Goal: Task Accomplishment & Management: Manage account settings

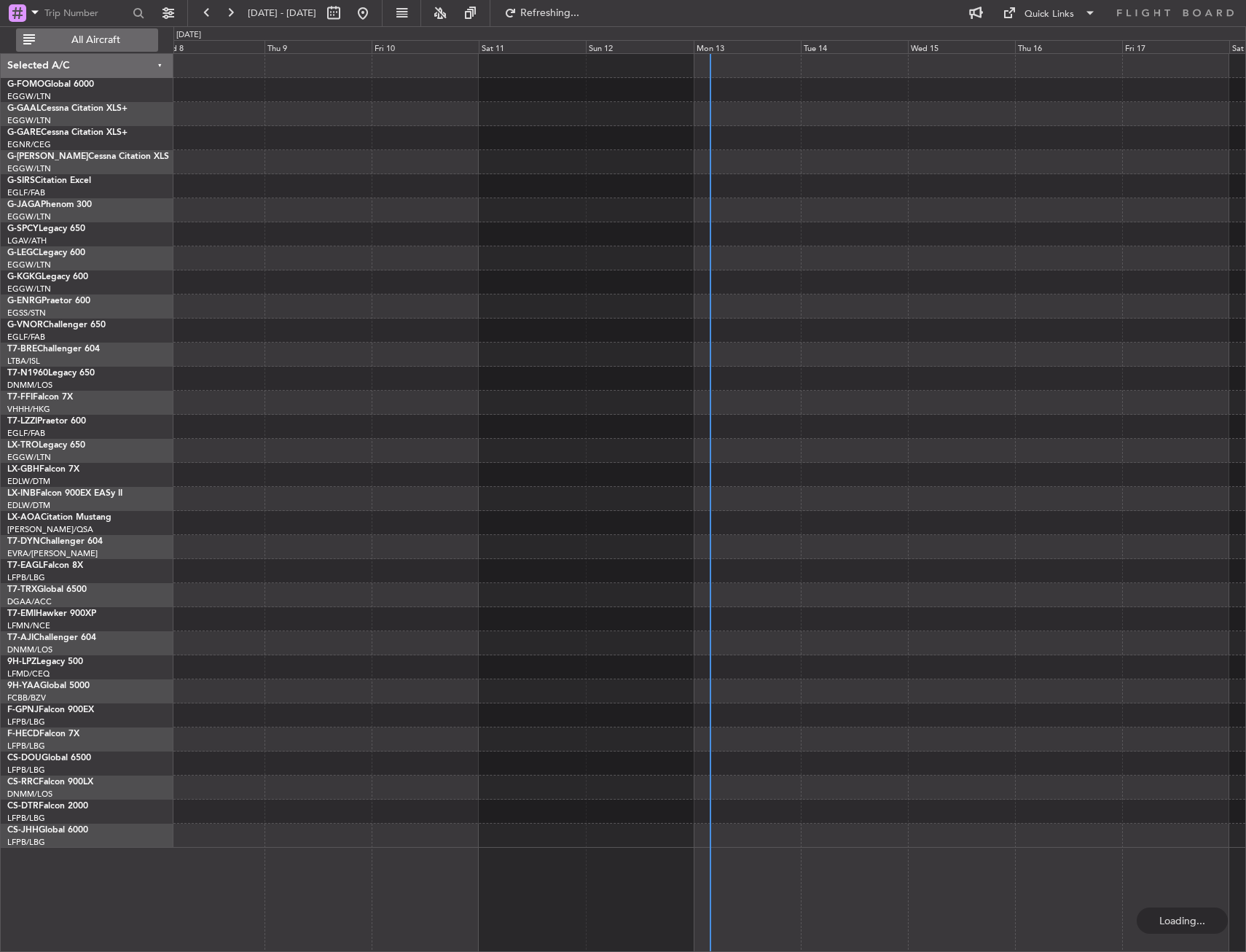
click at [104, 41] on span "All Aircraft" at bounding box center [95, 39] width 115 height 10
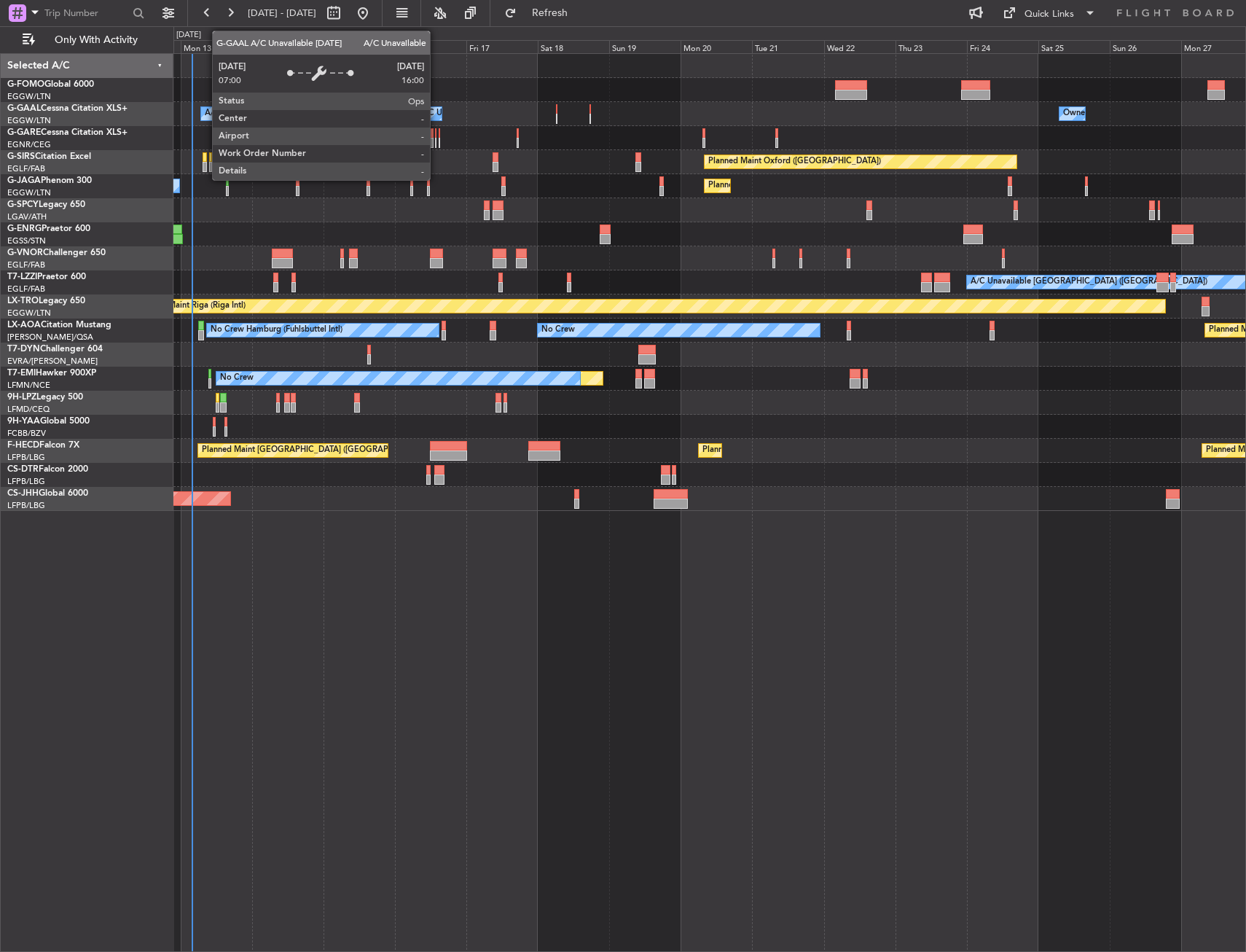
click at [424, 104] on div at bounding box center [425, 109] width 3 height 10
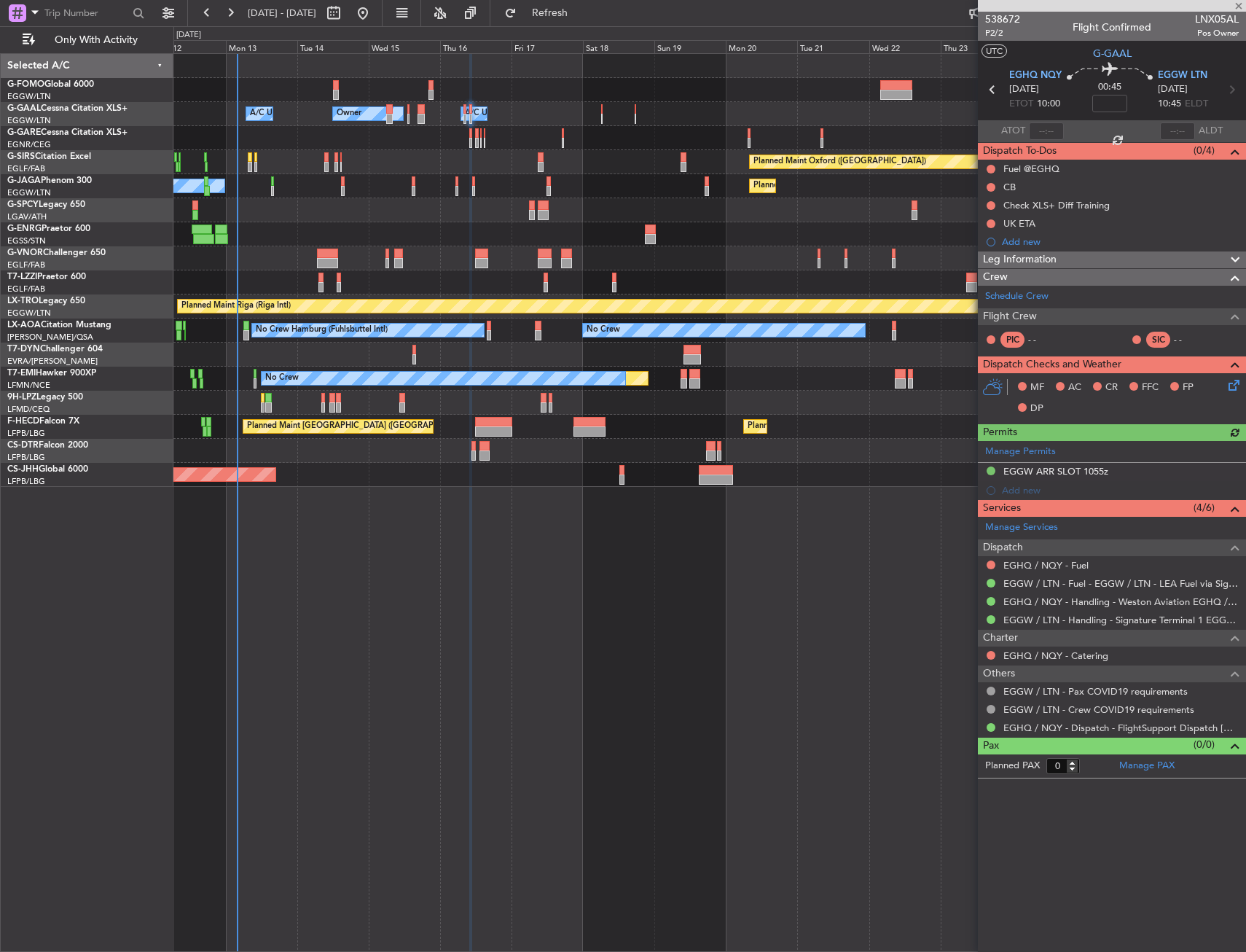
click at [581, 159] on div "Owner Owner Owner A/C Unavailable A/C Unavailable Planned Maint [GEOGRAPHIC_DAT…" at bounding box center [709, 270] width 1072 height 432
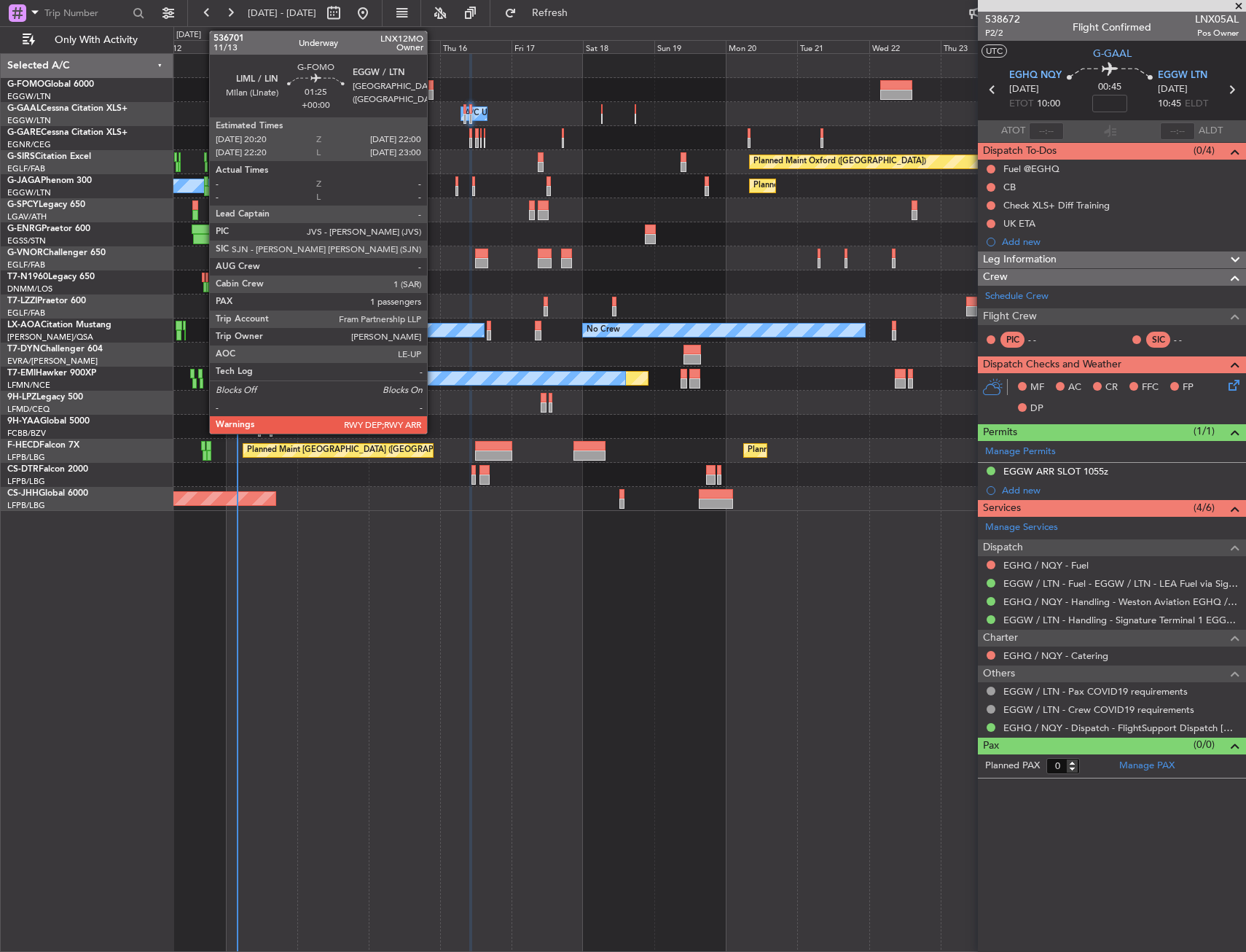
click at [433, 93] on div at bounding box center [432, 94] width 5 height 10
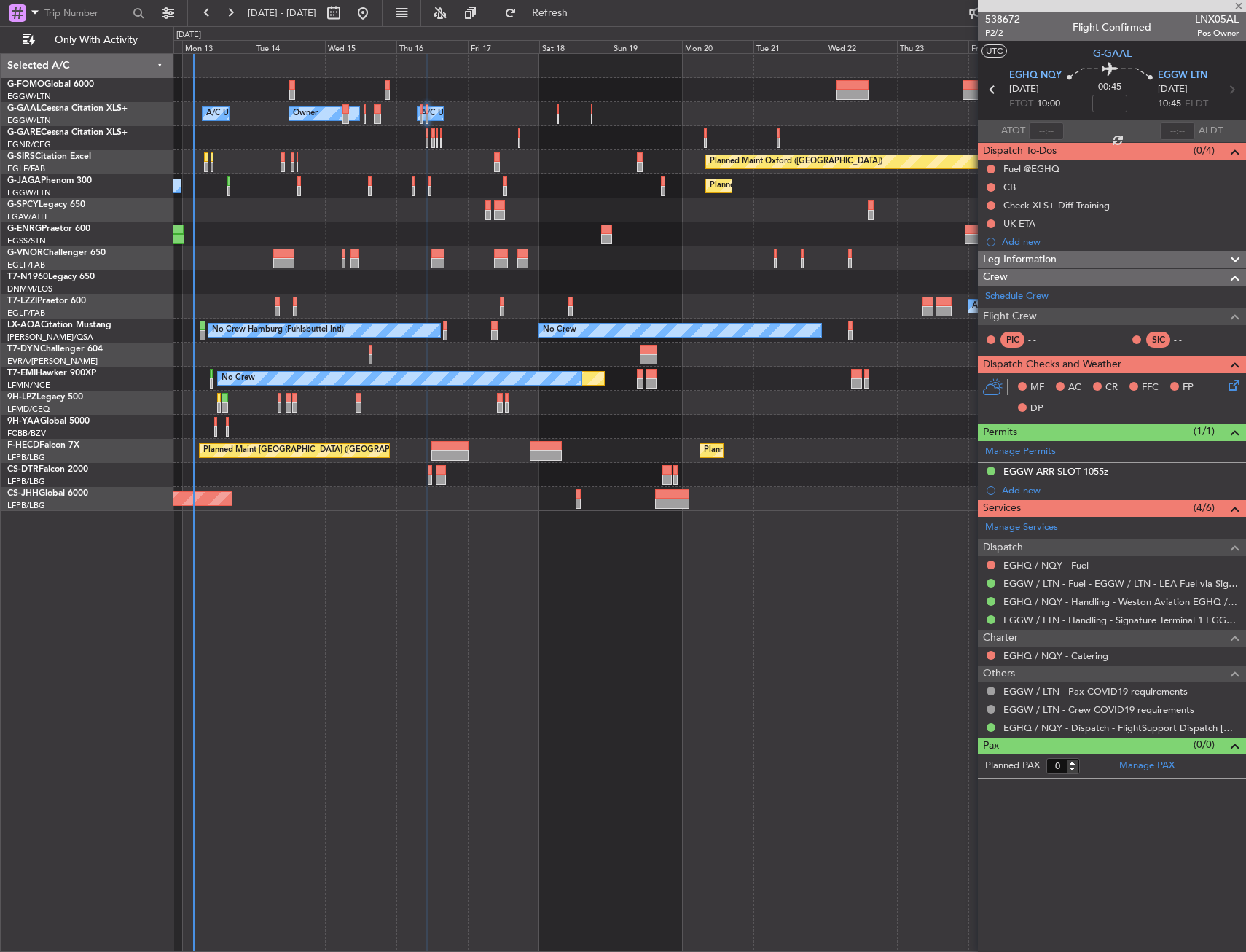
click at [441, 305] on div "A/C Unavailable [GEOGRAPHIC_DATA] ([GEOGRAPHIC_DATA]) Unplanned Maint [GEOGRAPH…" at bounding box center [709, 306] width 1072 height 24
type input "1"
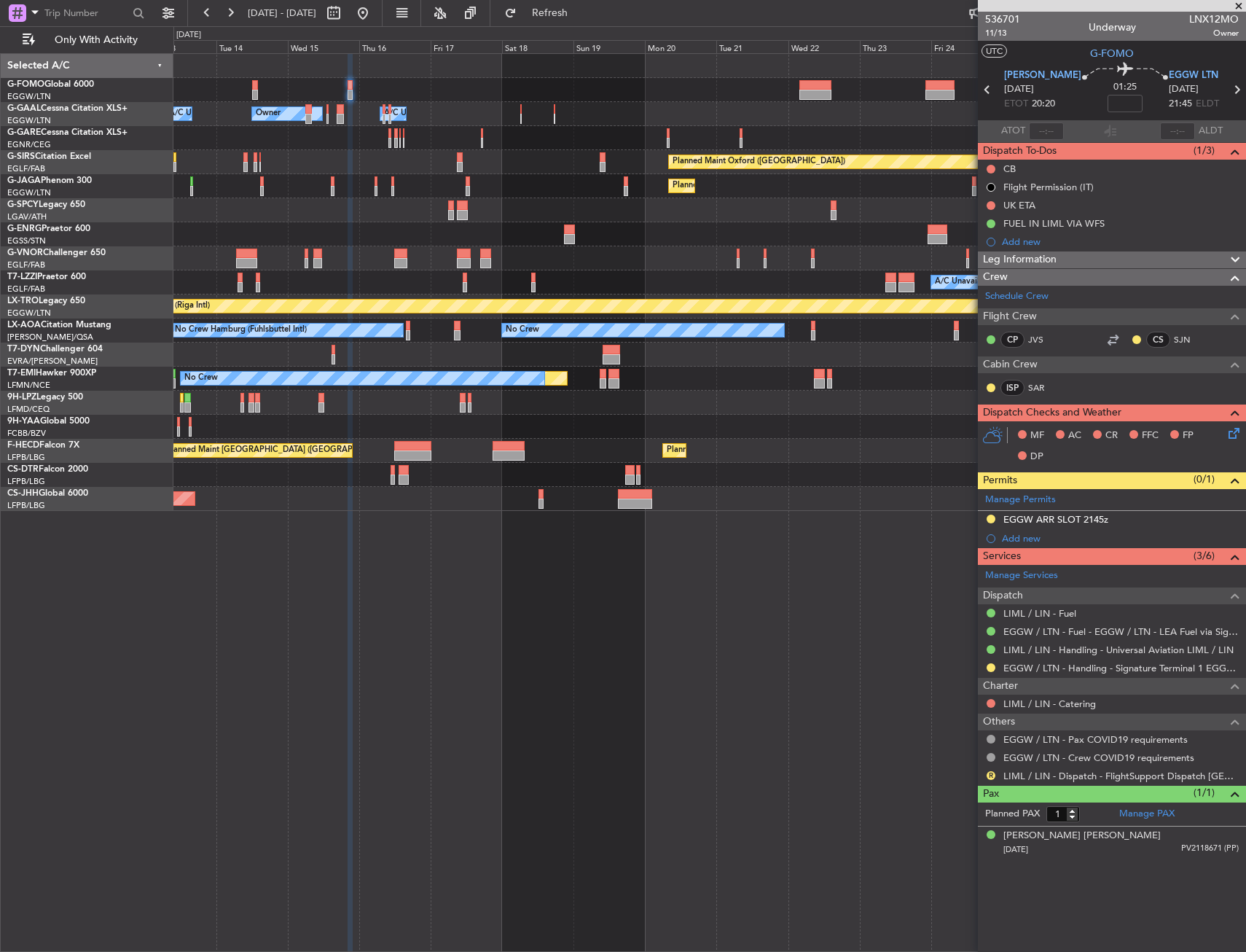
click at [794, 366] on div at bounding box center [709, 355] width 1072 height 24
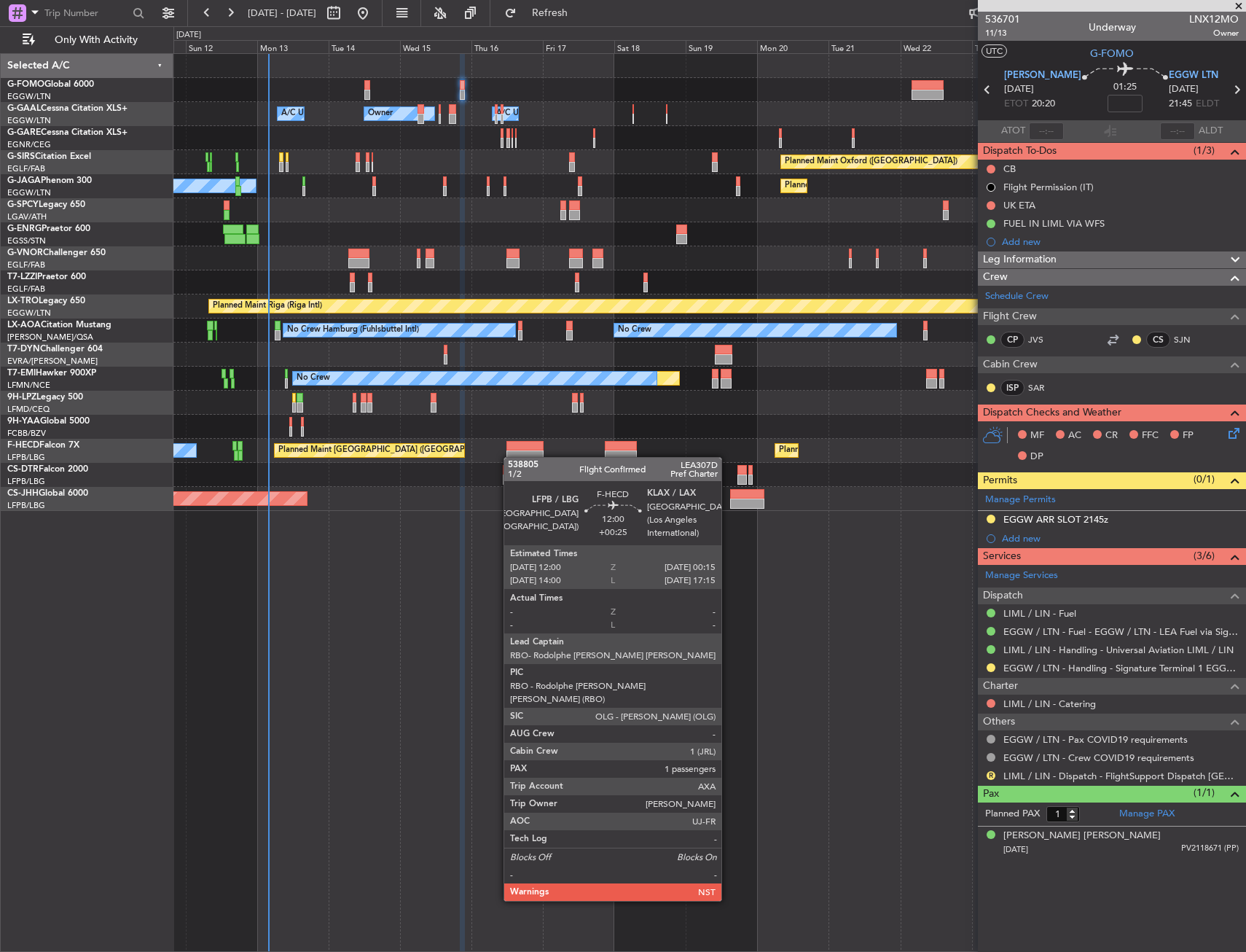
click at [511, 457] on div at bounding box center [525, 454] width 38 height 10
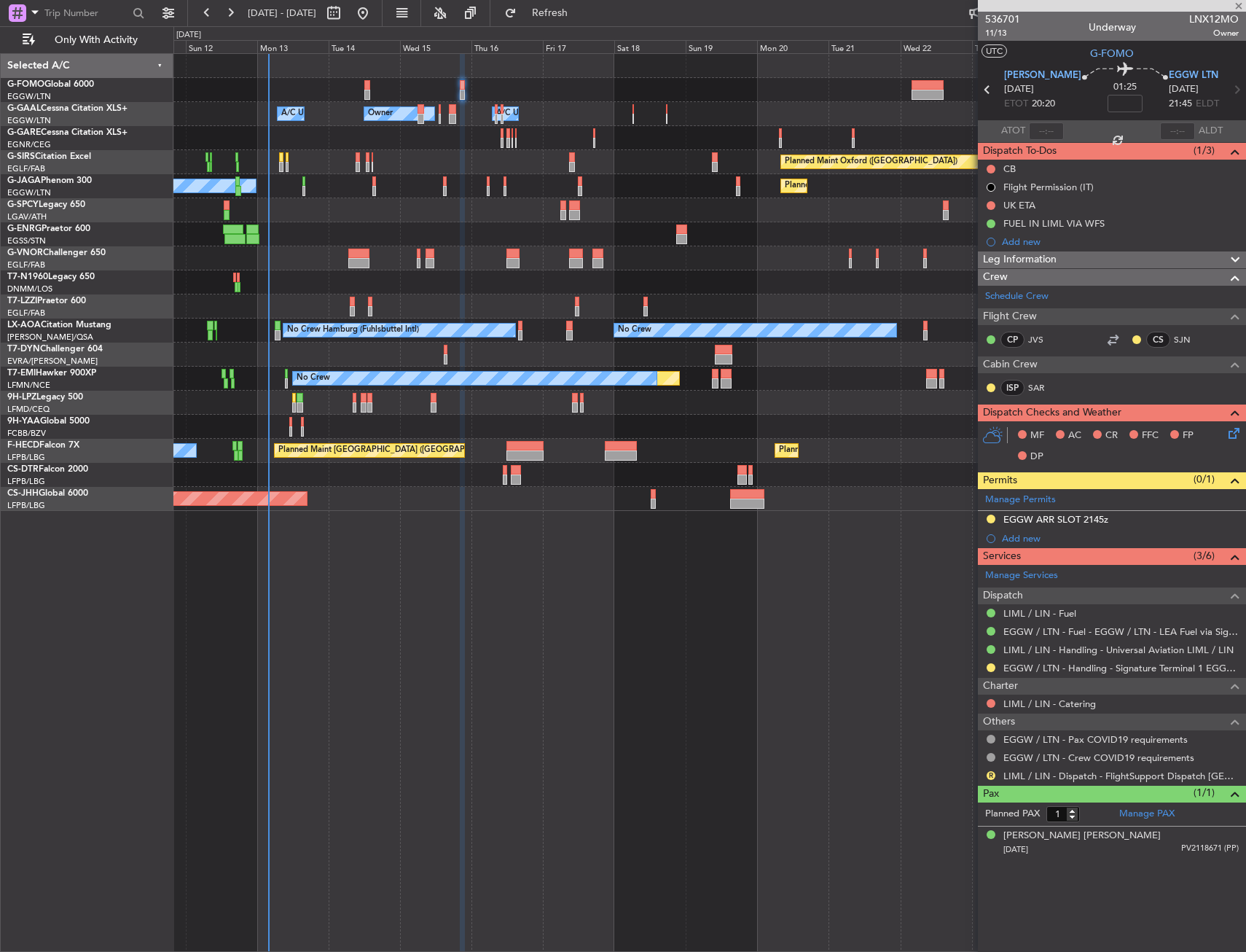
type input "+00:25"
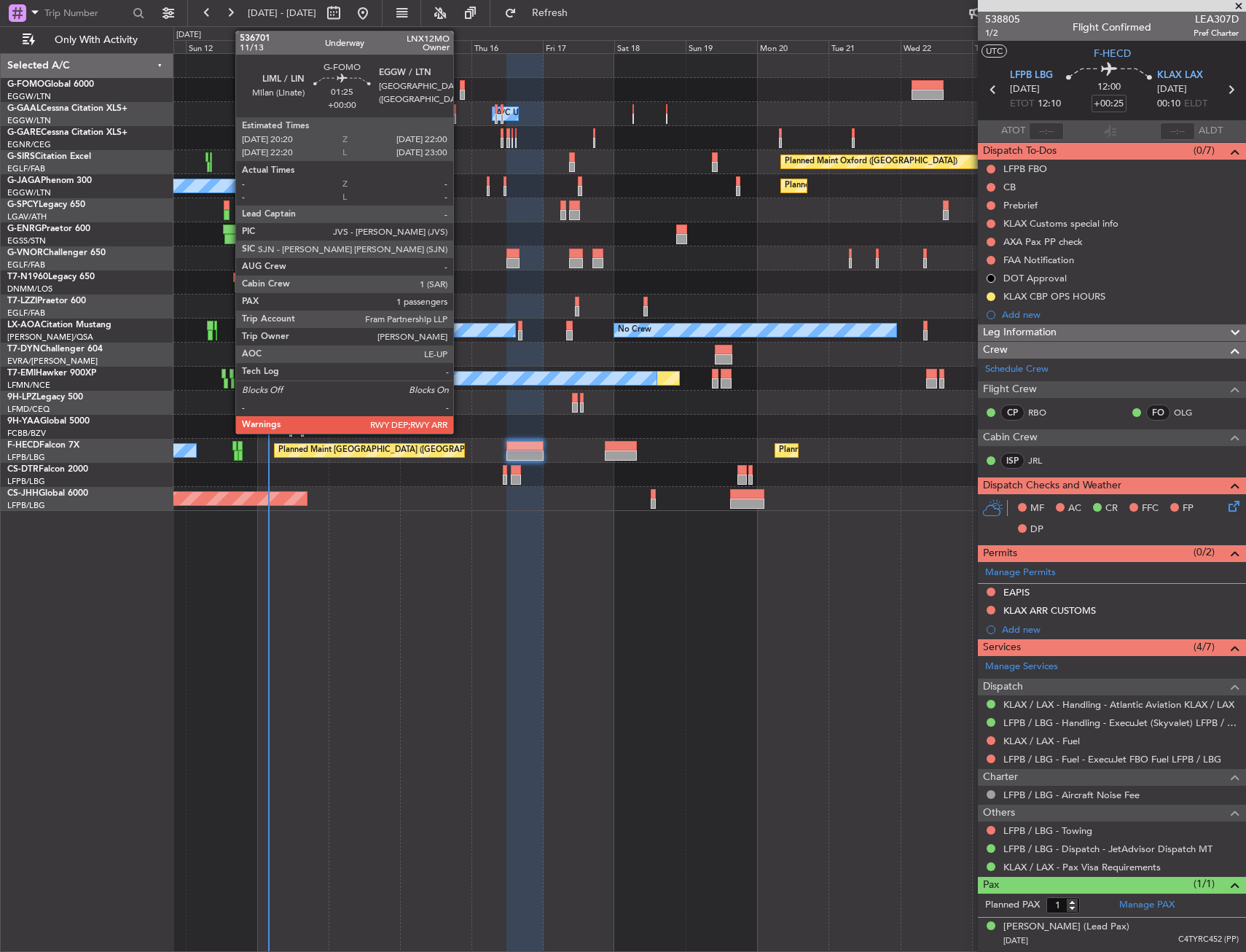
click at [460, 84] on div at bounding box center [463, 84] width 5 height 10
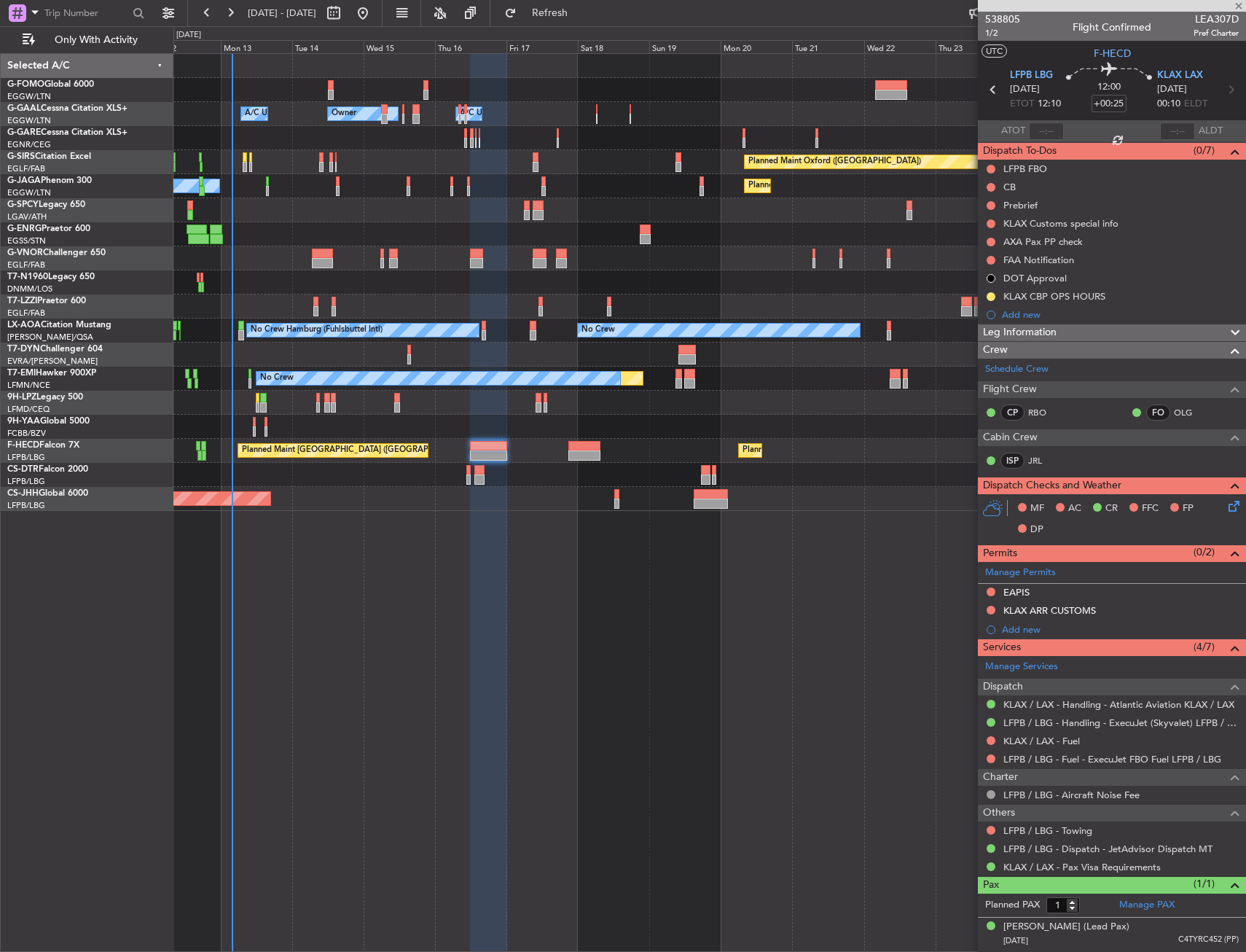
click at [376, 91] on div at bounding box center [709, 90] width 1072 height 24
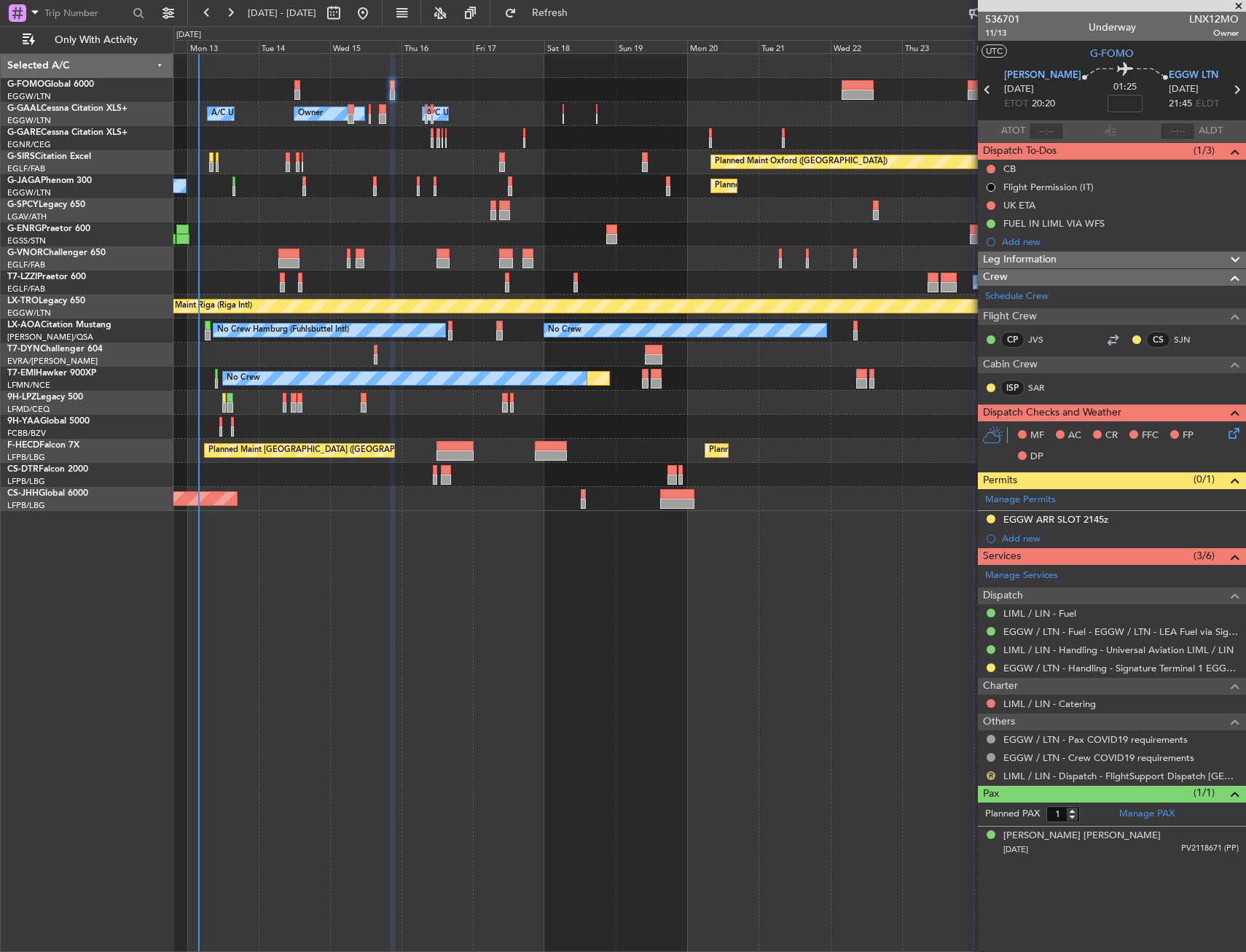
click at [993, 774] on button "R" at bounding box center [991, 775] width 9 height 9
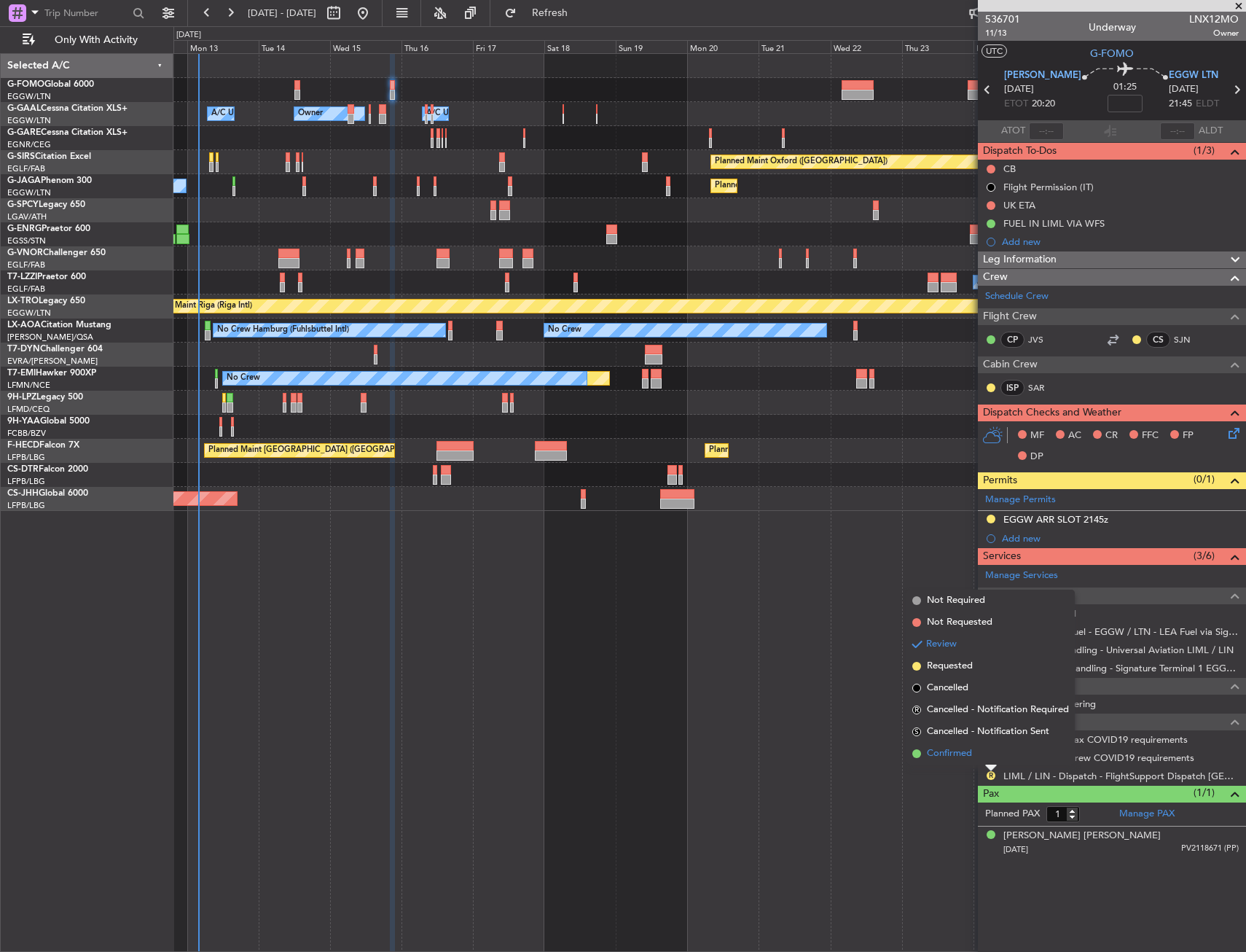
click at [949, 760] on span "Confirmed" at bounding box center [949, 753] width 45 height 15
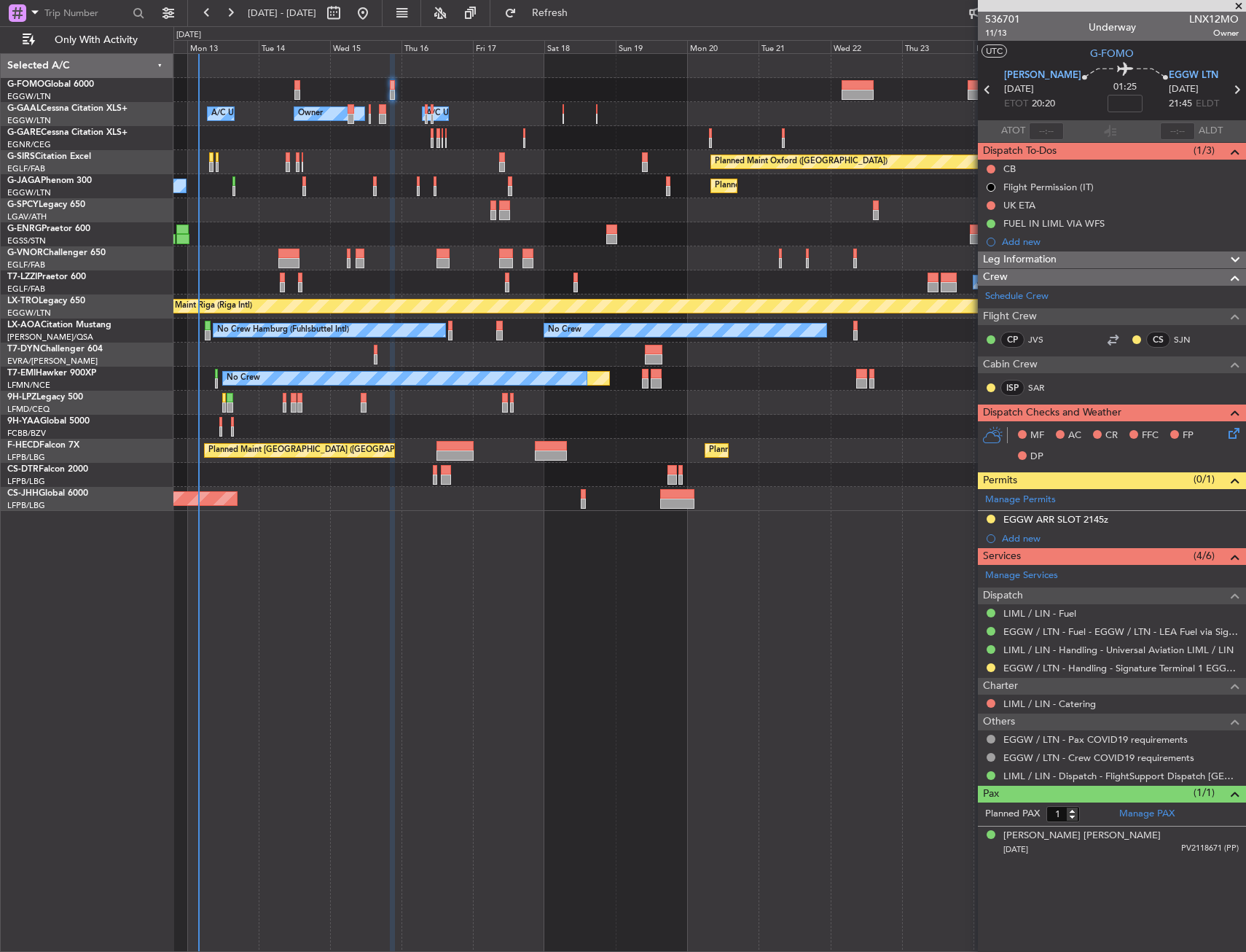
click at [1023, 384] on div "ISP" at bounding box center [1012, 387] width 24 height 16
click at [1034, 391] on link "SAR" at bounding box center [1044, 388] width 33 height 13
click at [1109, 106] on input at bounding box center [1125, 103] width 35 height 17
click at [1142, 82] on div "01:25 10" at bounding box center [1124, 89] width 87 height 54
type input "+00:10"
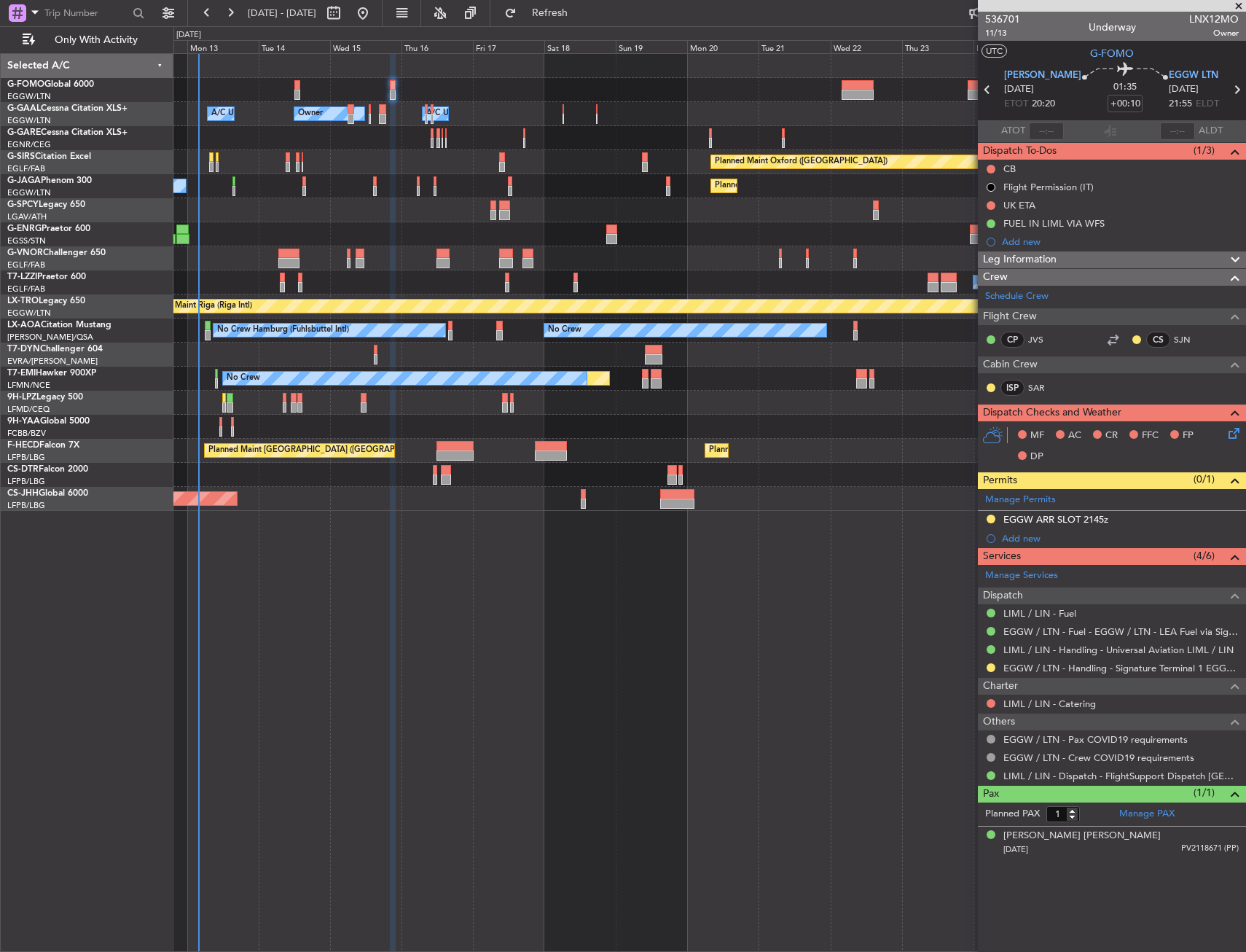
drag, startPoint x: 1219, startPoint y: 259, endPoint x: 1208, endPoint y: 279, distance: 22.8
click at [1219, 259] on div at bounding box center [1230, 259] width 29 height 17
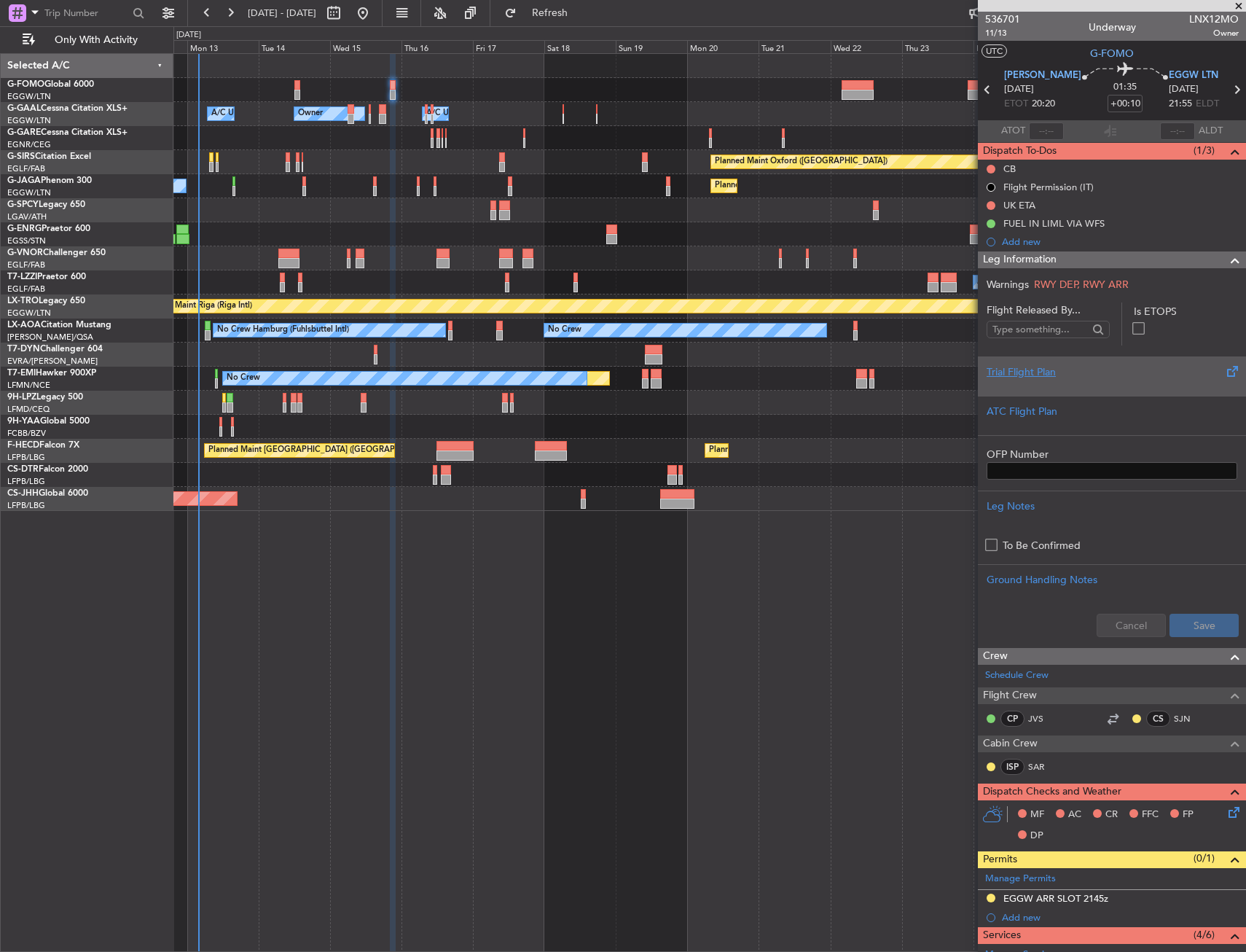
click at [1120, 388] on div "Trial Flight Plan" at bounding box center [1111, 376] width 268 height 39
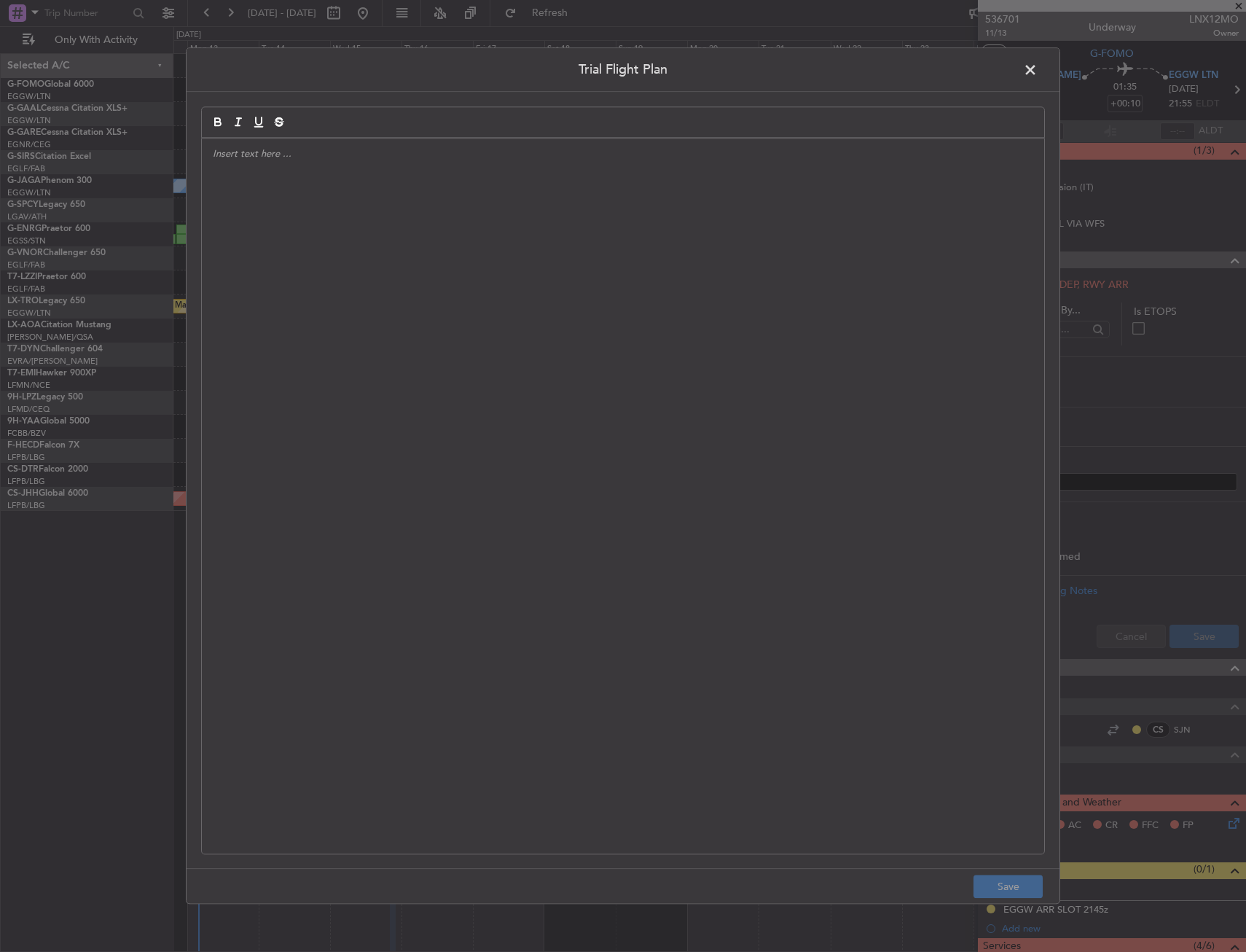
click at [494, 280] on div at bounding box center [622, 496] width 842 height 715
click at [542, 255] on div "APA // [DATE] // FCST" at bounding box center [622, 496] width 842 height 715
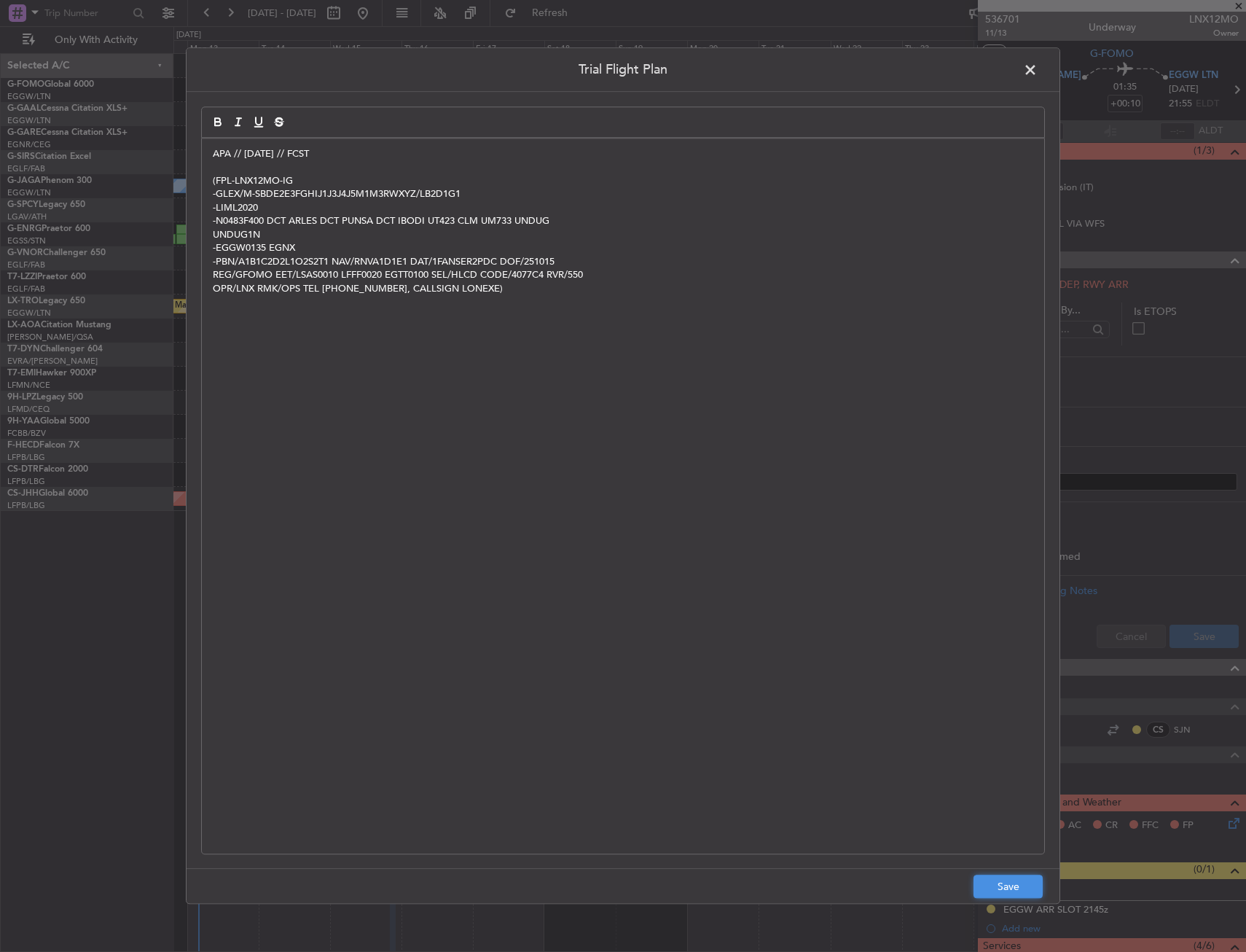
drag, startPoint x: 1010, startPoint y: 877, endPoint x: 1027, endPoint y: 870, distance: 18.4
click at [1009, 875] on button "Save" at bounding box center [1009, 886] width 70 height 23
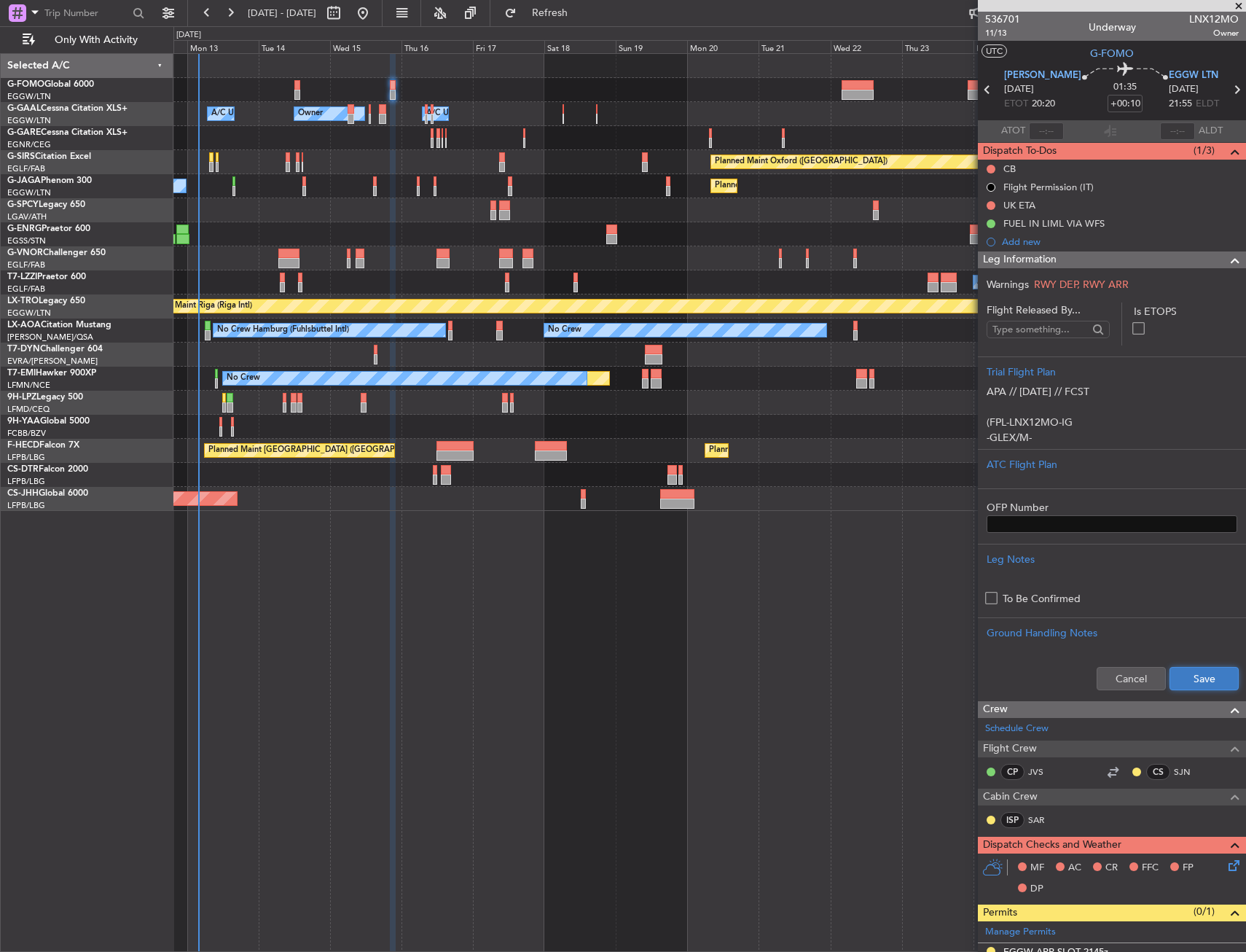
drag, startPoint x: 1199, startPoint y: 682, endPoint x: 1193, endPoint y: 687, distance: 7.8
click at [1199, 681] on button "Save" at bounding box center [1204, 678] width 70 height 23
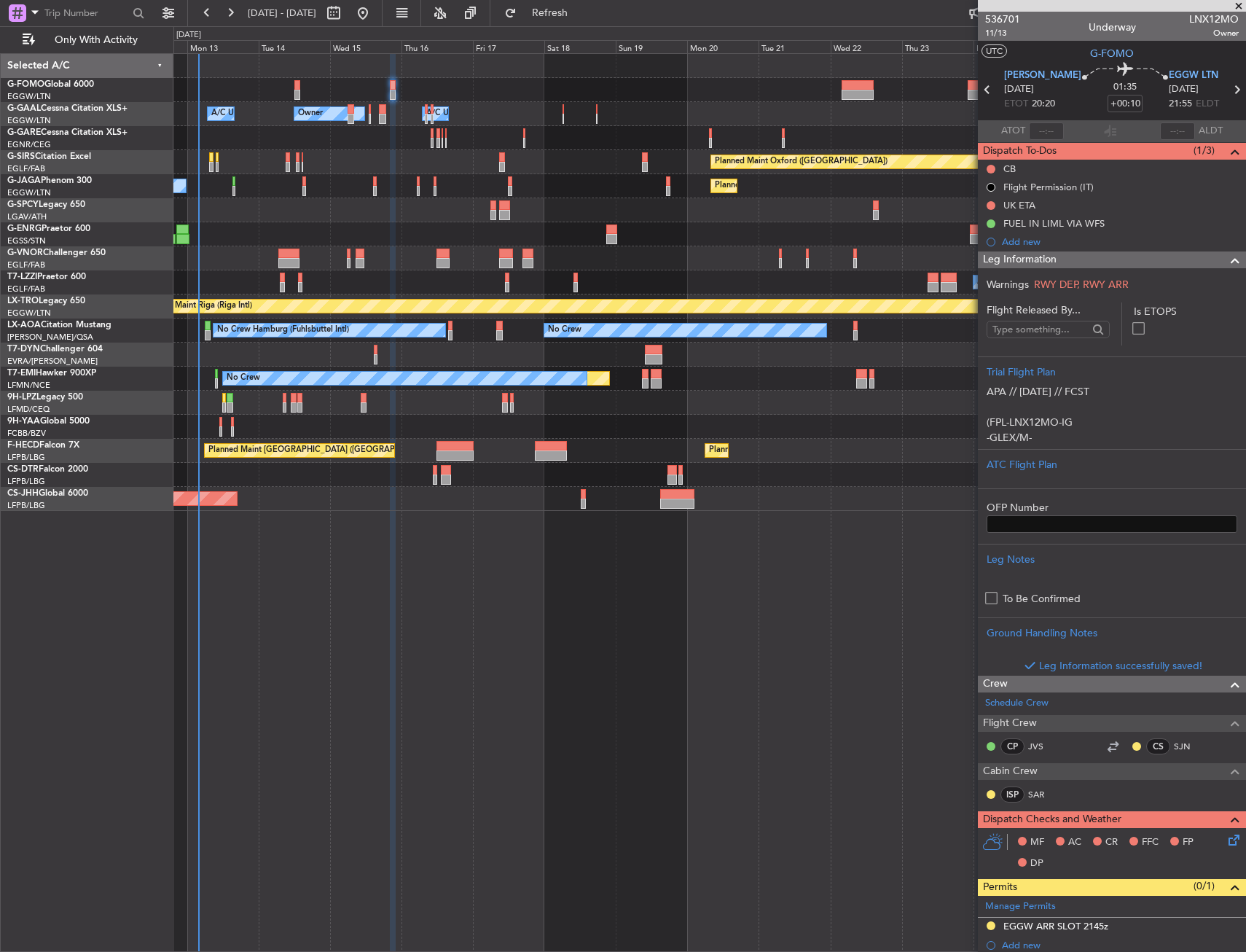
click at [1190, 262] on div "Leg Information" at bounding box center [1111, 259] width 268 height 16
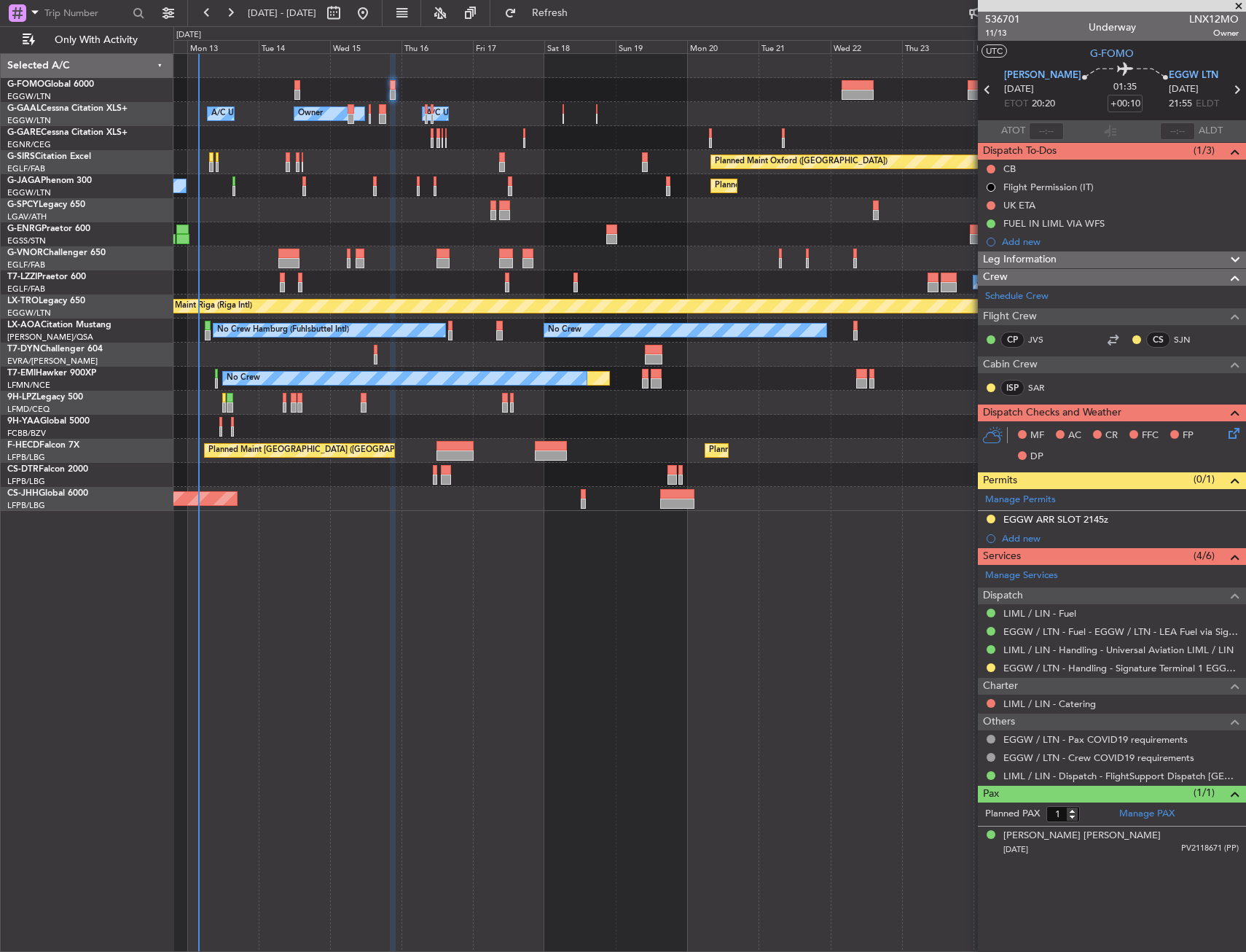
click at [1237, 431] on icon at bounding box center [1231, 431] width 12 height 12
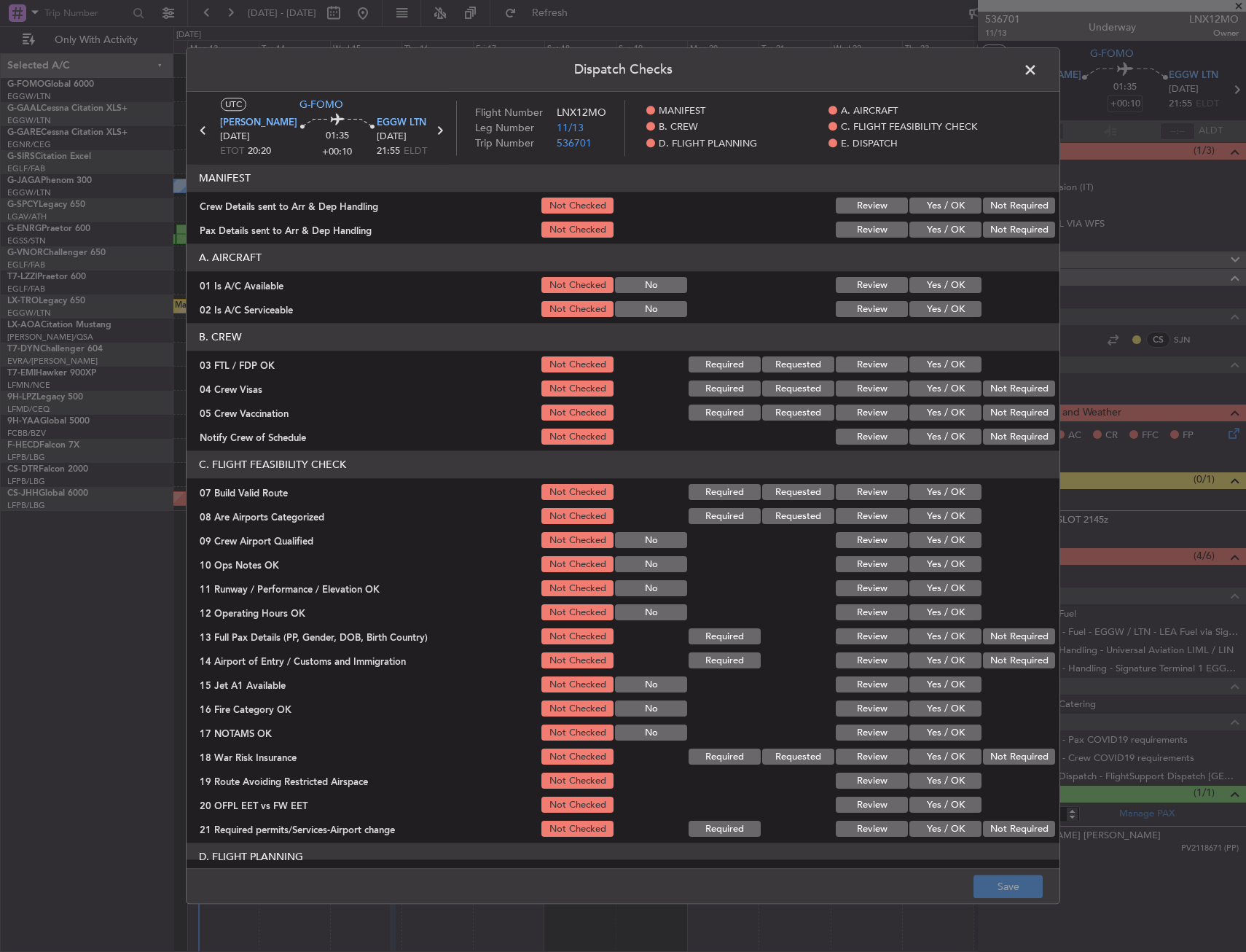
click at [934, 294] on div "Yes / OK" at bounding box center [944, 286] width 73 height 20
drag, startPoint x: 934, startPoint y: 308, endPoint x: 934, endPoint y: 284, distance: 24.0
click at [932, 304] on button "Yes / OK" at bounding box center [945, 309] width 72 height 16
click at [934, 284] on button "Yes / OK" at bounding box center [945, 285] width 72 height 16
click at [934, 492] on button "Yes / OK" at bounding box center [945, 492] width 72 height 16
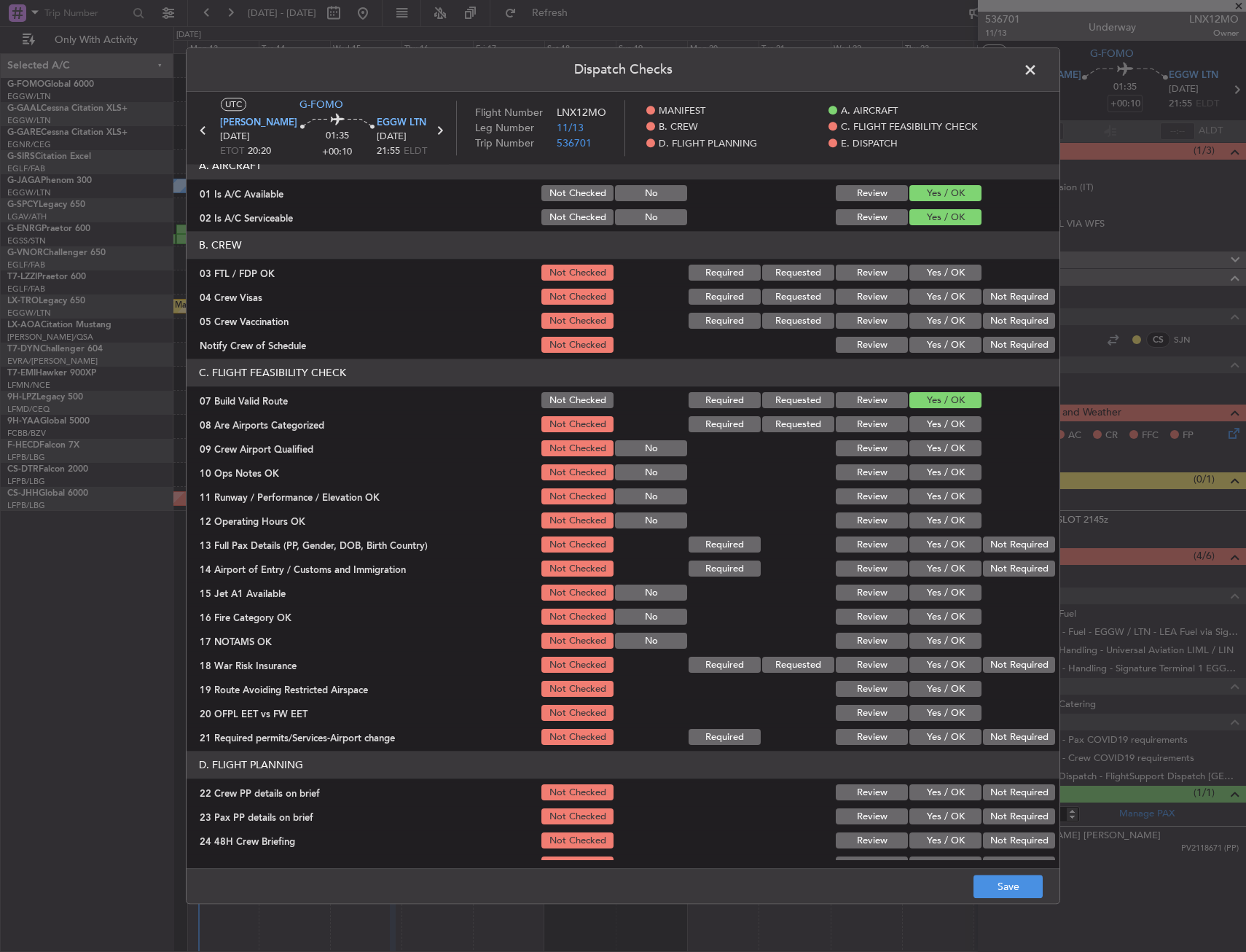
scroll to position [146, 0]
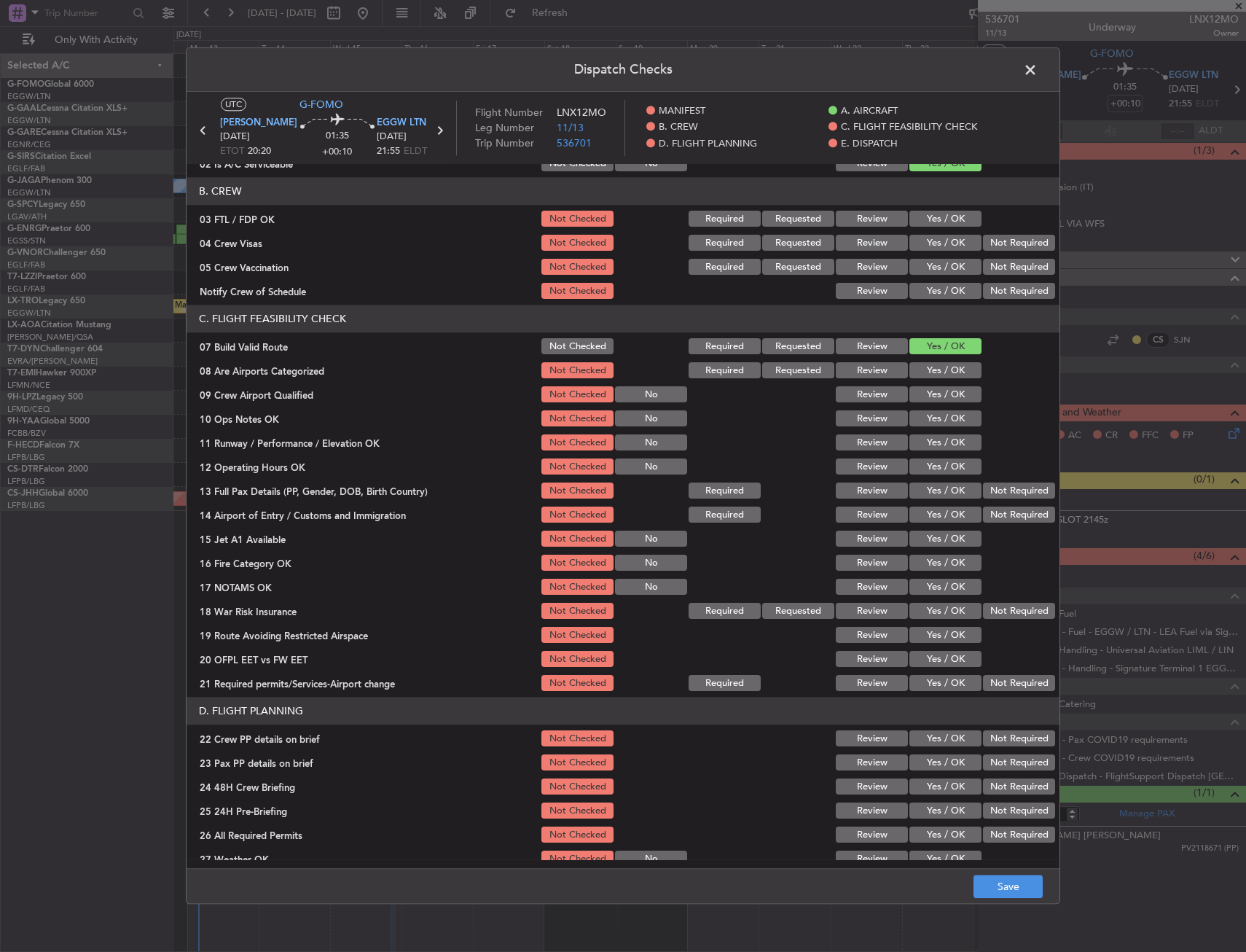
drag, startPoint x: 925, startPoint y: 466, endPoint x: 926, endPoint y: 431, distance: 35.0
click at [925, 465] on button "Yes / OK" at bounding box center [945, 466] width 72 height 16
drag, startPoint x: 926, startPoint y: 425, endPoint x: 930, endPoint y: 412, distance: 13.6
click at [926, 425] on button "Yes / OK" at bounding box center [945, 419] width 72 height 16
click at [924, 443] on button "Yes / OK" at bounding box center [945, 443] width 72 height 16
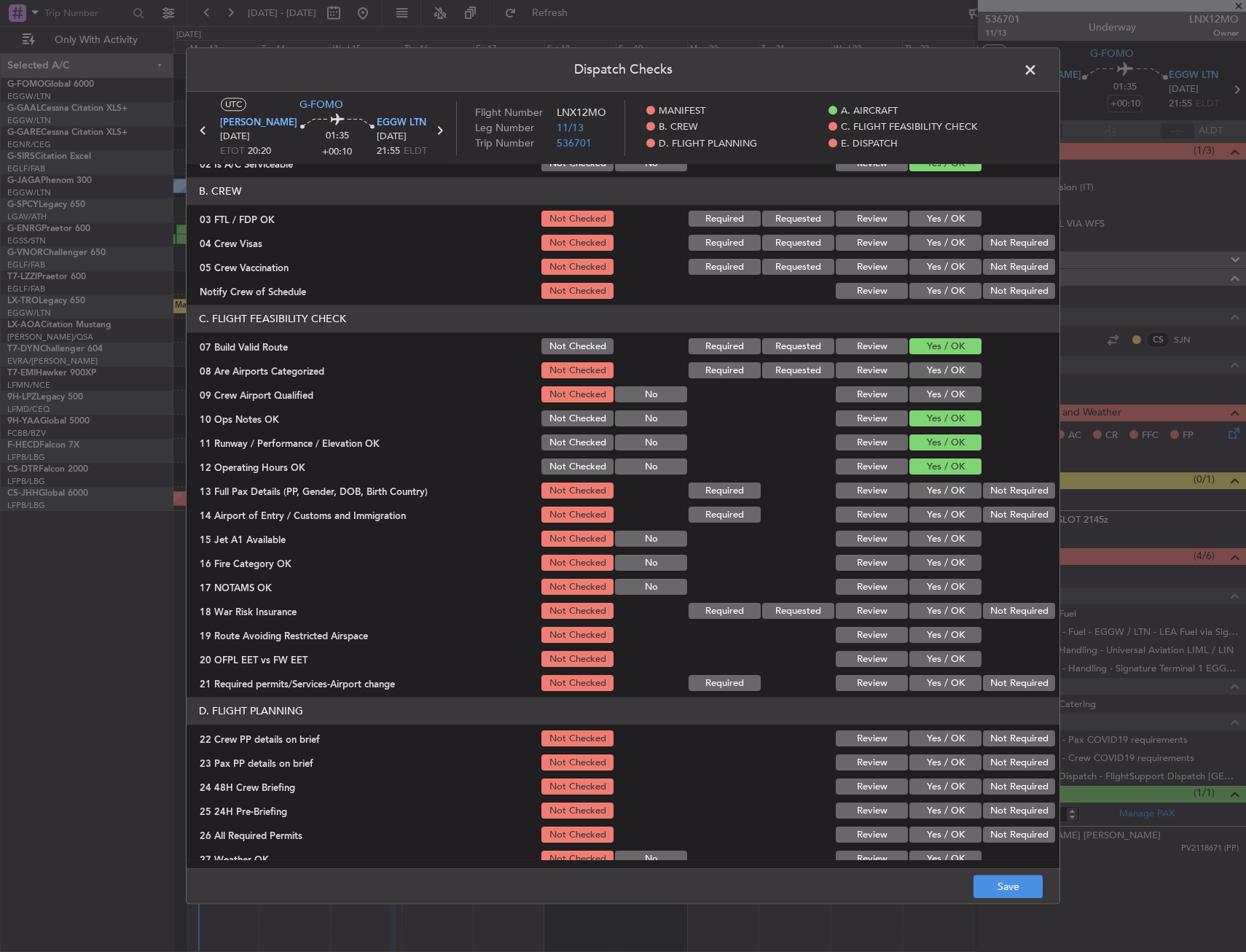
click at [927, 472] on button "Yes / OK" at bounding box center [945, 466] width 72 height 16
drag, startPoint x: 925, startPoint y: 497, endPoint x: 926, endPoint y: 514, distance: 17.0
click at [925, 498] on button "Yes / OK" at bounding box center [945, 490] width 72 height 16
click at [926, 514] on button "Yes / OK" at bounding box center [945, 515] width 72 height 16
click at [929, 538] on button "Yes / OK" at bounding box center [945, 539] width 72 height 16
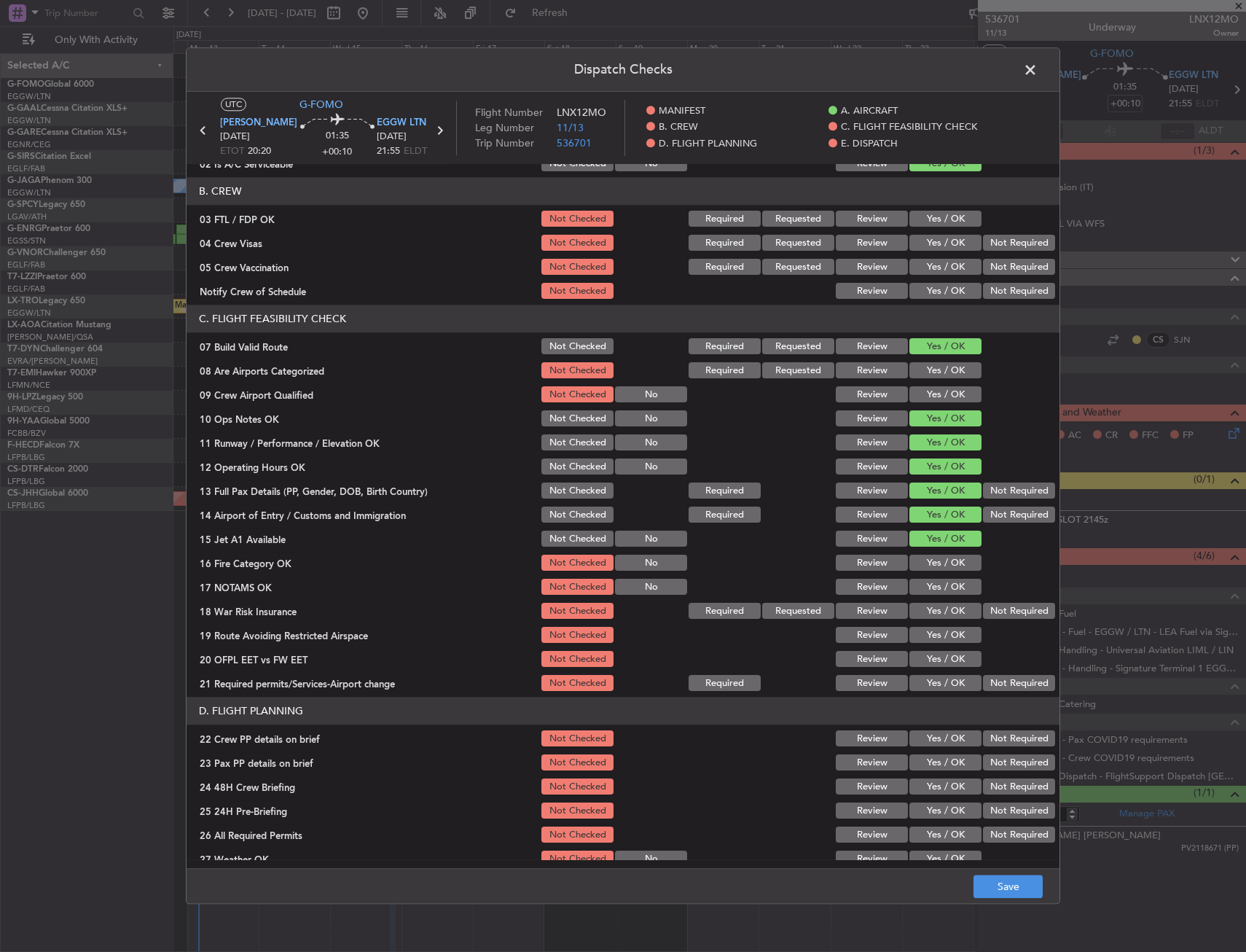
click at [930, 576] on section "C. FLIGHT FEASIBILITY CHECK 07 Build Valid Route Not Checked Required Requested…" at bounding box center [623, 499] width 873 height 388
drag, startPoint x: 930, startPoint y: 576, endPoint x: 929, endPoint y: 564, distance: 12.0
click at [929, 583] on button "Yes / OK" at bounding box center [945, 586] width 72 height 16
click at [930, 559] on button "Yes / OK" at bounding box center [945, 563] width 72 height 16
click at [980, 610] on div "Not Required" at bounding box center [1017, 611] width 73 height 20
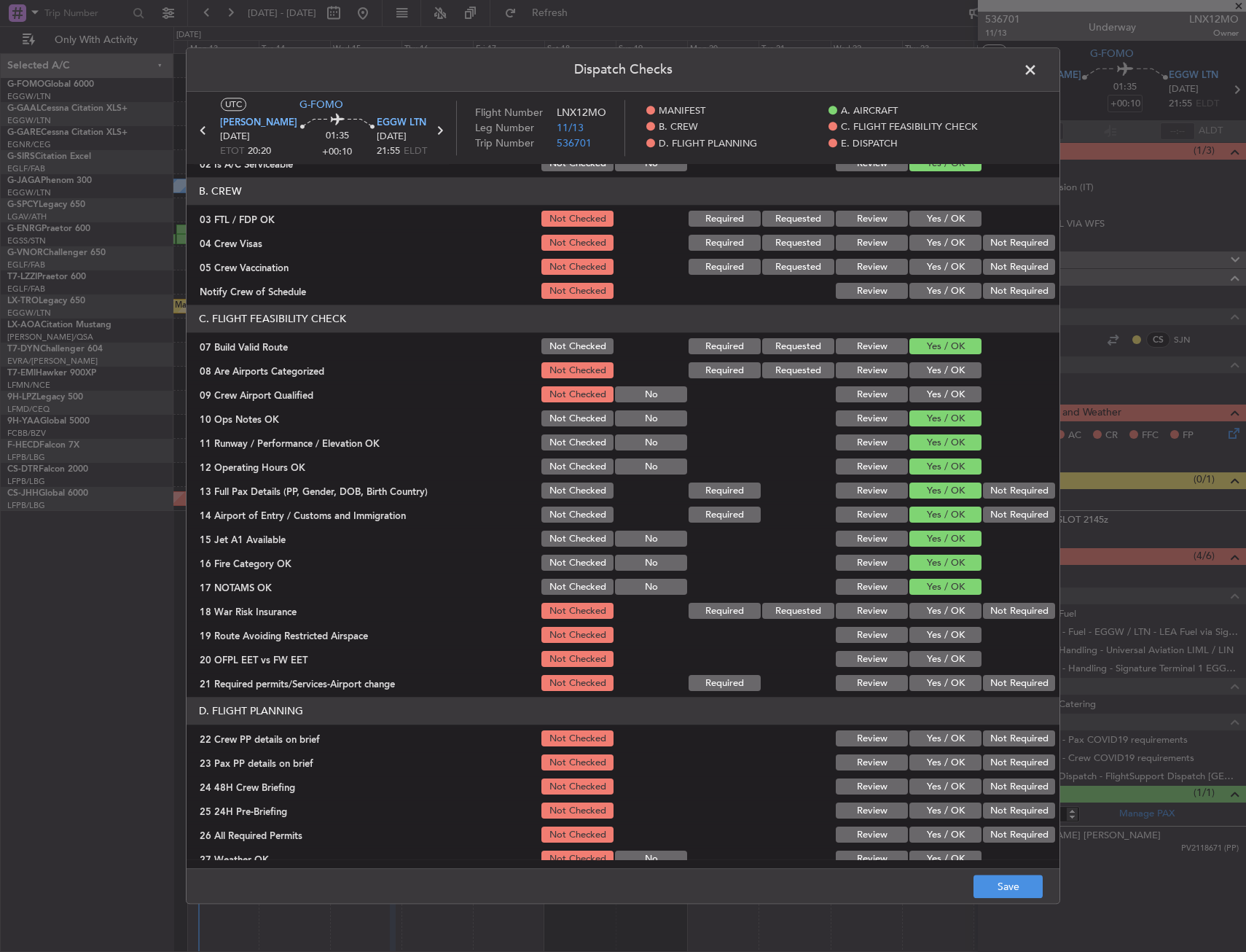
click at [984, 607] on button "Not Required" at bounding box center [1019, 610] width 72 height 16
click at [933, 640] on button "Yes / OK" at bounding box center [945, 635] width 72 height 16
drag, startPoint x: 933, startPoint y: 662, endPoint x: 929, endPoint y: 671, distance: 9.8
click at [931, 664] on button "Yes / OK" at bounding box center [945, 659] width 72 height 16
click at [928, 675] on button "Yes / OK" at bounding box center [945, 683] width 72 height 16
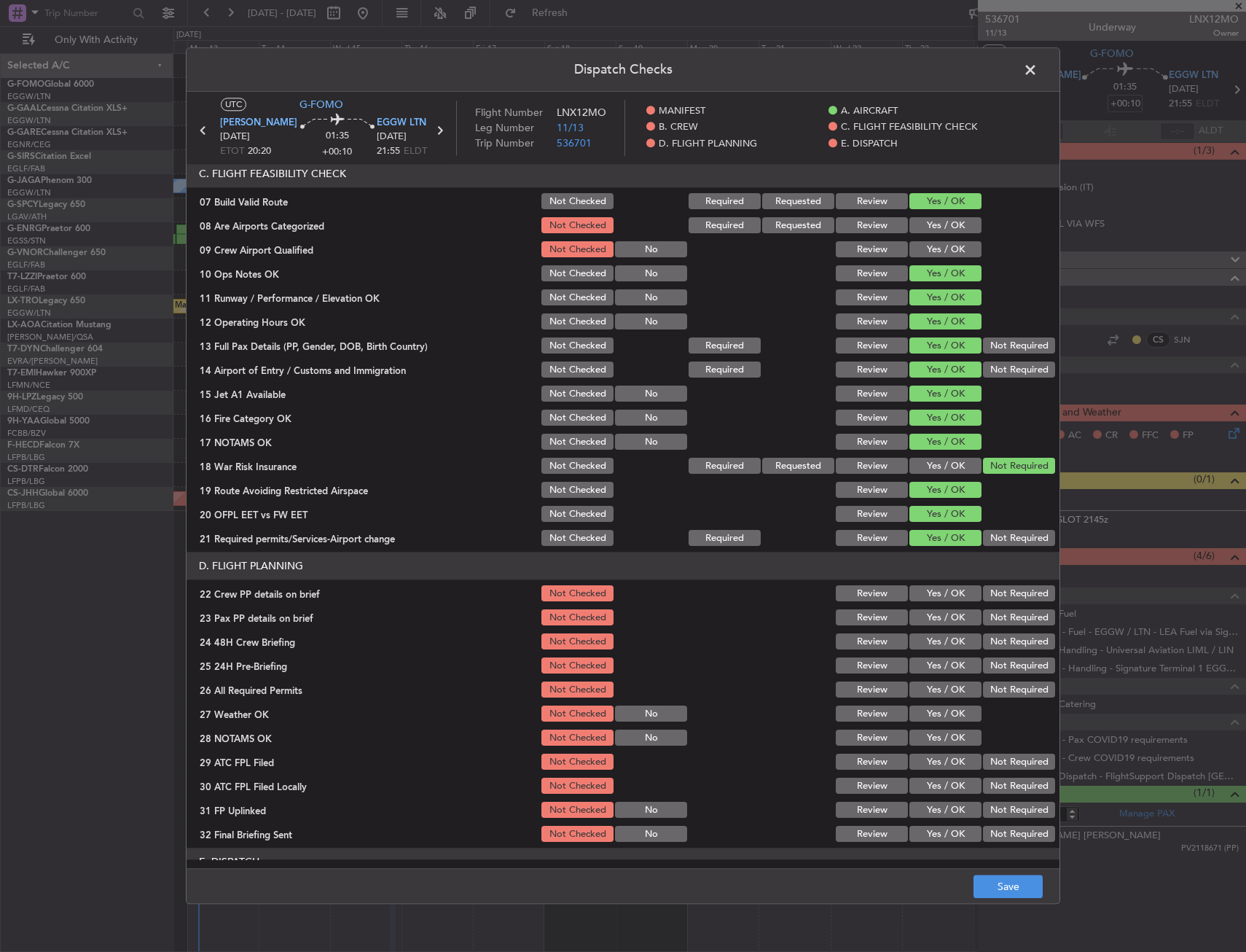
scroll to position [291, 0]
drag, startPoint x: 927, startPoint y: 620, endPoint x: 931, endPoint y: 604, distance: 16.5
click at [927, 619] on button "Yes / OK" at bounding box center [945, 617] width 72 height 16
click at [931, 600] on button "Yes / OK" at bounding box center [945, 593] width 72 height 16
click at [942, 642] on button "Yes / OK" at bounding box center [945, 640] width 72 height 16
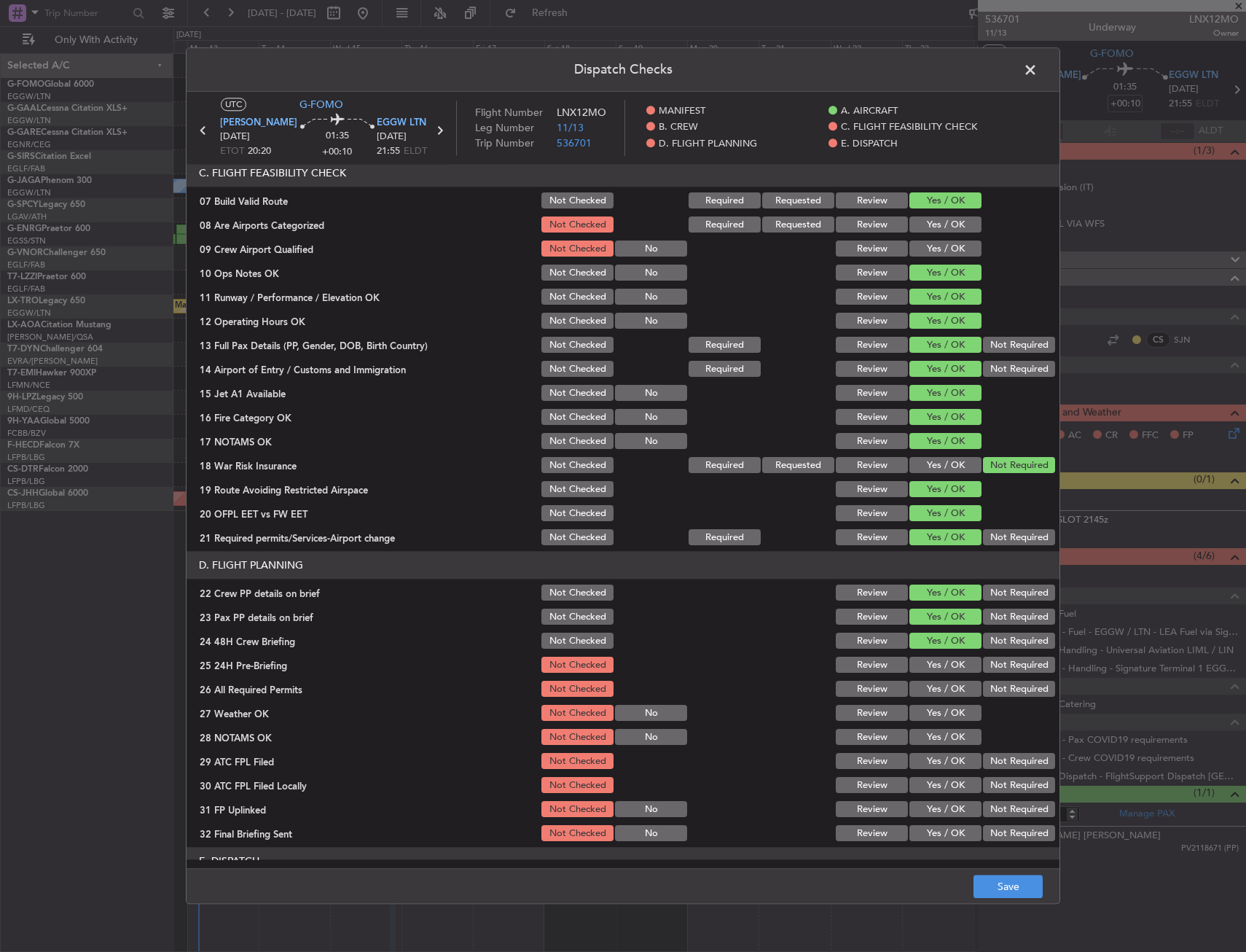
click at [985, 671] on button "Not Required" at bounding box center [1019, 664] width 72 height 16
drag, startPoint x: 1005, startPoint y: 889, endPoint x: 1152, endPoint y: 529, distance: 388.9
click at [1004, 883] on button "Save" at bounding box center [1009, 886] width 70 height 23
click at [1037, 73] on span at bounding box center [1037, 73] width 0 height 29
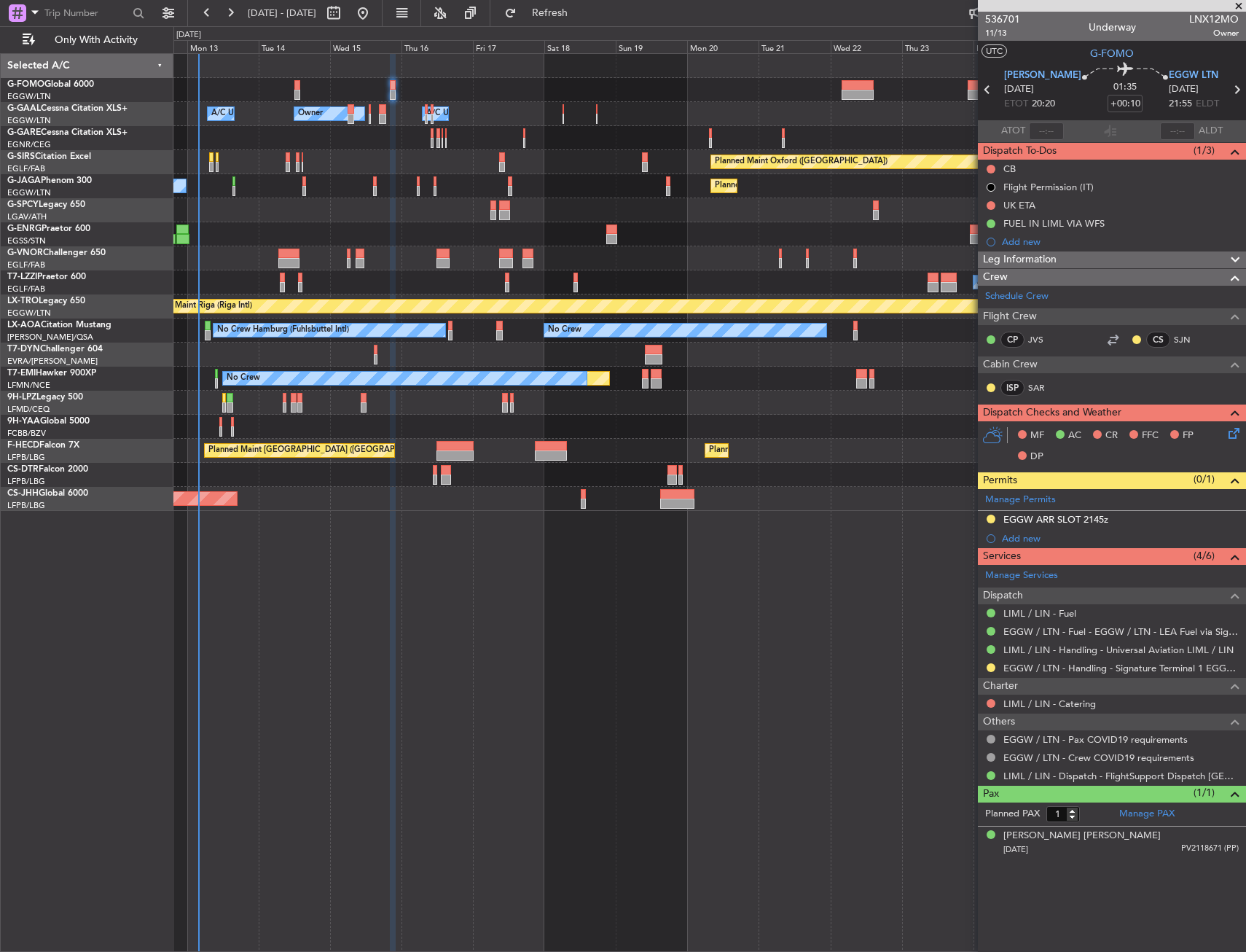
click at [1235, 431] on icon at bounding box center [1231, 431] width 12 height 12
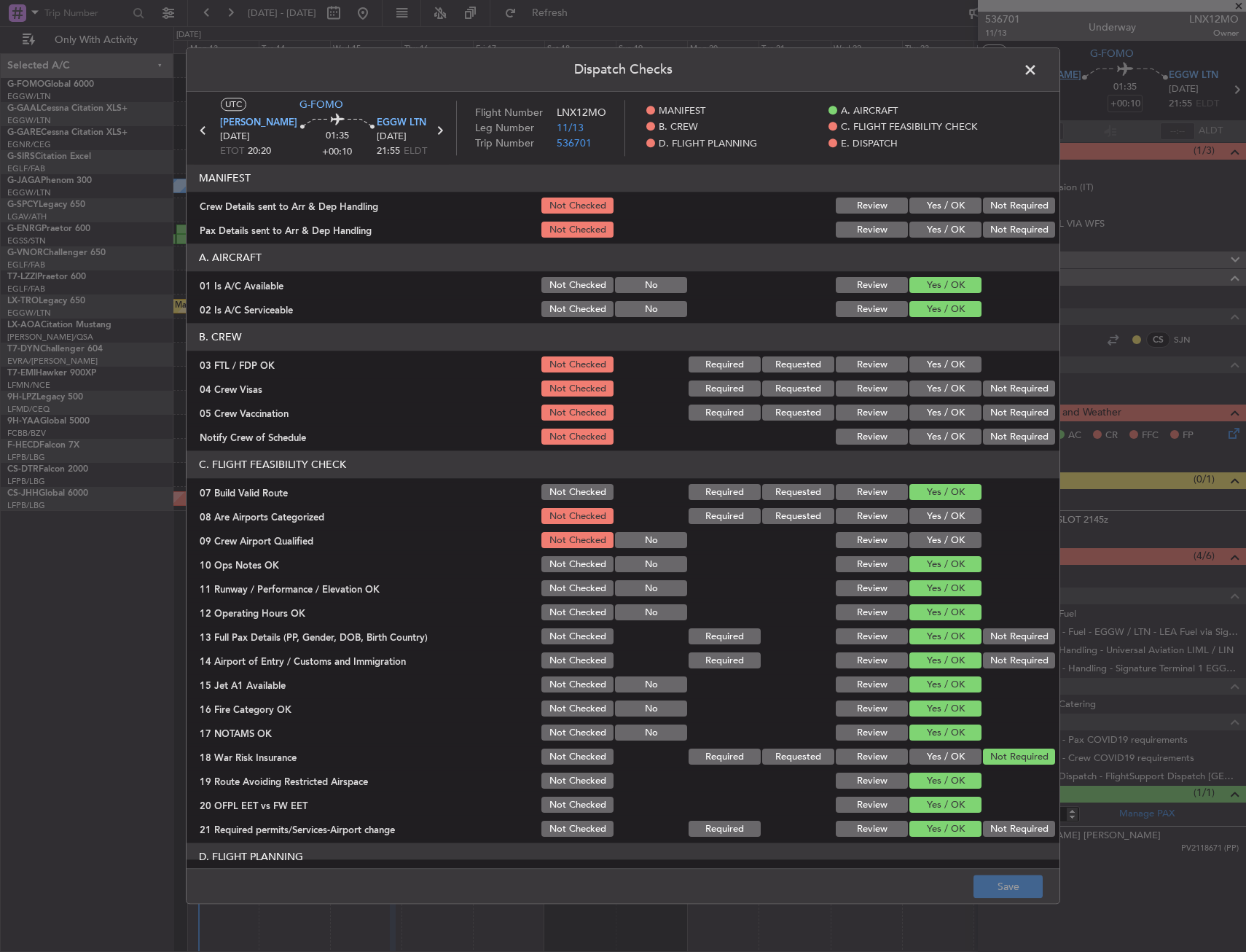
click at [1037, 71] on span at bounding box center [1037, 73] width 0 height 29
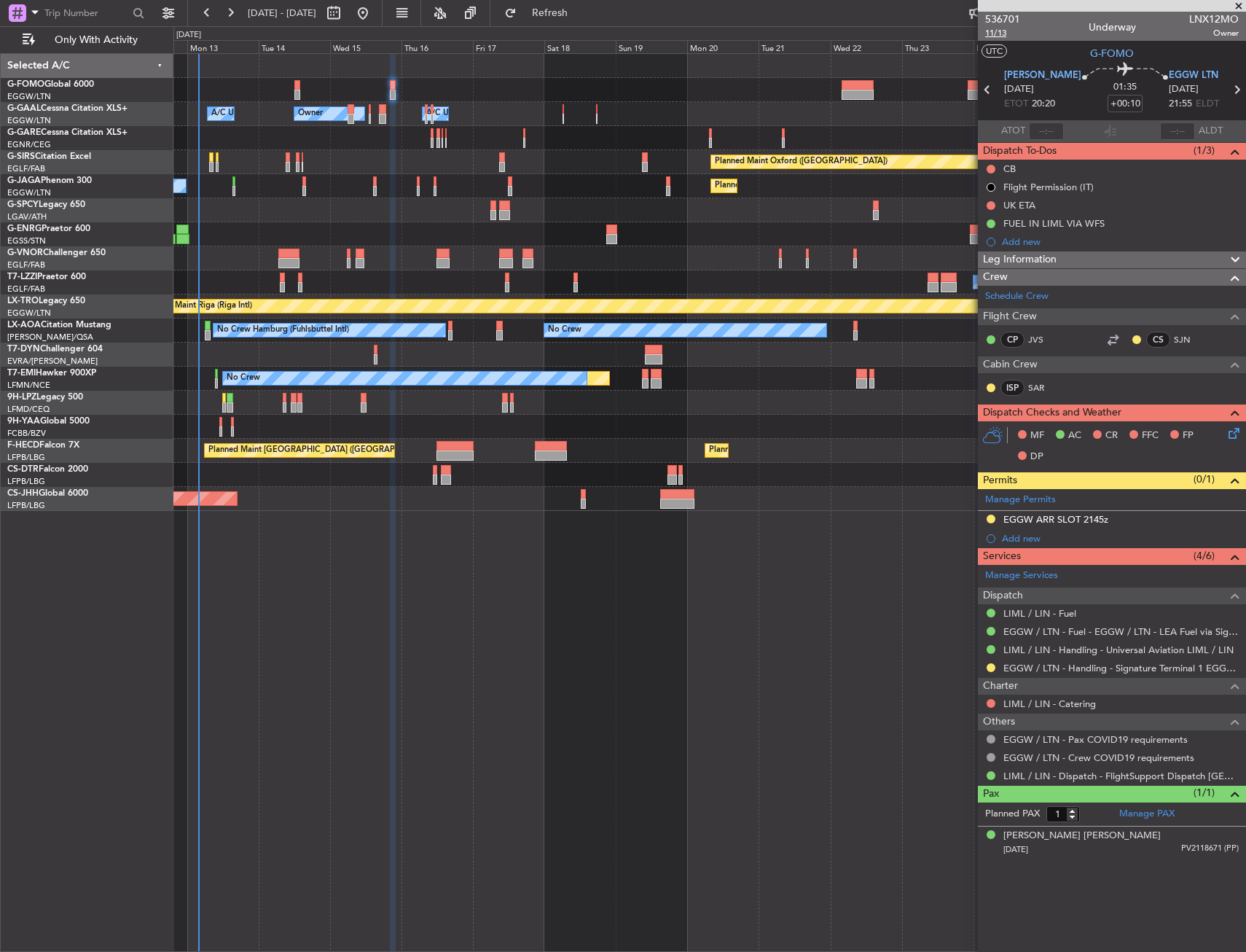
click at [1011, 37] on span "11/13" at bounding box center [1002, 33] width 35 height 13
drag, startPoint x: 991, startPoint y: 167, endPoint x: 993, endPoint y: 210, distance: 43.0
click at [991, 167] on button at bounding box center [991, 170] width 9 height 9
click at [989, 232] on span "Completed" at bounding box center [998, 234] width 48 height 15
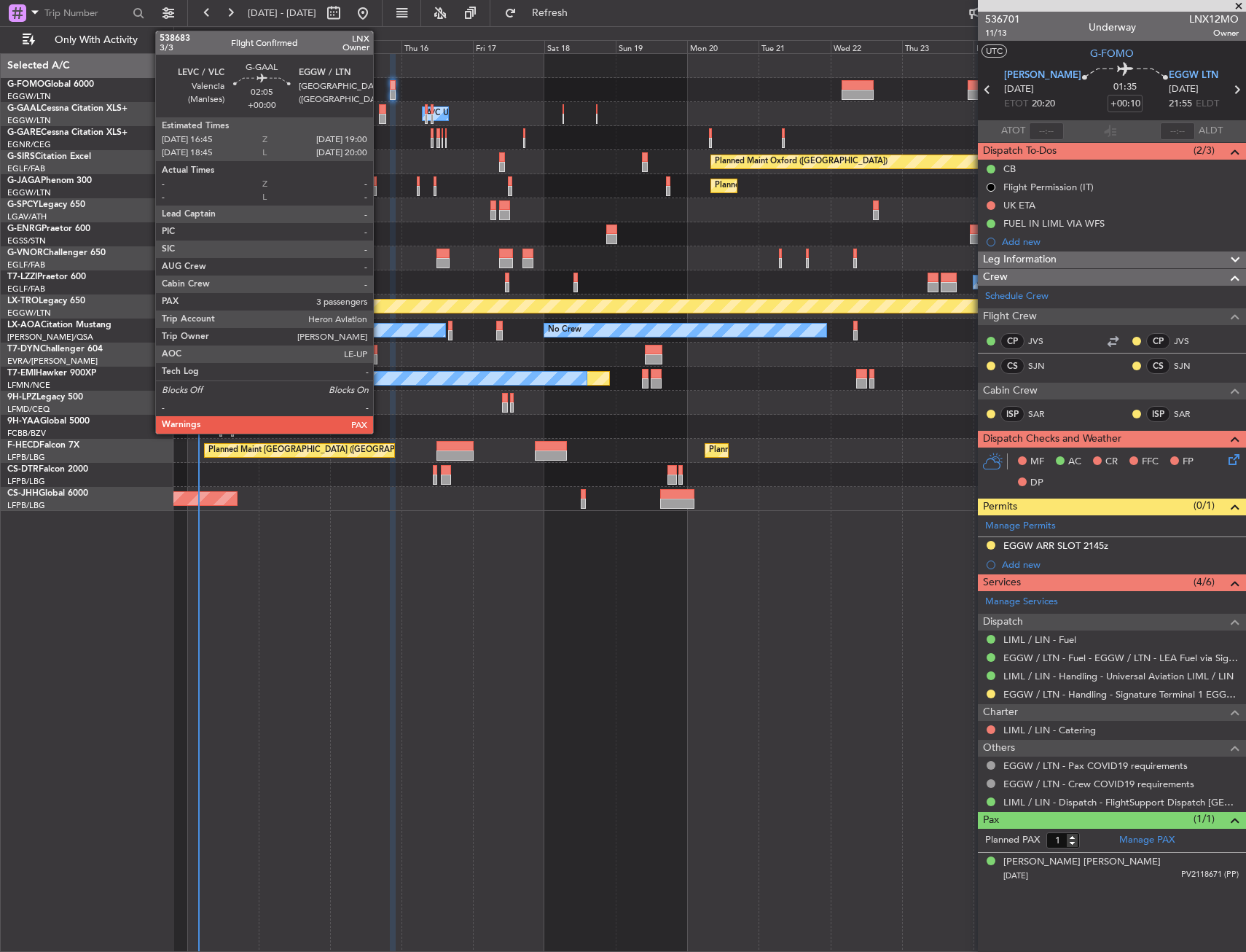
click at [379, 112] on div at bounding box center [383, 109] width 7 height 10
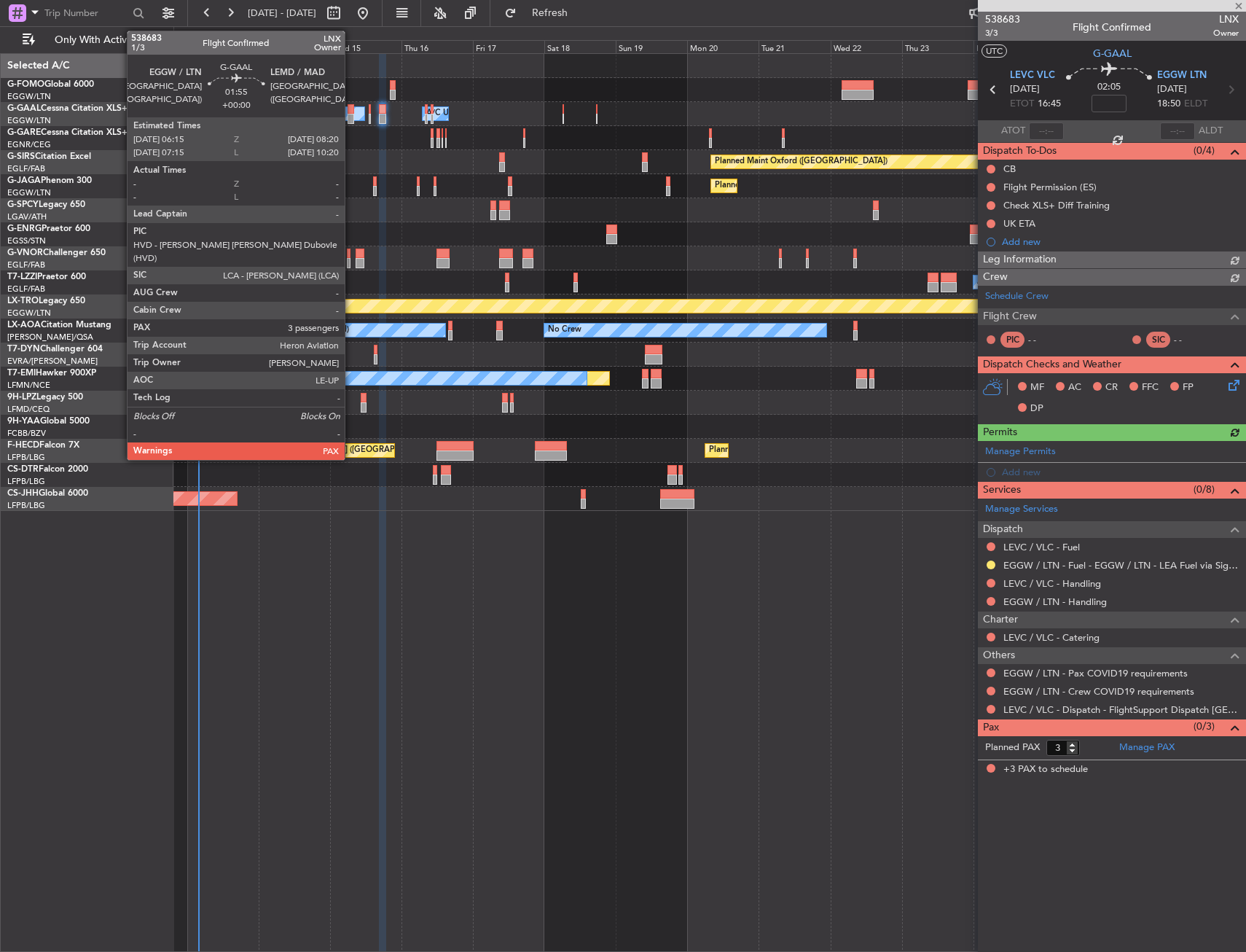
click at [352, 112] on div at bounding box center [350, 109] width 6 height 10
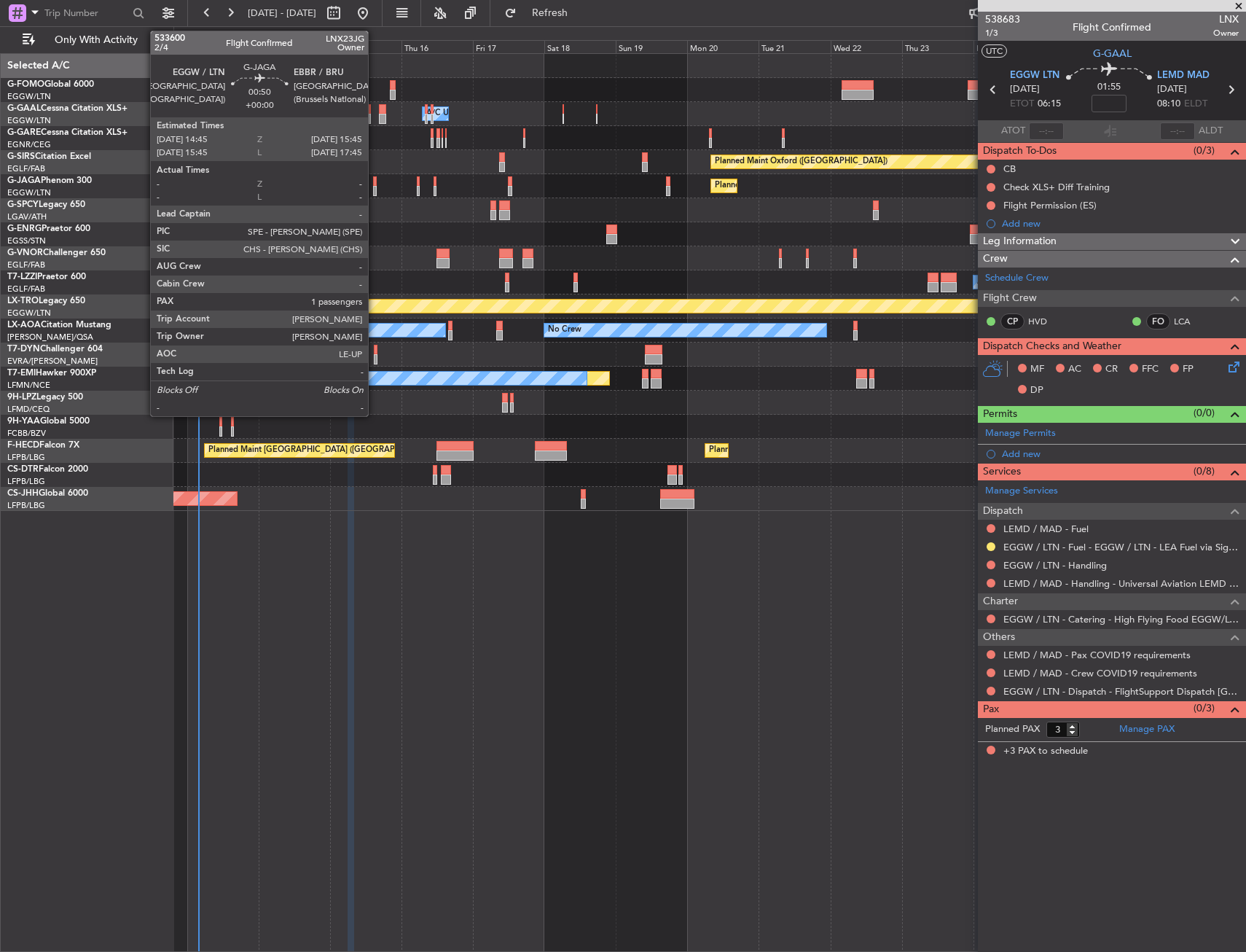
click at [375, 189] on div at bounding box center [375, 191] width 4 height 10
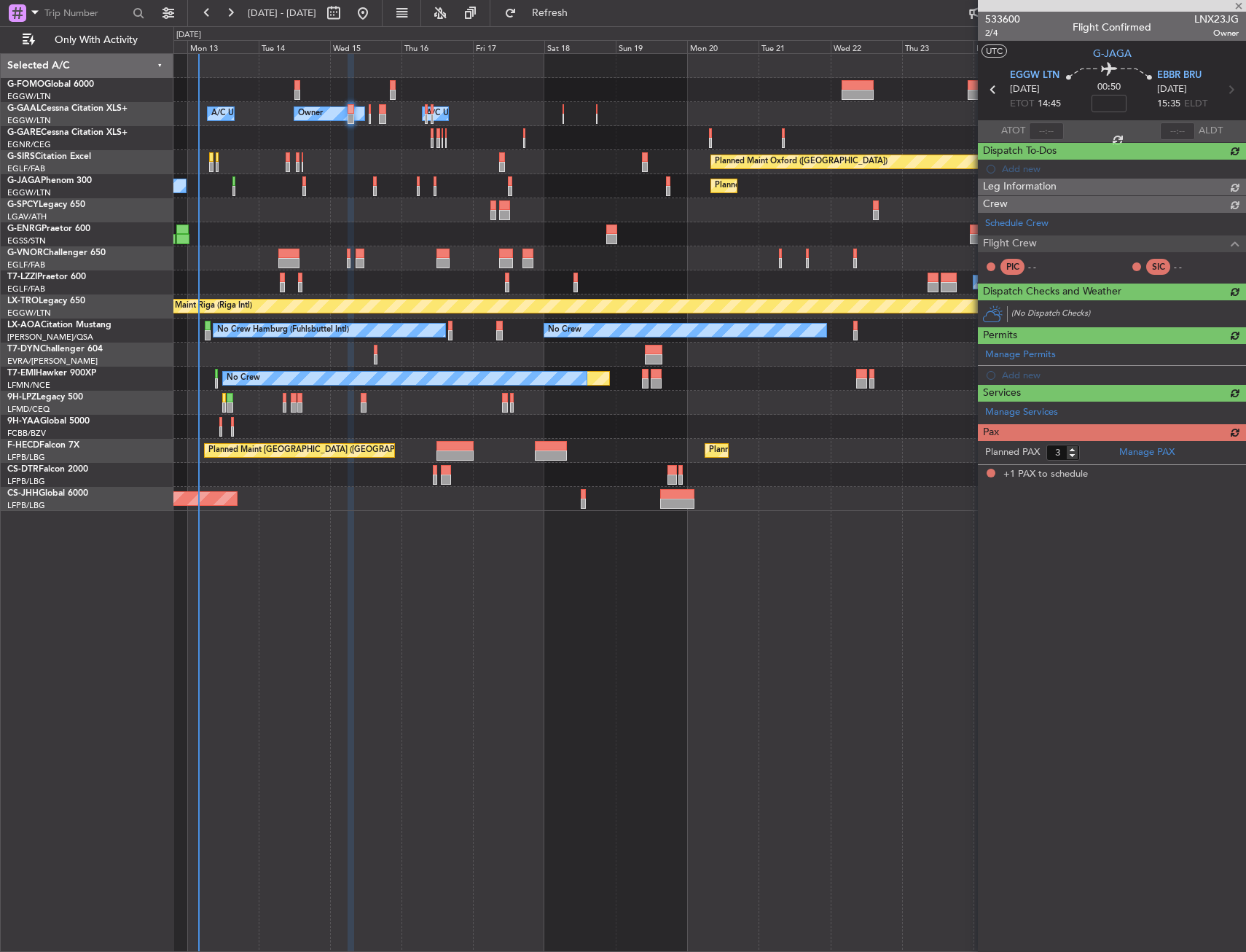
type input "1"
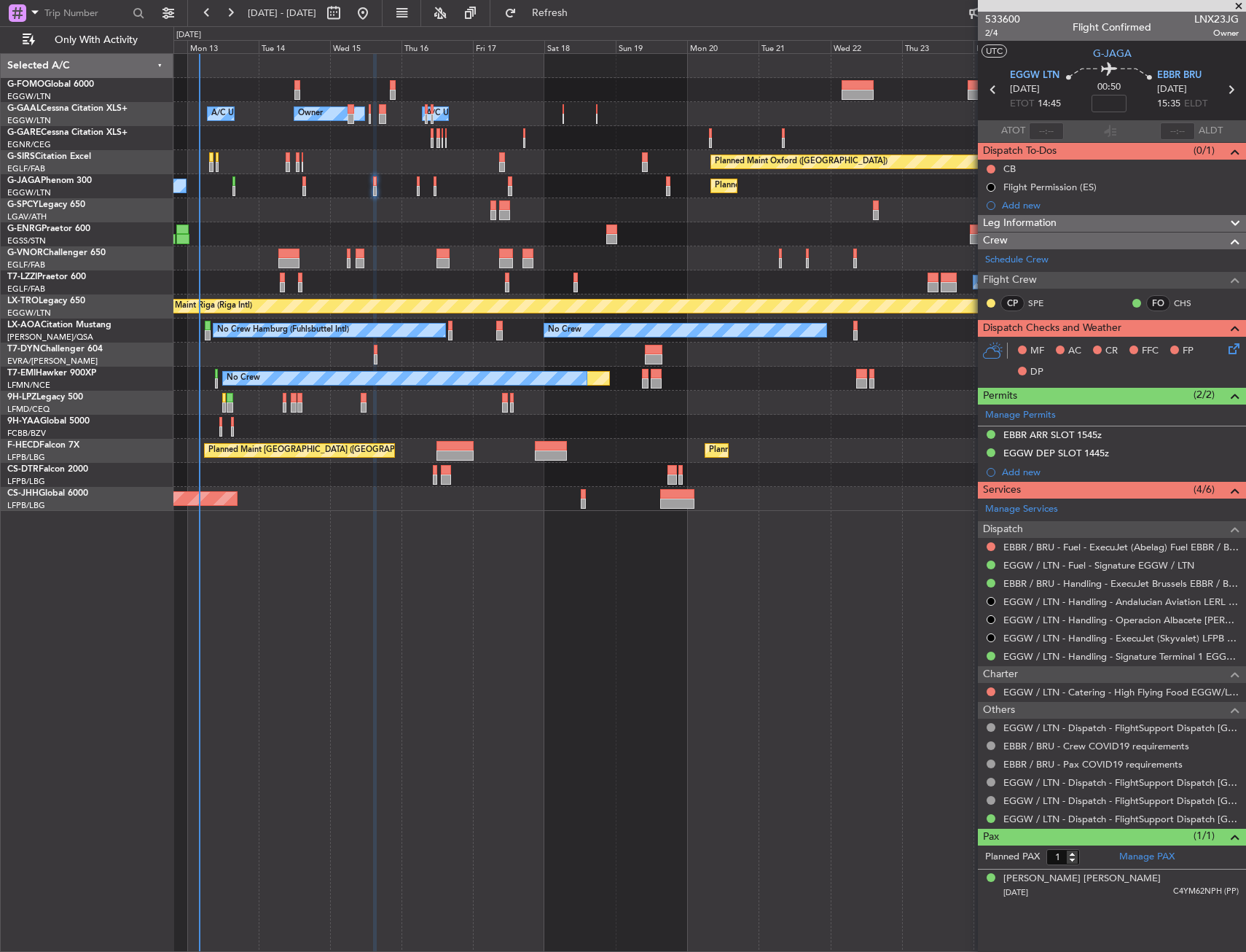
click at [1043, 223] on span "Leg Information" at bounding box center [1020, 224] width 73 height 16
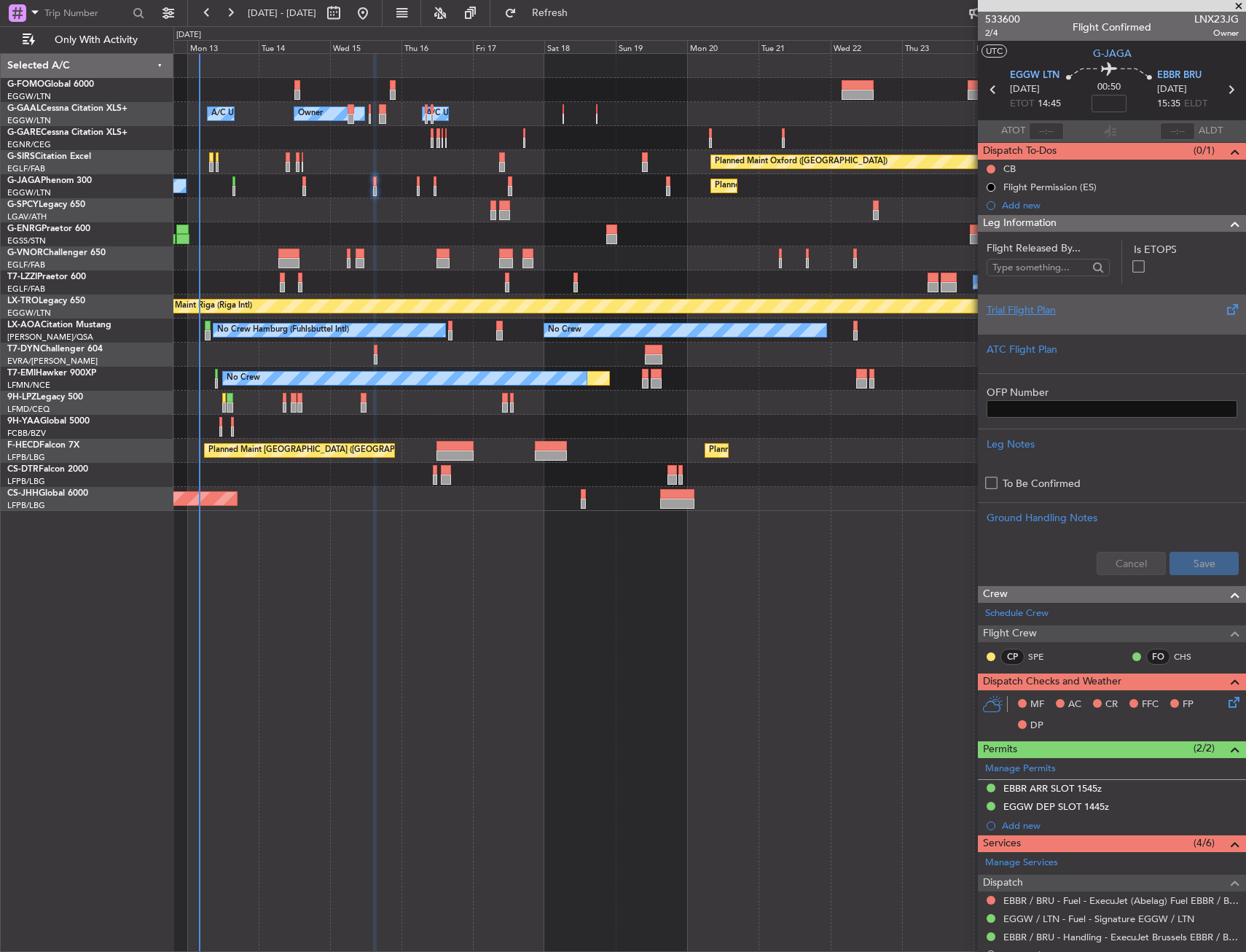
click at [1047, 320] on div at bounding box center [1112, 323] width 251 height 9
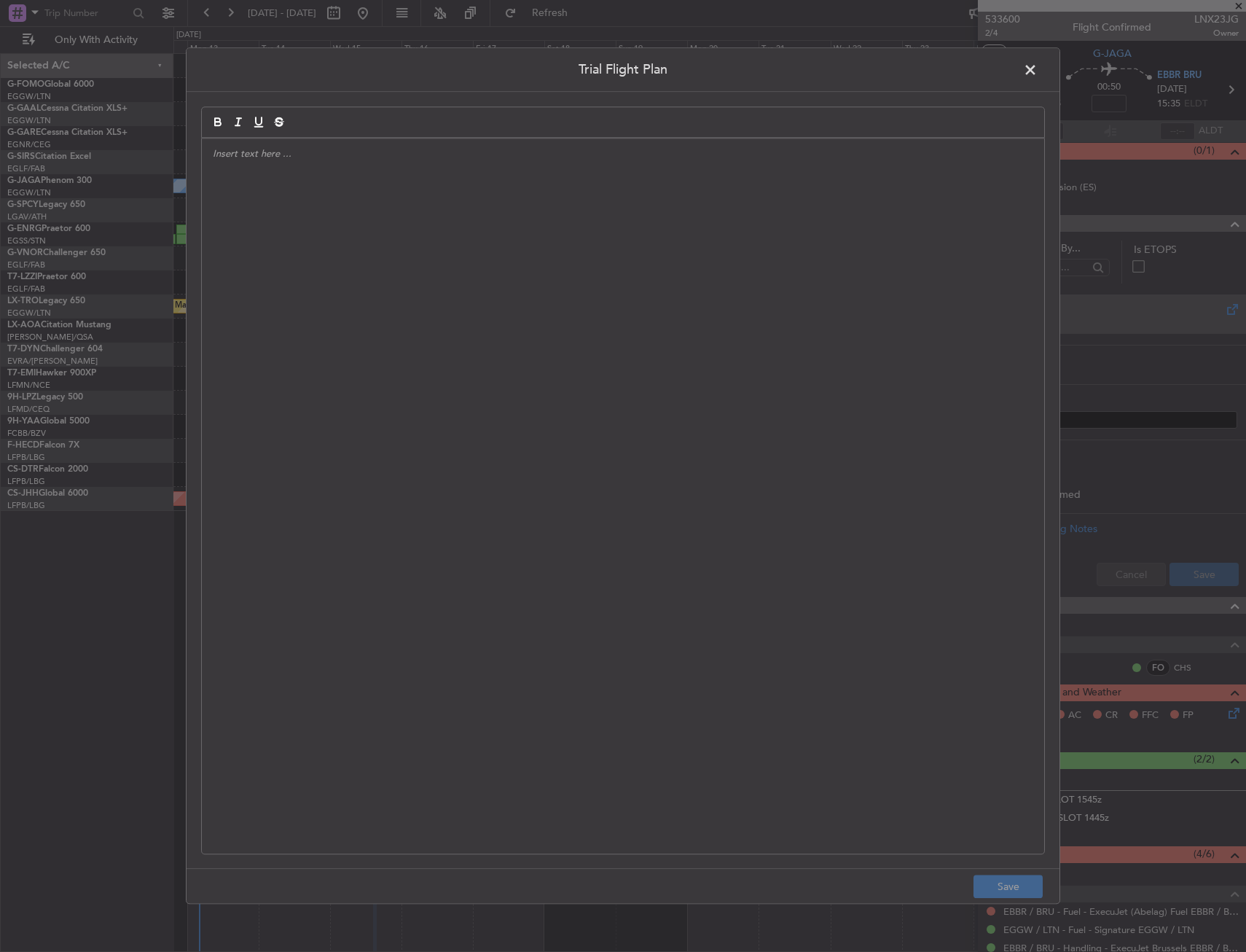
click at [631, 289] on div at bounding box center [622, 496] width 842 height 715
click at [383, 232] on div "APA // [DATE] // FCST" at bounding box center [622, 496] width 842 height 715
paste div
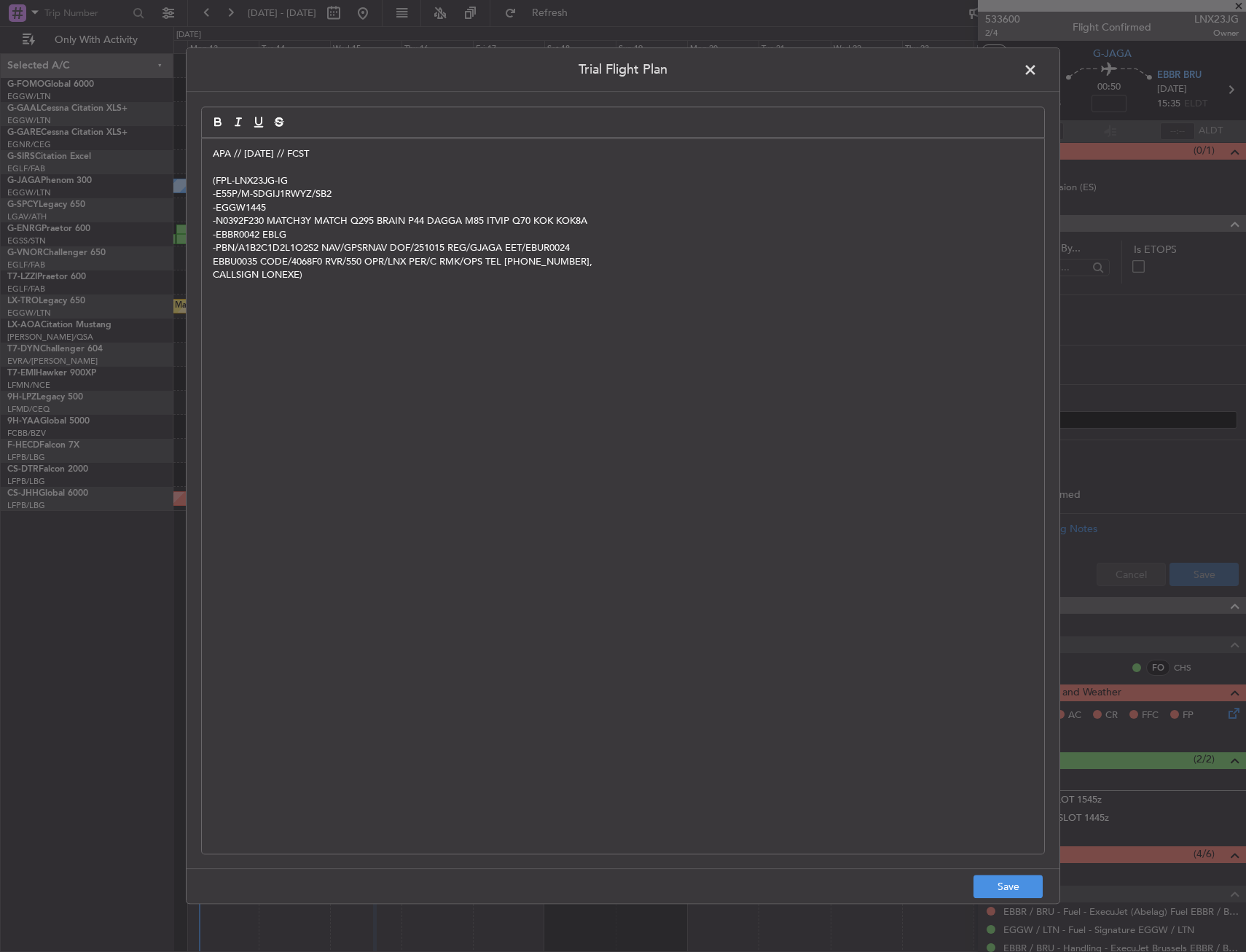
scroll to position [0, 0]
click at [996, 878] on button "Save" at bounding box center [1009, 886] width 70 height 23
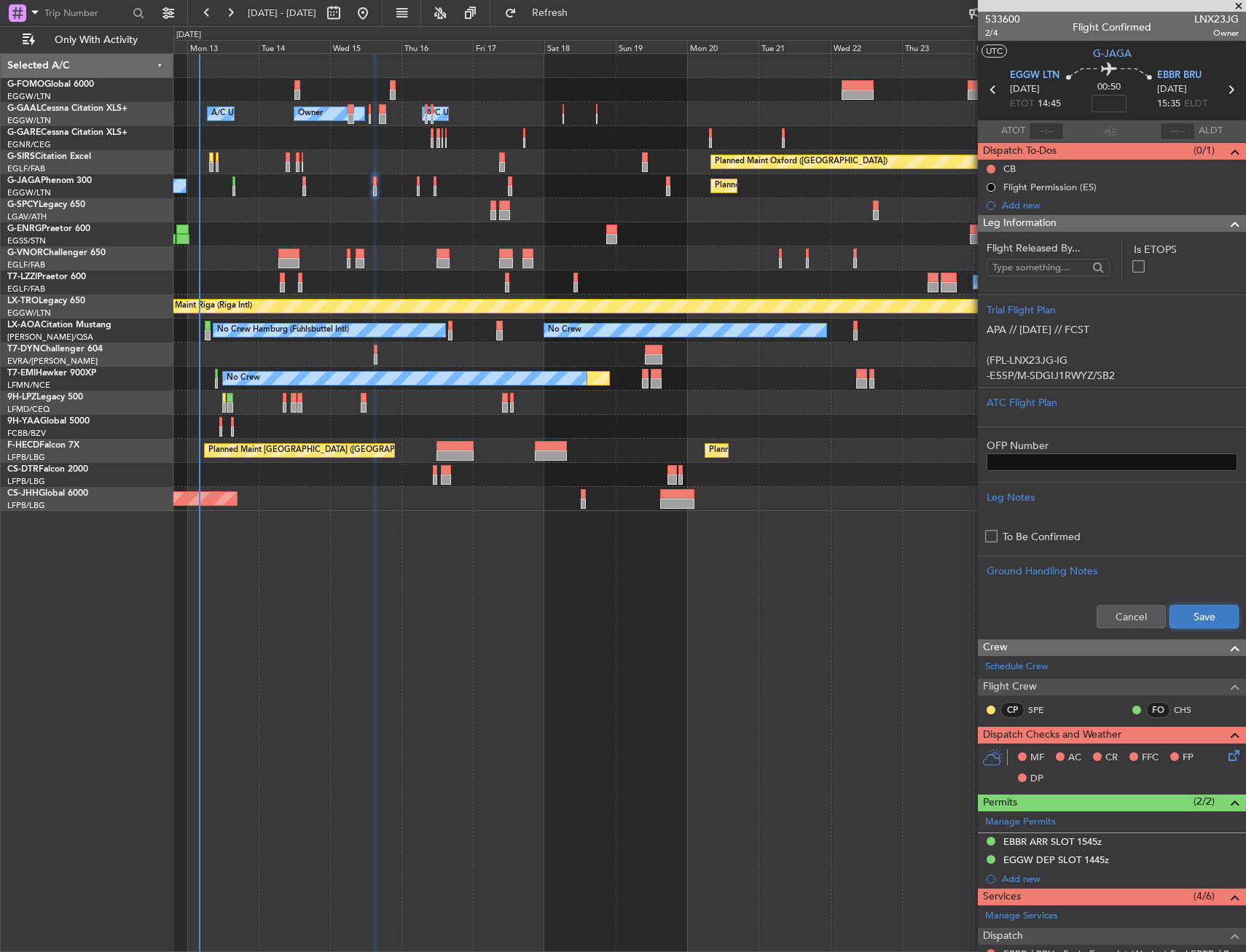
click at [1182, 617] on button "Save" at bounding box center [1204, 616] width 70 height 23
drag, startPoint x: 1003, startPoint y: 219, endPoint x: 993, endPoint y: 220, distance: 10.0
click at [1003, 219] on span "Leg Information" at bounding box center [1020, 224] width 73 height 16
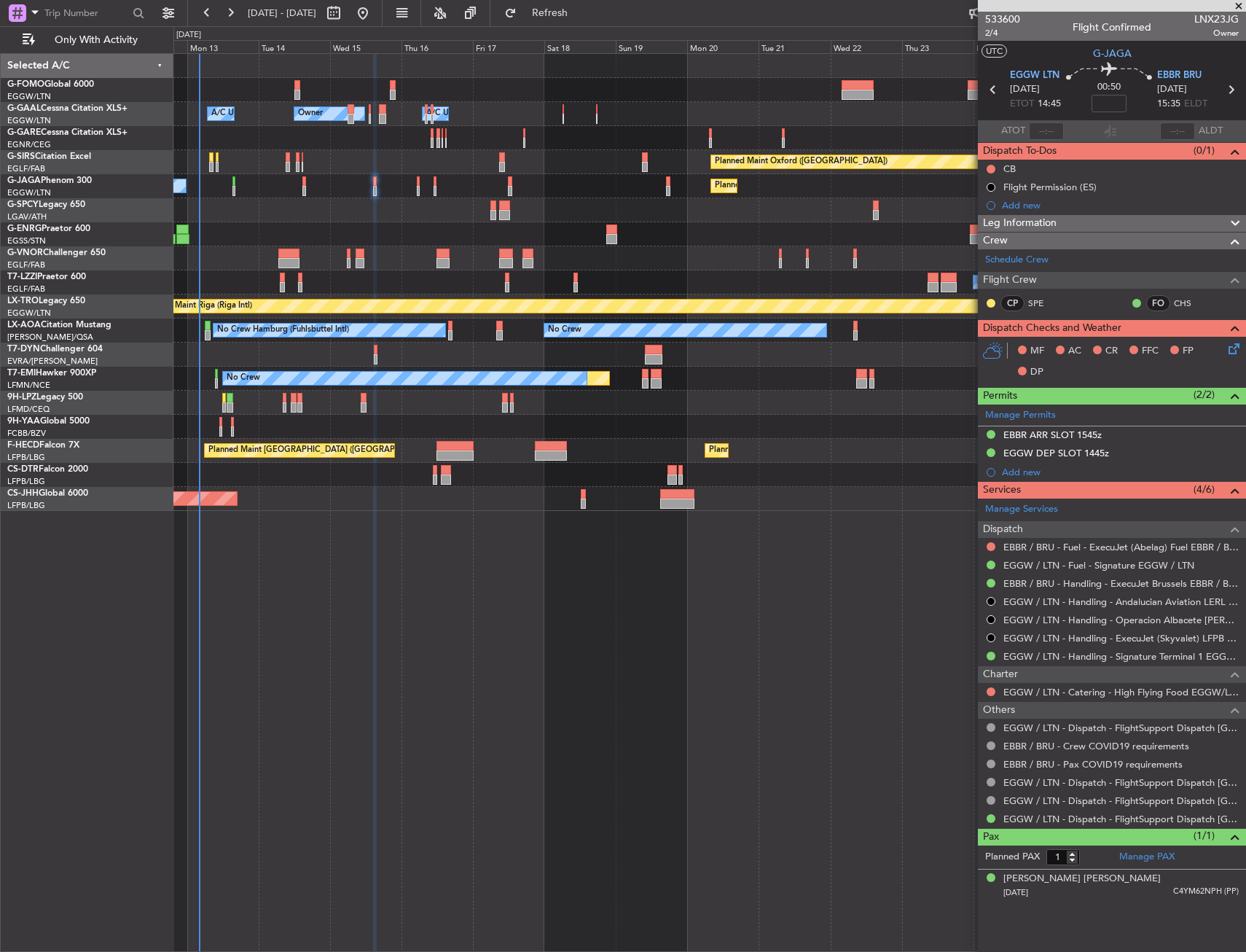
click at [1236, 346] on icon at bounding box center [1231, 345] width 12 height 12
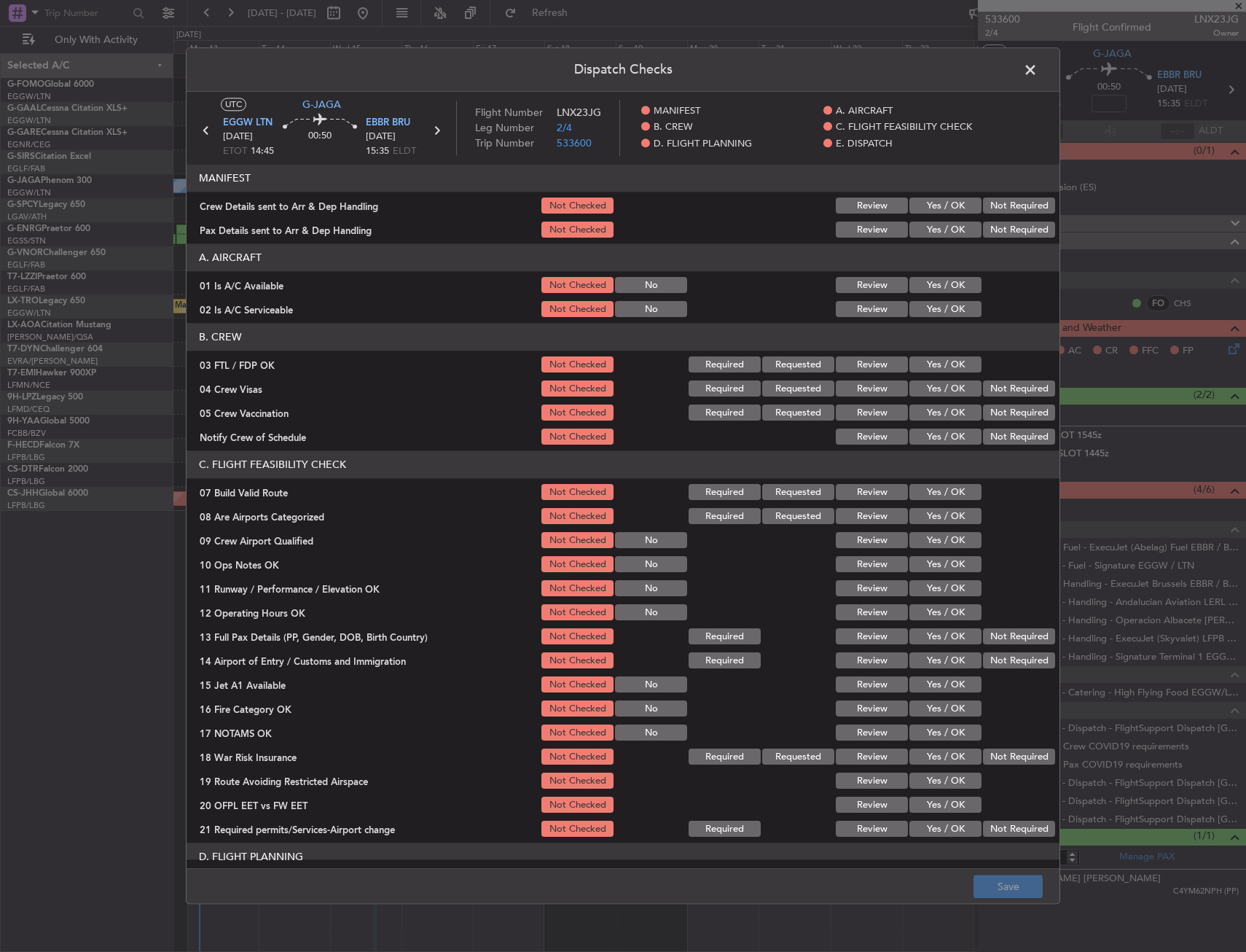
click at [922, 289] on button "Yes / OK" at bounding box center [945, 285] width 72 height 16
click at [922, 308] on button "Yes / OK" at bounding box center [945, 309] width 72 height 16
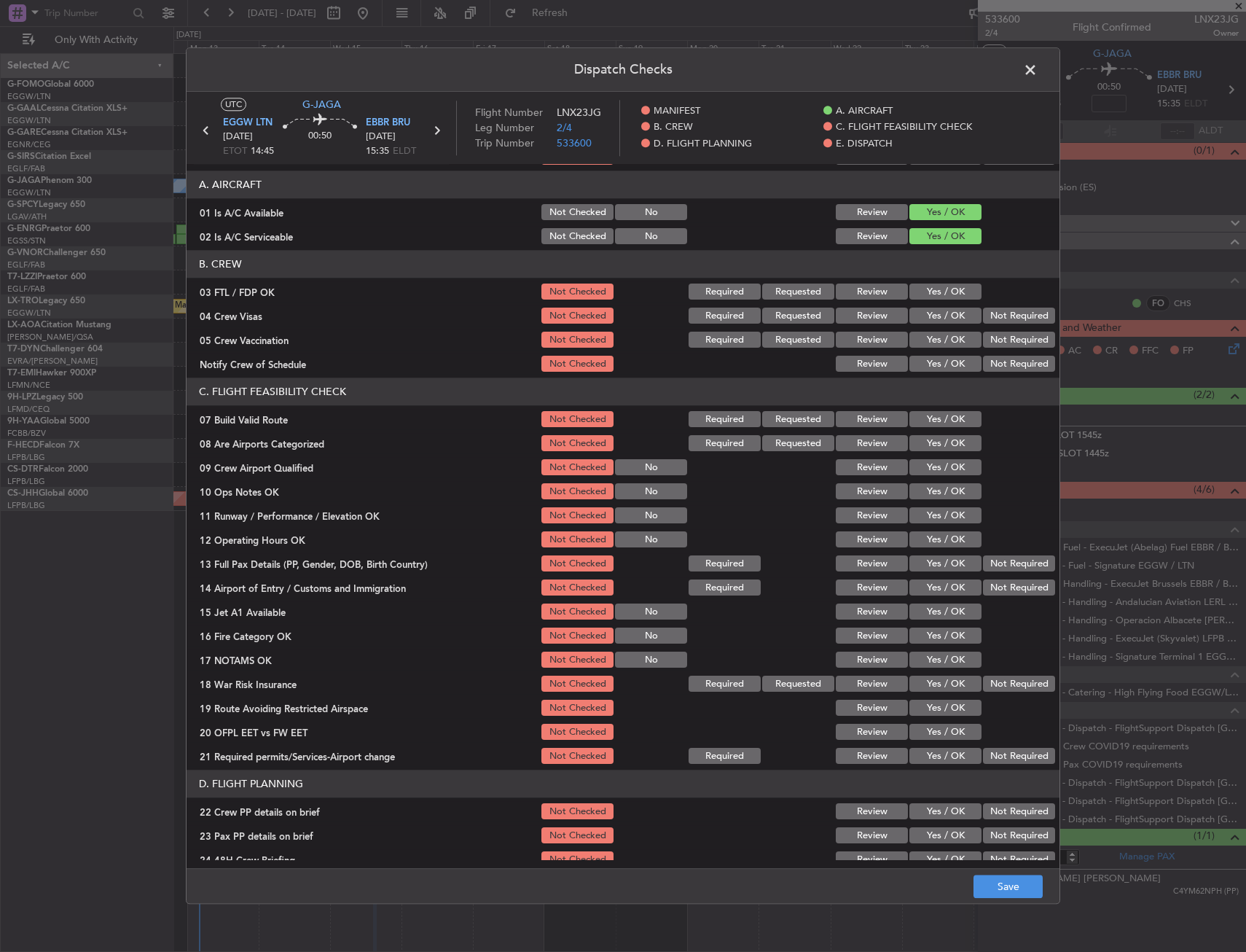
click at [920, 419] on button "Yes / OK" at bounding box center [945, 419] width 72 height 16
click at [923, 480] on section "C. FLIGHT FEASIBILITY CHECK 07 Build Valid Route Not Checked Required Requested…" at bounding box center [623, 573] width 873 height 388
drag, startPoint x: 924, startPoint y: 495, endPoint x: 928, endPoint y: 518, distance: 23.3
click at [924, 496] on button "Yes / OK" at bounding box center [945, 491] width 72 height 16
click at [928, 518] on button "Yes / OK" at bounding box center [945, 515] width 72 height 16
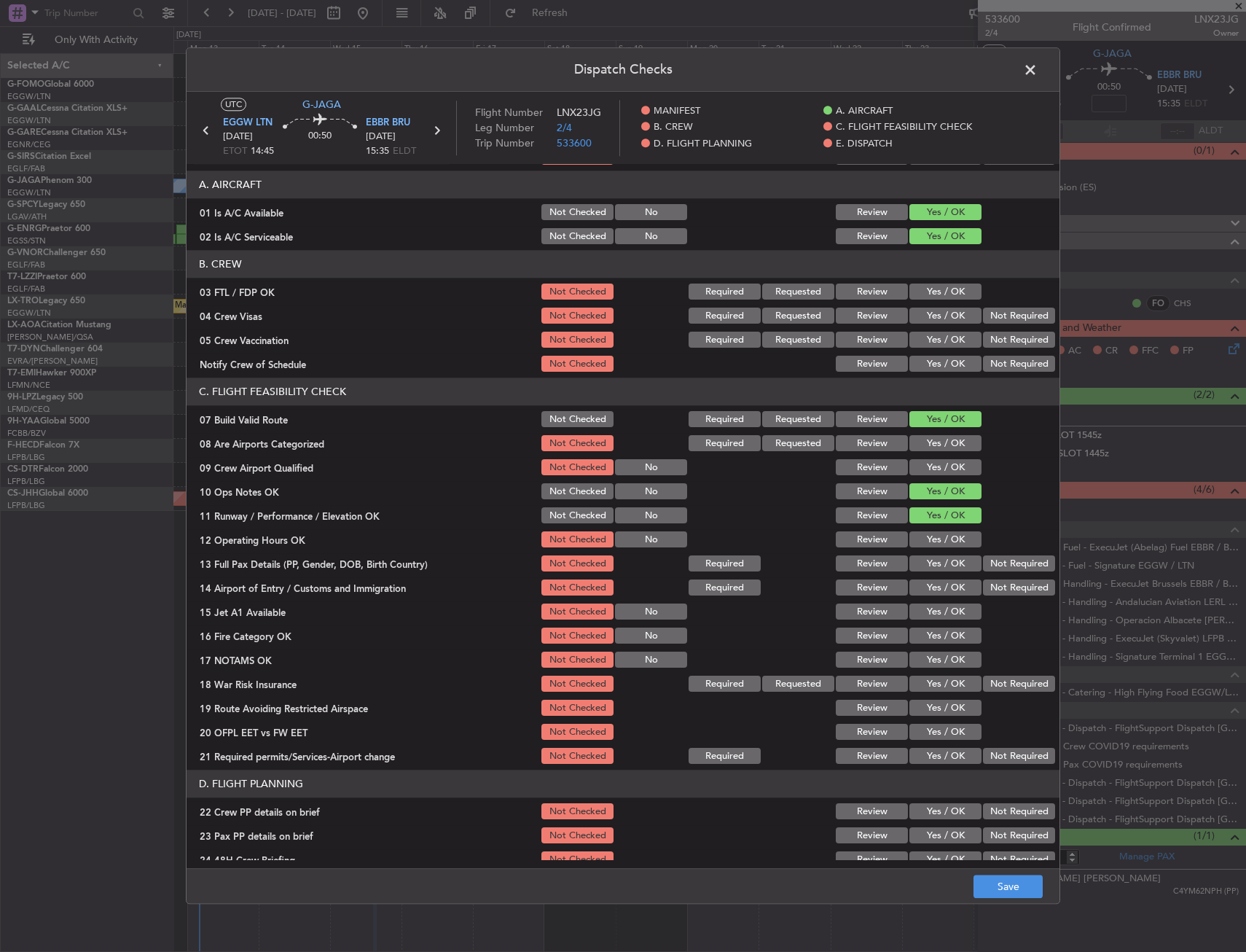
drag, startPoint x: 927, startPoint y: 532, endPoint x: 925, endPoint y: 544, distance: 12.2
click at [927, 533] on button "Yes / OK" at bounding box center [945, 540] width 72 height 16
click at [924, 553] on section "C. FLIGHT FEASIBILITY CHECK 07 Build Valid Route Not Checked Required Requested…" at bounding box center [623, 573] width 873 height 388
click at [920, 580] on button "Yes / OK" at bounding box center [945, 587] width 72 height 16
drag, startPoint x: 924, startPoint y: 561, endPoint x: 920, endPoint y: 589, distance: 28.3
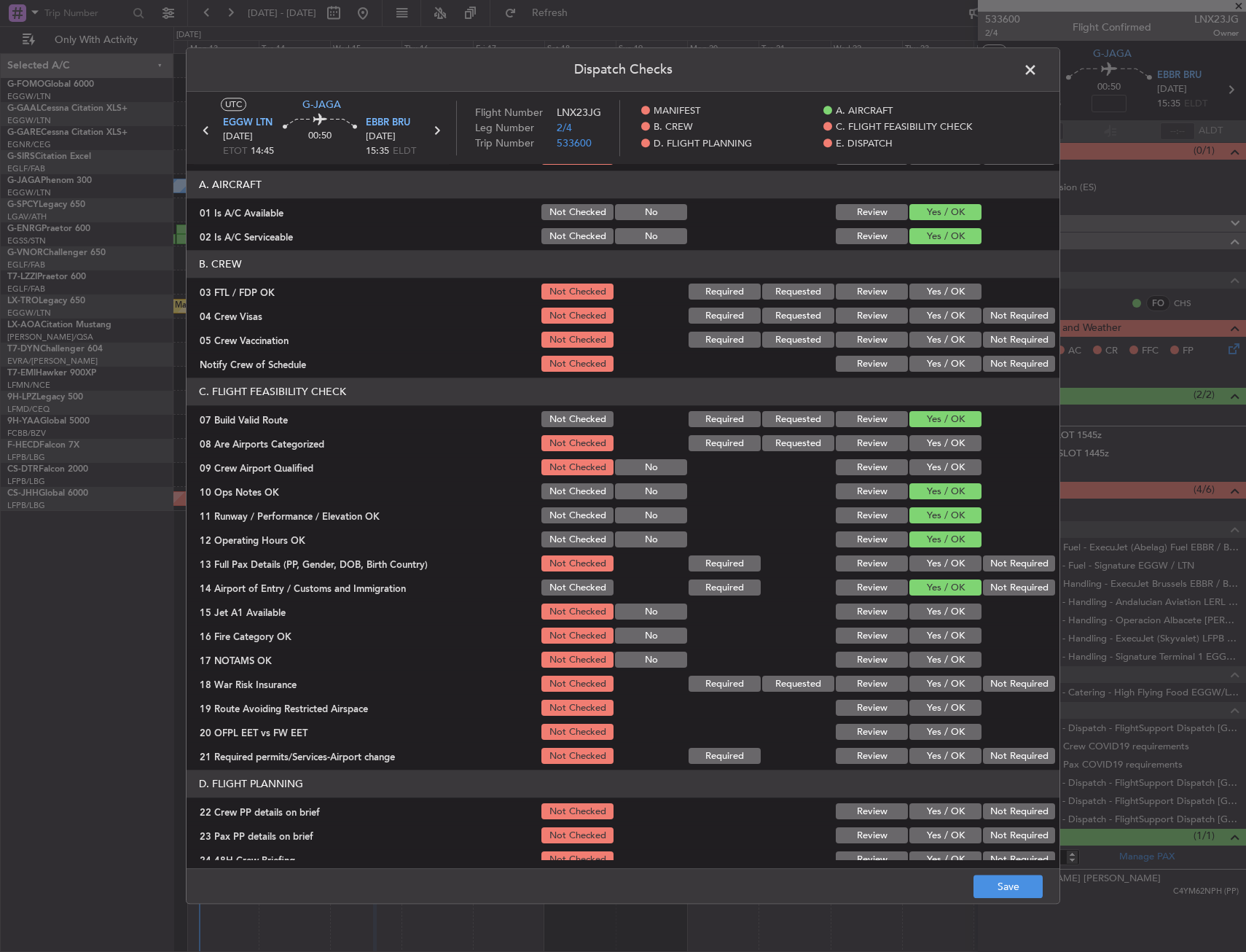
click at [924, 562] on button "Yes / OK" at bounding box center [945, 564] width 72 height 16
drag, startPoint x: 920, startPoint y: 600, endPoint x: 920, endPoint y: 615, distance: 15.0
click at [920, 601] on section "C. FLIGHT FEASIBILITY CHECK 07 Build Valid Route Not Checked Required Requested…" at bounding box center [623, 573] width 873 height 388
click at [920, 616] on button "Yes / OK" at bounding box center [945, 611] width 72 height 16
click at [914, 650] on div "Yes / OK" at bounding box center [944, 660] width 73 height 20
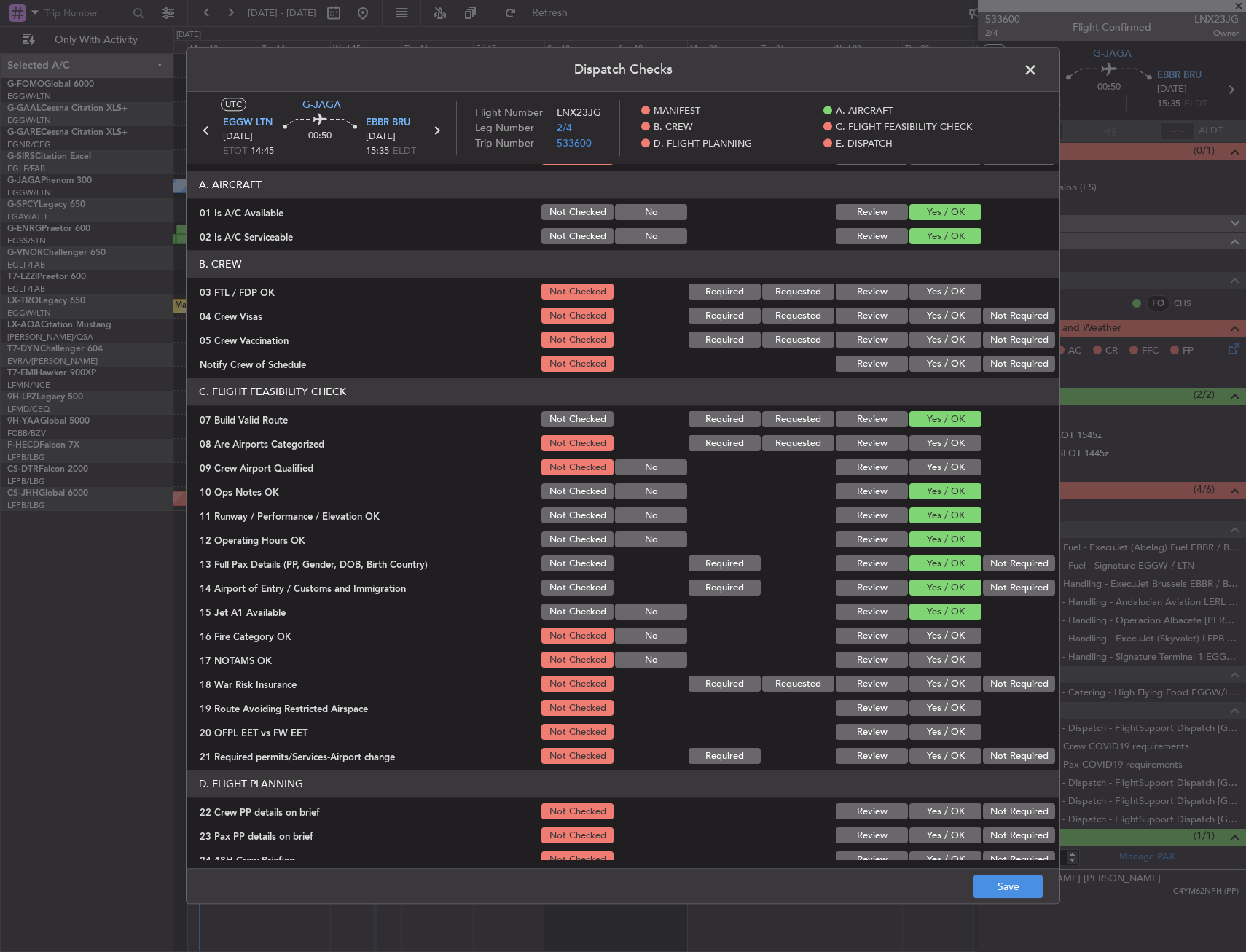
drag, startPoint x: 920, startPoint y: 655, endPoint x: 921, endPoint y: 640, distance: 15.0
click at [920, 653] on button "Yes / OK" at bounding box center [945, 660] width 72 height 16
click at [921, 639] on button "Yes / OK" at bounding box center [945, 636] width 72 height 16
click at [995, 682] on button "Not Required" at bounding box center [1019, 684] width 72 height 16
drag, startPoint x: 952, startPoint y: 714, endPoint x: 949, endPoint y: 722, distance: 8.5
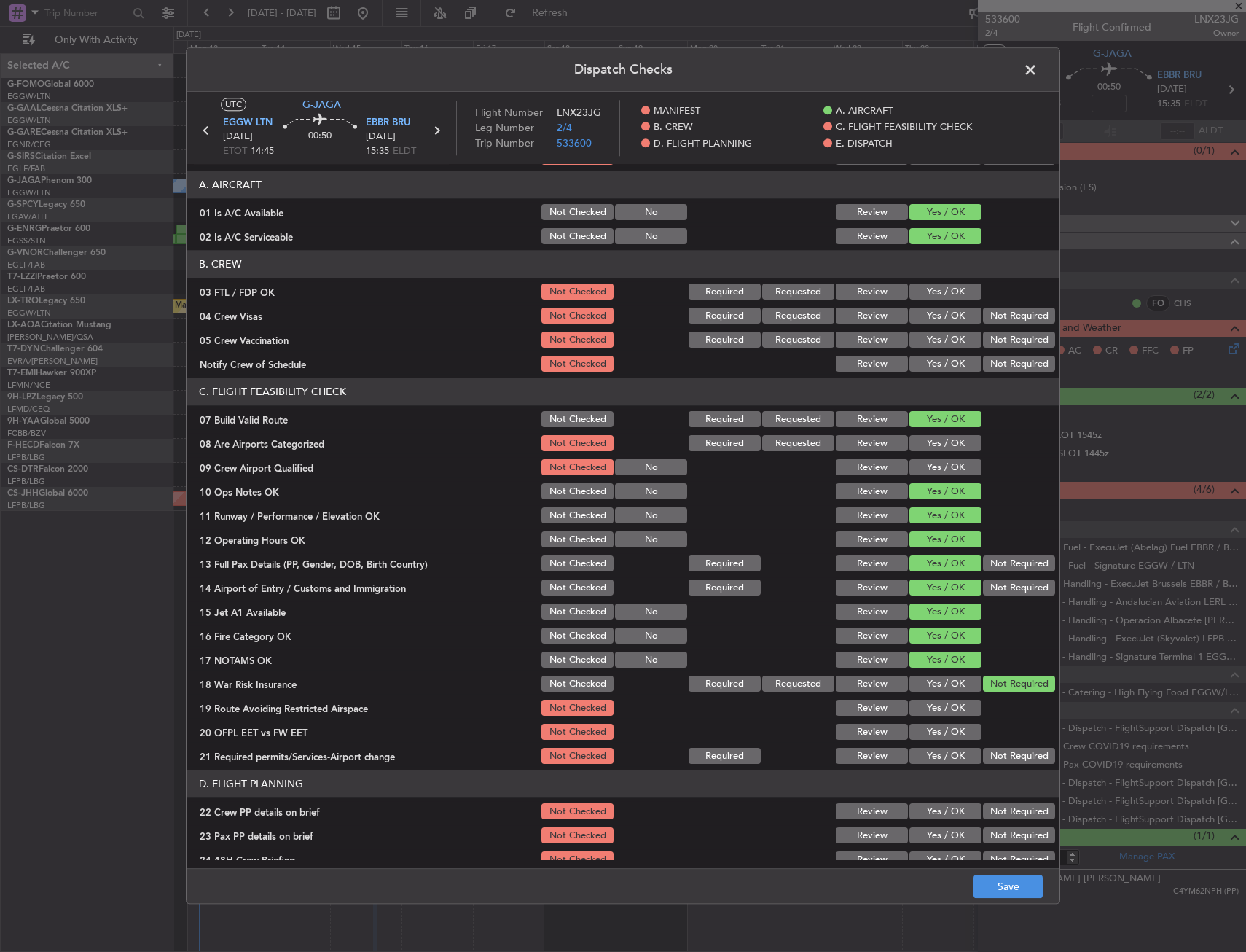
click at [951, 717] on div "Yes / OK" at bounding box center [944, 708] width 73 height 20
drag, startPoint x: 944, startPoint y: 731, endPoint x: 941, endPoint y: 739, distance: 8.5
click at [942, 733] on button "Yes / OK" at bounding box center [945, 732] width 72 height 16
click at [936, 761] on button "Yes / OK" at bounding box center [945, 756] width 72 height 16
click at [943, 713] on button "Yes / OK" at bounding box center [945, 707] width 72 height 16
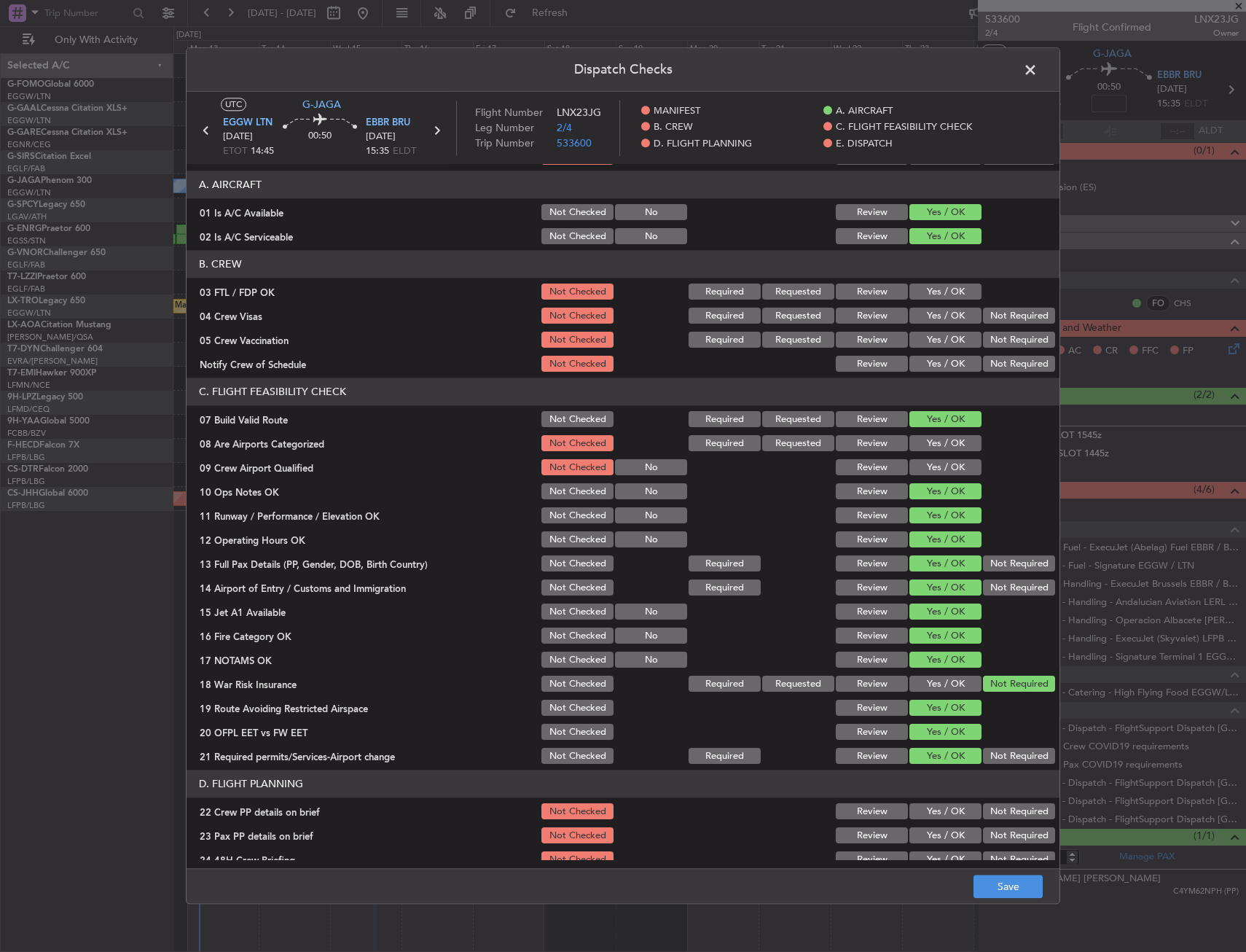
scroll to position [291, 0]
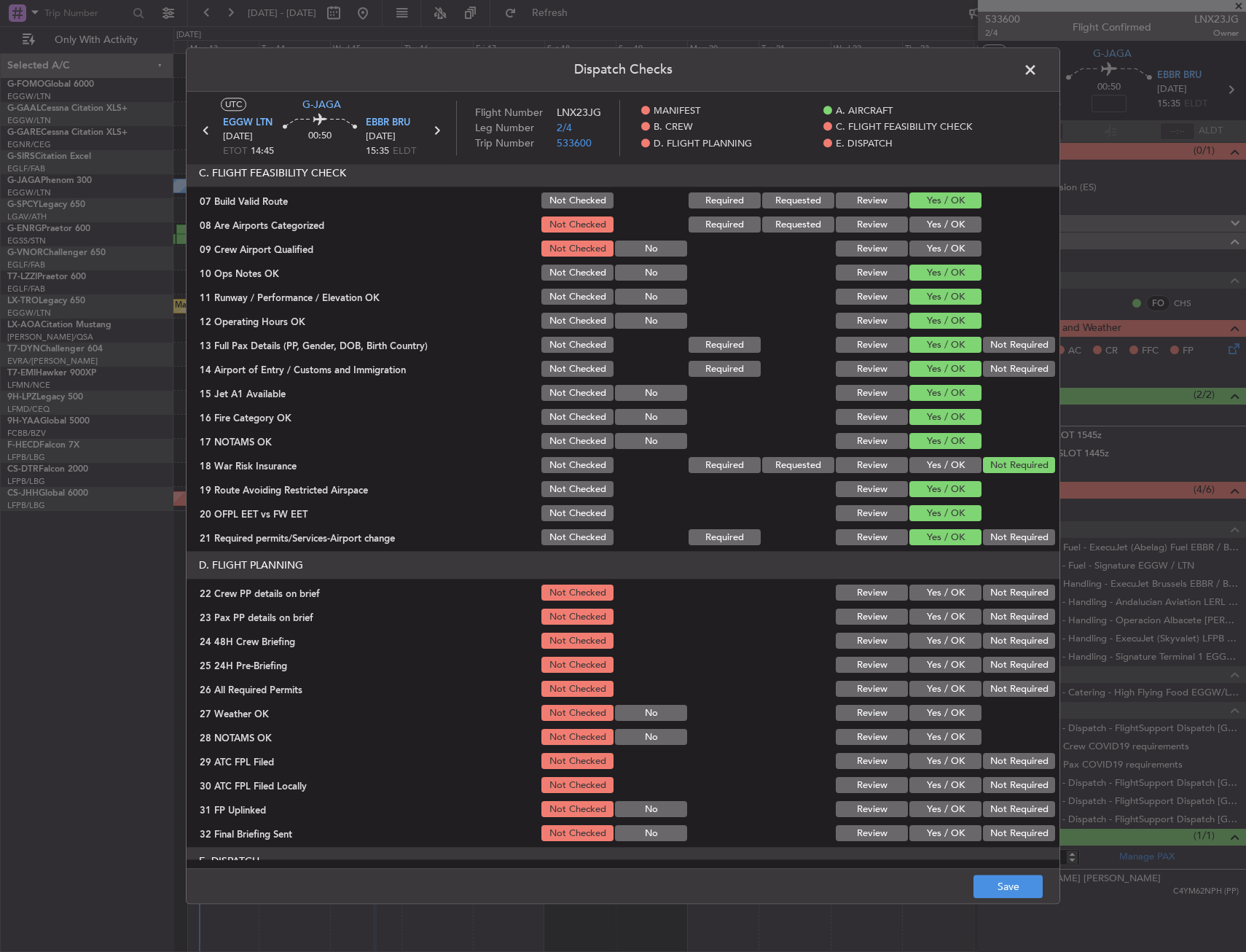
click at [924, 586] on button "Yes / OK" at bounding box center [945, 593] width 72 height 16
click at [923, 610] on button "Yes / OK" at bounding box center [945, 617] width 72 height 16
click at [924, 642] on button "Yes / OK" at bounding box center [945, 640] width 72 height 16
click at [993, 667] on button "Not Required" at bounding box center [1019, 664] width 72 height 16
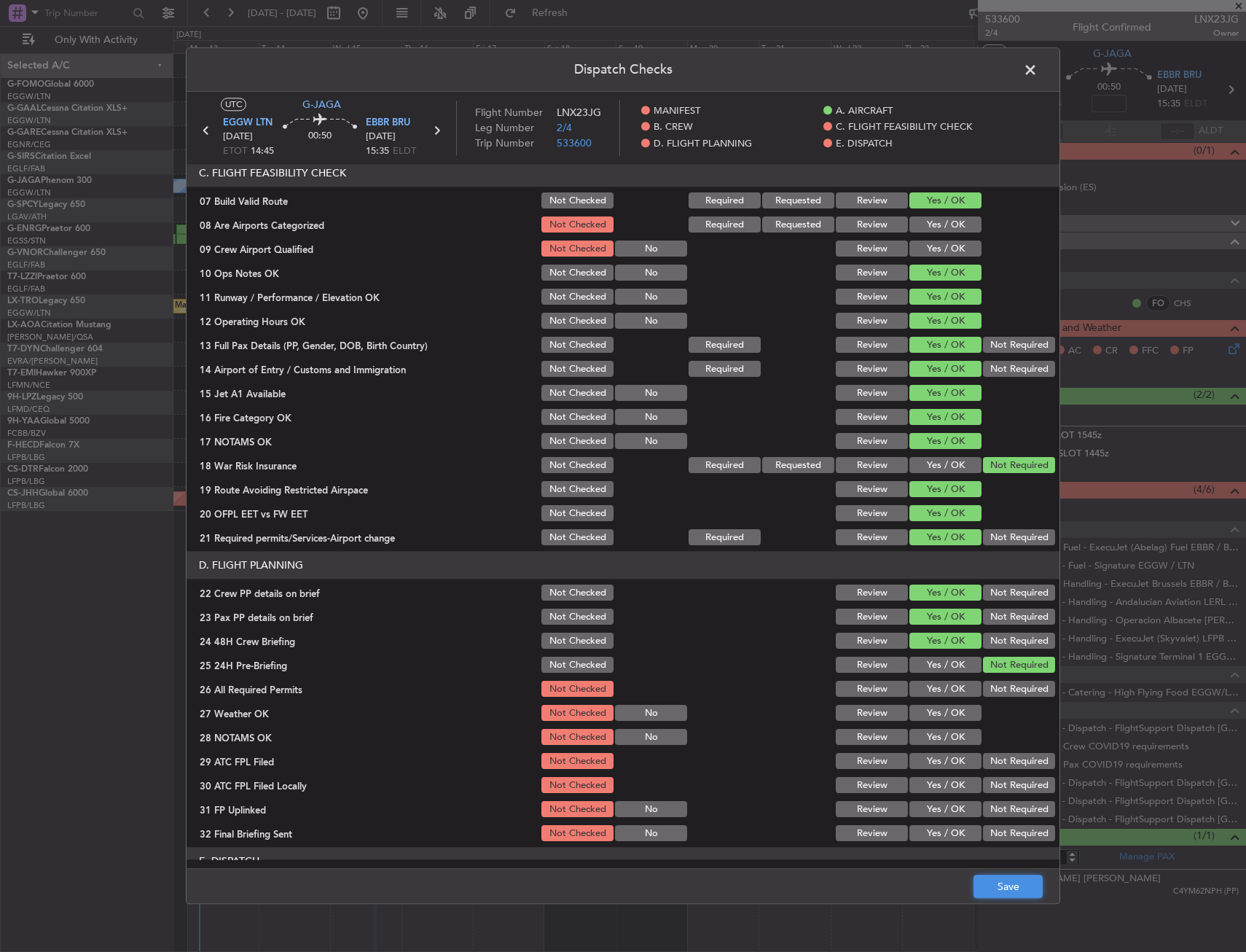
click at [1000, 883] on button "Save" at bounding box center [1009, 886] width 70 height 23
click at [1037, 71] on span at bounding box center [1037, 73] width 0 height 29
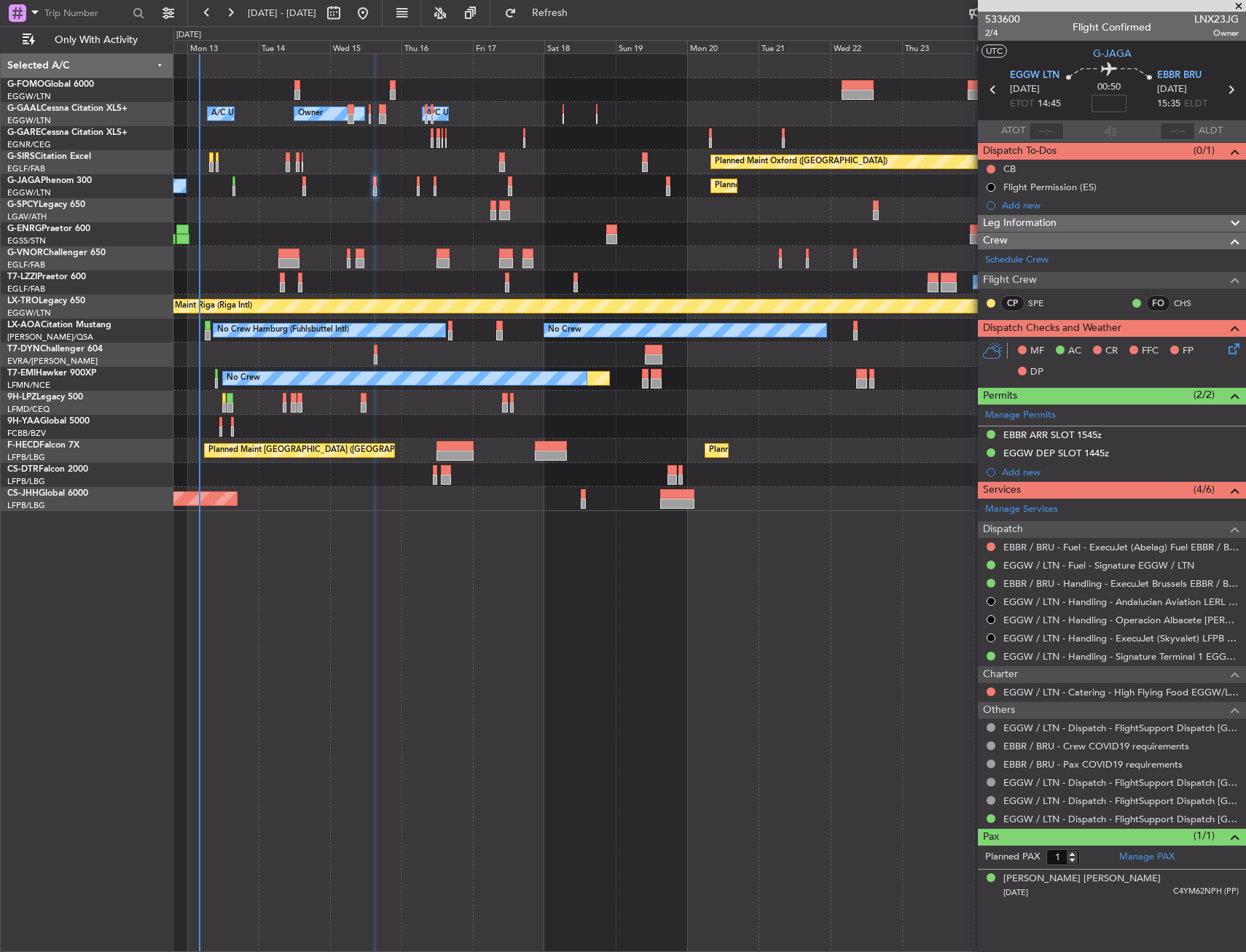
click at [1116, 103] on input at bounding box center [1109, 103] width 35 height 17
click at [1141, 102] on div "00:50 -10" at bounding box center [1109, 89] width 96 height 54
type input "-00:10"
click at [1088, 228] on div "Leg Information" at bounding box center [1111, 224] width 268 height 16
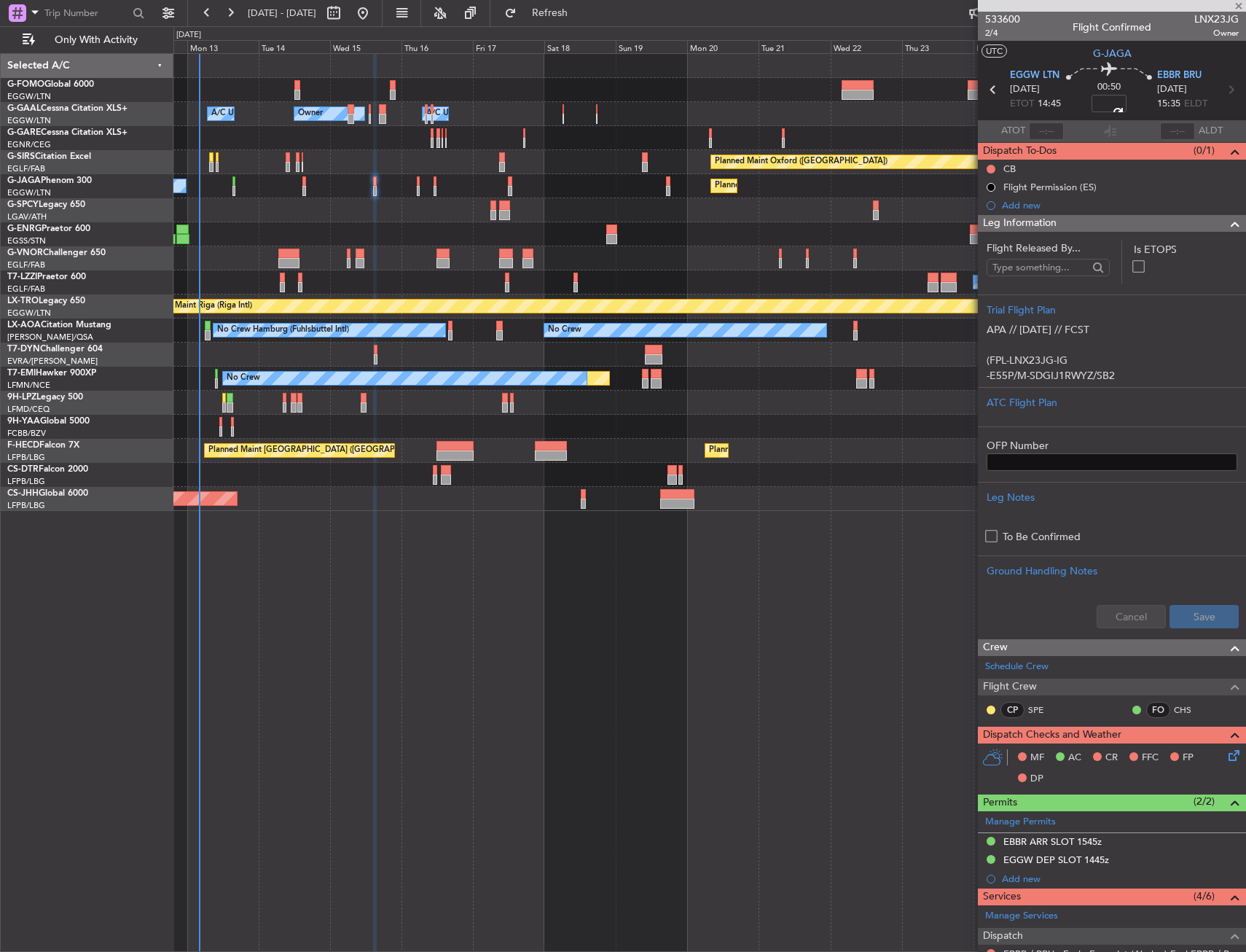
click at [1088, 228] on div "Leg Information" at bounding box center [1111, 224] width 268 height 16
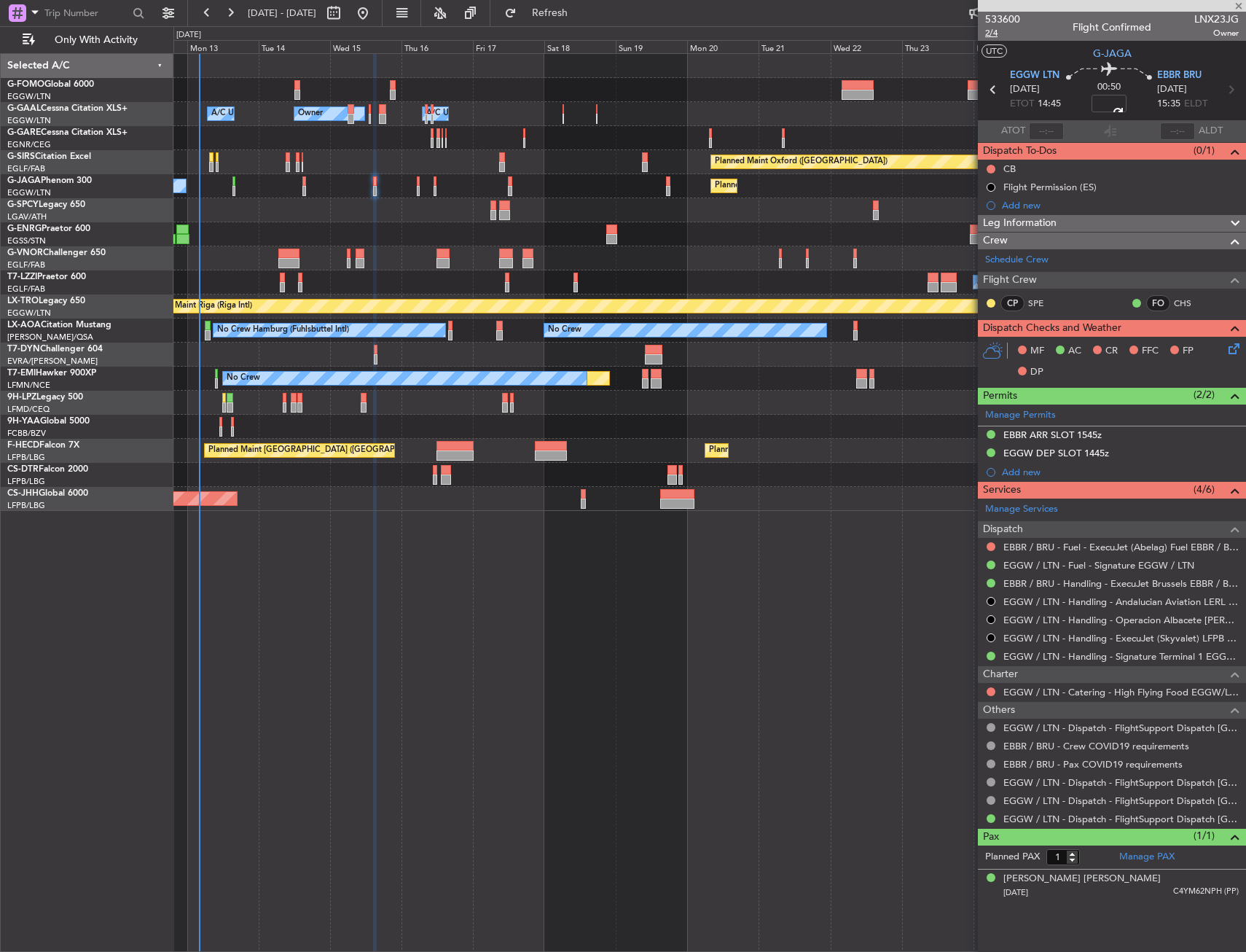
click at [1000, 35] on span "2/4" at bounding box center [1002, 33] width 35 height 13
click at [1237, 346] on icon at bounding box center [1231, 345] width 12 height 12
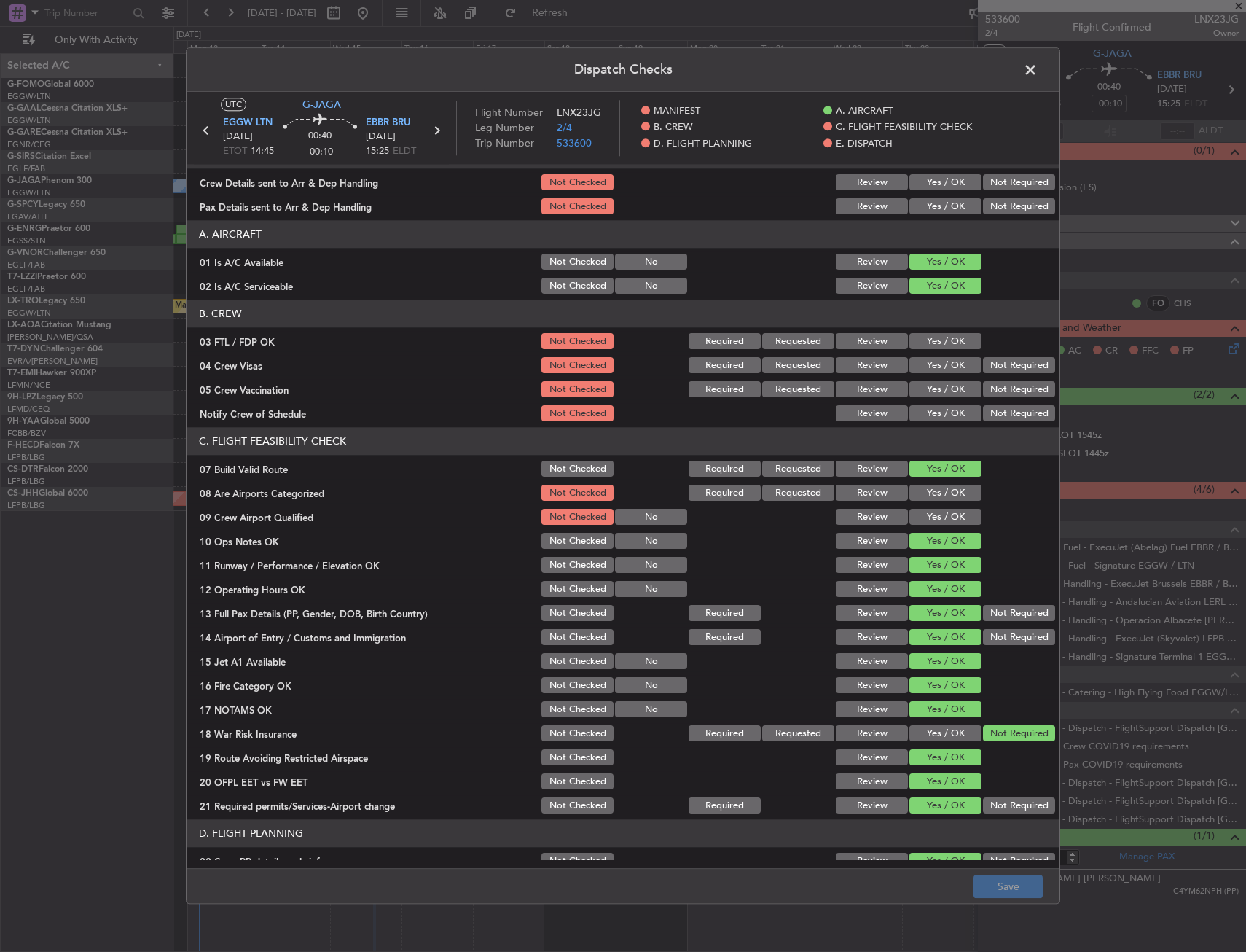
scroll to position [0, 0]
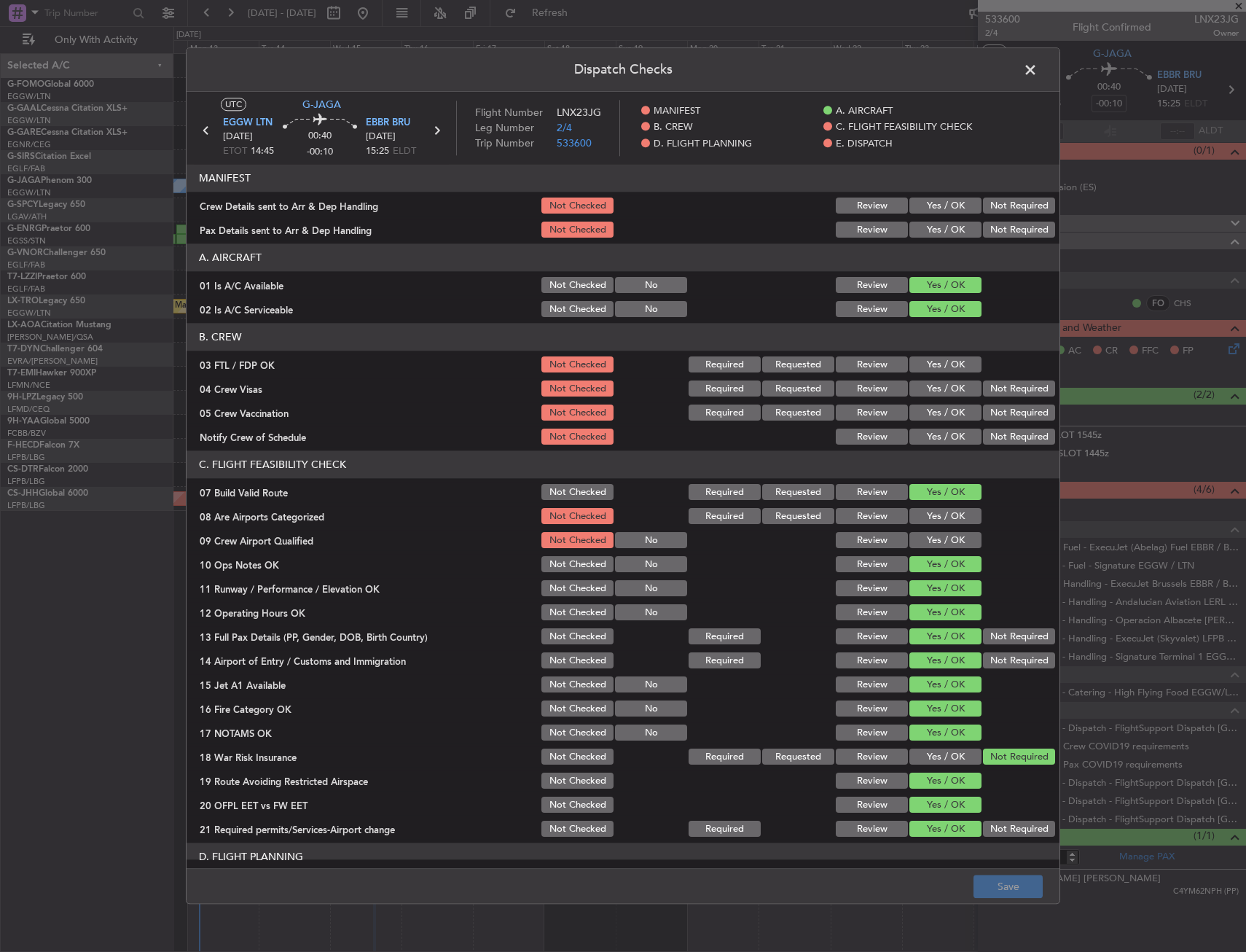
click at [1037, 69] on span at bounding box center [1037, 73] width 0 height 29
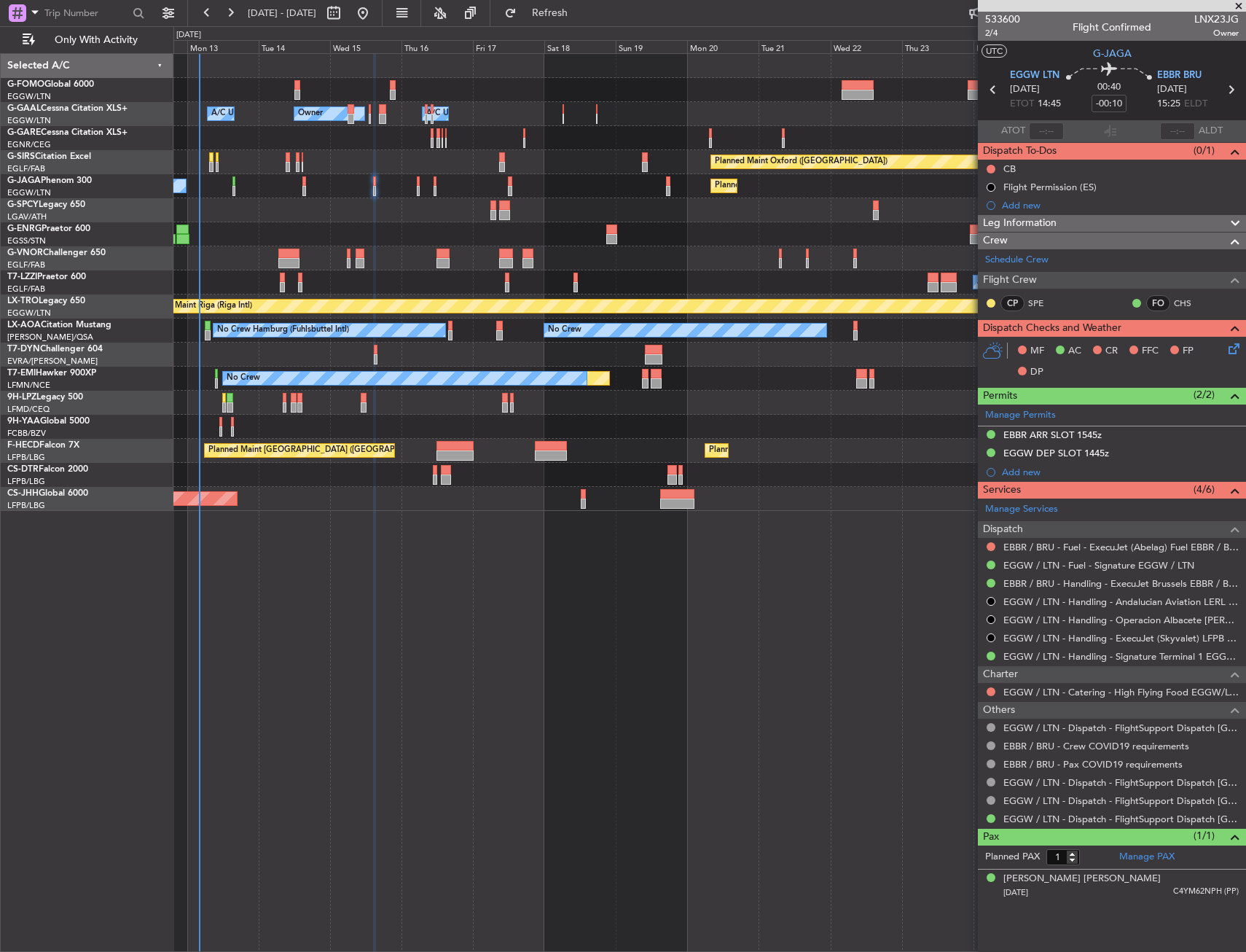
drag, startPoint x: 991, startPoint y: 167, endPoint x: 991, endPoint y: 201, distance: 34.0
click at [991, 167] on button at bounding box center [991, 170] width 9 height 9
click at [994, 241] on li "Completed" at bounding box center [991, 234] width 77 height 22
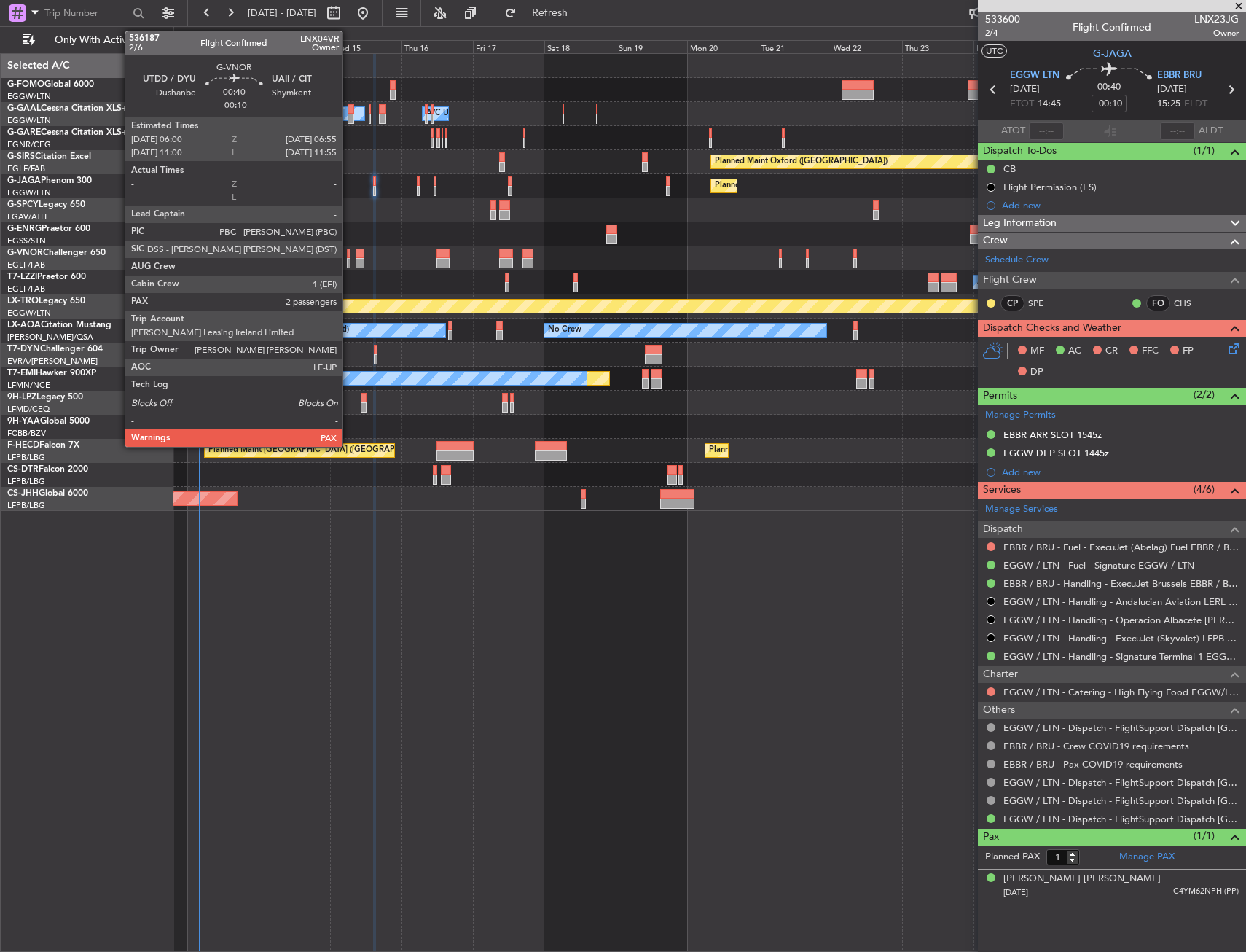
click at [349, 253] on div at bounding box center [348, 253] width 3 height 10
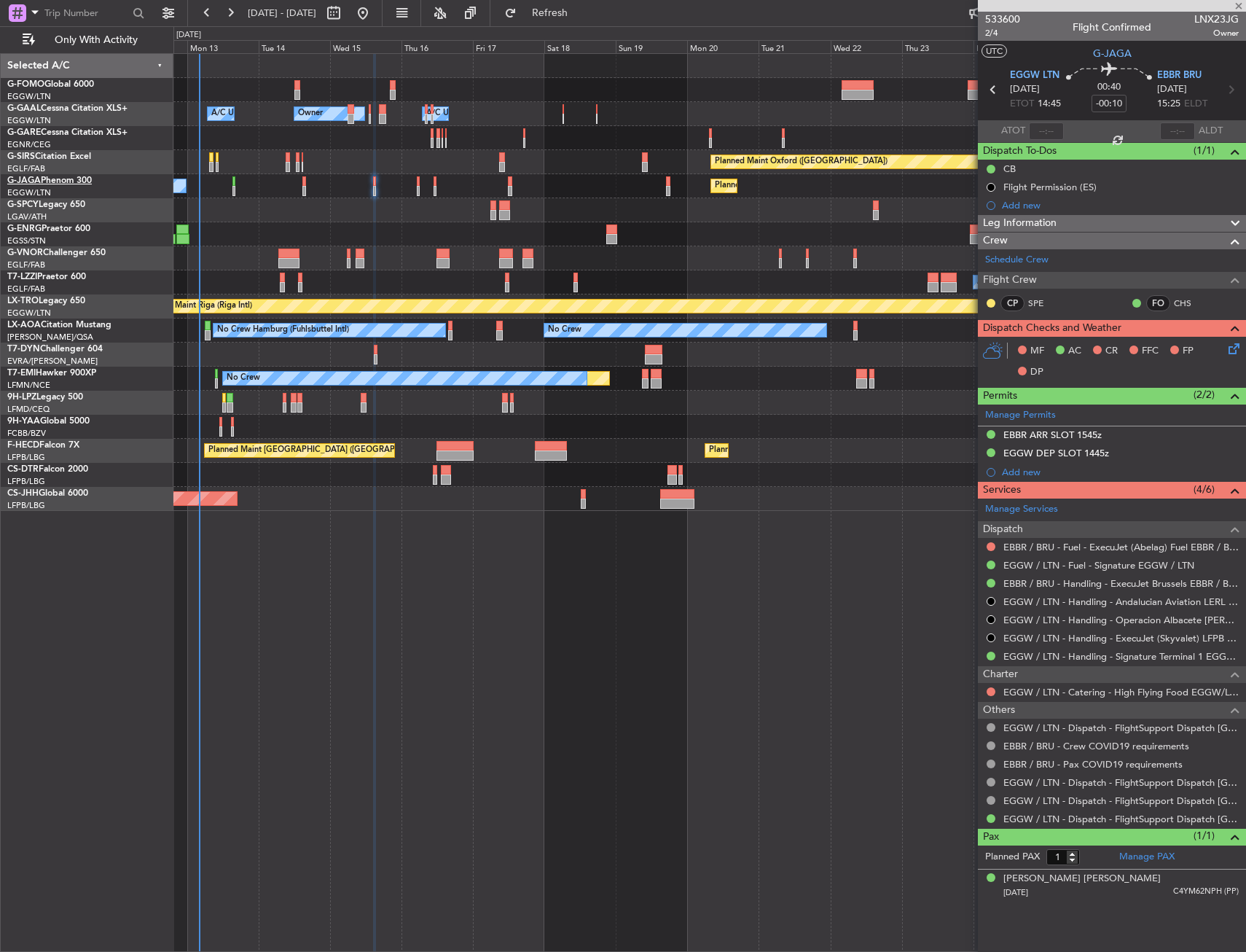
type input "2"
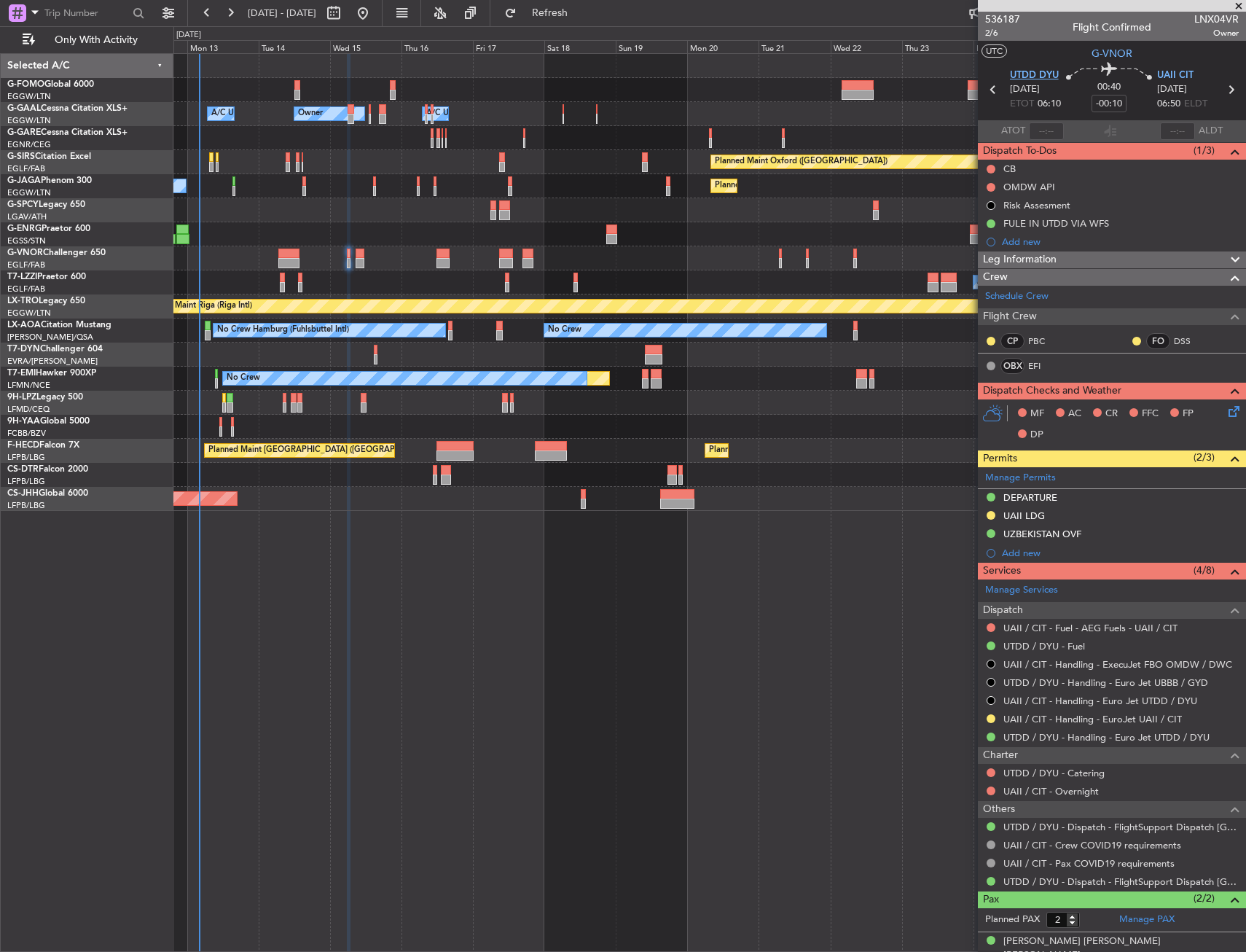
click at [1010, 79] on span "UTDD DYU" at bounding box center [1033, 76] width 49 height 15
click at [991, 186] on button at bounding box center [991, 188] width 9 height 9
click at [972, 276] on li "Cancelled" at bounding box center [991, 273] width 77 height 22
click at [1111, 257] on div "Leg Information" at bounding box center [1111, 259] width 268 height 16
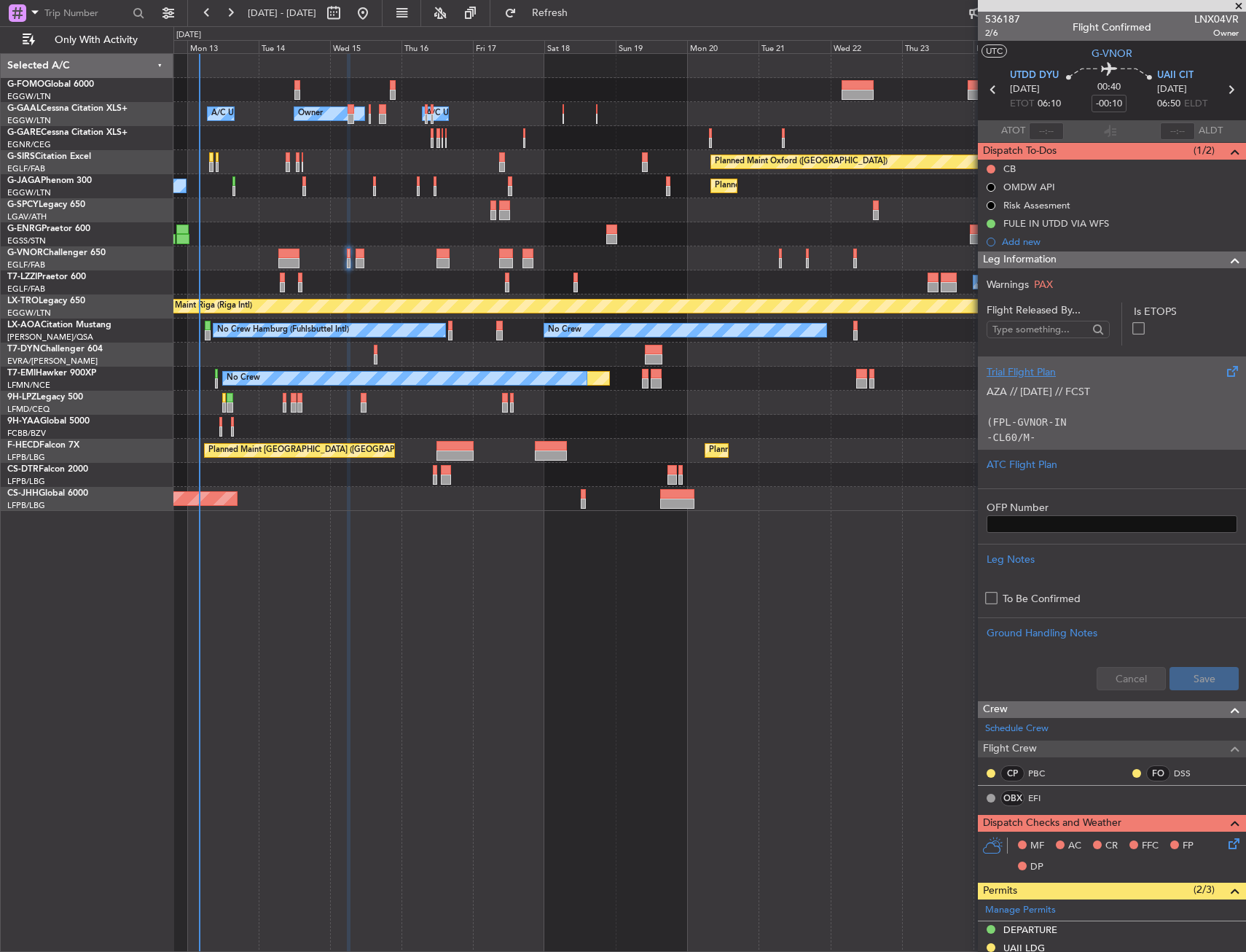
click at [1086, 387] on p "AZA // 04OCT // FCST (FPL-GVNOR-IN -CL60/M-SBDE2E3FGHIJ1J3J4J5M1M3RWXYZ/LB2D1G1…" at bounding box center [1112, 521] width 251 height 276
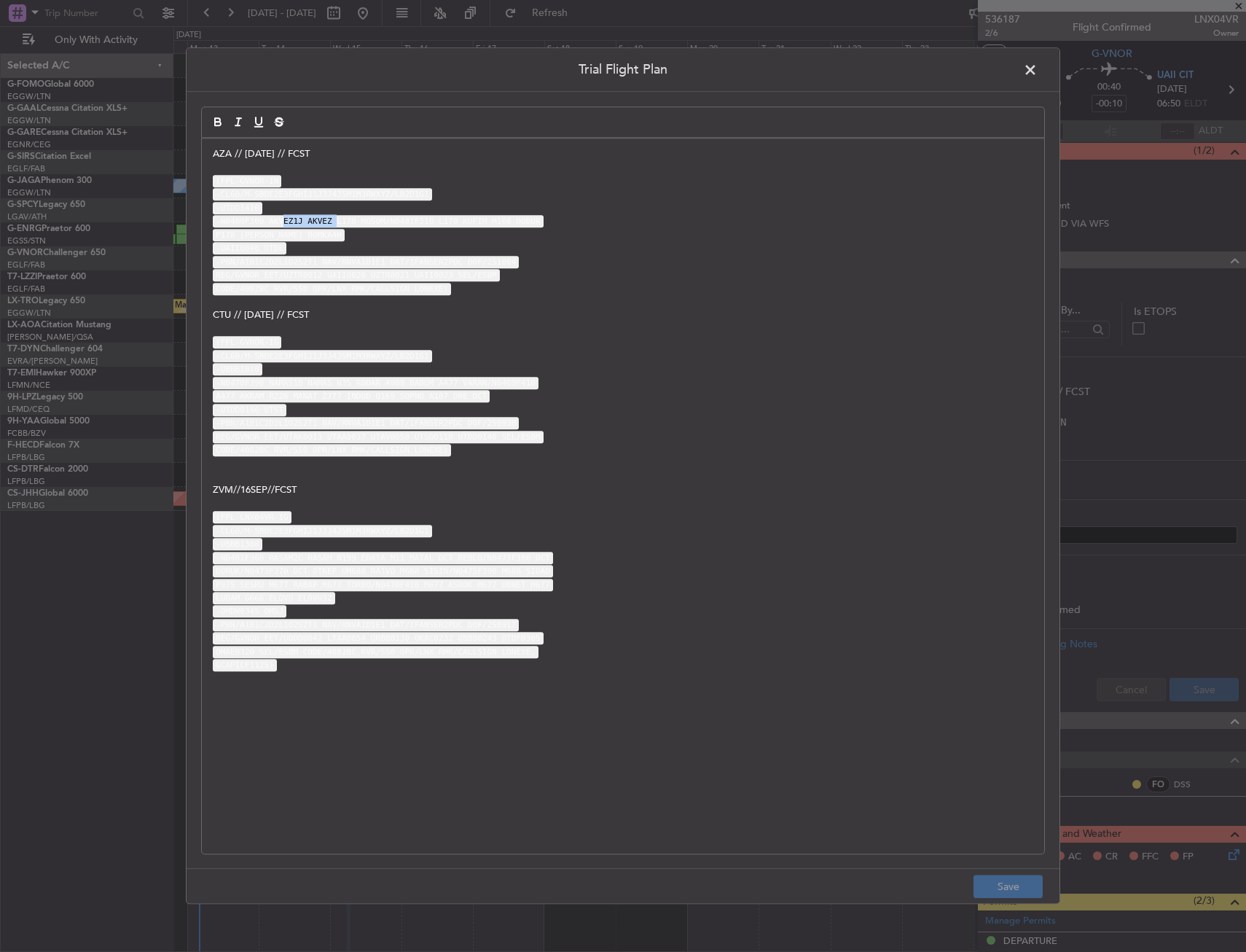
drag, startPoint x: 279, startPoint y: 225, endPoint x: 328, endPoint y: 226, distance: 49.0
click at [328, 226] on code "-N0480F300 AKVEZ1J AKVEZ L170 MOSOM/N0481F310 L170 KUFIM M168 DODUR" at bounding box center [377, 222] width 331 height 13
drag, startPoint x: 225, startPoint y: 222, endPoint x: 319, endPoint y: 223, distance: 94.0
click at [319, 223] on code "-N0480F300 AKVEZ1J AKVEZ L170 MOSOM/N0481F310 L170 KUFIM M168 DODUR" at bounding box center [377, 222] width 331 height 13
click at [258, 230] on code "P178 BOMKA BOMKA4H" at bounding box center [279, 235] width 132 height 13
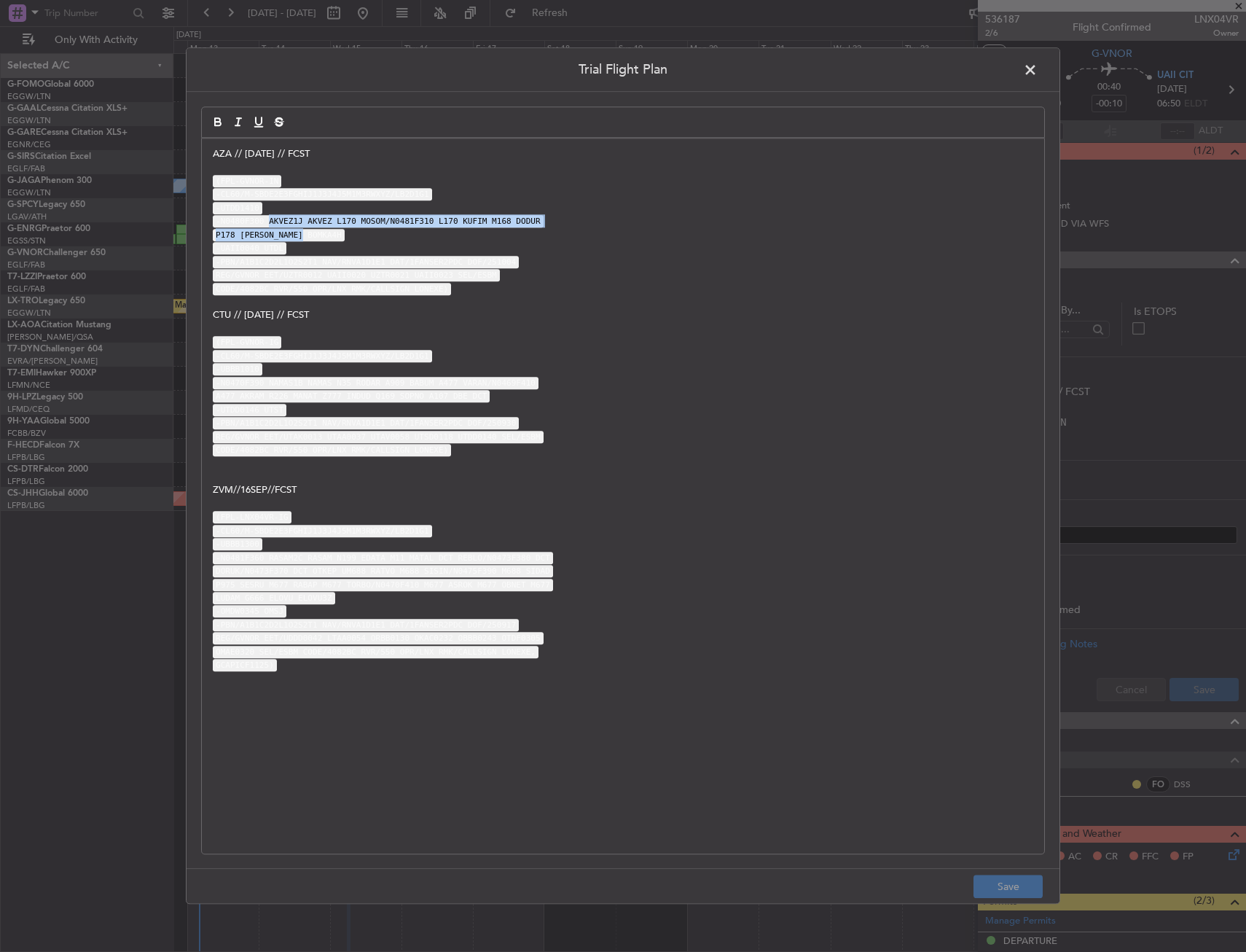
drag, startPoint x: 263, startPoint y: 215, endPoint x: 340, endPoint y: 239, distance: 80.7
click at [340, 239] on div "AZA // 04OCT // FCST (FPL-GVNOR-IN -CL60/M-SBDE2E3FGHIJ1J3J4J5M1M3RWXYZ/LB2D1G1…" at bounding box center [622, 496] width 842 height 715
copy div "AKVEZ1J AKVEZ L170 MOSOM/N0481F310 L170 KUFIM M168 DODUR P178 BOMKA BOMKA4H"
click at [1037, 74] on span at bounding box center [1037, 73] width 0 height 29
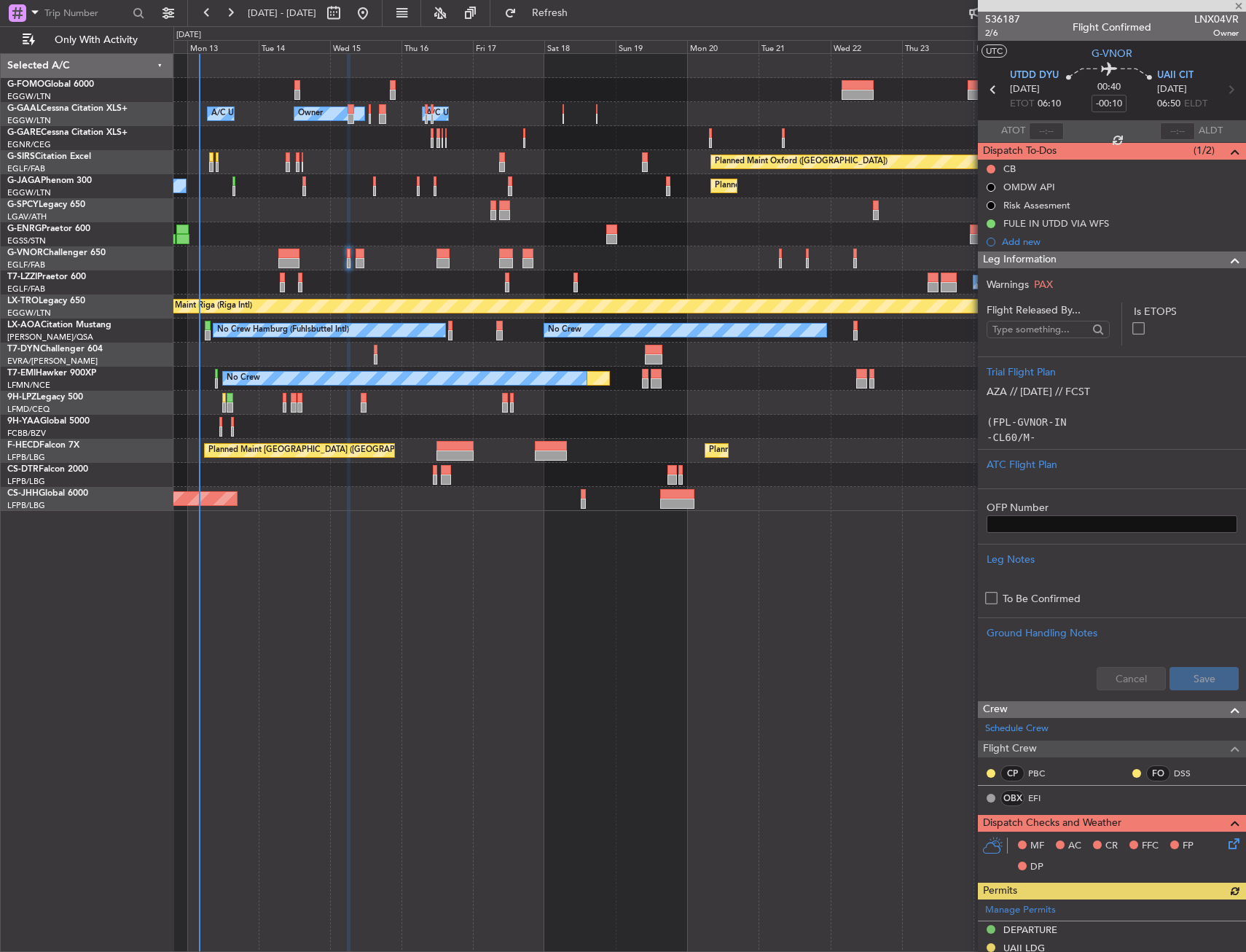
click at [1088, 262] on div "Leg Information" at bounding box center [1111, 259] width 268 height 16
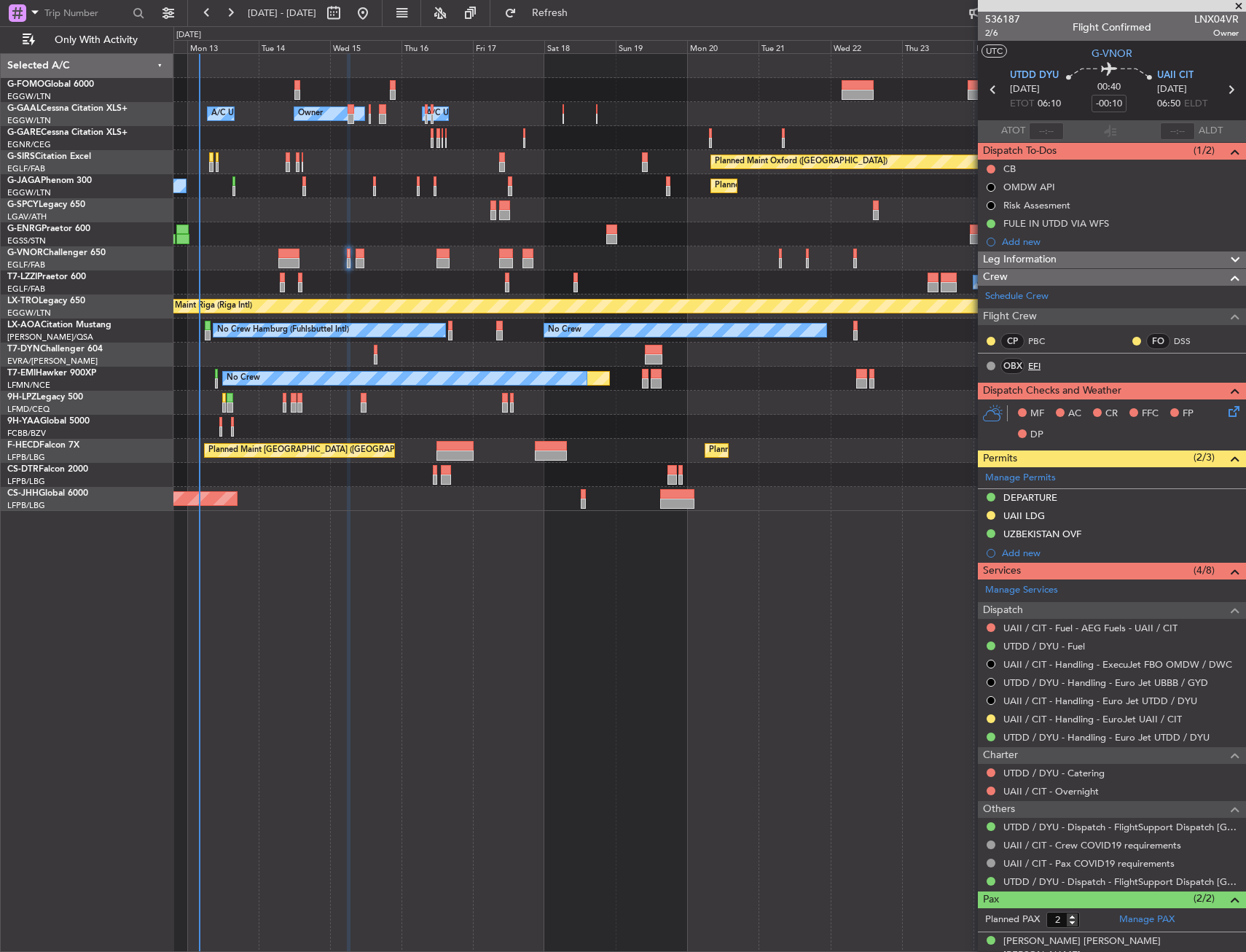
click at [1039, 369] on link "EFI" at bounding box center [1044, 366] width 33 height 13
click at [1029, 365] on link "EFI" at bounding box center [1044, 366] width 33 height 13
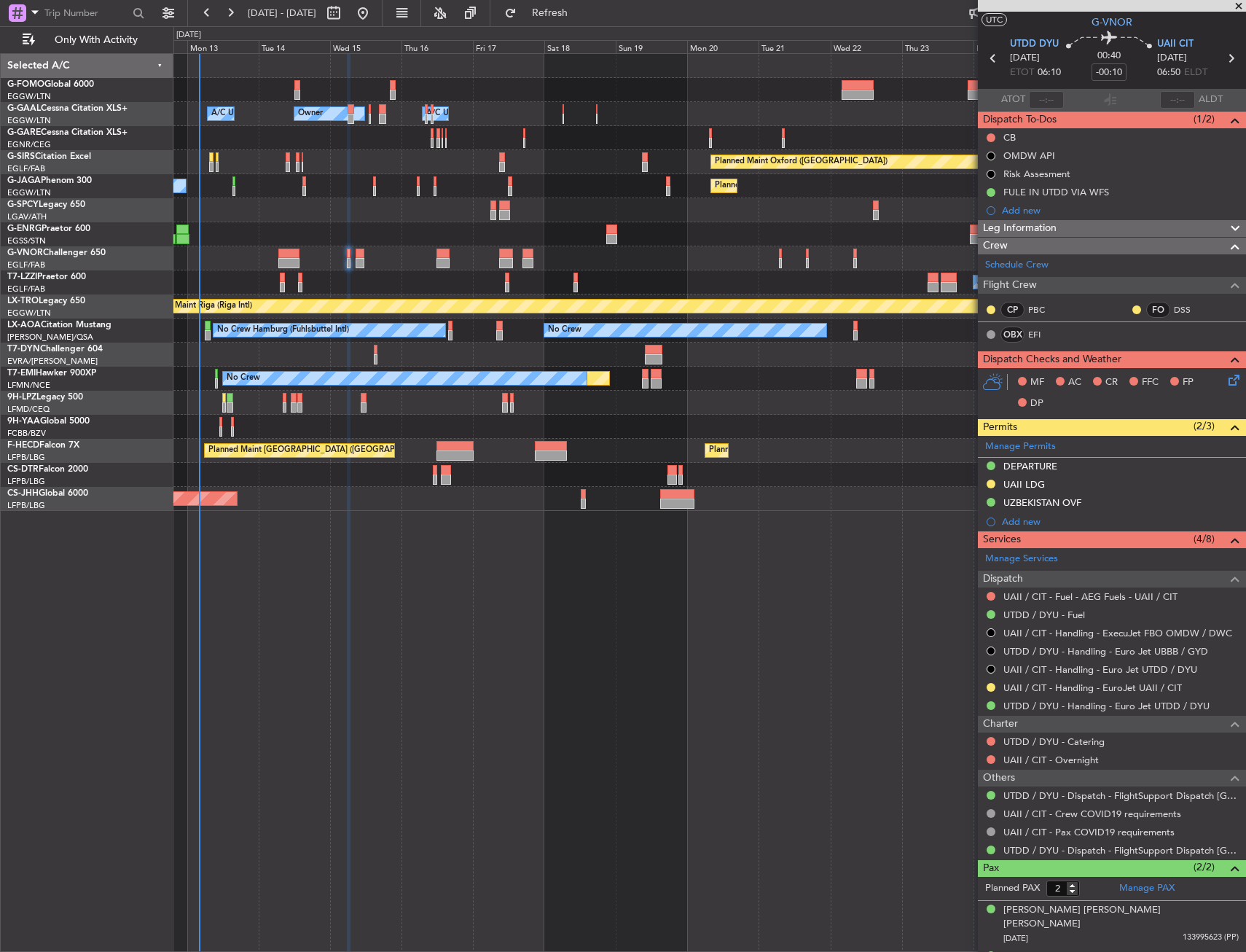
scroll to position [45, 0]
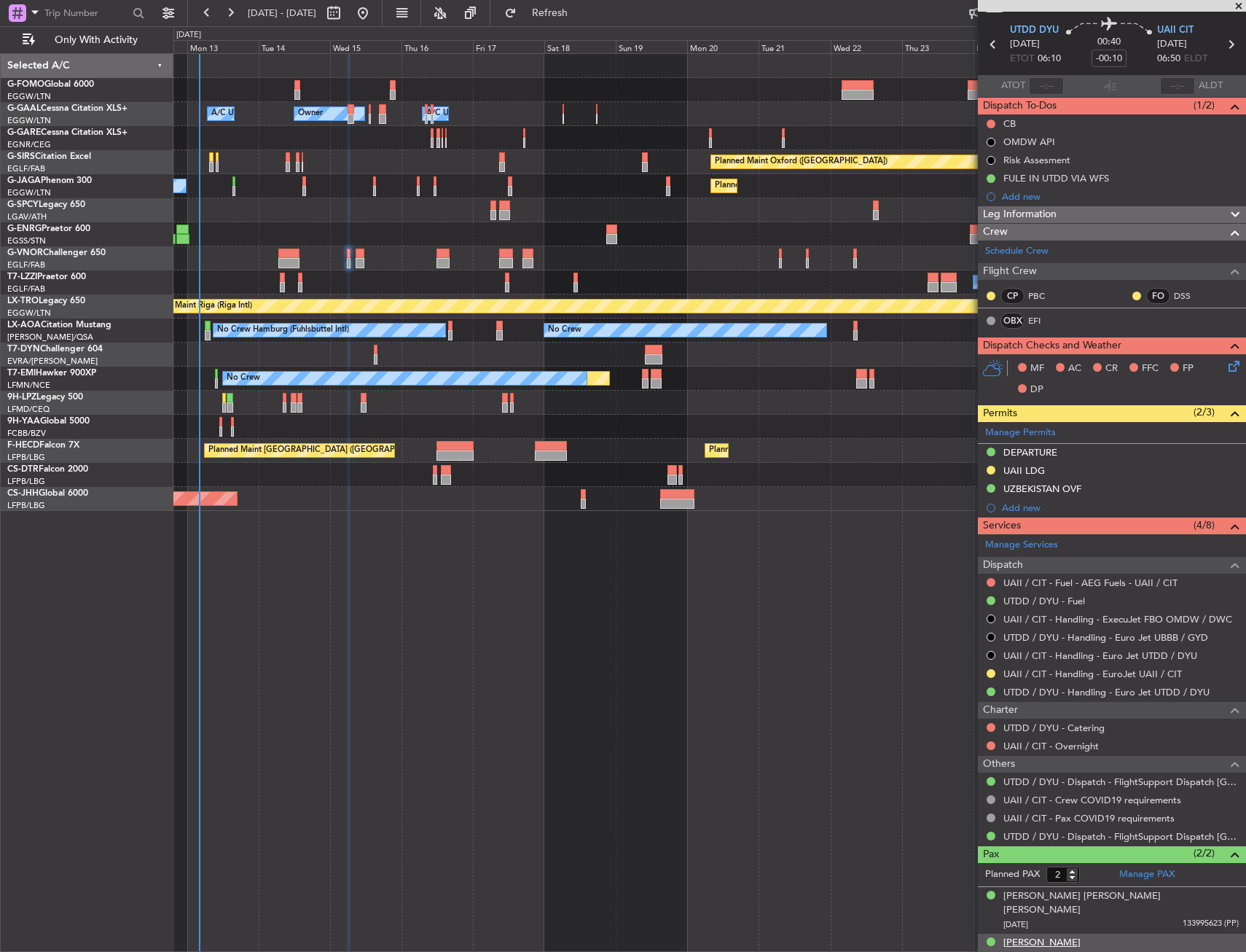
click at [1072, 936] on div "[PERSON_NAME]" at bounding box center [1042, 943] width 77 height 15
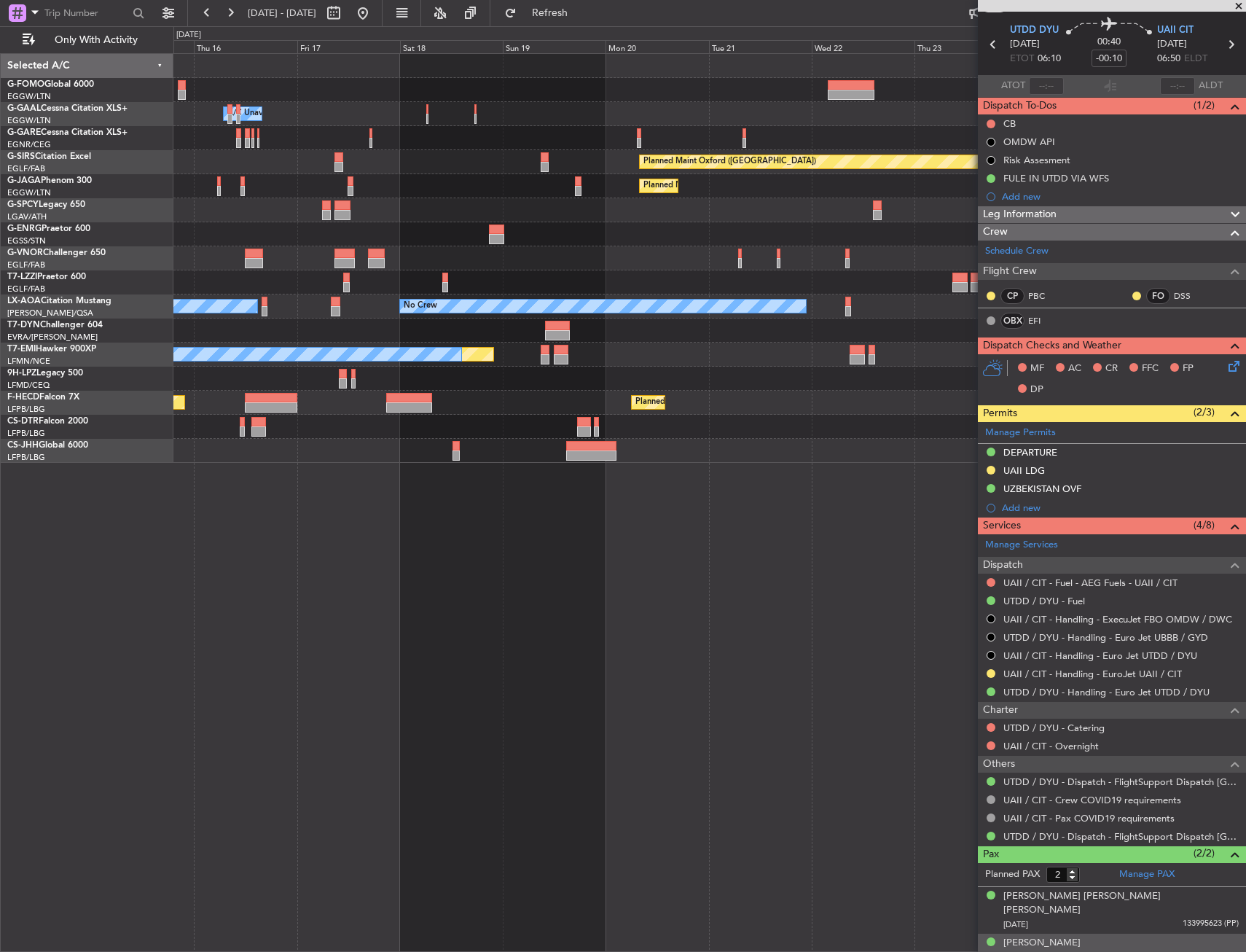
click at [1080, 209] on div "Leg Information" at bounding box center [1111, 214] width 268 height 16
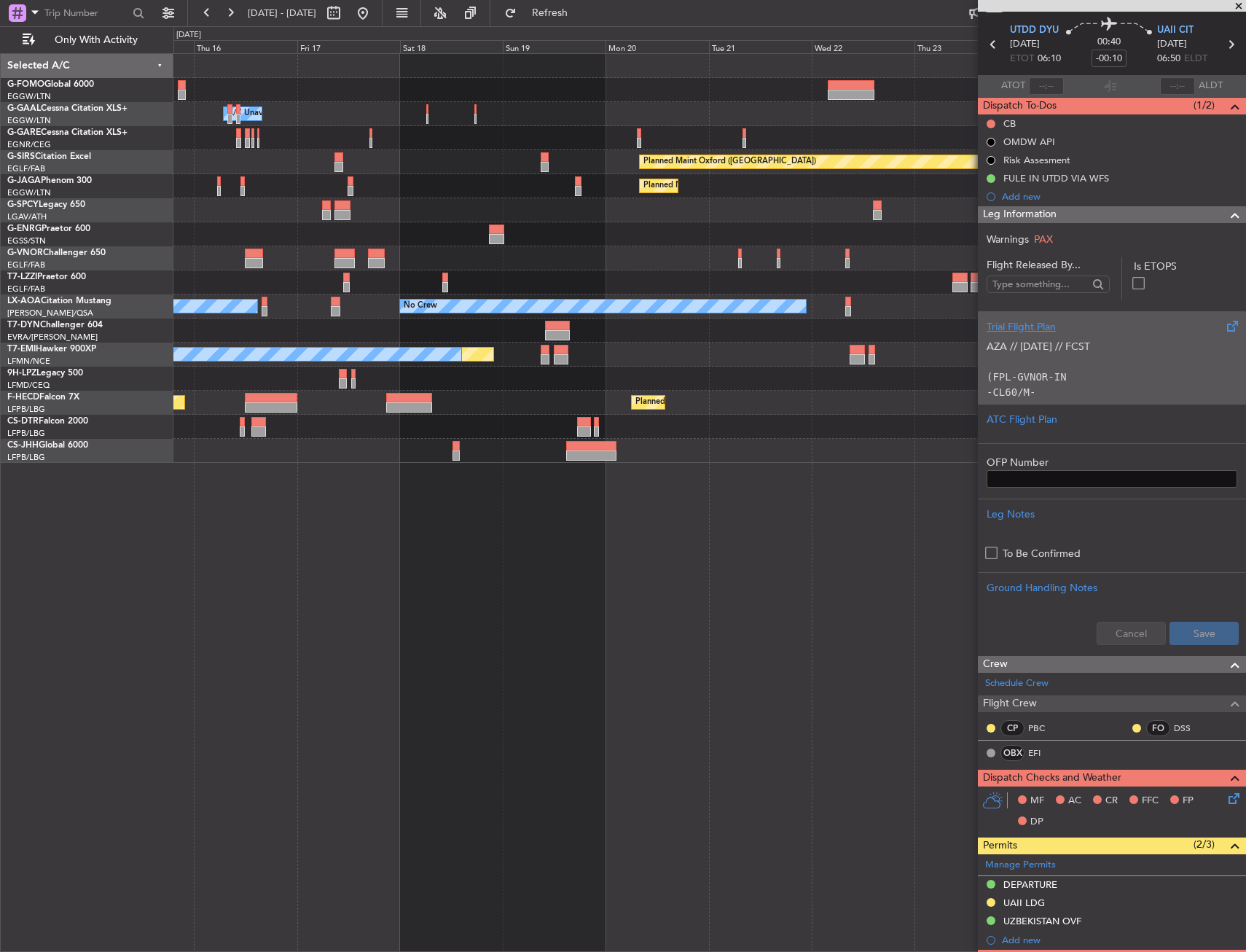
click at [1069, 365] on p "AZA // 04OCT // FCST (FPL-GVNOR-IN -CL60/M-SBDE2E3FGHIJ1J3J4J5M1M3RWXYZ/LB2D1G1…" at bounding box center [1112, 476] width 251 height 276
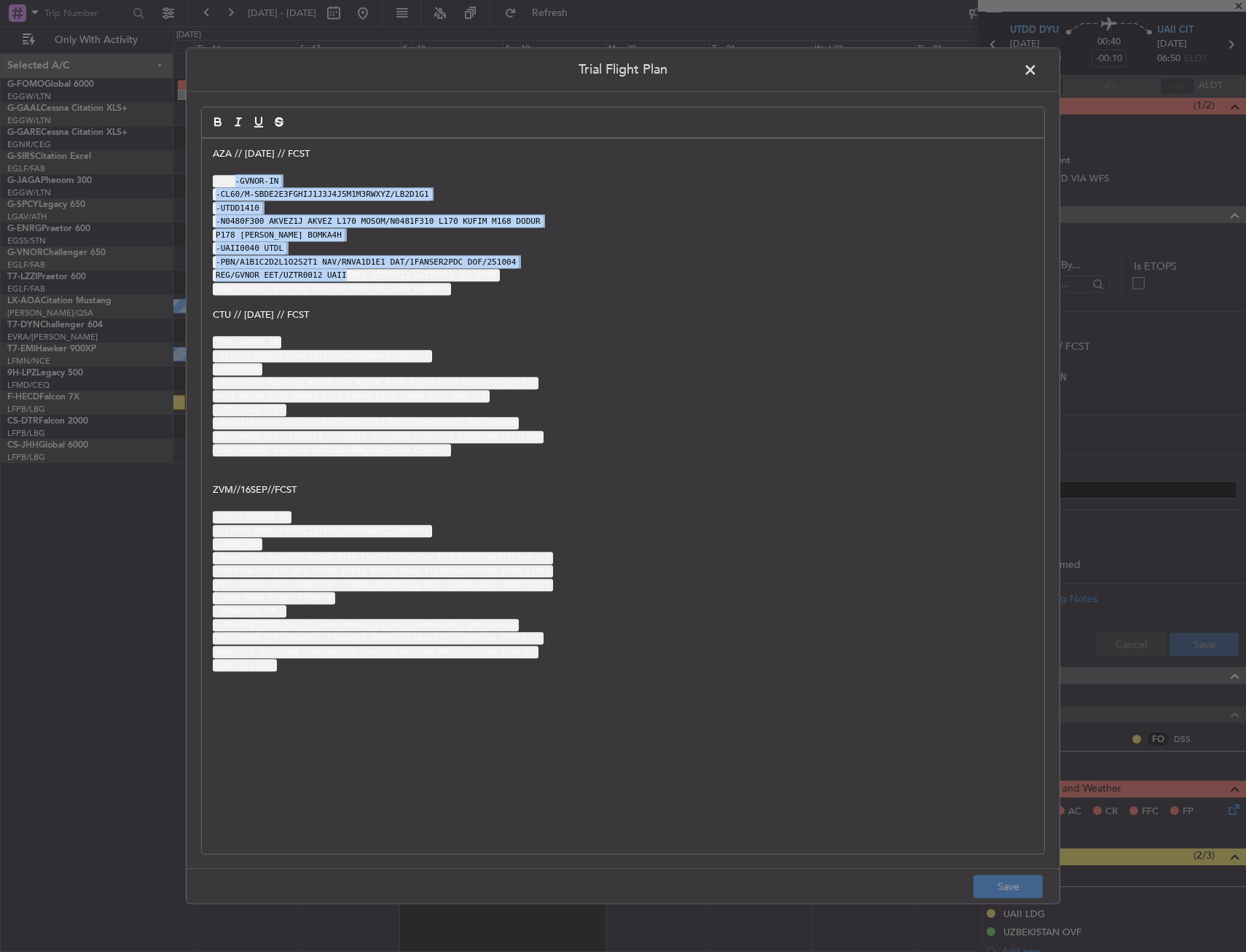
drag, startPoint x: 232, startPoint y: 183, endPoint x: 333, endPoint y: 274, distance: 135.9
click at [333, 274] on div "AZA // 04OCT // FCST (FPL-GVNOR-IN -CL60/M-SBDE2E3FGHIJ1J3J4J5M1M3RWXYZ/LB2D1G1…" at bounding box center [622, 496] width 842 height 715
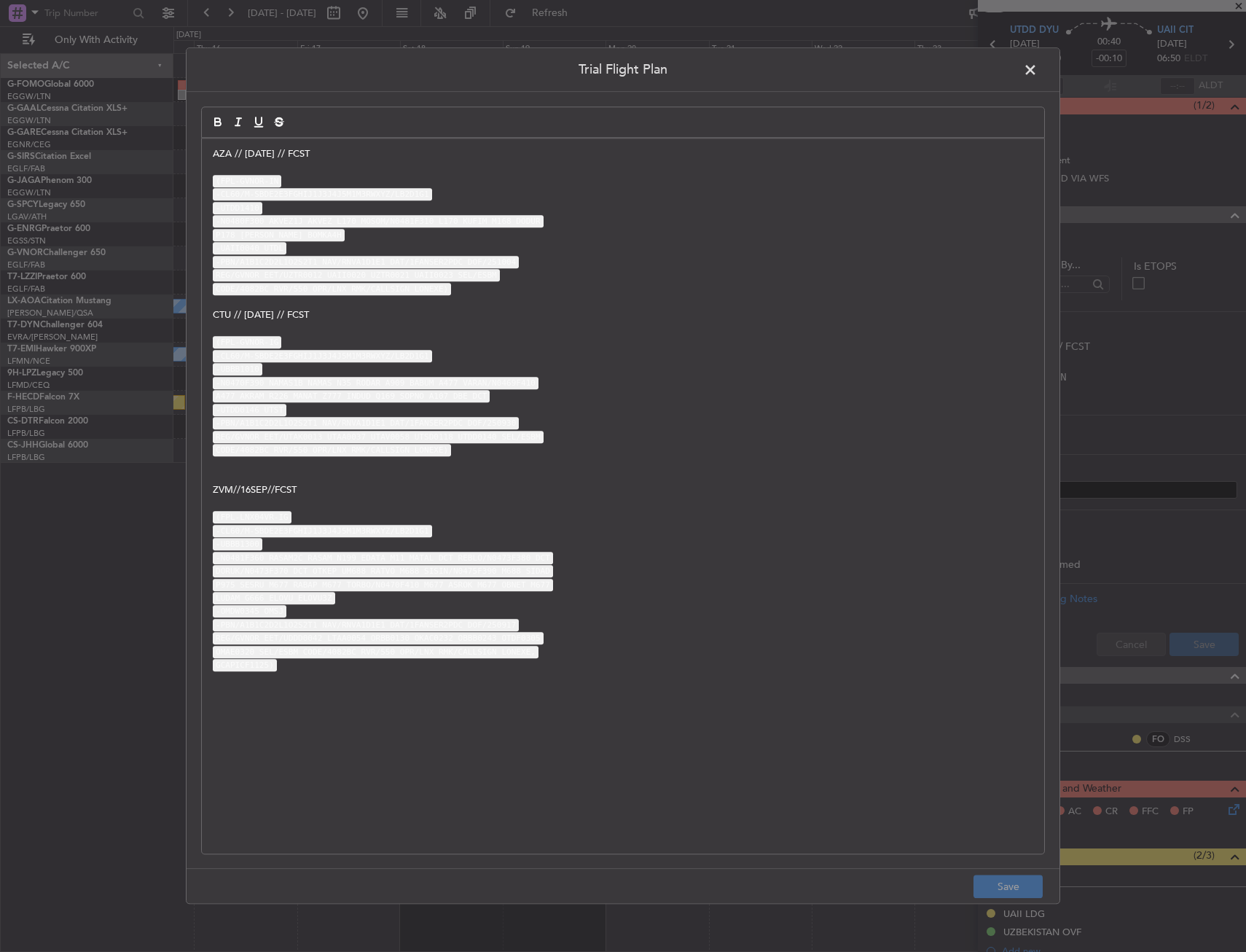
drag, startPoint x: 1033, startPoint y: 68, endPoint x: 773, endPoint y: 443, distance: 456.3
click at [1037, 68] on span at bounding box center [1037, 73] width 0 height 29
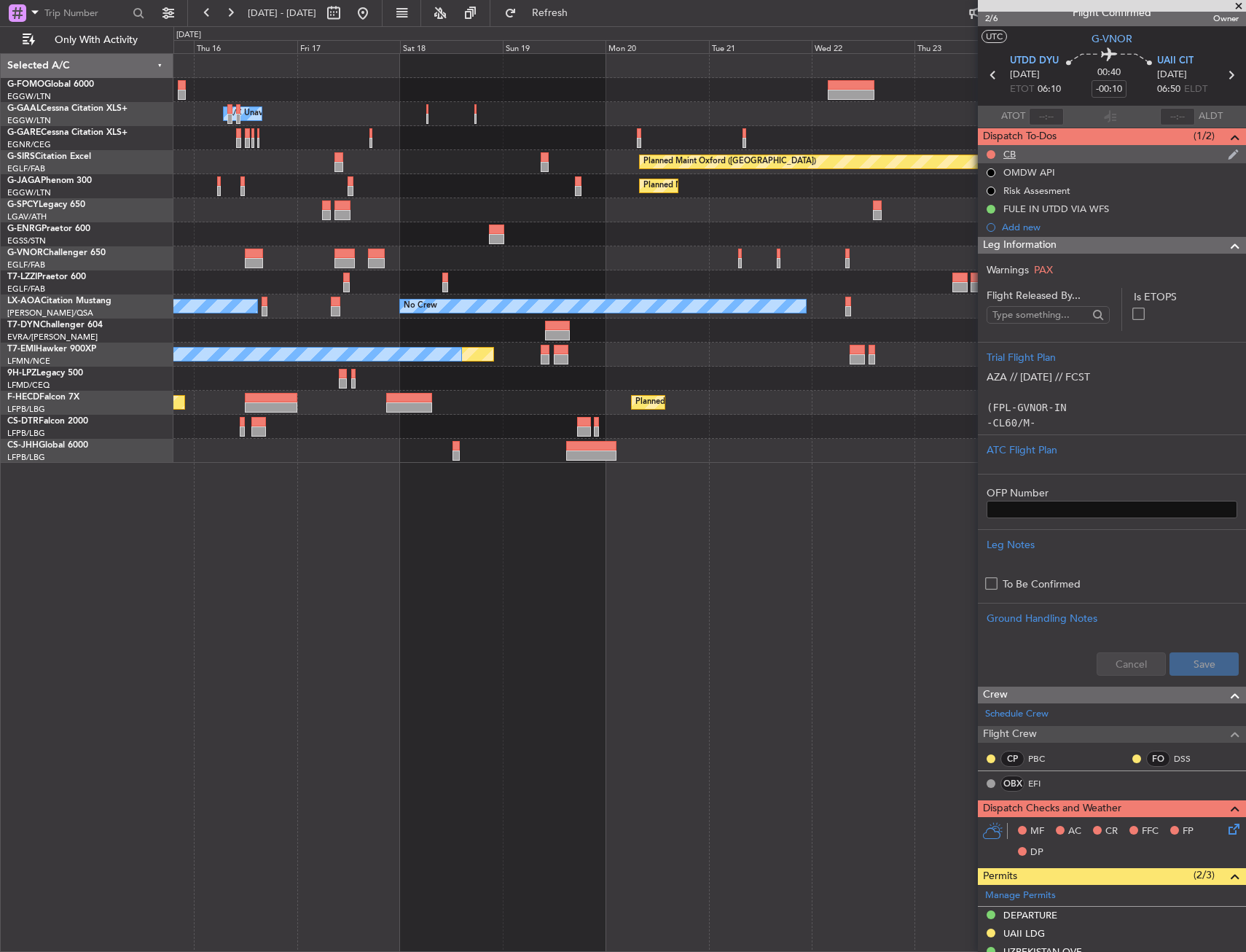
scroll to position [0, 0]
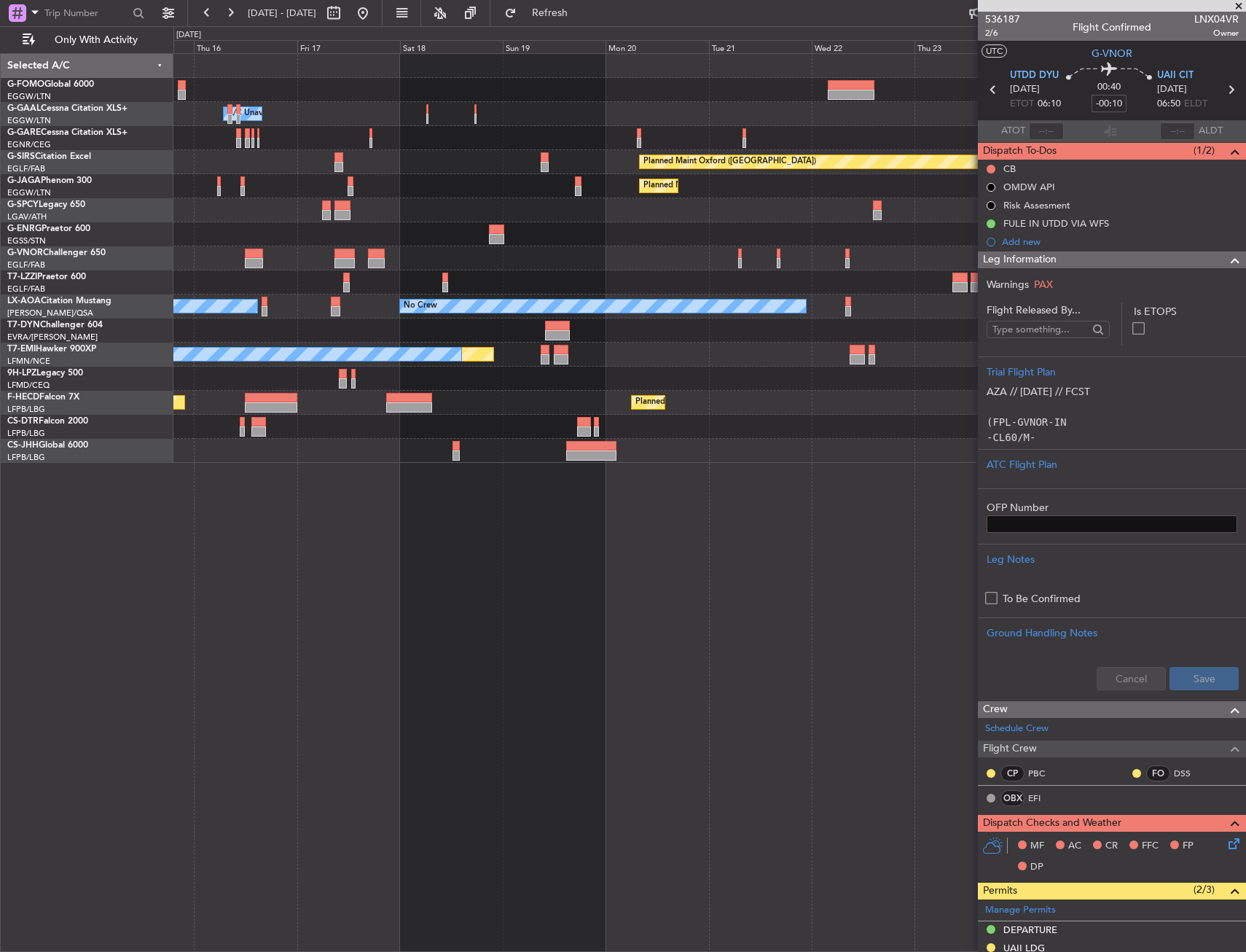
click at [1109, 94] on input "-00:10" at bounding box center [1109, 103] width 35 height 17
click at [1155, 113] on mat-tooltip-component "Estimated Landing Time" at bounding box center [1164, 130] width 115 height 38
type input "+00:00"
click at [1133, 112] on mat-tooltip-component "Estimated Landing Time" at bounding box center [1164, 130] width 115 height 38
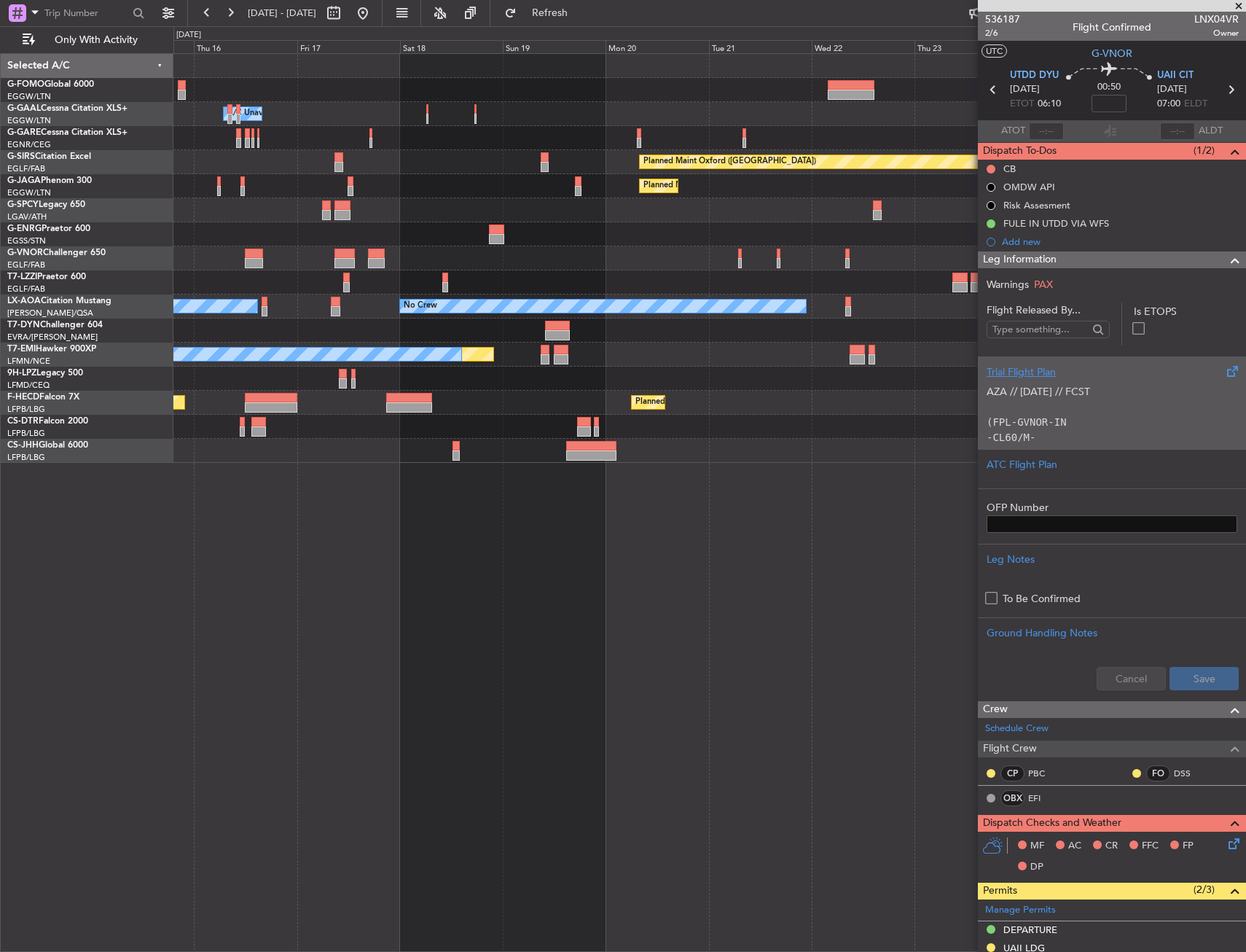
click at [1038, 397] on p "AZA // 04OCT // FCST (FPL-GVNOR-IN -CL60/M-SBDE2E3FGHIJ1J3J4J5M1M3RWXYZ/LB2D1G1…" at bounding box center [1112, 521] width 251 height 276
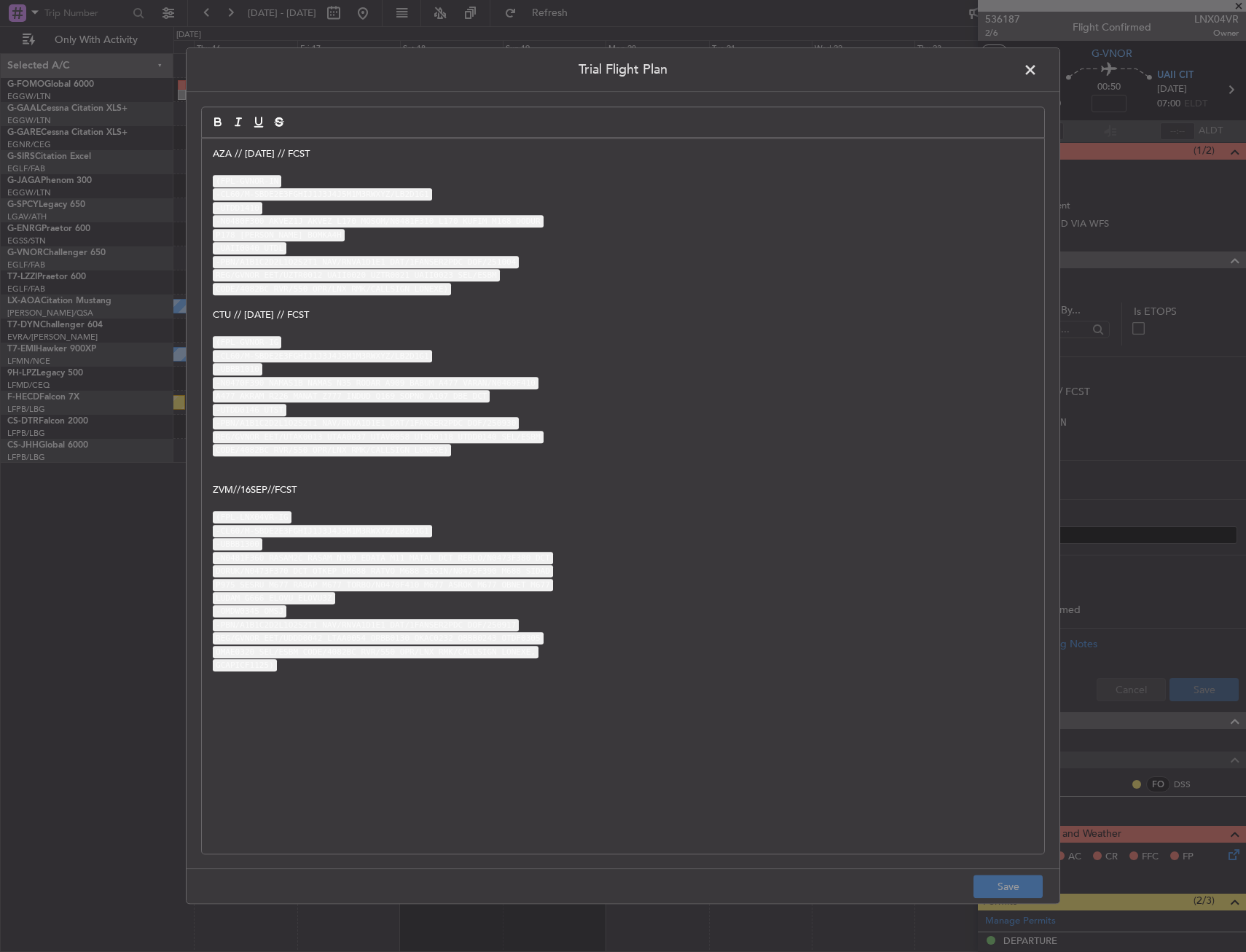
click at [206, 155] on div "AZA // 04OCT // FCST (FPL-GVNOR-IN -CL60/M-SBDE2E3FGHIJ1J3J4J5M1M3RWXYZ/LB2D1G1…" at bounding box center [622, 496] width 842 height 715
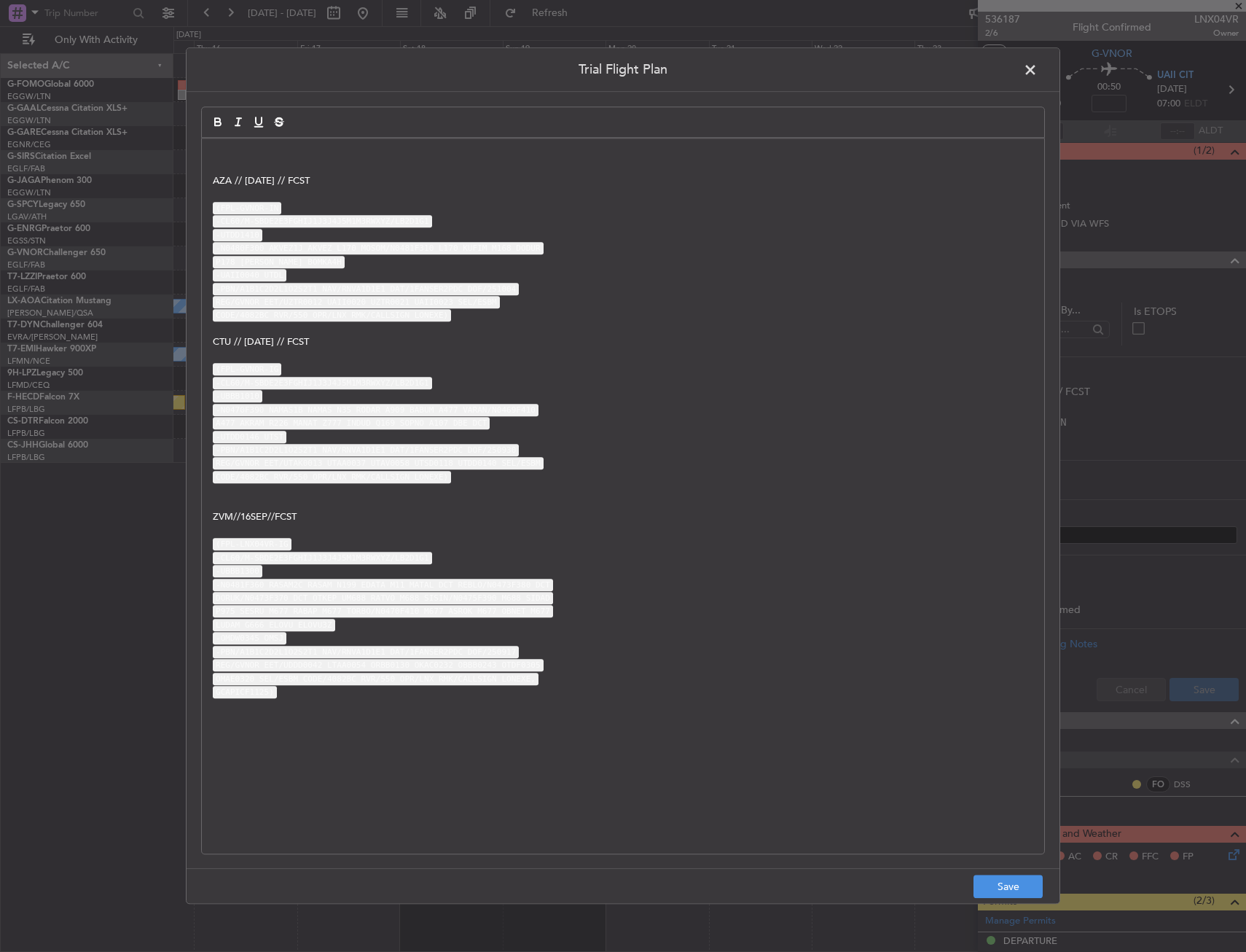
click at [250, 159] on p at bounding box center [622, 154] width 820 height 13
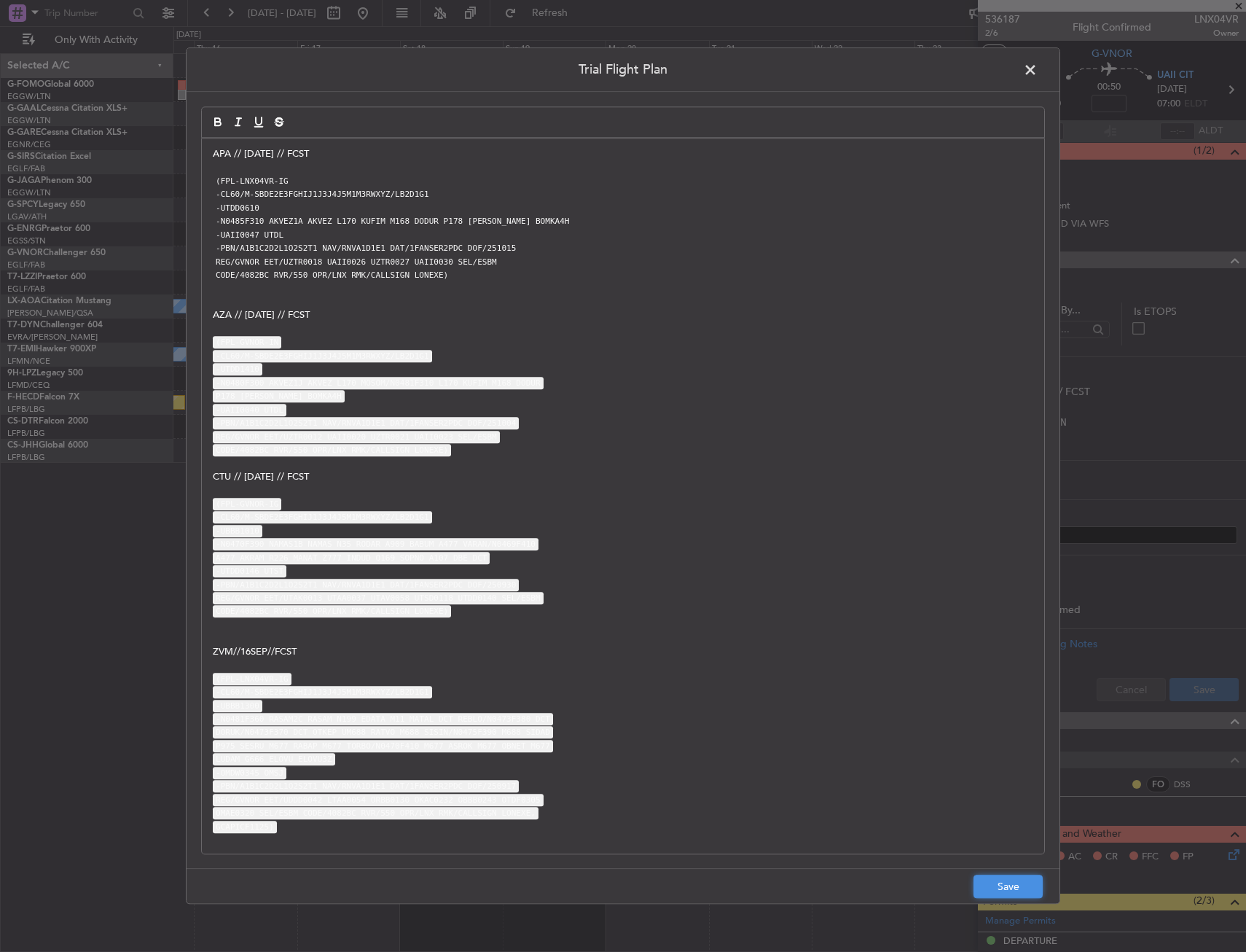
click at [1012, 881] on button "Save" at bounding box center [1009, 886] width 70 height 23
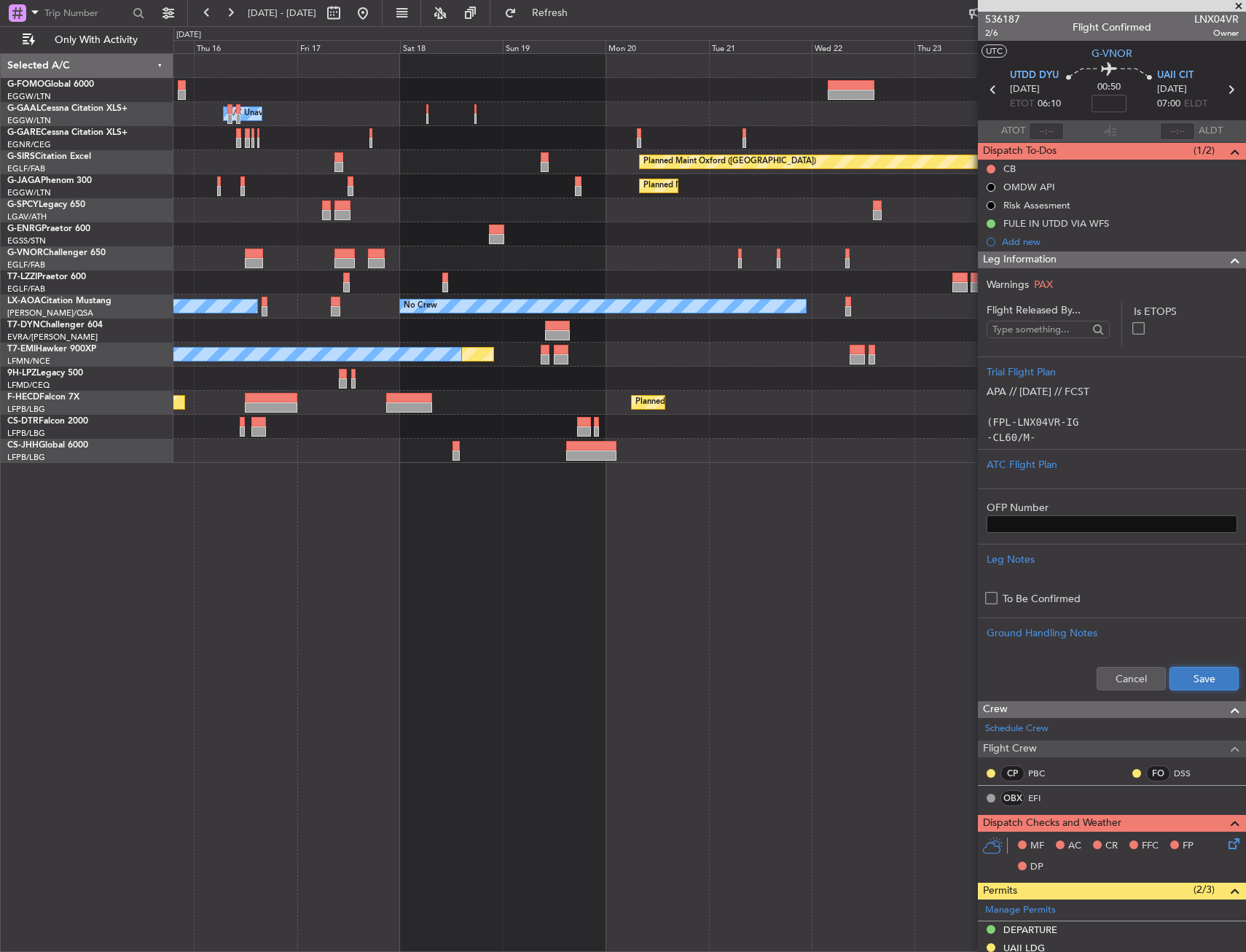
click at [1219, 671] on button "Save" at bounding box center [1204, 678] width 70 height 23
click at [1120, 255] on div "Leg Information" at bounding box center [1111, 259] width 268 height 16
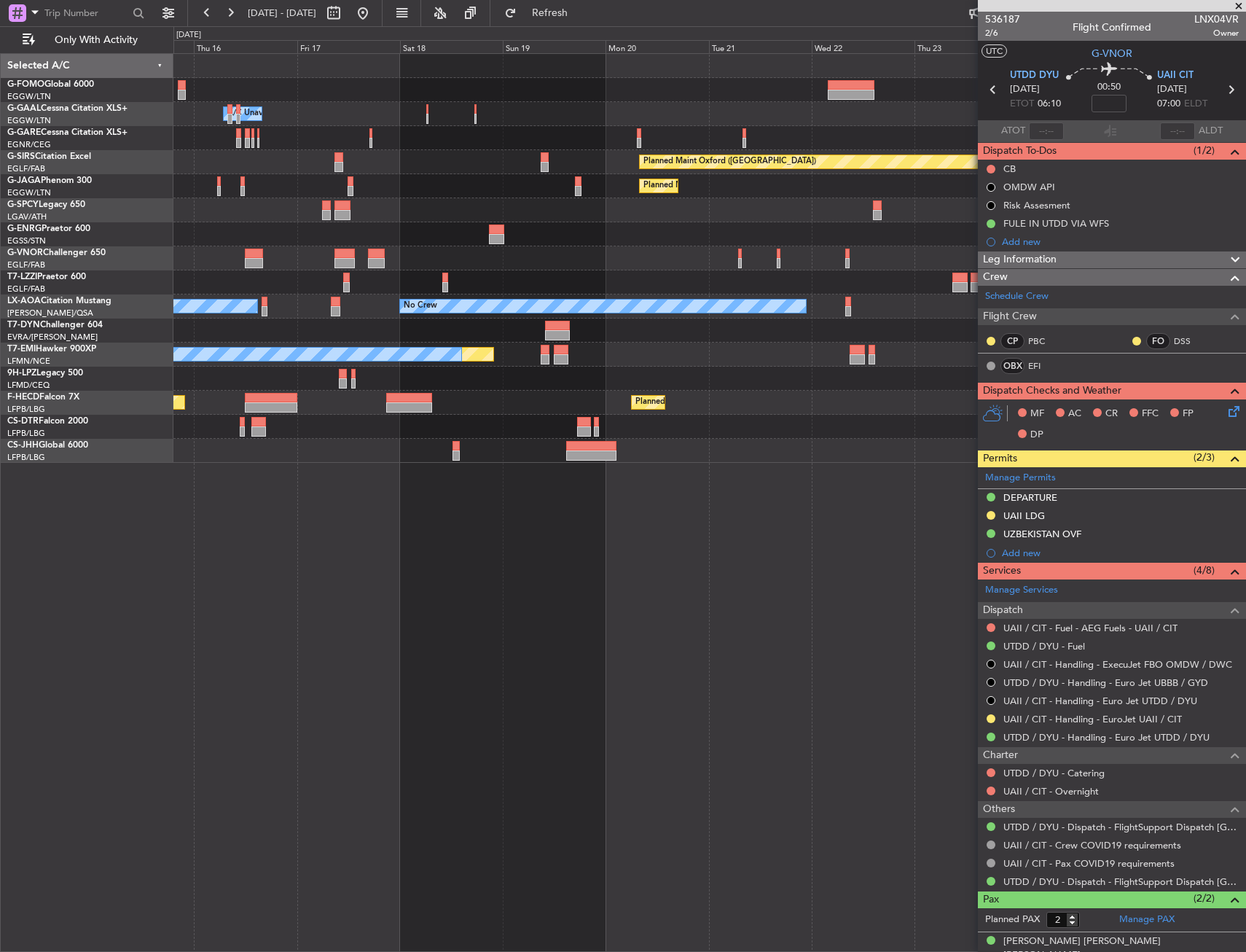
click at [1226, 410] on icon at bounding box center [1231, 409] width 12 height 12
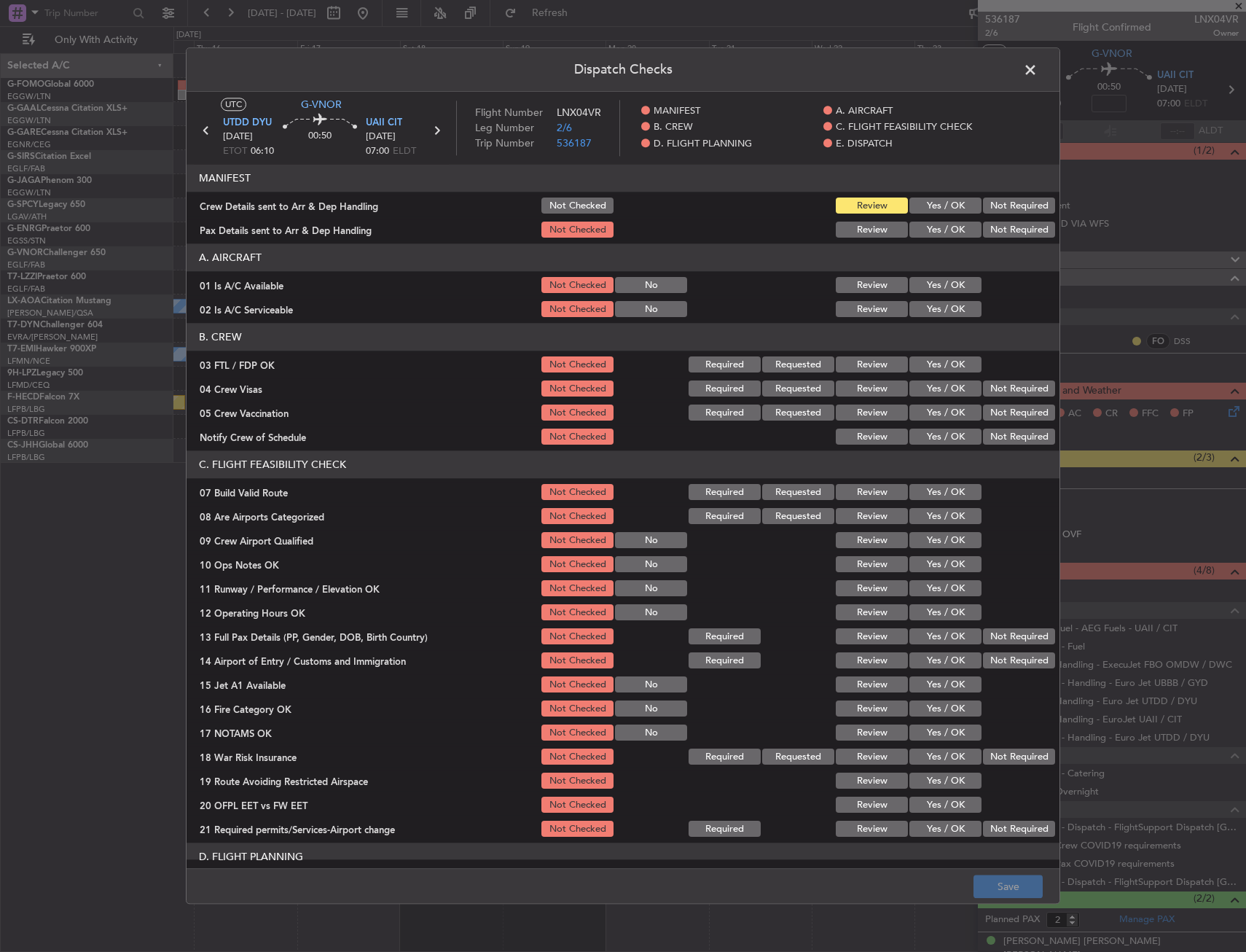
drag, startPoint x: 932, startPoint y: 284, endPoint x: 931, endPoint y: 302, distance: 18.0
click at [932, 285] on button "Yes / OK" at bounding box center [945, 285] width 72 height 16
click at [931, 309] on button "Yes / OK" at bounding box center [945, 309] width 72 height 16
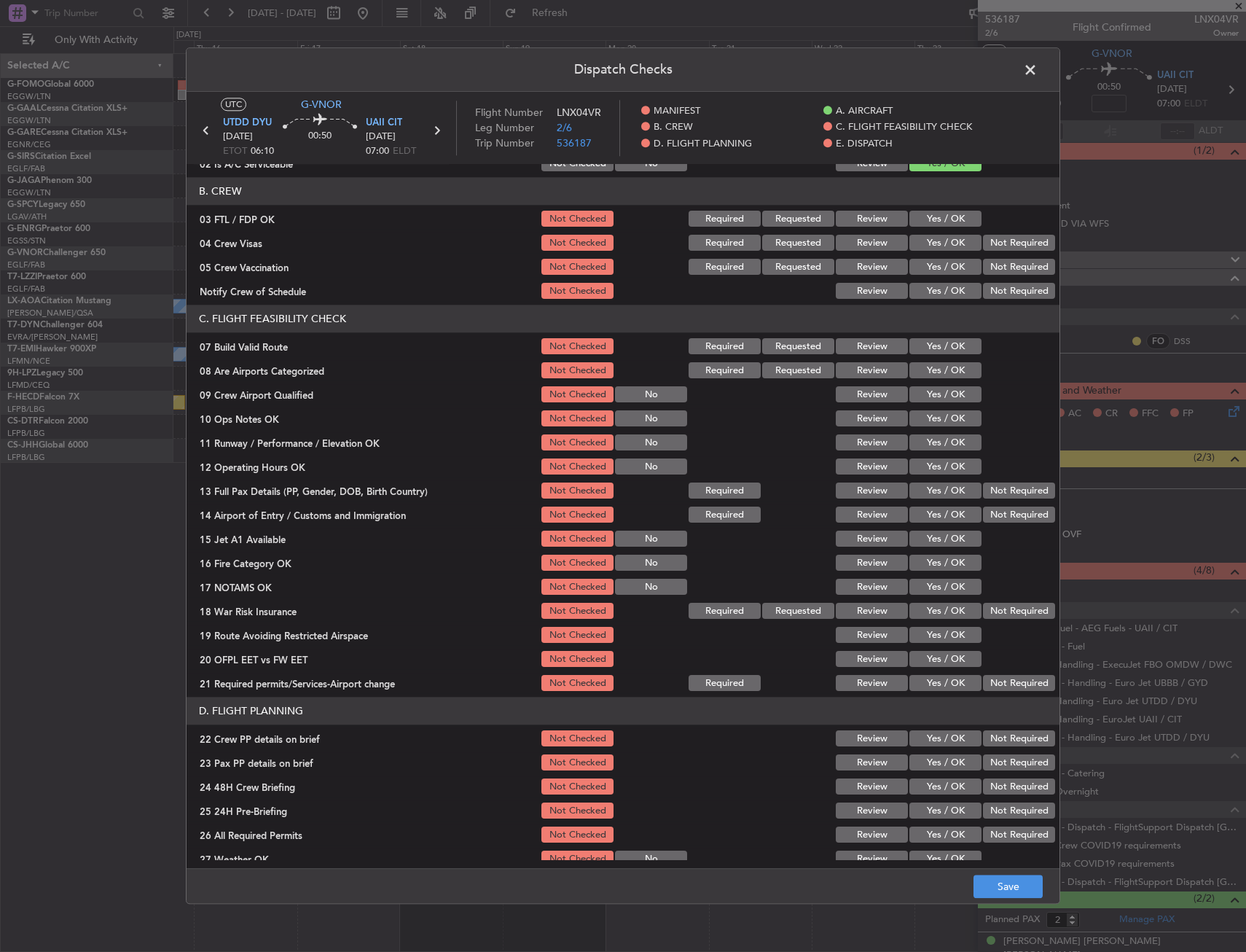
click at [933, 342] on button "Yes / OK" at bounding box center [945, 346] width 72 height 16
click at [931, 408] on section "C. FLIGHT FEASIBILITY CHECK 07 Build Valid Route Not Checked Required Requested…" at bounding box center [623, 499] width 873 height 388
drag, startPoint x: 926, startPoint y: 419, endPoint x: 924, endPoint y: 456, distance: 37.1
click at [925, 420] on button "Yes / OK" at bounding box center [945, 419] width 72 height 16
click at [924, 453] on div "Yes / OK" at bounding box center [944, 443] width 73 height 20
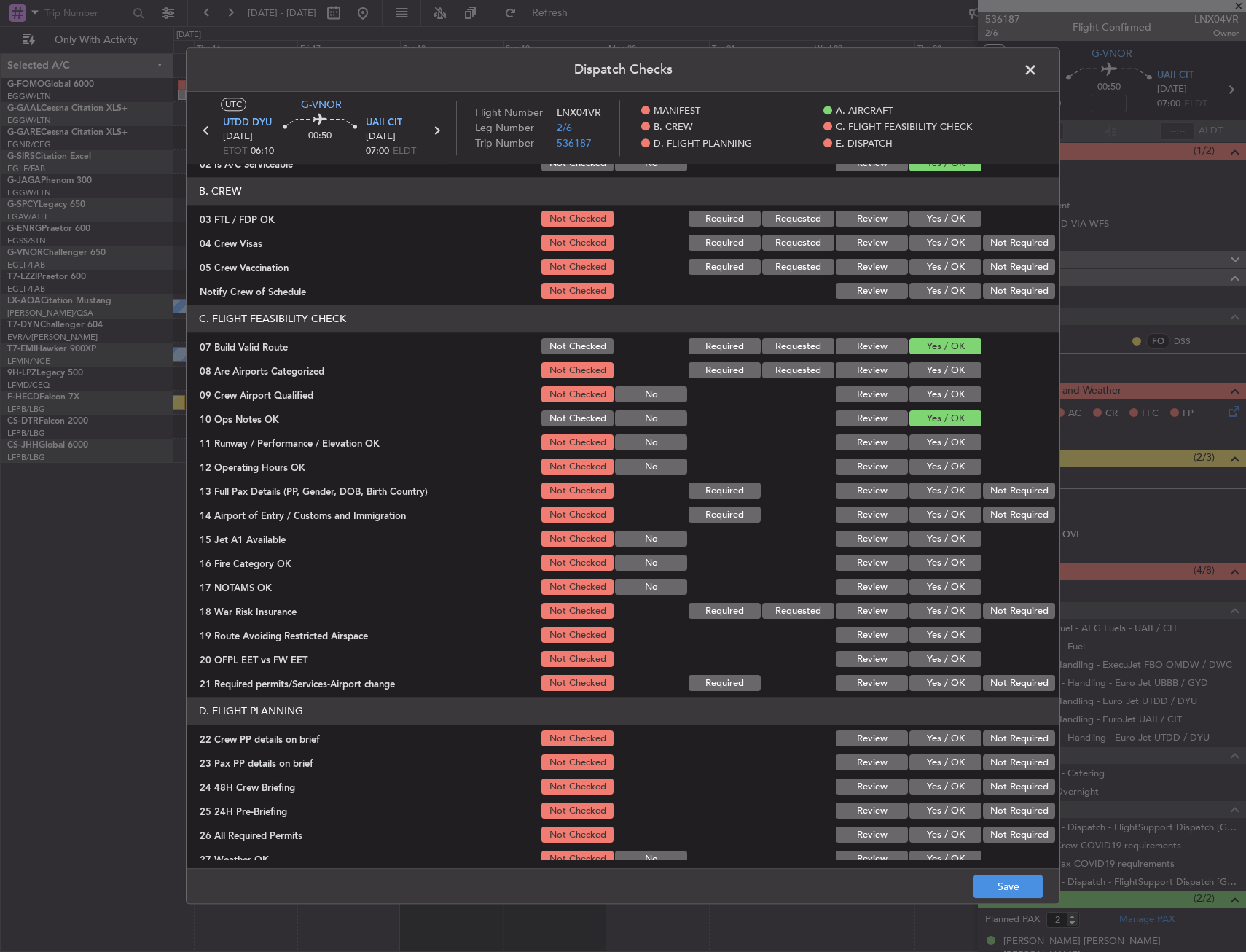
click at [925, 462] on button "Yes / OK" at bounding box center [945, 466] width 72 height 16
click at [930, 436] on button "Yes / OK" at bounding box center [945, 443] width 72 height 16
drag, startPoint x: 924, startPoint y: 492, endPoint x: 917, endPoint y: 509, distance: 18.4
click at [924, 492] on button "Yes / OK" at bounding box center [945, 490] width 72 height 16
drag, startPoint x: 917, startPoint y: 509, endPoint x: 913, endPoint y: 529, distance: 20.4
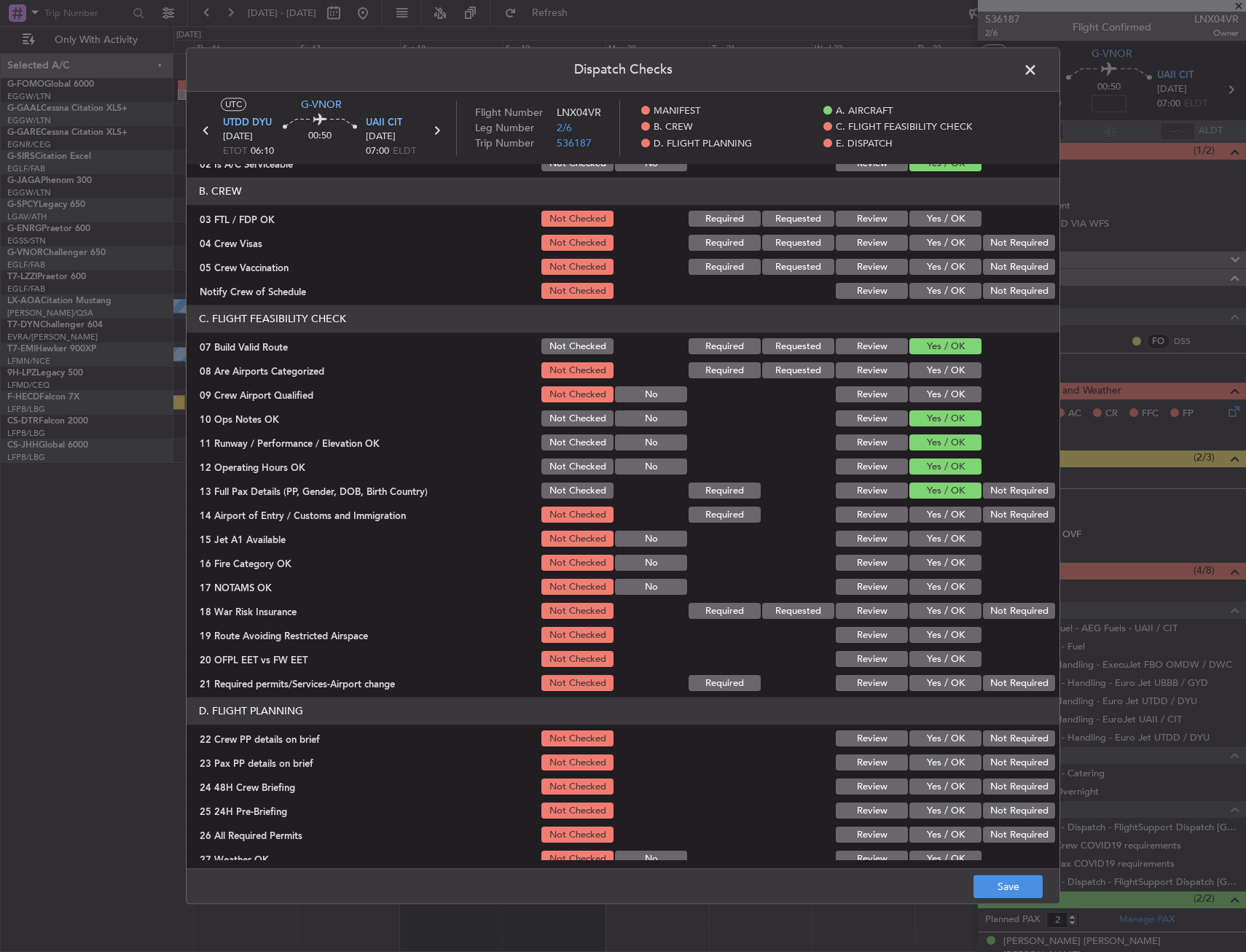
click at [916, 510] on button "Yes / OK" at bounding box center [945, 515] width 72 height 16
drag, startPoint x: 913, startPoint y: 531, endPoint x: 920, endPoint y: 561, distance: 30.8
click at [913, 535] on button "Yes / OK" at bounding box center [945, 539] width 72 height 16
drag, startPoint x: 920, startPoint y: 561, endPoint x: 920, endPoint y: 568, distance: 7.0
click at [920, 561] on button "Yes / OK" at bounding box center [945, 563] width 72 height 16
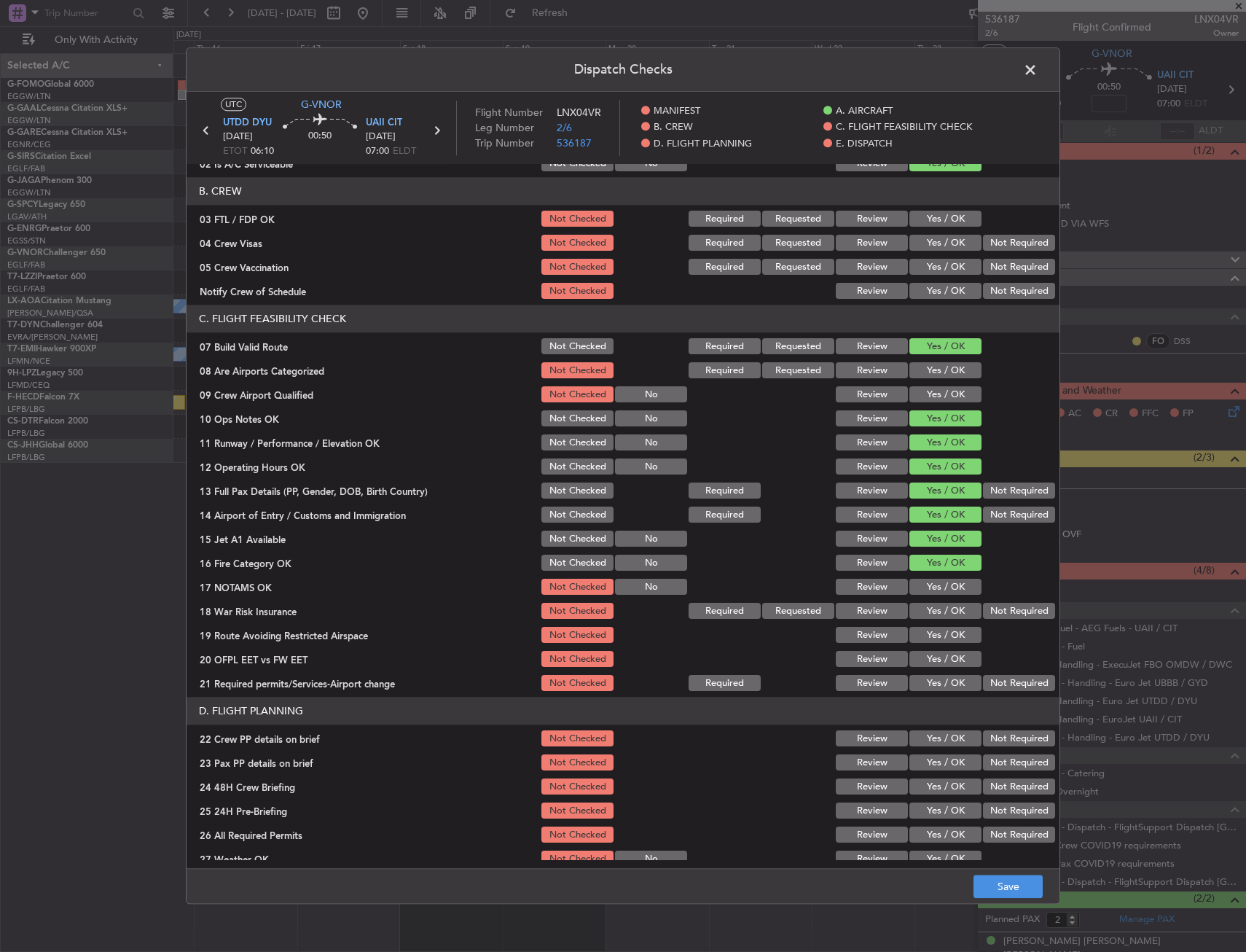
click at [923, 577] on div "Yes / OK" at bounding box center [944, 587] width 73 height 20
click at [924, 592] on button "Yes / OK" at bounding box center [945, 586] width 72 height 16
click at [995, 609] on button "Not Required" at bounding box center [1019, 610] width 72 height 16
click at [932, 629] on button "Yes / OK" at bounding box center [945, 635] width 72 height 16
click at [913, 662] on button "Yes / OK" at bounding box center [945, 659] width 72 height 16
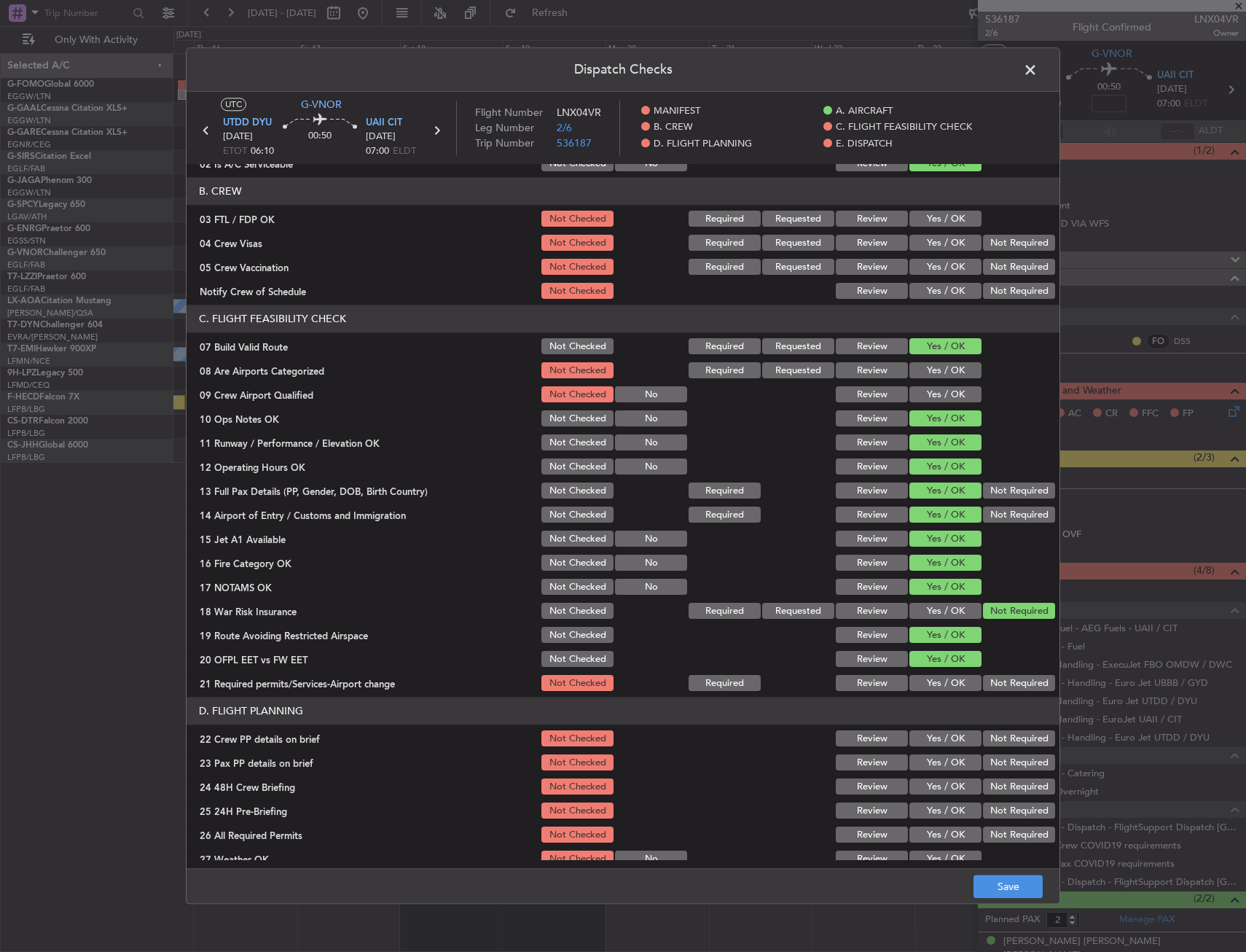
click at [915, 692] on div "Yes / OK" at bounding box center [944, 684] width 73 height 20
click at [921, 684] on button "Yes / OK" at bounding box center [945, 683] width 72 height 16
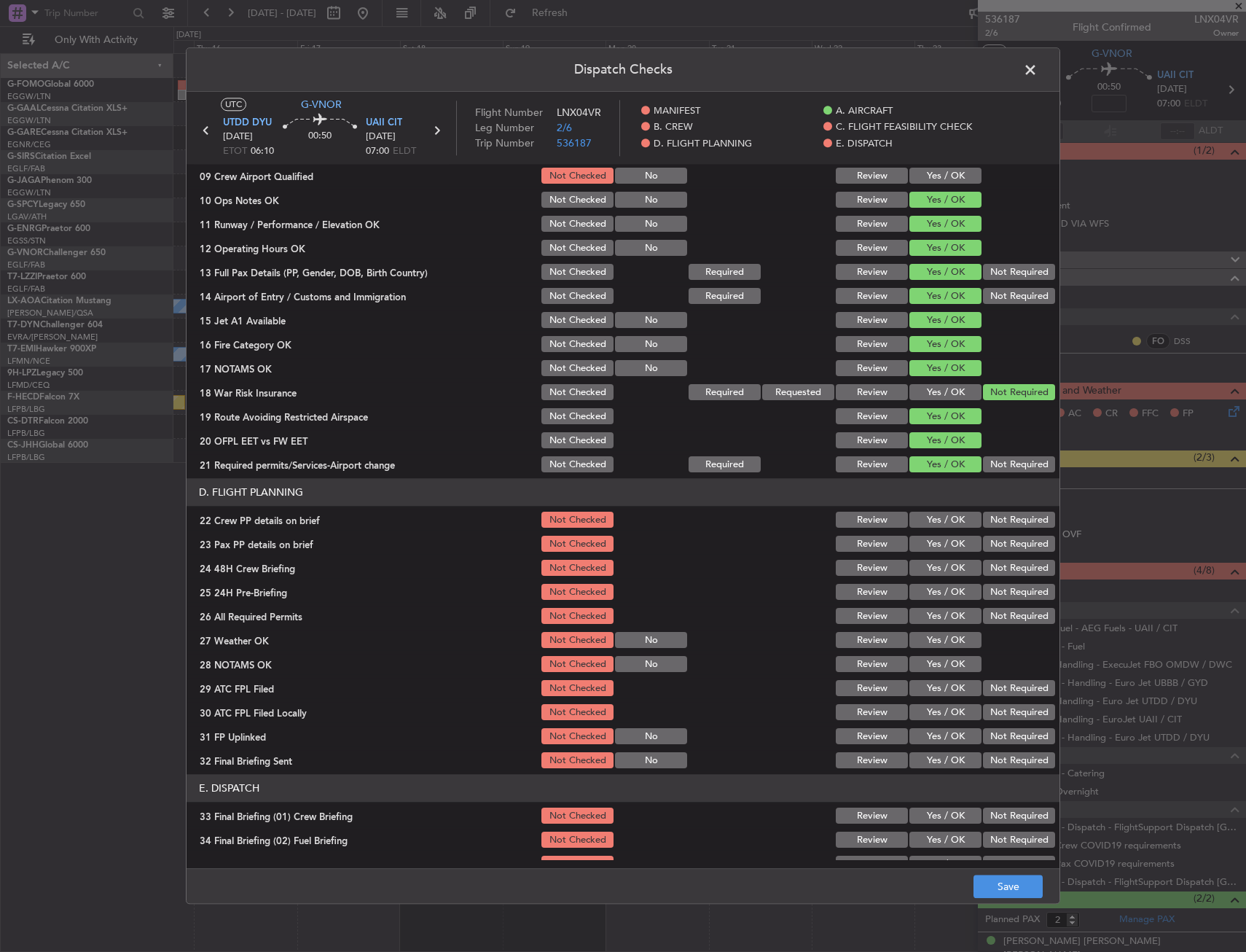
click at [924, 542] on button "Yes / OK" at bounding box center [945, 543] width 72 height 16
click at [926, 518] on button "Yes / OK" at bounding box center [945, 520] width 72 height 16
click at [933, 566] on button "Yes / OK" at bounding box center [945, 568] width 72 height 16
click at [983, 603] on section "D. FLIGHT PLANNING 22 Crew PP details on brief Not Checked Review Yes / OK Not …" at bounding box center [623, 625] width 873 height 292
drag, startPoint x: 988, startPoint y: 591, endPoint x: 988, endPoint y: 599, distance: 8.0
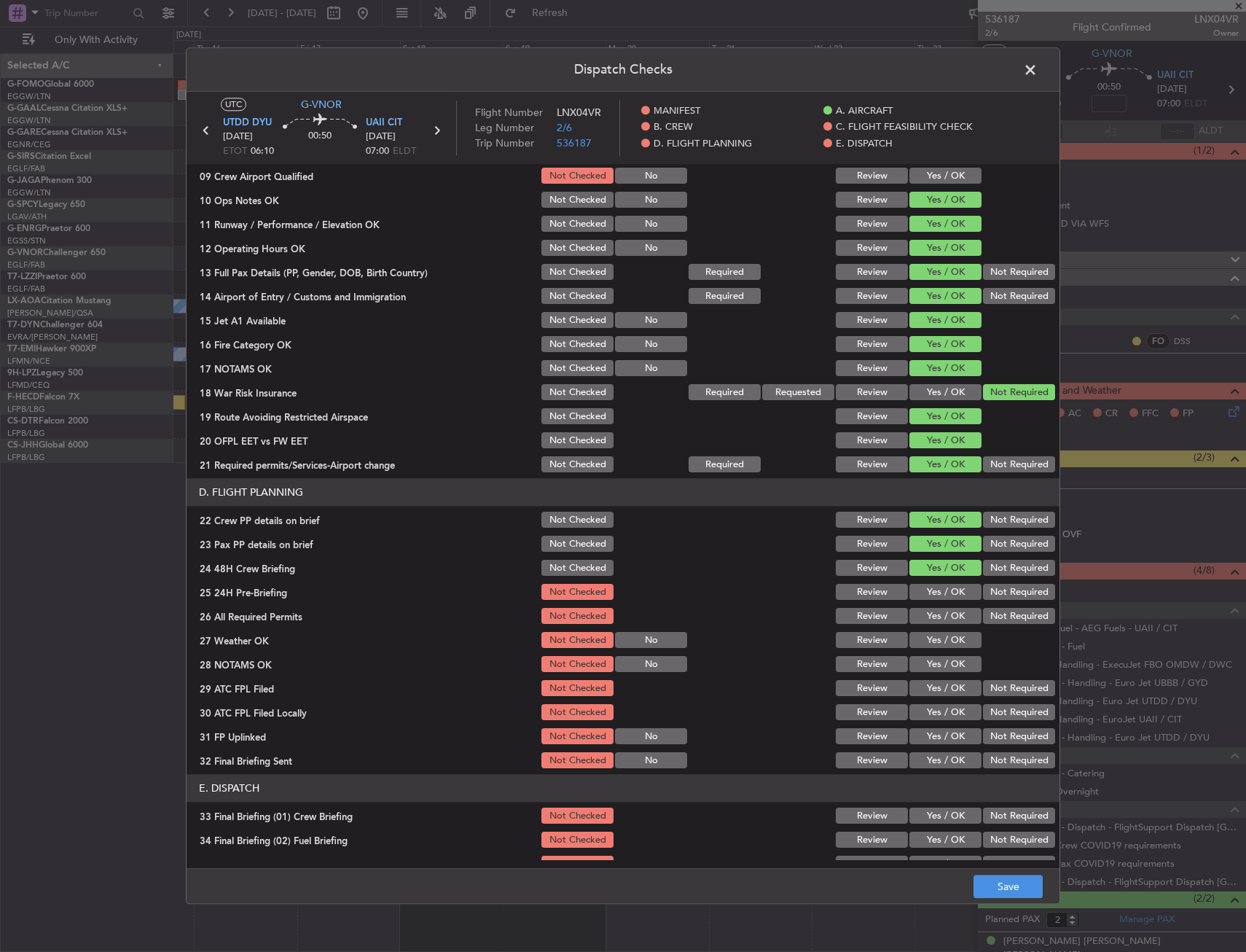
click at [988, 593] on button "Not Required" at bounding box center [1019, 592] width 72 height 16
drag, startPoint x: 1000, startPoint y: 884, endPoint x: 1000, endPoint y: 875, distance: 9.0
click at [1000, 883] on button "Save" at bounding box center [1009, 886] width 70 height 23
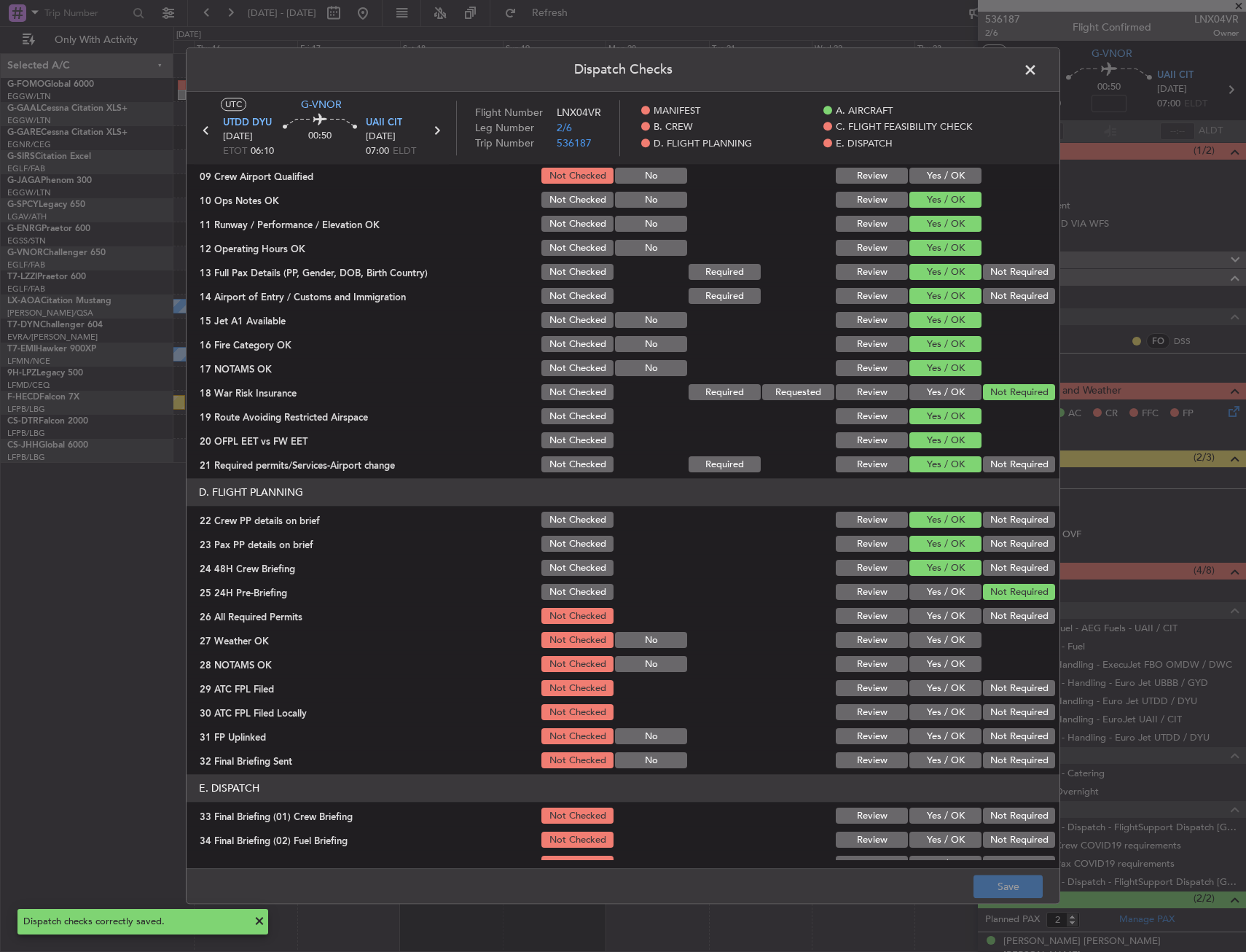
click at [1037, 68] on span at bounding box center [1037, 73] width 0 height 29
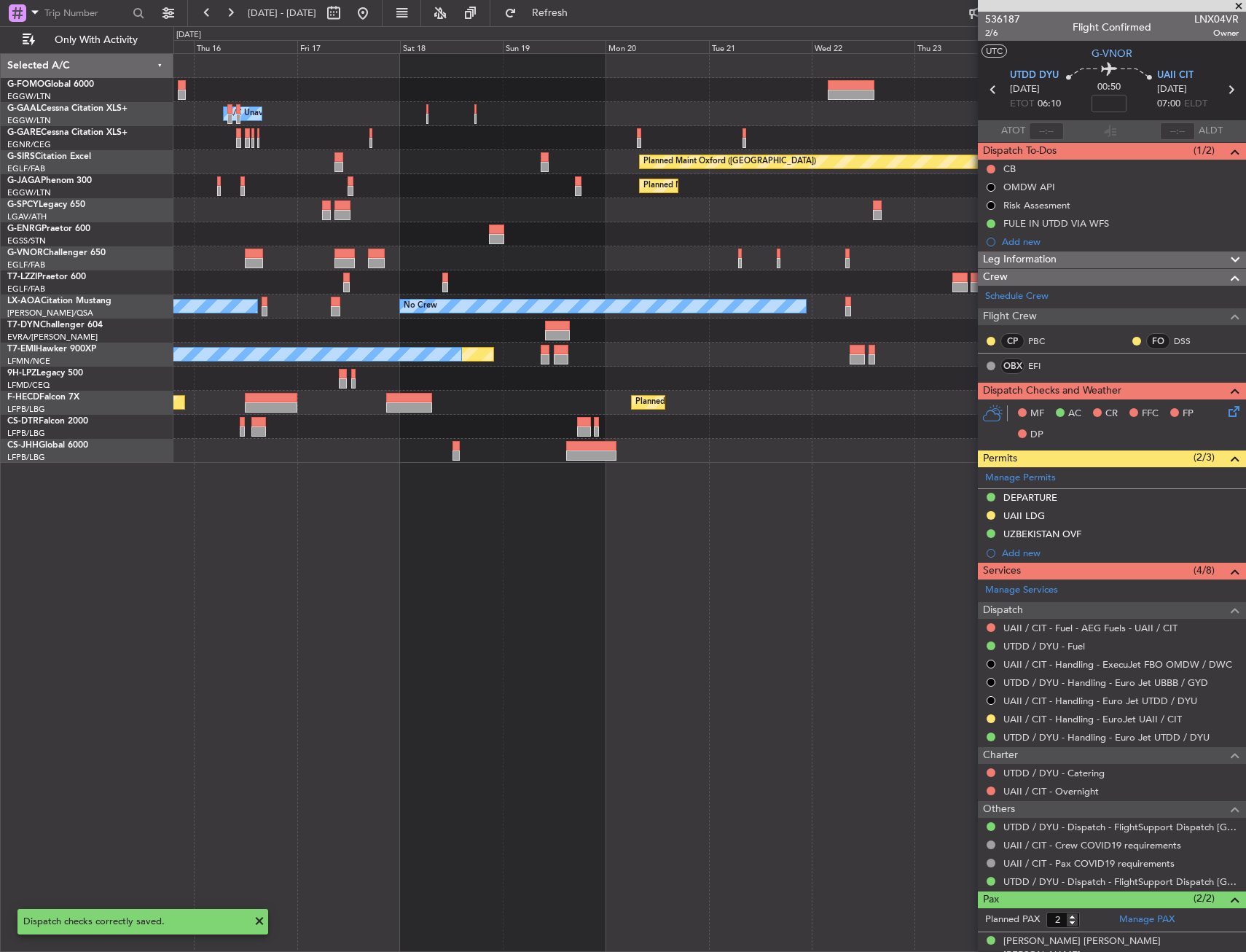
click at [1230, 407] on icon at bounding box center [1231, 409] width 12 height 12
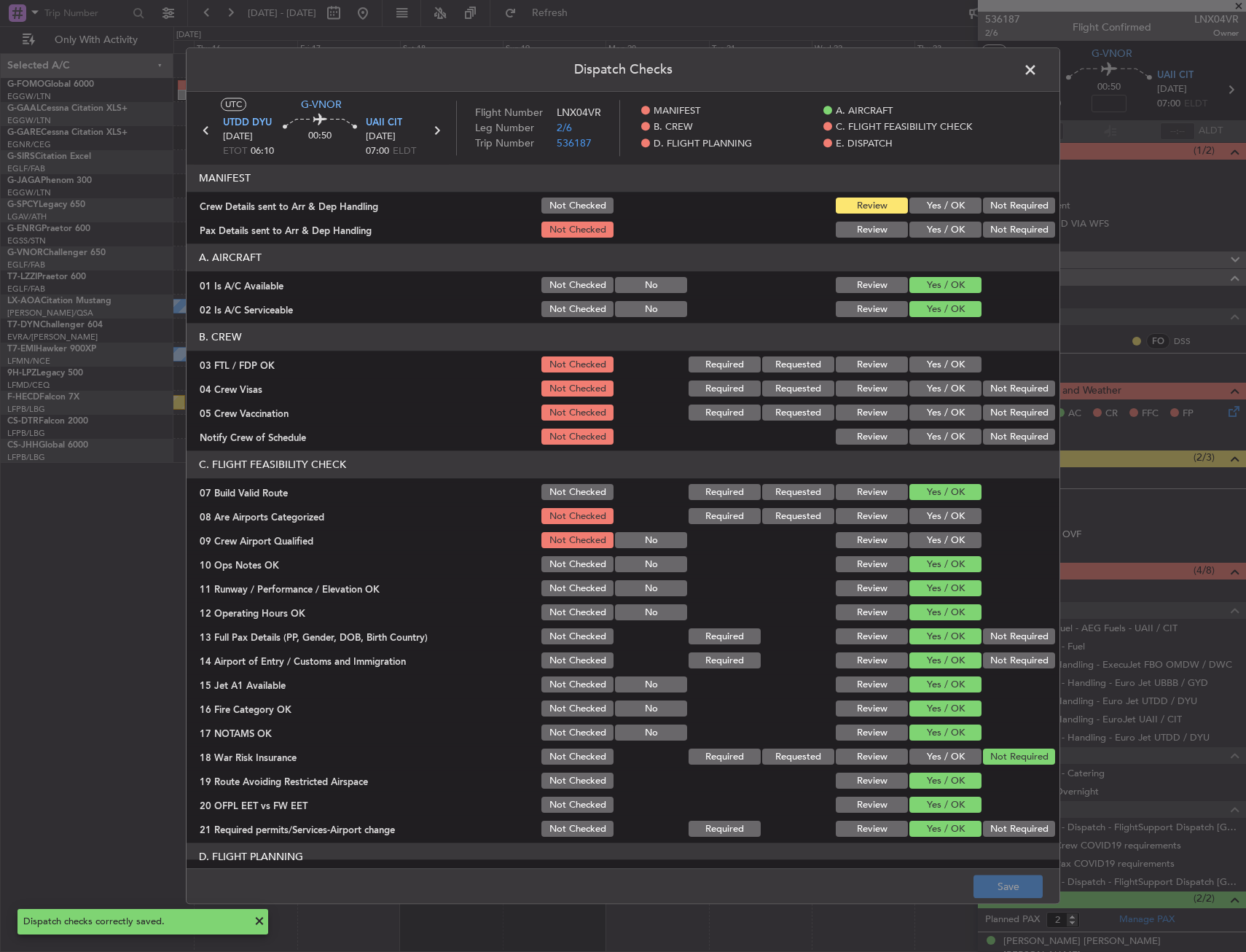
click at [1037, 66] on span at bounding box center [1037, 73] width 0 height 29
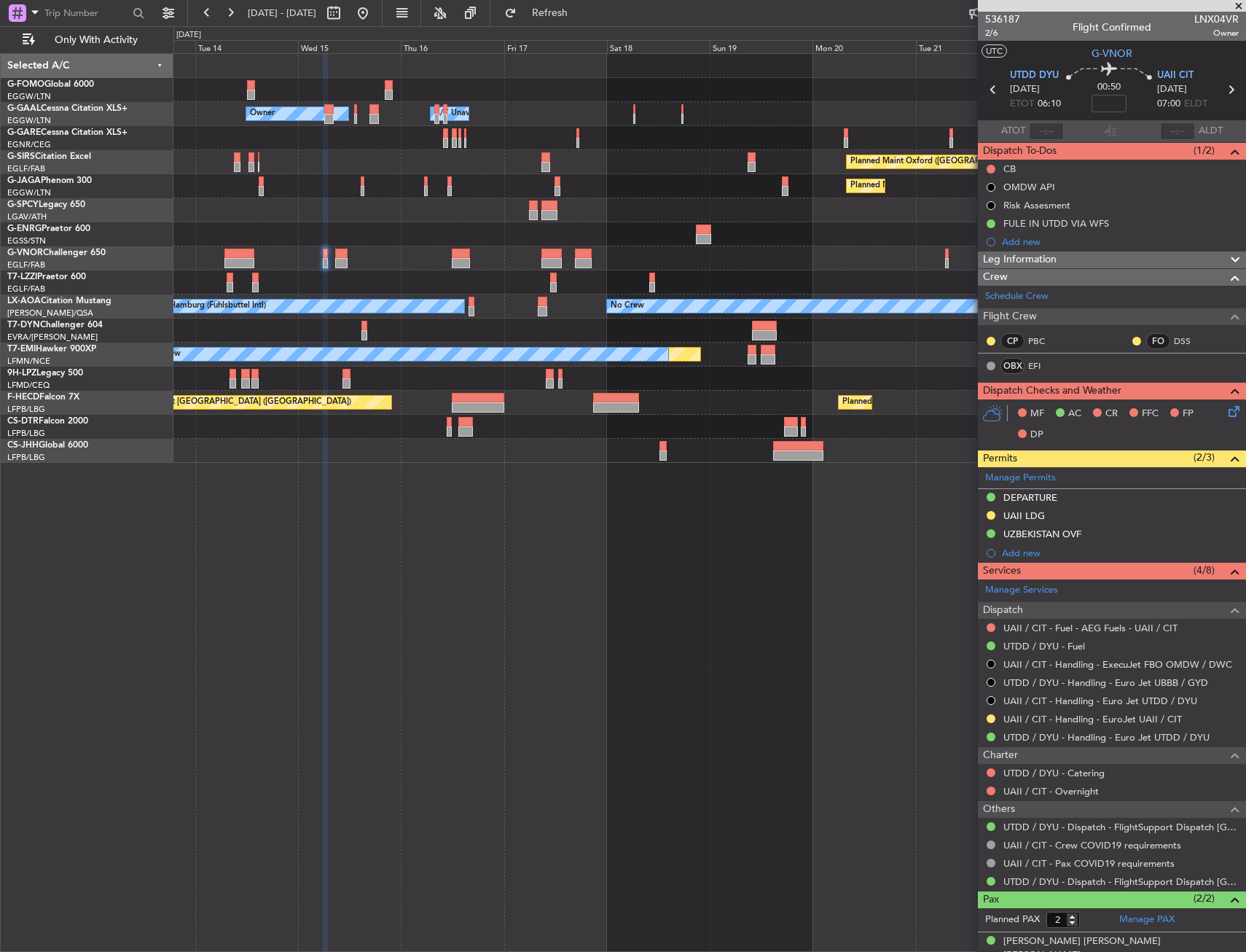
click at [548, 247] on div "Owner A/C Unavailable Owner A/C Unavailable Owner Planned Maint Oxford (Kidling…" at bounding box center [709, 258] width 1072 height 409
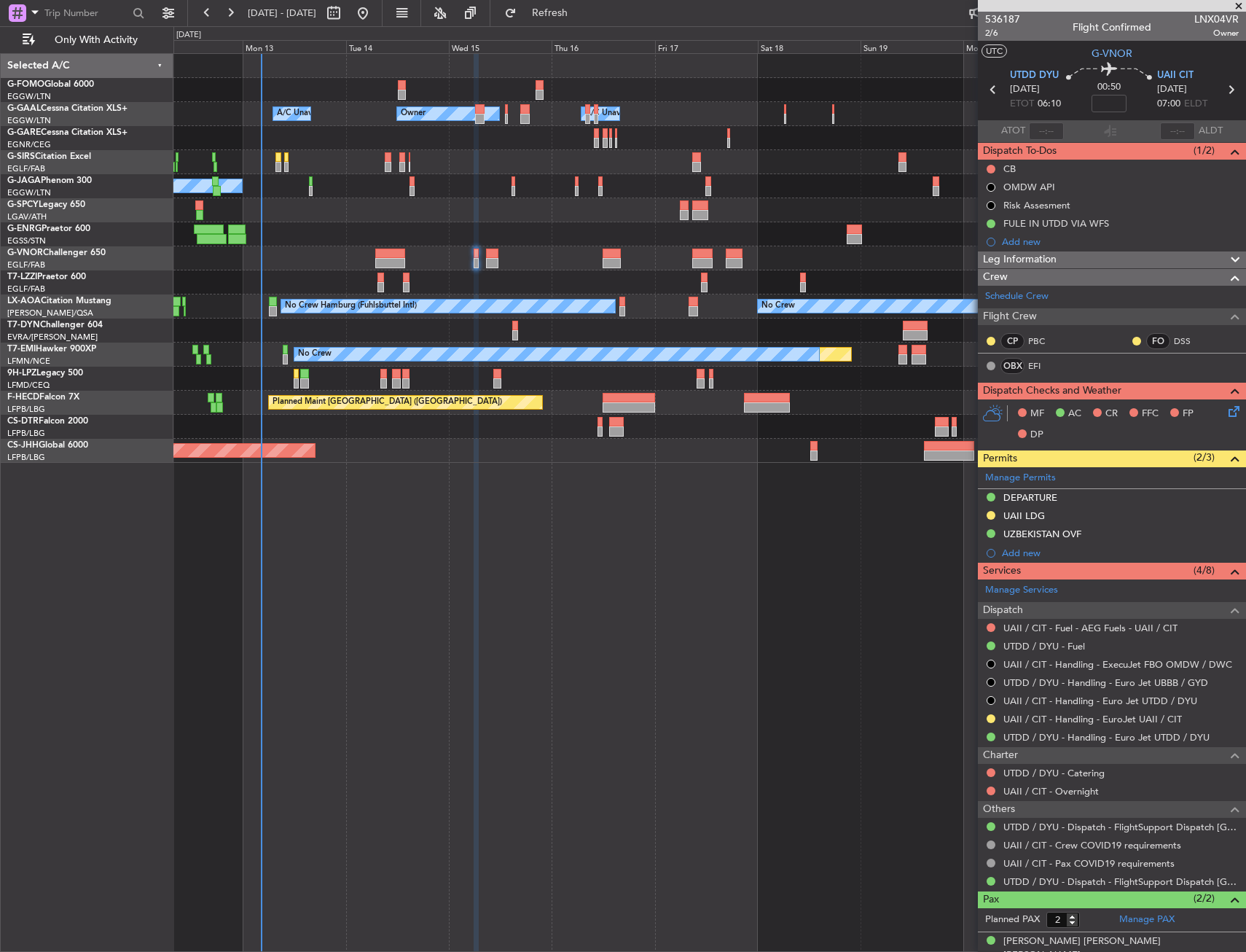
click at [539, 246] on div at bounding box center [709, 235] width 1072 height 24
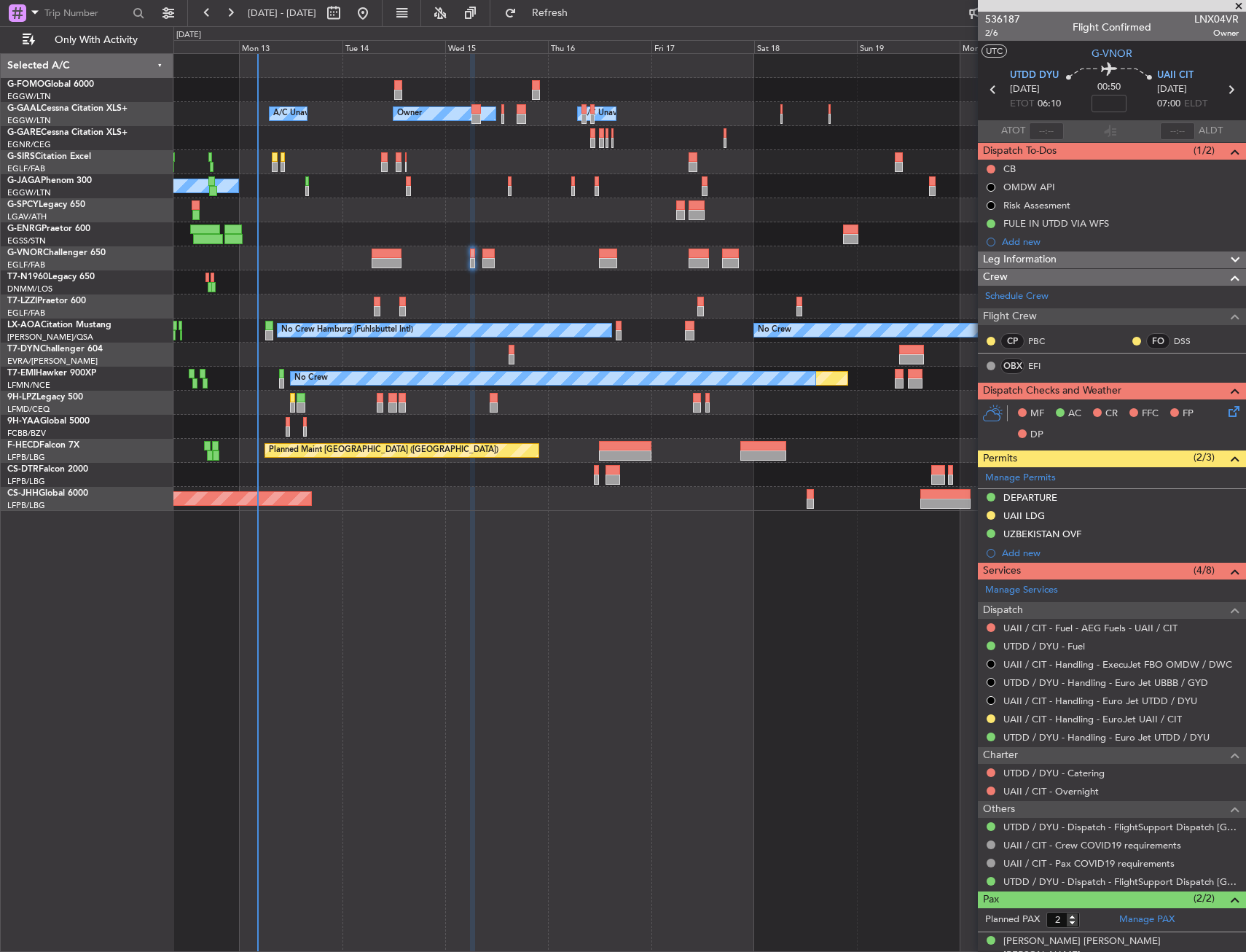
click at [1226, 410] on icon at bounding box center [1231, 409] width 12 height 12
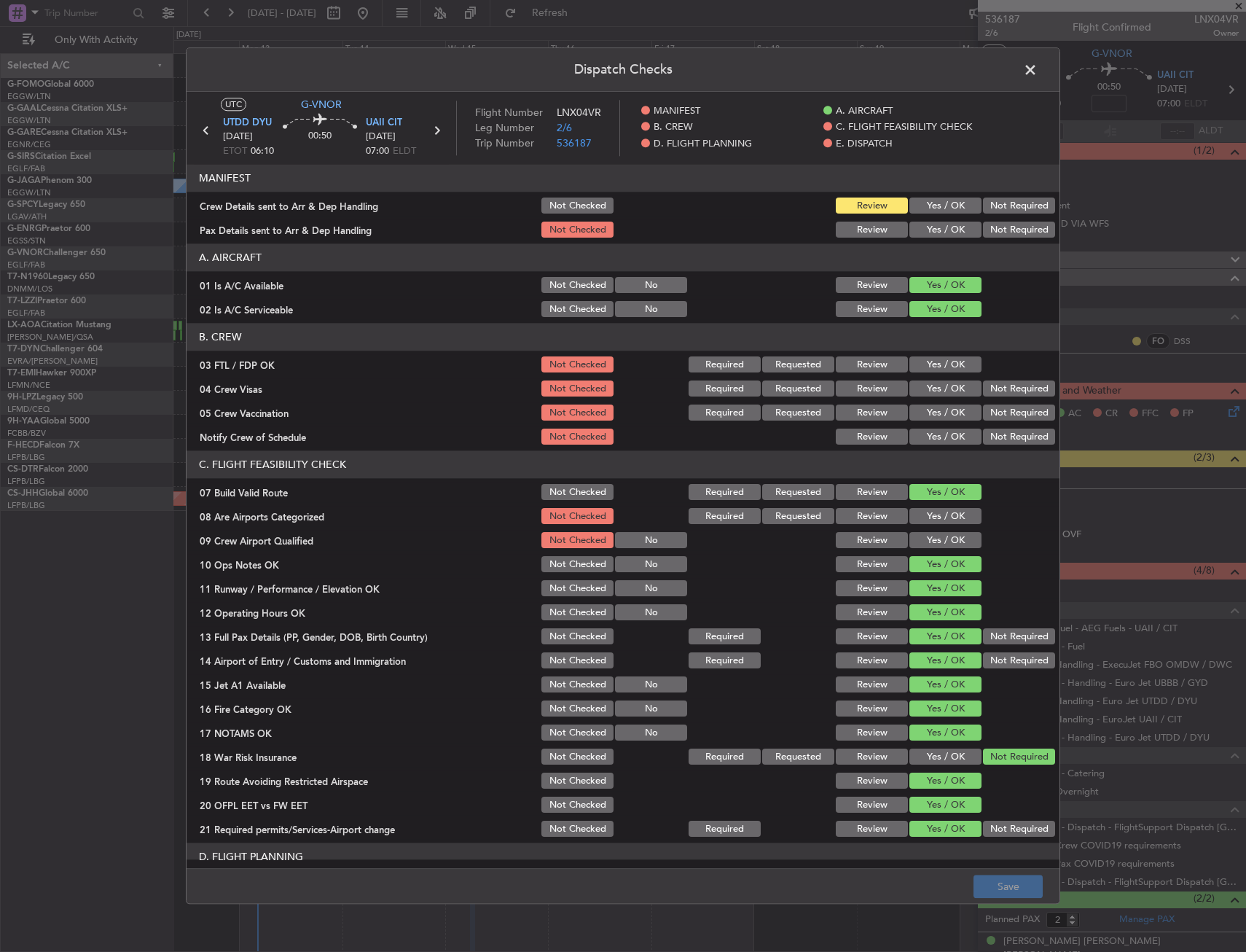
click at [1037, 75] on span at bounding box center [1037, 73] width 0 height 29
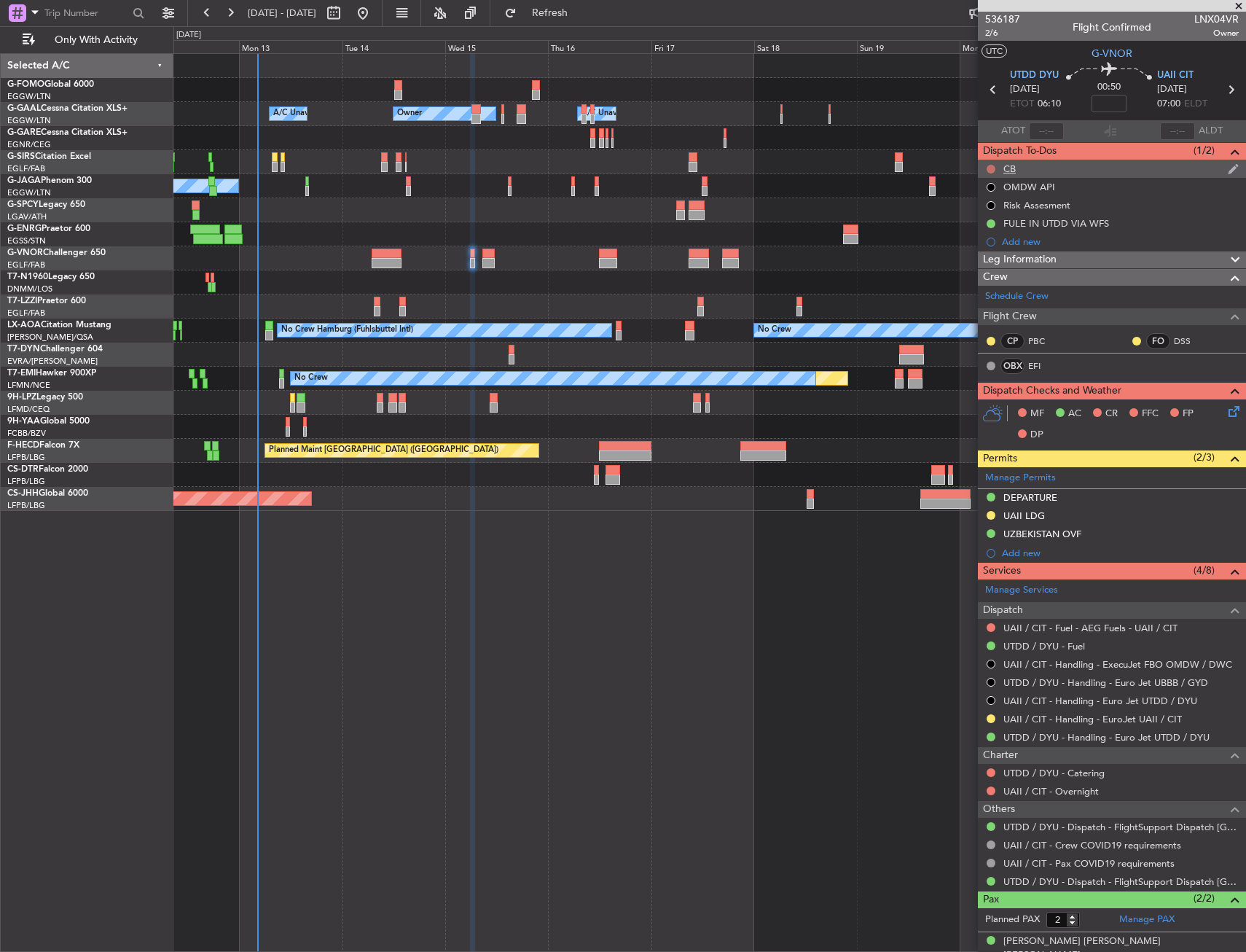
click at [989, 170] on button at bounding box center [991, 170] width 9 height 9
click at [989, 235] on span "Completed" at bounding box center [998, 234] width 48 height 15
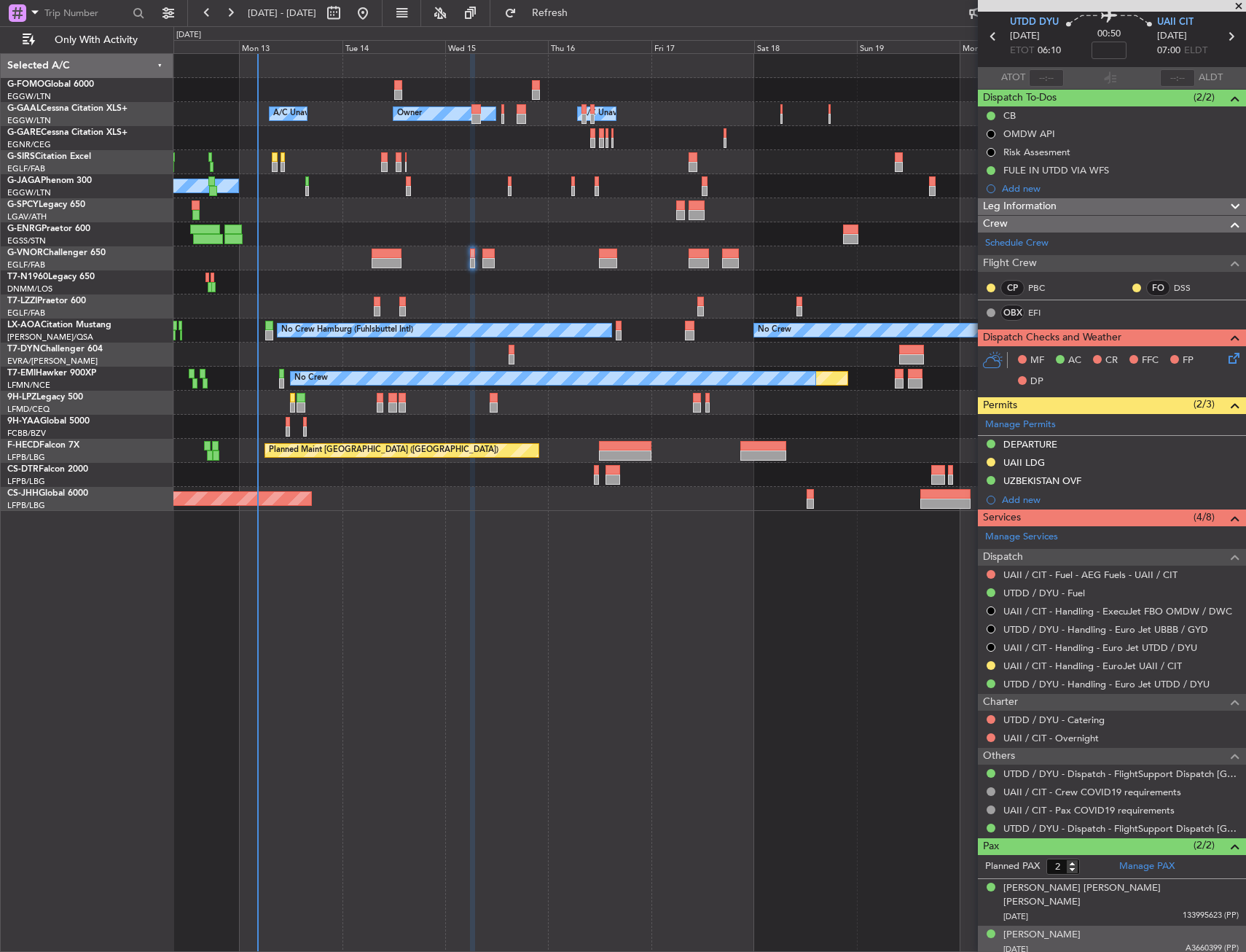
scroll to position [81, 0]
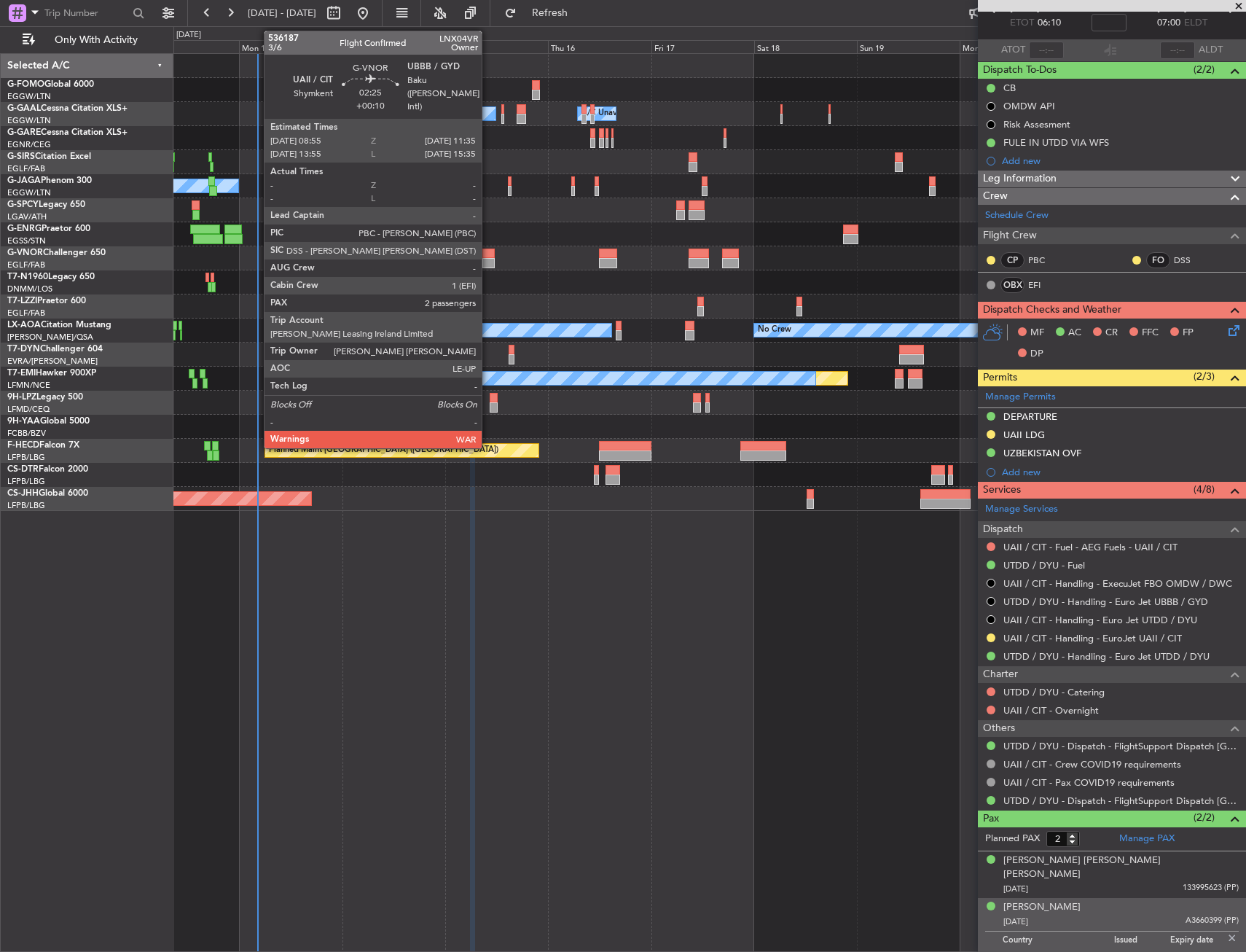
click at [488, 251] on div at bounding box center [487, 253] width 12 height 10
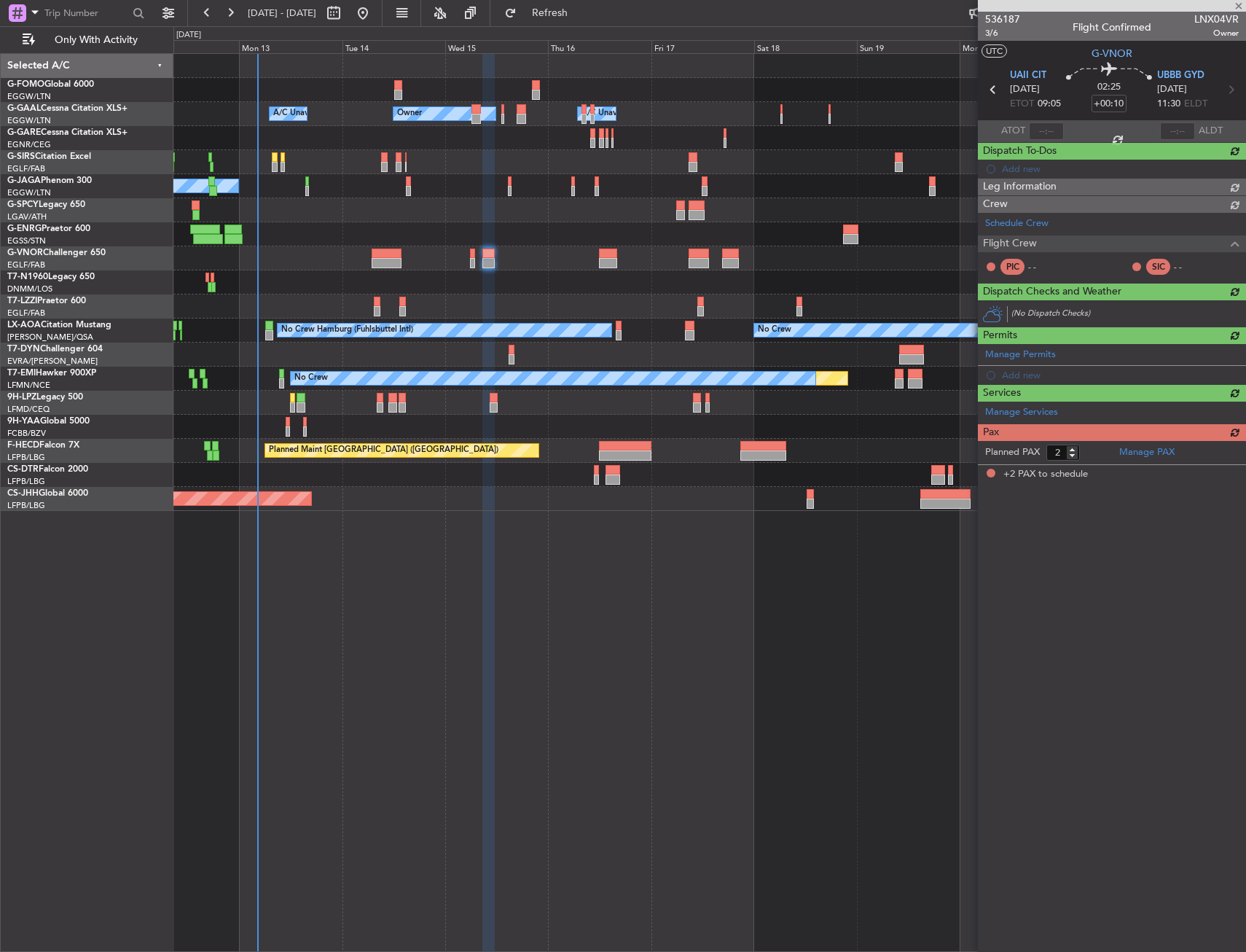
scroll to position [0, 0]
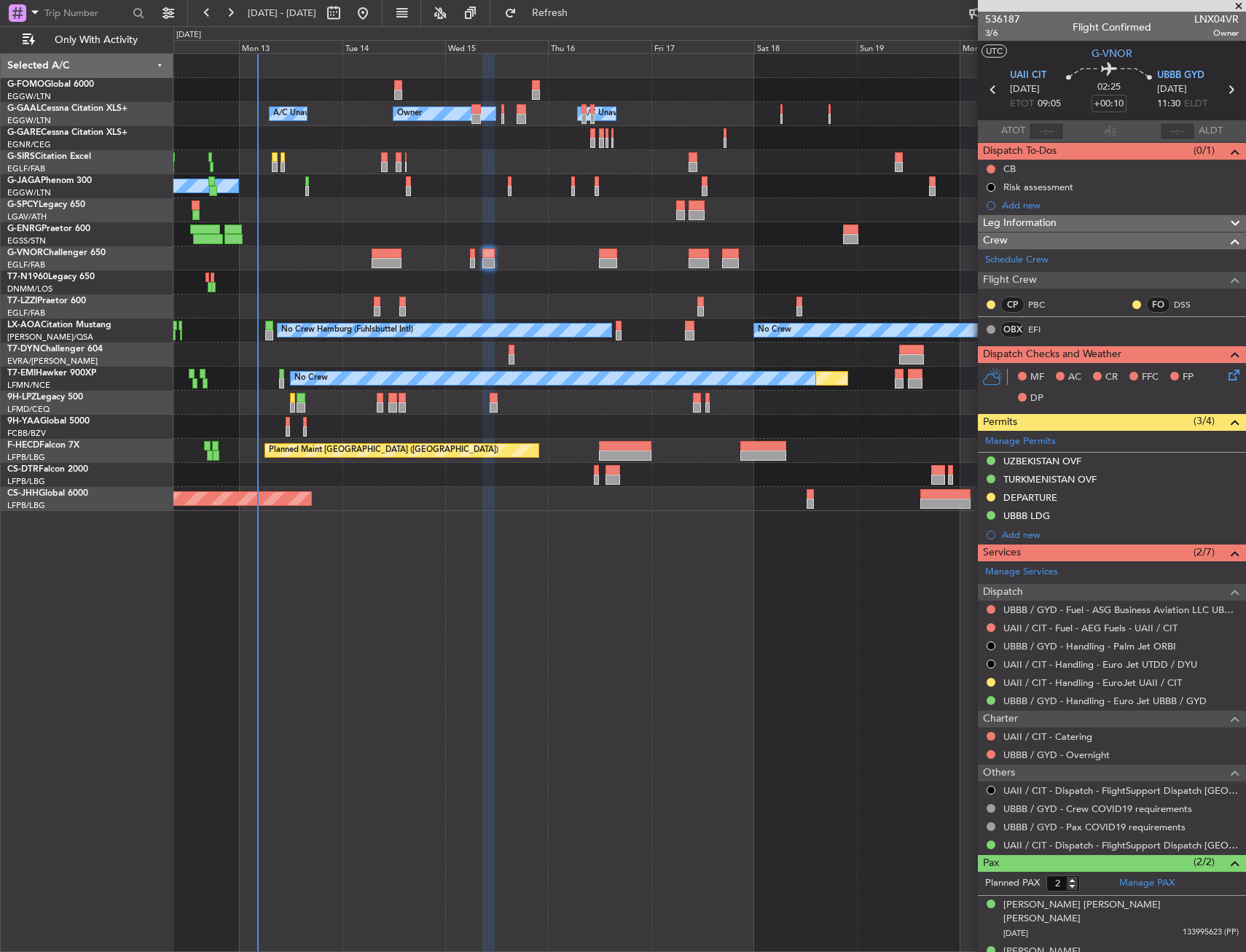
click at [1215, 220] on div at bounding box center [1230, 224] width 29 height 17
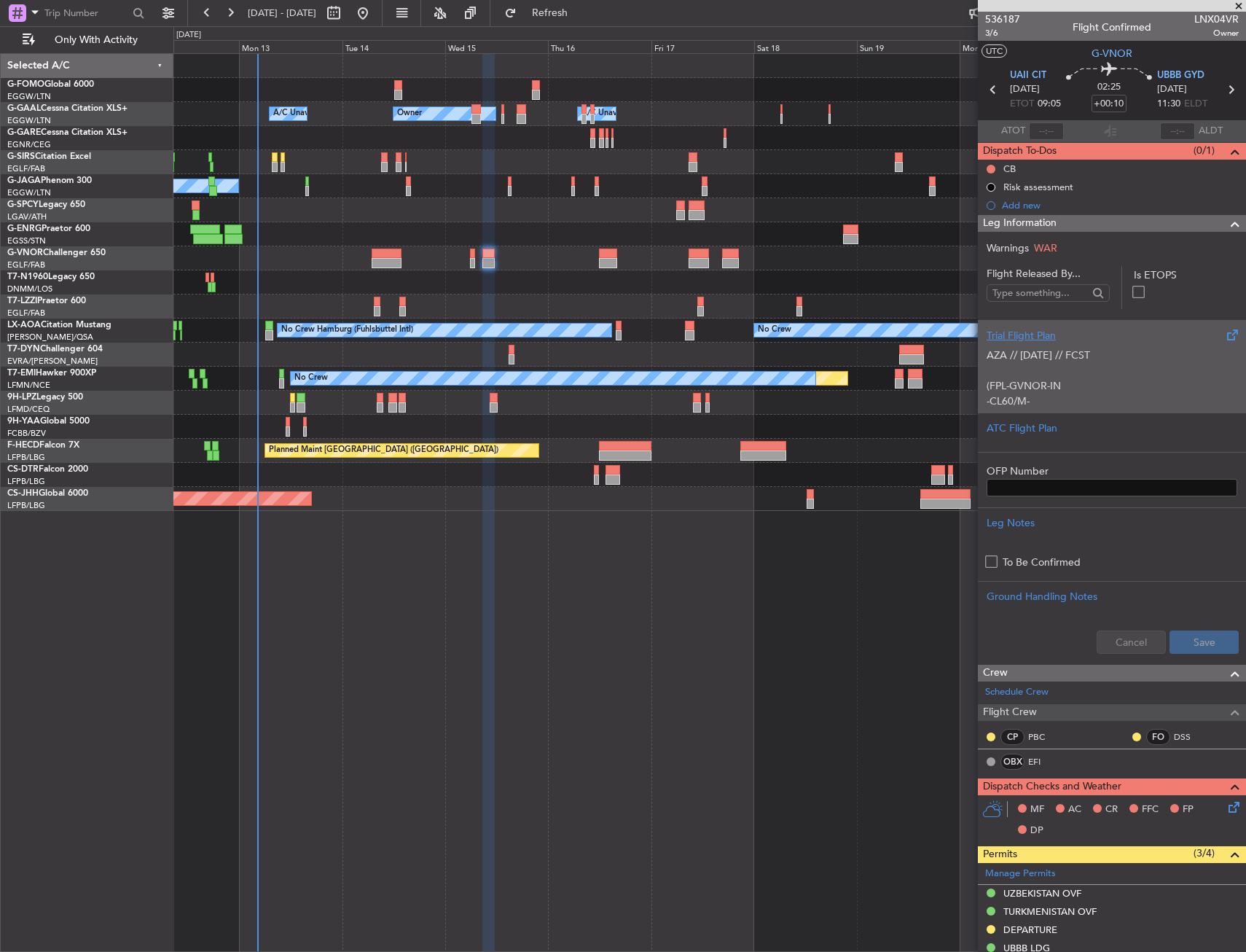
click at [1094, 333] on div "Trial Flight Plan" at bounding box center [1112, 335] width 251 height 16
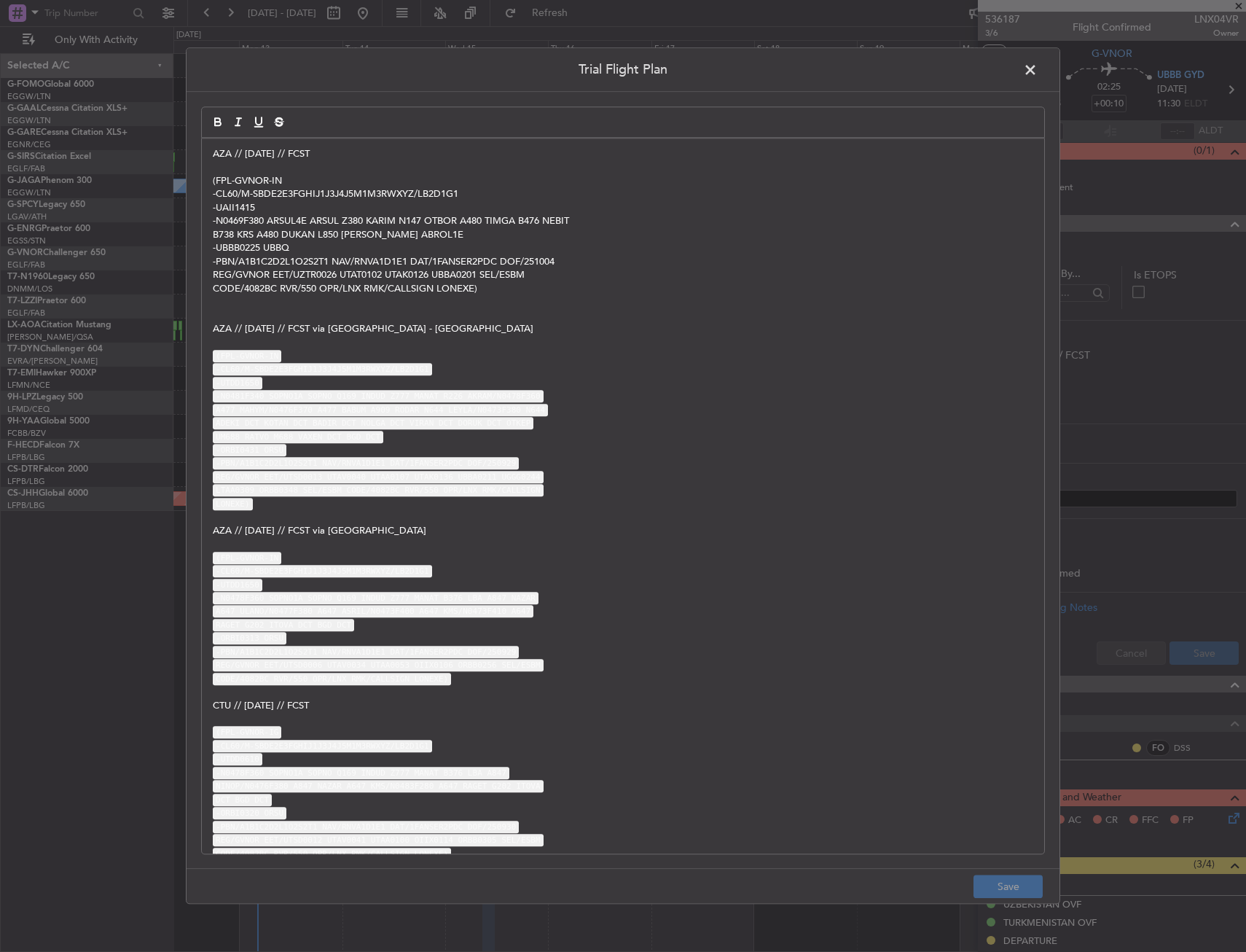
click at [1037, 60] on span at bounding box center [1037, 73] width 0 height 29
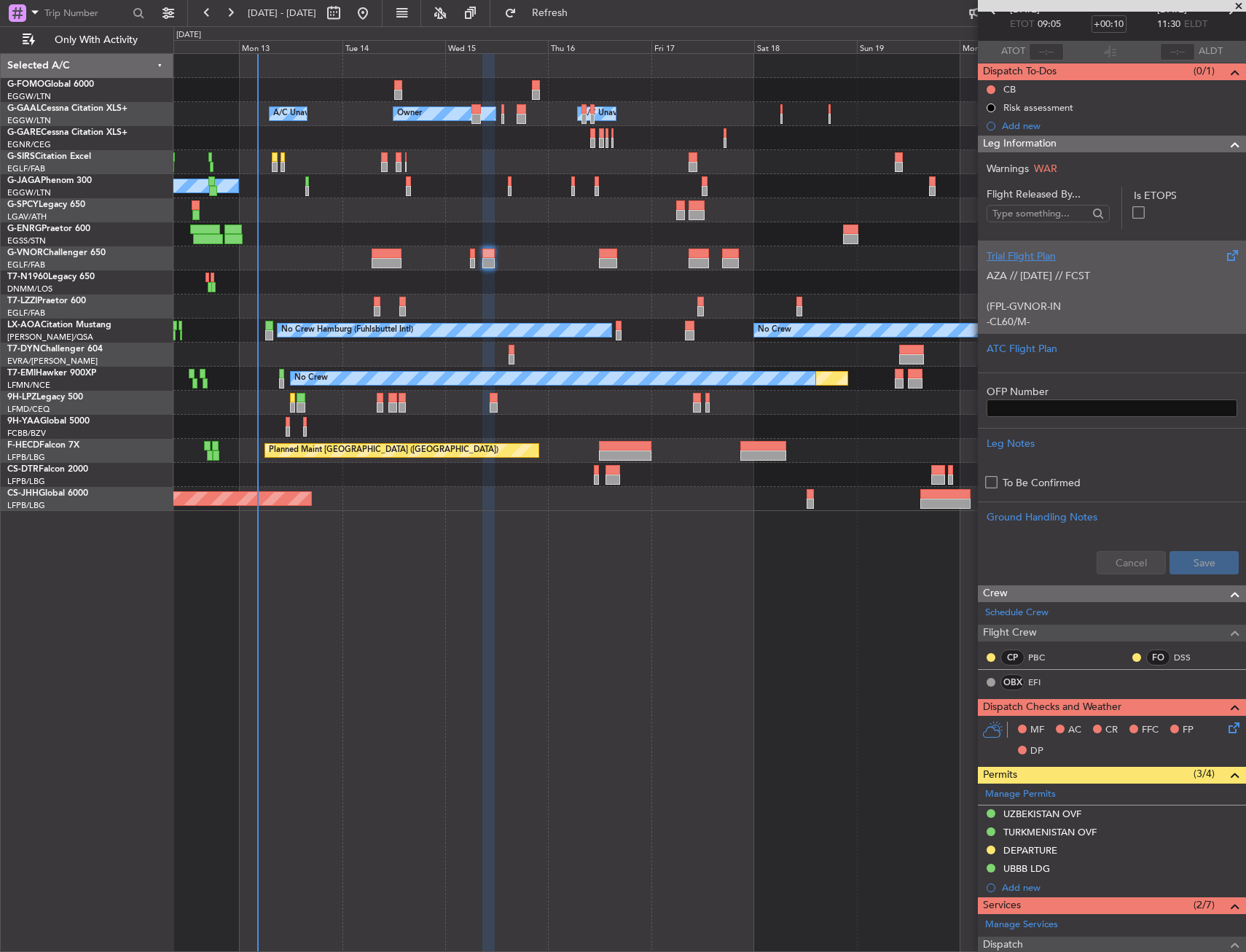
scroll to position [77, 0]
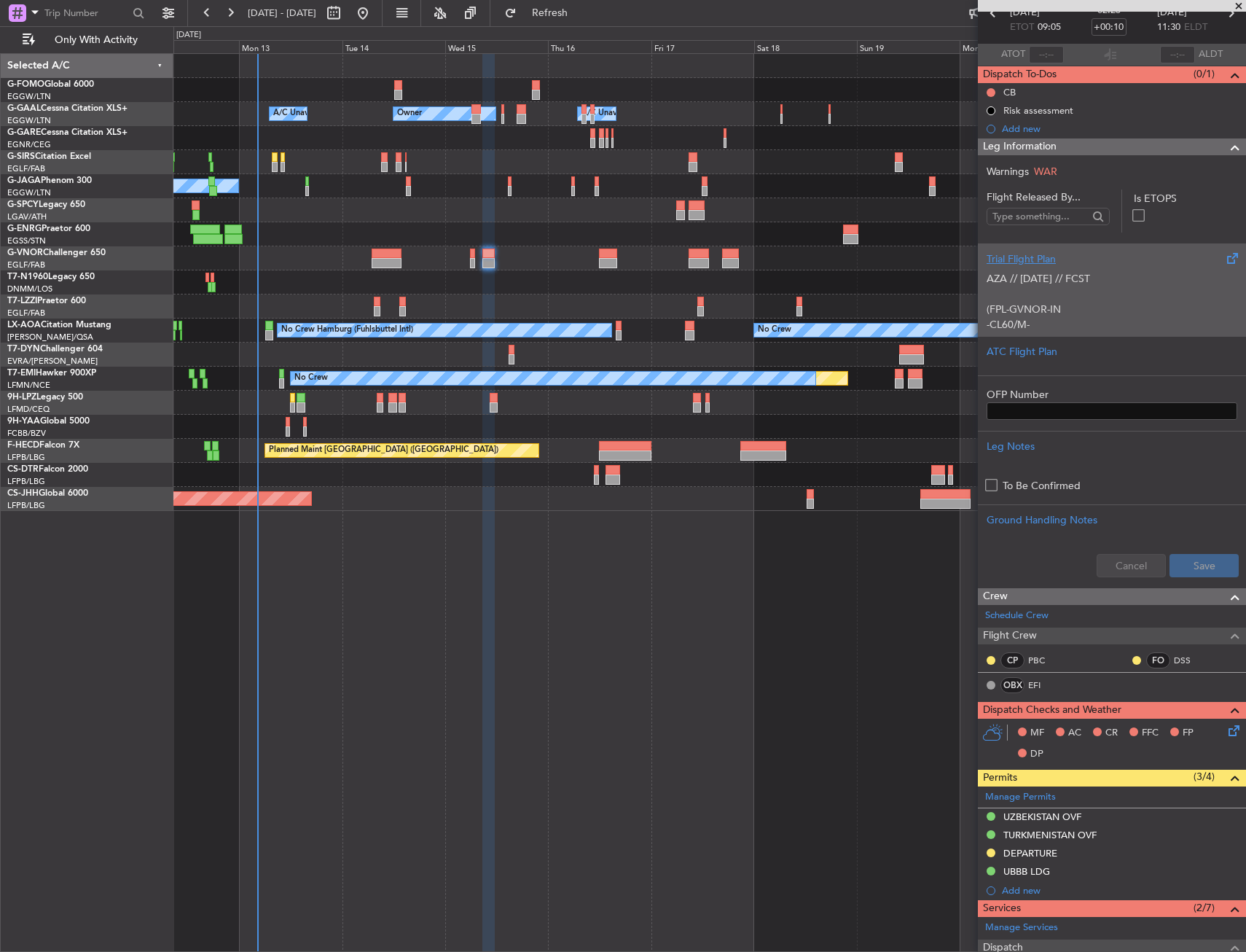
click at [1016, 265] on div "Trial Flight Plan" at bounding box center [1112, 258] width 251 height 16
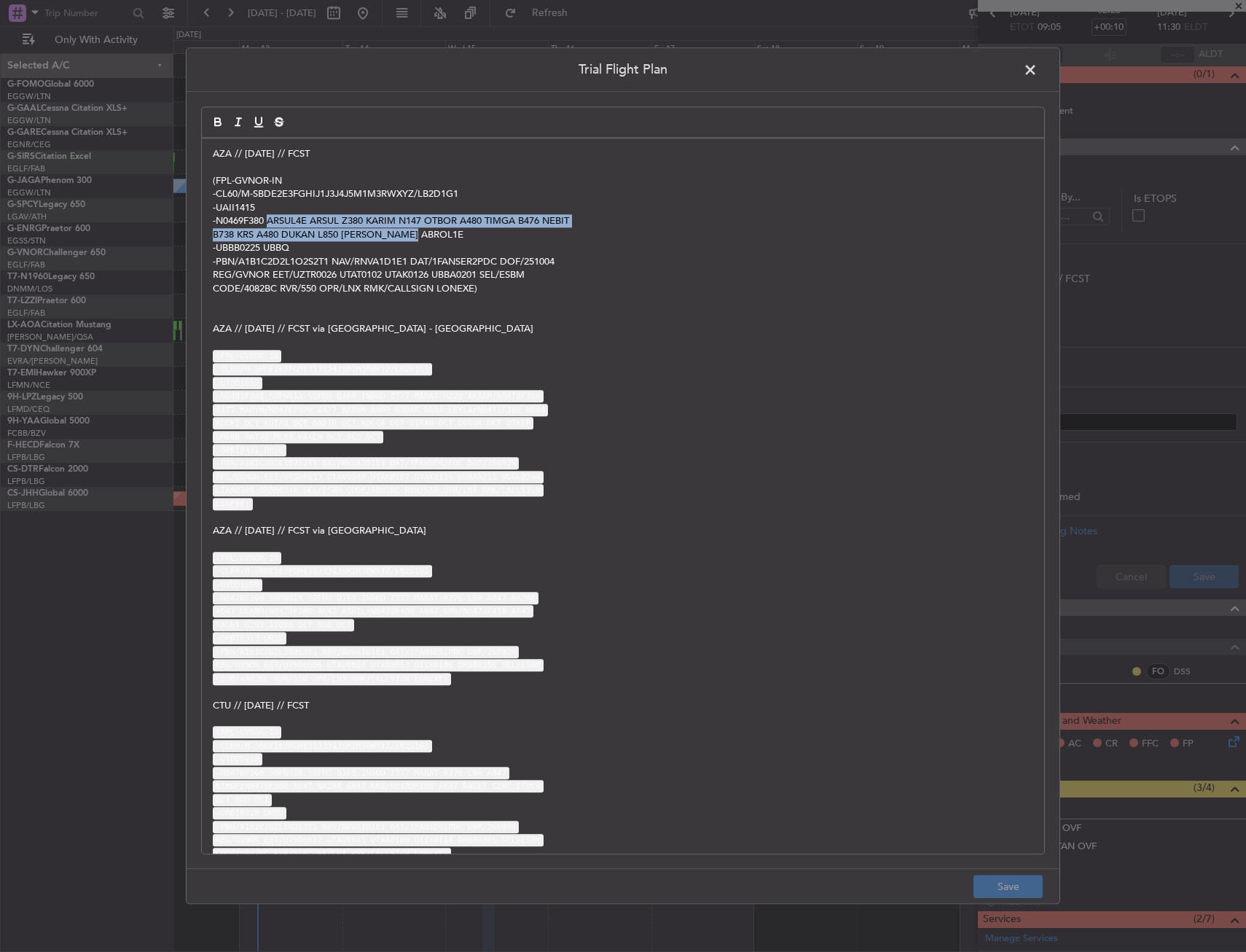
drag, startPoint x: 268, startPoint y: 220, endPoint x: 489, endPoint y: 232, distance: 221.3
click at [489, 232] on div "AZA // 04OCT // FCST (FPL-GVNOR-IN -CL60/M-SBDE2E3FGHIJ1J3J4J5M1M3RWXYZ/LB2D1G1…" at bounding box center [622, 496] width 842 height 715
copy div "ARSUL4E ARSUL Z380 KARIM N147 OTBOR A480 TIMGA B476 NEBIT B738 KRS A480 DUKAN L…"
click at [1037, 65] on span at bounding box center [1037, 73] width 0 height 29
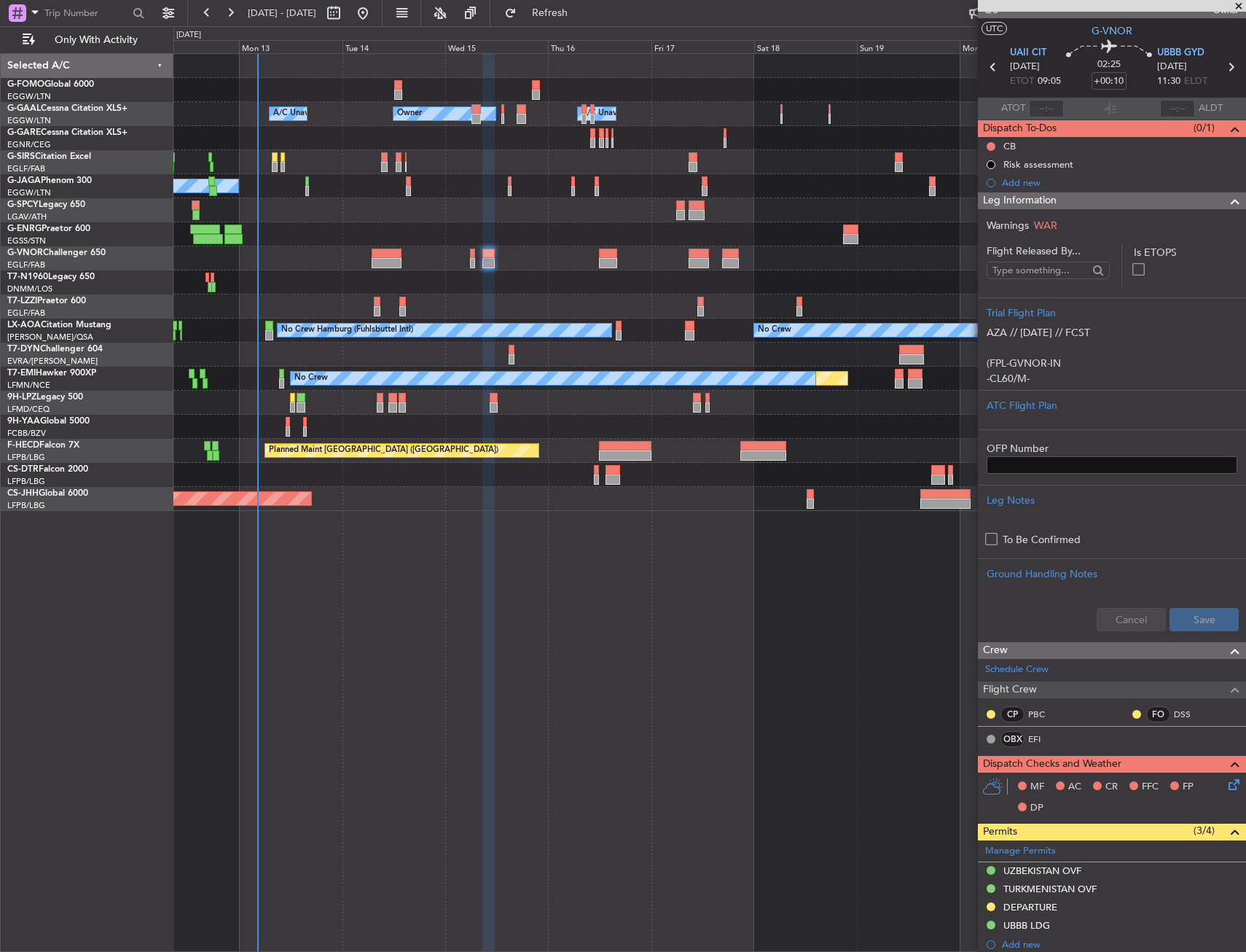
scroll to position [0, 0]
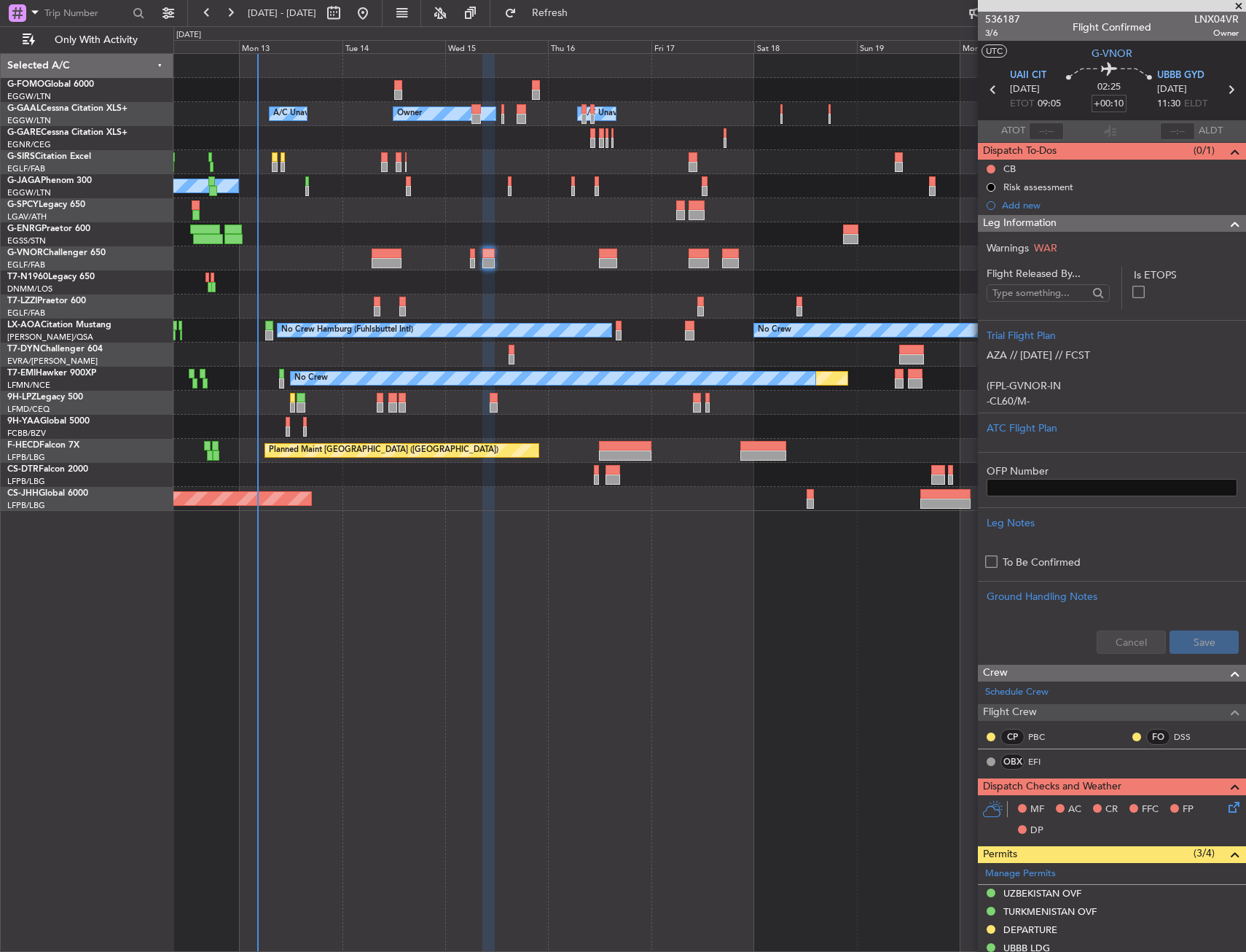
click at [1113, 104] on input "+00:10" at bounding box center [1109, 103] width 35 height 17
click at [1138, 107] on div "02:25 15" at bounding box center [1109, 89] width 96 height 54
type input "+00:15"
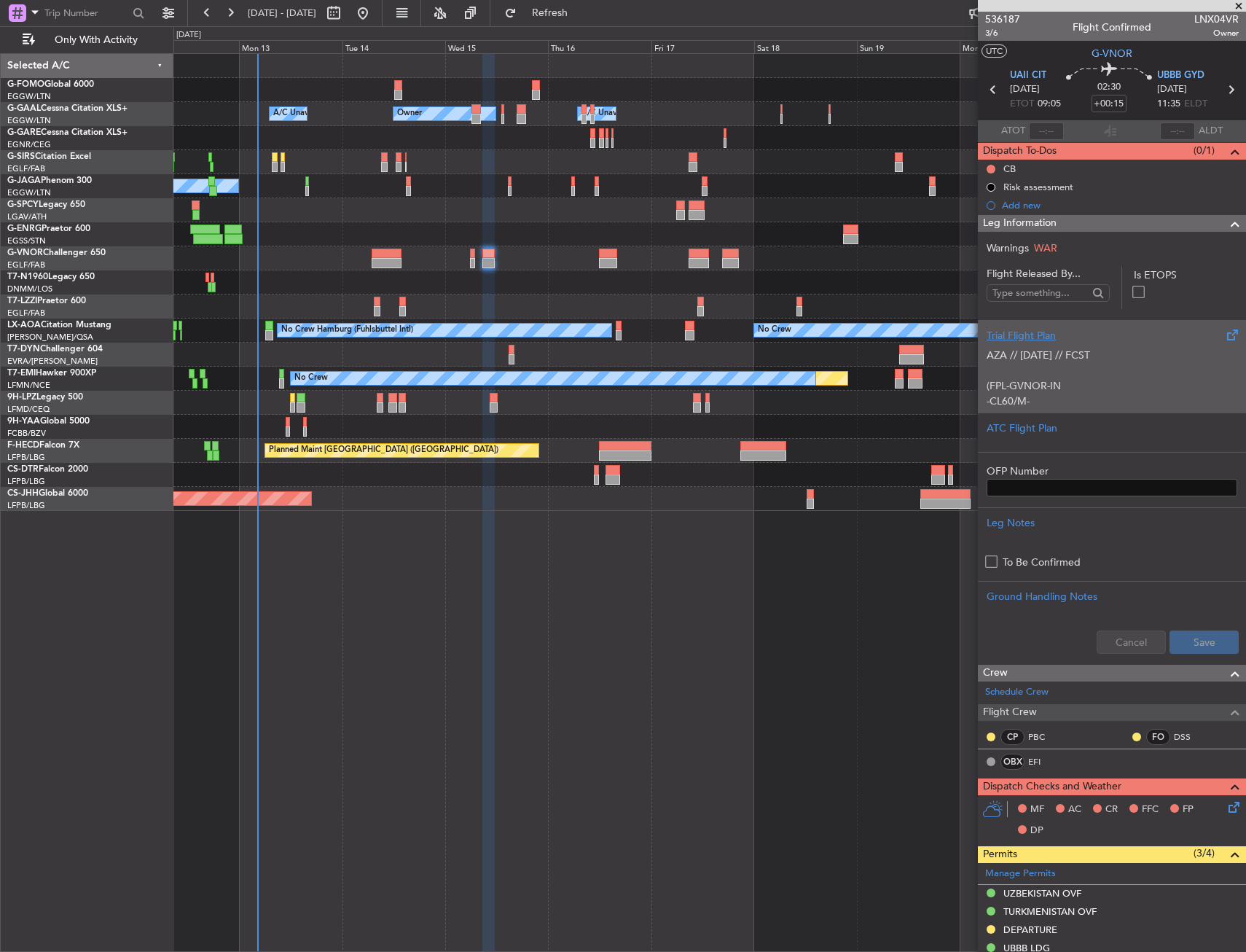
click at [1050, 366] on p "AZA // 04OCT // FCST (FPL-GVNOR-IN -CL60/M-SBDE2E3FGHIJ1J3J4J5M1M3RWXYZ/LB2D1G1…" at bounding box center [1112, 821] width 251 height 948
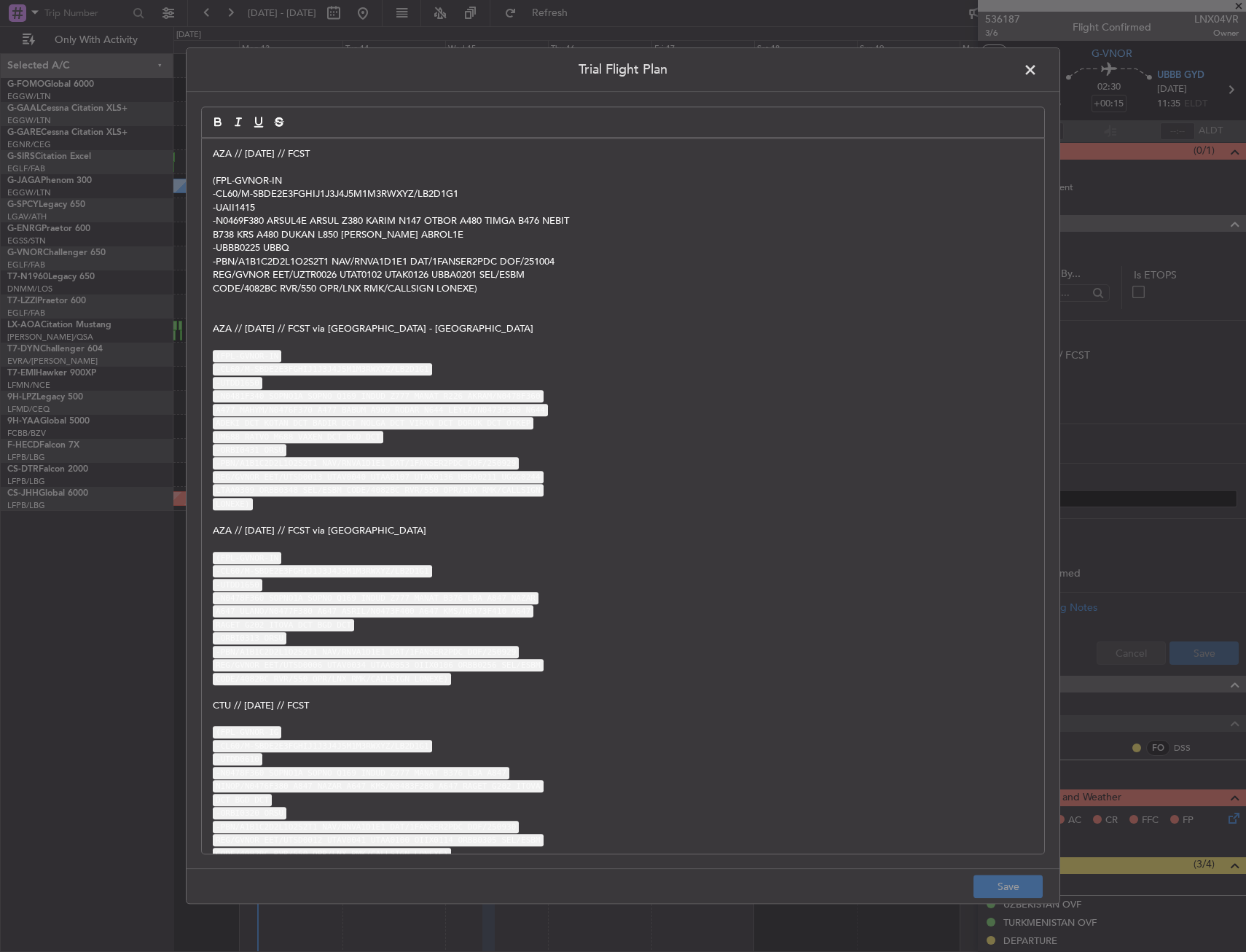
click at [211, 153] on div "AZA // 04OCT // FCST (FPL-GVNOR-IN -CL60/M-SBDE2E3FGHIJ1J3J4J5M1M3RWXYZ/LB2D1G1…" at bounding box center [622, 496] width 842 height 715
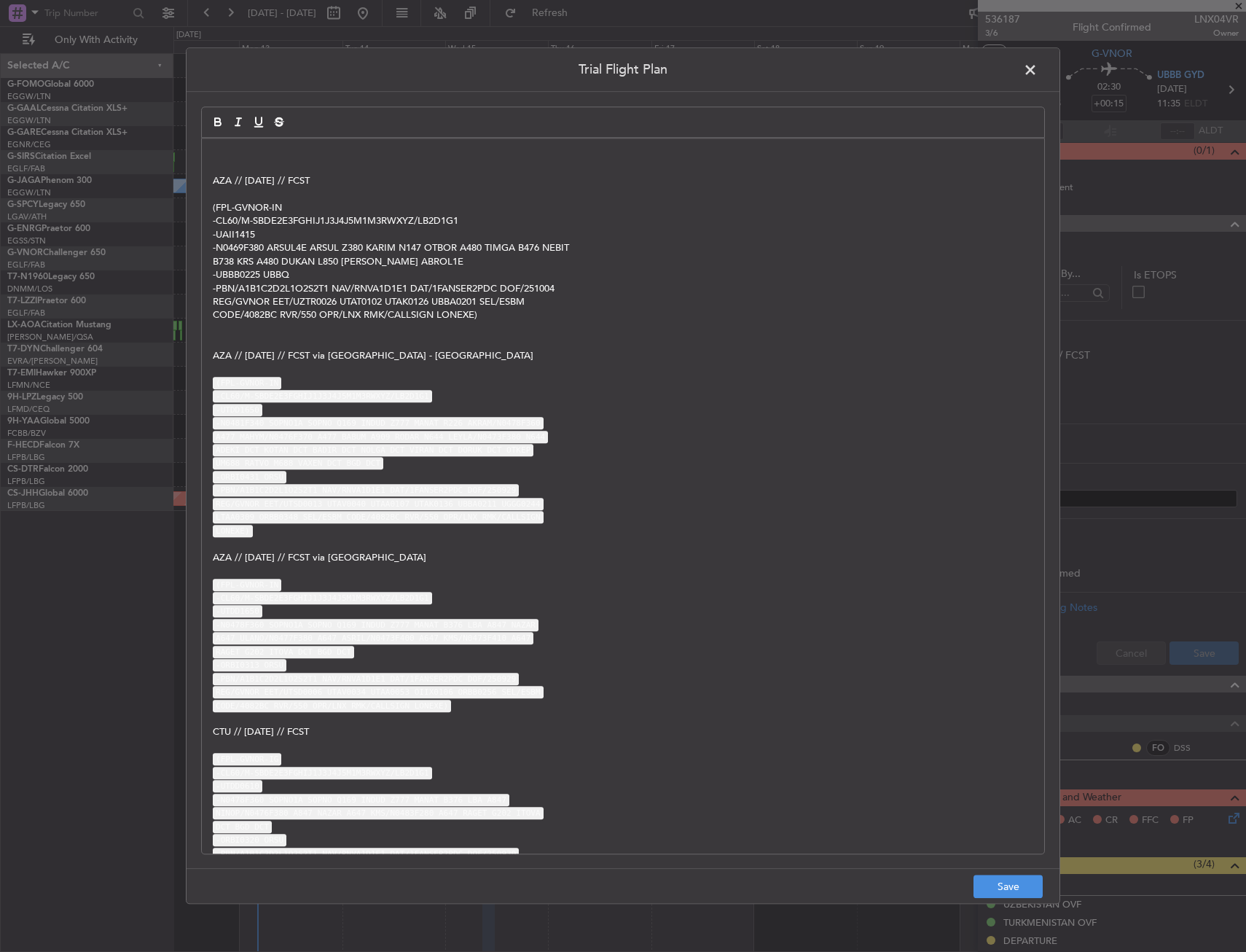
click at [267, 148] on p at bounding box center [622, 154] width 820 height 13
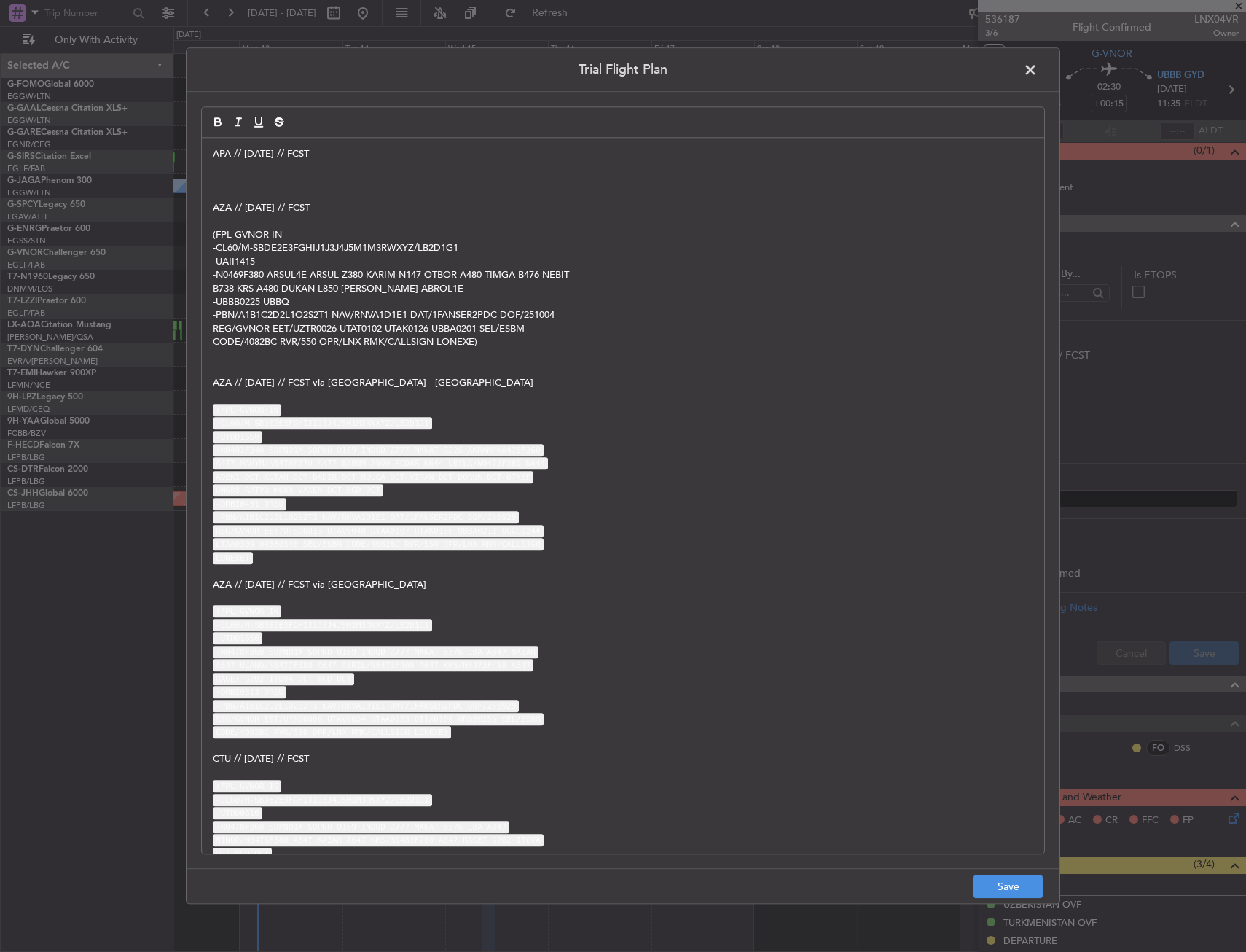
click at [263, 190] on p at bounding box center [622, 194] width 820 height 13
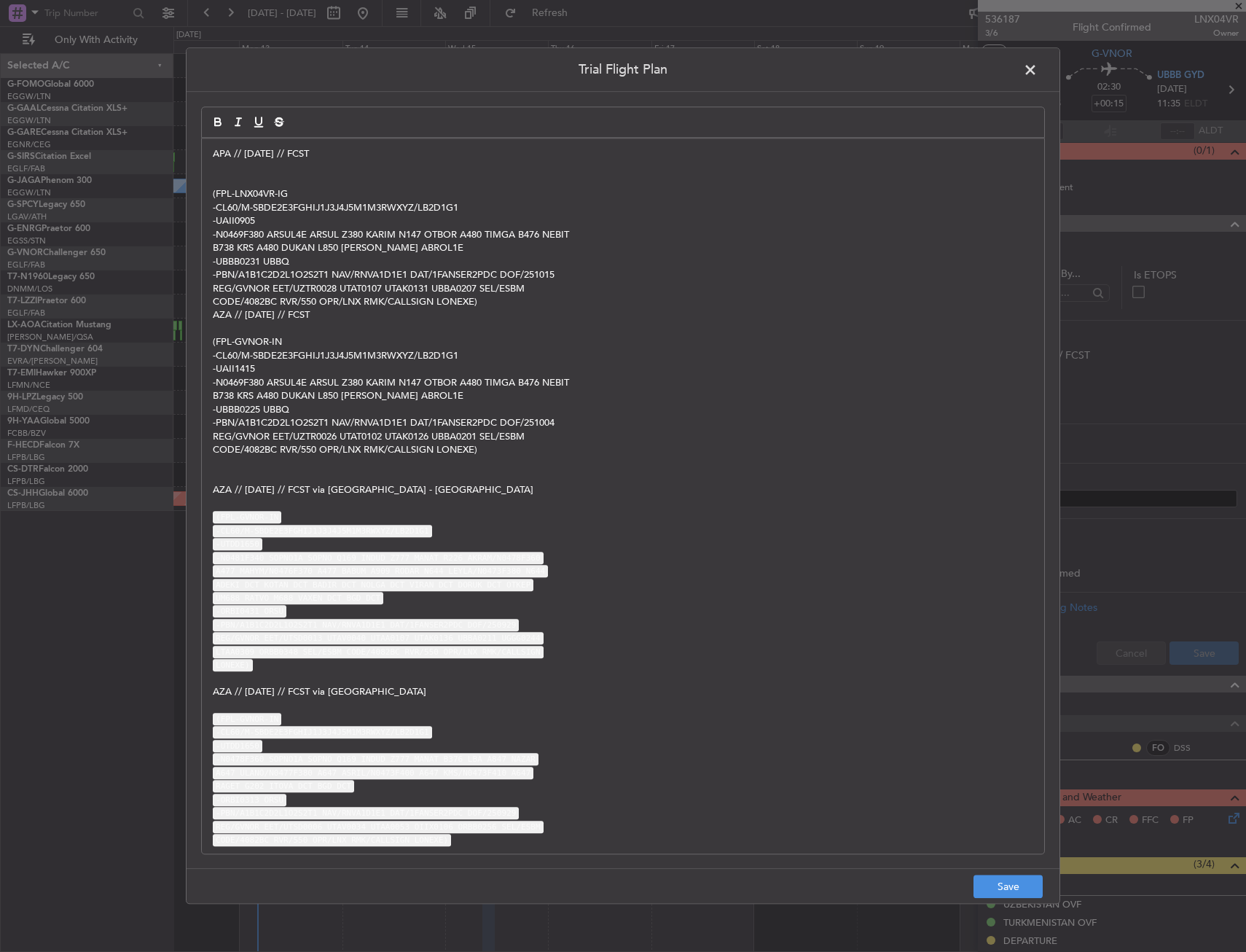
click at [253, 170] on p at bounding box center [622, 168] width 820 height 13
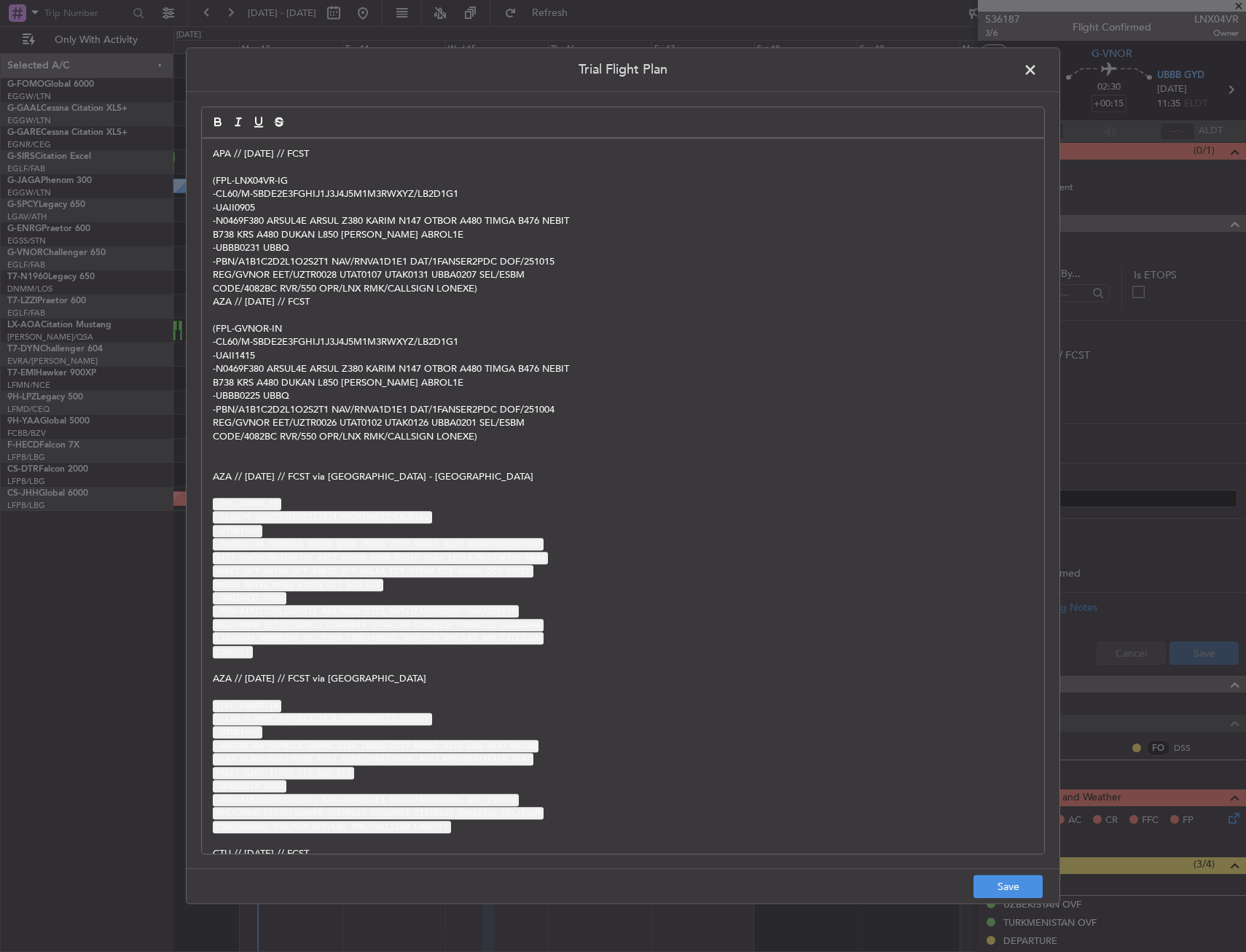
click at [546, 282] on p "CODE/4082BC RVR/550 OPR/LNX RMK/CALLSIGN LONEXE)" at bounding box center [622, 289] width 820 height 13
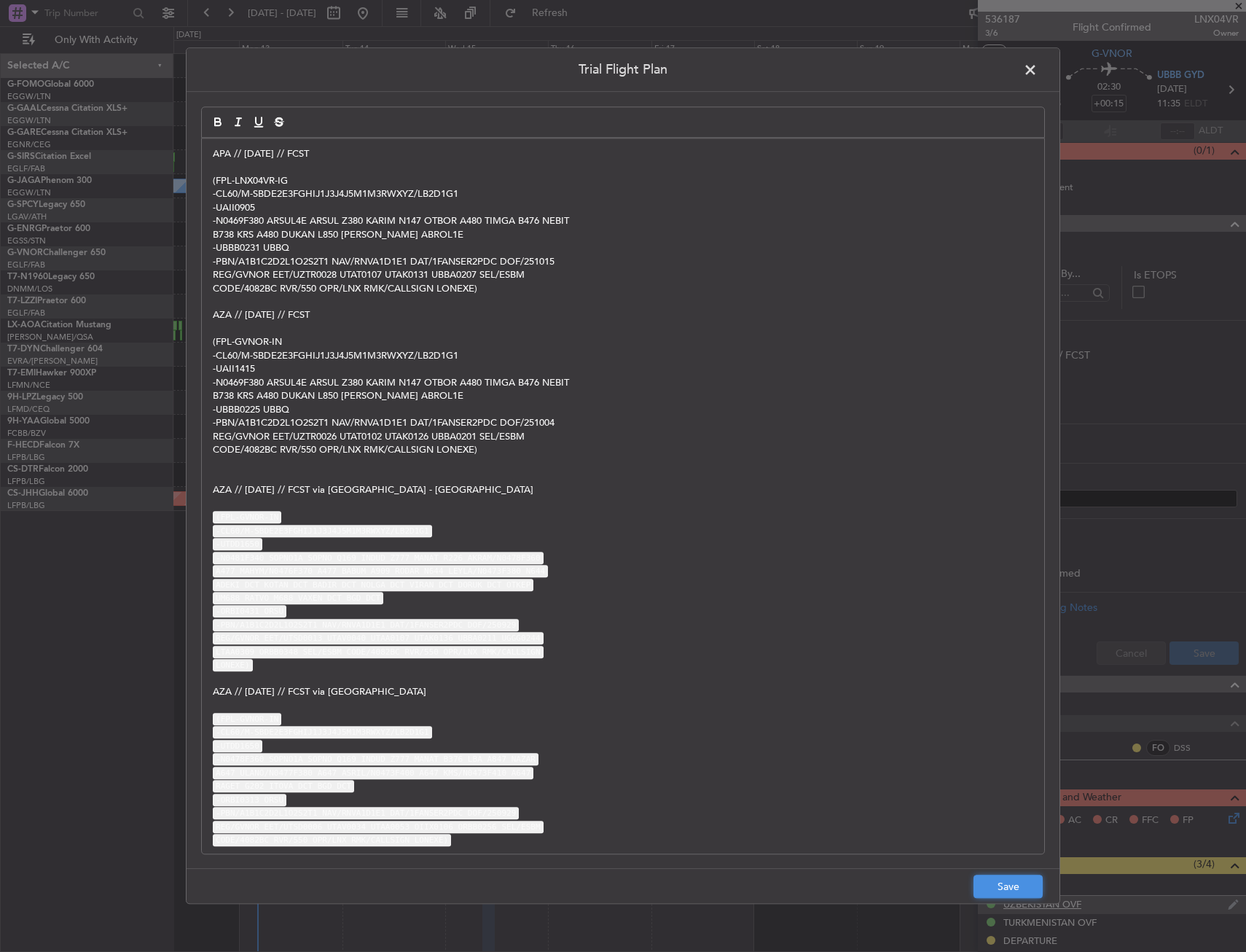
click at [1005, 892] on button "Save" at bounding box center [1009, 886] width 70 height 23
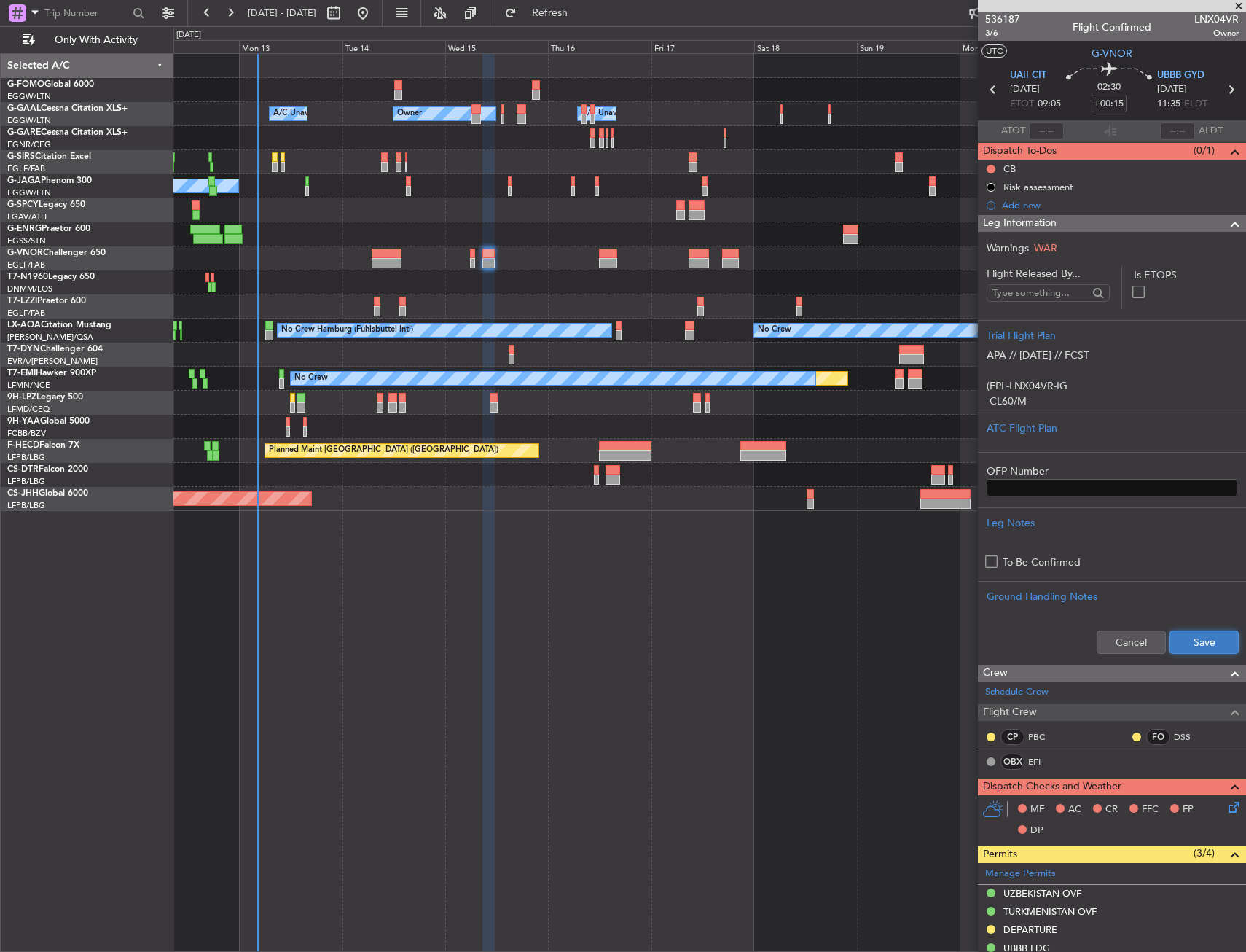
click at [1184, 639] on button "Save" at bounding box center [1204, 641] width 70 height 23
click at [1169, 224] on div "Leg Information" at bounding box center [1111, 224] width 268 height 16
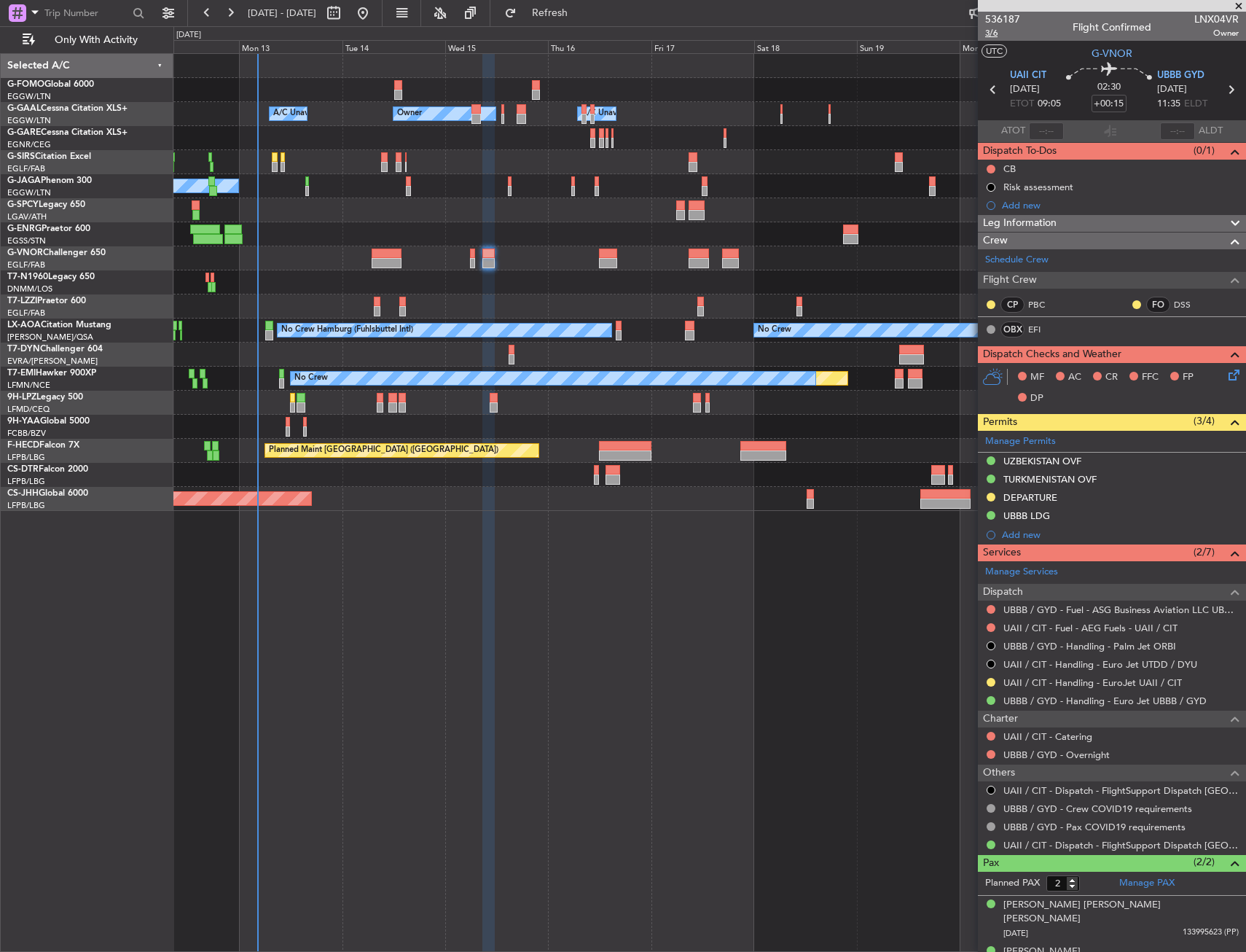
click at [1005, 34] on span "3/6" at bounding box center [1002, 33] width 35 height 13
click at [990, 168] on button at bounding box center [991, 170] width 9 height 9
click at [980, 234] on span "Completed" at bounding box center [998, 234] width 48 height 15
click at [1226, 372] on icon at bounding box center [1231, 372] width 12 height 12
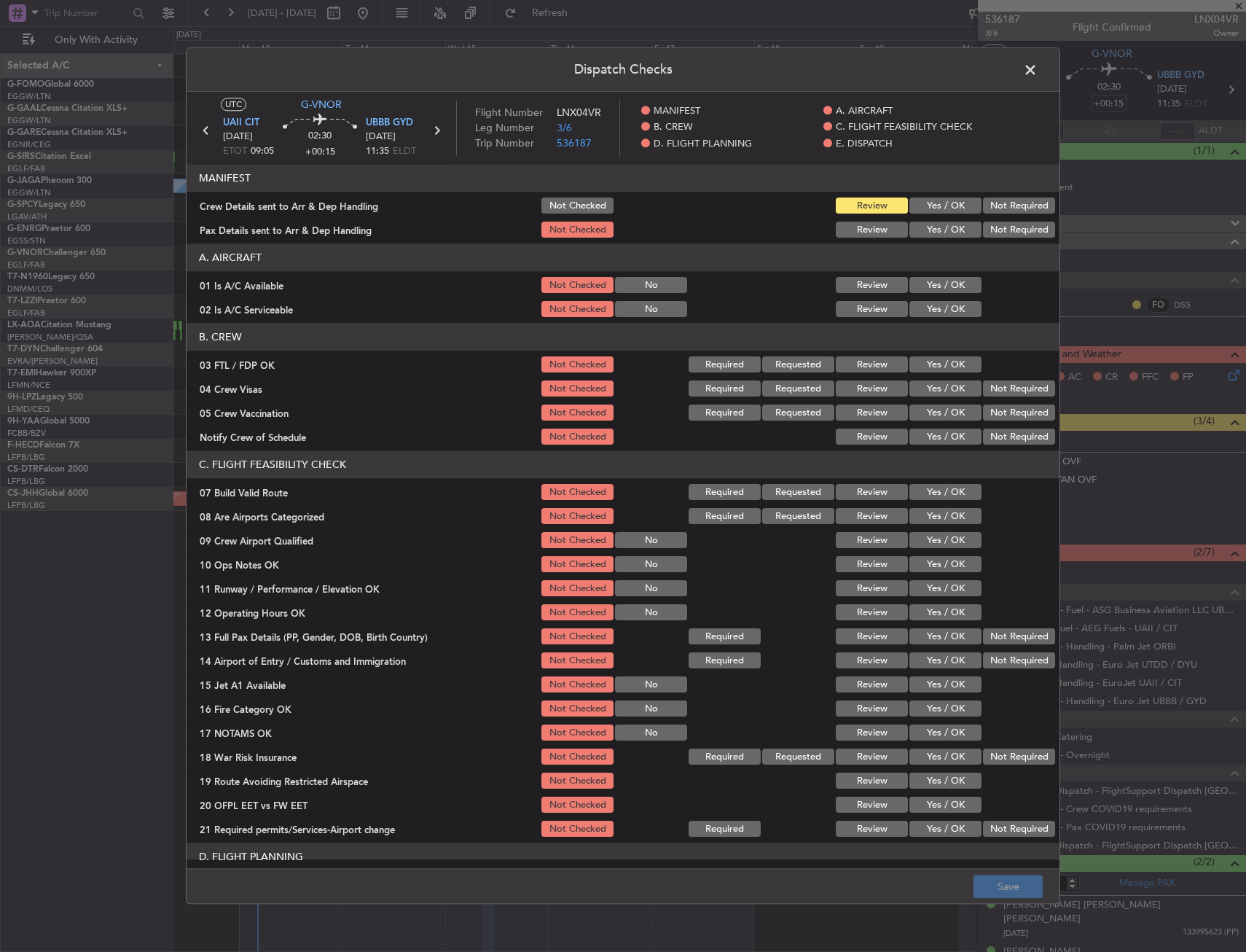
drag, startPoint x: 929, startPoint y: 280, endPoint x: 928, endPoint y: 305, distance: 25.0
click at [929, 283] on button "Yes / OK" at bounding box center [945, 285] width 72 height 16
click at [928, 306] on button "Yes / OK" at bounding box center [945, 309] width 72 height 16
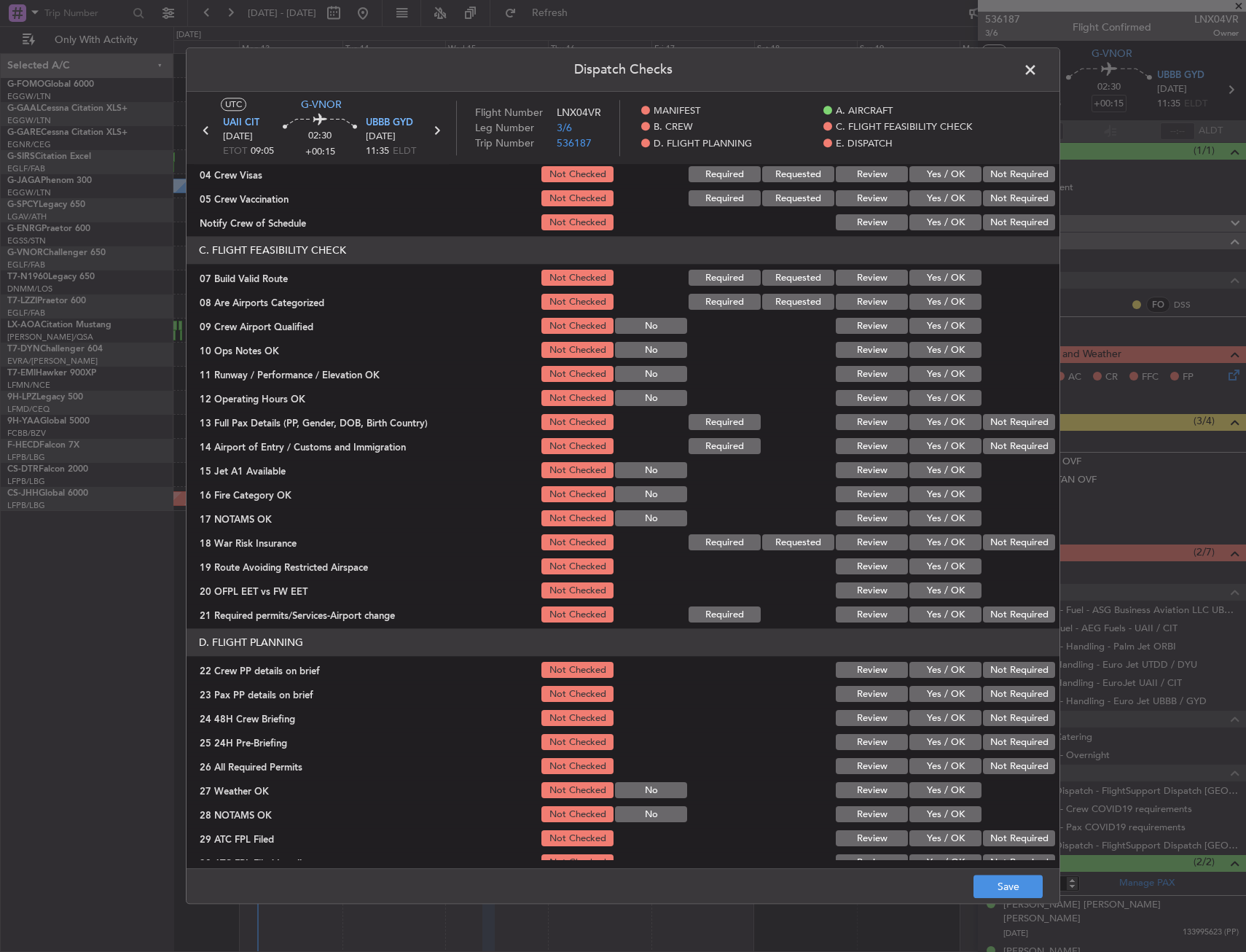
scroll to position [219, 0]
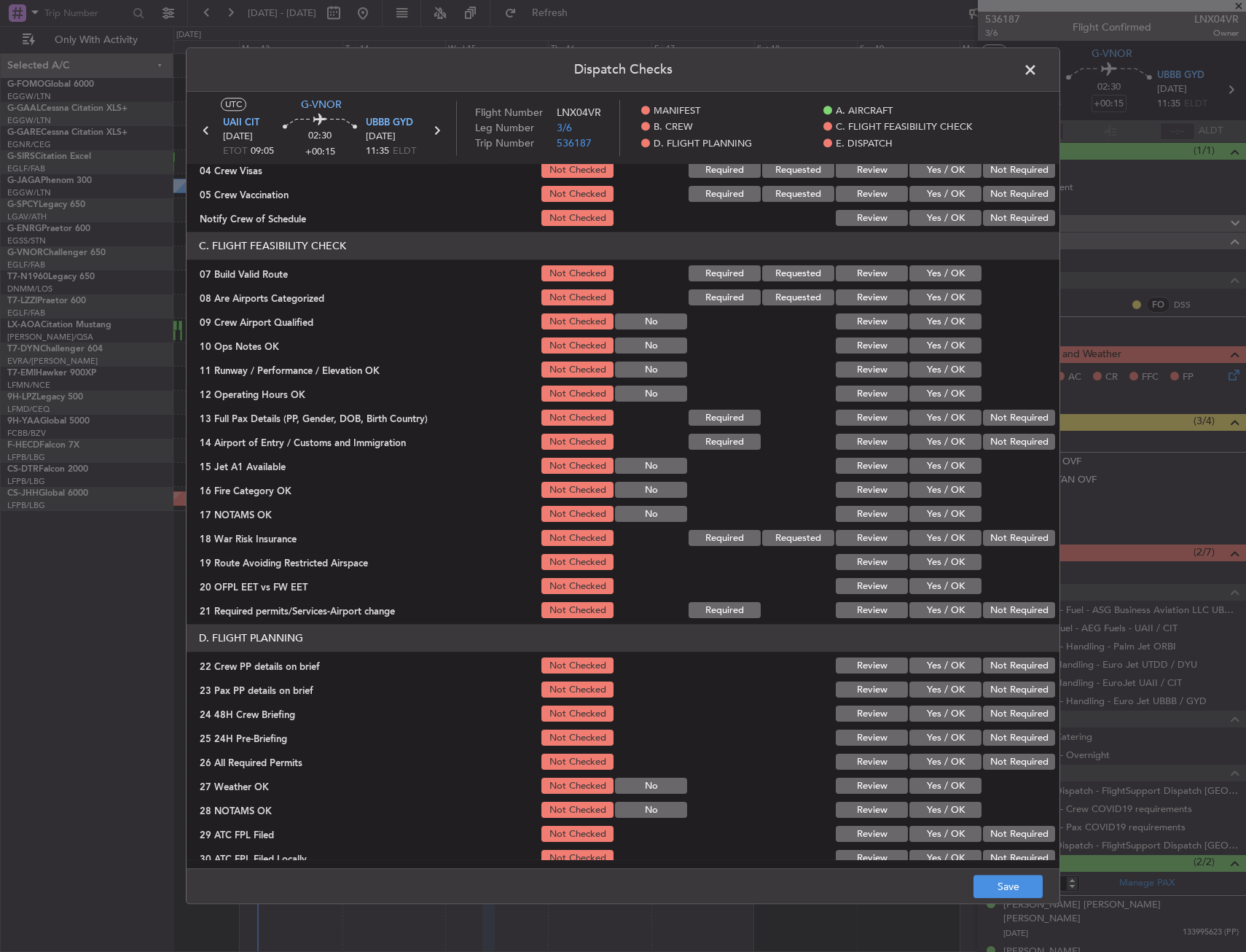
click at [924, 284] on section "C. FLIGHT FEASIBILITY CHECK 07 Build Valid Route Not Checked Required Requested…" at bounding box center [623, 427] width 873 height 388
click at [925, 273] on button "Yes / OK" at bounding box center [945, 273] width 72 height 16
click at [926, 356] on div "Yes / OK" at bounding box center [944, 346] width 73 height 20
drag, startPoint x: 925, startPoint y: 346, endPoint x: 925, endPoint y: 368, distance: 22.0
click at [925, 347] on button "Yes / OK" at bounding box center [945, 345] width 72 height 16
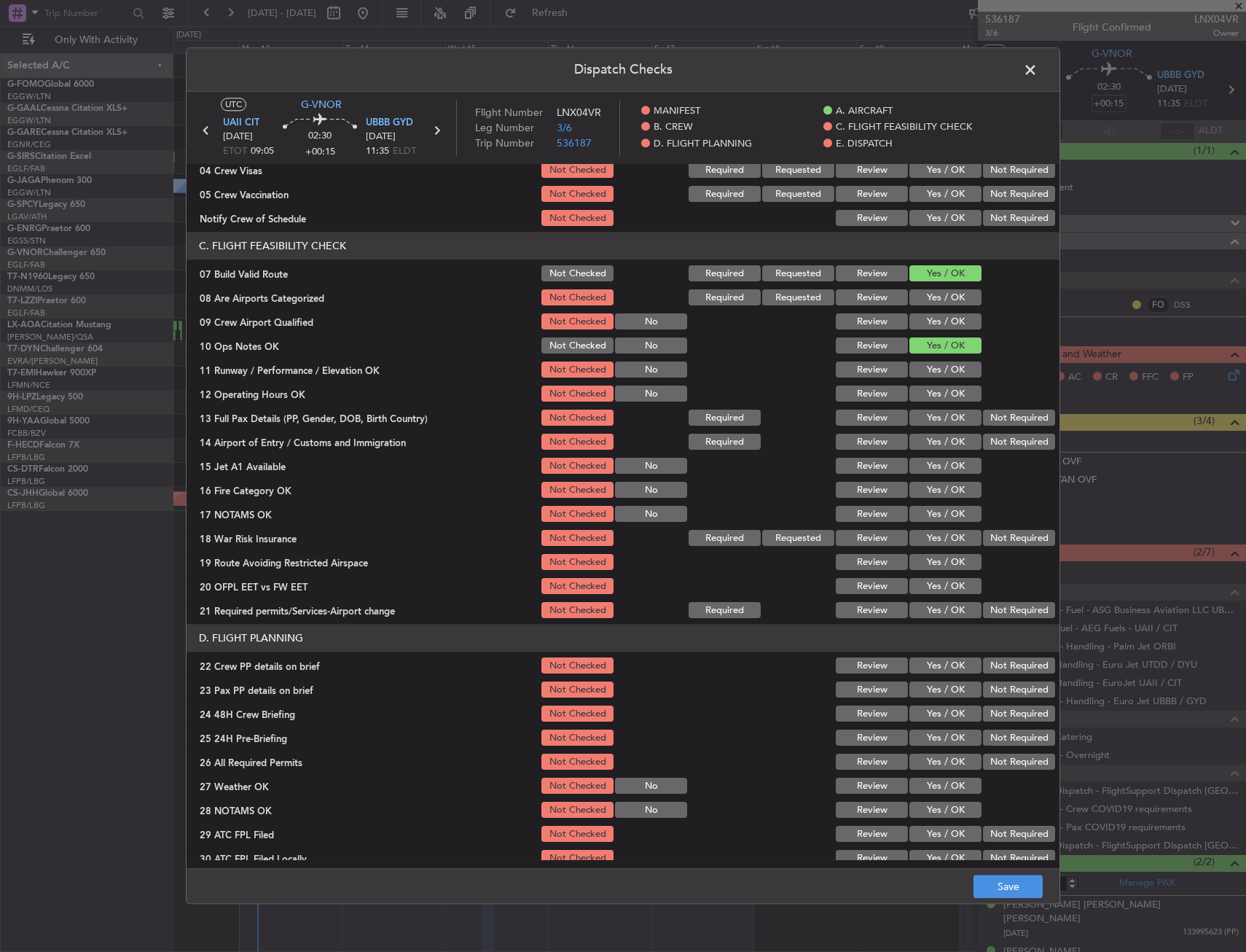
click at [925, 369] on button "Yes / OK" at bounding box center [945, 369] width 72 height 16
click at [925, 381] on section "C. FLIGHT FEASIBILITY CHECK 07 Build Valid Route Not Checked Required Requested…" at bounding box center [623, 427] width 873 height 388
click at [923, 400] on button "Yes / OK" at bounding box center [945, 394] width 72 height 16
click at [922, 420] on button "Yes / OK" at bounding box center [945, 418] width 72 height 16
drag, startPoint x: 922, startPoint y: 432, endPoint x: 922, endPoint y: 448, distance: 16.0
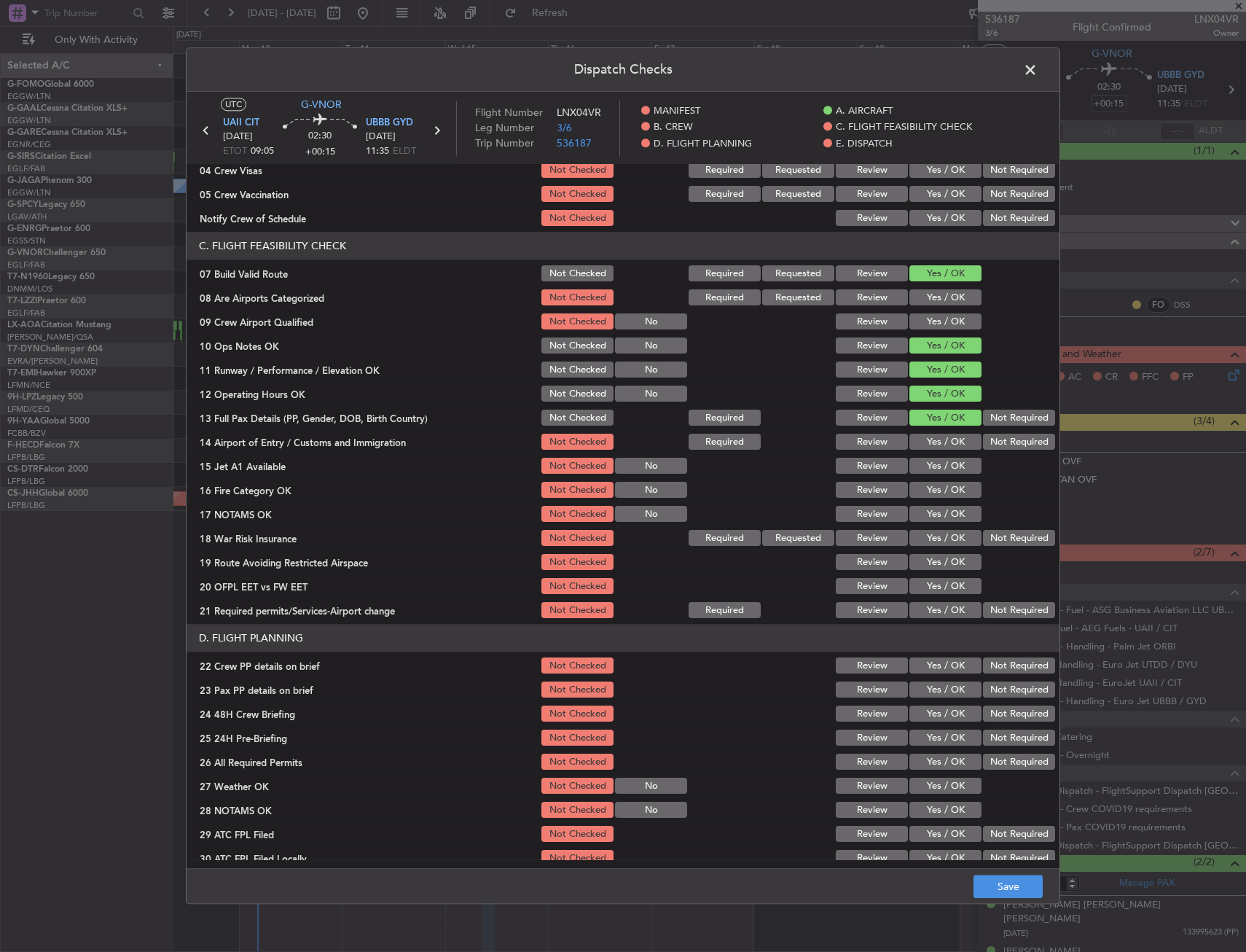
click at [922, 433] on div "Yes / OK" at bounding box center [944, 443] width 73 height 20
click at [923, 453] on section "C. FLIGHT FEASIBILITY CHECK 07 Build Valid Route Not Checked Required Requested…" at bounding box center [623, 427] width 873 height 388
drag, startPoint x: 923, startPoint y: 454, endPoint x: 922, endPoint y: 440, distance: 14.0
click at [922, 440] on button "Yes / OK" at bounding box center [945, 442] width 72 height 16
drag, startPoint x: 920, startPoint y: 466, endPoint x: 924, endPoint y: 486, distance: 20.4
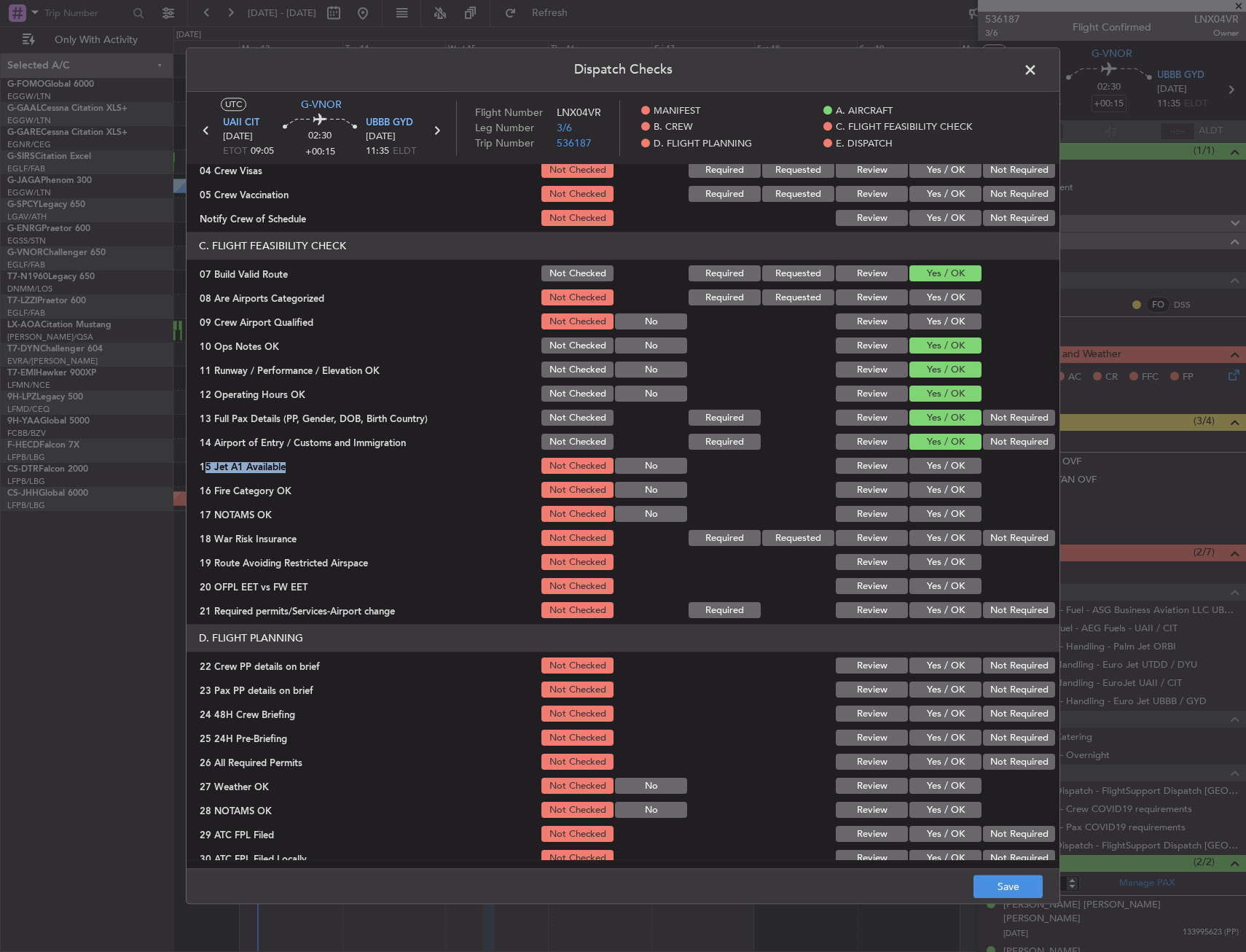
click at [920, 468] on button "Yes / OK" at bounding box center [945, 465] width 72 height 16
click at [924, 487] on button "Yes / OK" at bounding box center [945, 489] width 72 height 16
click at [925, 505] on section "C. FLIGHT FEASIBILITY CHECK 07 Build Valid Route Not Checked Required Requested…" at bounding box center [623, 427] width 873 height 388
drag, startPoint x: 925, startPoint y: 520, endPoint x: 926, endPoint y: 531, distance: 11.0
click at [924, 520] on button "Yes / OK" at bounding box center [945, 514] width 72 height 16
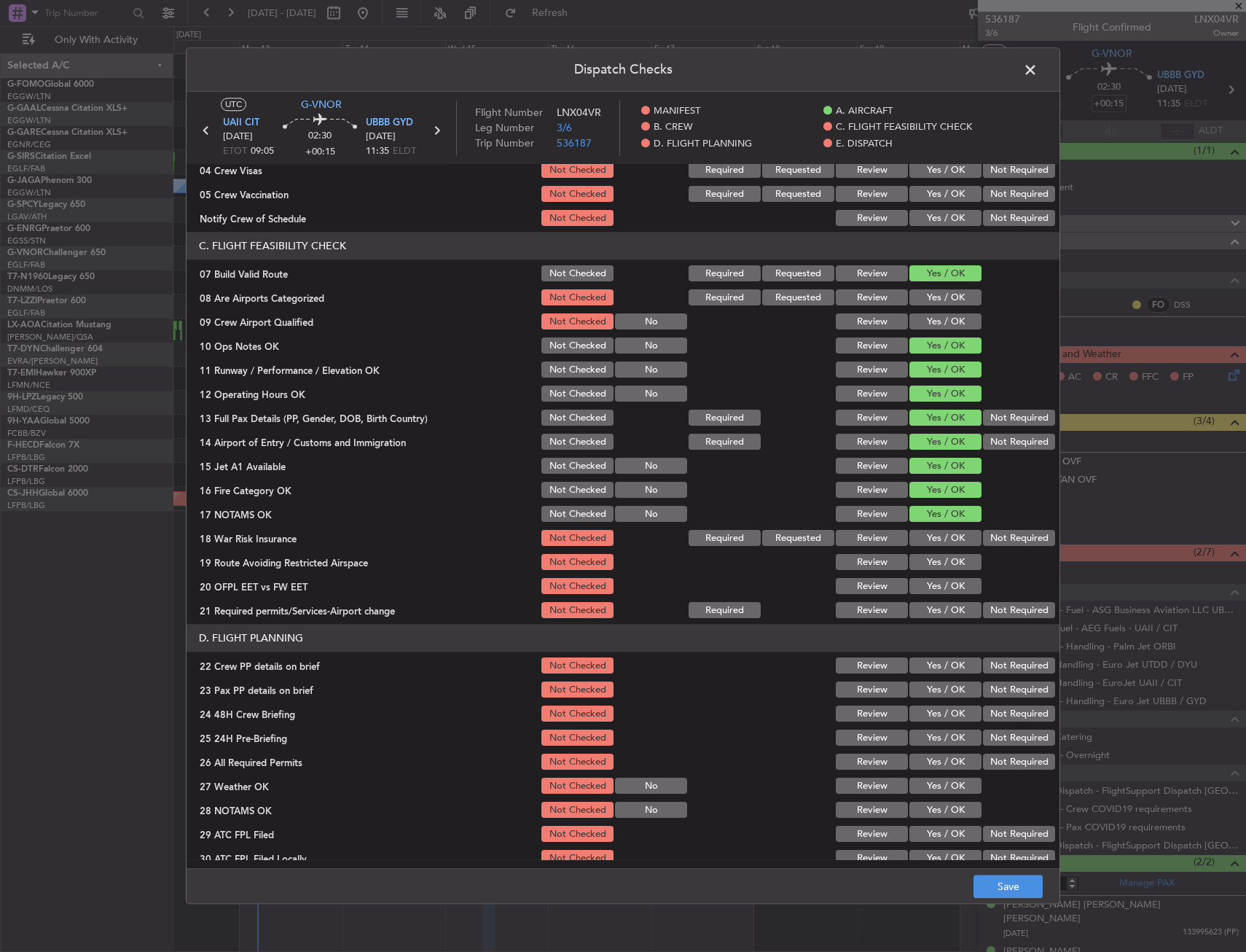
click at [988, 539] on button "Not Required" at bounding box center [1019, 538] width 72 height 16
click at [937, 557] on button "Yes / OK" at bounding box center [945, 562] width 72 height 16
click at [933, 581] on button "Yes / OK" at bounding box center [945, 585] width 72 height 16
click at [931, 603] on button "Yes / OK" at bounding box center [945, 610] width 72 height 16
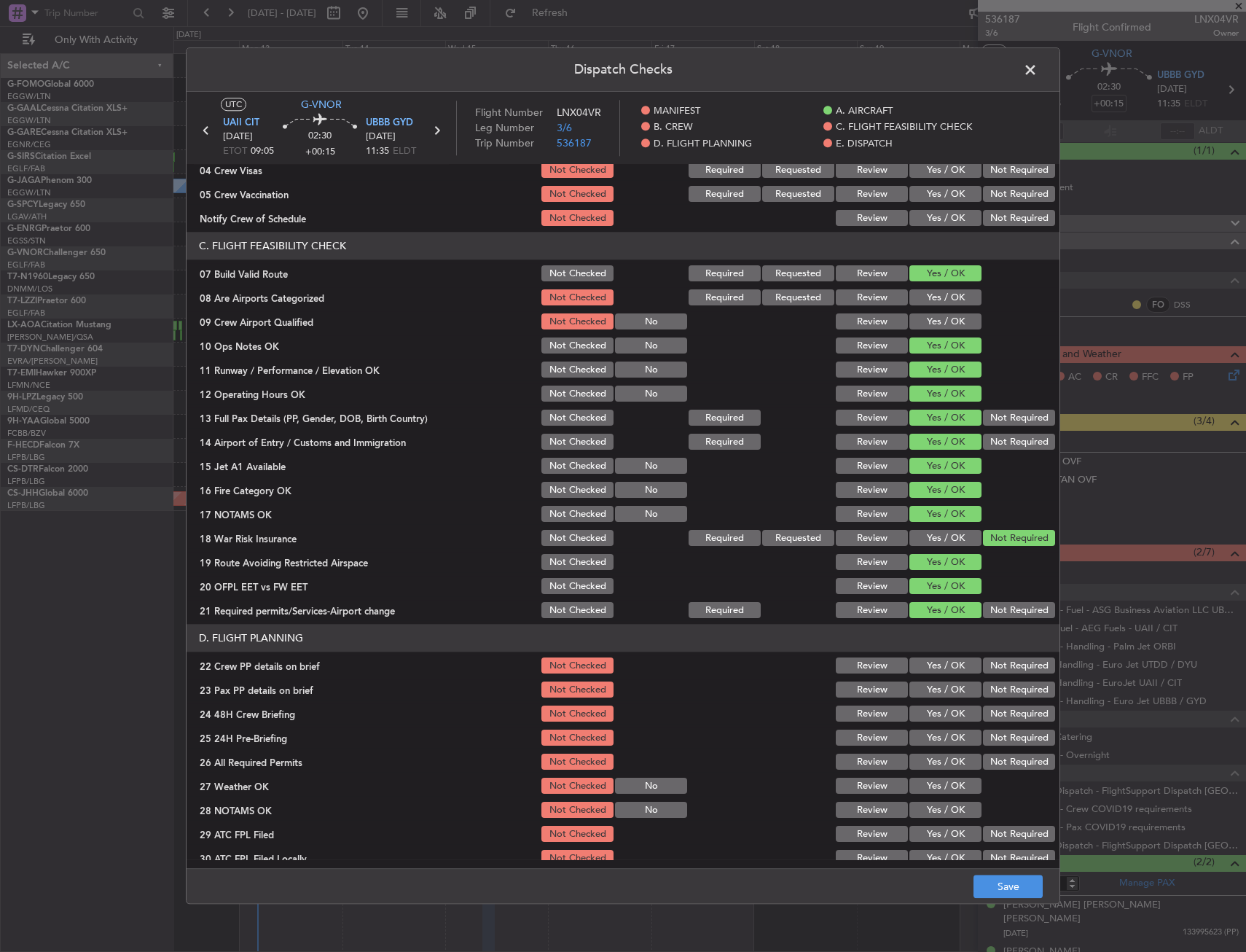
click at [926, 665] on button "Yes / OK" at bounding box center [945, 665] width 72 height 16
click at [925, 693] on button "Yes / OK" at bounding box center [945, 689] width 72 height 16
click at [926, 717] on button "Yes / OK" at bounding box center [945, 714] width 72 height 16
drag, startPoint x: 980, startPoint y: 735, endPoint x: 992, endPoint y: 767, distance: 34.2
click at [983, 736] on button "Not Required" at bounding box center [1019, 738] width 72 height 16
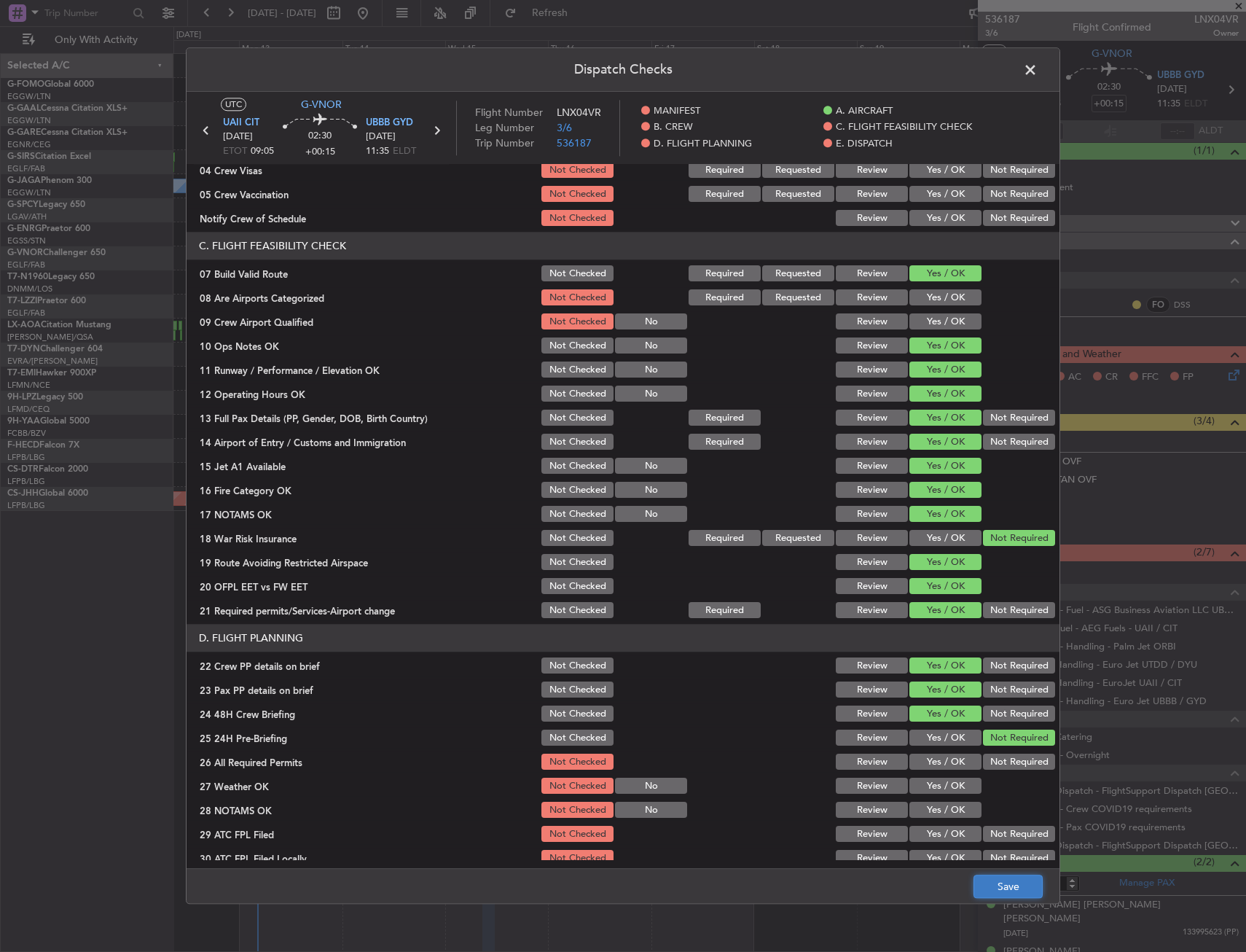
click at [1000, 881] on button "Save" at bounding box center [1009, 886] width 70 height 23
click at [1037, 73] on span at bounding box center [1037, 73] width 0 height 29
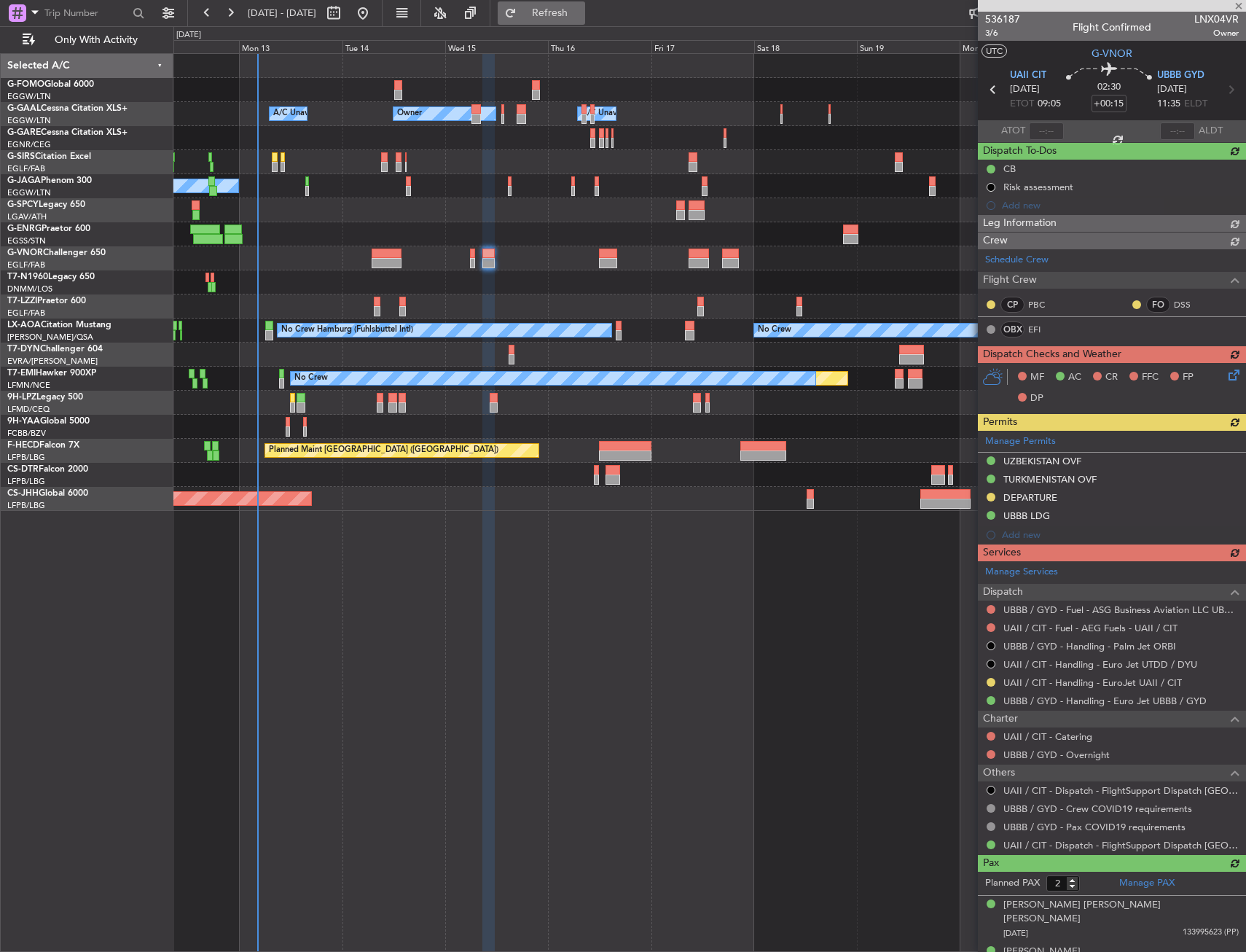
click at [570, 9] on span "Refresh" at bounding box center [550, 13] width 61 height 10
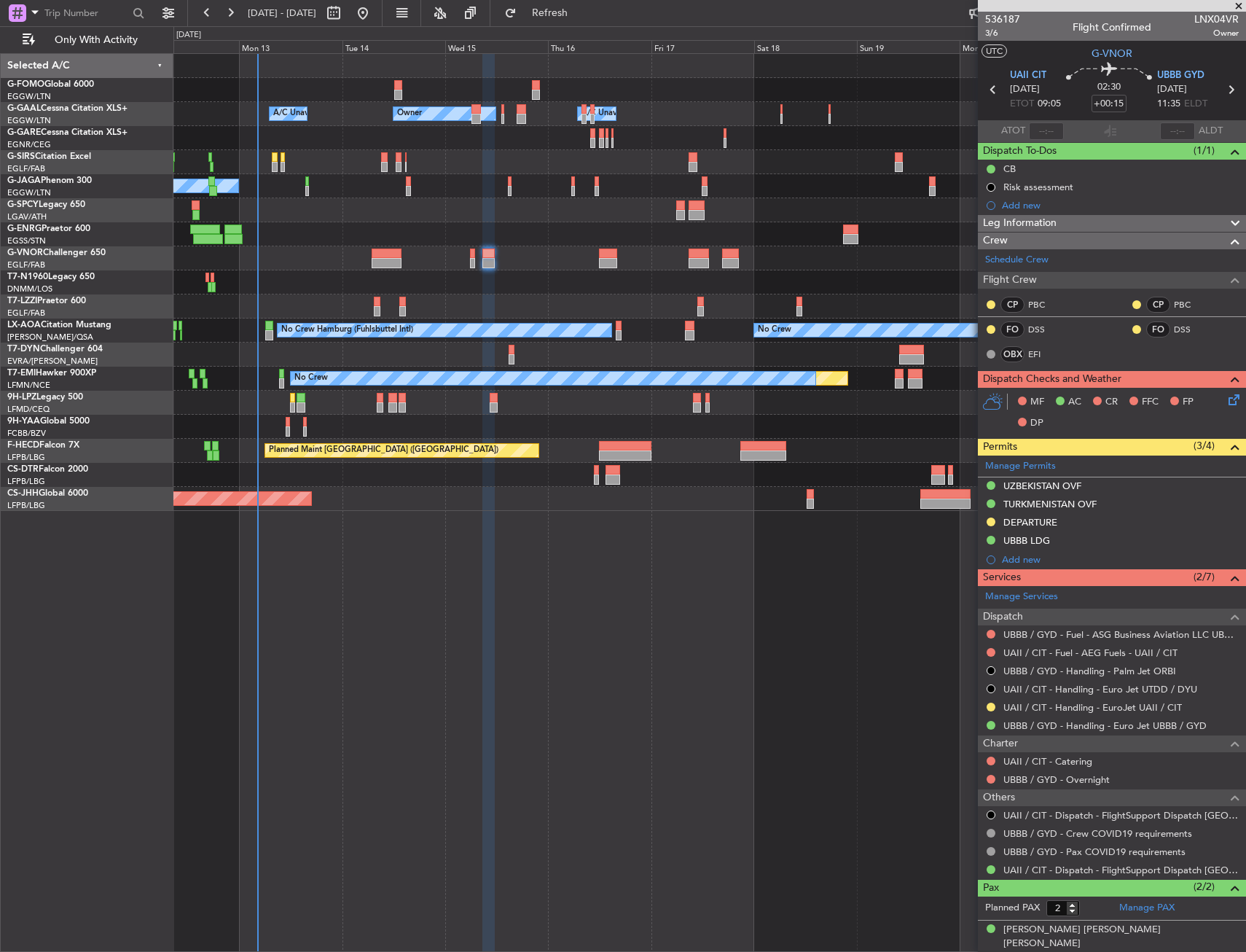
click at [508, 345] on div at bounding box center [709, 355] width 1072 height 24
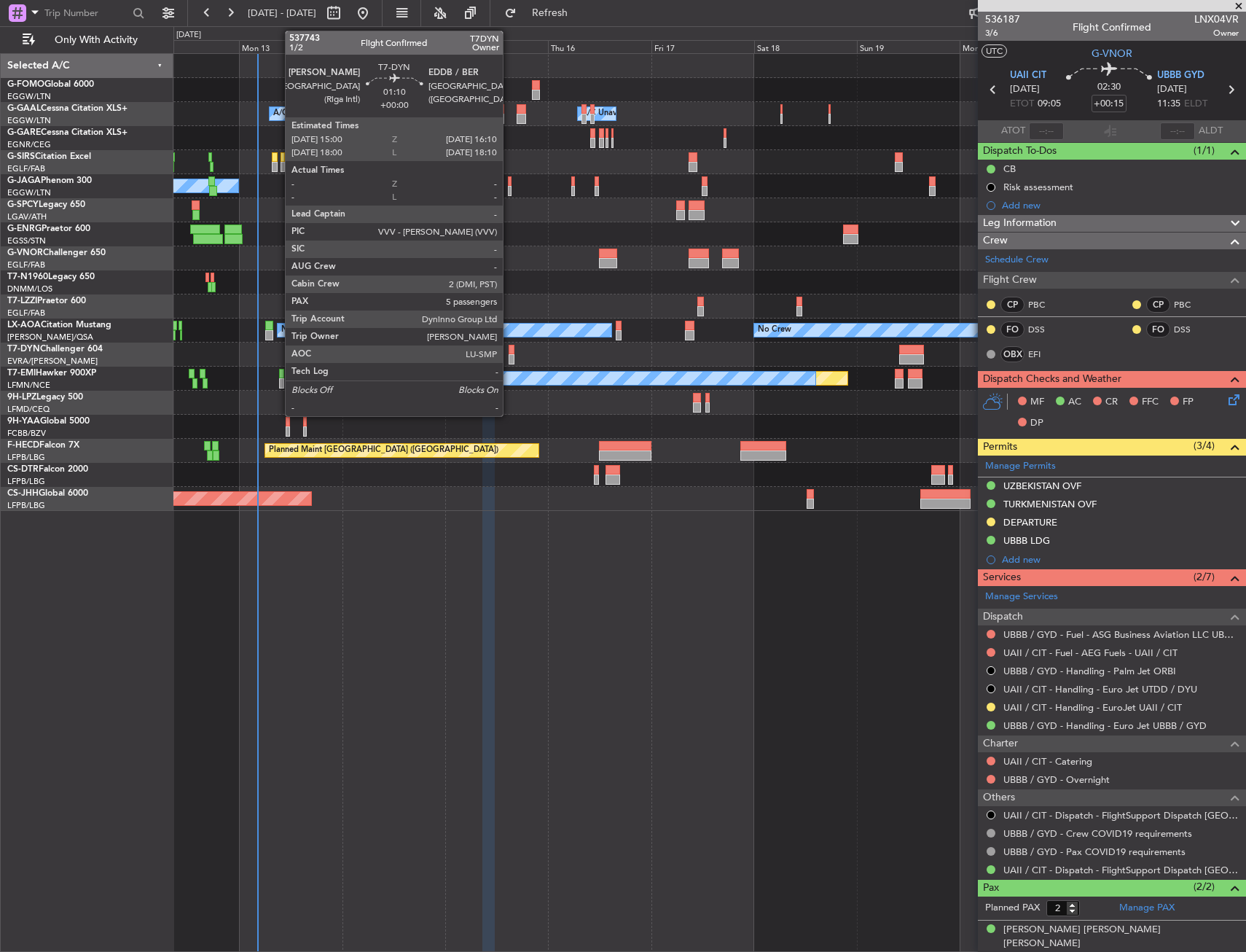
click at [509, 349] on div at bounding box center [511, 349] width 5 height 10
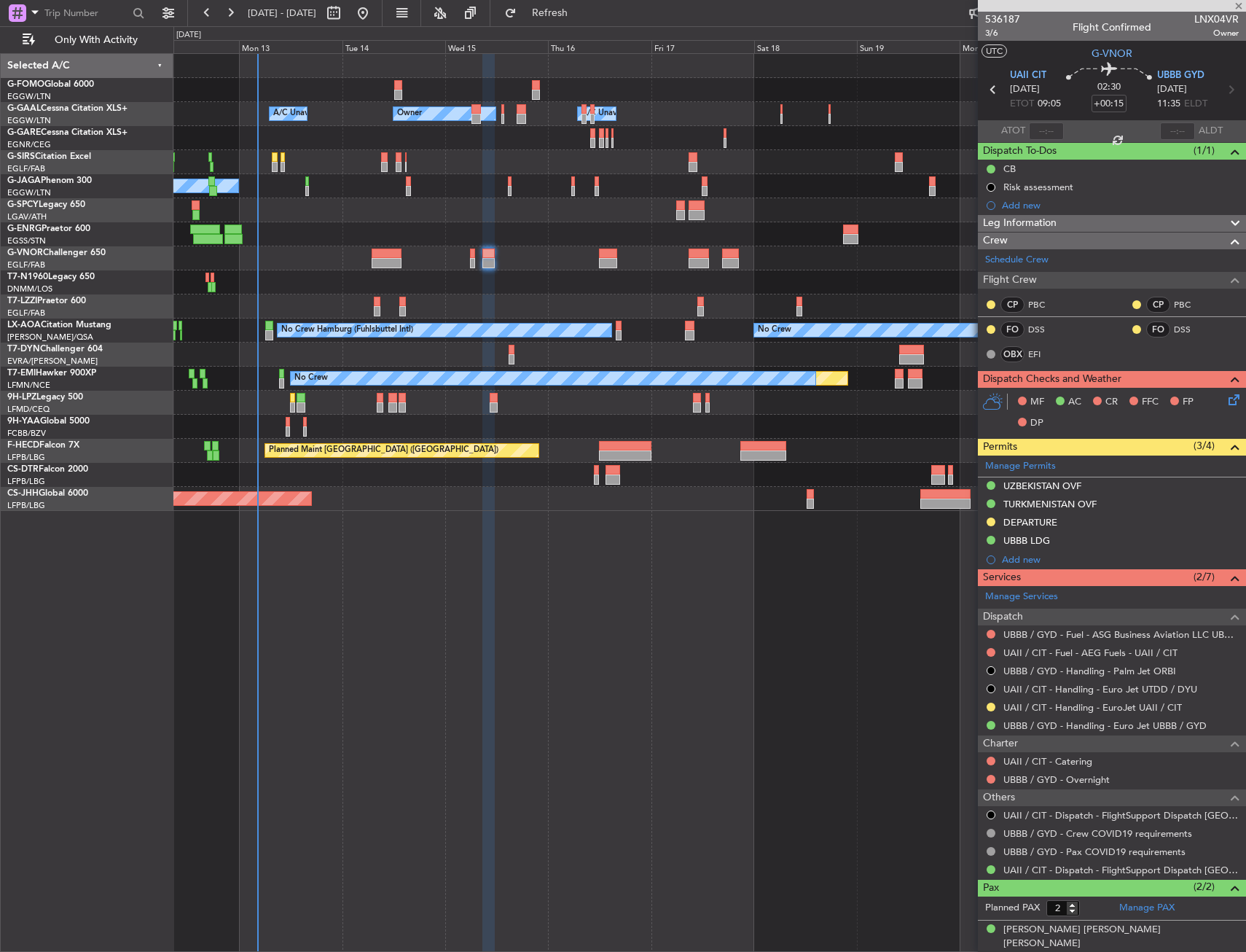
type input "5"
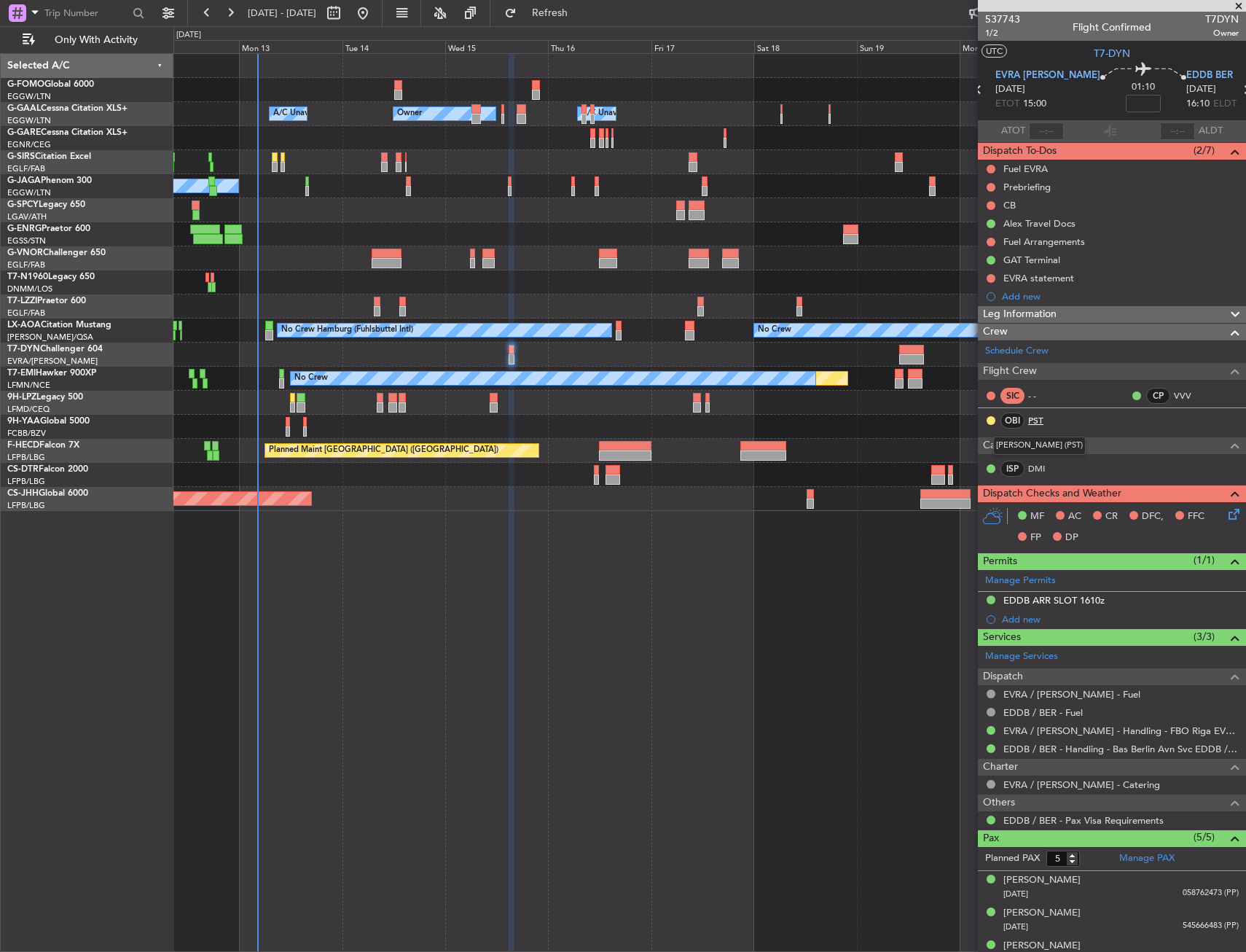
click at [1038, 414] on link "PST" at bounding box center [1044, 421] width 33 height 13
click at [1030, 465] on link "DMI" at bounding box center [1044, 468] width 33 height 13
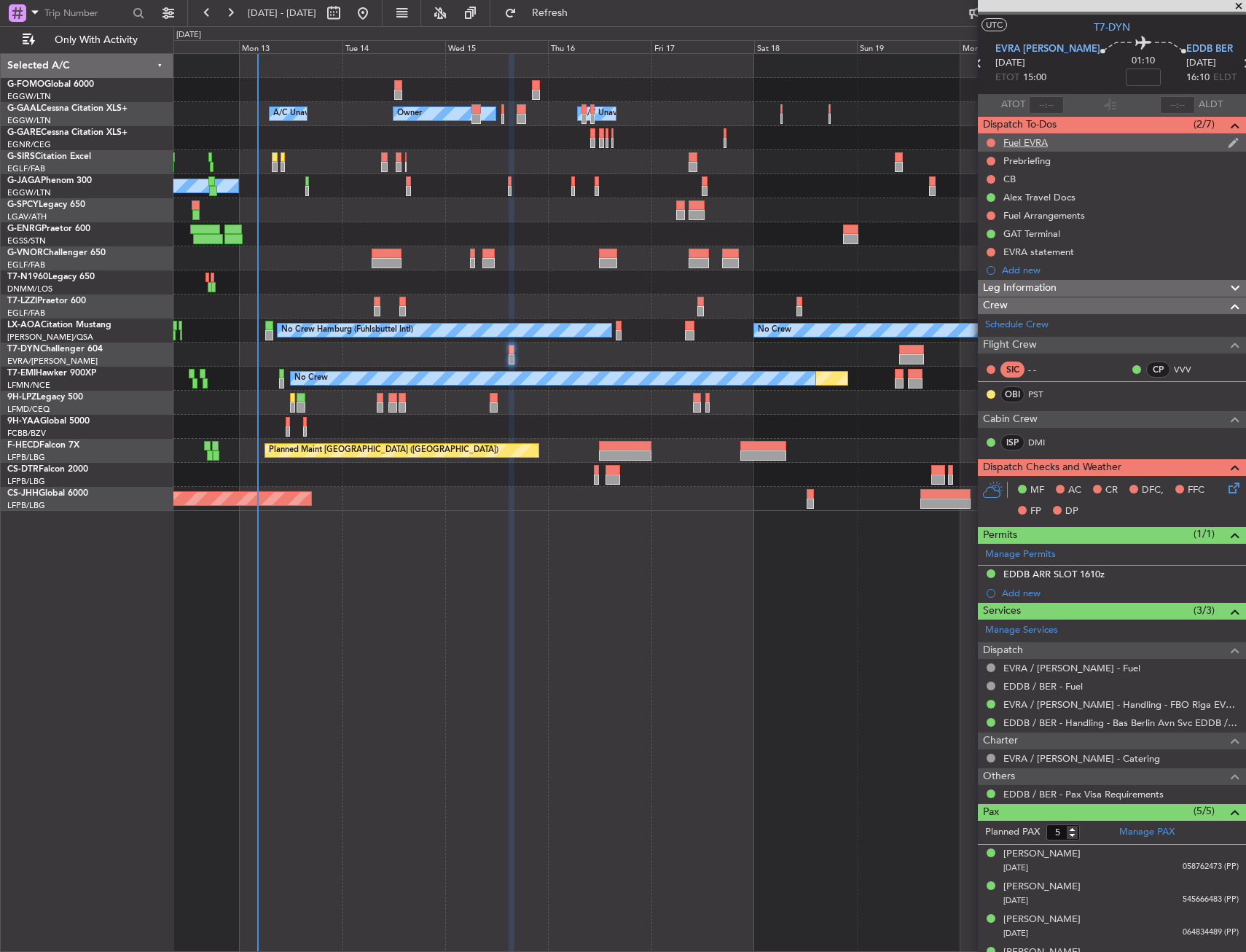
scroll to position [0, 0]
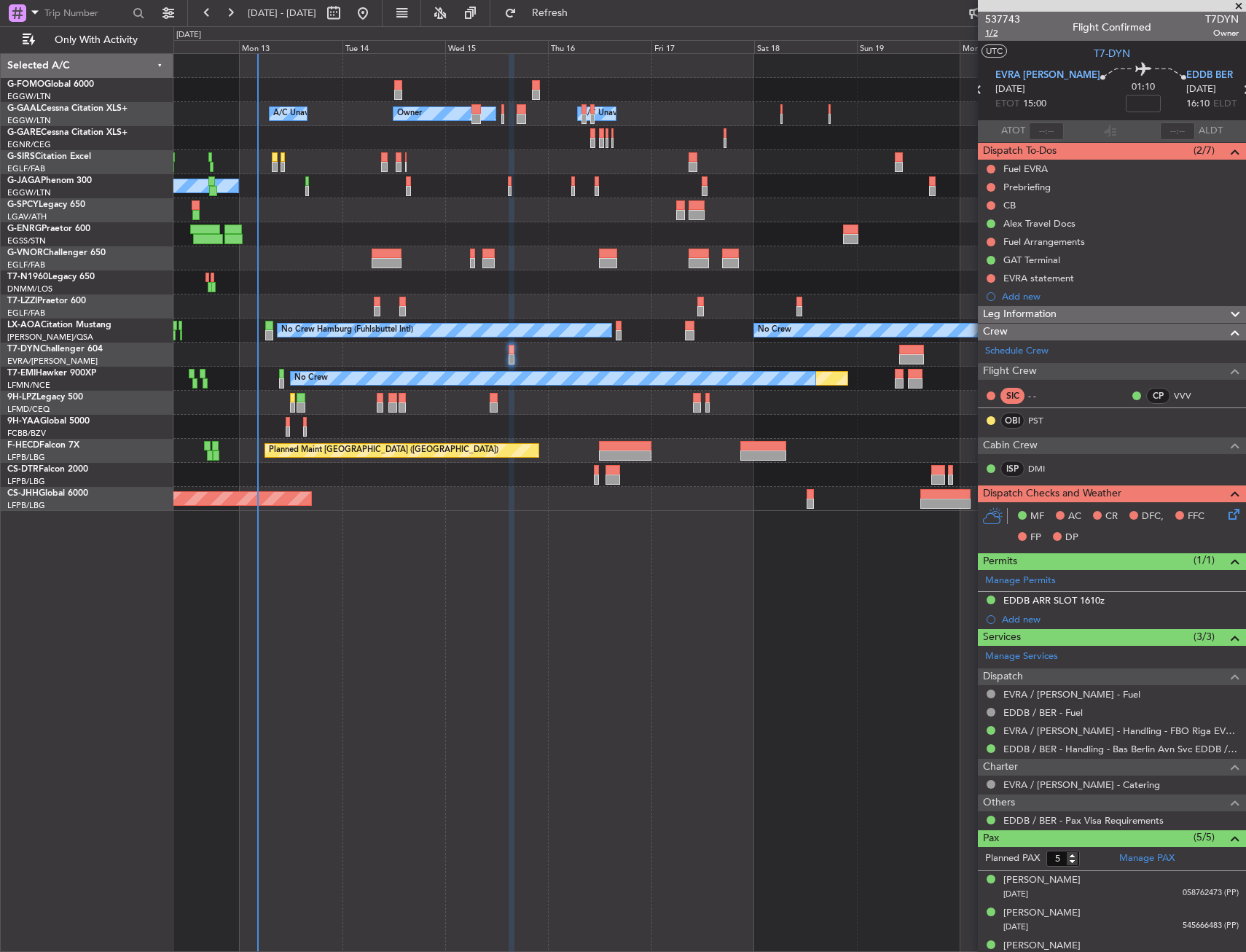
drag, startPoint x: 1019, startPoint y: 38, endPoint x: 1000, endPoint y: 35, distance: 19.2
click at [1006, 40] on mat-tooltip-component "Leg Number" at bounding box center [1002, 59] width 72 height 38
click at [994, 32] on span "1/2" at bounding box center [1002, 33] width 35 height 13
drag, startPoint x: 1061, startPoint y: 309, endPoint x: 1045, endPoint y: 324, distance: 21.9
click at [1061, 309] on div "Leg Information" at bounding box center [1111, 314] width 268 height 16
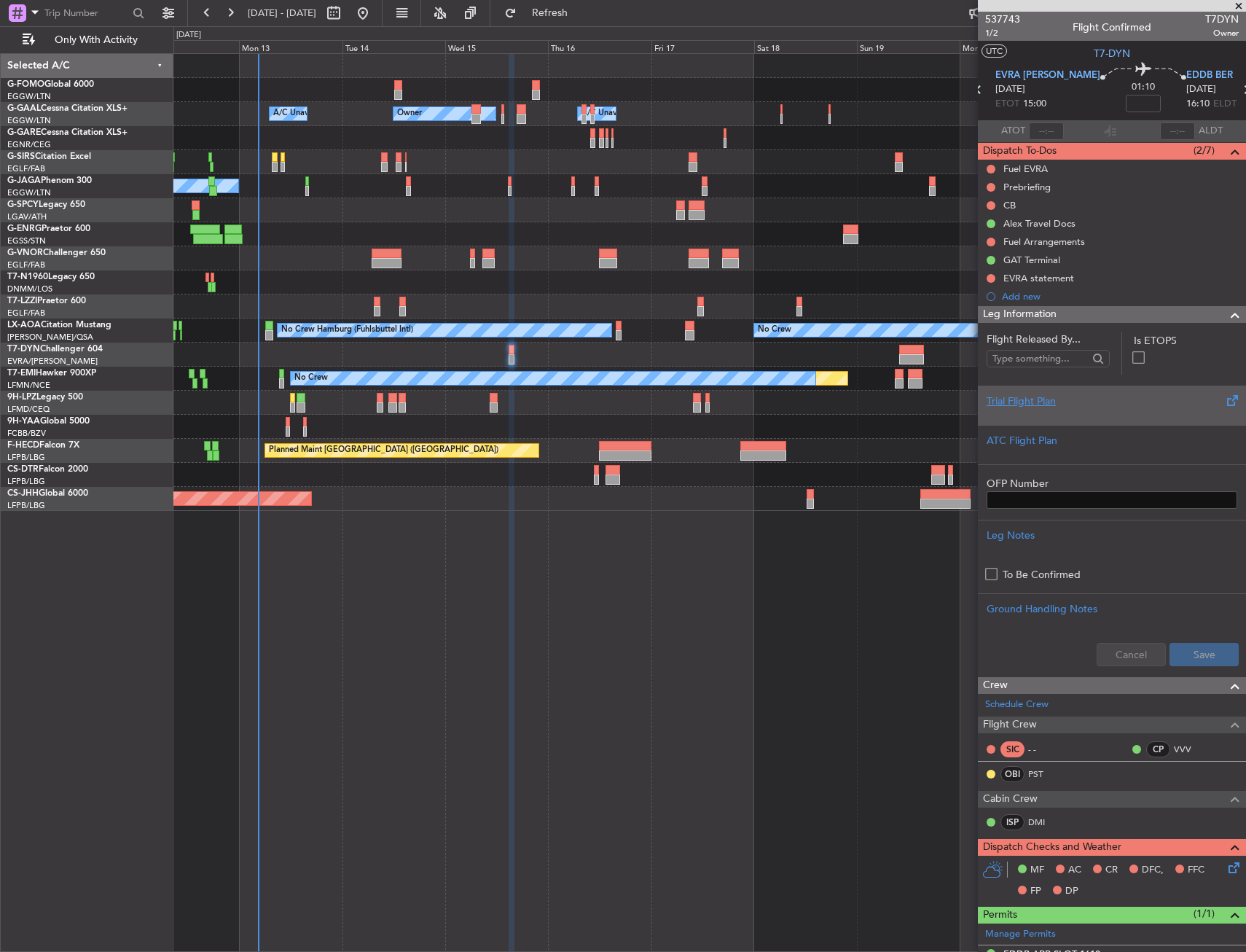
click at [1076, 404] on div "Trial Flight Plan" at bounding box center [1112, 400] width 251 height 16
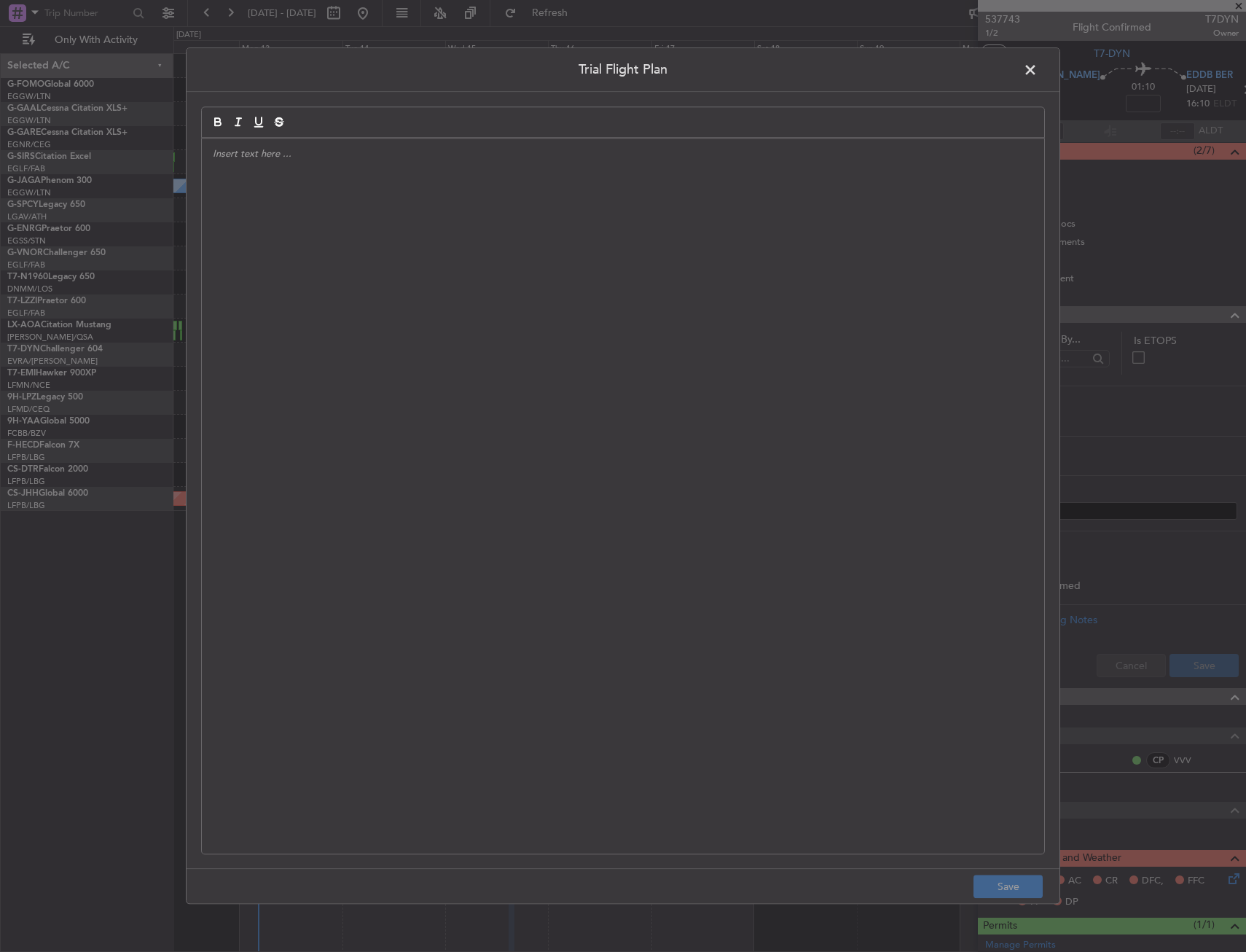
click at [312, 321] on div at bounding box center [622, 496] width 842 height 715
click at [386, 235] on div "APA // [DATE] // FCST" at bounding box center [622, 496] width 842 height 715
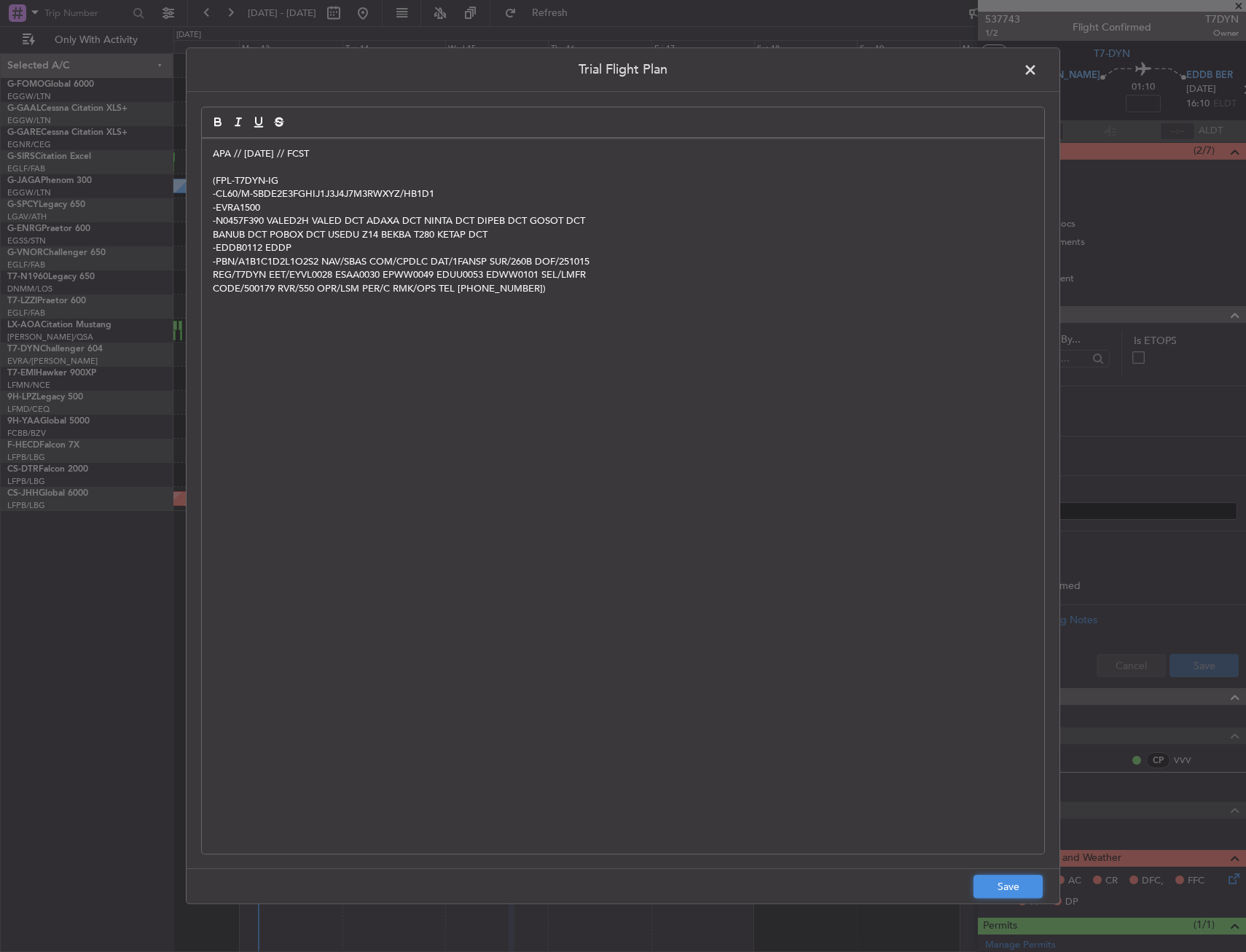
click at [1014, 884] on button "Save" at bounding box center [1009, 886] width 70 height 23
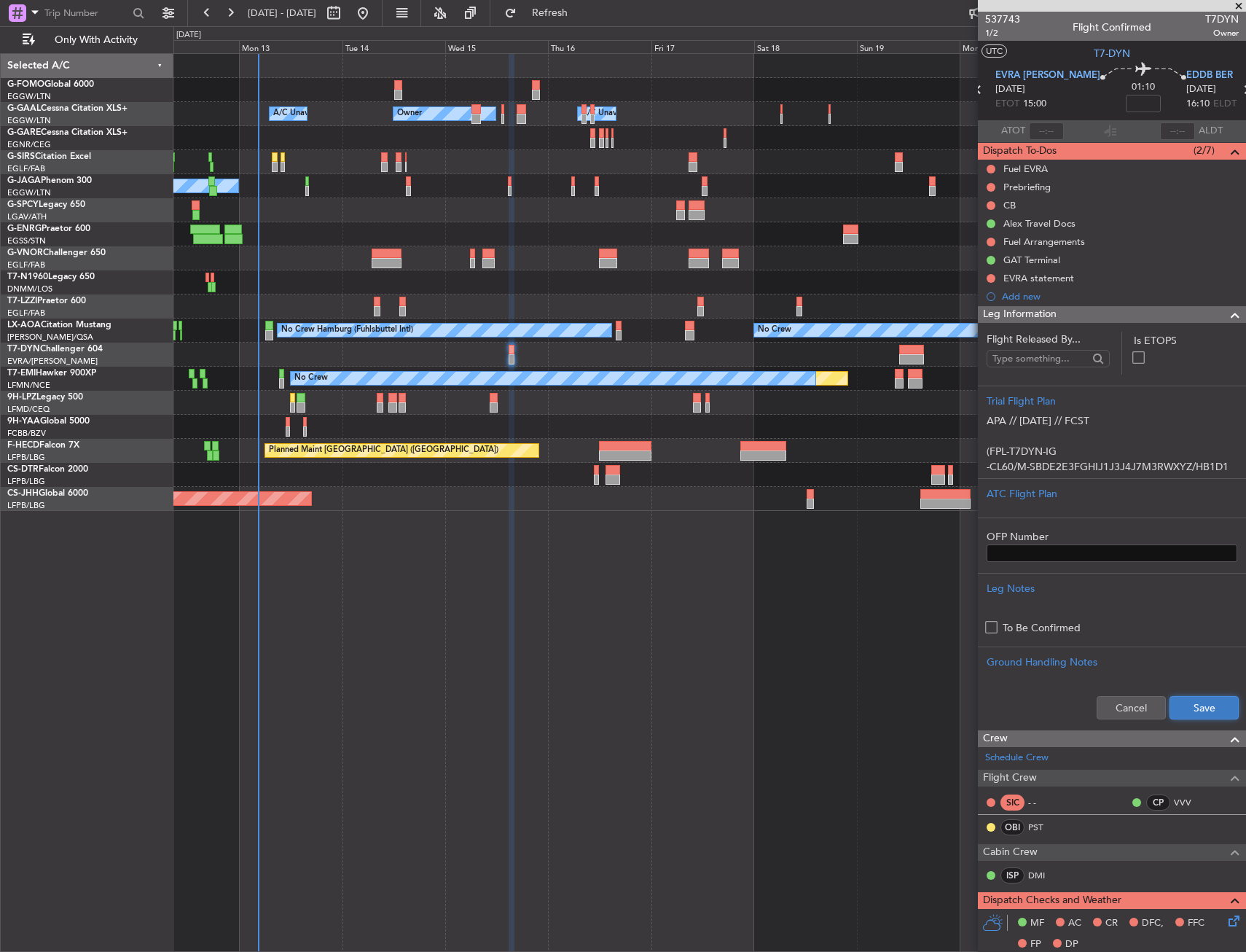
click at [1193, 705] on button "Save" at bounding box center [1204, 706] width 70 height 23
click at [1003, 33] on span "1/2" at bounding box center [1002, 33] width 35 height 13
click at [1197, 315] on div "Leg Information" at bounding box center [1111, 314] width 268 height 16
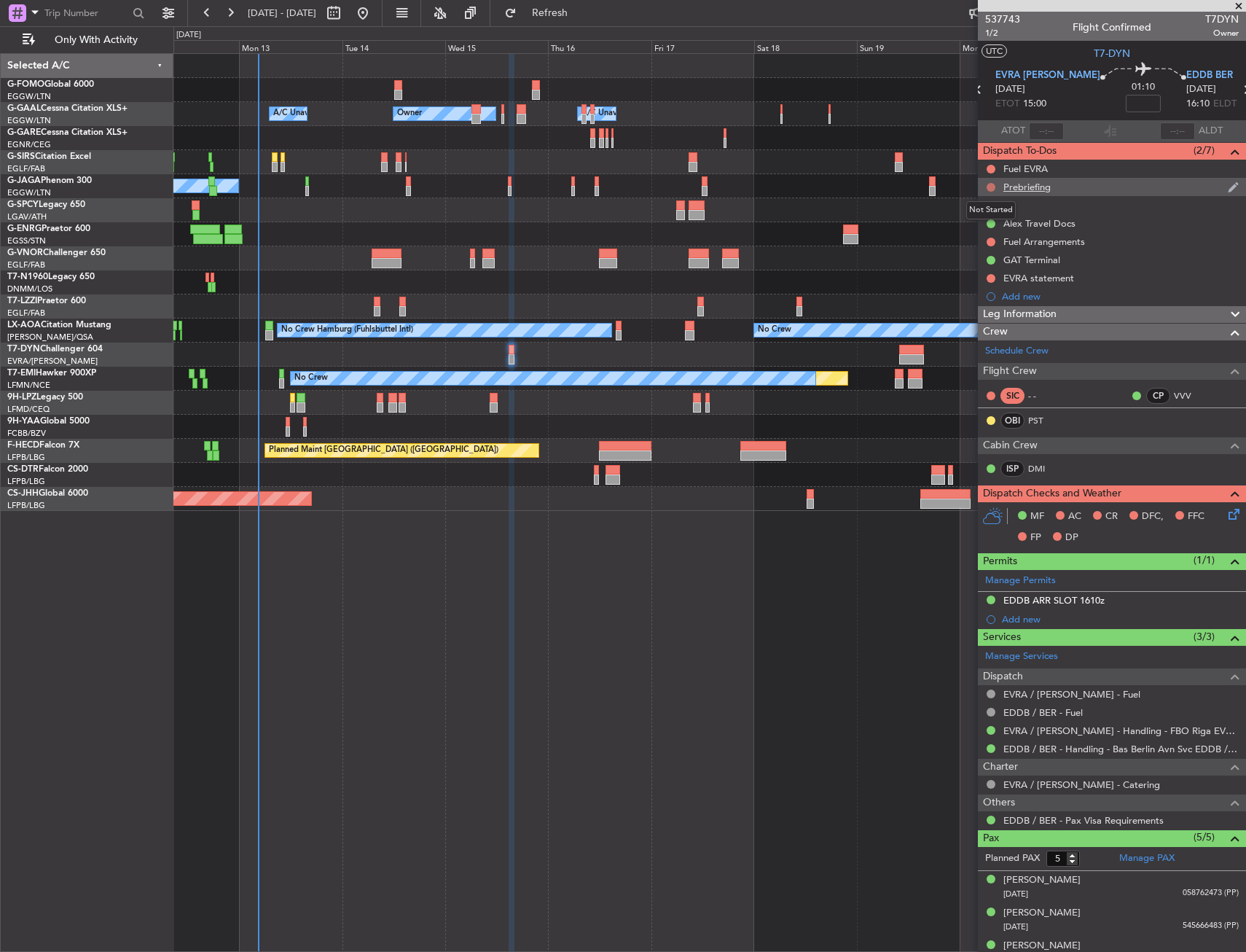
click at [993, 186] on button at bounding box center [991, 188] width 9 height 9
click at [974, 235] on span "In Progress" at bounding box center [999, 230] width 49 height 15
click at [991, 209] on mat-tooltip-component "Not Started" at bounding box center [990, 228] width 70 height 38
click at [988, 204] on button at bounding box center [991, 205] width 9 height 9
click at [991, 268] on span "Completed" at bounding box center [998, 269] width 48 height 15
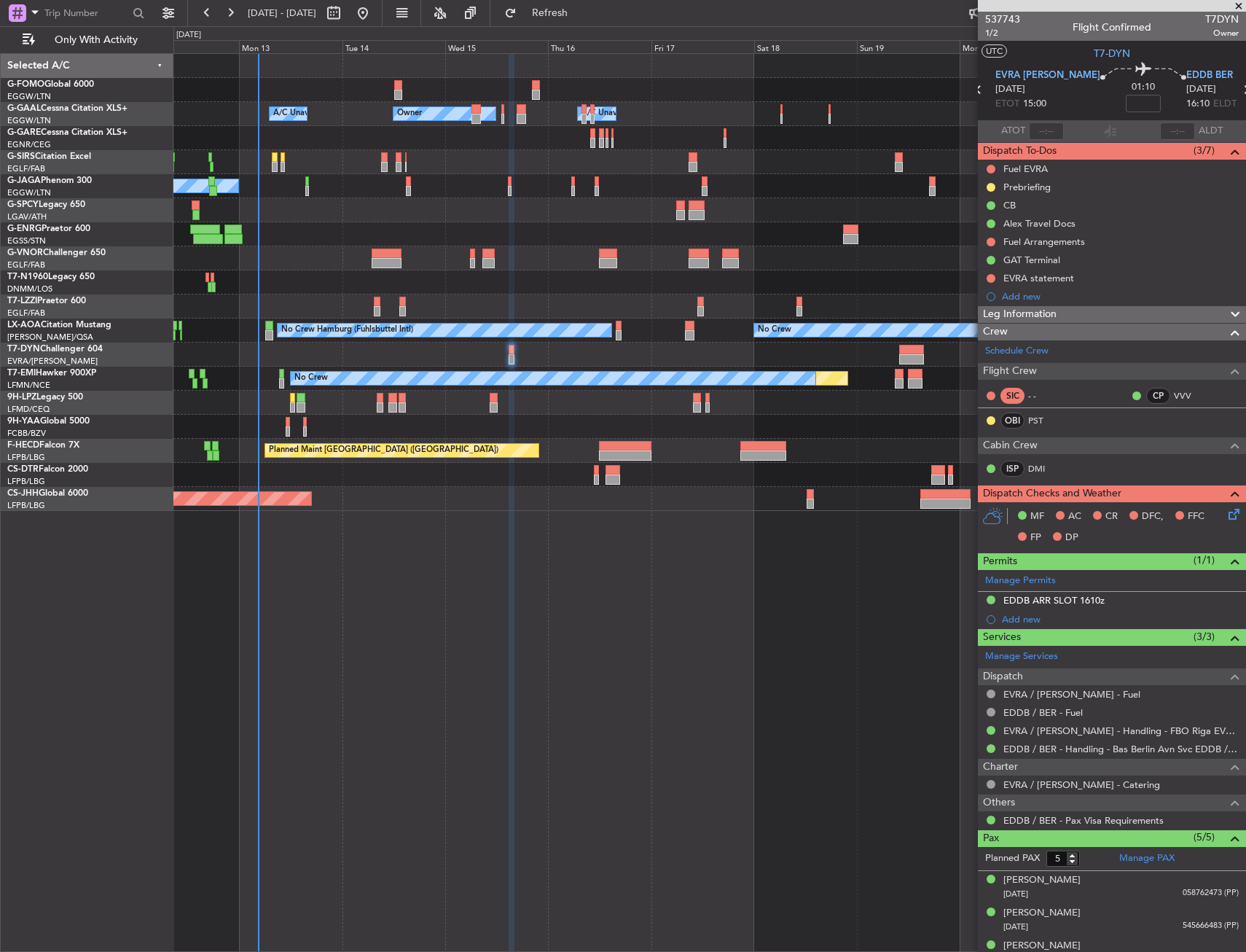
click at [1226, 508] on icon at bounding box center [1231, 511] width 12 height 12
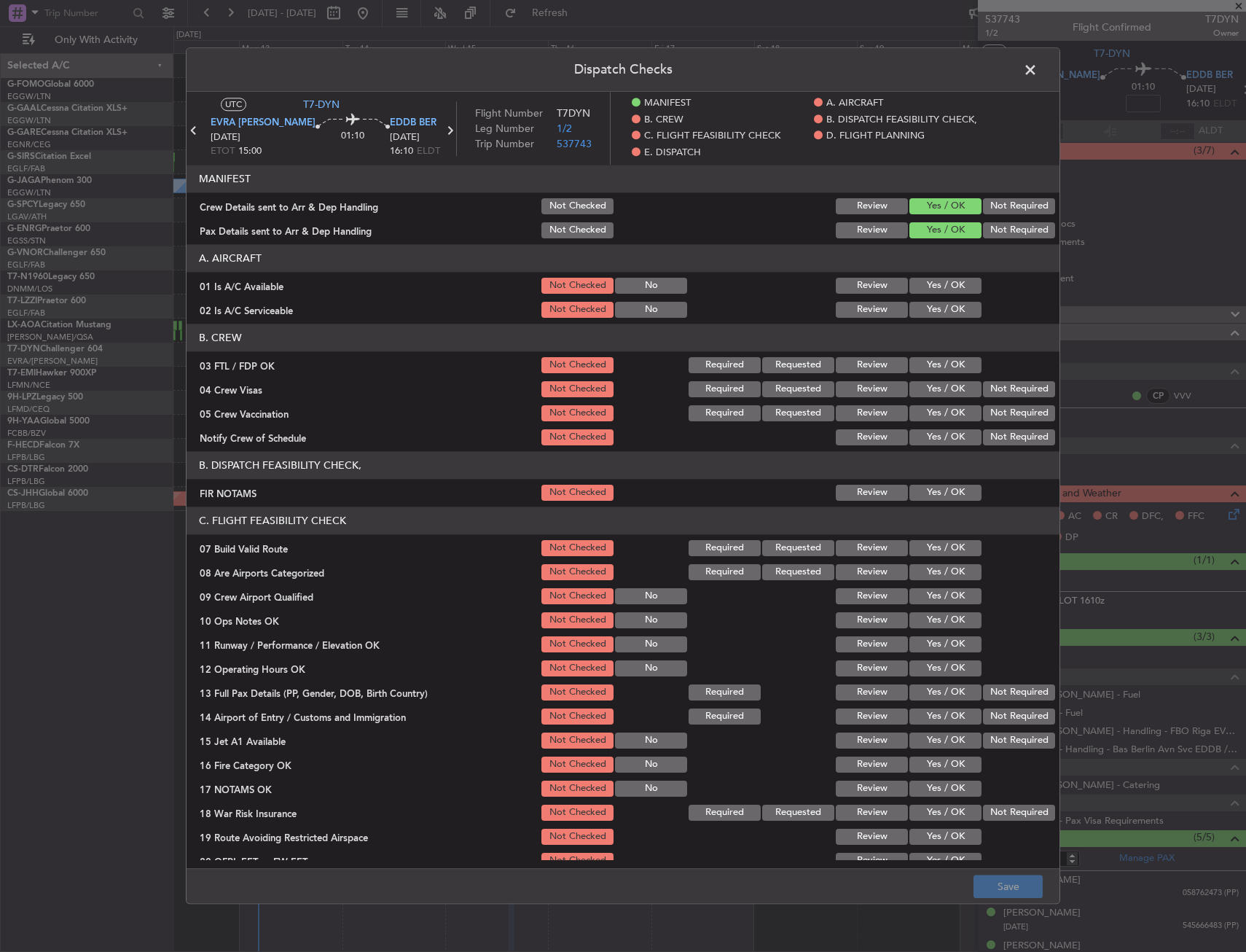
click at [955, 290] on button "Yes / OK" at bounding box center [945, 285] width 72 height 16
click at [943, 311] on button "Yes / OK" at bounding box center [945, 309] width 72 height 16
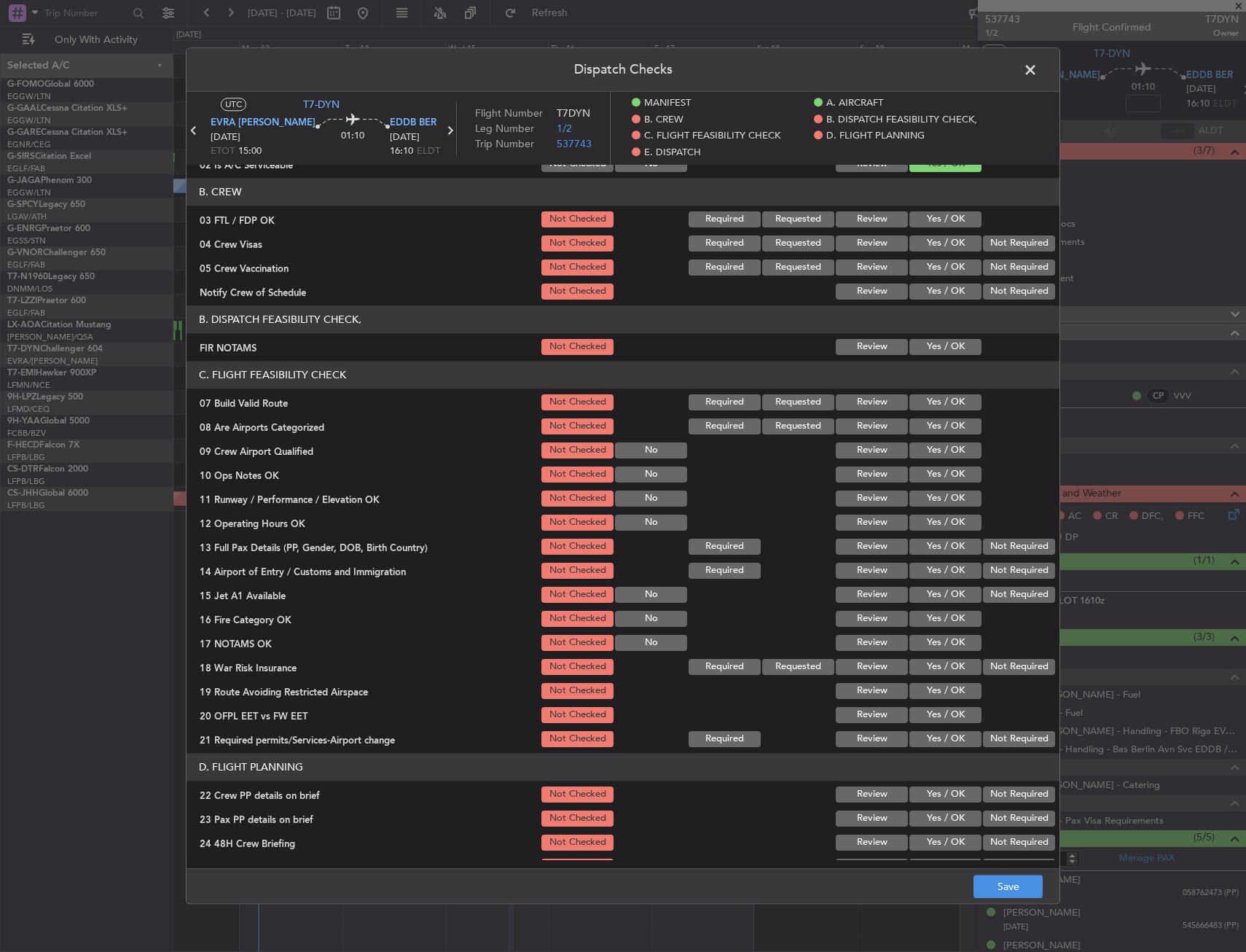
scroll to position [219, 0]
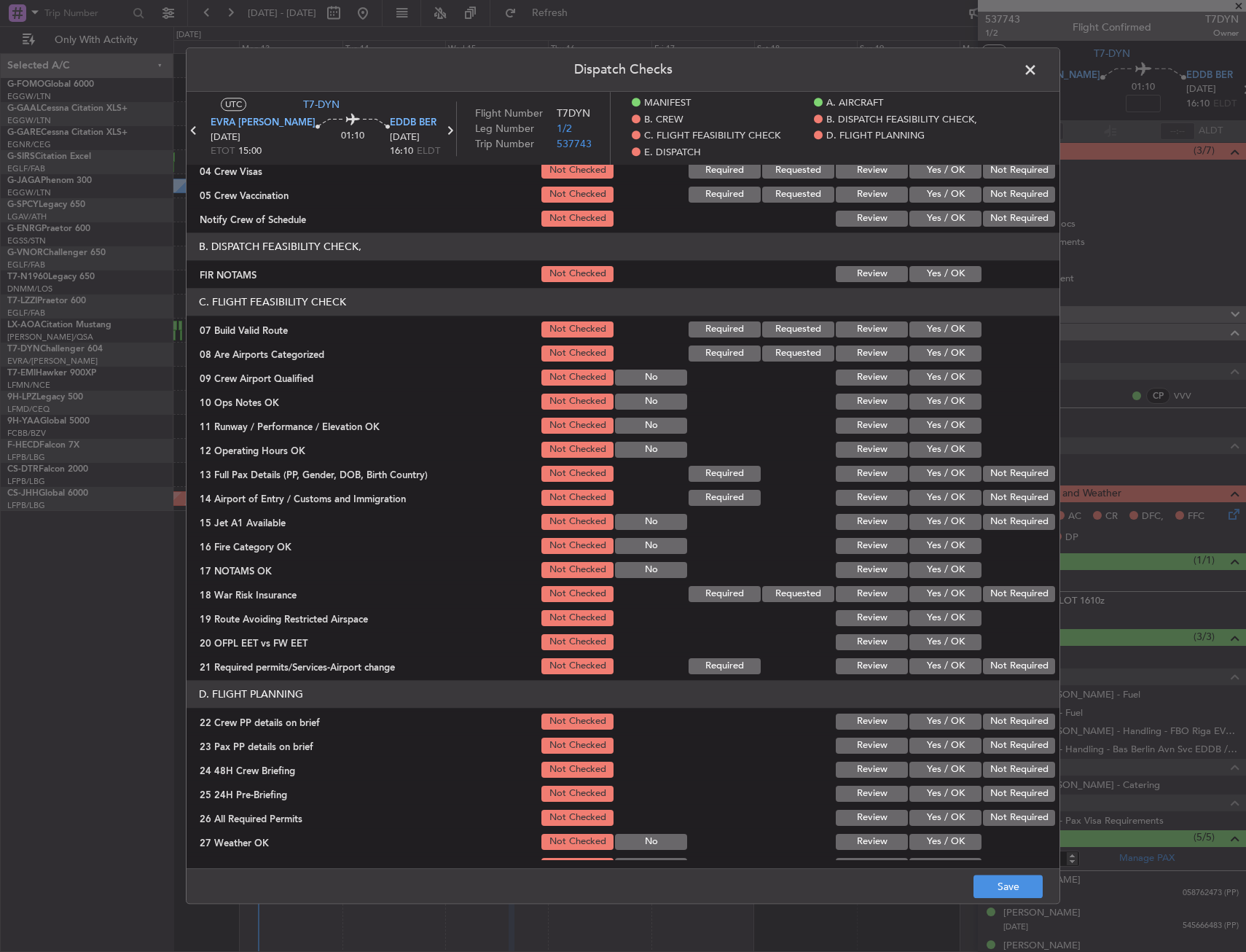
click at [937, 277] on button "Yes / OK" at bounding box center [945, 273] width 72 height 16
click at [939, 329] on button "Yes / OK" at bounding box center [945, 329] width 72 height 16
click at [935, 397] on button "Yes / OK" at bounding box center [945, 400] width 72 height 16
click at [934, 413] on section "C. FLIGHT FEASIBILITY CHECK 07 Build Valid Route Not Checked Required Requested…" at bounding box center [623, 482] width 873 height 388
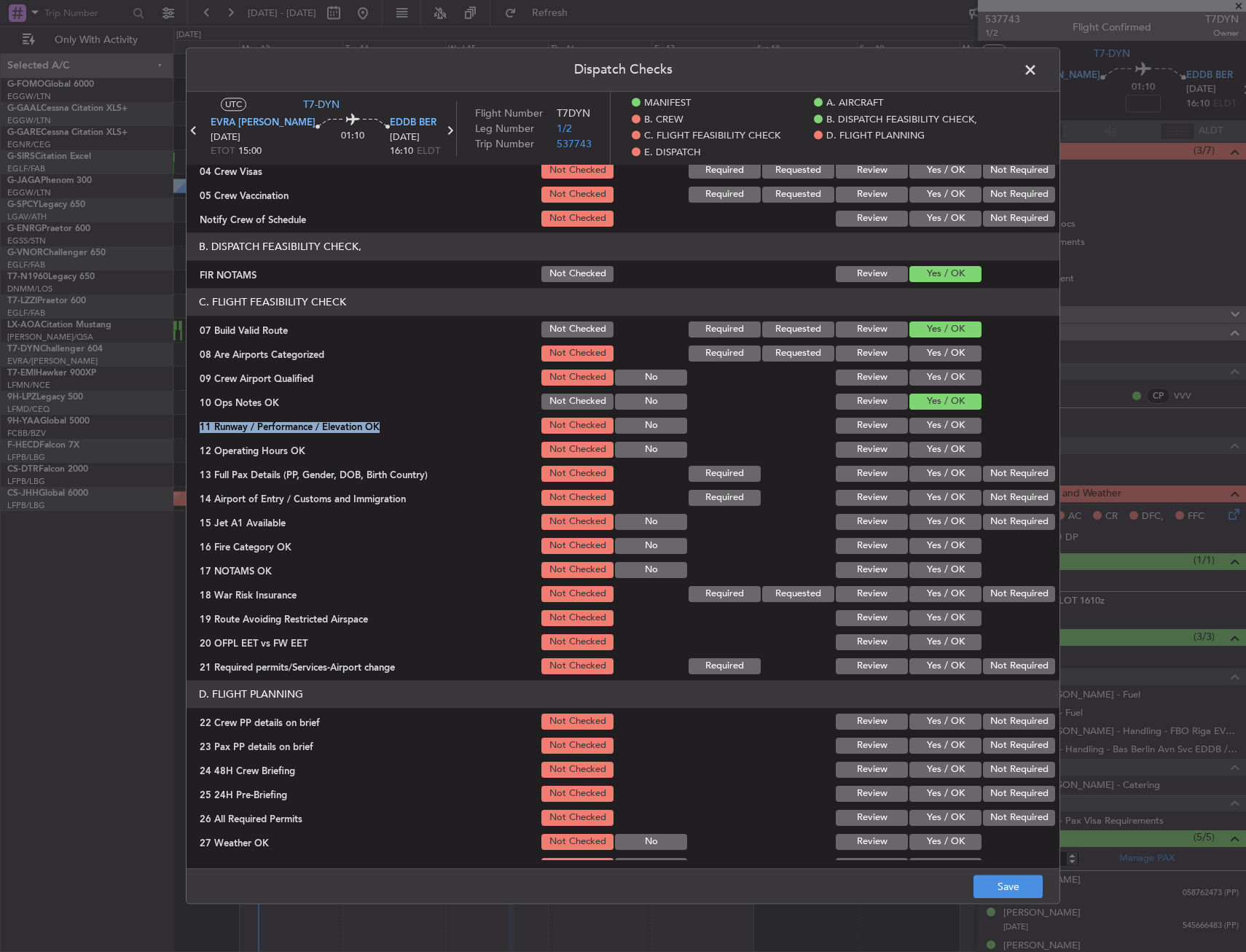
drag, startPoint x: 934, startPoint y: 414, endPoint x: 931, endPoint y: 432, distance: 18.2
click at [932, 421] on button "Yes / OK" at bounding box center [945, 425] width 72 height 16
click at [931, 457] on button "Yes / OK" at bounding box center [945, 449] width 72 height 16
click at [930, 472] on button "Yes / OK" at bounding box center [945, 473] width 72 height 16
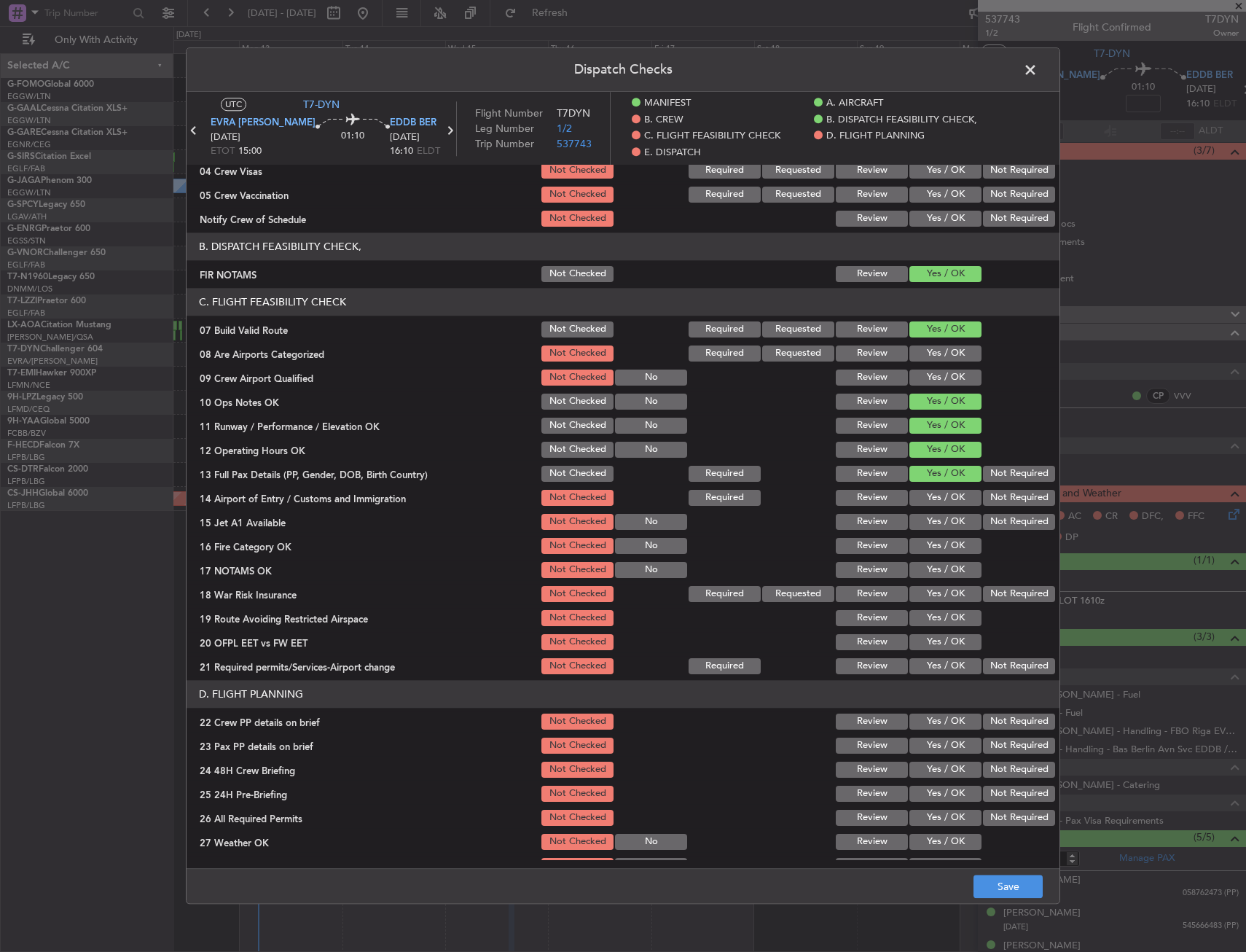
drag, startPoint x: 928, startPoint y: 486, endPoint x: 926, endPoint y: 500, distance: 14.1
click at [928, 488] on section "C. FLIGHT FEASIBILITY CHECK 07 Build Valid Route Not Checked Required Requested…" at bounding box center [623, 482] width 873 height 388
click at [926, 500] on button "Yes / OK" at bounding box center [945, 497] width 72 height 16
drag, startPoint x: 923, startPoint y: 514, endPoint x: 922, endPoint y: 525, distance: 11.0
click at [922, 516] on button "Yes / OK" at bounding box center [945, 521] width 72 height 16
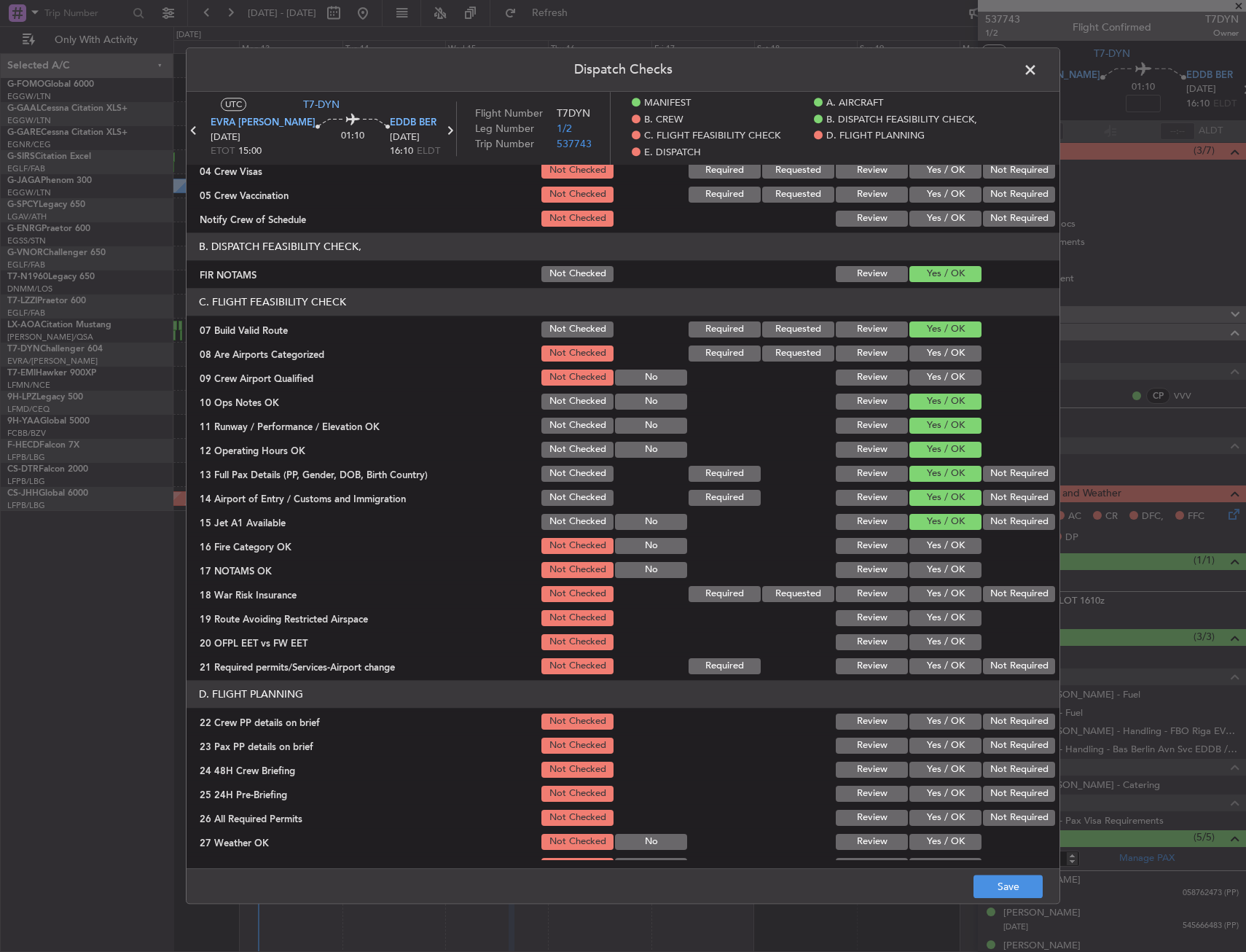
click at [918, 542] on button "Yes / OK" at bounding box center [945, 545] width 72 height 16
drag, startPoint x: 921, startPoint y: 565, endPoint x: 935, endPoint y: 568, distance: 14.3
click at [922, 568] on button "Yes / OK" at bounding box center [945, 569] width 72 height 16
click at [984, 589] on button "Not Required" at bounding box center [1019, 593] width 72 height 16
click at [940, 624] on button "Yes / OK" at bounding box center [945, 618] width 72 height 16
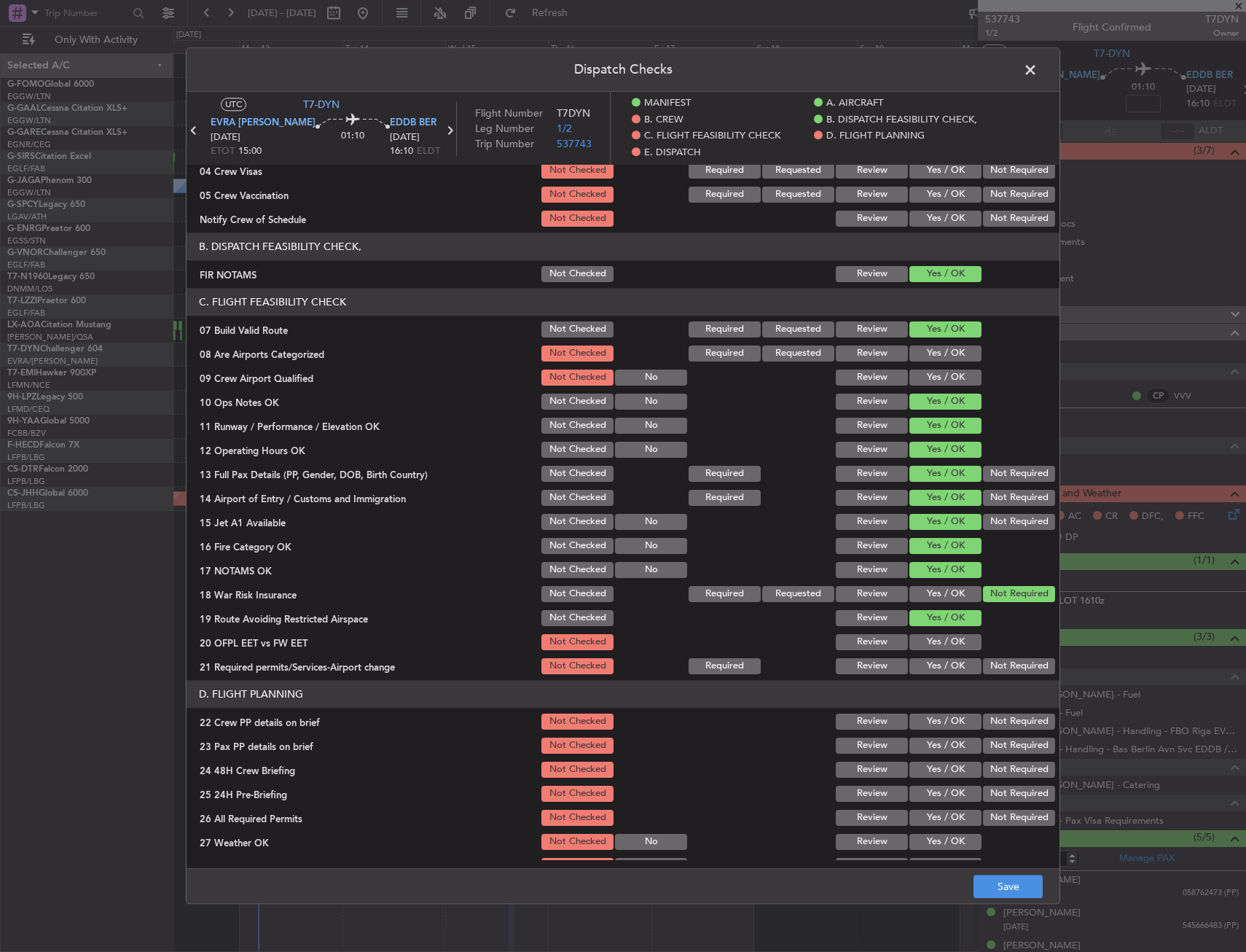
drag, startPoint x: 934, startPoint y: 638, endPoint x: 928, endPoint y: 654, distance: 17.1
click at [932, 642] on button "Yes / OK" at bounding box center [945, 641] width 72 height 16
click at [926, 669] on button "Yes / OK" at bounding box center [945, 665] width 72 height 16
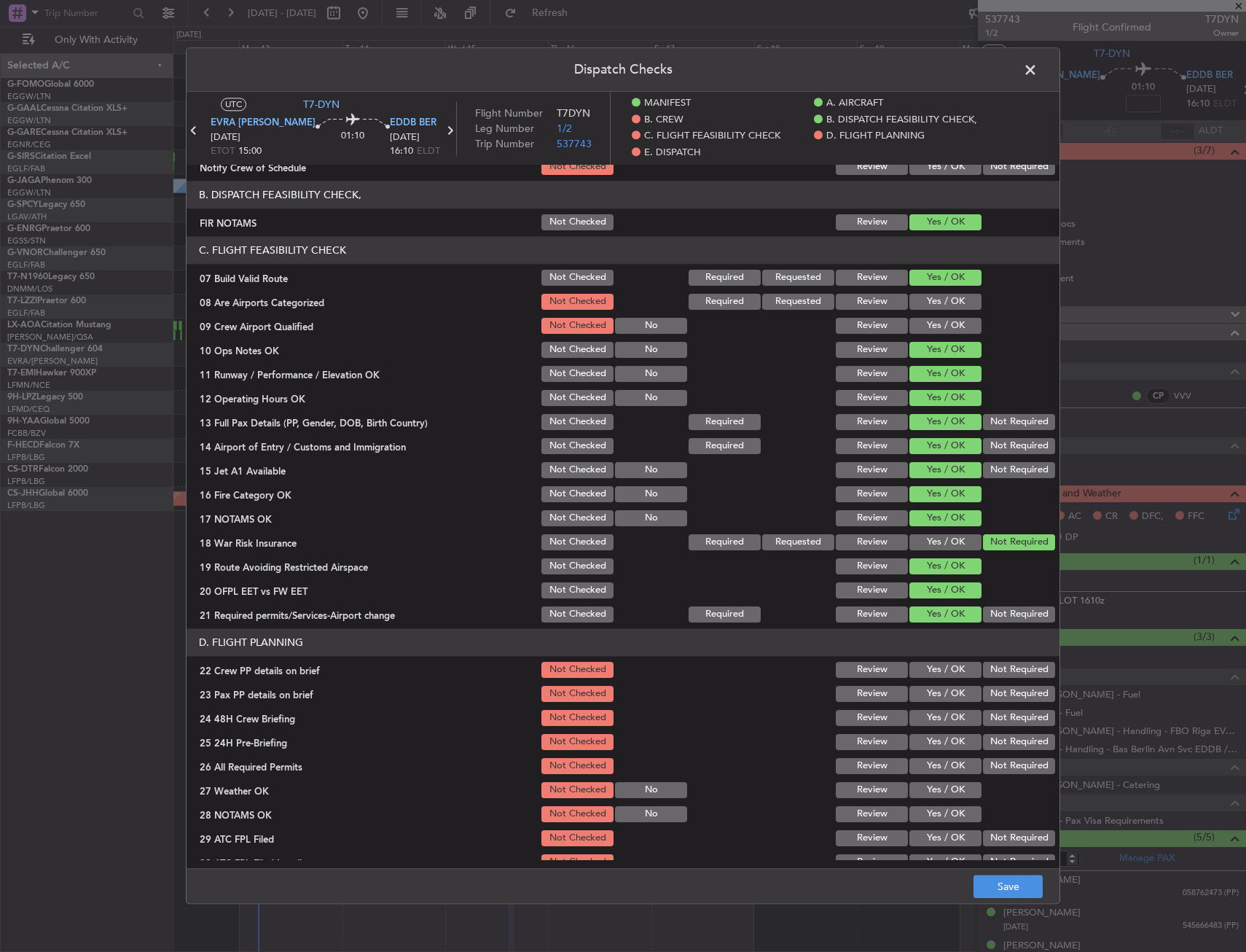
scroll to position [291, 0]
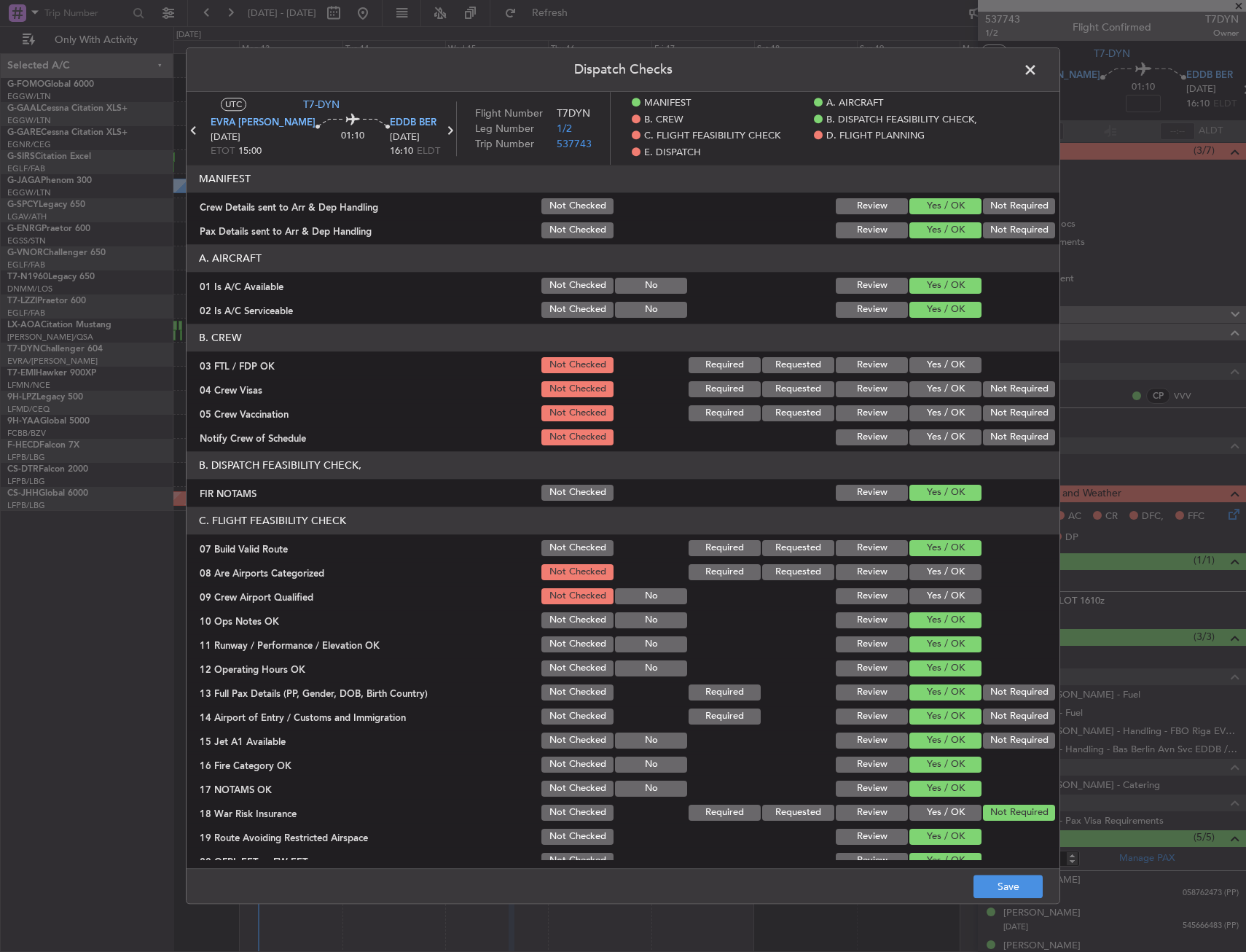
scroll to position [291, 0]
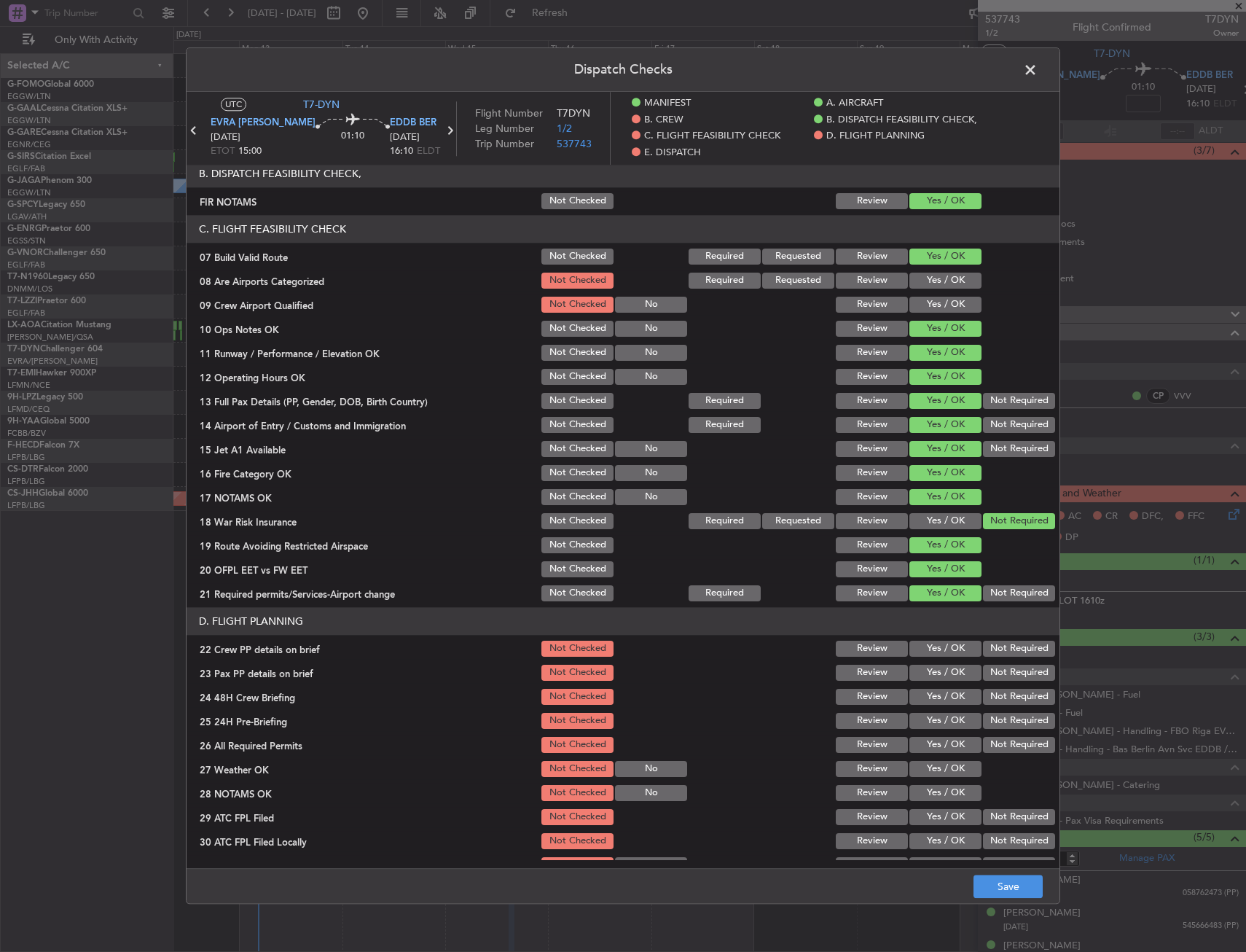
click at [931, 642] on button "Yes / OK" at bounding box center [945, 648] width 72 height 16
drag, startPoint x: 926, startPoint y: 669, endPoint x: 927, endPoint y: 687, distance: 18.0
click at [926, 670] on button "Yes / OK" at bounding box center [945, 672] width 72 height 16
click at [927, 695] on button "Yes / OK" at bounding box center [945, 696] width 72 height 16
click at [980, 714] on div "Not Required" at bounding box center [1017, 720] width 73 height 20
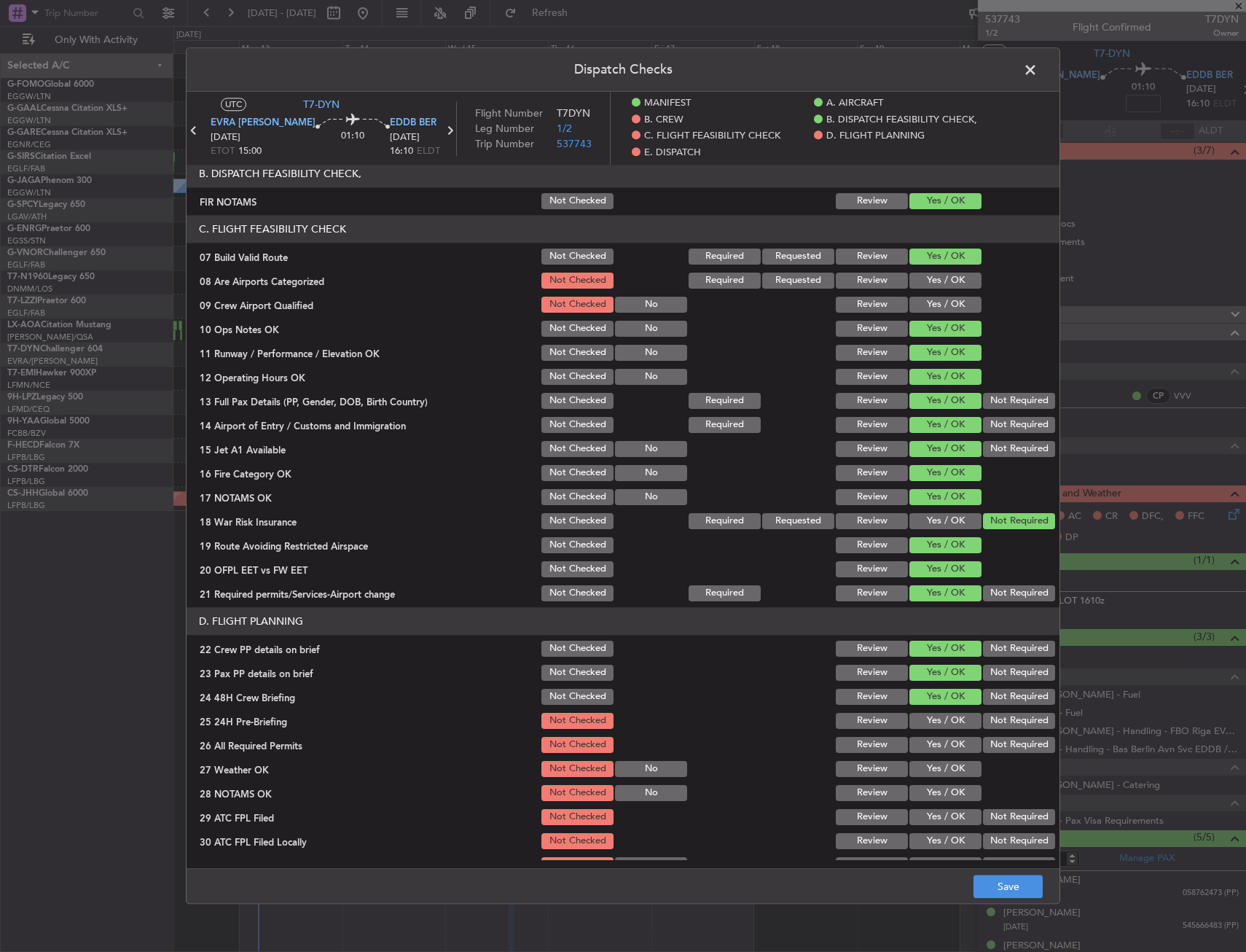
drag, startPoint x: 980, startPoint y: 720, endPoint x: 989, endPoint y: 760, distance: 41.0
click at [984, 725] on button "Not Required" at bounding box center [1019, 720] width 72 height 16
click at [991, 870] on footer "Save" at bounding box center [623, 886] width 873 height 35
click at [1037, 61] on span at bounding box center [1037, 73] width 0 height 29
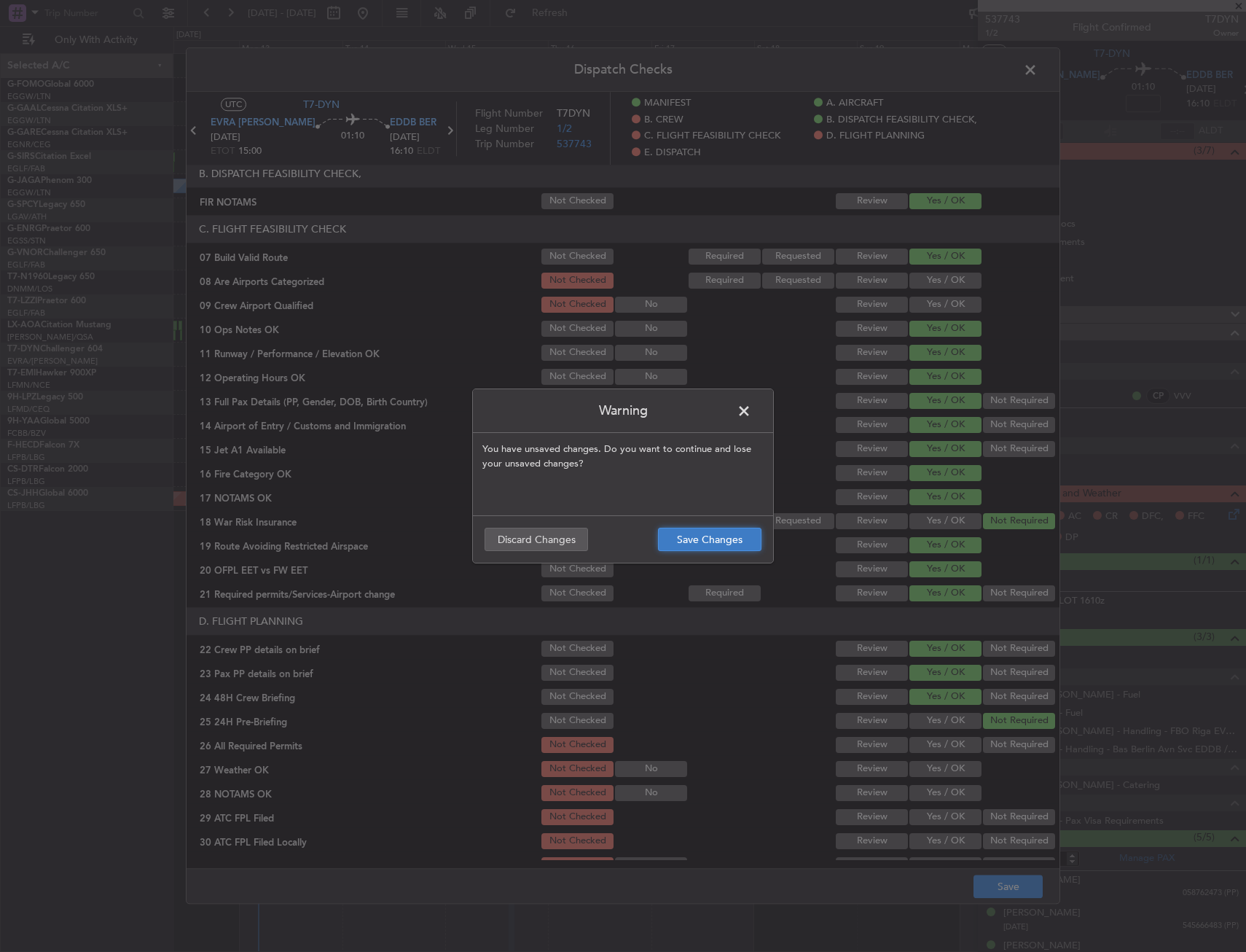
click at [715, 536] on button "Save Changes" at bounding box center [709, 539] width 104 height 23
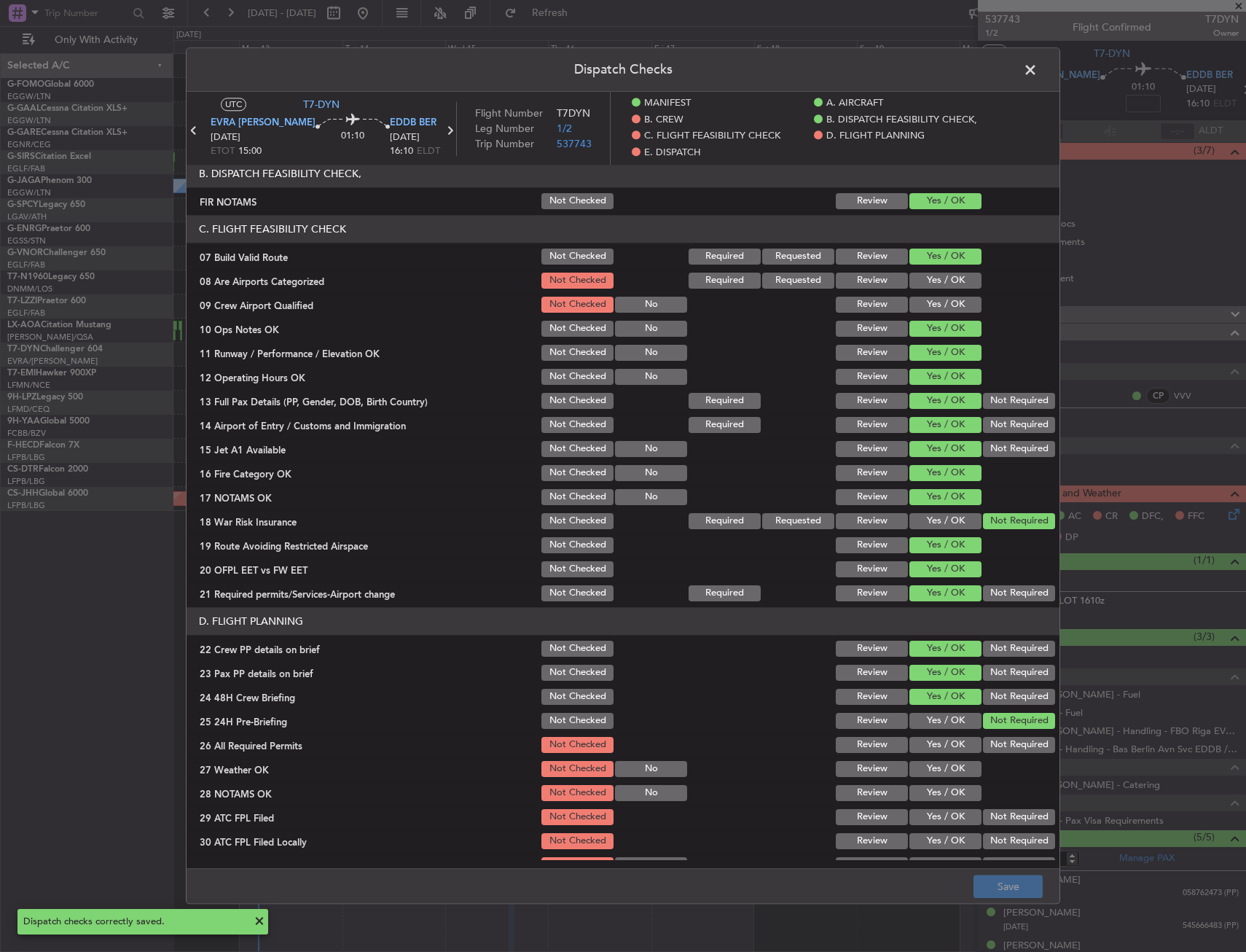
click at [1037, 68] on span at bounding box center [1037, 73] width 0 height 29
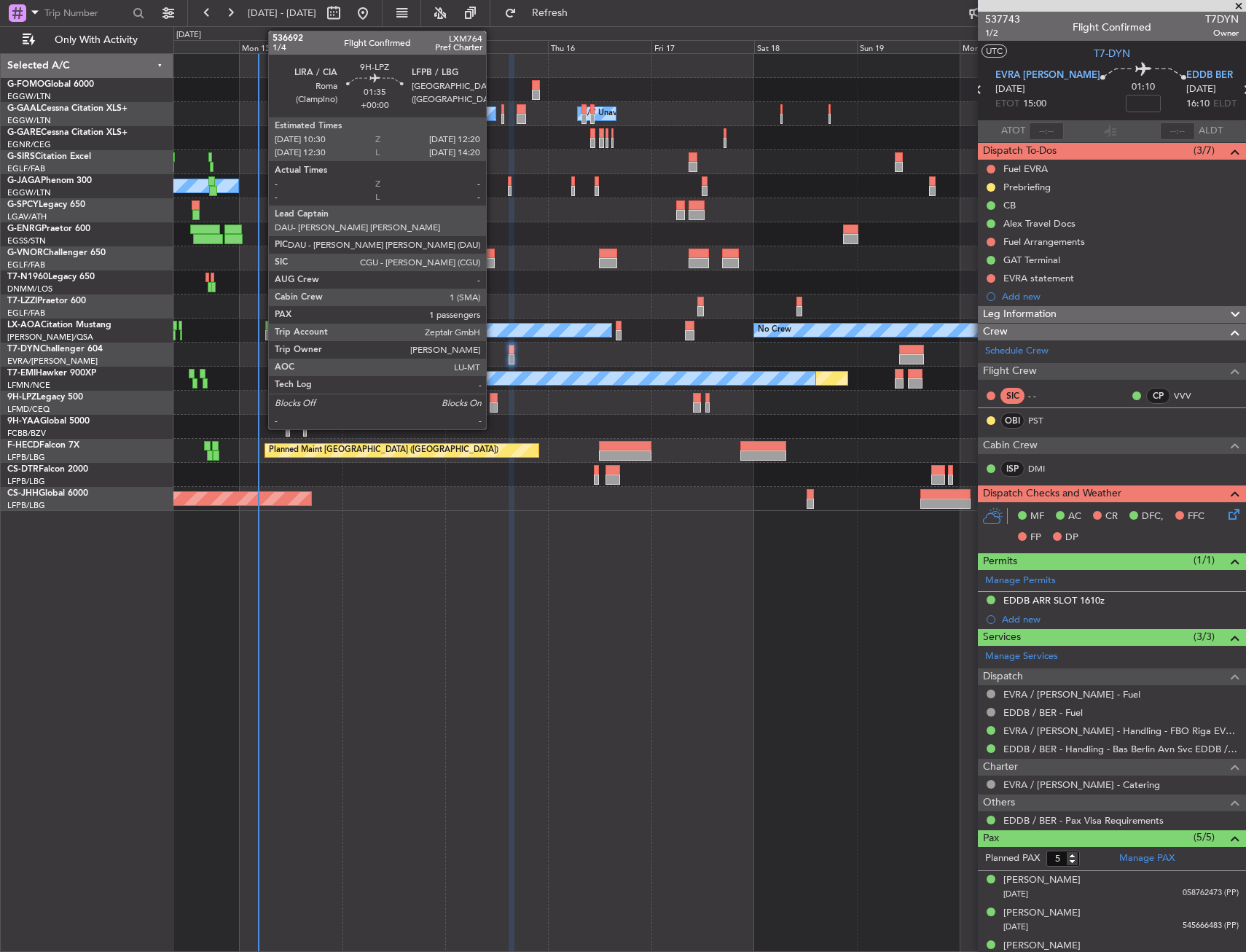
click at [493, 399] on div at bounding box center [493, 398] width 8 height 10
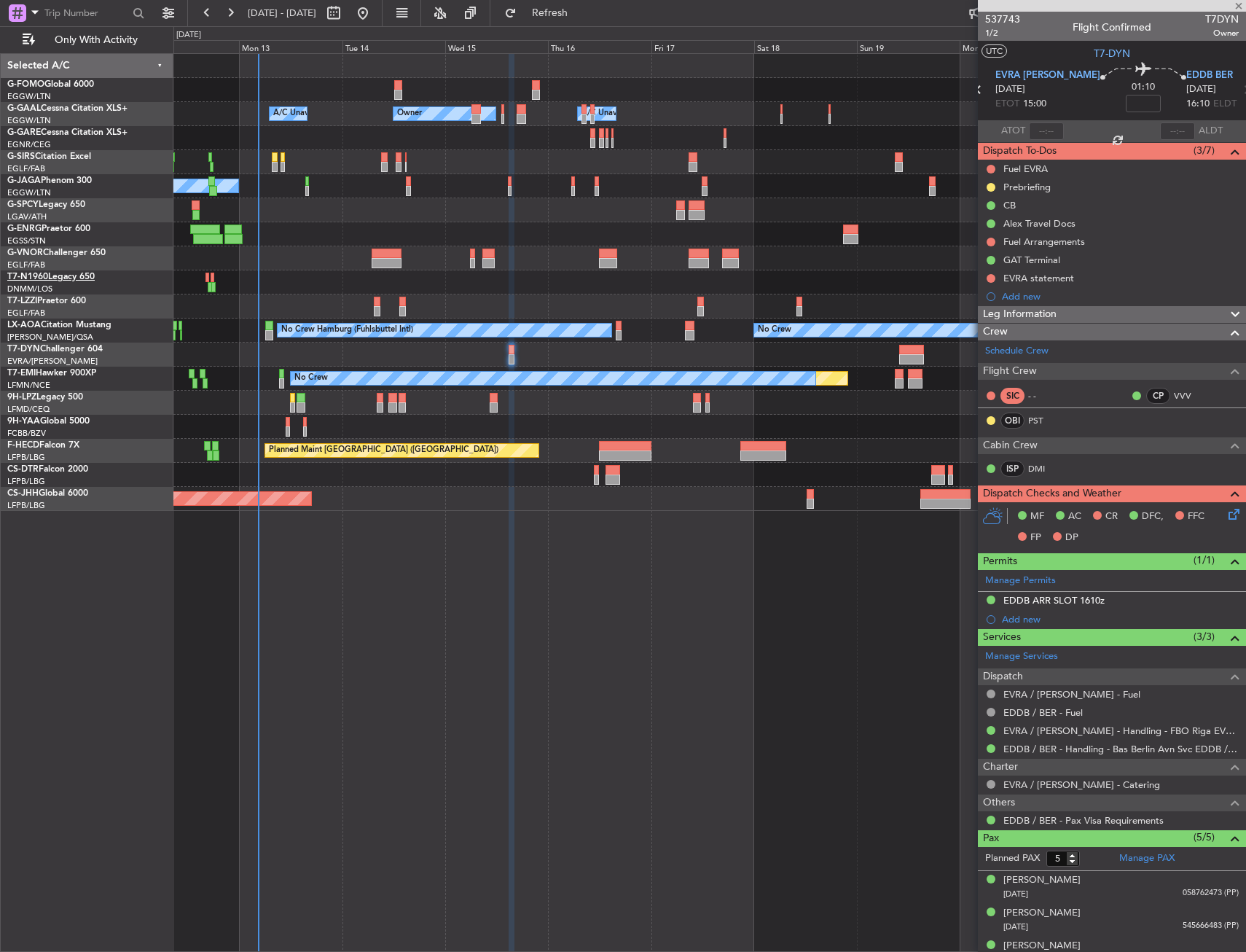
type input "1"
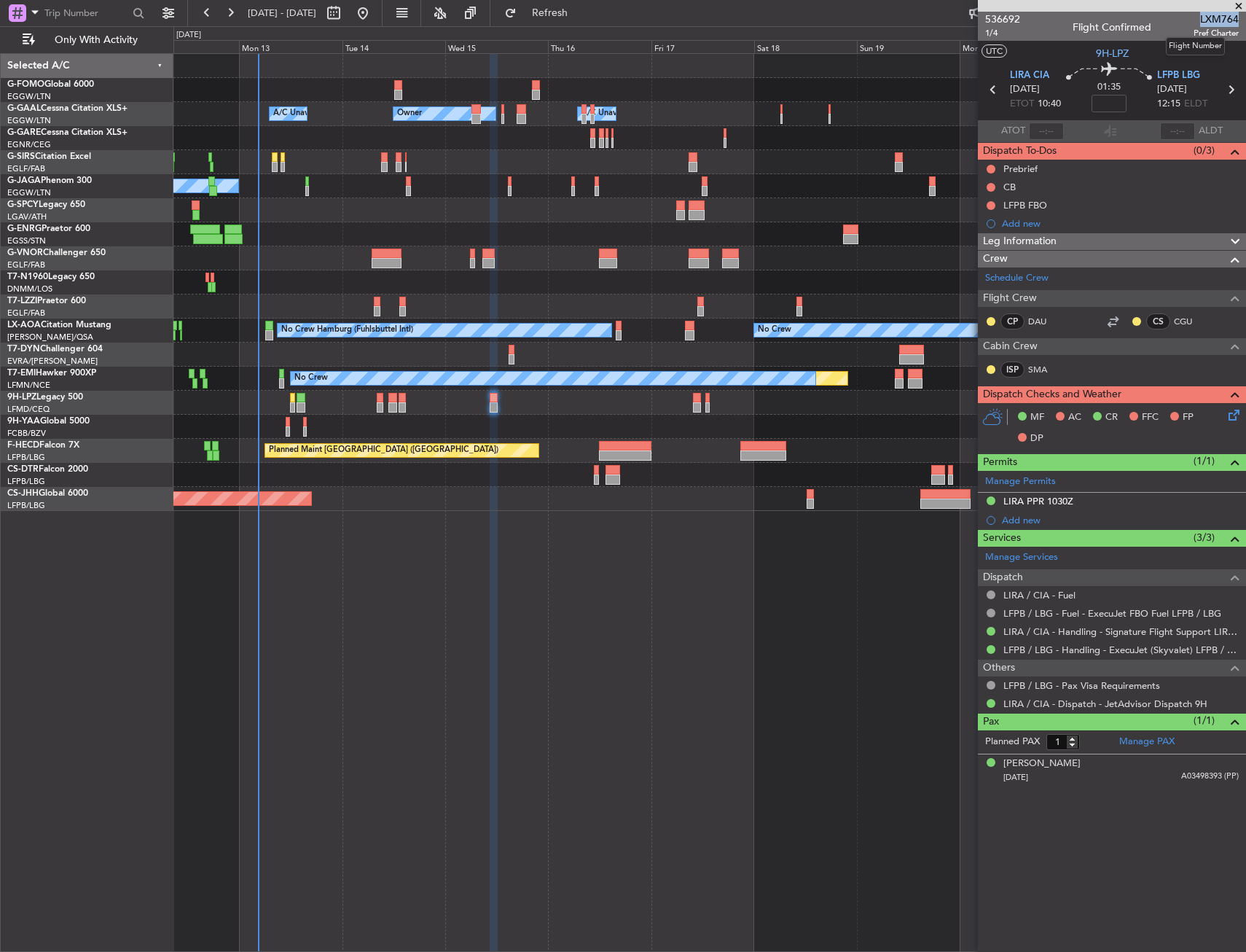
drag, startPoint x: 1201, startPoint y: 22, endPoint x: 1238, endPoint y: 24, distance: 37.1
click at [1238, 24] on span "LXM764" at bounding box center [1216, 19] width 45 height 16
copy span "LXM764"
drag, startPoint x: 1098, startPoint y: 760, endPoint x: 1095, endPoint y: 769, distance: 9.5
click at [1098, 760] on div "Molly Eileen COON 29/03/1986 A03498393 (PP)" at bounding box center [1120, 771] width 235 height 28
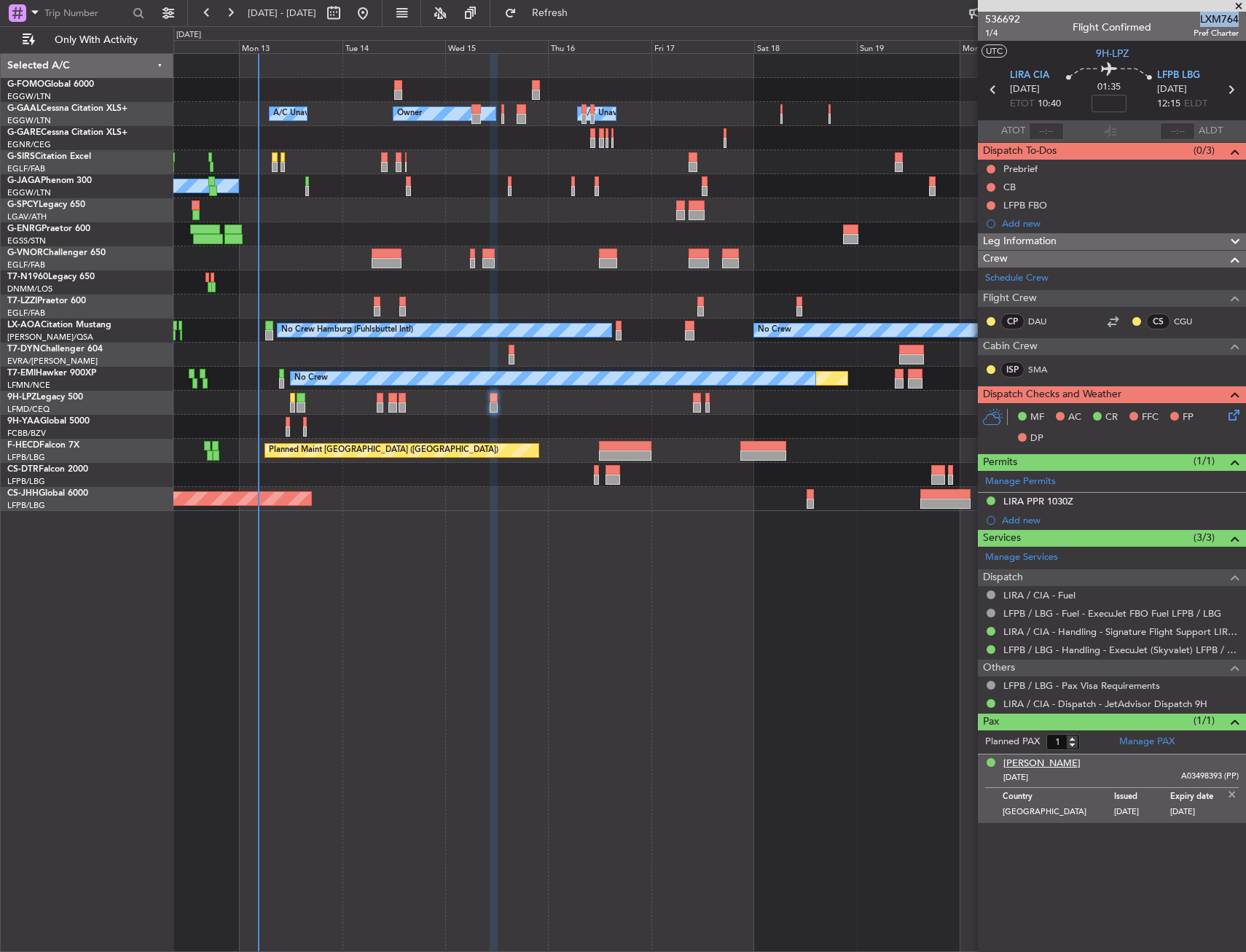
click at [1046, 760] on div "Molly Eileen COON" at bounding box center [1042, 764] width 77 height 15
click at [1041, 365] on link "SMA" at bounding box center [1044, 369] width 33 height 13
click at [1235, 796] on img at bounding box center [1232, 794] width 13 height 13
click at [1132, 234] on div "Leg Information" at bounding box center [1111, 241] width 268 height 16
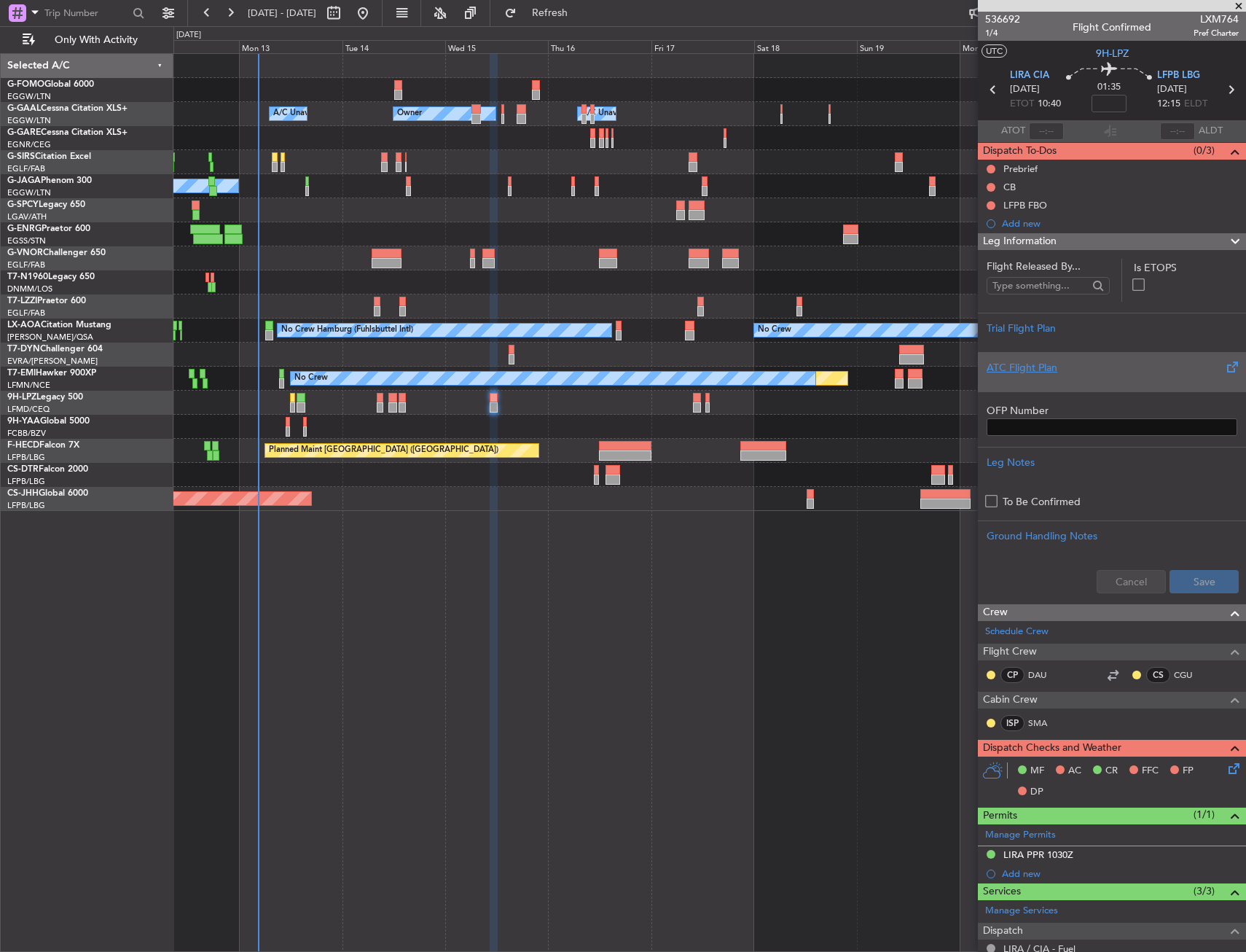
click at [1016, 357] on div "ATC Flight Plan" at bounding box center [1111, 371] width 268 height 39
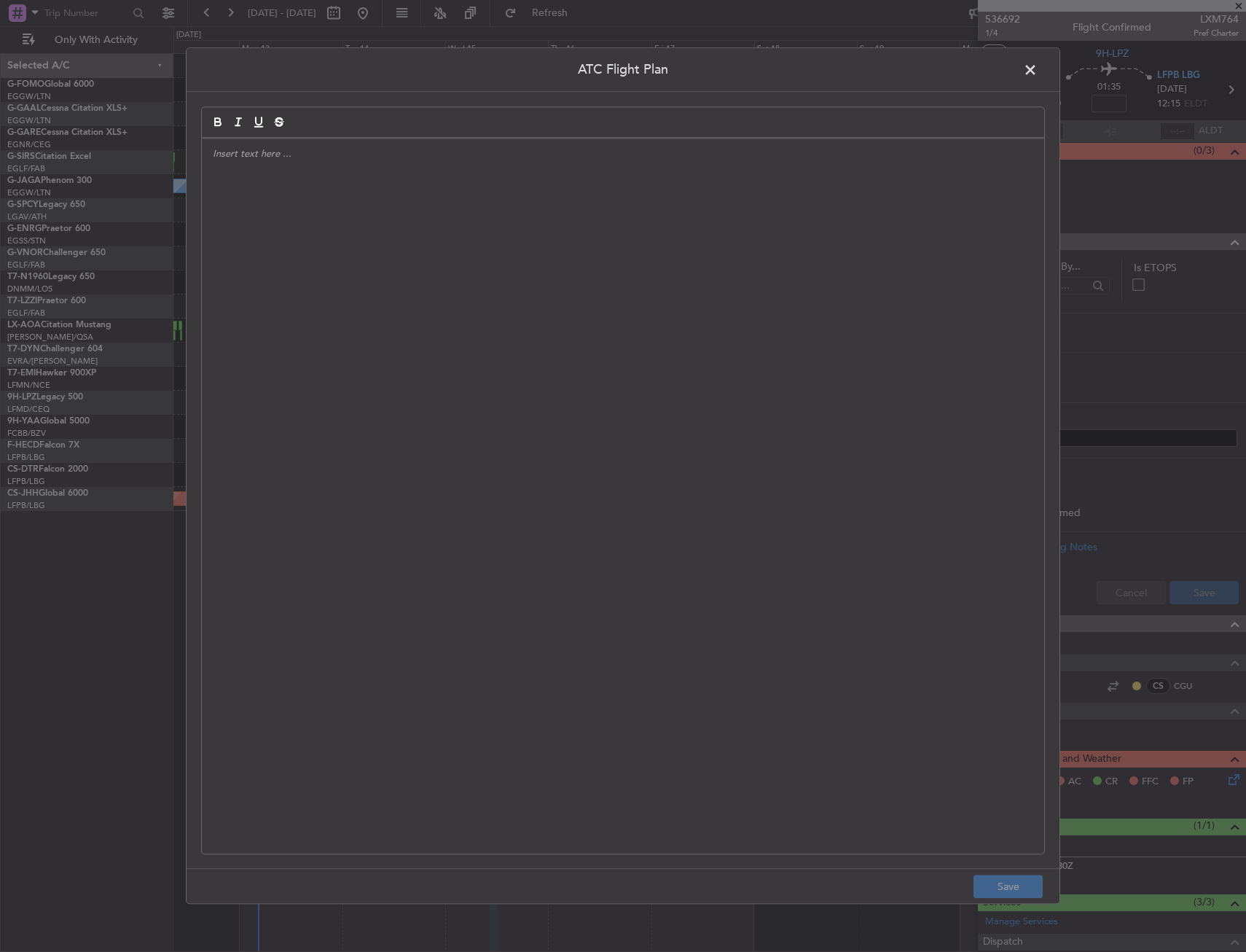
click at [1037, 74] on span at bounding box center [1037, 73] width 0 height 29
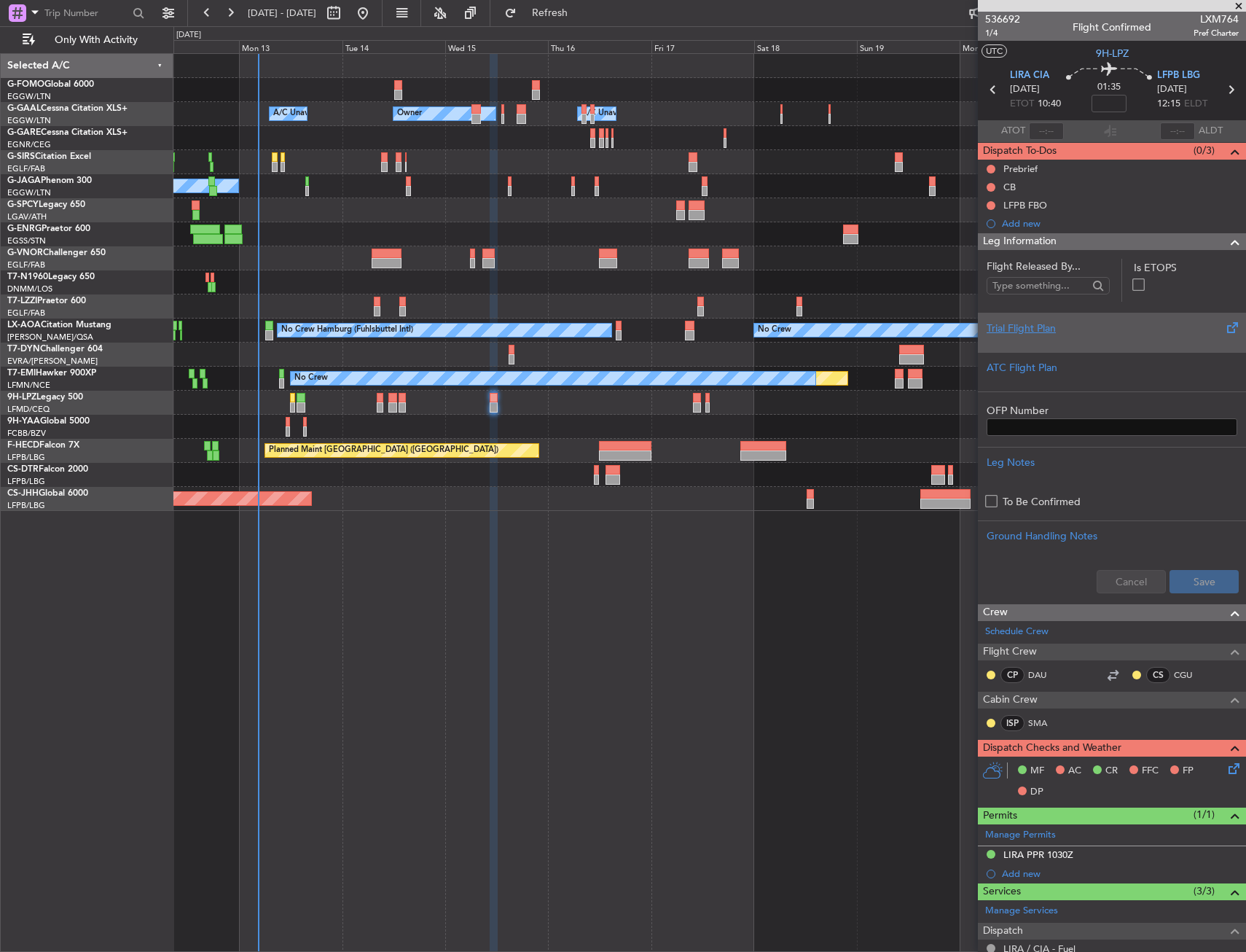
click at [1031, 331] on div "Trial Flight Plan" at bounding box center [1112, 328] width 251 height 16
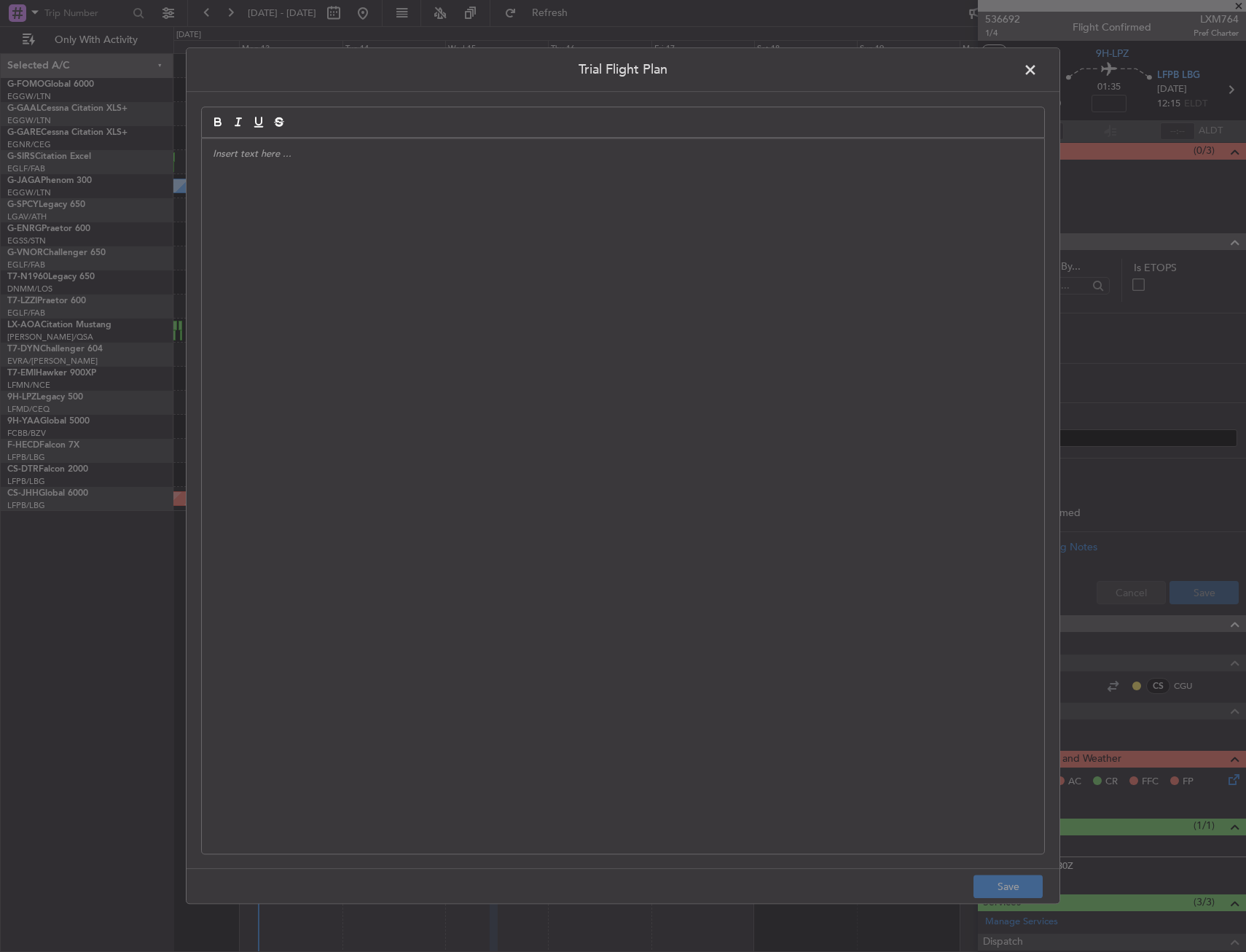
click at [388, 304] on div at bounding box center [622, 496] width 842 height 715
click at [481, 250] on div "APA // [DATE] // FCST" at bounding box center [622, 496] width 842 height 715
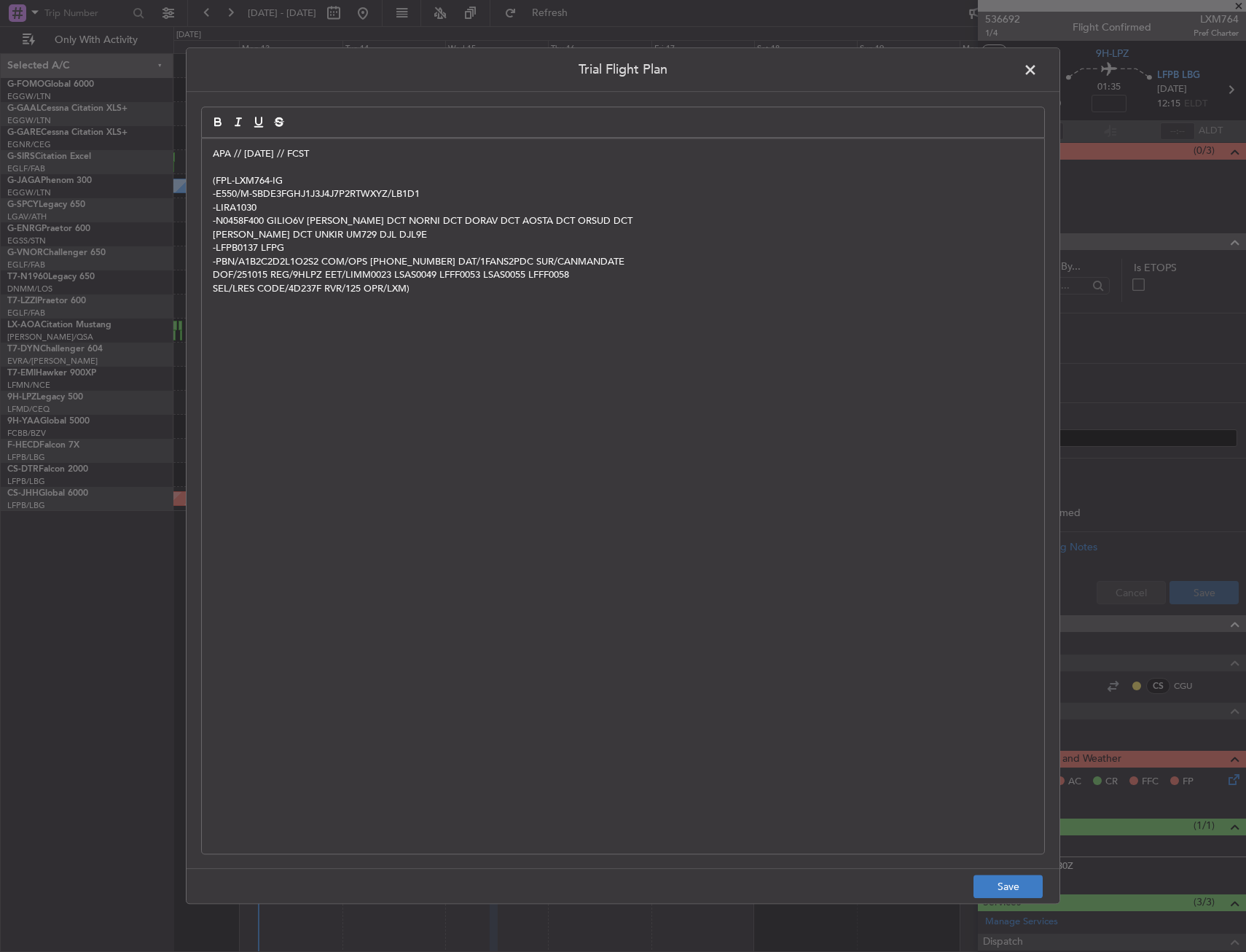
scroll to position [0, 0]
click at [1004, 887] on button "Save" at bounding box center [1009, 886] width 70 height 23
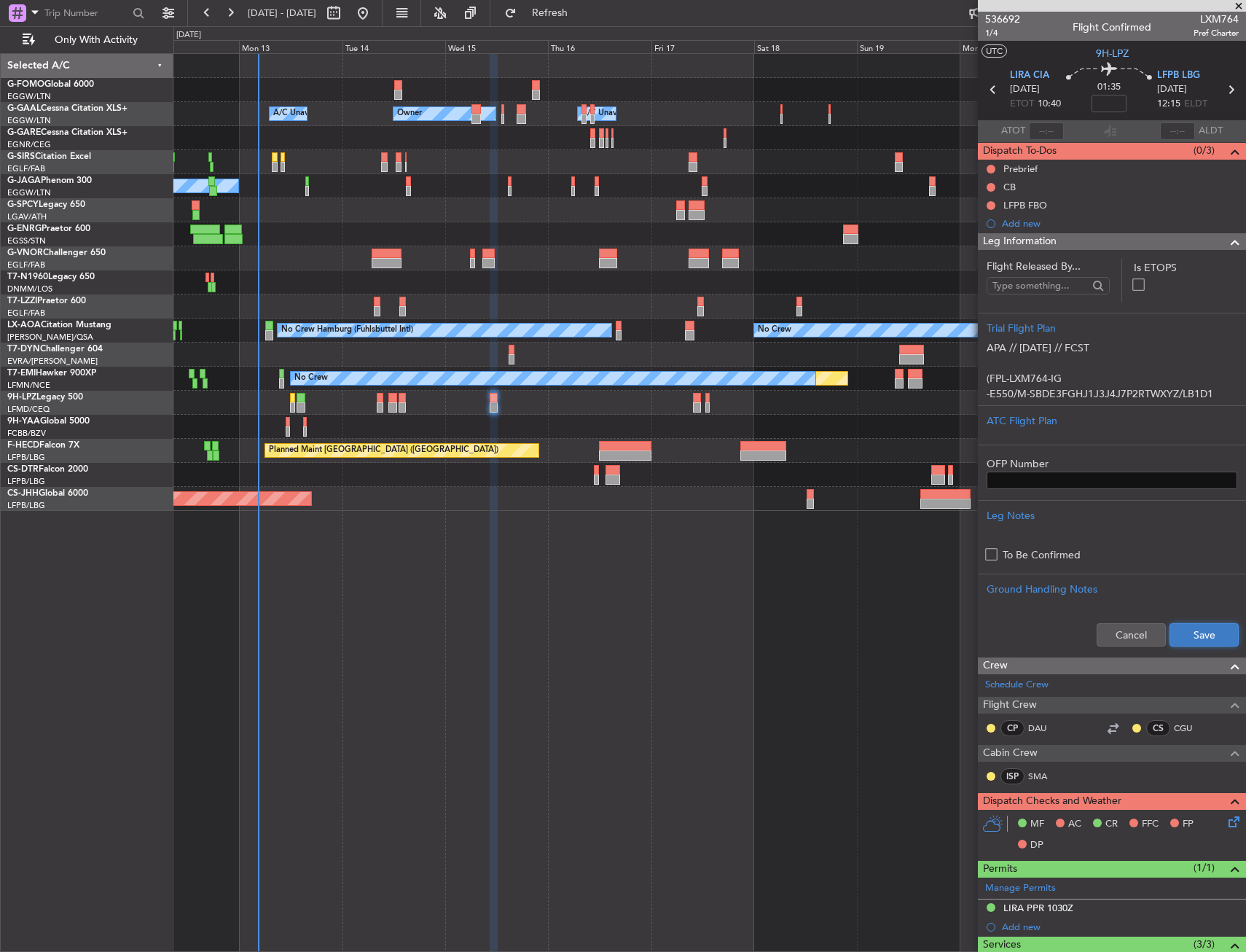
click at [1197, 627] on button "Save" at bounding box center [1204, 634] width 70 height 23
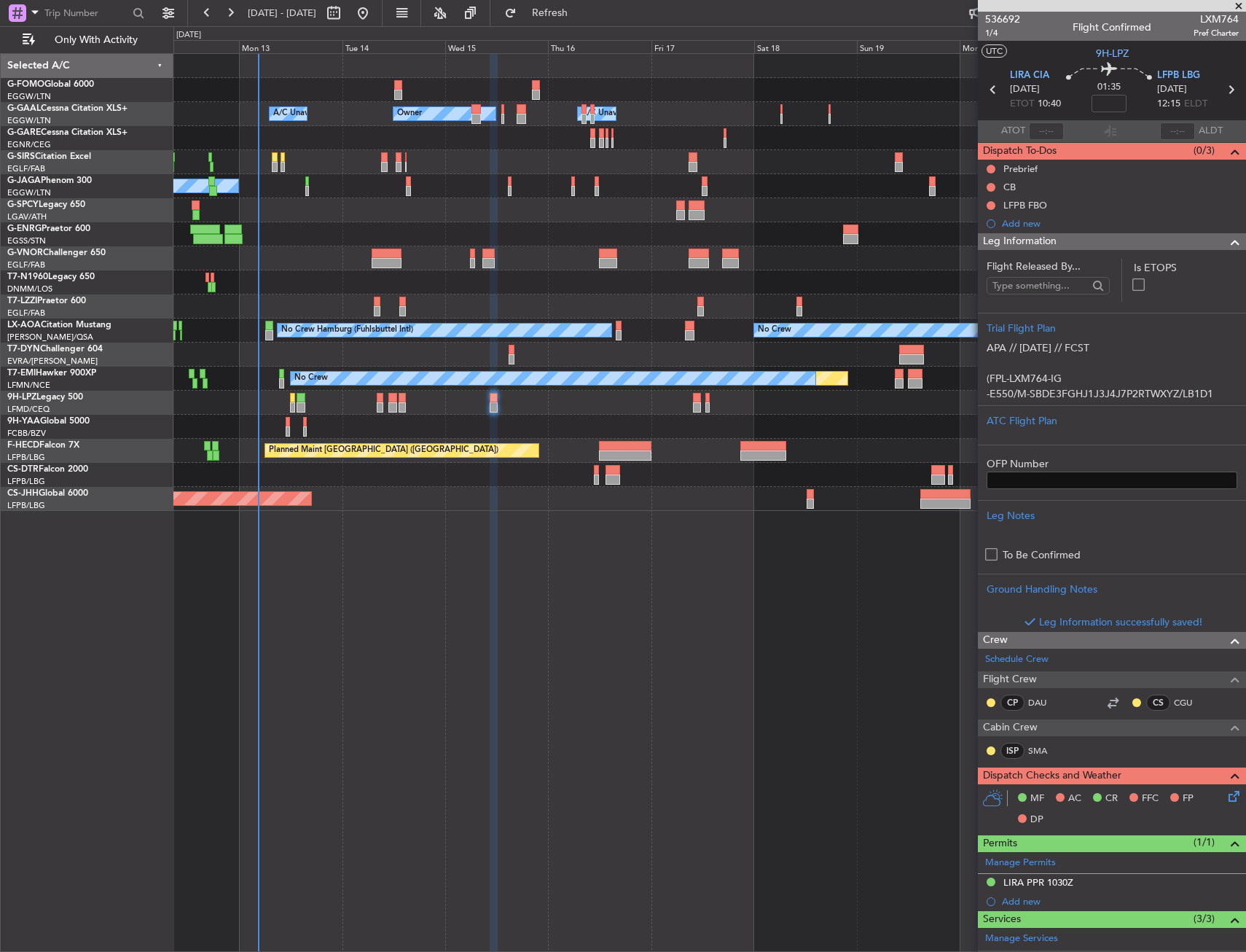
click at [1104, 243] on div "Leg Information" at bounding box center [1111, 241] width 268 height 16
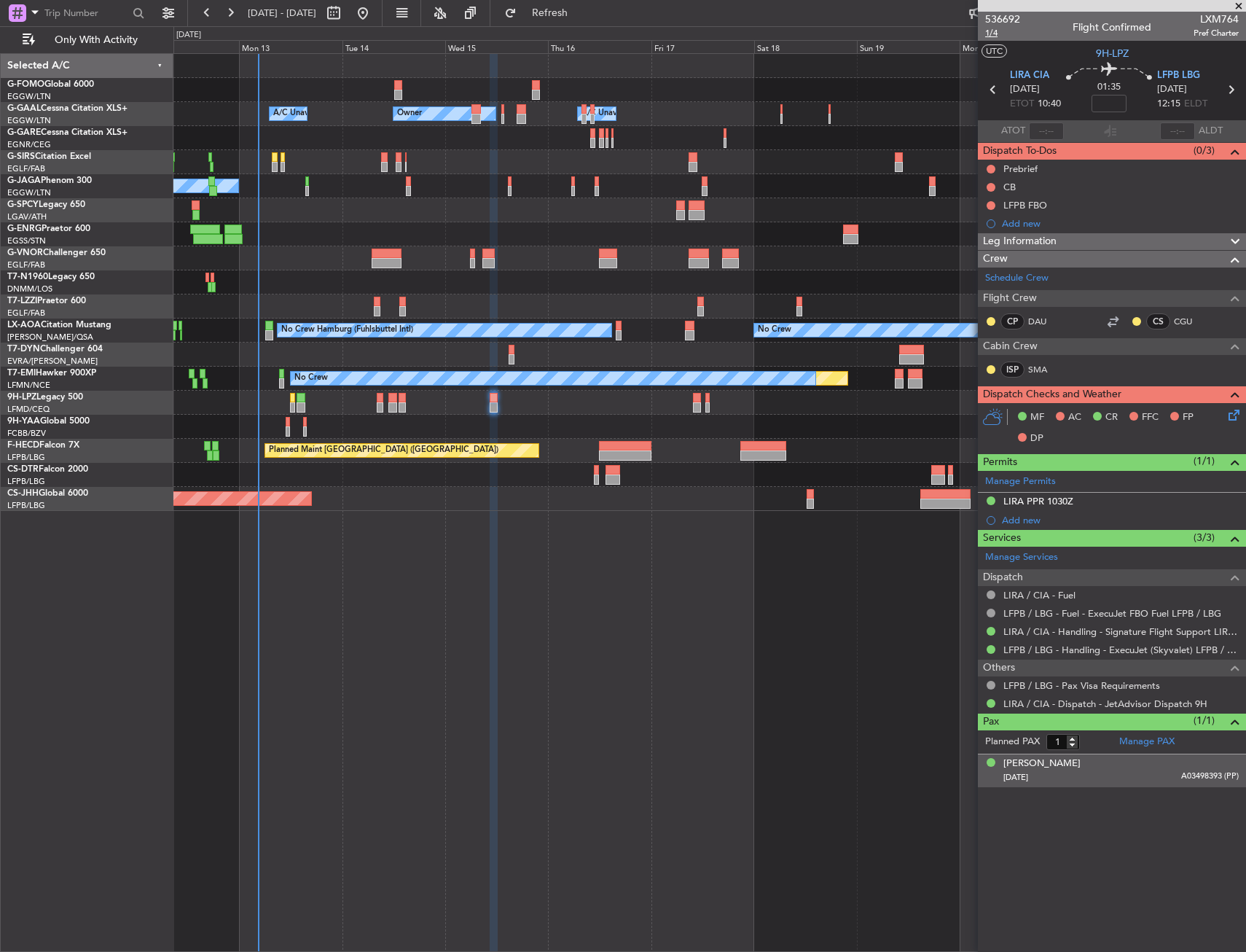
click at [993, 34] on span "1/4" at bounding box center [1002, 33] width 35 height 13
click at [993, 187] on button at bounding box center [991, 188] width 9 height 9
click at [990, 242] on li "Completed" at bounding box center [991, 251] width 77 height 22
click at [989, 165] on button at bounding box center [991, 170] width 9 height 9
click at [990, 213] on span "In Progress" at bounding box center [999, 212] width 49 height 15
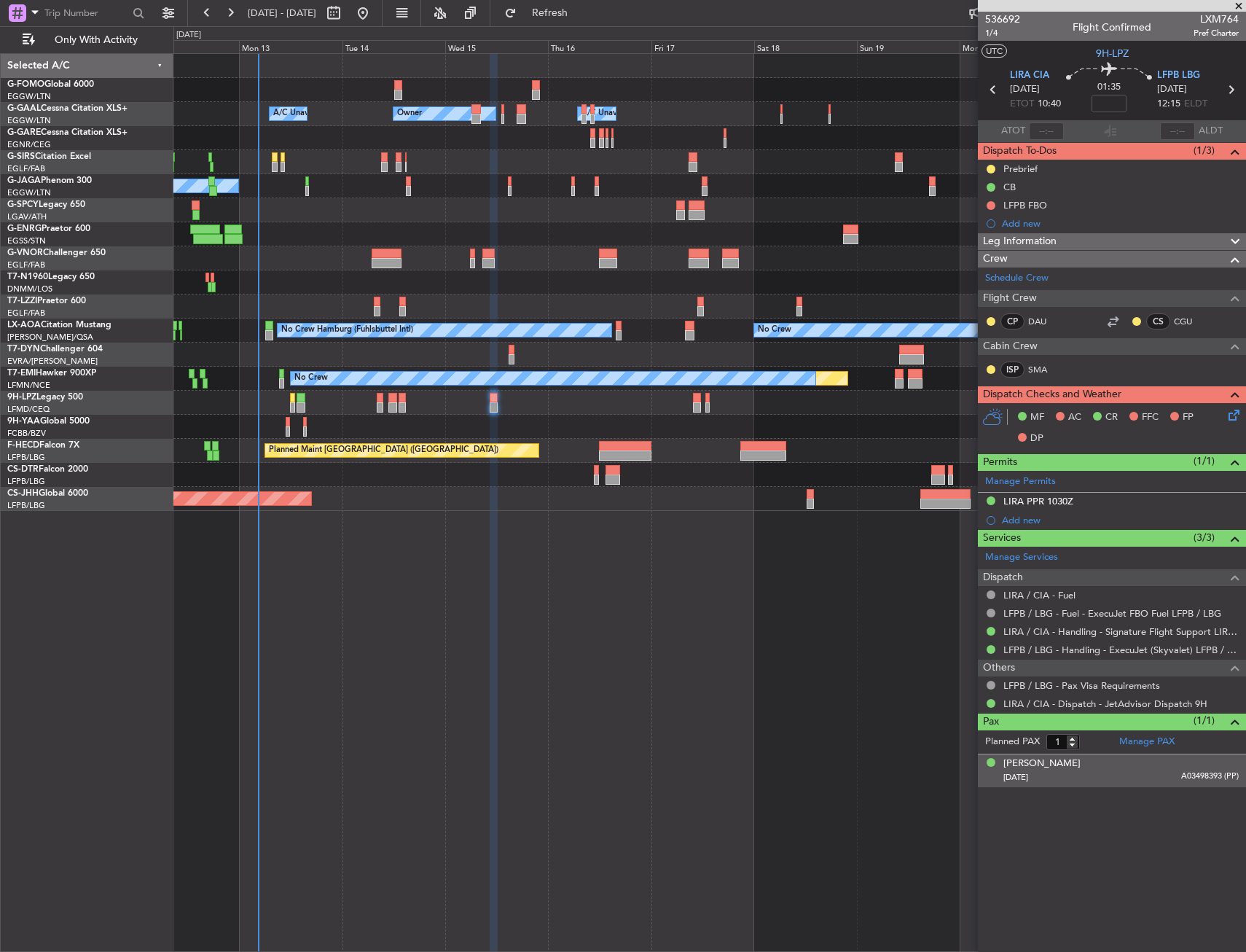
click at [1176, 246] on div "Leg Information" at bounding box center [1111, 241] width 268 height 16
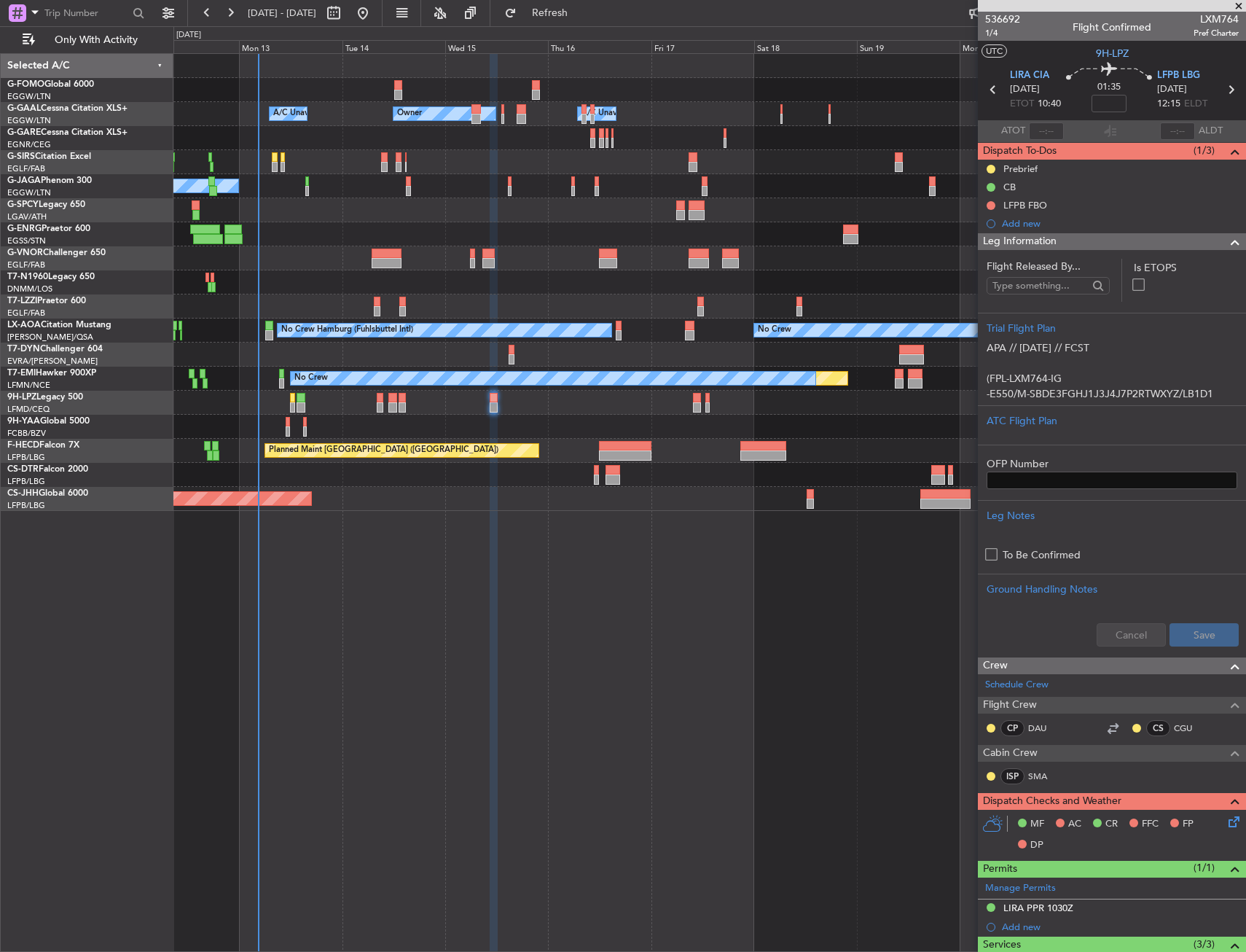
click at [1176, 247] on div "Leg Information" at bounding box center [1111, 241] width 268 height 16
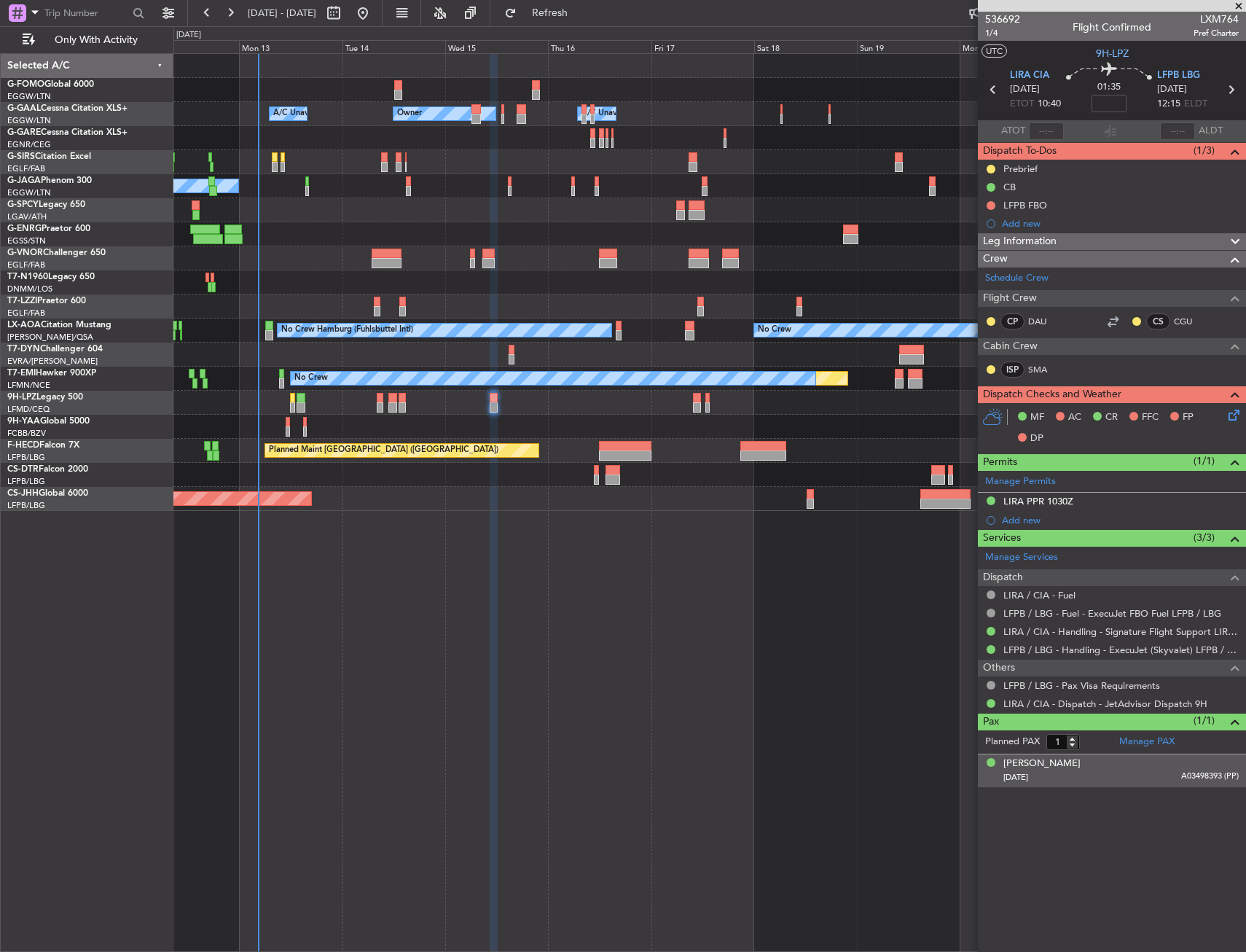
click at [1233, 415] on icon at bounding box center [1231, 412] width 12 height 12
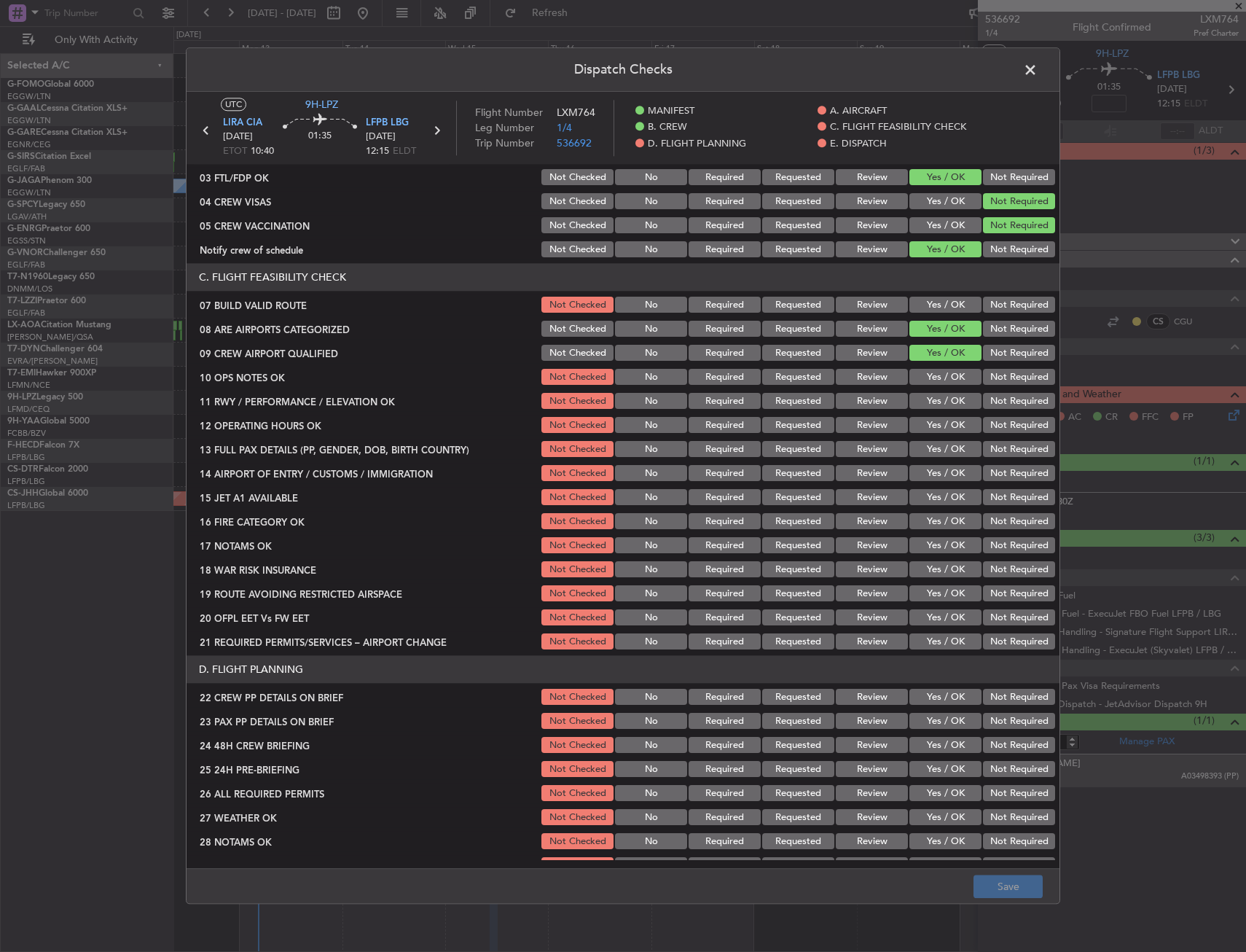
scroll to position [219, 0]
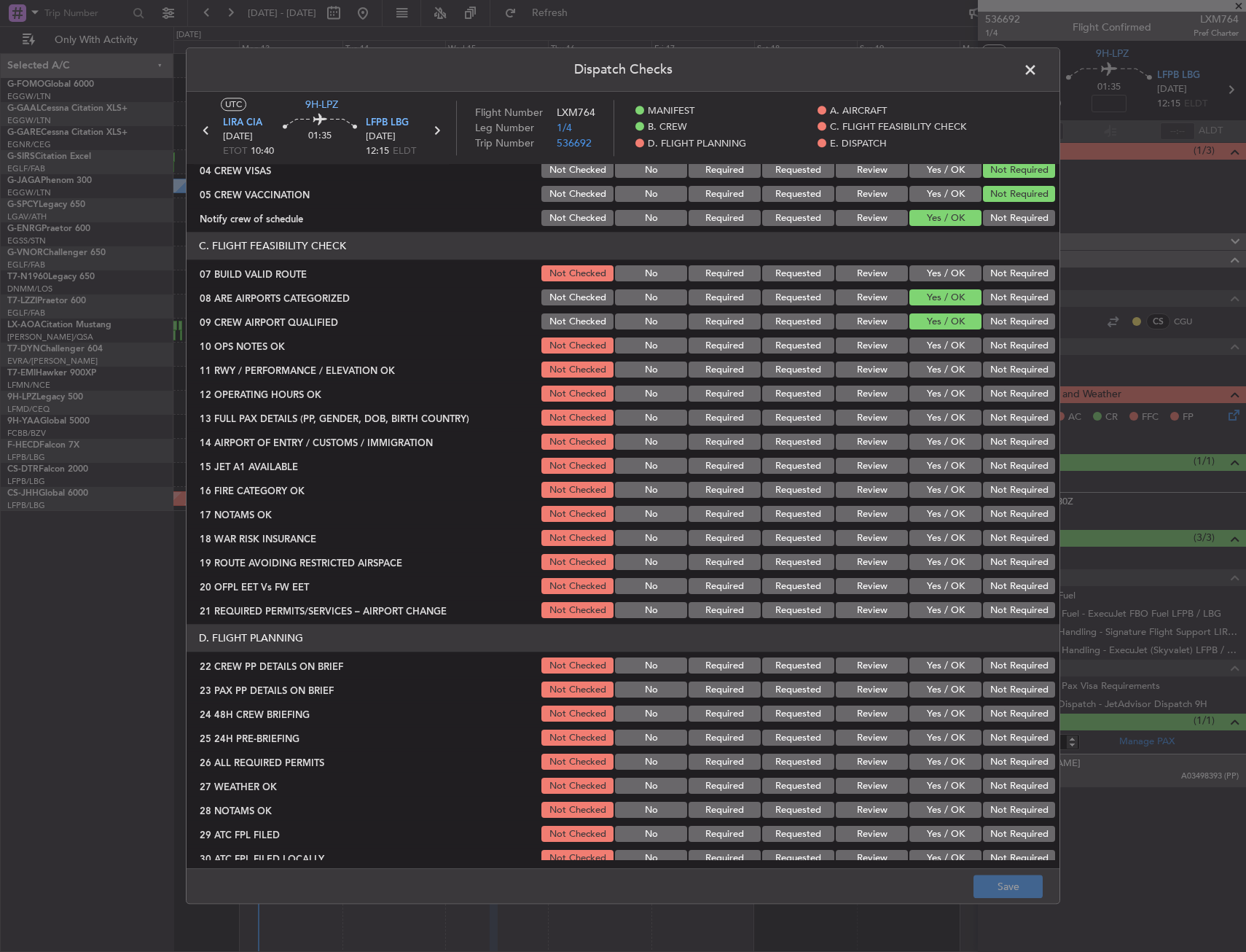
click at [924, 352] on button "Yes / OK" at bounding box center [945, 345] width 72 height 16
click at [920, 372] on button "Yes / OK" at bounding box center [945, 369] width 72 height 16
click at [924, 387] on button "Yes / OK" at bounding box center [945, 394] width 72 height 16
click at [929, 262] on section "C. FLIGHT FEASIBILITY CHECK 07 BUILD VALID ROUTE Not Checked No Required Reques…" at bounding box center [623, 427] width 873 height 388
click at [930, 271] on button "Yes / OK" at bounding box center [945, 273] width 72 height 16
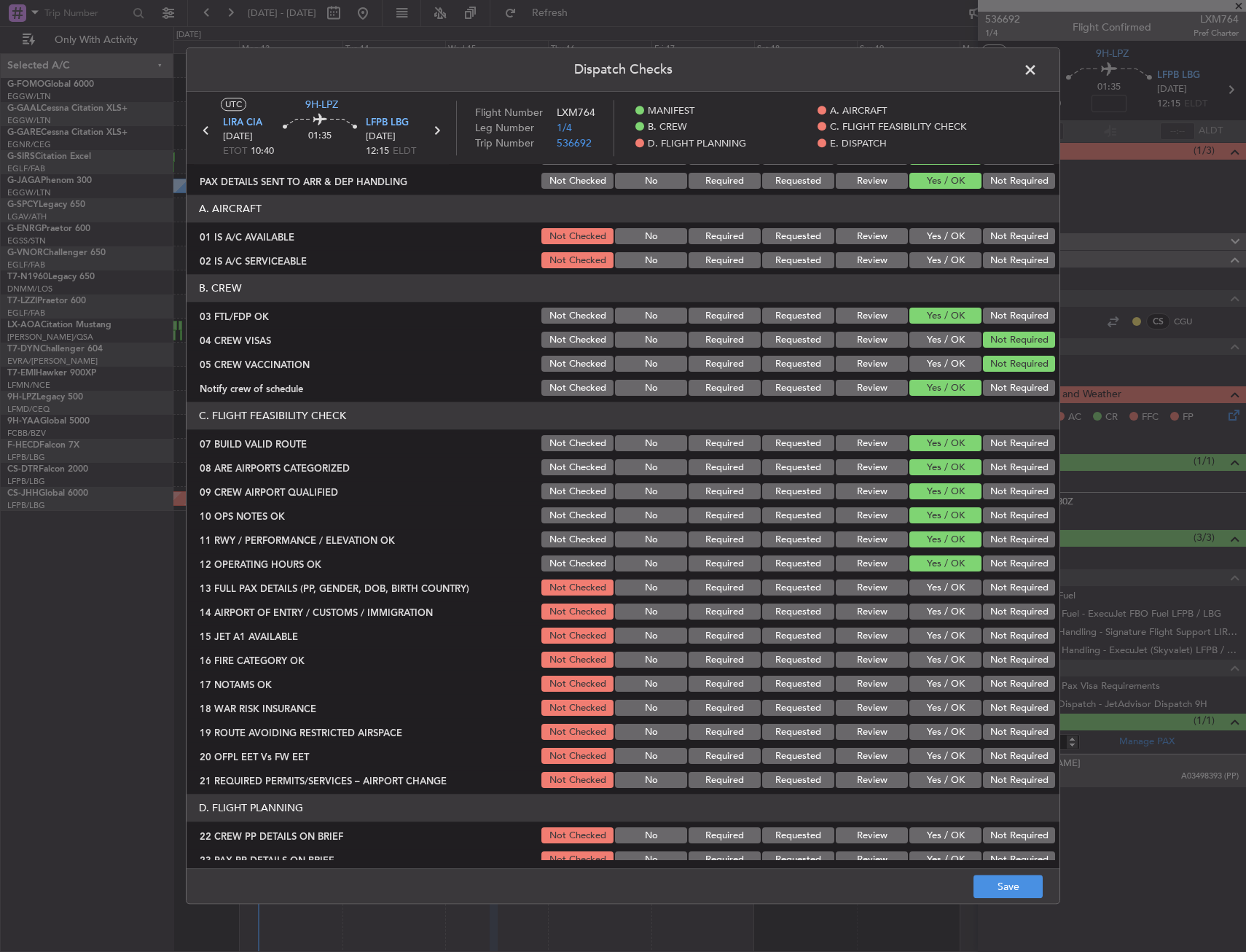
scroll to position [0, 0]
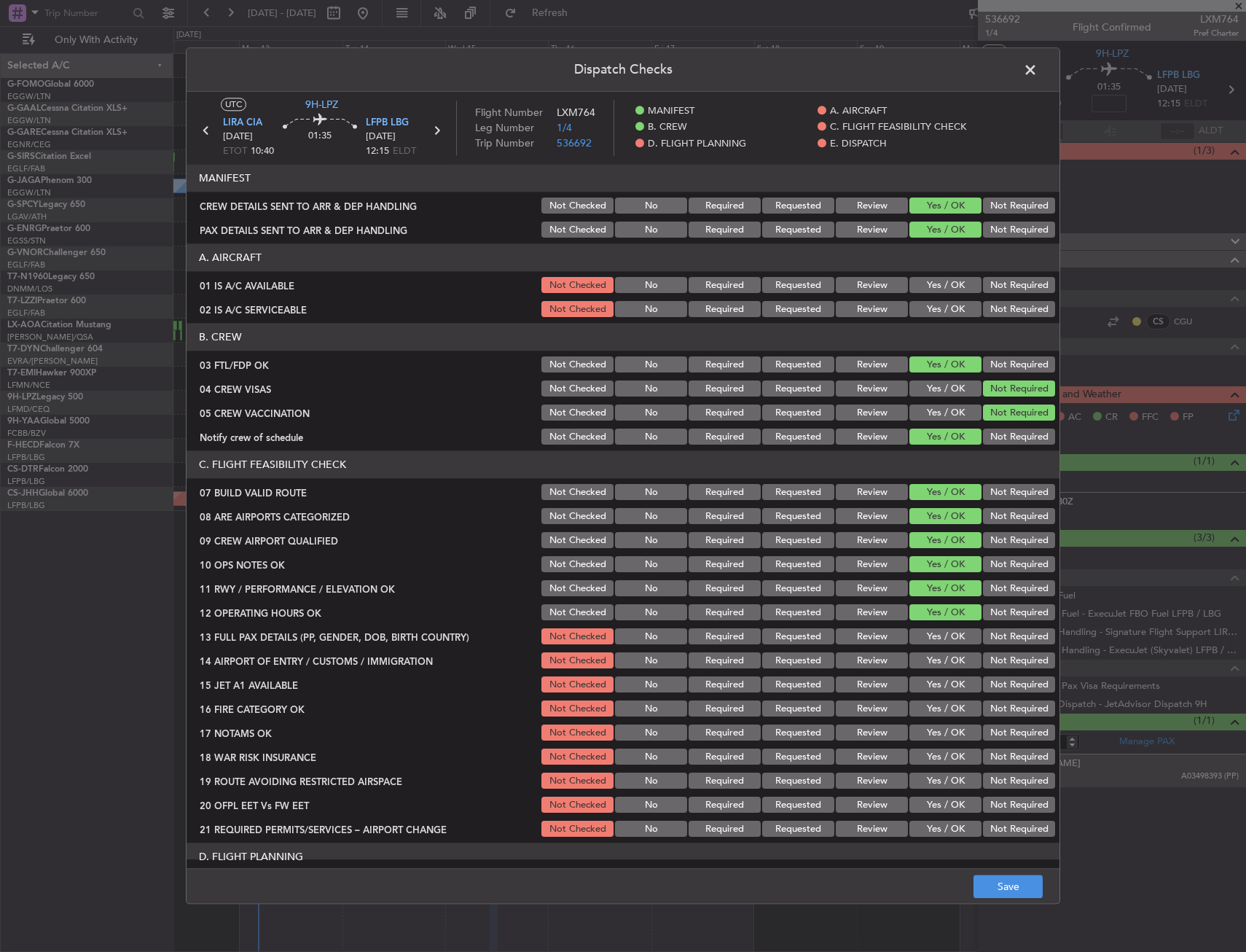
drag, startPoint x: 929, startPoint y: 304, endPoint x: 929, endPoint y: 290, distance: 14.0
click at [929, 303] on button "Yes / OK" at bounding box center [945, 309] width 72 height 16
click at [929, 283] on button "Yes / OK" at bounding box center [945, 285] width 72 height 16
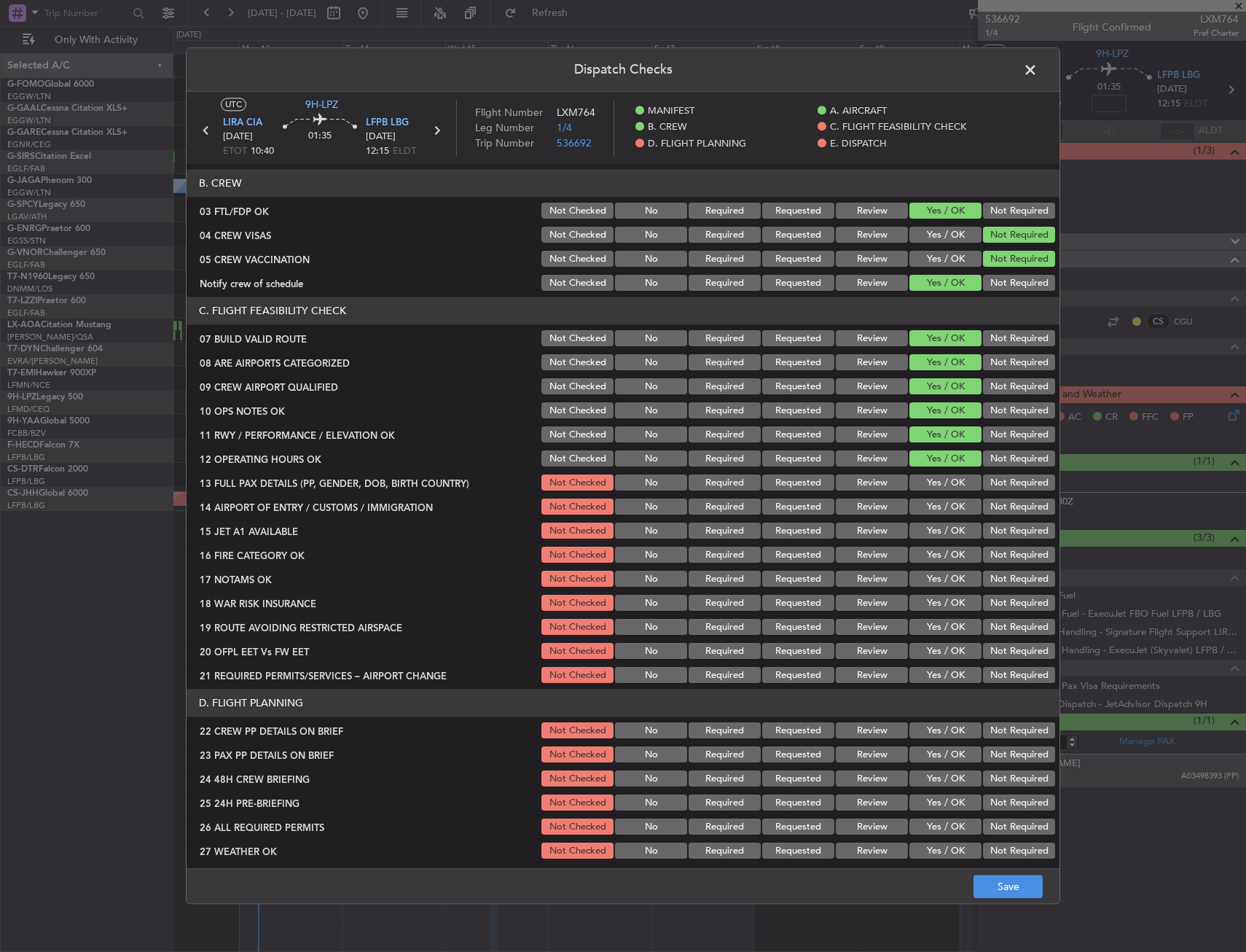
scroll to position [291, 0]
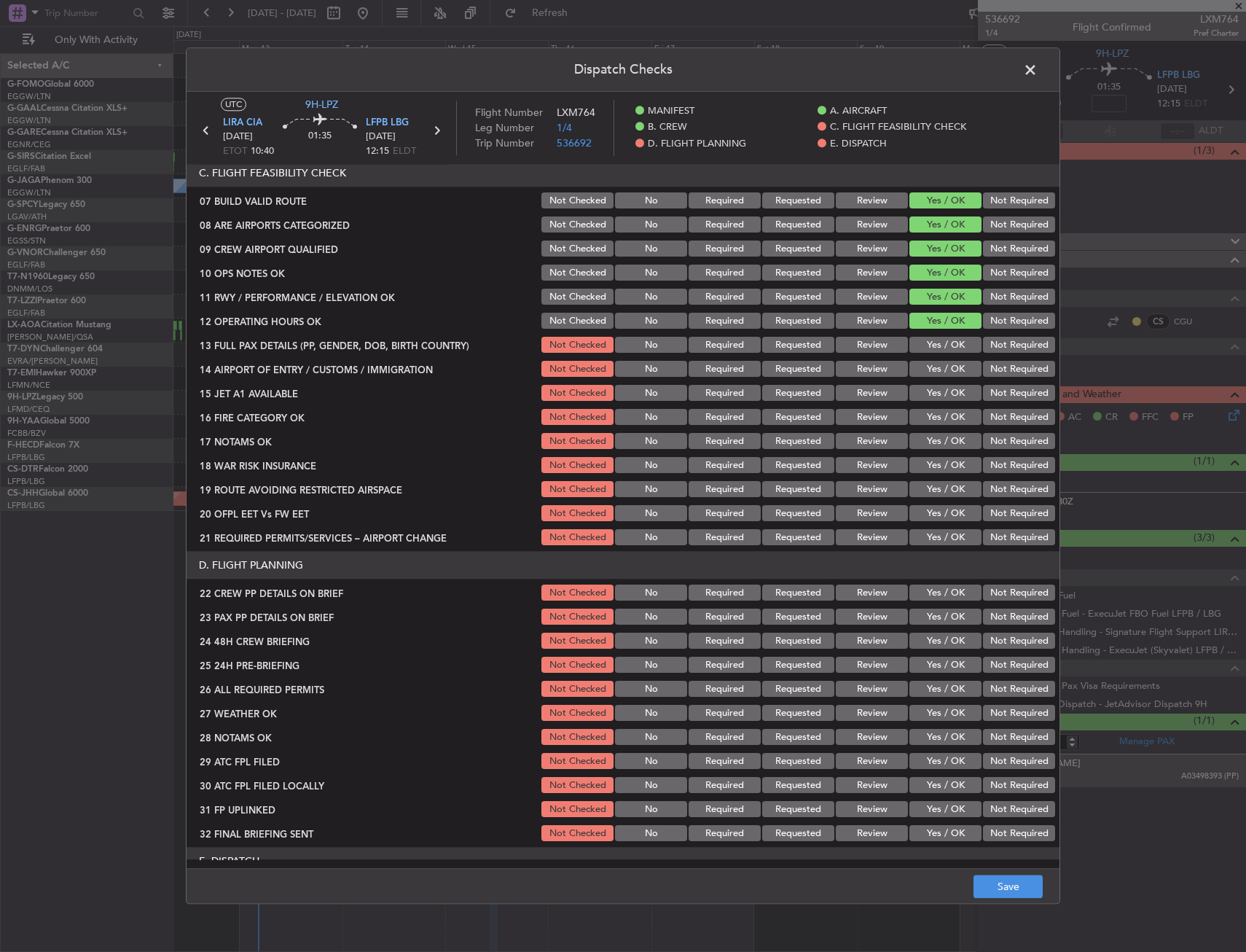
drag, startPoint x: 936, startPoint y: 370, endPoint x: 936, endPoint y: 351, distance: 19.0
click at [936, 368] on button "Yes / OK" at bounding box center [945, 368] width 72 height 16
click at [935, 347] on button "Yes / OK" at bounding box center [945, 345] width 72 height 16
click at [931, 387] on button "Yes / OK" at bounding box center [945, 393] width 72 height 16
click at [931, 412] on button "Yes / OK" at bounding box center [945, 417] width 72 height 16
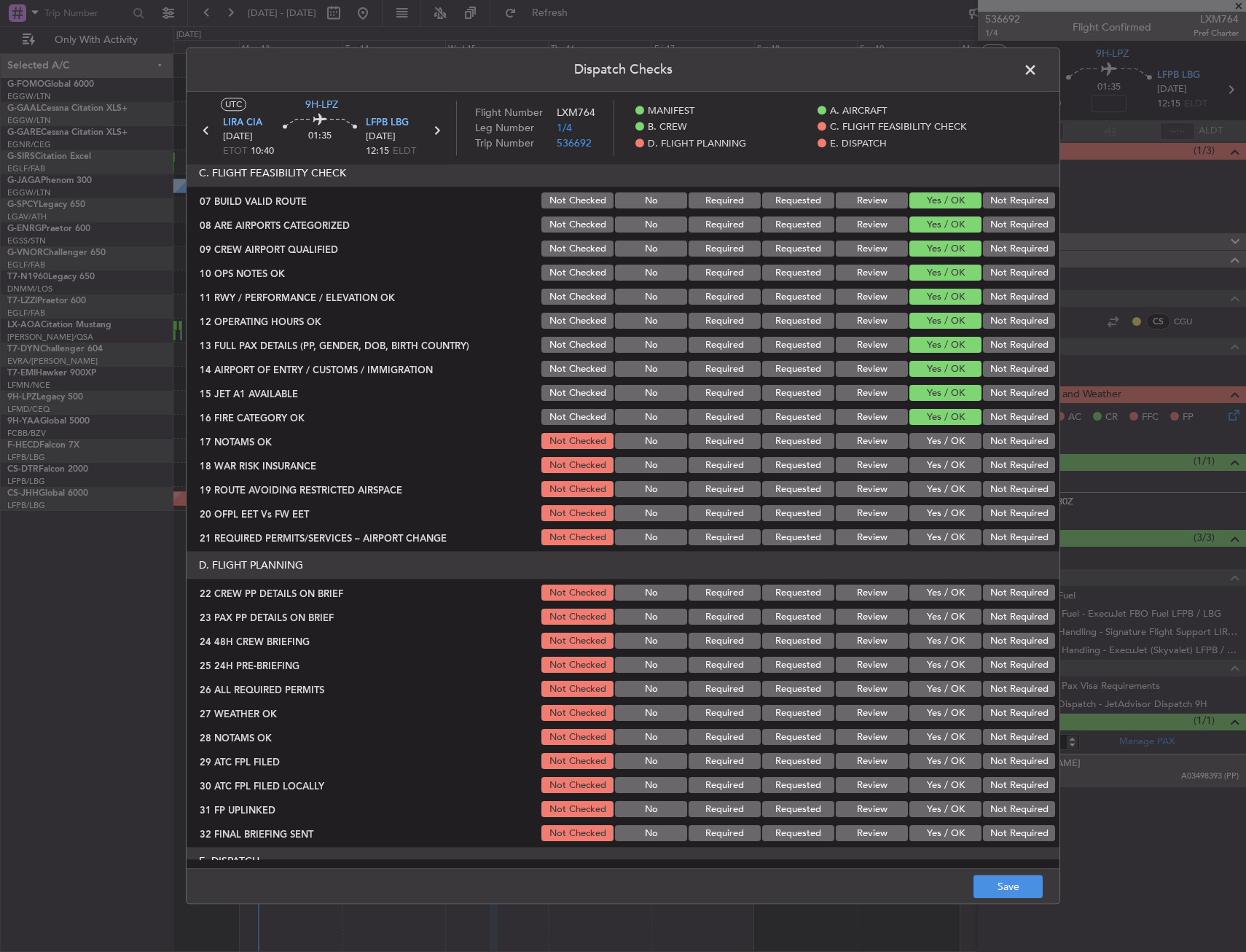
click at [931, 436] on button "Yes / OK" at bounding box center [945, 441] width 72 height 16
click at [994, 463] on button "Not Required" at bounding box center [1019, 465] width 72 height 16
click at [927, 508] on button "Yes / OK" at bounding box center [945, 513] width 72 height 16
click at [934, 494] on button "Yes / OK" at bounding box center [945, 489] width 72 height 16
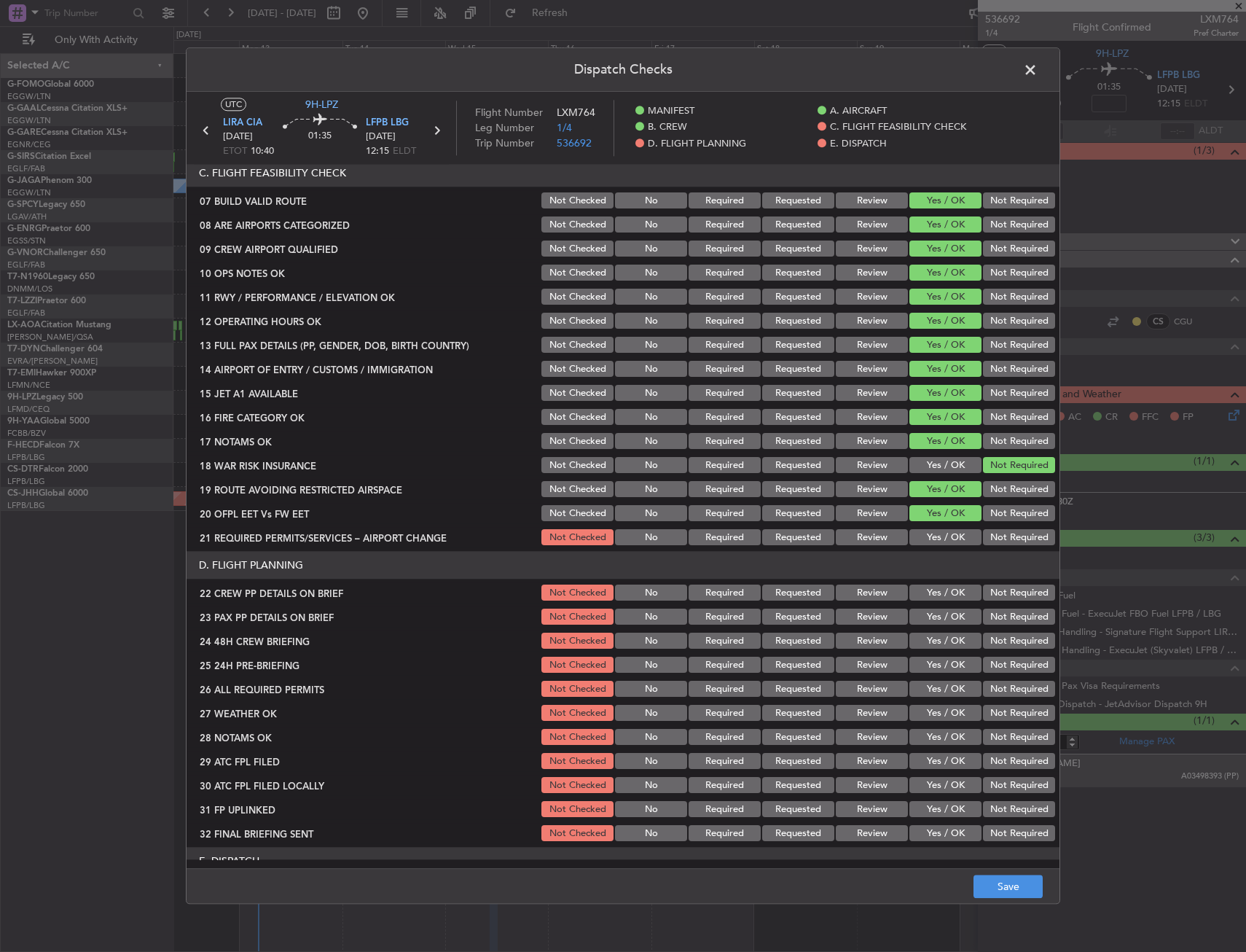
click at [929, 533] on button "Yes / OK" at bounding box center [945, 537] width 72 height 16
click at [933, 603] on div "Yes / OK" at bounding box center [944, 593] width 73 height 20
drag, startPoint x: 929, startPoint y: 617, endPoint x: 928, endPoint y: 604, distance: 13.0
click at [927, 615] on button "Yes / OK" at bounding box center [945, 617] width 72 height 16
drag, startPoint x: 933, startPoint y: 585, endPoint x: 934, endPoint y: 622, distance: 37.0
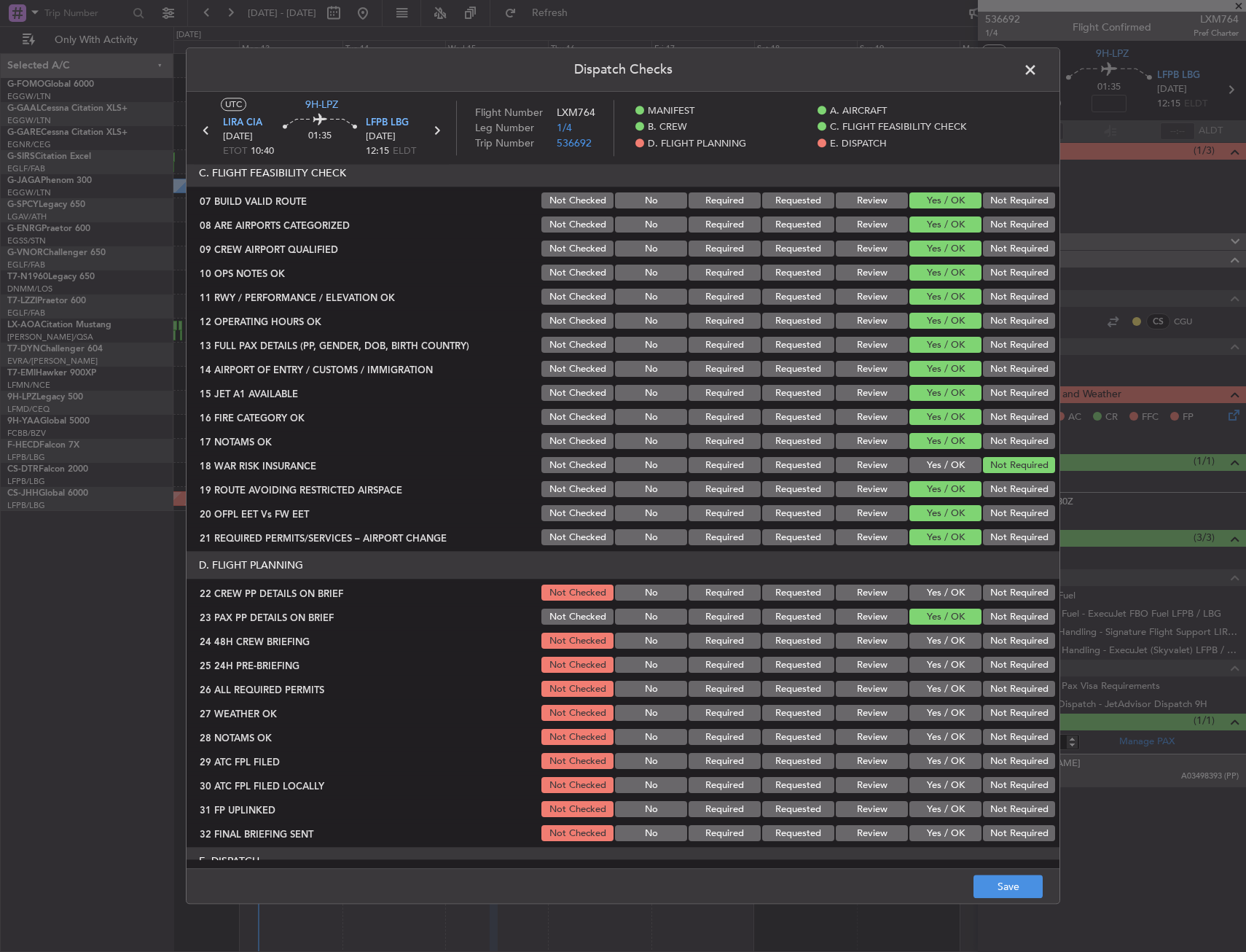
click at [933, 589] on button "Yes / OK" at bounding box center [945, 593] width 72 height 16
click at [935, 631] on div "Yes / OK" at bounding box center [944, 641] width 73 height 20
drag, startPoint x: 938, startPoint y: 640, endPoint x: 1001, endPoint y: 687, distance: 78.6
click at [938, 642] on button "Yes / OK" at bounding box center [945, 640] width 72 height 16
click at [999, 667] on button "Not Required" at bounding box center [1019, 664] width 72 height 16
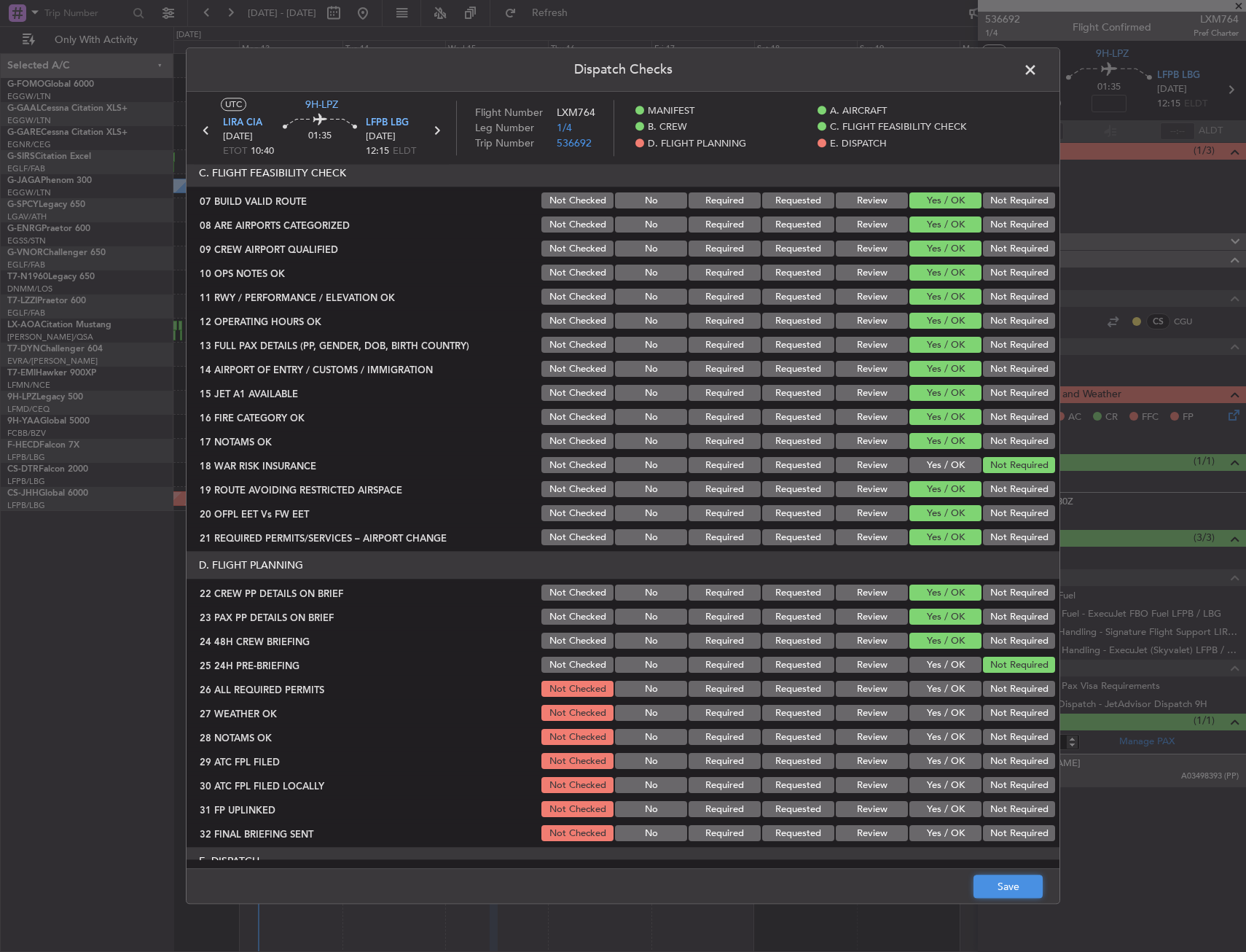
drag, startPoint x: 1020, startPoint y: 881, endPoint x: 1083, endPoint y: 806, distance: 97.9
click at [1019, 881] on button "Save" at bounding box center [1009, 886] width 70 height 23
click at [1037, 76] on span at bounding box center [1037, 73] width 0 height 29
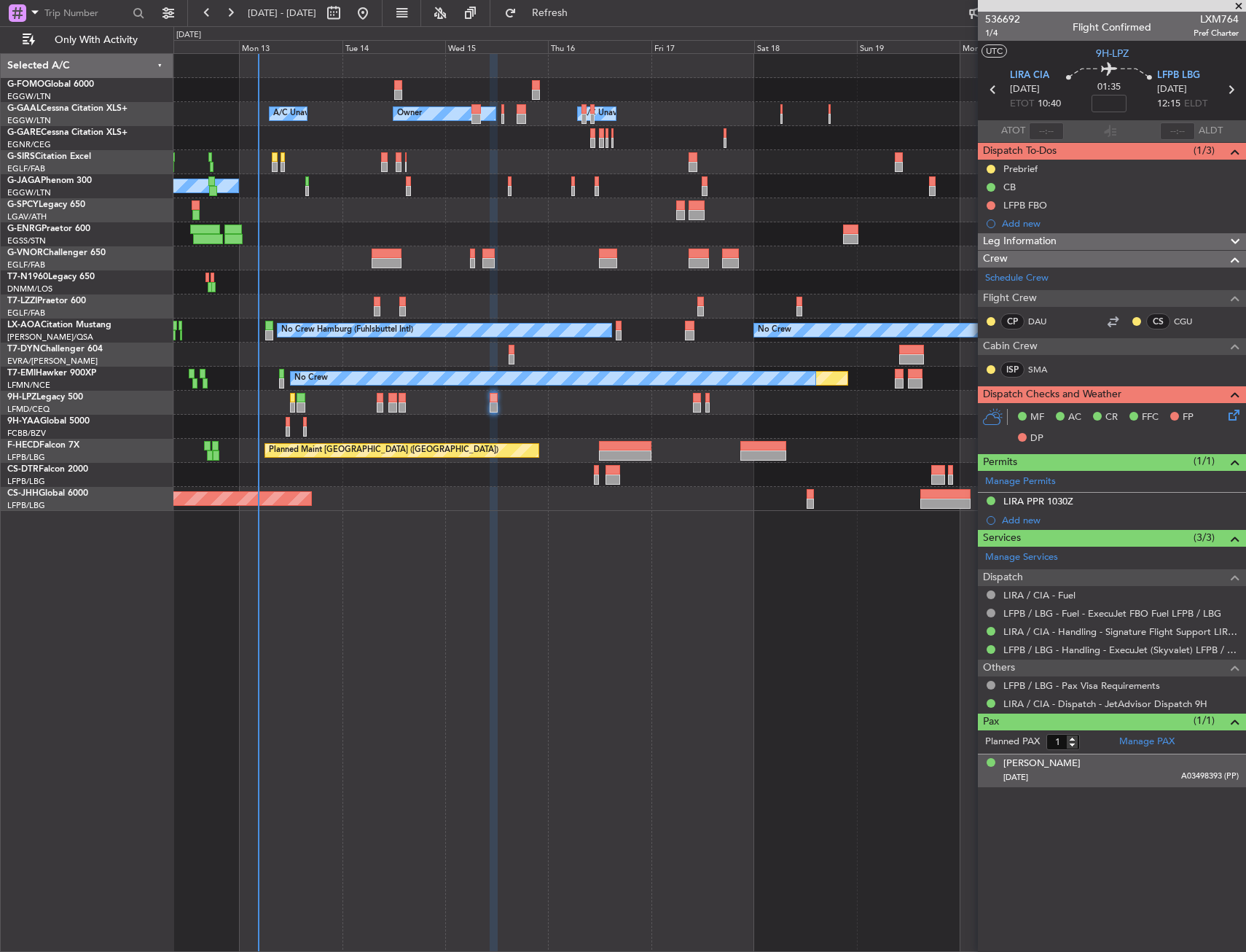
click at [1095, 240] on div "Leg Information" at bounding box center [1111, 241] width 268 height 16
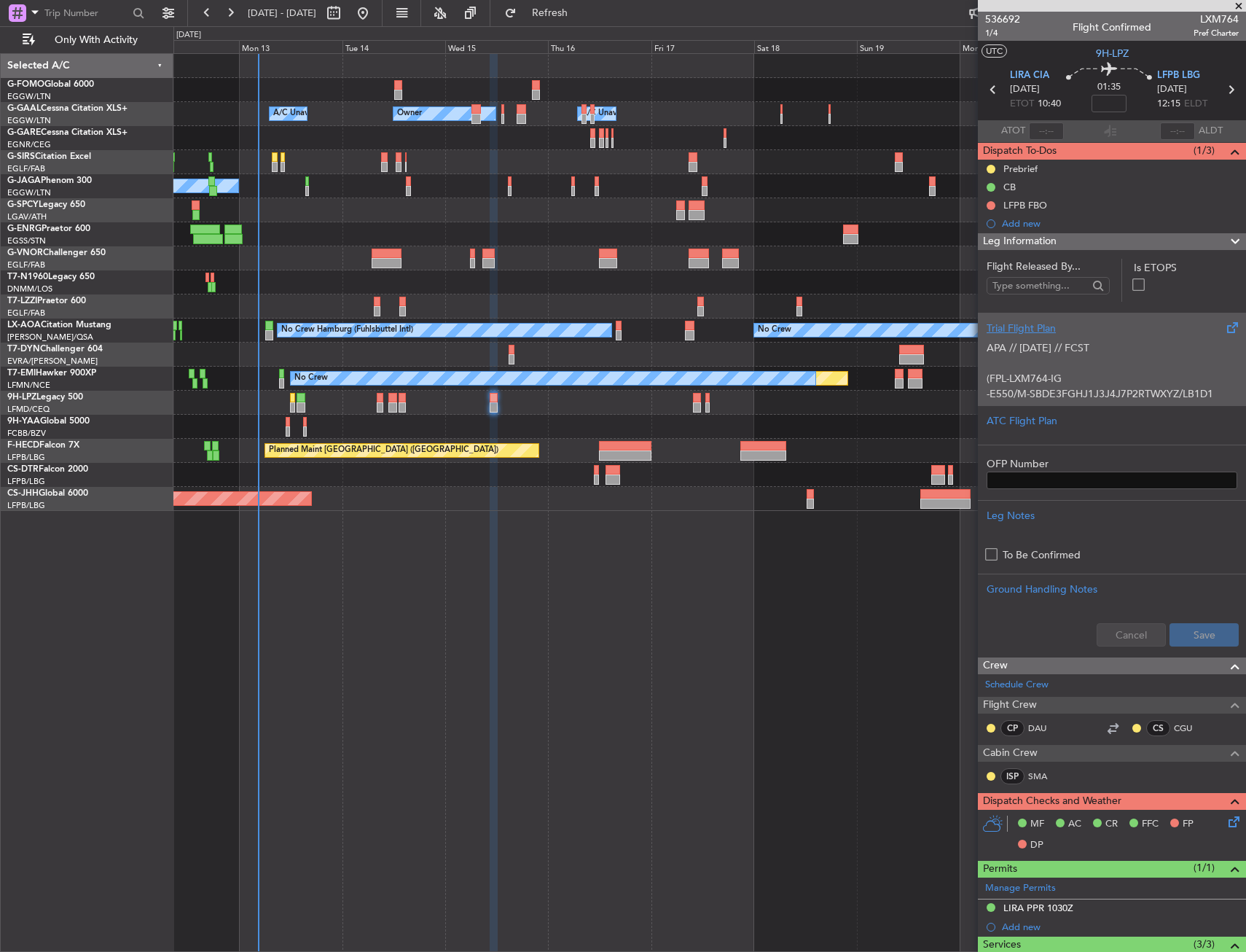
click at [1069, 321] on div "Trial Flight Plan" at bounding box center [1112, 328] width 251 height 16
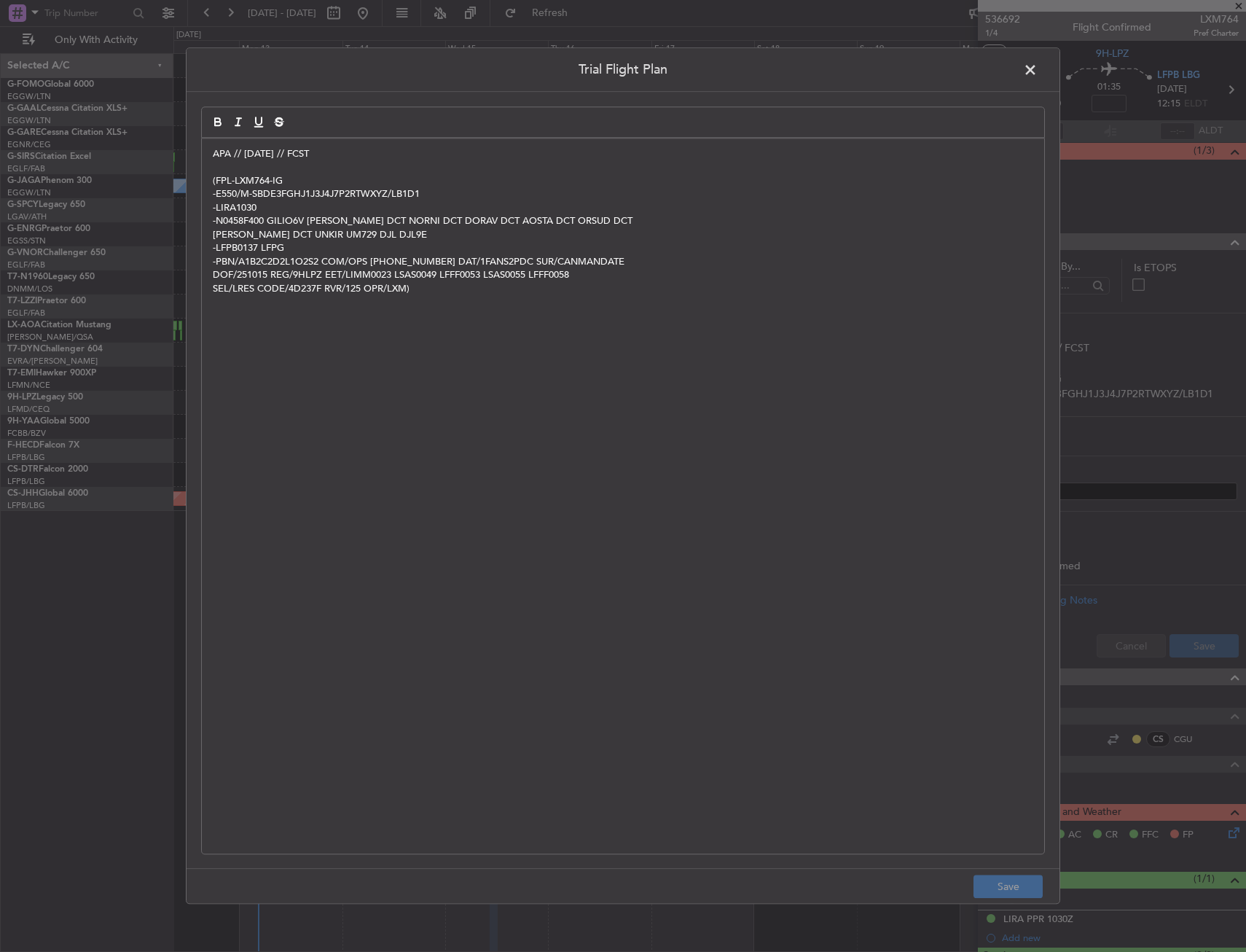
click at [508, 172] on p at bounding box center [622, 168] width 820 height 13
click at [386, 183] on p "(FPL-LXM764-IG" at bounding box center [622, 181] width 820 height 13
click at [1009, 889] on button "Save" at bounding box center [1009, 886] width 70 height 23
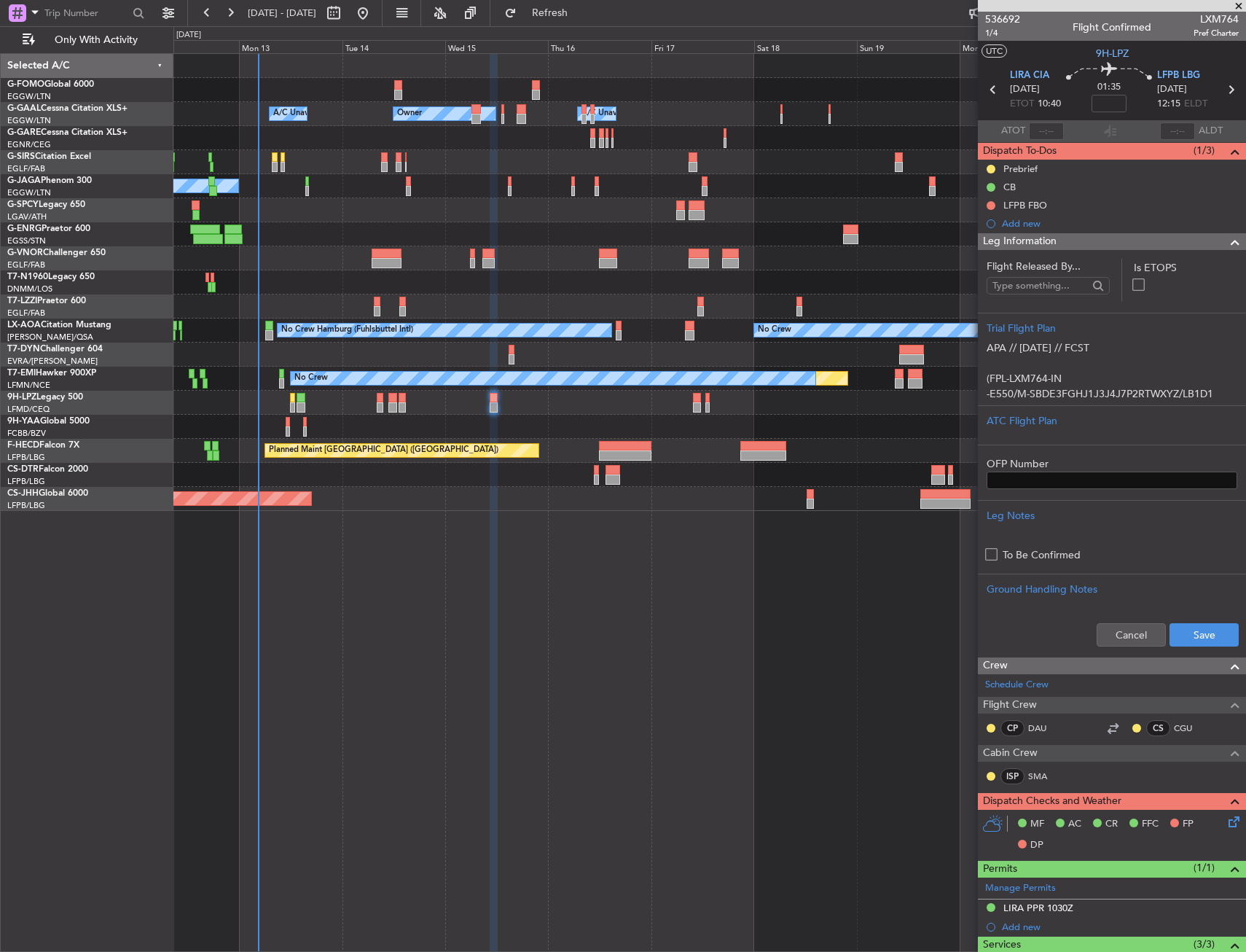
click at [1200, 617] on div "Cancel Save" at bounding box center [1111, 635] width 268 height 44
click at [1197, 625] on button "Save" at bounding box center [1204, 634] width 70 height 23
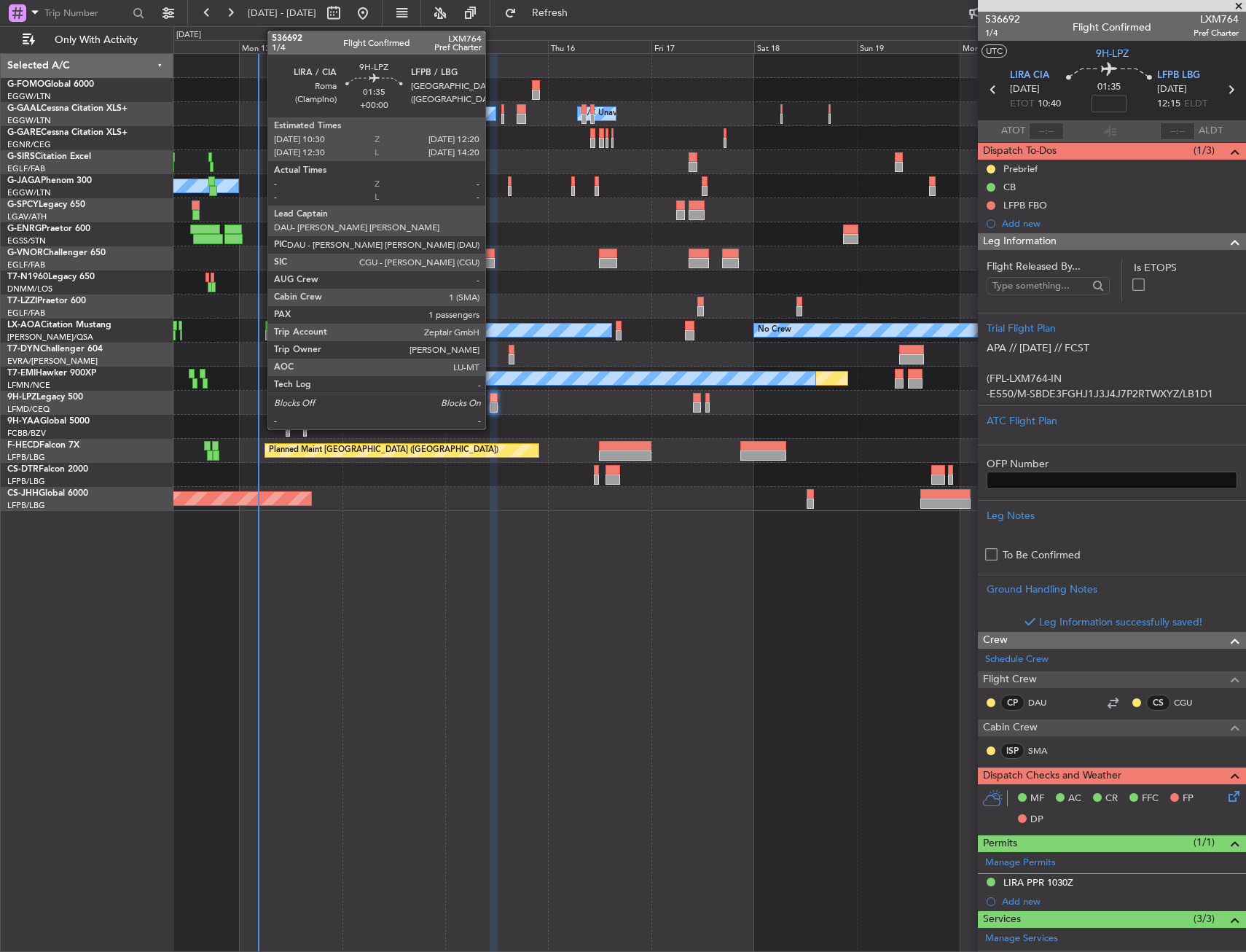
click at [492, 399] on div at bounding box center [493, 398] width 8 height 10
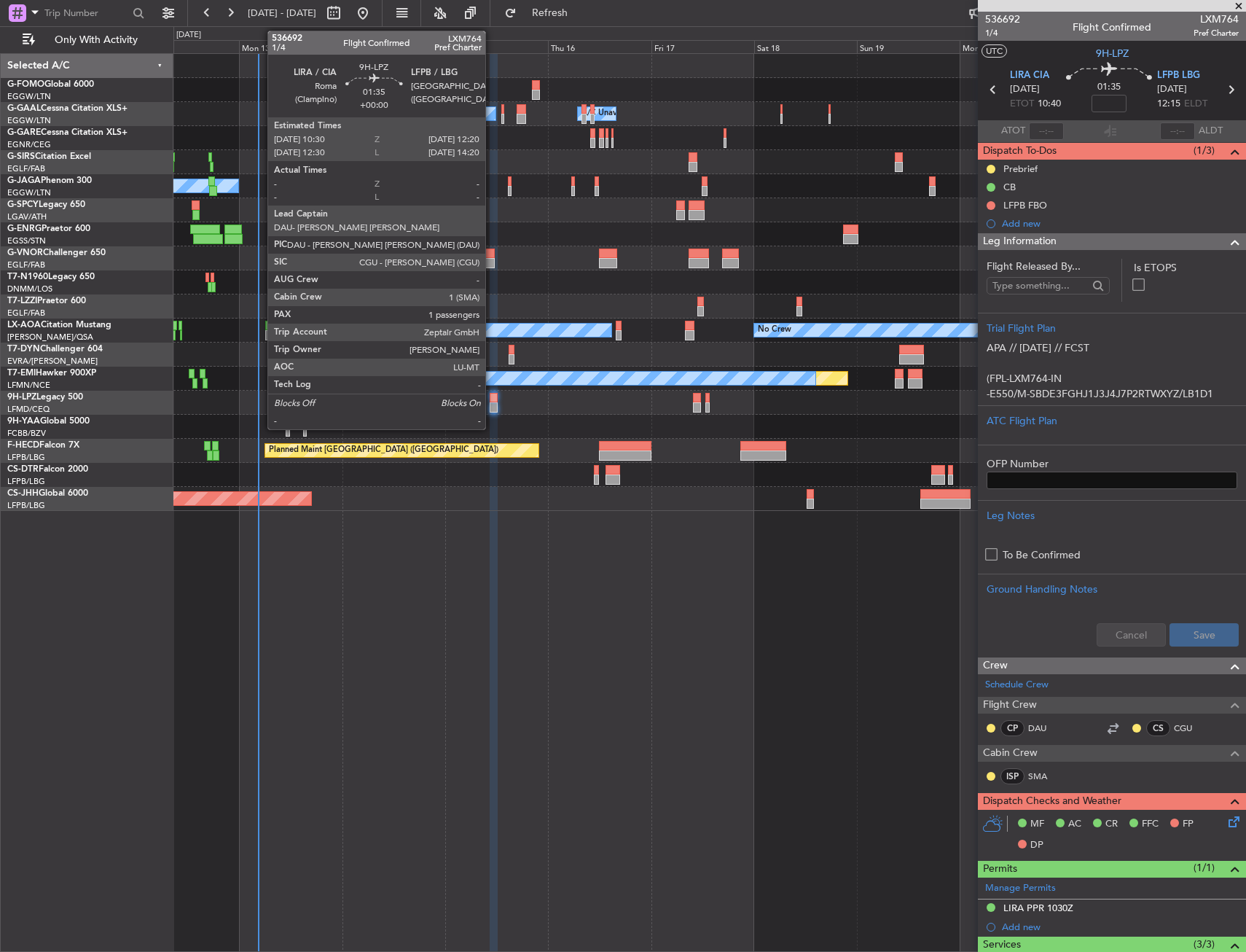
click at [492, 399] on div at bounding box center [493, 398] width 8 height 10
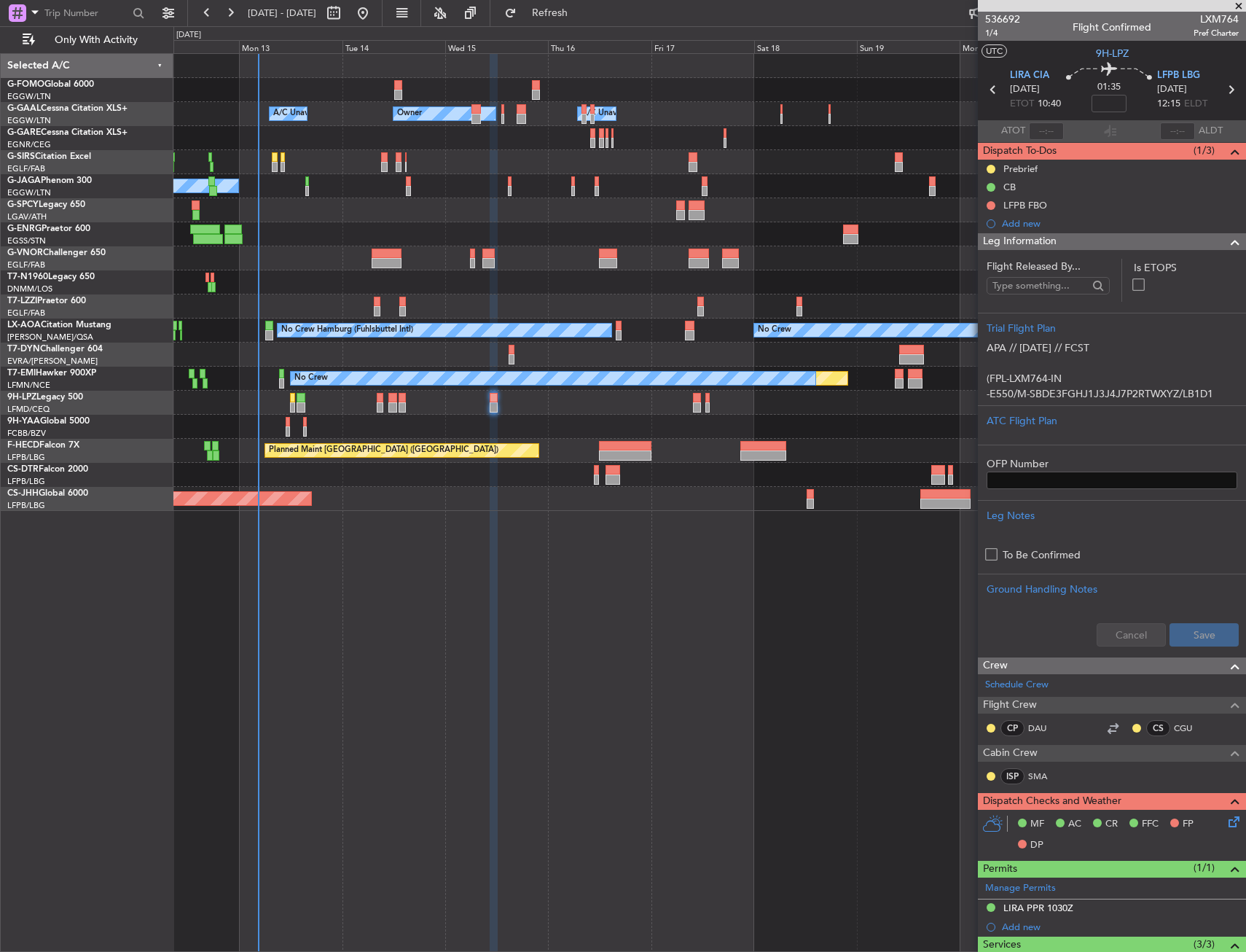
drag, startPoint x: 1197, startPoint y: 238, endPoint x: 1192, endPoint y: 247, distance: 10.3
click at [1197, 238] on div "Leg Information" at bounding box center [1111, 241] width 268 height 16
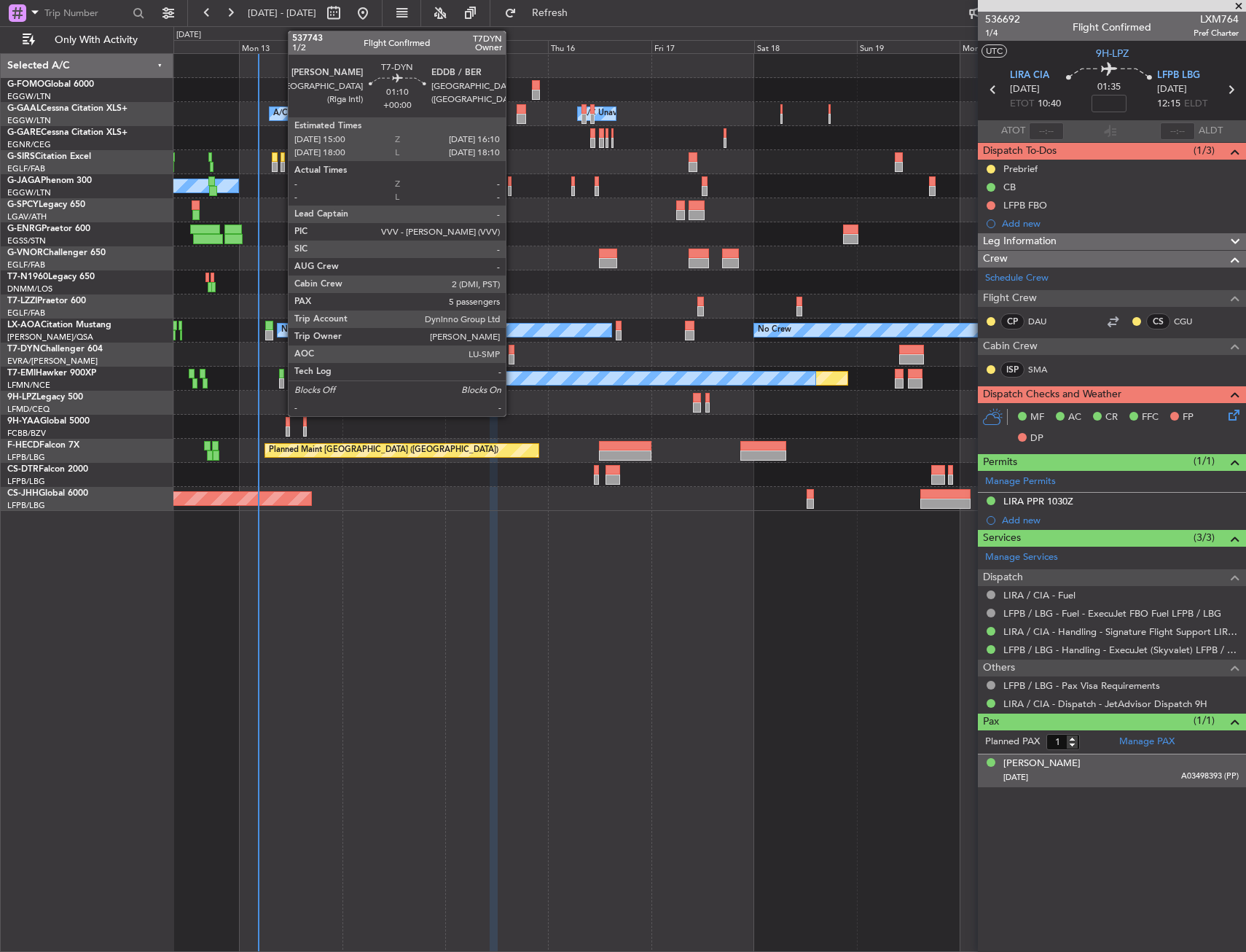
click at [512, 353] on div at bounding box center [511, 349] width 5 height 10
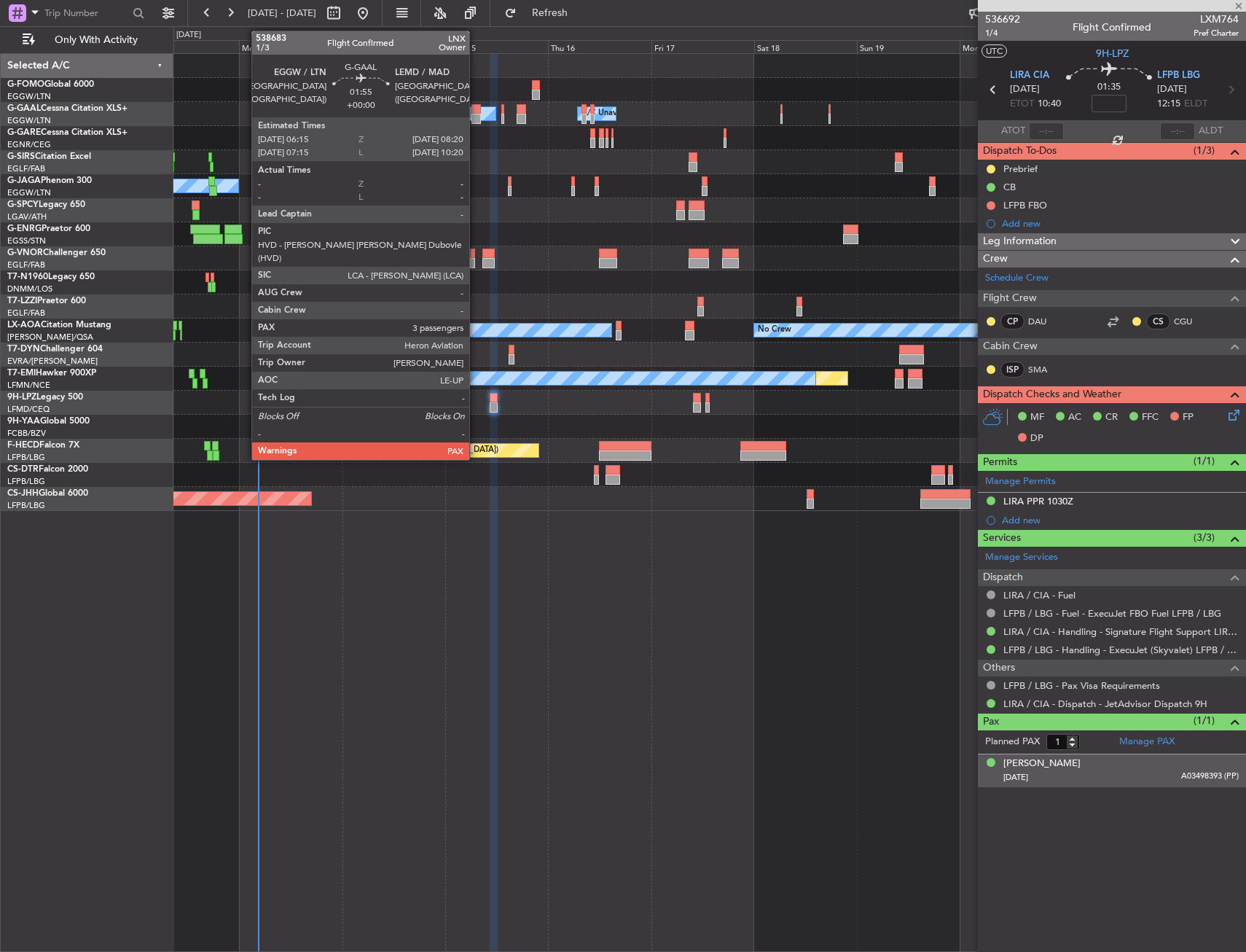
type input "5"
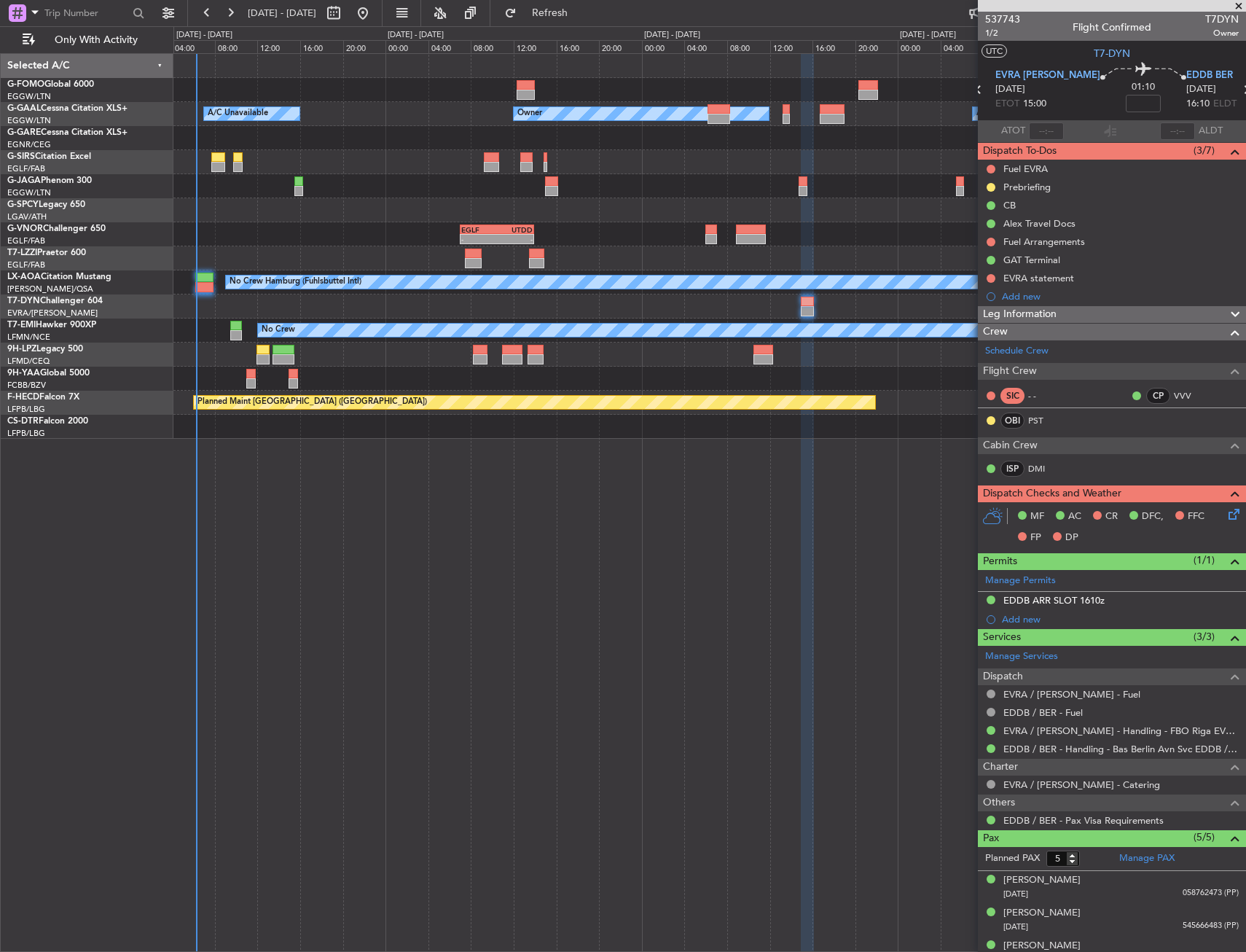
click at [213, 330] on div "Planned Maint No Crew" at bounding box center [709, 331] width 1072 height 24
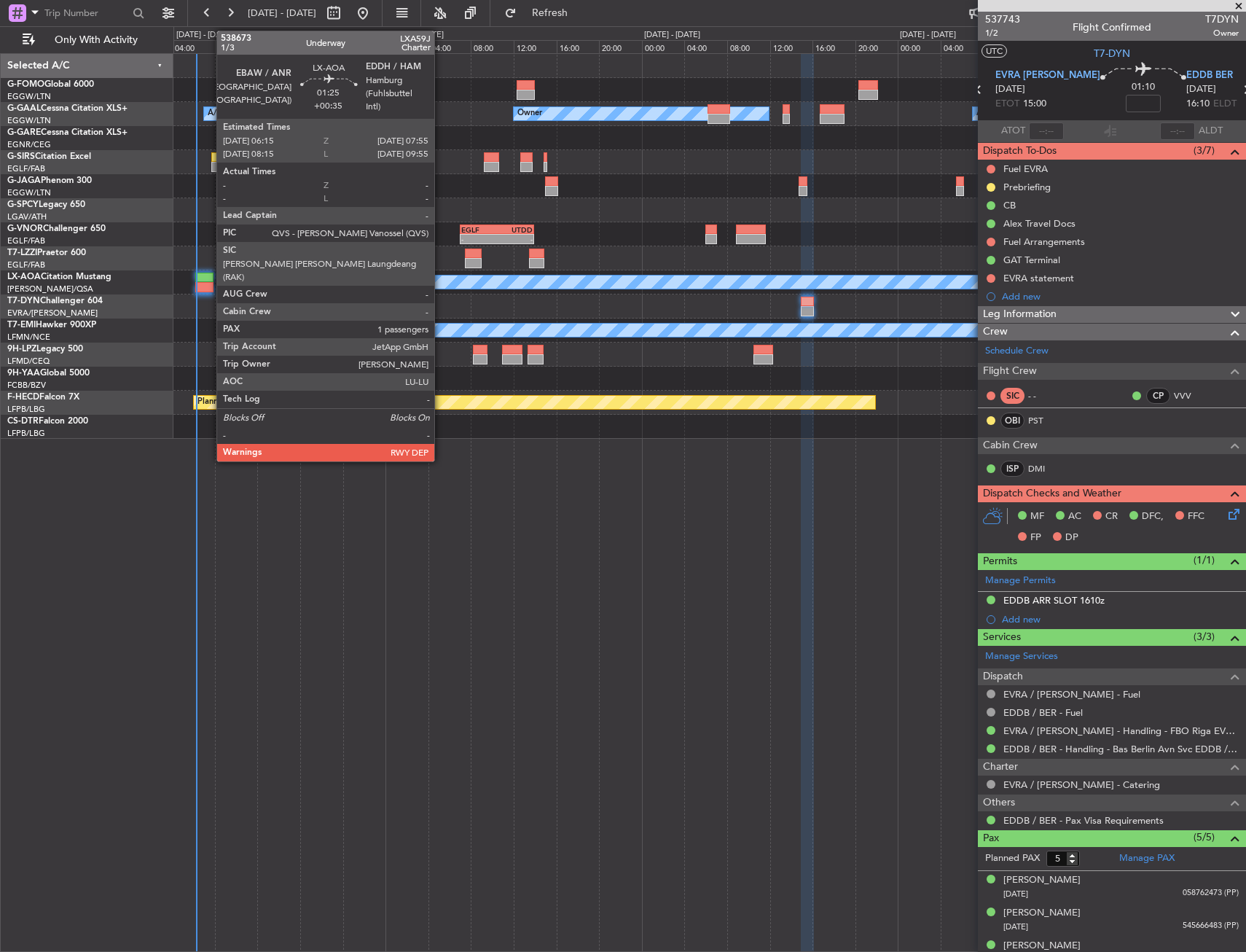
click at [209, 274] on div at bounding box center [204, 277] width 18 height 10
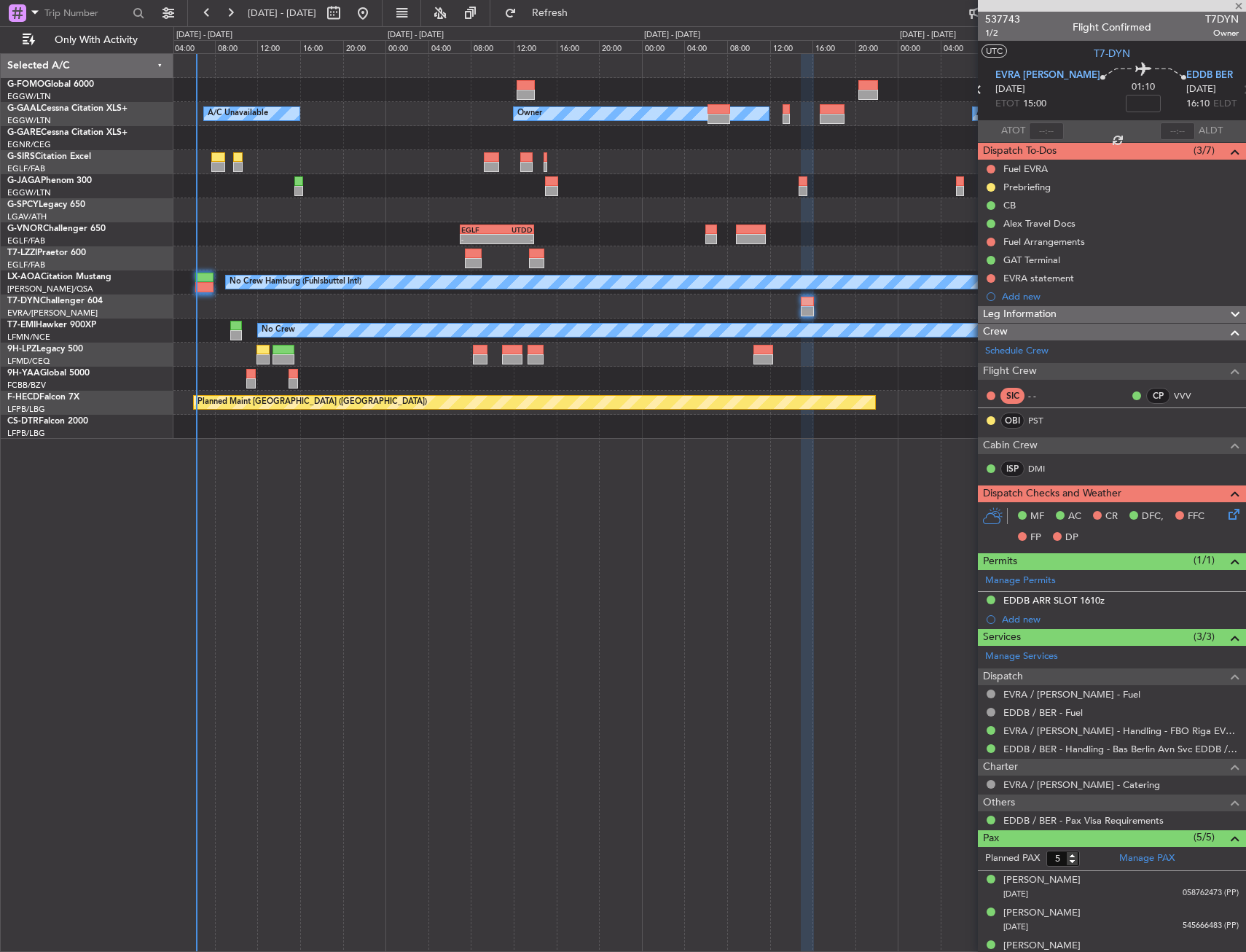
type input "+00:35"
type input "1"
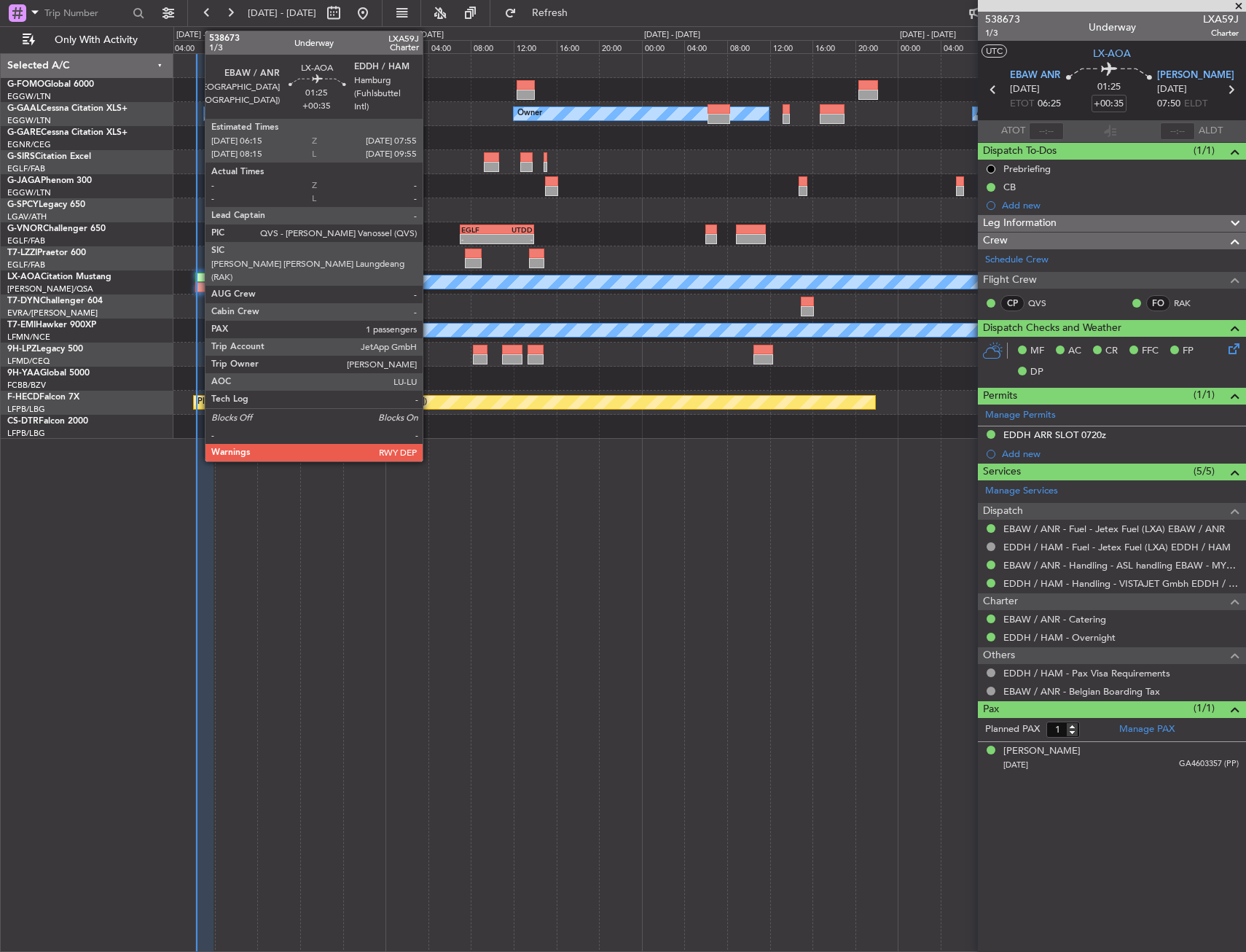
click at [198, 279] on div at bounding box center [204, 277] width 18 height 10
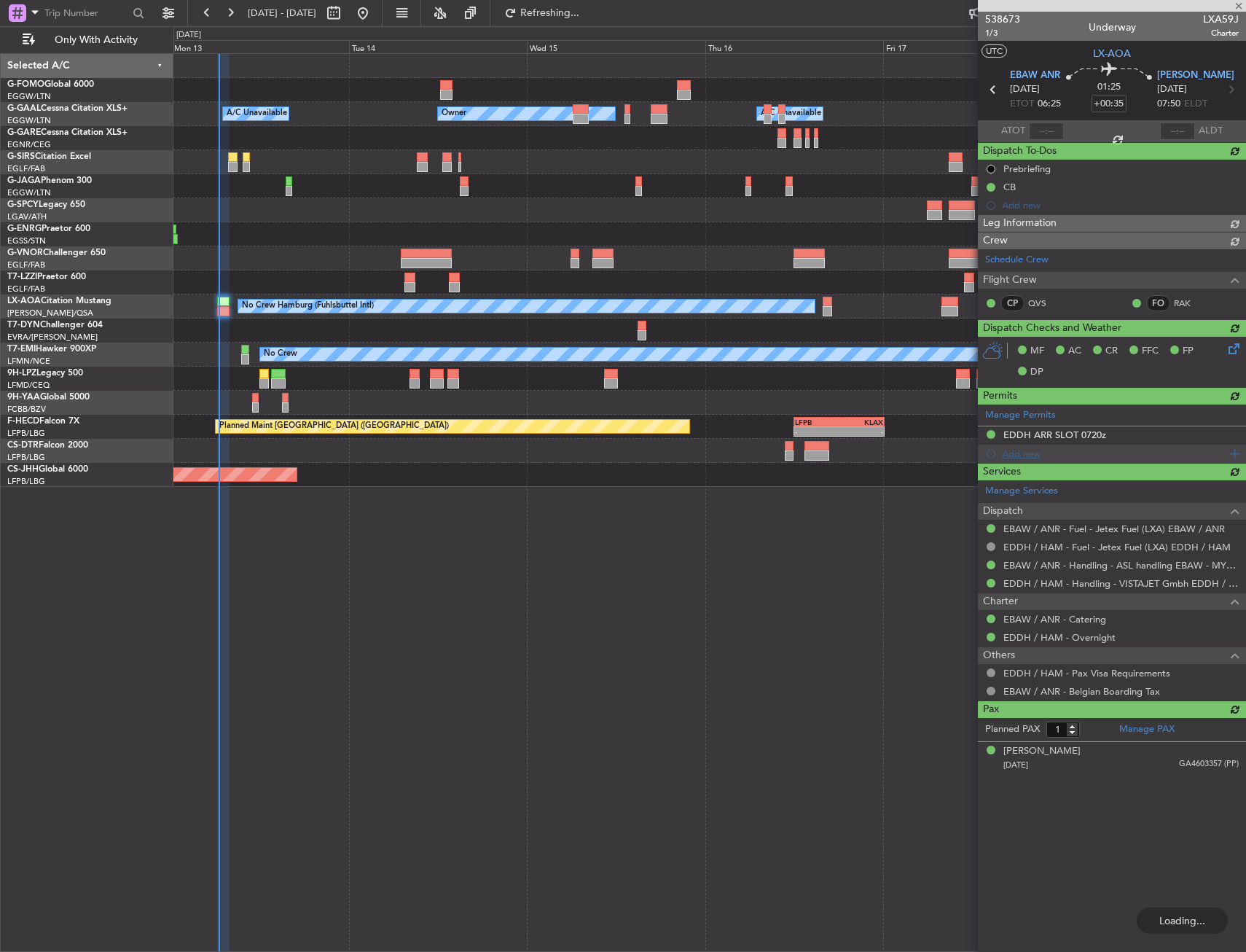
type input "06:22"
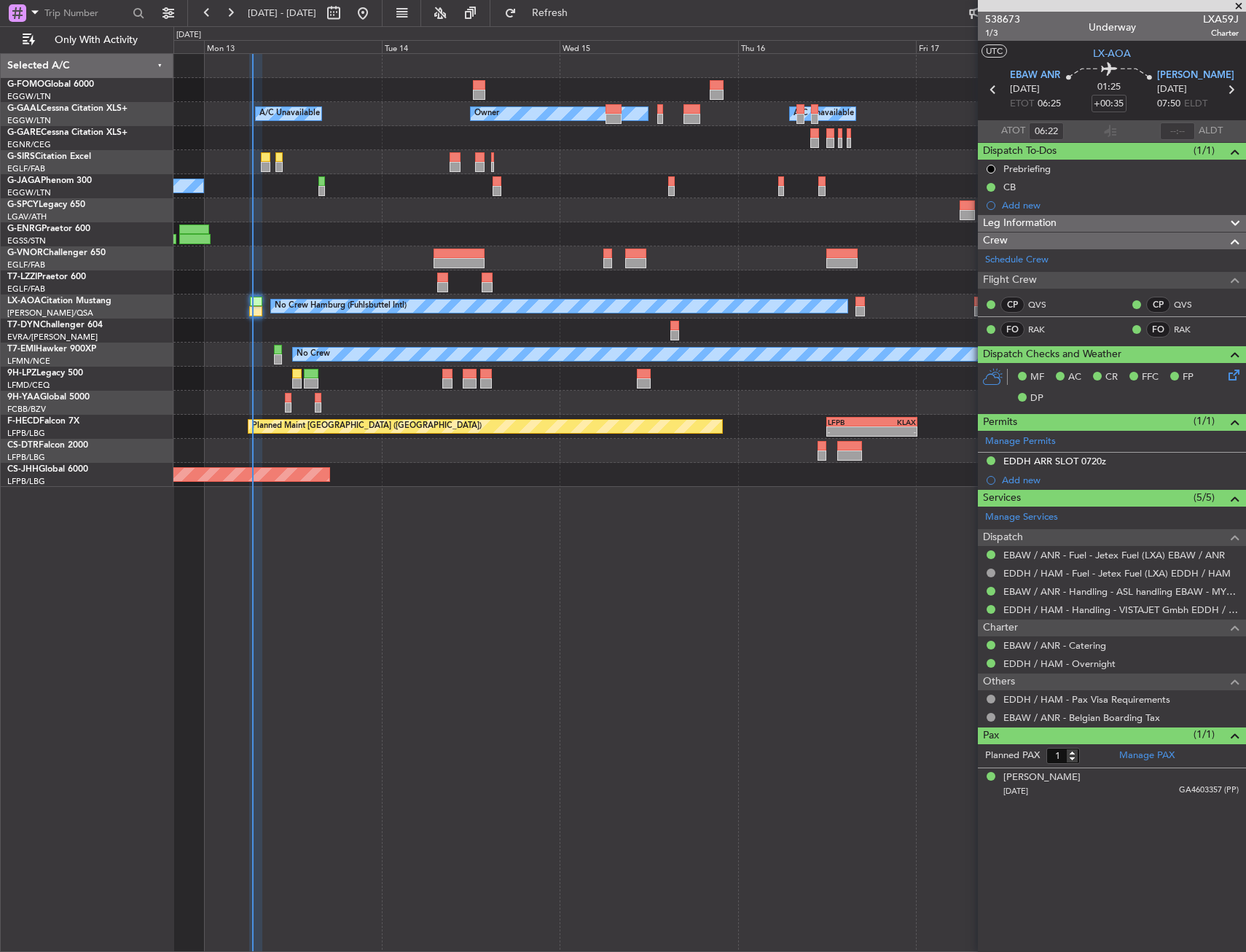
click at [518, 498] on div "Owner Owner A/C Unavailable A/C Unavailable Planned Maint Oxford (Kidlington) N…" at bounding box center [709, 502] width 1073 height 899
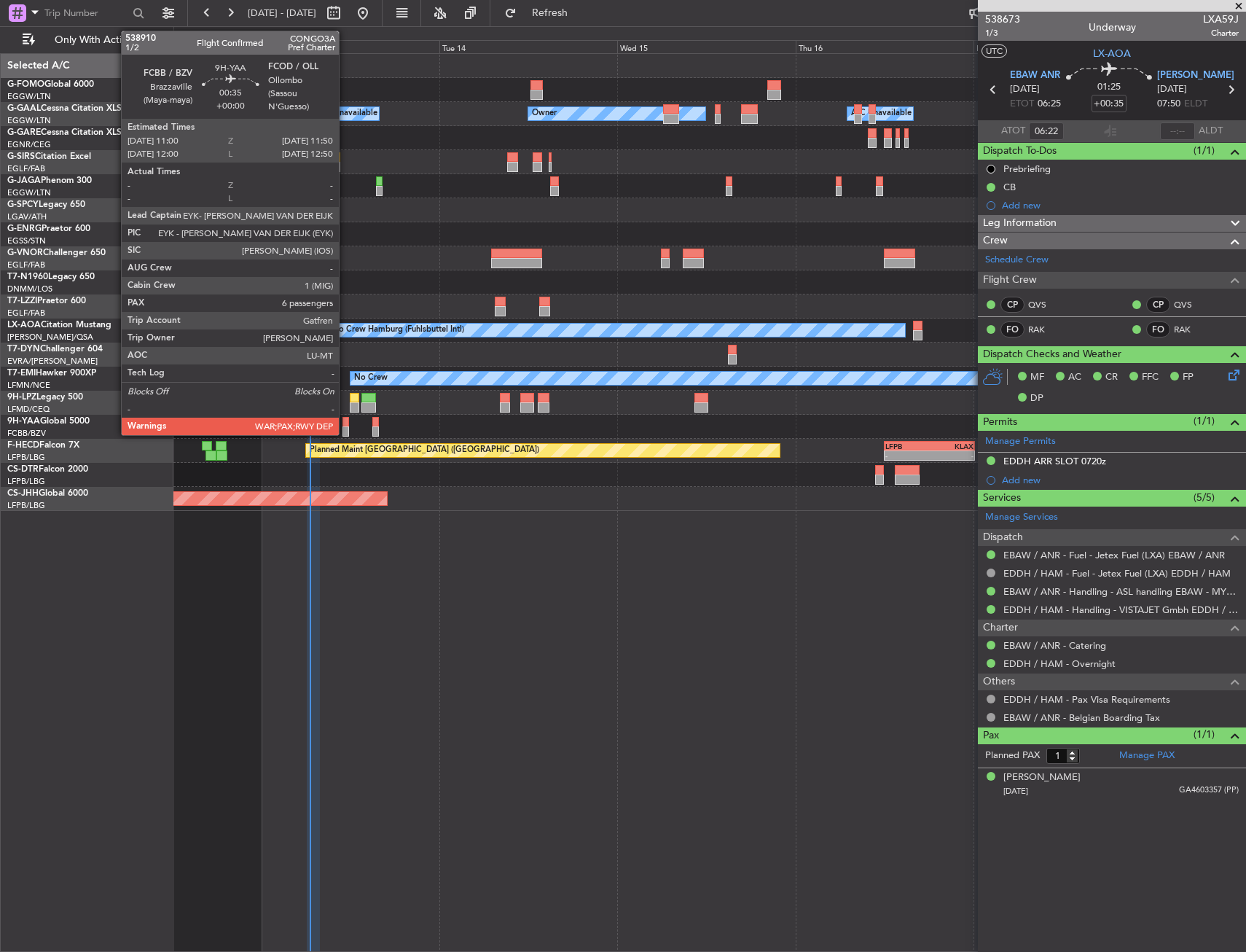
click at [345, 422] on div at bounding box center [345, 421] width 6 height 10
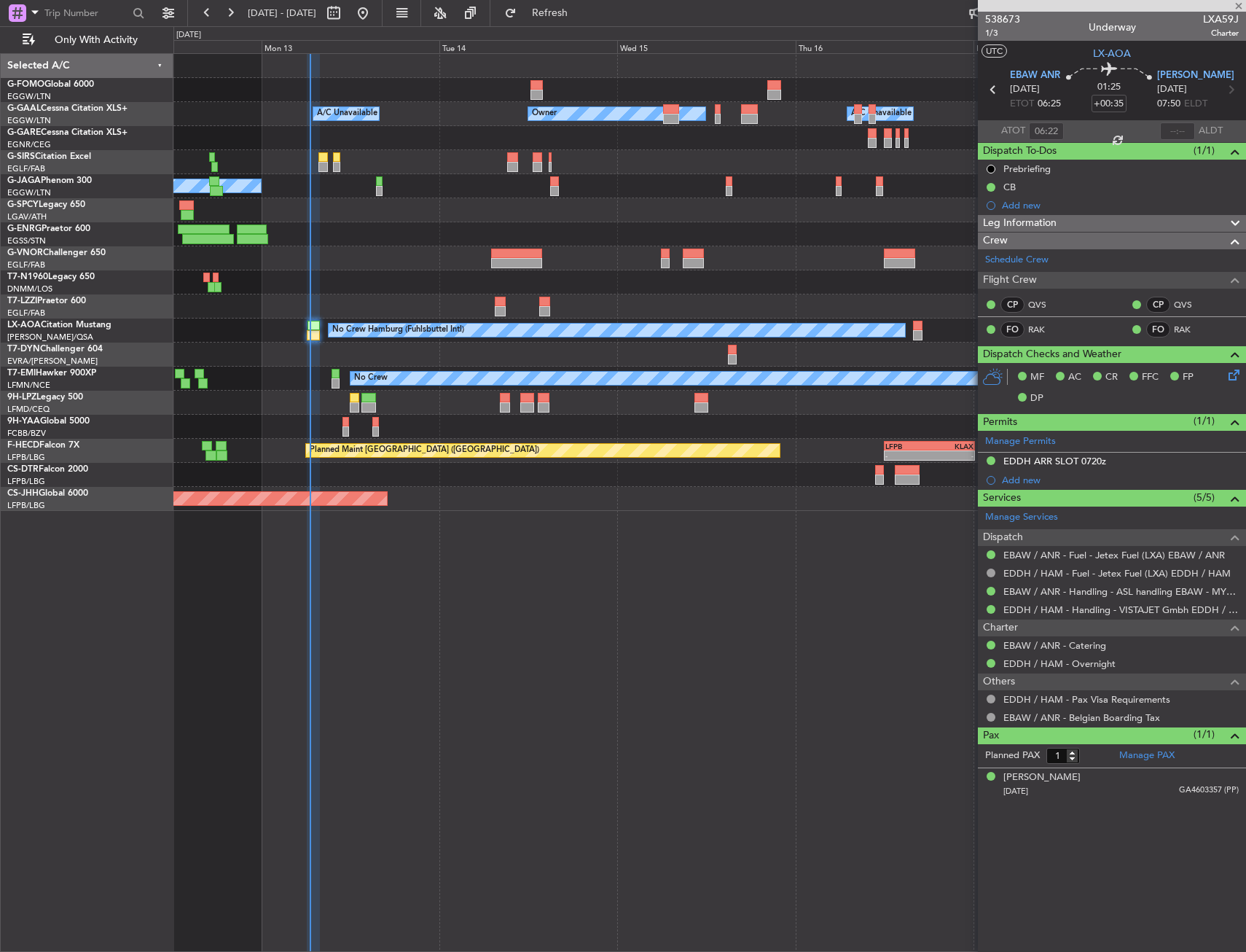
type input "6"
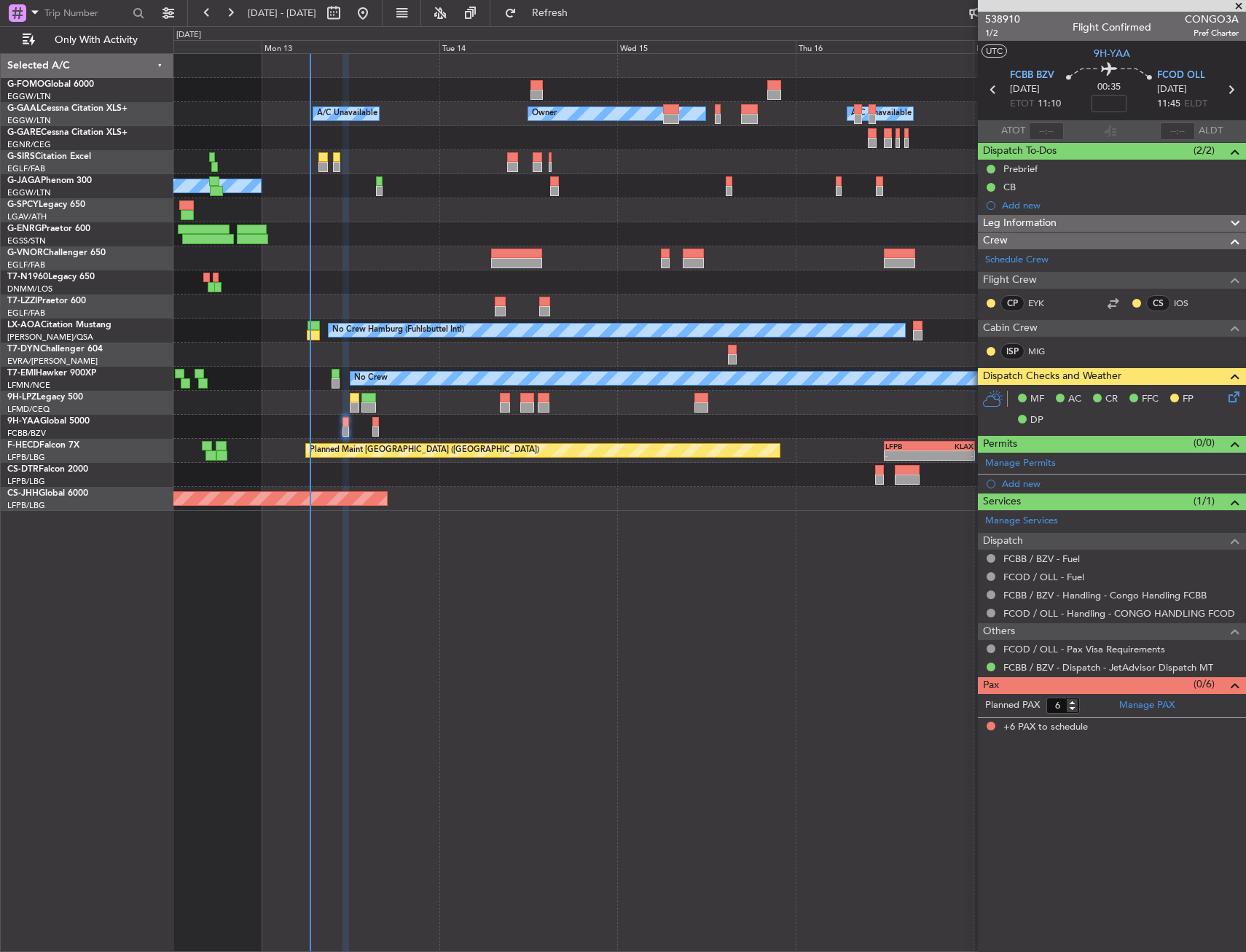
click at [263, 512] on div "Owner Owner A/C Unavailable A/C Unavailable No Crew No Crew Hamburg (Fuhlsbutte…" at bounding box center [709, 502] width 1073 height 899
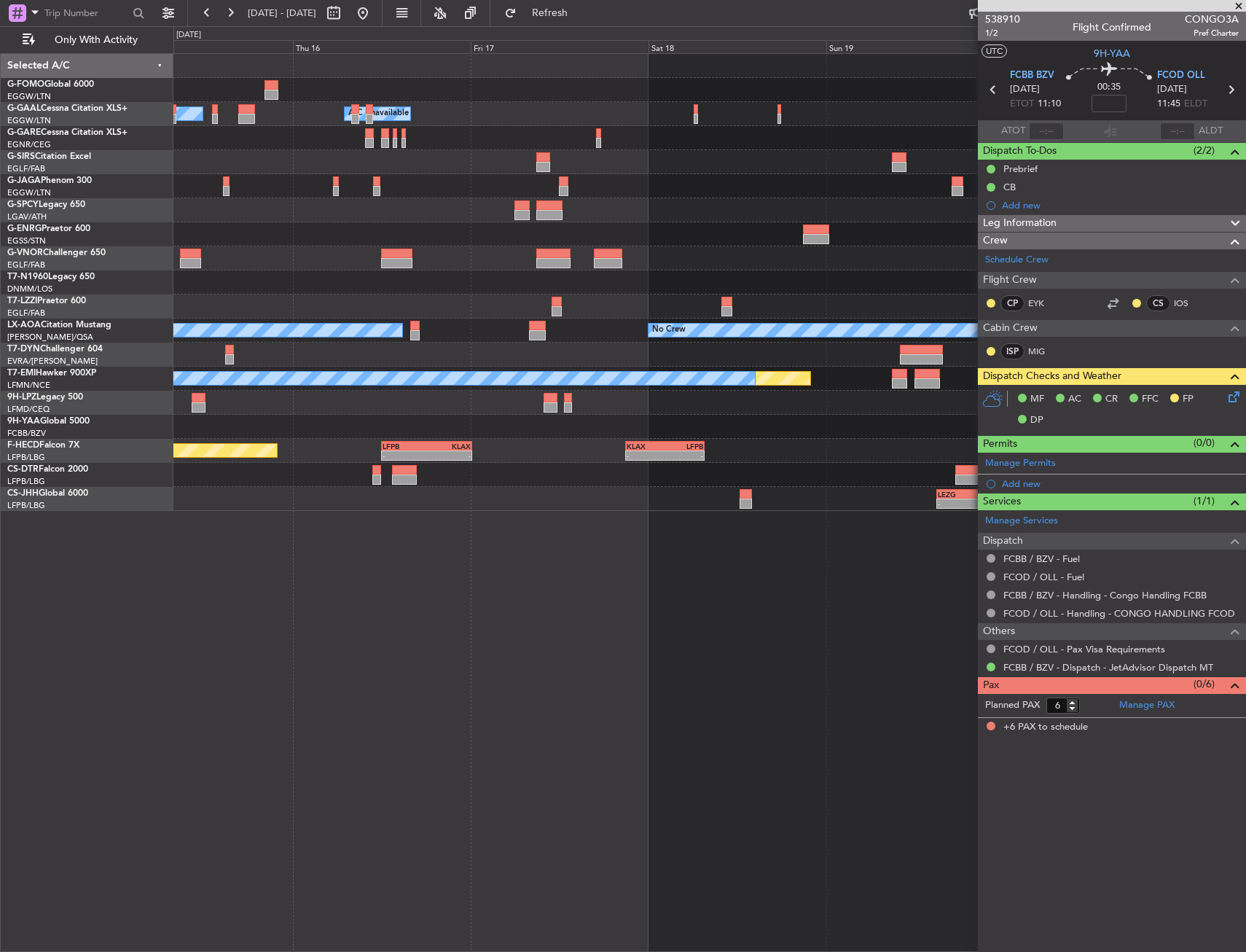
click at [276, 508] on div "- - LEZG 15:00 Z KNUQ 02:35 Z" at bounding box center [709, 498] width 1072 height 24
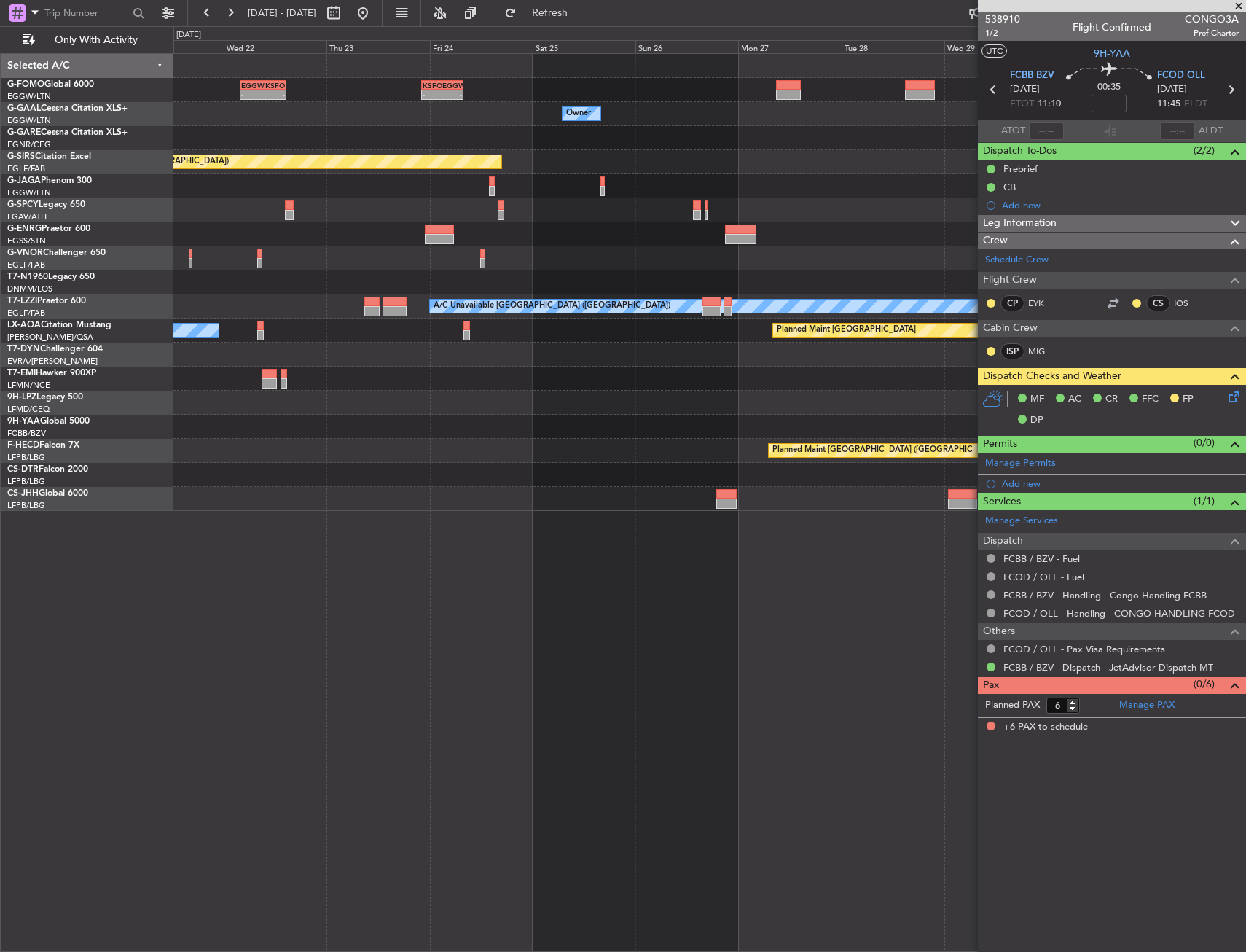
click at [214, 518] on div "- - EGGW 03:55 Z KSFO 14:45 Z - - KSFO 22:15 Z EGGW 08:00 Z Owner Owner Planned…" at bounding box center [709, 502] width 1073 height 899
click at [120, 500] on div "- - EGGW 03:55 Z KSFO 14:45 Z - - KSFO 22:15 Z EGGW 08:00 Z Owner Owner Planned…" at bounding box center [623, 489] width 1246 height 925
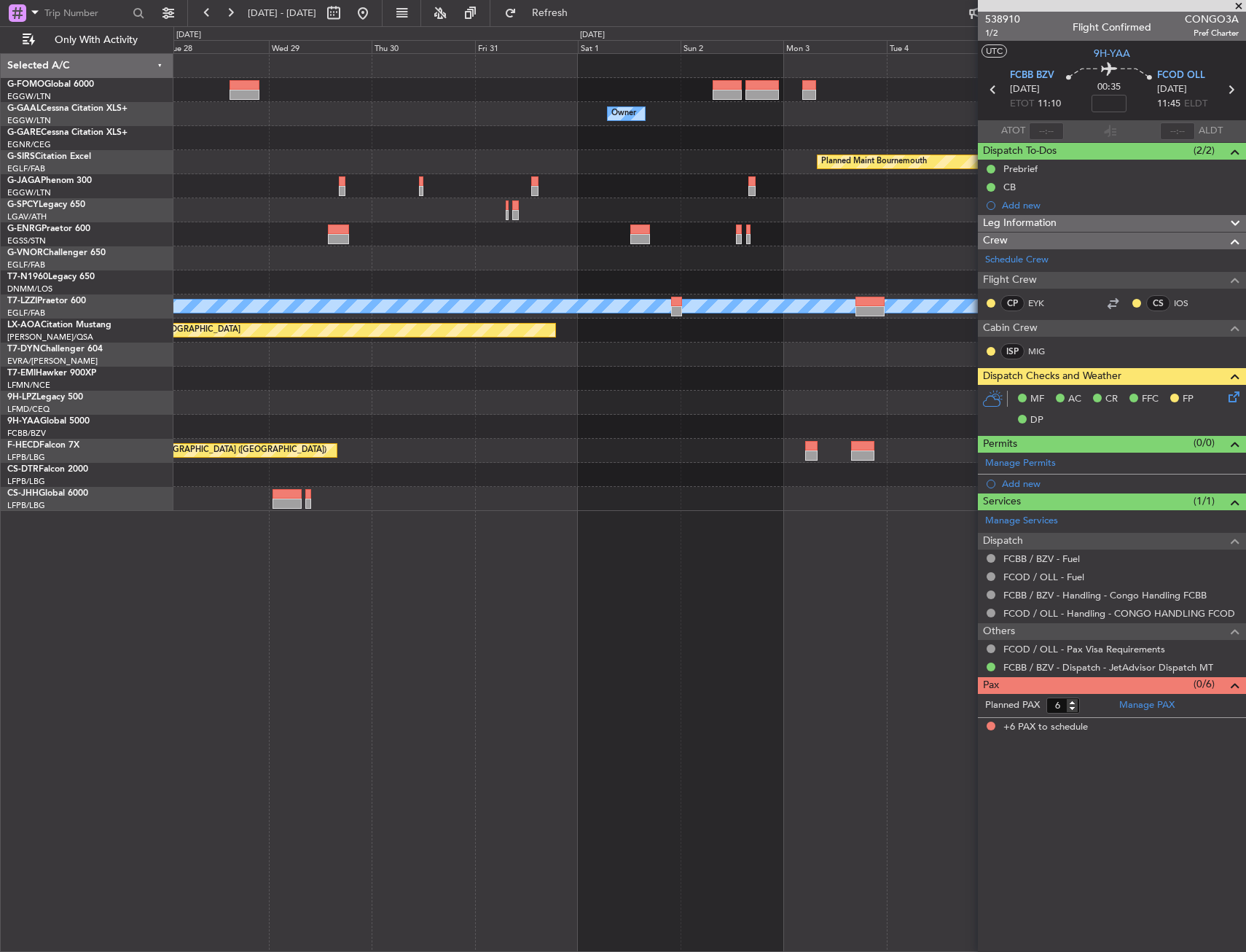
click at [252, 503] on div at bounding box center [709, 498] width 1072 height 24
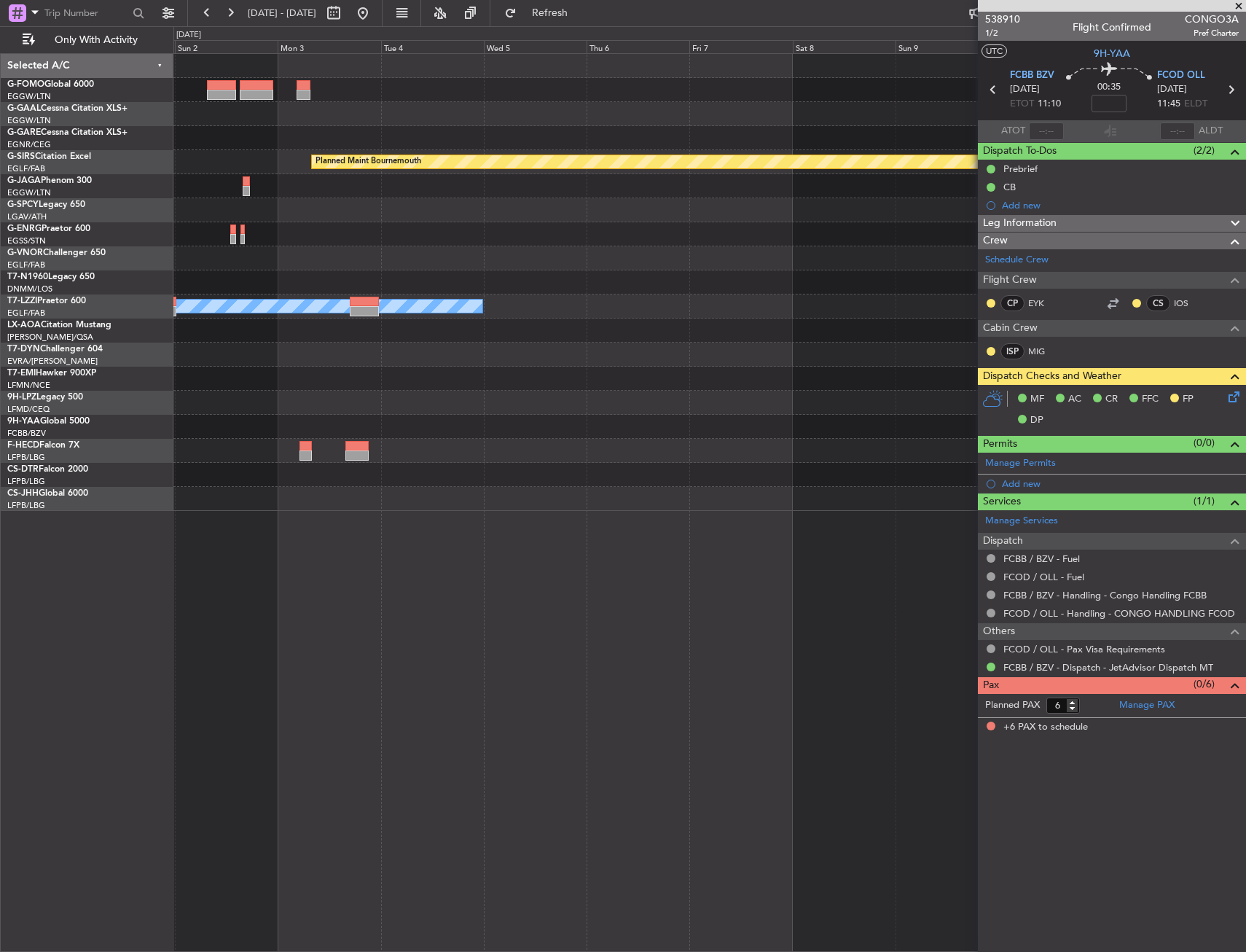
click at [402, 501] on div at bounding box center [709, 498] width 1072 height 24
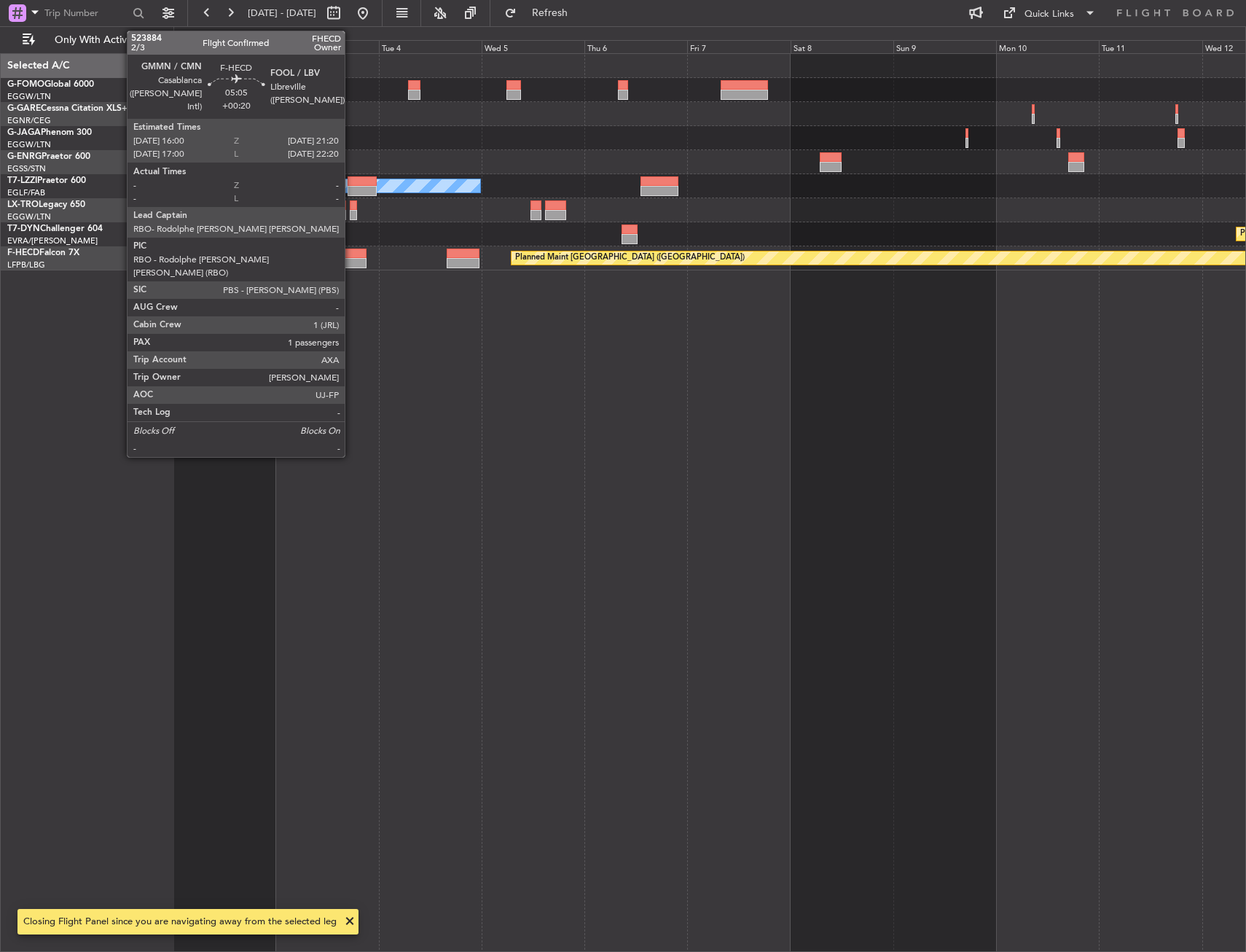
click at [351, 265] on div at bounding box center [355, 263] width 23 height 10
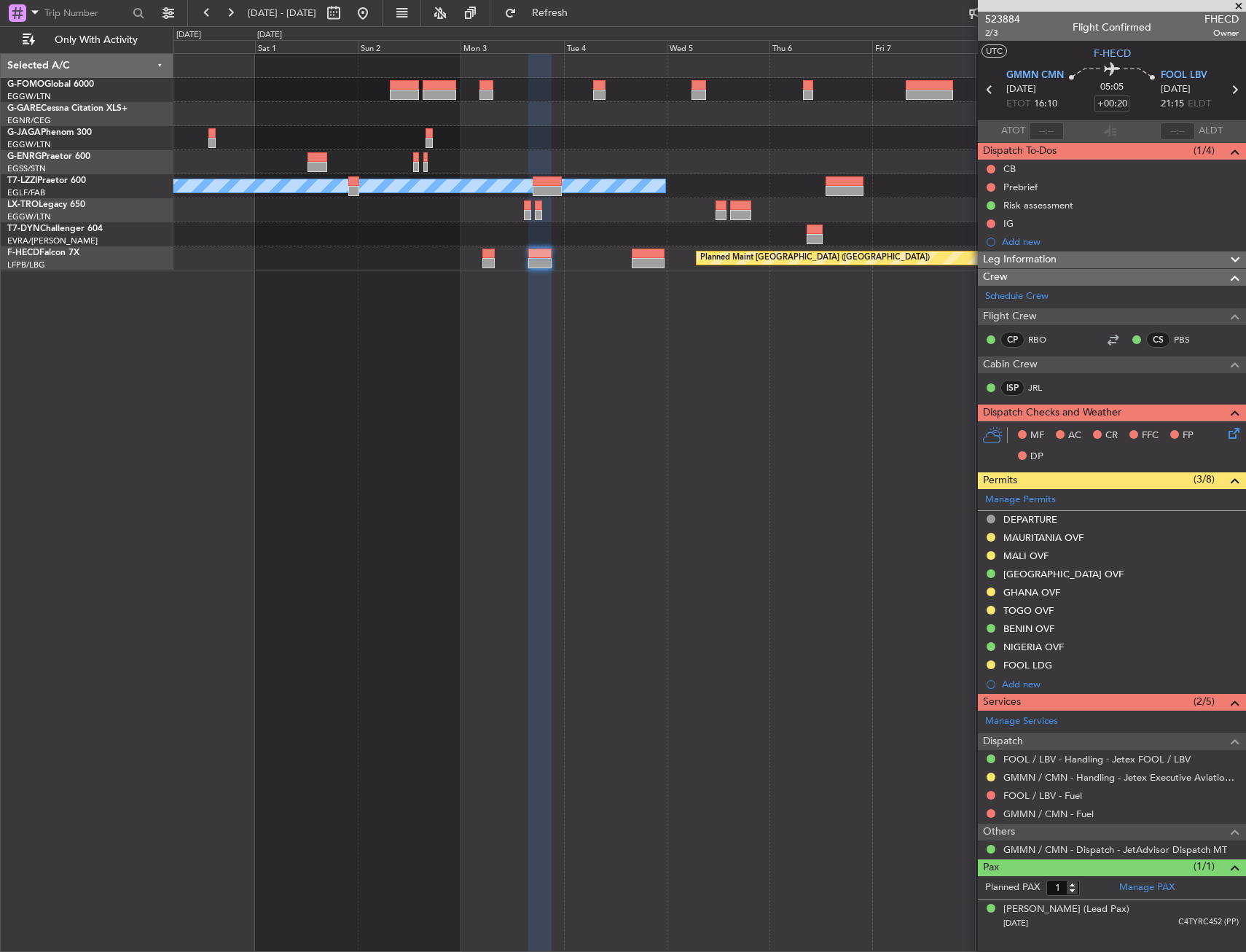
click at [624, 374] on div "A/C Unavailable London (Luton) Planned Maint Riga (Riga Intl) Planned Maint Par…" at bounding box center [709, 502] width 1073 height 899
click at [646, 383] on div "A/C Unavailable London (Luton) Planned Maint Riga (Riga Intl) Planned Maint Par…" at bounding box center [709, 502] width 1073 height 899
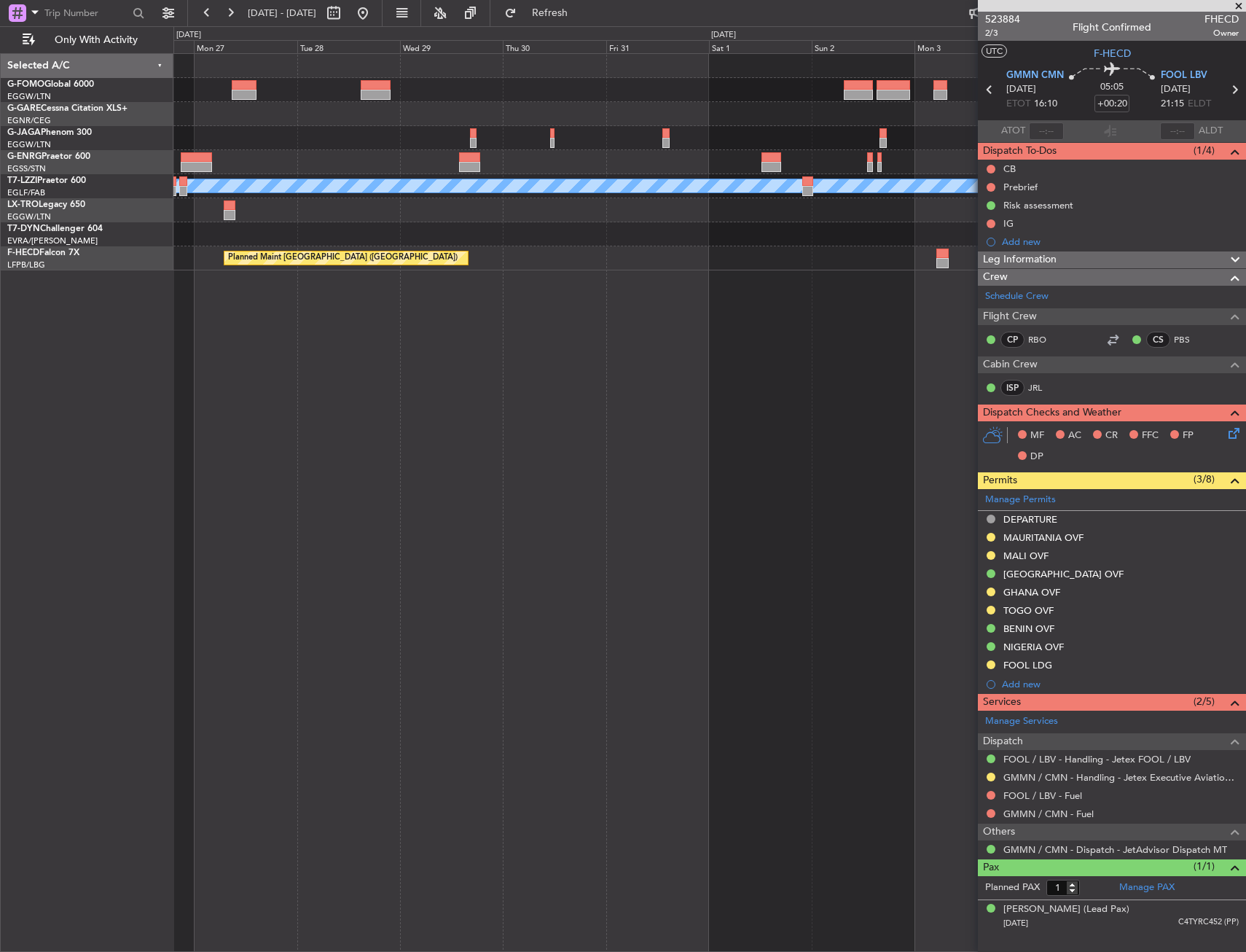
click at [716, 388] on div "A/C Unavailable London (Luton) Planned Maint Riga (Riga Intl) Planned Maint Par…" at bounding box center [709, 502] width 1073 height 899
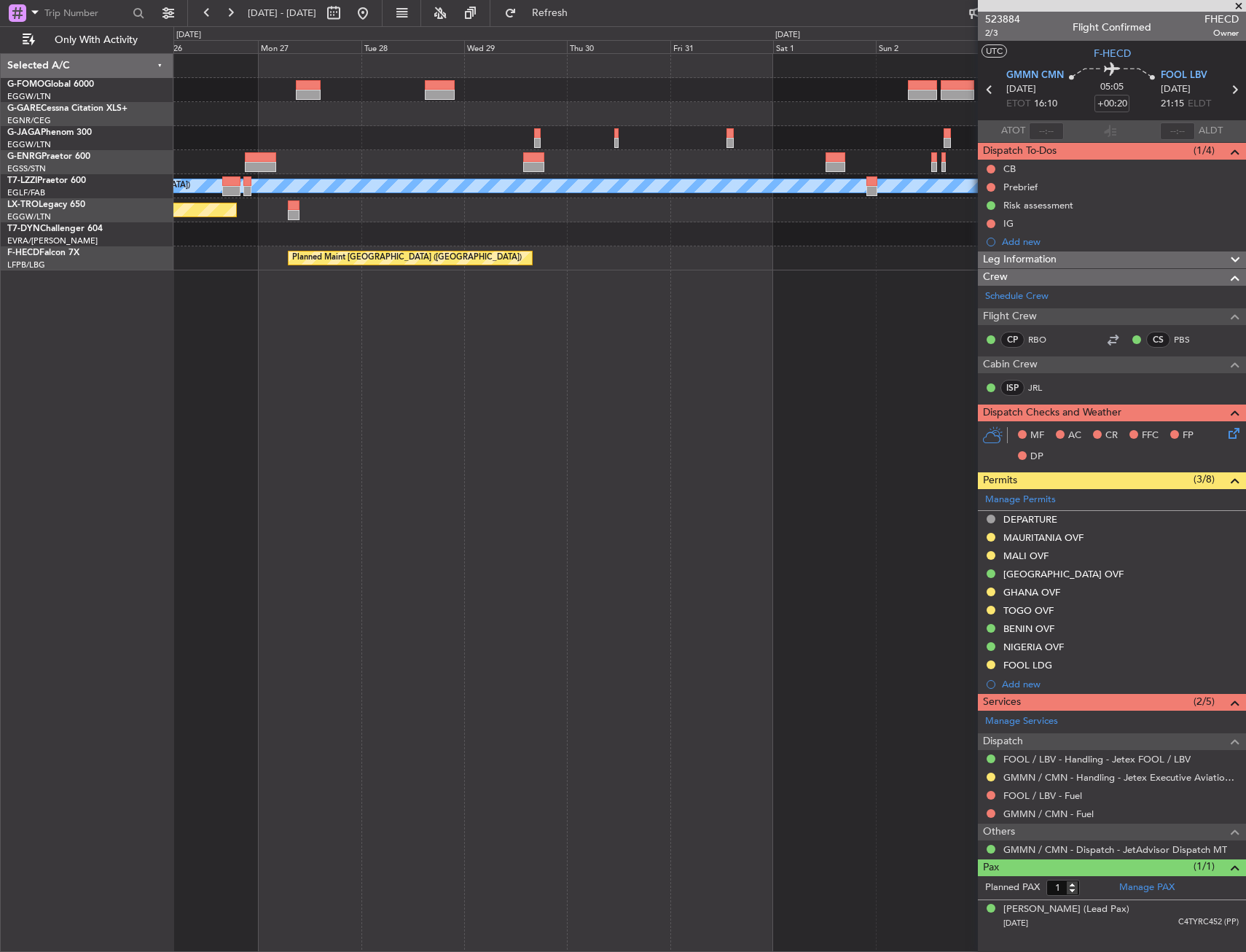
click at [726, 389] on div "A/C Unavailable London (Luton) Planned Maint Riga (Riga Intl) Planned Maint Par…" at bounding box center [709, 502] width 1073 height 899
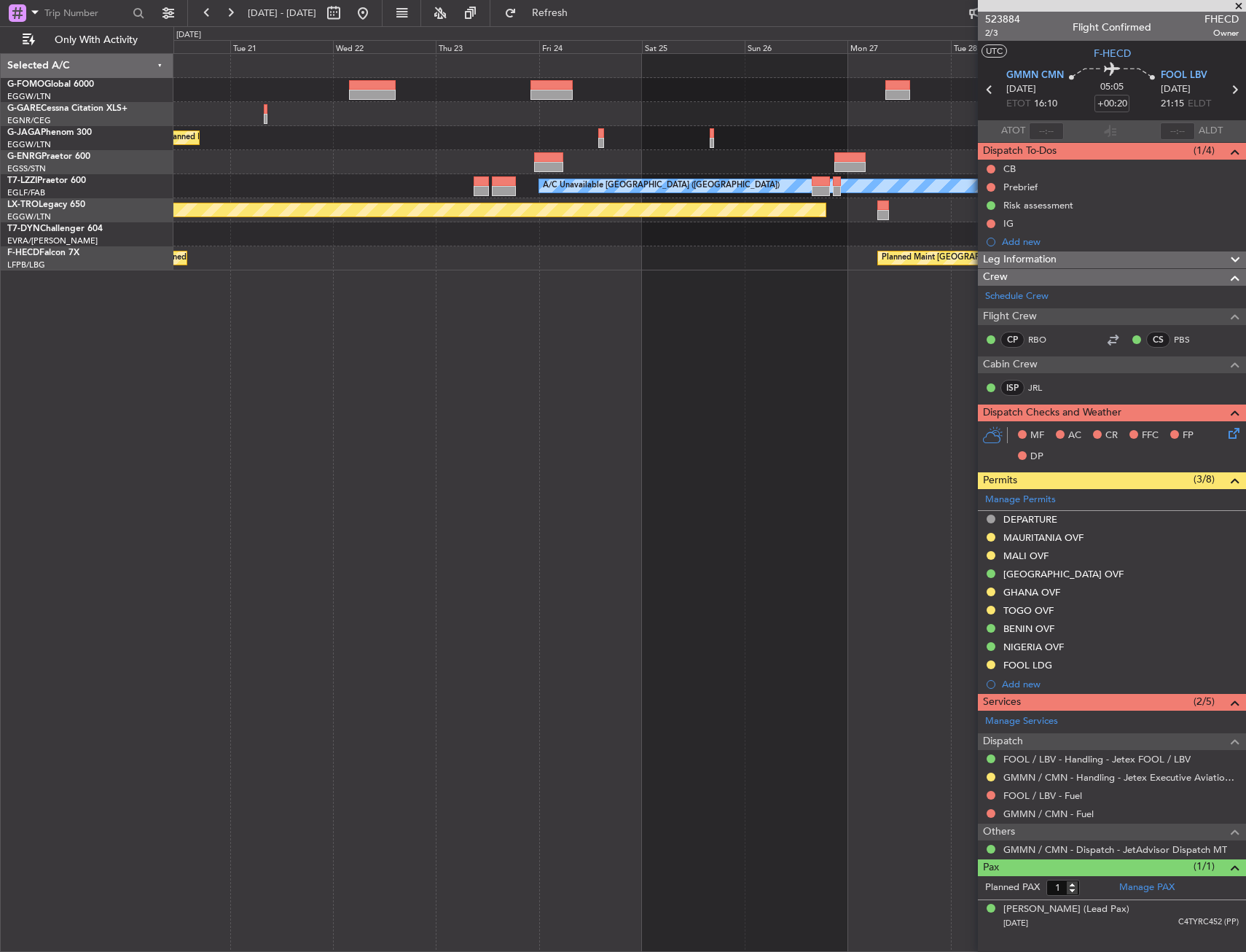
click at [738, 383] on div "Planned Maint Paris (Le Bourget) A/C Unavailable London (Luton) Planned Maint R…" at bounding box center [709, 502] width 1073 height 899
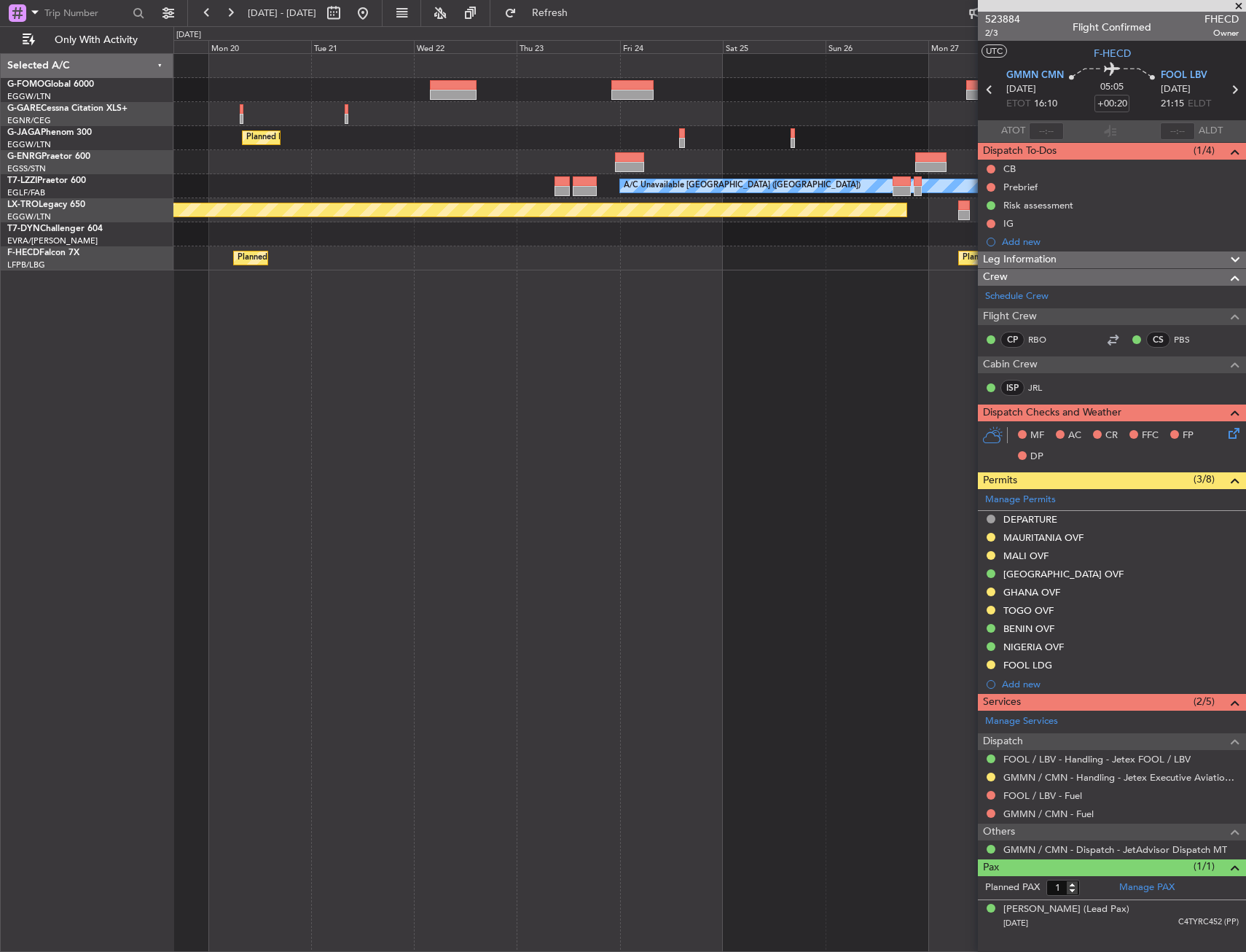
click at [817, 386] on div "Planned Maint Paris (Le Bourget) A/C Unavailable London (Luton) Planned Maint R…" at bounding box center [709, 502] width 1073 height 899
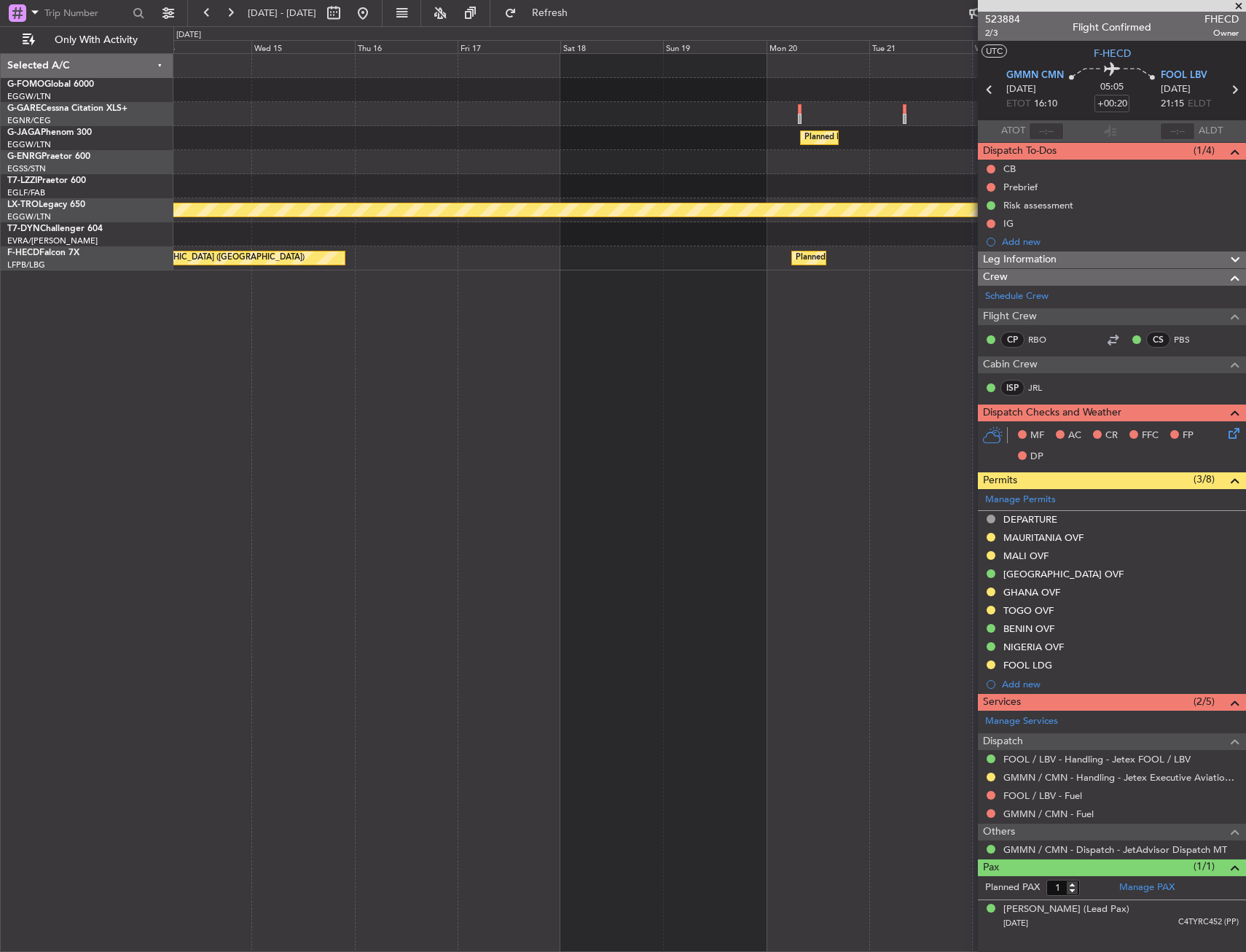
click at [825, 406] on div "Planned Maint Paris (Le Bourget) No Crew A/C Unavailable London (Luton) Planned…" at bounding box center [709, 502] width 1073 height 899
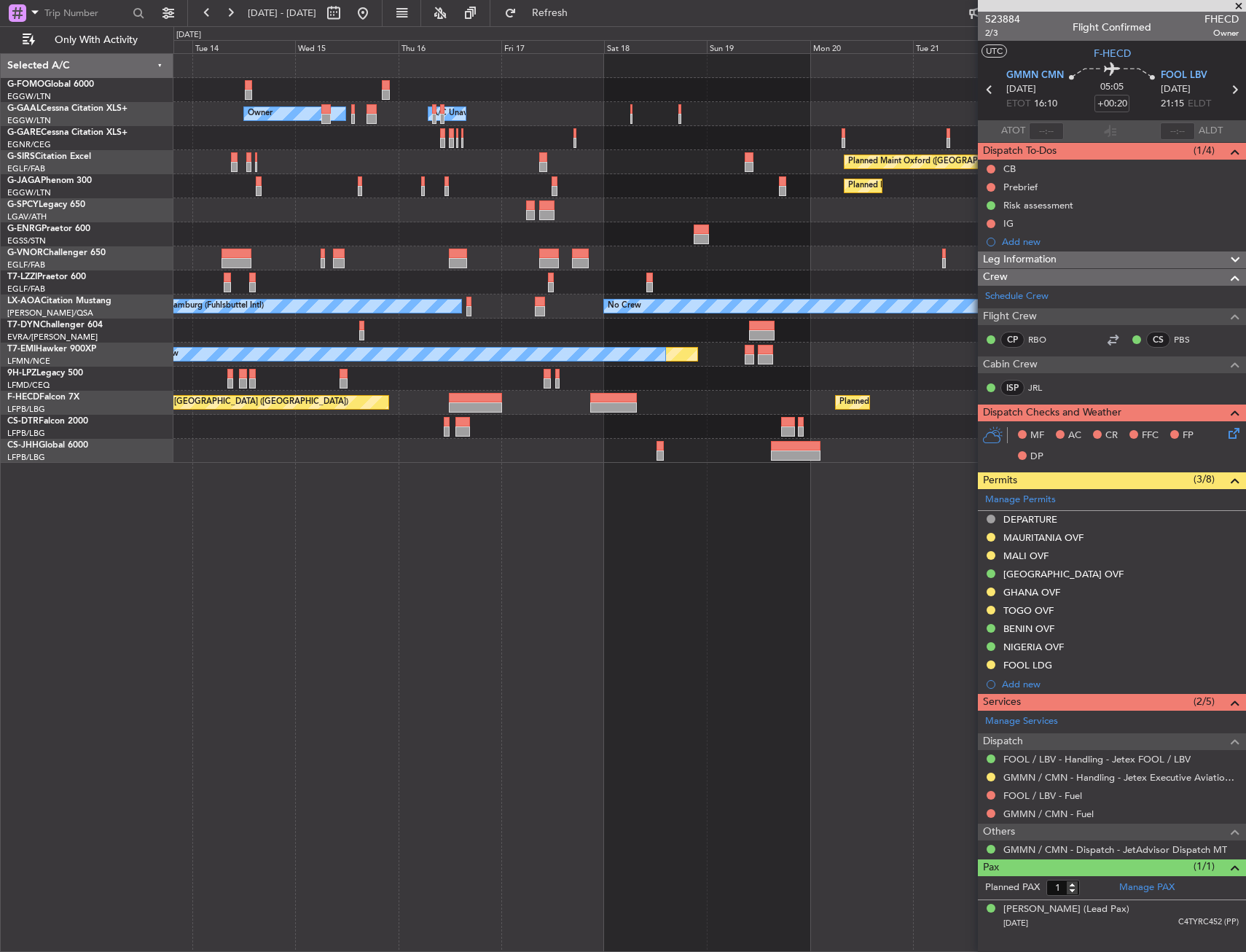
click at [928, 573] on div "Owner Owner A/C Unavailable A/C Unavailable Owner Planned Maint Oxford (Kidling…" at bounding box center [709, 502] width 1073 height 899
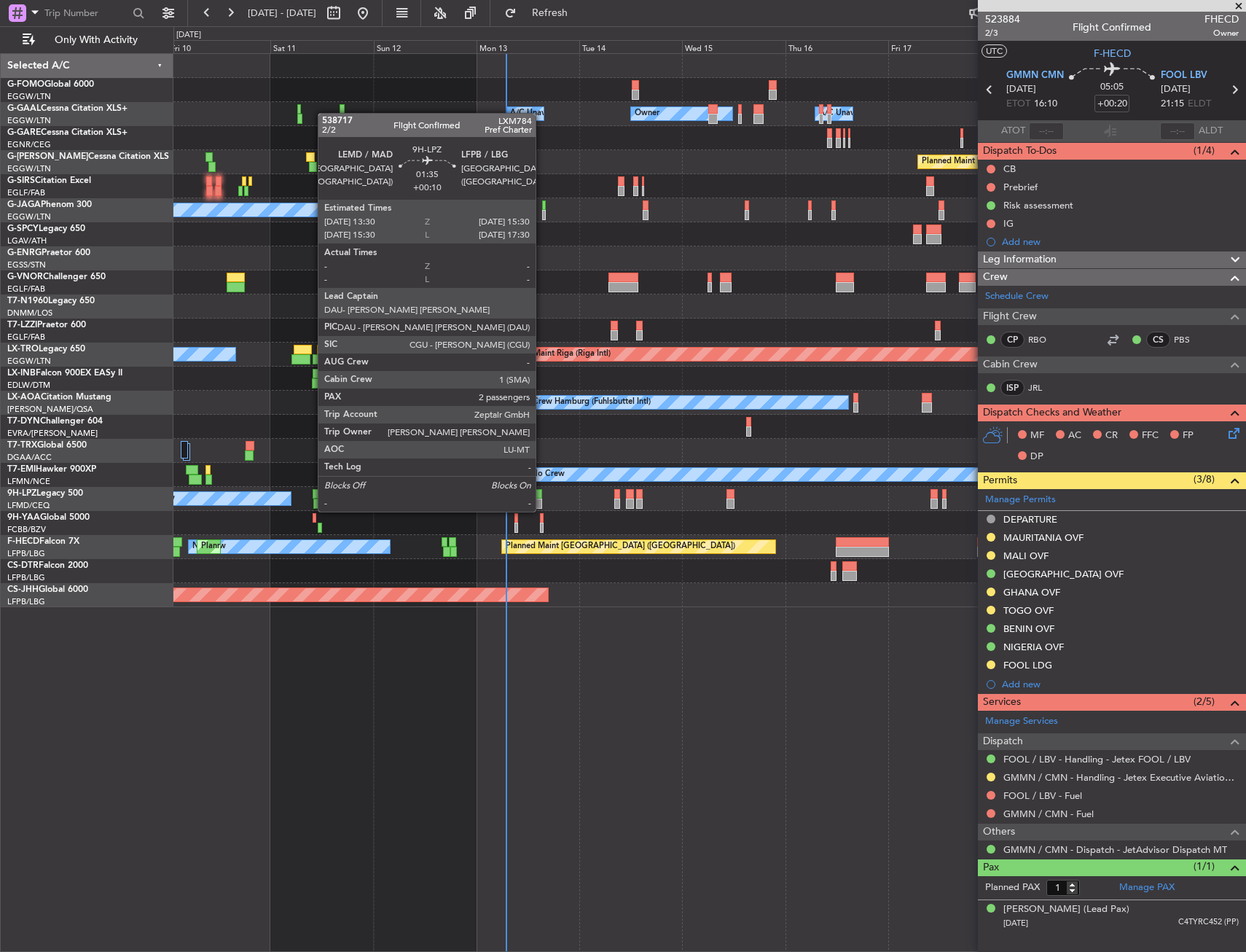
click at [542, 497] on div at bounding box center [538, 494] width 9 height 10
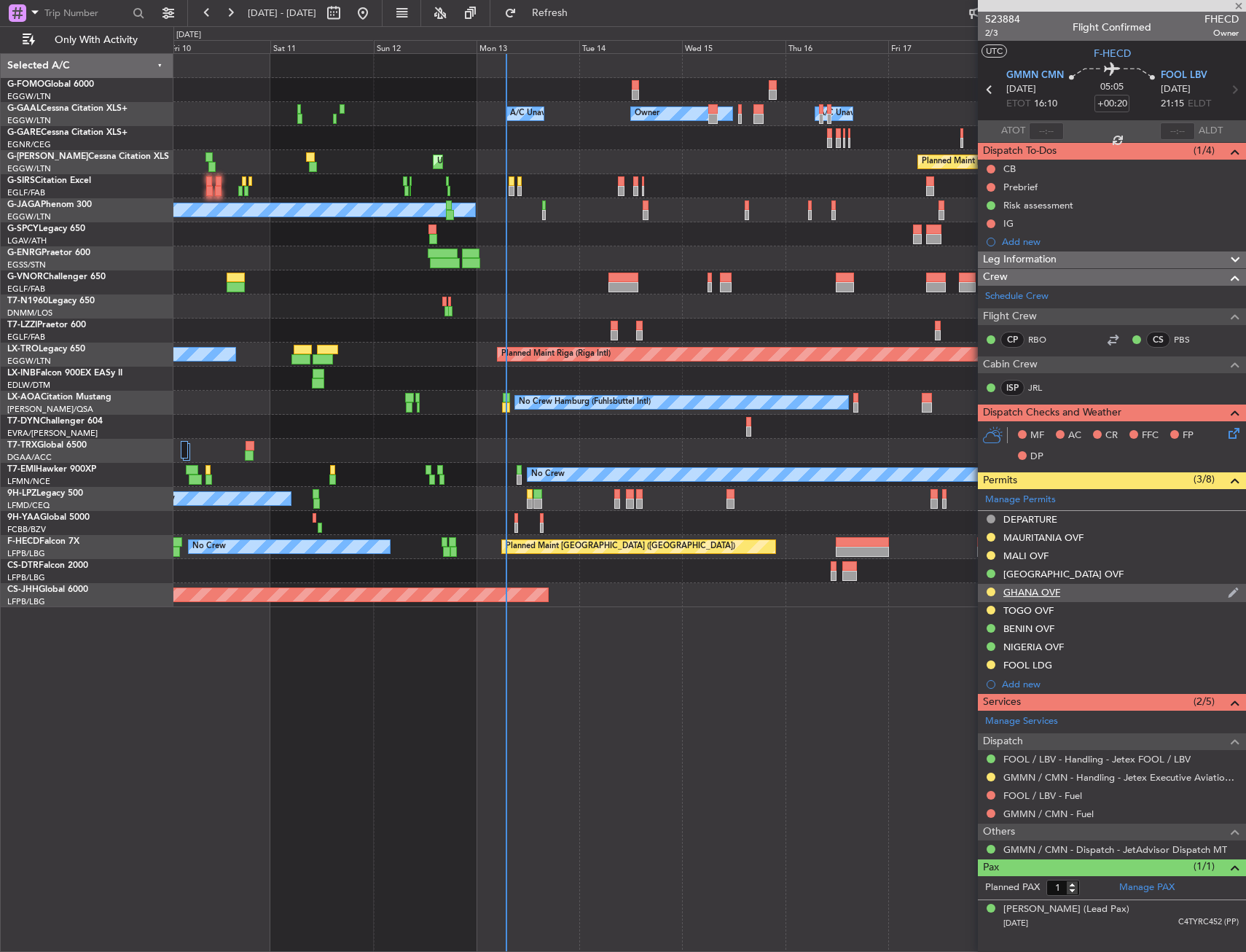
type input "+00:10"
type input "2"
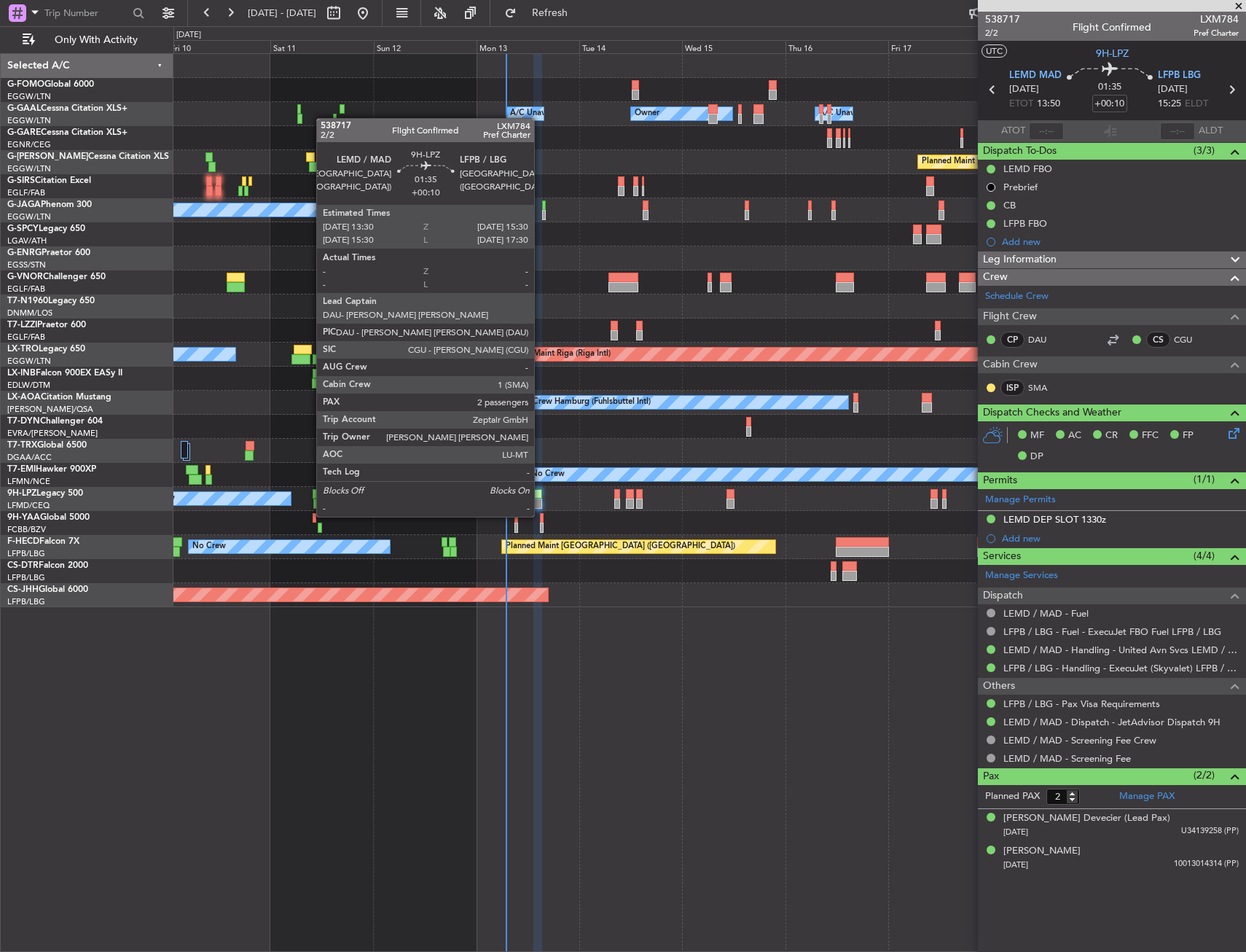
click at [541, 502] on div at bounding box center [538, 503] width 9 height 10
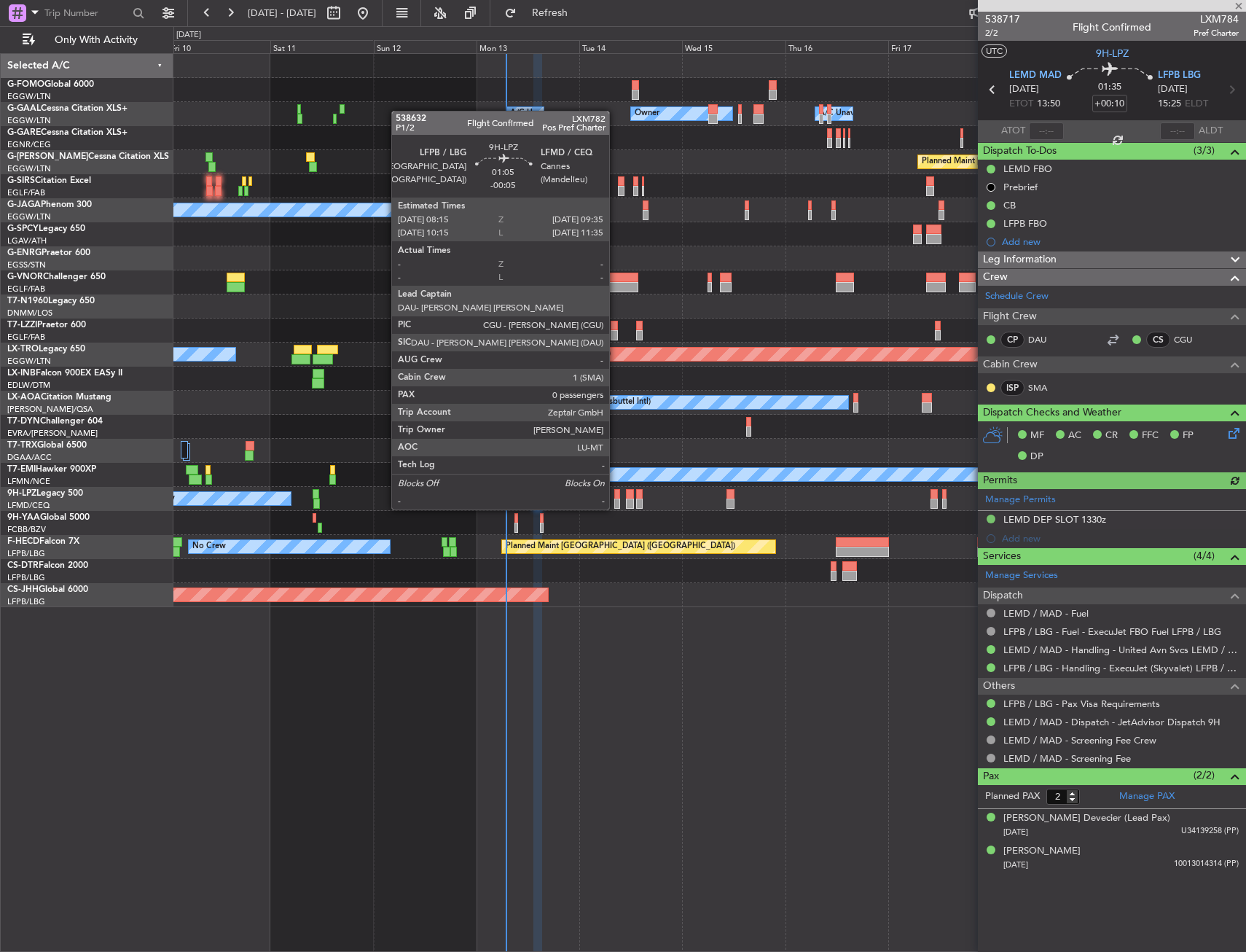
click at [616, 495] on div at bounding box center [617, 494] width 5 height 10
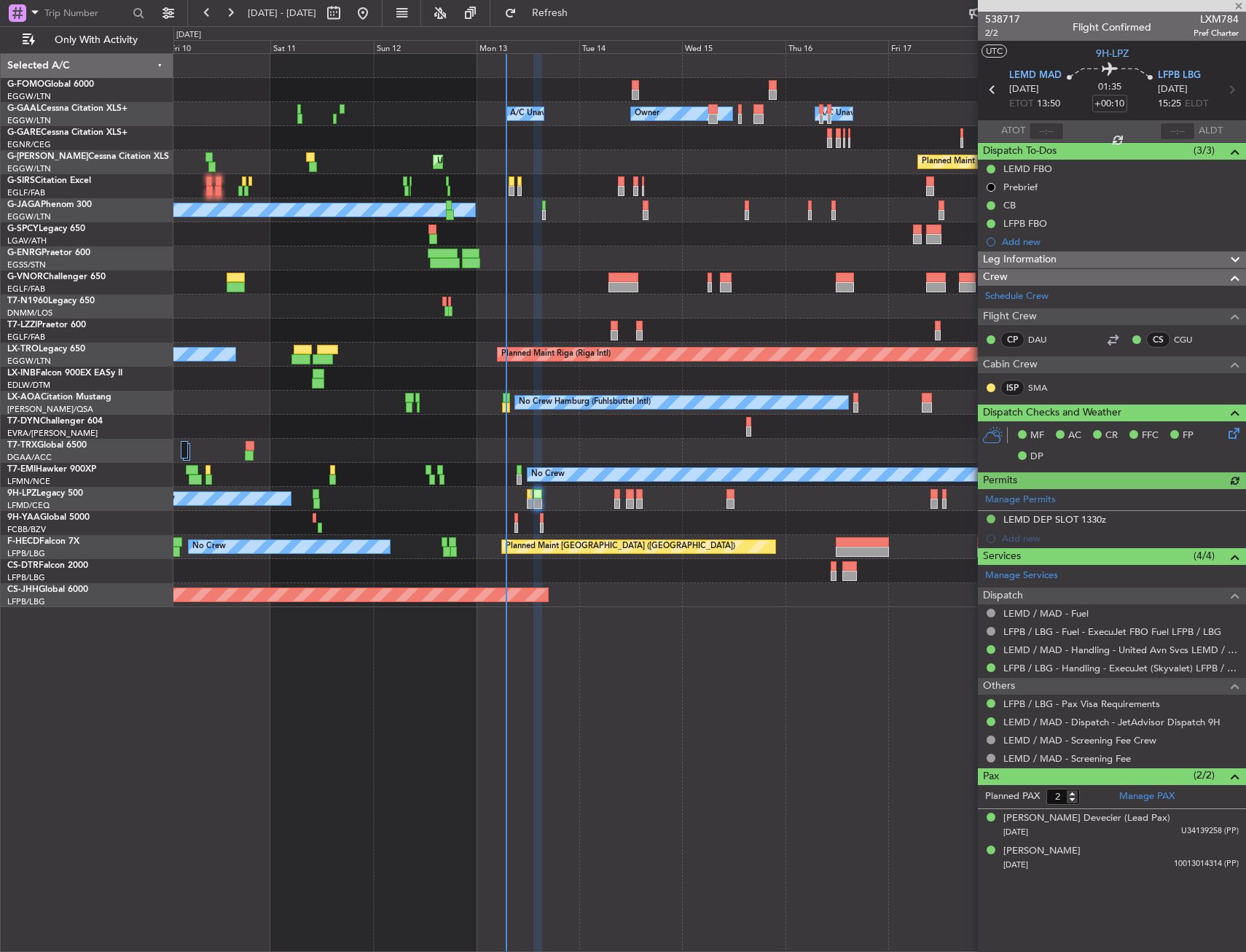
type input "-00:05"
type input "0"
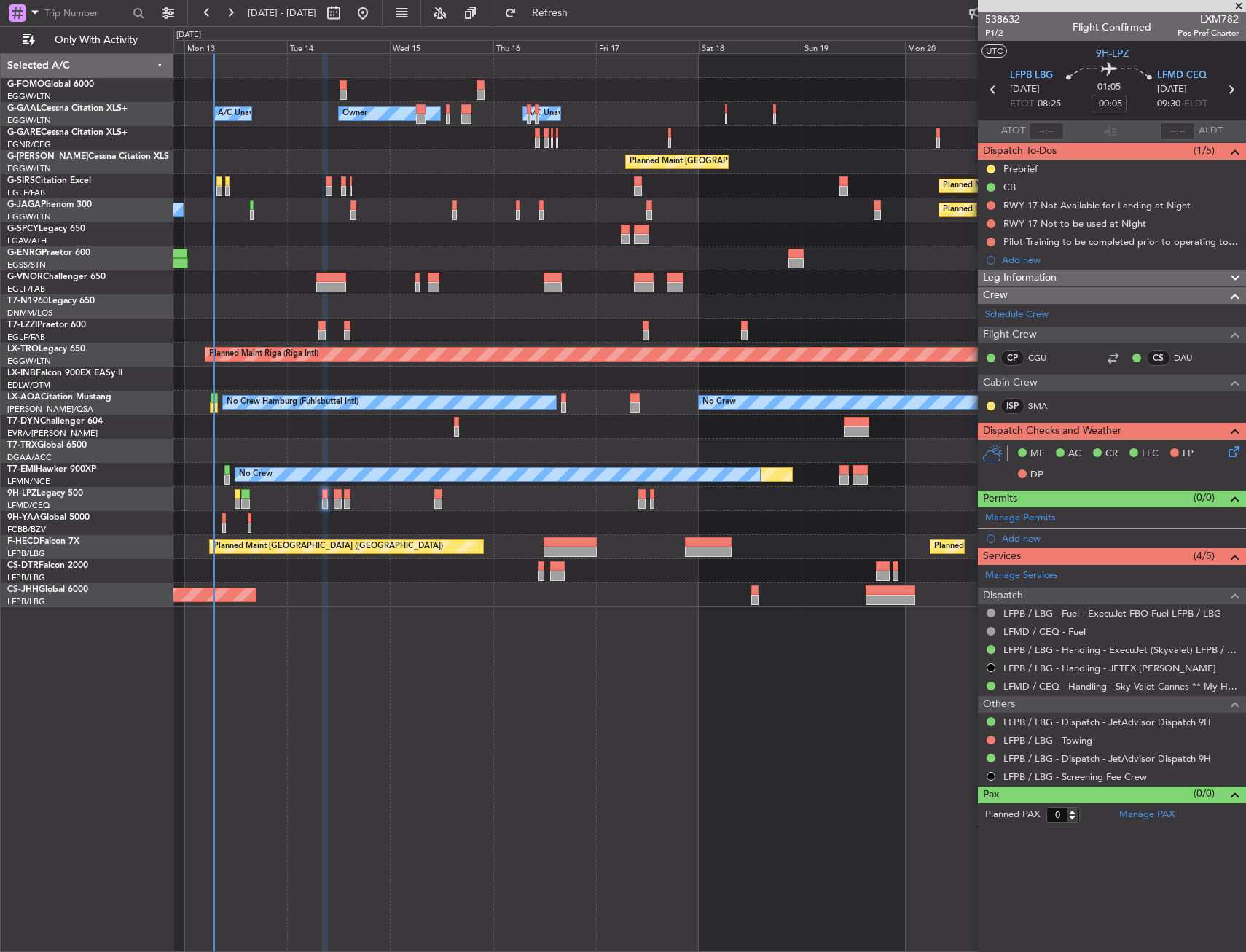
click at [506, 599] on div "Owner A/C Unavailable Owner A/C Unavailable Owner Planned Maint London (Luton) …" at bounding box center [709, 502] width 1073 height 899
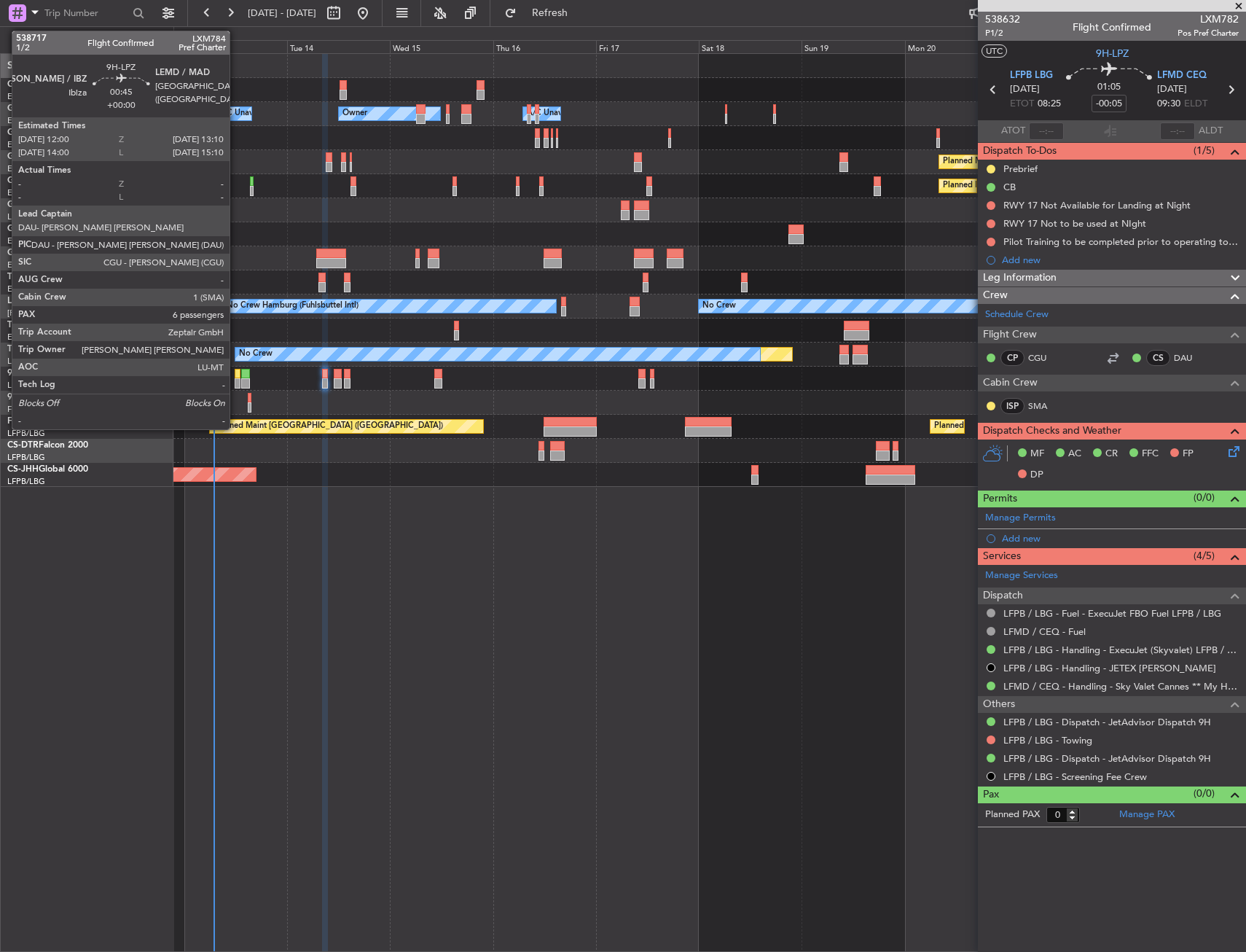
click at [236, 374] on div at bounding box center [237, 373] width 5 height 10
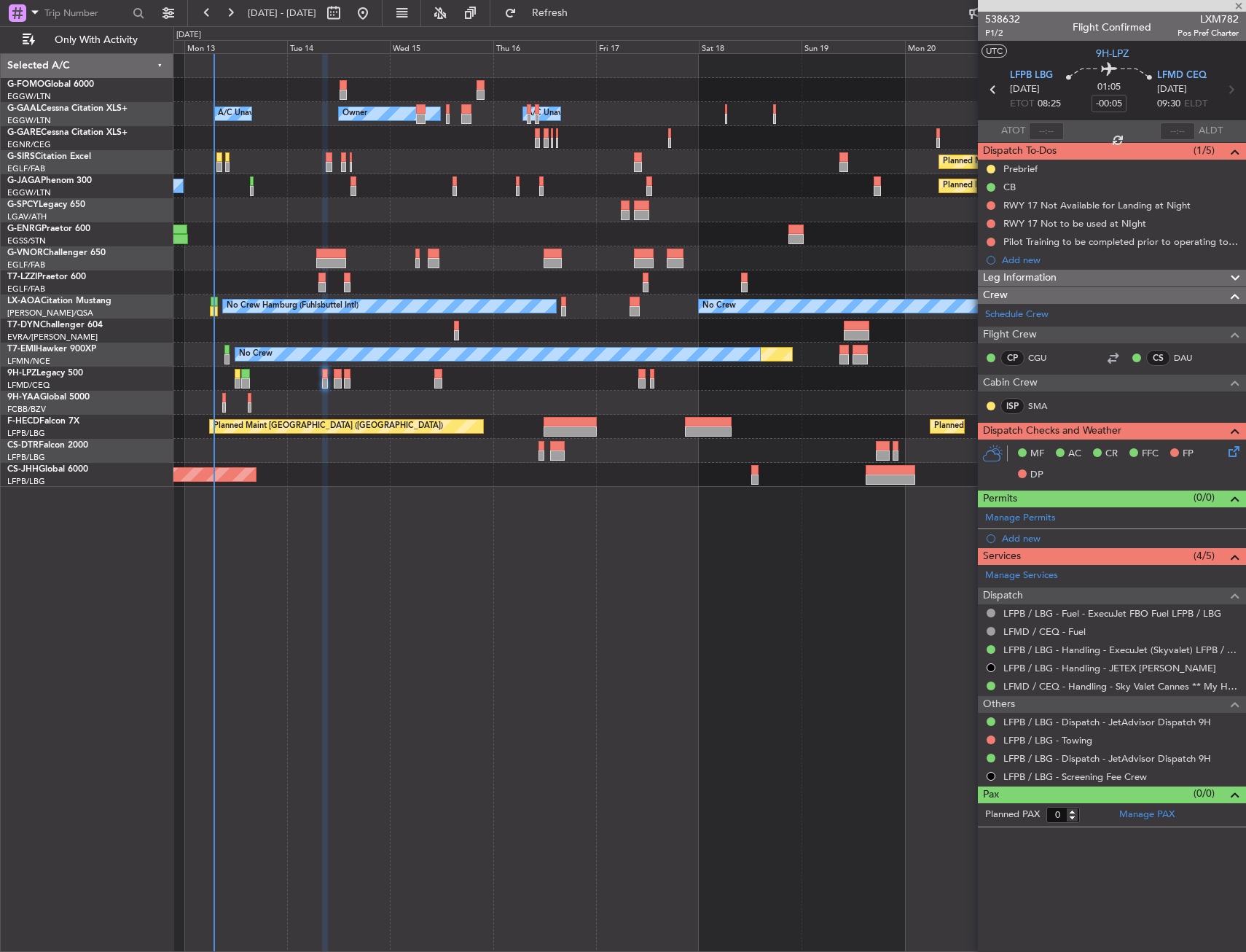
type input "6"
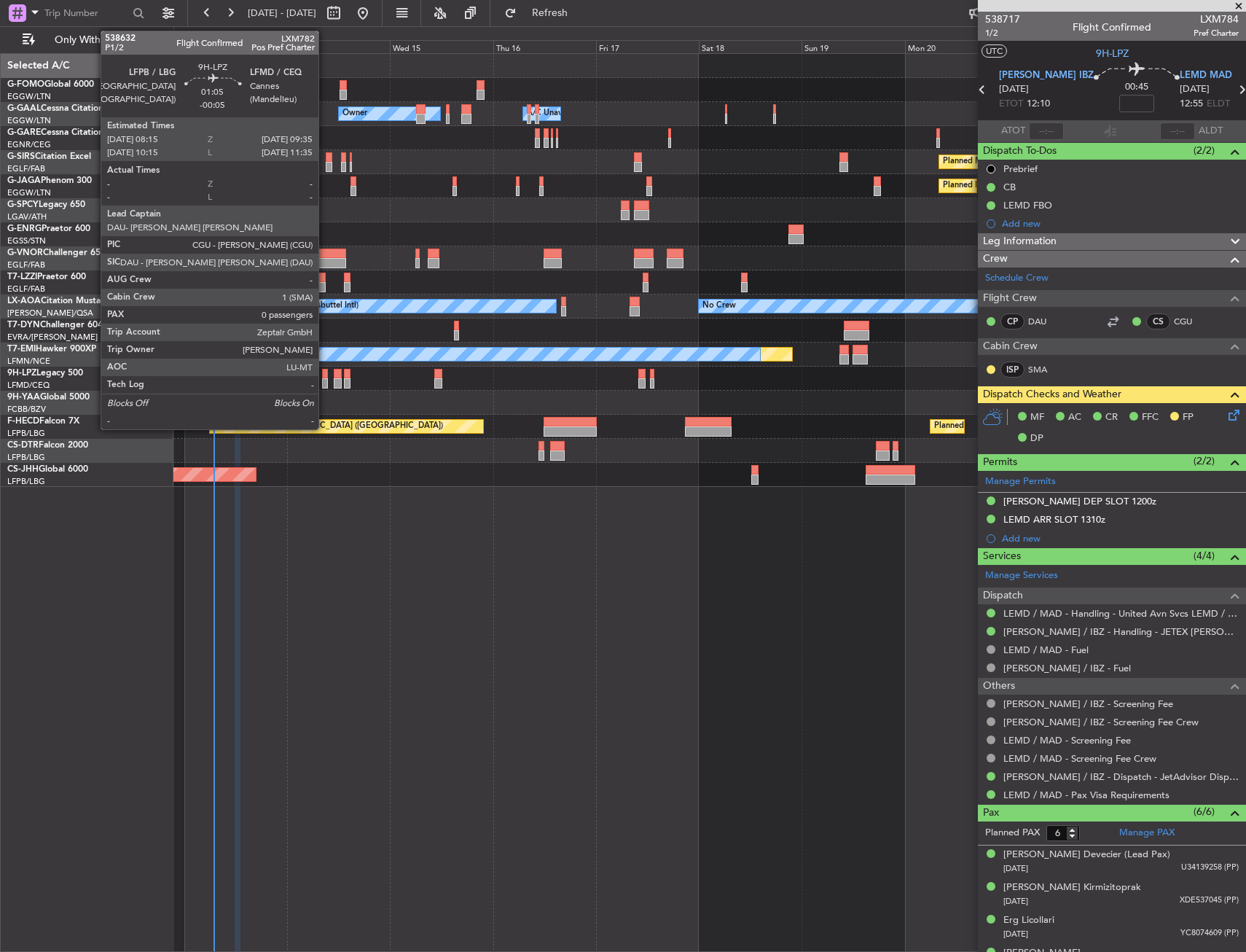
click at [323, 379] on div at bounding box center [325, 383] width 5 height 10
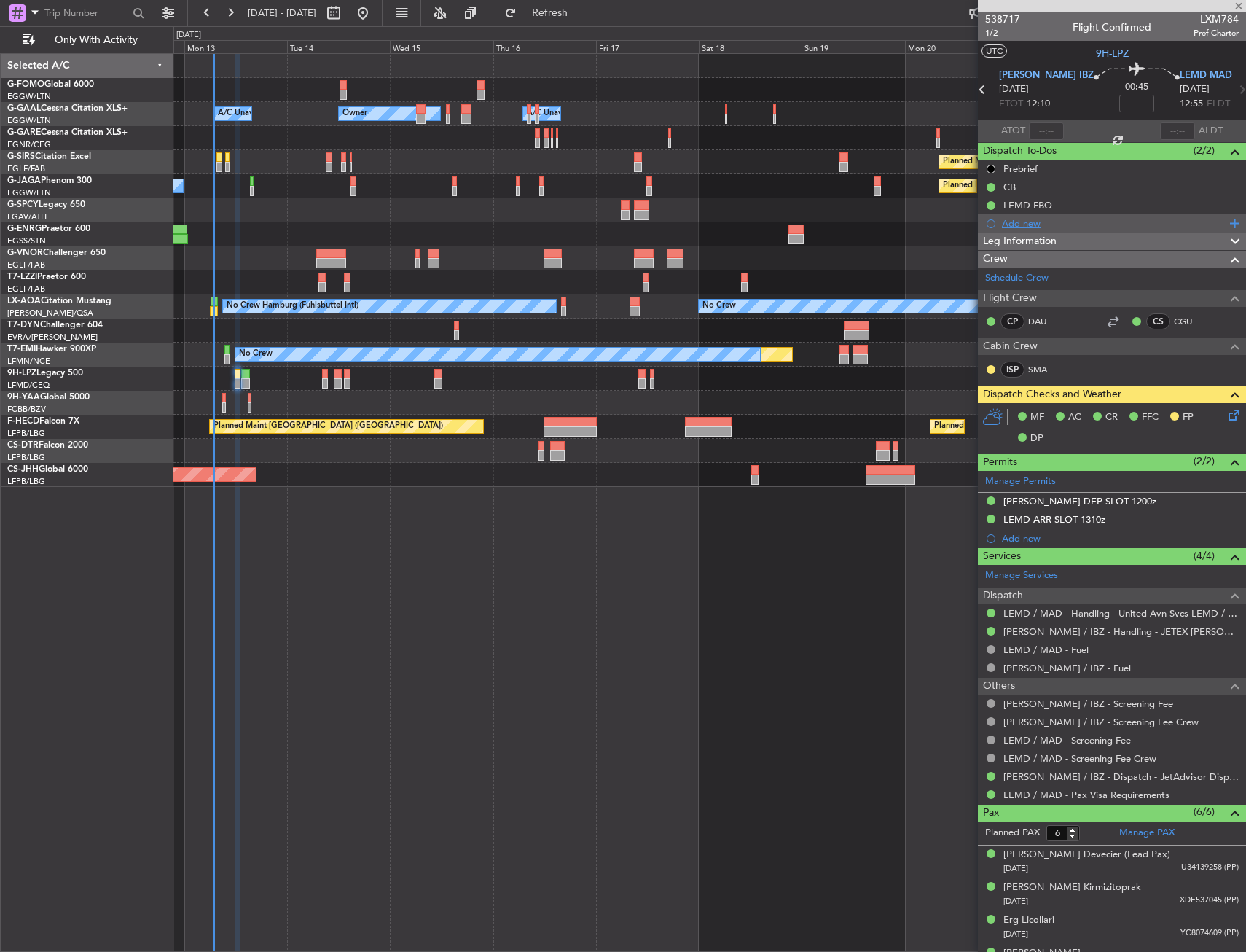
type input "-00:05"
type input "0"
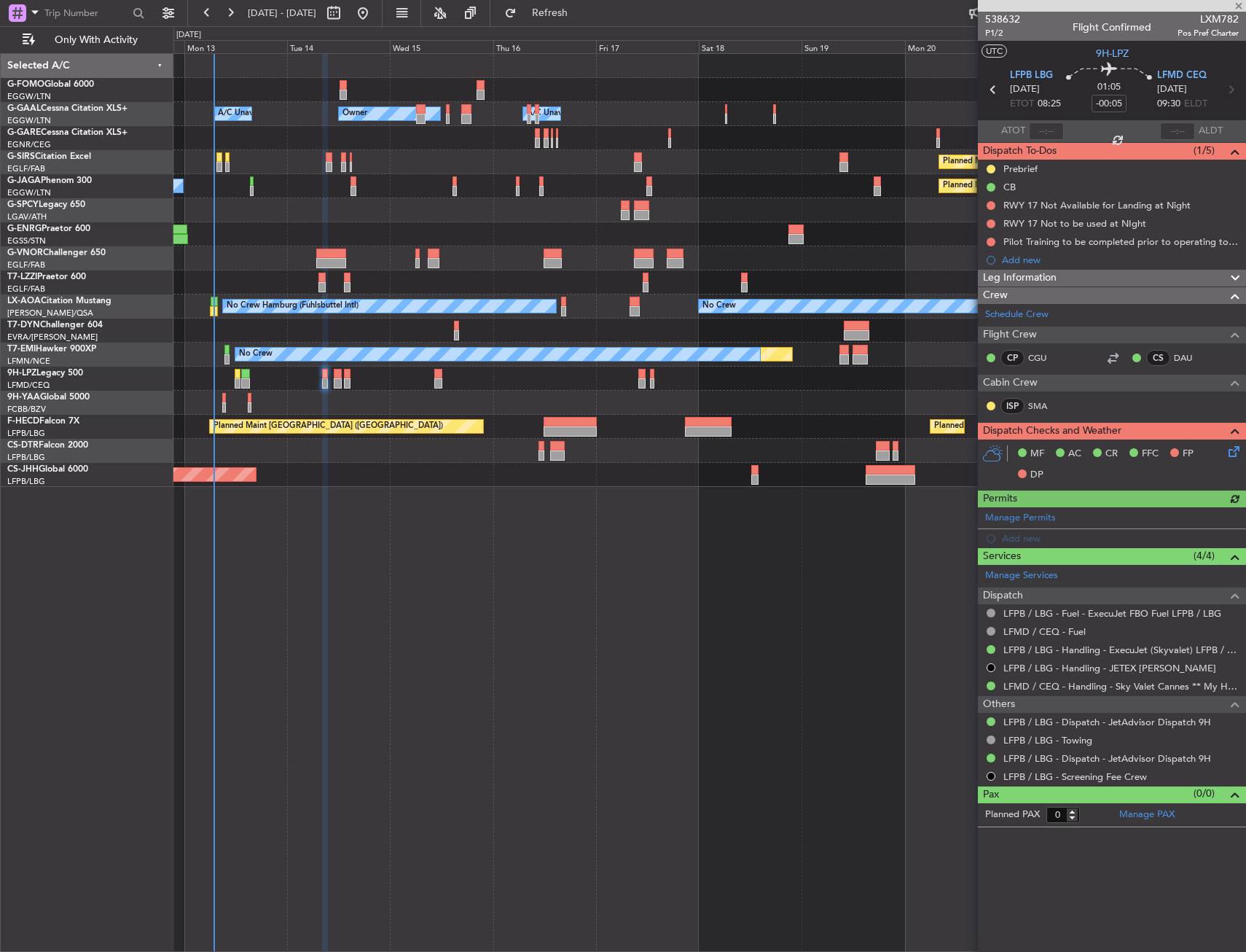
click at [1053, 175] on div "Prebrief" at bounding box center [1111, 169] width 268 height 18
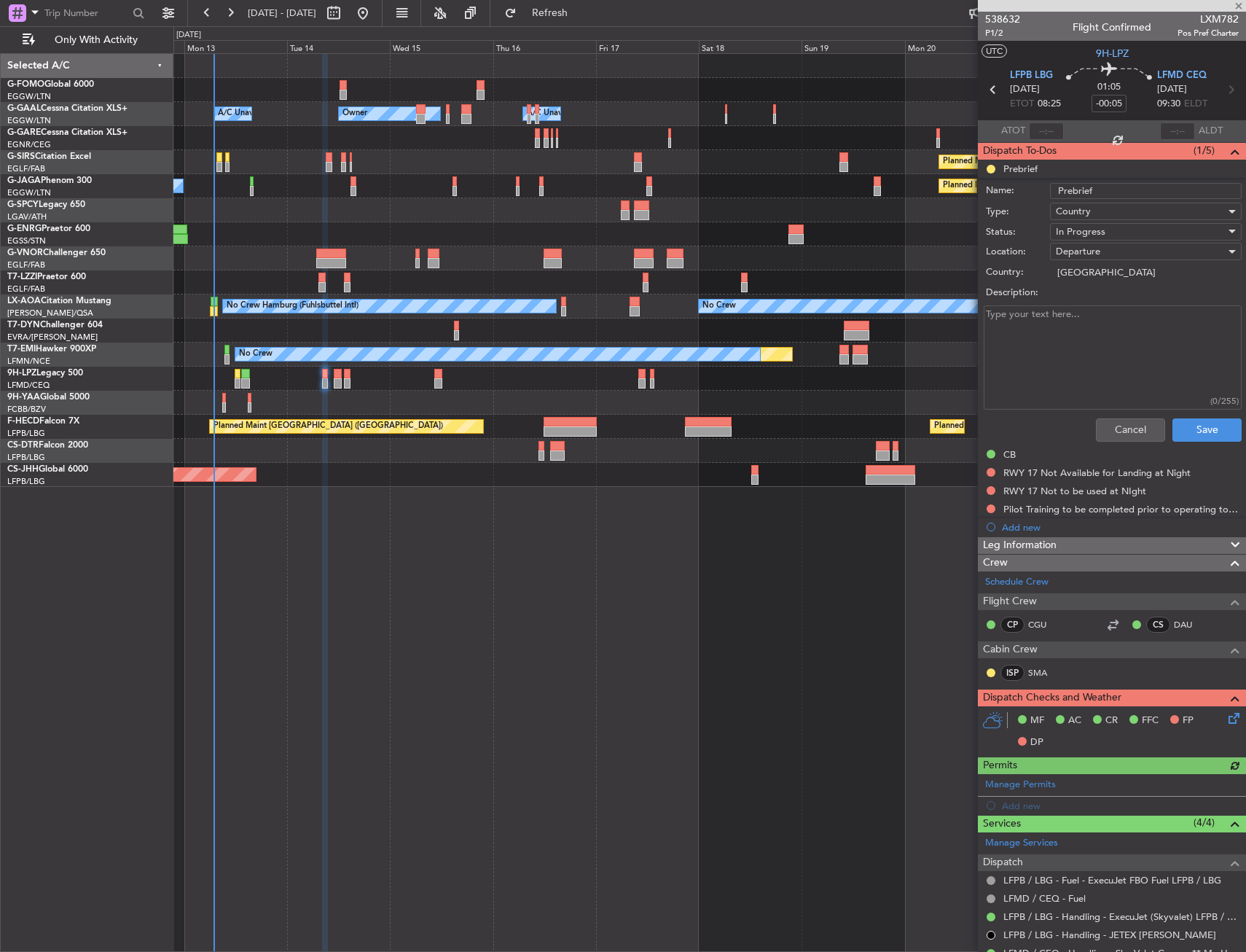
click at [1095, 318] on textarea "Description:" at bounding box center [1113, 357] width 258 height 104
paste textarea "5500Kgs"
type textarea "5500Kgs"
click at [1106, 228] on div "In Progress" at bounding box center [1140, 232] width 169 height 22
click at [1119, 304] on span "Completed" at bounding box center [1139, 305] width 170 height 22
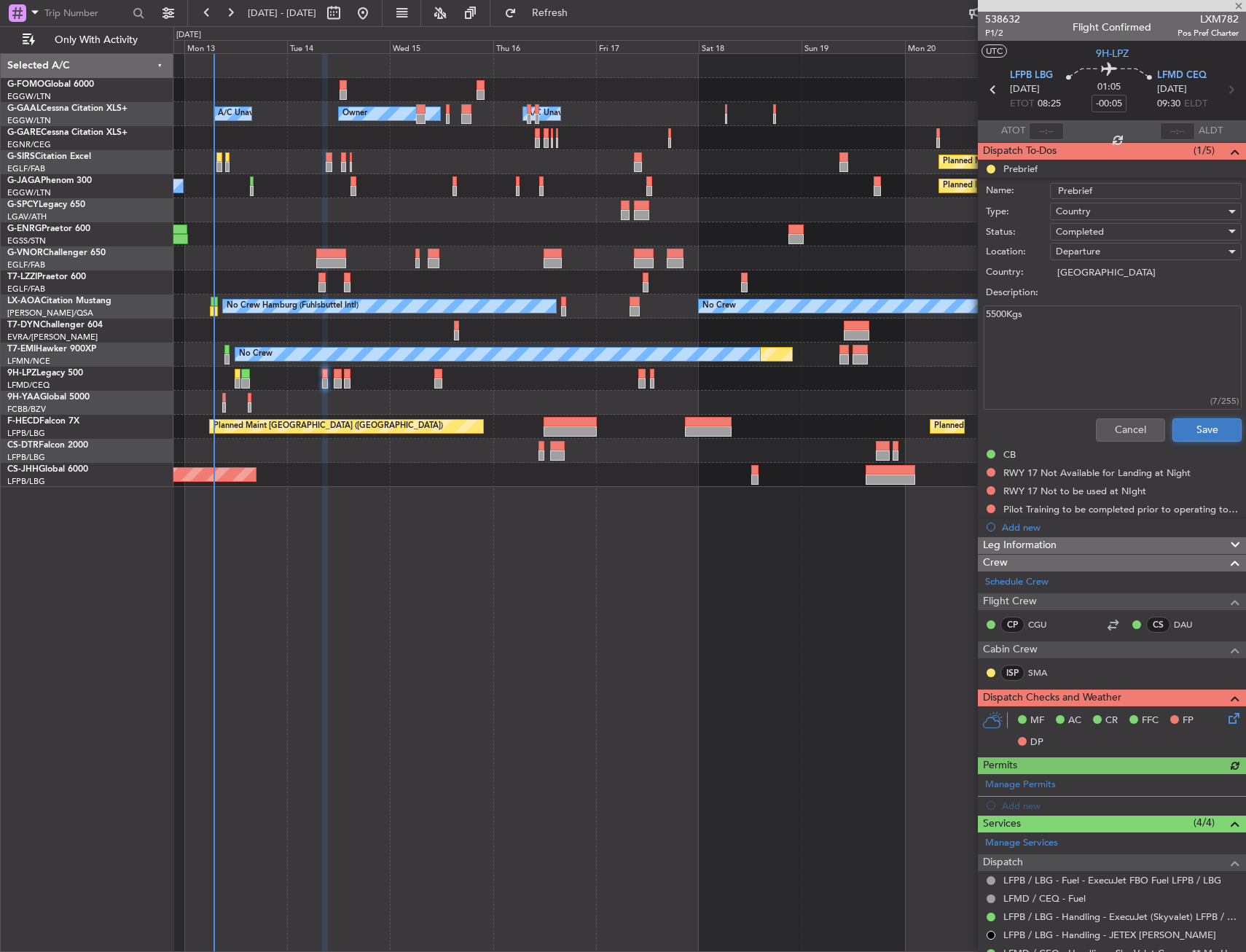
click at [1190, 437] on button "Save" at bounding box center [1208, 429] width 70 height 23
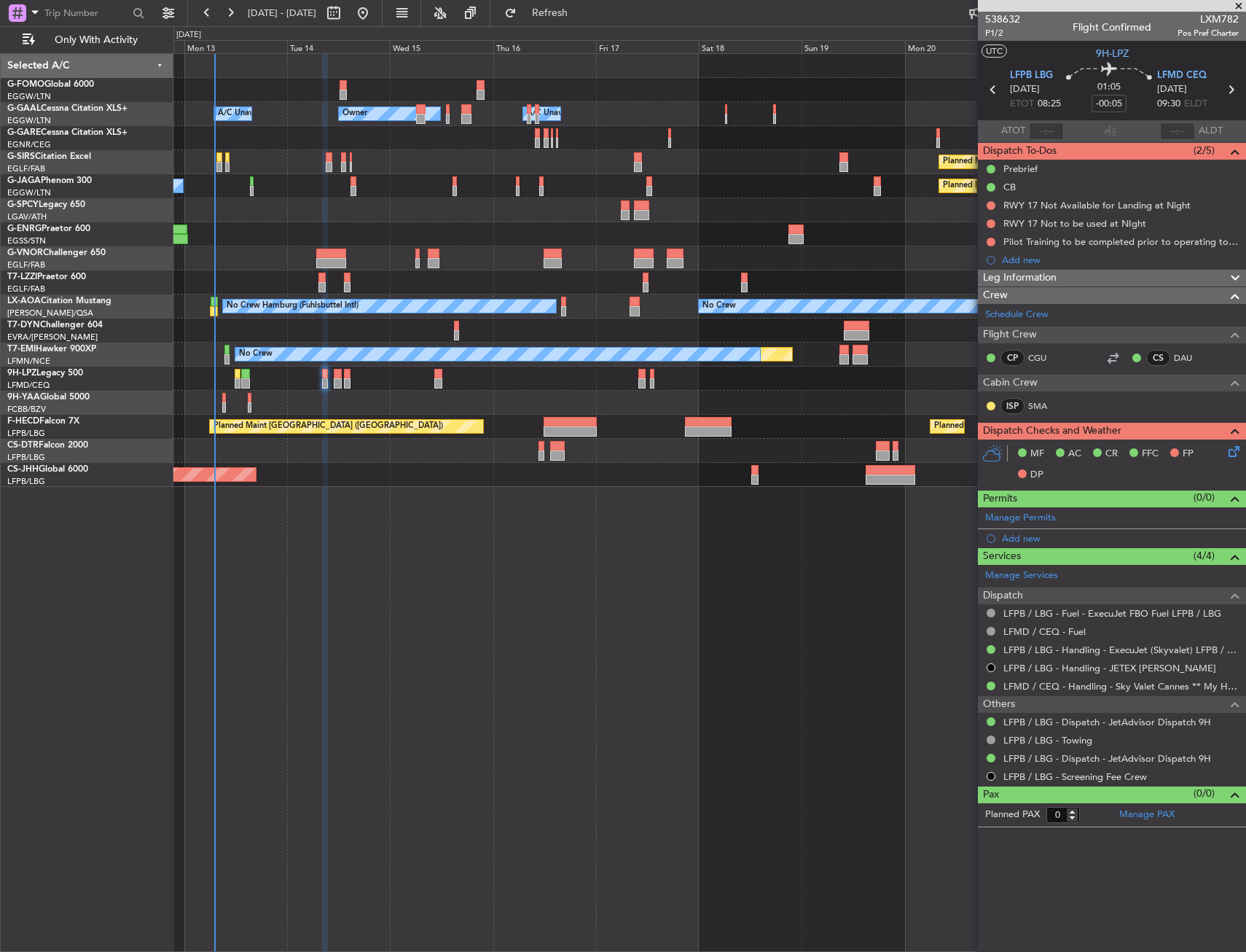
click at [564, 230] on div "Owner Owner A/C Unavailable A/C Unavailable Owner Planned Maint Oxford (Kidling…" at bounding box center [709, 270] width 1072 height 432
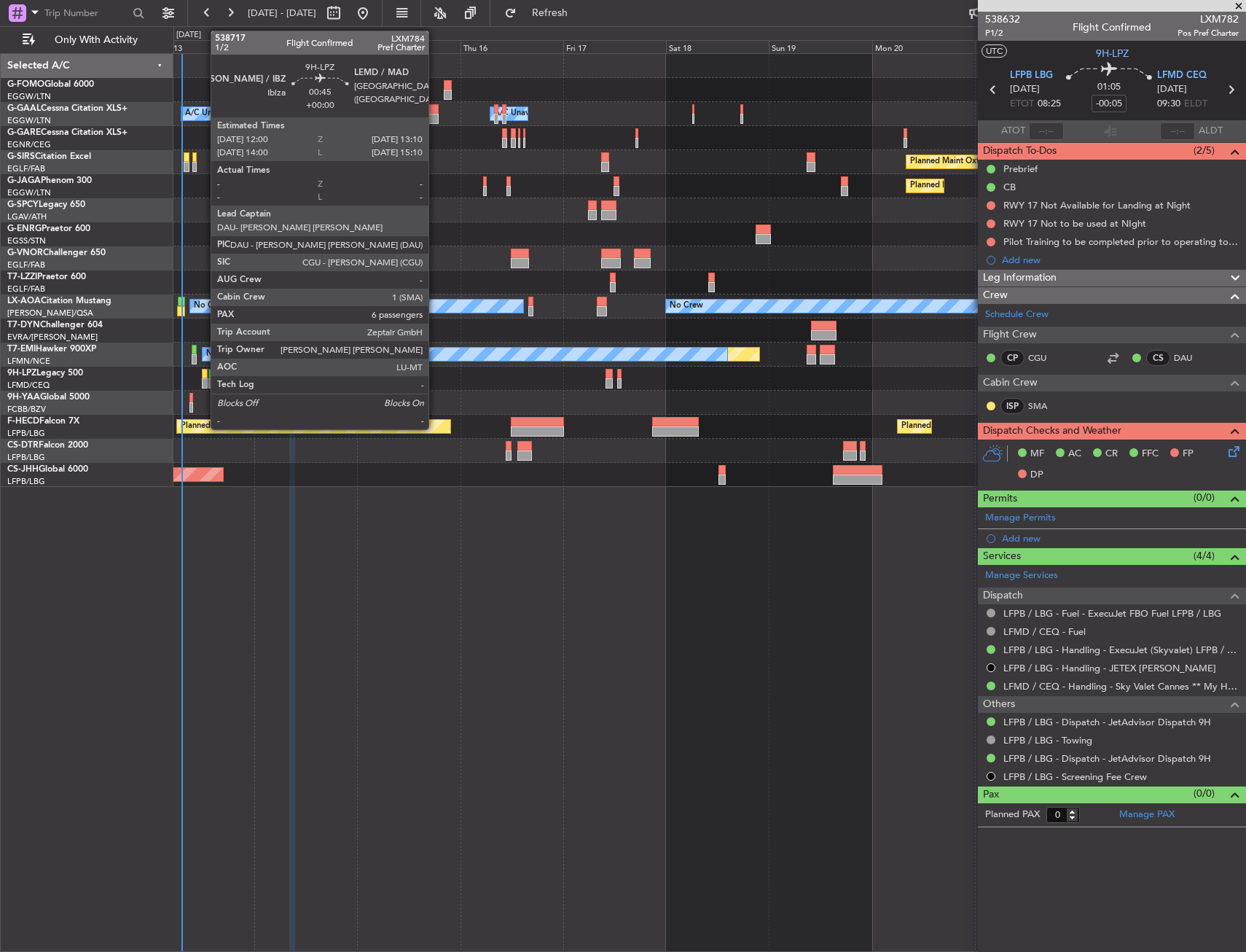
click at [203, 372] on div at bounding box center [204, 373] width 5 height 10
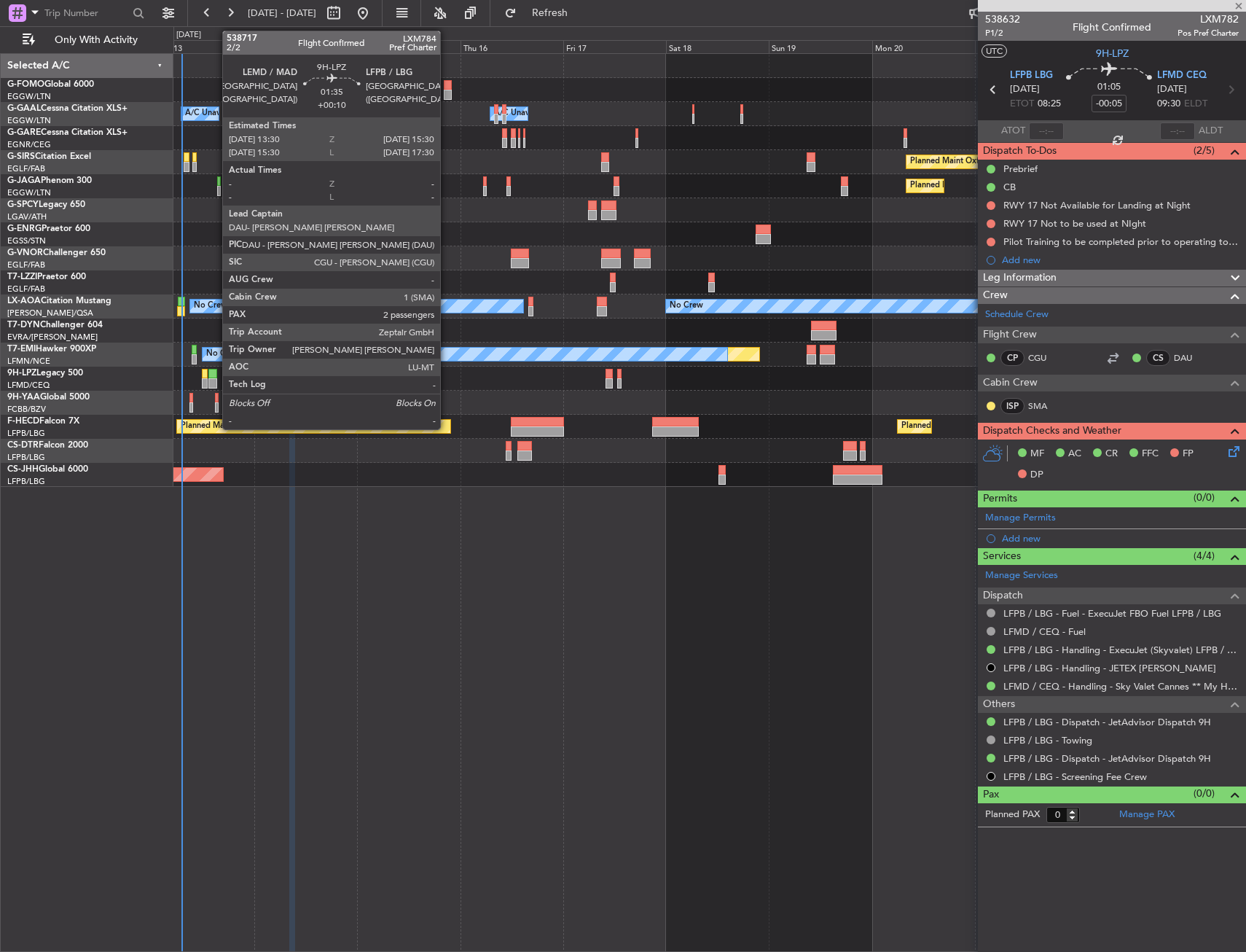
type input "6"
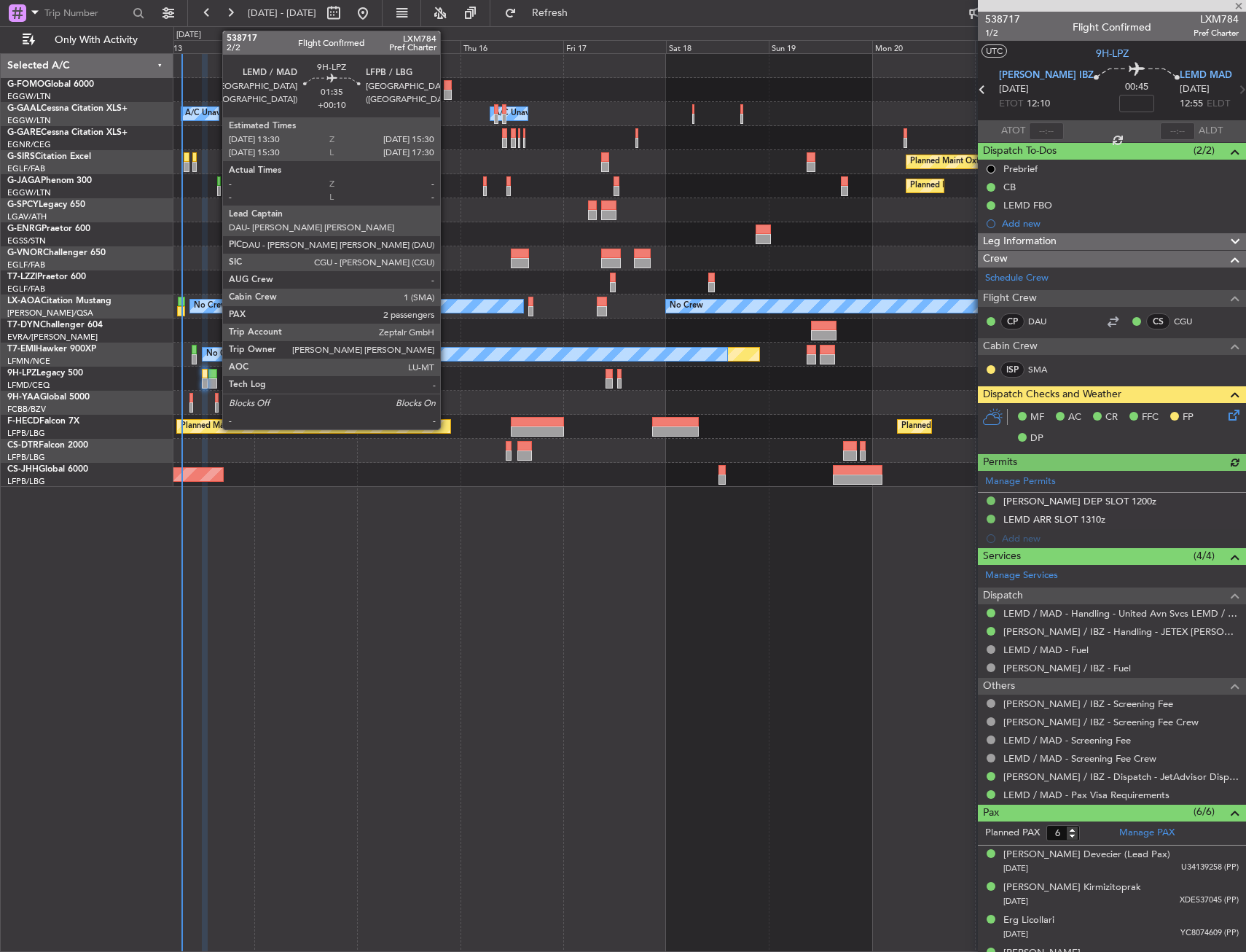
click at [215, 374] on div at bounding box center [213, 373] width 9 height 10
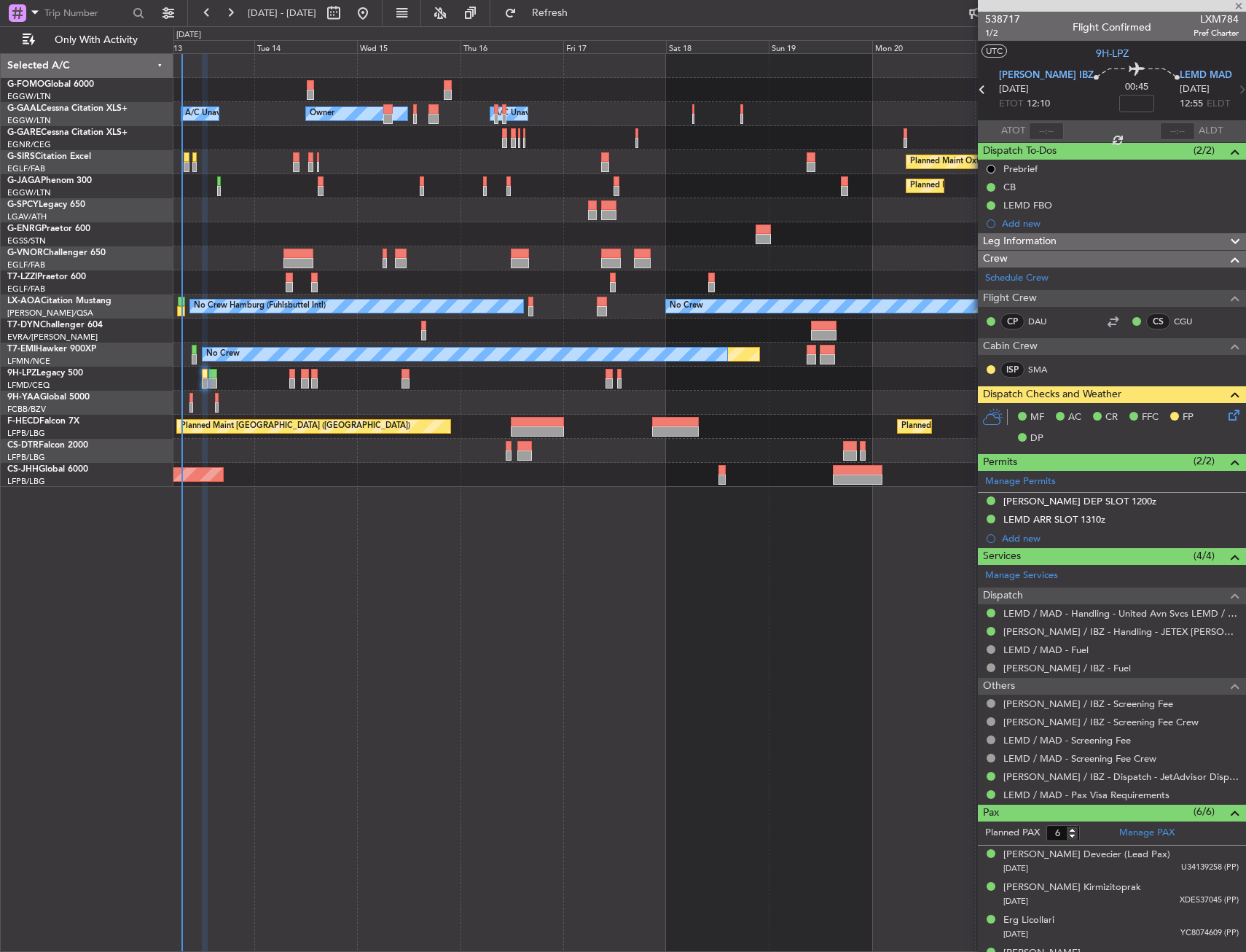
type input "+00:10"
type input "2"
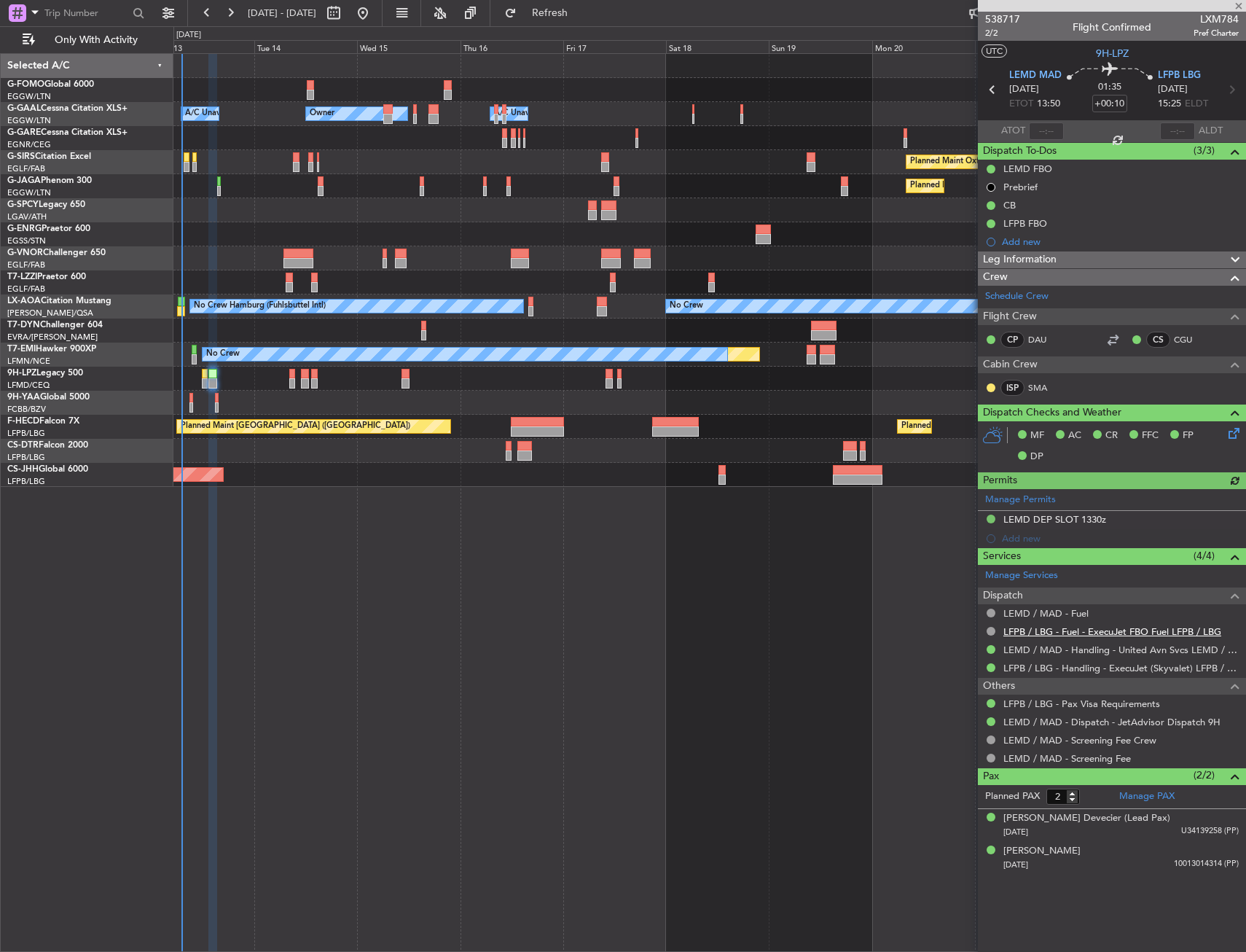
click at [1173, 627] on link "LFPB / LBG - Fuel - ExecuJet FBO Fuel LFPB / LBG" at bounding box center [1112, 631] width 218 height 13
drag, startPoint x: 992, startPoint y: 629, endPoint x: 989, endPoint y: 639, distance: 10.4
click at [992, 629] on button at bounding box center [991, 631] width 9 height 9
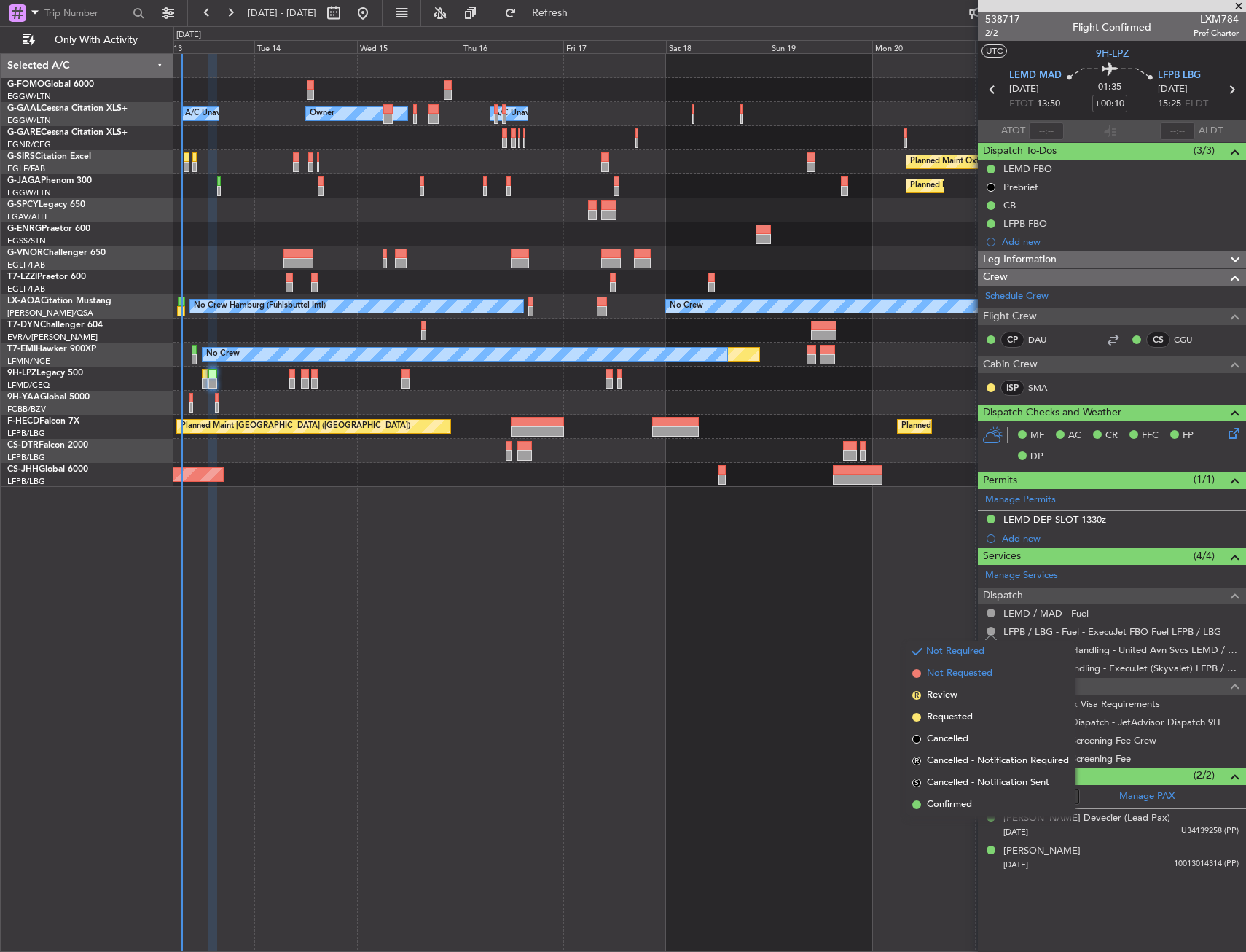
click at [945, 667] on span "Not Requested" at bounding box center [960, 673] width 66 height 15
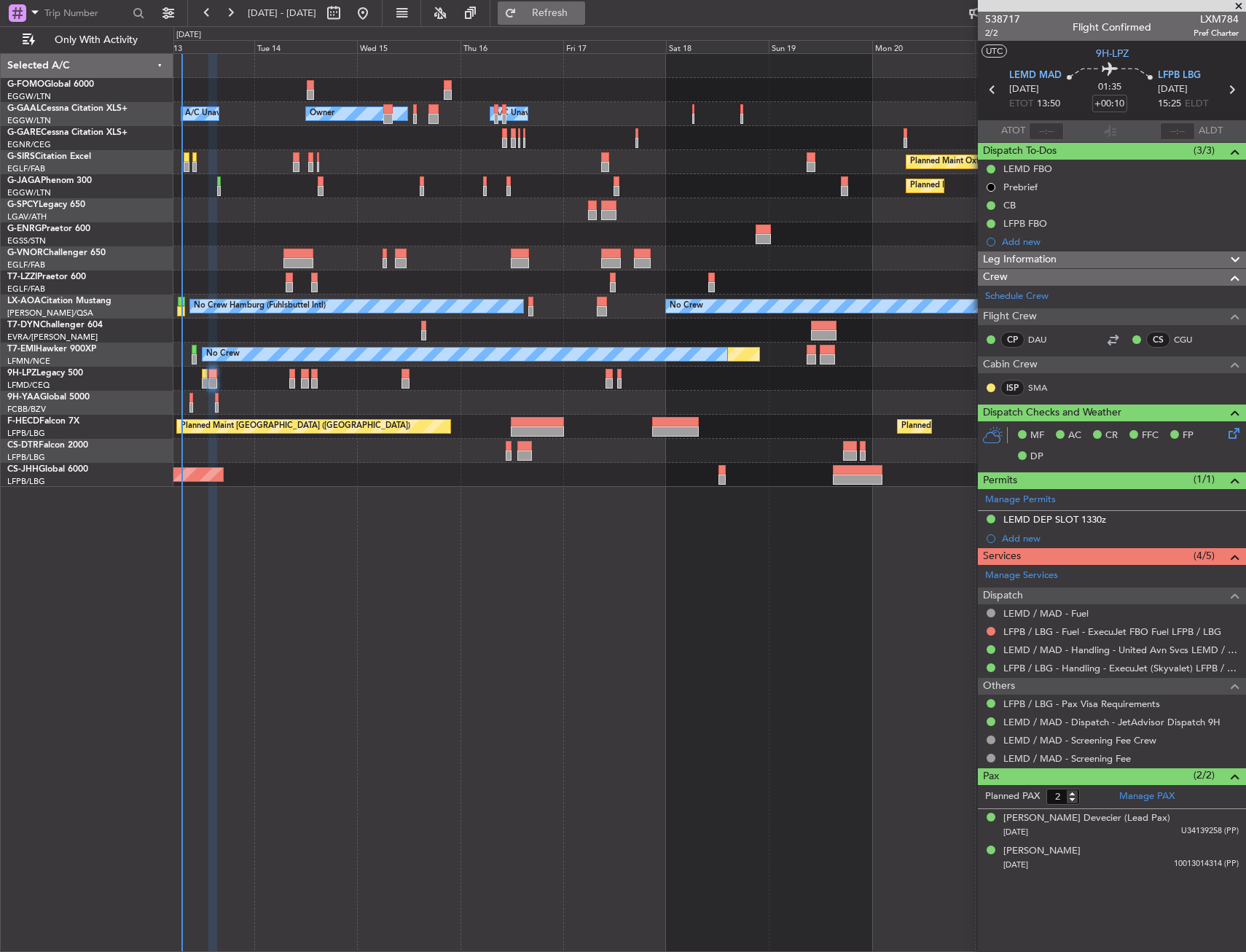
click at [581, 10] on span "Refresh" at bounding box center [550, 13] width 61 height 10
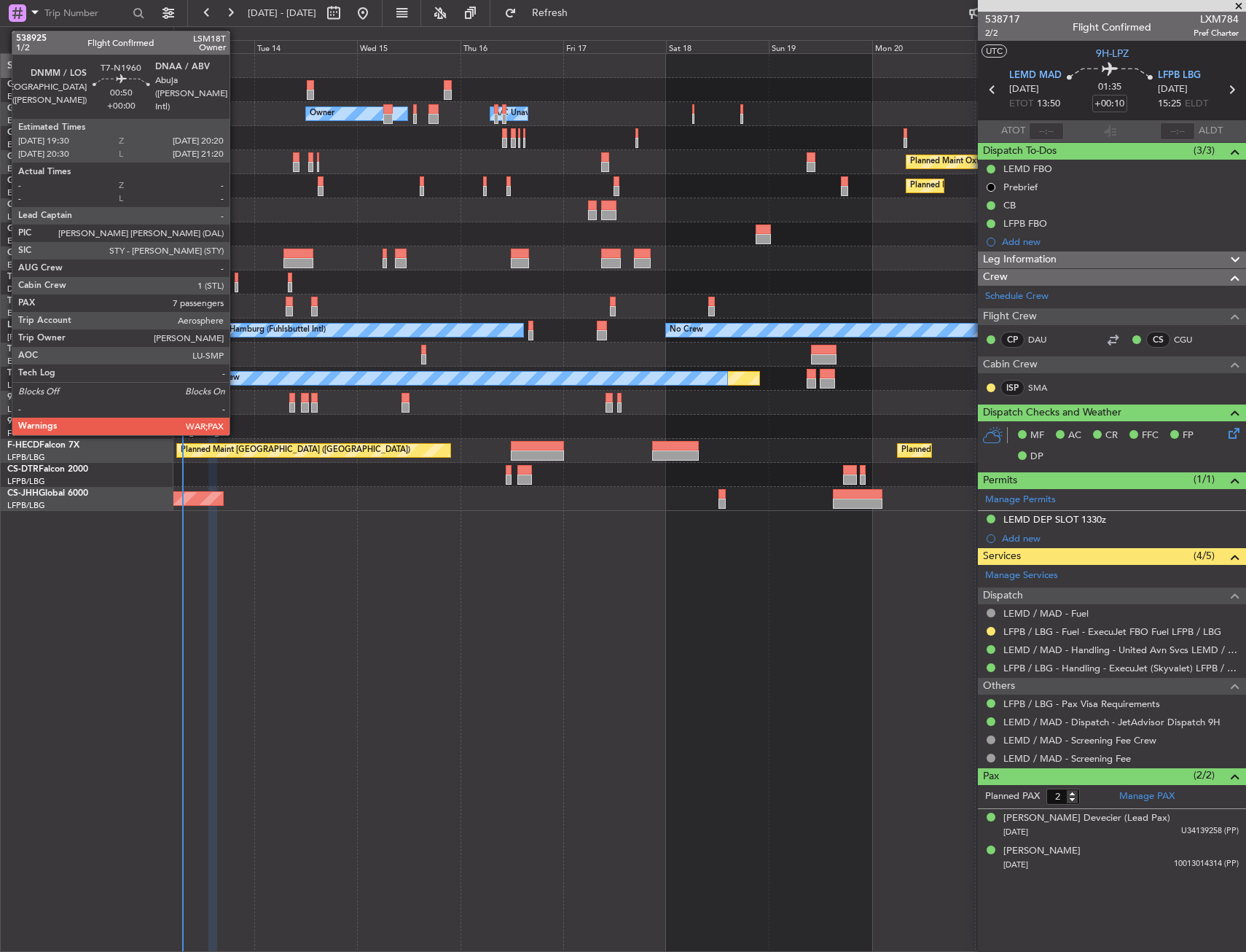
click at [236, 277] on div at bounding box center [236, 277] width 4 height 10
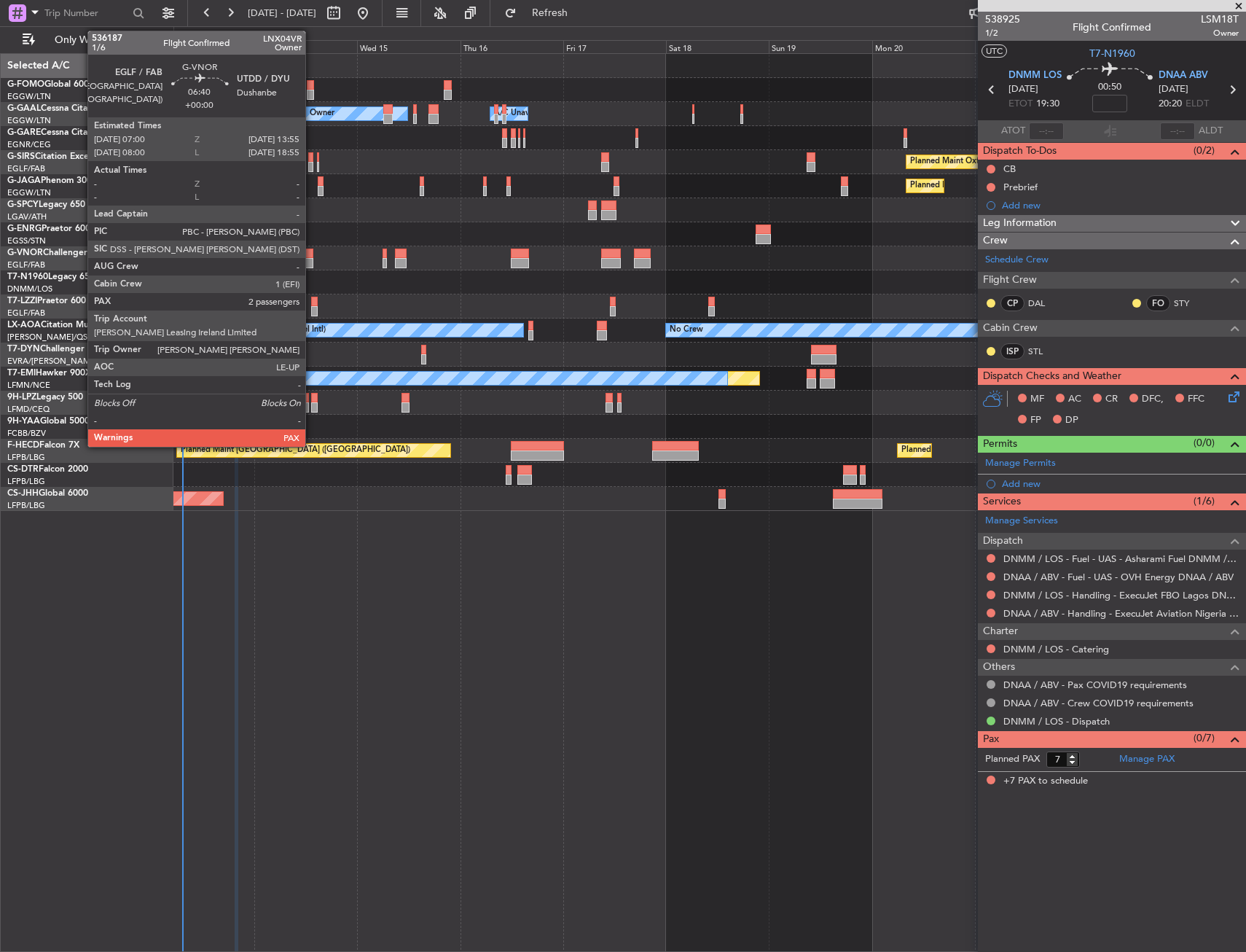
click at [312, 256] on div at bounding box center [298, 253] width 30 height 10
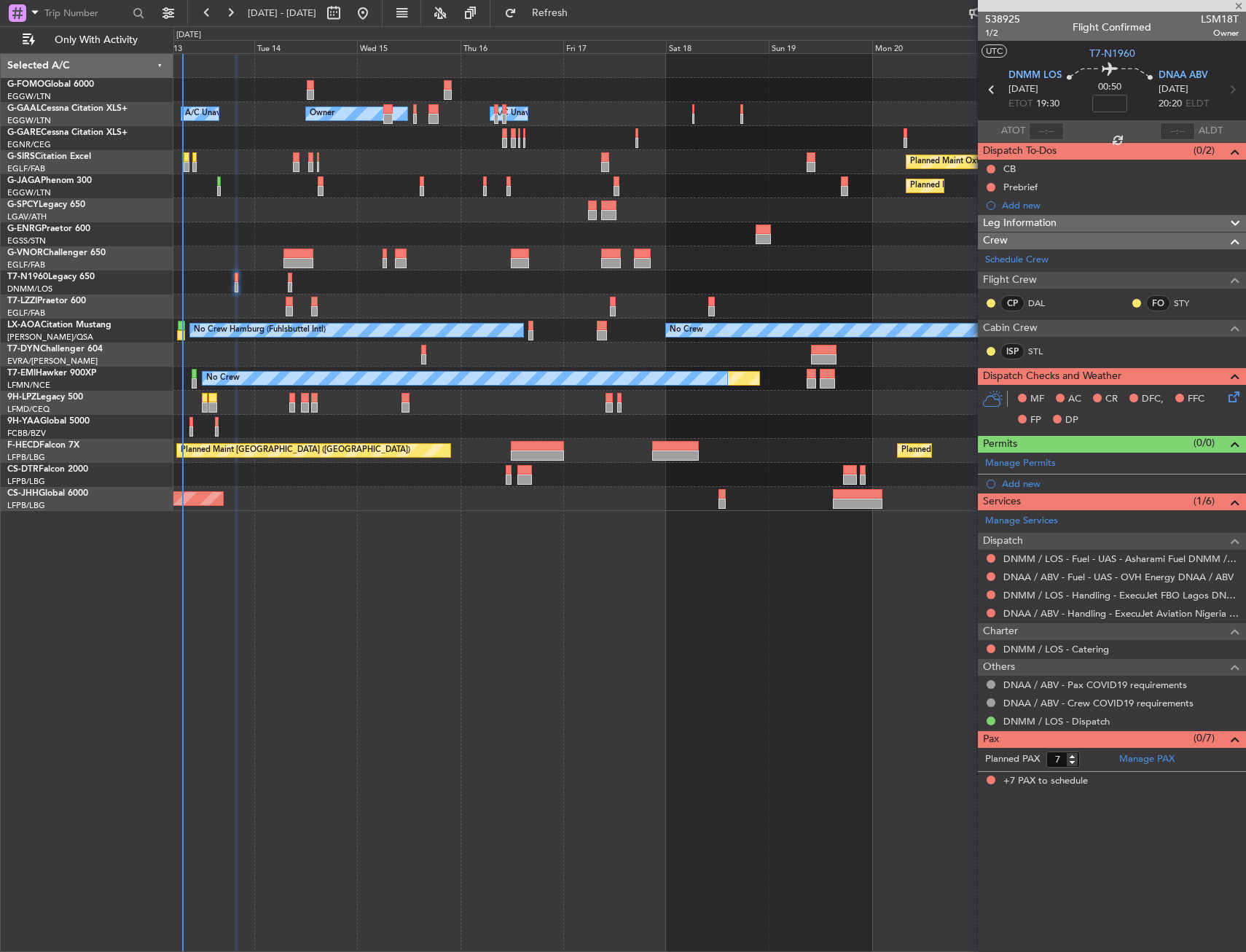
type input "2"
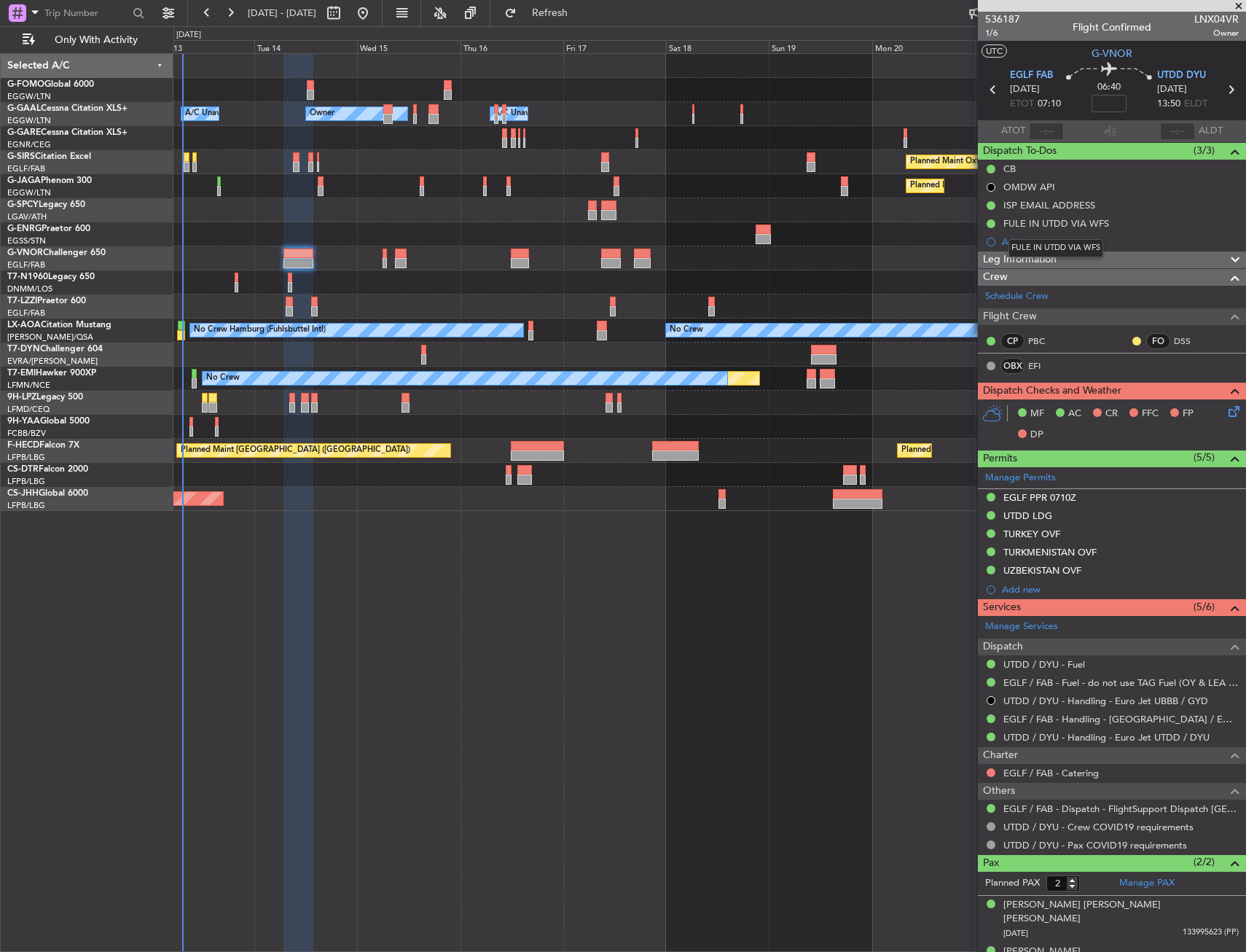
drag, startPoint x: 1088, startPoint y: 226, endPoint x: 1080, endPoint y: 247, distance: 22.5
click at [1088, 226] on div "FULE IN UTDD VIA WFS" at bounding box center [1055, 224] width 105 height 13
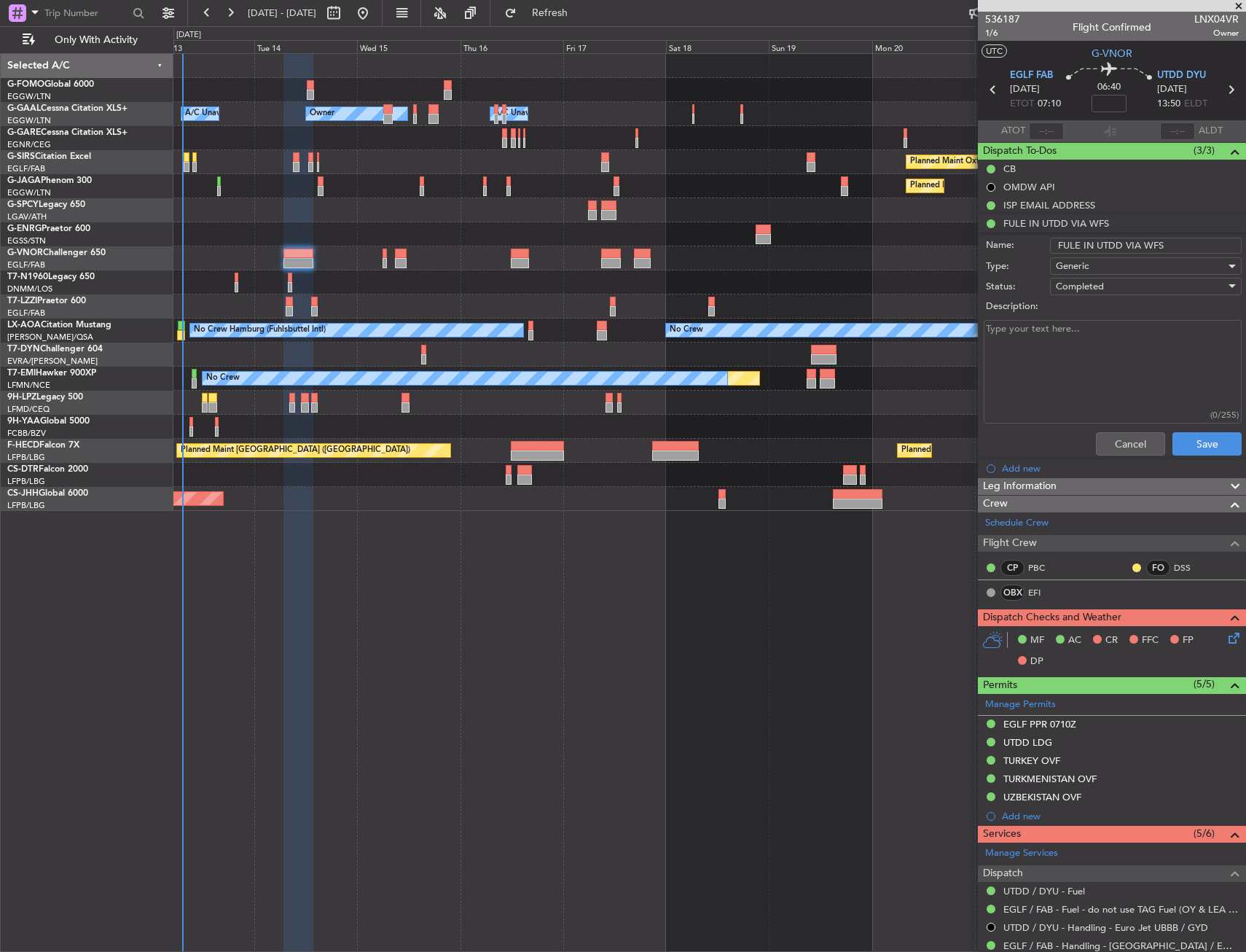
click at [1064, 246] on input "FULE IN UTDD VIA WFS" at bounding box center [1145, 245] width 191 height 16
type input "FUEL IN UTDD VIA WFS"
click at [1206, 429] on div "Cancel Save" at bounding box center [1108, 443] width 275 height 35
click at [1207, 443] on button "Save" at bounding box center [1208, 443] width 70 height 23
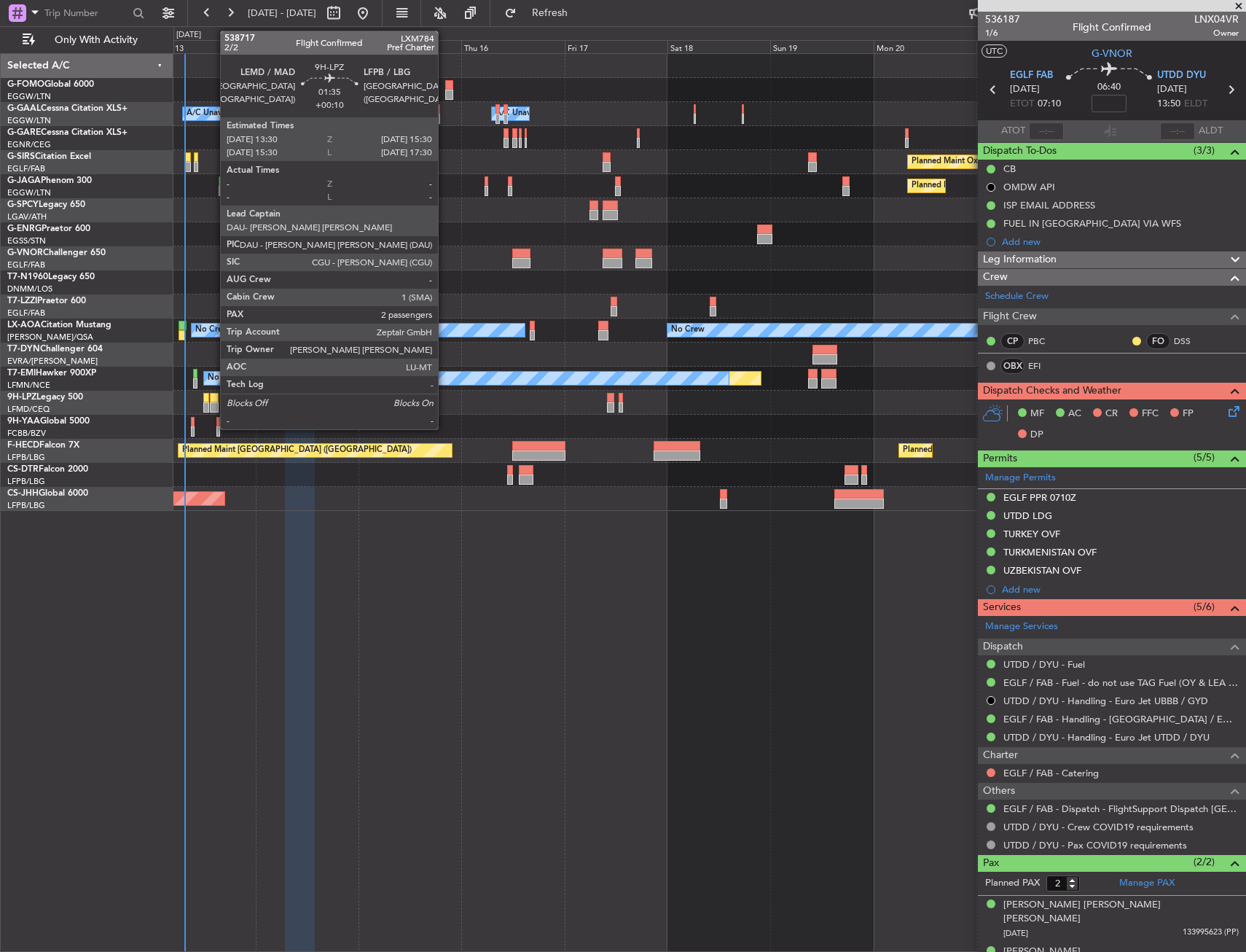
click at [213, 409] on div at bounding box center [214, 407] width 9 height 10
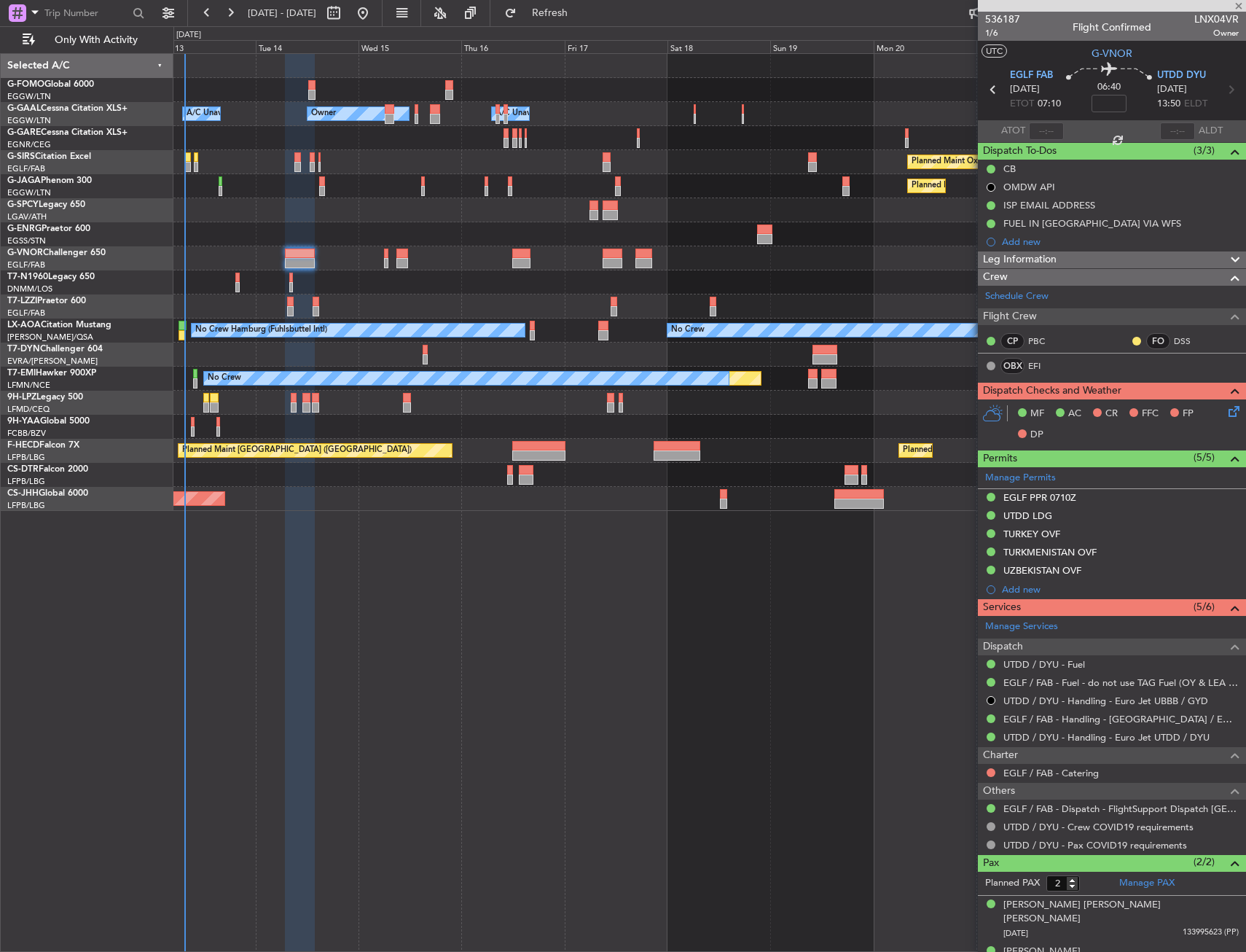
type input "+00:10"
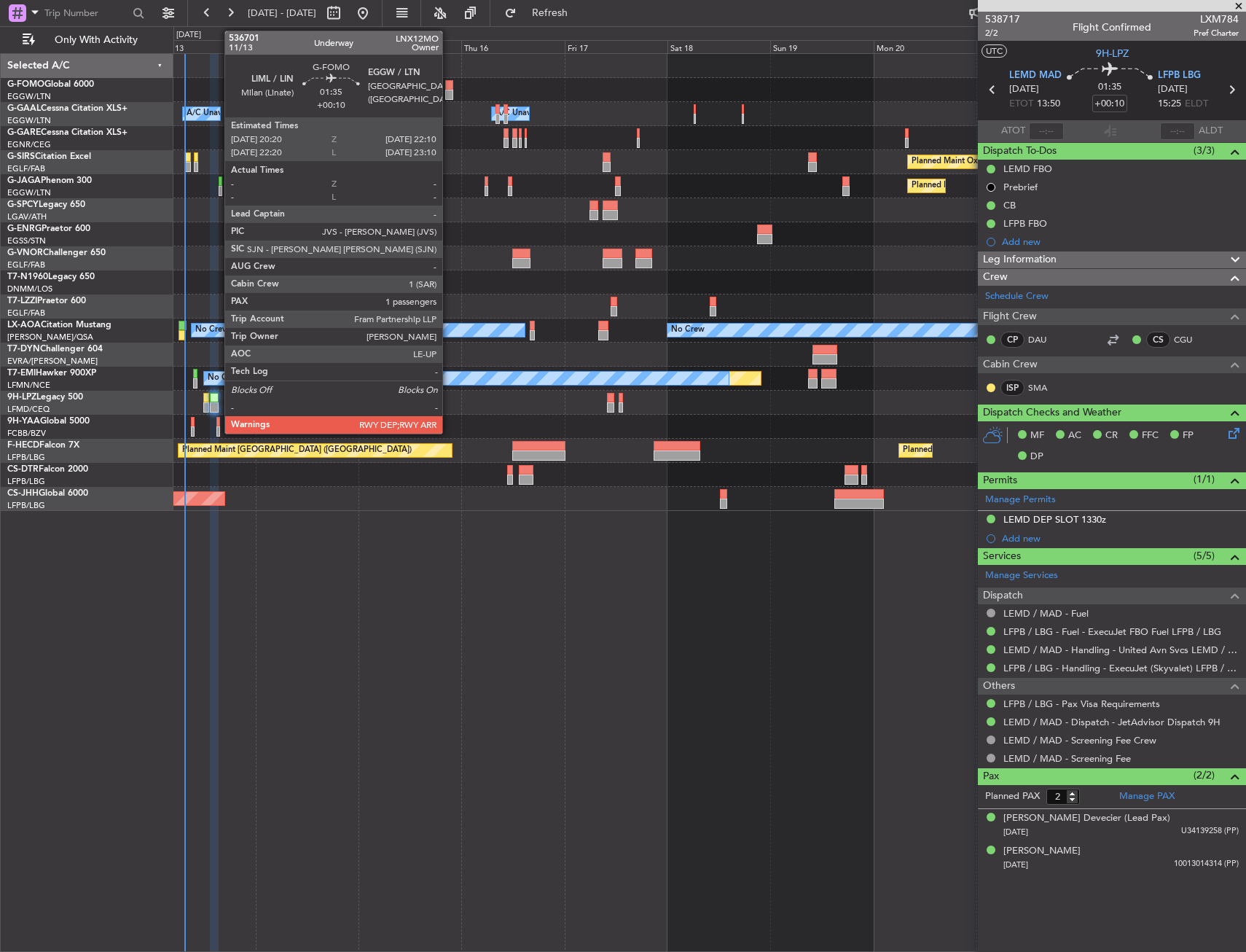
click at [449, 80] on div at bounding box center [449, 84] width 8 height 10
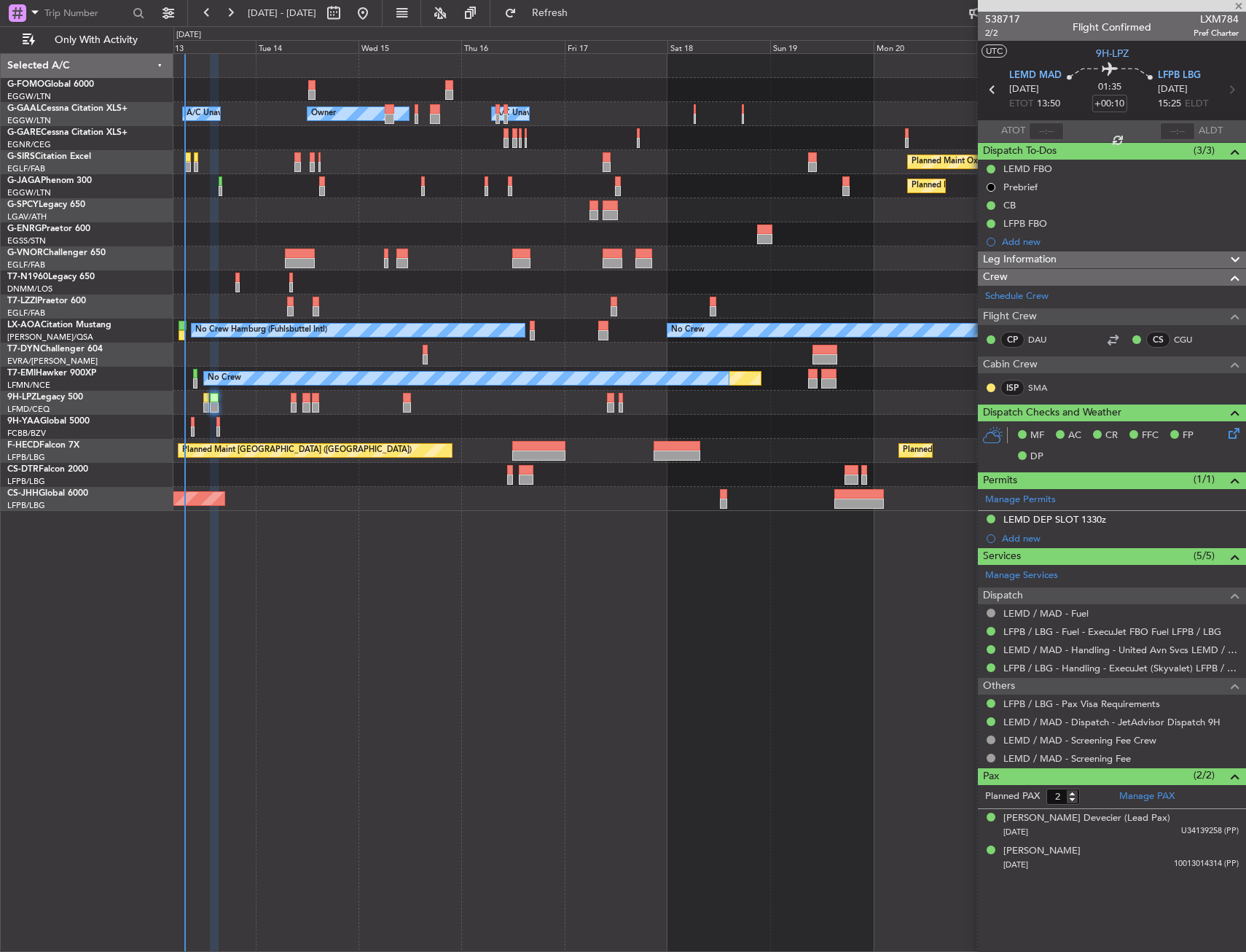
type input "1"
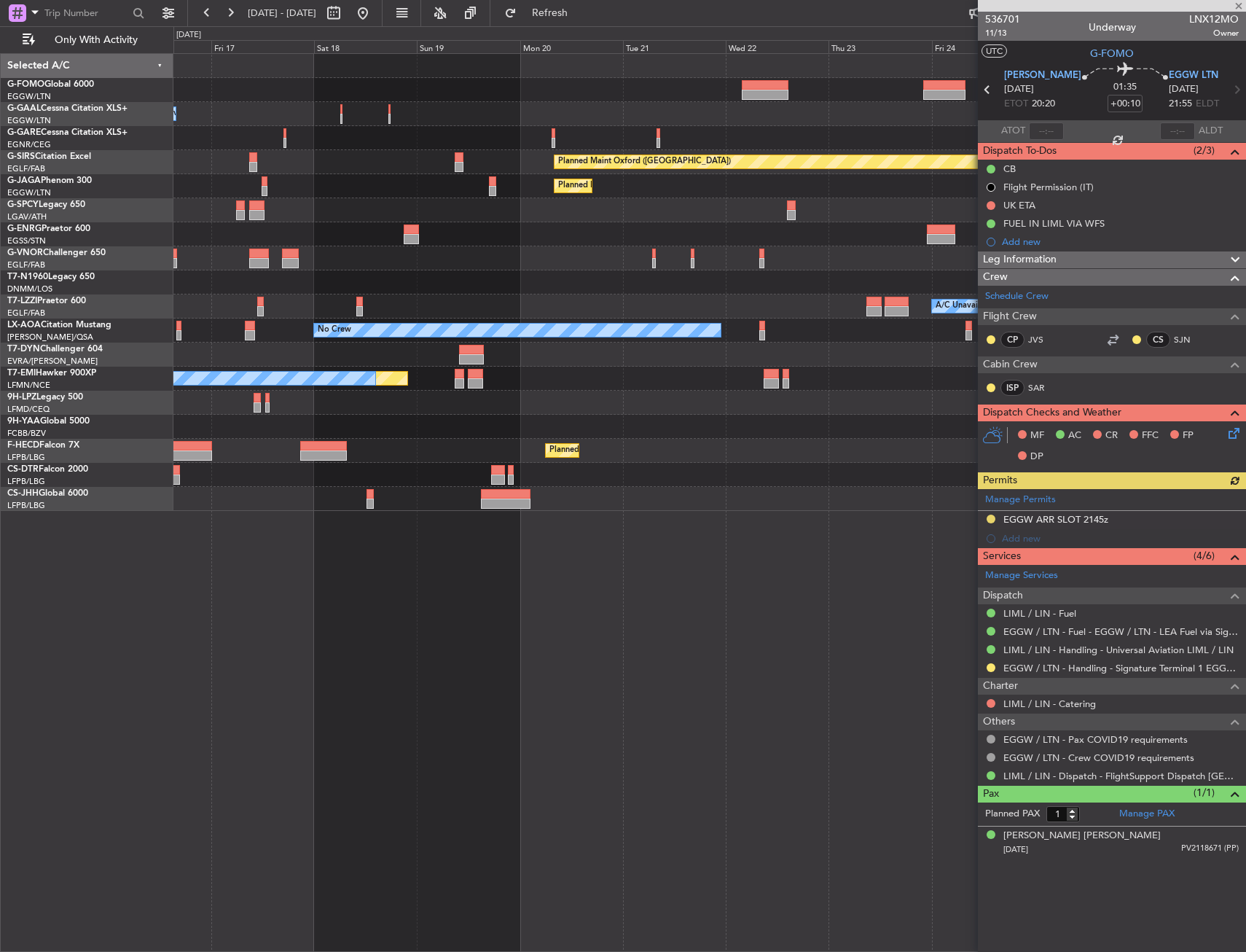
click at [359, 102] on div "Owner A/C Unavailable Owner Owner Planned Maint Oxford (Kidlington) Planned Mai…" at bounding box center [709, 282] width 1072 height 457
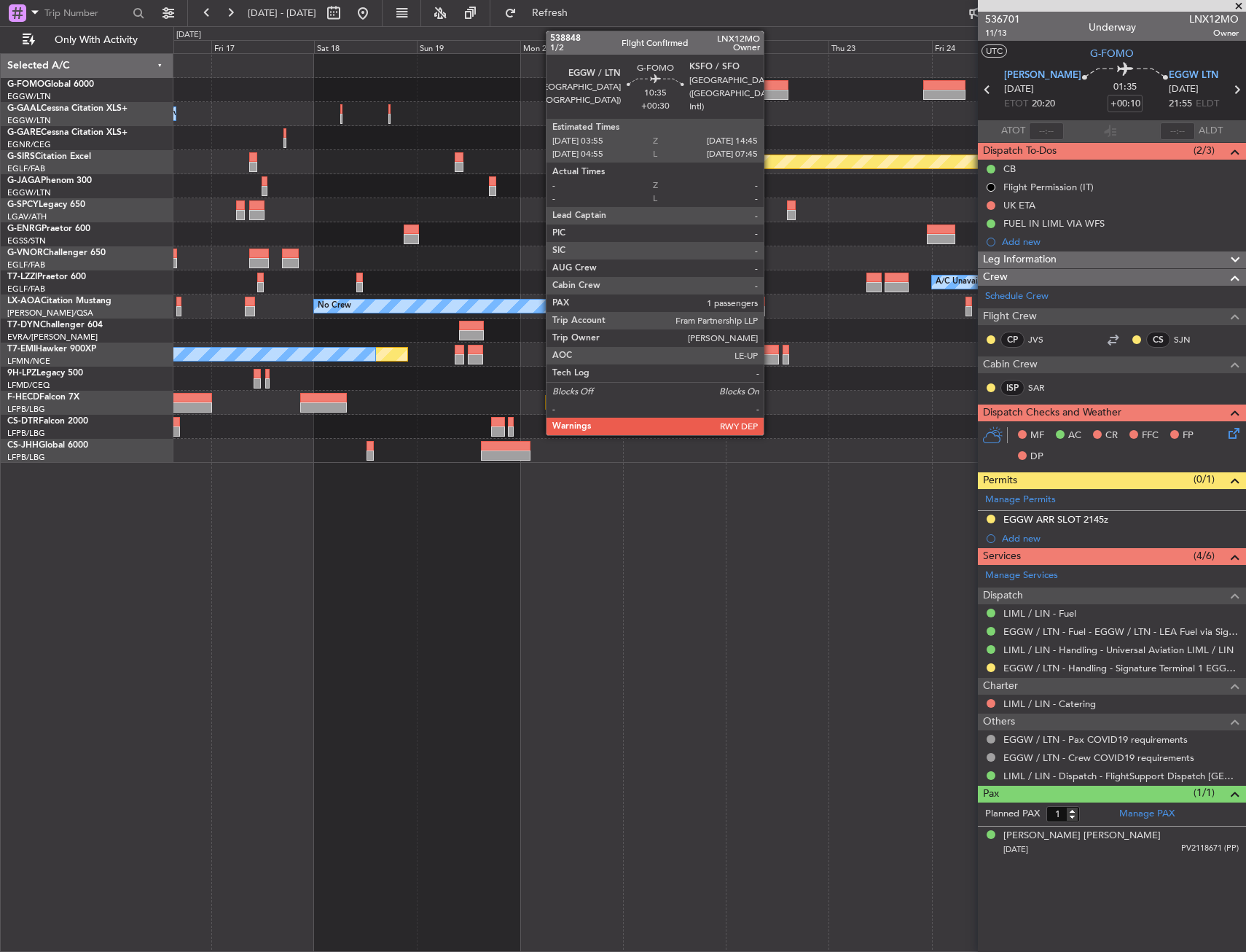
click at [771, 85] on div at bounding box center [765, 84] width 47 height 10
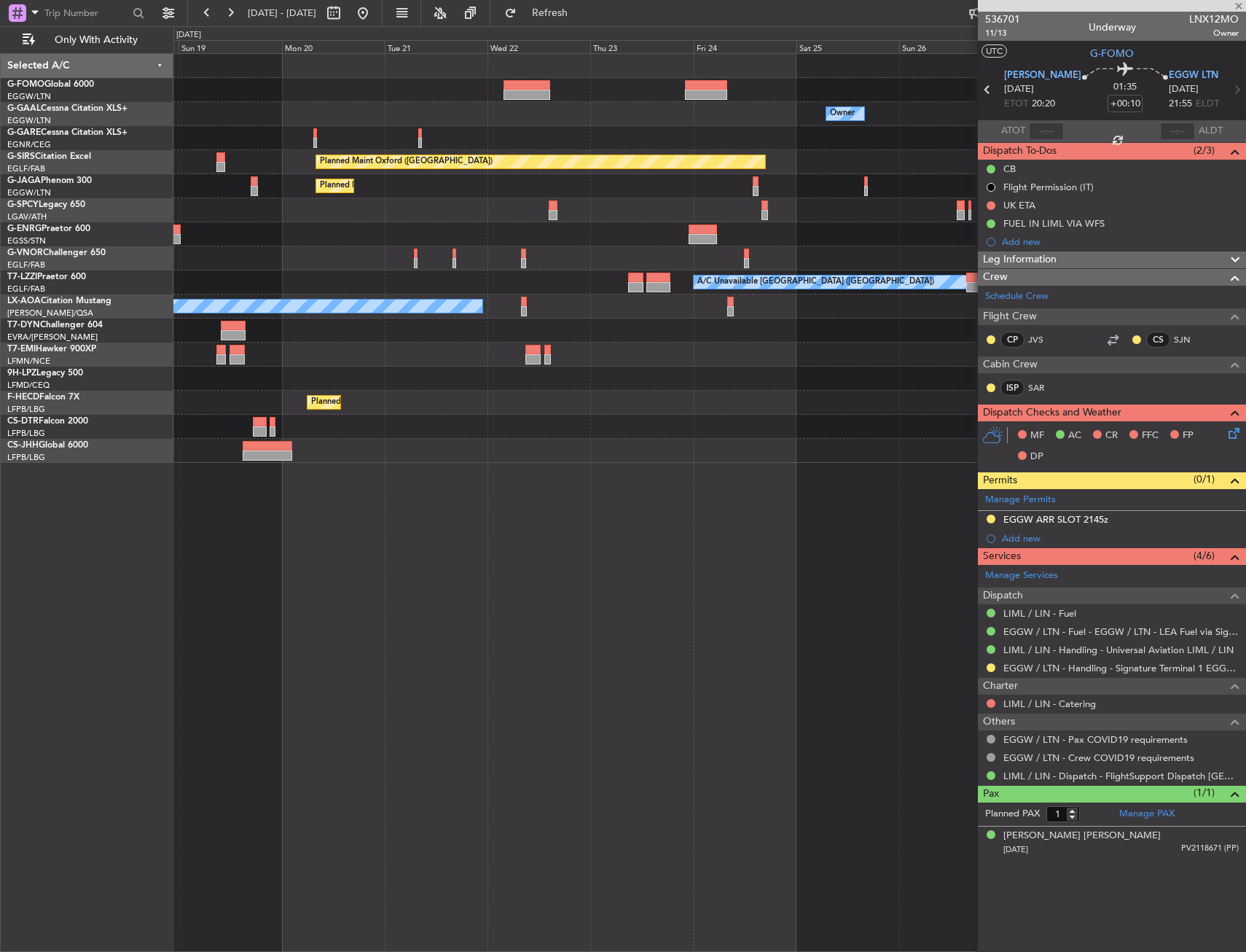
click at [421, 104] on div "Owner Owner A/C Unavailable" at bounding box center [709, 114] width 1072 height 24
type input "+00:30"
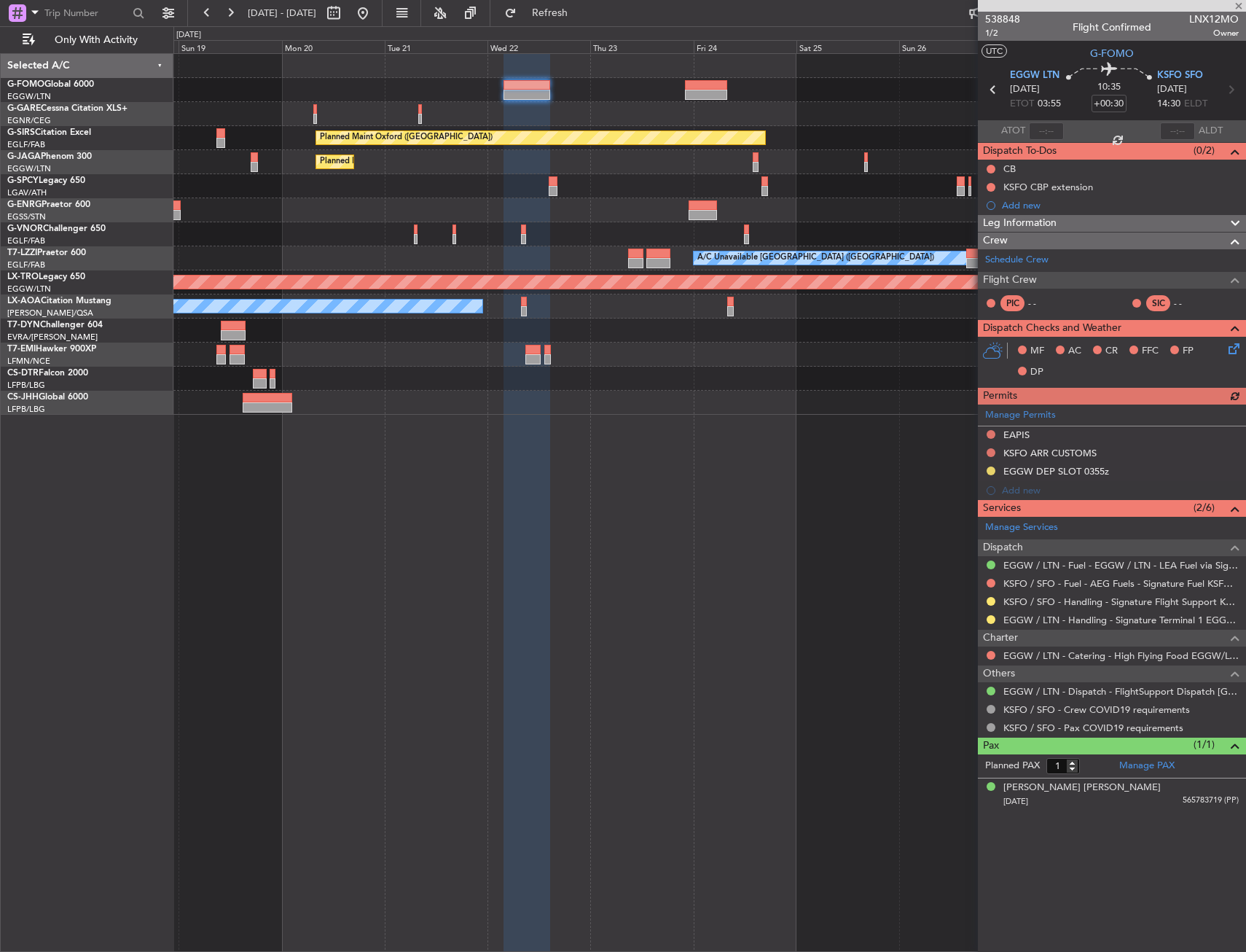
click at [1021, 226] on span "Leg Information" at bounding box center [1020, 224] width 73 height 16
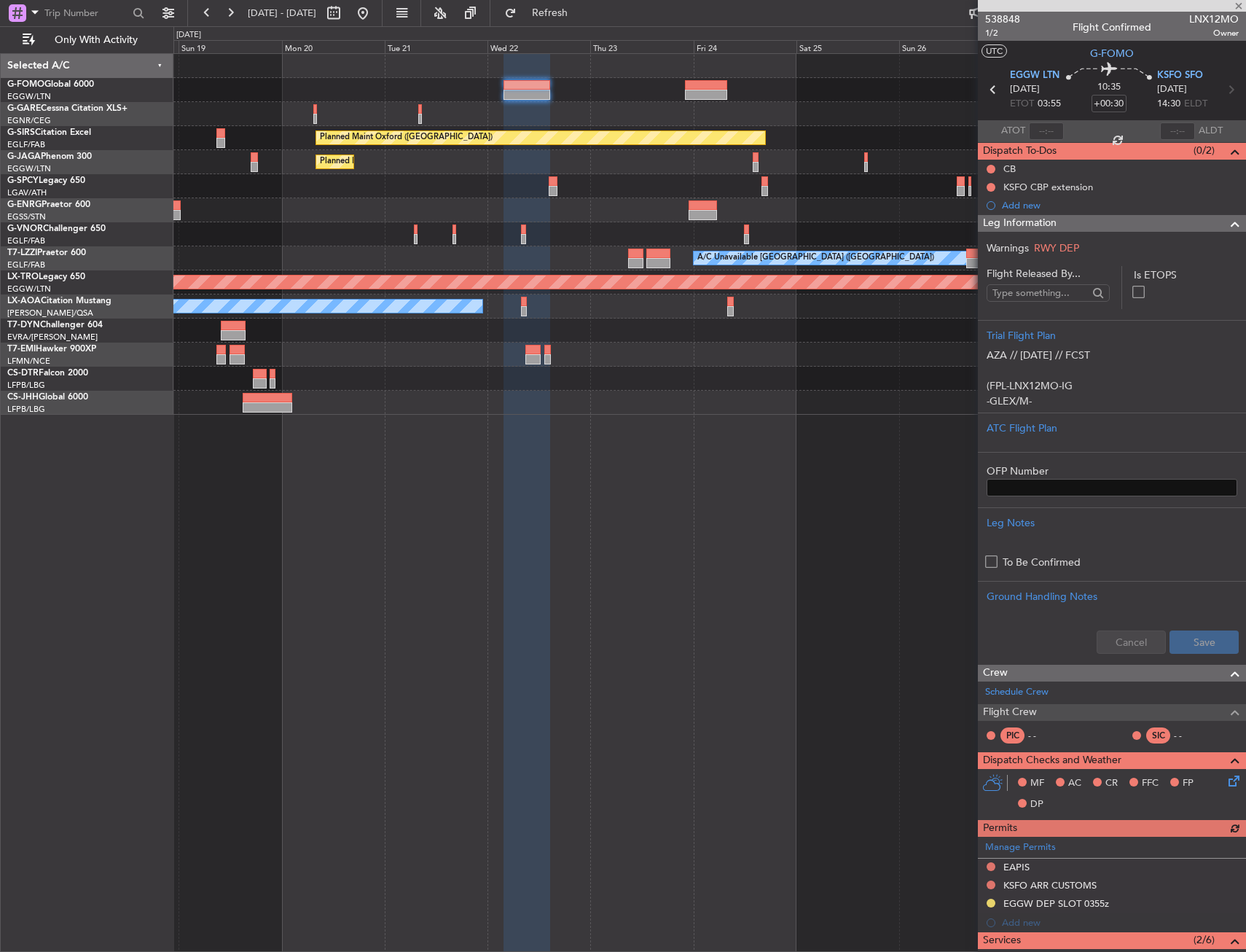
click at [1021, 226] on span "Leg Information" at bounding box center [1020, 224] width 73 height 16
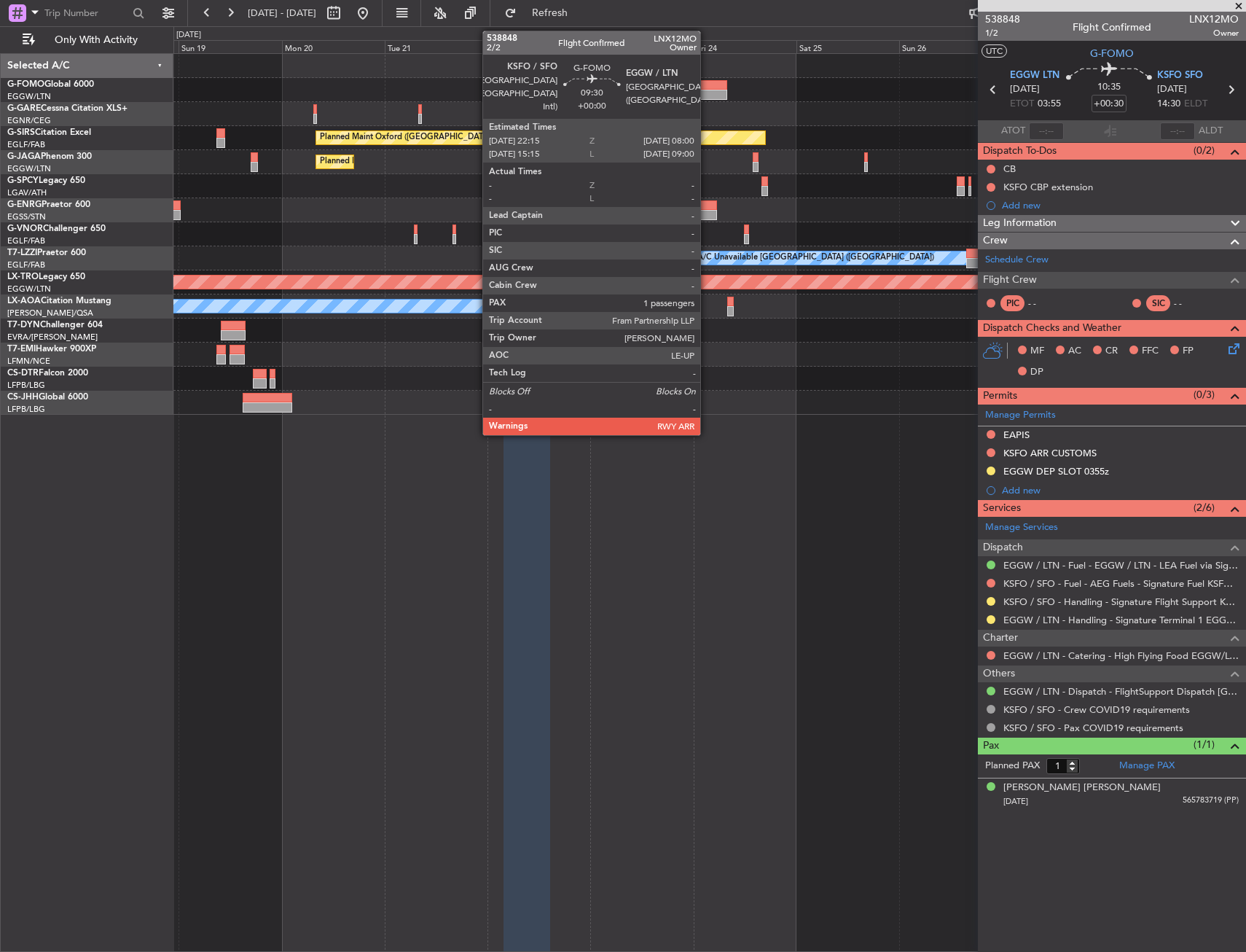
click at [706, 94] on div at bounding box center [706, 94] width 42 height 10
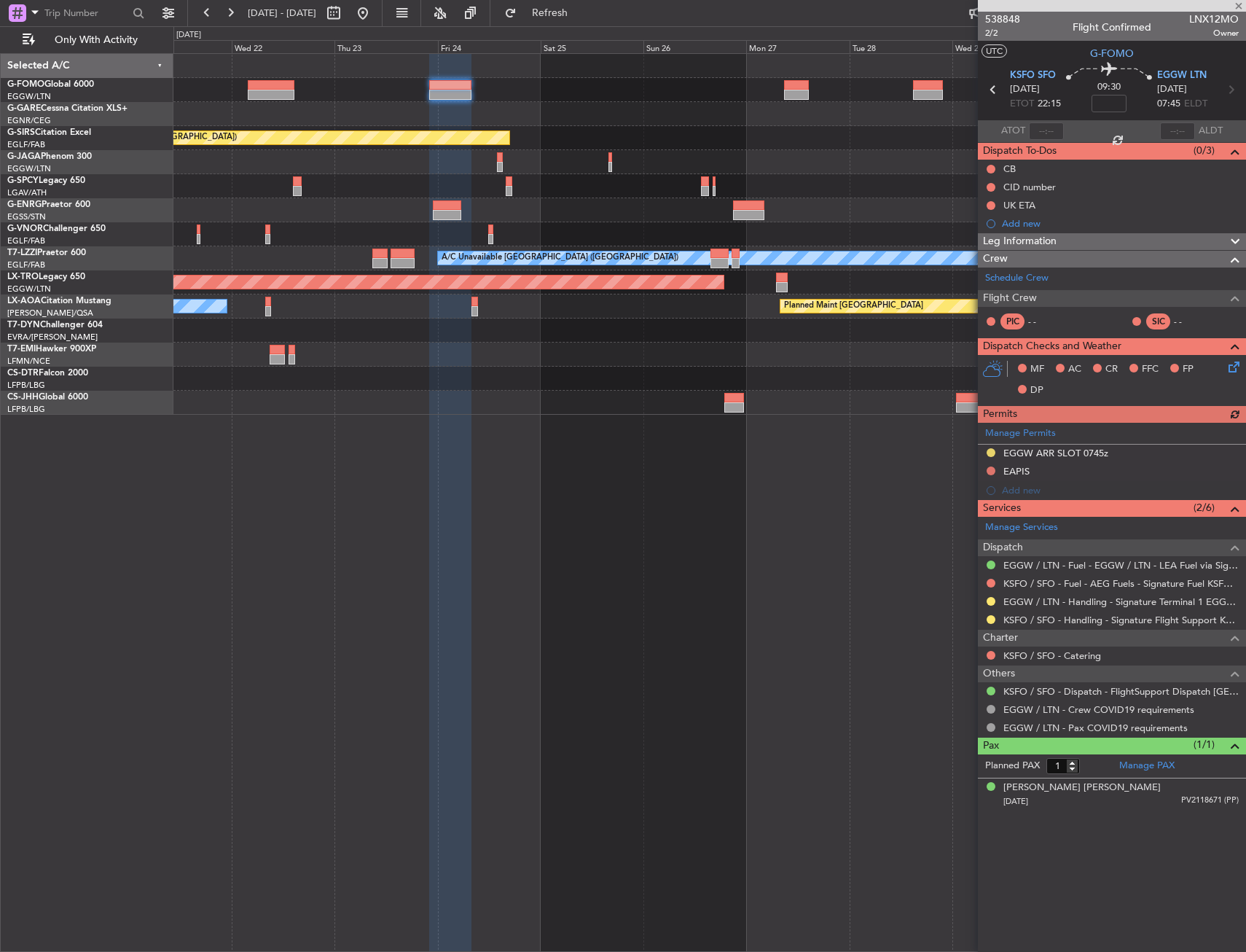
click at [616, 126] on div at bounding box center [709, 114] width 1072 height 24
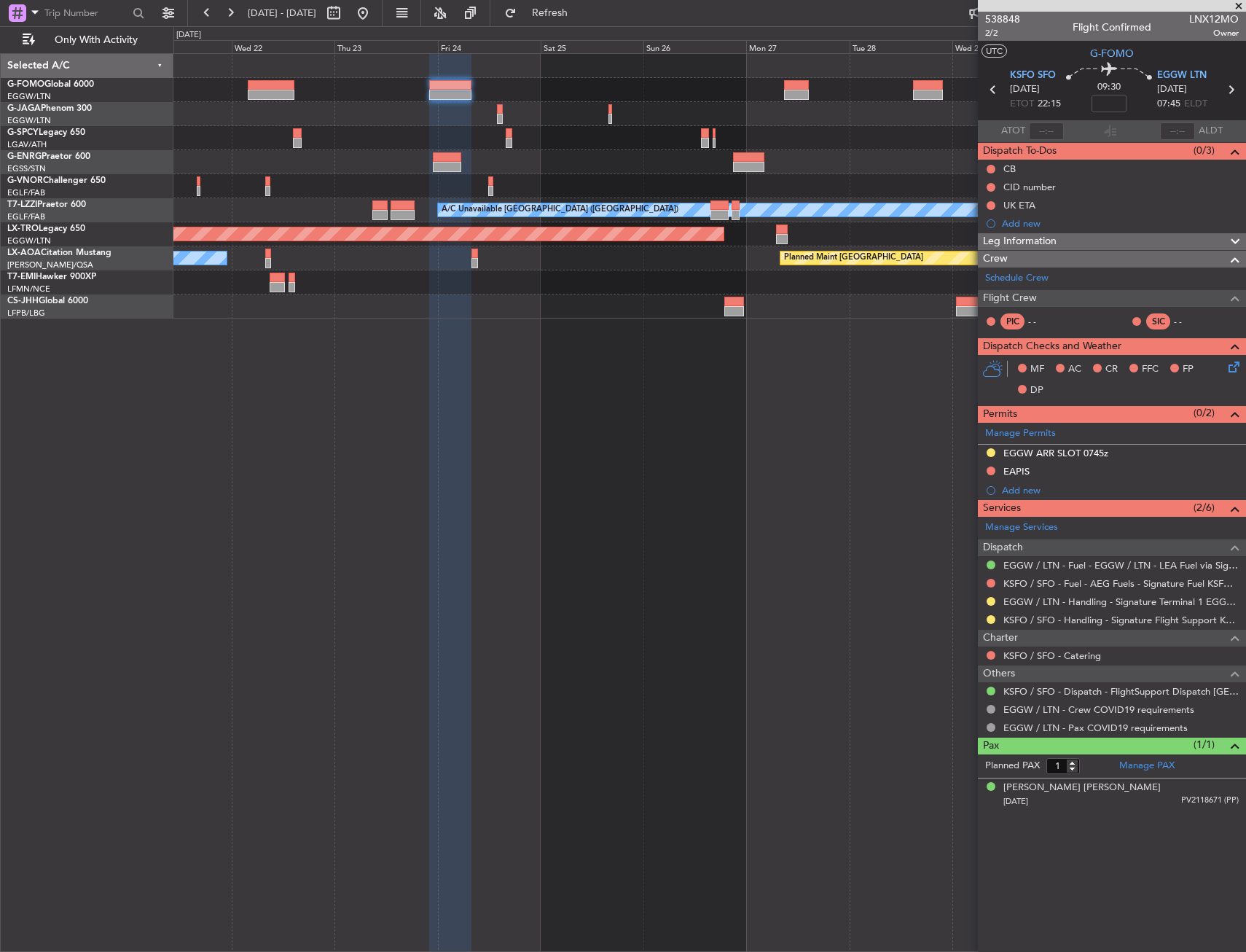
click at [817, 86] on div at bounding box center [709, 90] width 1072 height 24
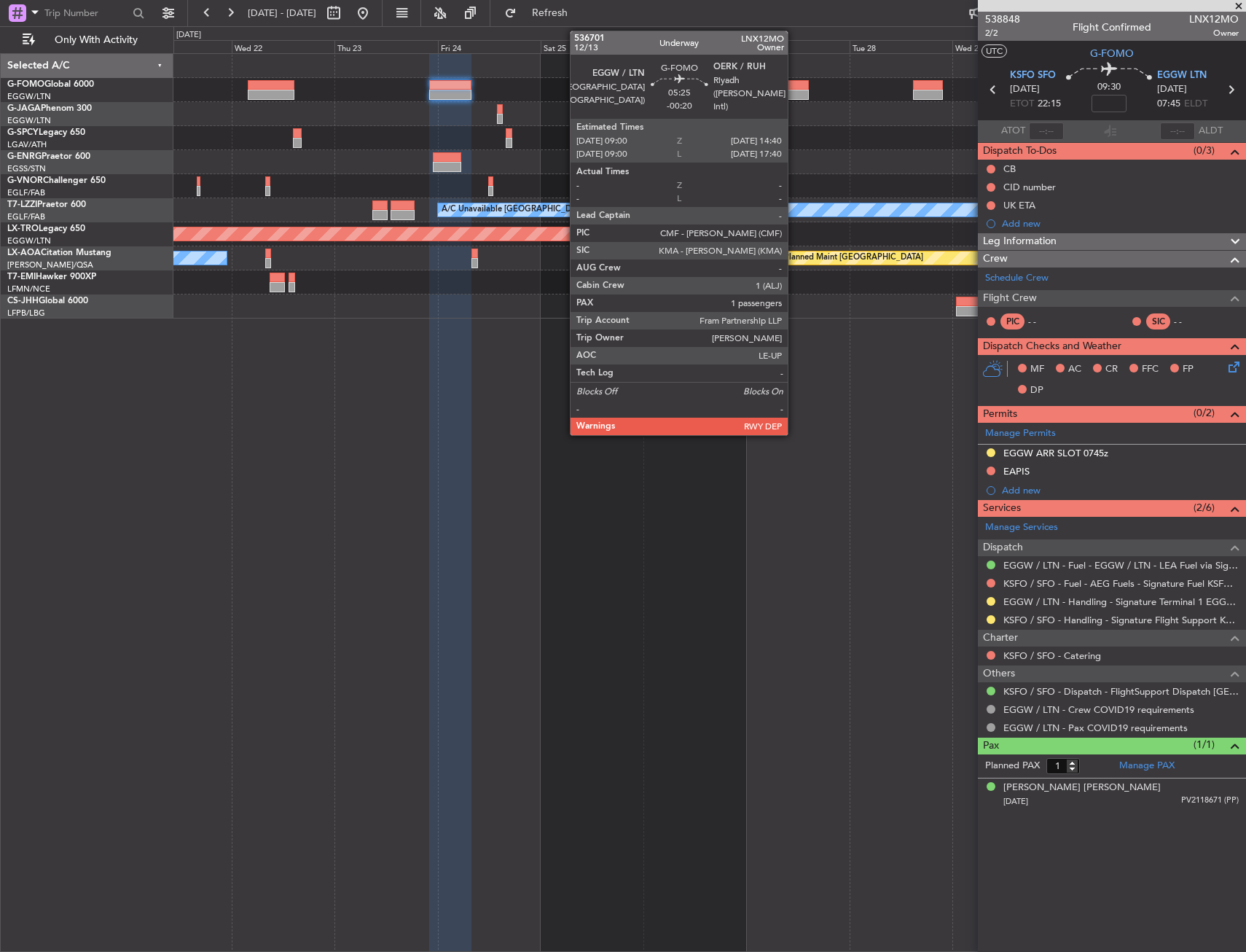
click at [794, 91] on div at bounding box center [796, 94] width 25 height 10
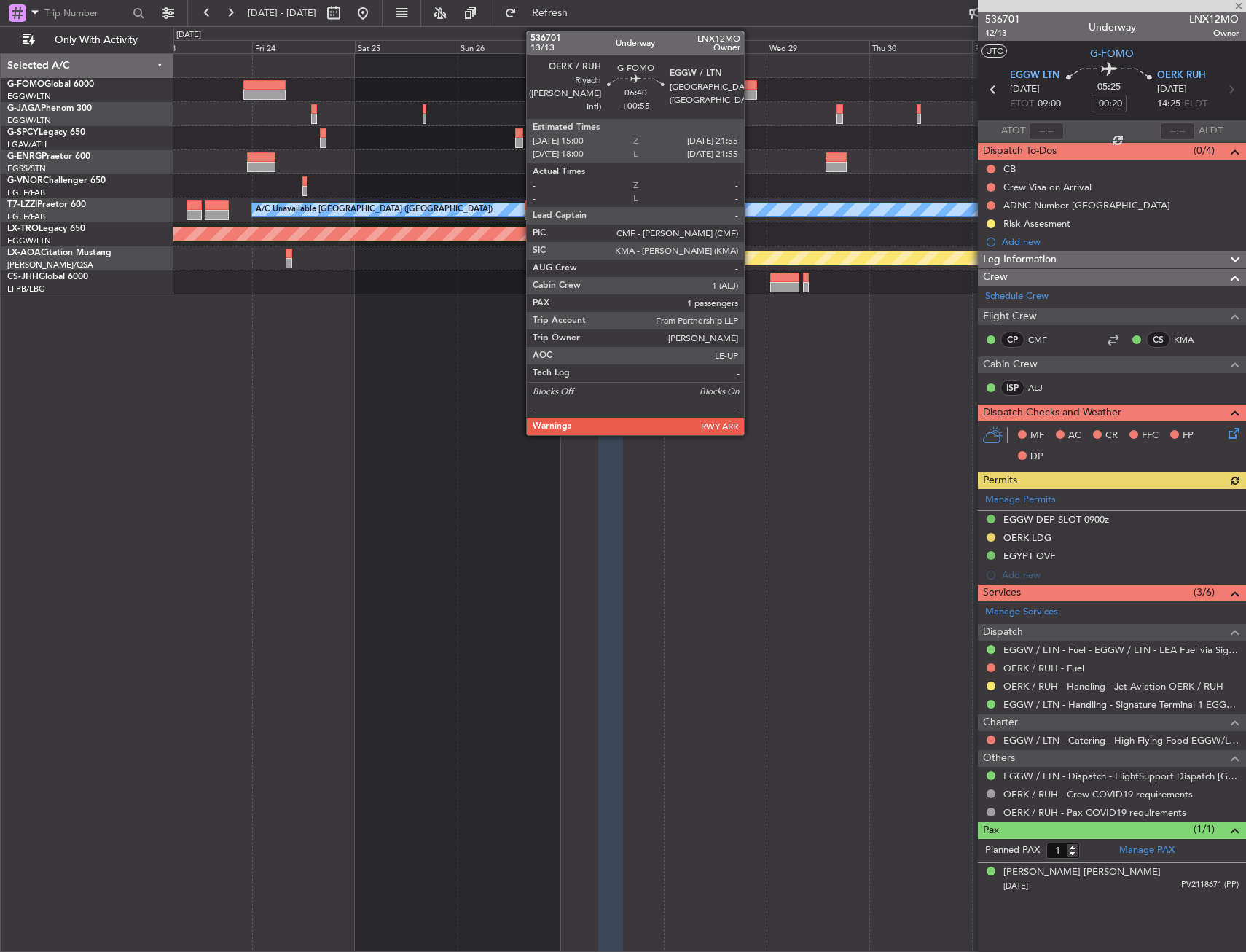
click at [750, 86] on div at bounding box center [742, 84] width 30 height 10
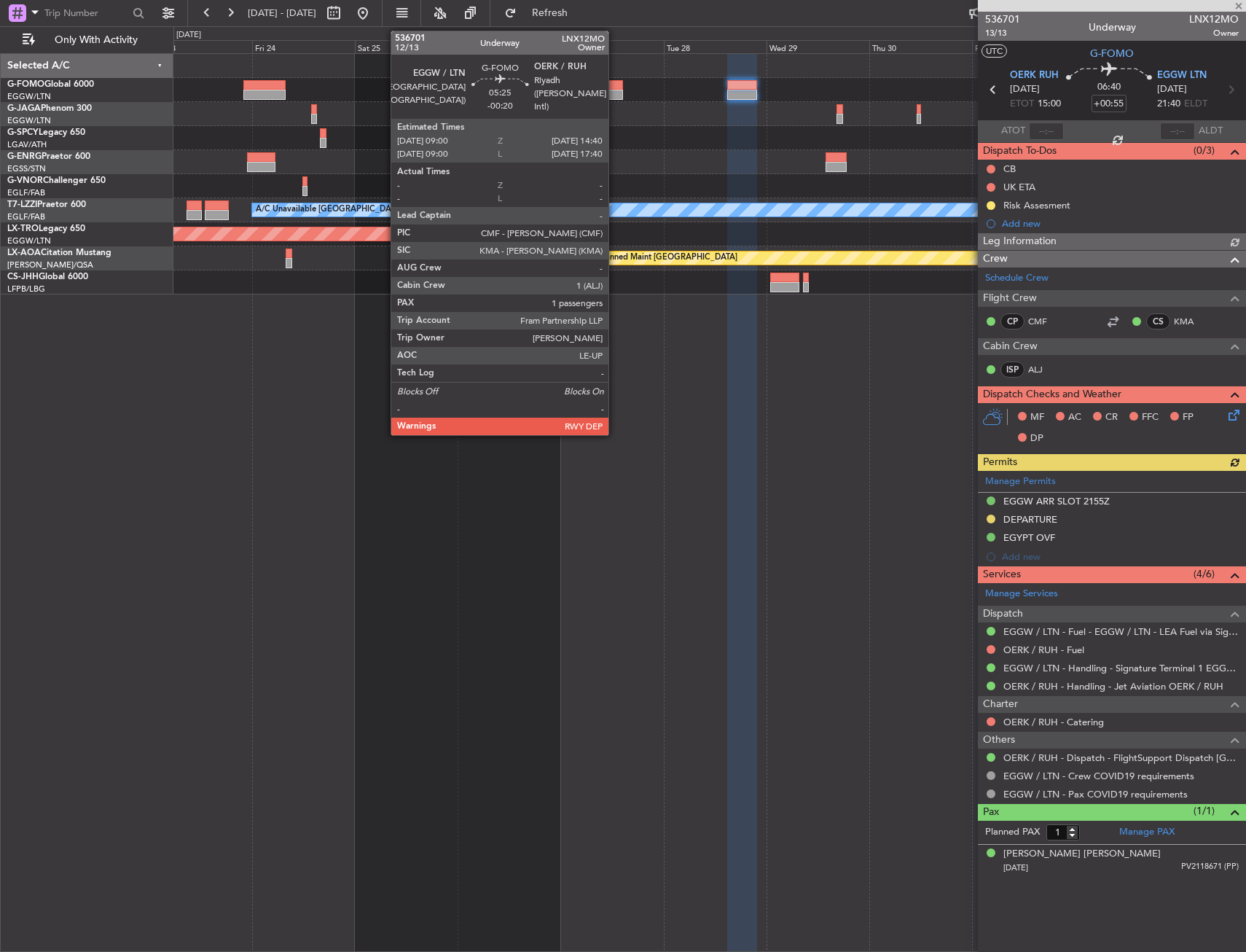
click at [615, 91] on div at bounding box center [610, 94] width 25 height 10
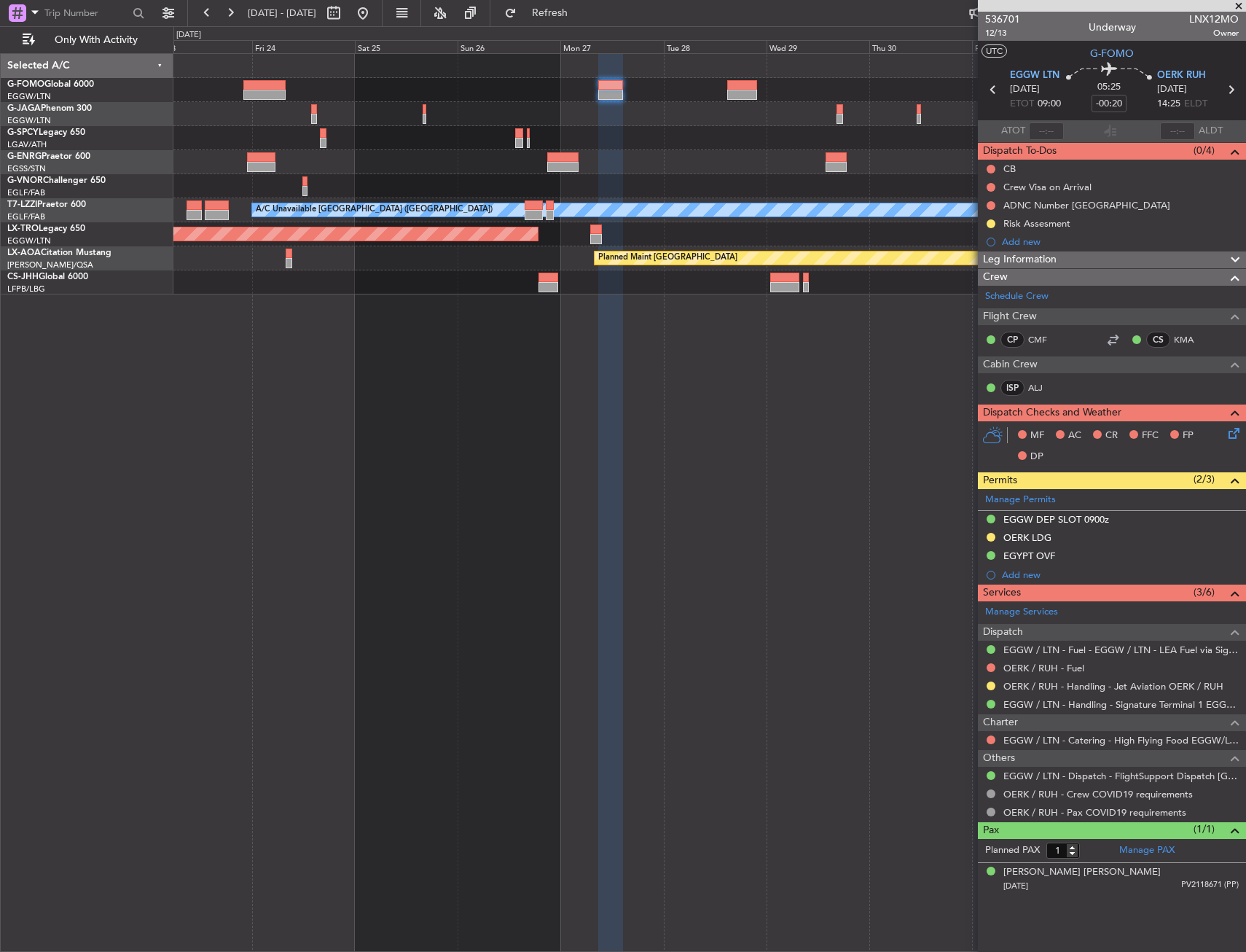
drag, startPoint x: 1015, startPoint y: 35, endPoint x: 1009, endPoint y: 40, distance: 7.8
click at [1013, 36] on span "12/13" at bounding box center [1002, 33] width 35 height 13
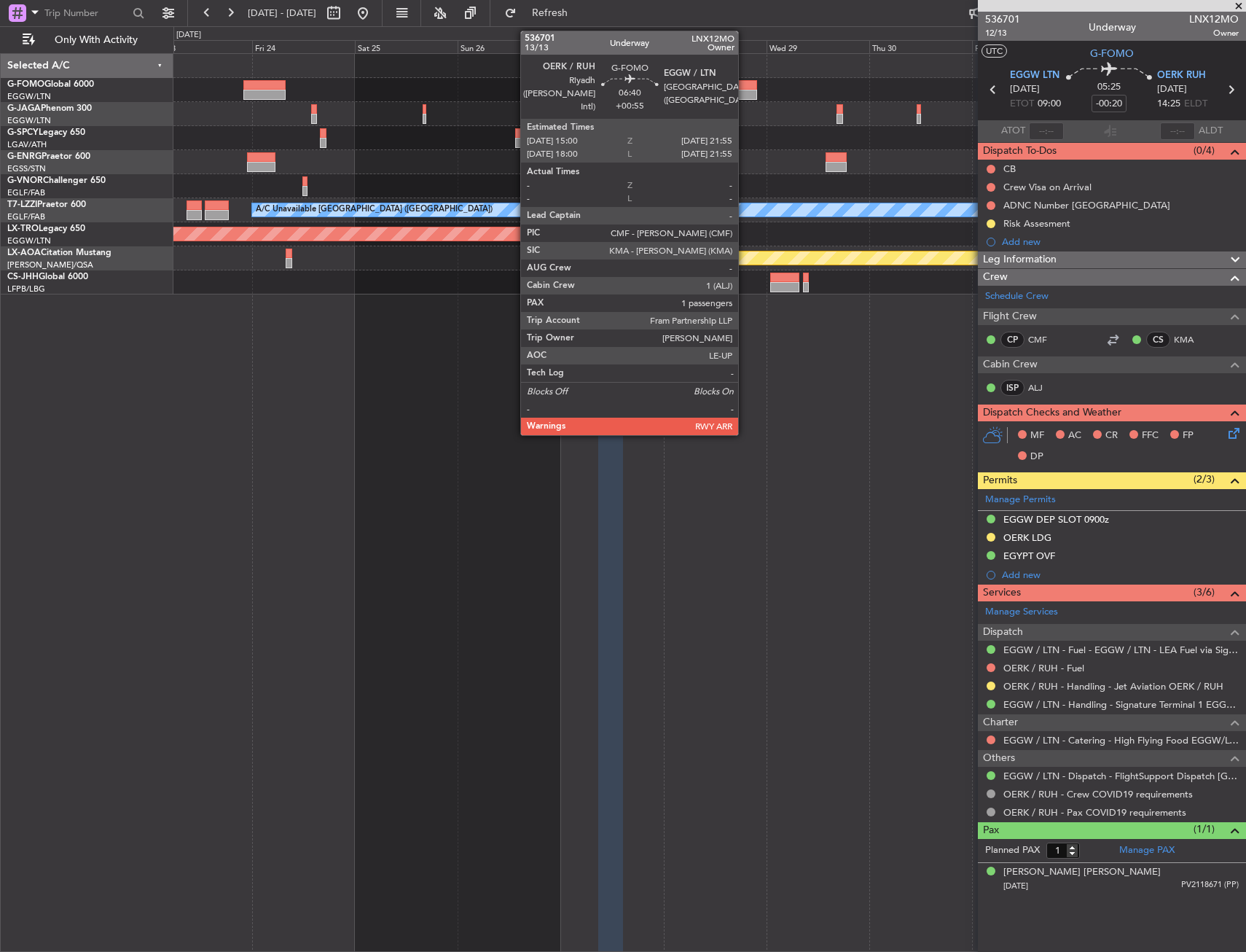
click at [745, 93] on div at bounding box center [742, 94] width 30 height 10
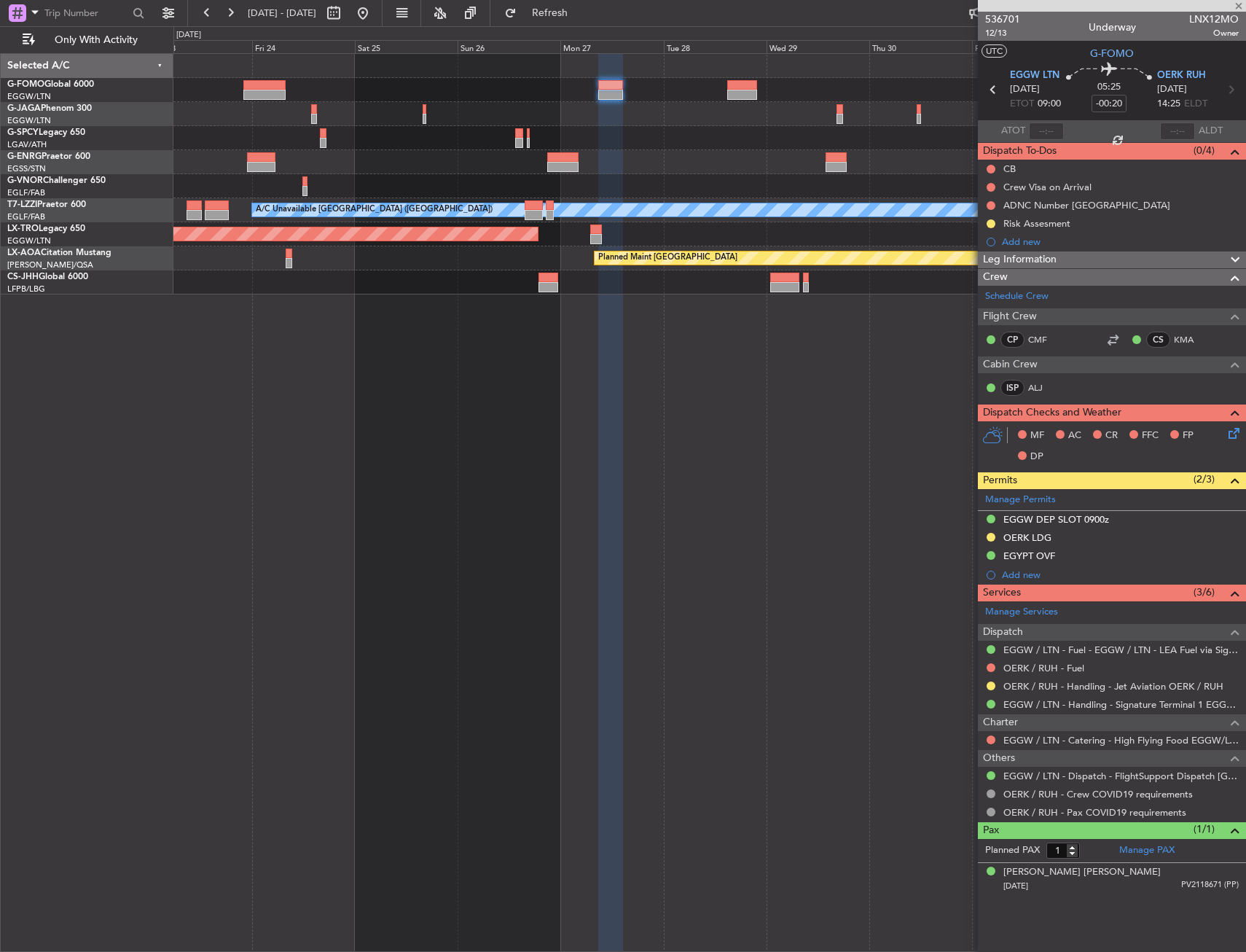
type input "+00:55"
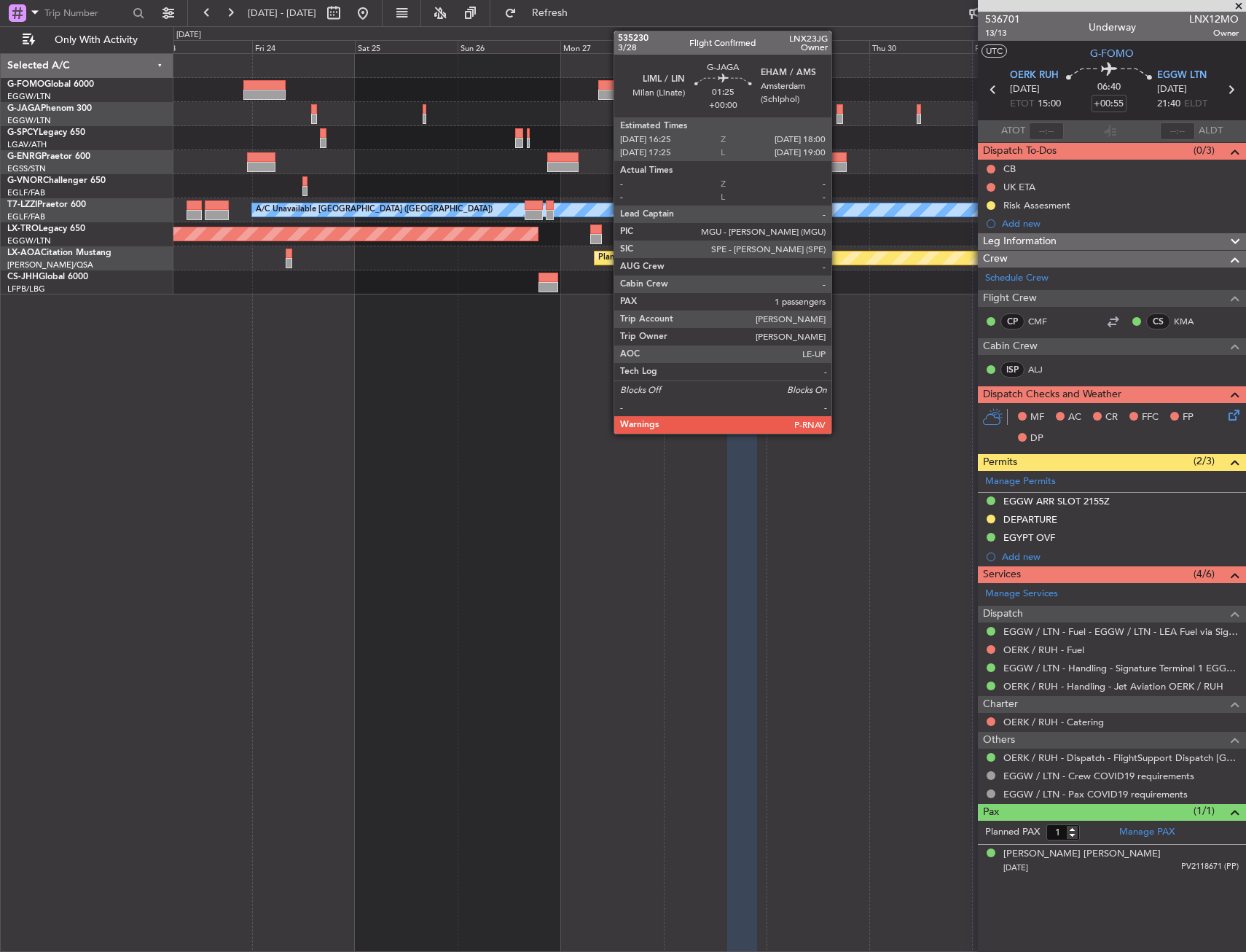
click at [838, 112] on div at bounding box center [840, 109] width 7 height 10
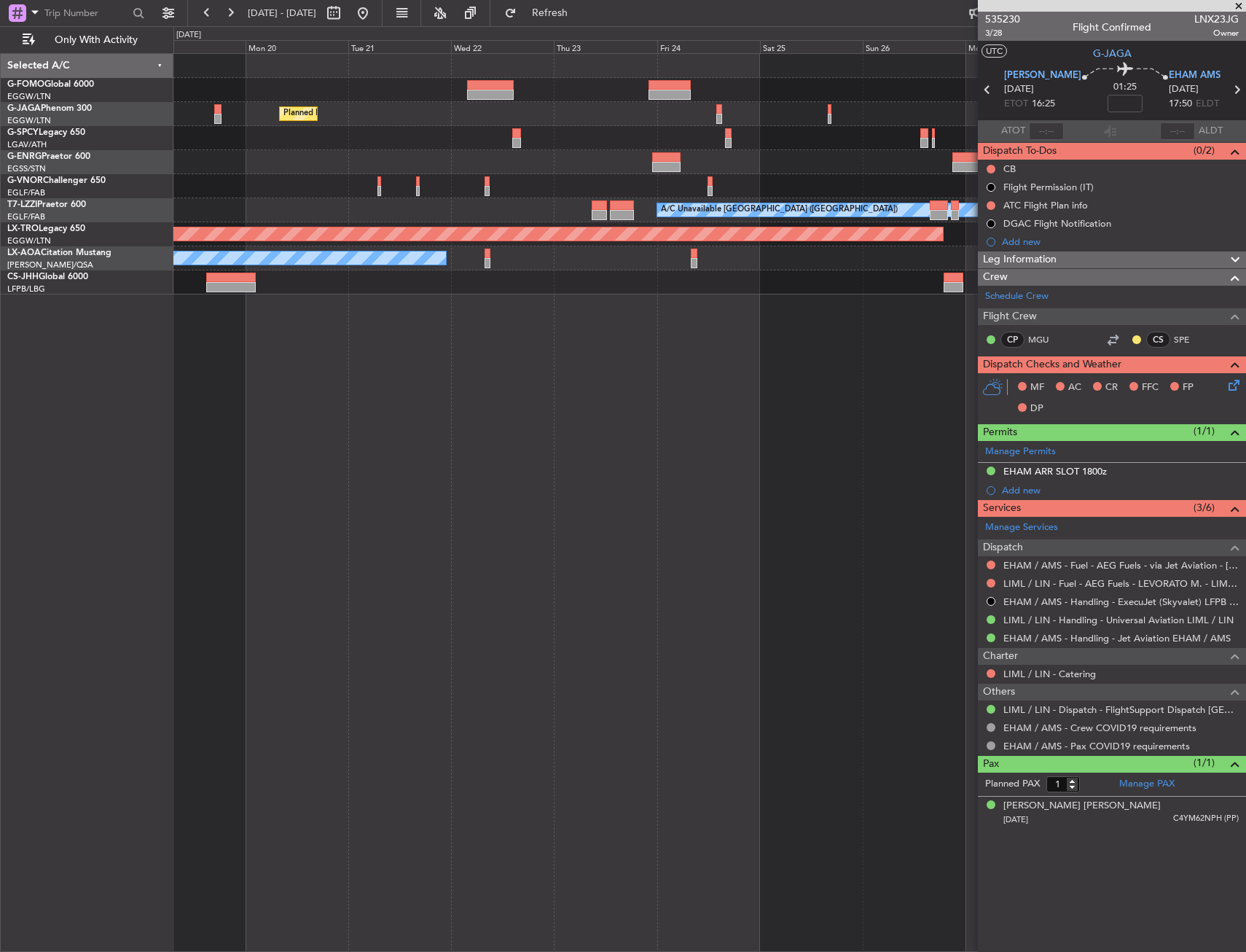
click at [885, 571] on div "Planned Maint Paris (Le Bourget) A/C Unavailable London (Luton) Planned Maint R…" at bounding box center [709, 502] width 1073 height 899
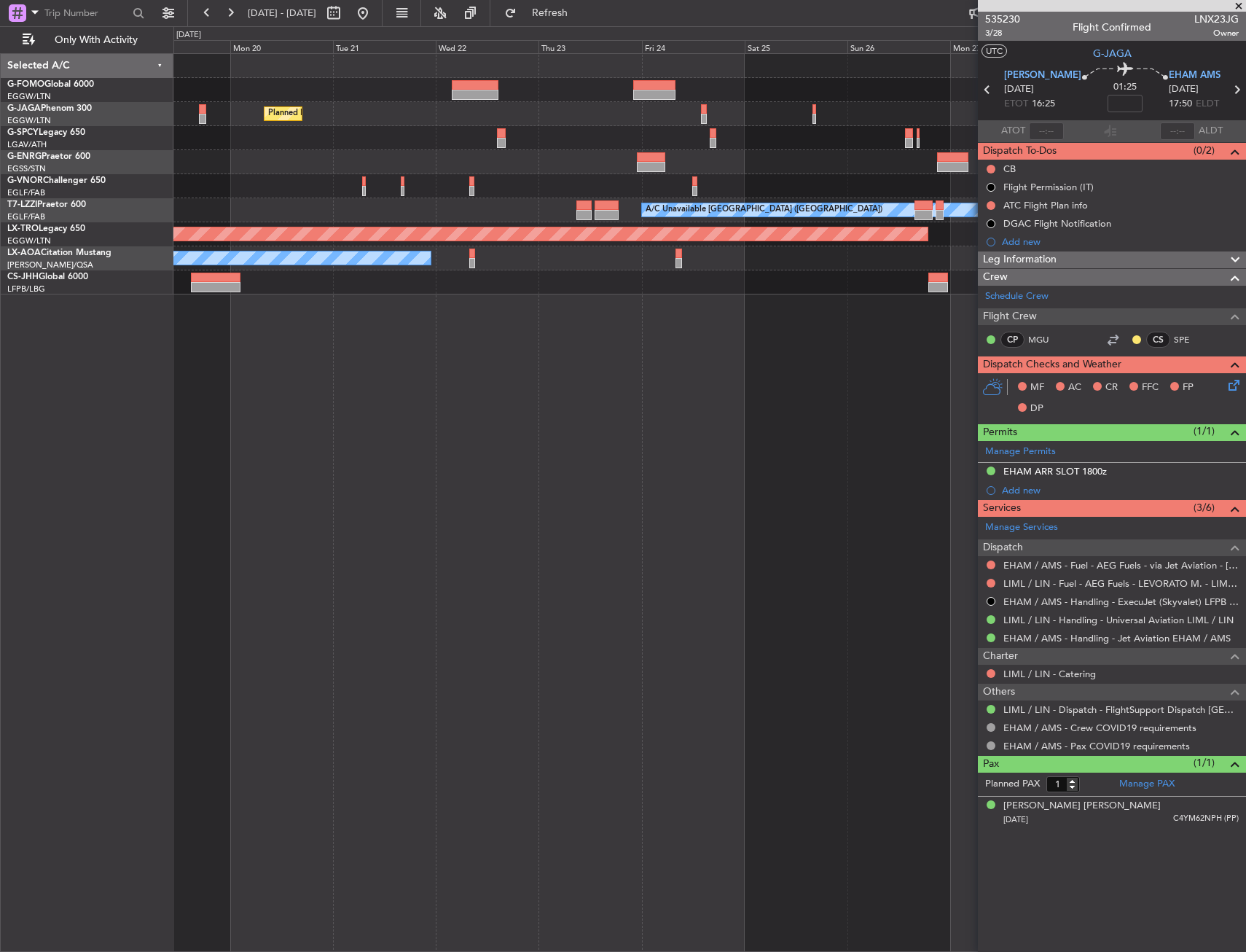
click at [981, 564] on fb-app "23 Oct 2025 - 02 Nov 2025 Refresh Quick Links Only With Activity Planned Maint …" at bounding box center [623, 481] width 1246 height 941
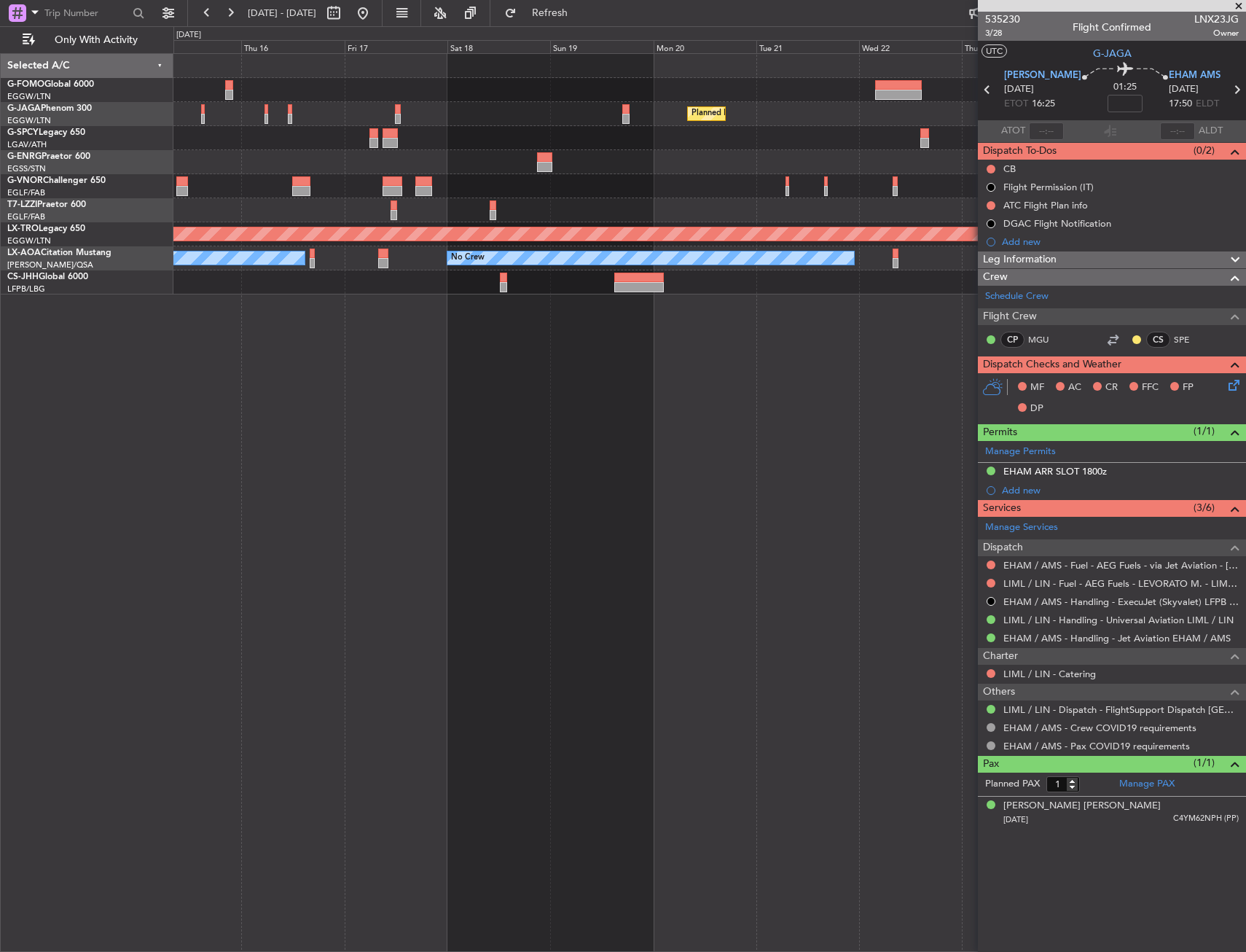
click at [855, 561] on div "Planned Maint Paris (Le Bourget) No Crew A/C Unavailable London (Luton) Planned…" at bounding box center [709, 502] width 1073 height 899
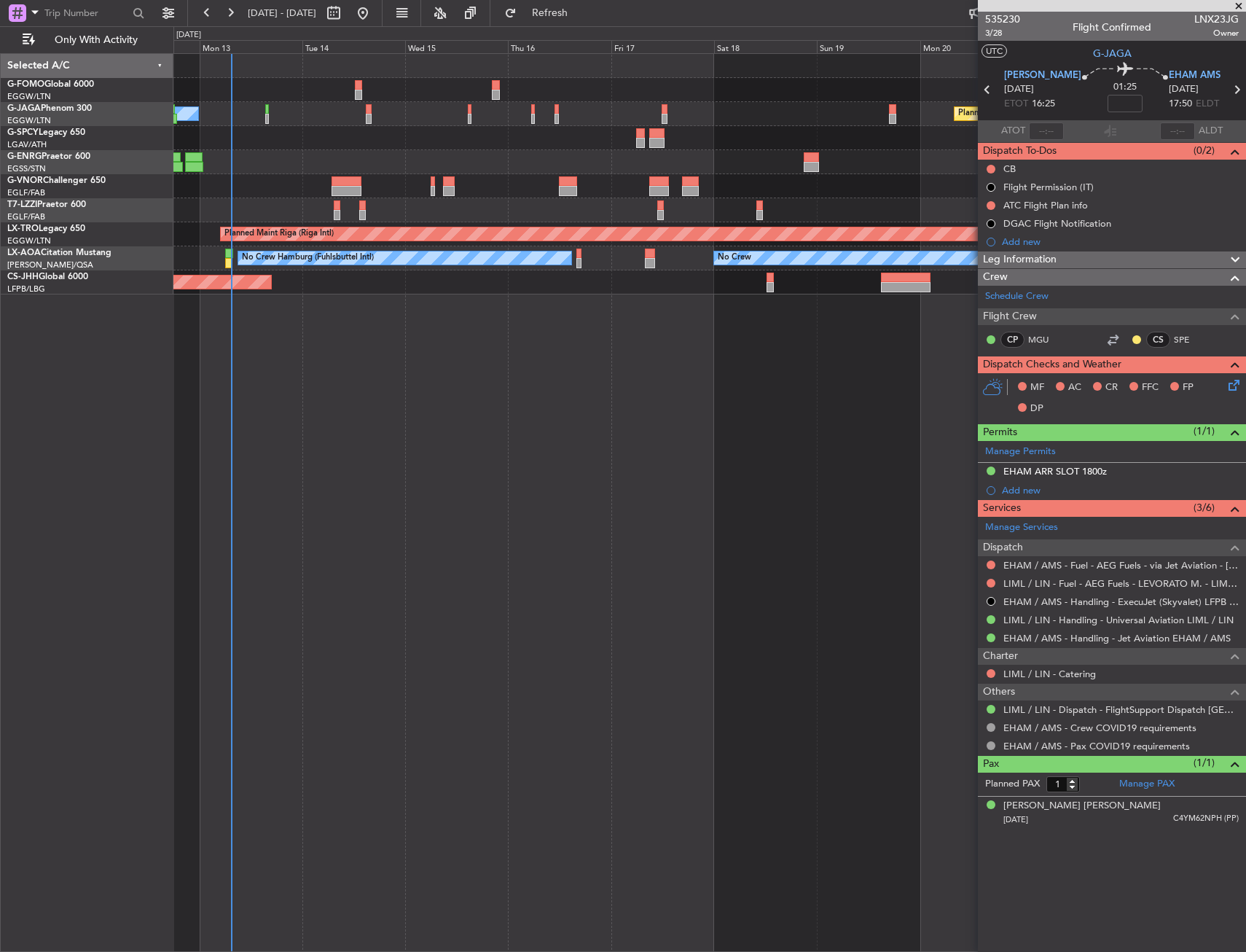
click at [872, 562] on div "Planned Maint Paris (Le Bourget) No Crew A/C Unavailable London (Luton) Planned…" at bounding box center [709, 502] width 1073 height 899
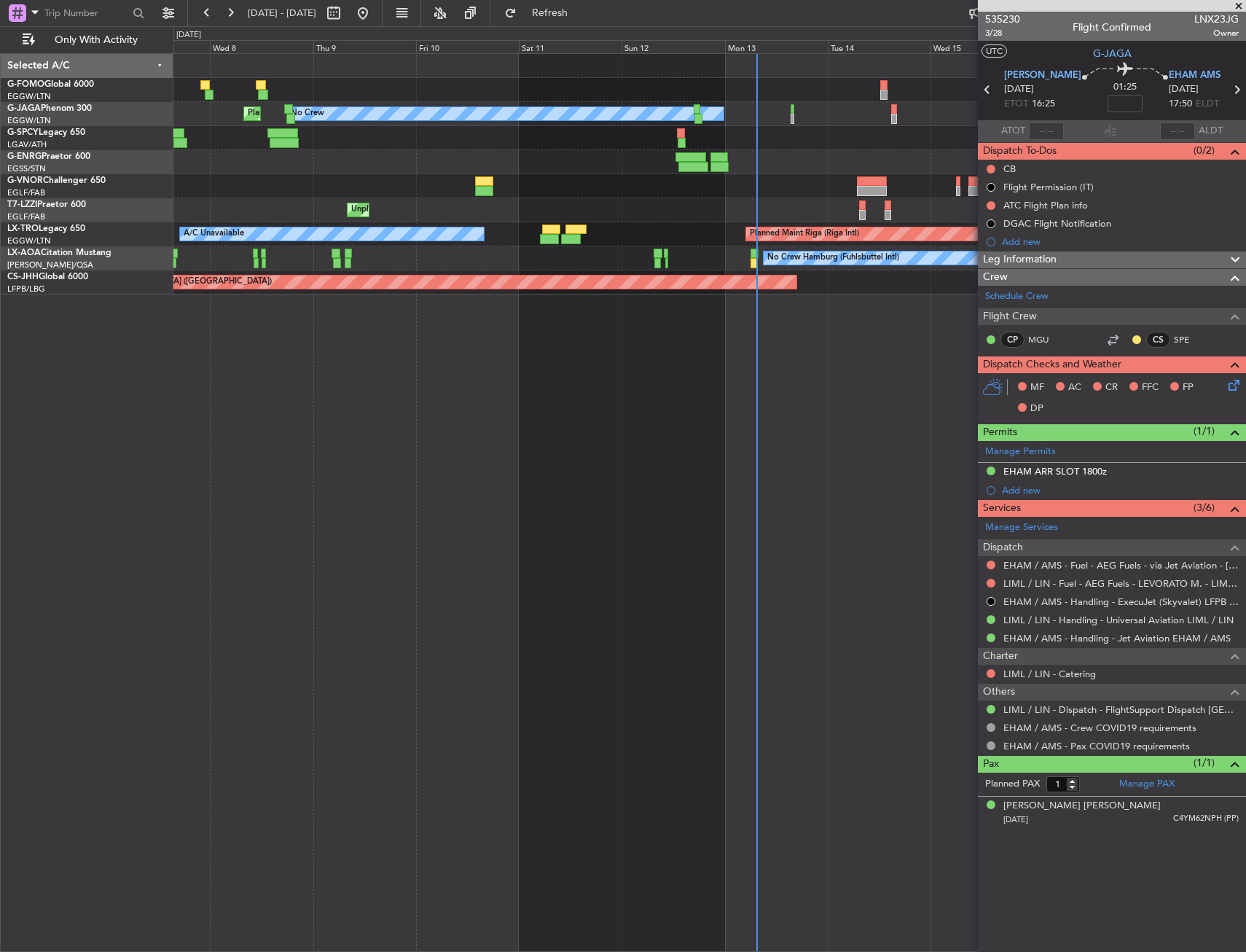
click at [457, 572] on div "No Crew Planned Maint London (Luton) Planned Maint Paris (Le Bourget) Unplanned…" at bounding box center [709, 502] width 1073 height 899
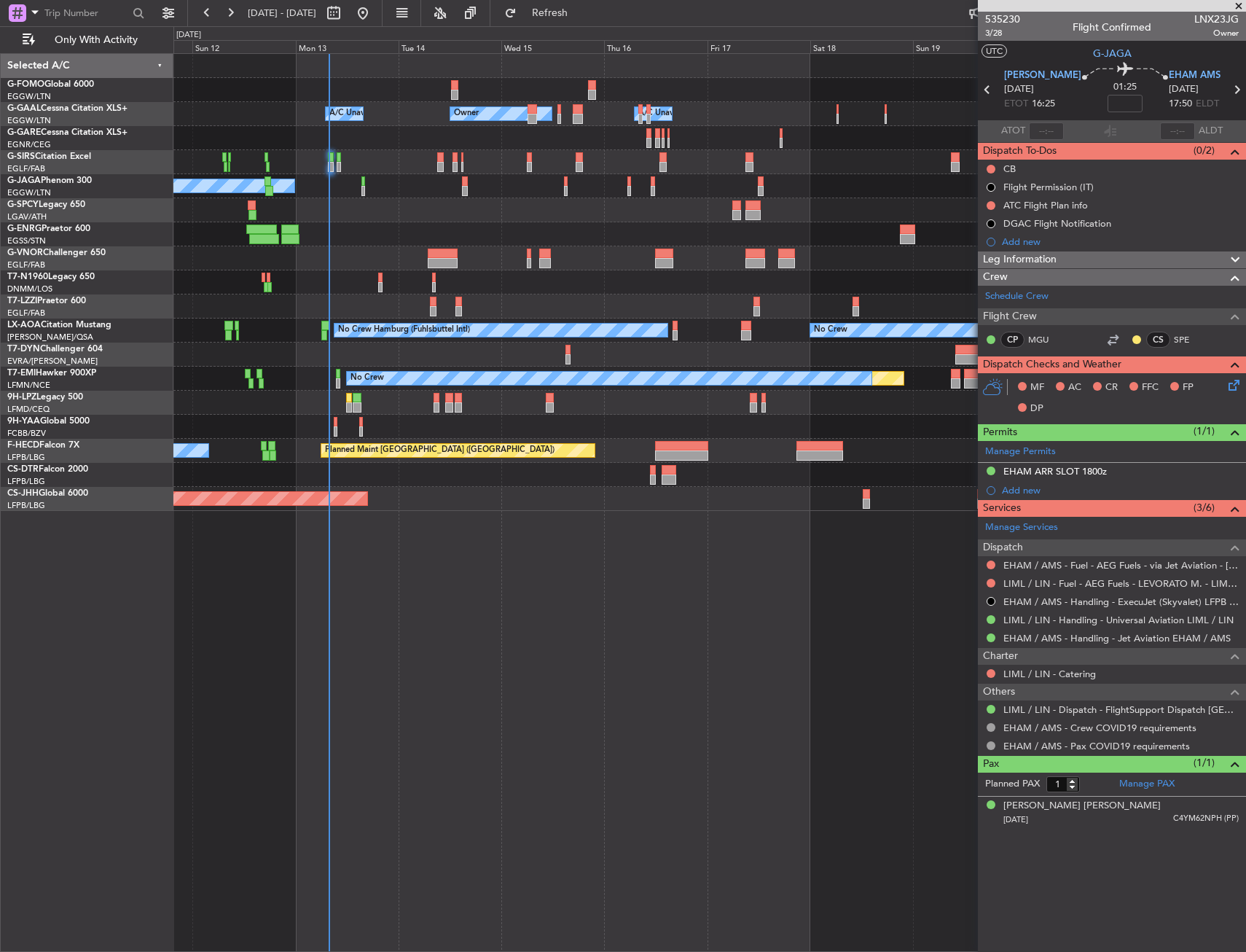
drag, startPoint x: 590, startPoint y: 21, endPoint x: 586, endPoint y: 30, distance: 9.8
click at [585, 21] on button "Refresh" at bounding box center [541, 13] width 87 height 23
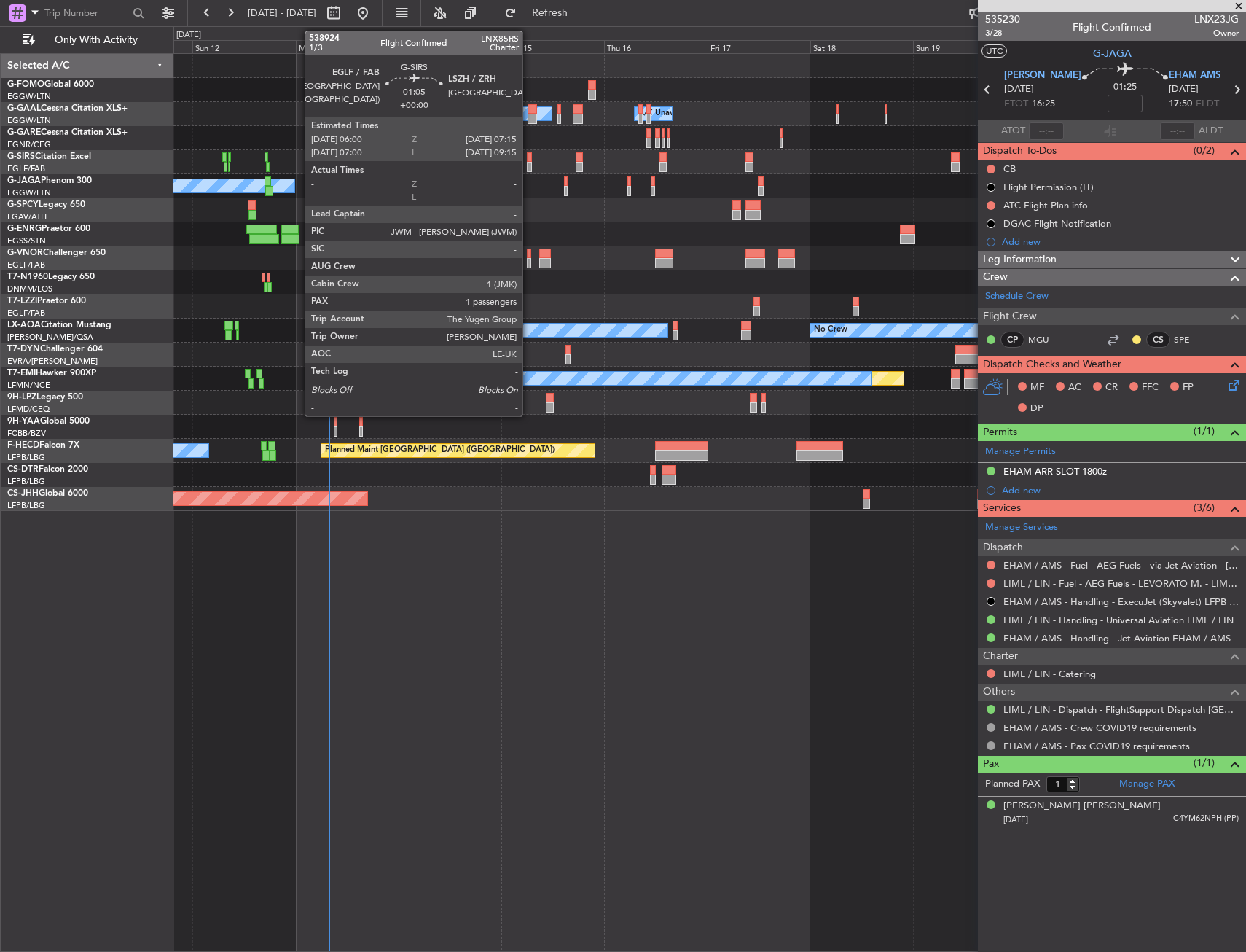
click at [529, 155] on div at bounding box center [530, 157] width 5 height 10
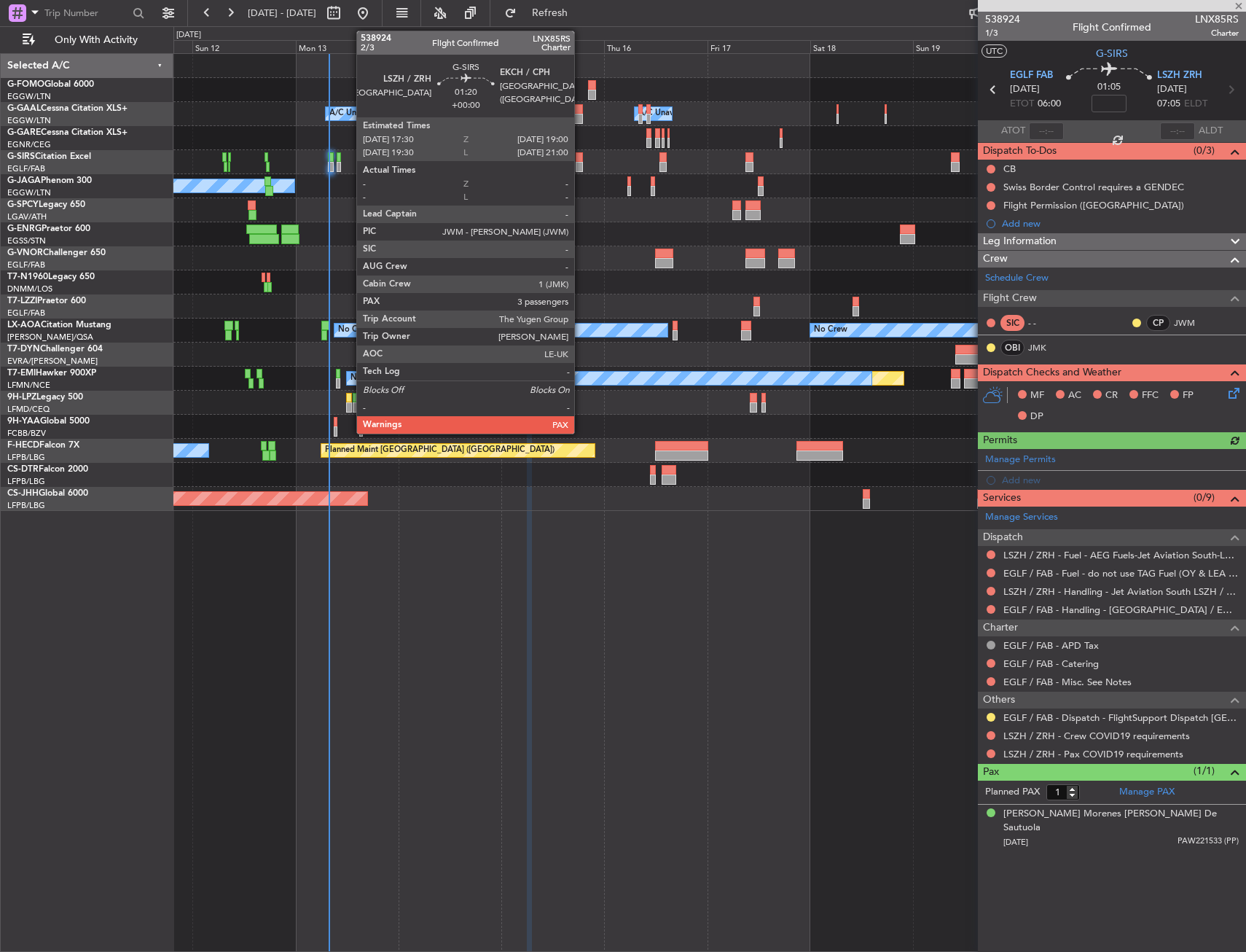
click at [581, 154] on div at bounding box center [578, 157] width 6 height 10
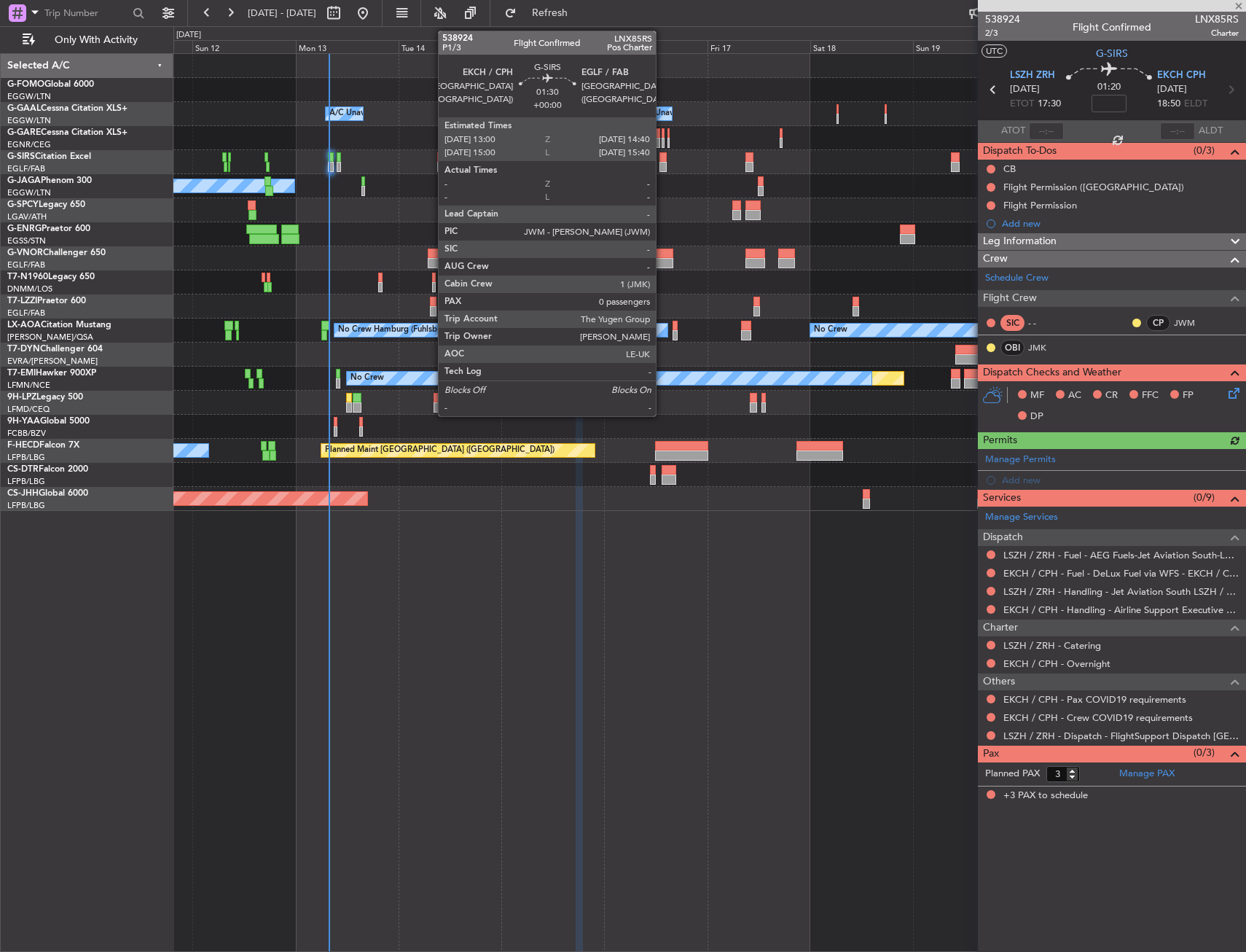
click at [662, 162] on div at bounding box center [663, 167] width 7 height 10
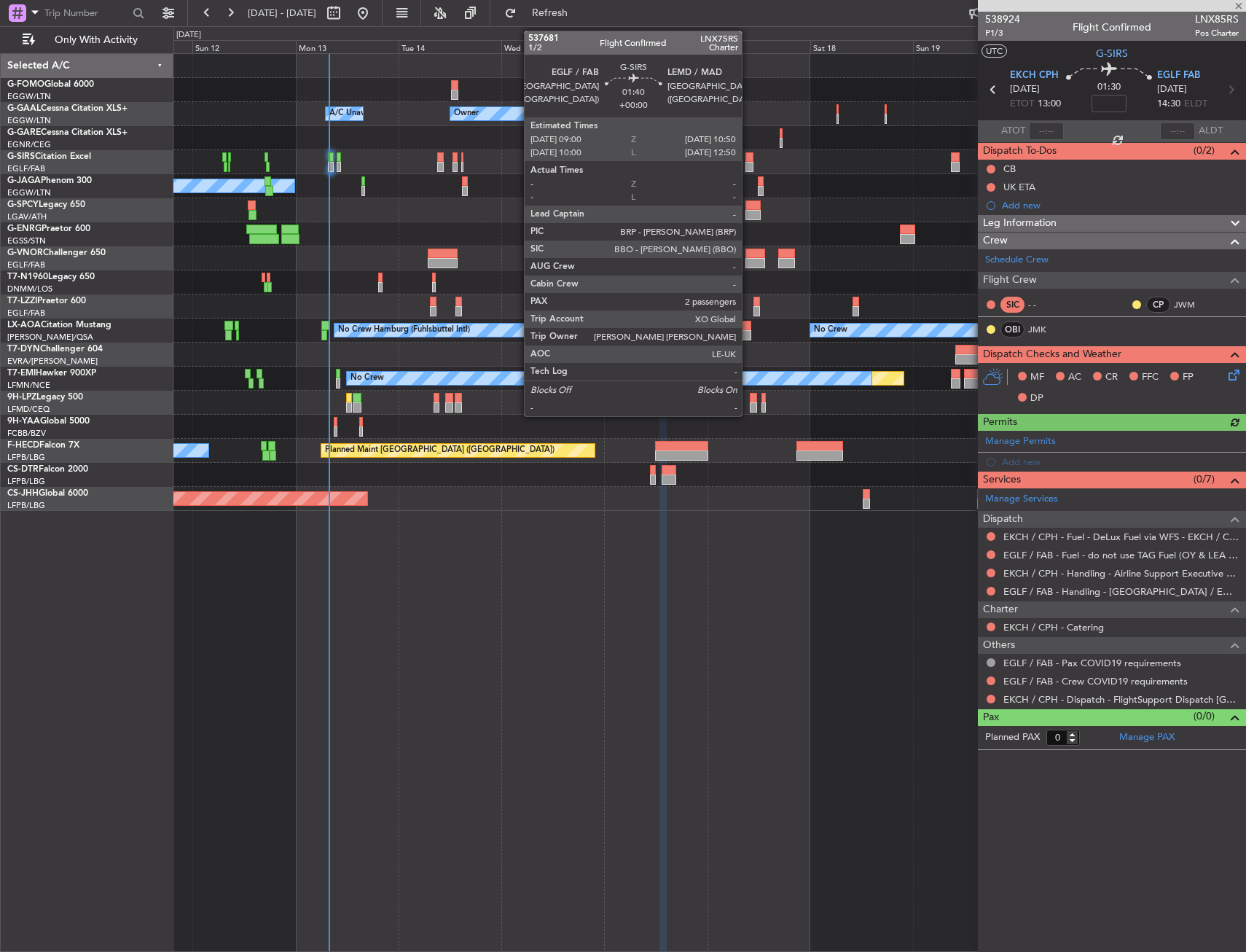
click at [749, 164] on div at bounding box center [749, 167] width 8 height 10
click at [749, 163] on div "Planned Maint Oxford (Kidlington) A/C Unavailable" at bounding box center [709, 162] width 1072 height 24
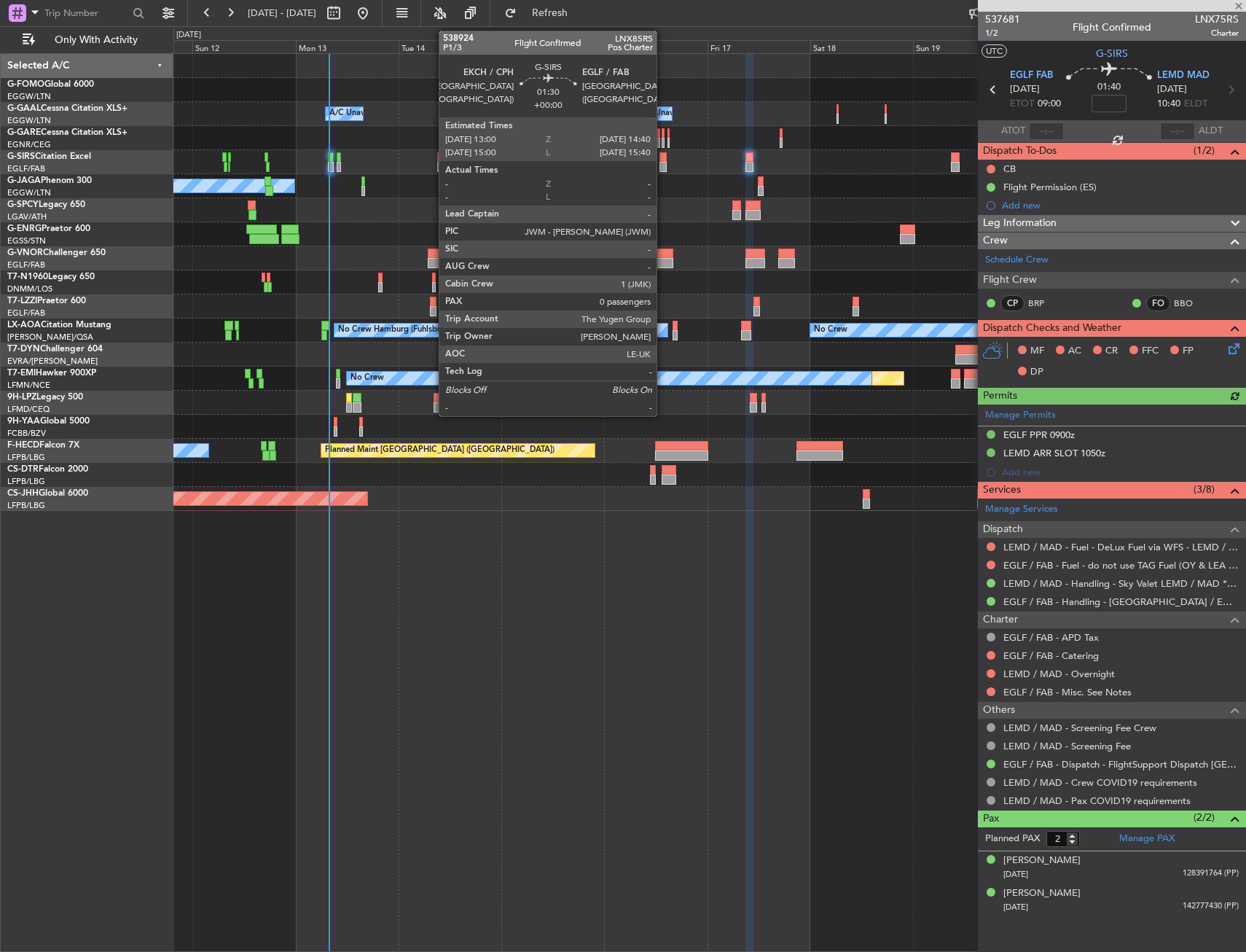
click at [663, 156] on div at bounding box center [663, 157] width 7 height 10
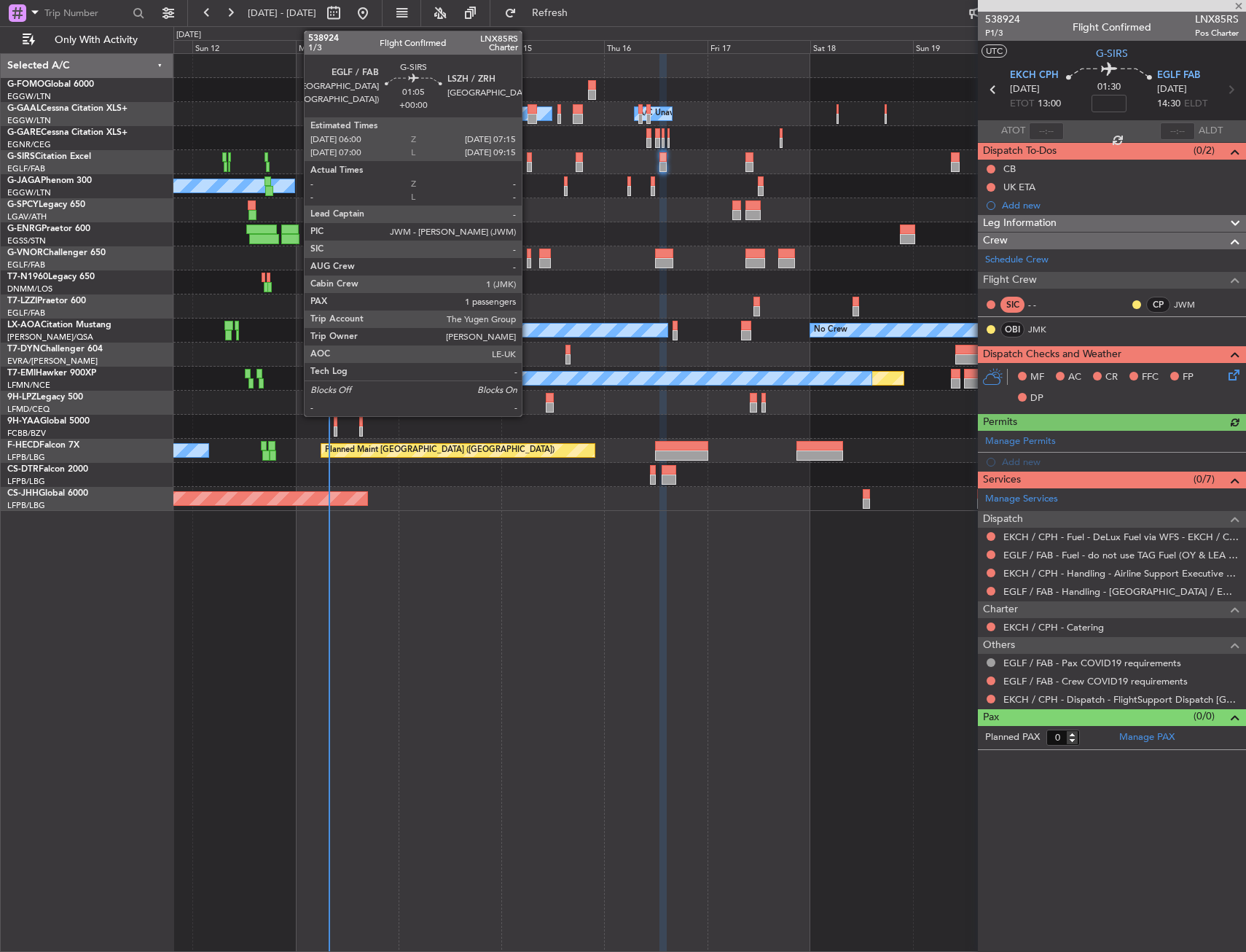
click at [529, 162] on div at bounding box center [530, 167] width 5 height 10
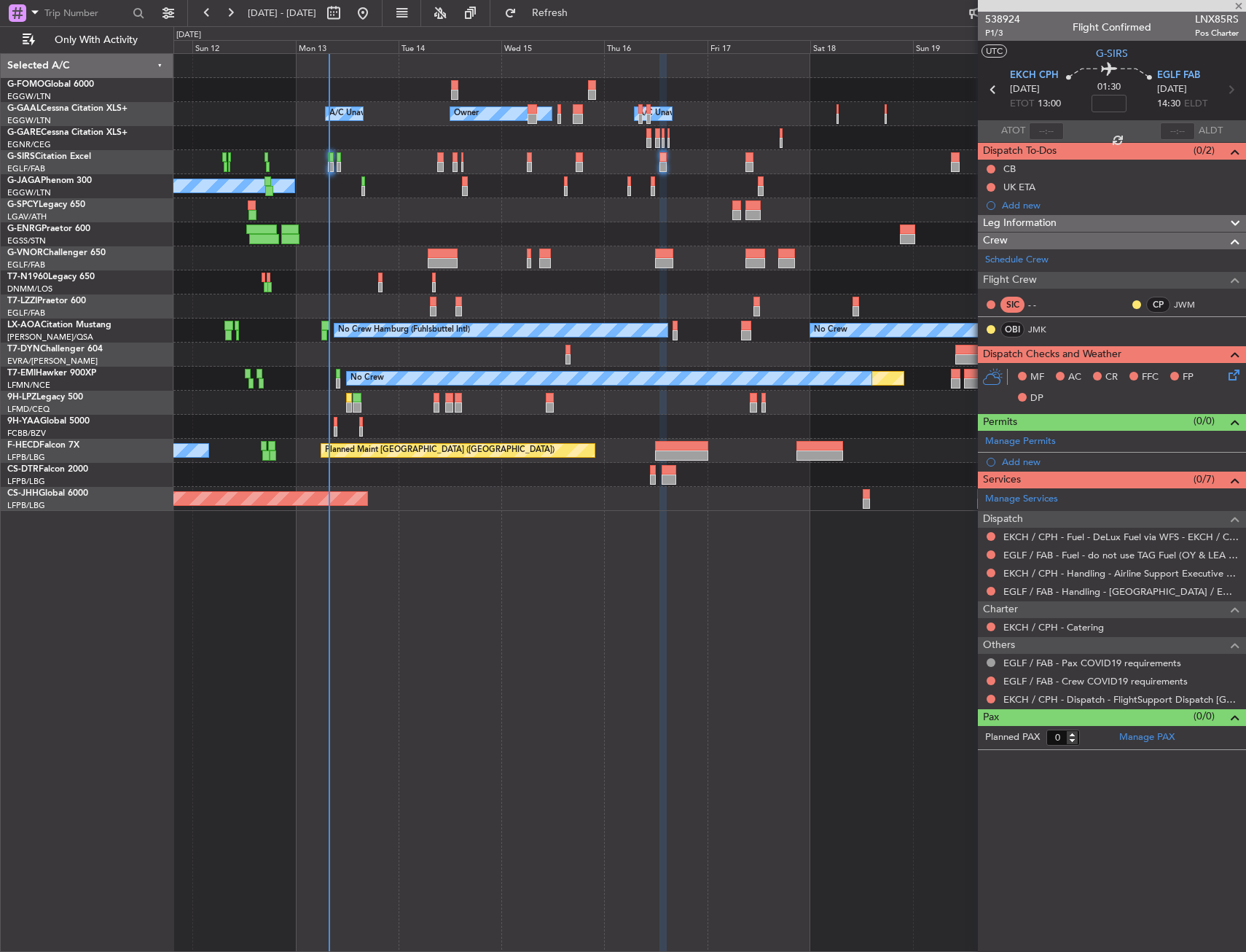
type input "1"
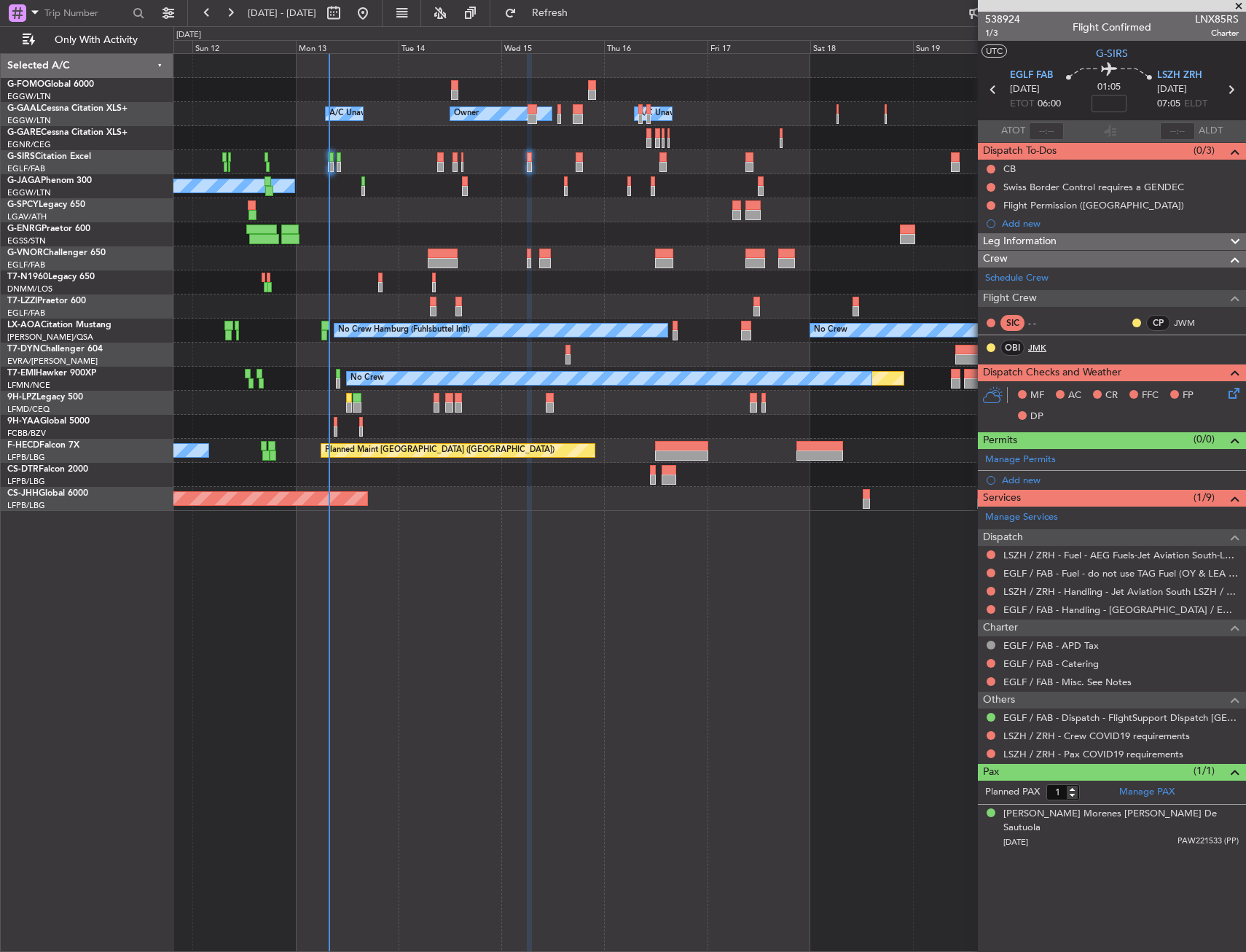
click at [1032, 352] on link "JMK" at bounding box center [1044, 347] width 33 height 13
click at [1116, 106] on input at bounding box center [1109, 103] width 35 height 17
click at [1141, 104] on div "01:05 20" at bounding box center [1109, 89] width 96 height 54
type input "+00:20"
click at [1105, 244] on div "Leg Information" at bounding box center [1111, 241] width 268 height 16
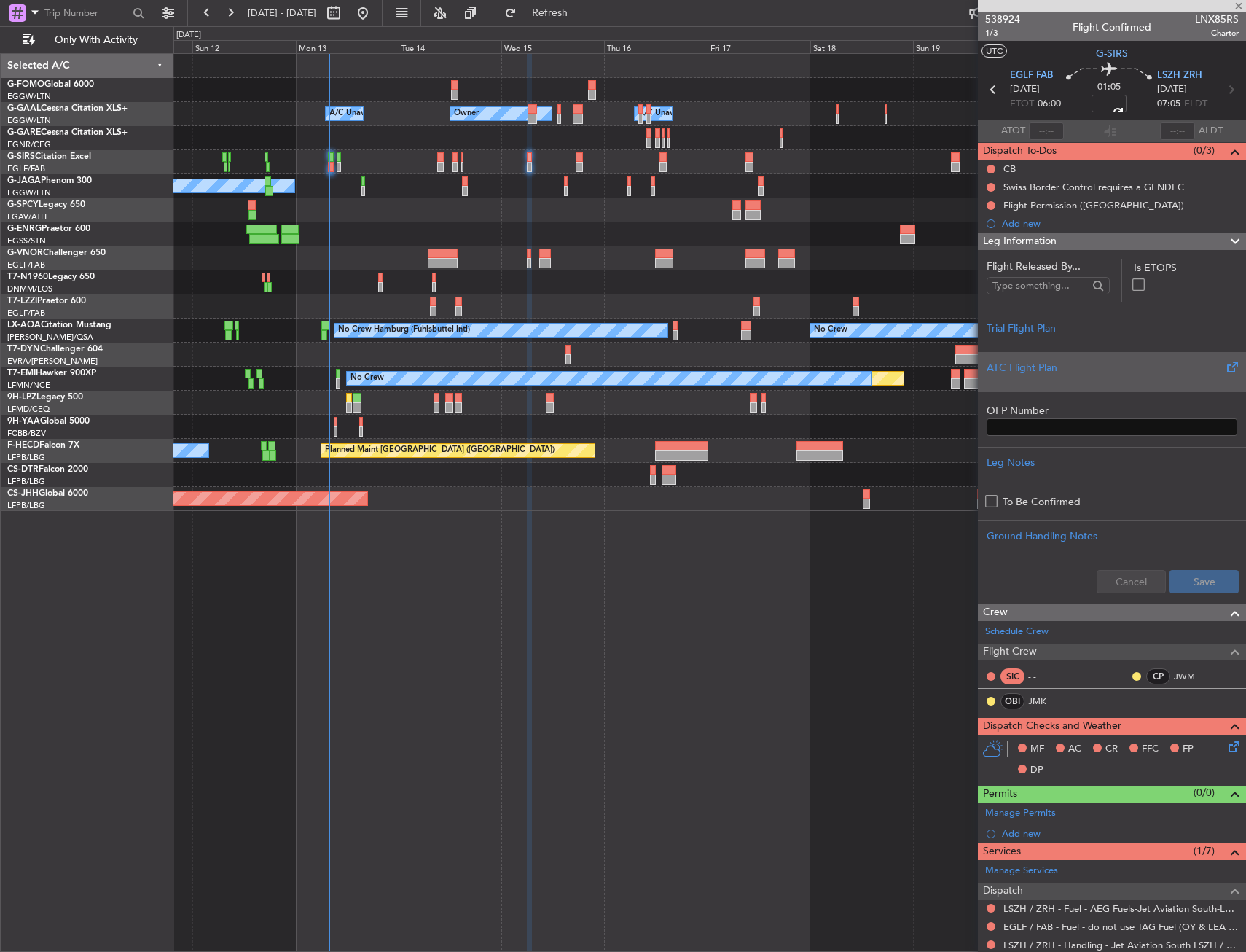
click at [1092, 355] on div "ATC Flight Plan" at bounding box center [1111, 371] width 268 height 39
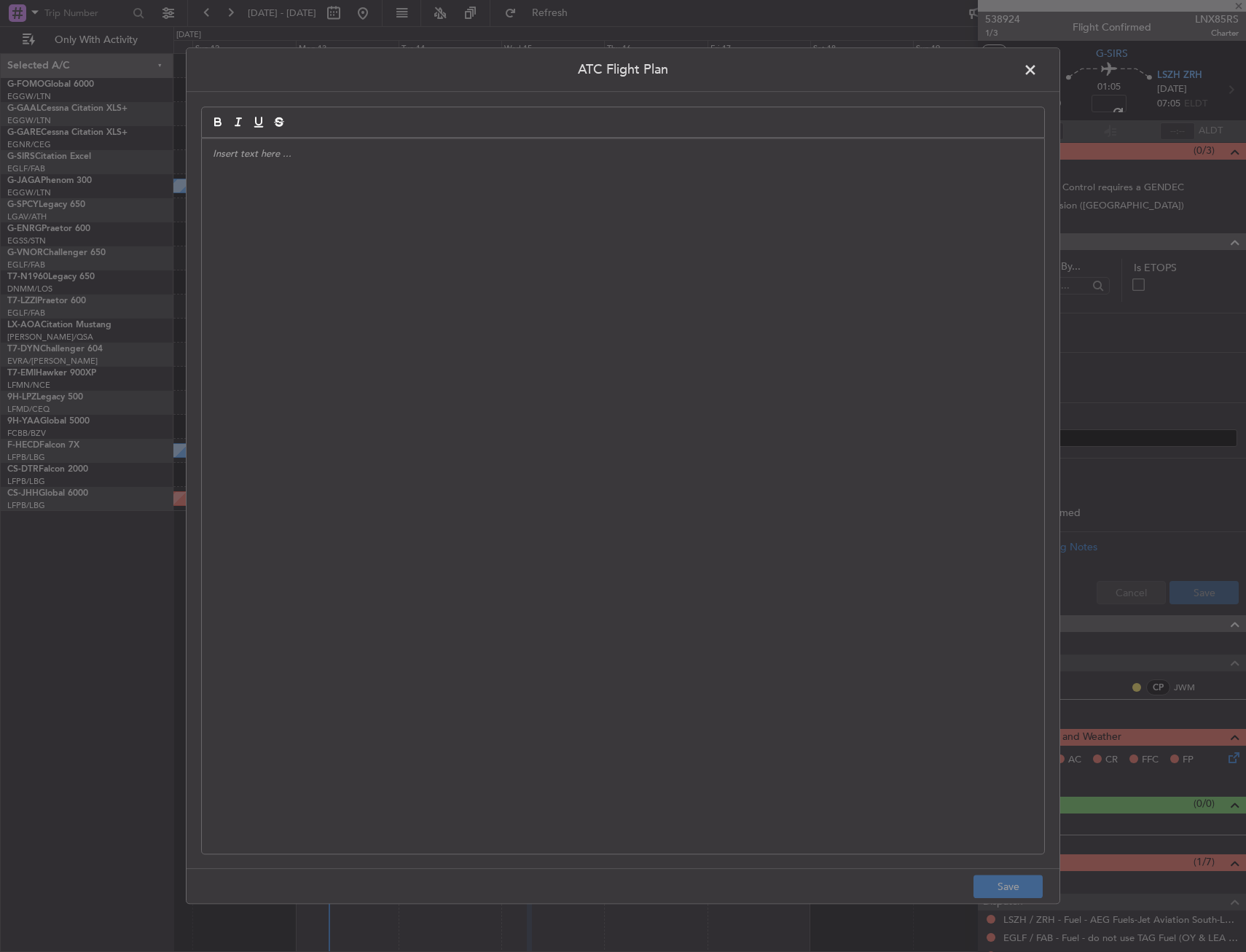
click at [1037, 72] on span at bounding box center [1037, 73] width 0 height 29
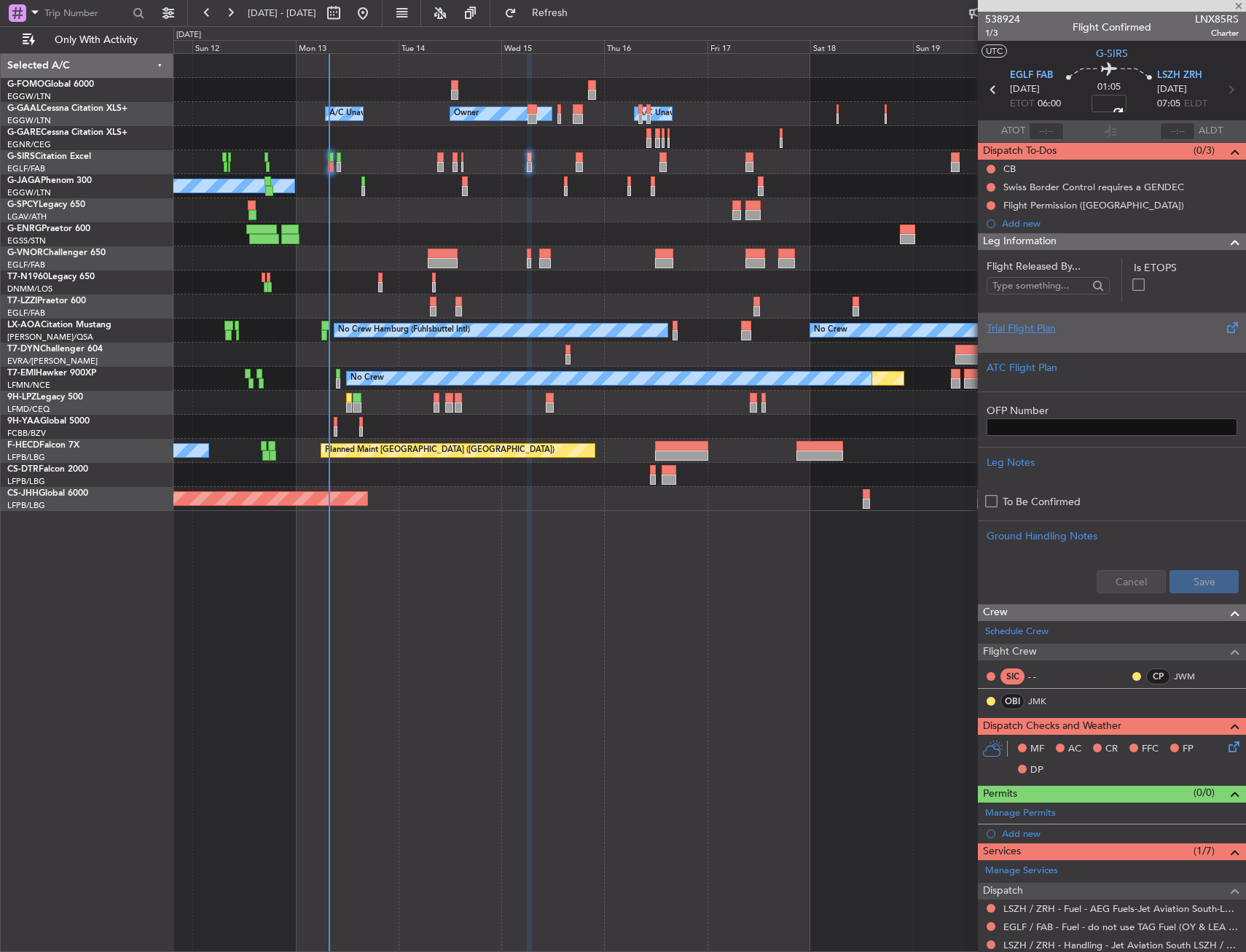
click at [1002, 330] on div "Trial Flight Plan" at bounding box center [1112, 328] width 251 height 16
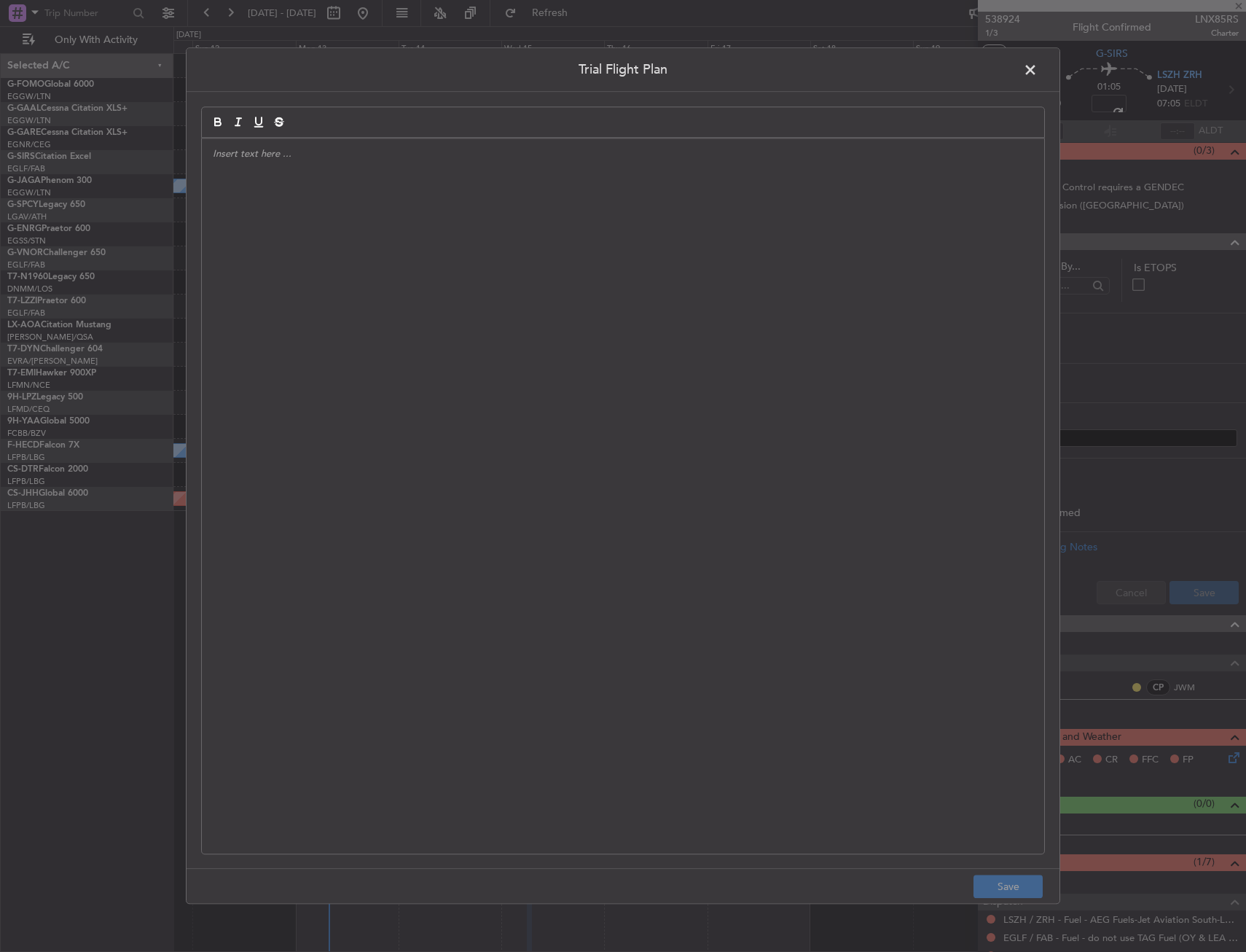
click at [510, 329] on div at bounding box center [622, 496] width 842 height 715
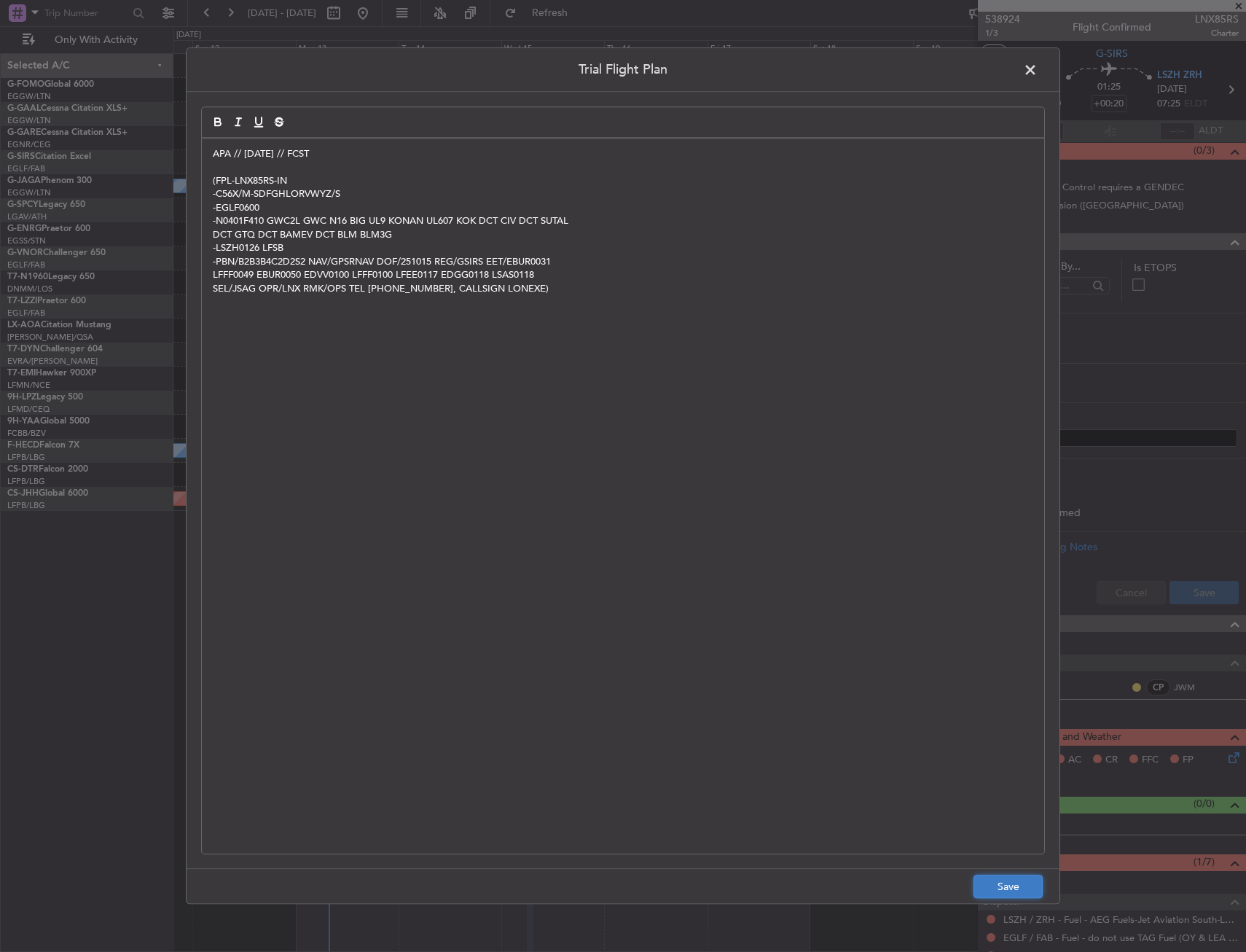
click at [1023, 892] on button "Save" at bounding box center [1009, 886] width 70 height 23
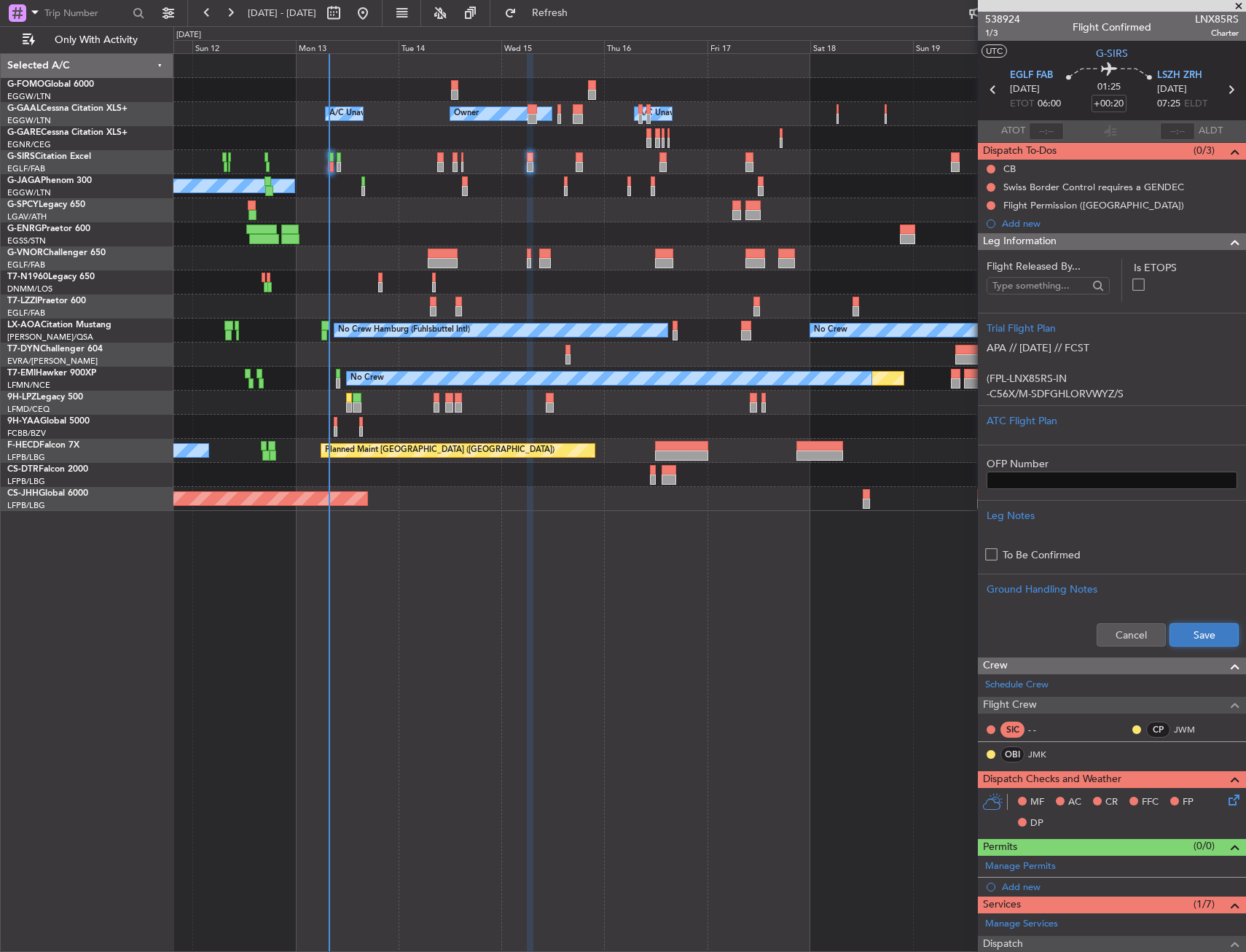
click at [1190, 628] on button "Save" at bounding box center [1204, 634] width 70 height 23
drag, startPoint x: 1069, startPoint y: 243, endPoint x: 1244, endPoint y: 294, distance: 182.3
click at [1069, 243] on div "Leg Information" at bounding box center [1111, 241] width 268 height 16
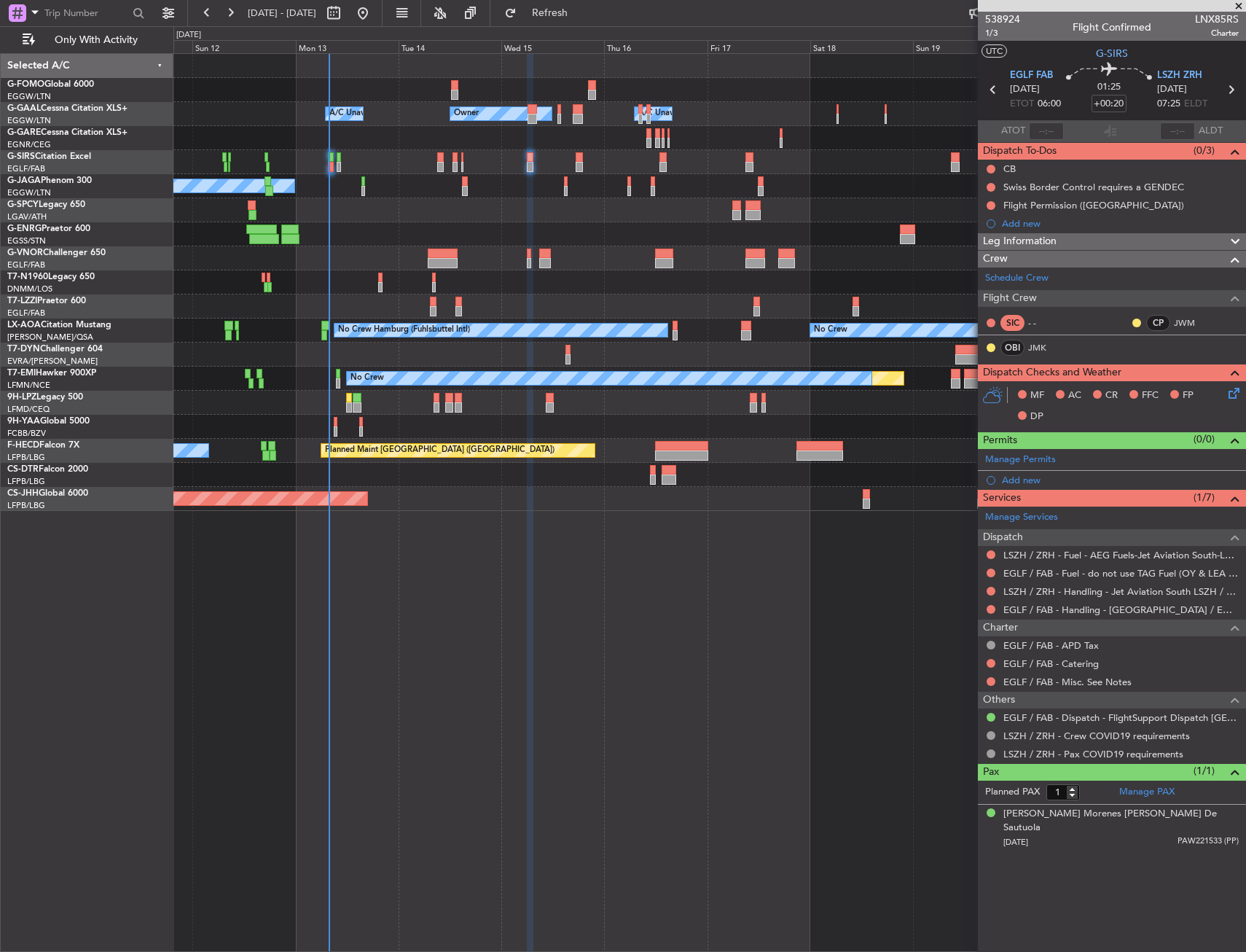
click at [1237, 389] on icon at bounding box center [1231, 390] width 12 height 12
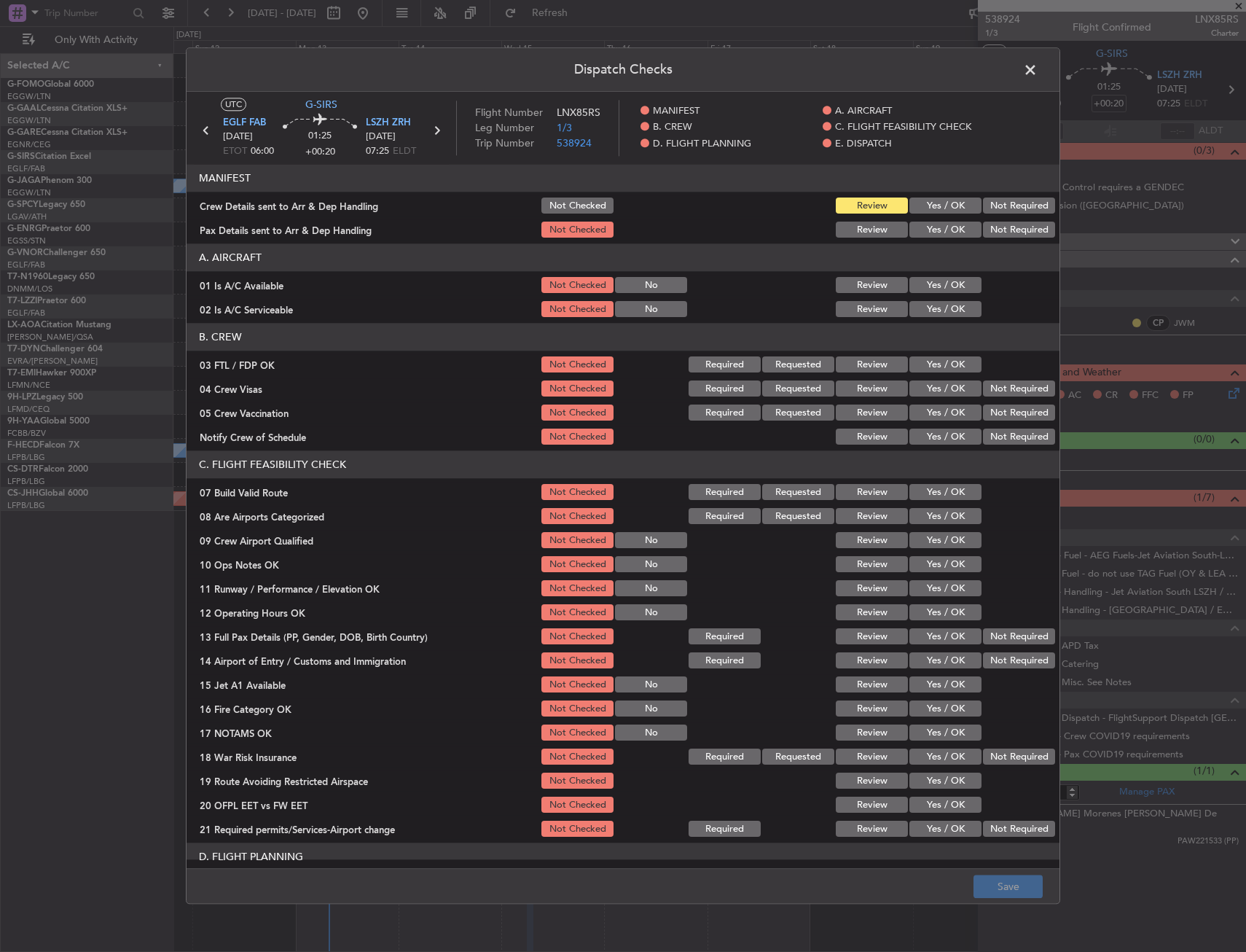
click at [910, 288] on button "Yes / OK" at bounding box center [945, 285] width 72 height 16
click at [912, 313] on button "Yes / OK" at bounding box center [945, 309] width 72 height 16
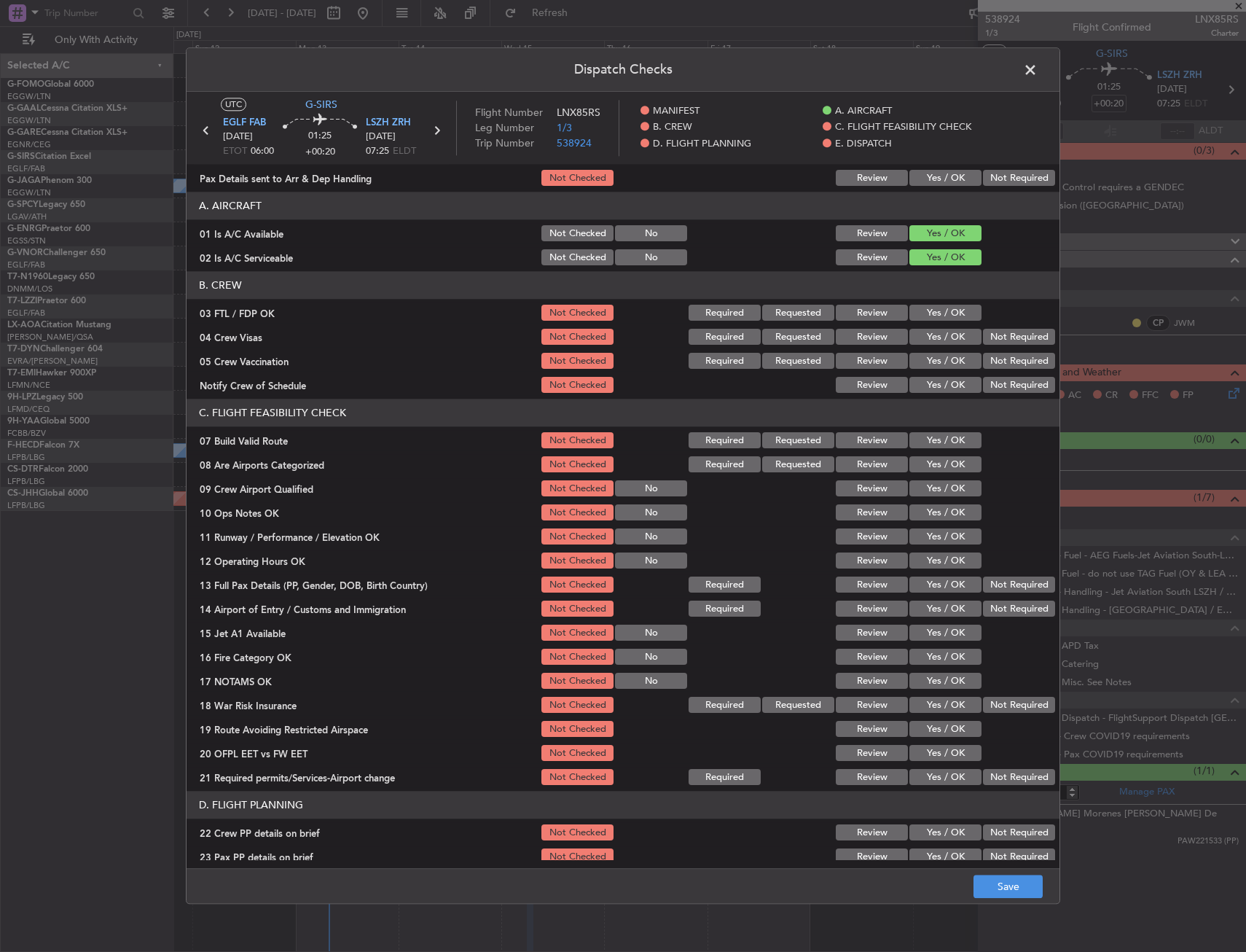
scroll to position [73, 0]
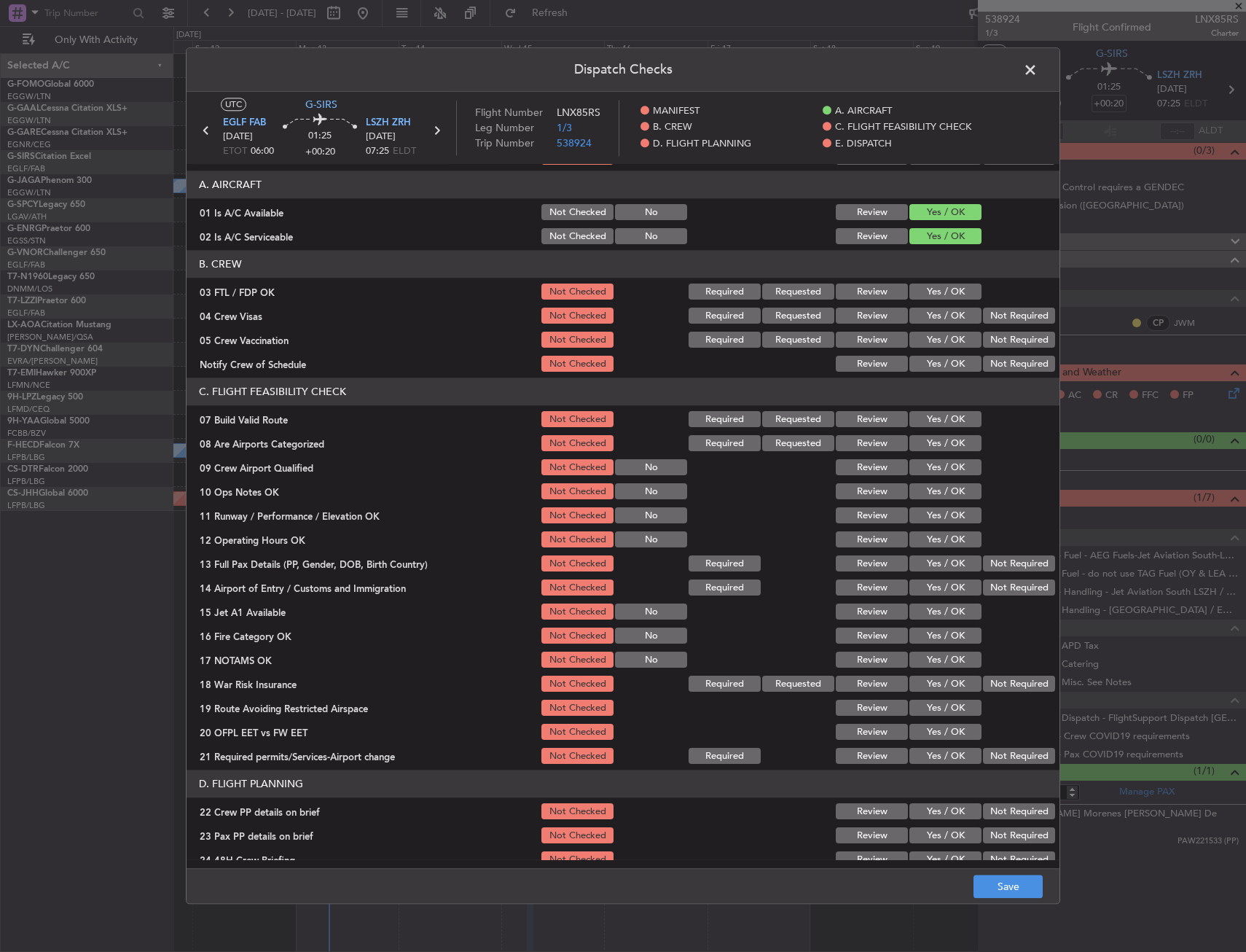
click at [948, 433] on div "Yes / OK" at bounding box center [944, 443] width 73 height 20
click at [945, 429] on div "Yes / OK" at bounding box center [944, 420] width 73 height 20
click at [938, 413] on button "Yes / OK" at bounding box center [945, 419] width 72 height 16
click at [943, 490] on button "Yes / OK" at bounding box center [945, 491] width 72 height 16
click at [941, 510] on button "Yes / OK" at bounding box center [945, 515] width 72 height 16
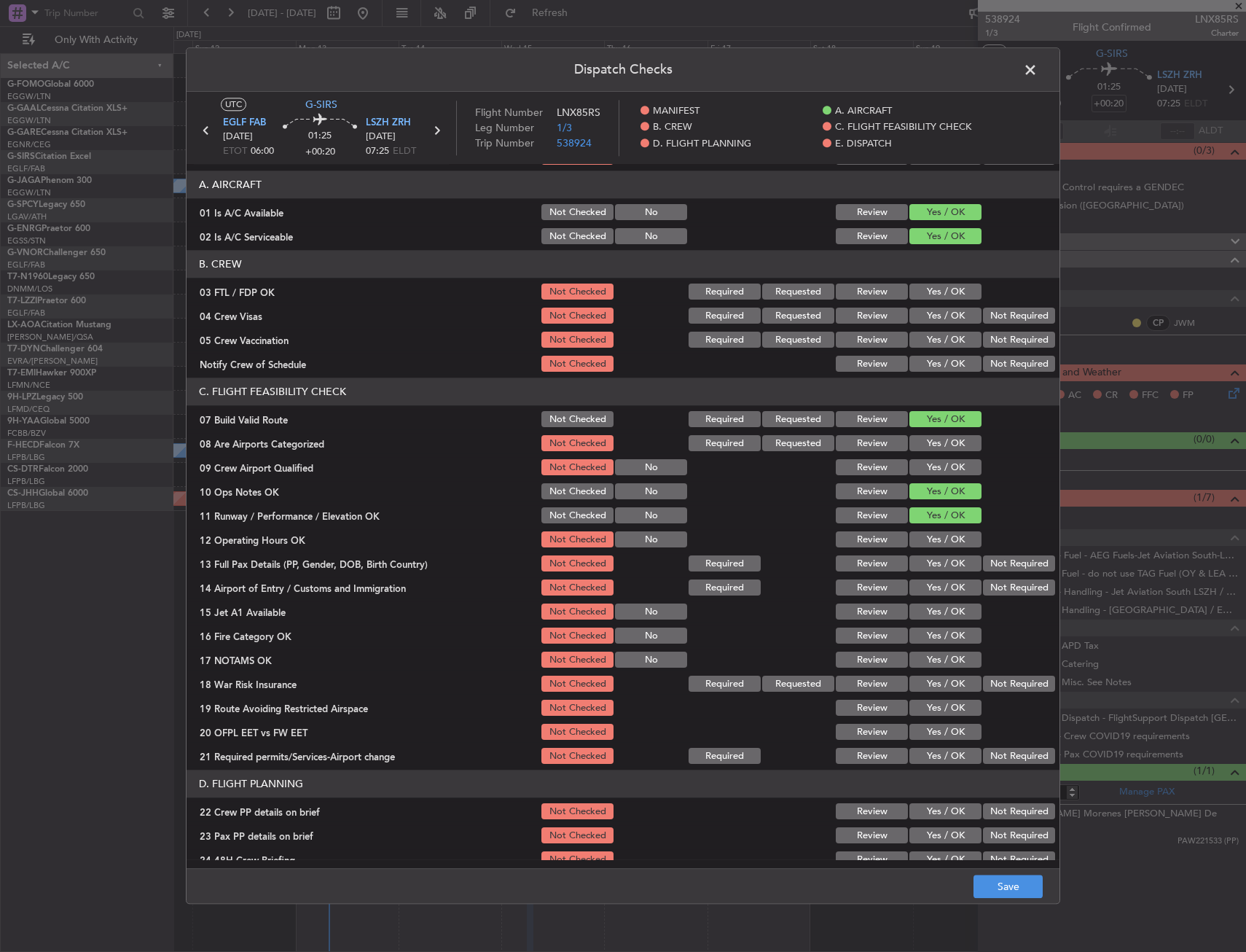
click at [937, 540] on button "Yes / OK" at bounding box center [945, 540] width 72 height 16
click at [940, 564] on button "Yes / OK" at bounding box center [945, 564] width 72 height 16
drag, startPoint x: 940, startPoint y: 578, endPoint x: 940, endPoint y: 597, distance: 19.0
click at [940, 583] on div "Yes / OK" at bounding box center [944, 588] width 73 height 20
click at [940, 598] on section "C. FLIGHT FEASIBILITY CHECK 07 Build Valid Route Not Checked Required Requested…" at bounding box center [623, 573] width 873 height 388
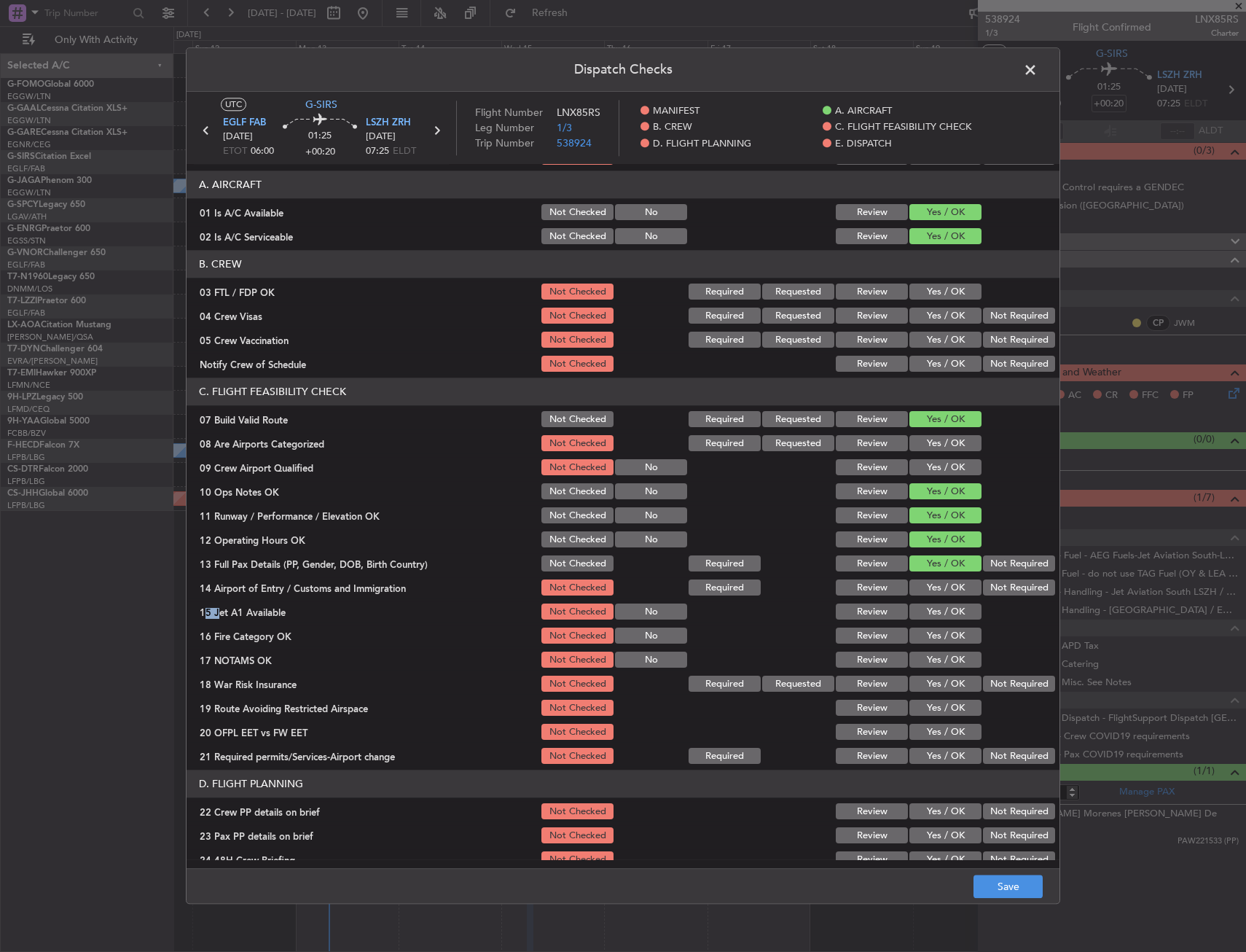
click at [940, 596] on div "Yes / OK" at bounding box center [944, 588] width 73 height 20
drag, startPoint x: 940, startPoint y: 596, endPoint x: 937, endPoint y: 585, distance: 11.4
click at [937, 585] on button "Yes / OK" at bounding box center [945, 587] width 72 height 16
click at [934, 611] on button "Yes / OK" at bounding box center [945, 611] width 72 height 16
click at [934, 631] on button "Yes / OK" at bounding box center [945, 636] width 72 height 16
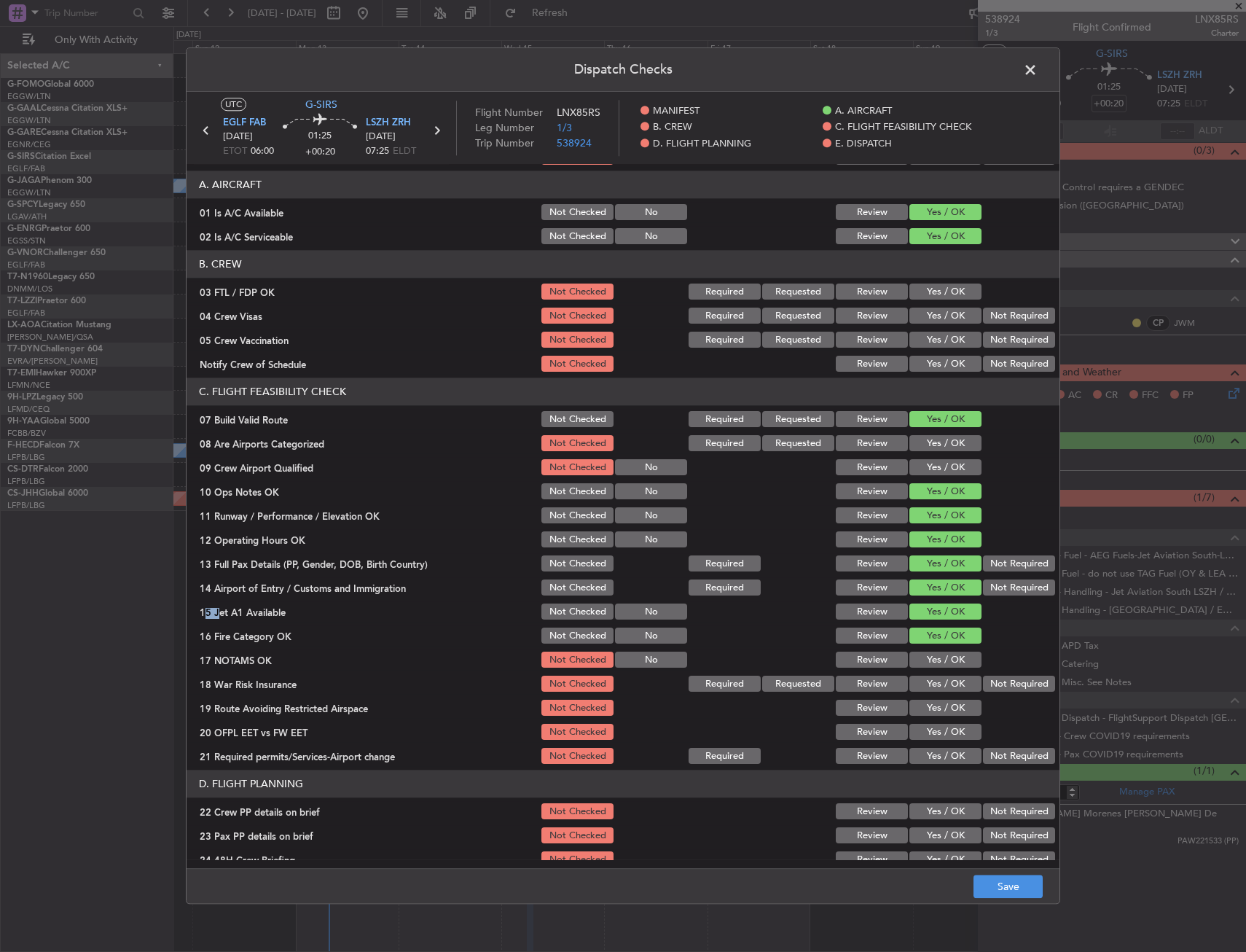
click at [933, 658] on button "Yes / OK" at bounding box center [945, 660] width 72 height 16
click at [1012, 681] on button "Not Required" at bounding box center [1019, 684] width 72 height 16
click at [943, 713] on button "Yes / OK" at bounding box center [945, 707] width 72 height 16
click at [938, 728] on button "Yes / OK" at bounding box center [945, 732] width 72 height 16
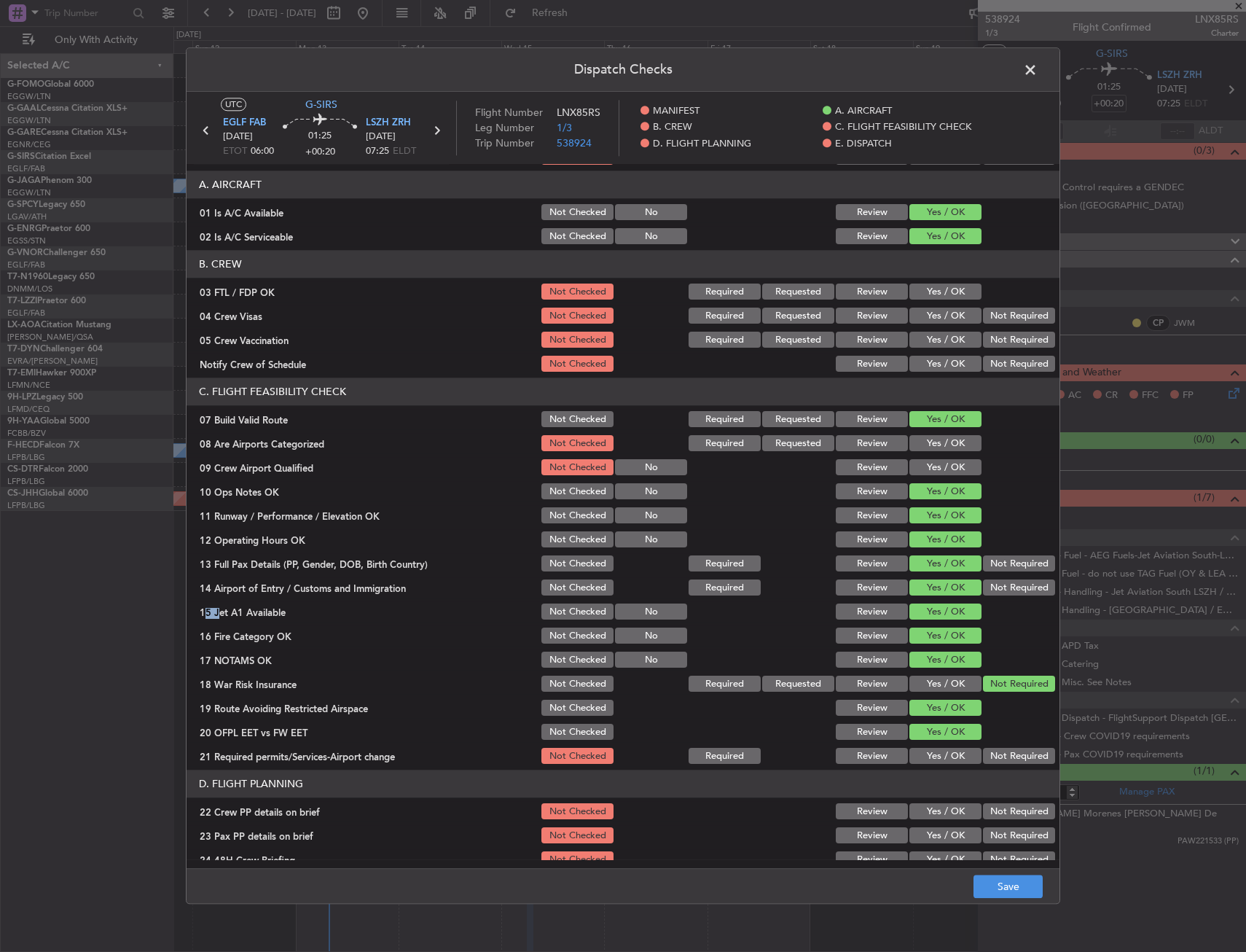
click at [934, 750] on button "Yes / OK" at bounding box center [945, 756] width 72 height 16
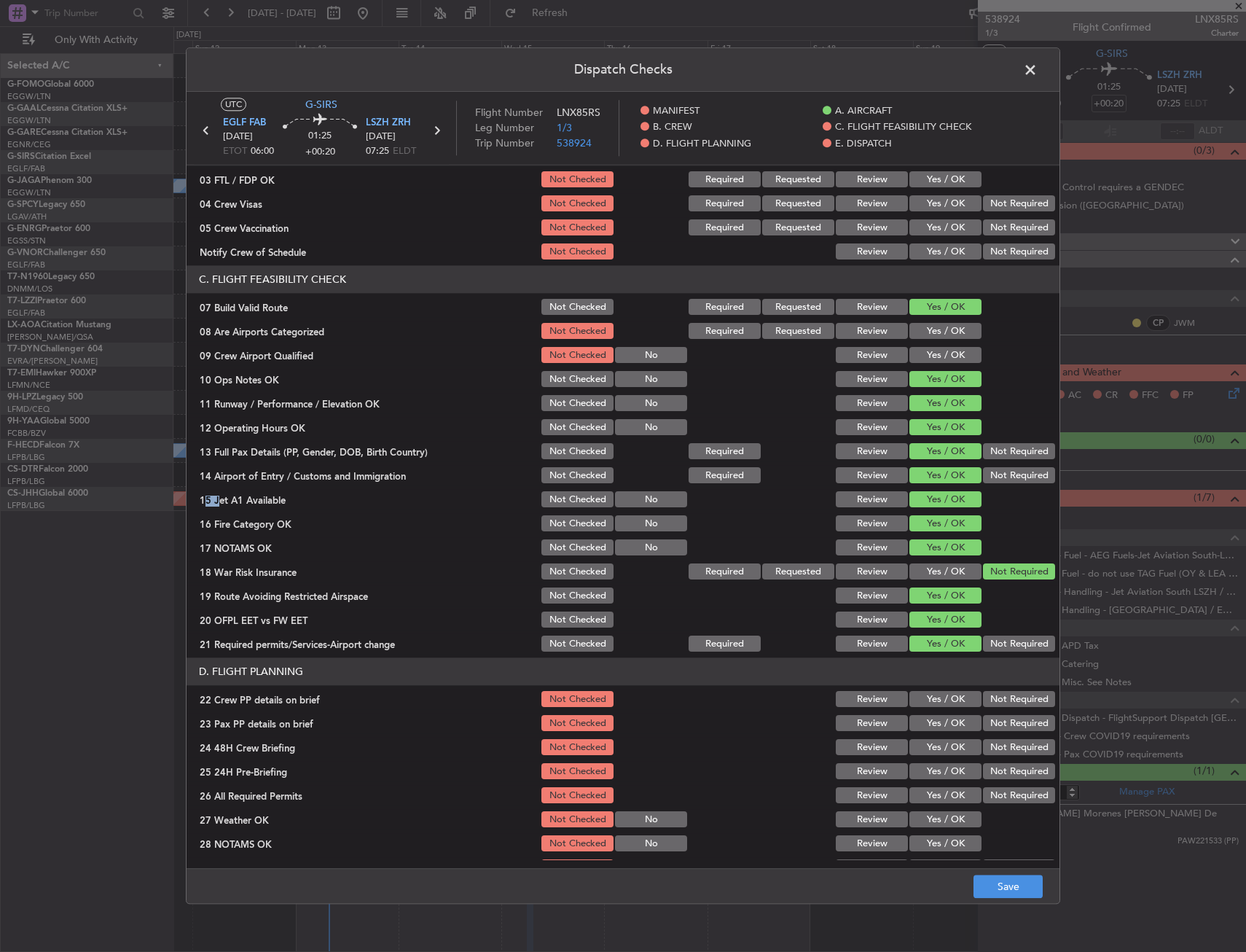
scroll to position [291, 0]
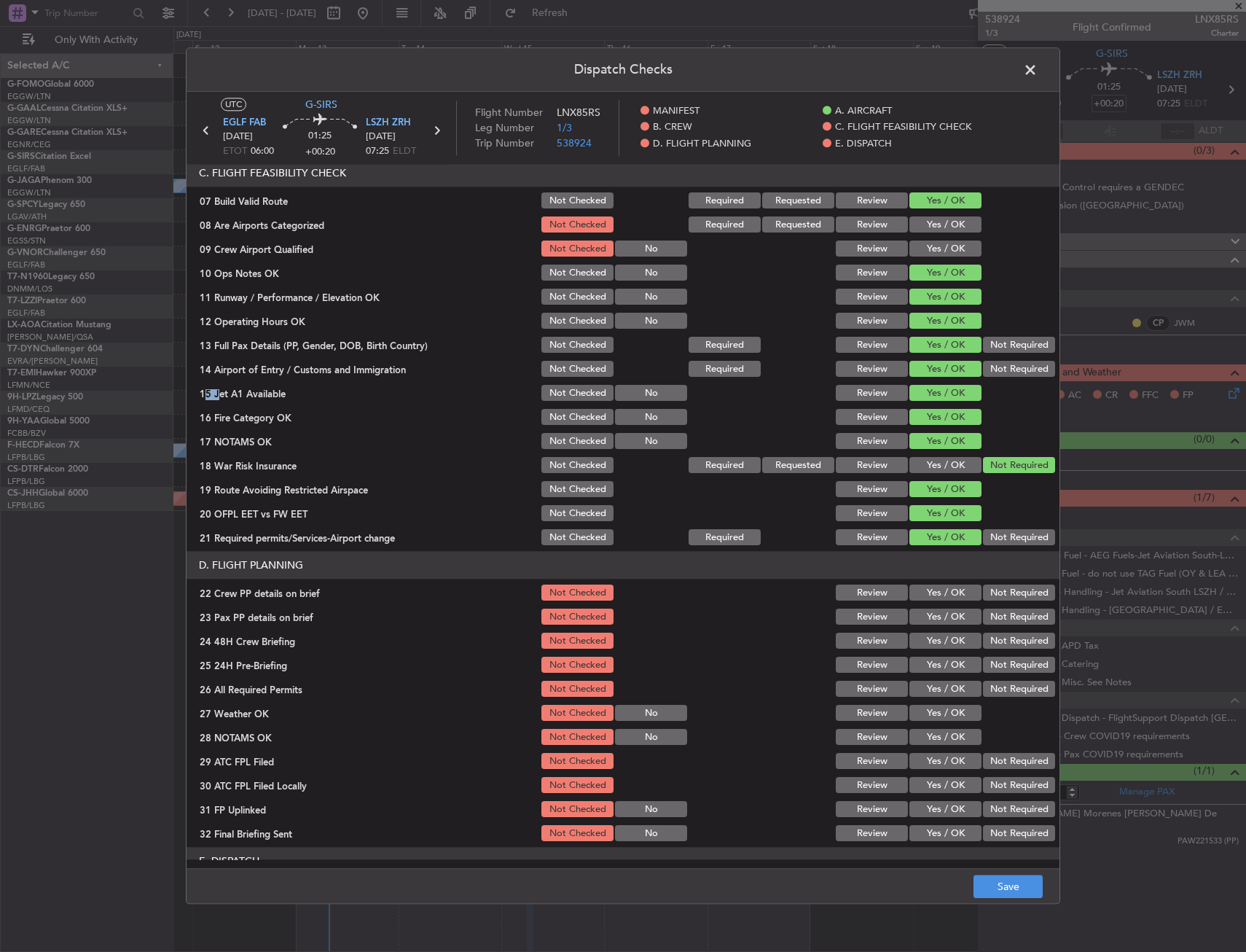
click at [945, 596] on button "Yes / OK" at bounding box center [945, 593] width 72 height 16
click at [934, 621] on button "Yes / OK" at bounding box center [945, 617] width 72 height 16
drag, startPoint x: 934, startPoint y: 641, endPoint x: 977, endPoint y: 650, distance: 43.9
click at [934, 643] on button "Yes / OK" at bounding box center [945, 640] width 72 height 16
click at [1034, 672] on button "Not Required" at bounding box center [1019, 664] width 72 height 16
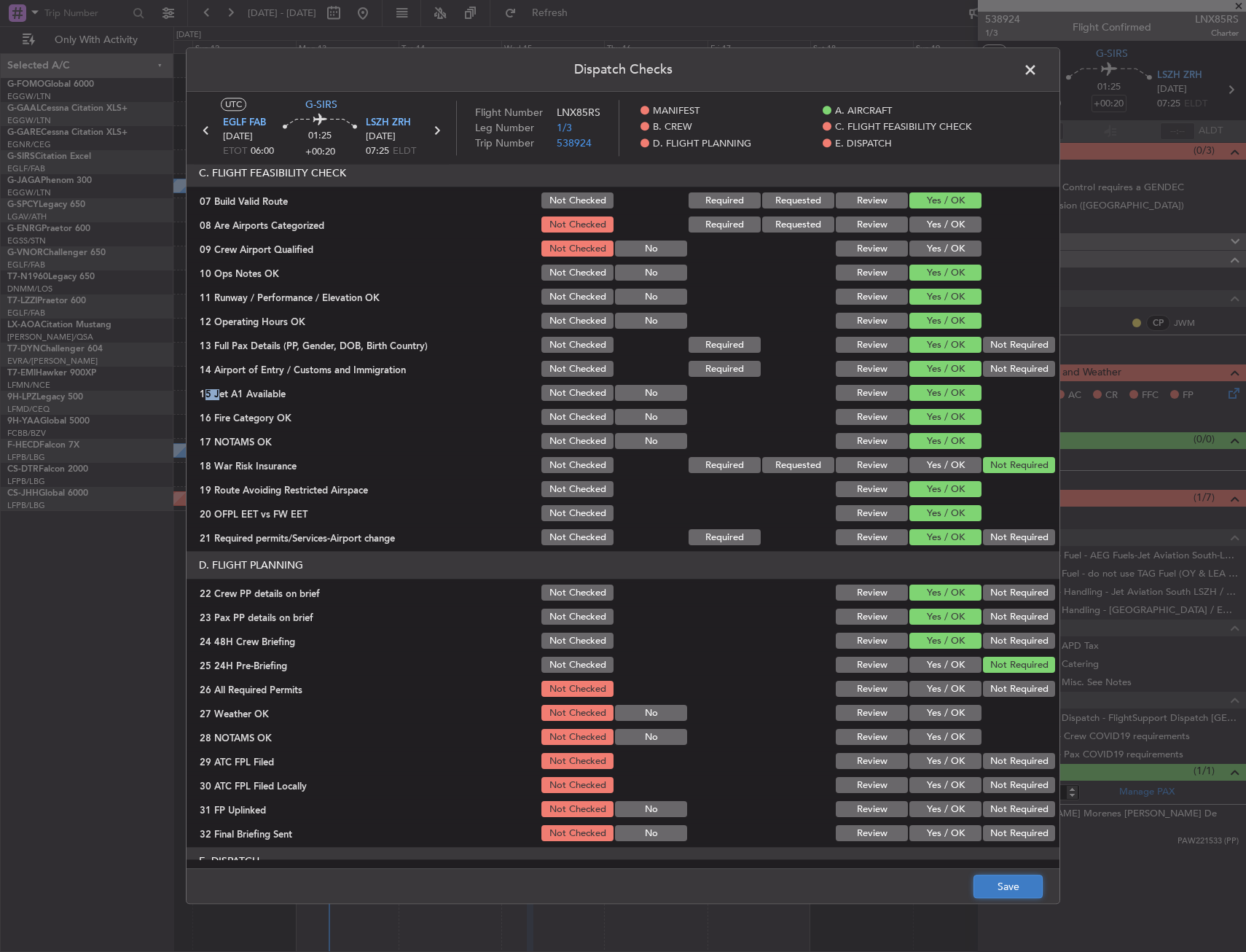
click at [1029, 892] on button "Save" at bounding box center [1009, 886] width 70 height 23
click at [1037, 80] on span at bounding box center [1037, 73] width 0 height 29
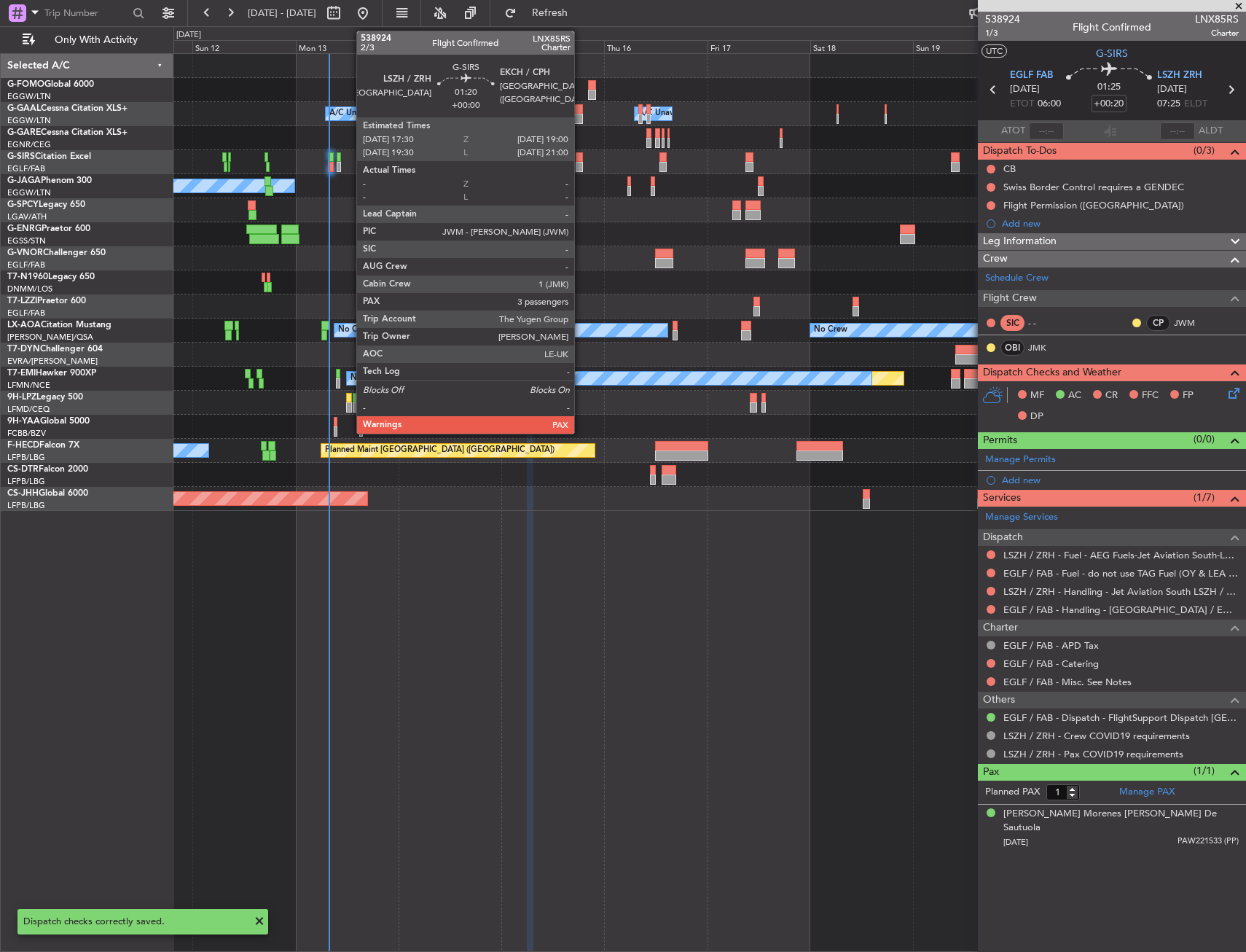
click at [581, 157] on div at bounding box center [578, 157] width 6 height 10
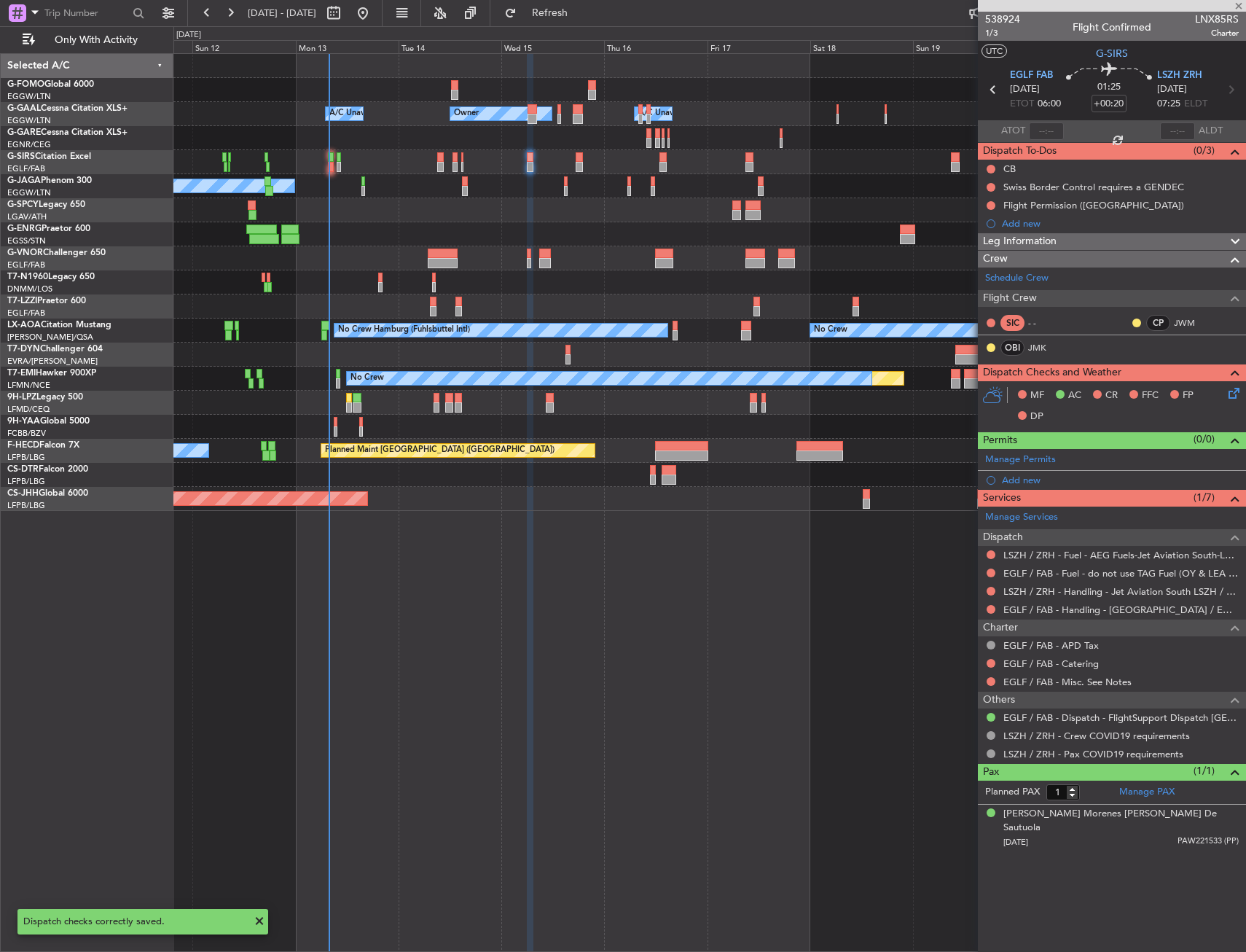
type input "3"
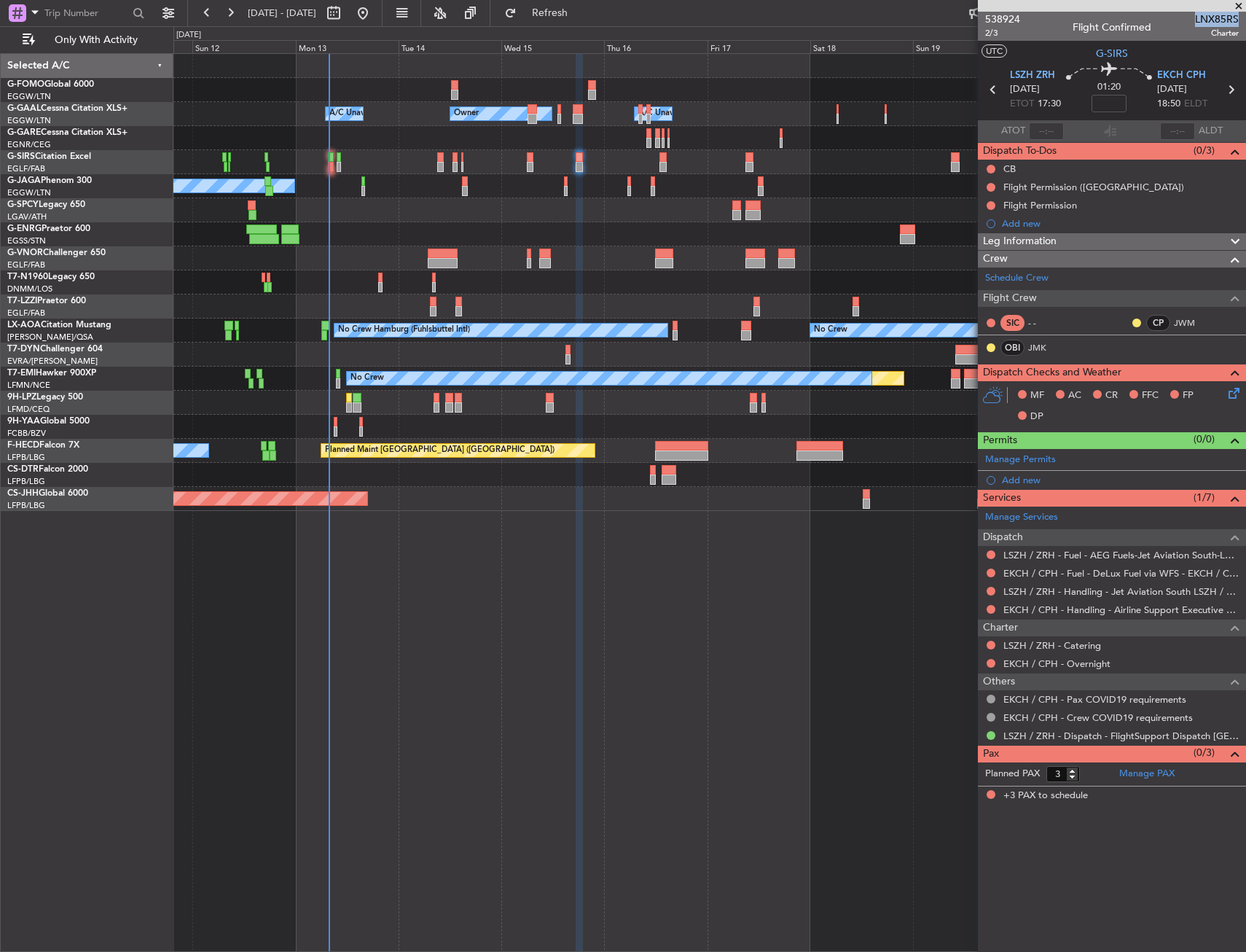
drag, startPoint x: 1197, startPoint y: 16, endPoint x: 1237, endPoint y: 19, distance: 40.1
click at [1237, 19] on span "LNX85RS" at bounding box center [1217, 19] width 44 height 16
copy span "LNX85RS"
drag, startPoint x: 1107, startPoint y: 114, endPoint x: 1106, endPoint y: 101, distance: 13.0
click at [1105, 105] on nimbus-time-variation at bounding box center [1109, 105] width 35 height 23
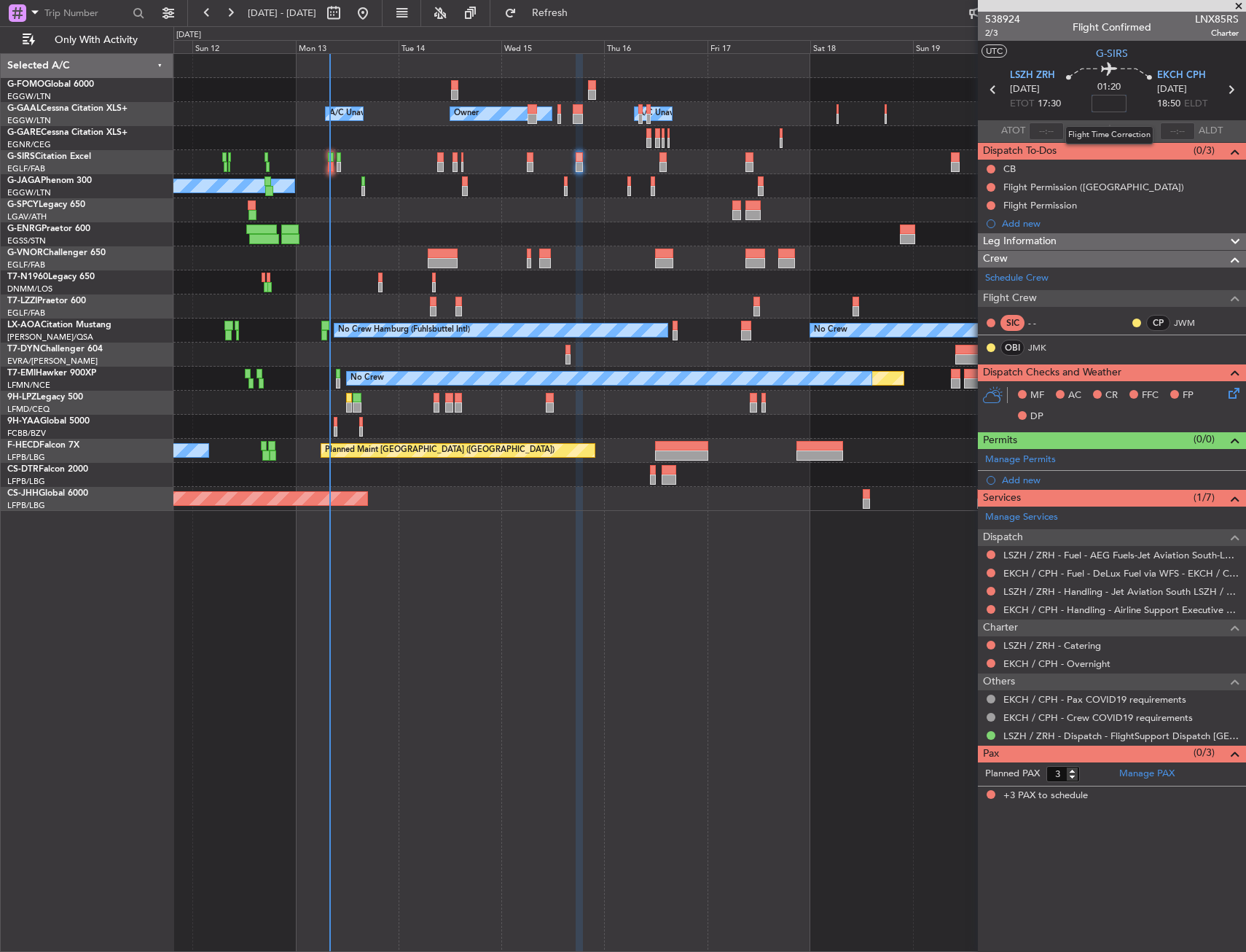
click at [1106, 101] on input at bounding box center [1109, 103] width 35 height 17
click at [1130, 95] on div "01:20 20" at bounding box center [1109, 89] width 96 height 54
type input "+00:20"
click at [1034, 246] on span "Leg Information" at bounding box center [1020, 241] width 73 height 16
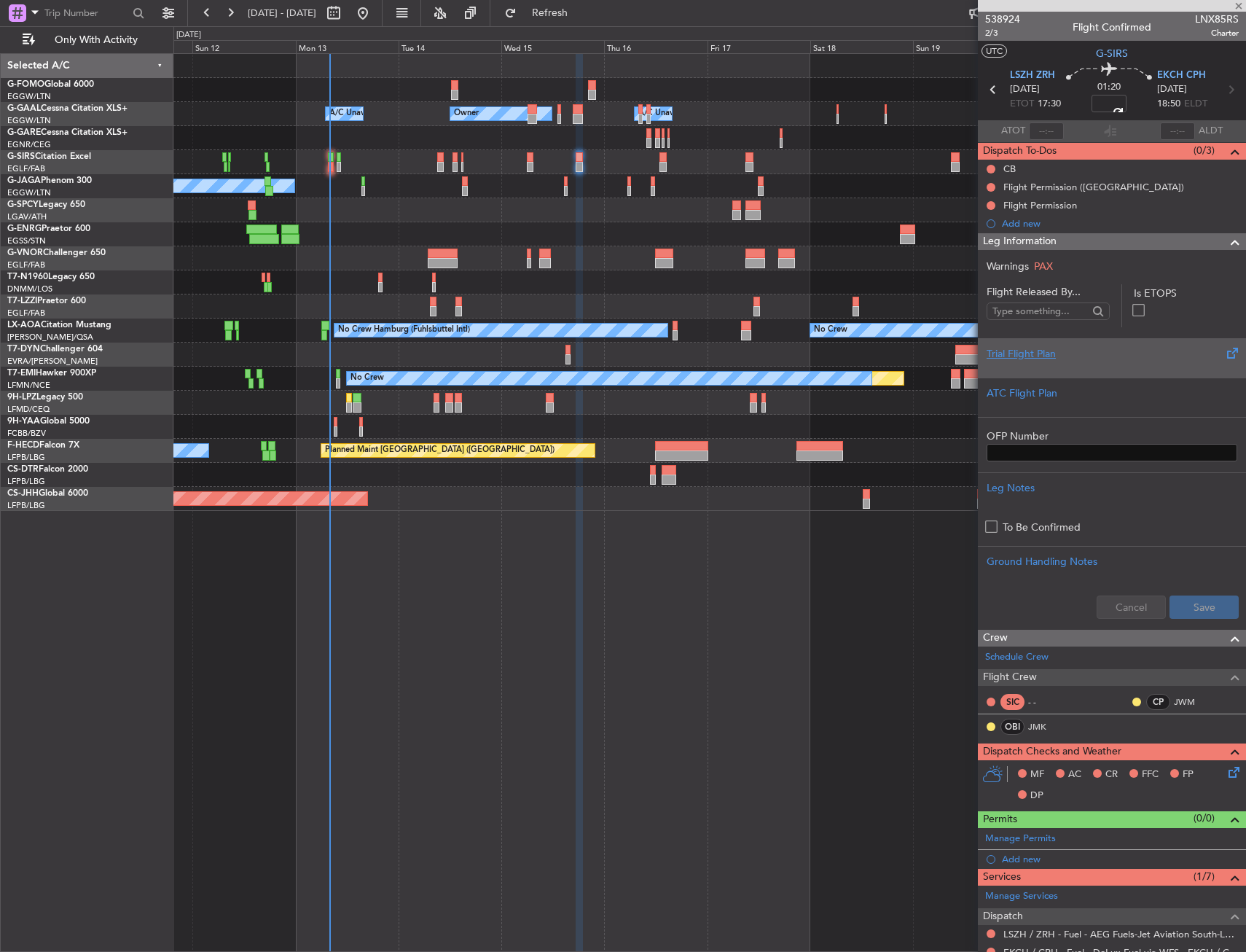
click at [1043, 367] on div at bounding box center [1112, 366] width 251 height 9
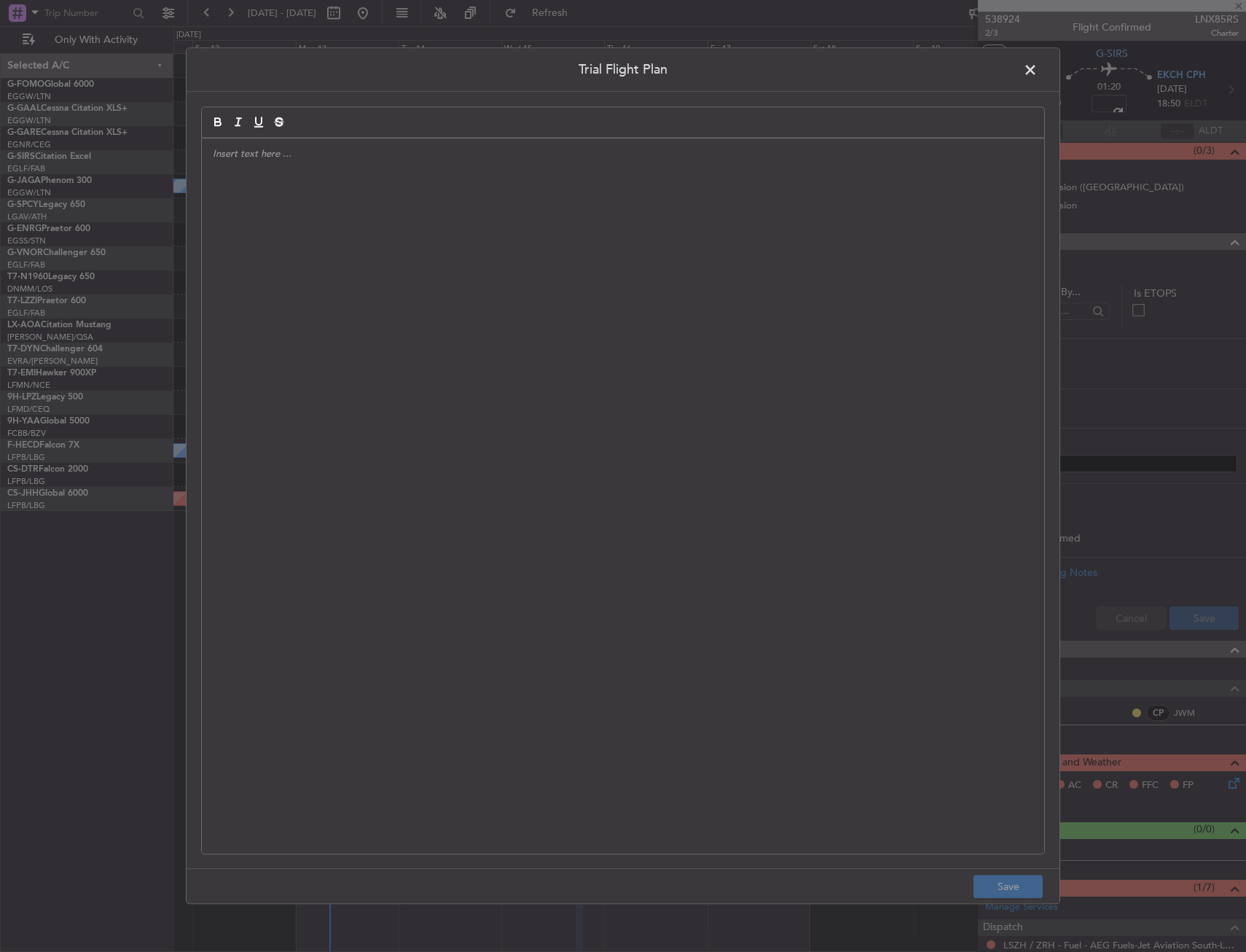
click at [494, 260] on div at bounding box center [622, 496] width 842 height 715
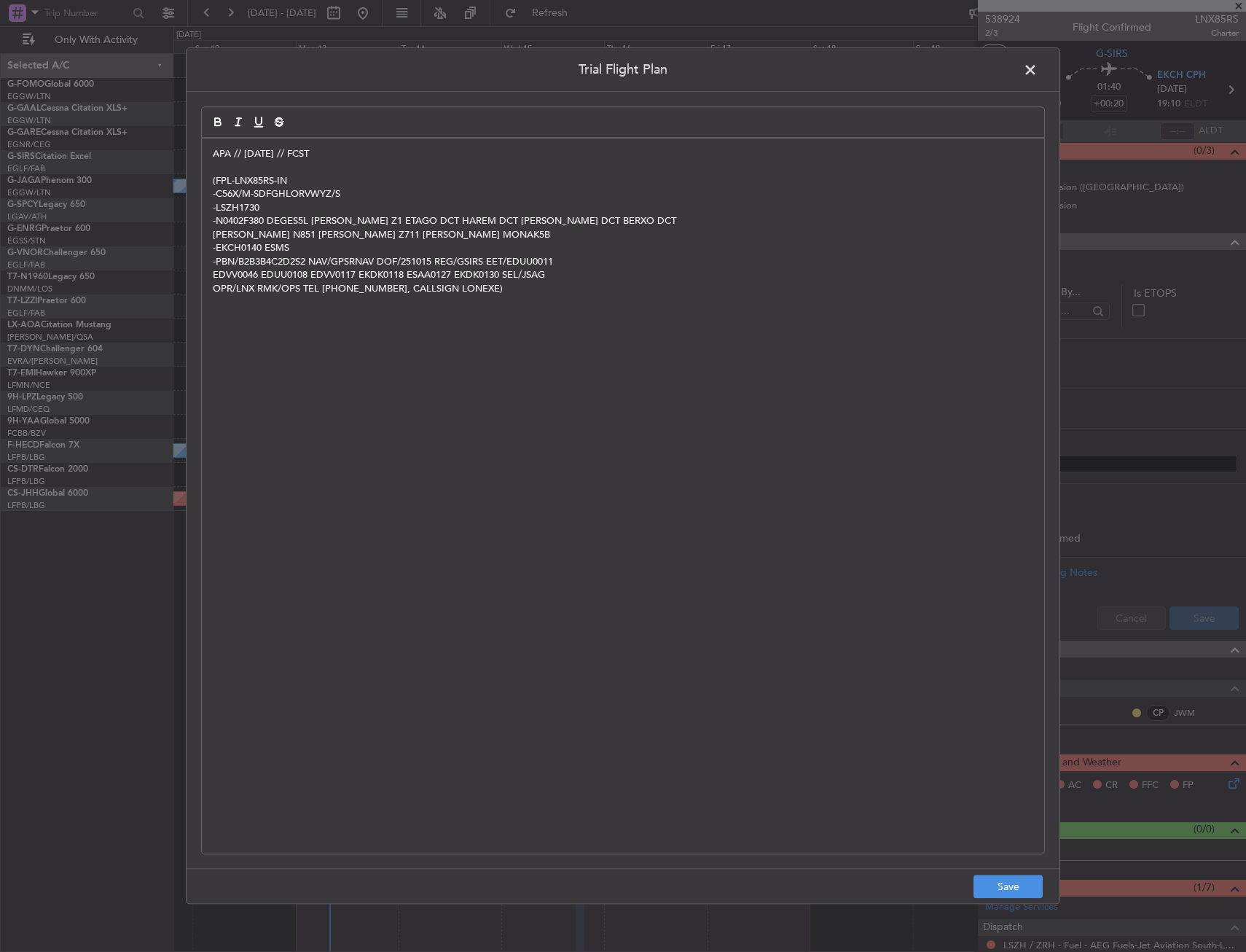
scroll to position [0, 0]
click at [1022, 875] on button "Save" at bounding box center [1009, 886] width 70 height 23
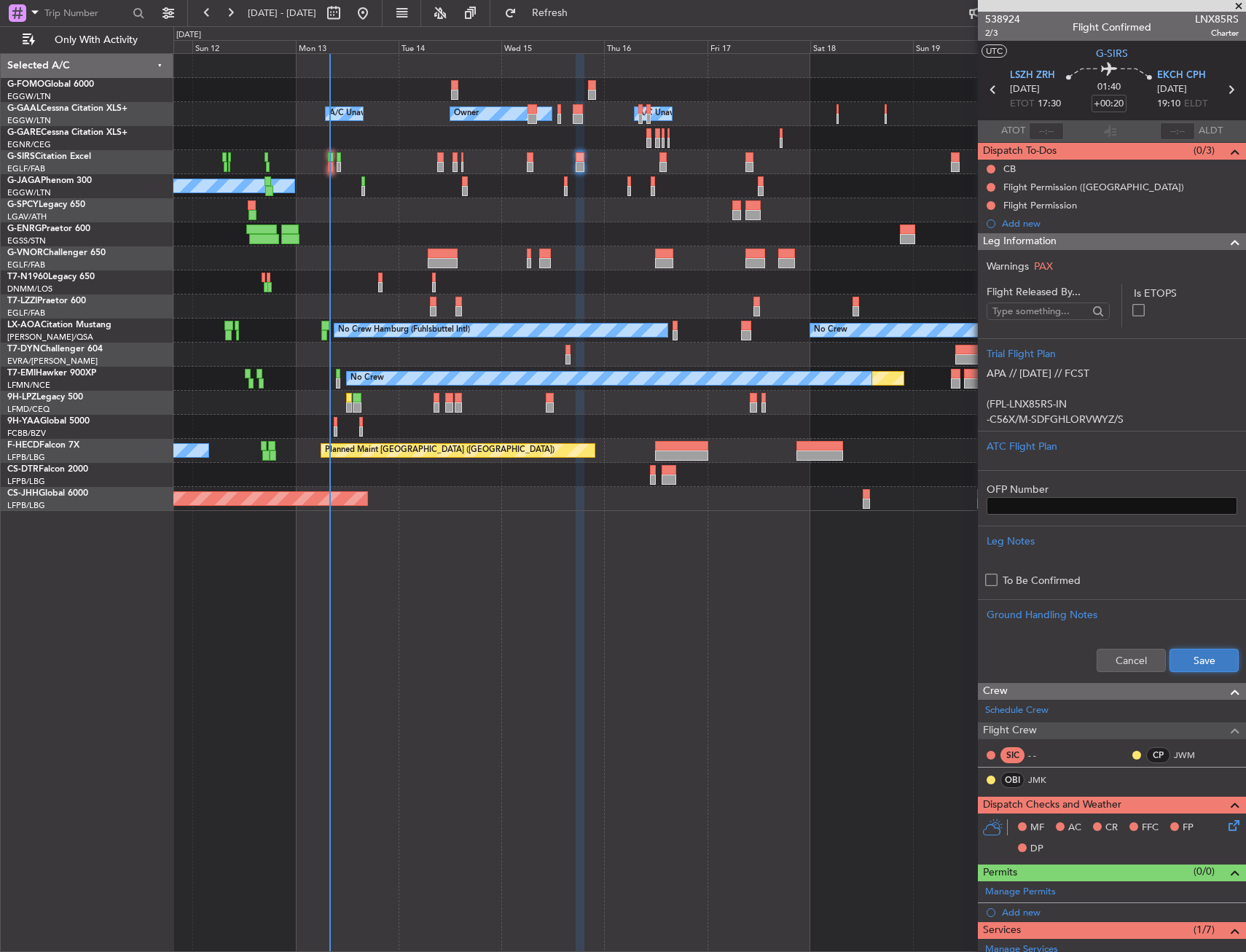
click at [1202, 649] on button "Save" at bounding box center [1204, 660] width 70 height 23
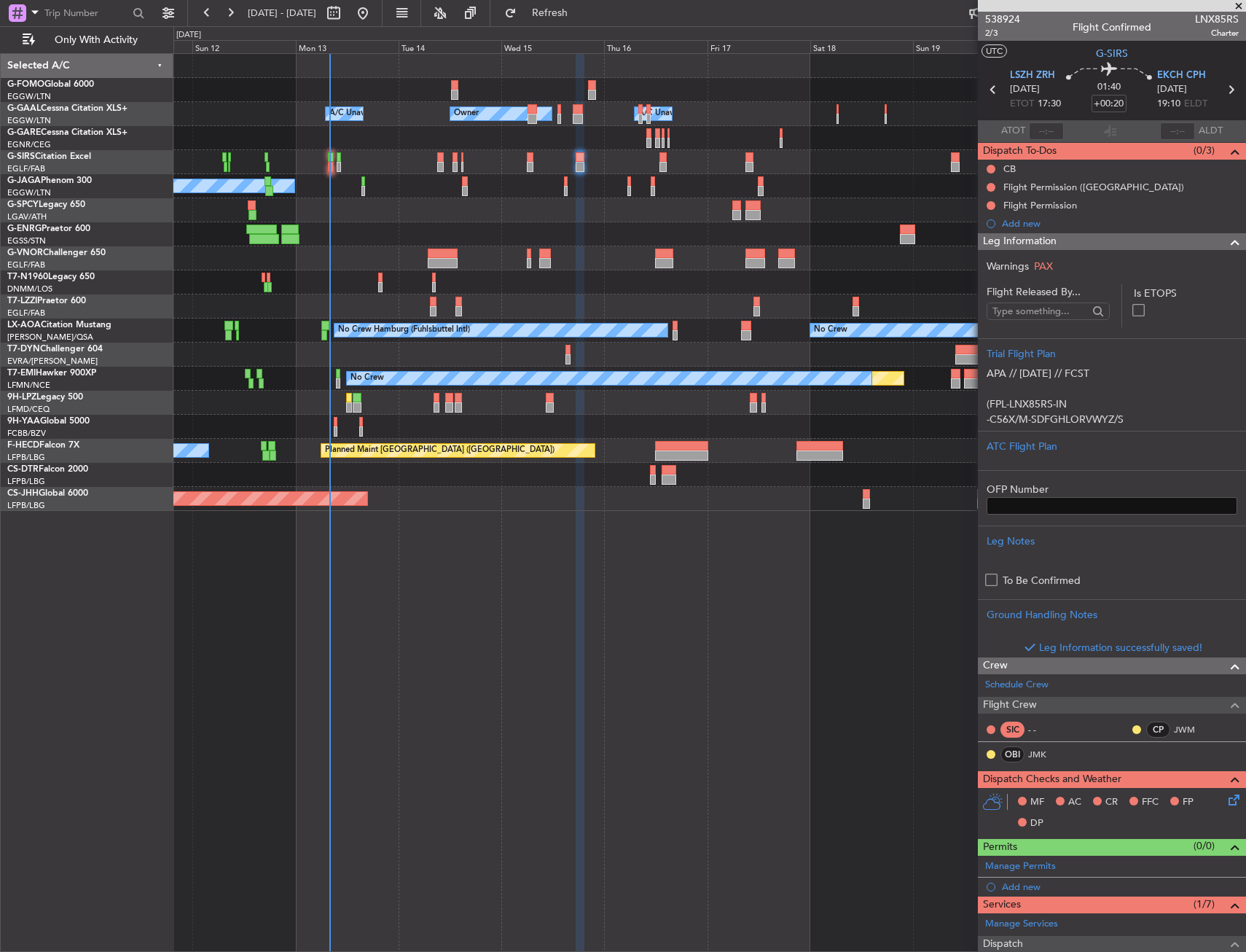
click at [1215, 237] on div at bounding box center [1230, 241] width 29 height 17
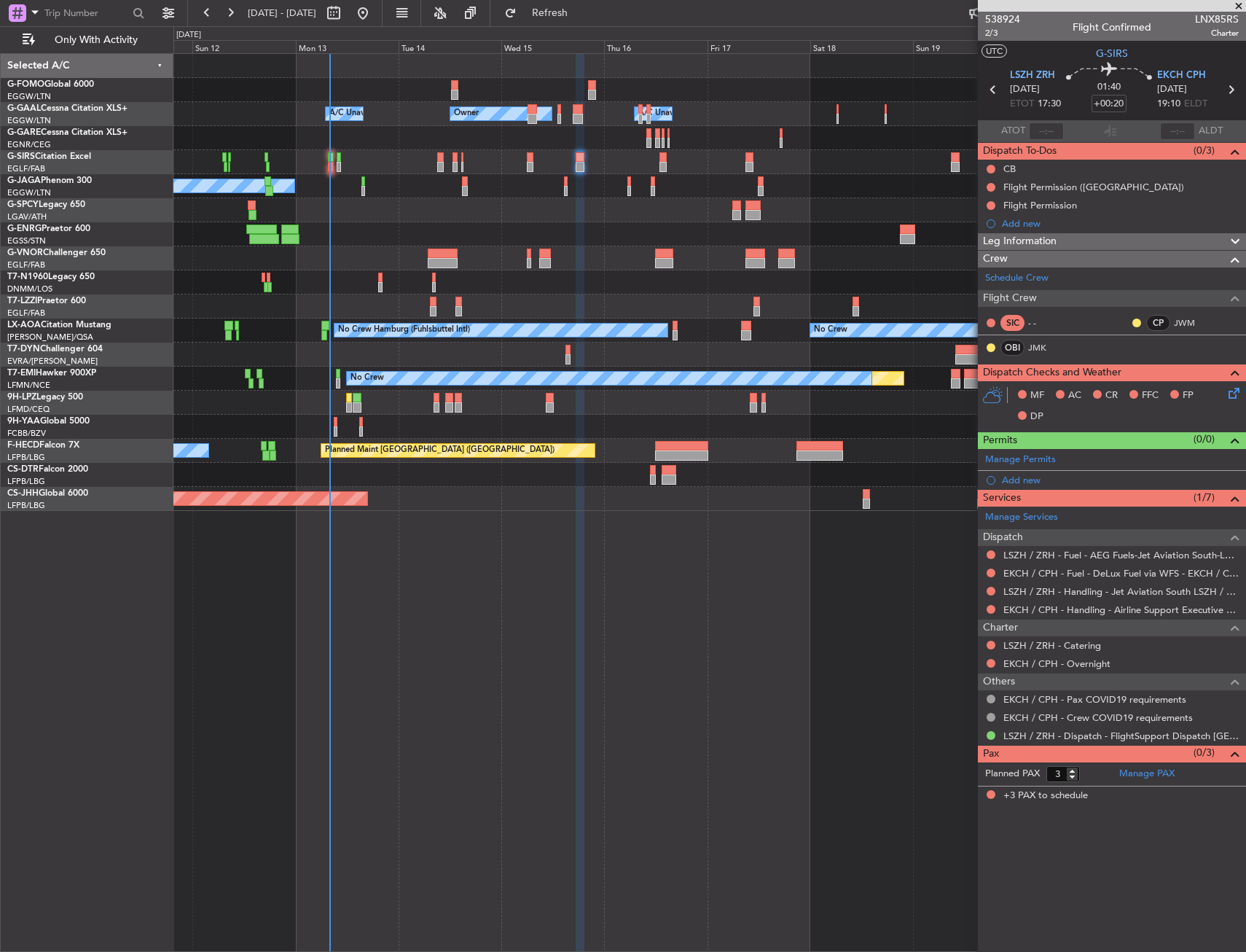
click at [1098, 239] on div "Leg Information" at bounding box center [1111, 241] width 268 height 16
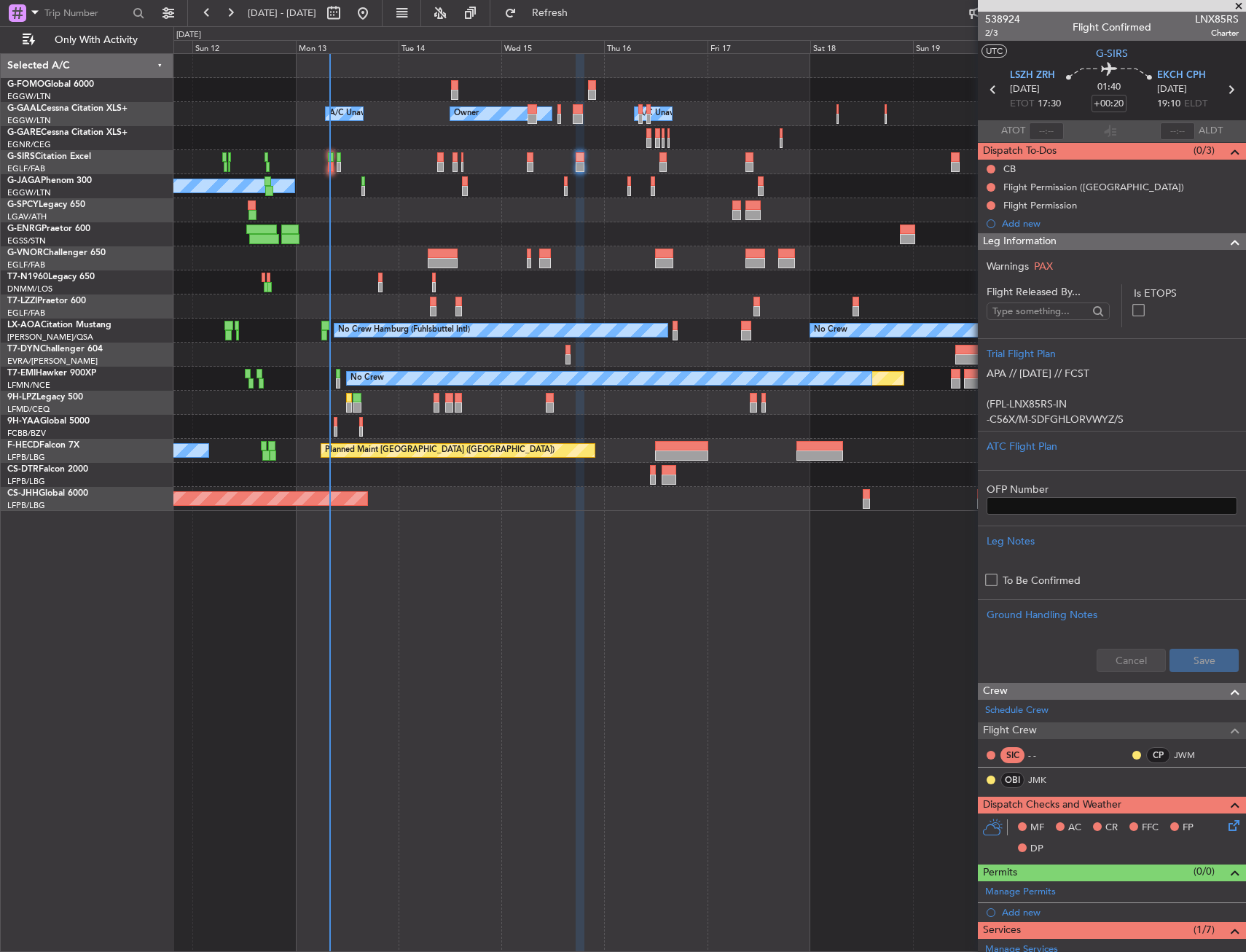
click at [1097, 241] on div "Leg Information" at bounding box center [1111, 241] width 268 height 16
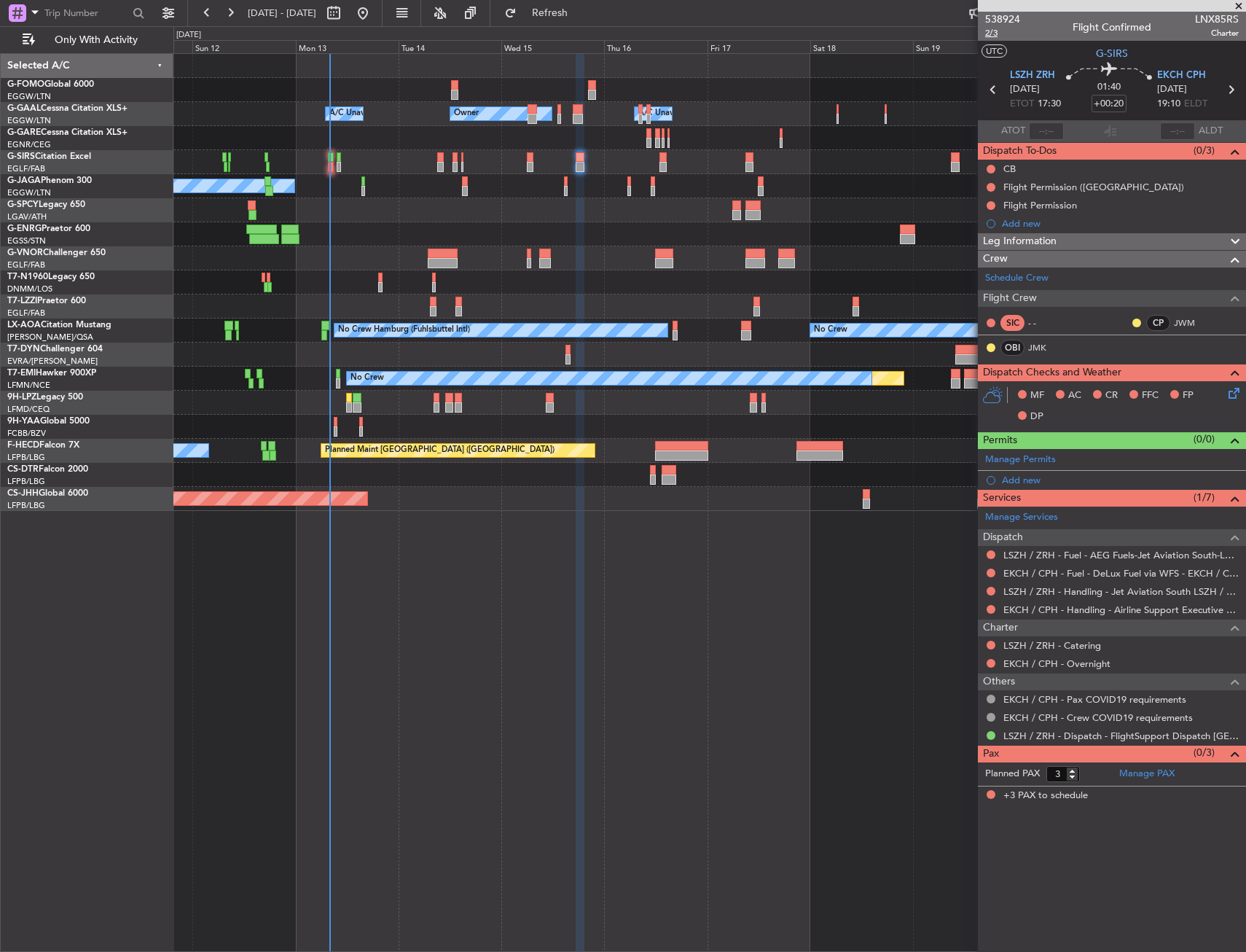
click at [1008, 34] on span "2/3" at bounding box center [1002, 33] width 35 height 13
click at [581, 16] on span "Refresh" at bounding box center [550, 13] width 61 height 10
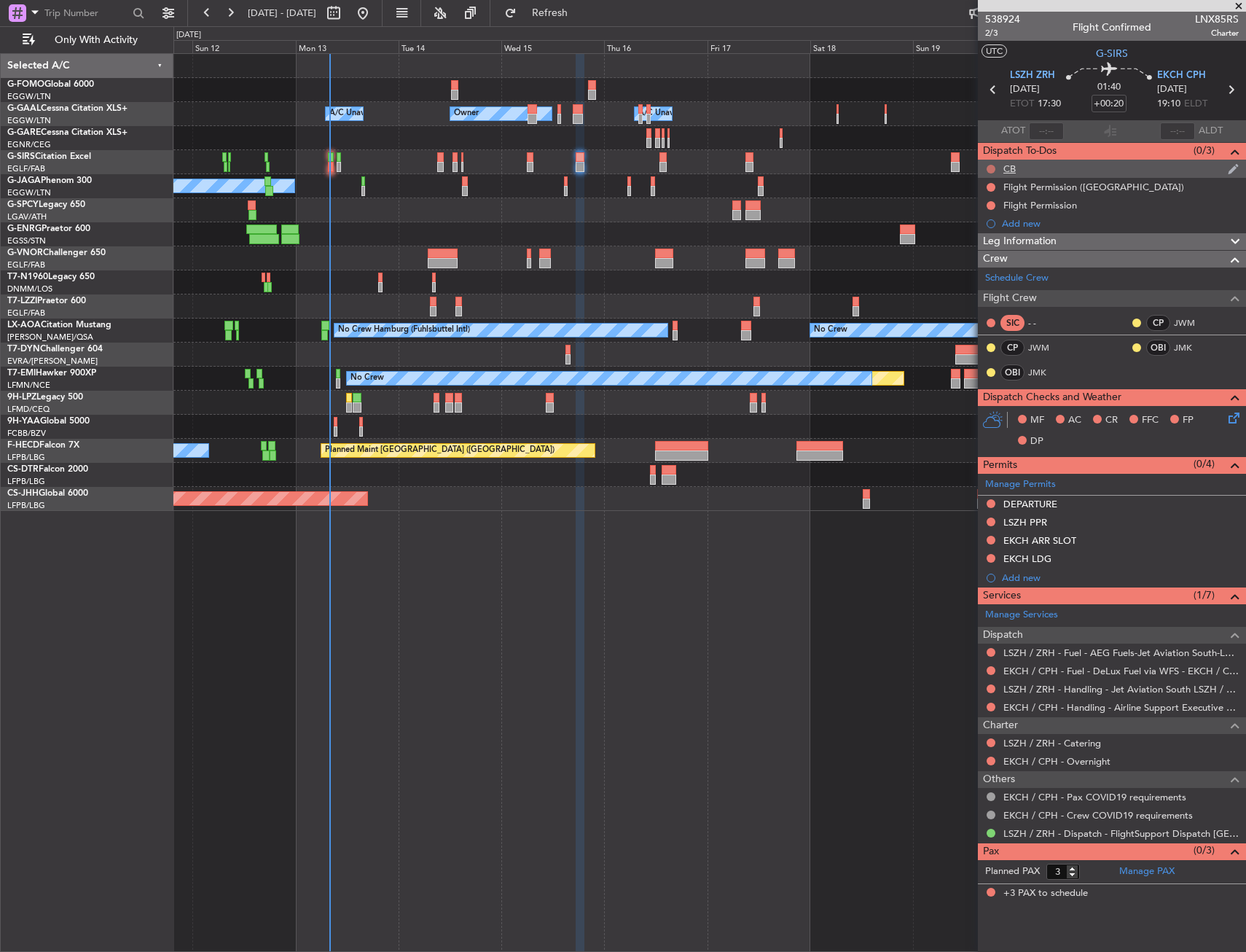
click at [991, 167] on button at bounding box center [991, 170] width 9 height 9
click at [988, 229] on span "Completed" at bounding box center [998, 234] width 48 height 15
click at [1231, 415] on icon at bounding box center [1231, 415] width 12 height 12
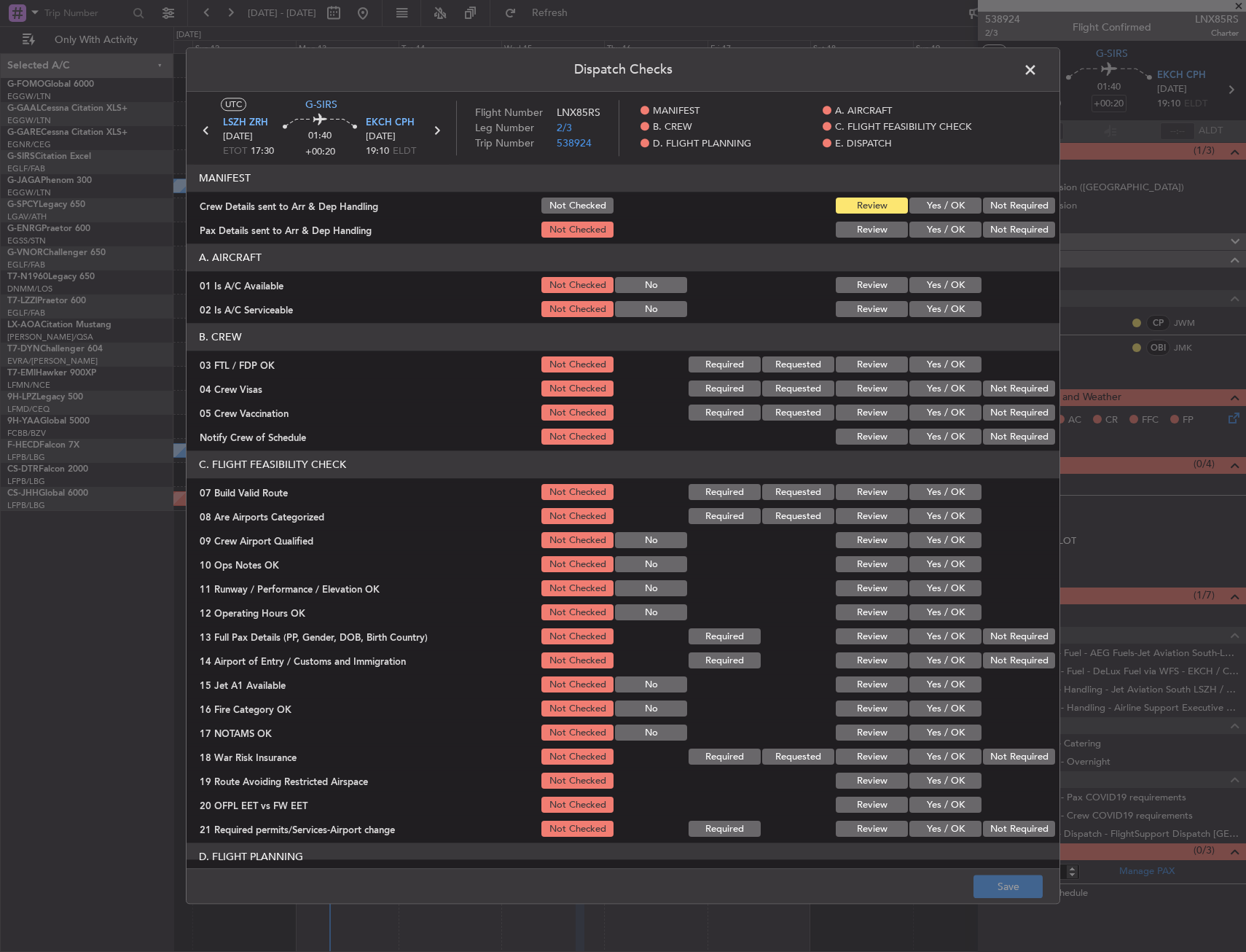
click at [911, 288] on button "Yes / OK" at bounding box center [945, 285] width 72 height 16
click at [910, 307] on button "Yes / OK" at bounding box center [945, 309] width 72 height 16
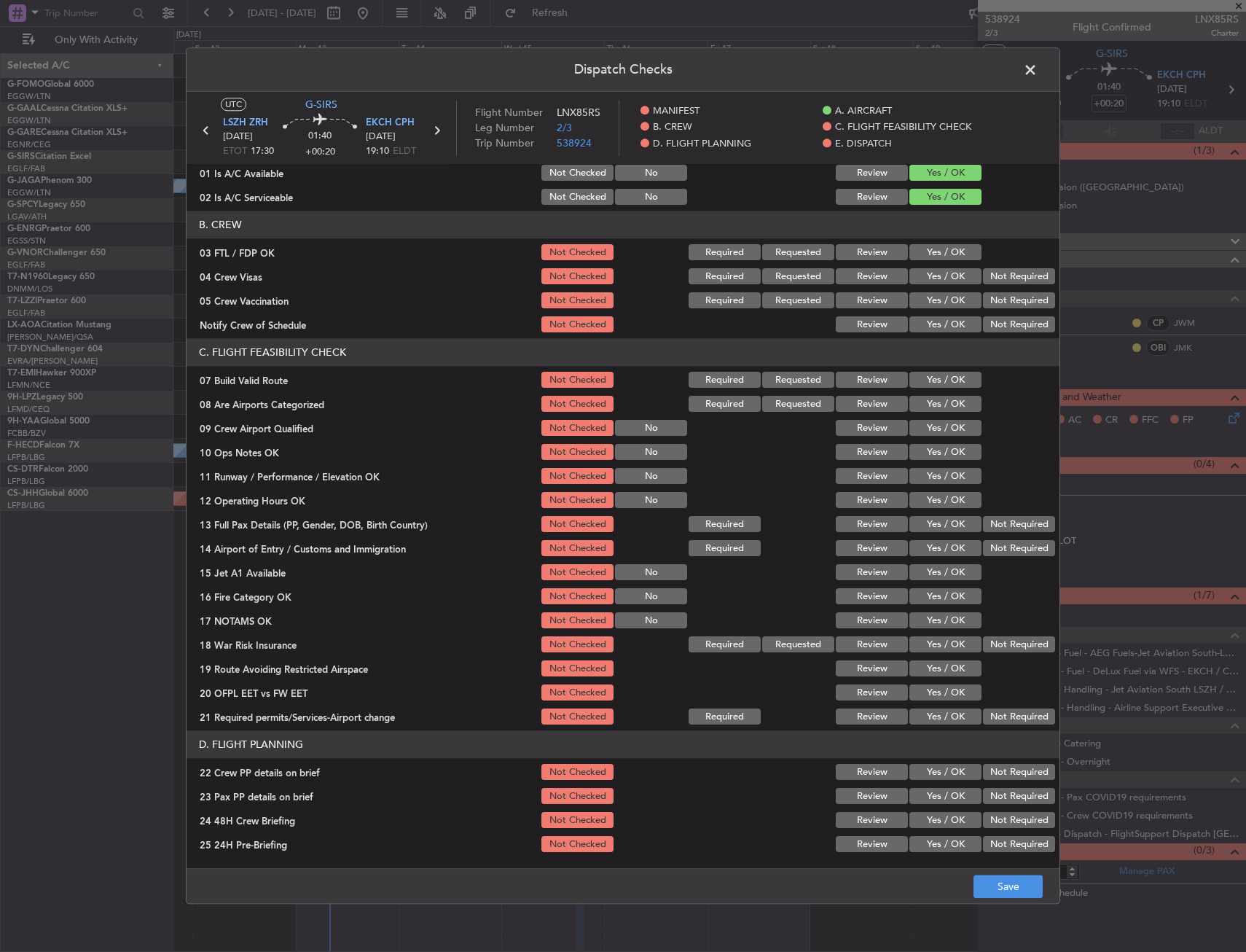
scroll to position [146, 0]
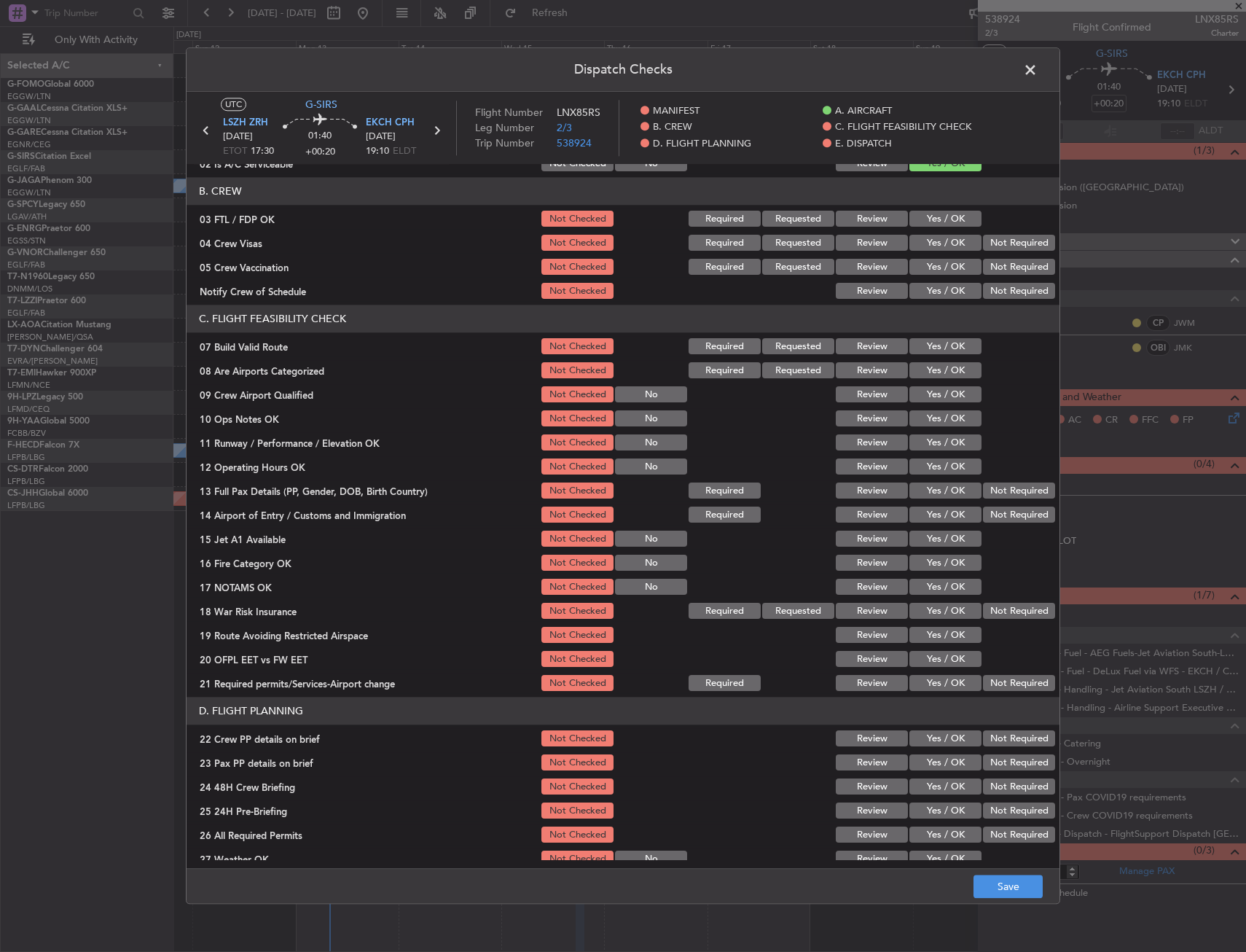
click at [924, 353] on button "Yes / OK" at bounding box center [945, 346] width 72 height 16
drag, startPoint x: 943, startPoint y: 400, endPoint x: 939, endPoint y: 415, distance: 15.5
click at [943, 400] on button "Yes / OK" at bounding box center [945, 394] width 72 height 16
click at [941, 418] on button "Yes / OK" at bounding box center [945, 419] width 72 height 16
click at [569, 394] on button "Not Checked" at bounding box center [577, 394] width 72 height 16
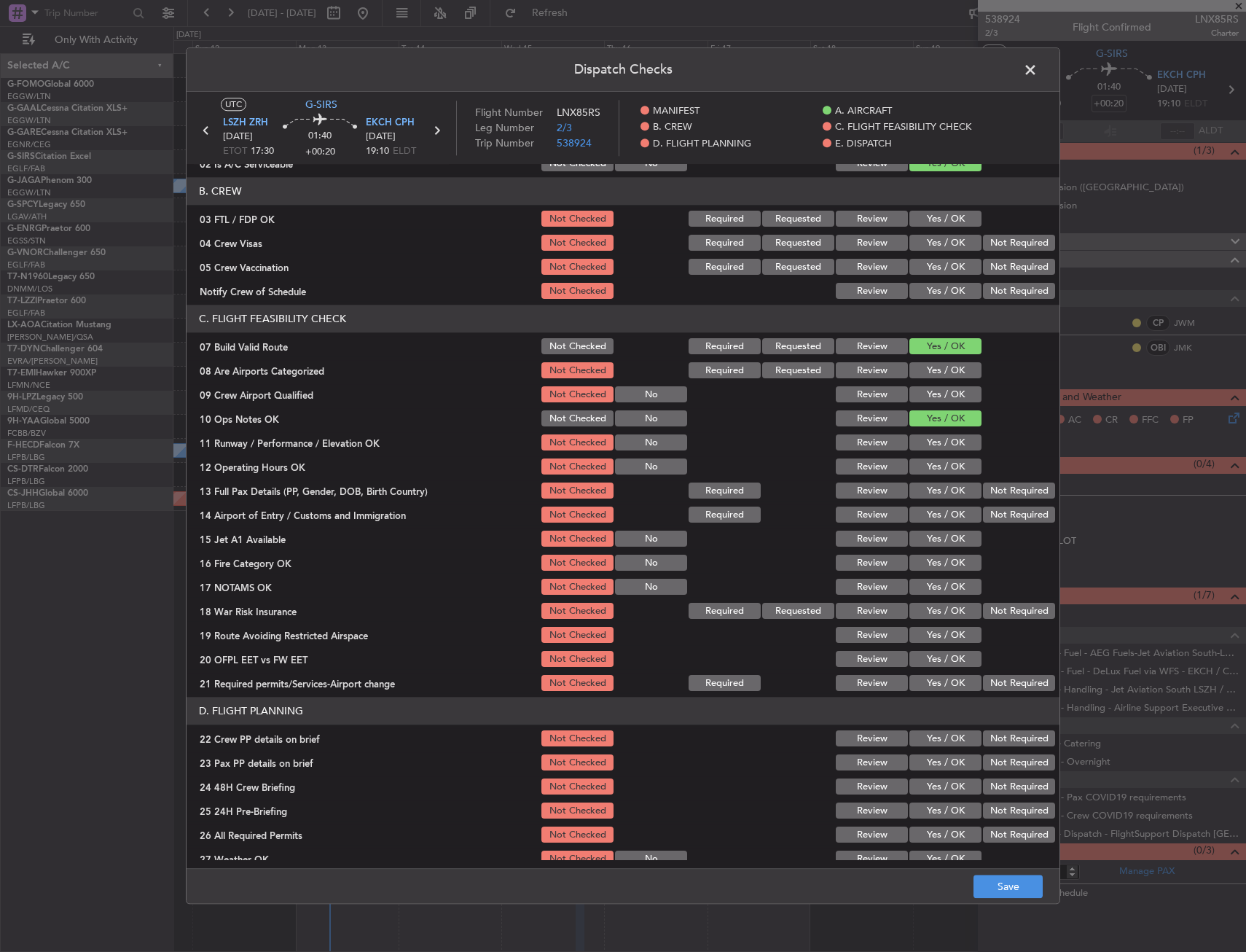
drag, startPoint x: 968, startPoint y: 446, endPoint x: 934, endPoint y: 446, distance: 34.0
click at [967, 446] on button "Yes / OK" at bounding box center [945, 443] width 72 height 16
click at [933, 461] on button "Yes / OK" at bounding box center [945, 466] width 72 height 16
click at [930, 503] on section "C. FLIGHT FEASIBILITY CHECK 07 Build Valid Route Not Checked Required Requested…" at bounding box center [623, 499] width 873 height 388
click at [927, 506] on div "Yes / OK" at bounding box center [944, 515] width 73 height 20
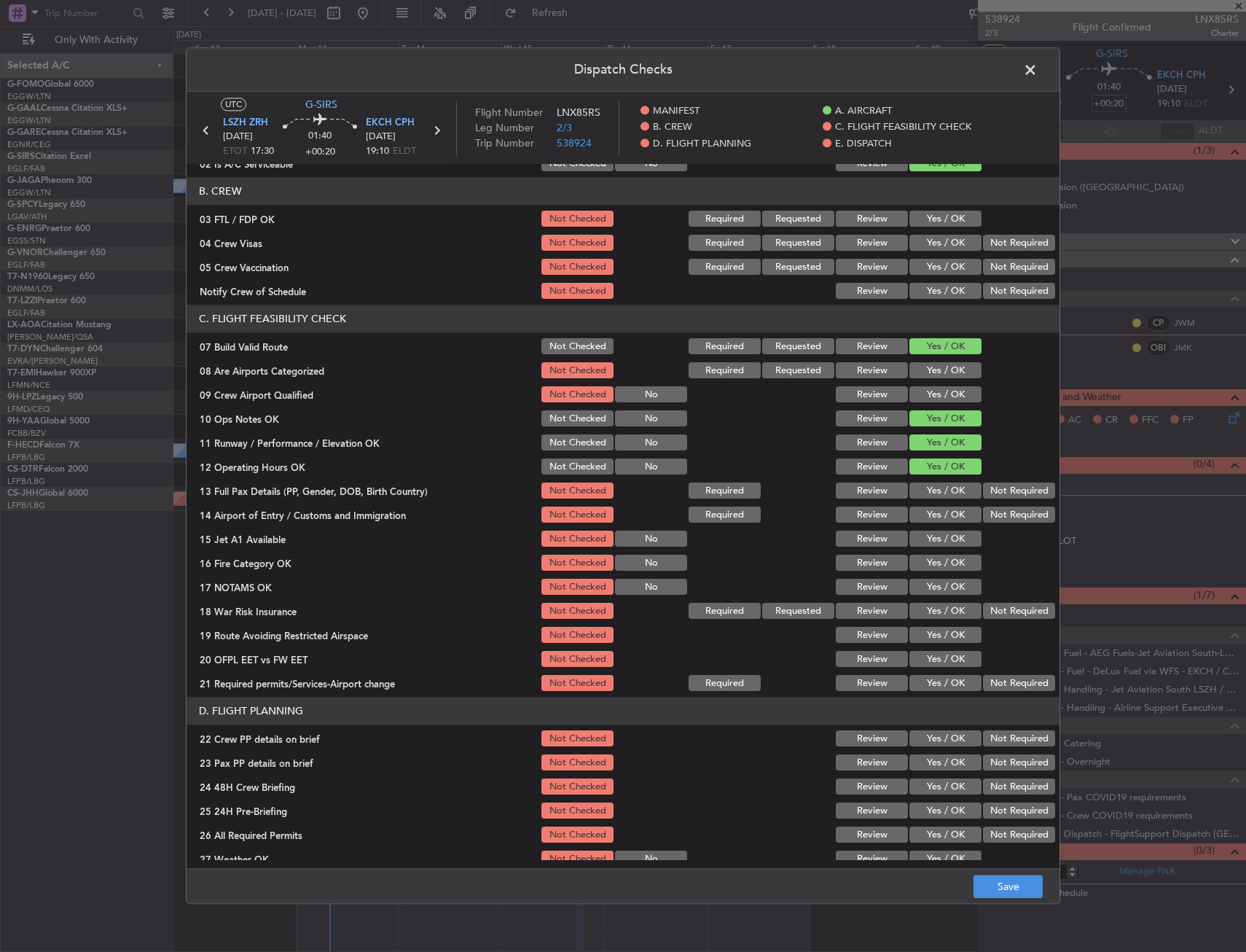
click at [928, 489] on button "Yes / OK" at bounding box center [945, 490] width 72 height 16
click at [927, 529] on div "Yes / OK" at bounding box center [944, 539] width 73 height 20
drag, startPoint x: 927, startPoint y: 542, endPoint x: 924, endPoint y: 510, distance: 32.1
click at [927, 542] on button "Yes / OK" at bounding box center [945, 539] width 72 height 16
click at [924, 510] on button "Yes / OK" at bounding box center [945, 515] width 72 height 16
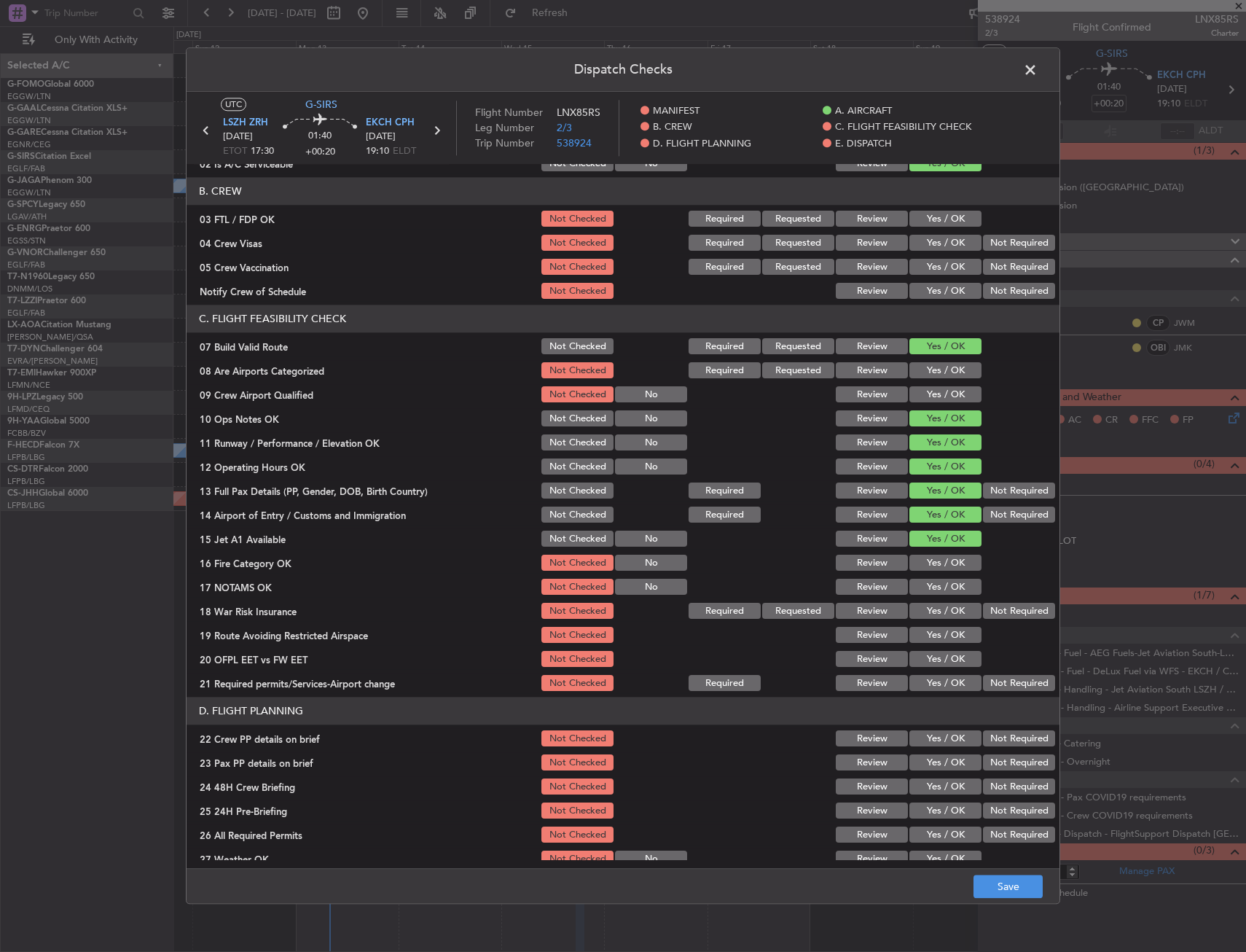
drag, startPoint x: 930, startPoint y: 562, endPoint x: 931, endPoint y: 583, distance: 21.0
click at [929, 562] on button "Yes / OK" at bounding box center [945, 563] width 72 height 16
drag, startPoint x: 931, startPoint y: 583, endPoint x: 934, endPoint y: 593, distance: 10.4
click at [931, 584] on button "Yes / OK" at bounding box center [945, 586] width 72 height 16
click at [984, 610] on button "Not Required" at bounding box center [1019, 610] width 72 height 16
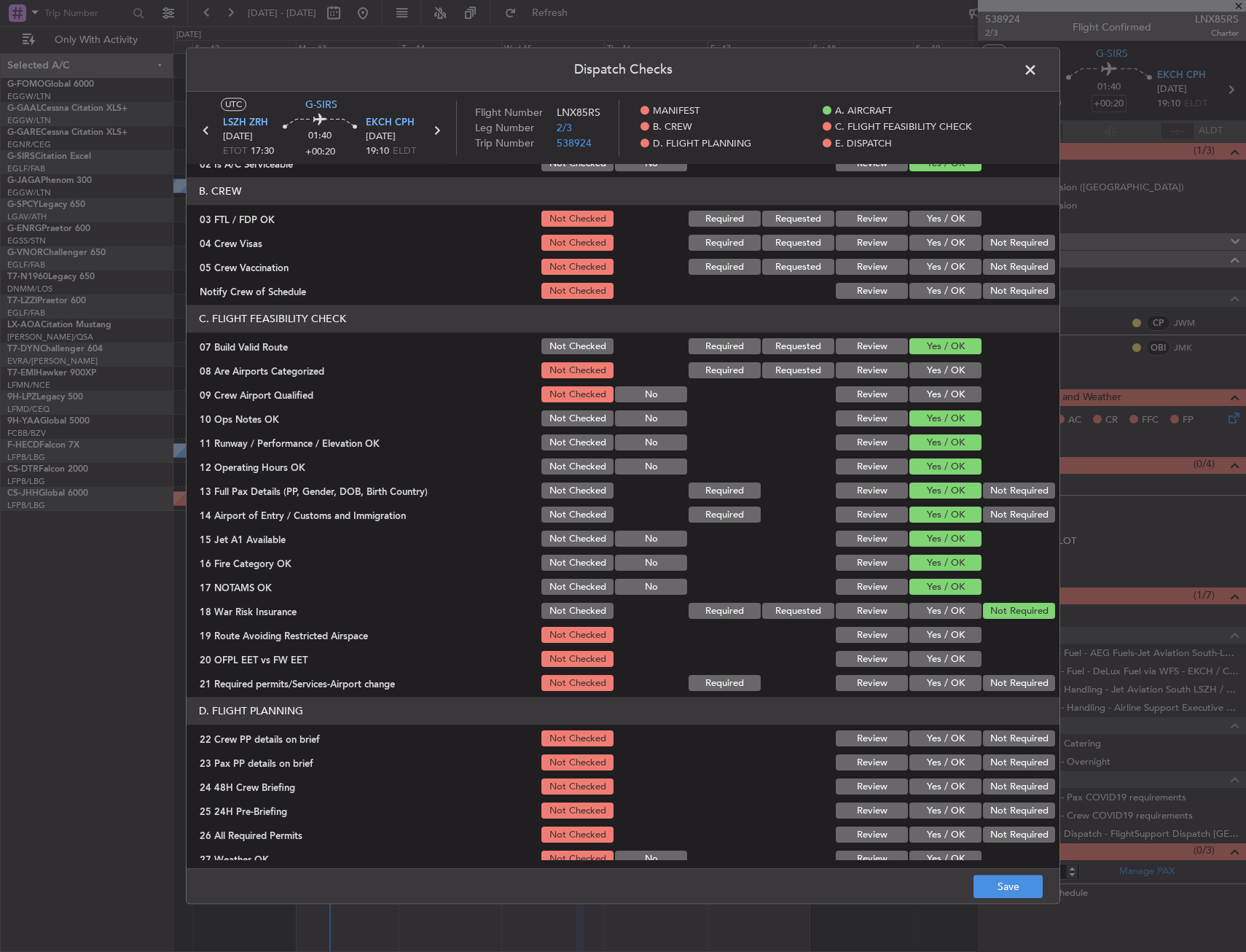
click at [939, 629] on button "Yes / OK" at bounding box center [945, 635] width 72 height 16
click at [934, 665] on button "Yes / OK" at bounding box center [945, 659] width 72 height 16
click at [934, 683] on button "Yes / OK" at bounding box center [945, 683] width 72 height 16
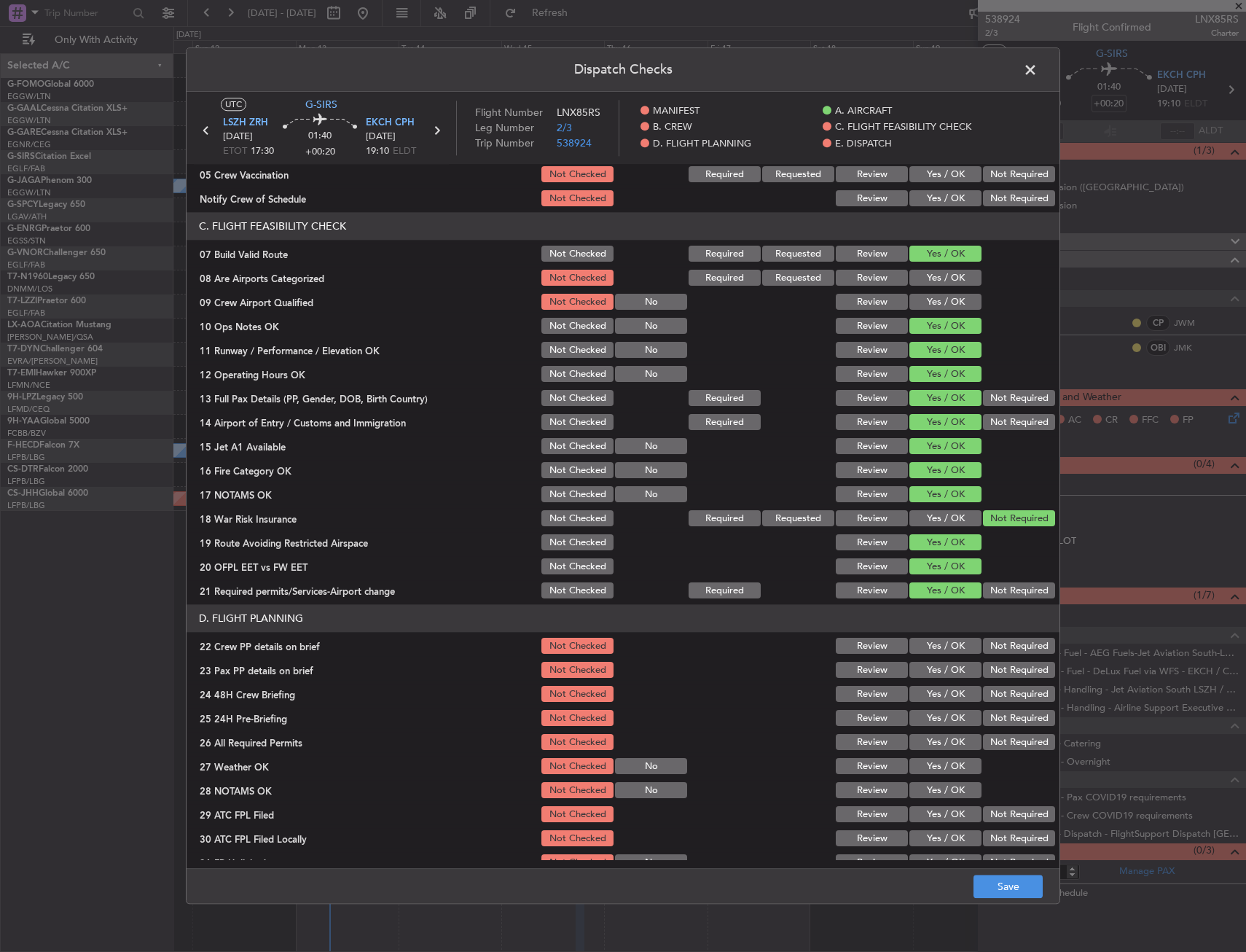
scroll to position [291, 0]
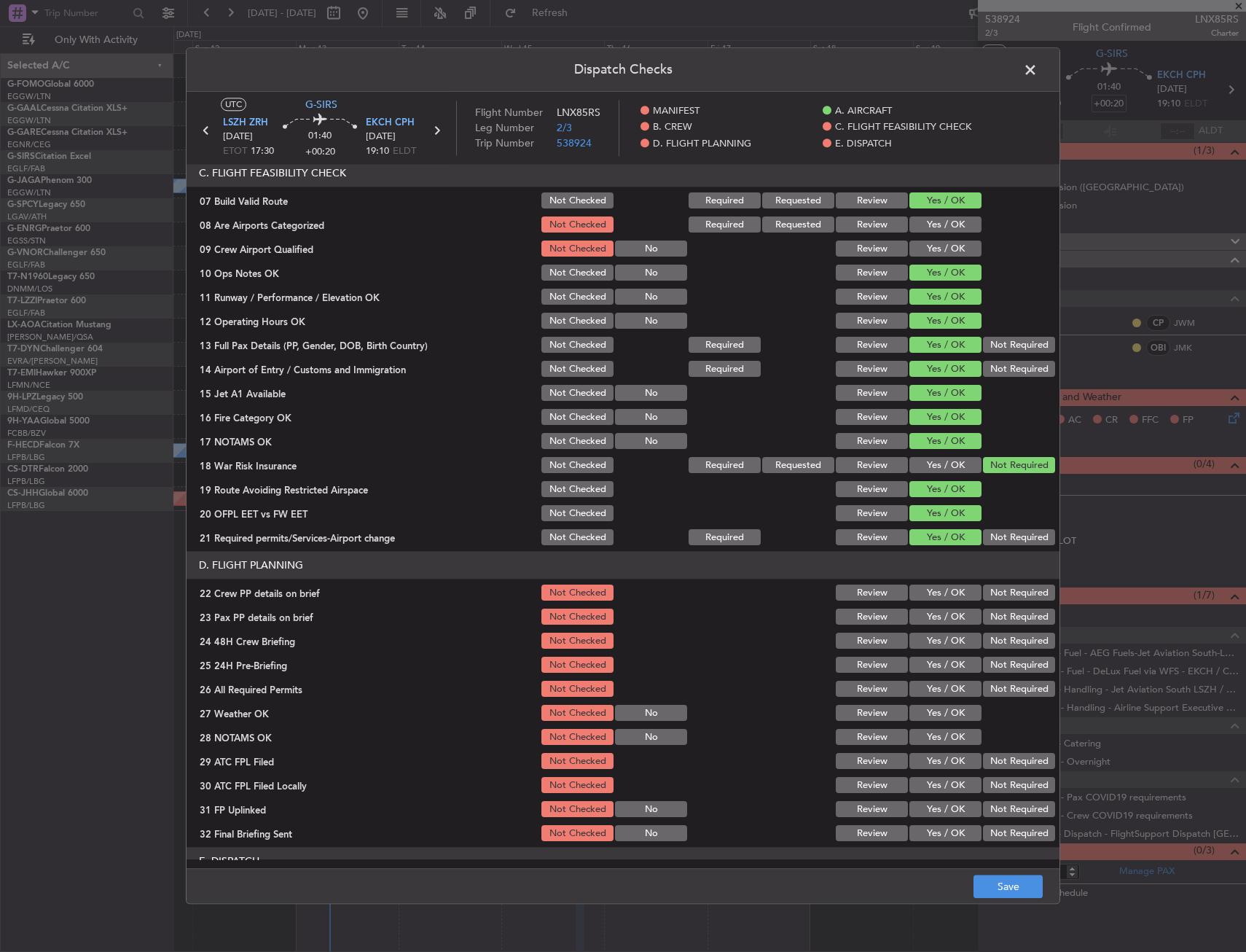
click at [934, 629] on section "D. FLIGHT PLANNING 22 Crew PP details on brief Not Checked Review Yes / OK Not …" at bounding box center [623, 697] width 873 height 292
drag, startPoint x: 930, startPoint y: 609, endPoint x: 927, endPoint y: 594, distance: 15.3
click at [930, 609] on button "Yes / OK" at bounding box center [945, 617] width 72 height 16
click at [927, 591] on button "Yes / OK" at bounding box center [945, 593] width 72 height 16
click at [934, 640] on button "Yes / OK" at bounding box center [945, 640] width 72 height 16
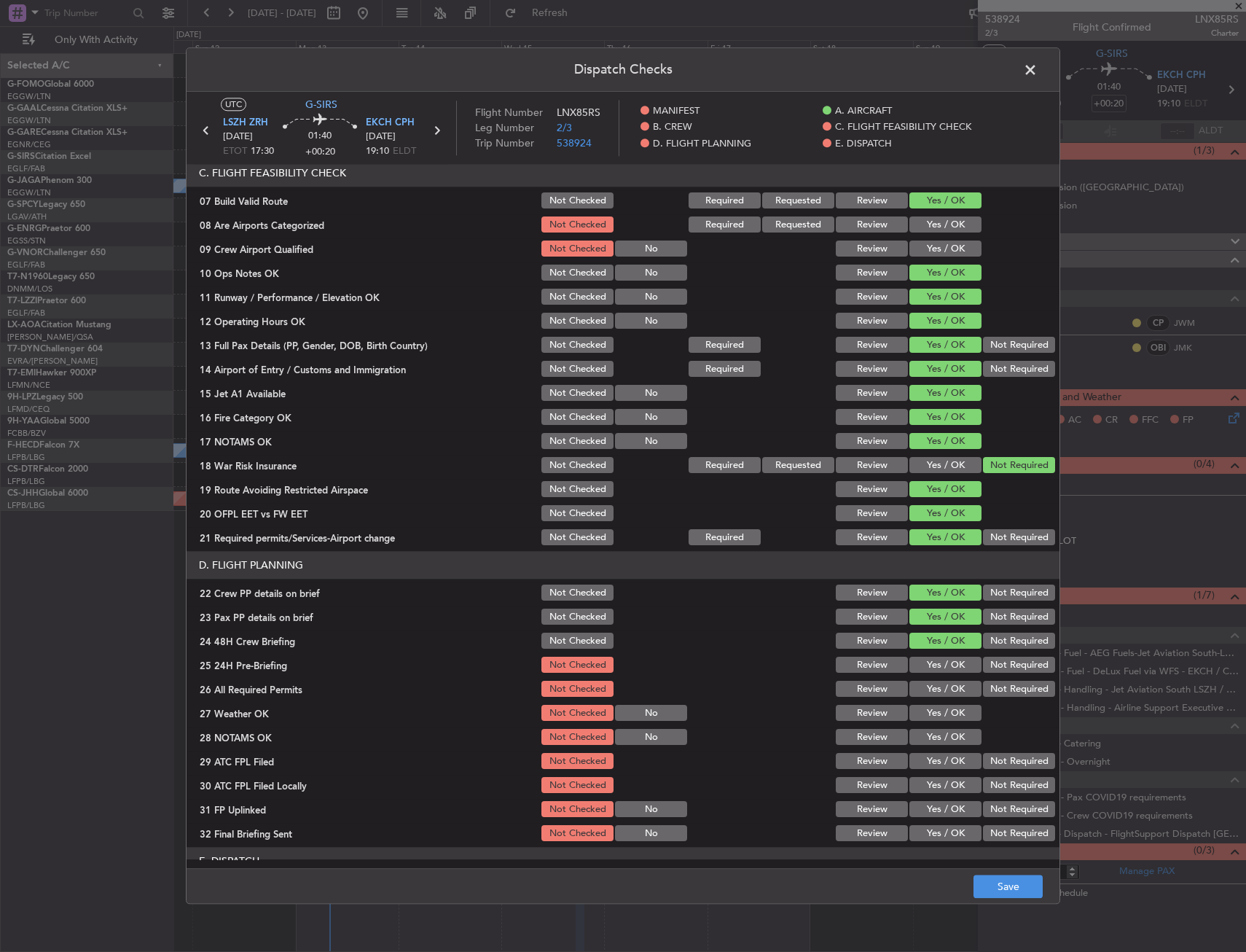
click at [1017, 668] on button "Not Required" at bounding box center [1019, 664] width 72 height 16
click at [1012, 885] on button "Save" at bounding box center [1009, 886] width 70 height 23
drag, startPoint x: 1024, startPoint y: 73, endPoint x: 1211, endPoint y: 126, distance: 194.4
click at [1037, 73] on span at bounding box center [1037, 73] width 0 height 29
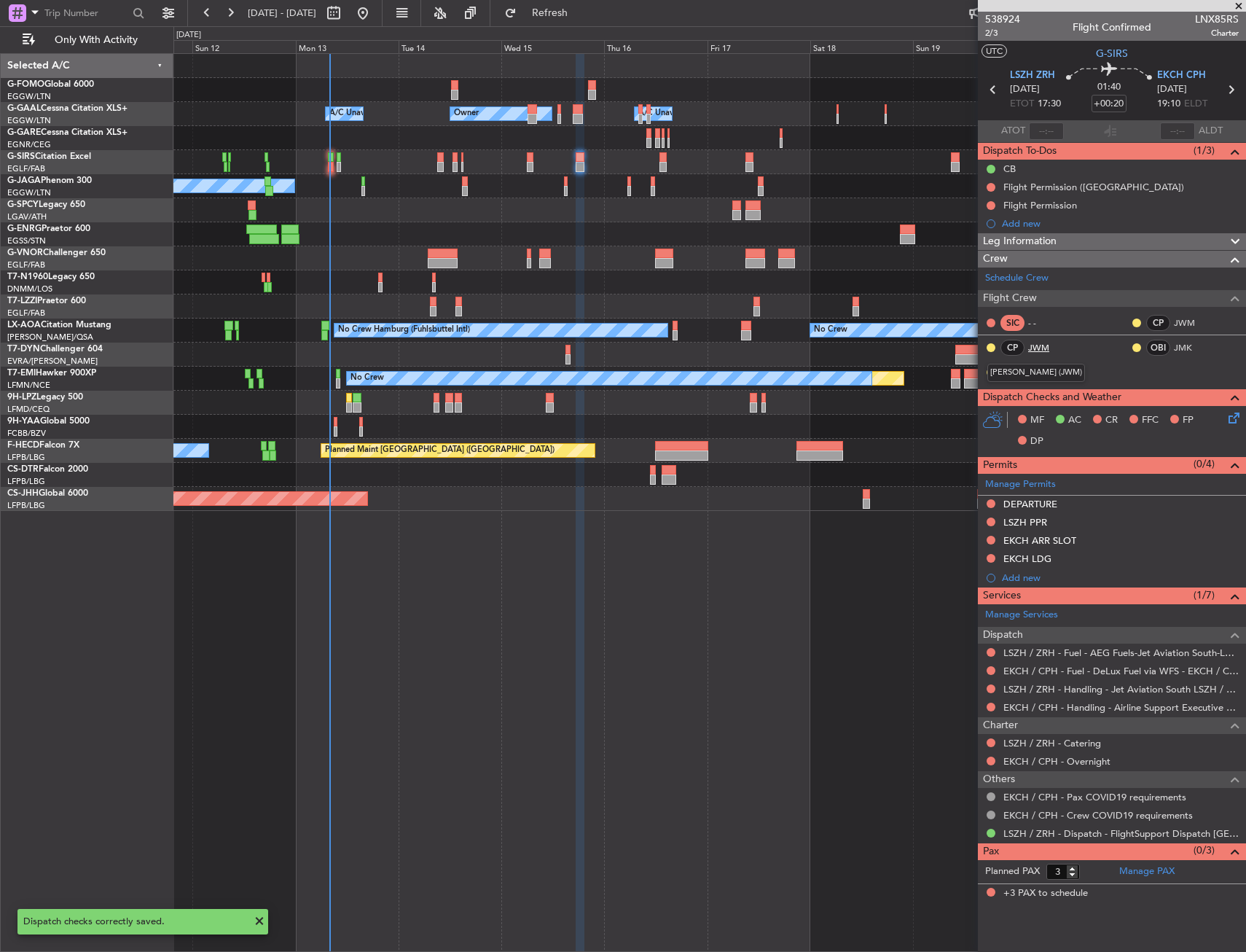
click at [1040, 343] on link "JWM" at bounding box center [1044, 347] width 33 height 13
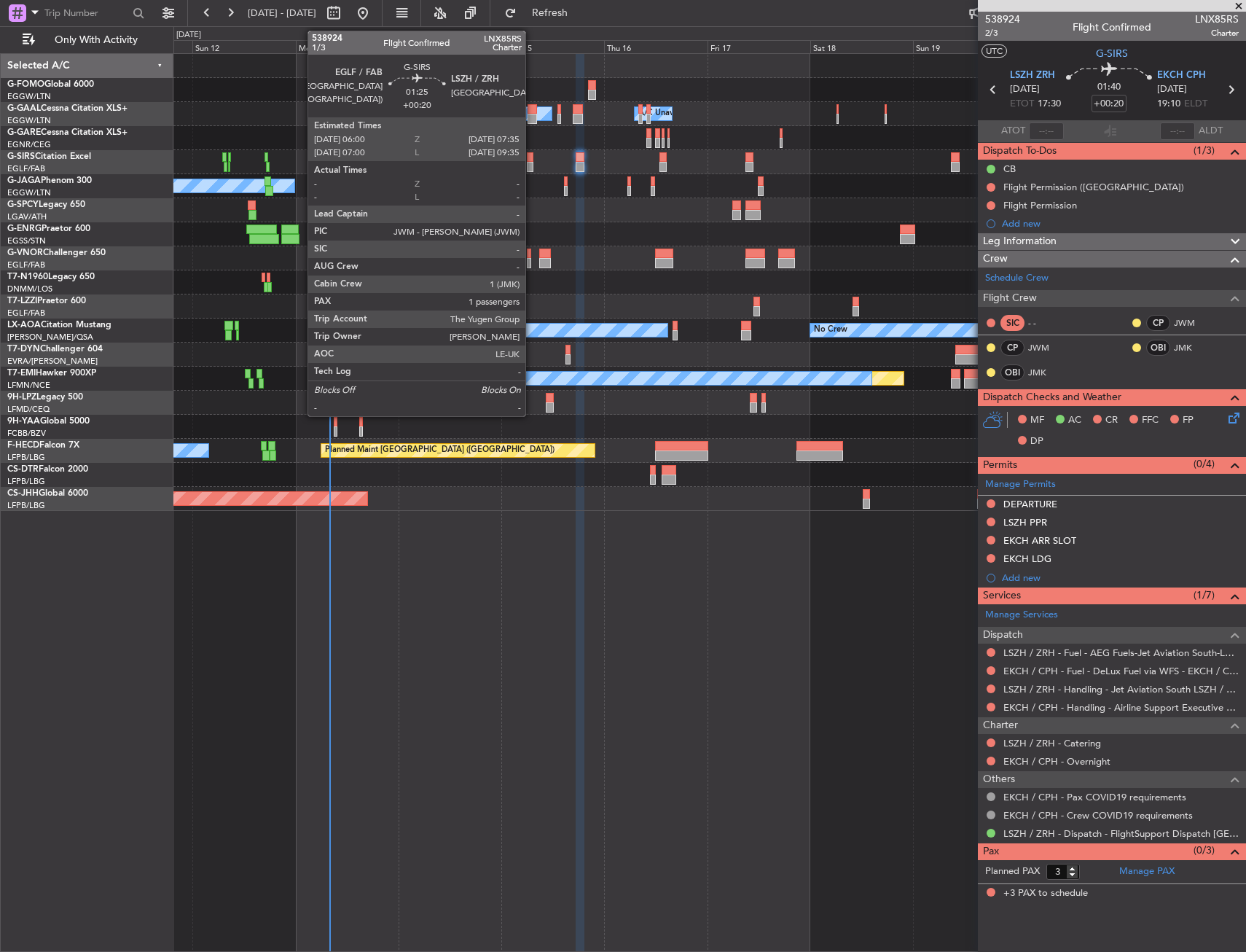
click at [532, 159] on div at bounding box center [530, 157] width 7 height 10
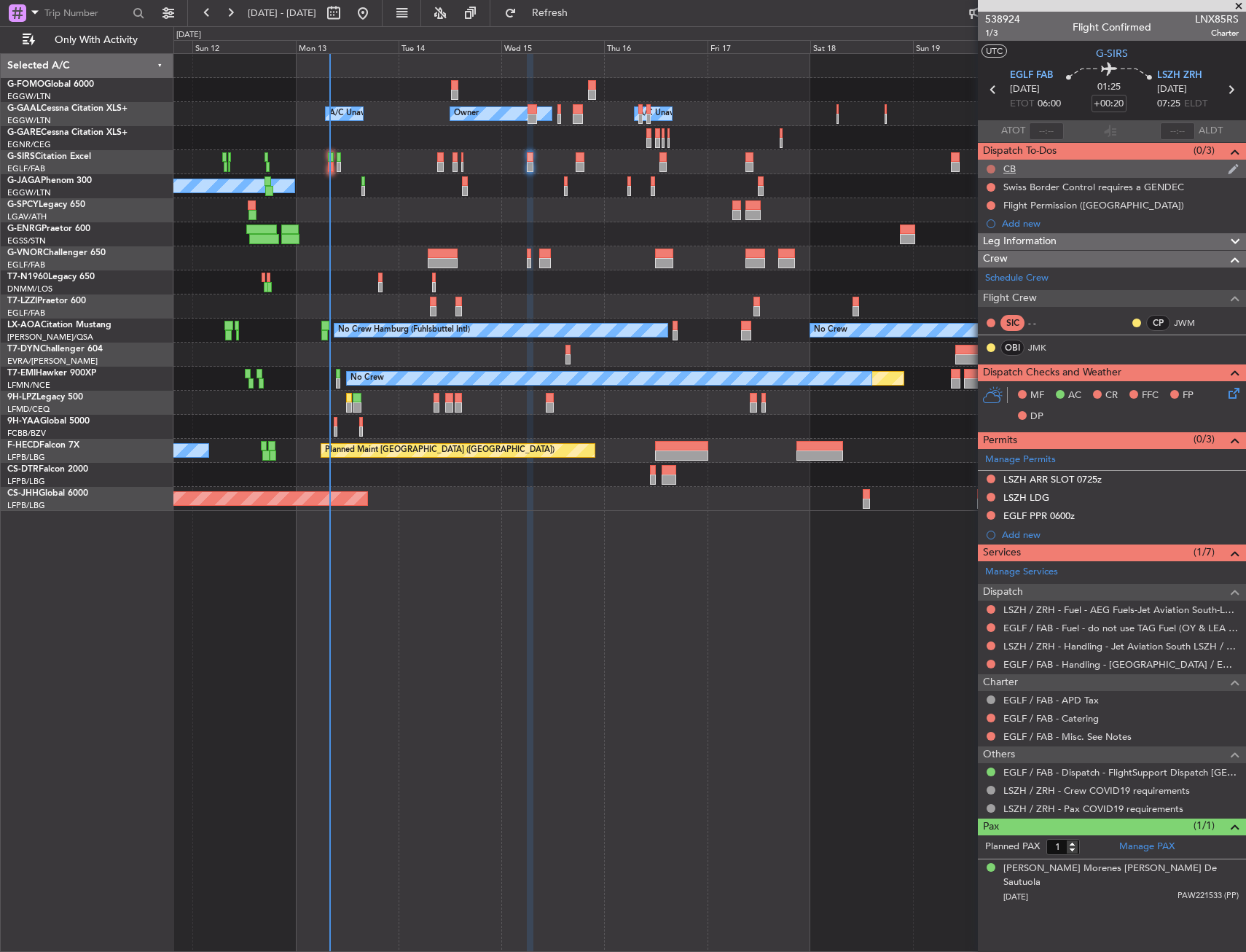
click at [993, 170] on button at bounding box center [991, 170] width 9 height 9
click at [981, 234] on span "Completed" at bounding box center [998, 234] width 48 height 15
click at [1055, 205] on div "Flight Permission (CH)" at bounding box center [1093, 205] width 180 height 13
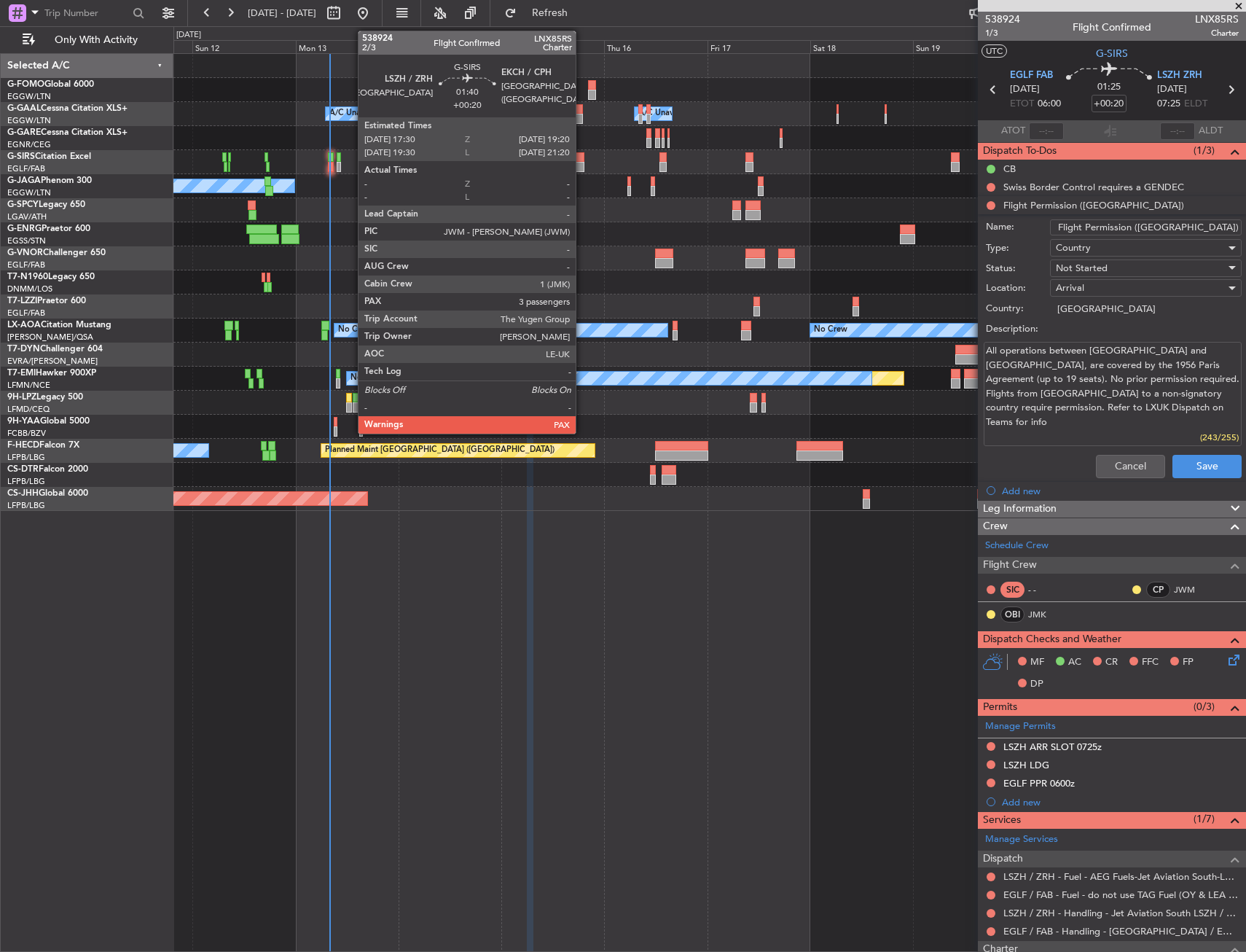
click at [582, 162] on div at bounding box center [579, 167] width 8 height 10
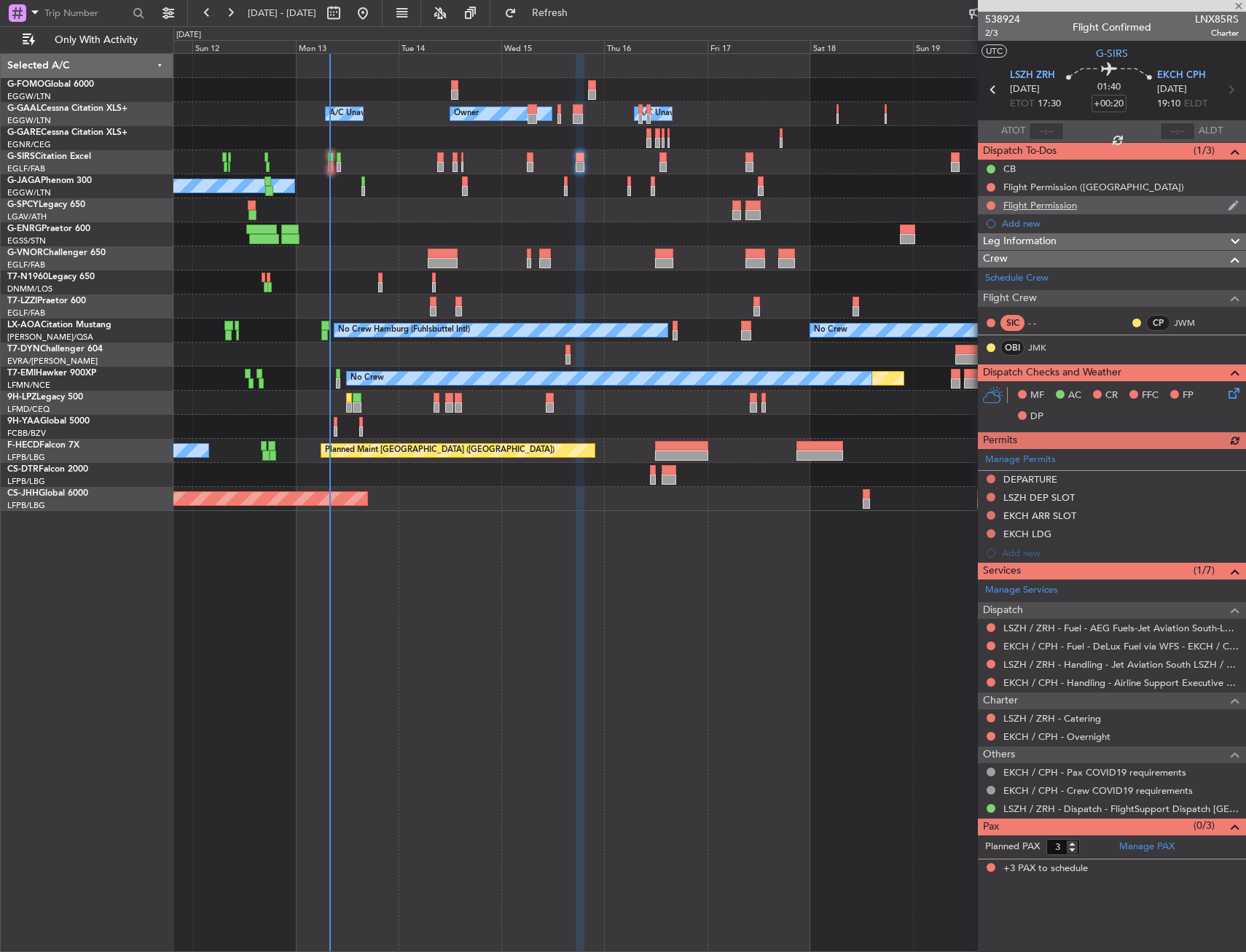
click at [1038, 210] on div "Flight Permission" at bounding box center [1040, 205] width 73 height 13
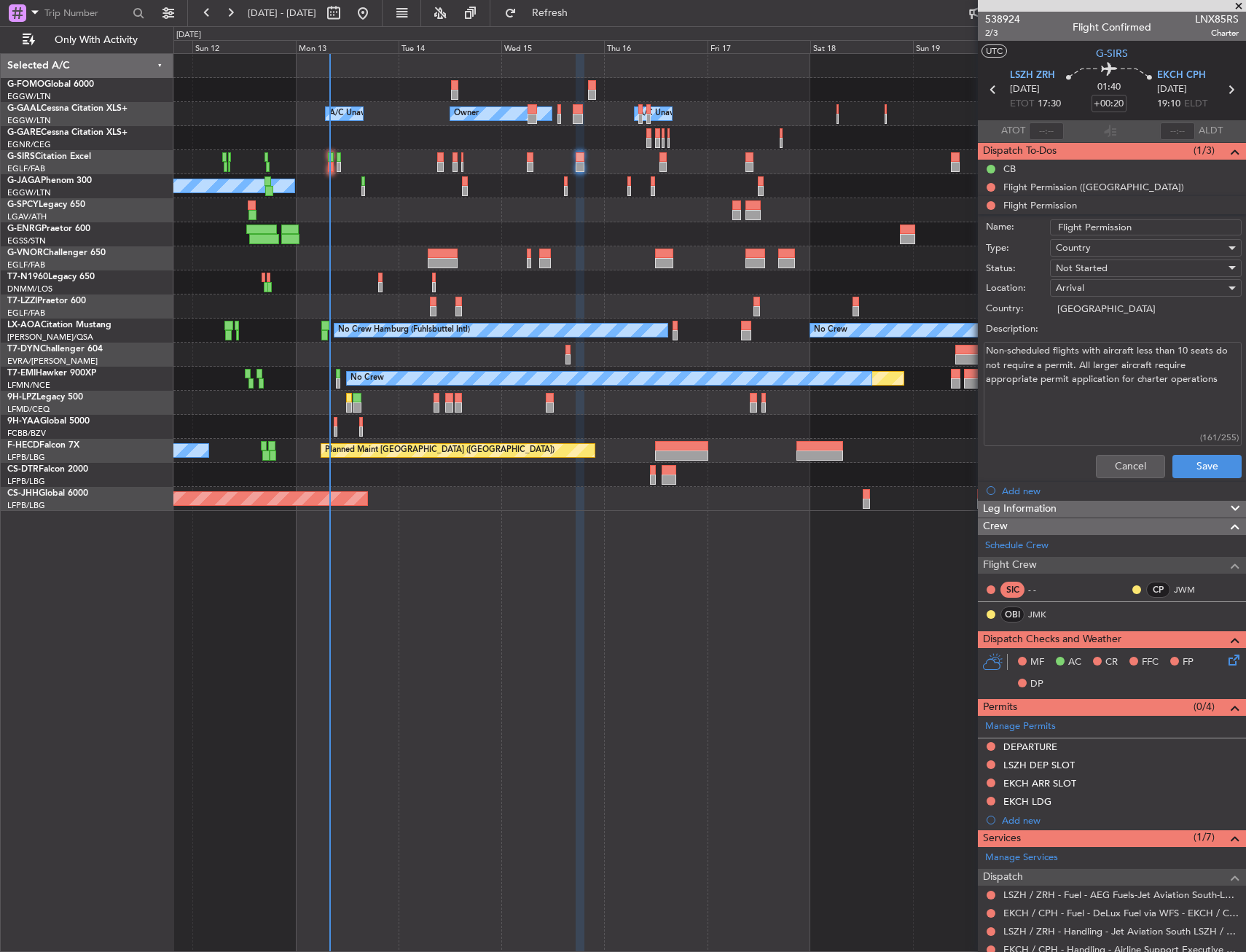
drag, startPoint x: 1004, startPoint y: 351, endPoint x: 1230, endPoint y: 380, distance: 227.9
click at [1230, 380] on div "Non-scheduled flights with aircraft less than 10 seats do not require a permit.…" at bounding box center [1111, 394] width 283 height 110
click at [1055, 374] on textarea "Non-scheduled flights with aircraft less than 10 seats do not require a permit.…" at bounding box center [1113, 394] width 258 height 104
drag, startPoint x: 1050, startPoint y: 355, endPoint x: 1180, endPoint y: 379, distance: 132.2
click at [1180, 379] on textarea "Non-scheduled flights with aircraft less than 10 seats do not require a permit.…" at bounding box center [1113, 394] width 258 height 104
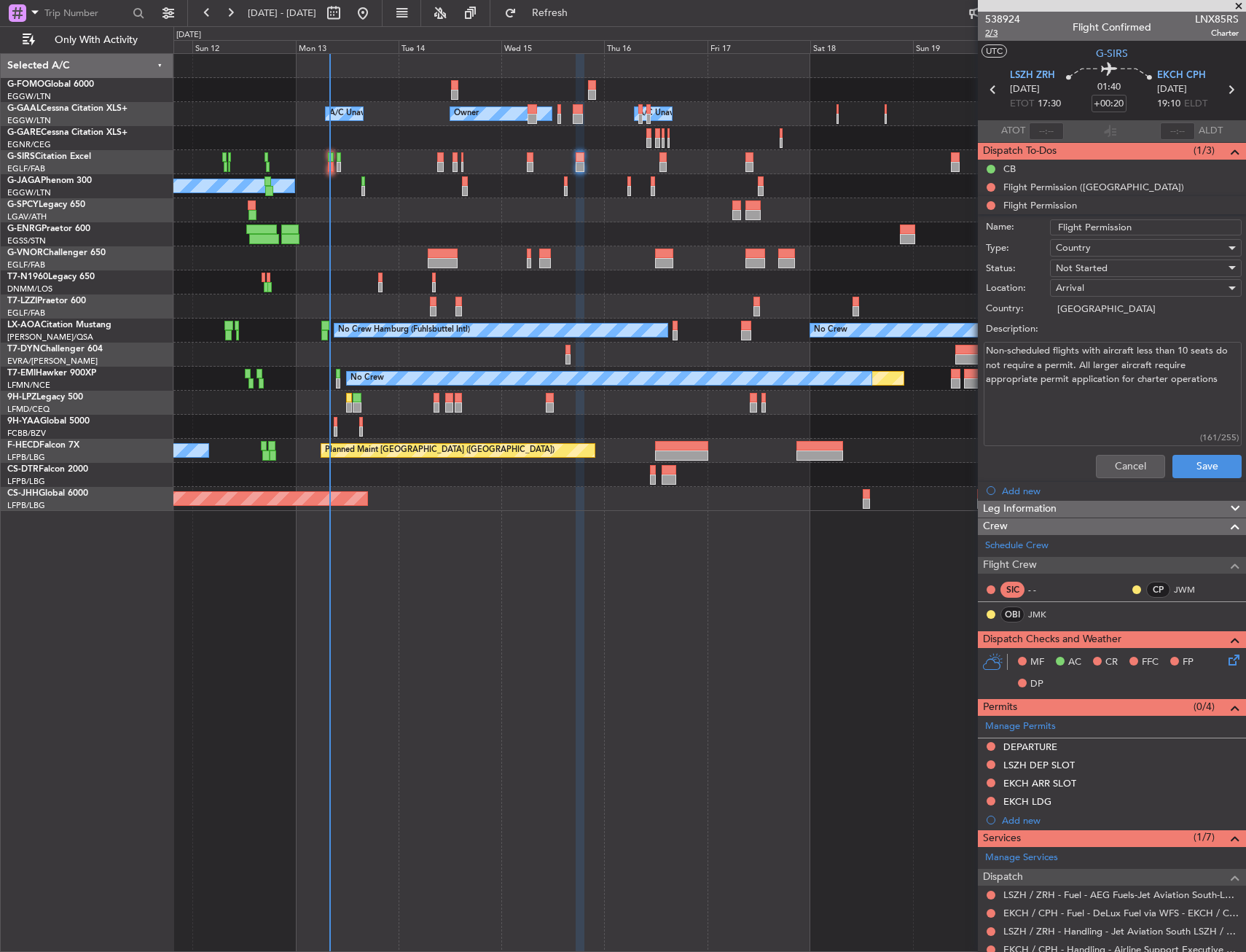
click at [993, 35] on span "2/3" at bounding box center [1002, 33] width 35 height 13
click at [1130, 462] on button "Cancel" at bounding box center [1131, 465] width 70 height 23
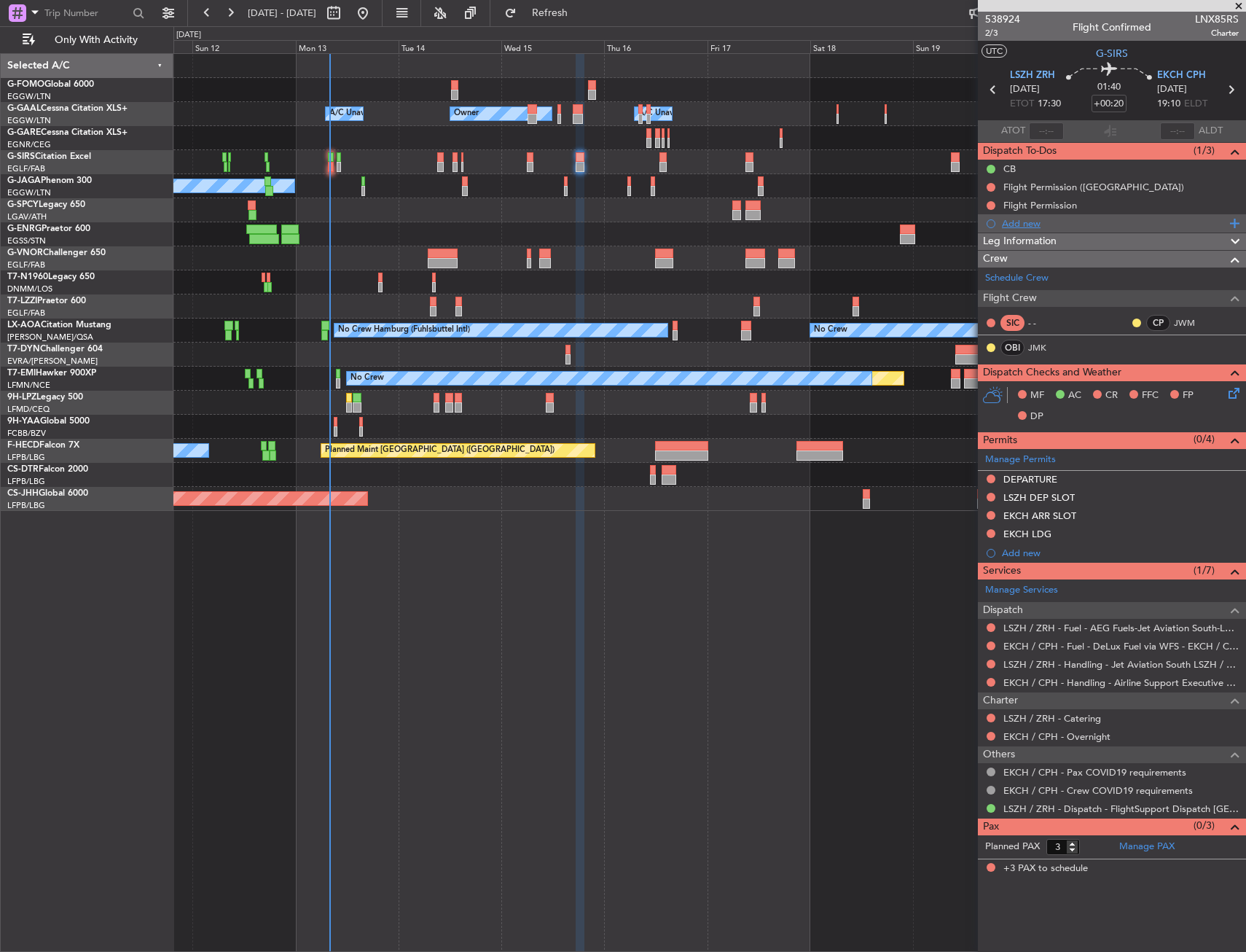
click at [1125, 223] on div "Add new" at bounding box center [1114, 224] width 224 height 13
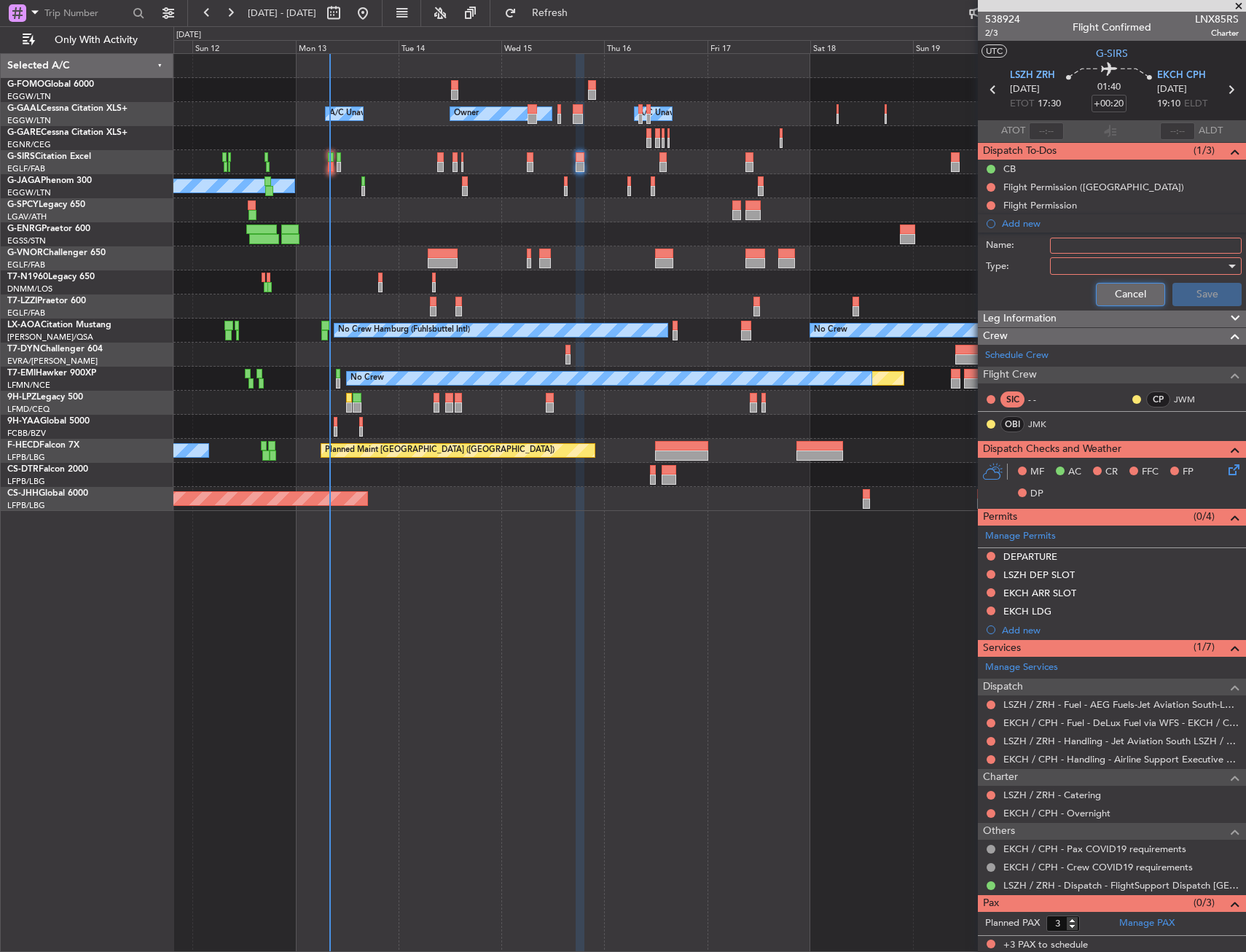
click at [1097, 292] on button "Cancel" at bounding box center [1131, 294] width 70 height 23
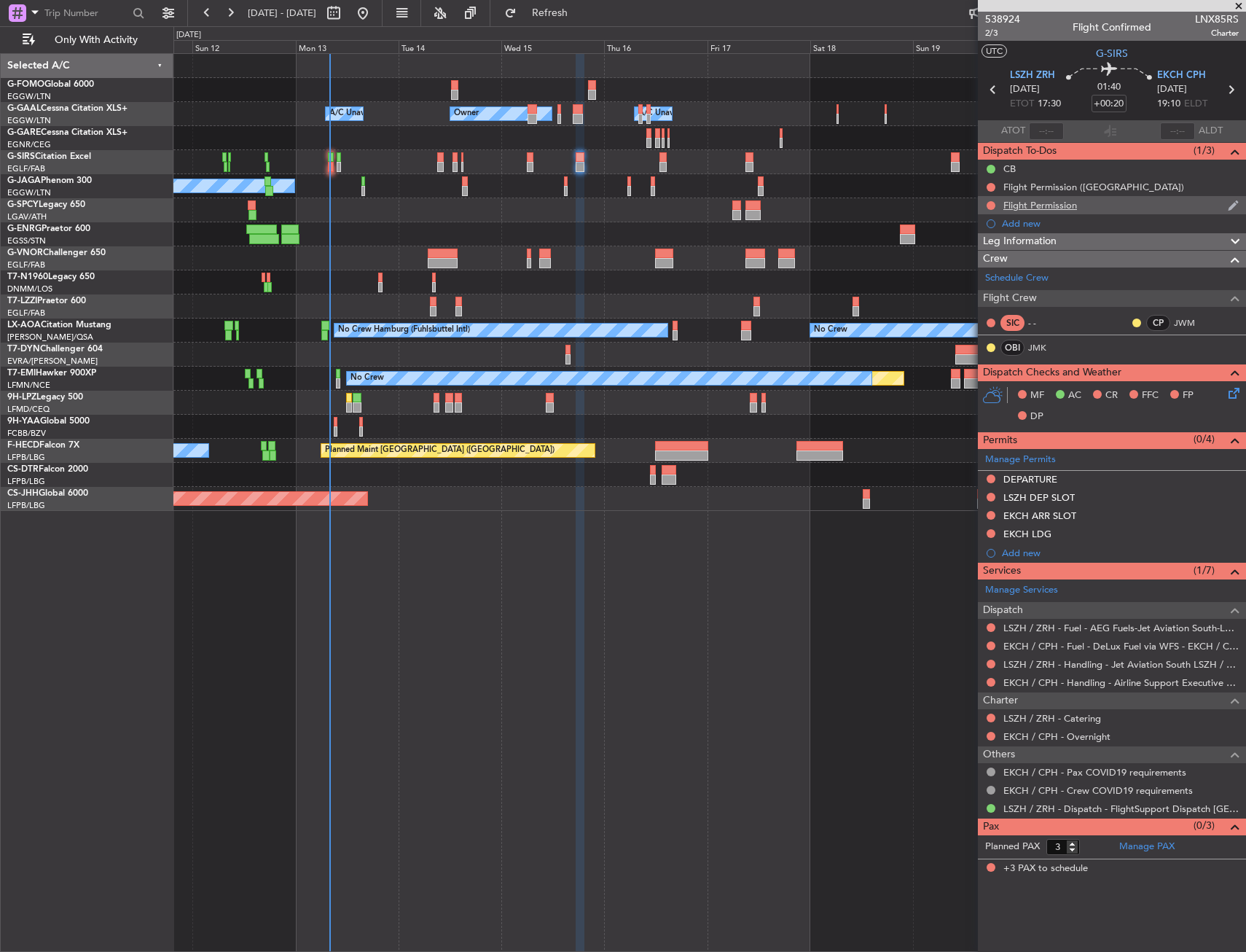
click at [1102, 210] on div "Flight Permission" at bounding box center [1111, 205] width 268 height 18
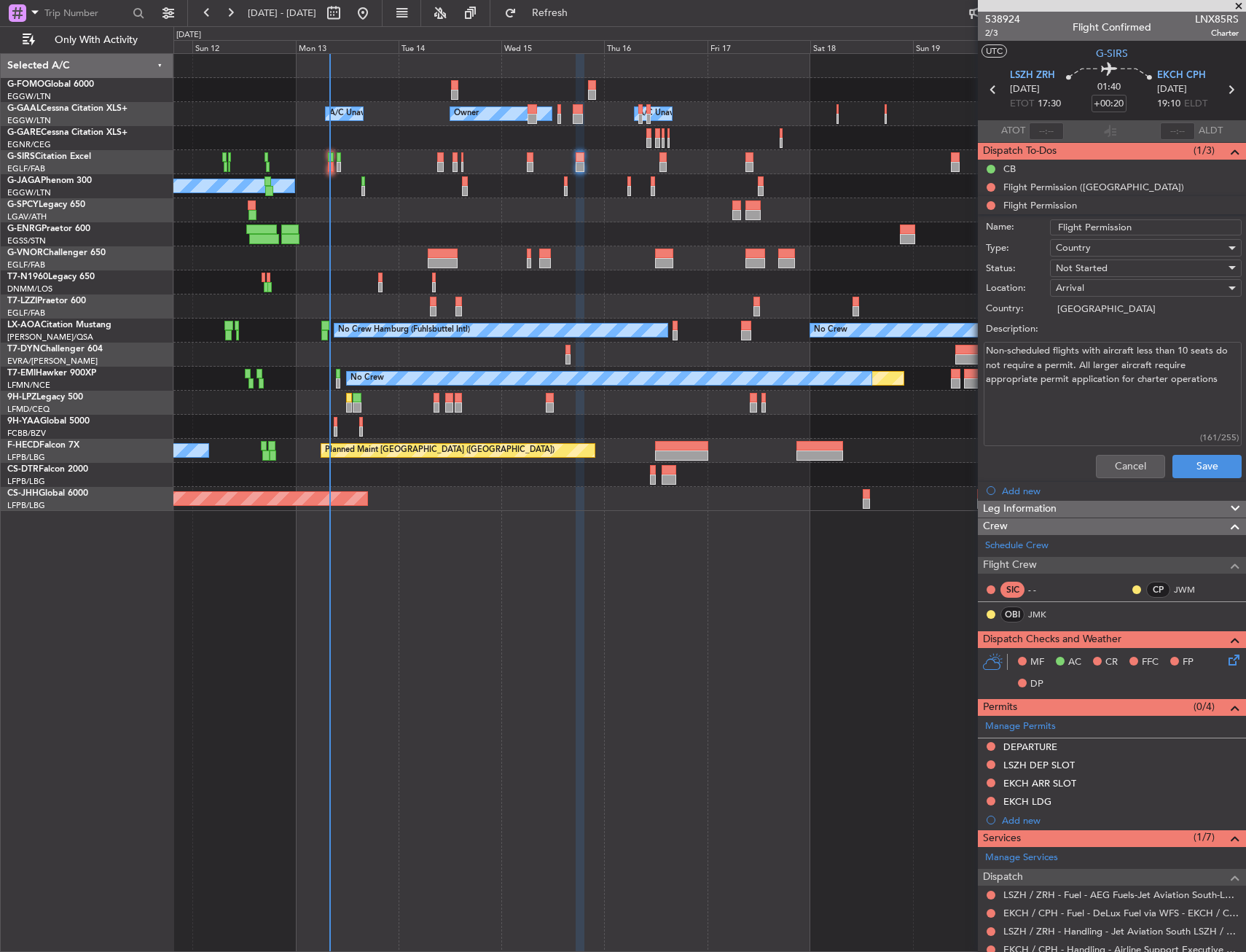
drag, startPoint x: 1029, startPoint y: 359, endPoint x: 1103, endPoint y: 375, distance: 75.7
click at [1103, 374] on textarea "Non-scheduled flights with aircraft less than 10 seats do not require a permit.…" at bounding box center [1113, 394] width 258 height 104
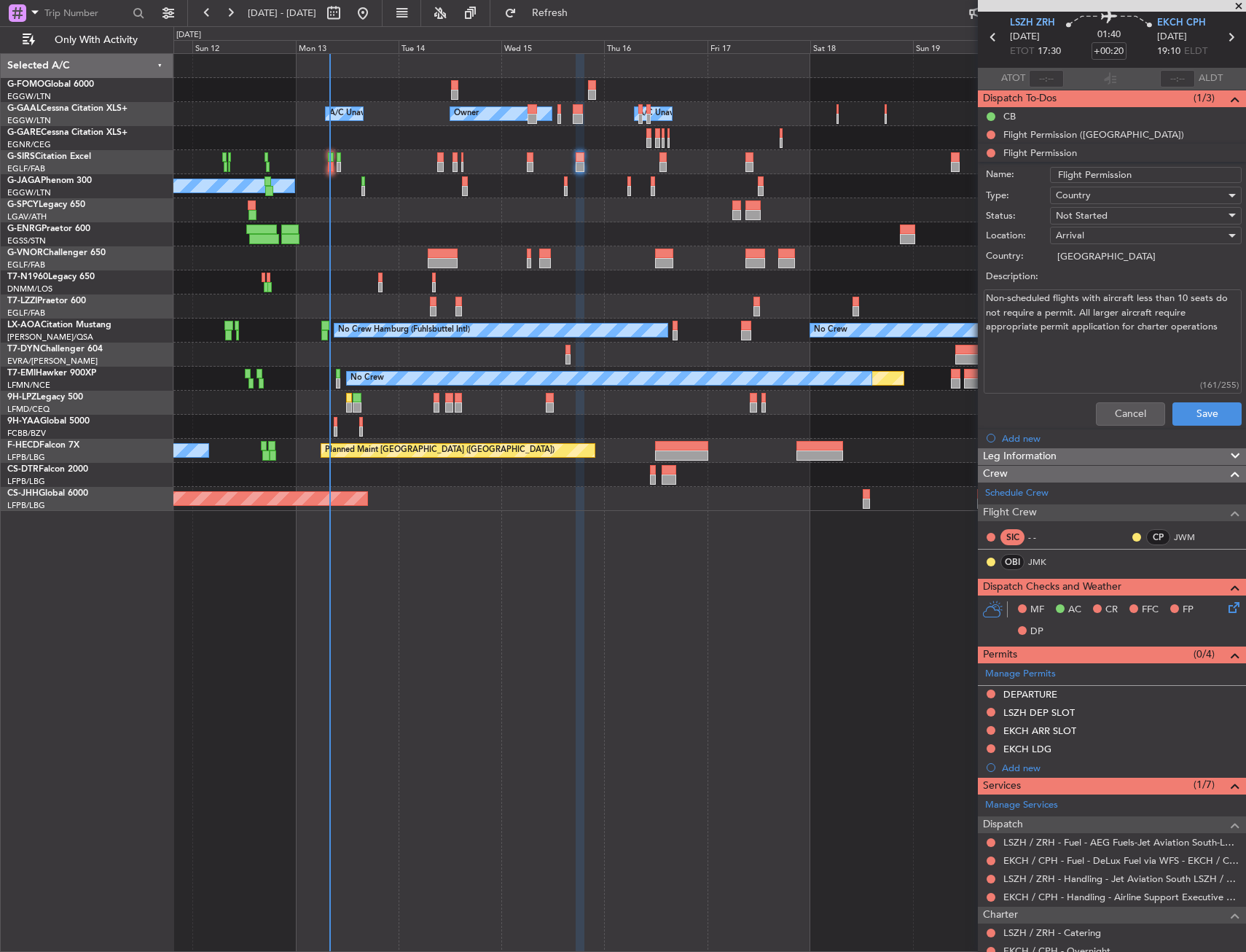
scroll to position [0, 0]
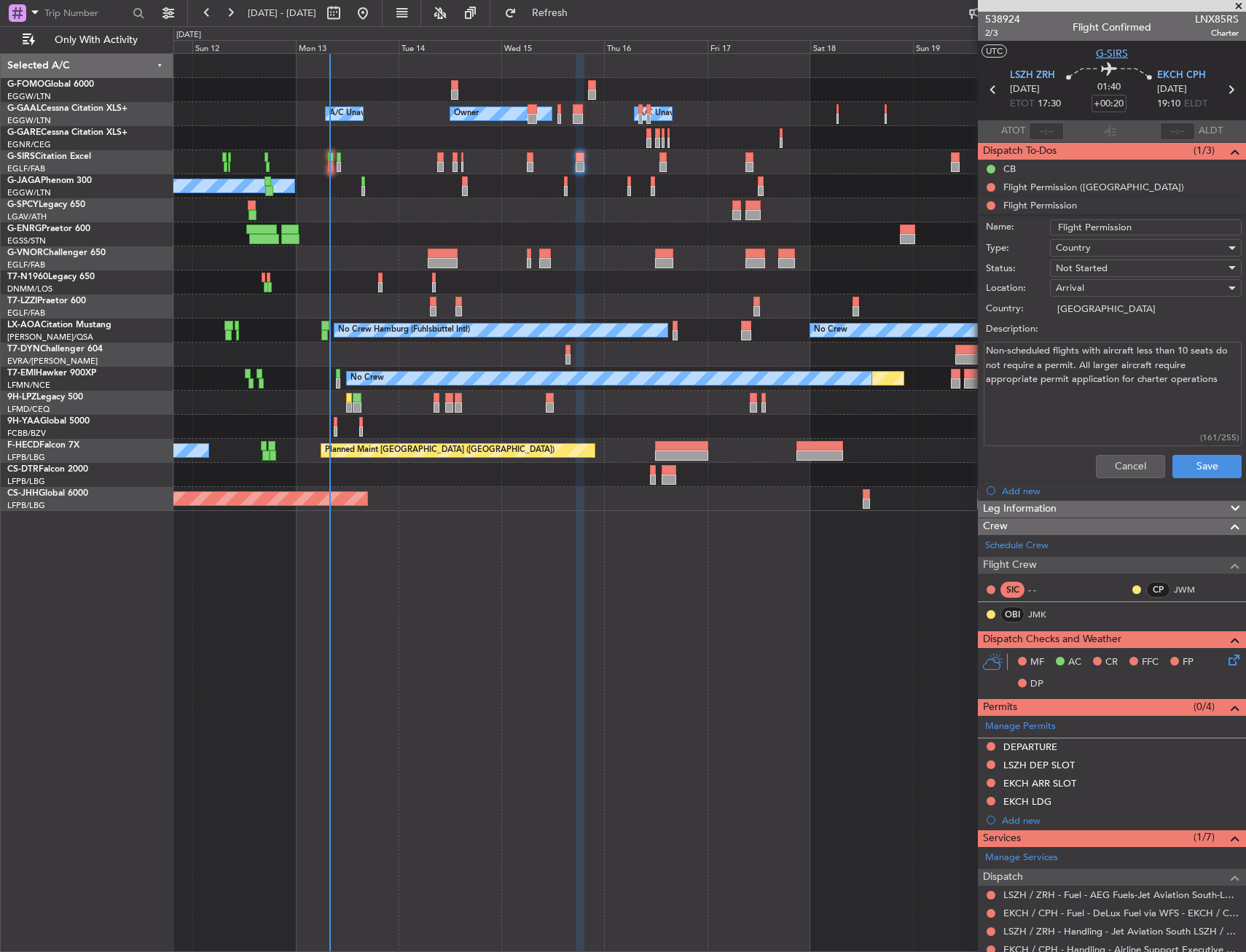
click at [1109, 50] on span "G-SIRS" at bounding box center [1111, 53] width 32 height 16
click at [1126, 462] on button "Cancel" at bounding box center [1131, 465] width 70 height 23
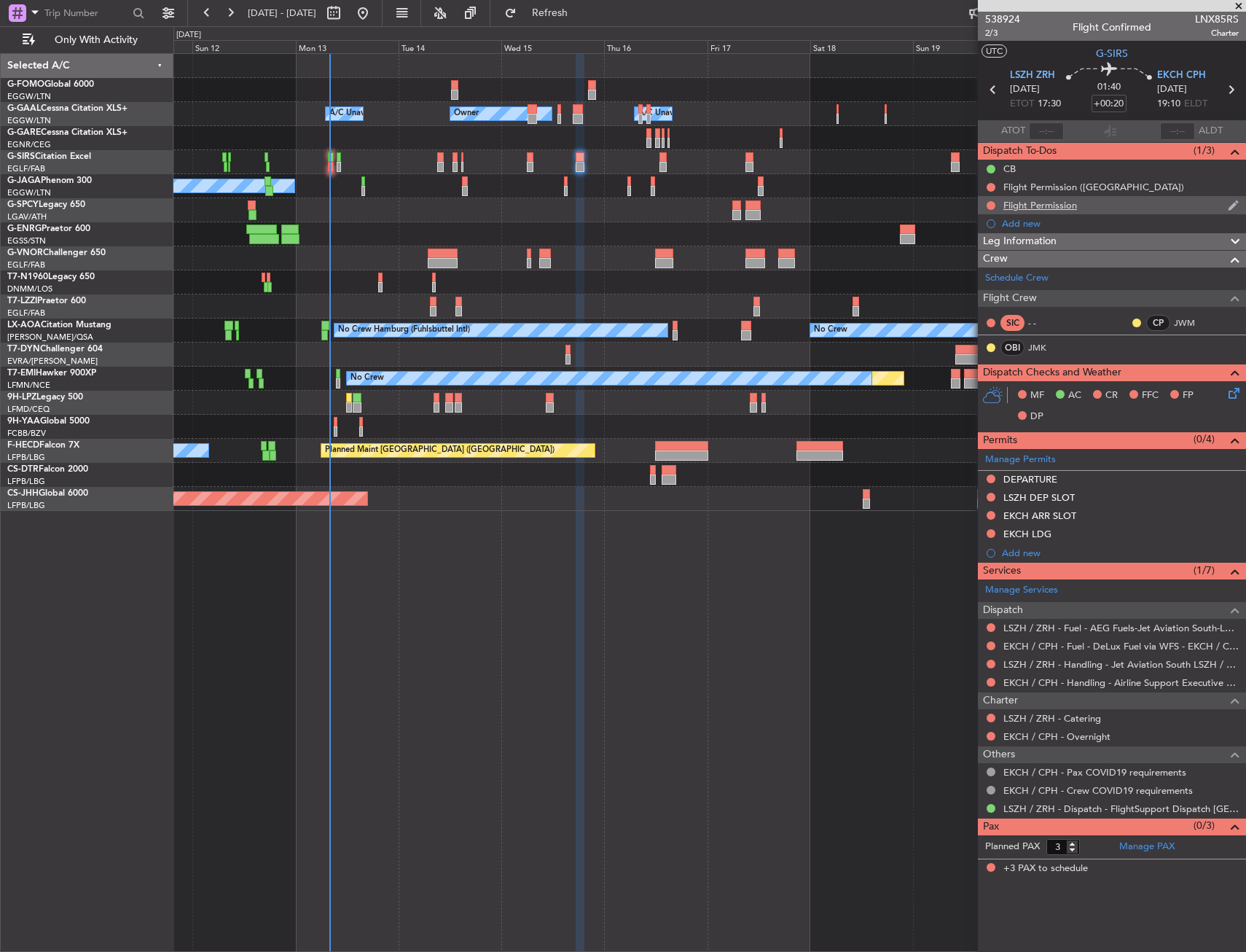
click at [1092, 209] on div "Flight Permission" at bounding box center [1111, 205] width 268 height 18
click at [456, 395] on div "Owner A/C Unavailable Owner A/C Unavailable Planned Maint Oxford (Kidlington) A…" at bounding box center [709, 282] width 1072 height 457
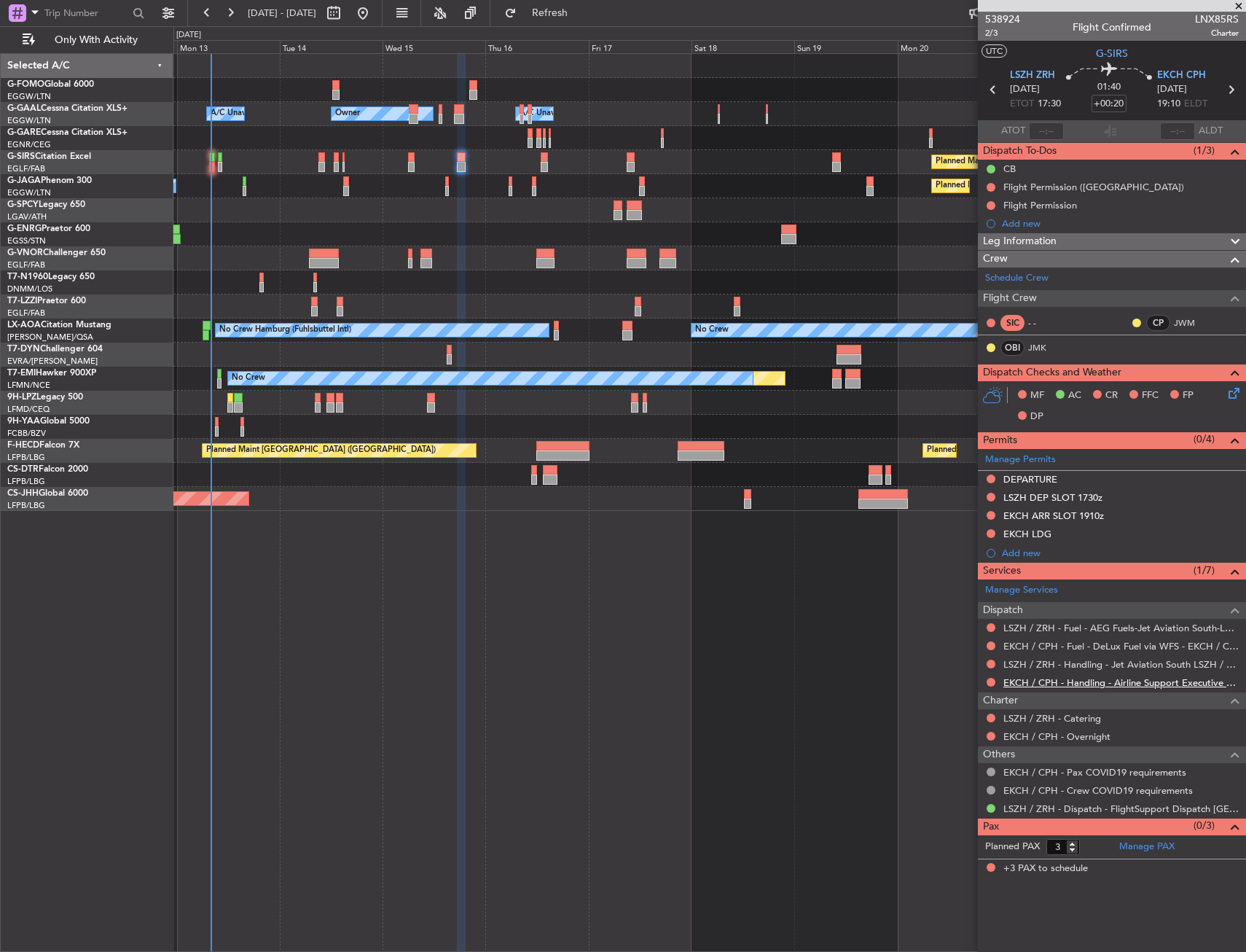
click at [1078, 678] on link "EKCH / CPH - Handling - Airline Support Executive EKCH / CPH" at bounding box center [1120, 683] width 235 height 13
drag, startPoint x: 566, startPoint y: 16, endPoint x: 536, endPoint y: 69, distance: 60.9
click at [566, 16] on span "Refresh" at bounding box center [550, 13] width 61 height 10
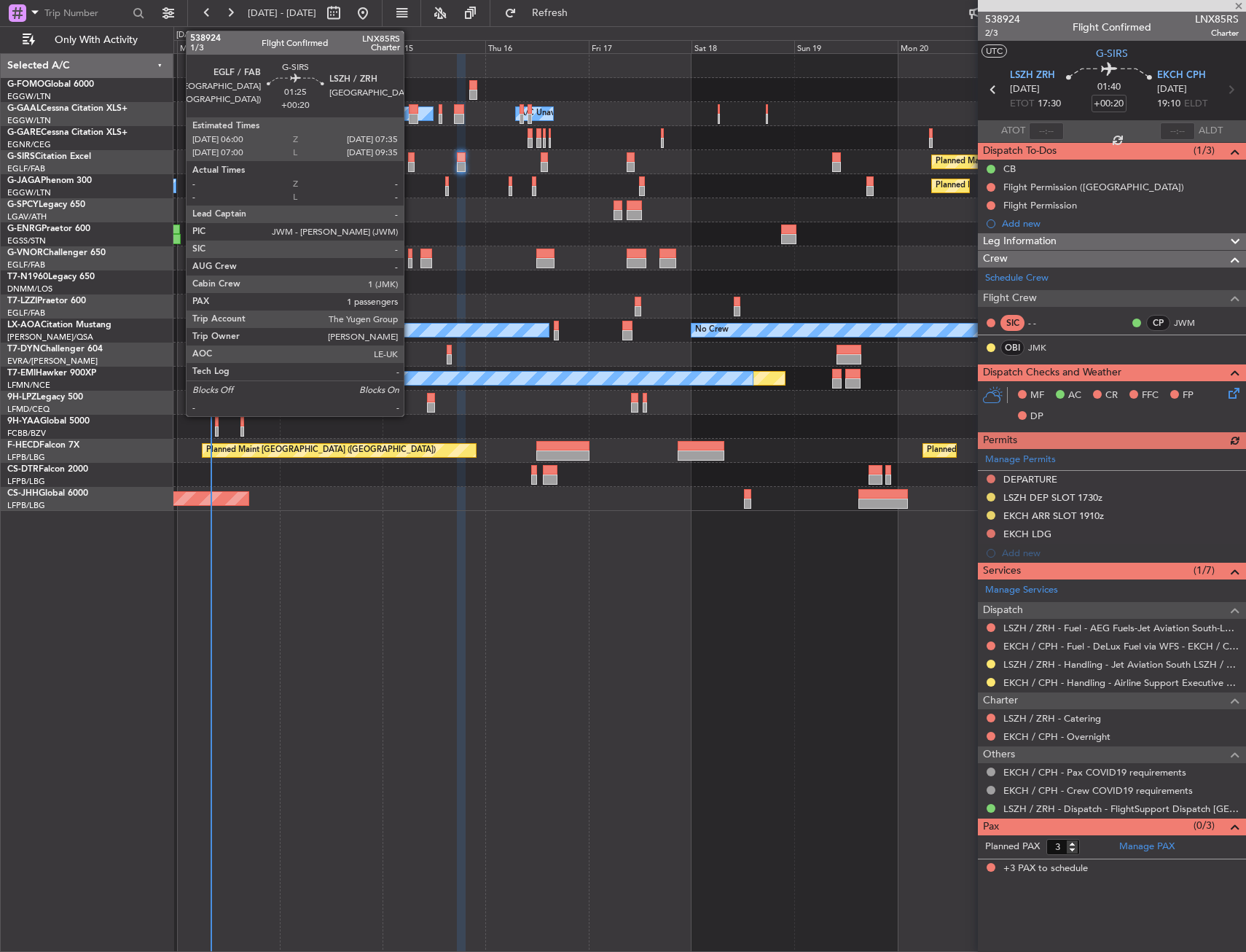
click at [410, 159] on div at bounding box center [411, 157] width 7 height 10
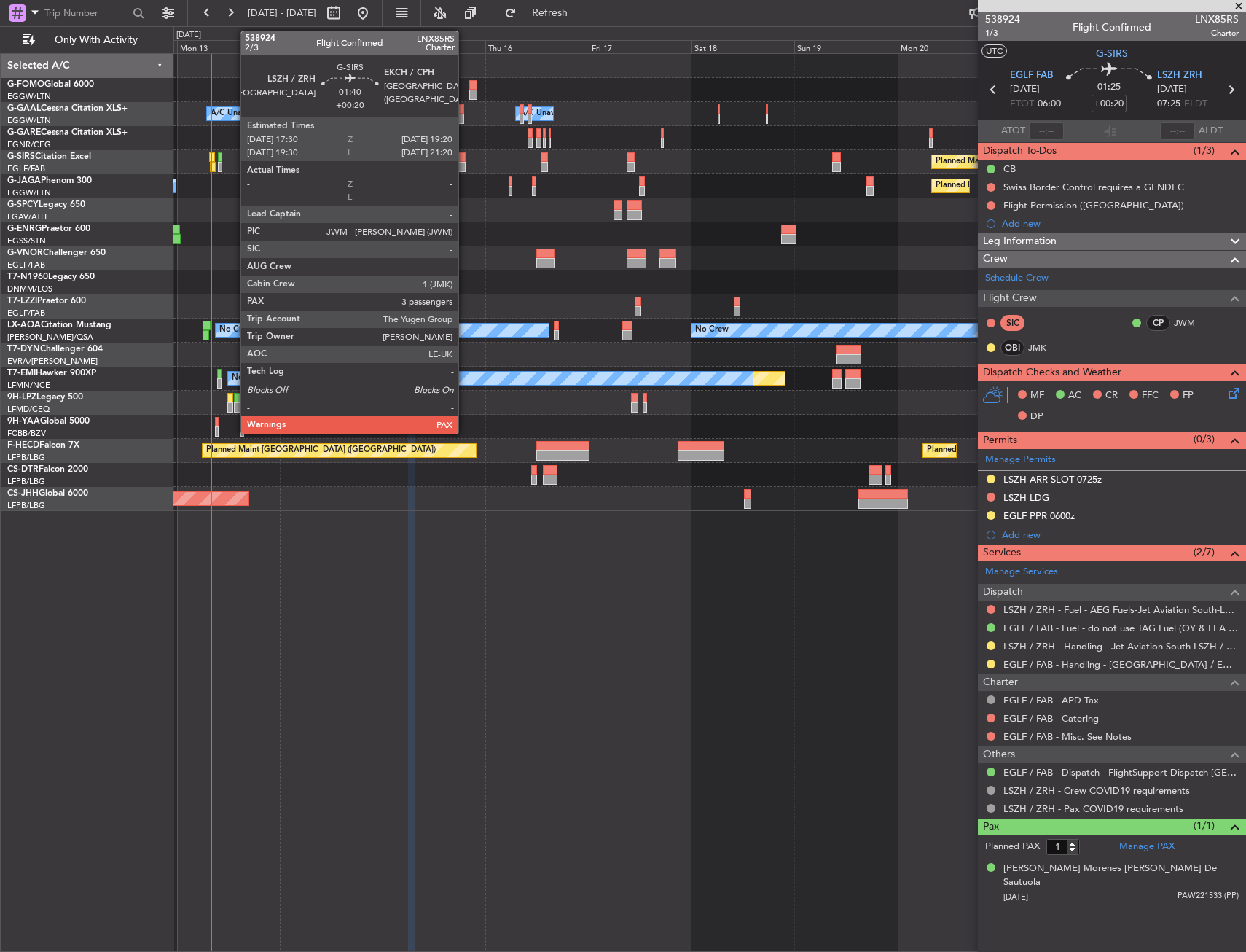
click at [465, 164] on div at bounding box center [461, 167] width 8 height 10
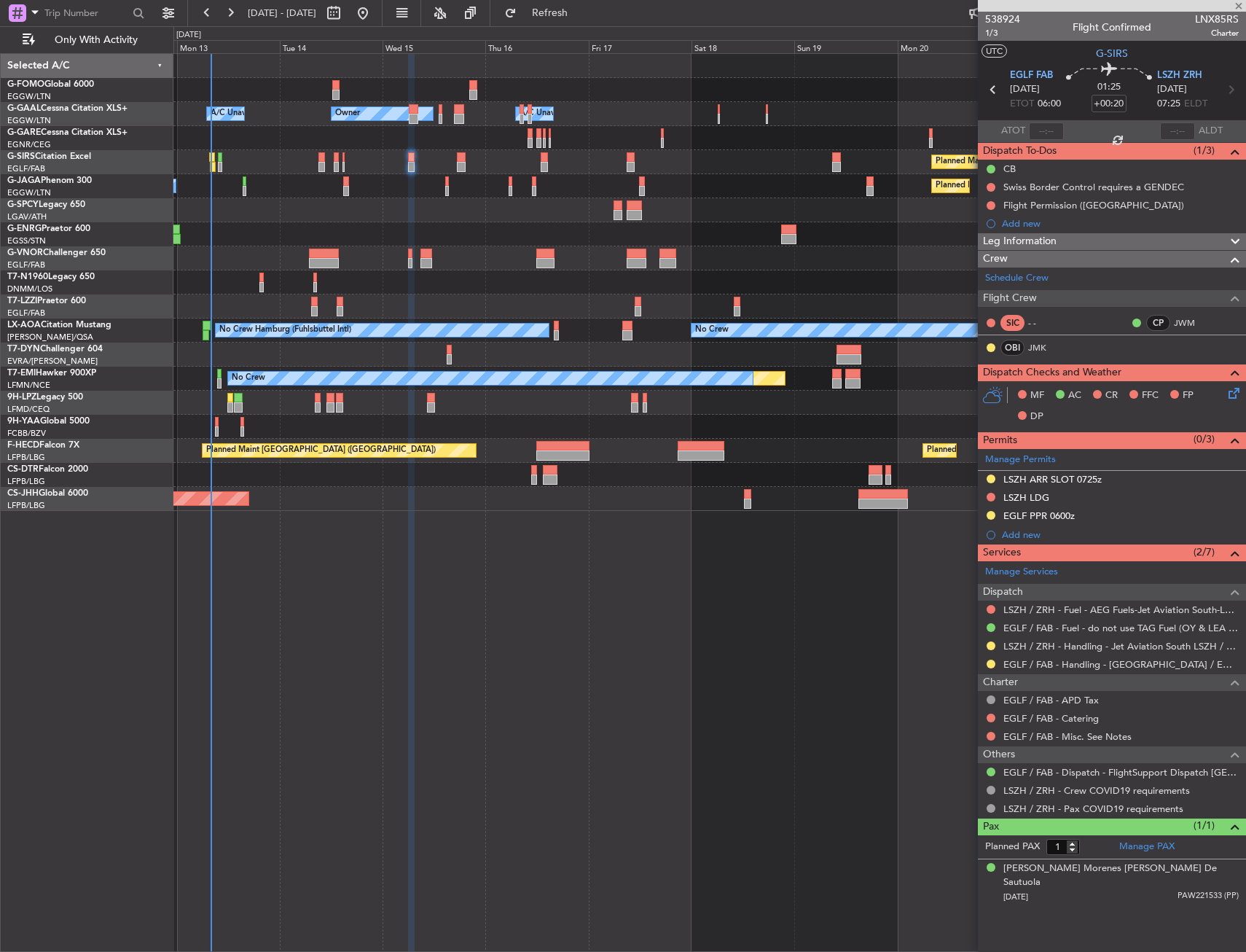
type input "3"
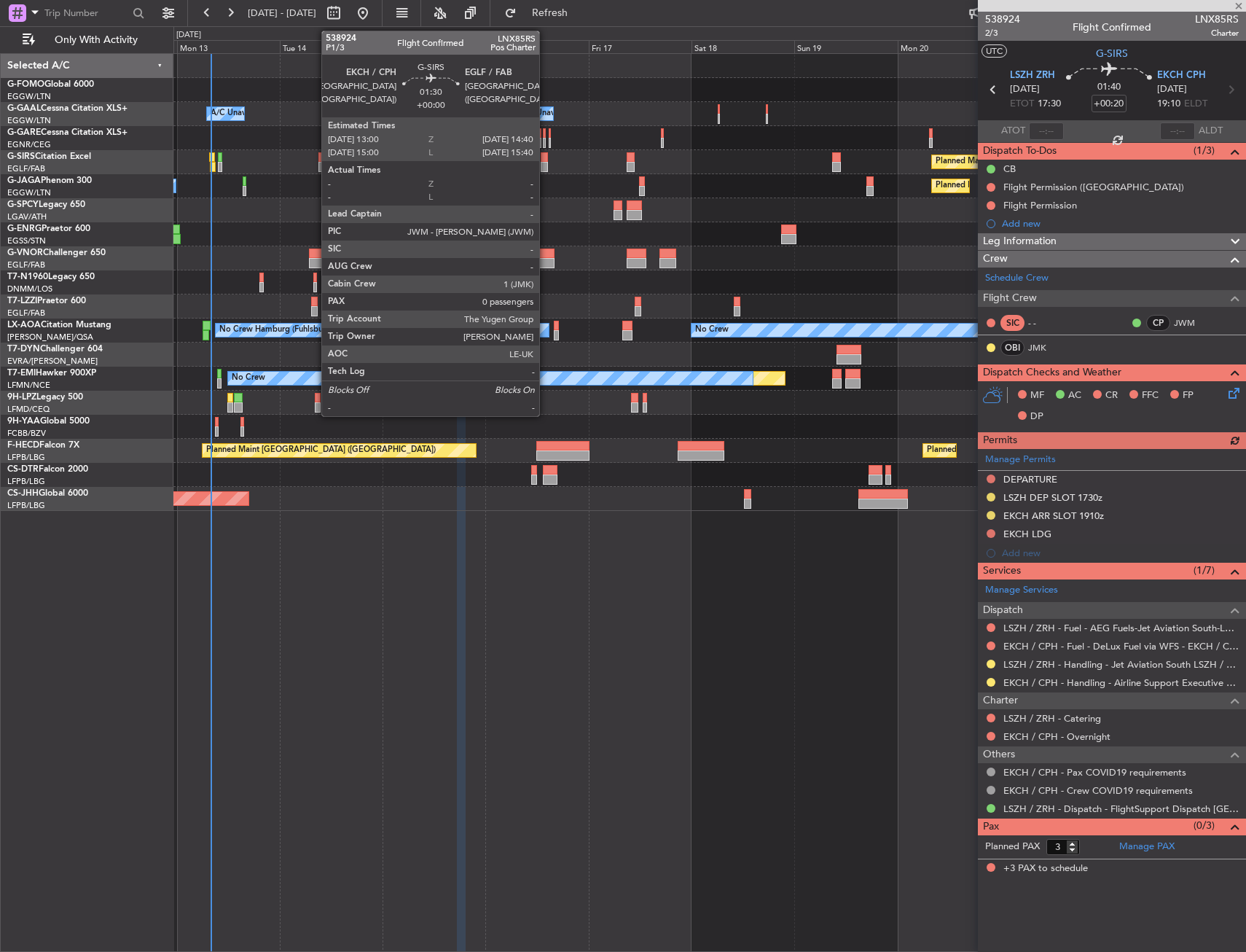
click at [546, 159] on div at bounding box center [544, 157] width 7 height 10
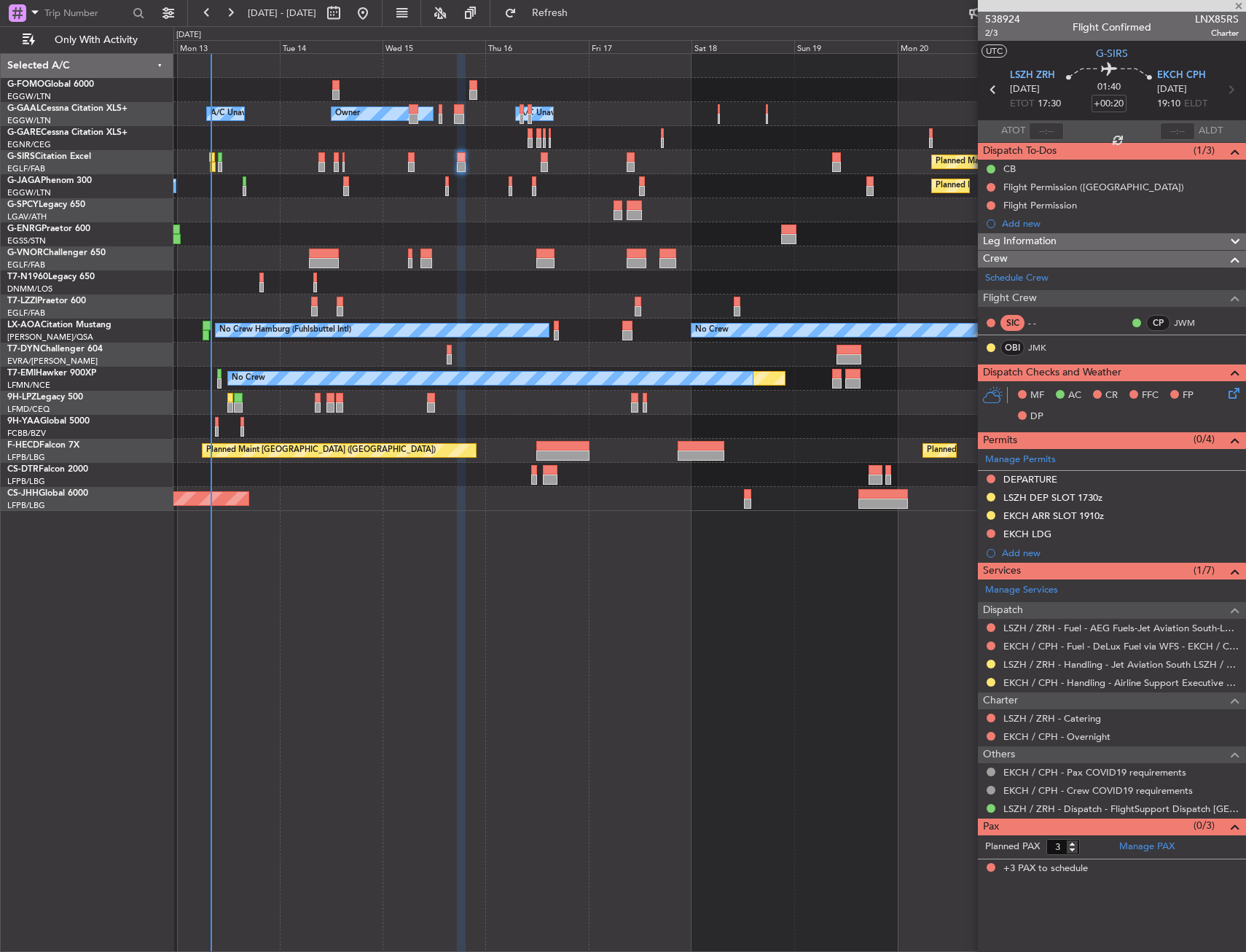
type input "0"
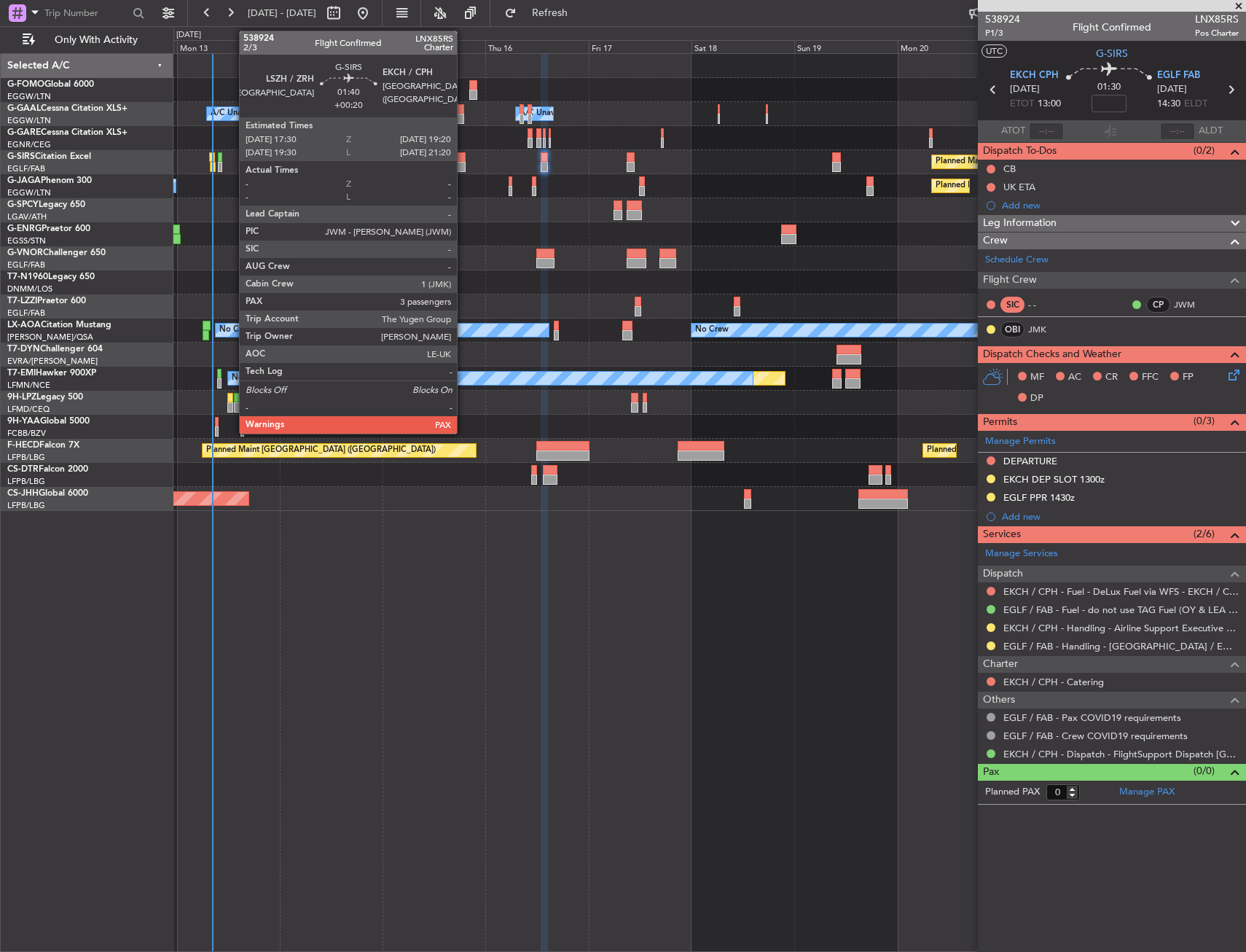
click at [464, 159] on div at bounding box center [461, 157] width 8 height 10
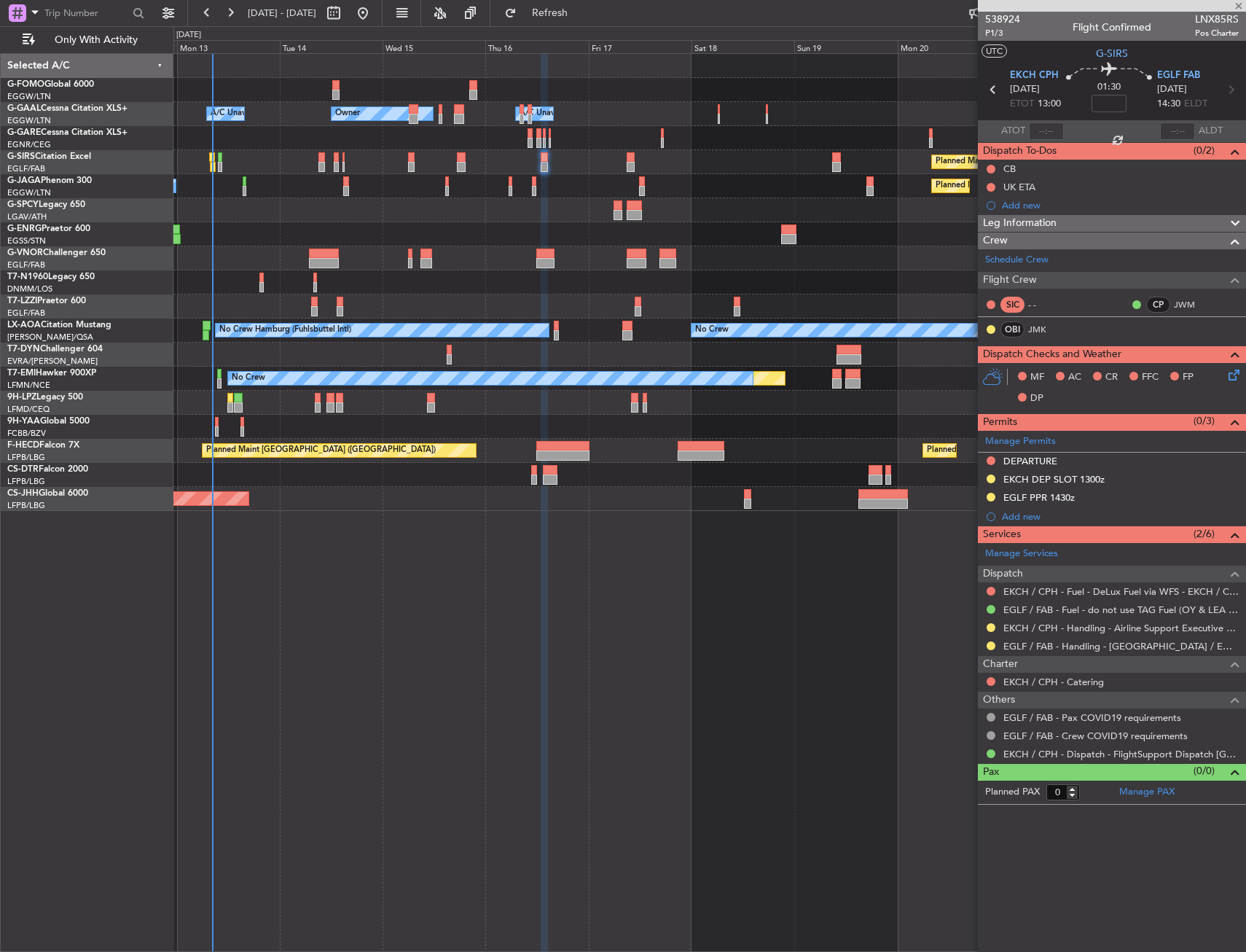
type input "+00:20"
type input "3"
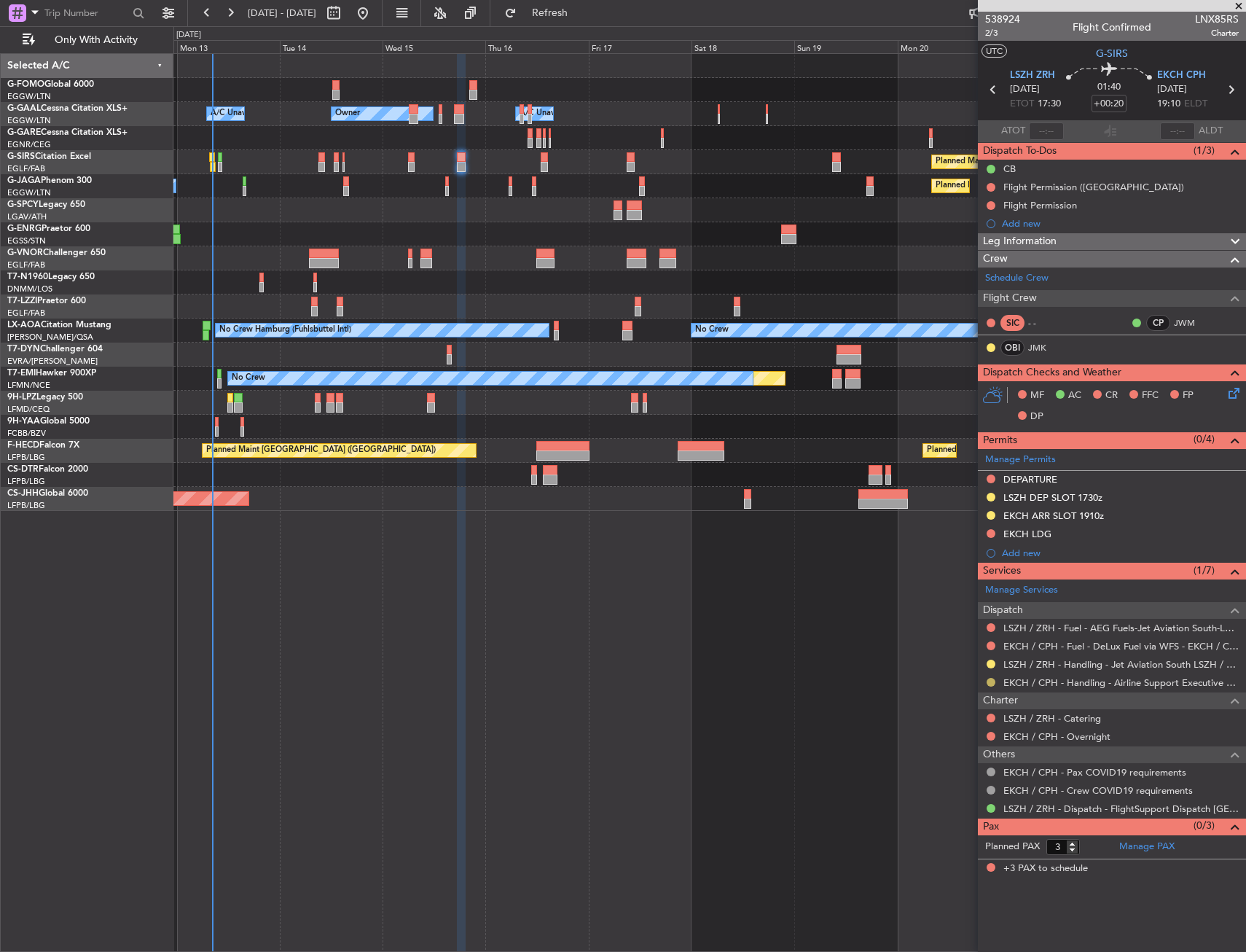
click at [988, 679] on button at bounding box center [991, 683] width 9 height 9
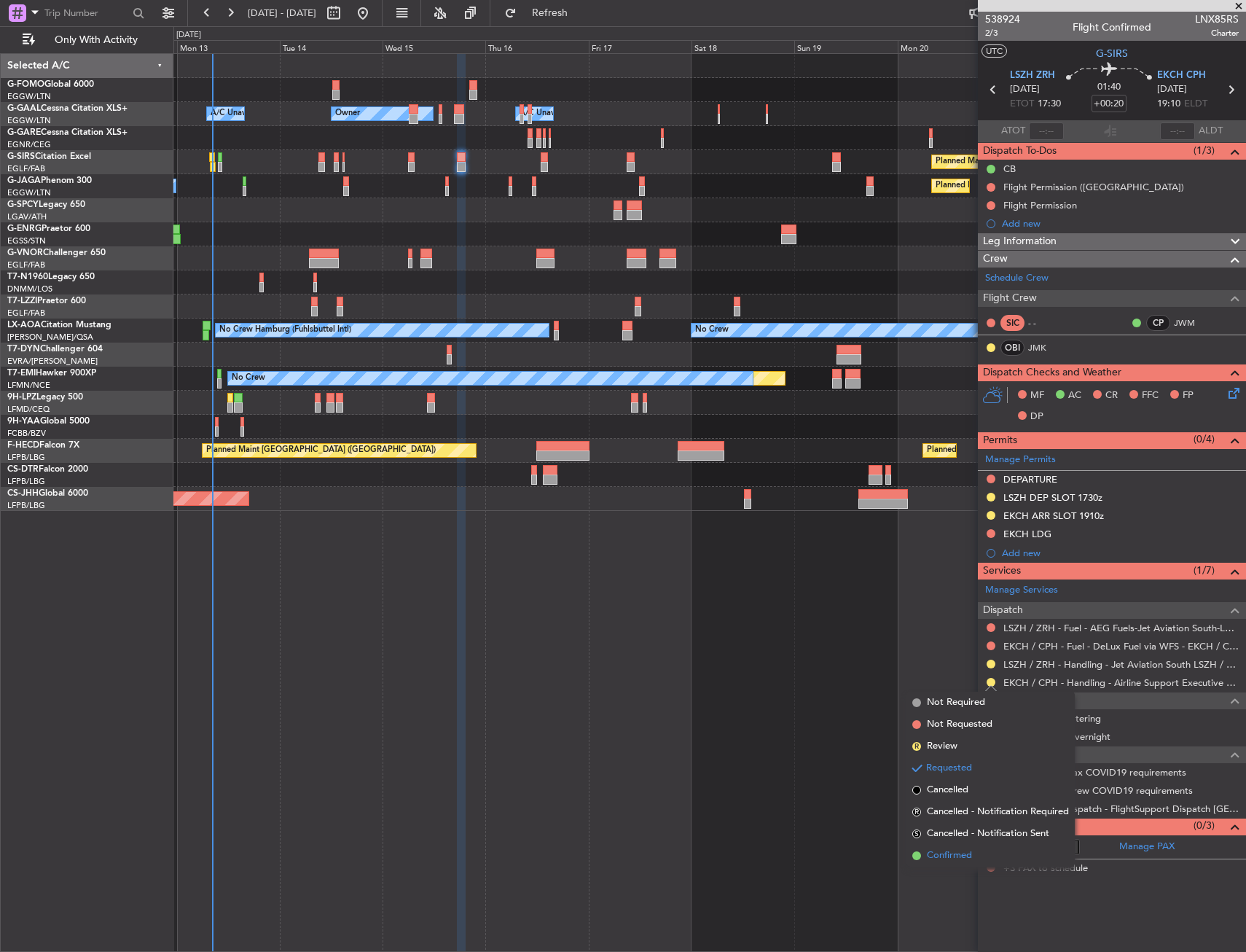
click at [937, 856] on span "Confirmed" at bounding box center [949, 856] width 45 height 15
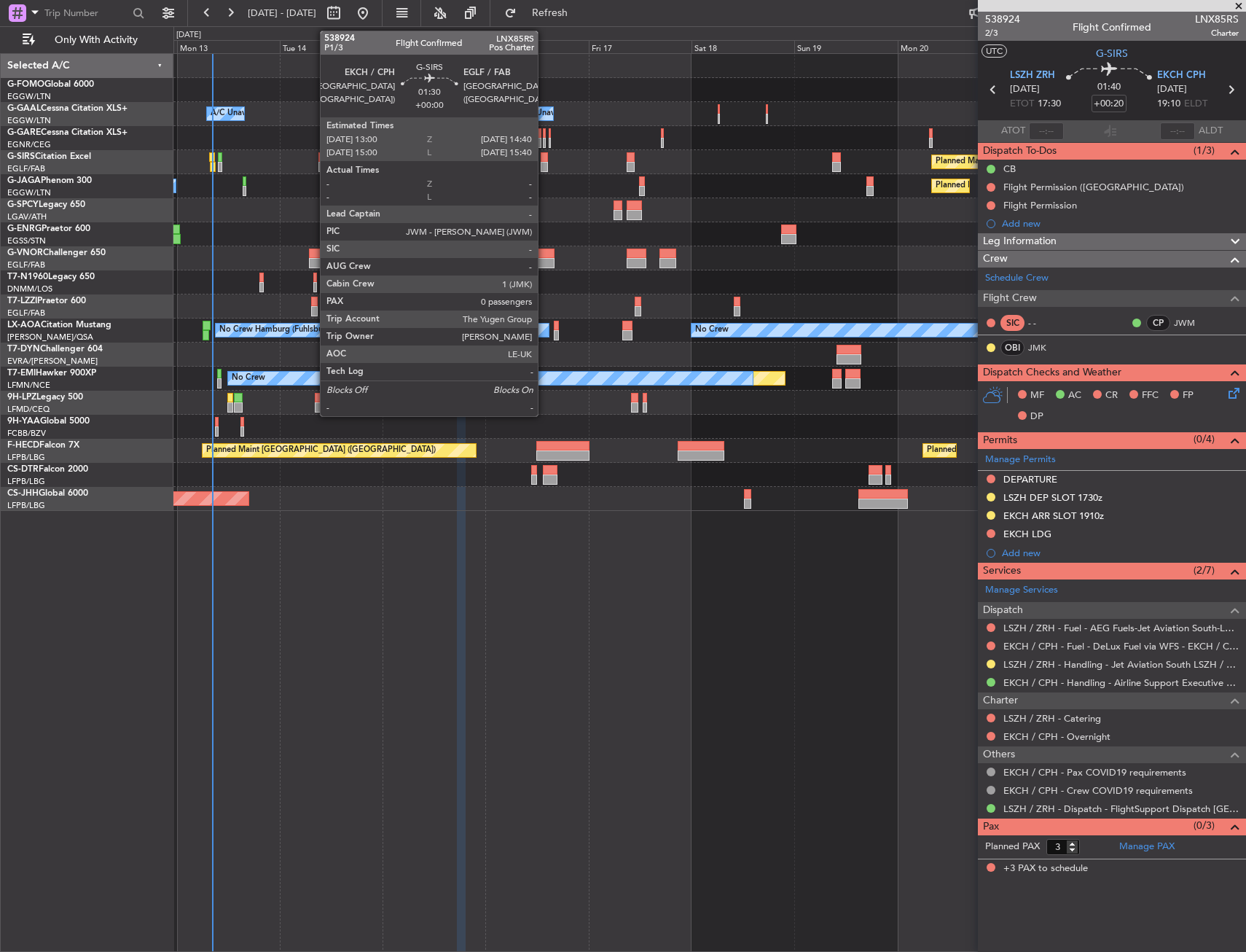
click at [544, 159] on div at bounding box center [544, 157] width 7 height 10
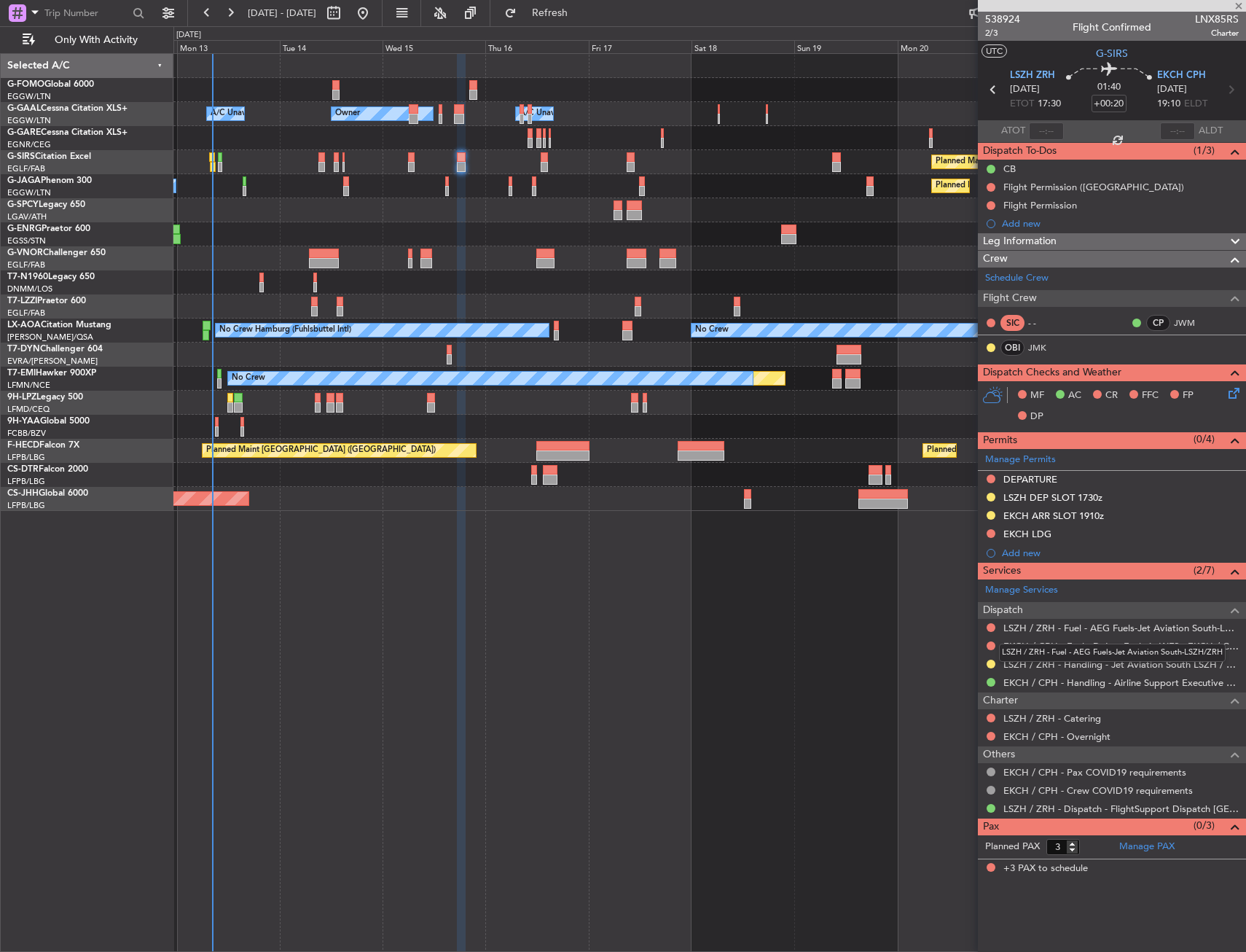
type input "0"
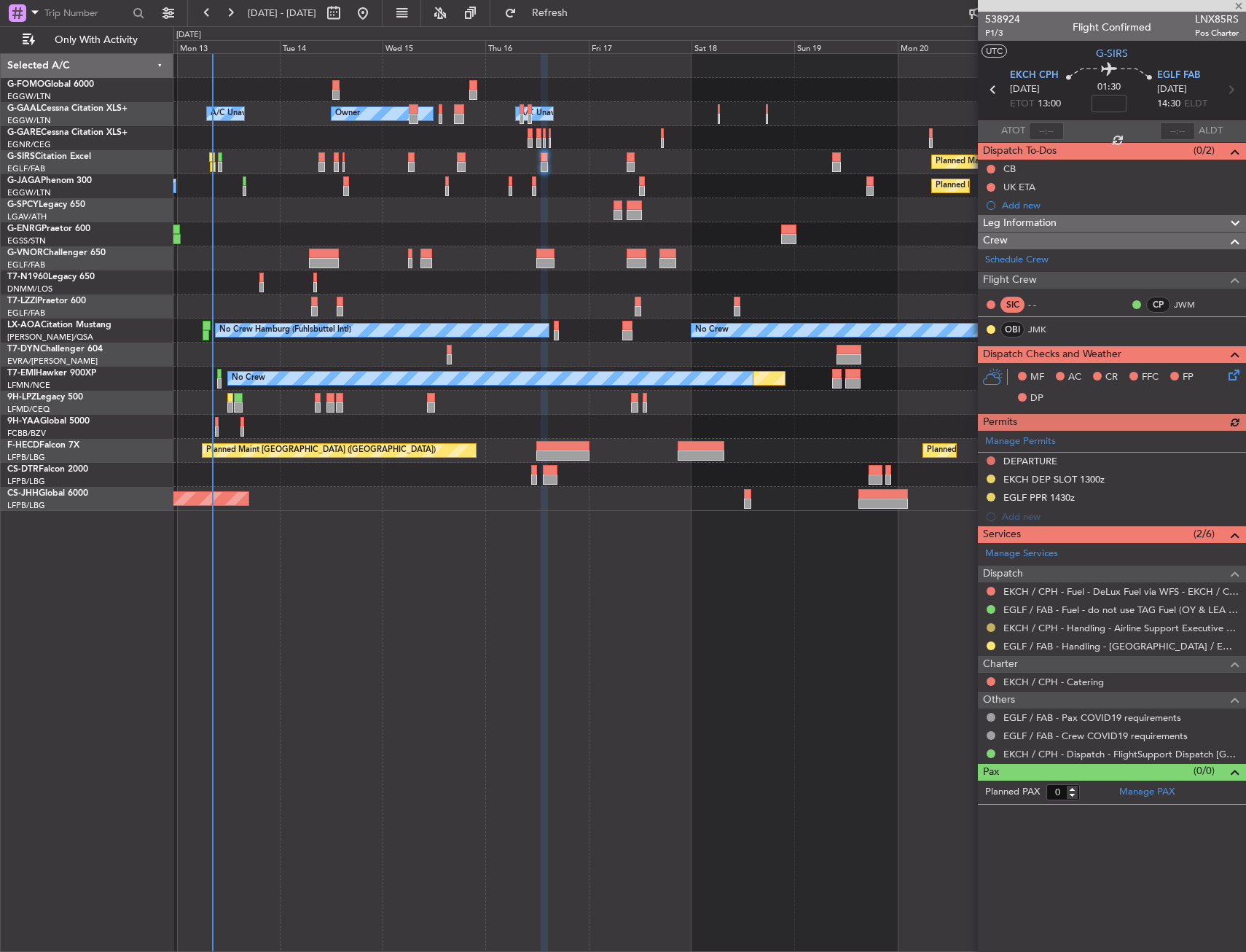
click at [991, 625] on button at bounding box center [991, 628] width 9 height 9
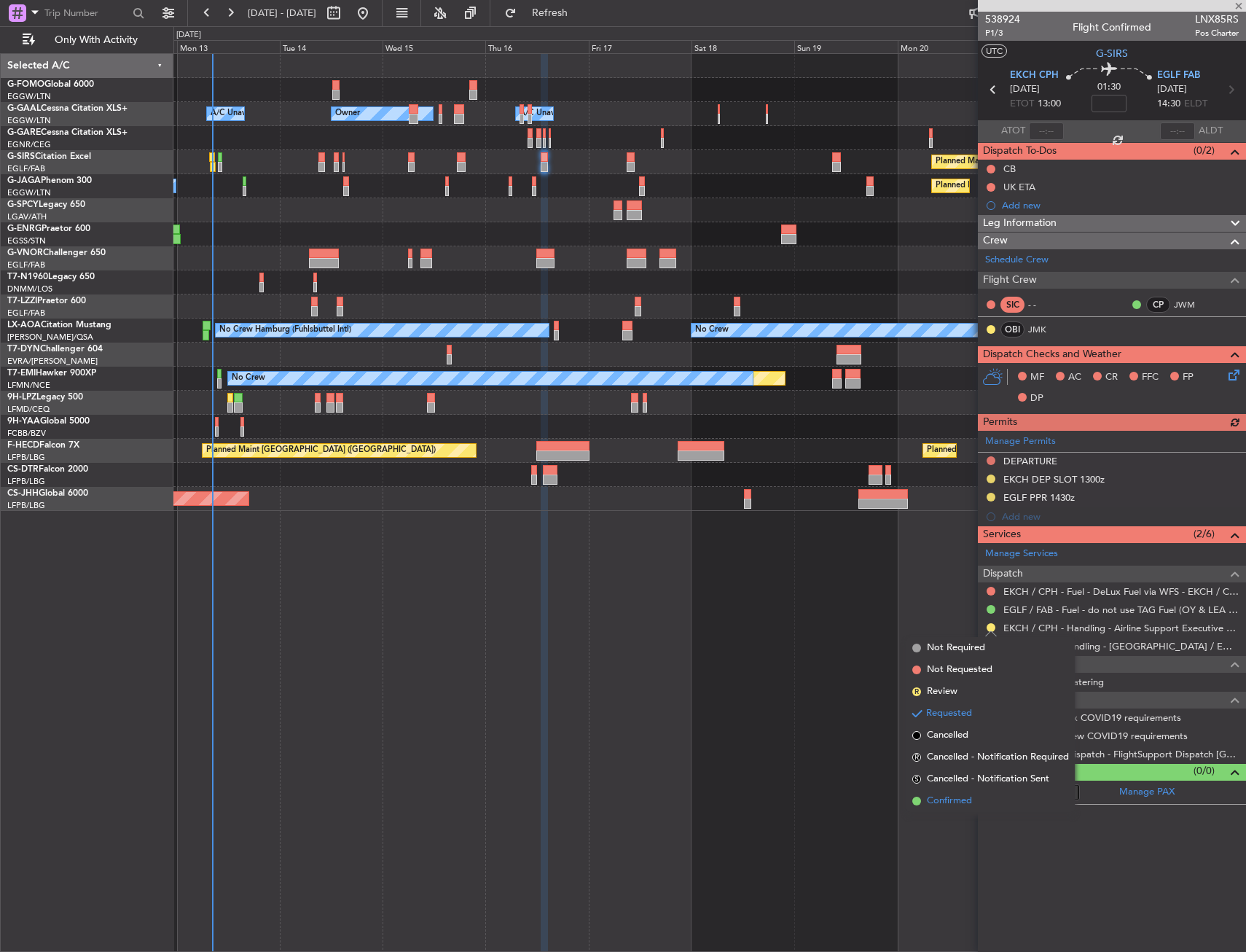
click at [973, 799] on li "Confirmed" at bounding box center [990, 801] width 169 height 22
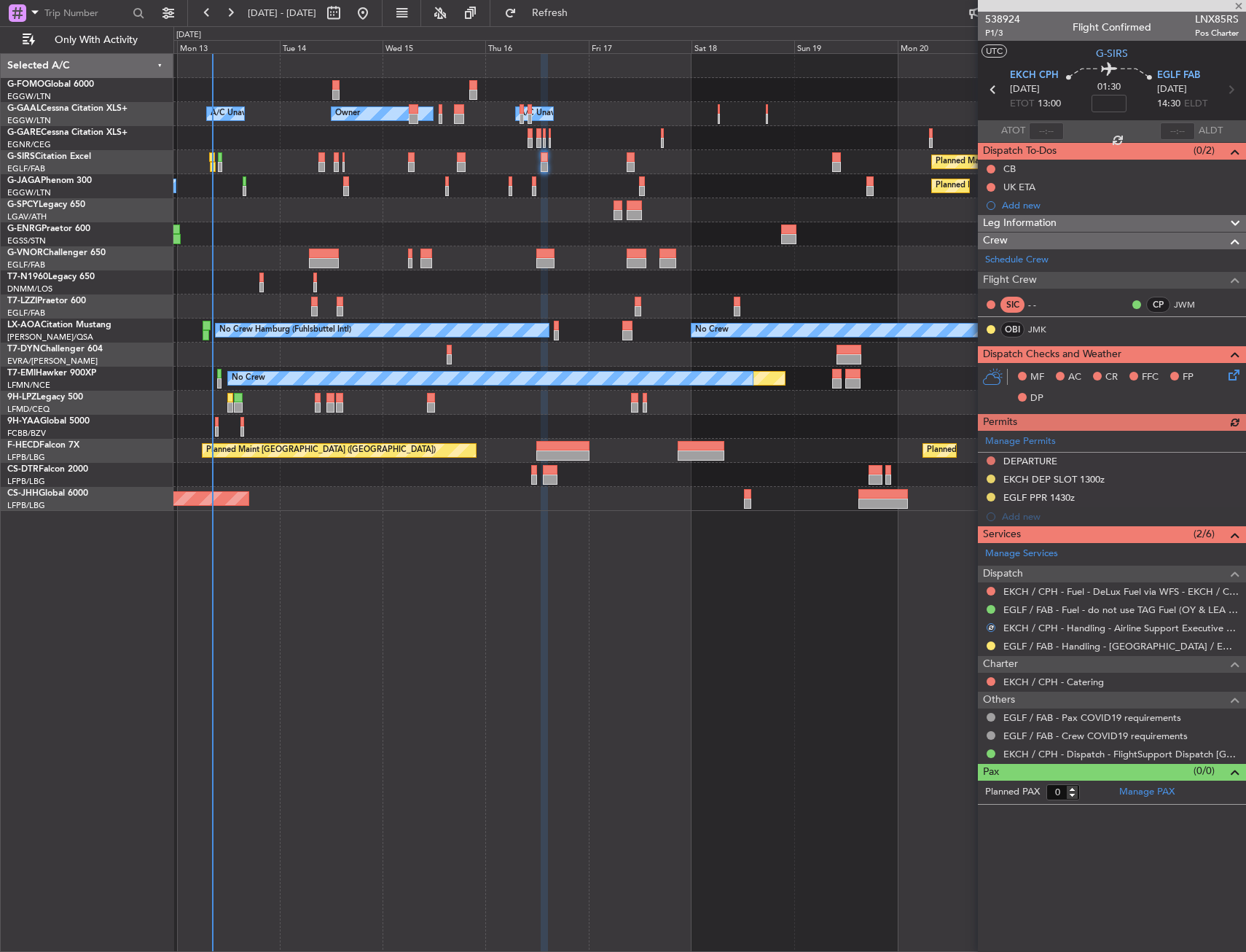
click at [988, 481] on div "Manage Permits DEPARTURE EKCH DEP SLOT 1300z EGLF PPR 1430z Add new" at bounding box center [1111, 478] width 268 height 95
drag, startPoint x: 990, startPoint y: 476, endPoint x: 989, endPoint y: 490, distance: 14.0
click at [990, 476] on button at bounding box center [991, 479] width 9 height 9
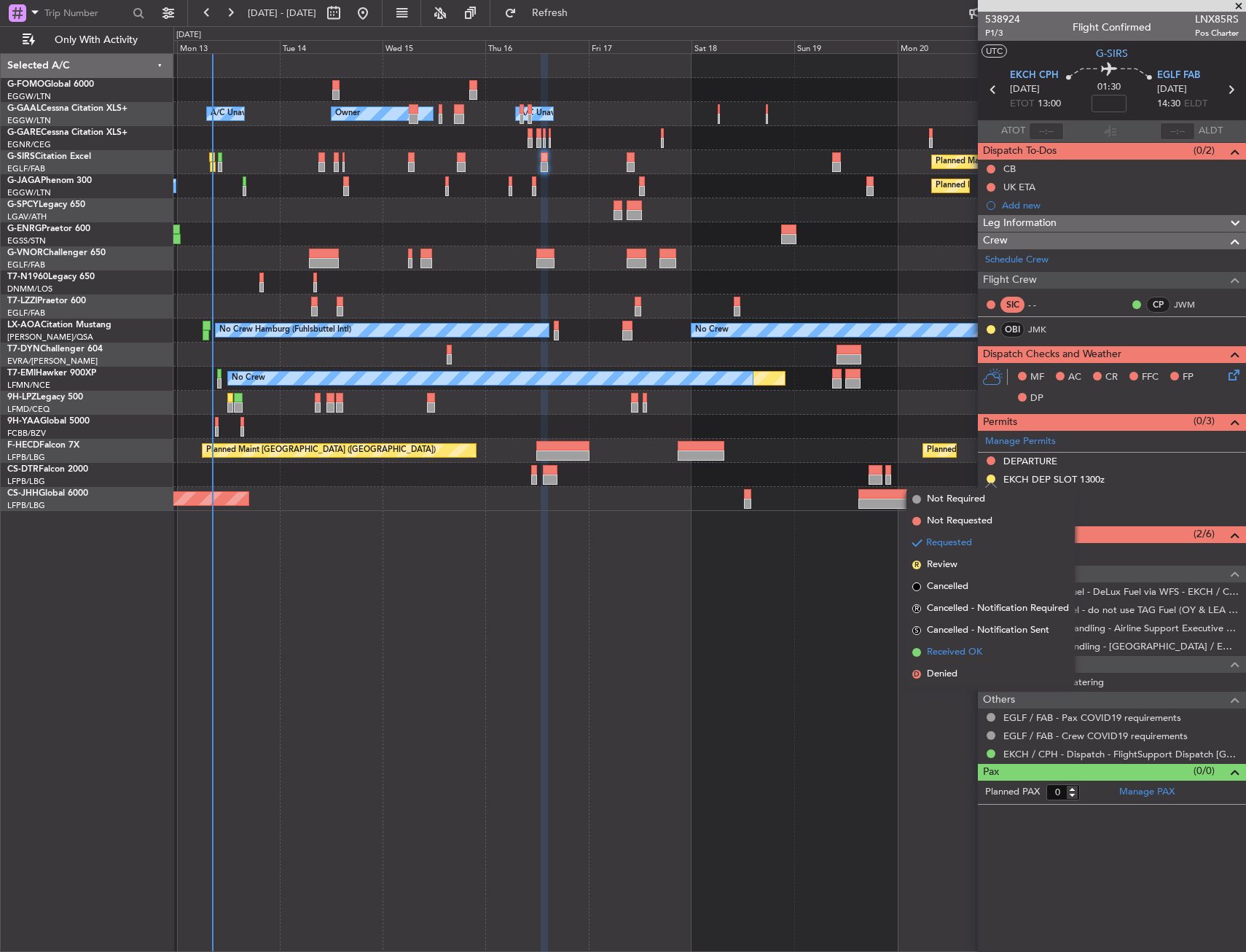
click at [958, 649] on span "Received OK" at bounding box center [955, 652] width 55 height 15
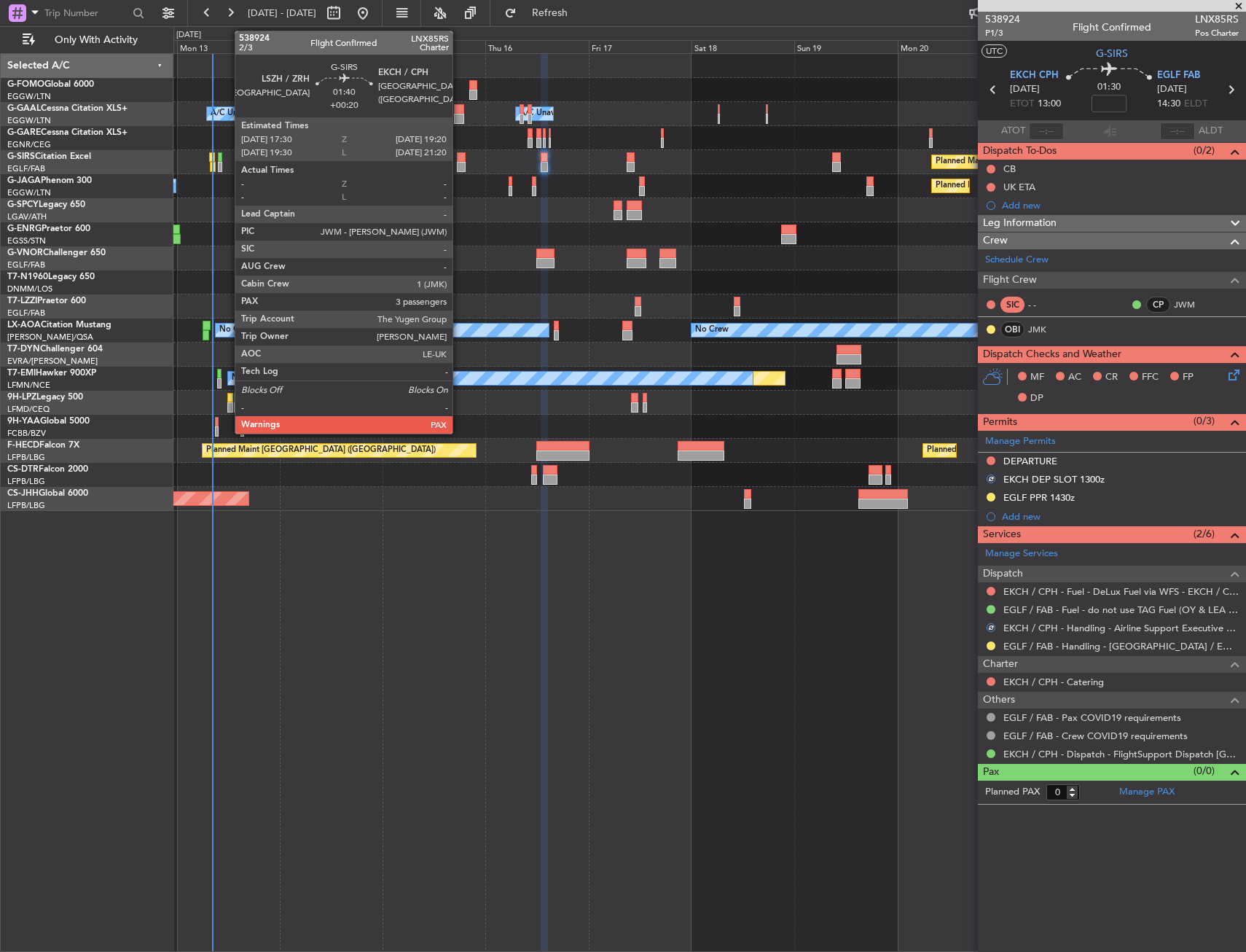
click at [459, 159] on div at bounding box center [461, 157] width 8 height 10
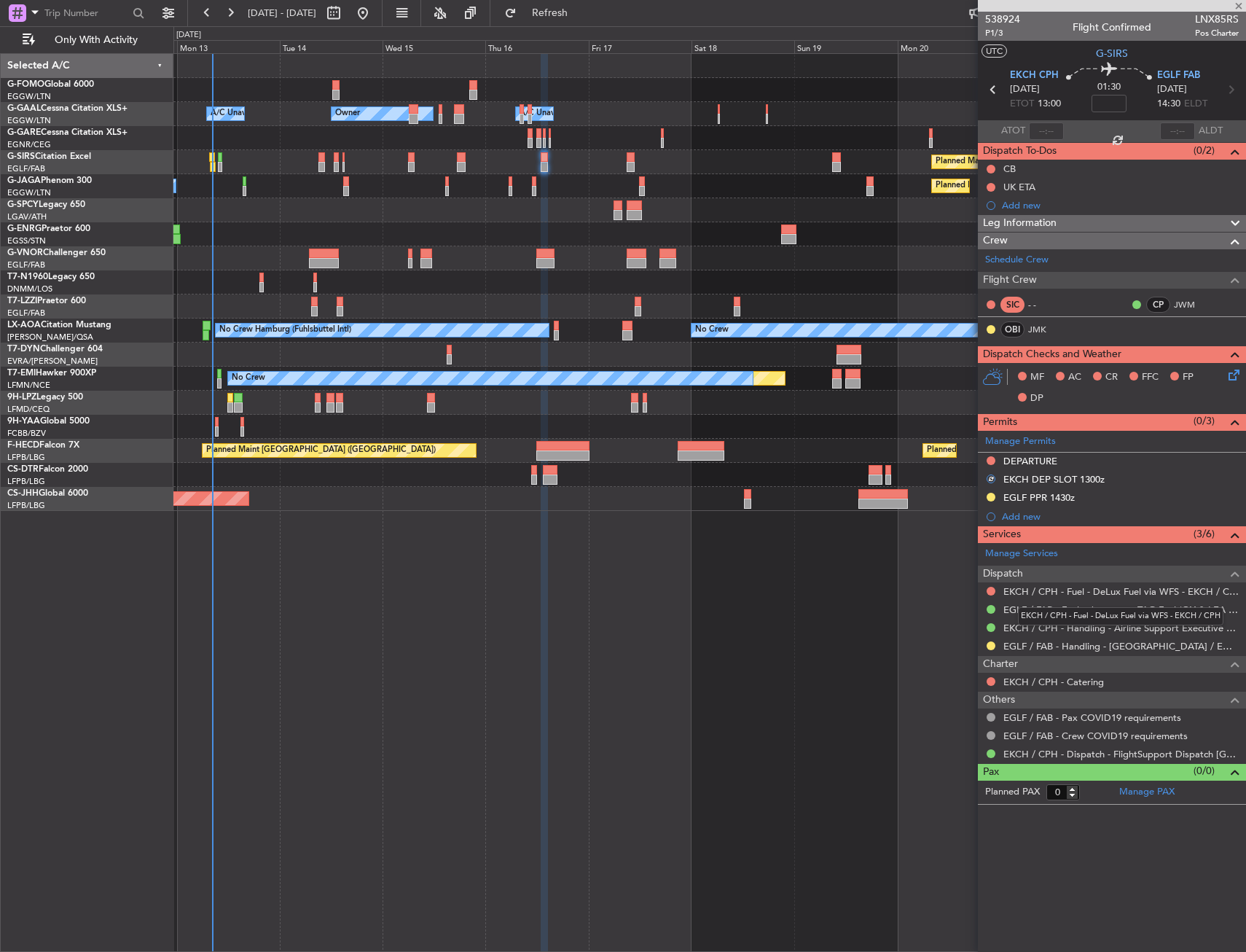
type input "+00:20"
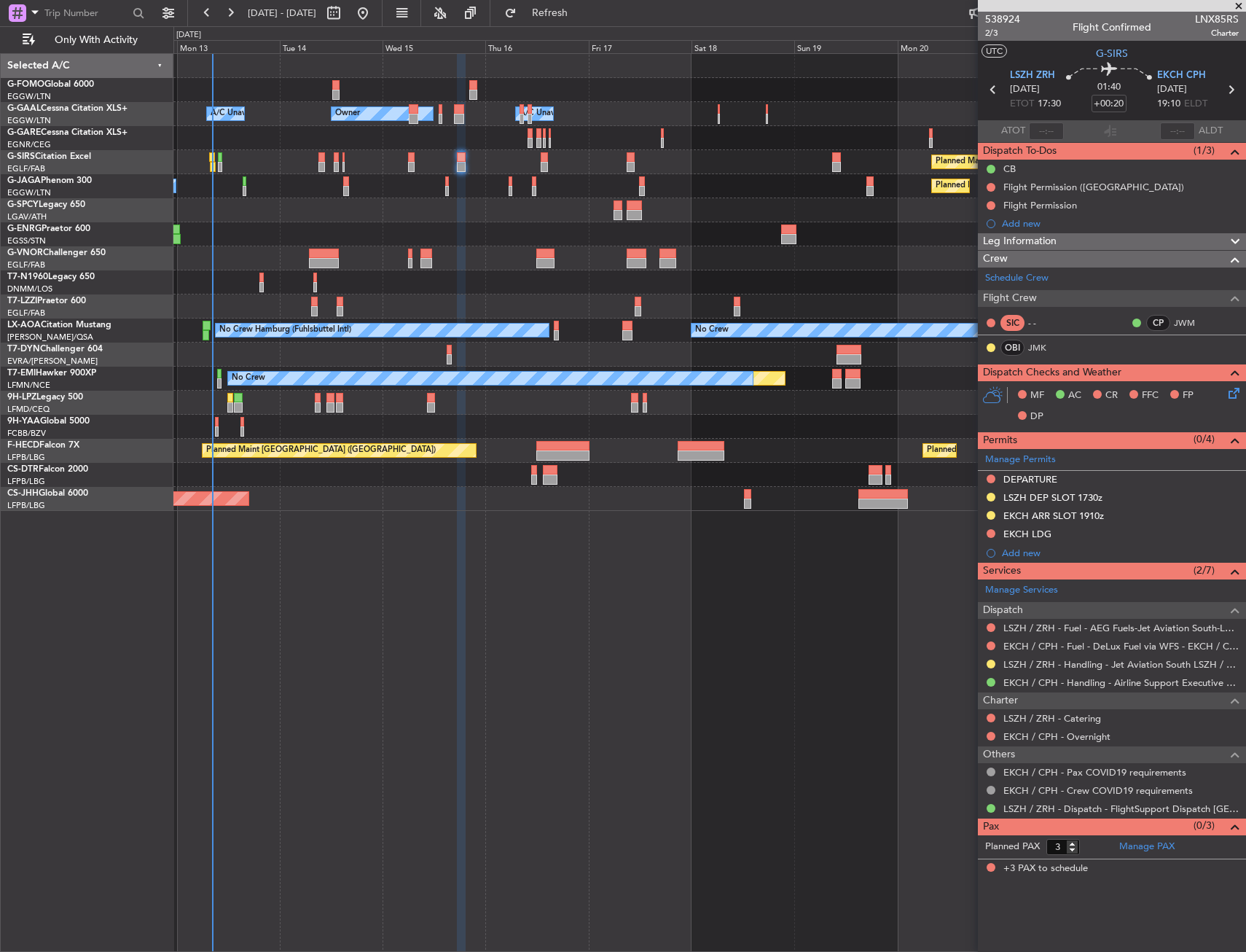
click at [991, 511] on button at bounding box center [991, 515] width 9 height 9
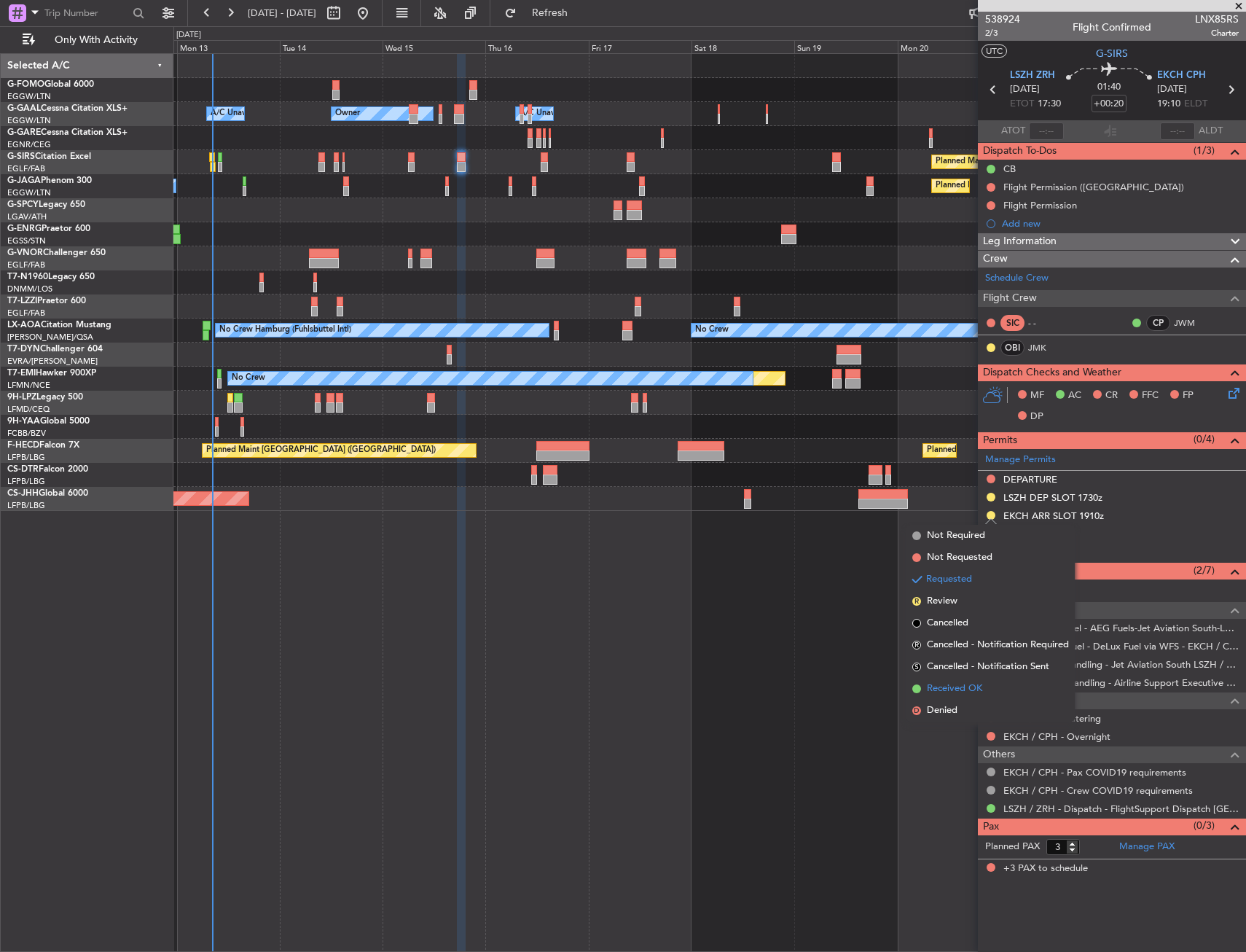
click at [963, 687] on span "Received OK" at bounding box center [955, 689] width 55 height 15
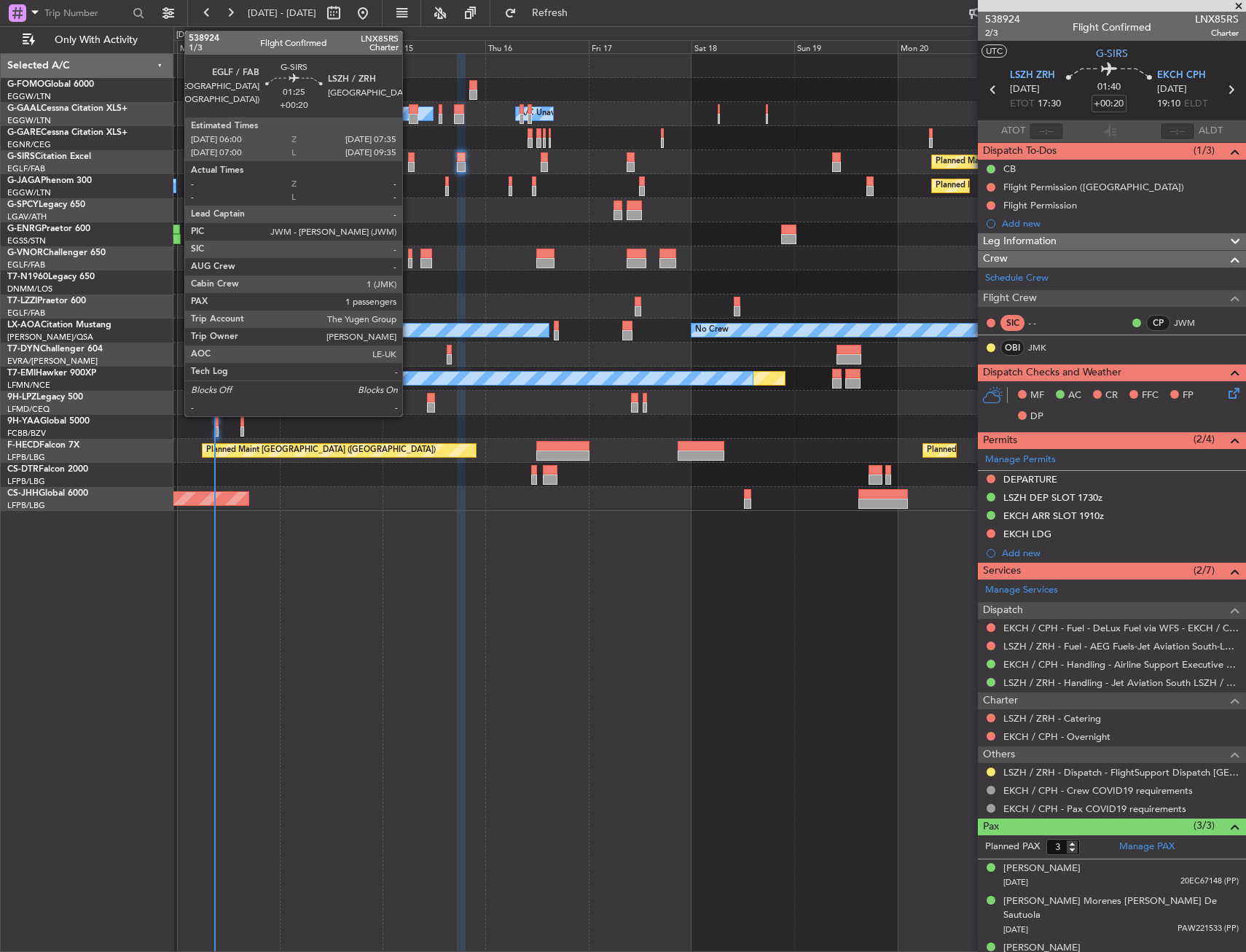
click at [410, 159] on div at bounding box center [411, 157] width 7 height 10
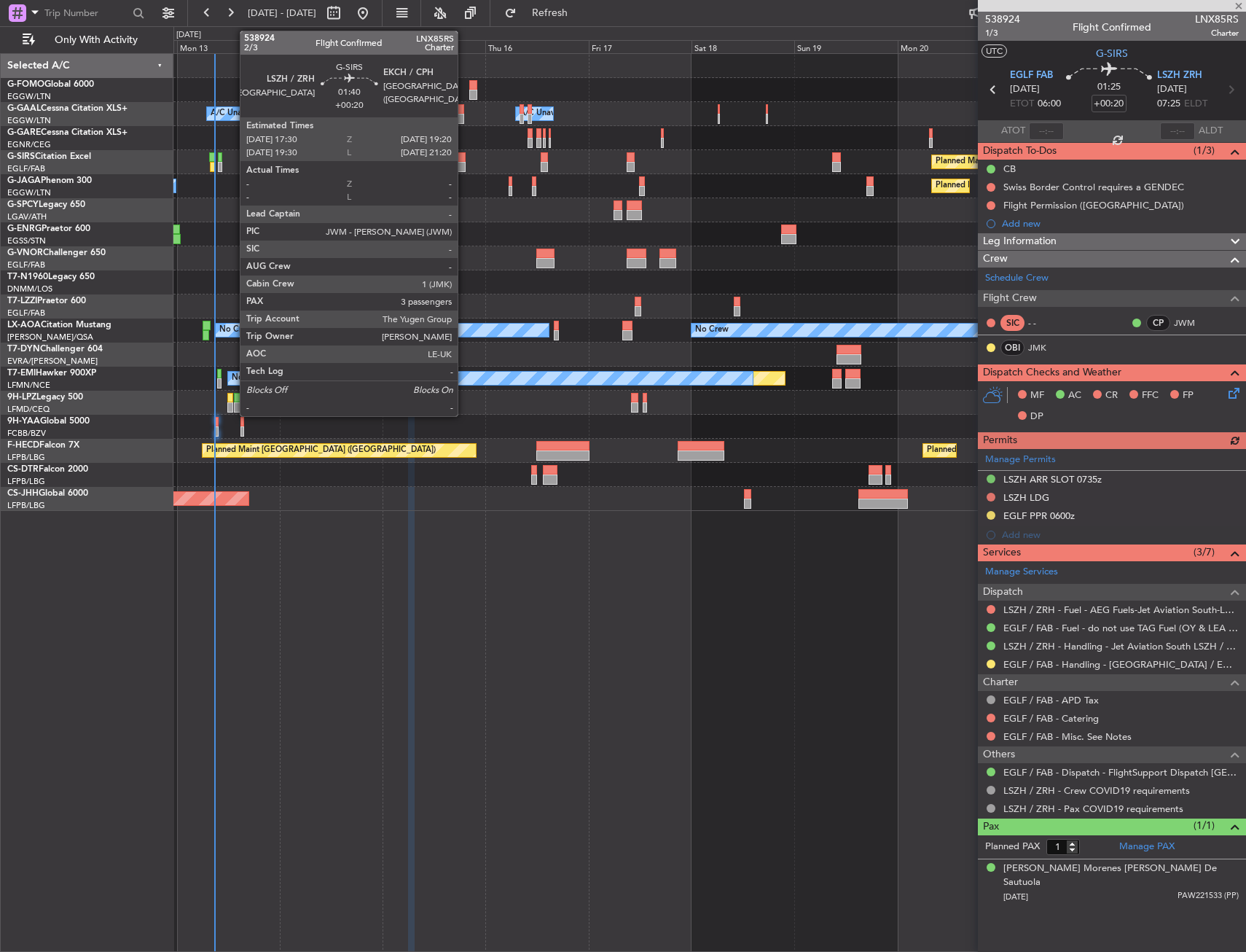
click at [465, 161] on div at bounding box center [461, 157] width 8 height 10
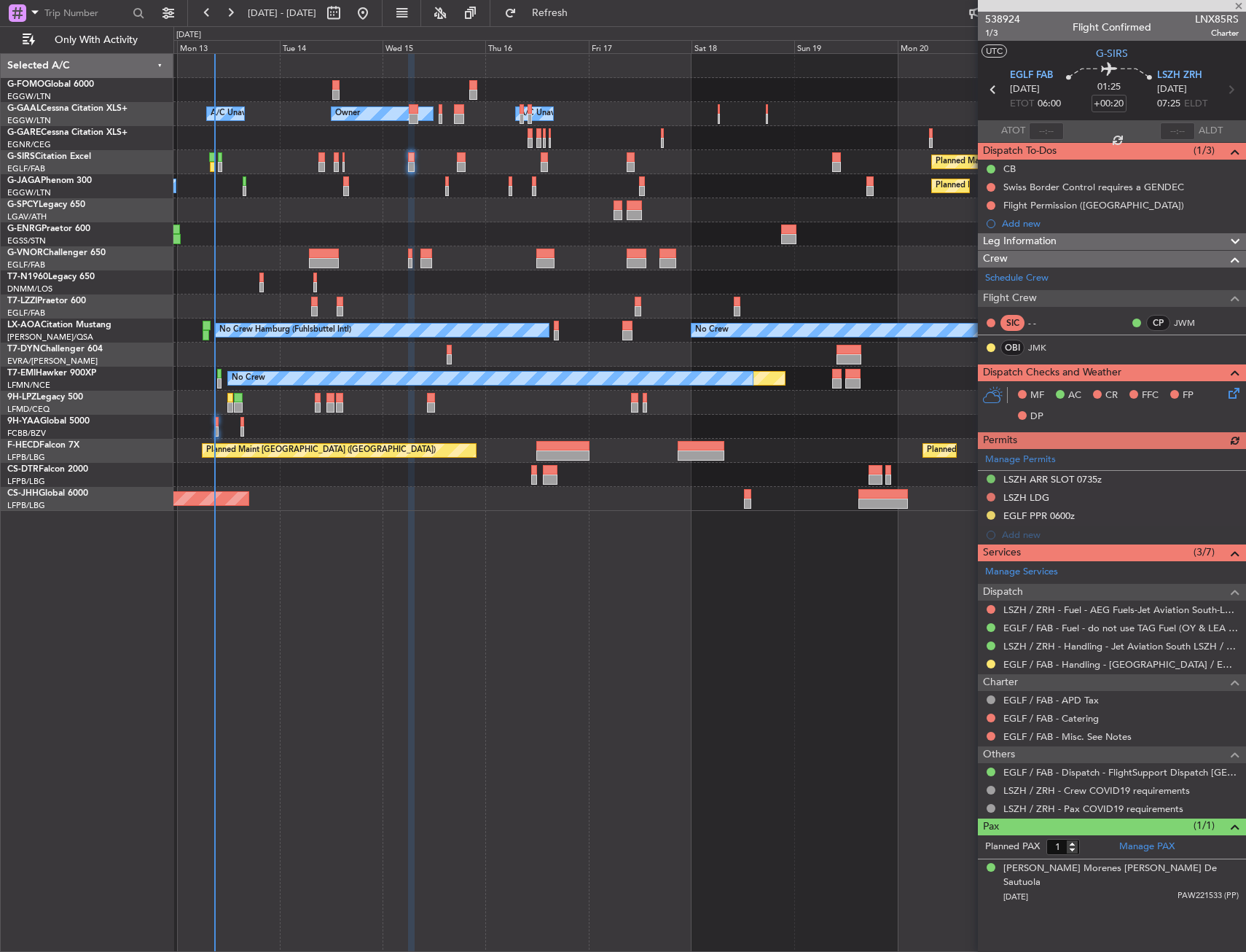
type input "3"
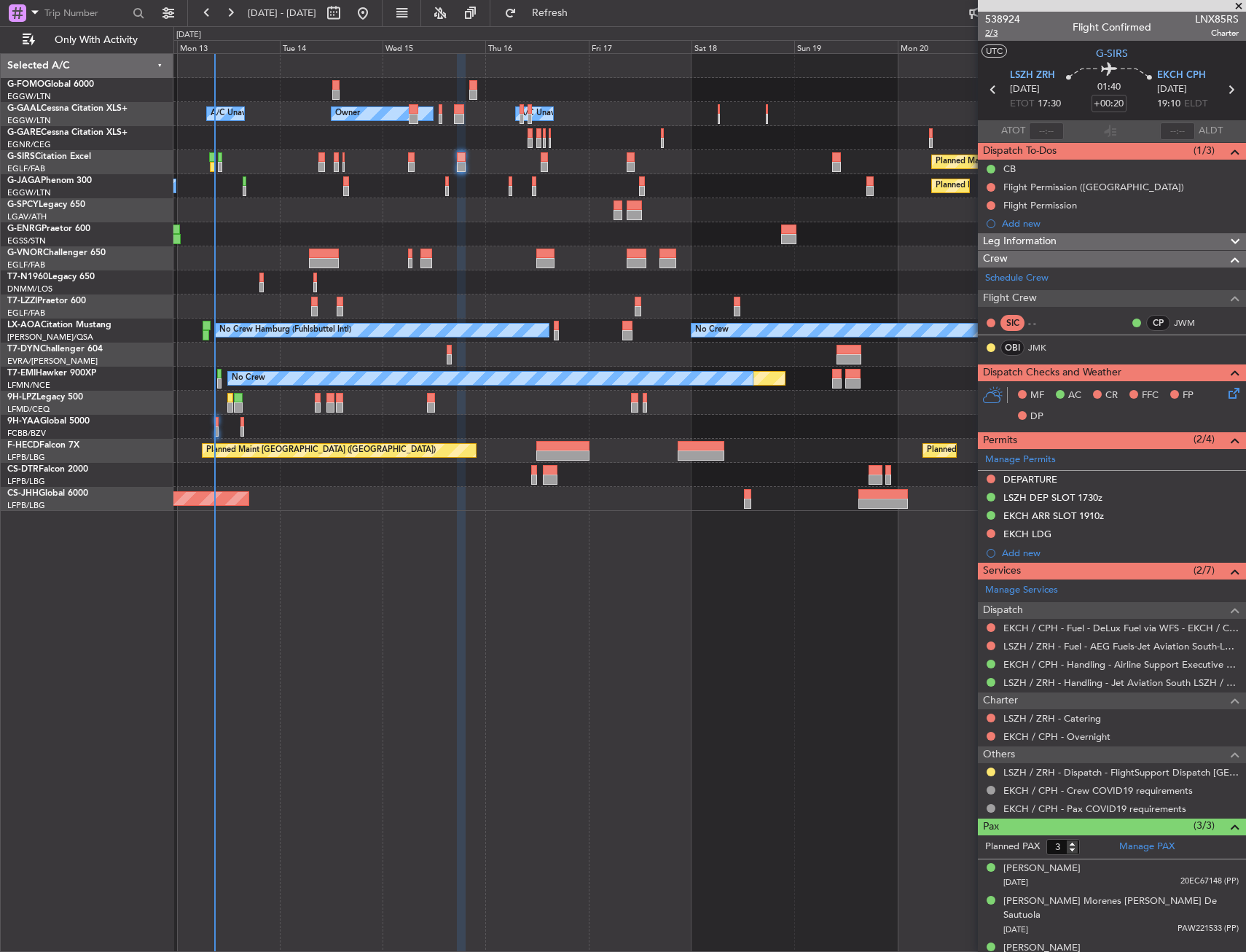
click at [996, 34] on span "2/3" at bounding box center [1002, 33] width 35 height 13
click at [988, 187] on button at bounding box center [991, 188] width 9 height 9
click at [978, 230] on span "In Progress" at bounding box center [999, 230] width 49 height 15
click at [993, 205] on button at bounding box center [991, 205] width 9 height 9
drag, startPoint x: 968, startPoint y: 258, endPoint x: 995, endPoint y: 365, distance: 110.4
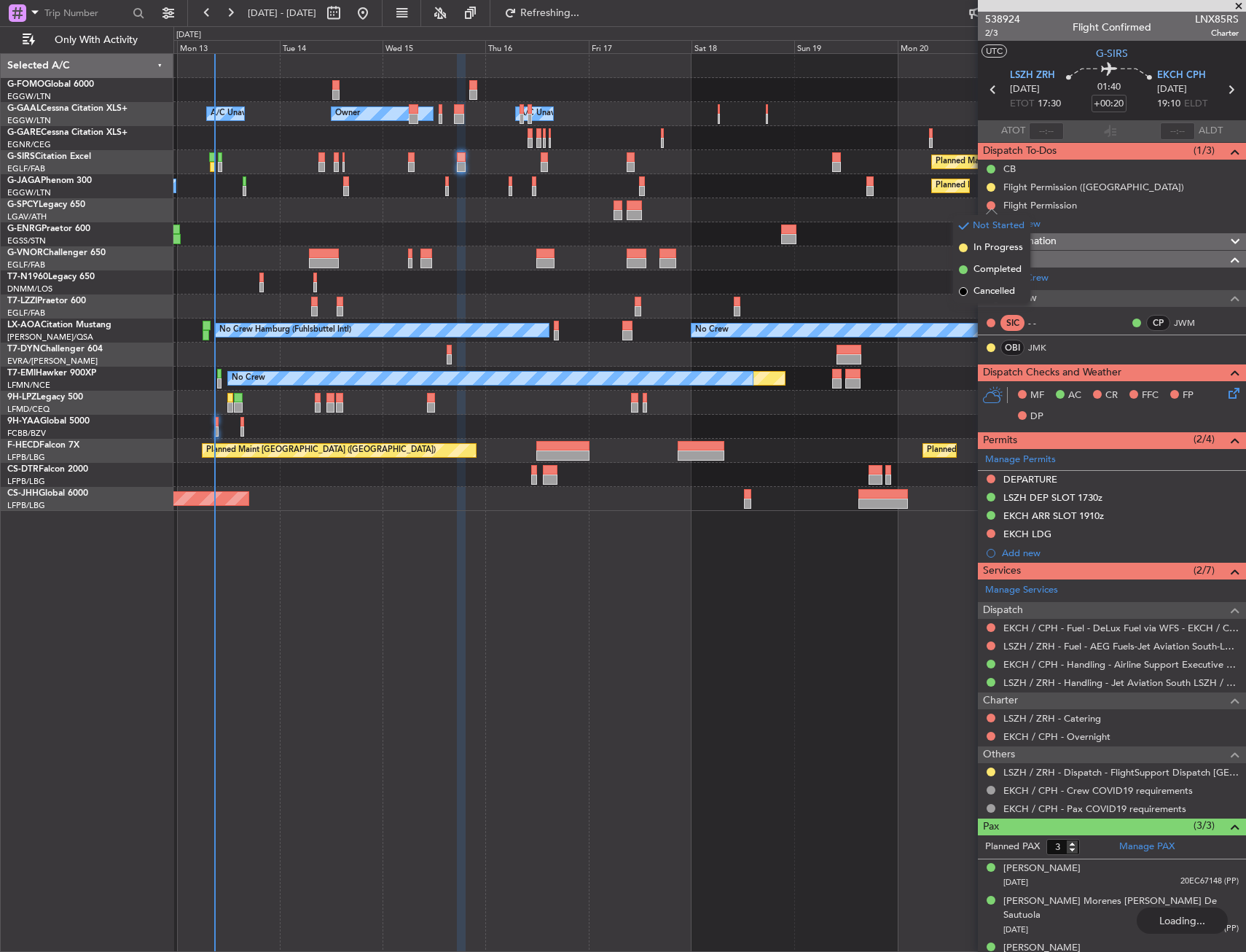
click at [968, 258] on li "In Progress" at bounding box center [991, 247] width 77 height 22
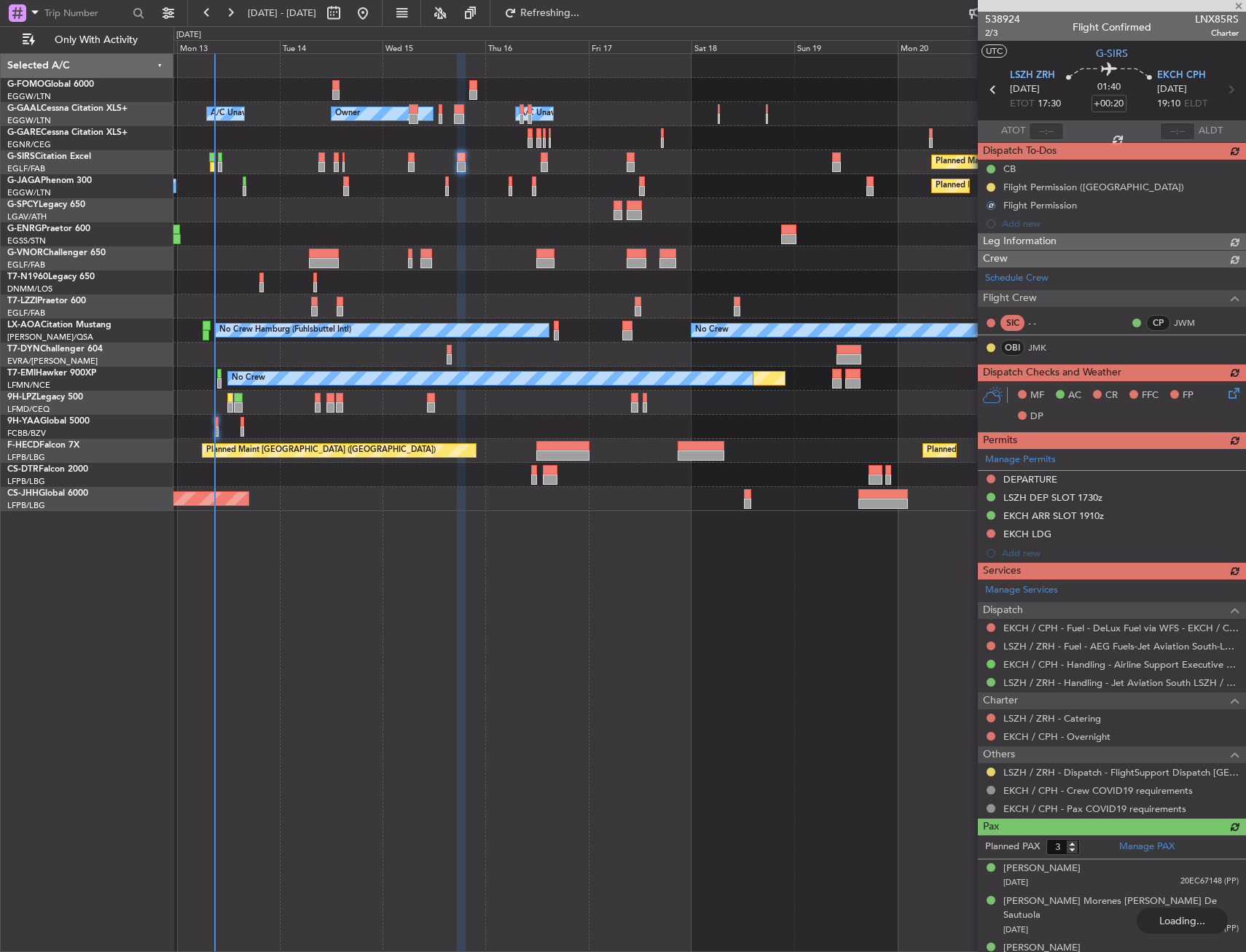
click at [993, 480] on div "Manage Permits DEPARTURE LSZH DEP SLOT 1730z EKCH ARR SLOT 1910z EKCH LDG Add n…" at bounding box center [1111, 506] width 268 height 114
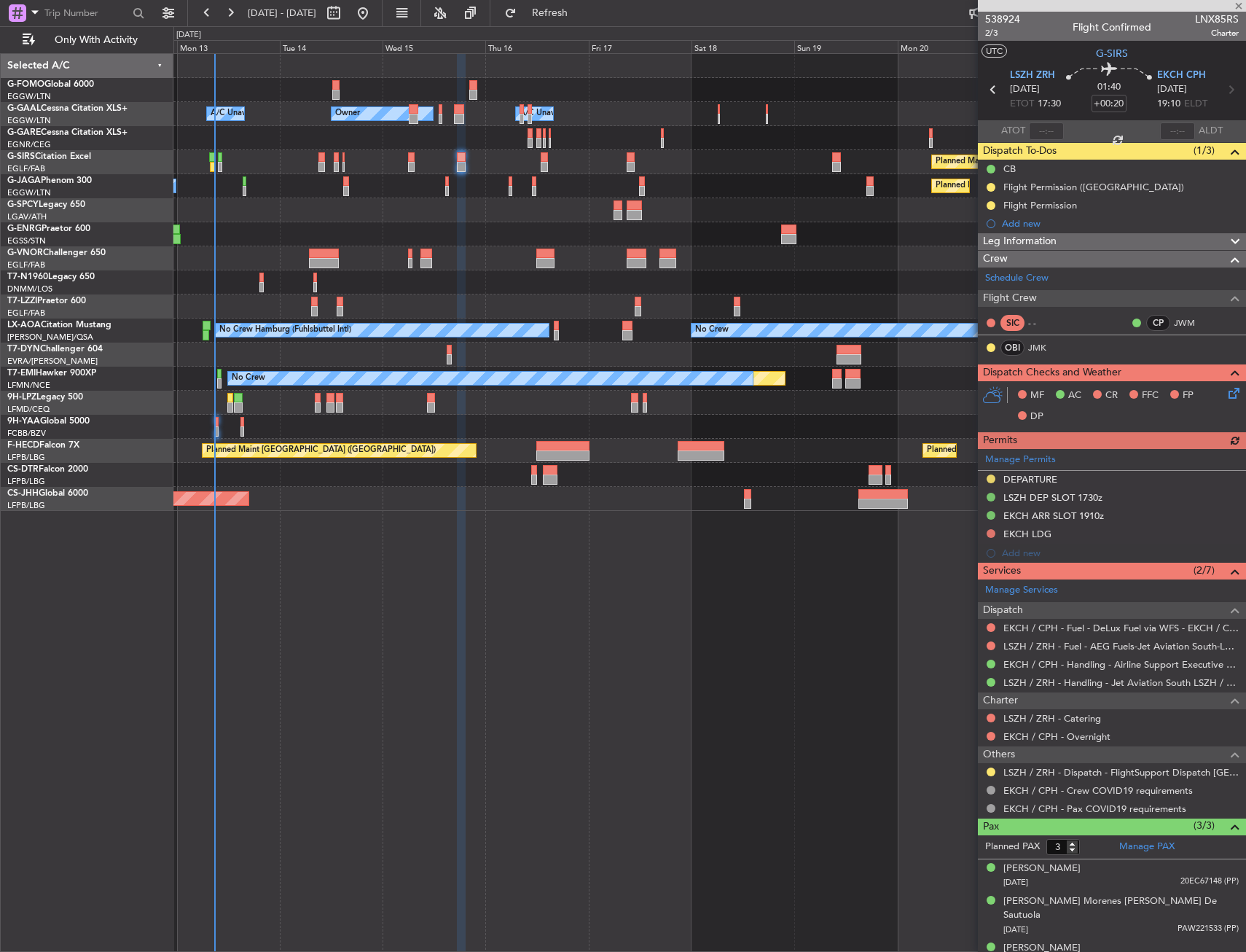
click at [991, 529] on div "Manage Permits DEPARTURE LSZH DEP SLOT 1730z EKCH ARR SLOT 1910z EKCH LDG Add n…" at bounding box center [1111, 506] width 268 height 114
click at [991, 536] on div "Manage Permits DEPARTURE LSZH DEP SLOT 1730z EKCH ARR SLOT 1910z EKCH LDG Add n…" at bounding box center [1111, 506] width 268 height 114
click at [989, 534] on div "Manage Permits DEPARTURE LSZH DEP SLOT 1730z EKCH ARR SLOT 1910z EKCH LDG Add n…" at bounding box center [1111, 506] width 268 height 114
drag, startPoint x: 566, startPoint y: 22, endPoint x: 576, endPoint y: 24, distance: 10.2
click at [568, 22] on button "Refresh" at bounding box center [541, 13] width 87 height 23
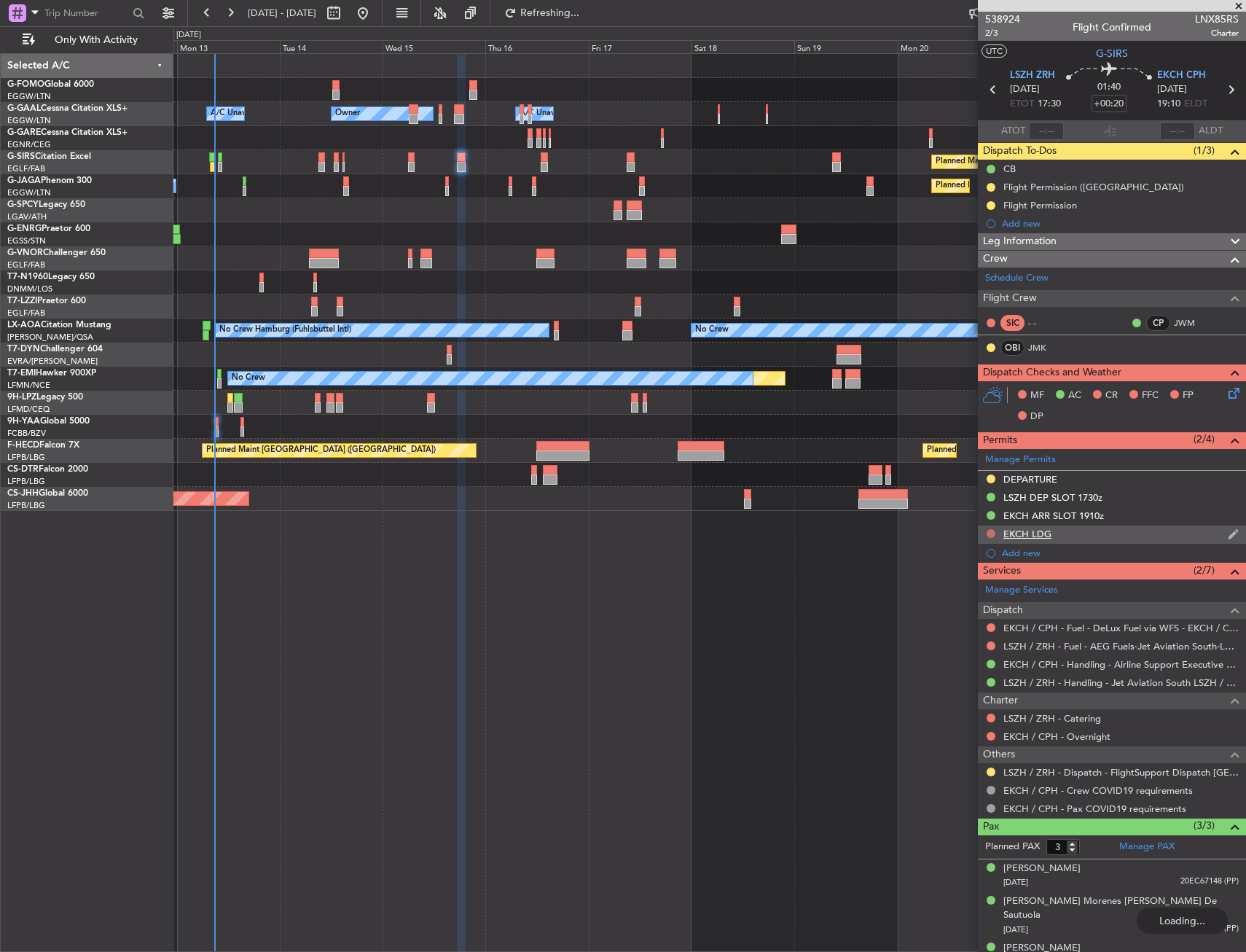
click at [995, 532] on button at bounding box center [991, 533] width 9 height 9
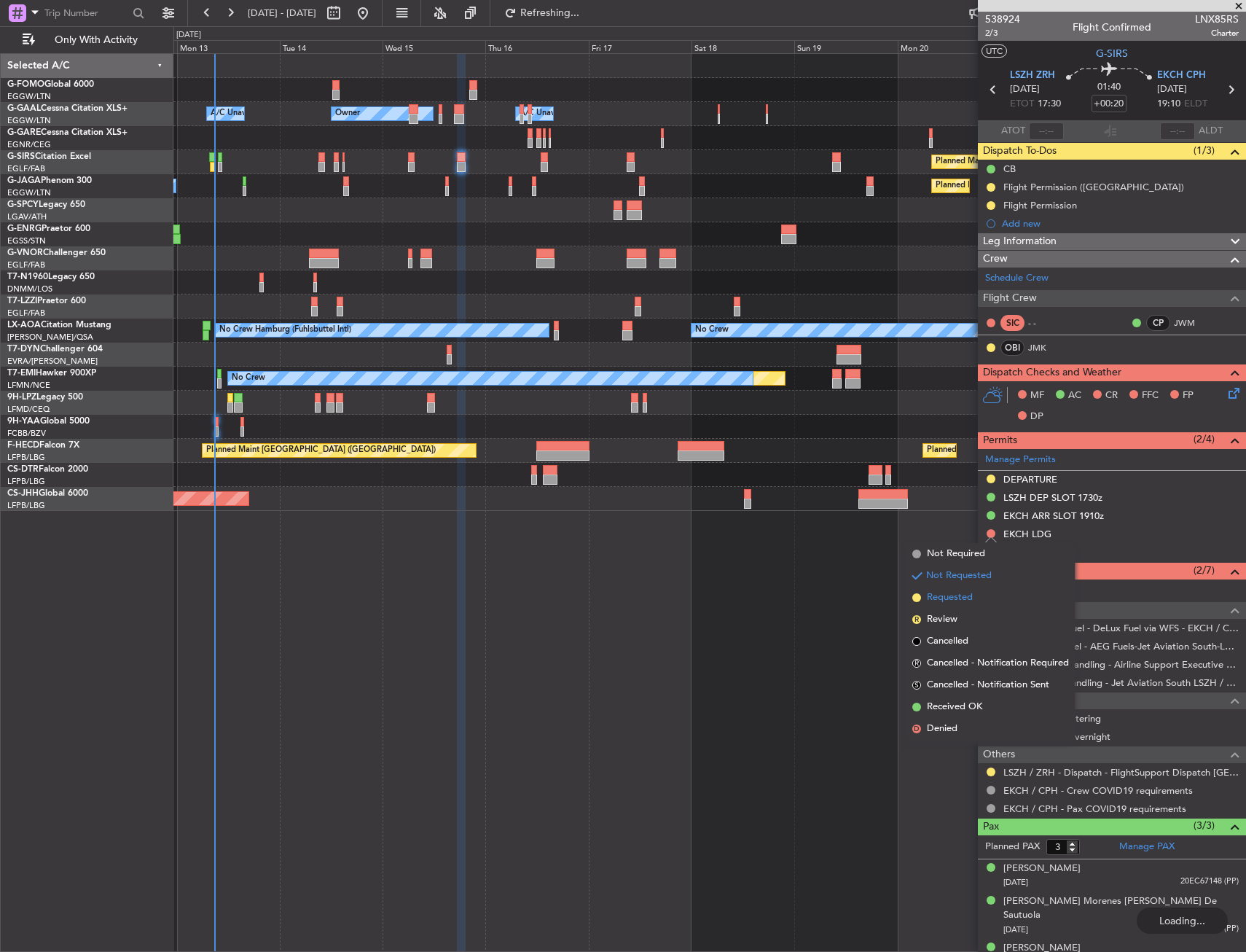
click at [949, 599] on span "Requested" at bounding box center [950, 597] width 46 height 15
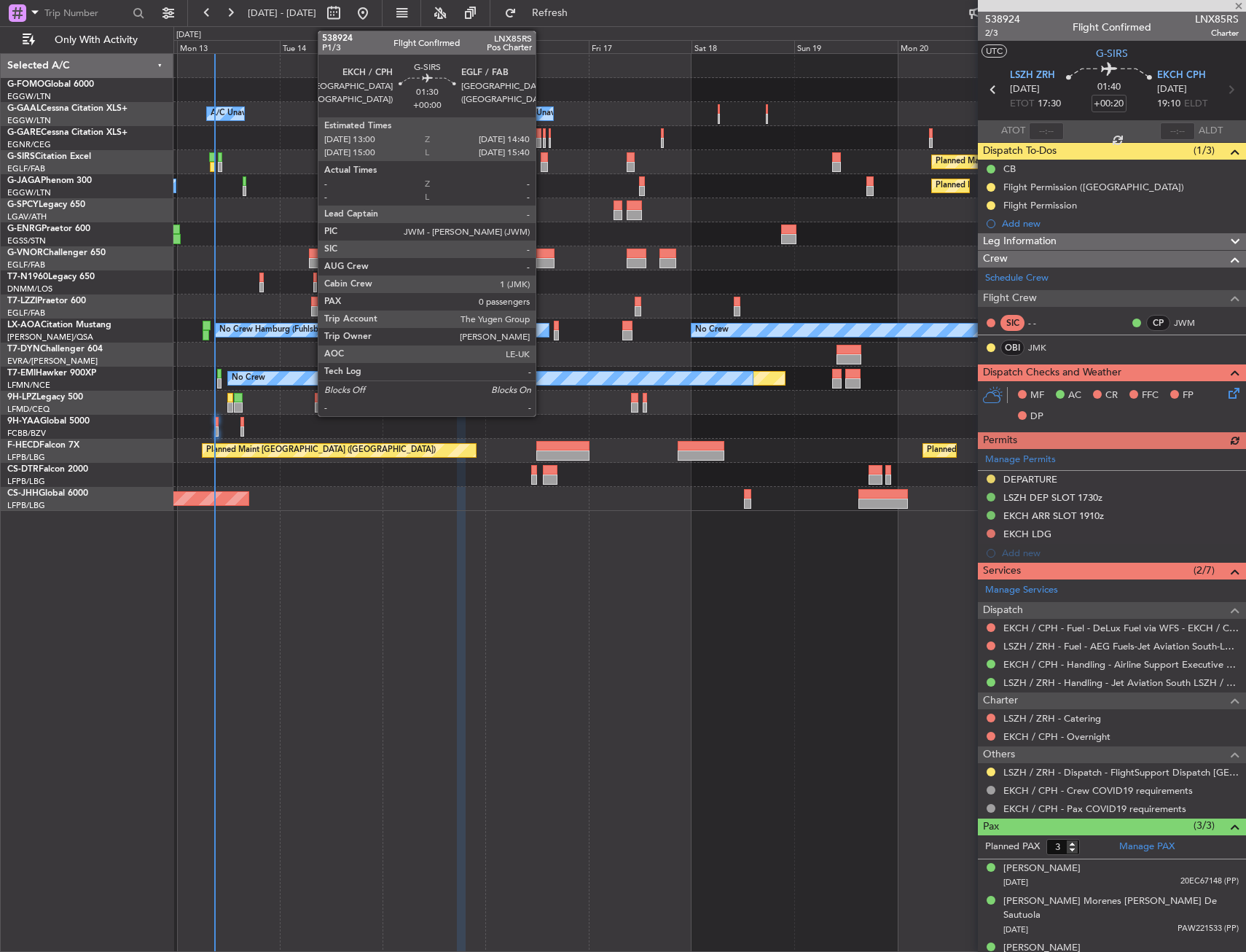
click at [542, 162] on div at bounding box center [544, 167] width 7 height 10
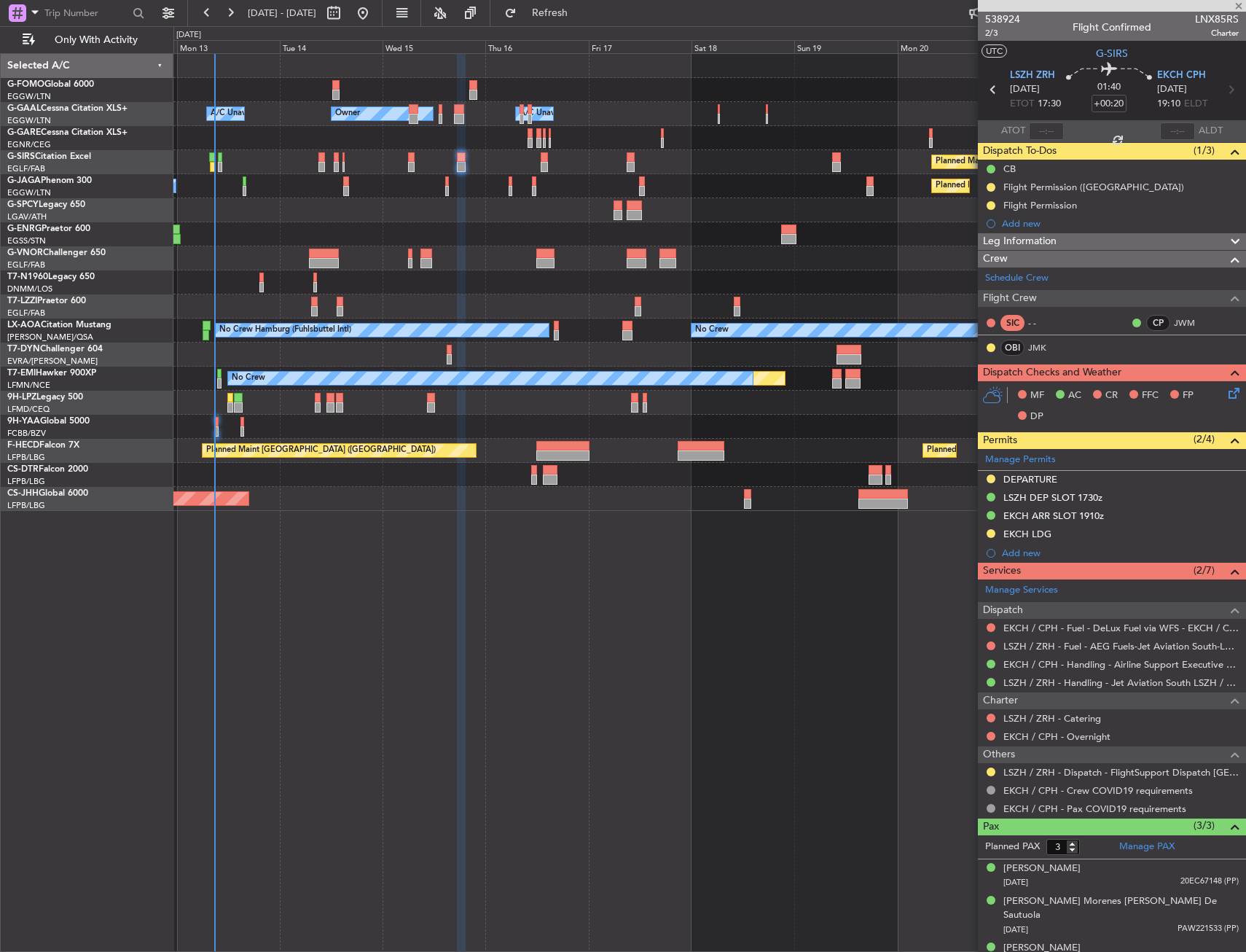
type input "0"
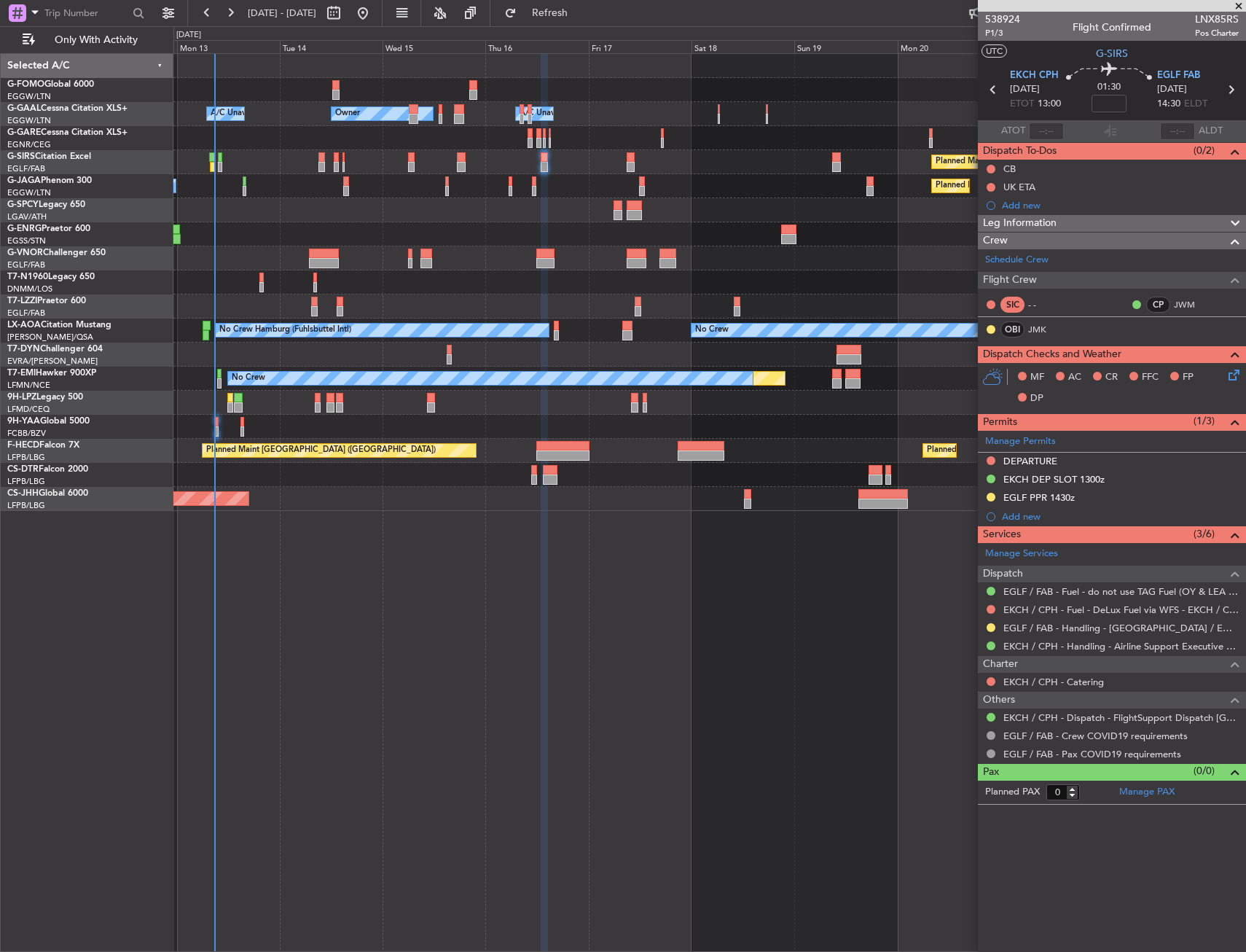
click at [992, 461] on button at bounding box center [991, 461] width 9 height 9
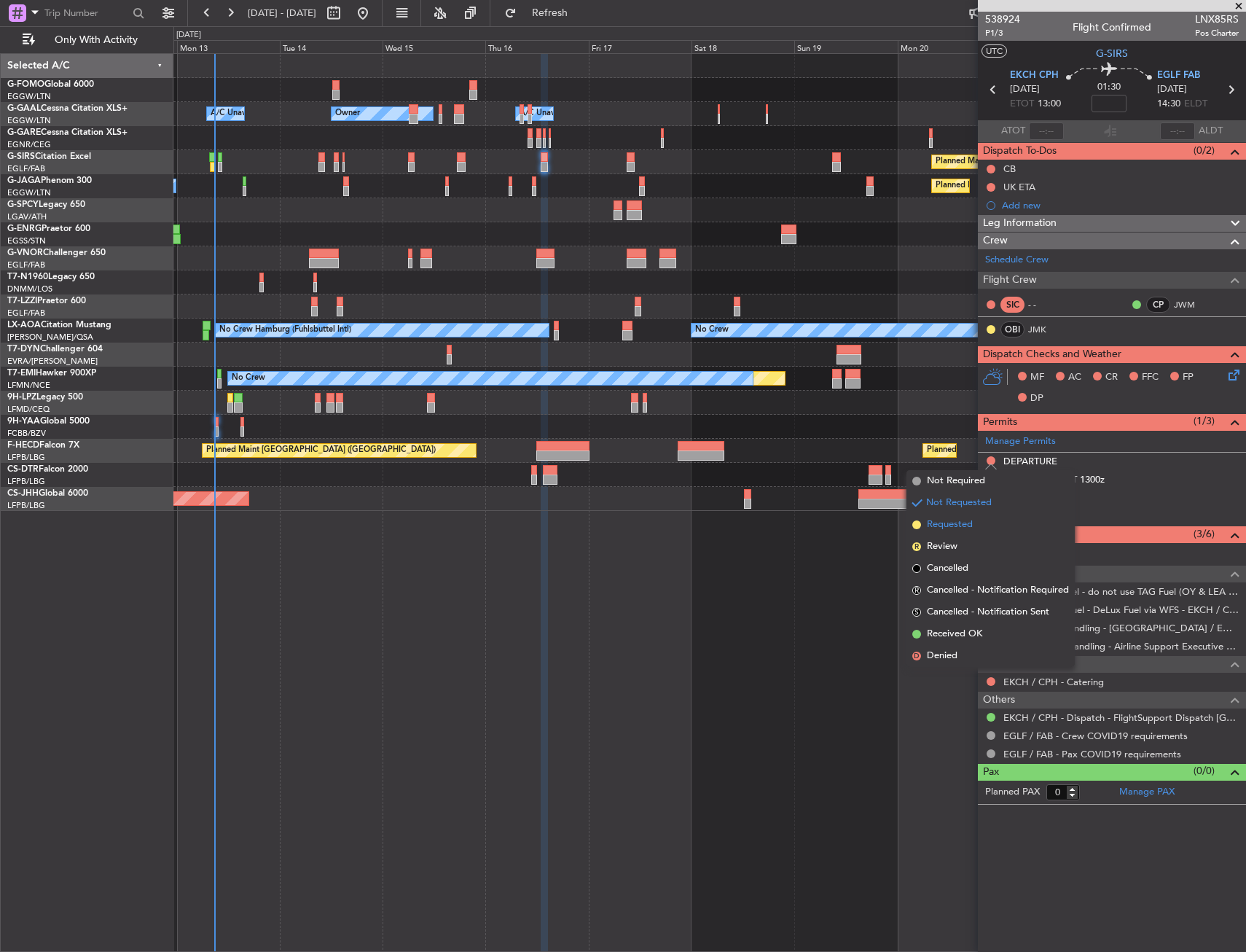
click at [971, 520] on span "Requested" at bounding box center [950, 525] width 46 height 15
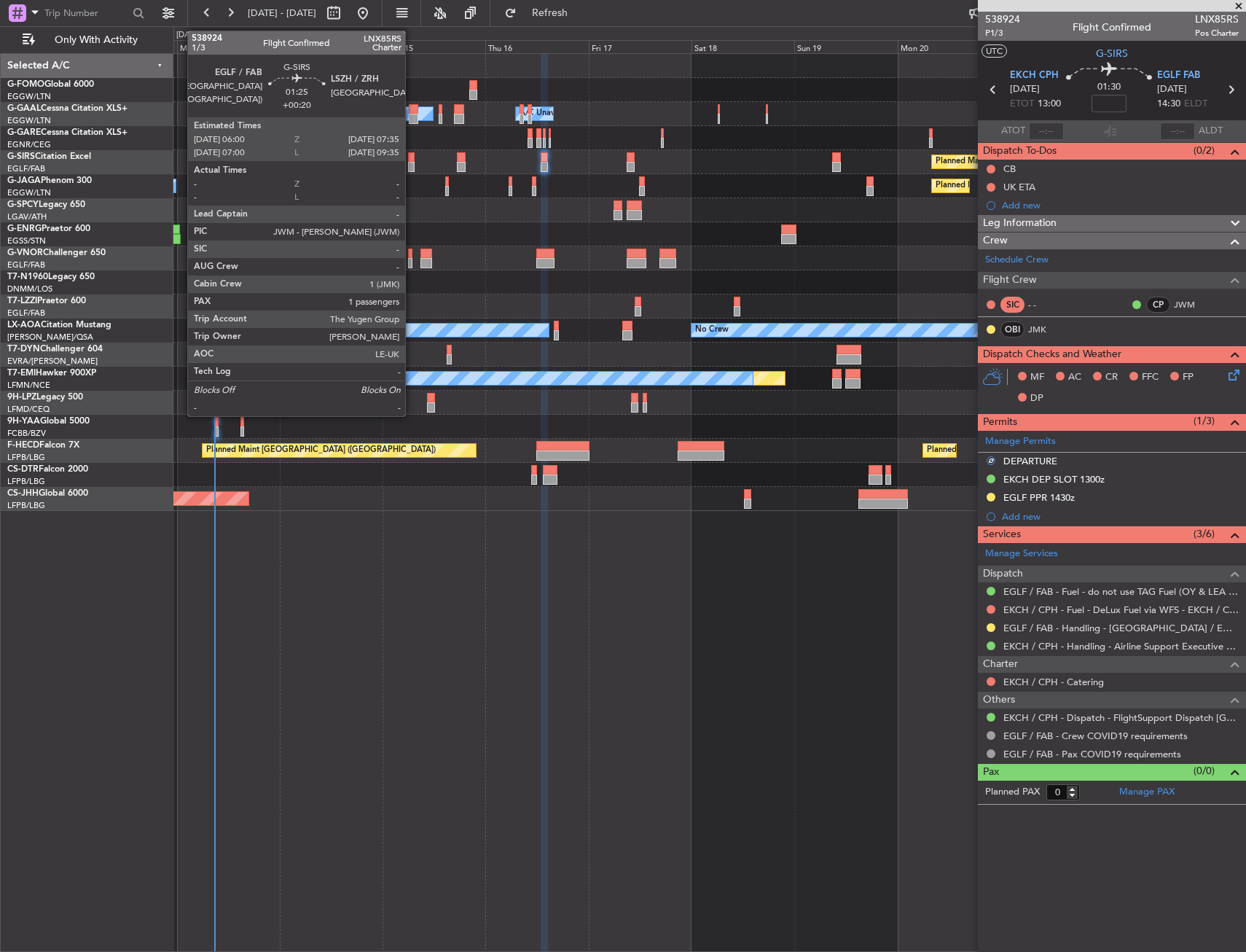
click at [411, 161] on div at bounding box center [411, 157] width 7 height 10
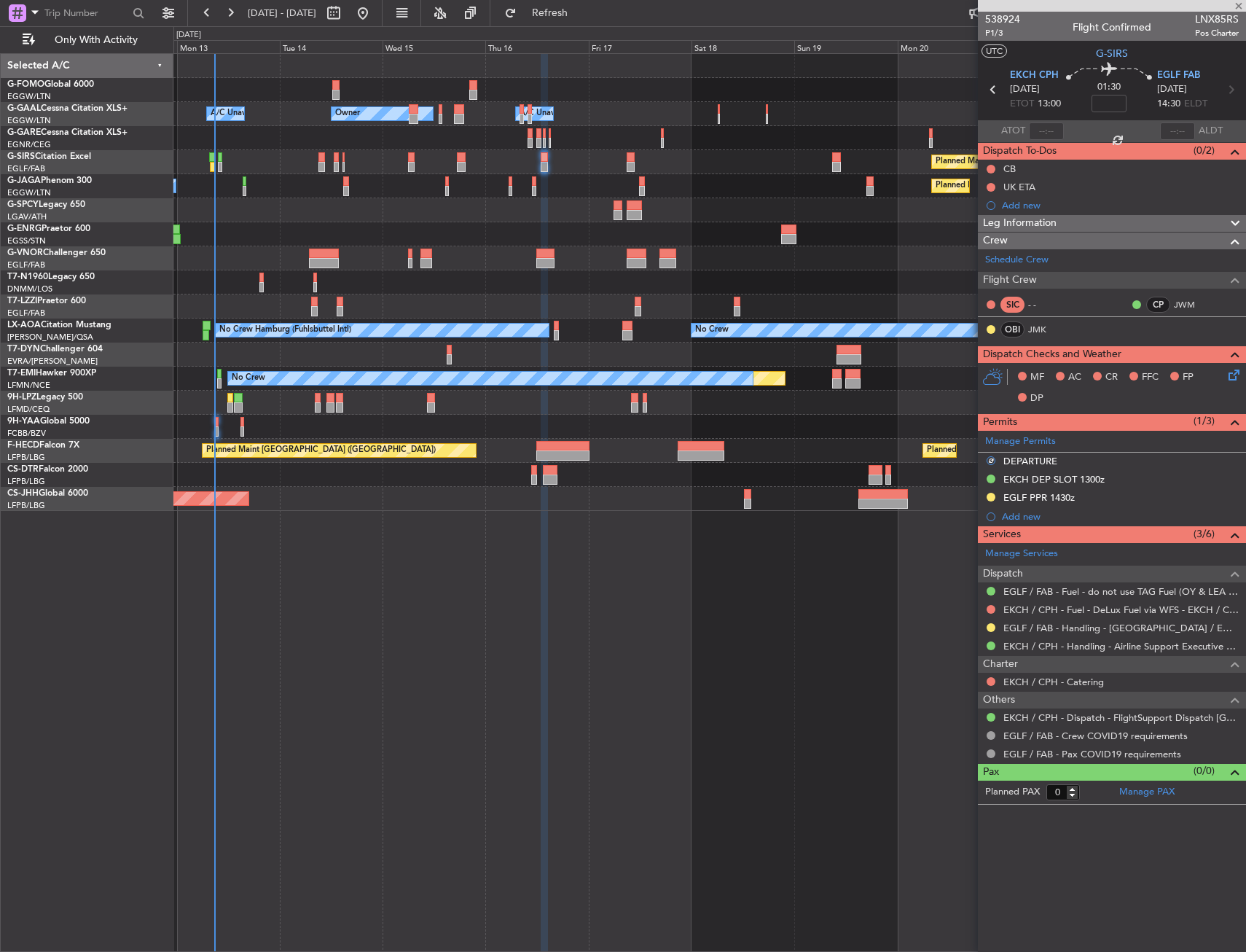
type input "+00:20"
type input "1"
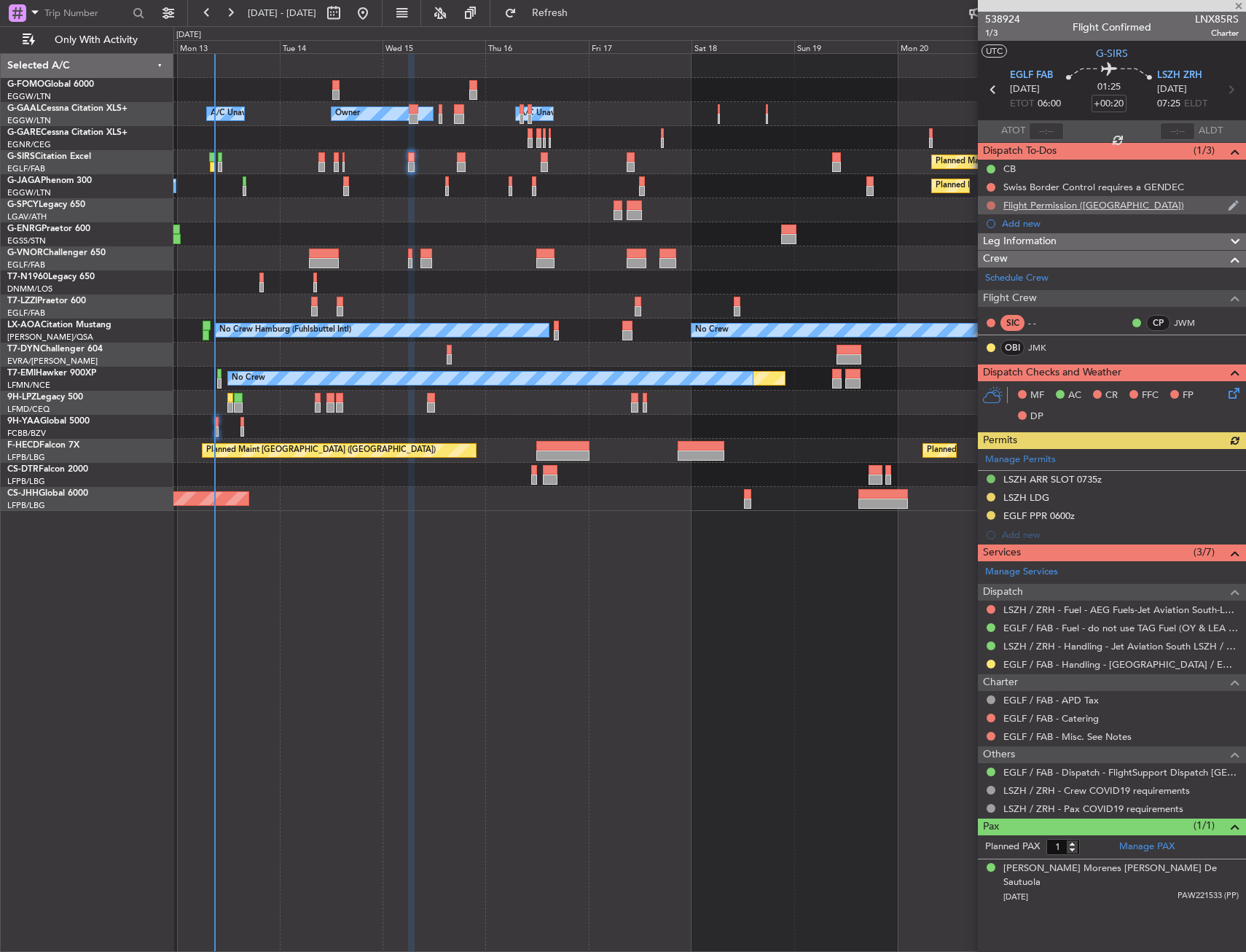
click at [990, 204] on button at bounding box center [991, 205] width 9 height 9
click at [990, 255] on span "In Progress" at bounding box center [999, 247] width 49 height 15
click at [351, 134] on div "Owner Owner A/C Unavailable A/C Unavailable Owner Planned Maint Oxford (Kidling…" at bounding box center [709, 282] width 1072 height 457
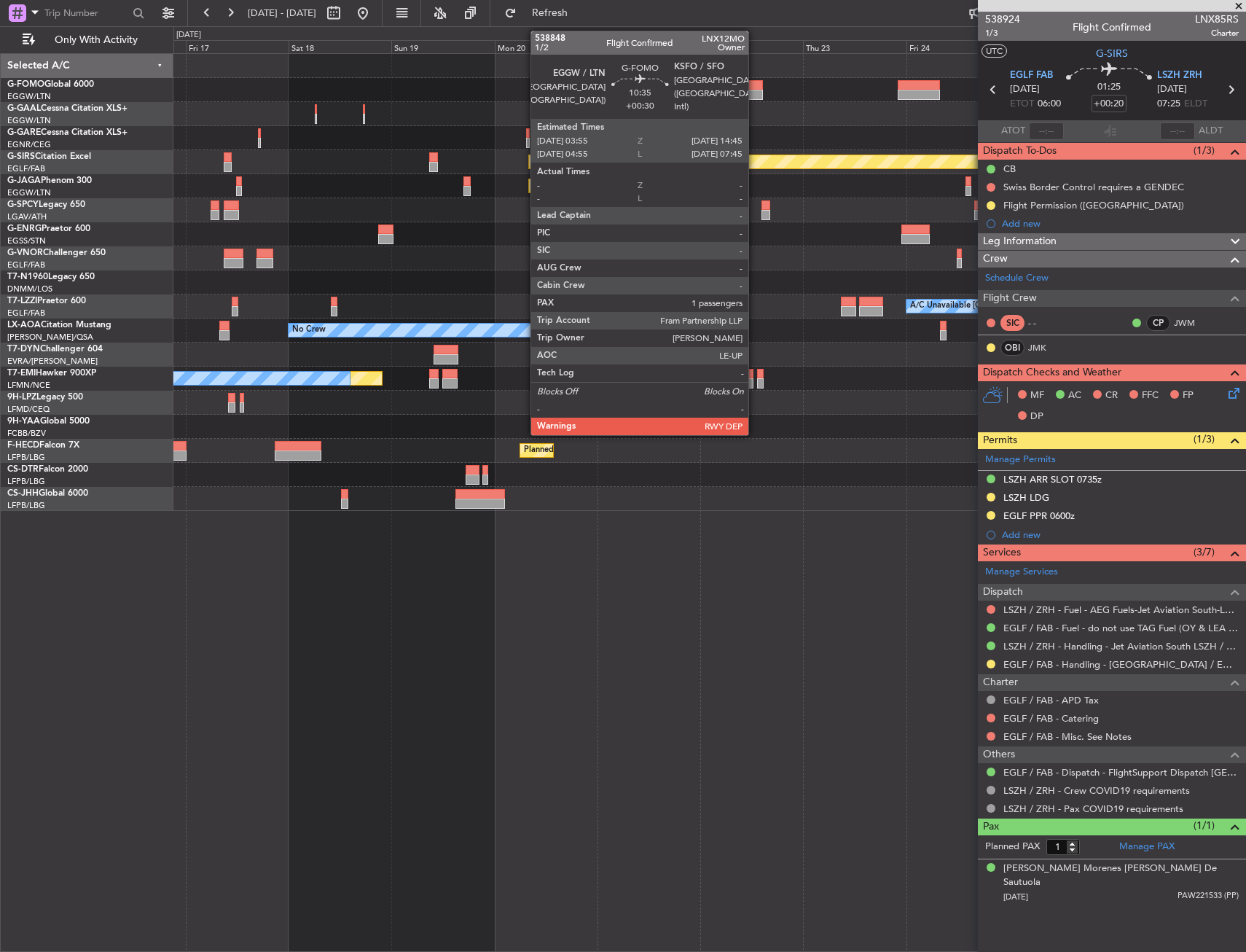
click at [755, 87] on div at bounding box center [739, 84] width 47 height 10
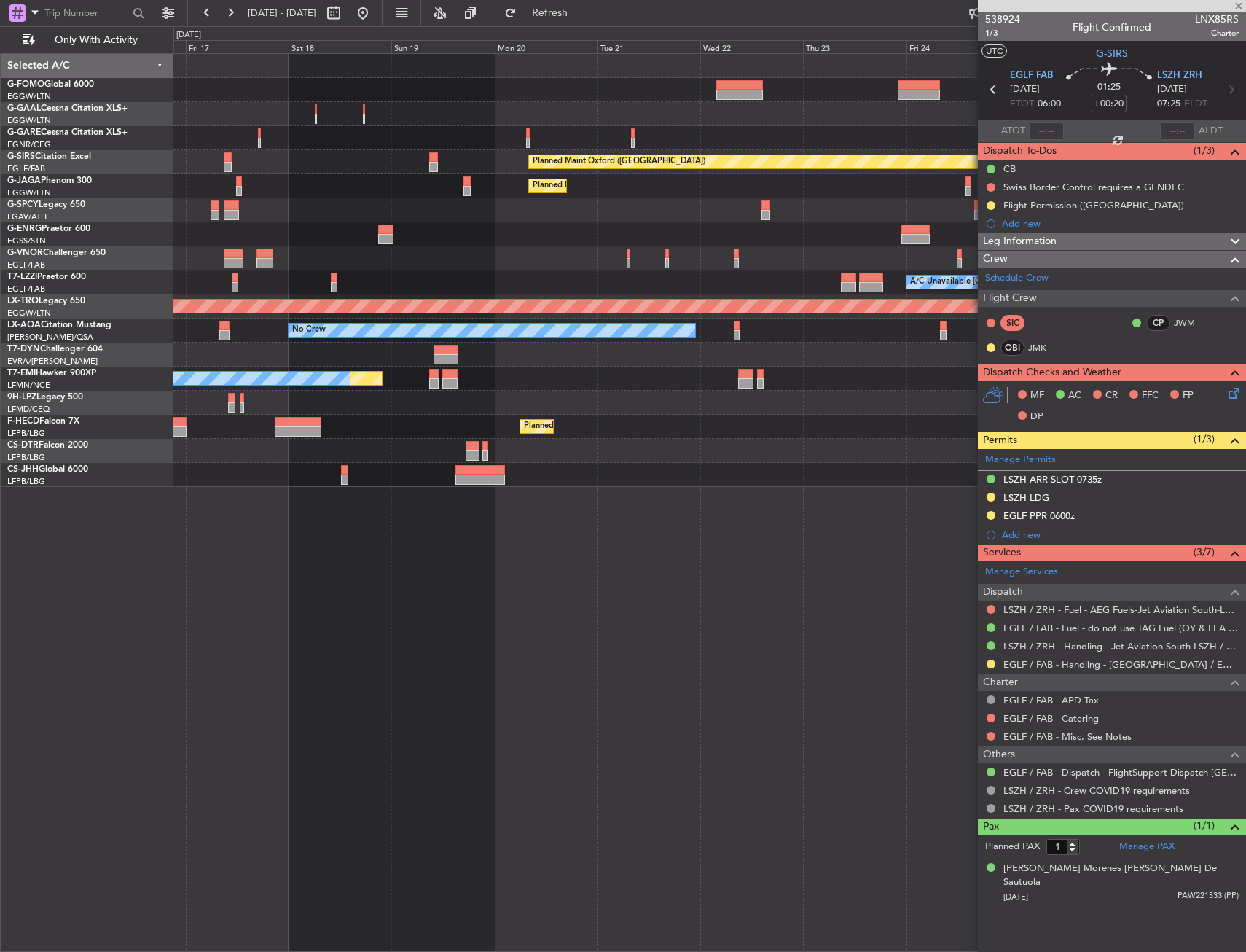
type input "+00:30"
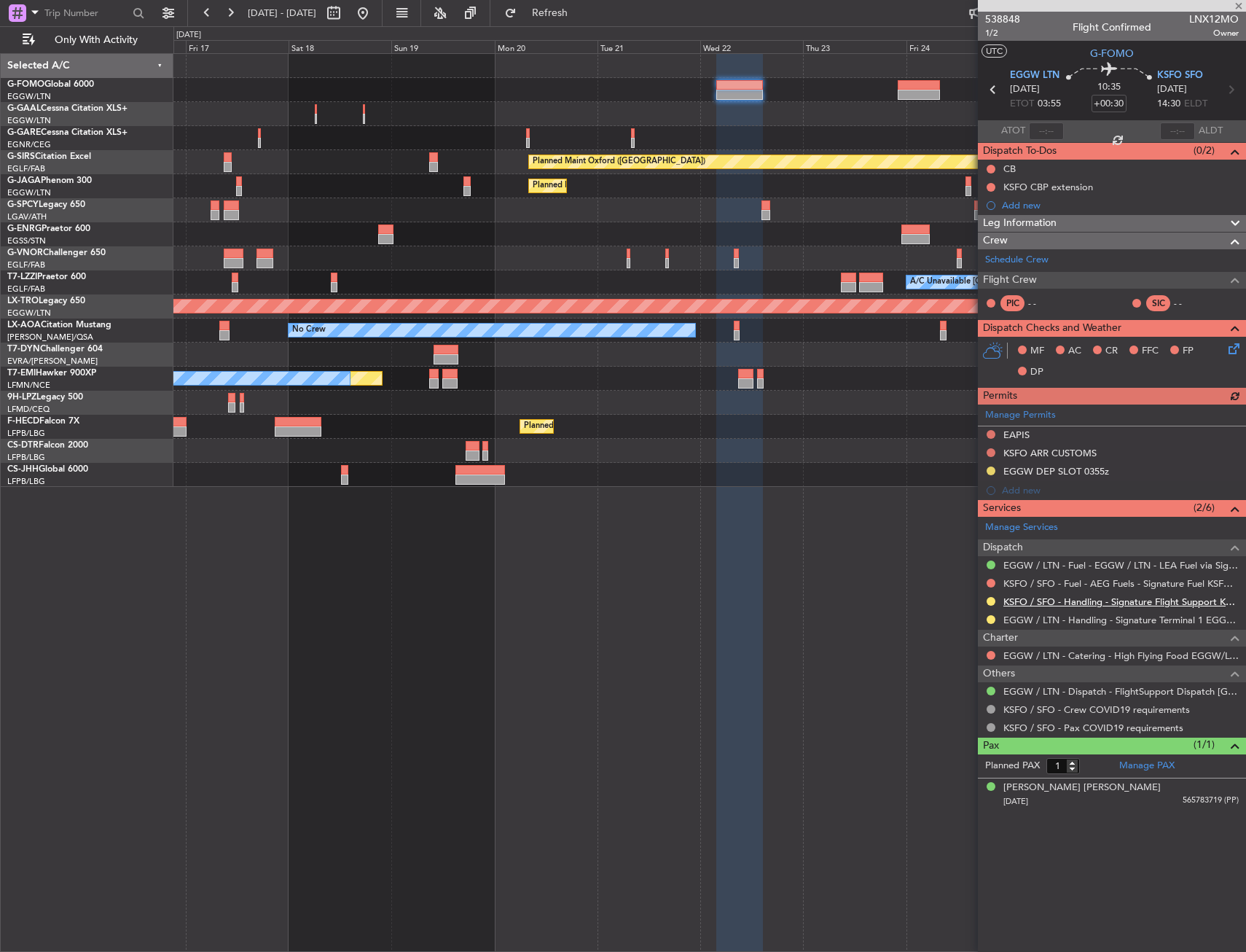
click at [1124, 603] on link "KSFO / SFO - Handling - Signature Flight Support KSFO / SFO" at bounding box center [1120, 602] width 235 height 13
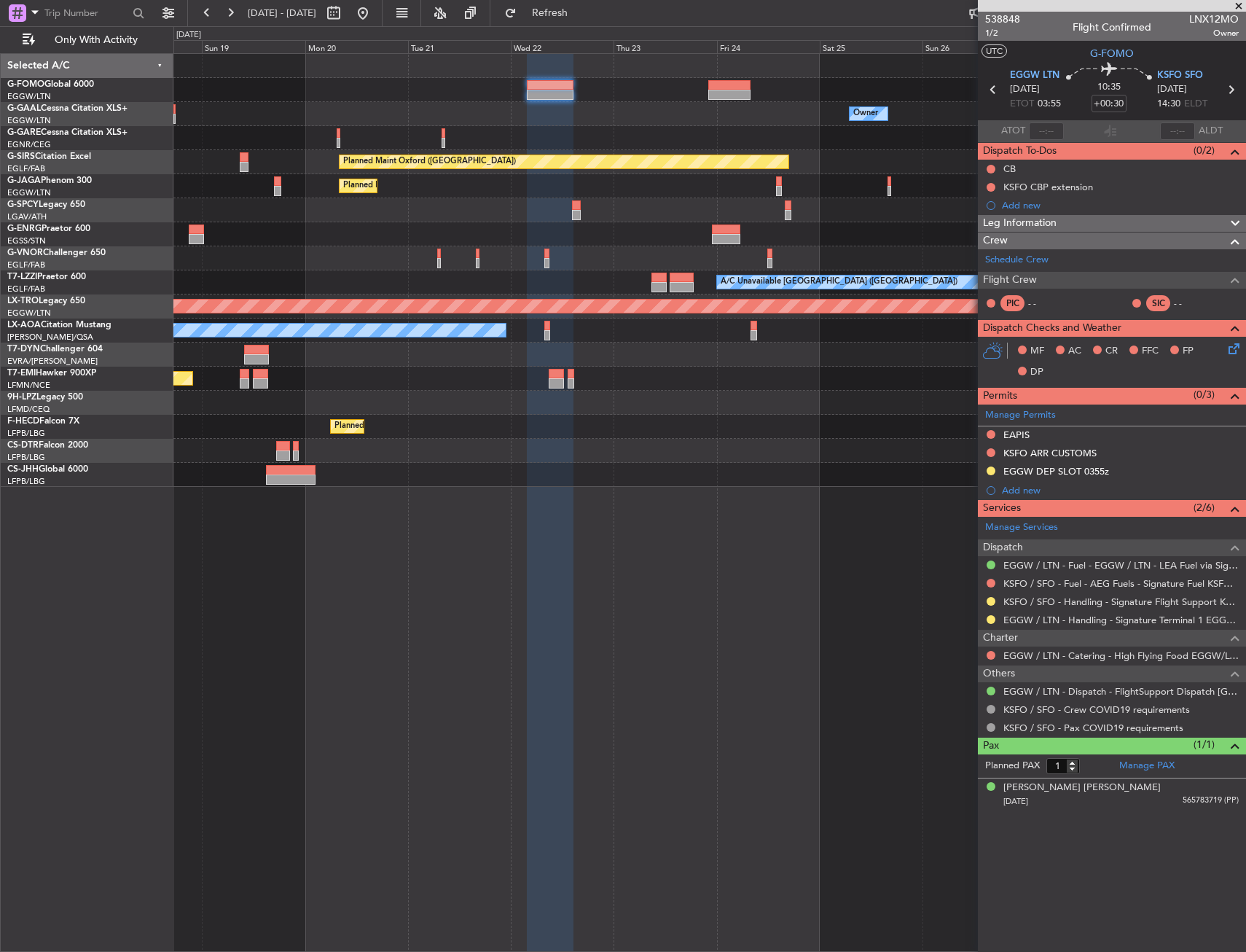
click at [582, 112] on div "Owner A/C Unavailable Owner" at bounding box center [709, 114] width 1072 height 24
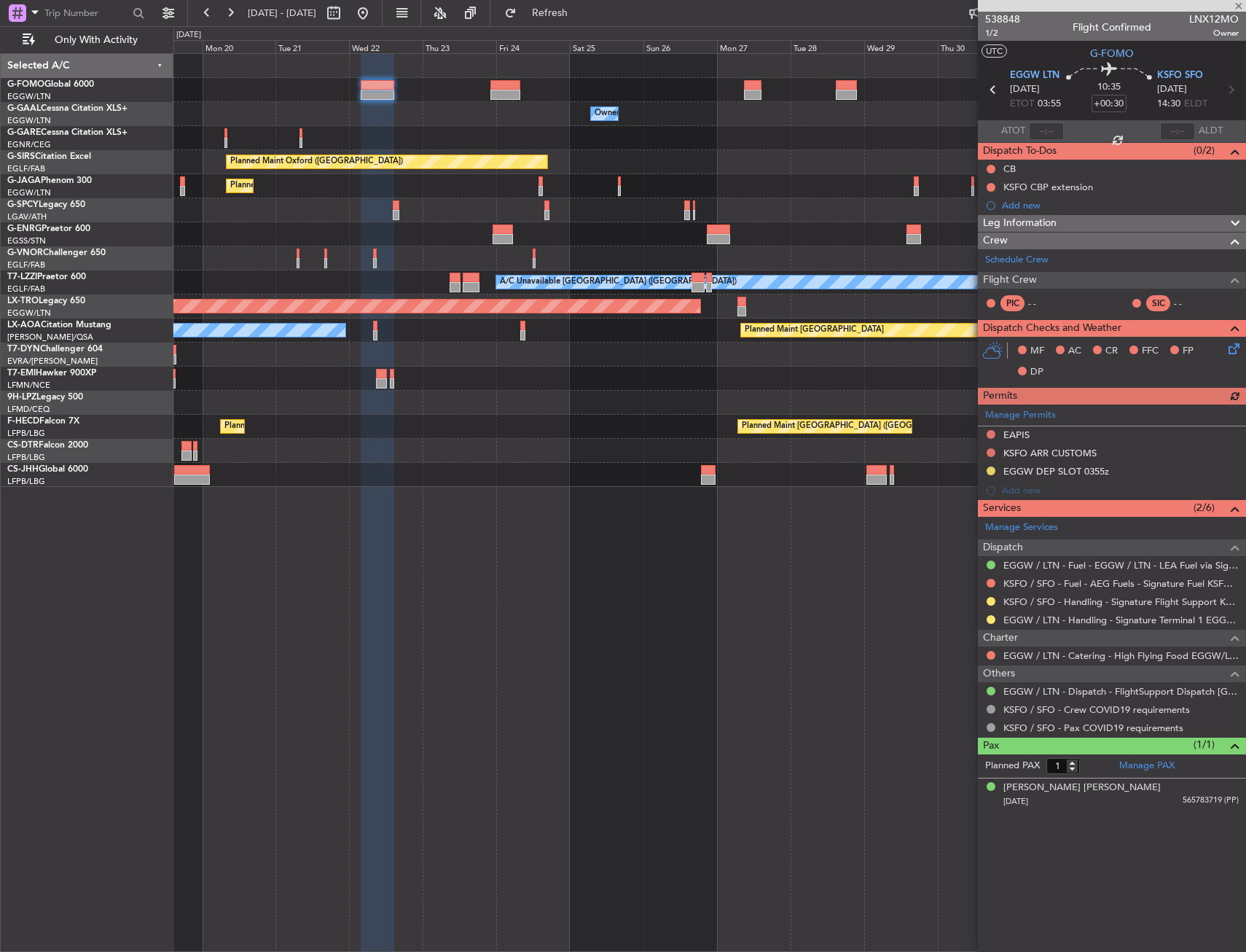
click at [437, 113] on div "Owner Owner A/C Unavailable Owner Planned Maint Oxford (Kidlington) Planned Mai…" at bounding box center [709, 270] width 1072 height 432
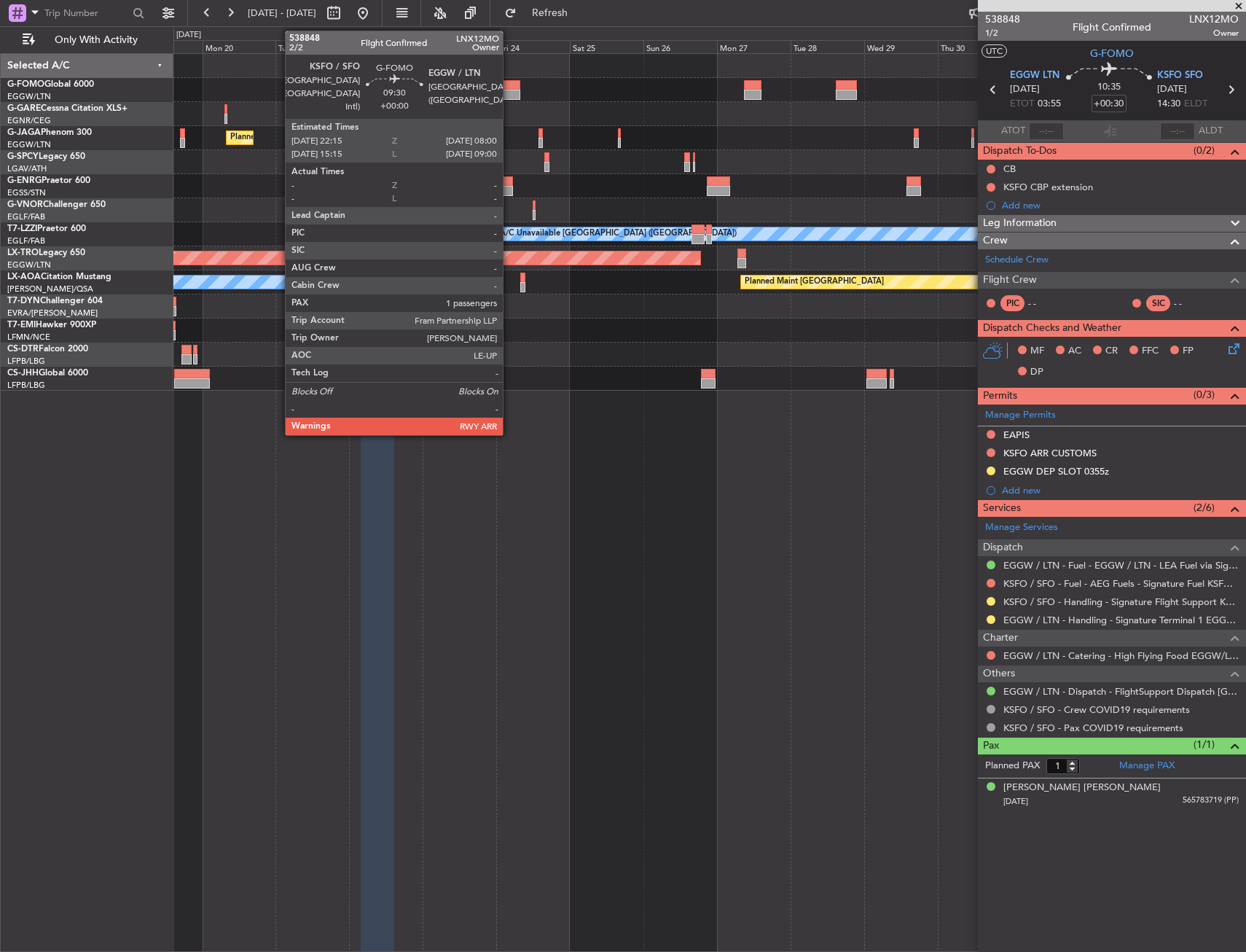
click at [509, 85] on div at bounding box center [505, 84] width 30 height 10
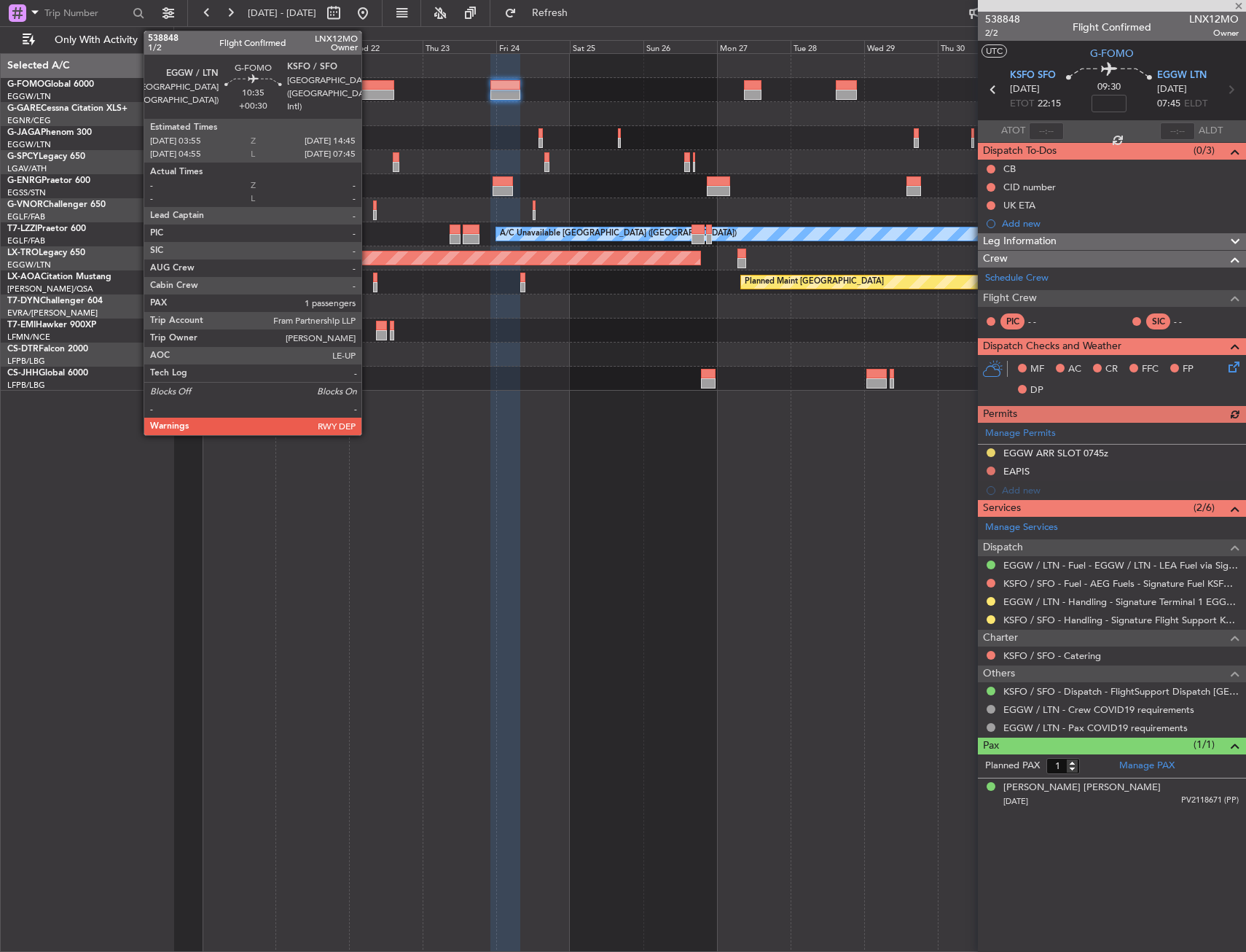
click at [368, 89] on div at bounding box center [377, 84] width 34 height 10
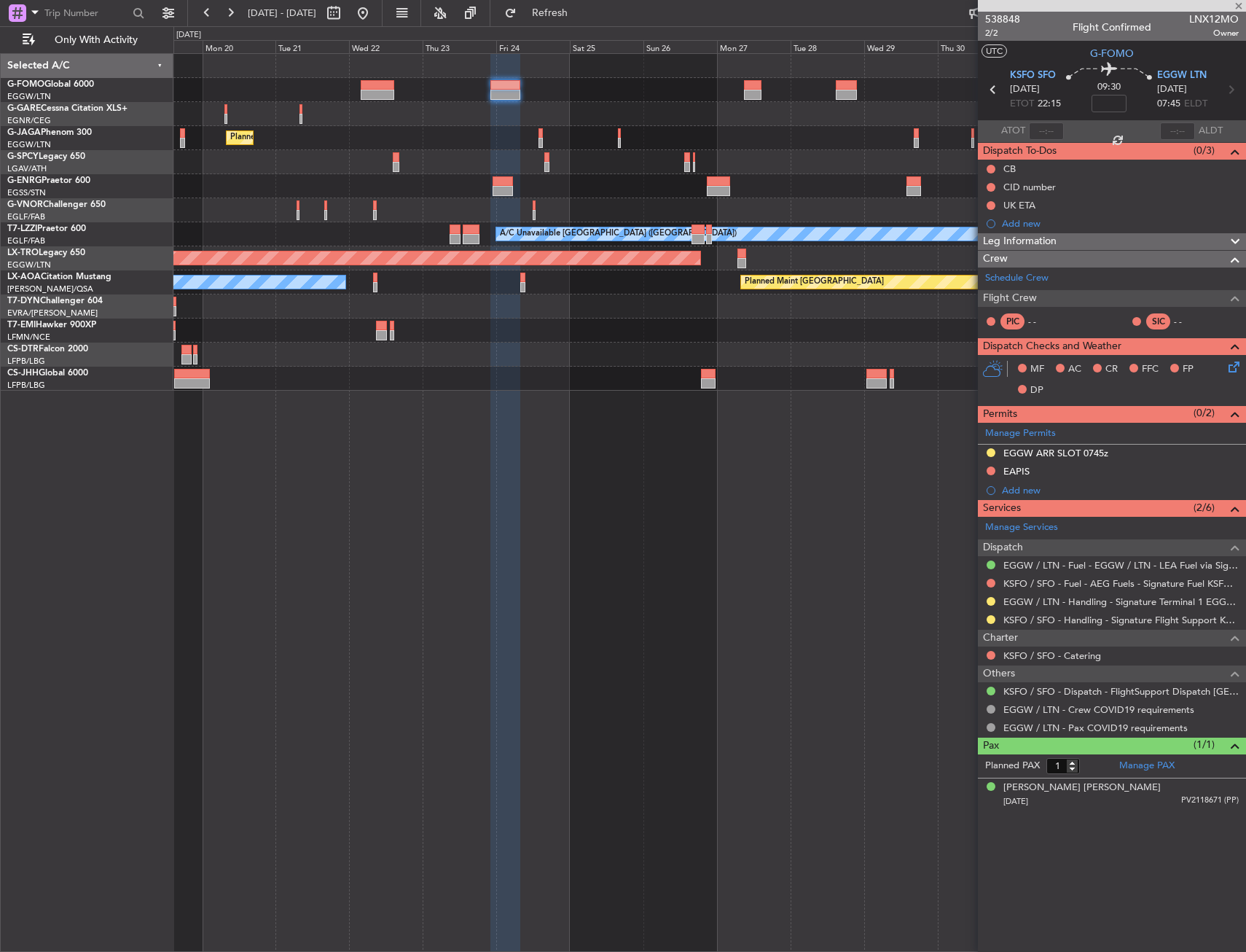
type input "+00:30"
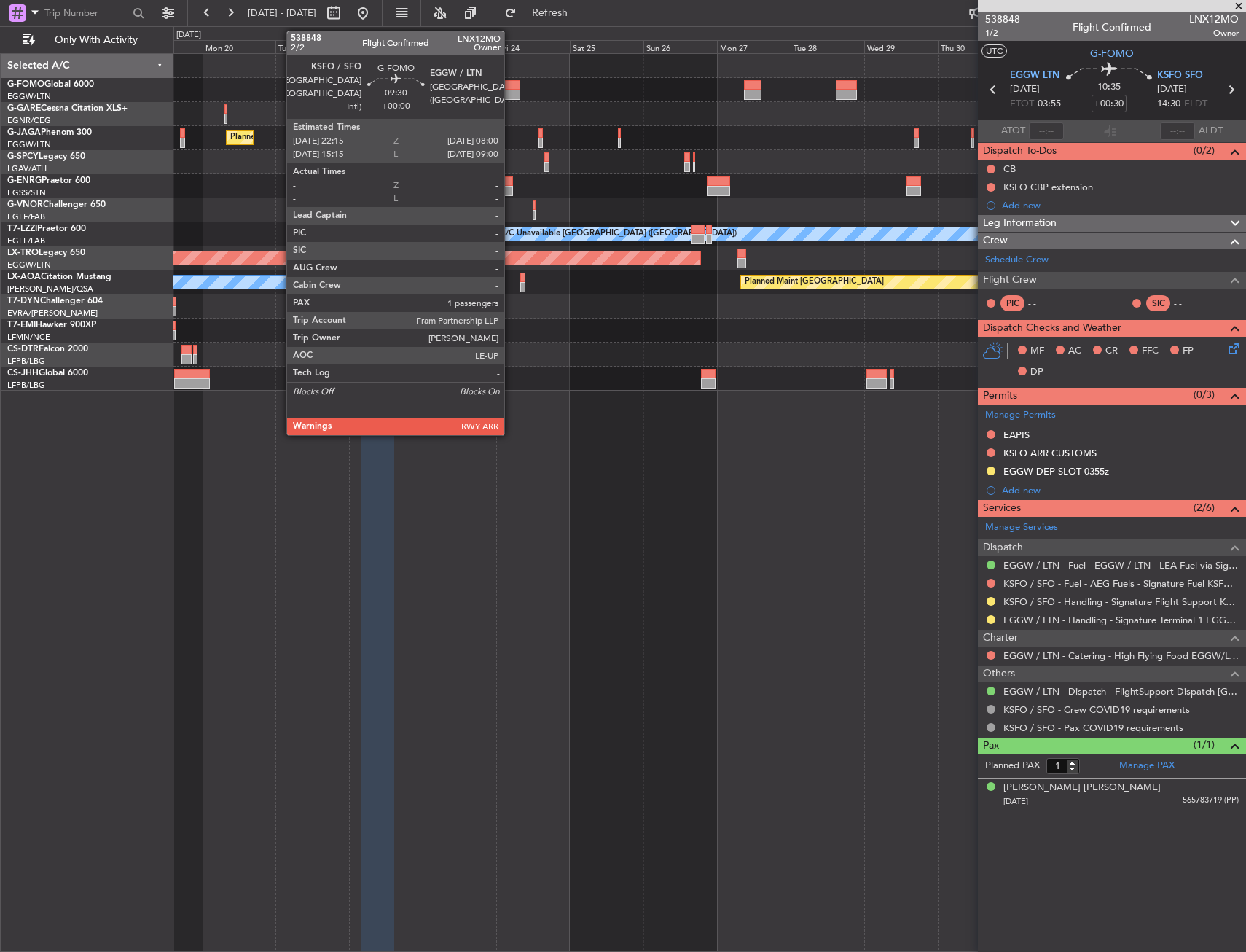
click at [510, 84] on div at bounding box center [505, 84] width 30 height 10
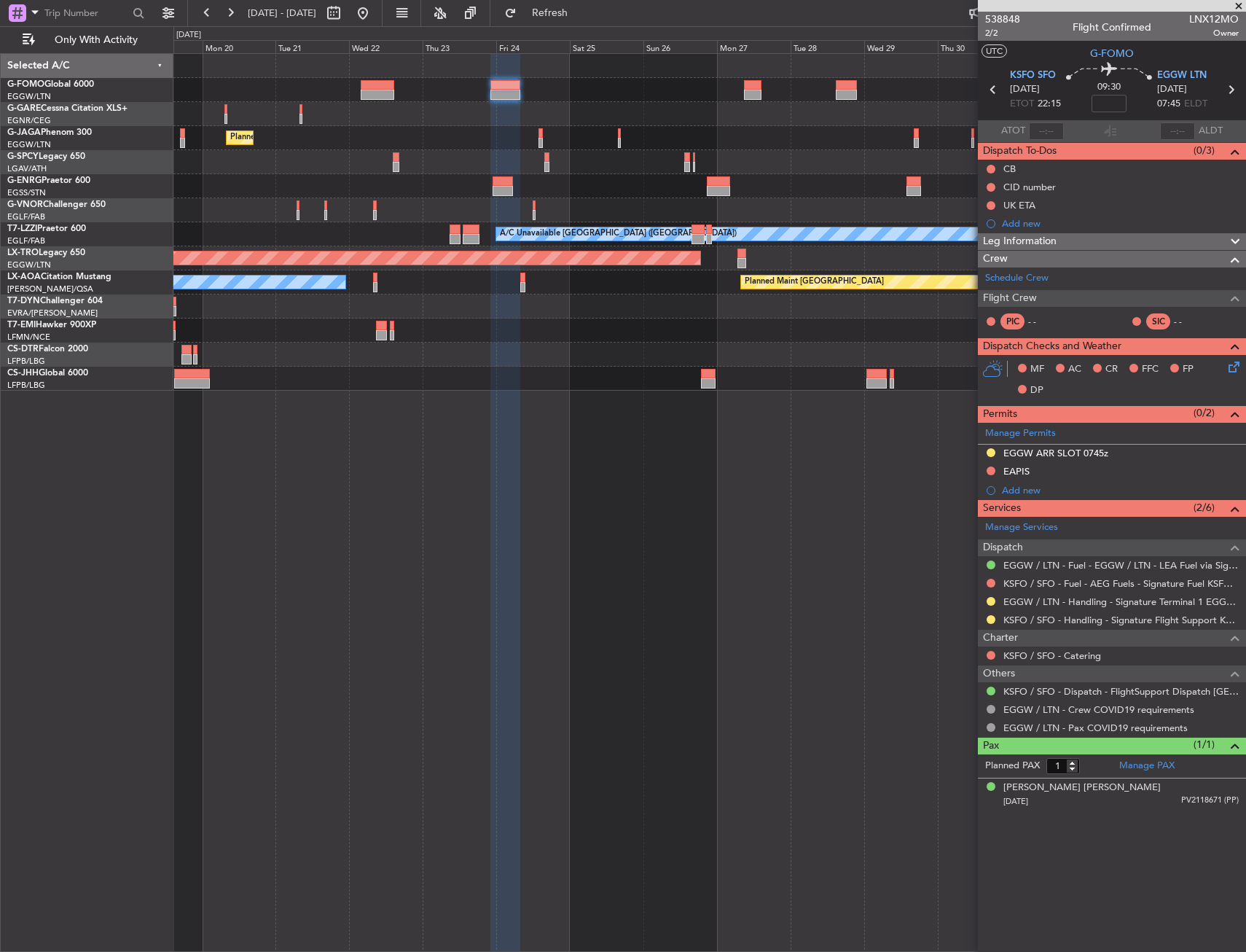
click at [357, 86] on div at bounding box center [709, 90] width 1072 height 24
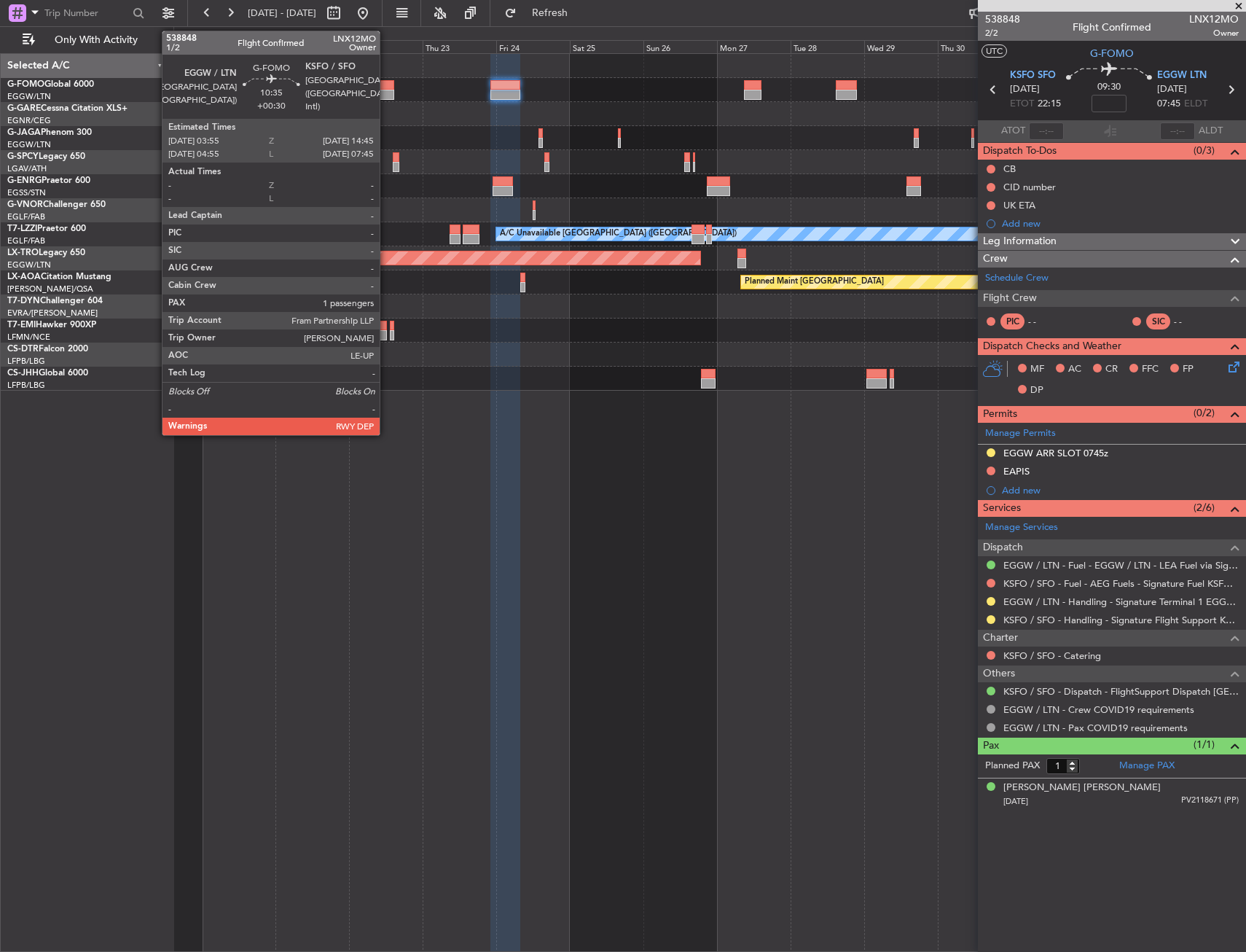
click at [387, 86] on div at bounding box center [377, 84] width 34 height 10
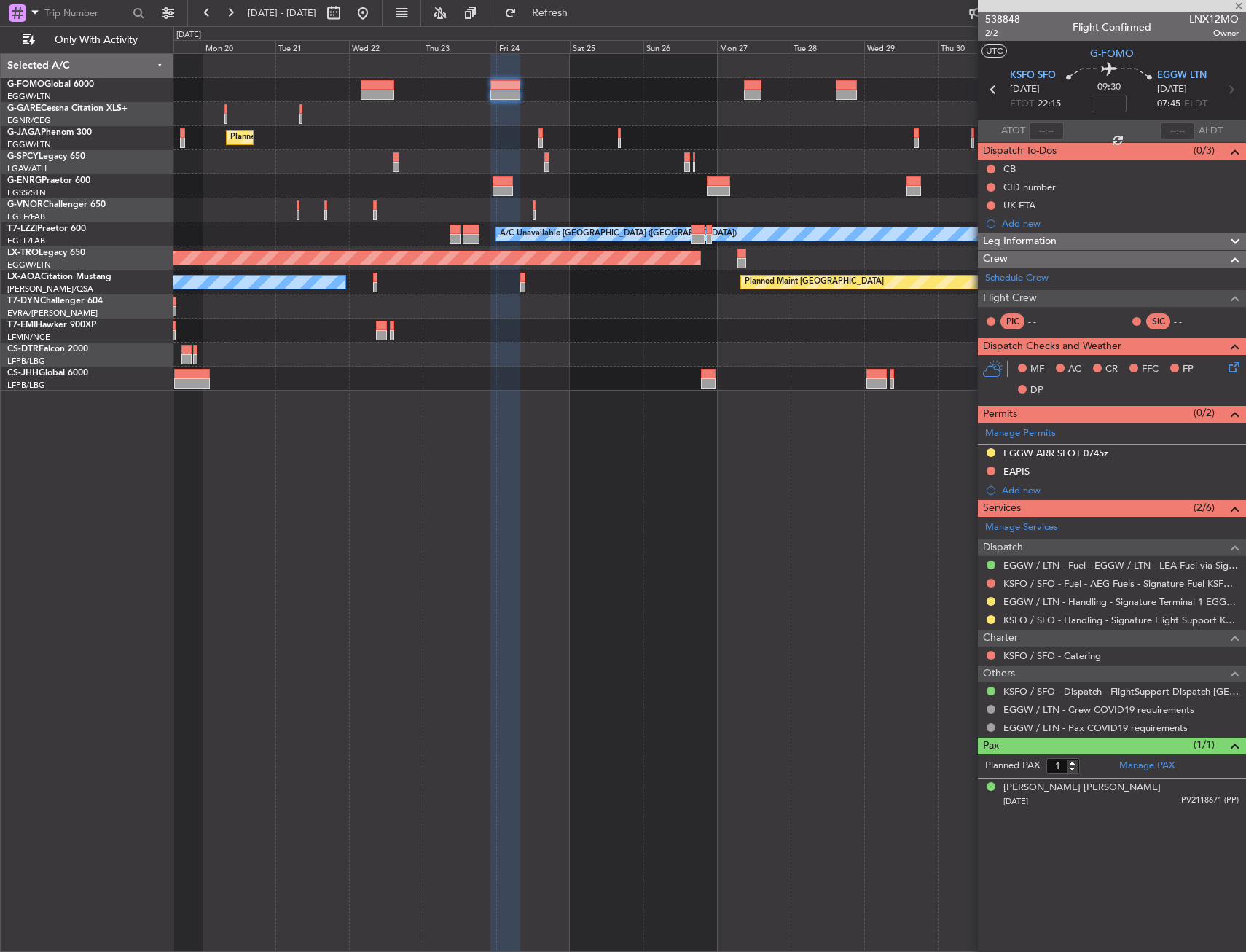
type input "+00:30"
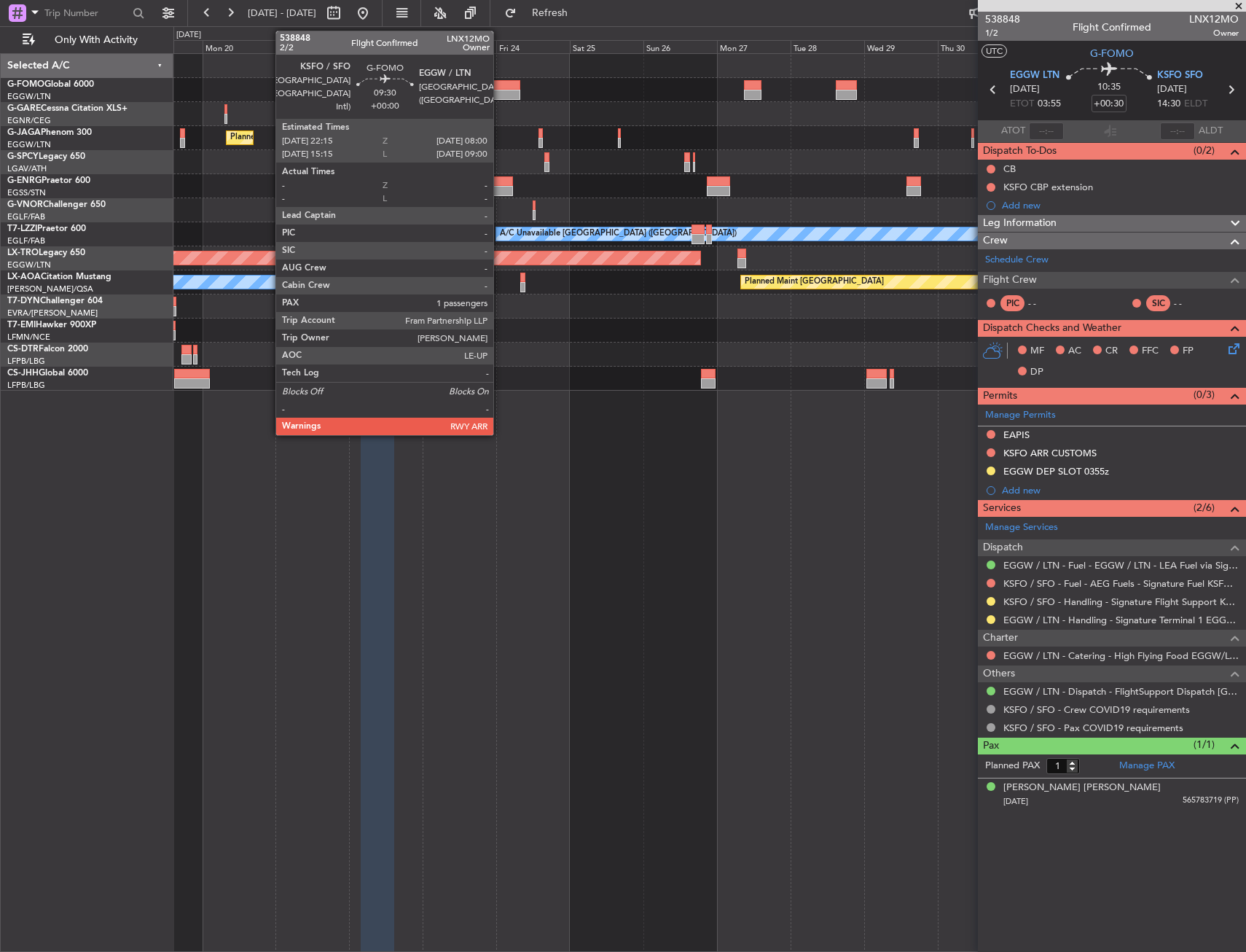
click at [500, 95] on div at bounding box center [505, 94] width 30 height 10
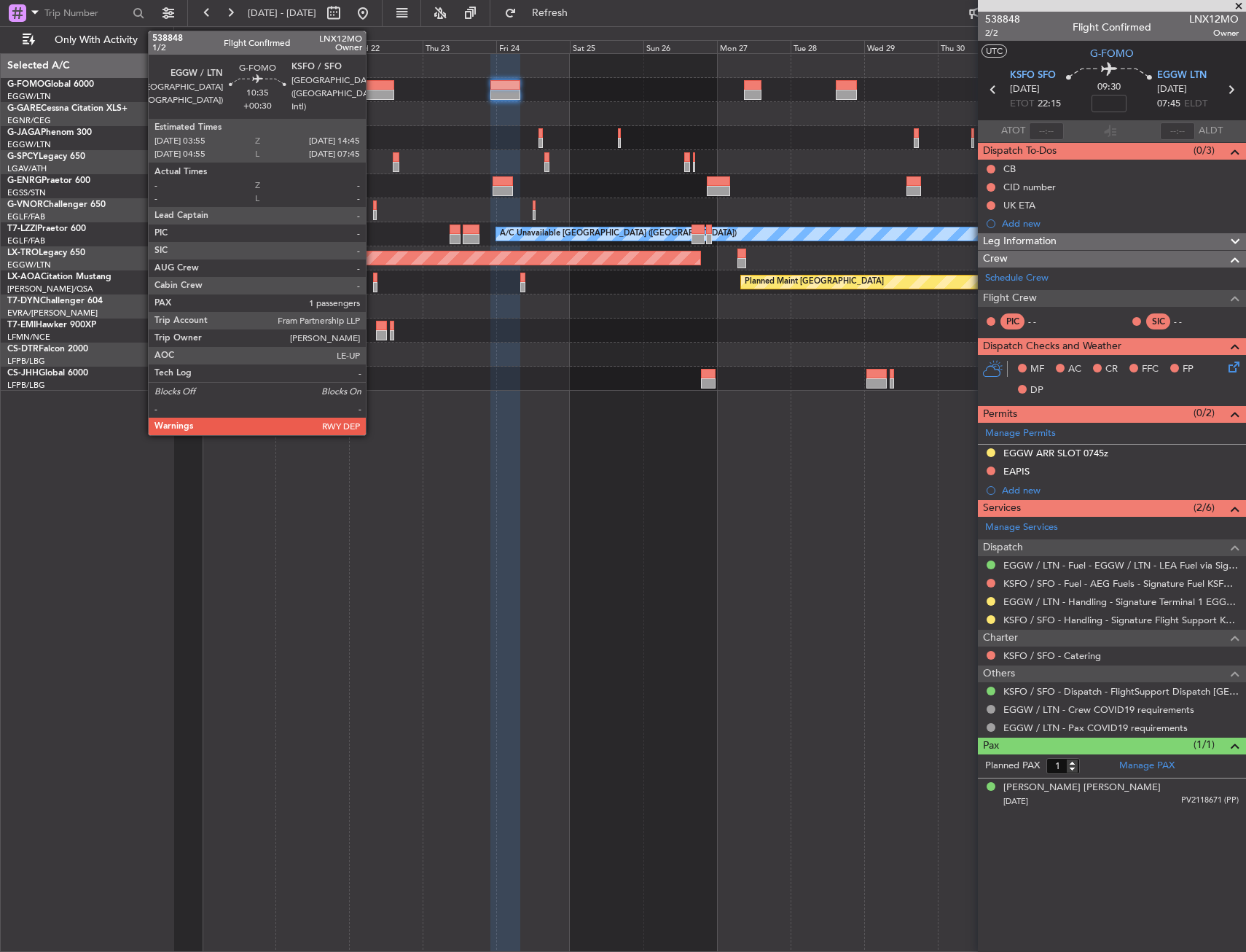
click at [372, 82] on div at bounding box center [377, 84] width 34 height 10
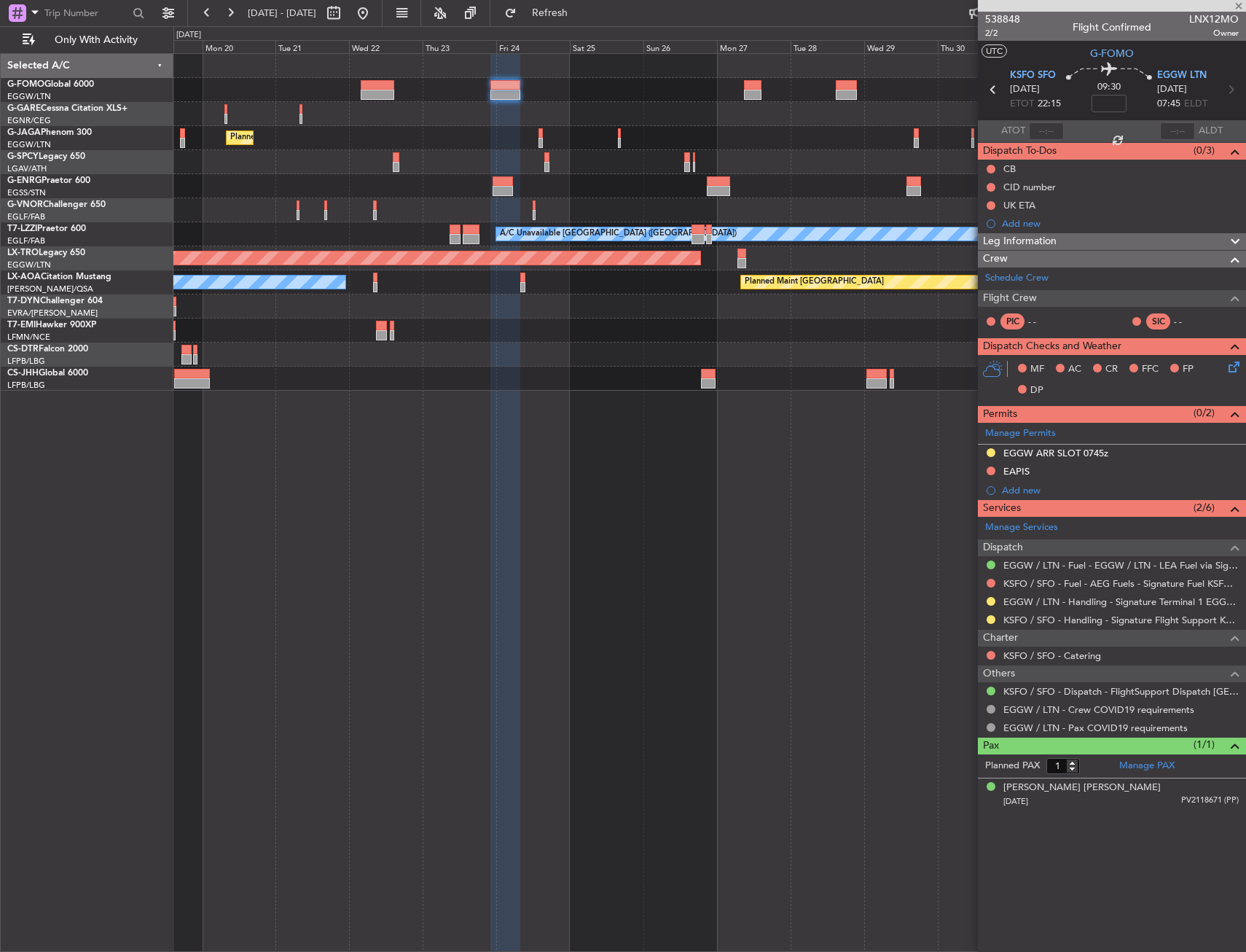
type input "+00:30"
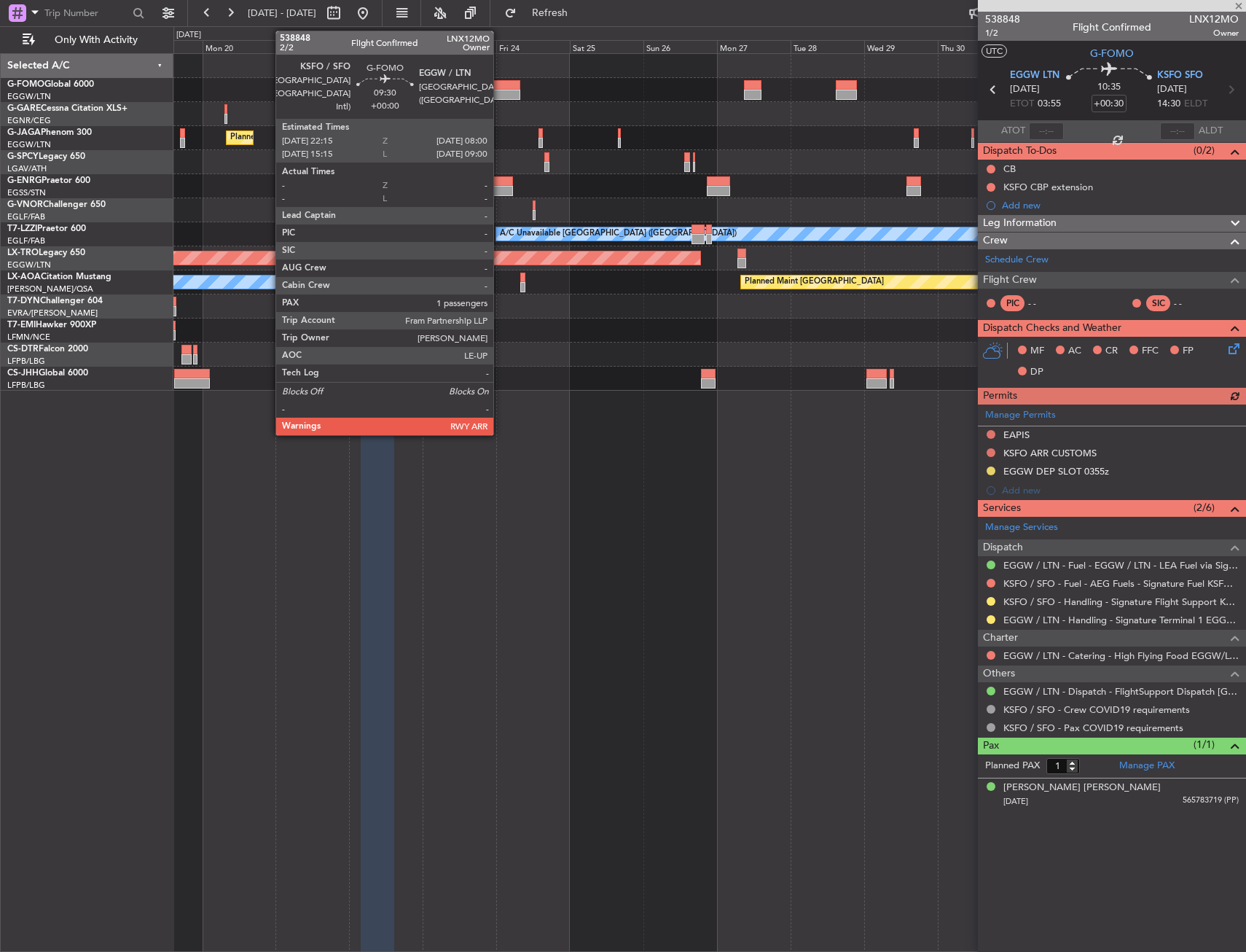
click at [500, 86] on div at bounding box center [505, 84] width 30 height 10
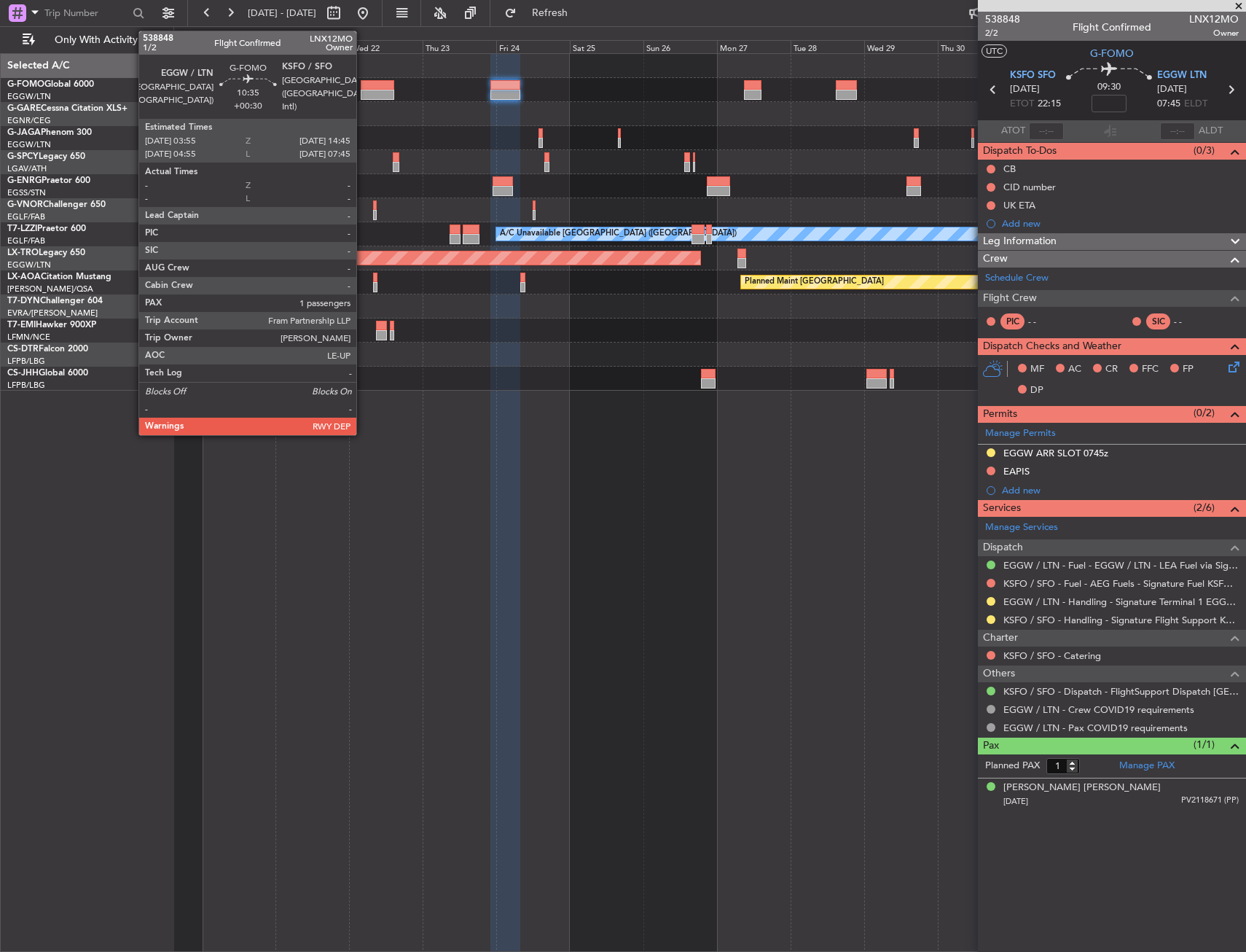
click at [363, 80] on div at bounding box center [377, 84] width 34 height 10
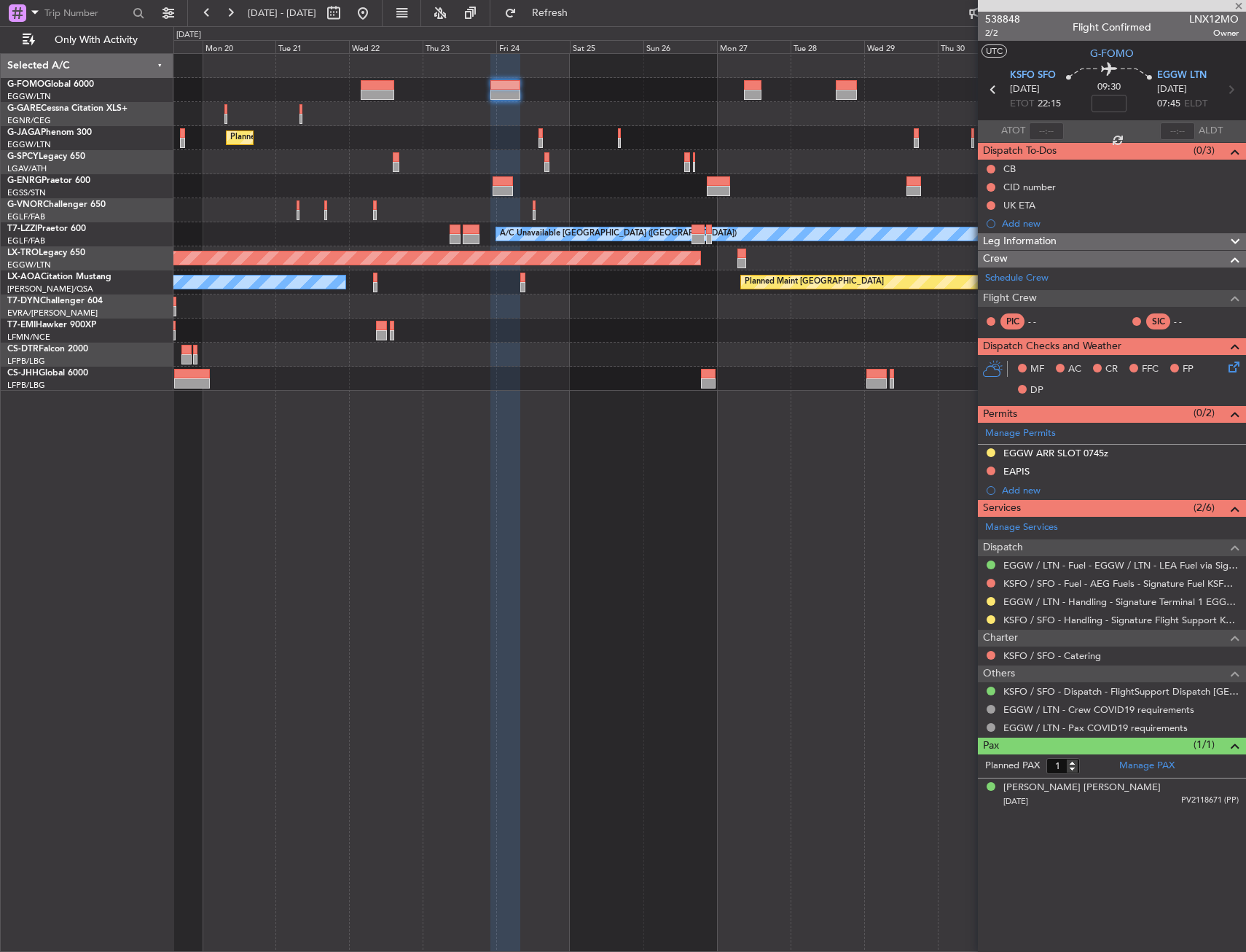
type input "+00:30"
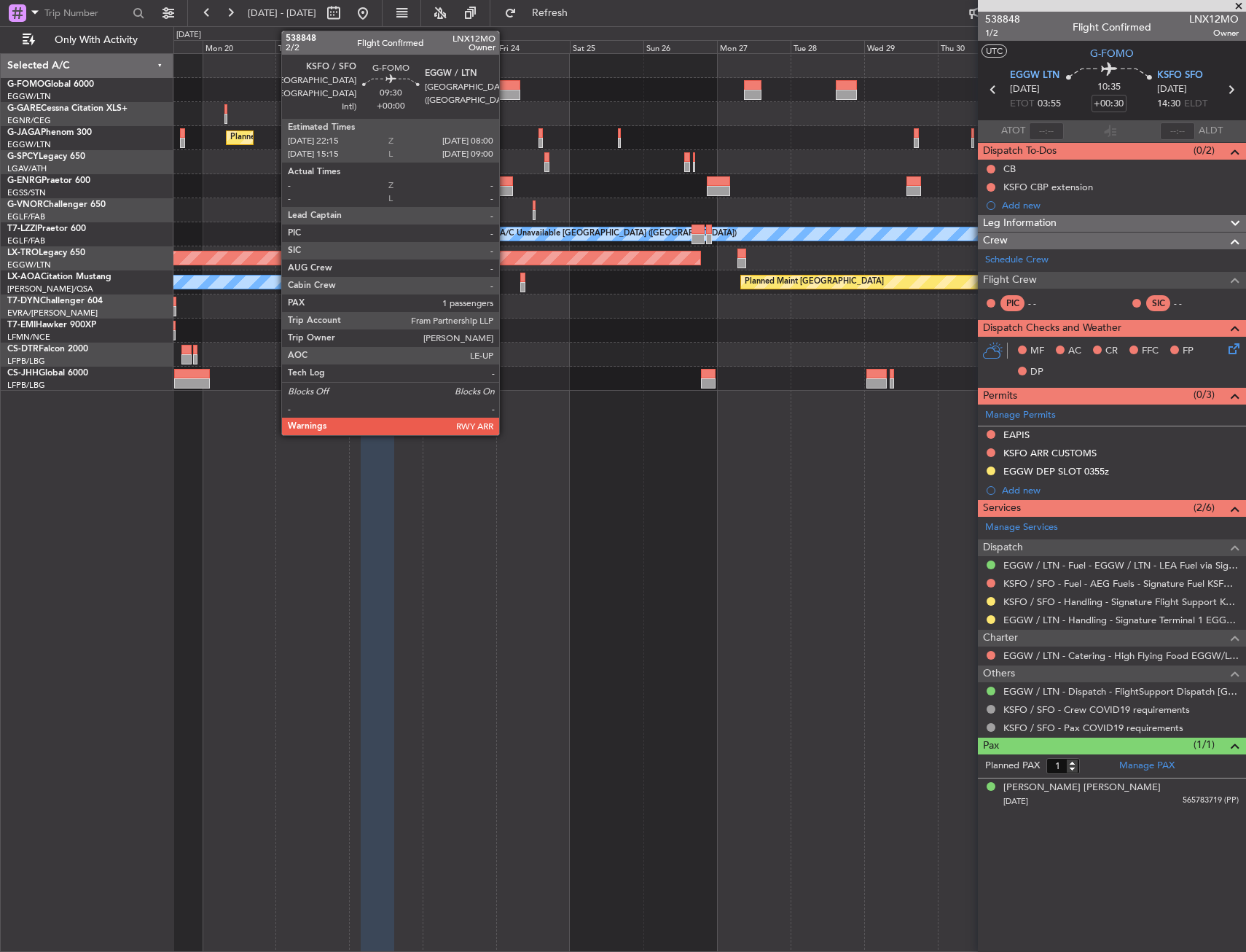
click at [506, 85] on div at bounding box center [505, 84] width 30 height 10
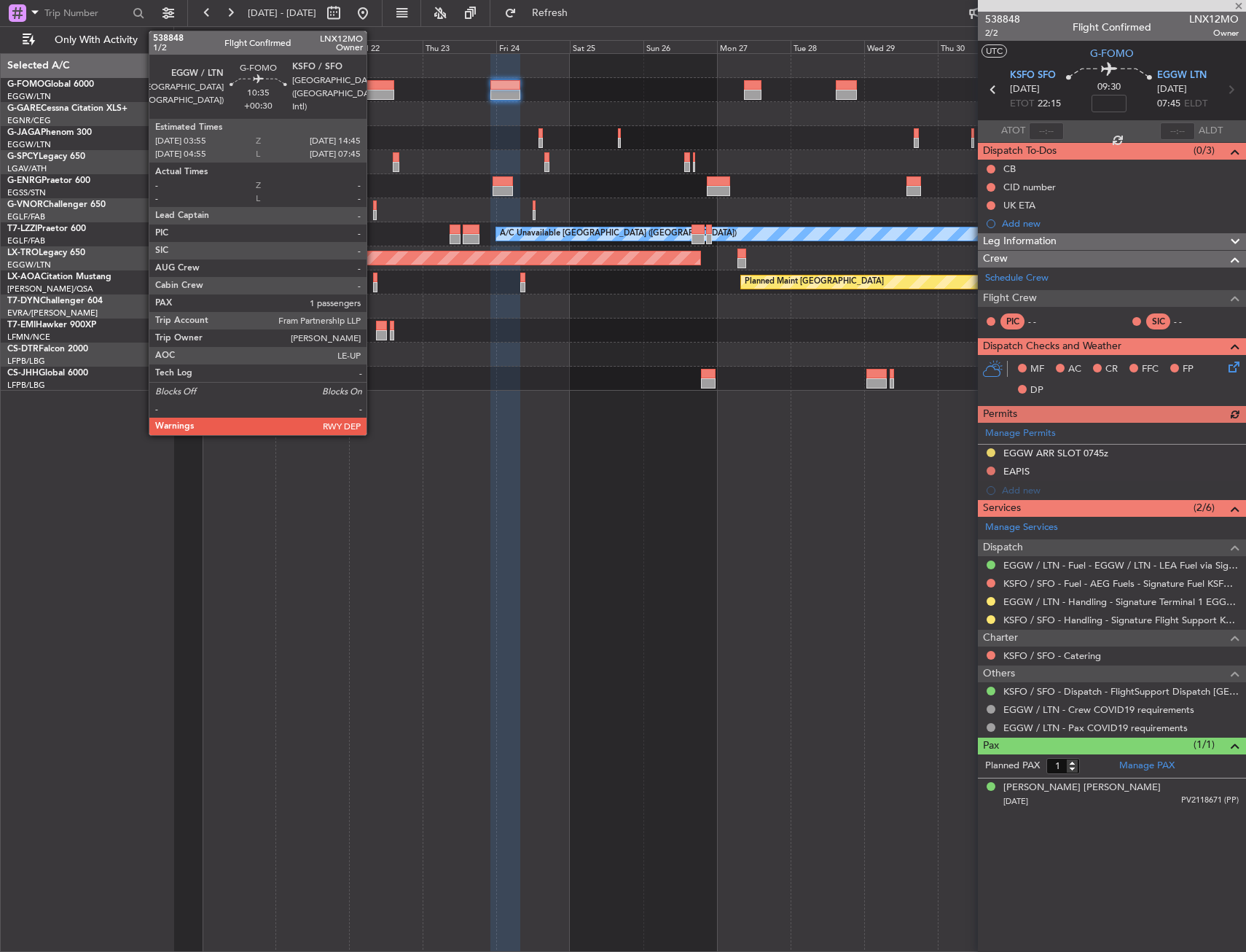
click at [373, 94] on div at bounding box center [377, 94] width 34 height 10
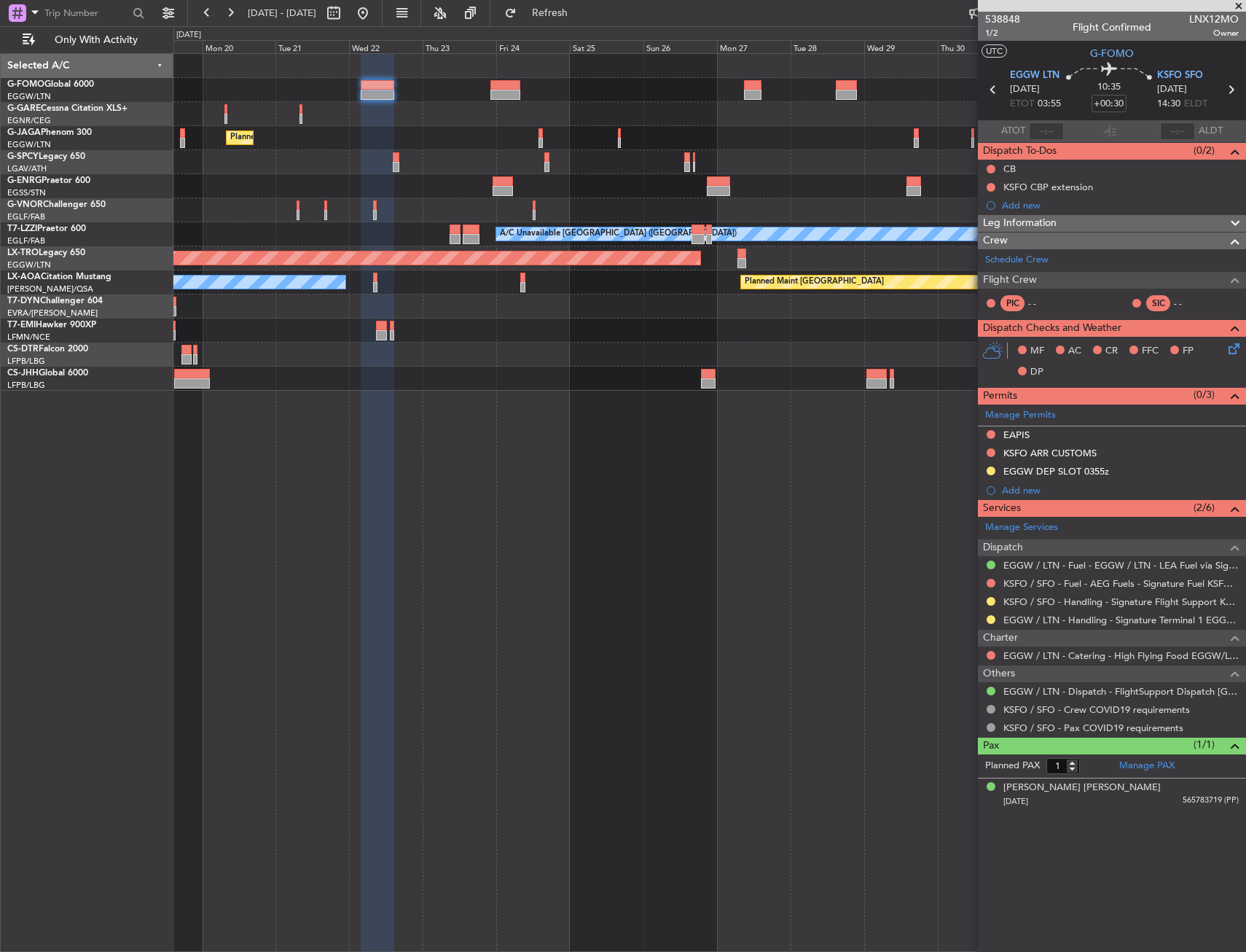
click at [846, 570] on div "Planned Maint Paris (Le Bourget) A/C Unavailable London (Luton) Planned Maint R…" at bounding box center [709, 502] width 1073 height 899
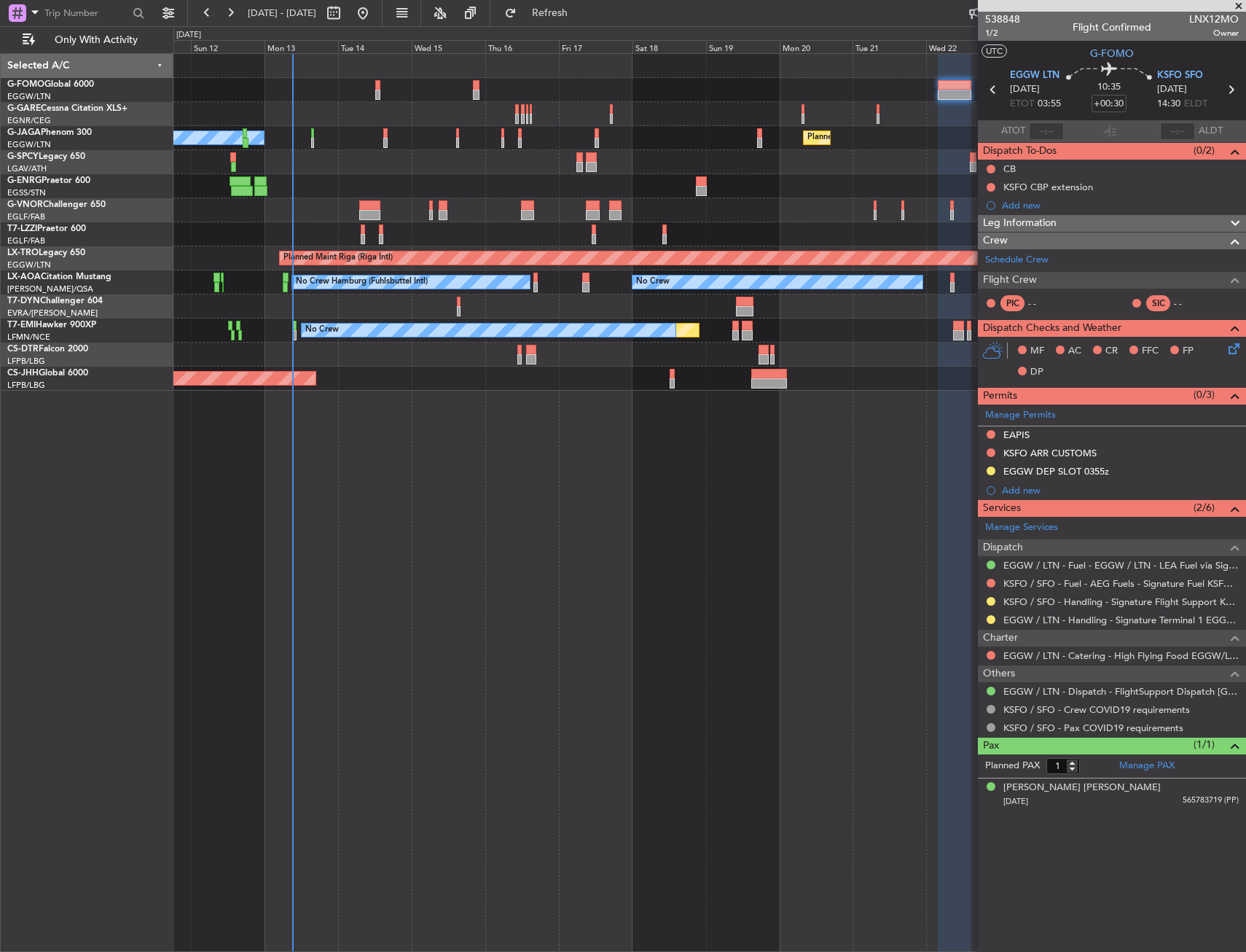
click at [844, 566] on div "Planned Maint Paris (Le Bourget) No Crew Planned Maint London (Luton) A/C Unava…" at bounding box center [709, 502] width 1073 height 899
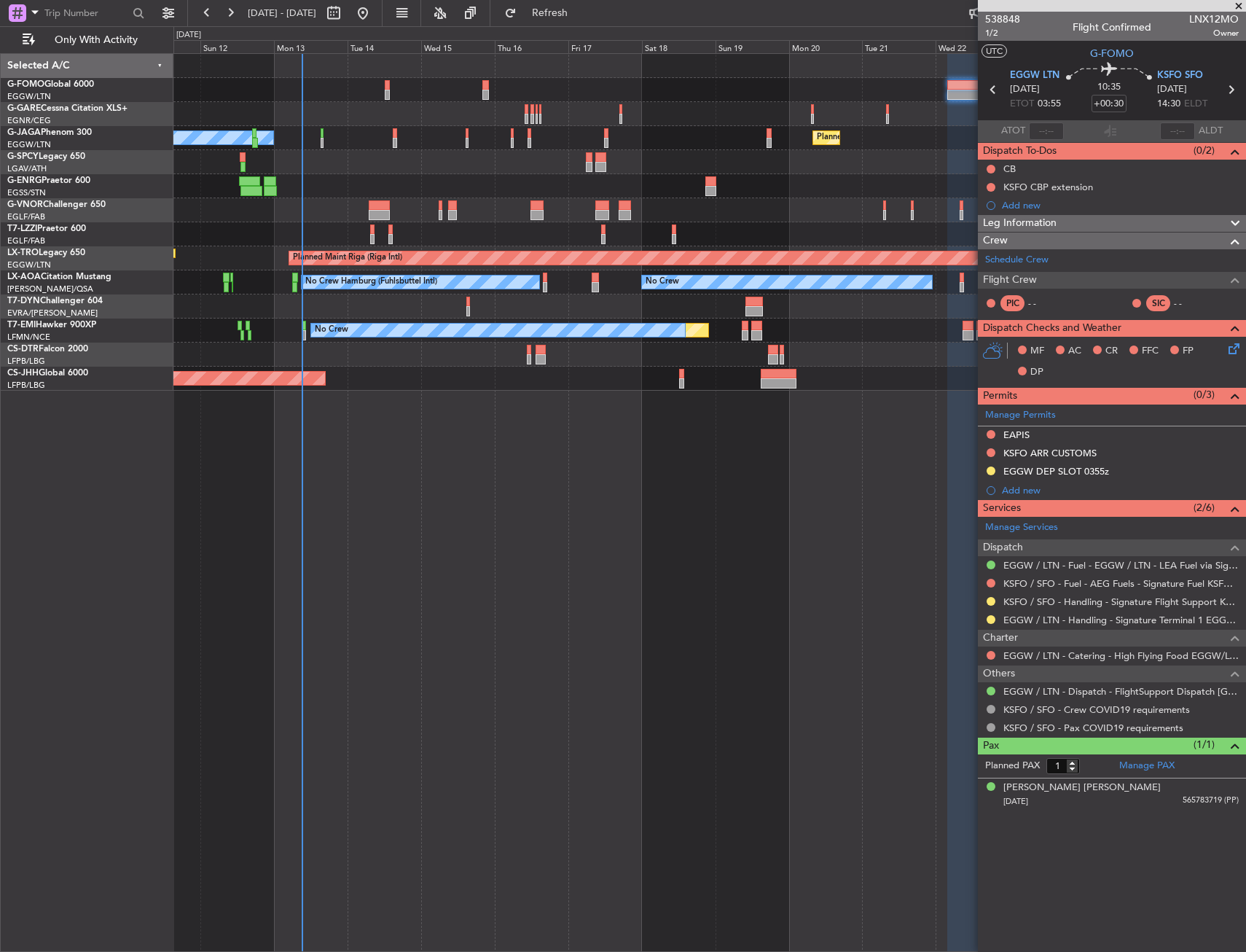
click at [574, 564] on div "Planned Maint Paris (Le Bourget) No Crew Planned Maint London (Luton) A/C Unava…" at bounding box center [709, 502] width 1073 height 899
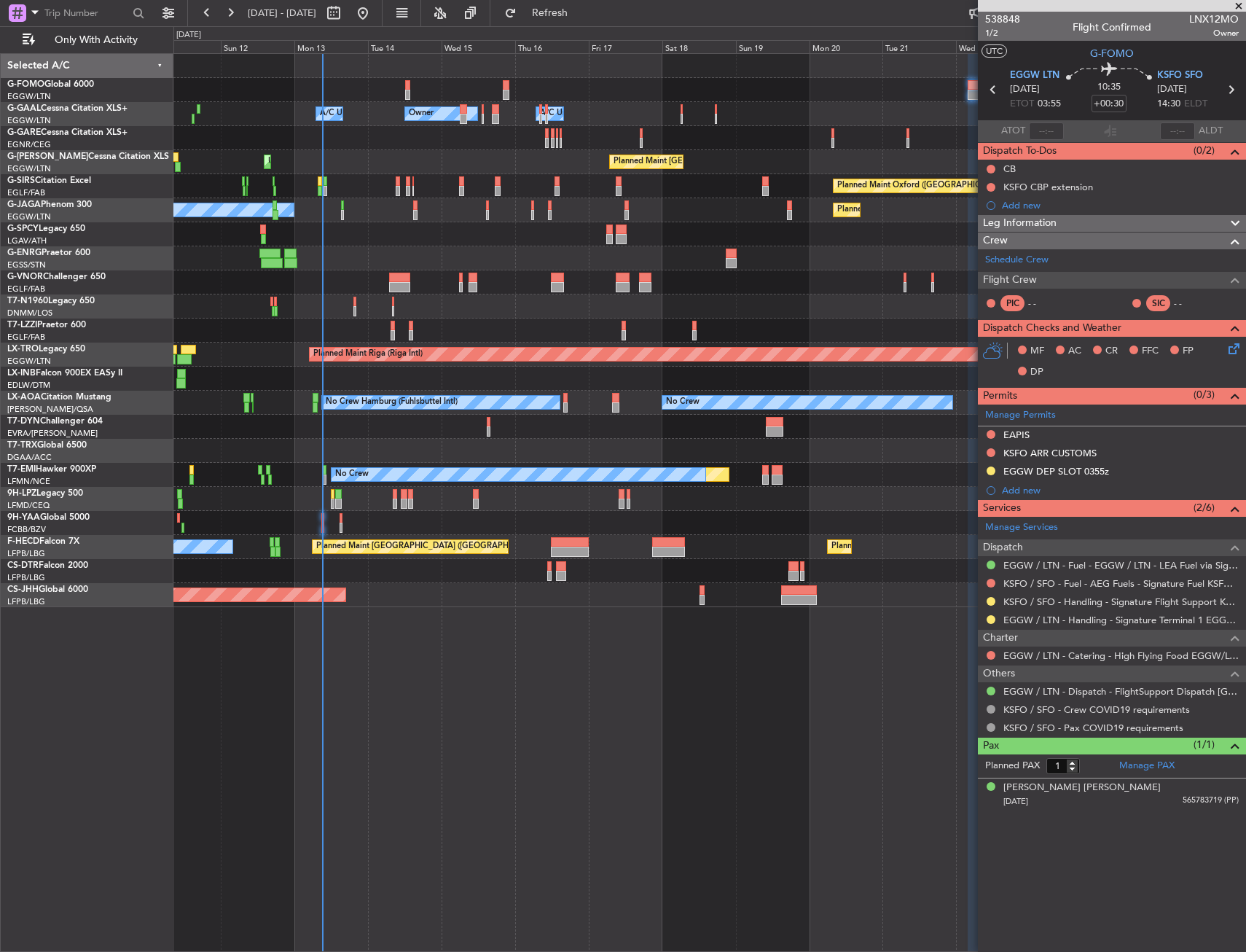
click at [448, 532] on div at bounding box center [709, 522] width 1072 height 24
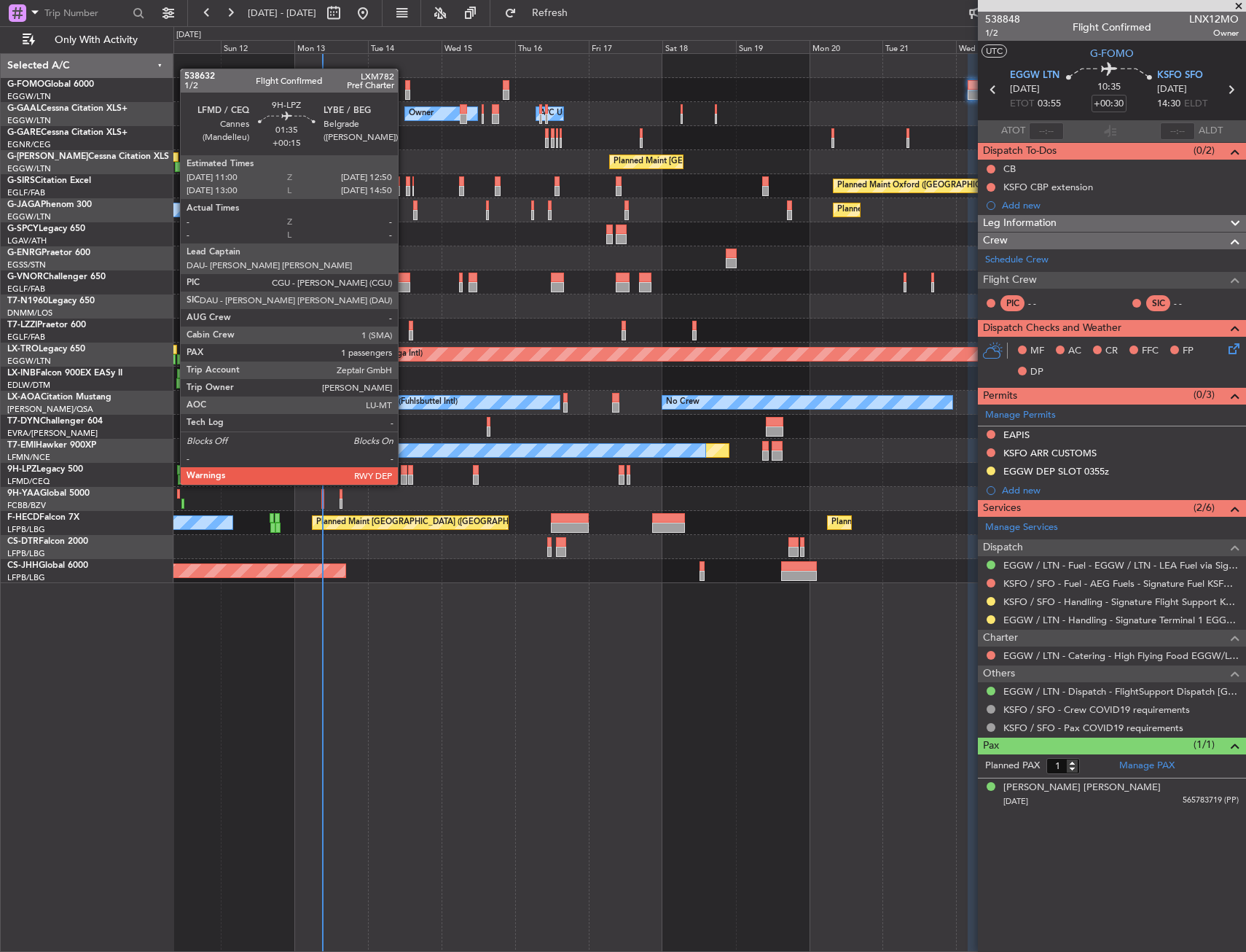
click at [404, 470] on div at bounding box center [403, 469] width 5 height 10
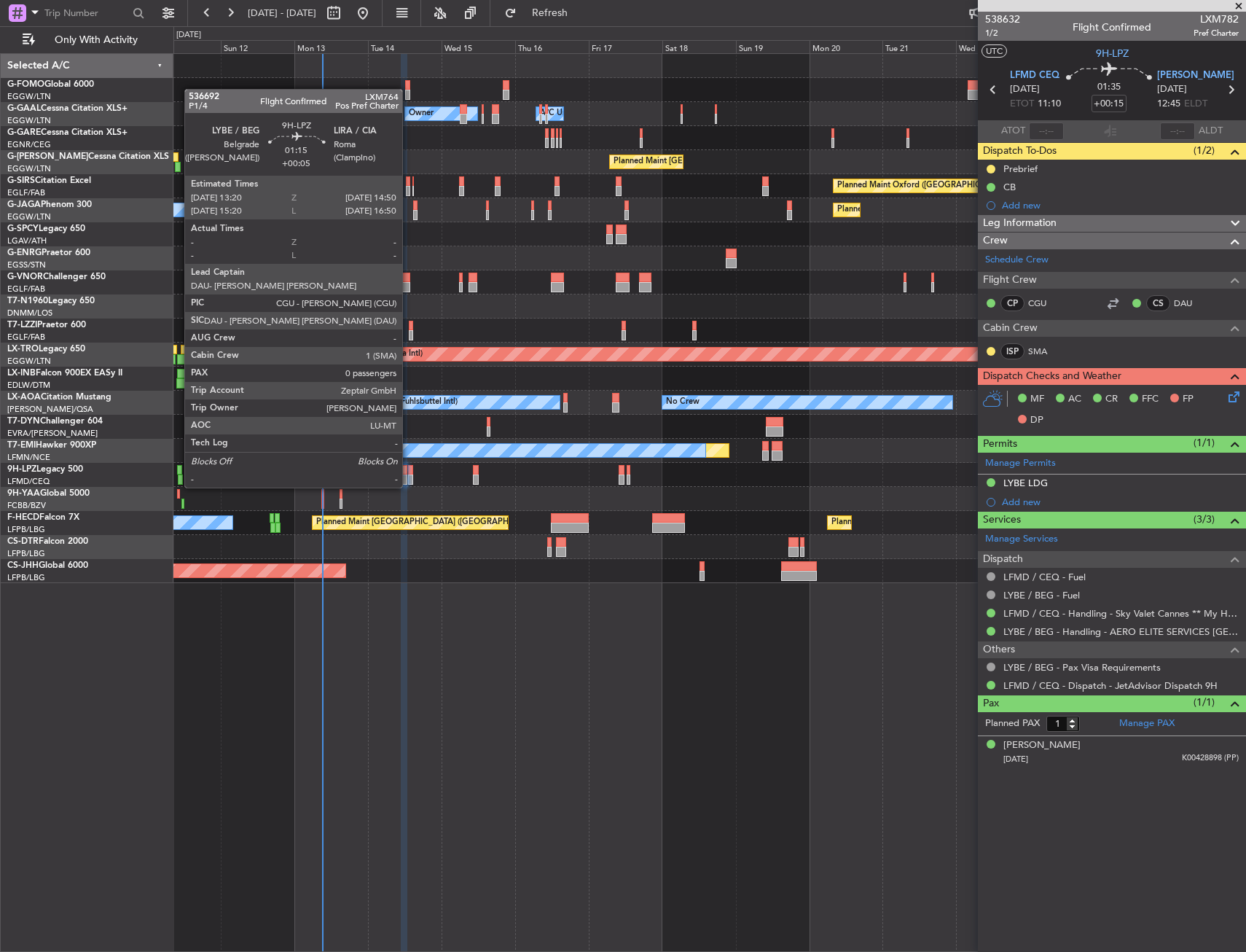
click at [409, 473] on div at bounding box center [410, 469] width 5 height 10
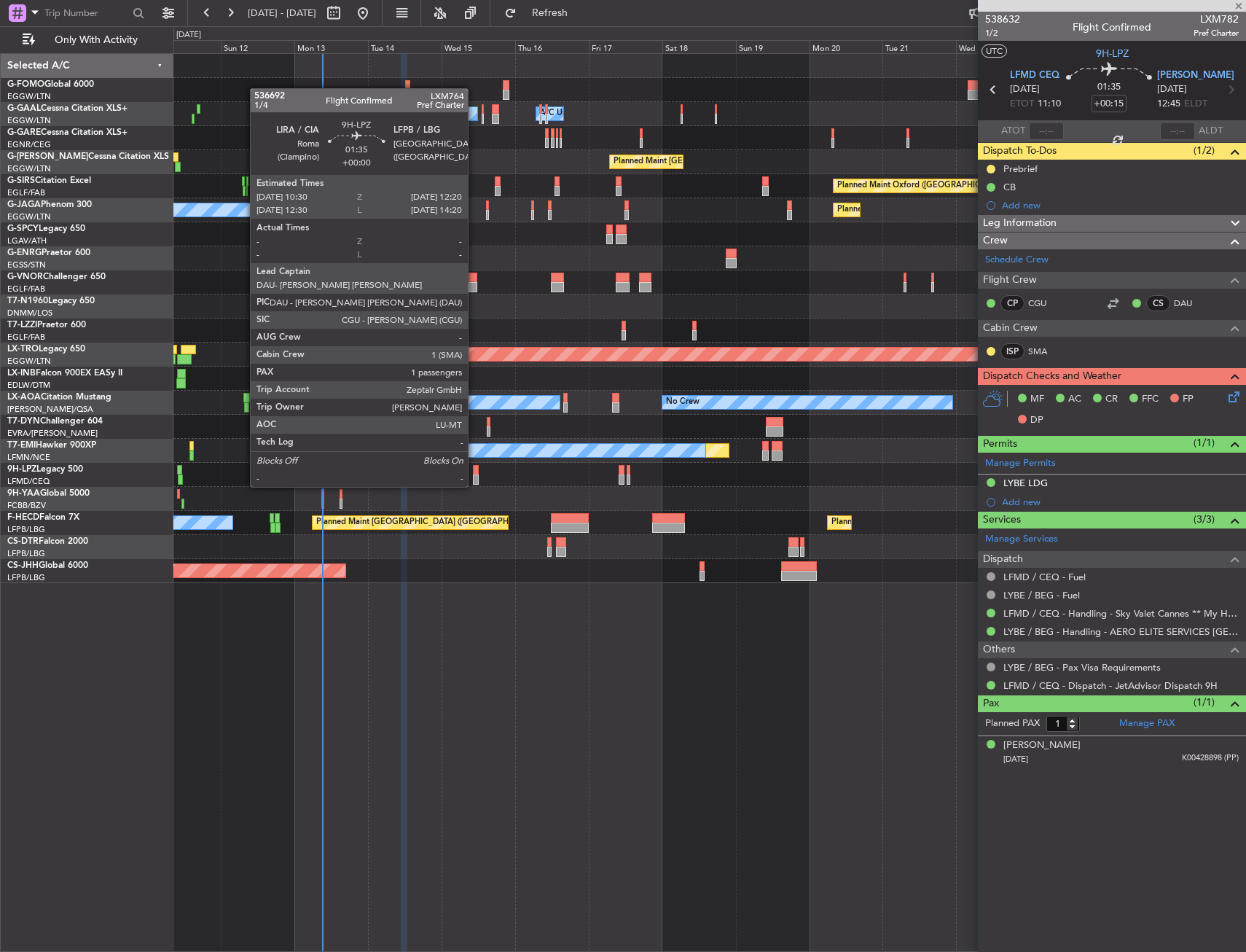
type input "+00:05"
type input "0"
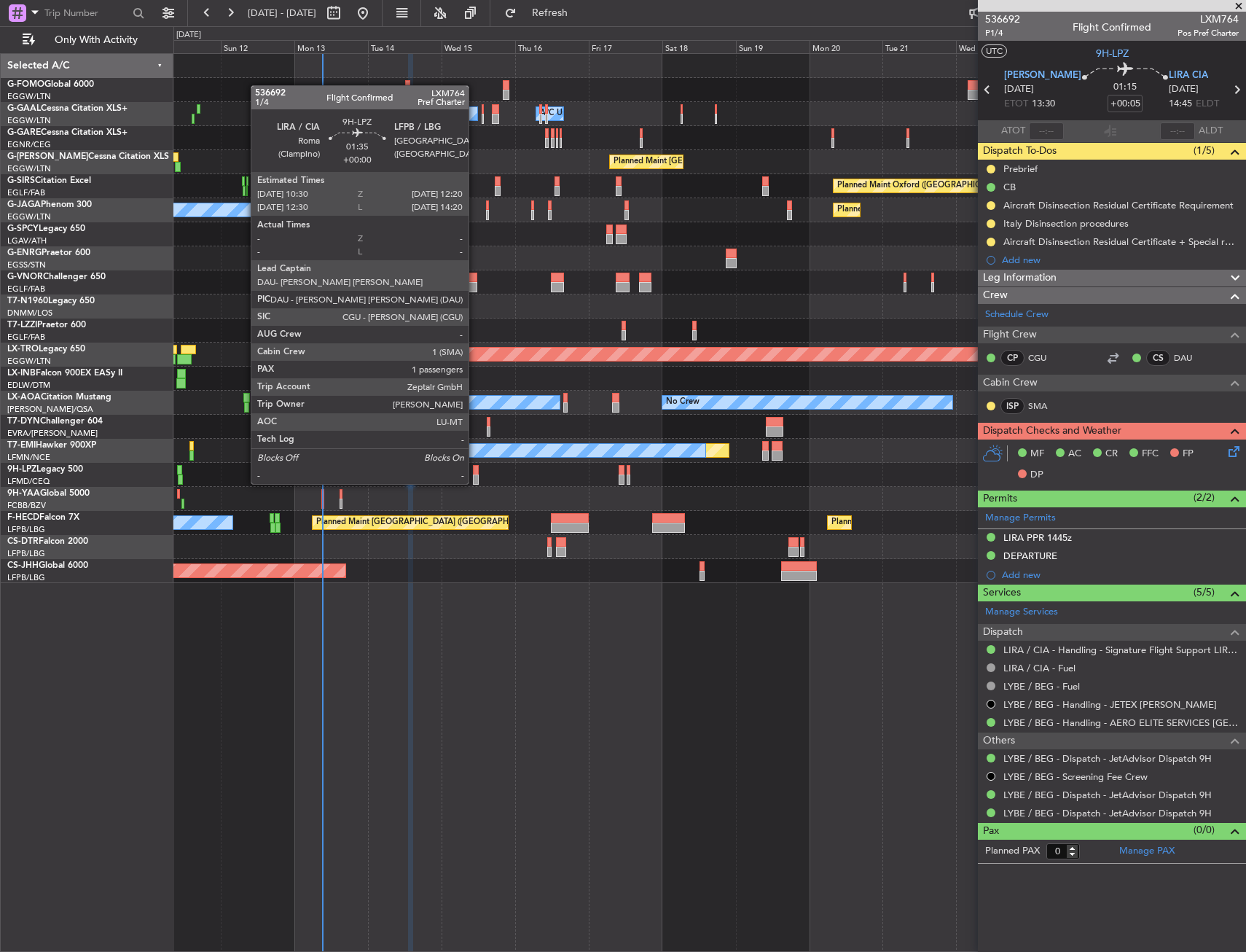
click at [475, 469] on div at bounding box center [475, 469] width 5 height 10
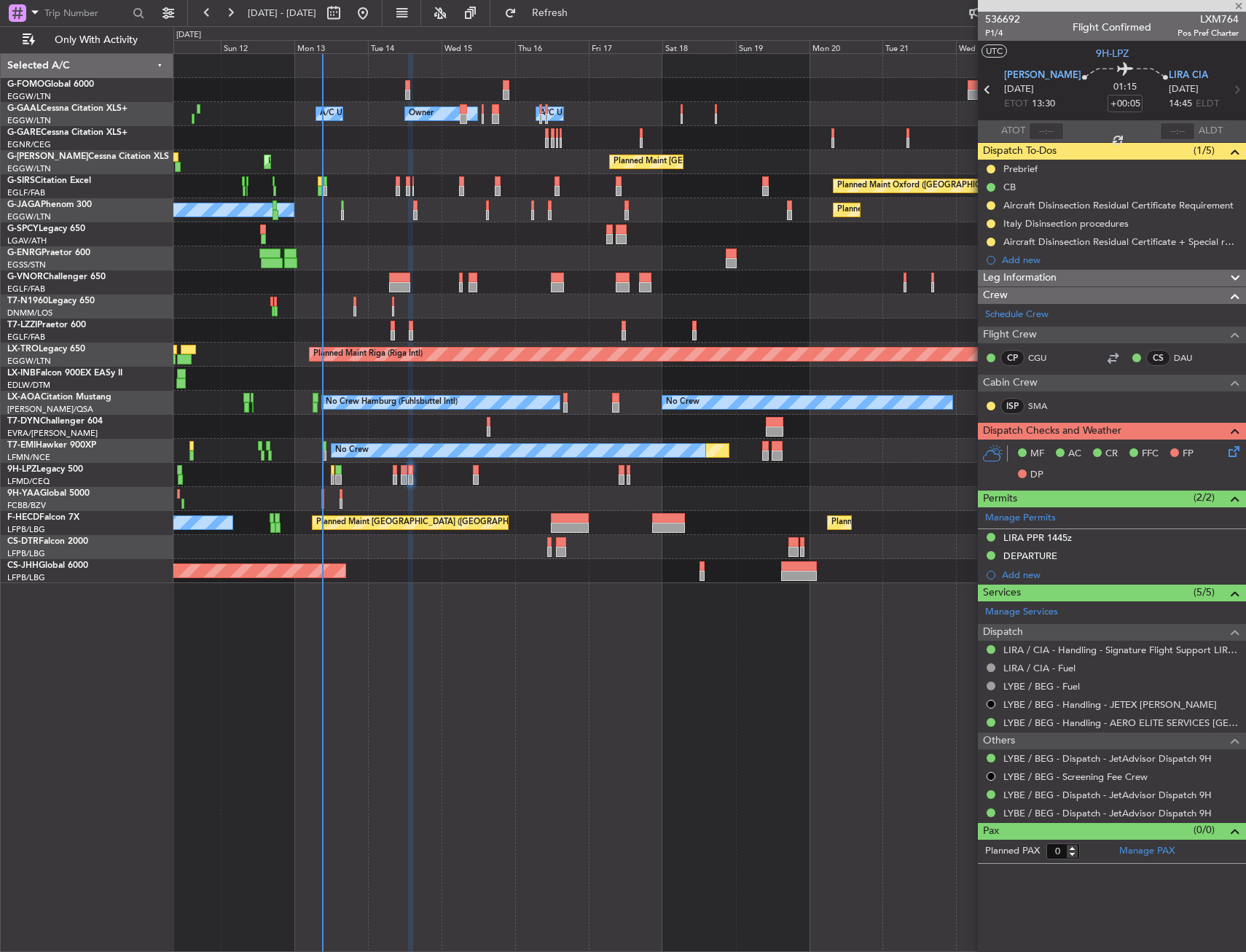
type input "1"
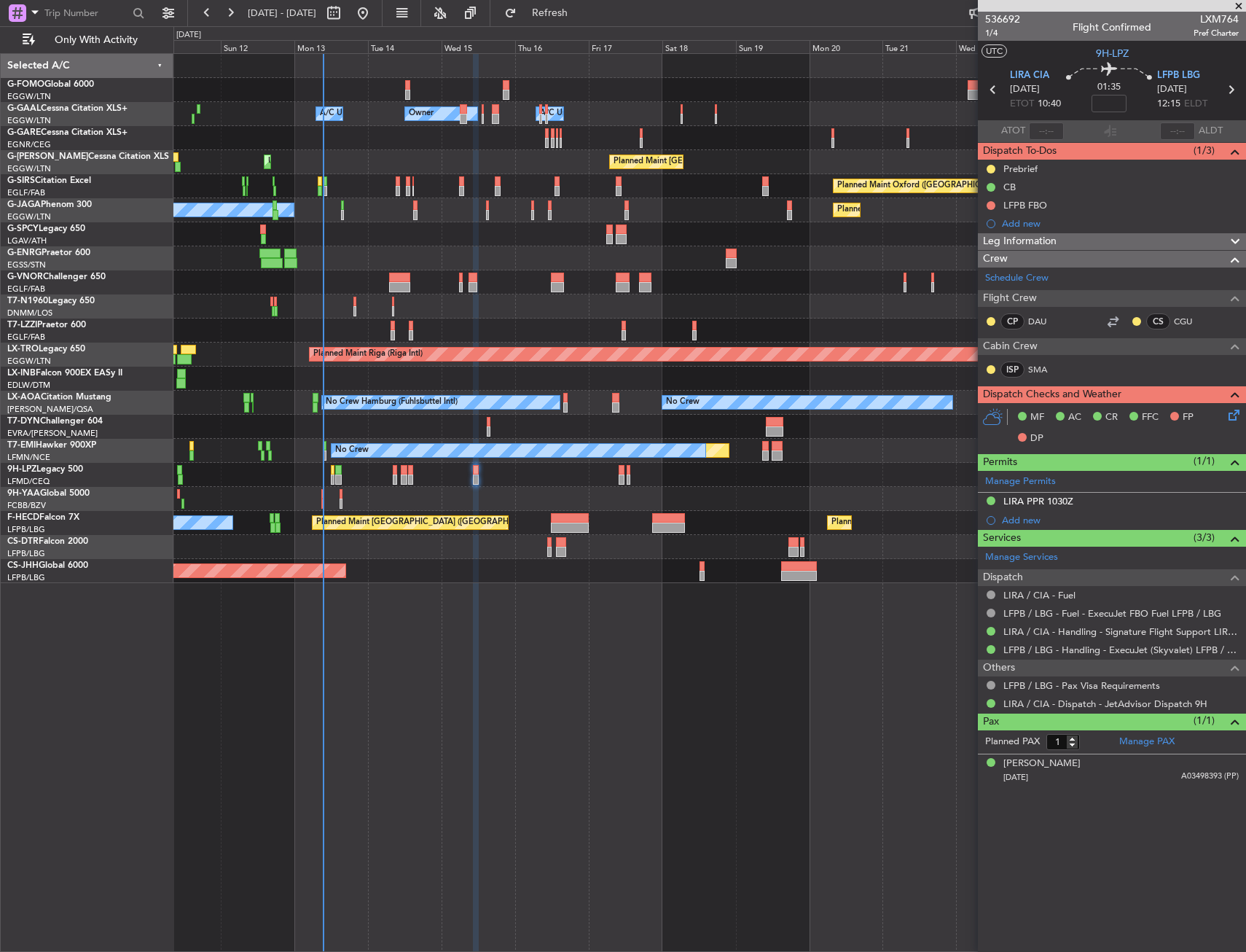
click at [408, 468] on div "No Crew Unplanned Maint Nice (Côte d'Azur Airport)" at bounding box center [709, 475] width 1072 height 24
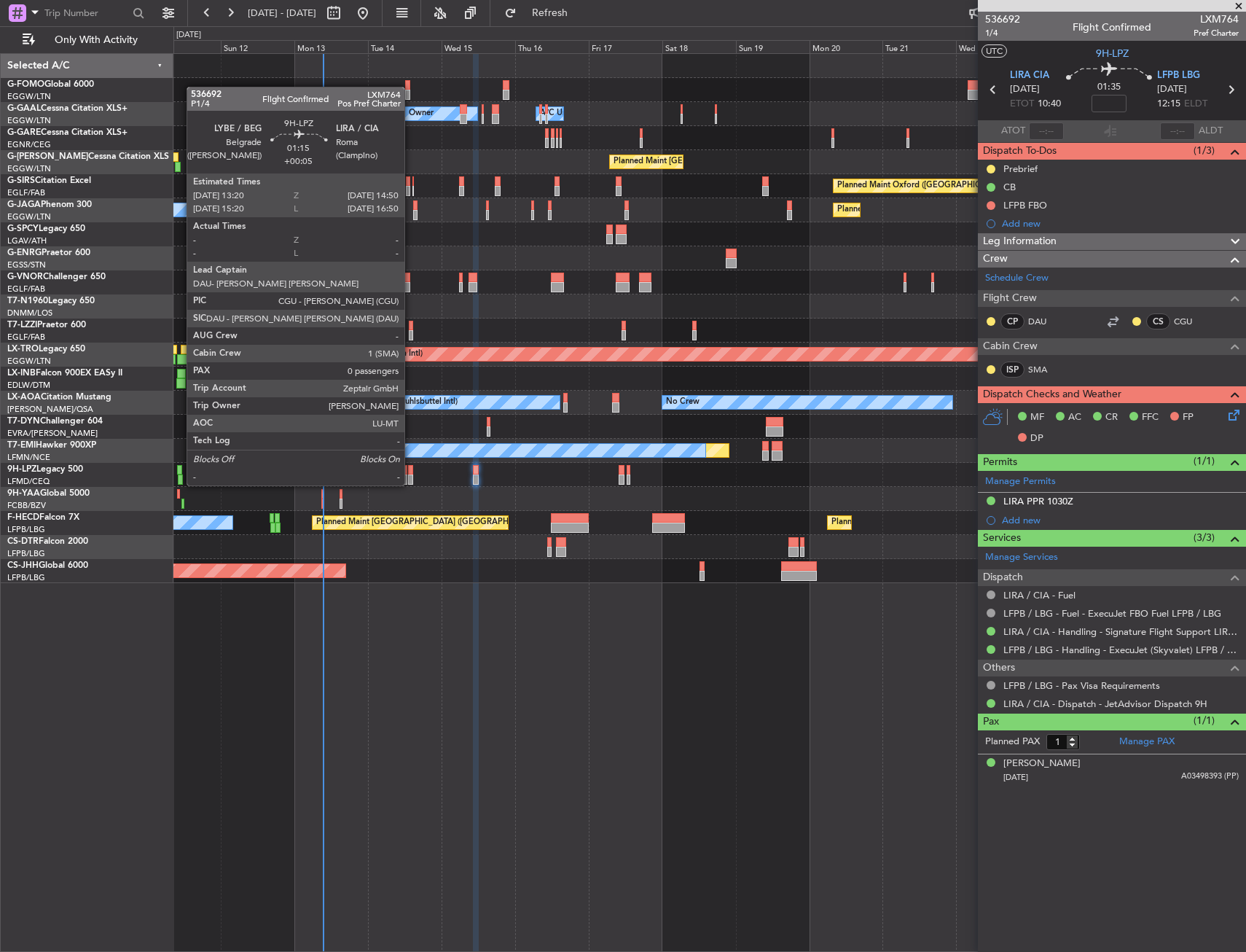
click at [411, 471] on div at bounding box center [410, 469] width 5 height 10
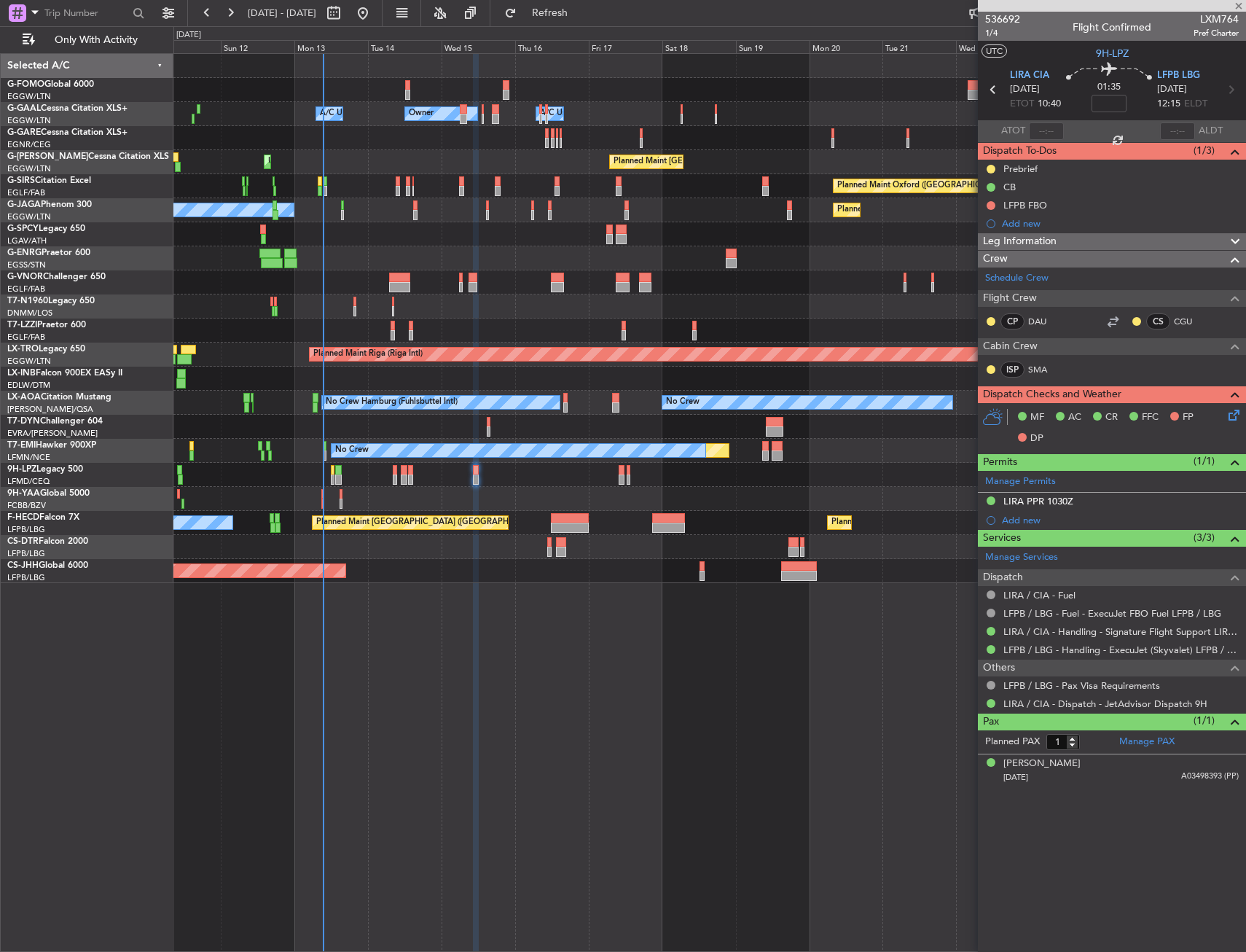
type input "+00:05"
type input "0"
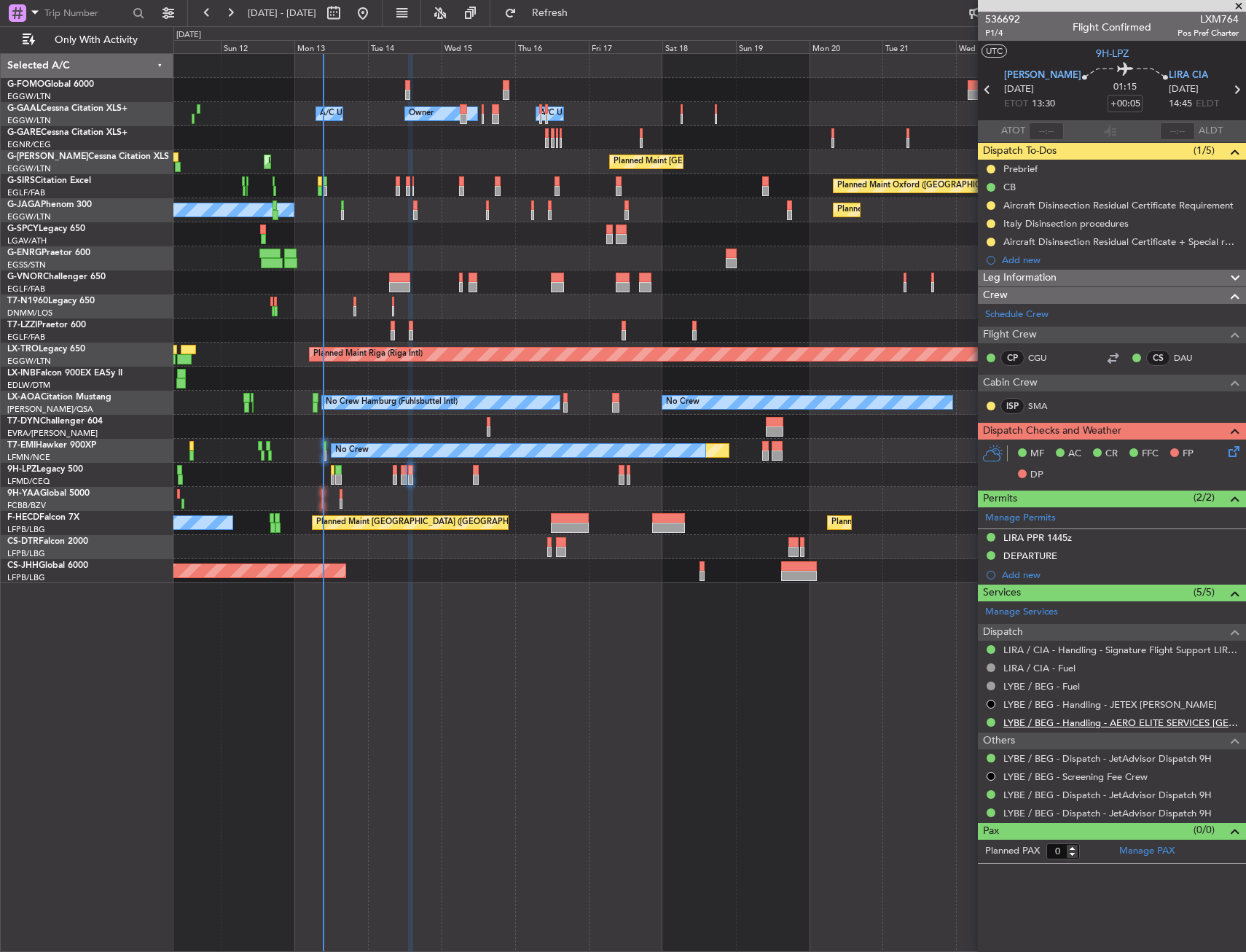
click at [1206, 717] on link "LYBE / BEG - Handling - AERO ELITE SERVICES BELGRADE" at bounding box center [1120, 723] width 235 height 13
click at [476, 260] on div at bounding box center [709, 258] width 1072 height 24
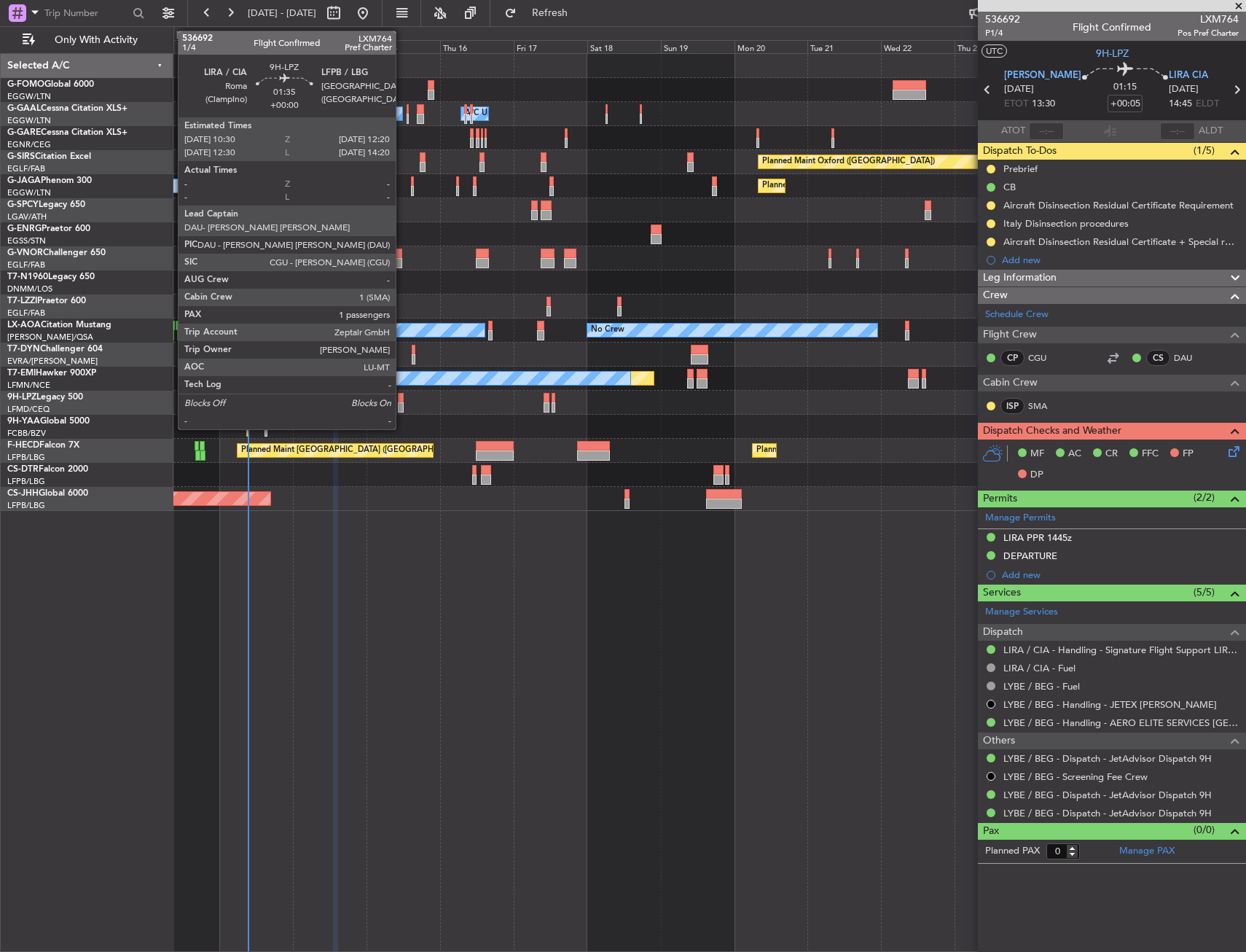
click at [402, 397] on div at bounding box center [400, 398] width 5 height 10
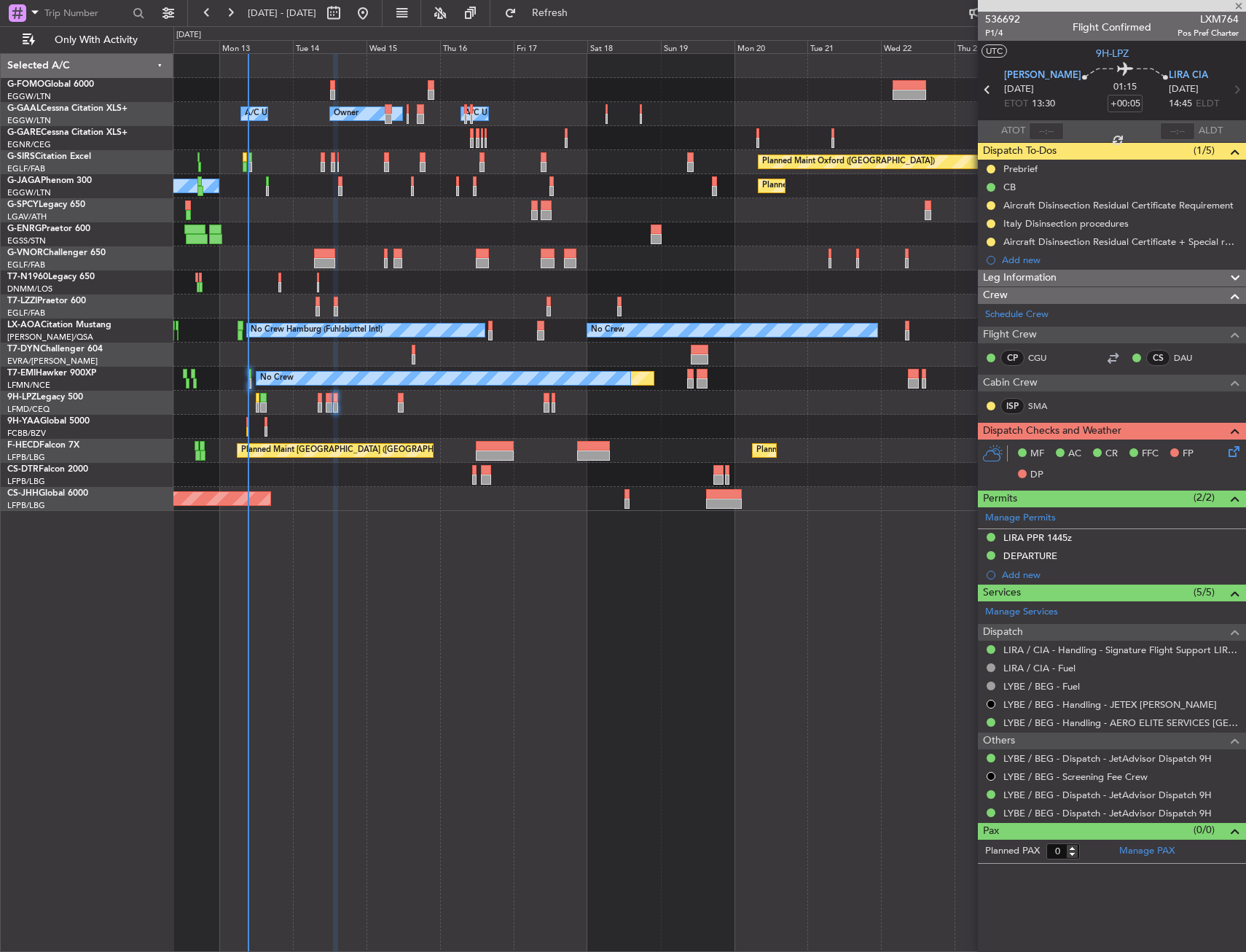
type input "1"
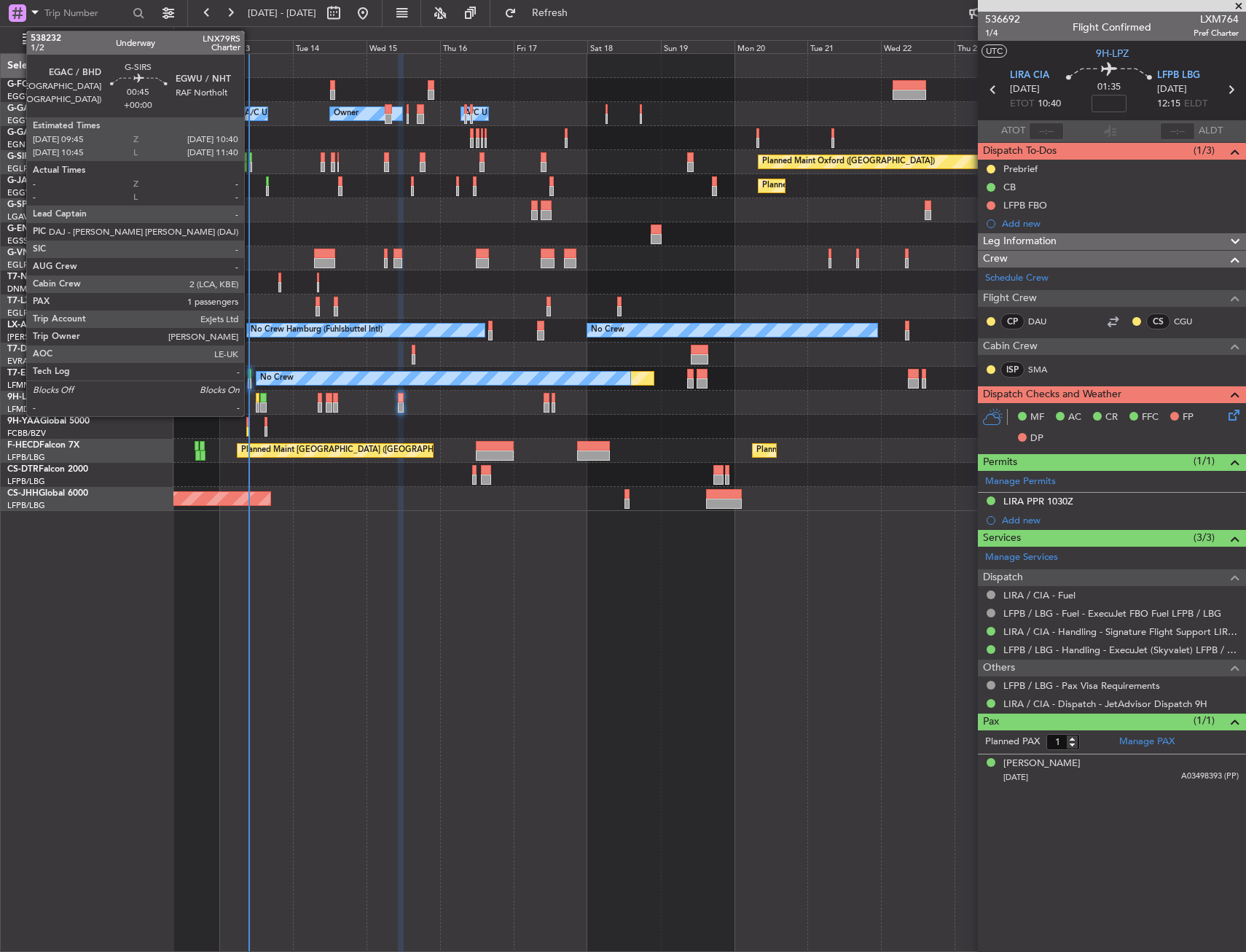
click at [251, 161] on div at bounding box center [249, 157] width 3 height 10
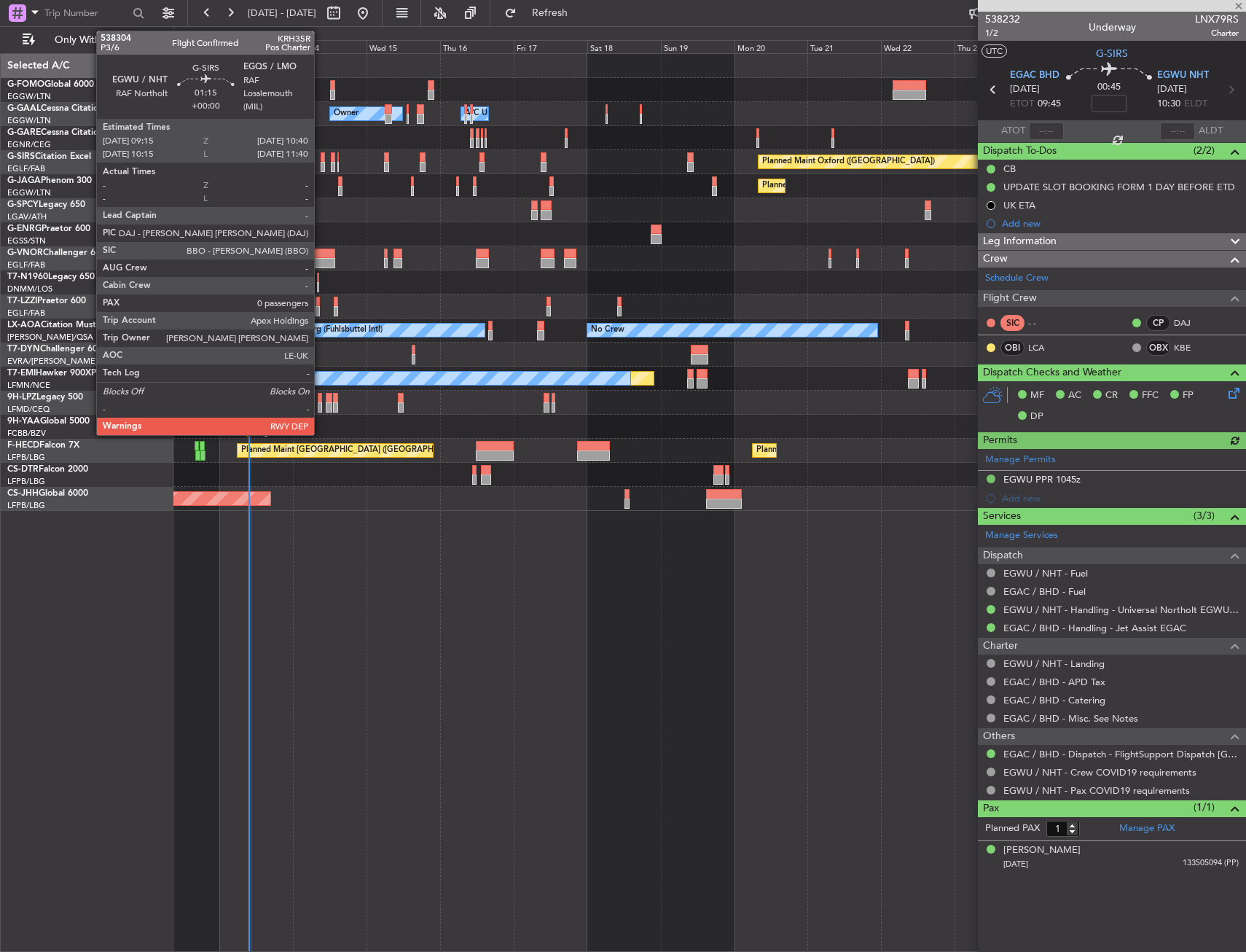
click at [321, 159] on div at bounding box center [322, 157] width 5 height 10
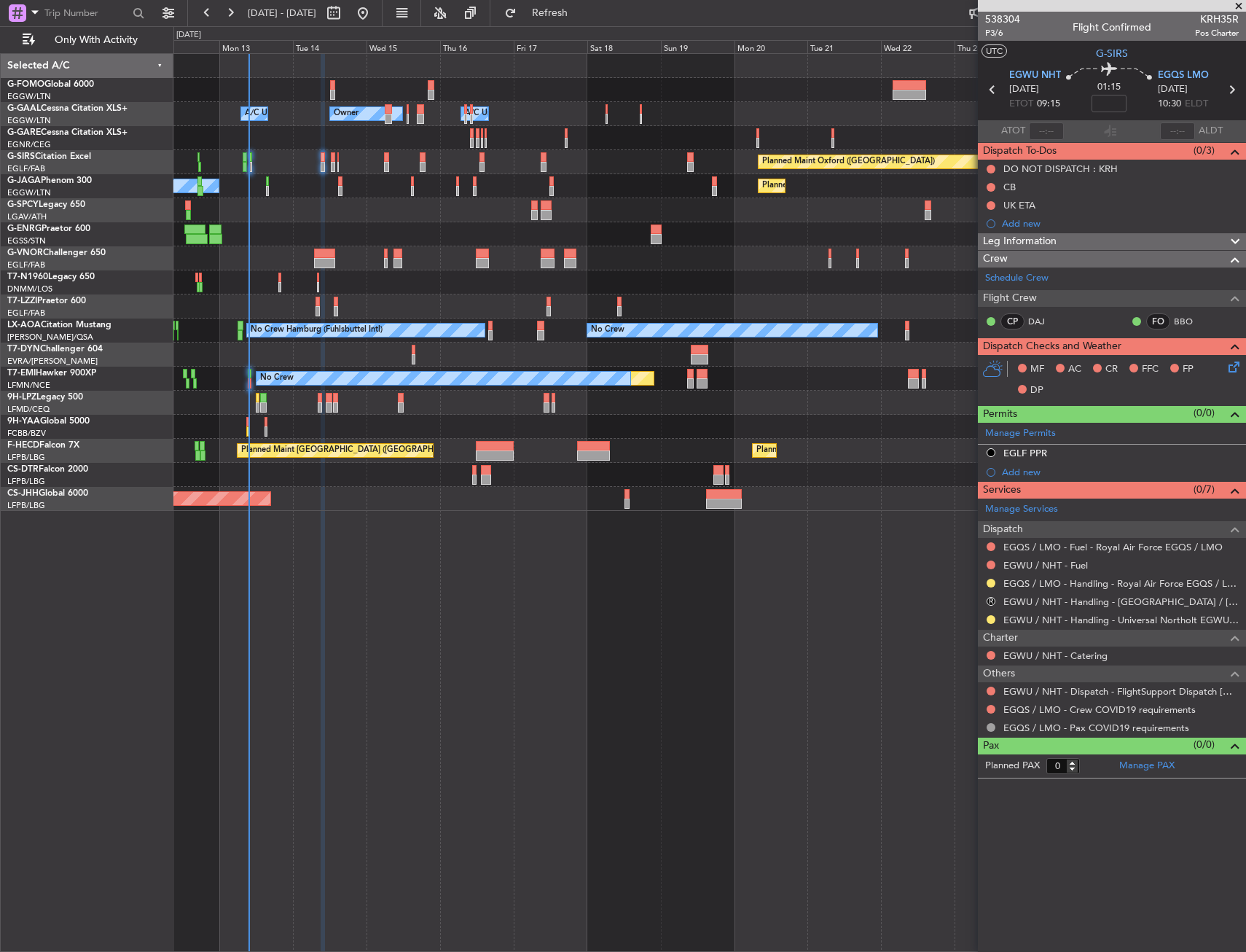
click at [312, 258] on div at bounding box center [709, 258] width 1072 height 24
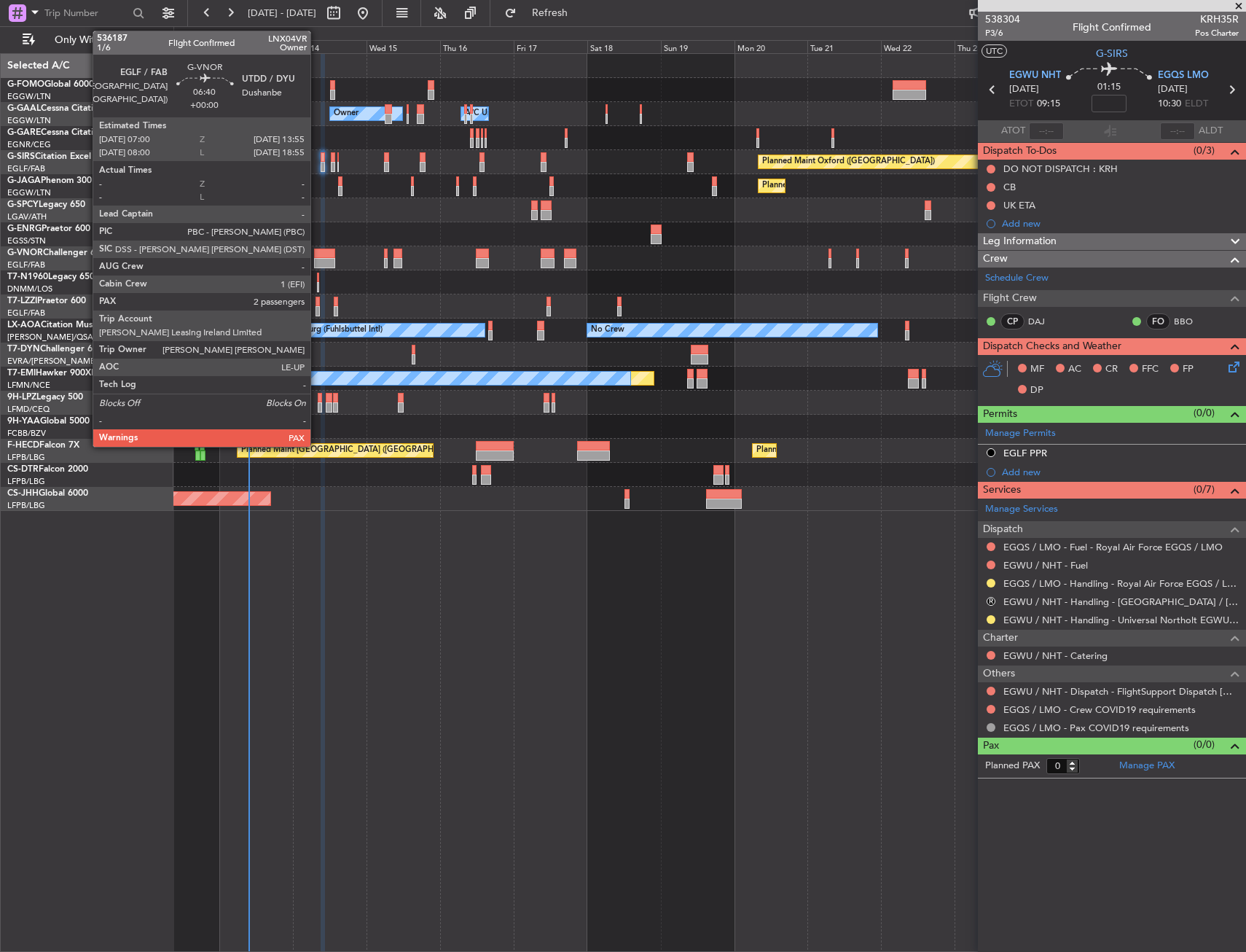
click at [317, 258] on div at bounding box center [325, 263] width 22 height 10
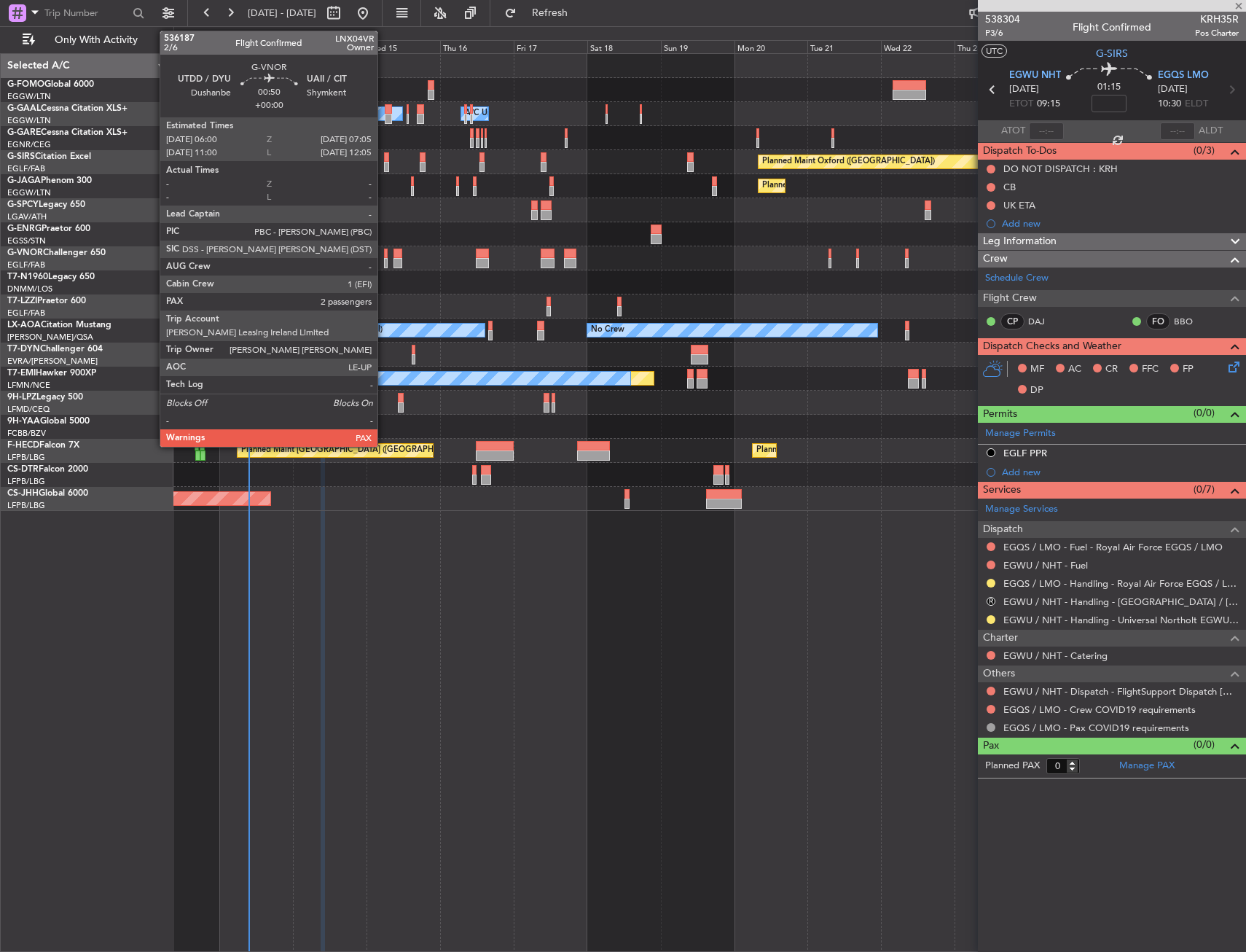
type input "2"
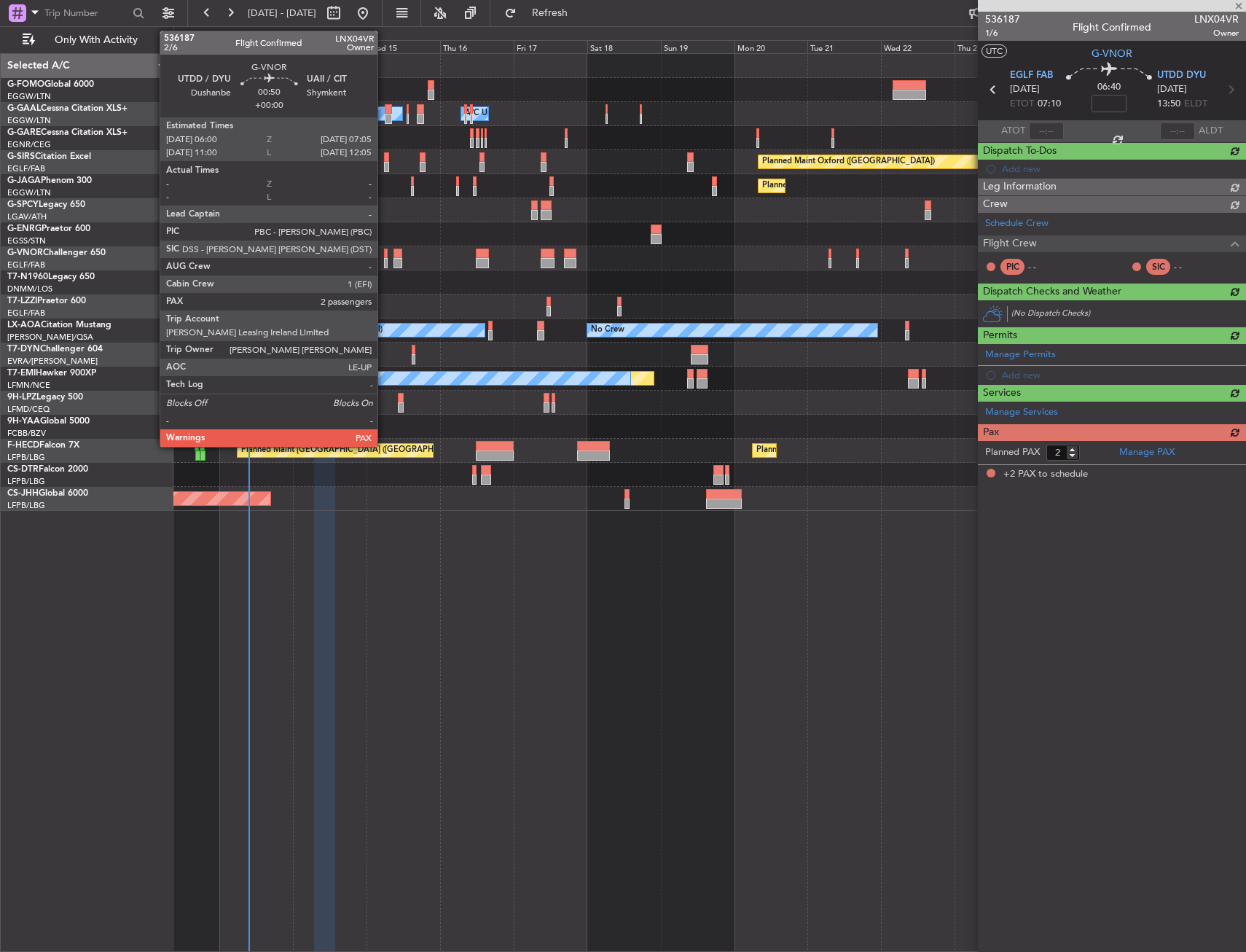
click at [384, 258] on div at bounding box center [386, 263] width 4 height 10
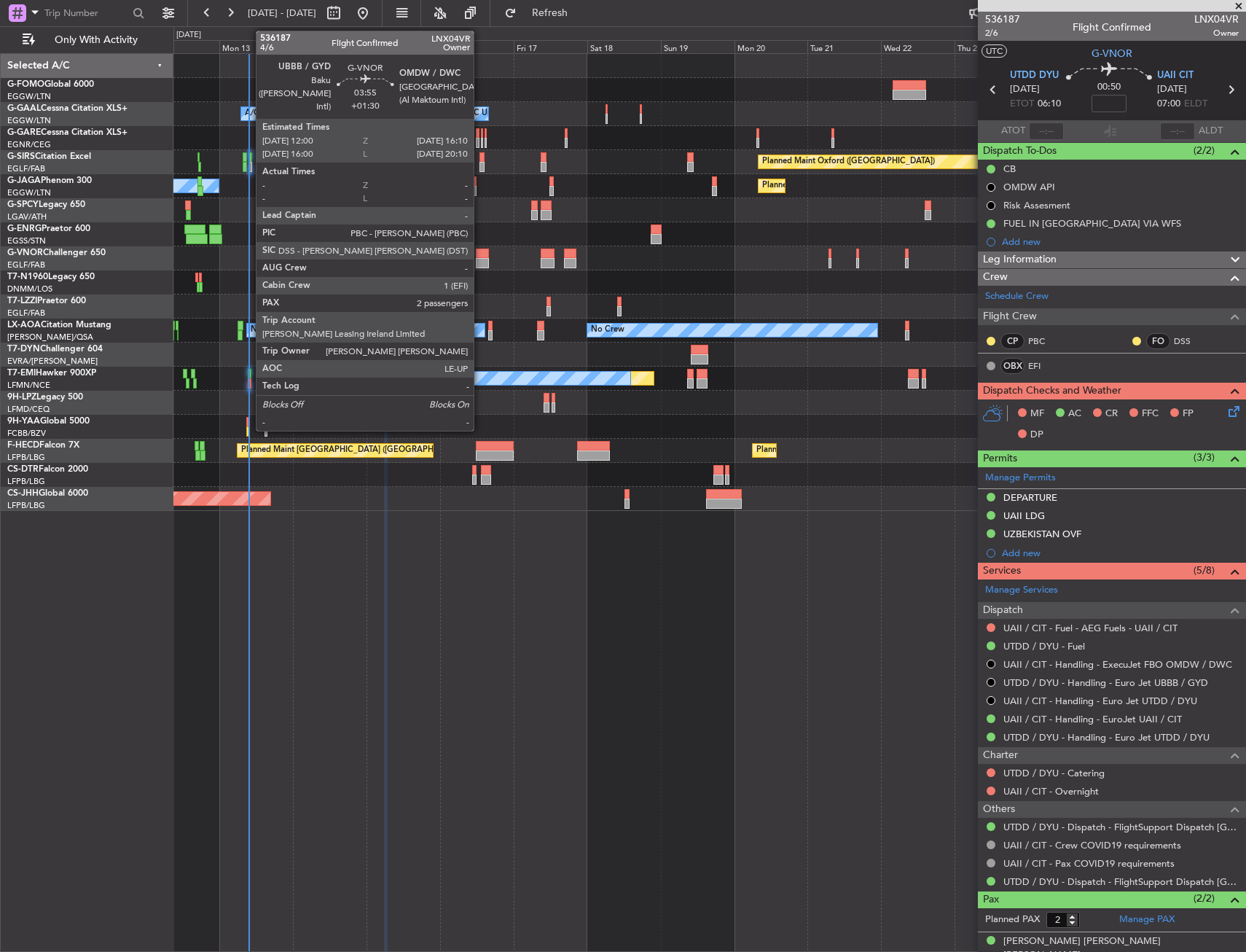
click at [480, 257] on div at bounding box center [482, 253] width 13 height 10
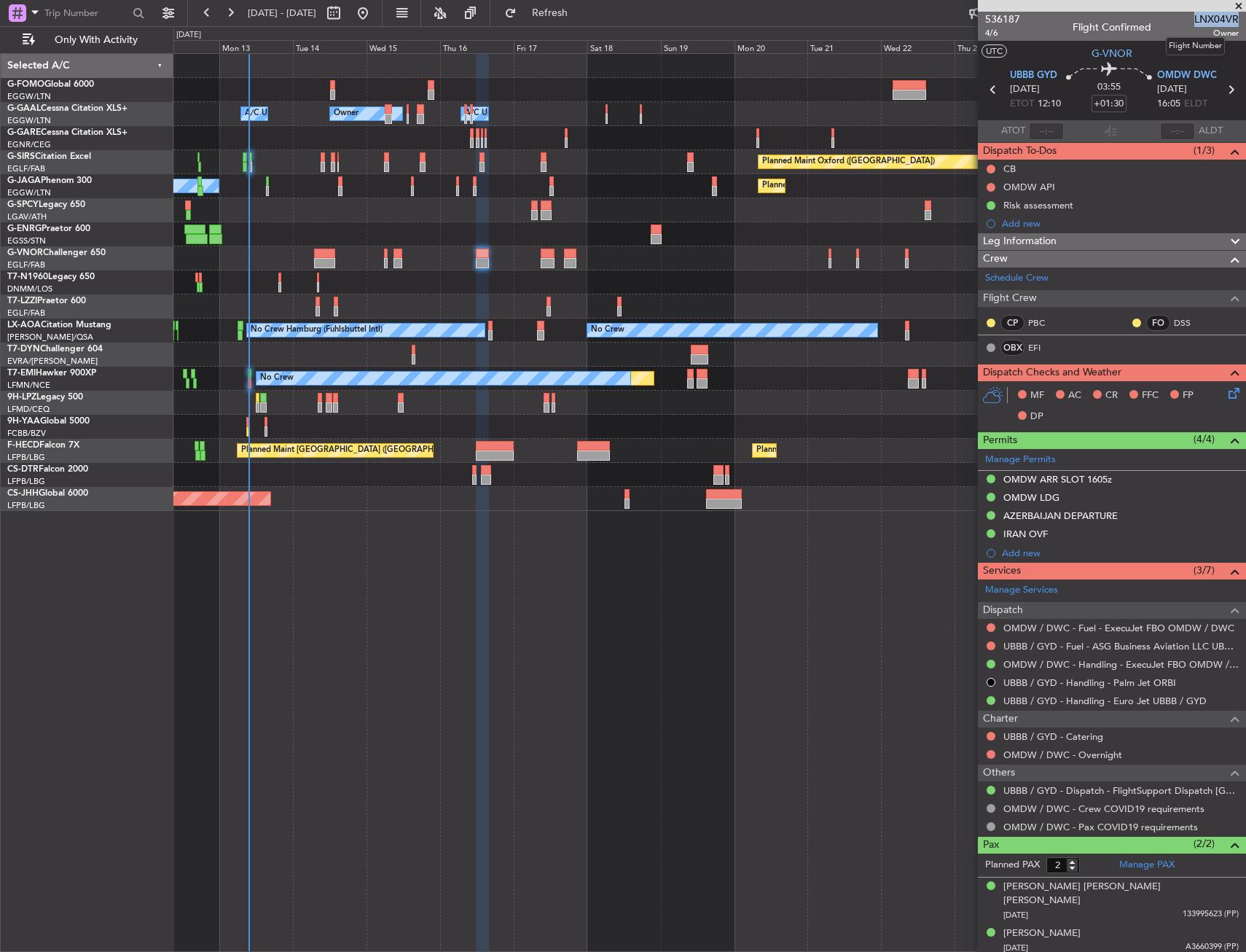
drag, startPoint x: 1197, startPoint y: 16, endPoint x: 1237, endPoint y: 18, distance: 40.0
click at [1237, 18] on span "LNX04VR" at bounding box center [1216, 19] width 45 height 16
copy span "LNX04VR"
click at [1045, 350] on link "EFI" at bounding box center [1044, 347] width 33 height 13
click at [1002, 30] on span "4/6" at bounding box center [1002, 33] width 35 height 13
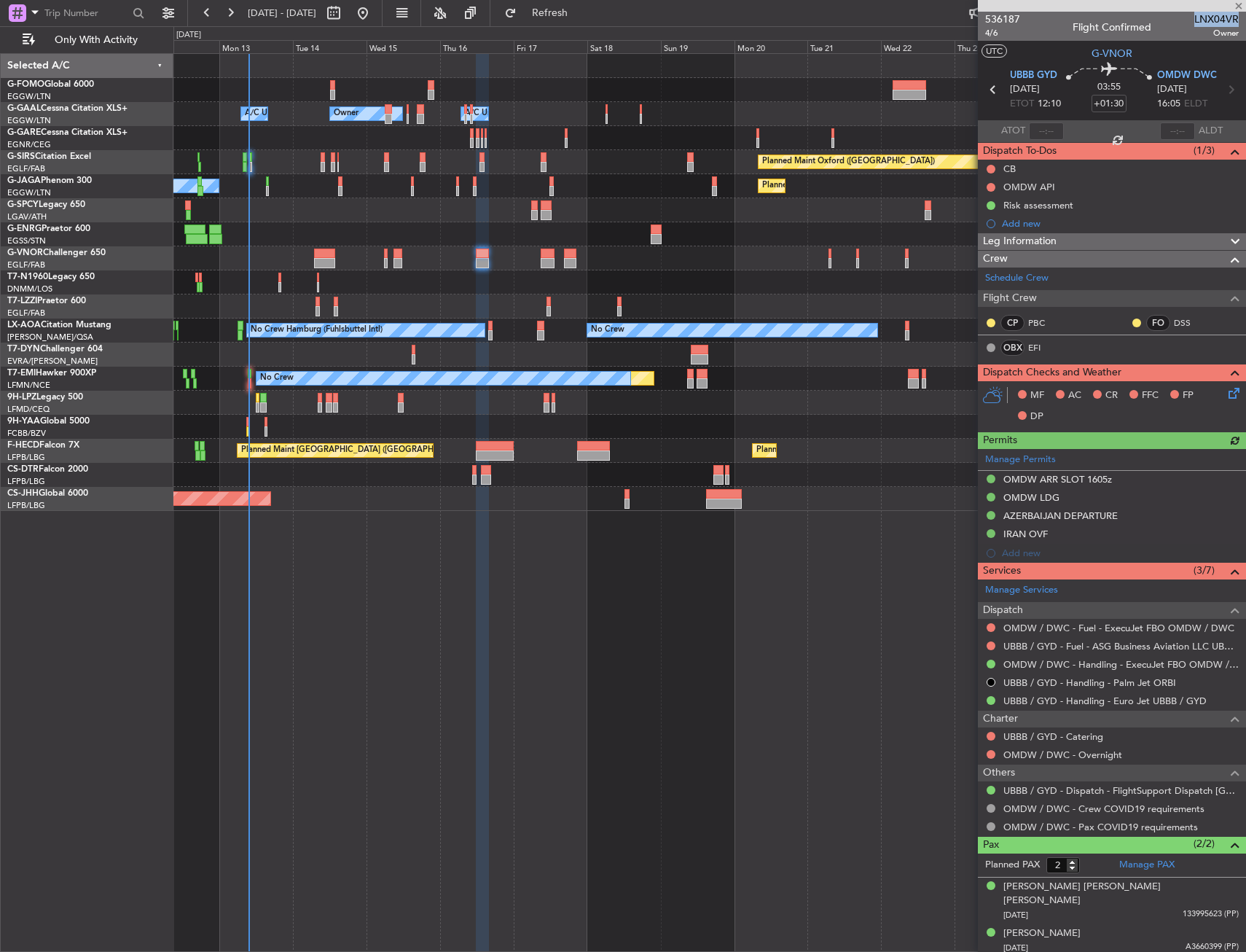
drag, startPoint x: 1176, startPoint y: 236, endPoint x: 1139, endPoint y: 250, distance: 39.6
click at [1175, 237] on div "Leg Information" at bounding box center [1111, 241] width 268 height 16
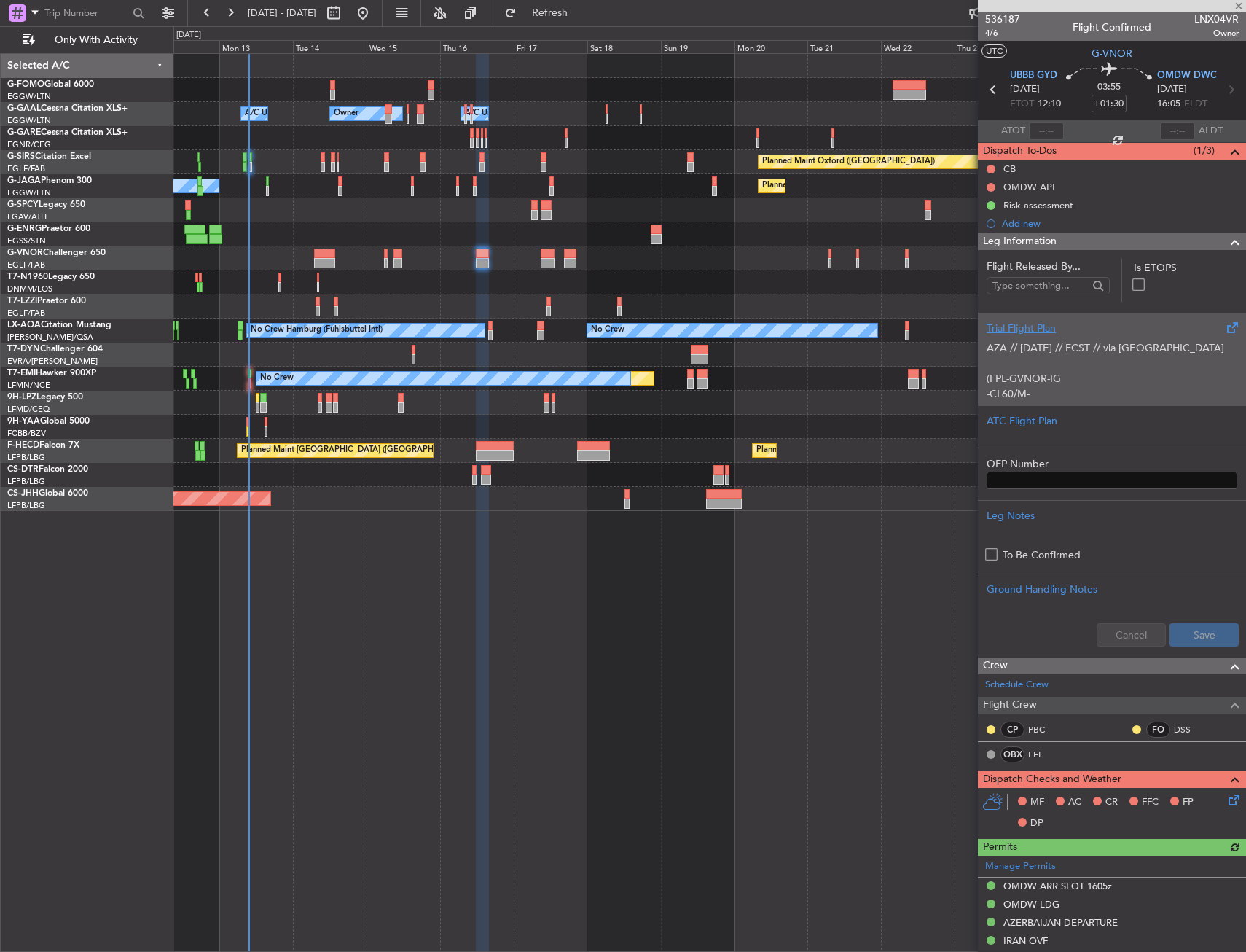
click at [1097, 358] on p "AZA // [DATE] // FCST // via [GEOGRAPHIC_DATA] (FPL-GVNOR-IG -CL60/M-SBDE2E3FGH…" at bounding box center [1112, 669] width 251 height 658
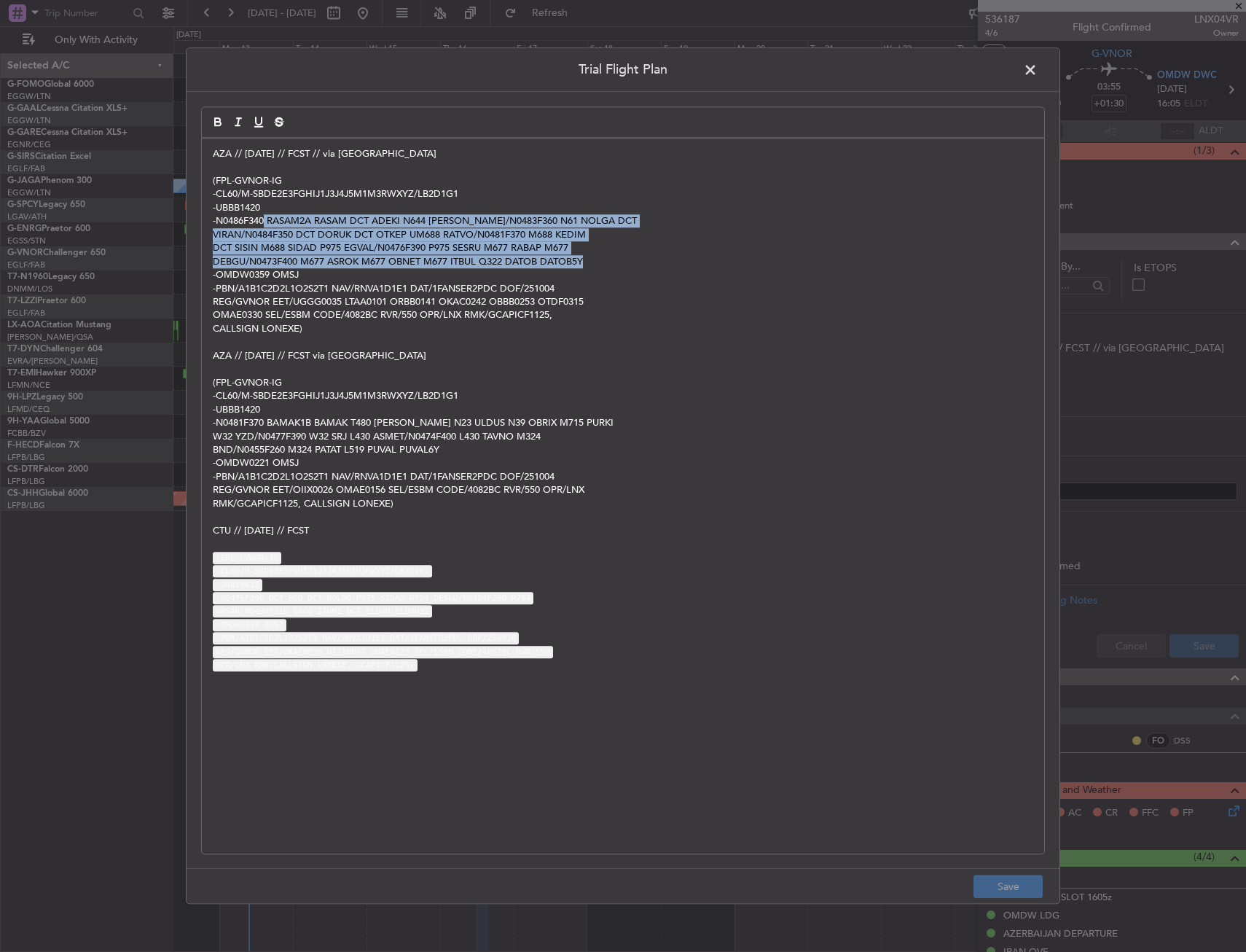
drag, startPoint x: 266, startPoint y: 221, endPoint x: 641, endPoint y: 263, distance: 377.3
click at [641, 263] on div "AZA // [DATE] // FCST // via [GEOGRAPHIC_DATA] (FPL-GVNOR-IG -CL60/M-SBDE2E3FGH…" at bounding box center [622, 496] width 842 height 715
copy div "RASAM2A RASAM DCT ADEKI N644 [PERSON_NAME]/N0483F360 N61 NOLGA DCT VIRAN/N0484F…"
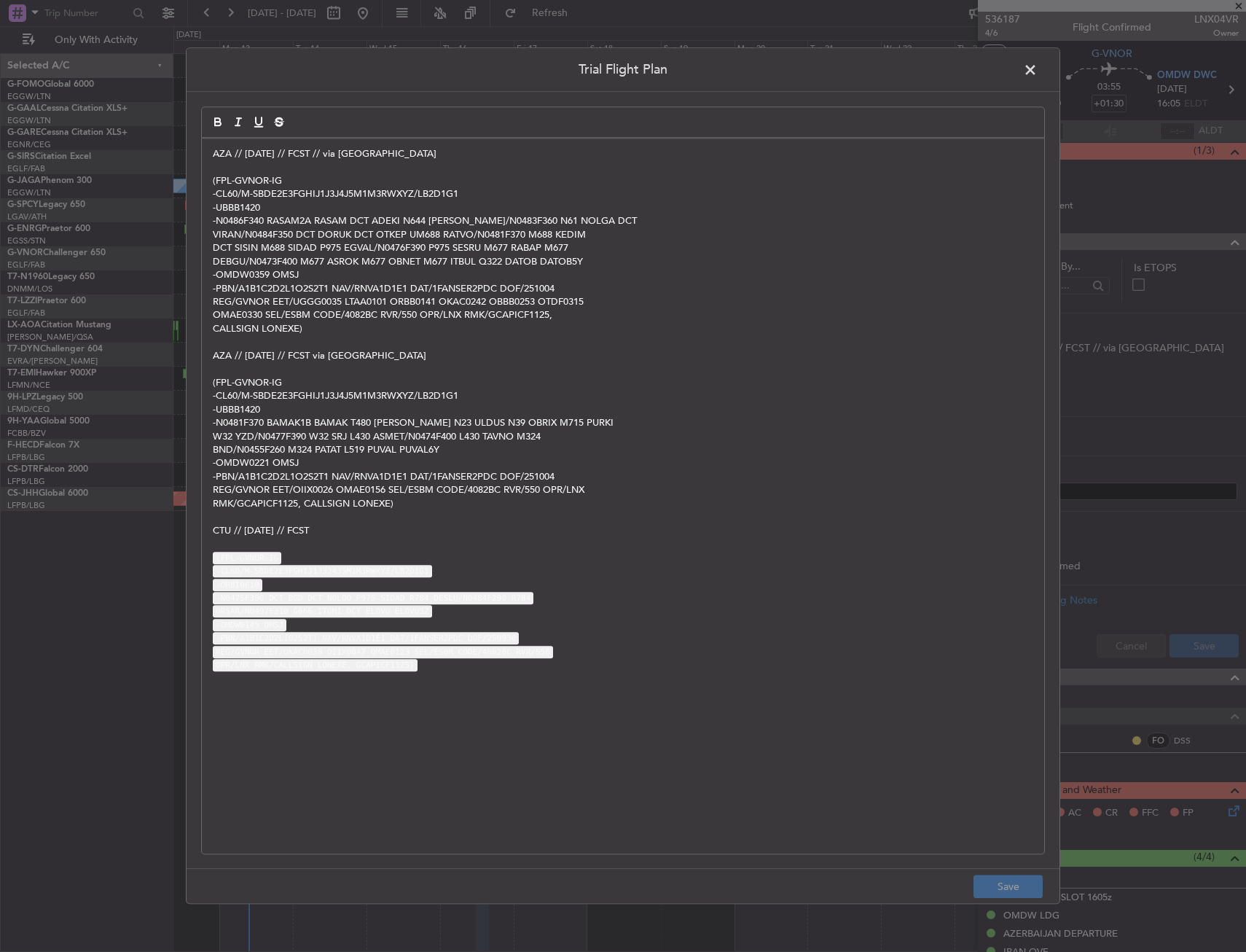
click at [1037, 72] on span at bounding box center [1037, 73] width 0 height 29
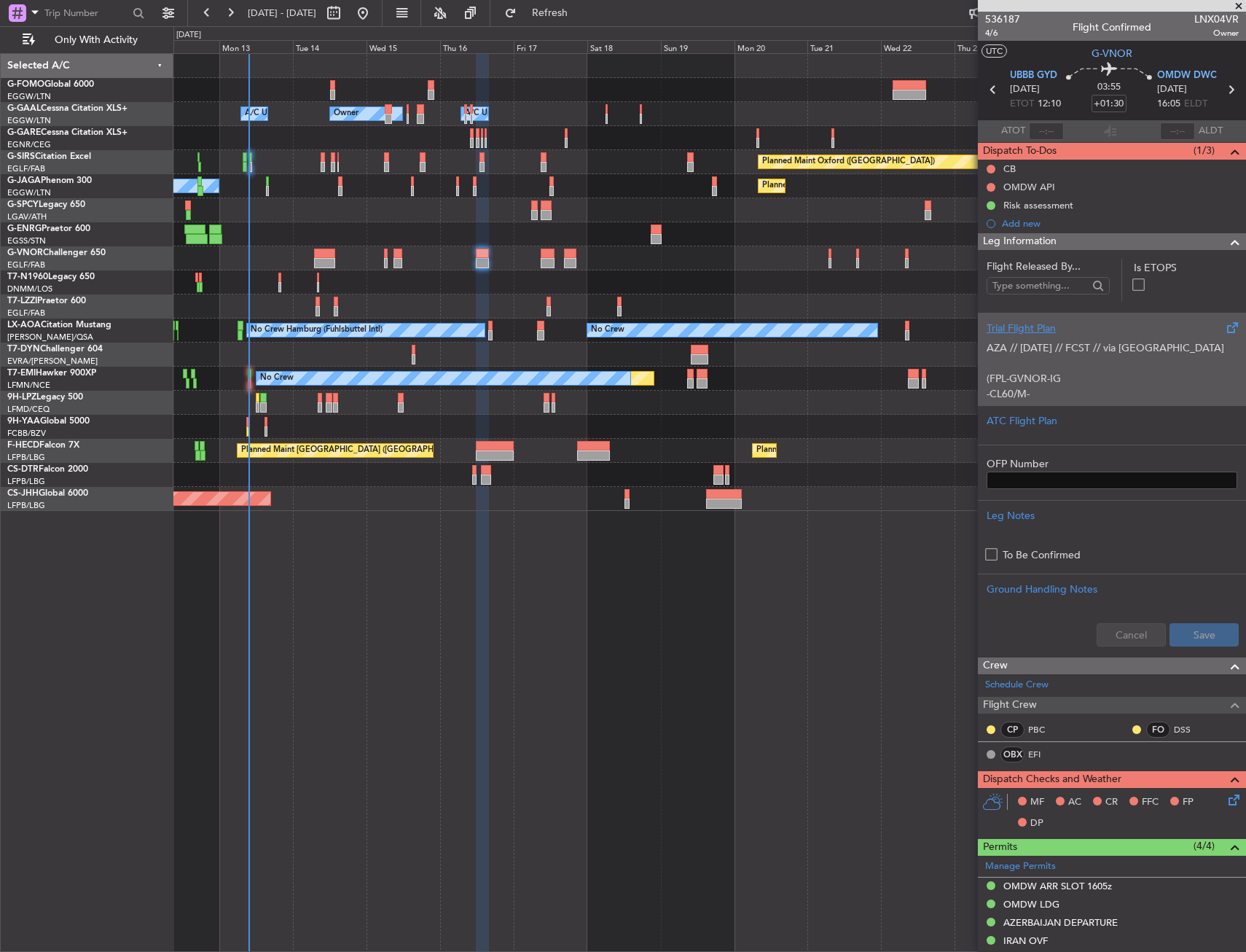
click at [1129, 363] on p "AZA // [DATE] // FCST // via [GEOGRAPHIC_DATA] (FPL-GVNOR-IG -CL60/M-SBDE2E3FGH…" at bounding box center [1112, 669] width 251 height 658
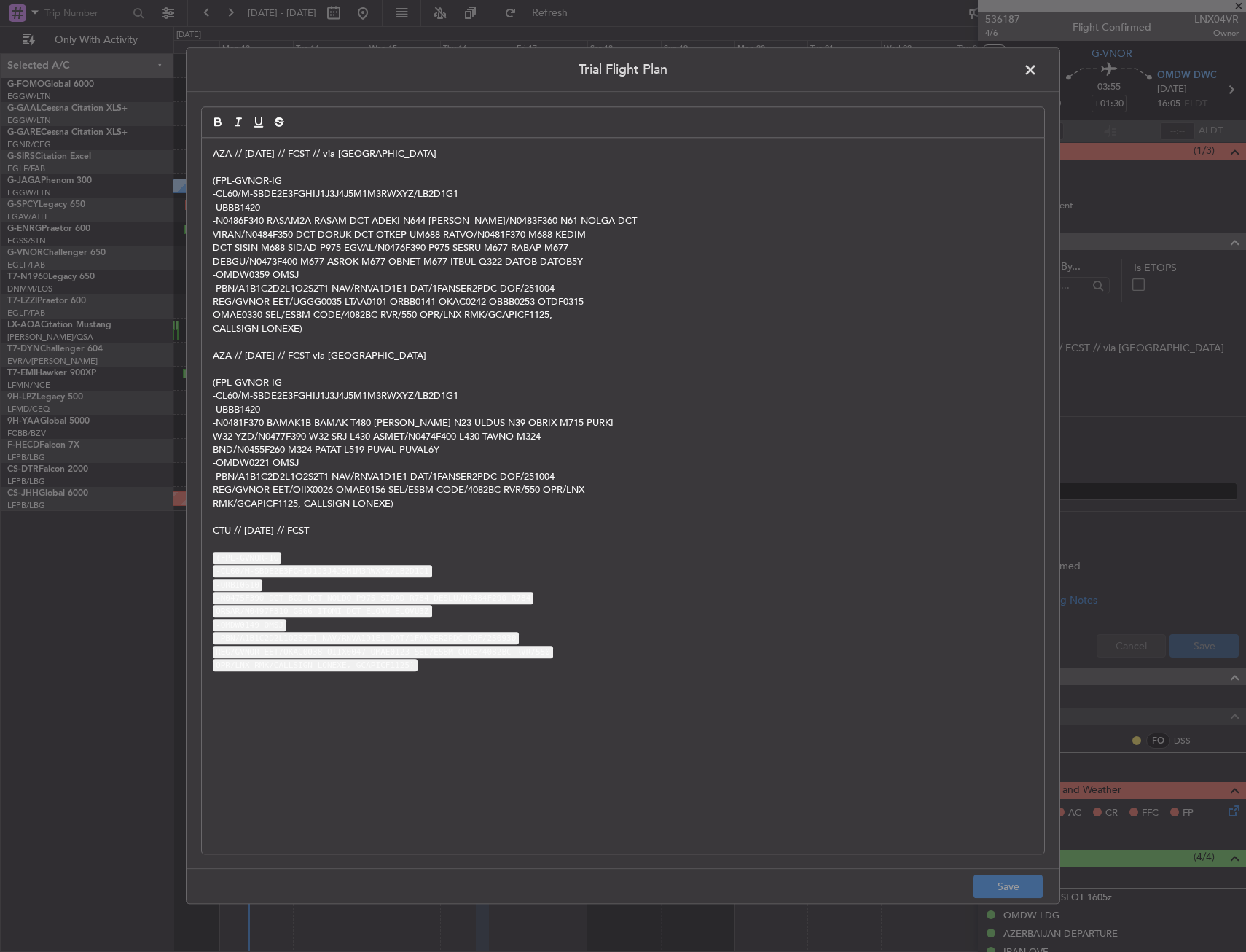
click at [1037, 67] on span at bounding box center [1037, 73] width 0 height 29
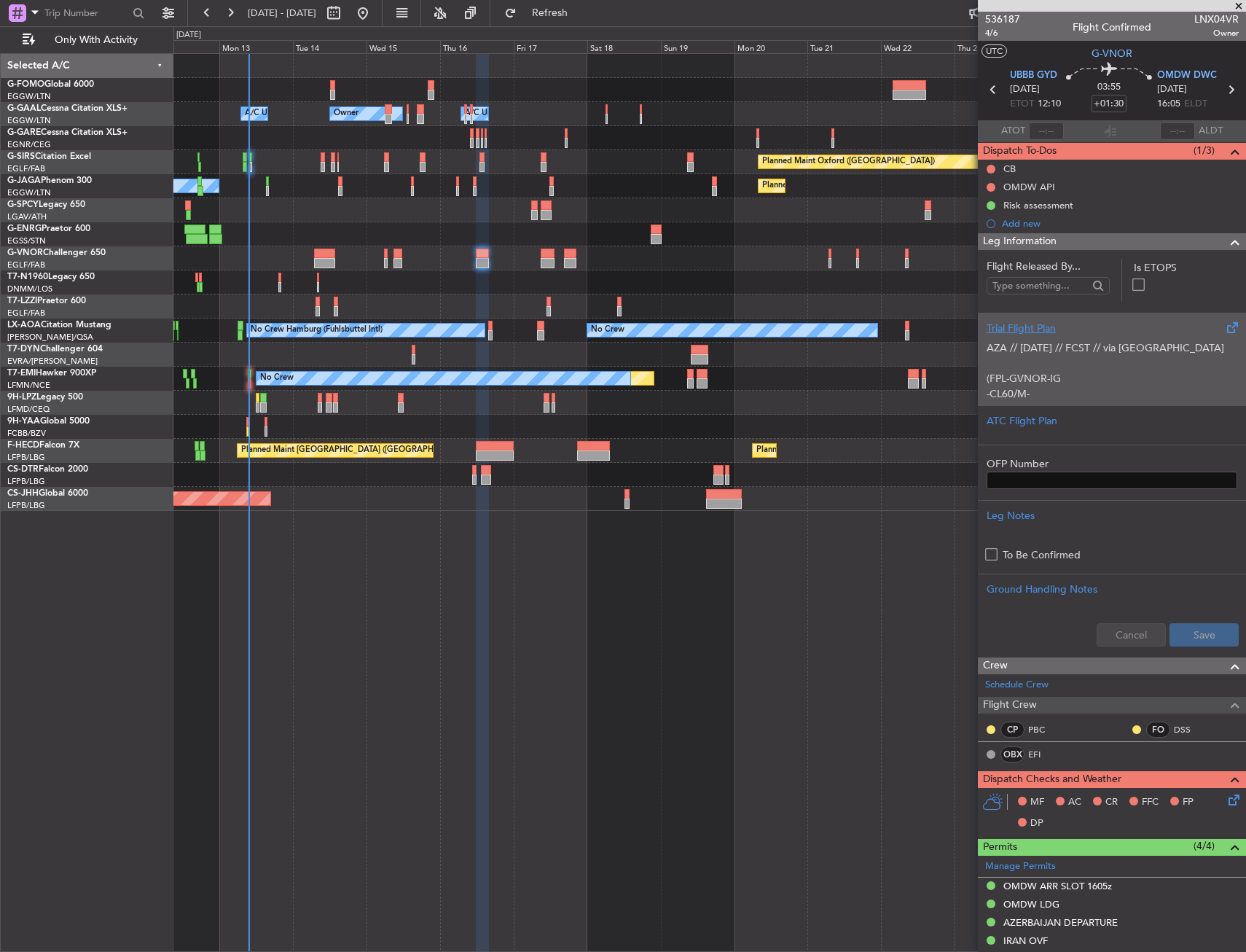
click at [1095, 376] on p "AZA // [DATE] // FCST // via [GEOGRAPHIC_DATA] (FPL-GVNOR-IG -CL60/M-SBDE2E3FGH…" at bounding box center [1112, 669] width 251 height 658
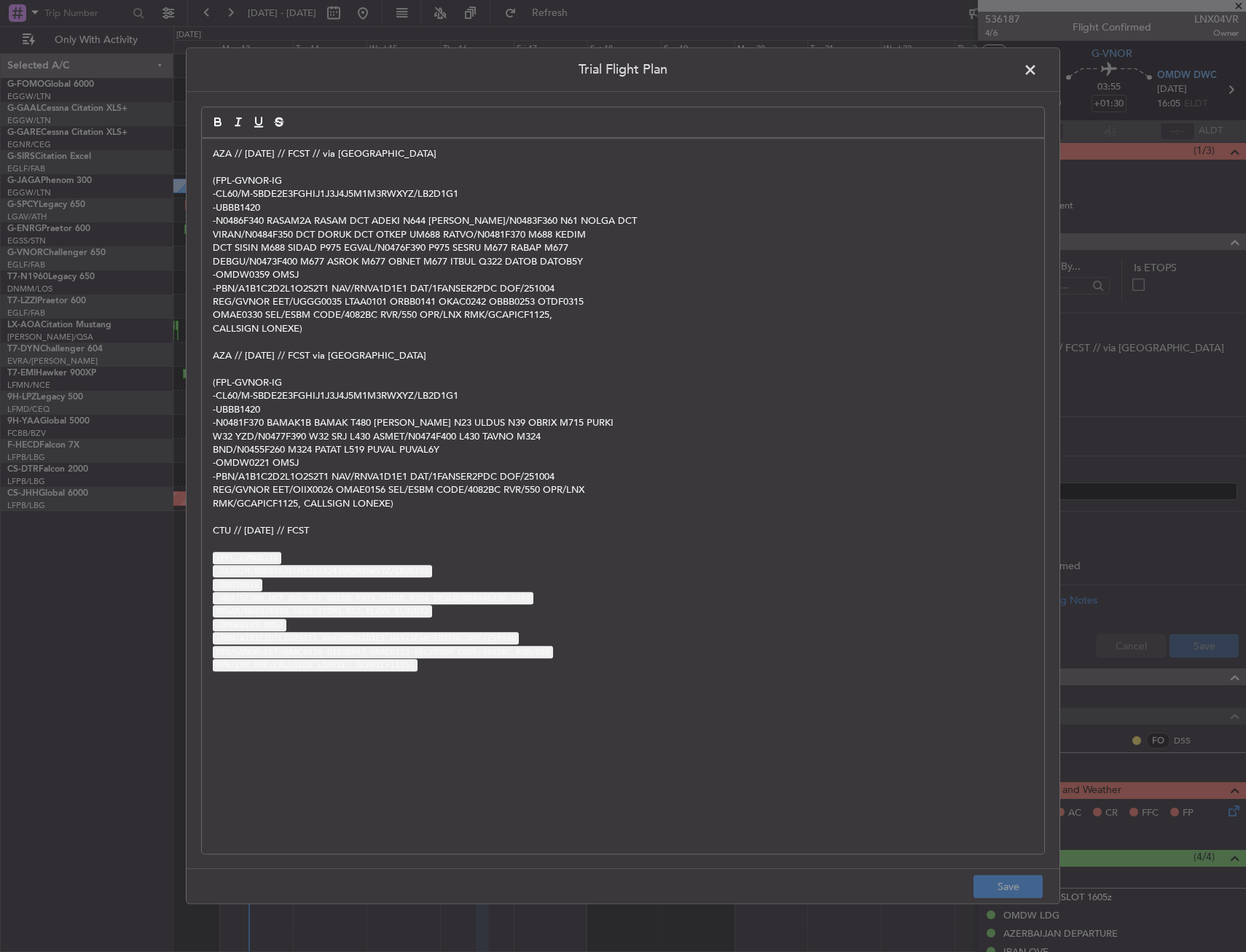
click at [210, 159] on div "AZA // [DATE] // FCST // via [GEOGRAPHIC_DATA] (FPL-GVNOR-IG -CL60/M-SBDE2E3FGH…" at bounding box center [622, 496] width 842 height 715
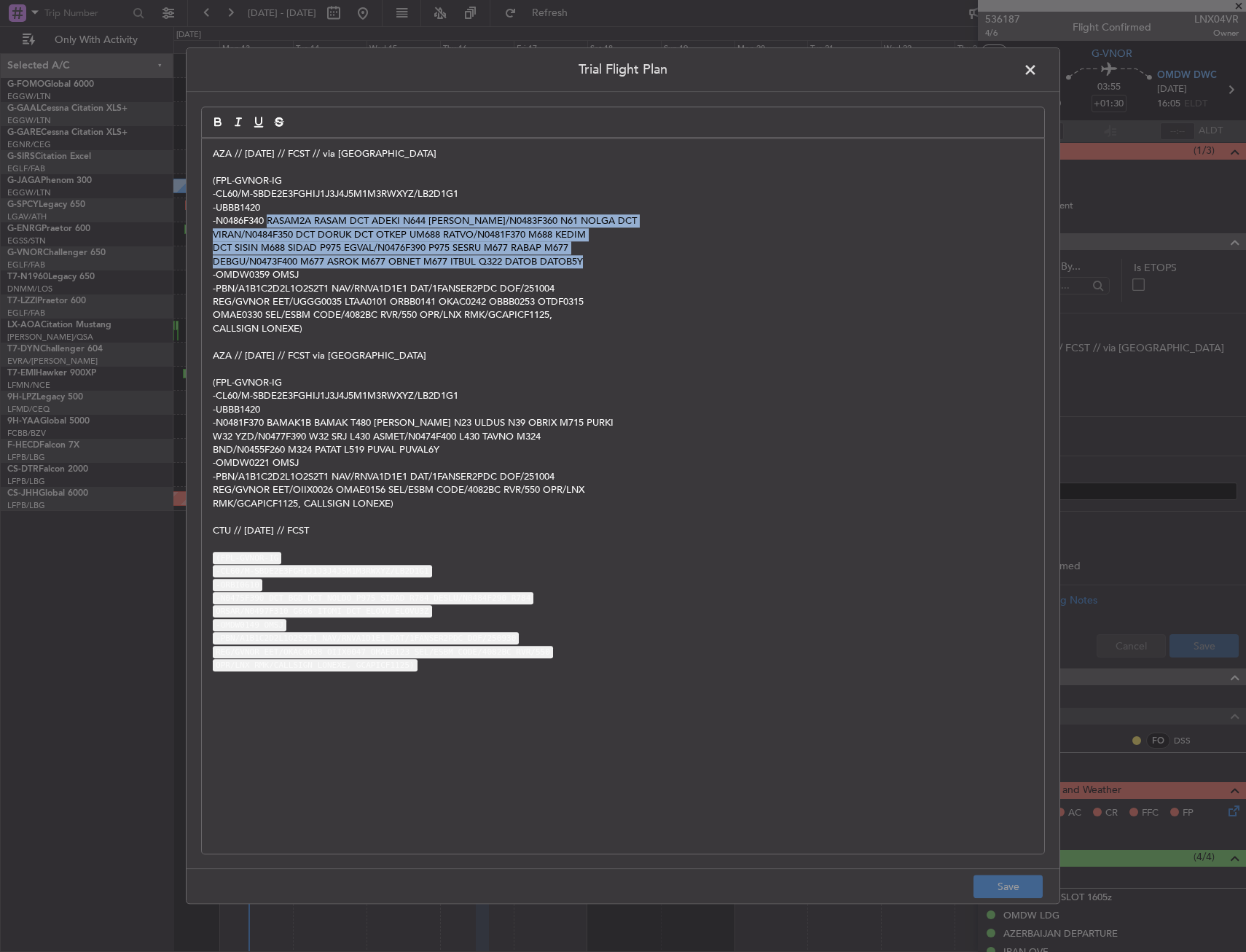
drag, startPoint x: 268, startPoint y: 218, endPoint x: 662, endPoint y: 258, distance: 396.0
click at [662, 258] on div "AZA // [DATE] // FCST // via [GEOGRAPHIC_DATA] (FPL-GVNOR-IG -CL60/M-SBDE2E3FGH…" at bounding box center [622, 496] width 842 height 715
copy div "RASAM2A RASAM DCT ADEKI N644 [PERSON_NAME]/N0483F360 N61 NOLGA DCT VIRAN/N0484F…"
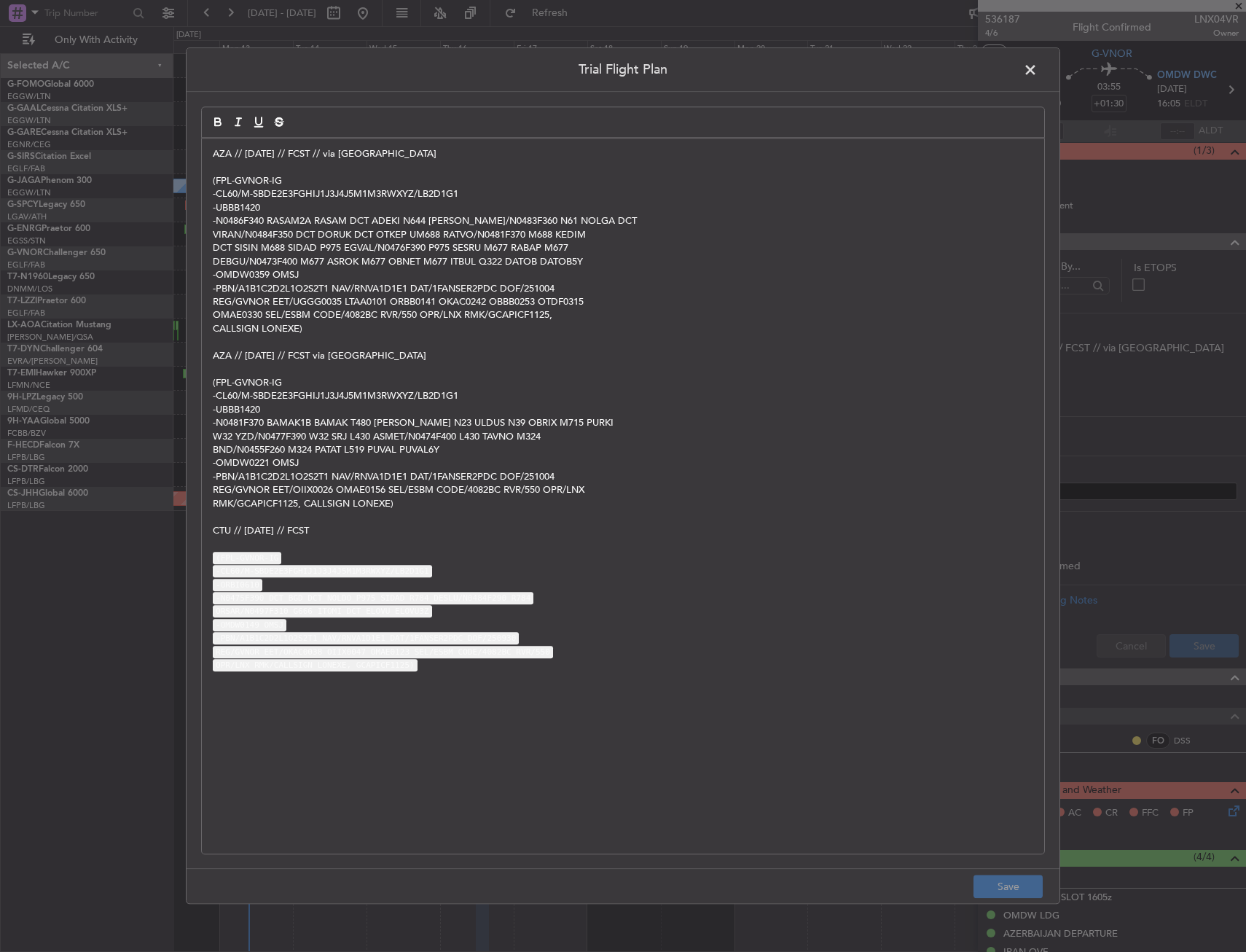
click at [1037, 70] on span at bounding box center [1037, 73] width 0 height 29
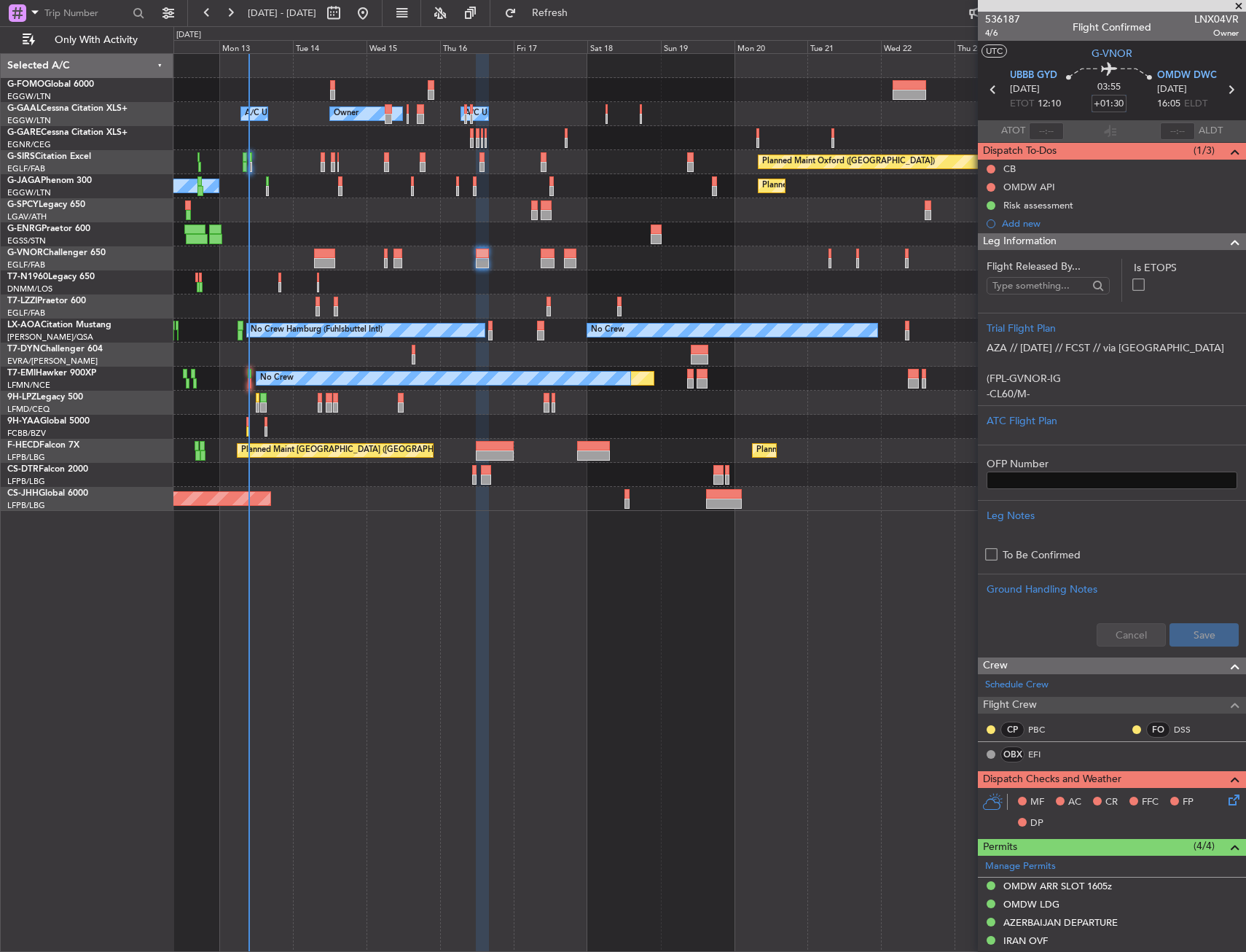
click at [1109, 106] on input "+01:30" at bounding box center [1109, 103] width 35 height 17
drag, startPoint x: 1137, startPoint y: 101, endPoint x: 1120, endPoint y: 113, distance: 20.8
click at [1136, 101] on div "03:55 0135" at bounding box center [1109, 89] width 96 height 54
type input "+01:35"
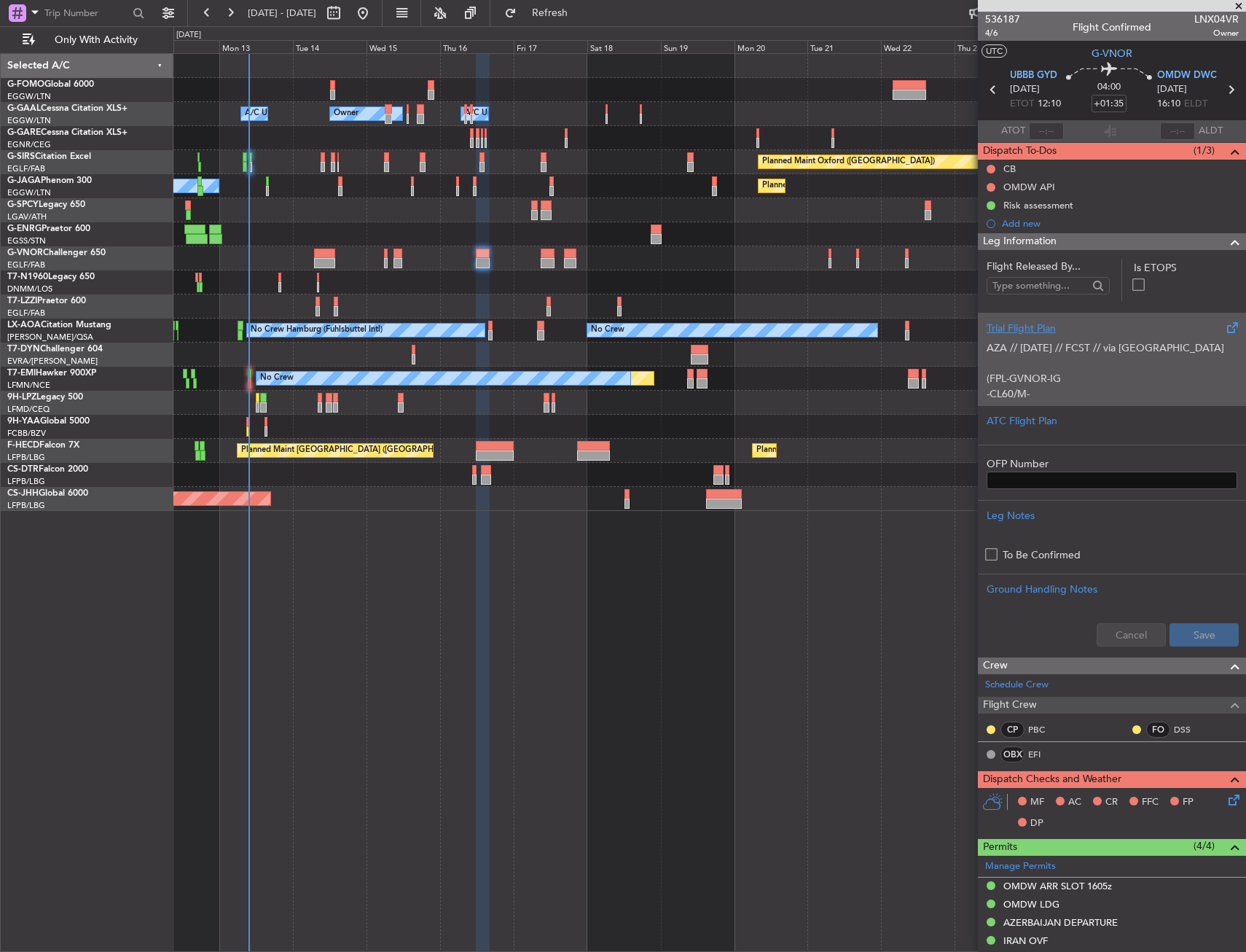
click at [1077, 329] on div "Trial Flight Plan" at bounding box center [1112, 328] width 251 height 16
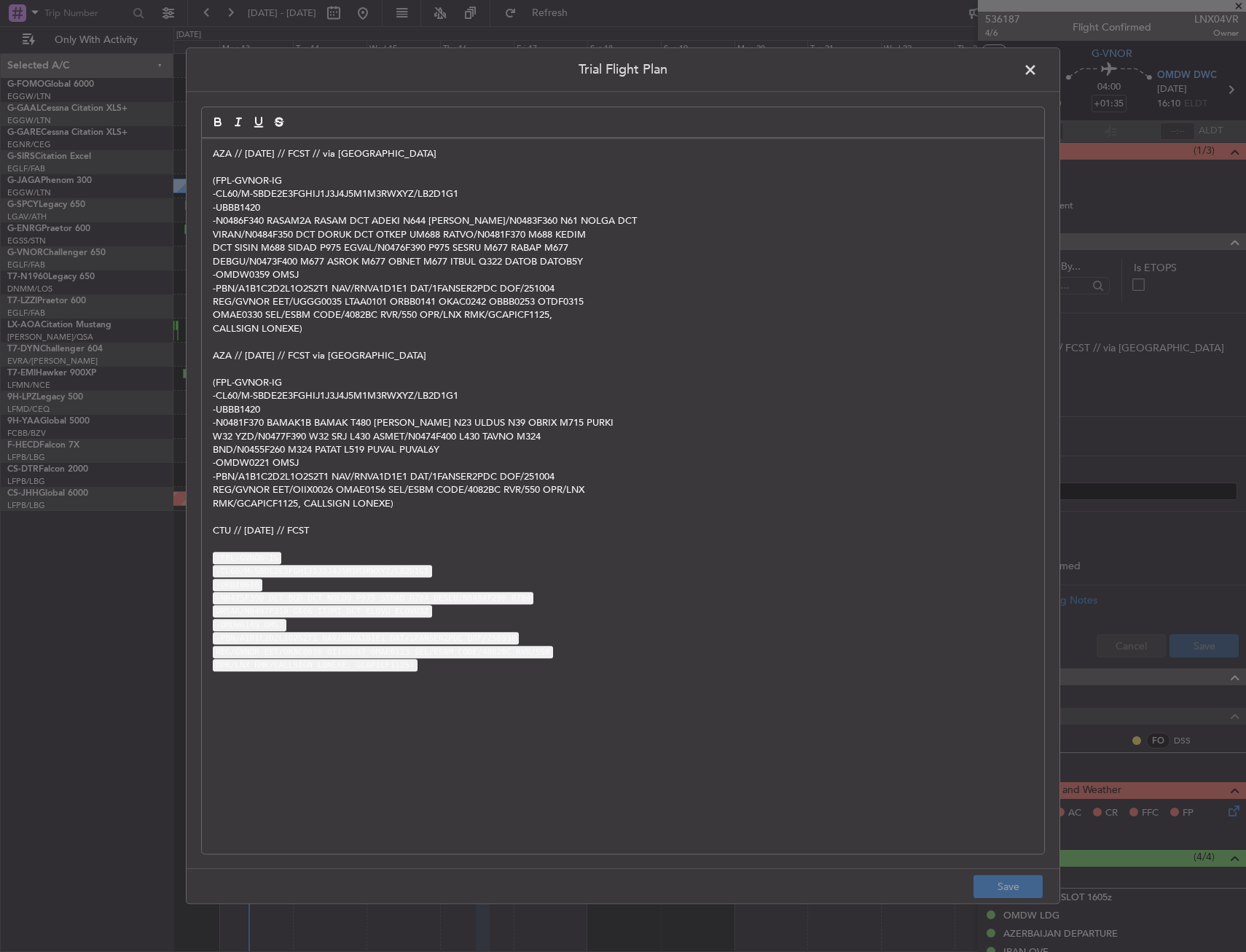
click at [211, 162] on div "AZA // [DATE] // FCST // via [GEOGRAPHIC_DATA] (FPL-GVNOR-IG -CL60/M-SBDE2E3FGH…" at bounding box center [622, 496] width 842 height 715
click at [215, 155] on p "AZA // [DATE] // FCST // via [GEOGRAPHIC_DATA]" at bounding box center [622, 154] width 820 height 13
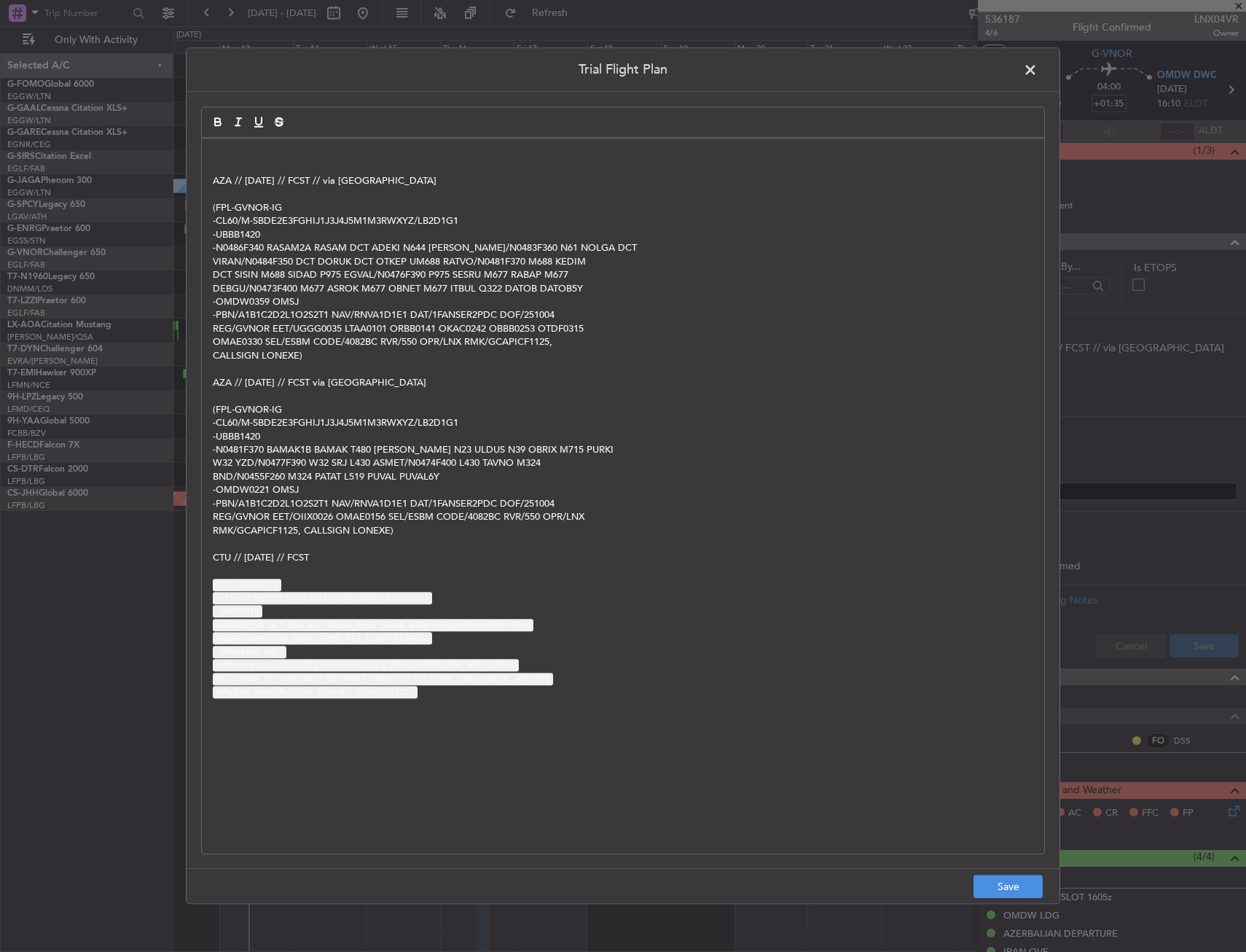
drag, startPoint x: 252, startPoint y: 138, endPoint x: 244, endPoint y: 164, distance: 27.2
click at [250, 137] on div "AZA // [DATE] // FCST // via [GEOGRAPHIC_DATA] (FPL-GVNOR-IG -CL60/M-SBDE2E3FGH…" at bounding box center [622, 496] width 844 height 717
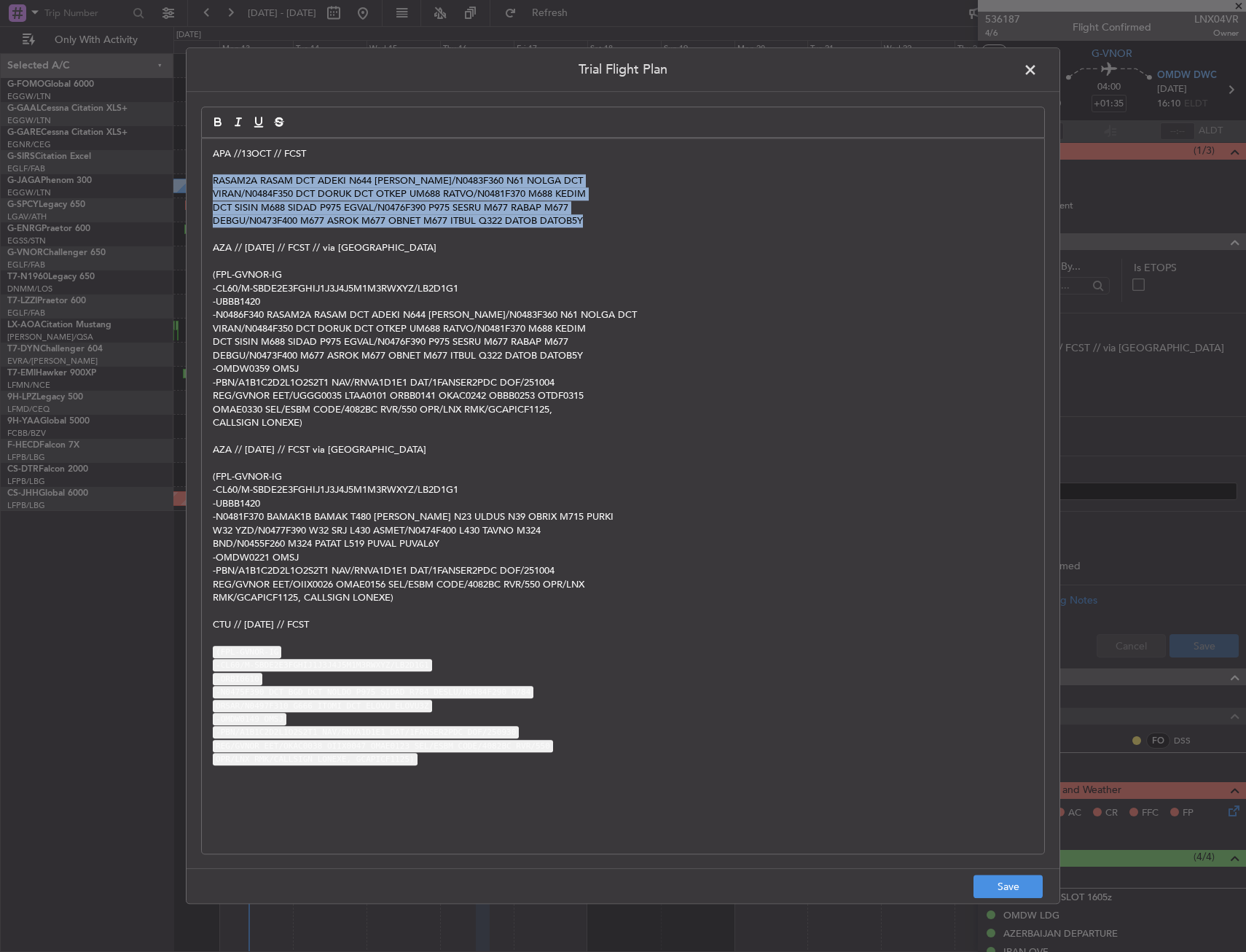
drag, startPoint x: 212, startPoint y: 176, endPoint x: 637, endPoint y: 217, distance: 427.0
click at [637, 218] on div "APA //13OCT // FCST RASAM2A RASAM DCT ADEKI N644 [PERSON_NAME]/N0483F360 N61 NO…" at bounding box center [622, 496] width 842 height 715
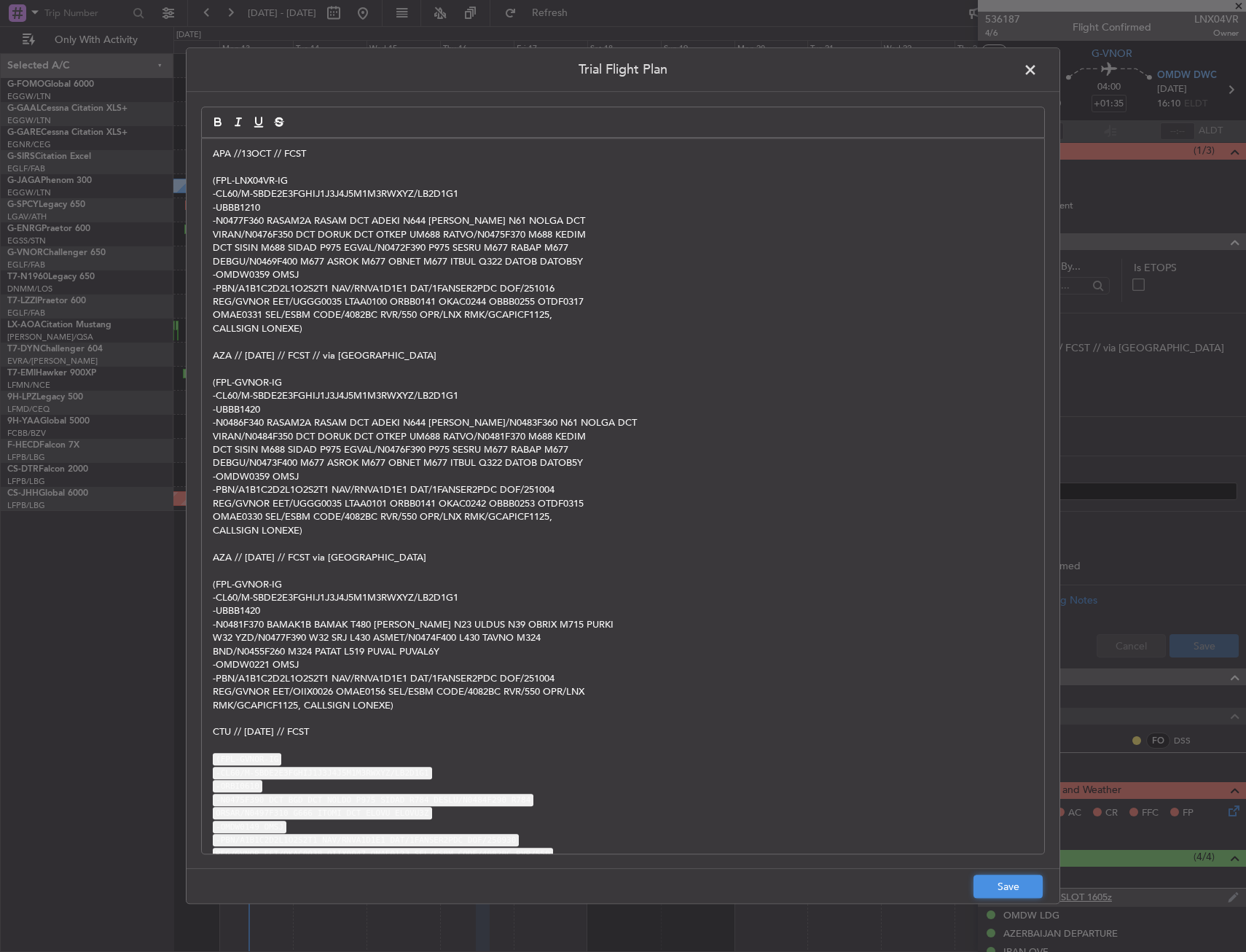
click at [1027, 889] on button "Save" at bounding box center [1009, 886] width 70 height 23
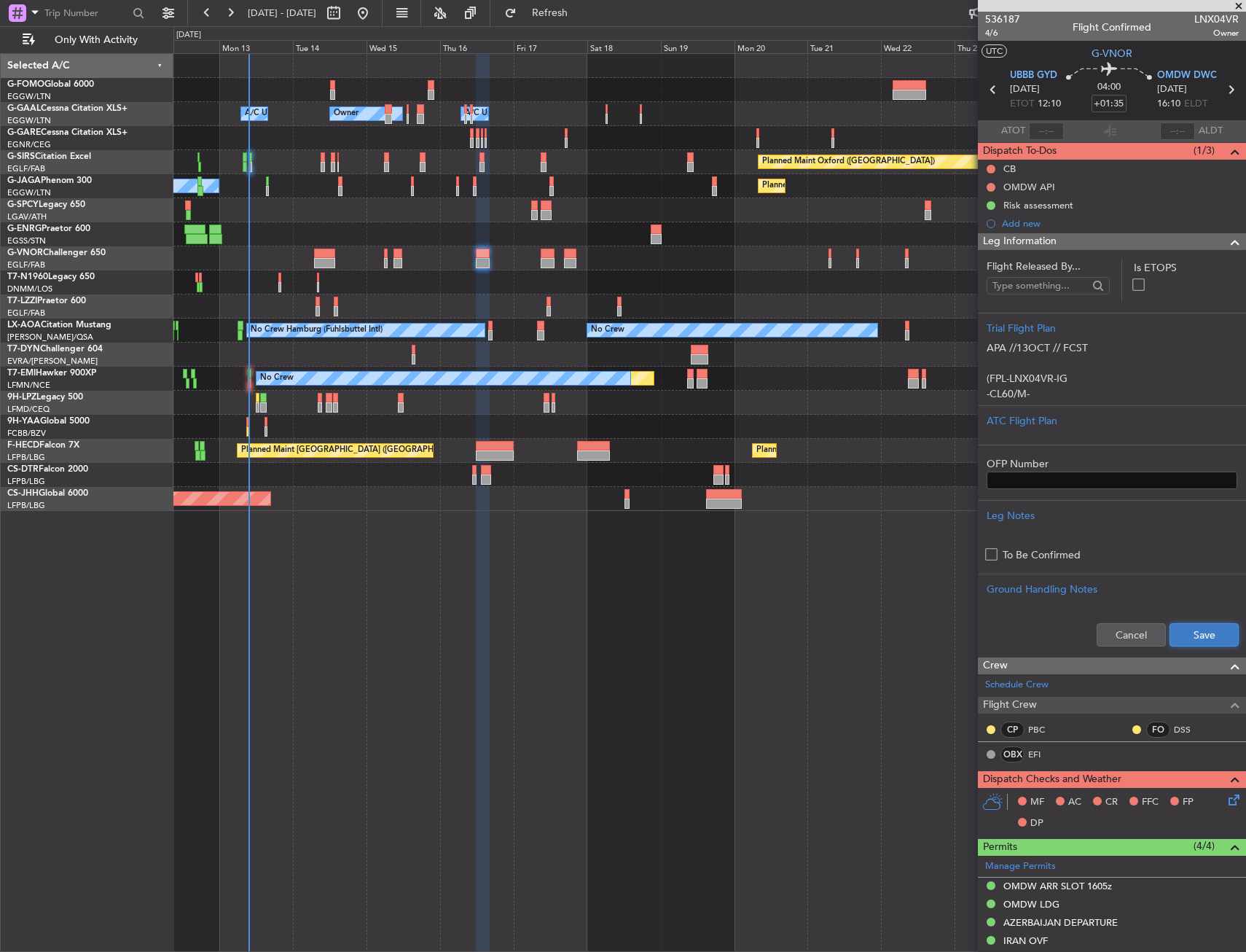
click at [1201, 639] on button "Save" at bounding box center [1204, 634] width 70 height 23
click at [1066, 247] on div "Leg Information" at bounding box center [1111, 241] width 268 height 16
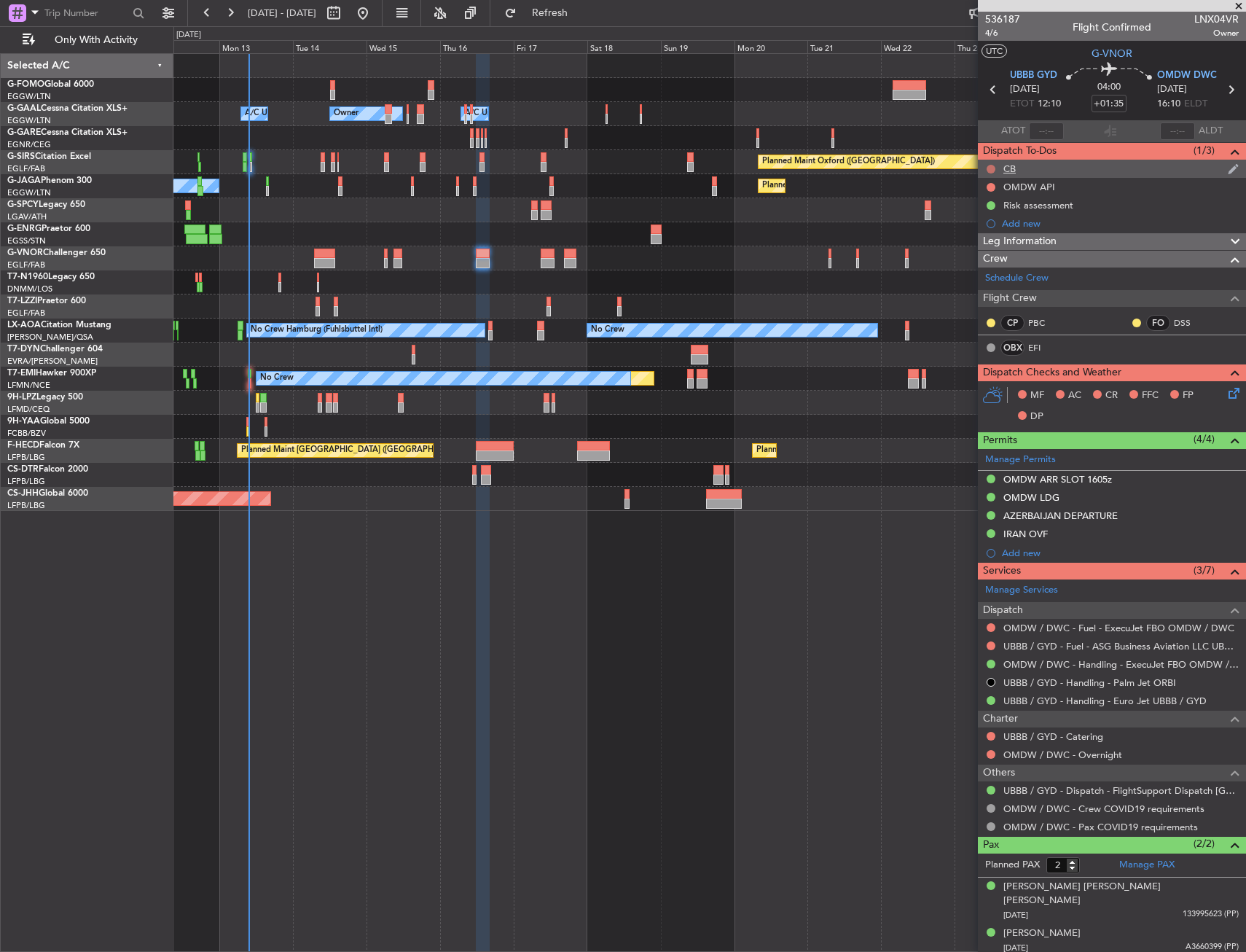
click at [989, 168] on button at bounding box center [991, 170] width 9 height 9
click at [992, 237] on span "Completed" at bounding box center [998, 234] width 48 height 15
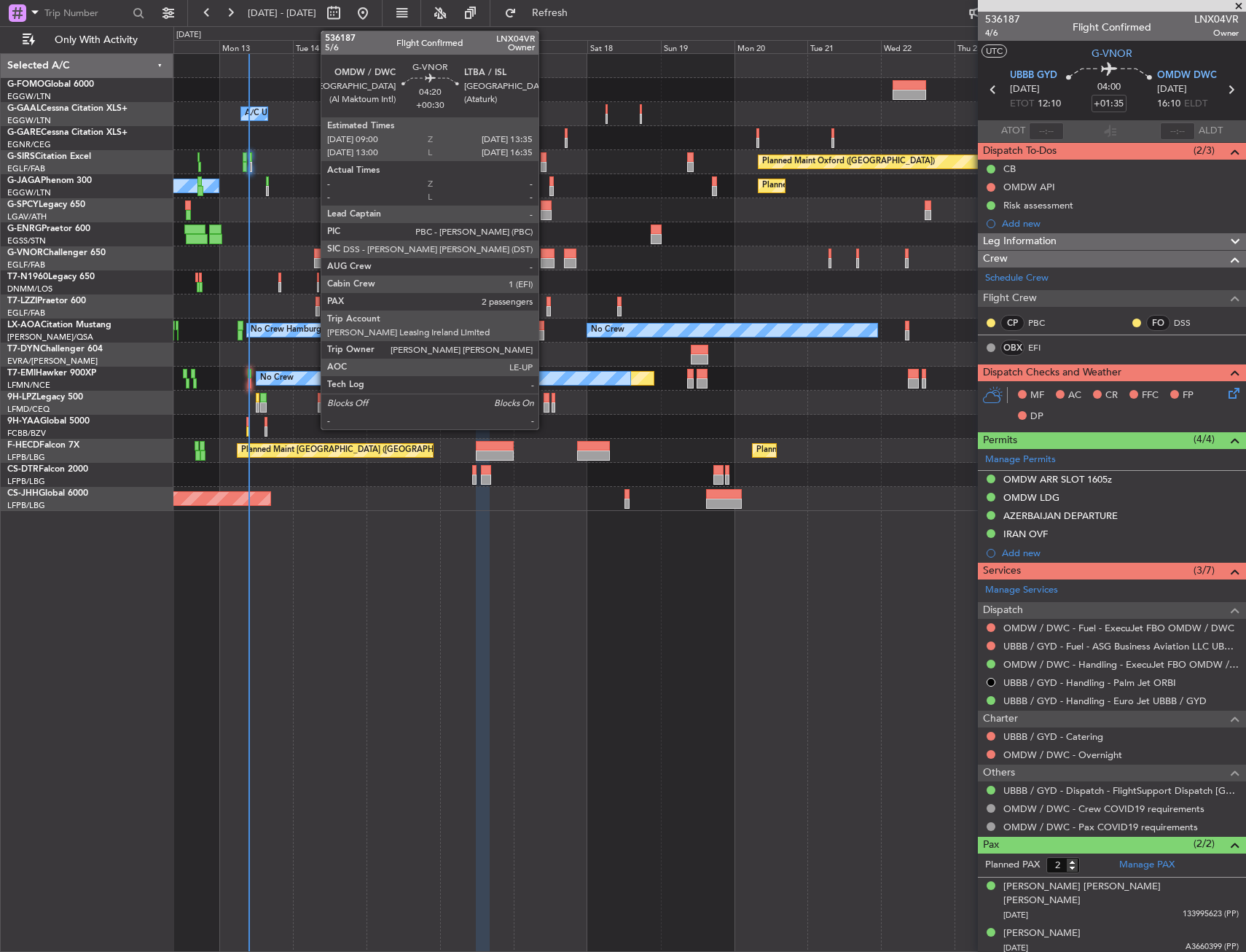
click at [545, 258] on div at bounding box center [548, 263] width 15 height 10
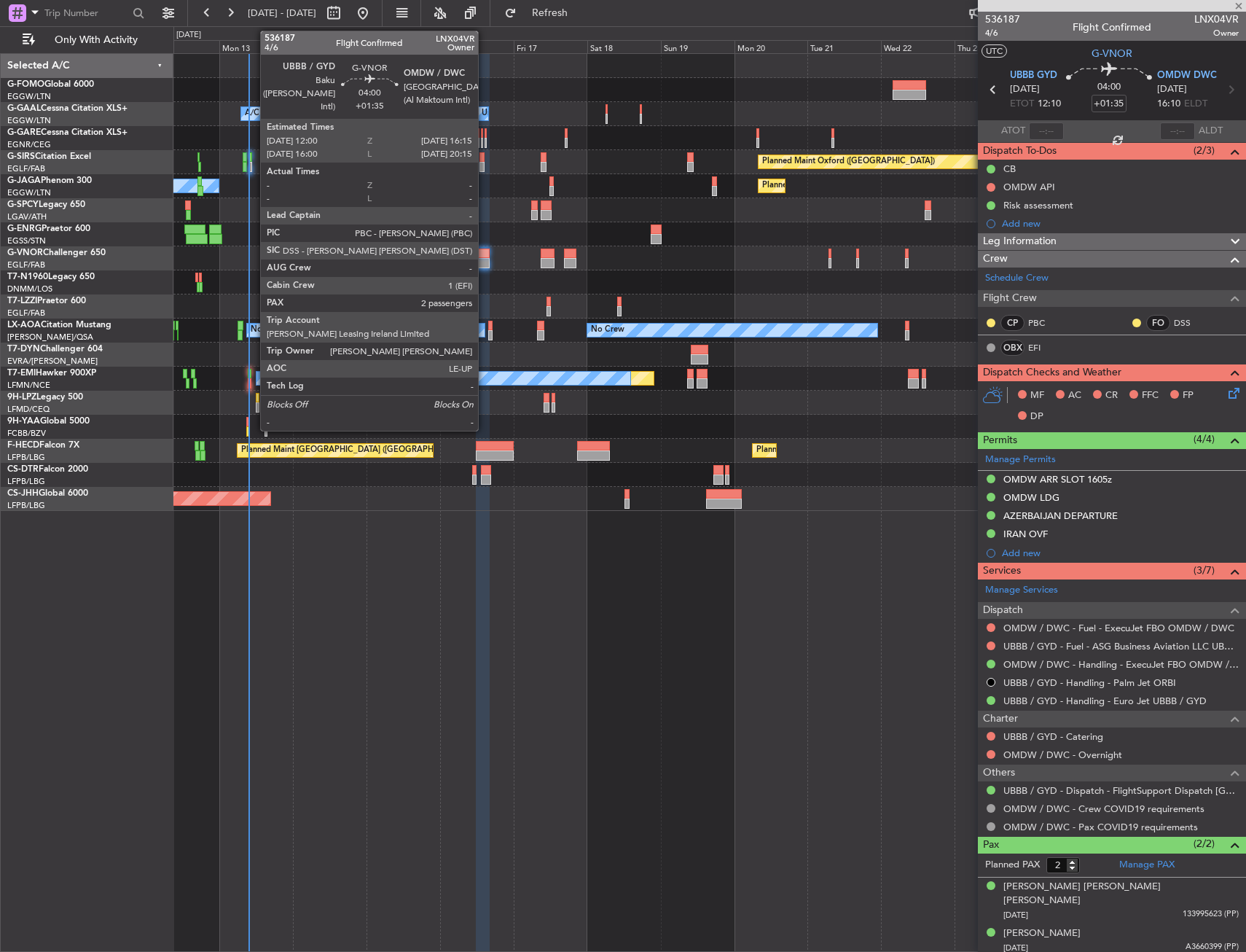
type input "+00:30"
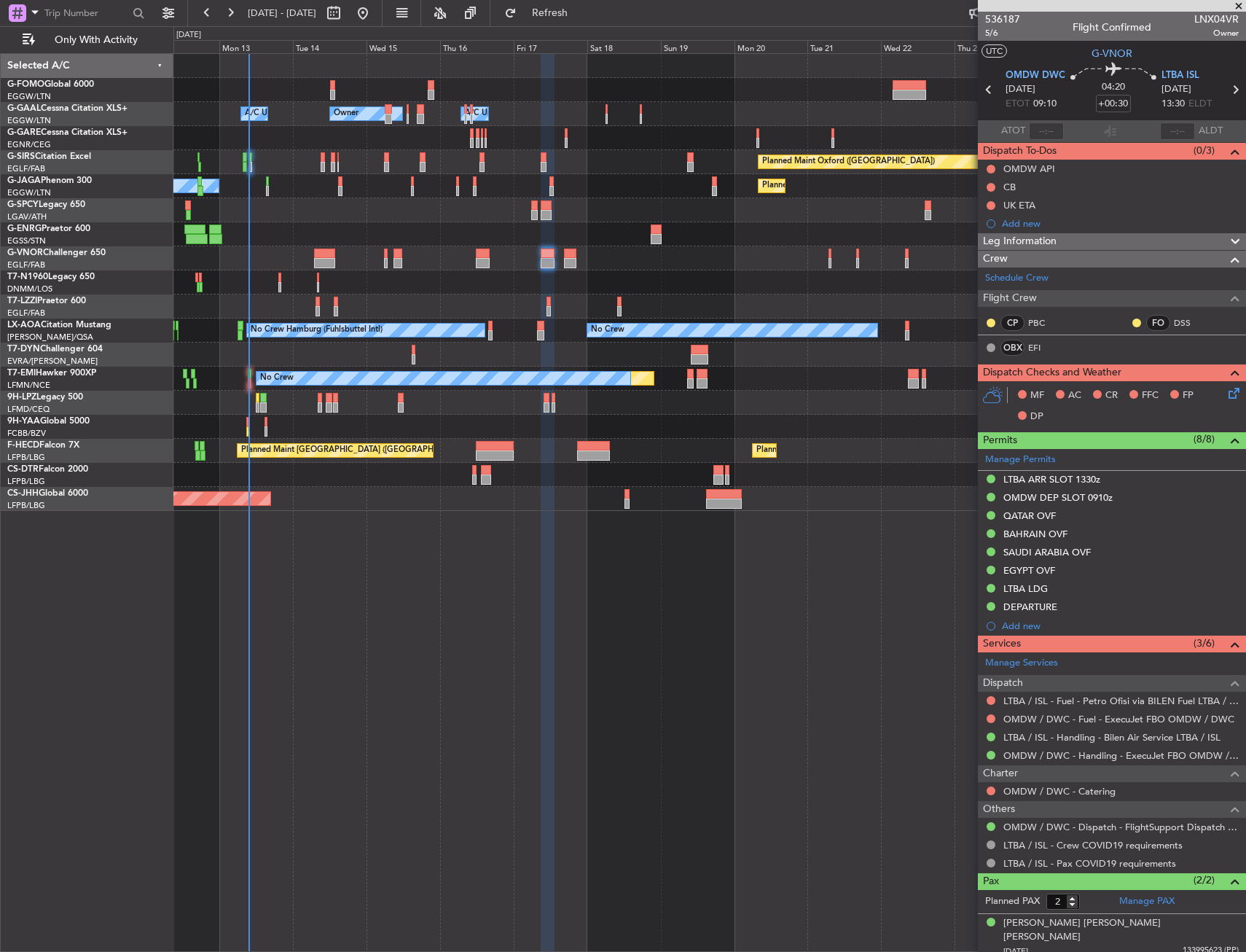
click at [1054, 235] on span "Leg Information" at bounding box center [1020, 241] width 73 height 16
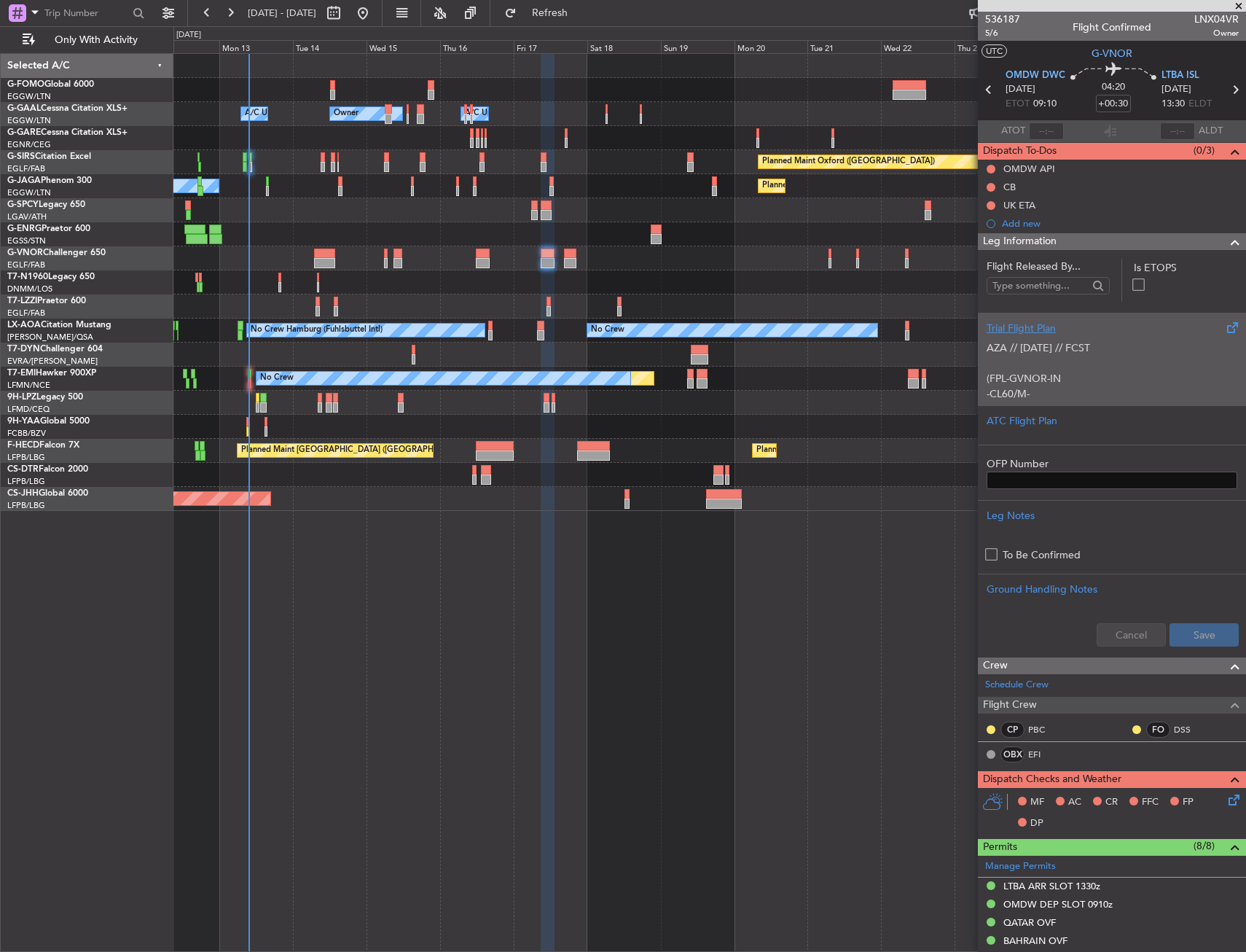
click at [1091, 365] on div "AZA // 04OCT // FCST (FPL-GVNOR-IN -CL60/M-SBDE2E3FGHIJ1J3J4J5M1M3RWXYZ/LB2D1G1…" at bounding box center [1112, 367] width 251 height 62
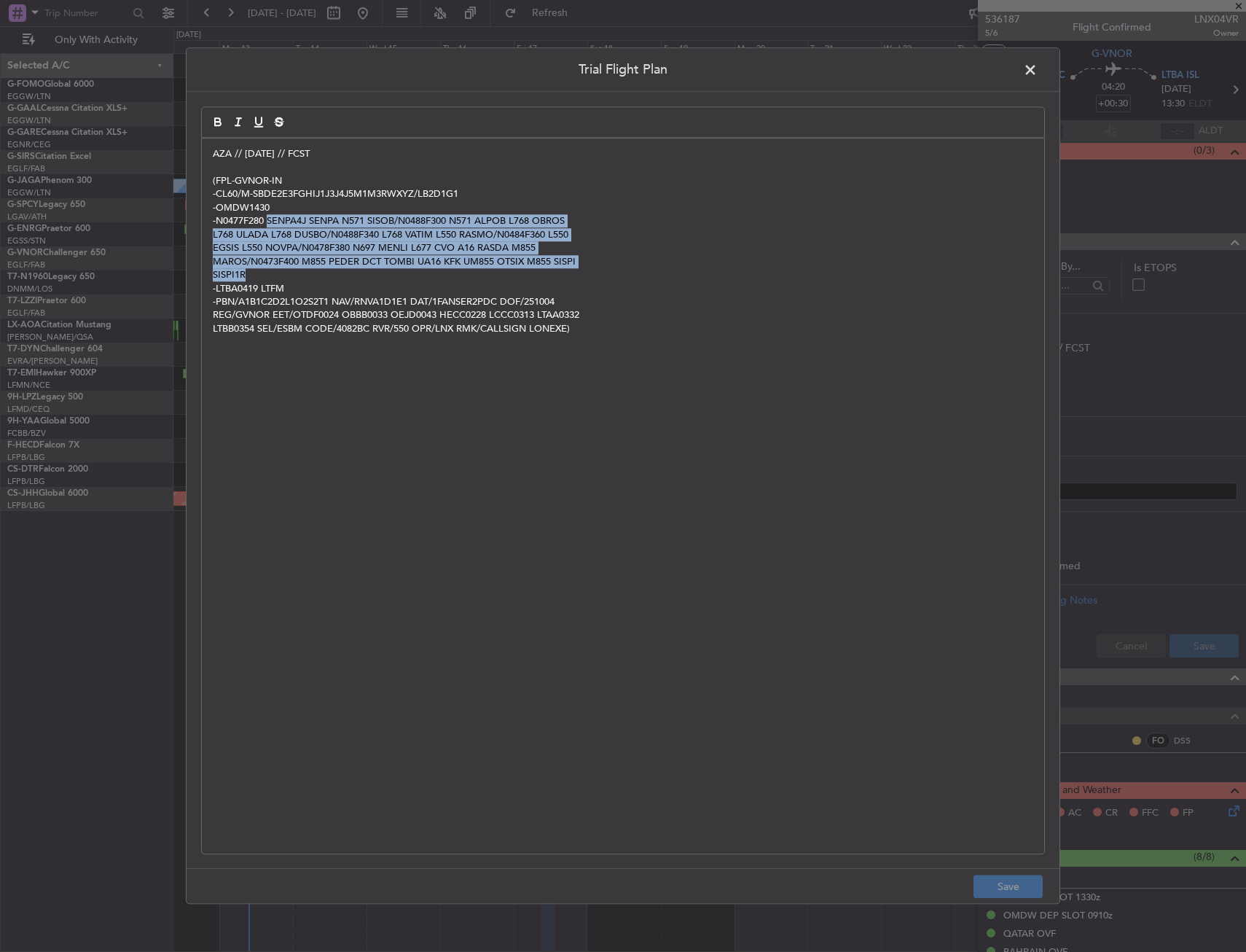
drag, startPoint x: 268, startPoint y: 220, endPoint x: 621, endPoint y: 279, distance: 357.9
click at [621, 279] on div "AZA // 04OCT // FCST (FPL-GVNOR-IN -CL60/M-SBDE2E3FGHIJ1J3J4J5M1M3RWXYZ/LB2D1G1…" at bounding box center [622, 496] width 842 height 715
copy div "SENPA4J SENPA N571 SISOB/N0488F300 N571 ALPOB L768 OBROS L768 ULADA L768 DUSBO/…"
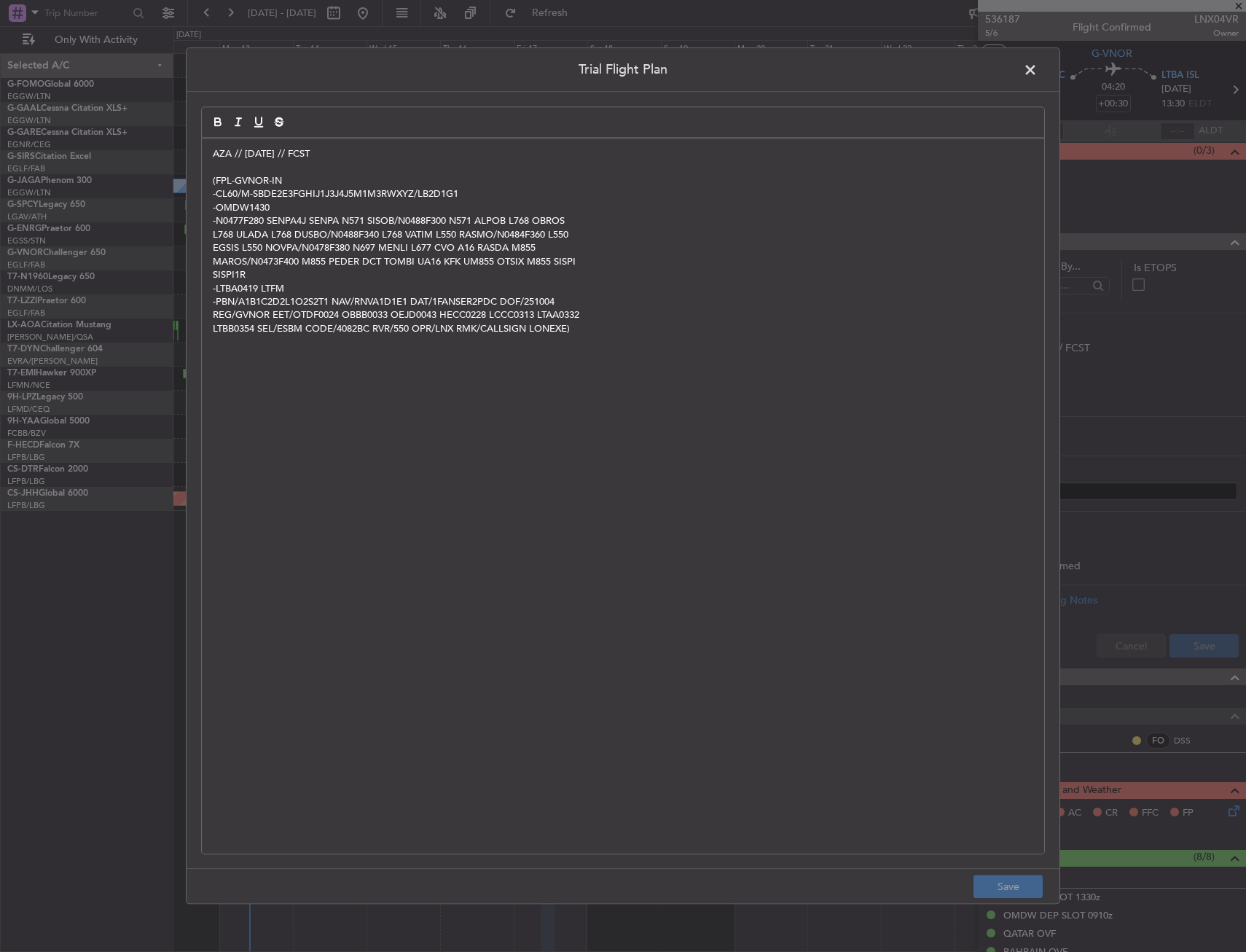
click at [206, 161] on div "AZA // 04OCT // FCST (FPL-GVNOR-IN -CL60/M-SBDE2E3FGHIJ1J3J4J5M1M3RWXYZ/LB2D1G1…" at bounding box center [622, 496] width 842 height 715
click at [208, 159] on div "AZA // 04OCT // FCST (FPL-GVNOR-IN -CL60/M-SBDE2E3FGHIJ1J3J4J5M1M3RWXYZ/LB2D1G1…" at bounding box center [622, 496] width 842 height 715
click at [208, 151] on div "AZA // 04OCT // FCST (FPL-GVNOR-IN -CL60/M-SBDE2E3FGHIJ1J3J4J5M1M3RWXYZ/LB2D1G1…" at bounding box center [622, 496] width 842 height 715
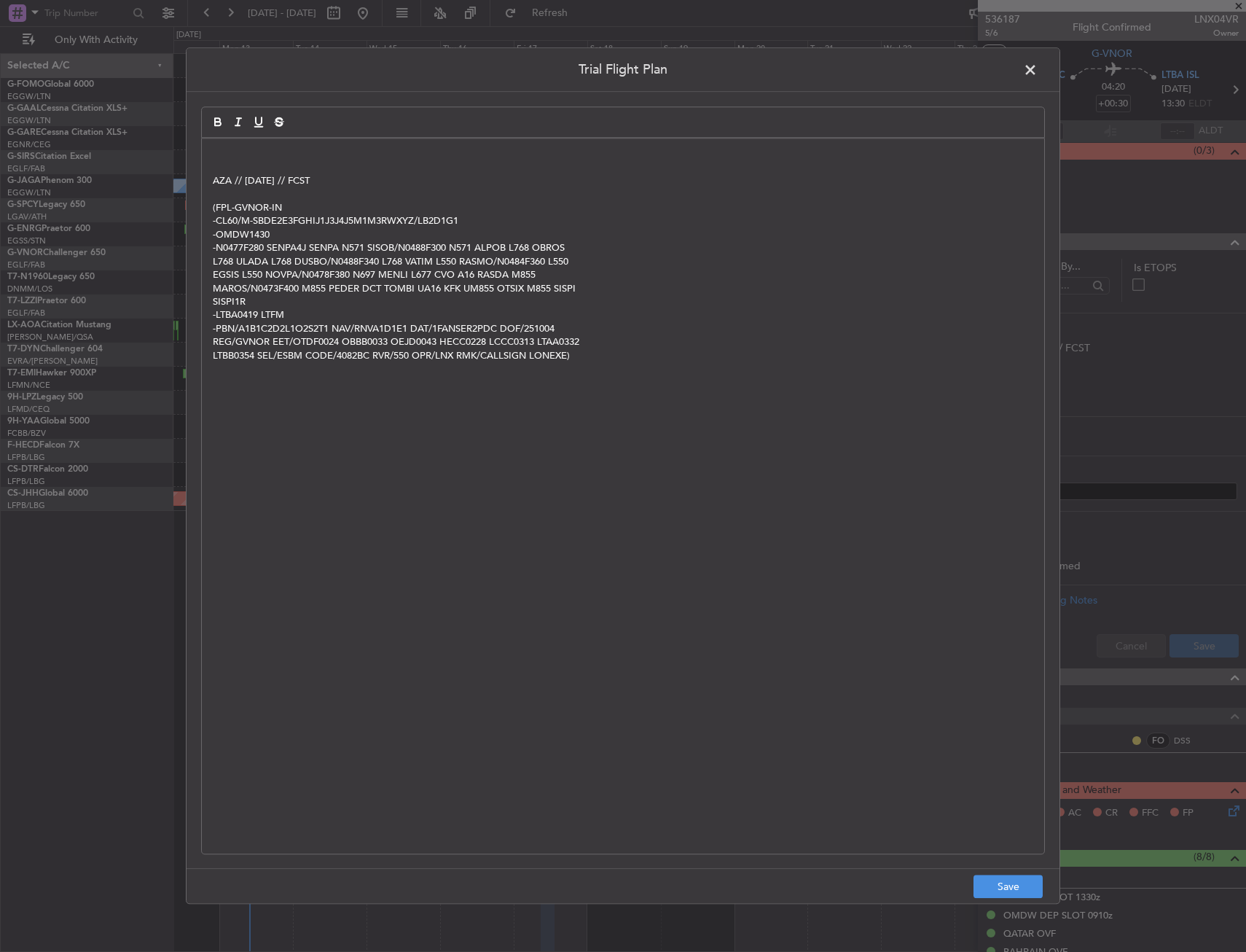
click at [304, 168] on p at bounding box center [622, 168] width 820 height 13
click at [303, 159] on p at bounding box center [622, 154] width 820 height 13
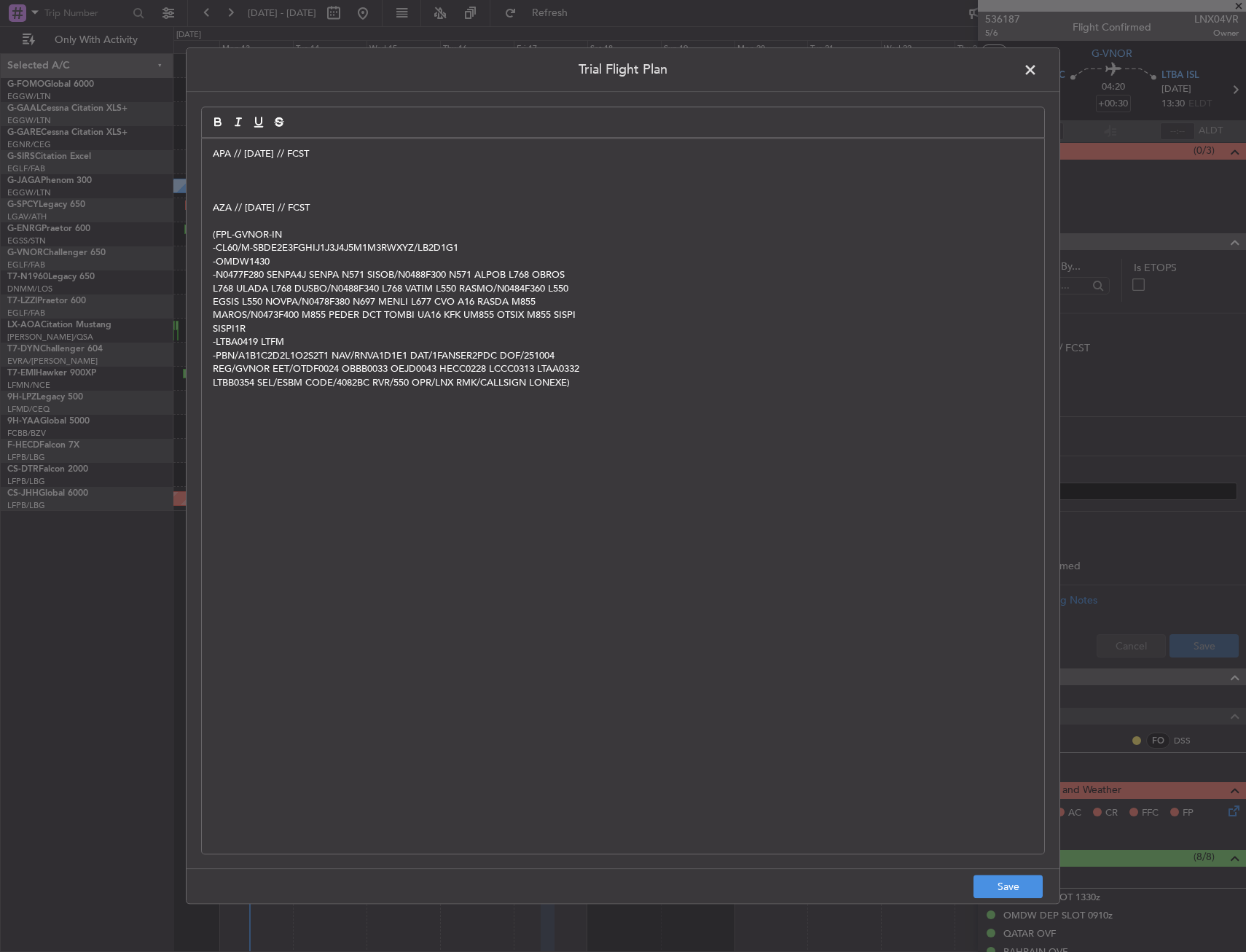
click at [237, 188] on p at bounding box center [622, 194] width 820 height 13
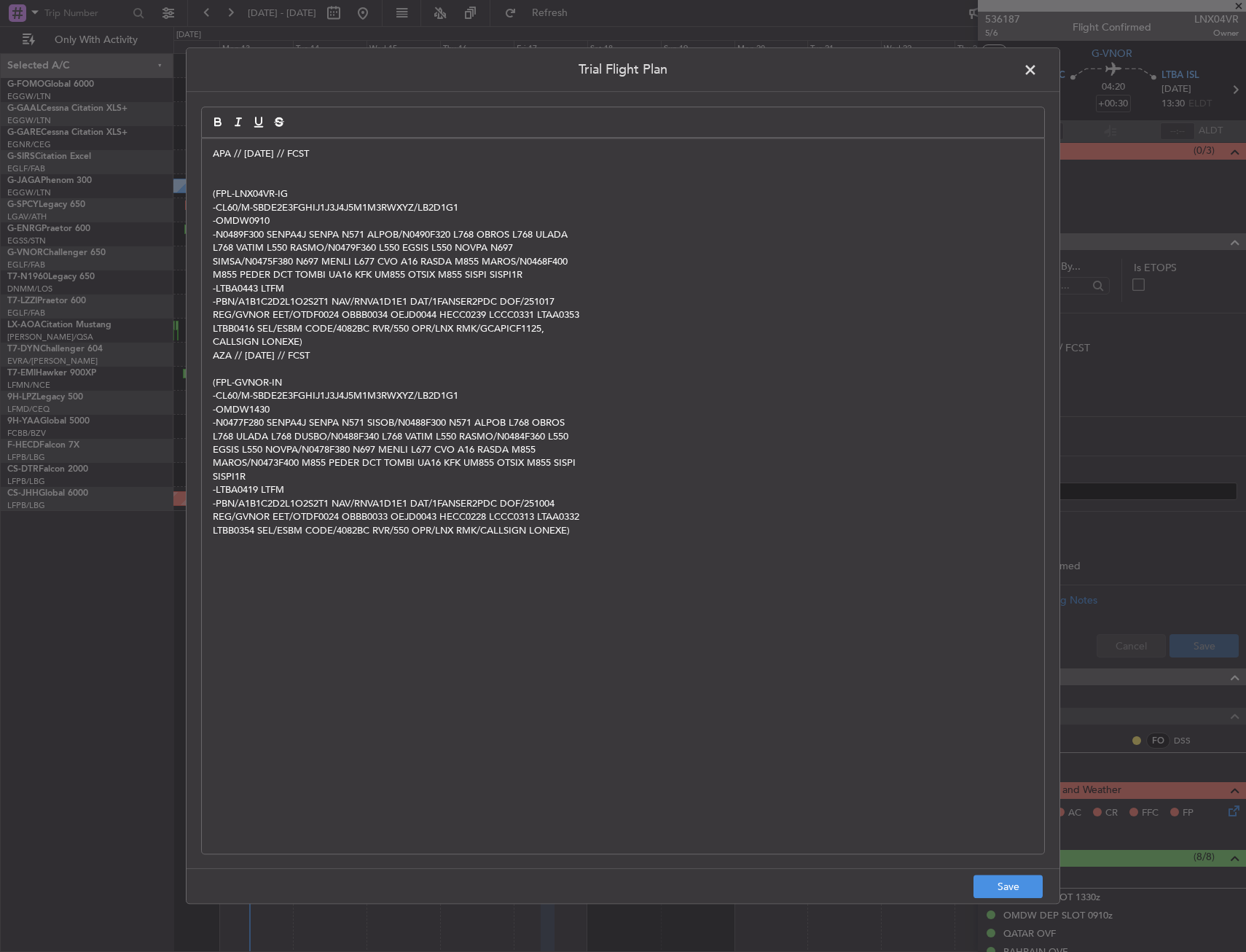
click at [245, 171] on p at bounding box center [622, 168] width 820 height 13
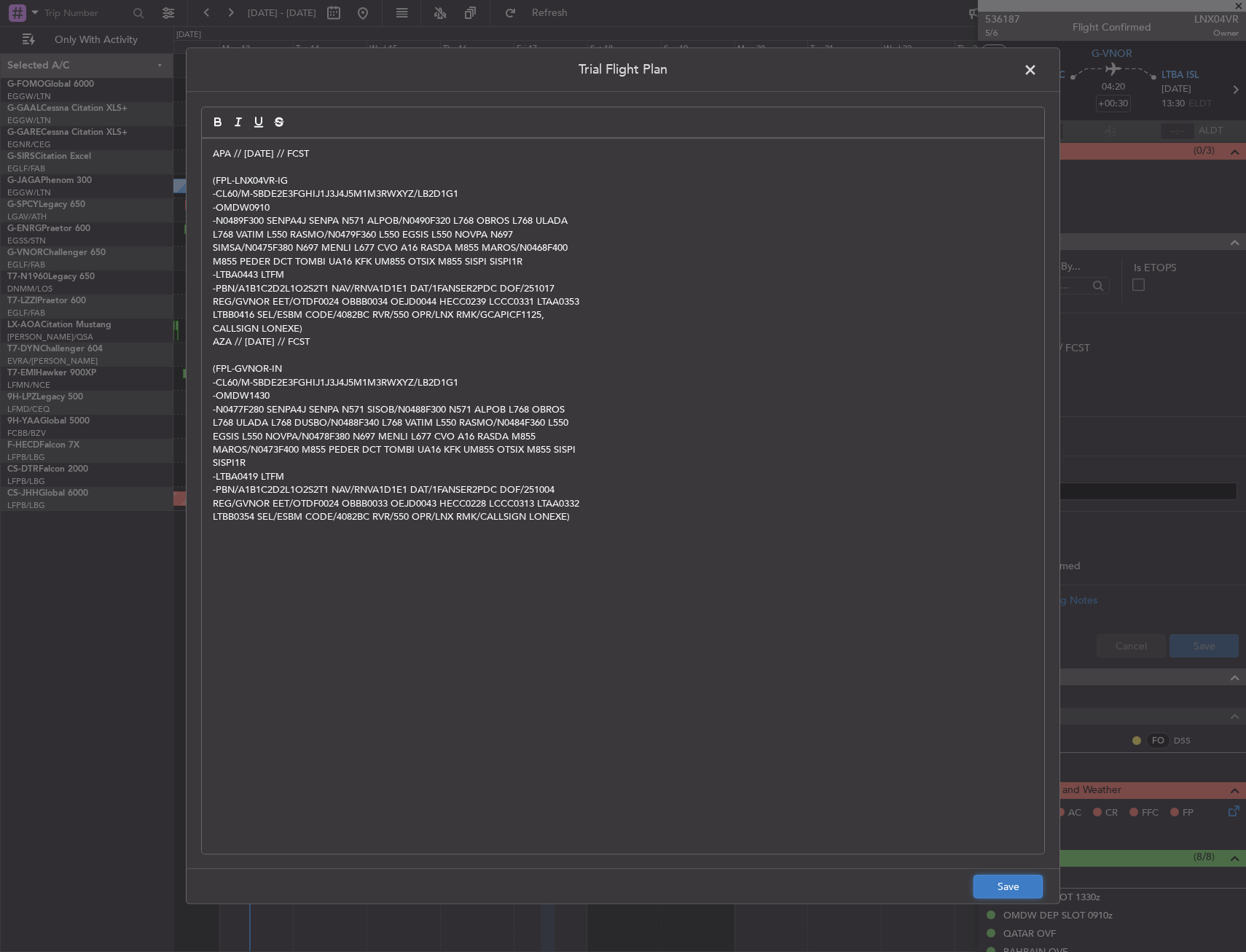
click at [1015, 878] on button "Save" at bounding box center [1009, 886] width 70 height 23
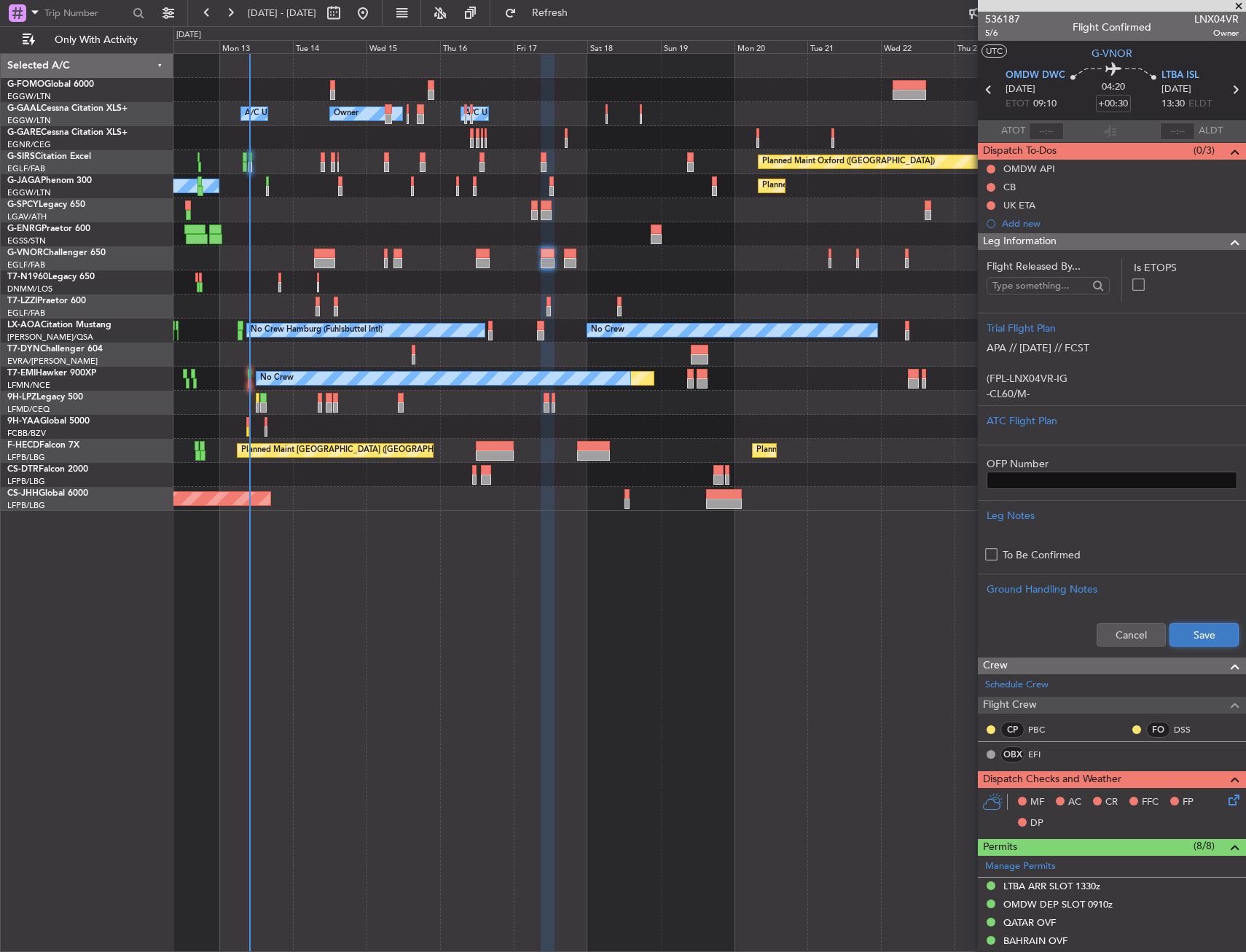
click at [1212, 643] on button "Save" at bounding box center [1204, 634] width 70 height 23
drag, startPoint x: 991, startPoint y: 185, endPoint x: 988, endPoint y: 208, distance: 23.2
click at [991, 185] on button at bounding box center [991, 188] width 9 height 9
click at [985, 245] on span "Completed" at bounding box center [998, 251] width 48 height 15
click at [991, 170] on button at bounding box center [991, 170] width 9 height 9
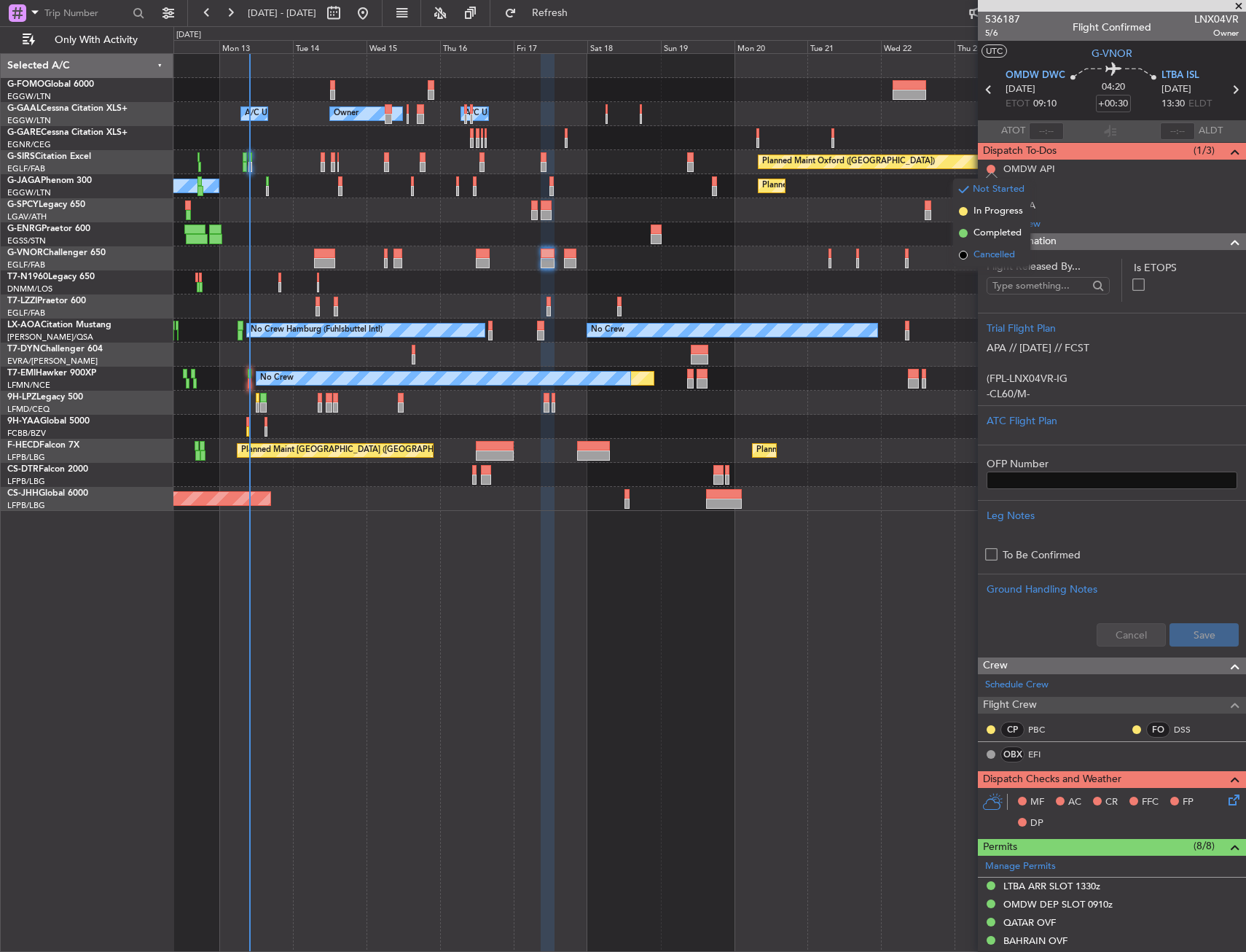
click at [986, 262] on span "Cancelled" at bounding box center [994, 255] width 41 height 15
click at [1142, 238] on div "Leg Information" at bounding box center [1111, 241] width 268 height 16
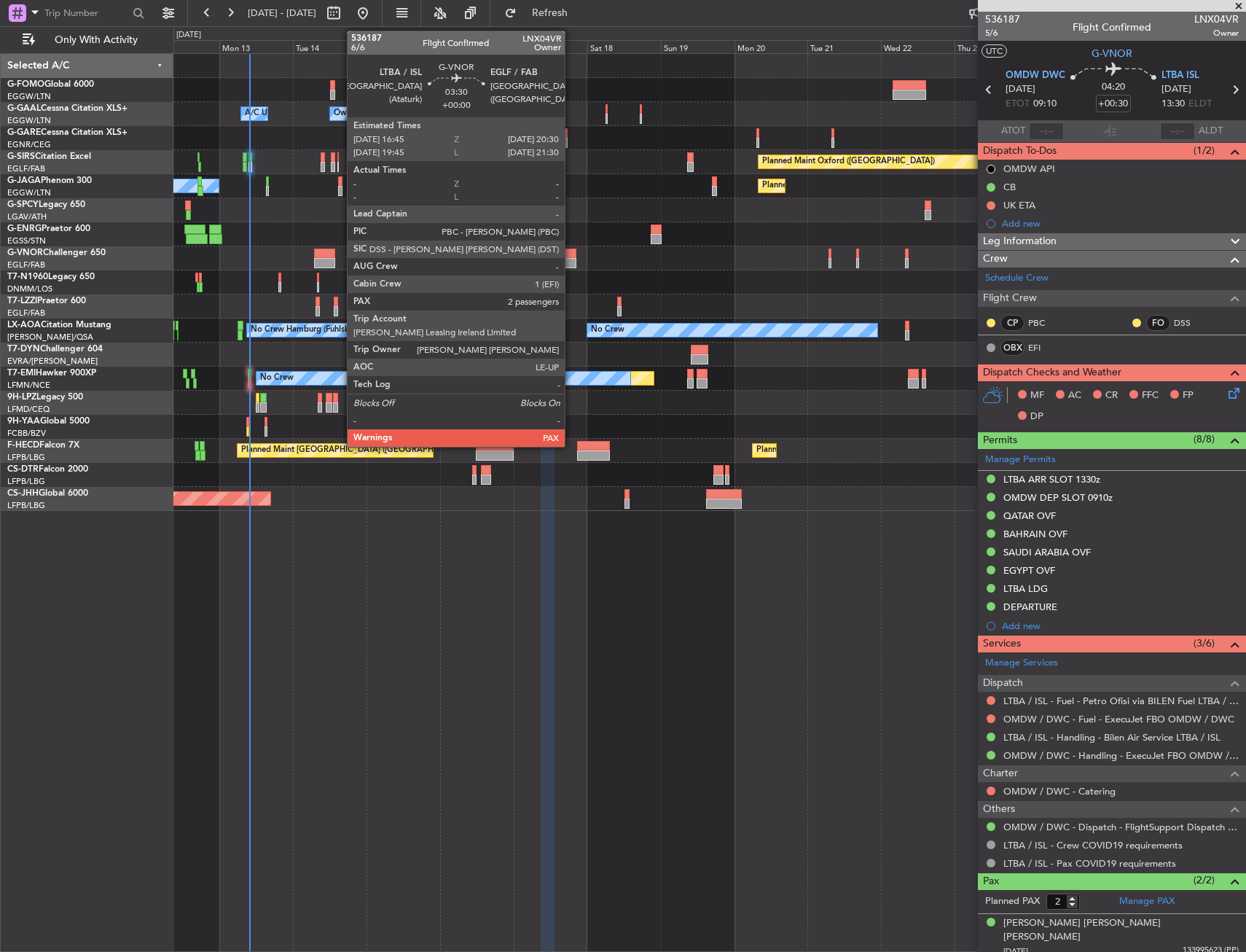
click at [572, 259] on div at bounding box center [570, 263] width 12 height 10
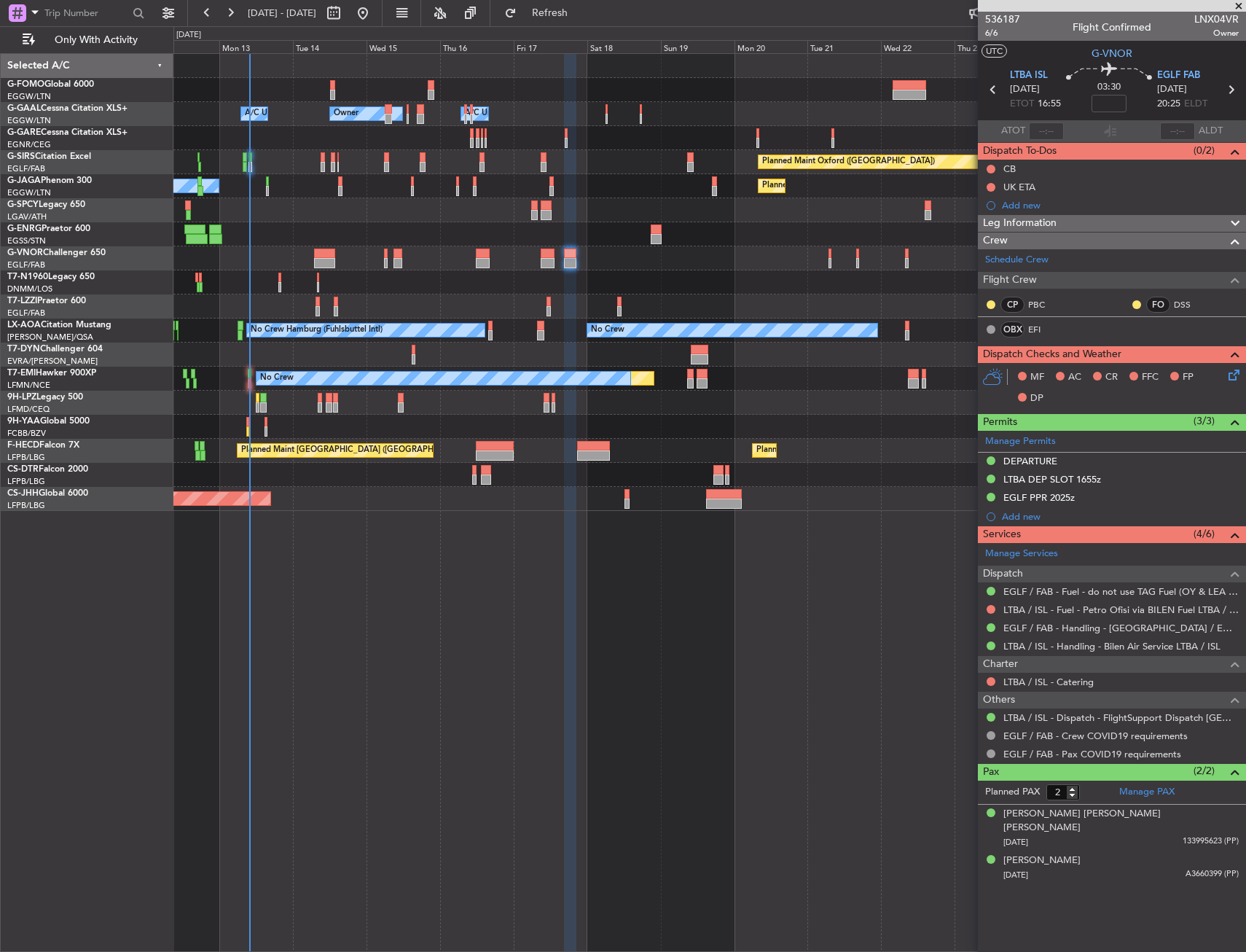
click at [993, 233] on span "Crew" at bounding box center [995, 241] width 25 height 16
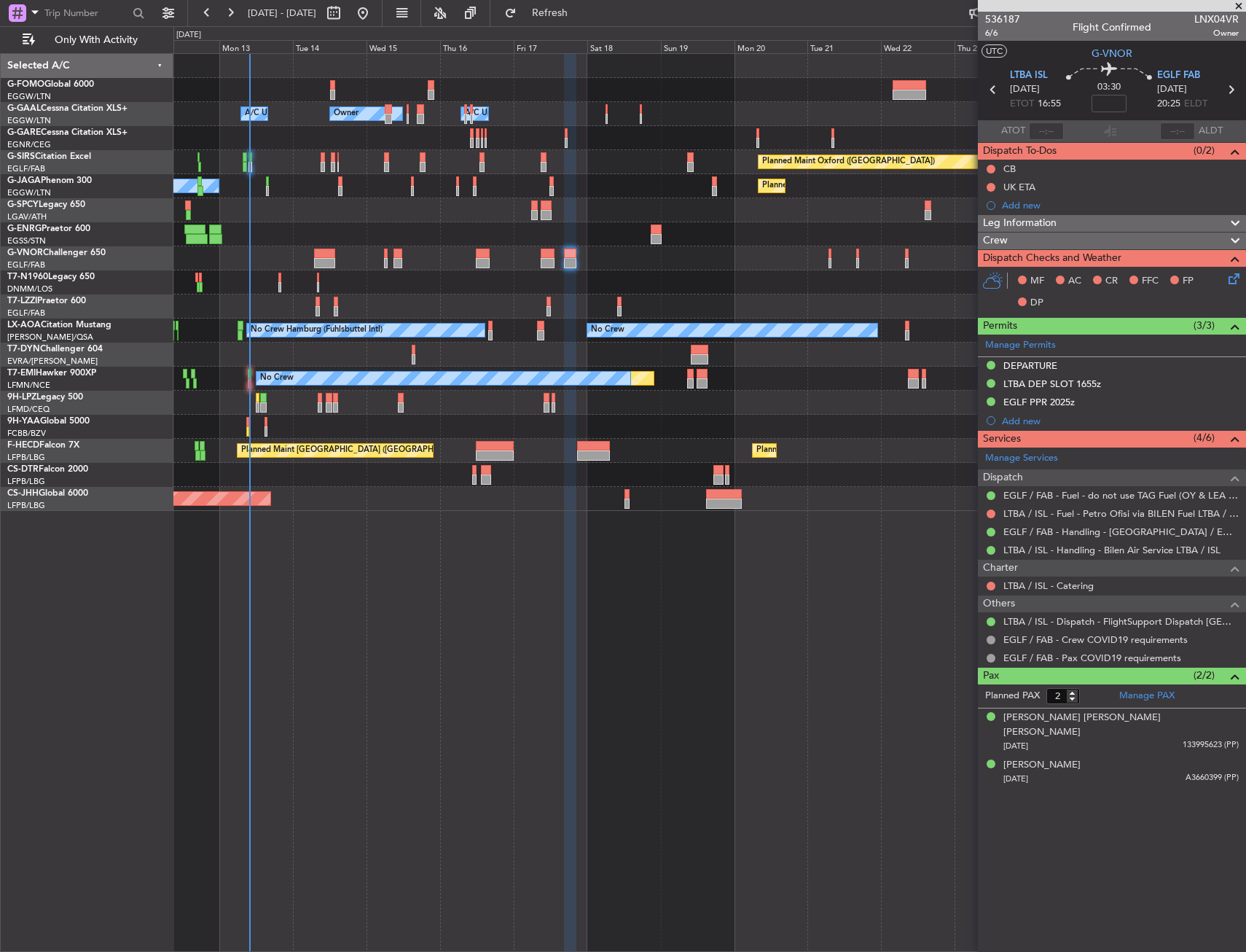
click at [1010, 246] on div "Crew" at bounding box center [1111, 241] width 268 height 16
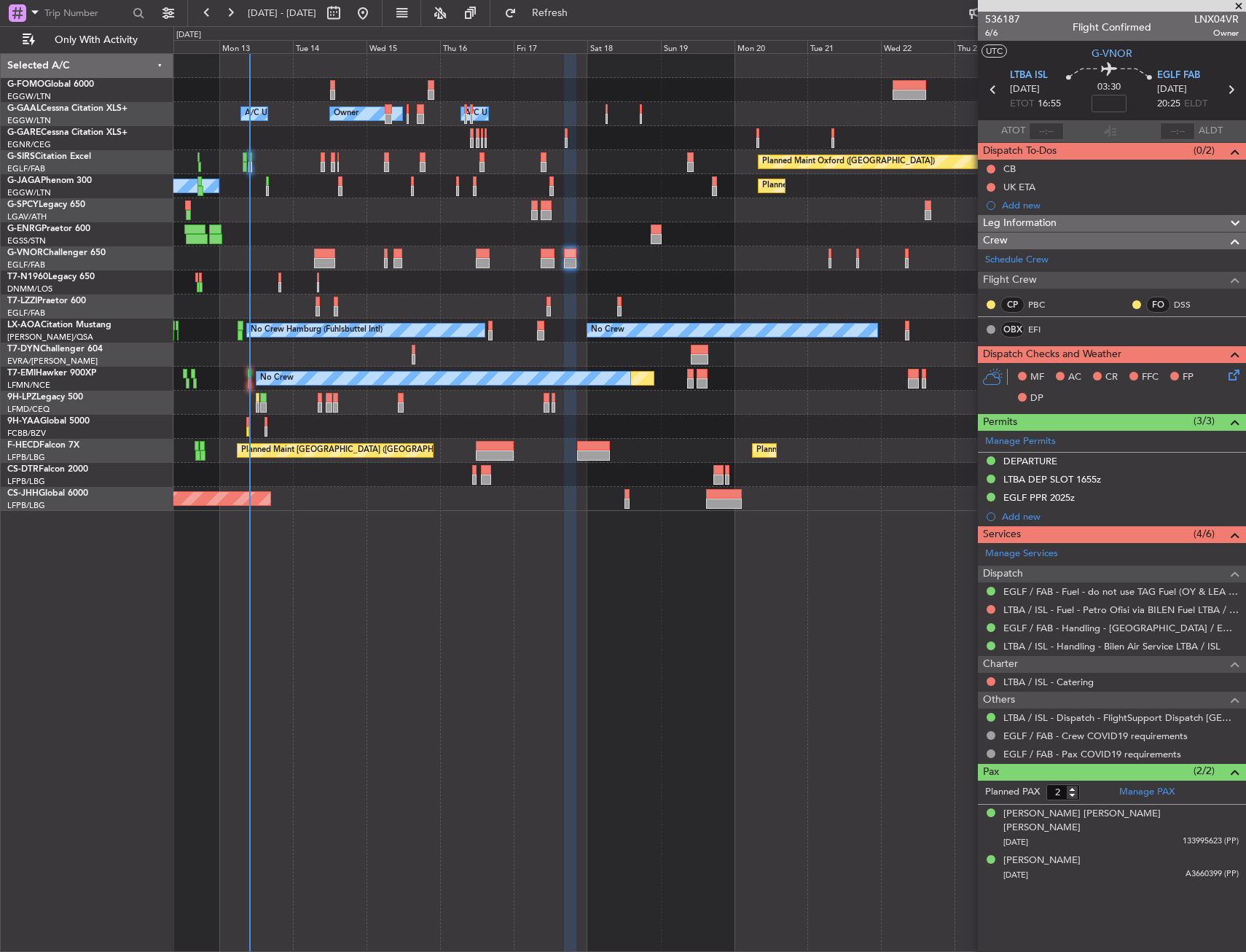
click at [1013, 223] on span "Leg Information" at bounding box center [1020, 224] width 73 height 16
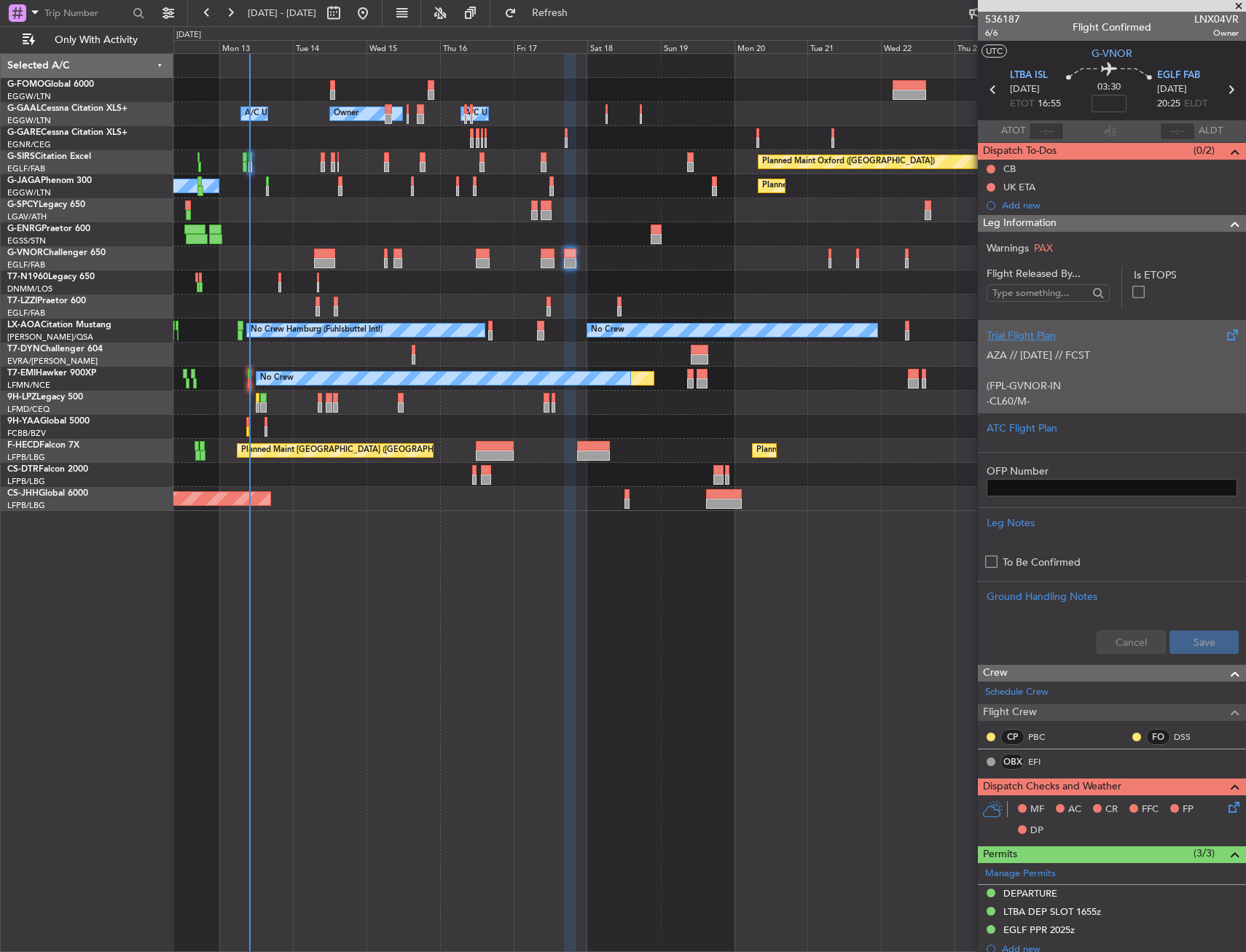
click at [1013, 345] on div "AZA // 04OCT // FCST (FPL-GVNOR-IN -CL60/M-SBDE2E3FGHIJ1J3J4J5M1M3RWXYZ/LB2D1G1…" at bounding box center [1112, 375] width 251 height 62
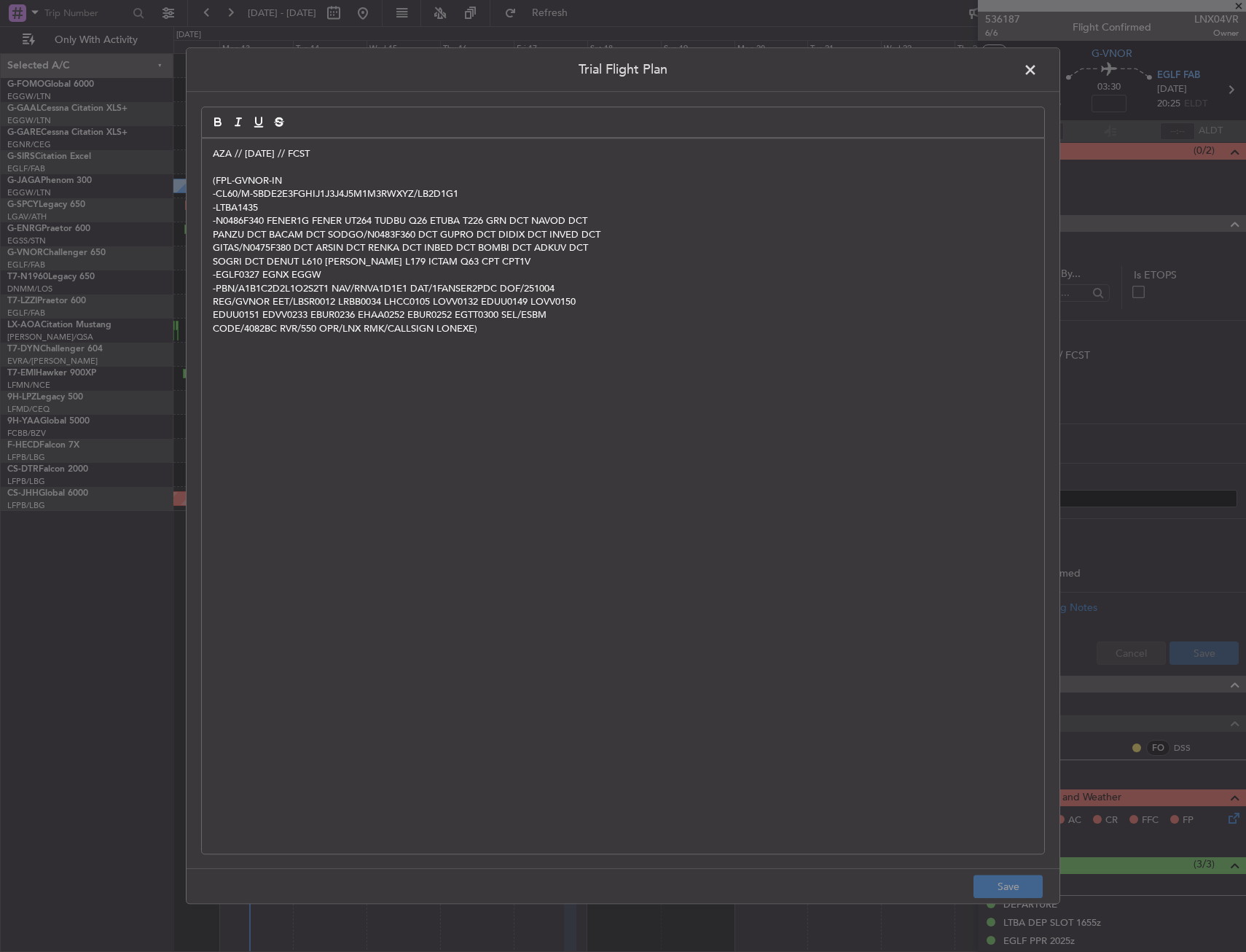
click at [214, 167] on p at bounding box center [622, 168] width 820 height 13
click at [202, 154] on div "AZA // 04OCT // FCST (FPL-GVNOR-IN -CL60/M-SBDE2E3FGHIJ1J3J4J5M1M3RWXYZ/LB2D1G1…" at bounding box center [622, 496] width 842 height 715
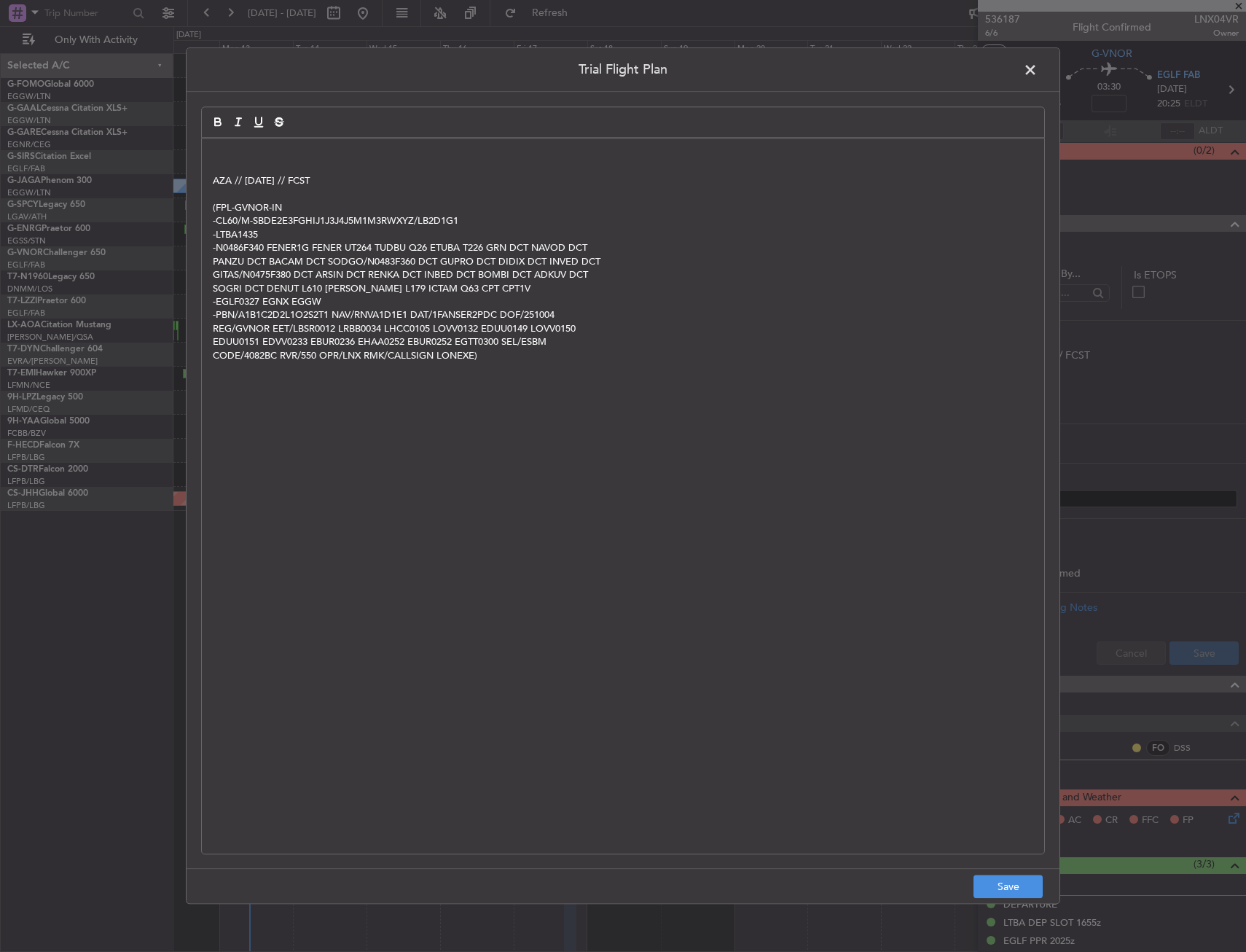
click at [410, 114] on div at bounding box center [622, 122] width 844 height 31
click at [371, 135] on div at bounding box center [622, 122] width 844 height 31
drag, startPoint x: 338, startPoint y: 145, endPoint x: 329, endPoint y: 148, distance: 9.5
click at [336, 145] on div "AZA // 04OCT // FCST (FPL-GVNOR-IN -CL60/M-SBDE2E3FGHIJ1J3J4J5M1M3RWXYZ/LB2D1G1…" at bounding box center [622, 496] width 842 height 715
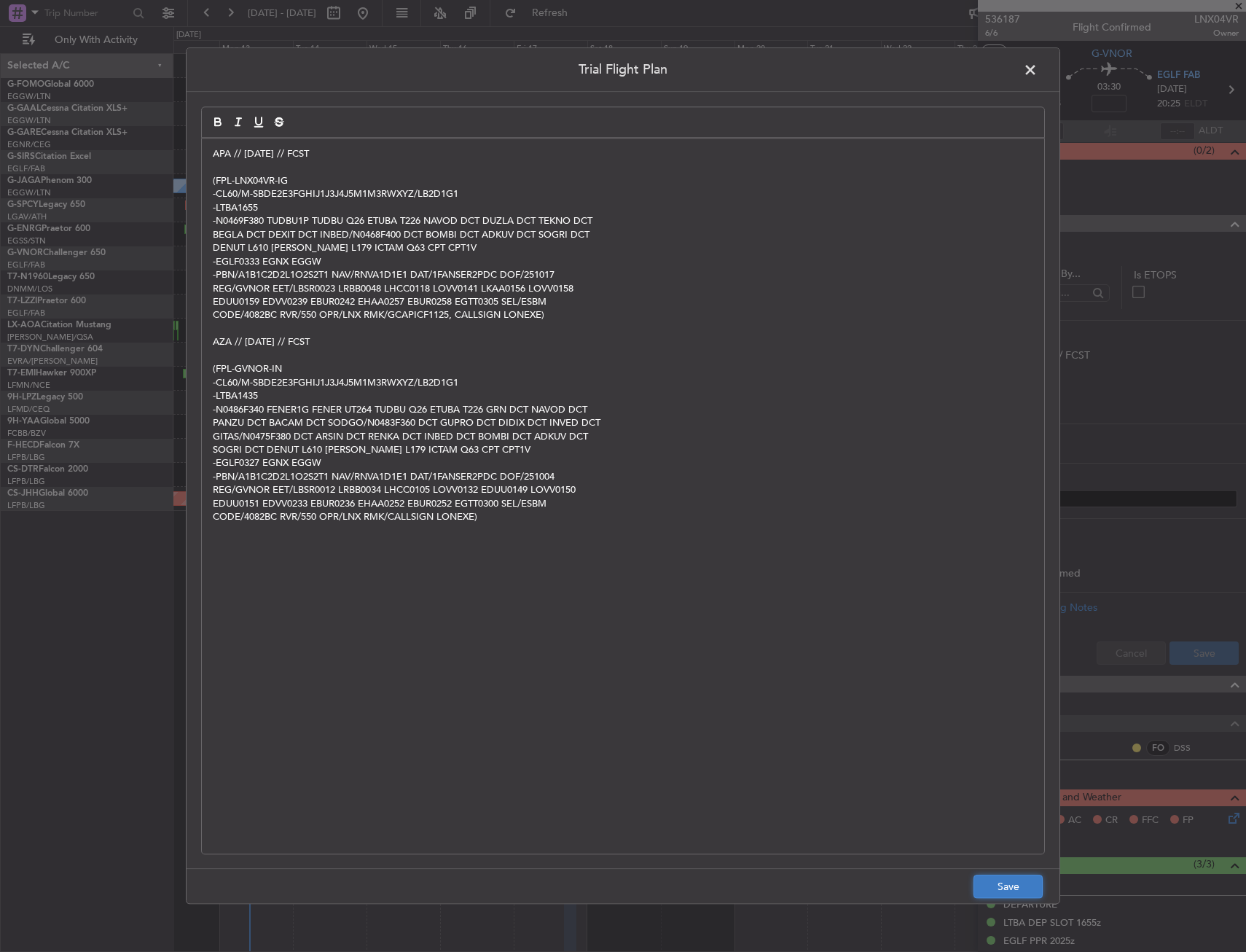
click at [1013, 894] on button "Save" at bounding box center [1009, 886] width 70 height 23
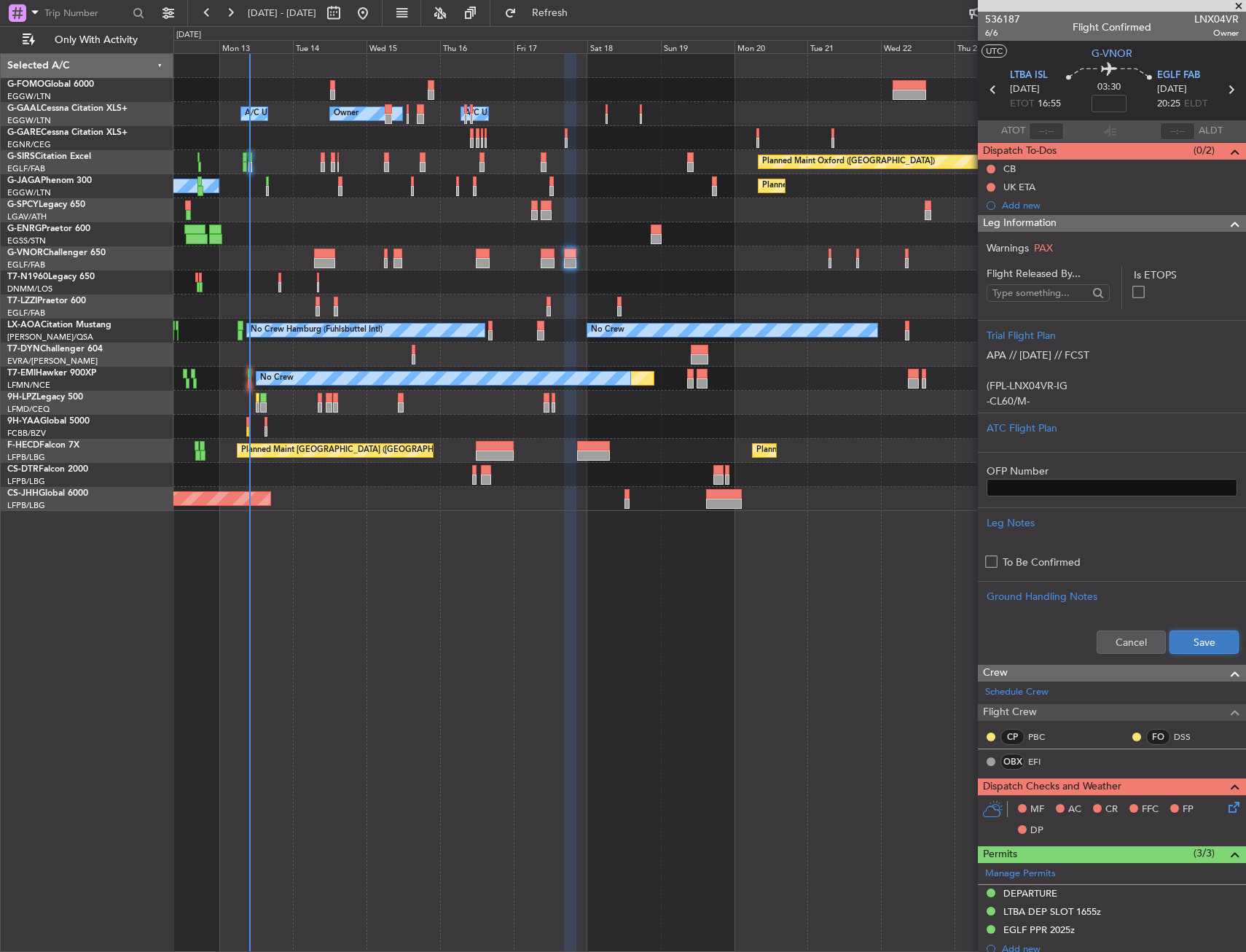
click at [1184, 640] on button "Save" at bounding box center [1204, 641] width 70 height 23
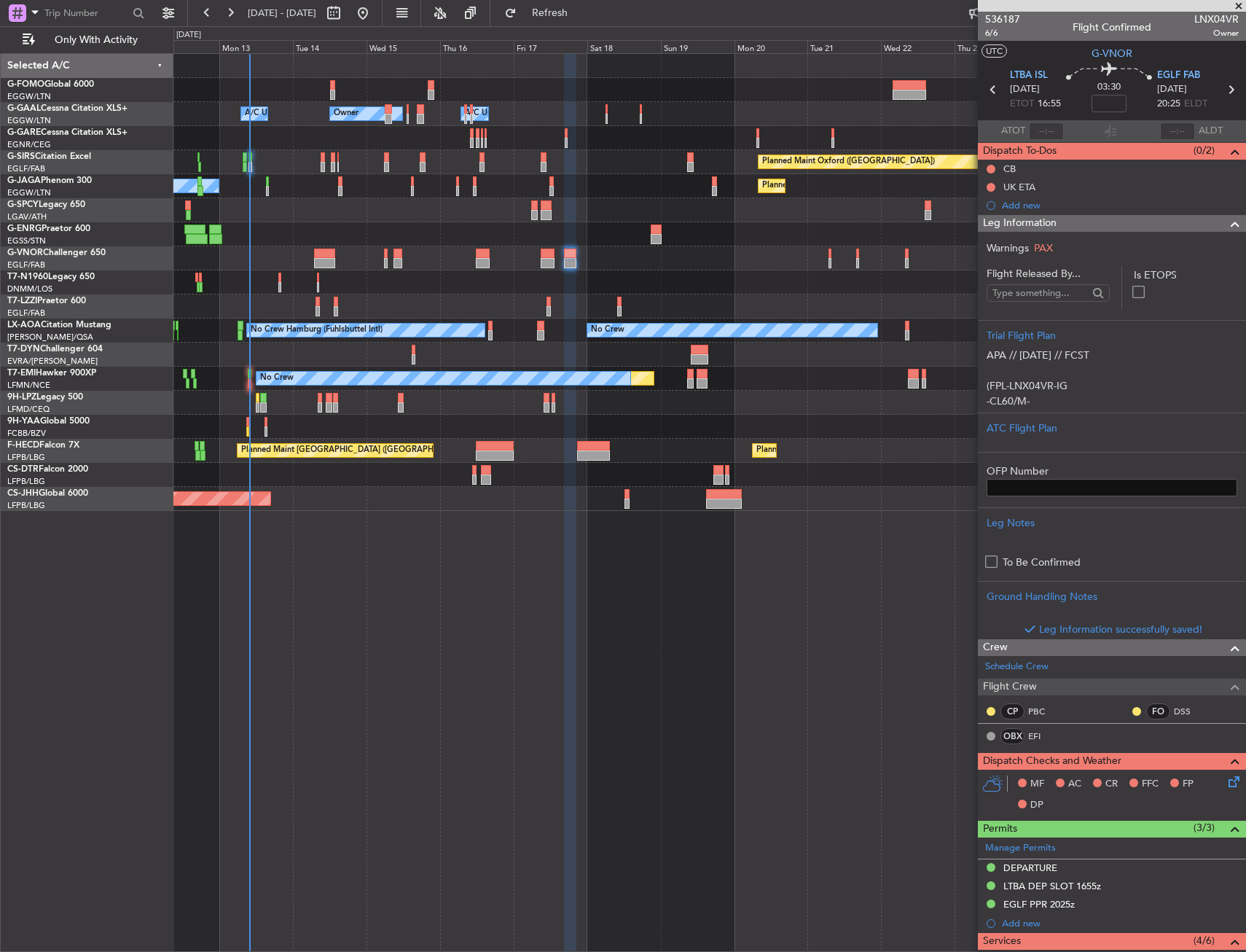
click at [1081, 230] on div "Leg Information" at bounding box center [1111, 224] width 268 height 16
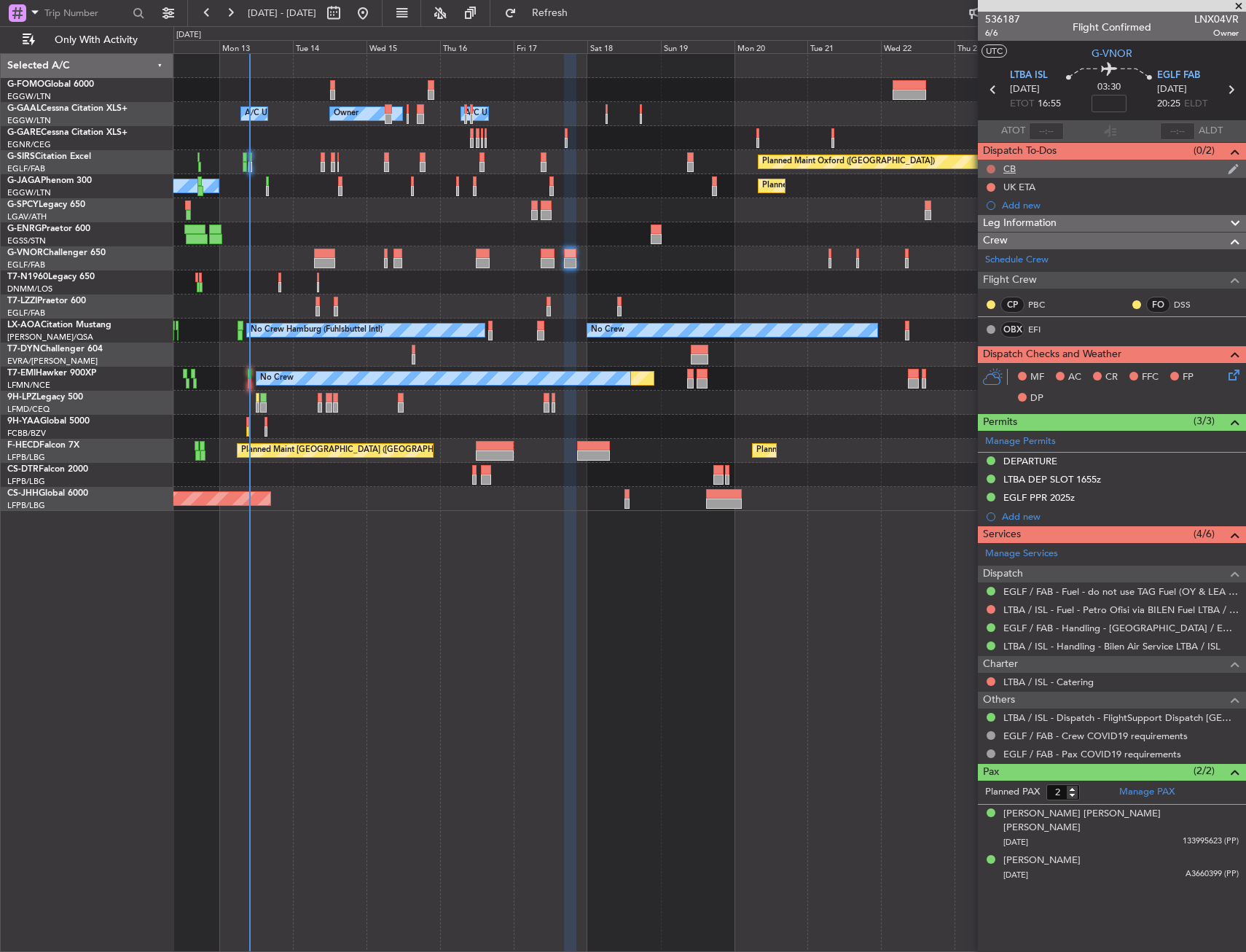
click at [992, 168] on button at bounding box center [991, 170] width 9 height 9
click at [977, 230] on span "Completed" at bounding box center [998, 234] width 48 height 15
click at [1226, 372] on icon at bounding box center [1231, 372] width 12 height 12
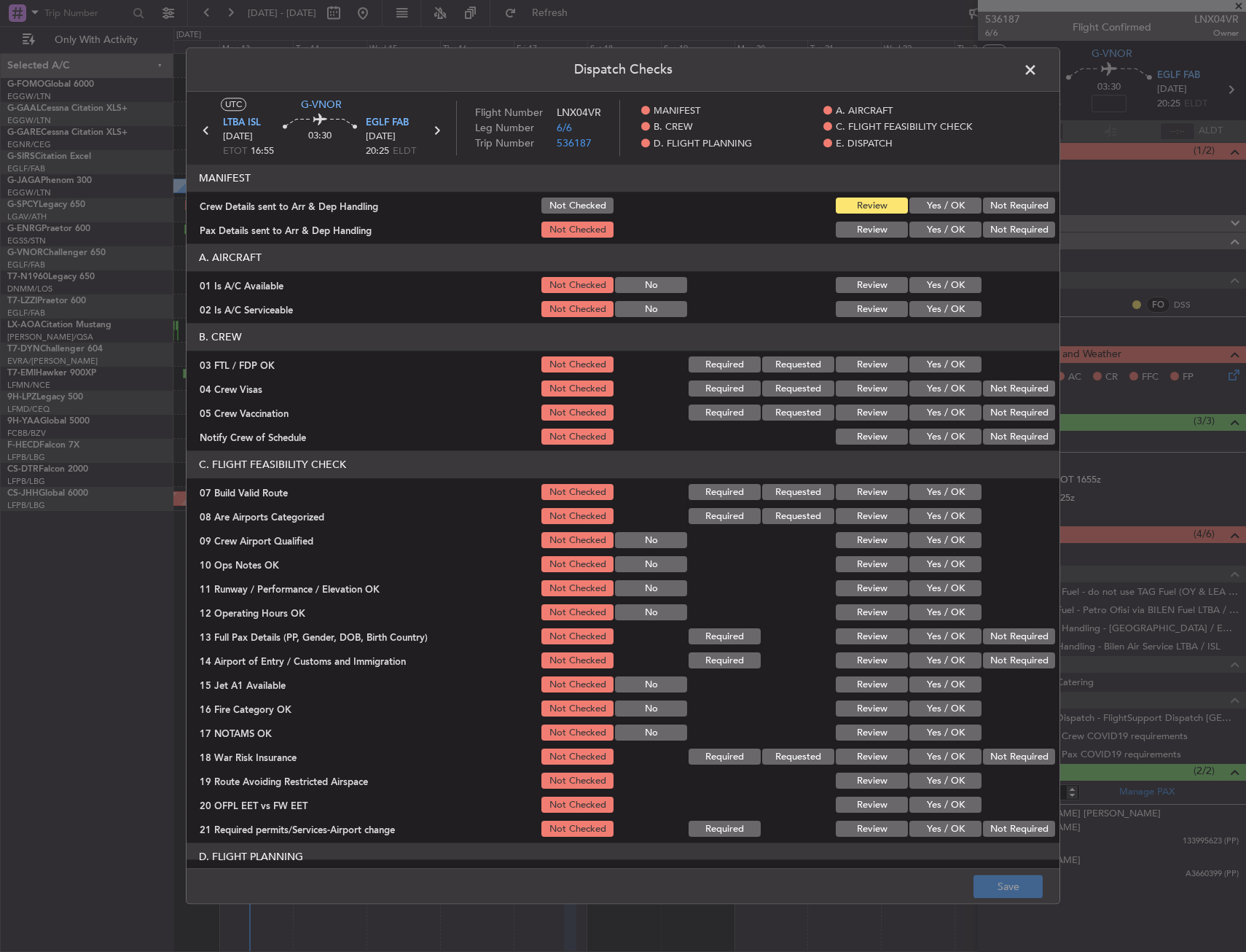
click at [925, 290] on button "Yes / OK" at bounding box center [945, 285] width 72 height 16
click at [923, 309] on button "Yes / OK" at bounding box center [945, 309] width 72 height 16
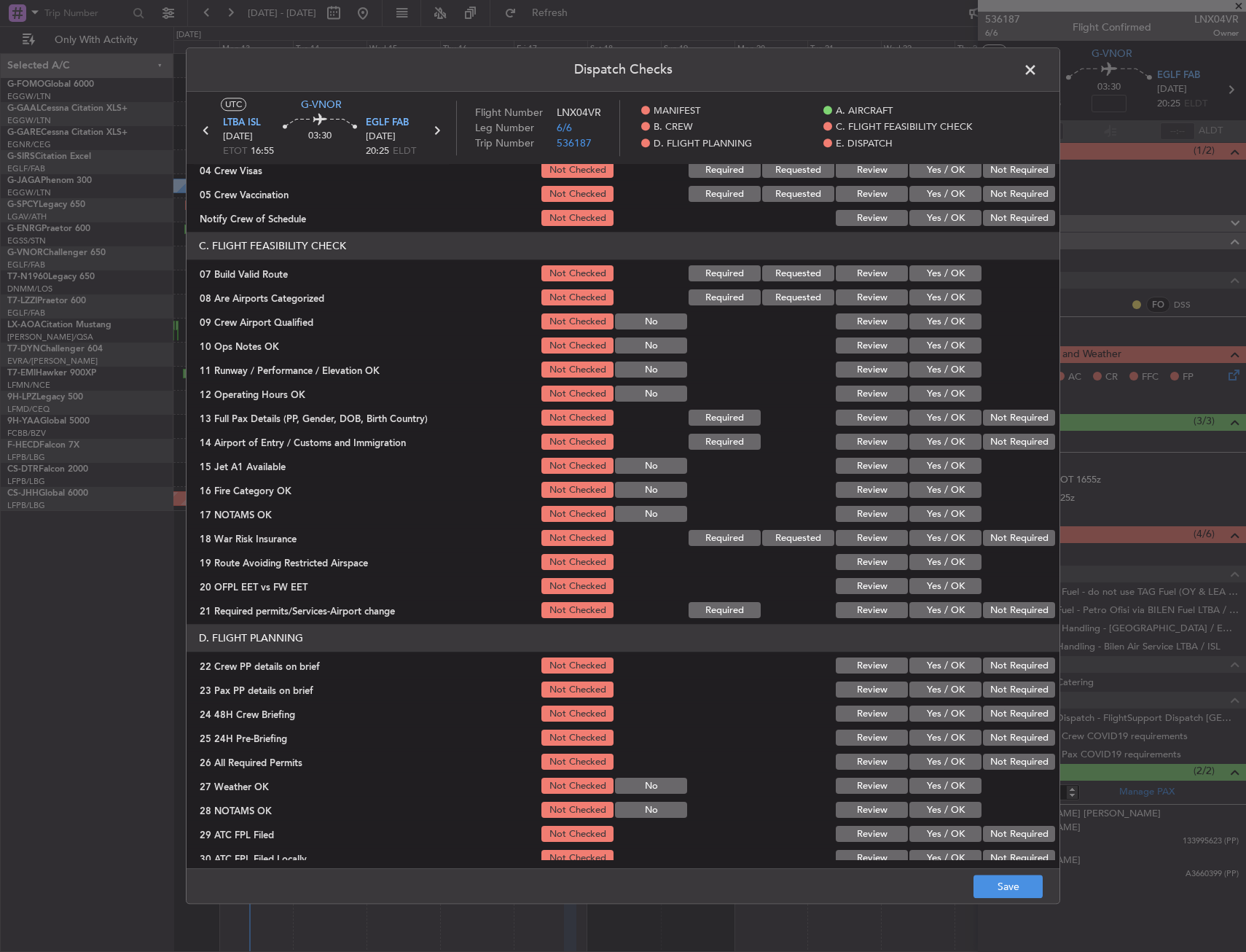
click at [924, 276] on button "Yes / OK" at bounding box center [945, 273] width 72 height 16
click at [922, 347] on button "Yes / OK" at bounding box center [945, 345] width 72 height 16
click at [922, 370] on button "Yes / OK" at bounding box center [945, 369] width 72 height 16
drag, startPoint x: 920, startPoint y: 389, endPoint x: 919, endPoint y: 397, distance: 8.1
click at [919, 394] on button "Yes / OK" at bounding box center [945, 394] width 72 height 16
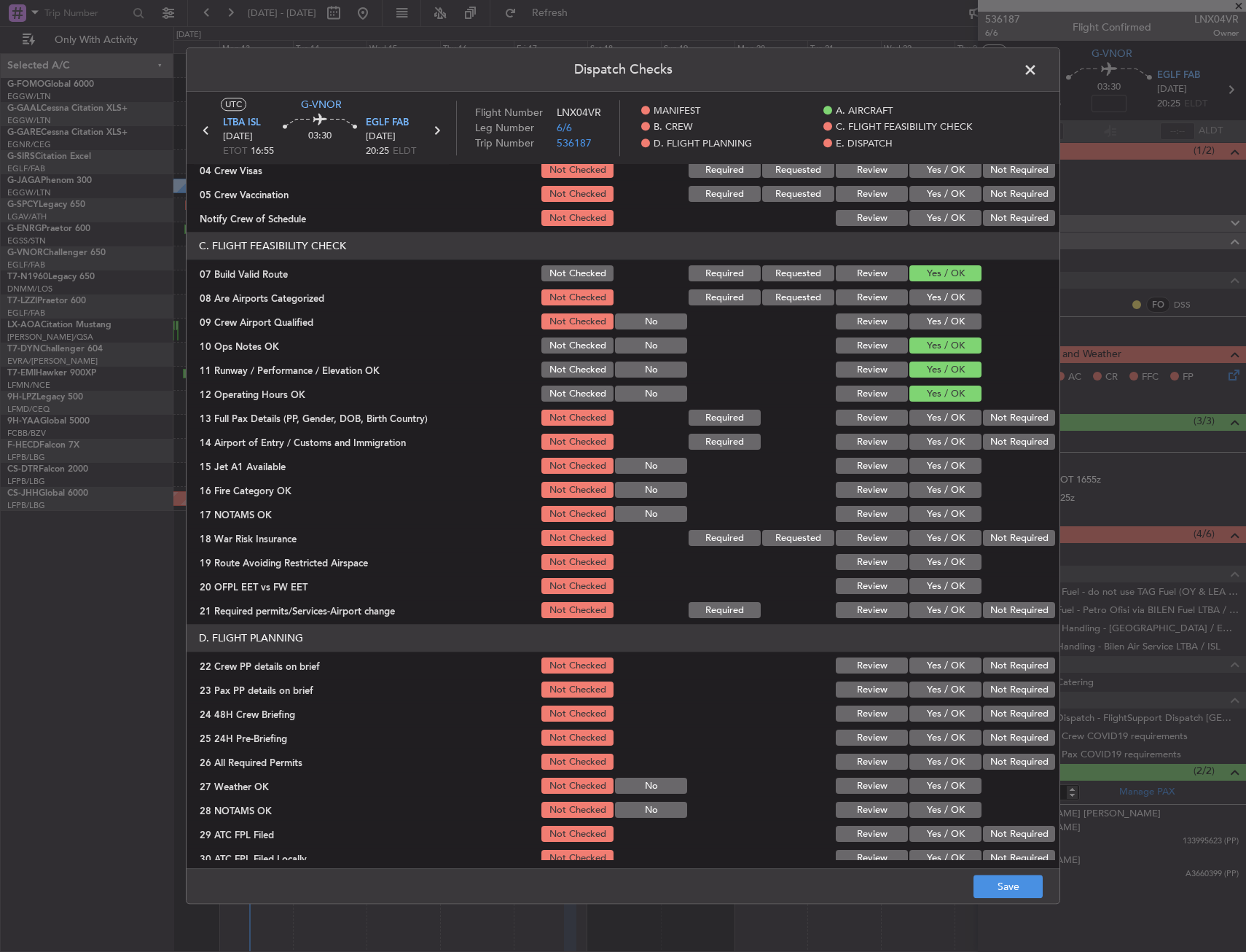
click at [919, 411] on button "Yes / OK" at bounding box center [945, 418] width 72 height 16
click at [913, 422] on button "Yes / OK" at bounding box center [945, 418] width 72 height 16
drag, startPoint x: 914, startPoint y: 443, endPoint x: 915, endPoint y: 457, distance: 14.0
click at [914, 444] on button "Yes / OK" at bounding box center [945, 442] width 72 height 16
drag, startPoint x: 915, startPoint y: 465, endPoint x: 912, endPoint y: 495, distance: 30.1
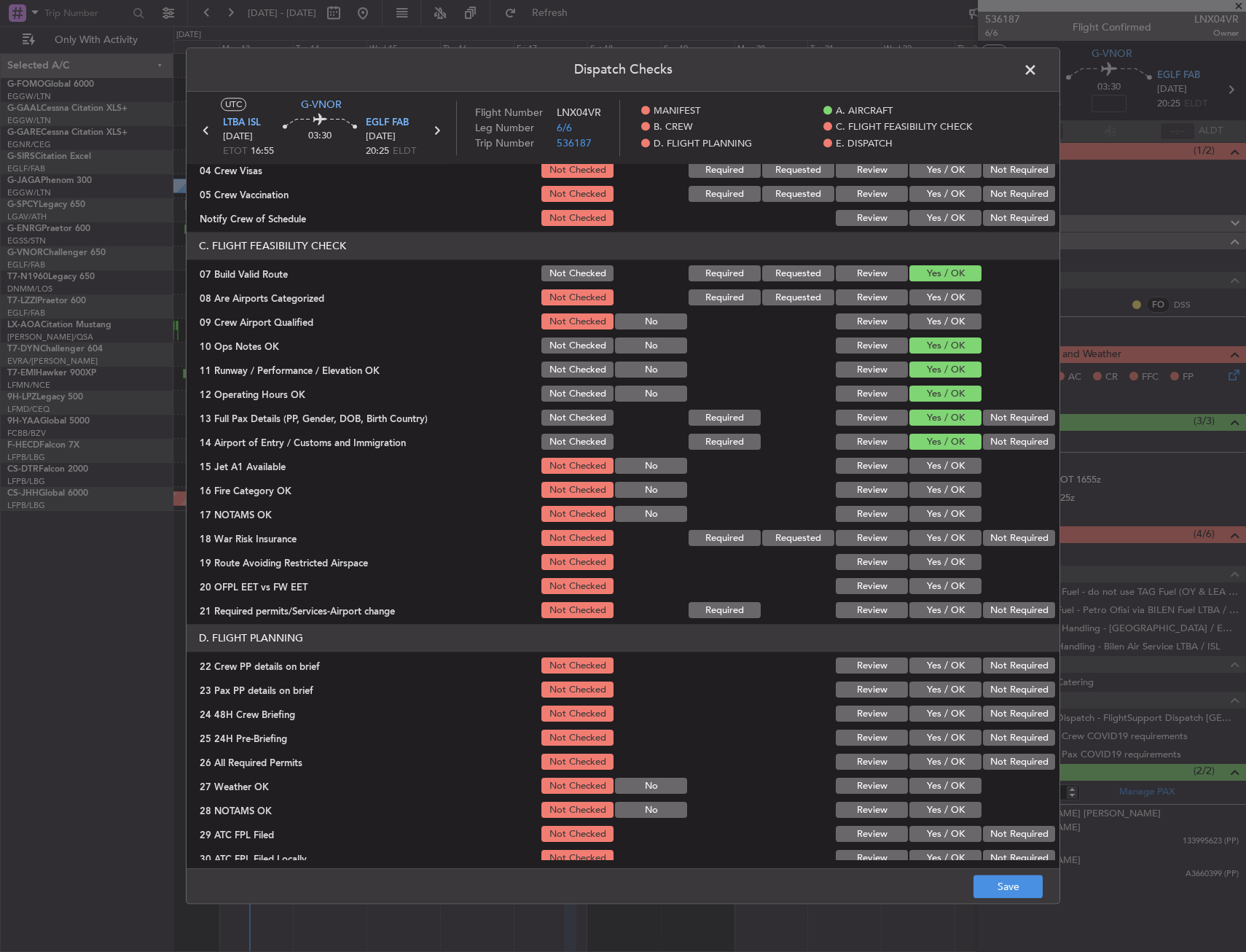
click at [916, 466] on button "Yes / OK" at bounding box center [945, 465] width 72 height 16
click at [912, 497] on button "Yes / OK" at bounding box center [945, 489] width 72 height 16
click at [916, 516] on button "Yes / OK" at bounding box center [945, 514] width 72 height 16
drag, startPoint x: 1001, startPoint y: 535, endPoint x: 924, endPoint y: 574, distance: 86.3
click at [1000, 536] on button "Not Required" at bounding box center [1019, 538] width 72 height 16
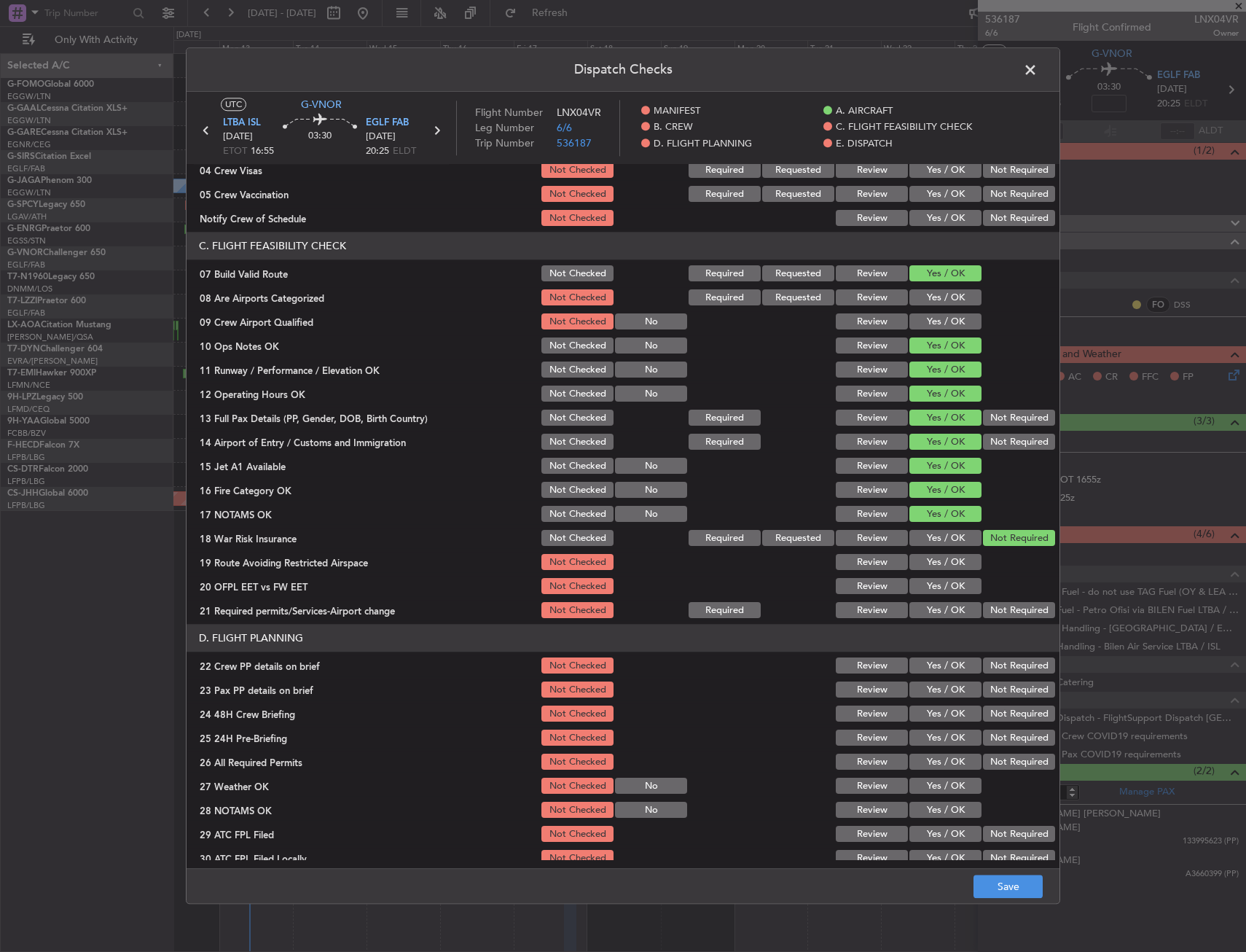
click at [924, 574] on section "C. FLIGHT FEASIBILITY CHECK 07 Build Valid Route Not Checked Required Requested…" at bounding box center [623, 427] width 873 height 388
click at [924, 596] on div "Yes / OK" at bounding box center [944, 586] width 73 height 20
click at [925, 572] on div "Yes / OK" at bounding box center [944, 563] width 73 height 20
click at [930, 555] on button "Yes / OK" at bounding box center [945, 562] width 72 height 16
drag, startPoint x: 924, startPoint y: 575, endPoint x: 922, endPoint y: 591, distance: 16.1
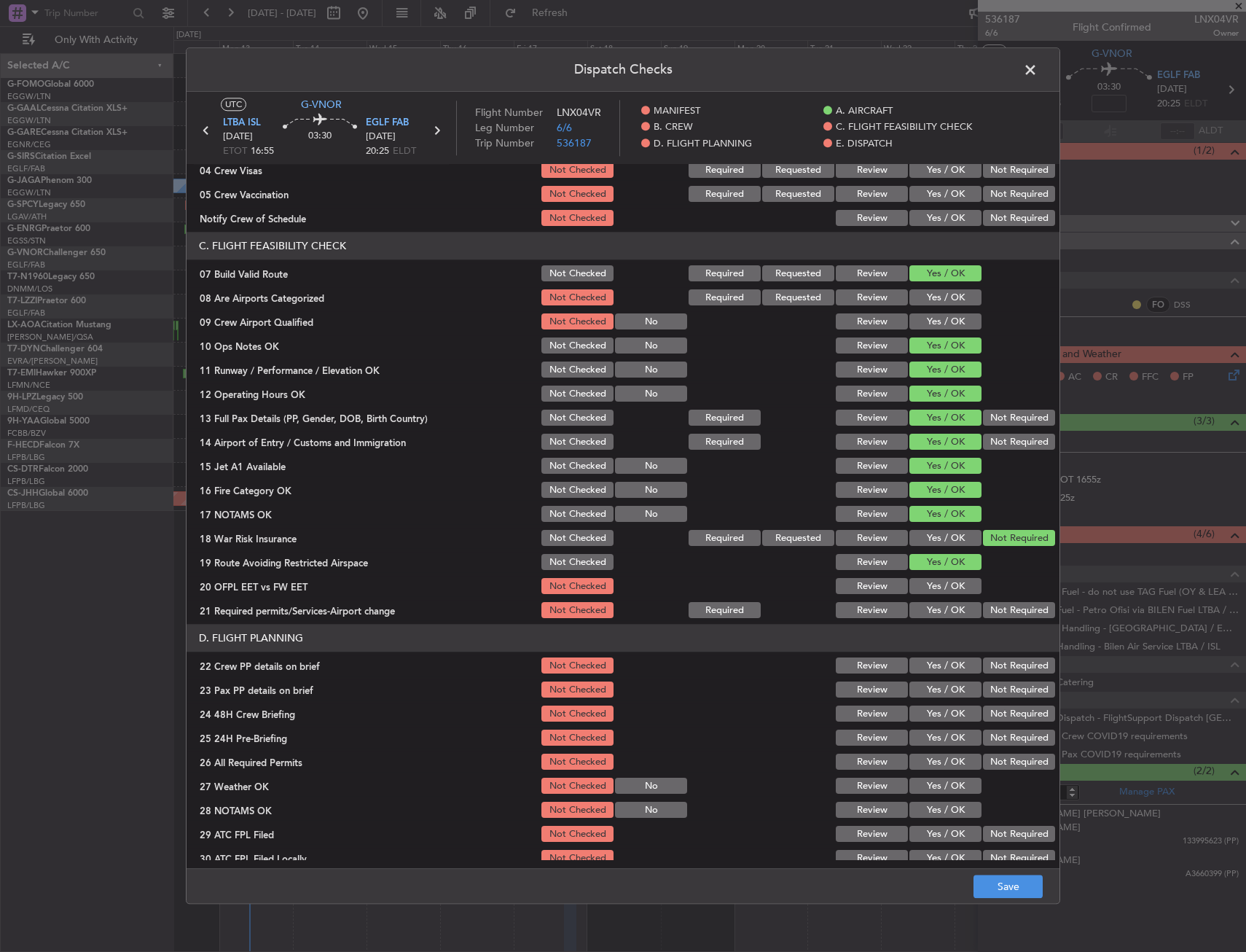
click at [924, 580] on div "Yes / OK" at bounding box center [944, 586] width 73 height 20
drag, startPoint x: 922, startPoint y: 591, endPoint x: 922, endPoint y: 625, distance: 34.0
click at [922, 596] on div "Yes / OK" at bounding box center [944, 586] width 73 height 20
click at [929, 611] on button "Yes / OK" at bounding box center [945, 610] width 72 height 16
drag, startPoint x: 934, startPoint y: 585, endPoint x: 931, endPoint y: 600, distance: 15.3
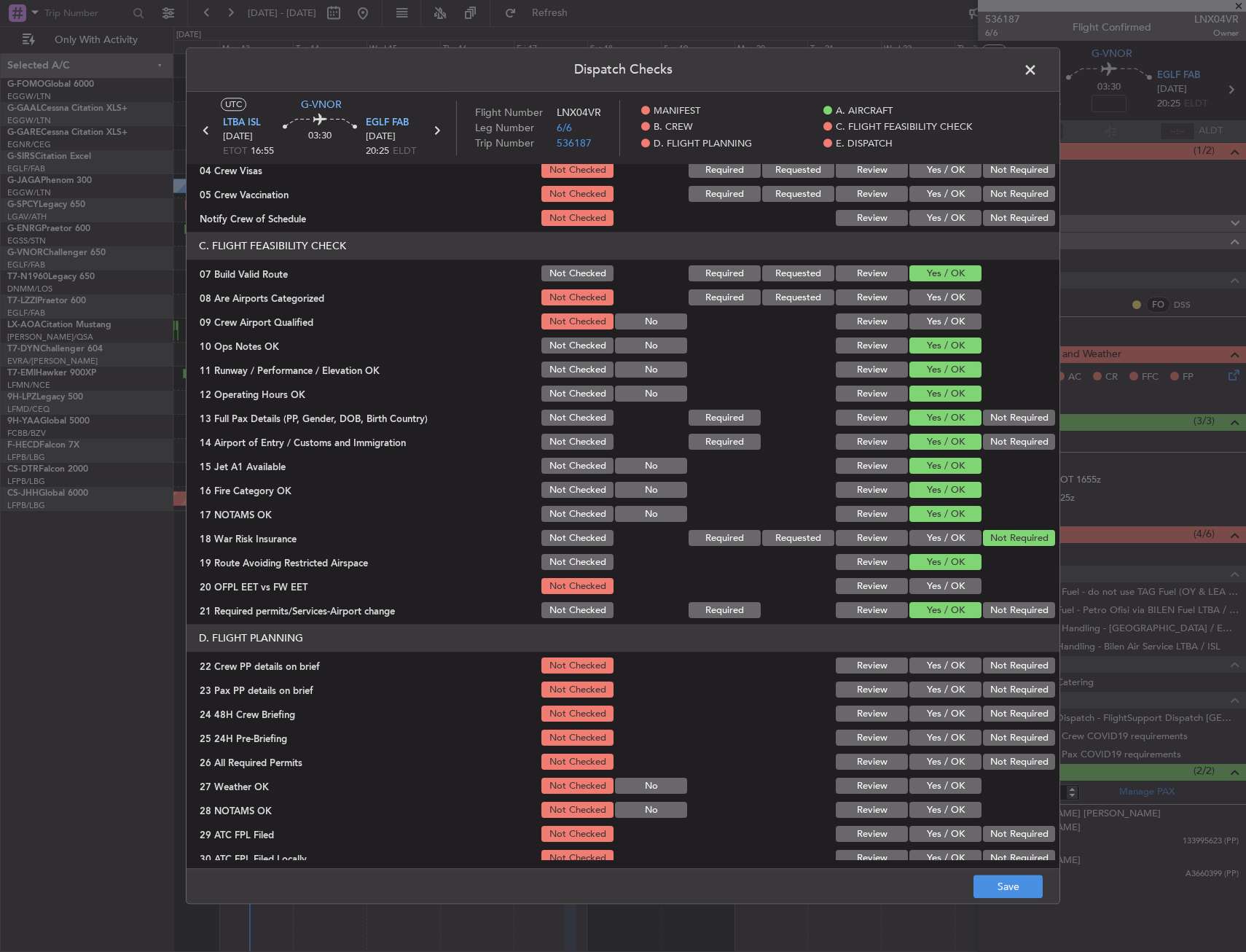
click at [933, 585] on button "Yes / OK" at bounding box center [945, 585] width 72 height 16
click at [928, 667] on button "Yes / OK" at bounding box center [945, 665] width 72 height 16
click at [924, 694] on button "Yes / OK" at bounding box center [945, 689] width 72 height 16
click at [924, 714] on button "Yes / OK" at bounding box center [945, 714] width 72 height 16
drag, startPoint x: 989, startPoint y: 732, endPoint x: 1007, endPoint y: 799, distance: 69.4
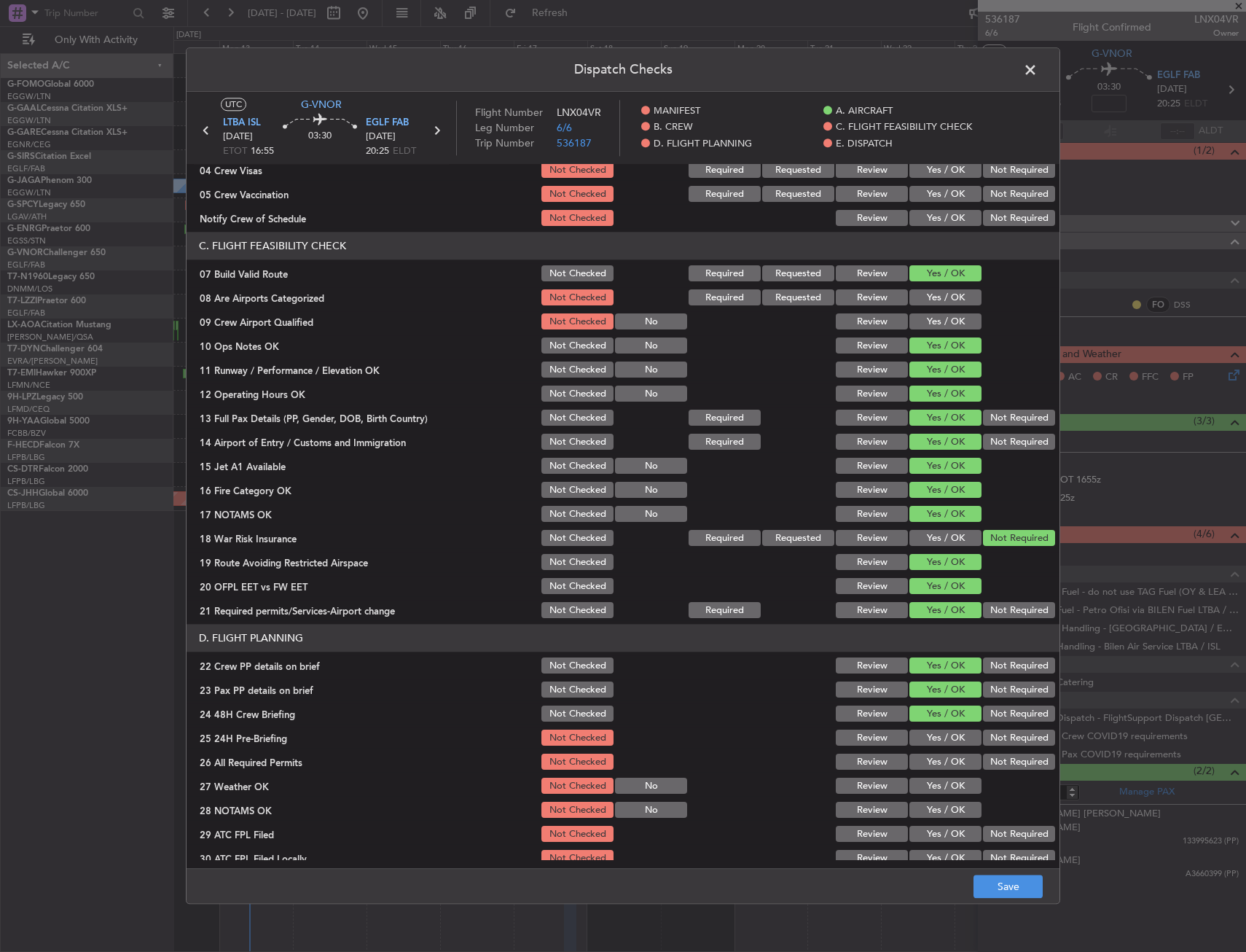
click at [989, 733] on button "Not Required" at bounding box center [1019, 738] width 72 height 16
click at [1020, 878] on button "Save" at bounding box center [1009, 886] width 70 height 23
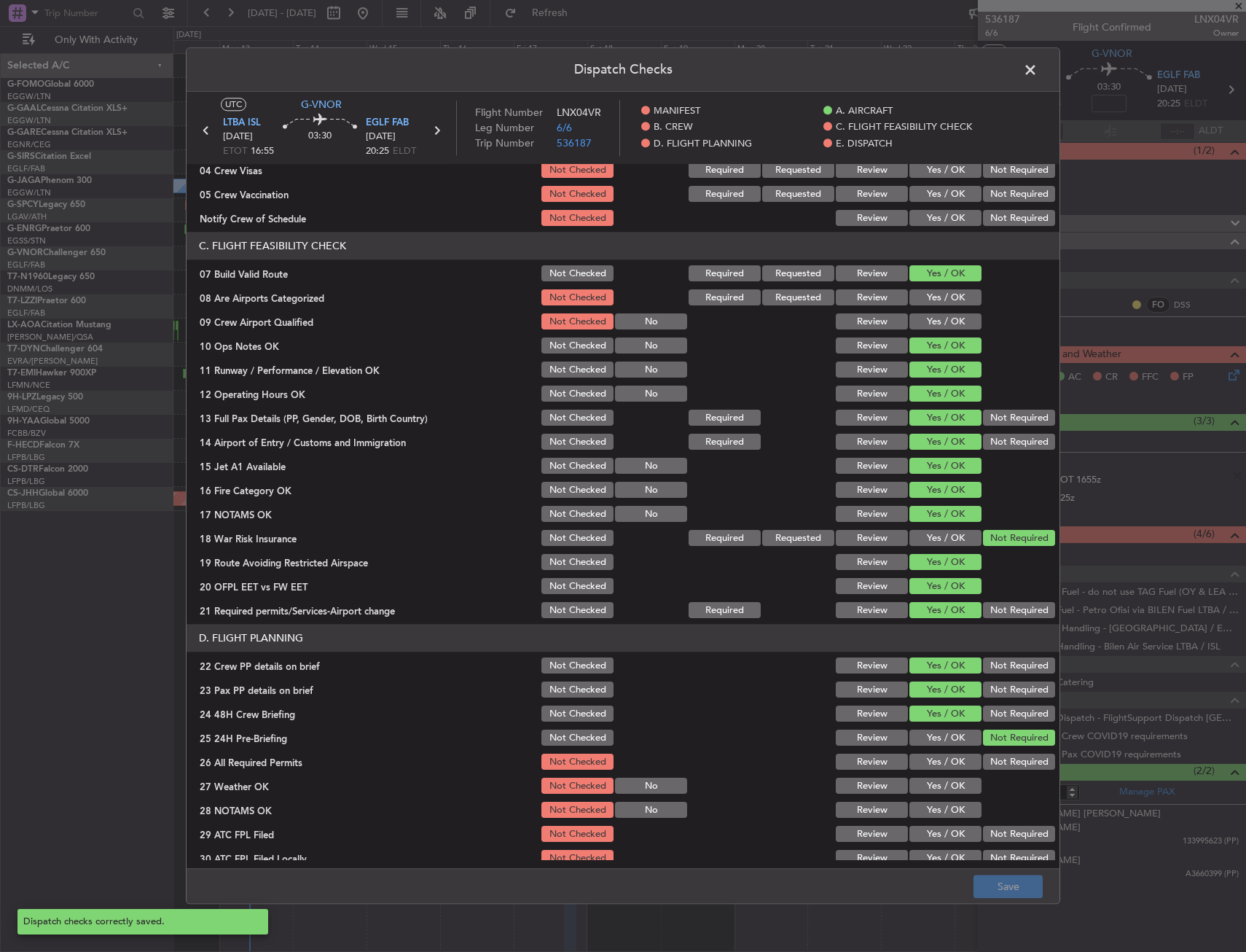
click at [1037, 73] on span at bounding box center [1037, 73] width 0 height 29
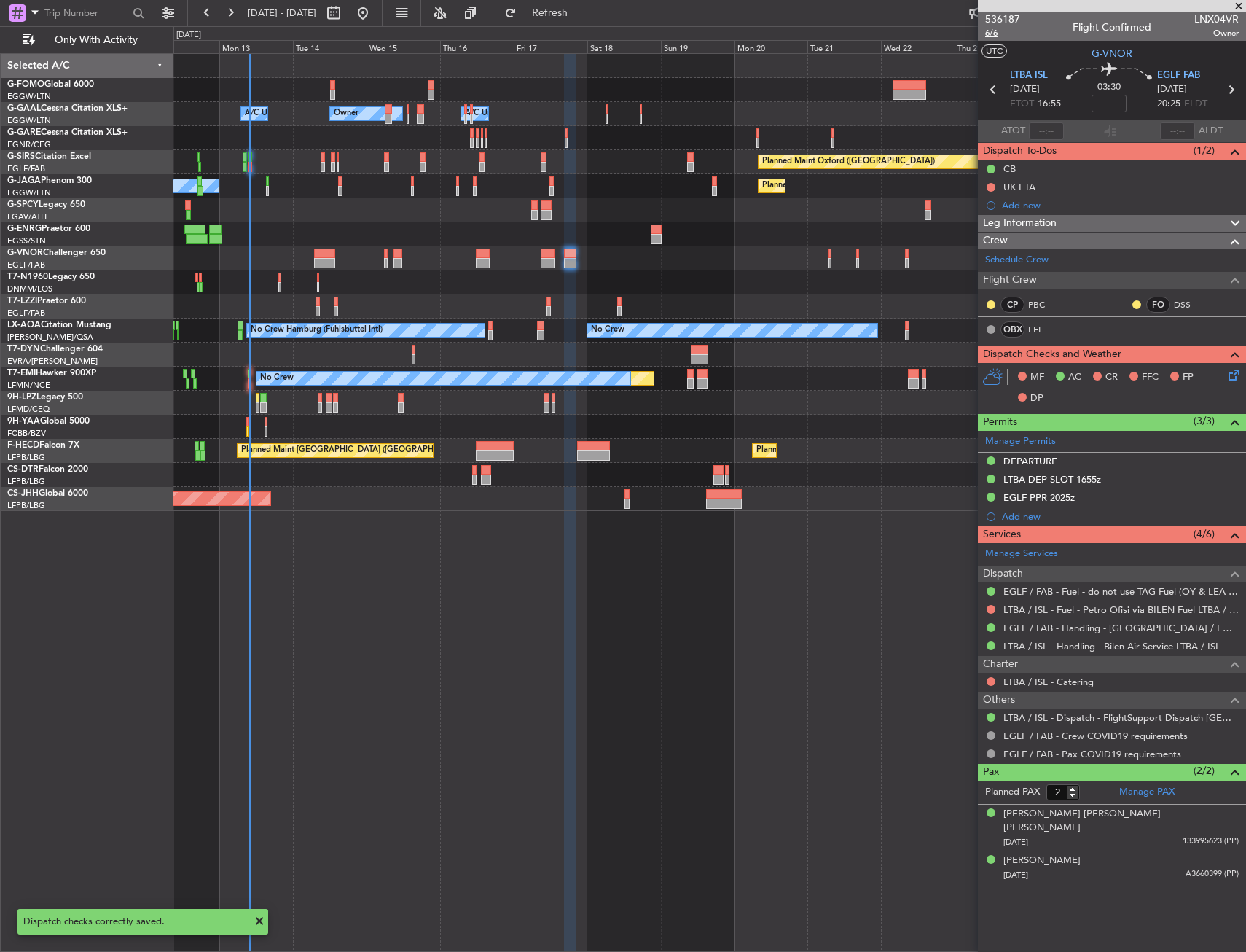
click at [1004, 33] on span "6/6" at bounding box center [1002, 33] width 35 height 13
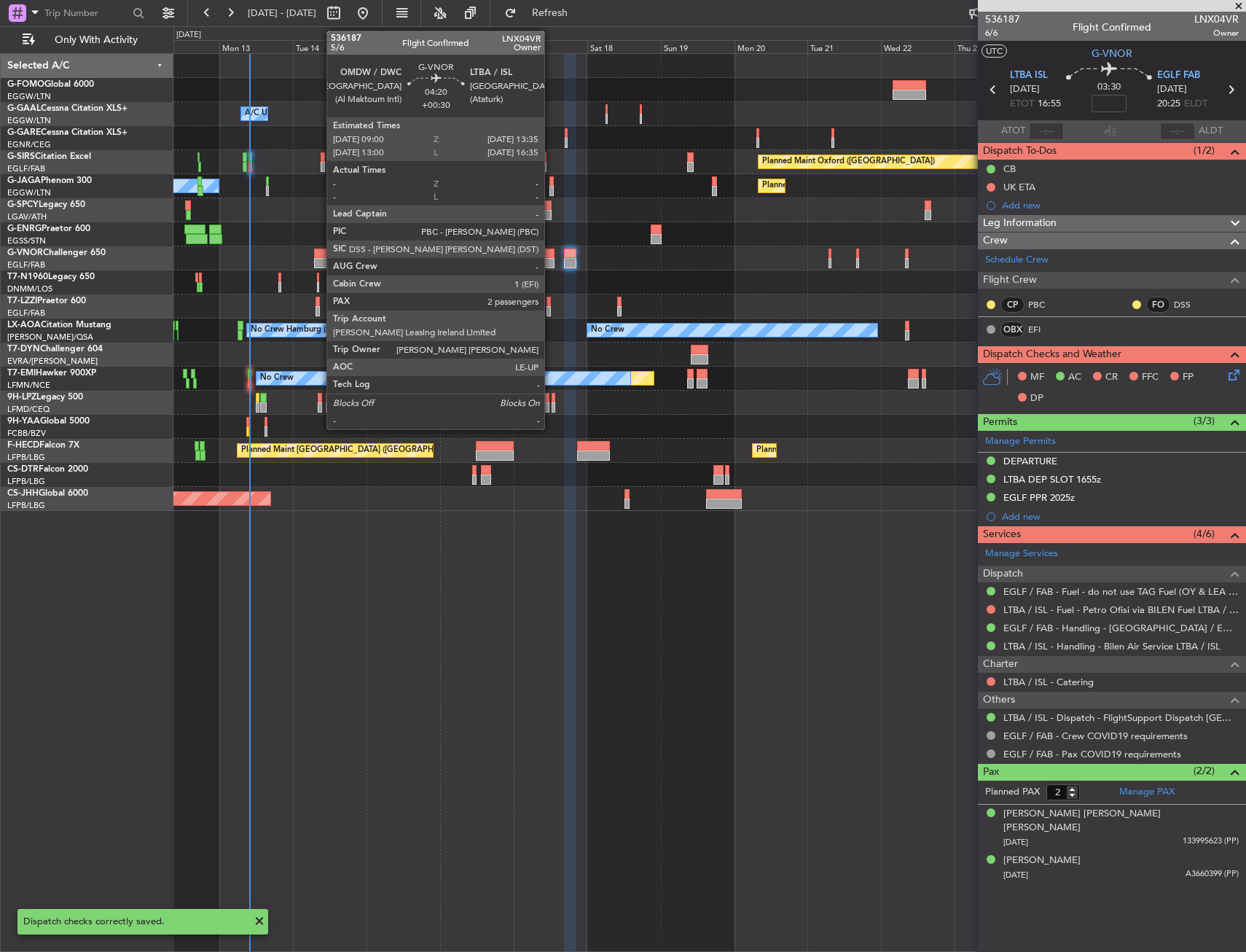
click at [549, 258] on div at bounding box center [548, 263] width 15 height 10
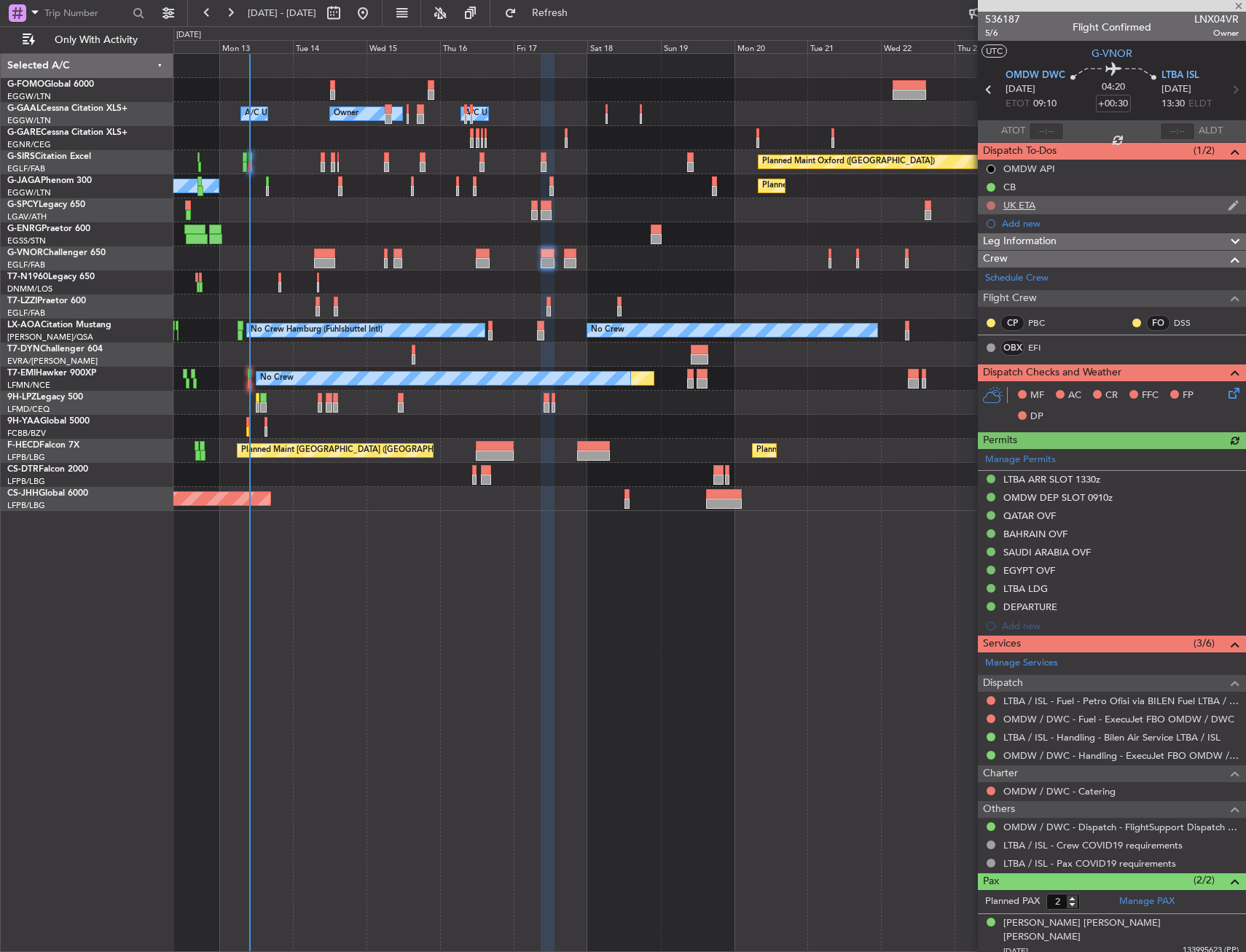
click at [990, 207] on button at bounding box center [991, 205] width 9 height 9
click at [977, 290] on span "Cancelled" at bounding box center [994, 291] width 41 height 15
click at [1230, 397] on icon at bounding box center [1231, 390] width 12 height 12
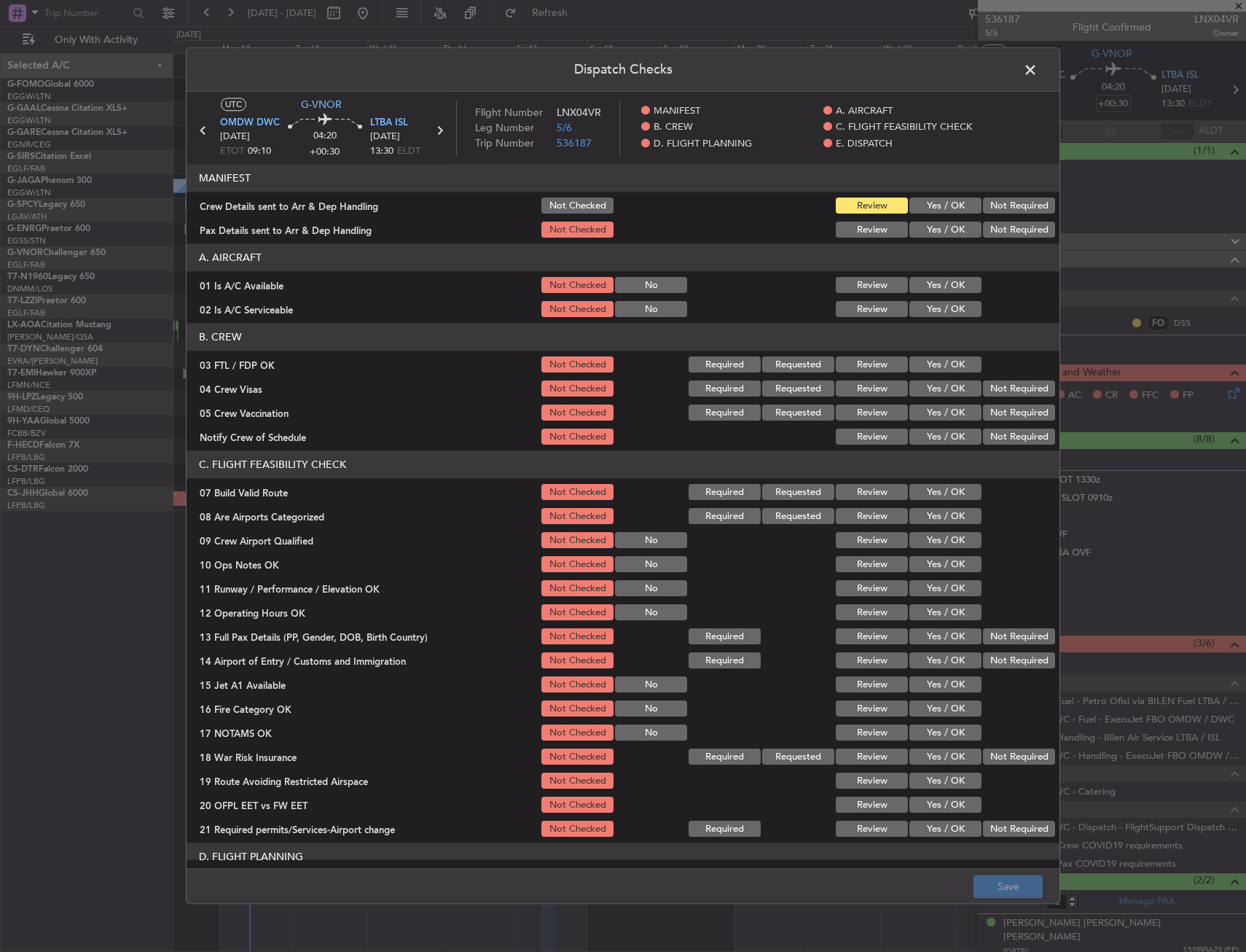
drag, startPoint x: 936, startPoint y: 293, endPoint x: 931, endPoint y: 311, distance: 18.7
click at [936, 294] on div "Yes / OK" at bounding box center [944, 286] width 73 height 20
click at [931, 311] on button "Yes / OK" at bounding box center [945, 309] width 72 height 16
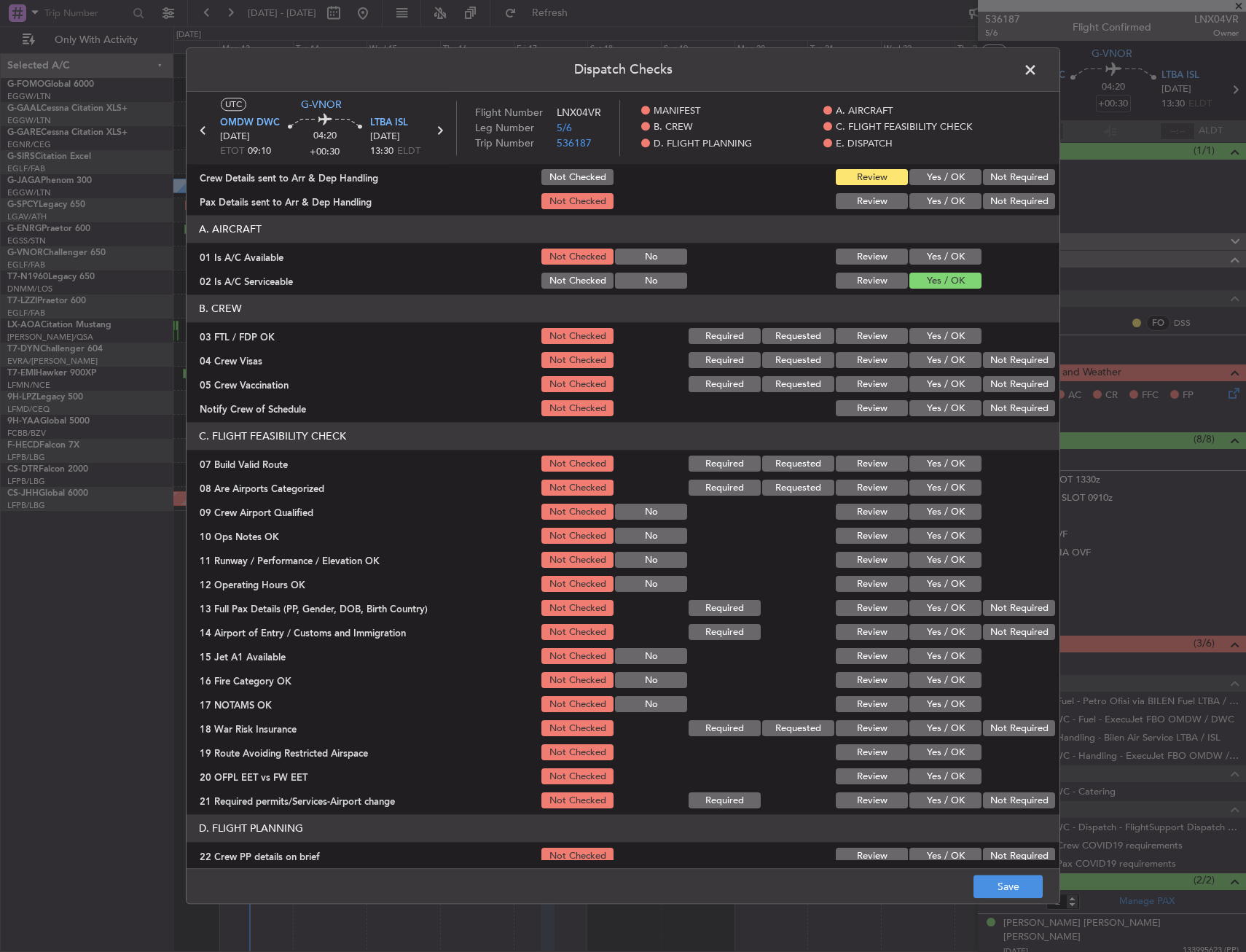
scroll to position [73, 0]
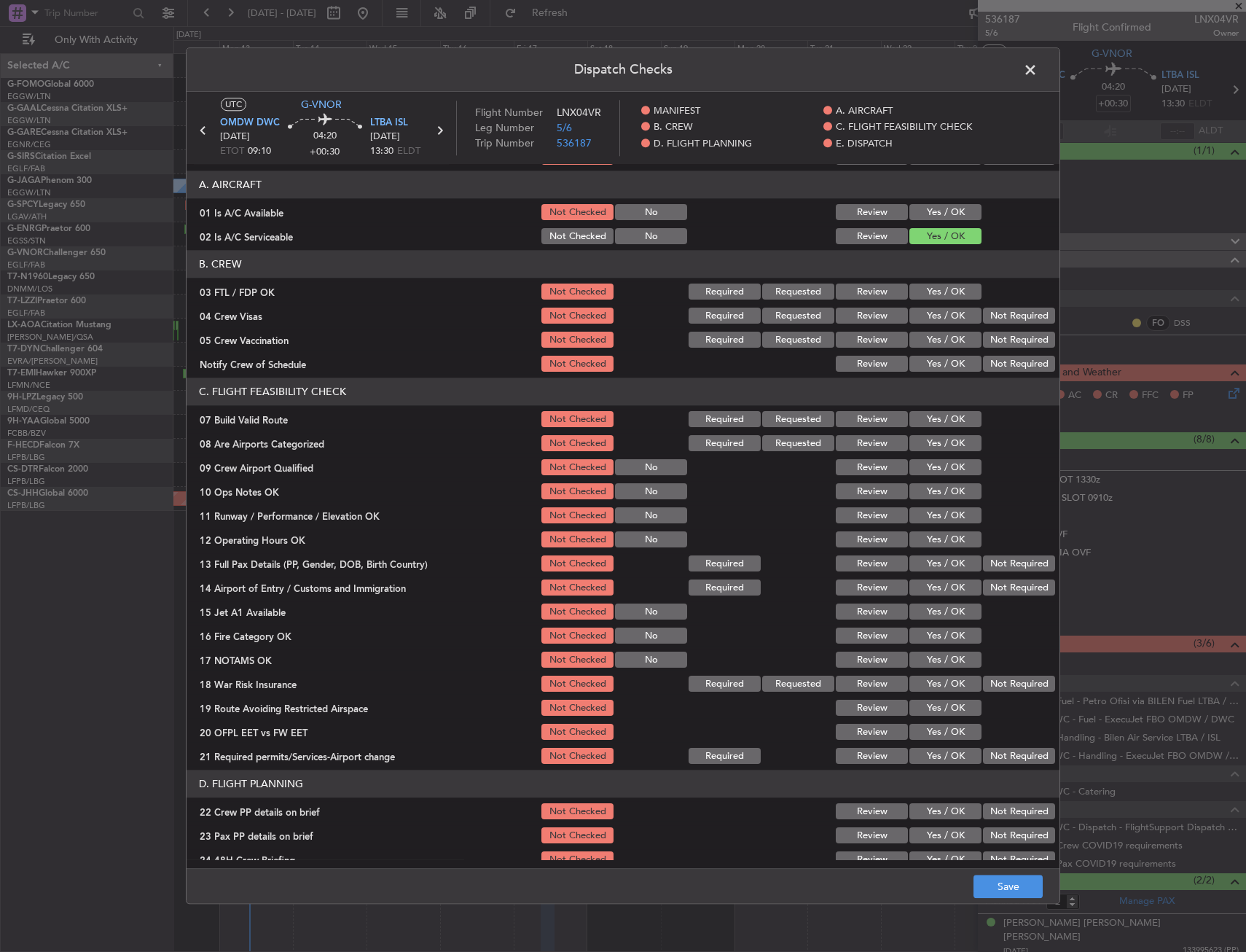
click at [938, 209] on button "Yes / OK" at bounding box center [945, 212] width 72 height 16
click at [923, 422] on button "Yes / OK" at bounding box center [945, 419] width 72 height 16
click at [942, 497] on button "Yes / OK" at bounding box center [945, 491] width 72 height 16
click at [935, 516] on button "Yes / OK" at bounding box center [945, 515] width 72 height 16
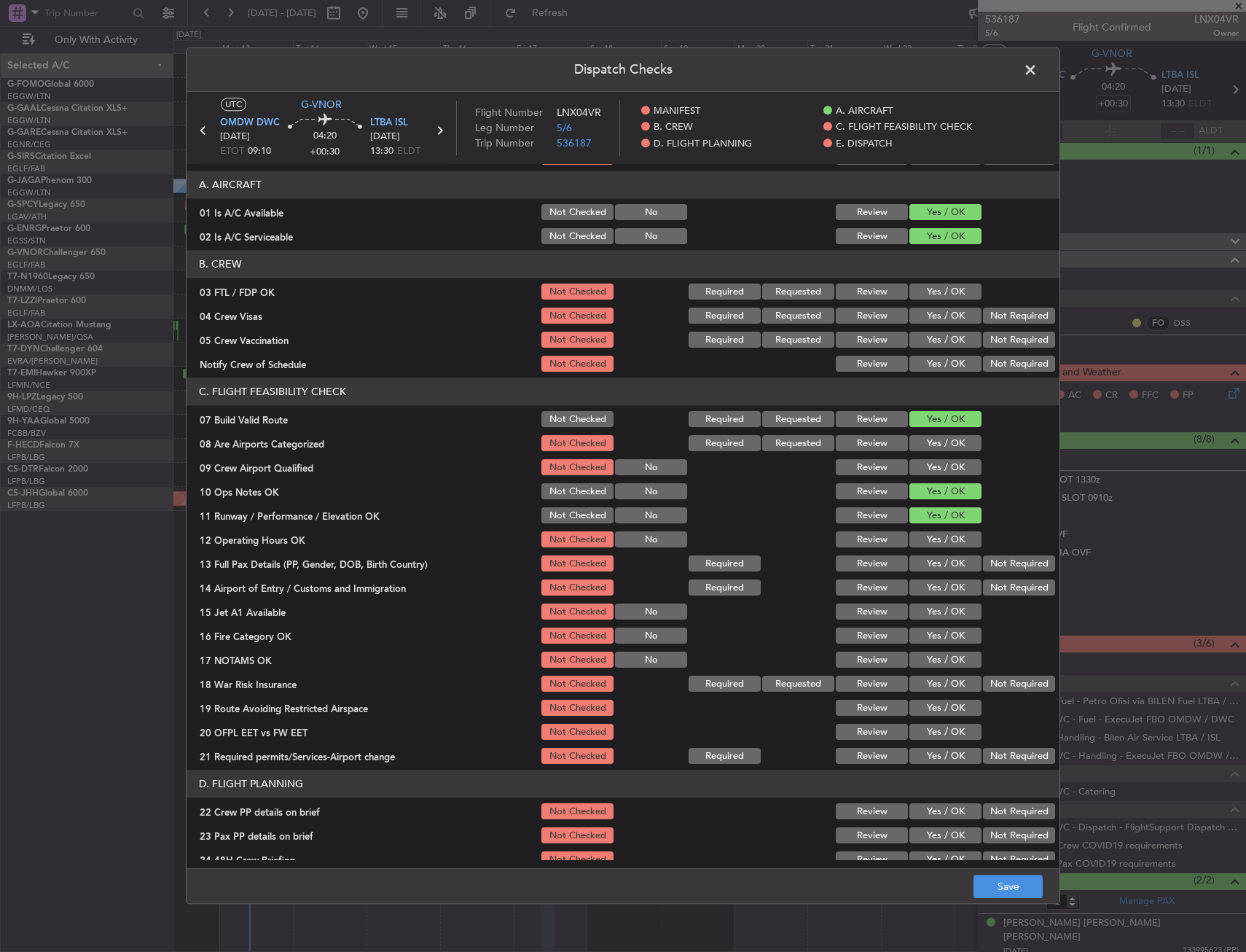
click at [931, 536] on button "Yes / OK" at bounding box center [945, 540] width 72 height 16
drag, startPoint x: 930, startPoint y: 561, endPoint x: 929, endPoint y: 584, distance: 23.0
click at [929, 564] on button "Yes / OK" at bounding box center [945, 564] width 72 height 16
click at [928, 584] on button "Yes / OK" at bounding box center [945, 587] width 72 height 16
click at [929, 605] on button "Yes / OK" at bounding box center [945, 611] width 72 height 16
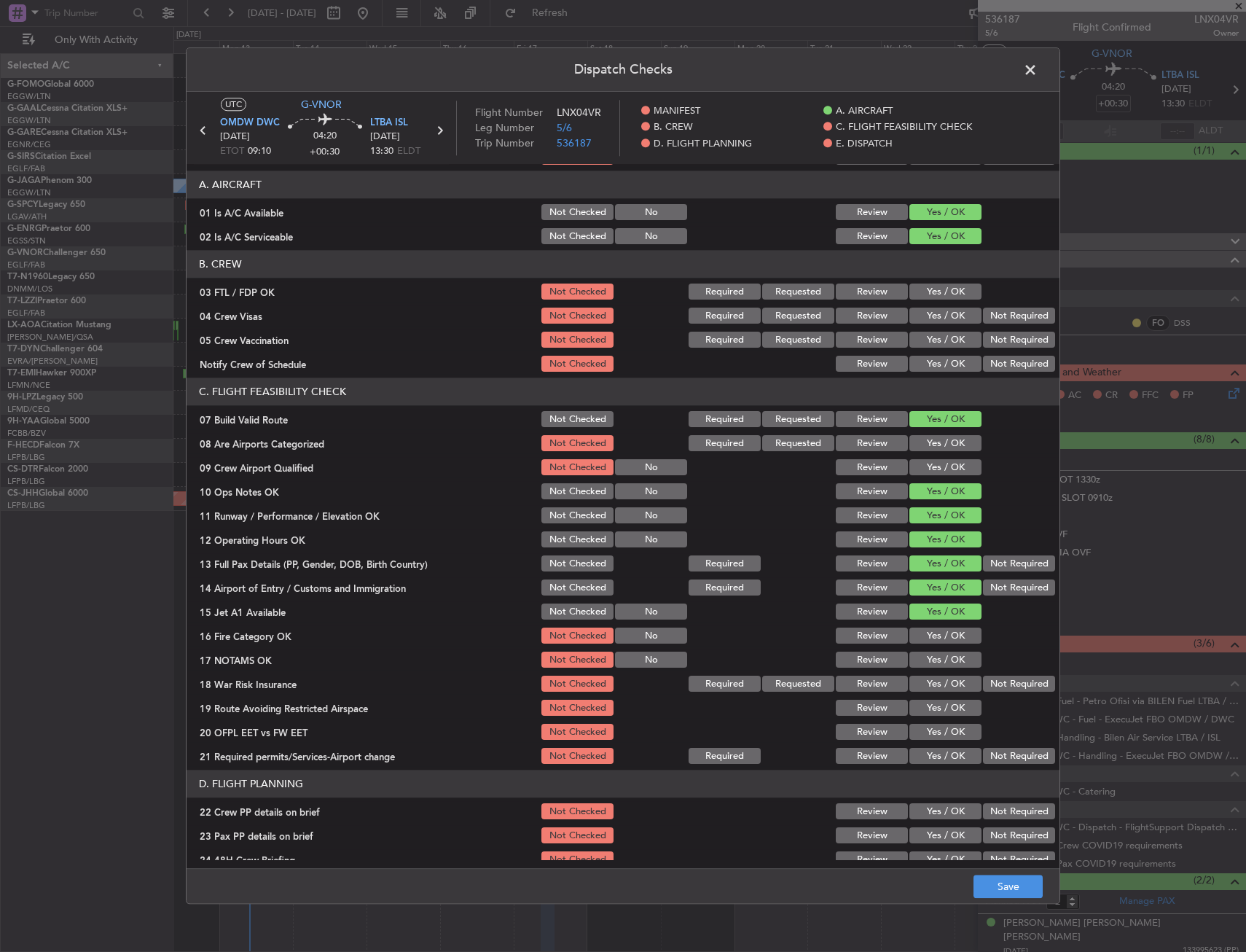
drag, startPoint x: 930, startPoint y: 629, endPoint x: 939, endPoint y: 661, distance: 33.2
click at [932, 643] on button "Yes / OK" at bounding box center [945, 636] width 72 height 16
click at [939, 662] on button "Yes / OK" at bounding box center [945, 660] width 72 height 16
click at [1006, 678] on button "Not Required" at bounding box center [1019, 684] width 72 height 16
click at [962, 705] on button "Yes / OK" at bounding box center [945, 707] width 72 height 16
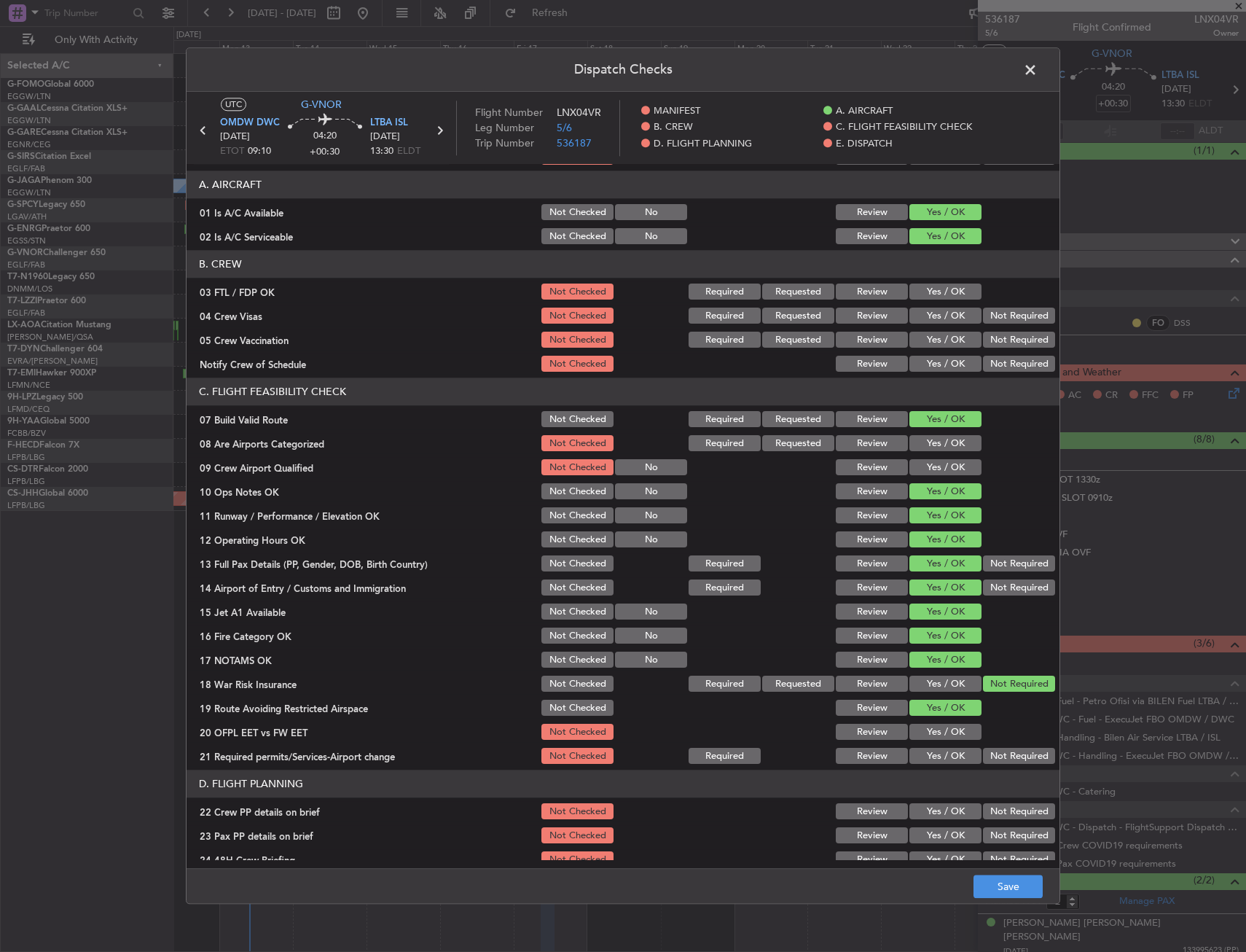
click at [938, 743] on section "C. FLIGHT FEASIBILITY CHECK 07 Build Valid Route Not Checked Required Requested…" at bounding box center [623, 573] width 873 height 388
click at [937, 747] on div "Yes / OK" at bounding box center [944, 756] width 73 height 20
click at [937, 729] on button "Yes / OK" at bounding box center [945, 732] width 72 height 16
click at [933, 753] on button "Yes / OK" at bounding box center [945, 756] width 72 height 16
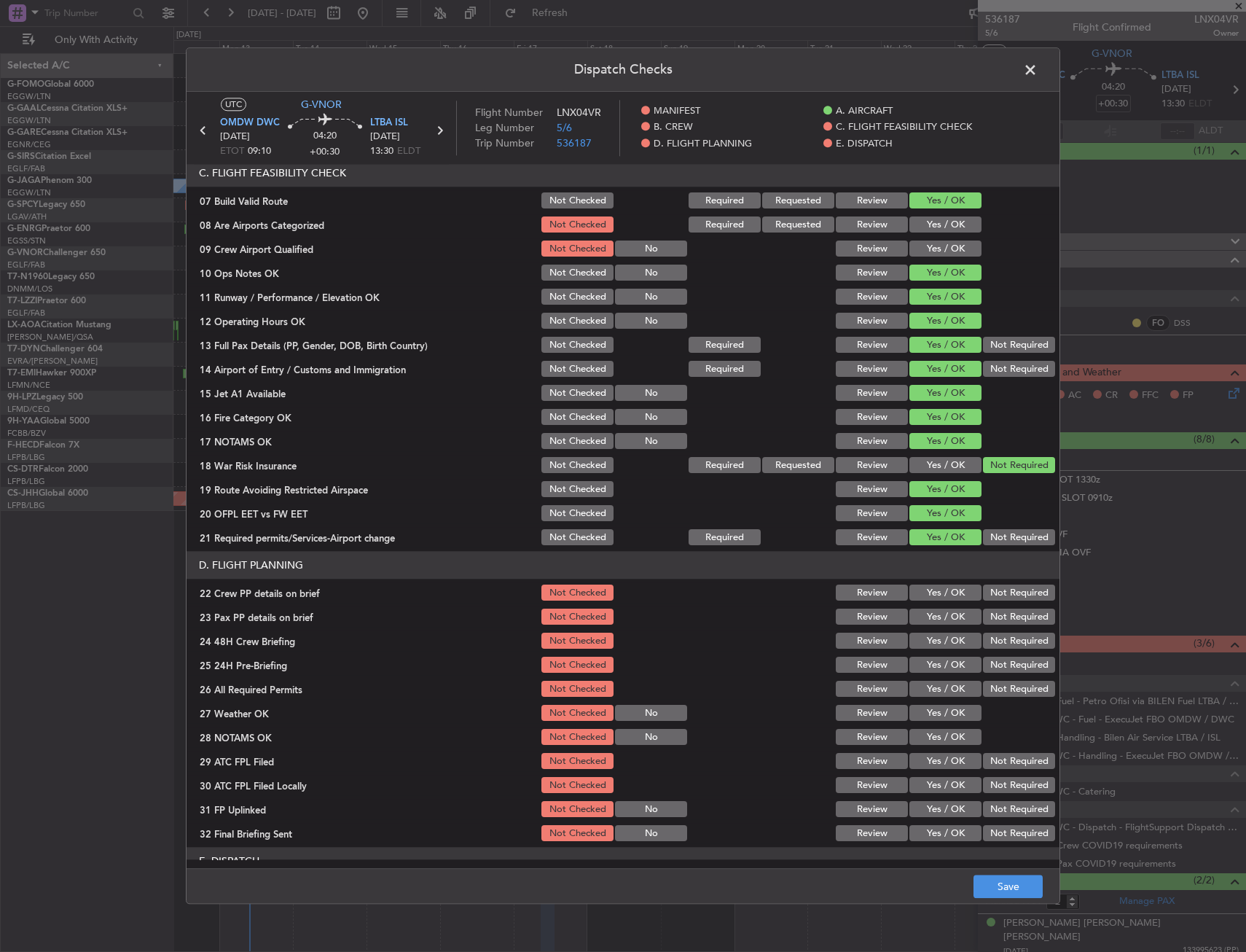
click at [948, 599] on button "Yes / OK" at bounding box center [945, 593] width 72 height 16
click at [942, 621] on button "Yes / OK" at bounding box center [945, 617] width 72 height 16
click at [940, 642] on button "Yes / OK" at bounding box center [945, 640] width 72 height 16
click at [1002, 667] on button "Not Required" at bounding box center [1019, 664] width 72 height 16
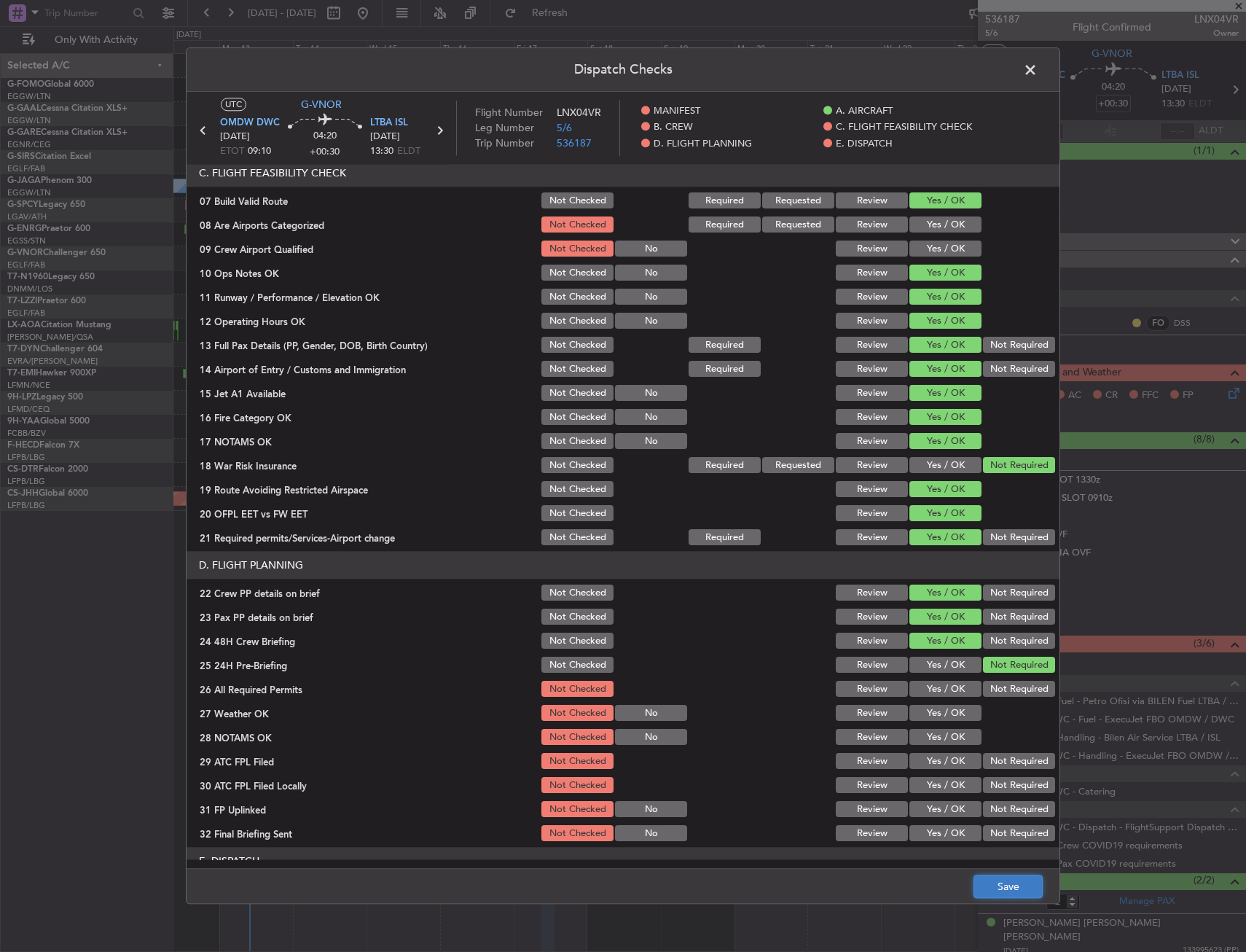
click at [1009, 891] on button "Save" at bounding box center [1009, 886] width 70 height 23
click at [1037, 66] on span at bounding box center [1037, 73] width 0 height 29
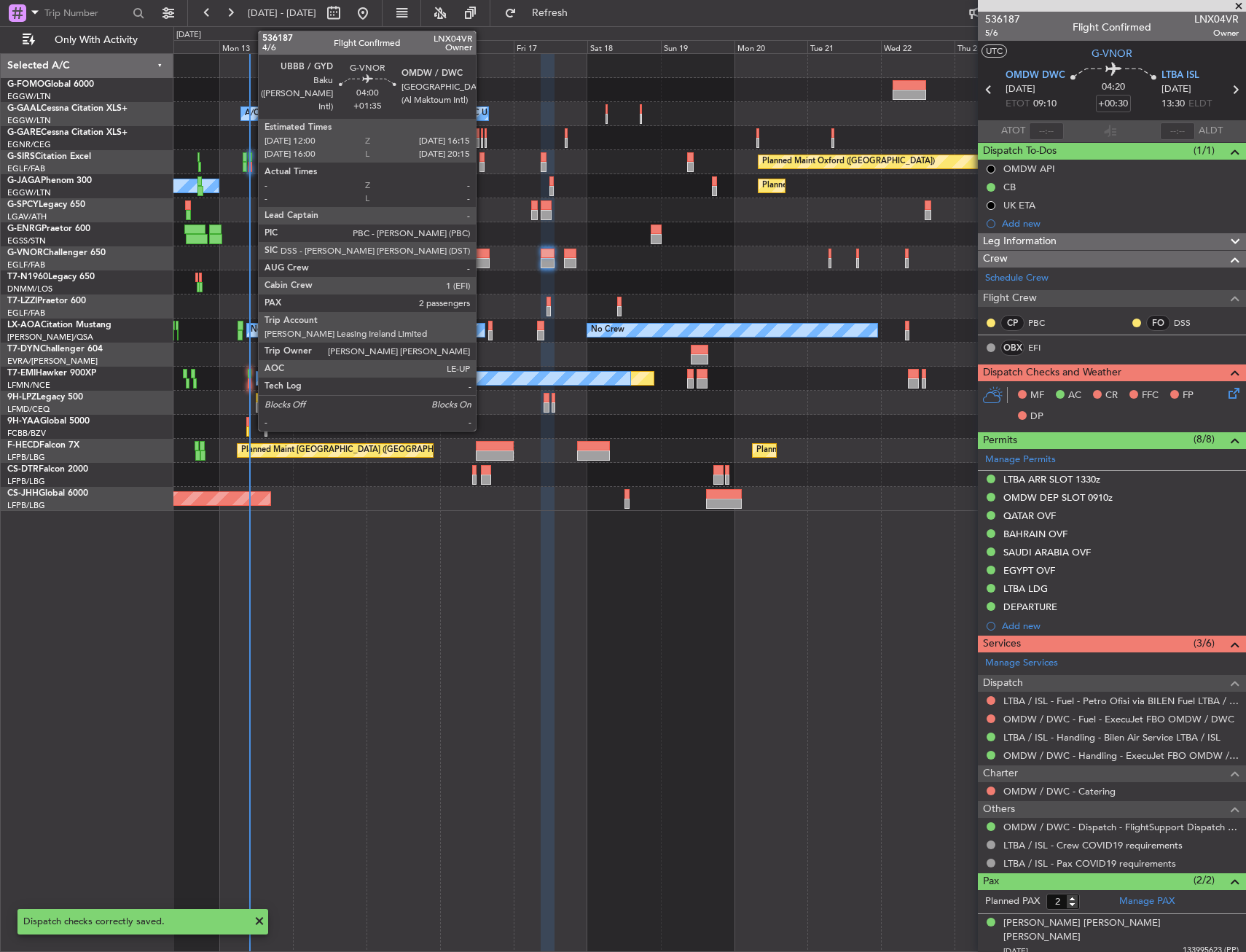
click at [482, 256] on div at bounding box center [482, 253] width 13 height 10
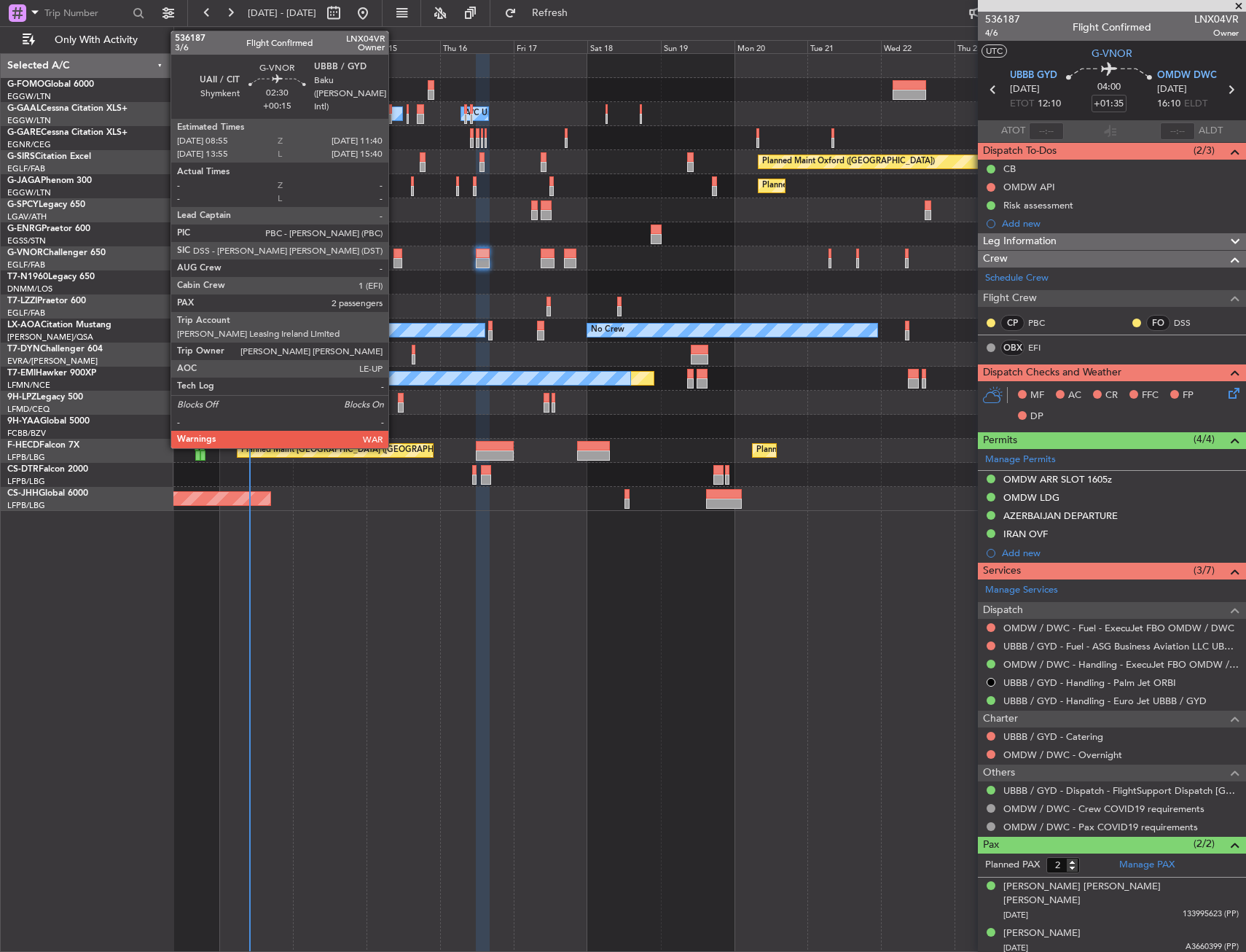
click at [395, 255] on div at bounding box center [398, 253] width 9 height 10
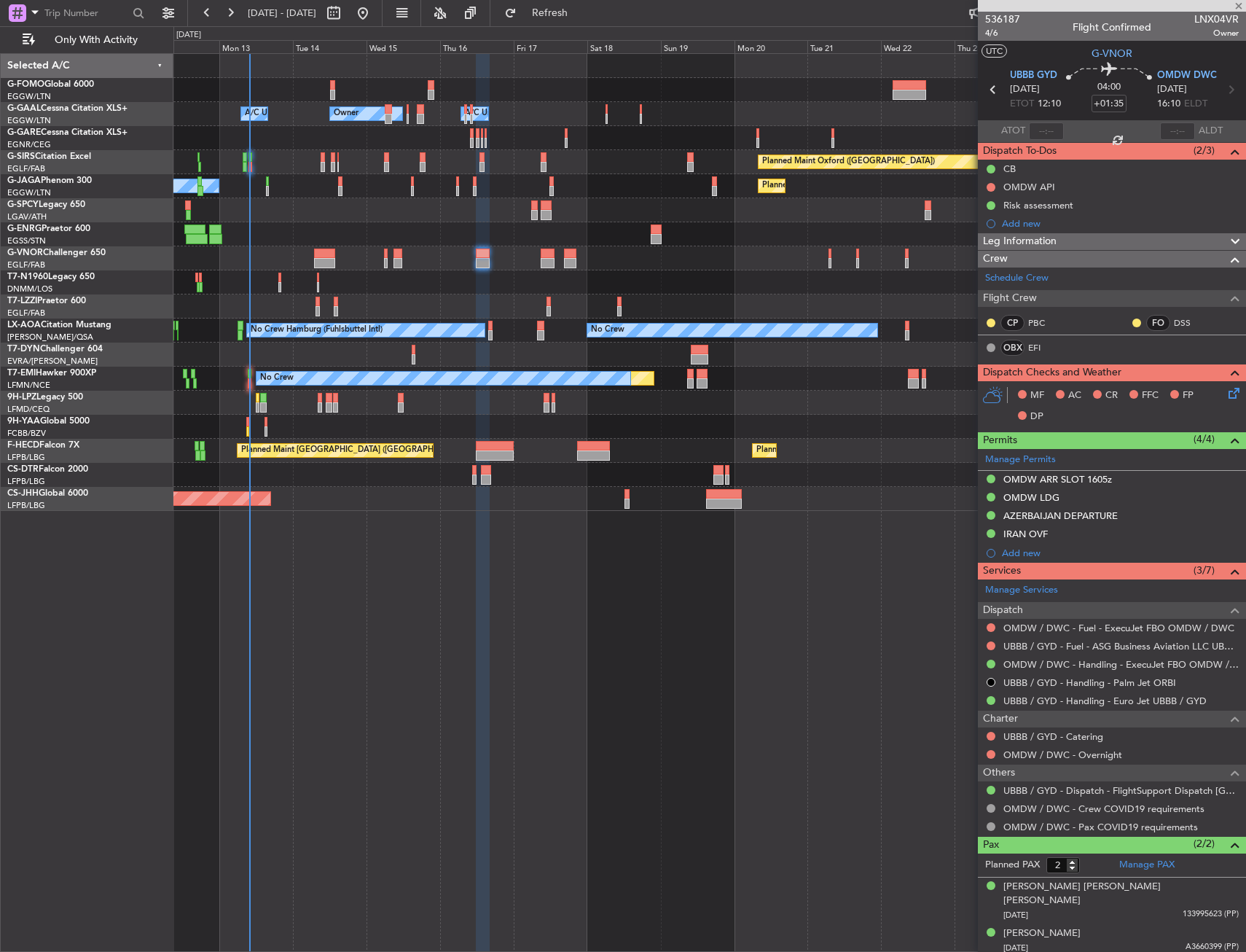
type input "+00:15"
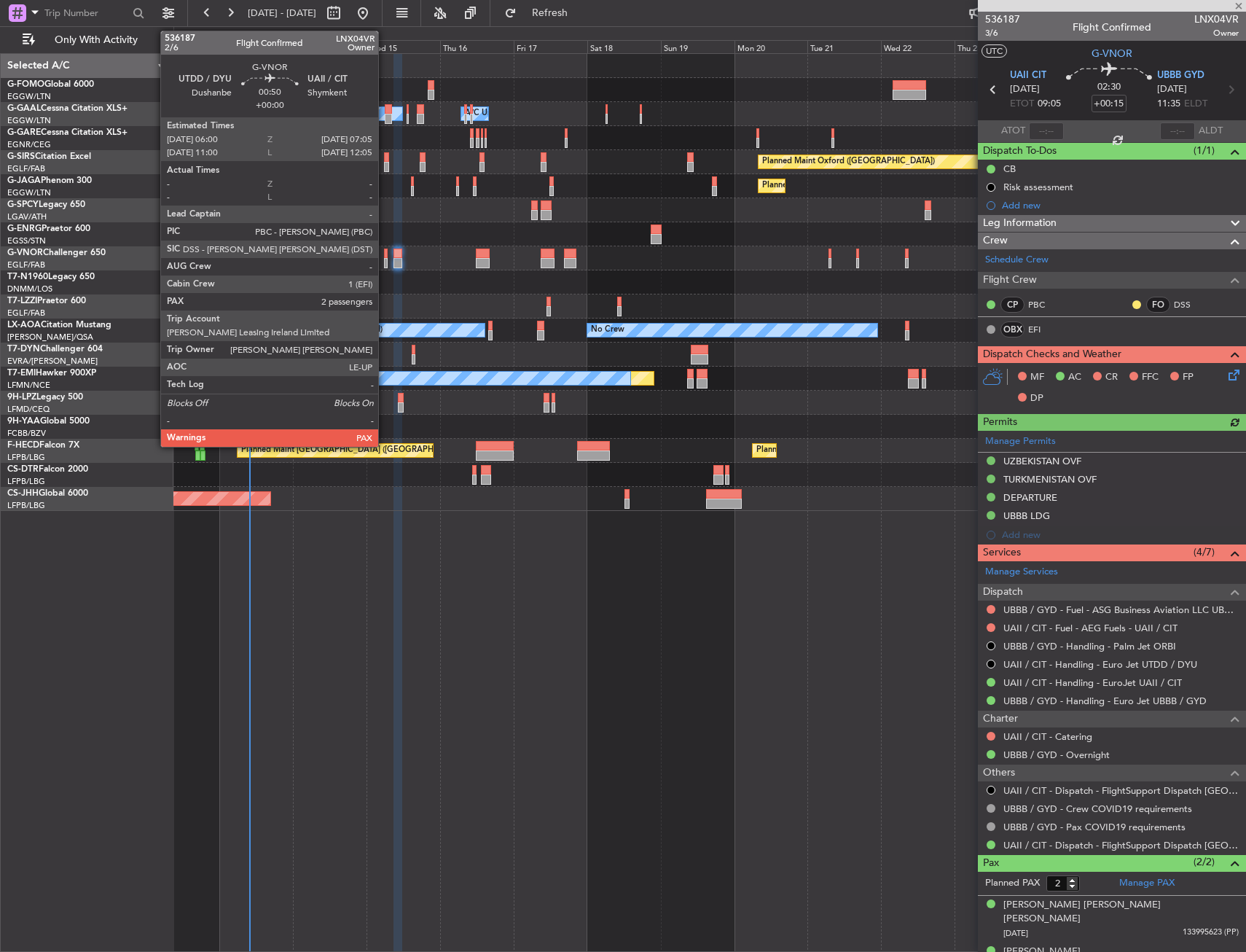
click at [385, 258] on div at bounding box center [386, 263] width 4 height 10
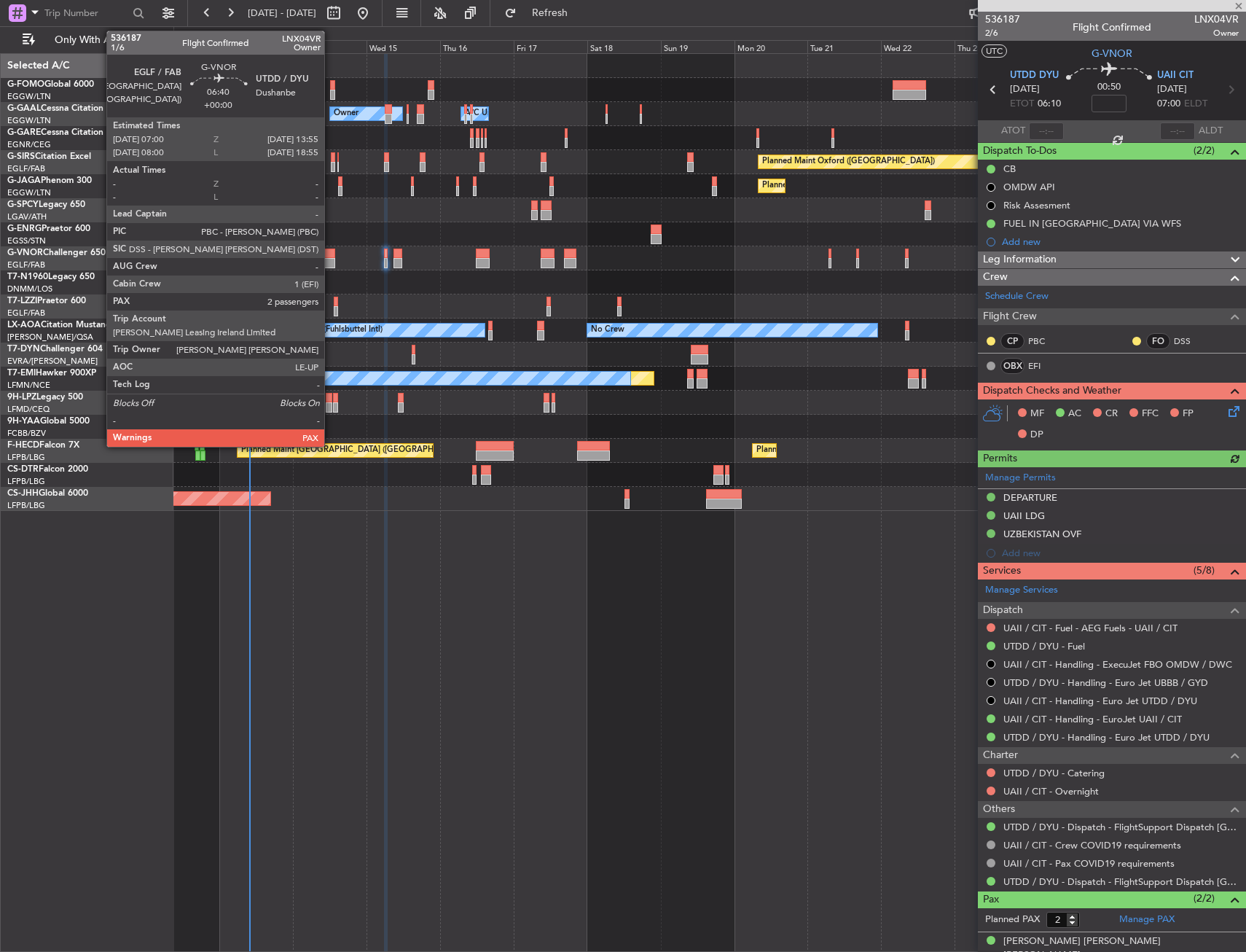
click at [331, 256] on div at bounding box center [325, 253] width 22 height 10
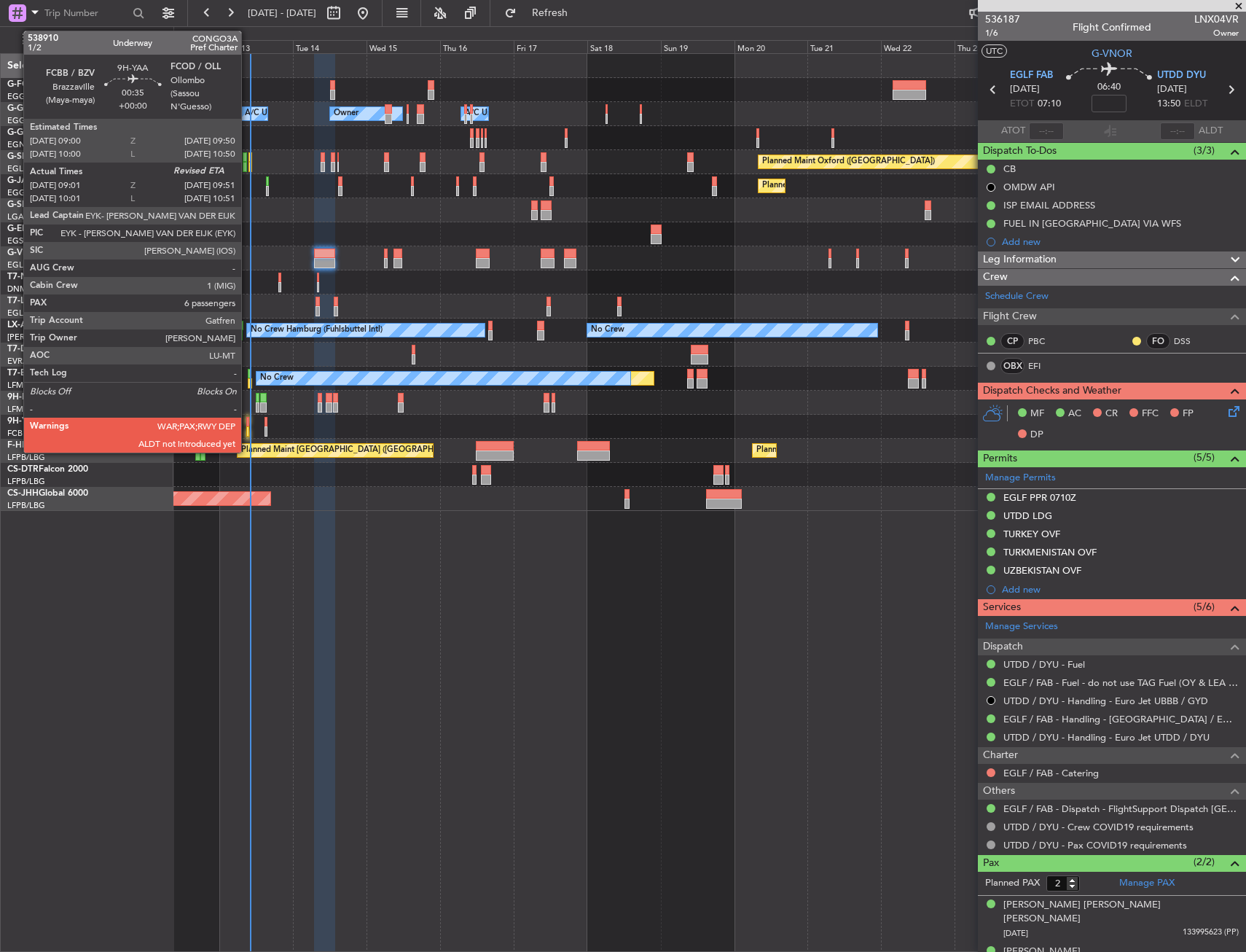
click at [247, 421] on div at bounding box center [247, 421] width 3 height 10
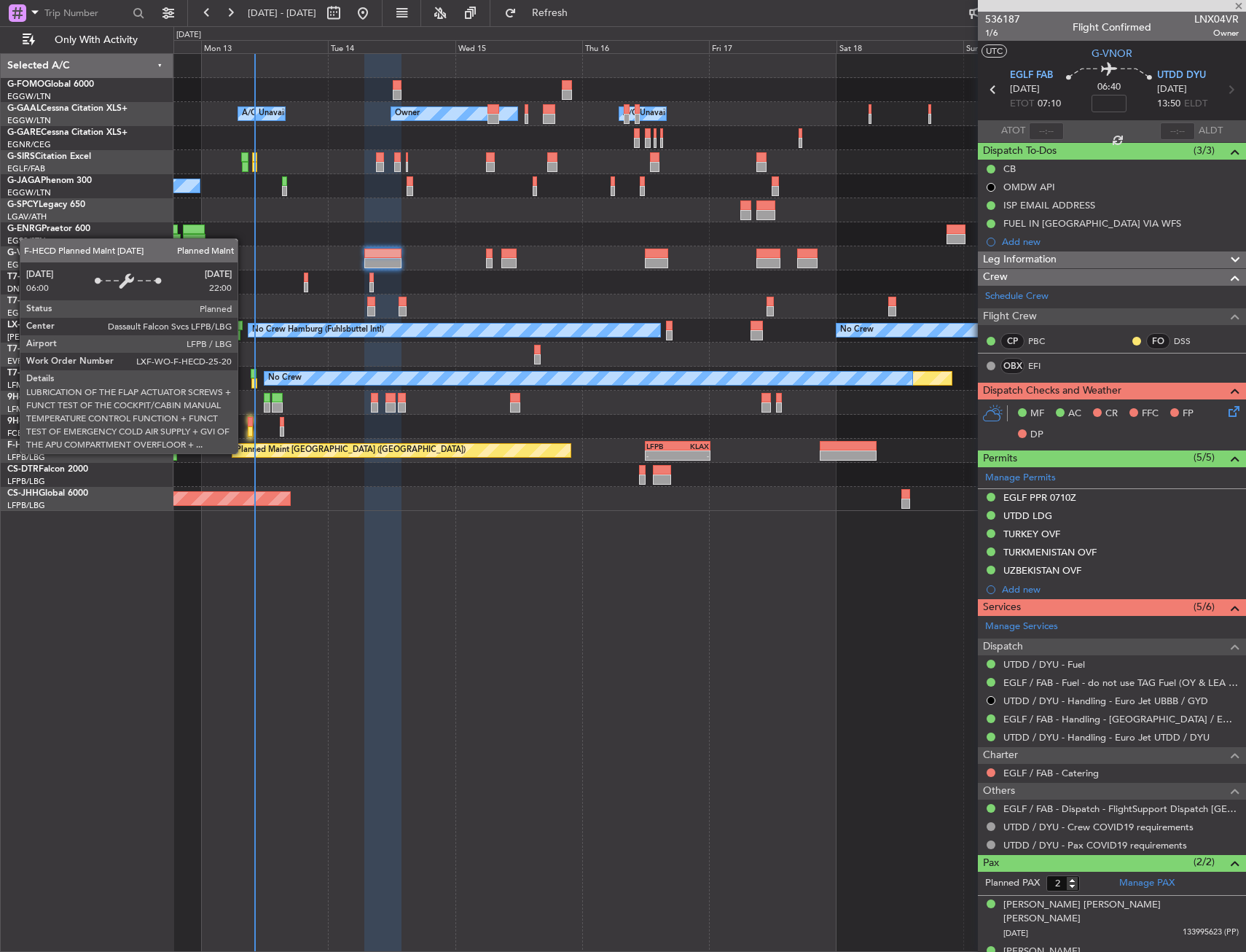
type input "09:11"
type input "6"
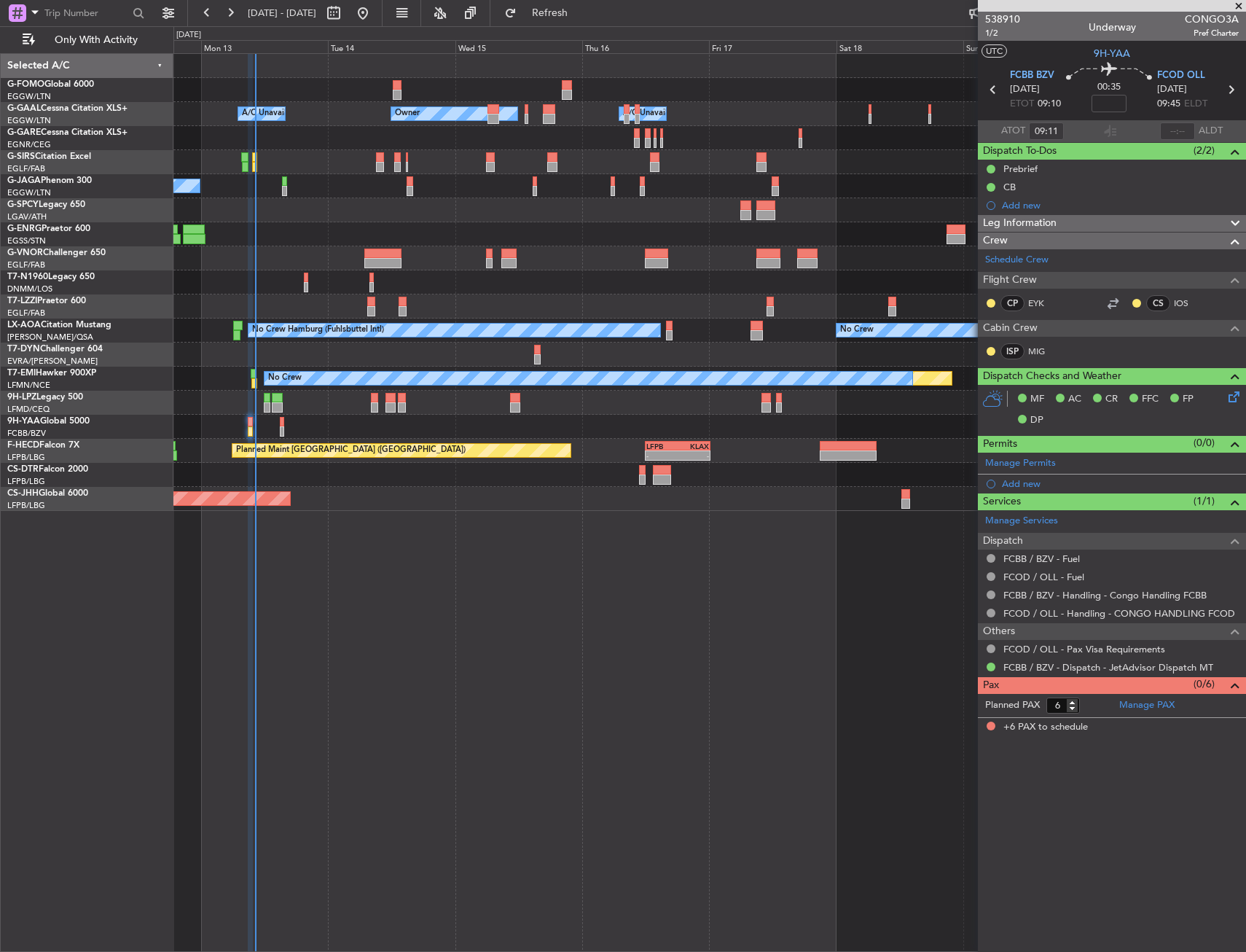
click at [667, 464] on div at bounding box center [709, 475] width 1072 height 24
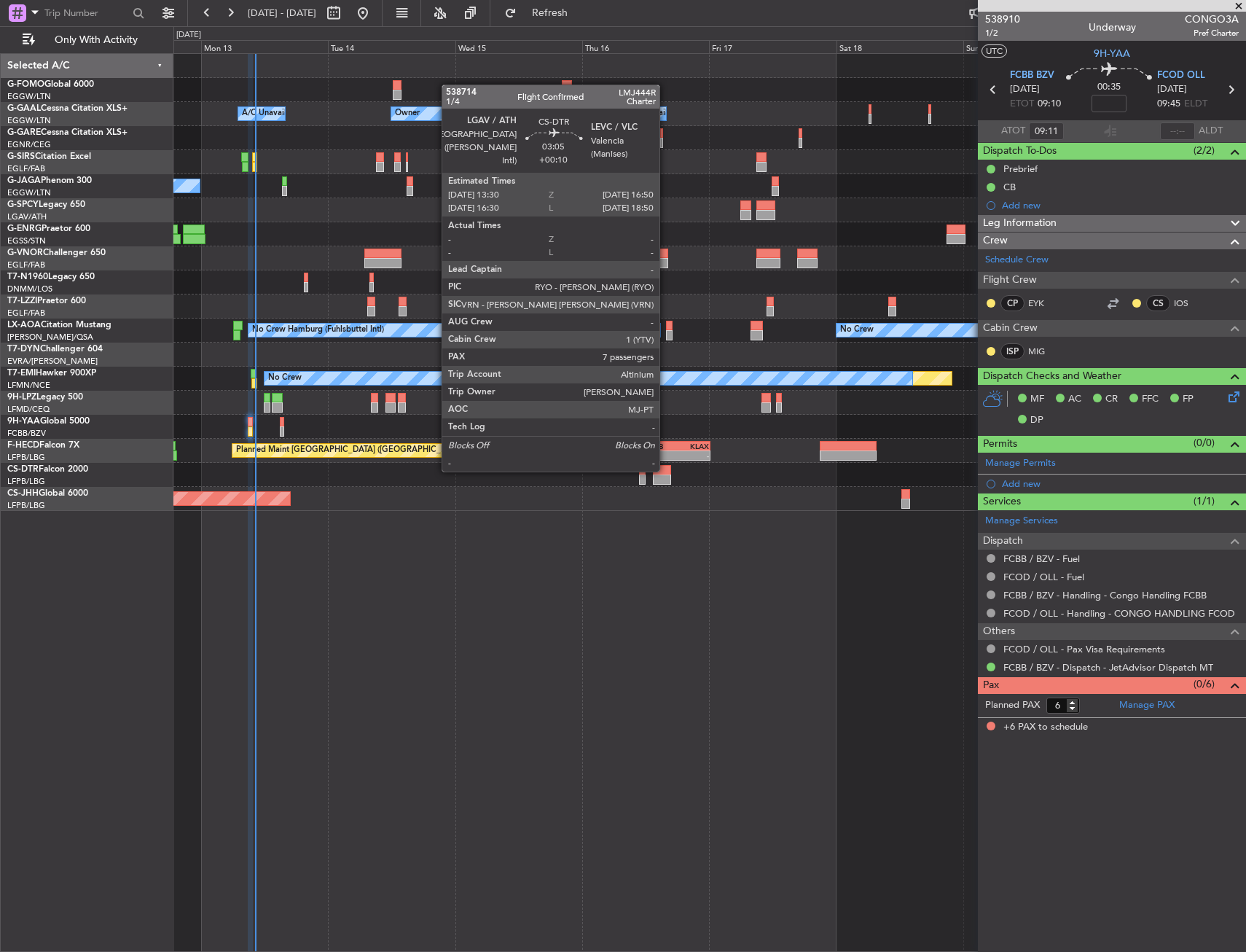
click at [667, 471] on div at bounding box center [662, 469] width 18 height 10
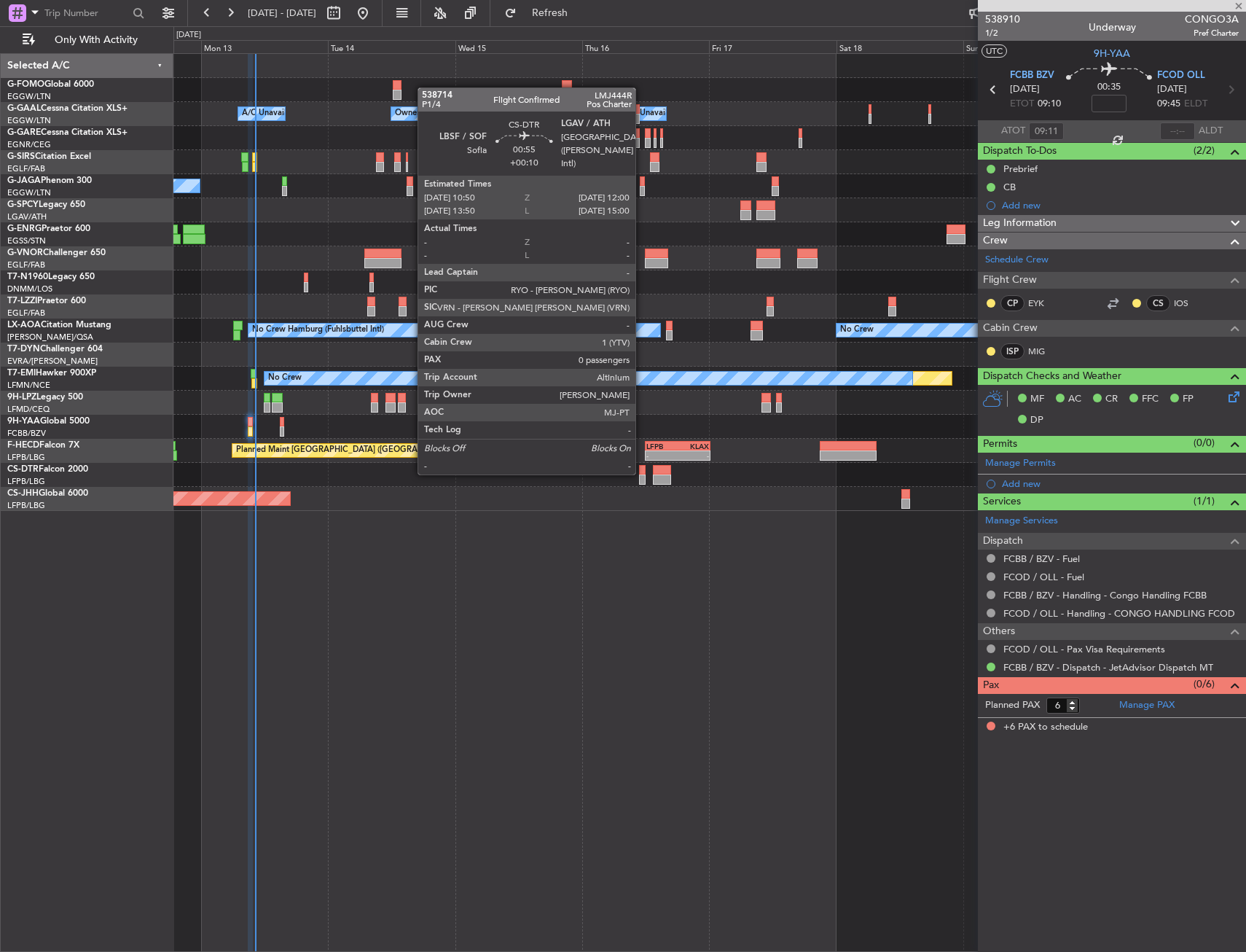
type input "+00:10"
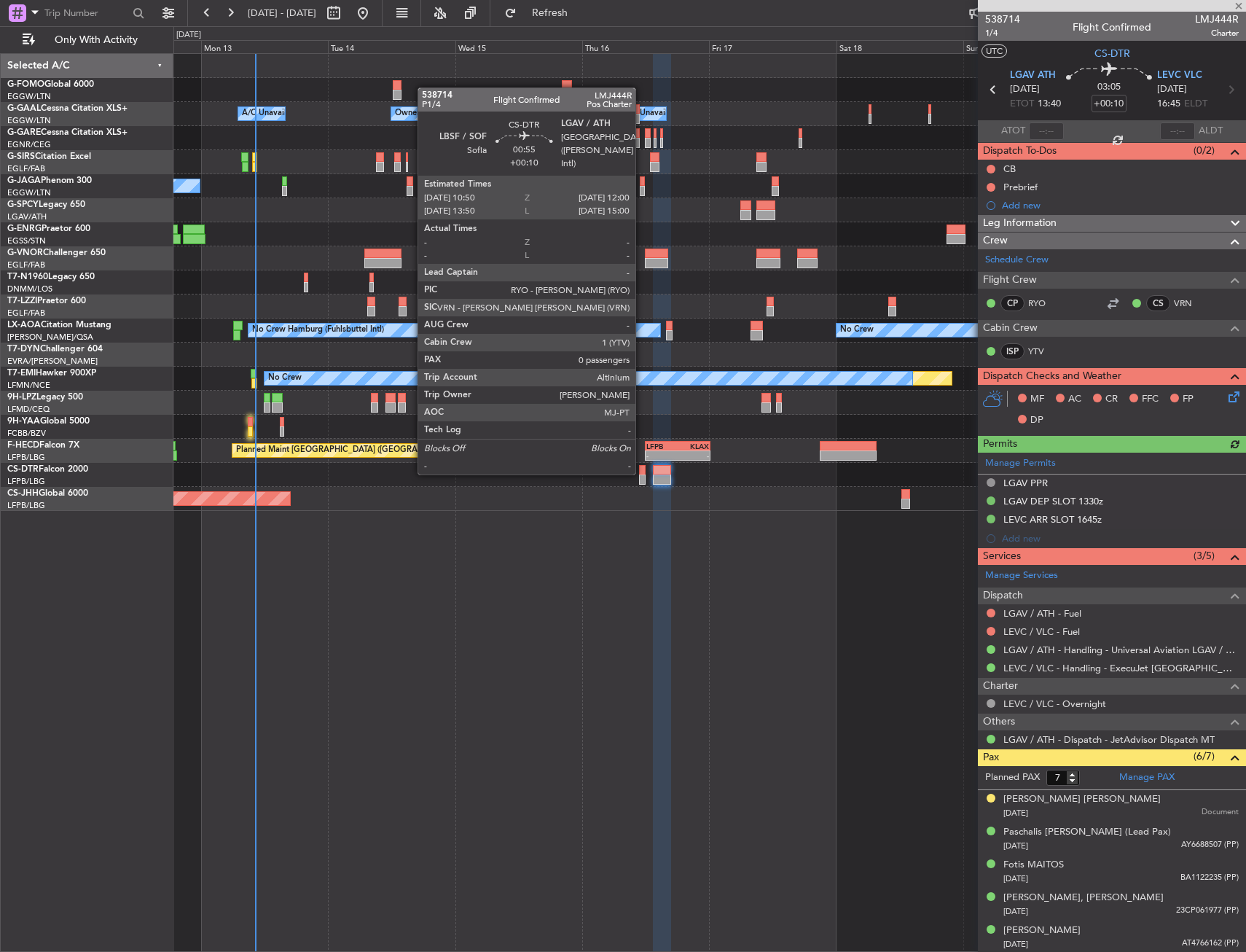
click at [642, 473] on div at bounding box center [641, 469] width 6 height 10
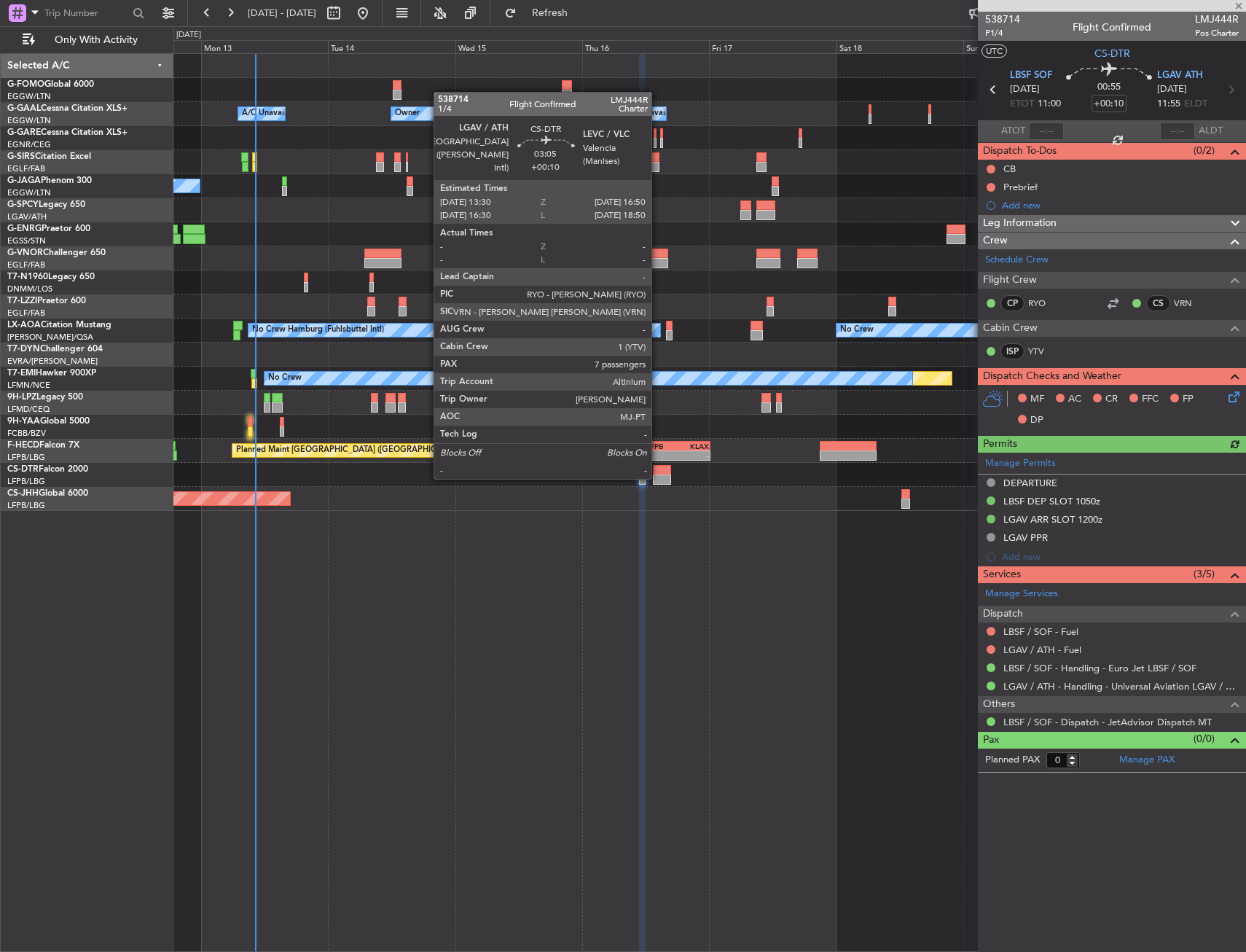
click at [658, 477] on div at bounding box center [662, 479] width 18 height 10
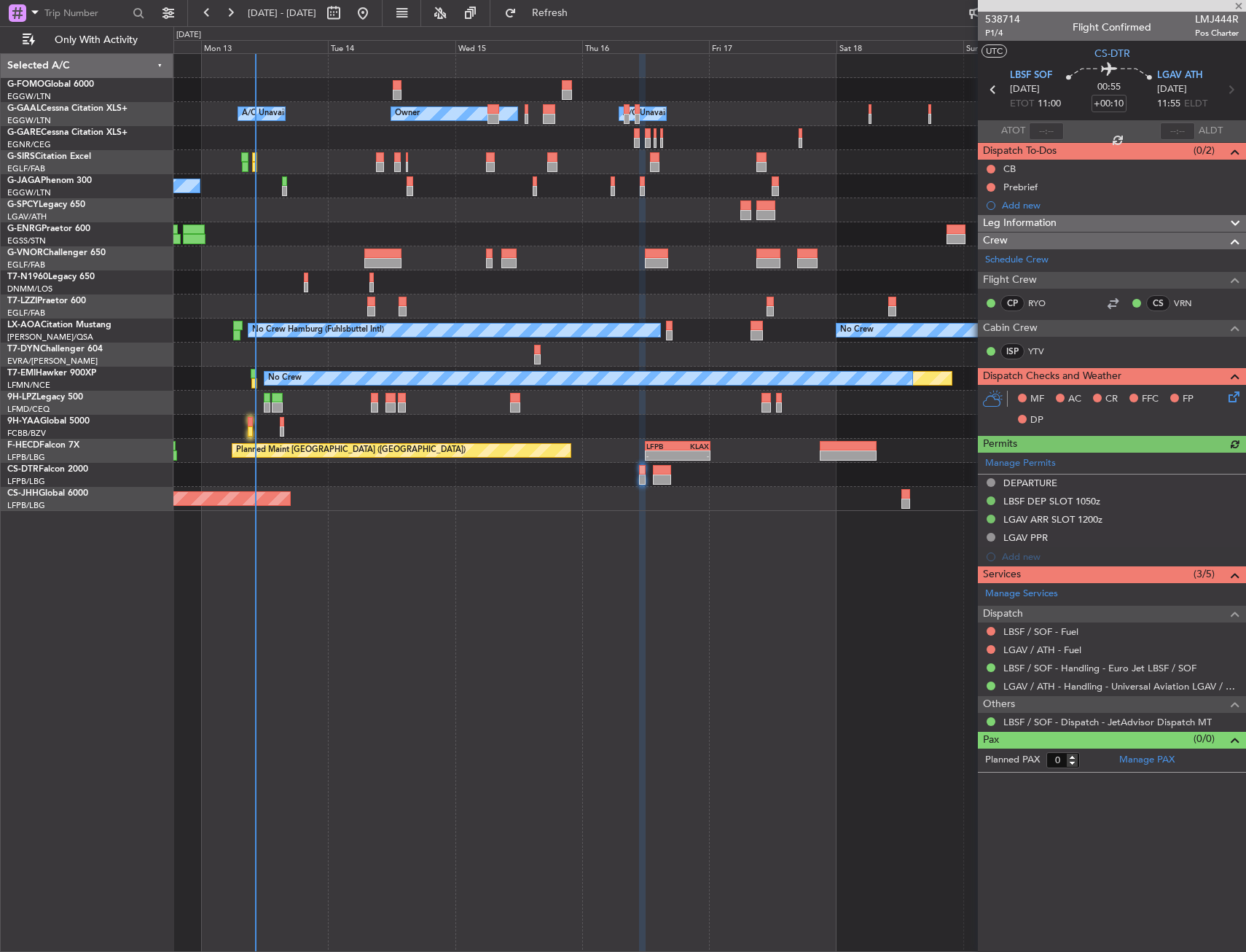
type input "7"
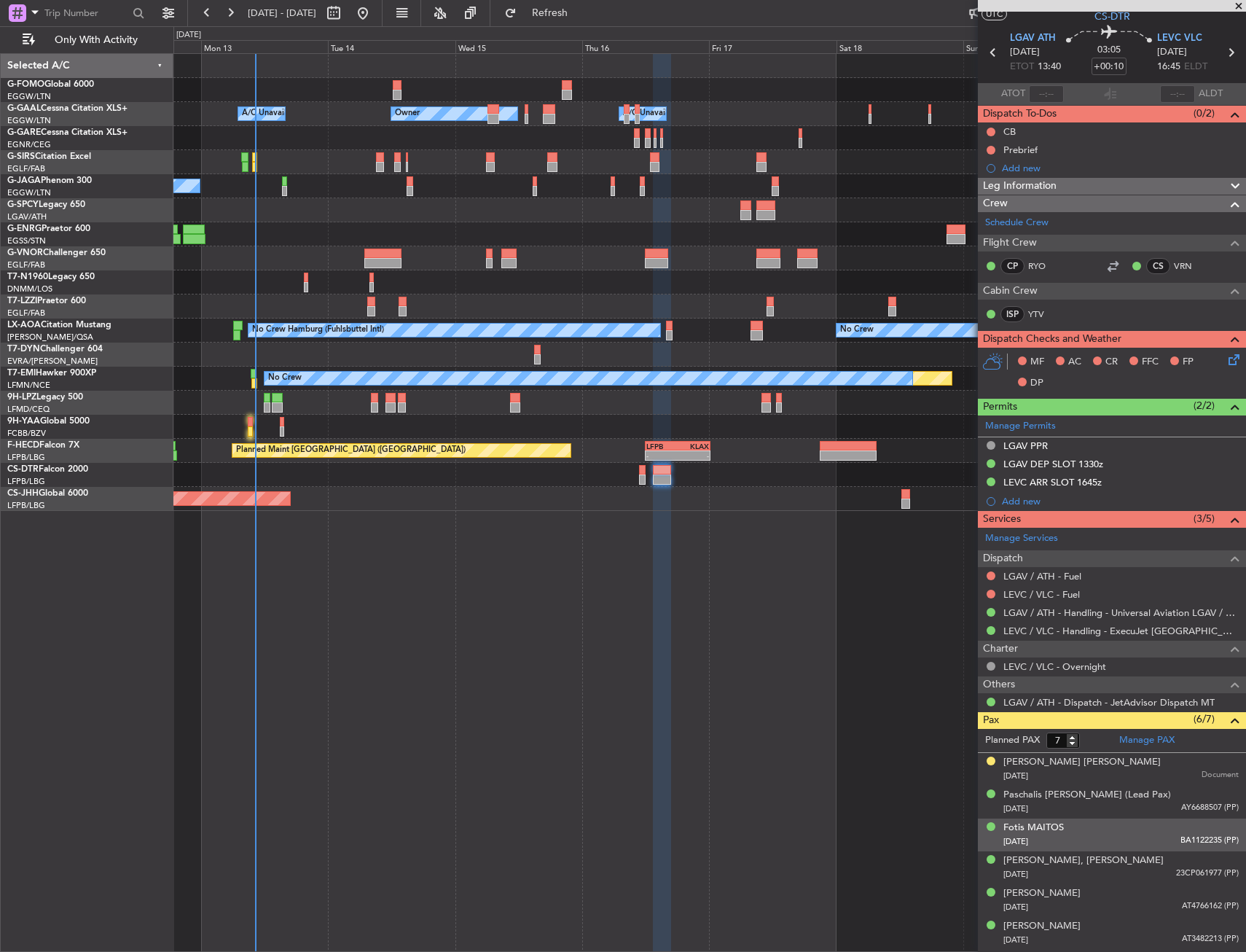
scroll to position [67, 0]
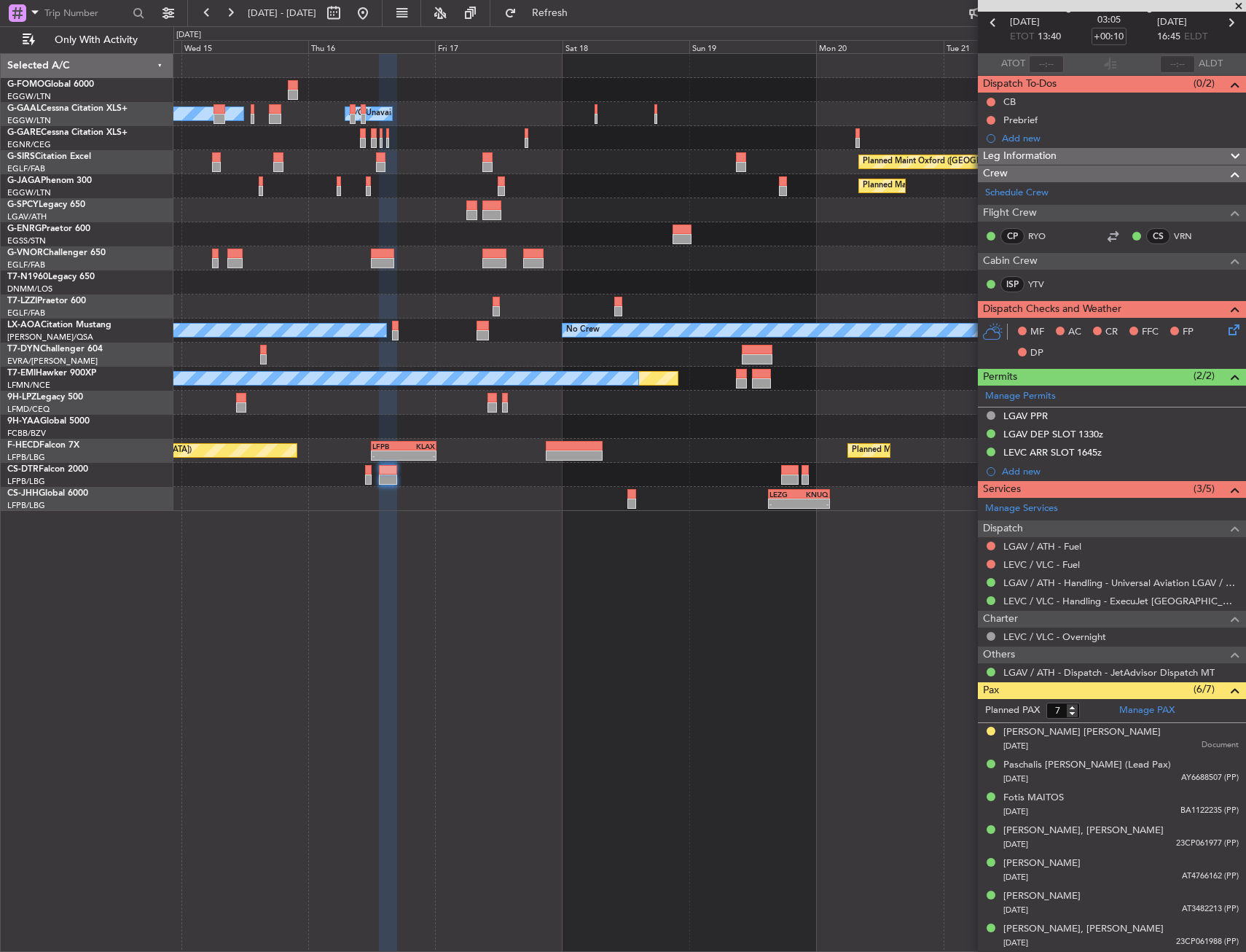
click at [497, 191] on div at bounding box center [501, 191] width 7 height 10
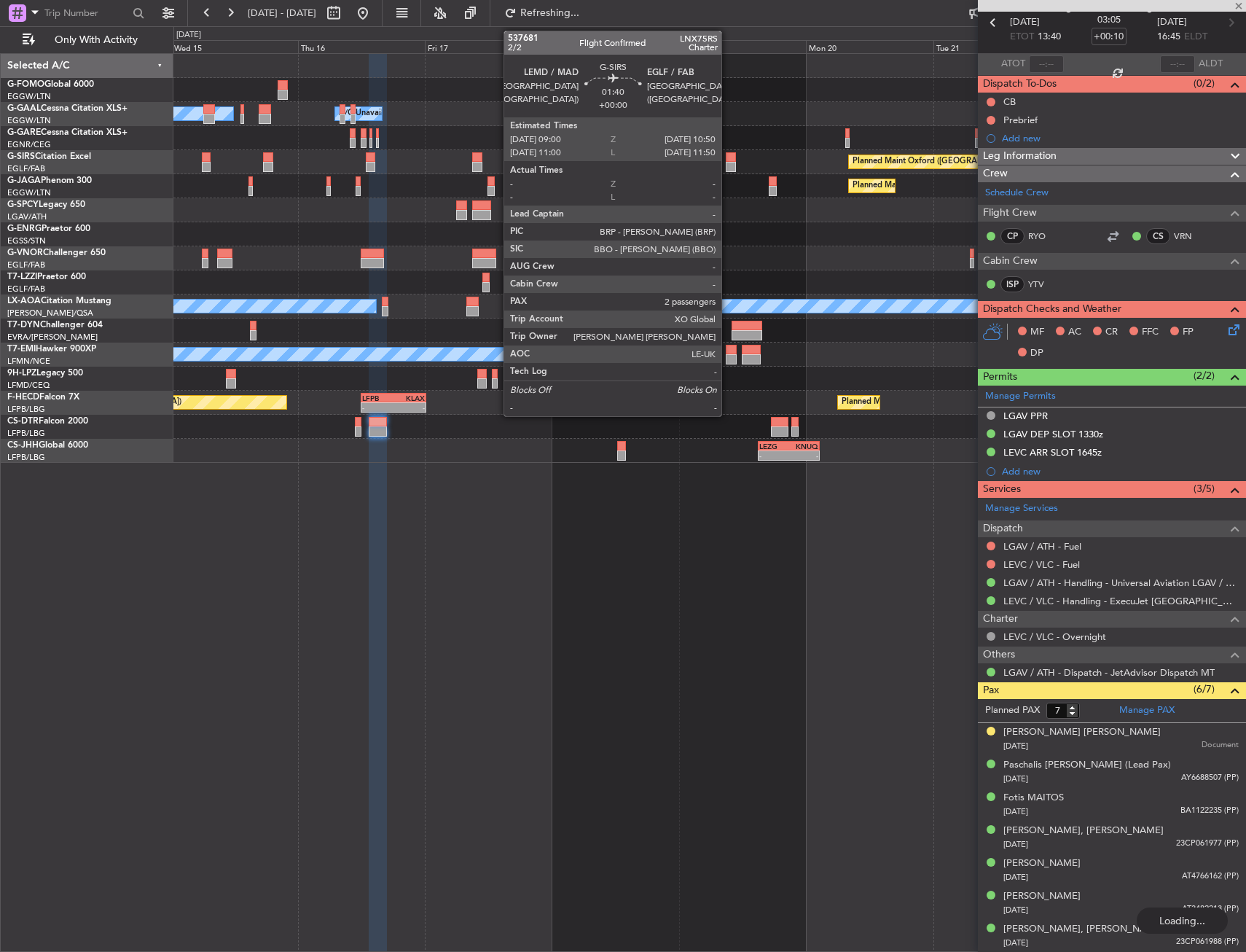
click at [727, 165] on div at bounding box center [730, 167] width 10 height 10
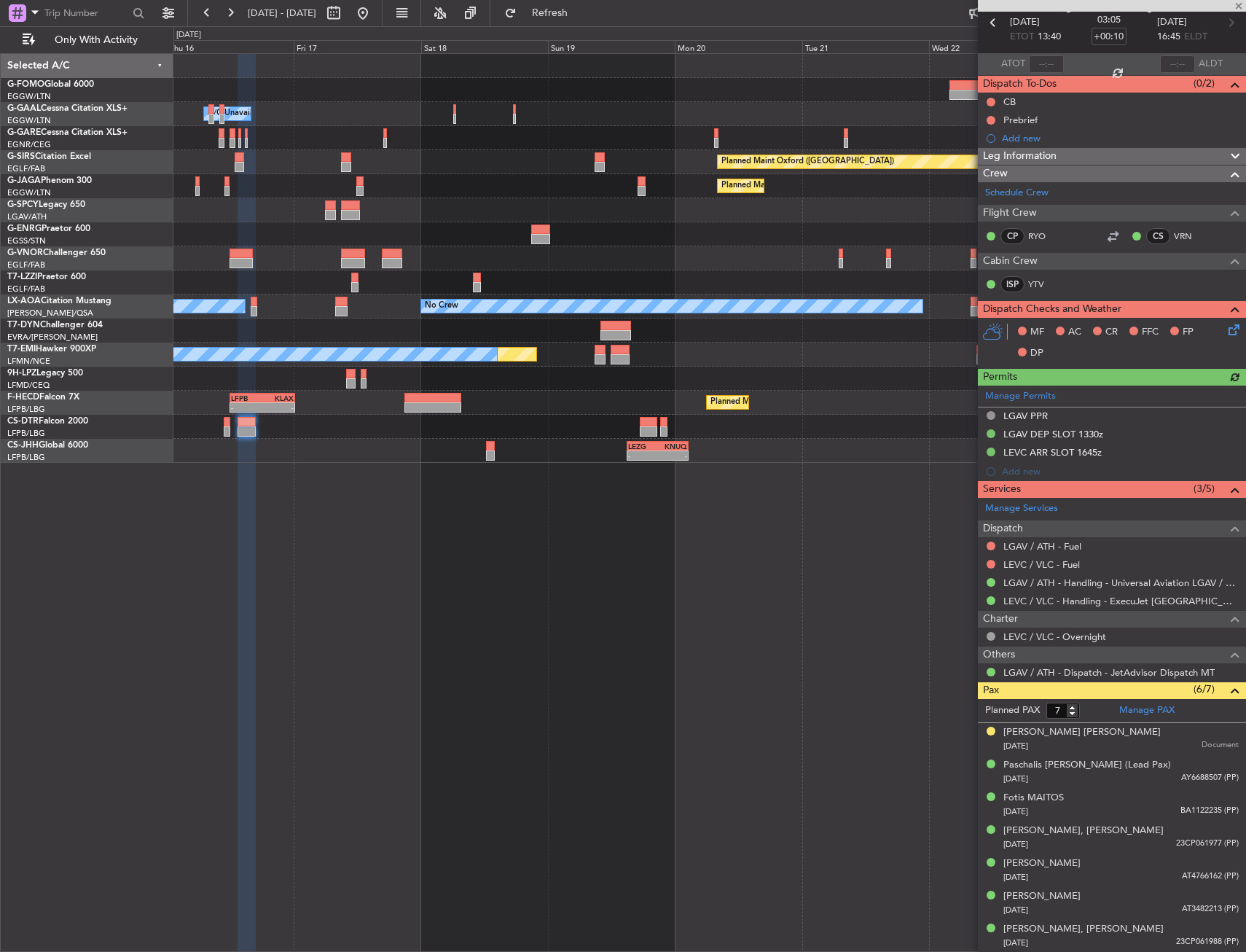
type input "2"
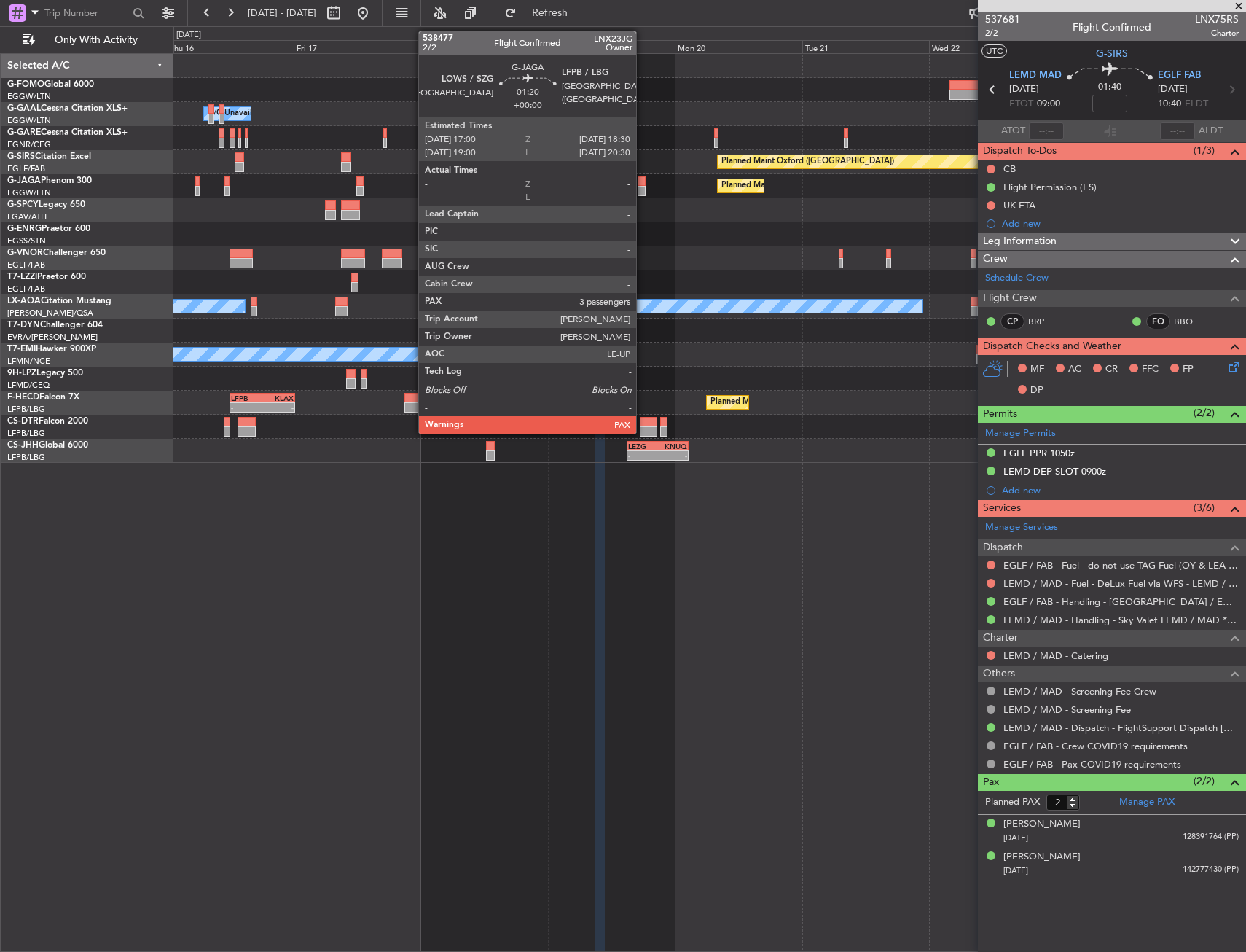
click at [642, 181] on div at bounding box center [641, 181] width 8 height 10
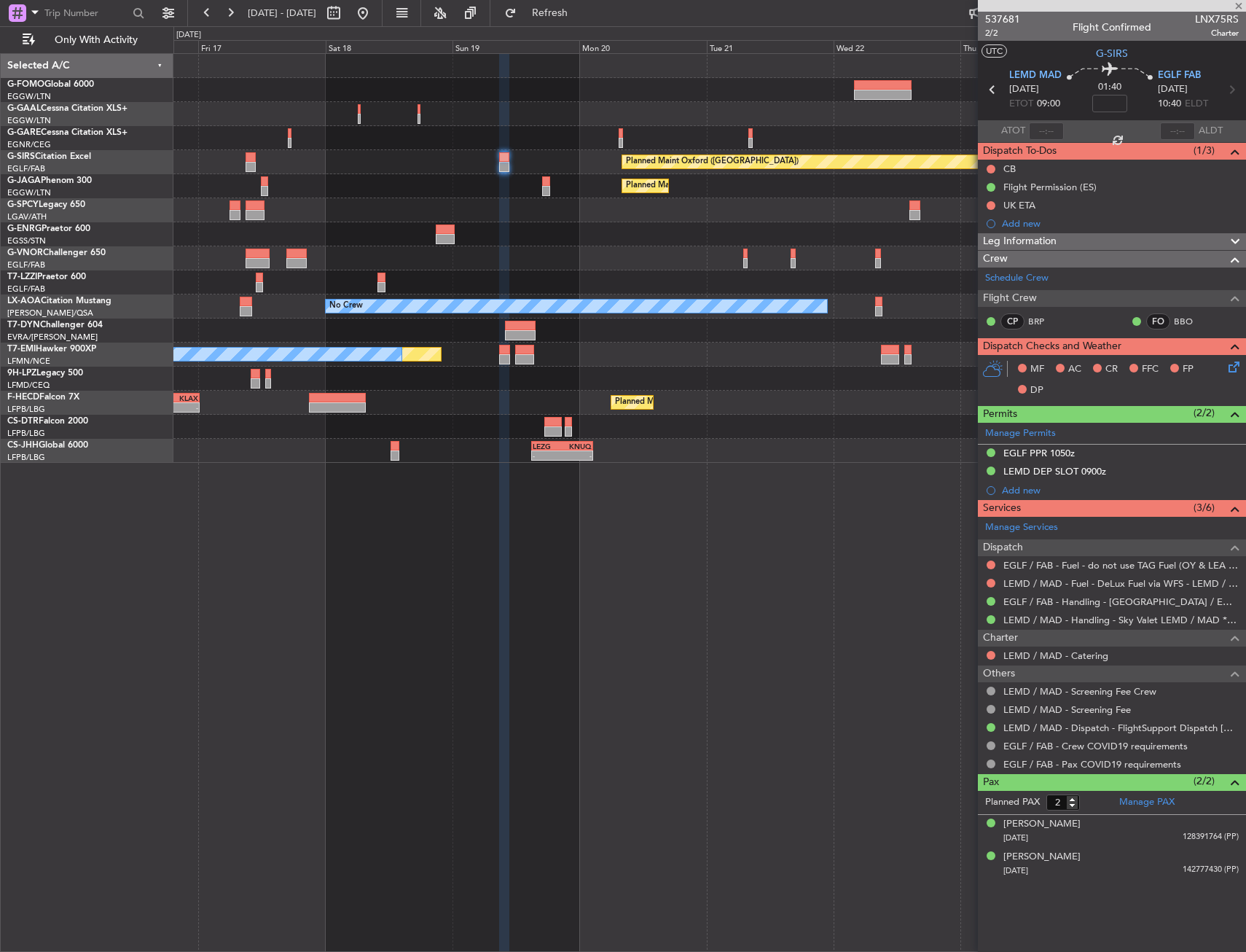
click at [583, 201] on div at bounding box center [709, 210] width 1072 height 24
type input "3"
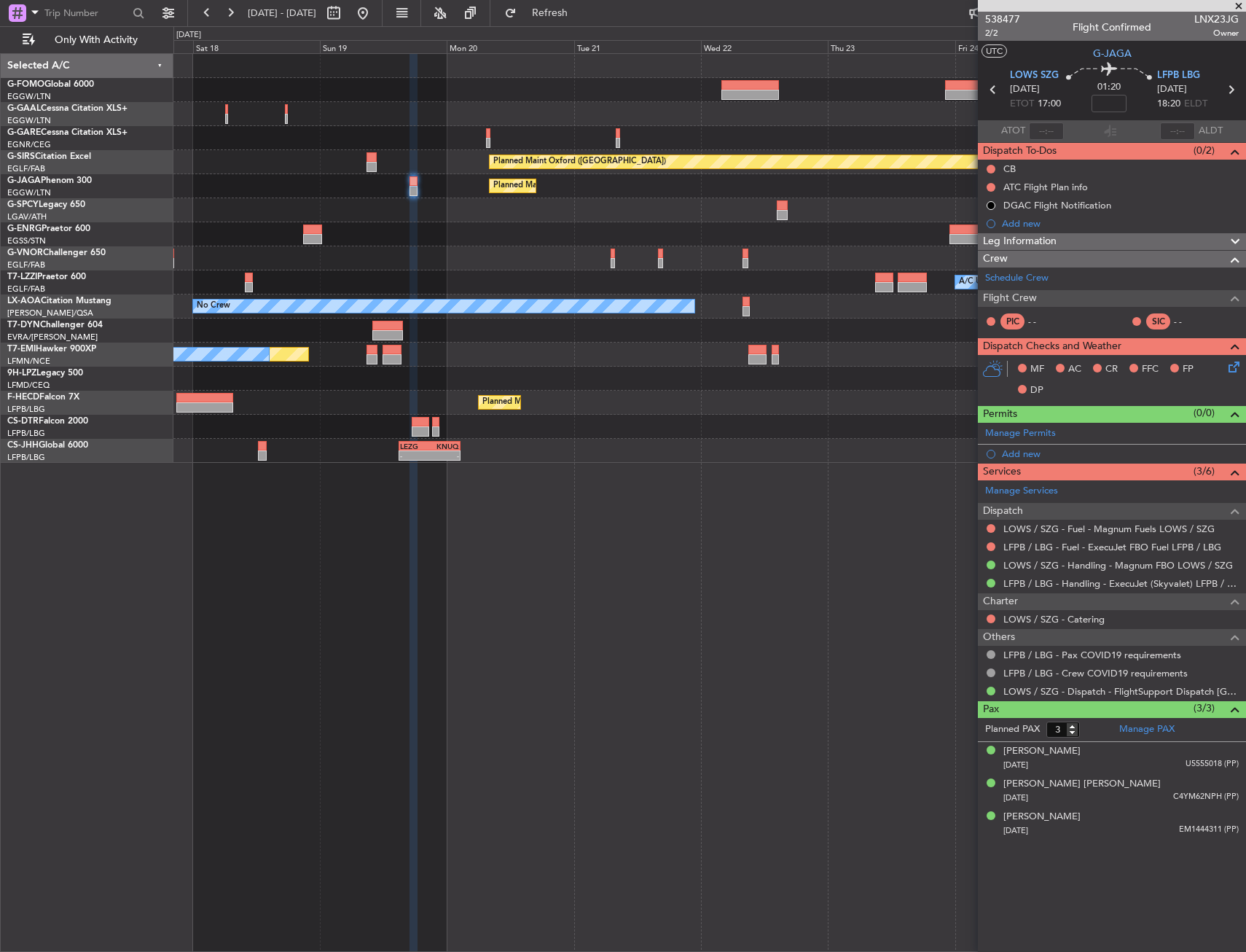
click at [653, 228] on div at bounding box center [709, 235] width 1072 height 24
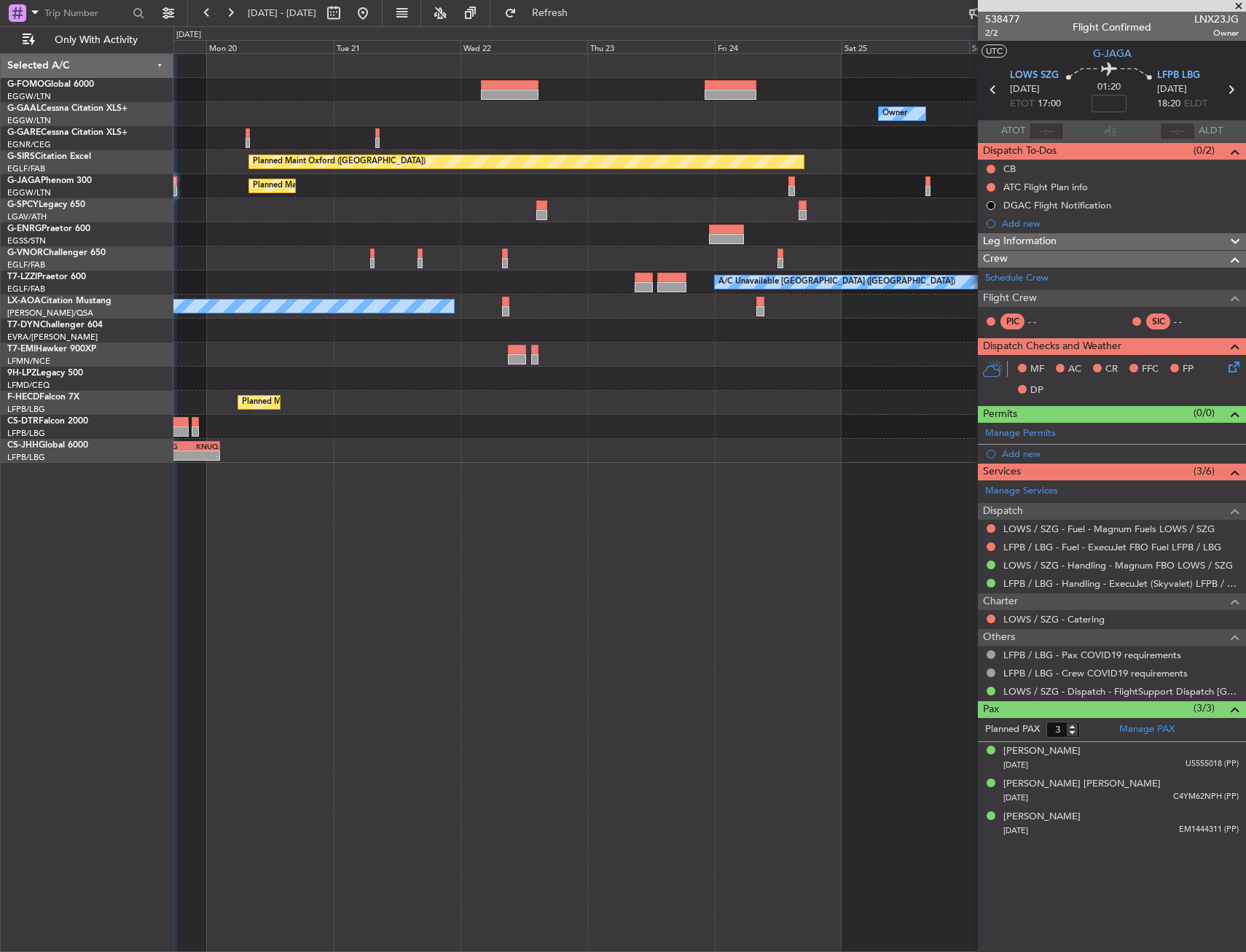
click at [166, 234] on div "Owner Planned Maint [GEOGRAPHIC_DATA] ([GEOGRAPHIC_DATA]) Planned Maint [GEOGRA…" at bounding box center [623, 489] width 1246 height 925
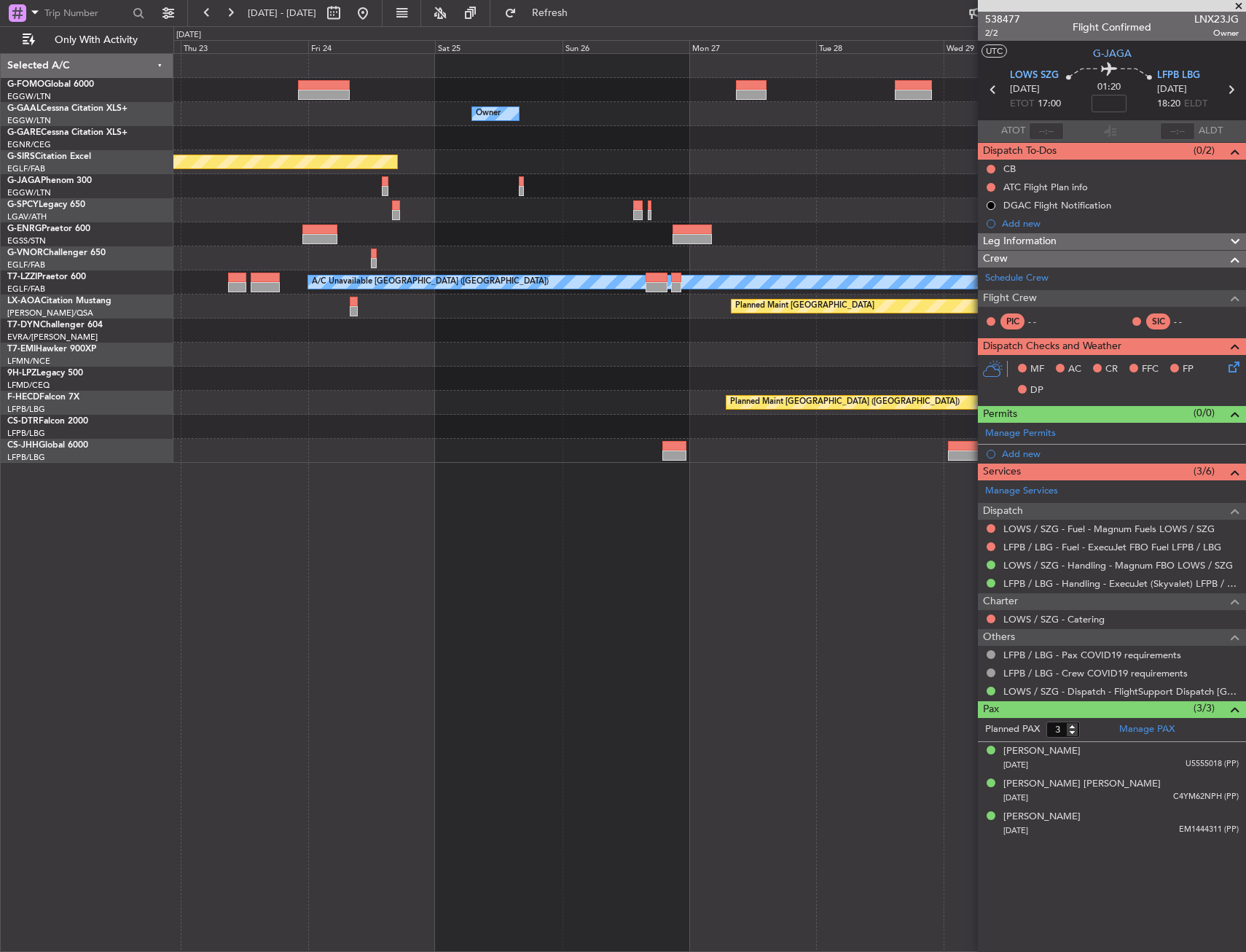
click at [97, 232] on div "Owner Owner Planned Maint [GEOGRAPHIC_DATA] ([GEOGRAPHIC_DATA]) A/C Unavailable…" at bounding box center [623, 489] width 1246 height 925
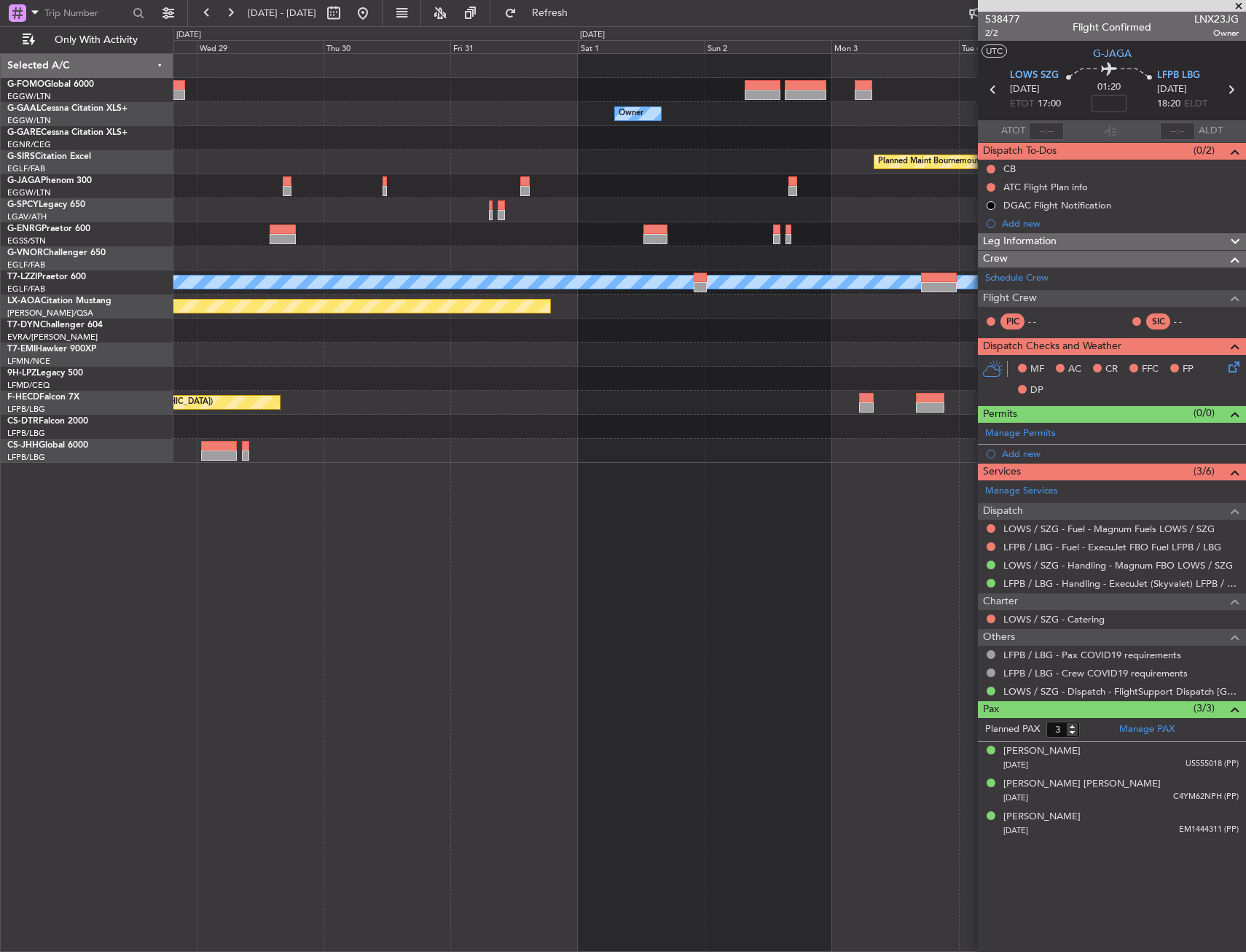
click at [113, 217] on div "Owner Owner Planned Maint [GEOGRAPHIC_DATA] Planned Maint [GEOGRAPHIC_DATA] A/C…" at bounding box center [623, 489] width 1246 height 925
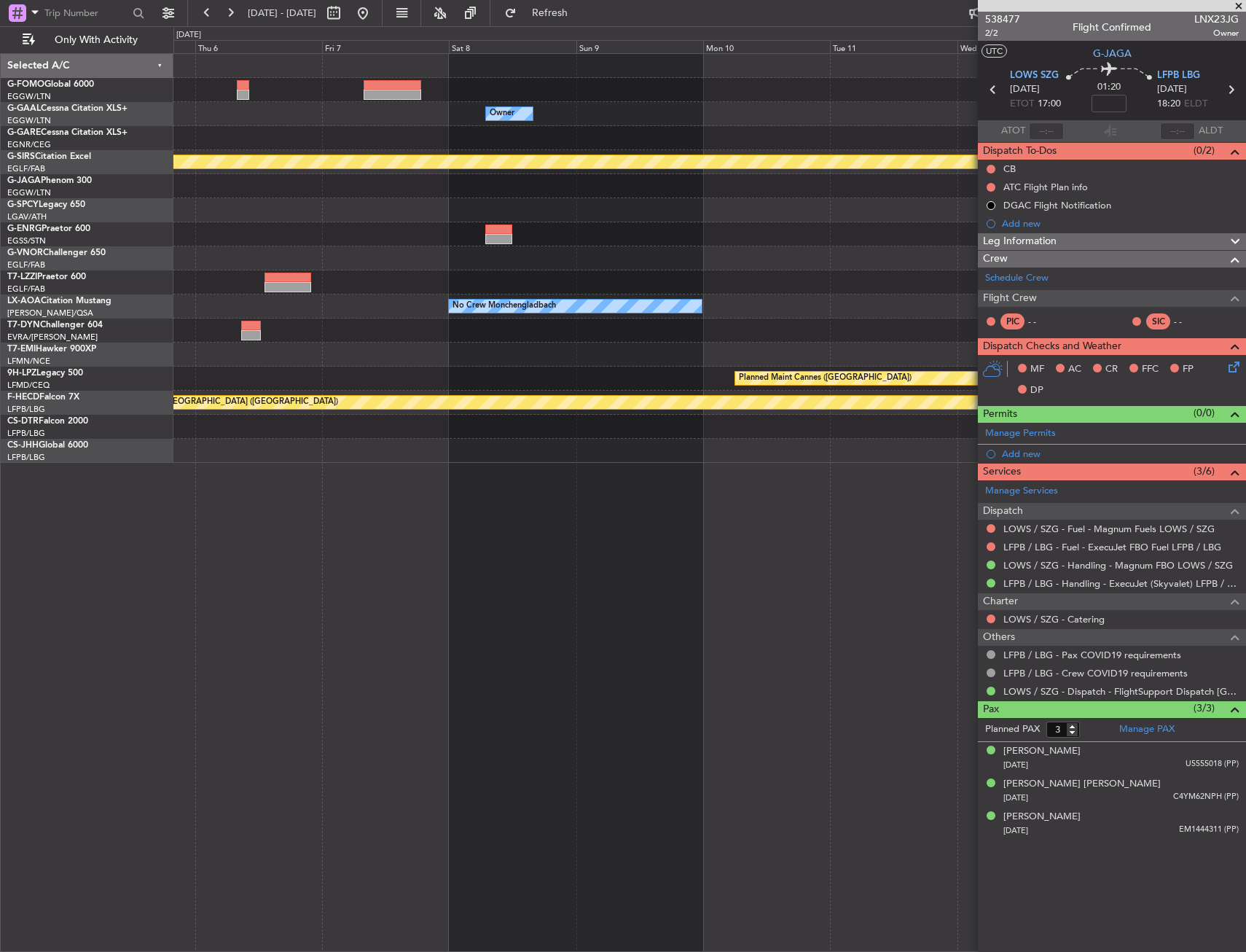
click at [87, 213] on div "Owner Planned Maint [GEOGRAPHIC_DATA] Planned Maint [GEOGRAPHIC_DATA] A/C Unava…" at bounding box center [623, 489] width 1246 height 925
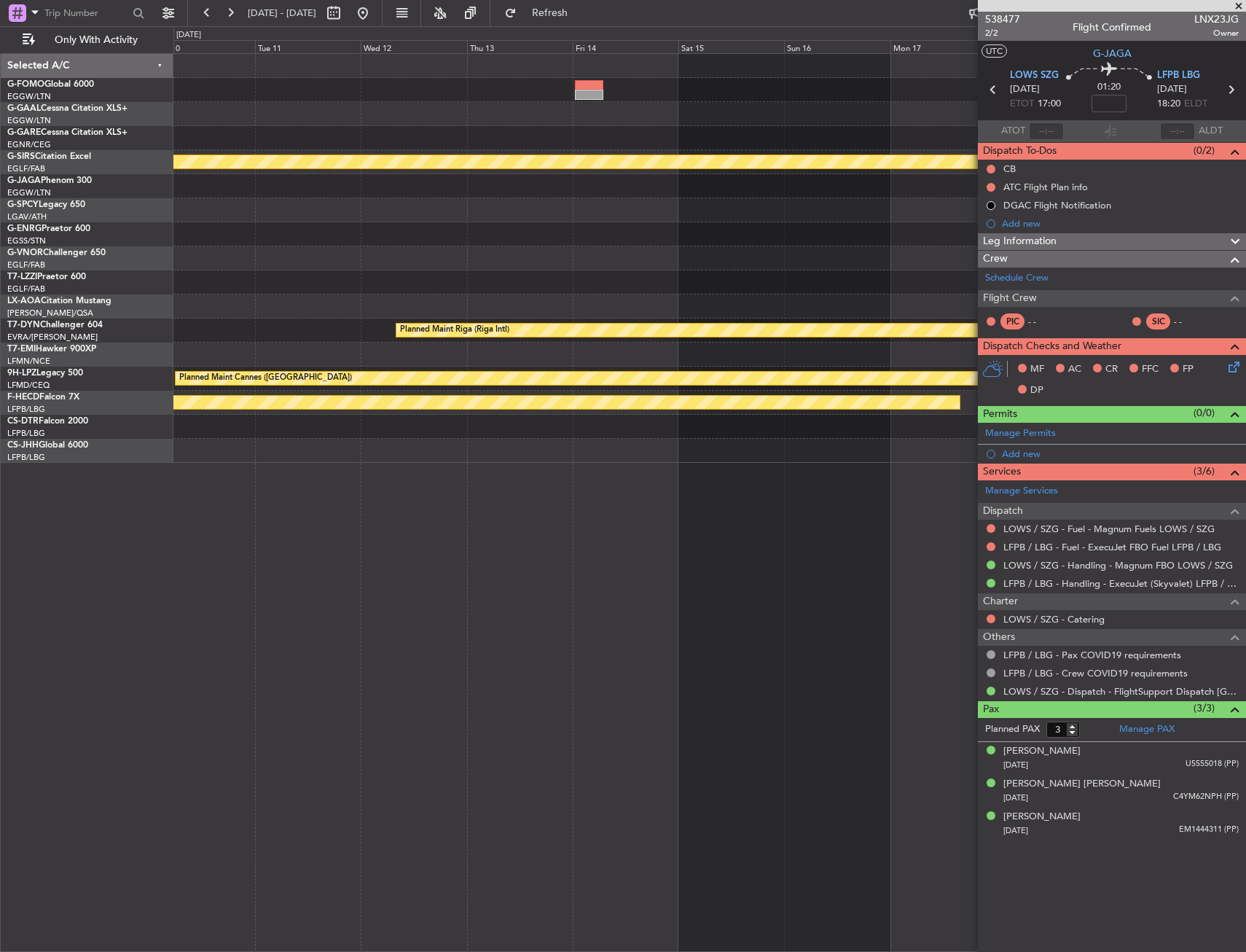
click at [308, 221] on div at bounding box center [709, 210] width 1072 height 24
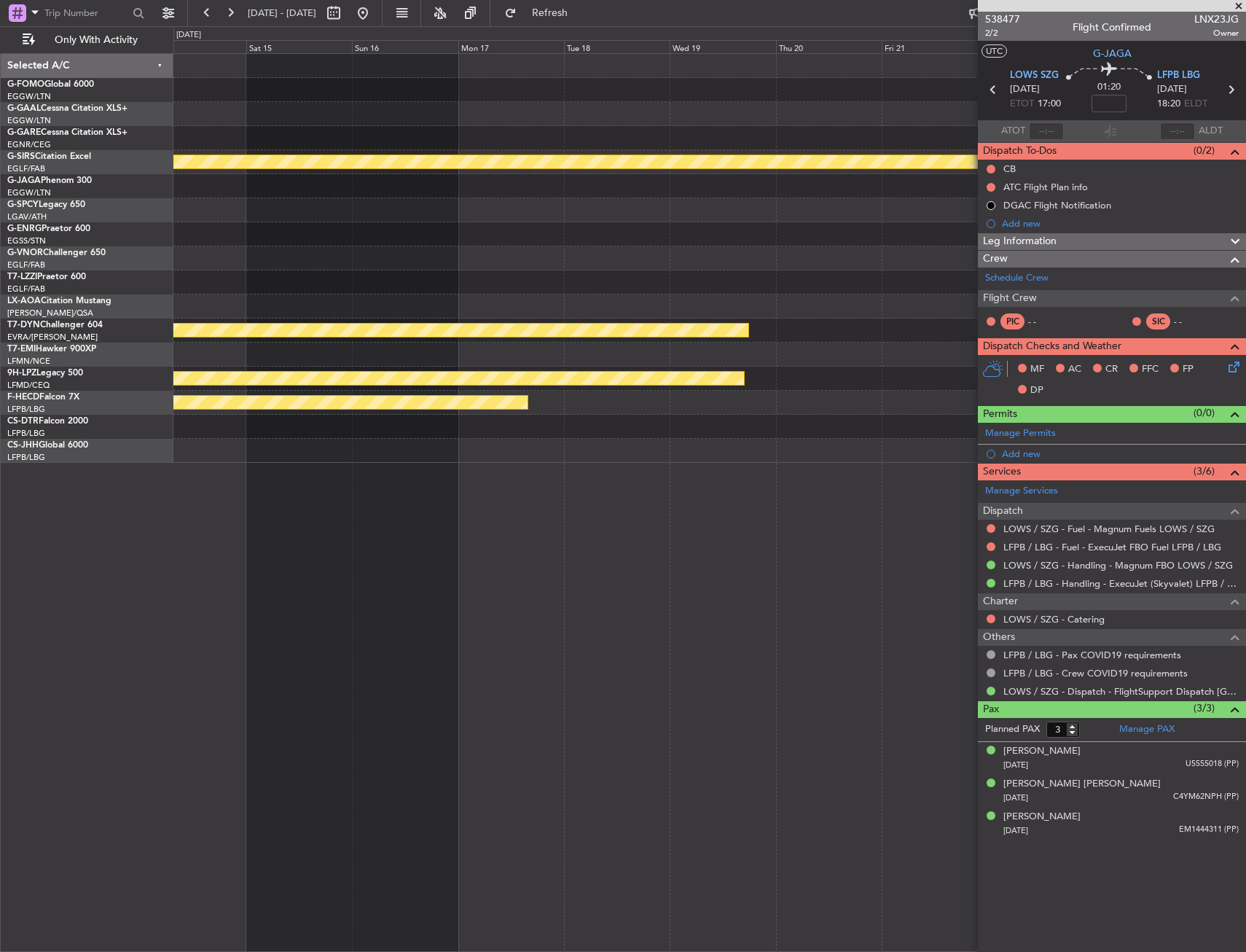
click at [272, 221] on div at bounding box center [709, 210] width 1072 height 24
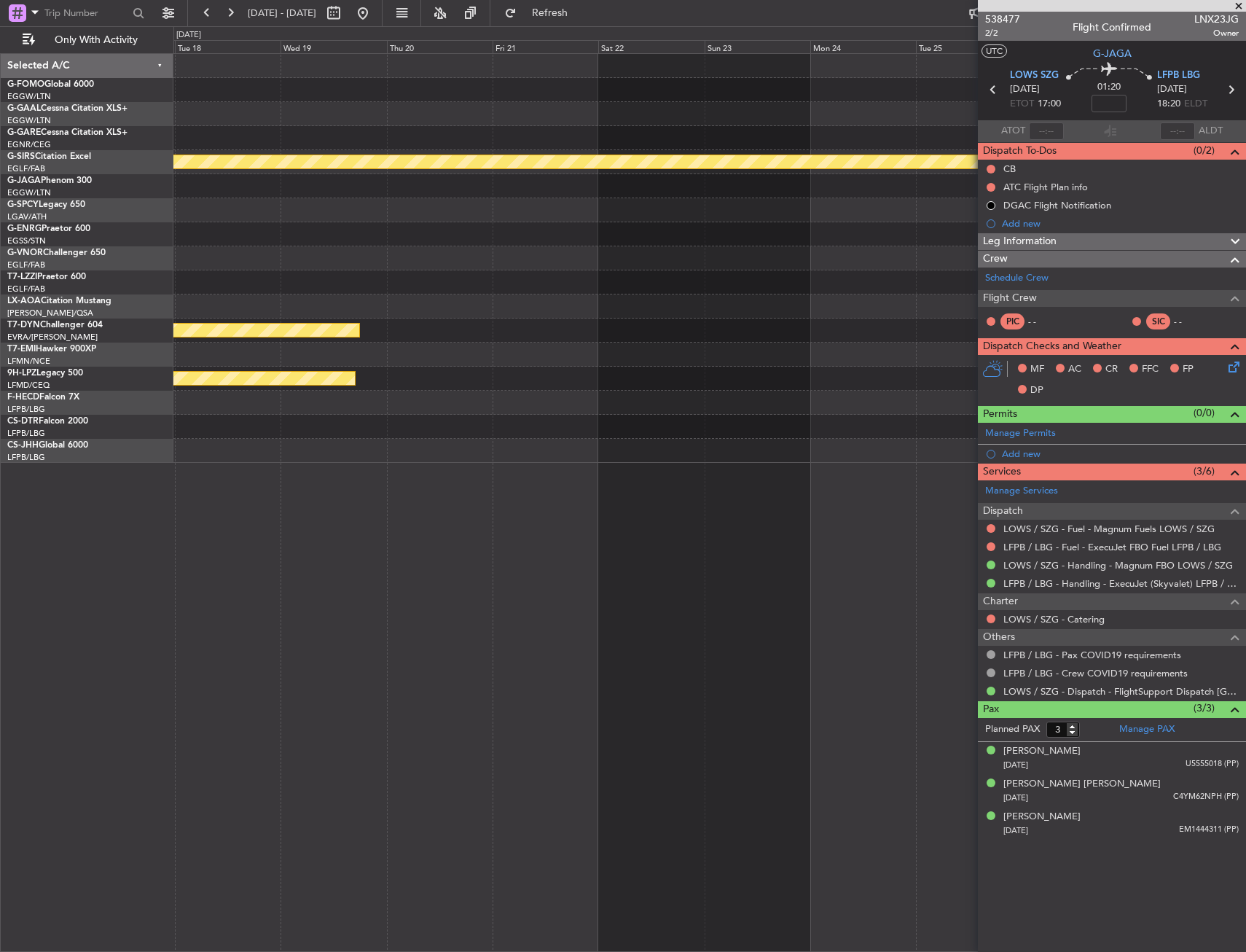
click at [252, 232] on div "Planned Maint Bournemouth Planned Maint [GEOGRAPHIC_DATA] (Riga Intl) Planned M…" at bounding box center [709, 258] width 1072 height 409
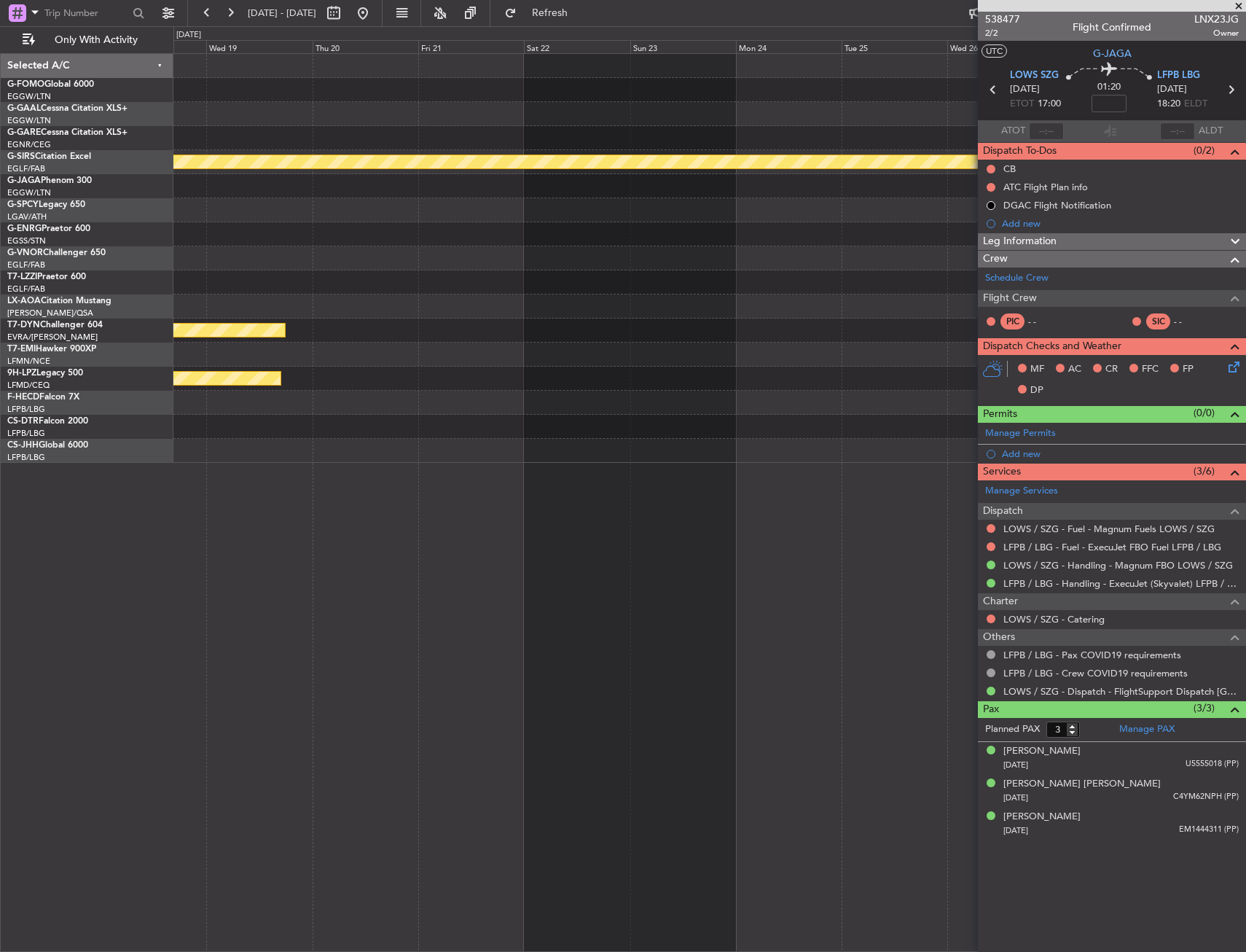
click at [347, 205] on div at bounding box center [709, 210] width 1072 height 24
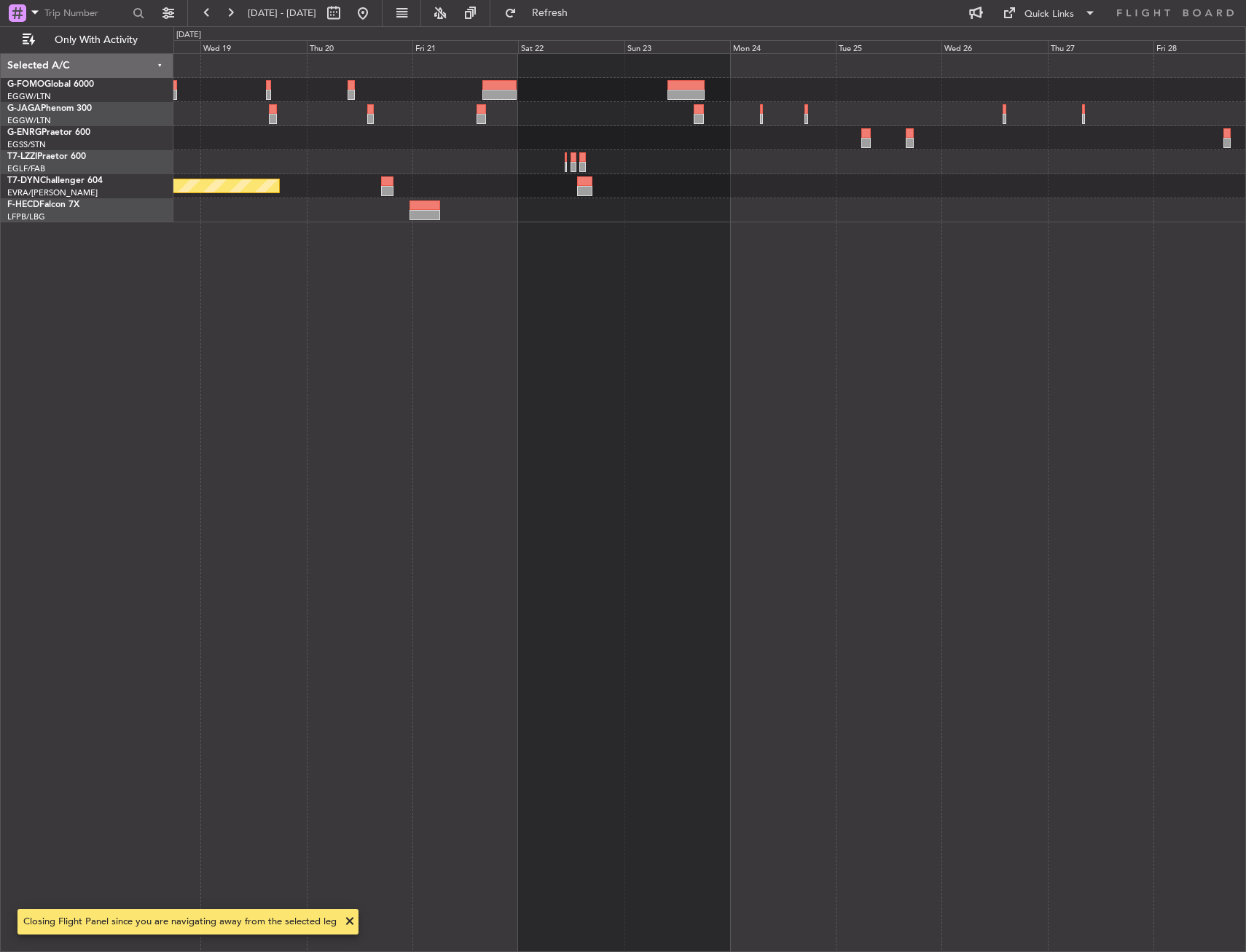
click at [278, 113] on div at bounding box center [709, 114] width 1072 height 24
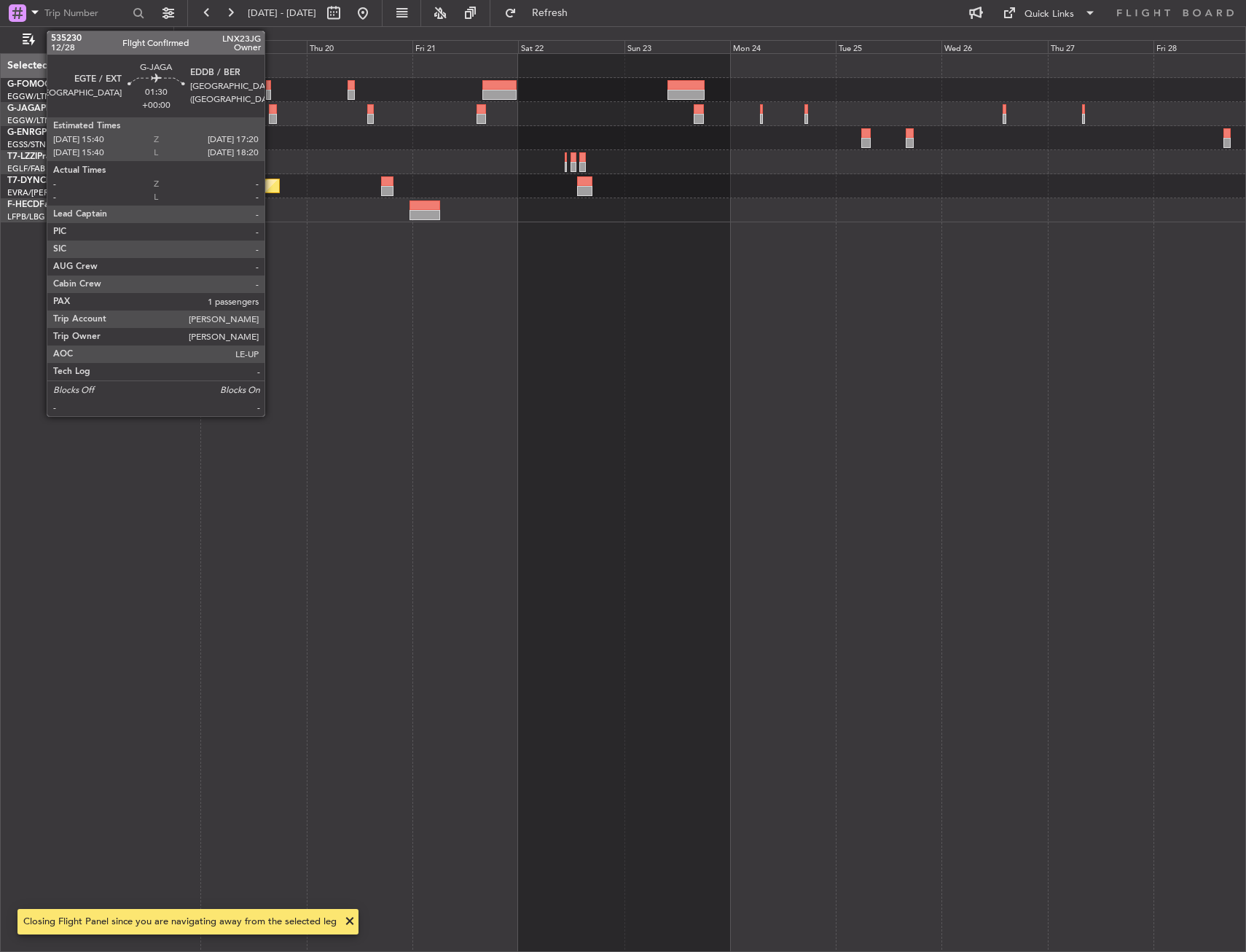
click at [271, 110] on div at bounding box center [272, 109] width 8 height 10
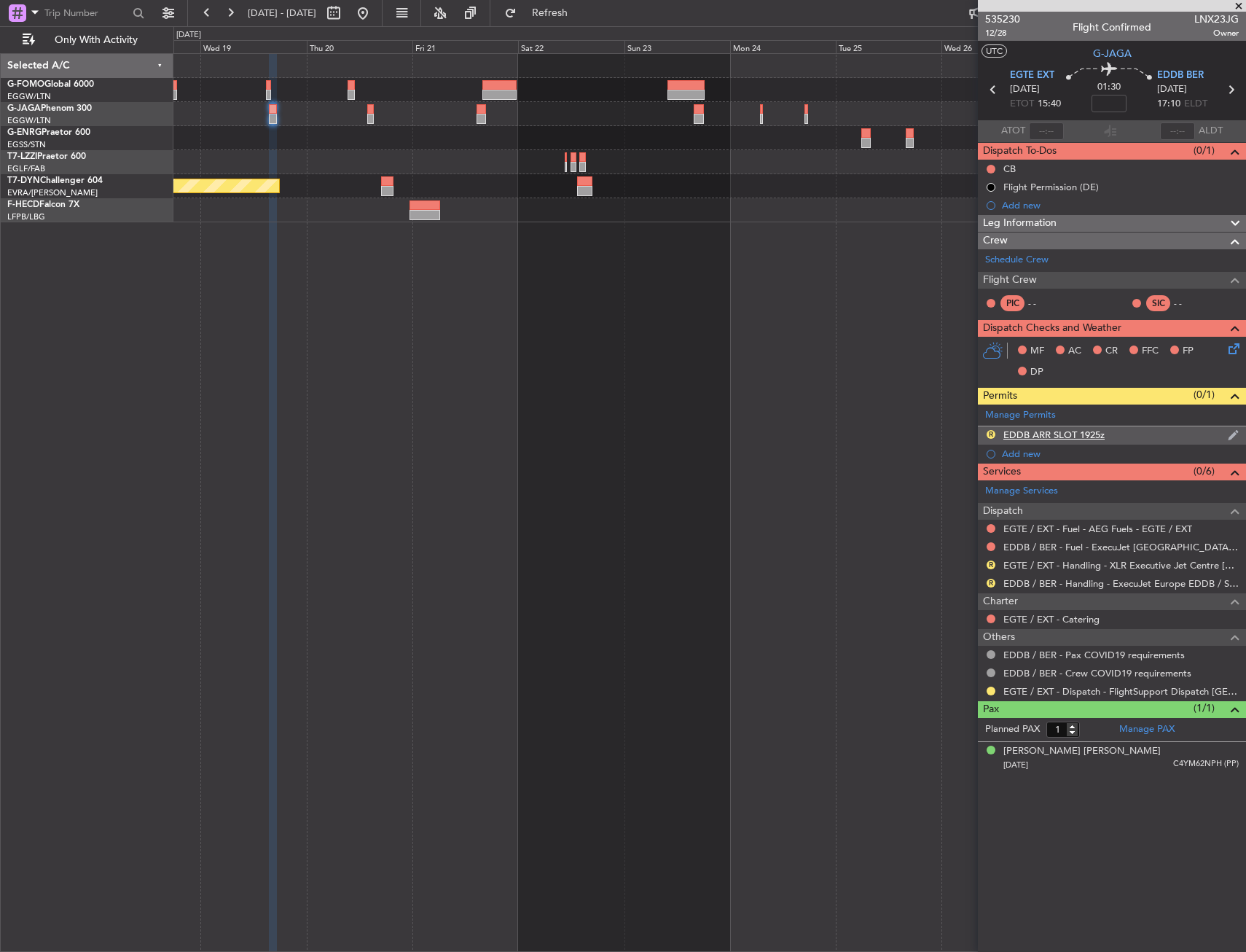
click at [1161, 443] on div "R EDDB ARR SLOT 1925z" at bounding box center [1111, 435] width 268 height 18
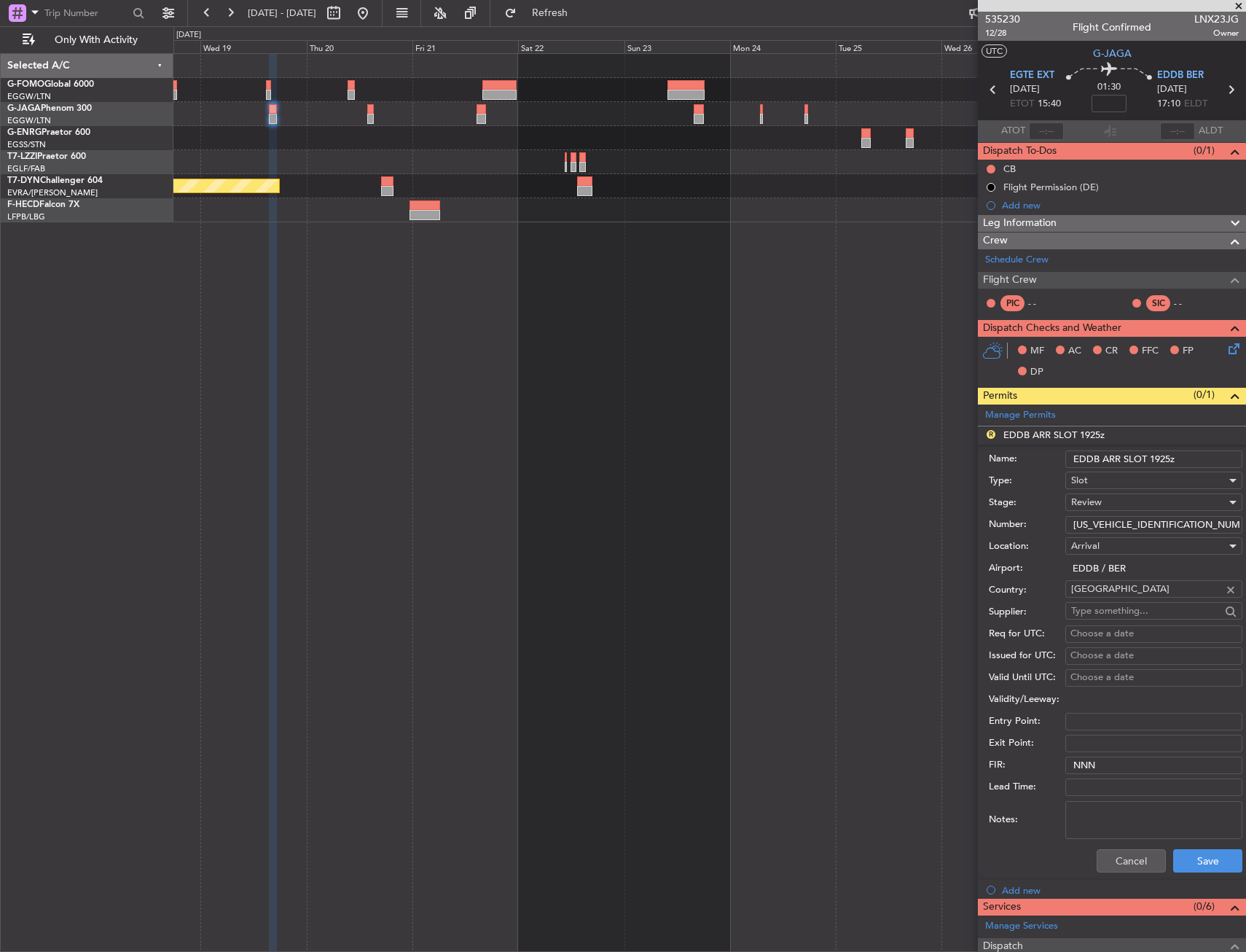
click at [1162, 462] on input "EDDB ARR SLOT 1925z" at bounding box center [1153, 458] width 177 height 17
type input "EDDB ARR SLOT 1710z"
click at [1148, 501] on div "Review" at bounding box center [1148, 502] width 155 height 22
click at [1133, 596] on span "Requested" at bounding box center [1148, 597] width 153 height 22
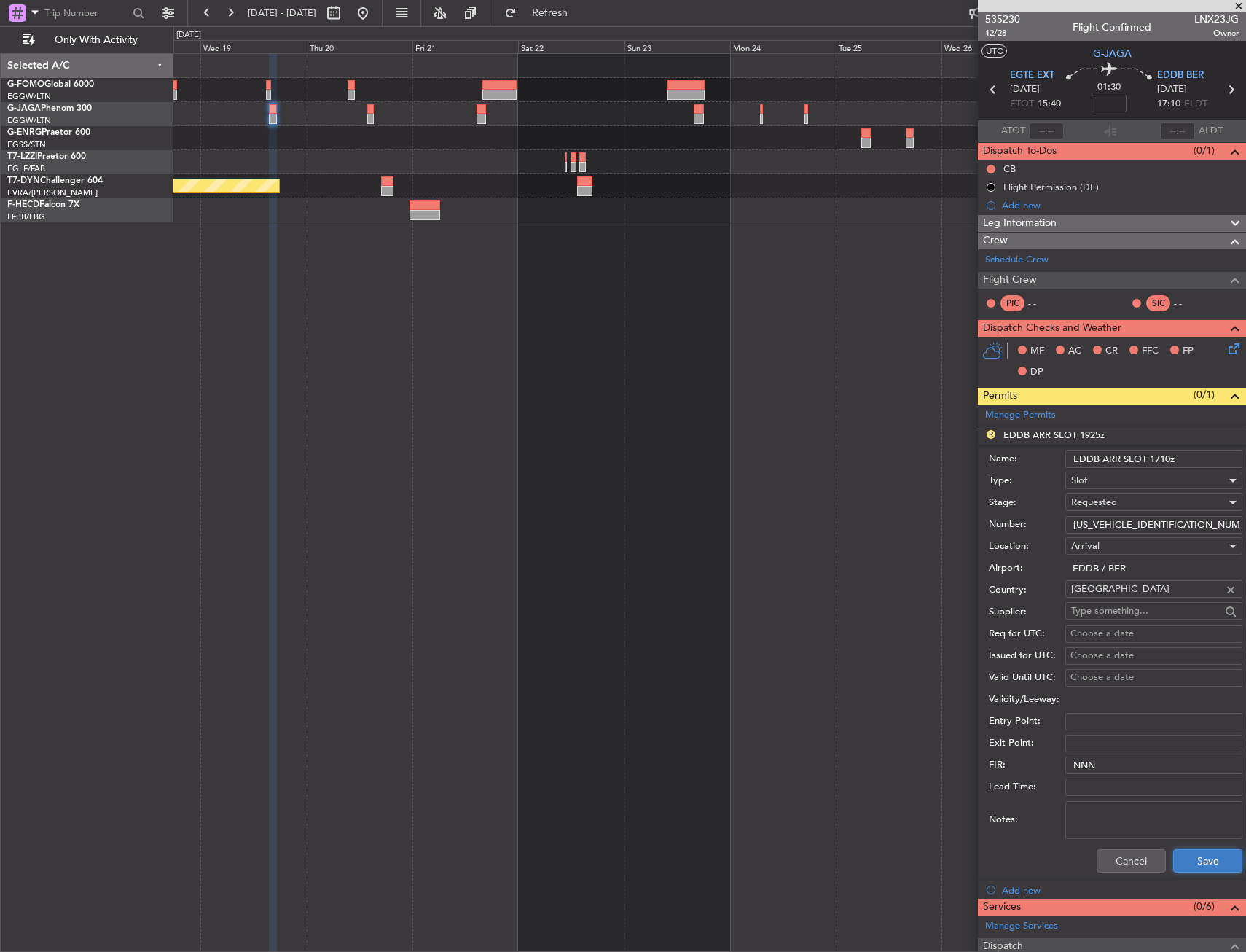
click at [1197, 859] on button "Save" at bounding box center [1208, 860] width 70 height 23
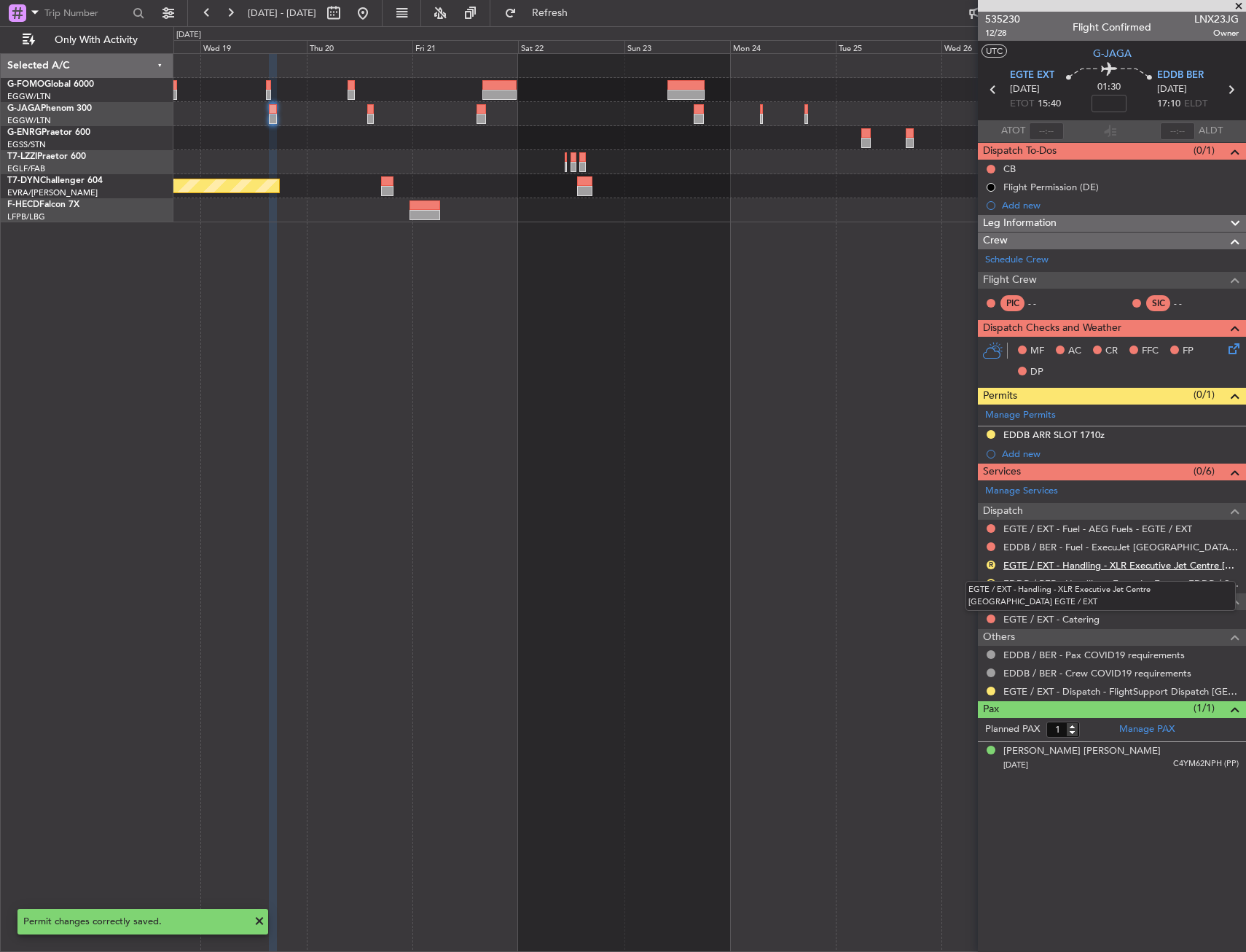
click at [1054, 568] on link "EGTE / EXT - Handling - XLR Executive Jet Centre [GEOGRAPHIC_DATA] EGTE / EXT" at bounding box center [1120, 565] width 235 height 13
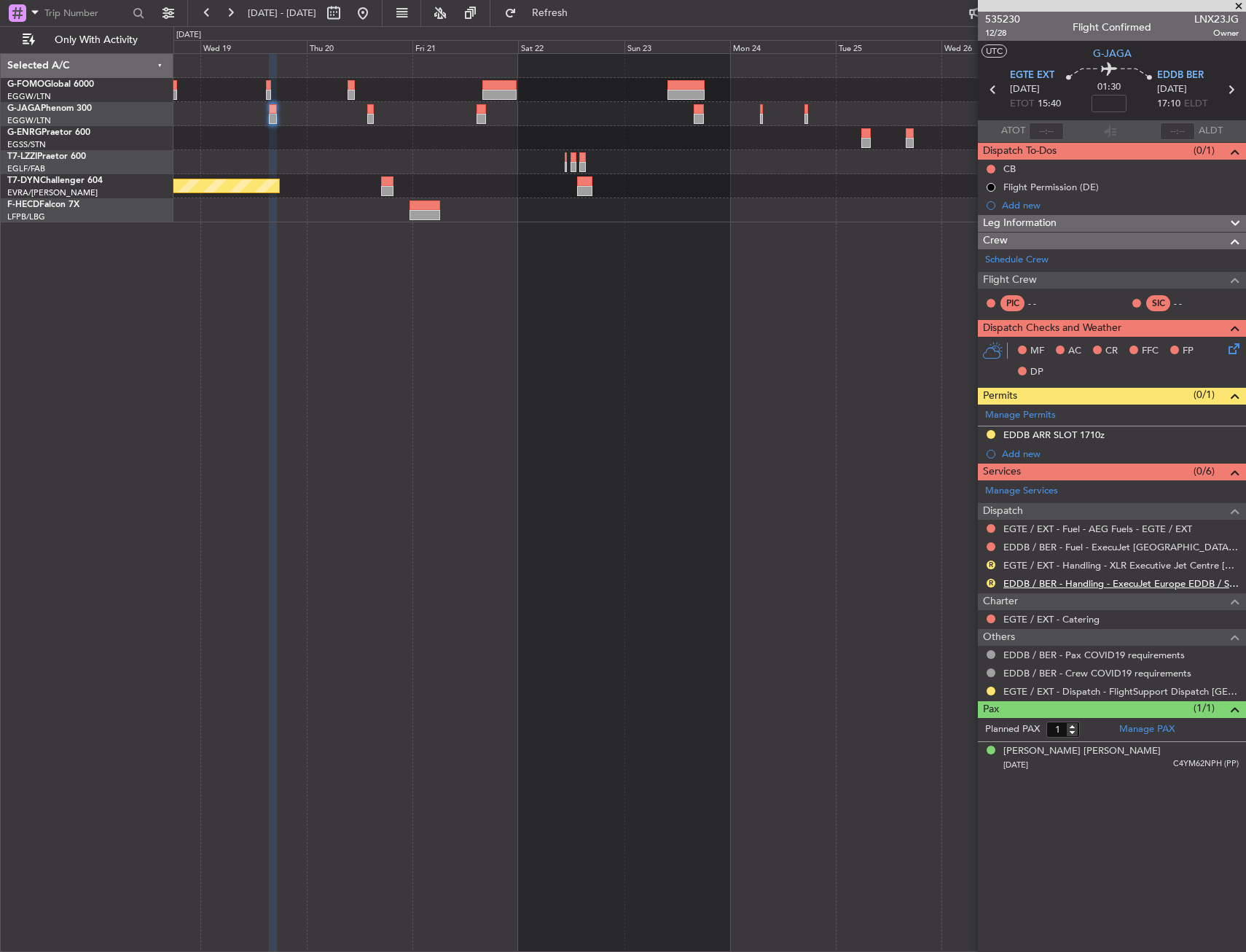
click at [1164, 583] on link "EDDB / BER - Handling - ExecuJet Europe EDDB / SXF" at bounding box center [1120, 584] width 235 height 13
drag, startPoint x: 989, startPoint y: 564, endPoint x: 979, endPoint y: 598, distance: 35.4
click at [989, 564] on button "R" at bounding box center [991, 565] width 9 height 9
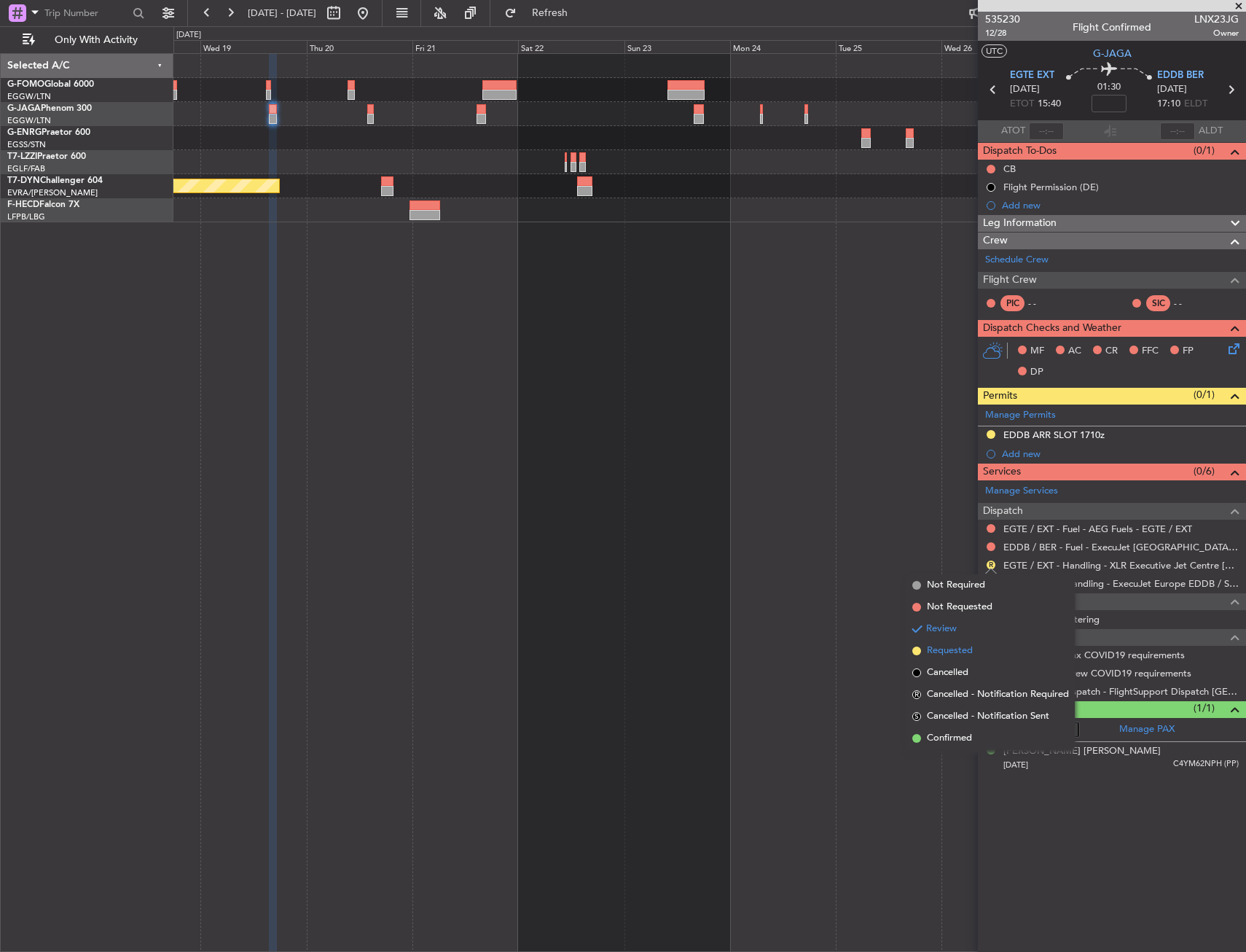
click at [948, 645] on span "Requested" at bounding box center [950, 651] width 46 height 15
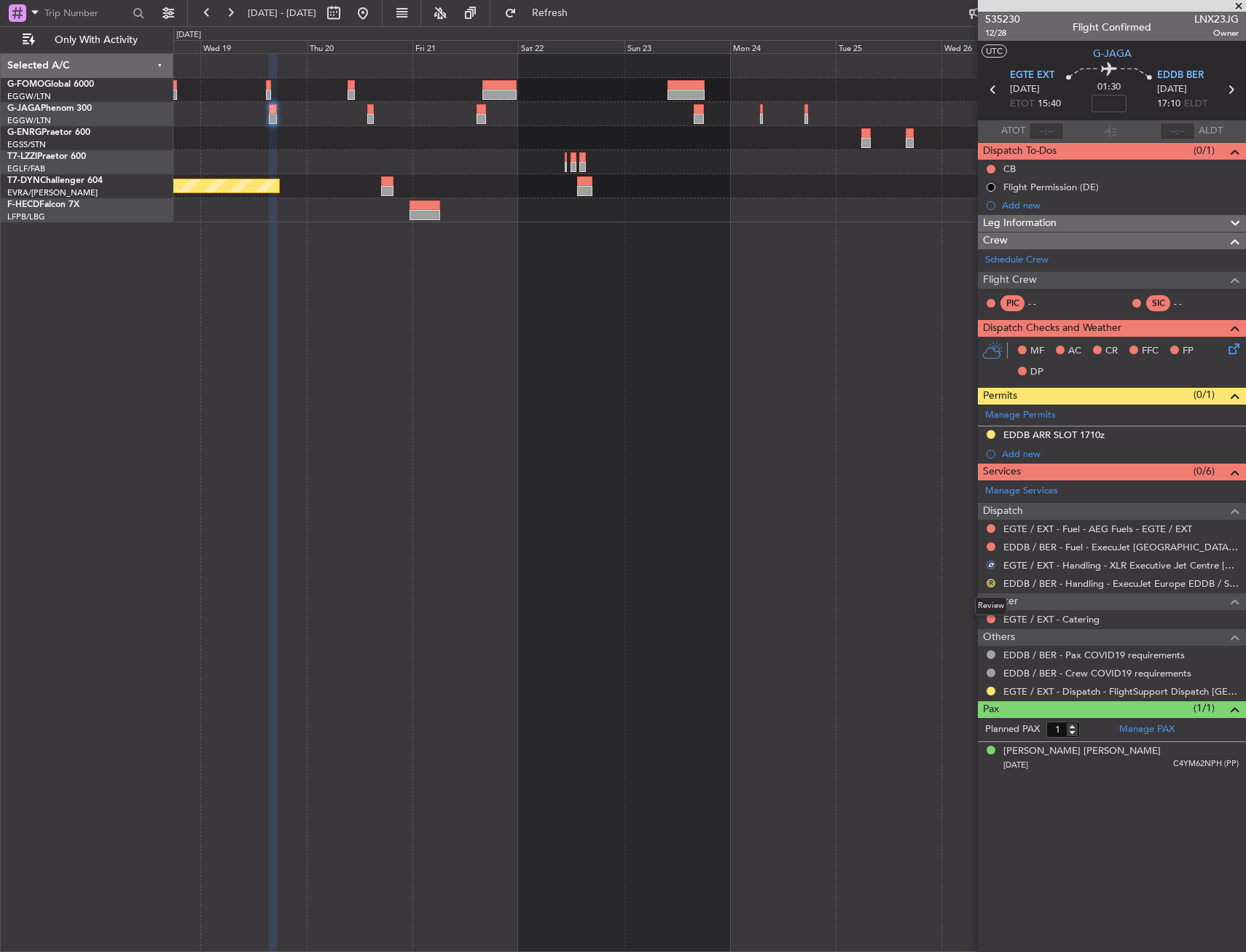
click at [991, 580] on button "R" at bounding box center [991, 583] width 9 height 9
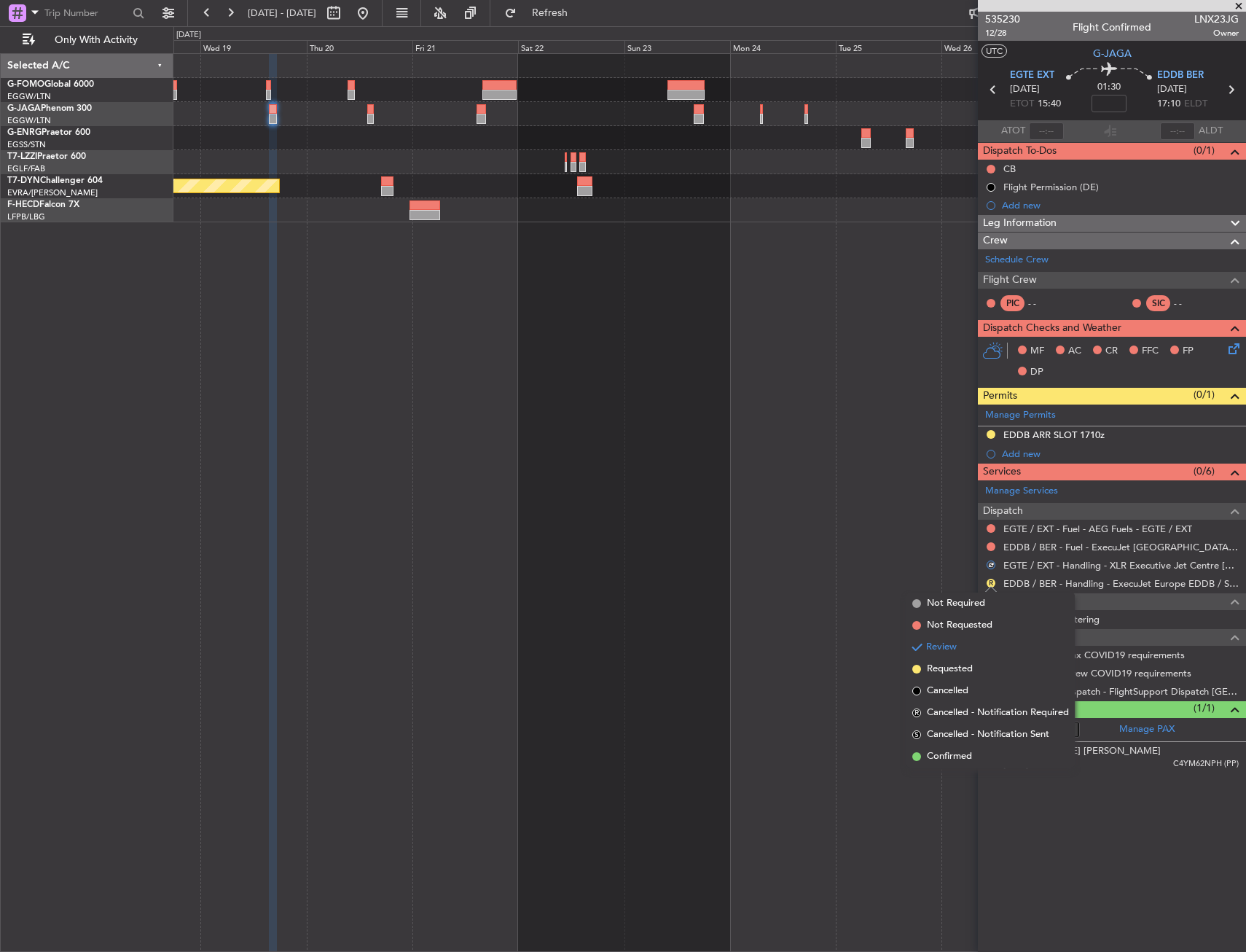
click at [951, 666] on span "Requested" at bounding box center [950, 669] width 46 height 15
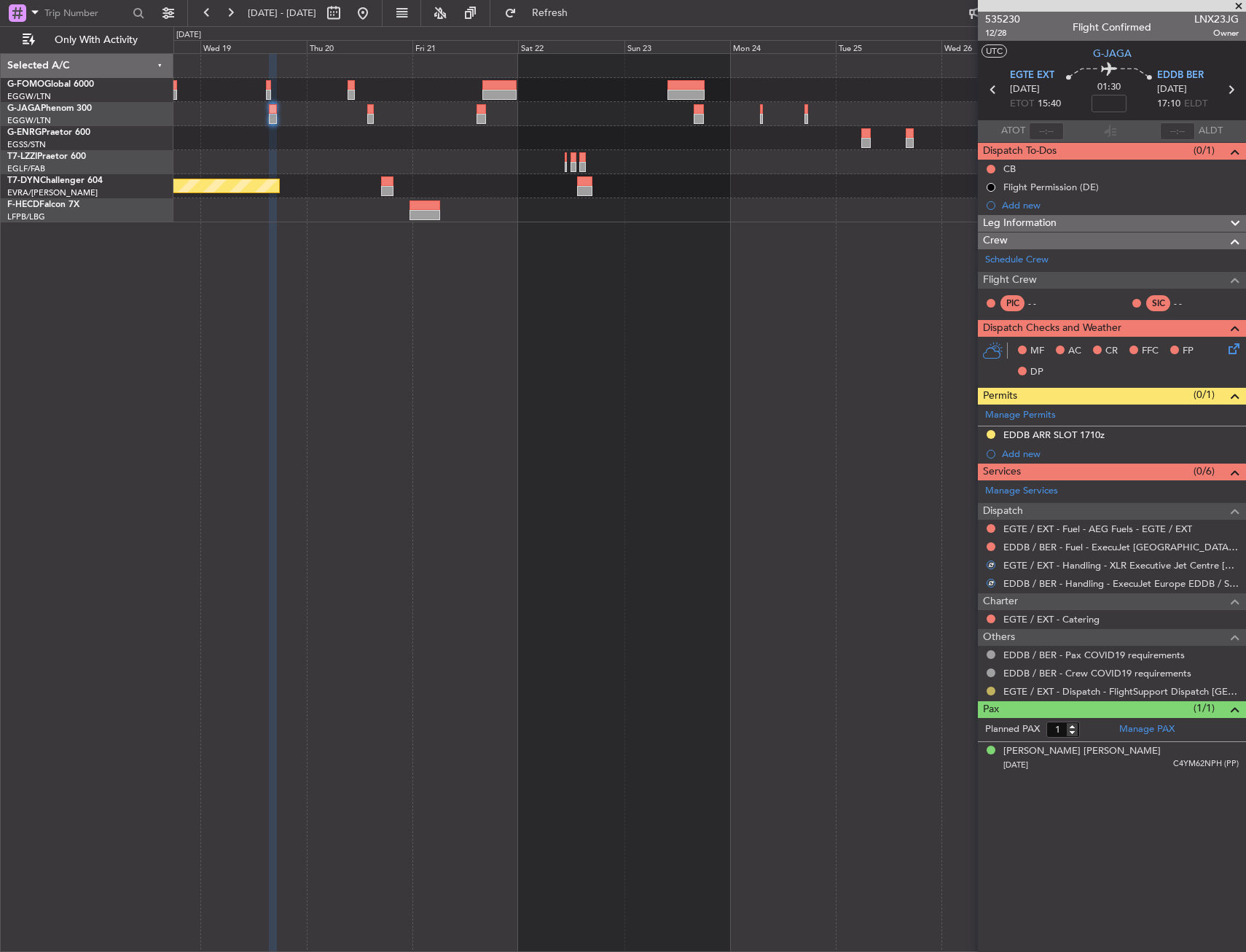
click at [990, 692] on button at bounding box center [991, 691] width 9 height 9
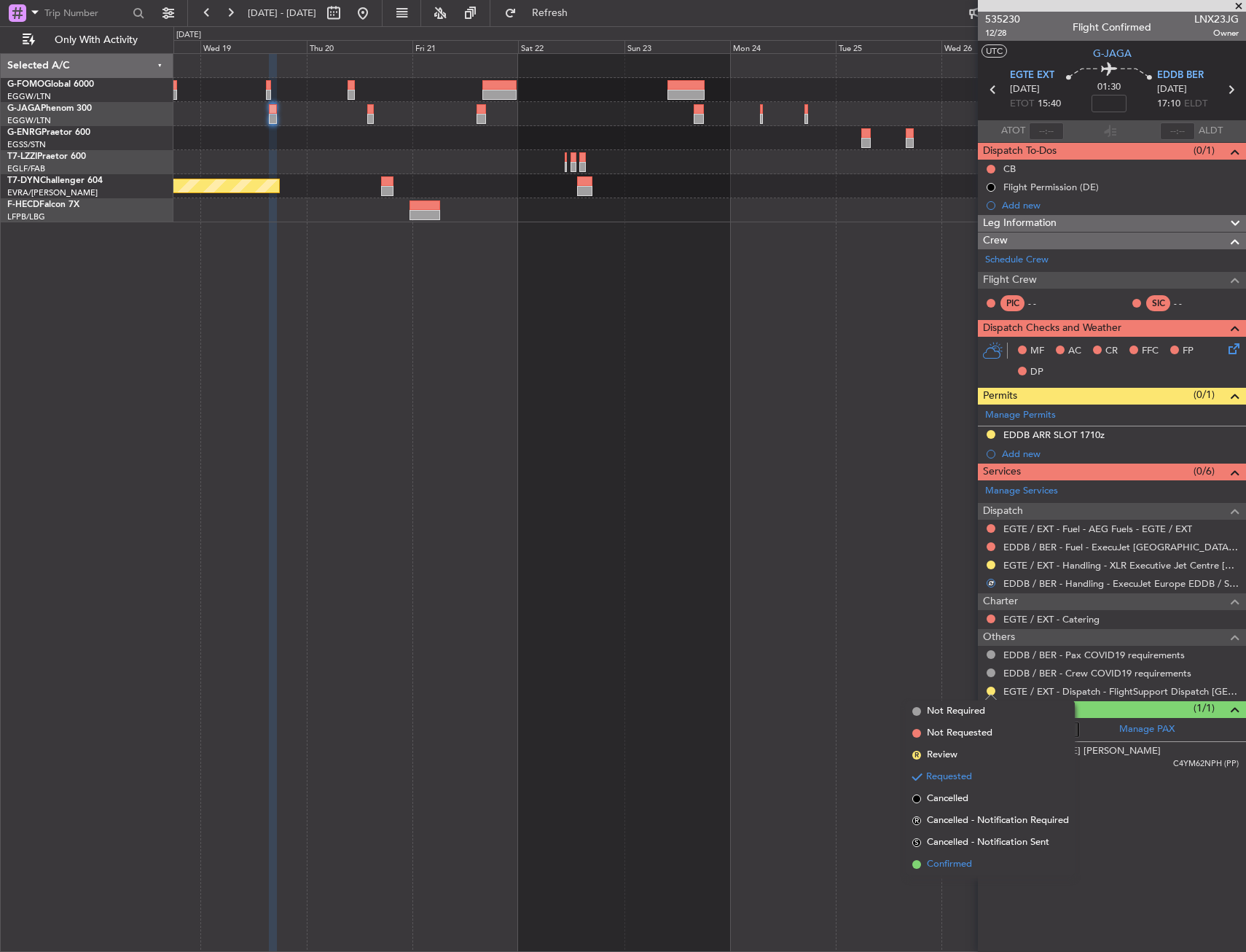
click at [944, 859] on span "Confirmed" at bounding box center [949, 864] width 45 height 15
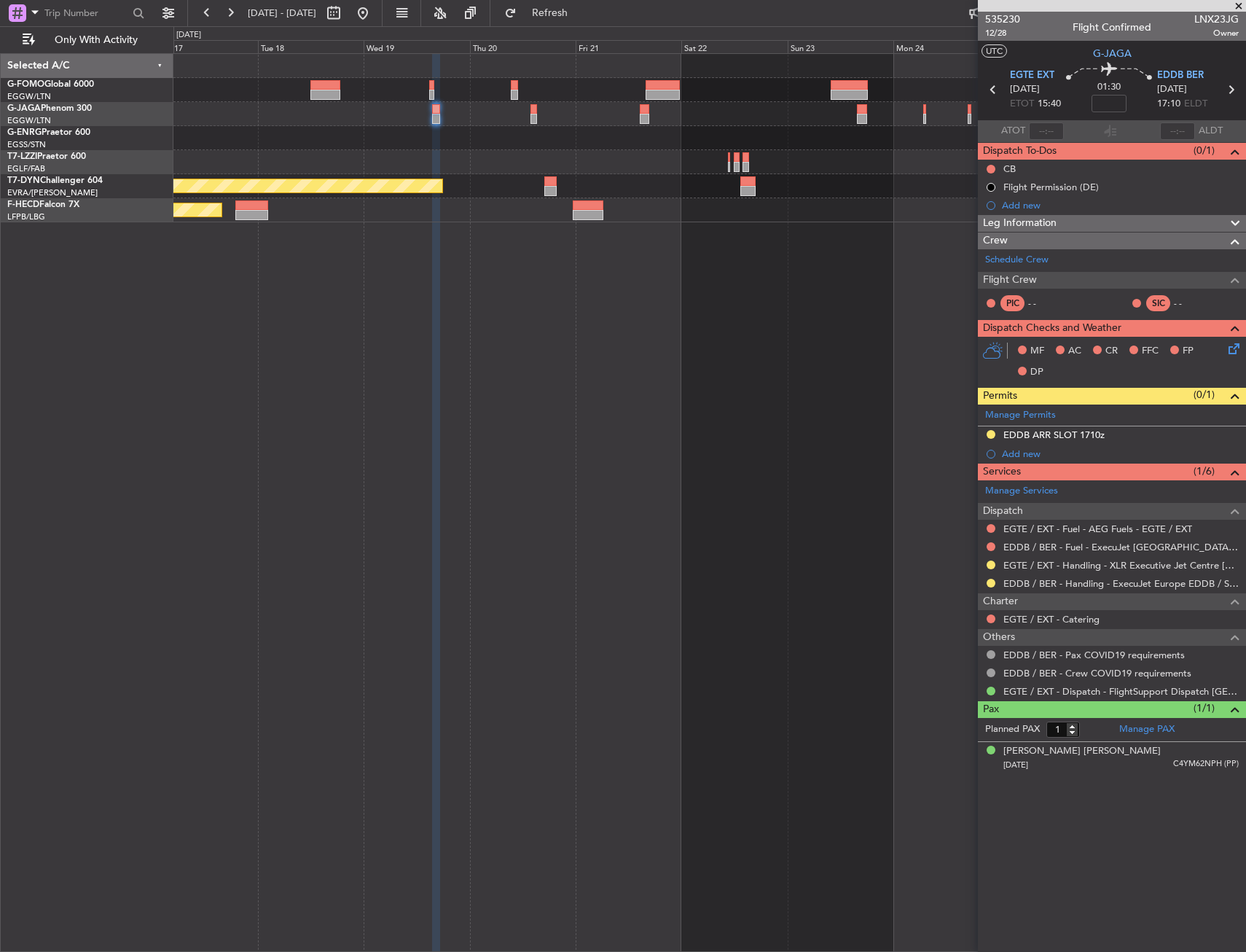
click at [750, 381] on div "Planned Maint Riga (Riga Intl) Planned Maint [GEOGRAPHIC_DATA] ([GEOGRAPHIC_DAT…" at bounding box center [709, 502] width 1073 height 899
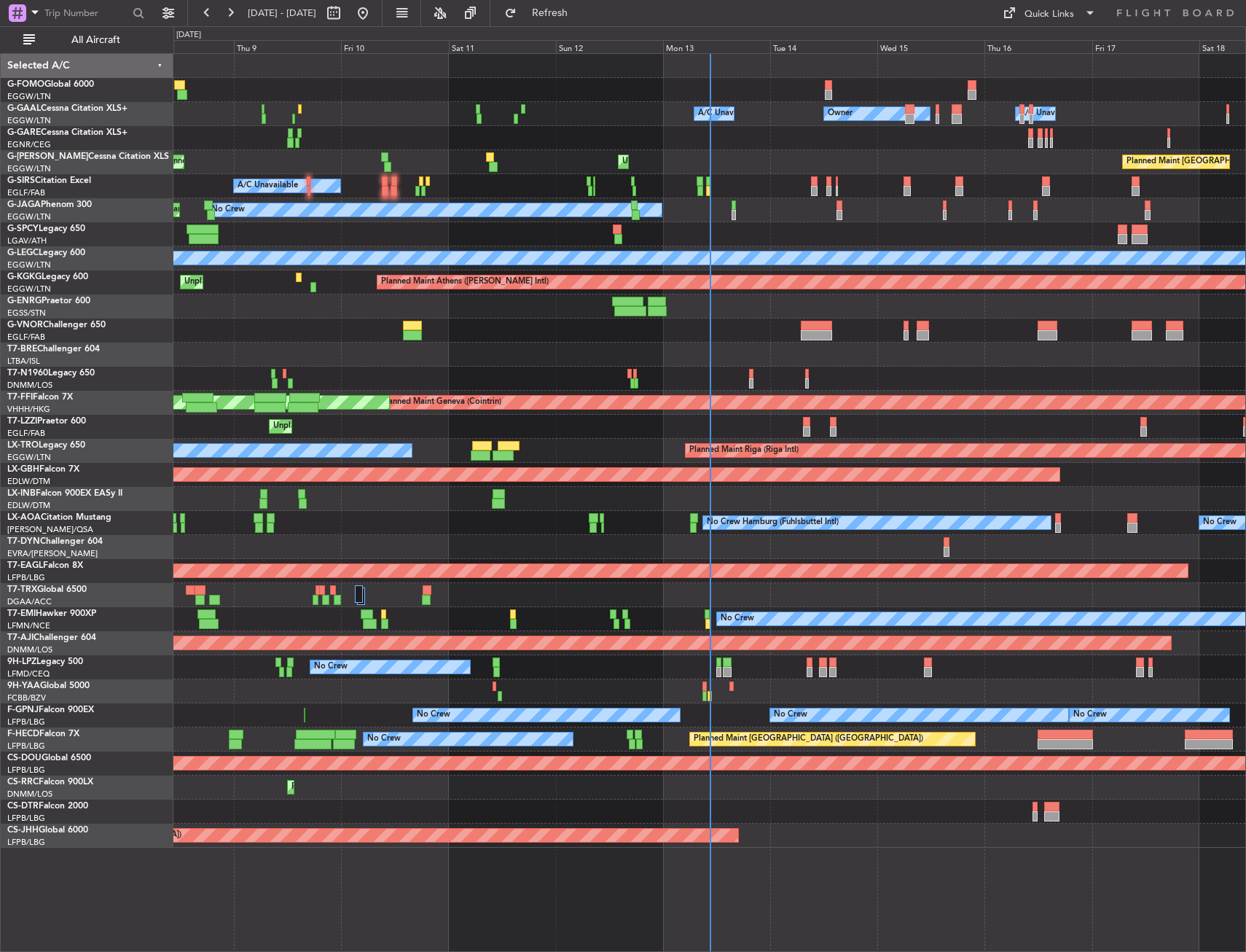
drag, startPoint x: 144, startPoint y: 38, endPoint x: 347, endPoint y: 162, distance: 237.9
click at [144, 38] on span "All Aircraft" at bounding box center [95, 39] width 115 height 10
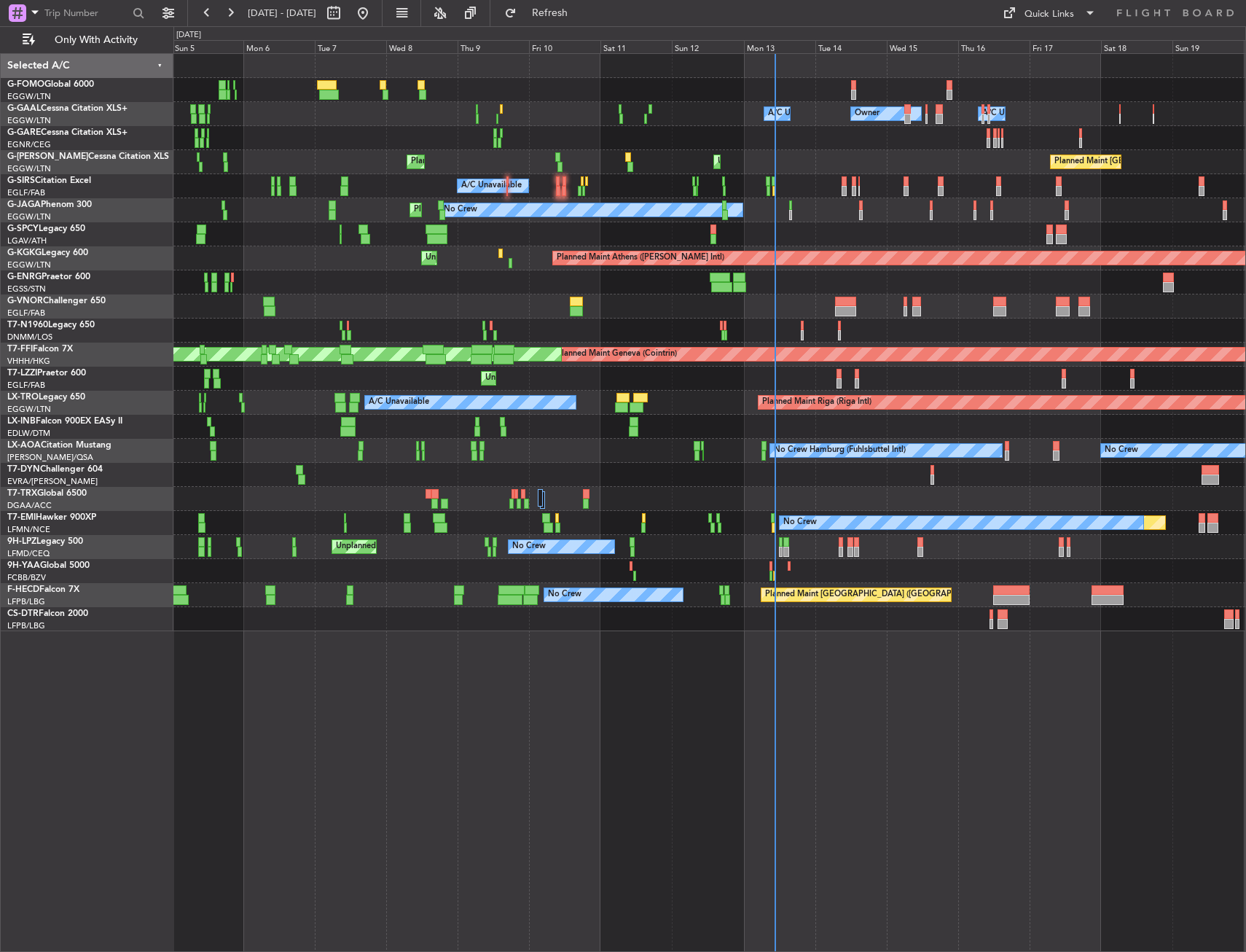
click at [193, 209] on div "Owner Owner A/C Unavailable A/C Unavailable AOG Maint [GEOGRAPHIC_DATA] Planned…" at bounding box center [709, 343] width 1072 height 577
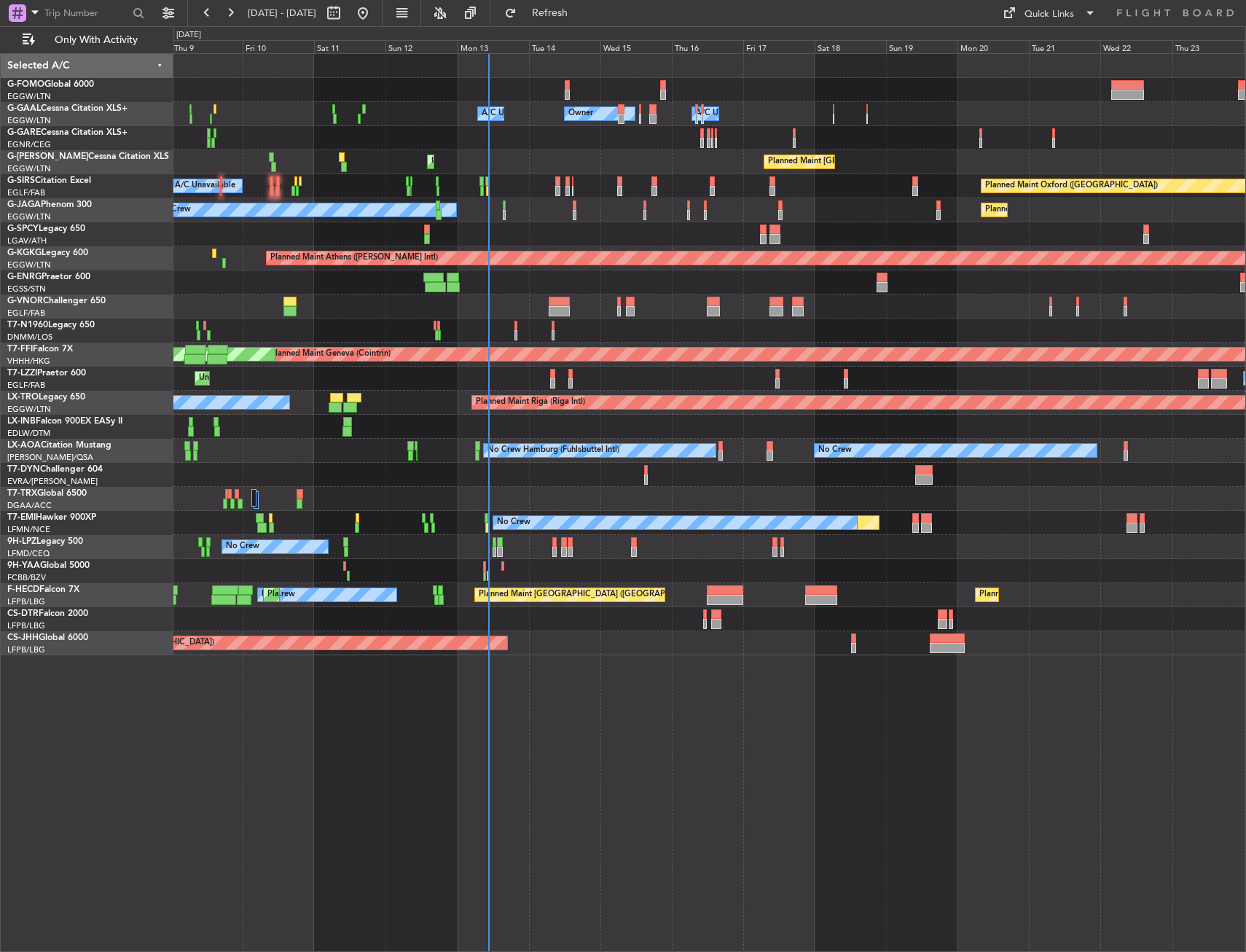
click at [607, 423] on div at bounding box center [709, 427] width 1072 height 24
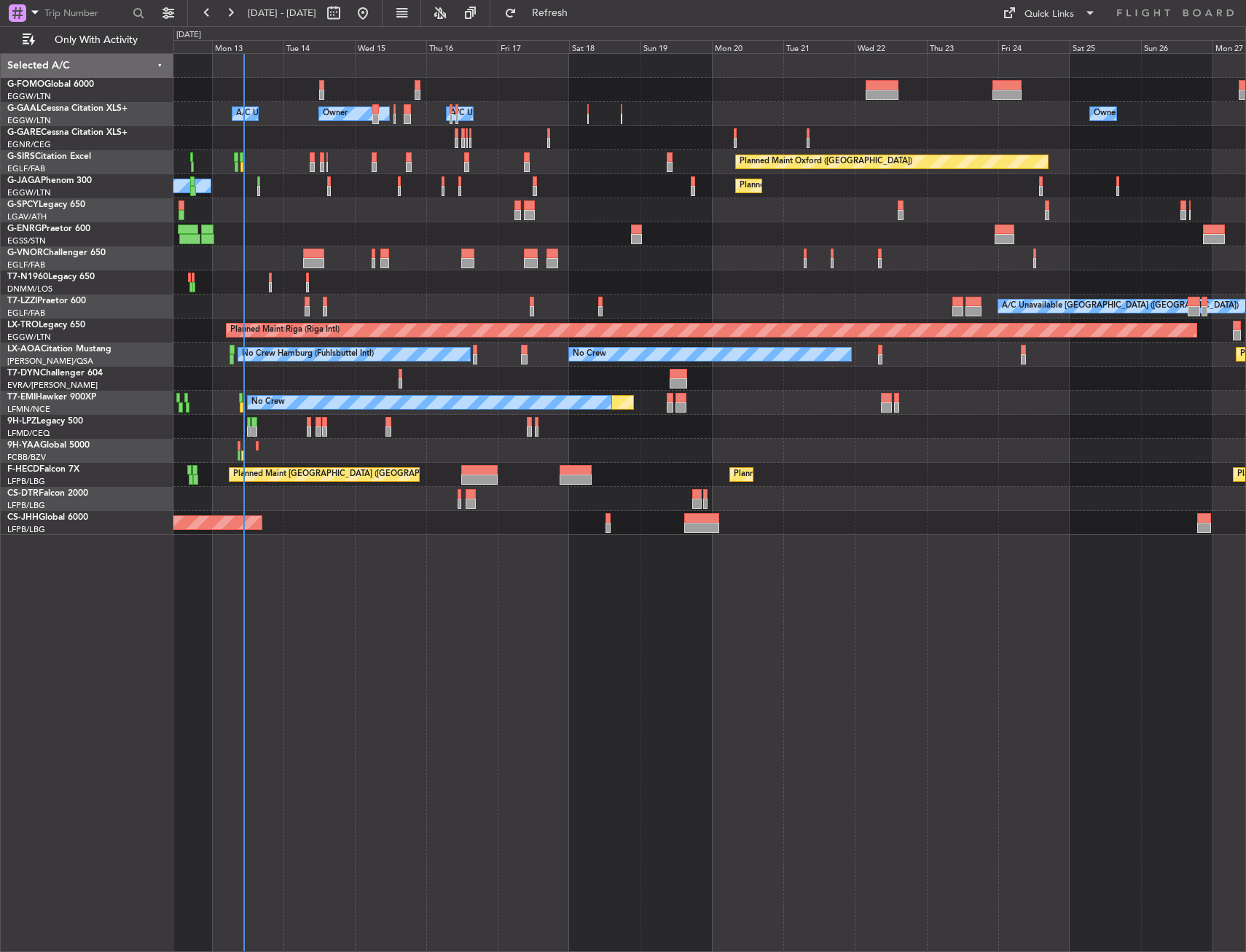
click at [948, 491] on div at bounding box center [709, 498] width 1072 height 24
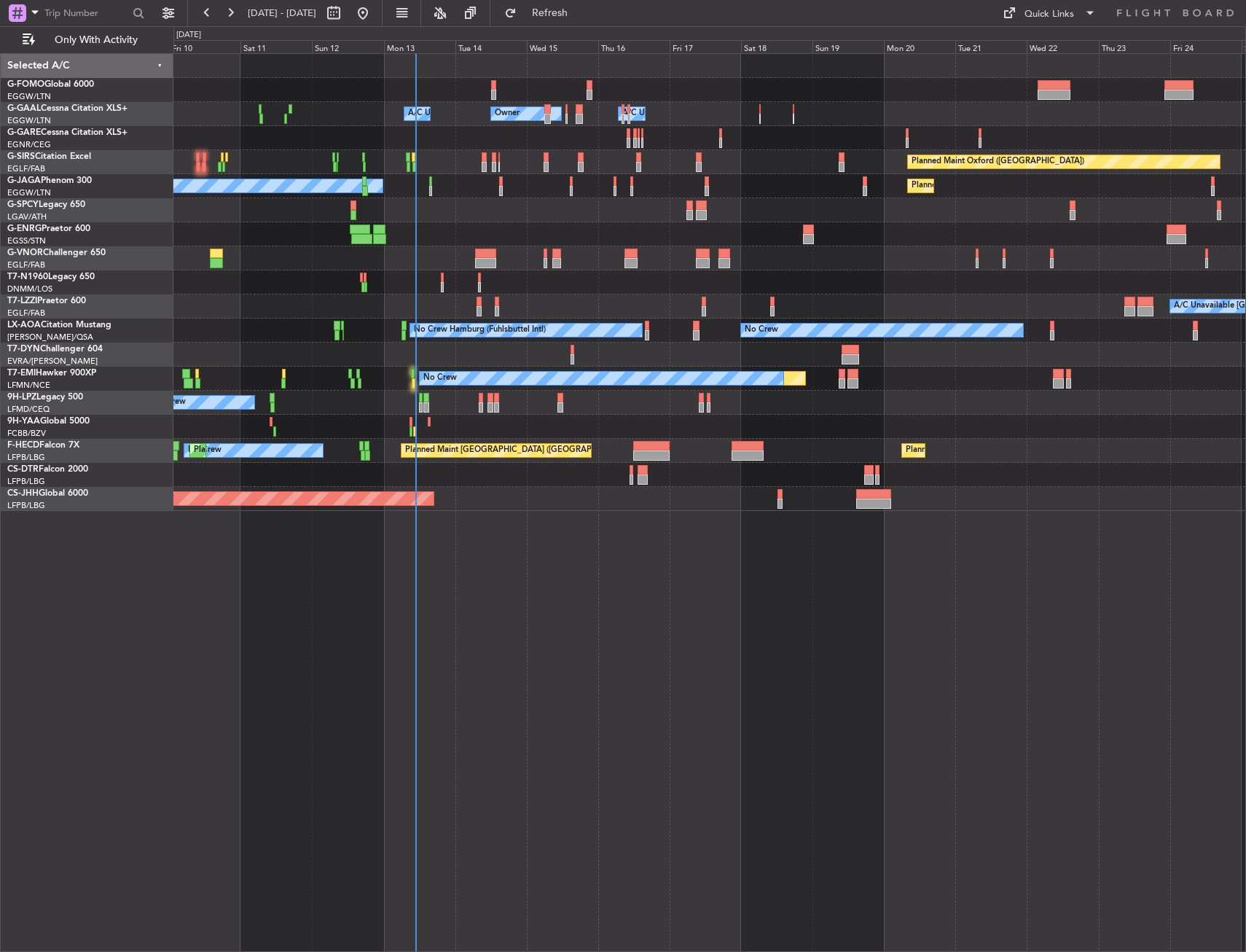
click at [460, 429] on div "Owner A/C Unavailable Owner A/C Unavailable Owner Planned Maint Oxford (Kidling…" at bounding box center [709, 282] width 1072 height 457
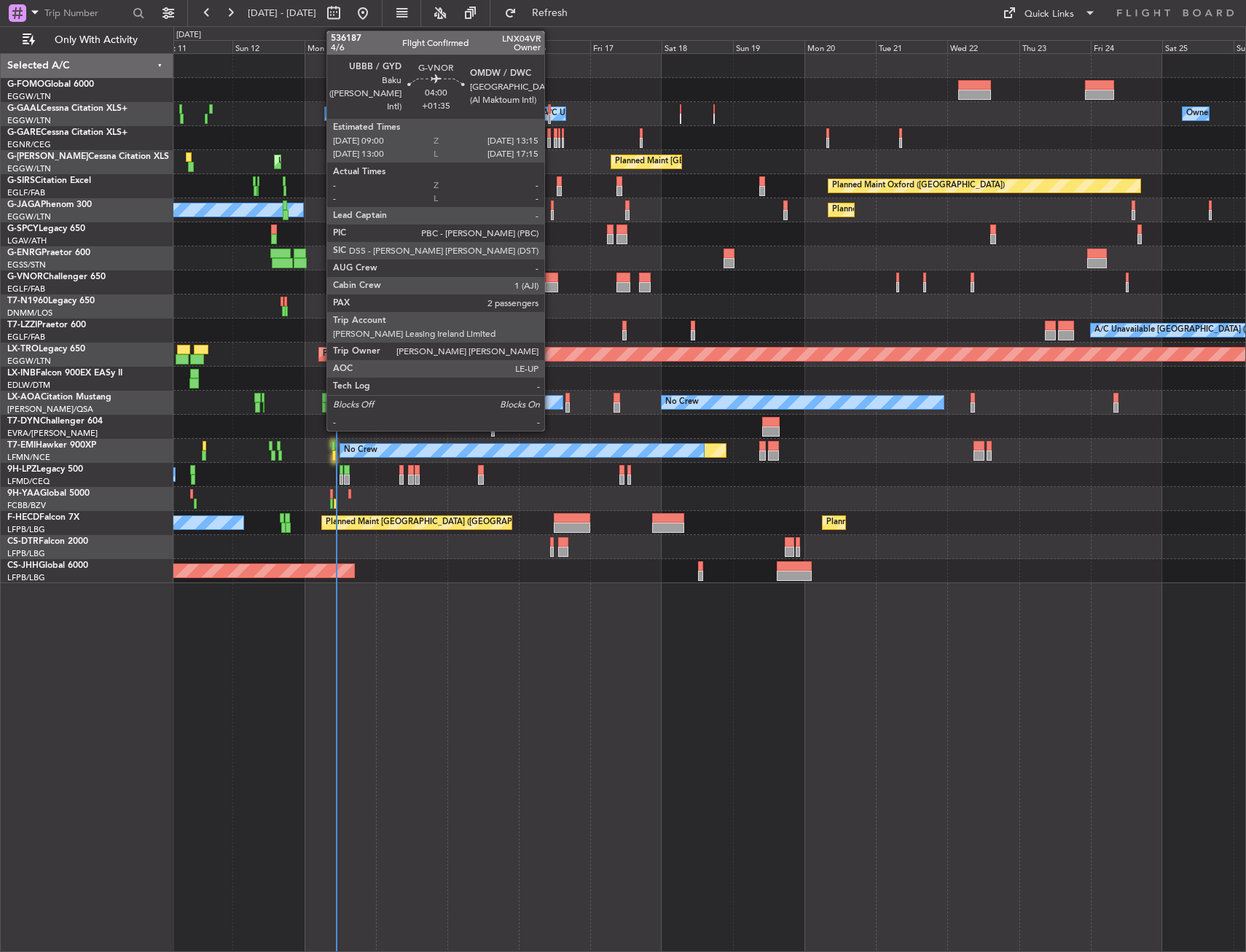
click at [551, 272] on div at bounding box center [552, 277] width 13 height 10
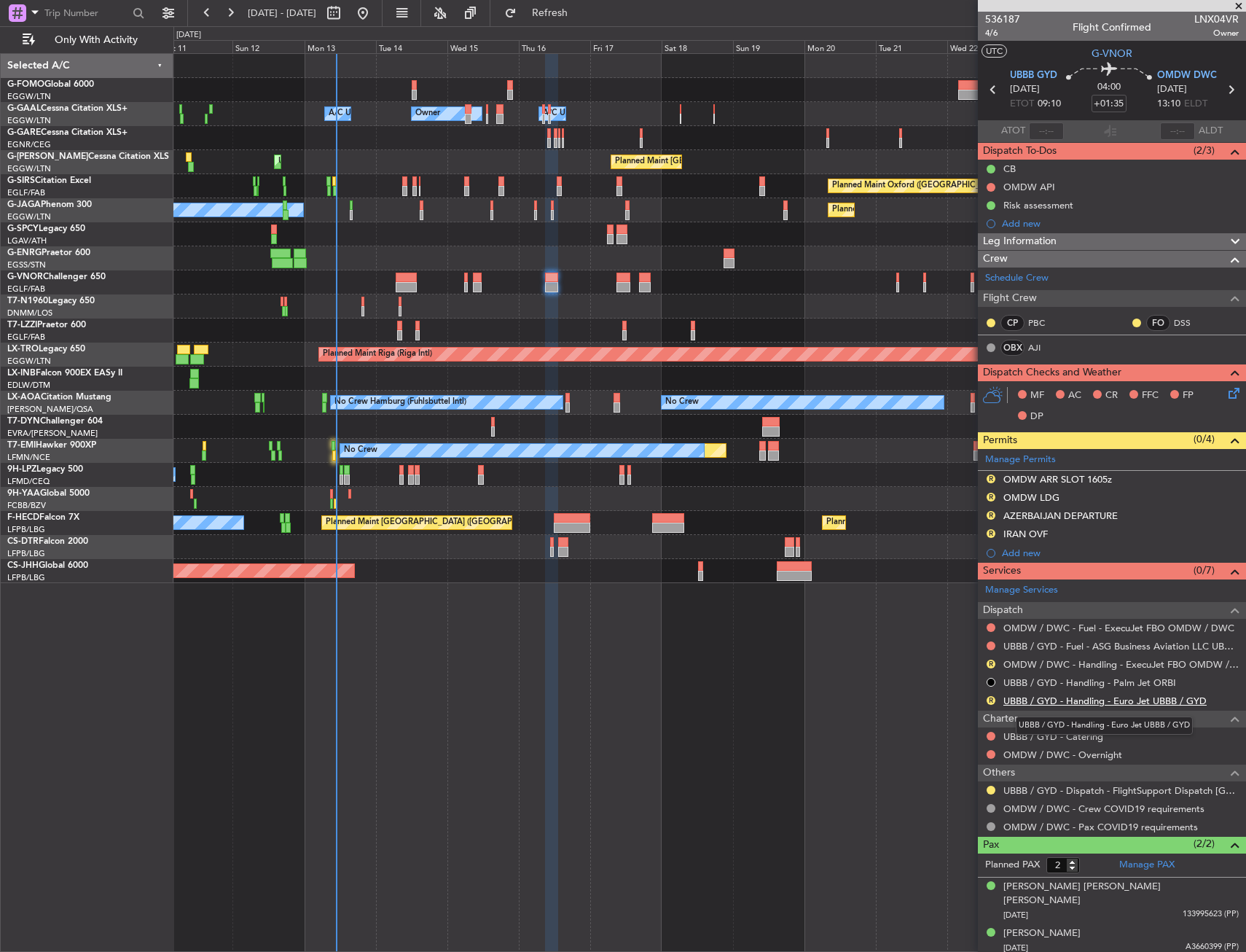
click at [1045, 699] on link "UBBB / GYD - Handling - Euro Jet UBBB / GYD" at bounding box center [1105, 701] width 203 height 13
click at [1111, 666] on link "OMDW / DWC - Handling - ExecuJet FBO OMDW / DWC" at bounding box center [1120, 664] width 235 height 13
click at [1055, 475] on div "OMDW ARR SLOT 1605z" at bounding box center [1057, 479] width 108 height 13
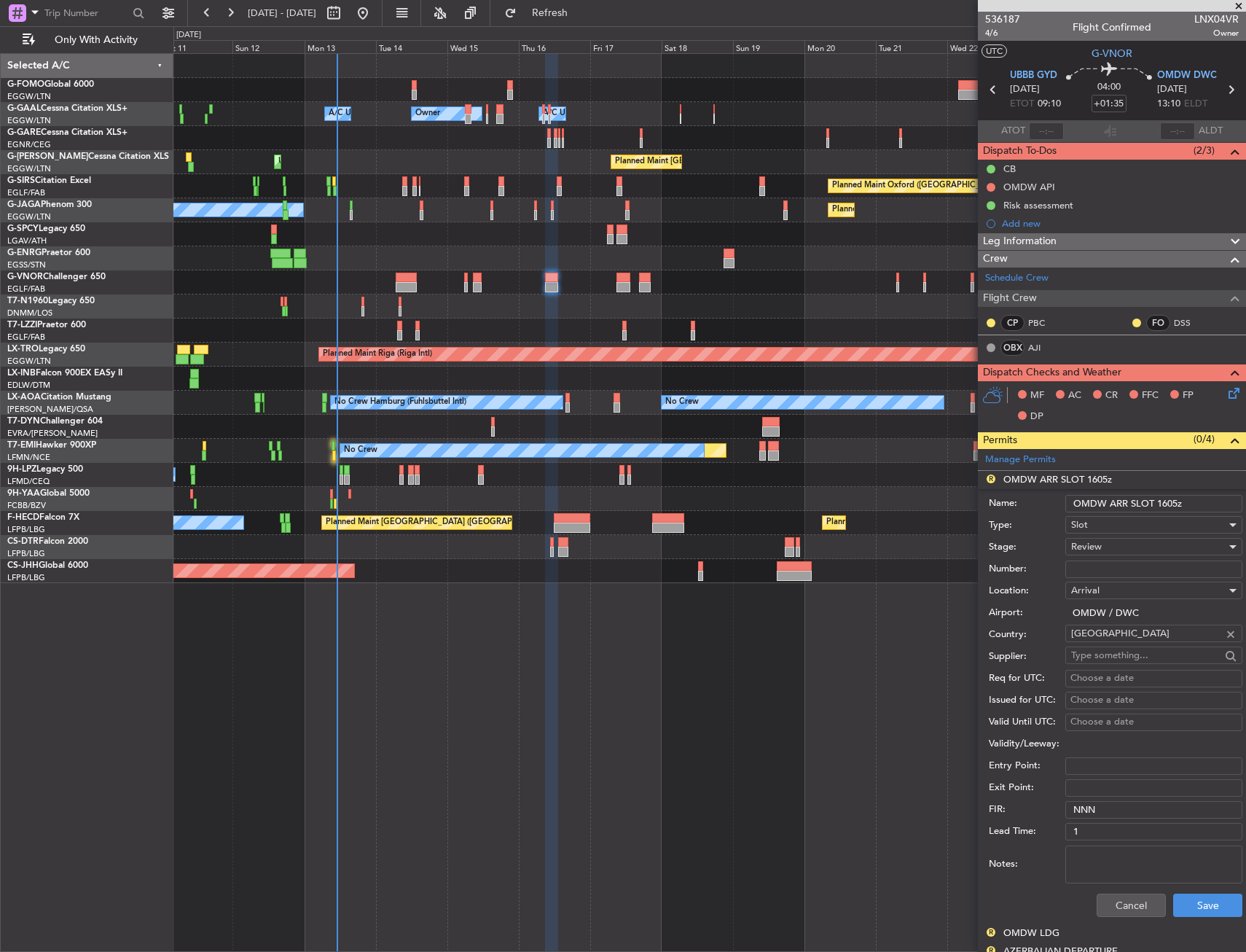
click at [1164, 506] on input "OMDW ARR SLOT 1605z" at bounding box center [1153, 503] width 177 height 17
type input "OMDW ARR SLOT 1310z"
click at [1184, 464] on div "Manage Permits" at bounding box center [1111, 460] width 268 height 22
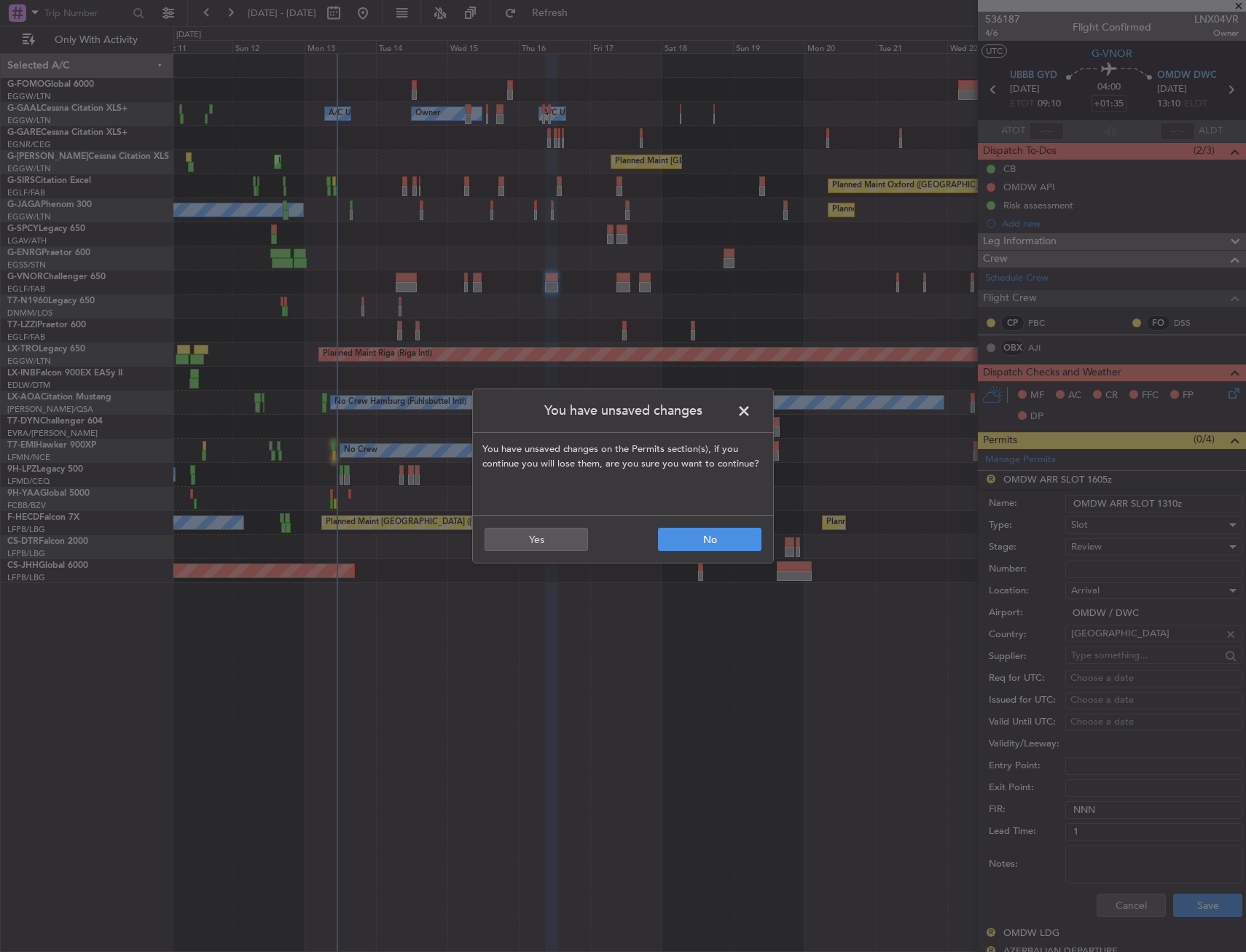
click at [751, 409] on span at bounding box center [751, 415] width 0 height 29
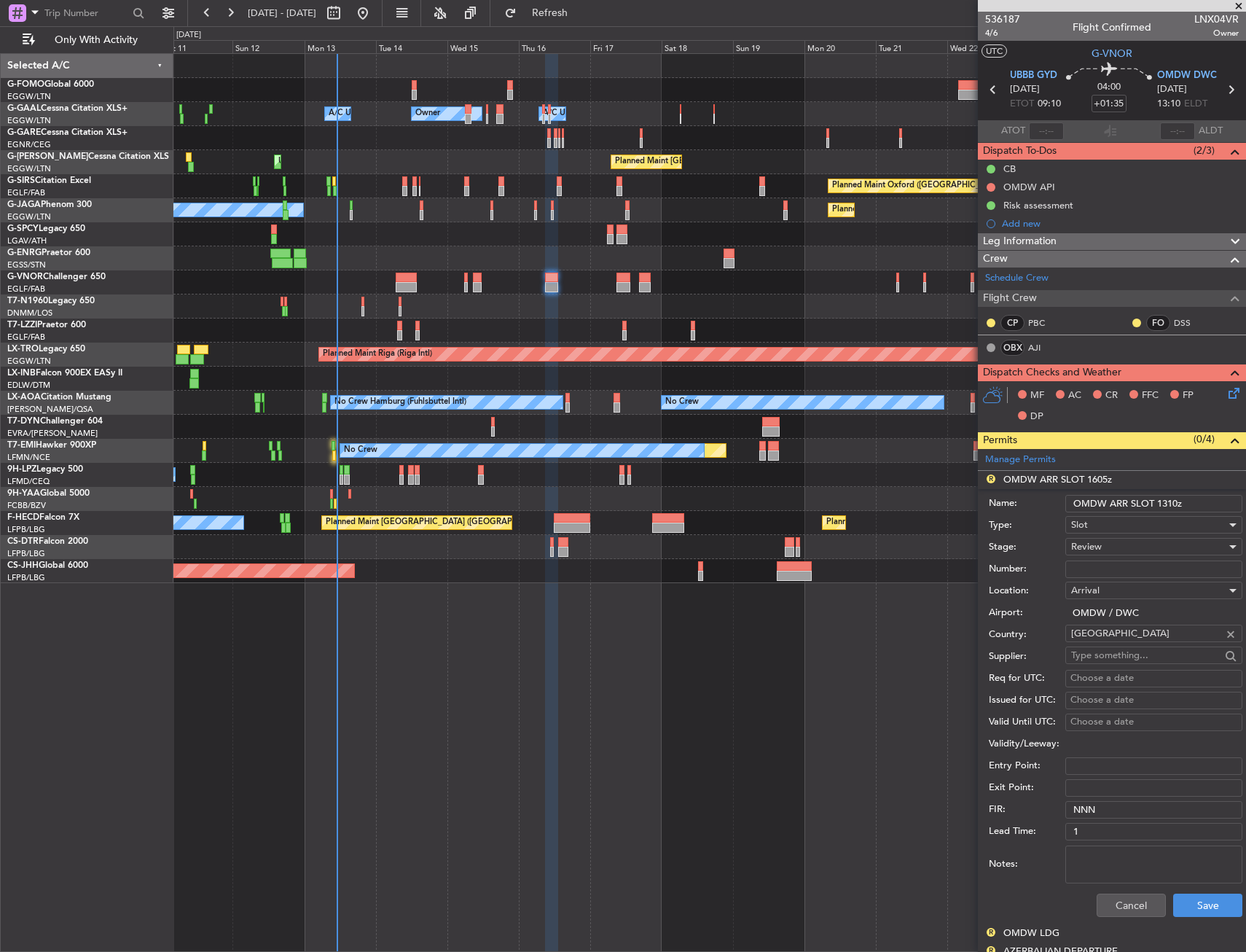
click at [1137, 552] on div "Review" at bounding box center [1148, 547] width 155 height 22
click at [1123, 625] on span "Review" at bounding box center [1148, 620] width 153 height 22
click at [1100, 536] on div "Review" at bounding box center [1148, 547] width 155 height 22
click at [1116, 645] on span "Requested" at bounding box center [1148, 642] width 153 height 22
click at [1209, 908] on button "Save" at bounding box center [1208, 904] width 70 height 23
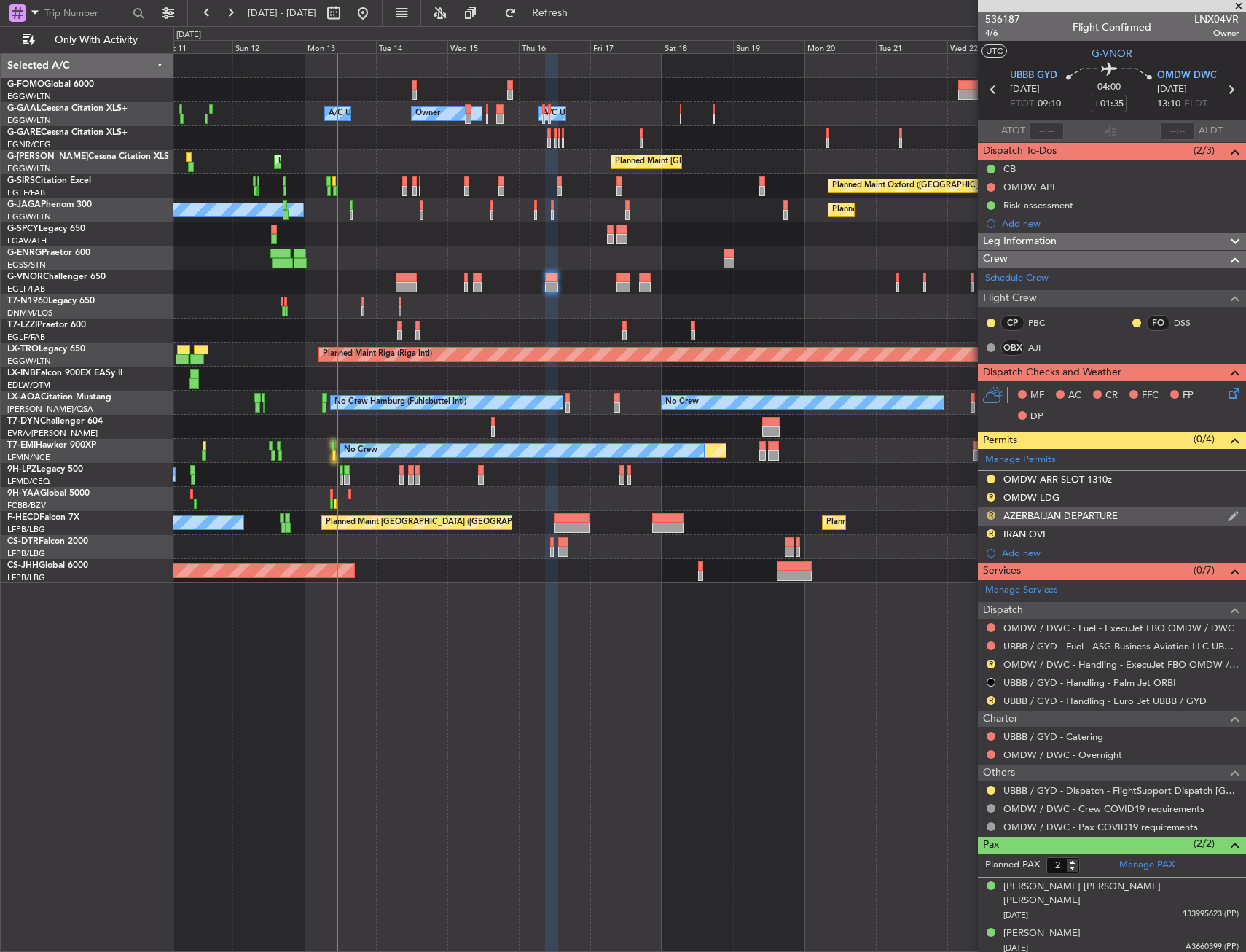
click at [989, 514] on button "R" at bounding box center [991, 515] width 9 height 9
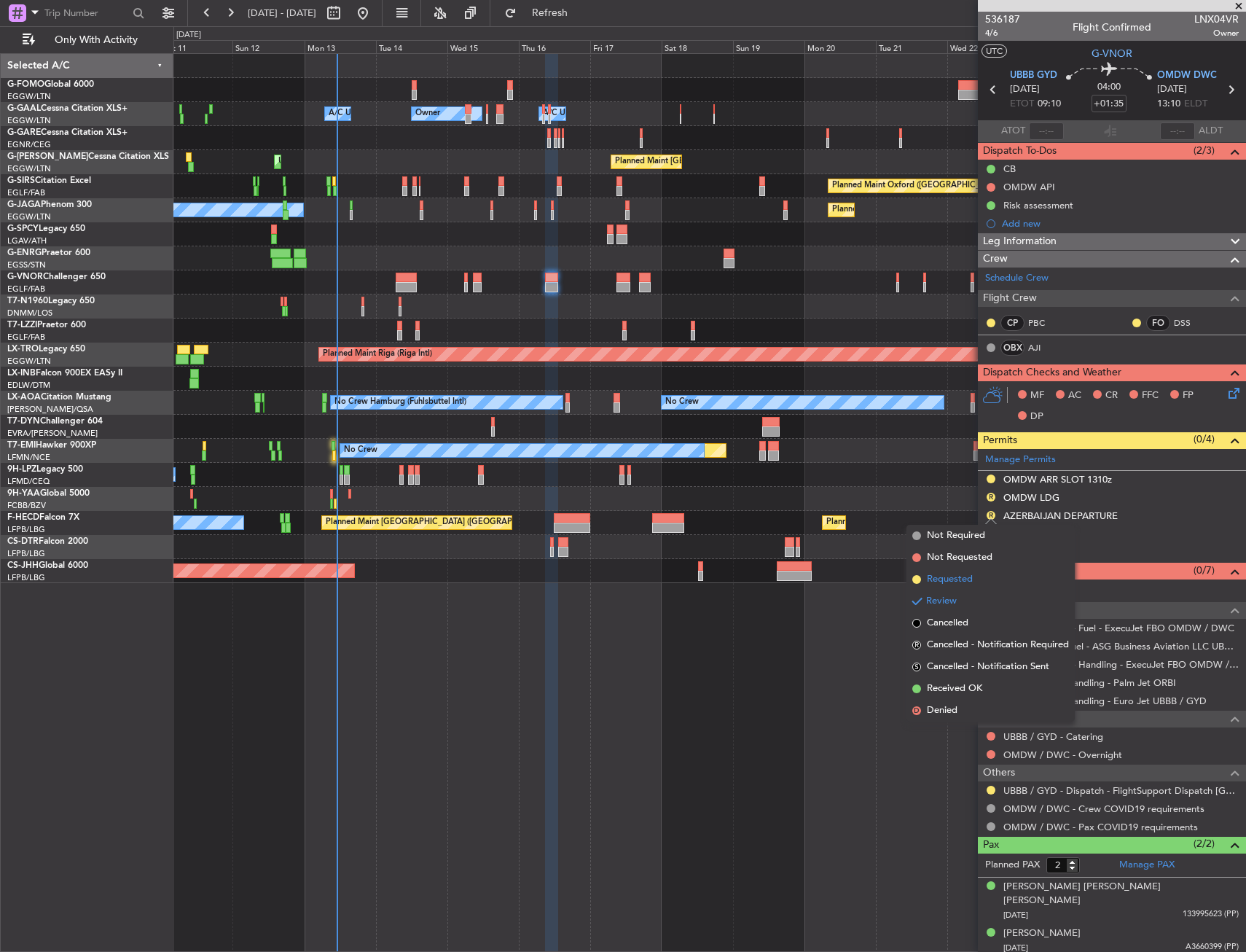
click at [953, 577] on span "Requested" at bounding box center [950, 579] width 46 height 15
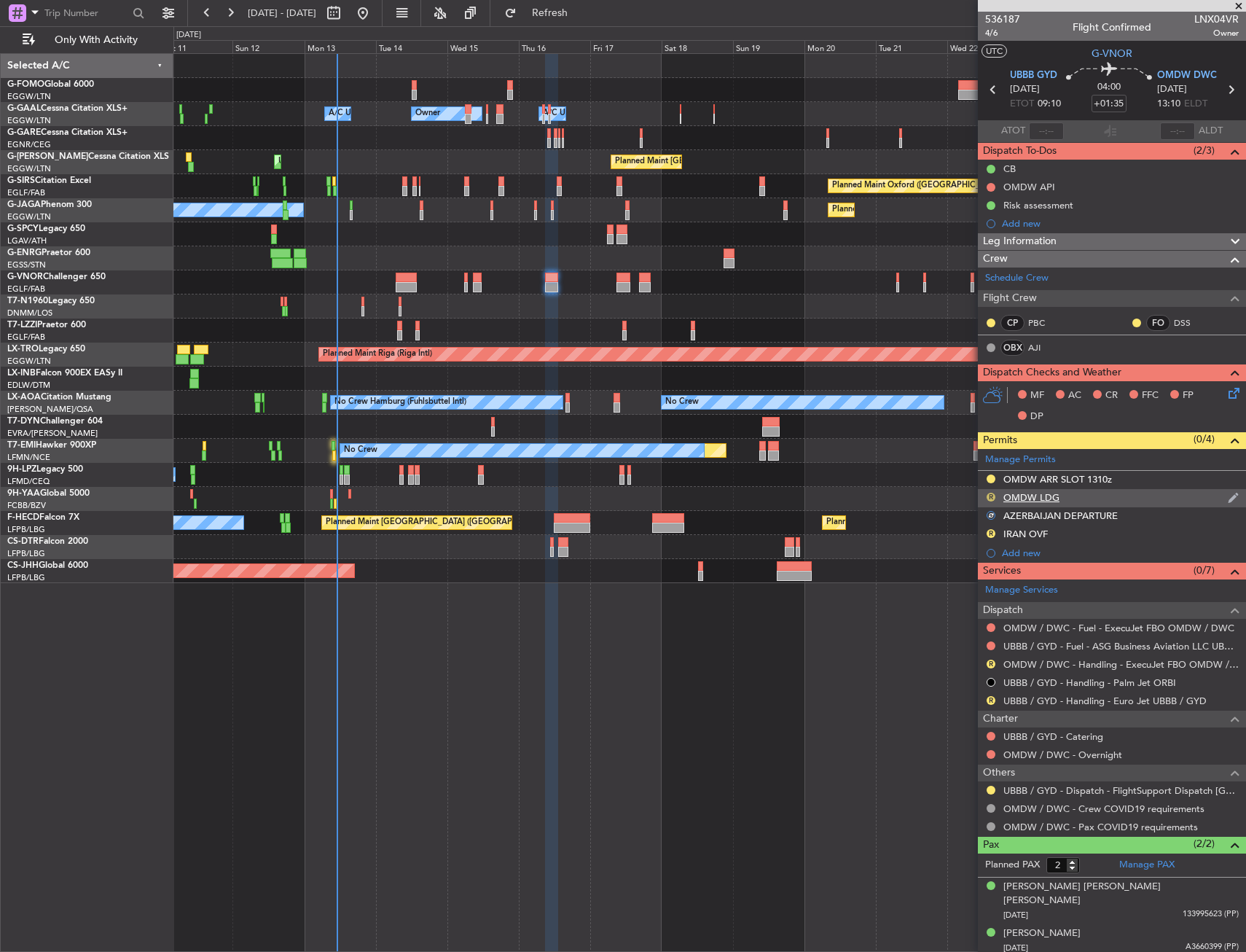
drag, startPoint x: 991, startPoint y: 497, endPoint x: 992, endPoint y: 538, distance: 41.0
click at [991, 497] on button "R" at bounding box center [991, 498] width 9 height 9
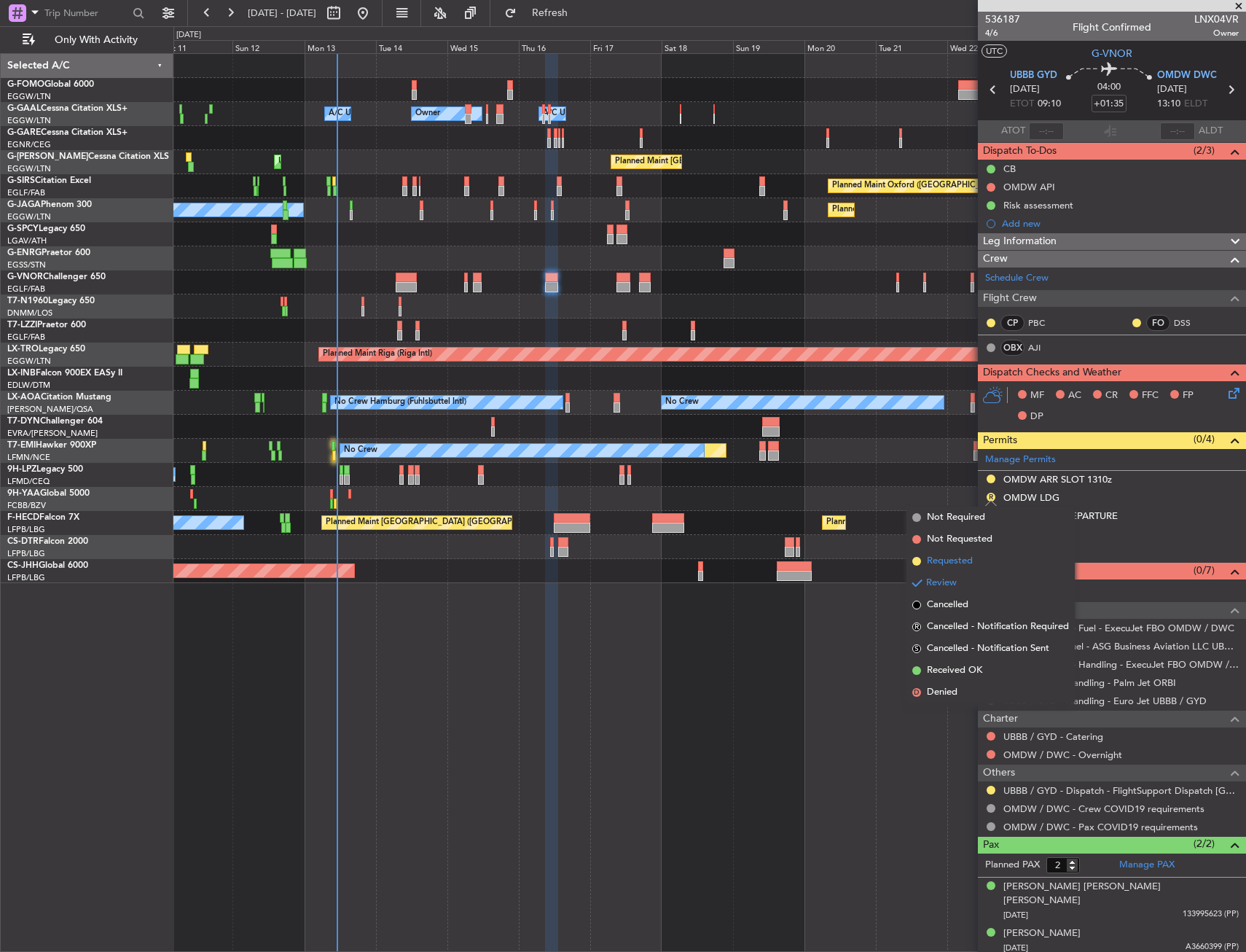
click at [969, 558] on span "Requested" at bounding box center [950, 561] width 46 height 15
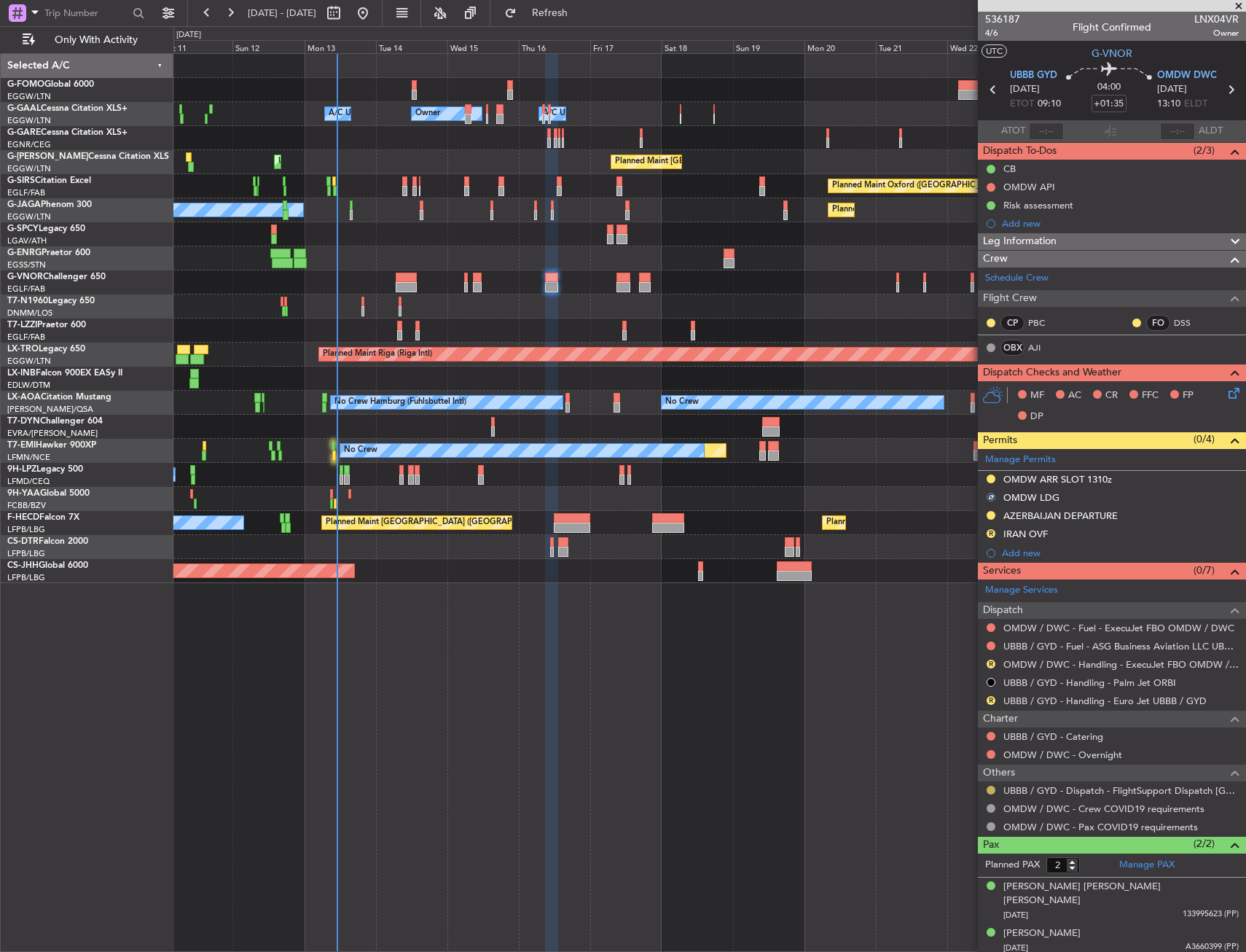
click at [990, 790] on button at bounding box center [991, 790] width 9 height 9
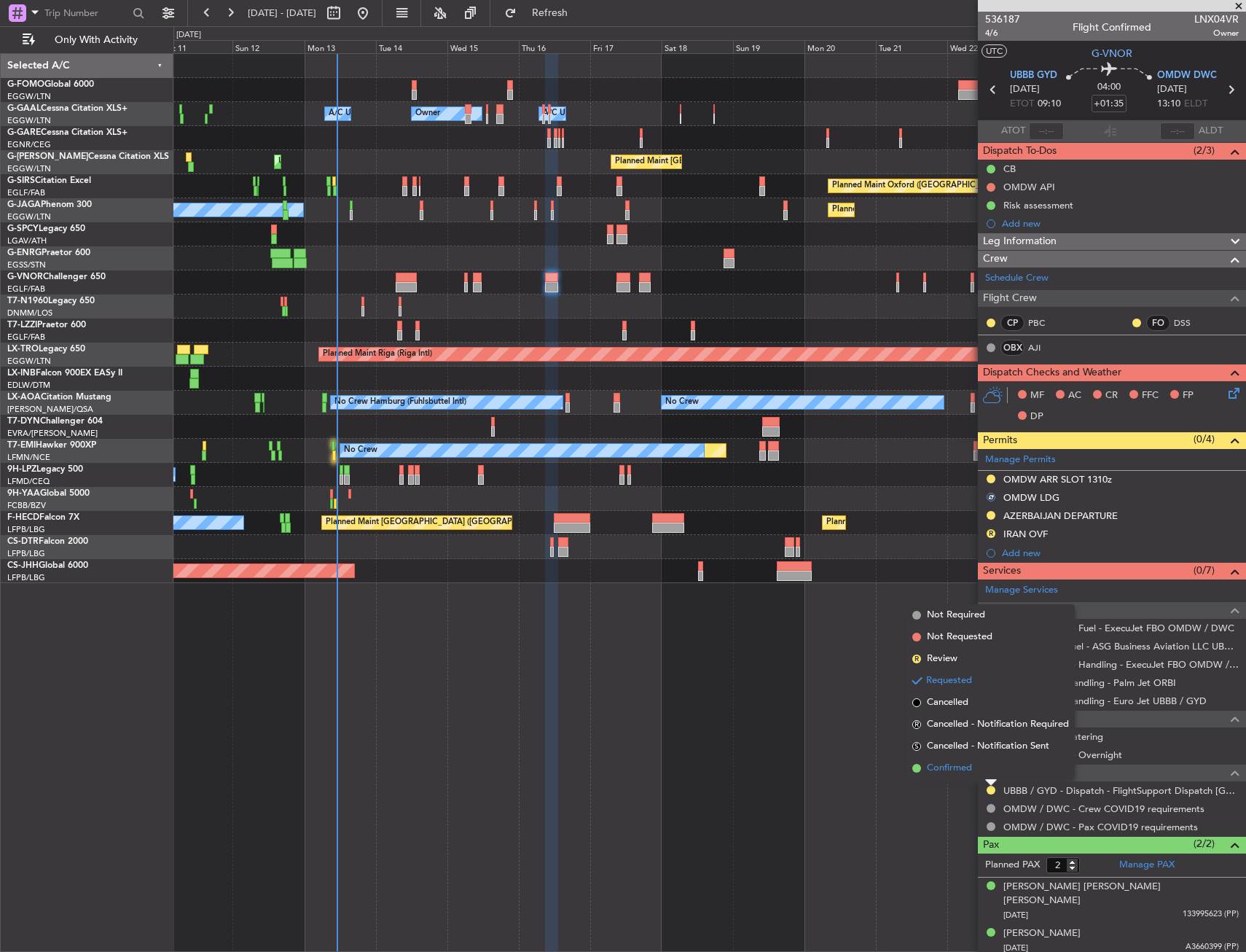
click at [968, 767] on span "Confirmed" at bounding box center [949, 768] width 45 height 15
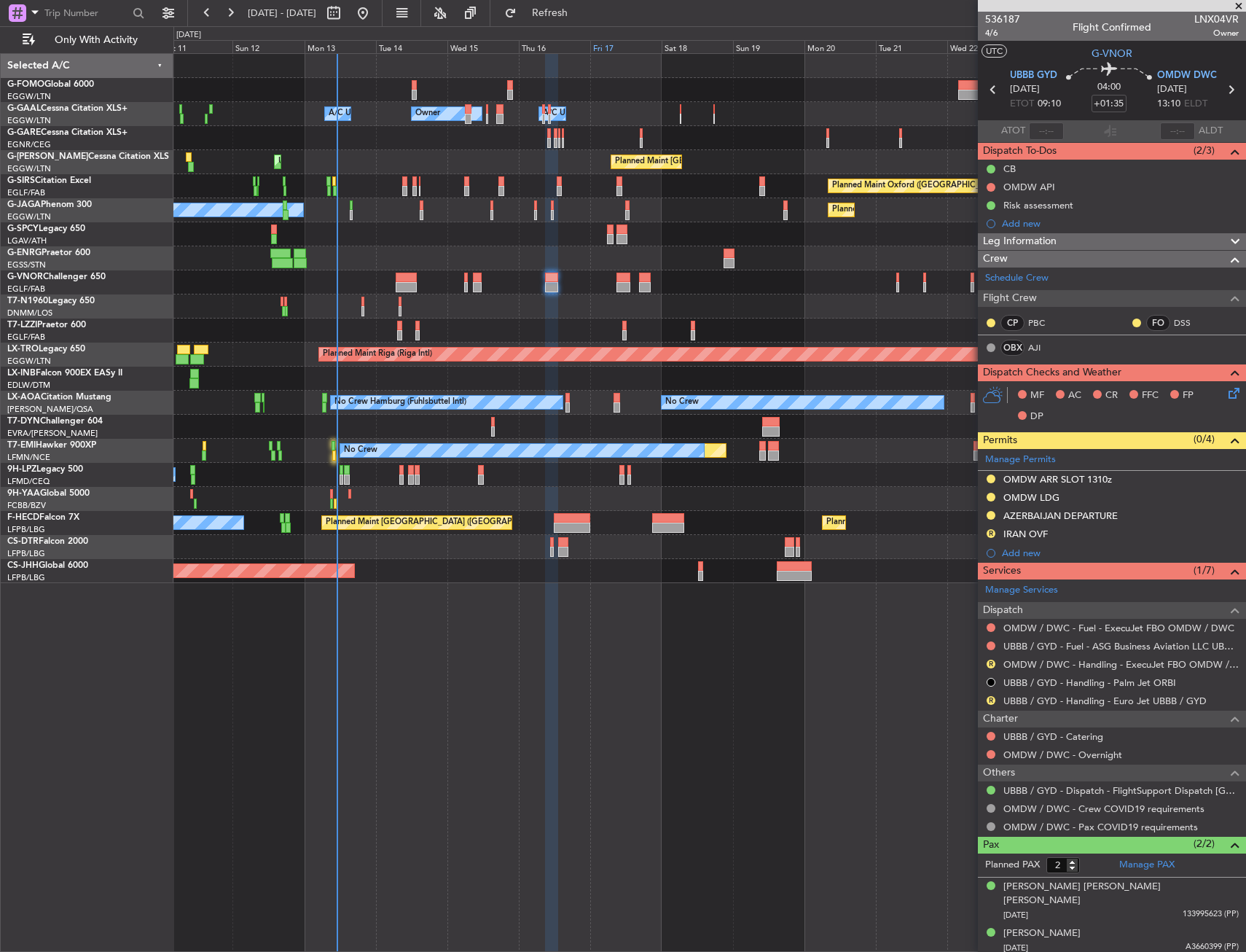
drag, startPoint x: 592, startPoint y: 13, endPoint x: 624, endPoint y: 52, distance: 50.4
click at [581, 13] on span "Refresh" at bounding box center [550, 13] width 61 height 10
click at [991, 531] on button "R" at bounding box center [991, 533] width 9 height 9
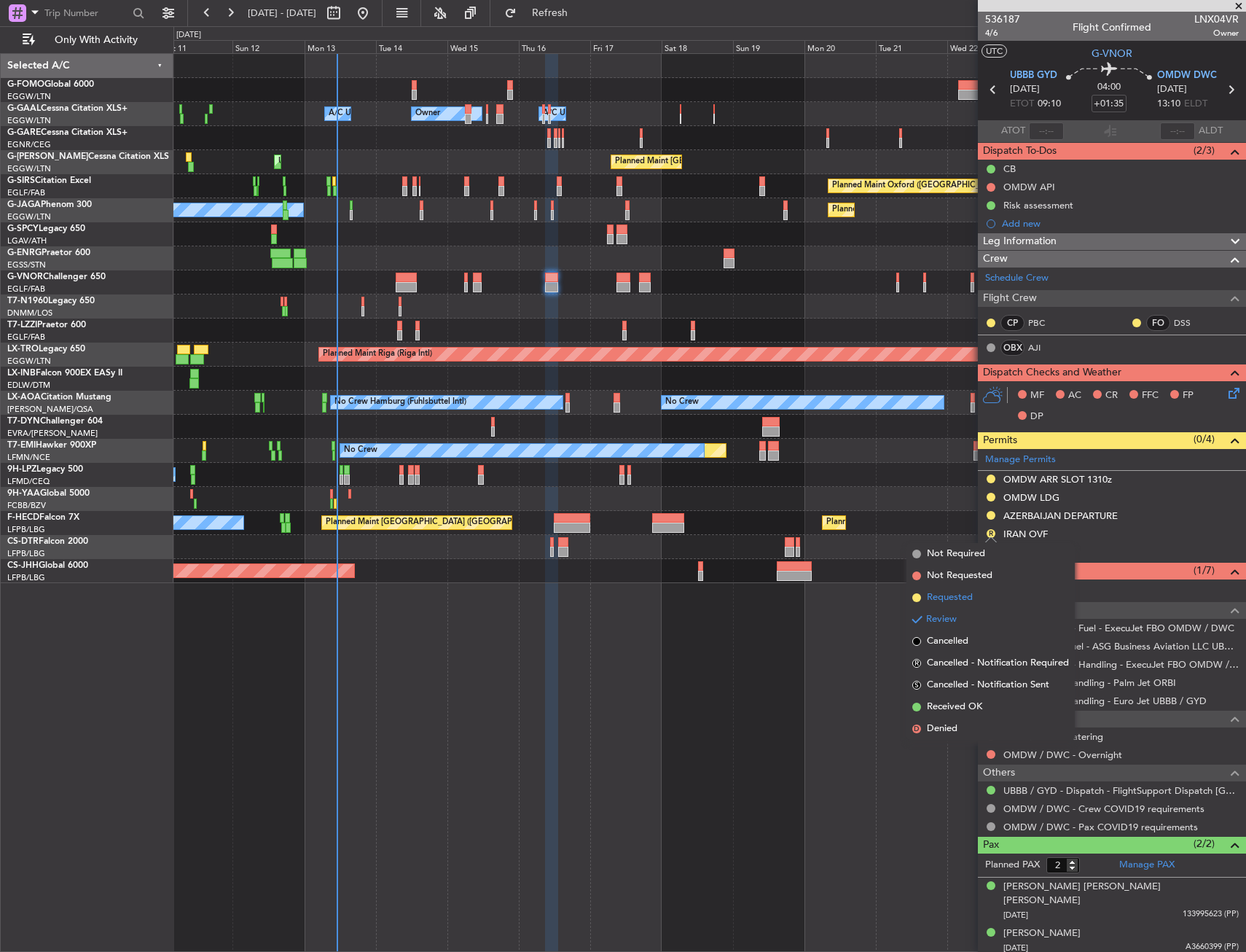
click at [967, 597] on span "Requested" at bounding box center [950, 597] width 46 height 15
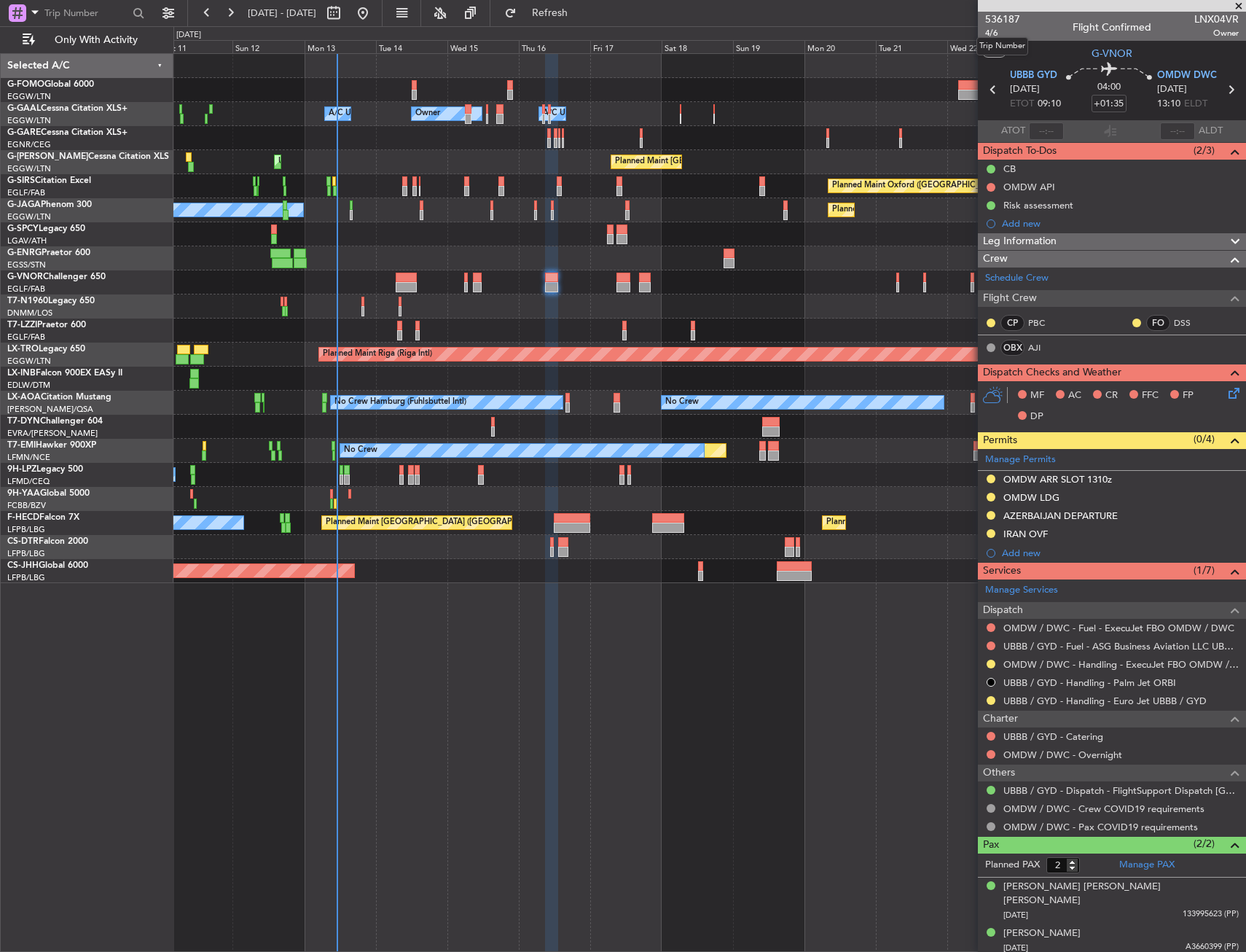
drag, startPoint x: 1002, startPoint y: 37, endPoint x: 990, endPoint y: 38, distance: 12.0
click at [1002, 37] on mat-tooltip-component "Trip Number" at bounding box center [1002, 46] width 72 height 38
click at [989, 36] on mat-tooltip-component "Trip Number" at bounding box center [1002, 46] width 72 height 38
click at [995, 31] on span "4/6" at bounding box center [1002, 33] width 35 height 13
click at [574, 10] on span "Refresh" at bounding box center [550, 13] width 61 height 10
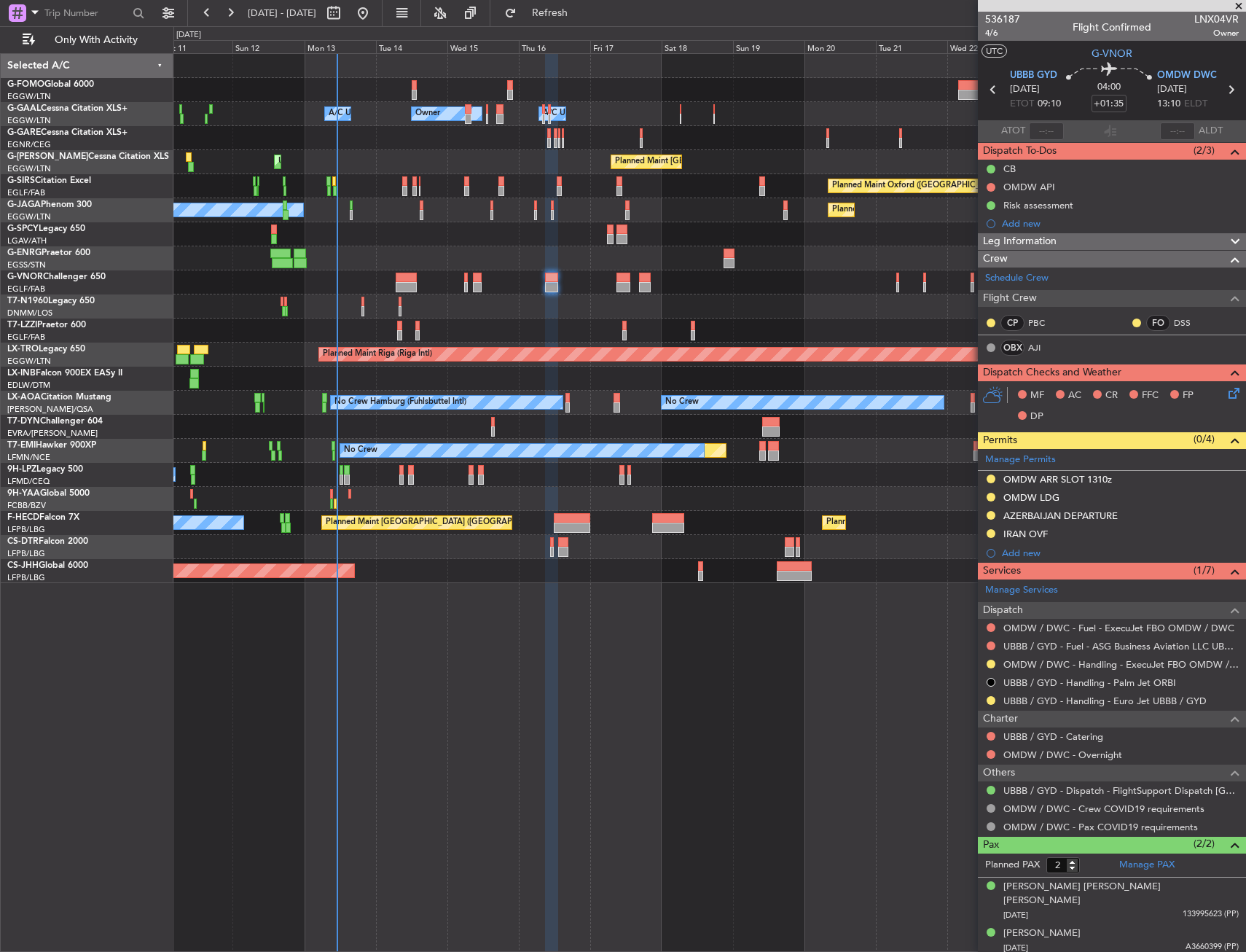
drag, startPoint x: 611, startPoint y: 16, endPoint x: 603, endPoint y: 59, distance: 43.7
click at [581, 16] on span "Refresh" at bounding box center [550, 13] width 61 height 10
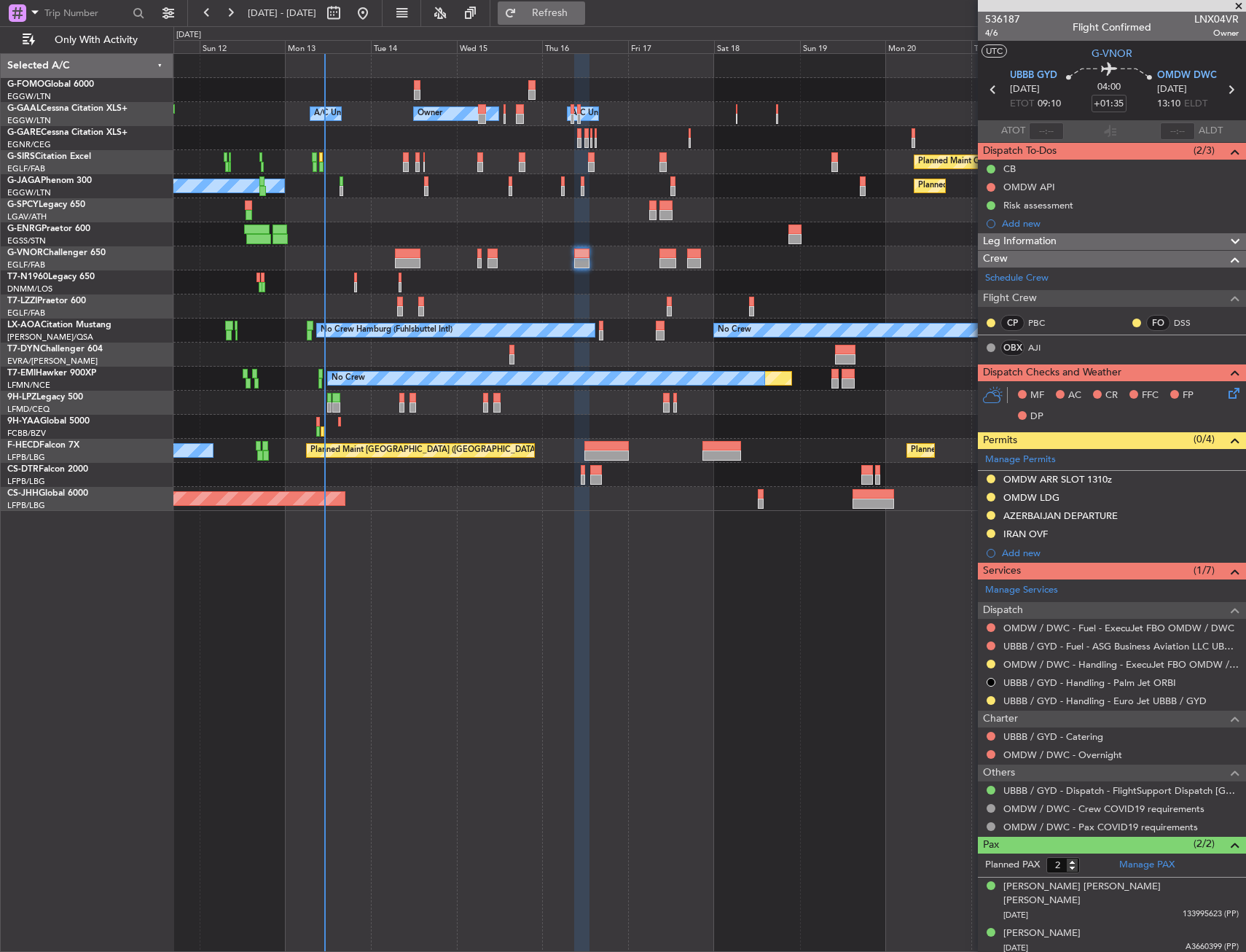
click at [581, 16] on span "Refresh" at bounding box center [550, 13] width 61 height 10
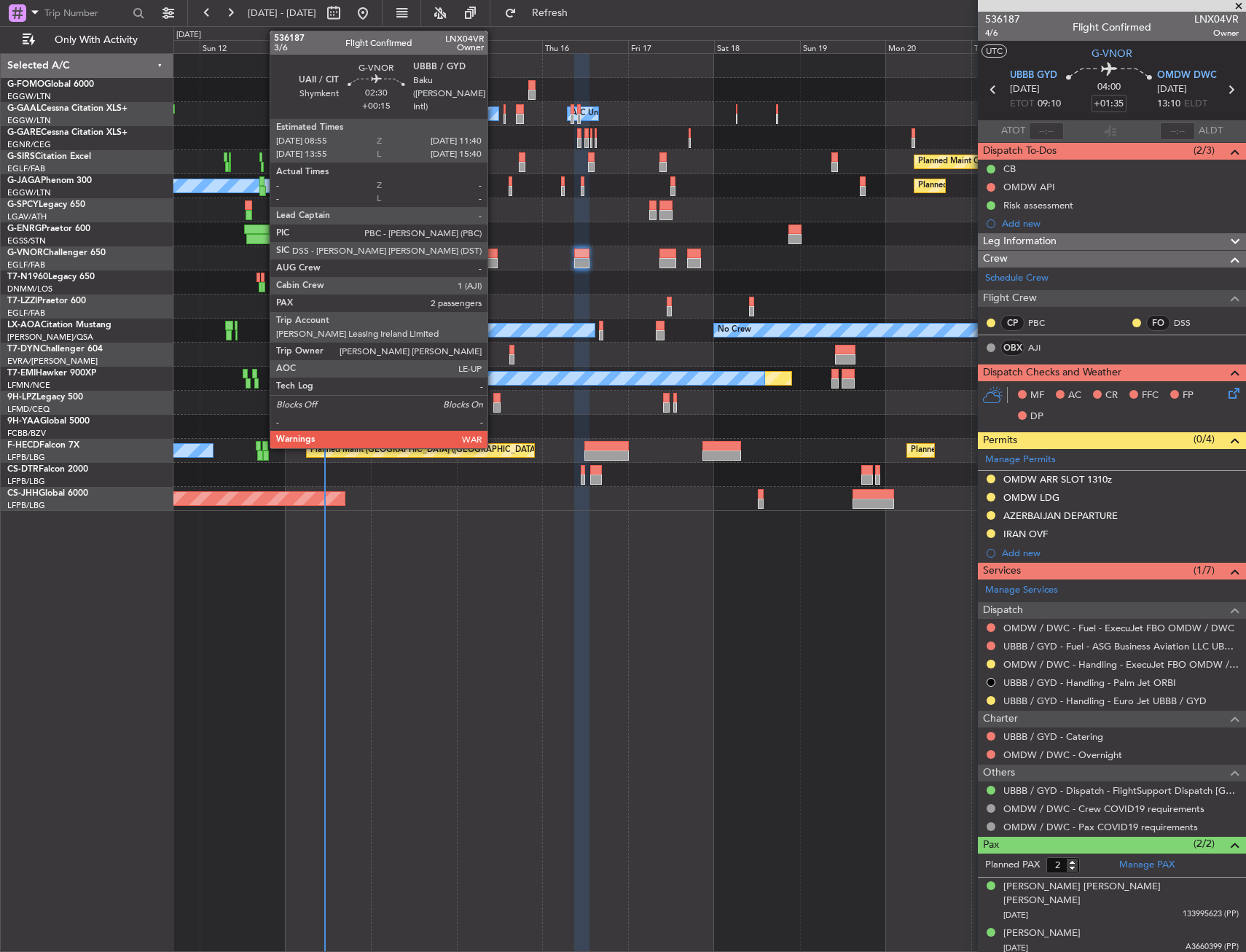
click at [494, 261] on div at bounding box center [492, 263] width 10 height 10
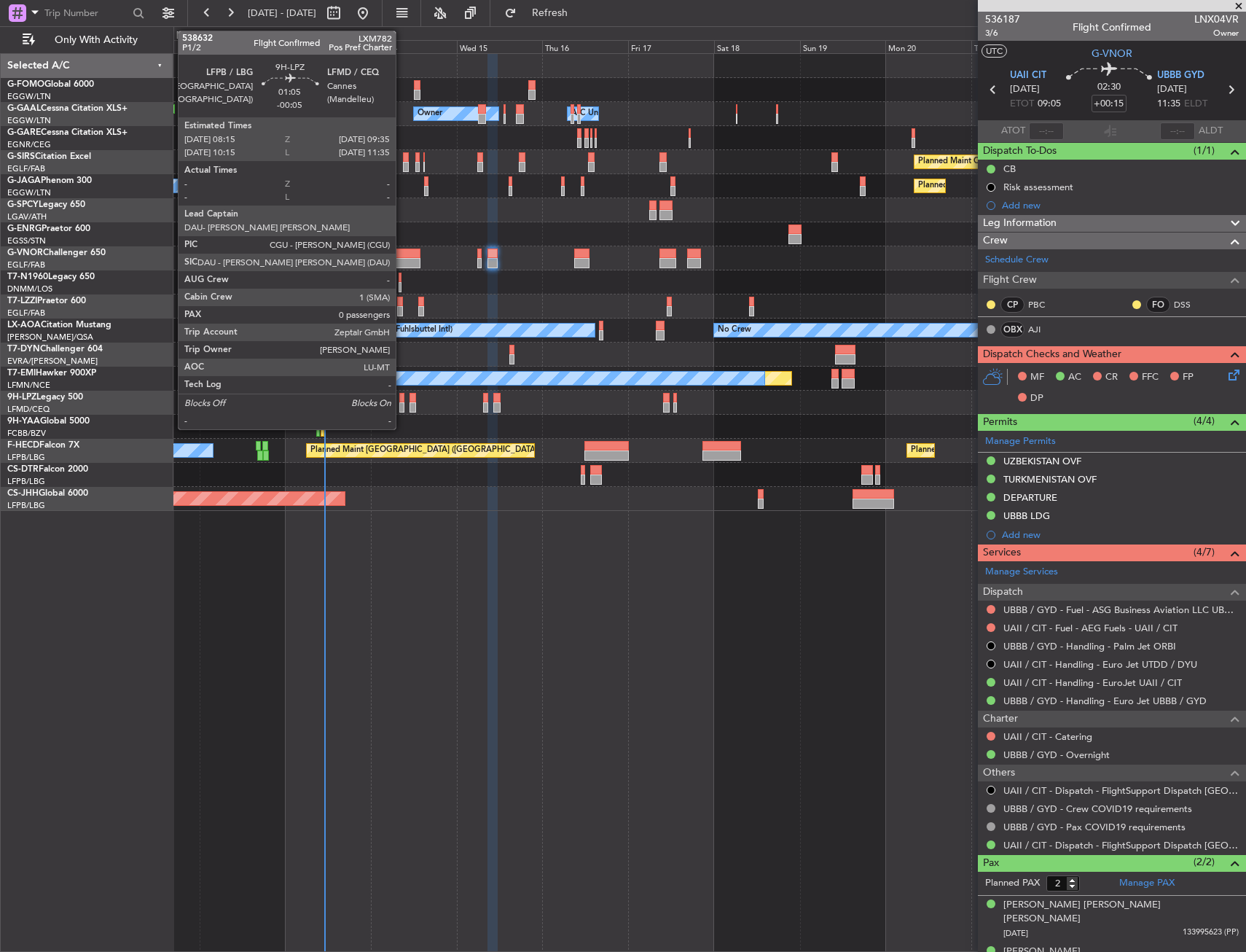
click at [402, 400] on div at bounding box center [402, 398] width 5 height 10
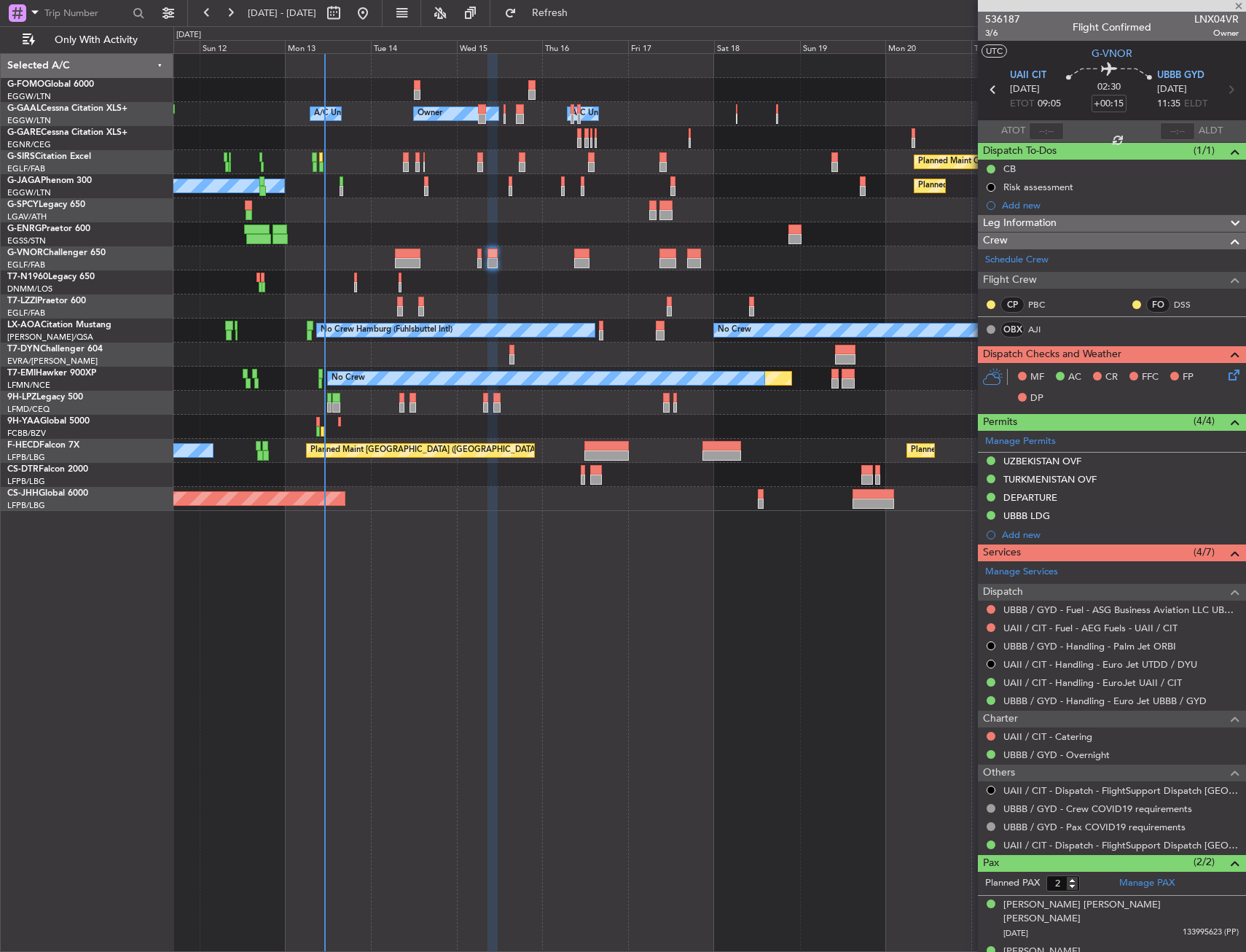
type input "-00:05"
type input "0"
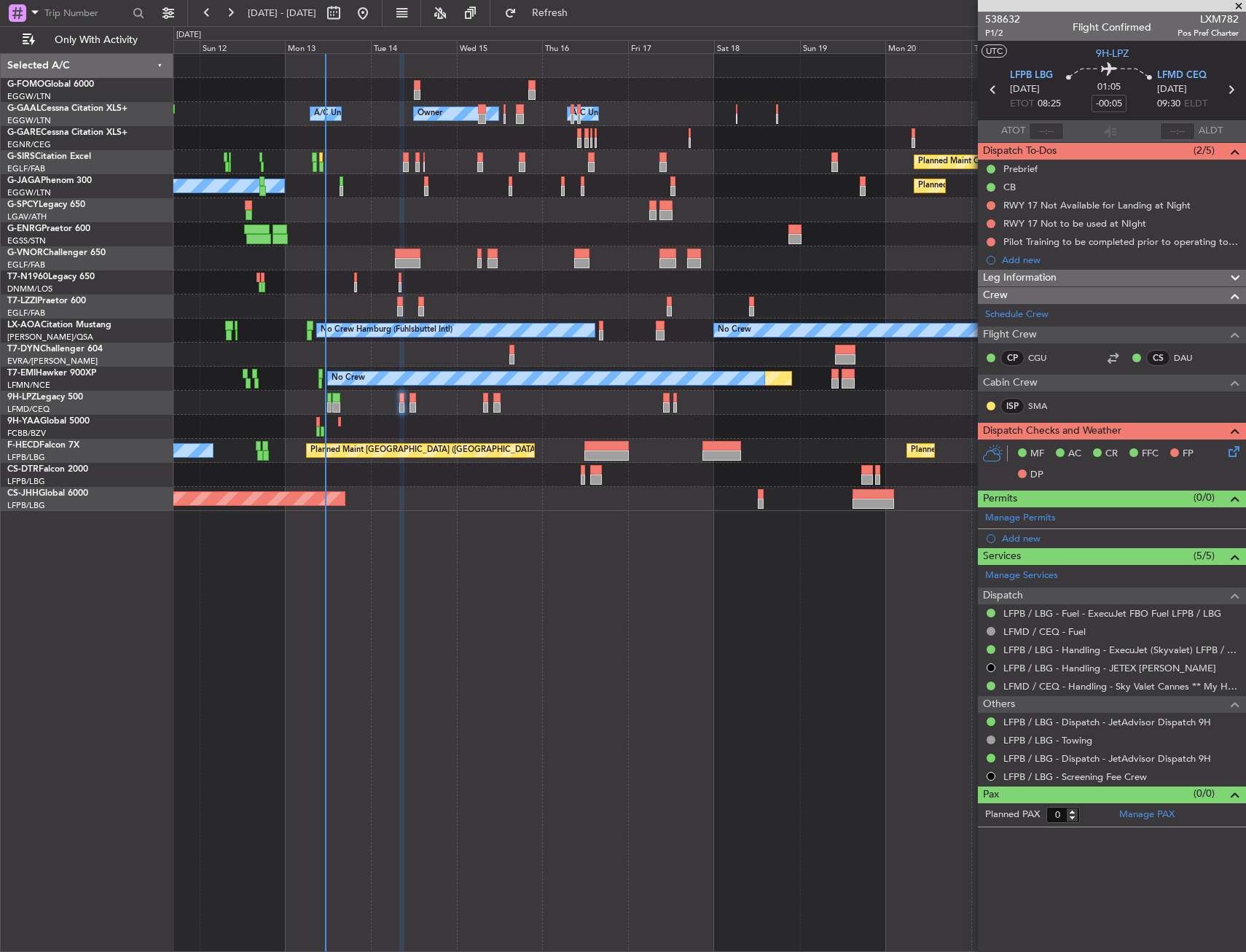
drag, startPoint x: 603, startPoint y: 17, endPoint x: 603, endPoint y: 26, distance: 9.0
click at [581, 18] on span "Refresh" at bounding box center [550, 13] width 61 height 10
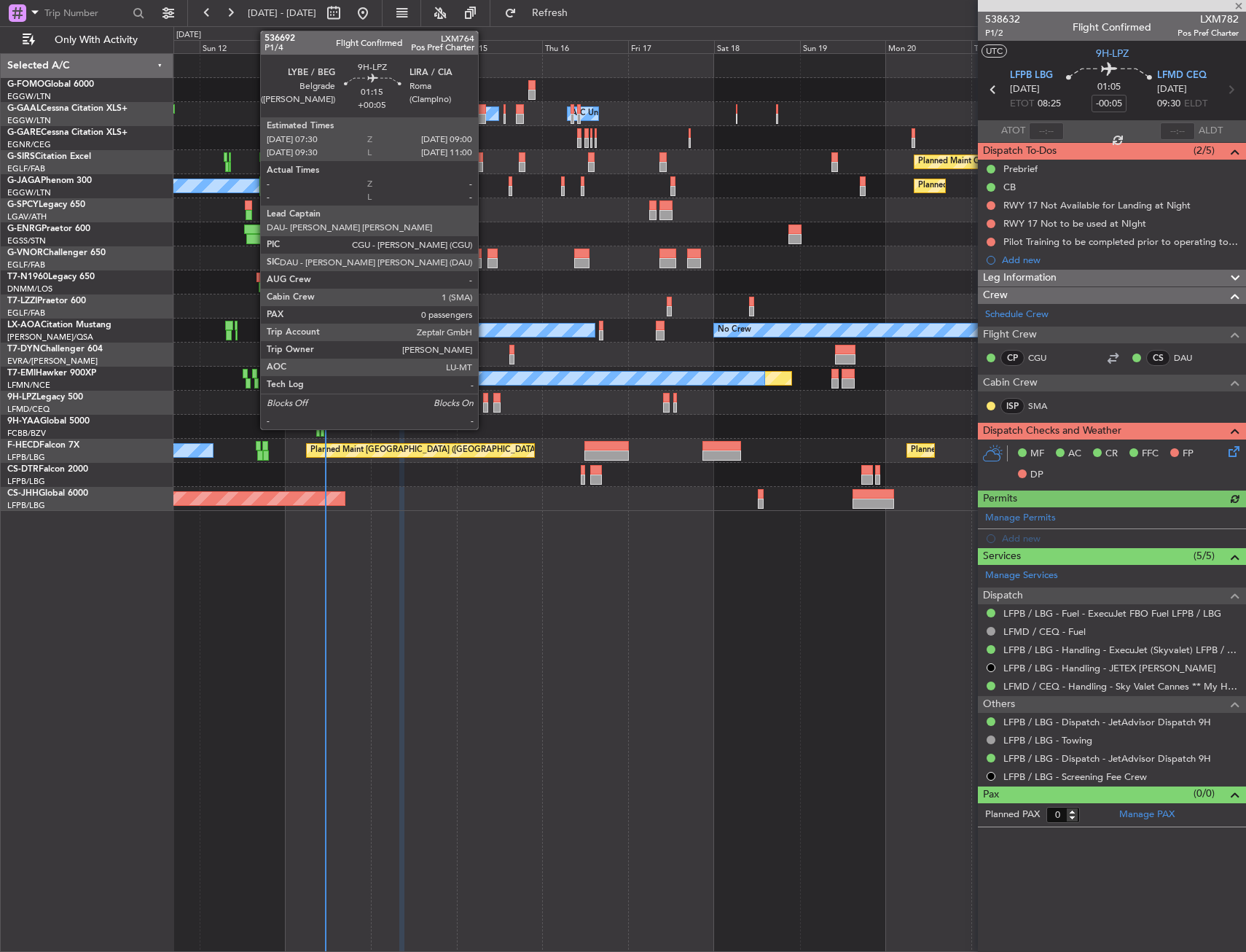
click at [485, 397] on div at bounding box center [486, 398] width 5 height 10
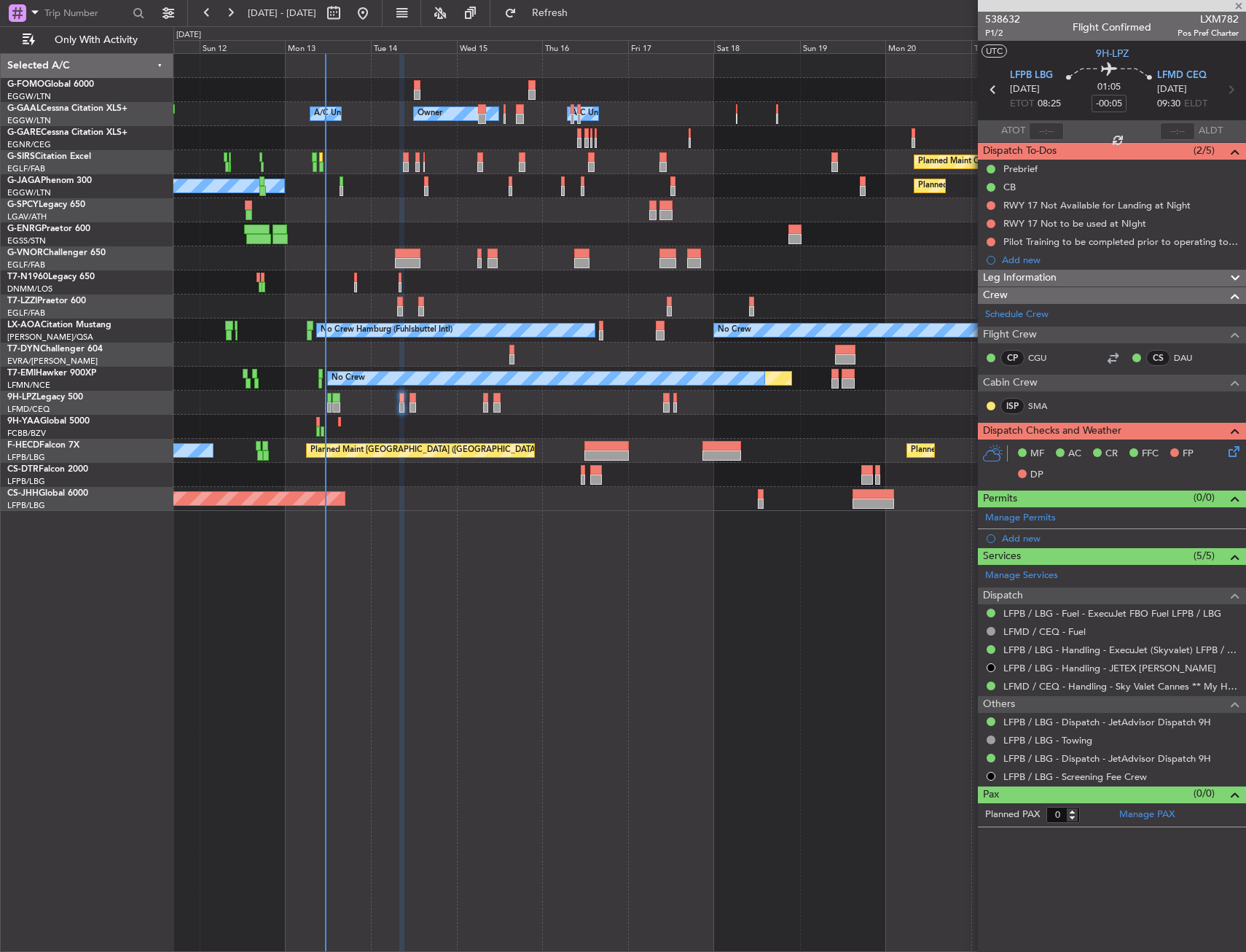
type input "+00:05"
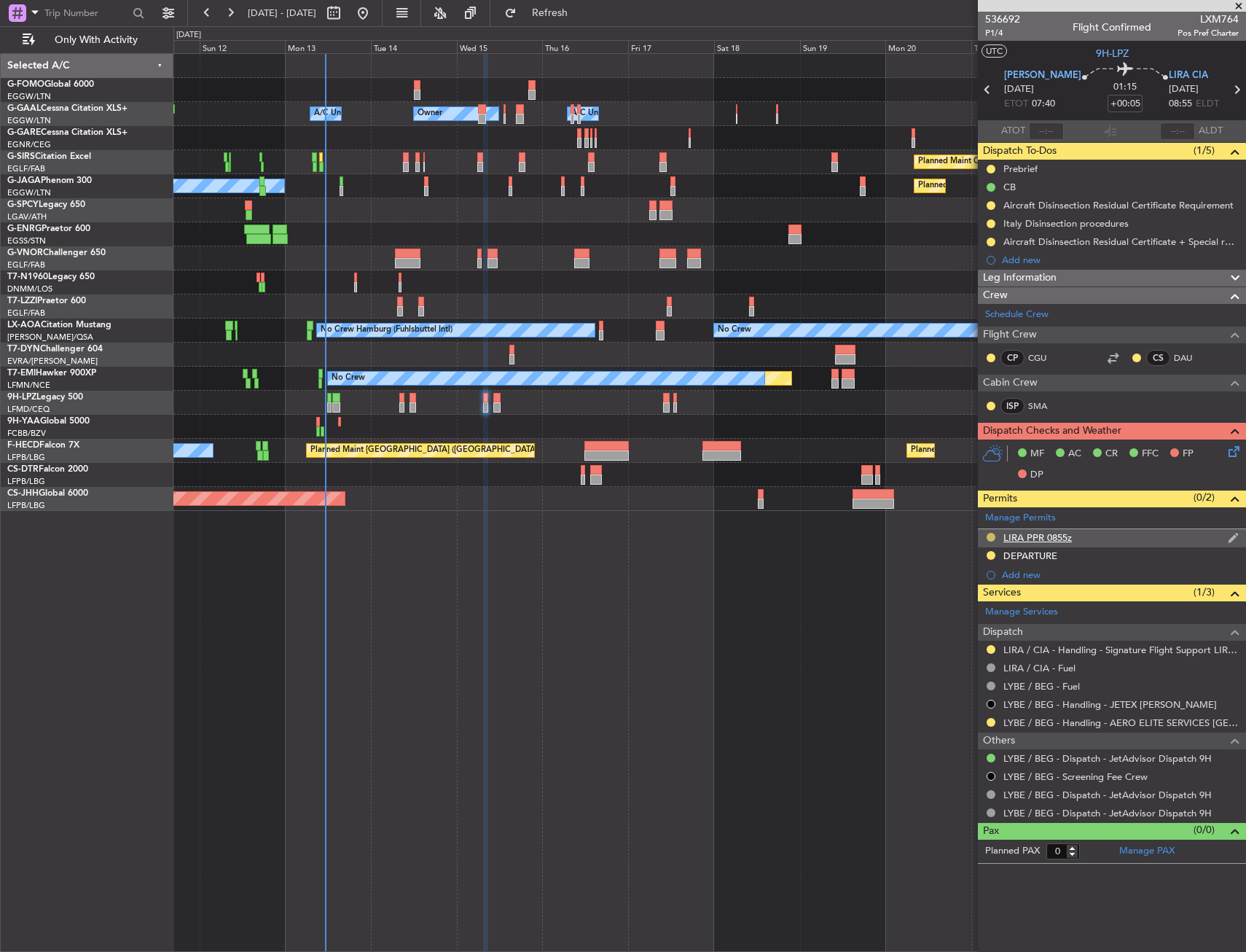
click at [995, 536] on button at bounding box center [991, 537] width 9 height 9
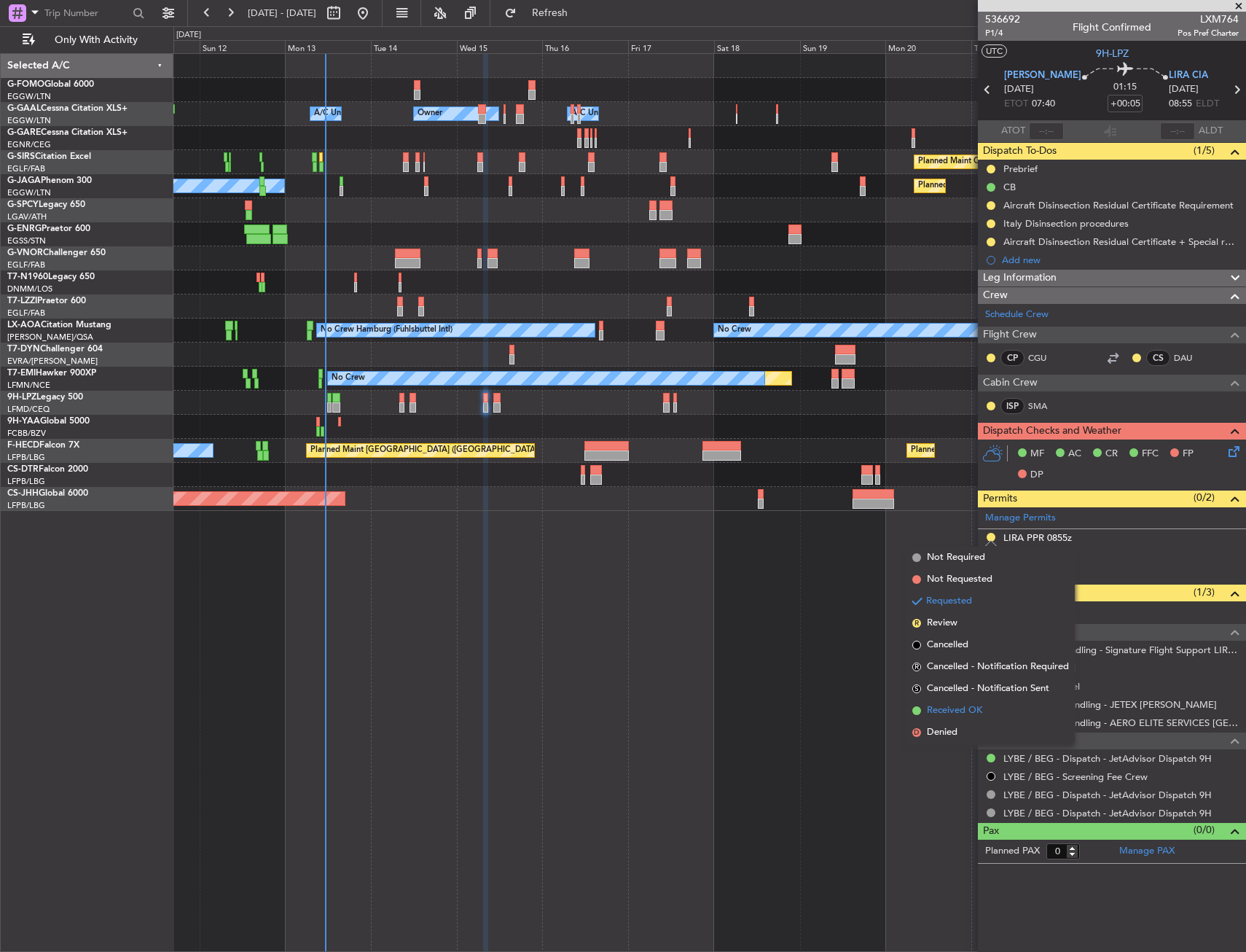
click at [954, 714] on span "Received OK" at bounding box center [955, 710] width 55 height 15
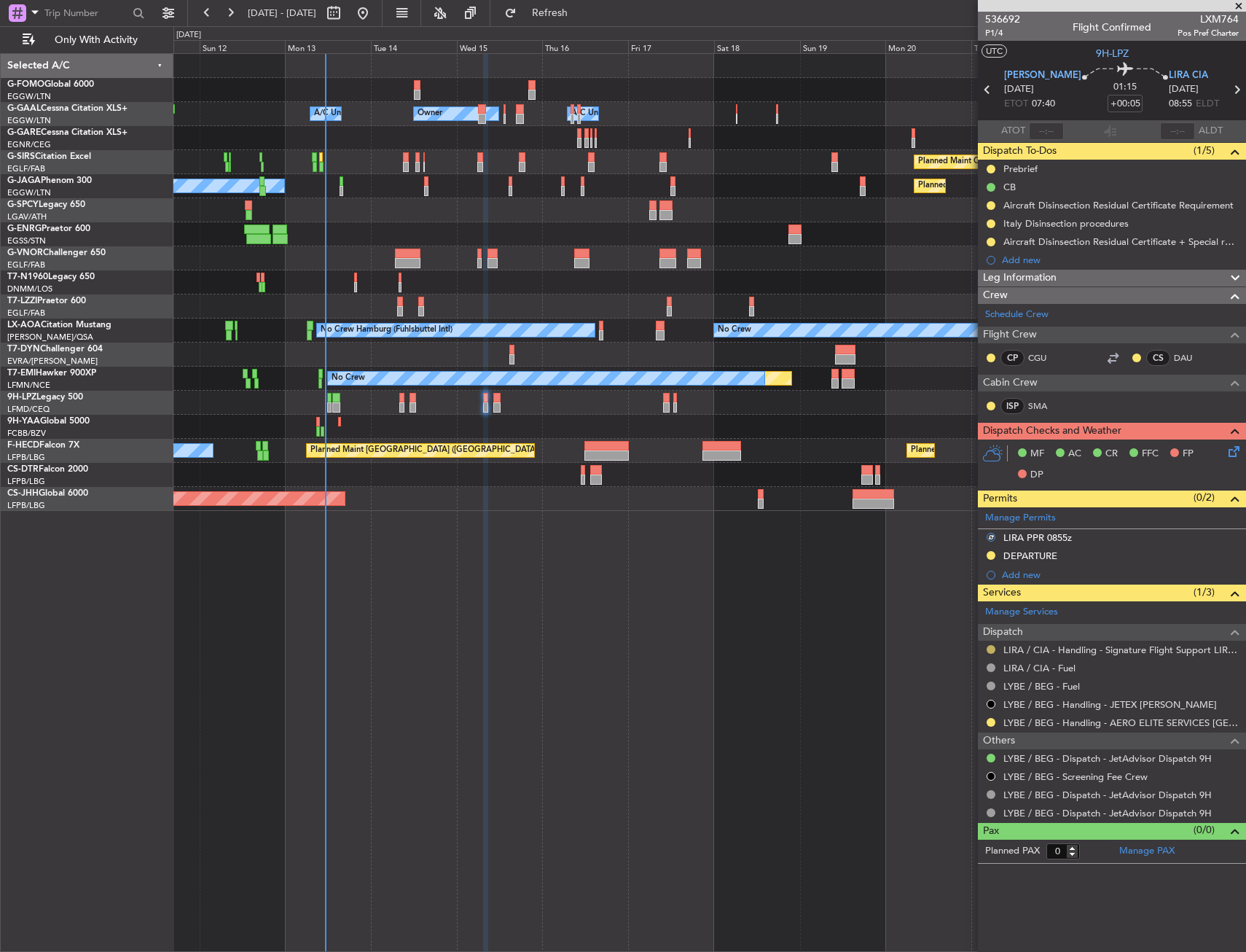
click at [992, 646] on button at bounding box center [991, 650] width 9 height 9
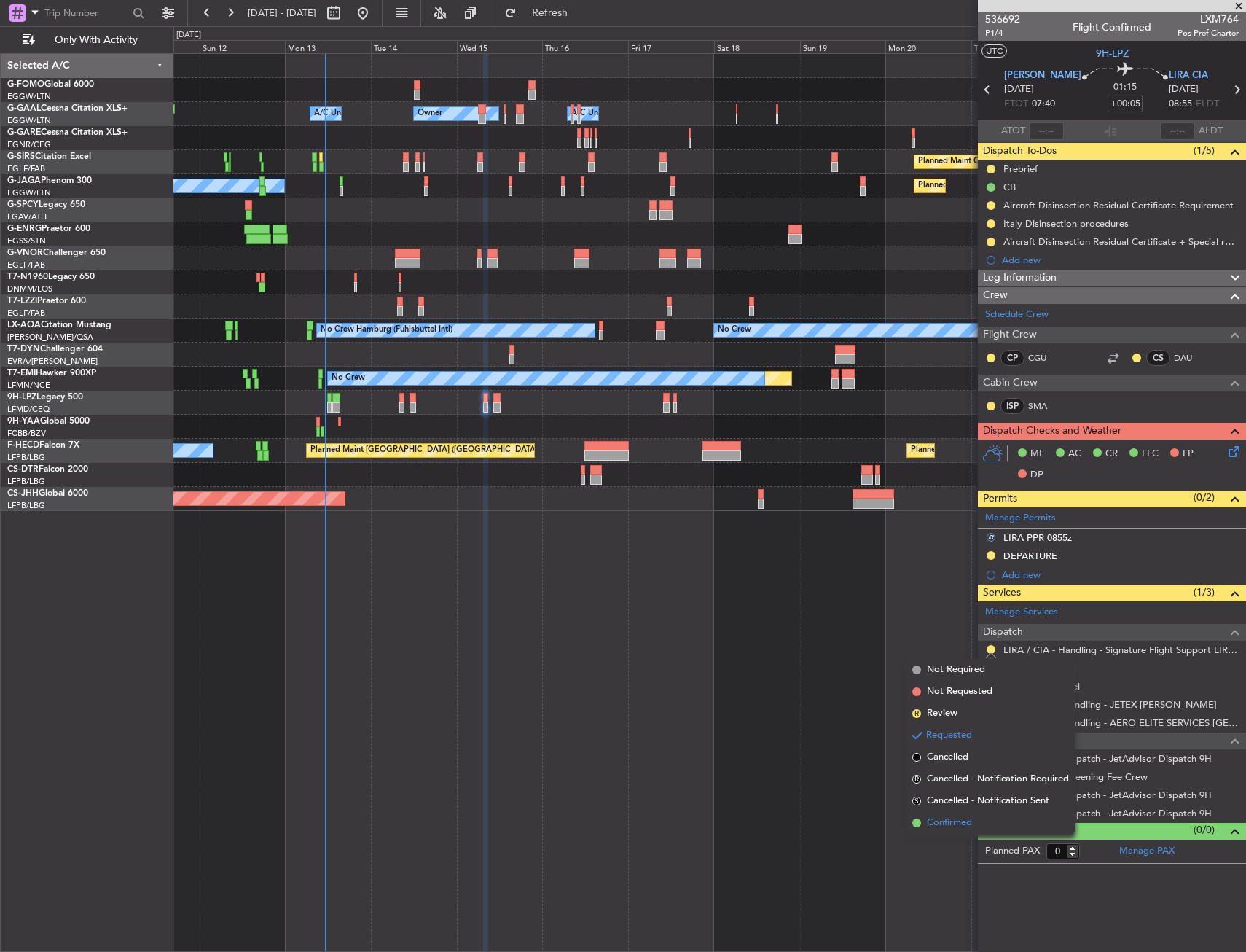
click at [963, 823] on span "Confirmed" at bounding box center [949, 823] width 45 height 15
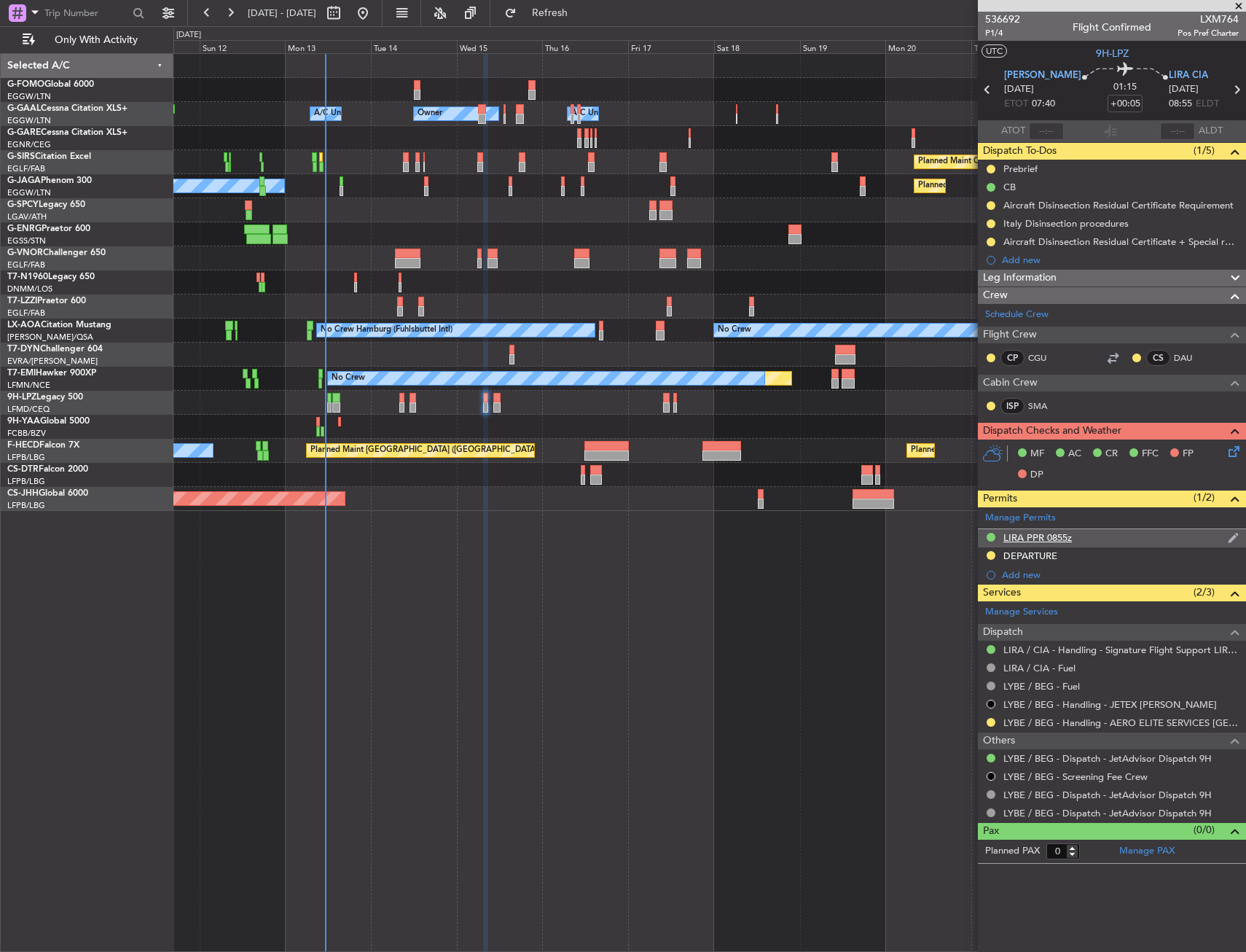
click at [1073, 544] on div "LIRA PPR 0855z" at bounding box center [1111, 538] width 268 height 18
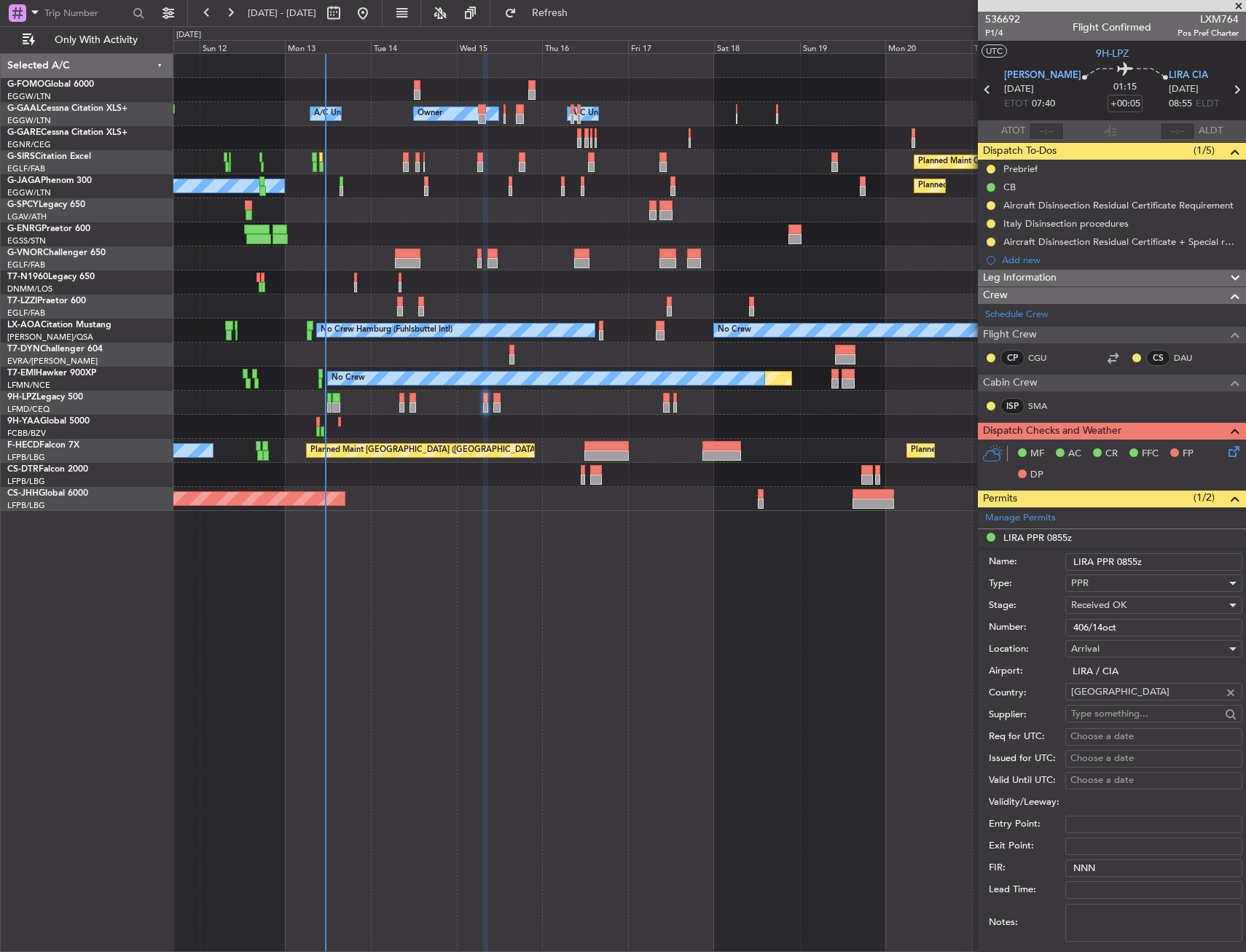
drag, startPoint x: 1155, startPoint y: 632, endPoint x: 1055, endPoint y: 635, distance: 100.0
click at [1055, 635] on div "Number: 406/14oct" at bounding box center [1115, 628] width 254 height 22
paste input "18/15"
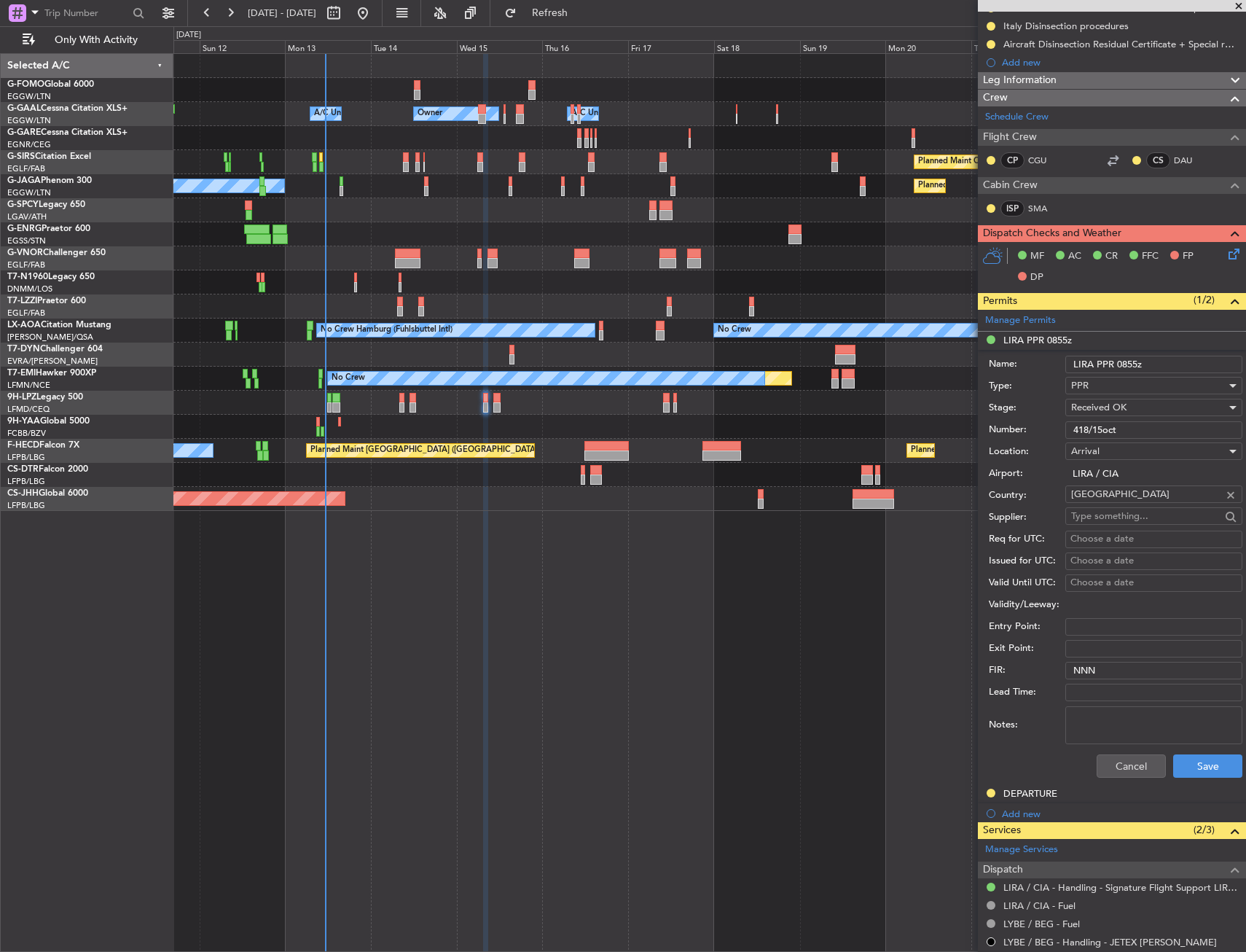
scroll to position [219, 0]
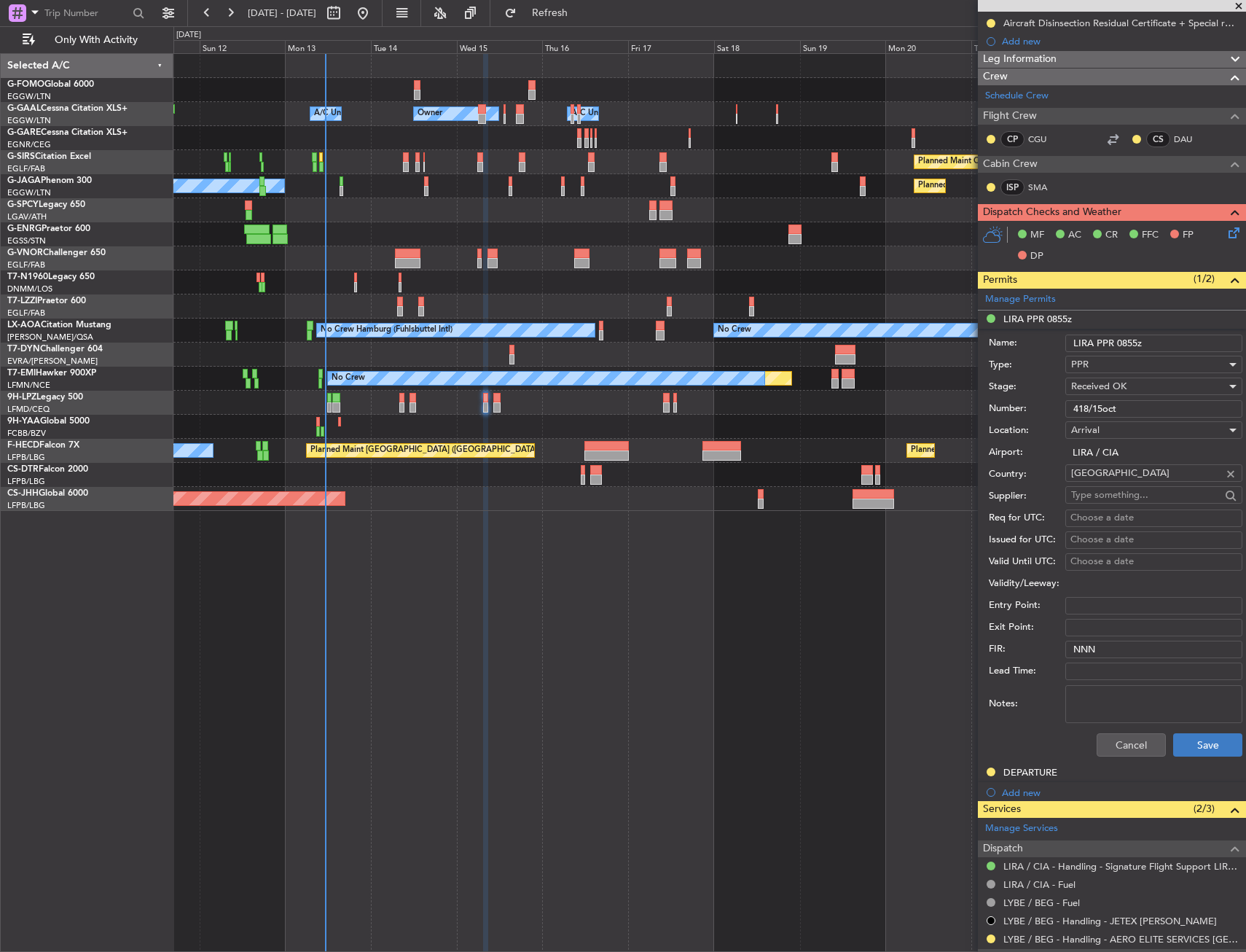
type input "418/15oct"
click at [1197, 739] on button "Save" at bounding box center [1208, 744] width 70 height 23
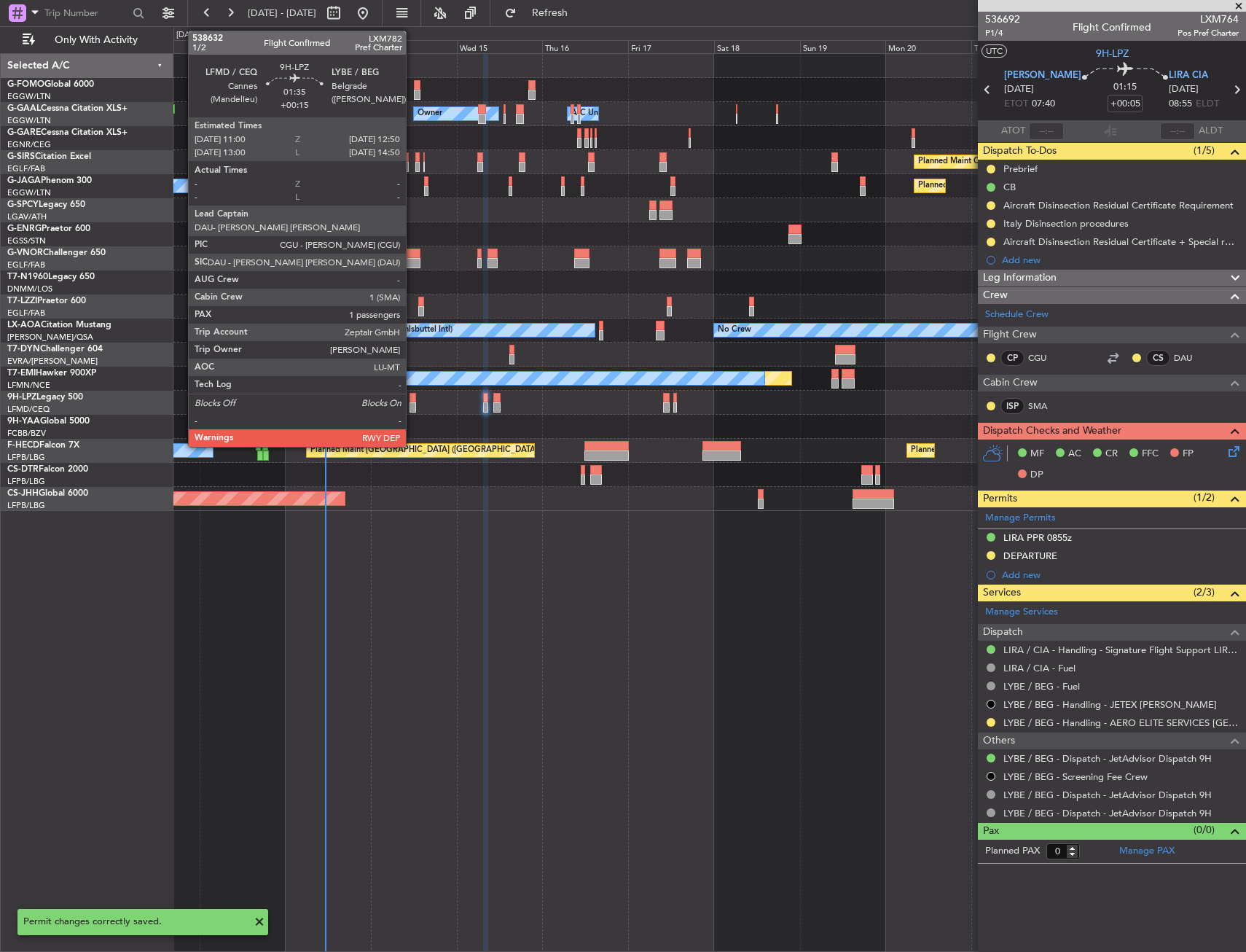
scroll to position [0, 0]
click at [412, 397] on div at bounding box center [412, 398] width 6 height 10
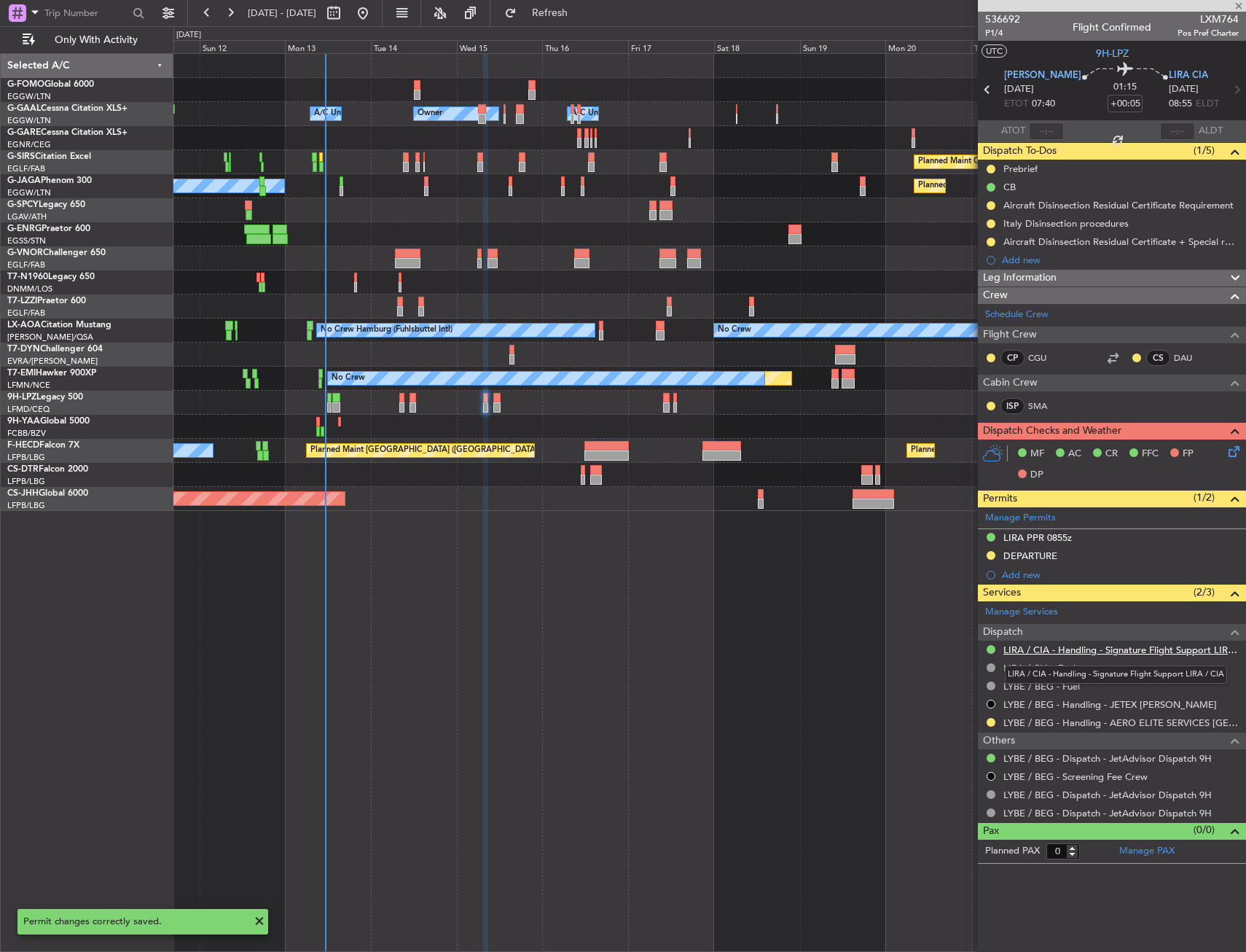
type input "+00:15"
type input "1"
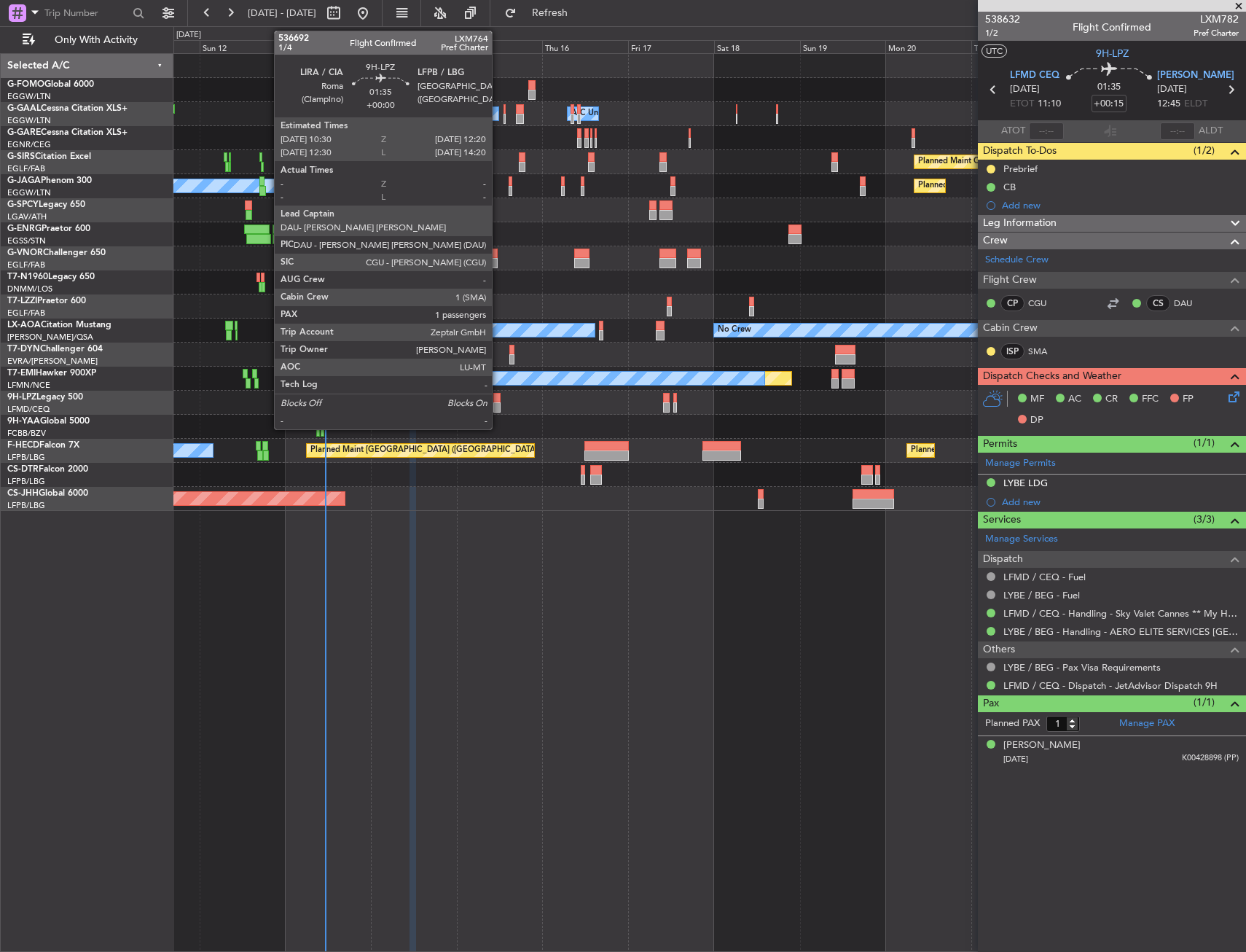
click at [498, 395] on div at bounding box center [496, 398] width 6 height 10
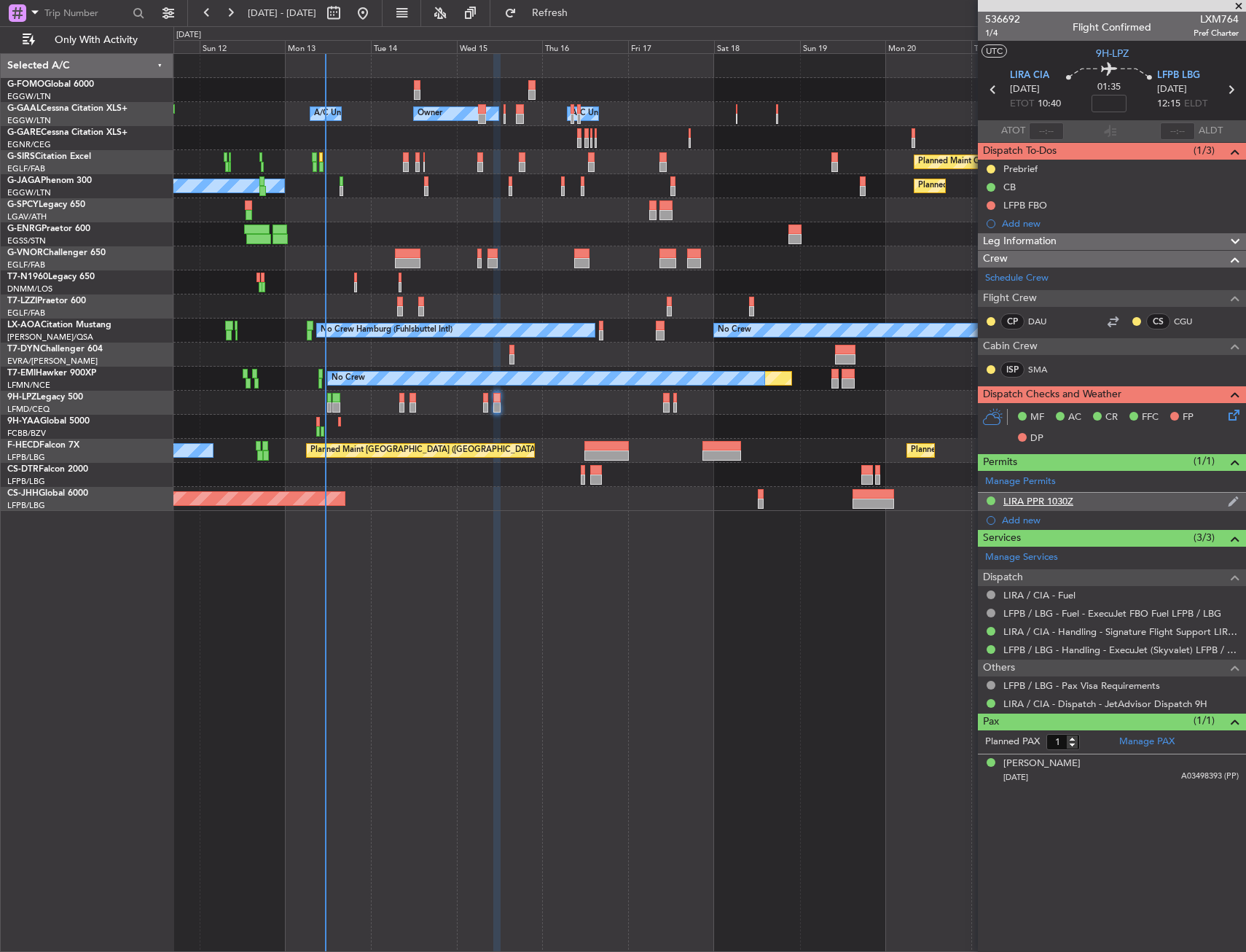
click at [1053, 496] on div "LIRA PPR 1030Z" at bounding box center [1038, 501] width 70 height 13
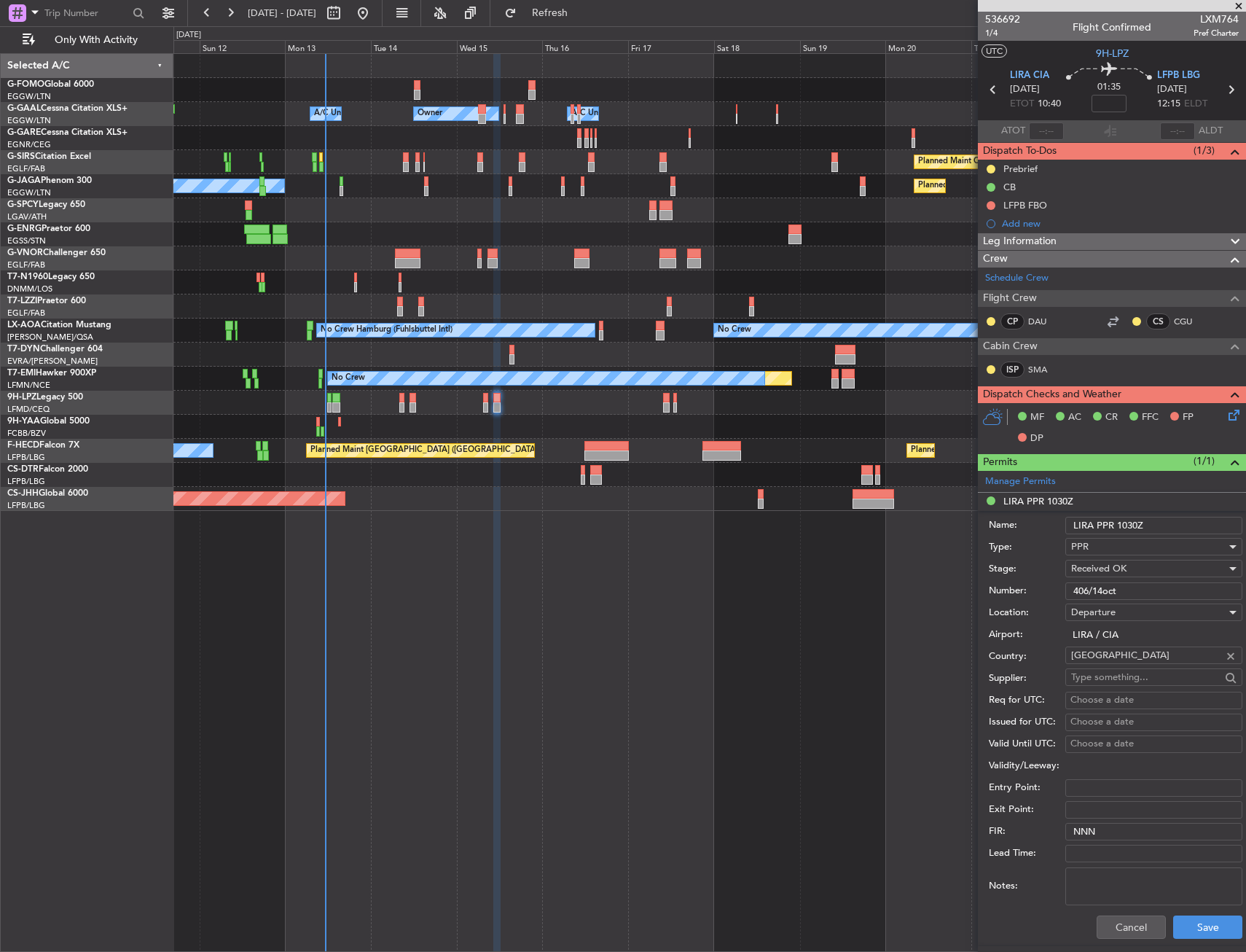
drag, startPoint x: 1133, startPoint y: 587, endPoint x: 1052, endPoint y: 589, distance: 81.0
click at [1052, 589] on div "Number: 406/14oct" at bounding box center [1115, 591] width 254 height 22
paste input "18/15"
type input "418/15oct"
click at [1194, 920] on button "Save" at bounding box center [1208, 926] width 70 height 23
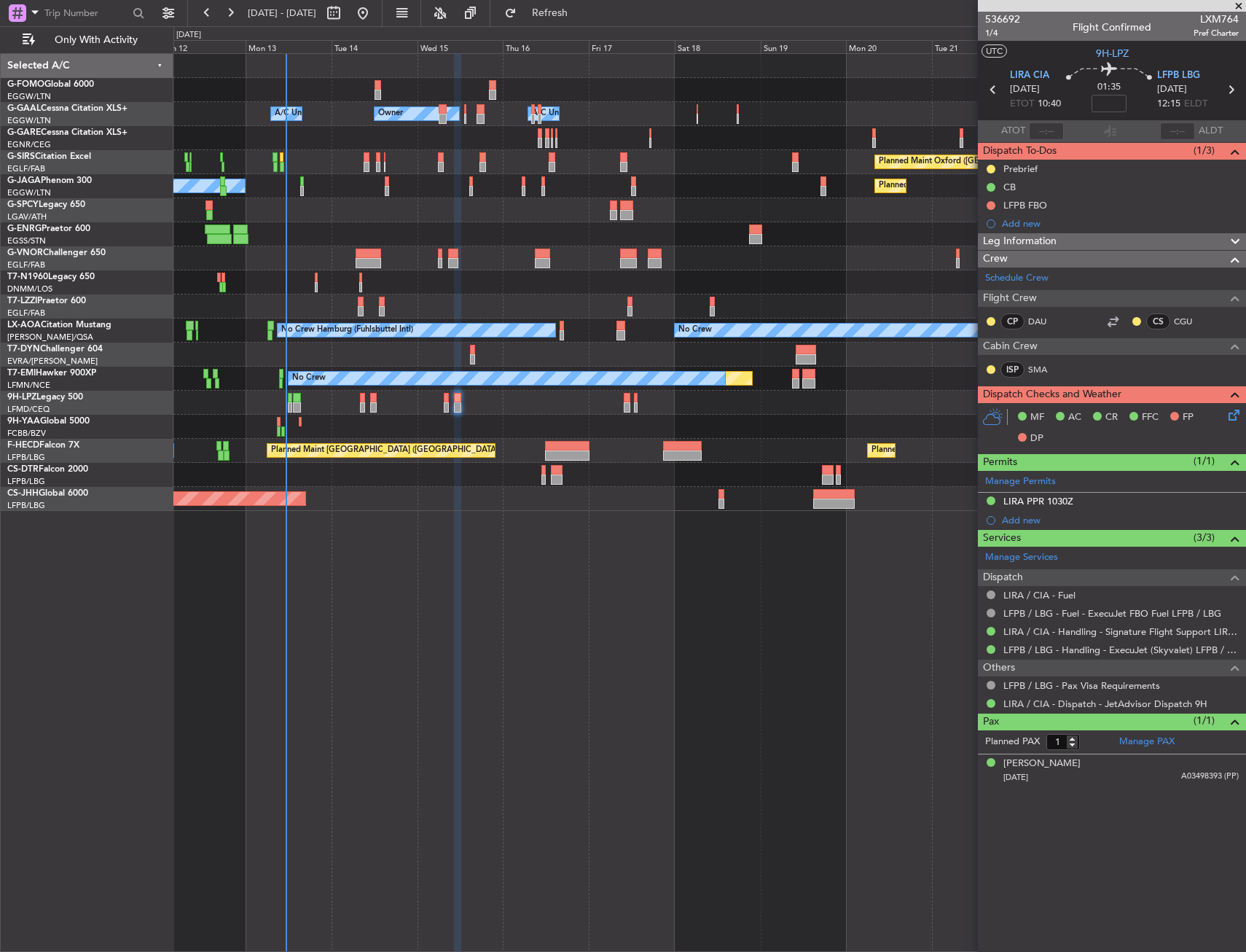
click at [308, 355] on div at bounding box center [709, 355] width 1072 height 24
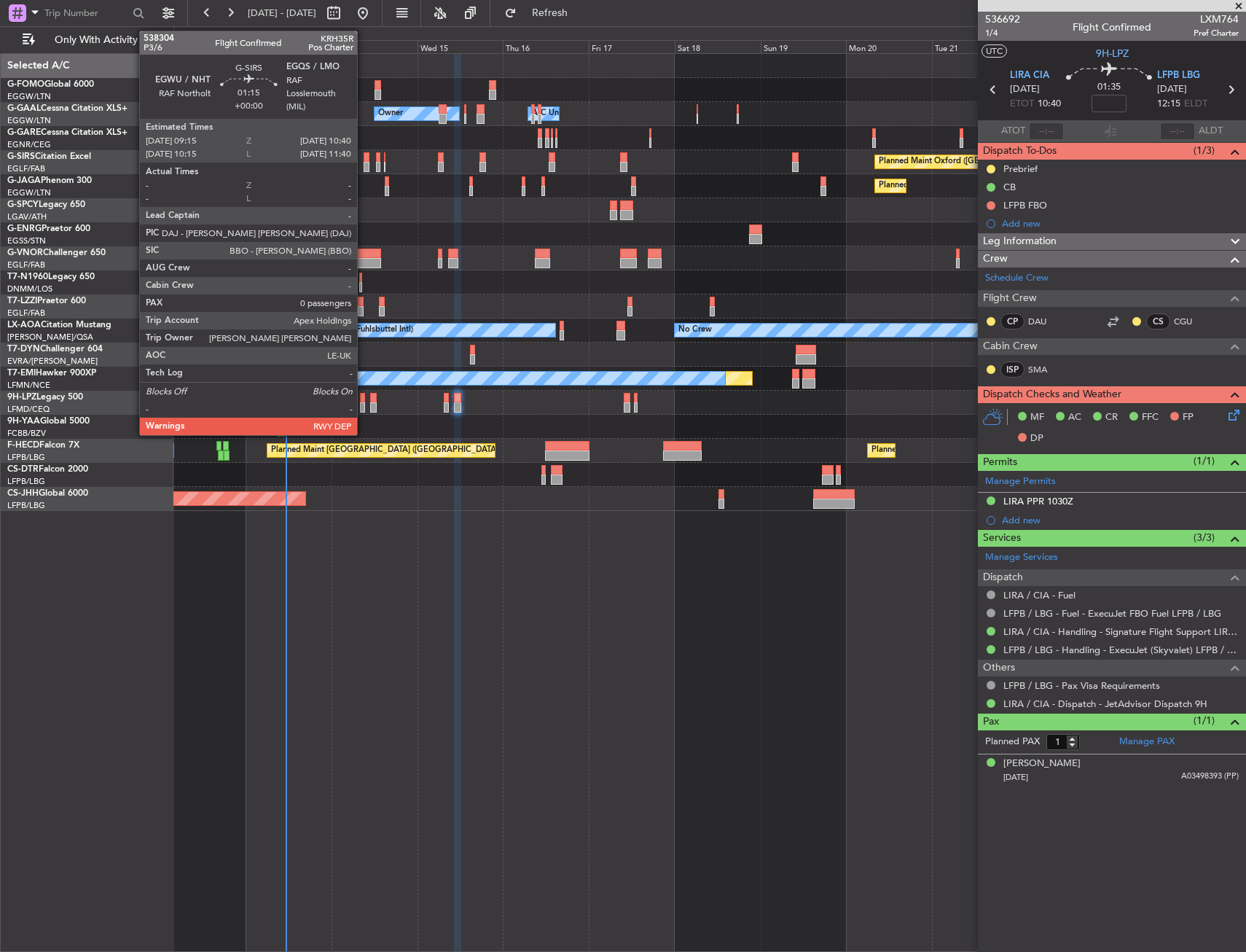
click at [364, 162] on div at bounding box center [366, 167] width 5 height 10
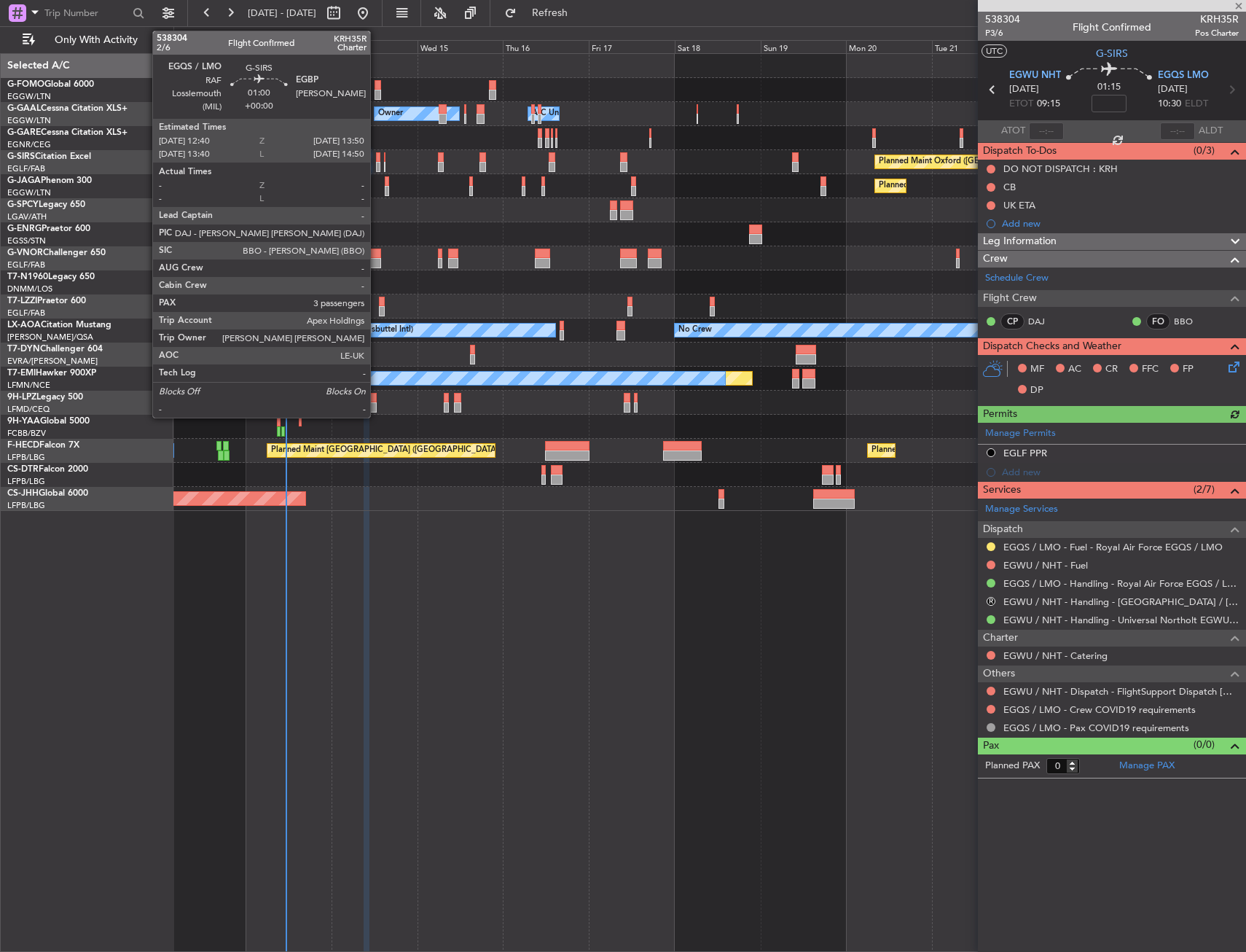
click at [377, 160] on div at bounding box center [377, 157] width 5 height 10
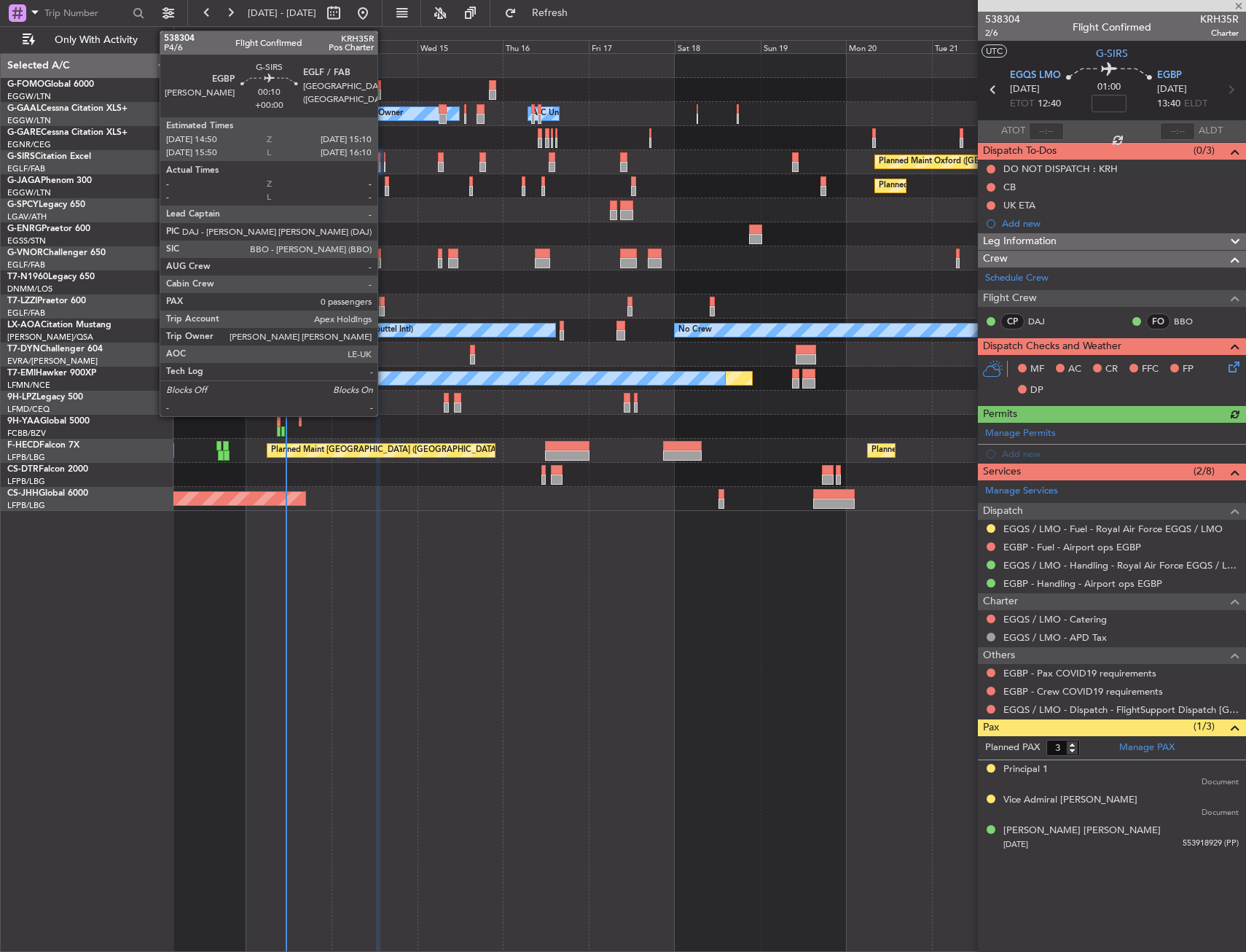
click at [384, 161] on div at bounding box center [385, 157] width 2 height 10
type input "0"
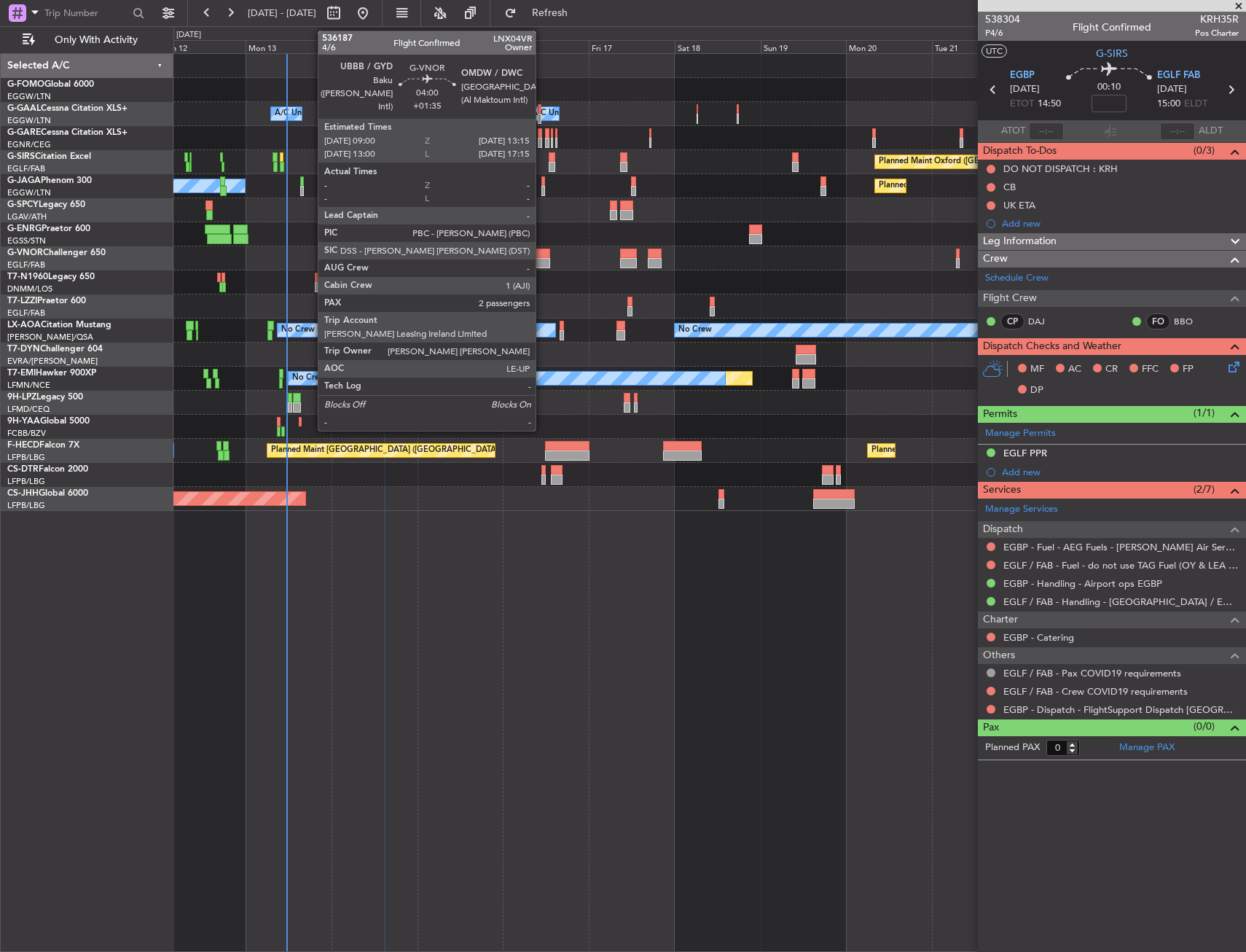
click at [542, 262] on div at bounding box center [542, 263] width 16 height 10
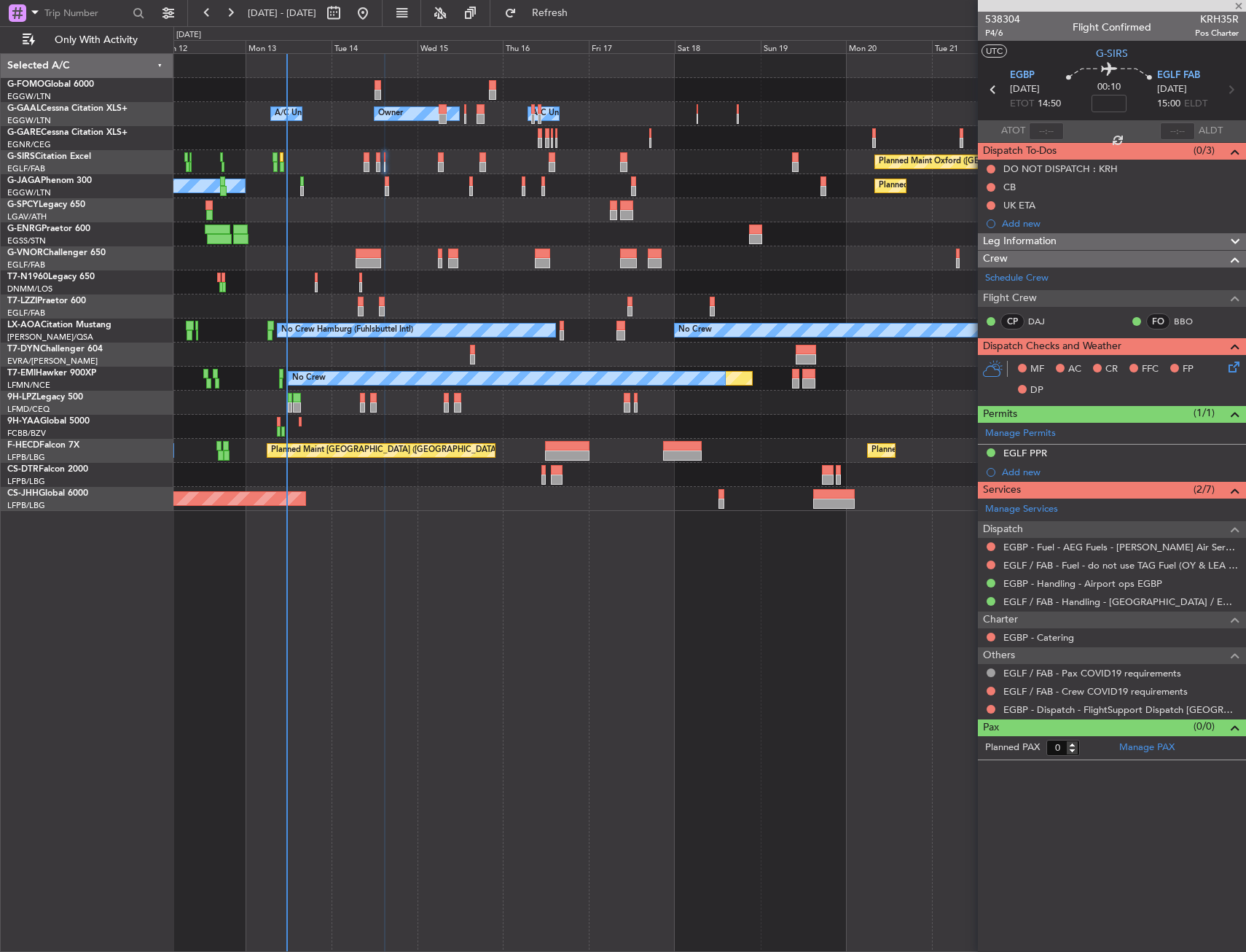
type input "+01:35"
type input "2"
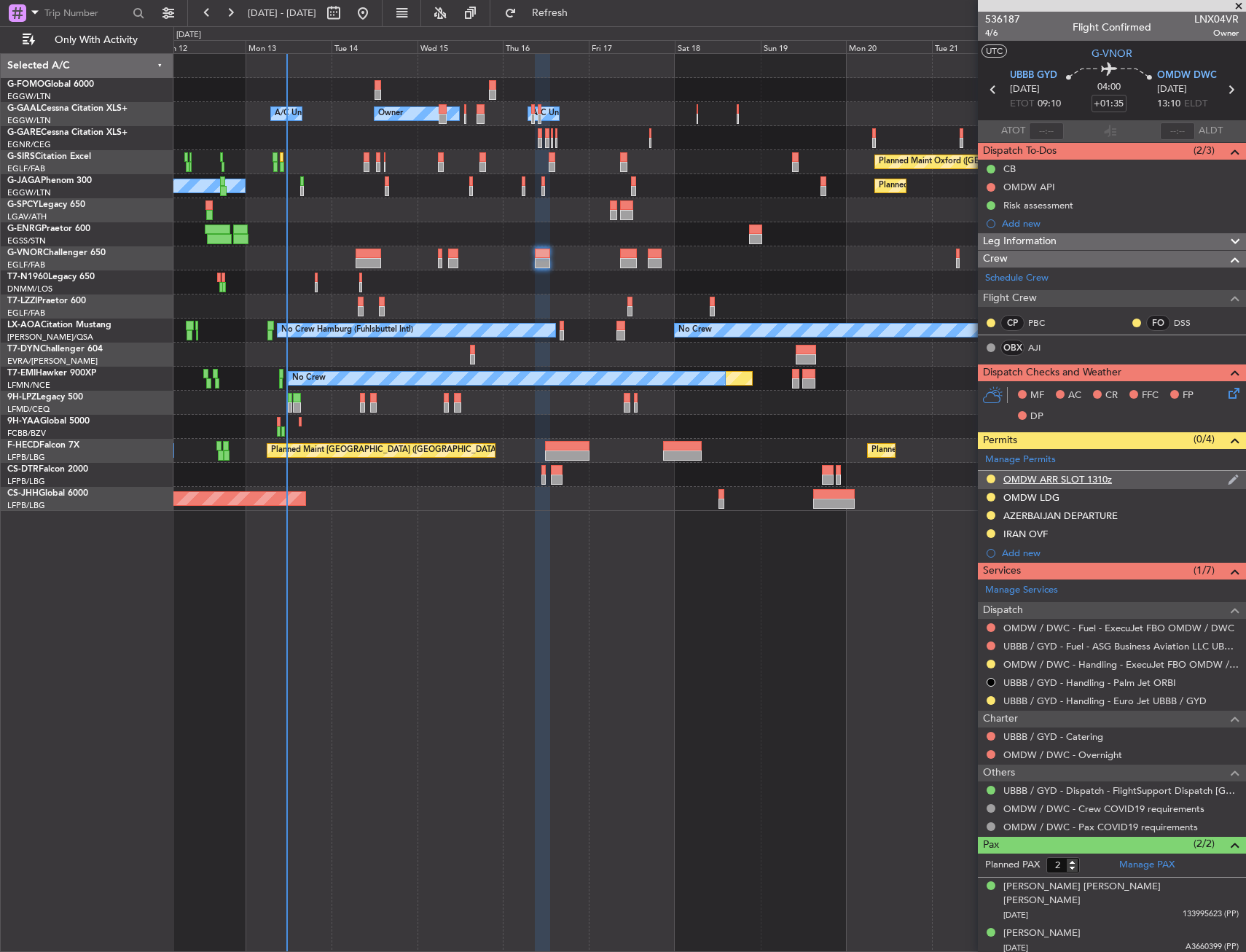
click at [1012, 482] on div "OMDW ARR SLOT 1310z" at bounding box center [1057, 479] width 108 height 13
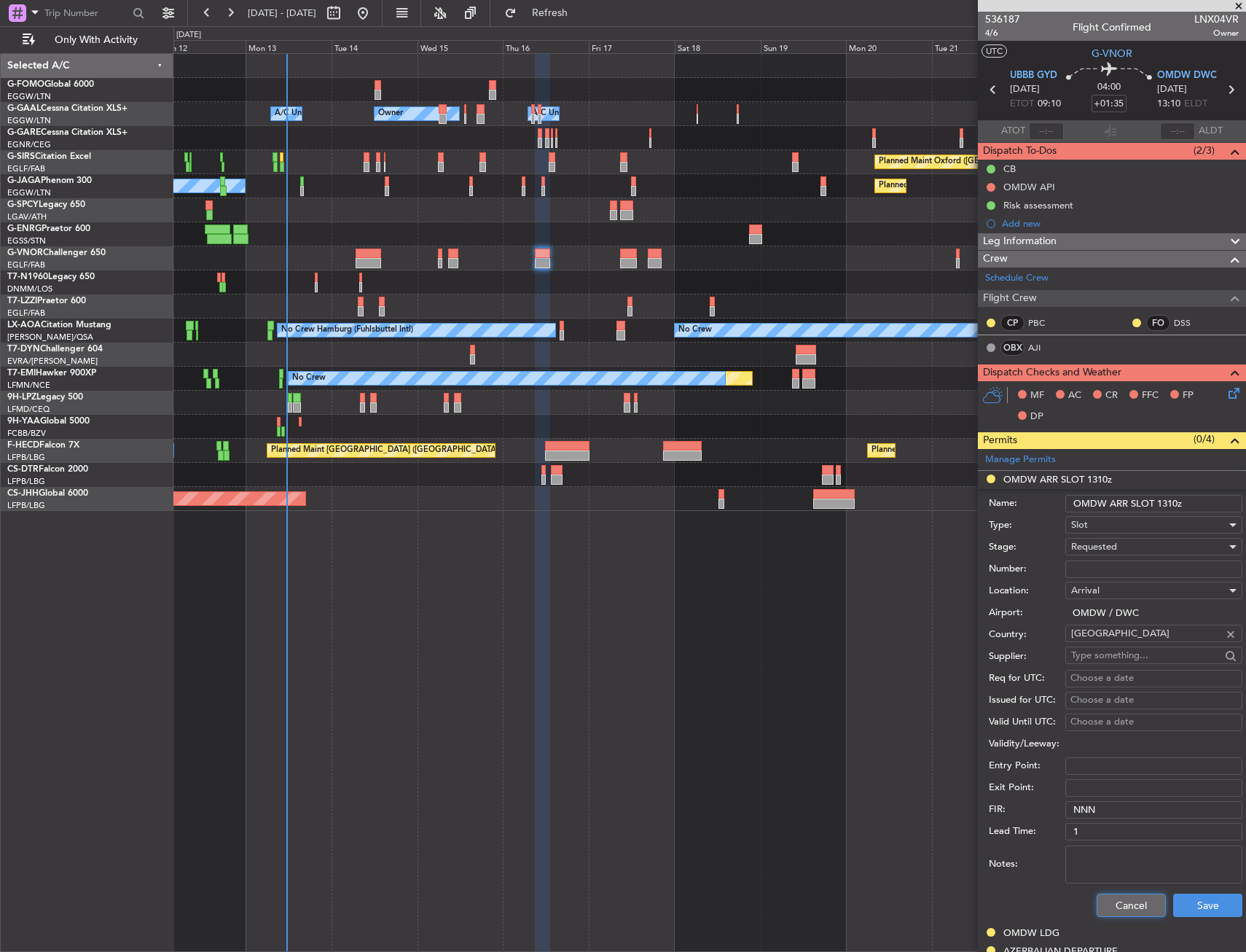
click at [1131, 900] on button "Cancel" at bounding box center [1131, 904] width 70 height 23
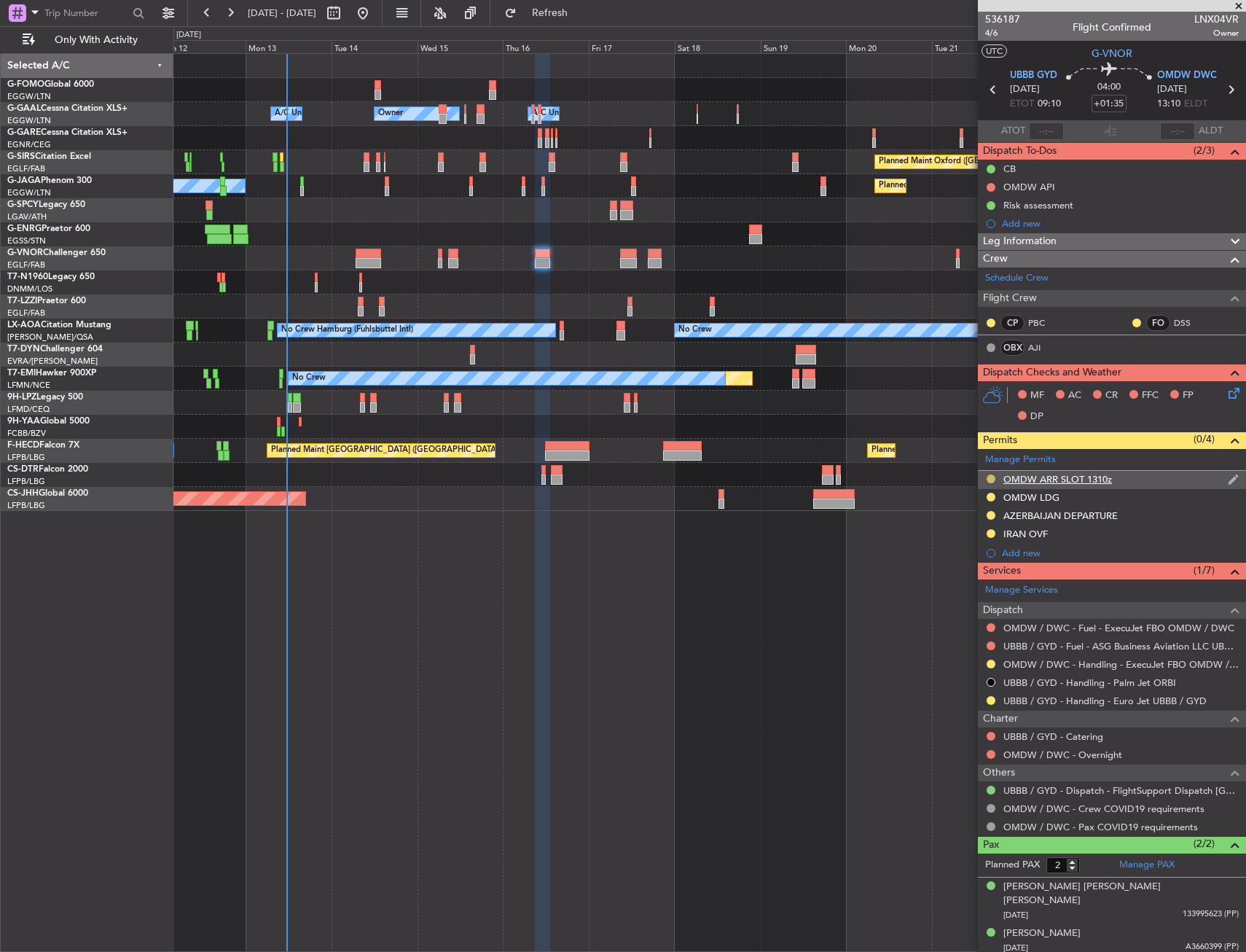
click at [990, 479] on button at bounding box center [991, 479] width 9 height 9
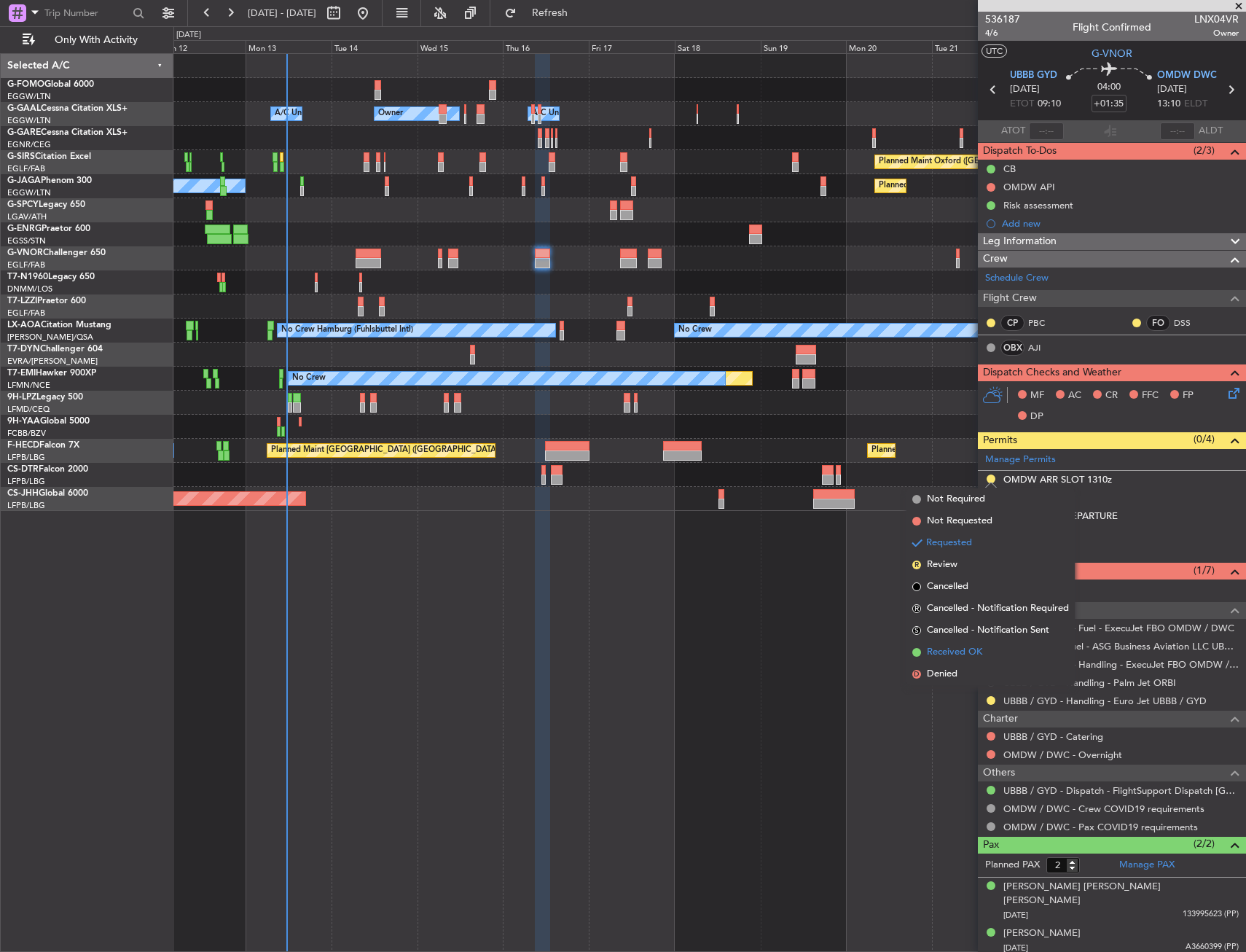
click at [964, 656] on span "Received OK" at bounding box center [955, 652] width 55 height 15
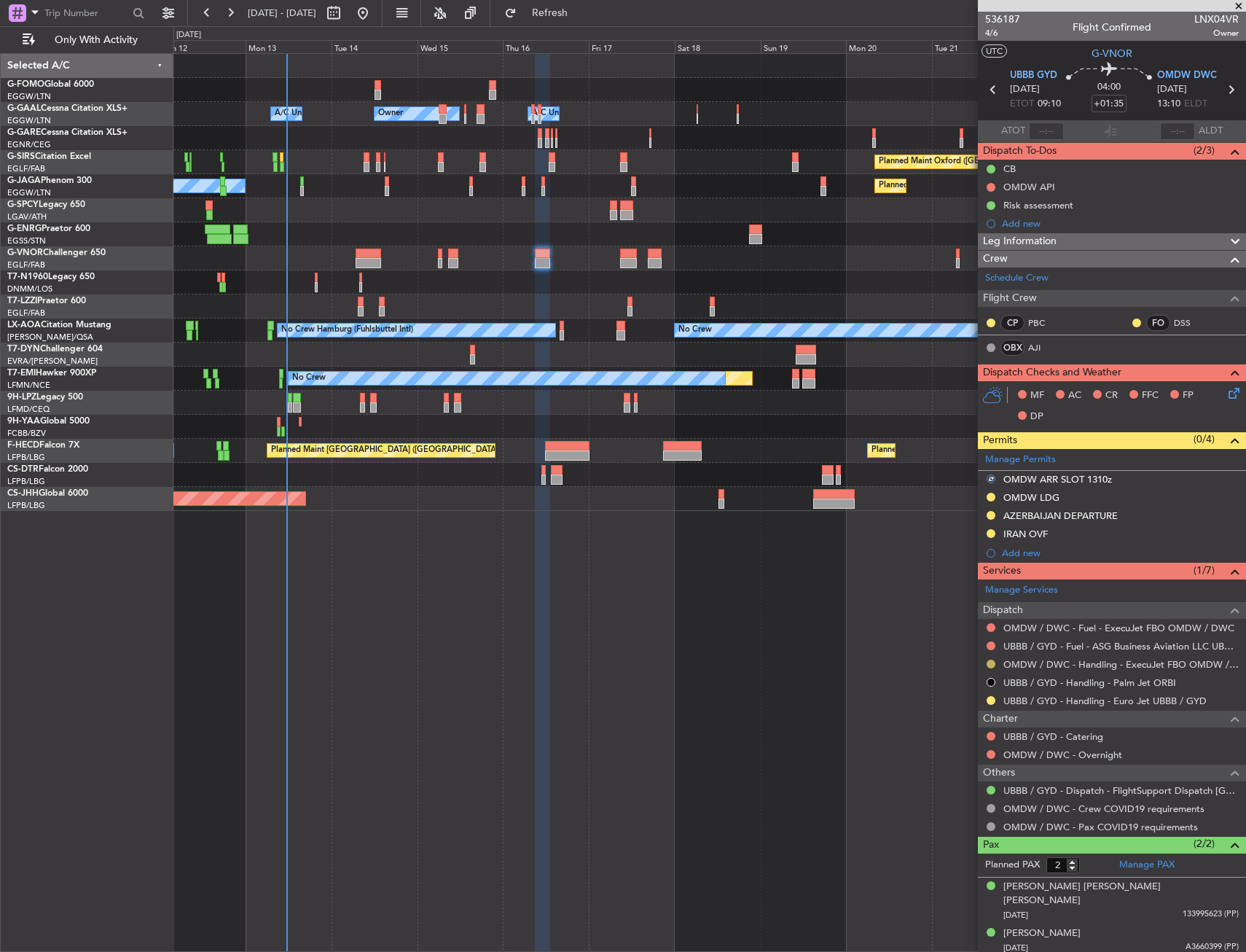
click at [988, 662] on button at bounding box center [991, 664] width 9 height 9
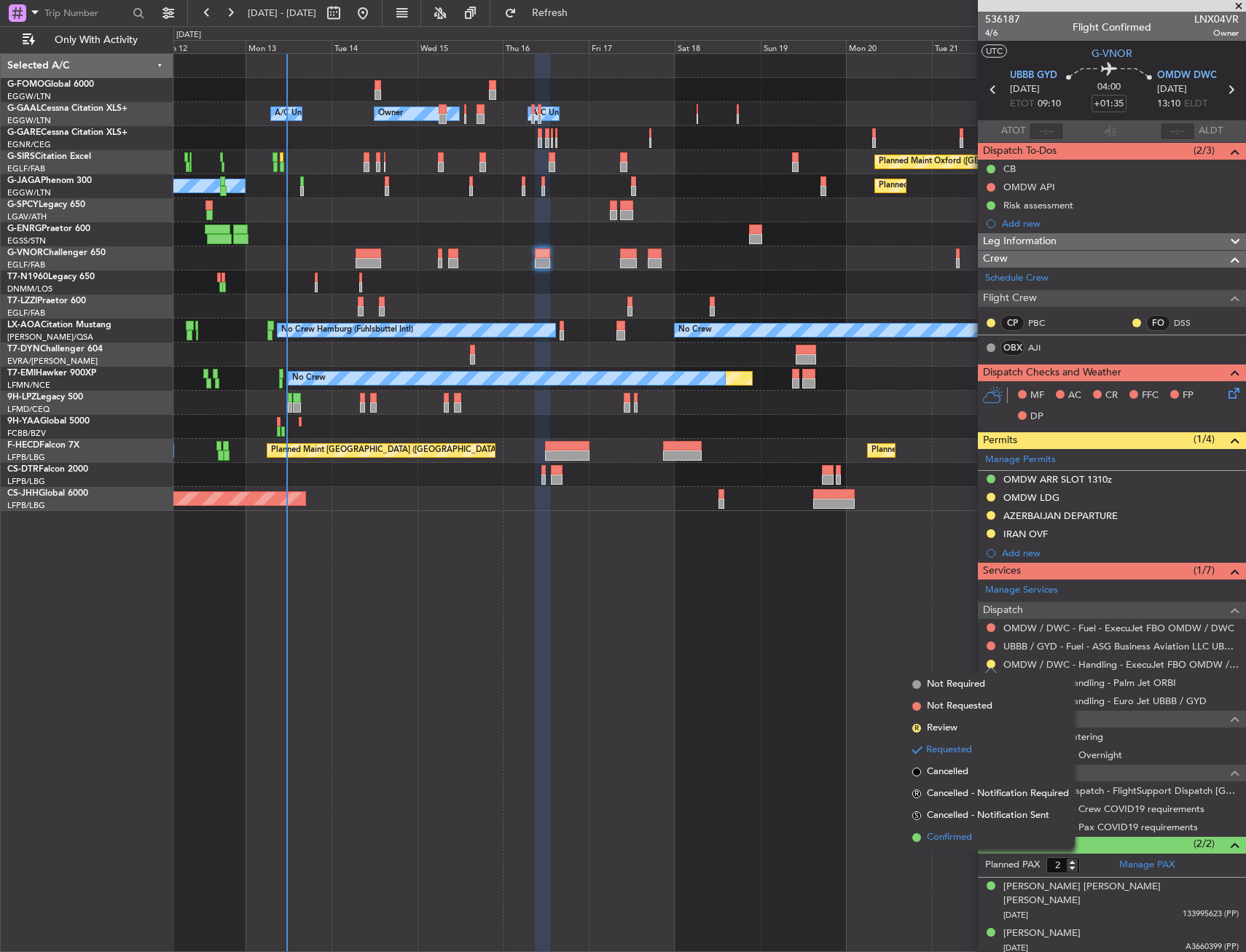
click at [955, 838] on span "Confirmed" at bounding box center [949, 837] width 45 height 15
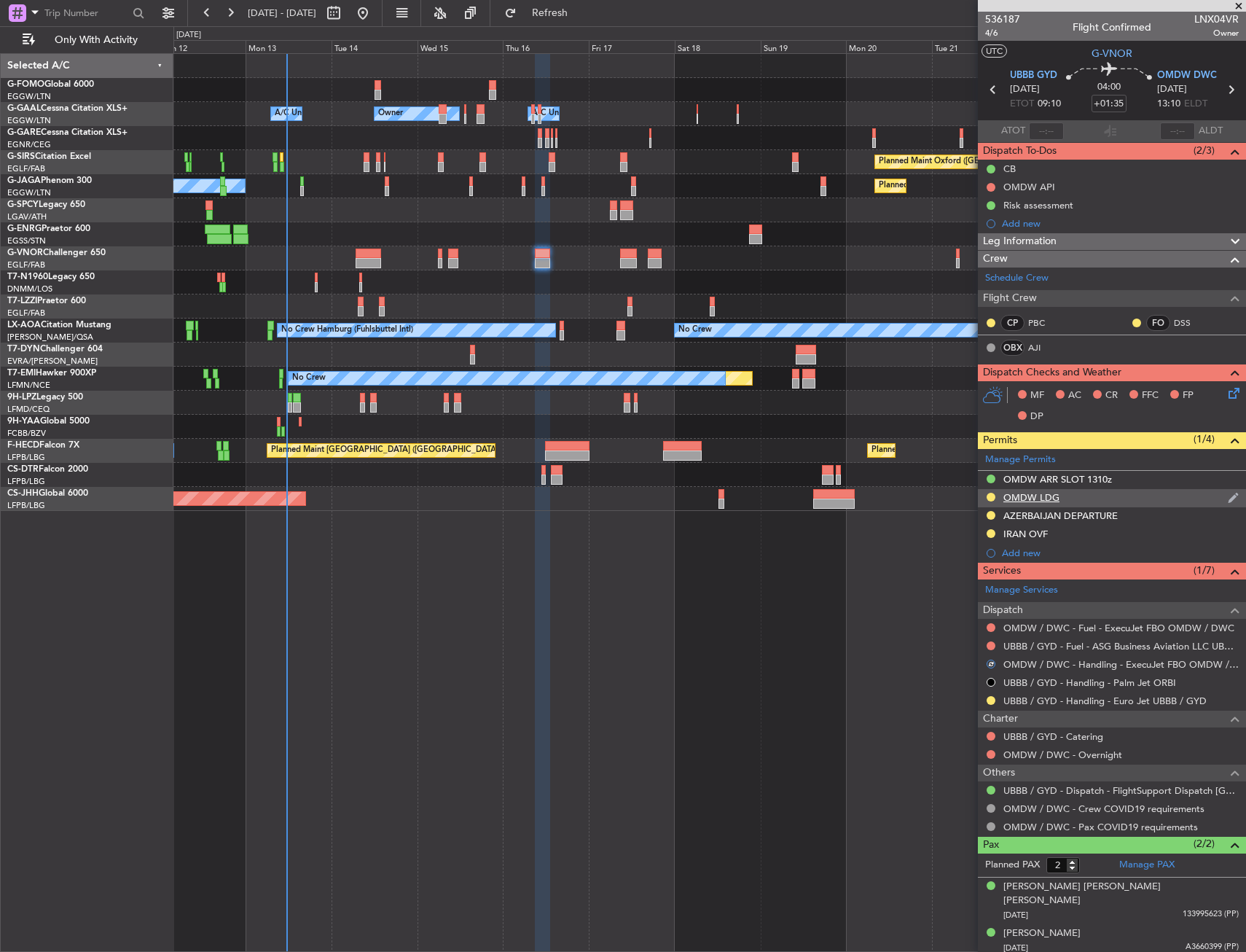
click at [1054, 500] on div "OMDW LDG" at bounding box center [1031, 498] width 56 height 13
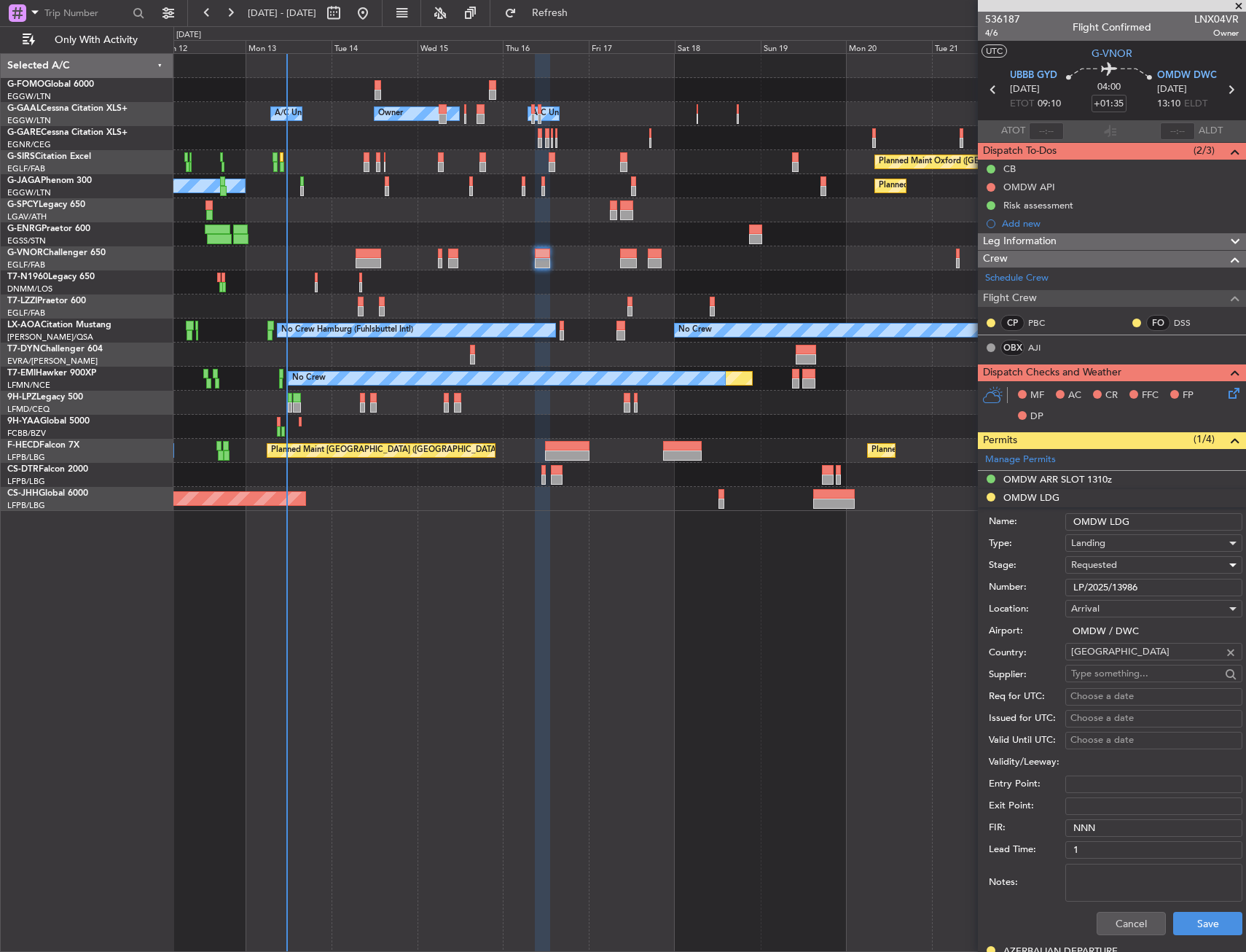
click at [1098, 564] on span "Requested" at bounding box center [1094, 564] width 46 height 13
click at [1109, 678] on span "Received OK" at bounding box center [1148, 675] width 153 height 22
click at [1182, 923] on button "Save" at bounding box center [1208, 923] width 70 height 23
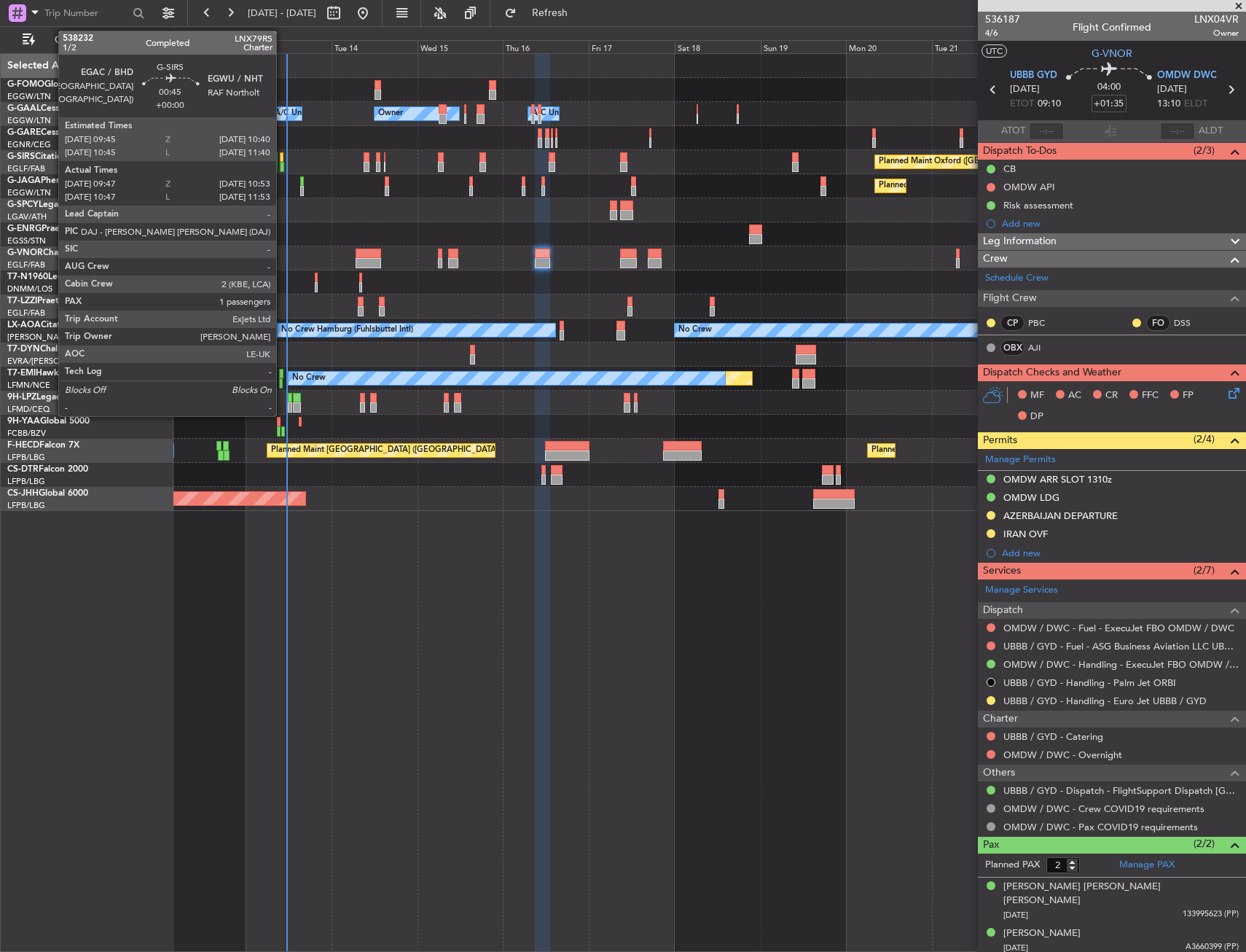
click at [283, 159] on div at bounding box center [281, 157] width 4 height 10
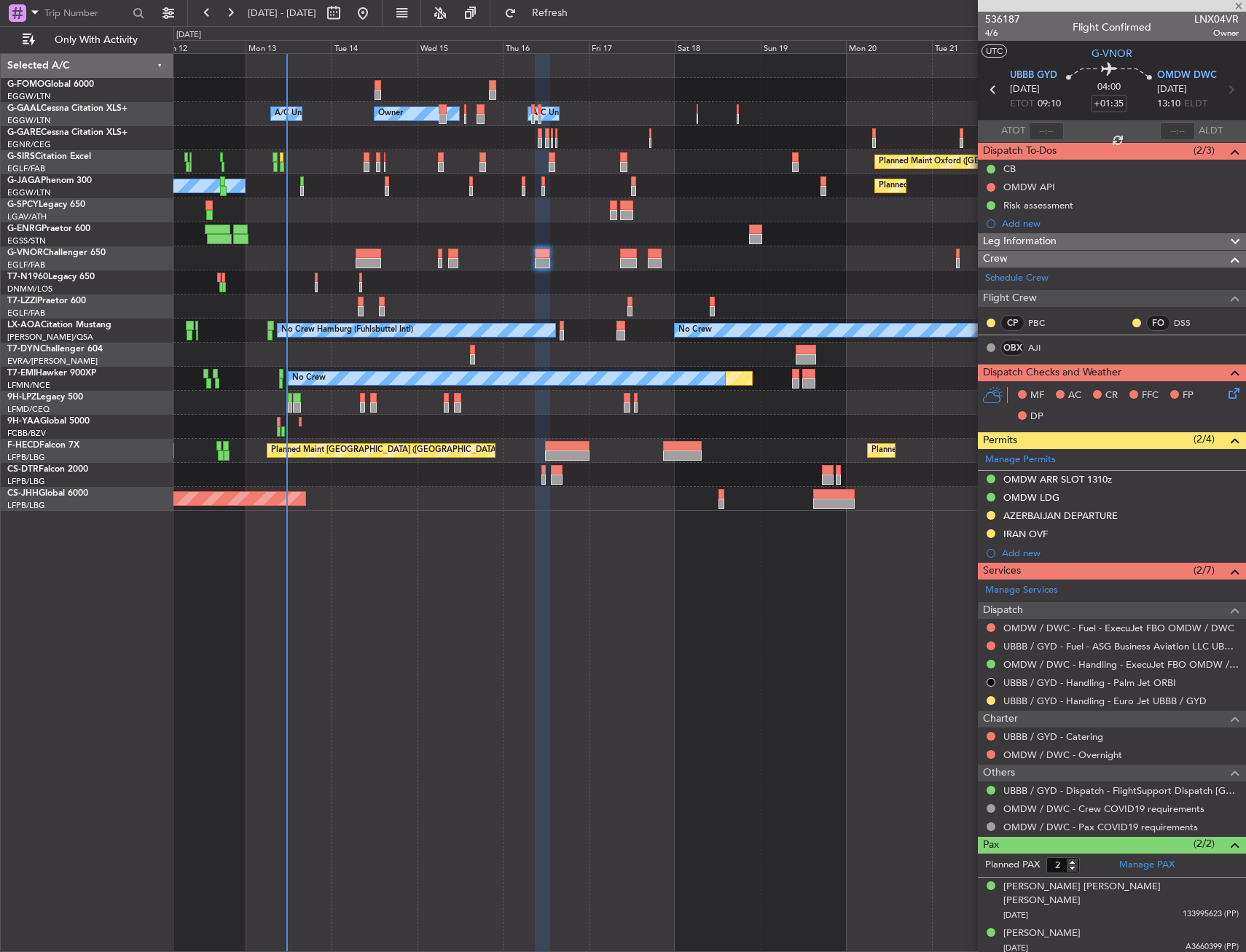
type input "09:47"
type input "10:43"
type input "1"
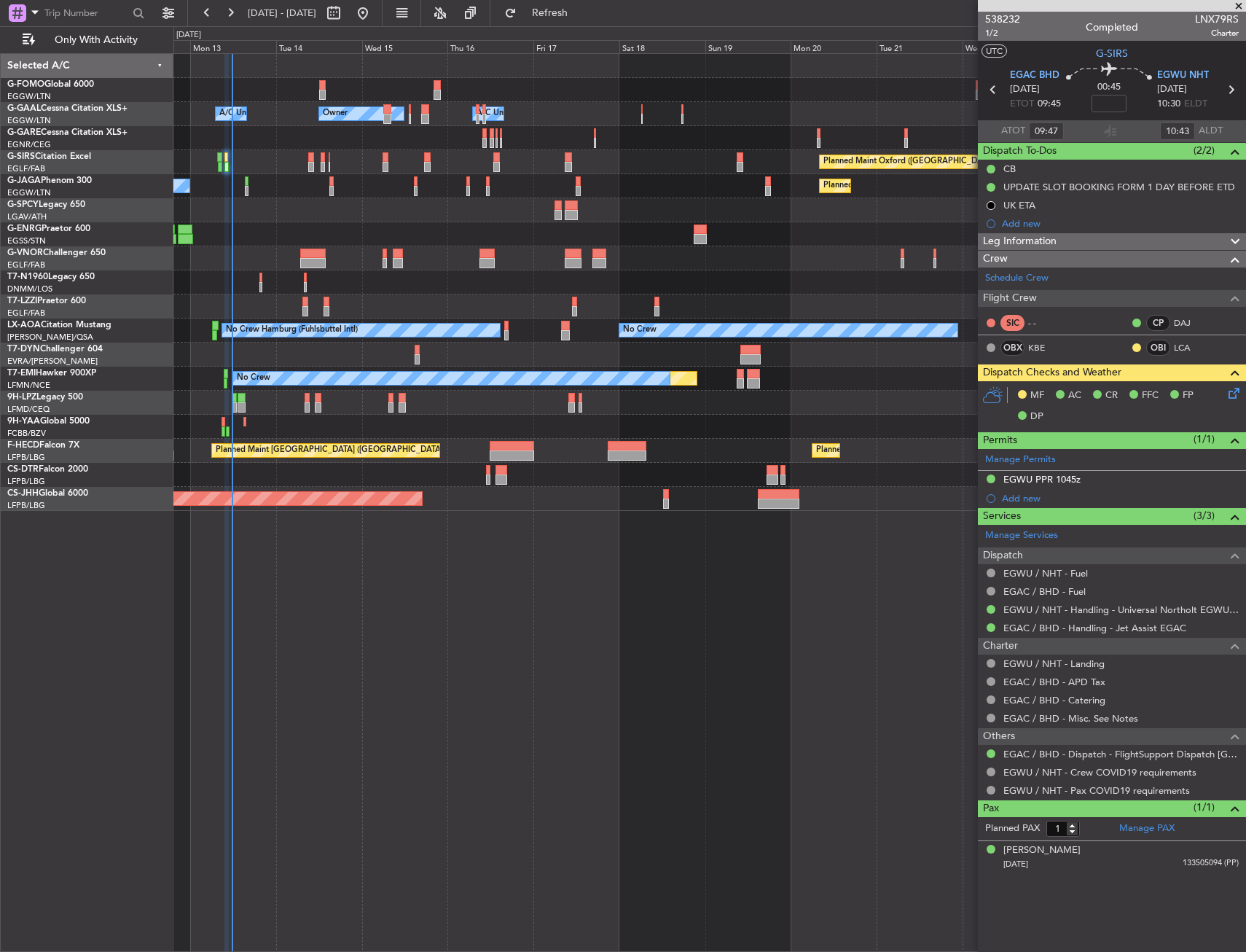
click at [543, 513] on div "Owner A/C Unavailable Owner A/C Unavailable Owner Planned Maint [GEOGRAPHIC_DAT…" at bounding box center [709, 502] width 1073 height 899
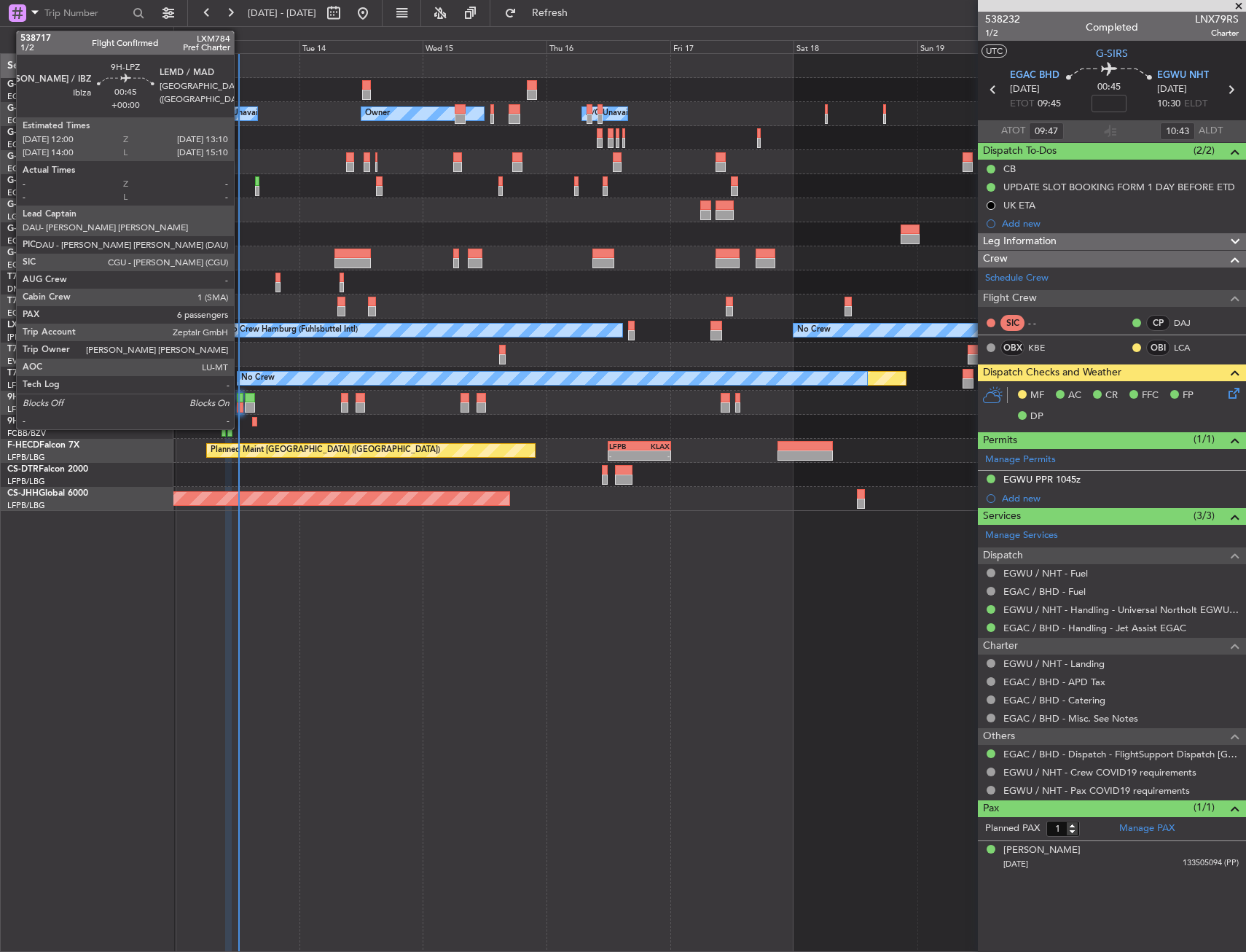
click at [240, 404] on div at bounding box center [239, 407] width 6 height 10
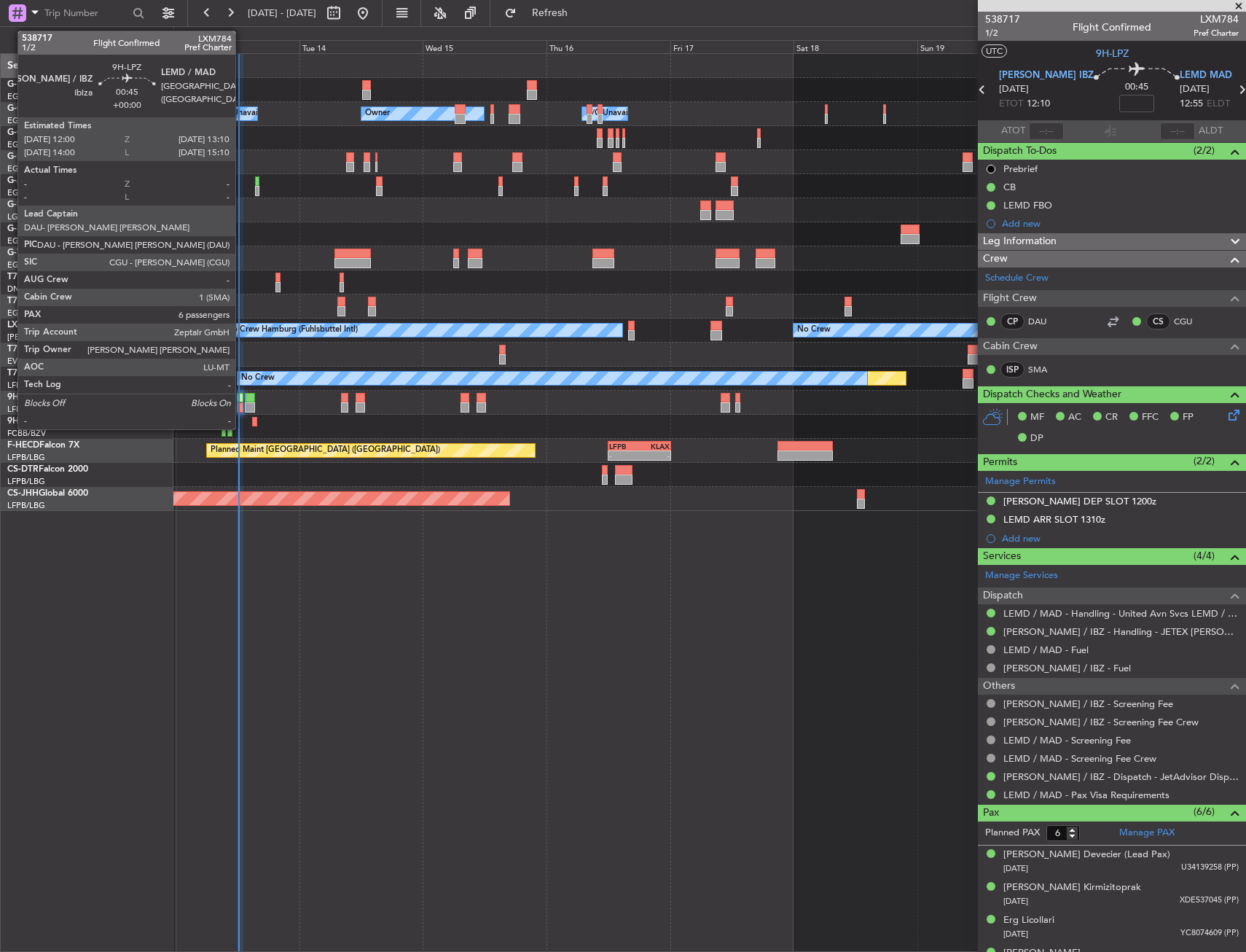
click at [242, 407] on div at bounding box center [239, 407] width 6 height 10
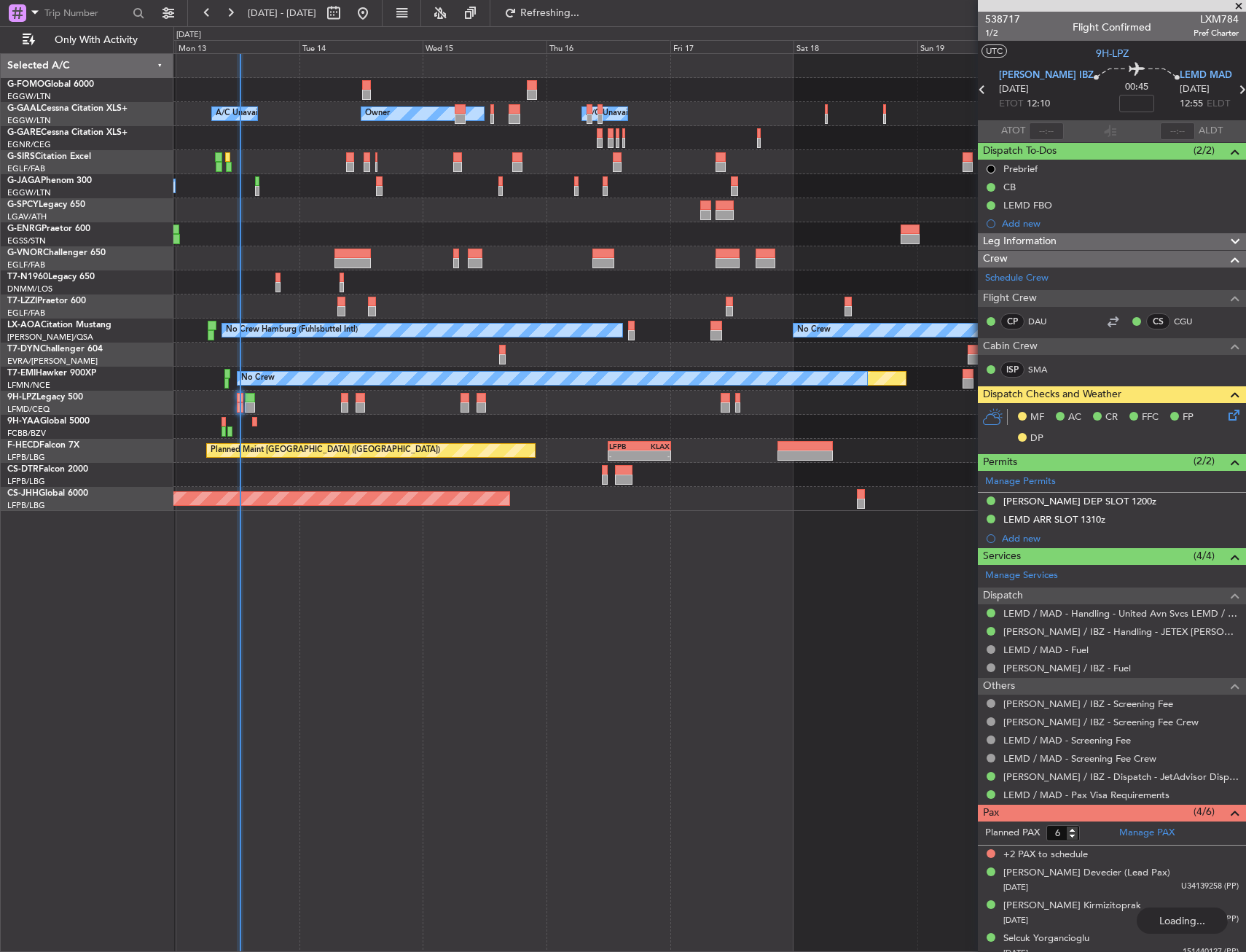
type input "5"
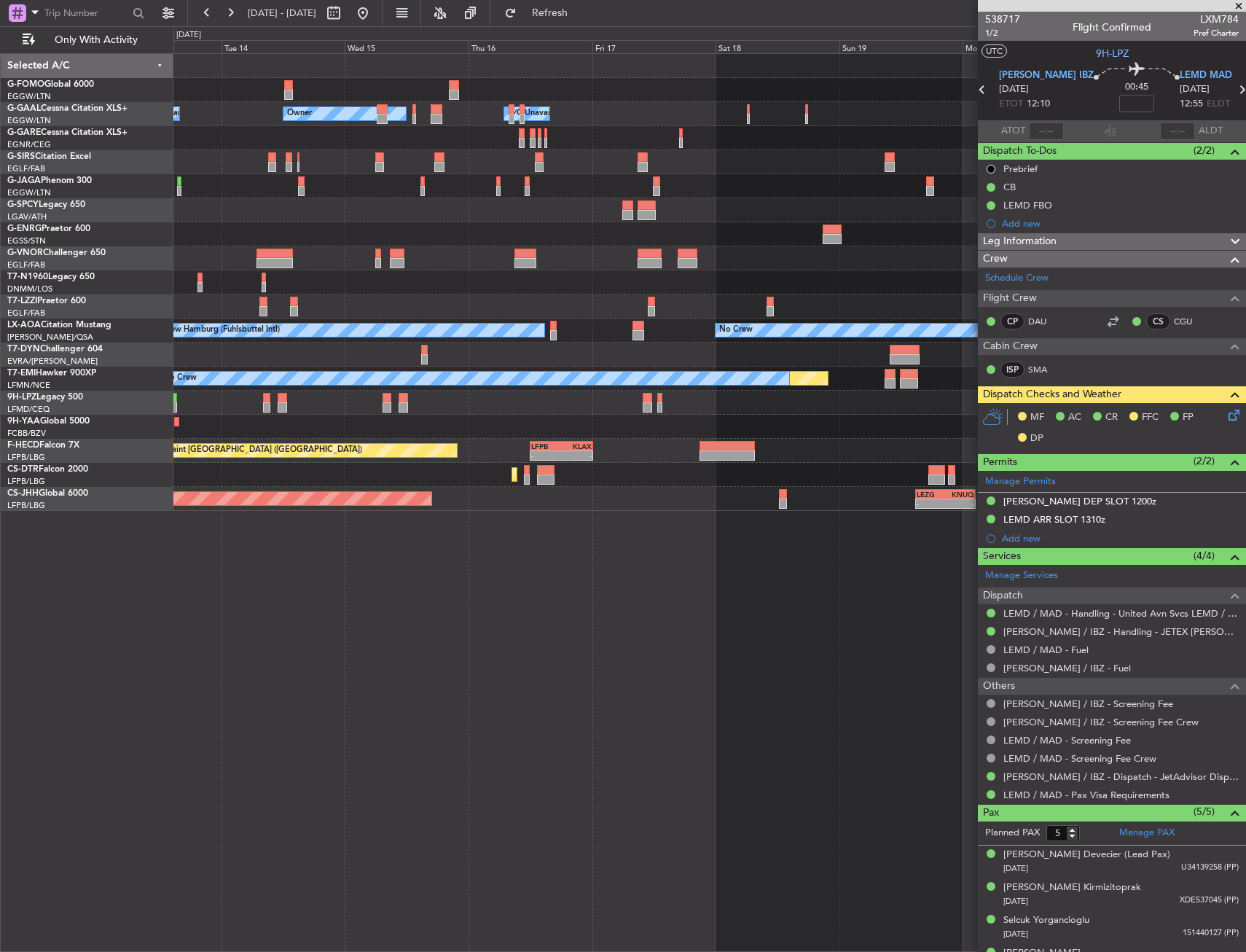
click at [321, 204] on div at bounding box center [709, 210] width 1072 height 24
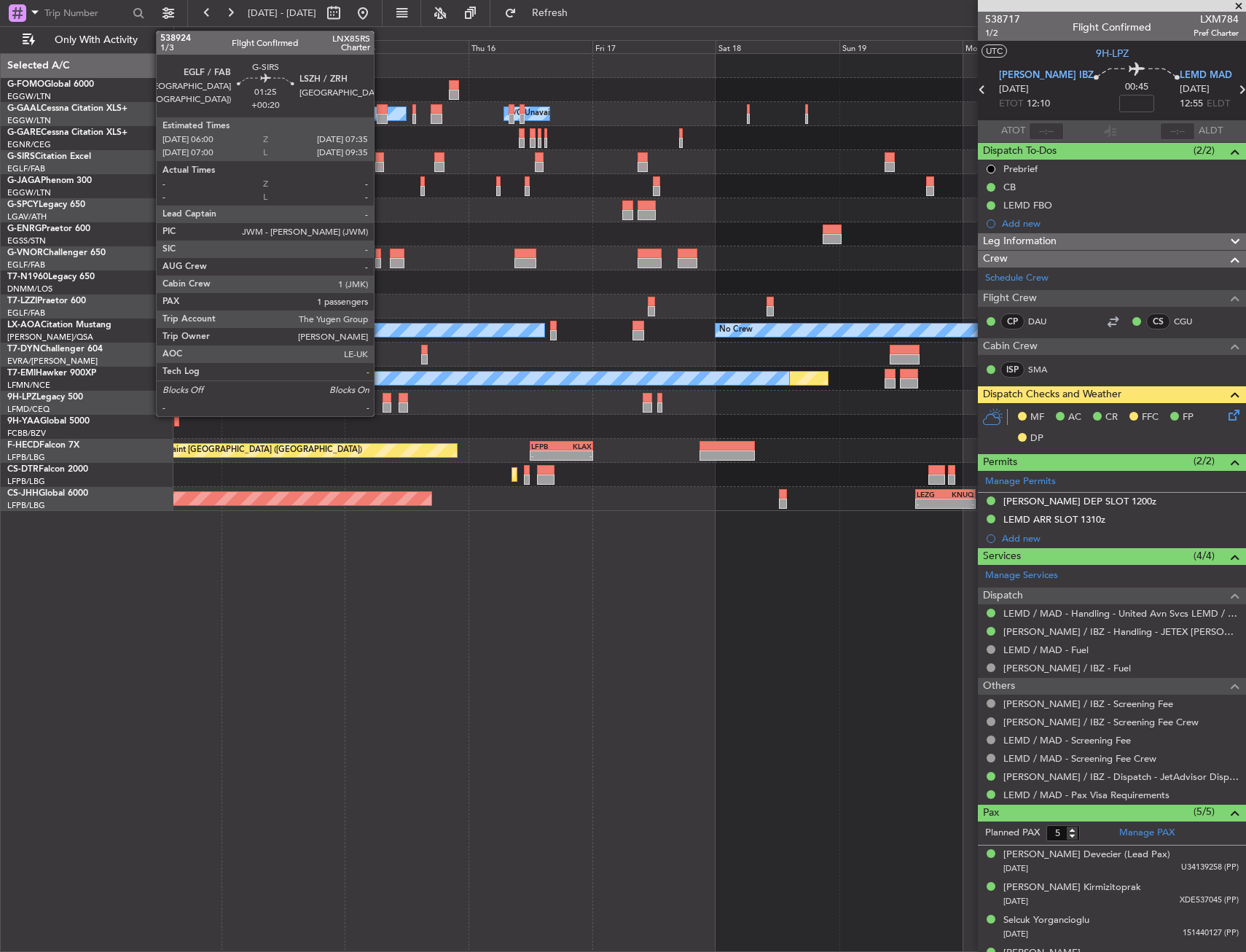
click at [380, 159] on div at bounding box center [380, 157] width 9 height 10
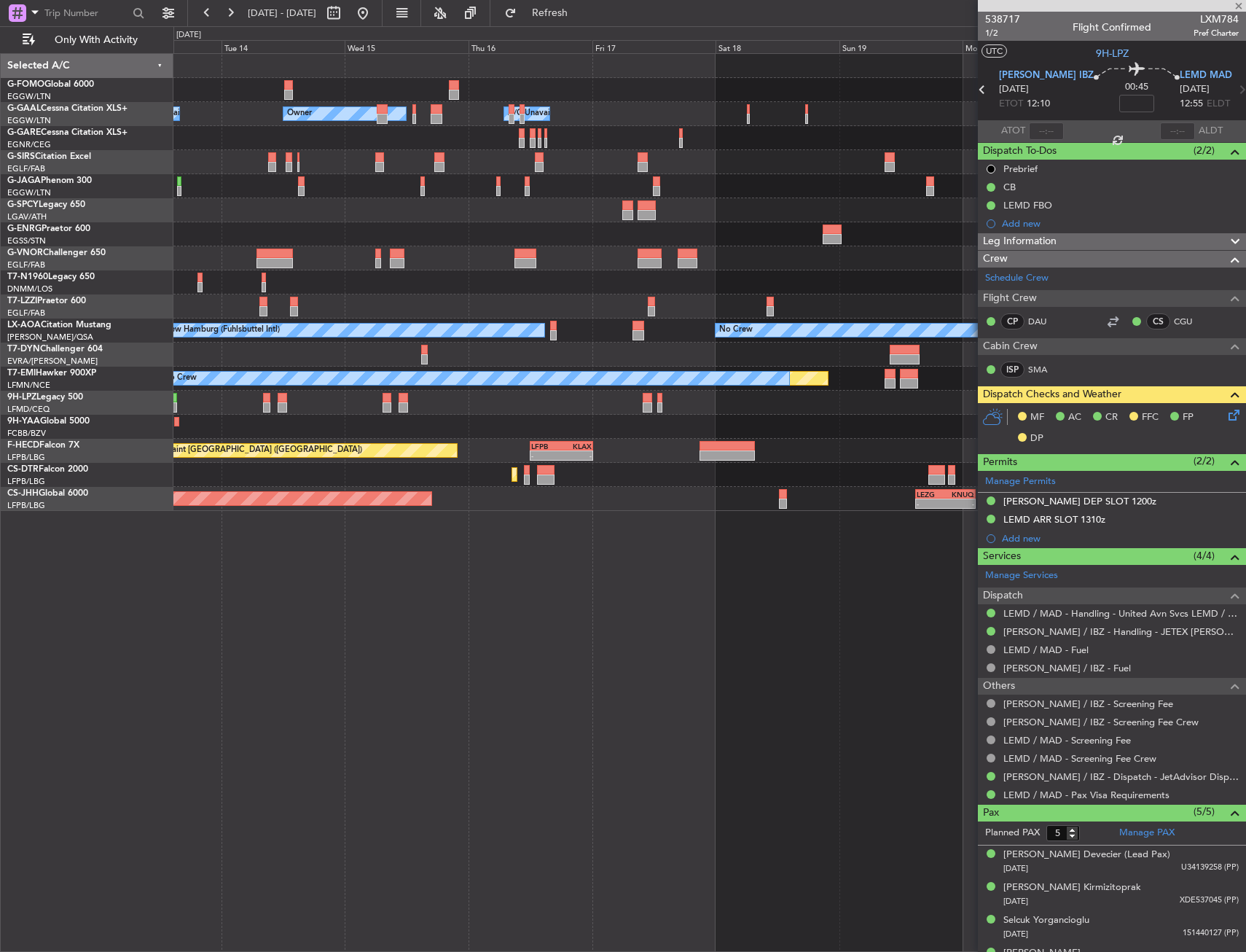
type input "+00:20"
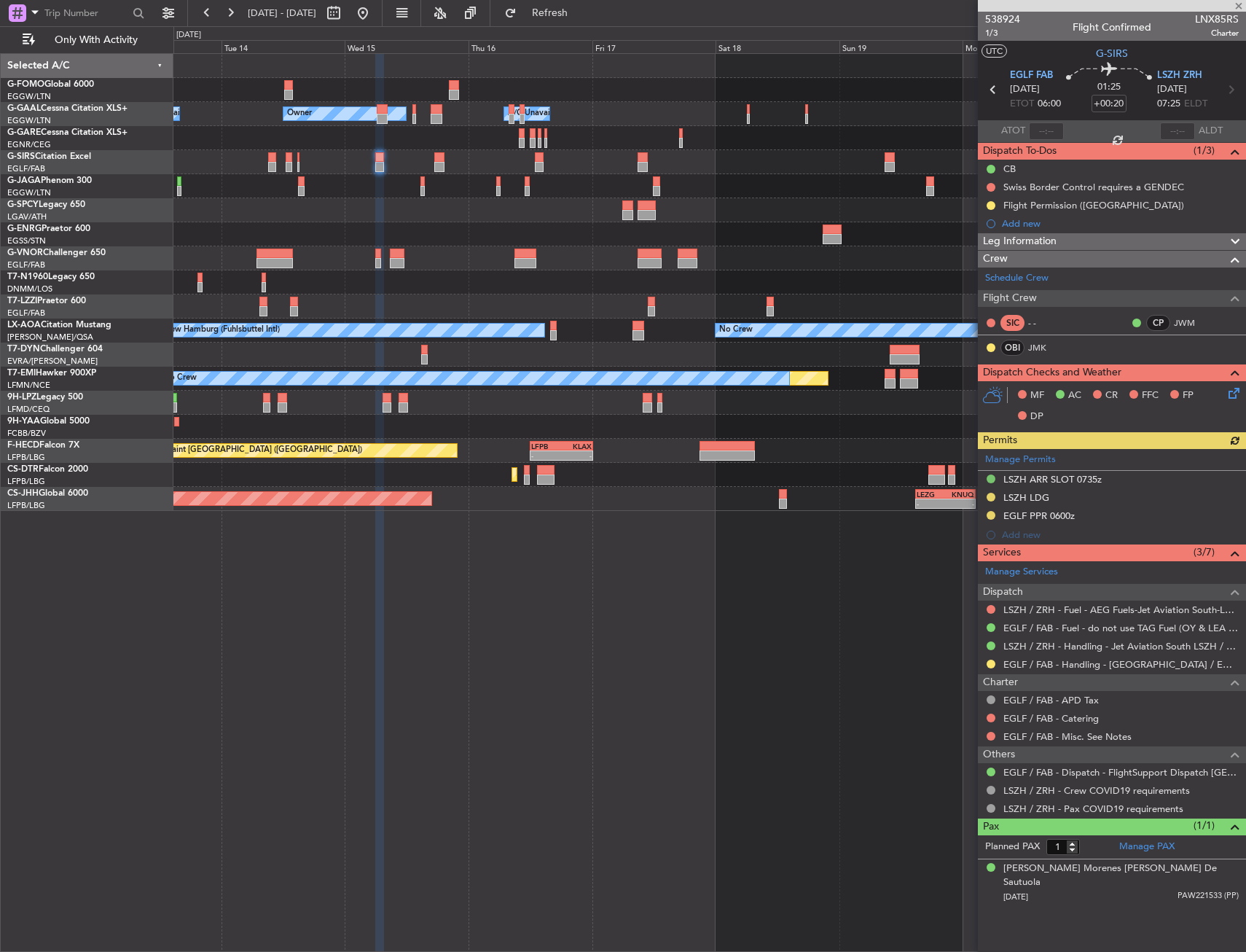
click at [992, 497] on div "Manage Permits LSZH ARR SLOT 0735z LSZH LDG EGLF PPR 0600z Add new" at bounding box center [1111, 497] width 268 height 95
click at [992, 498] on button at bounding box center [991, 498] width 9 height 9
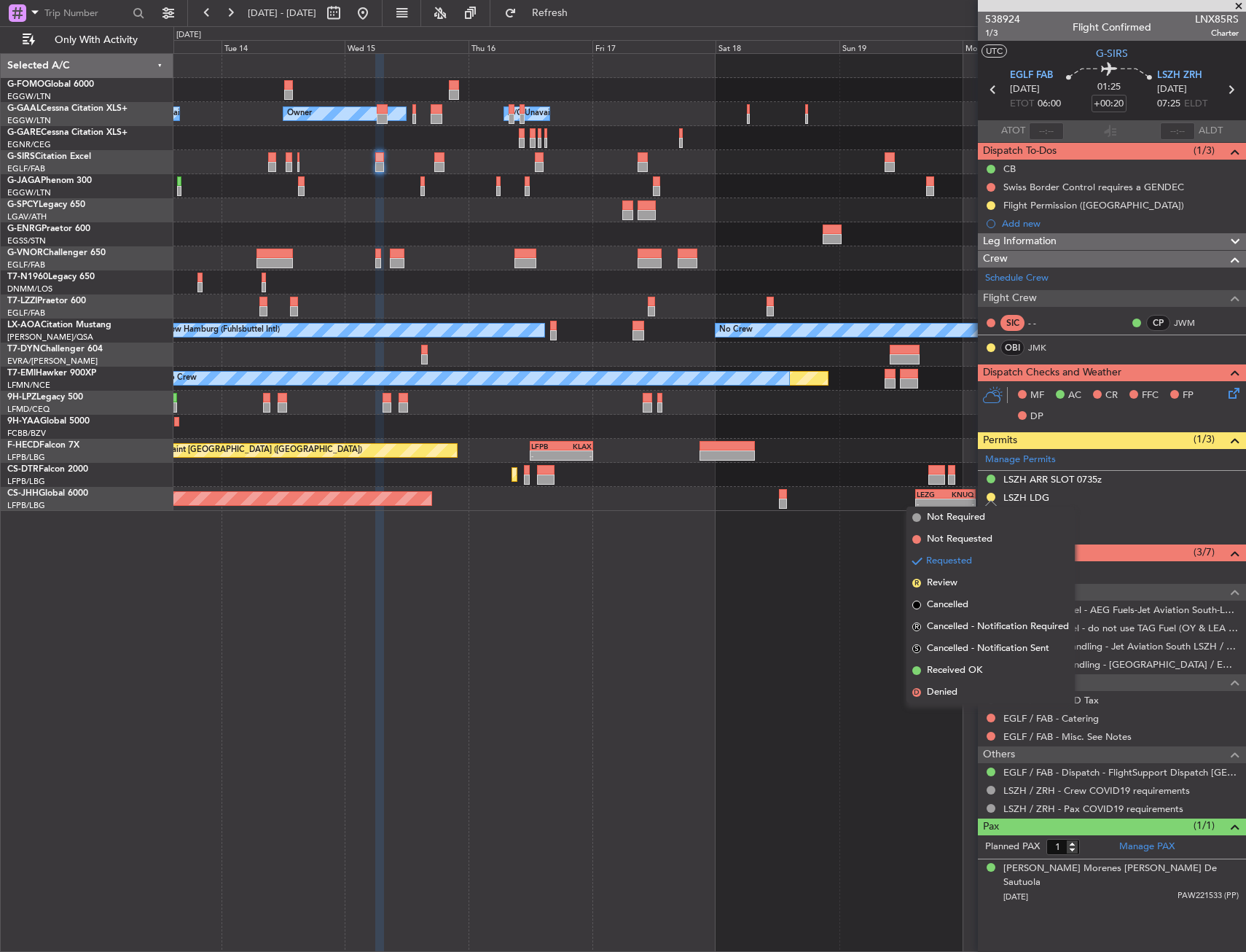
click at [967, 515] on mat-tooltip-component "Requested" at bounding box center [991, 520] width 66 height 38
click at [967, 515] on span "Not Required" at bounding box center [956, 518] width 59 height 15
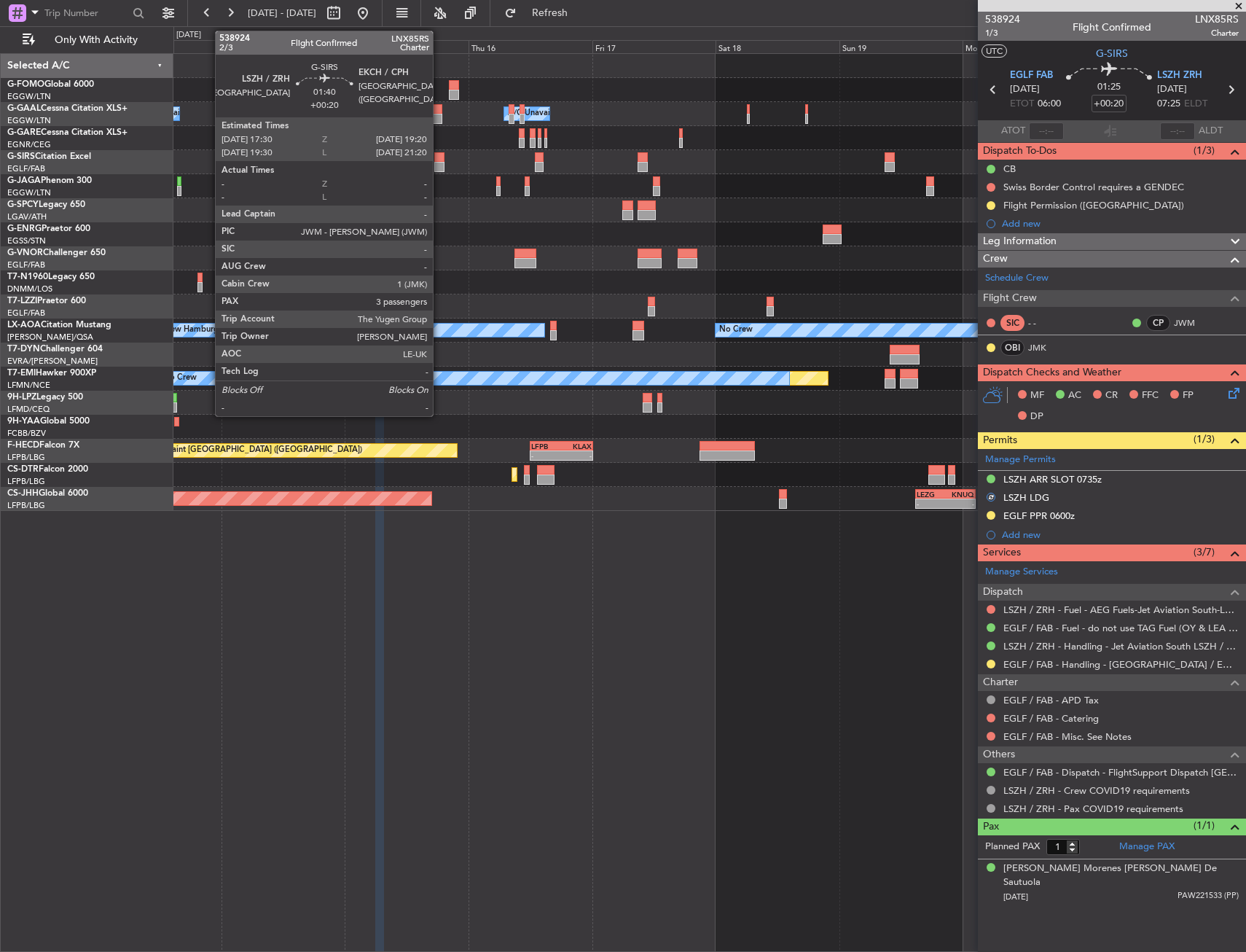
click at [440, 162] on div at bounding box center [439, 167] width 9 height 10
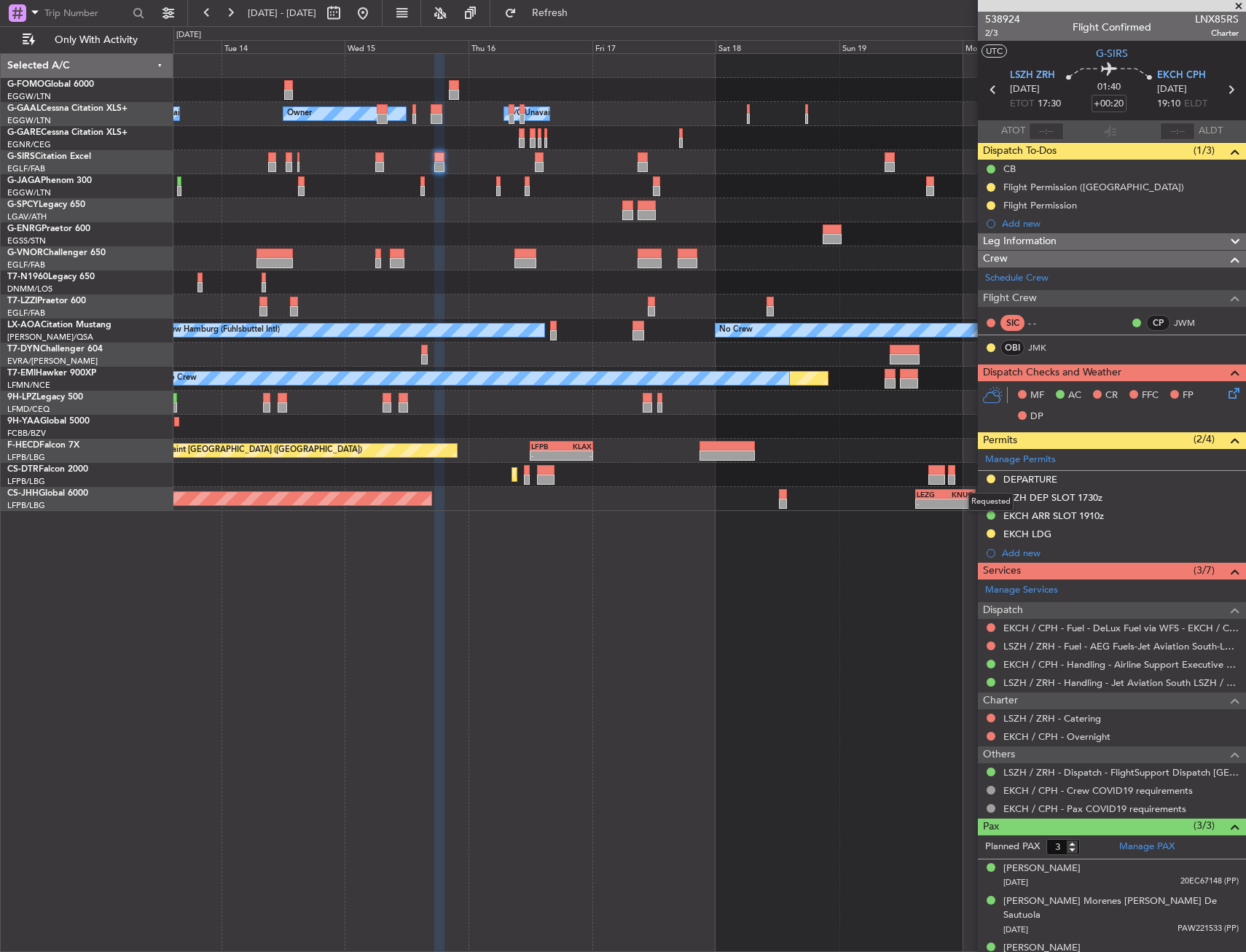
drag, startPoint x: 992, startPoint y: 477, endPoint x: 992, endPoint y: 489, distance: 12.0
click at [992, 477] on button at bounding box center [991, 479] width 9 height 9
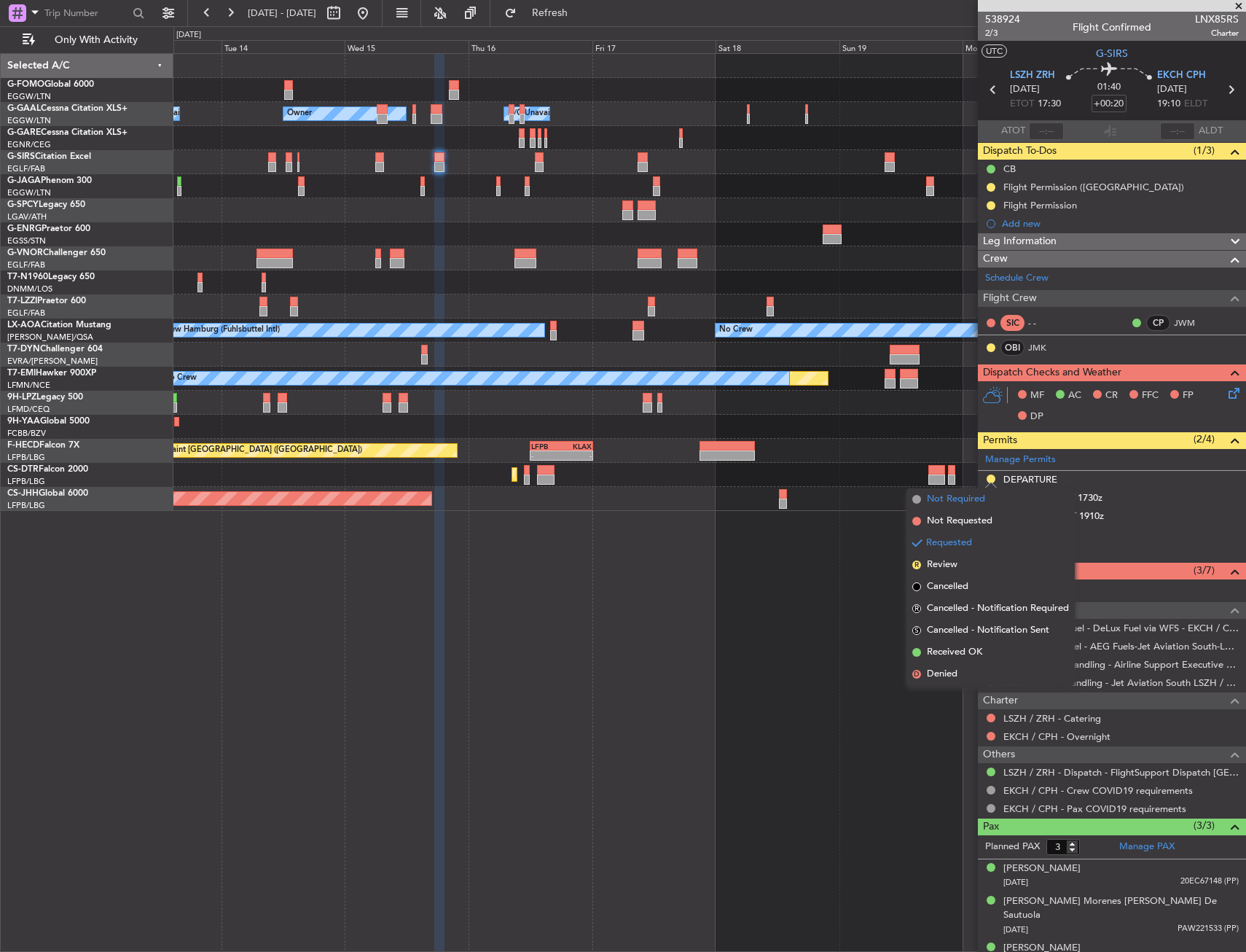
click at [954, 504] on span "Not Required" at bounding box center [956, 499] width 59 height 15
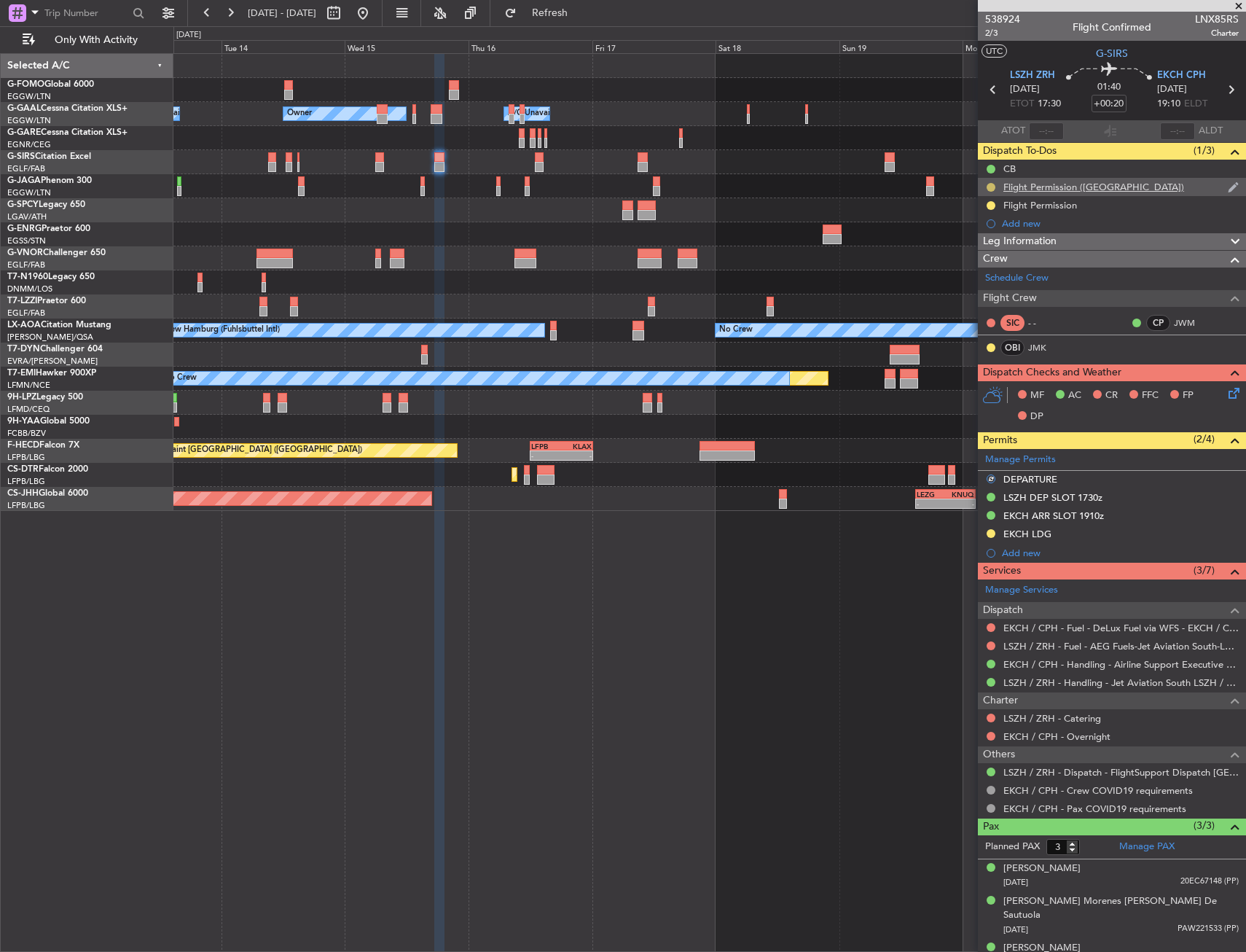
click at [995, 189] on button at bounding box center [991, 188] width 9 height 9
click at [991, 268] on span "Cancelled" at bounding box center [993, 273] width 41 height 15
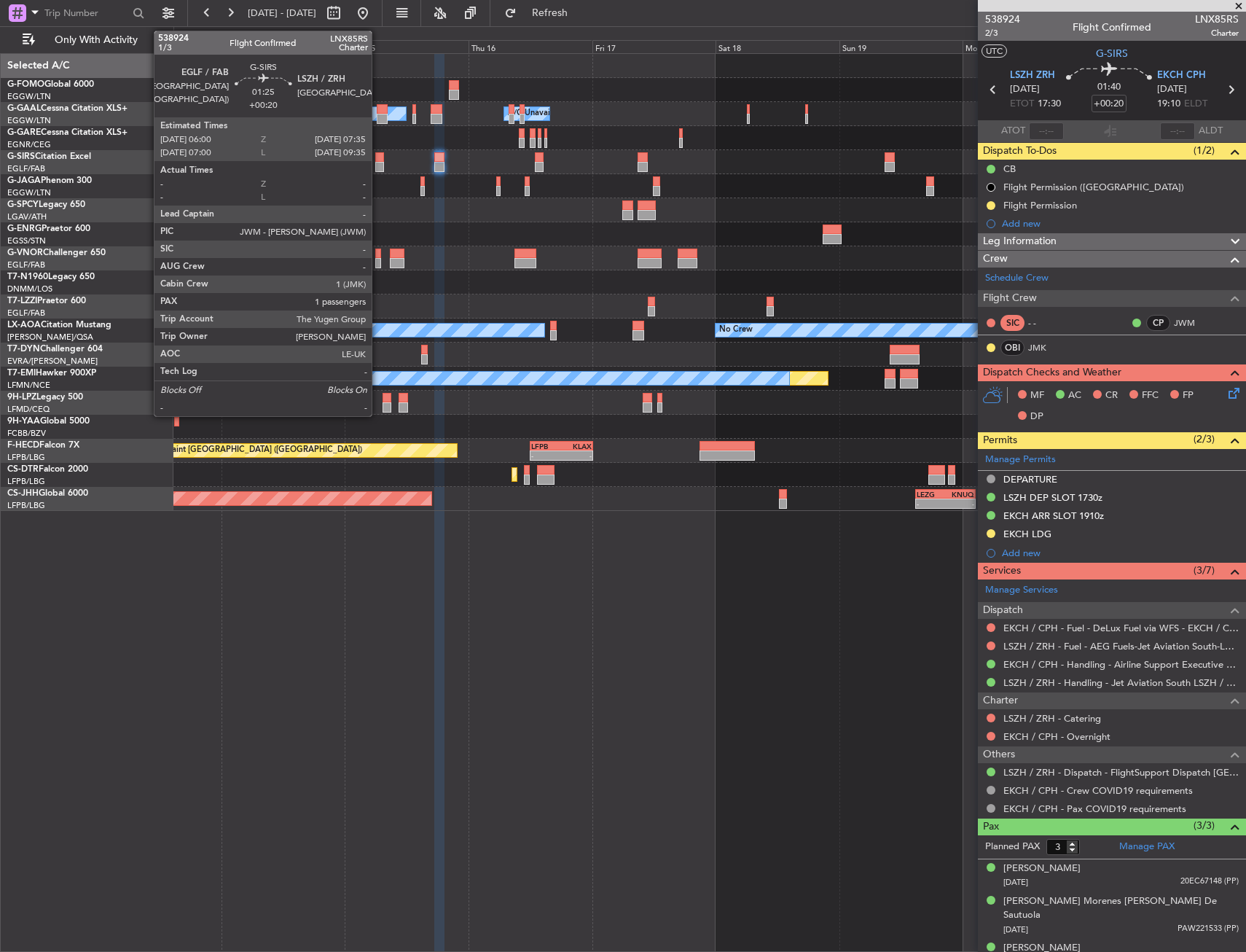
click at [378, 160] on div at bounding box center [380, 157] width 9 height 10
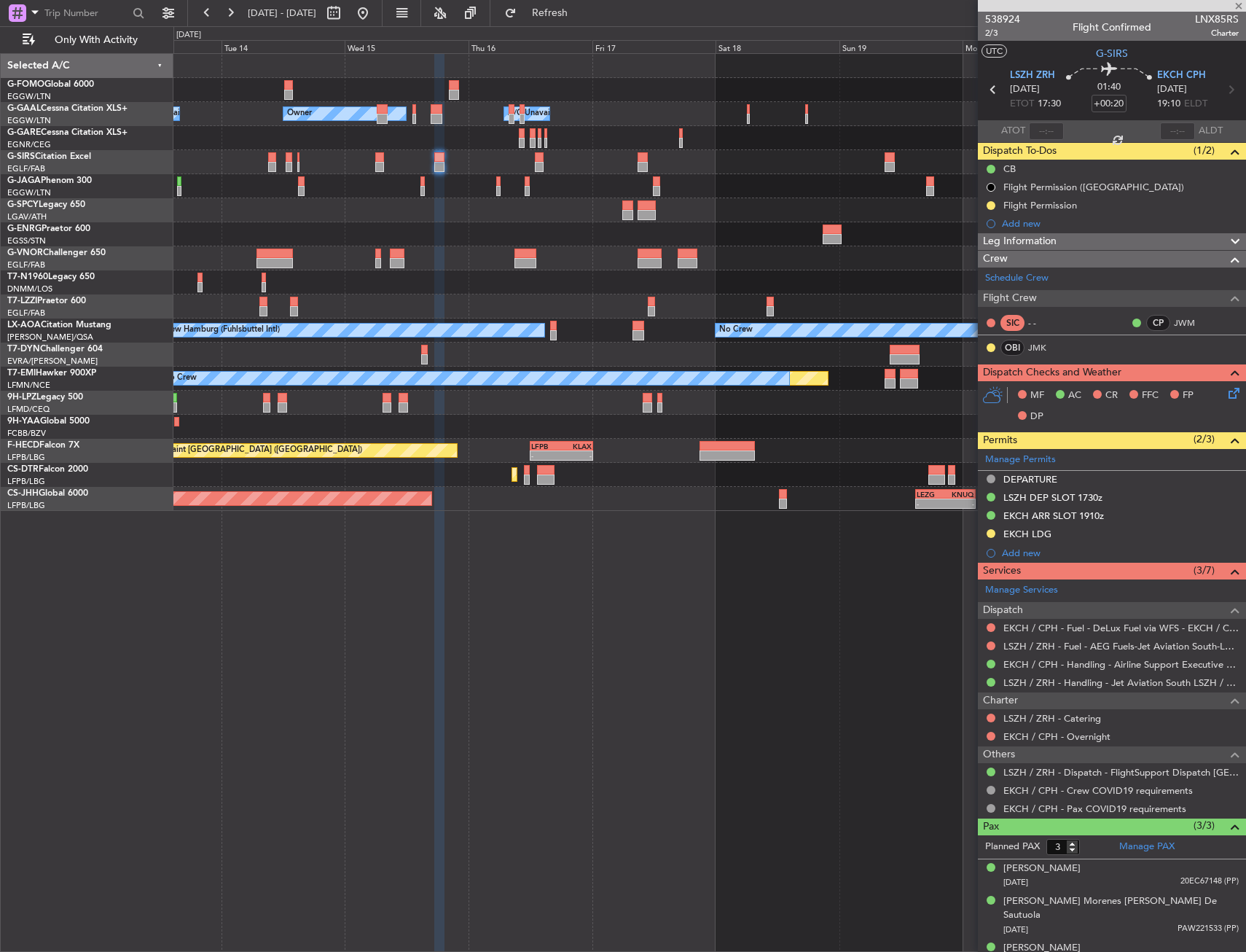
type input "1"
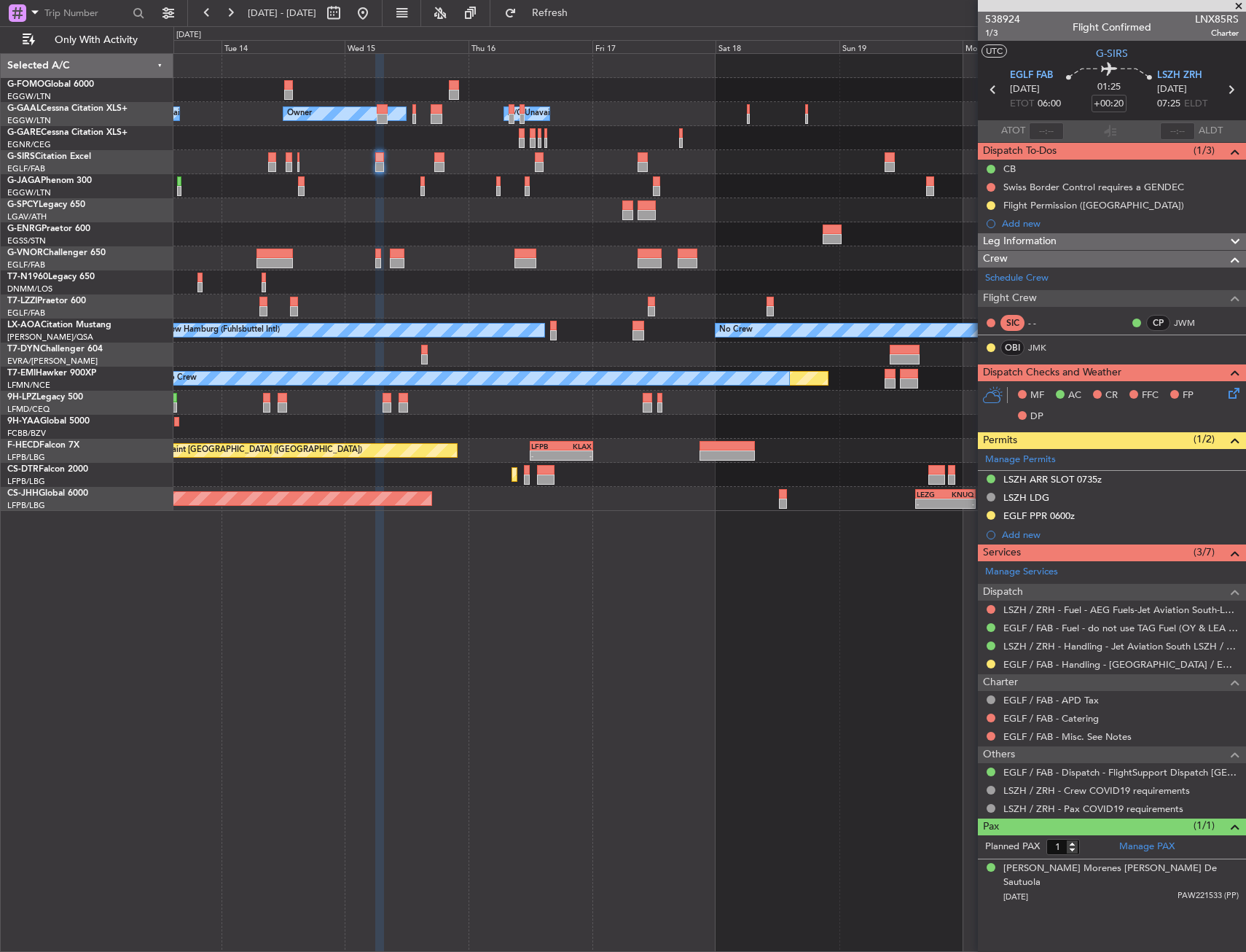
drag, startPoint x: 993, startPoint y: 203, endPoint x: 994, endPoint y: 223, distance: 20.0
click at [993, 203] on button at bounding box center [991, 205] width 9 height 9
click at [976, 297] on span "Cancelled" at bounding box center [993, 291] width 41 height 15
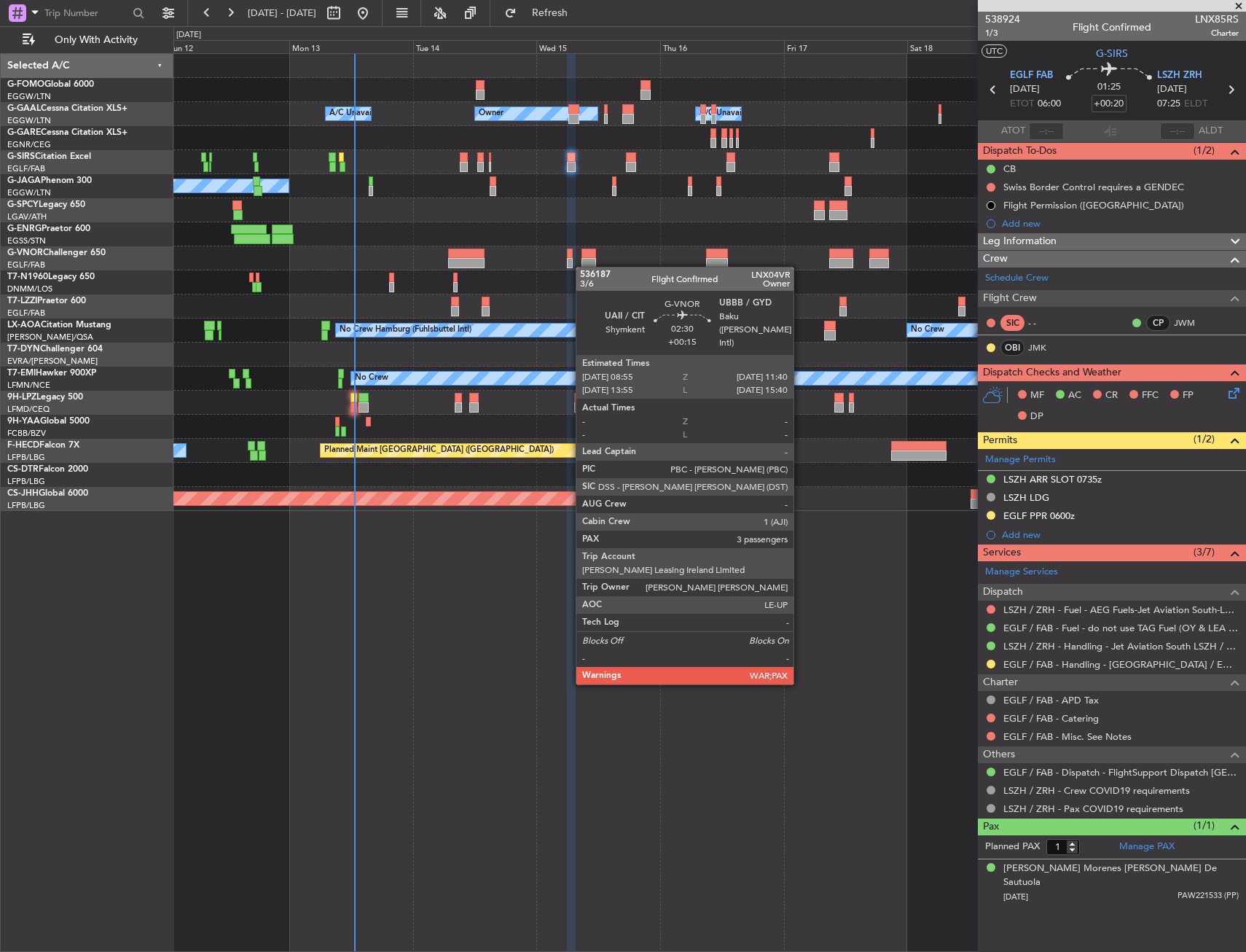
click at [584, 267] on div "Owner A/C Unavailable Owner A/C Unavailable Planned Maint [GEOGRAPHIC_DATA] ([G…" at bounding box center [709, 282] width 1072 height 457
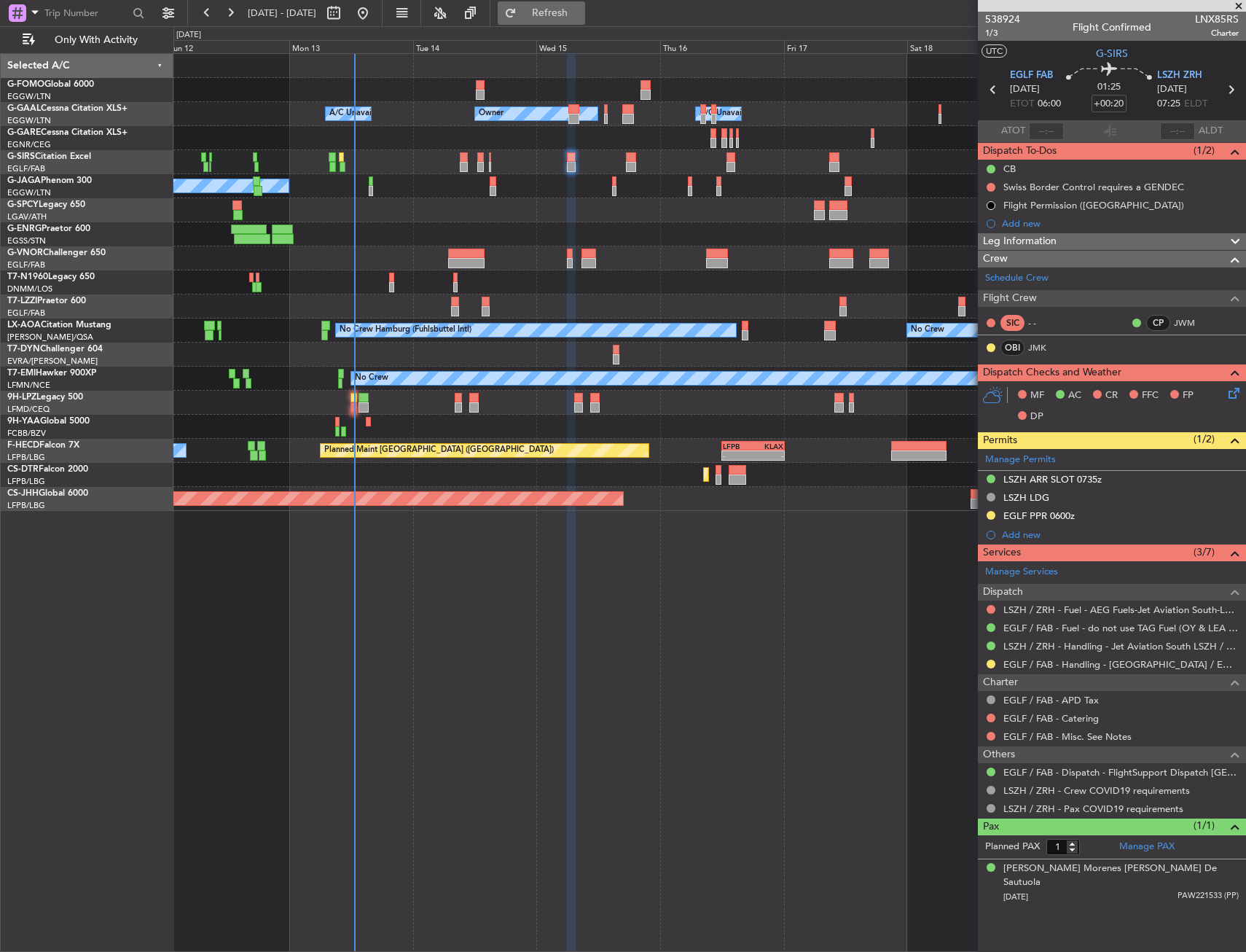
click at [585, 5] on button "Refresh" at bounding box center [541, 13] width 87 height 23
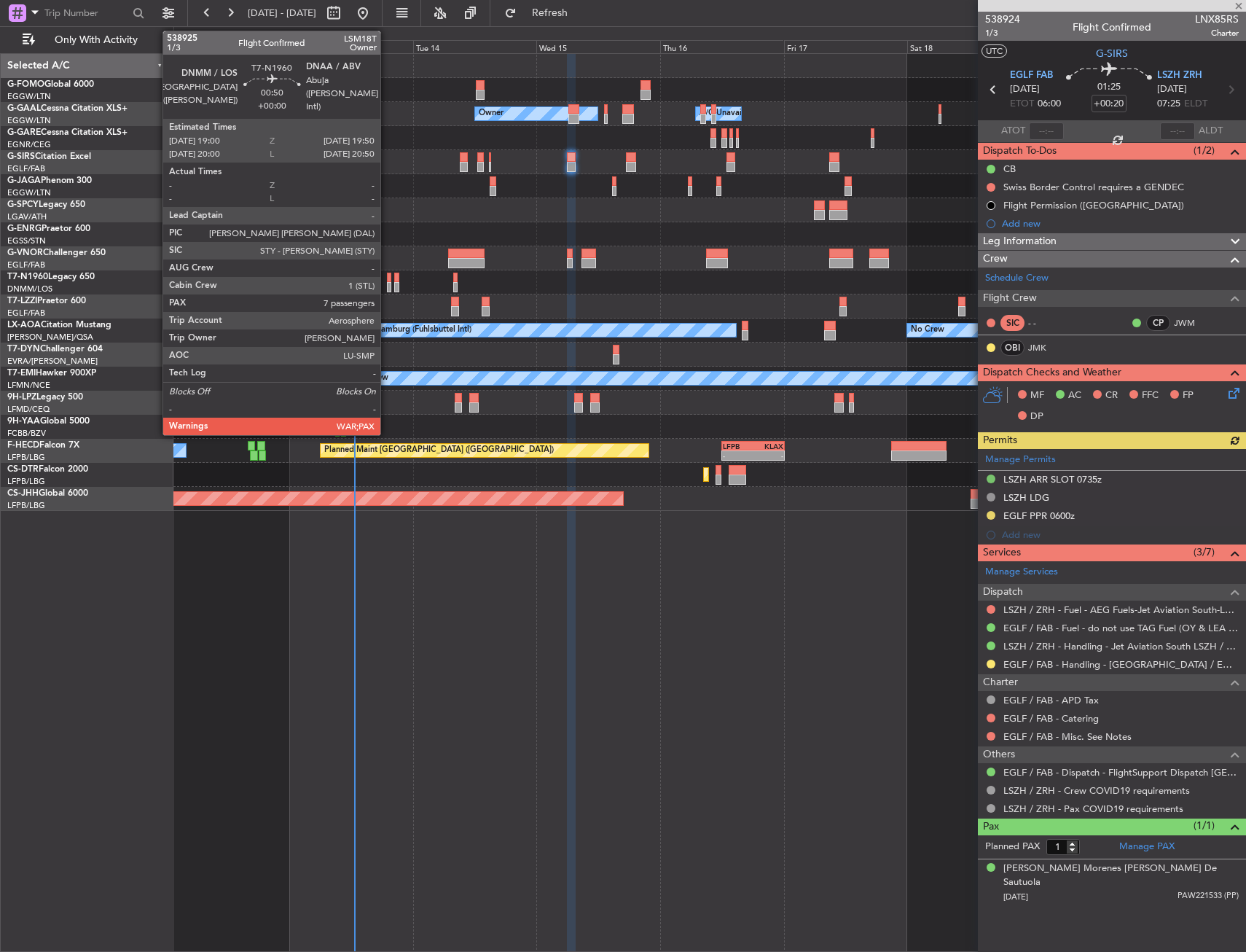
click at [387, 279] on div at bounding box center [388, 277] width 5 height 10
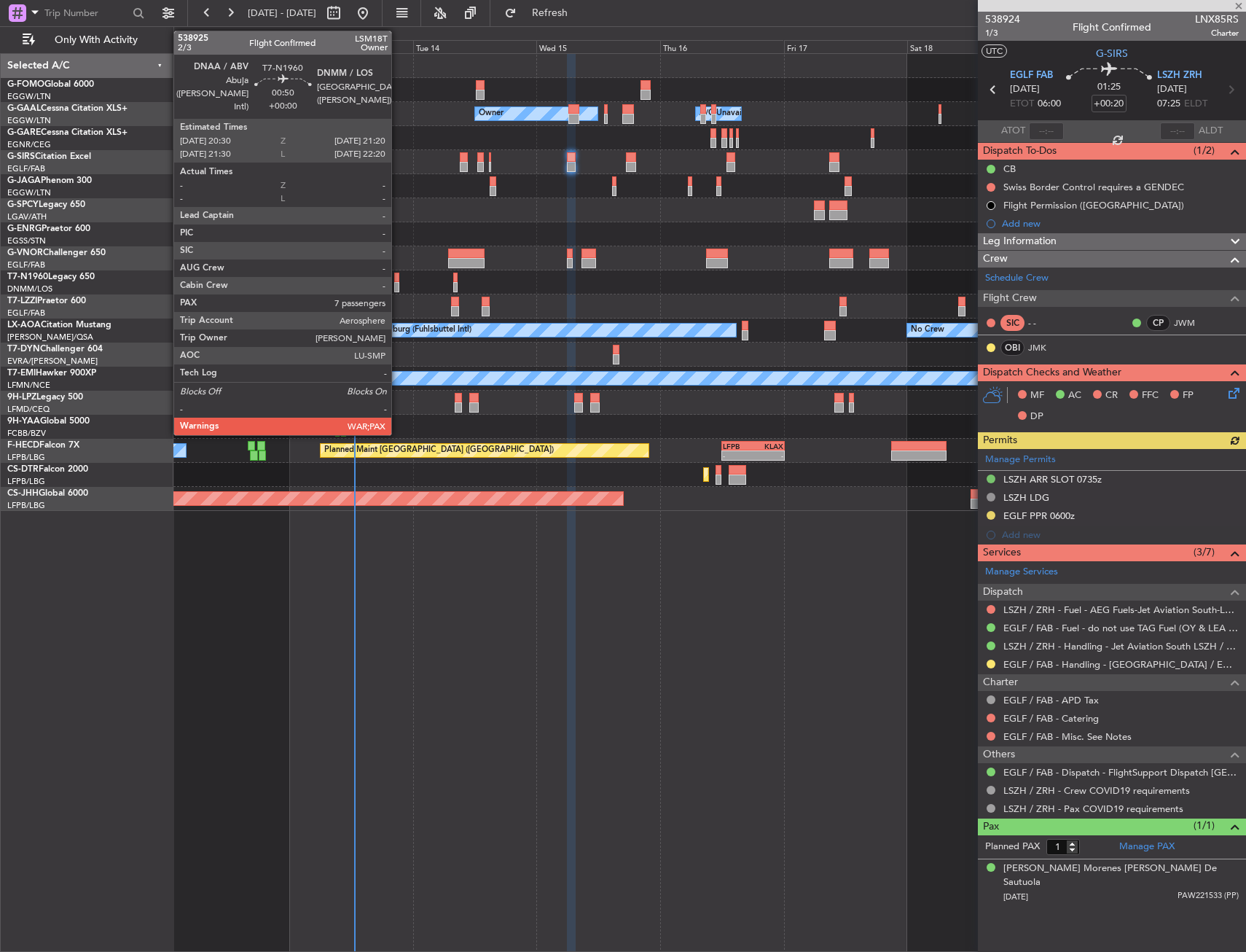
type input "7"
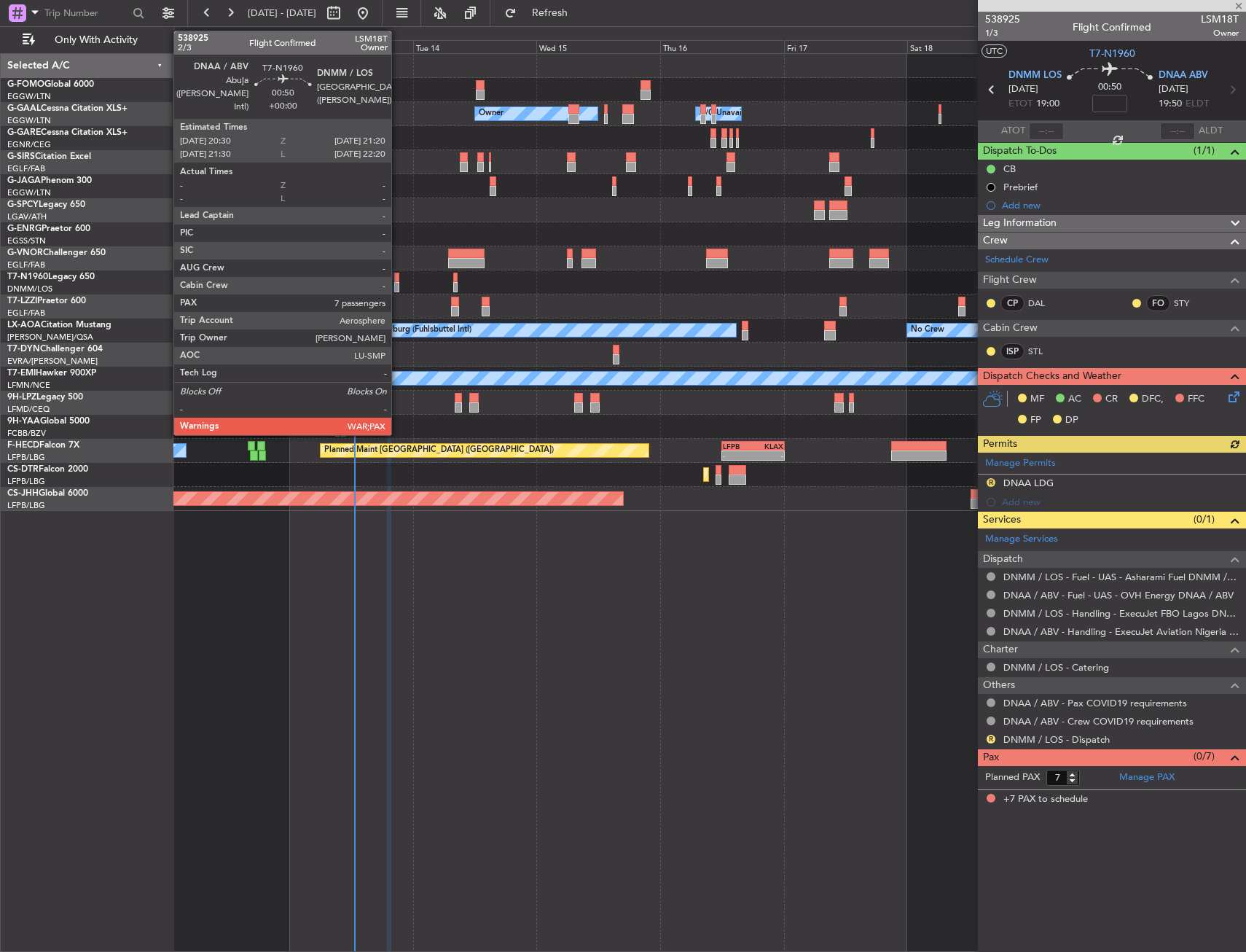
click at [398, 282] on div at bounding box center [396, 287] width 5 height 10
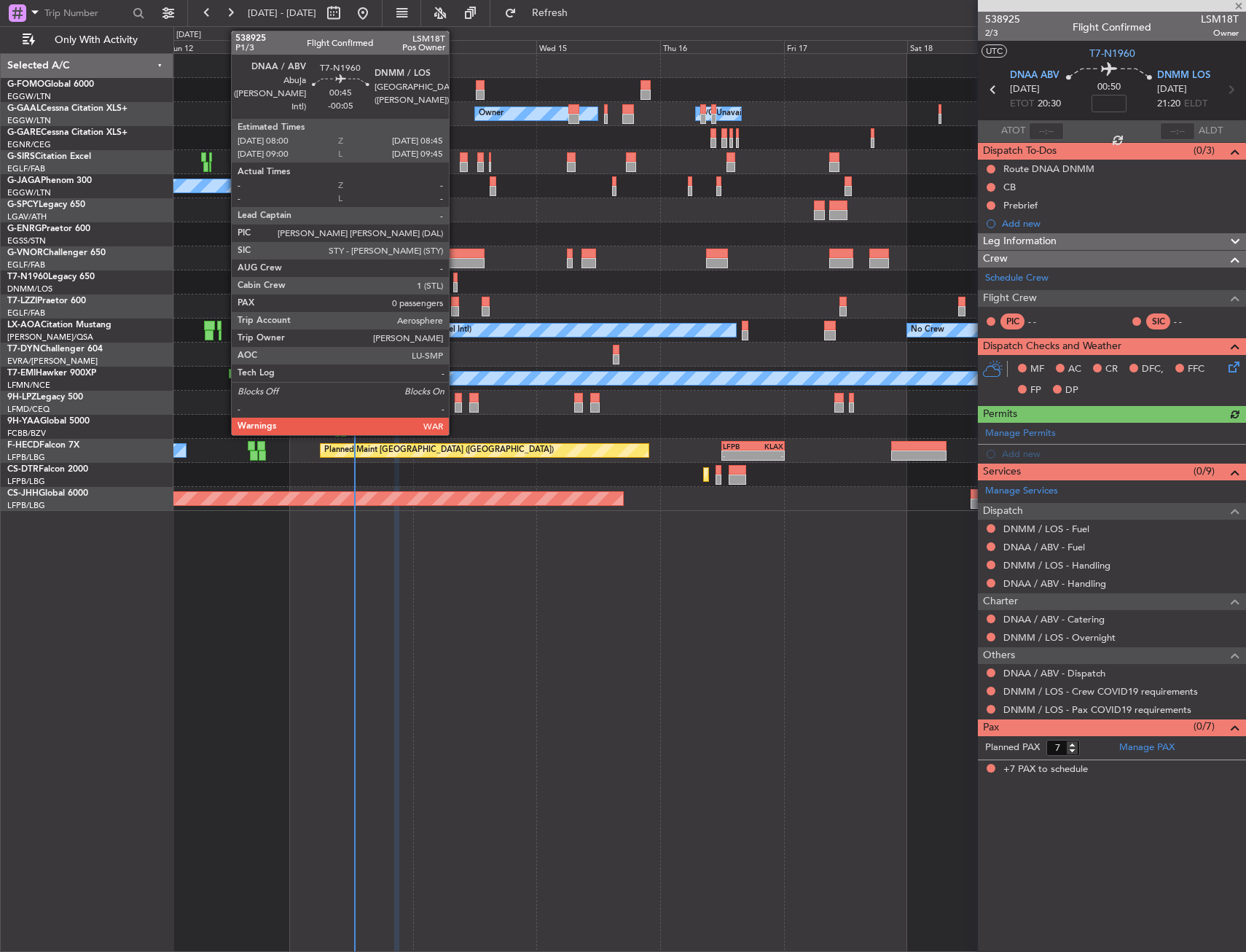
click at [455, 280] on div at bounding box center [455, 277] width 5 height 10
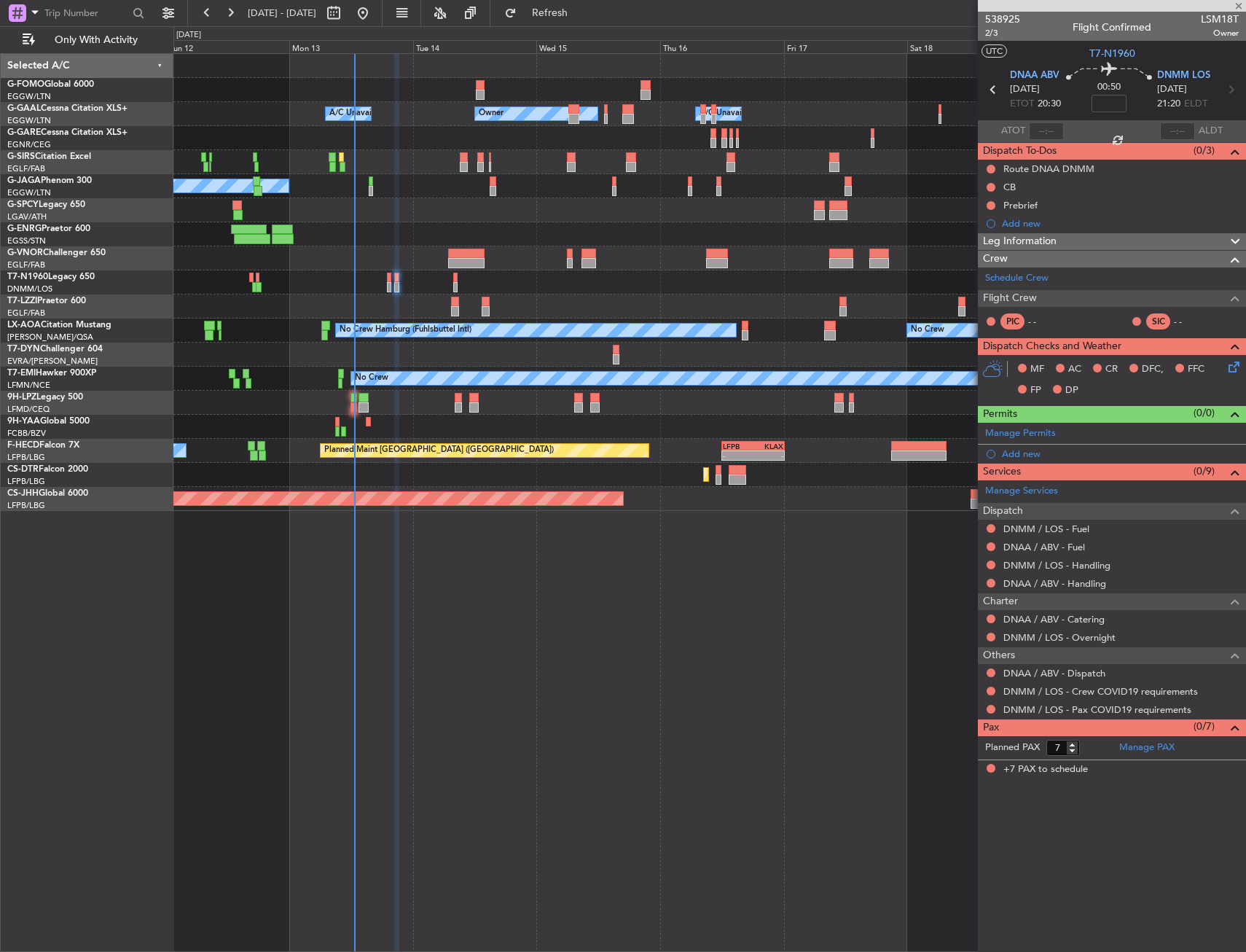
type input "-00:05"
type input "0"
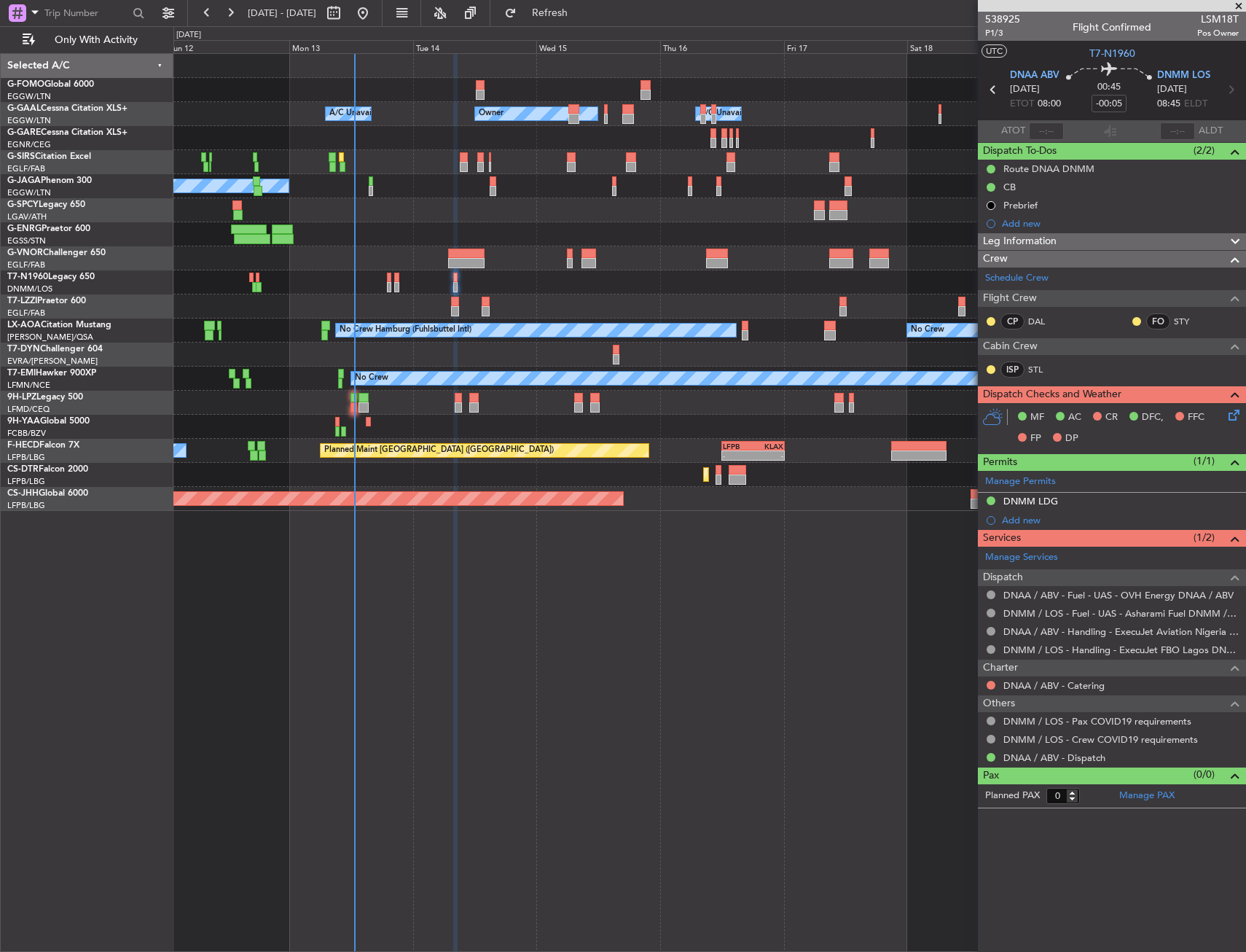
click at [392, 279] on div at bounding box center [709, 282] width 1072 height 24
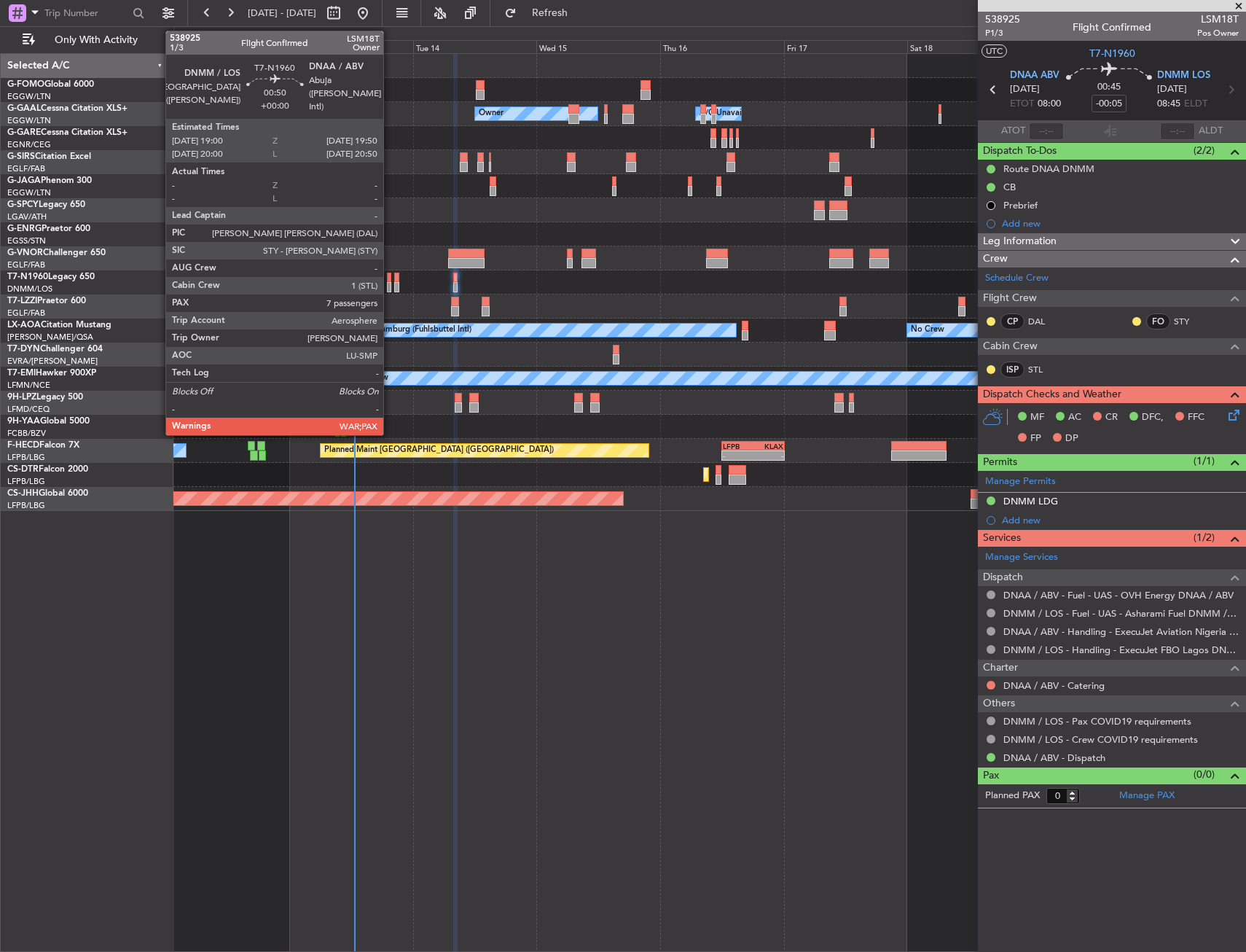
click at [389, 280] on div at bounding box center [388, 277] width 5 height 10
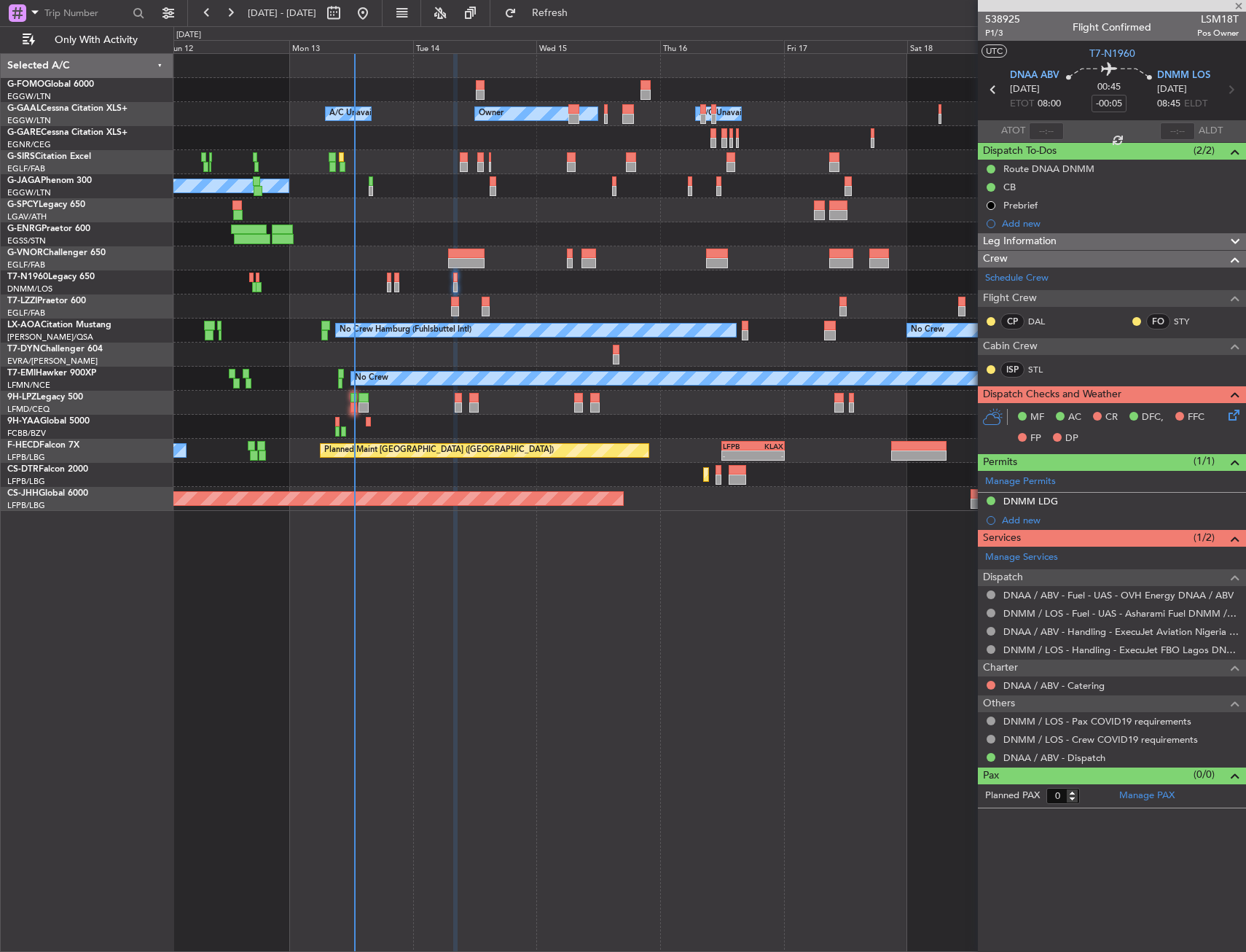
type input "7"
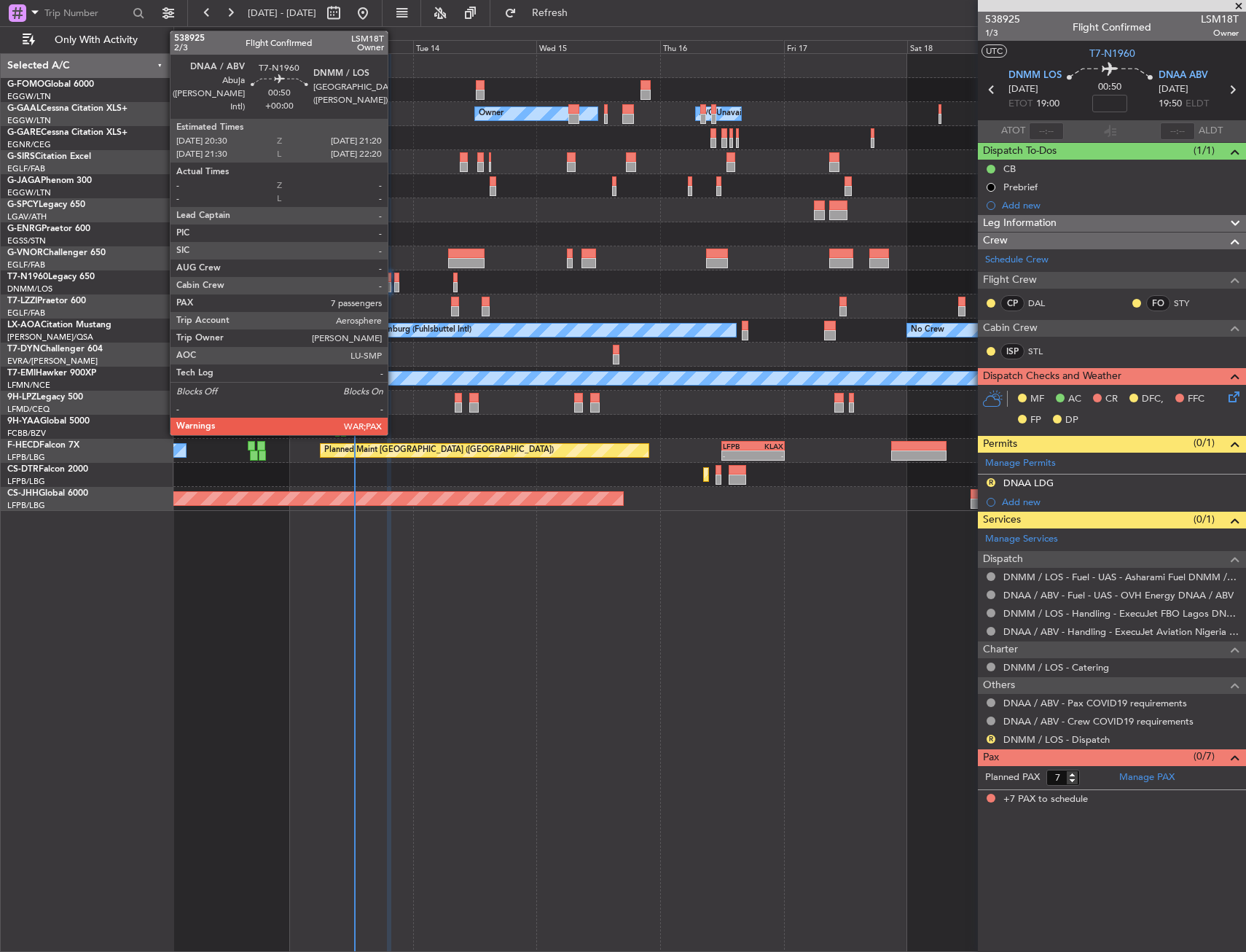
click at [394, 283] on div at bounding box center [396, 287] width 5 height 10
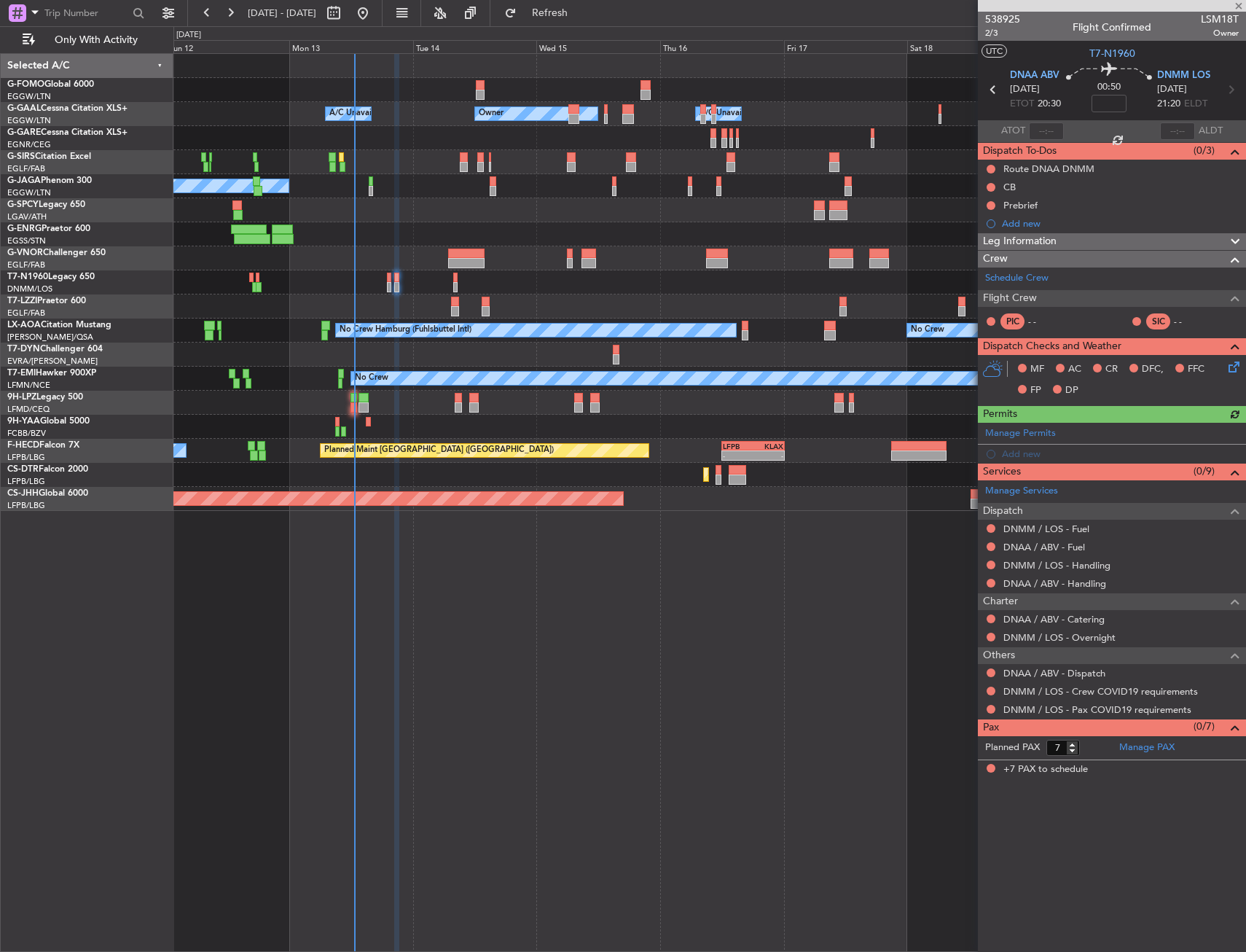
click at [385, 287] on div at bounding box center [709, 282] width 1072 height 24
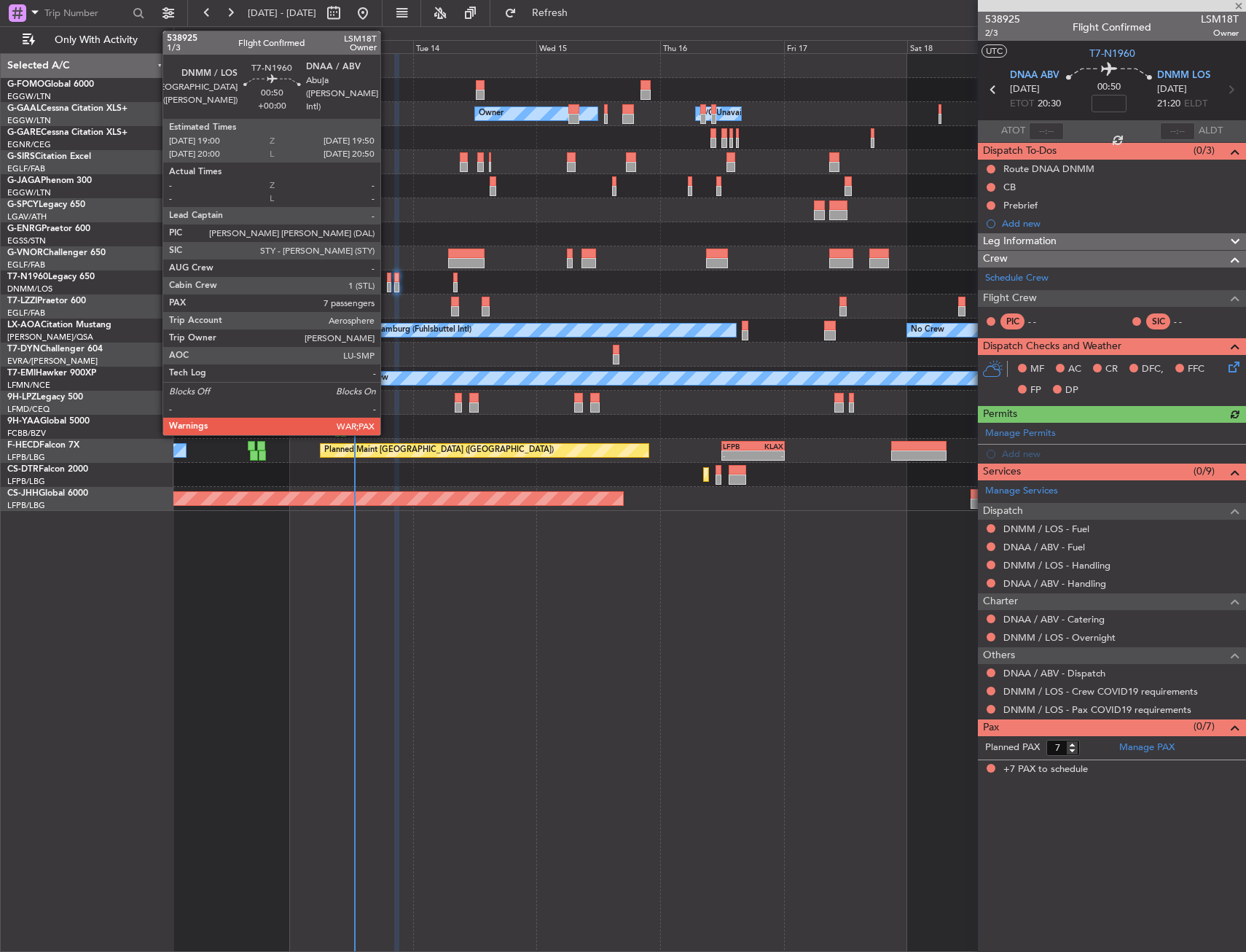
click at [387, 285] on div at bounding box center [388, 287] width 5 height 10
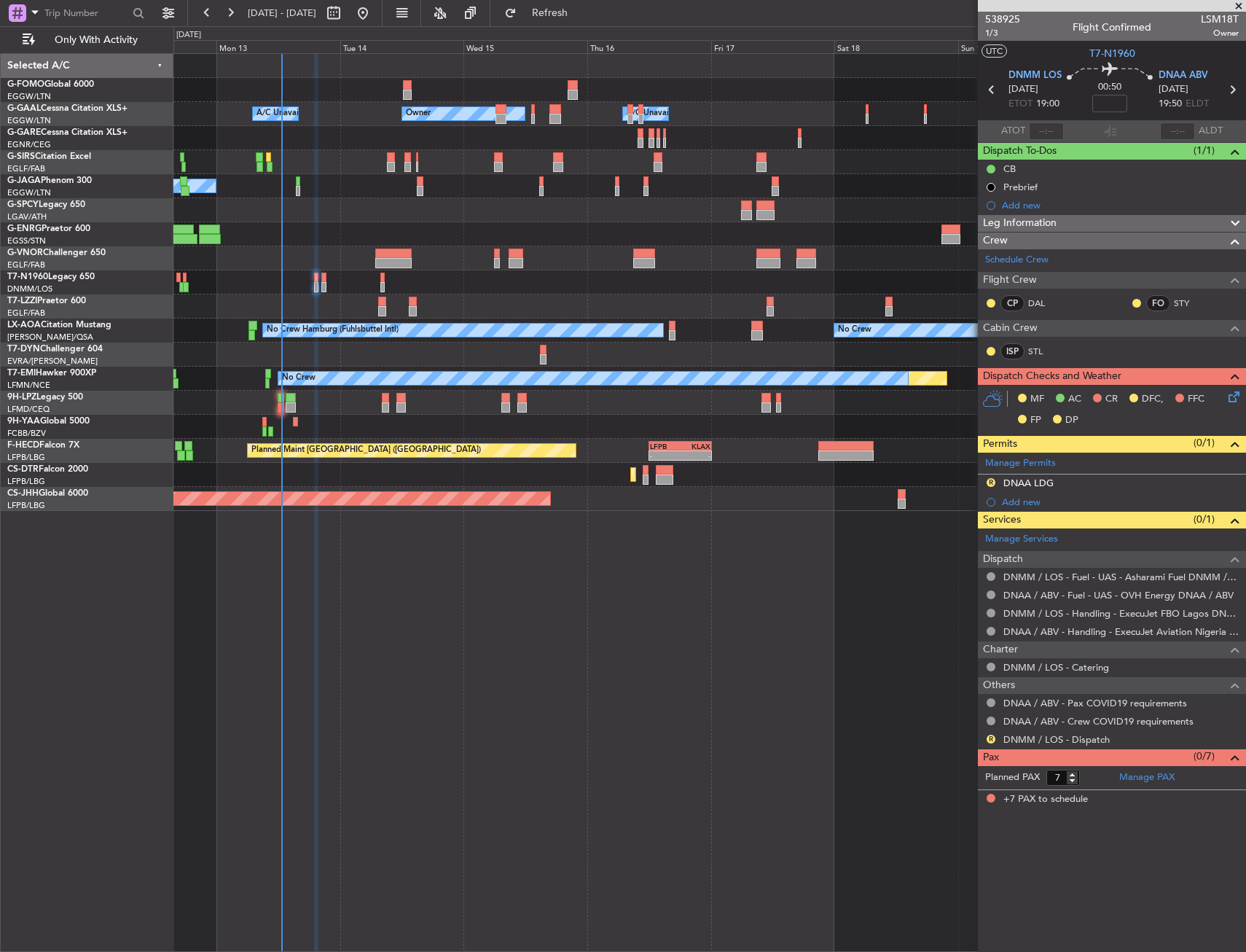
click at [355, 323] on div "No Crew Hamburg (Fuhlsbuttel Intl) No Crew" at bounding box center [709, 331] width 1072 height 24
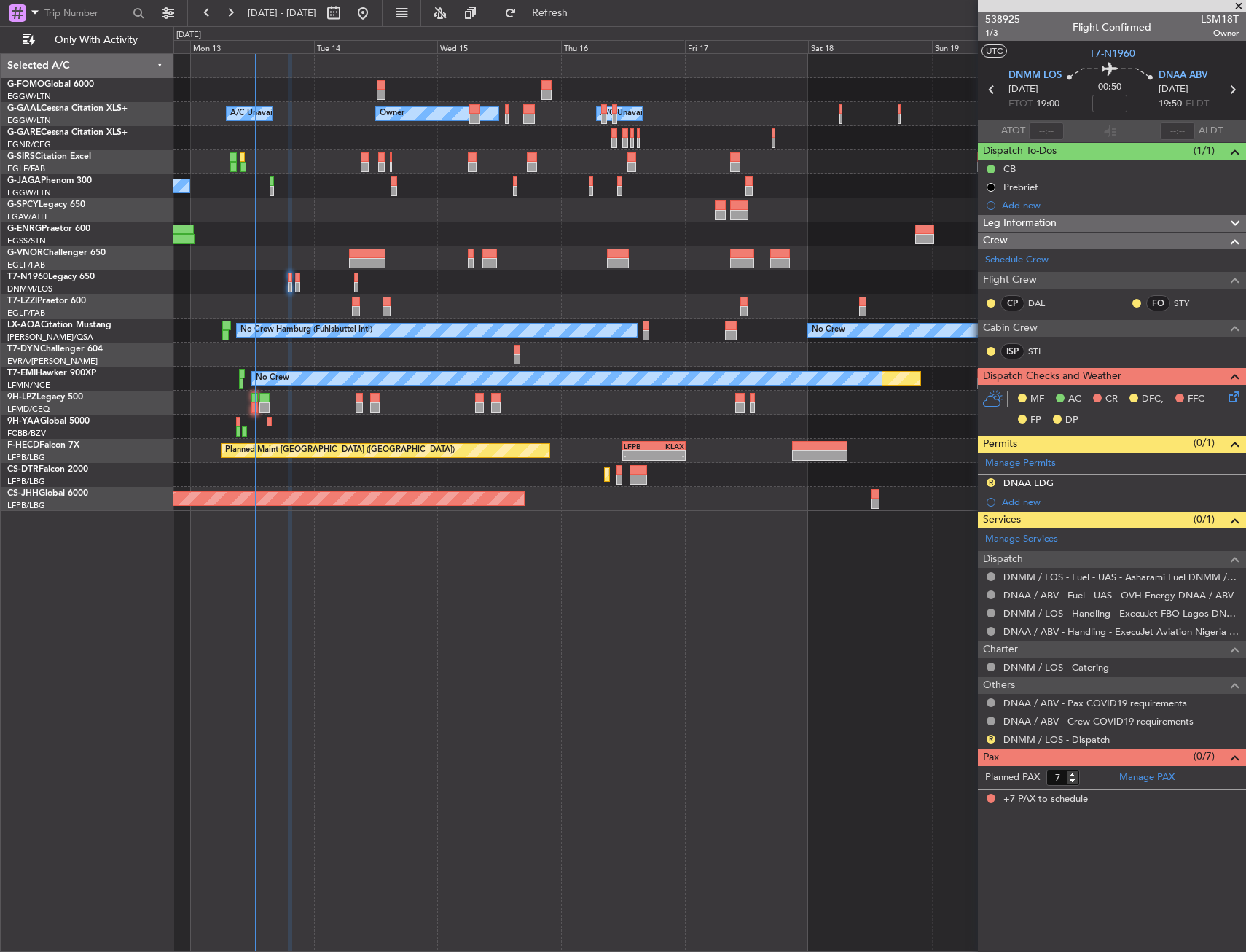
click at [354, 276] on div at bounding box center [709, 282] width 1072 height 24
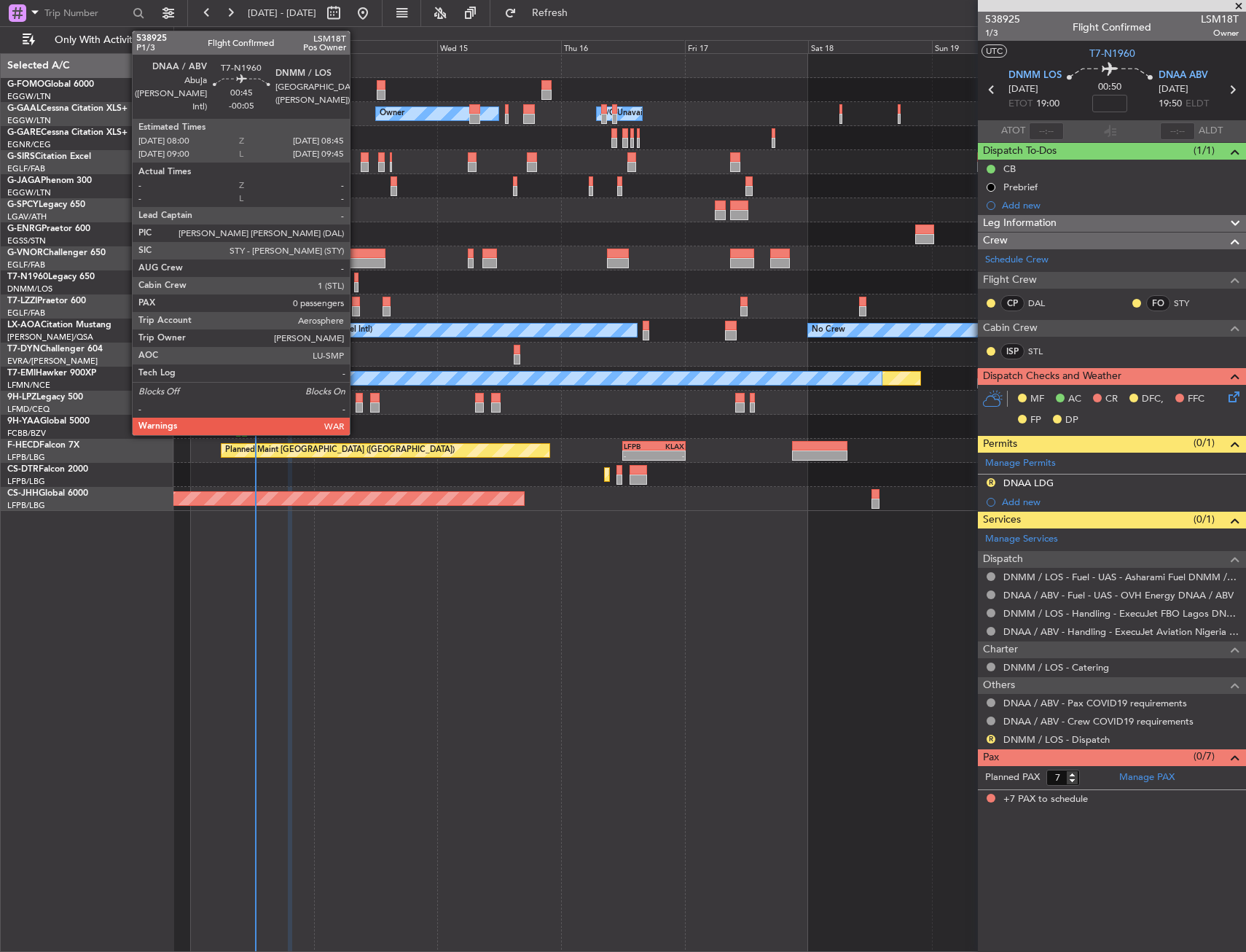
click at [356, 277] on div at bounding box center [356, 277] width 5 height 10
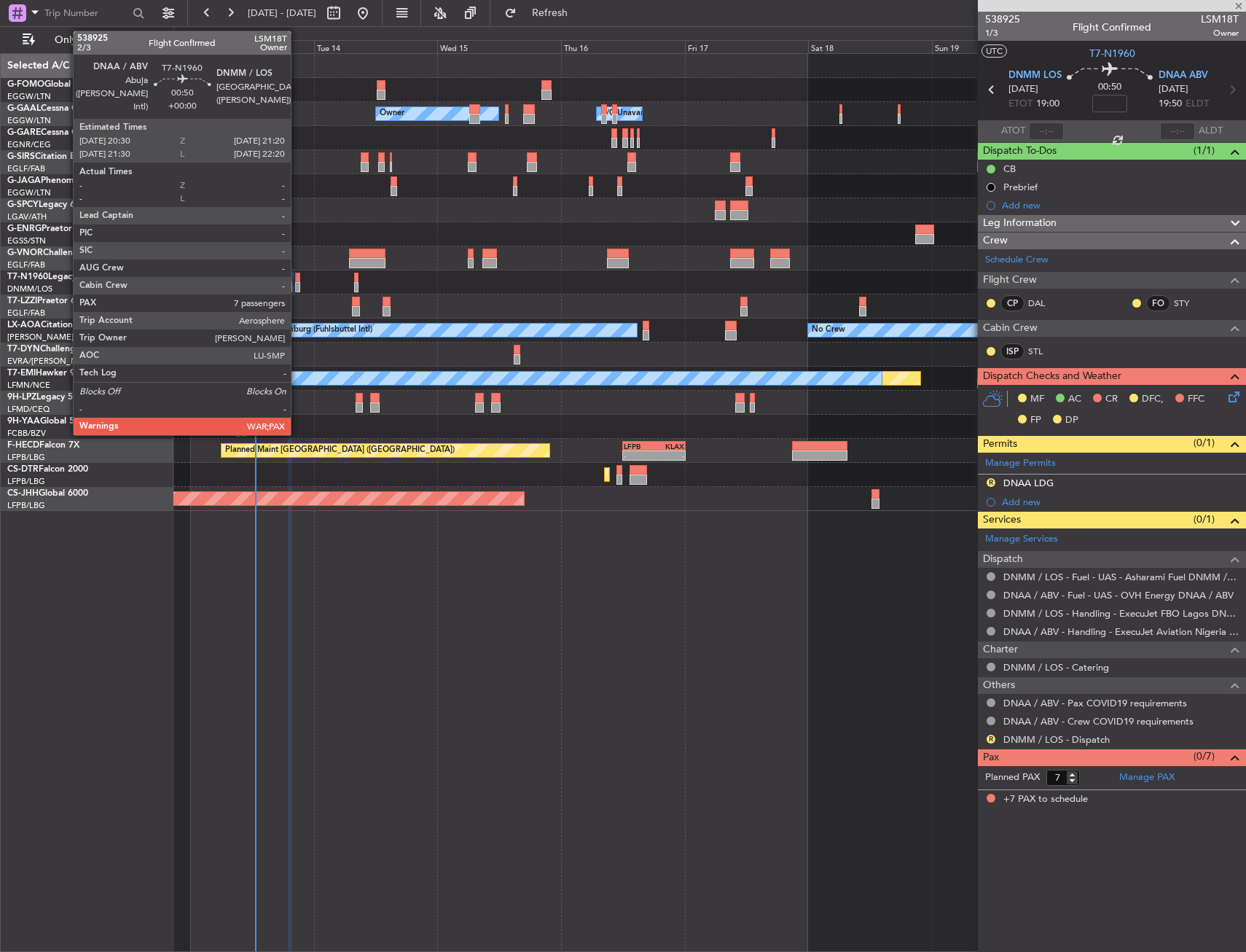
type input "-00:05"
type input "0"
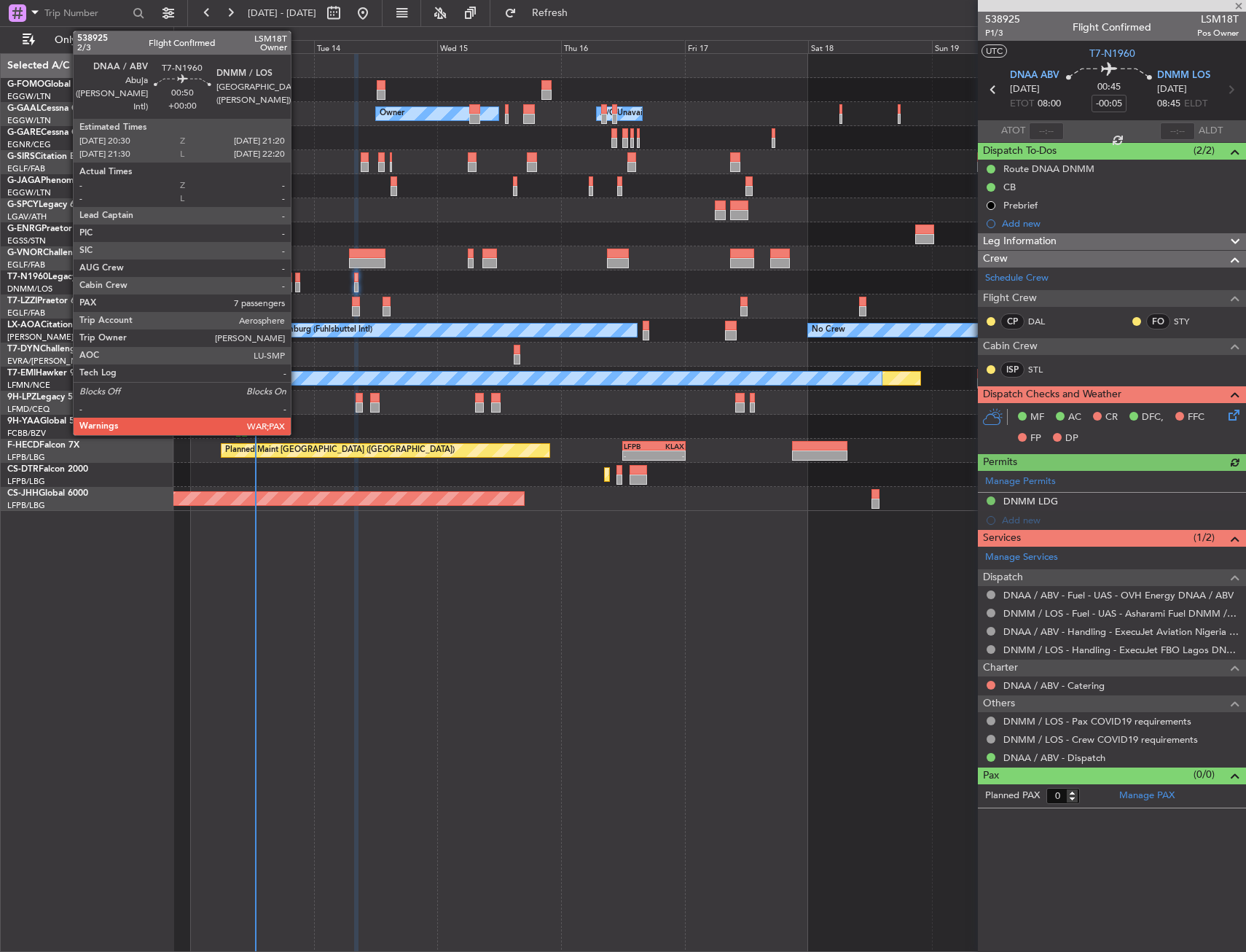
click at [297, 279] on div at bounding box center [297, 277] width 5 height 10
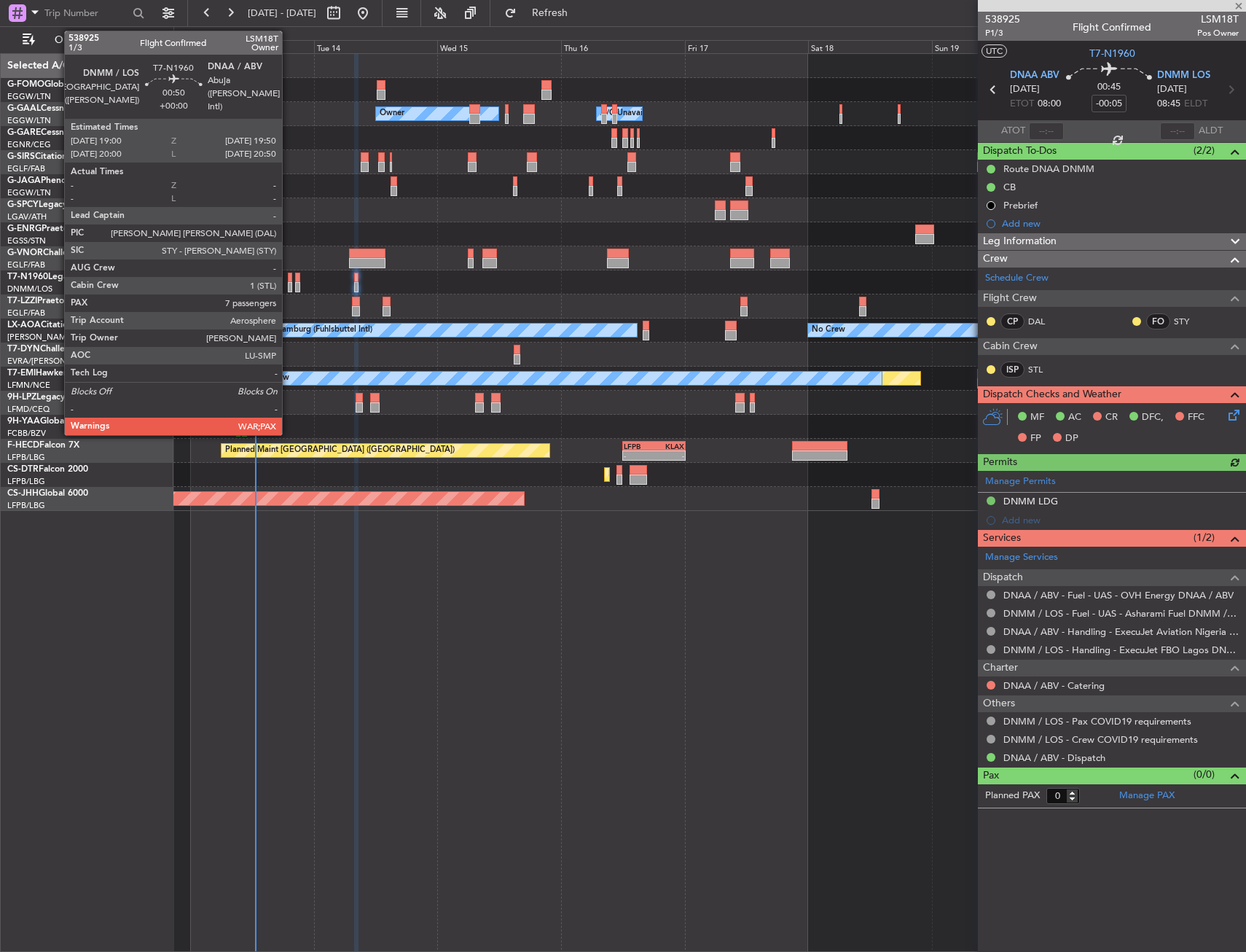
type input "7"
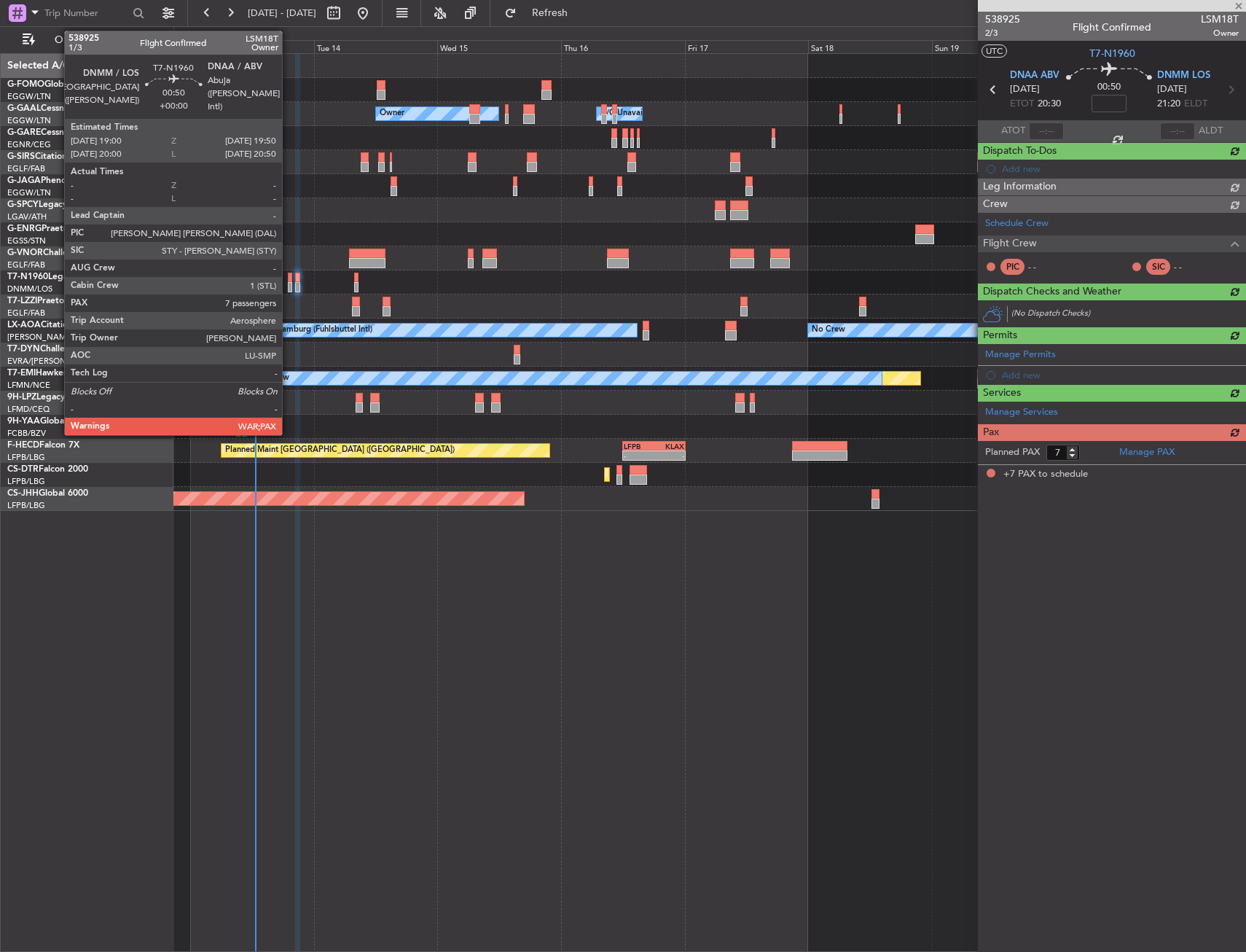
click at [289, 279] on div at bounding box center [290, 277] width 5 height 10
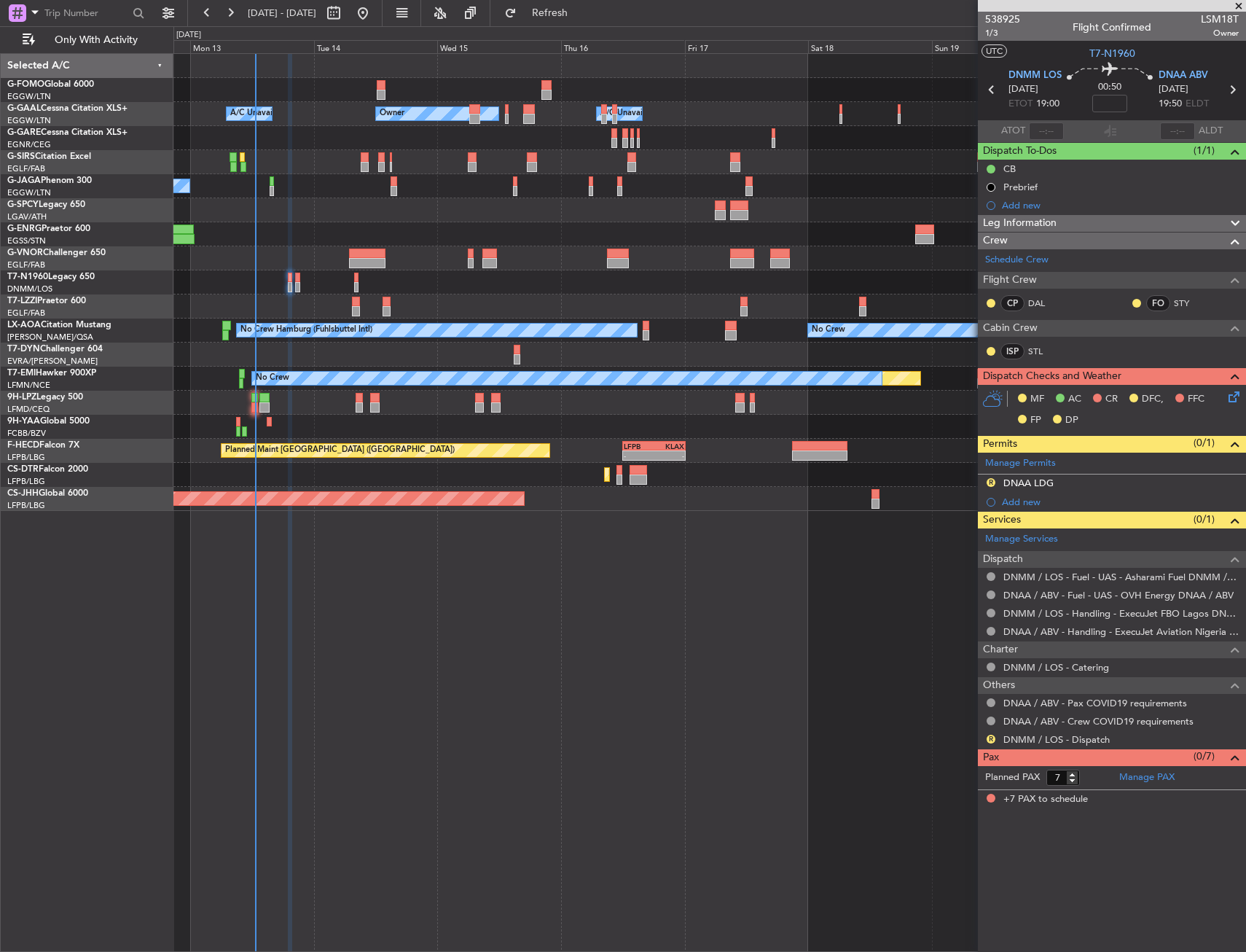
drag, startPoint x: 990, startPoint y: 479, endPoint x: 999, endPoint y: 497, distance: 20.1
click at [990, 479] on button "R" at bounding box center [991, 483] width 9 height 9
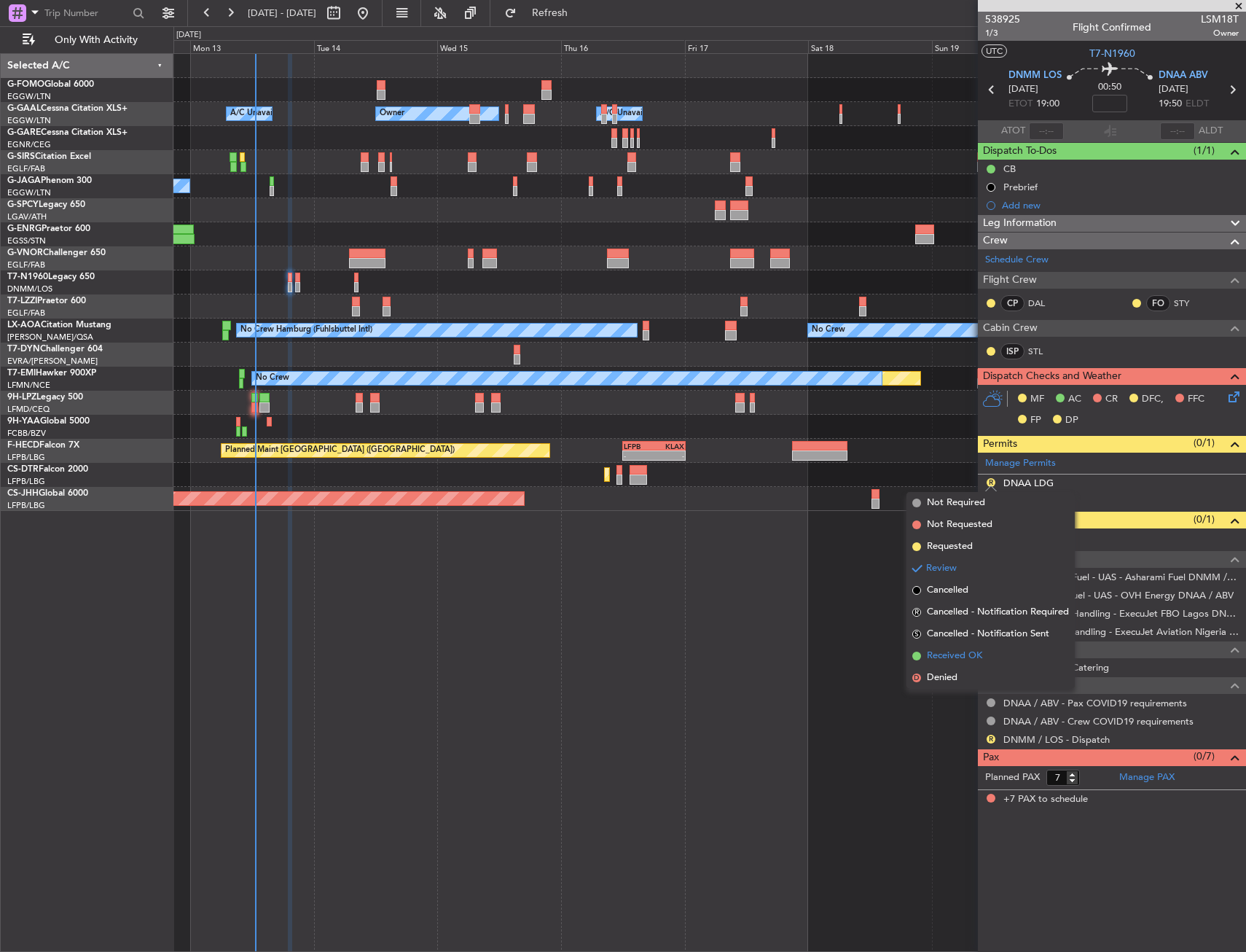
click at [956, 655] on span "Received OK" at bounding box center [955, 656] width 55 height 15
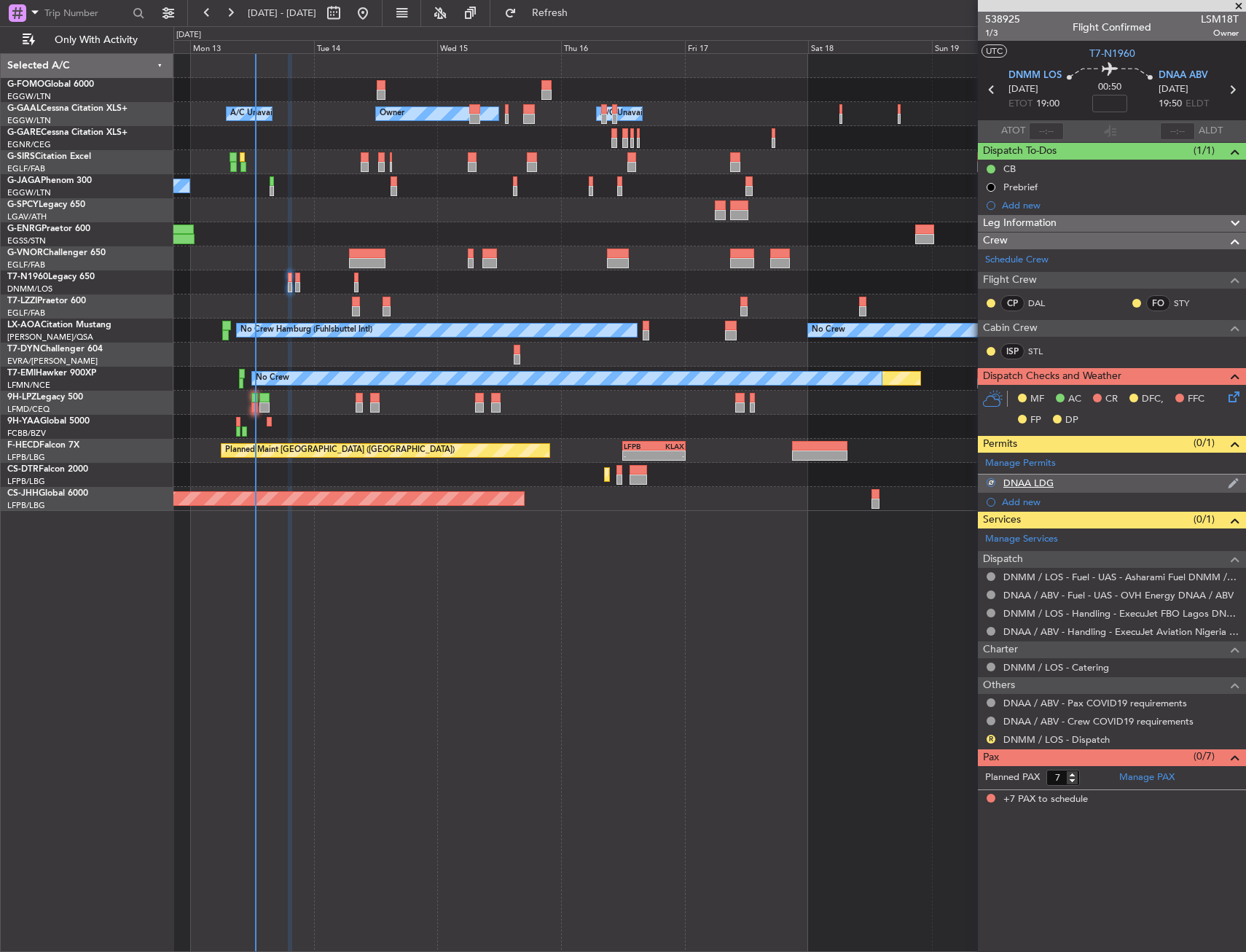
click at [1055, 479] on div "DNAA LDG" at bounding box center [1111, 484] width 268 height 18
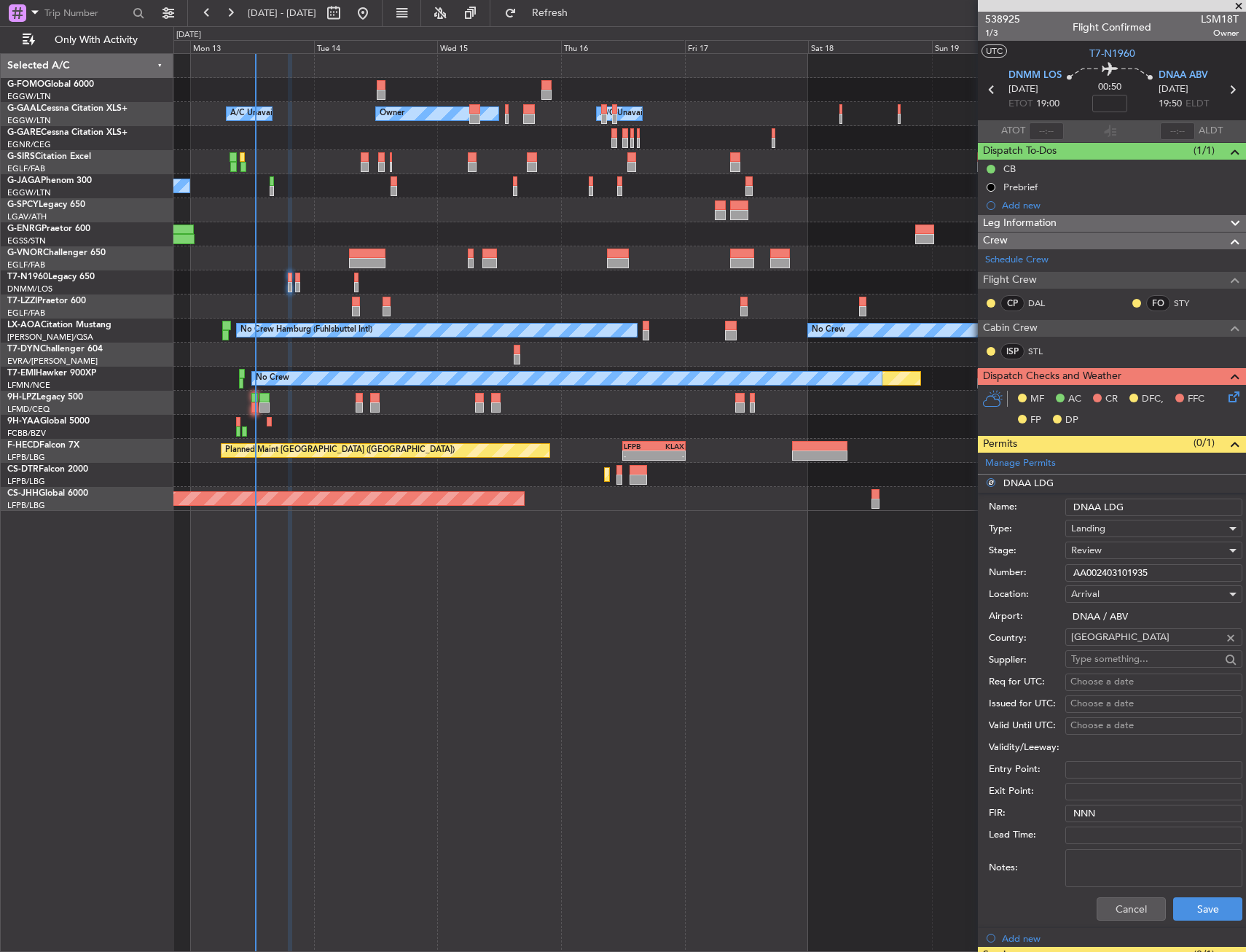
drag, startPoint x: 1195, startPoint y: 575, endPoint x: 1034, endPoint y: 574, distance: 161.0
click at [1034, 574] on div "Number: AA002403101935" at bounding box center [1115, 573] width 254 height 22
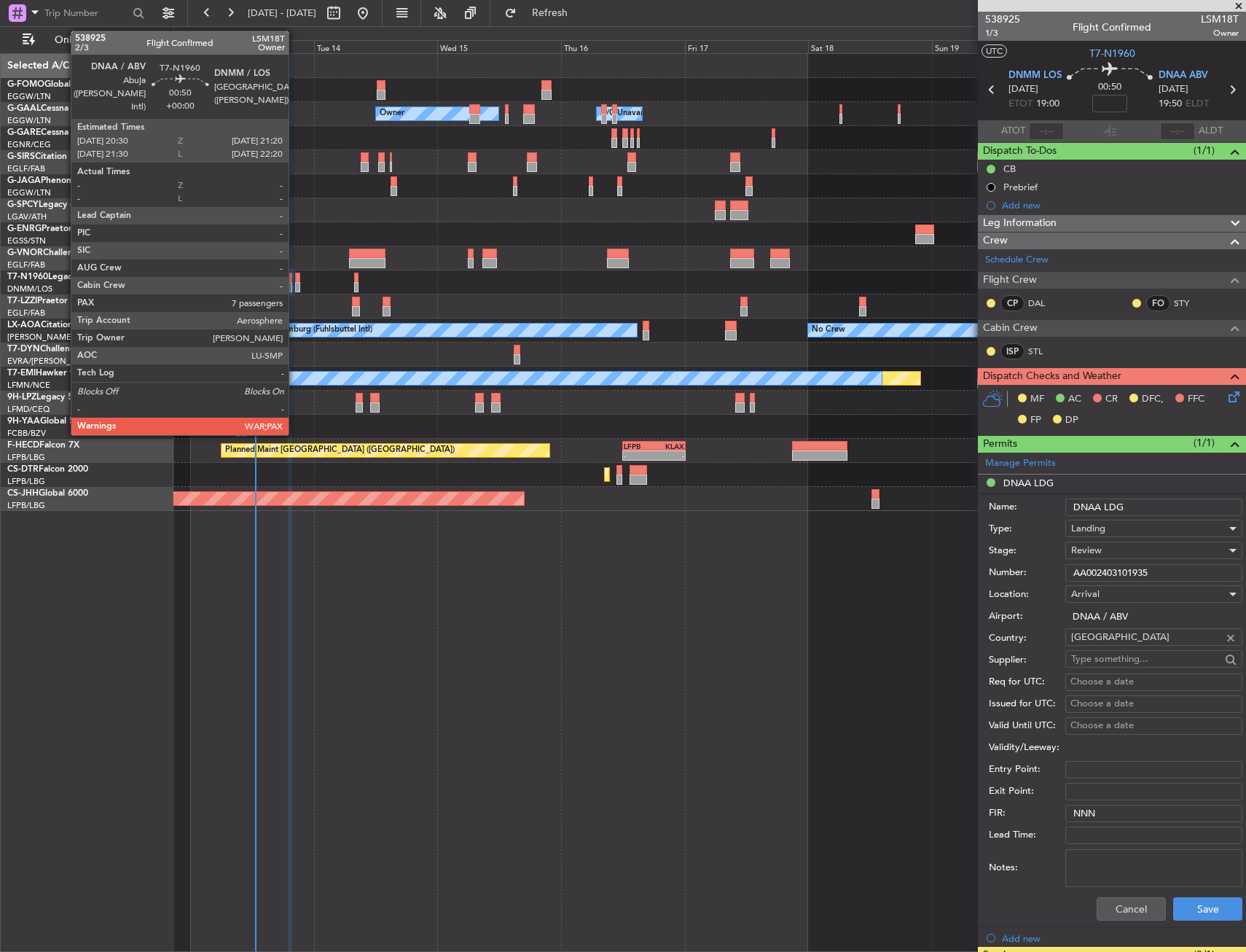
click at [295, 279] on div at bounding box center [297, 277] width 5 height 10
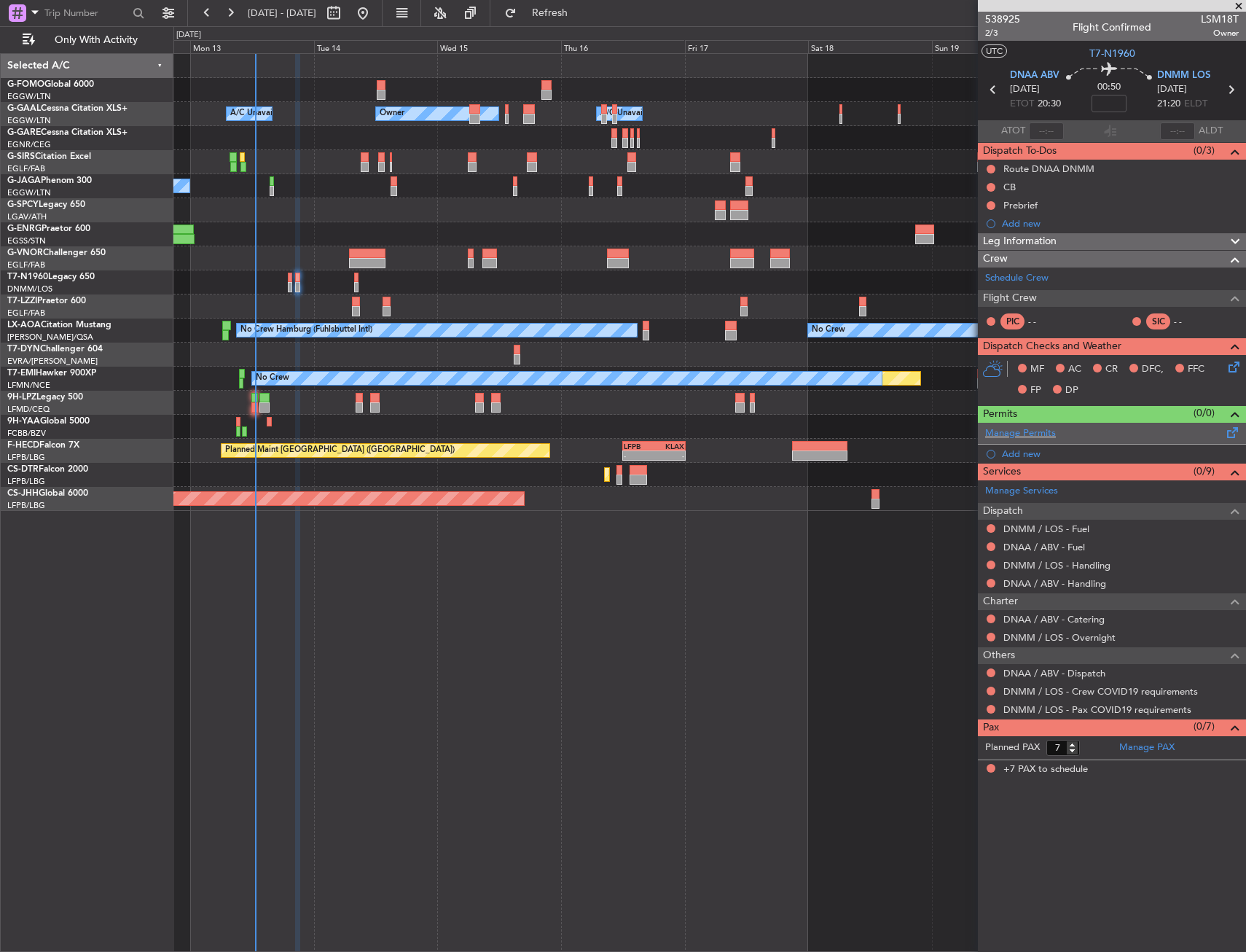
click at [1230, 435] on span at bounding box center [1232, 430] width 17 height 11
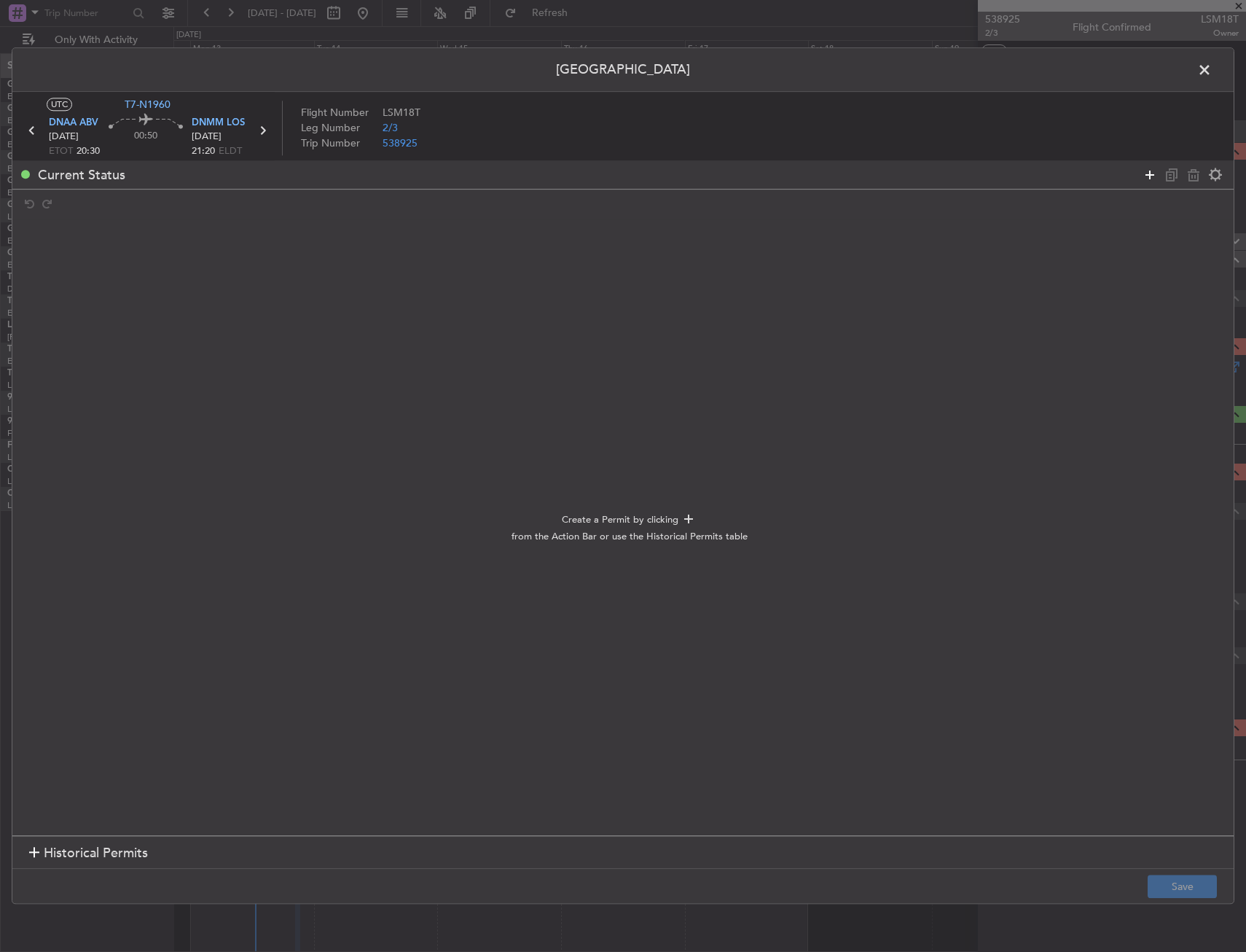
click at [1144, 181] on icon at bounding box center [1149, 174] width 17 height 17
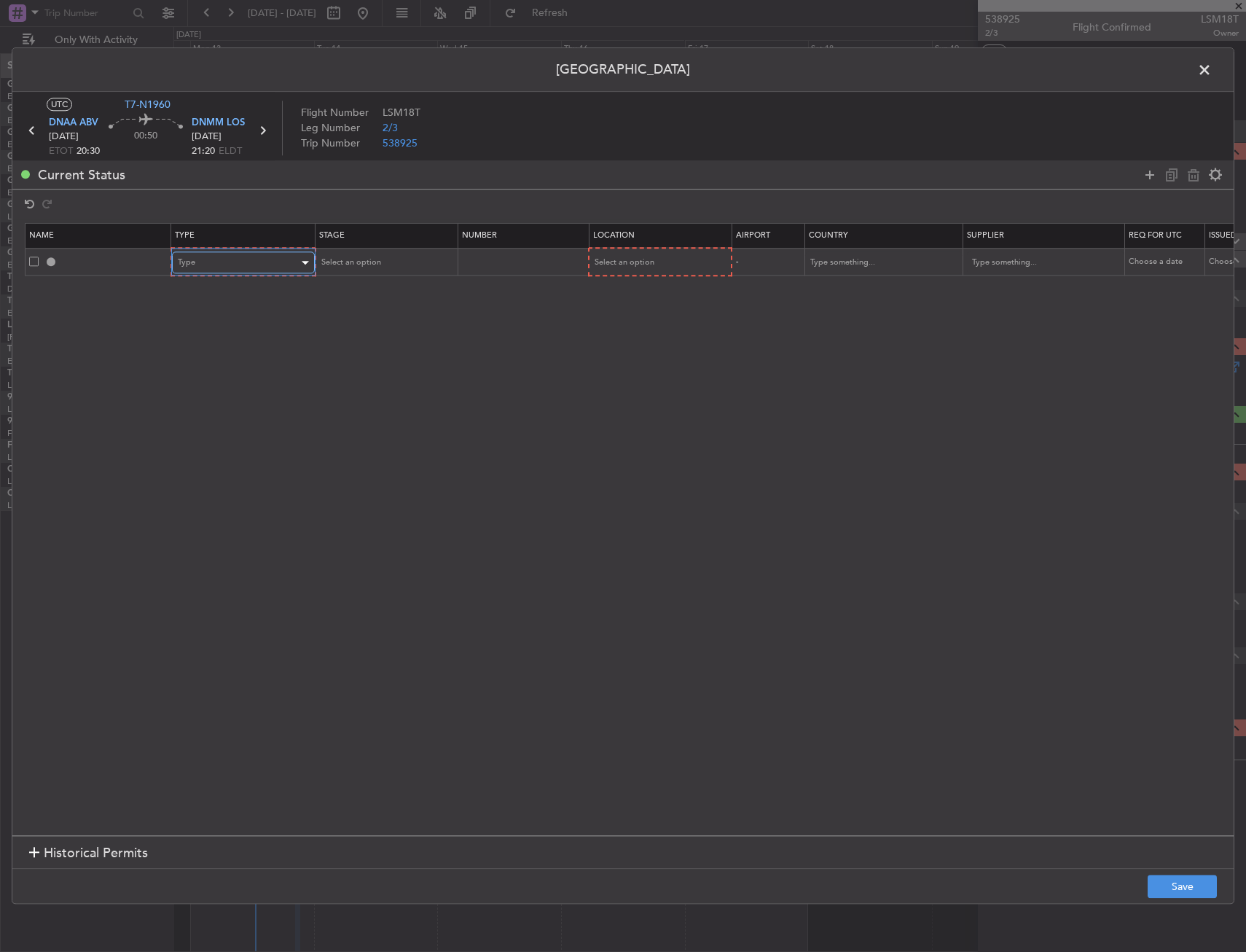
click at [187, 265] on span "Type" at bounding box center [186, 263] width 17 height 11
drag, startPoint x: 198, startPoint y: 417, endPoint x: 501, endPoint y: 299, distance: 325.2
click at [199, 417] on span "Landing" at bounding box center [244, 421] width 130 height 22
click at [637, 264] on span "Select an option" at bounding box center [622, 263] width 60 height 11
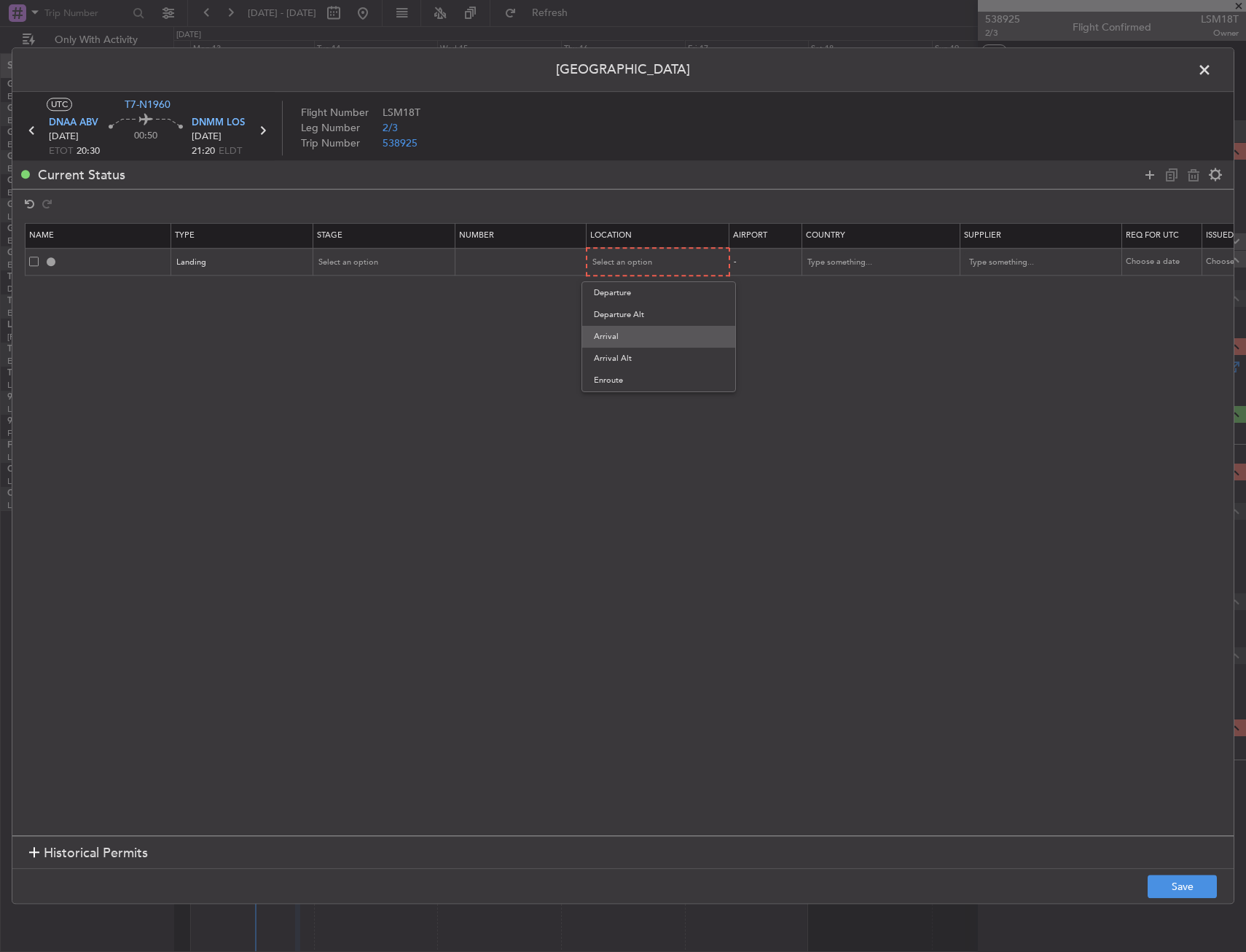
click at [630, 342] on span "Arrival" at bounding box center [659, 336] width 130 height 22
click at [344, 257] on span "Select an option" at bounding box center [348, 262] width 60 height 11
drag, startPoint x: 376, startPoint y: 386, endPoint x: 497, endPoint y: 288, distance: 155.7
click at [376, 385] on span "Received OK" at bounding box center [385, 380] width 130 height 22
click at [529, 257] on input "text" at bounding box center [522, 261] width 126 height 13
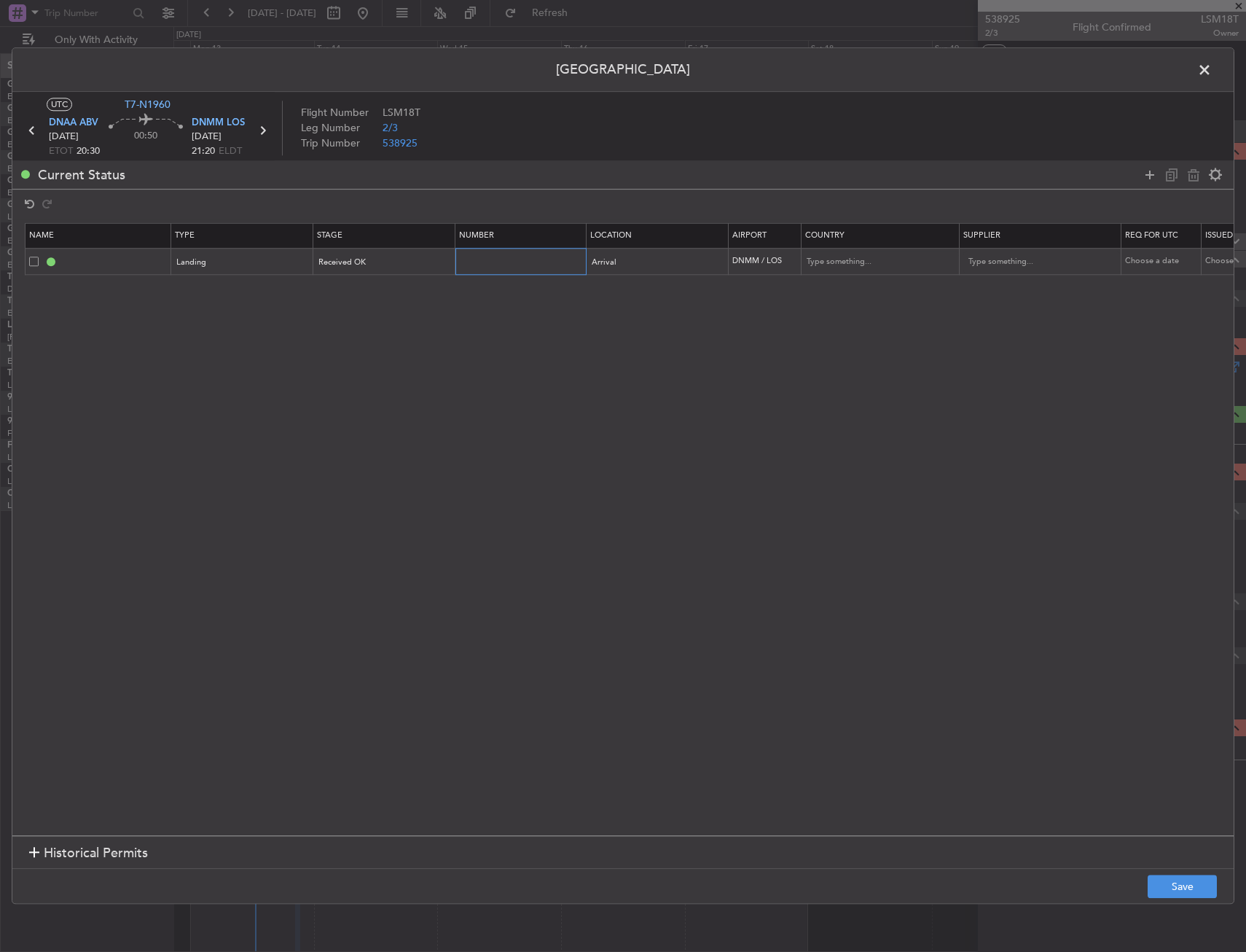
paste input "AA002403101935"
type input "AA002403101935"
drag, startPoint x: 1204, startPoint y: 893, endPoint x: 1245, endPoint y: 666, distance: 230.7
click at [1209, 878] on button "Save" at bounding box center [1183, 886] width 70 height 23
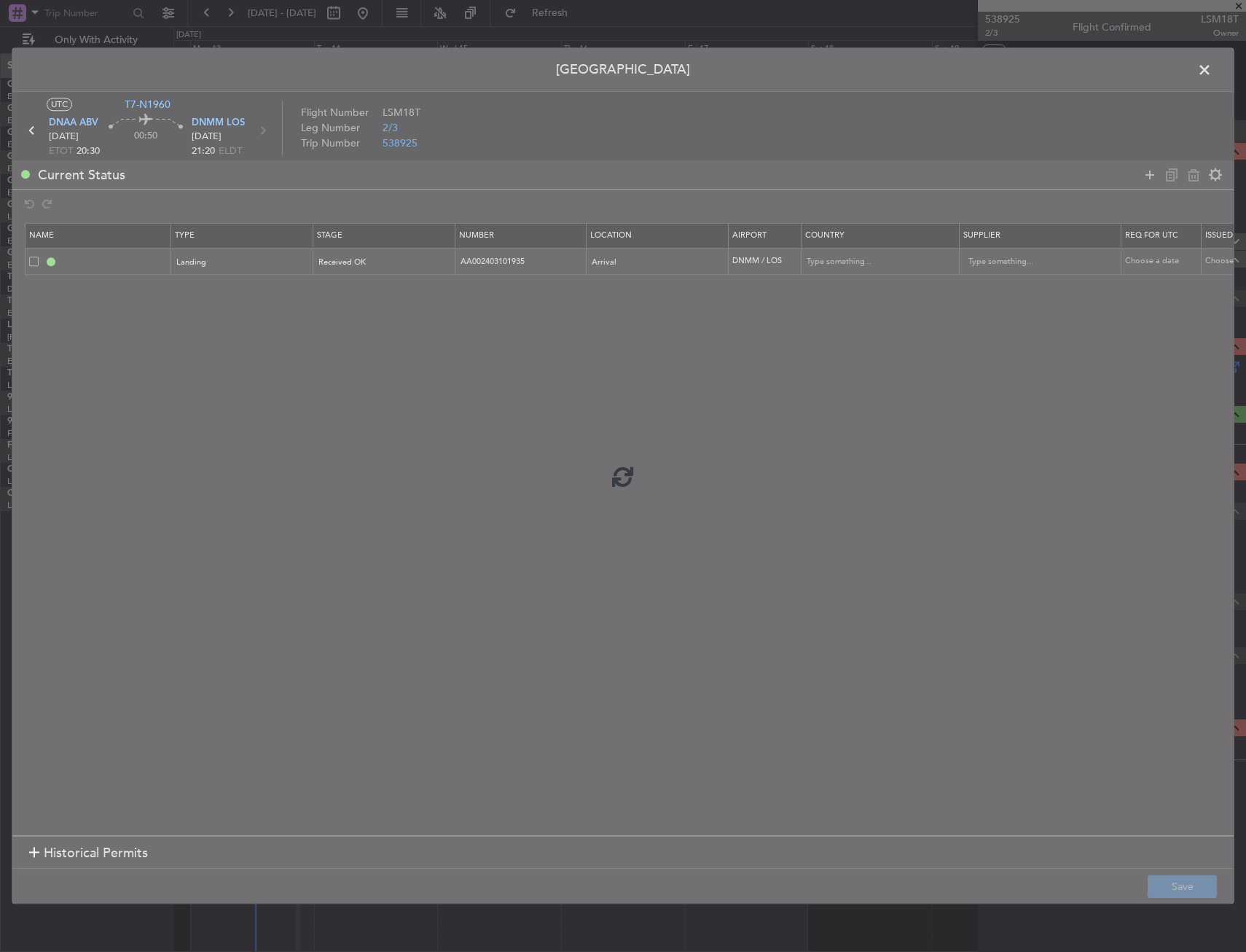
type input "DNMM LDG"
type input "[GEOGRAPHIC_DATA]"
type input "NNN"
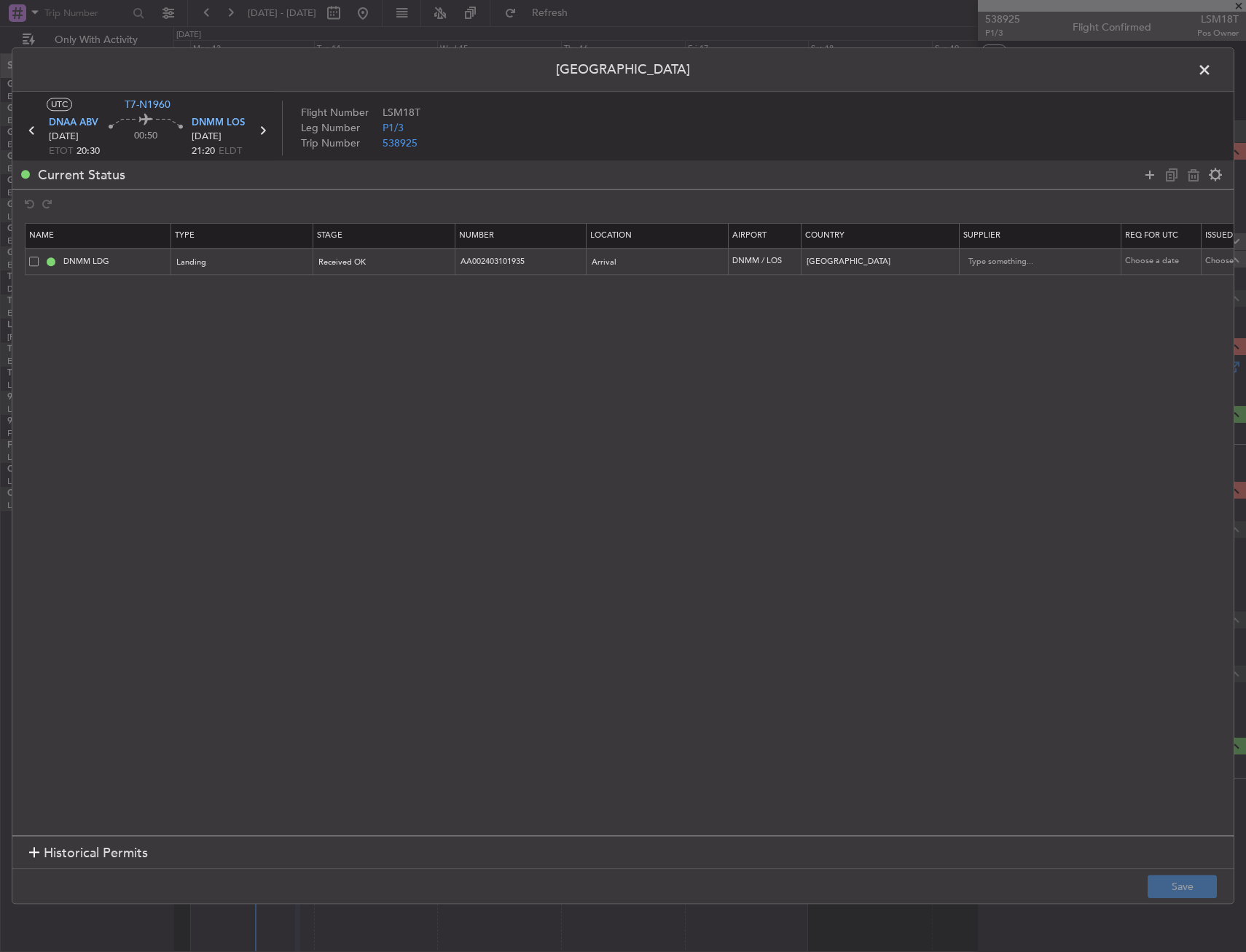
click at [1212, 62] on span at bounding box center [1212, 73] width 0 height 29
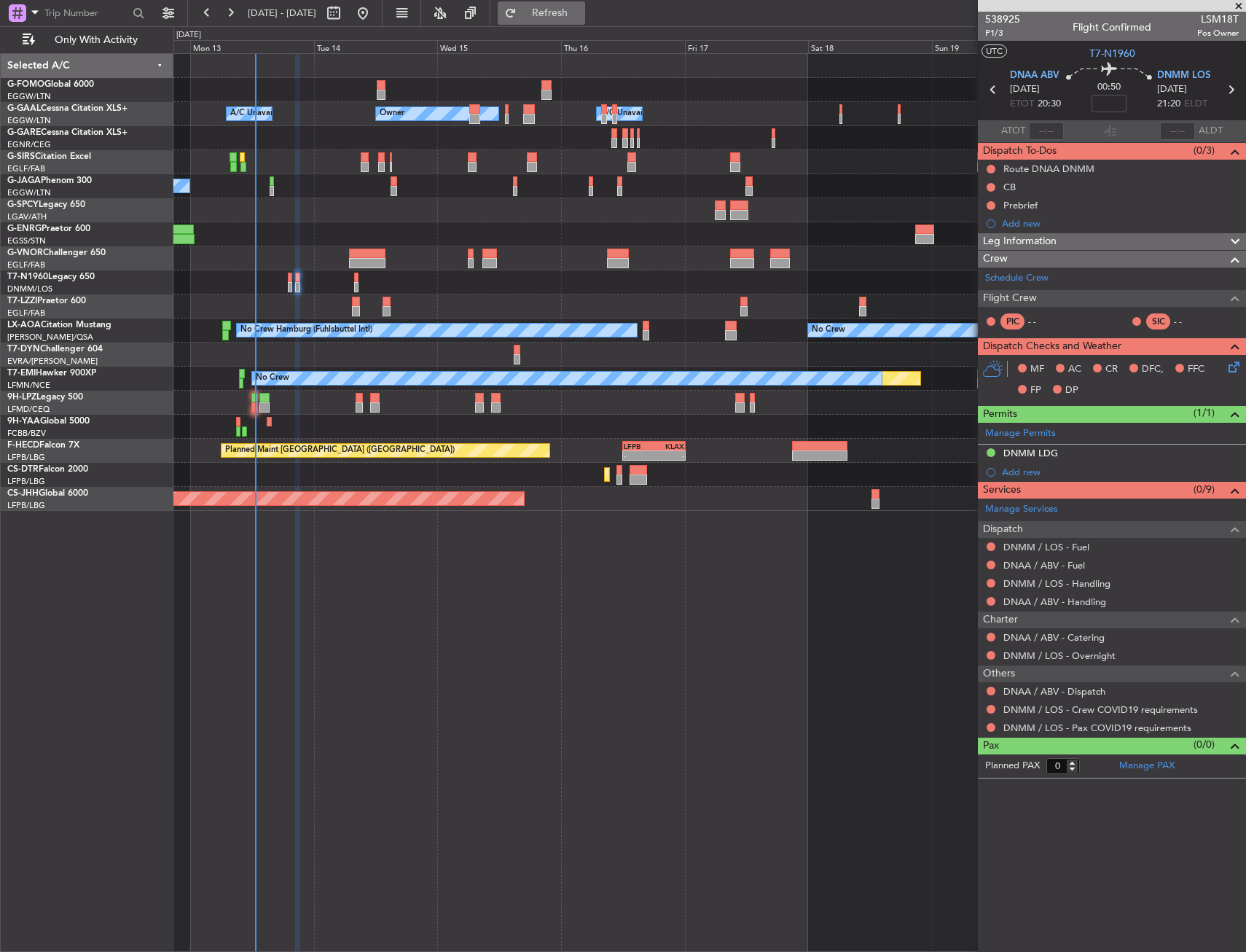
click at [576, 16] on span "Refresh" at bounding box center [550, 13] width 61 height 10
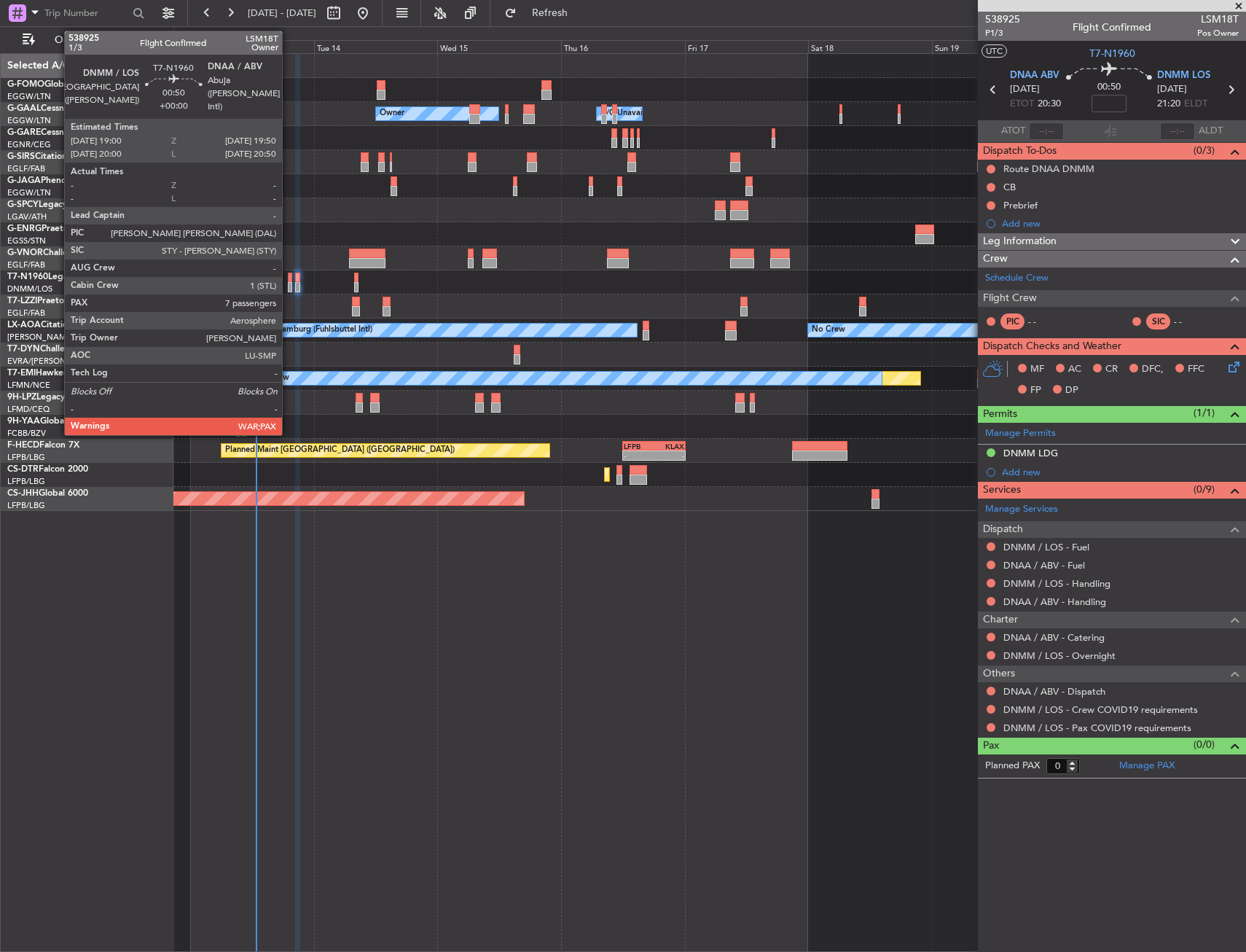
click at [289, 276] on div at bounding box center [290, 277] width 5 height 10
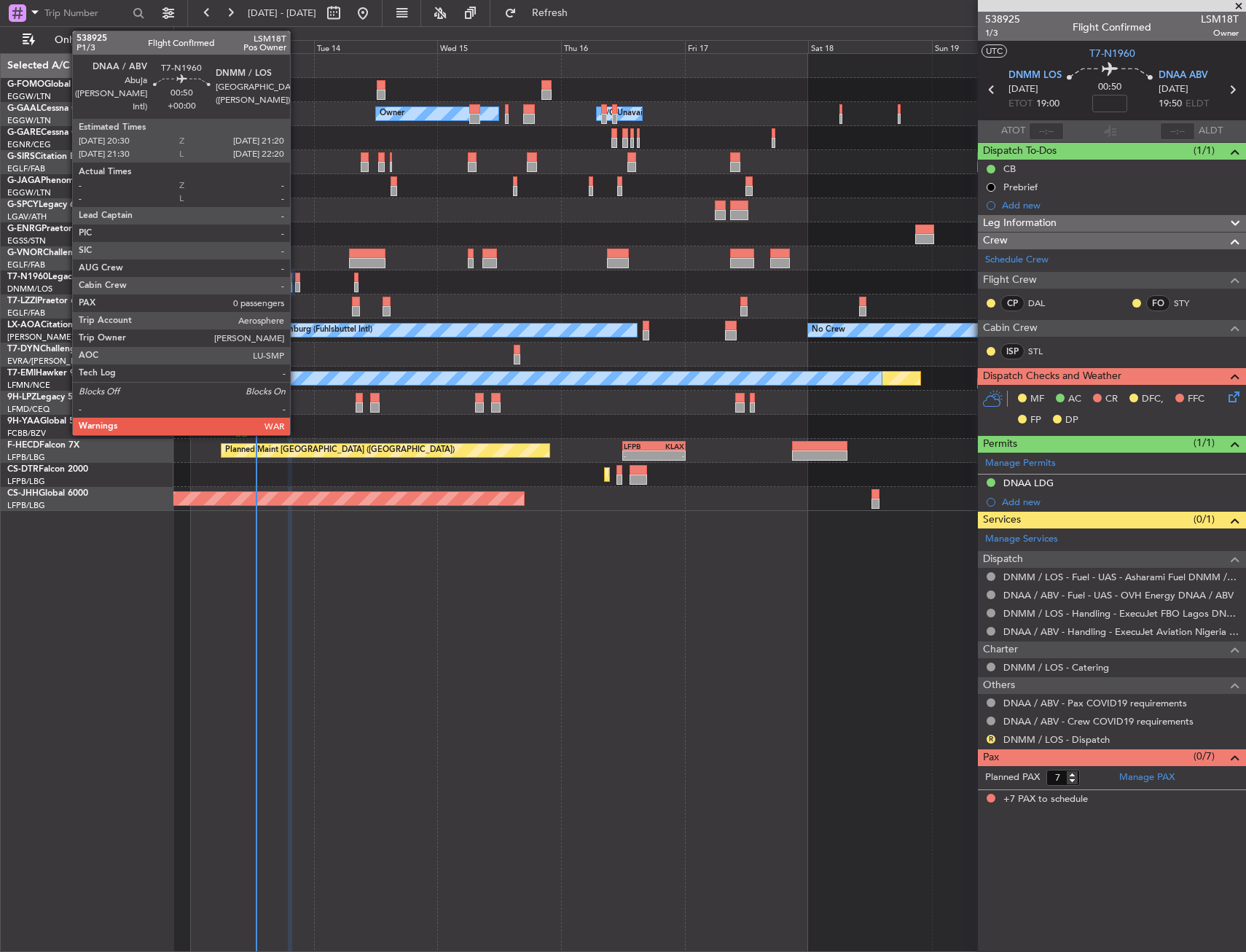
click at [297, 276] on div at bounding box center [297, 277] width 5 height 10
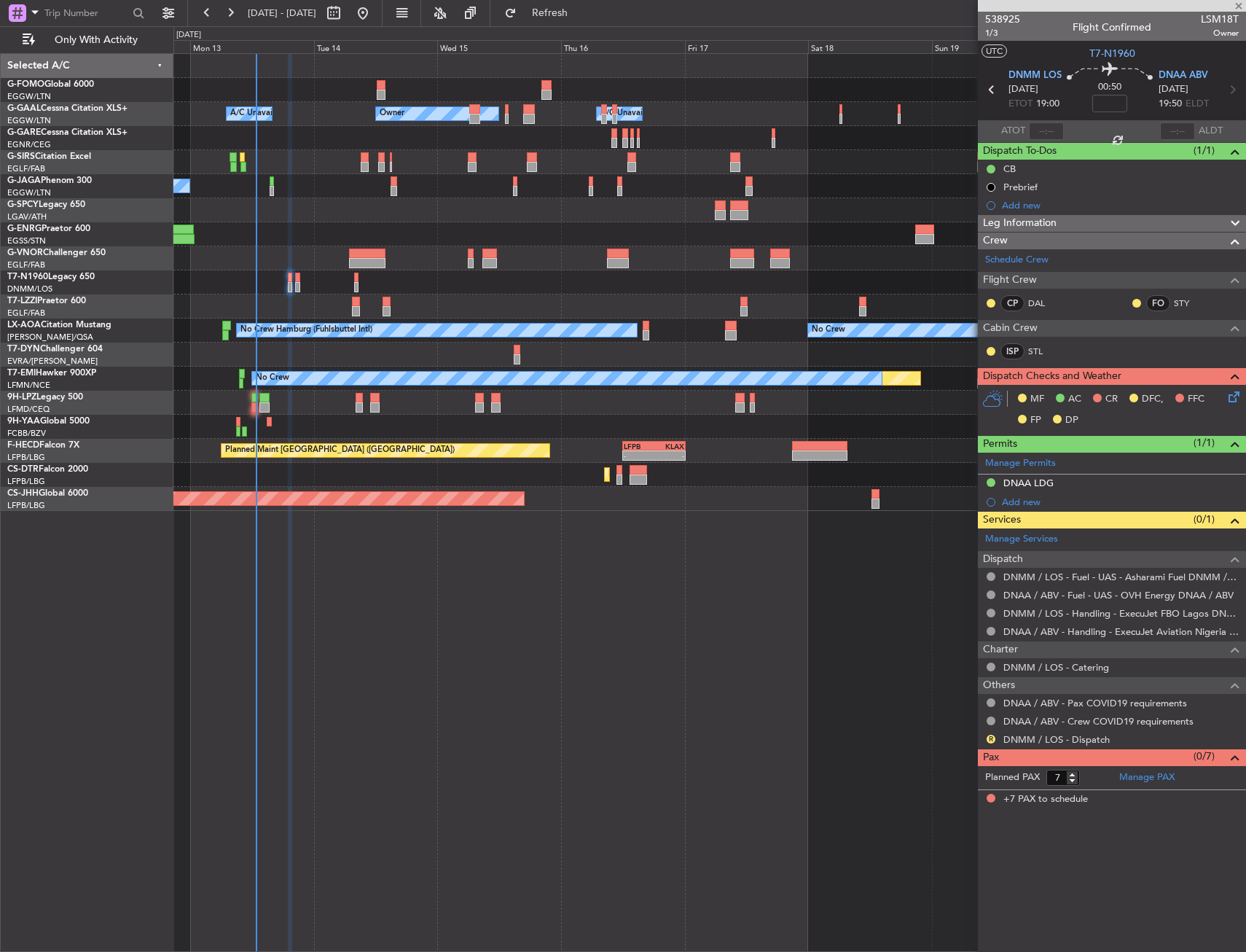
type input "0"
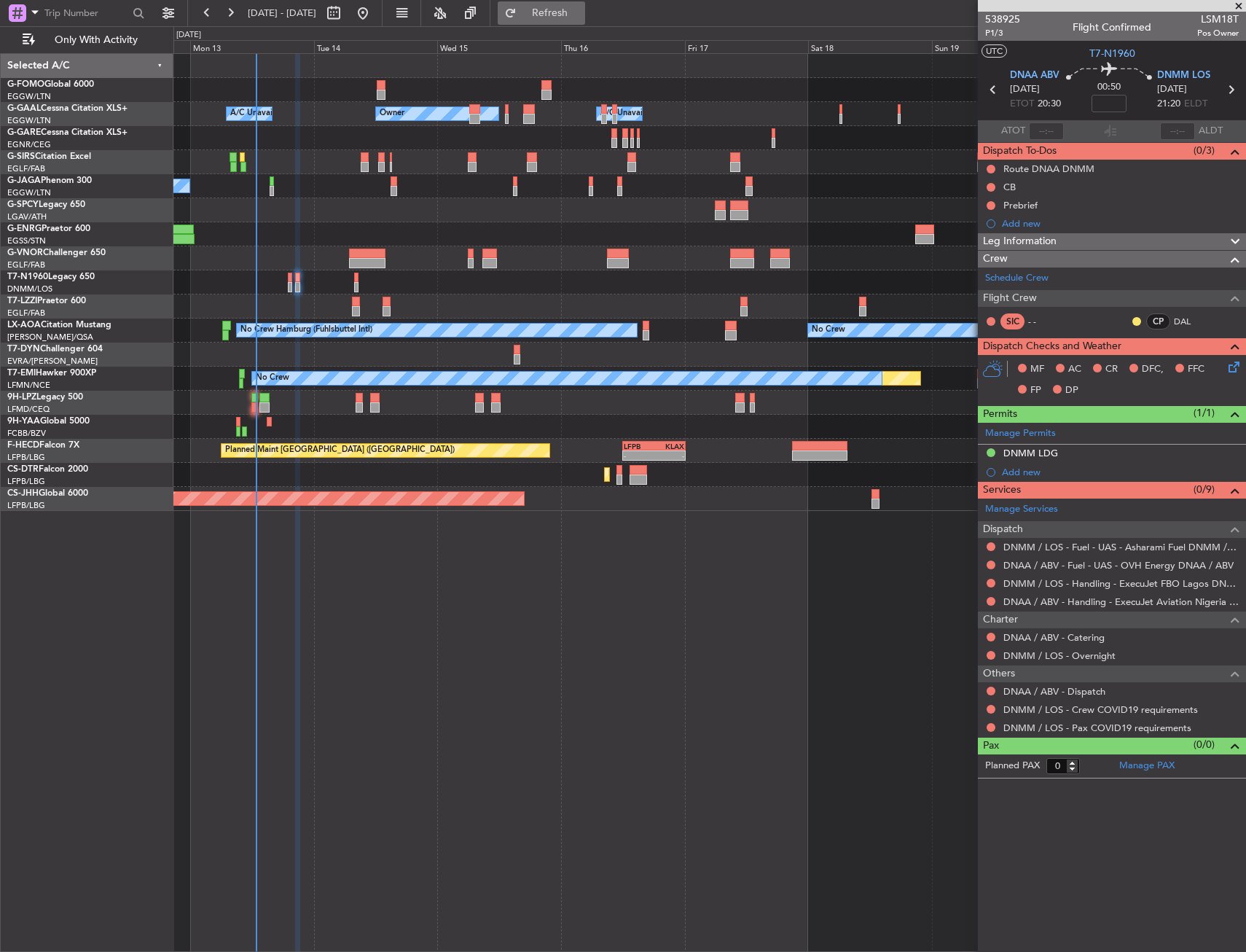
click at [581, 16] on span "Refresh" at bounding box center [550, 13] width 61 height 10
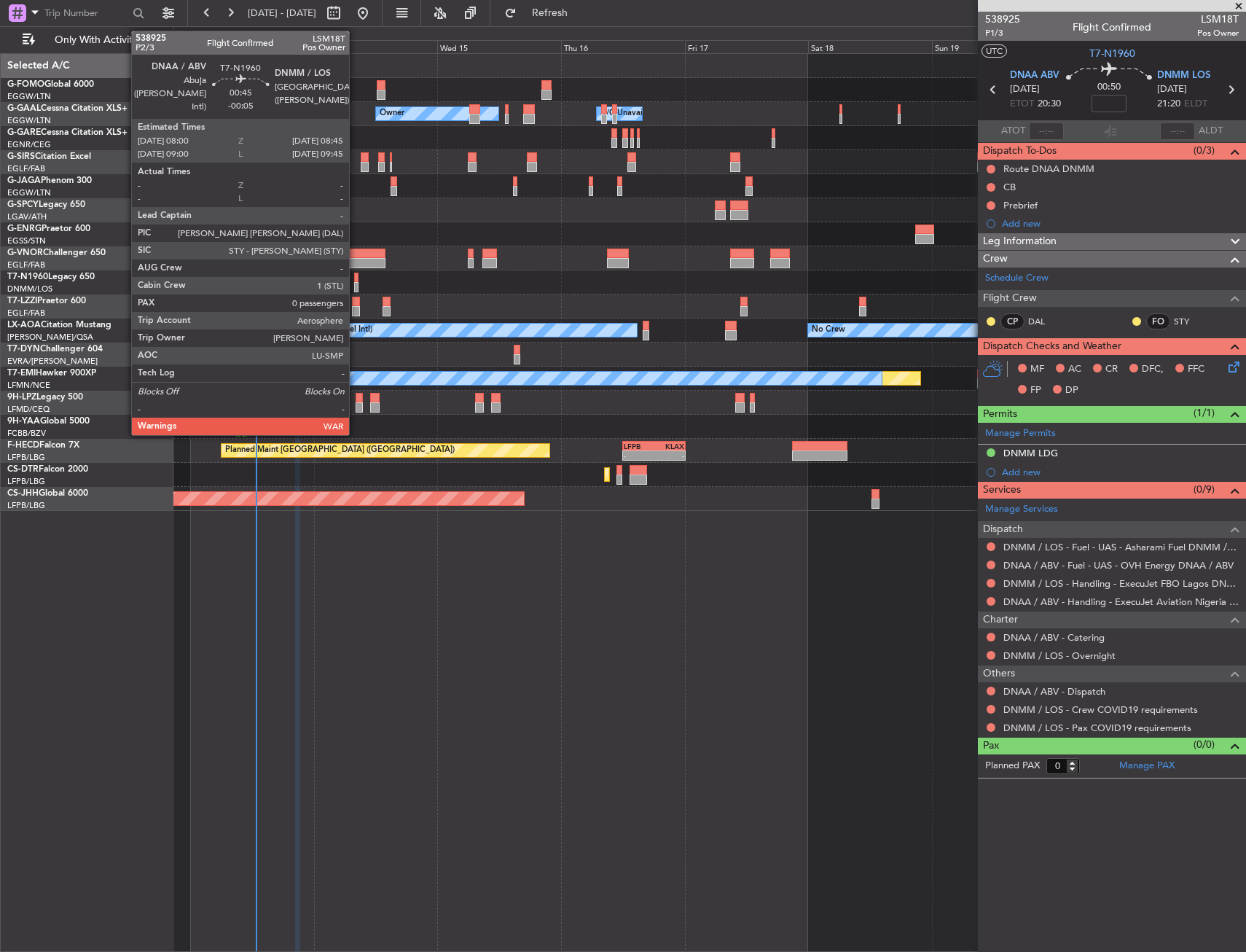
click at [355, 279] on div at bounding box center [356, 277] width 5 height 10
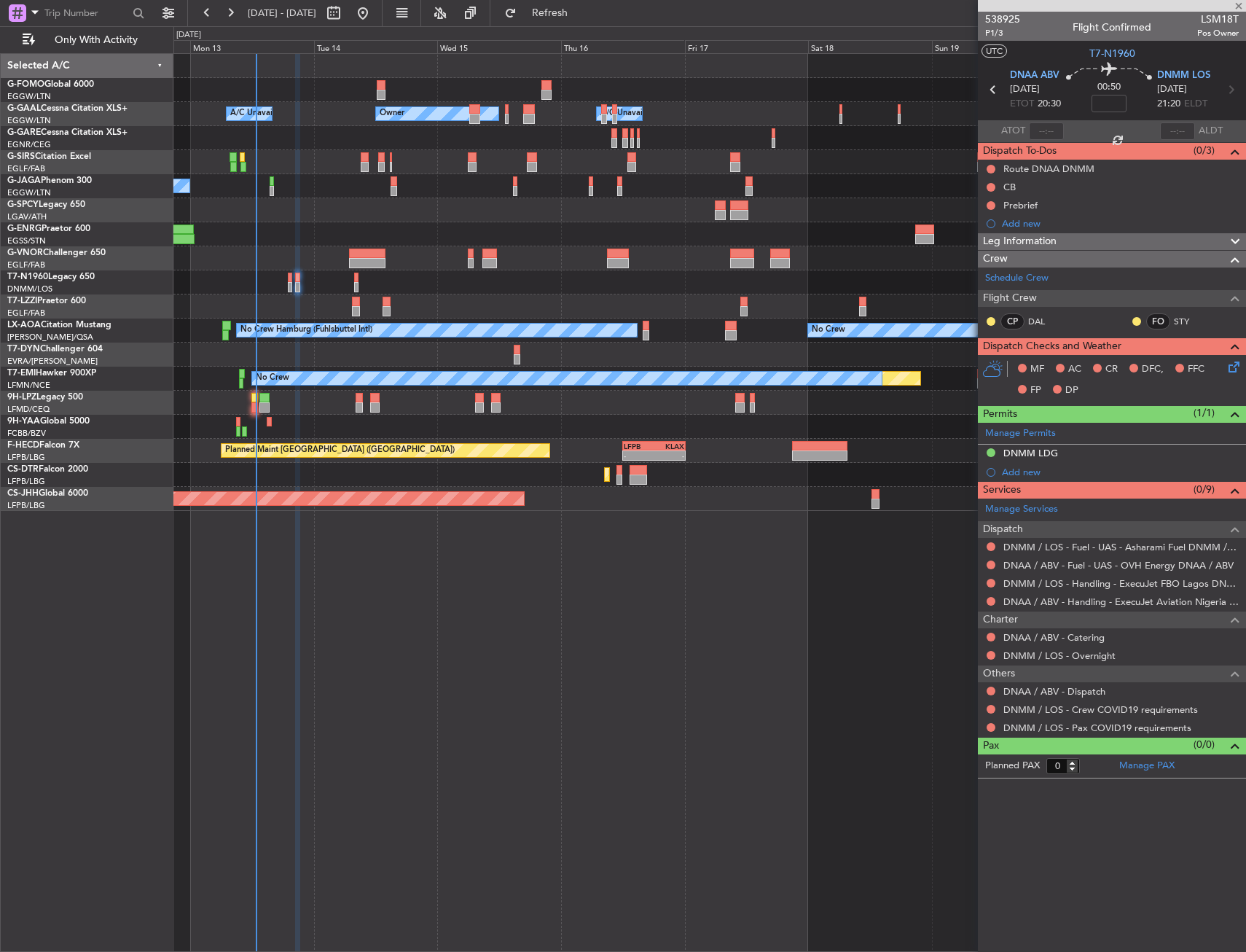
type input "-00:05"
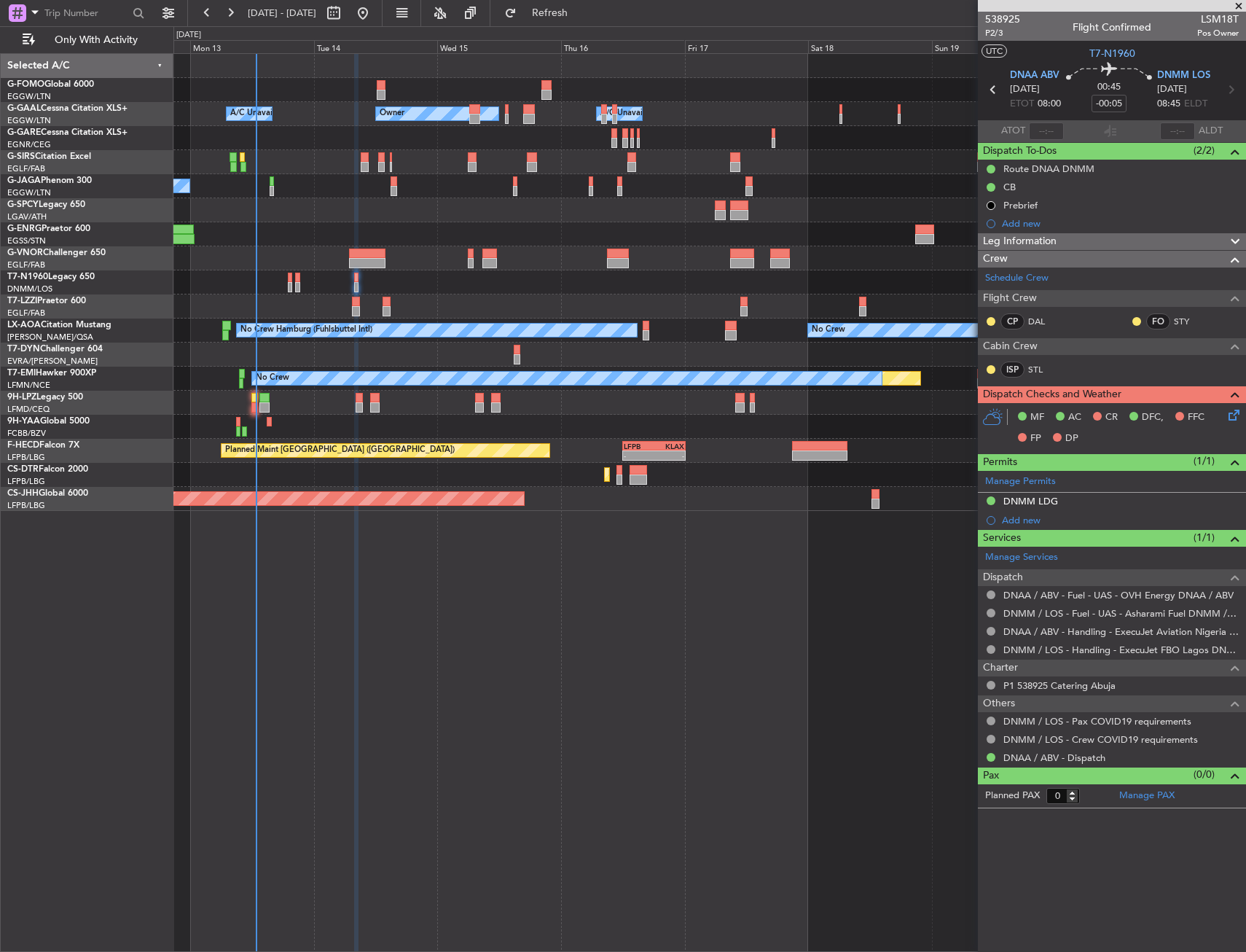
click at [292, 280] on div at bounding box center [709, 282] width 1072 height 24
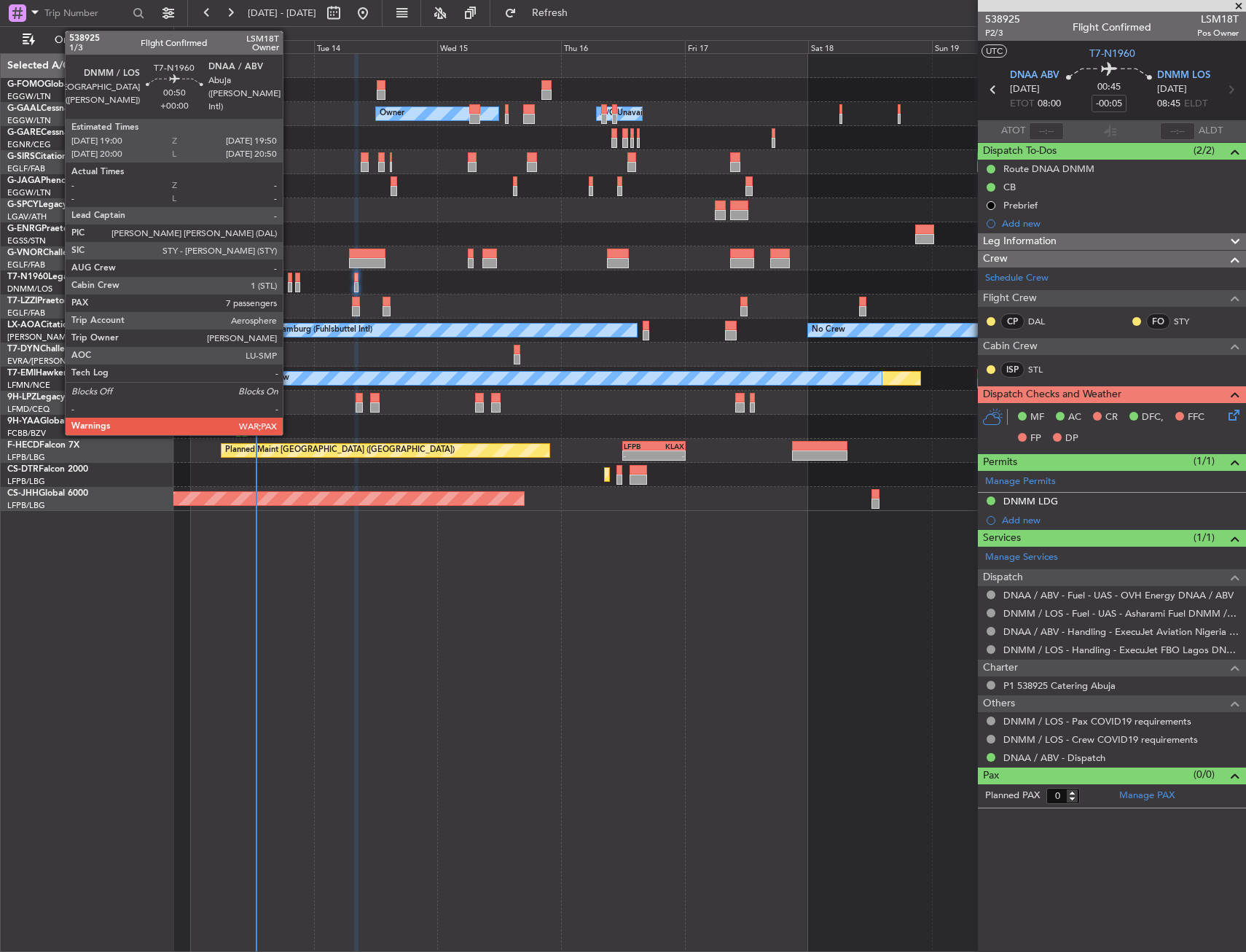
click at [290, 283] on div at bounding box center [290, 287] width 5 height 10
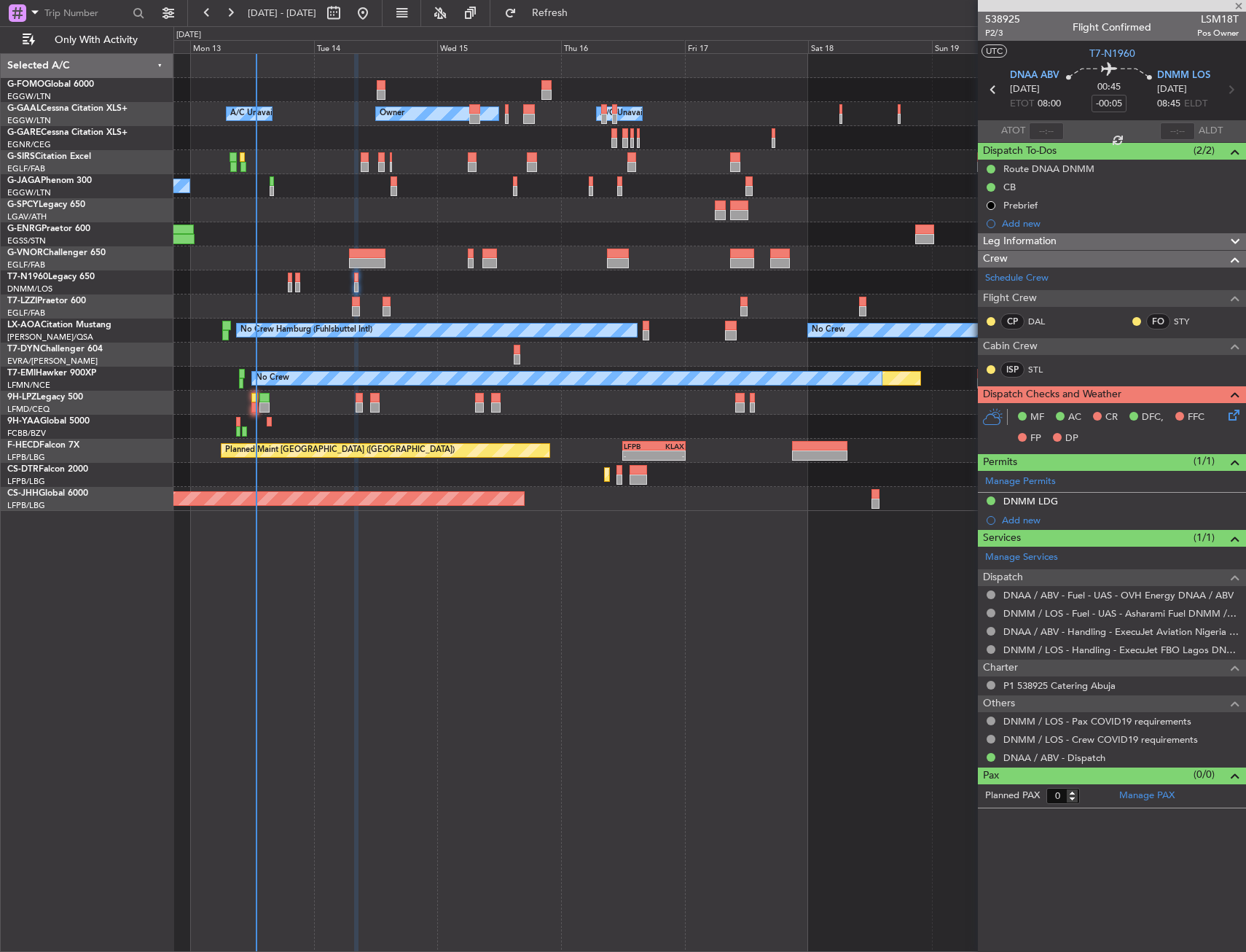
type input "7"
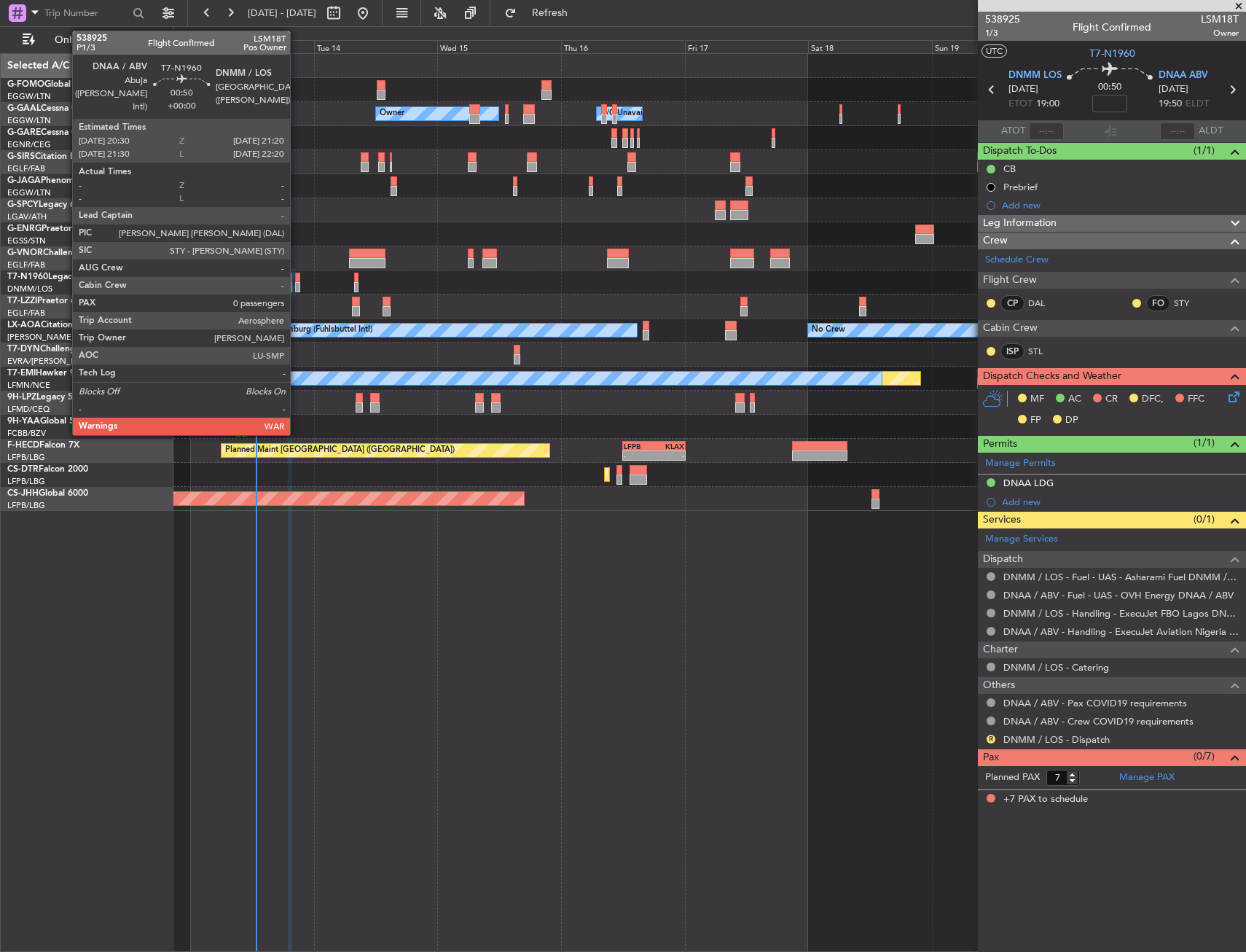
click at [297, 281] on div at bounding box center [297, 277] width 5 height 10
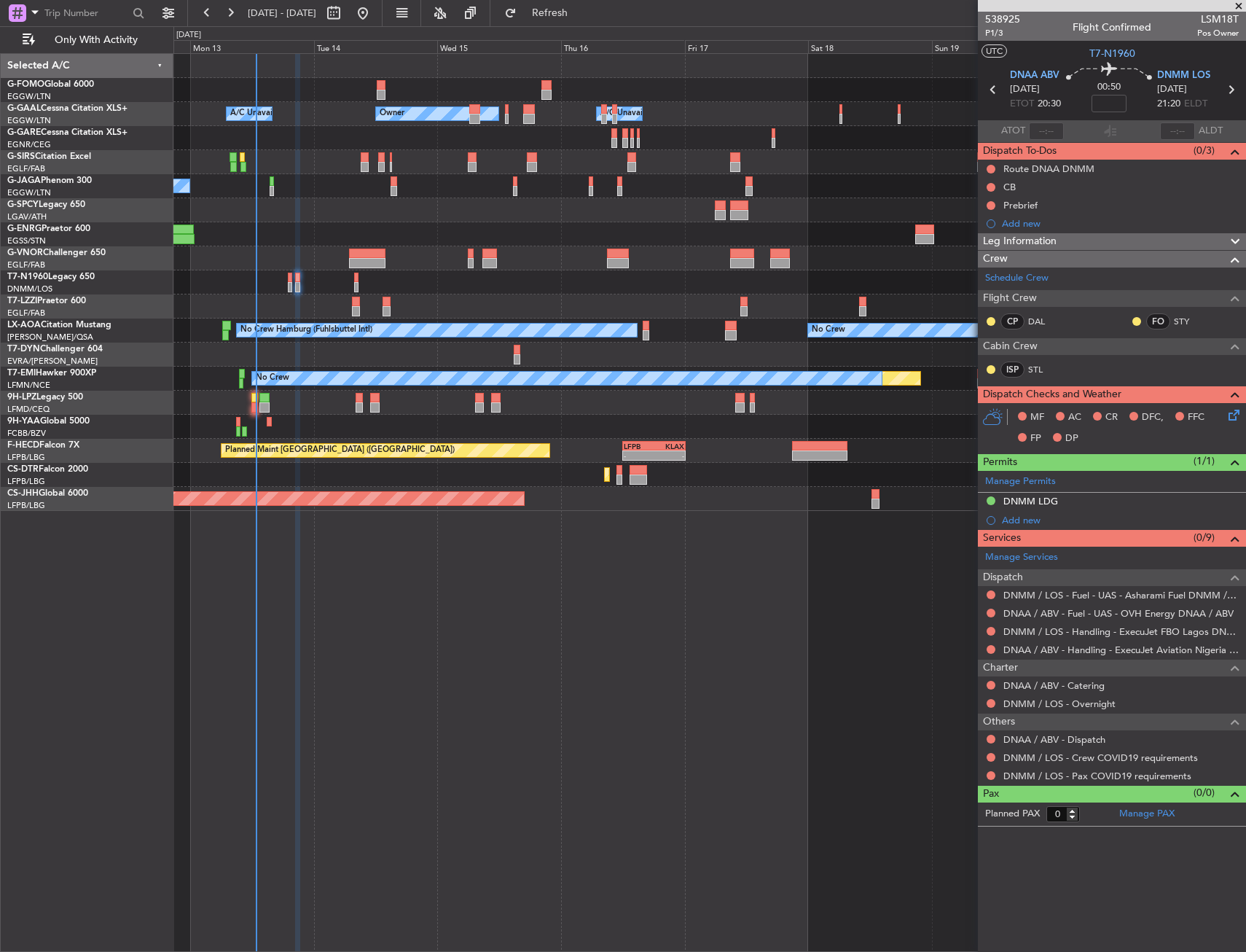
drag, startPoint x: 573, startPoint y: 16, endPoint x: 572, endPoint y: 27, distance: 11.0
click at [573, 16] on span "Refresh" at bounding box center [550, 13] width 61 height 10
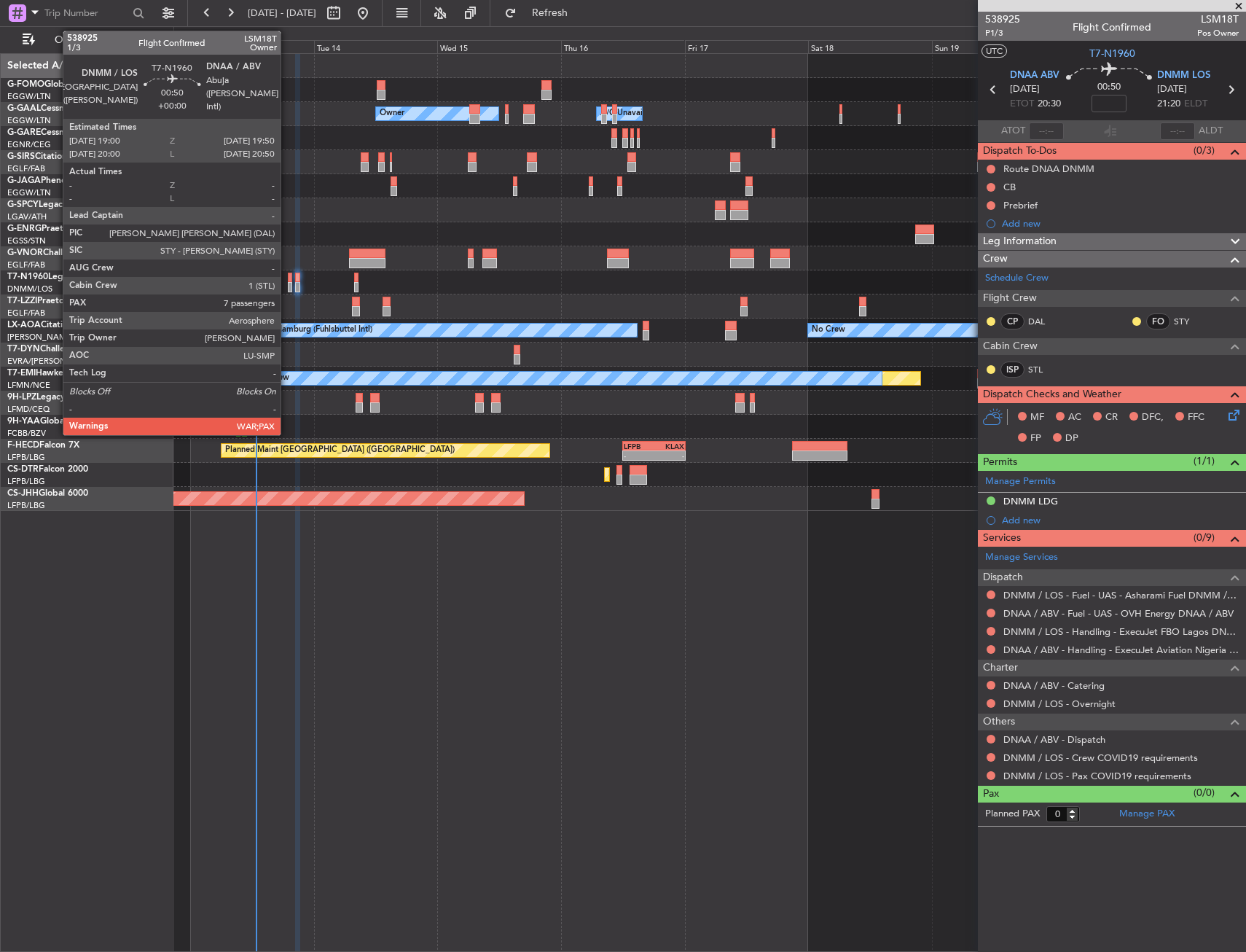
click at [288, 279] on div at bounding box center [290, 277] width 5 height 10
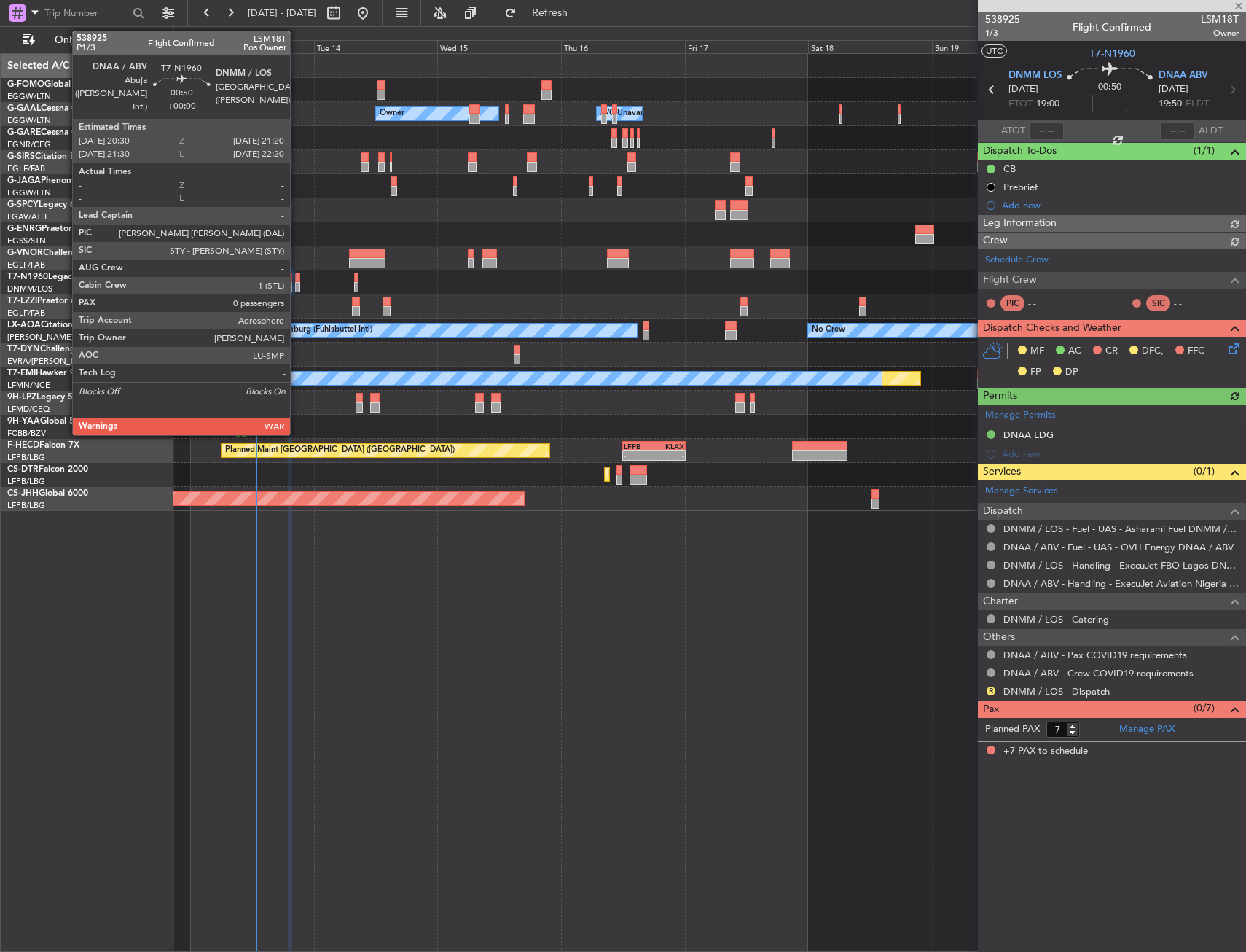
click at [297, 284] on div at bounding box center [297, 287] width 5 height 10
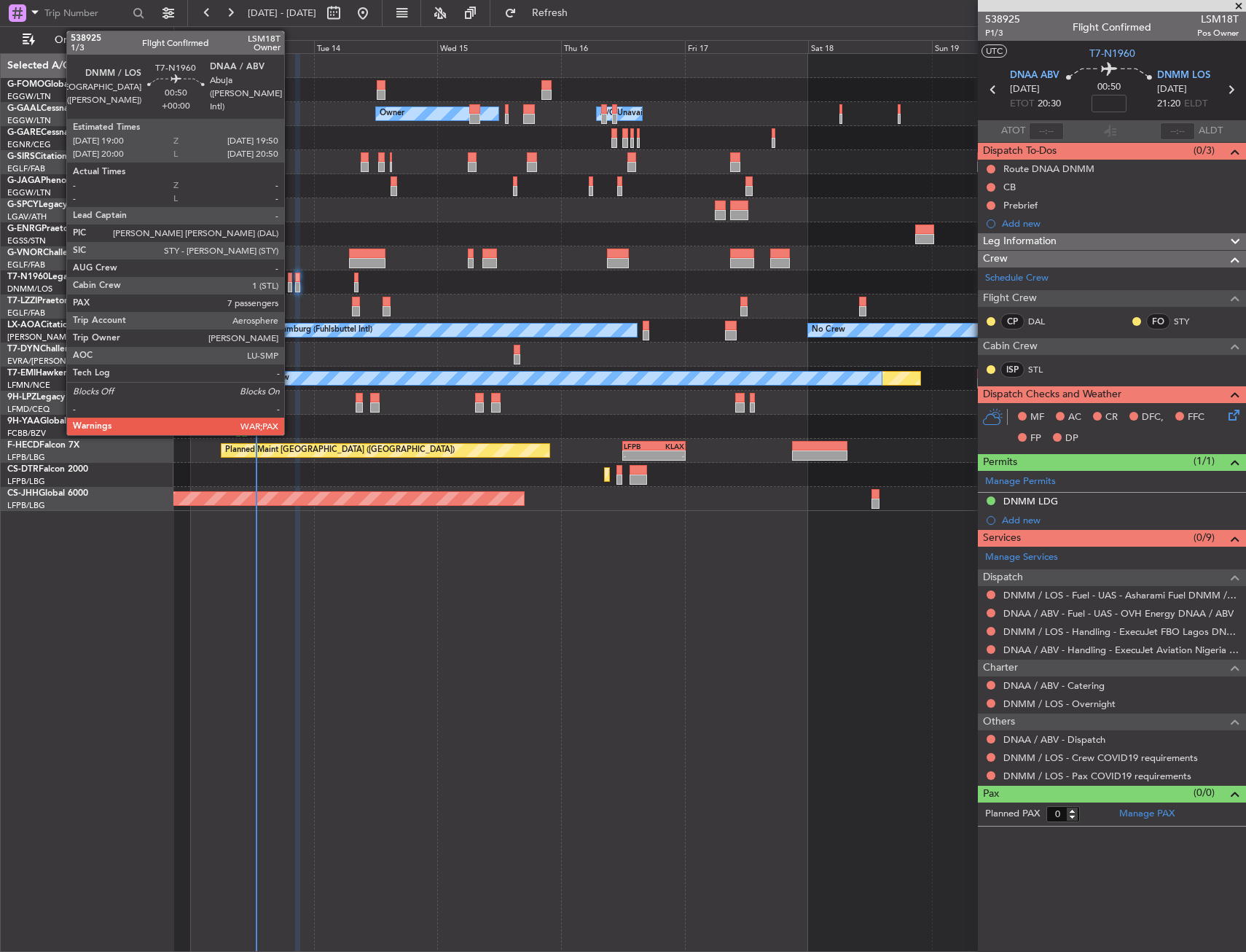
click at [290, 279] on div at bounding box center [290, 277] width 5 height 10
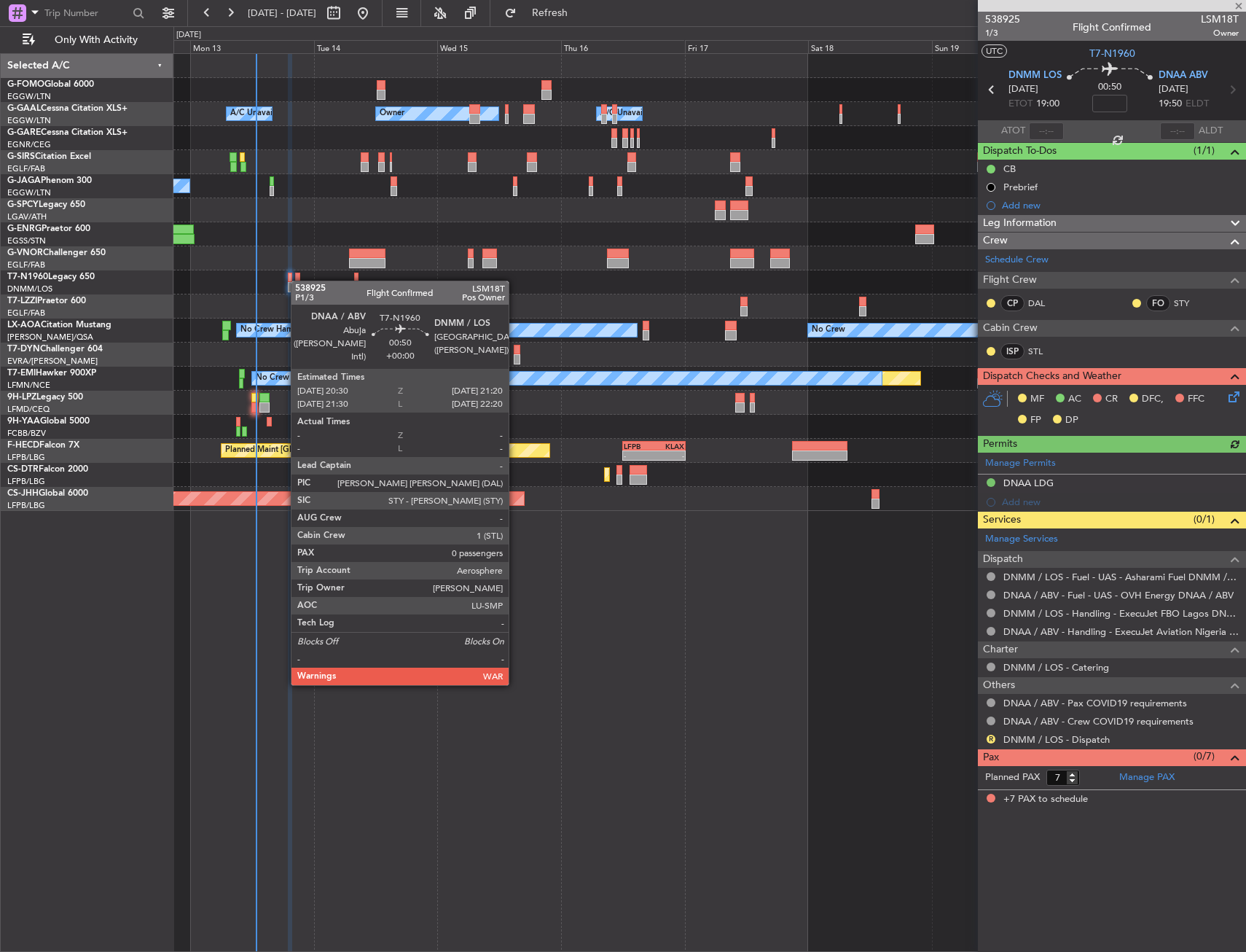
click at [298, 280] on div at bounding box center [297, 277] width 5 height 10
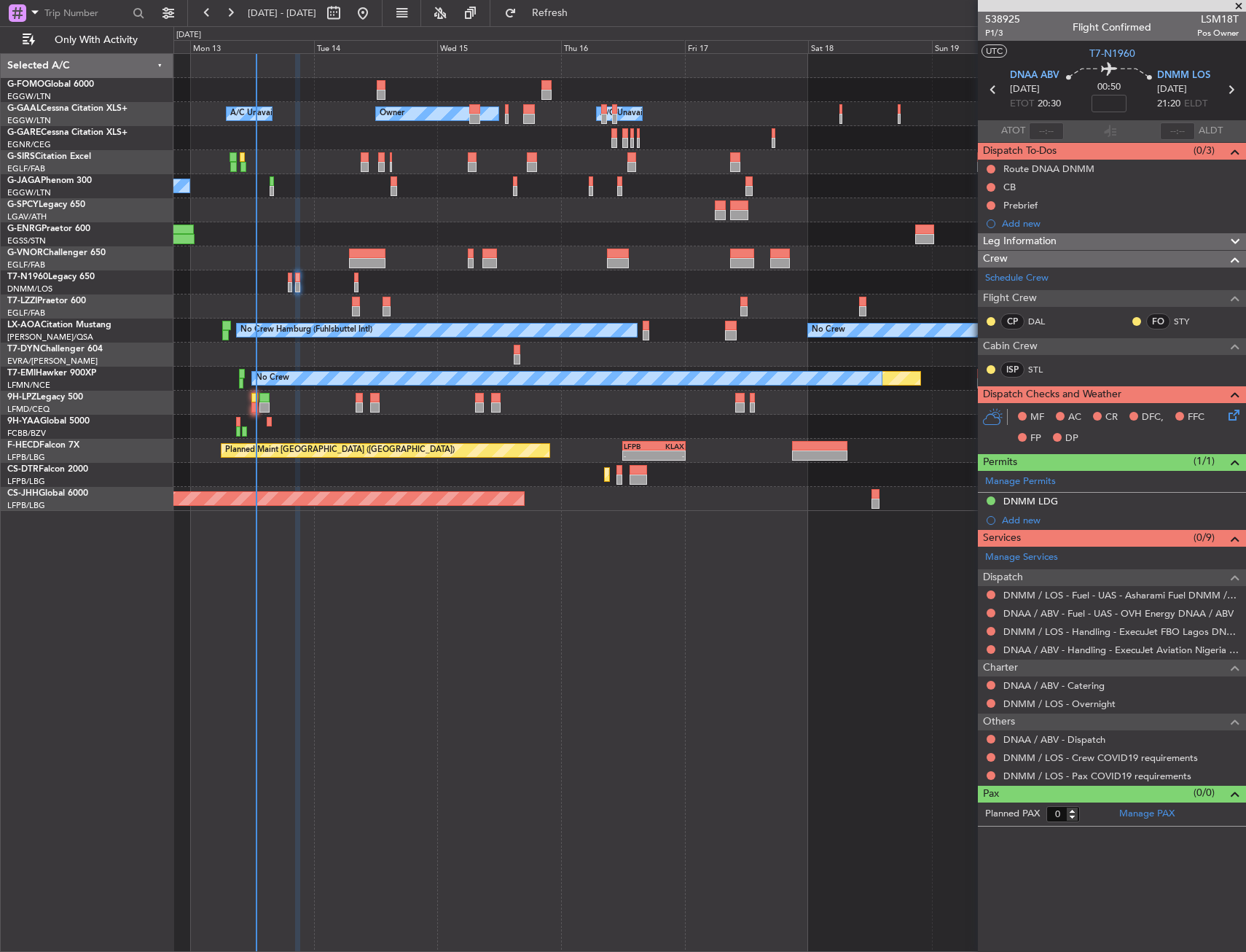
click at [991, 588] on div "DNMM / LOS - Fuel - UAS - Asharami Fuel DNMM / LOS" at bounding box center [1111, 595] width 268 height 18
click at [990, 595] on button at bounding box center [991, 595] width 9 height 9
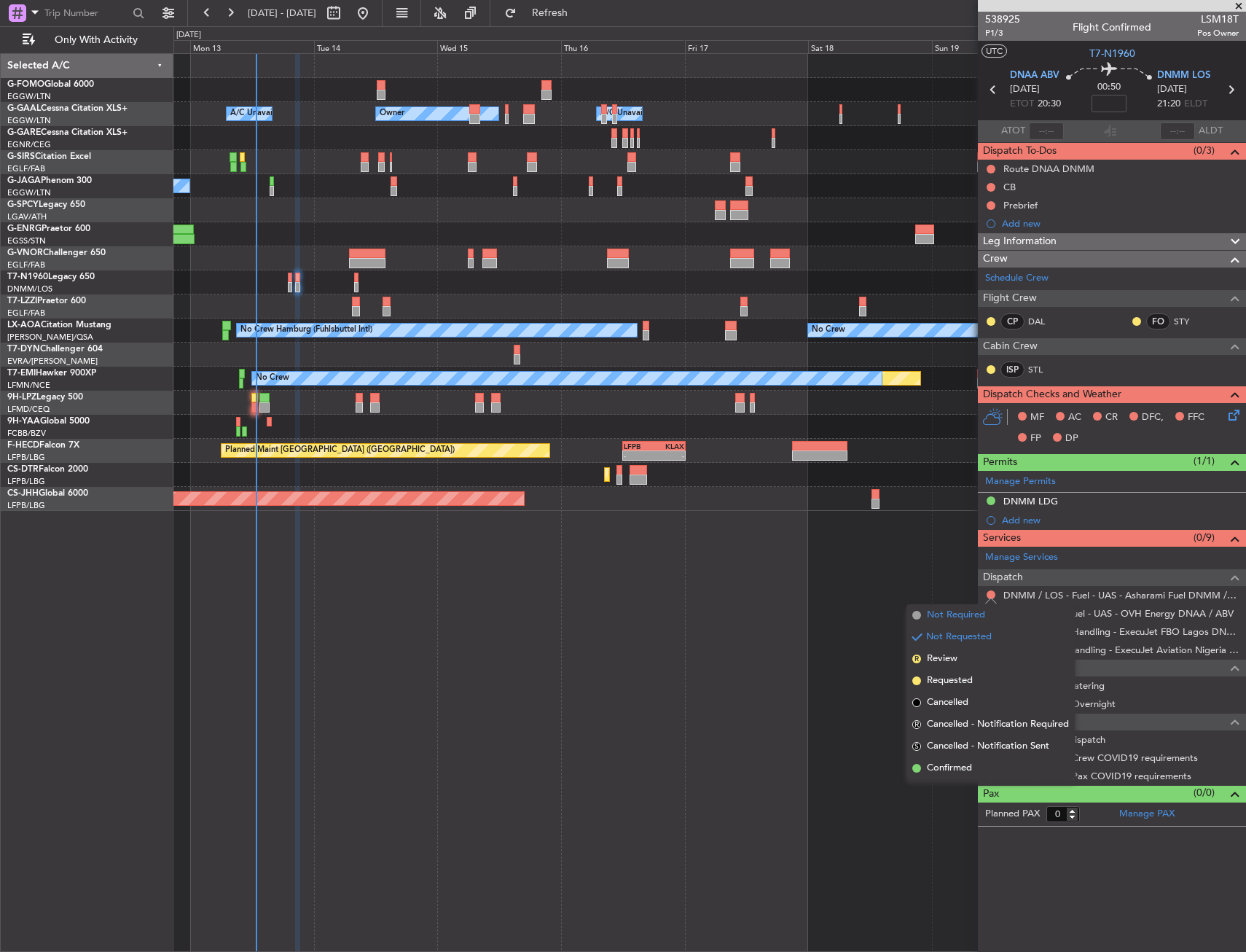
click at [954, 616] on span "Not Required" at bounding box center [956, 615] width 59 height 15
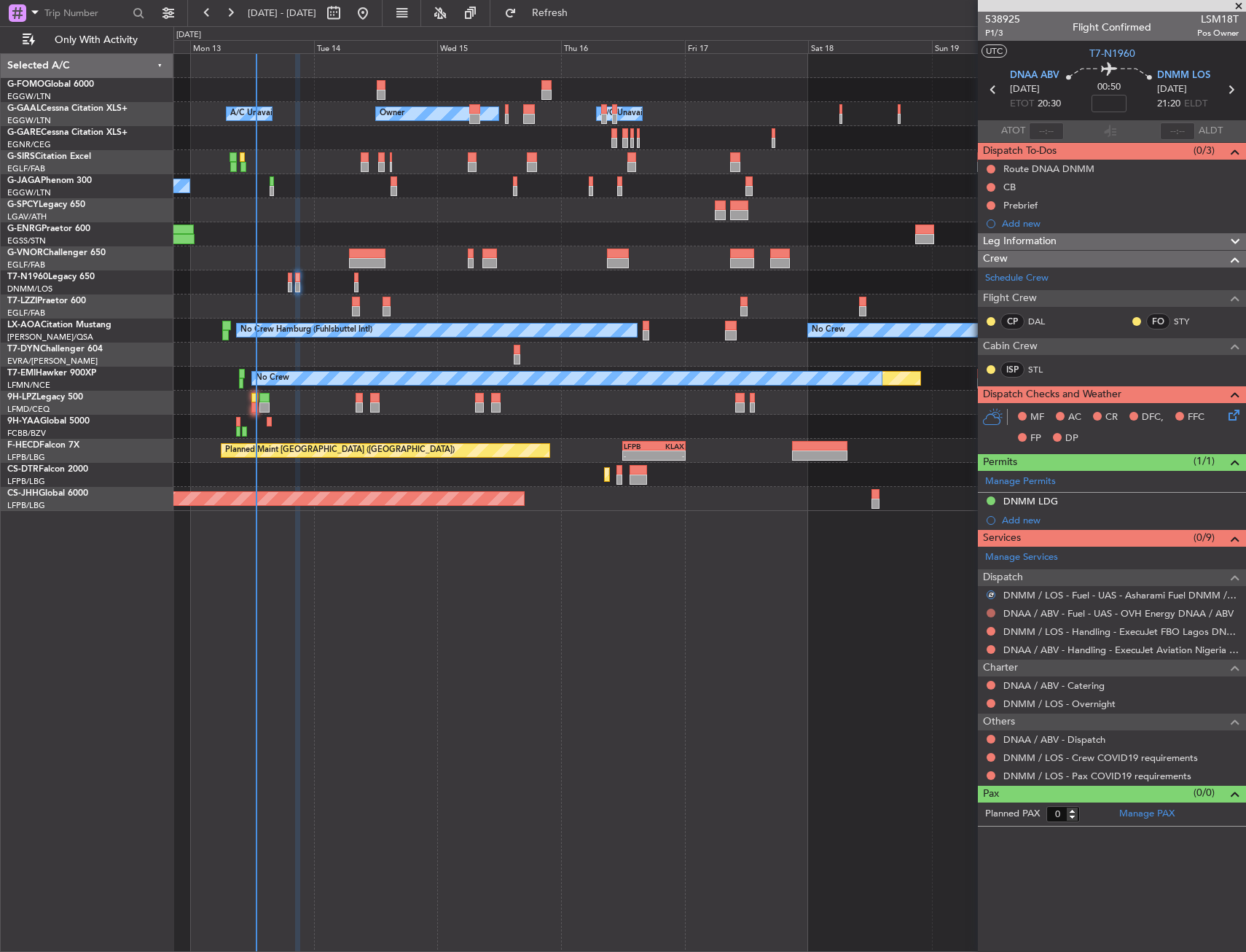
click at [991, 608] on button at bounding box center [991, 613] width 9 height 9
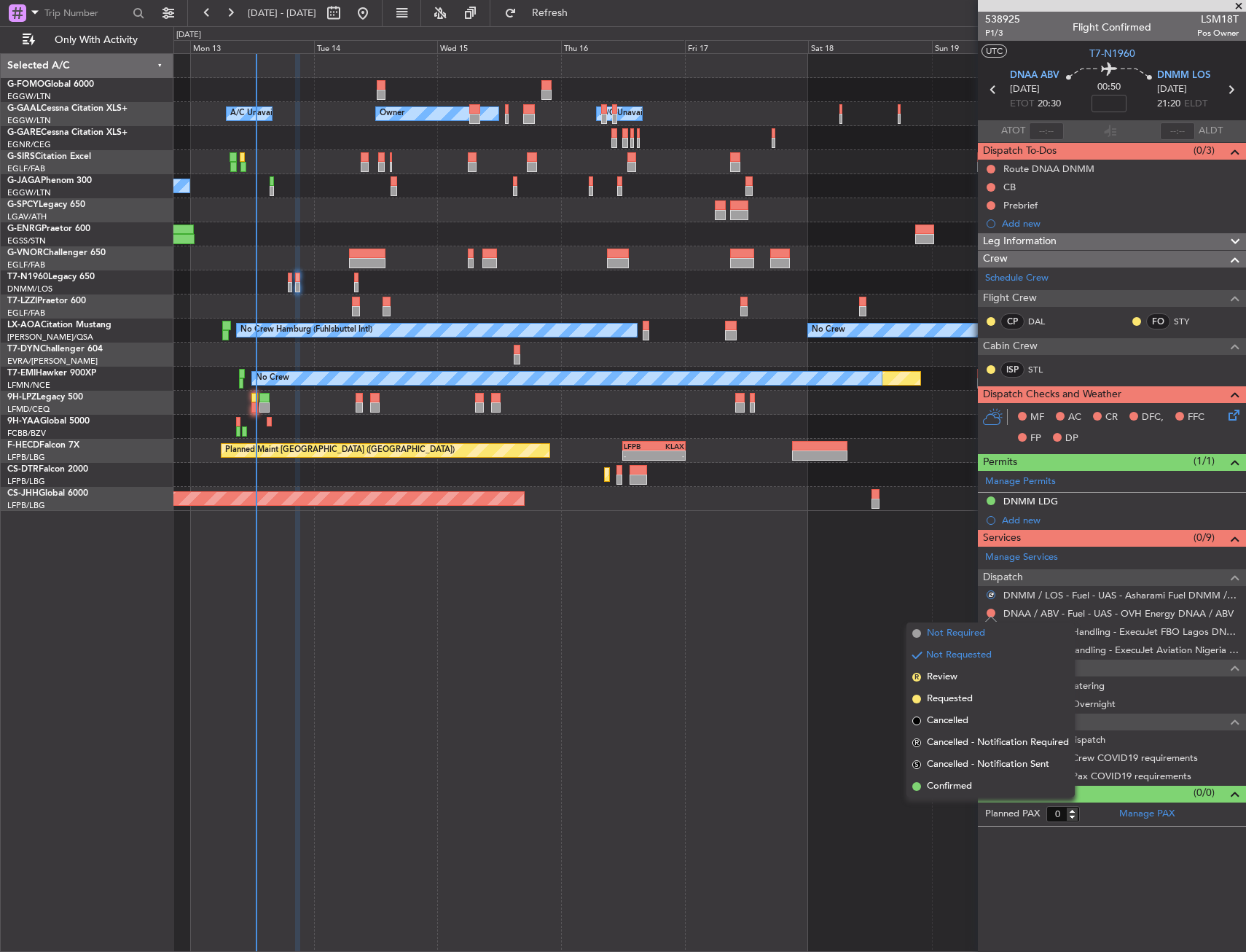
click at [954, 639] on span "Not Required" at bounding box center [956, 633] width 59 height 15
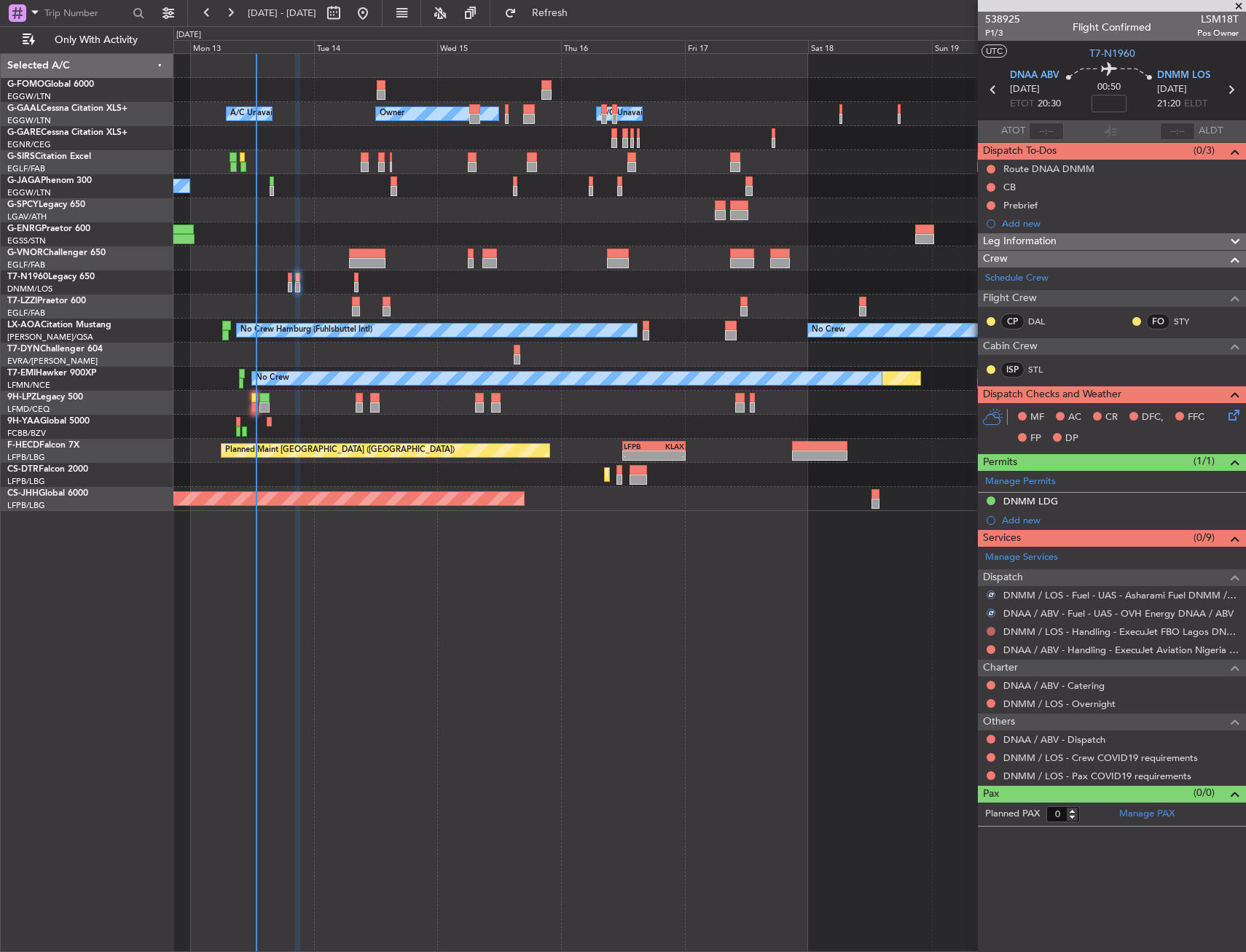
click at [994, 629] on div "DNMM / LOS - Handling - ExecuJet FBO Lagos DNMM / LOS" at bounding box center [1111, 631] width 268 height 18
click at [991, 629] on button at bounding box center [991, 631] width 9 height 9
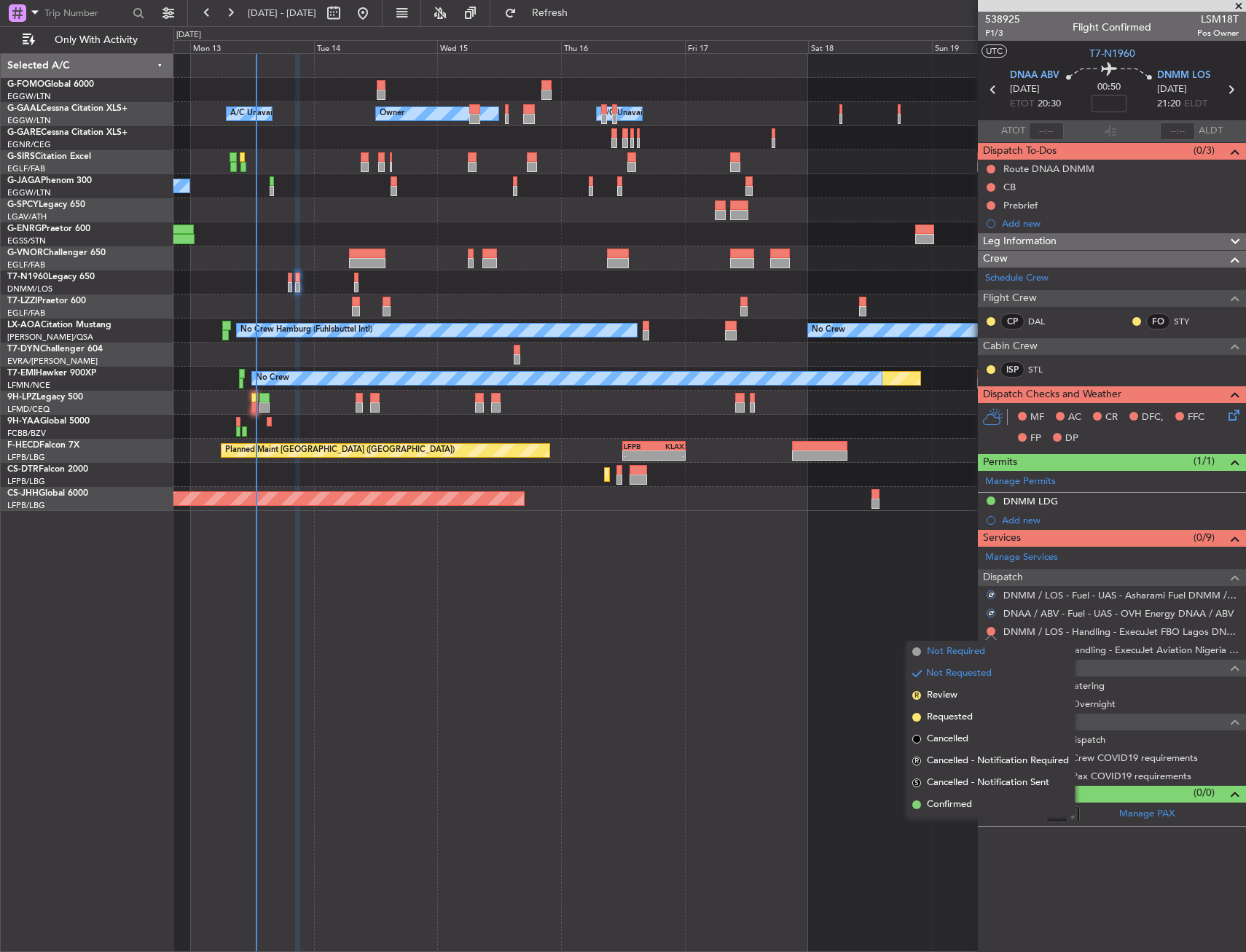
click at [946, 647] on span "Not Required" at bounding box center [956, 651] width 59 height 15
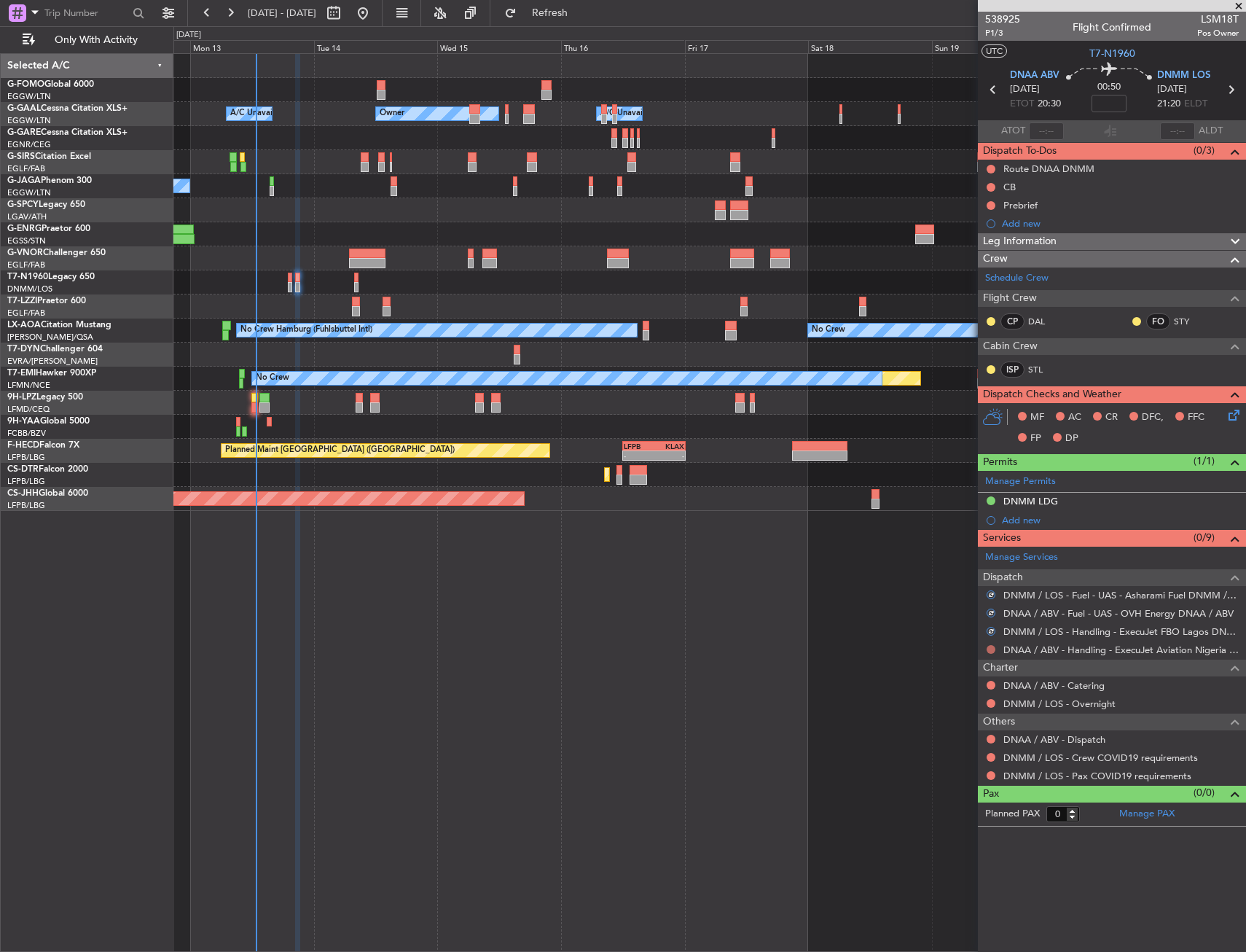
click at [991, 649] on button at bounding box center [991, 650] width 9 height 9
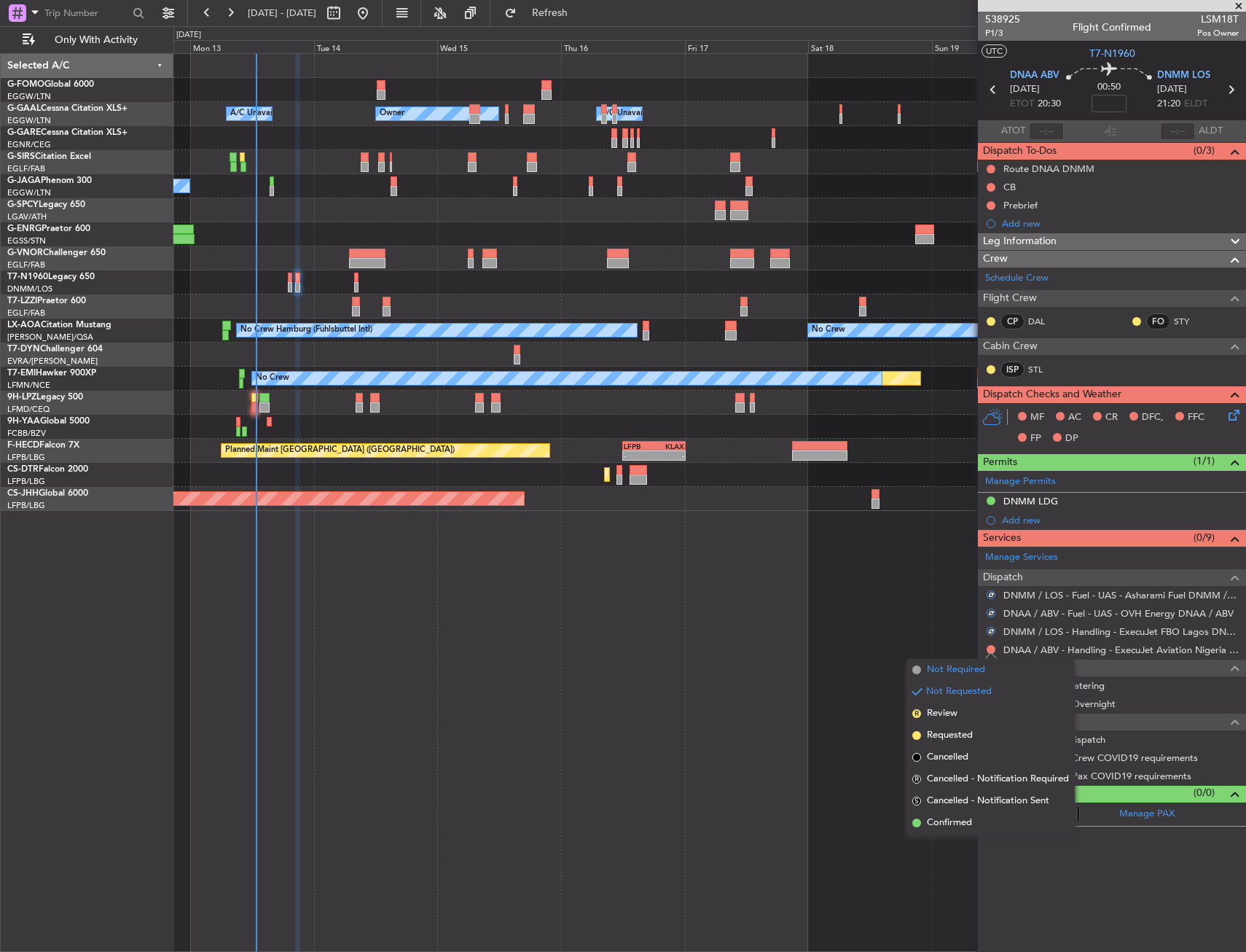
click at [934, 668] on span "Not Required" at bounding box center [956, 670] width 59 height 15
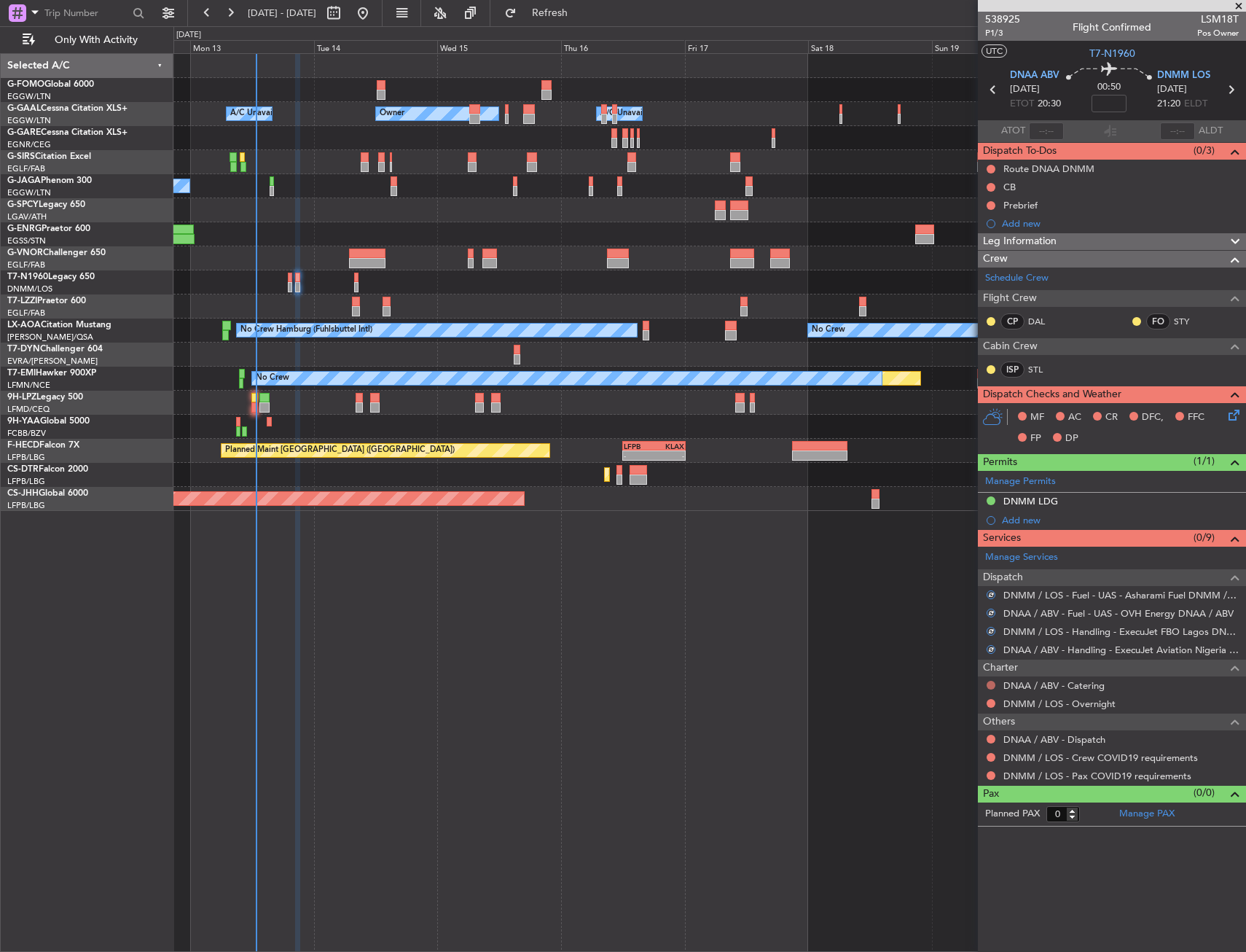
click at [990, 682] on button at bounding box center [991, 685] width 9 height 9
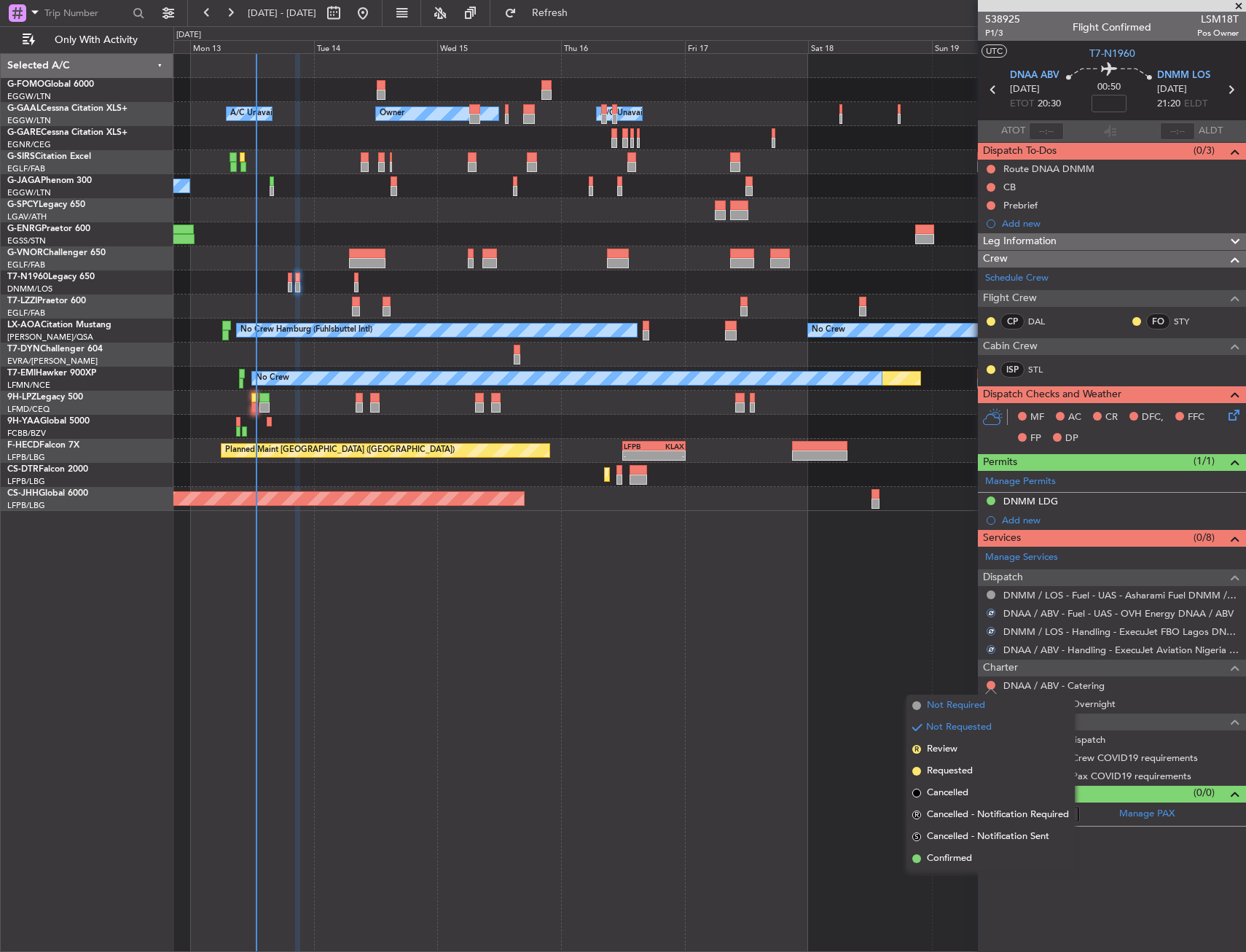
click at [933, 702] on span "Not Required" at bounding box center [956, 706] width 59 height 15
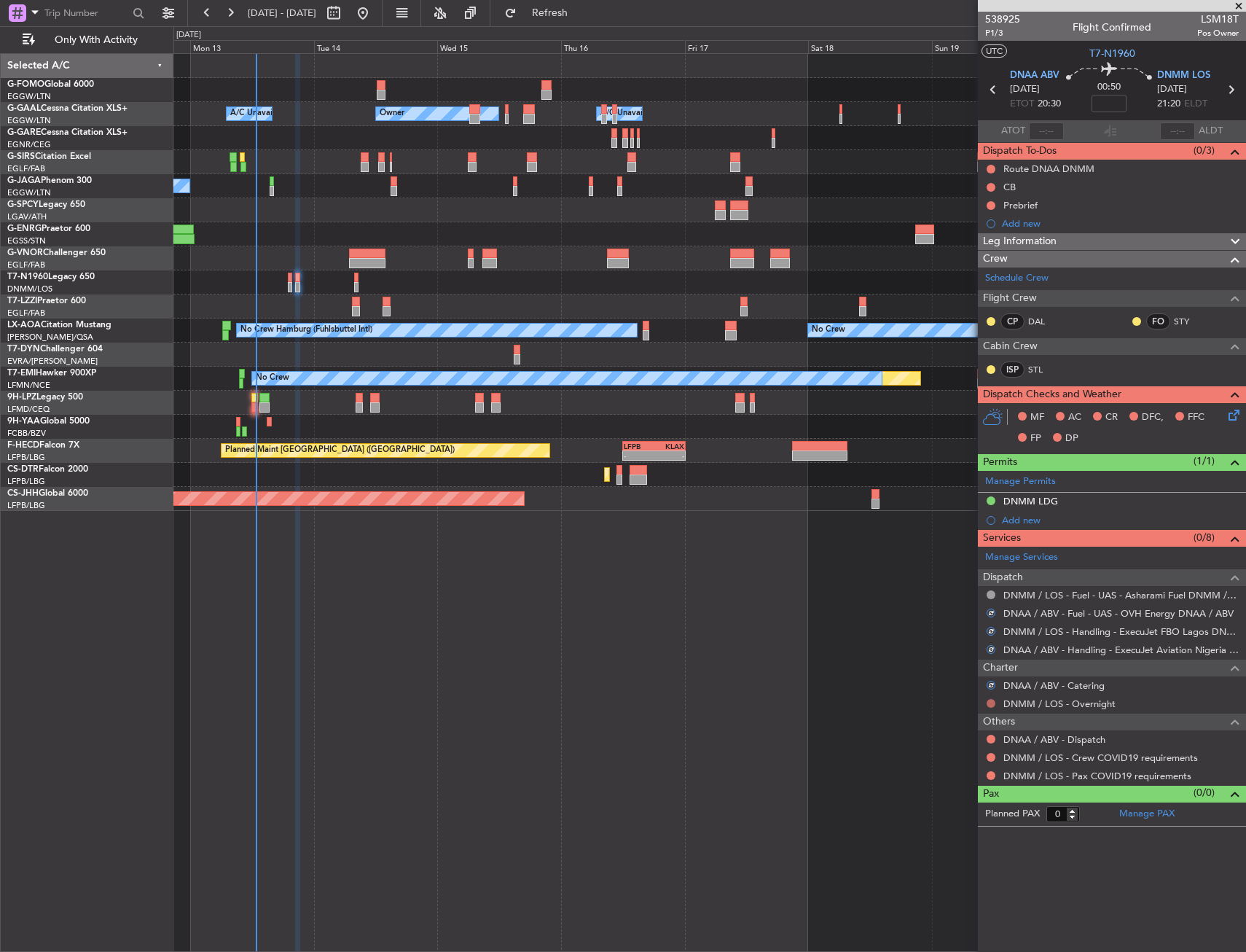
click at [990, 706] on button at bounding box center [991, 704] width 9 height 9
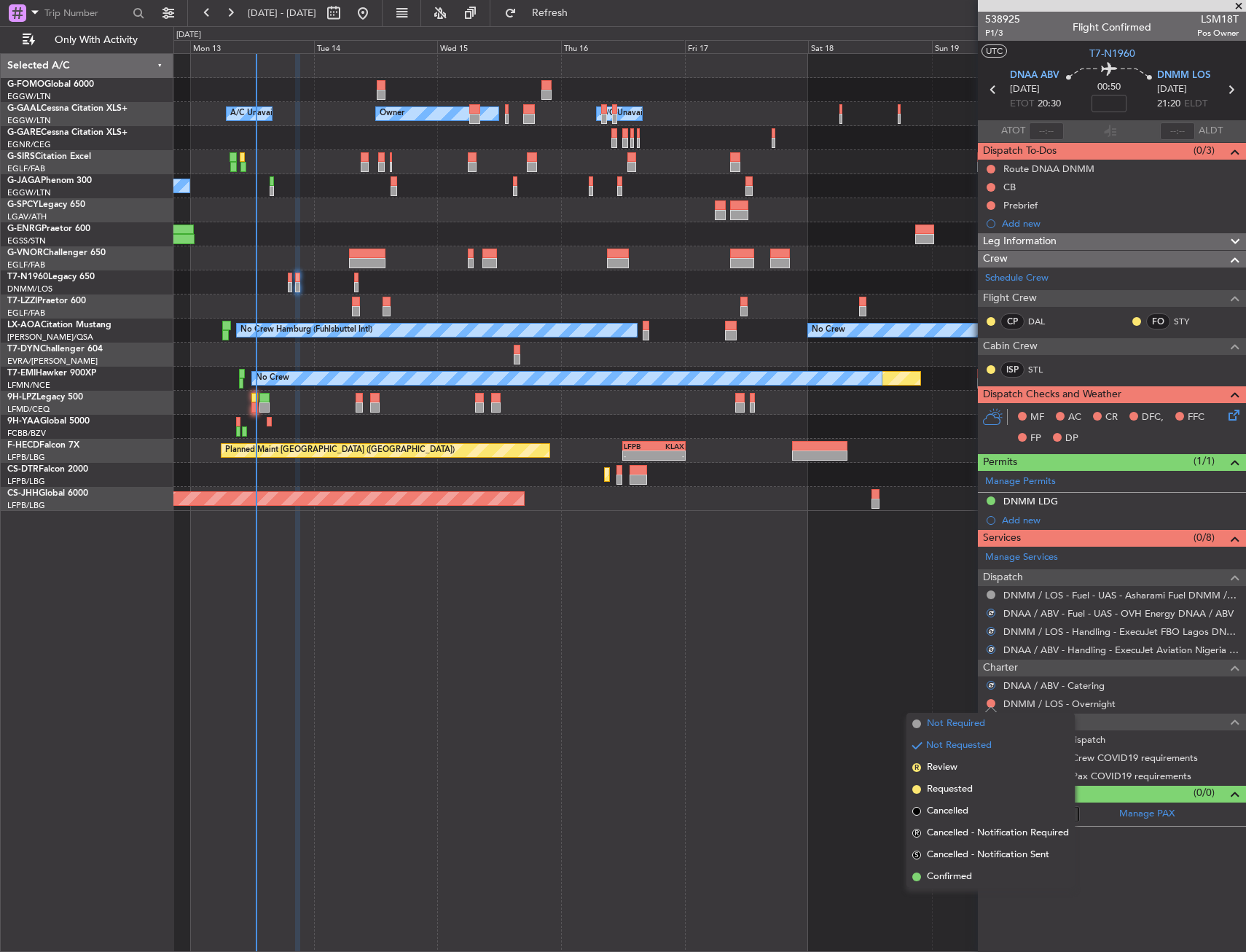
click at [925, 729] on li "Not Required" at bounding box center [990, 724] width 169 height 22
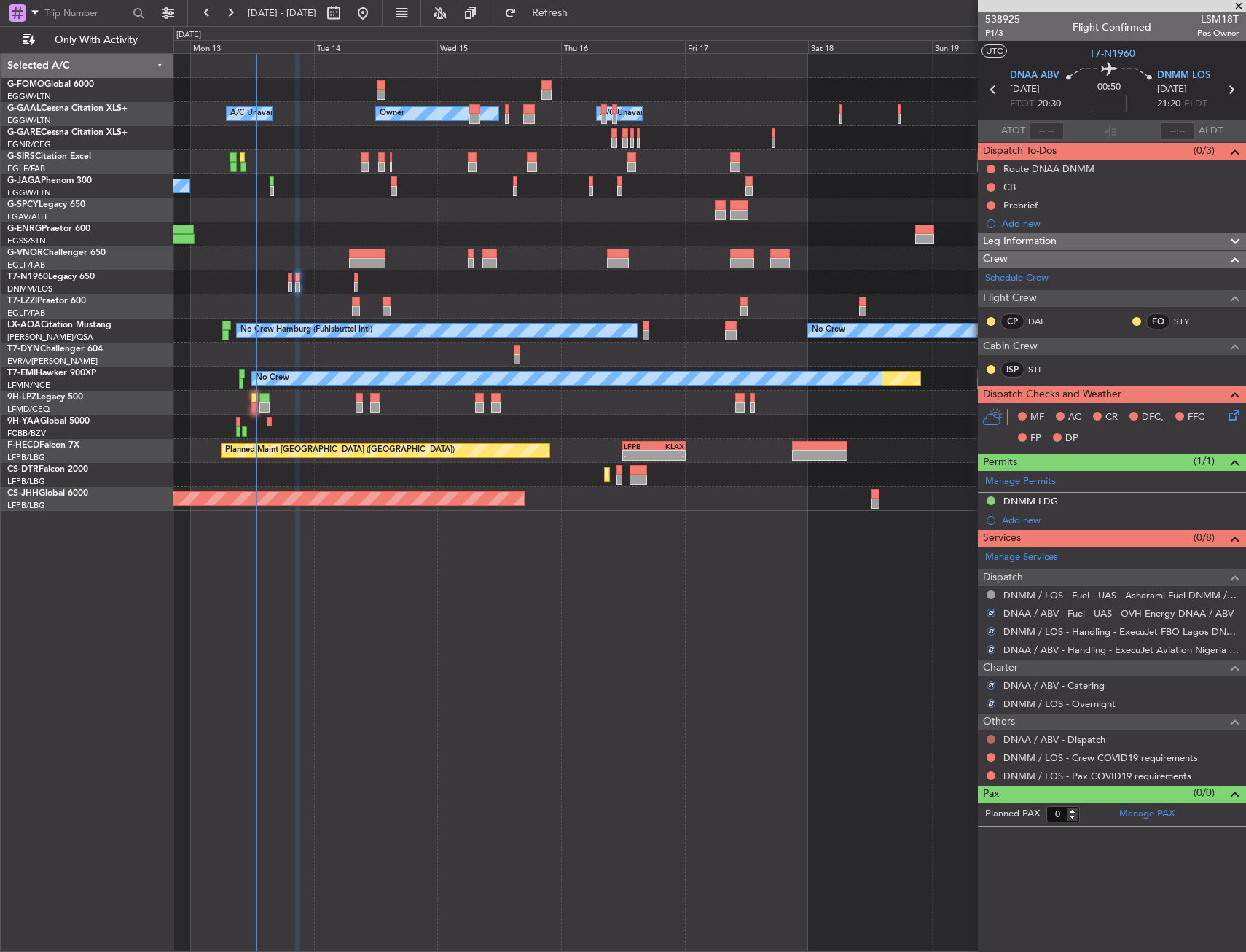
click at [994, 736] on button at bounding box center [991, 739] width 9 height 9
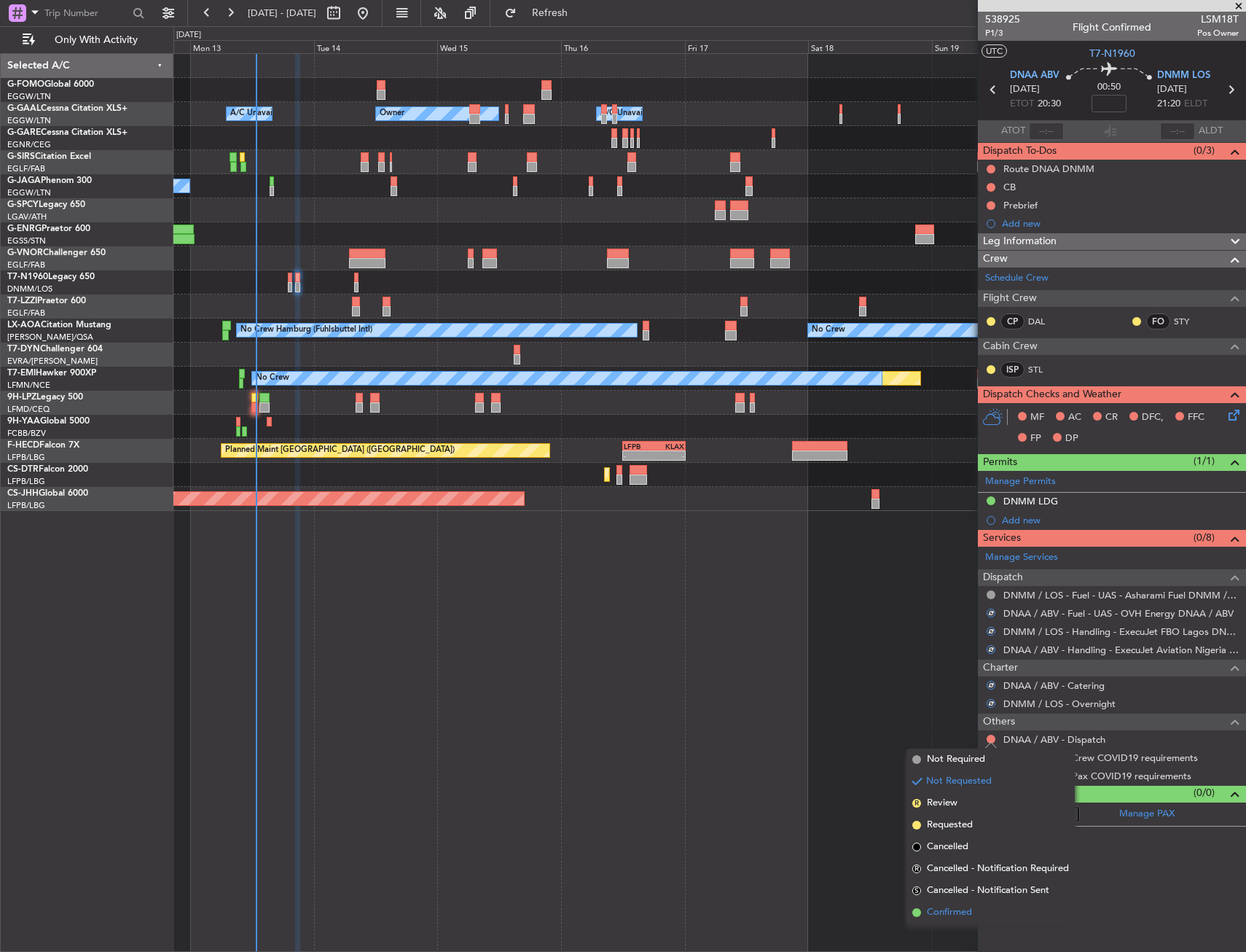
click at [942, 916] on span "Confirmed" at bounding box center [949, 913] width 45 height 15
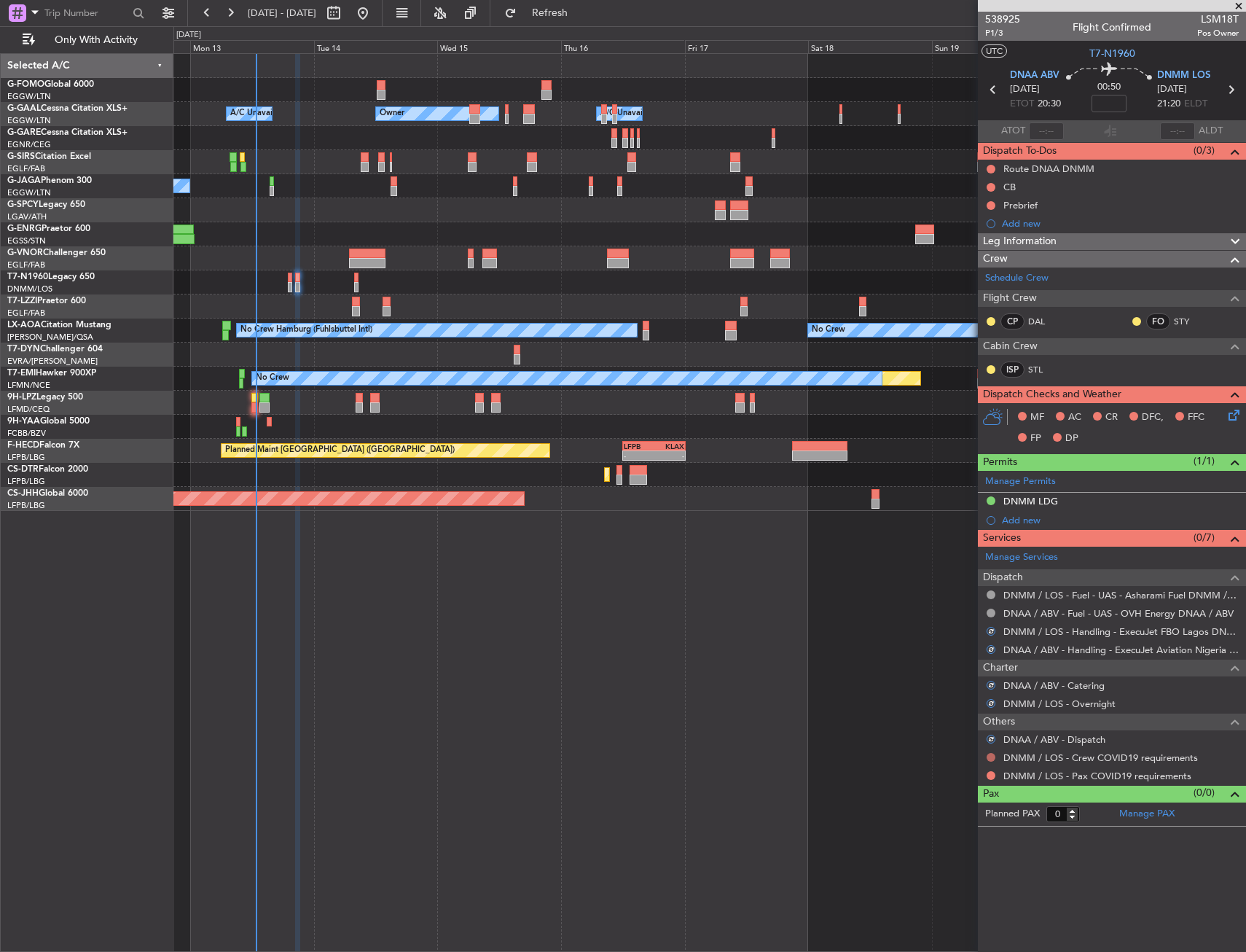
click at [988, 757] on button at bounding box center [991, 758] width 9 height 9
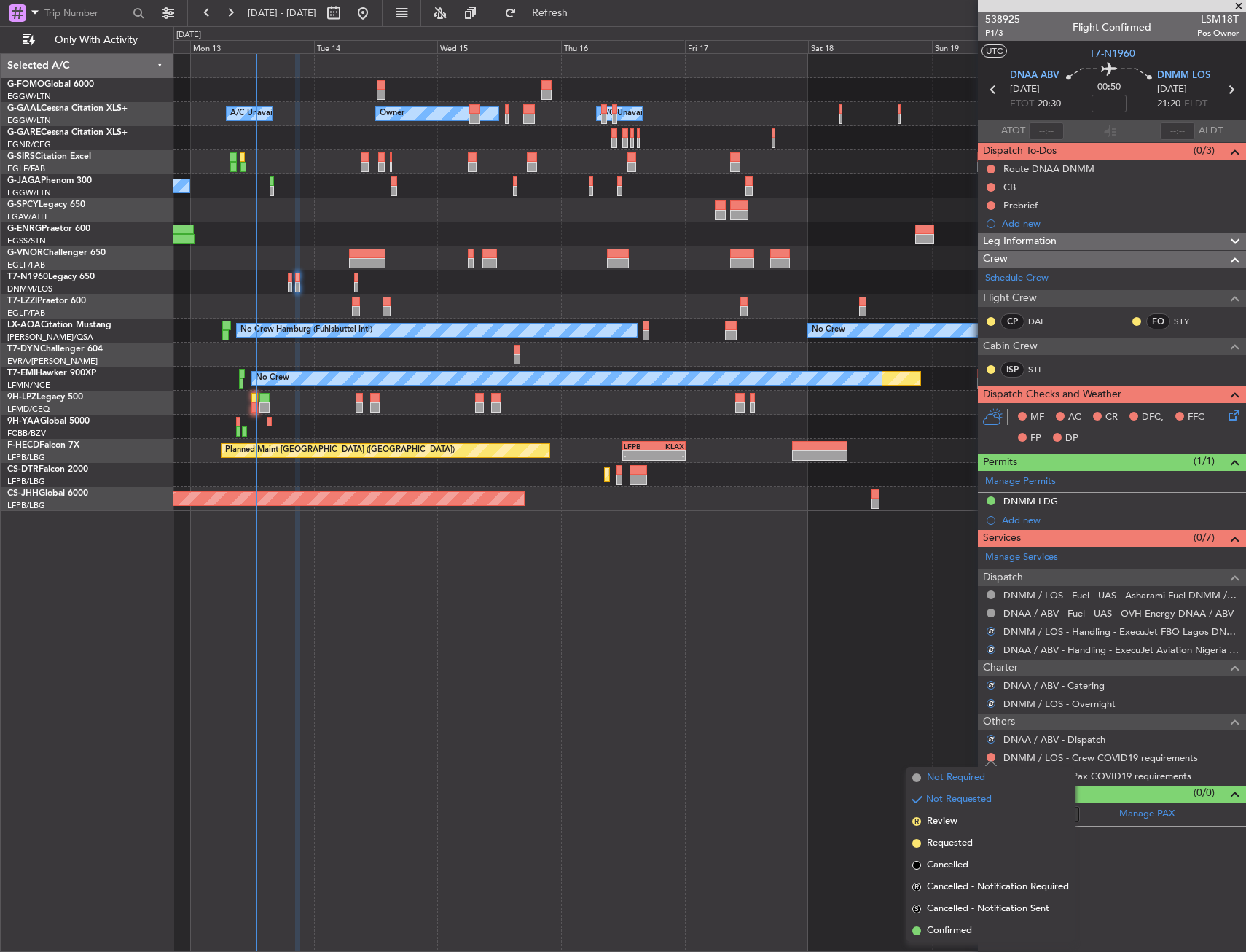
click at [942, 777] on span "Not Required" at bounding box center [956, 778] width 59 height 15
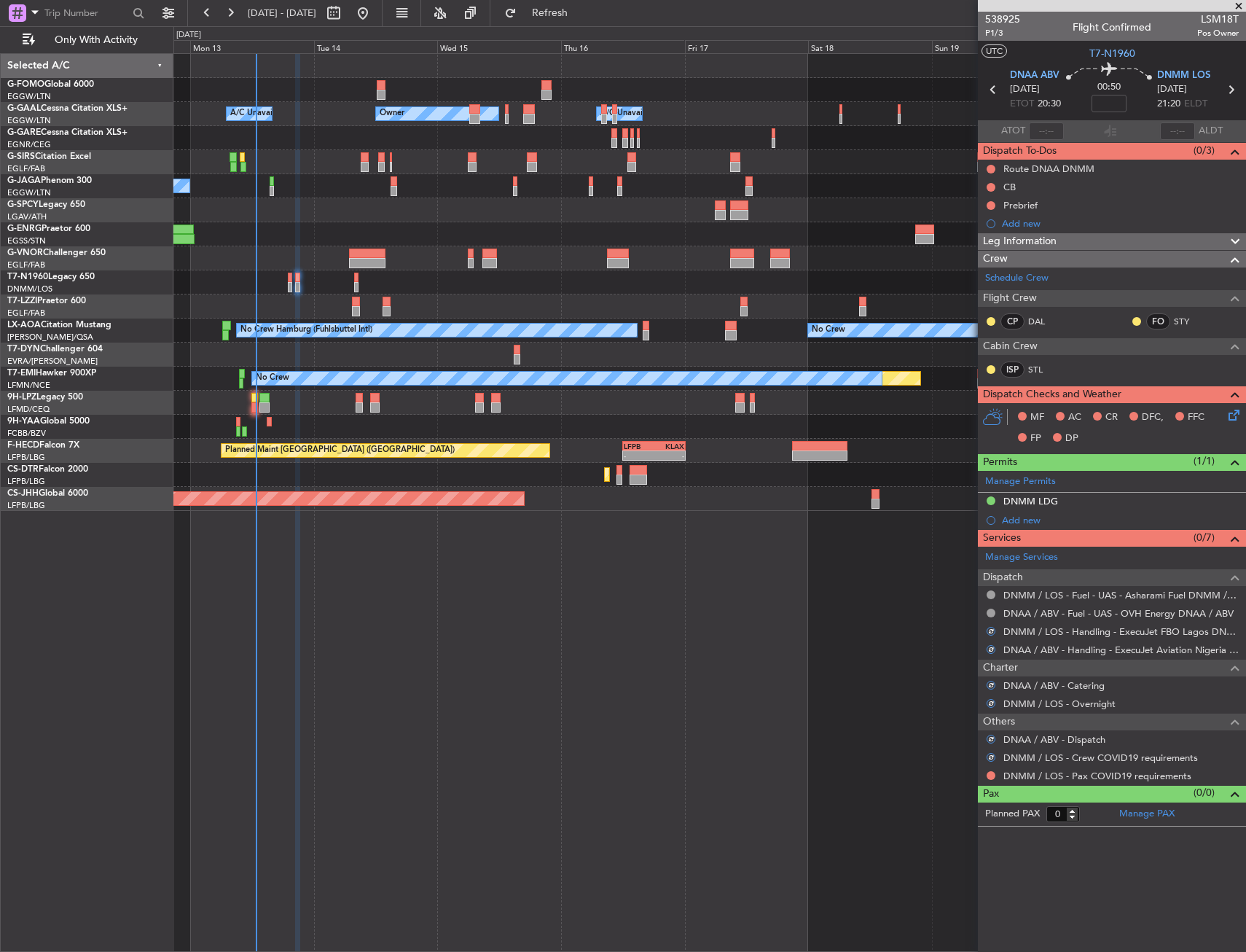
click at [989, 780] on div at bounding box center [990, 775] width 12 height 12
click at [989, 776] on button at bounding box center [991, 775] width 9 height 9
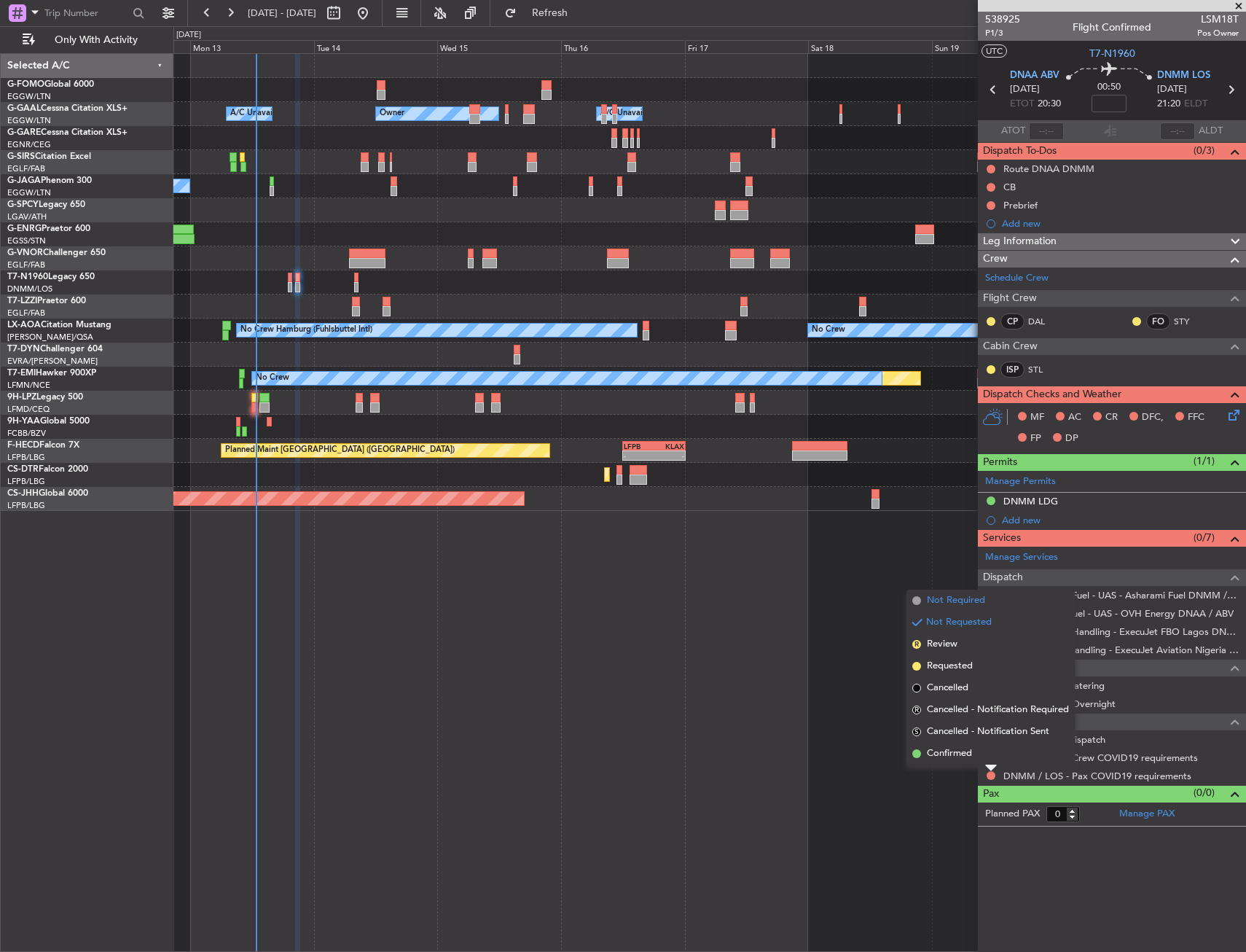
click at [945, 596] on span "Not Required" at bounding box center [956, 600] width 59 height 15
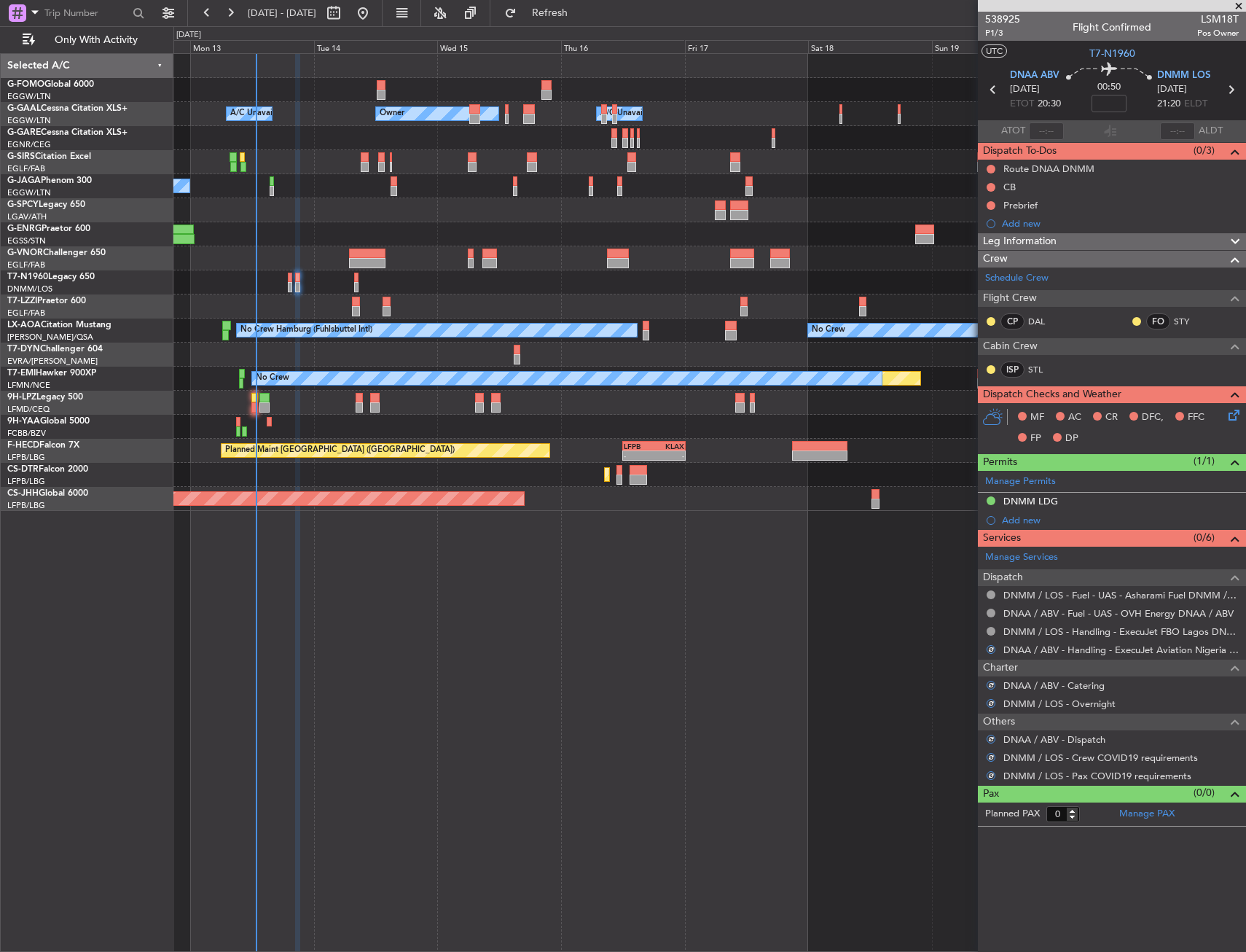
click at [1034, 498] on div "DNMM LDG" at bounding box center [1031, 501] width 55 height 13
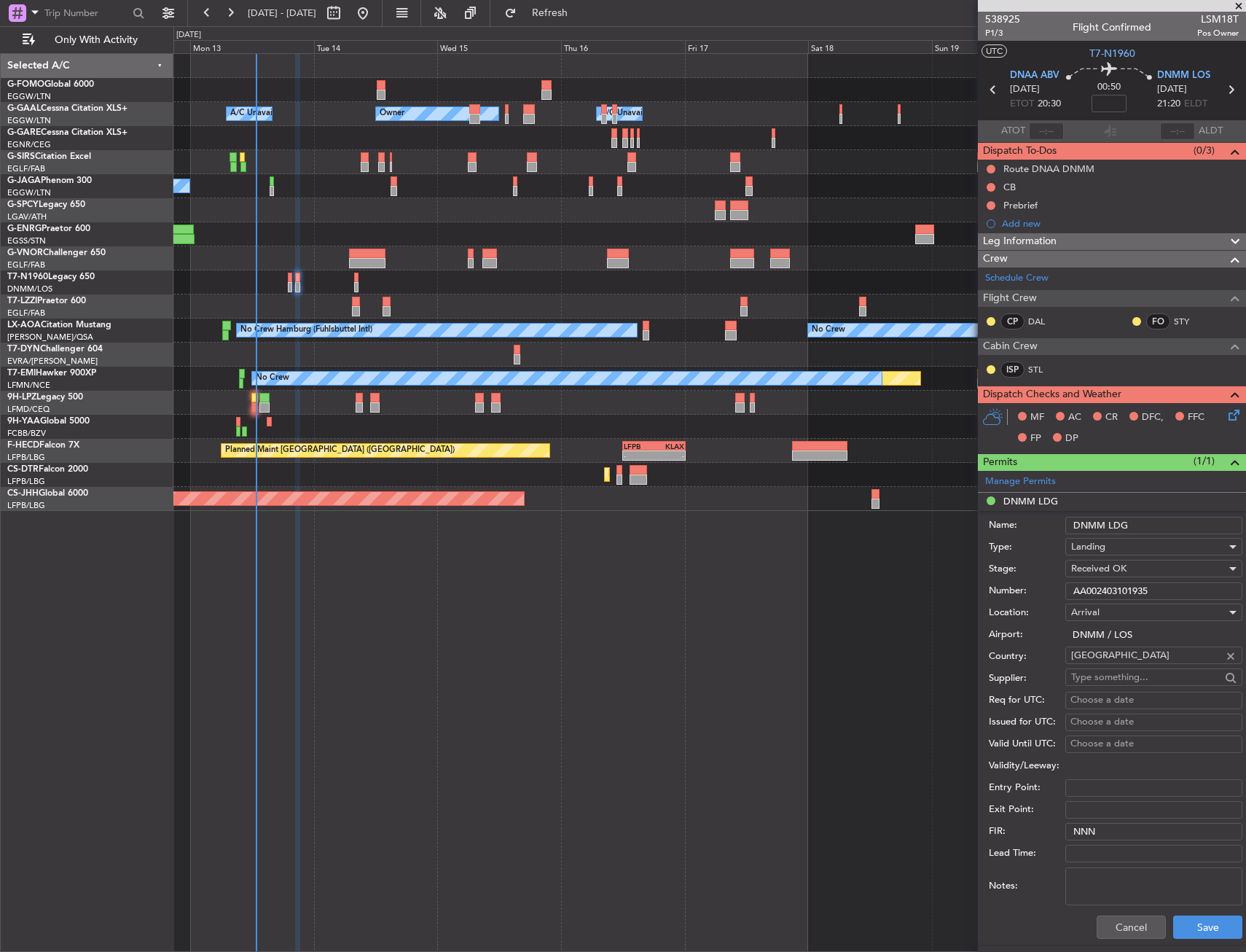
drag, startPoint x: 1153, startPoint y: 520, endPoint x: 1065, endPoint y: 529, distance: 88.5
click at [1065, 530] on div "Name: DNMM LDG" at bounding box center [1115, 525] width 254 height 22
click at [1033, 369] on link "STL" at bounding box center [1044, 369] width 33 height 13
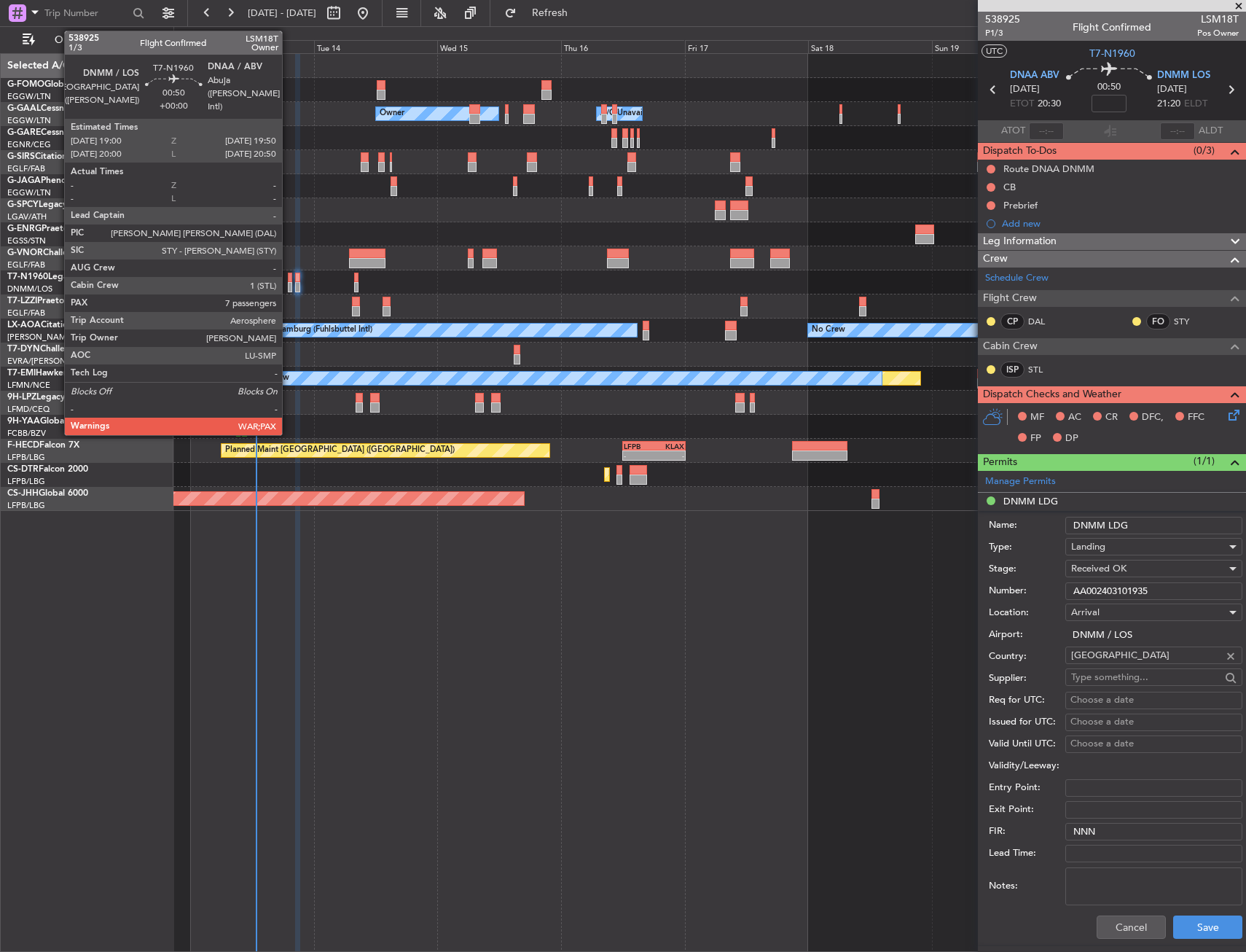
click at [289, 280] on div at bounding box center [290, 277] width 5 height 10
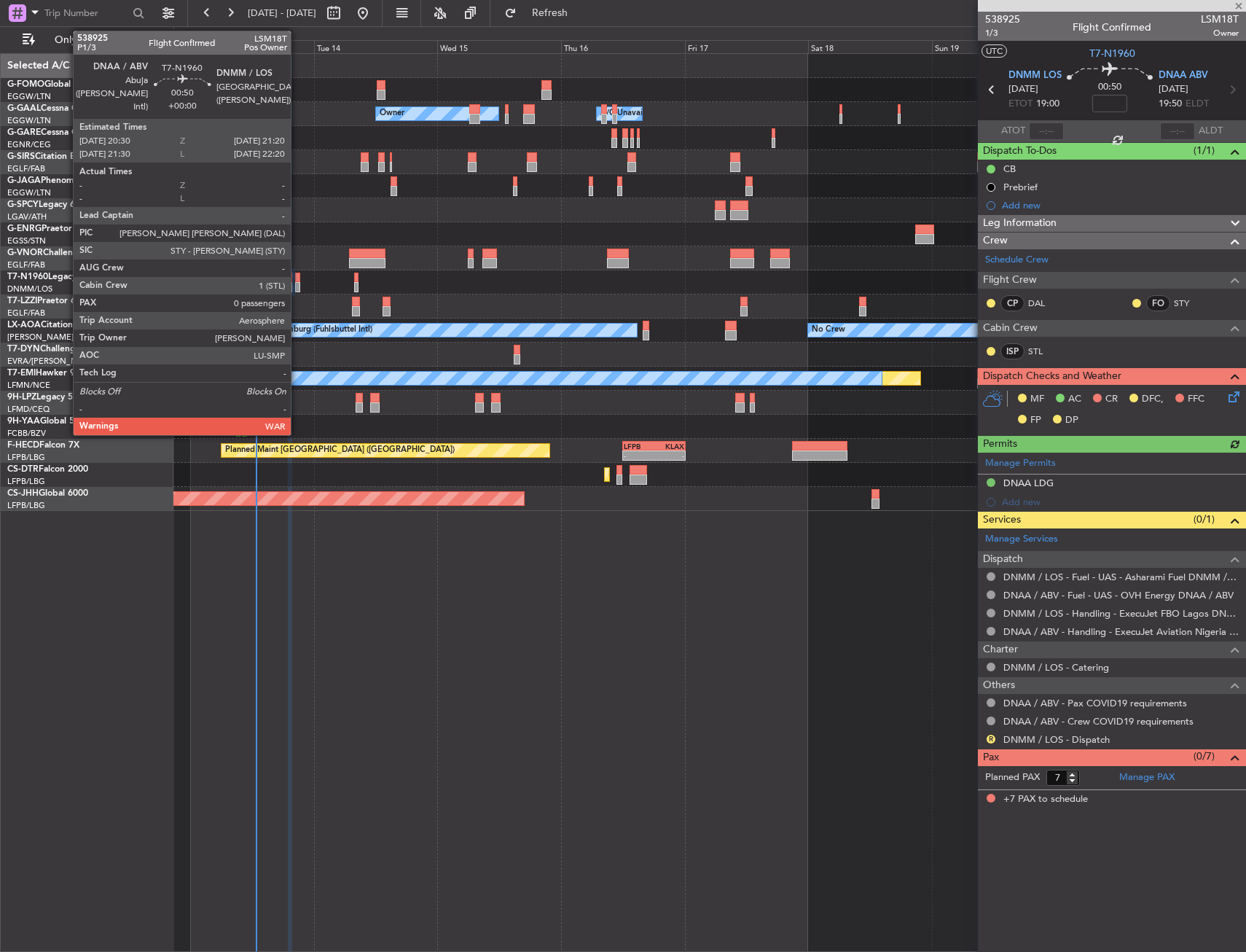
click at [297, 277] on div at bounding box center [297, 277] width 5 height 10
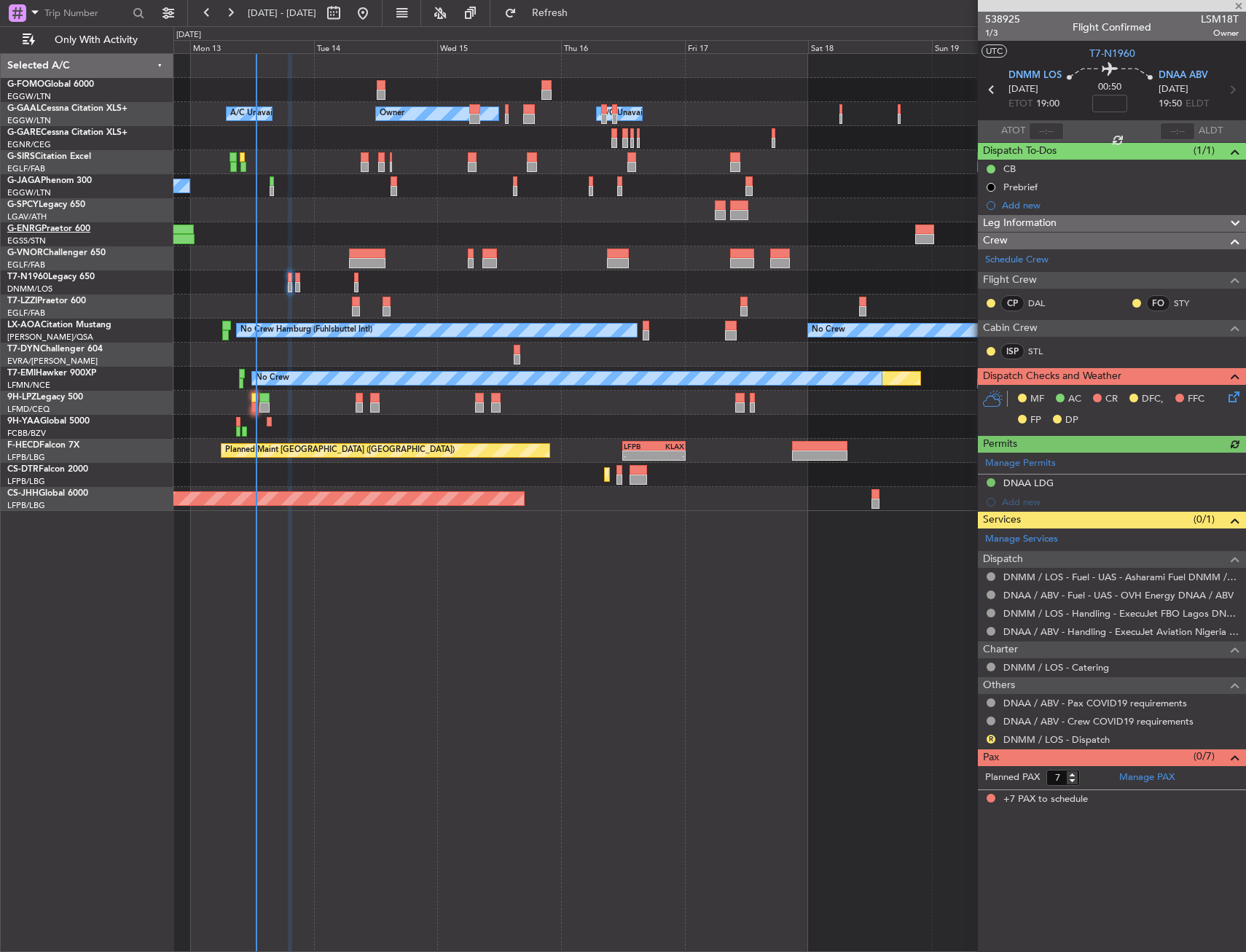
type input "0"
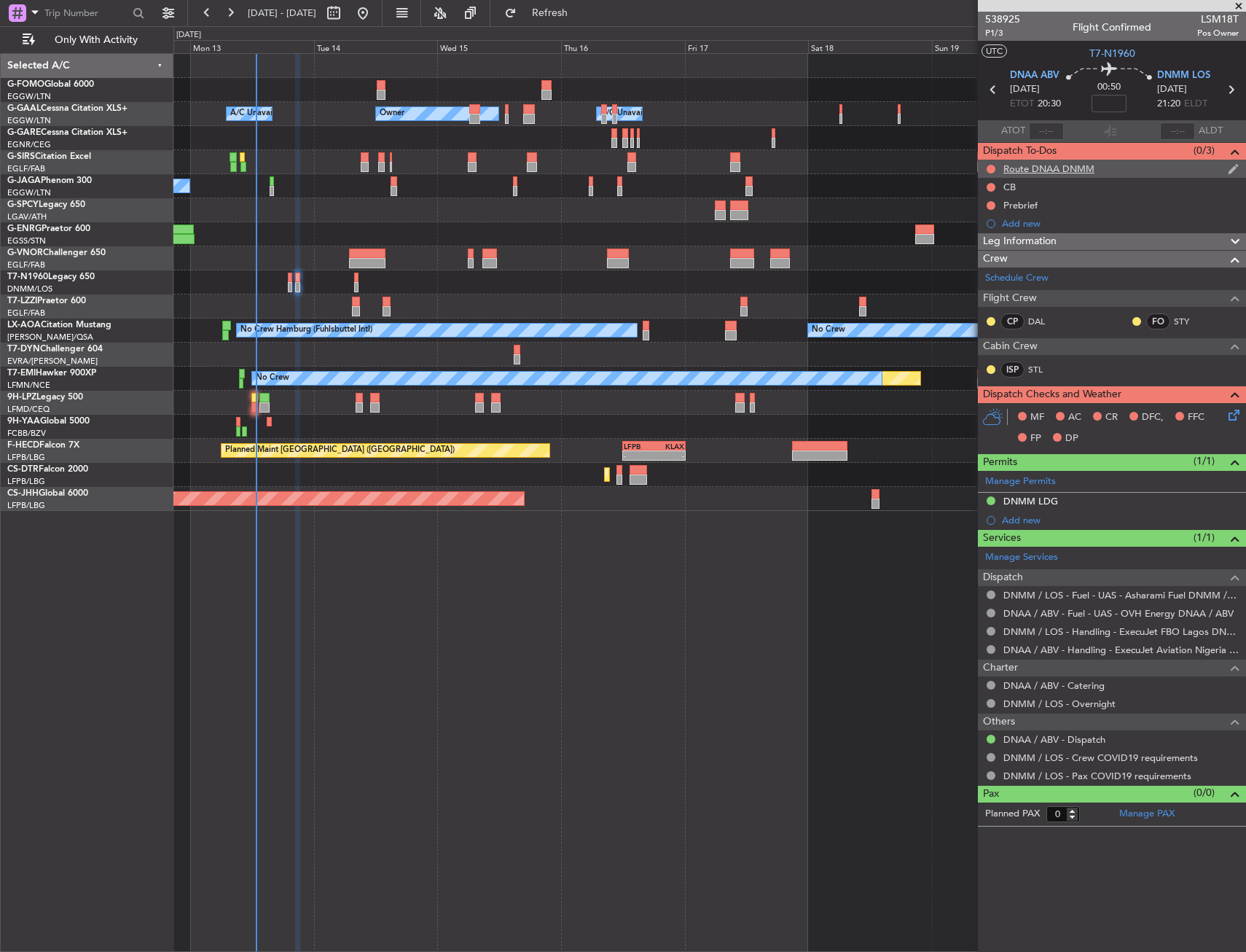
click at [1117, 173] on div "Route DNAA DNMM" at bounding box center [1111, 169] width 268 height 18
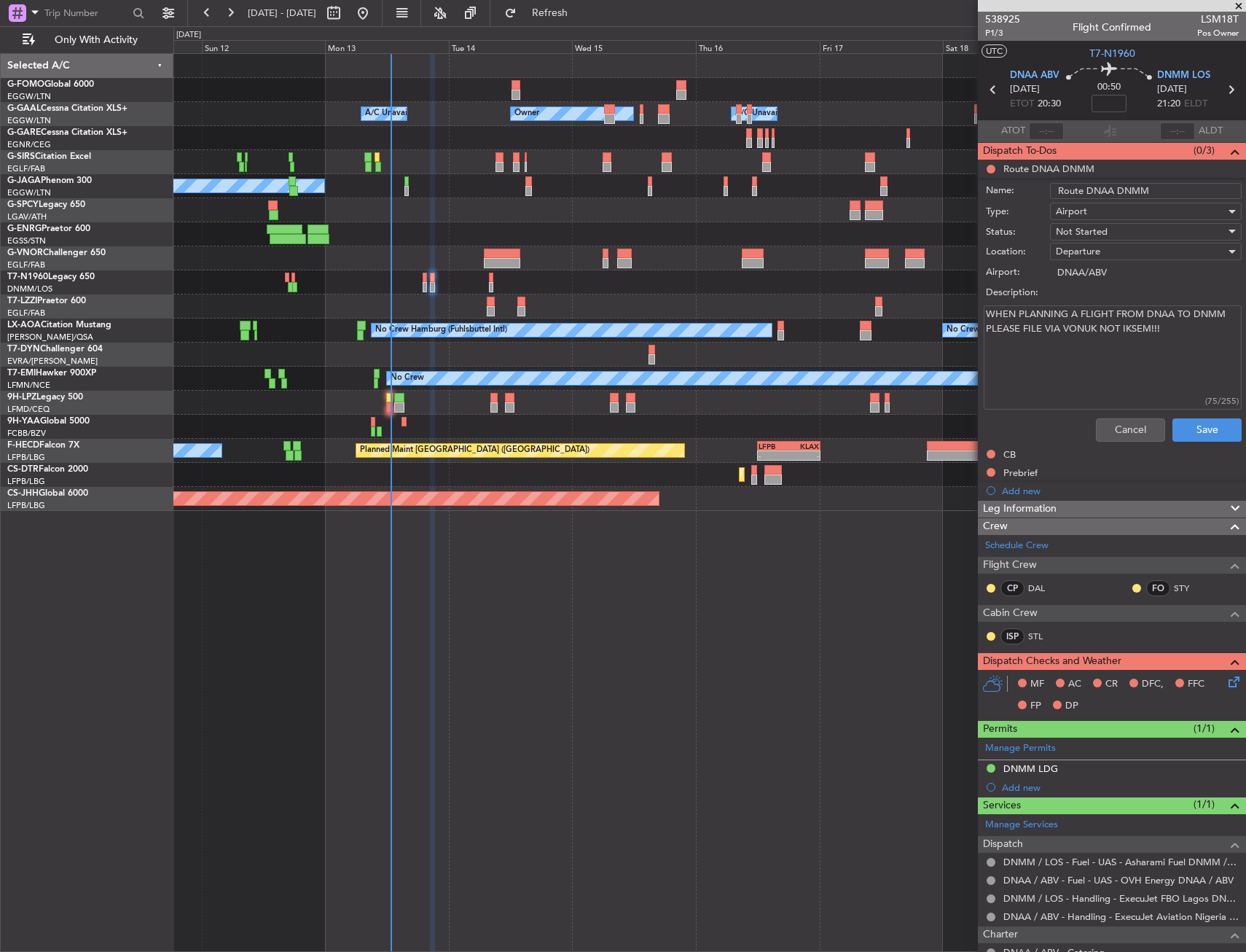
click at [375, 299] on div "Owner A/C Unavailable Owner A/C Unavailable Planned Maint Oxford (Kidlington) A…" at bounding box center [709, 282] width 1072 height 457
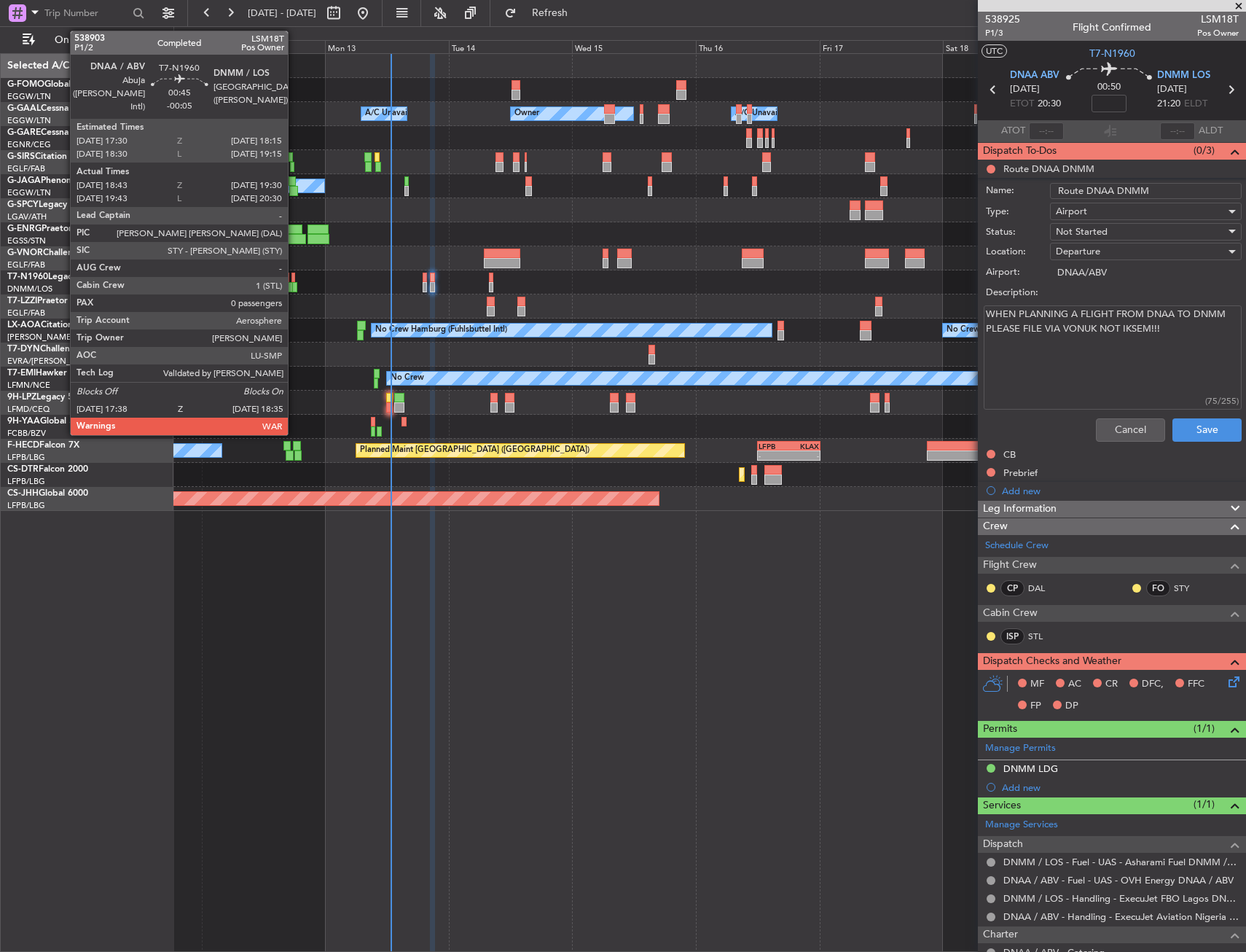
click at [294, 288] on div at bounding box center [294, 287] width 5 height 10
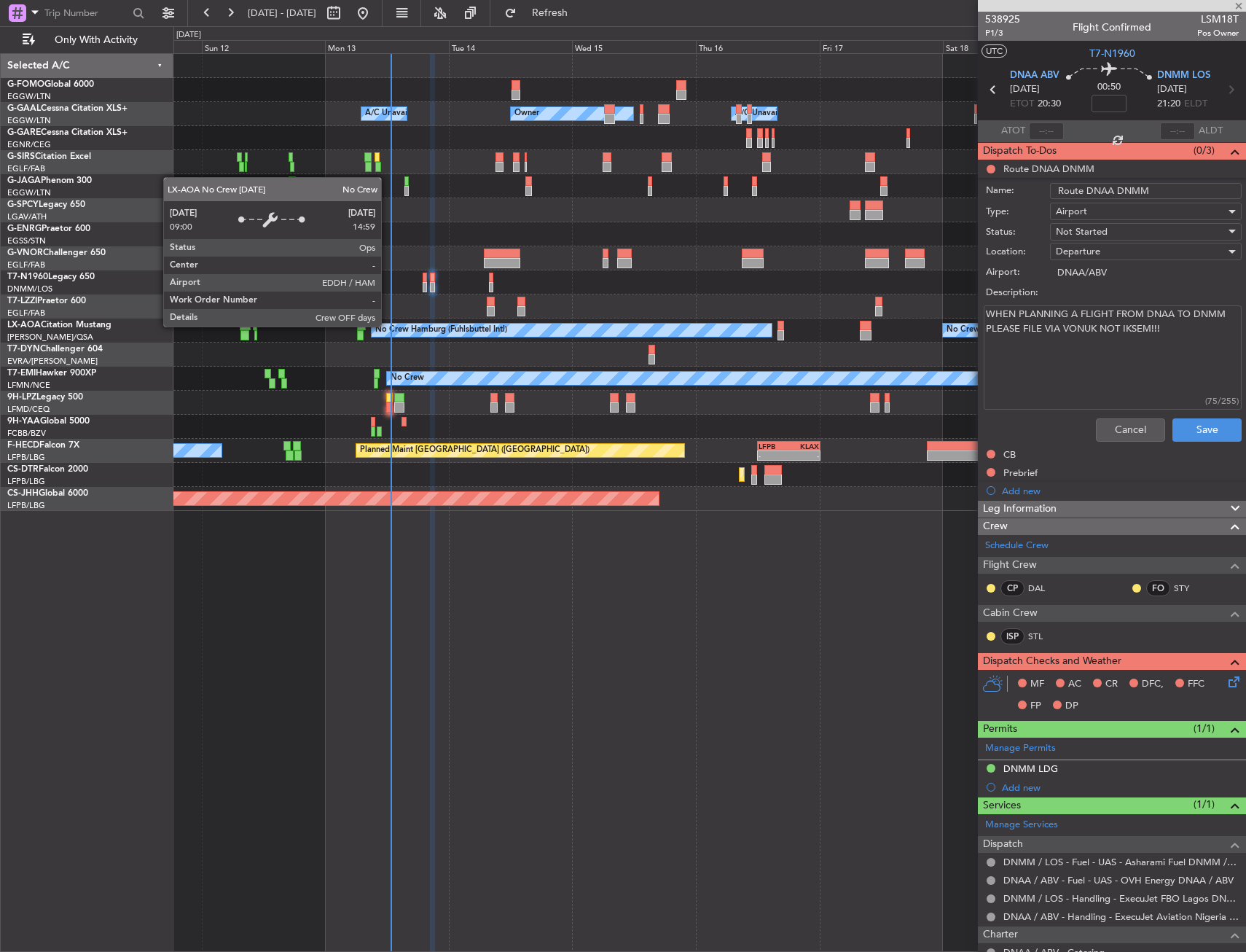
type input "-00:05"
type input "18:43"
type input "19:30"
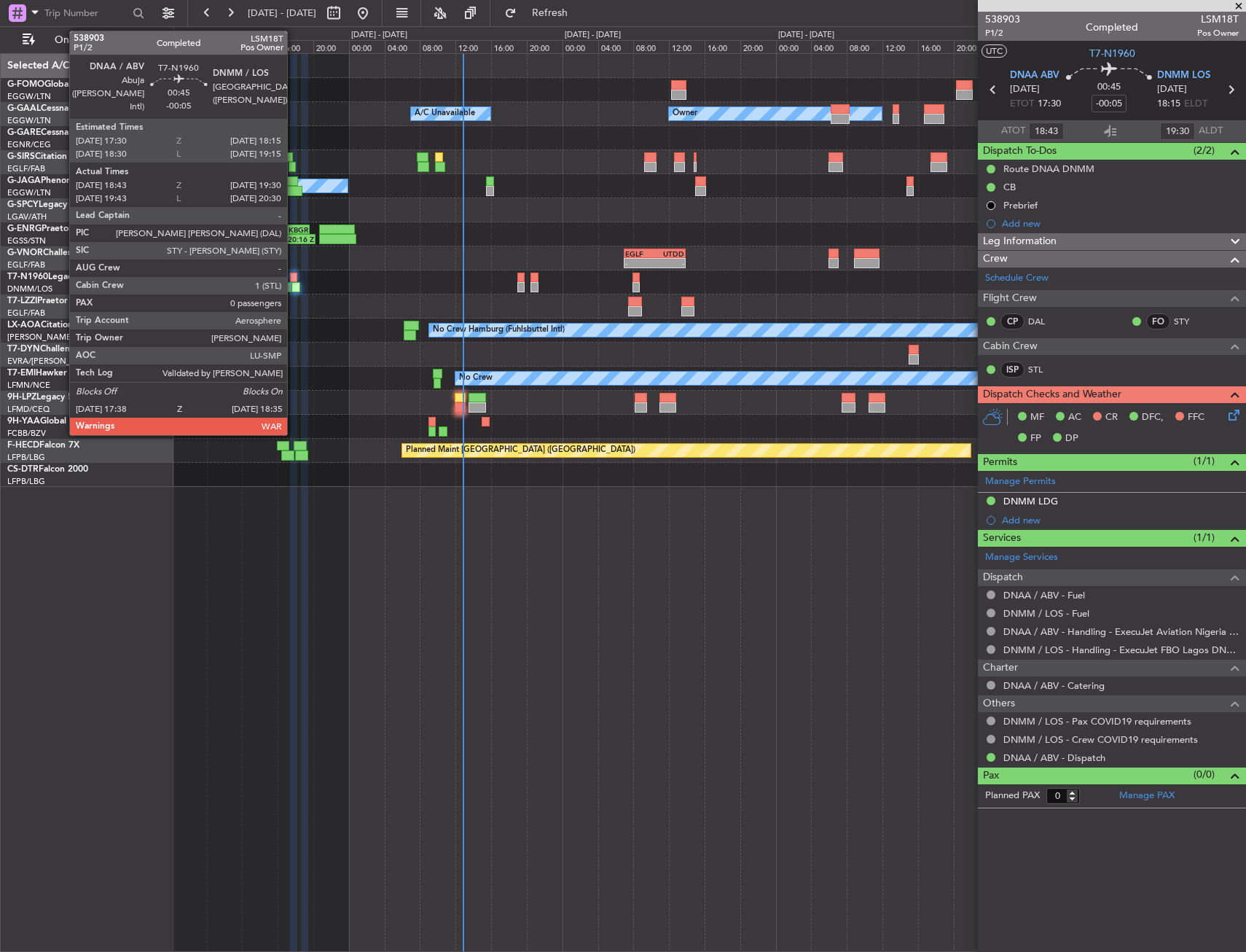
click at [294, 278] on div at bounding box center [294, 277] width 7 height 10
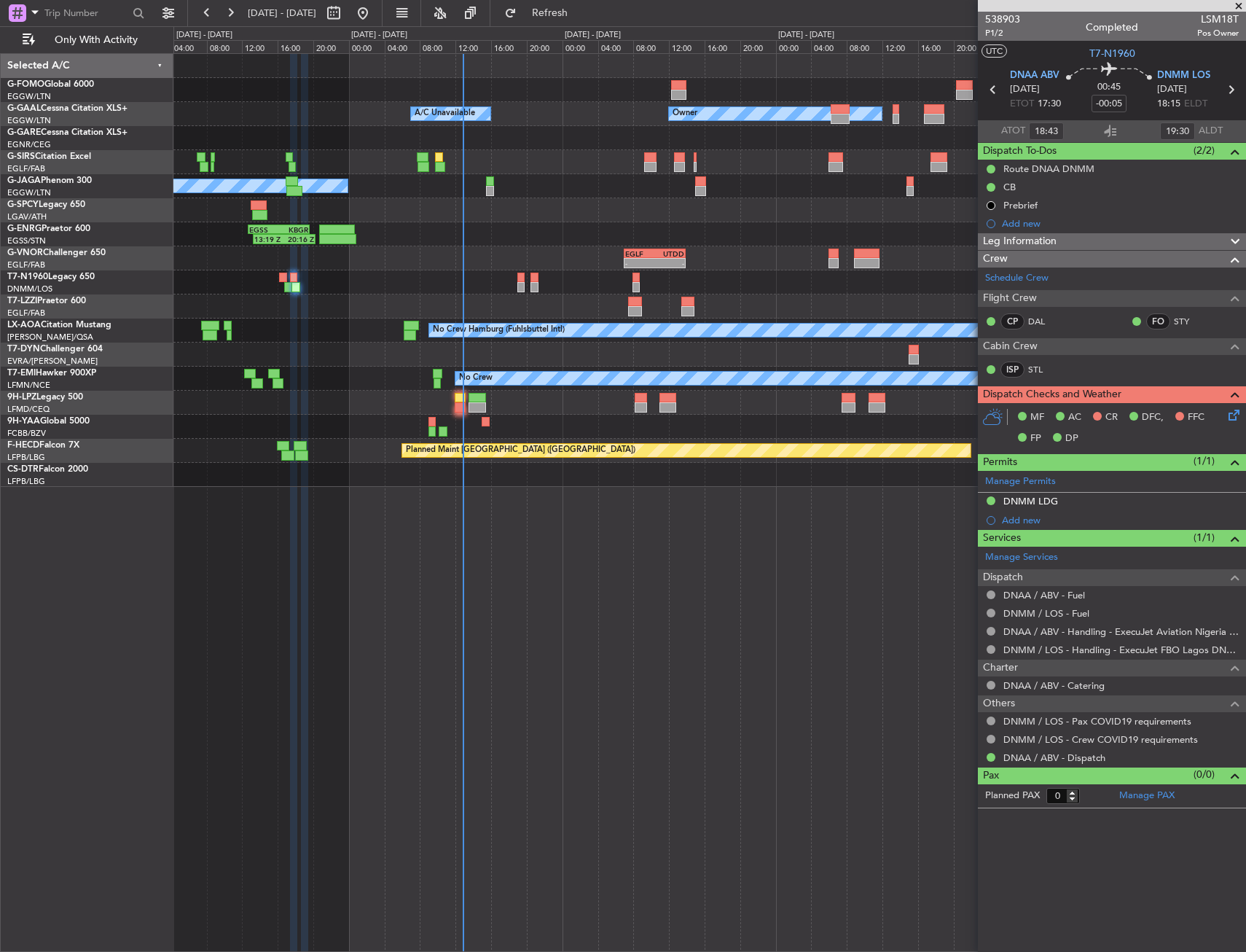
click at [278, 424] on div "Owner A/C Unavailable Owner A/C Unavailable No Crew 13:19 Z 20:16 Z EGSS 12:45 …" at bounding box center [709, 270] width 1072 height 432
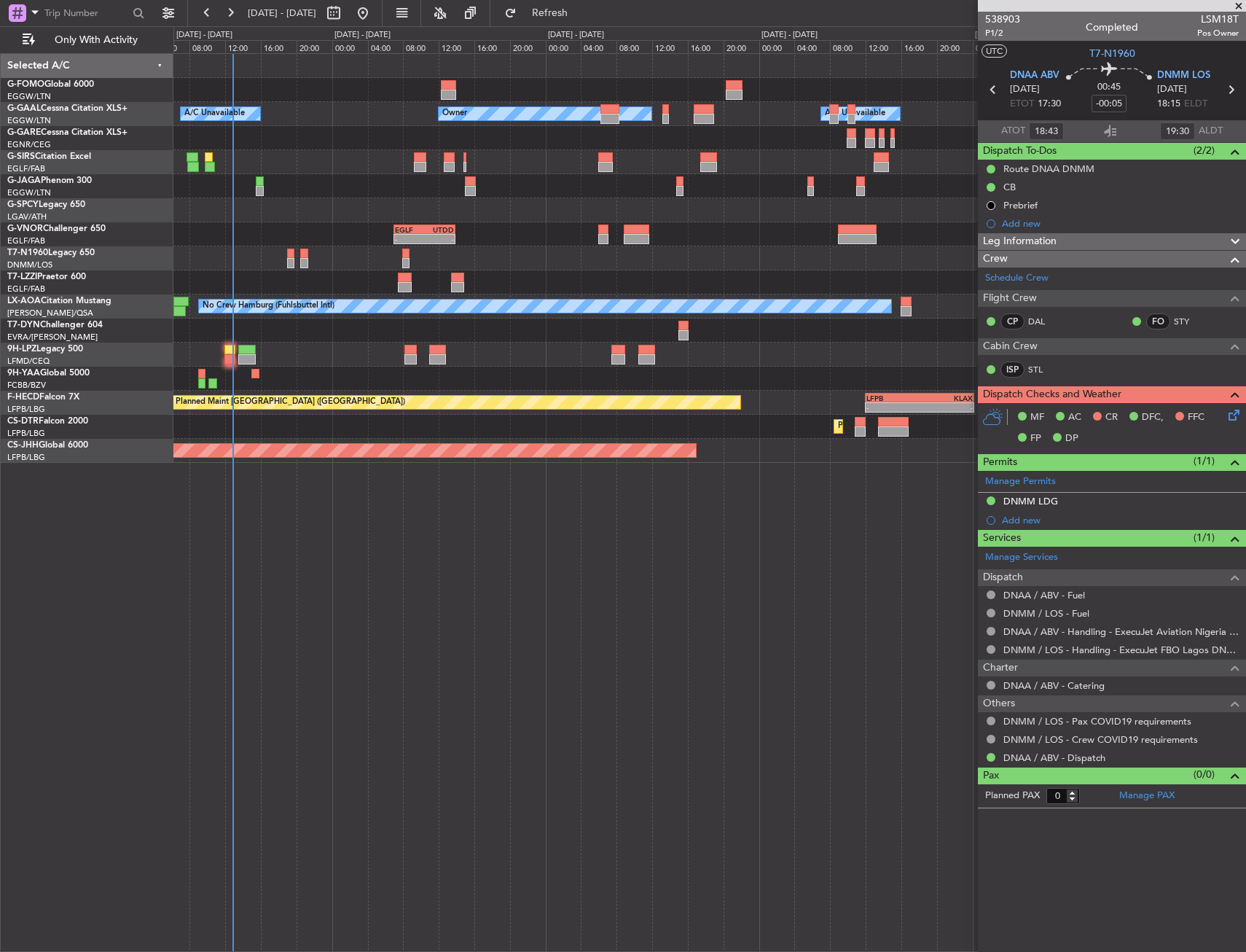
click at [442, 297] on div "Owner A/C Unavailable Owner A/C Unavailable No Crew - - EGLF 07:00 Z UTDD 13:55…" at bounding box center [709, 258] width 1072 height 409
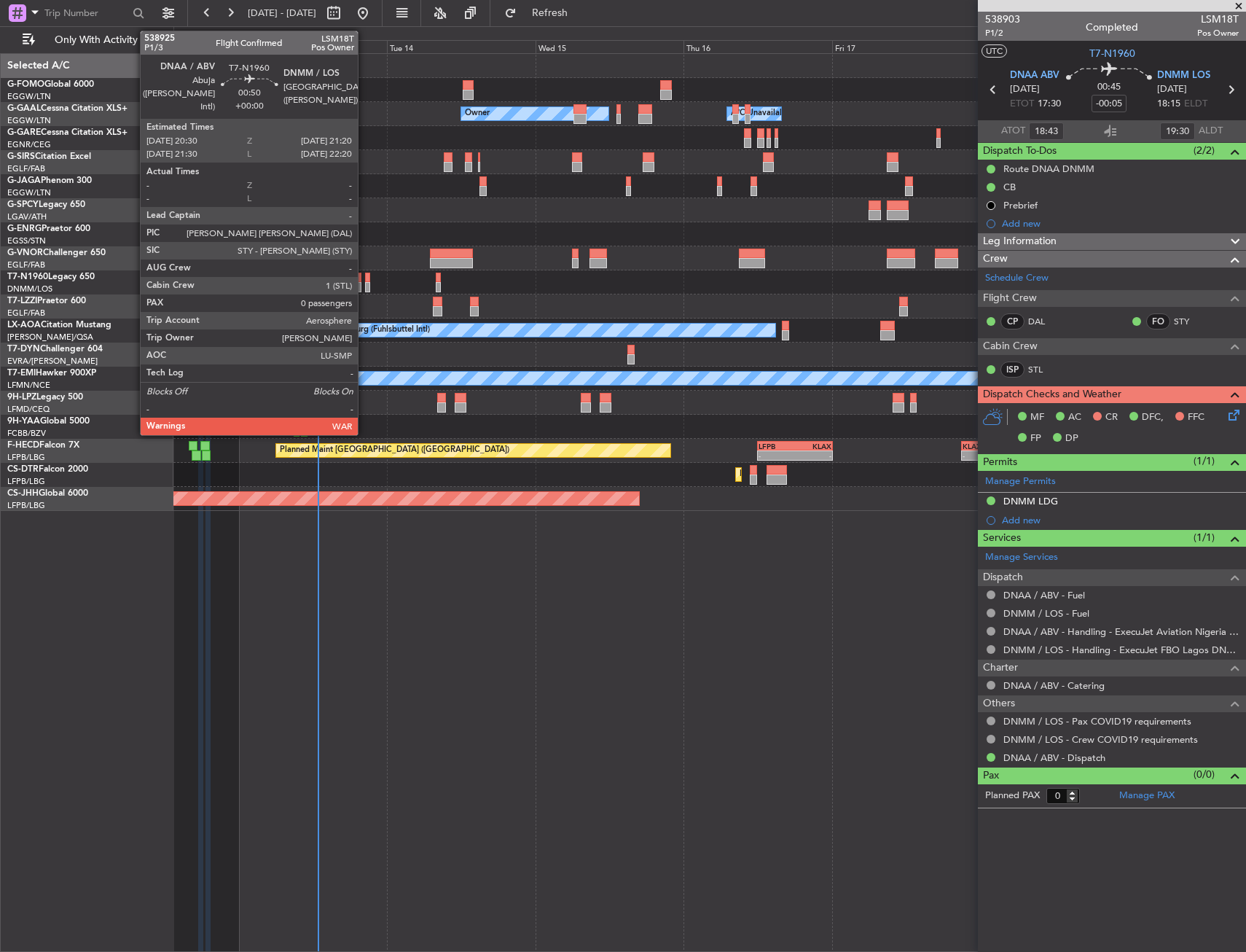
click at [365, 284] on div at bounding box center [367, 287] width 5 height 10
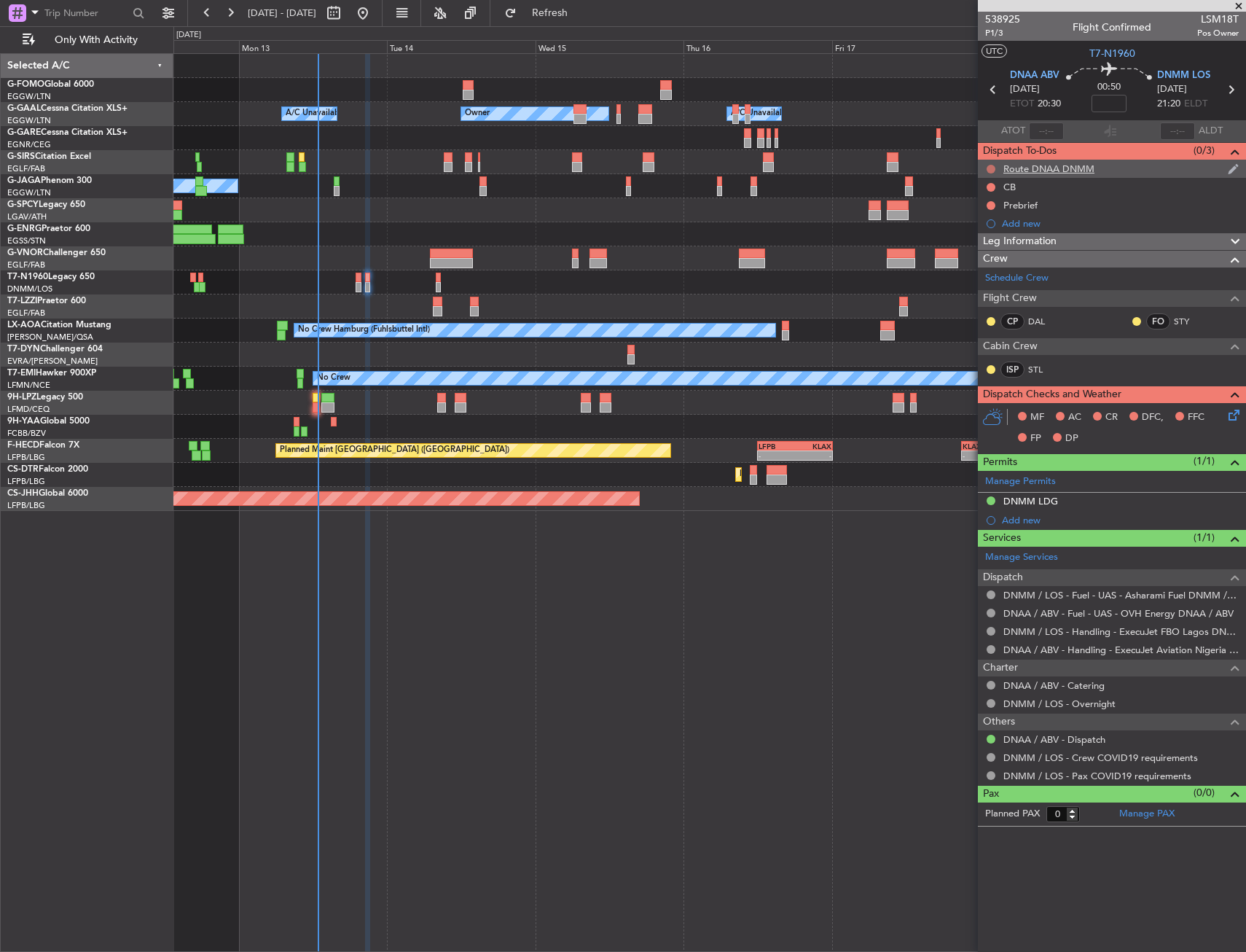
click at [994, 168] on button at bounding box center [991, 170] width 9 height 9
click at [983, 236] on span "Completed" at bounding box center [998, 234] width 48 height 15
click at [1227, 415] on icon at bounding box center [1231, 412] width 12 height 12
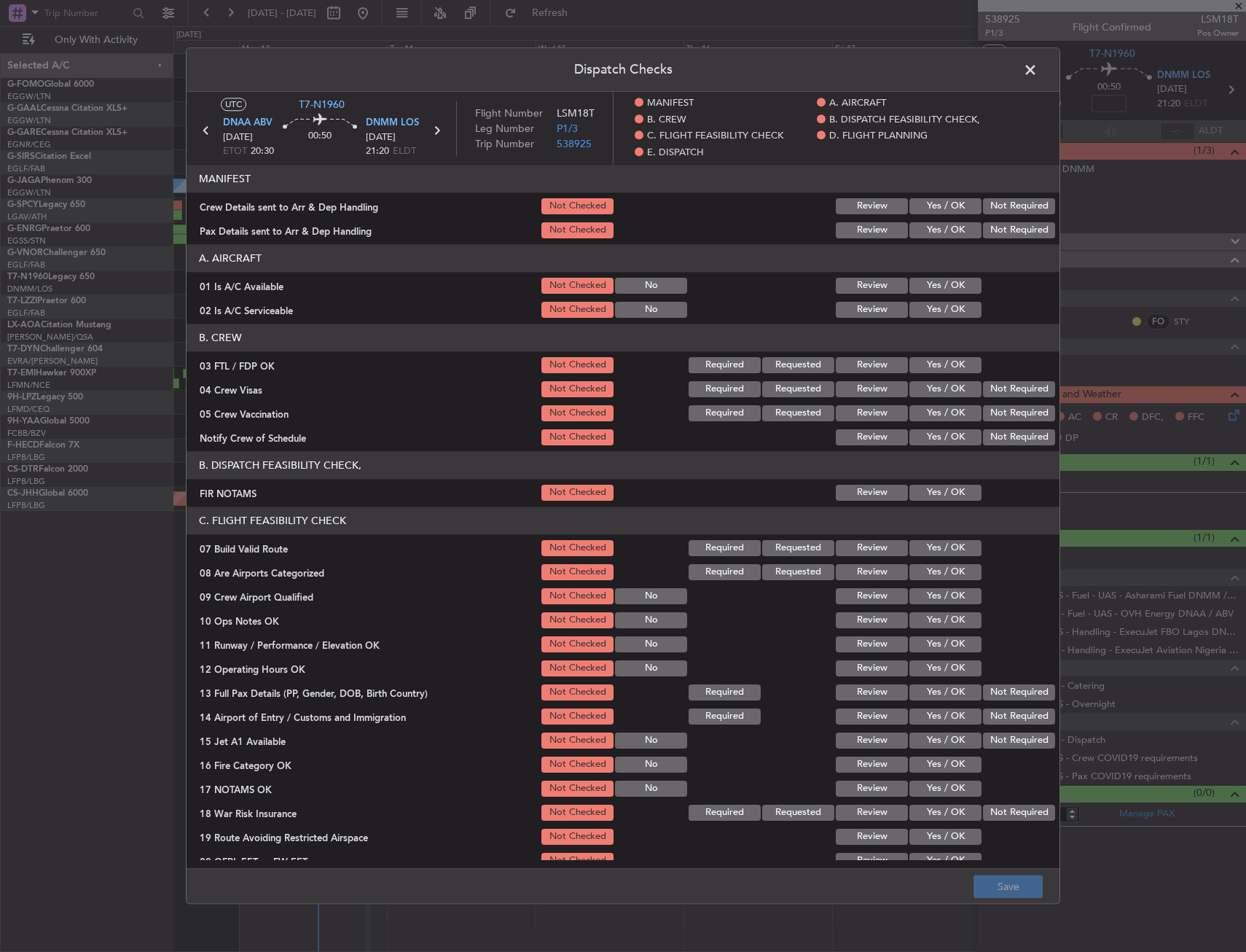
click at [929, 287] on button "Yes / OK" at bounding box center [945, 285] width 72 height 16
click at [927, 304] on button "Yes / OK" at bounding box center [945, 309] width 72 height 16
drag, startPoint x: 938, startPoint y: 207, endPoint x: 931, endPoint y: 233, distance: 26.9
click at [938, 215] on div "Yes / OK" at bounding box center [944, 206] width 73 height 20
click at [931, 233] on button "Yes / OK" at bounding box center [945, 230] width 72 height 16
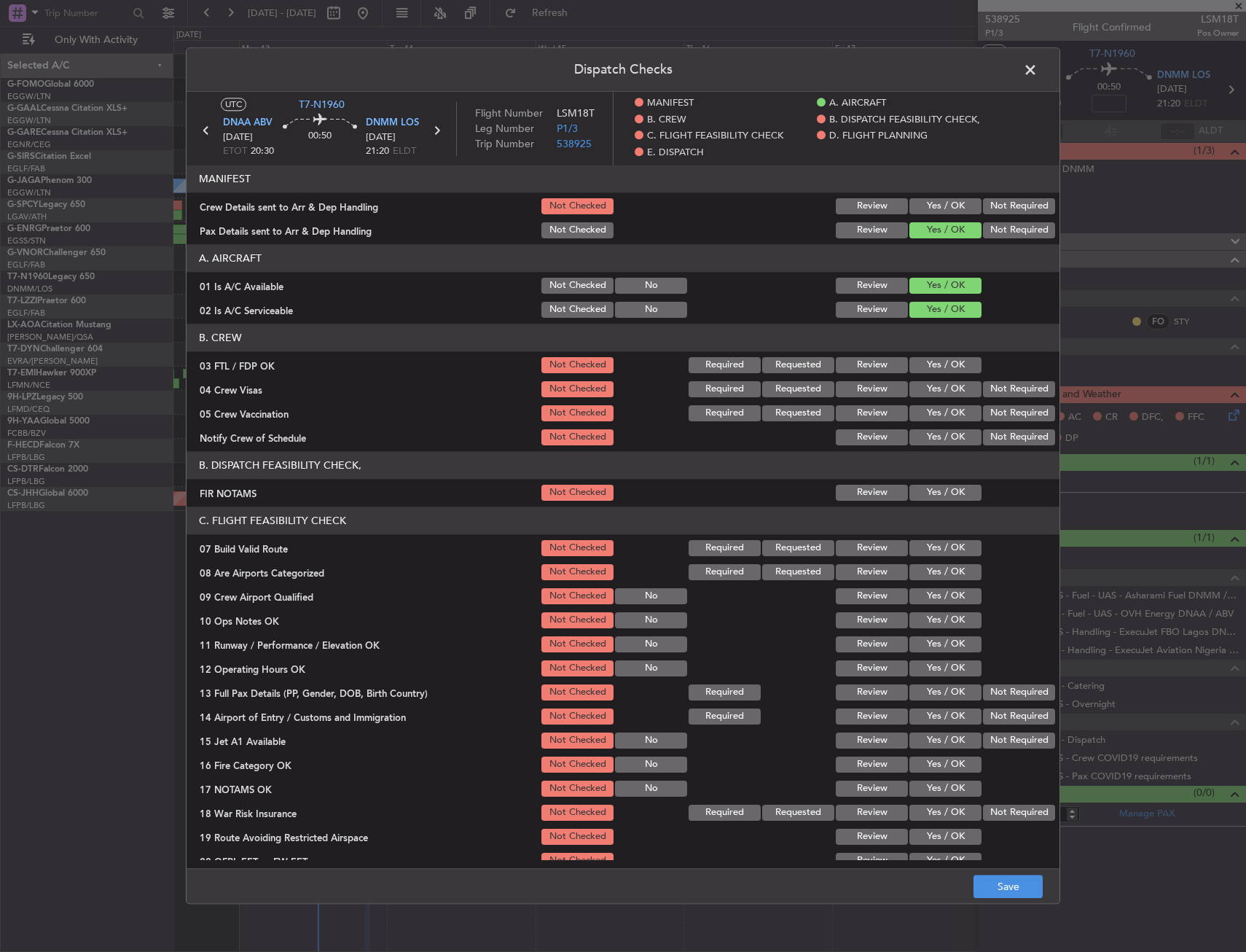
click at [931, 215] on div "Yes / OK" at bounding box center [944, 206] width 73 height 20
click at [931, 205] on button "Yes / OK" at bounding box center [945, 205] width 72 height 16
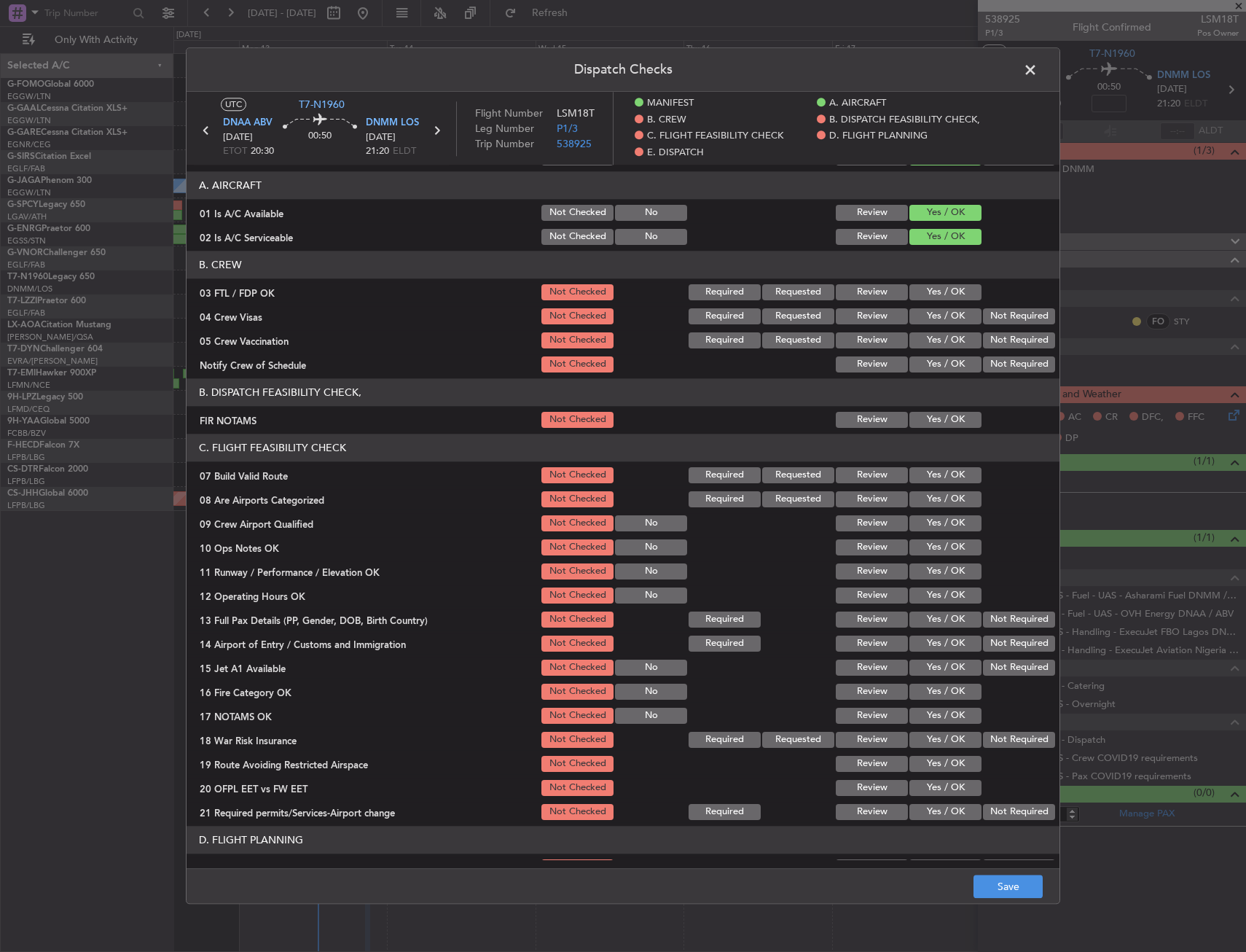
click at [927, 416] on button "Yes / OK" at bounding box center [945, 419] width 72 height 16
click at [937, 471] on button "Yes / OK" at bounding box center [945, 475] width 72 height 16
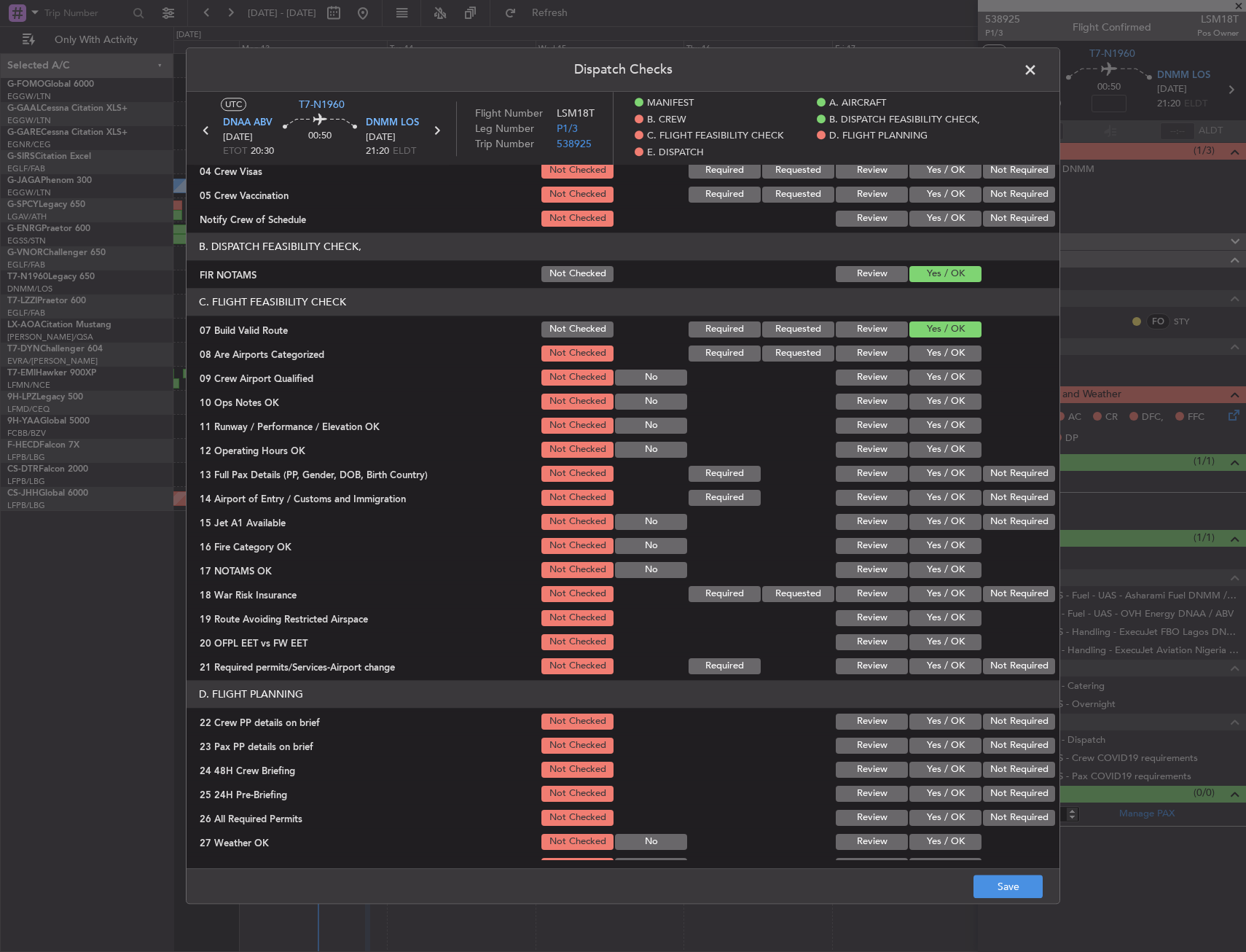
scroll to position [291, 0]
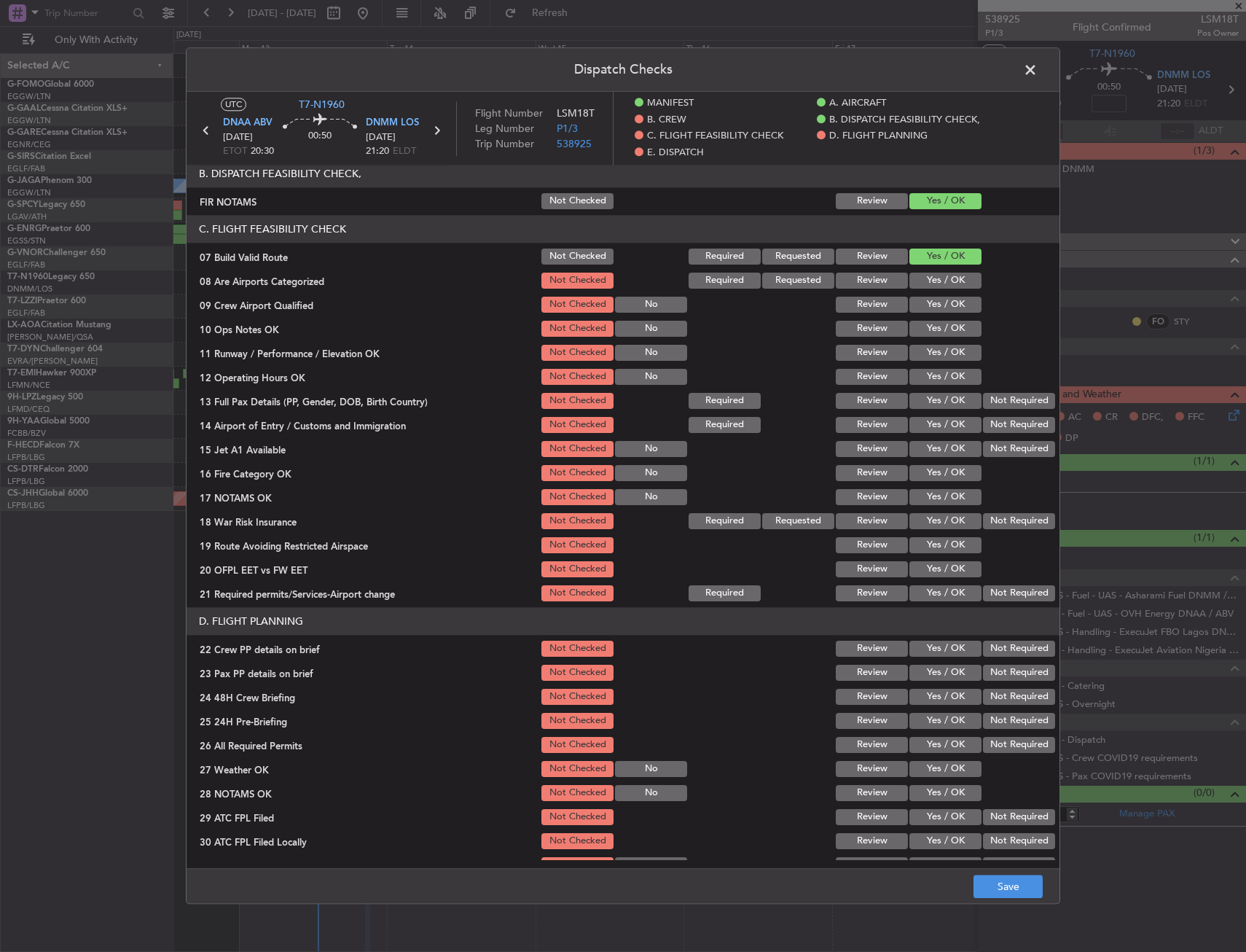
click at [910, 351] on button "Yes / OK" at bounding box center [945, 352] width 72 height 16
click at [916, 334] on button "Yes / OK" at bounding box center [945, 328] width 72 height 16
click at [932, 387] on div "Yes / OK" at bounding box center [944, 377] width 73 height 20
click at [931, 410] on div "Yes / OK" at bounding box center [944, 400] width 73 height 20
click at [927, 379] on button "Yes / OK" at bounding box center [945, 376] width 72 height 16
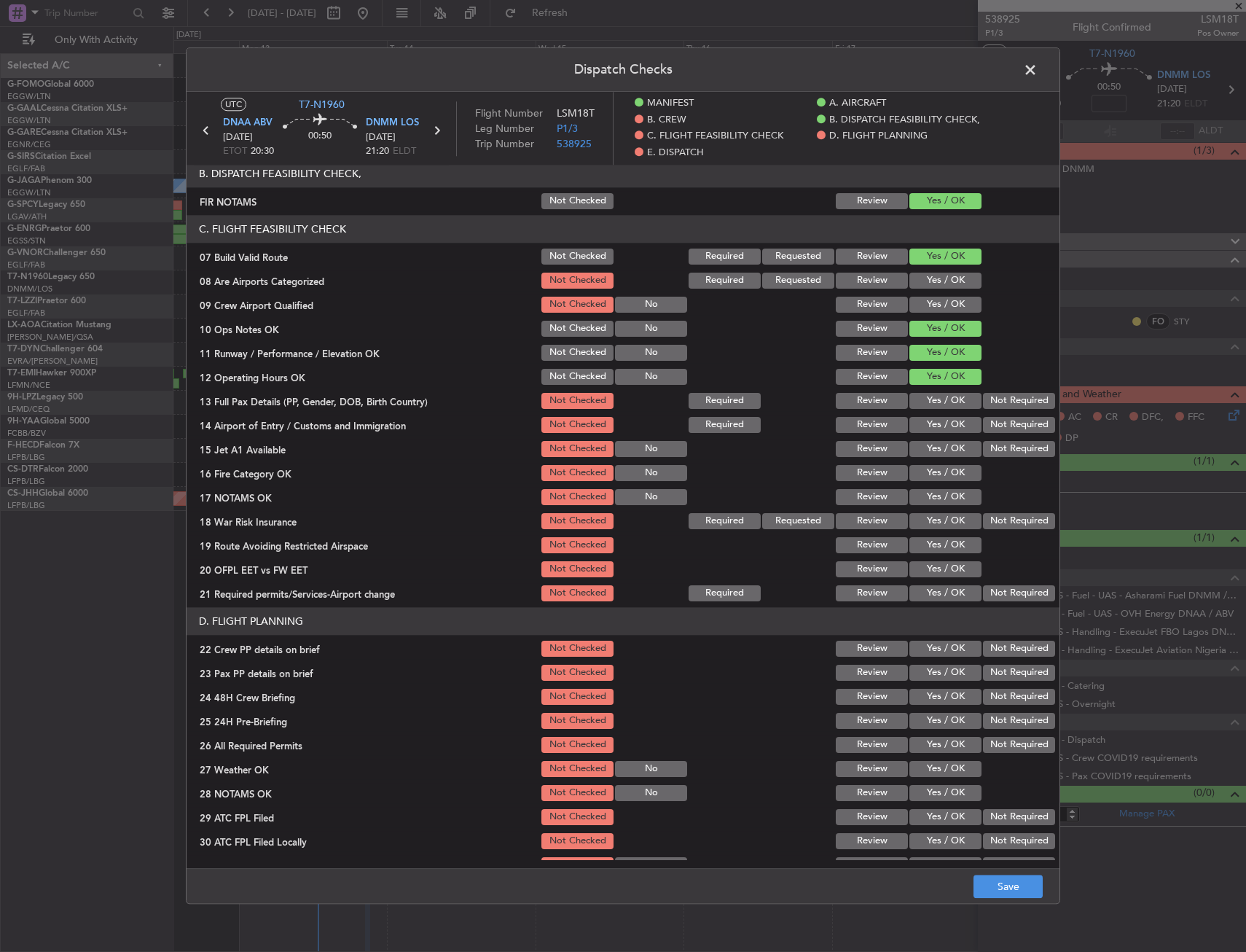
click at [926, 401] on button "Yes / OK" at bounding box center [945, 400] width 72 height 16
click at [926, 420] on button "Yes / OK" at bounding box center [945, 424] width 72 height 16
click at [926, 443] on button "Yes / OK" at bounding box center [945, 448] width 72 height 16
drag, startPoint x: 928, startPoint y: 477, endPoint x: 932, endPoint y: 497, distance: 20.4
click at [928, 478] on button "Yes / OK" at bounding box center [945, 472] width 72 height 16
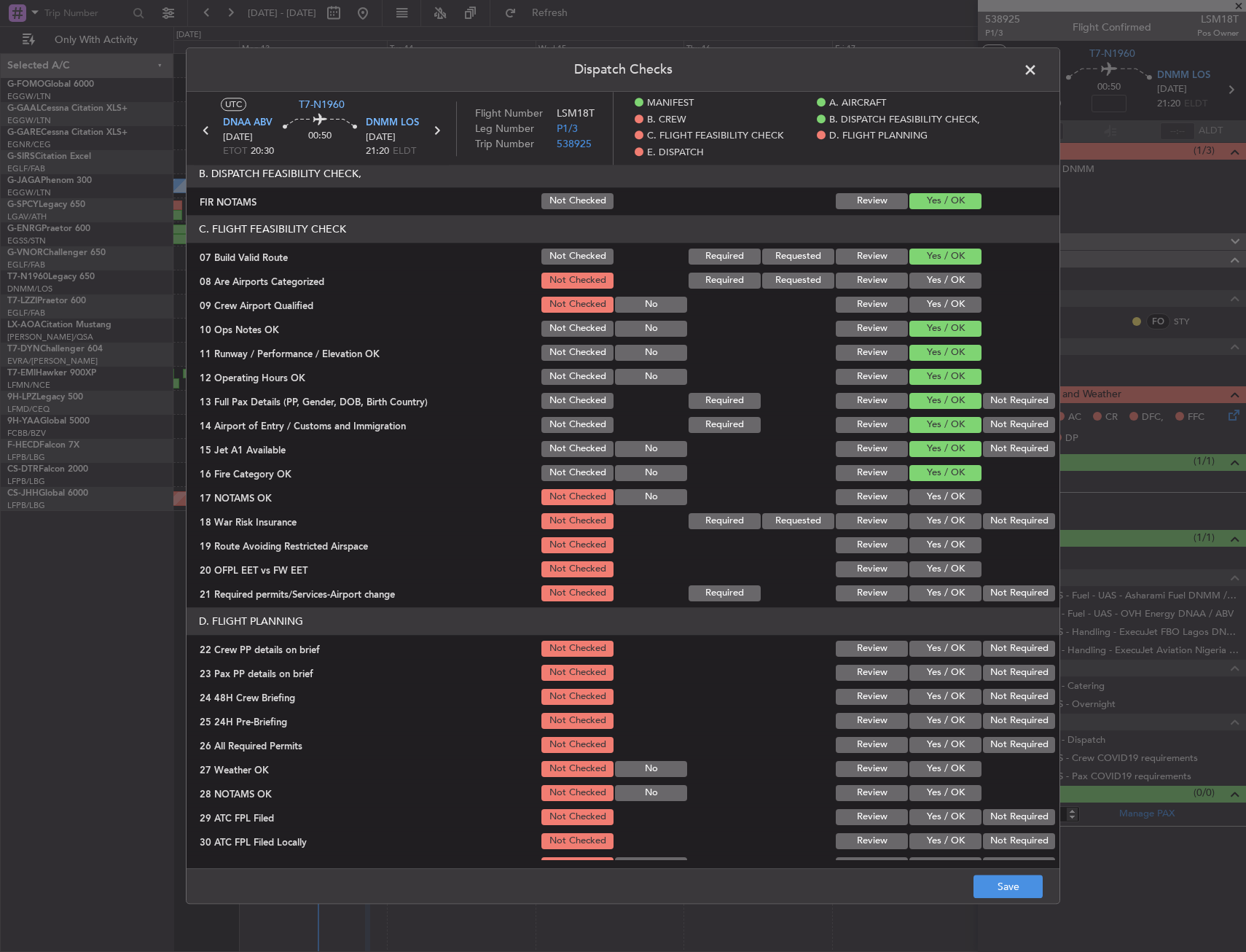
click at [932, 497] on button "Yes / OK" at bounding box center [945, 497] width 72 height 16
drag, startPoint x: 1004, startPoint y: 514, endPoint x: 964, endPoint y: 539, distance: 47.2
click at [1003, 515] on button "Not Required" at bounding box center [1019, 520] width 72 height 16
click at [943, 542] on button "Yes / OK" at bounding box center [945, 544] width 72 height 16
click at [929, 582] on section "C. FLIGHT FEASIBILITY CHECK 07 Build Valid Route Not Checked Required Requested…" at bounding box center [623, 410] width 873 height 388
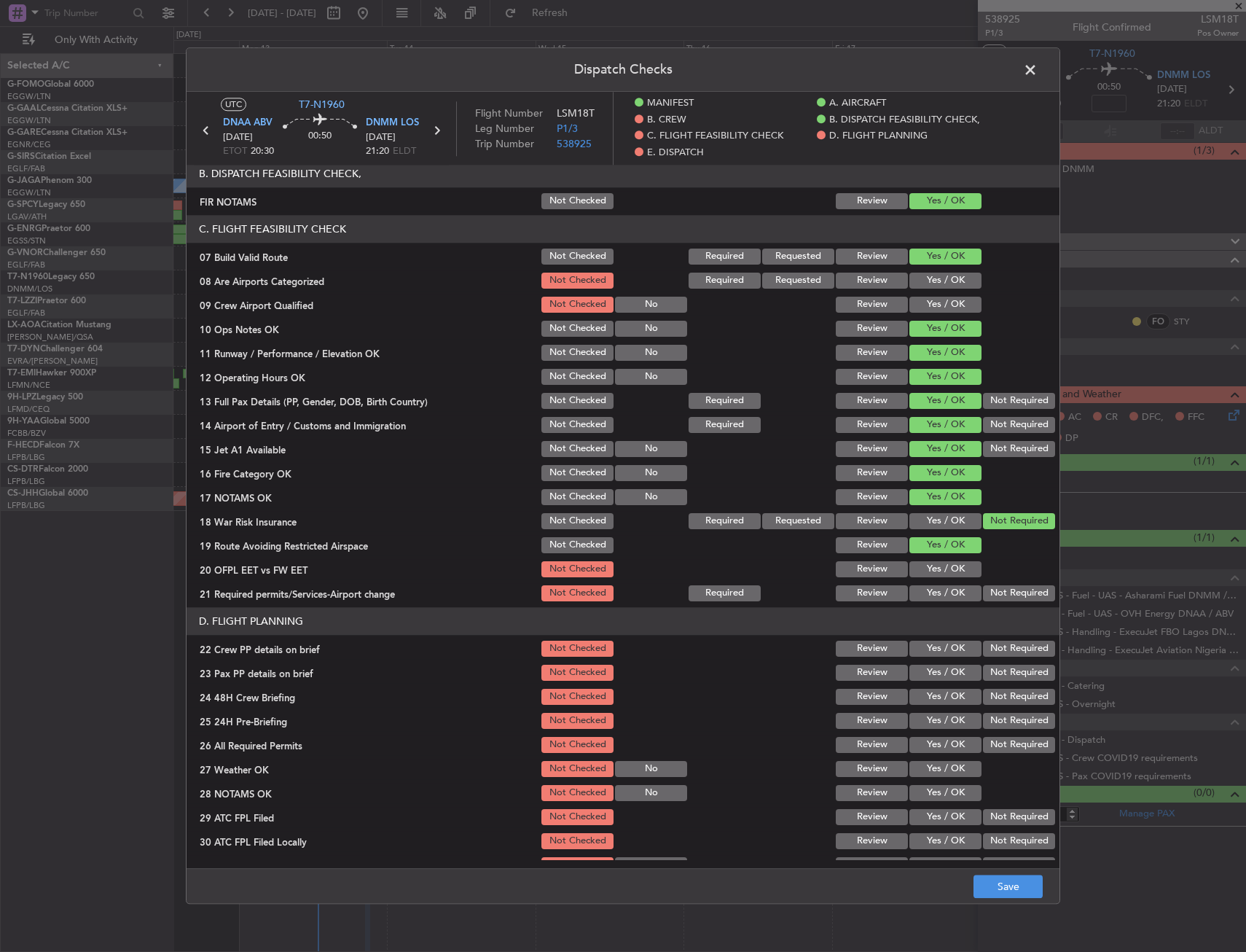
click at [928, 591] on button "Yes / OK" at bounding box center [945, 593] width 72 height 16
click at [926, 572] on button "Yes / OK" at bounding box center [945, 568] width 72 height 16
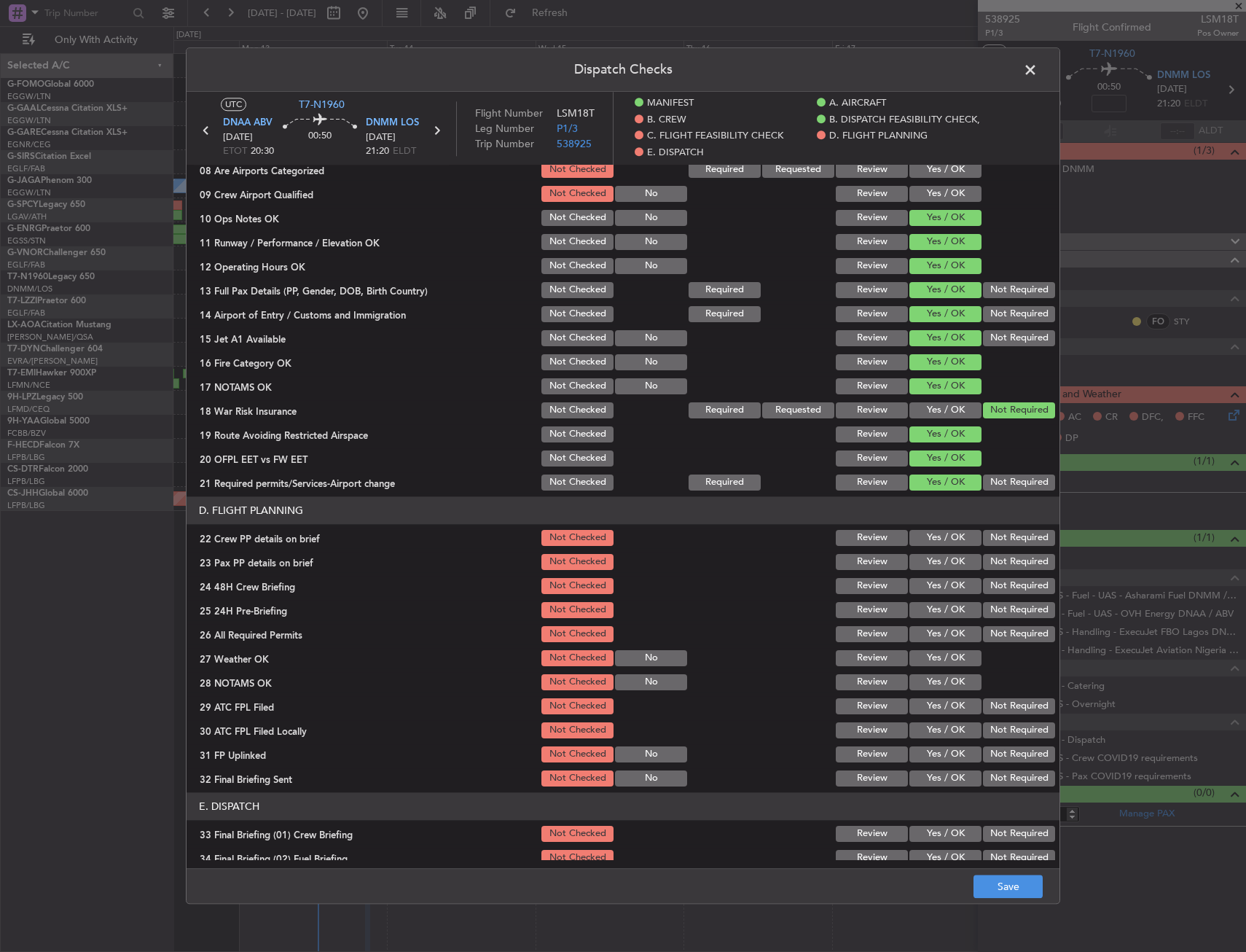
scroll to position [437, 0]
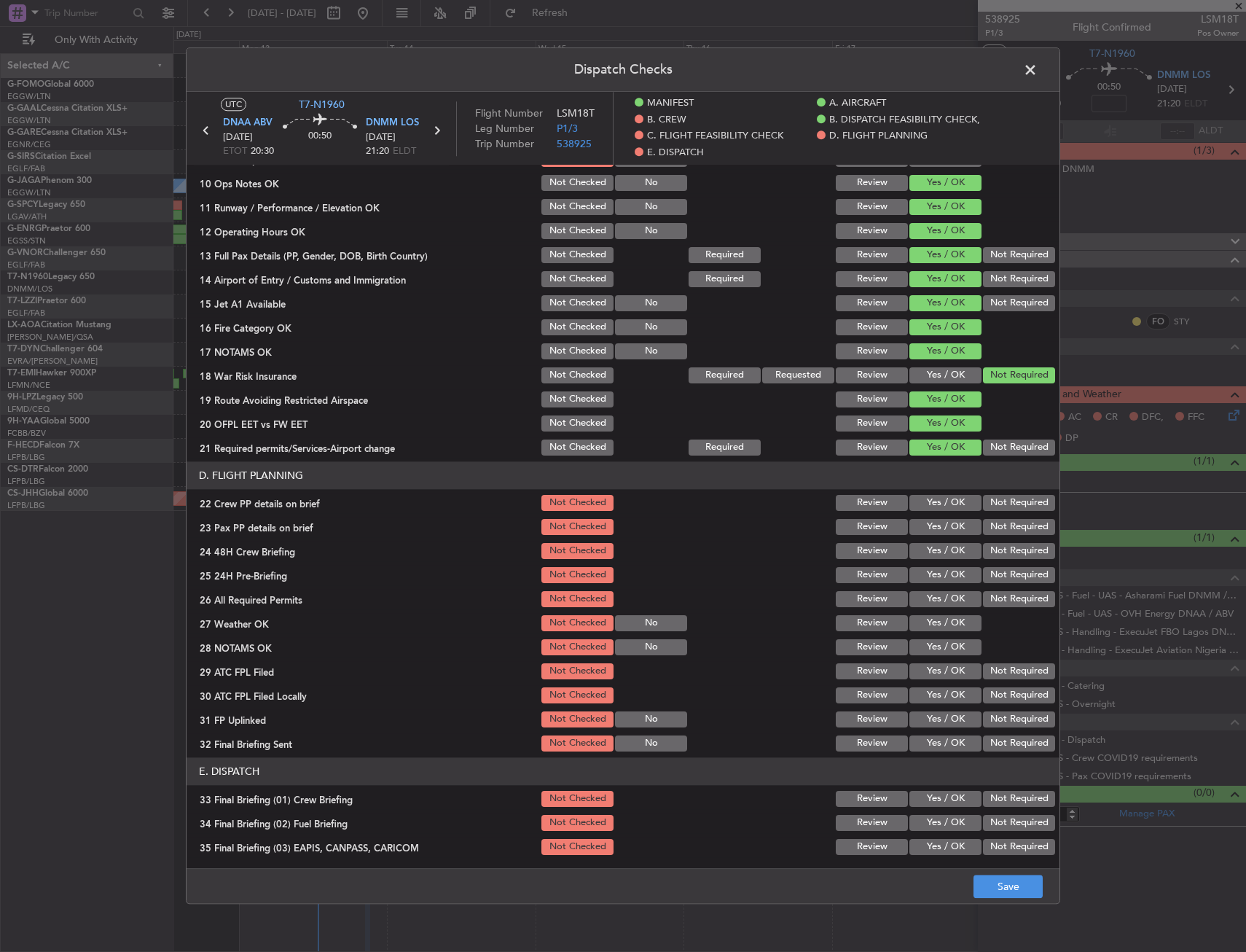
click at [928, 498] on button "Yes / OK" at bounding box center [945, 502] width 72 height 16
click at [928, 525] on button "Yes / OK" at bounding box center [945, 526] width 72 height 16
click at [931, 561] on div "Yes / OK" at bounding box center [944, 551] width 73 height 20
click at [935, 542] on div "Yes / OK" at bounding box center [944, 551] width 73 height 20
click at [957, 561] on section "D. FLIGHT PLANNING 22 Crew PP details on brief Not Checked Review Yes / OK Not …" at bounding box center [623, 607] width 873 height 292
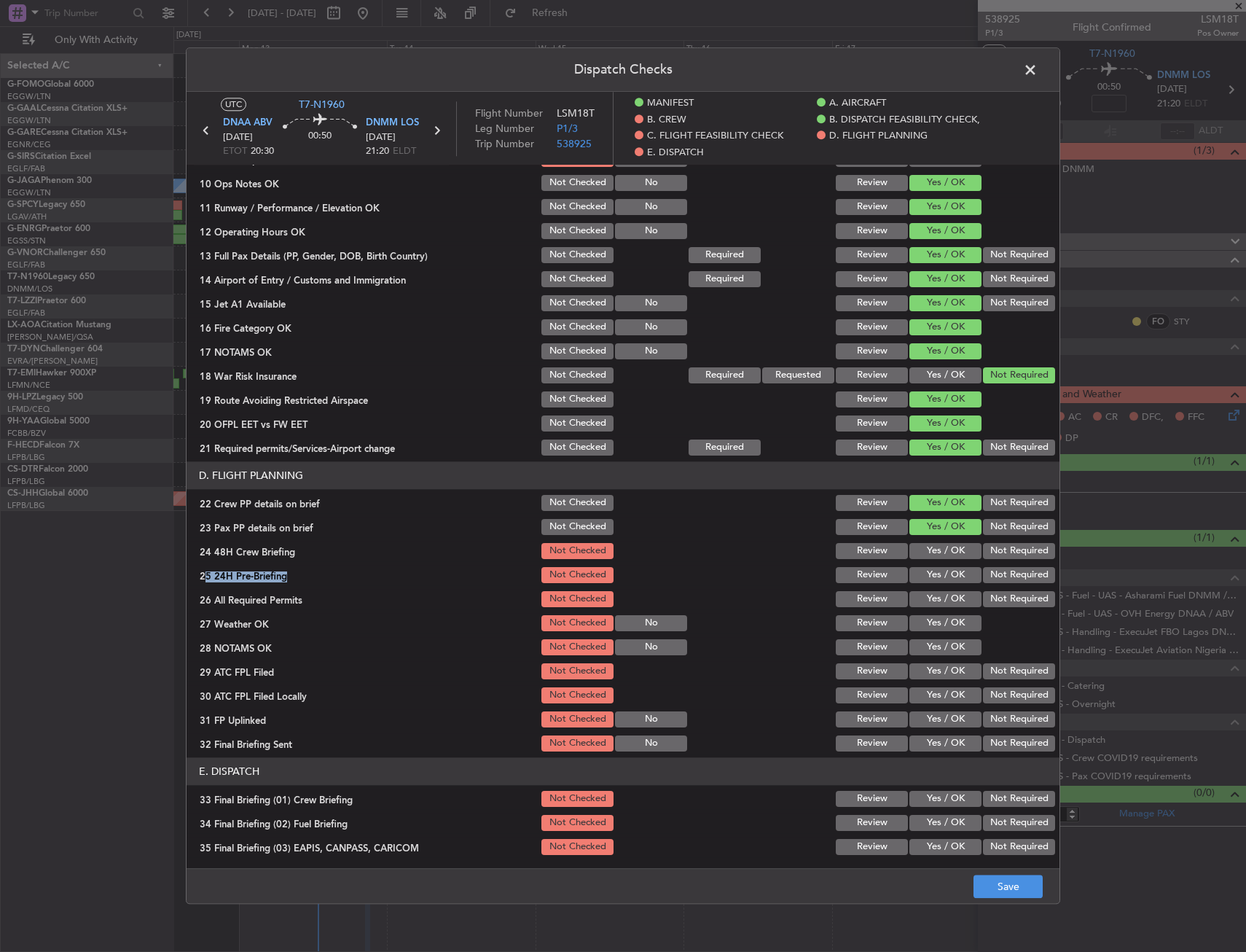
drag, startPoint x: 957, startPoint y: 561, endPoint x: 953, endPoint y: 553, distance: 8.9
click at [953, 553] on button "Yes / OK" at bounding box center [945, 550] width 72 height 16
click at [991, 581] on button "Not Required" at bounding box center [1019, 574] width 72 height 16
click at [945, 600] on button "Yes / OK" at bounding box center [945, 598] width 72 height 16
click at [945, 623] on button "Yes / OK" at bounding box center [945, 622] width 72 height 16
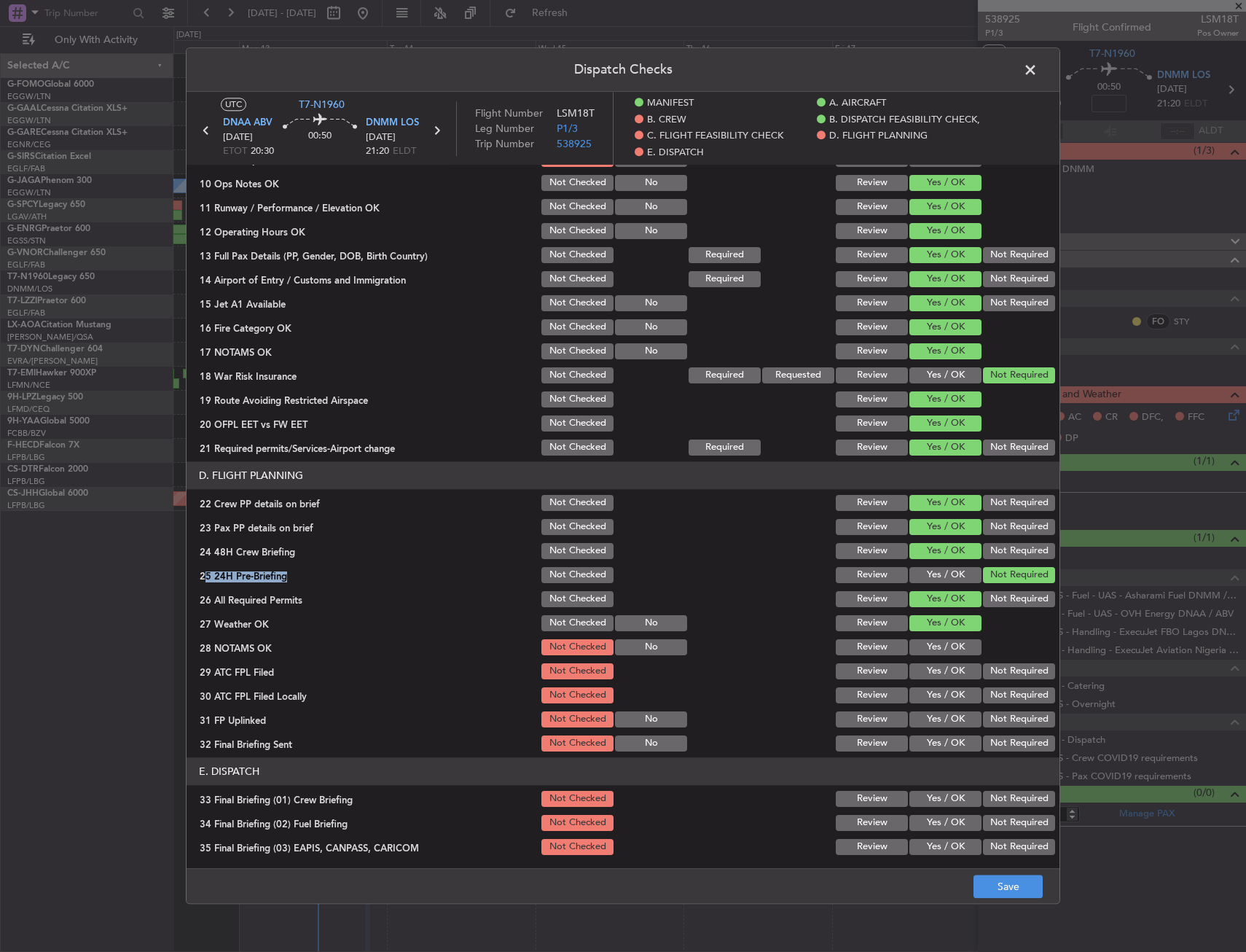
click at [942, 646] on button "Yes / OK" at bounding box center [945, 646] width 72 height 16
click at [939, 672] on button "Yes / OK" at bounding box center [945, 671] width 72 height 16
click at [934, 706] on div "Yes / OK" at bounding box center [944, 695] width 73 height 20
click at [932, 695] on button "Yes / OK" at bounding box center [945, 695] width 72 height 16
click at [925, 722] on button "Yes / OK" at bounding box center [945, 718] width 72 height 16
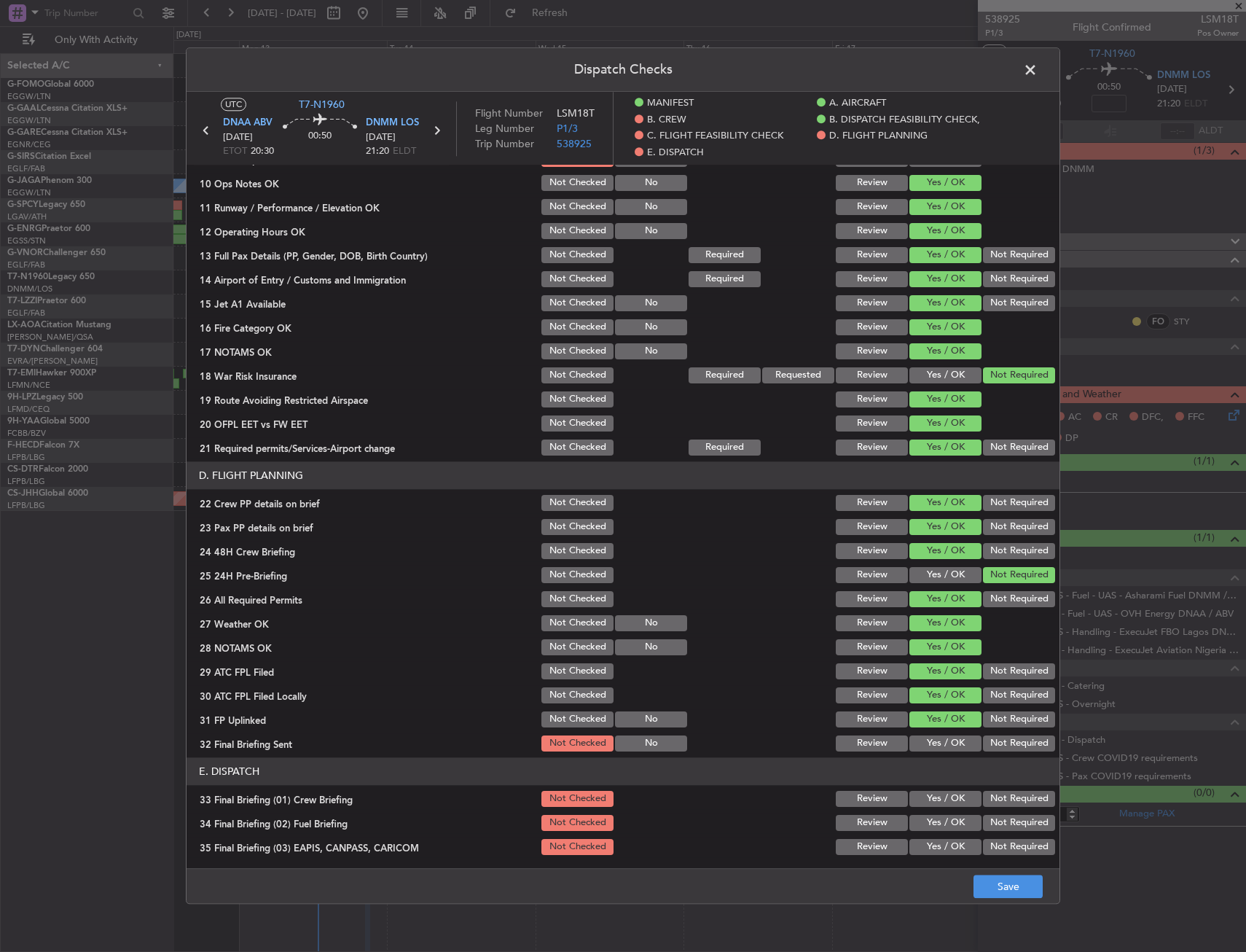
click at [924, 730] on section "D. FLIGHT PLANNING 22 Crew PP details on brief Not Checked Review Yes / OK Not …" at bounding box center [623, 607] width 873 height 292
click at [924, 740] on button "Yes / OK" at bounding box center [945, 742] width 72 height 16
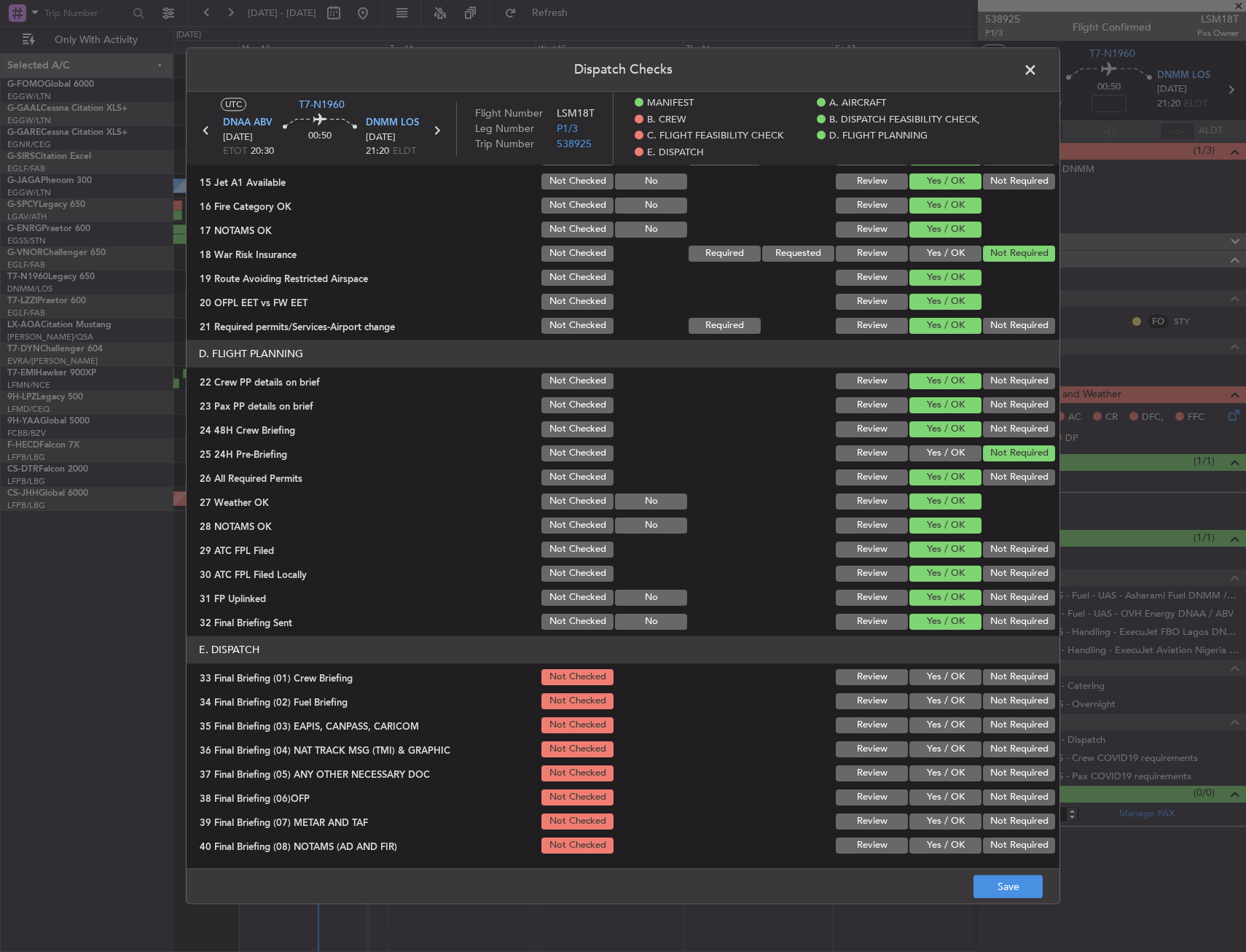
scroll to position [655, 0]
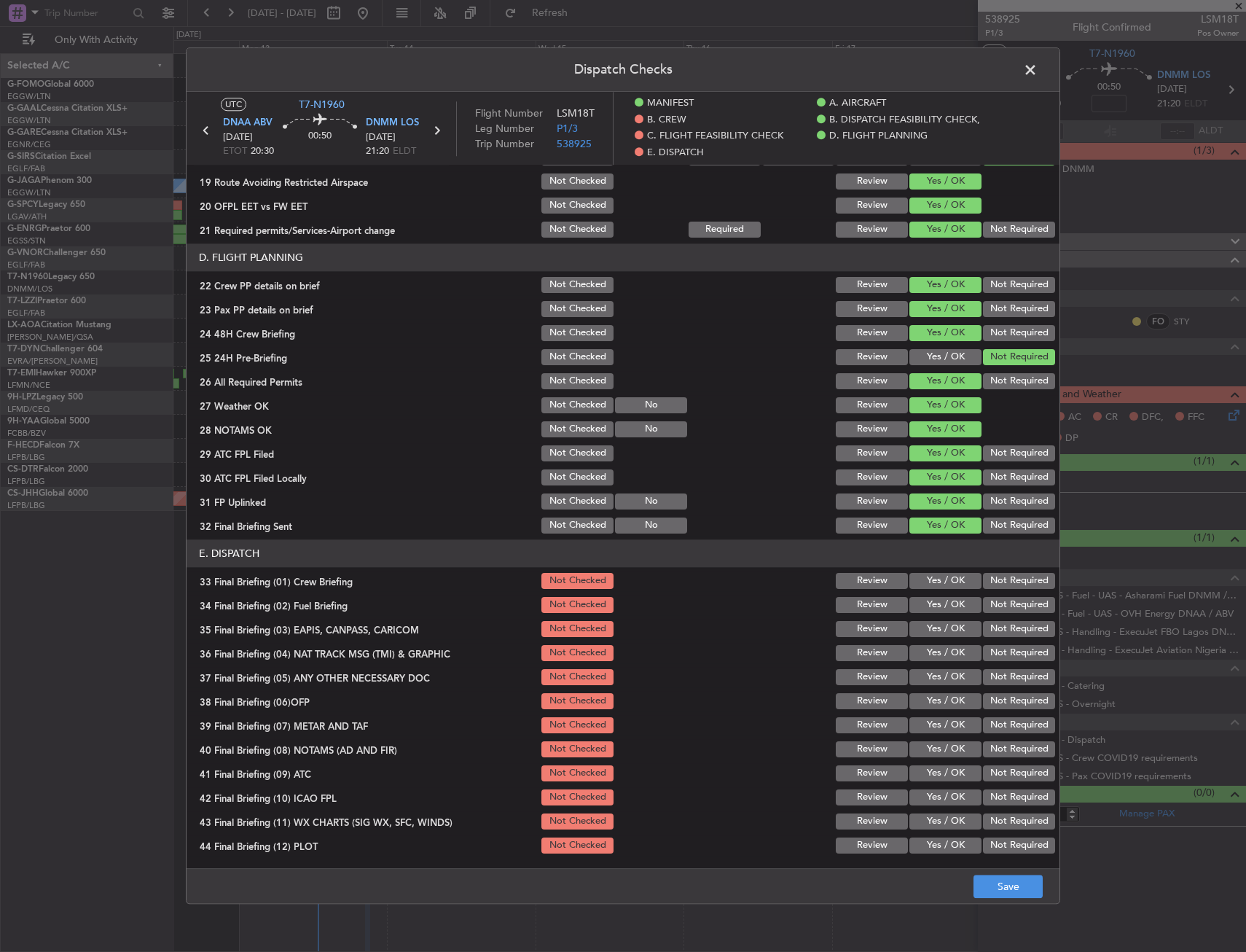
click at [919, 603] on button "Yes / OK" at bounding box center [945, 604] width 72 height 16
click at [924, 581] on button "Yes / OK" at bounding box center [945, 580] width 72 height 16
click at [1002, 637] on button "Not Required" at bounding box center [1019, 629] width 72 height 16
click at [990, 657] on button "Not Required" at bounding box center [1019, 652] width 72 height 16
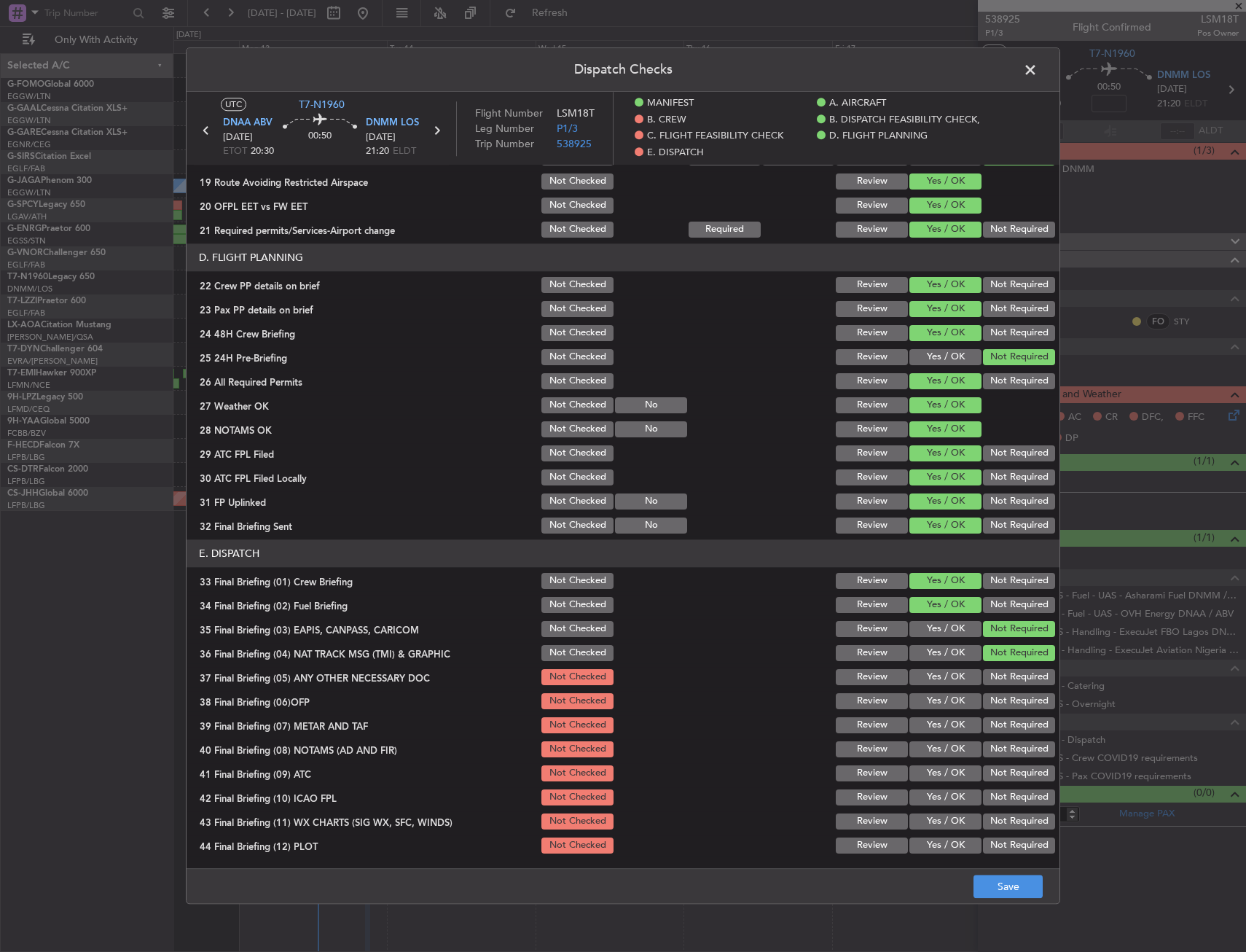
click at [936, 684] on button "Yes / OK" at bounding box center [945, 676] width 72 height 16
drag, startPoint x: 933, startPoint y: 699, endPoint x: 929, endPoint y: 725, distance: 26.3
click at [933, 700] on button "Yes / OK" at bounding box center [945, 700] width 72 height 16
drag, startPoint x: 929, startPoint y: 725, endPoint x: 928, endPoint y: 739, distance: 14.0
click at [930, 731] on button "Yes / OK" at bounding box center [945, 725] width 72 height 16
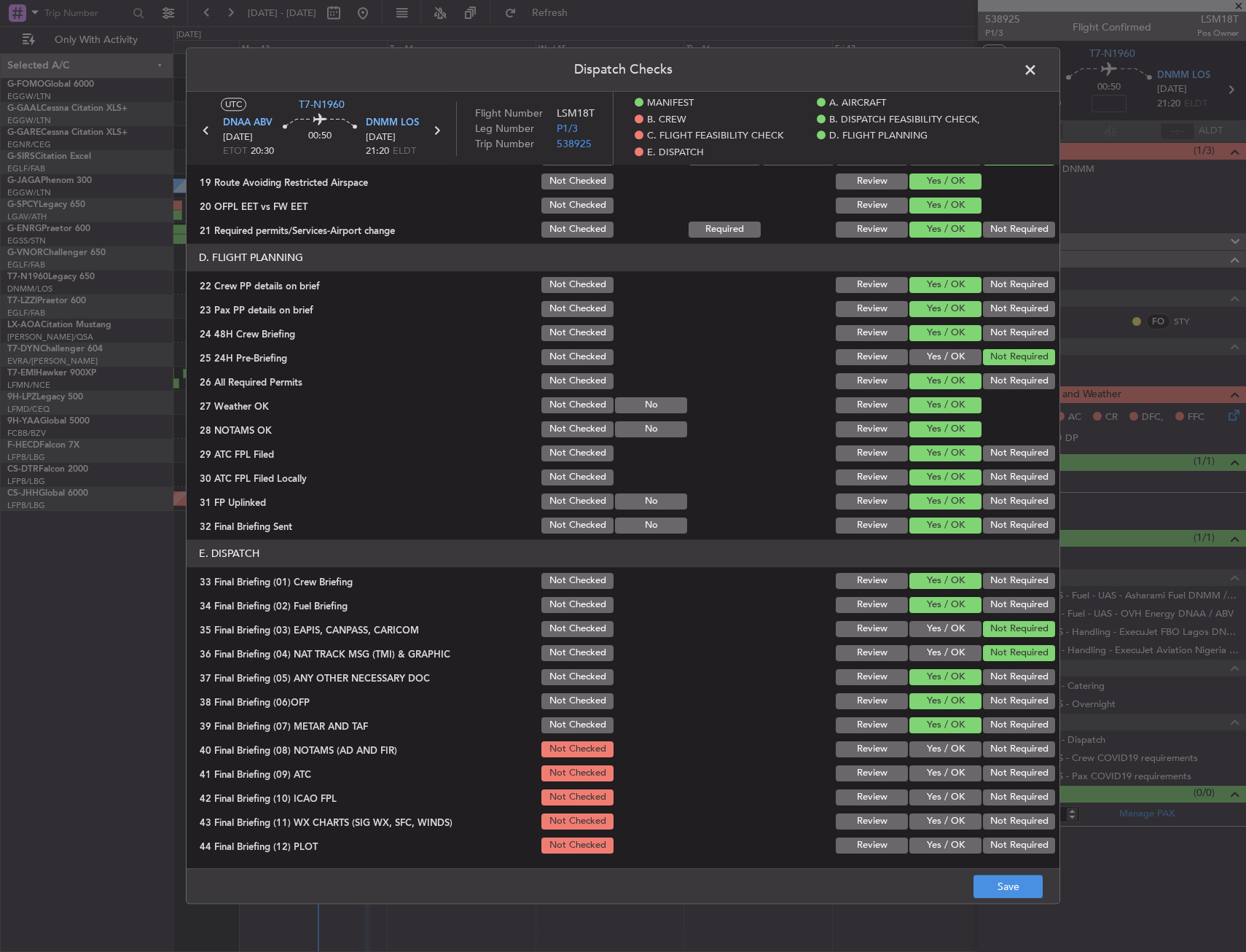
click at [927, 752] on button "Yes / OK" at bounding box center [945, 749] width 72 height 16
click at [927, 771] on button "Yes / OK" at bounding box center [945, 772] width 72 height 16
click at [926, 789] on button "Yes / OK" at bounding box center [945, 796] width 72 height 16
click at [923, 807] on div "Yes / OK" at bounding box center [944, 797] width 73 height 20
click at [917, 840] on button "Yes / OK" at bounding box center [945, 845] width 72 height 16
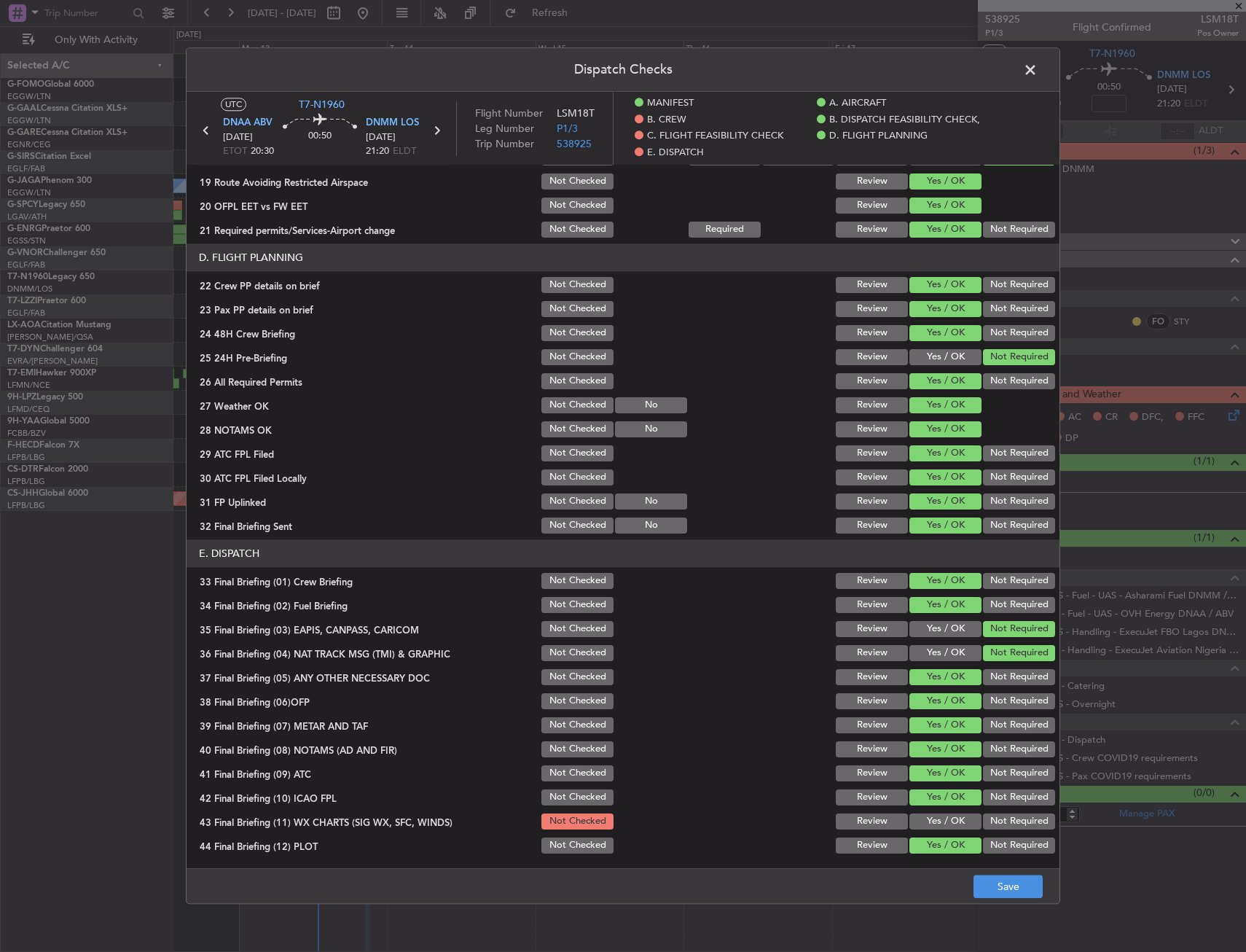
click at [918, 820] on button "Yes / OK" at bounding box center [945, 821] width 72 height 16
click at [1032, 892] on button "Save" at bounding box center [1009, 886] width 70 height 23
click at [1037, 75] on span at bounding box center [1037, 73] width 0 height 29
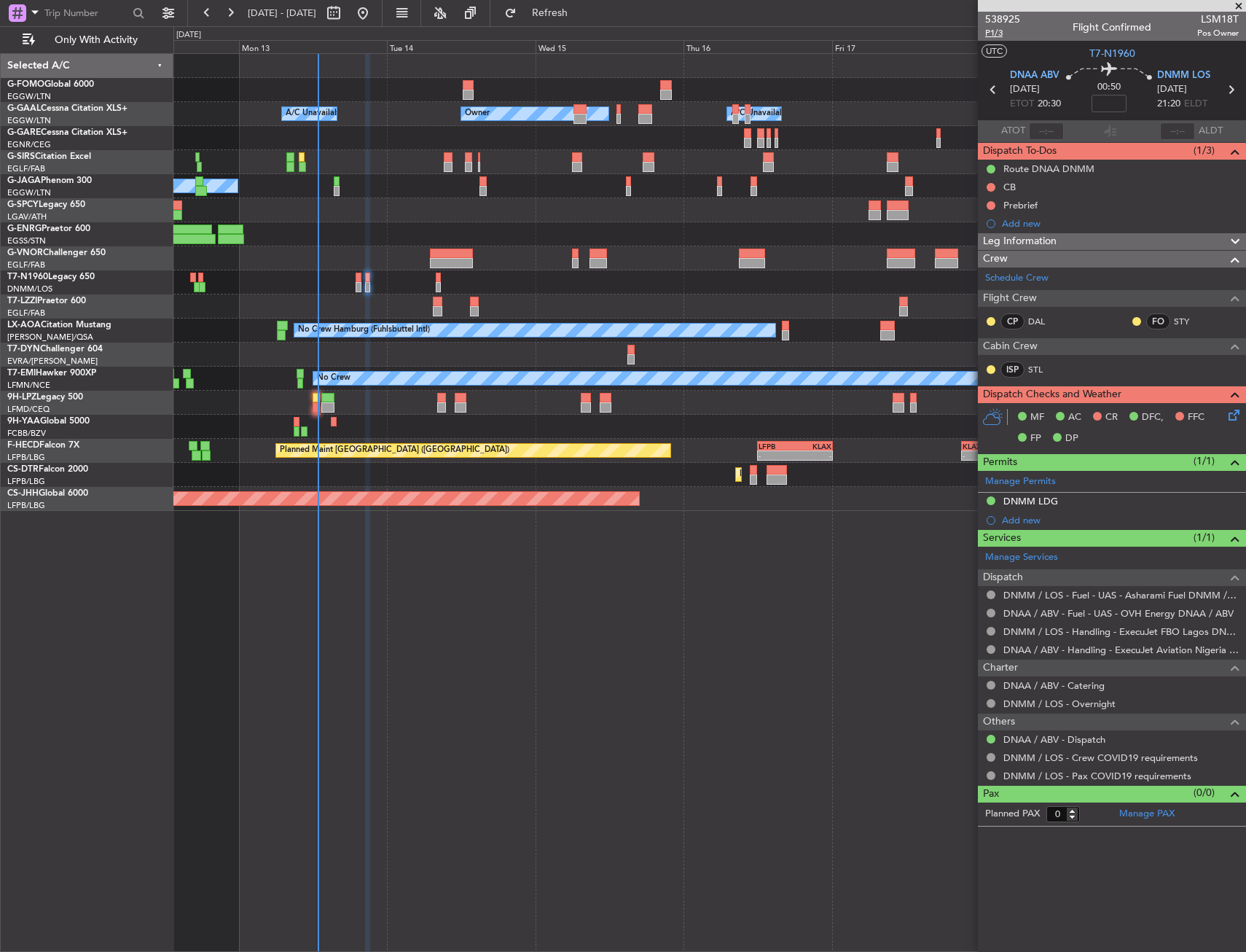
click at [1010, 31] on span "P1/3" at bounding box center [1002, 33] width 35 height 13
click at [988, 183] on button at bounding box center [991, 188] width 9 height 9
click at [970, 255] on li "Completed" at bounding box center [991, 251] width 77 height 22
click at [986, 205] on div at bounding box center [990, 205] width 12 height 12
click at [990, 205] on button at bounding box center [991, 205] width 9 height 9
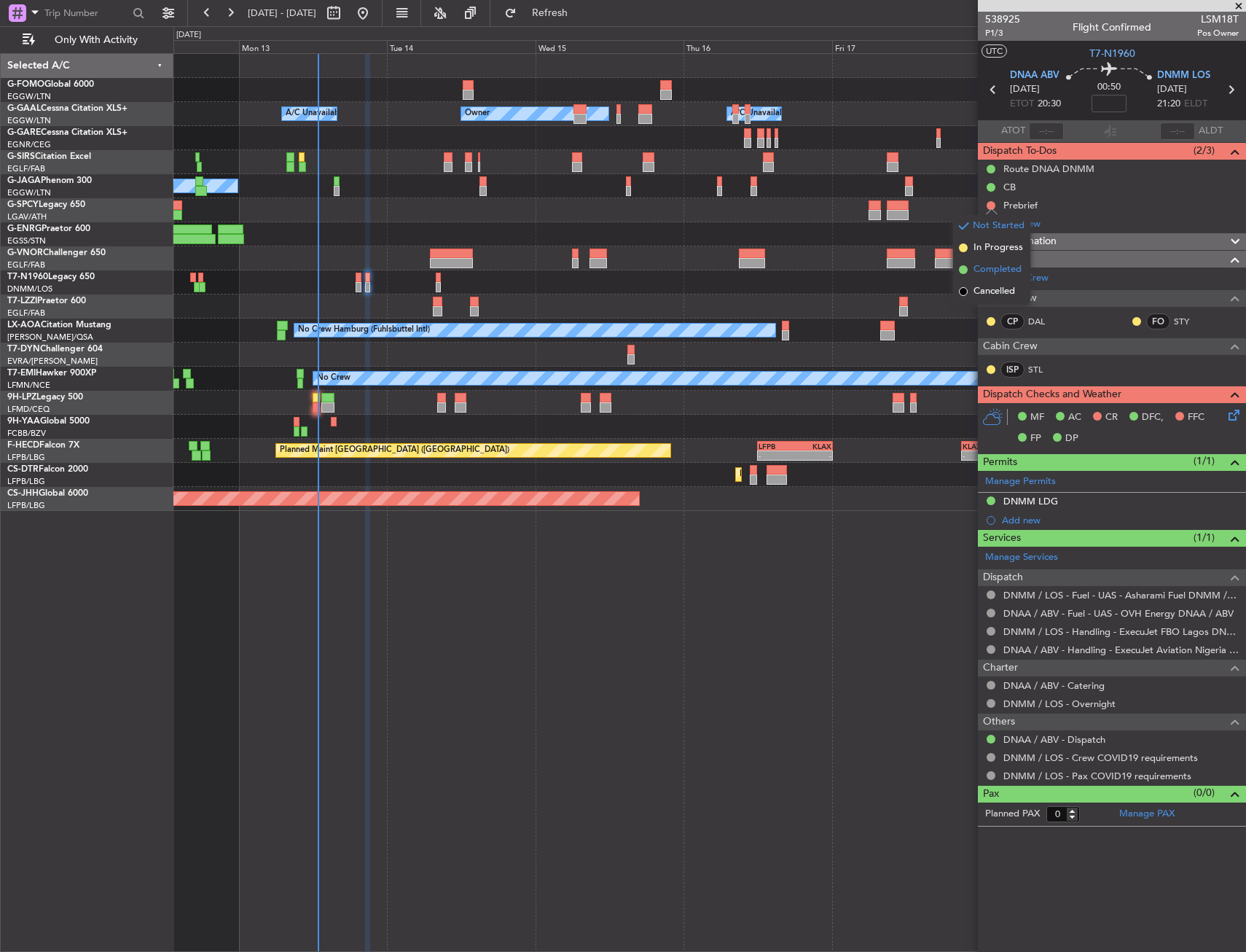
click at [989, 269] on span "Completed" at bounding box center [998, 269] width 48 height 15
click at [1109, 106] on input at bounding box center [1109, 103] width 35 height 17
type input "-00:05"
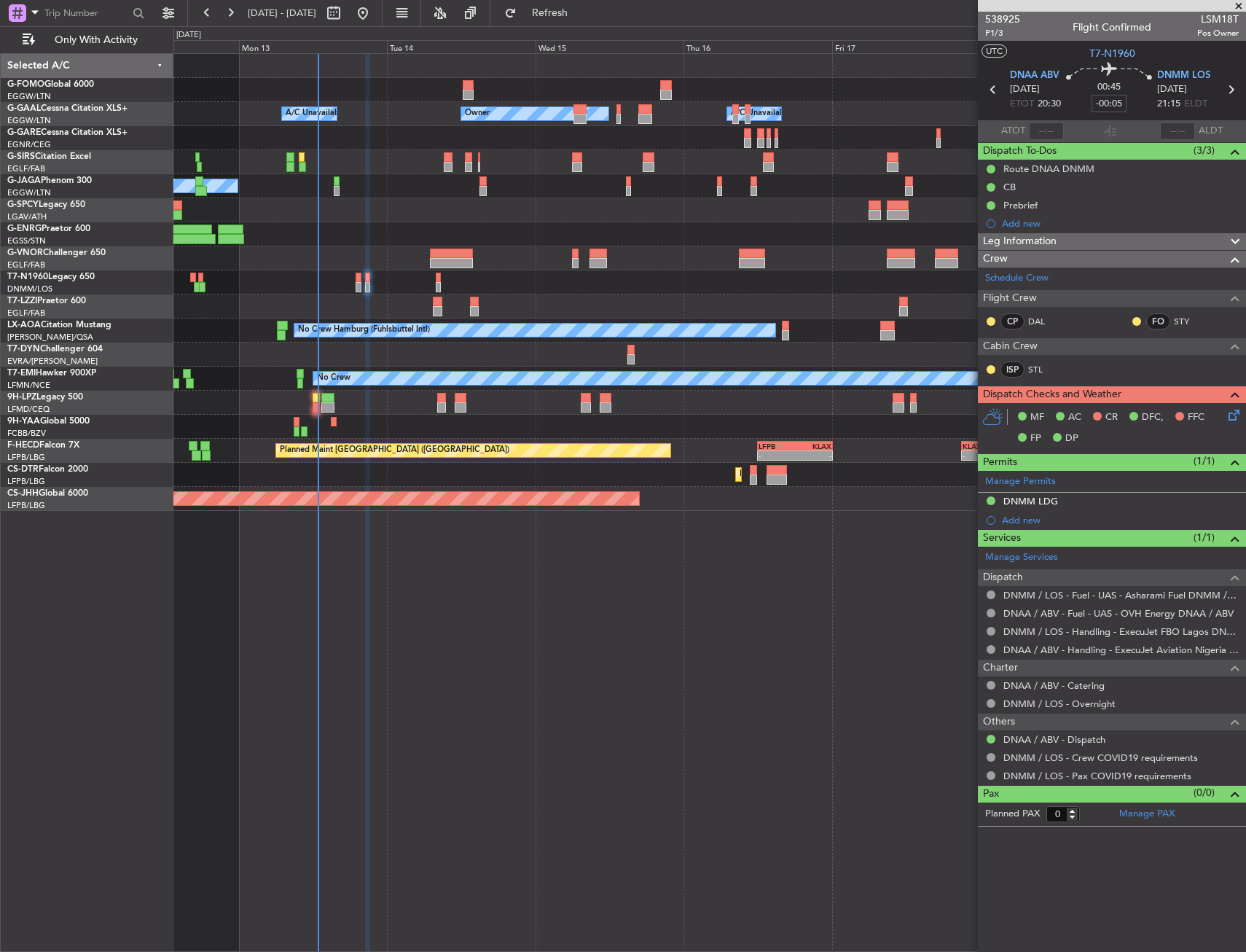
click at [349, 278] on div at bounding box center [709, 282] width 1072 height 24
click at [355, 280] on div at bounding box center [709, 282] width 1072 height 24
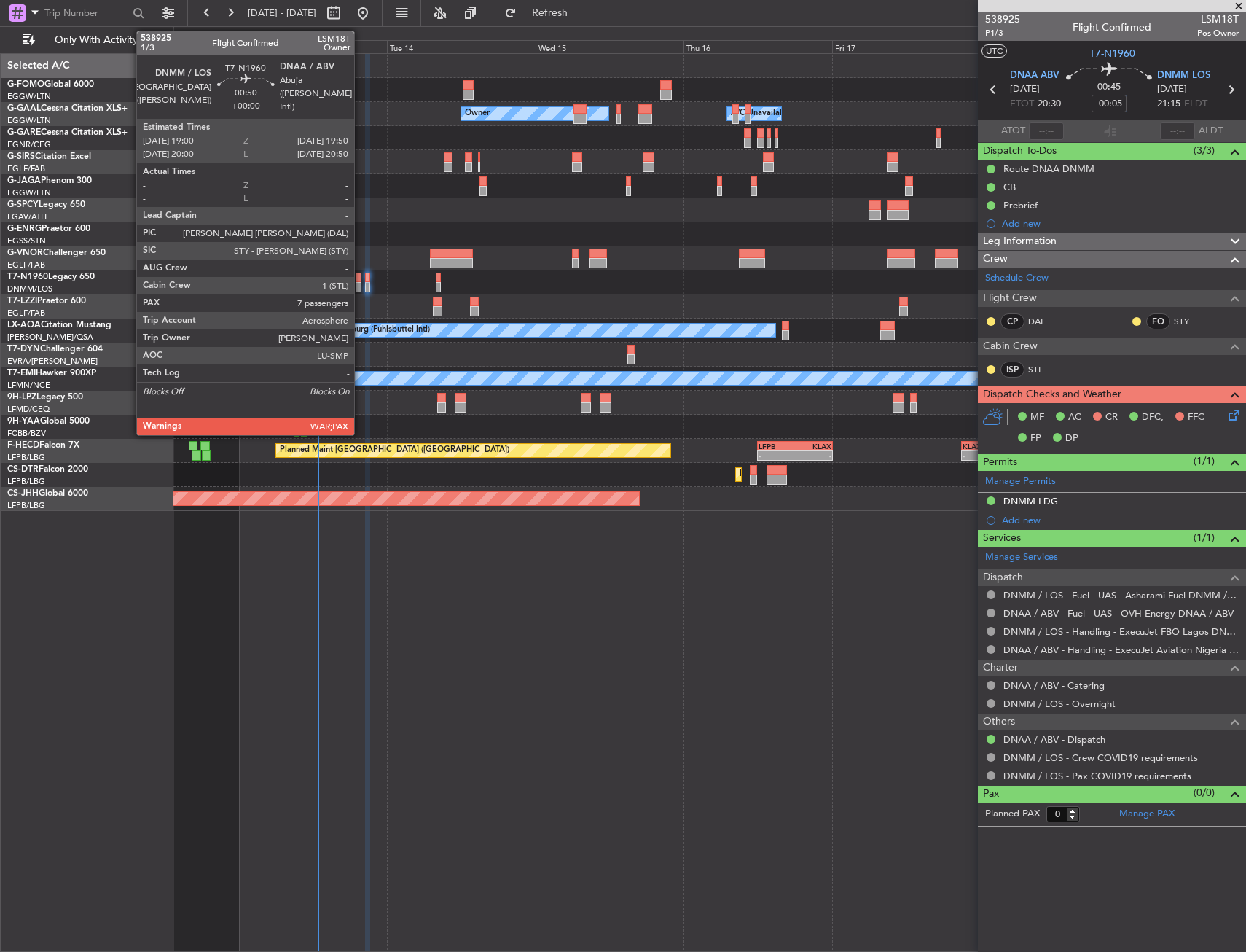
click at [361, 282] on div at bounding box center [358, 287] width 5 height 10
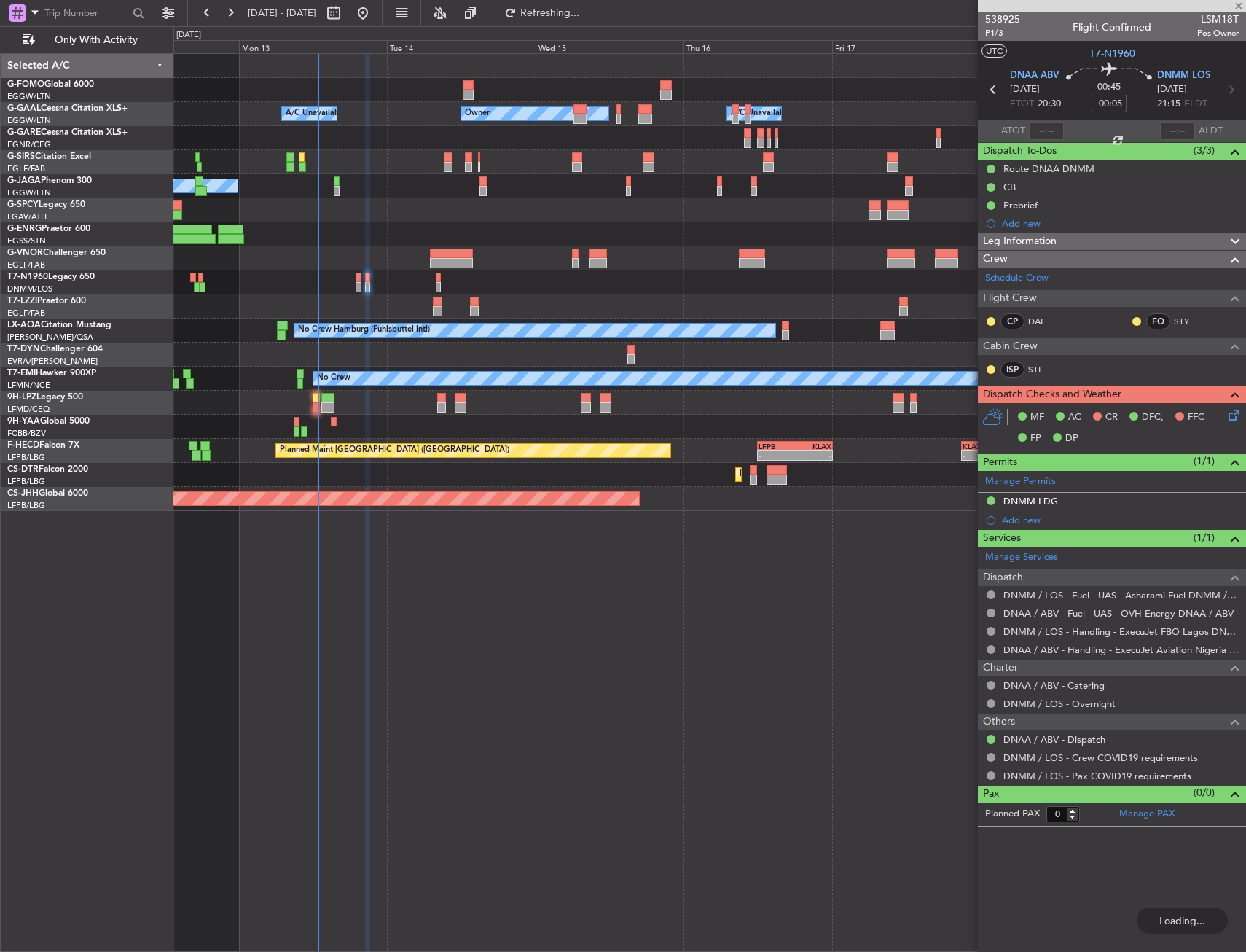
type input "7"
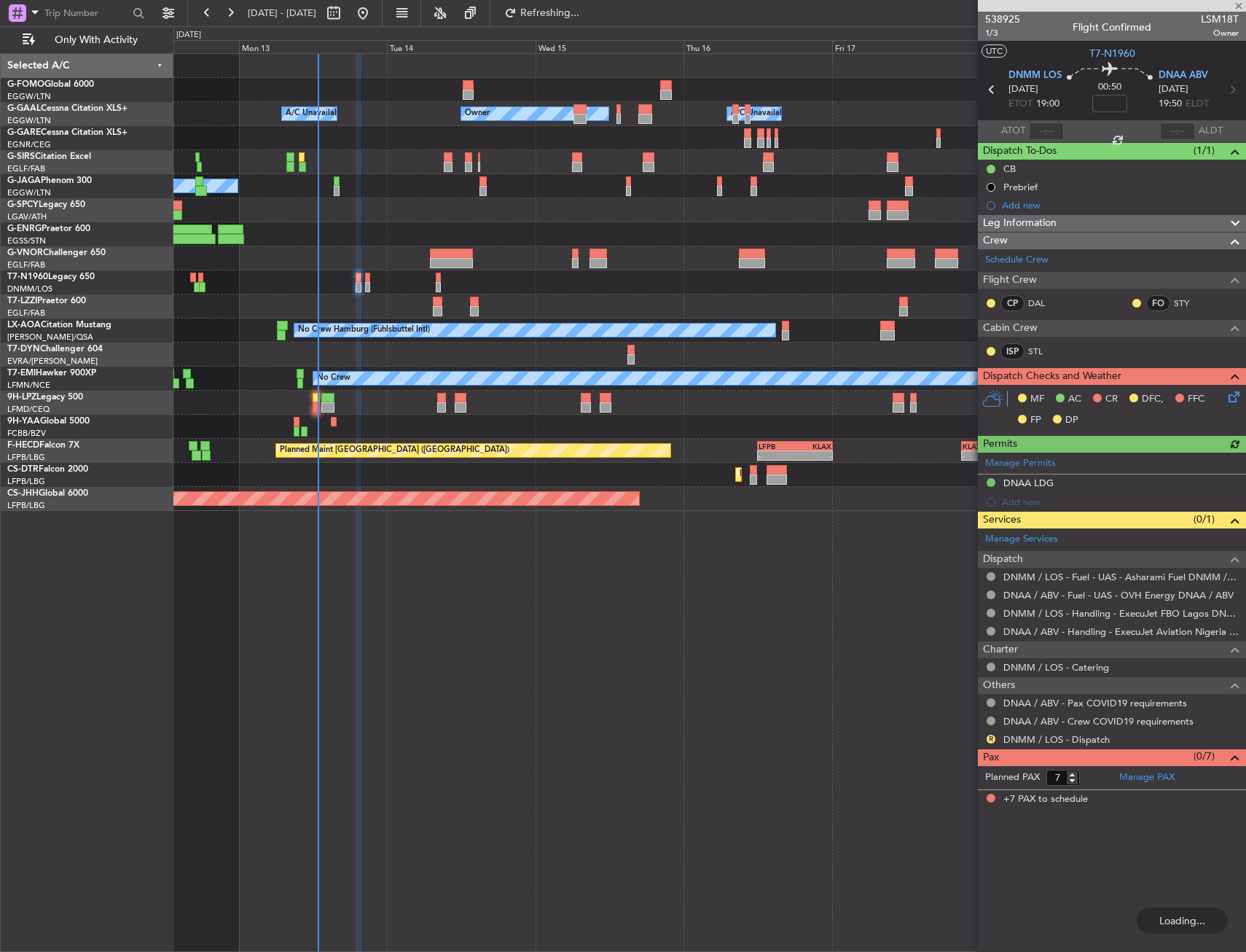
type input "-00:05"
type input "0"
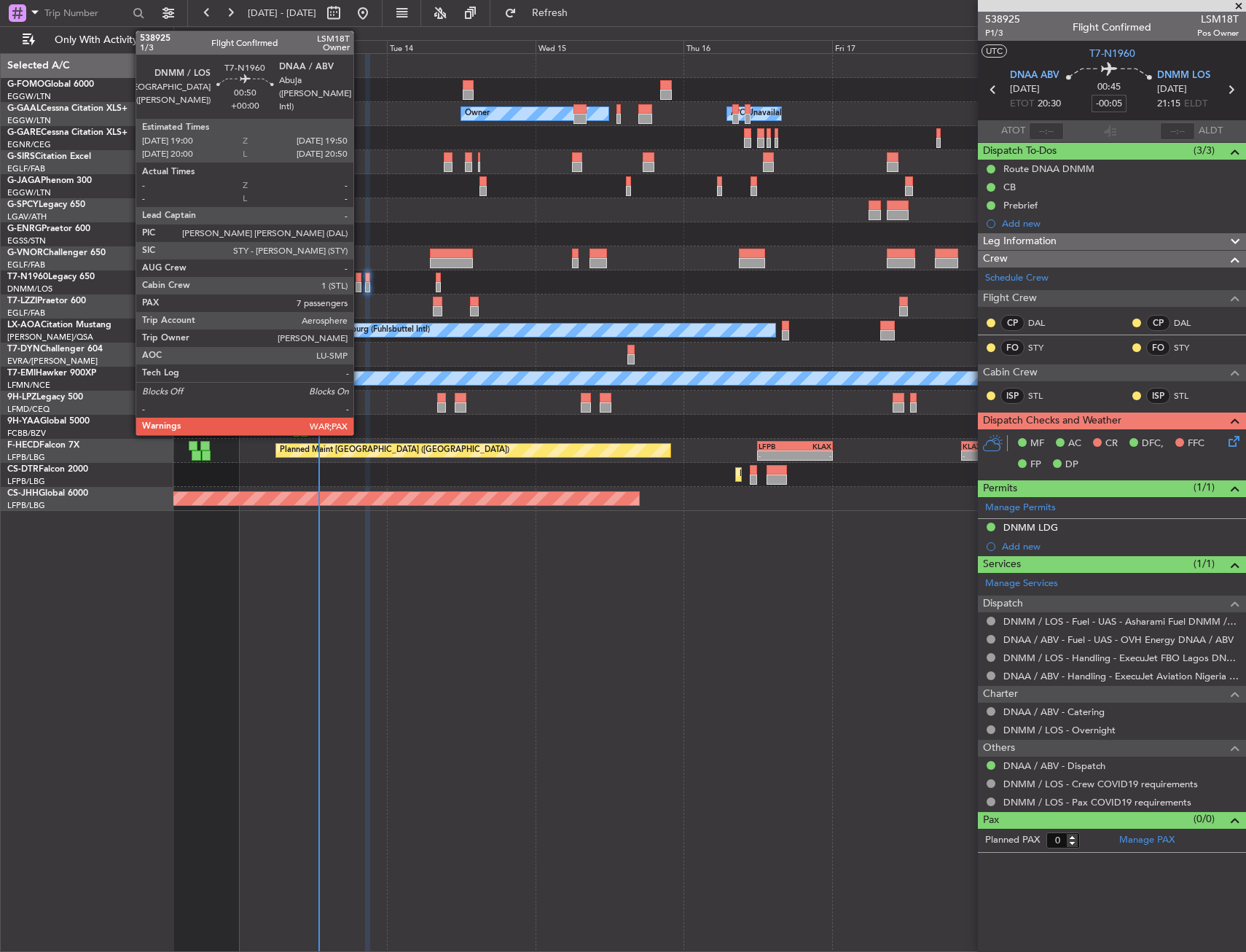
click at [360, 275] on div at bounding box center [358, 277] width 5 height 10
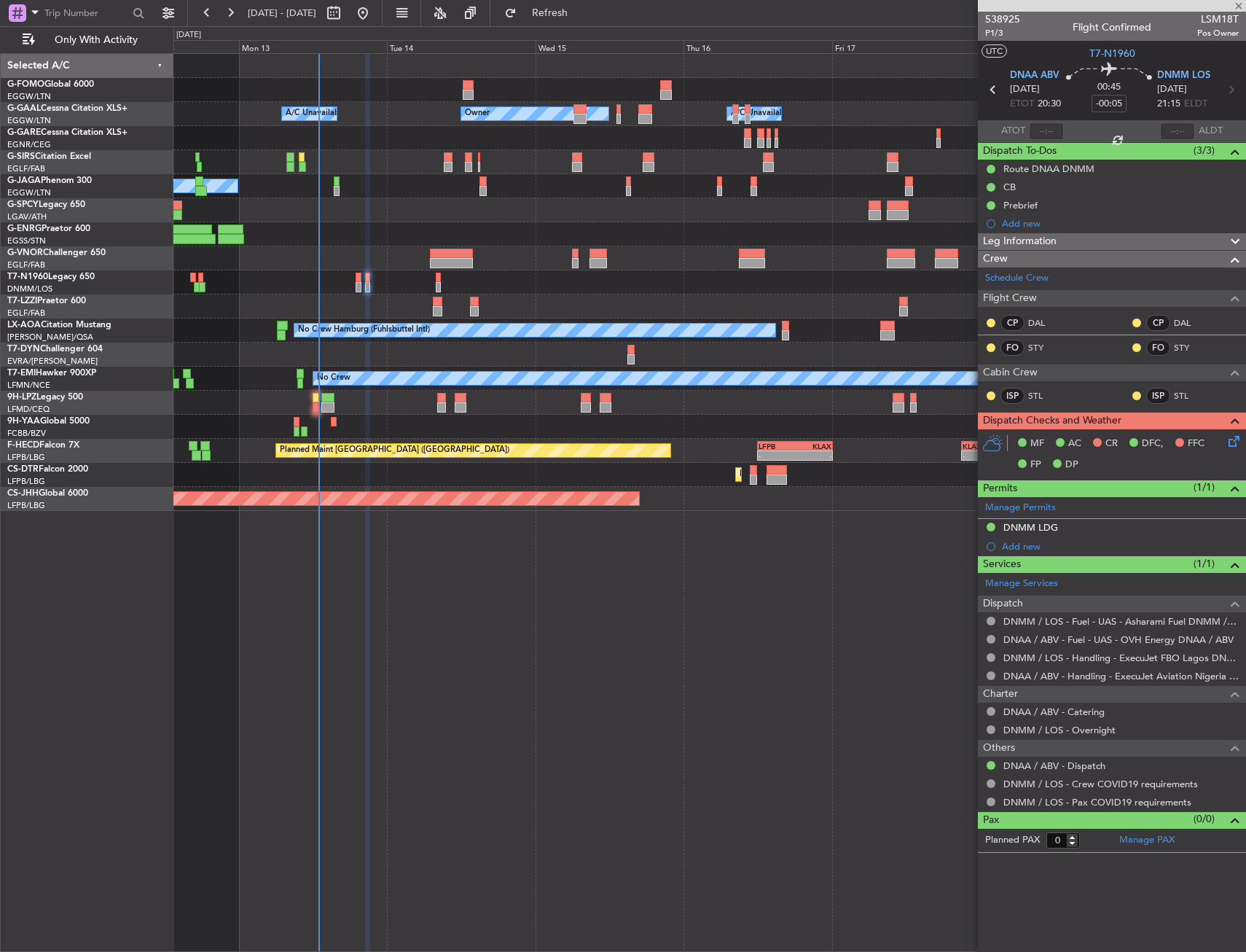
type input "7"
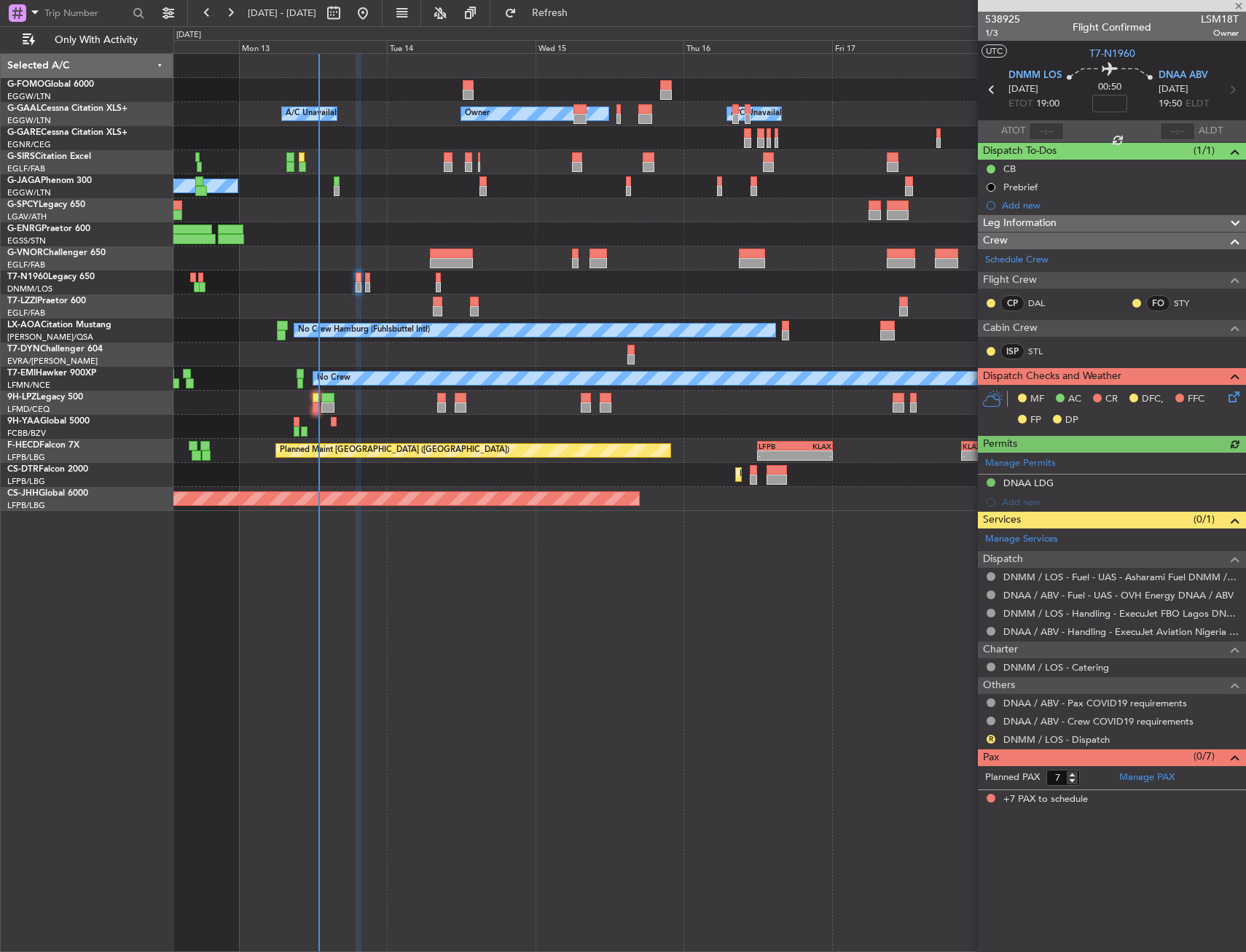
click at [1230, 400] on icon at bounding box center [1231, 394] width 12 height 12
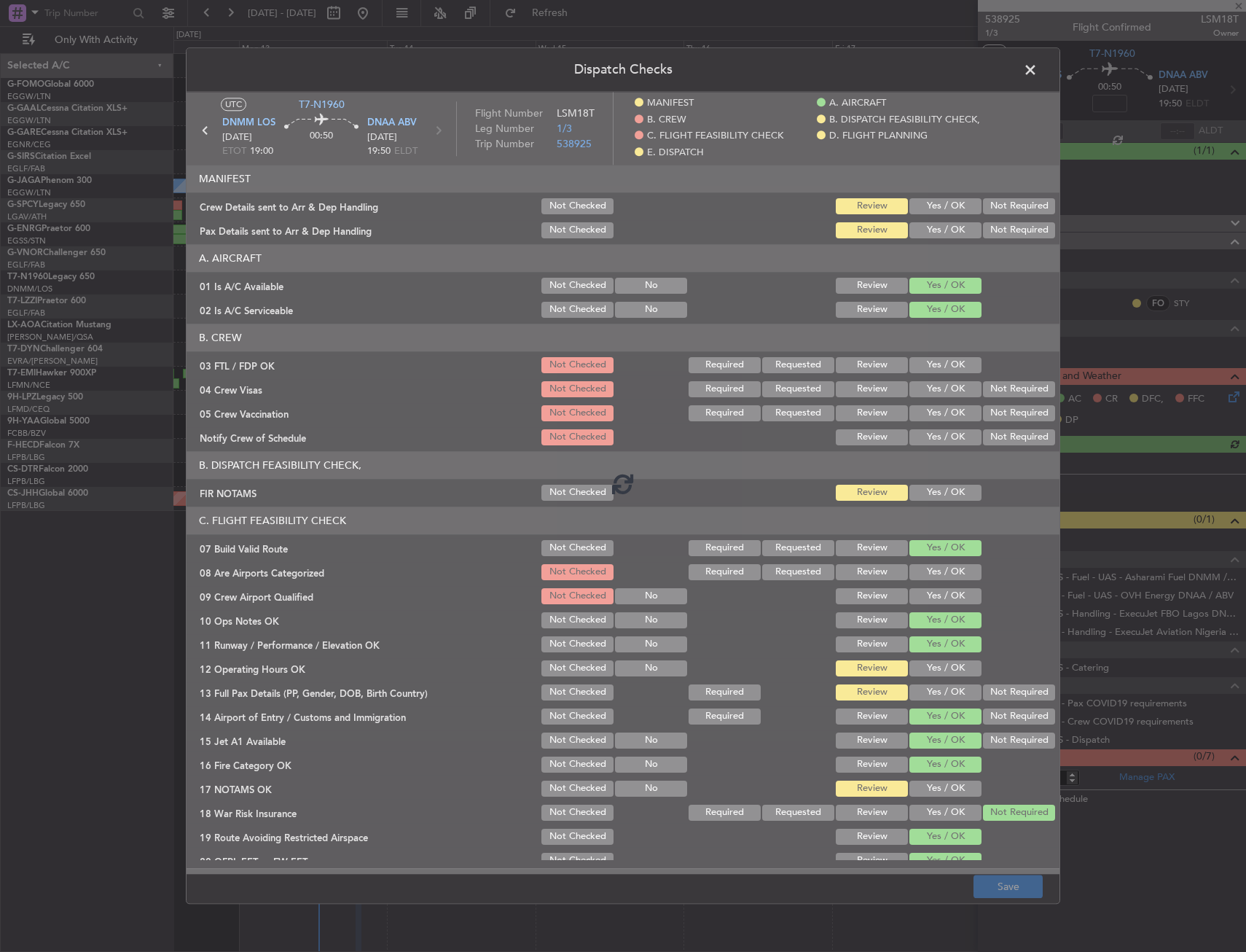
drag, startPoint x: 938, startPoint y: 239, endPoint x: 944, endPoint y: 233, distance: 8.5
click at [938, 239] on div at bounding box center [623, 482] width 873 height 782
click at [940, 236] on div at bounding box center [623, 482] width 873 height 782
click at [936, 238] on button "Yes / OK" at bounding box center [945, 230] width 72 height 16
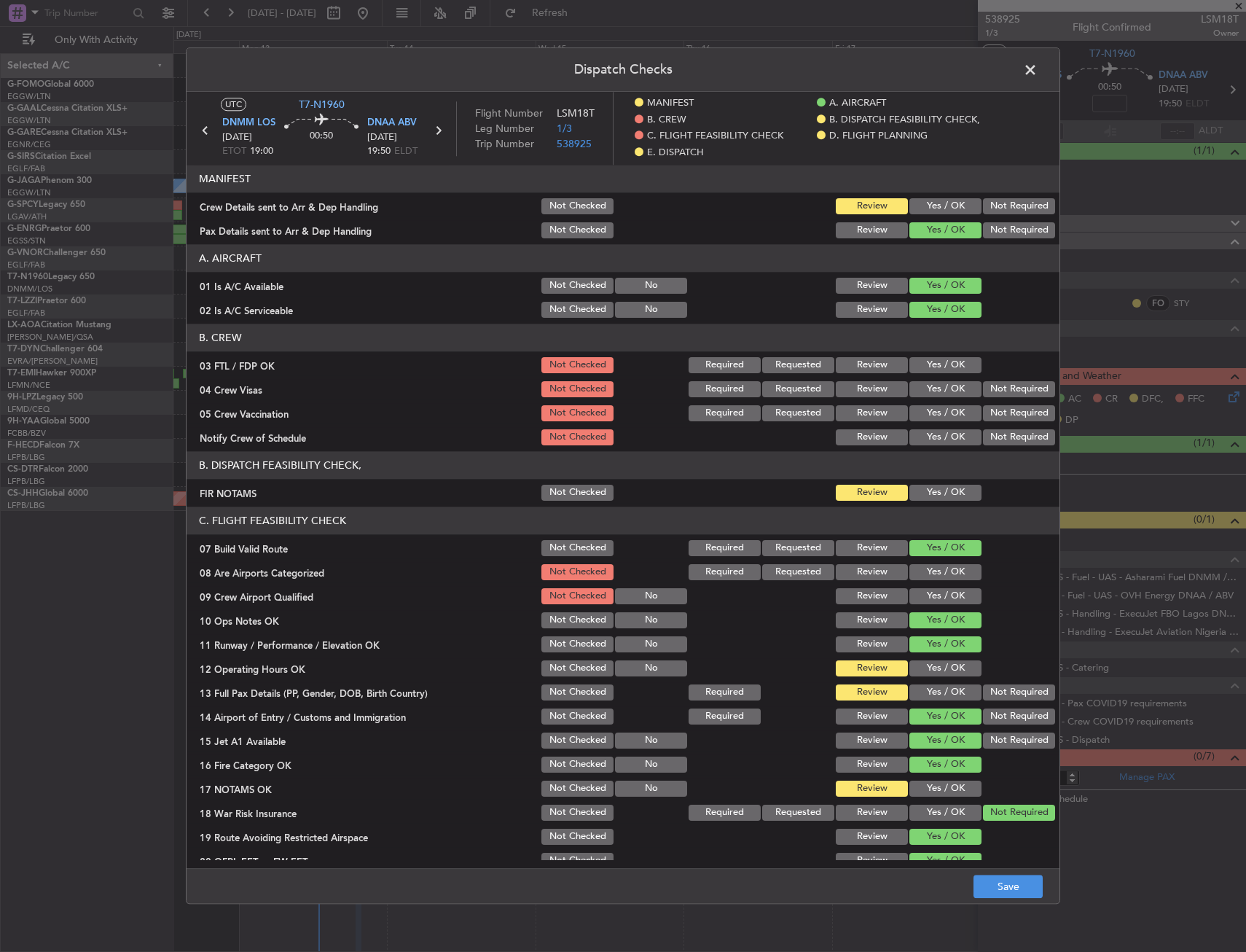
click at [943, 204] on button "Yes / OK" at bounding box center [945, 205] width 72 height 16
click at [948, 496] on button "Yes / OK" at bounding box center [945, 492] width 72 height 16
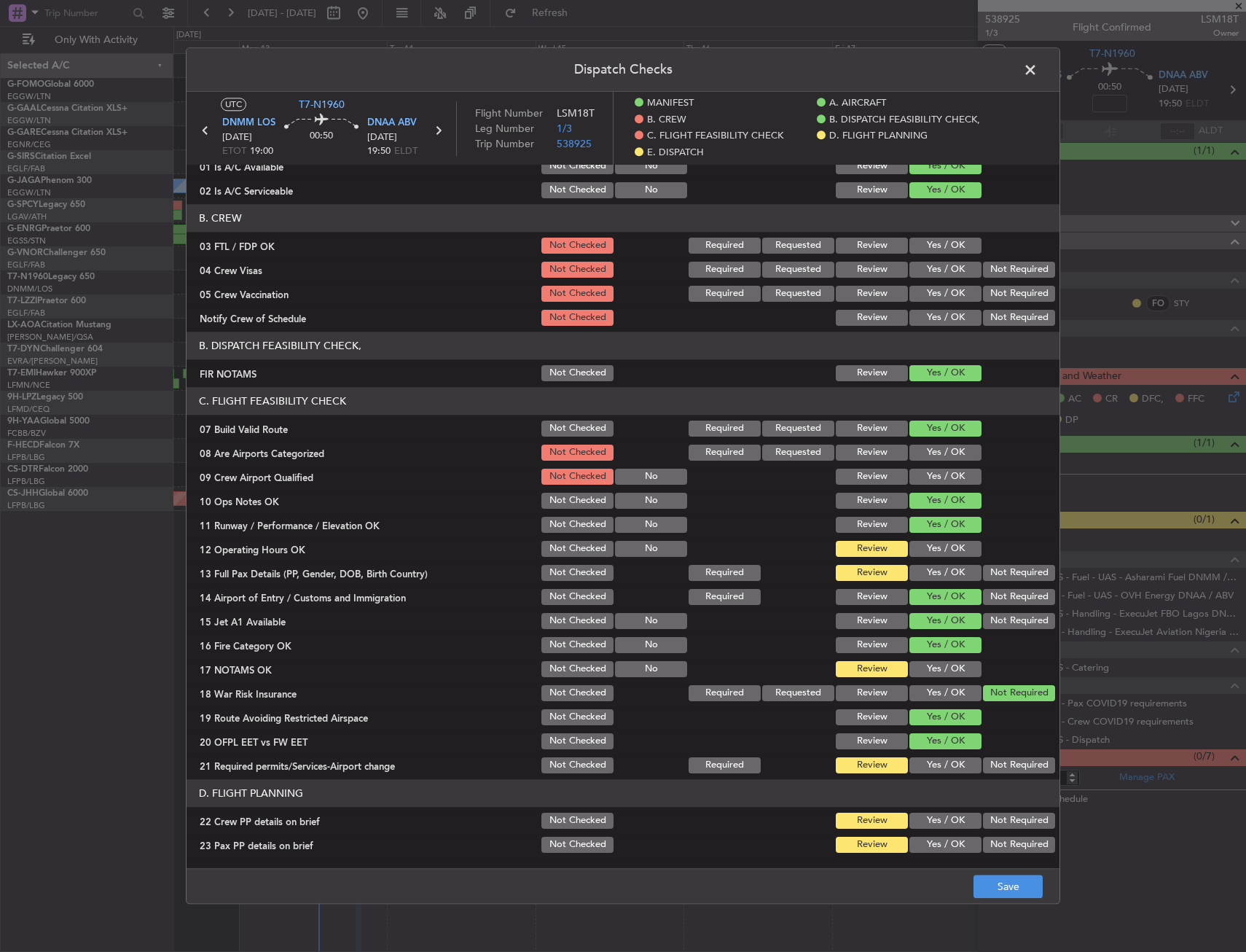
scroll to position [219, 0]
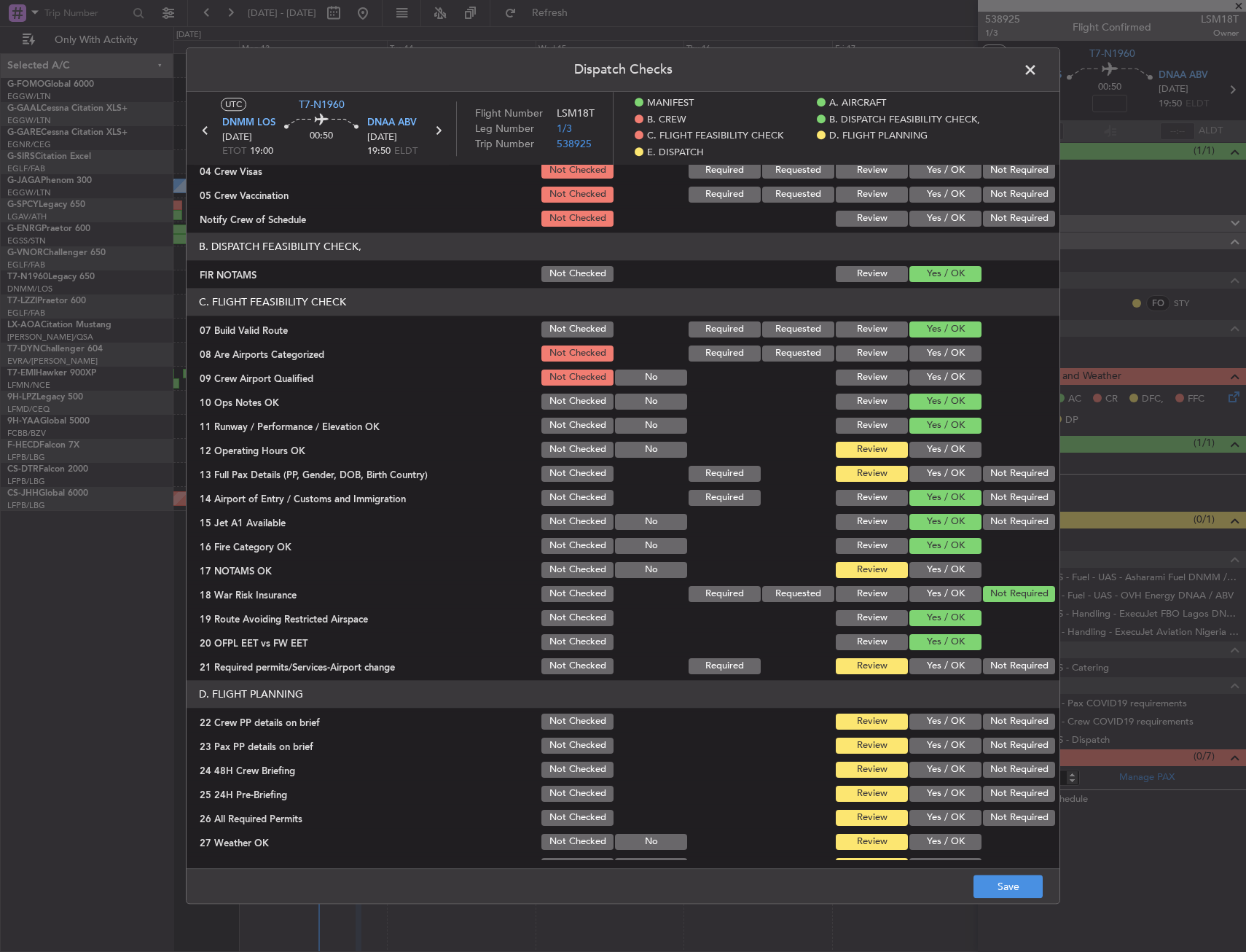
drag, startPoint x: 938, startPoint y: 479, endPoint x: 934, endPoint y: 454, distance: 25.3
click at [938, 478] on button "Yes / OK" at bounding box center [945, 473] width 72 height 16
click at [934, 442] on button "Yes / OK" at bounding box center [945, 449] width 72 height 16
drag, startPoint x: 942, startPoint y: 562, endPoint x: 937, endPoint y: 573, distance: 12.1
click at [943, 562] on button "Yes / OK" at bounding box center [945, 569] width 72 height 16
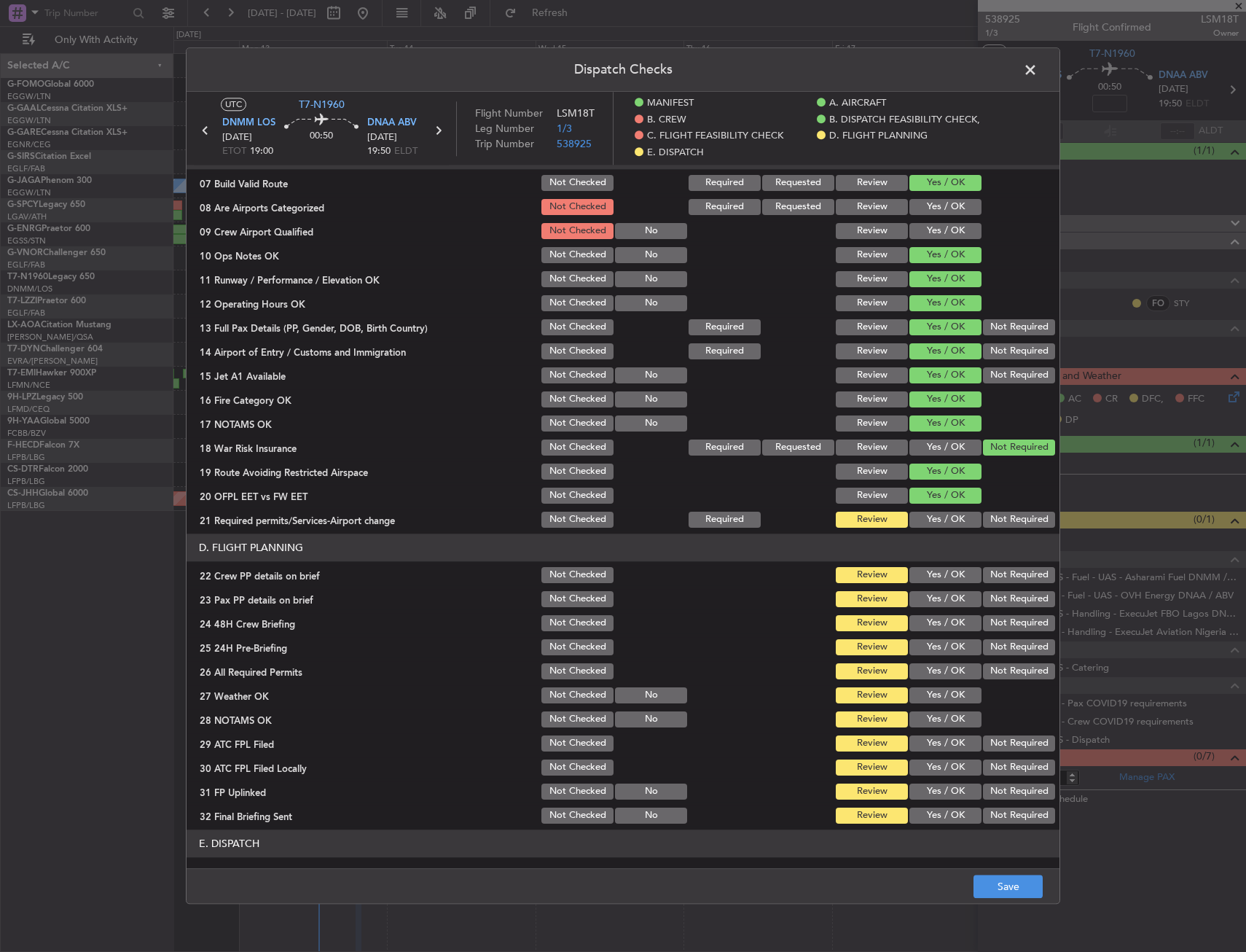
scroll to position [437, 0]
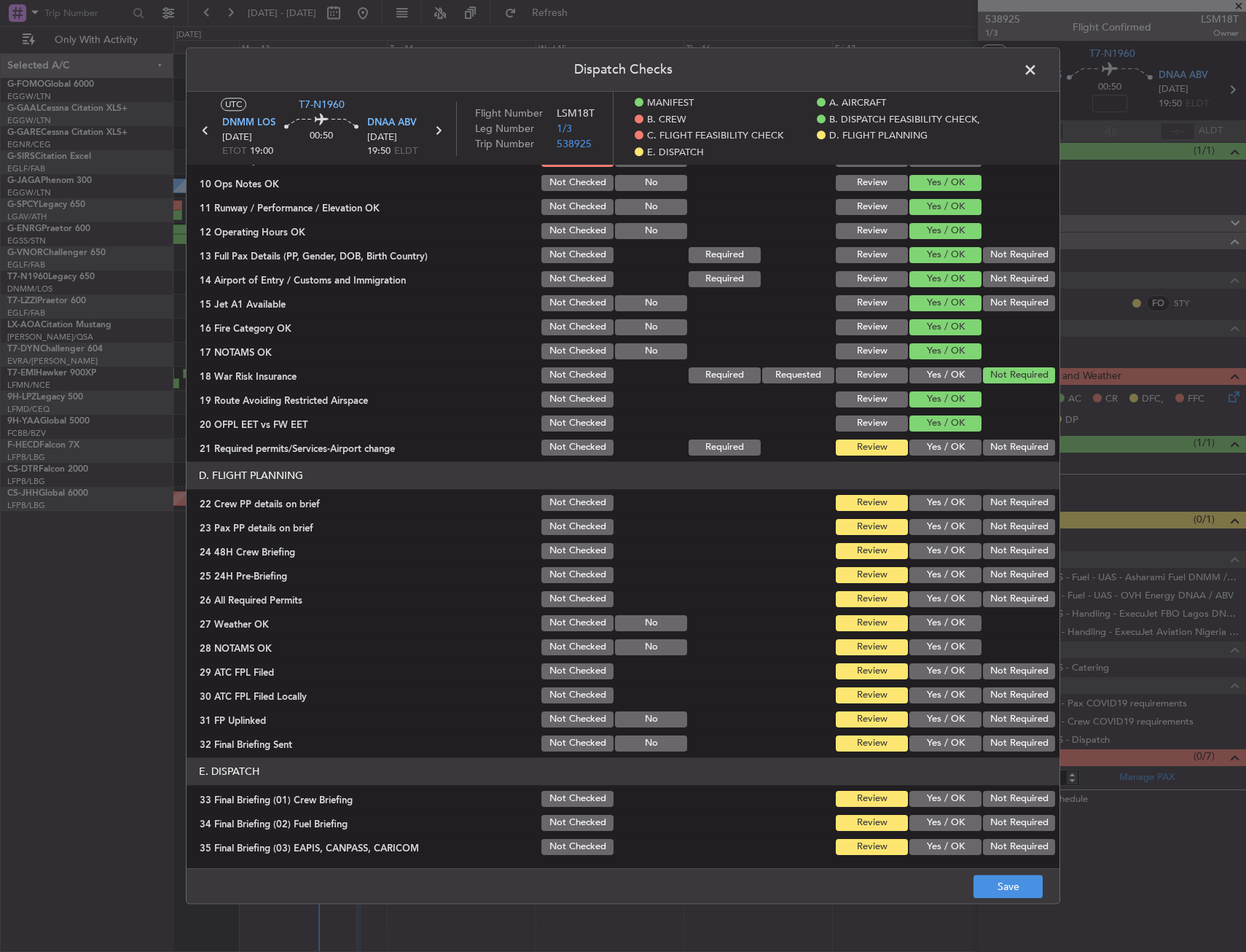
drag, startPoint x: 940, startPoint y: 437, endPoint x: 931, endPoint y: 456, distance: 21.0
click at [938, 437] on div "Yes / OK" at bounding box center [944, 447] width 73 height 20
click at [933, 455] on button "Yes / OK" at bounding box center [945, 447] width 72 height 16
click at [920, 510] on button "Yes / OK" at bounding box center [945, 502] width 72 height 16
click at [918, 532] on button "Yes / OK" at bounding box center [945, 526] width 72 height 16
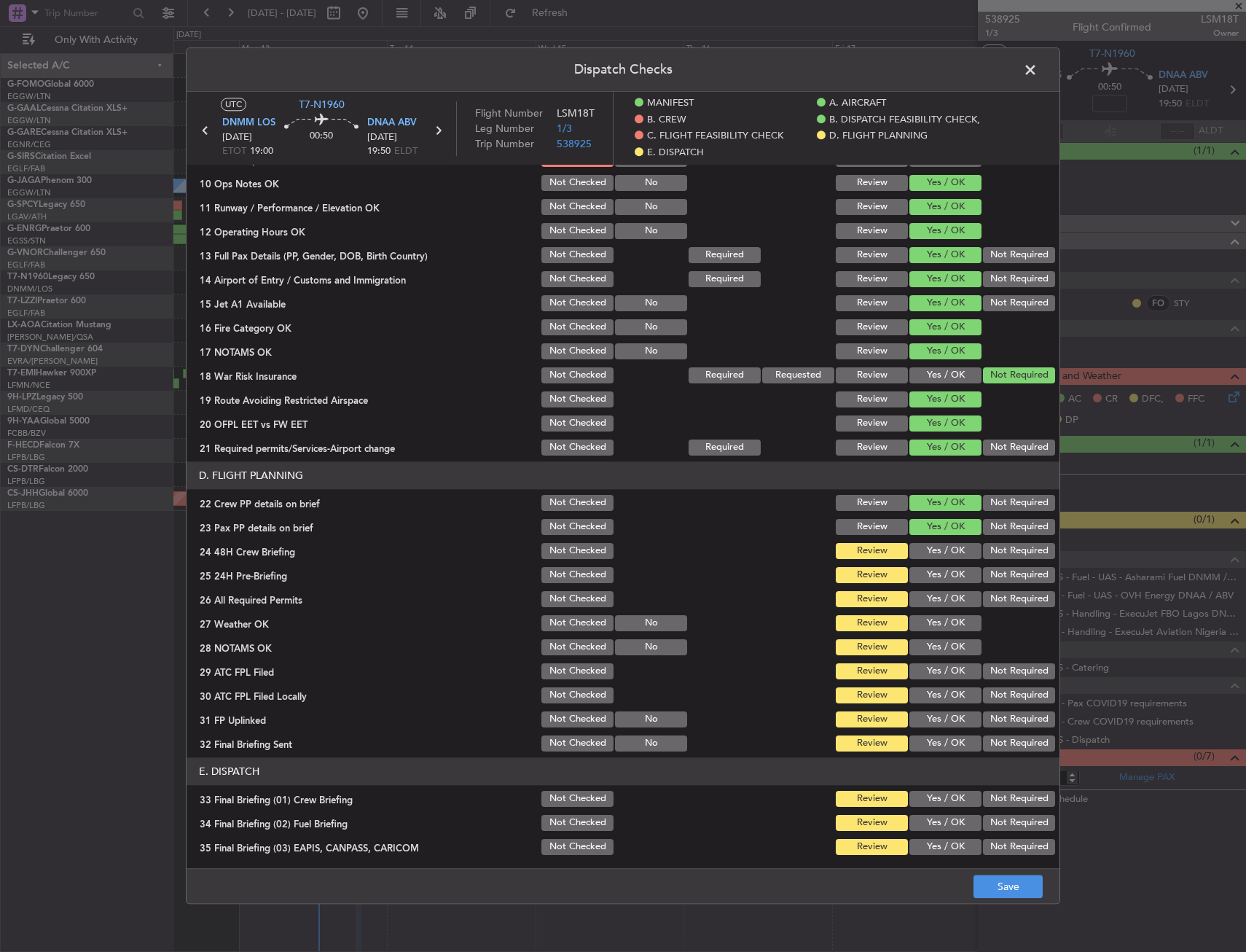
drag, startPoint x: 918, startPoint y: 548, endPoint x: 923, endPoint y: 572, distance: 24.5
click at [923, 572] on section "D. FLIGHT PLANNING 22 Crew PP details on brief Not Checked Review Yes / OK Not …" at bounding box center [623, 607] width 873 height 292
drag, startPoint x: 923, startPoint y: 572, endPoint x: 921, endPoint y: 588, distance: 16.1
click at [923, 583] on button "Yes / OK" at bounding box center [945, 574] width 72 height 16
drag, startPoint x: 921, startPoint y: 590, endPoint x: 924, endPoint y: 577, distance: 13.3
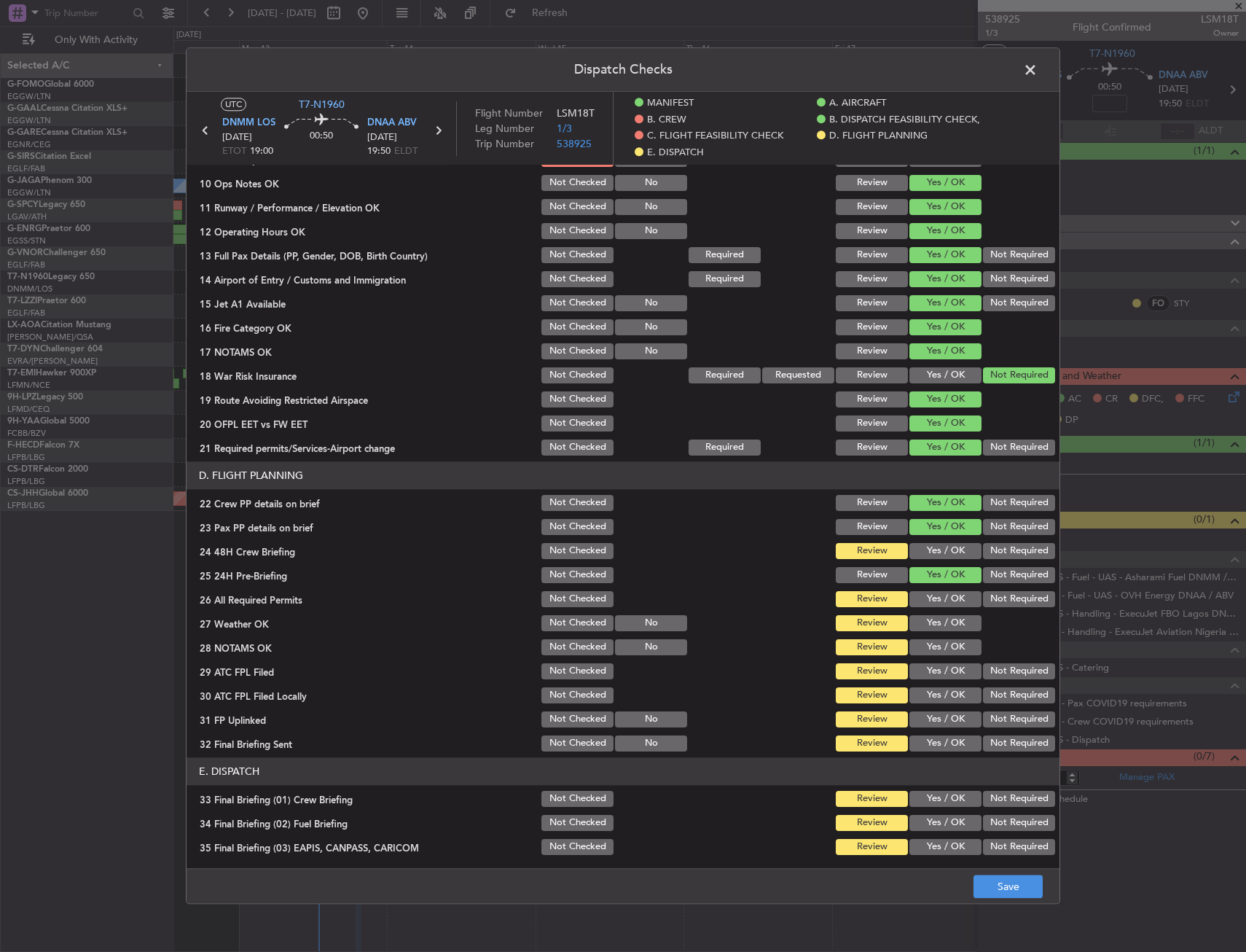
click at [922, 589] on div "Yes / OK" at bounding box center [944, 599] width 73 height 20
click at [924, 550] on button "Yes / OK" at bounding box center [945, 550] width 72 height 16
click at [927, 618] on button "Yes / OK" at bounding box center [945, 622] width 72 height 16
click at [926, 638] on section "D. FLIGHT PLANNING 22 Crew PP details on brief Not Checked Review Yes / OK Not …" at bounding box center [623, 607] width 873 height 292
click at [927, 643] on button "Yes / OK" at bounding box center [945, 646] width 72 height 16
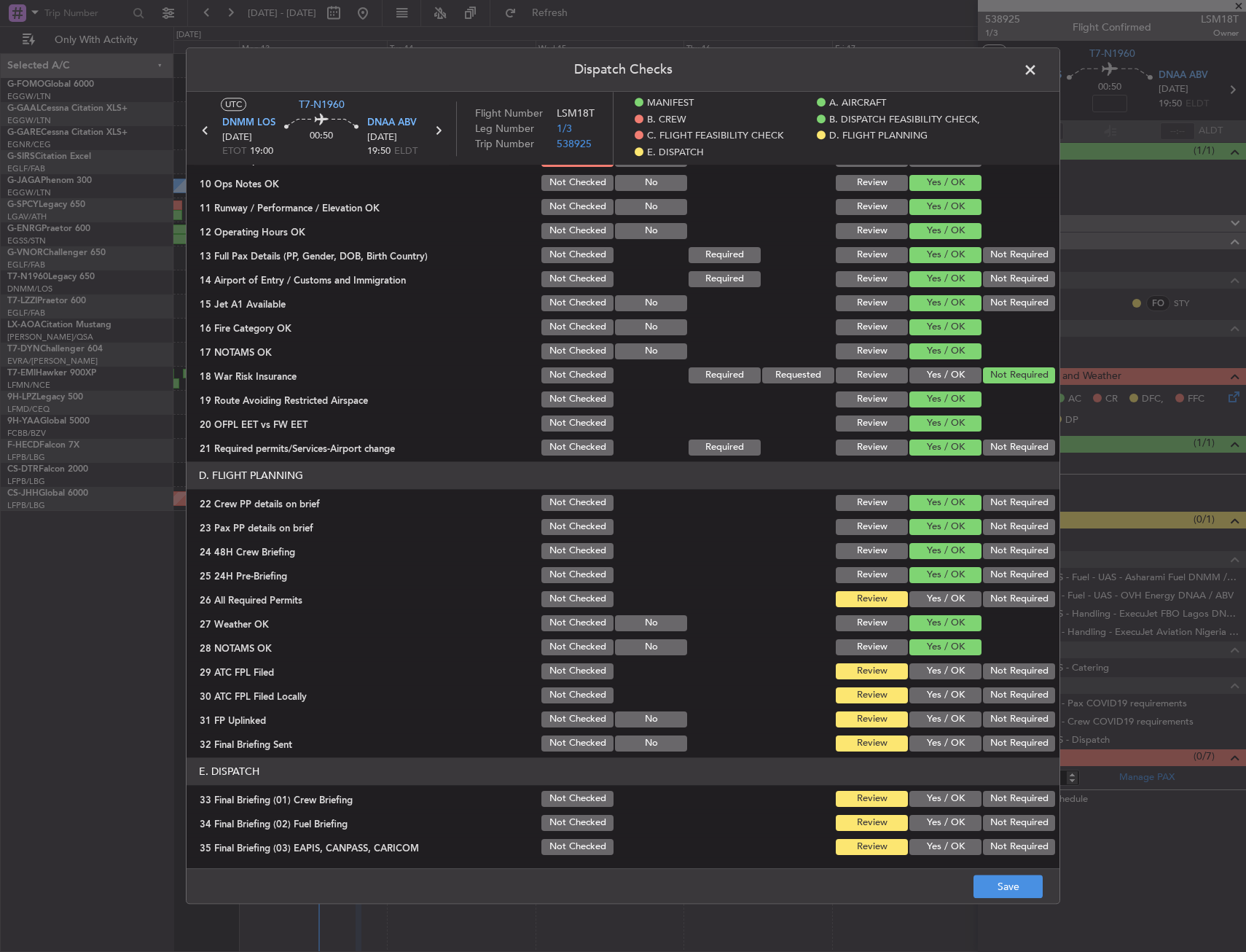
click at [931, 603] on button "Yes / OK" at bounding box center [945, 598] width 72 height 16
click at [932, 673] on button "Yes / OK" at bounding box center [945, 671] width 72 height 16
drag, startPoint x: 934, startPoint y: 697, endPoint x: 934, endPoint y: 718, distance: 21.0
click at [934, 699] on button "Yes / OK" at bounding box center [945, 695] width 72 height 16
drag, startPoint x: 933, startPoint y: 718, endPoint x: 931, endPoint y: 734, distance: 16.1
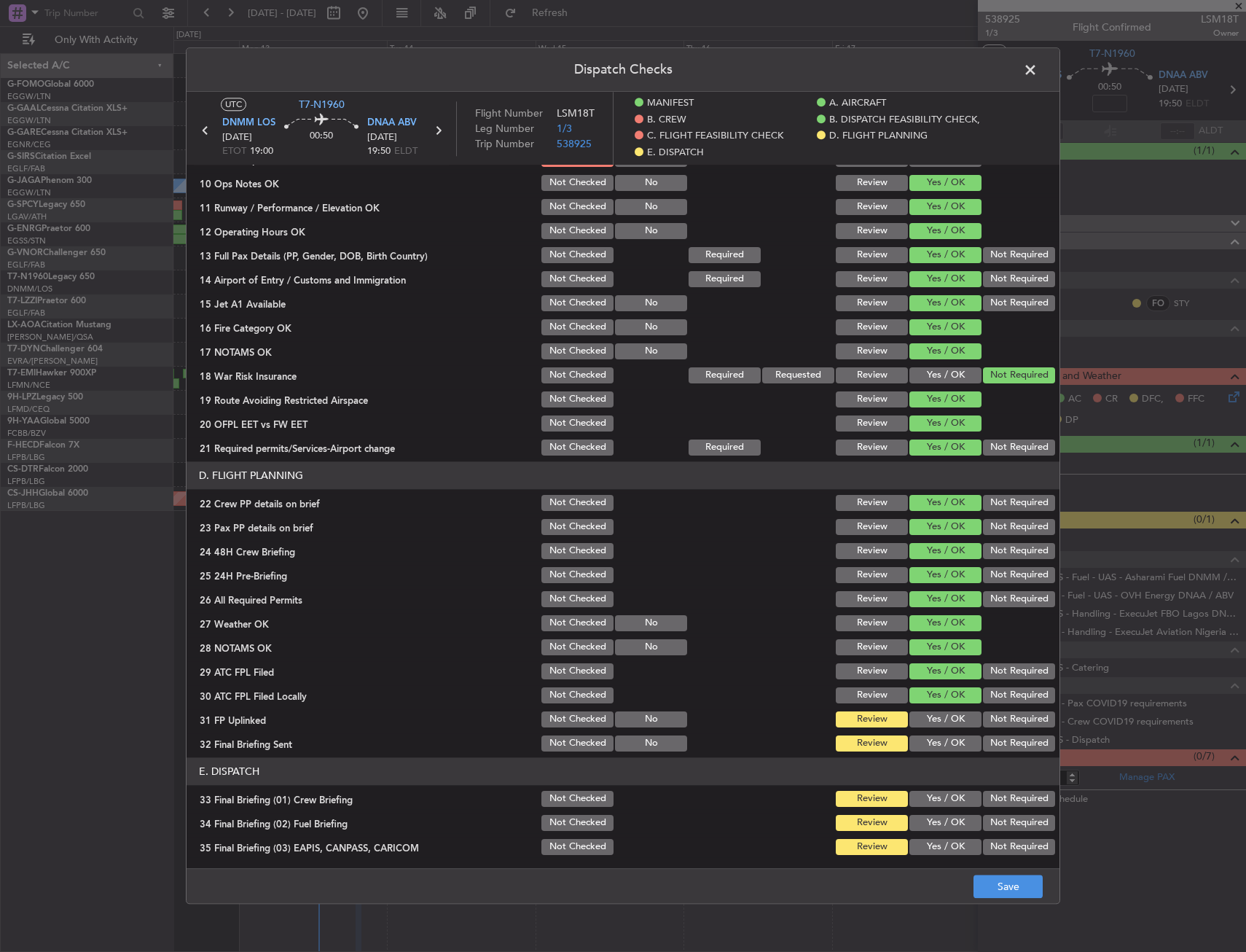
click at [932, 725] on button "Yes / OK" at bounding box center [945, 718] width 72 height 16
drag, startPoint x: 931, startPoint y: 734, endPoint x: 929, endPoint y: 744, distance: 10.2
click at [931, 735] on div "Yes / OK" at bounding box center [944, 743] width 73 height 20
click at [929, 744] on button "Yes / OK" at bounding box center [945, 742] width 72 height 16
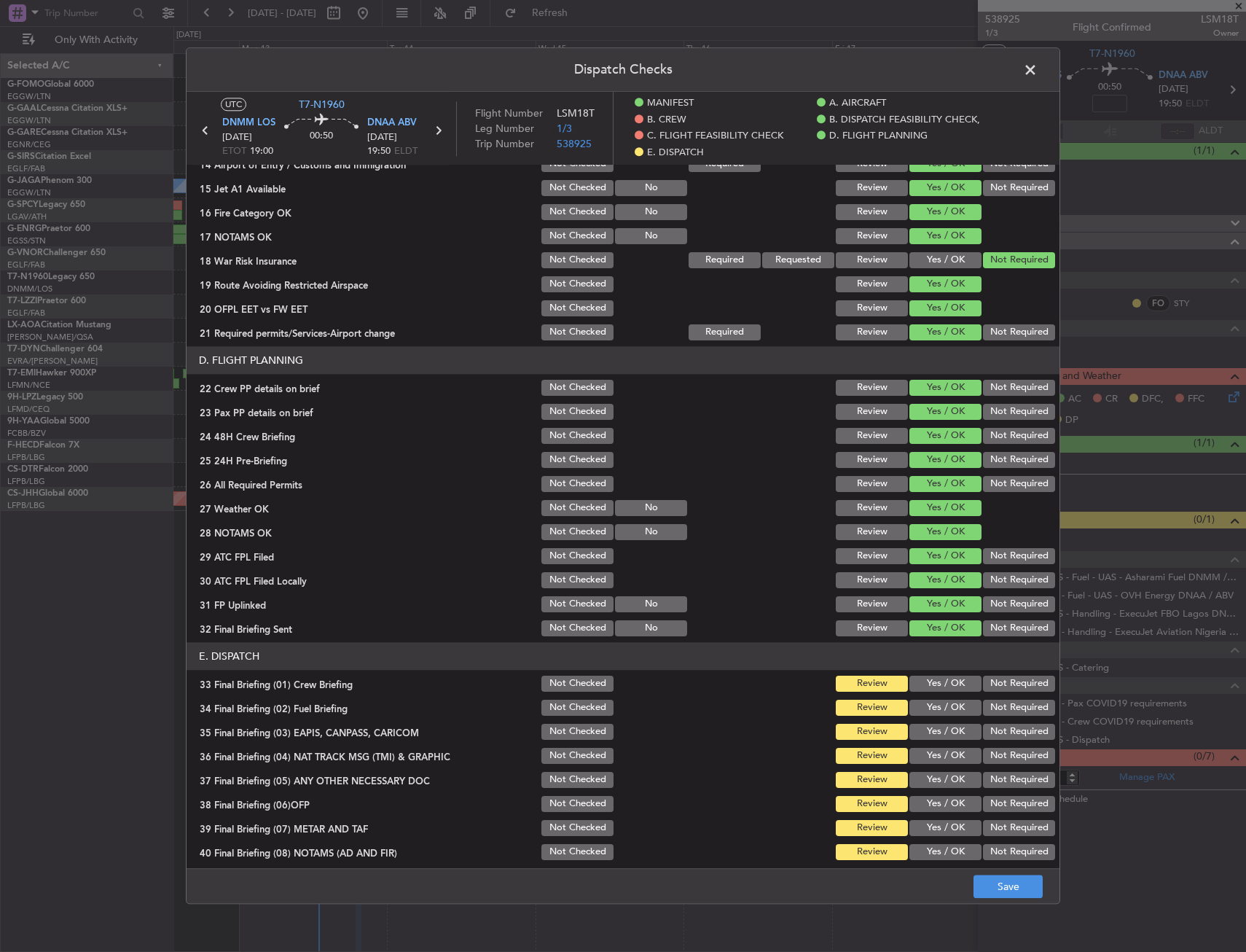
scroll to position [583, 0]
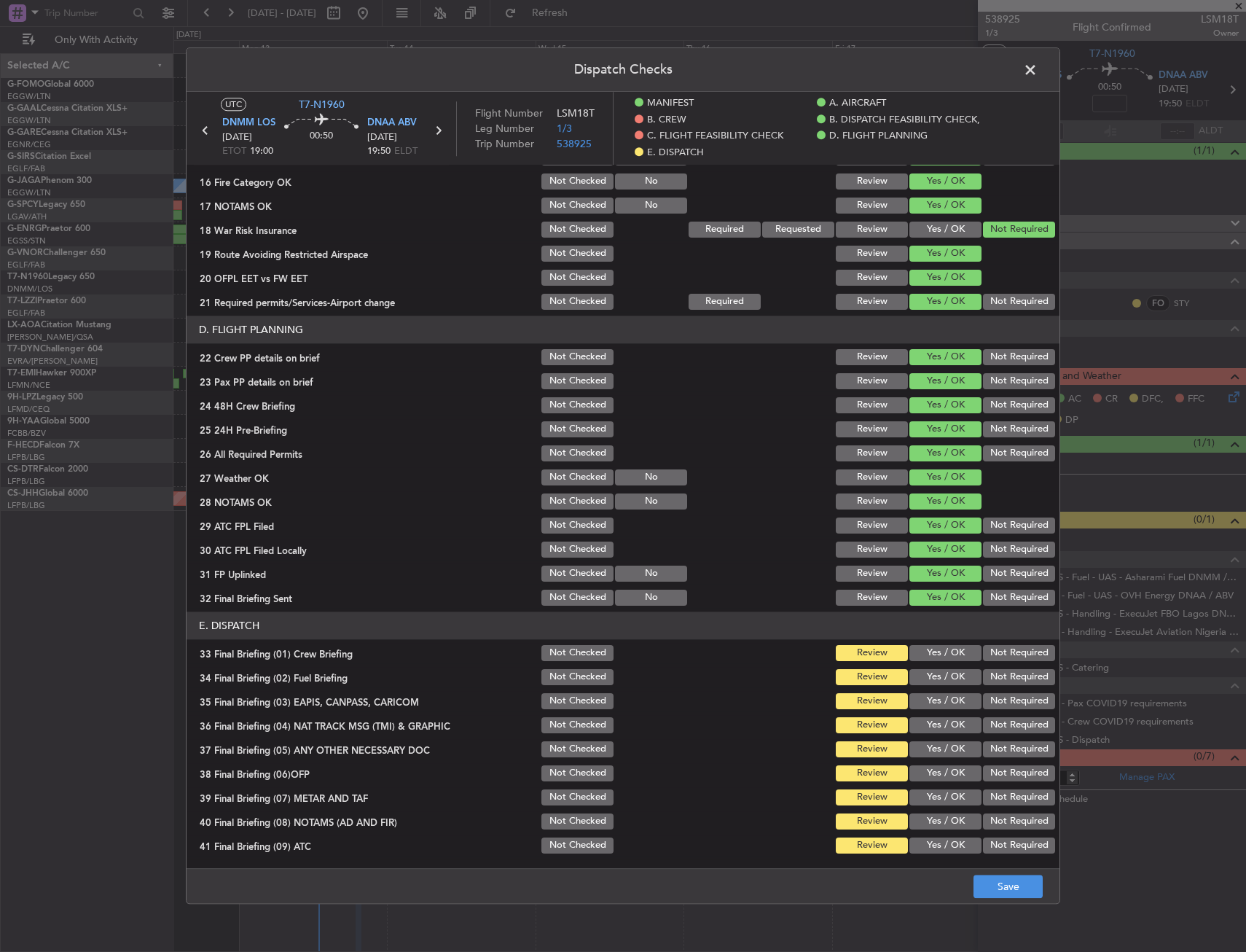
click at [935, 652] on button "Yes / OK" at bounding box center [945, 652] width 72 height 16
click at [934, 678] on button "Yes / OK" at bounding box center [945, 676] width 72 height 16
drag, startPoint x: 1000, startPoint y: 695, endPoint x: 988, endPoint y: 725, distance: 32.3
click at [1000, 700] on button "Not Required" at bounding box center [1019, 700] width 72 height 16
click at [988, 725] on button "Not Required" at bounding box center [1019, 725] width 72 height 16
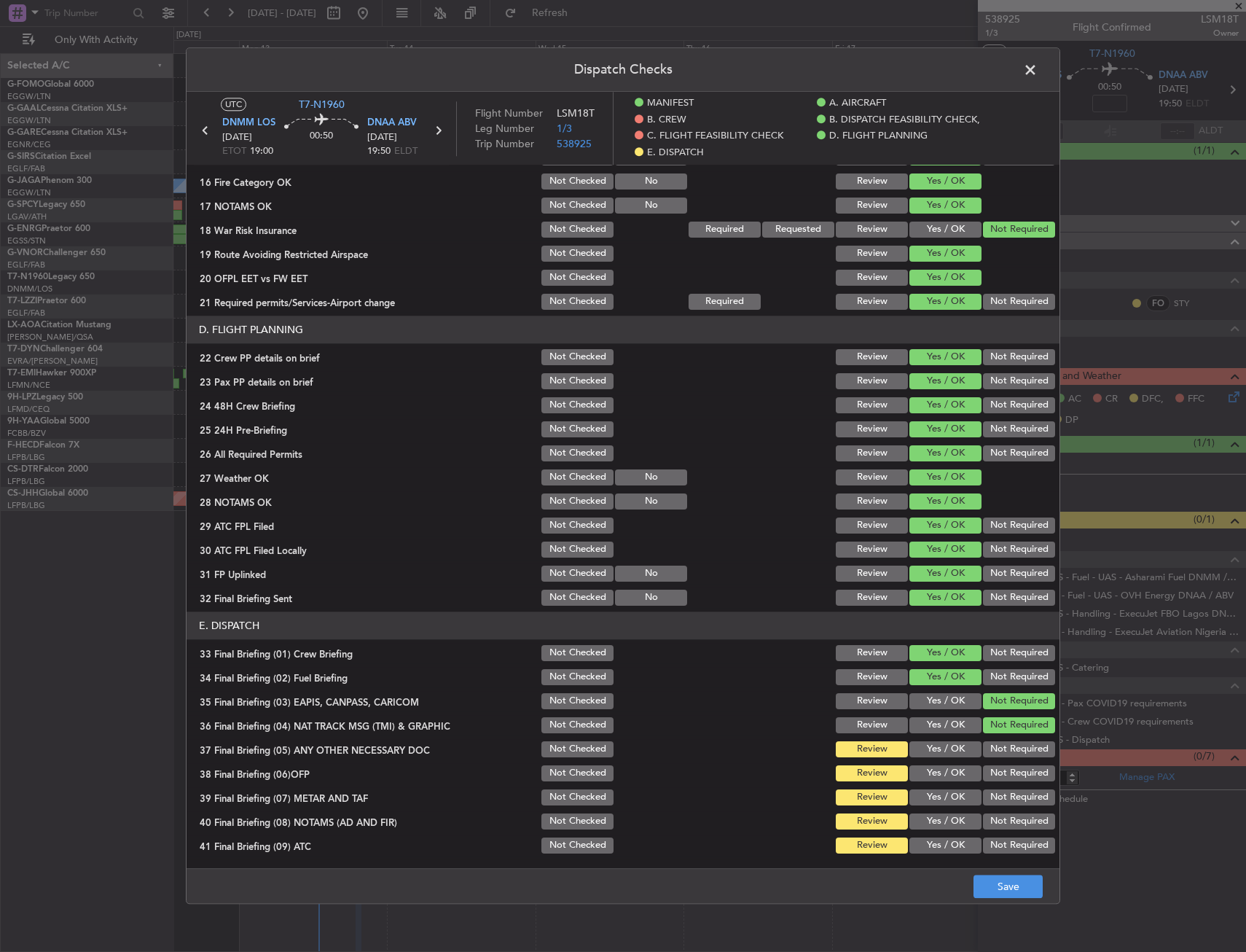
click at [963, 753] on button "Yes / OK" at bounding box center [945, 749] width 72 height 16
click at [935, 785] on section "E. DISPATCH 33 Final Briefing (01) Crew Briefing Not Checked Review Yes / OK No…" at bounding box center [623, 769] width 873 height 316
drag, startPoint x: 934, startPoint y: 801, endPoint x: 934, endPoint y: 777, distance: 24.0
click at [934, 799] on button "Yes / OK" at bounding box center [945, 796] width 72 height 16
drag, startPoint x: 934, startPoint y: 777, endPoint x: 976, endPoint y: 801, distance: 48.4
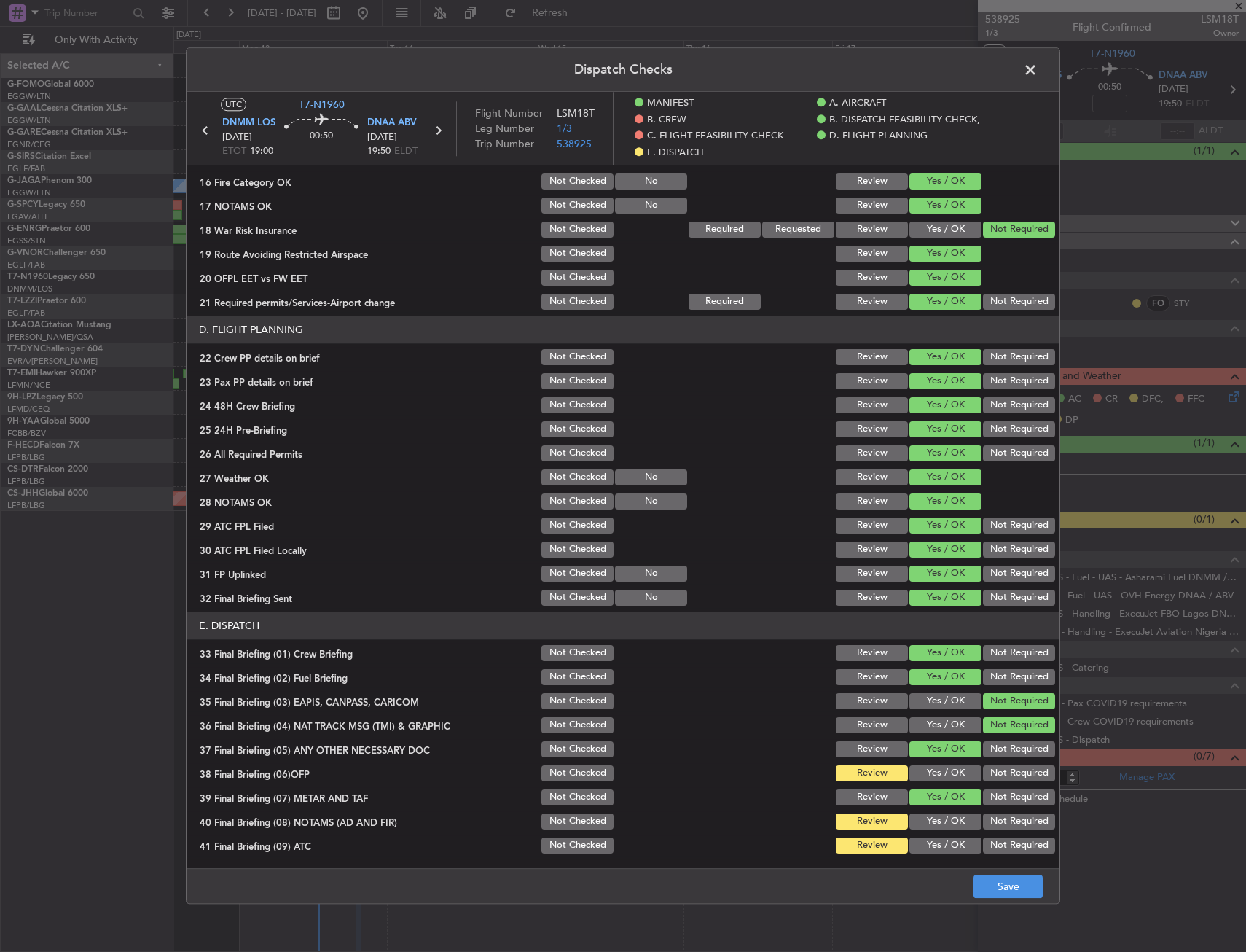
click at [935, 778] on button "Yes / OK" at bounding box center [945, 772] width 72 height 16
click at [989, 803] on button "Not Required" at bounding box center [1019, 796] width 72 height 16
click at [932, 822] on button "Yes / OK" at bounding box center [945, 821] width 72 height 16
click at [1005, 849] on button "Not Required" at bounding box center [1019, 845] width 72 height 16
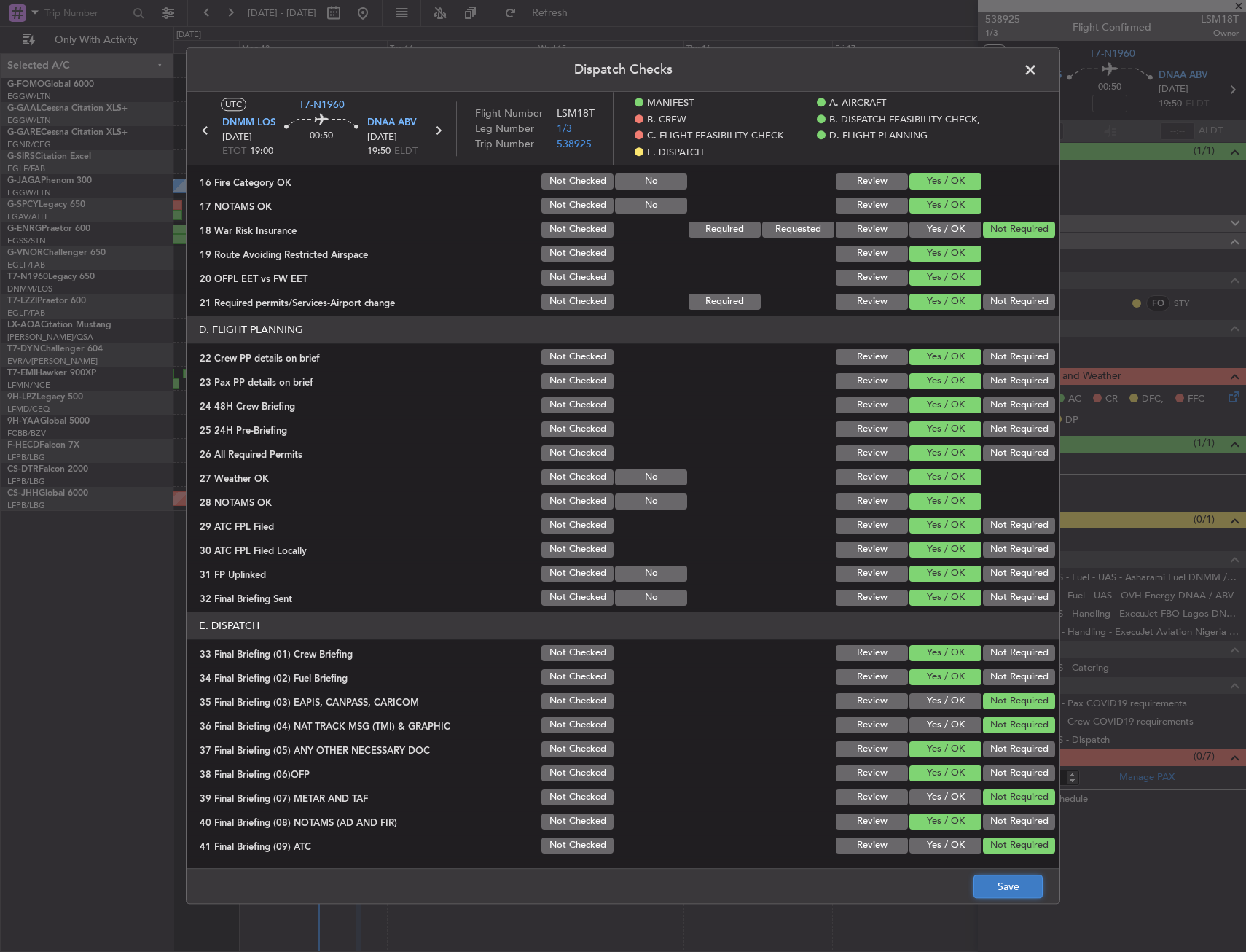
click at [1000, 878] on button "Save" at bounding box center [1009, 886] width 70 height 23
click at [1037, 68] on span at bounding box center [1037, 73] width 0 height 29
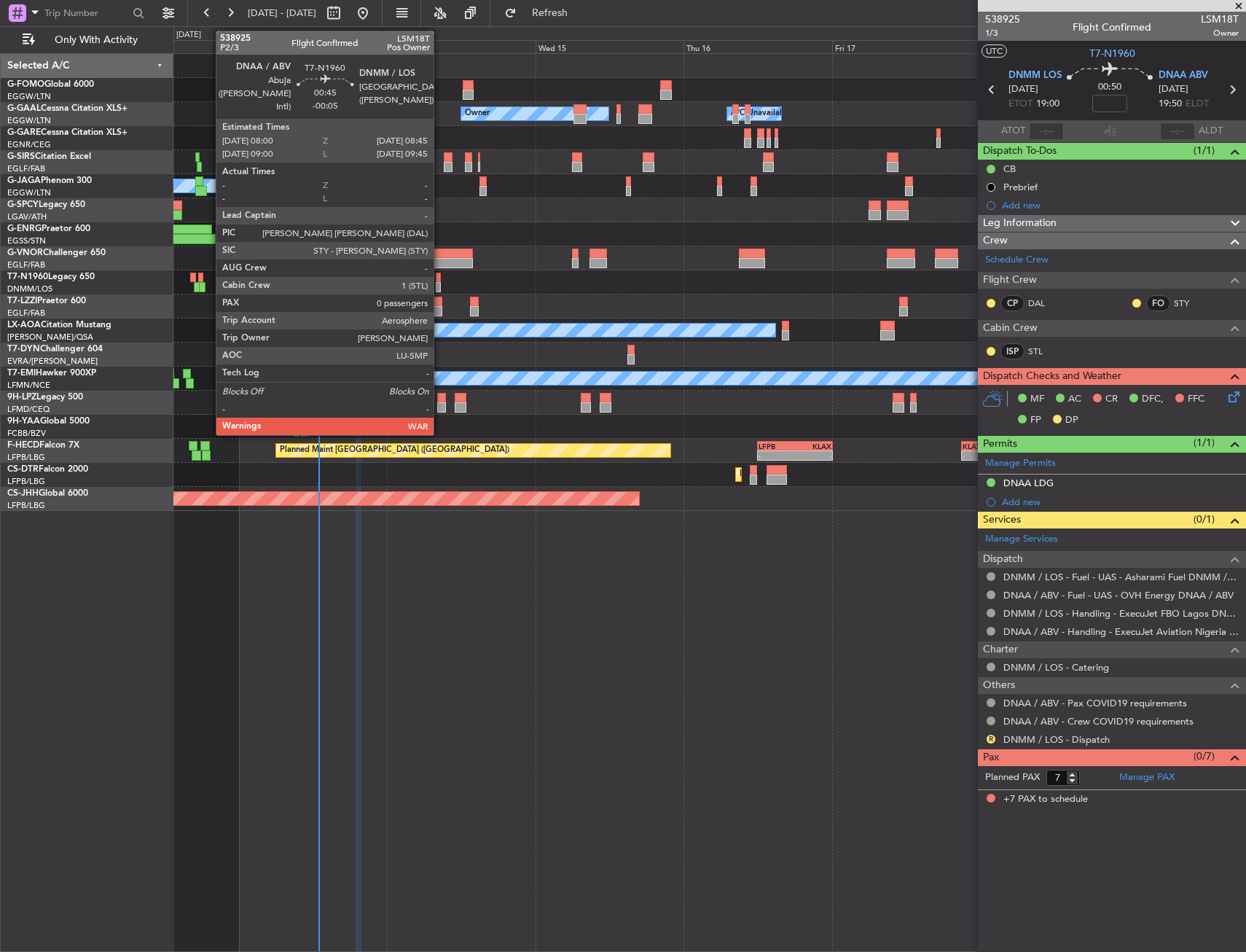
click at [440, 280] on div at bounding box center [439, 277] width 5 height 10
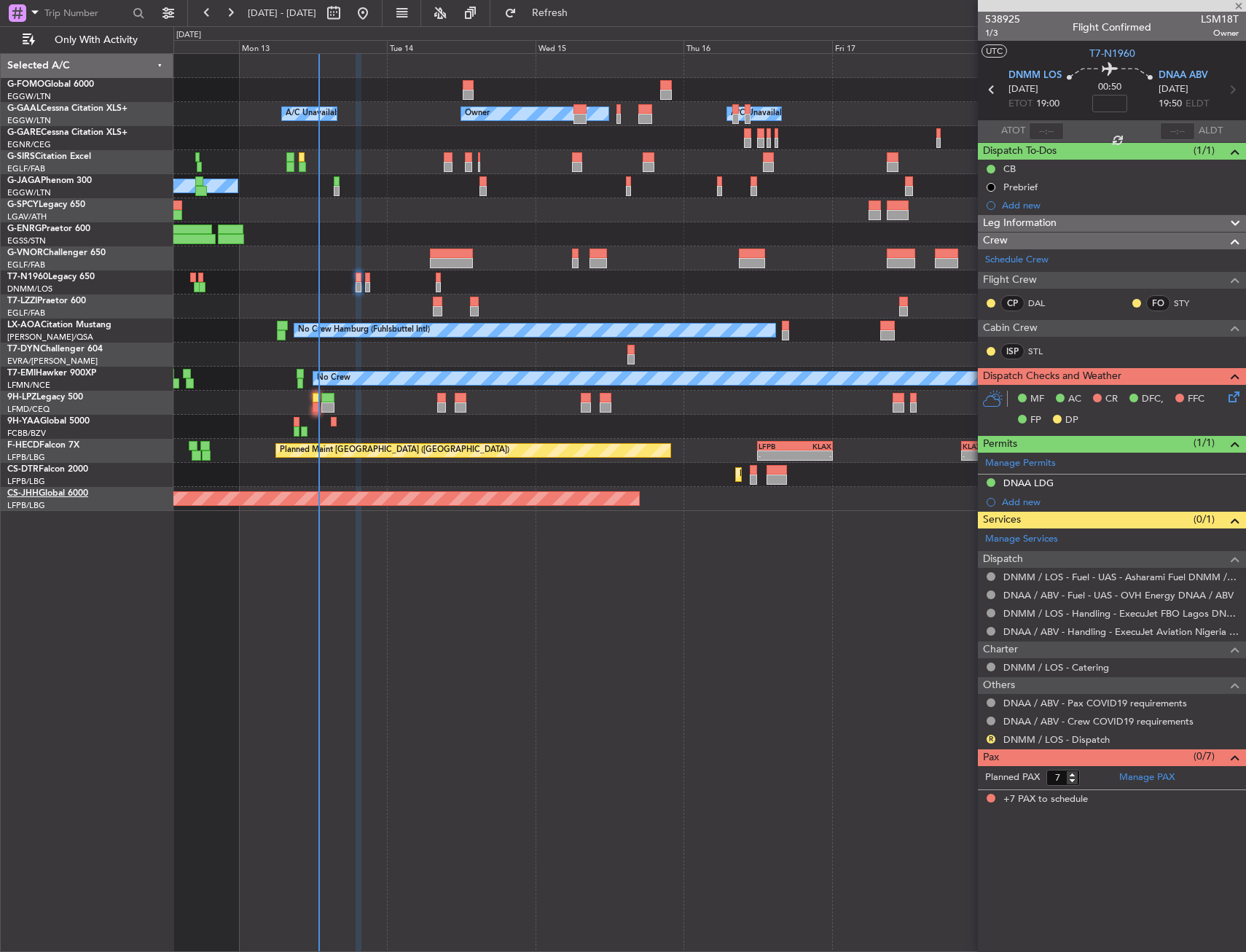
type input "-00:05"
type input "0"
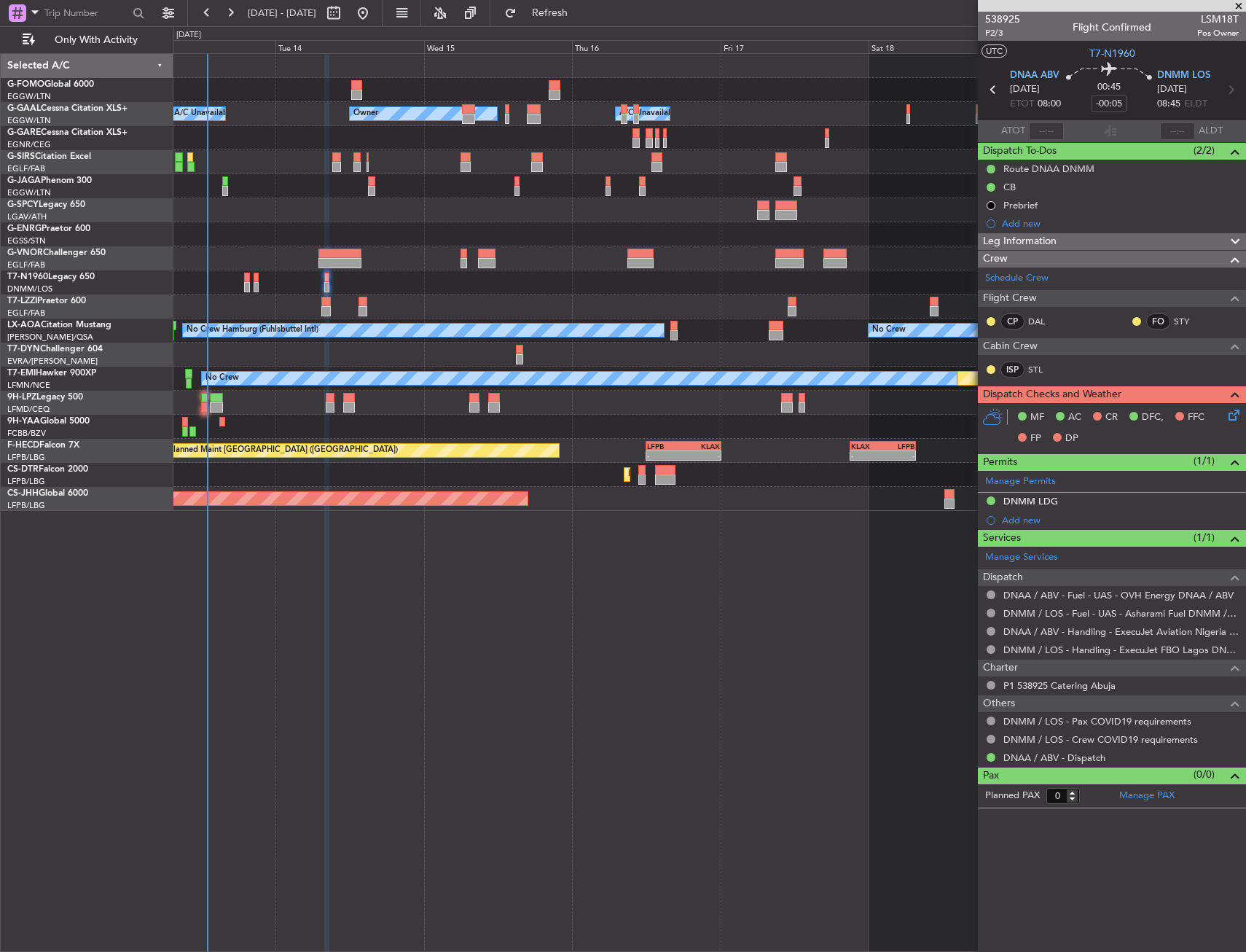
click at [491, 172] on div "Planned Maint Oxford ([GEOGRAPHIC_DATA])" at bounding box center [709, 162] width 1072 height 24
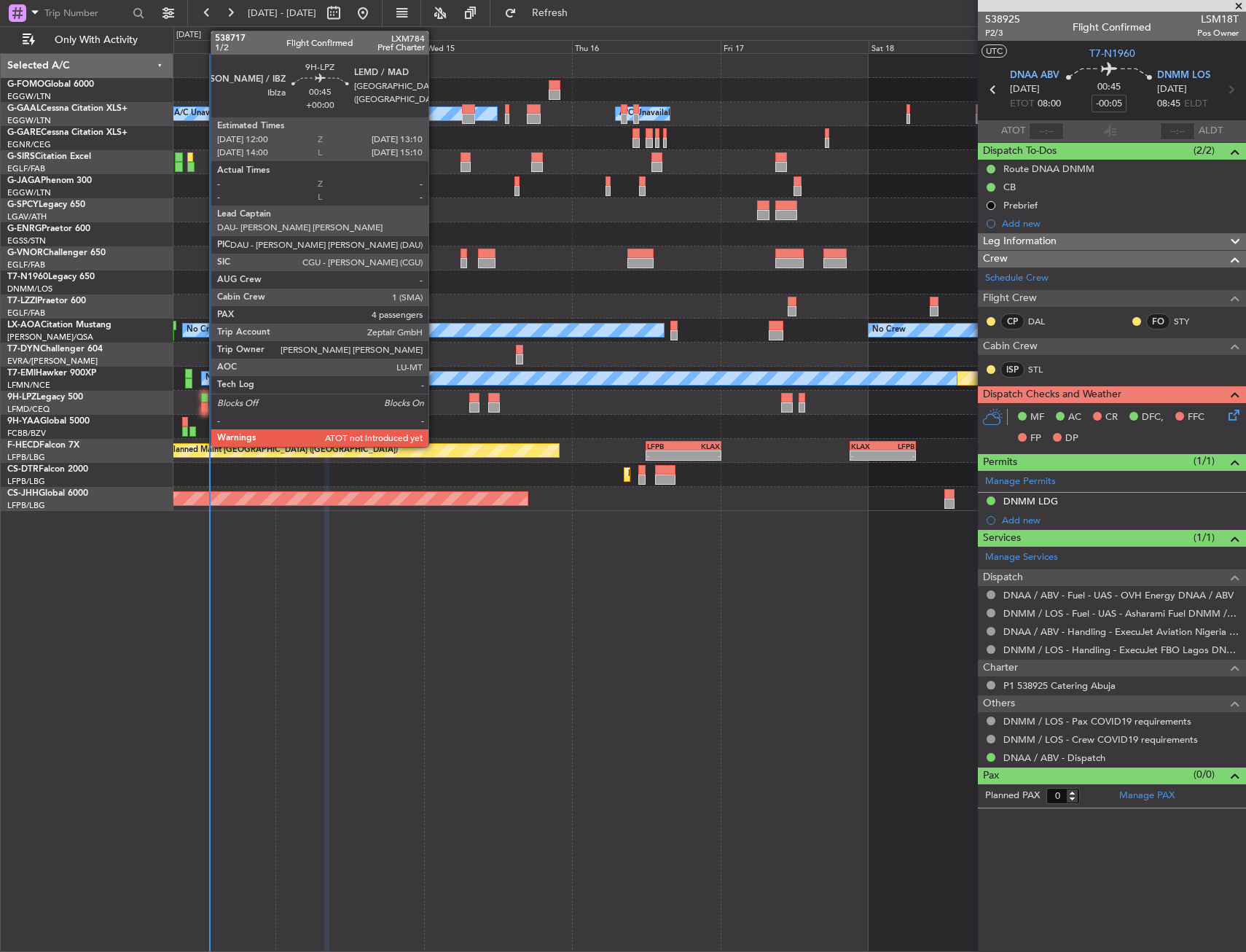
click at [203, 394] on div at bounding box center [204, 398] width 7 height 10
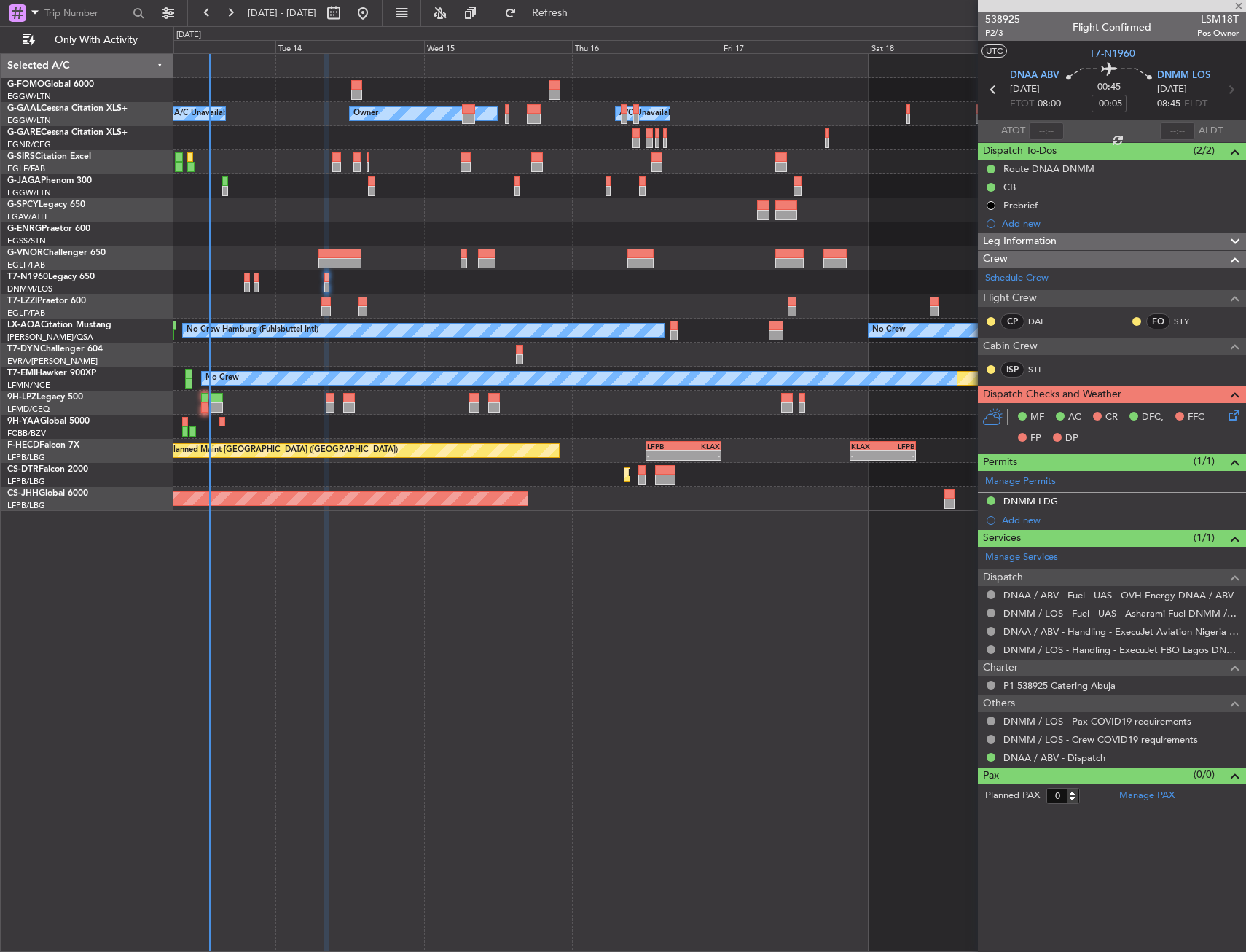
type input "4"
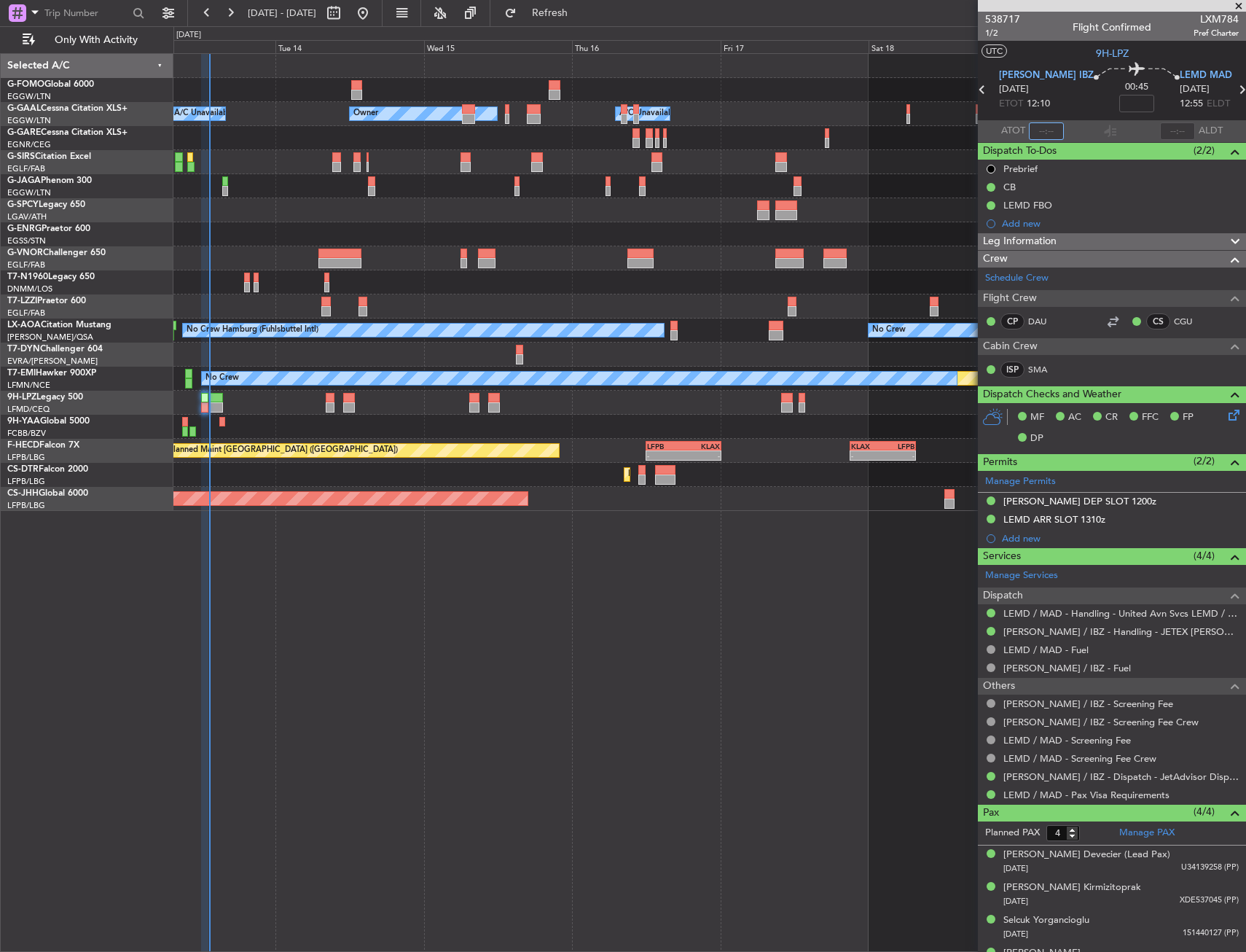
click at [1044, 129] on input "text" at bounding box center [1046, 131] width 35 height 17
click at [1068, 115] on section "LEIB IBZ 13/10/2025 ETOT 12:10 00:45 LEMD MAD 13/10/2025 12:55 ELDT" at bounding box center [1111, 91] width 268 height 58
type input "13:04"
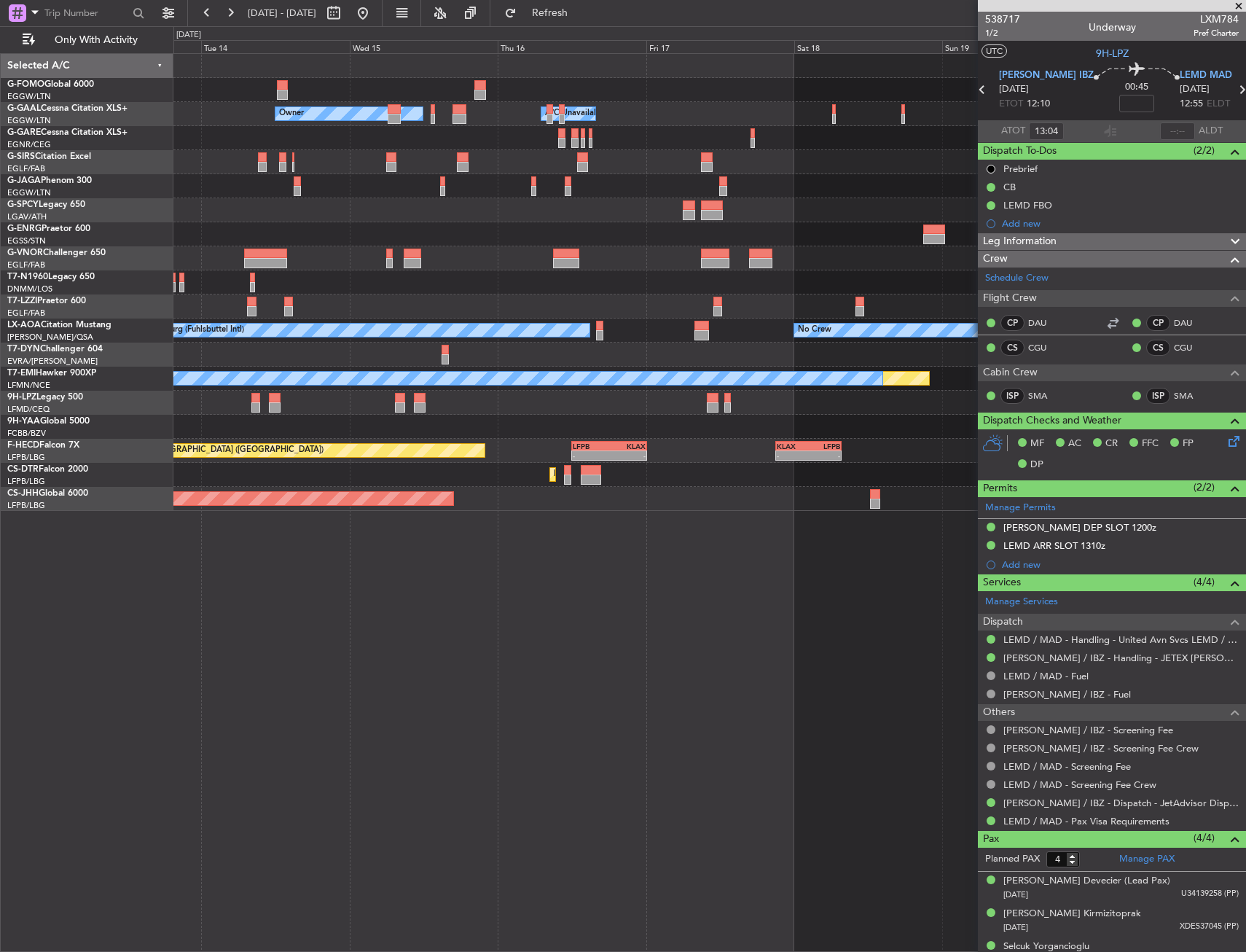
click at [454, 646] on div "- - EGGW 03:55 Z KSFO 14:45 Z Owner Owner A/C Unavailable A/C Unavailable Plann…" at bounding box center [709, 502] width 1073 height 899
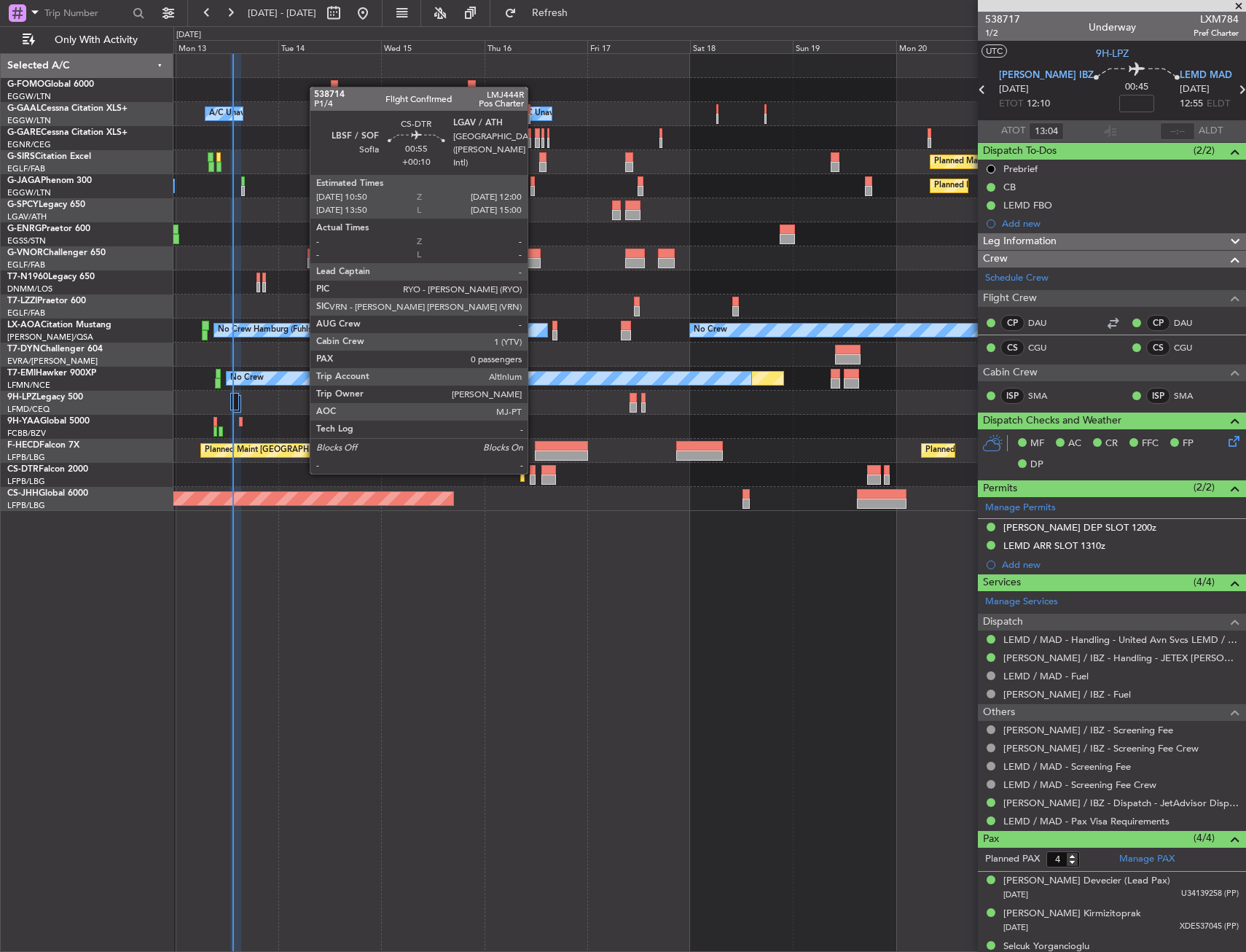
click at [534, 472] on div at bounding box center [532, 469] width 5 height 10
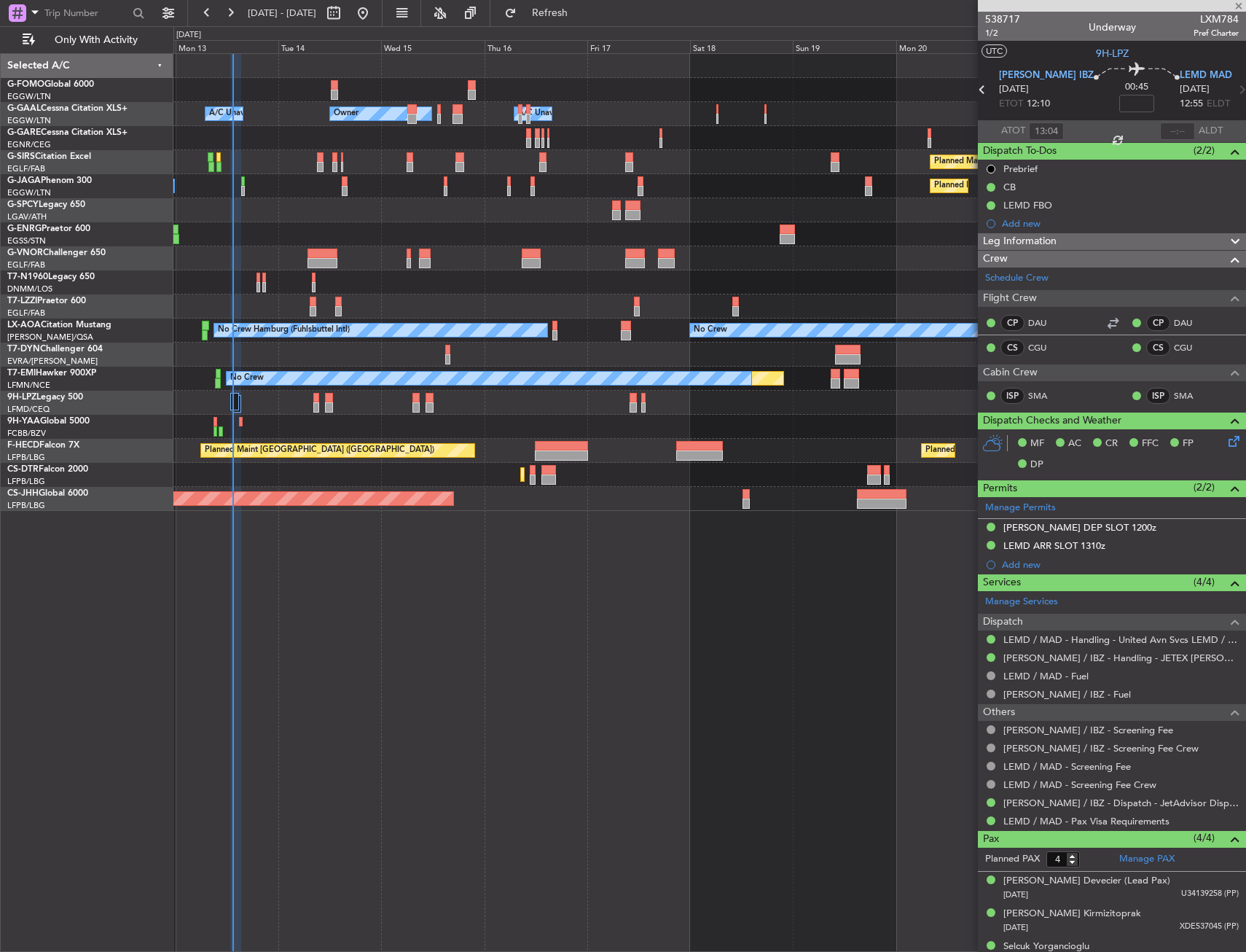
type input "+00:10"
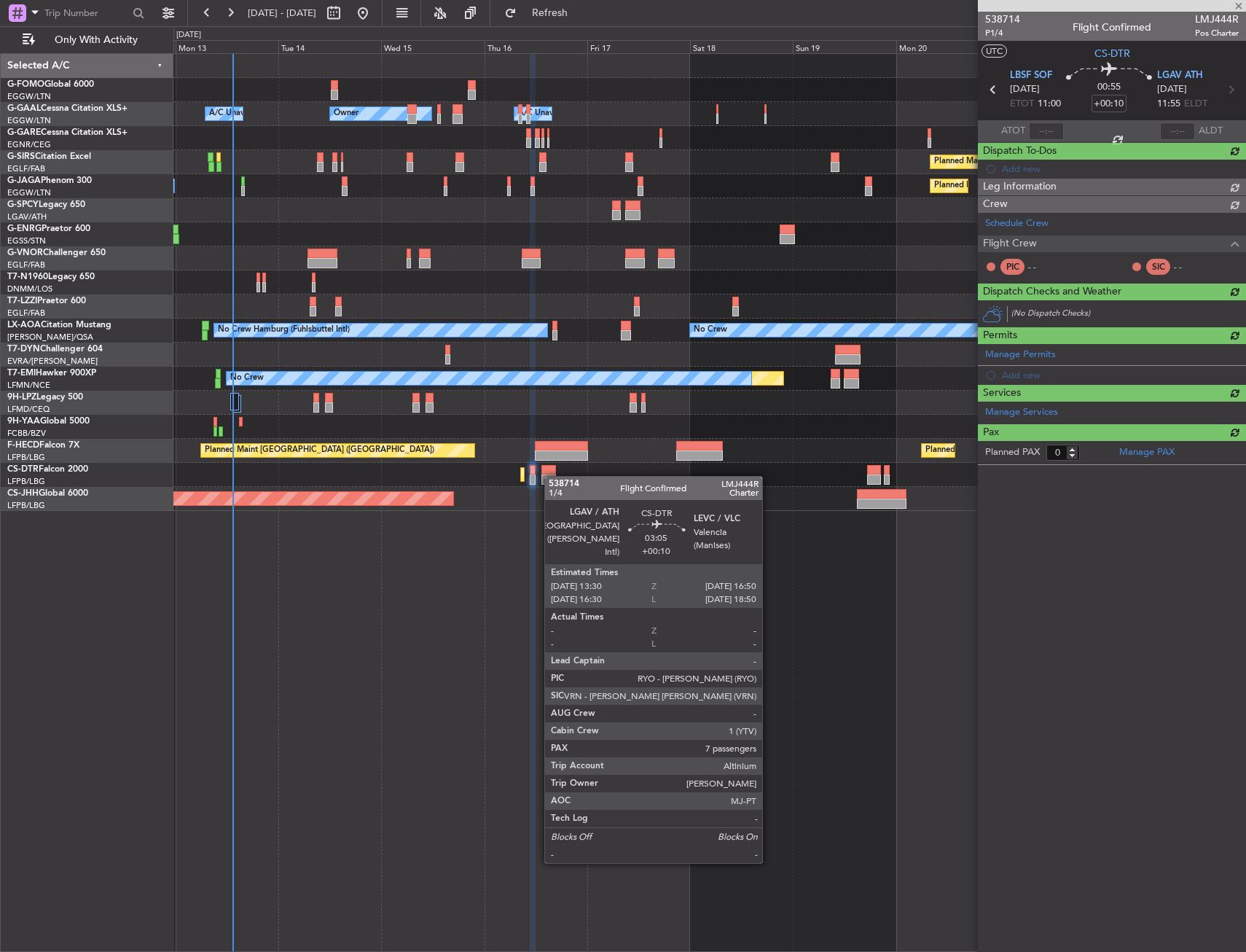
click at [552, 476] on div at bounding box center [549, 479] width 15 height 10
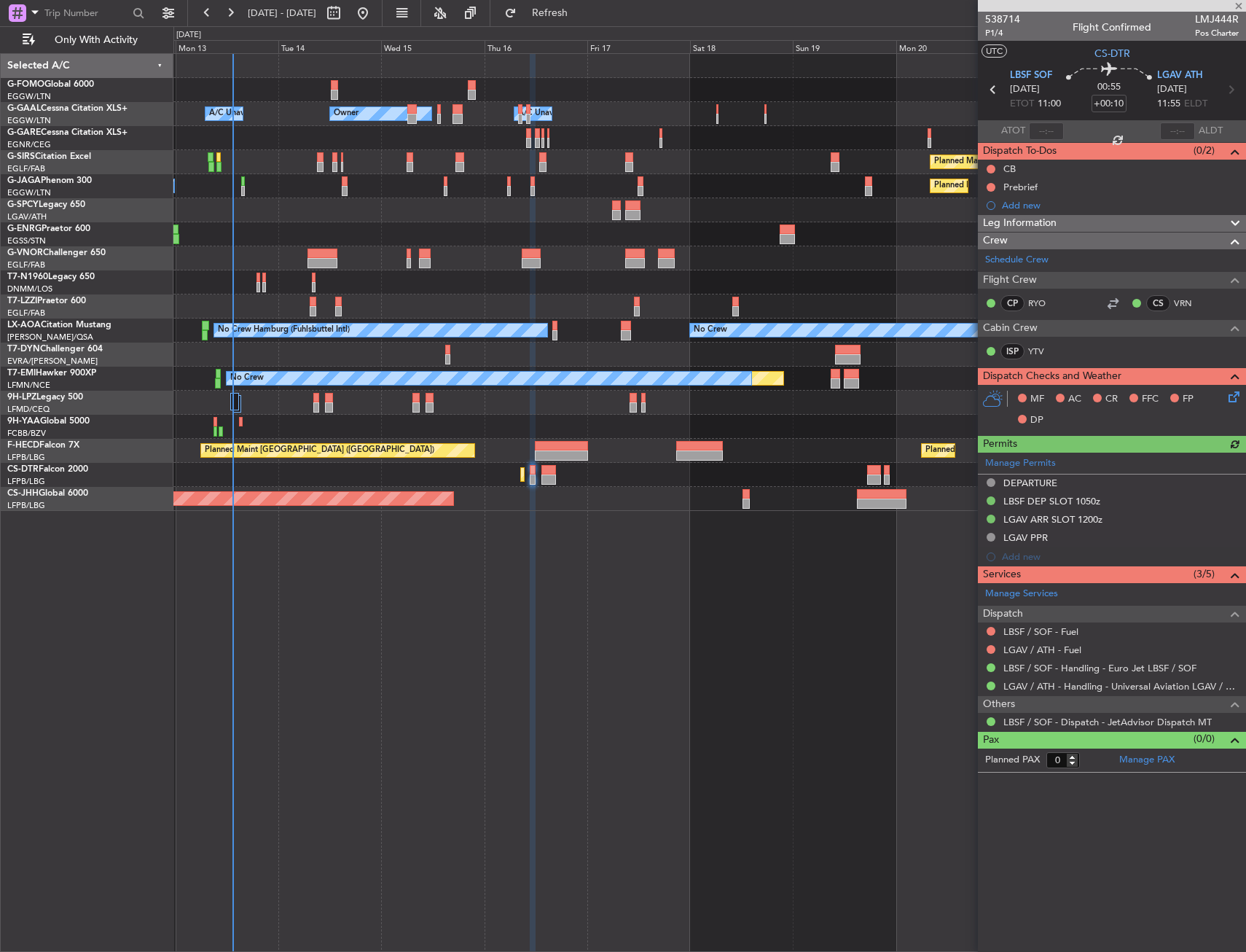
type input "7"
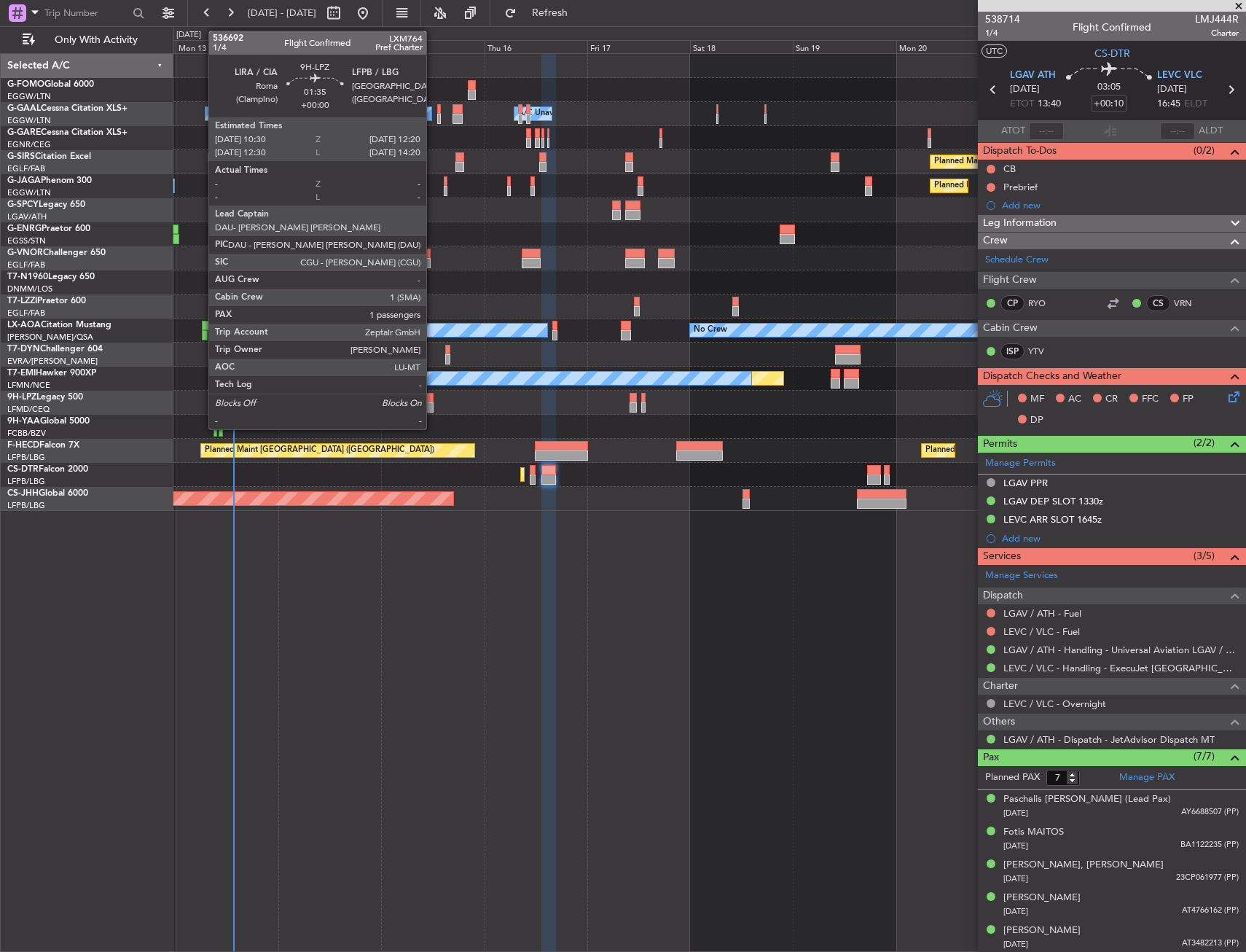
click at [432, 400] on div at bounding box center [429, 398] width 8 height 10
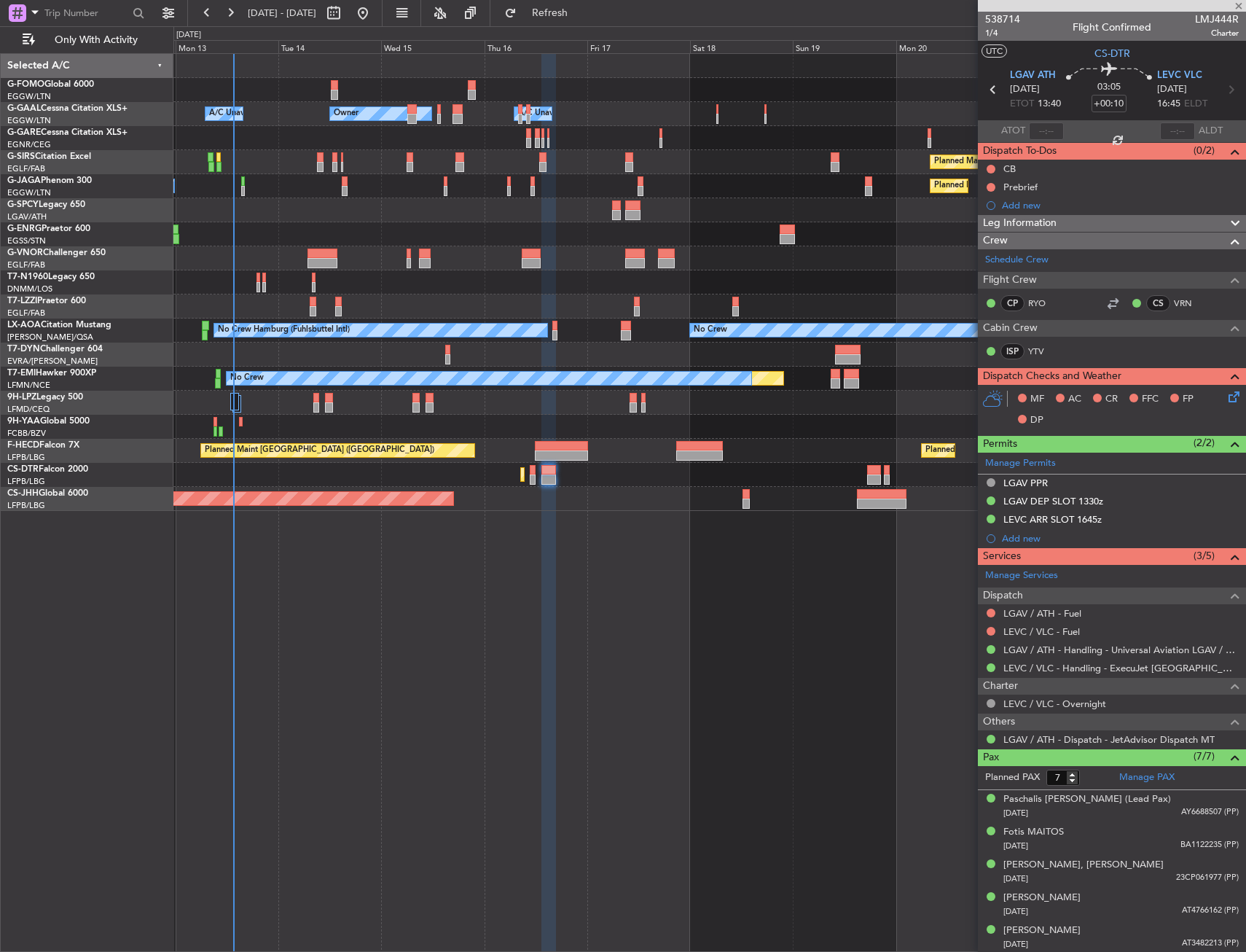
type input "1"
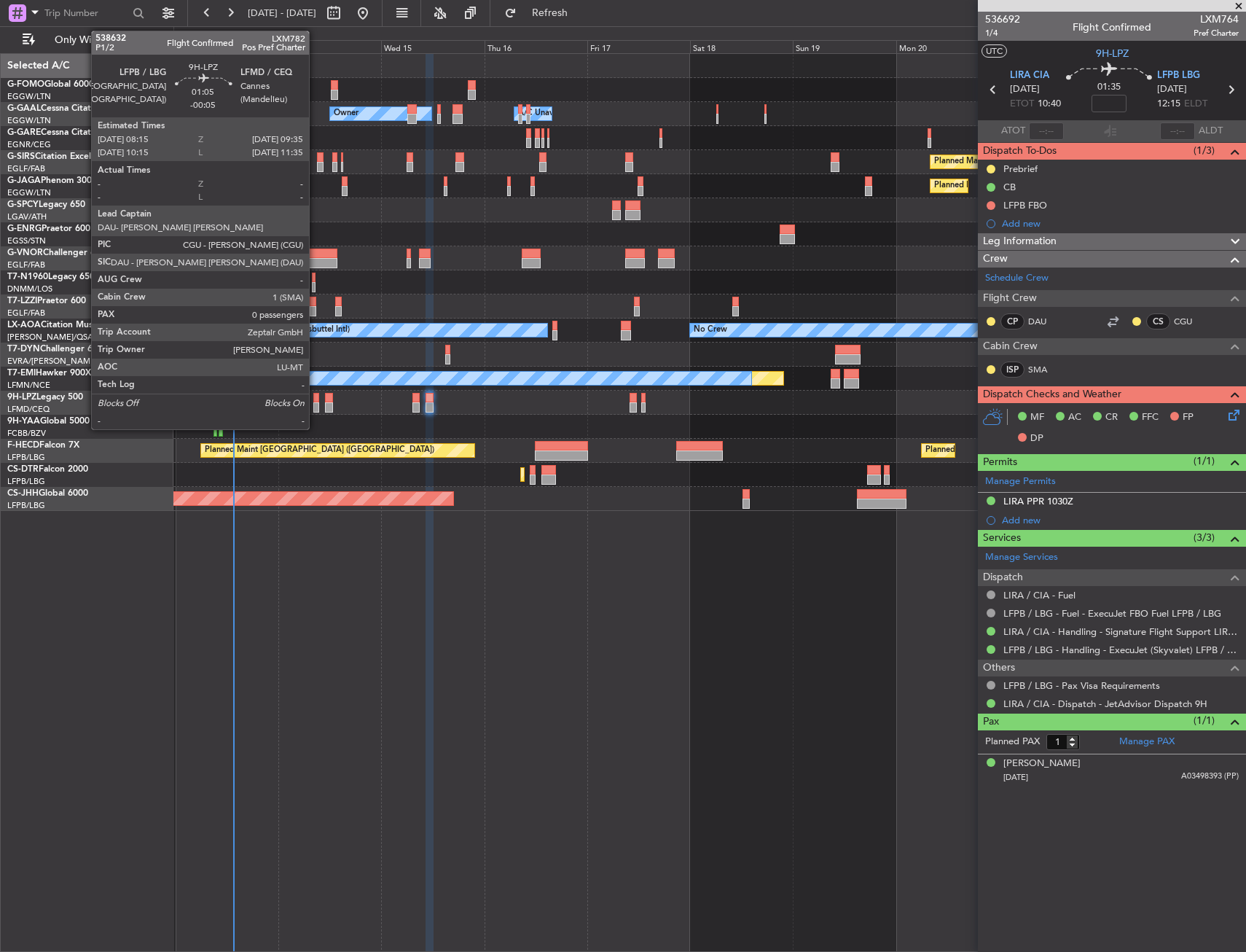
click at [315, 404] on div at bounding box center [316, 407] width 5 height 10
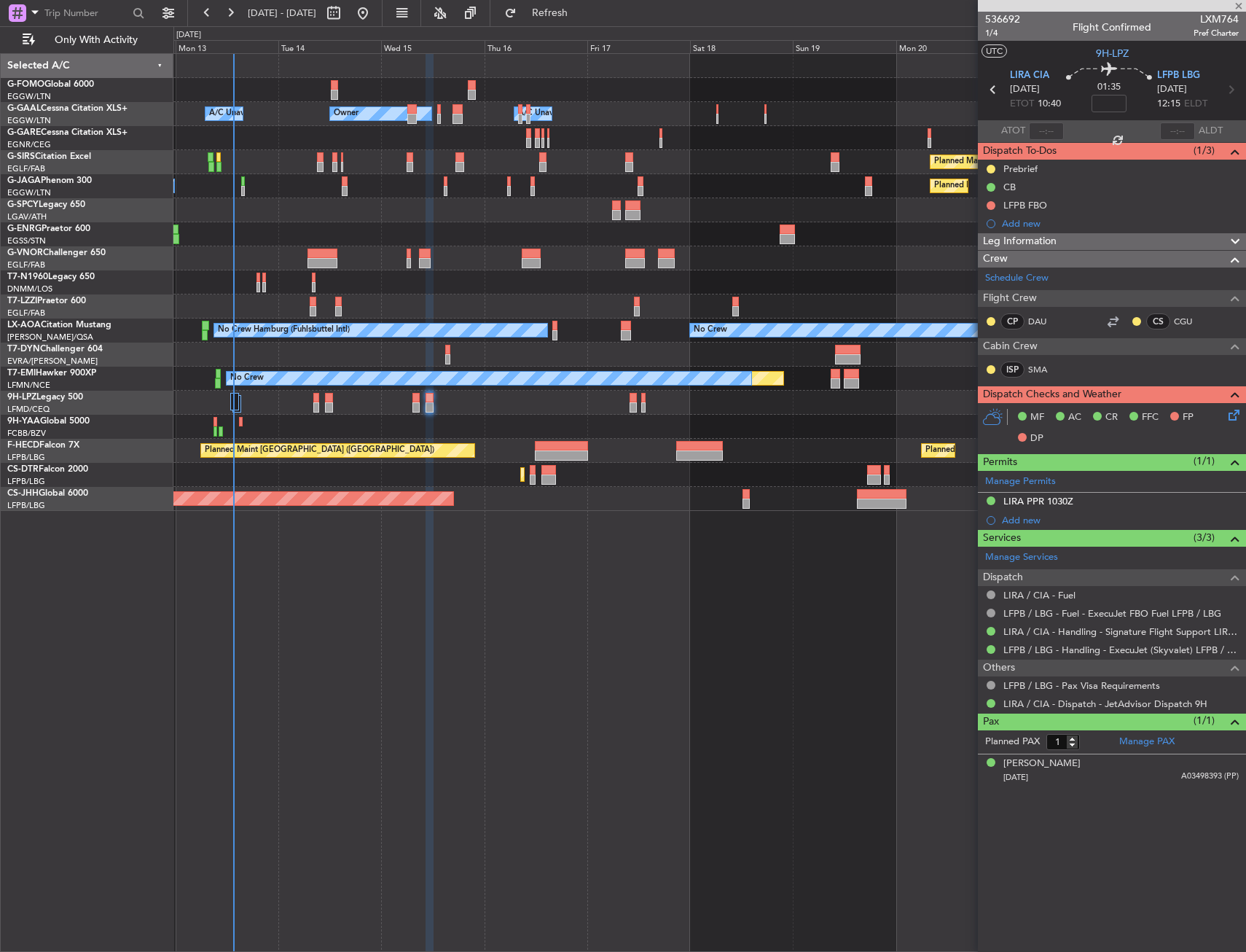
type input "-00:05"
type input "0"
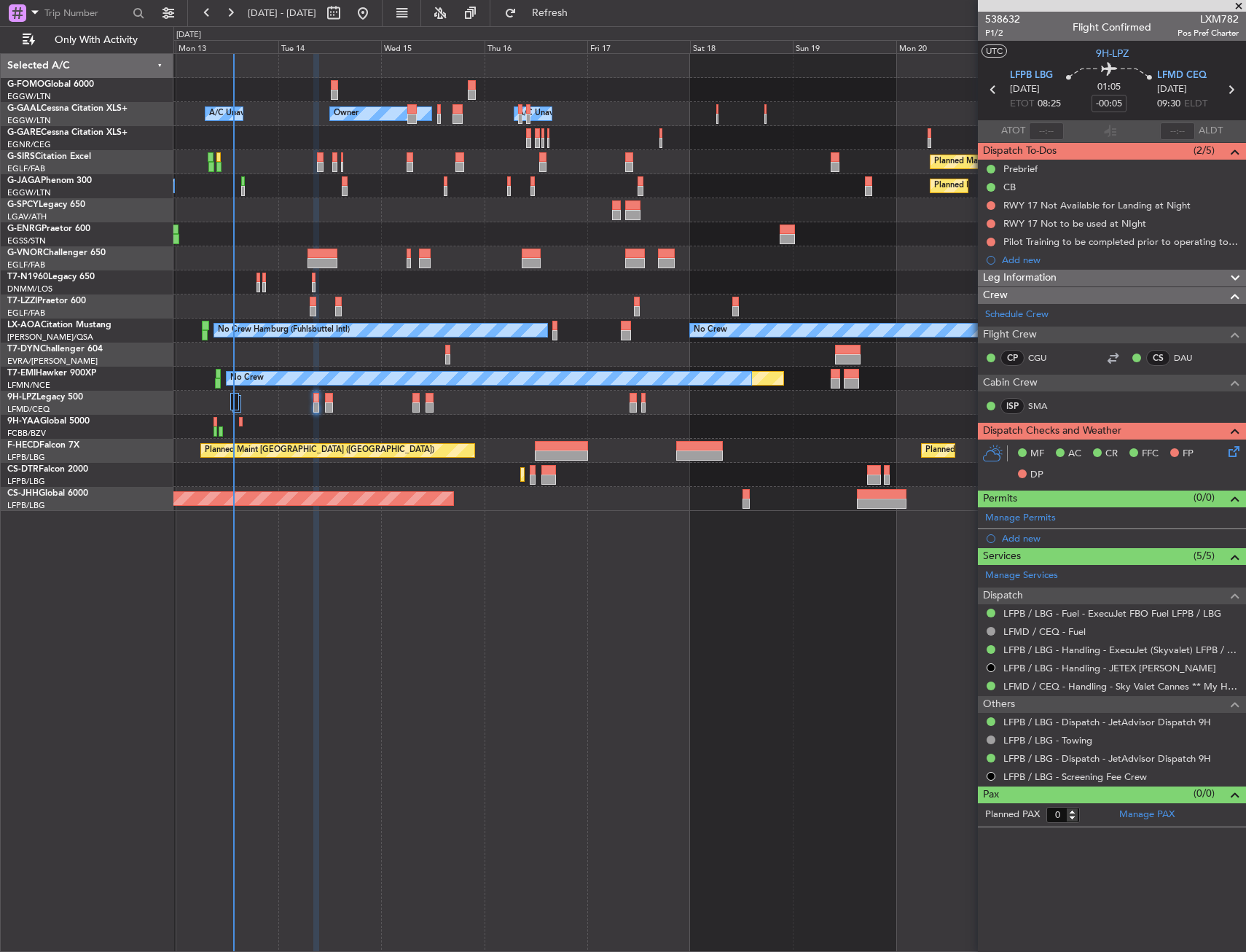
drag, startPoint x: 989, startPoint y: 205, endPoint x: 991, endPoint y: 228, distance: 23.1
click at [989, 205] on button at bounding box center [991, 205] width 9 height 9
click at [988, 292] on span "Cancelled" at bounding box center [994, 291] width 41 height 15
click at [993, 224] on button at bounding box center [991, 224] width 9 height 9
click at [986, 317] on li "Cancelled" at bounding box center [991, 310] width 77 height 22
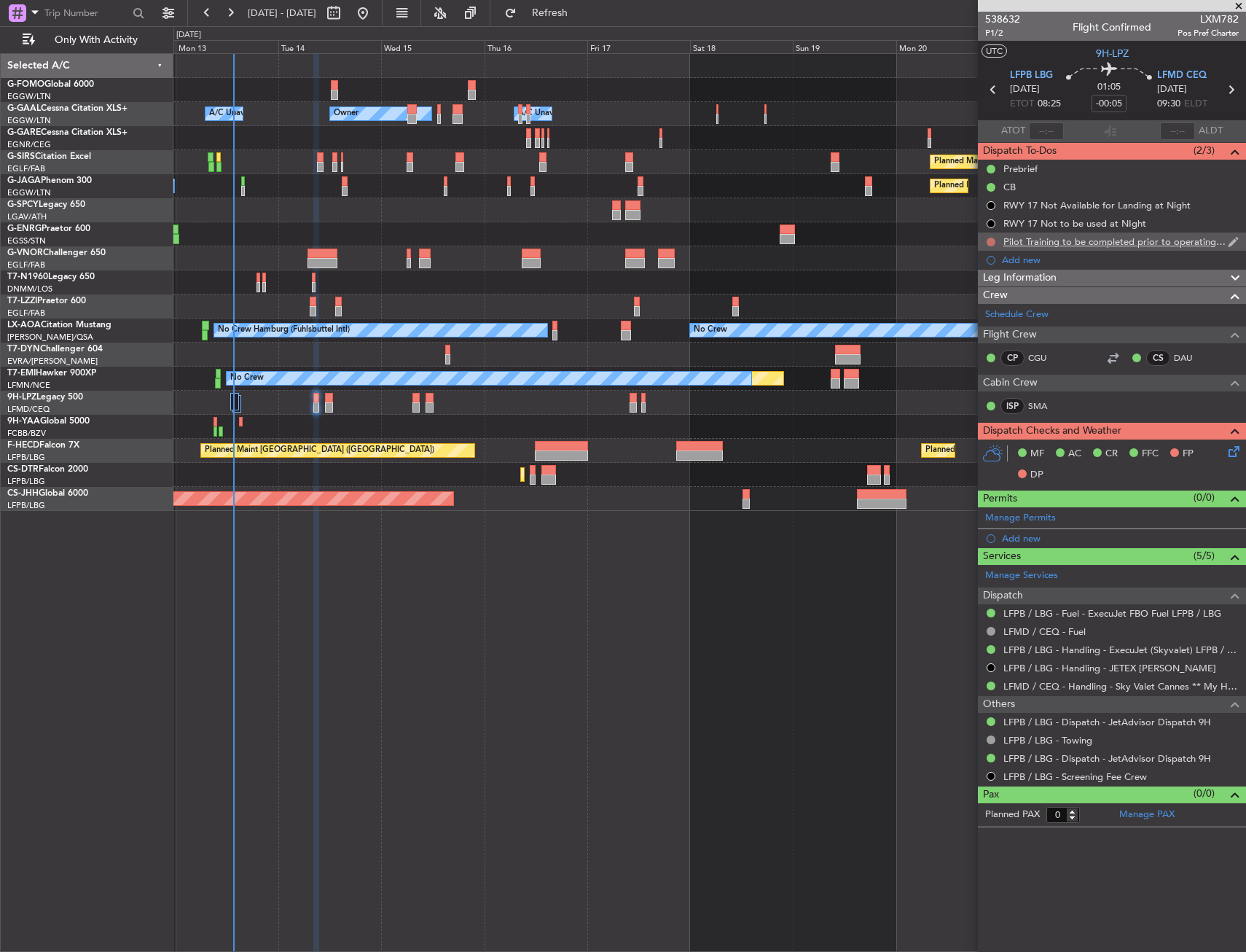
click at [991, 240] on button at bounding box center [991, 242] width 9 height 9
click at [990, 329] on span "Cancelled" at bounding box center [994, 328] width 41 height 15
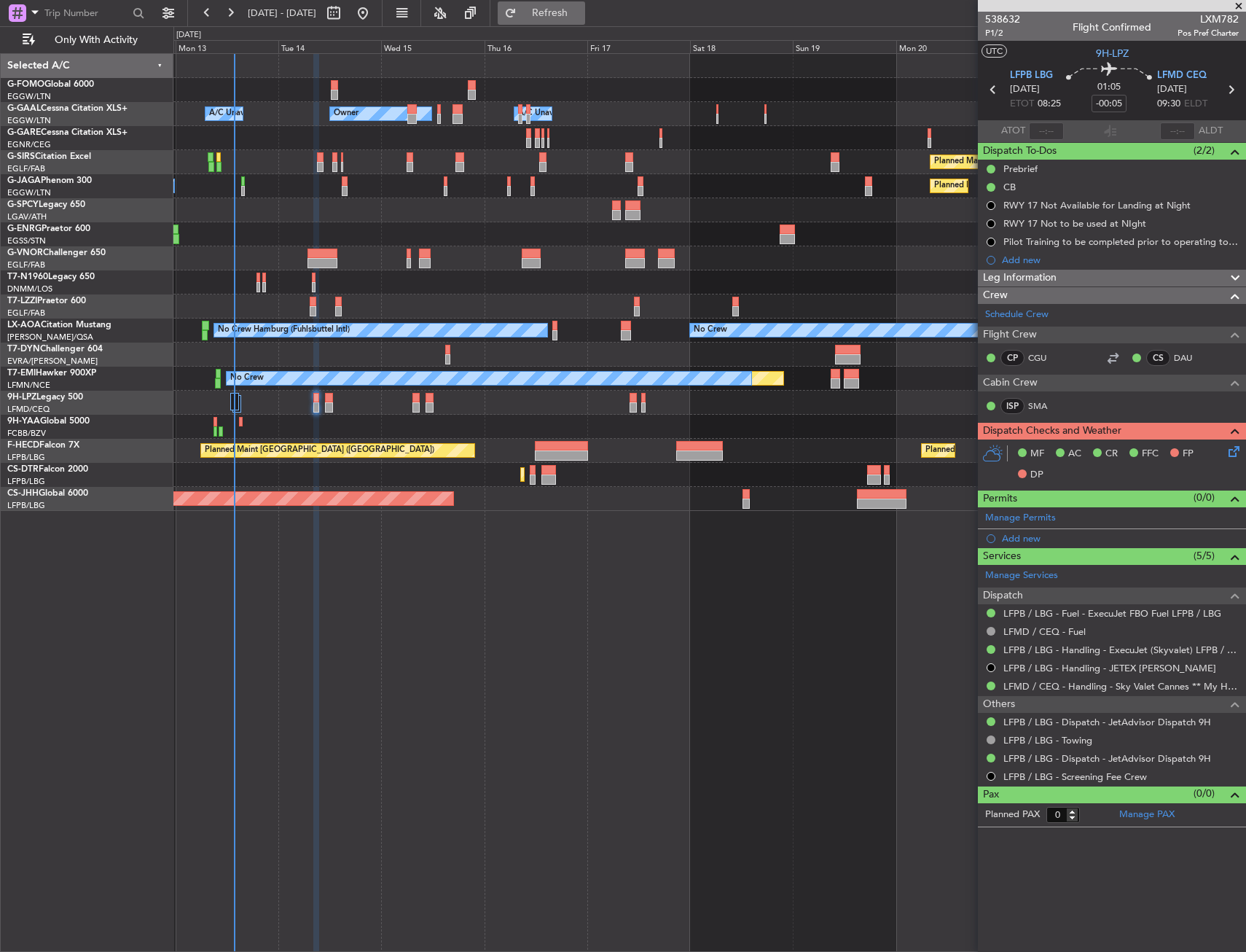
click at [581, 18] on span "Refresh" at bounding box center [550, 13] width 61 height 10
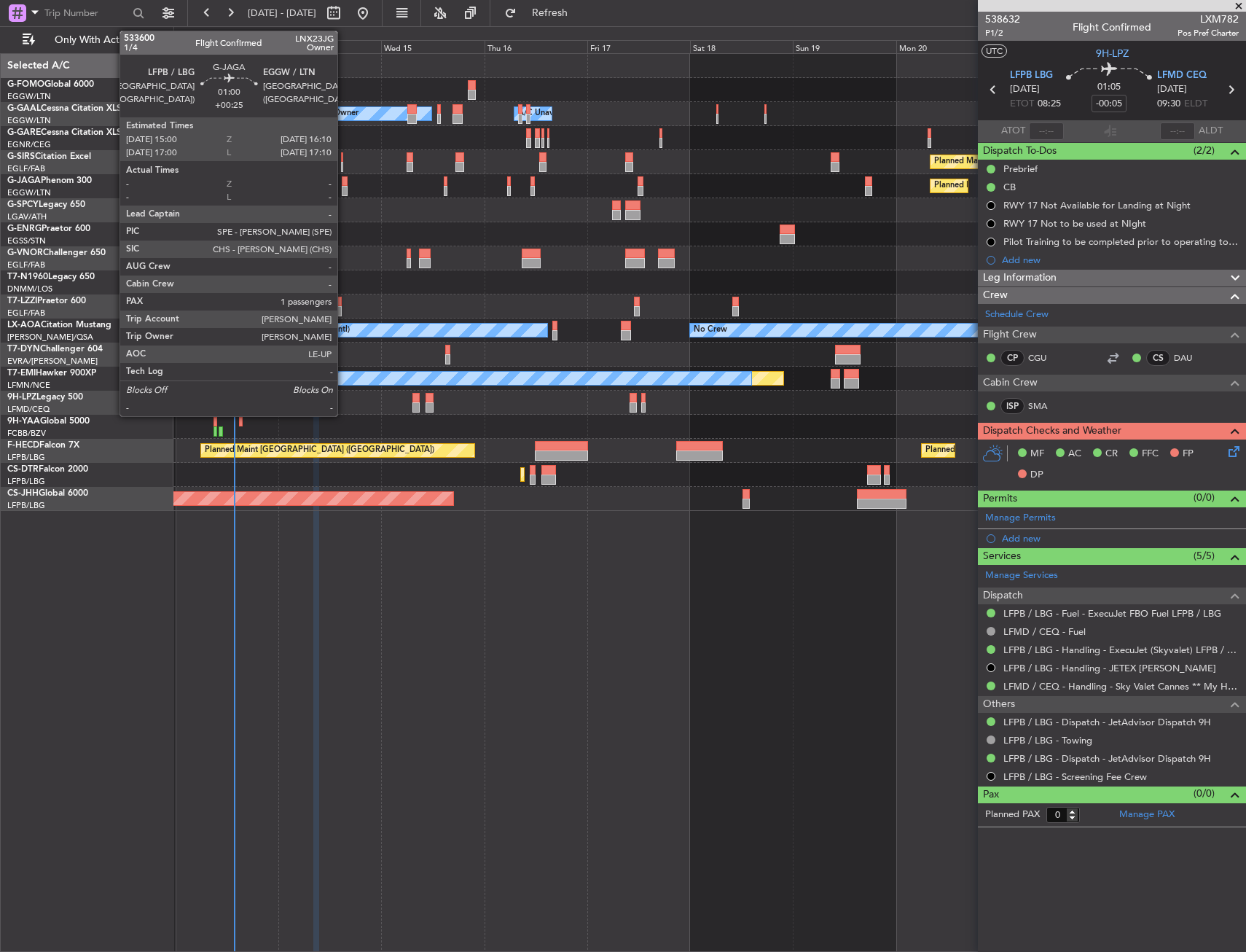
click at [344, 180] on div at bounding box center [344, 181] width 5 height 10
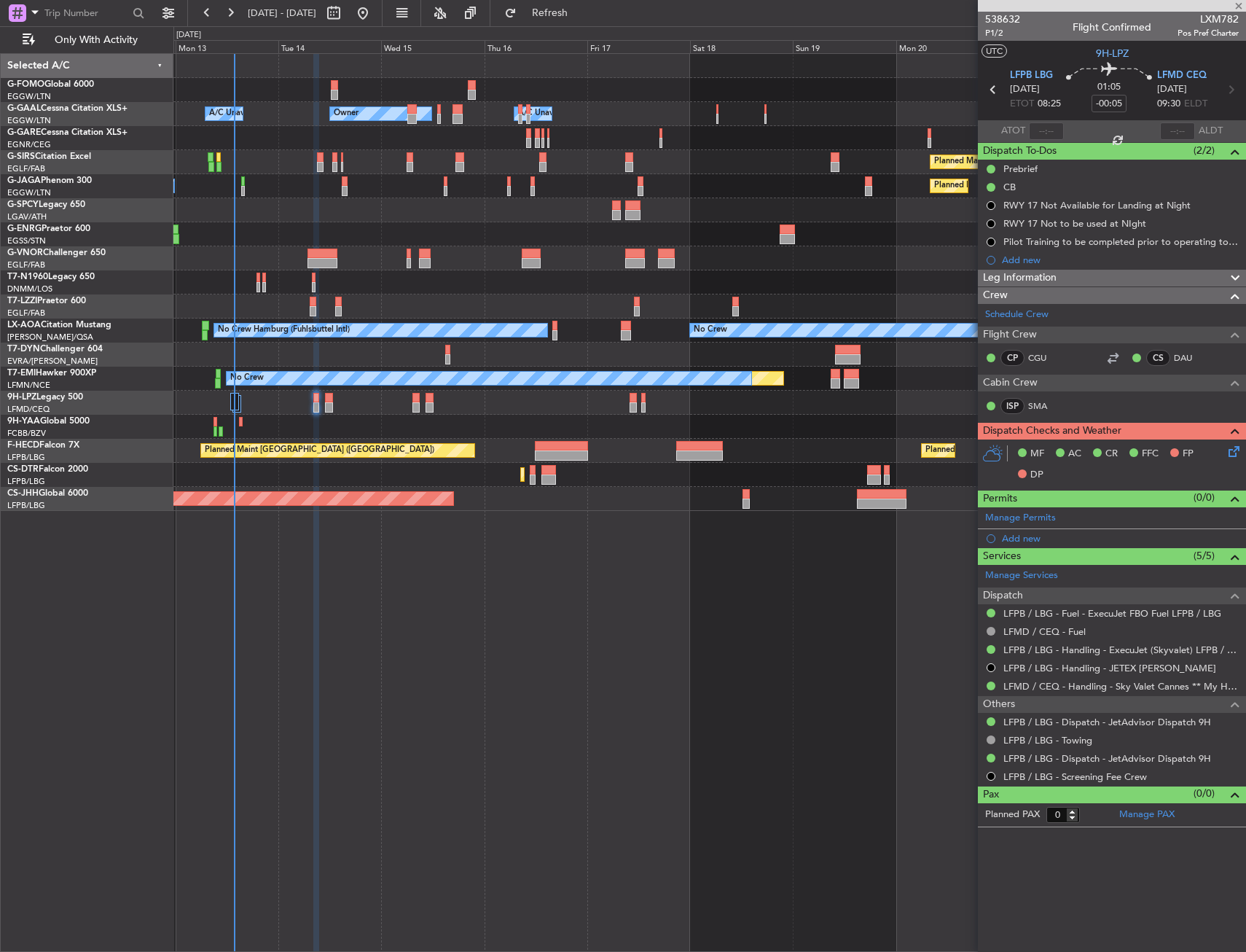
type input "+00:25"
type input "1"
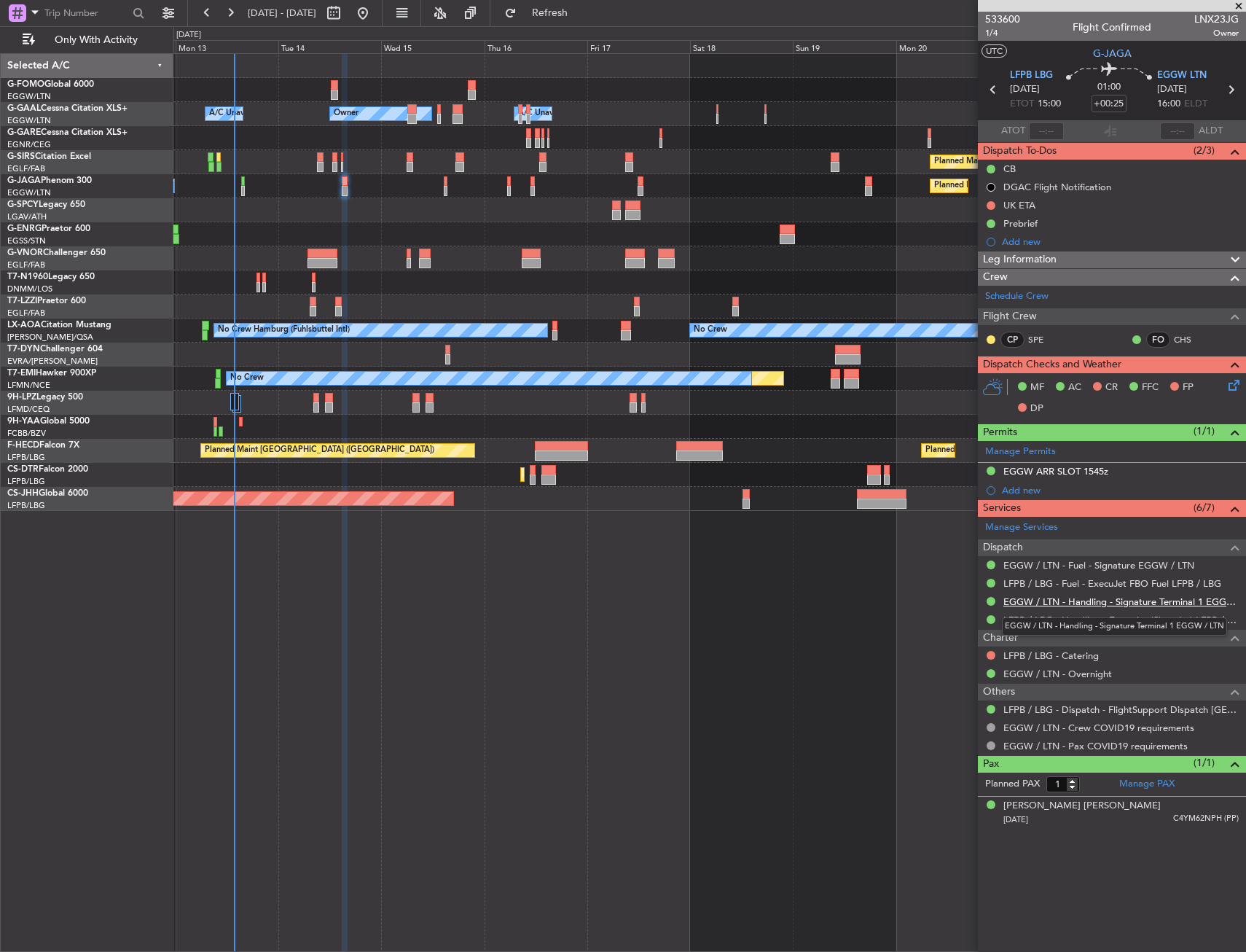
click at [1144, 603] on link "EGGW / LTN - Handling - Signature Terminal 1 EGGW / LTN" at bounding box center [1120, 602] width 235 height 13
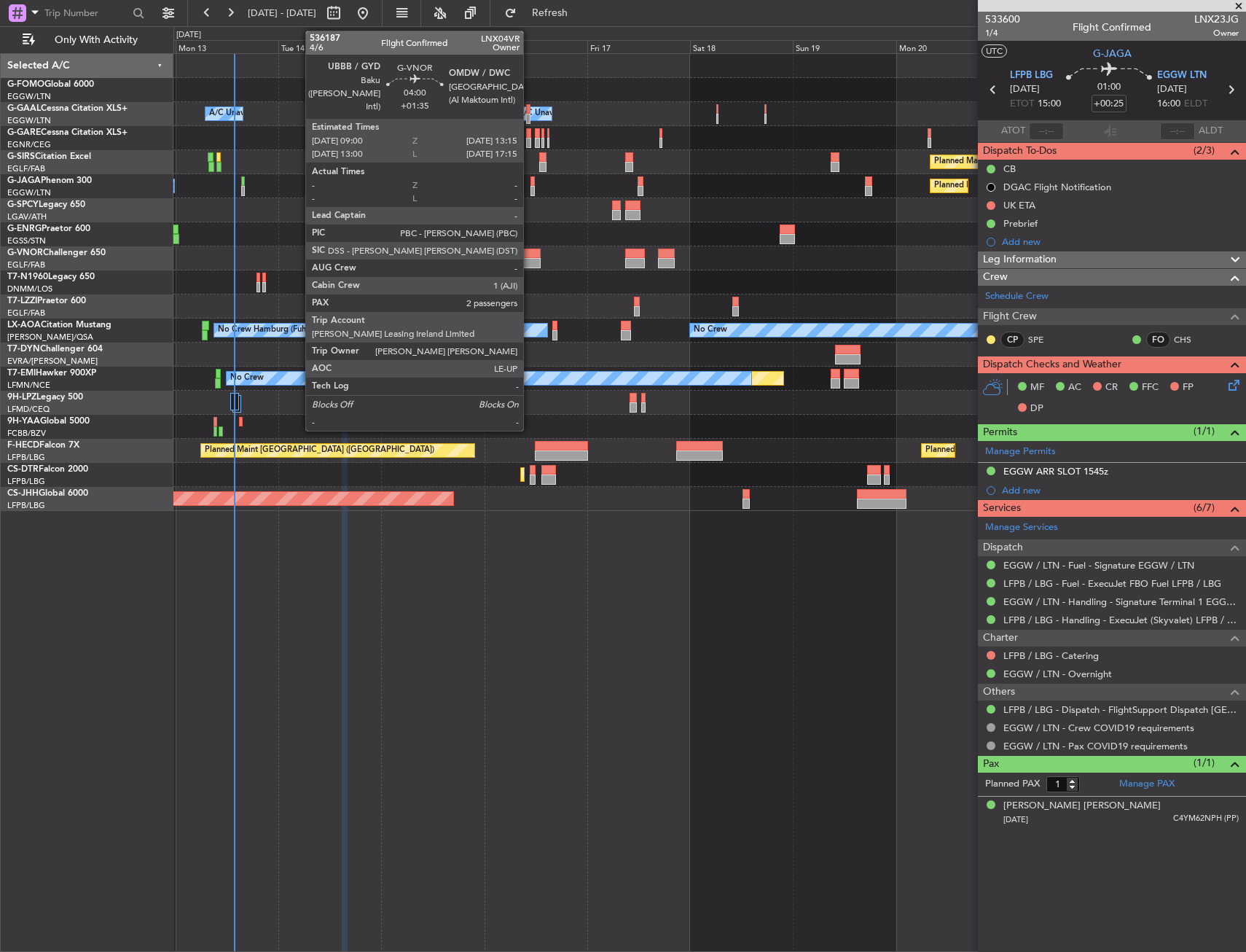
click at [530, 257] on div at bounding box center [530, 253] width 19 height 10
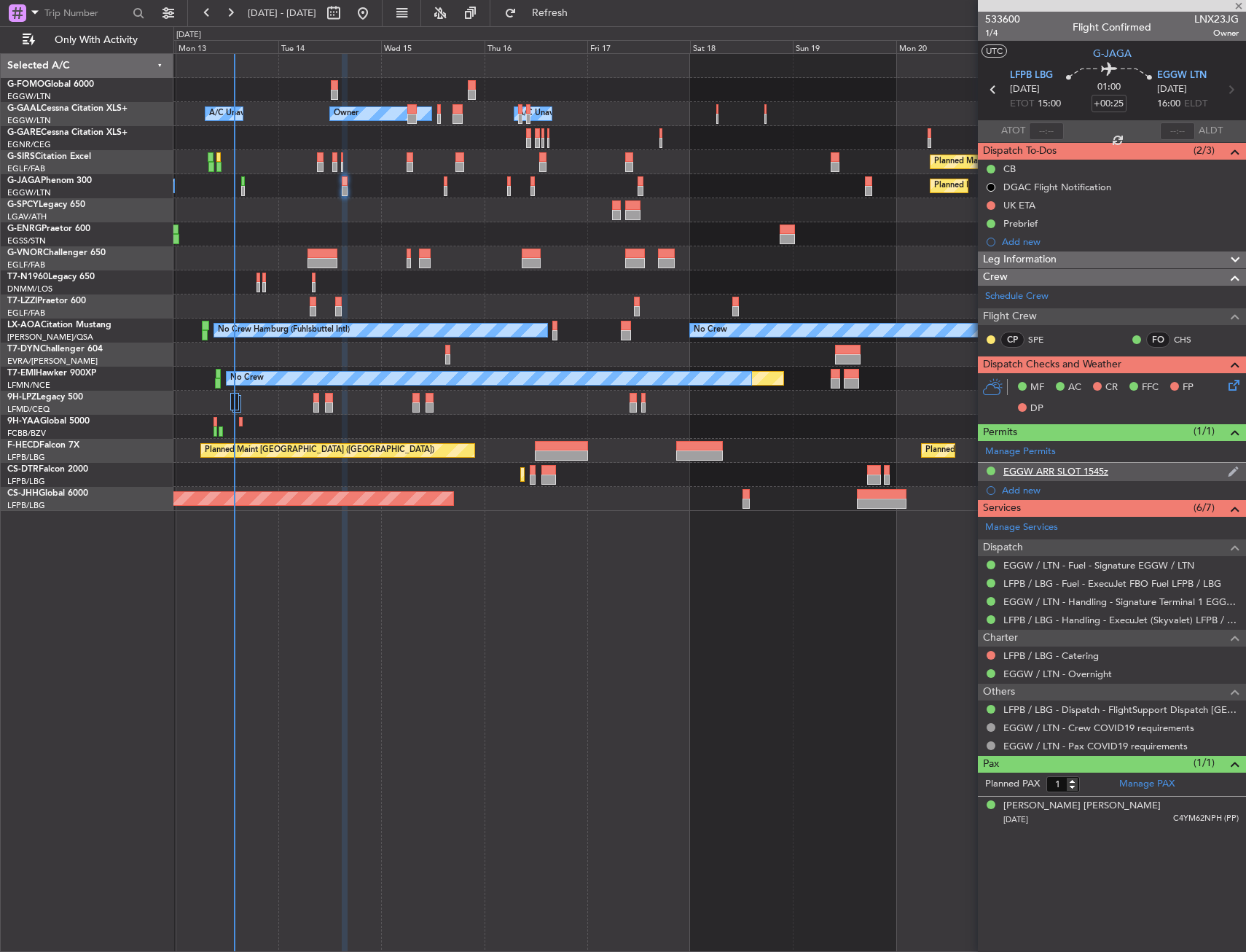
type input "+01:35"
type input "2"
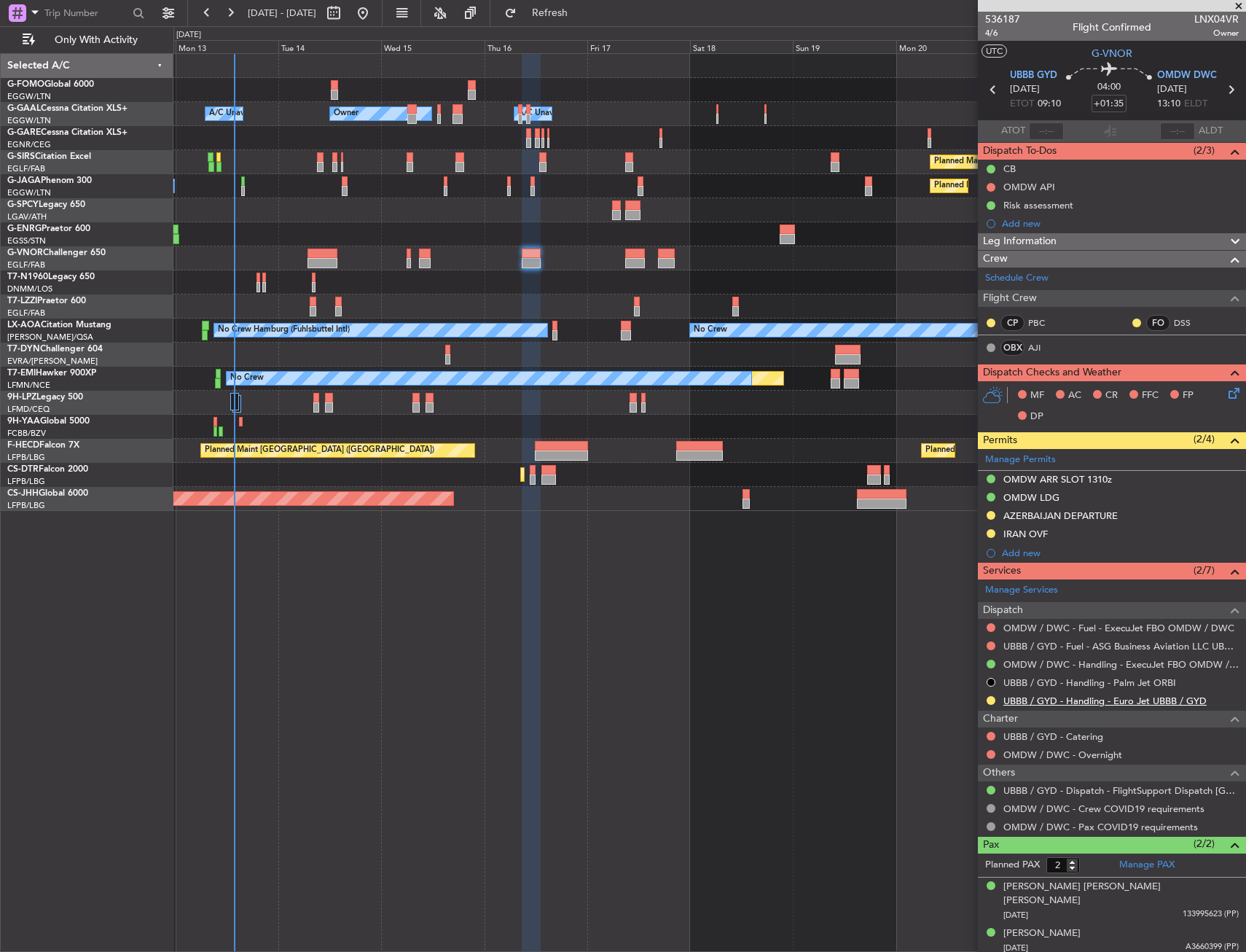
click at [1134, 696] on link "UBBB / GYD - Handling - Euro Jet UBBB / GYD" at bounding box center [1105, 701] width 203 height 13
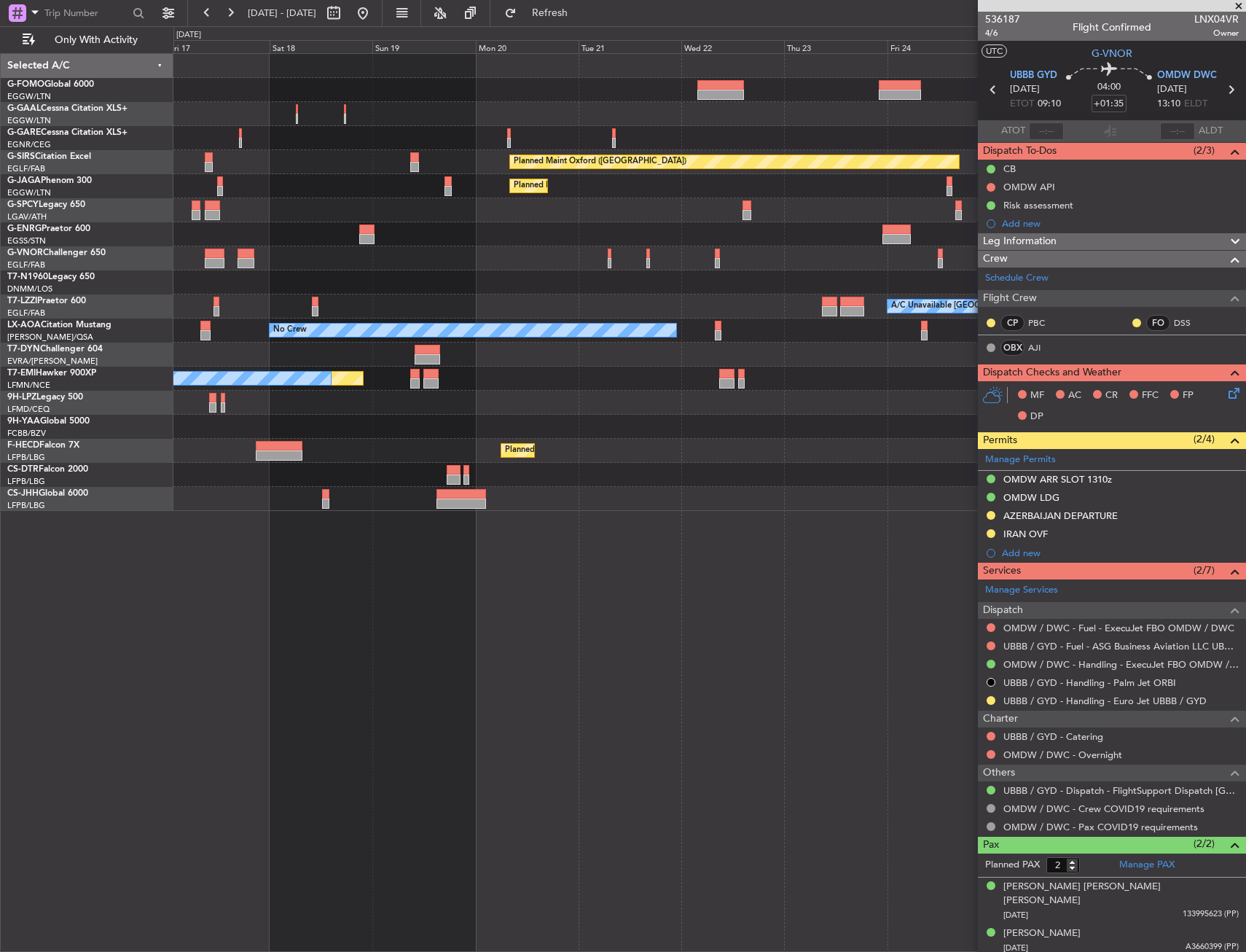
click at [441, 396] on div at bounding box center [709, 402] width 1072 height 24
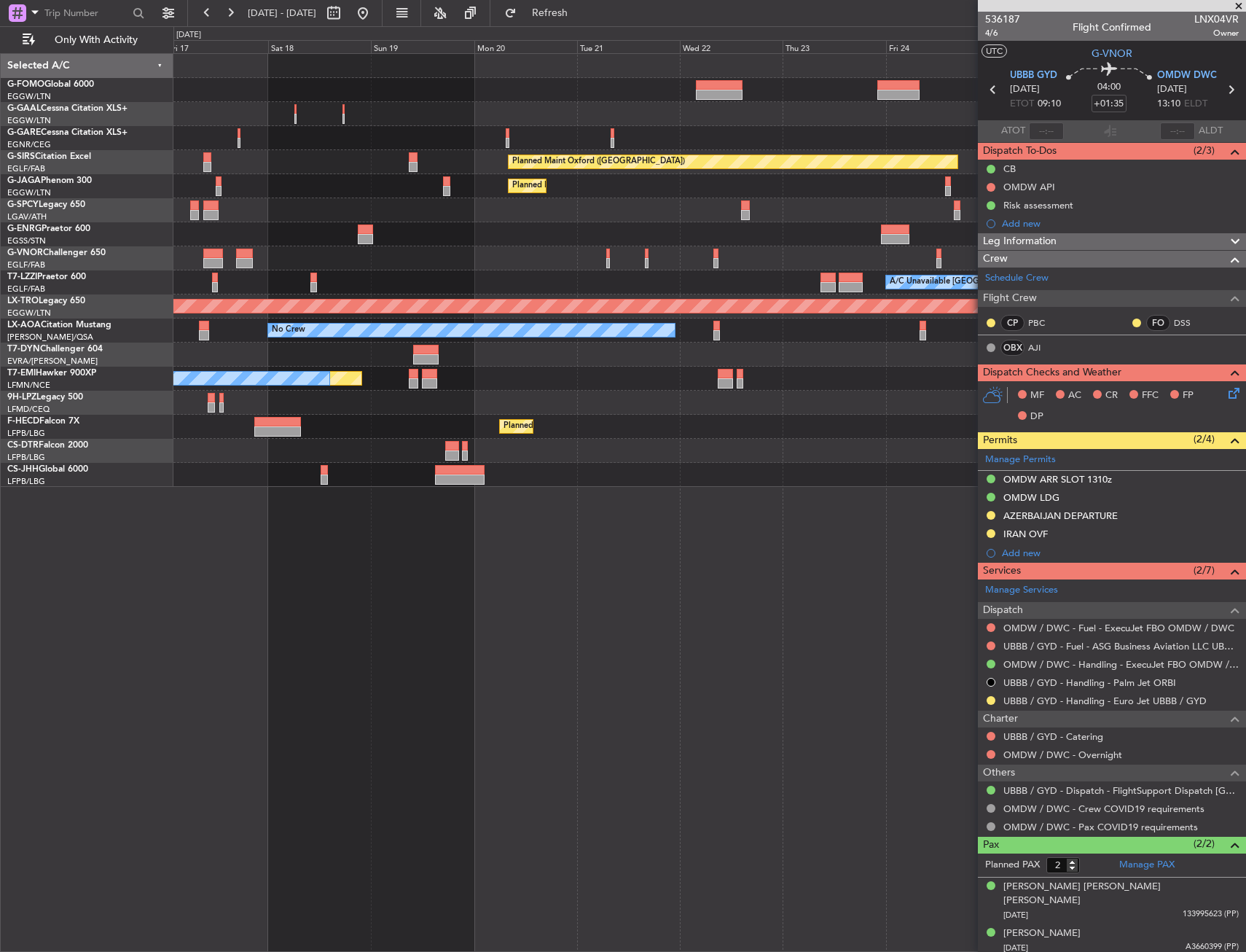
click at [846, 287] on div "A/C Unavailable [GEOGRAPHIC_DATA] ([GEOGRAPHIC_DATA])" at bounding box center [709, 282] width 1072 height 24
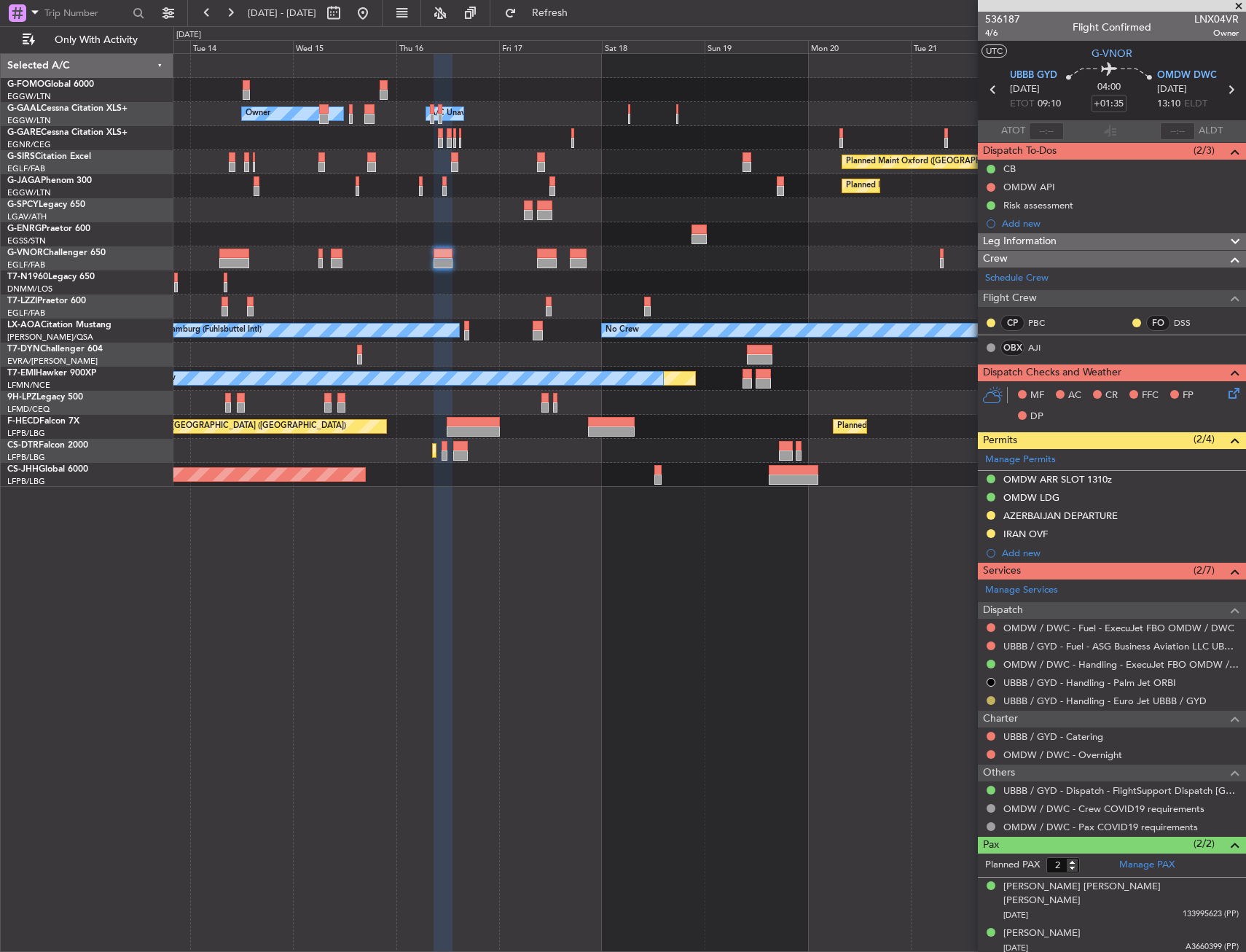
click at [991, 703] on button at bounding box center [991, 700] width 9 height 9
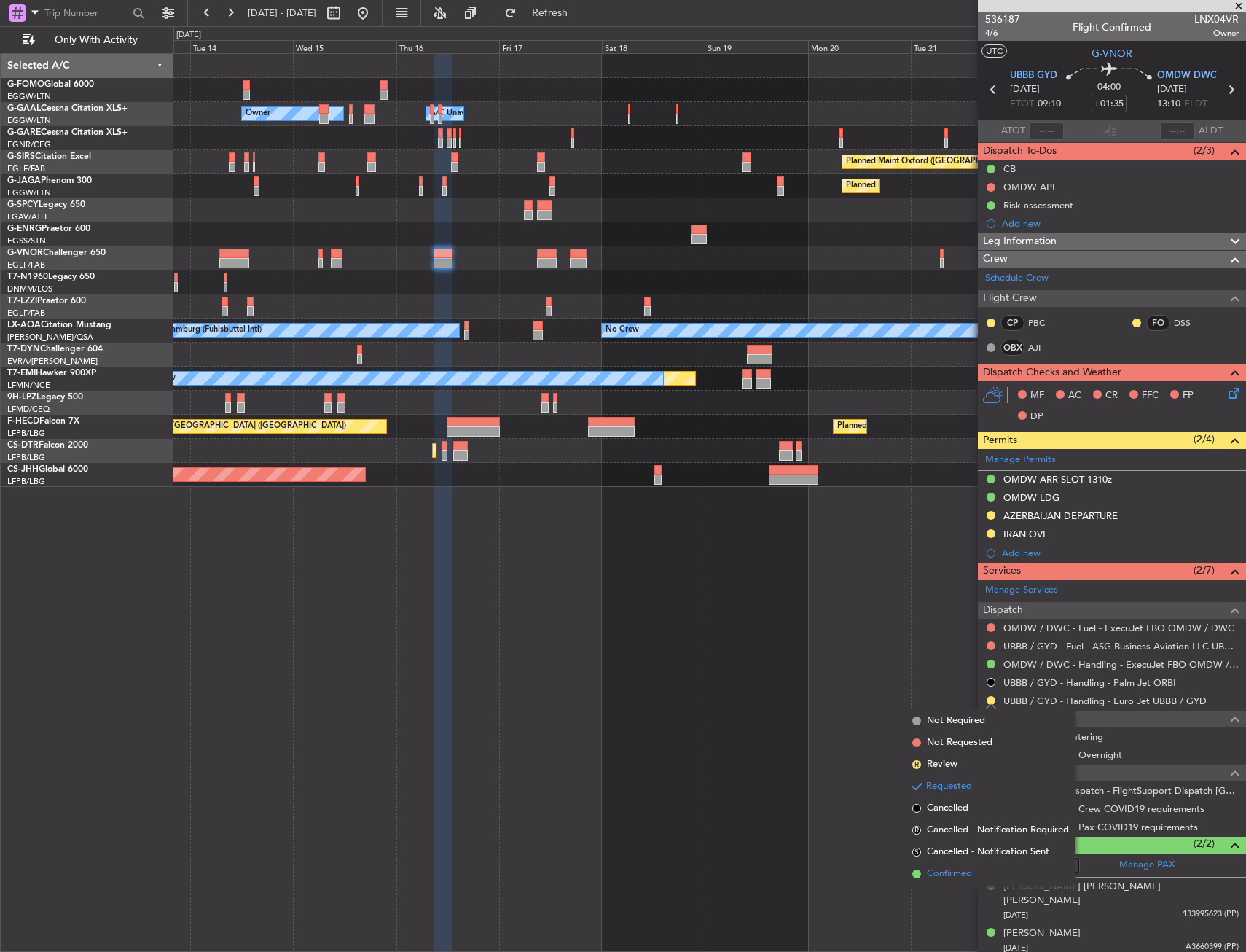
click at [957, 877] on span "Confirmed" at bounding box center [949, 874] width 45 height 15
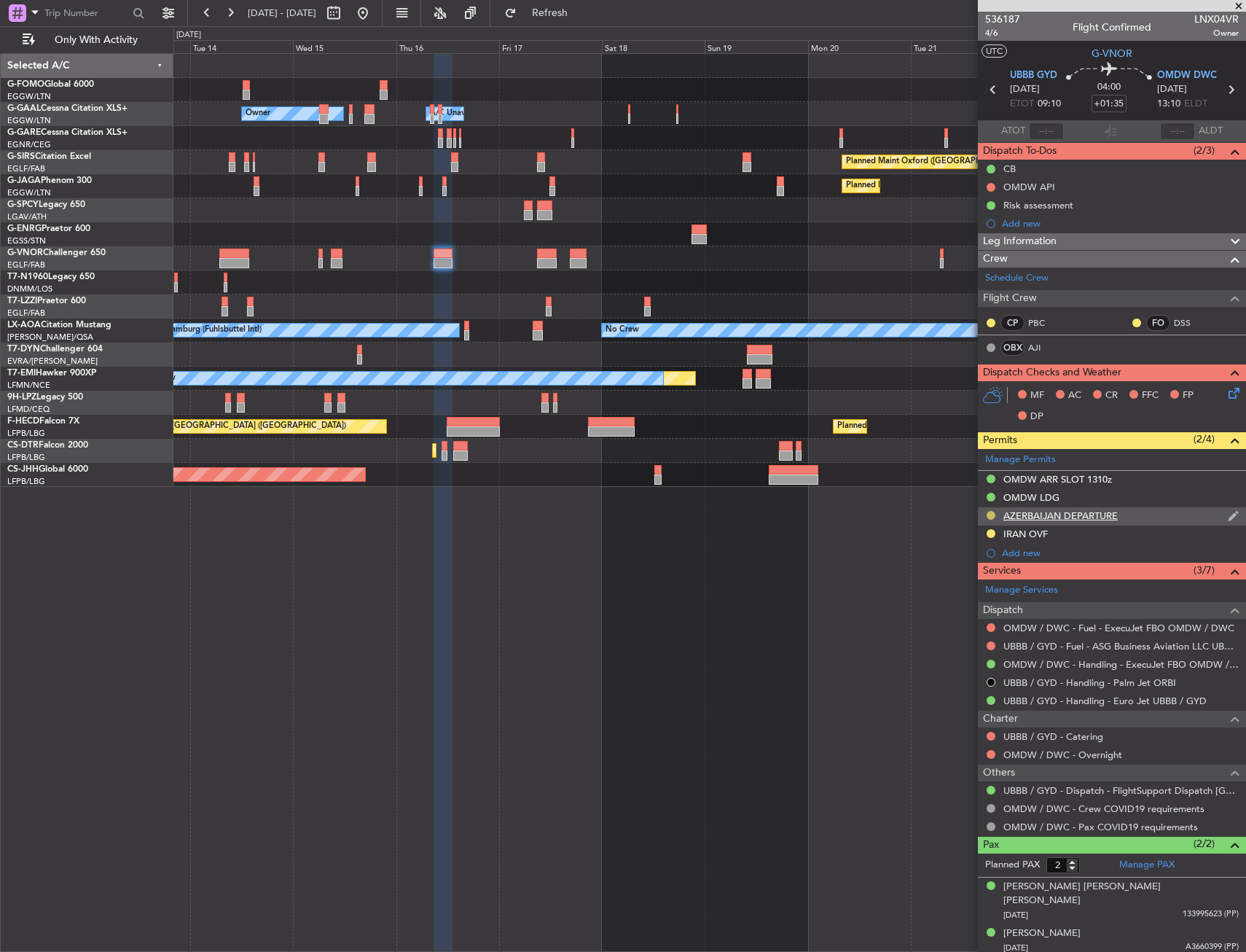
click at [991, 515] on button at bounding box center [991, 515] width 9 height 9
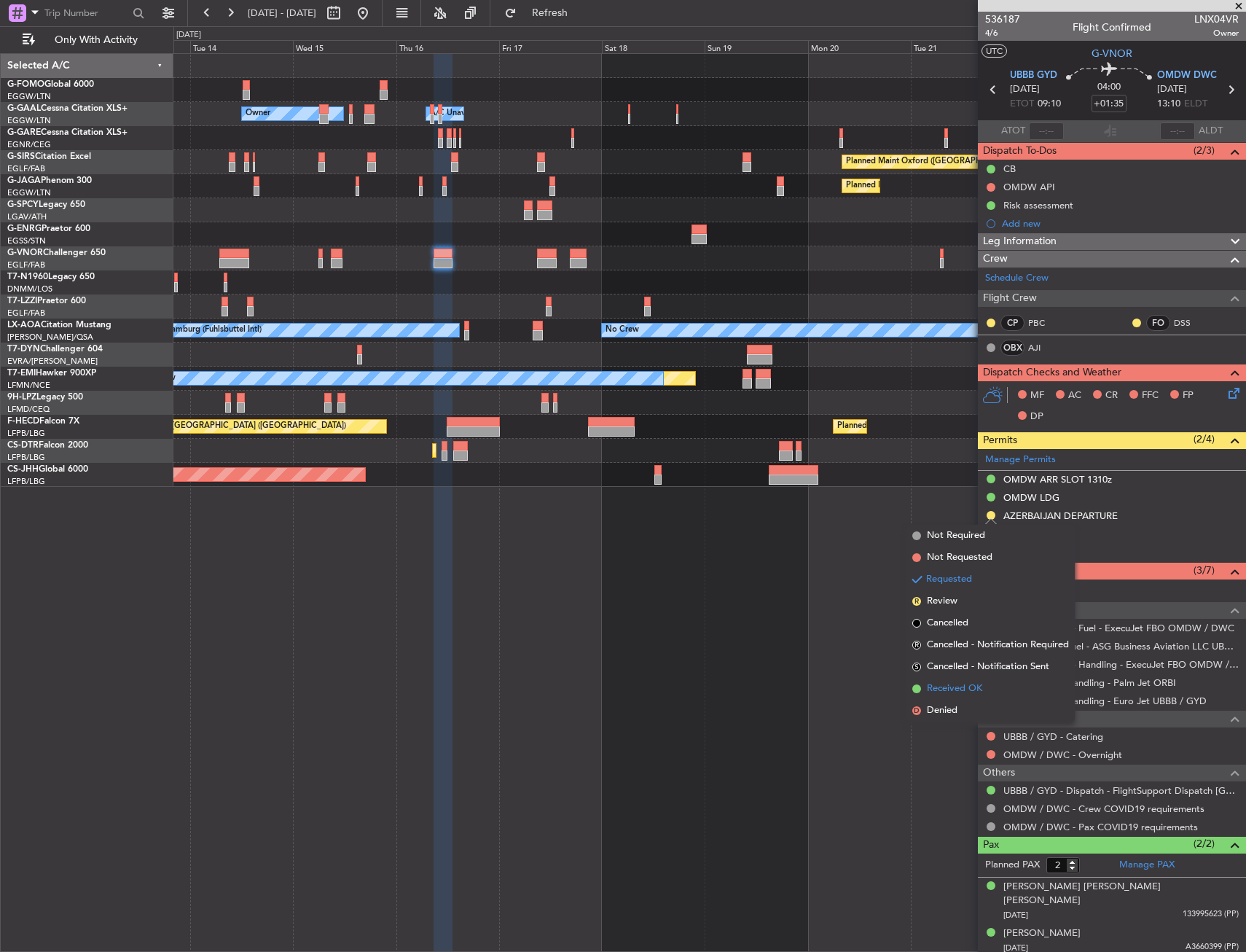
click at [956, 693] on span "Received OK" at bounding box center [955, 689] width 55 height 15
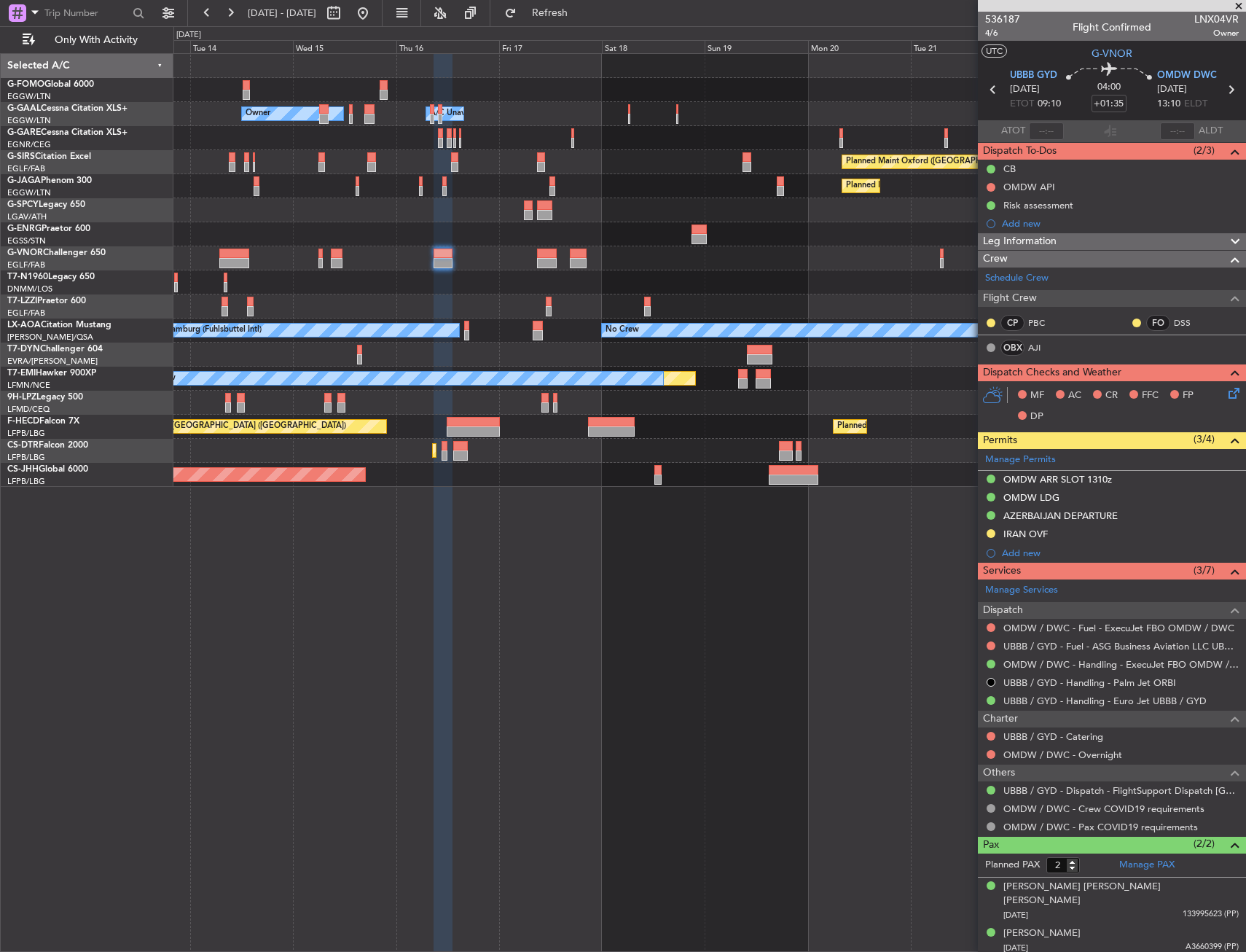
drag, startPoint x: 578, startPoint y: 19, endPoint x: 580, endPoint y: 57, distance: 38.1
click at [578, 18] on span "Refresh" at bounding box center [550, 13] width 61 height 10
click at [570, 393] on div at bounding box center [709, 402] width 1072 height 24
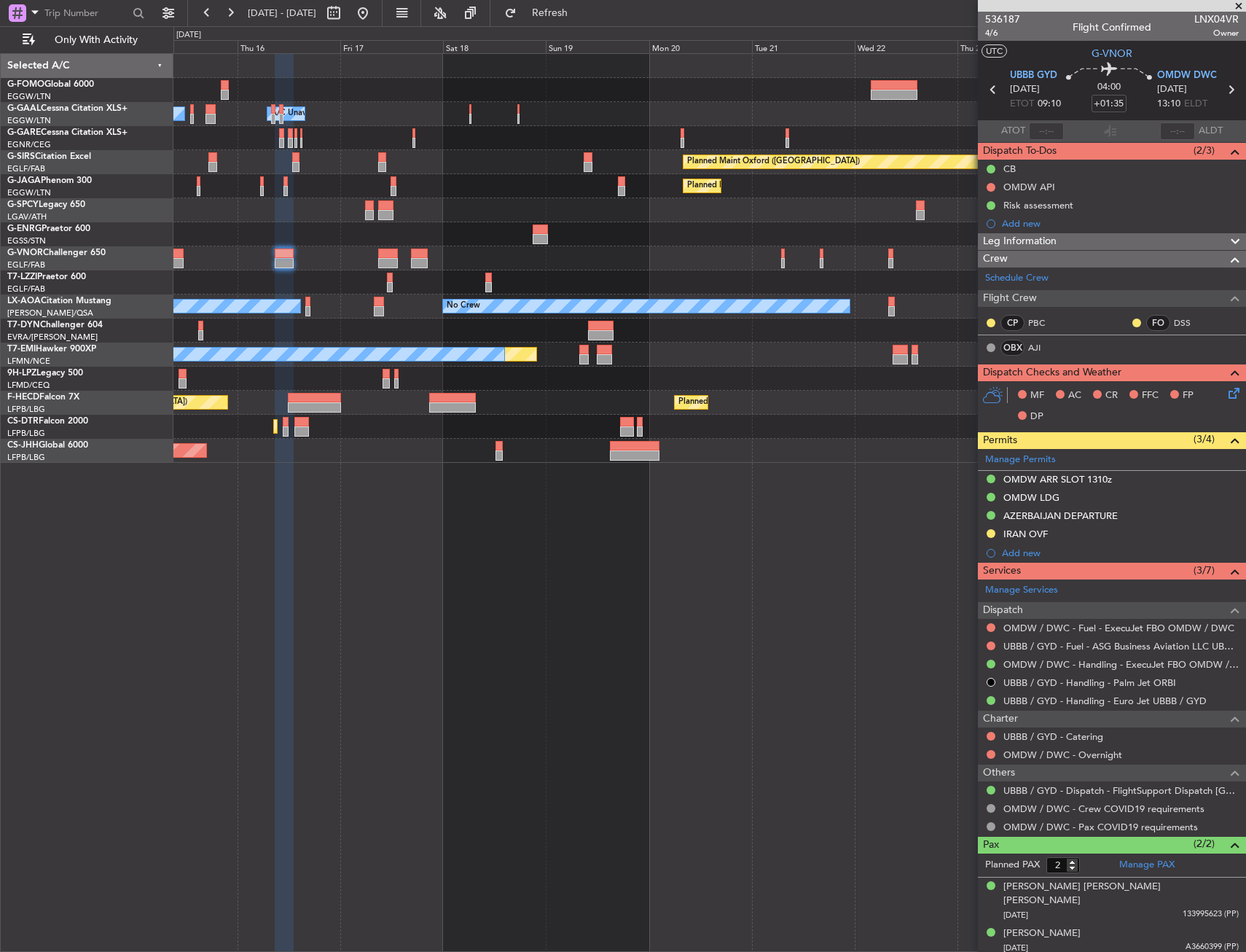
click at [582, 355] on div at bounding box center [584, 359] width 9 height 10
type input "0"
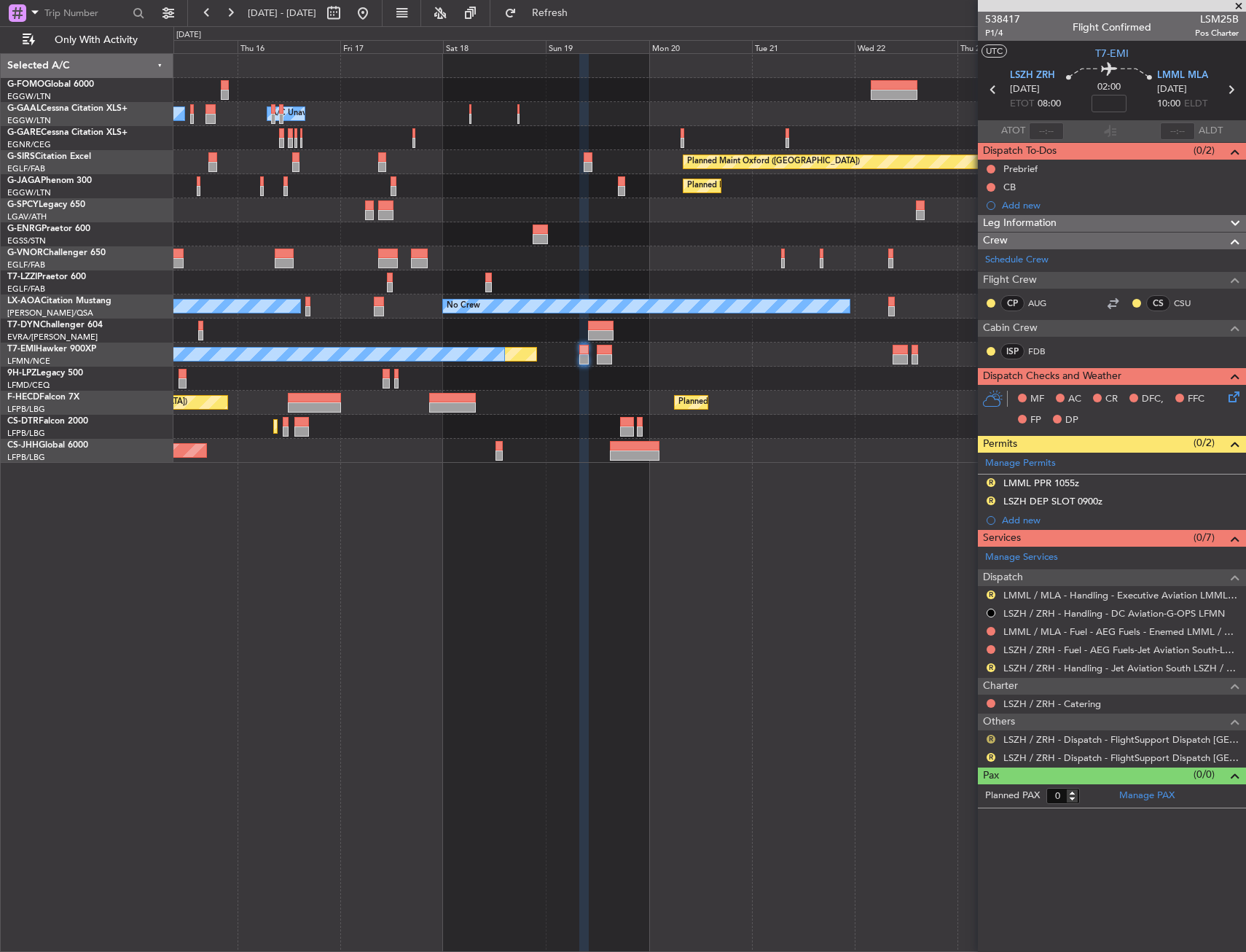
click at [990, 741] on button "R" at bounding box center [991, 739] width 9 height 9
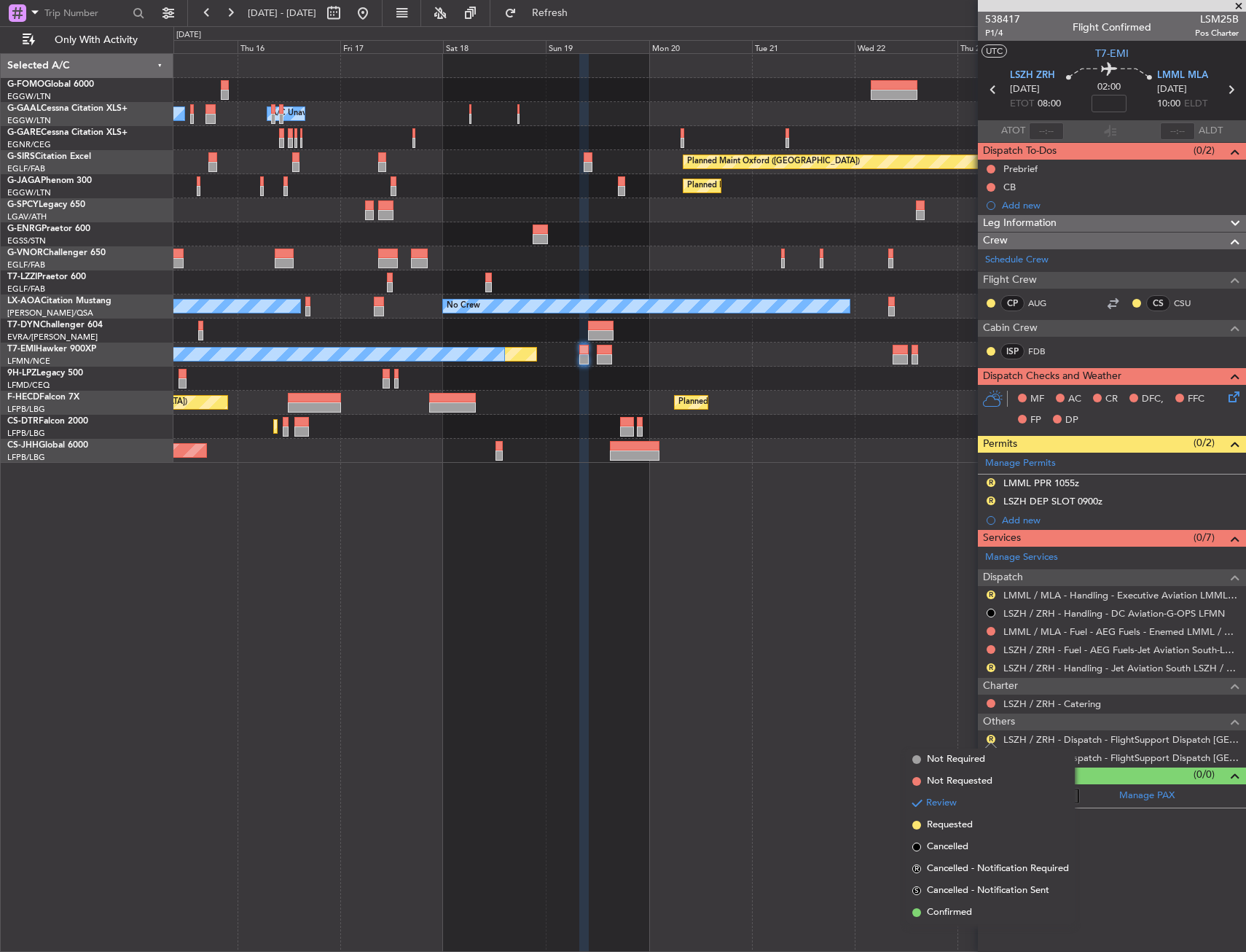
click at [965, 761] on span "Not Required" at bounding box center [956, 760] width 59 height 15
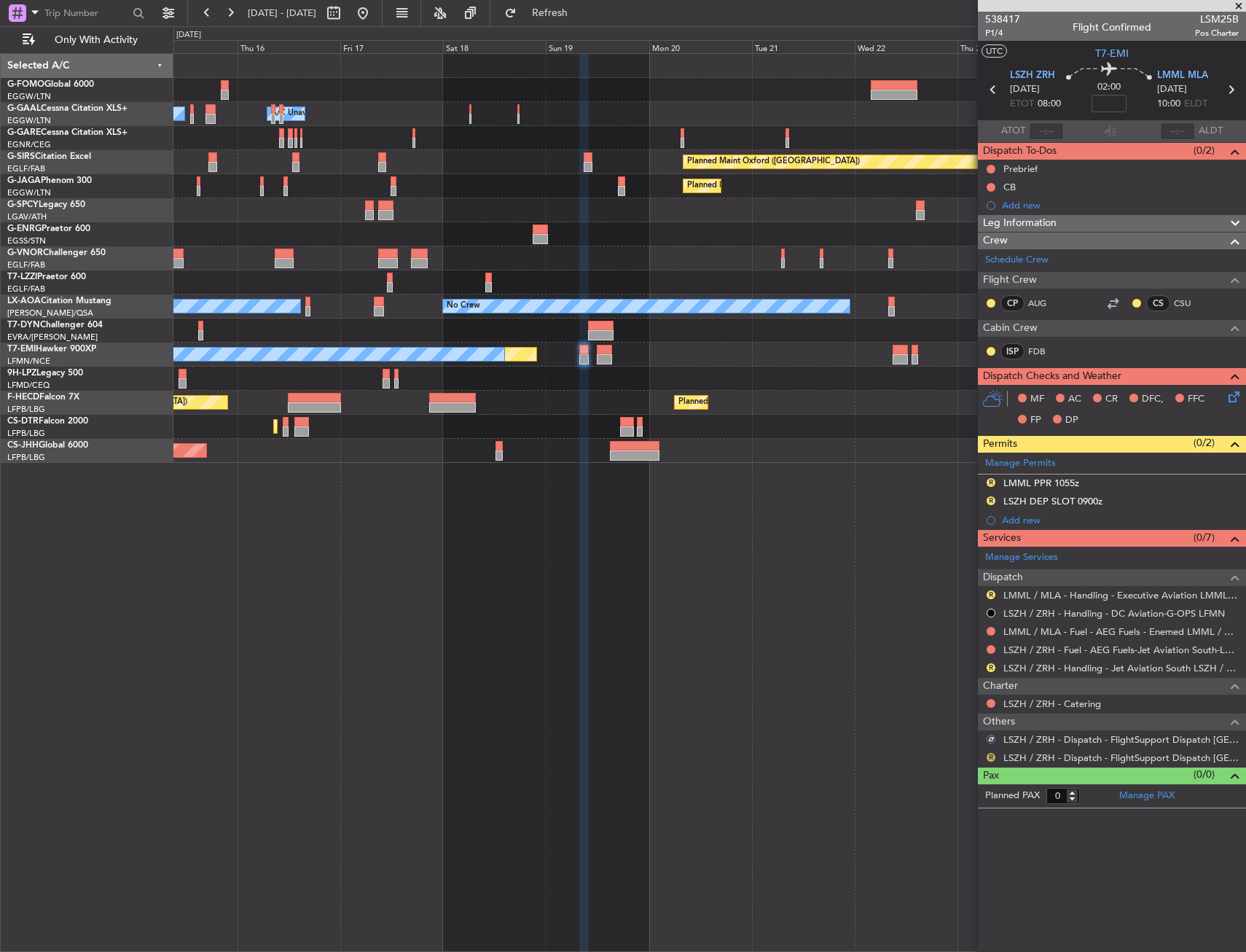
click at [991, 756] on button "R" at bounding box center [991, 758] width 9 height 9
click at [972, 776] on span "Not Required" at bounding box center [956, 778] width 59 height 15
click at [1080, 669] on link "LSZH / ZRH - Handling - Jet Aviation South LSZH / ZRH" at bounding box center [1120, 668] width 235 height 13
click at [1048, 584] on div "Dispatch" at bounding box center [1111, 577] width 268 height 16
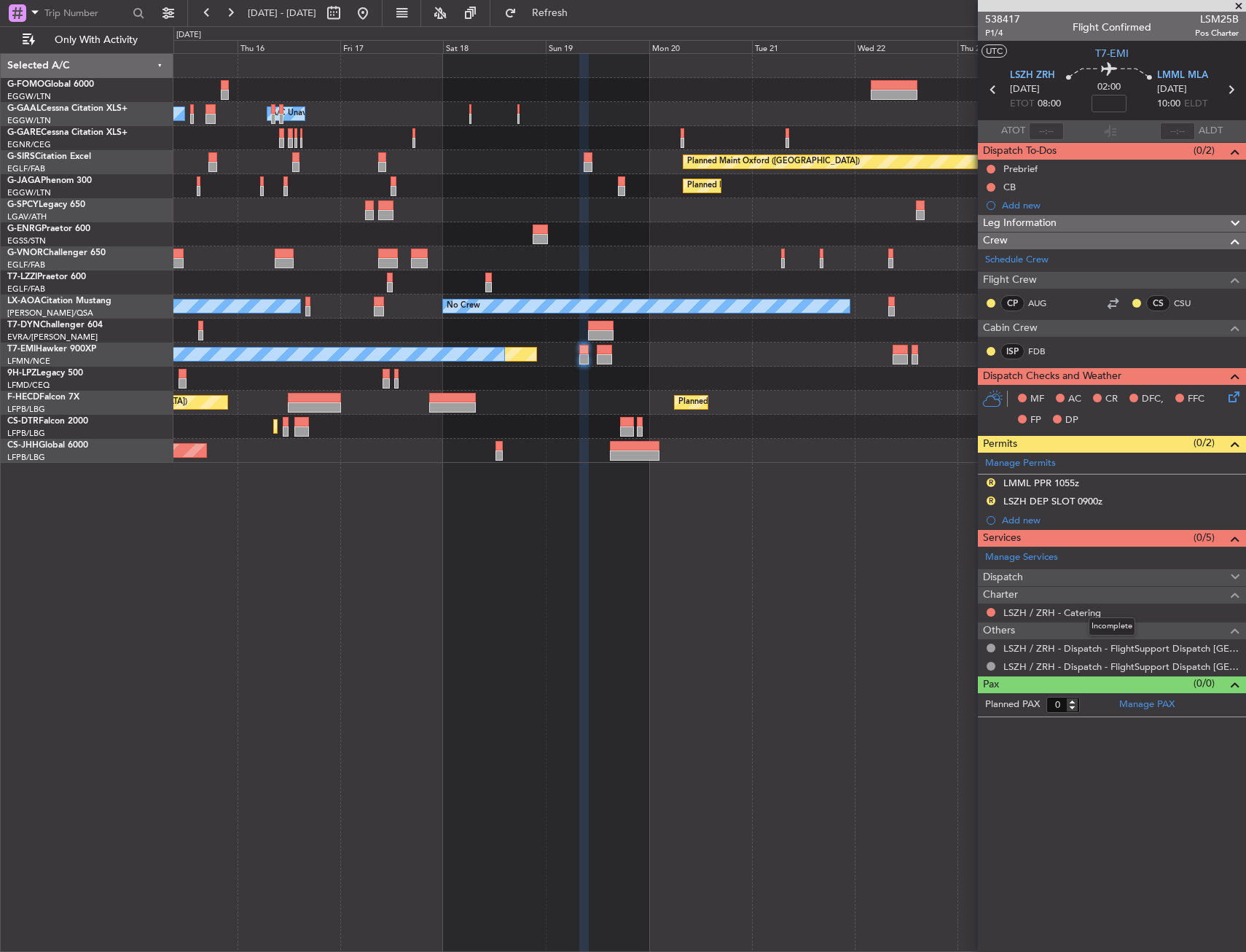
click at [1052, 582] on div "Dispatch" at bounding box center [1111, 577] width 268 height 16
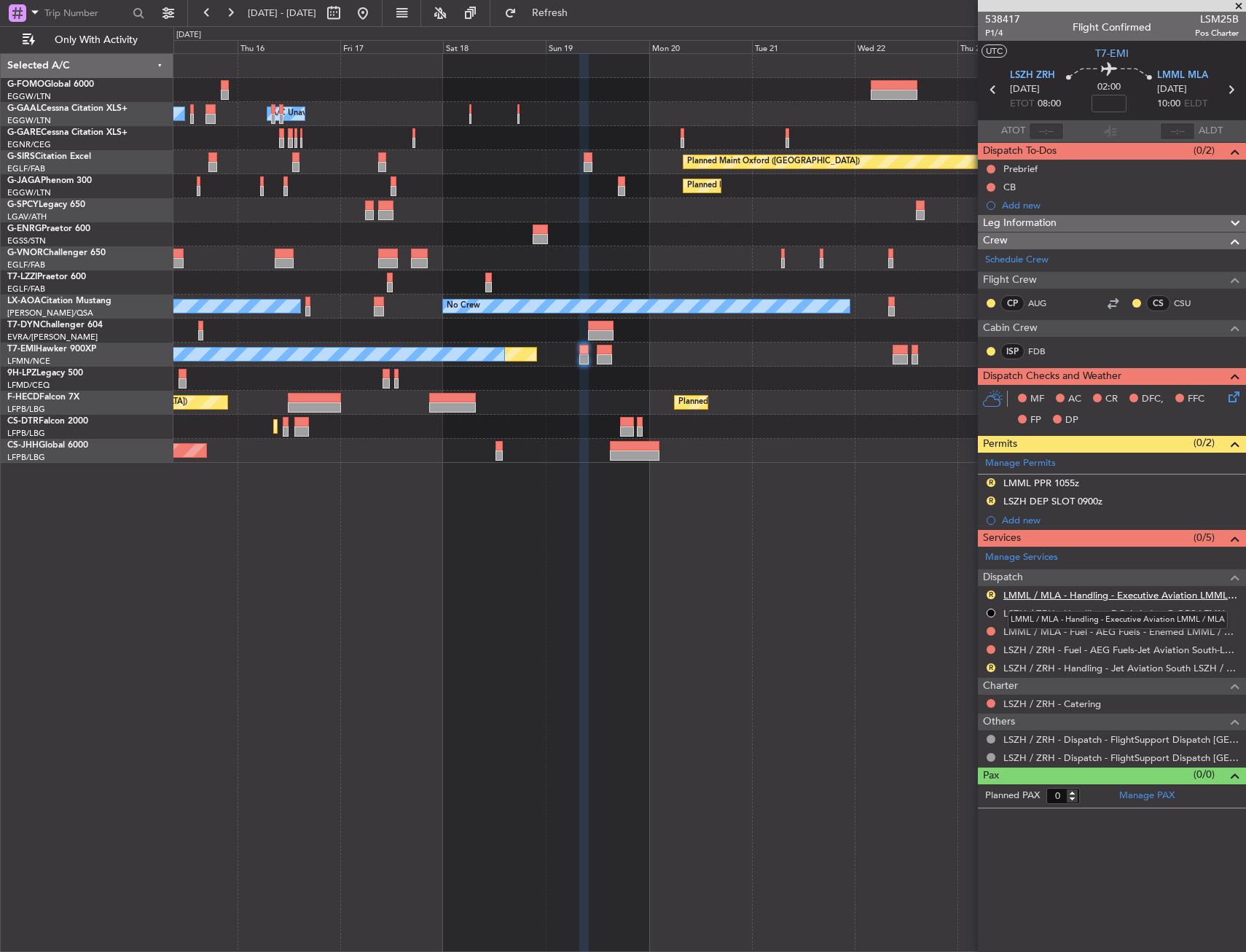
click at [1055, 597] on link "LMML / MLA - Handling - Executive Aviation LMML / MLA" at bounding box center [1120, 596] width 235 height 13
click at [1040, 481] on div "LMML PPR 1055z" at bounding box center [1041, 483] width 76 height 13
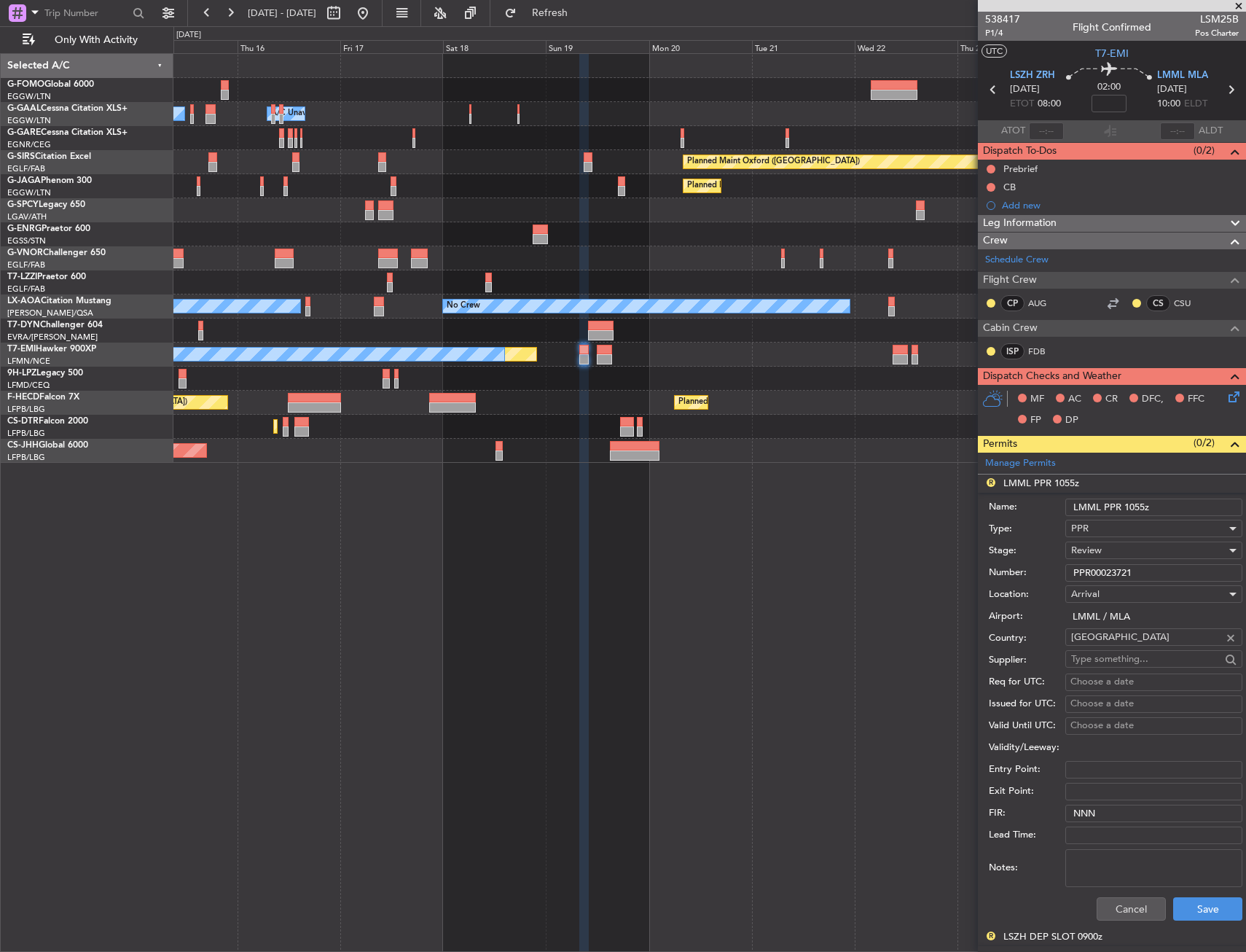
click at [1143, 509] on input "LMML PPR 1055z" at bounding box center [1153, 507] width 177 height 17
type input "LMML PPR 1000z"
click at [1140, 559] on div "Review" at bounding box center [1148, 551] width 155 height 22
click at [1131, 644] on span "Requested" at bounding box center [1148, 646] width 153 height 22
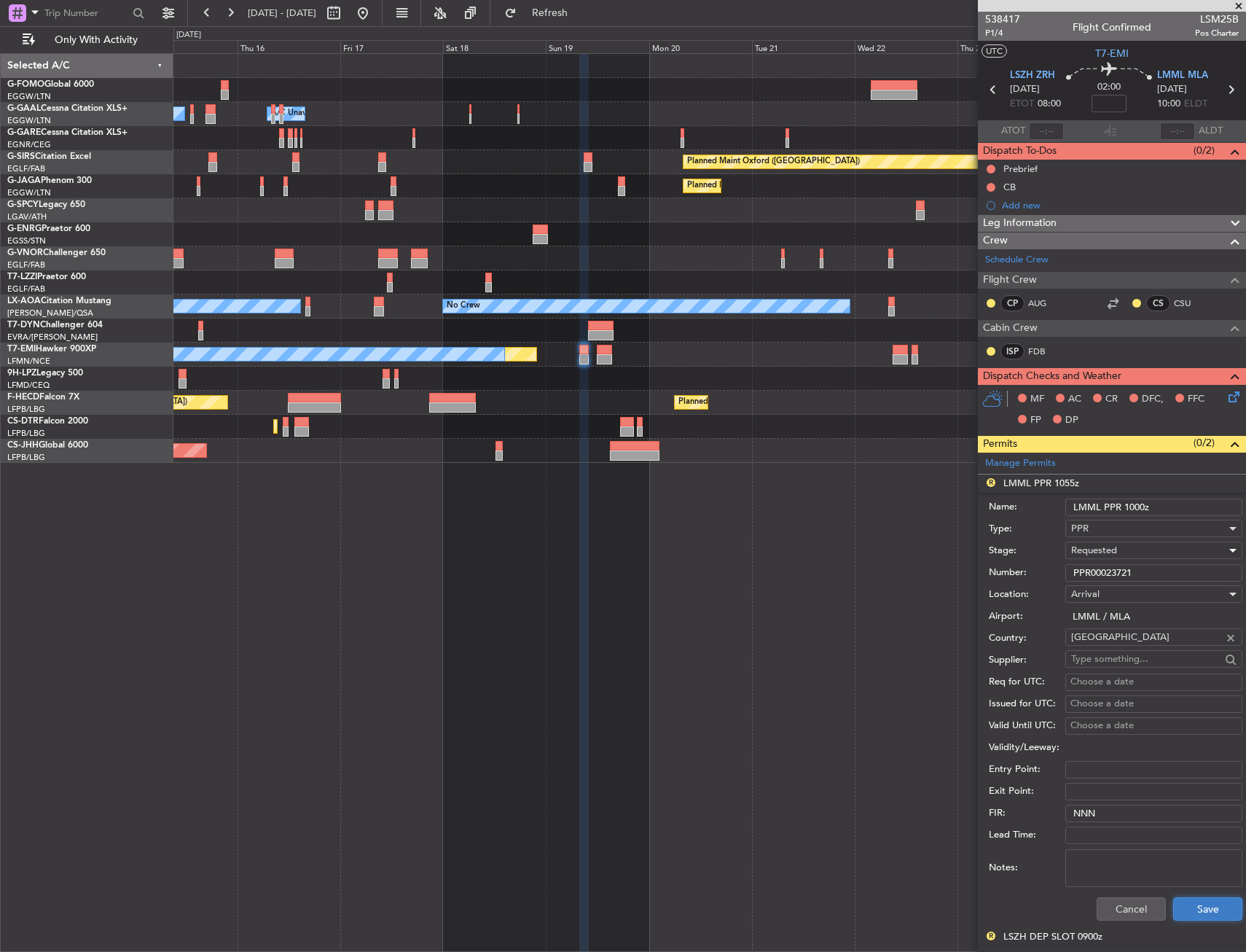
click at [1196, 916] on button "Save" at bounding box center [1208, 908] width 70 height 23
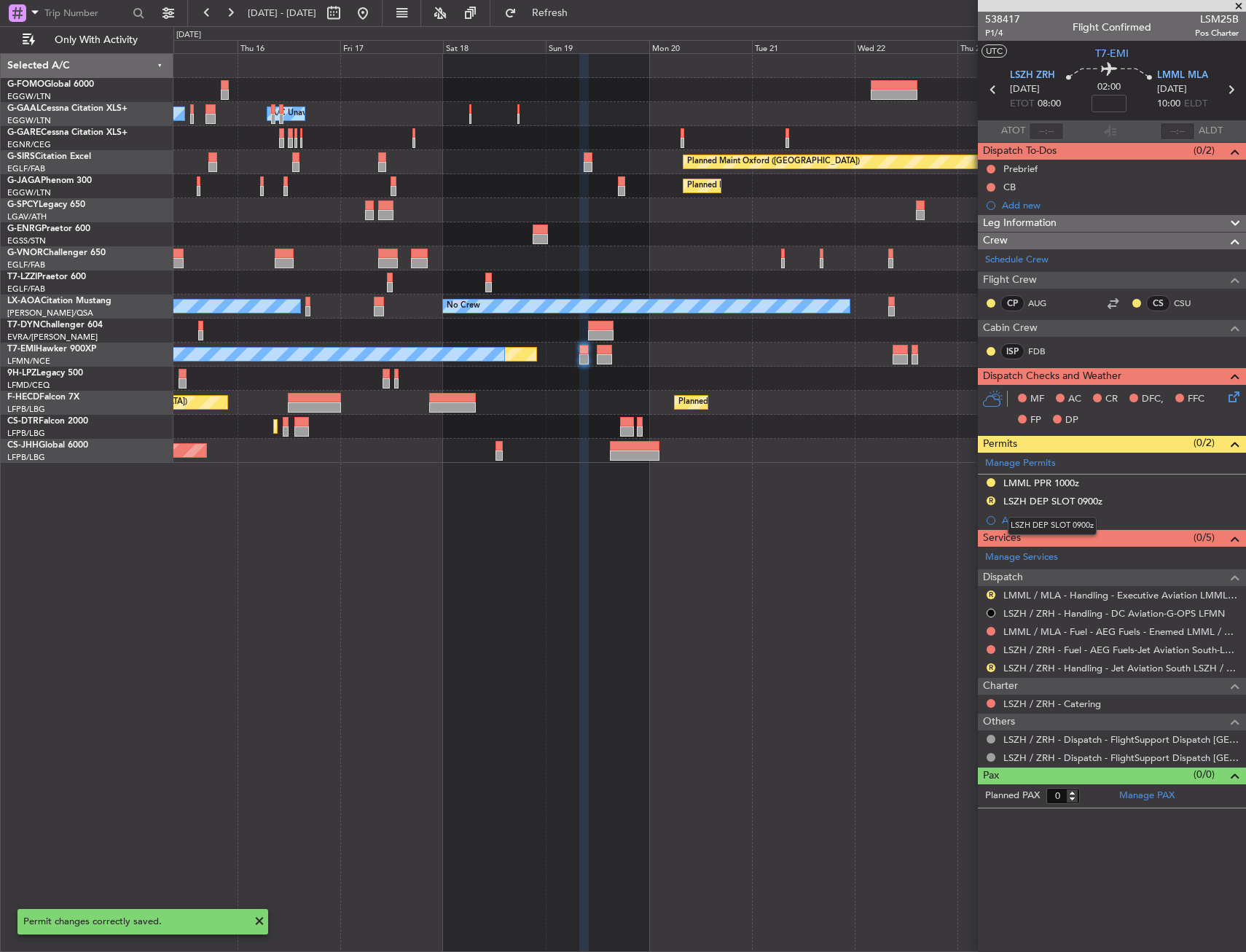
drag, startPoint x: 1041, startPoint y: 498, endPoint x: 1048, endPoint y: 500, distance: 7.3
click at [1041, 498] on div "LSZH DEP SLOT 0900z" at bounding box center [1053, 501] width 99 height 13
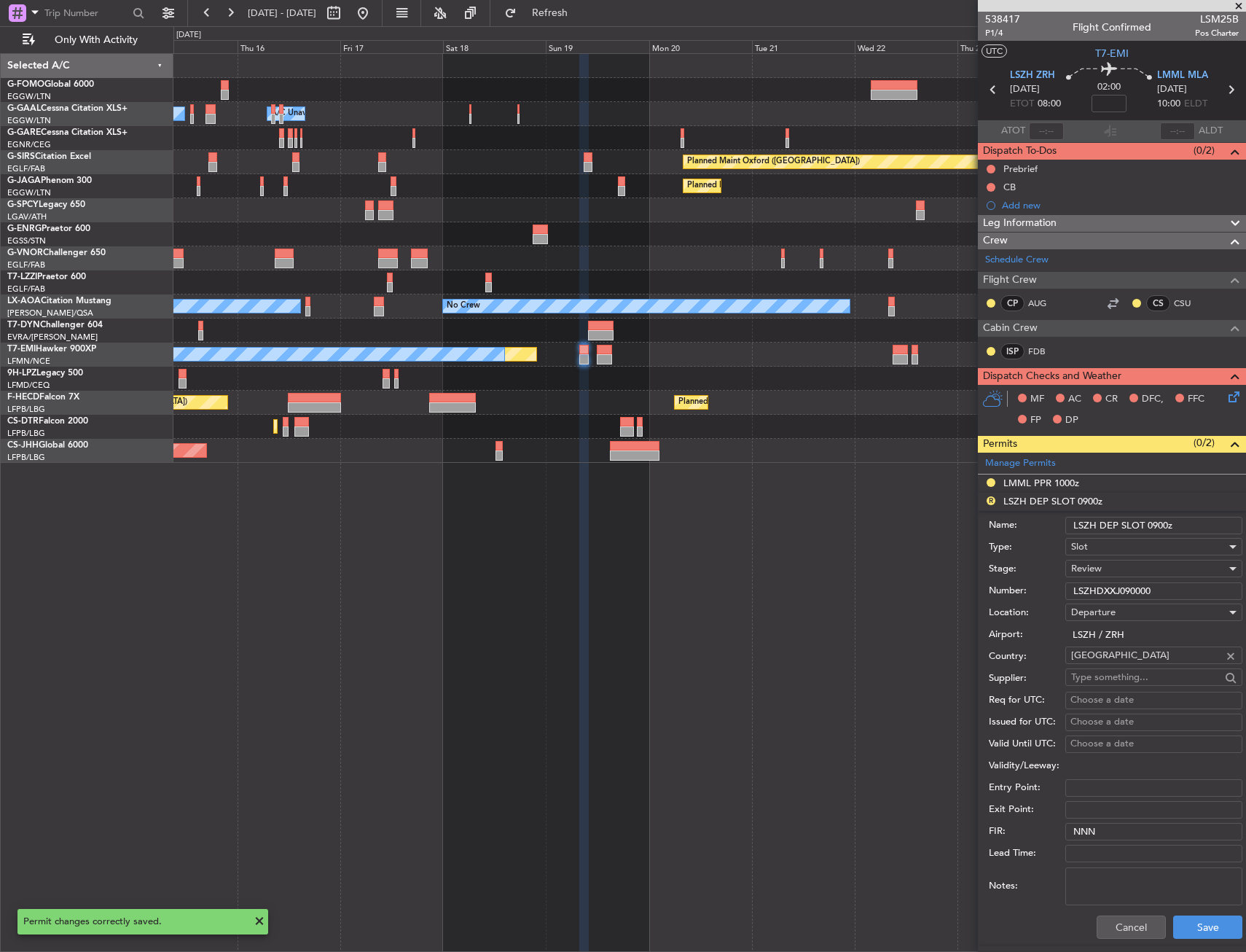
click at [1159, 515] on div "Name: LSZH DEP SLOT 0900z" at bounding box center [1115, 525] width 254 height 22
drag, startPoint x: 1159, startPoint y: 515, endPoint x: 1160, endPoint y: 522, distance: 7.1
click at [1159, 525] on input "LSZH DEP SLOT 0900z" at bounding box center [1153, 525] width 177 height 17
click at [1160, 521] on input "LSZH DEP SLOT 0900z" at bounding box center [1153, 525] width 177 height 17
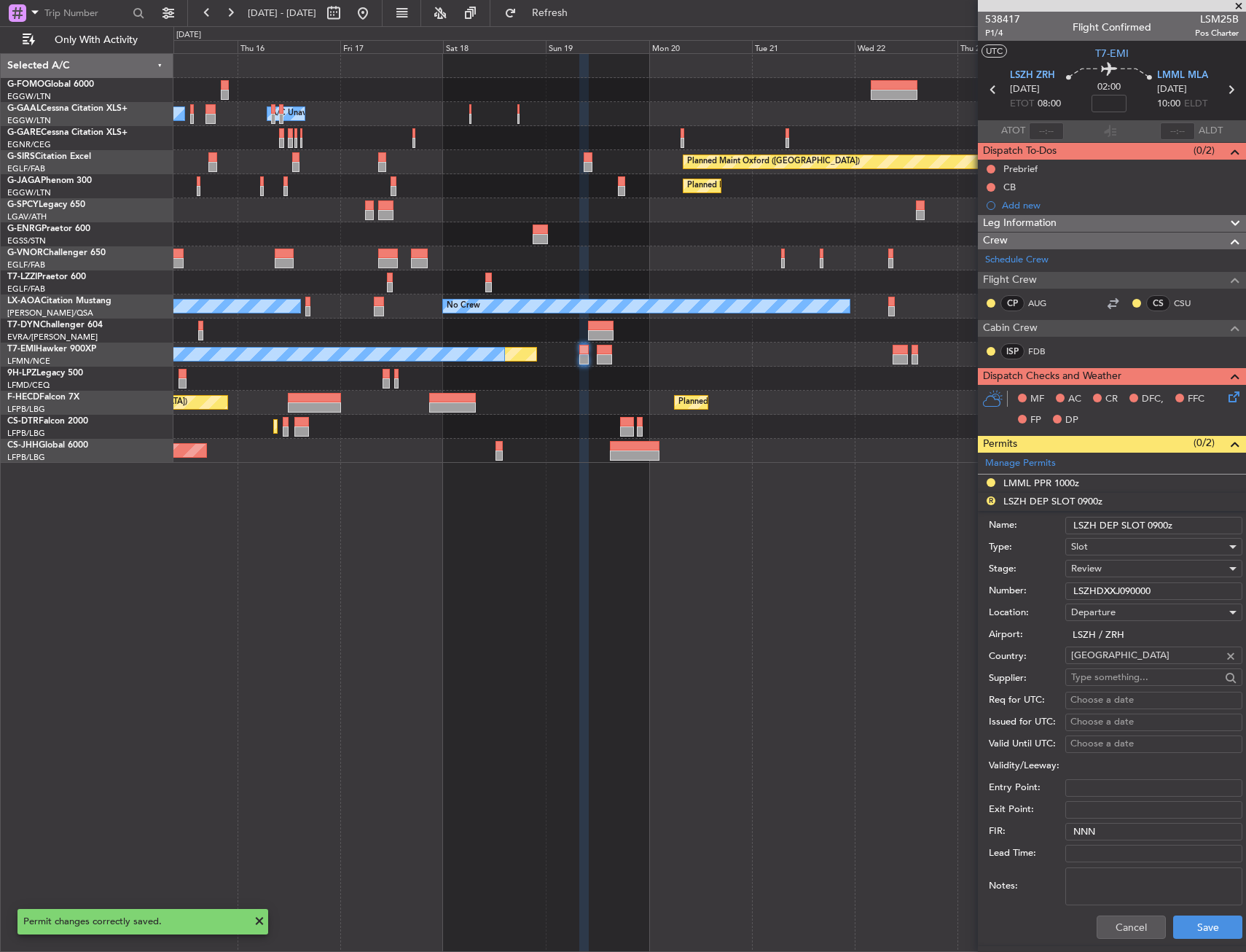
click at [1160, 521] on input "LSZH DEP SLOT 0900z" at bounding box center [1153, 525] width 177 height 17
type input "LSZH DEP SLOT 0800z"
click at [1109, 574] on div "Review" at bounding box center [1148, 568] width 155 height 22
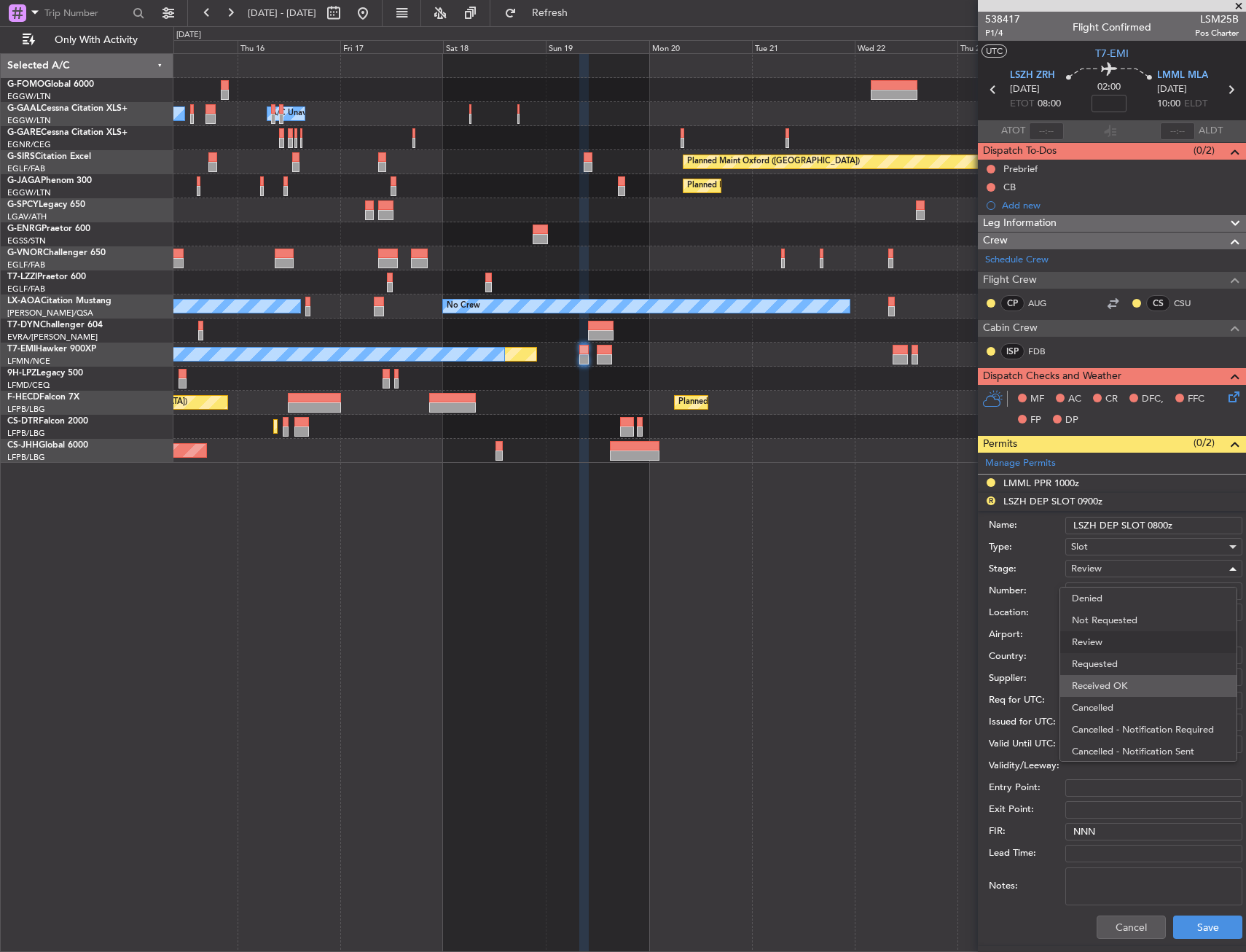
click at [1112, 677] on span "Received OK" at bounding box center [1148, 685] width 153 height 22
click at [1114, 566] on span "Received OK" at bounding box center [1098, 568] width 55 height 13
click at [1113, 642] on span "Requested" at bounding box center [1148, 640] width 153 height 22
click at [1219, 932] on button "Save" at bounding box center [1208, 926] width 70 height 23
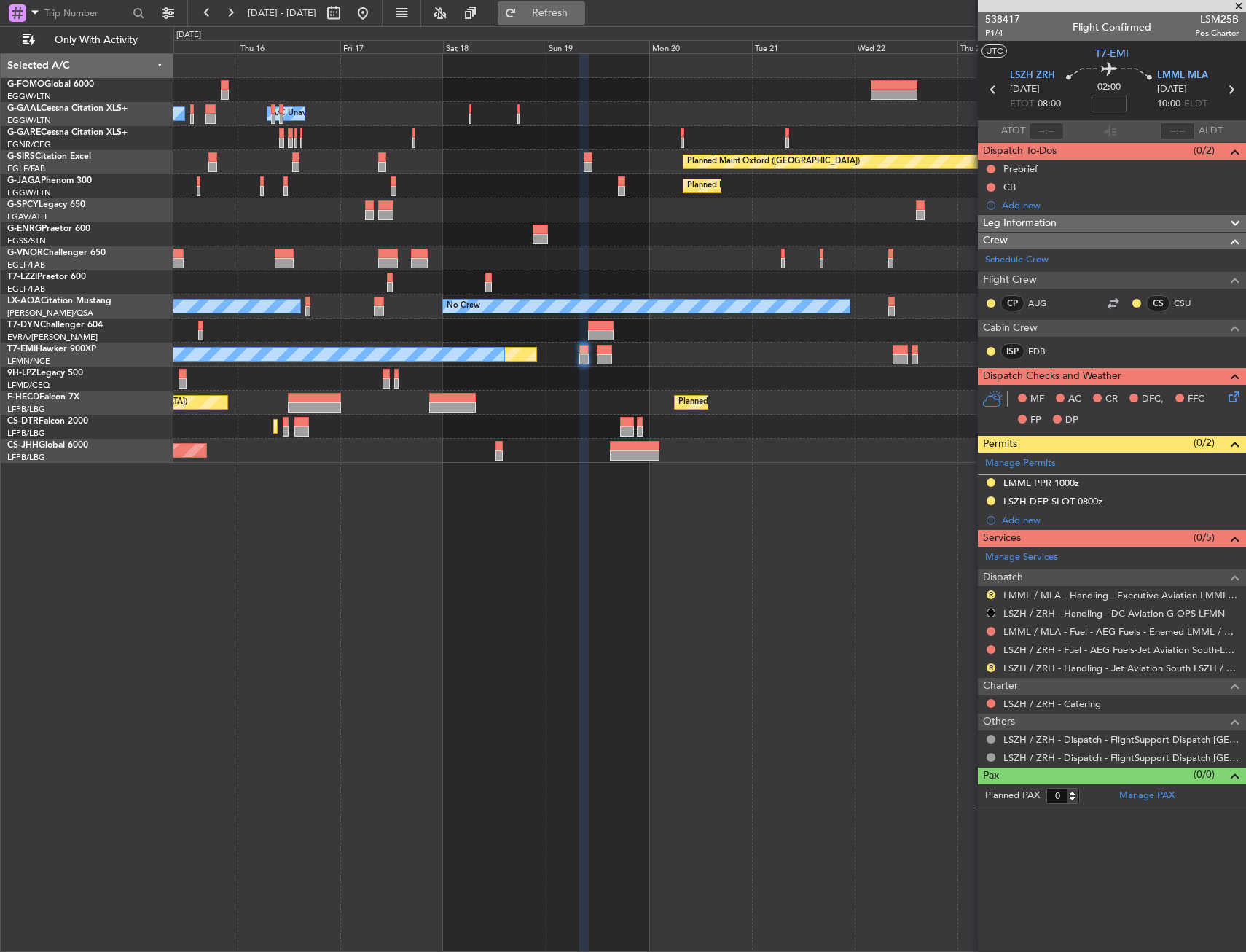
click at [581, 17] on span "Refresh" at bounding box center [550, 13] width 61 height 10
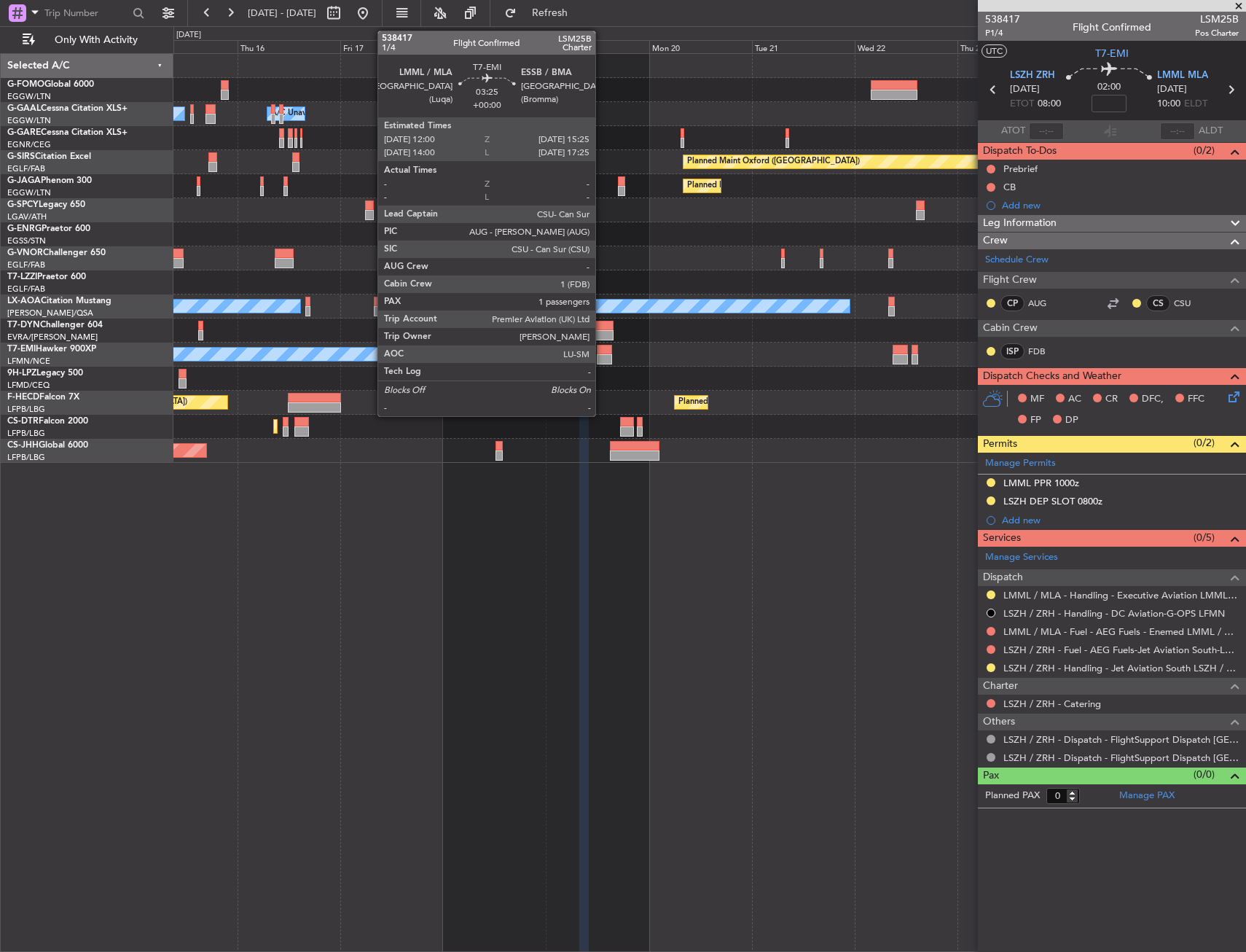
click at [602, 355] on div at bounding box center [604, 359] width 16 height 10
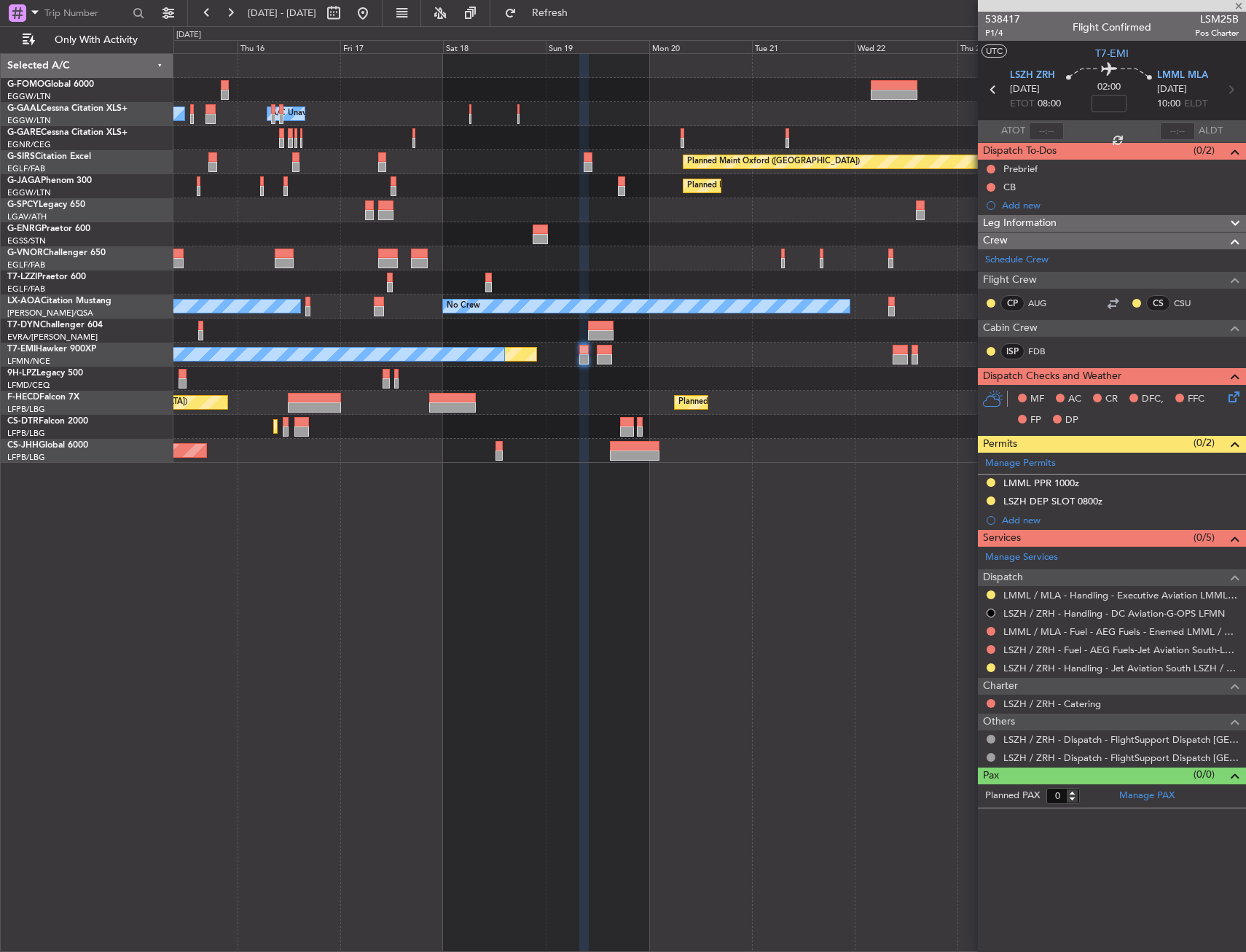
type input "1"
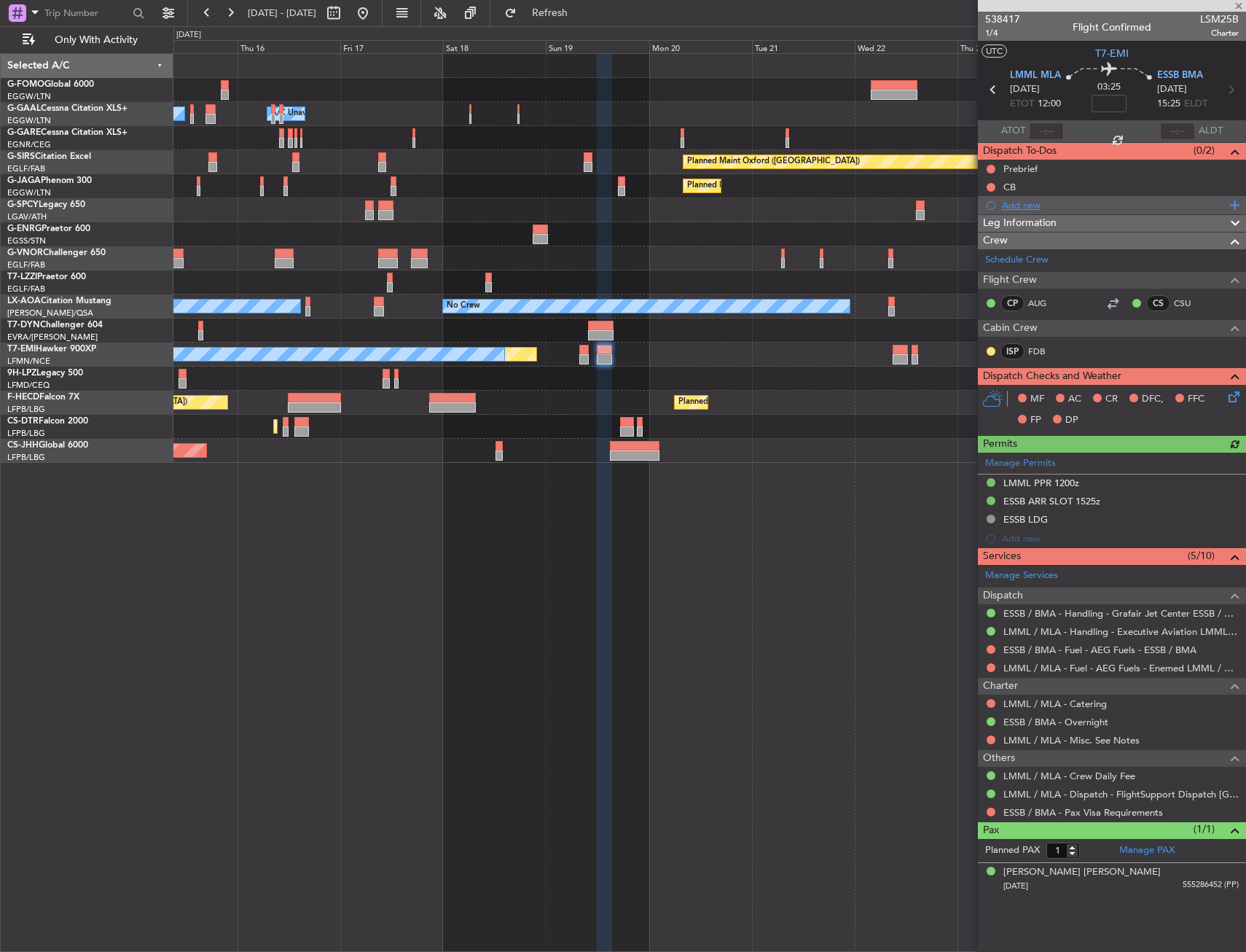
click at [1028, 208] on div "Add new" at bounding box center [1114, 205] width 224 height 13
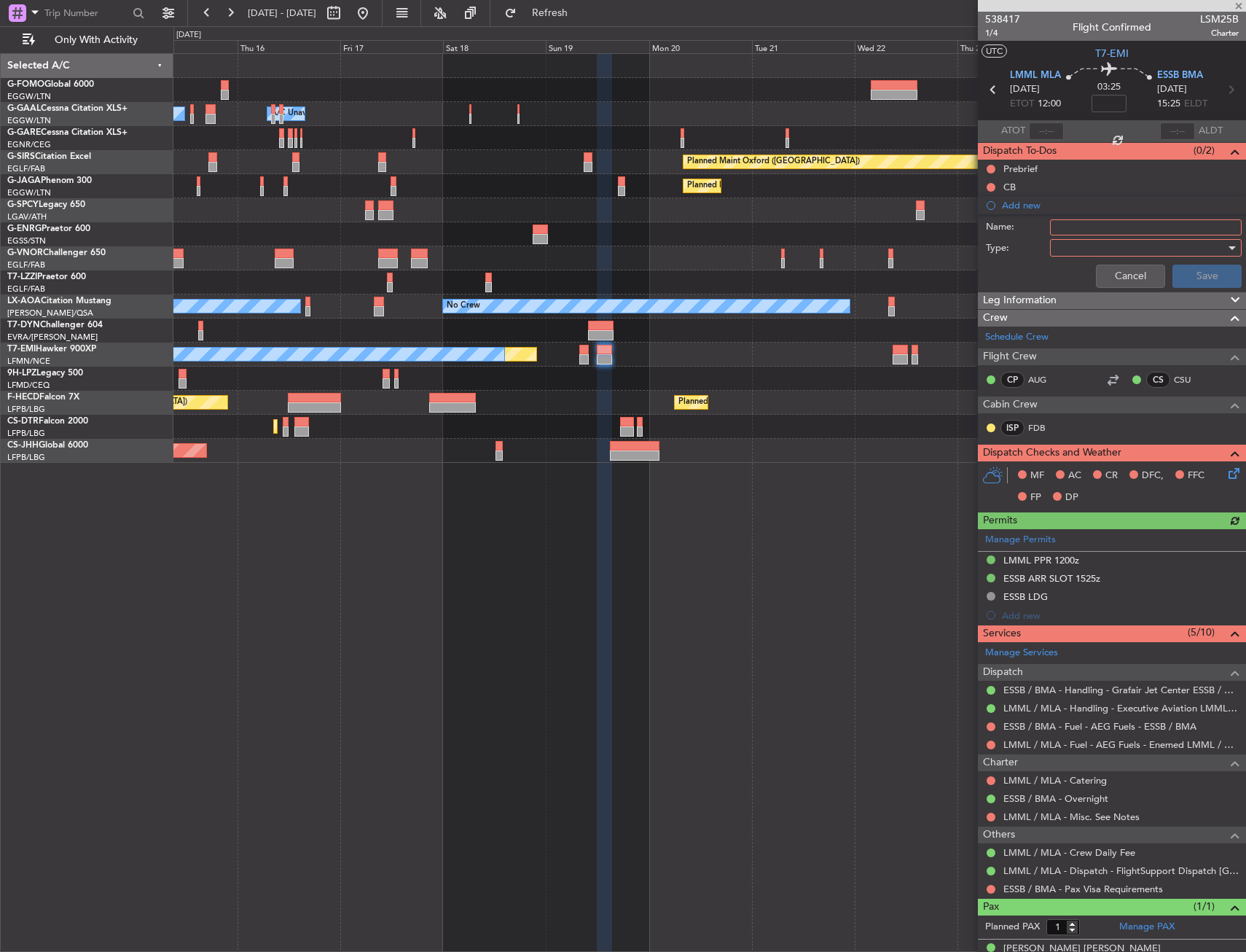
drag, startPoint x: 1032, startPoint y: 215, endPoint x: 1066, endPoint y: 231, distance: 37.6
click at [1066, 231] on input "Name:" at bounding box center [1145, 226] width 191 height 16
type input "ESSB HANGAR"
click at [1088, 240] on div at bounding box center [1140, 247] width 169 height 22
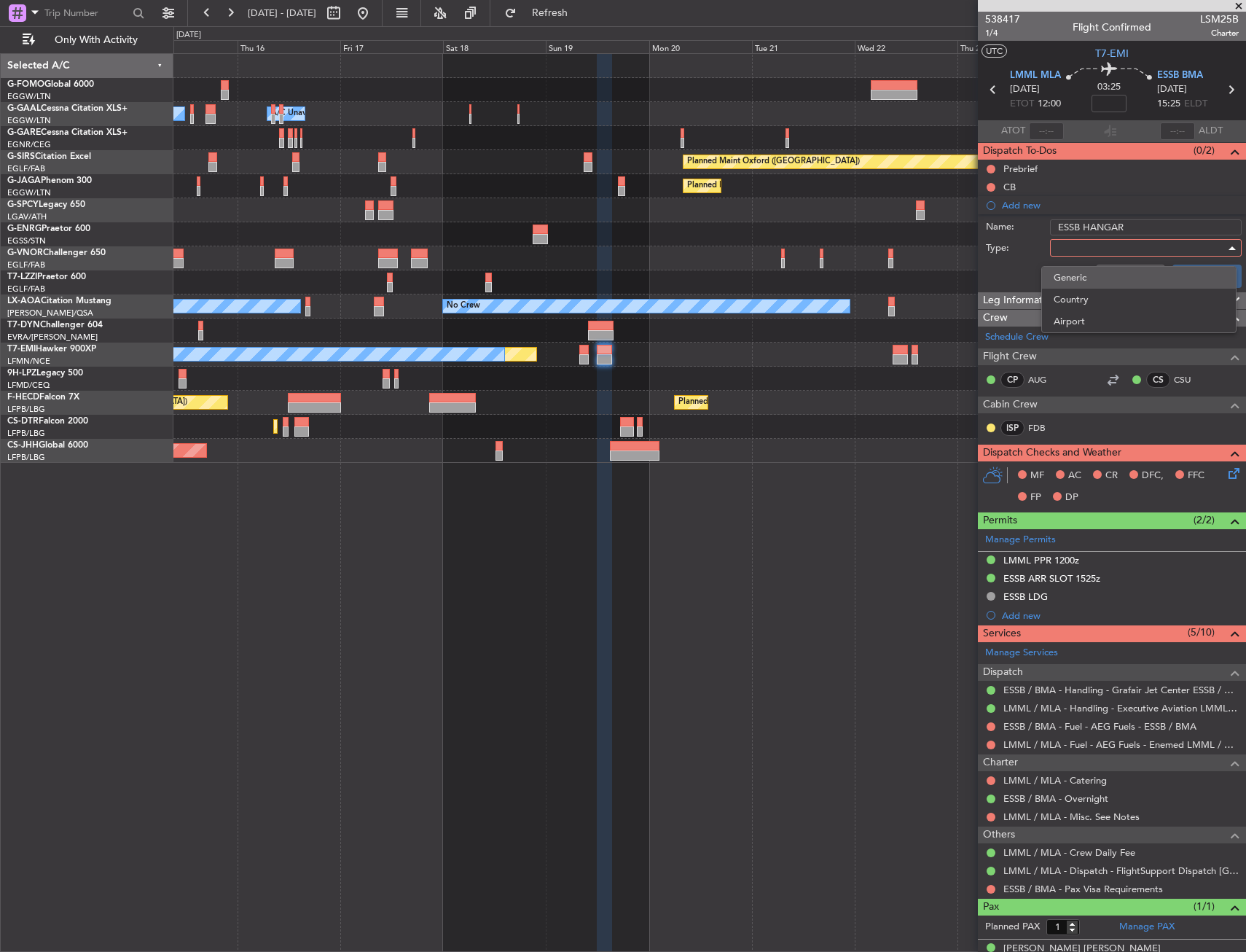
click at [1080, 277] on span "Generic" at bounding box center [1139, 278] width 170 height 22
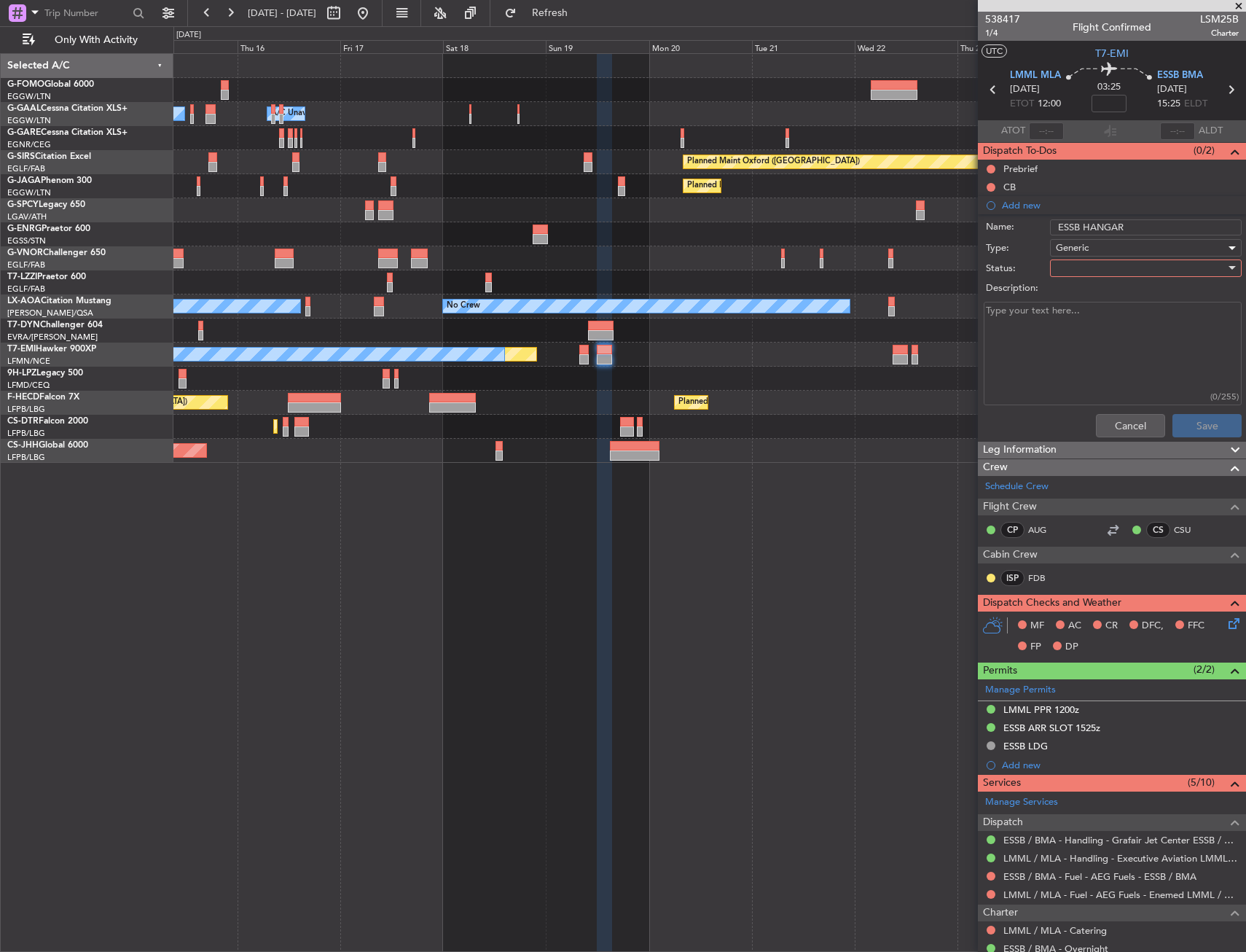
click at [1083, 267] on div at bounding box center [1140, 268] width 169 height 22
click at [1108, 327] on span "In Progress" at bounding box center [1139, 319] width 170 height 22
click at [1193, 422] on button "Save" at bounding box center [1208, 425] width 70 height 23
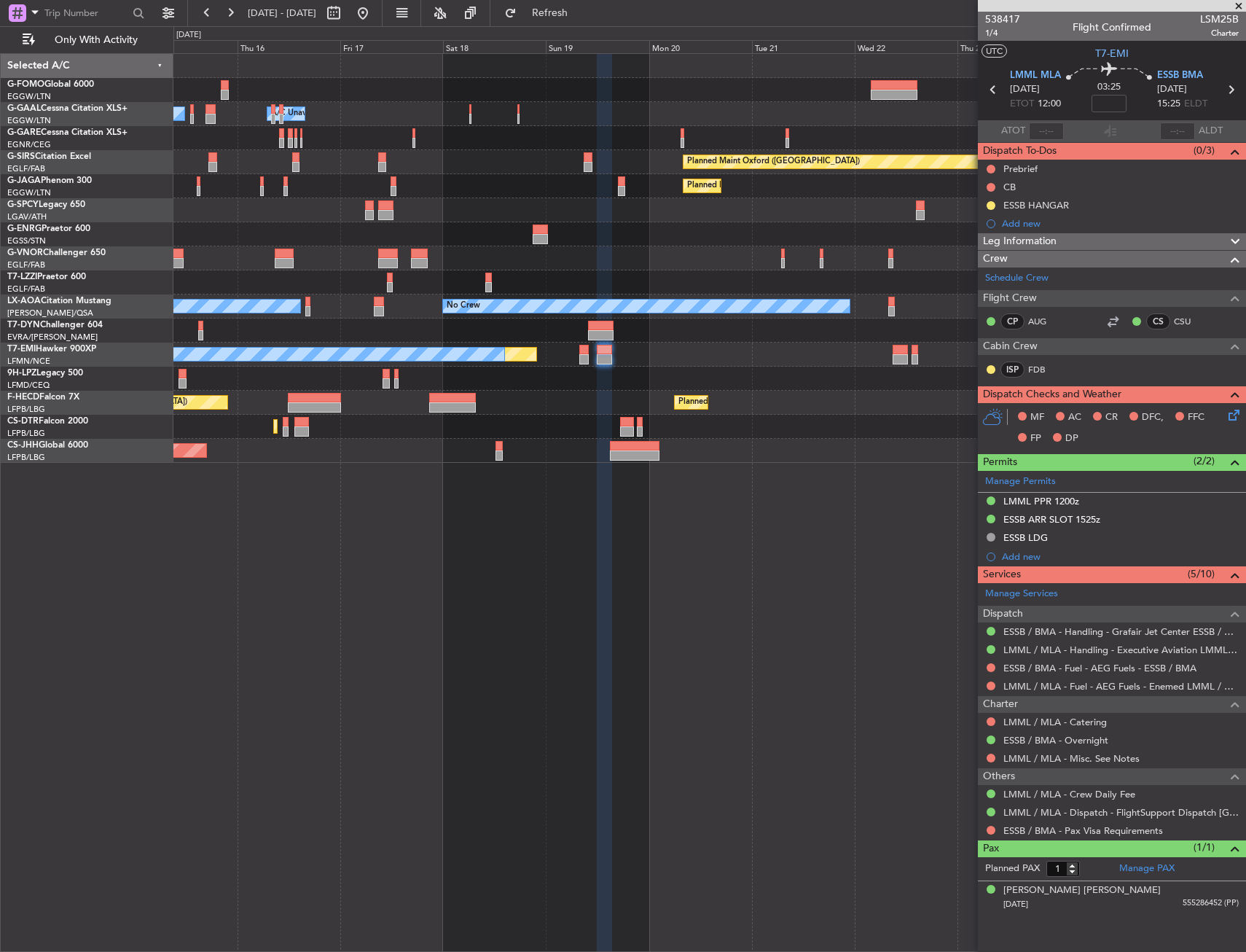
click at [577, 362] on div "Planned Maint No Crew" at bounding box center [709, 355] width 1072 height 24
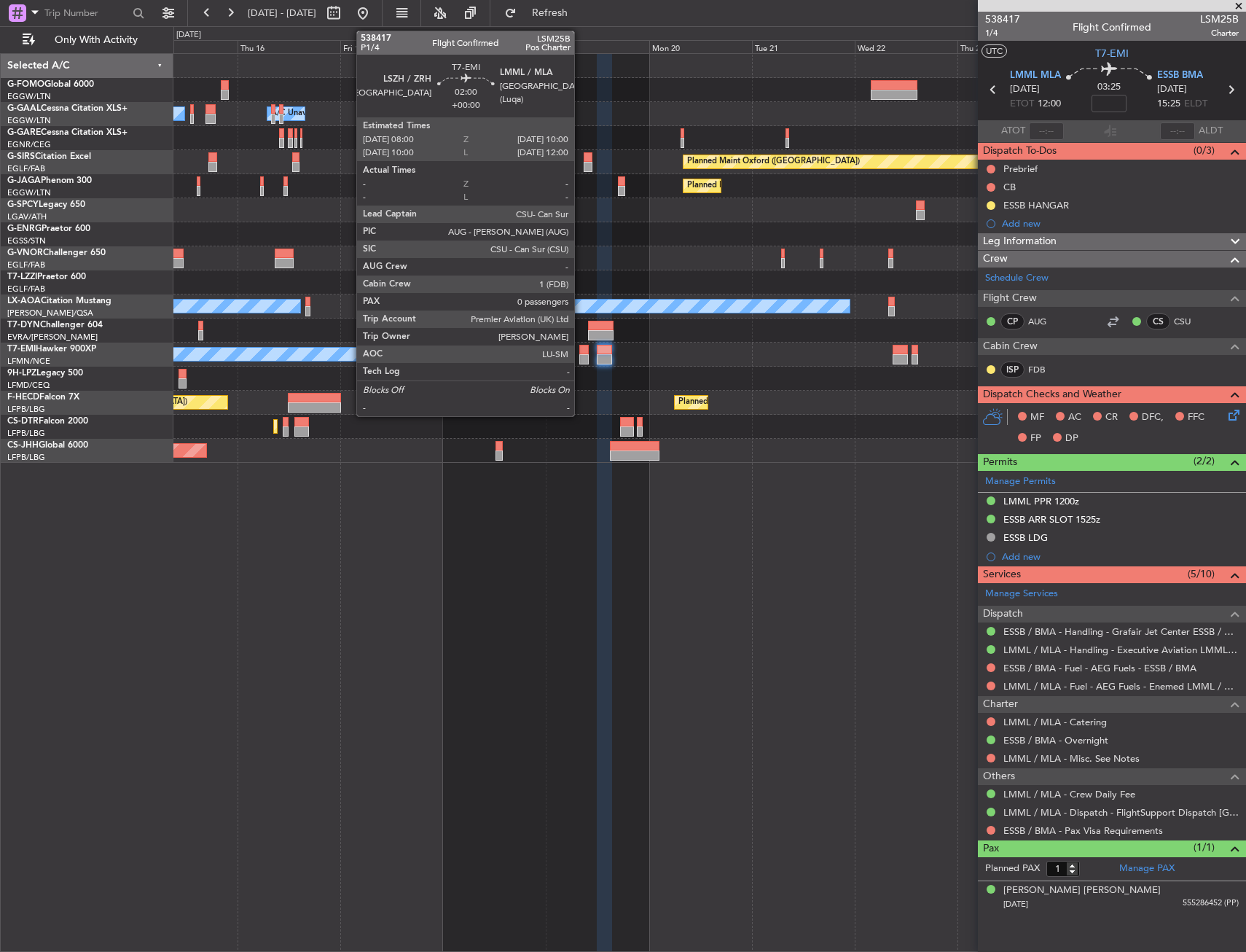
click at [581, 351] on div at bounding box center [584, 349] width 9 height 10
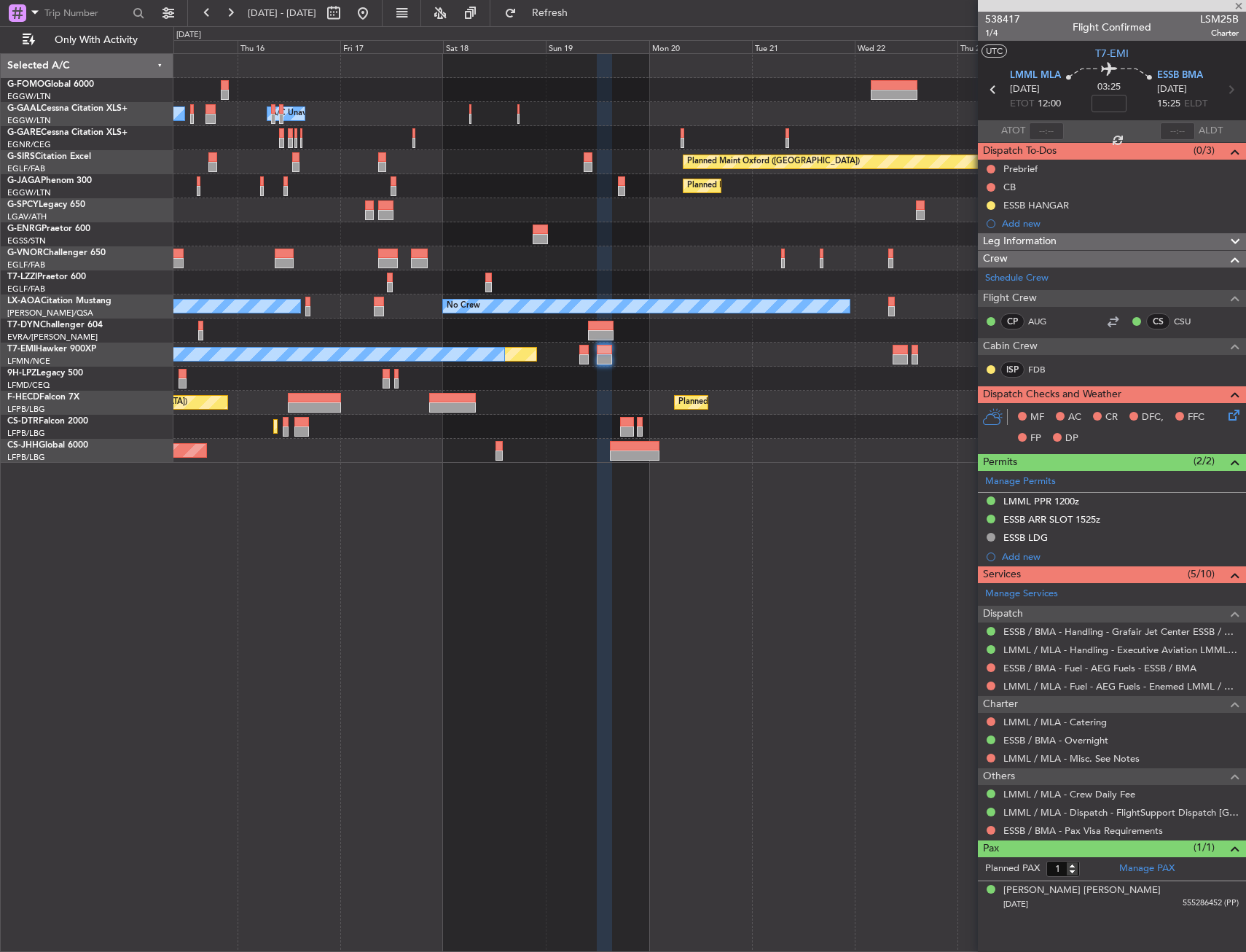
click at [746, 435] on div "Planned Maint Sofia" at bounding box center [709, 427] width 1072 height 24
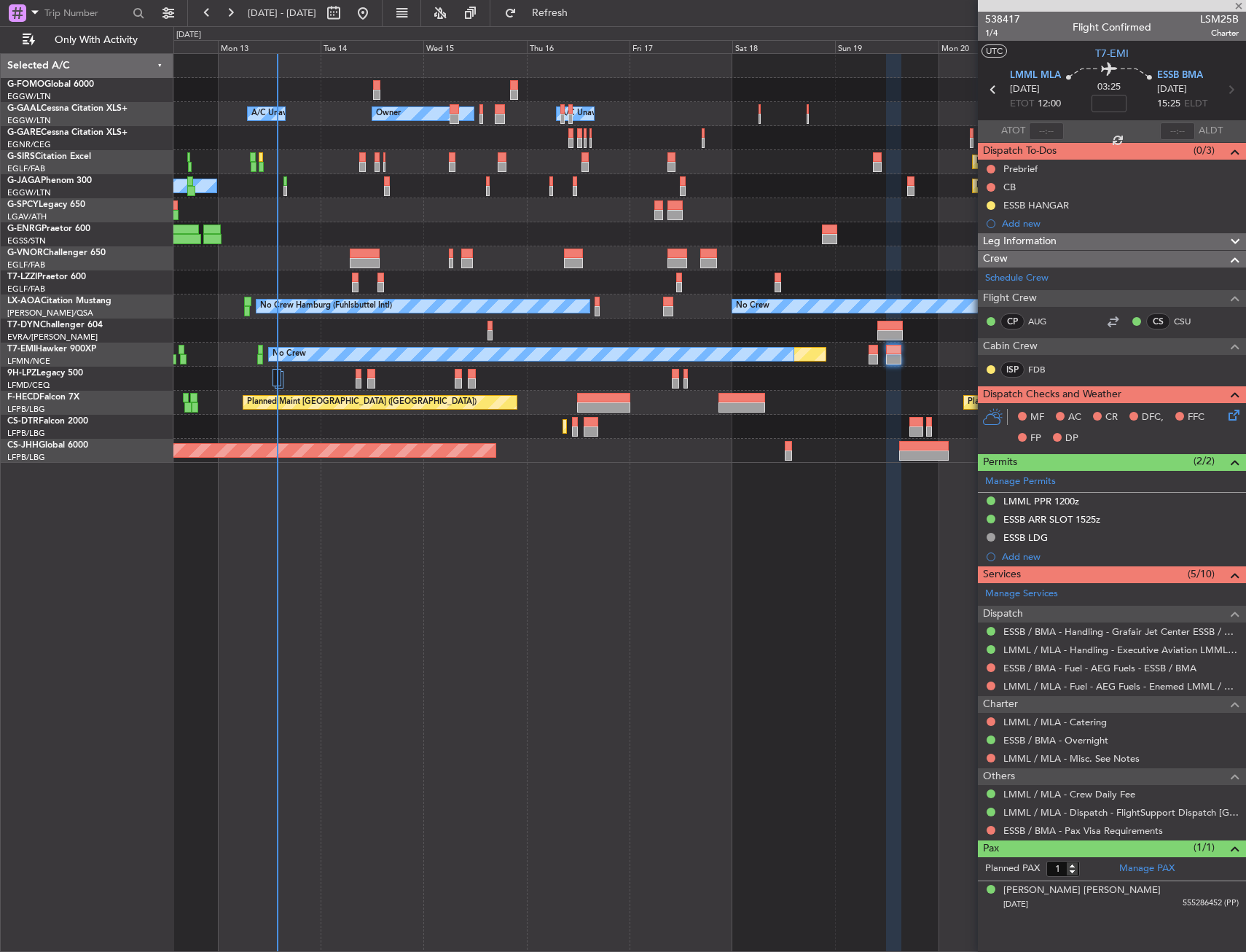
type input "0"
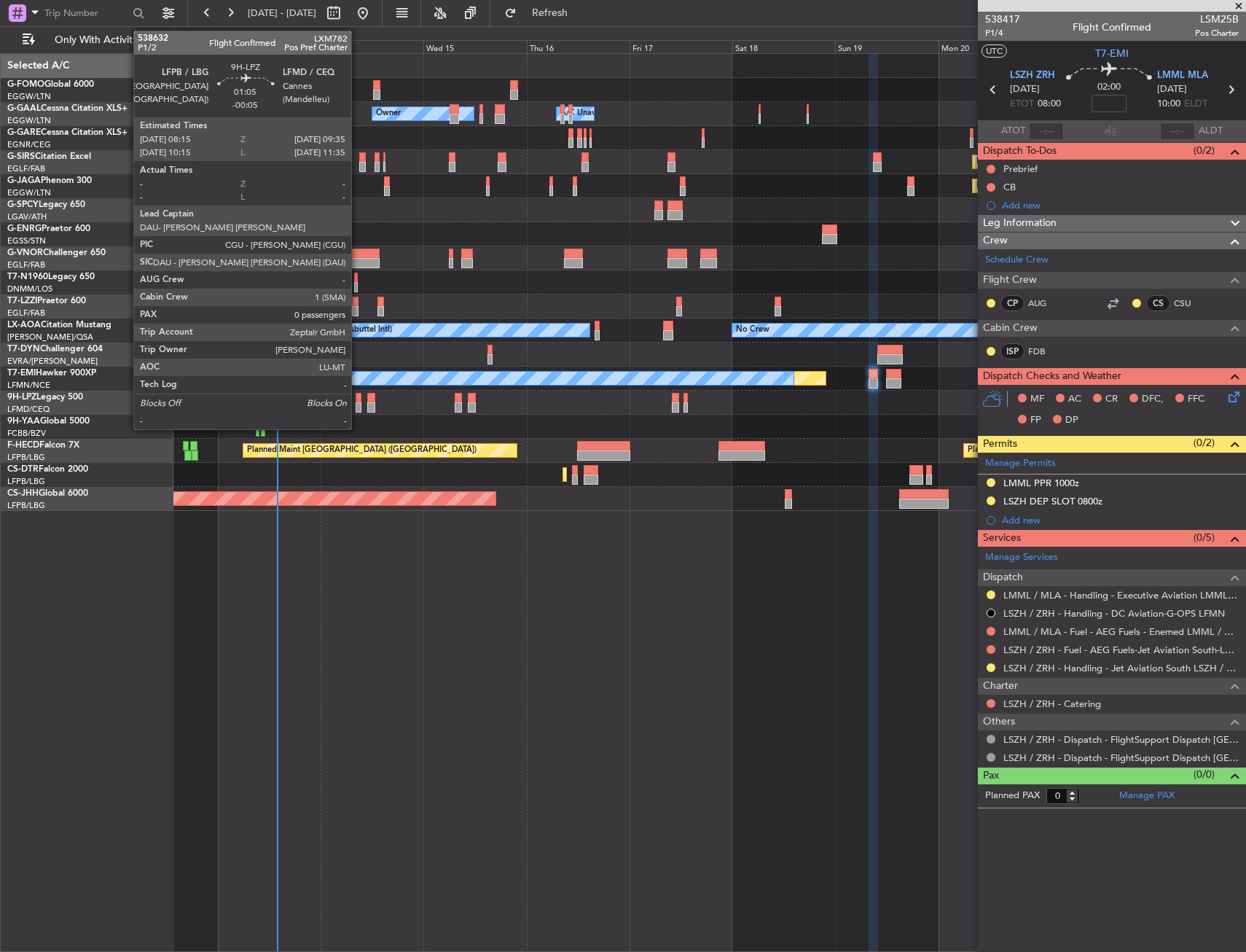
click at [357, 400] on div at bounding box center [358, 398] width 5 height 10
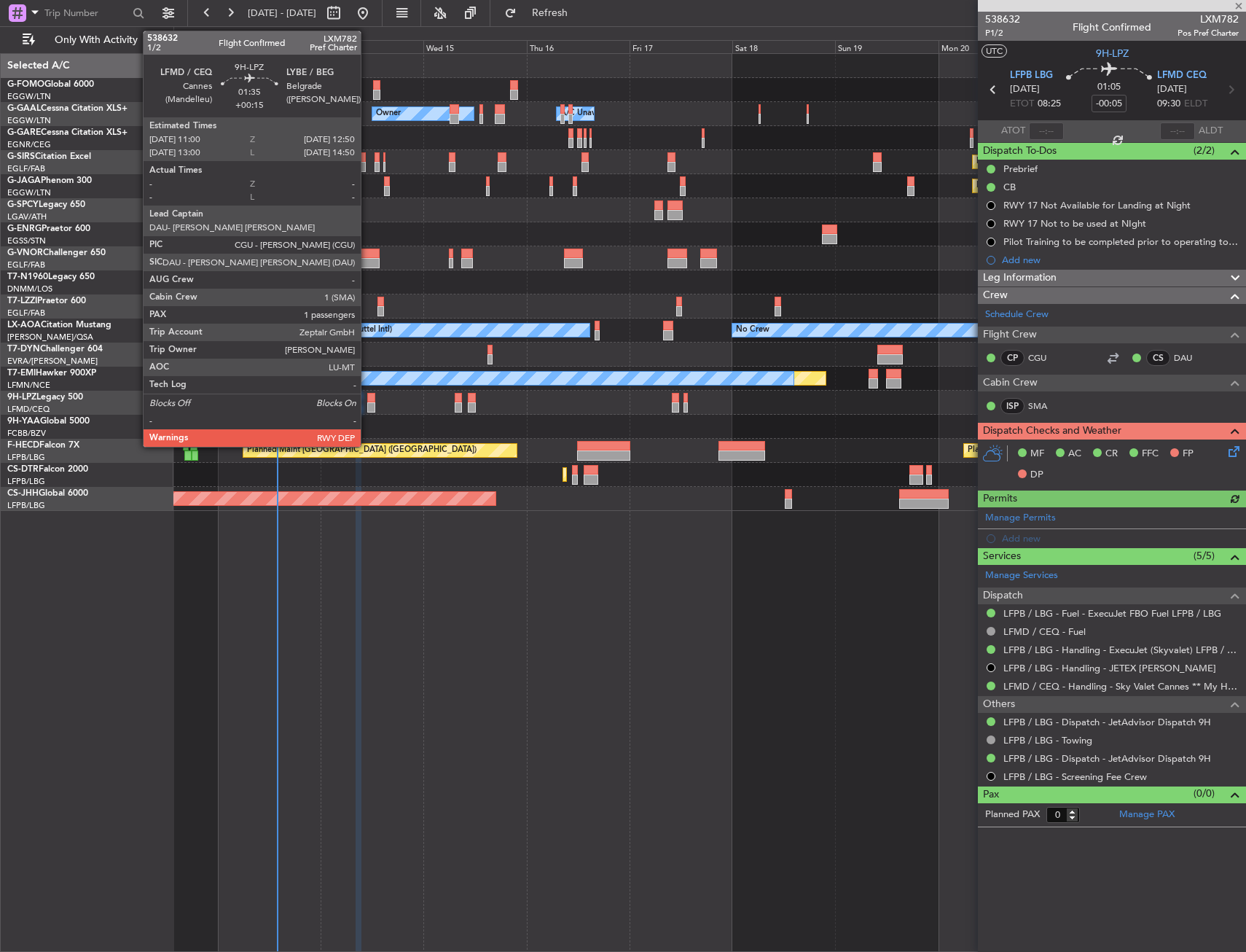
click at [367, 403] on div at bounding box center [371, 407] width 8 height 10
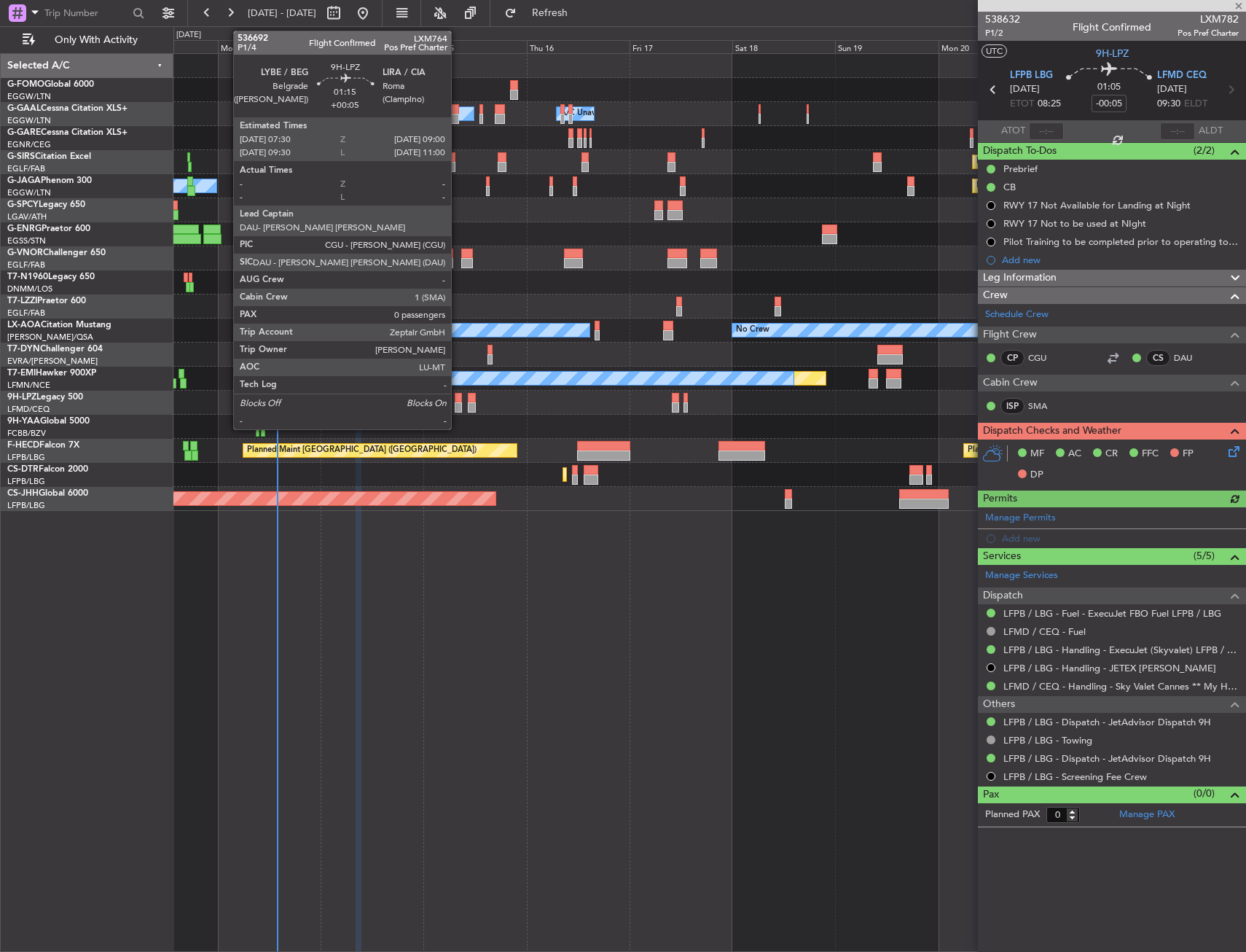
type input "+00:15"
type input "1"
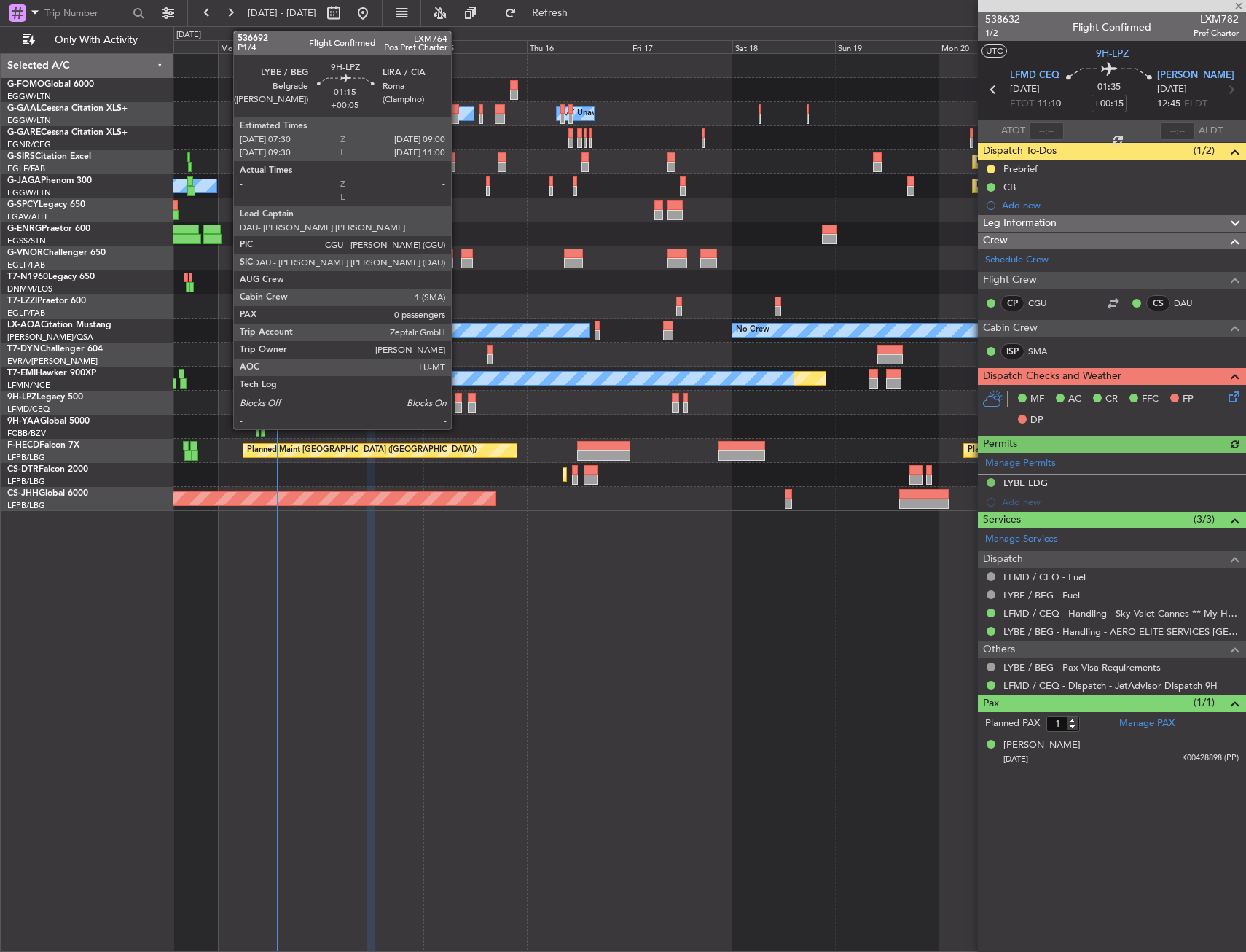
click at [457, 401] on div at bounding box center [457, 398] width 6 height 10
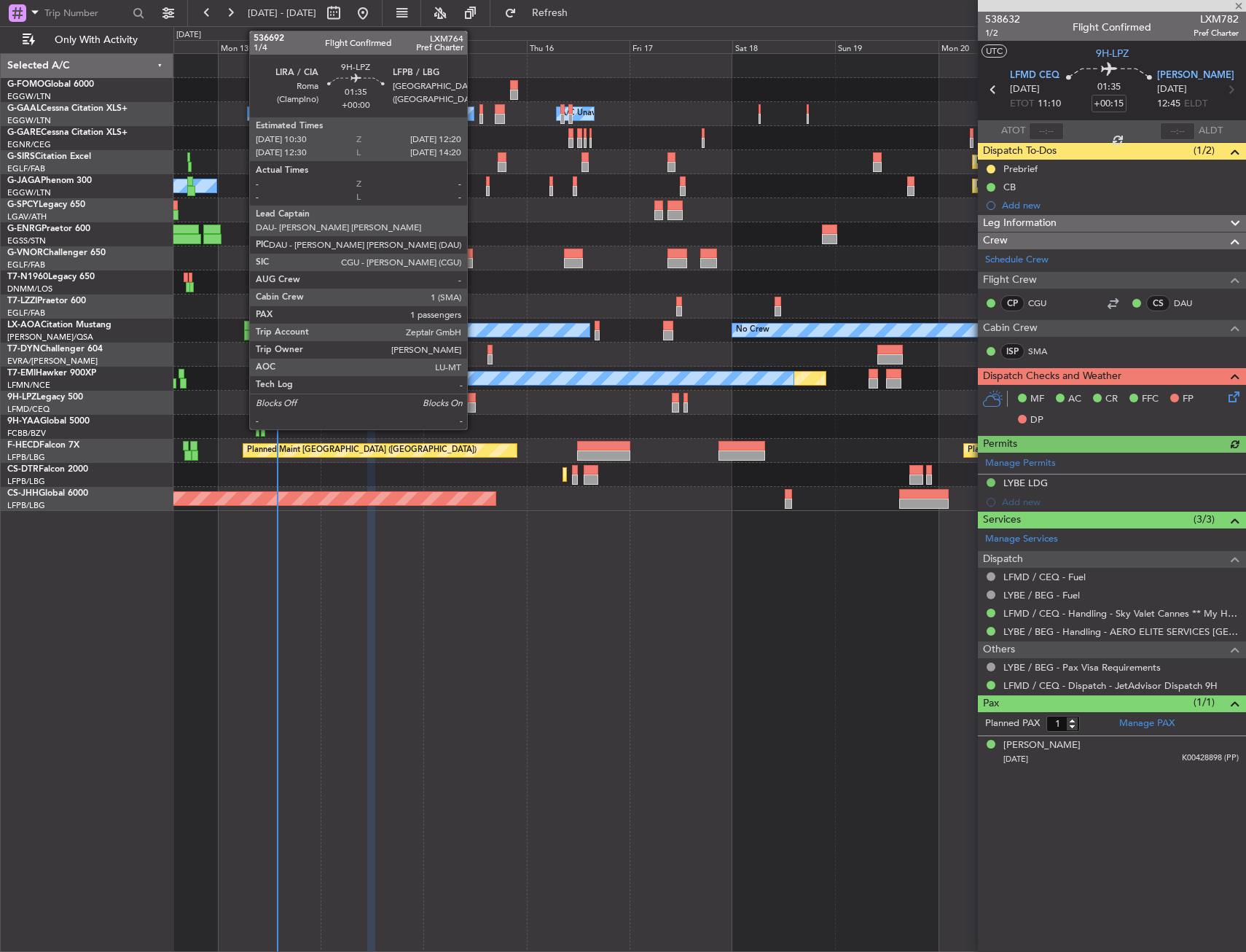
type input "+00:05"
type input "0"
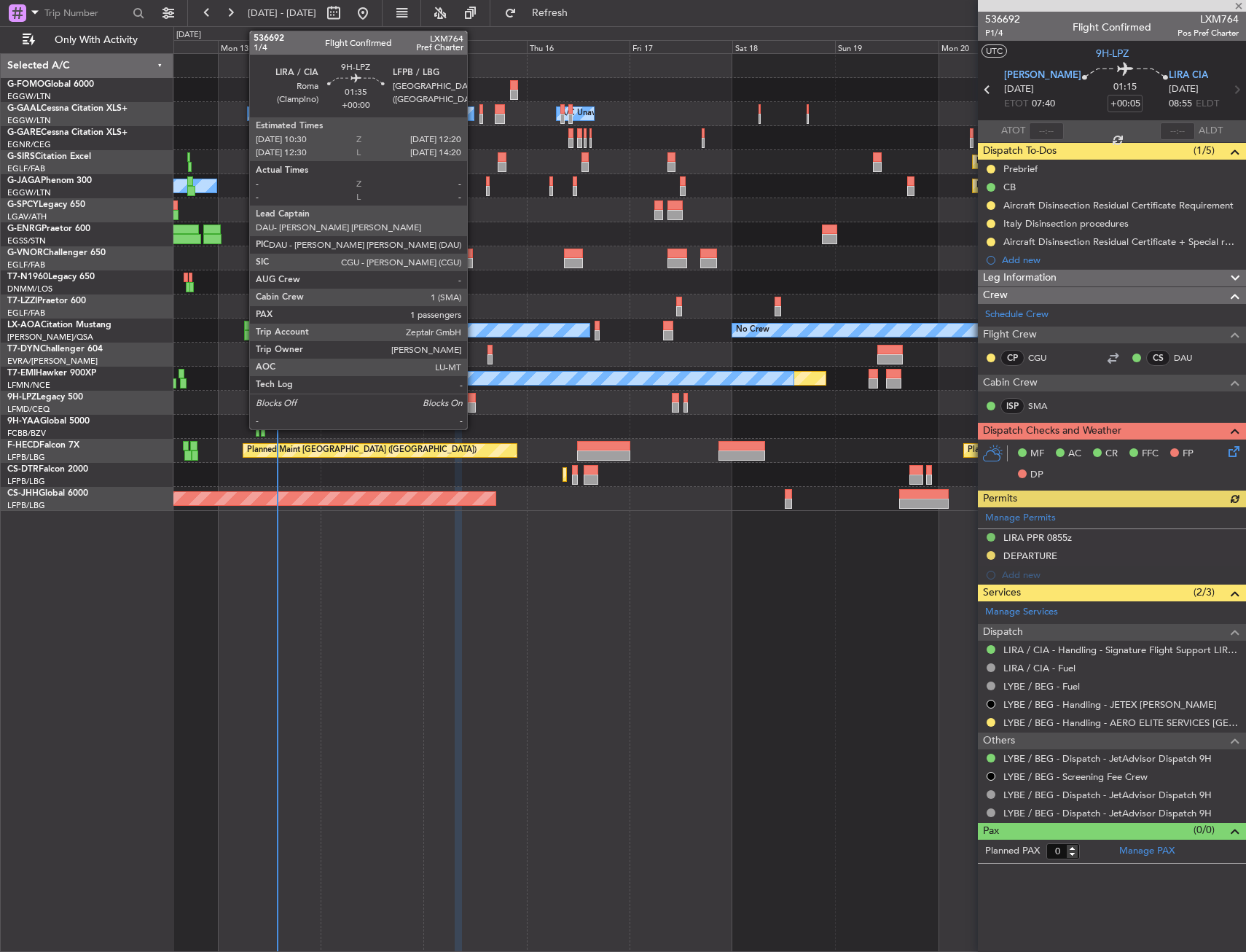
click at [474, 400] on div at bounding box center [472, 398] width 8 height 10
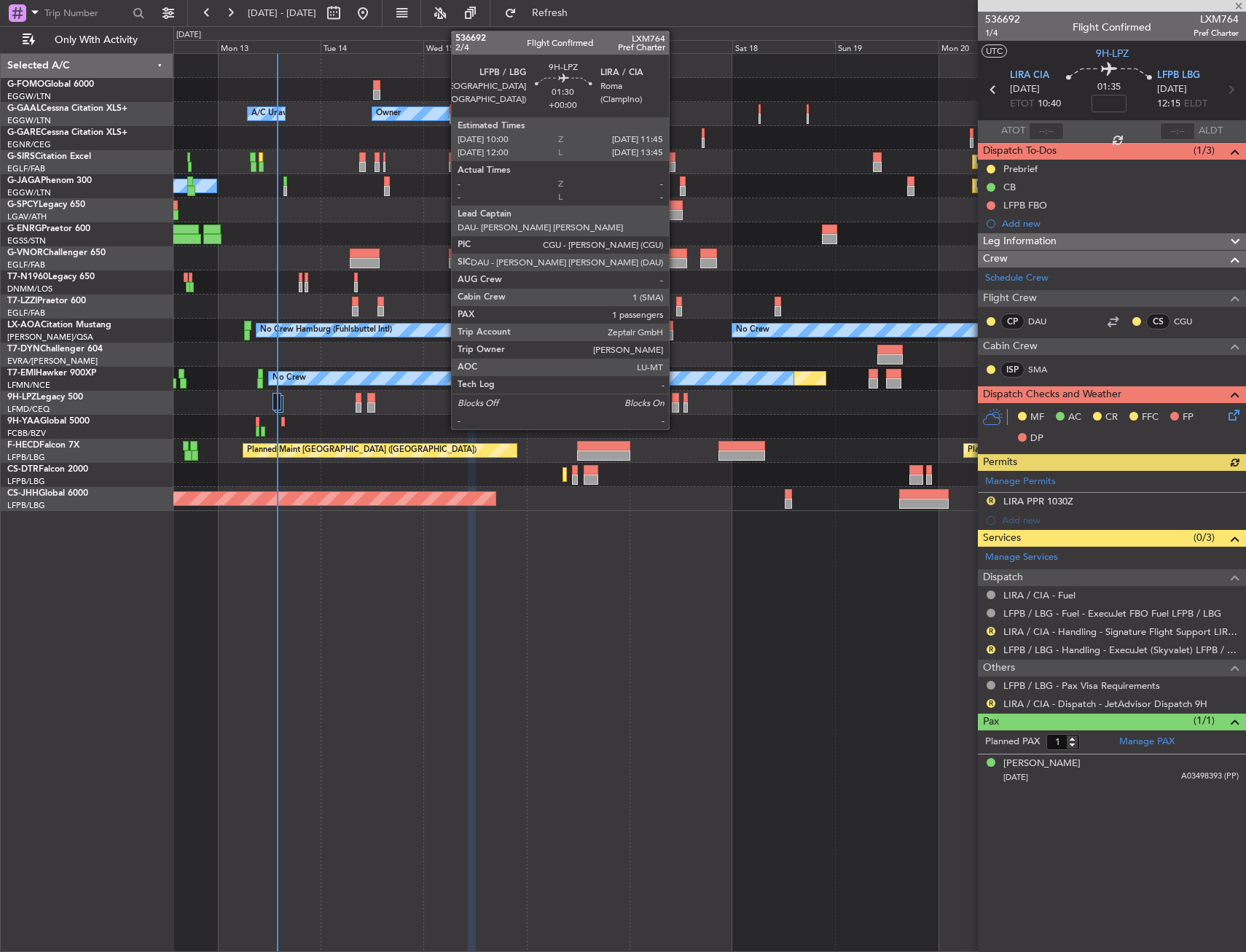
click at [675, 401] on div at bounding box center [675, 398] width 8 height 10
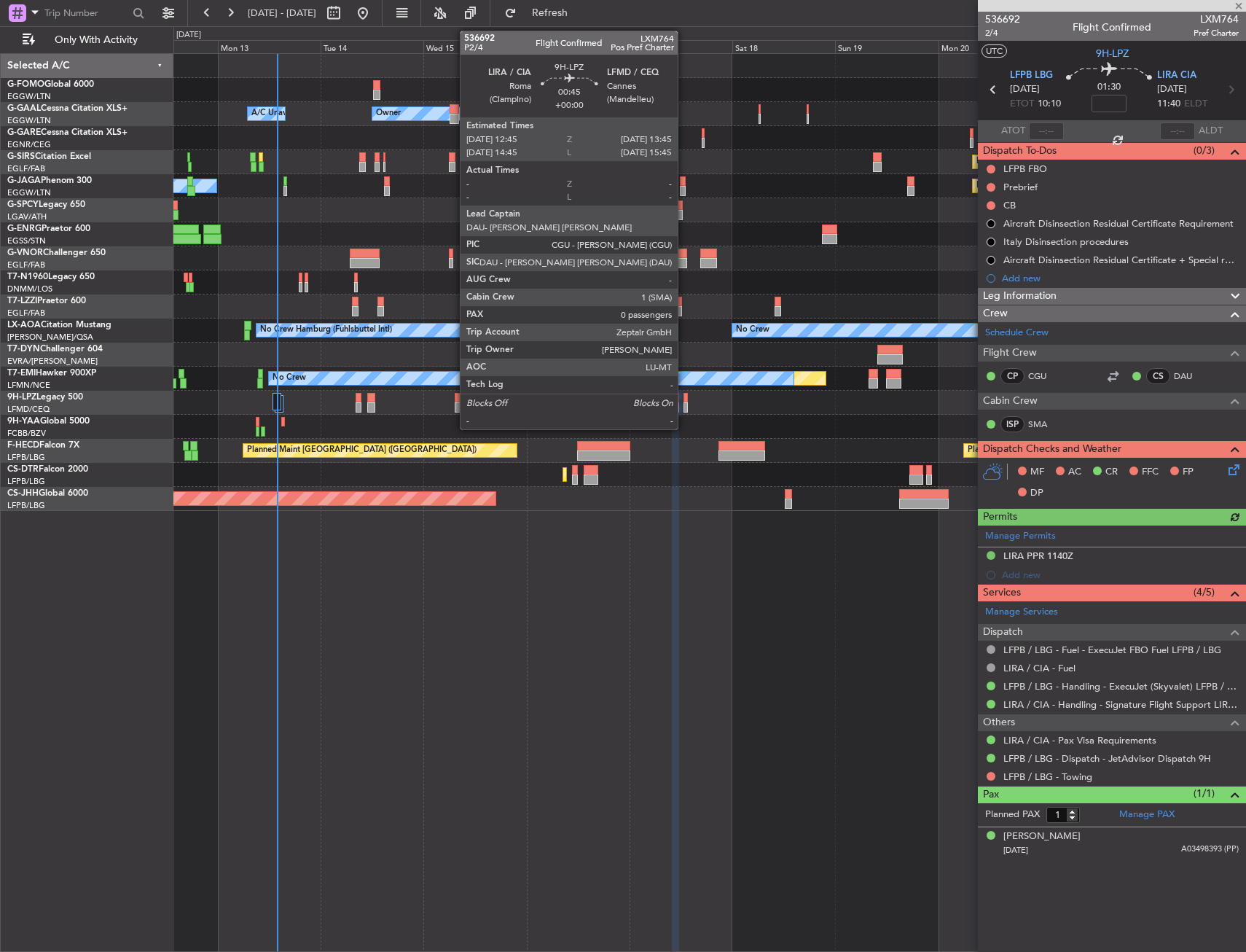
click at [684, 400] on div at bounding box center [685, 398] width 5 height 10
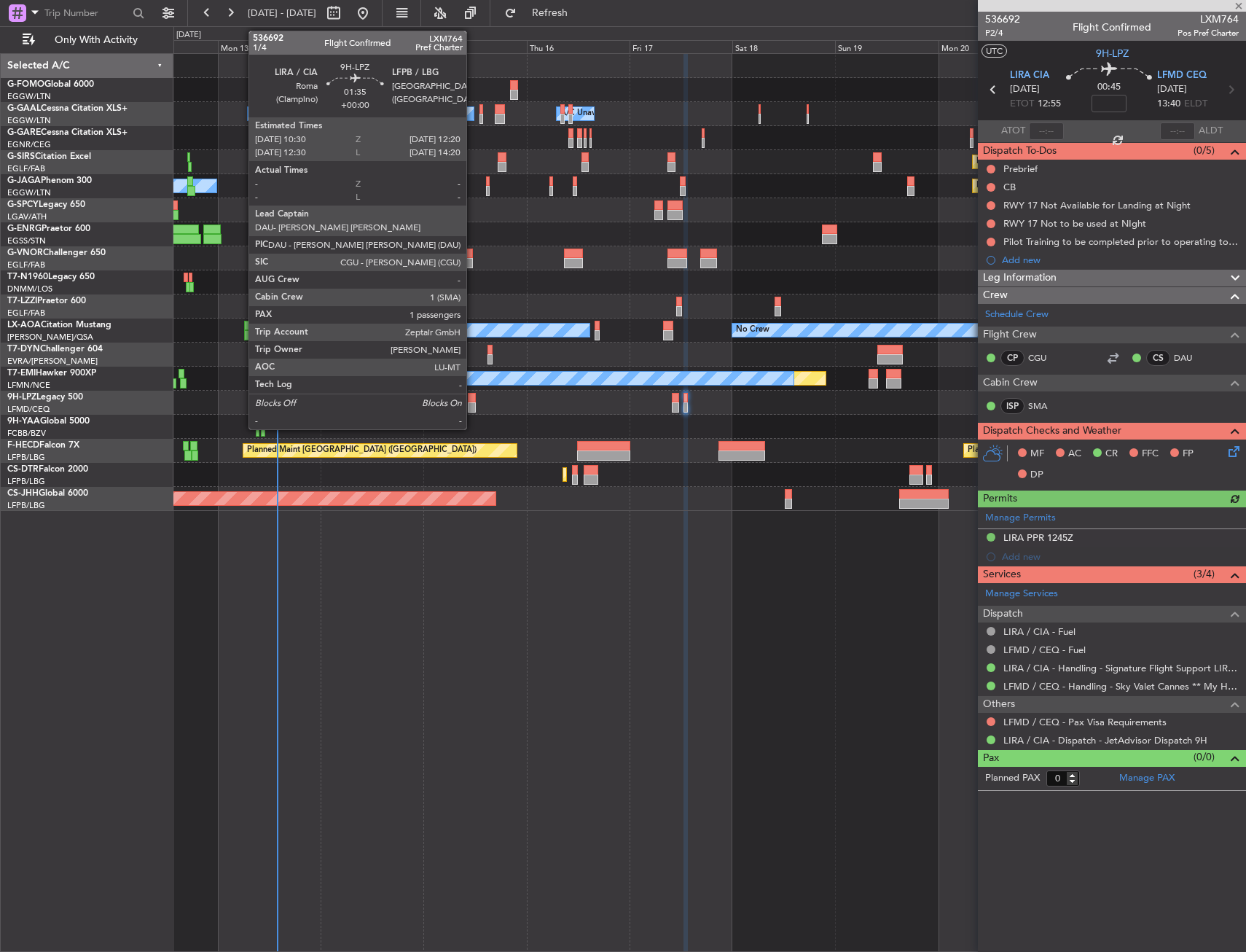
click at [473, 402] on div at bounding box center [472, 407] width 8 height 10
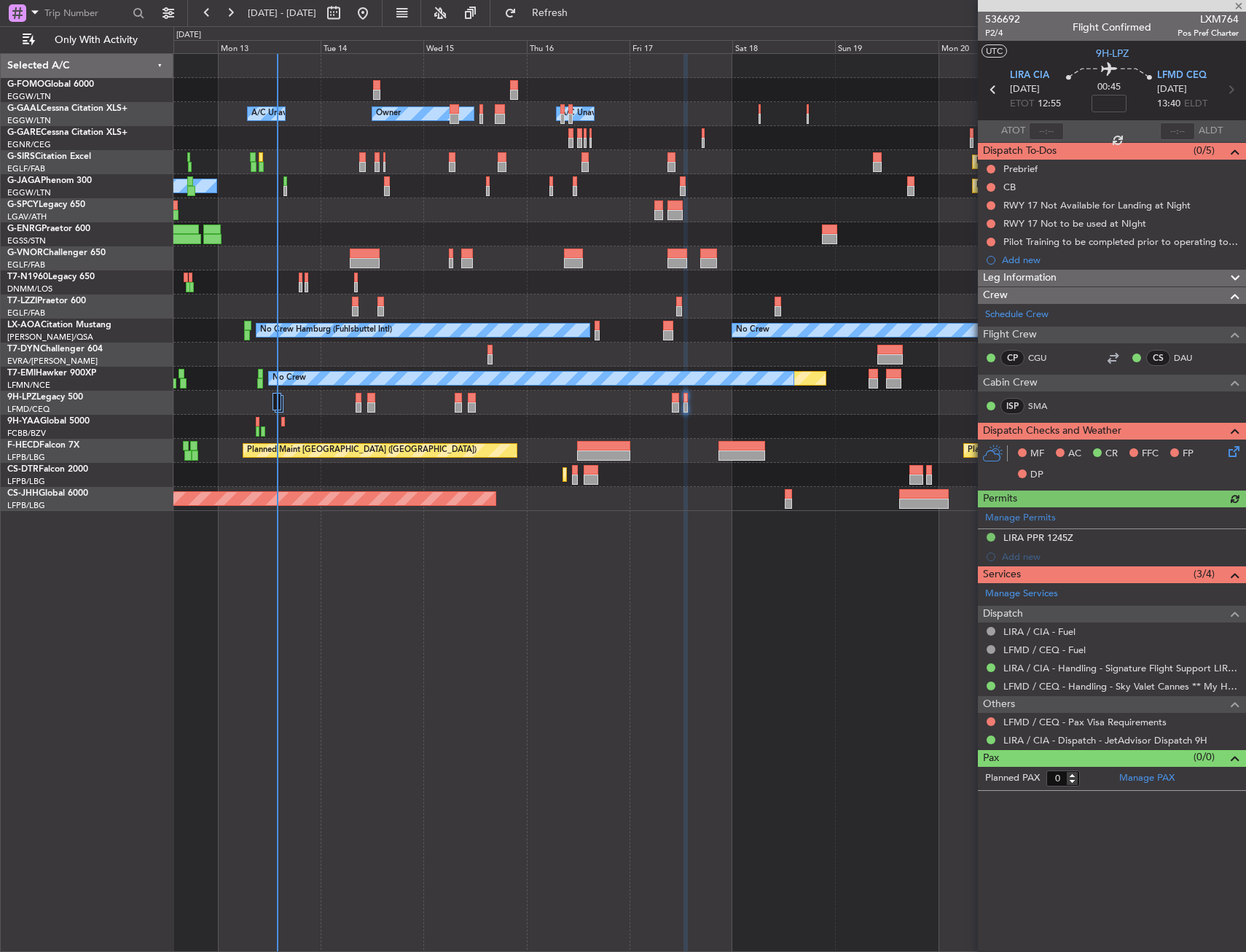
type input "1"
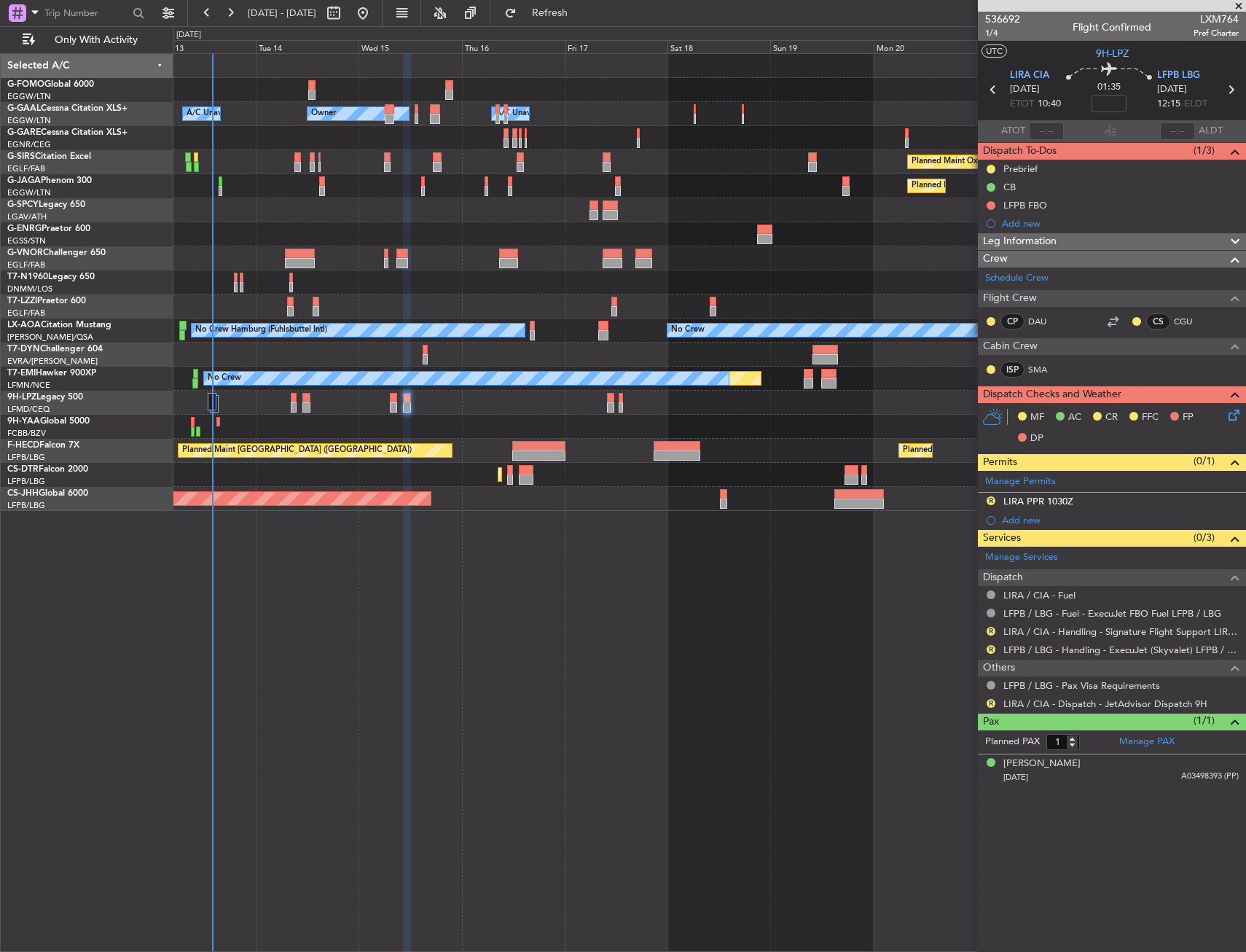
click at [499, 387] on div "Planned Maint No Crew" at bounding box center [709, 378] width 1072 height 24
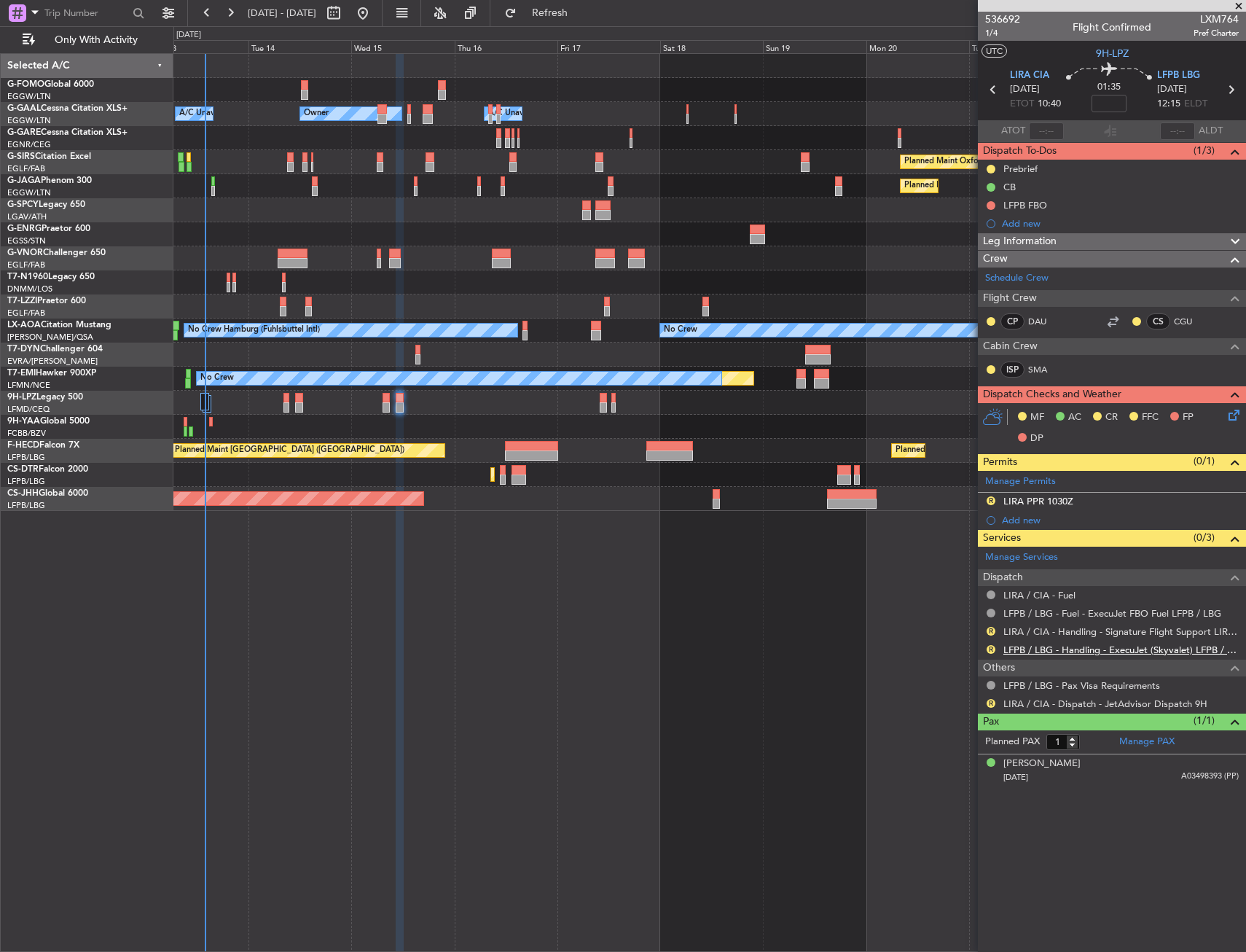
click at [1067, 650] on link "LFPB / LBG - Handling - ExecuJet (Skyvalet) LFPB / LBG" at bounding box center [1120, 650] width 235 height 13
click at [1097, 625] on link "LIRA / CIA - Handling - Signature Flight Support LIRA / CIA" at bounding box center [1120, 631] width 235 height 13
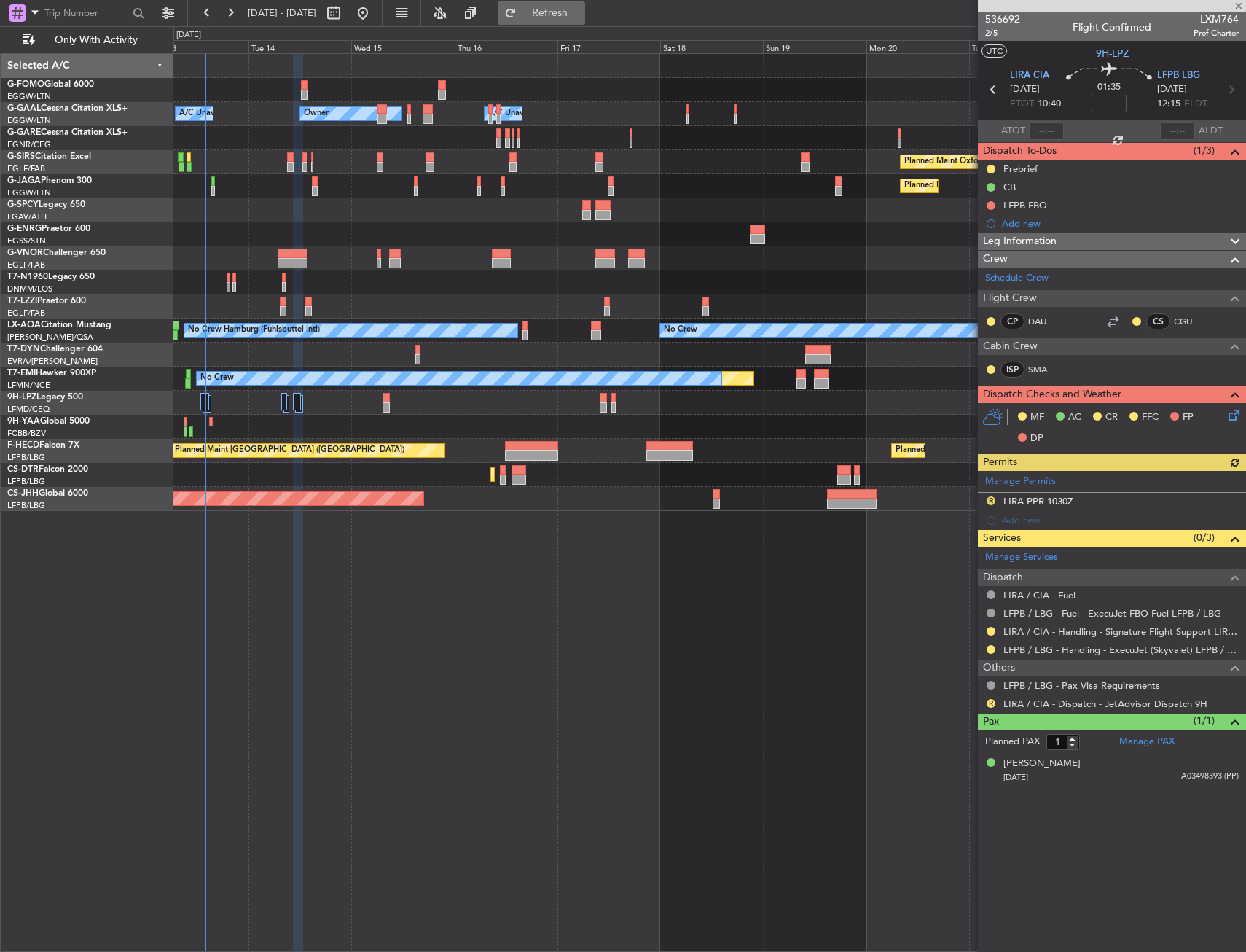
click at [574, 23] on button "Refresh" at bounding box center [541, 13] width 87 height 23
click at [585, 19] on button "Refresh" at bounding box center [541, 13] width 87 height 23
click at [581, 13] on span "Refresh" at bounding box center [550, 13] width 61 height 10
click at [581, 18] on span "Refresh" at bounding box center [550, 13] width 61 height 10
click at [581, 8] on span "Refresh" at bounding box center [550, 13] width 61 height 10
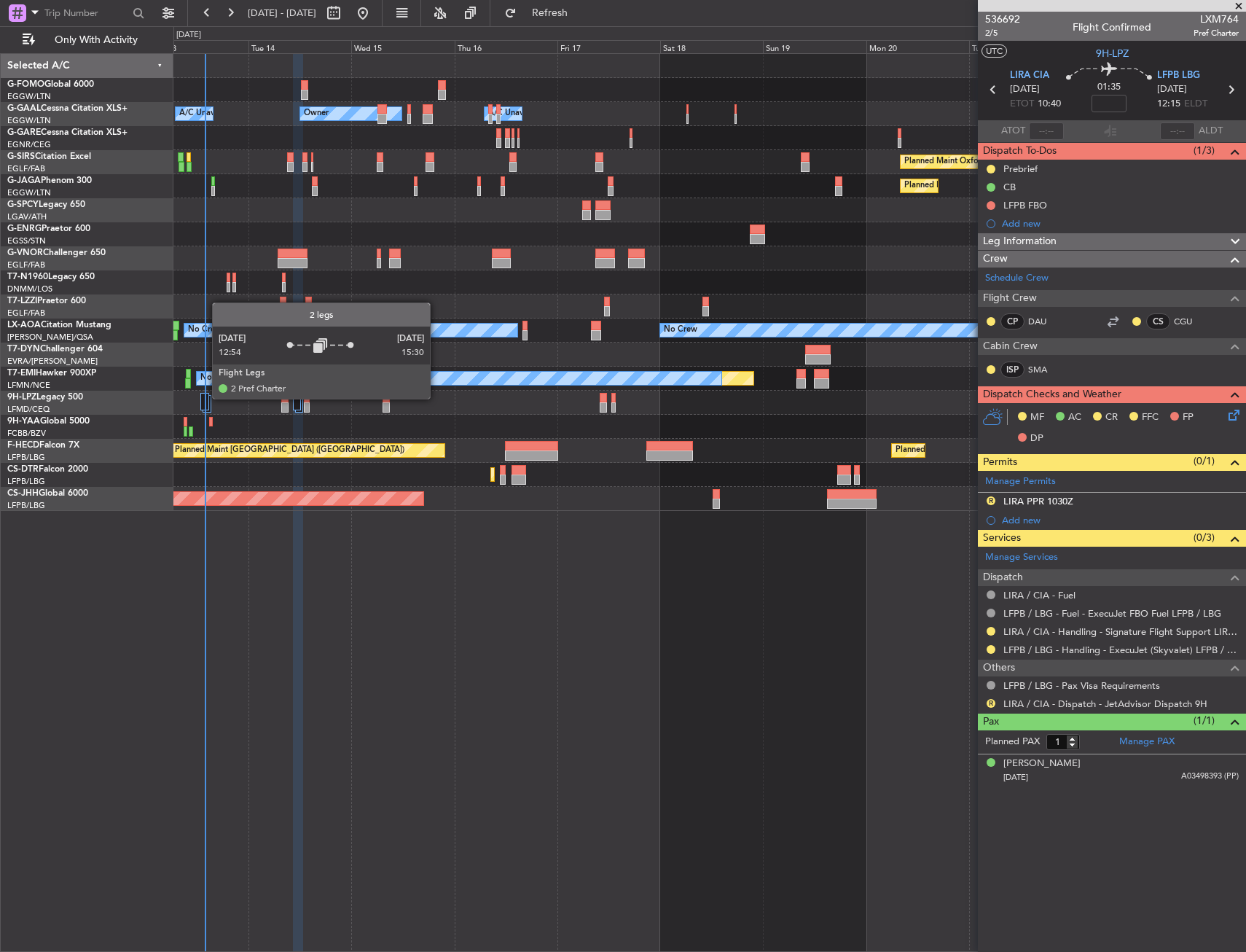
click at [204, 398] on div at bounding box center [205, 401] width 9 height 17
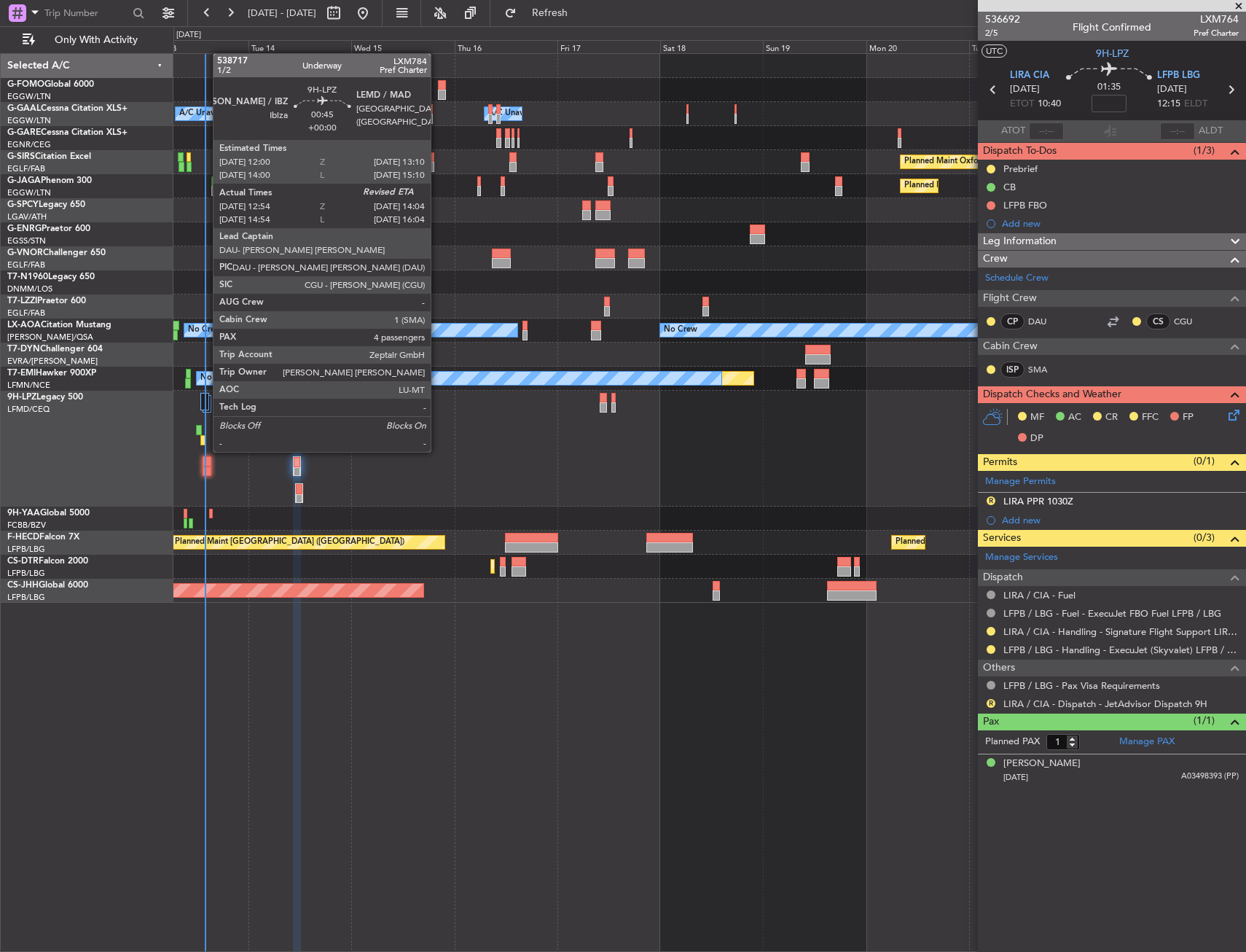
click at [205, 437] on div at bounding box center [203, 440] width 5 height 10
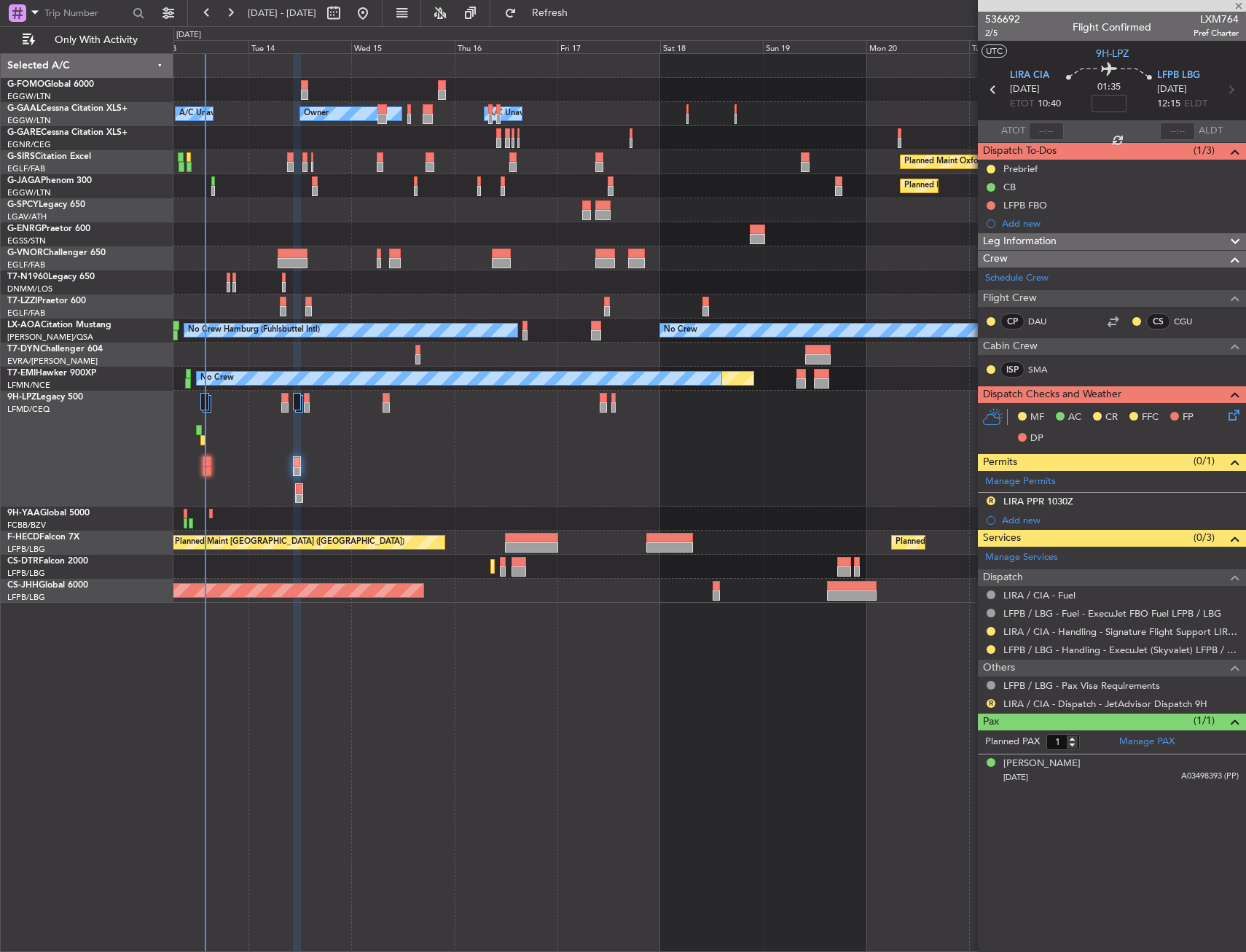
type input "13:04"
type input "4"
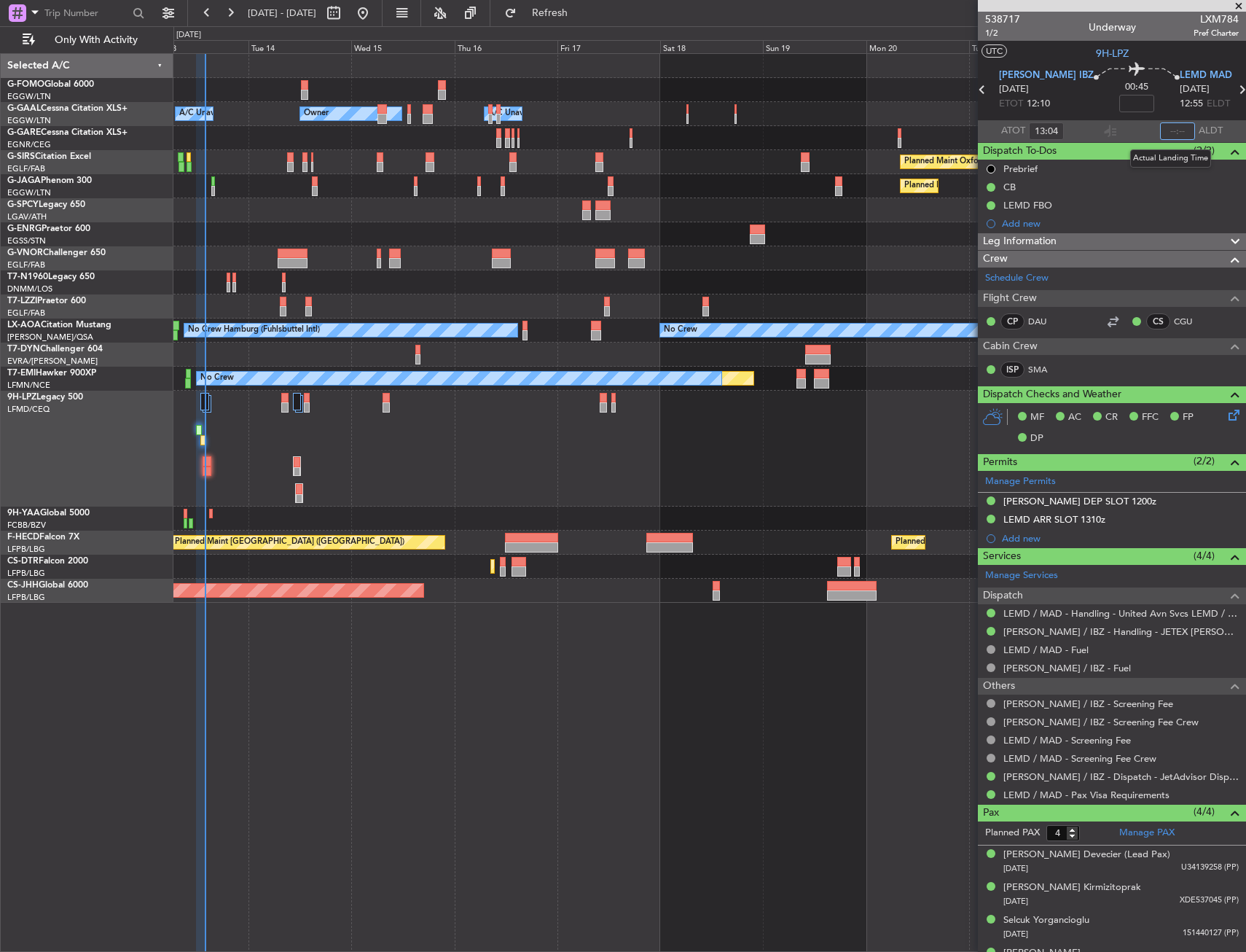
click at [1171, 129] on input "text" at bounding box center [1177, 131] width 35 height 17
click at [1132, 119] on section "LEIB IBZ 13/10/2025 ETOT 12:10 00:45 LEMD MAD 13/10/2025 12:55 ELDT" at bounding box center [1111, 91] width 268 height 58
type input "13:57"
click at [585, 5] on button "Refresh" at bounding box center [541, 13] width 87 height 23
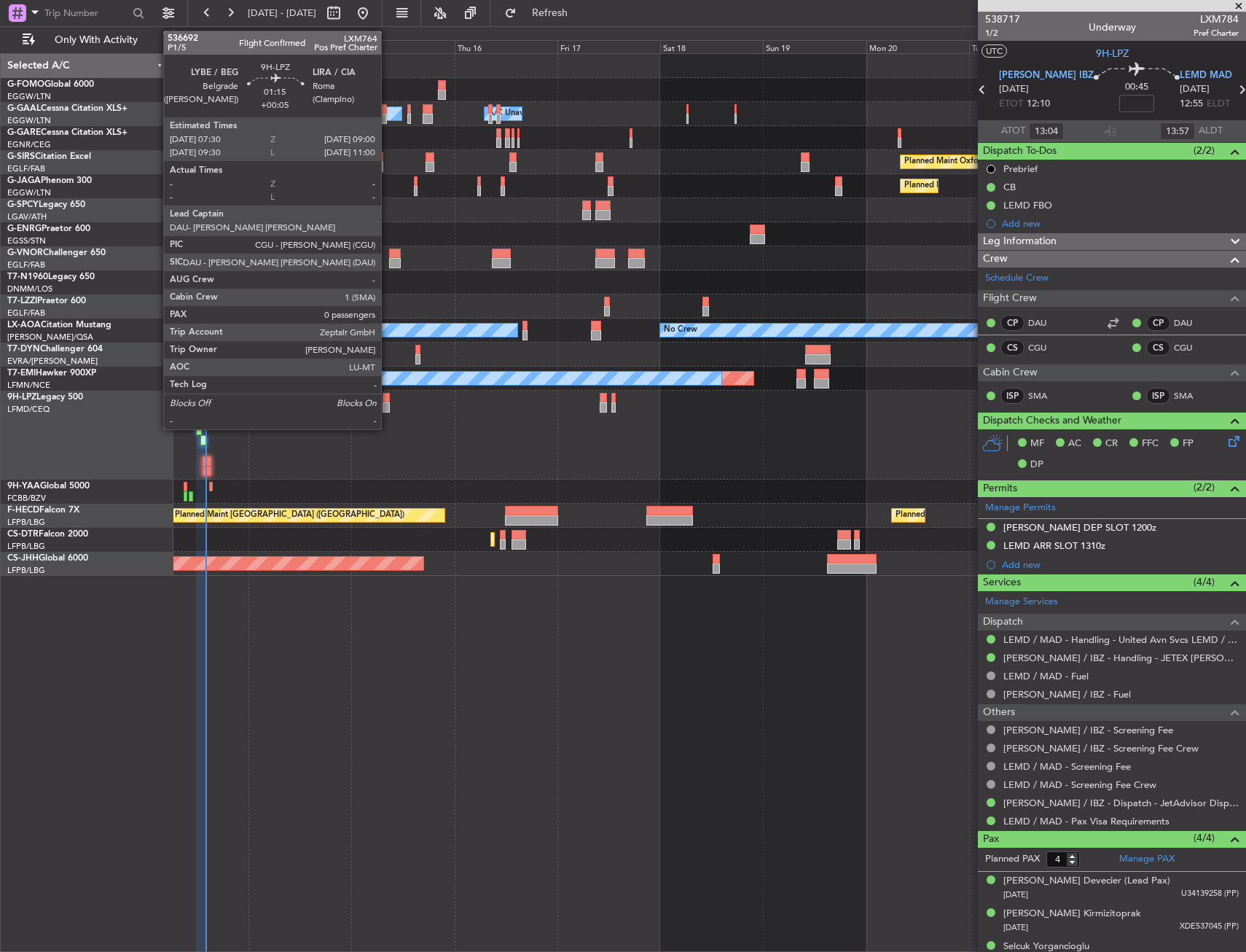
click at [388, 401] on div at bounding box center [386, 398] width 6 height 10
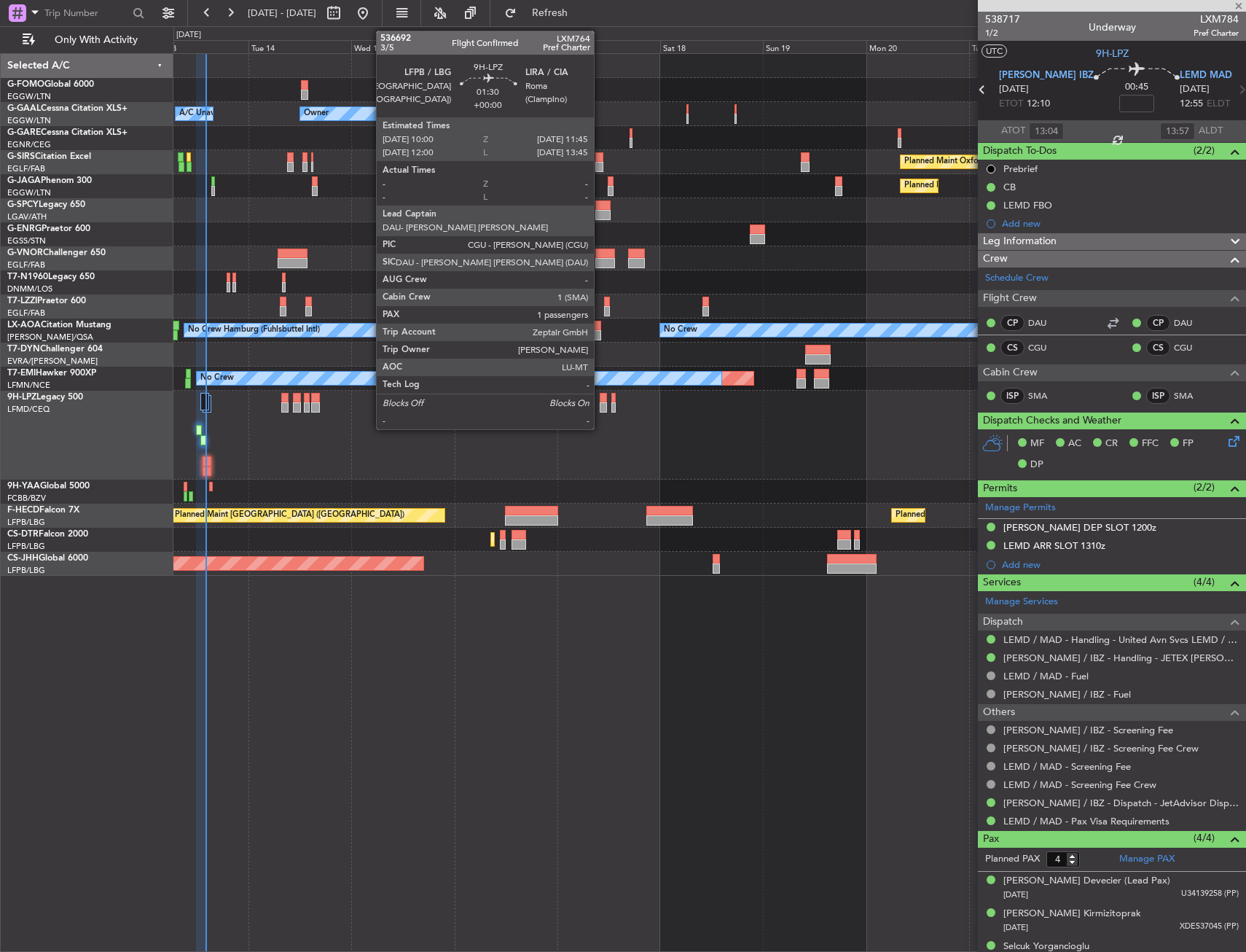
type input "+00:05"
type input "0"
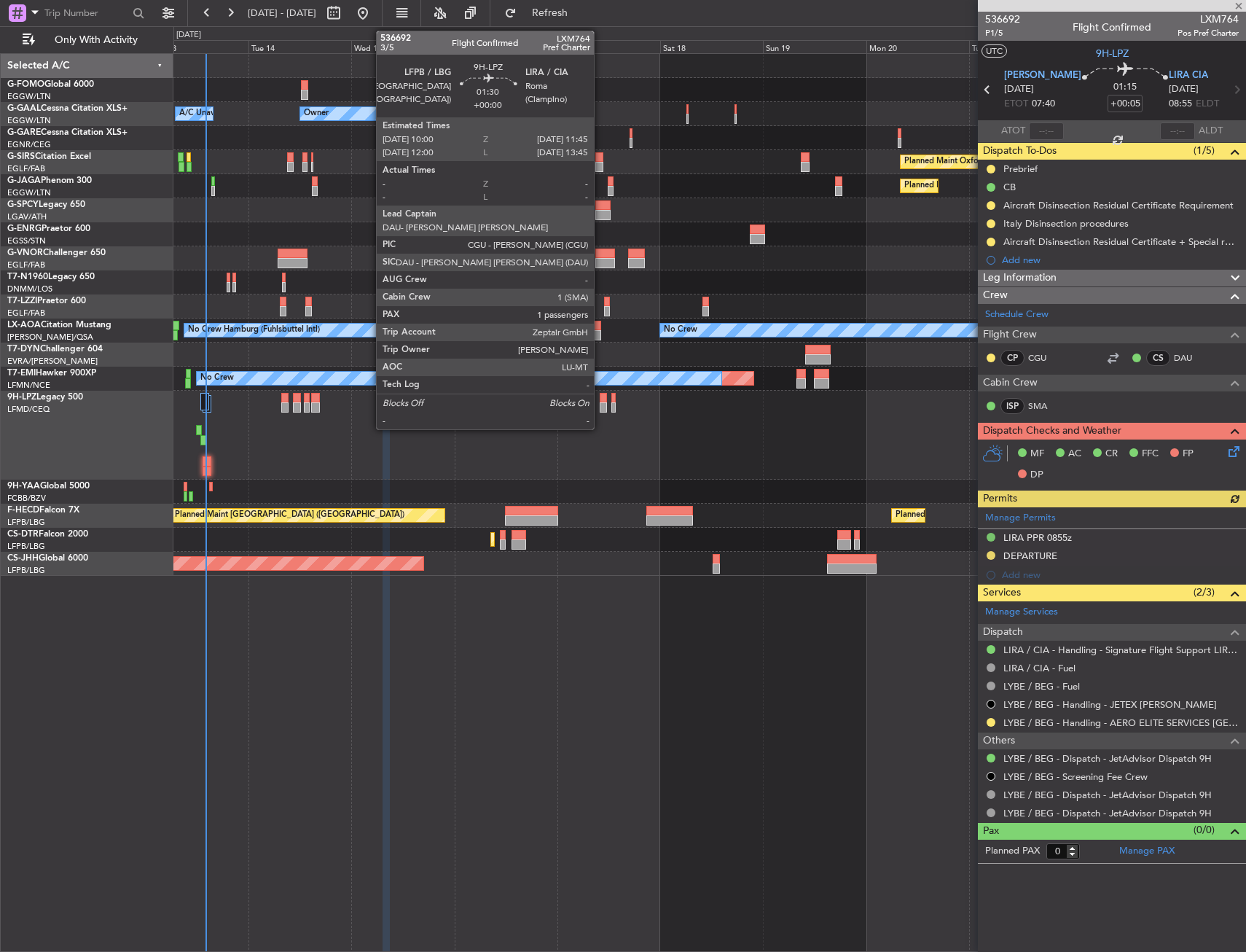
click at [600, 402] on div at bounding box center [604, 407] width 8 height 10
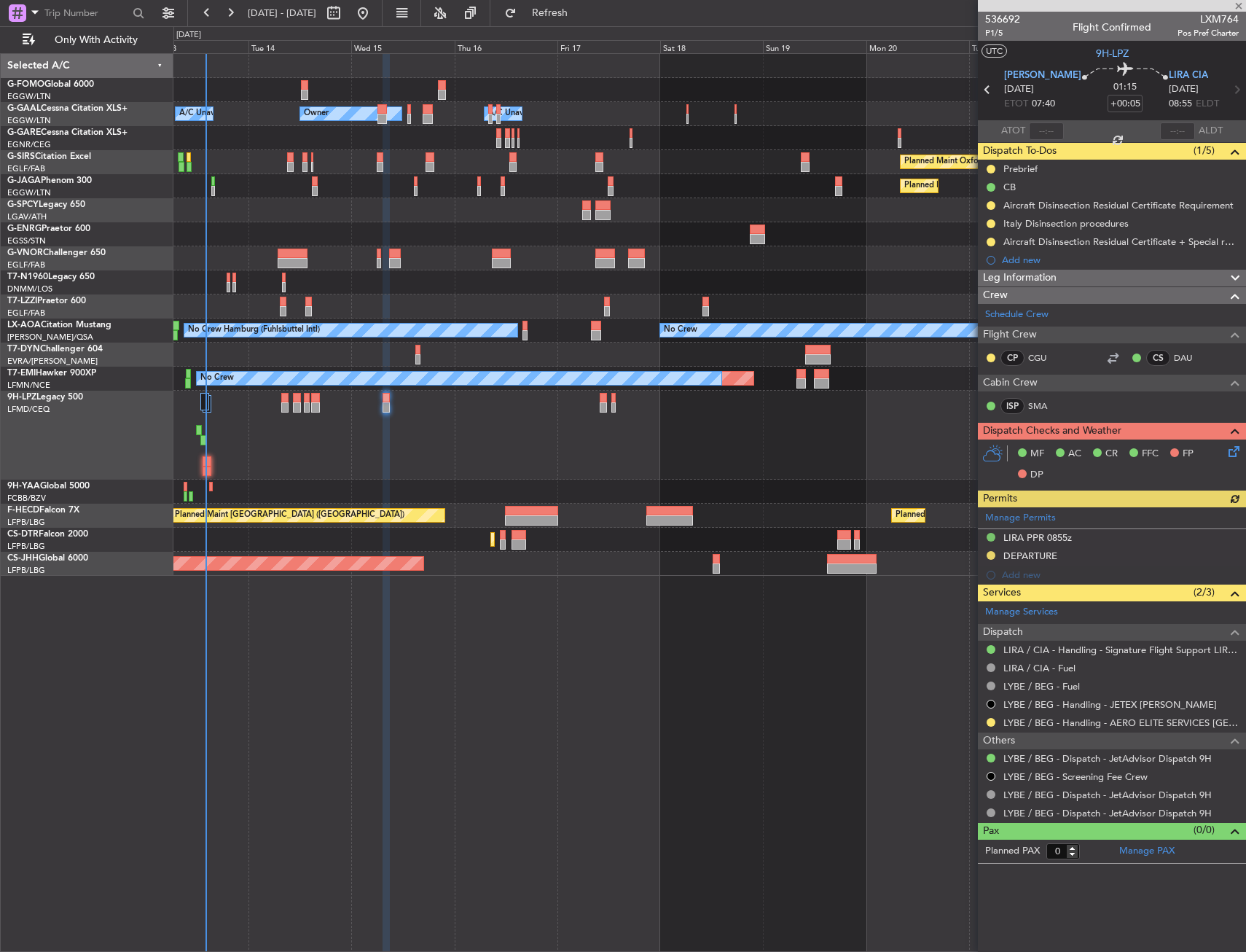
type input "1"
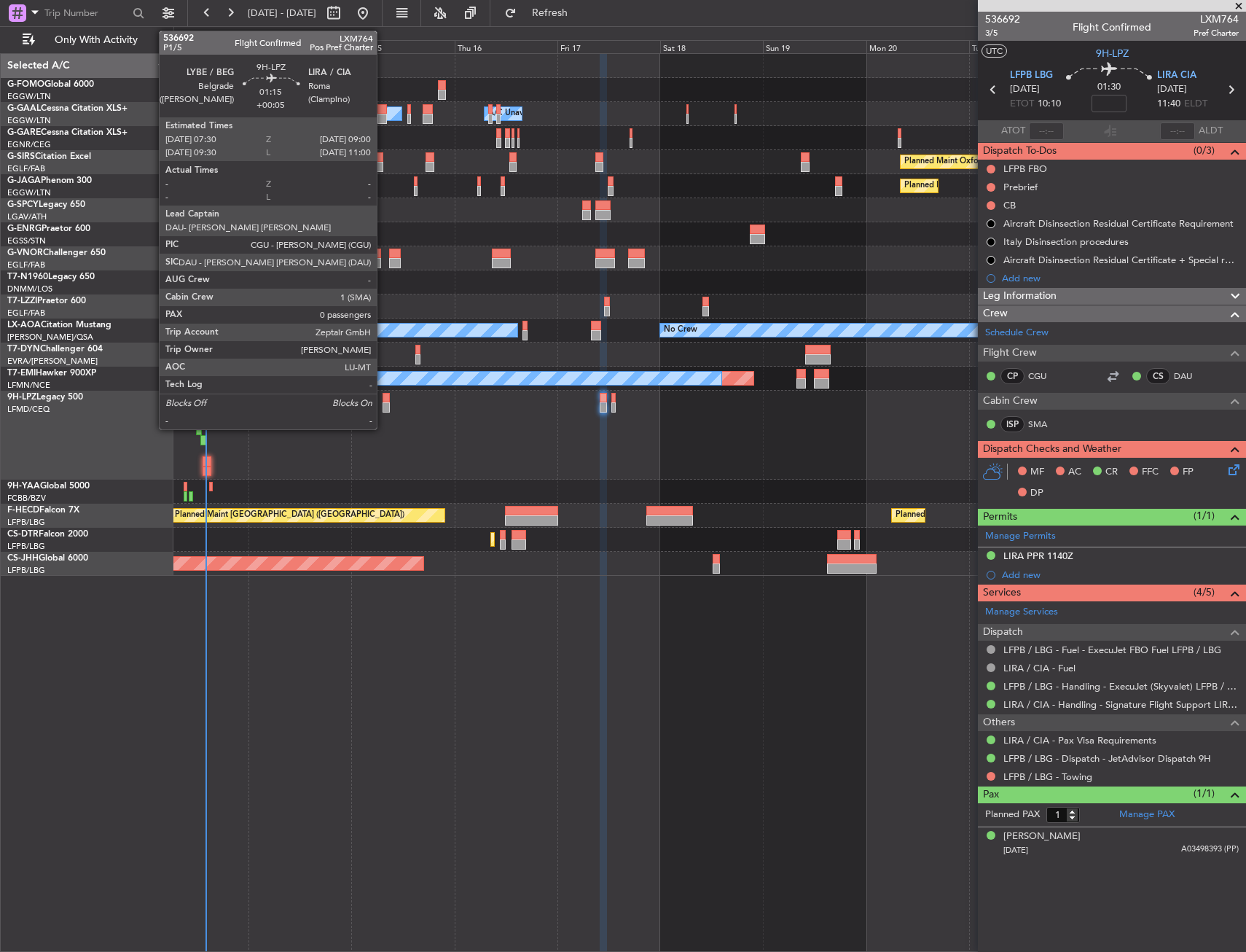
click at [384, 405] on div at bounding box center [386, 407] width 6 height 10
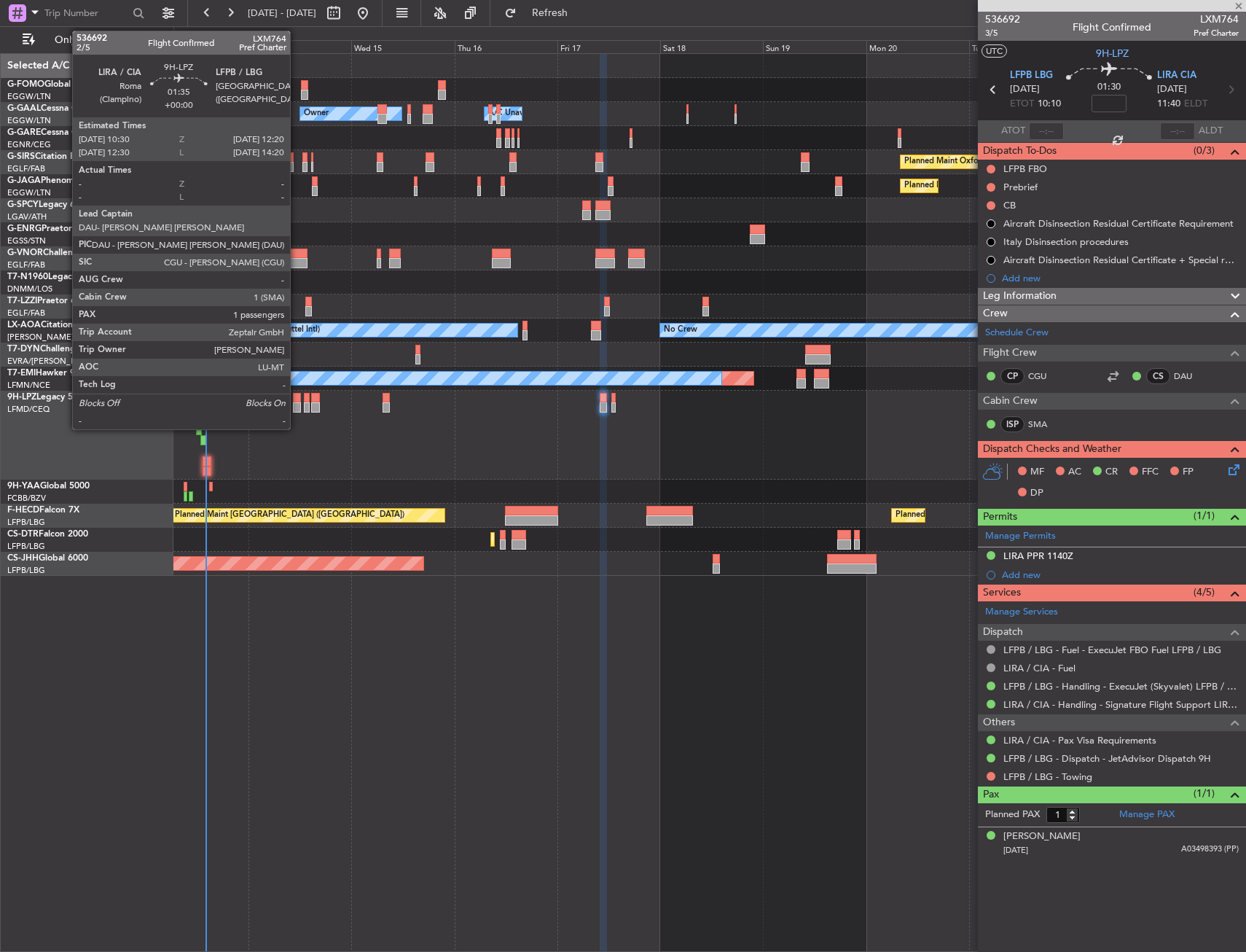
type input "+00:05"
type input "0"
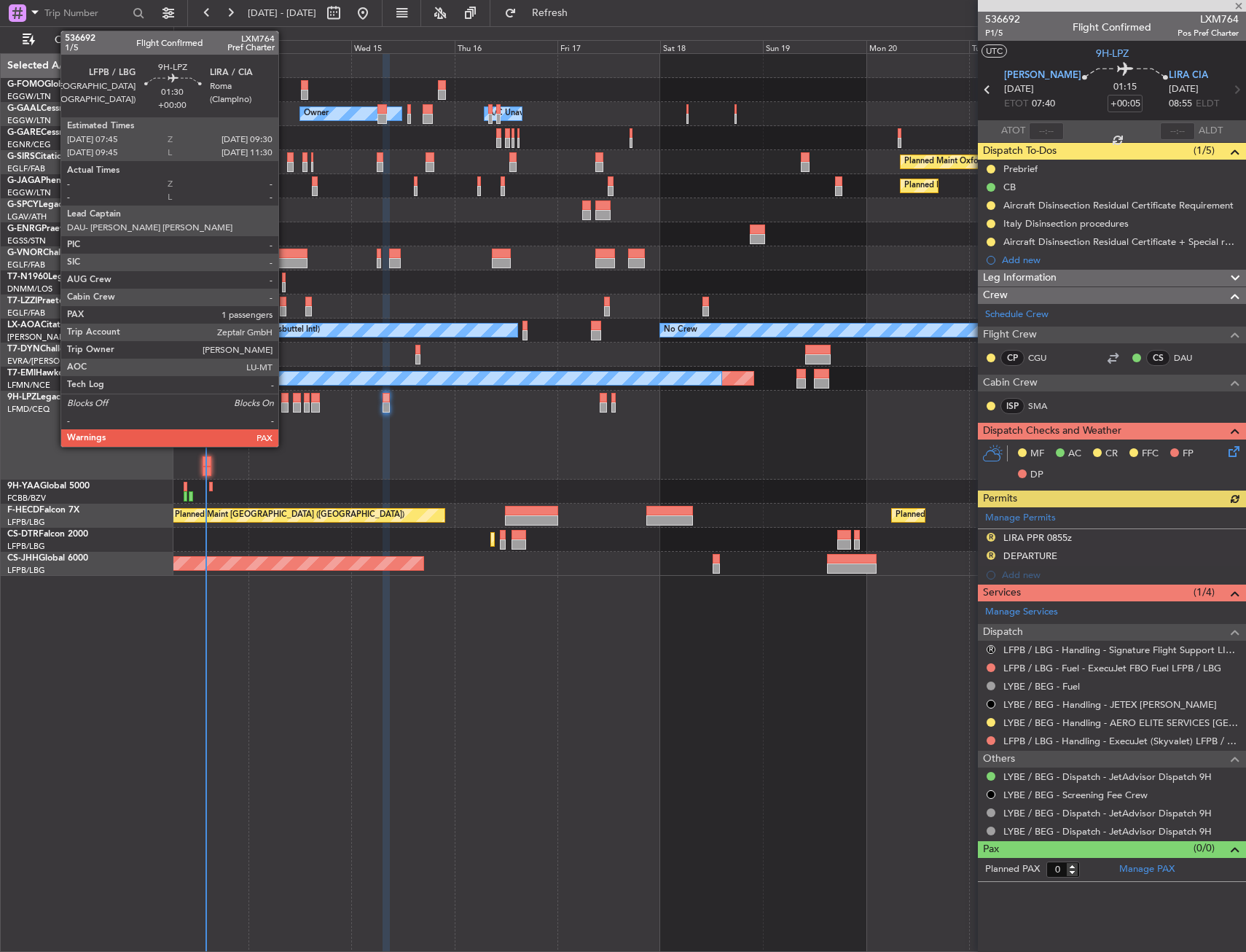
click at [285, 399] on div at bounding box center [285, 398] width 8 height 10
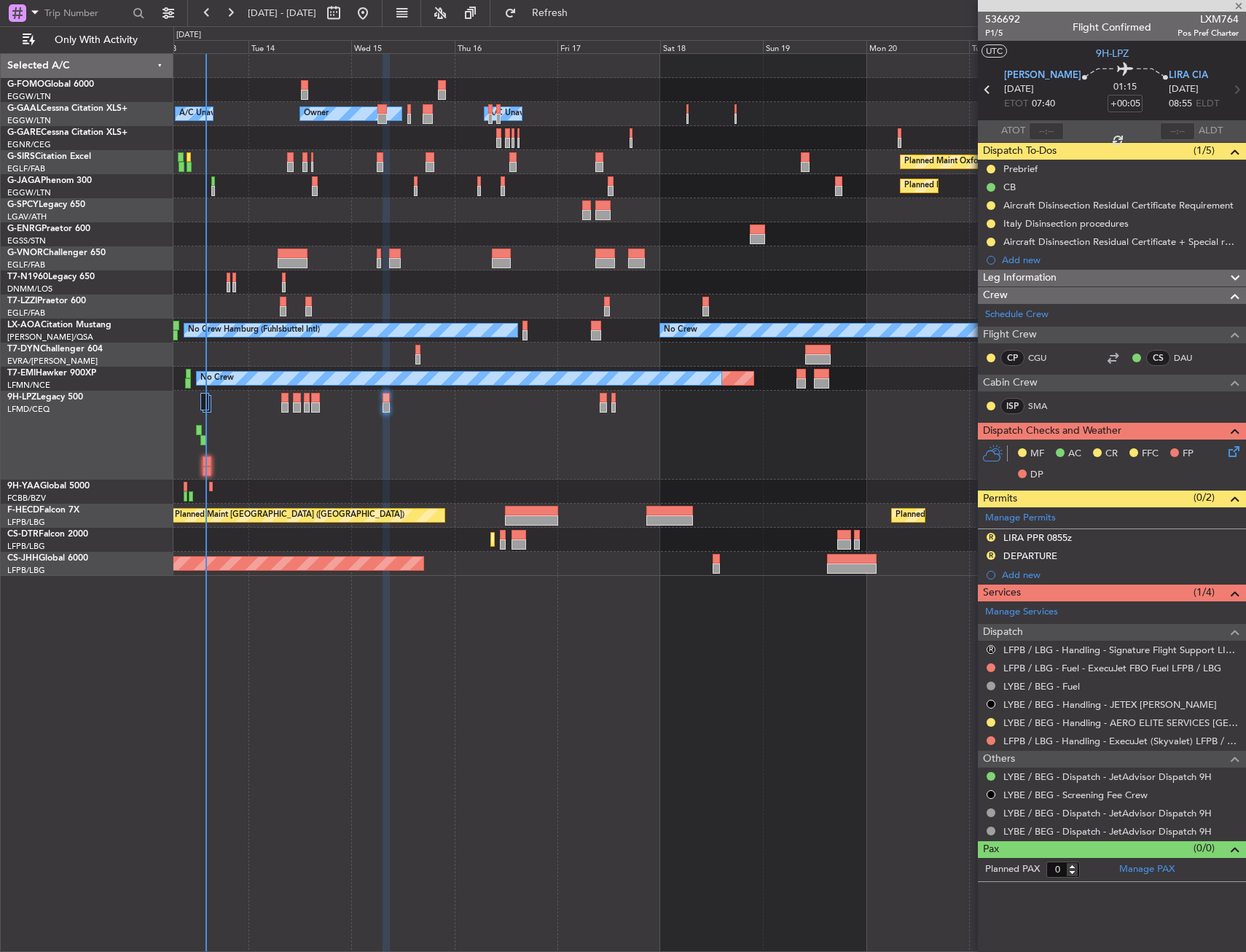
type input "1"
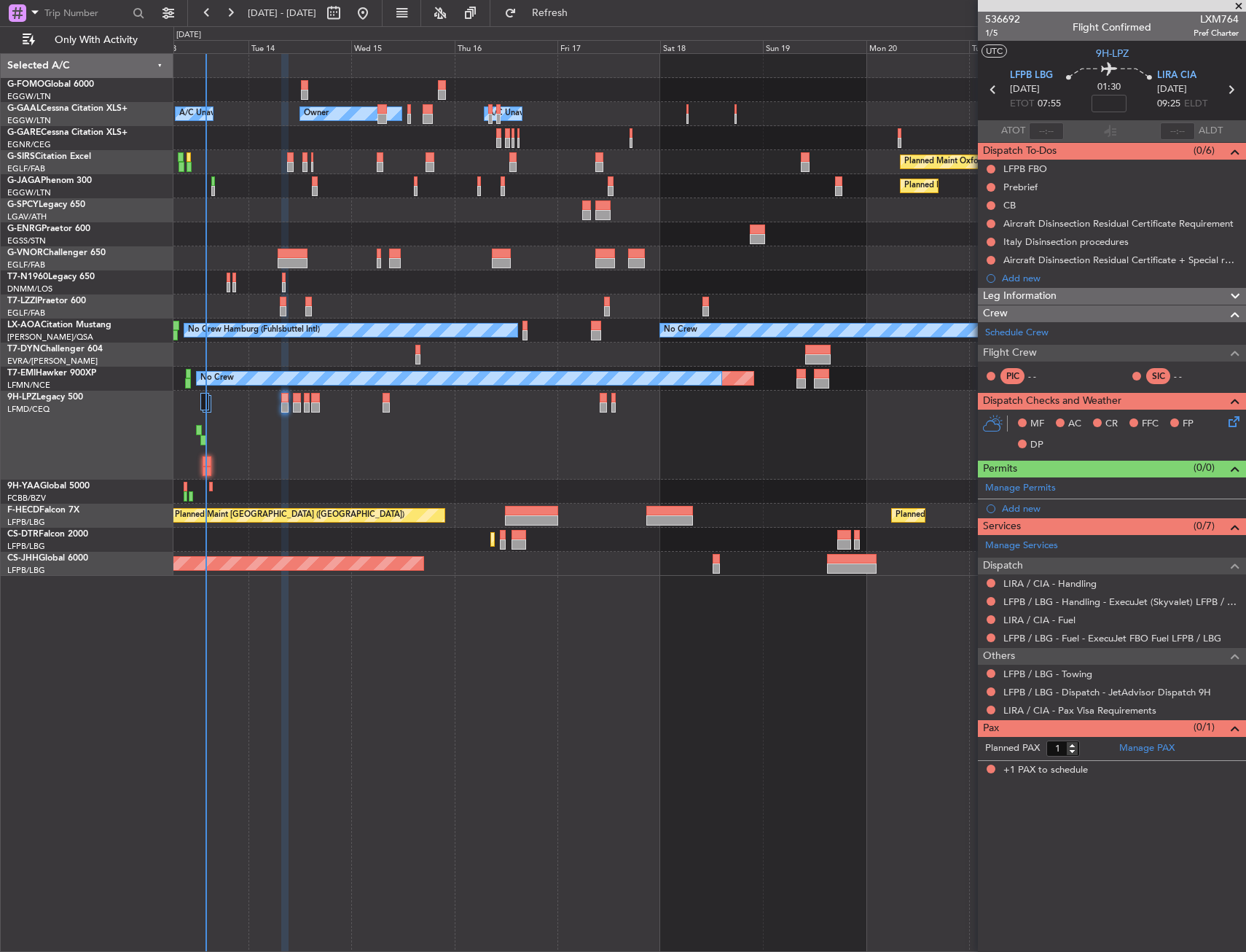
click at [493, 496] on div "Owner A/C Unavailable Owner A/C Unavailable Owner Planned Maint Oxford (Kidling…" at bounding box center [709, 314] width 1072 height 521
click at [581, 13] on span "Refresh" at bounding box center [550, 13] width 61 height 10
click at [581, 8] on span "Refresh" at bounding box center [550, 13] width 61 height 10
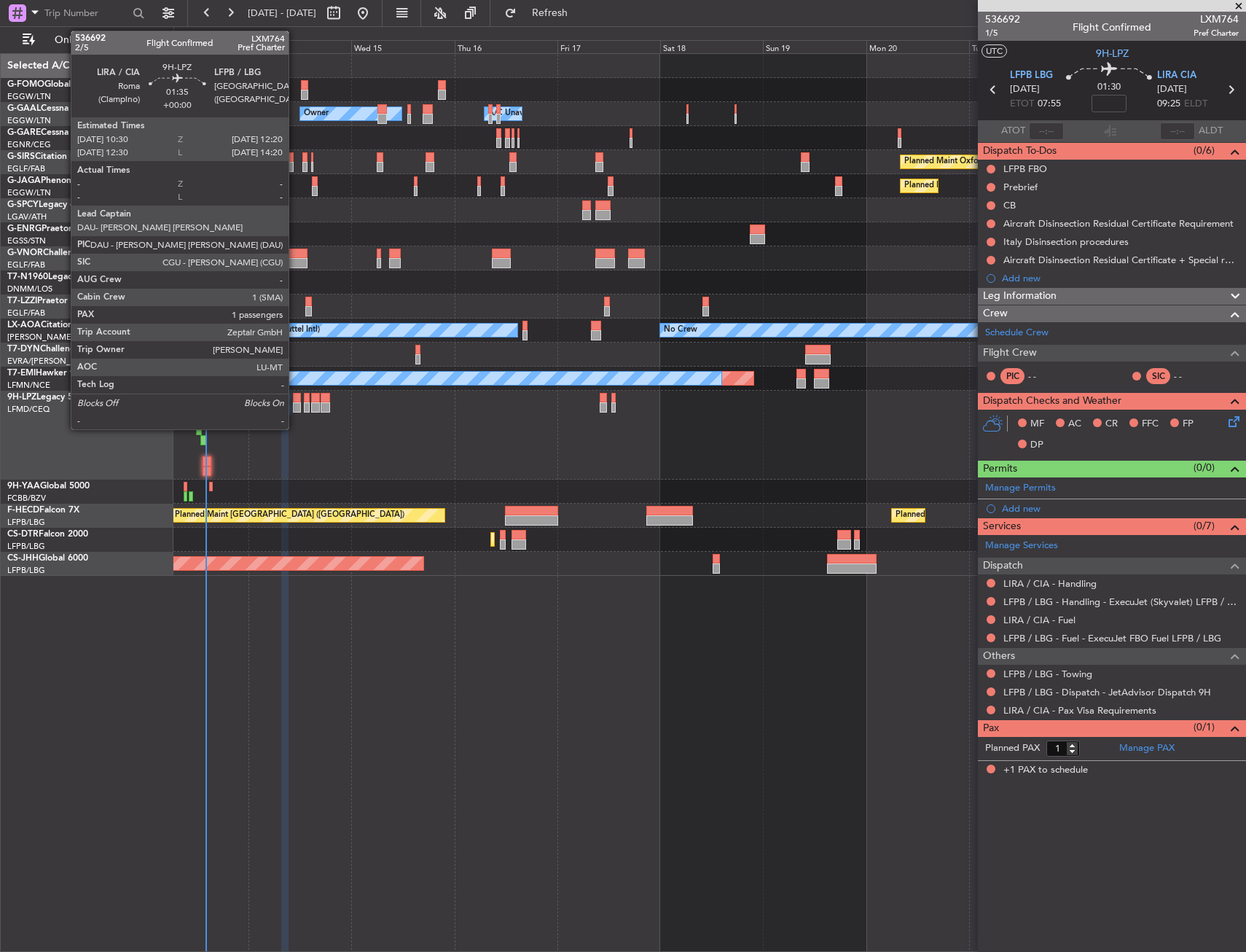
click at [295, 406] on div at bounding box center [297, 407] width 8 height 10
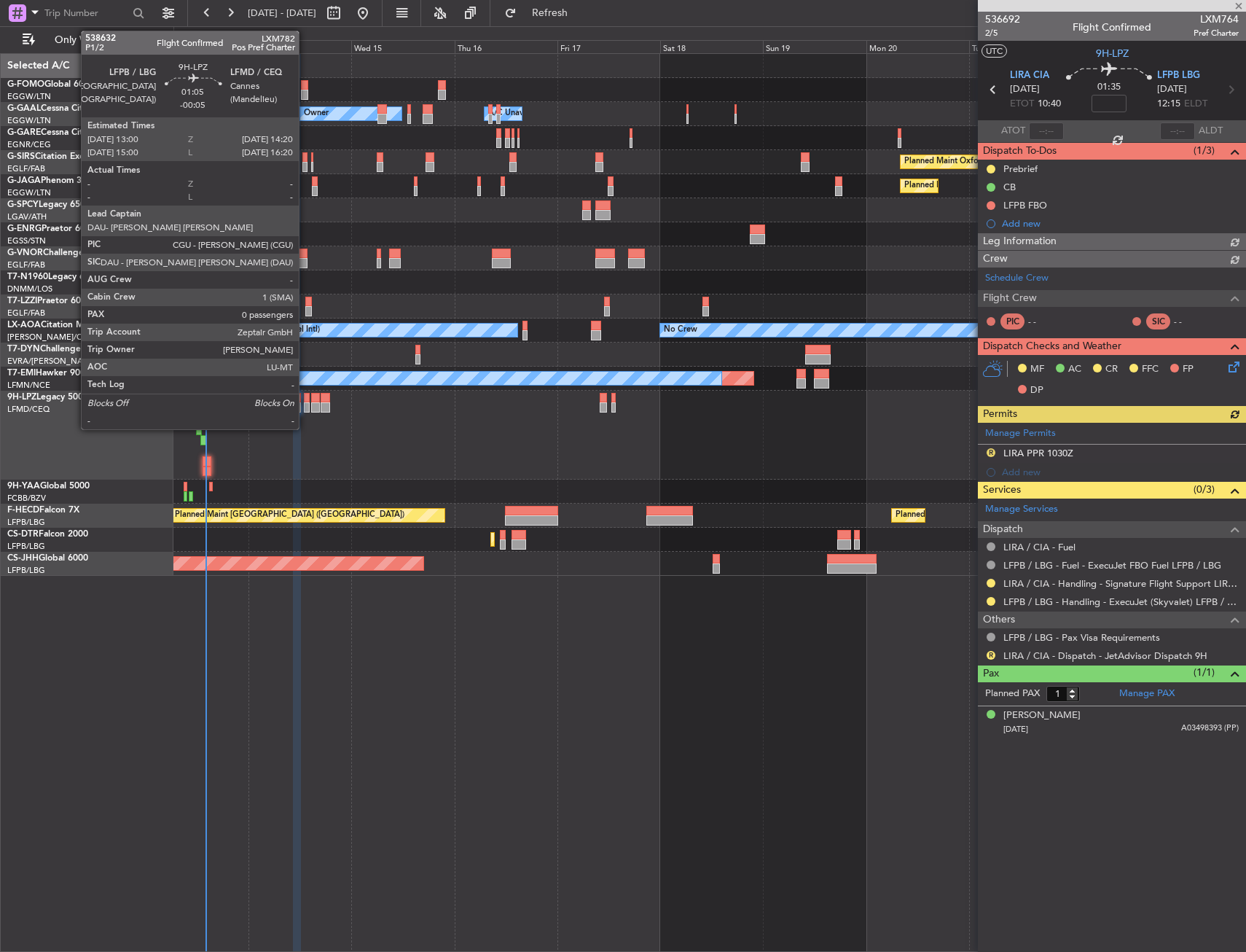
click at [305, 404] on div at bounding box center [307, 407] width 5 height 10
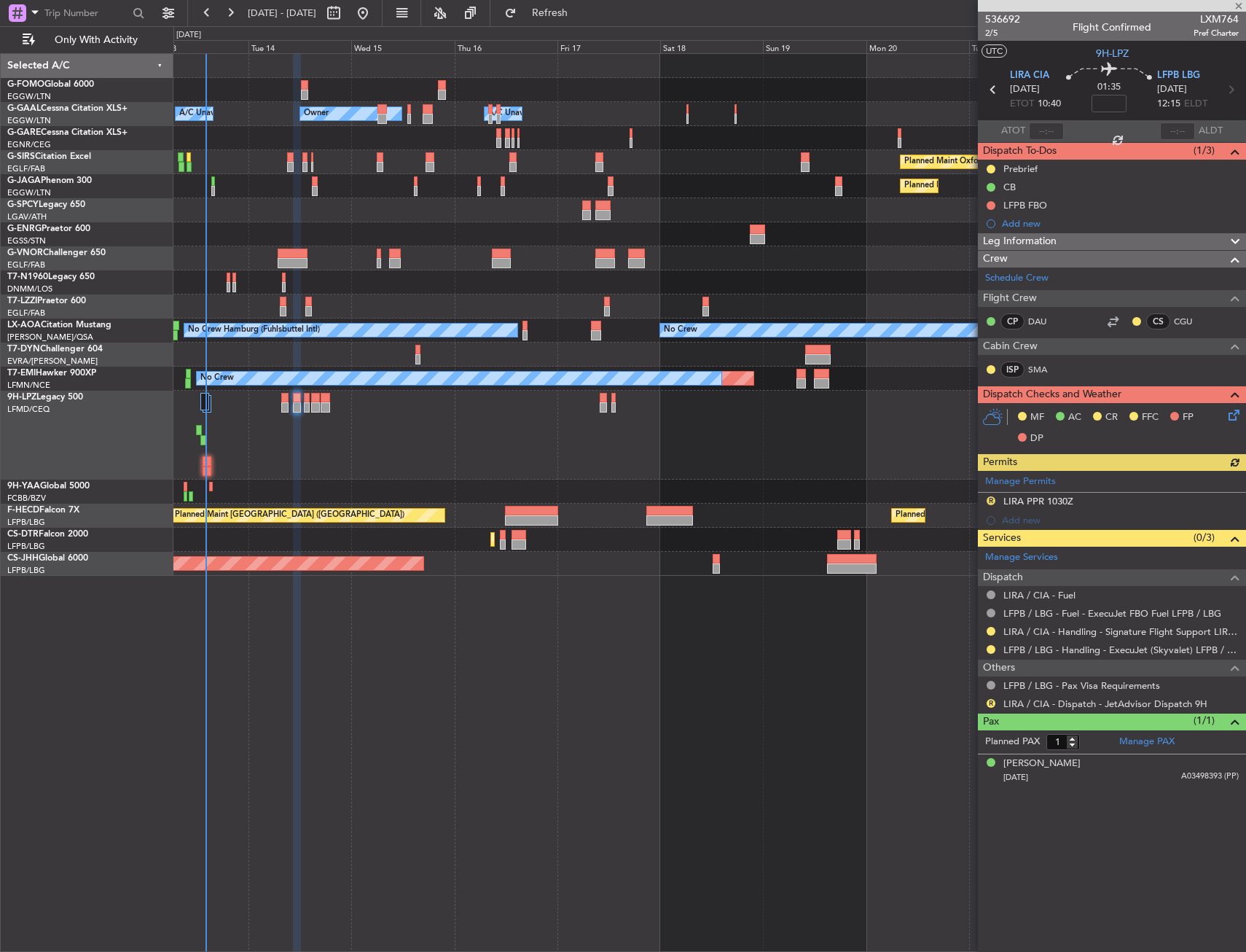
type input "-00:05"
type input "0"
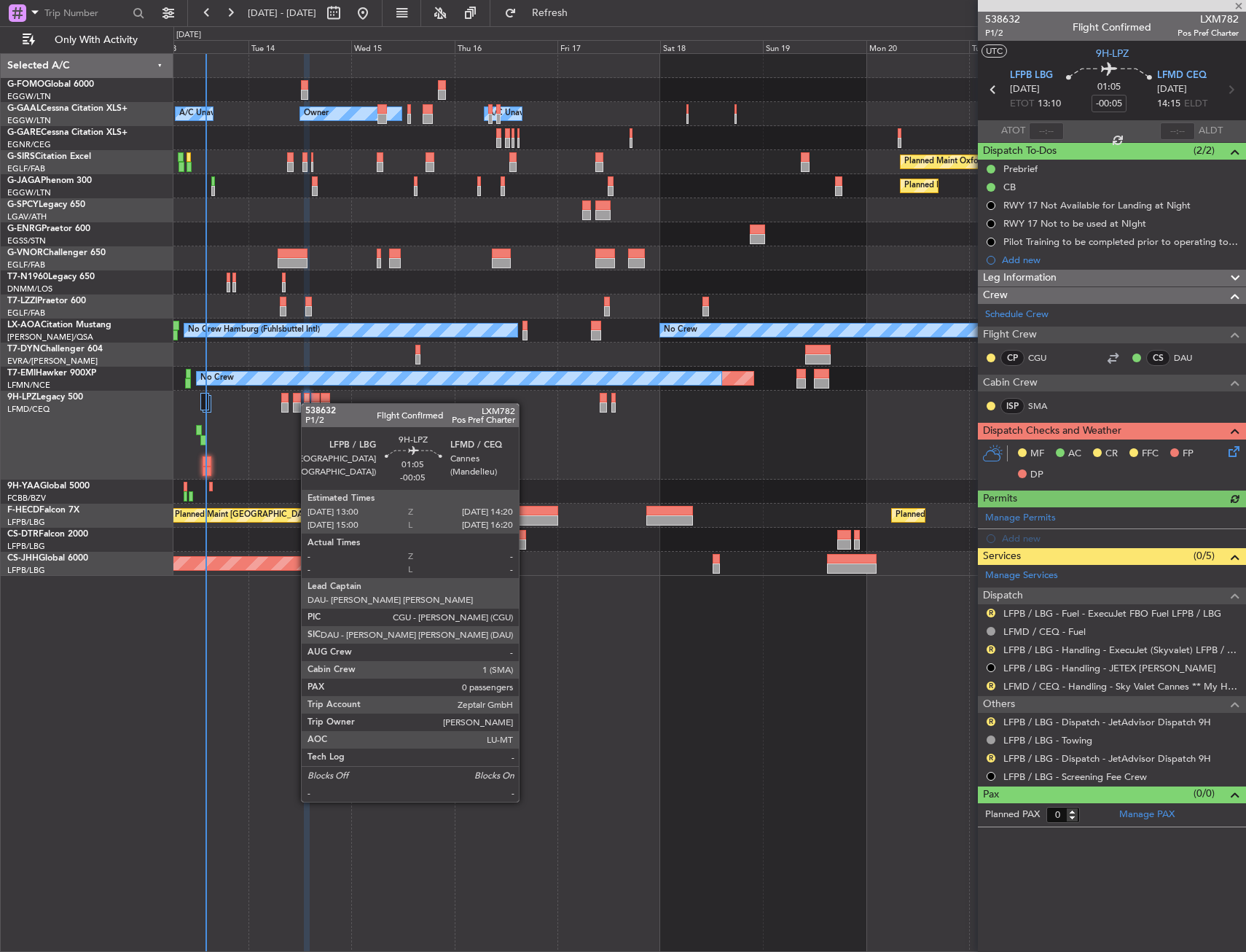
click at [308, 403] on div at bounding box center [307, 407] width 5 height 10
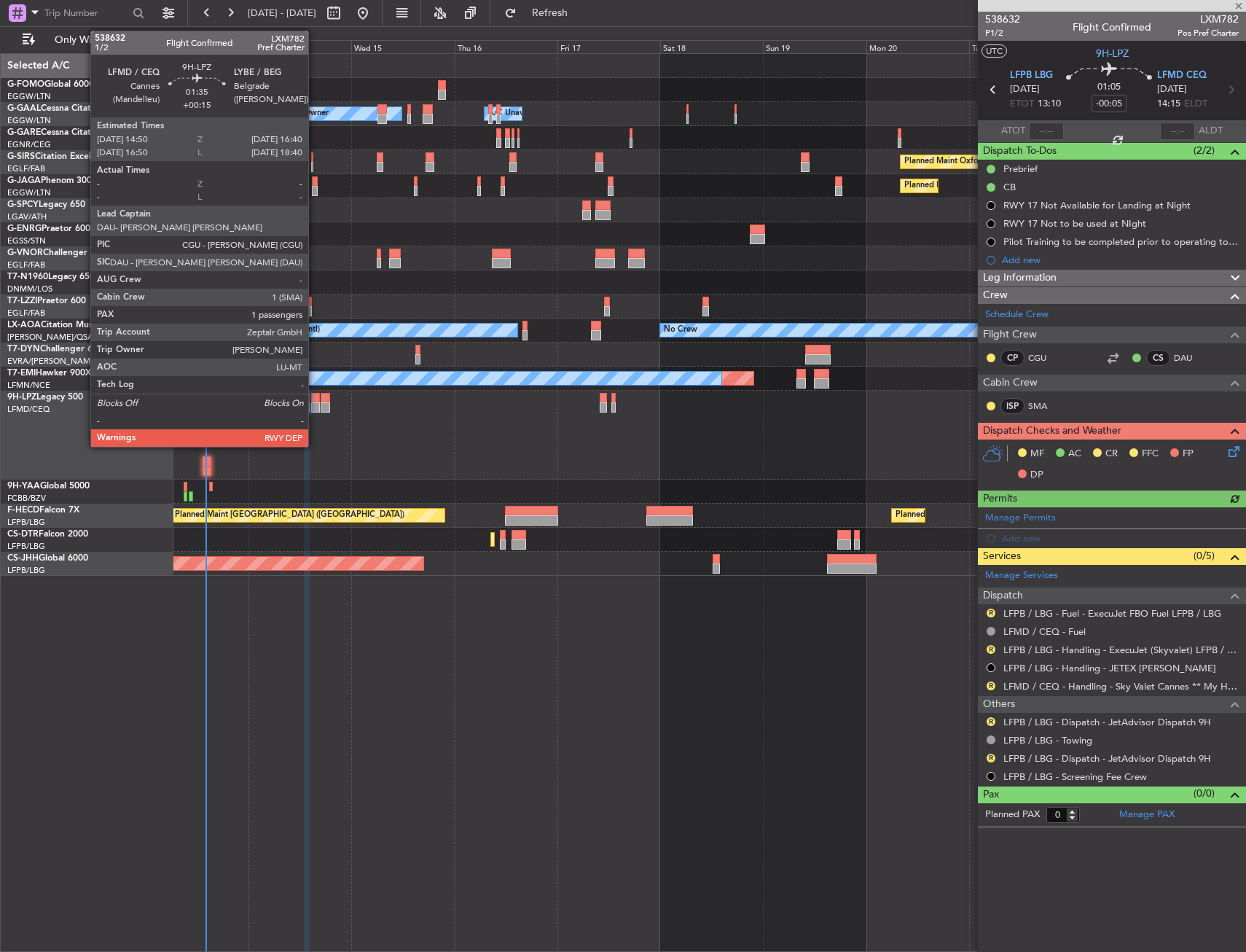
click at [315, 404] on div at bounding box center [315, 407] width 8 height 10
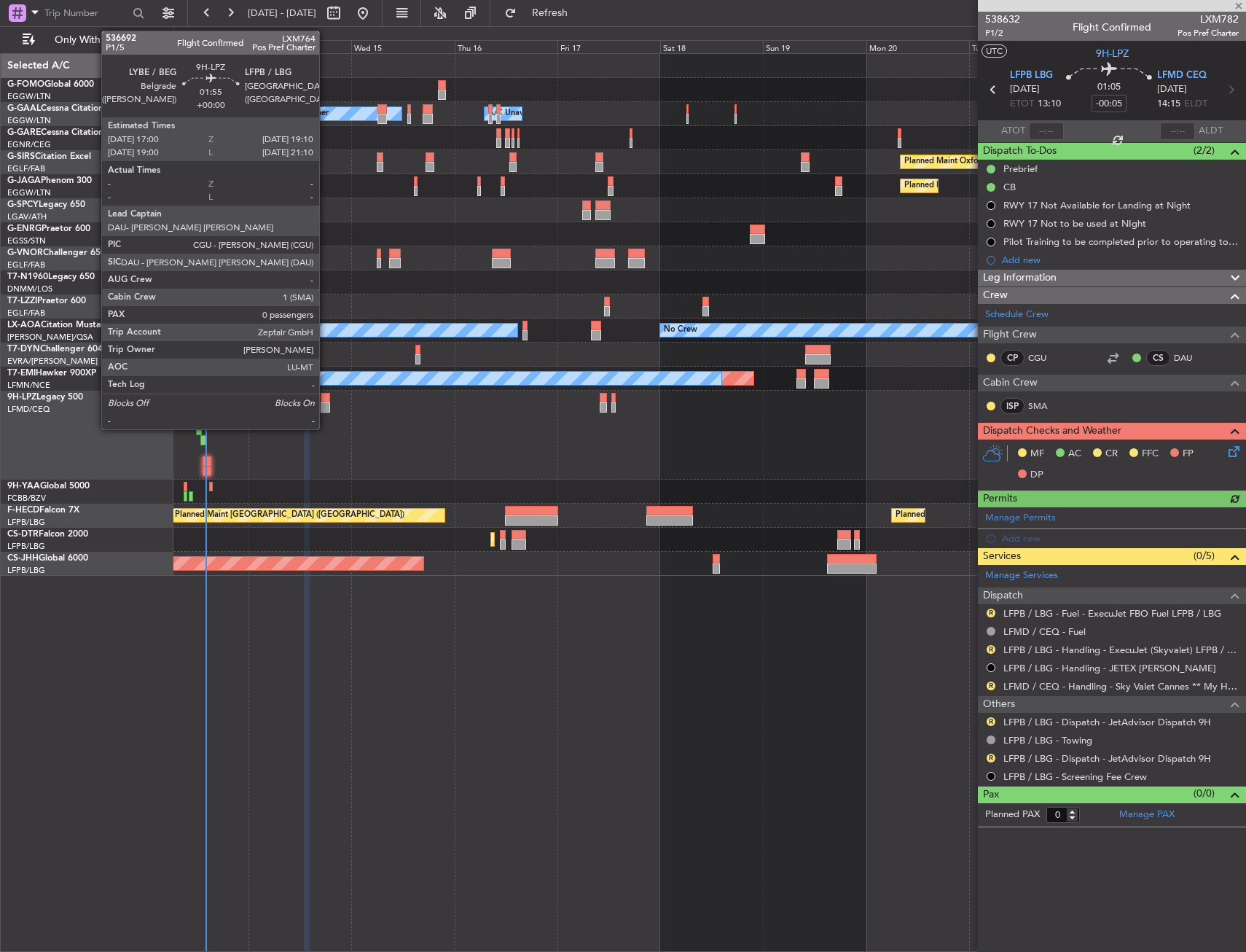
click at [325, 404] on div at bounding box center [325, 407] width 9 height 10
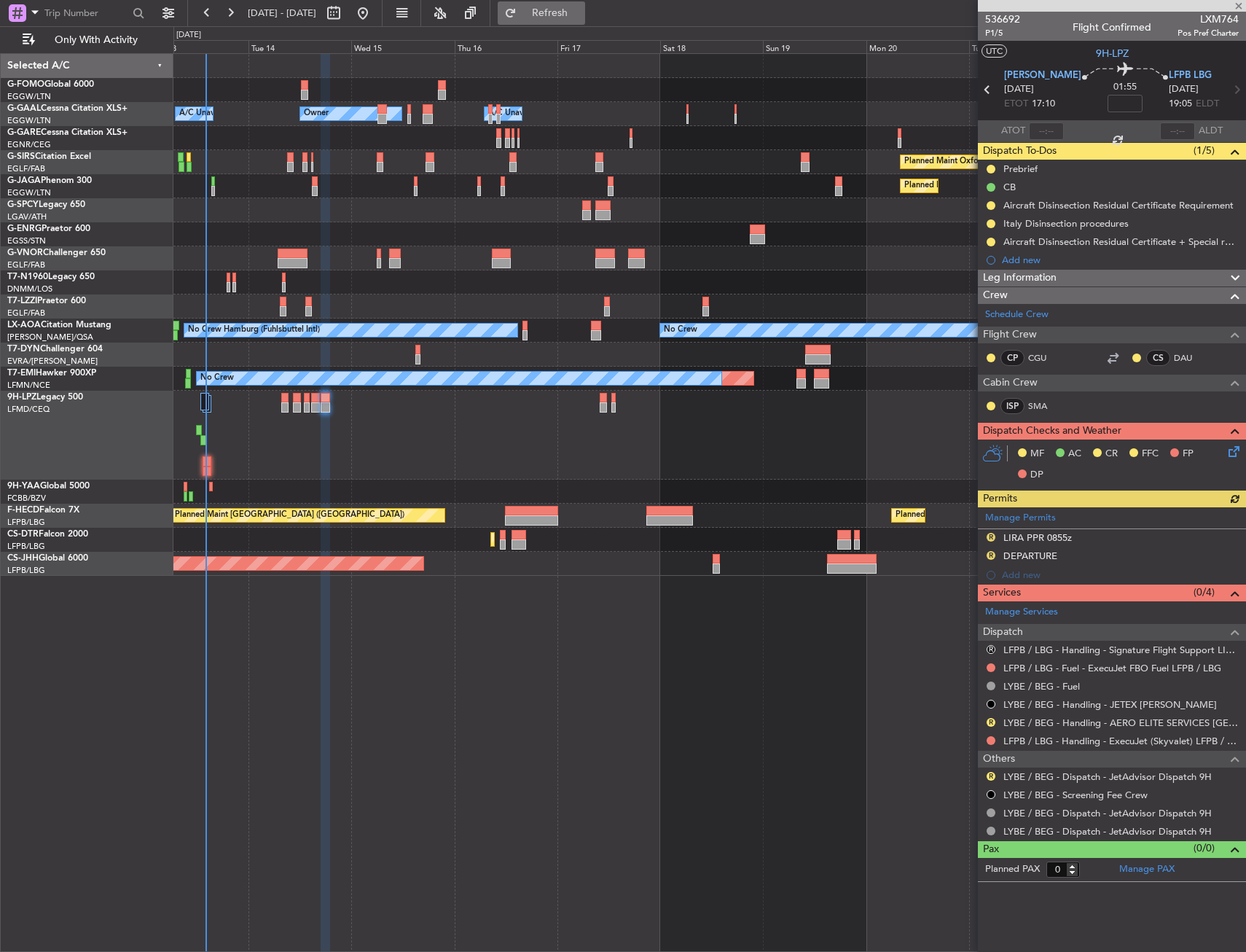
click at [581, 16] on span "Refresh" at bounding box center [550, 13] width 61 height 10
click at [1031, 320] on link "Schedule Crew" at bounding box center [1016, 315] width 63 height 15
click at [218, 465] on div "No Crew" at bounding box center [709, 434] width 1072 height 89
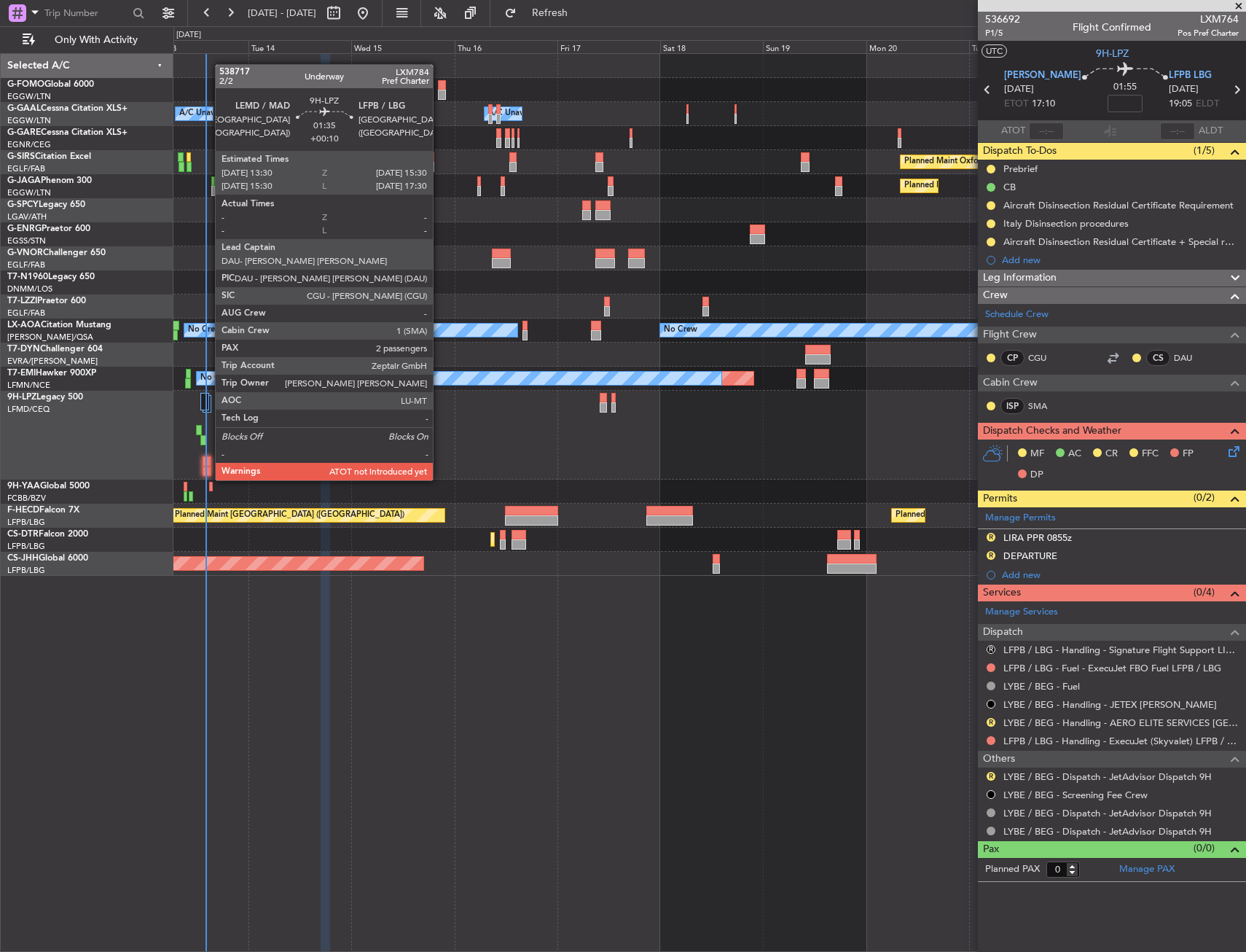
click at [208, 466] on div at bounding box center [207, 471] width 9 height 10
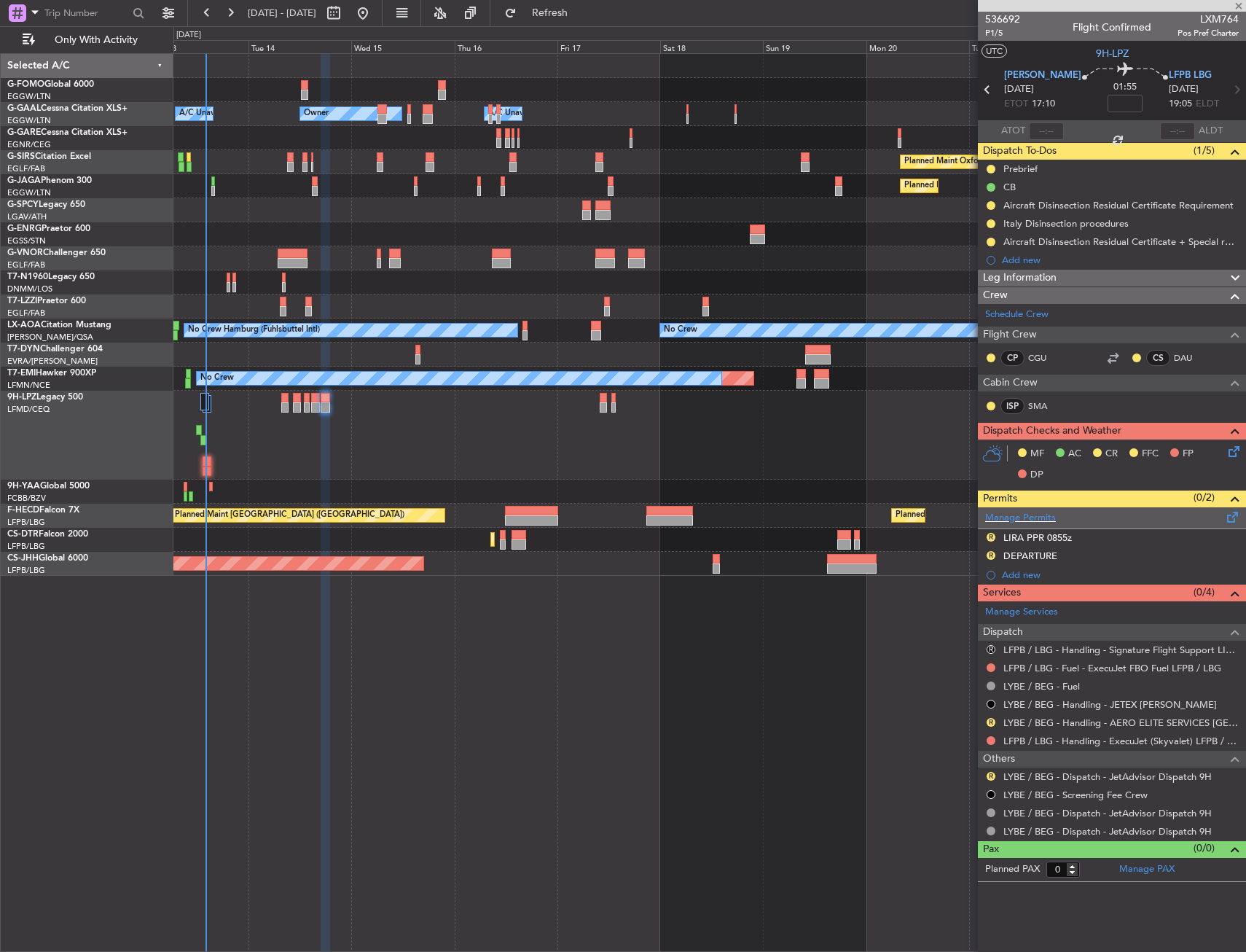
type input "+00:10"
type input "2"
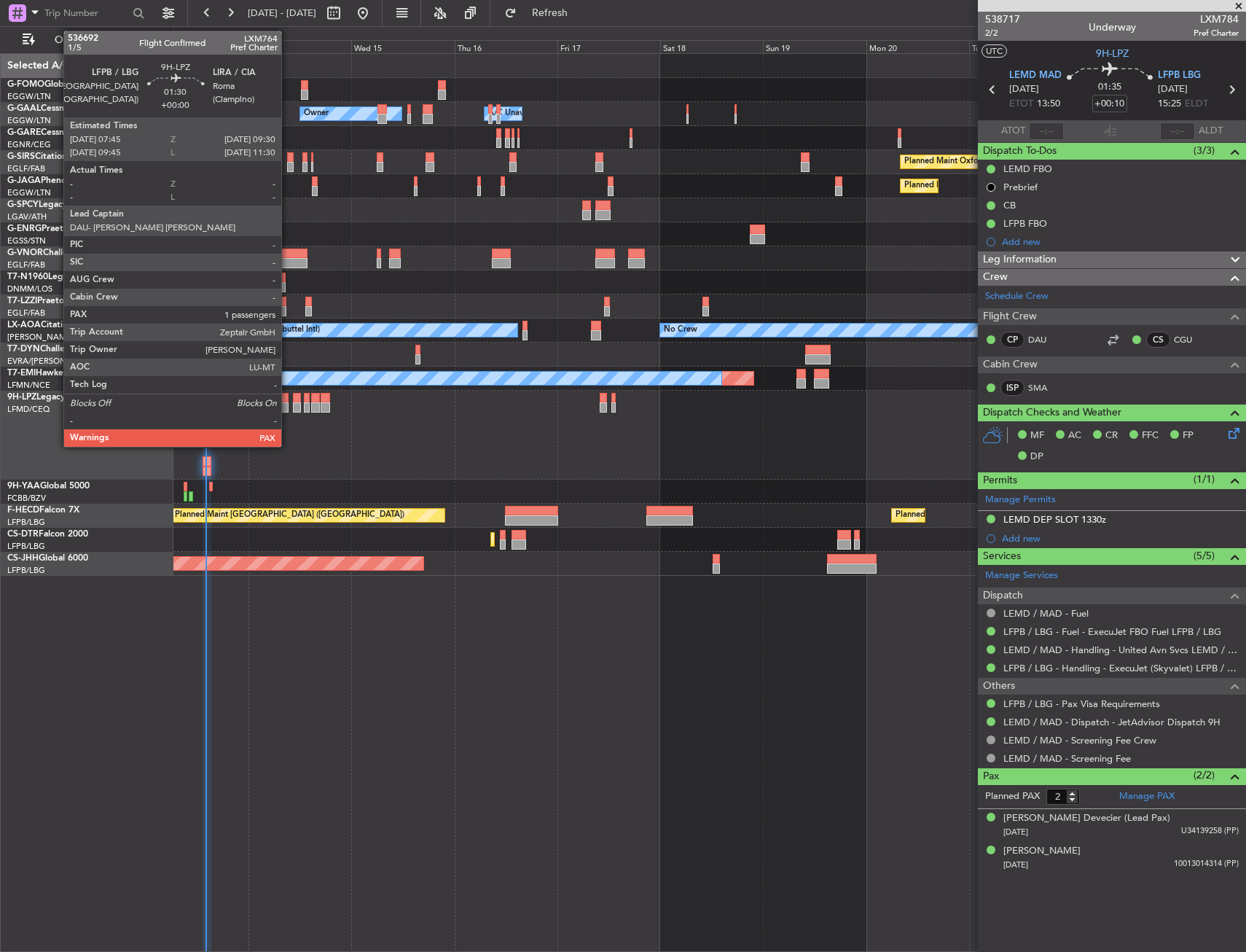
click at [288, 402] on div at bounding box center [285, 407] width 8 height 10
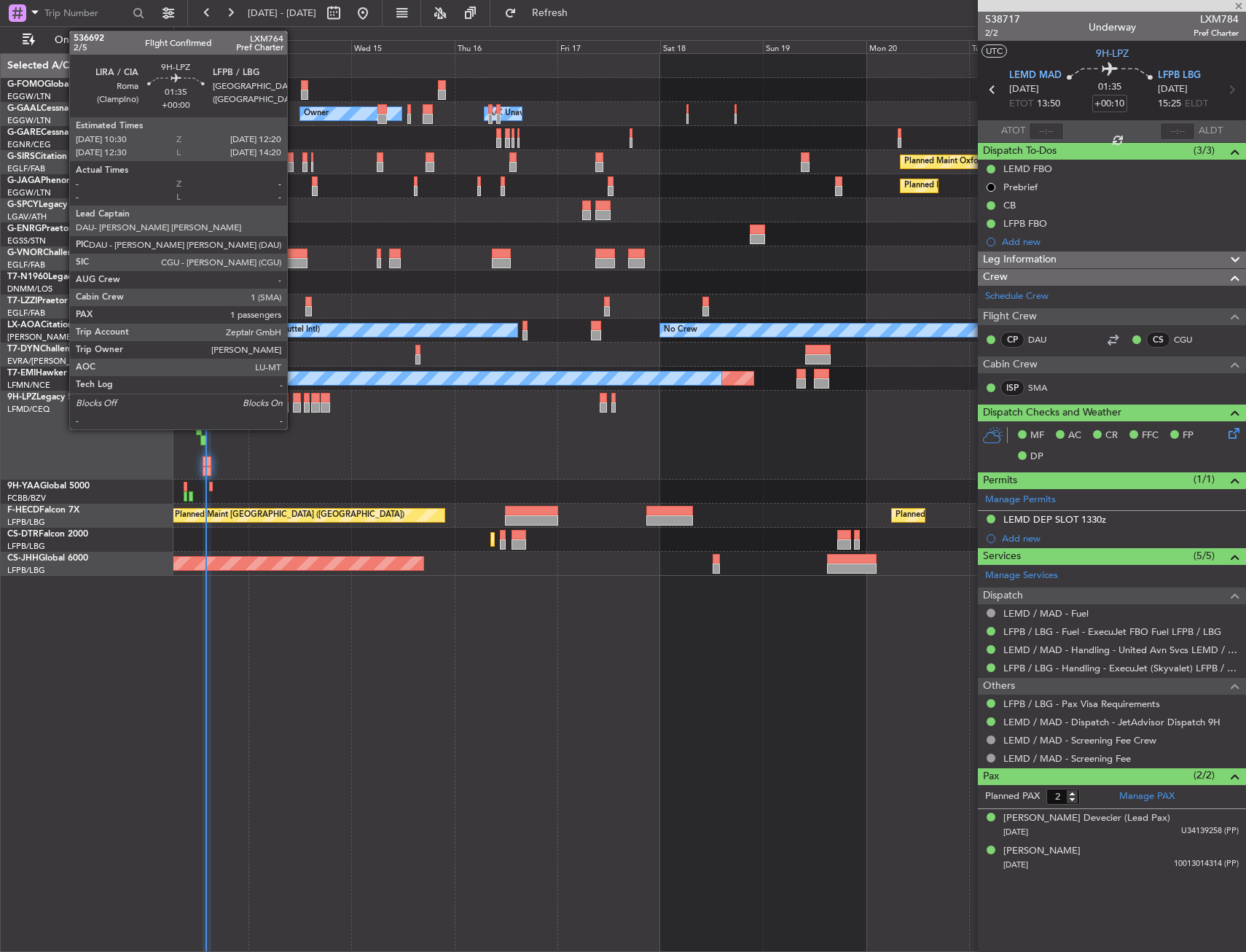
type input "1"
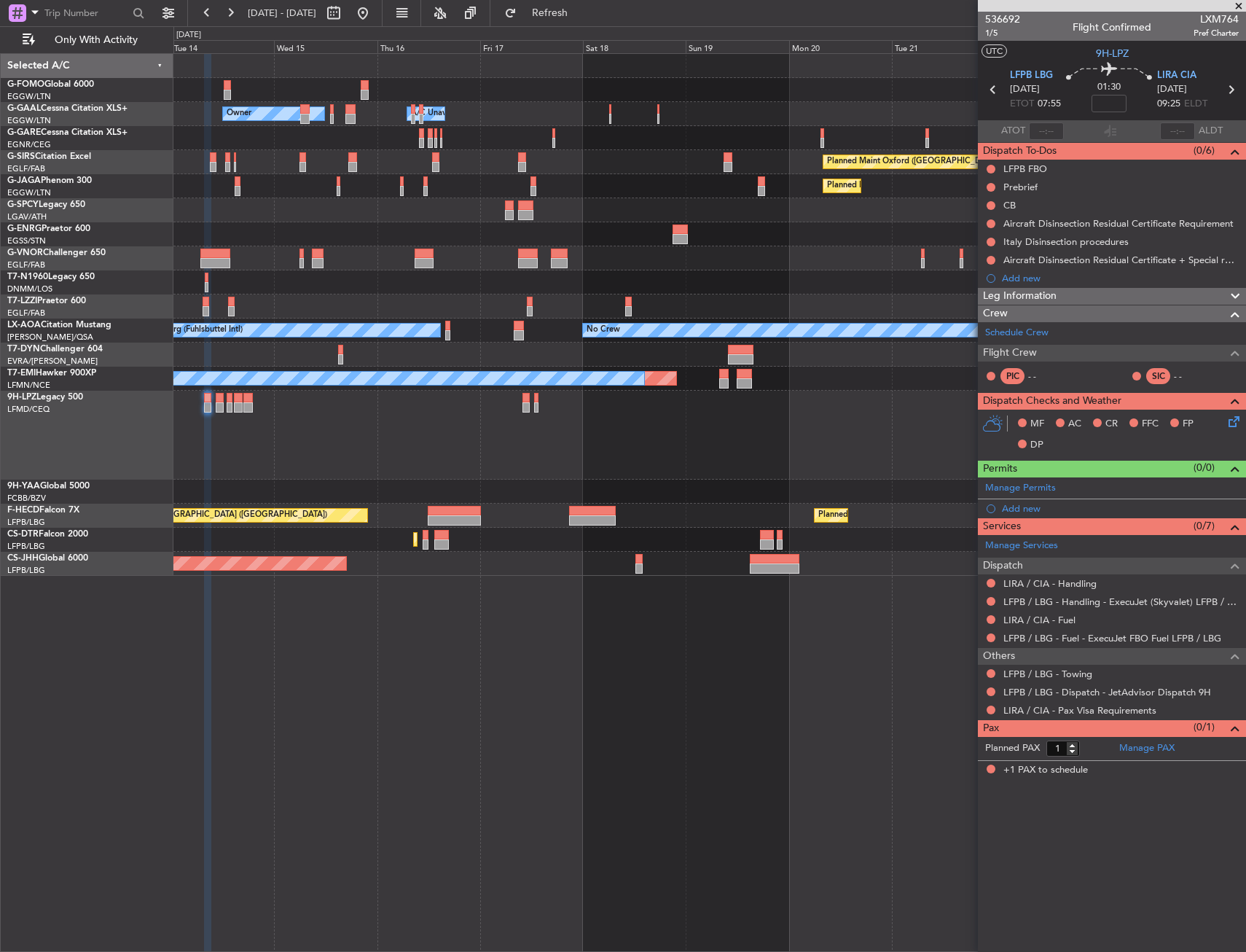
click at [494, 207] on div "Owner Owner A/C Unavailable A/C Unavailable Owner Planned Maint Oxford (Kidling…" at bounding box center [709, 314] width 1072 height 521
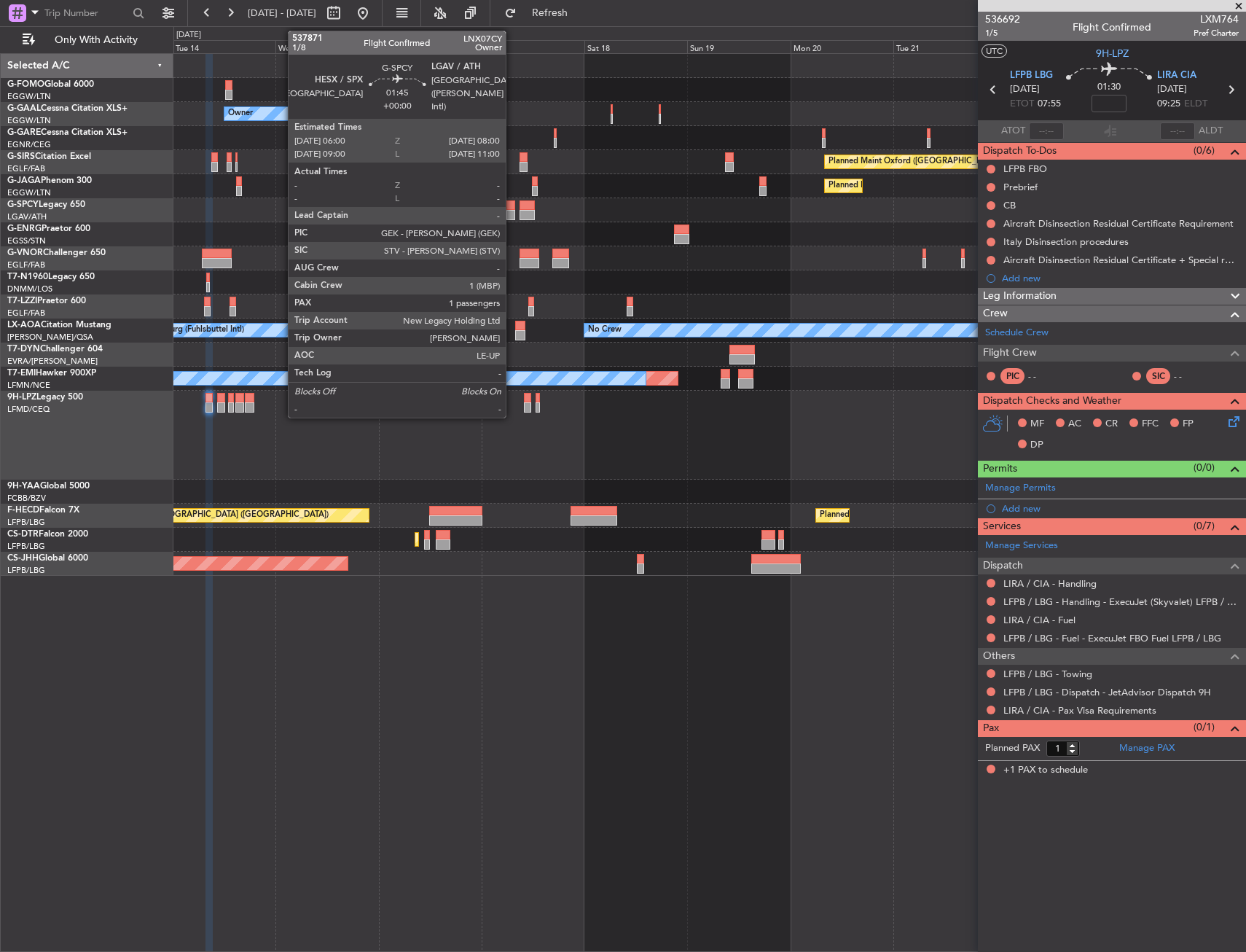
click at [526, 222] on div at bounding box center [709, 210] width 1072 height 24
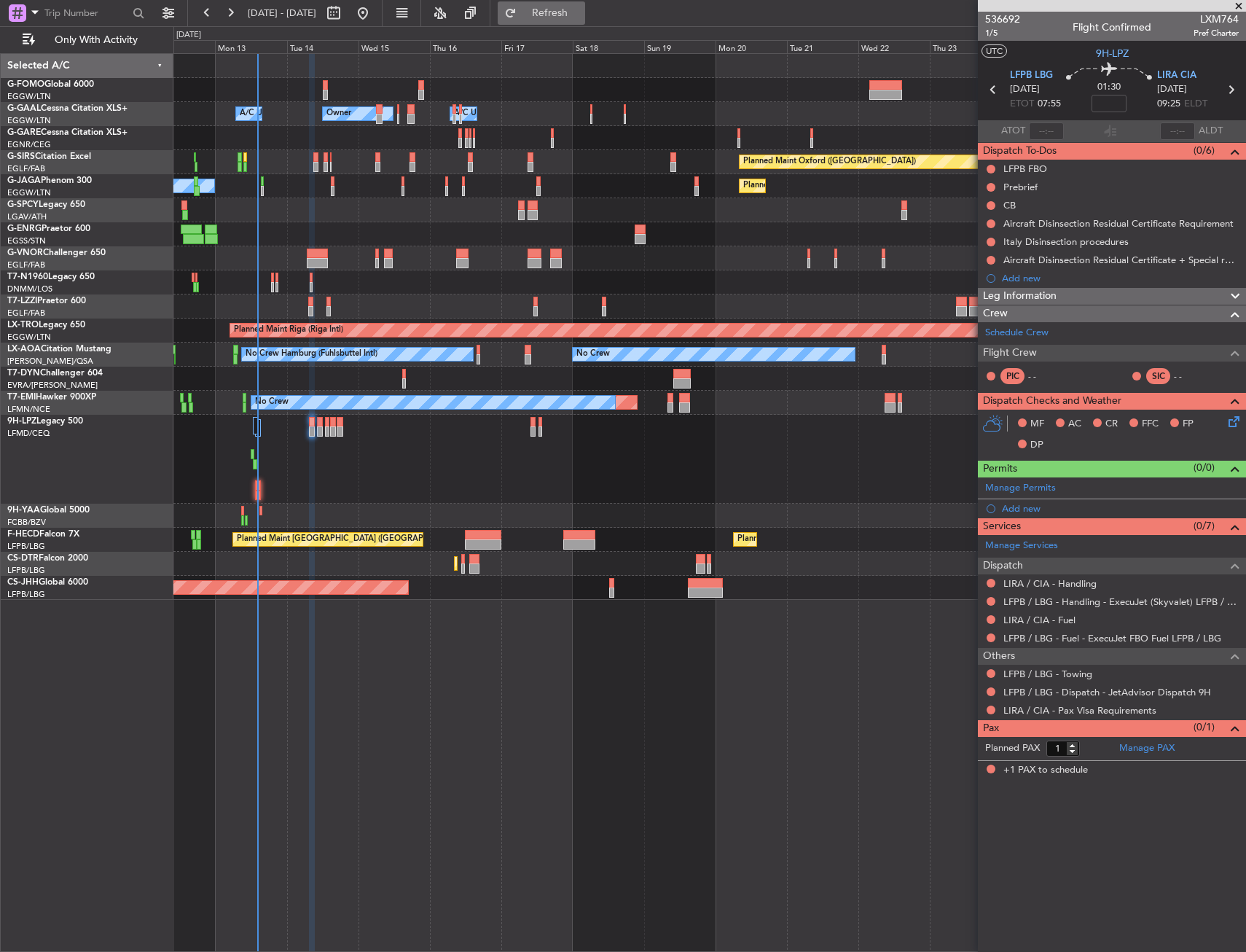
click at [585, 20] on button "Refresh" at bounding box center [541, 13] width 87 height 23
click at [1044, 354] on div "Flight Crew" at bounding box center [1111, 353] width 268 height 16
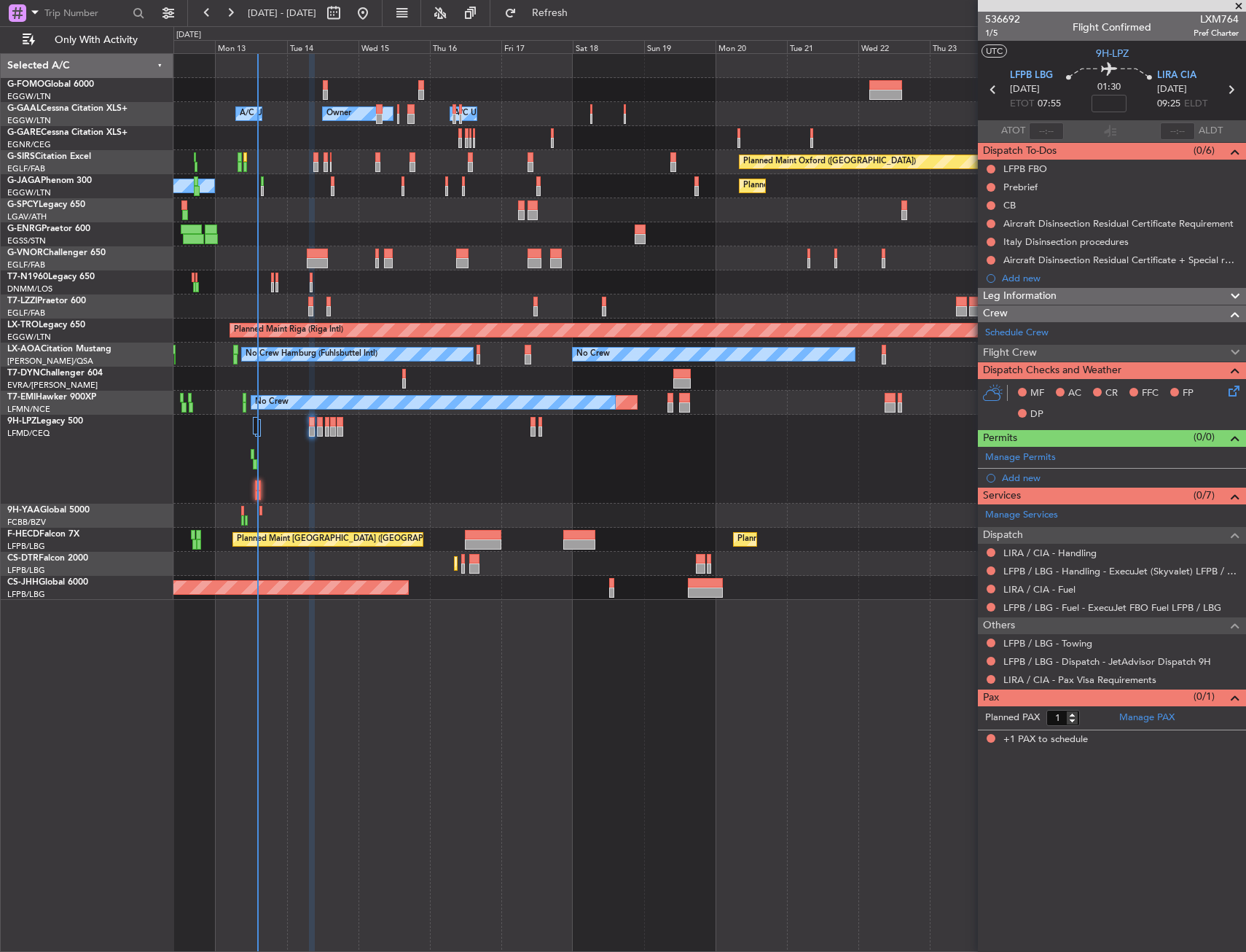
click at [1042, 353] on div "Flight Crew" at bounding box center [1111, 353] width 268 height 16
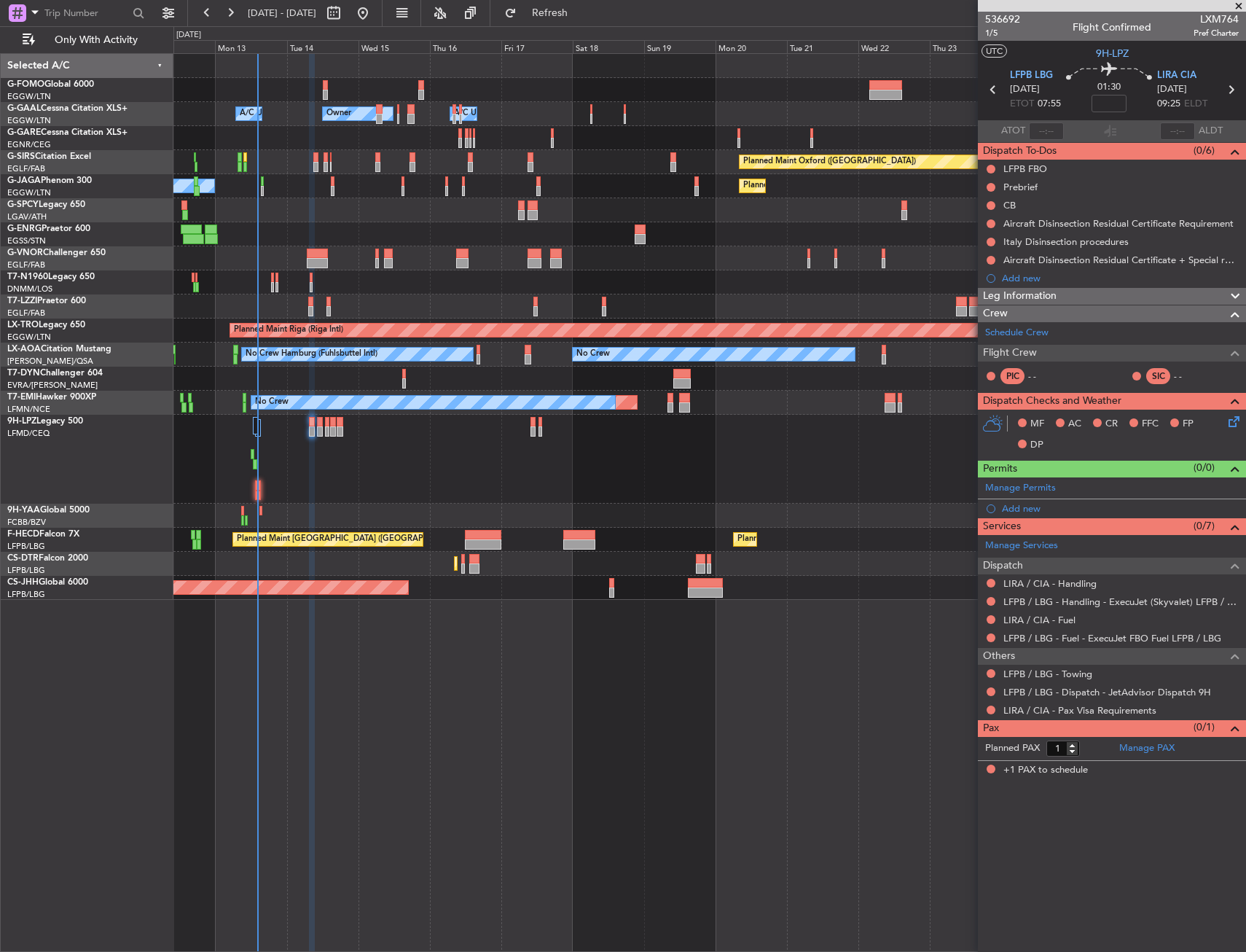
click at [1037, 317] on div "Crew" at bounding box center [1111, 313] width 268 height 16
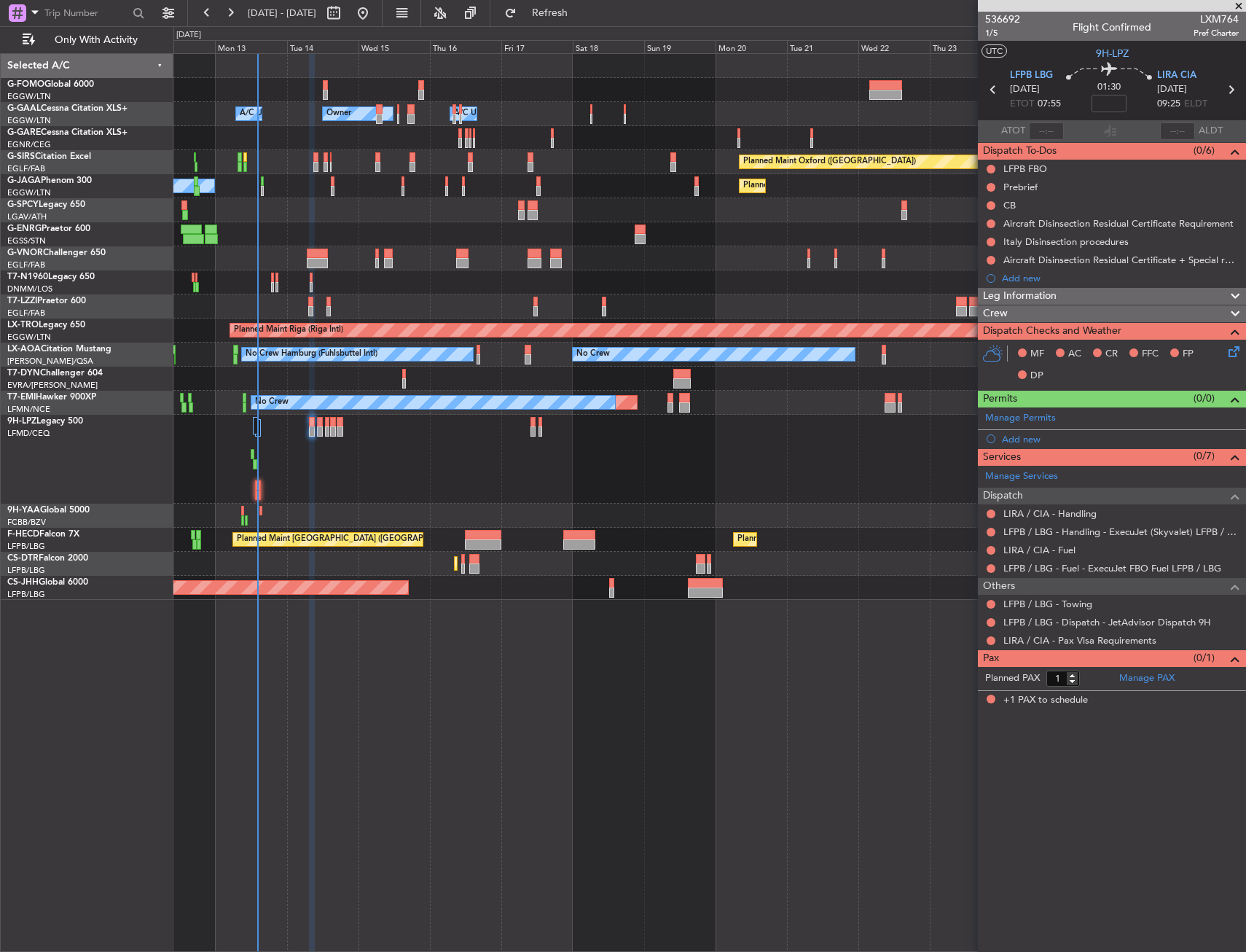
click at [1037, 310] on div "Crew" at bounding box center [1111, 313] width 268 height 16
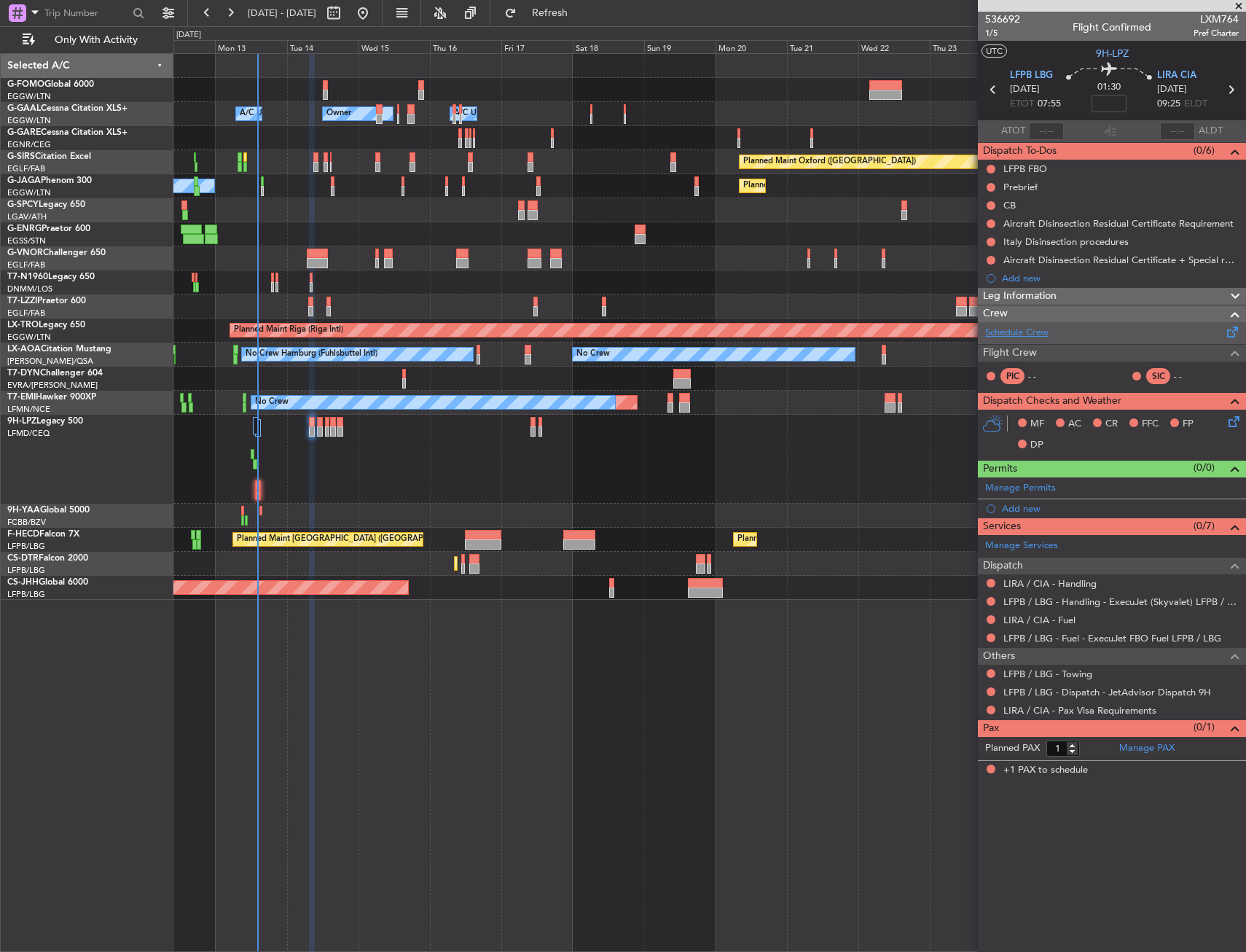
click at [1027, 327] on link "Schedule Crew" at bounding box center [1016, 333] width 63 height 15
click at [318, 425] on div at bounding box center [320, 421] width 5 height 10
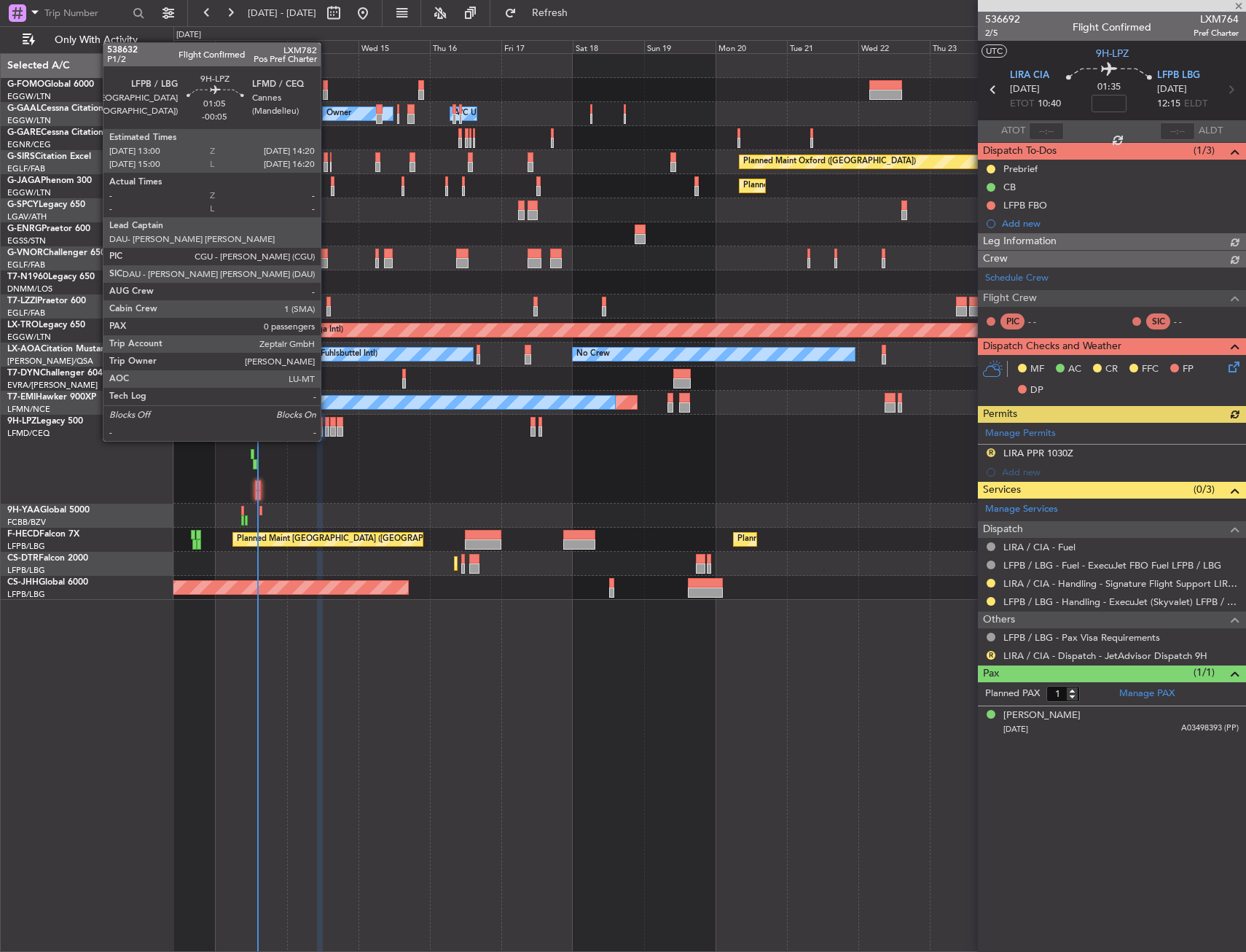
click at [327, 426] on div at bounding box center [327, 431] width 5 height 10
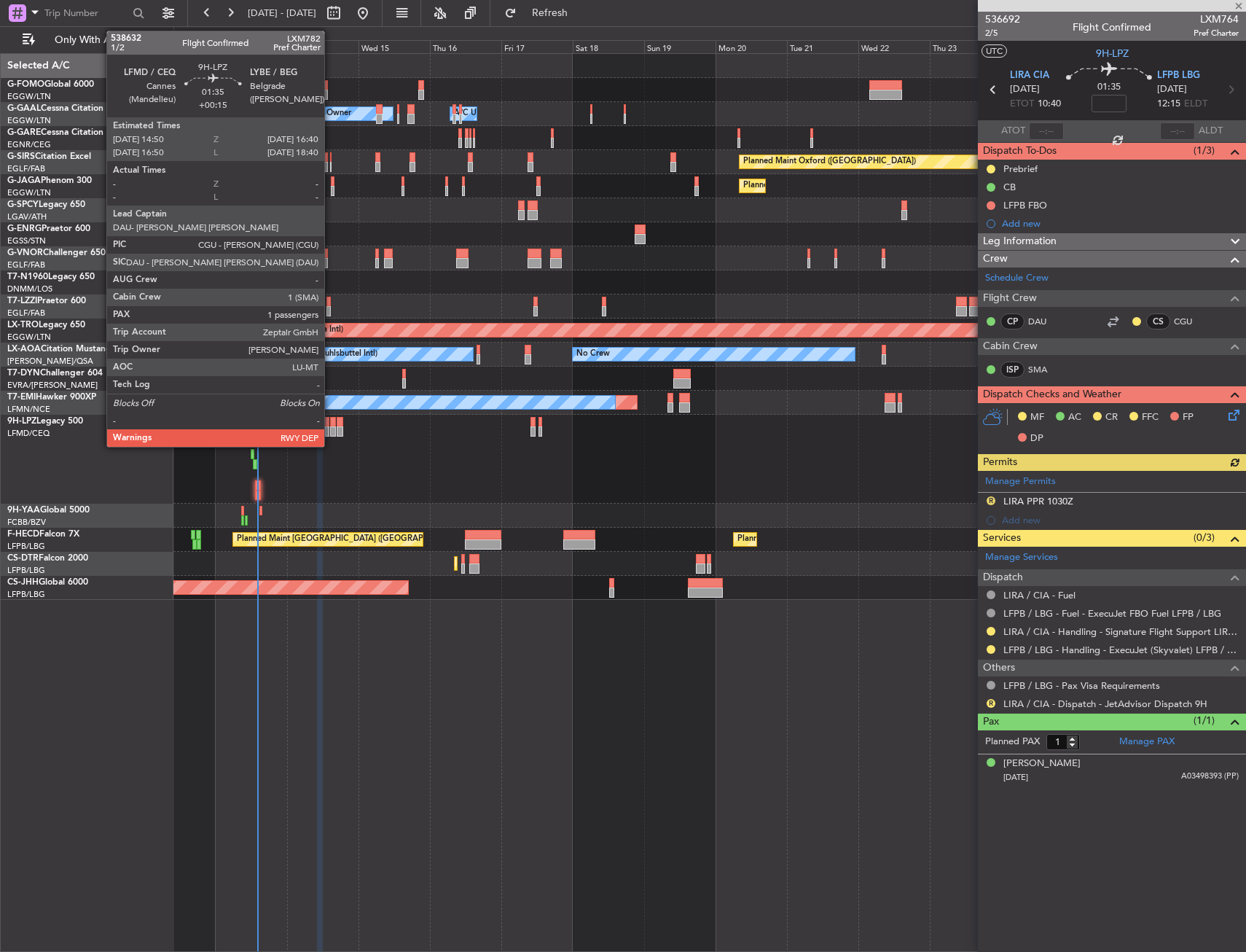
type input "-00:05"
type input "0"
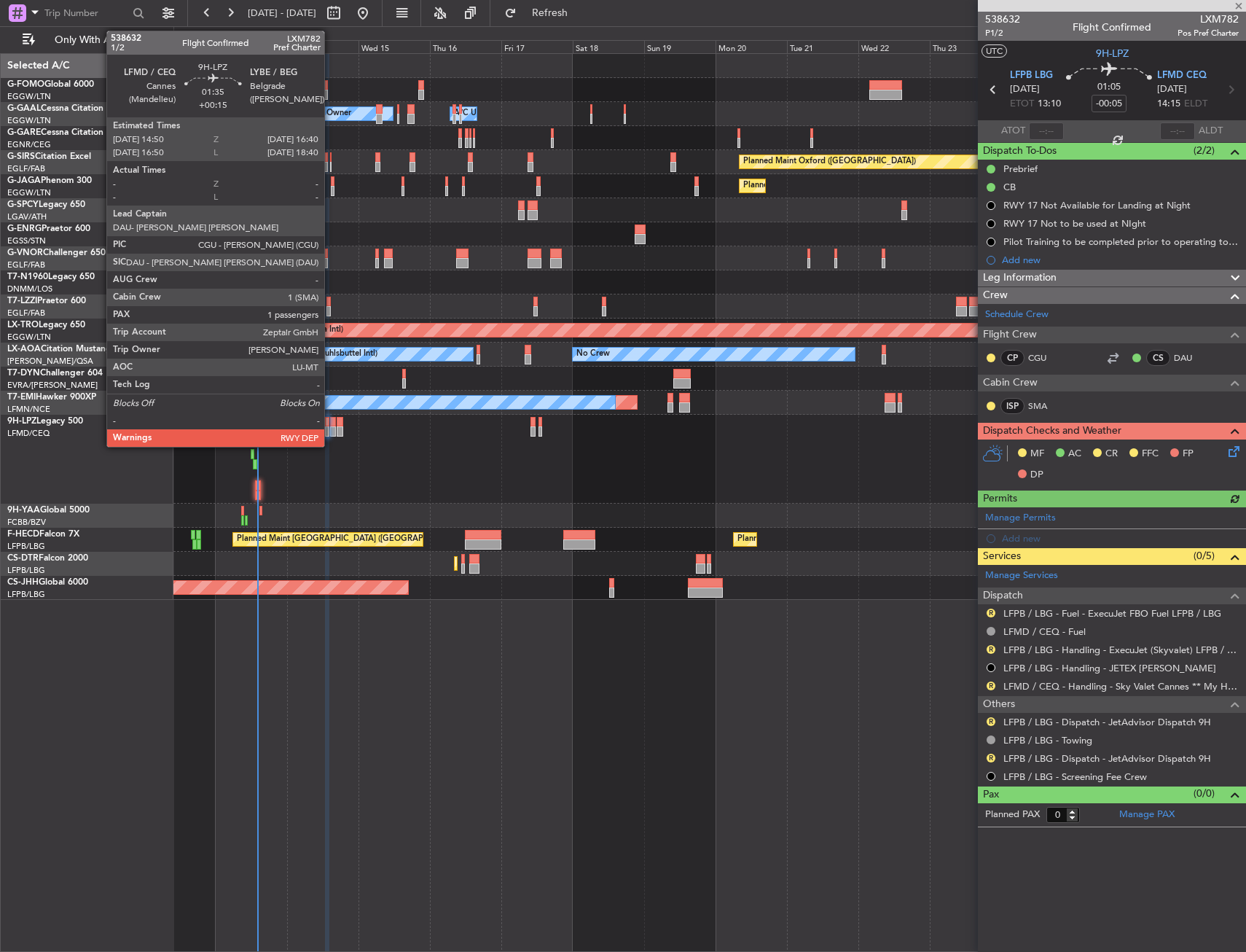
click at [331, 426] on div at bounding box center [333, 431] width 5 height 10
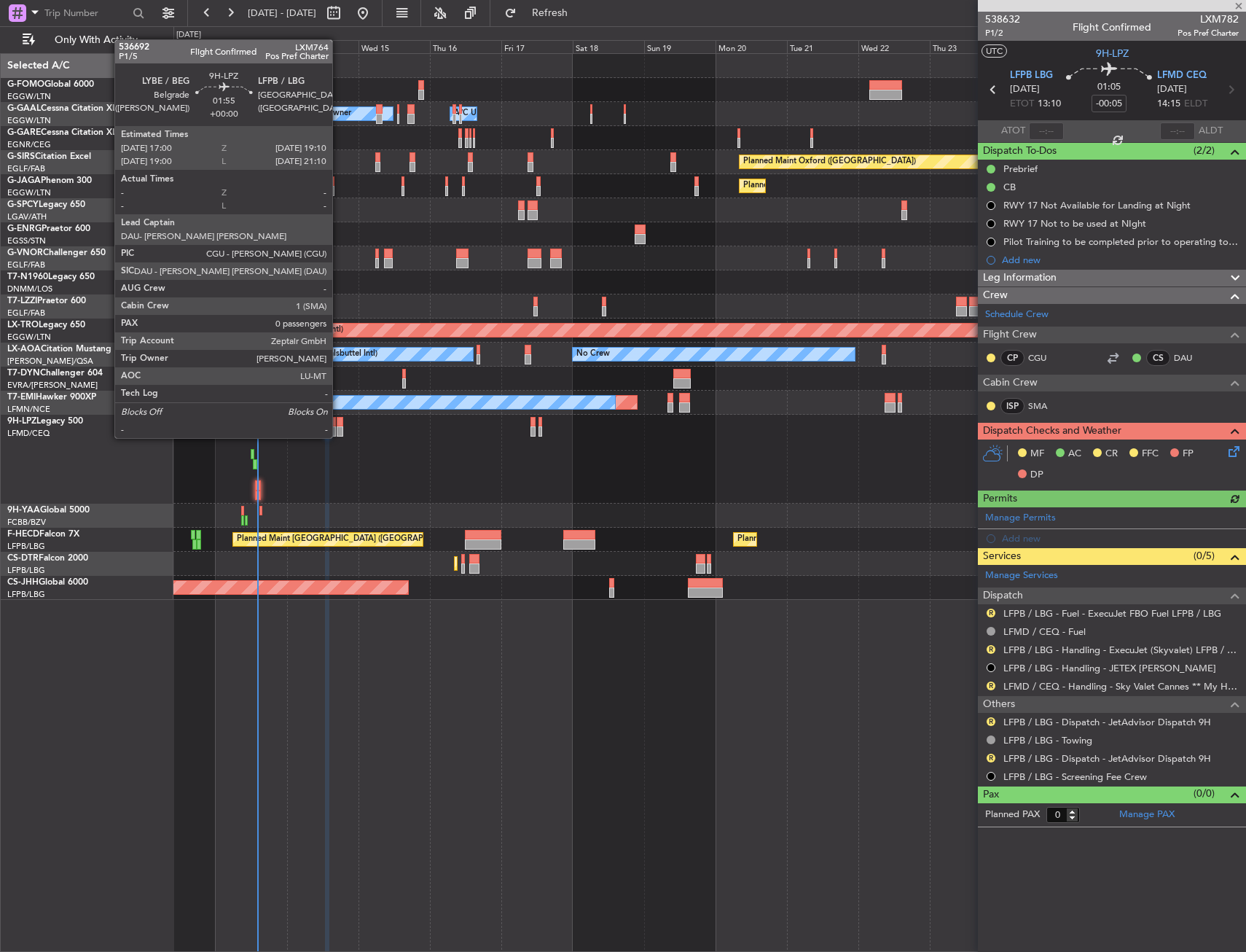
type input "+00:15"
type input "1"
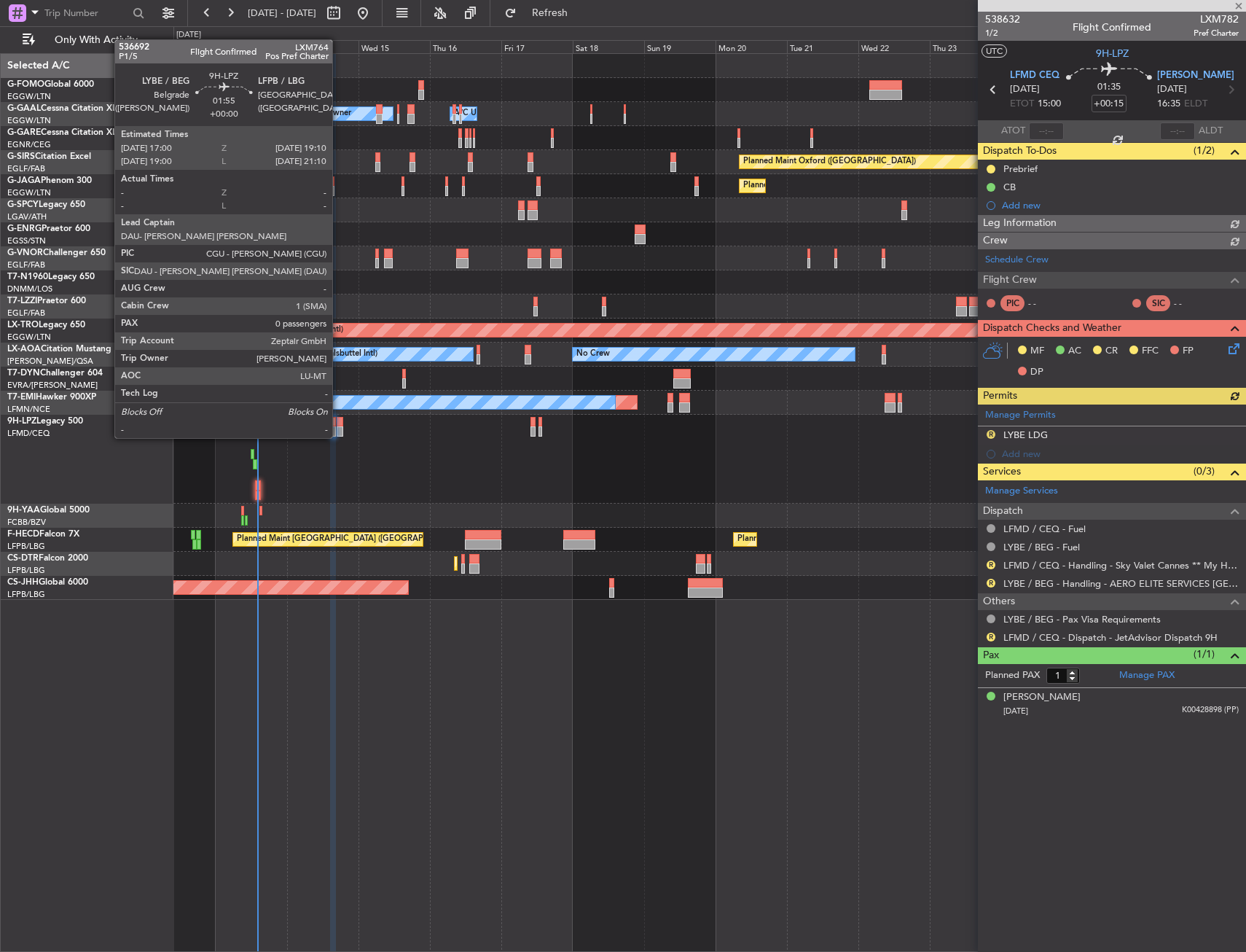
click at [339, 423] on div at bounding box center [339, 421] width 6 height 10
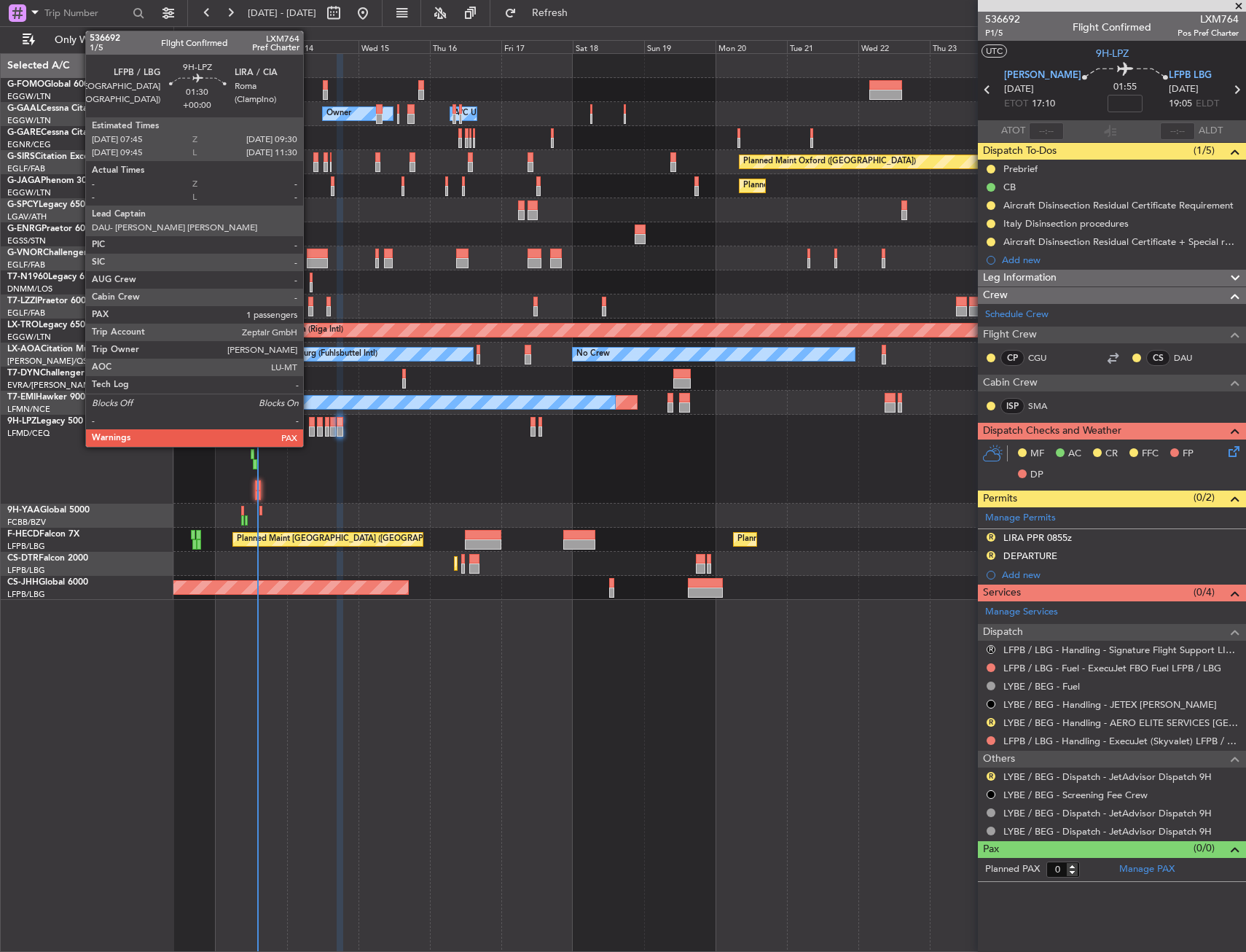
click at [311, 421] on div at bounding box center [312, 421] width 5 height 10
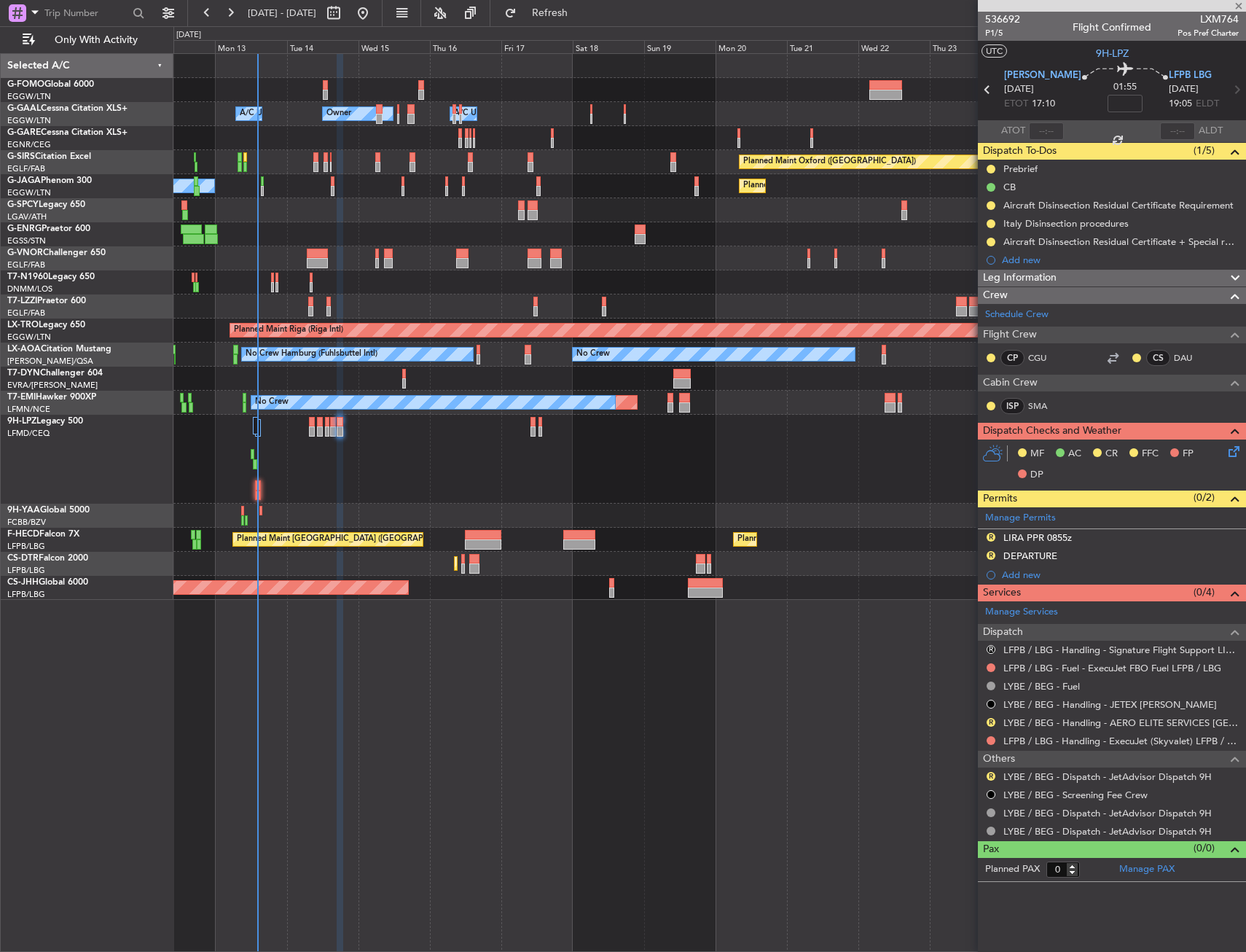
type input "1"
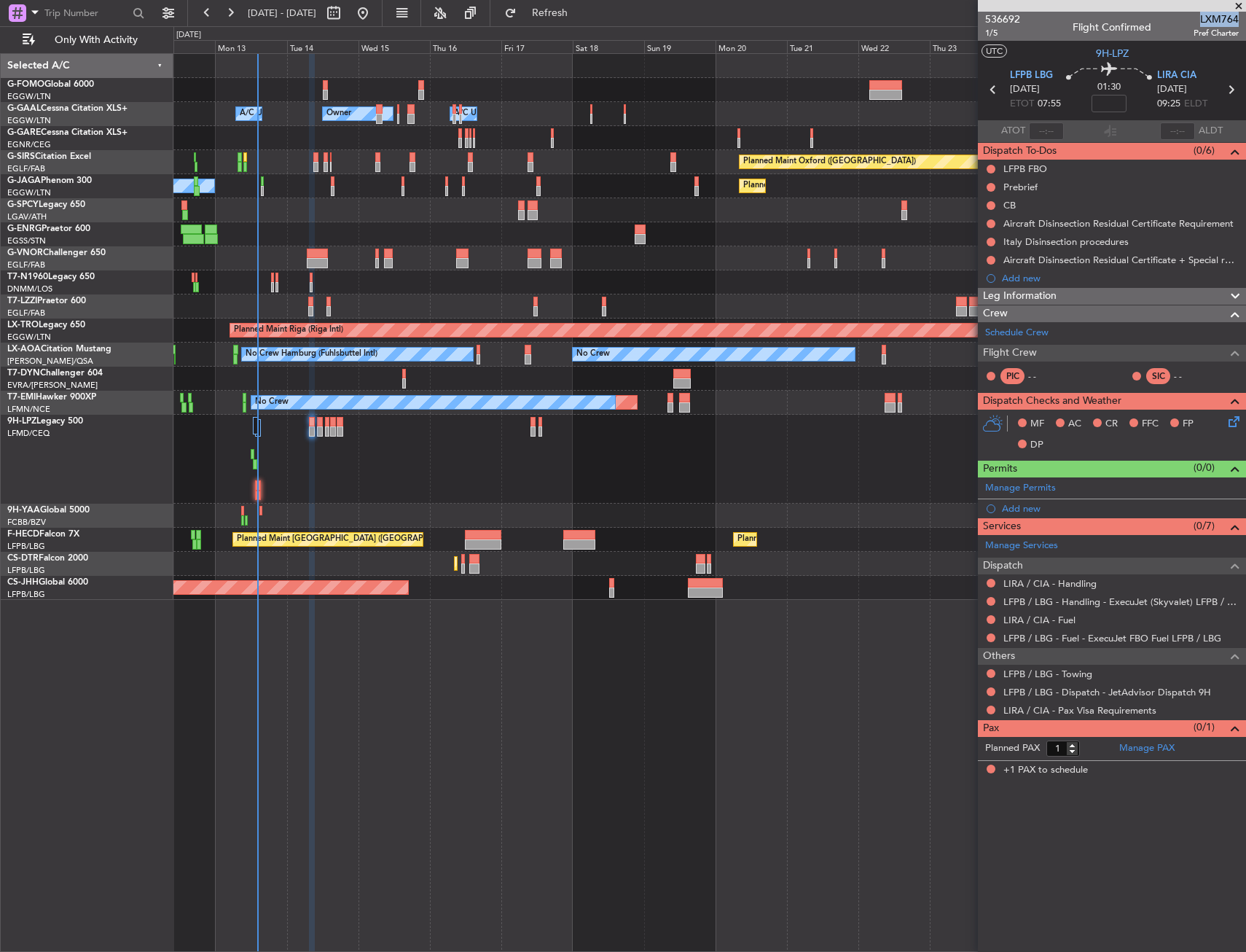
drag, startPoint x: 1198, startPoint y: 16, endPoint x: 1238, endPoint y: 16, distance: 40.0
click at [1238, 16] on span "LXM764" at bounding box center [1216, 19] width 45 height 16
copy span "LXM764"
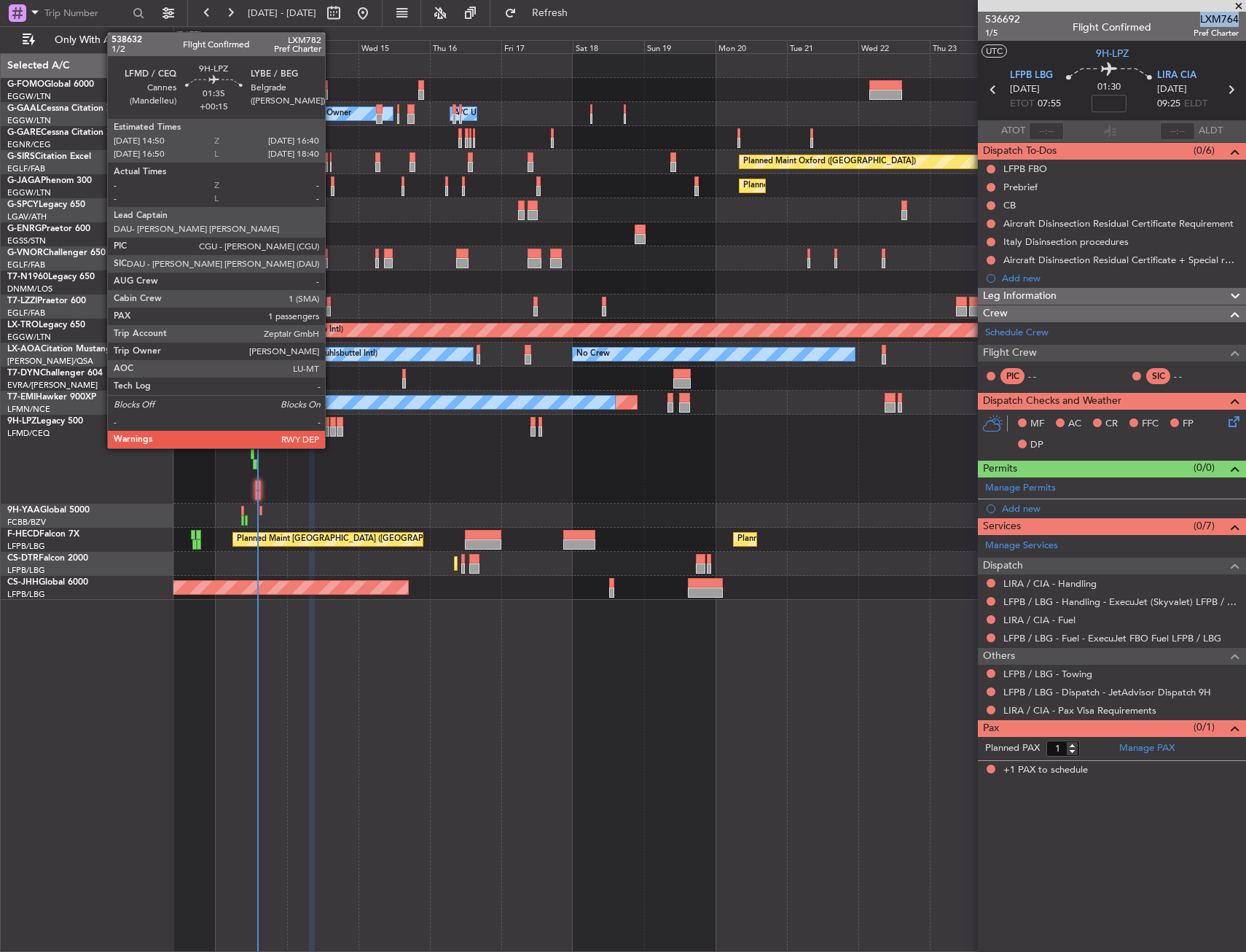
click at [333, 432] on div at bounding box center [333, 431] width 5 height 10
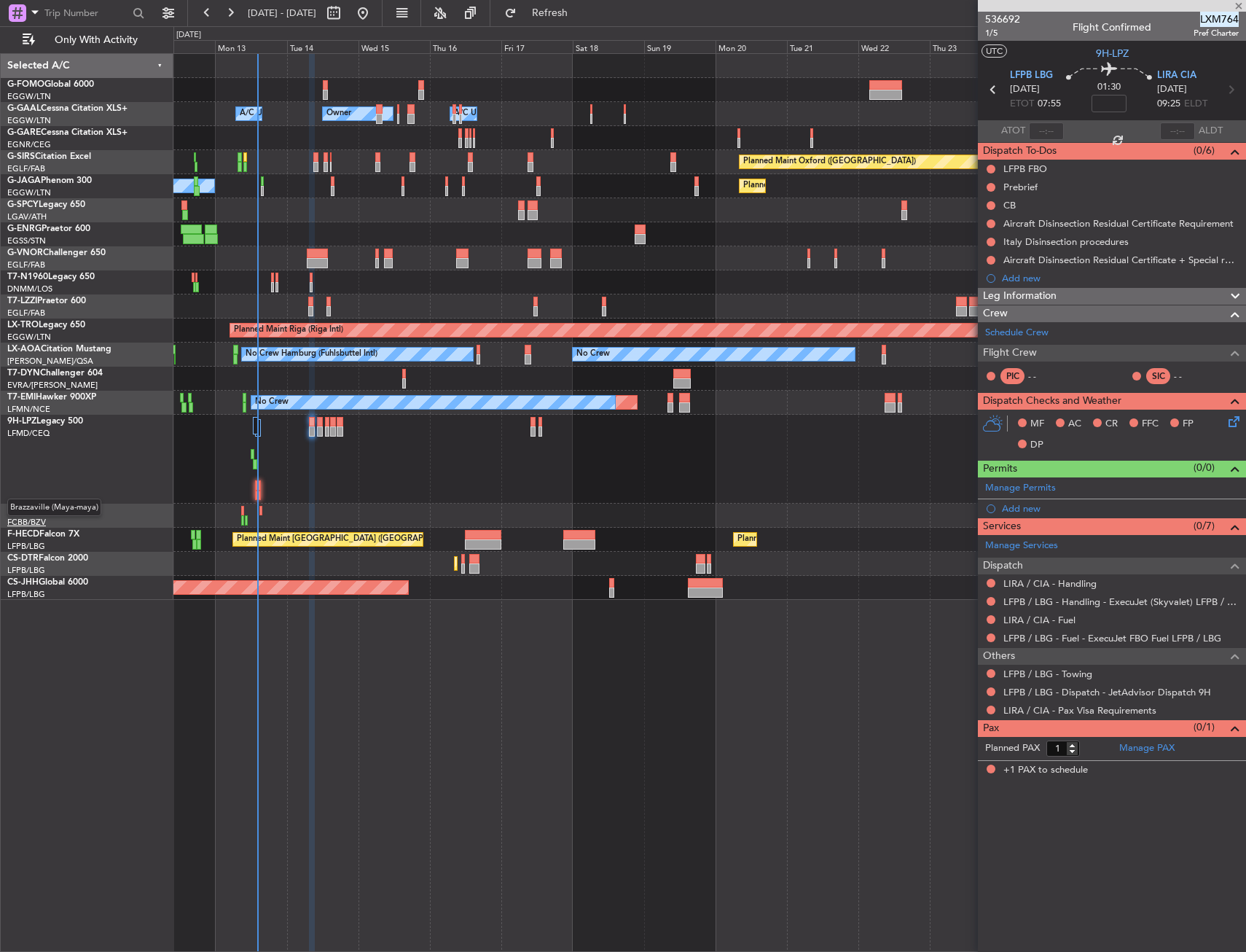
type input "+00:15"
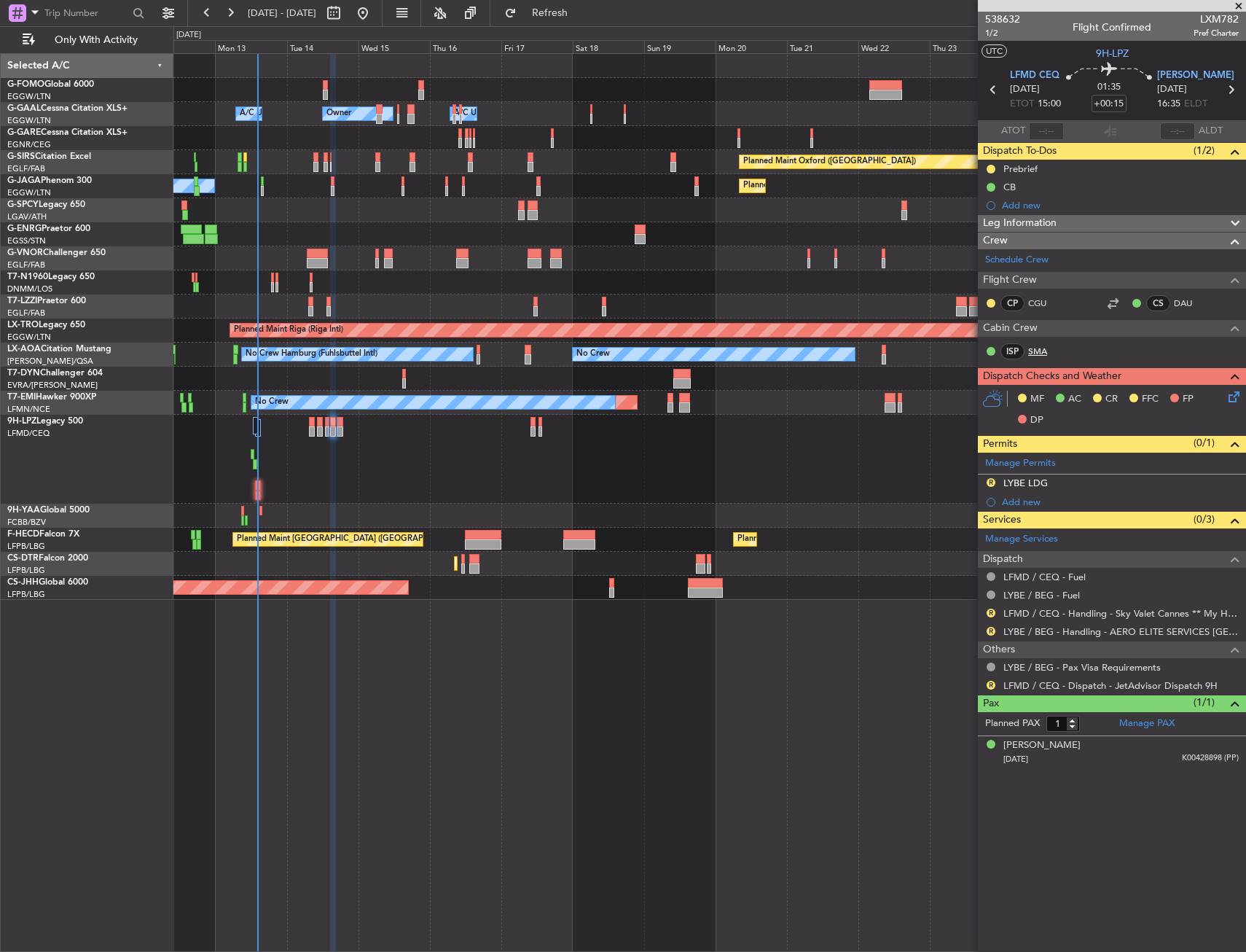
click at [1043, 354] on link "SMA" at bounding box center [1044, 351] width 33 height 13
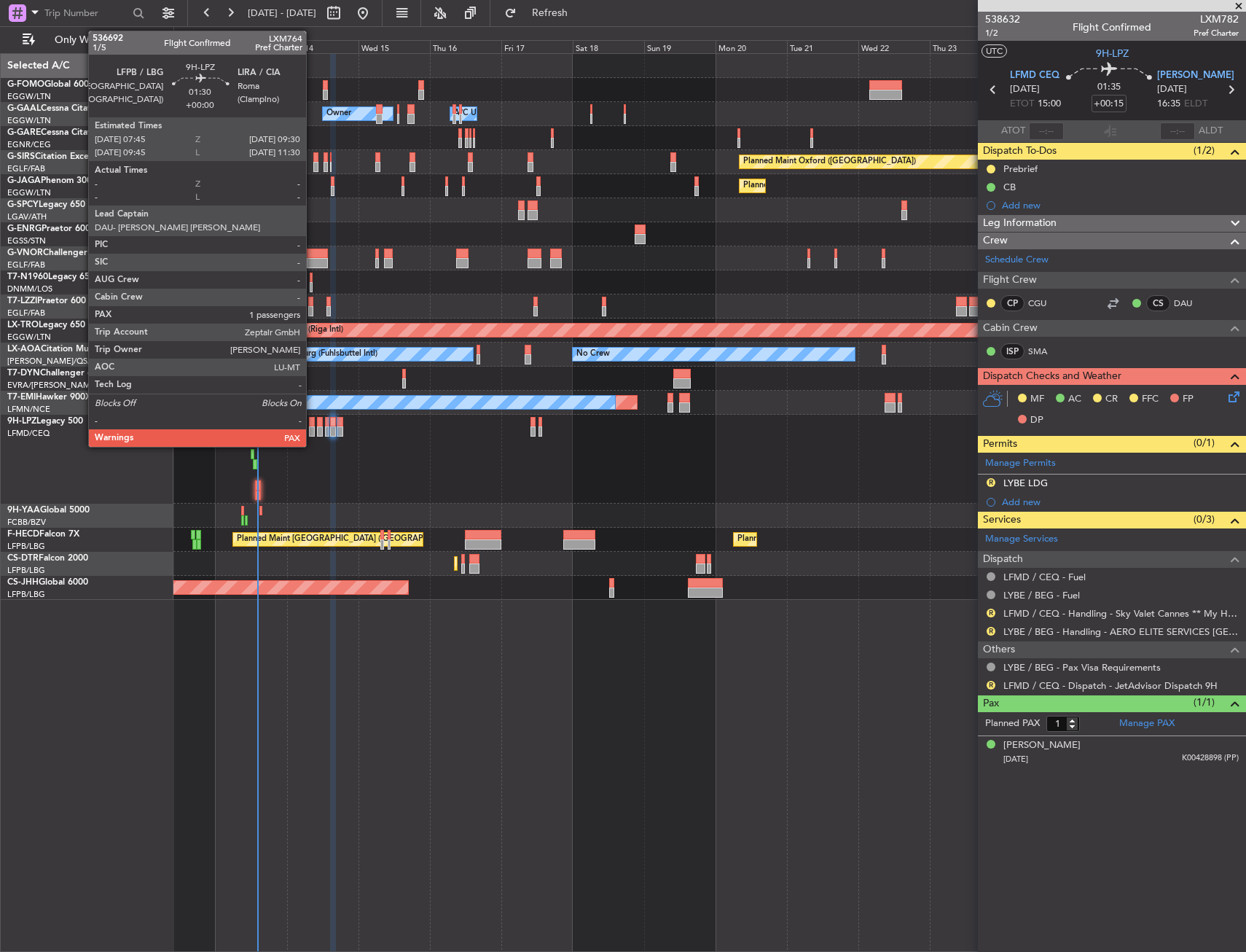
click at [312, 421] on div at bounding box center [312, 421] width 5 height 10
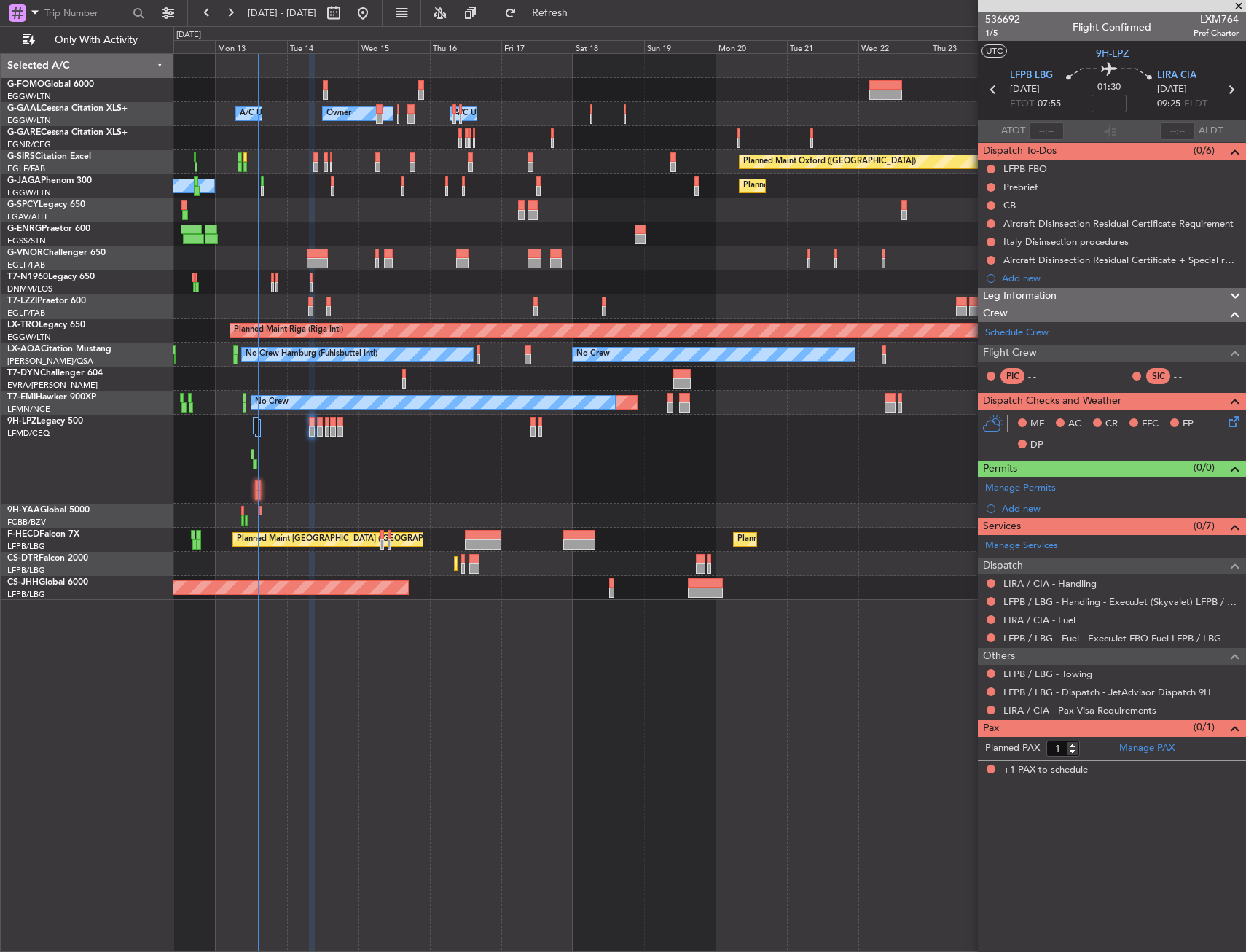
drag, startPoint x: 1032, startPoint y: 289, endPoint x: 1031, endPoint y: 308, distance: 19.0
click at [1032, 289] on span "Leg Information" at bounding box center [1020, 296] width 73 height 16
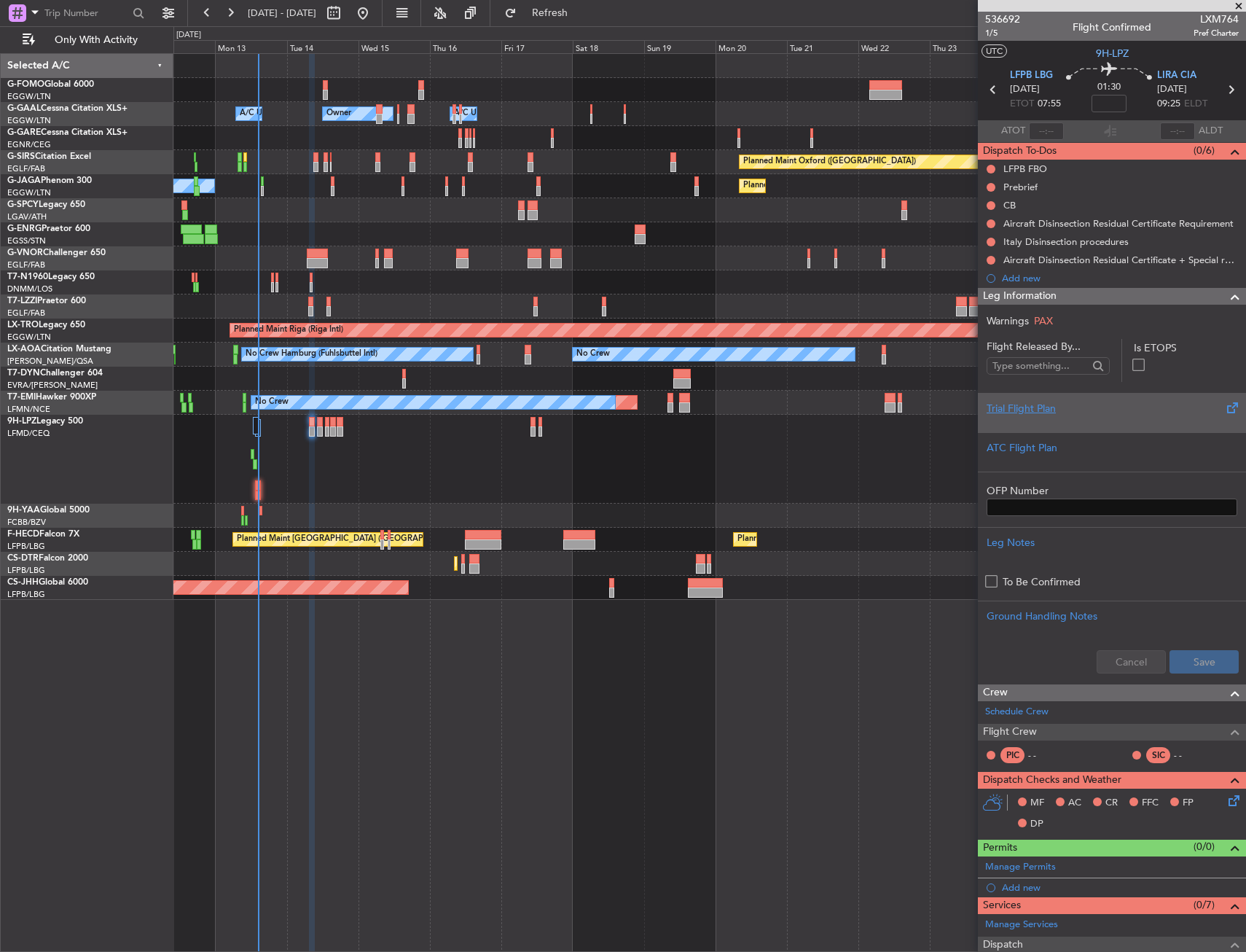
click at [1016, 418] on div at bounding box center [1112, 421] width 251 height 9
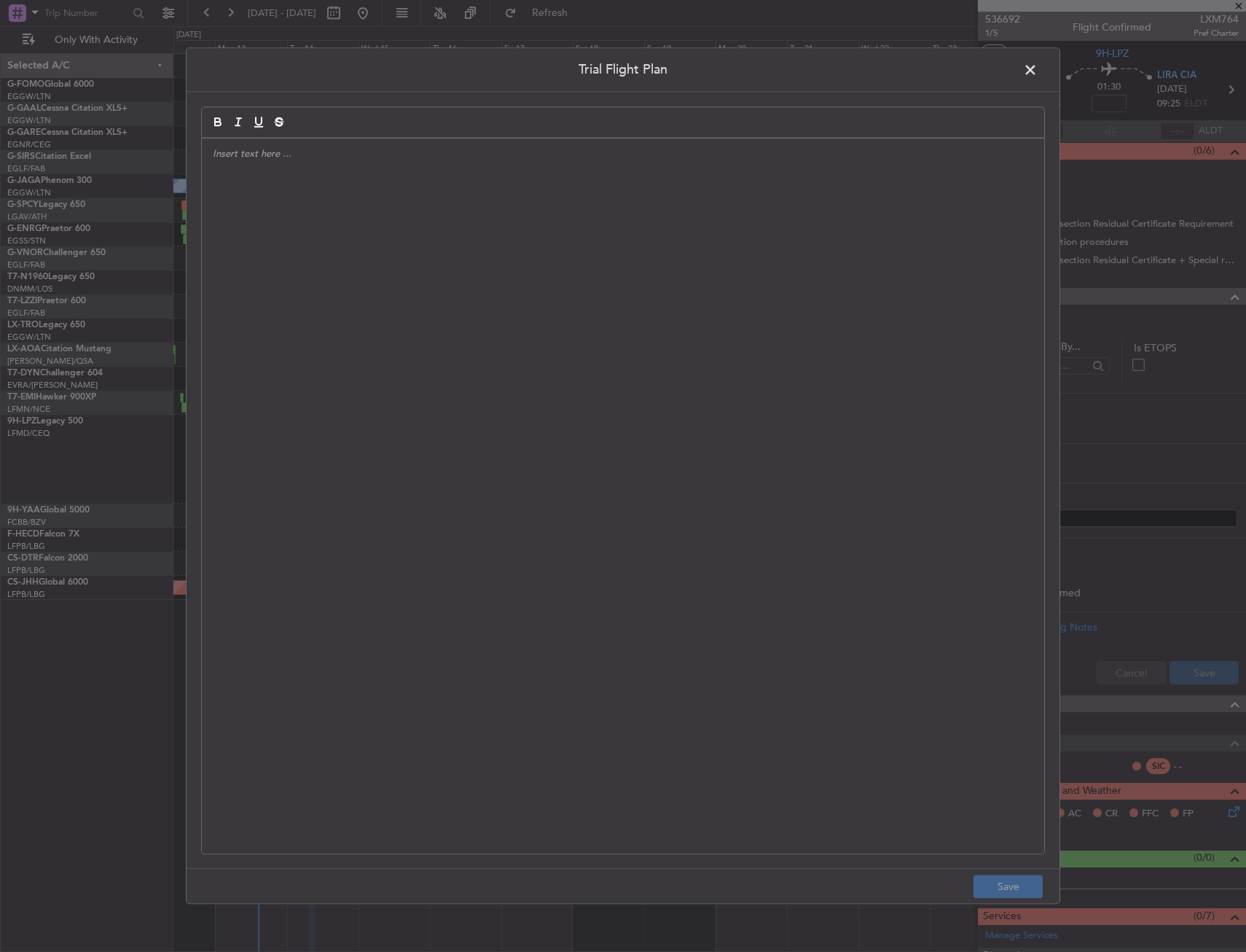
click at [347, 228] on div at bounding box center [622, 496] width 842 height 715
click at [582, 230] on div "APA // [DATE] // FCST [EMAIL_ADDRESS][PERSON_NAME][DOMAIN_NAME]" at bounding box center [622, 496] width 842 height 715
drag, startPoint x: 582, startPoint y: 230, endPoint x: 192, endPoint y: 223, distance: 390.1
click at [192, 223] on div "Trial Flight Plan APA // [DATE] // FCST [EMAIL_ADDRESS][PERSON_NAME][DOMAIN_NAM…" at bounding box center [623, 476] width 874 height 856
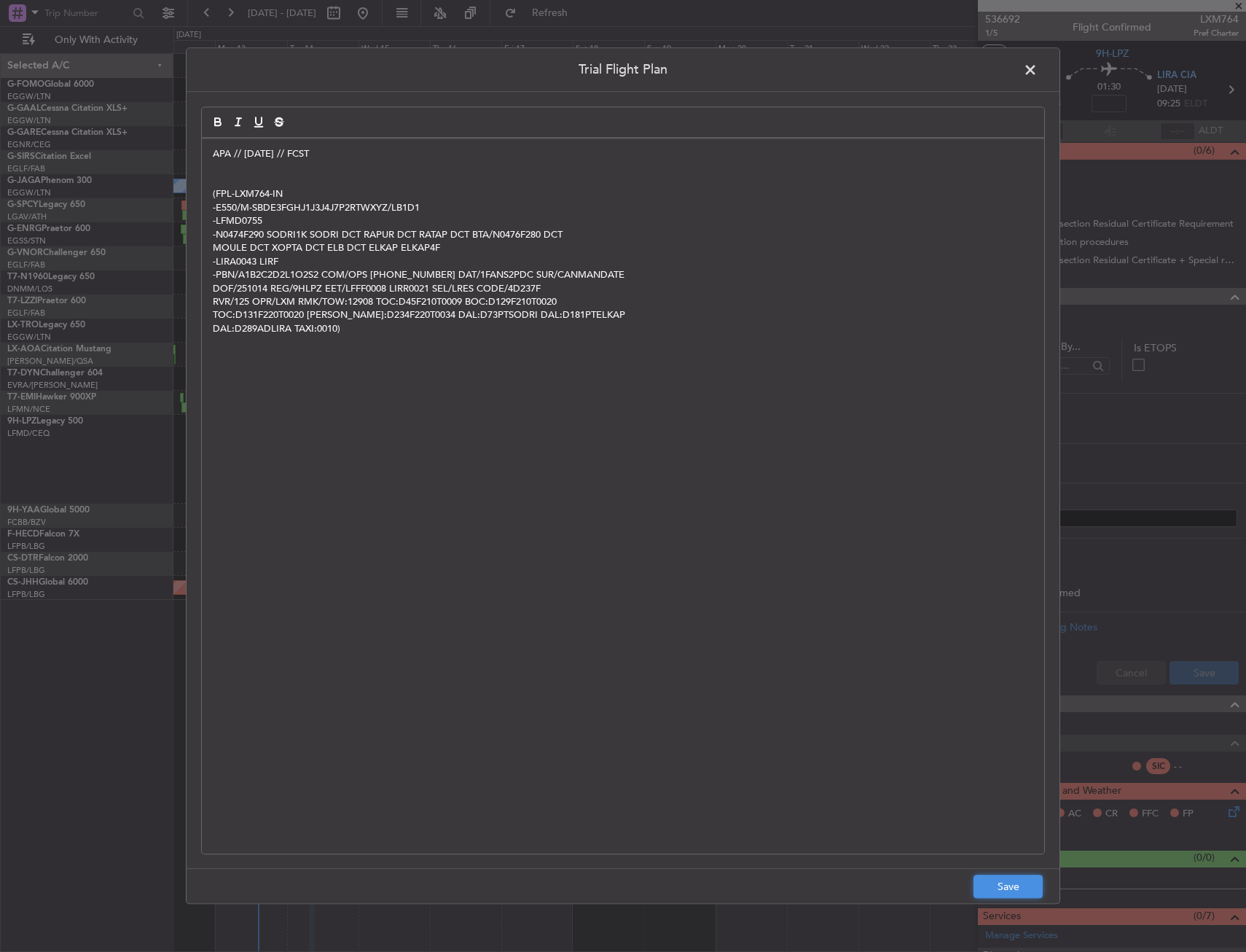
click at [1001, 882] on button "Save" at bounding box center [1009, 886] width 70 height 23
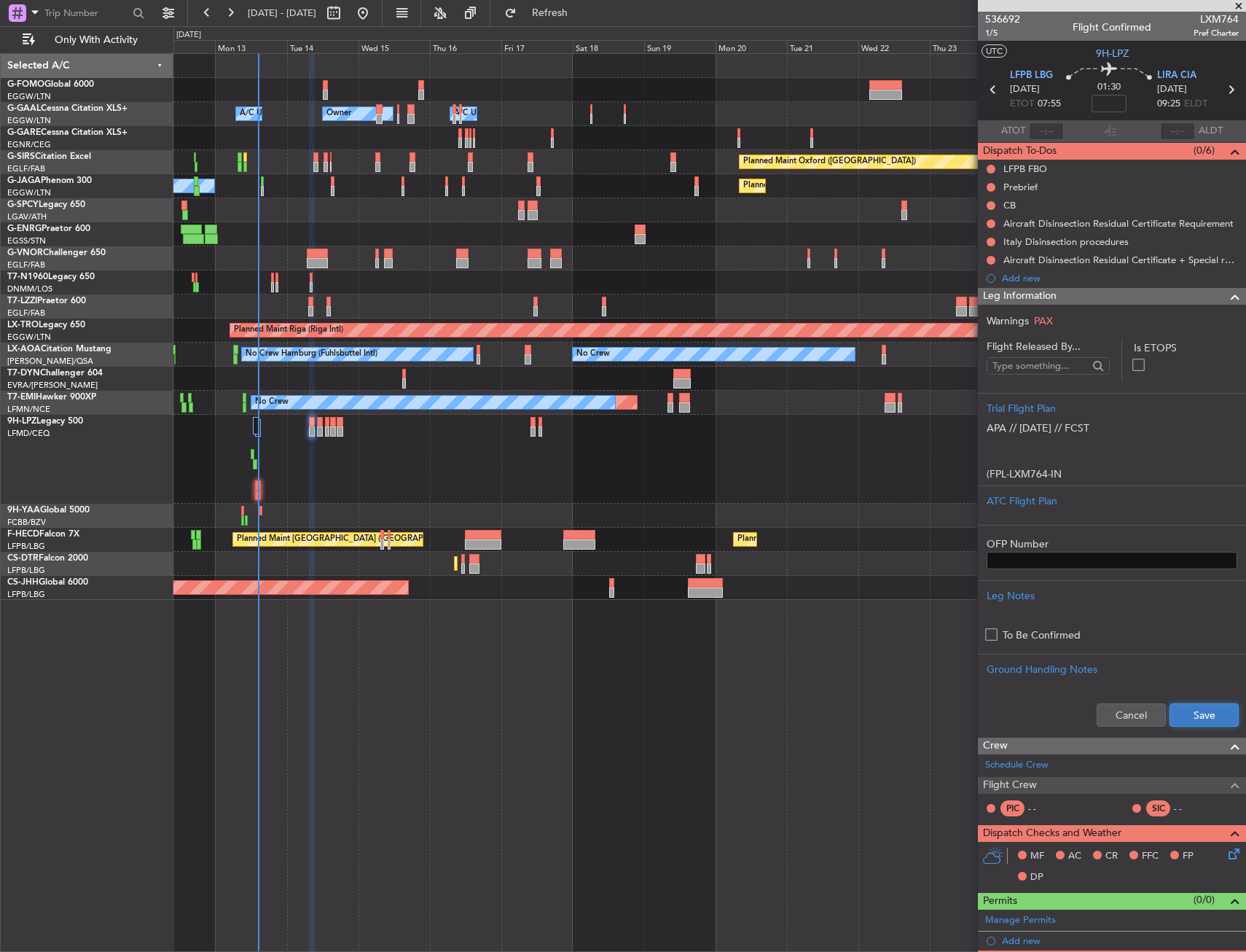
click at [1206, 706] on button "Save" at bounding box center [1204, 714] width 70 height 23
click at [1099, 113] on nimbus-time-variation at bounding box center [1109, 105] width 35 height 23
click at [1102, 102] on input at bounding box center [1109, 103] width 35 height 17
type input "+00:05"
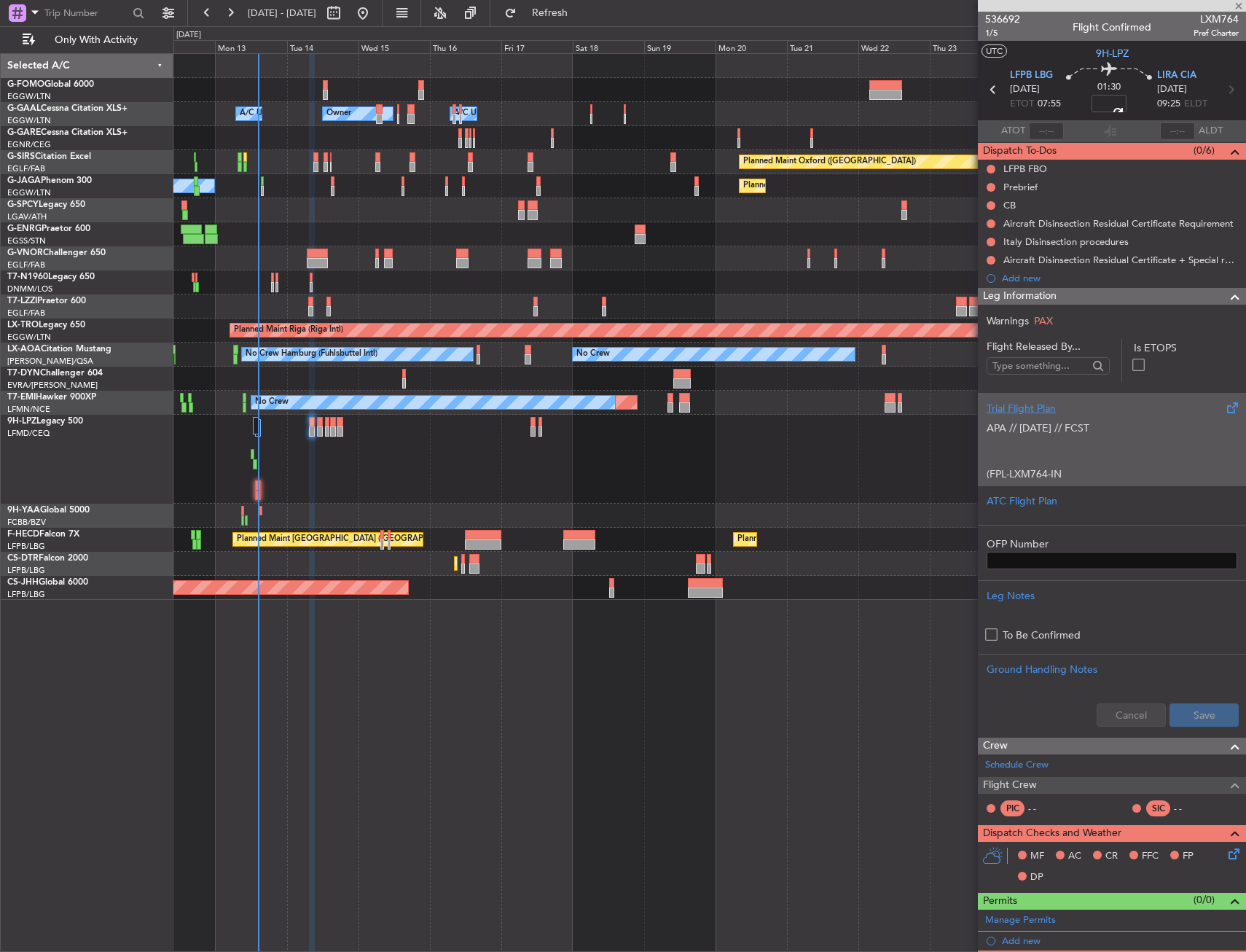
click at [1013, 414] on div "Trial Flight Plan" at bounding box center [1112, 408] width 251 height 16
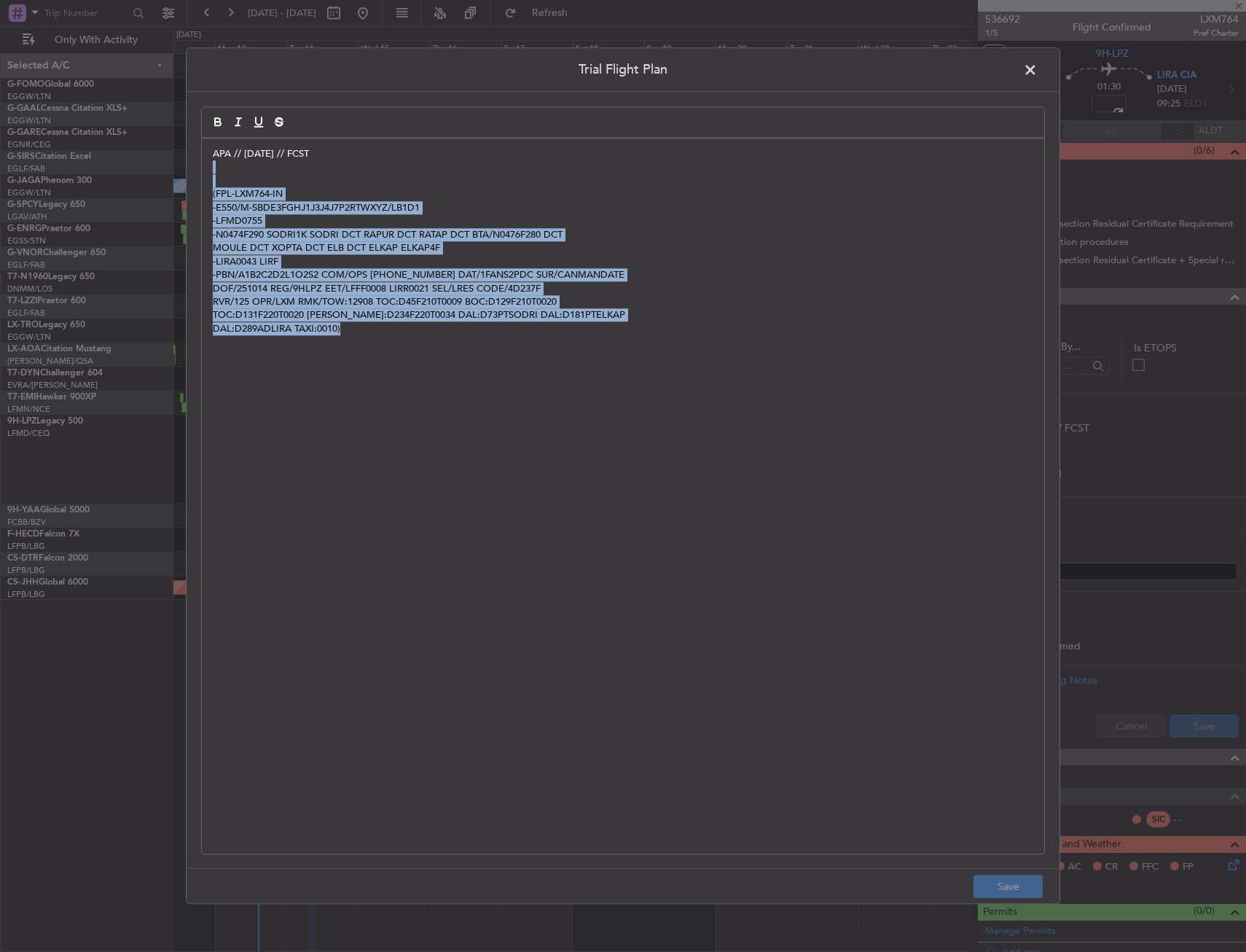
drag, startPoint x: 230, startPoint y: 172, endPoint x: 610, endPoint y: 366, distance: 426.7
click at [610, 366] on div "APA // [DATE] // FCST (FPL-LXM764-IN -E550/M-SBDE3FGHJ1J3J4J7P2RTWXYZ/LB1D1 -LF…" at bounding box center [622, 496] width 842 height 715
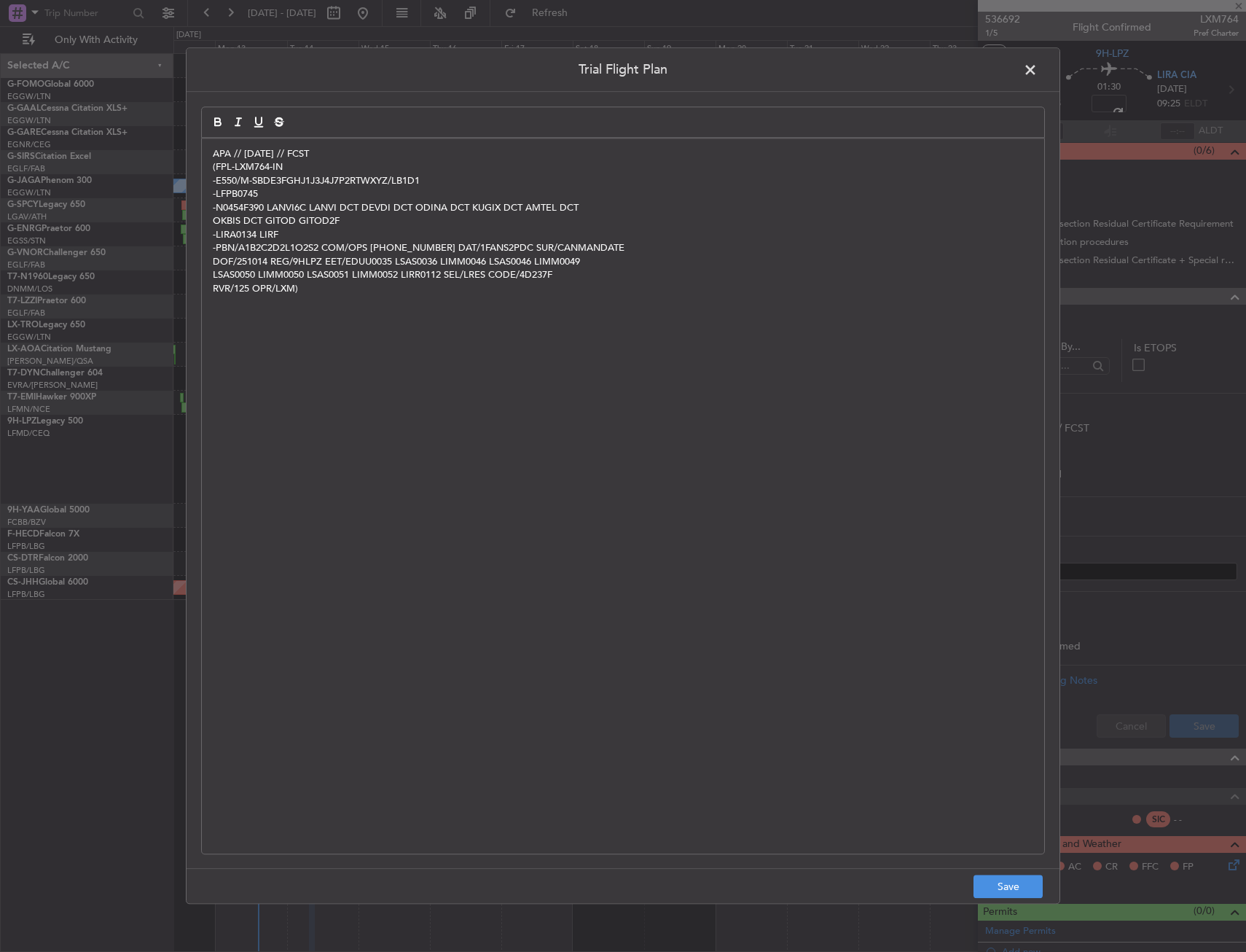
click at [436, 142] on div "APA // [DATE] // FCST (FPL-LXM764-IN -E550/M-SBDE3FGHJ1J3J4J7P2RTWXYZ/LB1D1 -LF…" at bounding box center [622, 496] width 842 height 715
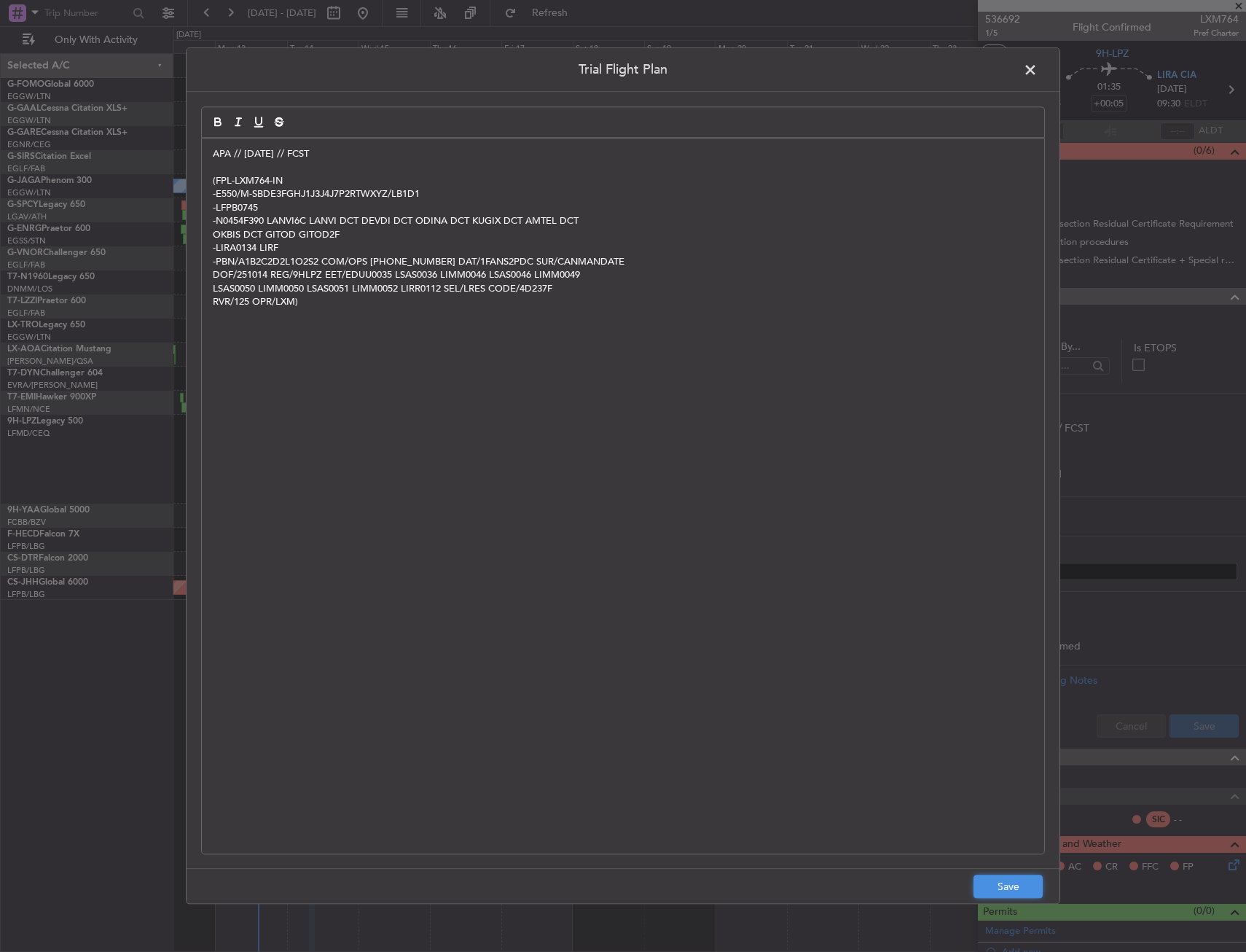
drag, startPoint x: 1009, startPoint y: 888, endPoint x: 1184, endPoint y: 736, distance: 231.8
click at [1009, 887] on button "Save" at bounding box center [1009, 886] width 70 height 23
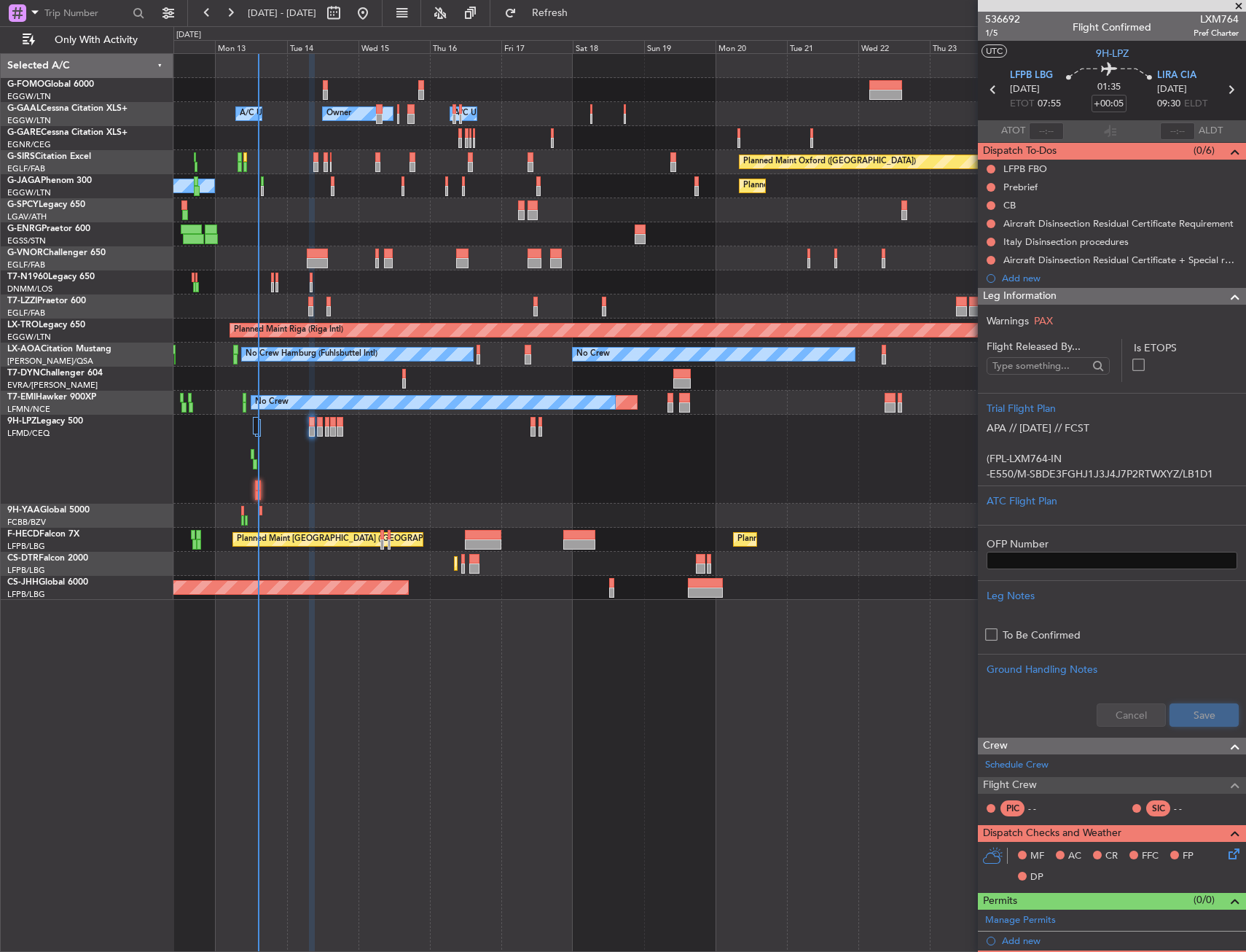
click at [1204, 716] on button "Save" at bounding box center [1204, 714] width 70 height 23
click at [1175, 301] on div "Leg Information" at bounding box center [1111, 296] width 268 height 16
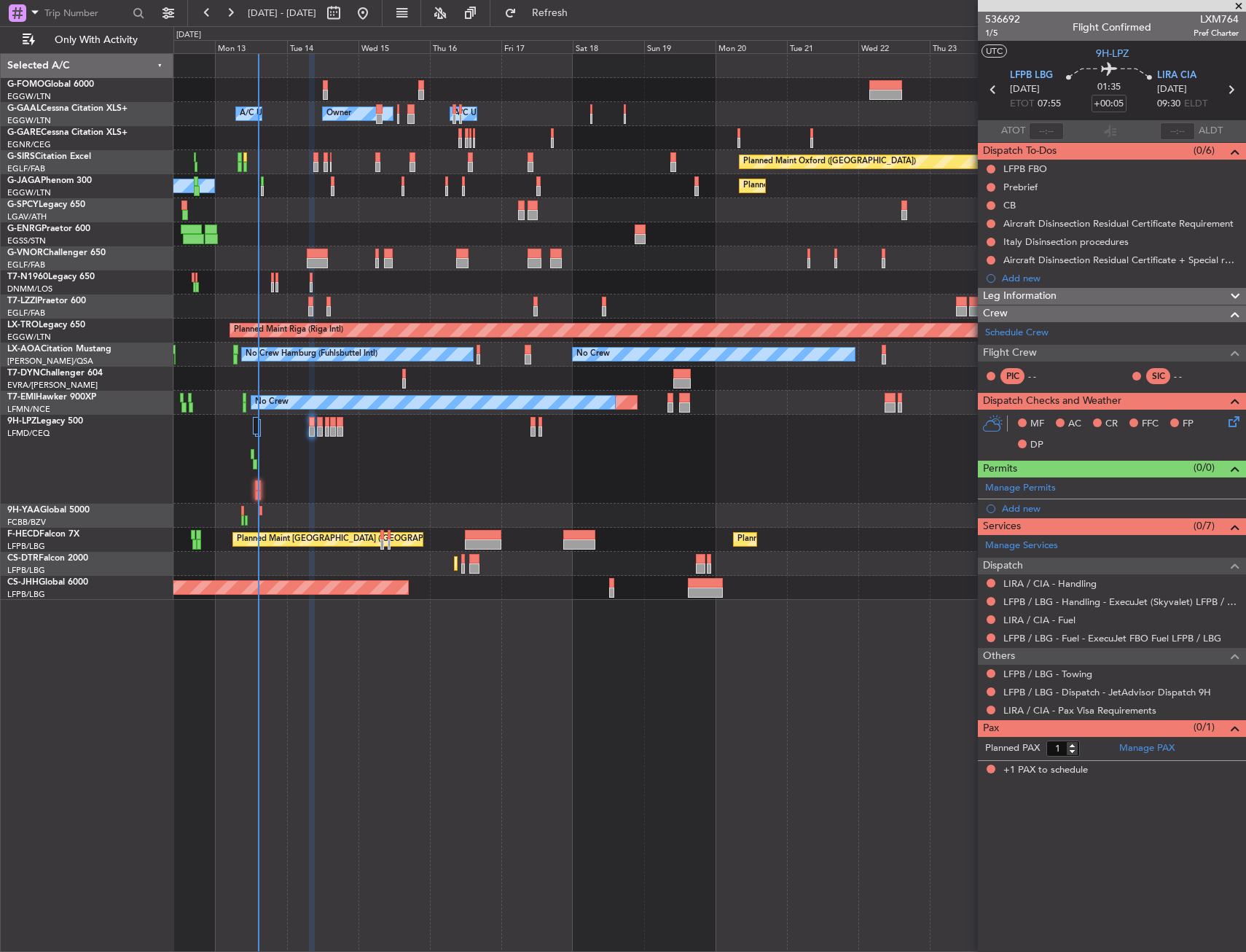
click at [600, 27] on div "0 0 Sun 12 Mon 13 Tue 14 Wed 15 Thu 16 Fri 17 [DATE] Sun 19 Mon 20 Tue 21 Wed 2…" at bounding box center [709, 39] width 1071 height 27
click at [581, 17] on span "Refresh" at bounding box center [550, 13] width 61 height 10
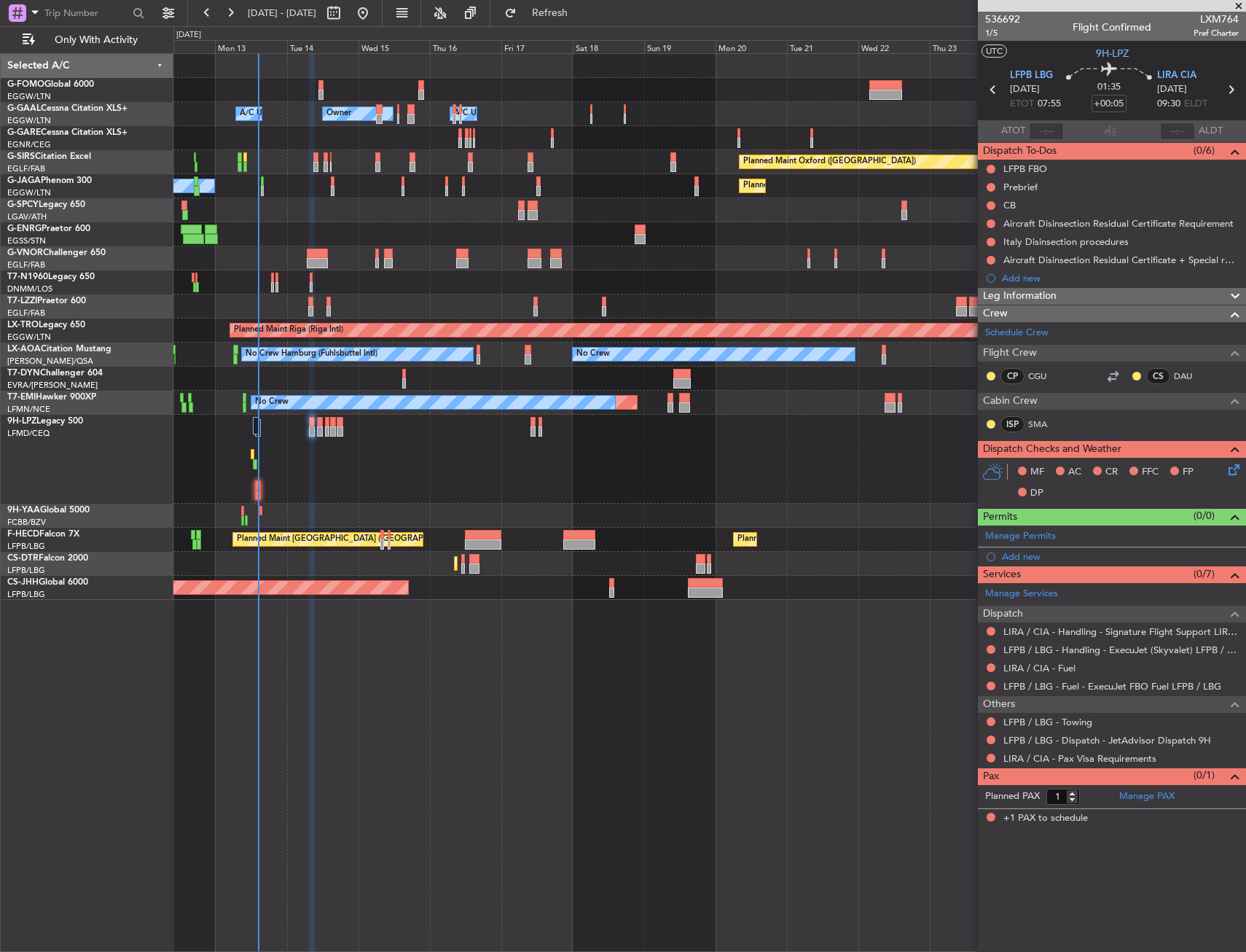
click at [316, 421] on div "No Crew" at bounding box center [709, 459] width 1072 height 89
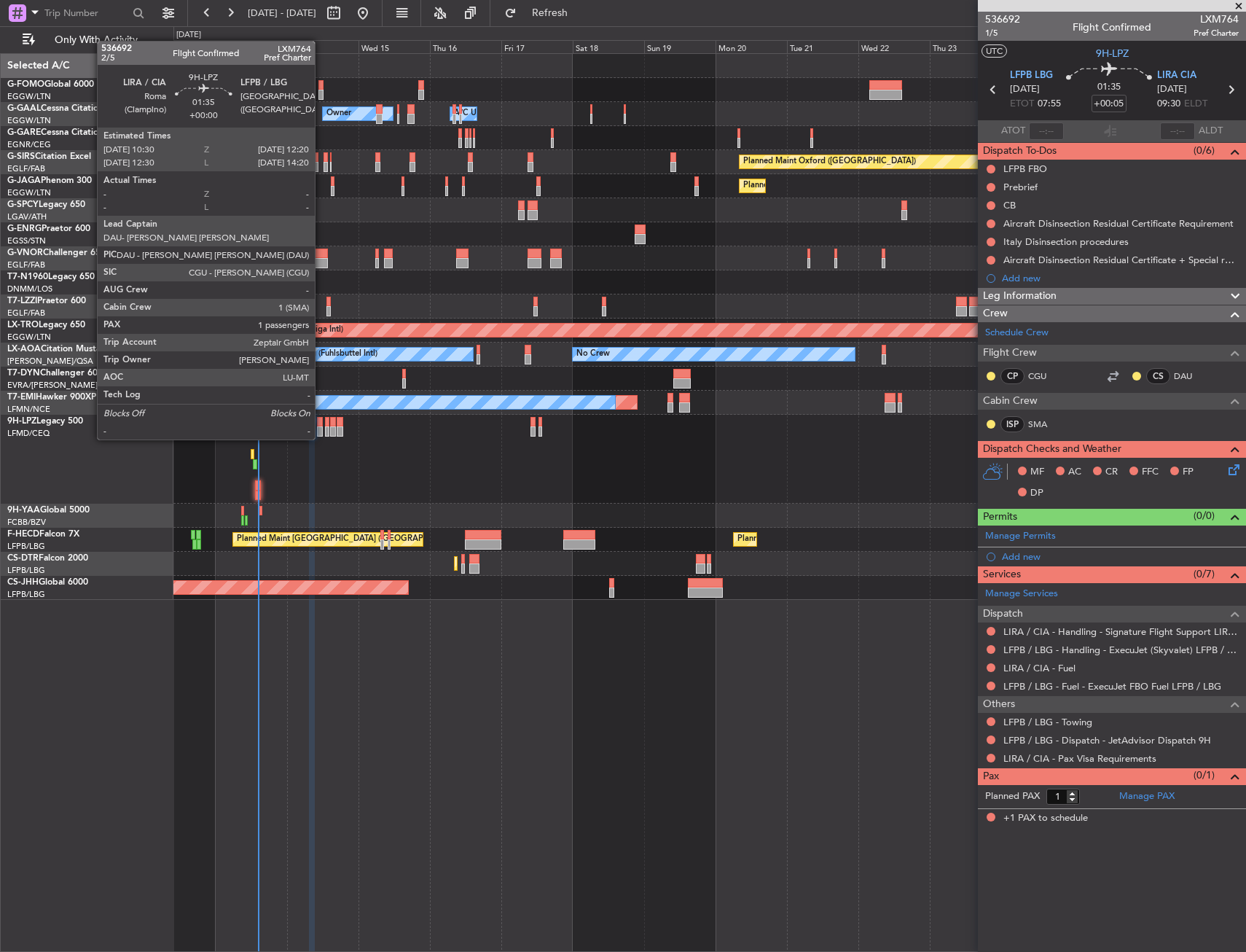
click at [322, 425] on div at bounding box center [320, 421] width 5 height 10
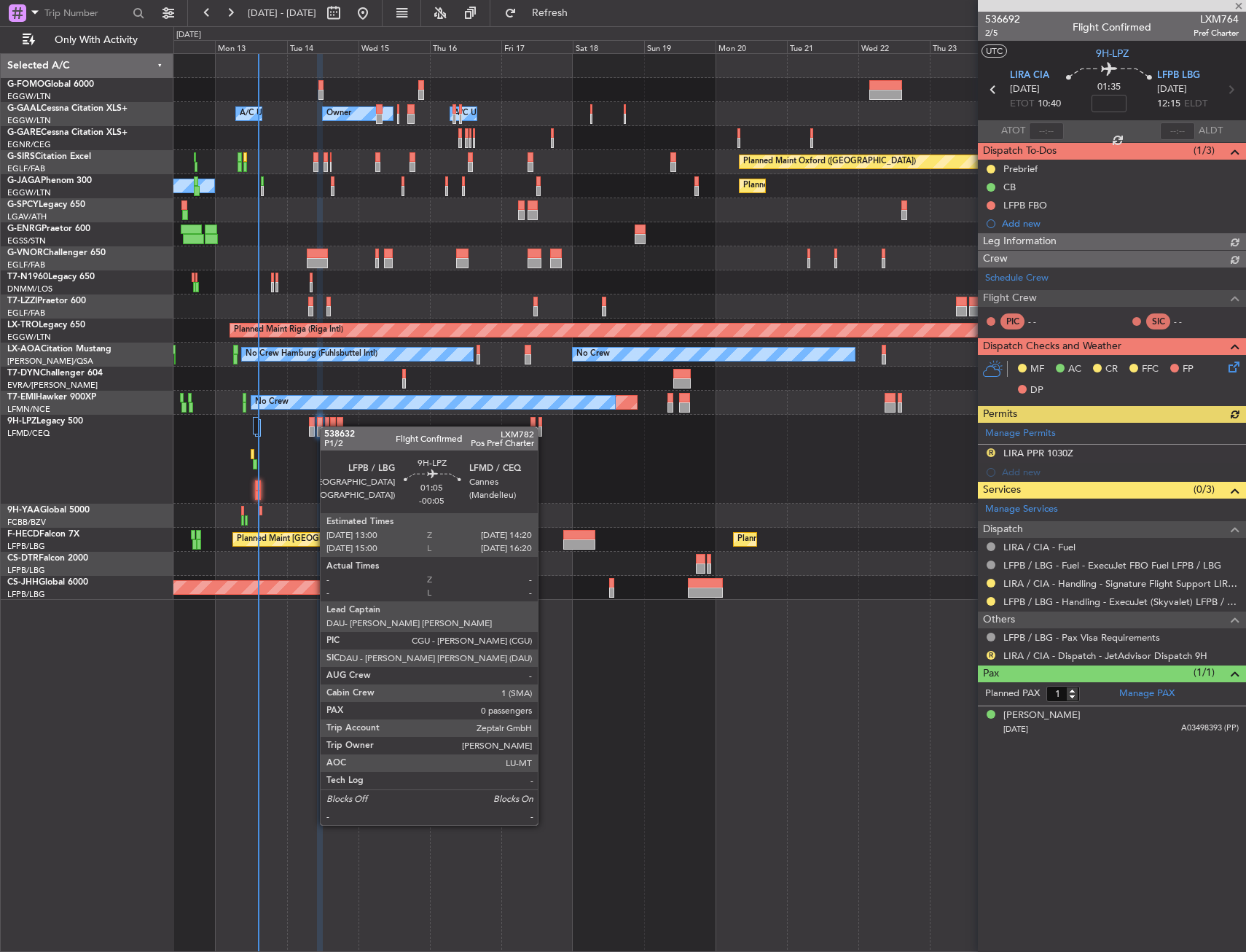
click at [327, 426] on div at bounding box center [327, 431] width 5 height 10
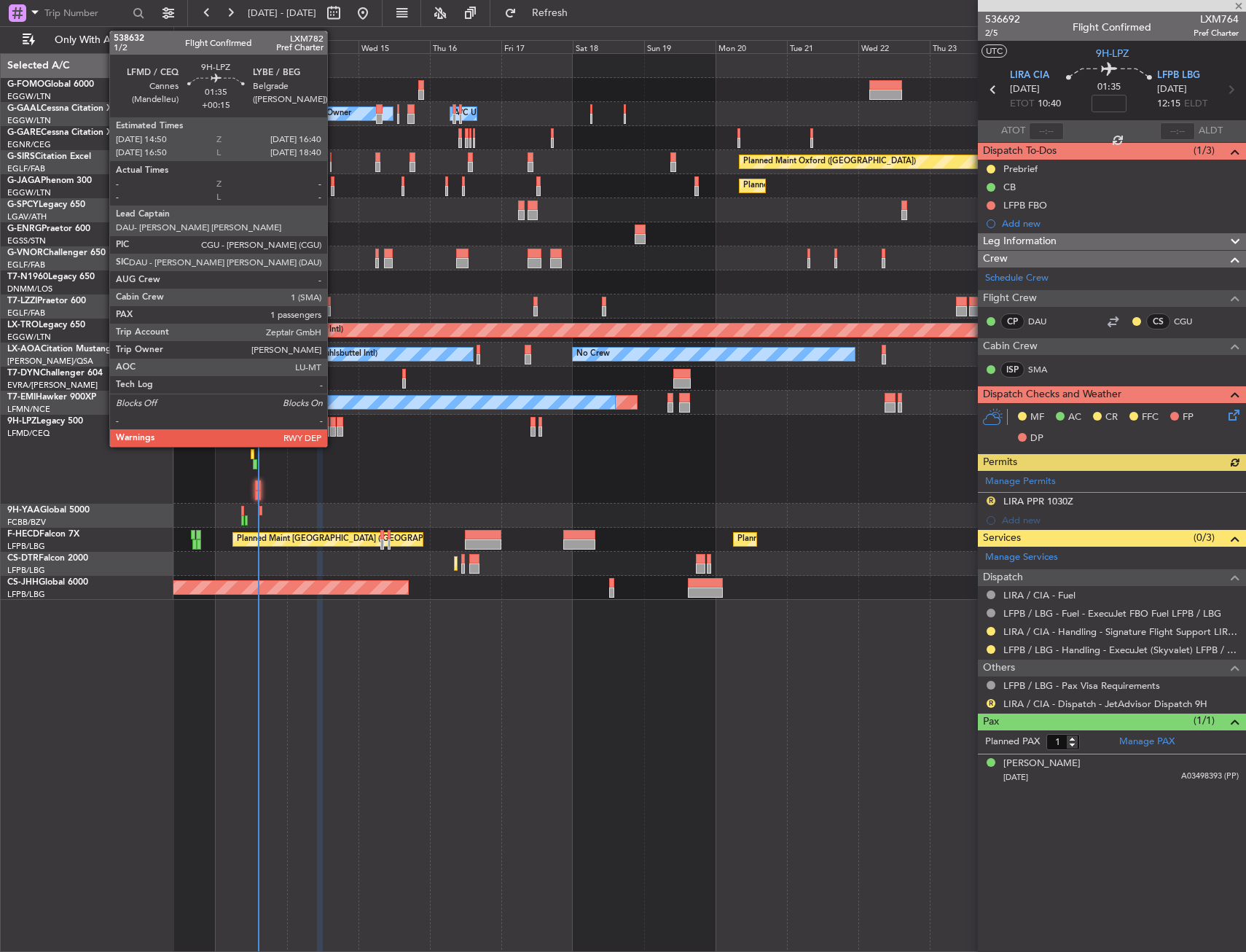
type input "-00:05"
type input "0"
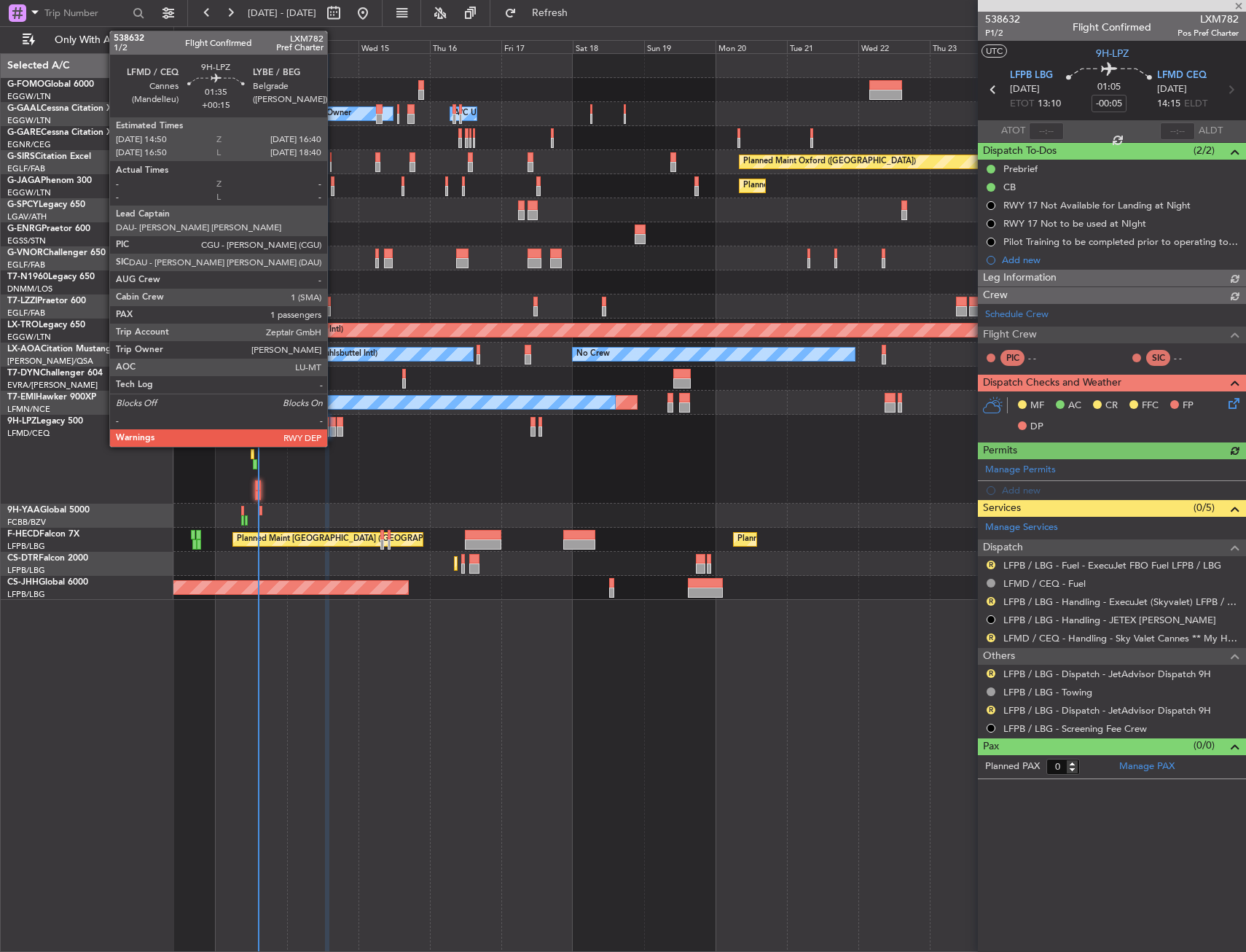
click at [333, 426] on div at bounding box center [333, 431] width 5 height 10
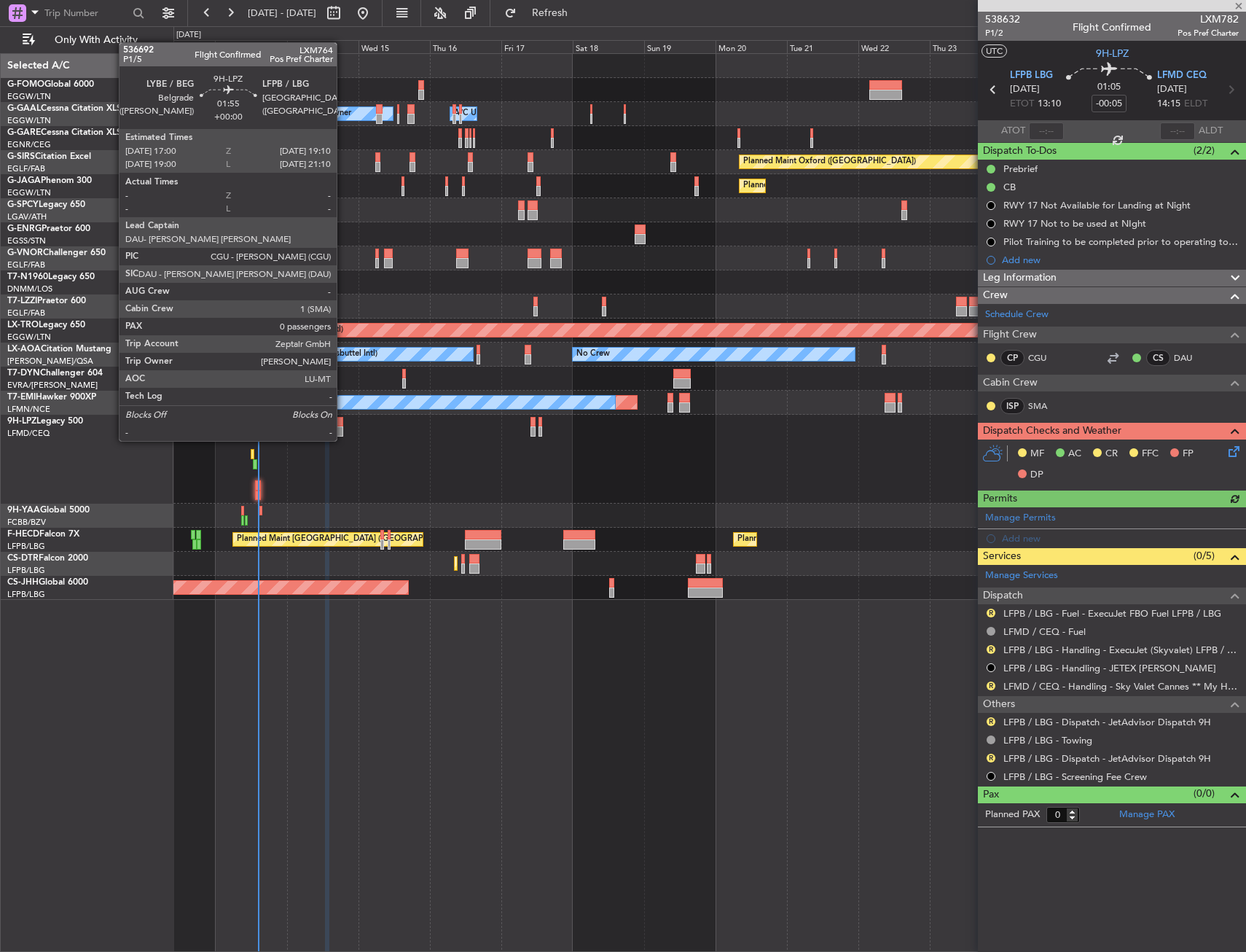
type input "+00:15"
type input "1"
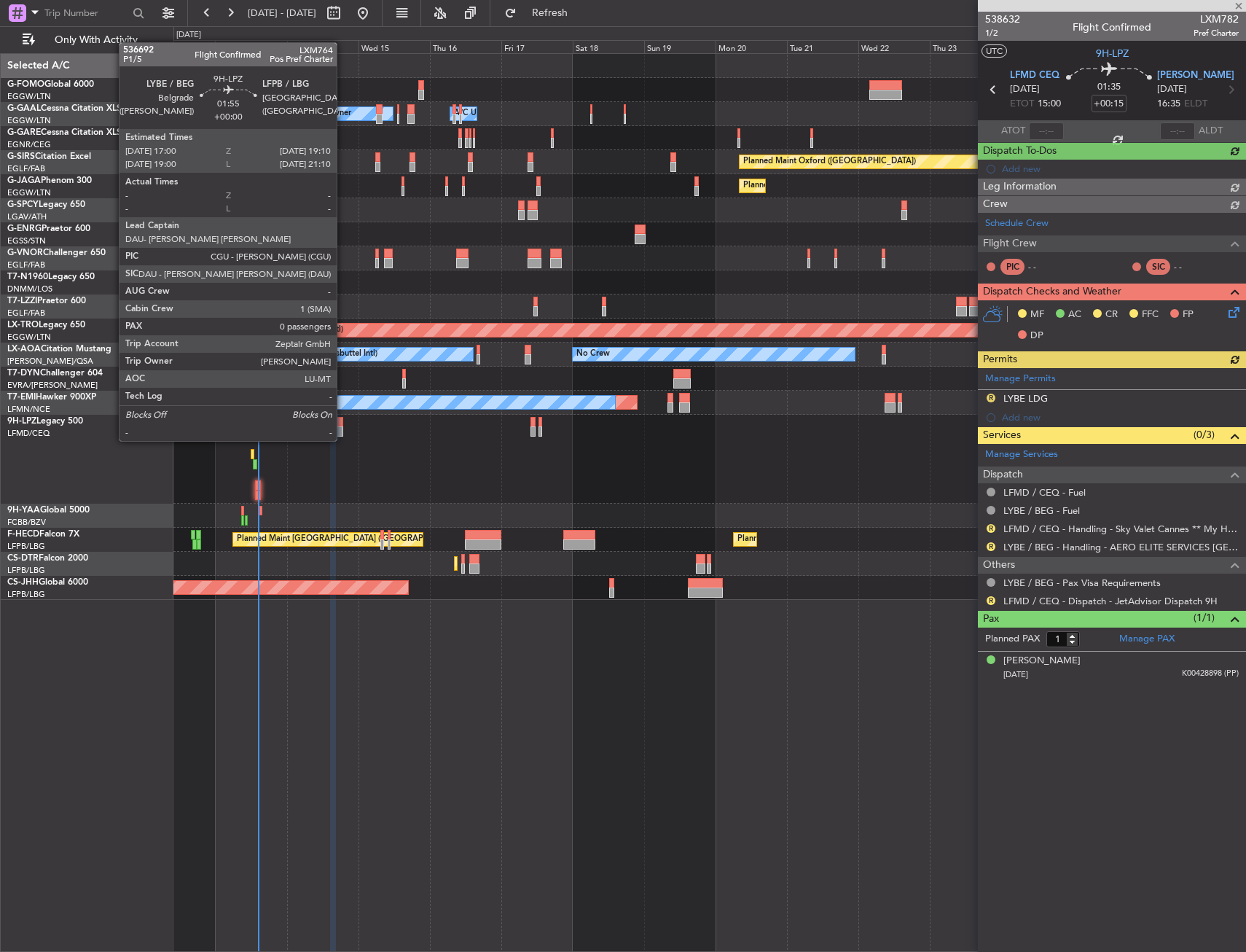
click at [344, 426] on div at bounding box center [339, 431] width 6 height 10
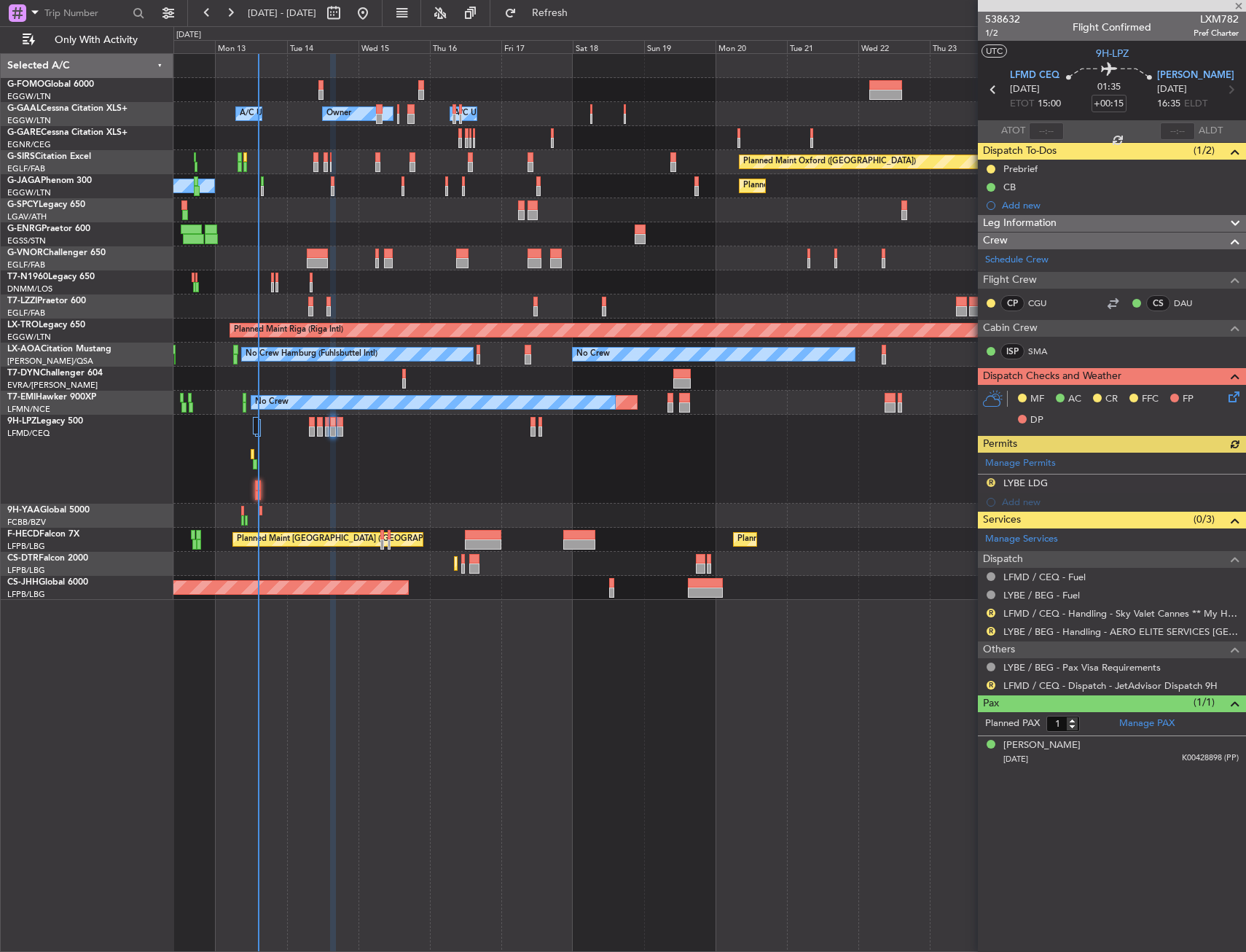
type input "0"
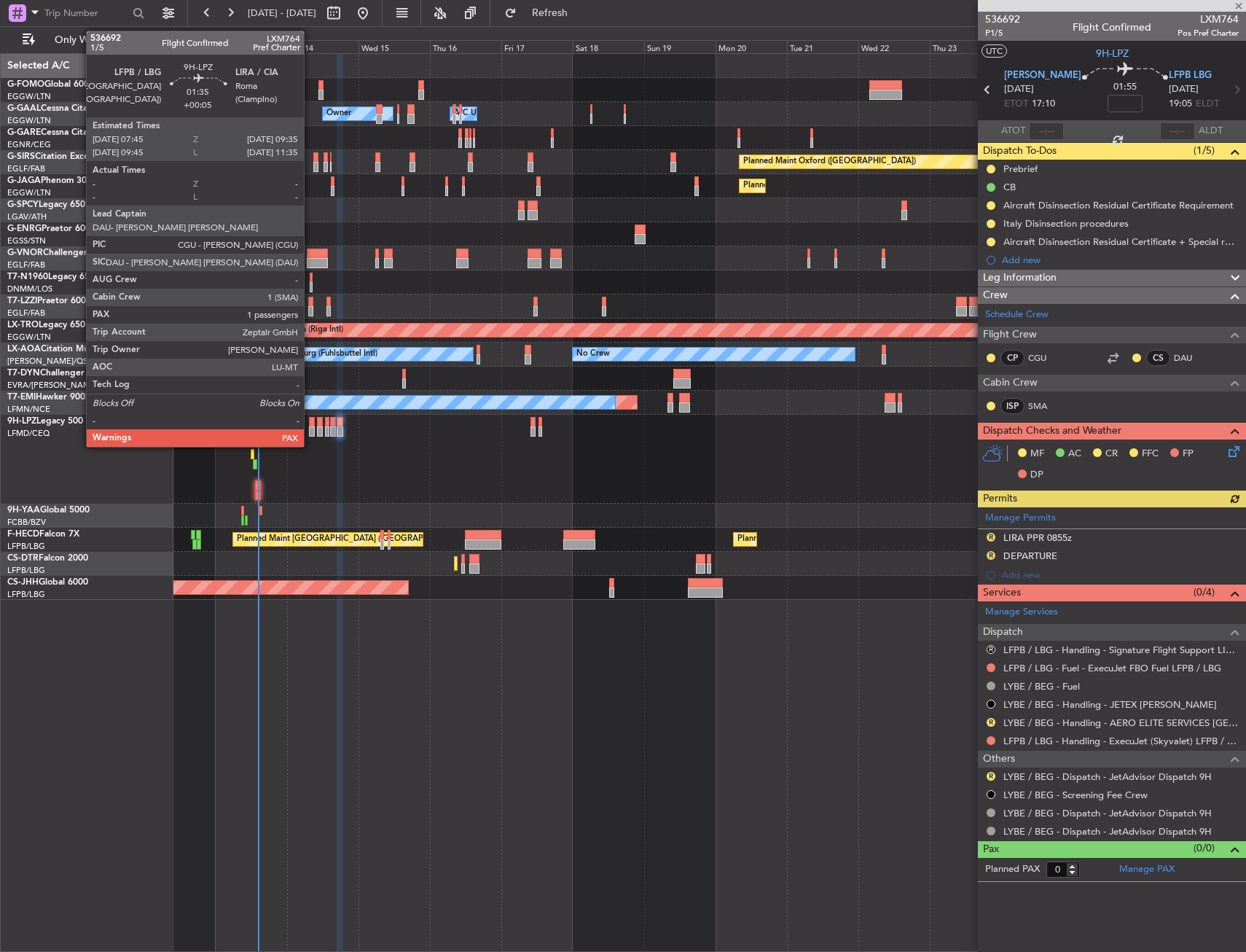
click at [313, 425] on div at bounding box center [312, 421] width 5 height 10
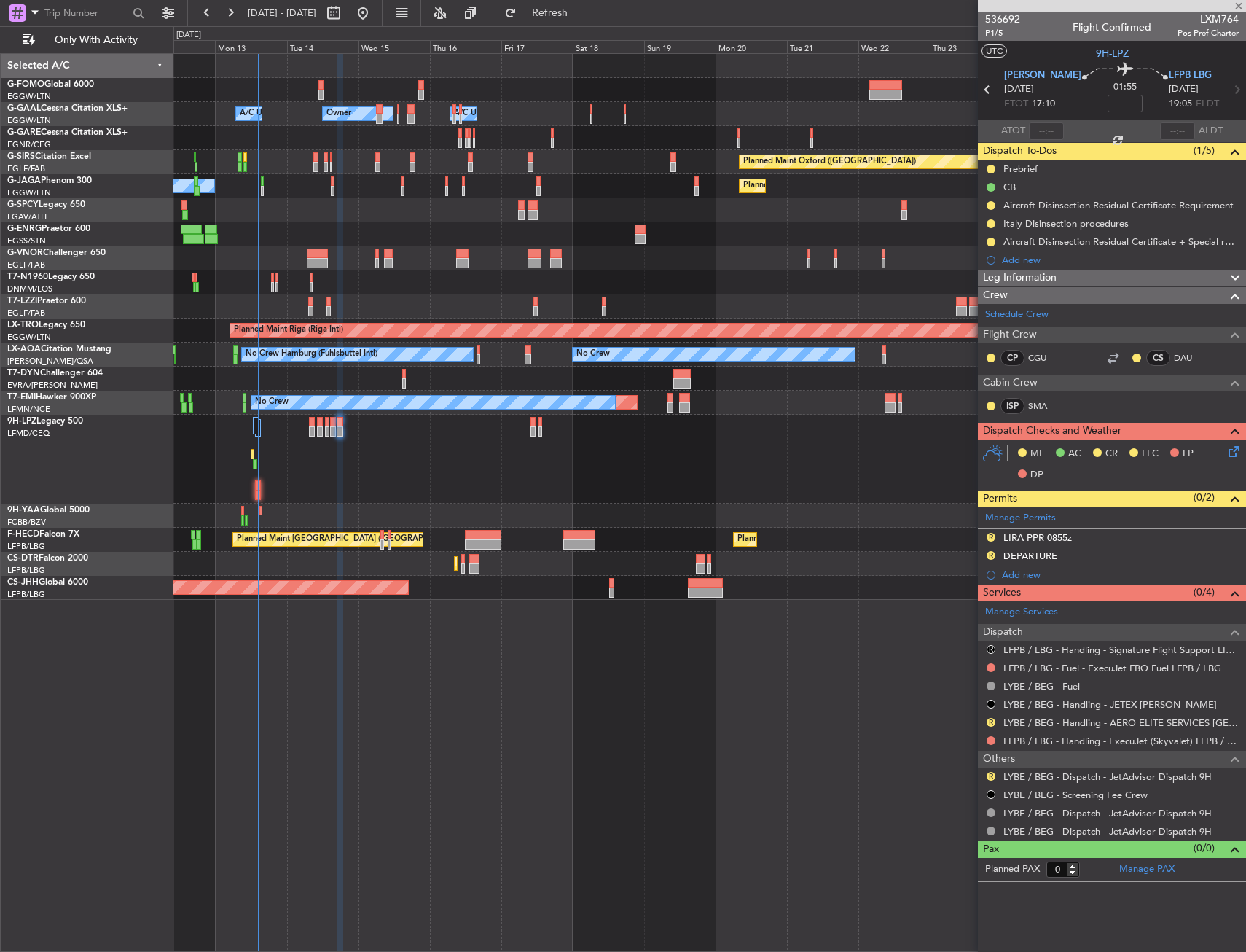
type input "+00:05"
type input "1"
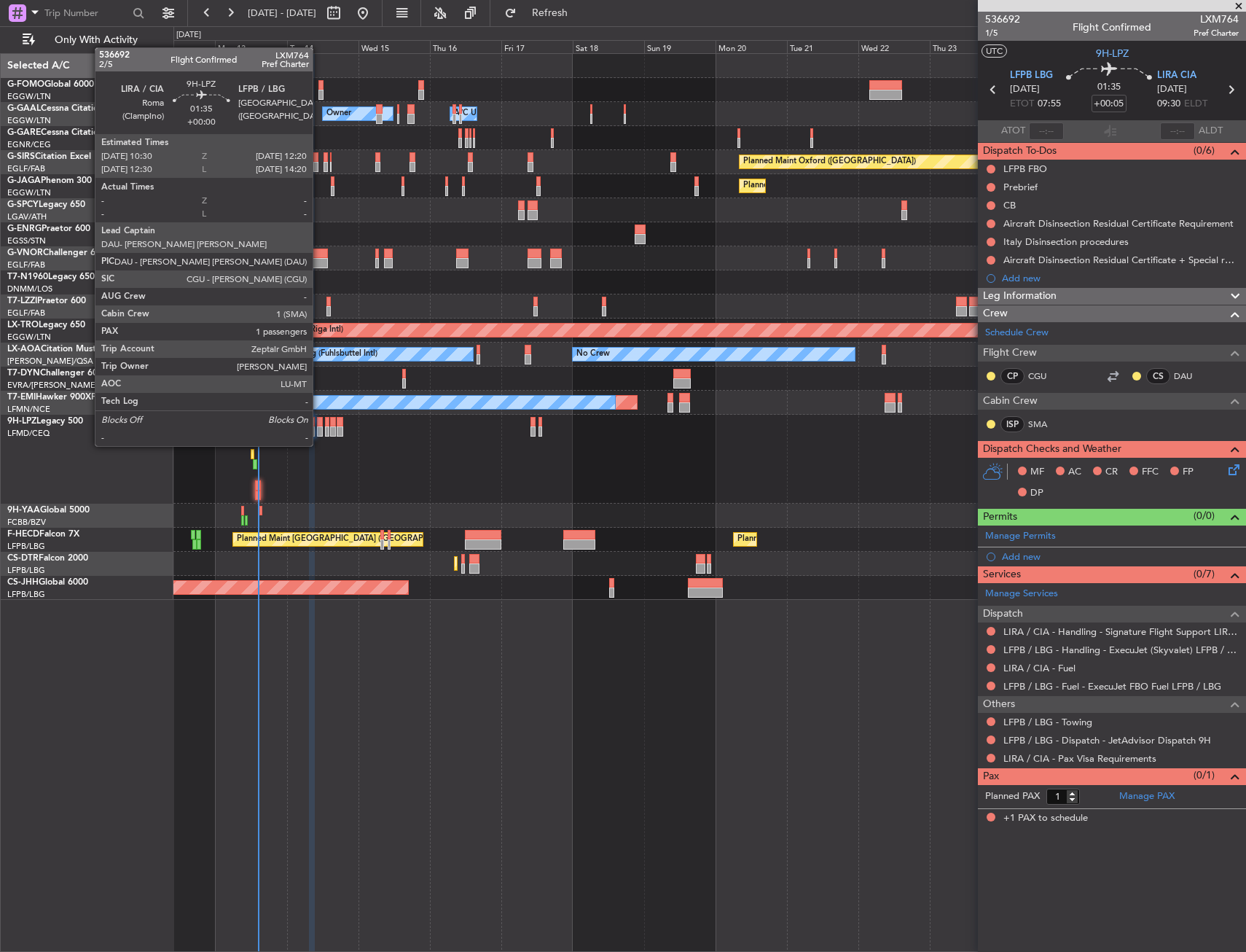
click at [319, 432] on div at bounding box center [320, 431] width 5 height 10
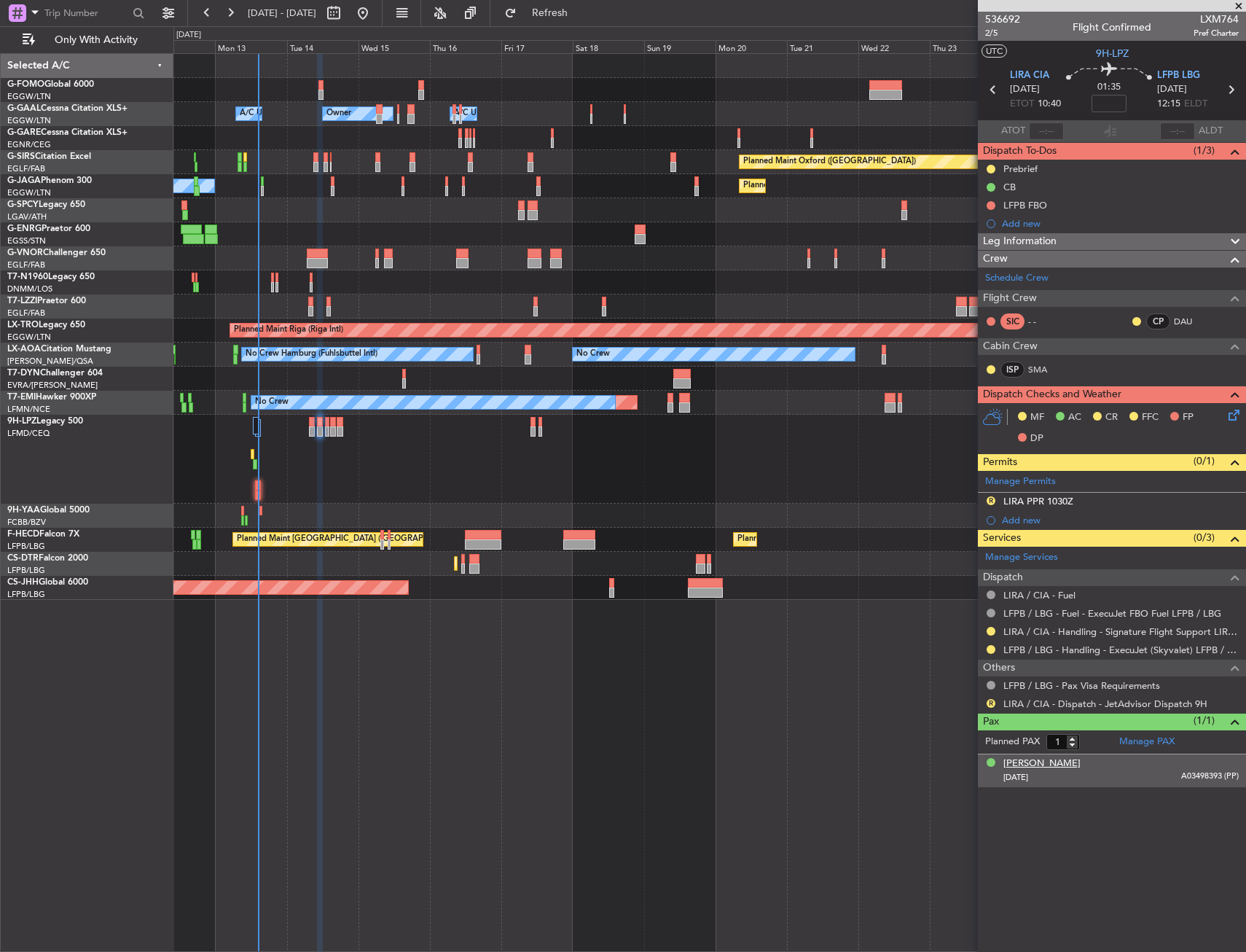
click at [1031, 765] on div "[PERSON_NAME]" at bounding box center [1042, 764] width 77 height 15
click at [1044, 241] on span "Leg Information" at bounding box center [1020, 241] width 73 height 16
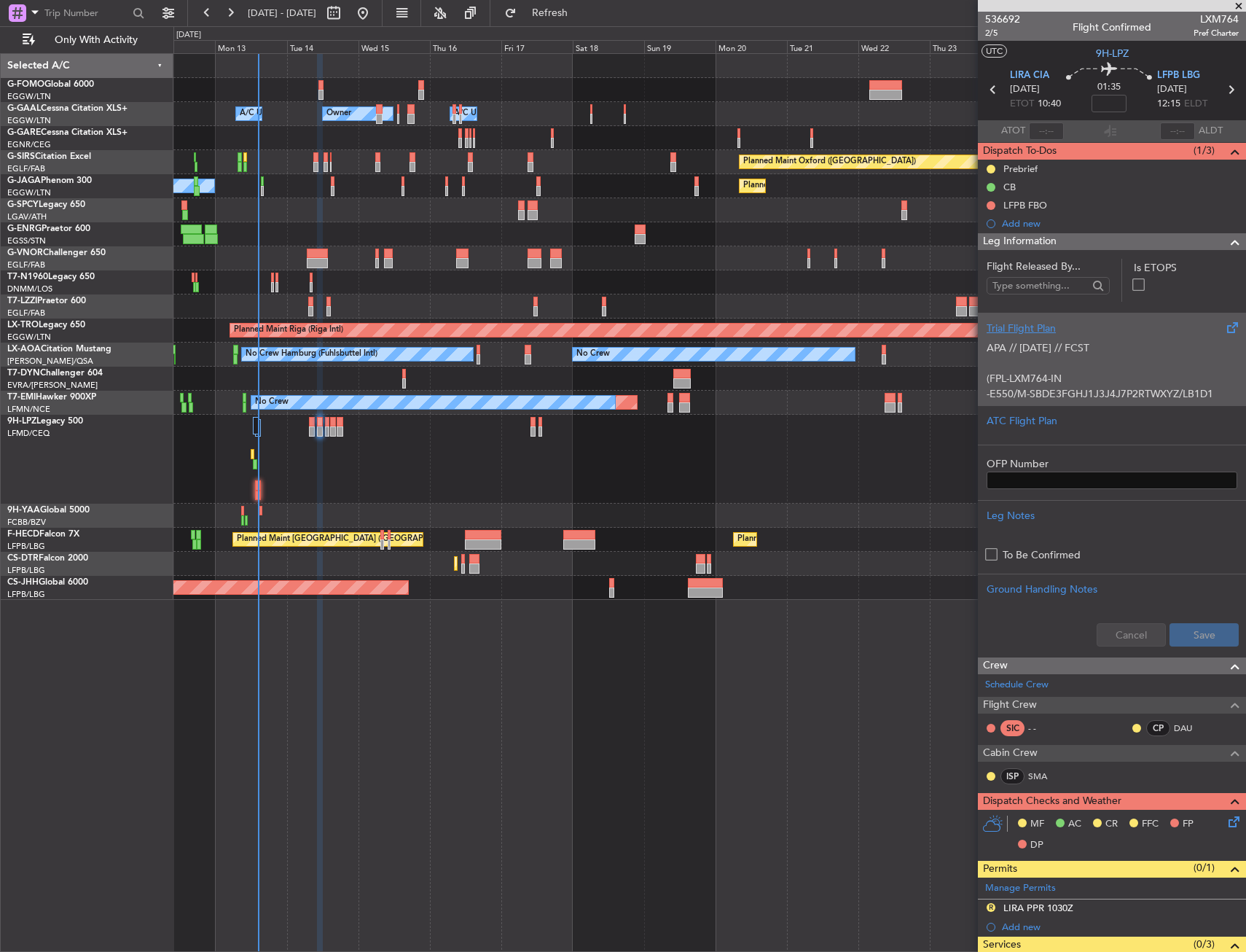
click at [1049, 334] on div "Trial Flight Plan" at bounding box center [1112, 328] width 251 height 16
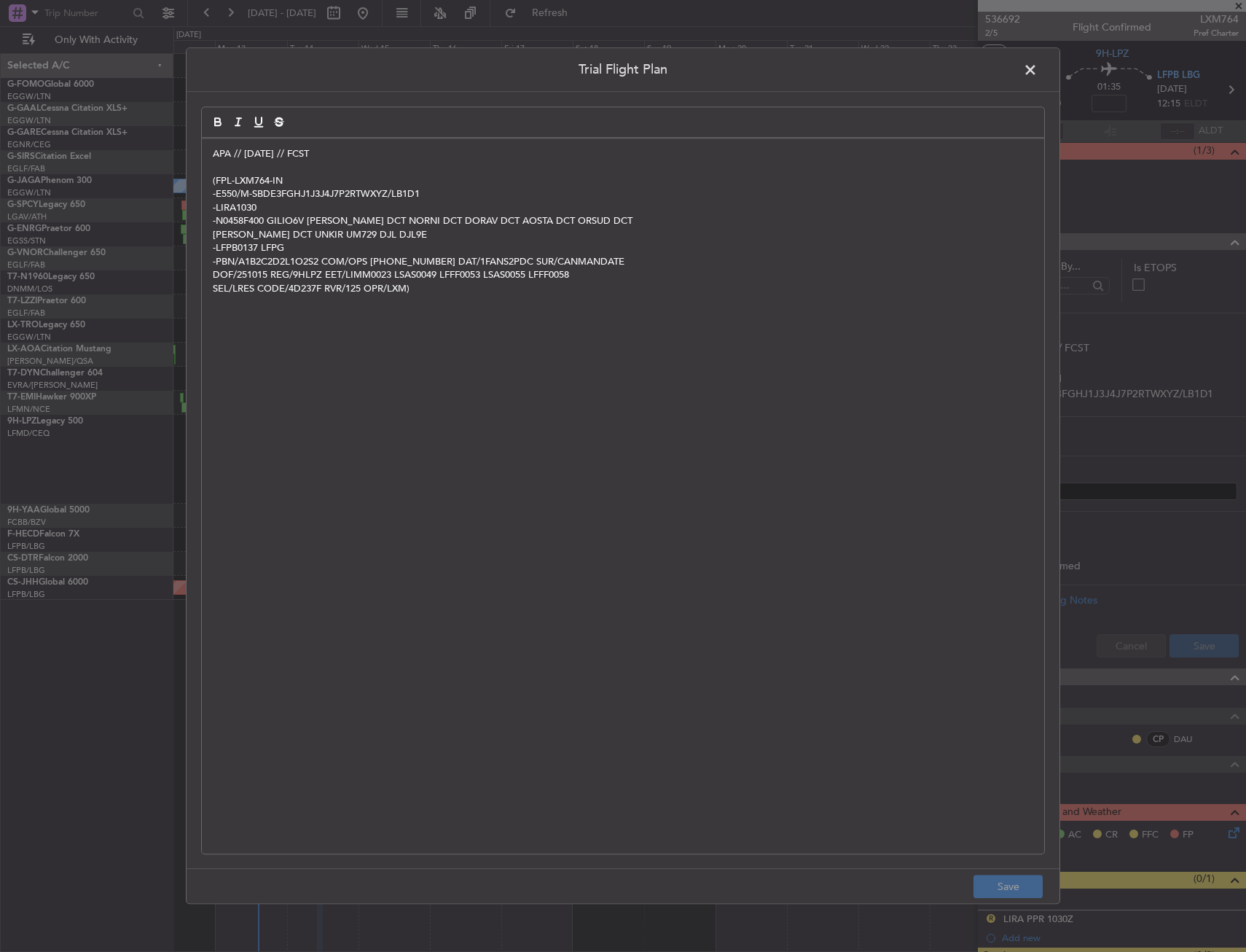
click at [215, 162] on p at bounding box center [622, 168] width 820 height 13
click at [213, 155] on p "APA // [DATE] // FCST" at bounding box center [622, 154] width 820 height 13
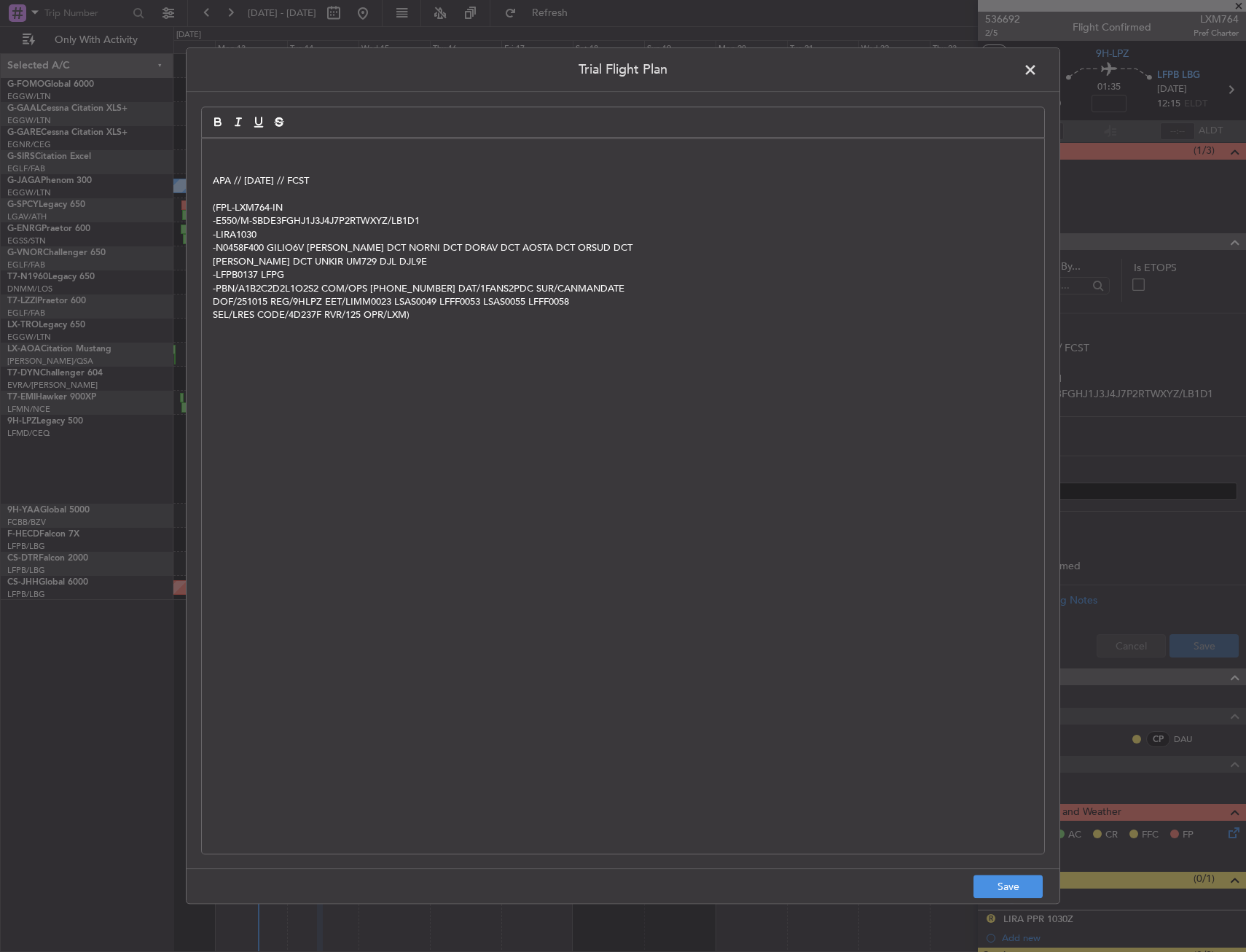
click at [258, 155] on p at bounding box center [622, 154] width 820 height 13
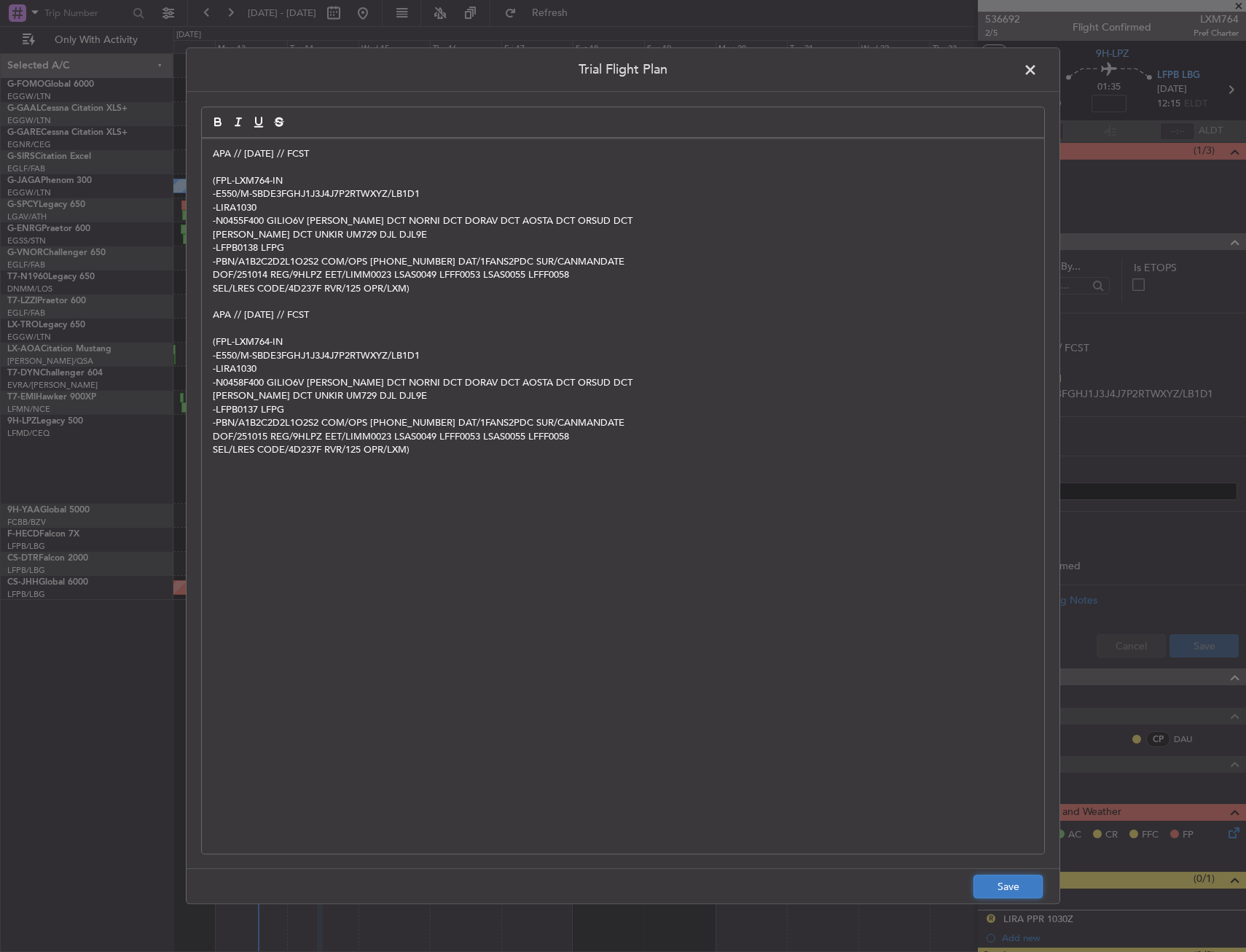
click at [999, 881] on button "Save" at bounding box center [1009, 886] width 70 height 23
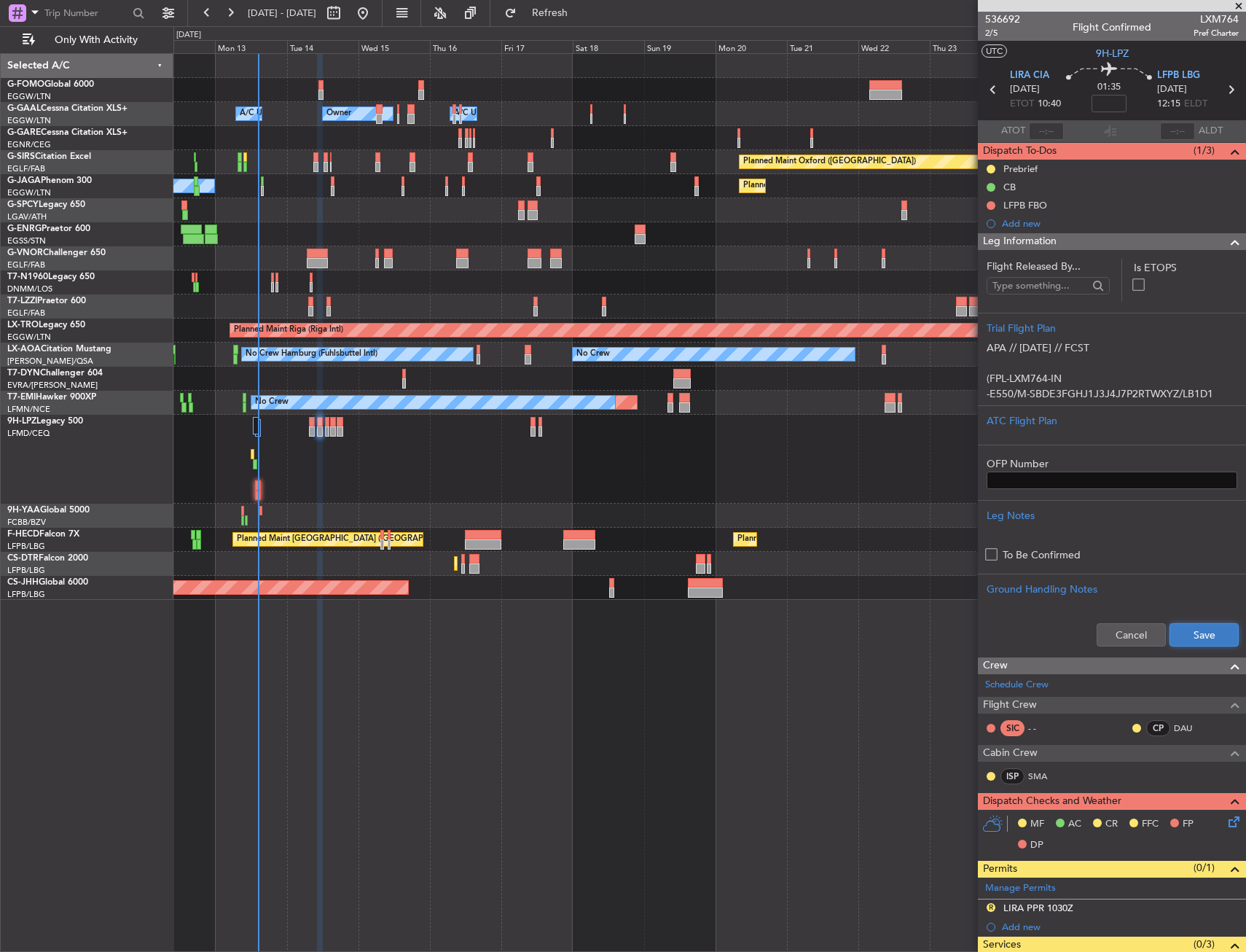
click at [1182, 629] on button "Save" at bounding box center [1204, 634] width 70 height 23
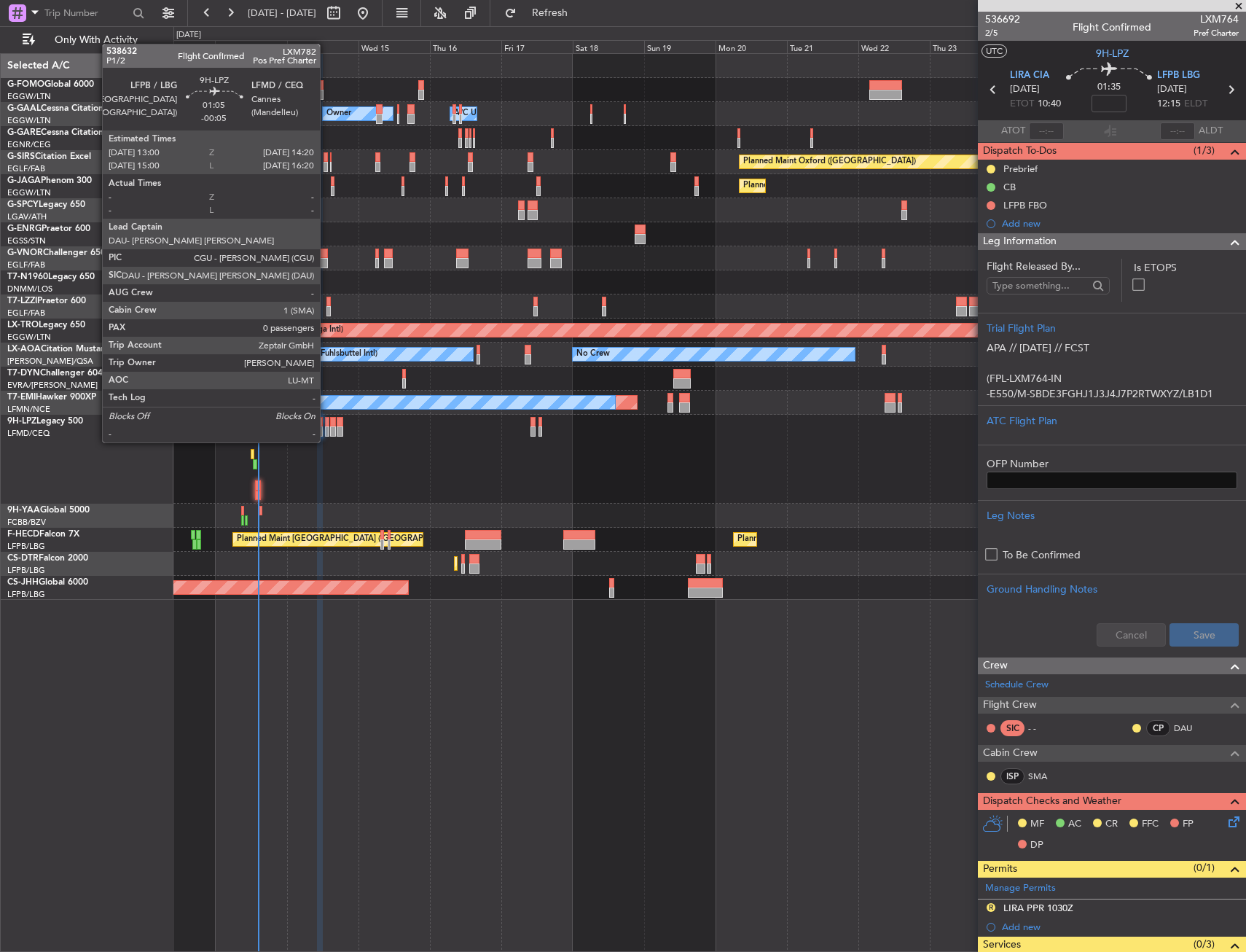
click at [326, 428] on div at bounding box center [327, 431] width 5 height 10
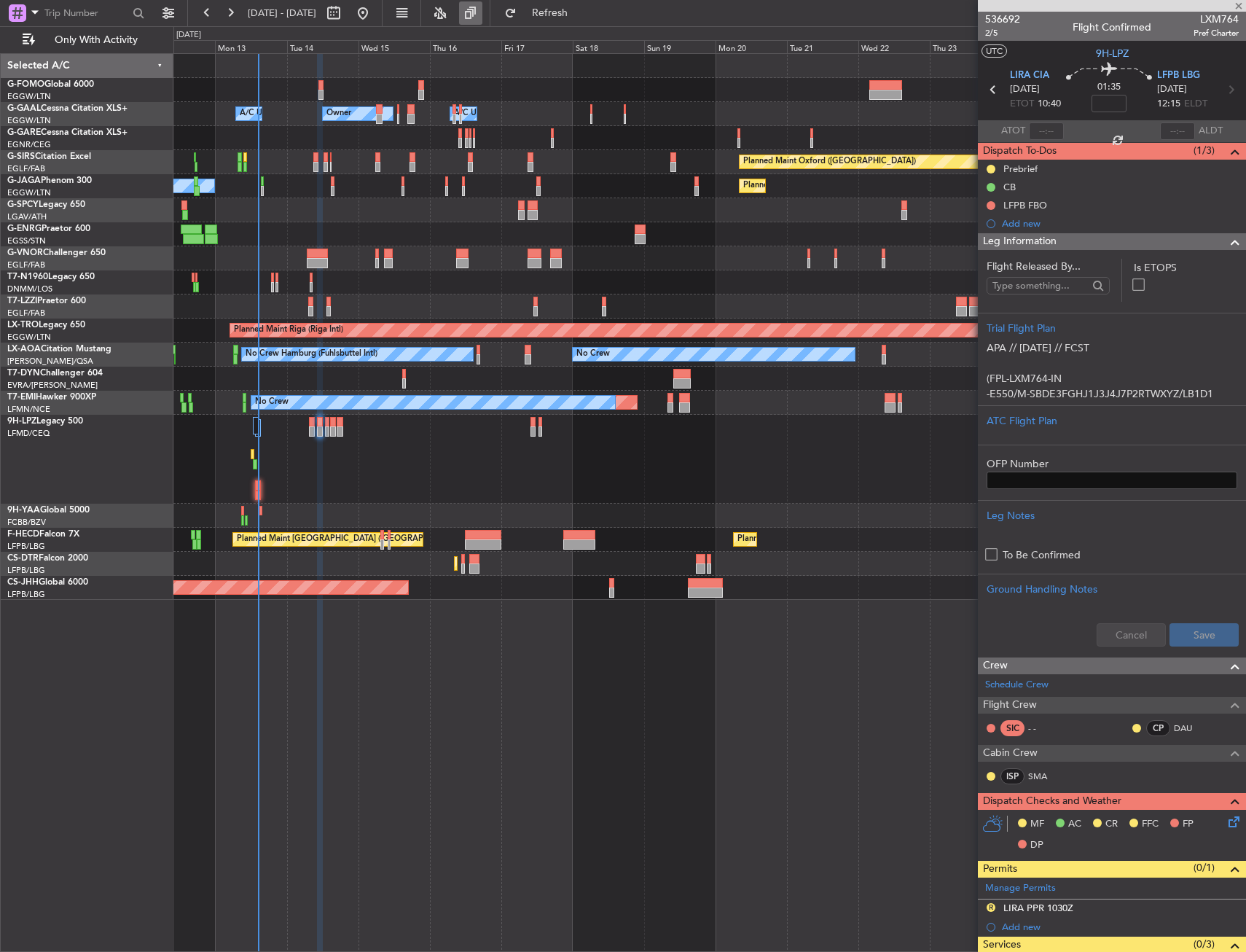
type input "-00:05"
type input "0"
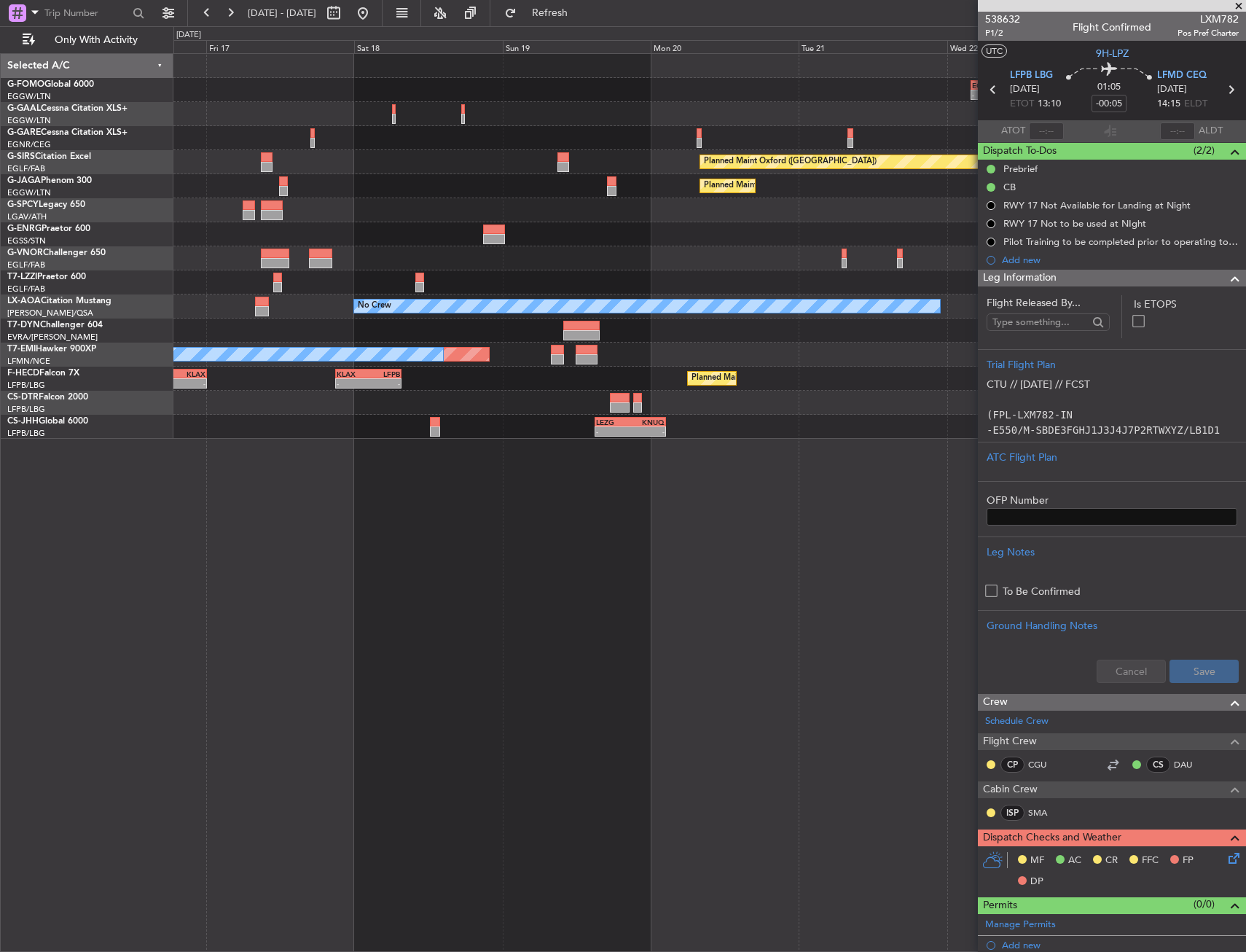
click at [753, 212] on div at bounding box center [709, 210] width 1072 height 24
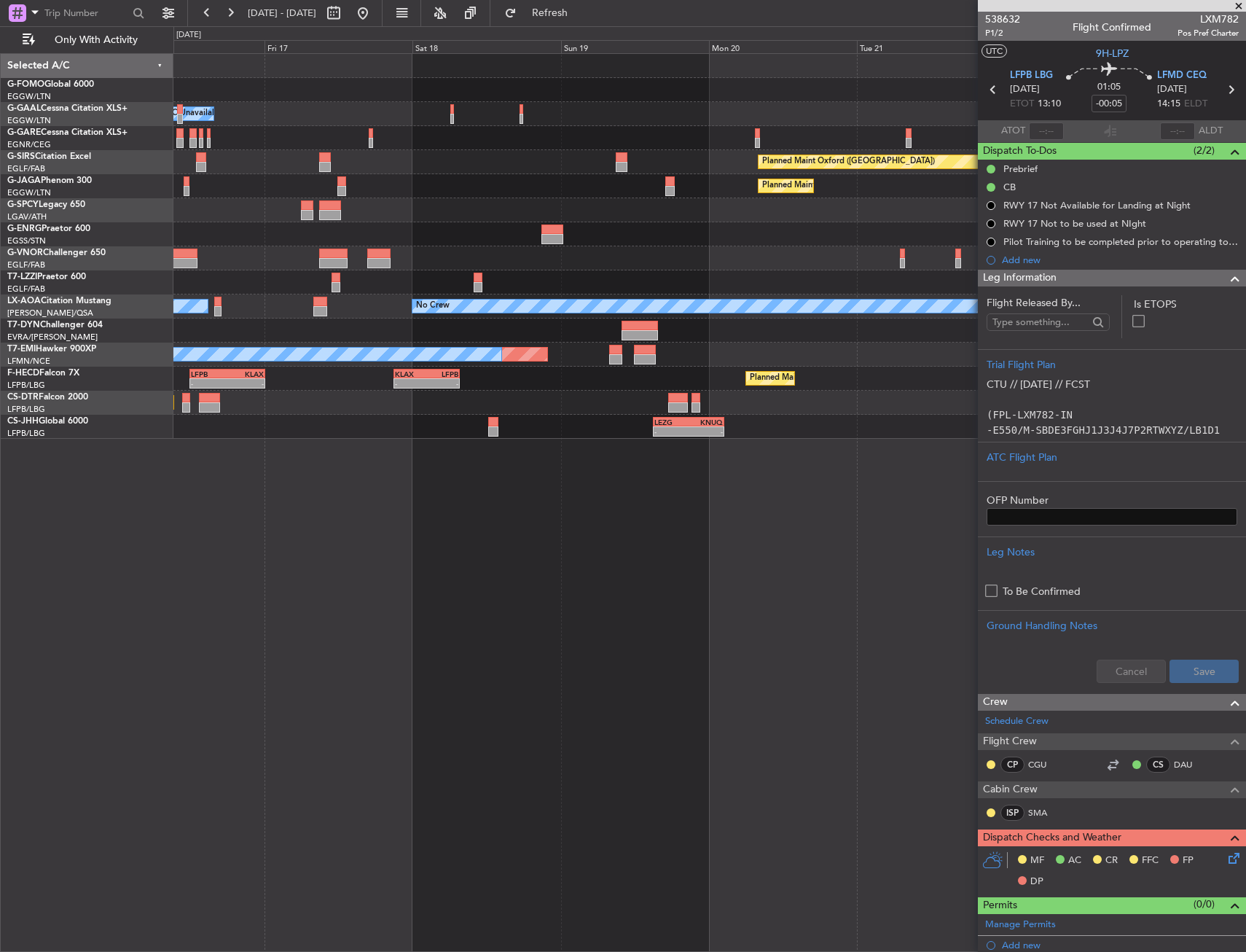
click at [722, 260] on div at bounding box center [709, 258] width 1072 height 24
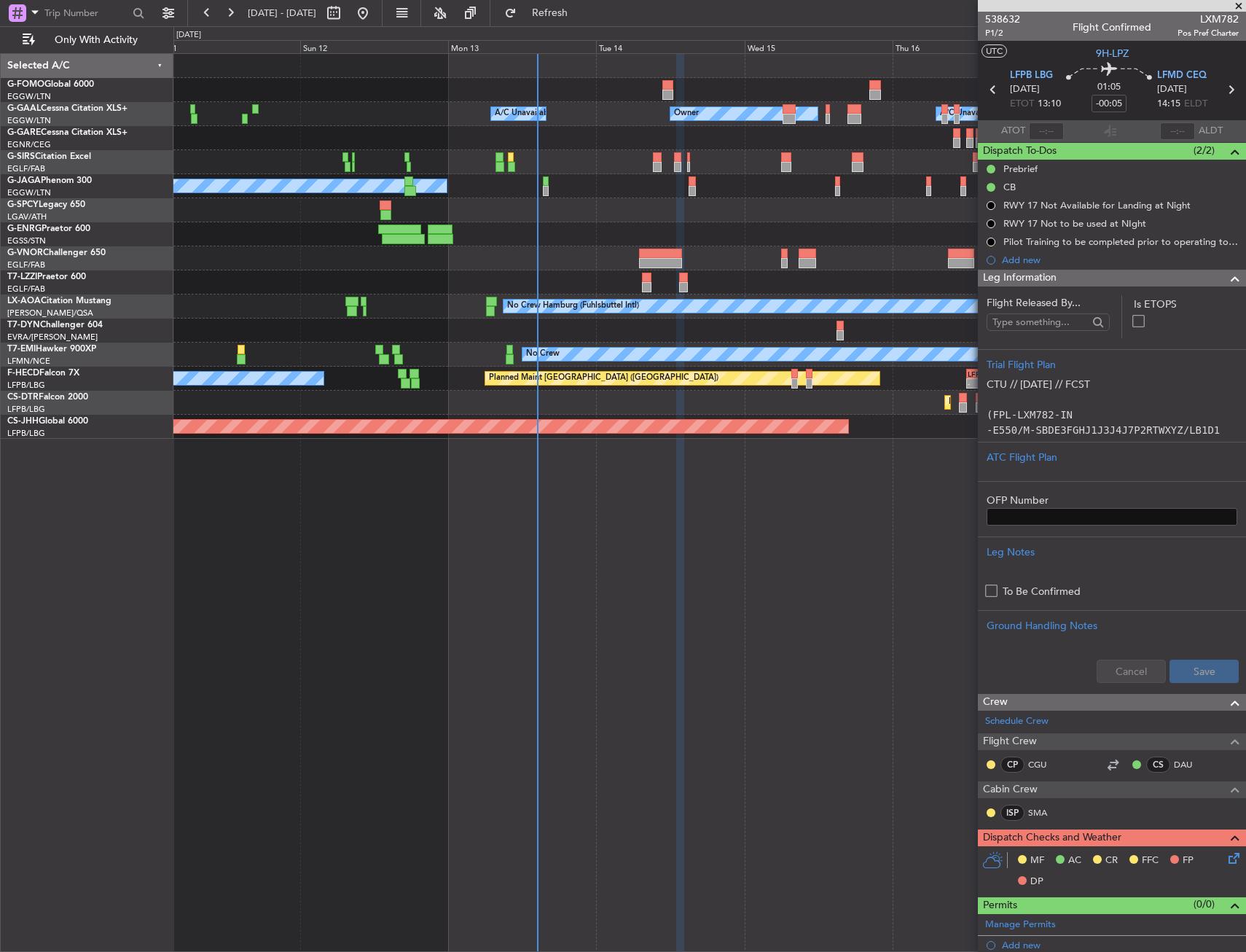
click at [967, 322] on div "Owner A/C Unavailable Owner A/C Unavailable A/C Unavailable No Crew Unplanned M…" at bounding box center [709, 246] width 1072 height 385
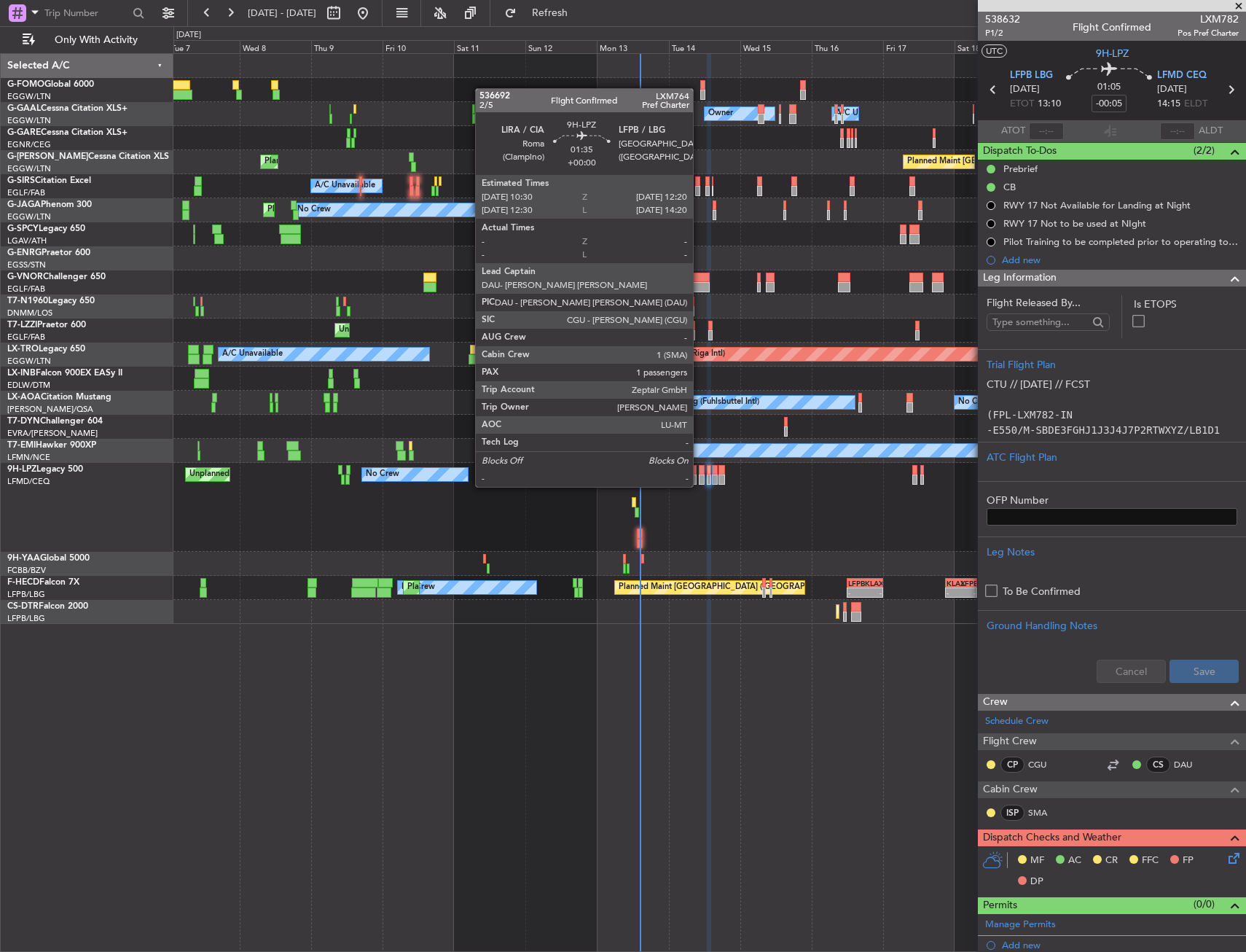
click at [699, 472] on div at bounding box center [702, 469] width 5 height 10
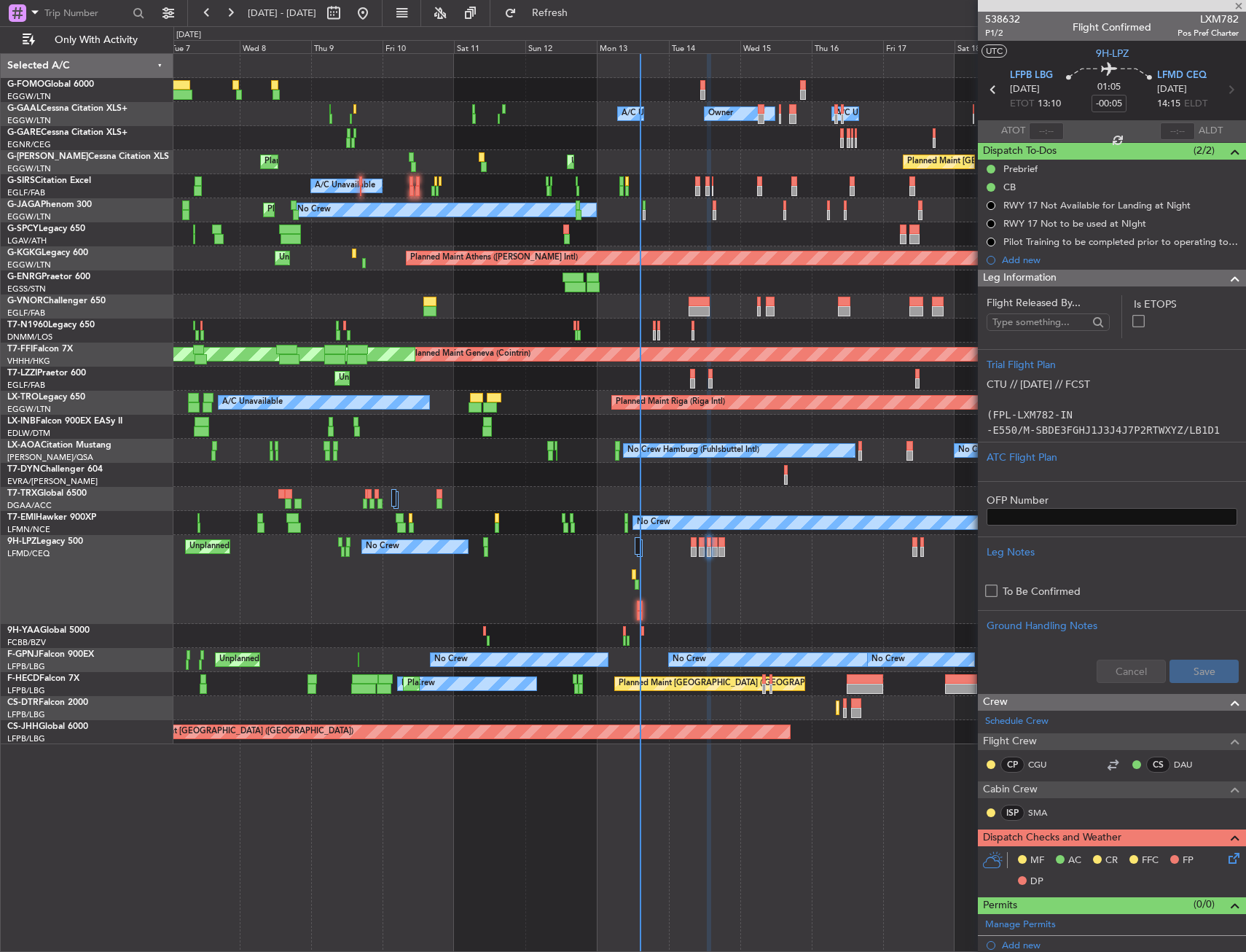
type input "1"
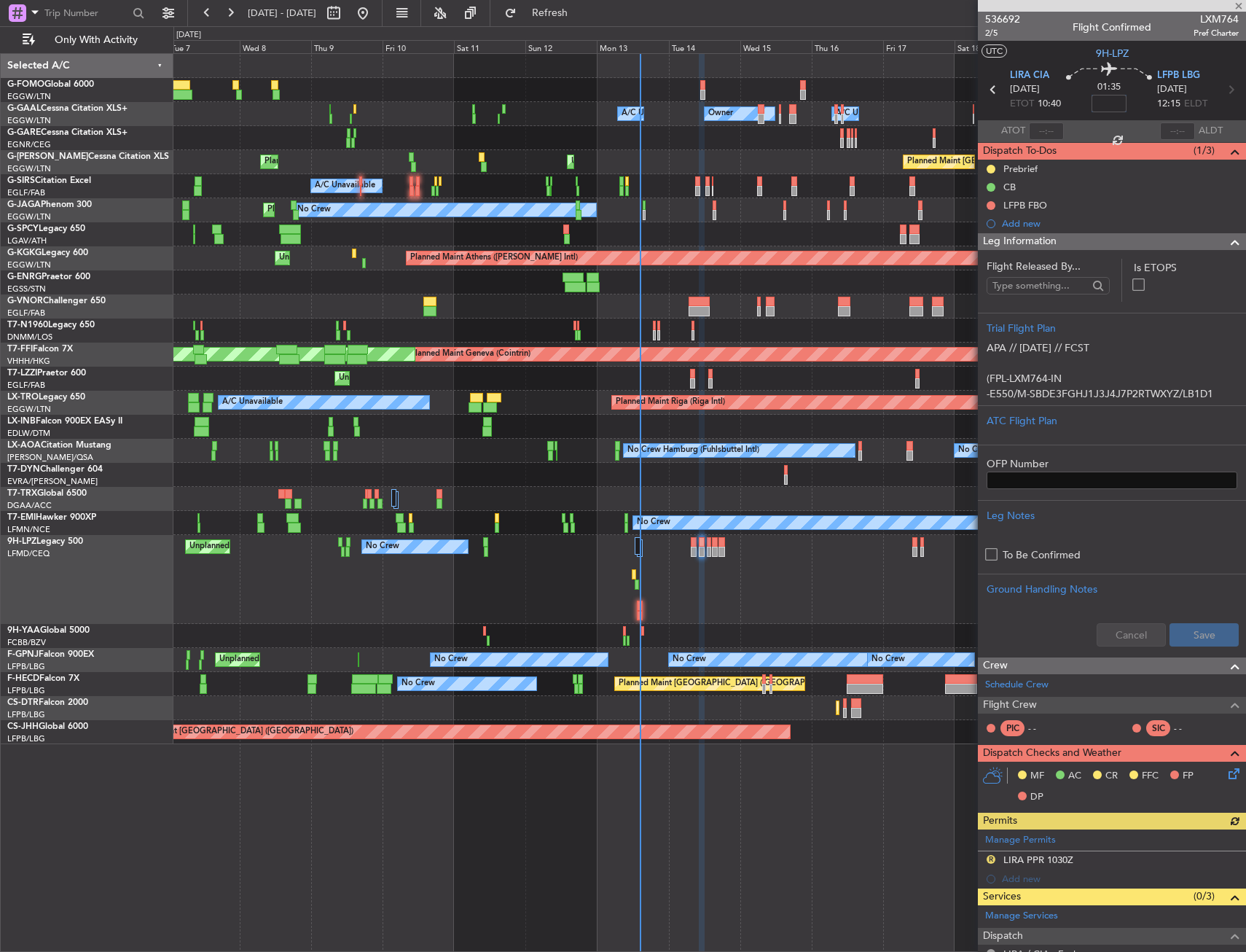
click at [1109, 106] on input at bounding box center [1109, 103] width 35 height 17
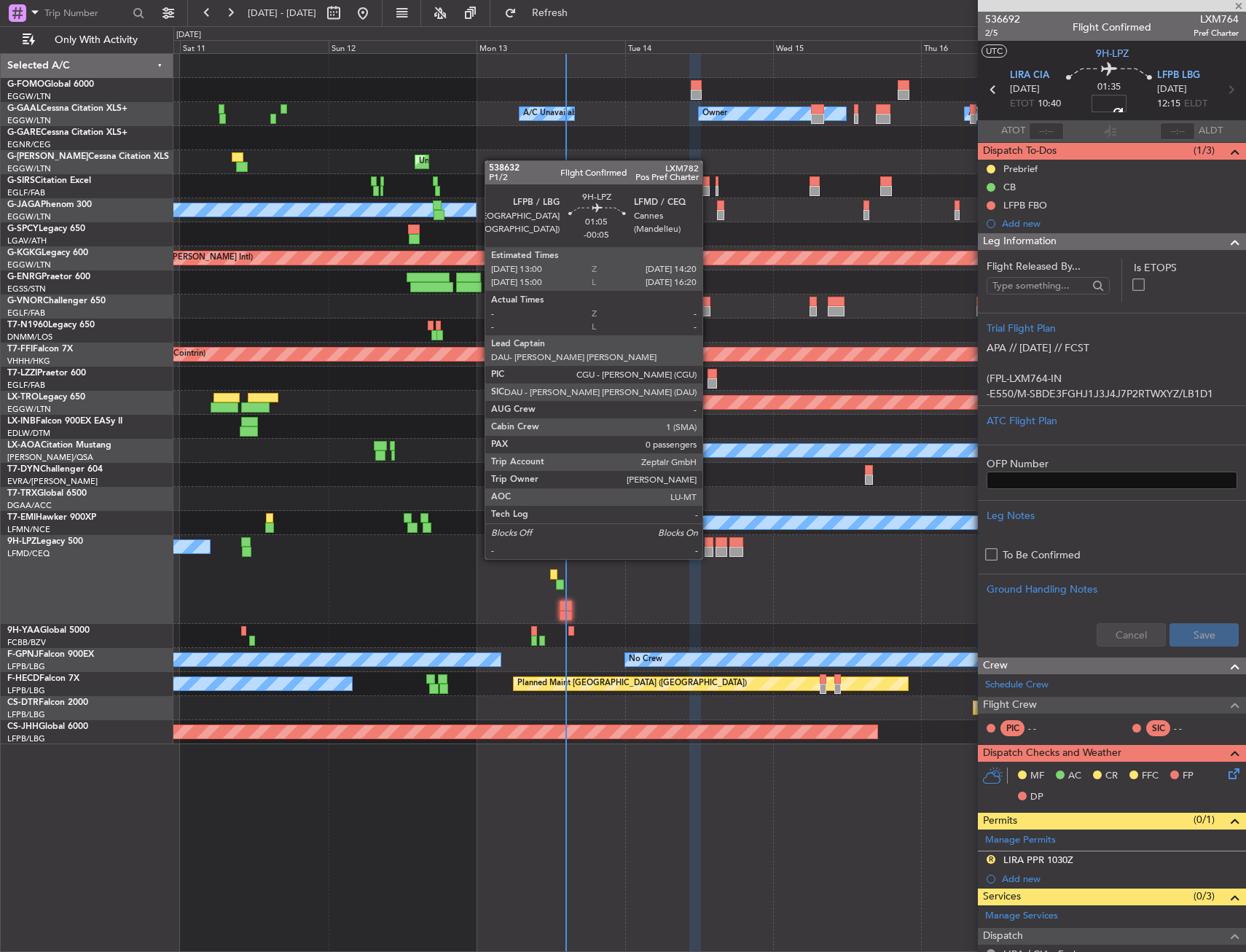
click at [709, 540] on div at bounding box center [709, 542] width 9 height 10
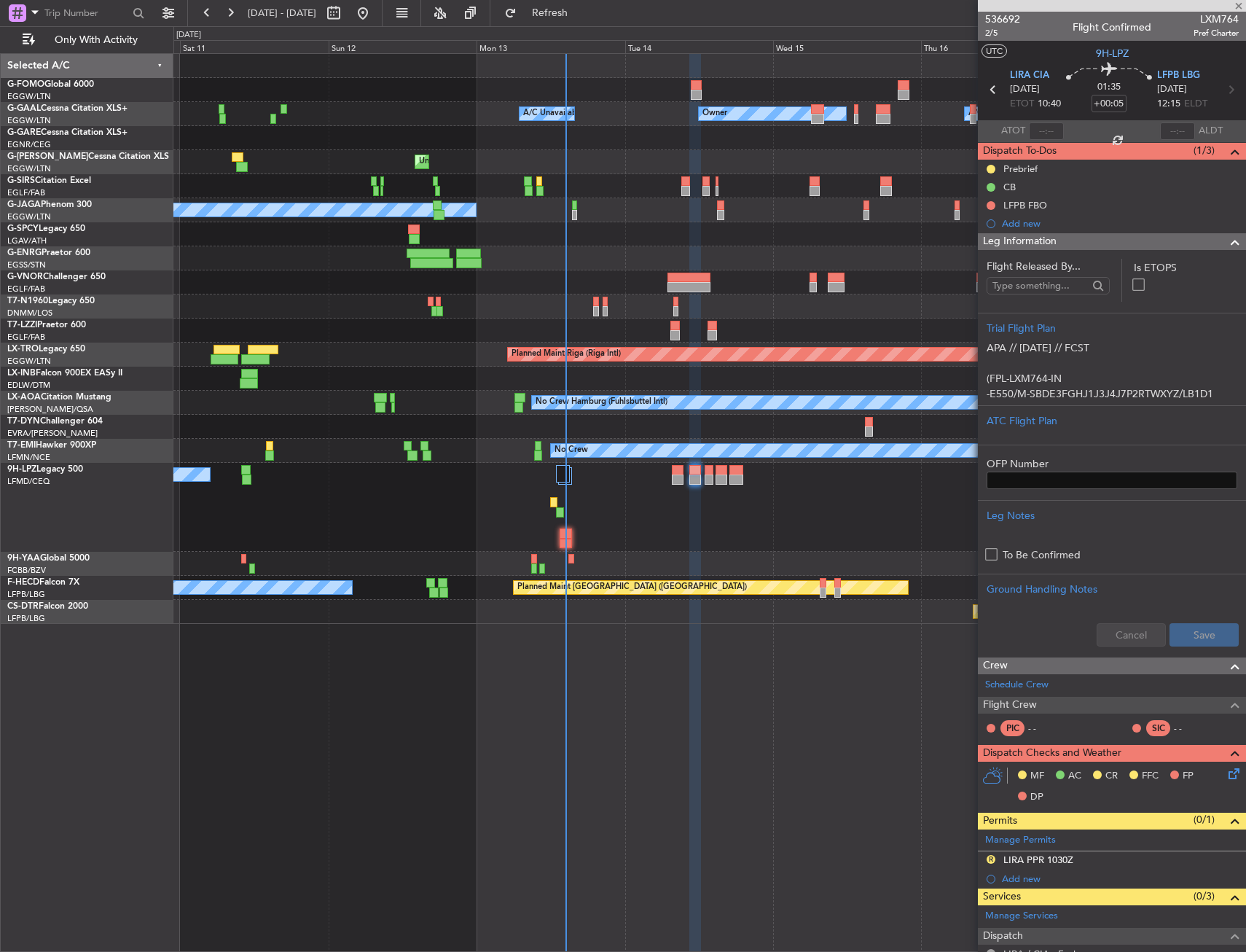
type input "-00:05"
type input "0"
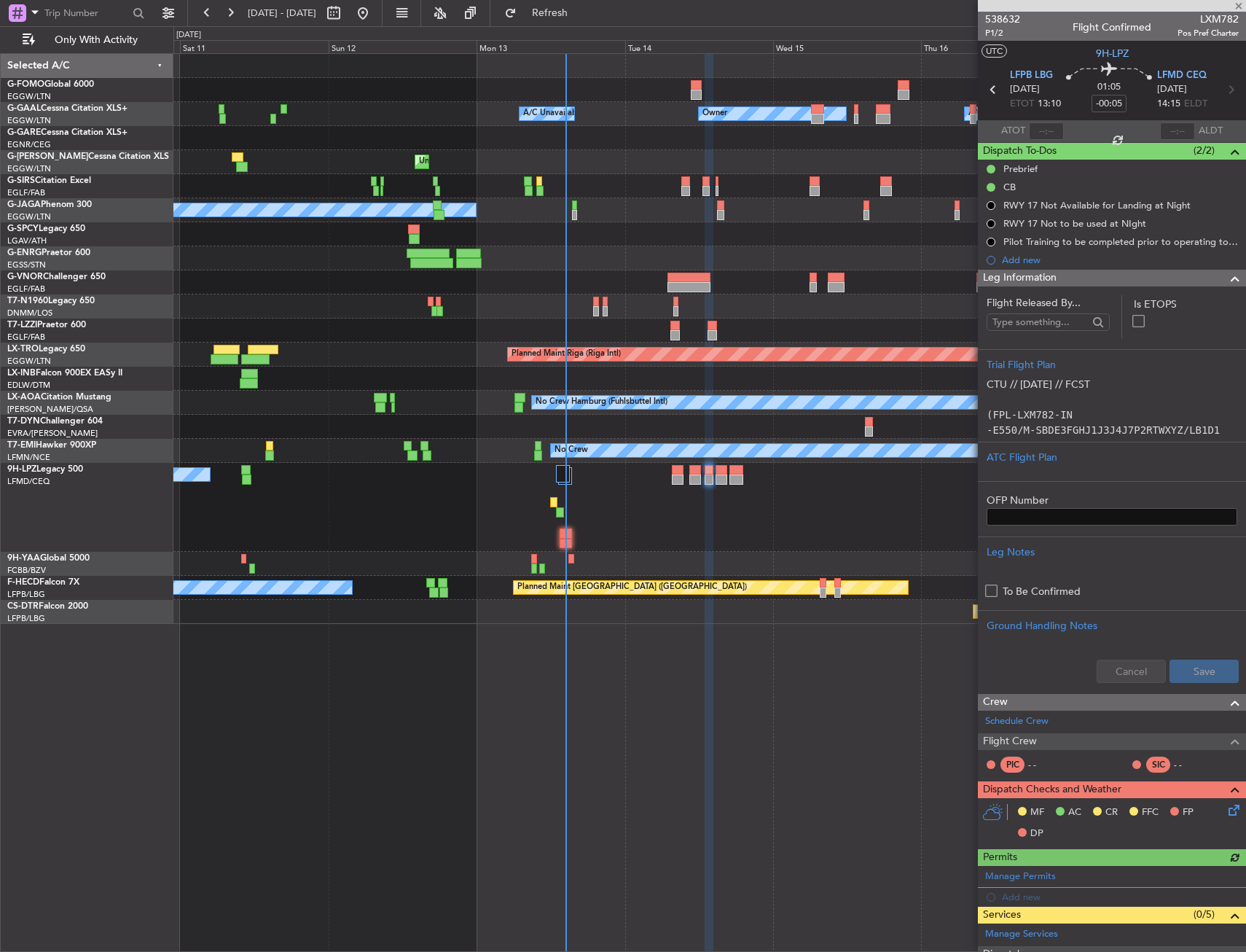
click at [1072, 279] on div "Leg Information" at bounding box center [1111, 278] width 268 height 16
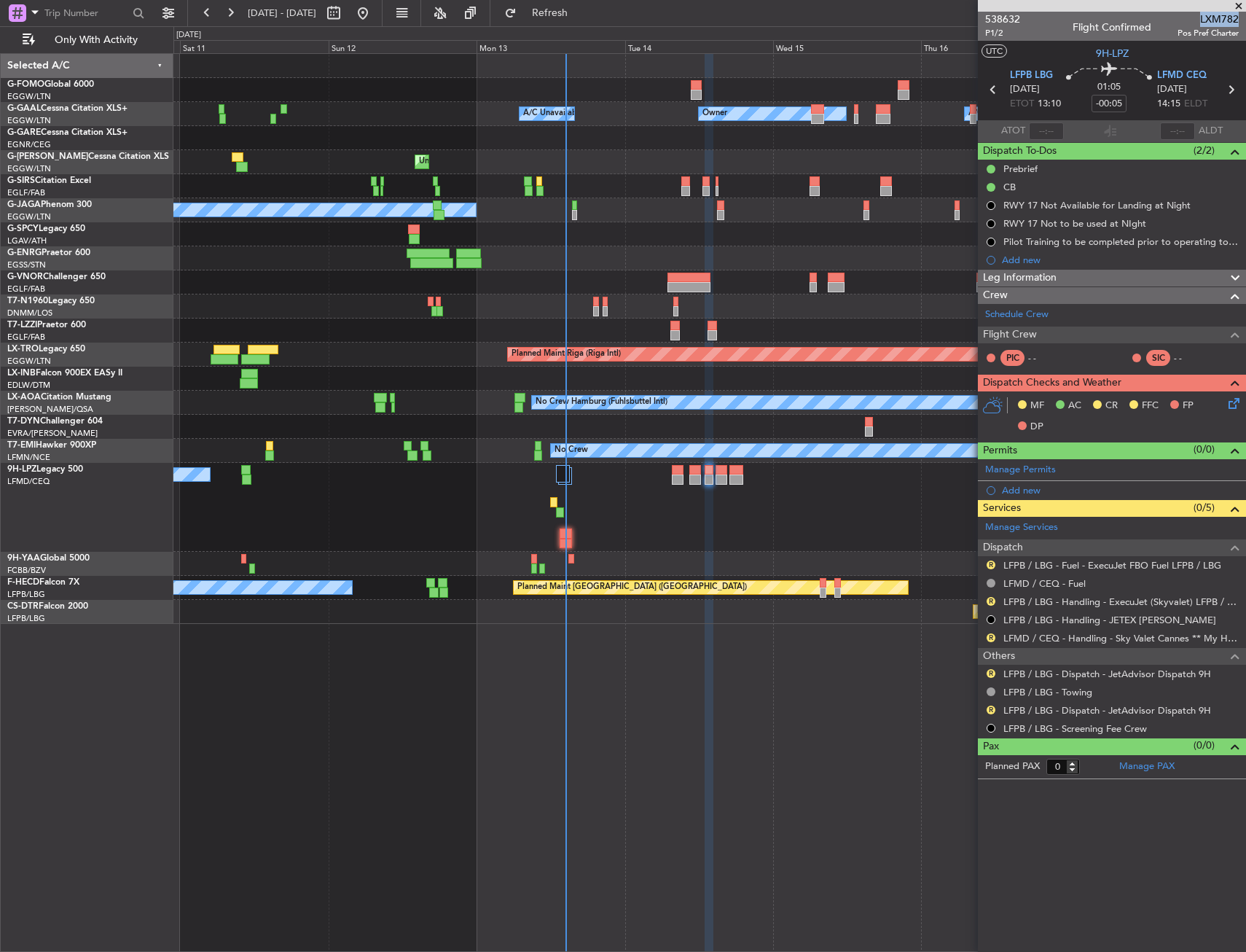
drag, startPoint x: 1203, startPoint y: 22, endPoint x: 1237, endPoint y: 18, distance: 34.2
click at [1237, 18] on span "LXM782" at bounding box center [1208, 19] width 61 height 16
copy span "LXM782"
click at [1109, 106] on input "-00:05" at bounding box center [1109, 103] width 35 height 17
click at [1141, 114] on div "01:05 -10" at bounding box center [1109, 89] width 96 height 54
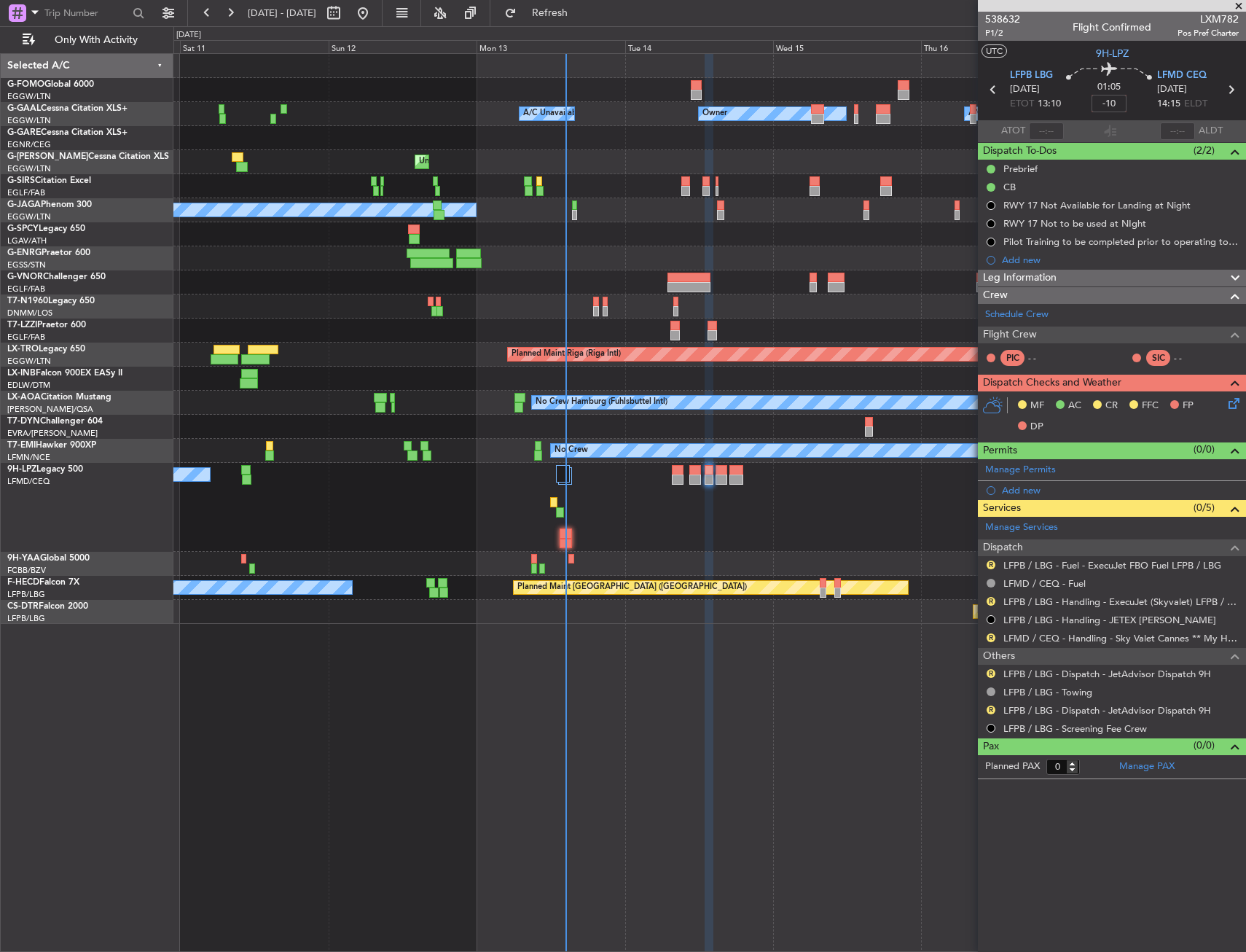
type input "-00:10"
drag, startPoint x: 1159, startPoint y: 278, endPoint x: 1112, endPoint y: 340, distance: 77.8
click at [1159, 278] on div "Leg Information" at bounding box center [1111, 278] width 268 height 16
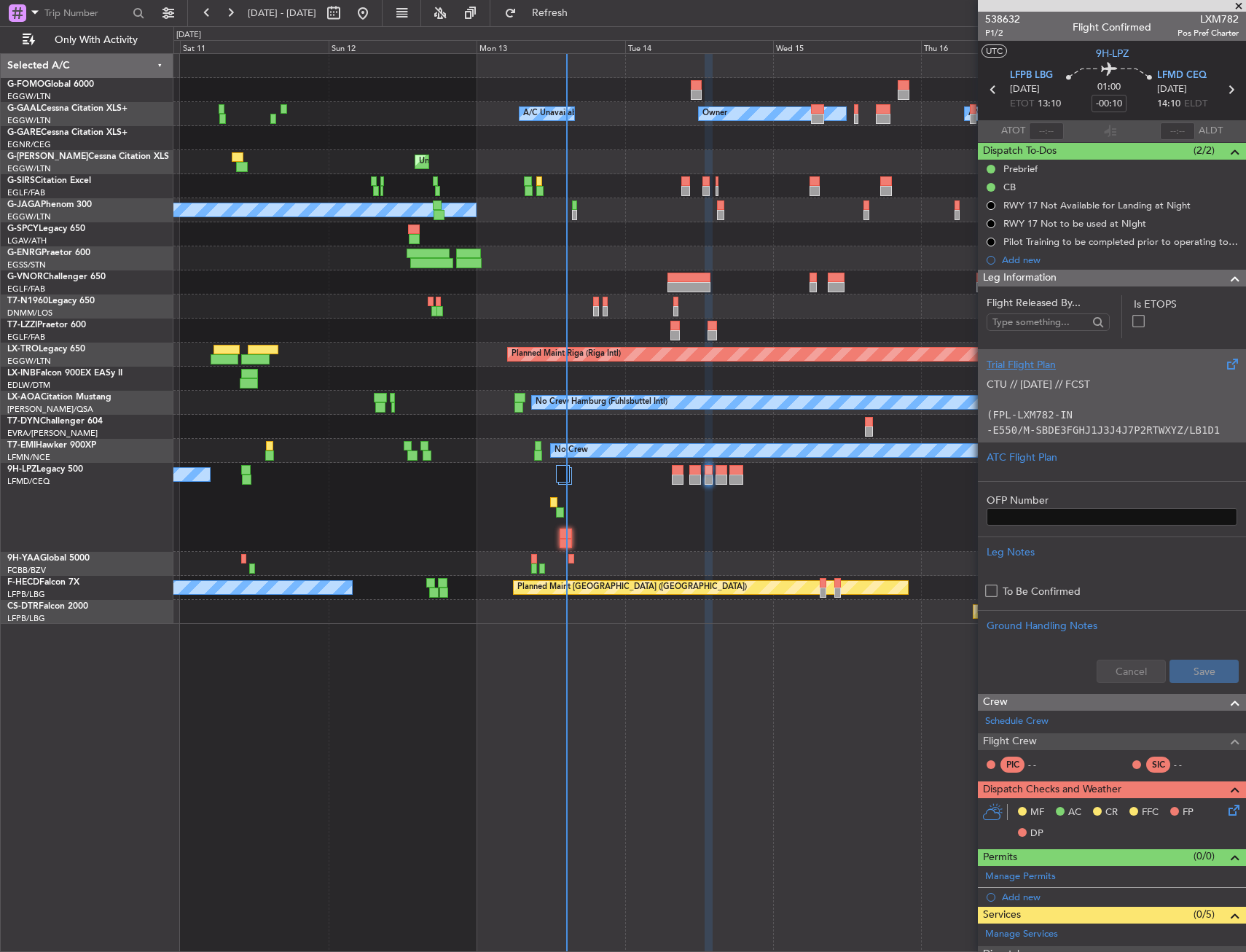
click at [1083, 365] on div "Trial Flight Plan" at bounding box center [1112, 365] width 251 height 16
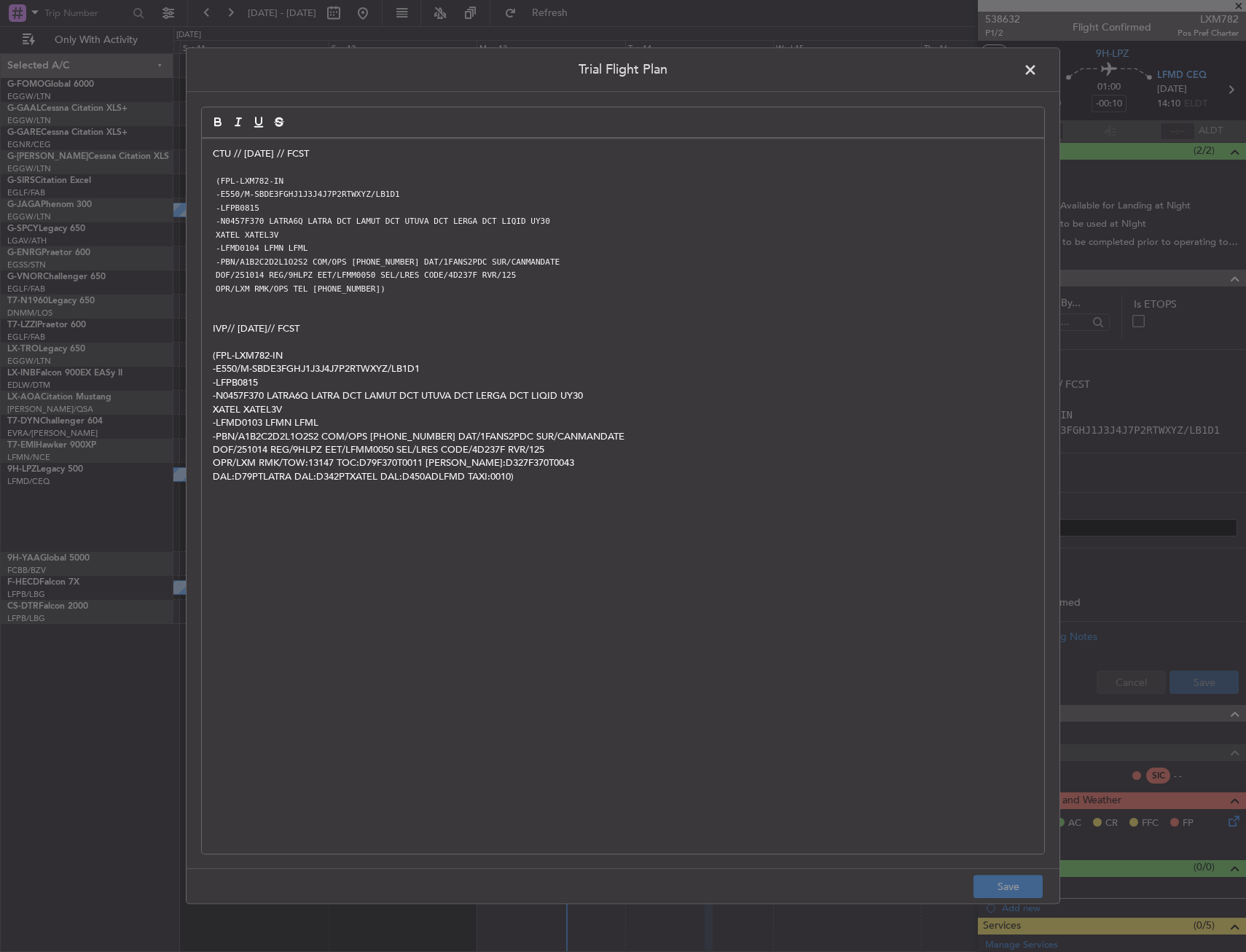
click at [205, 151] on div "CTU // [DATE] // FCST (FPL-LXM782-IN -E550/M-SBDE3FGHJ1J3J4J7P2RTWXYZ/LB1D1 -LF…" at bounding box center [622, 496] width 842 height 715
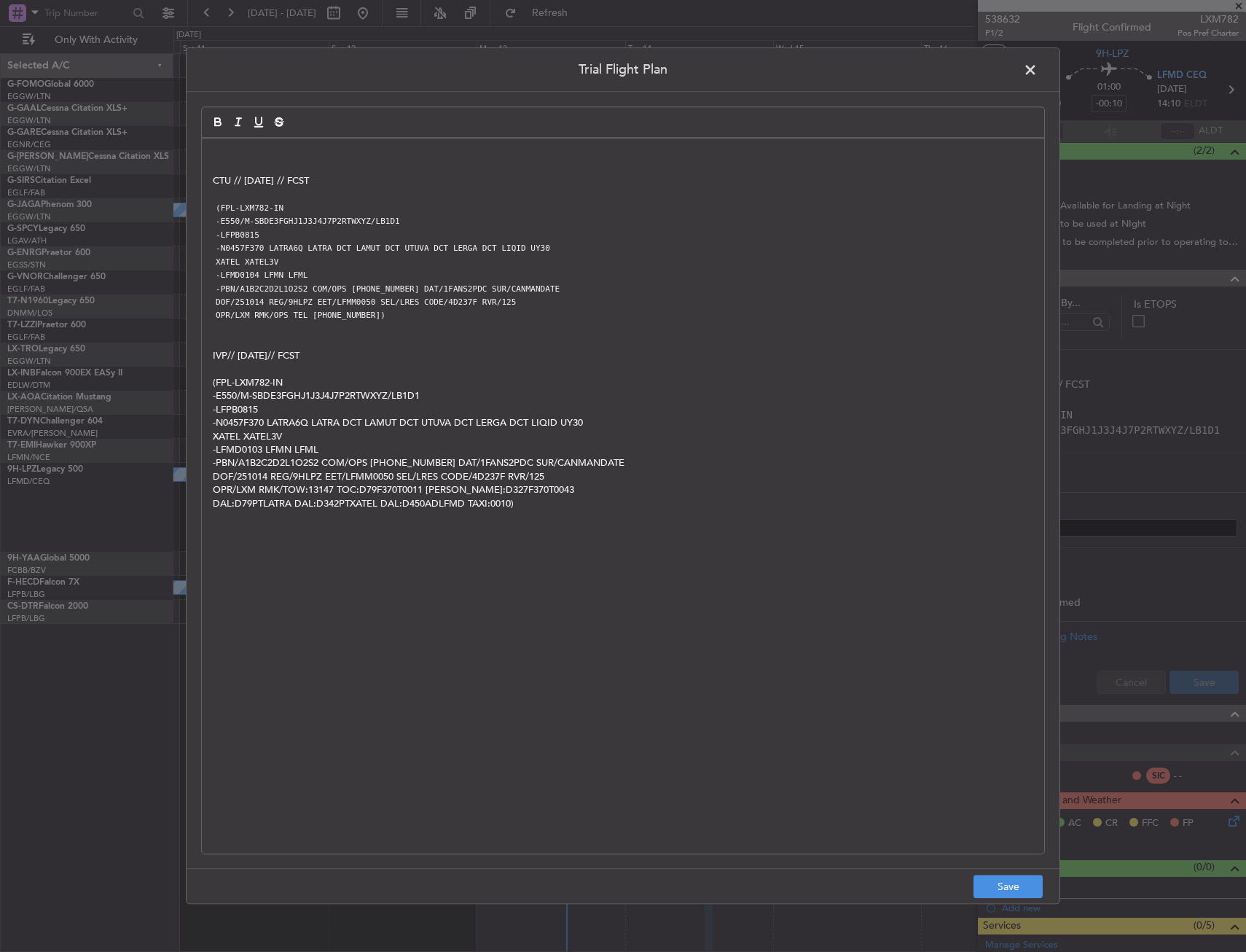
click at [258, 159] on p at bounding box center [622, 154] width 820 height 13
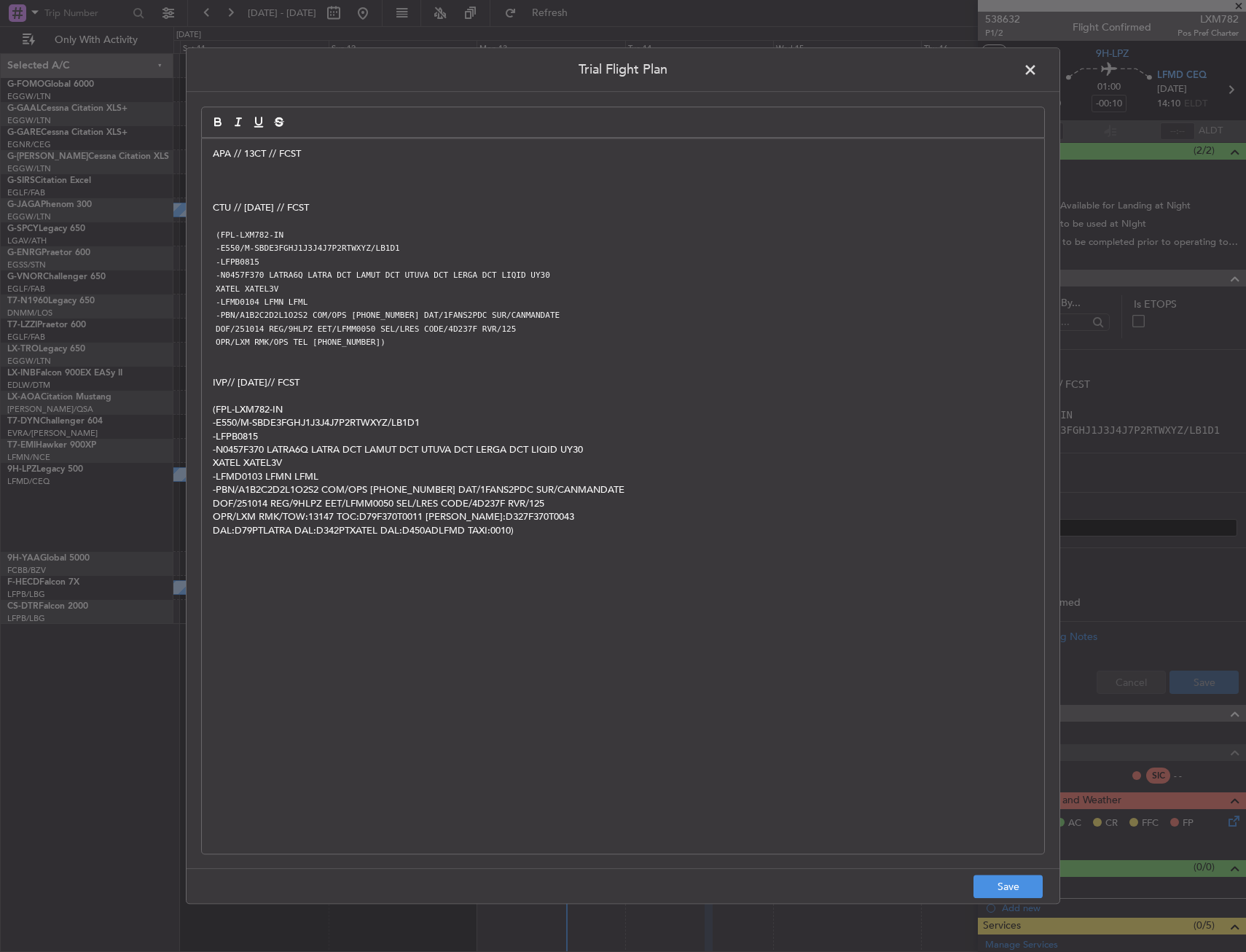
click at [304, 176] on p at bounding box center [622, 181] width 820 height 13
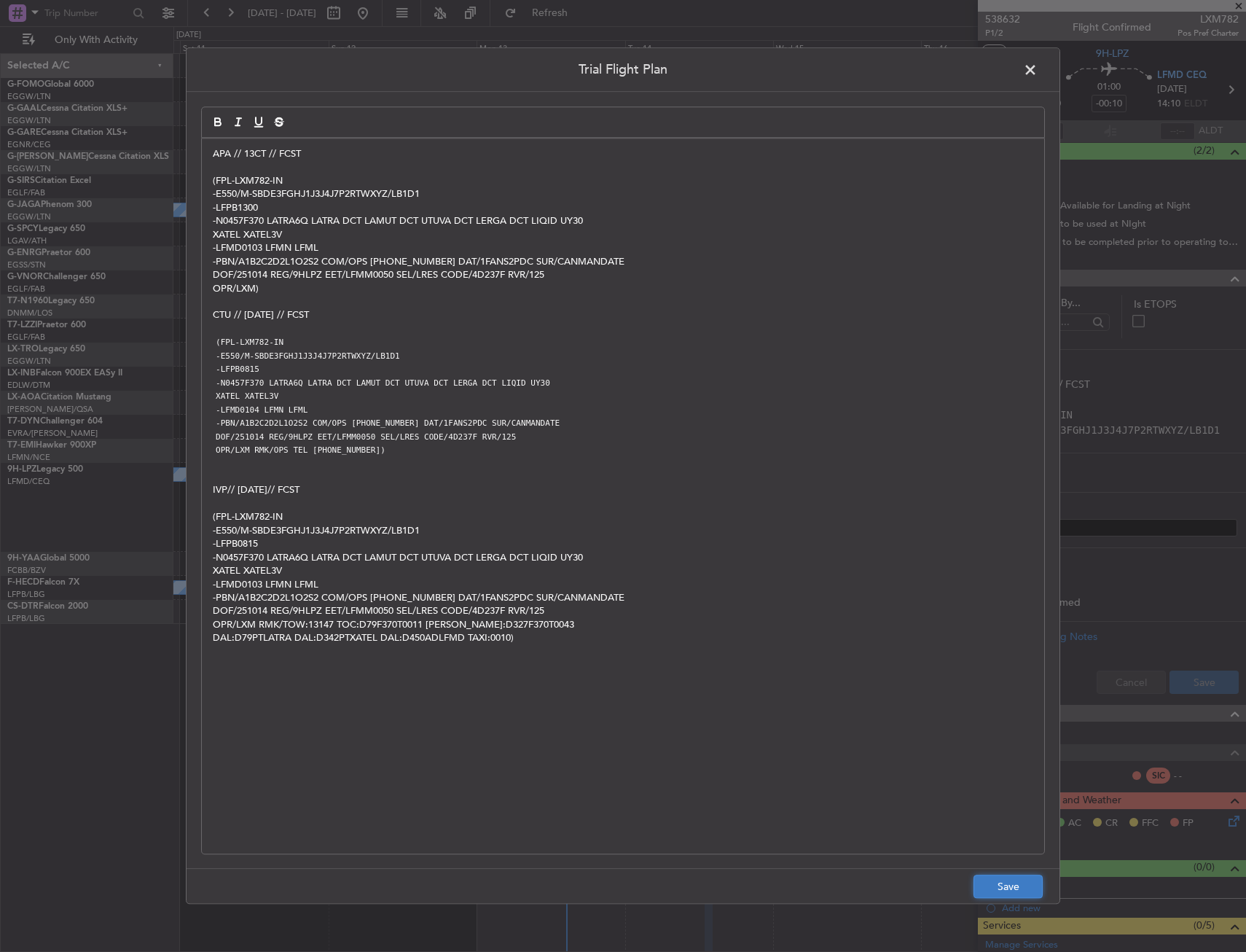
click at [1018, 883] on button "Save" at bounding box center [1009, 886] width 70 height 23
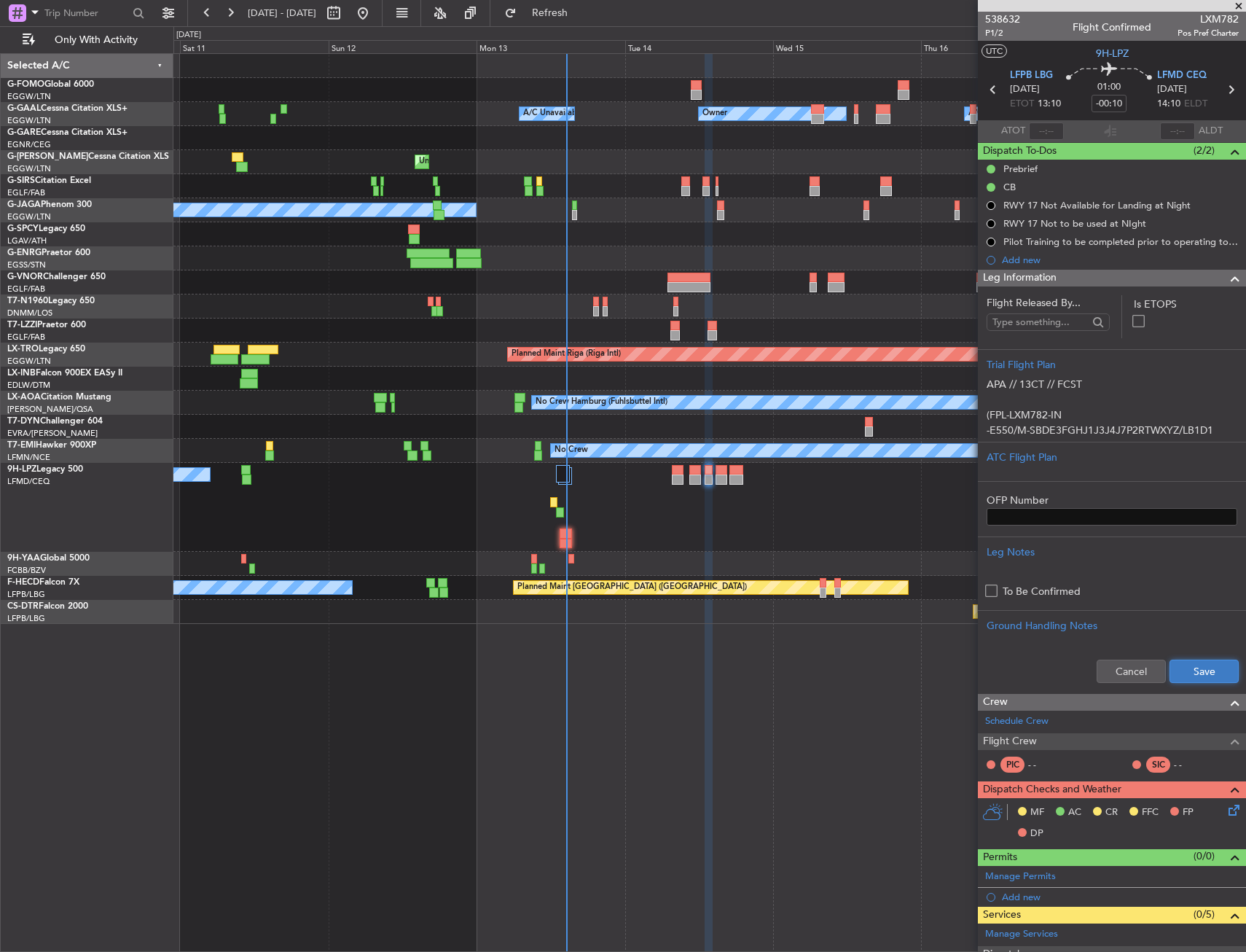
click at [1217, 673] on button "Save" at bounding box center [1204, 671] width 70 height 23
drag, startPoint x: 1139, startPoint y: 277, endPoint x: 1138, endPoint y: 288, distance: 11.0
click at [1139, 277] on div "Leg Information" at bounding box center [1111, 278] width 268 height 16
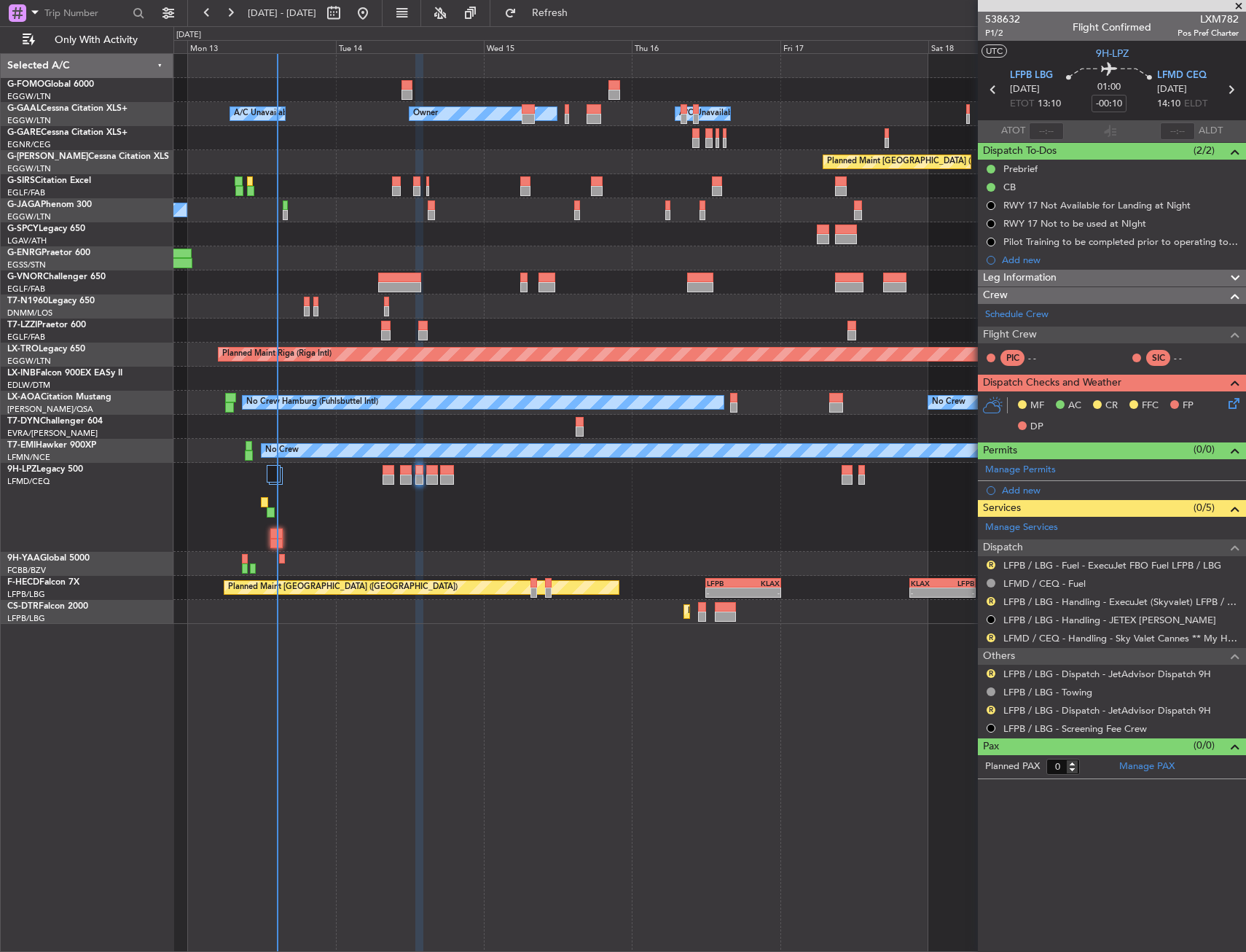
click at [432, 521] on div "No Crew" at bounding box center [709, 507] width 1072 height 89
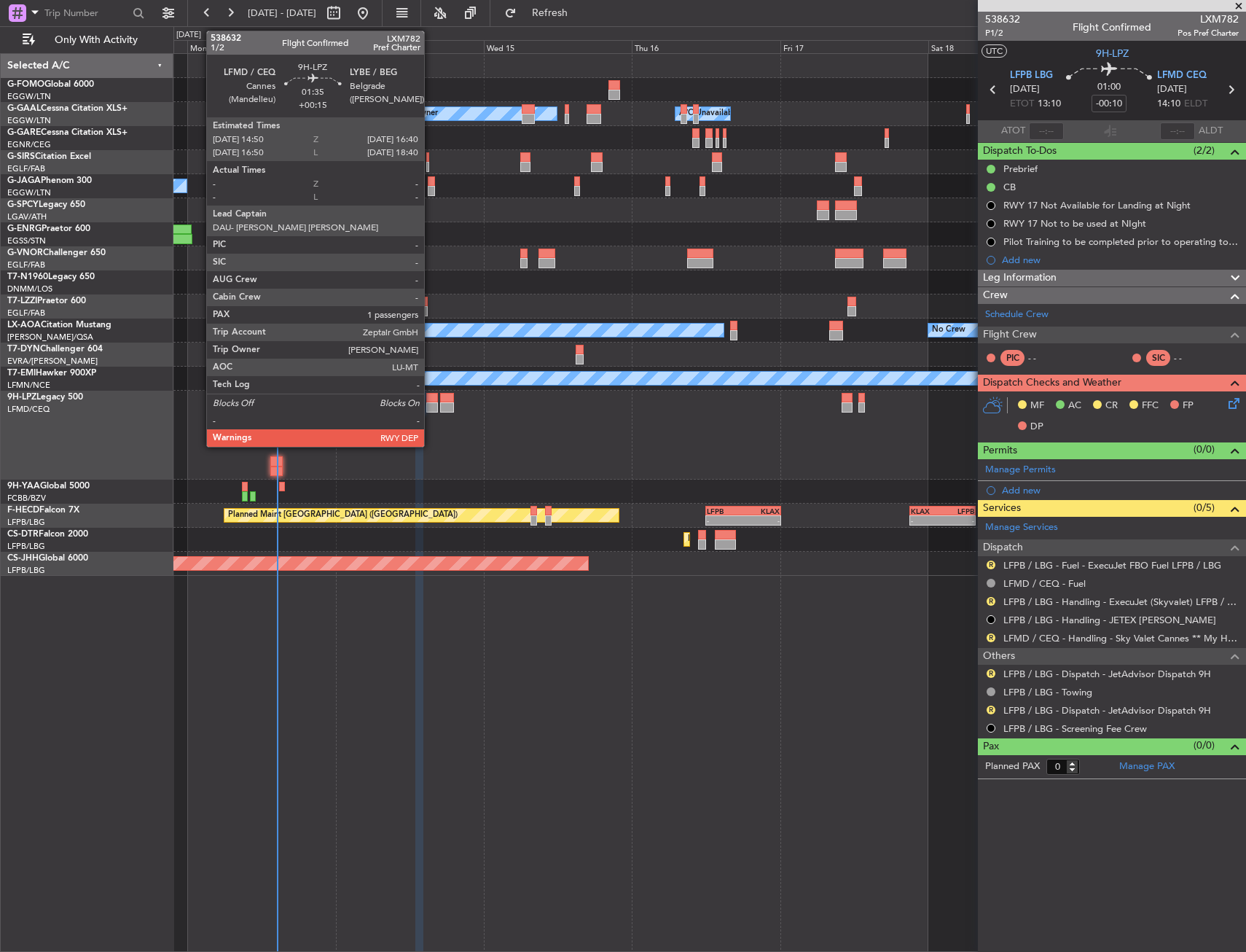
click at [431, 405] on div at bounding box center [432, 407] width 12 height 10
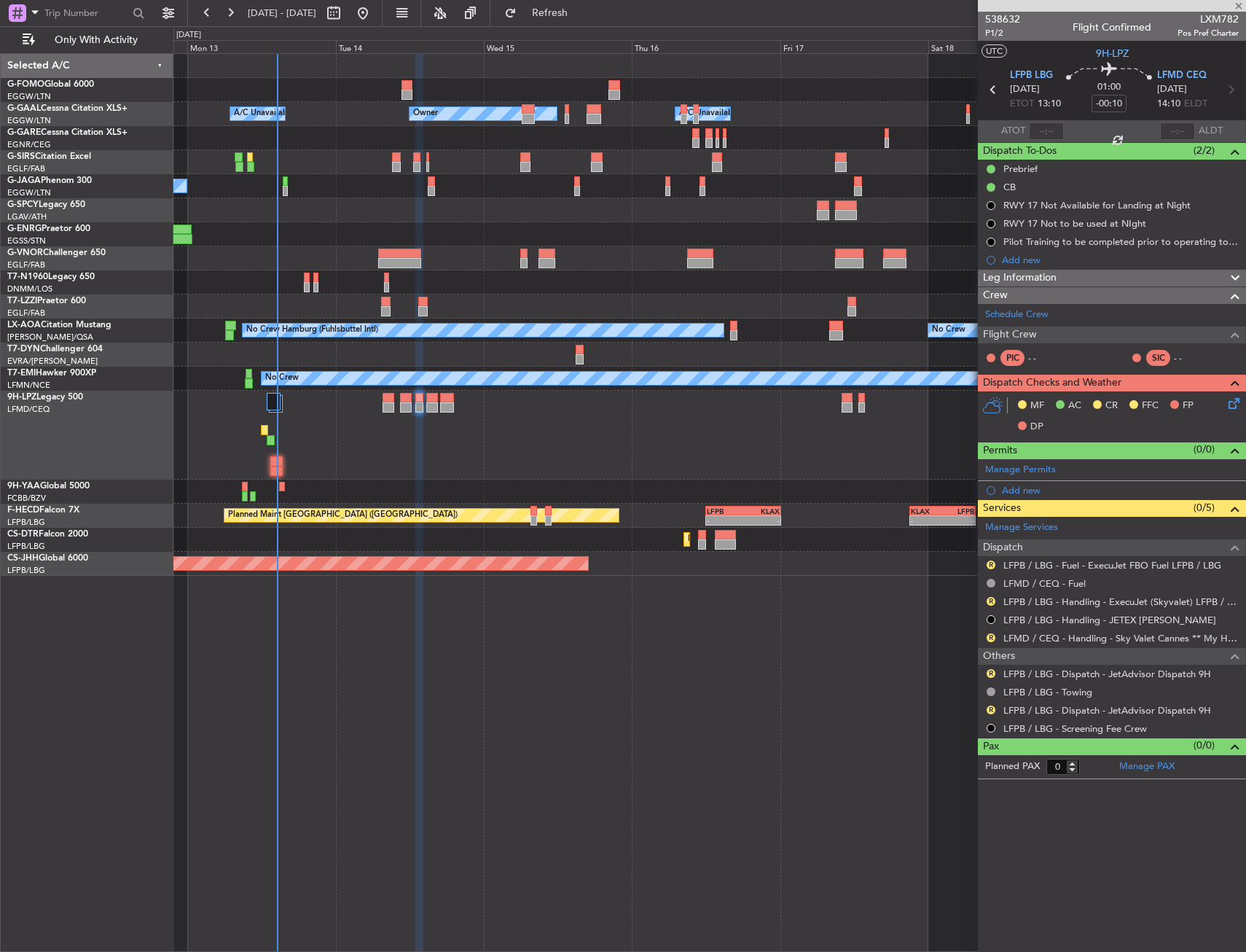
type input "+00:15"
type input "1"
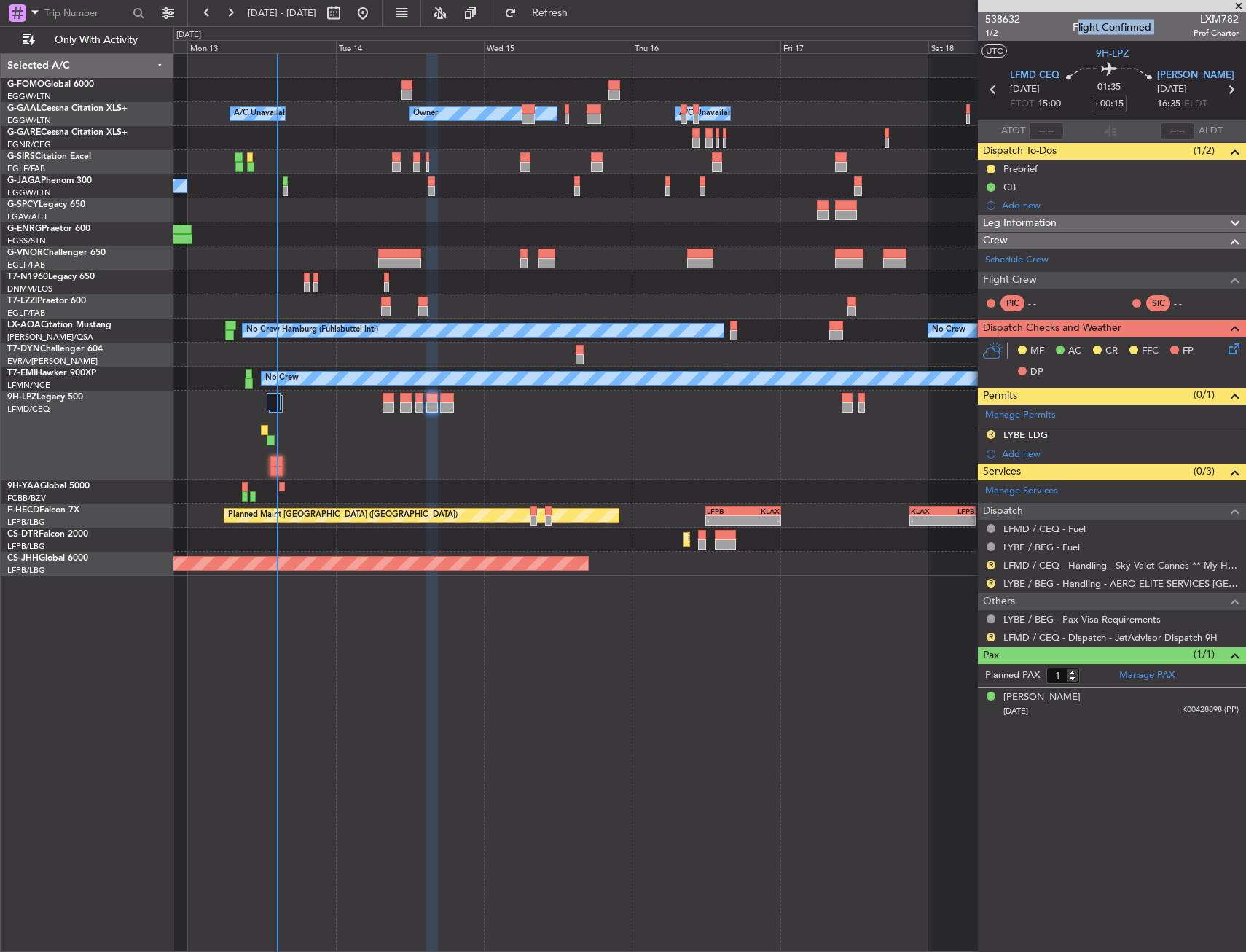
drag, startPoint x: 1201, startPoint y: 18, endPoint x: 1241, endPoint y: 19, distance: 40.0
click at [1241, 19] on div "538632 1/2 Flight Confirmed LXM782 Pref Charter" at bounding box center [1111, 27] width 268 height 29
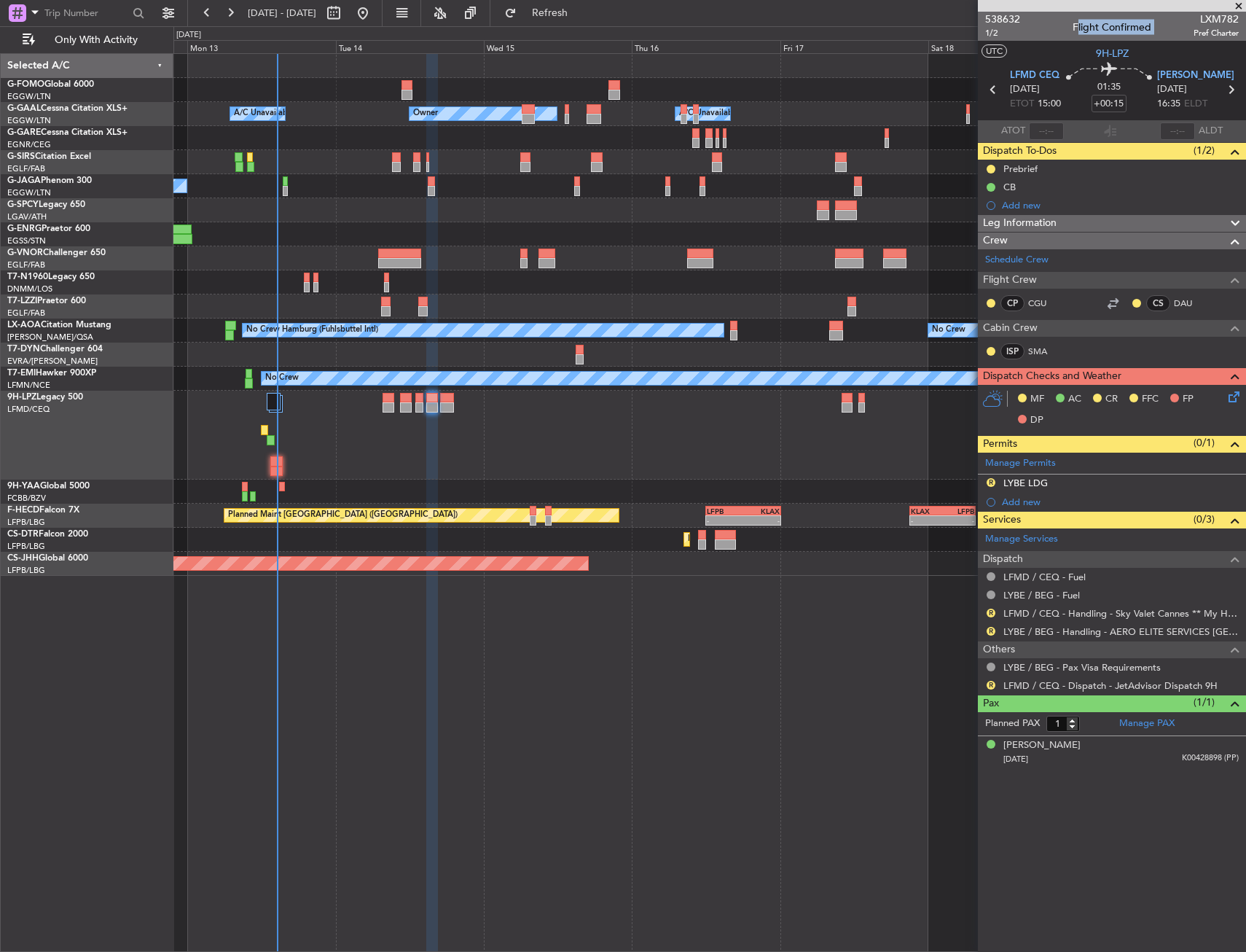
drag, startPoint x: 1068, startPoint y: 222, endPoint x: 1065, endPoint y: 230, distance: 8.5
click at [1068, 222] on div "Leg Information" at bounding box center [1111, 224] width 268 height 16
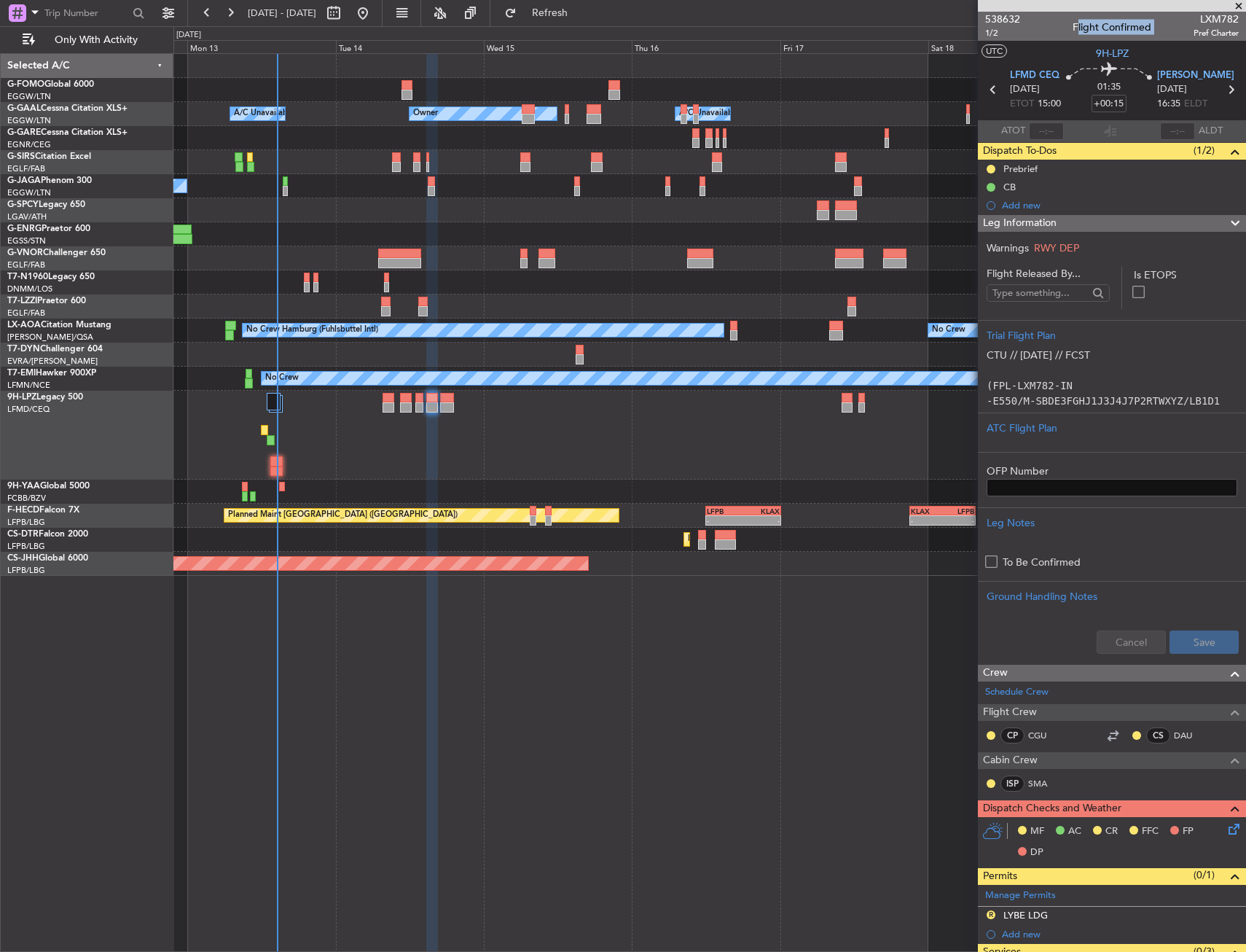
click at [1058, 312] on form "Flight Released By... Is ETOPS Trial Flight Plan CTU // 12OCT // FCST (FPL-LXM7…" at bounding box center [1111, 465] width 268 height 398
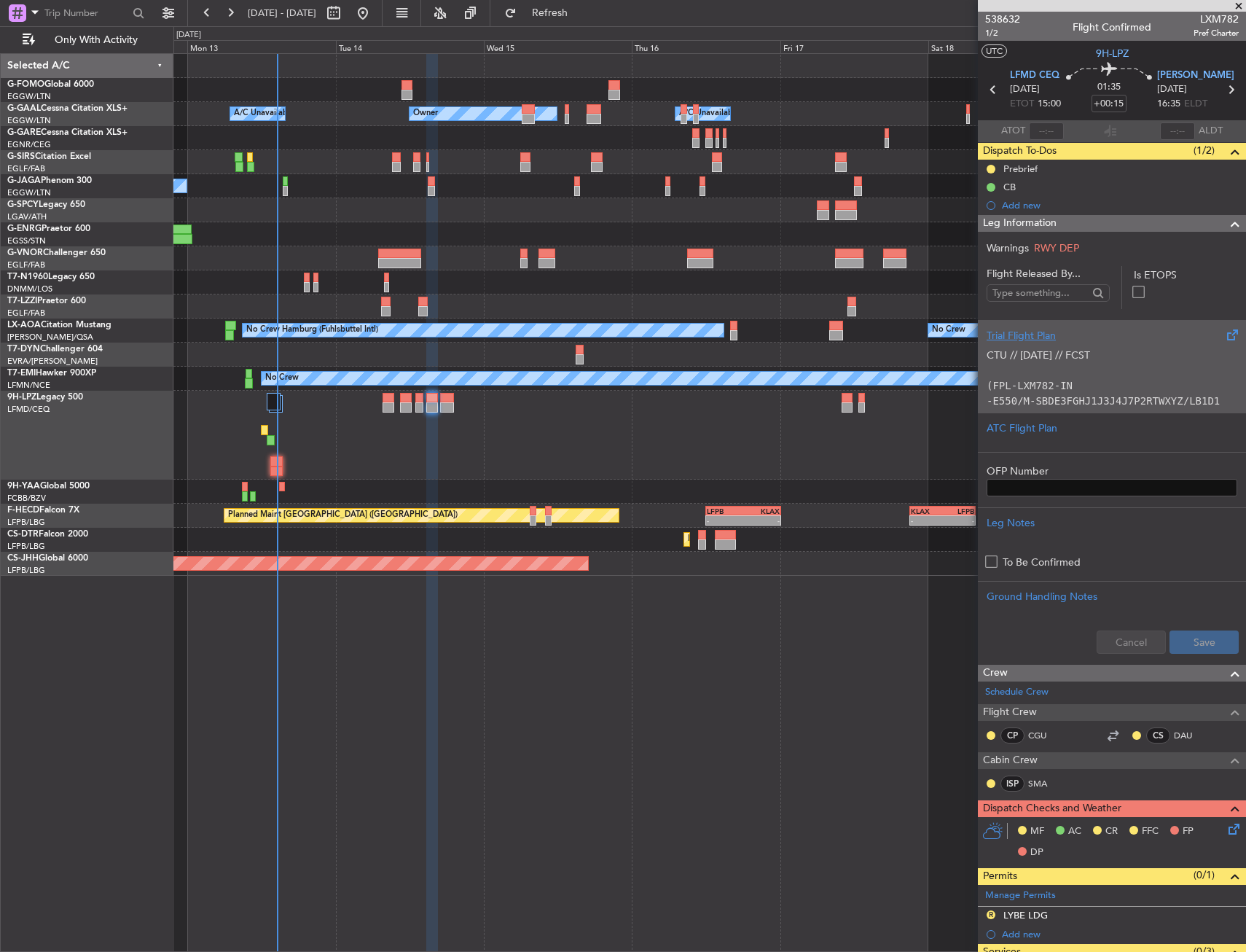
click at [1055, 343] on div "Trial Flight Plan" at bounding box center [1112, 335] width 251 height 16
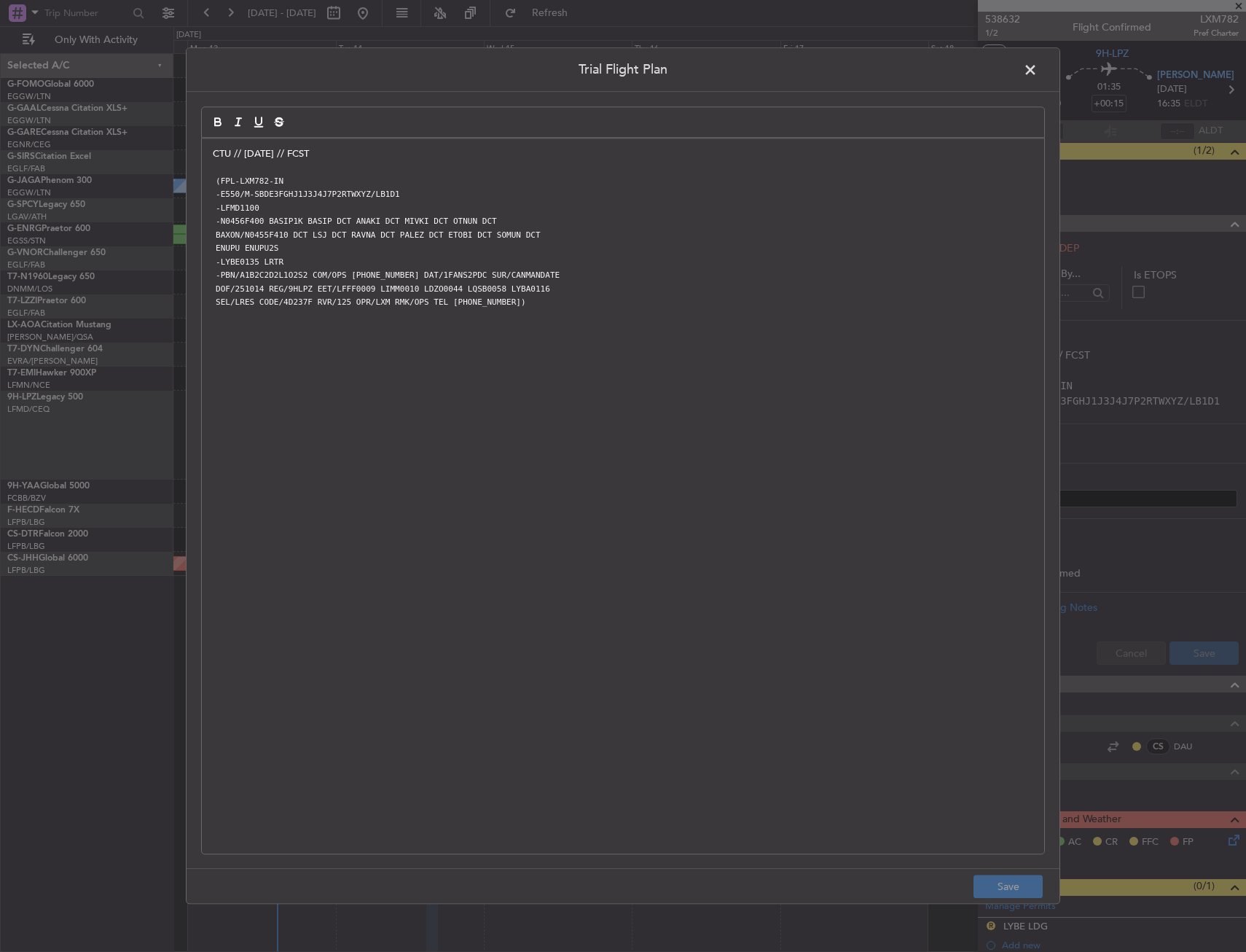
click at [211, 151] on div "CTU // 12OCT // FCST (FPL-LXM782-IN -E550/M-SBDE3FGHJ1J3J4J7P2RTWXYZ/LB1D1 -LFM…" at bounding box center [622, 496] width 842 height 715
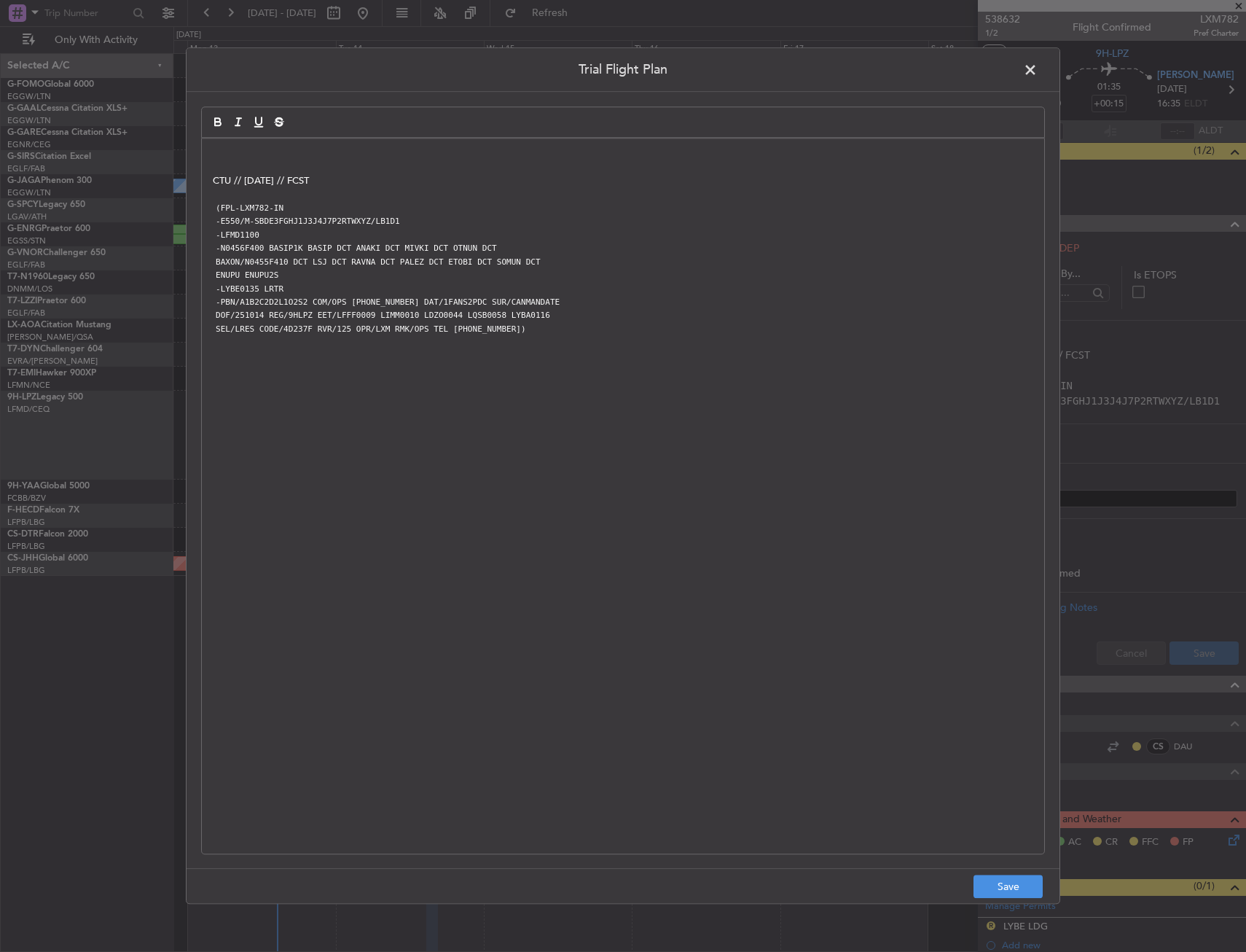
click at [380, 148] on p at bounding box center [622, 154] width 820 height 13
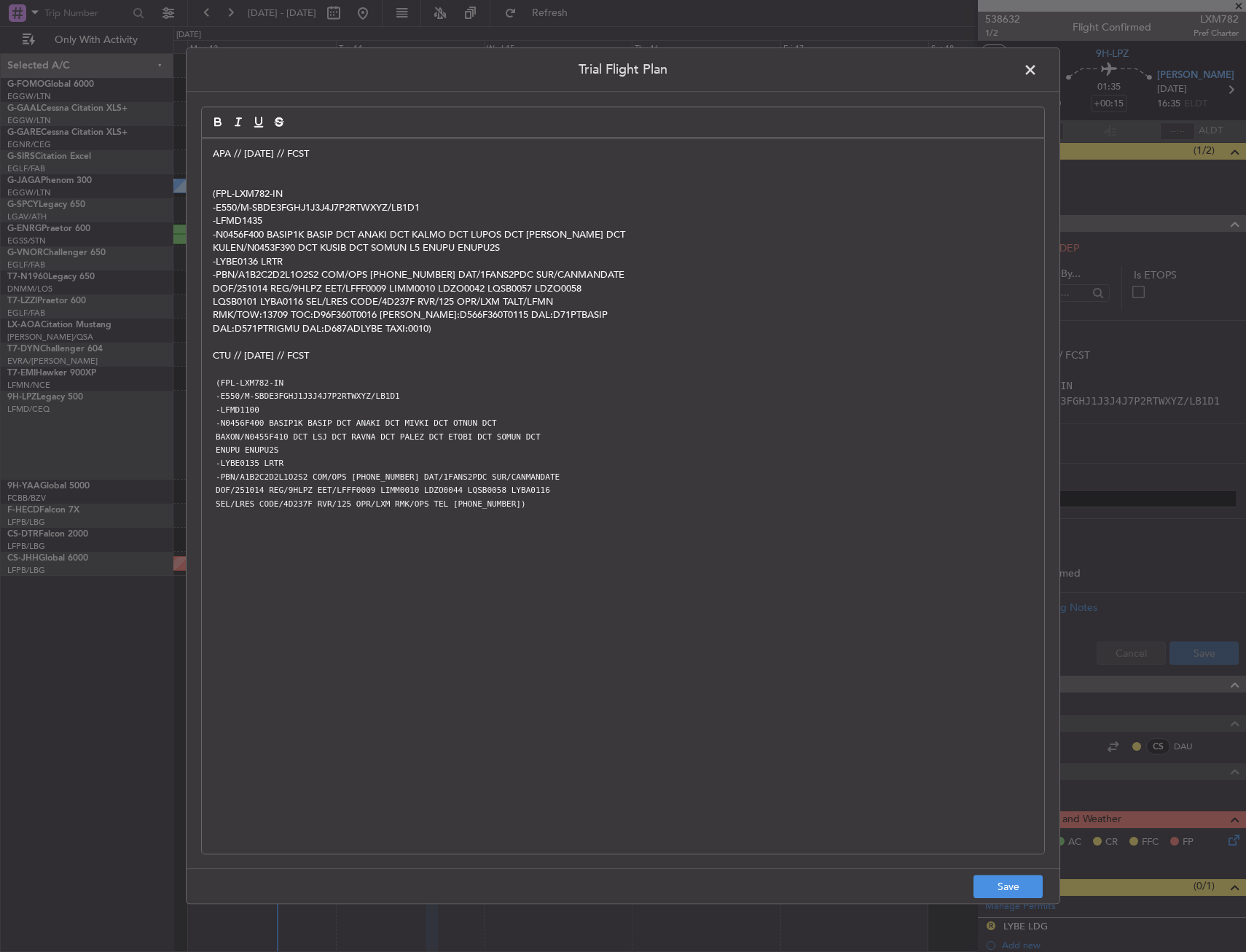
click at [340, 181] on p at bounding box center [622, 181] width 820 height 13
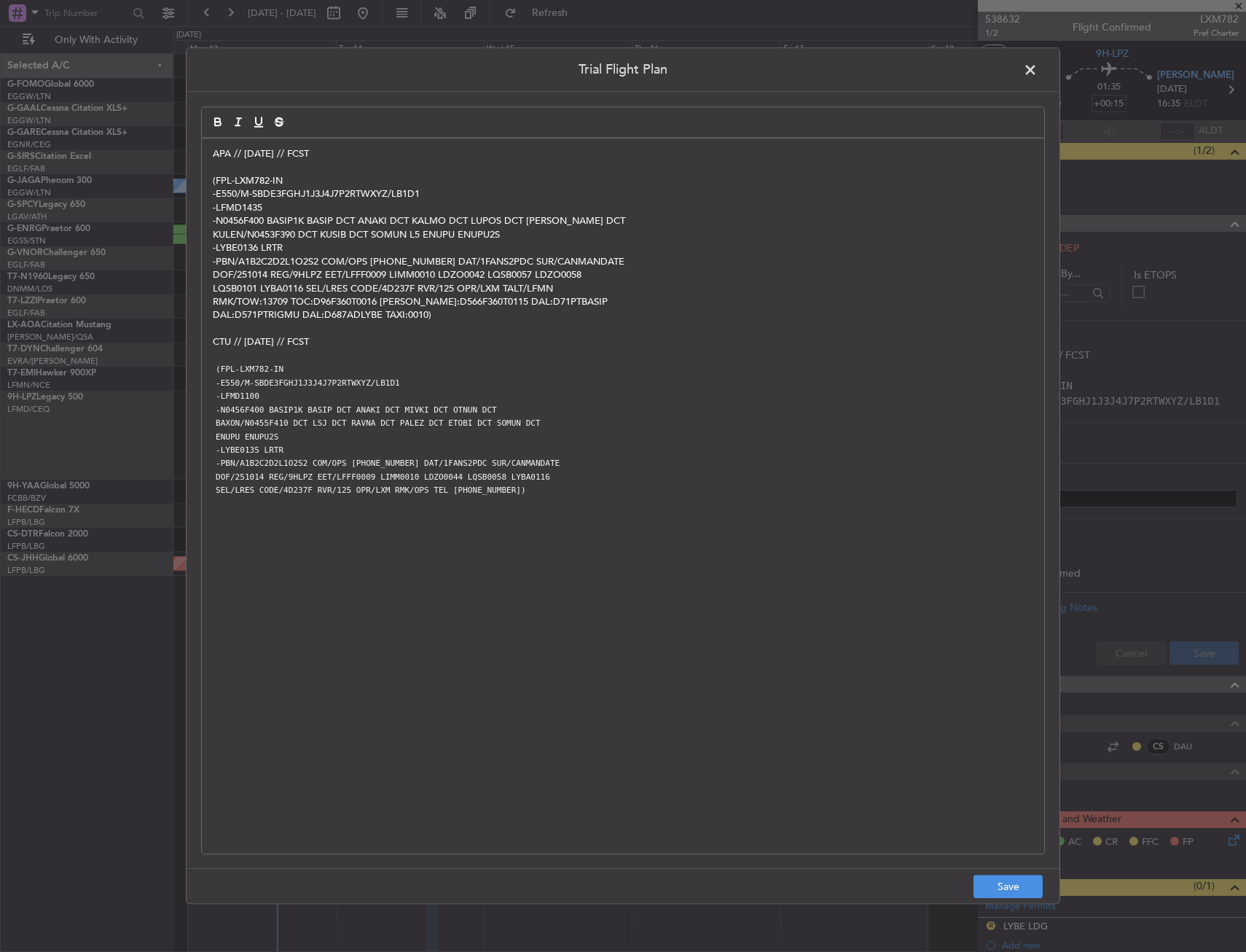
click at [1030, 870] on footer "Save" at bounding box center [623, 886] width 873 height 35
click at [1027, 870] on footer "Save" at bounding box center [623, 886] width 873 height 35
click at [1012, 884] on button "Save" at bounding box center [1009, 886] width 70 height 23
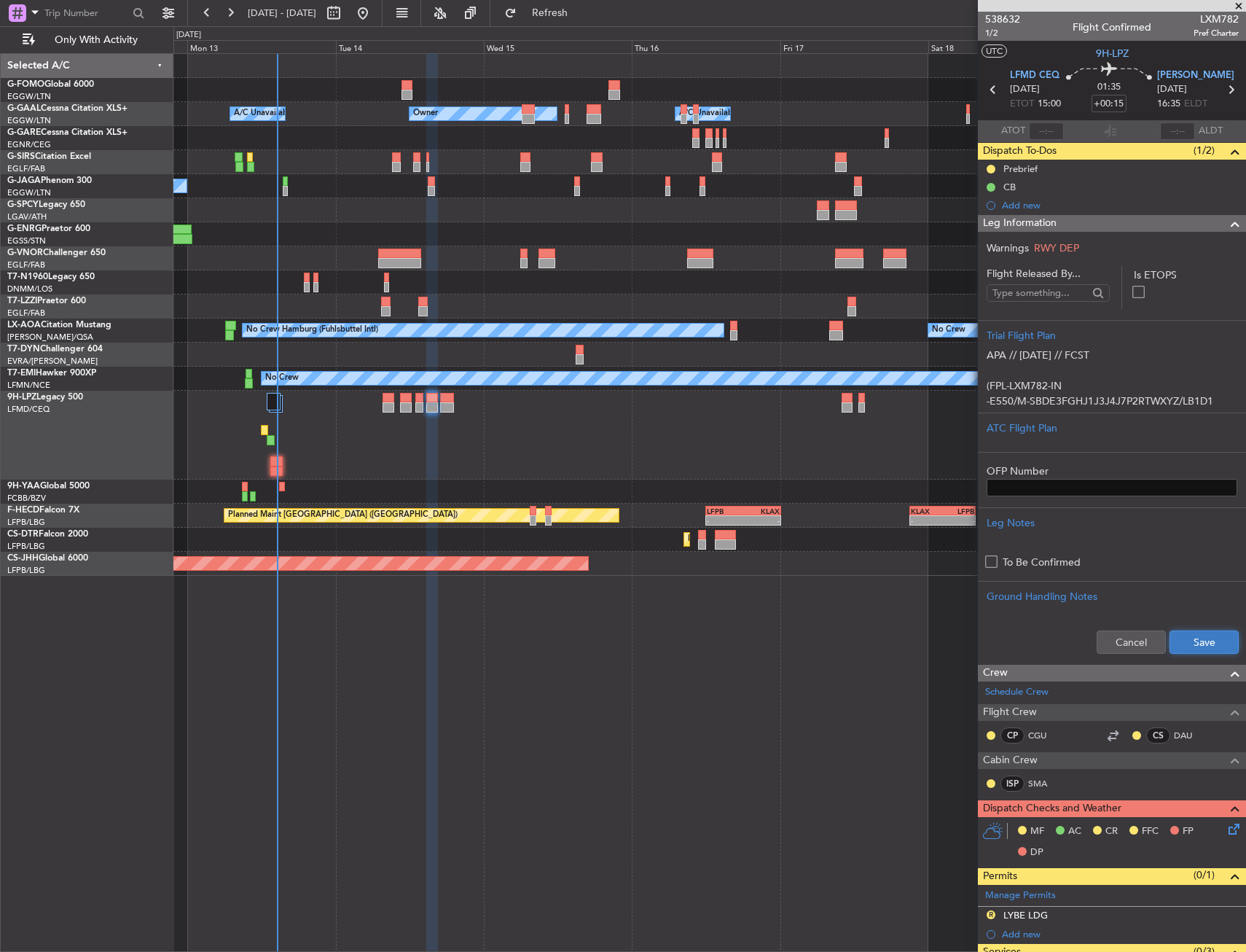
click at [1197, 652] on button "Save" at bounding box center [1204, 641] width 70 height 23
drag, startPoint x: 1108, startPoint y: 224, endPoint x: 1108, endPoint y: 238, distance: 14.0
click at [1108, 224] on div "Leg Information" at bounding box center [1111, 224] width 268 height 16
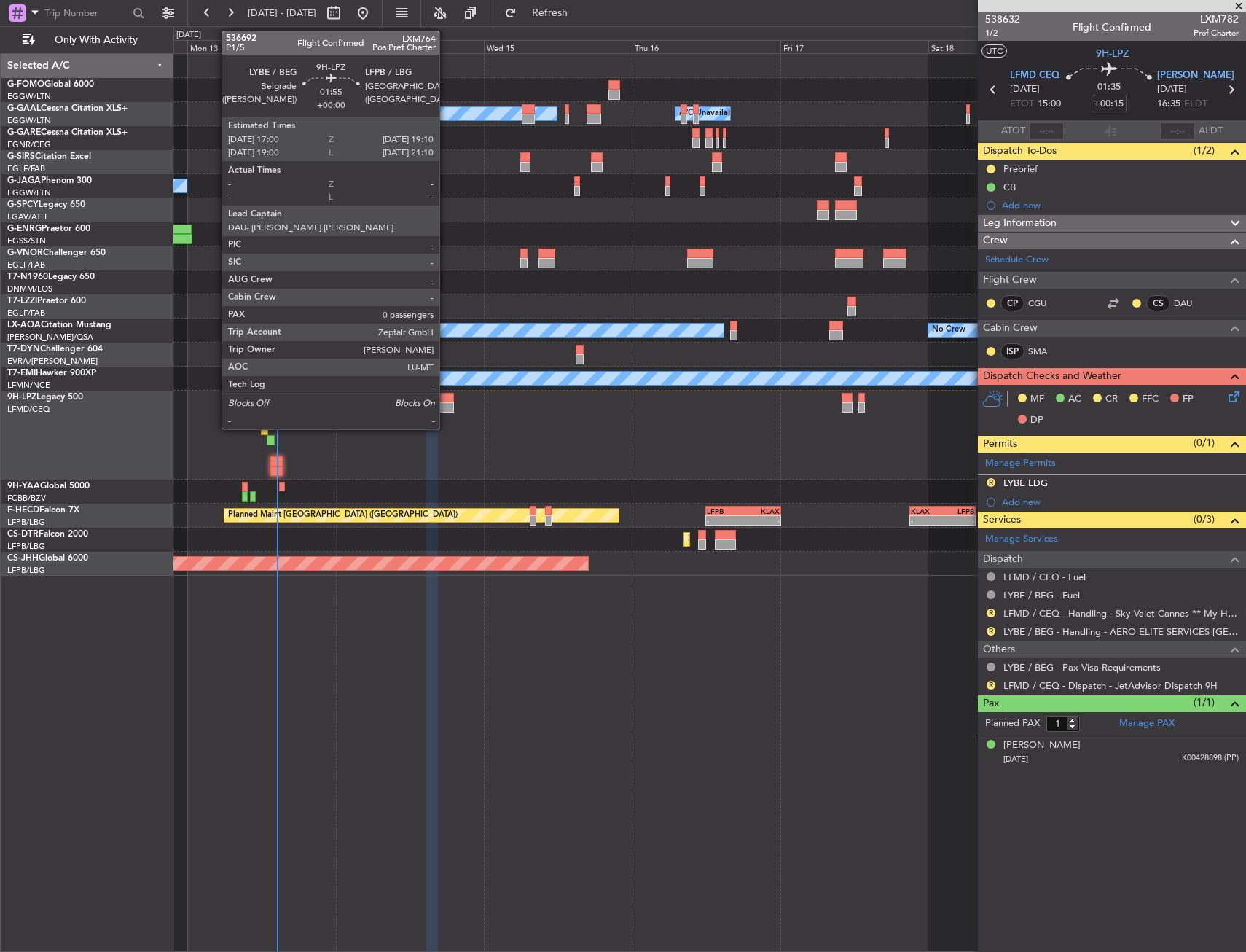
click at [446, 408] on div at bounding box center [446, 407] width 14 height 10
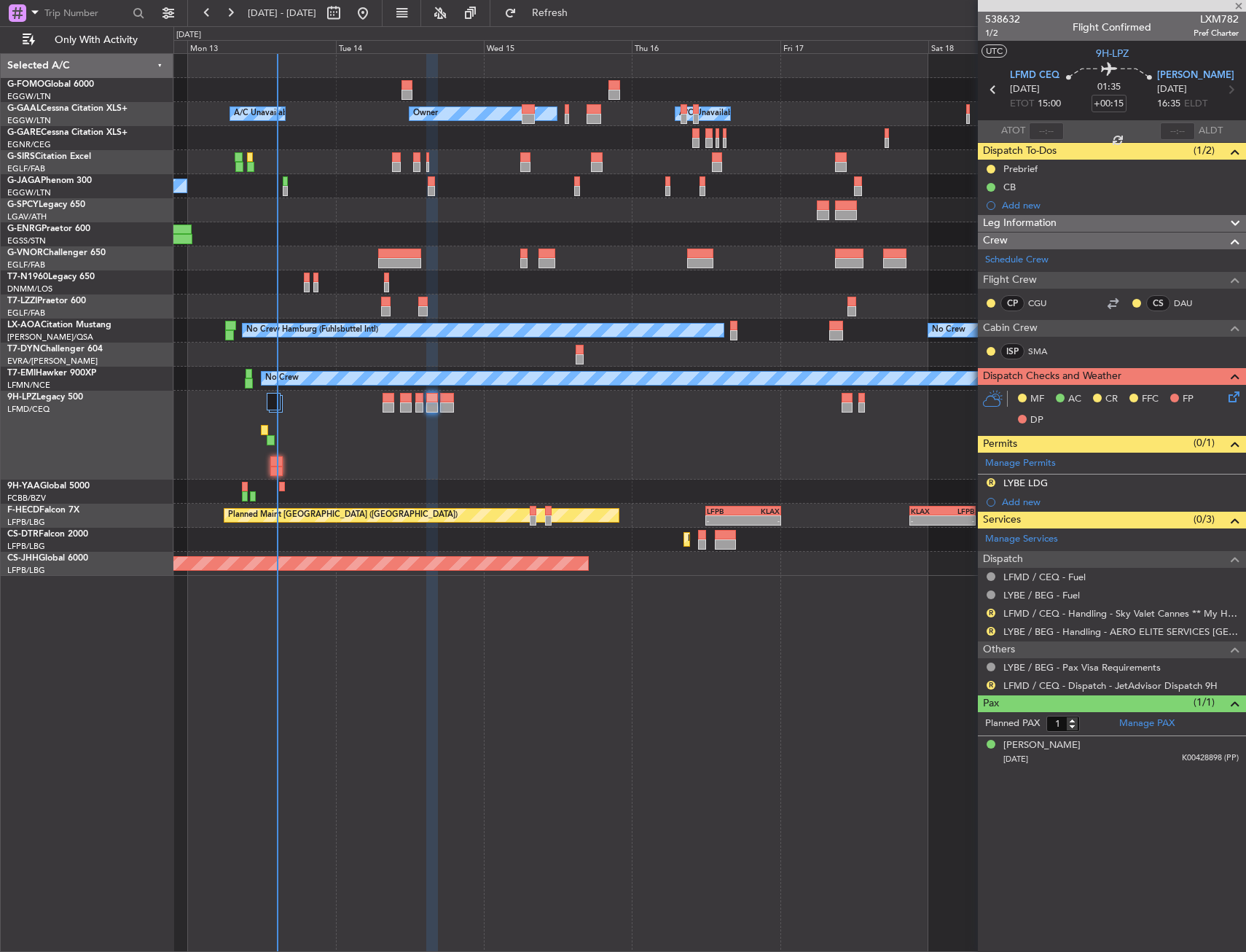
type input "0"
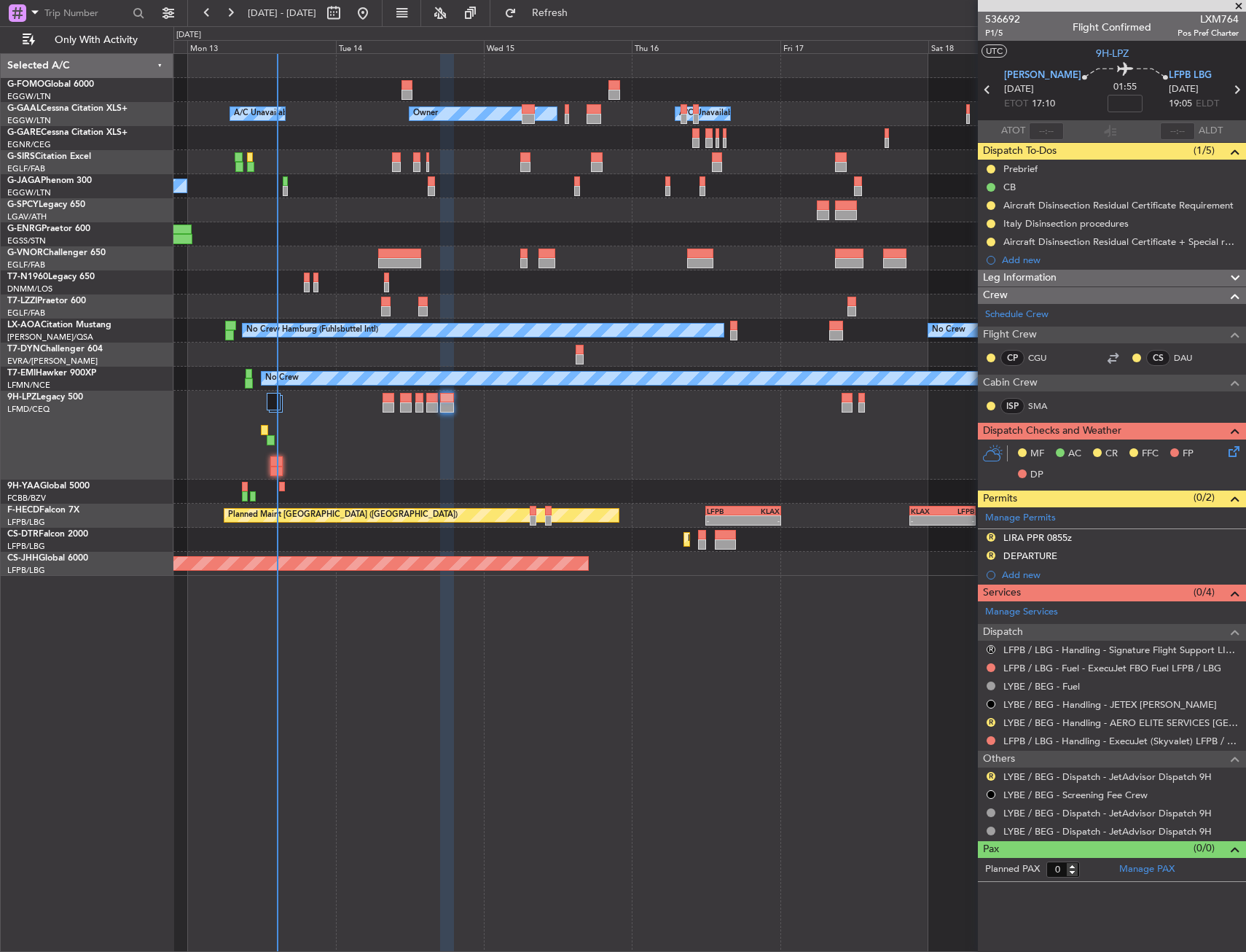
click at [1113, 89] on span "01:55" at bounding box center [1124, 87] width 23 height 15
drag, startPoint x: 1099, startPoint y: 89, endPoint x: 1100, endPoint y: 104, distance: 15.0
click at [1100, 103] on mat-tooltip-component "Flight Time" at bounding box center [1109, 114] width 67 height 38
click at [1108, 102] on input at bounding box center [1125, 103] width 35 height 17
click at [1141, 91] on div "01:55 10" at bounding box center [1124, 89] width 87 height 54
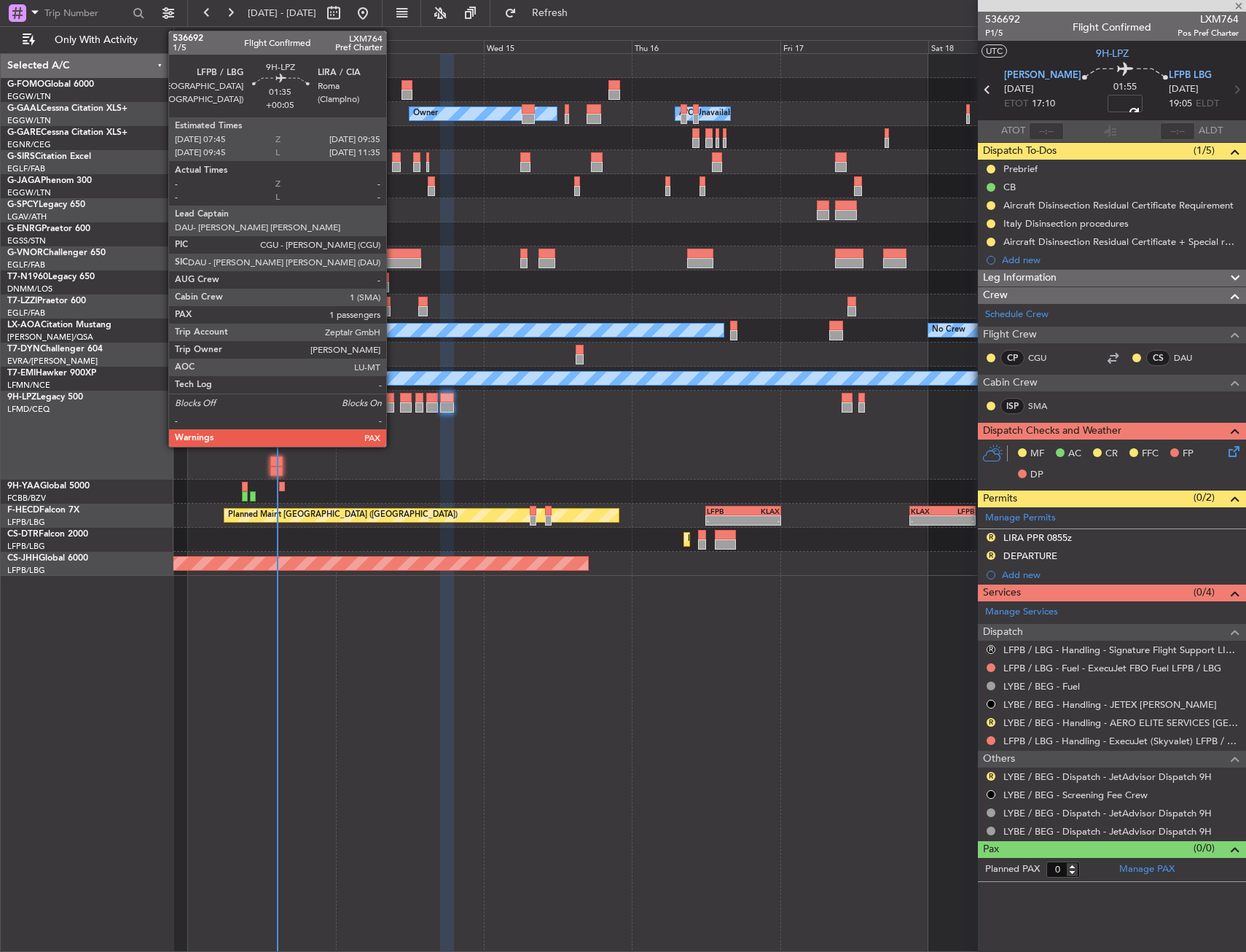
click at [393, 407] on div at bounding box center [388, 407] width 12 height 10
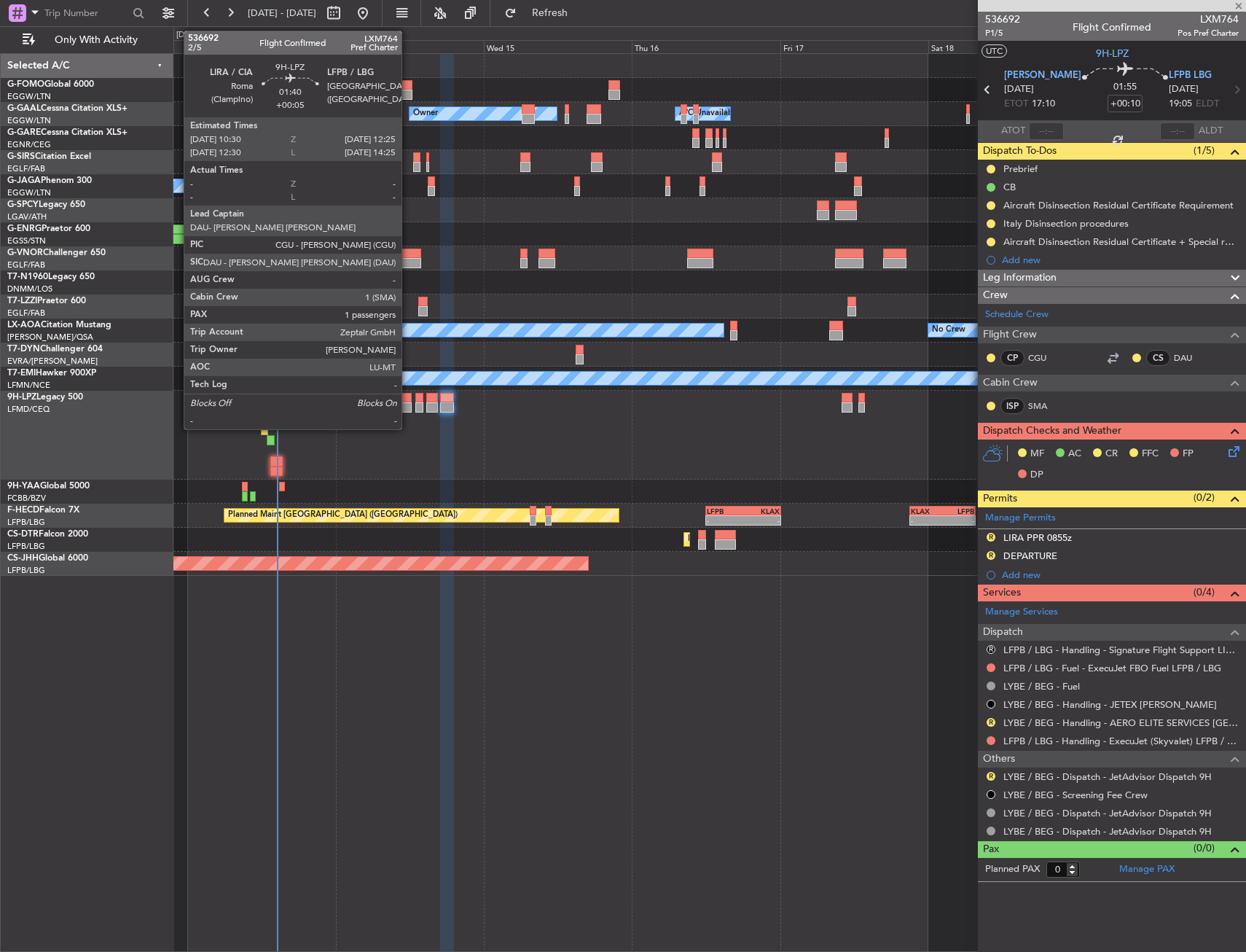
type input "+00:05"
type input "1"
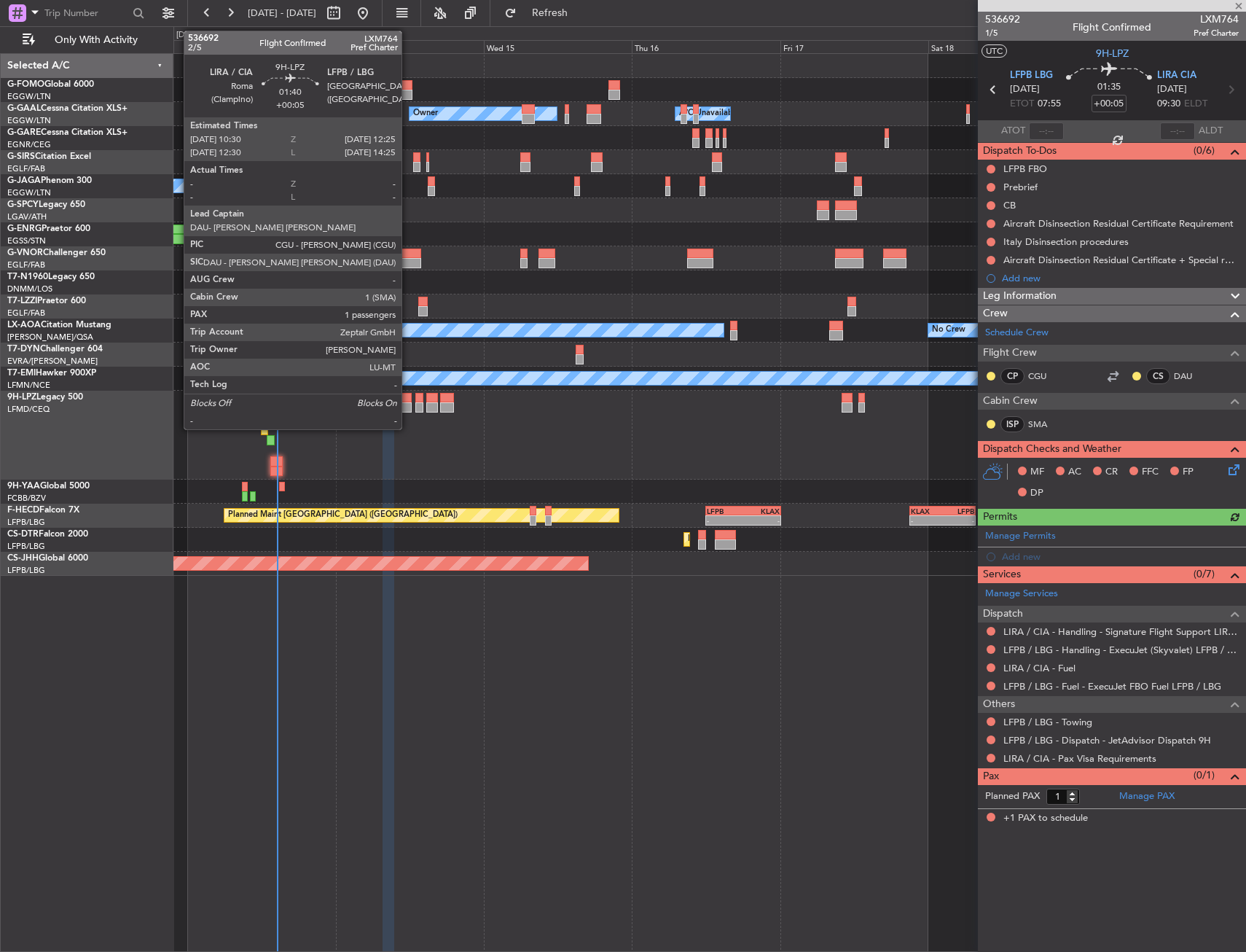
click at [408, 401] on div at bounding box center [407, 398] width 13 height 10
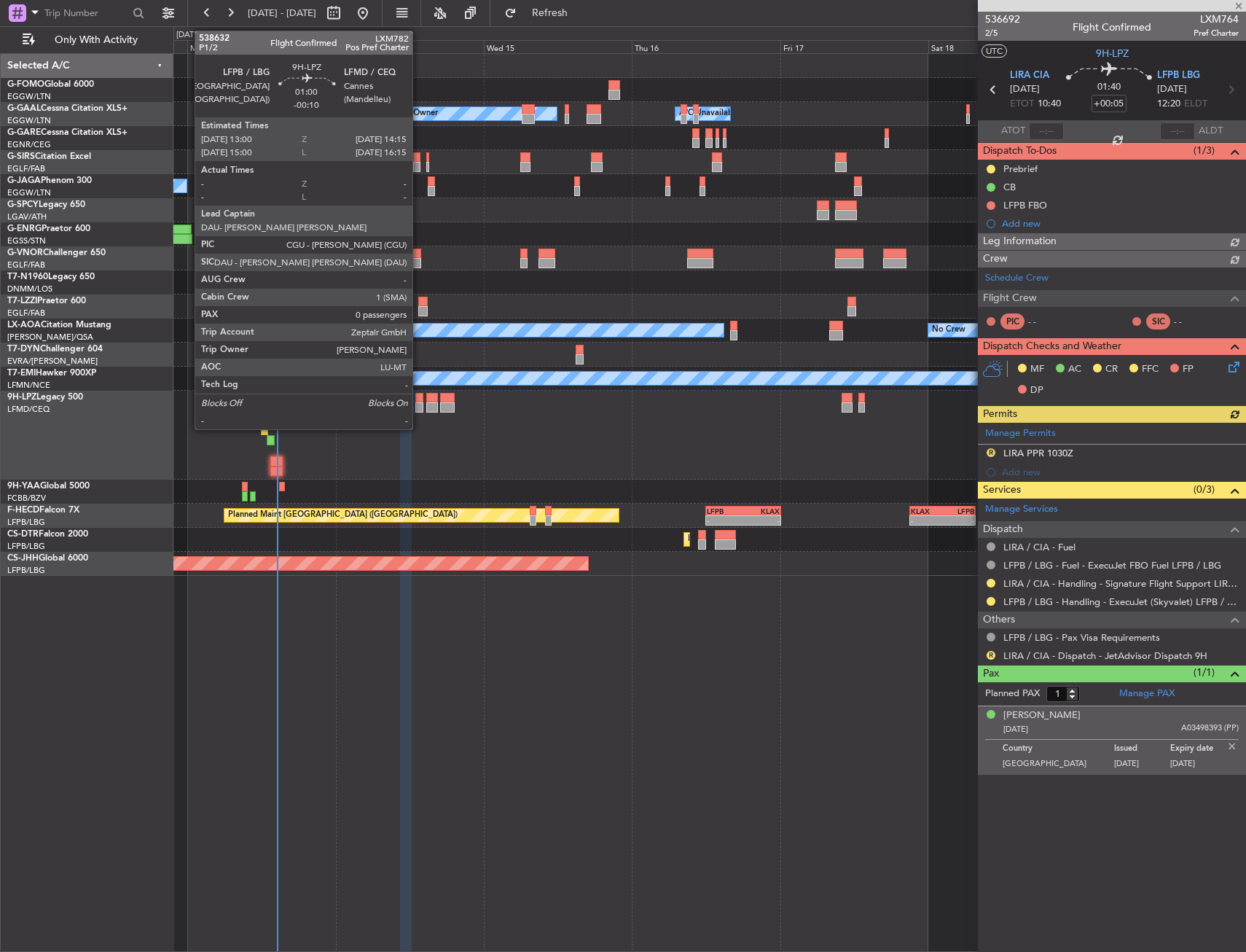
click at [419, 404] on div at bounding box center [419, 407] width 8 height 10
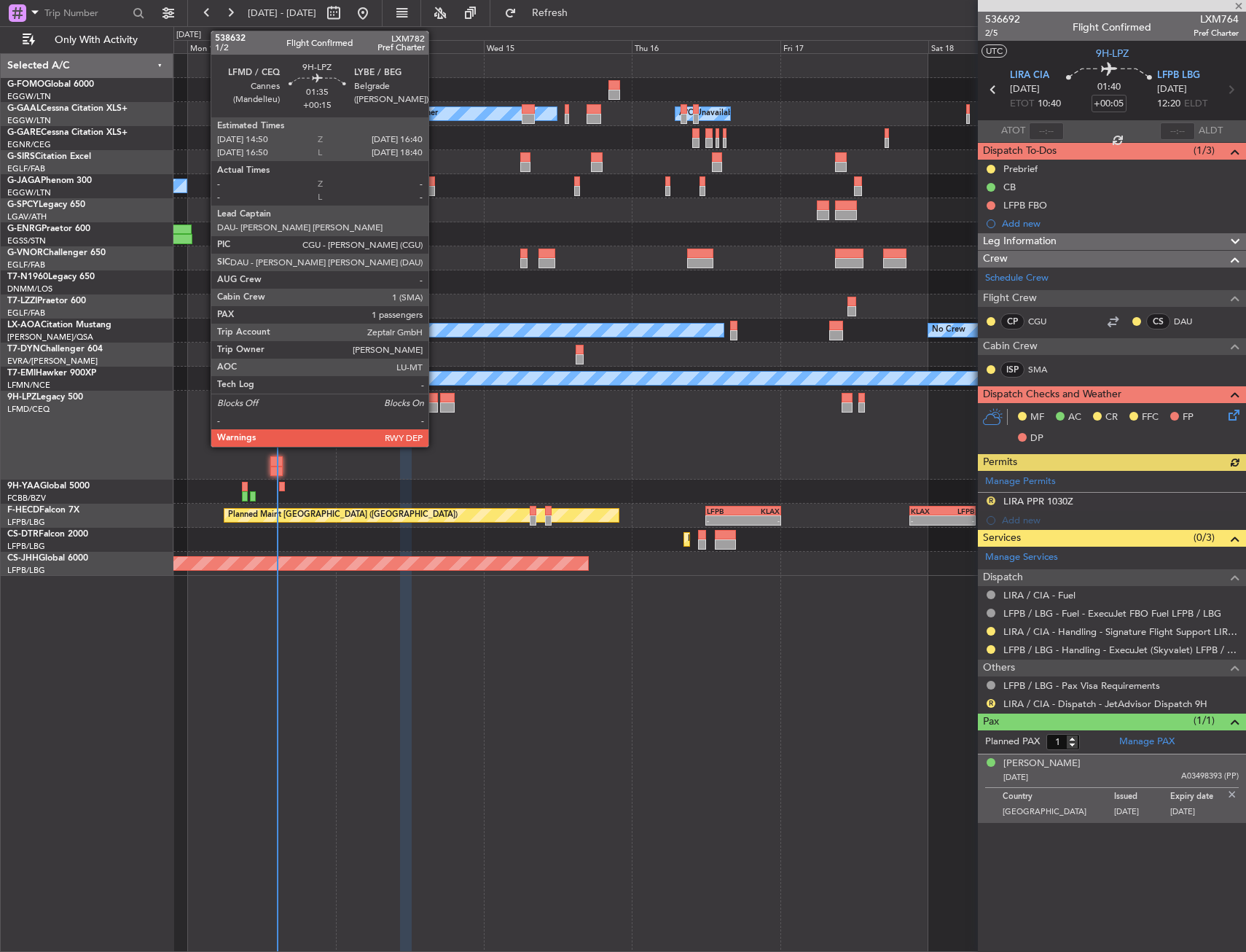
type input "-00:10"
type input "0"
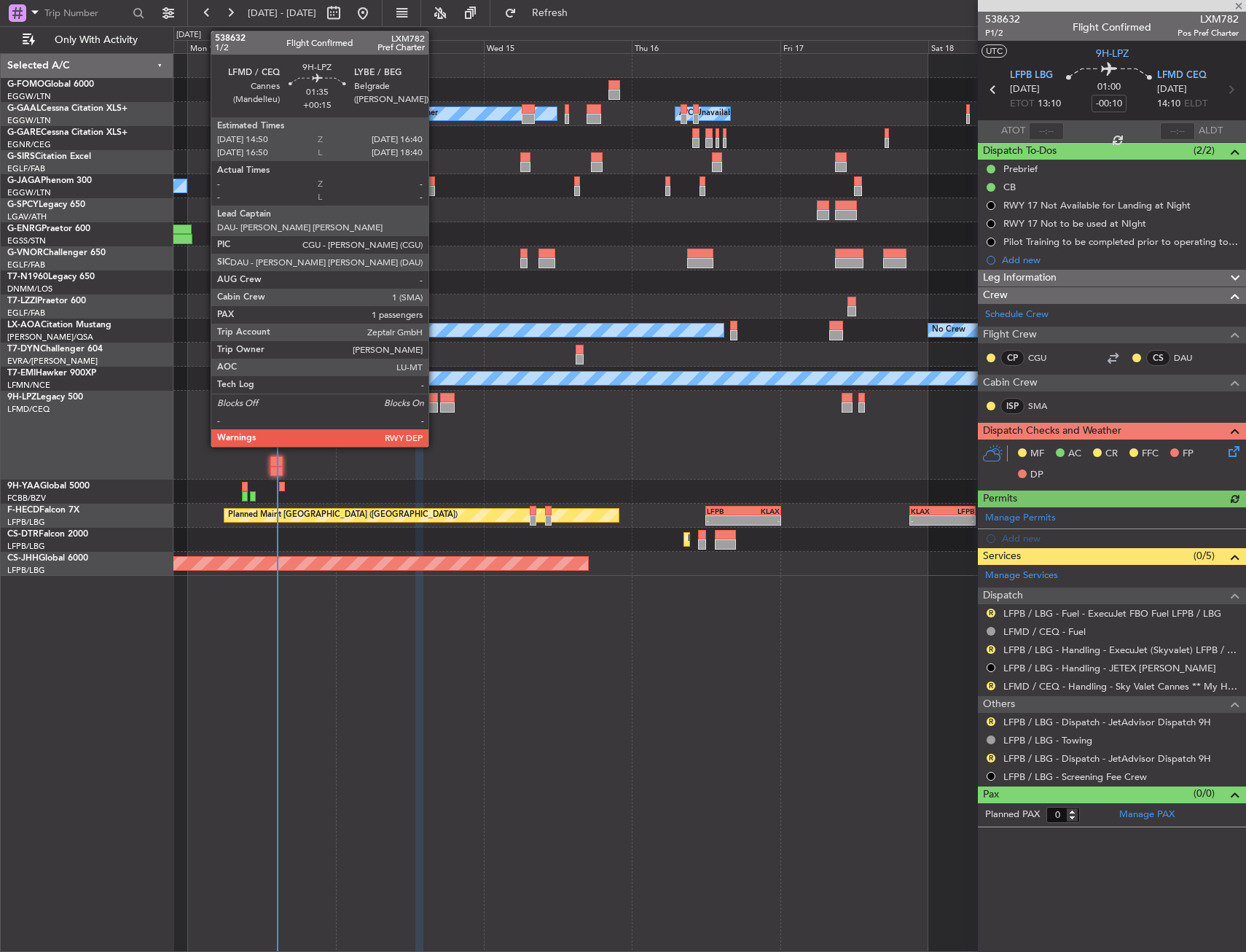
click at [435, 402] on div at bounding box center [432, 407] width 12 height 10
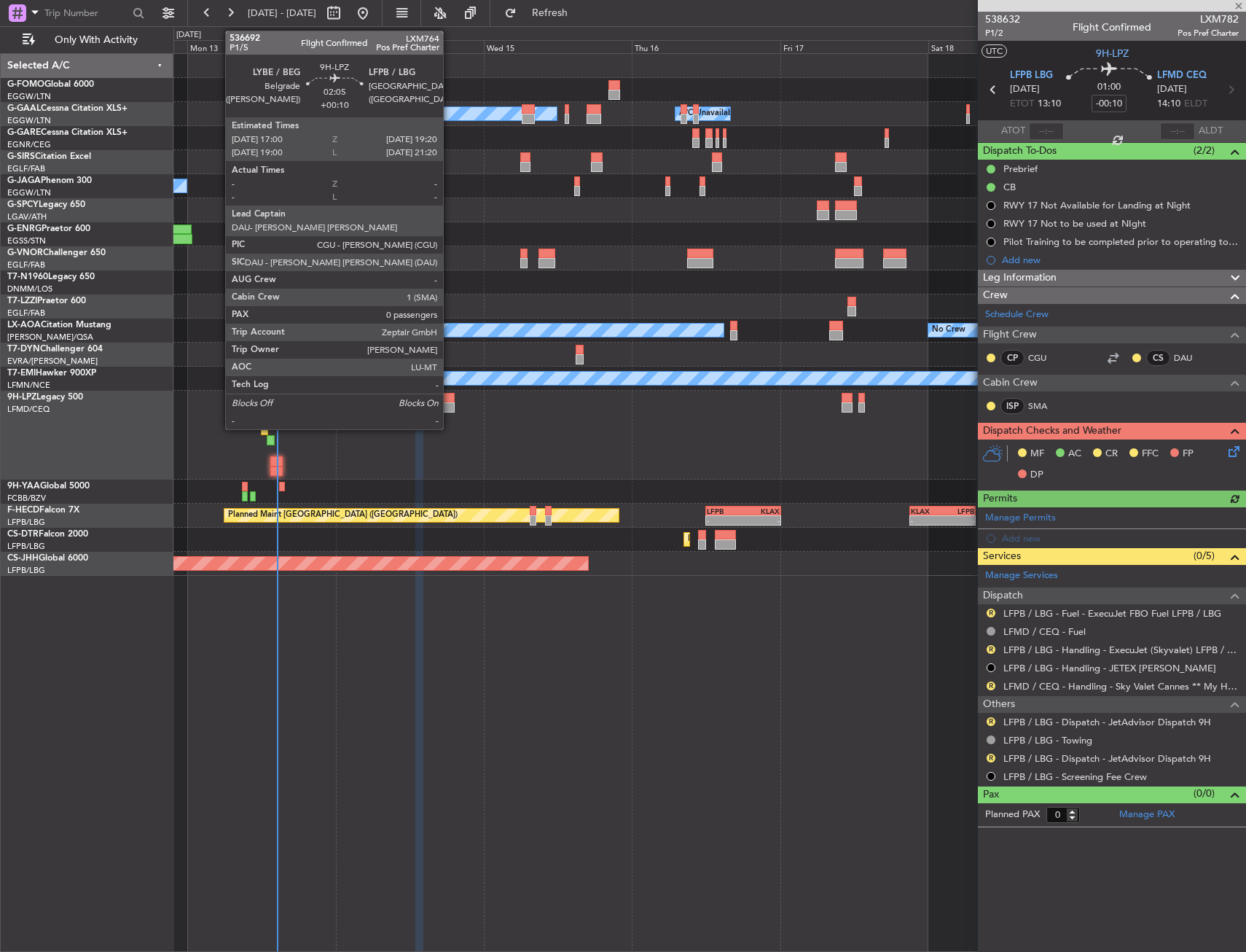
type input "+00:15"
type input "1"
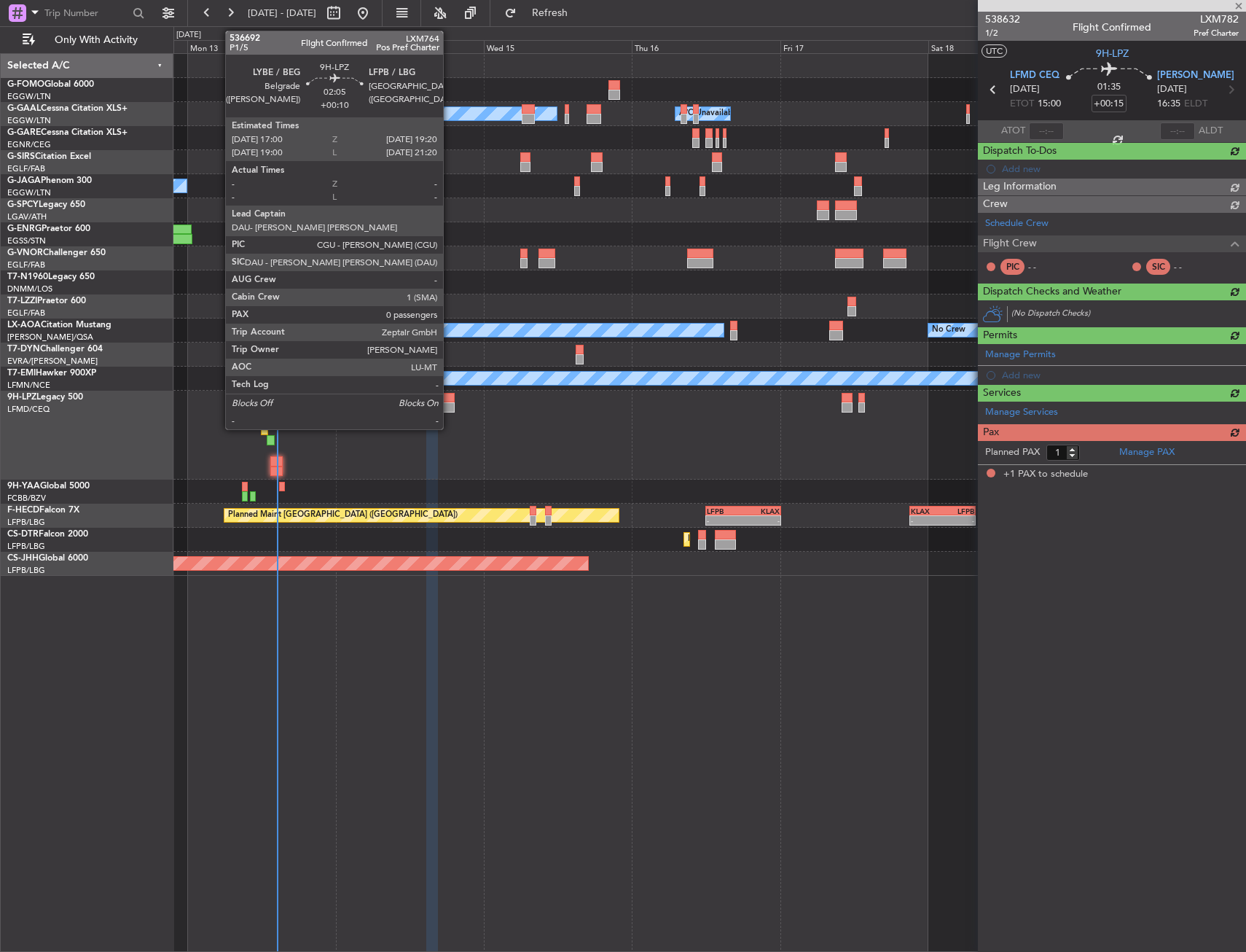
click at [450, 399] on div at bounding box center [447, 398] width 15 height 10
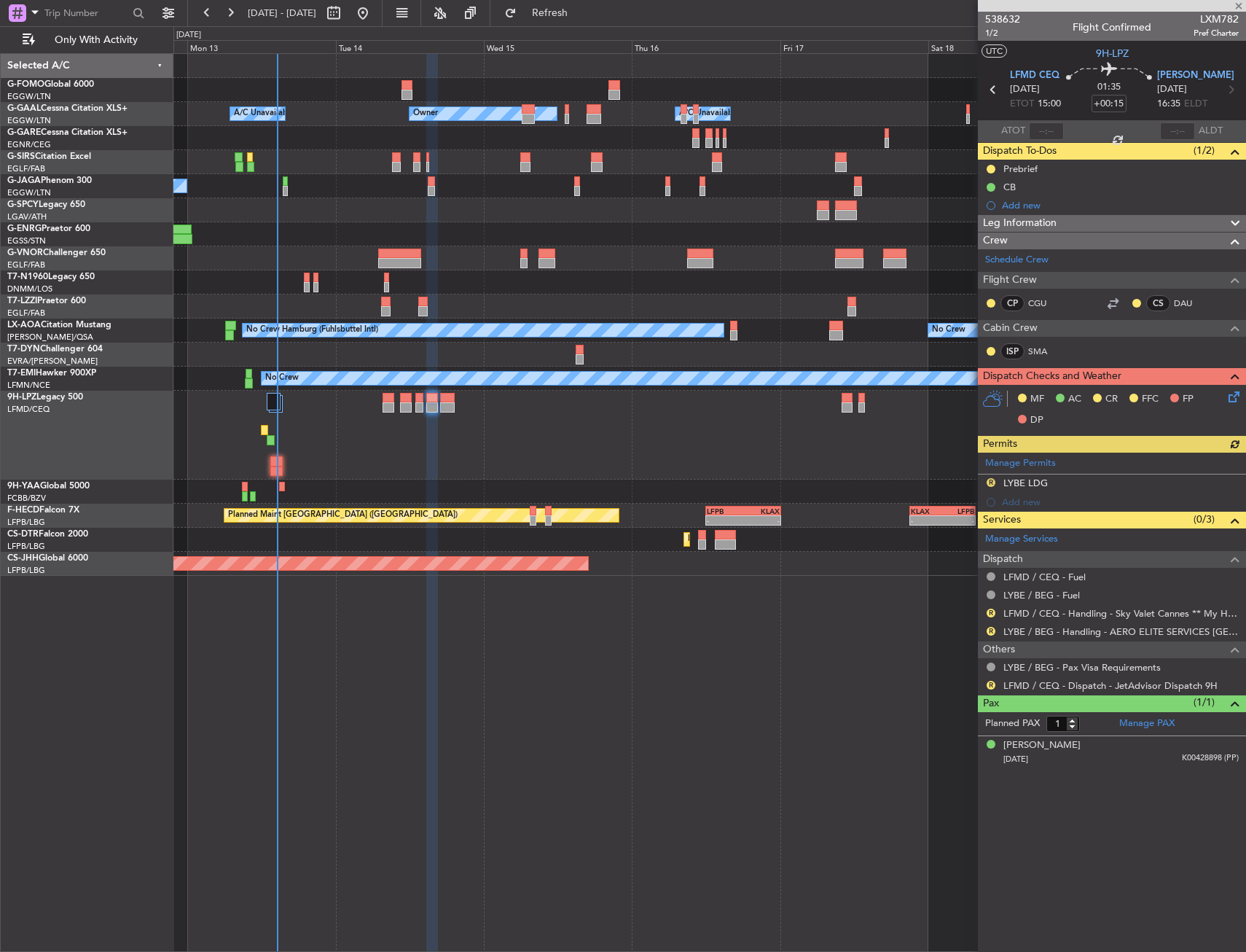
type input "+00:10"
type input "0"
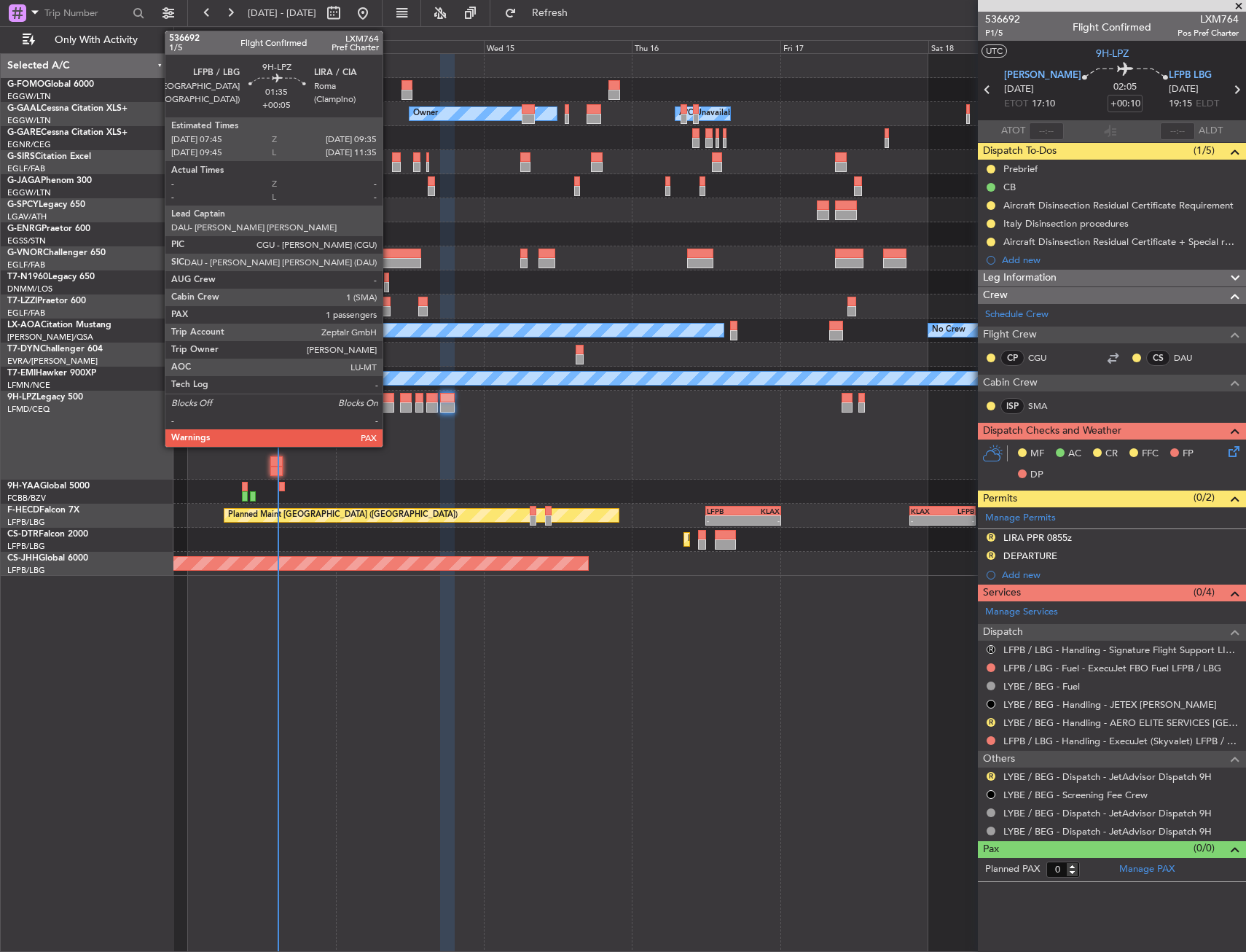
click at [389, 406] on div at bounding box center [388, 407] width 12 height 10
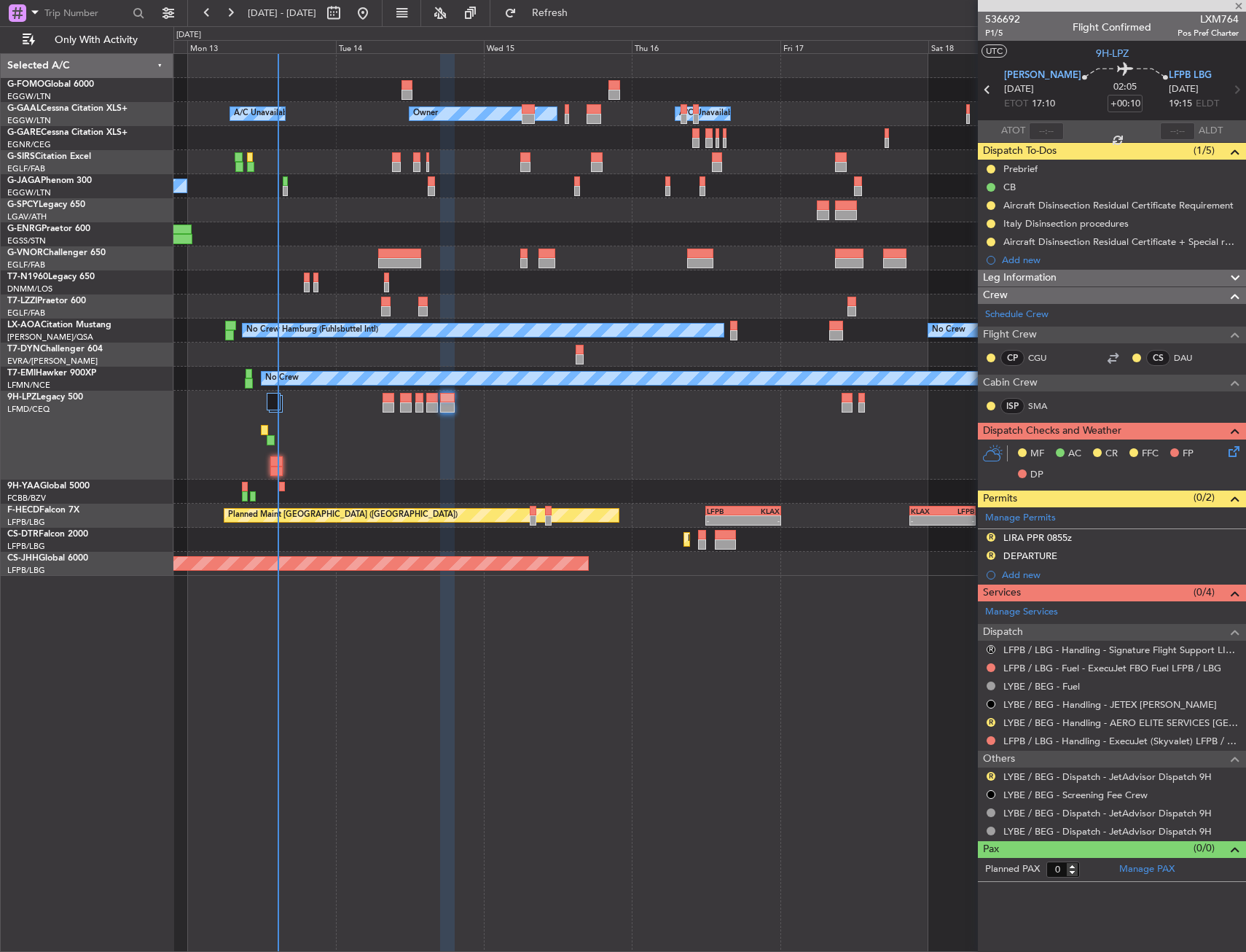
type input "+00:05"
type input "1"
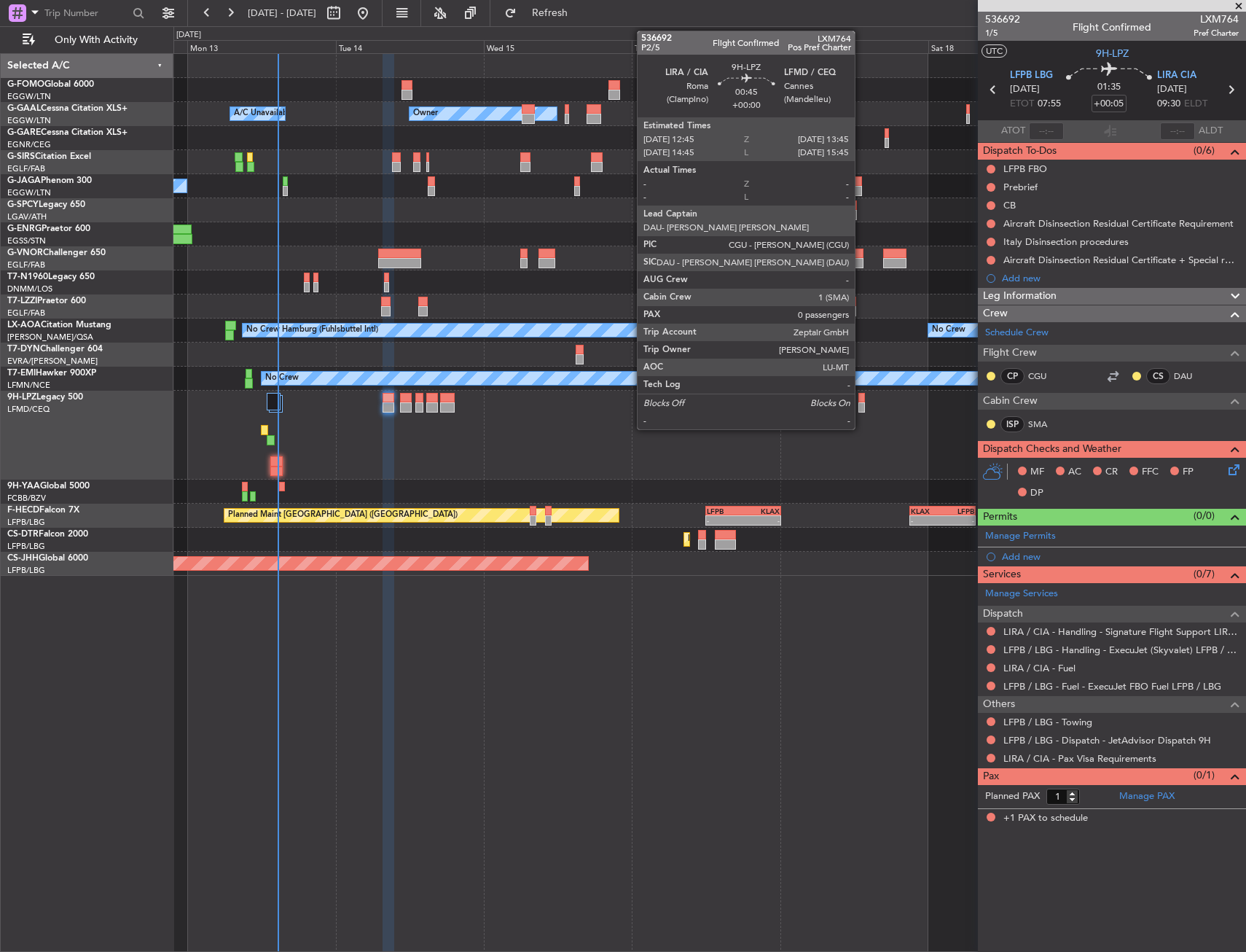
click at [776, 468] on div "No Crew" at bounding box center [709, 434] width 1072 height 89
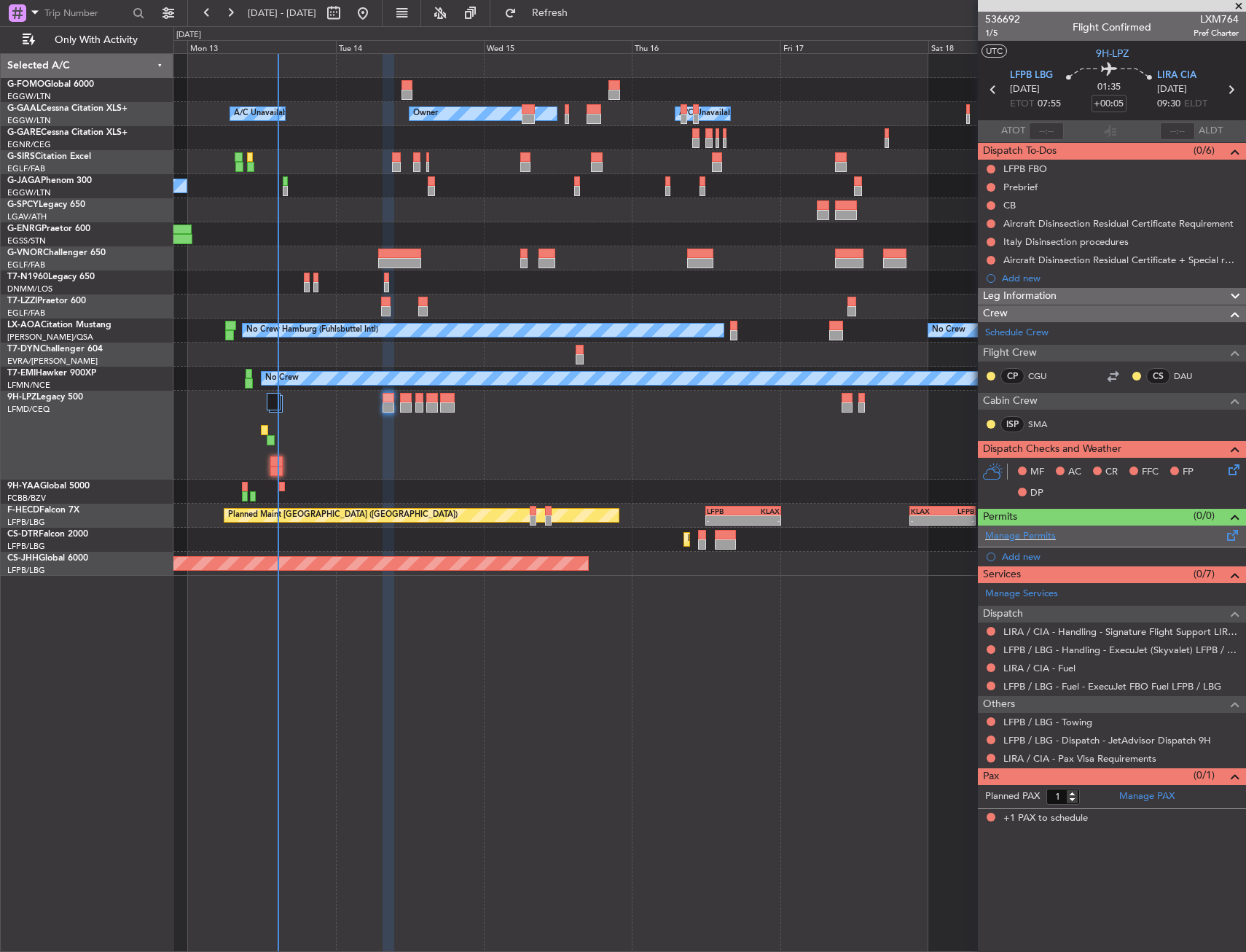
click at [1232, 534] on span at bounding box center [1232, 532] width 17 height 11
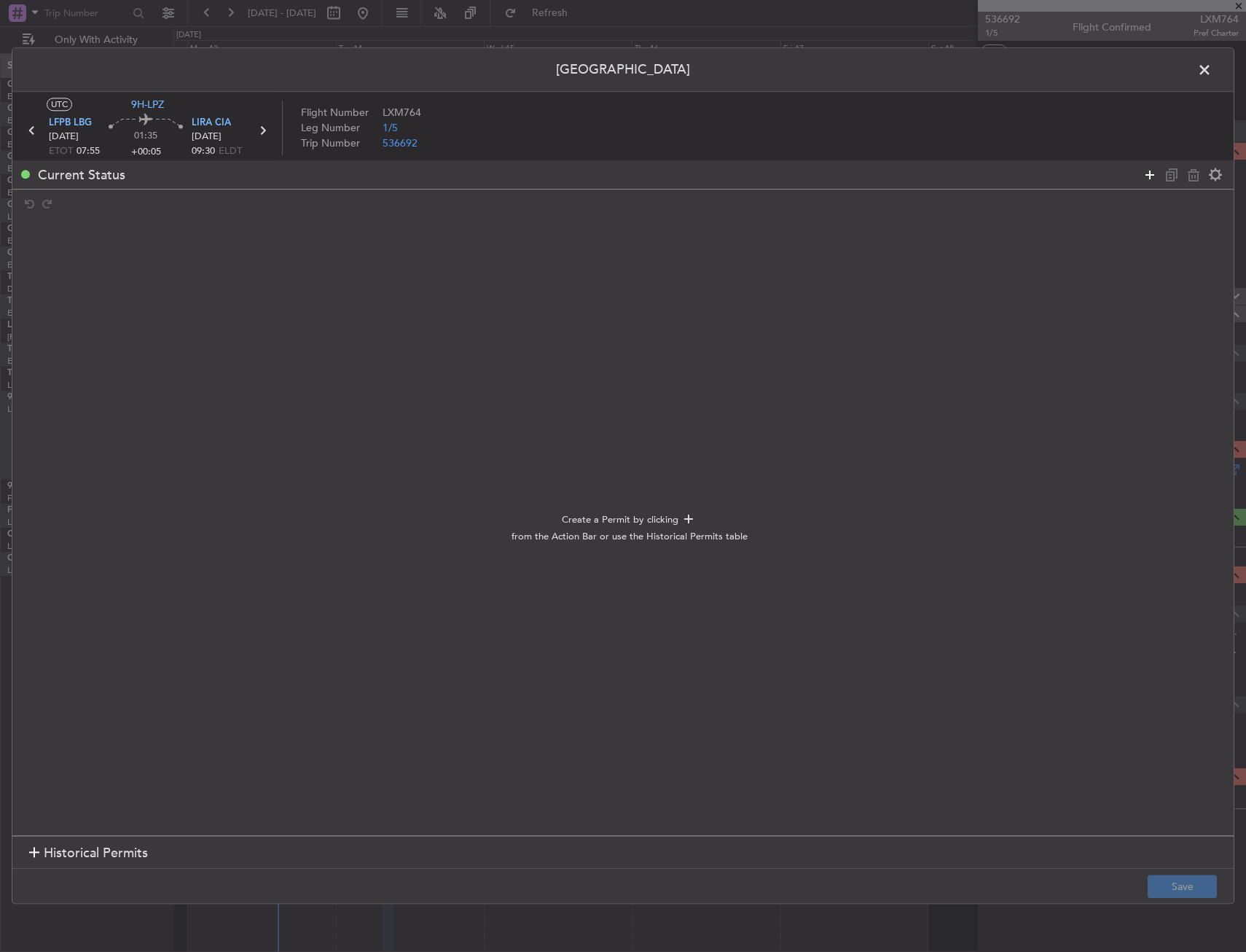
drag, startPoint x: 1144, startPoint y: 168, endPoint x: 1069, endPoint y: 197, distance: 80.4
click at [1144, 168] on icon at bounding box center [1149, 174] width 17 height 17
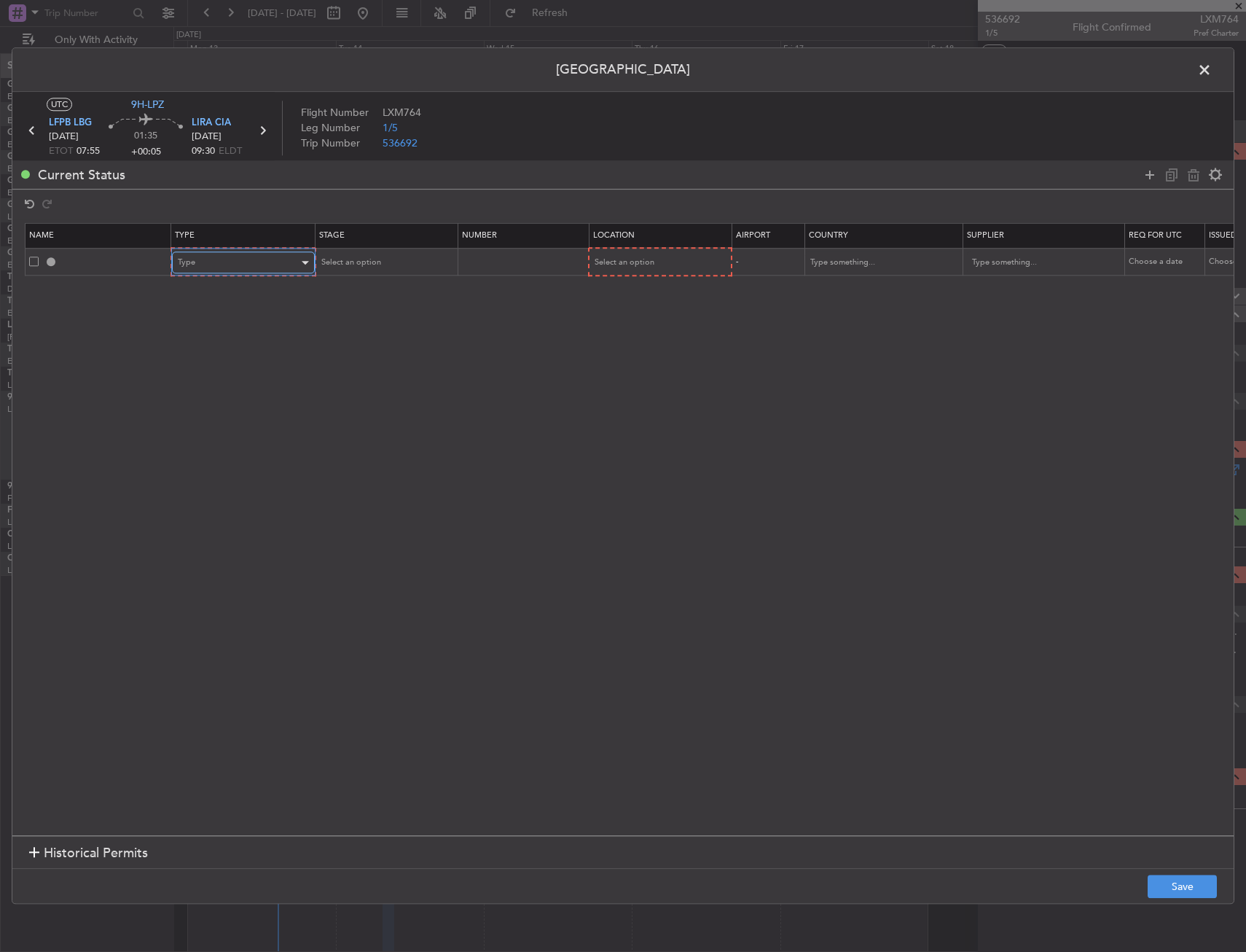
click at [235, 261] on div "Type" at bounding box center [238, 263] width 121 height 22
click at [228, 331] on span "PPR" at bounding box center [244, 335] width 130 height 22
click at [639, 272] on div "Select an option" at bounding box center [653, 263] width 121 height 22
click at [631, 335] on span "Arrival" at bounding box center [659, 336] width 130 height 22
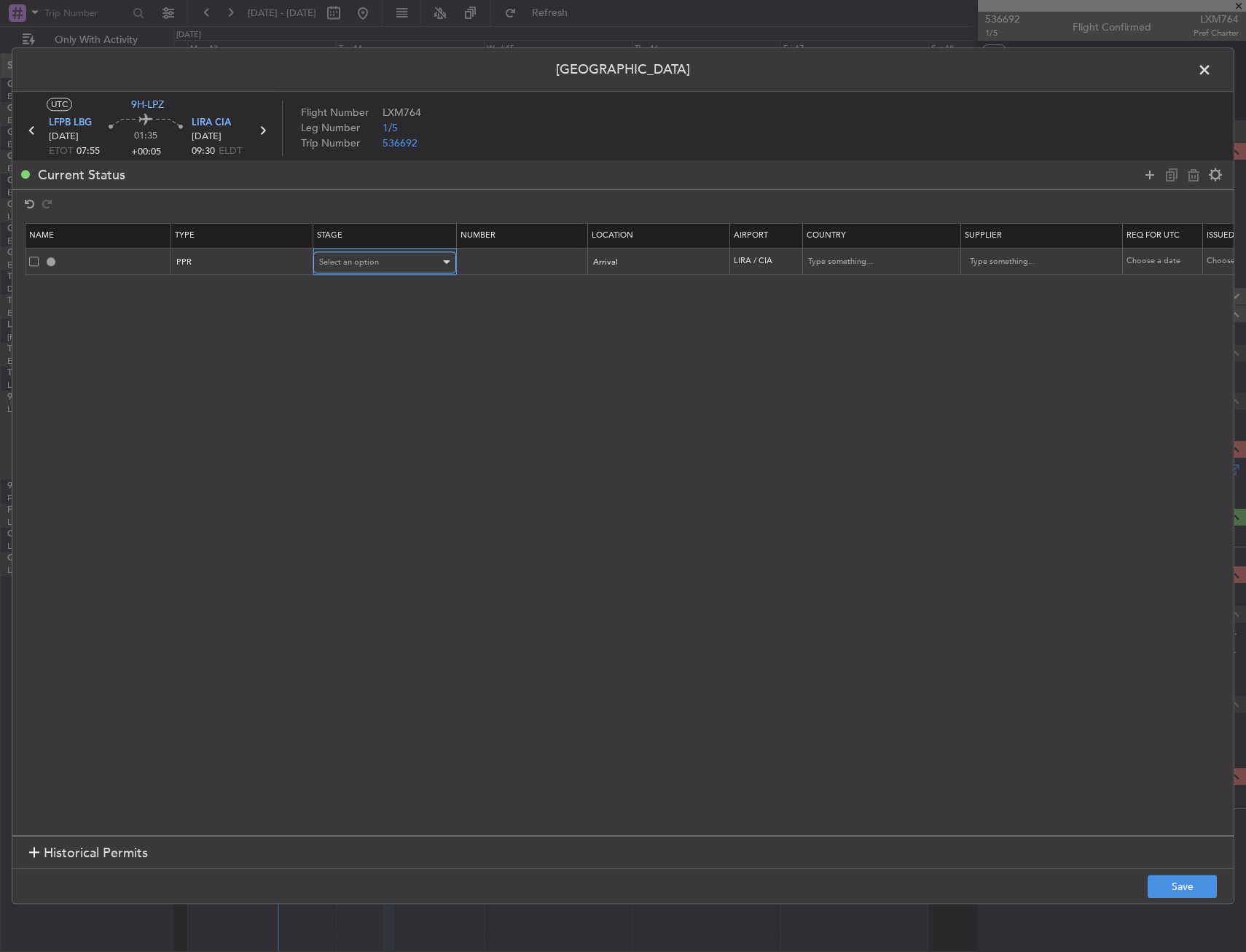
click at [390, 259] on div "Select an option" at bounding box center [379, 262] width 121 height 22
click at [376, 308] on span "Not Requested" at bounding box center [385, 315] width 130 height 22
click at [1164, 918] on div "Permit Center UTC 9H-LPZ LFPB LBG 14/10/2025 ETOT 07:55 01:35 +00:05 LIRA CIA 1…" at bounding box center [623, 476] width 1246 height 952
click at [1174, 902] on footer "Save" at bounding box center [623, 886] width 1221 height 35
click at [1175, 875] on button "Save" at bounding box center [1183, 886] width 70 height 23
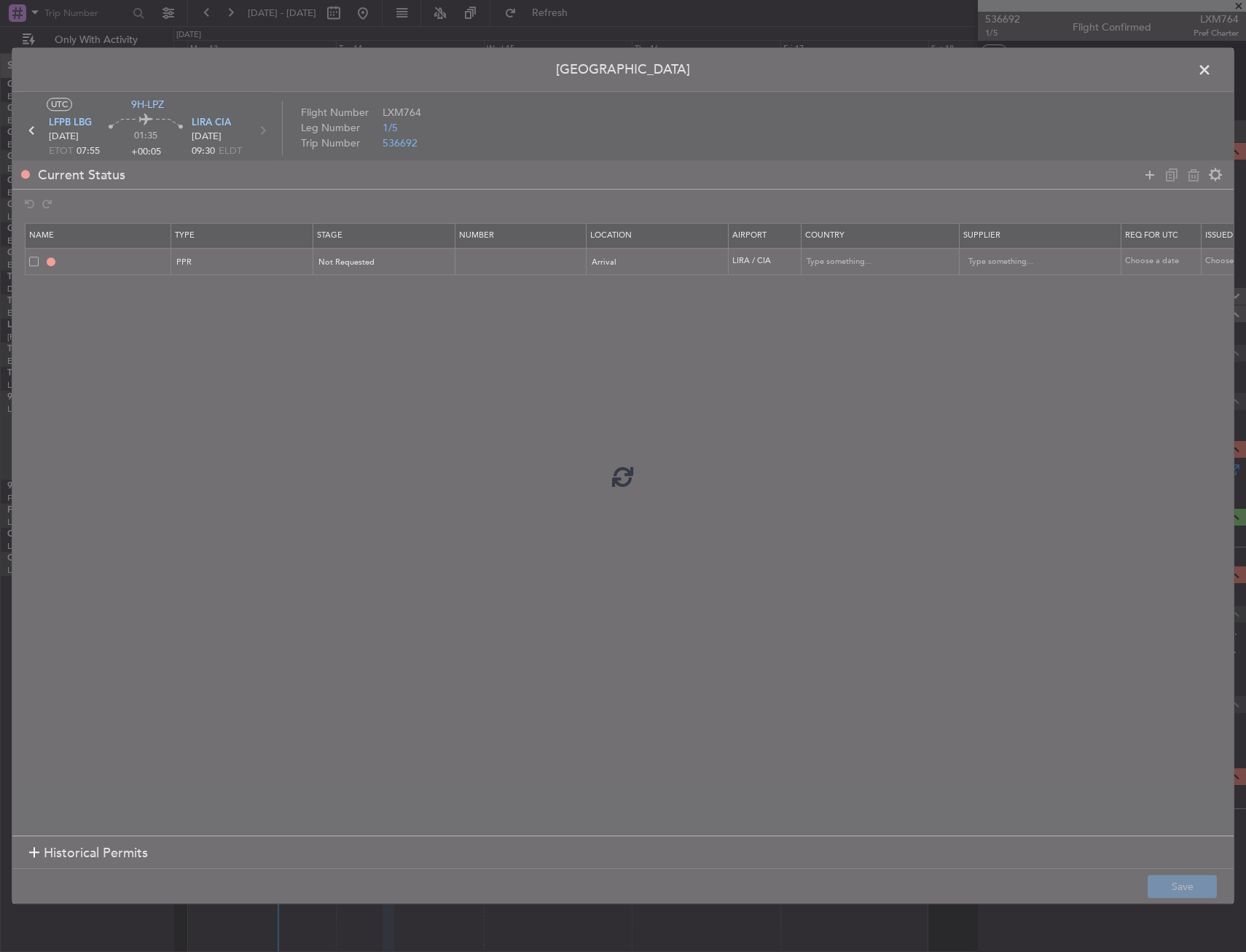
type input "LIRA PPR"
type input "Italy"
type input "NNN"
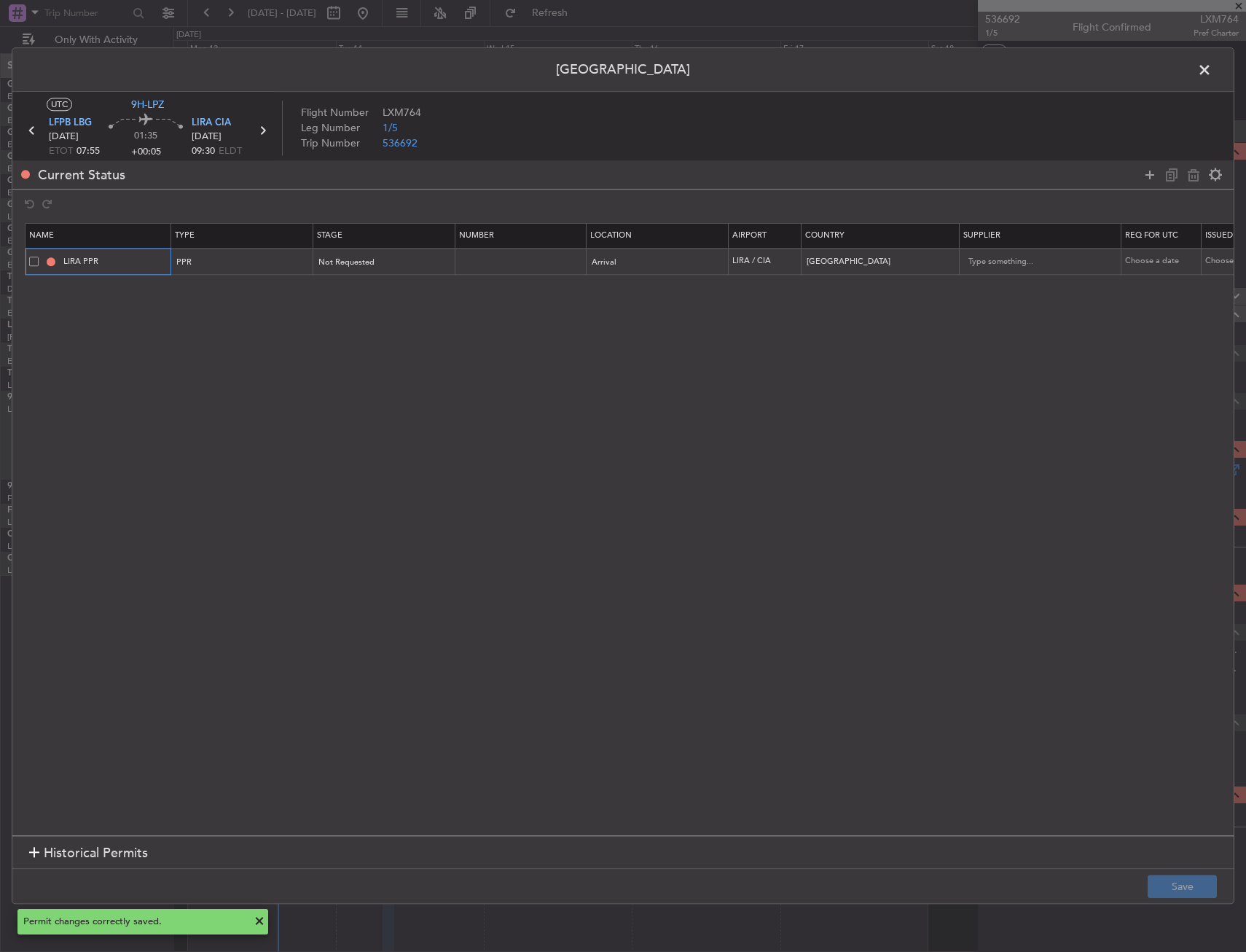
click at [115, 260] on input "LIRA PPR" at bounding box center [115, 261] width 109 height 13
type input "LIRA PPR 0930Z"
click at [1180, 876] on button "Save" at bounding box center [1183, 886] width 70 height 23
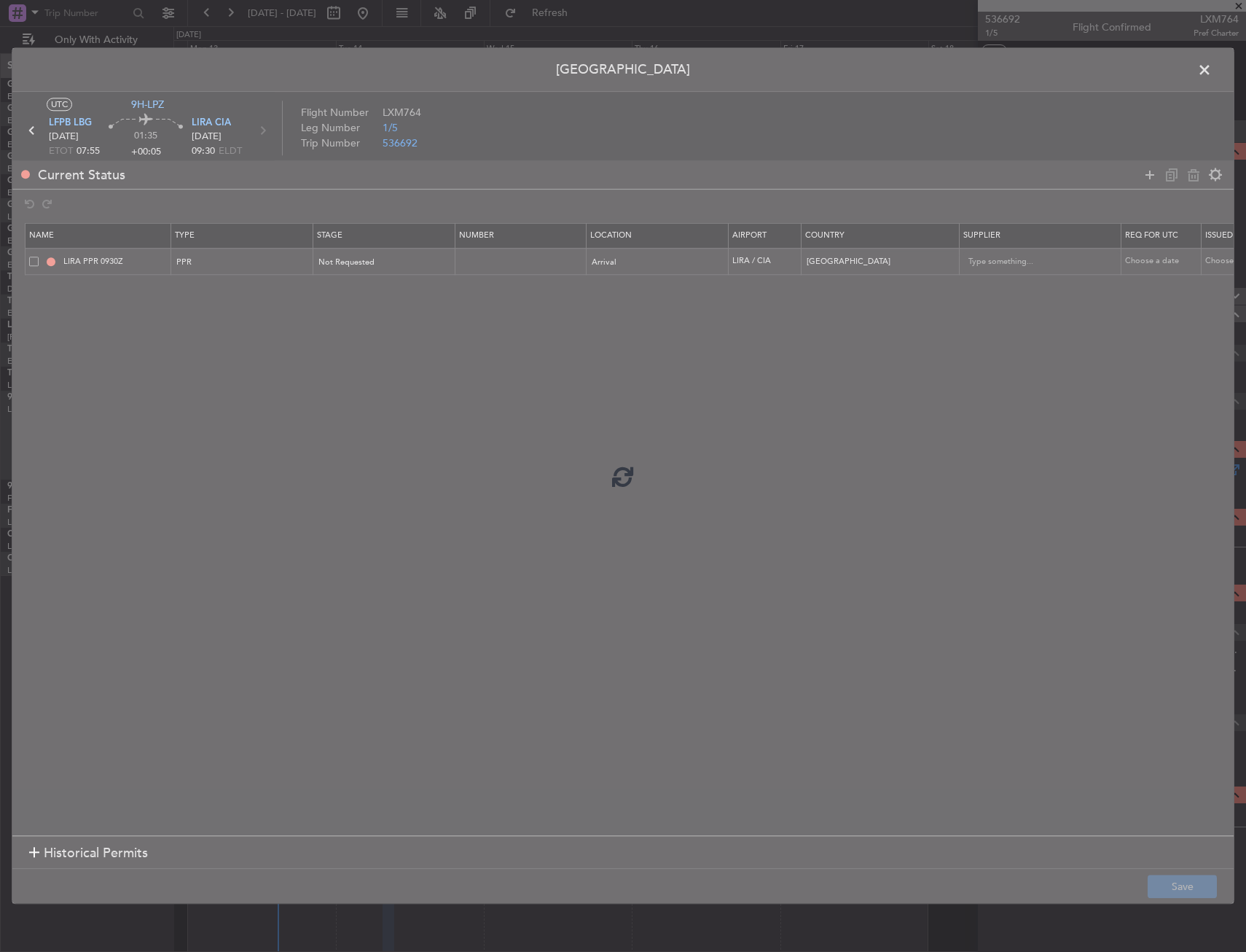
click at [1180, 882] on div at bounding box center [623, 475] width 1221 height 855
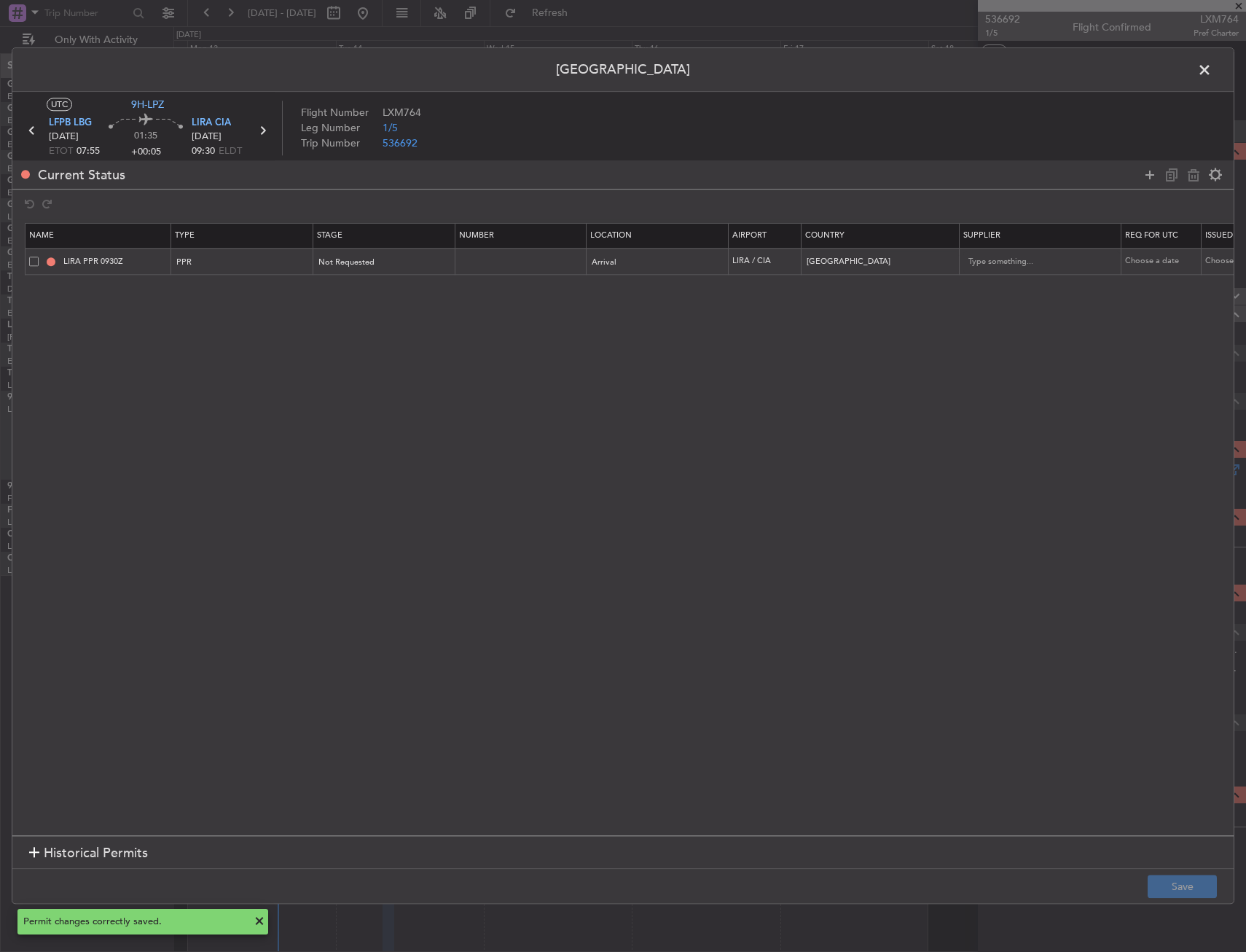
click at [1212, 69] on span at bounding box center [1212, 73] width 0 height 29
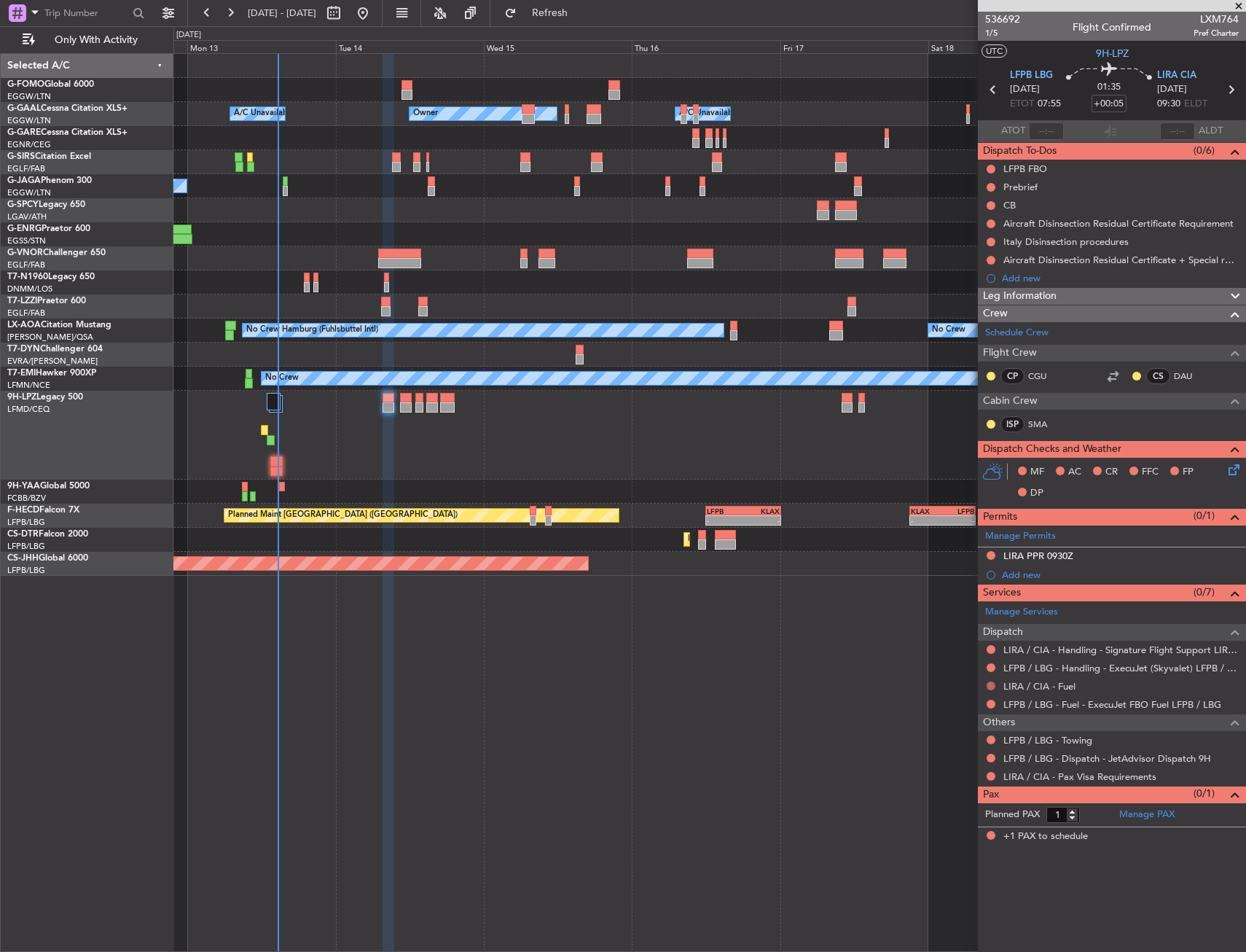
click at [991, 686] on button at bounding box center [991, 686] width 9 height 9
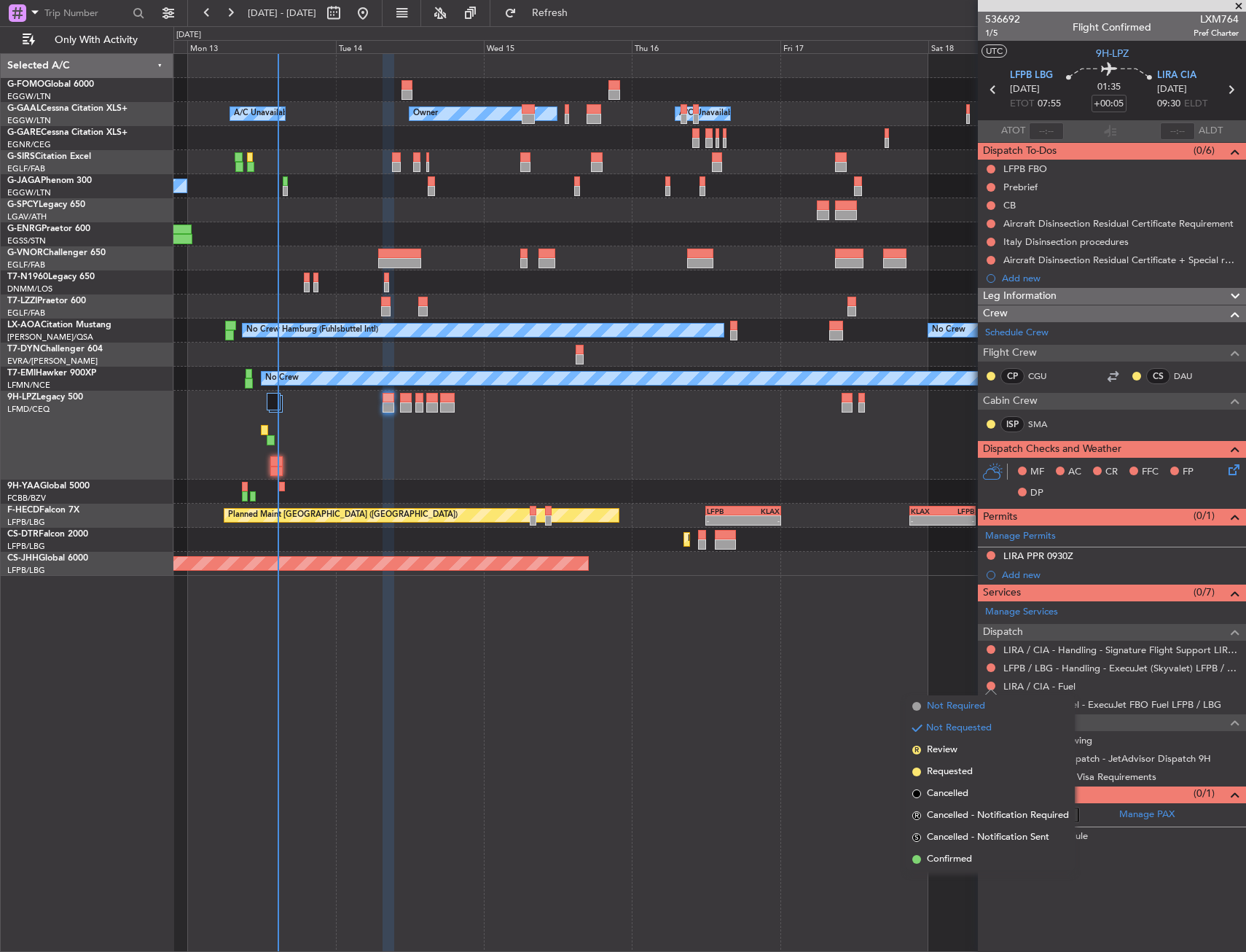
click at [957, 703] on span "Not Required" at bounding box center [956, 706] width 59 height 15
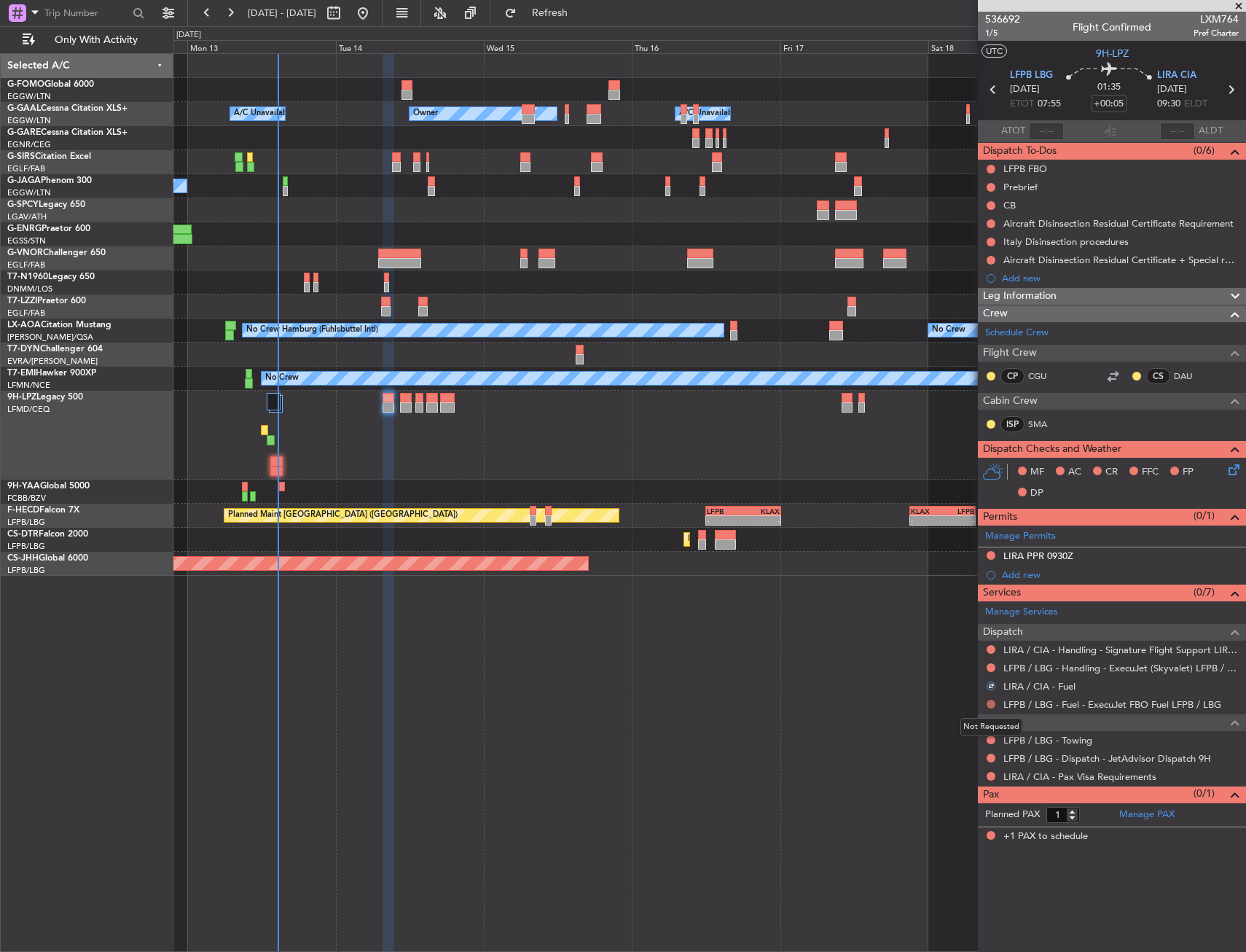
click at [989, 706] on button at bounding box center [991, 704] width 9 height 9
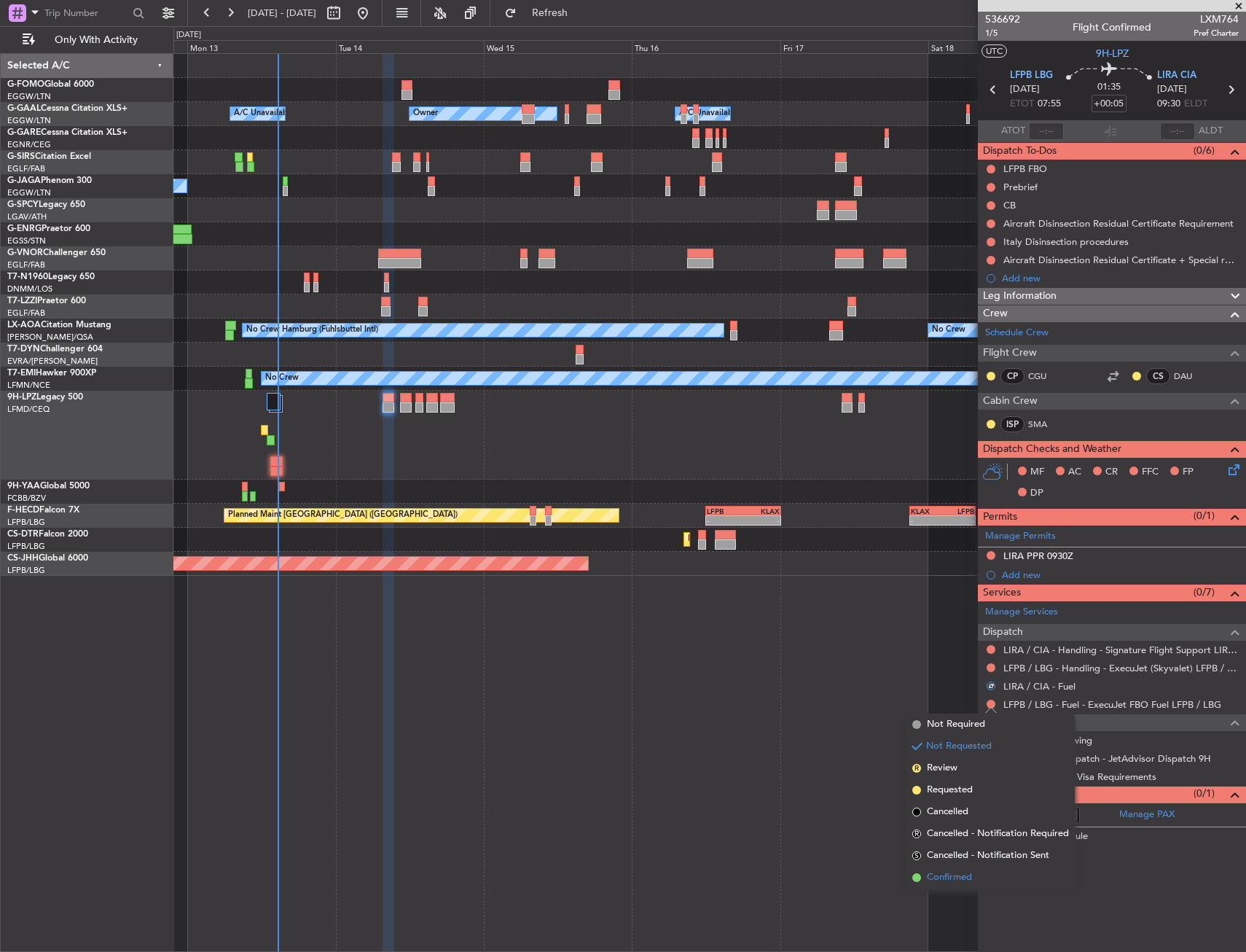
click at [942, 878] on span "Confirmed" at bounding box center [949, 878] width 45 height 15
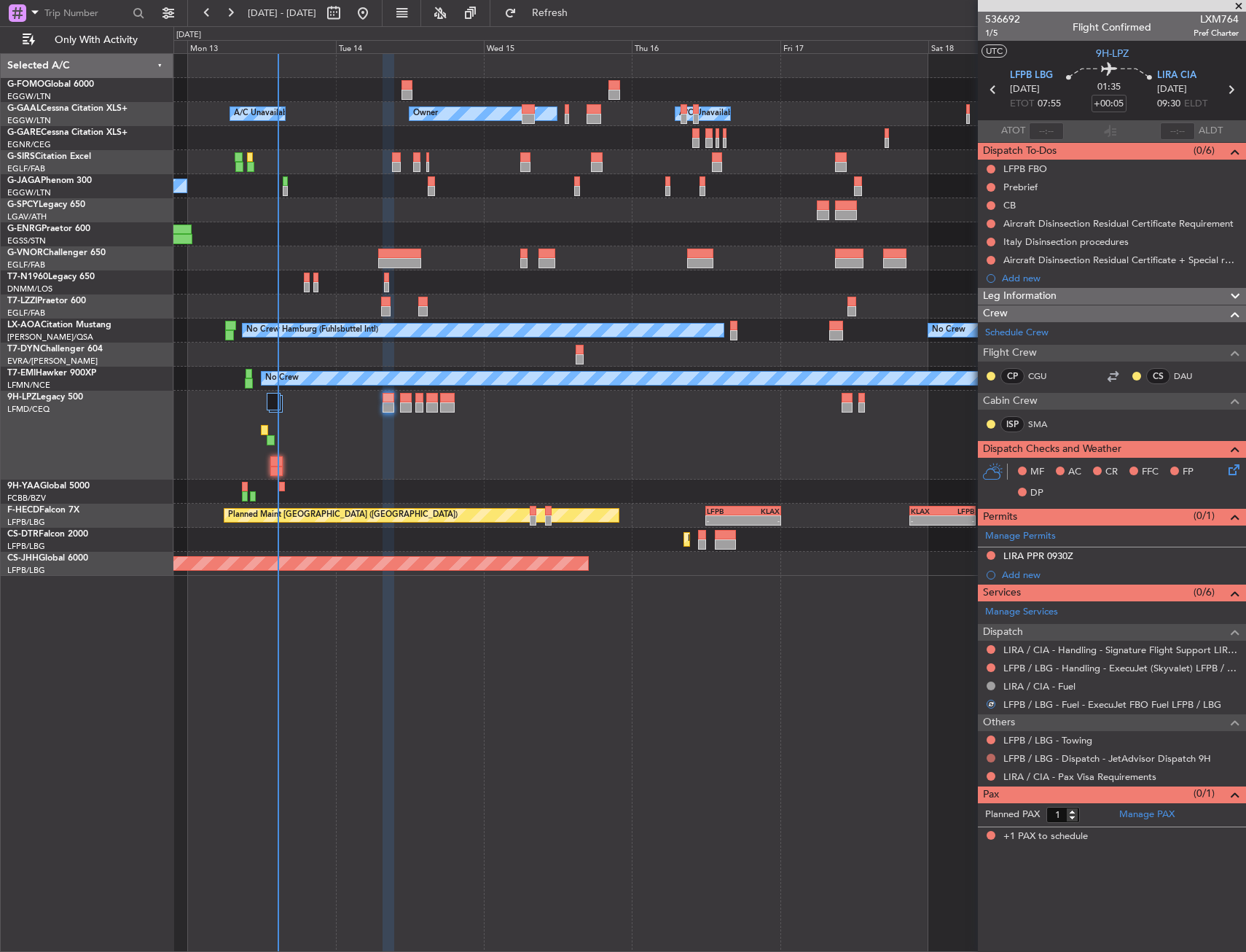
click at [991, 756] on button at bounding box center [991, 758] width 9 height 9
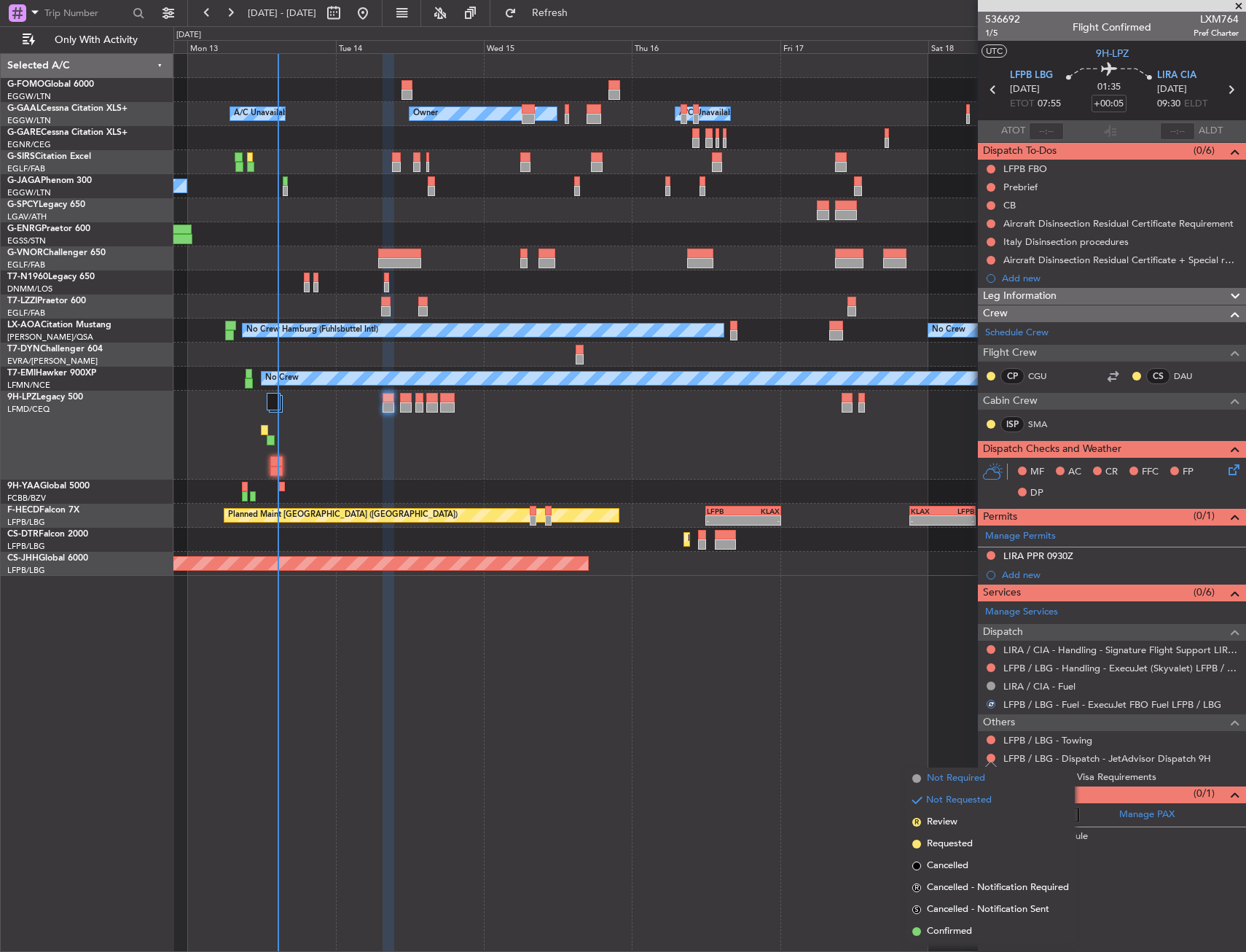
click at [970, 780] on span "Not Required" at bounding box center [956, 778] width 59 height 15
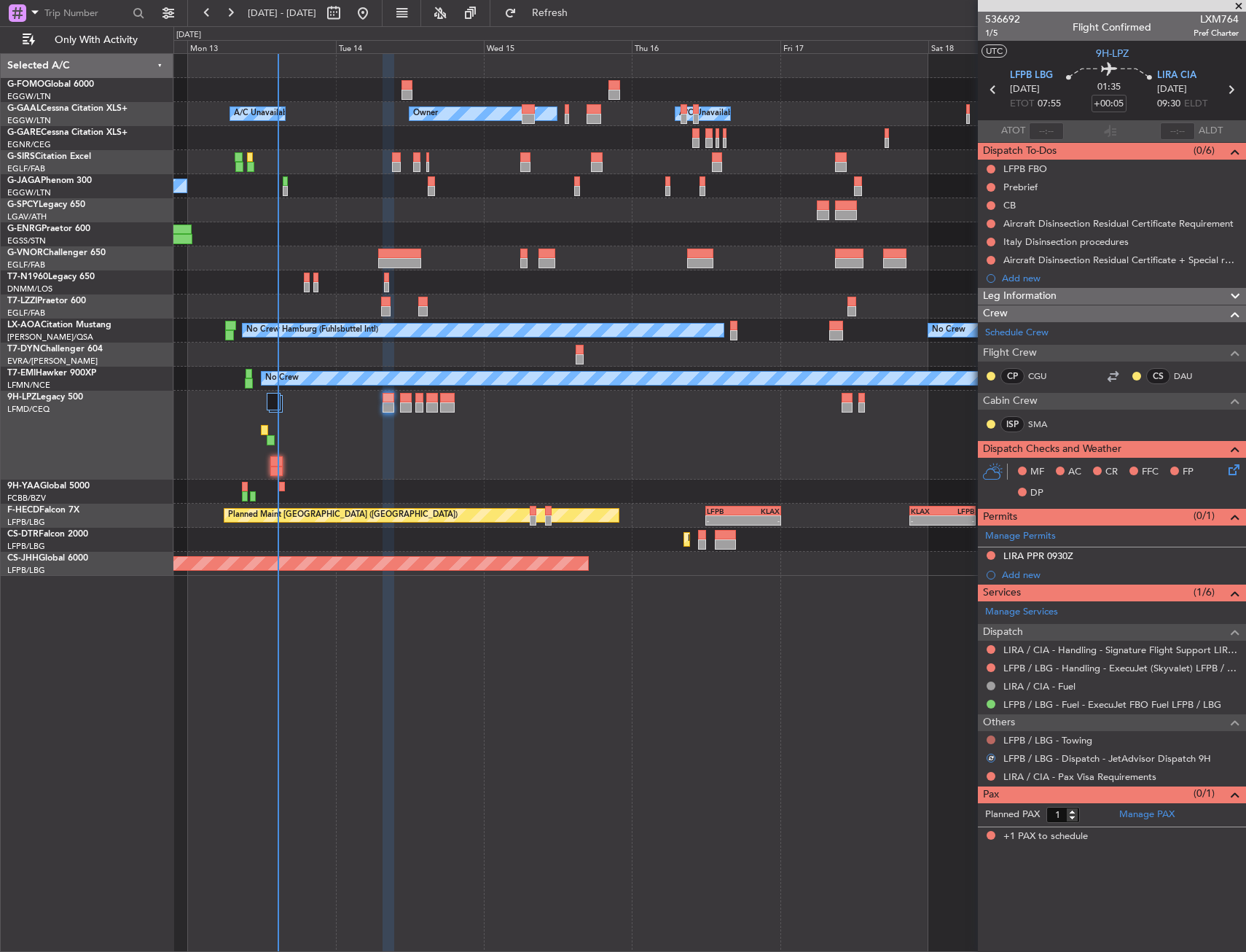
click at [991, 735] on button at bounding box center [991, 739] width 9 height 9
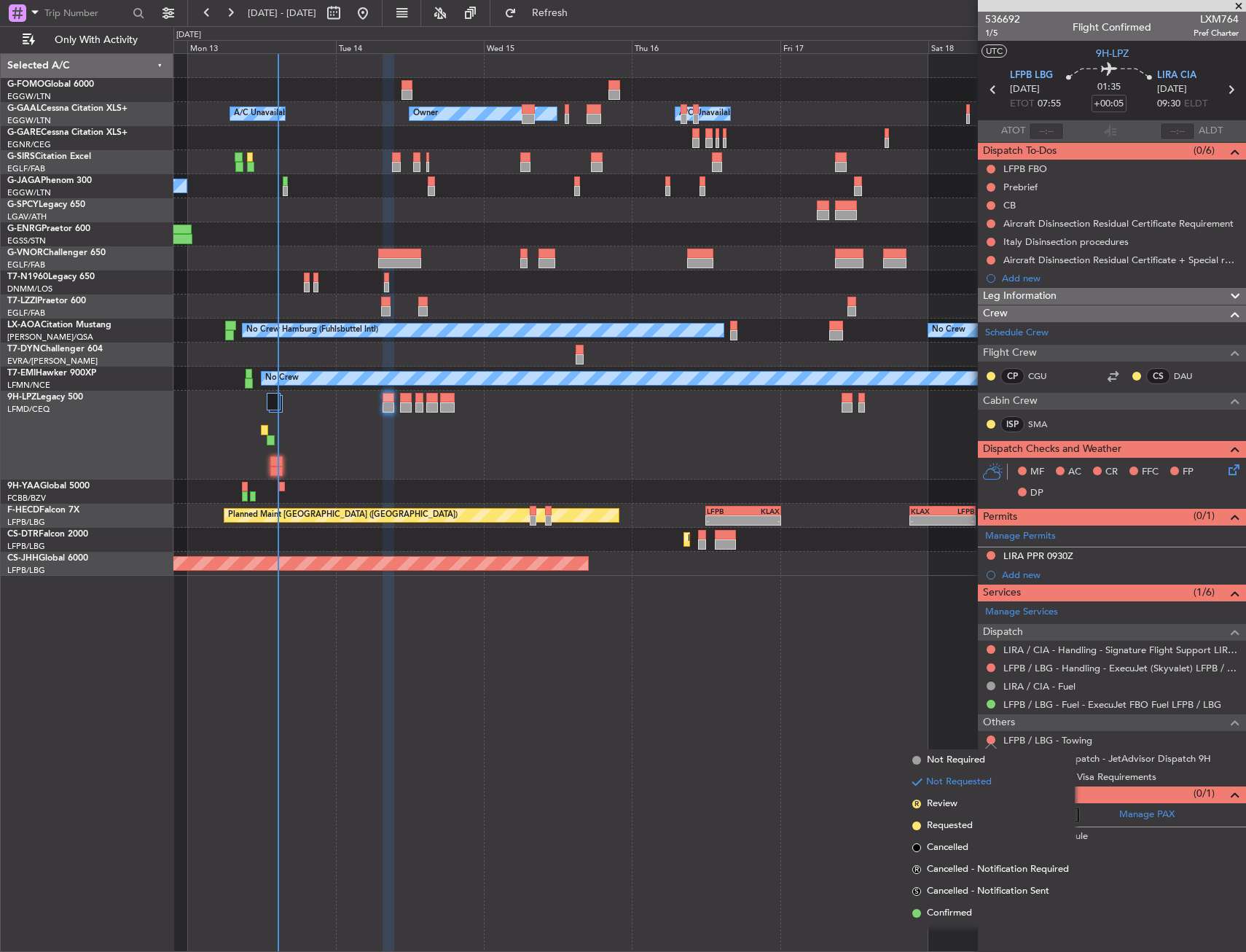
click at [954, 759] on mat-tooltip-component "Not Requested" at bounding box center [991, 762] width 82 height 38
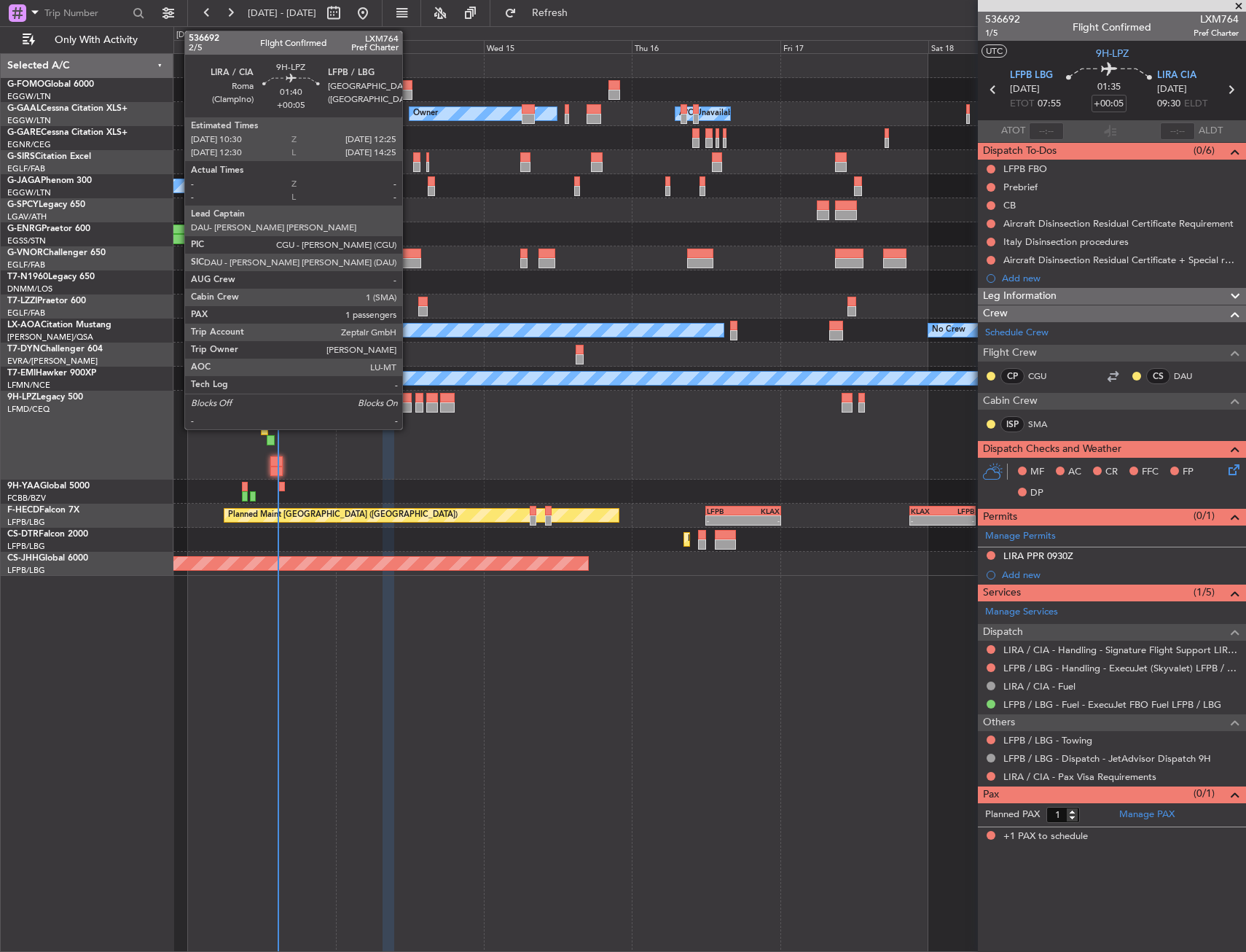
click at [409, 404] on div at bounding box center [407, 407] width 13 height 10
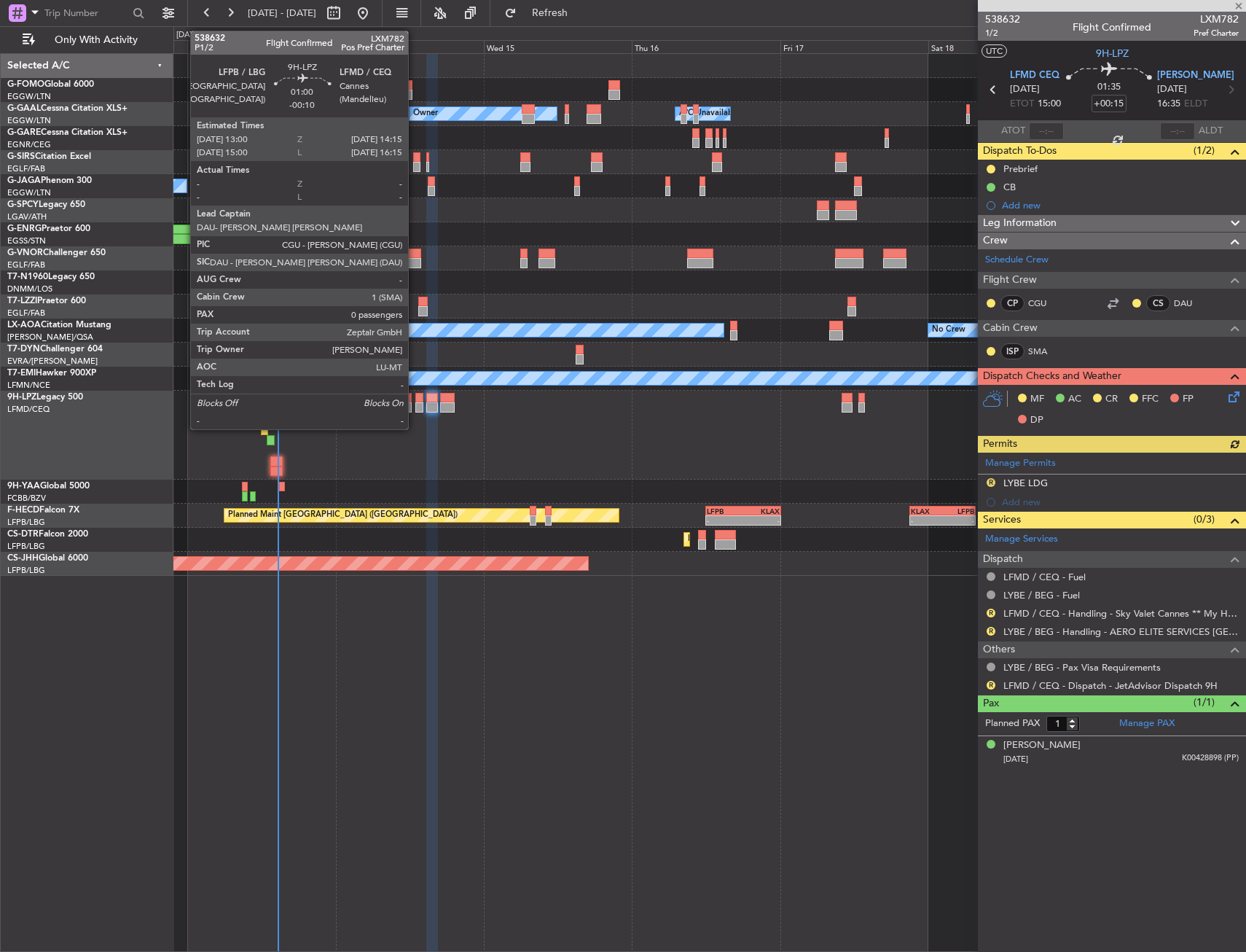
click at [415, 400] on div at bounding box center [419, 398] width 8 height 10
type input "-00:10"
type input "0"
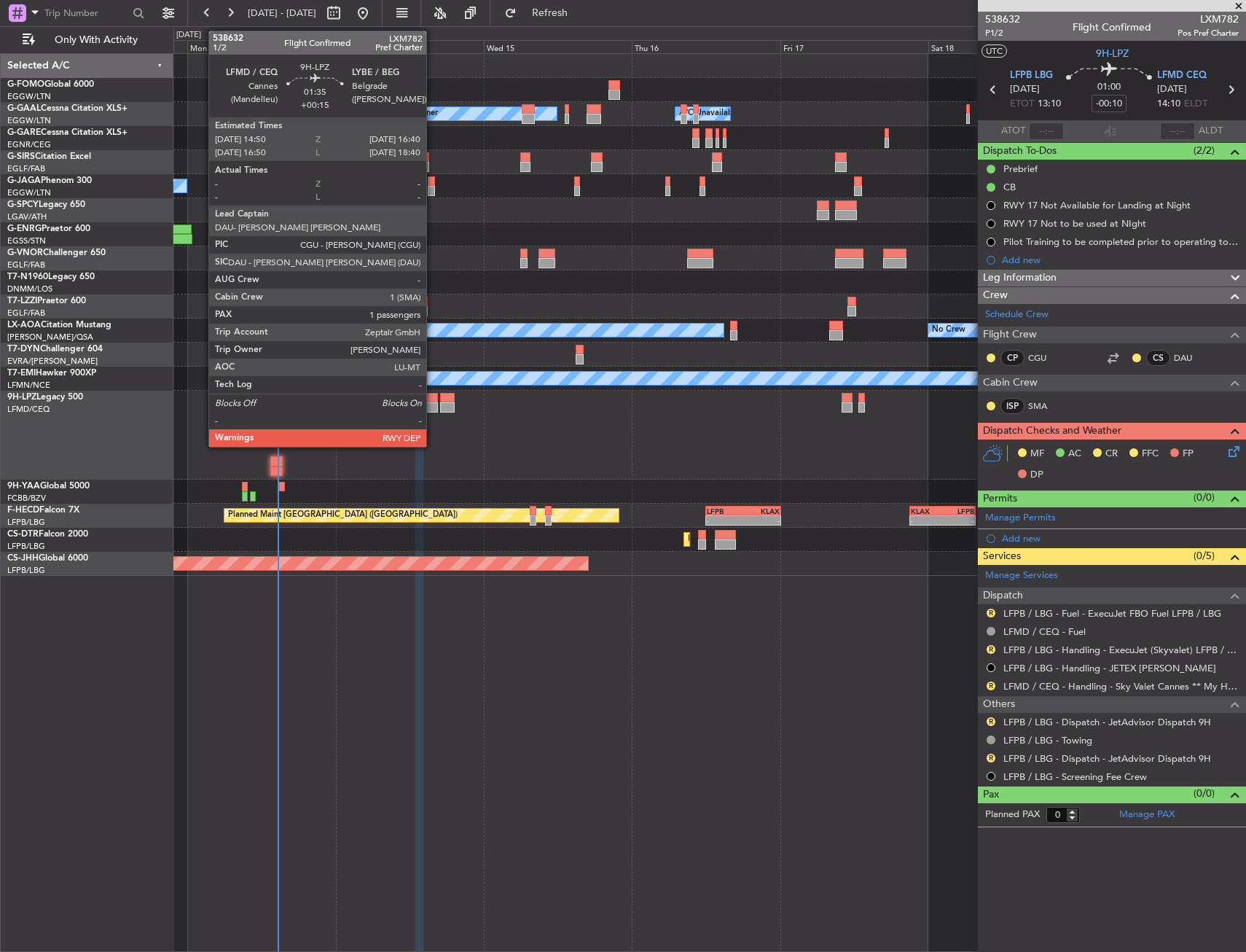
click at [432, 402] on div at bounding box center [432, 407] width 12 height 10
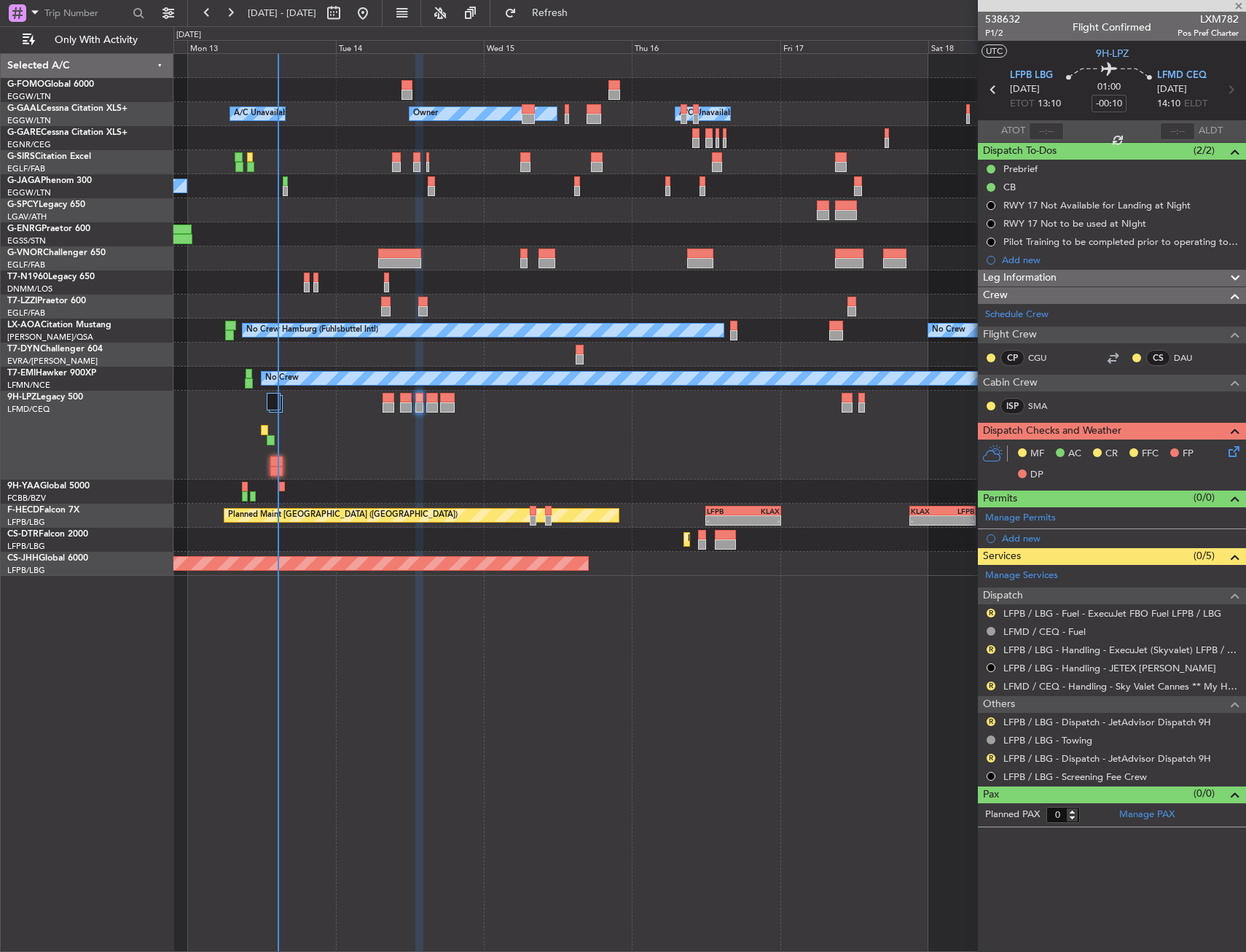
type input "+00:15"
type input "1"
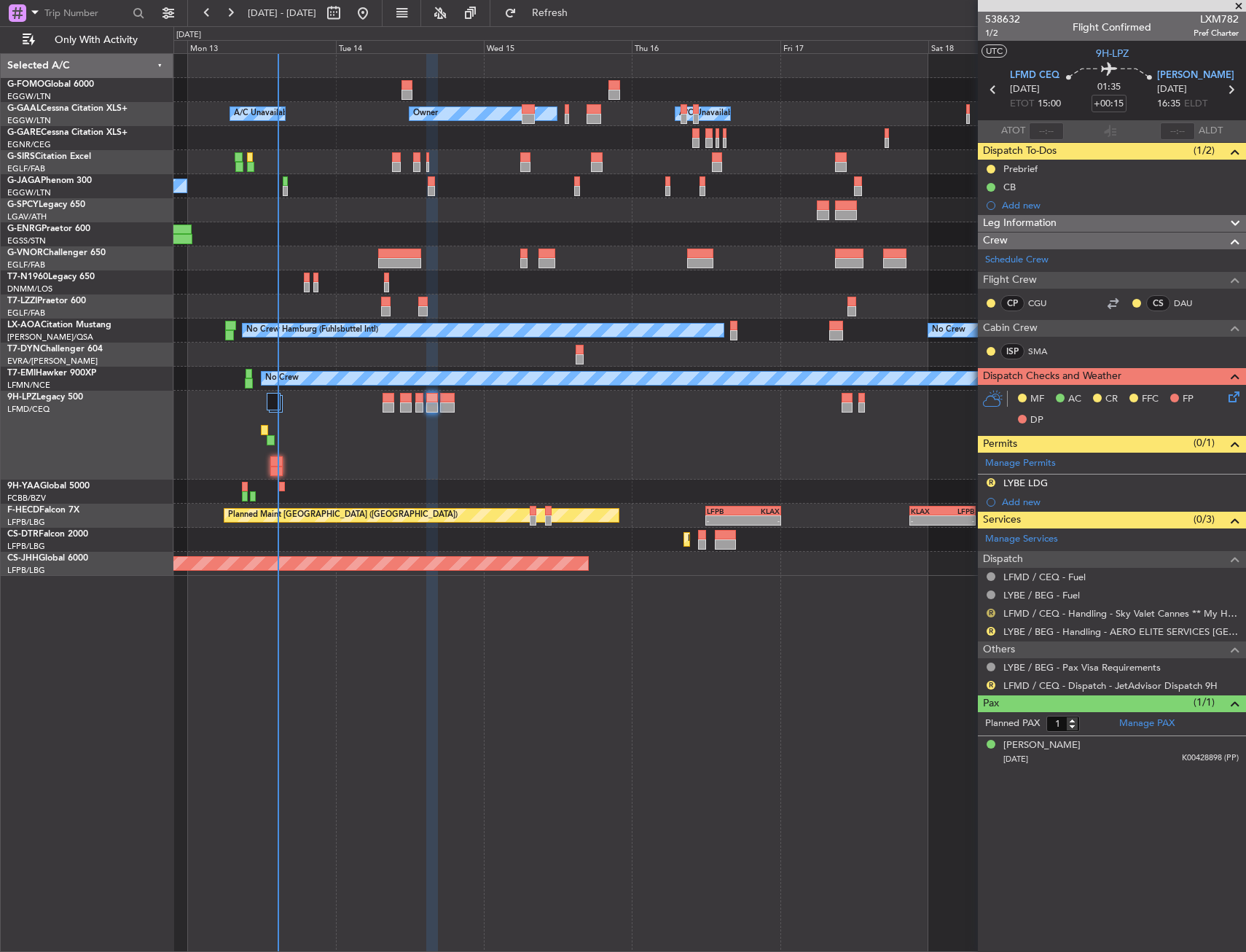
click at [989, 610] on button "R" at bounding box center [991, 613] width 9 height 9
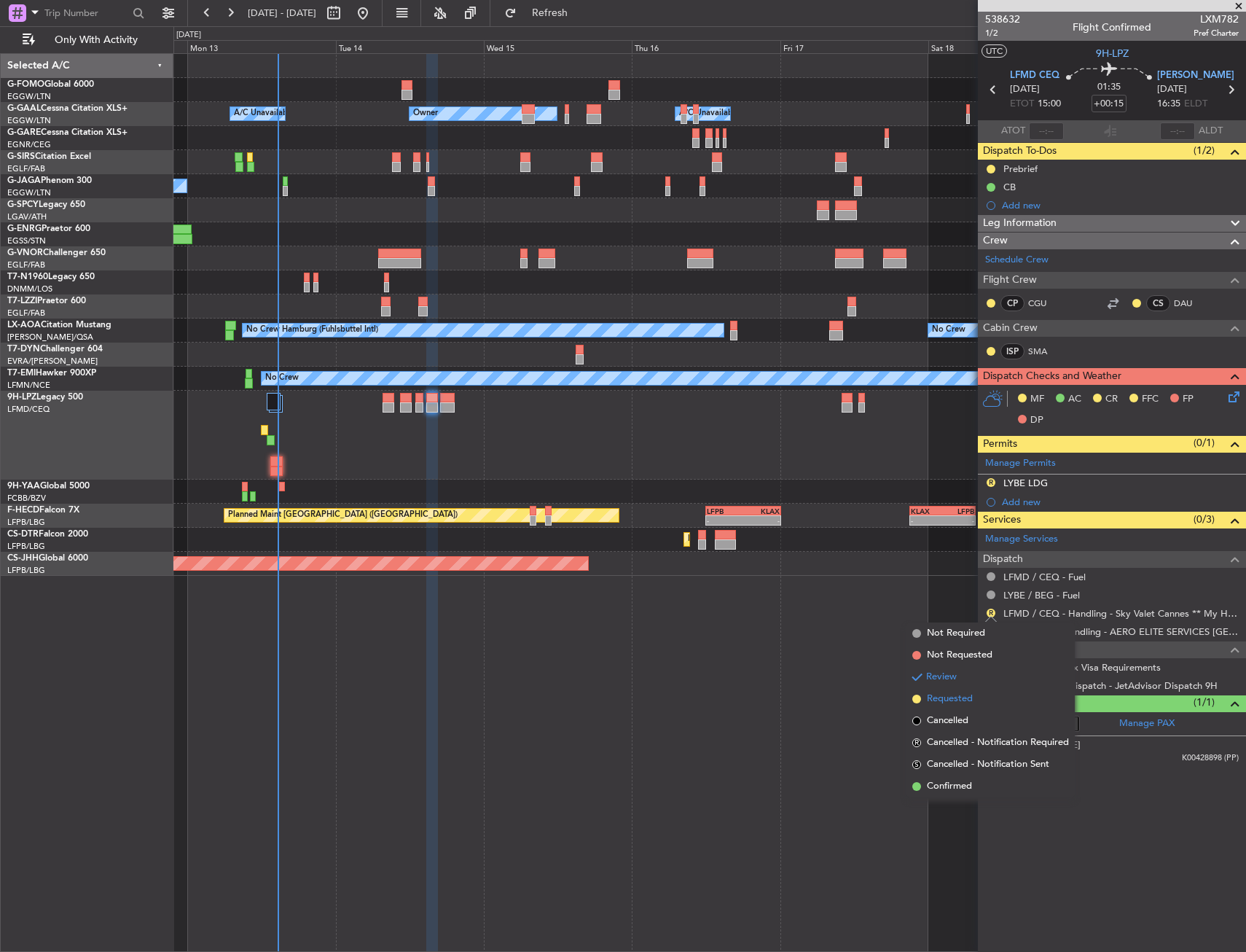
click at [930, 699] on span "Requested" at bounding box center [950, 699] width 46 height 15
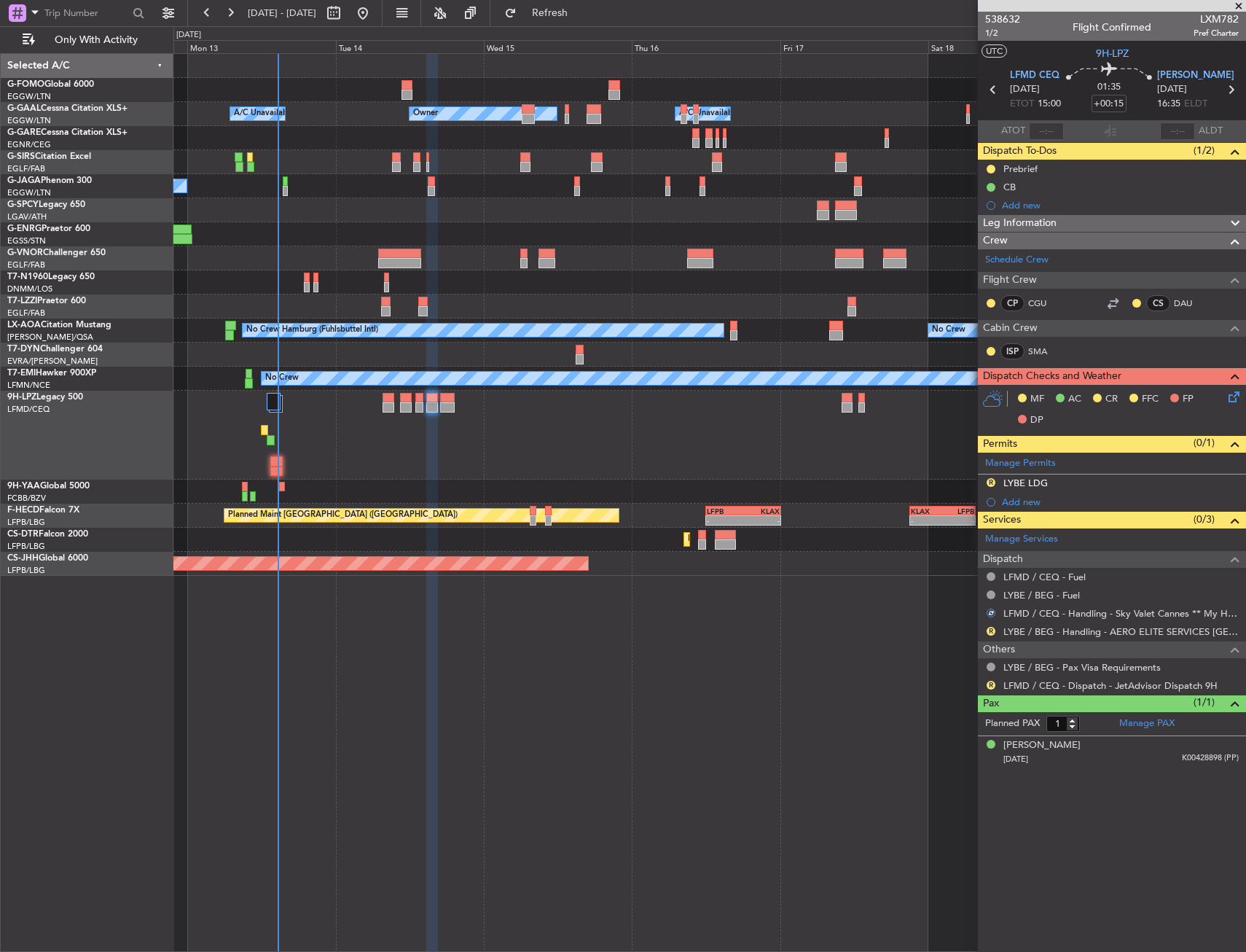
click at [413, 406] on div "No Crew" at bounding box center [709, 434] width 1072 height 89
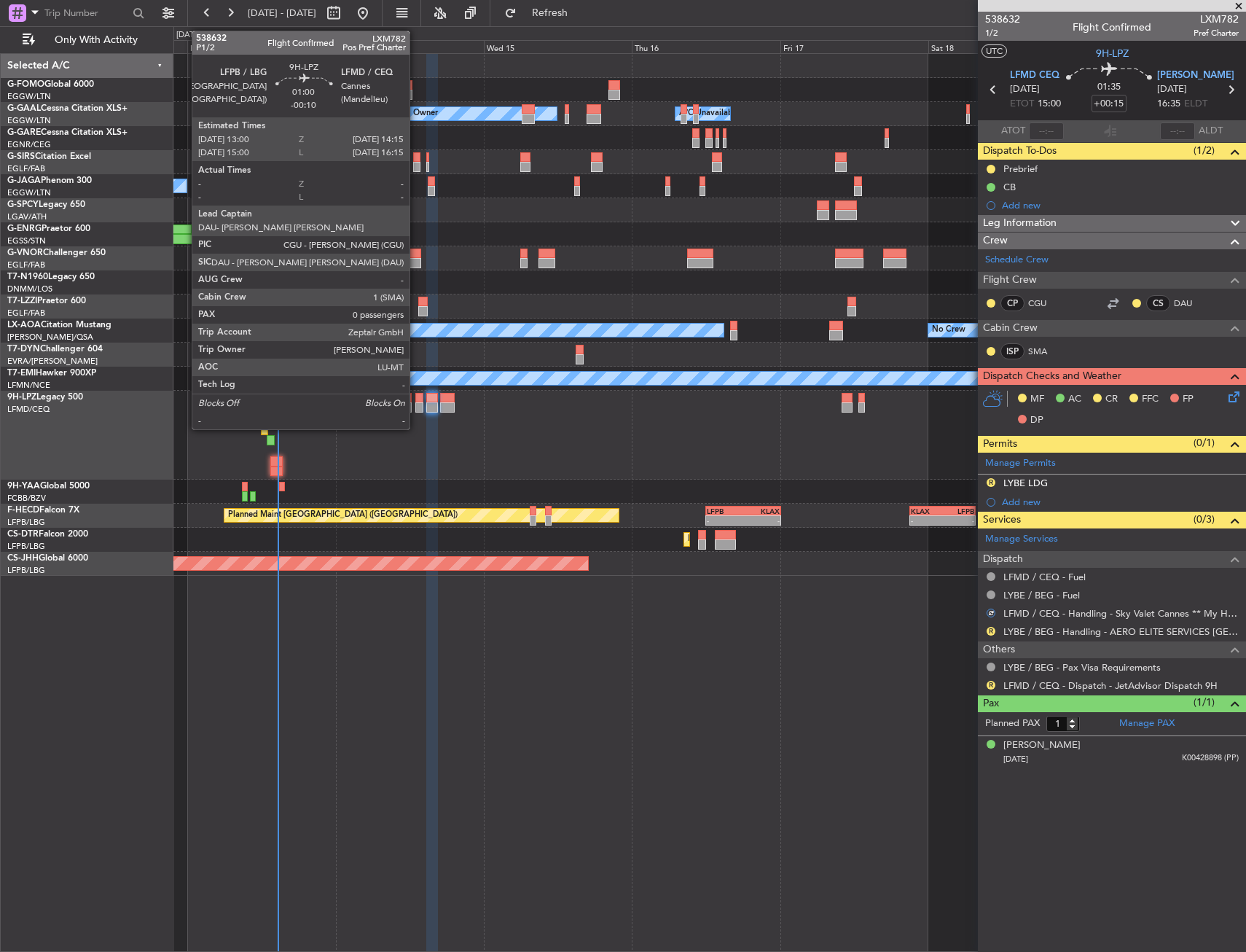
click at [419, 400] on div at bounding box center [419, 398] width 8 height 10
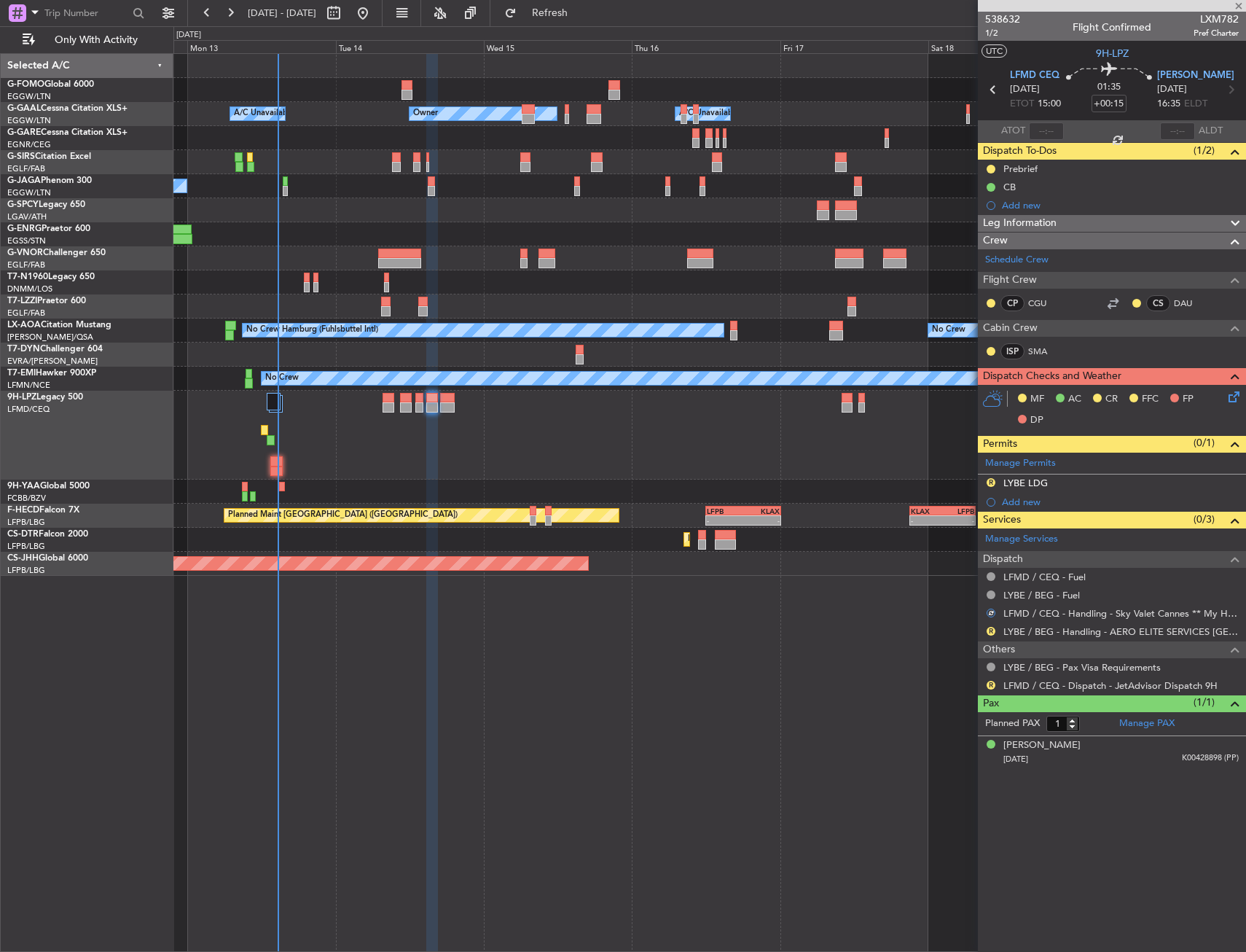
type input "-00:10"
type input "0"
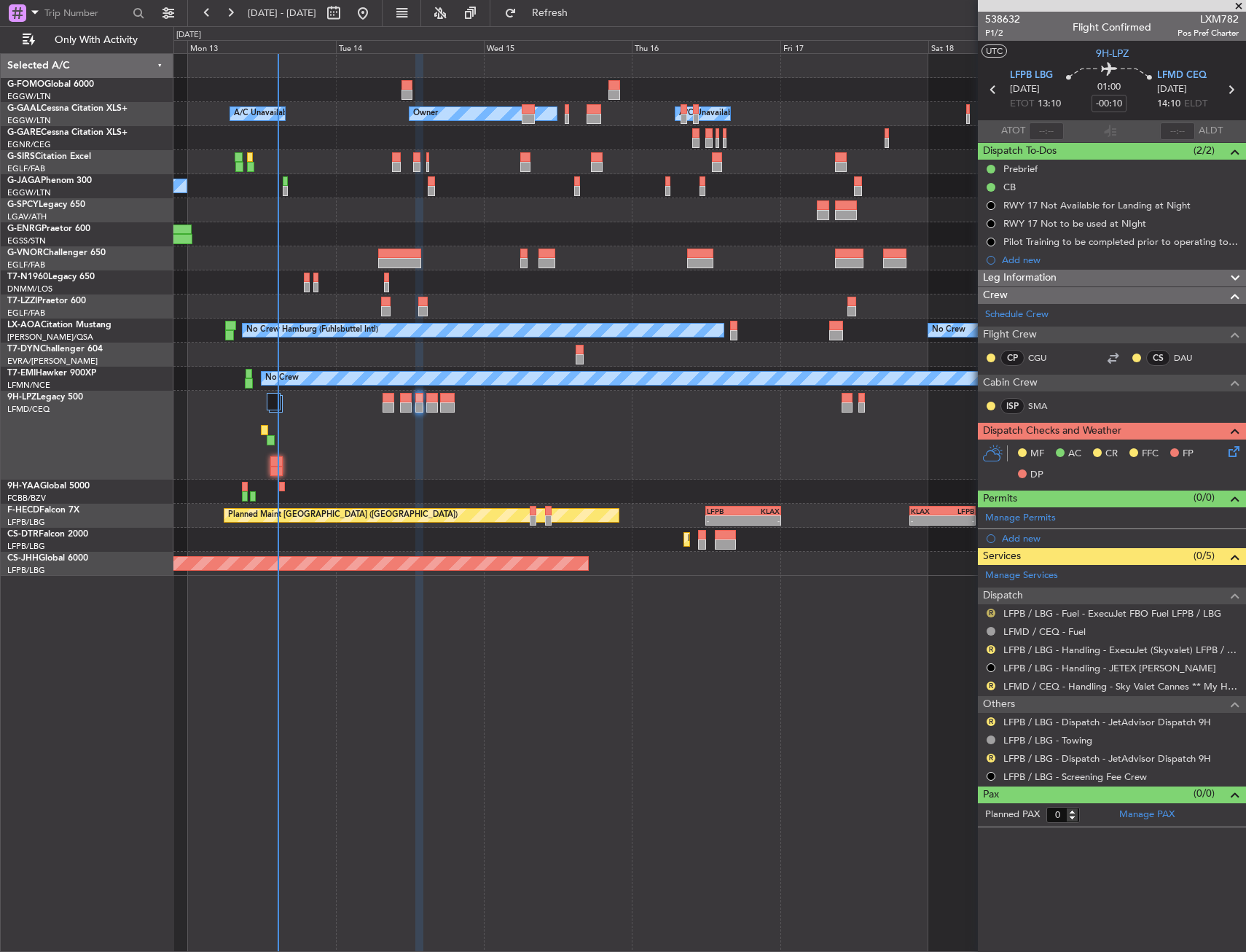
click at [992, 610] on button "R" at bounding box center [991, 613] width 9 height 9
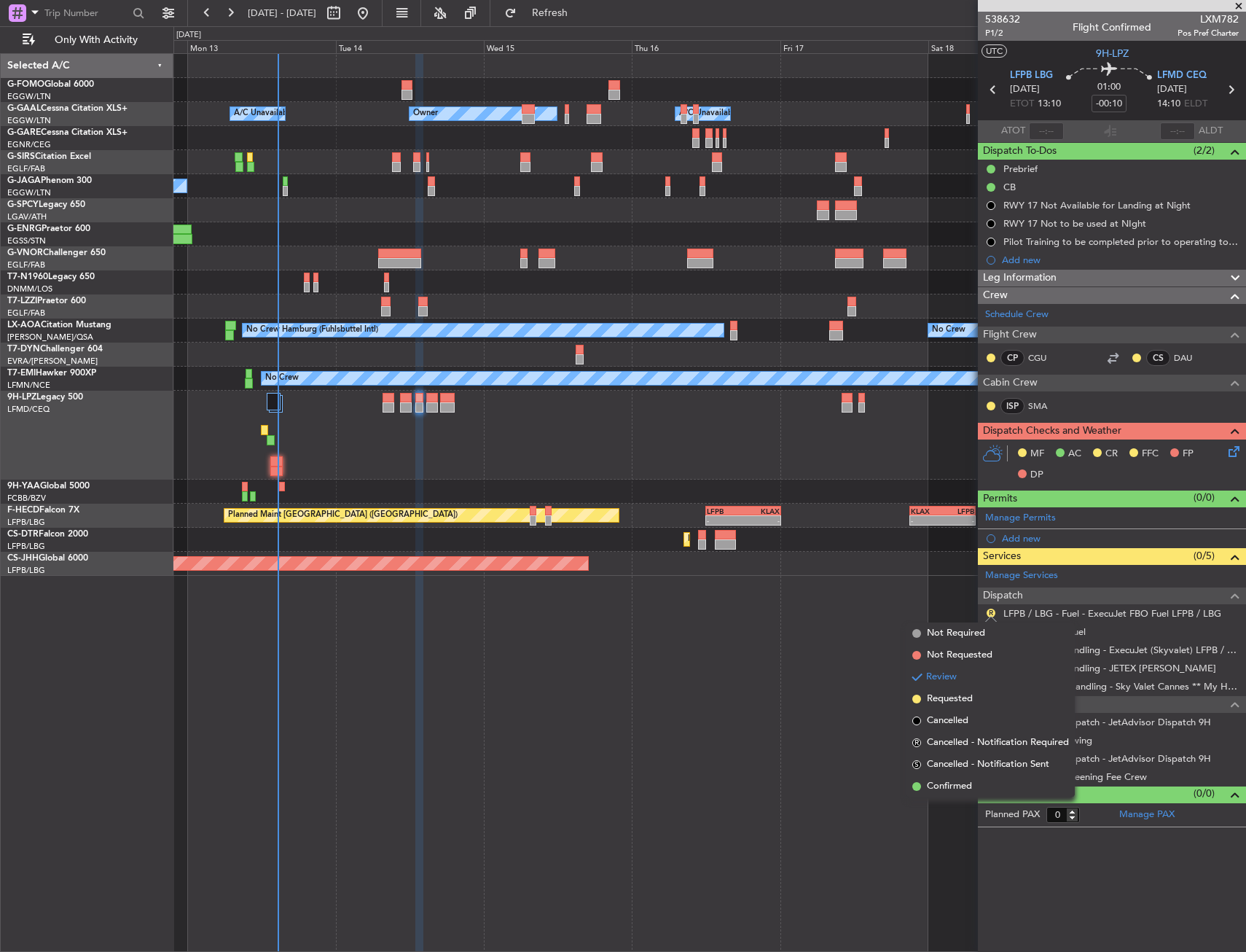
click at [933, 637] on span "Not Required" at bounding box center [956, 633] width 59 height 15
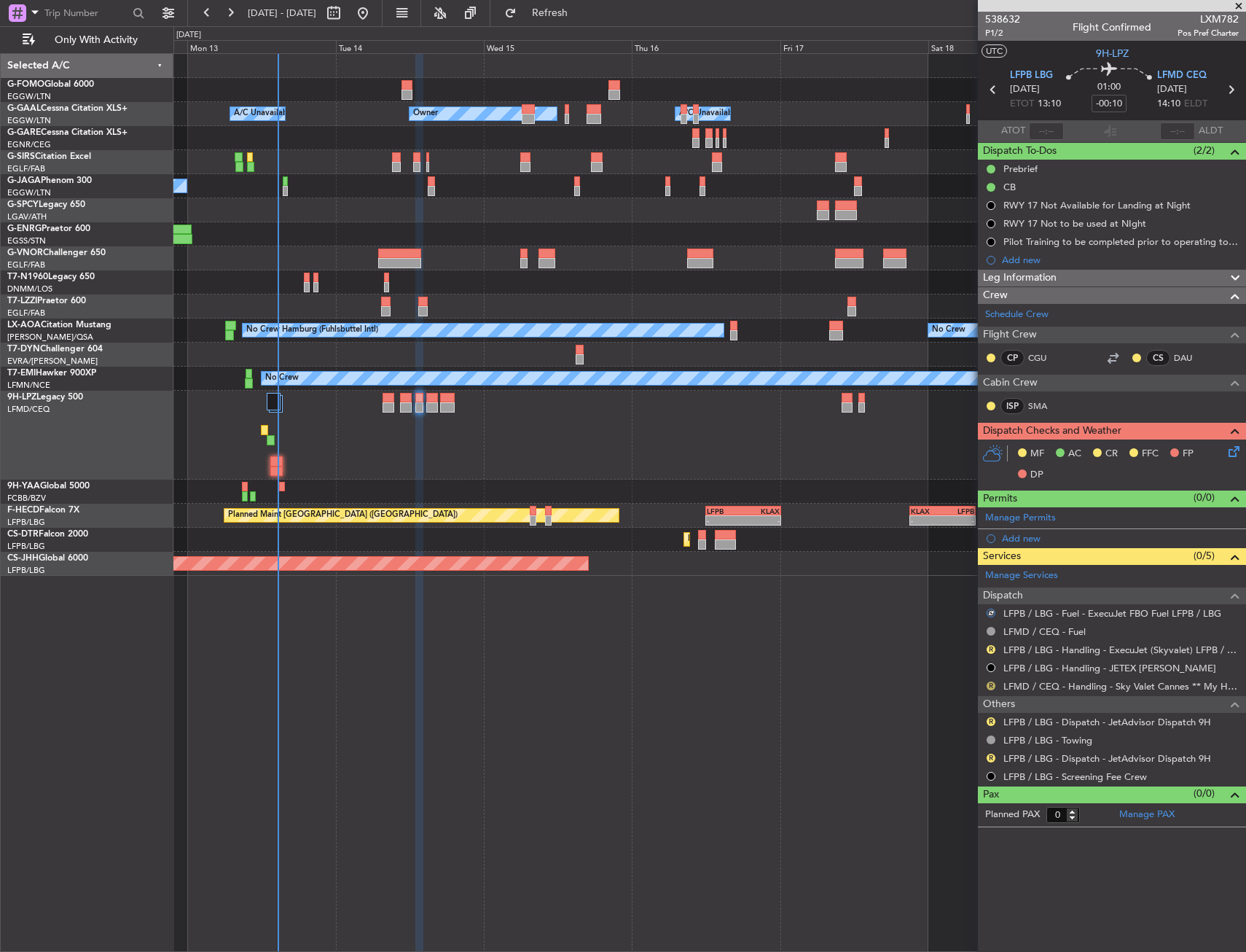
click at [988, 684] on button "R" at bounding box center [991, 686] width 9 height 9
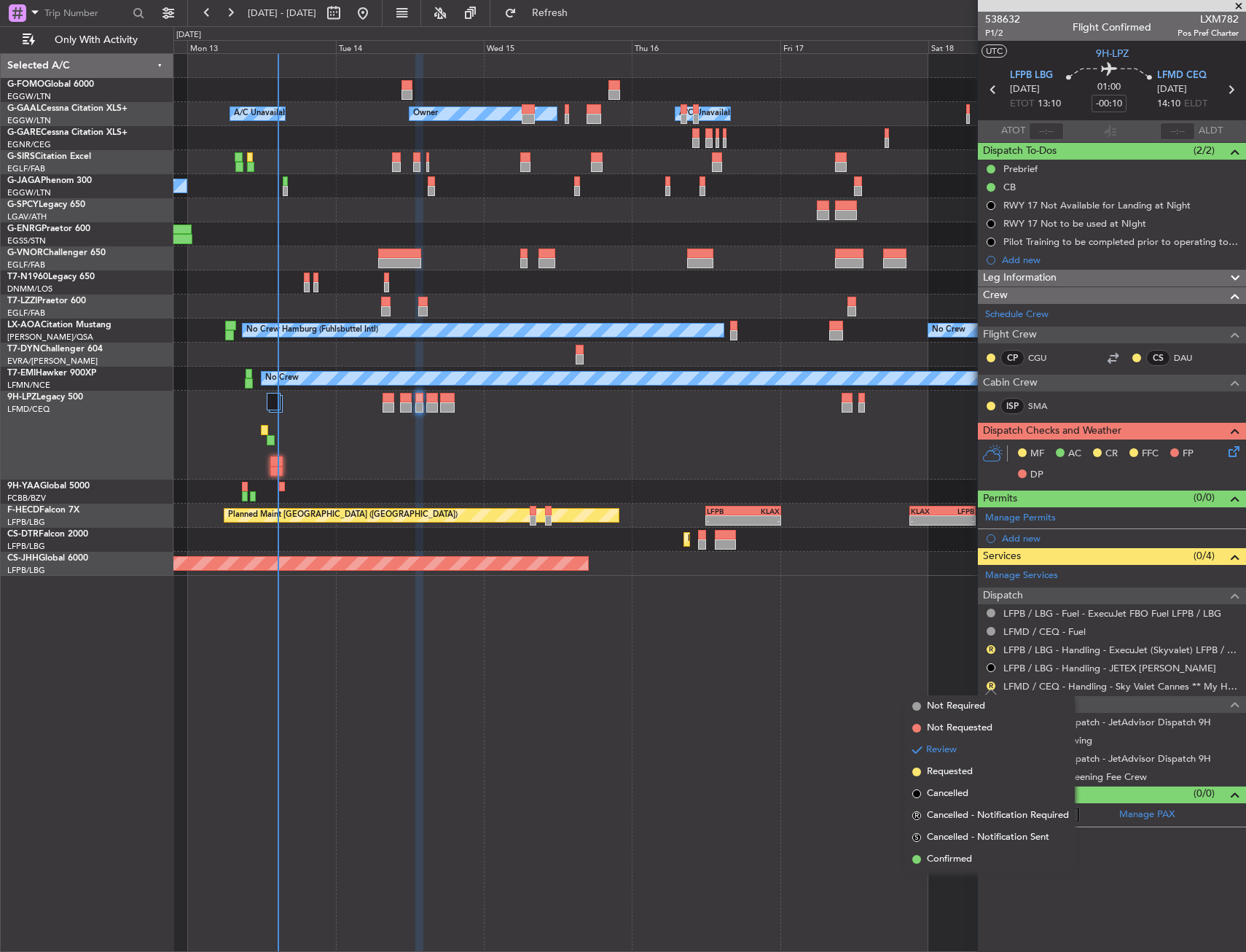
click at [946, 773] on span "Requested" at bounding box center [950, 771] width 46 height 15
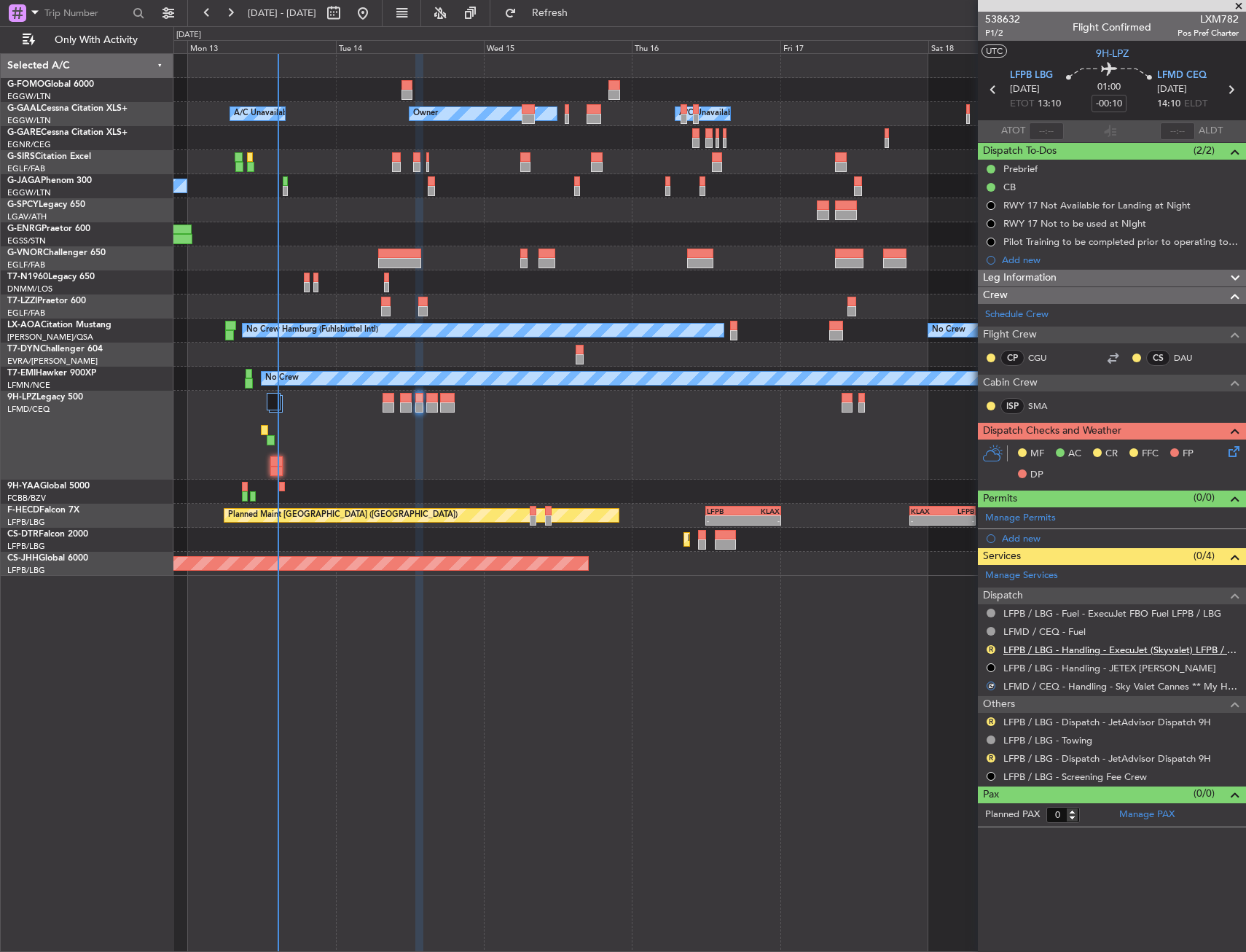
click at [1086, 650] on link "LFPB / LBG - Handling - ExecuJet (Skyvalet) LFPB / LBG" at bounding box center [1120, 650] width 235 height 13
click at [379, 399] on div "No Crew" at bounding box center [709, 434] width 1072 height 89
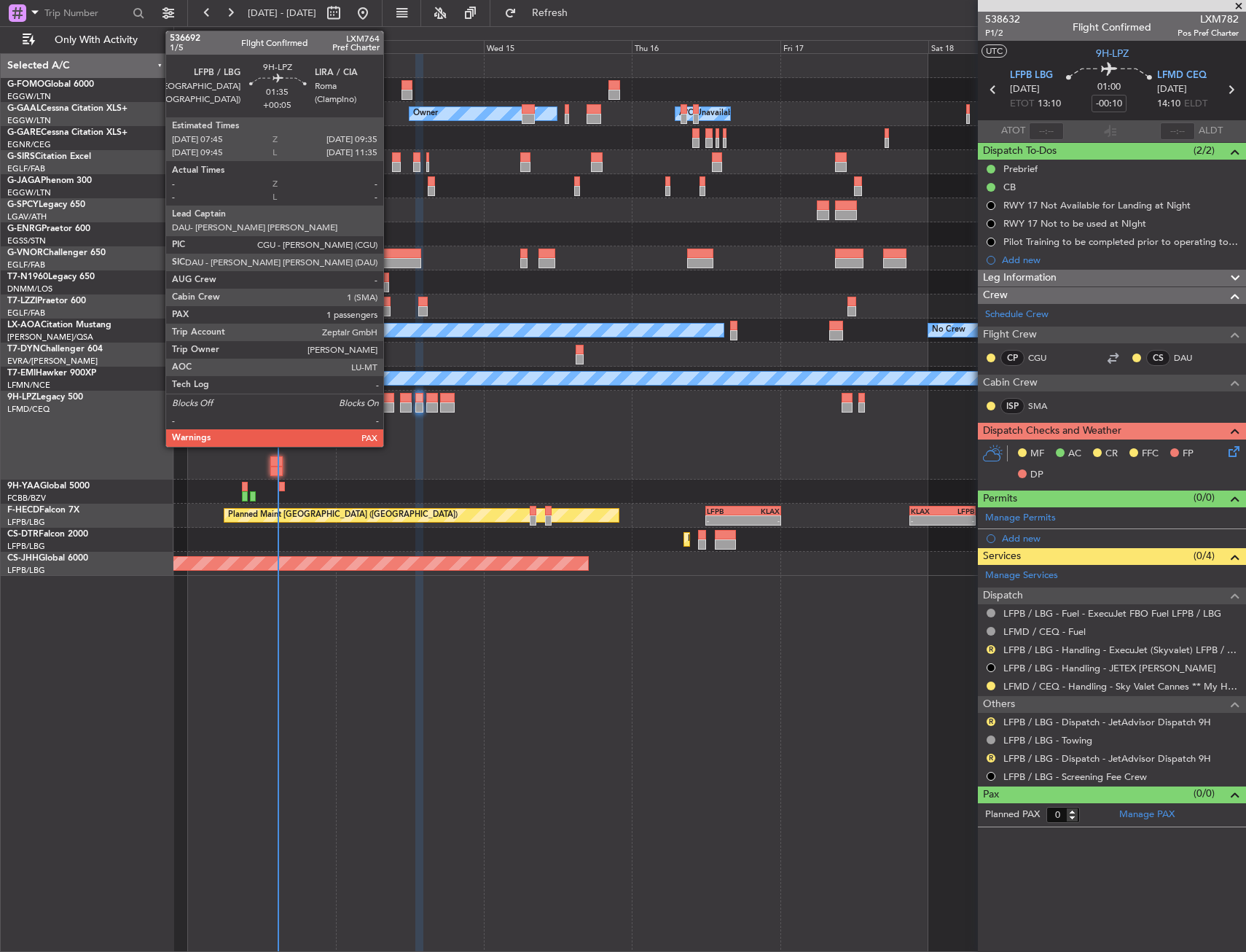
click at [389, 400] on div at bounding box center [388, 398] width 12 height 10
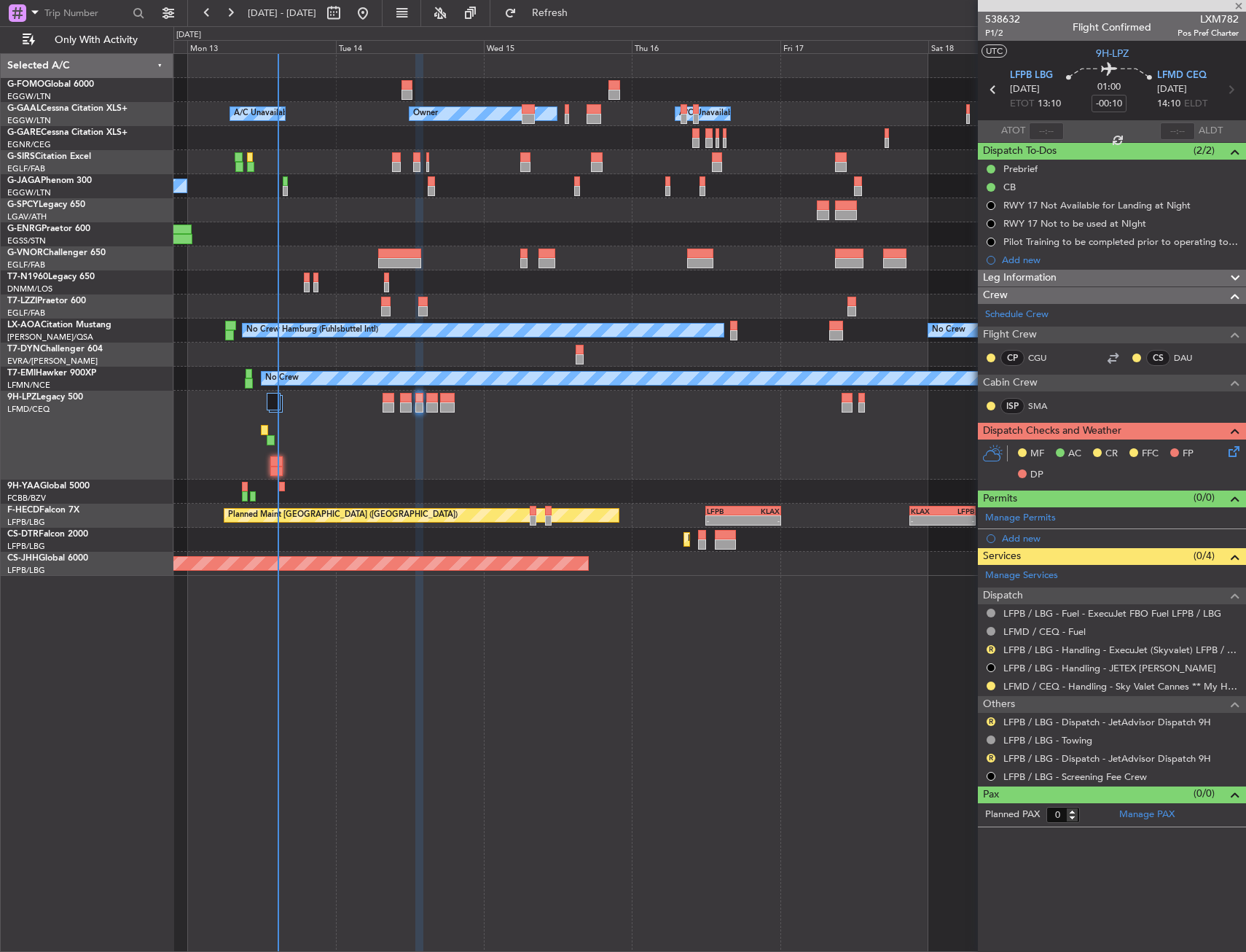
type input "+00:05"
type input "1"
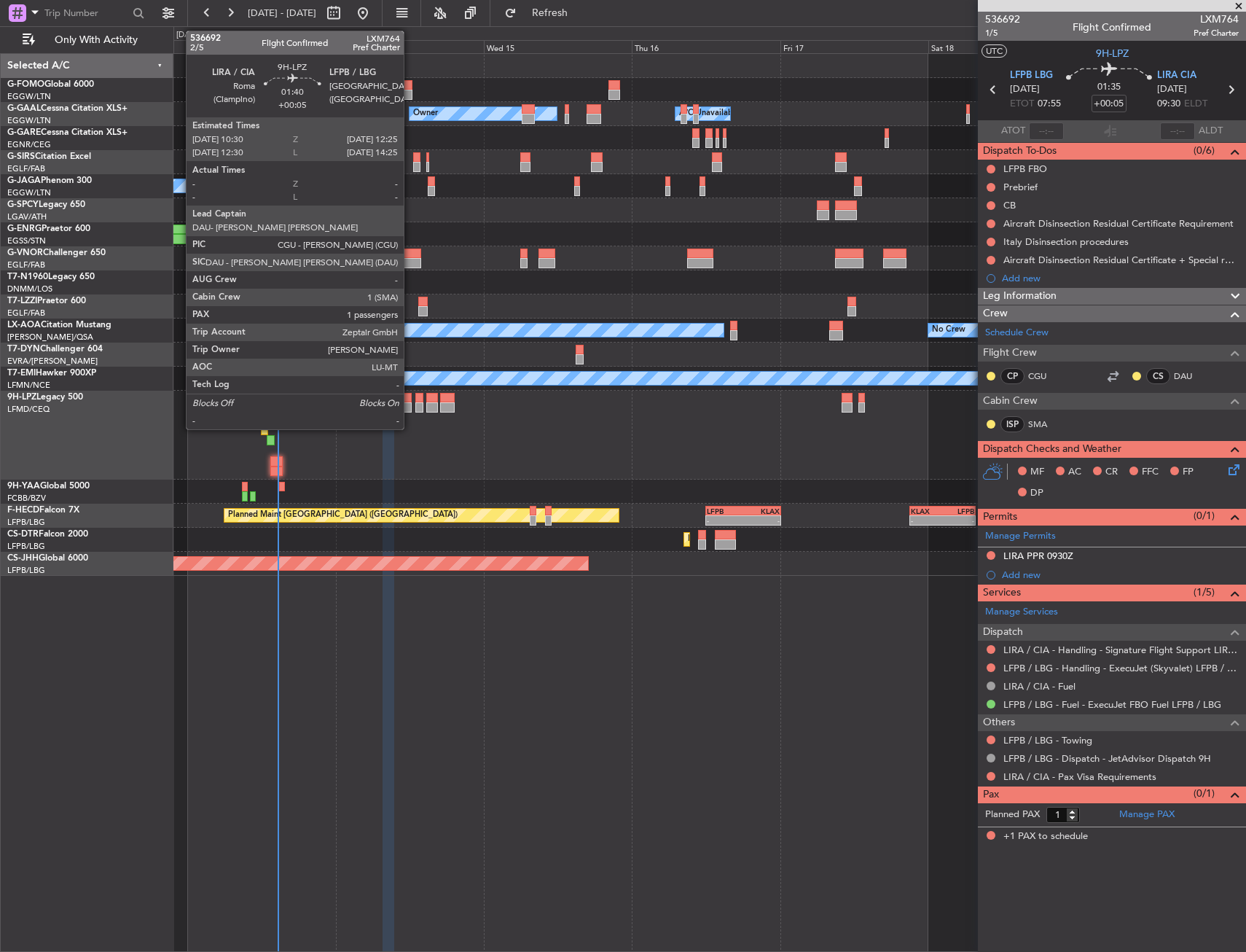
click at [410, 405] on div at bounding box center [407, 407] width 13 height 10
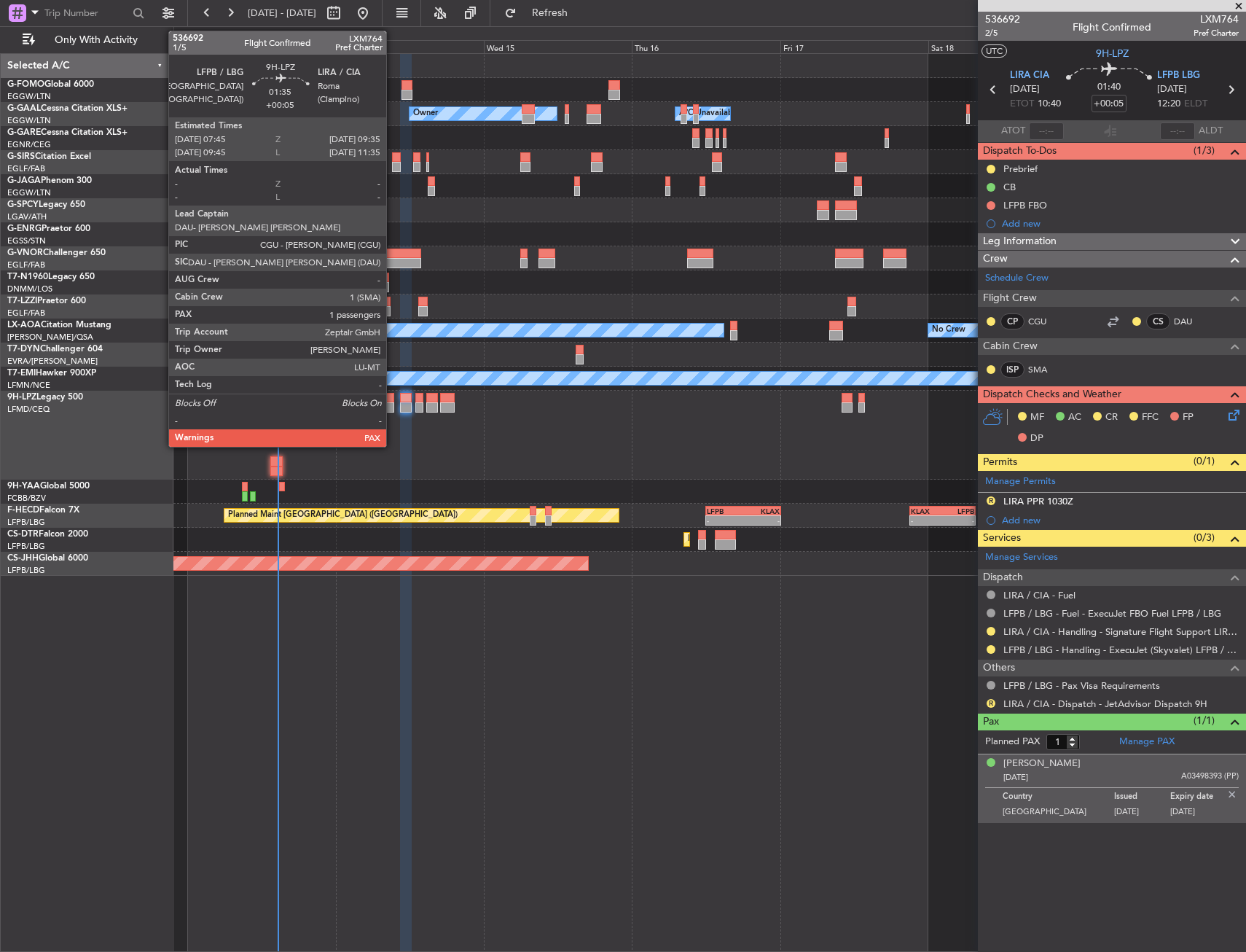
click at [393, 399] on div at bounding box center [388, 398] width 12 height 10
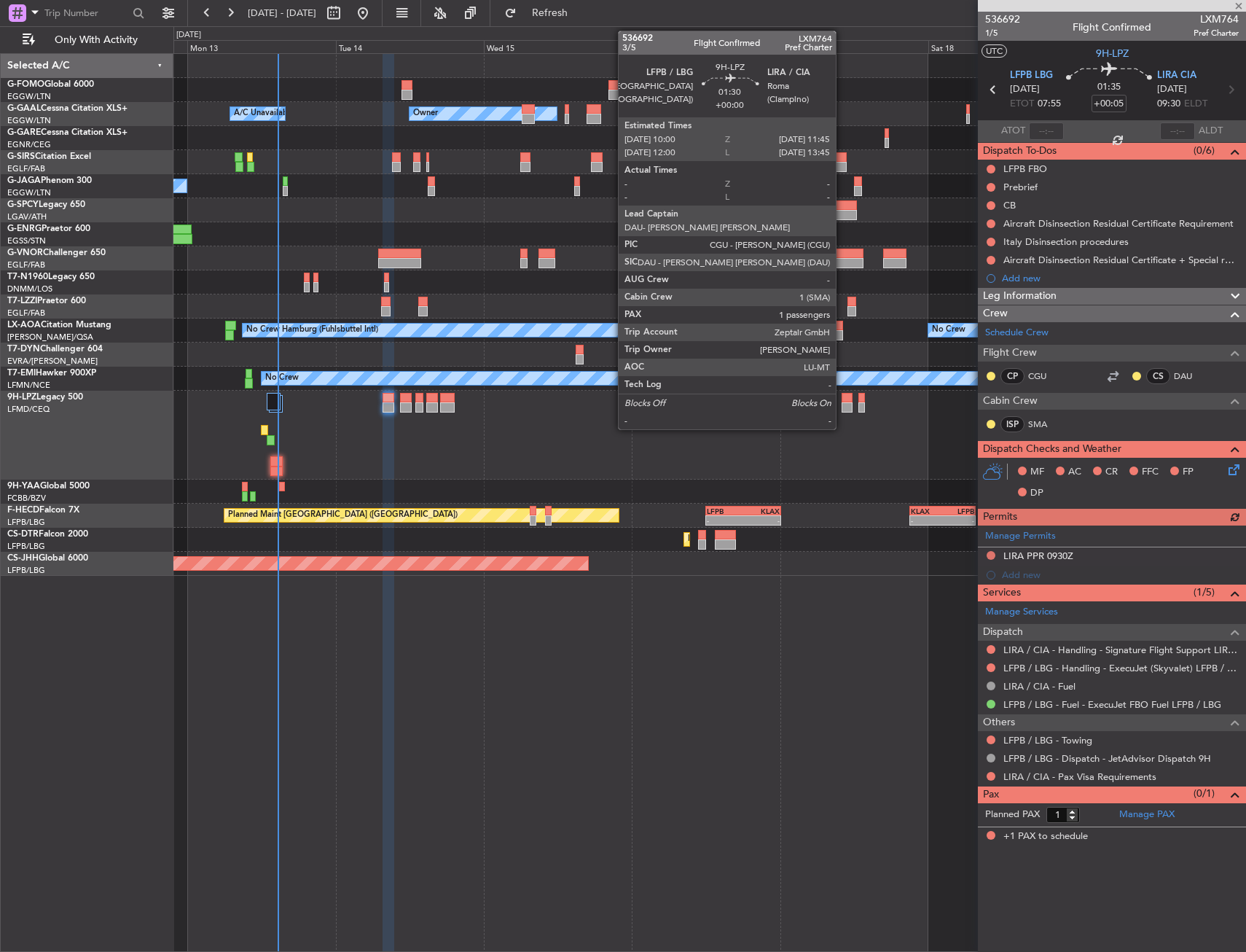
click at [842, 407] on div at bounding box center [847, 407] width 11 height 10
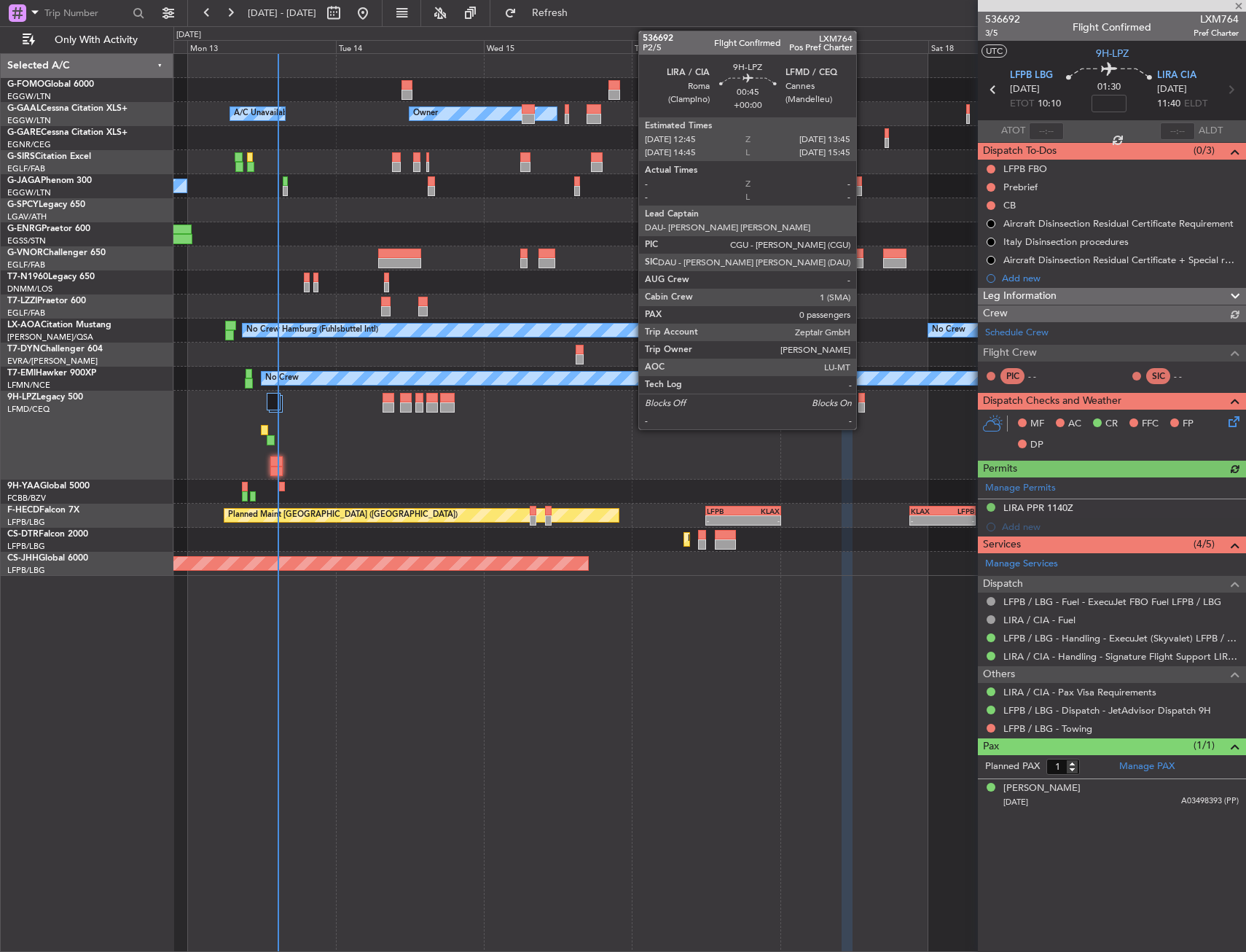
click at [863, 404] on div at bounding box center [861, 407] width 6 height 10
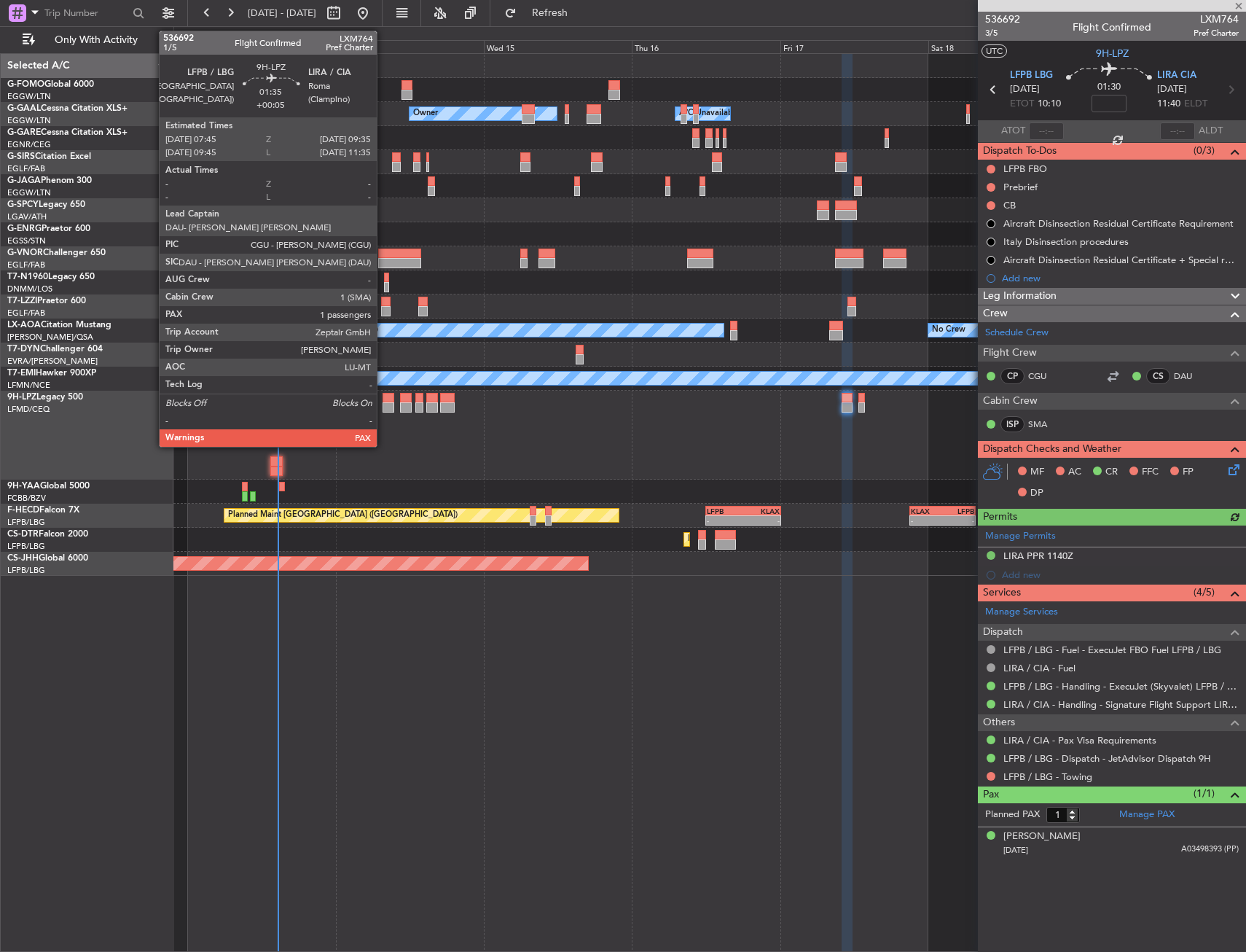
click at [383, 401] on div at bounding box center [388, 398] width 12 height 10
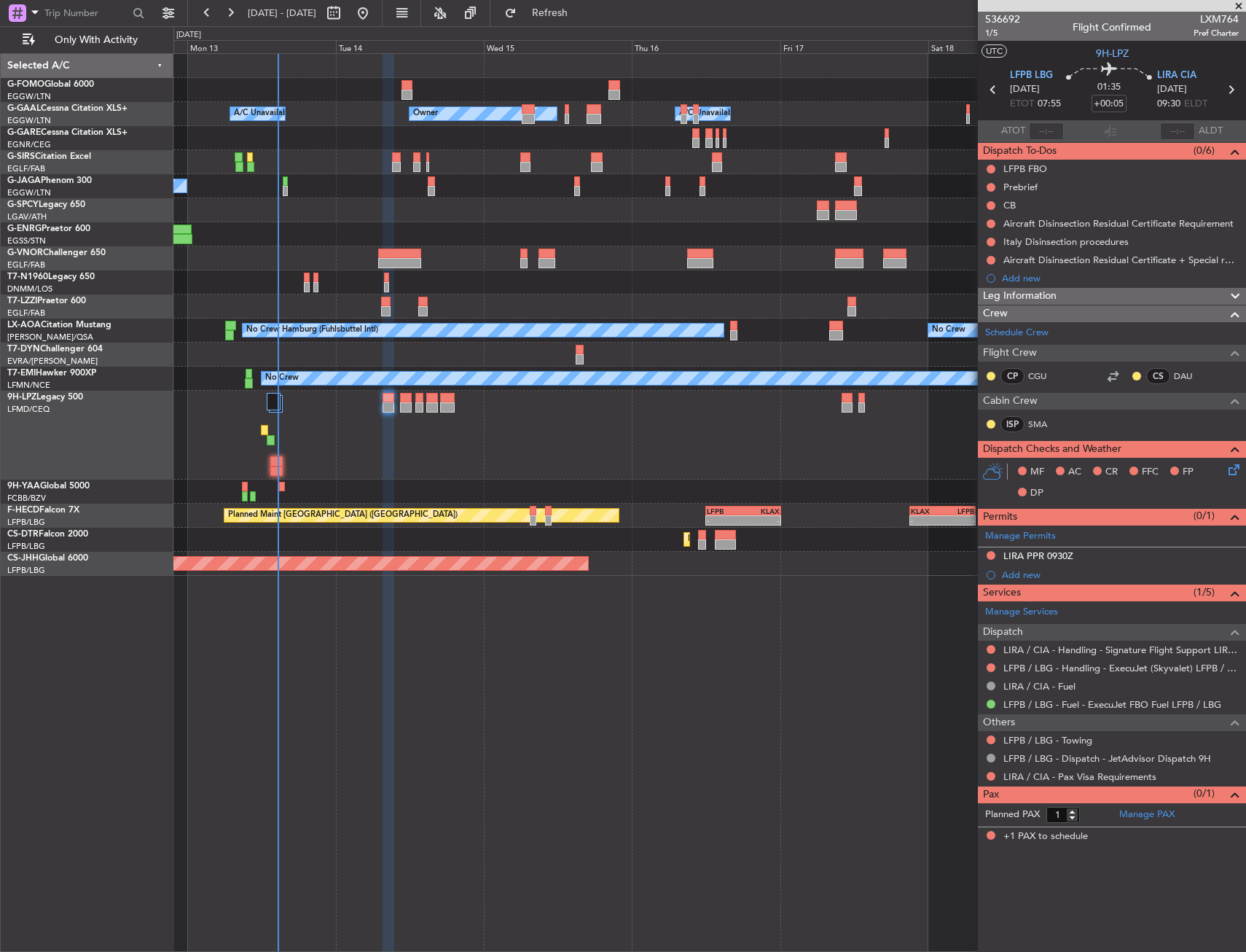
click at [1085, 674] on mat-tooltip-component "LFPB / LBG - Handling - ExecuJet (Skyvalet) LFPB / LBG" at bounding box center [1120, 693] width 230 height 38
click at [1103, 672] on link "LFPB / LBG - Handling - ExecuJet (Skyvalet) LFPB / LBG" at bounding box center [1120, 668] width 235 height 13
click at [1070, 652] on link "LIRA / CIA - Handling - Signature Flight Support LIRA / CIA" at bounding box center [1120, 650] width 235 height 13
click at [991, 557] on button at bounding box center [991, 555] width 9 height 9
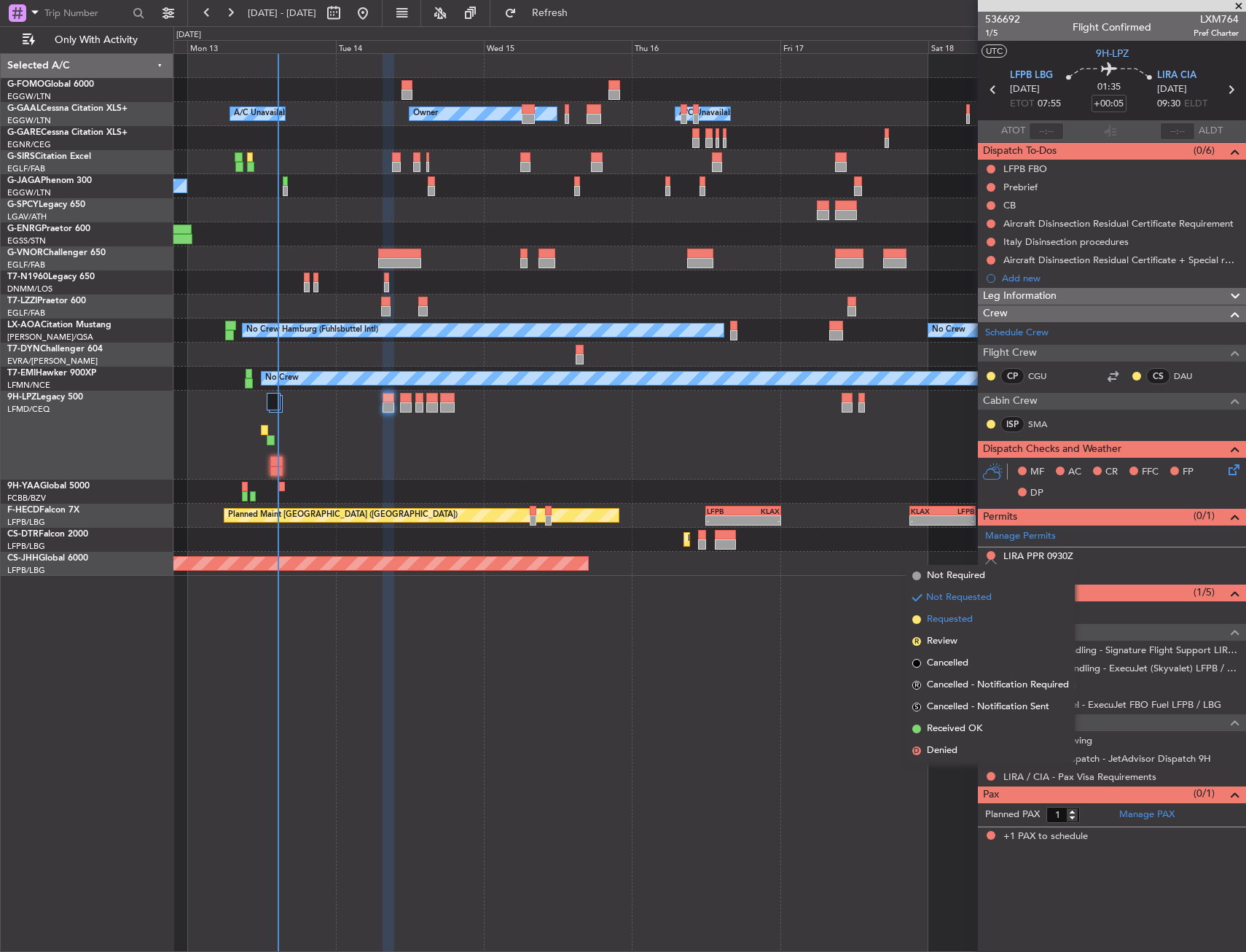
click at [966, 617] on span "Requested" at bounding box center [950, 619] width 46 height 15
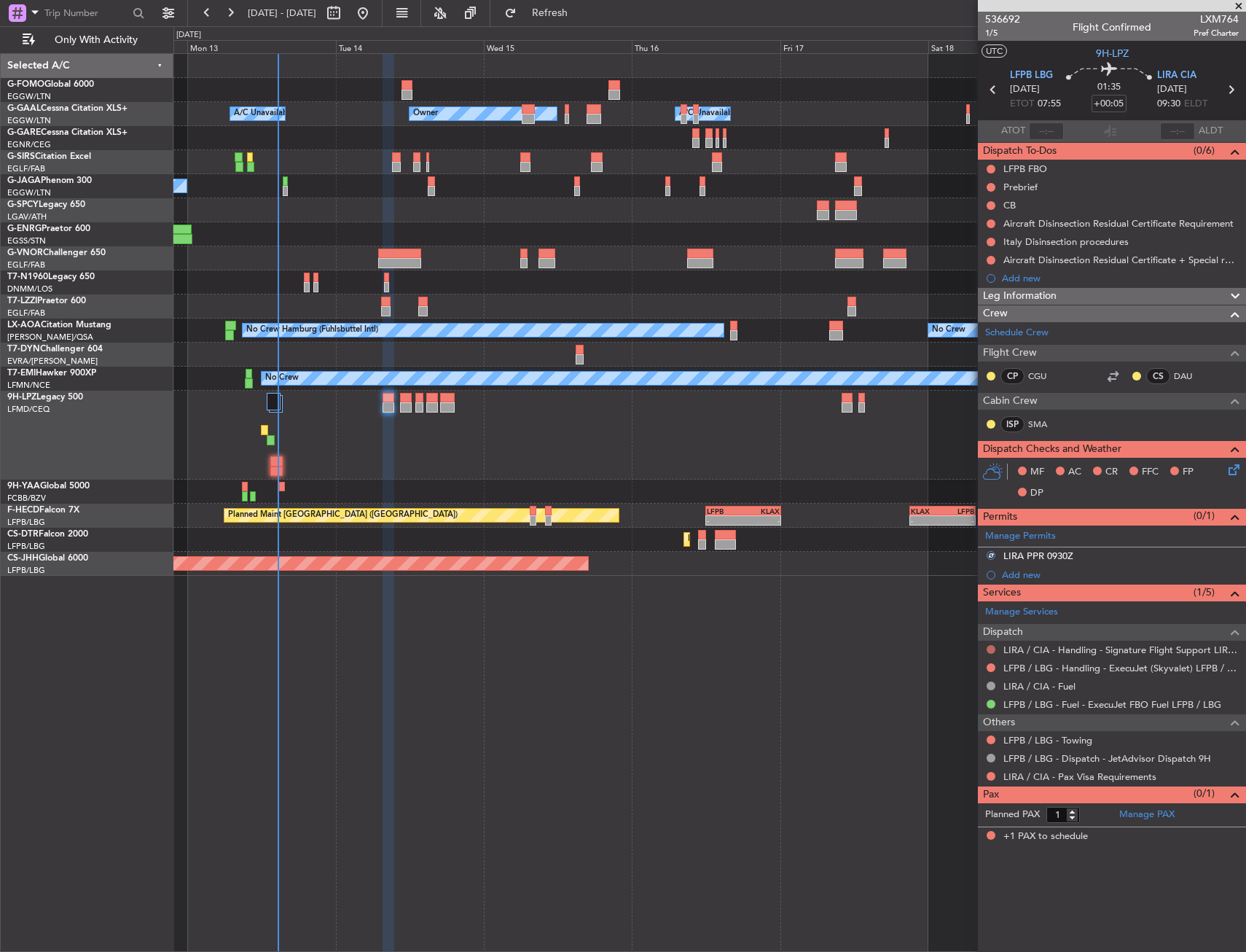
click at [989, 648] on button at bounding box center [991, 650] width 9 height 9
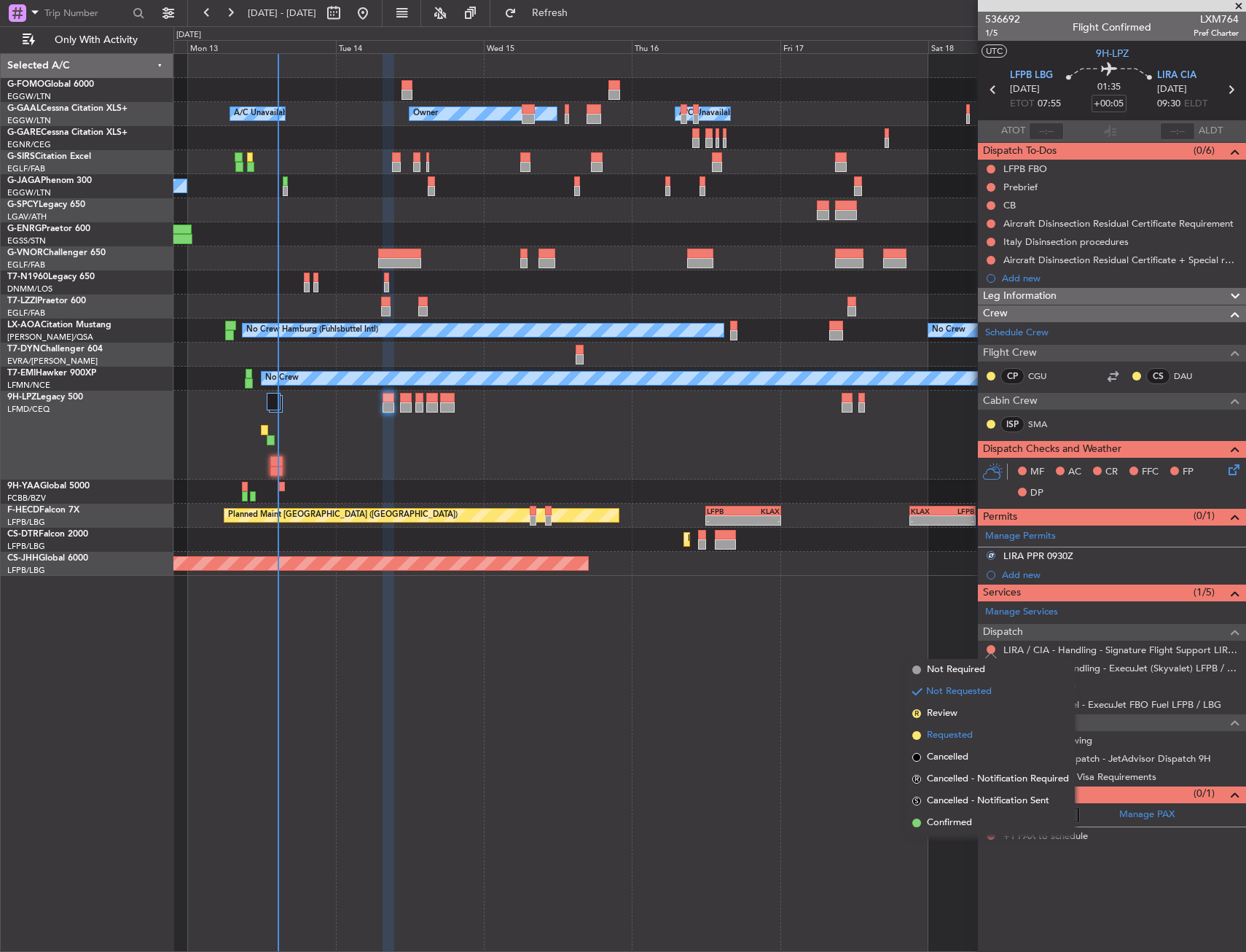
click at [961, 728] on span "Requested" at bounding box center [950, 735] width 46 height 15
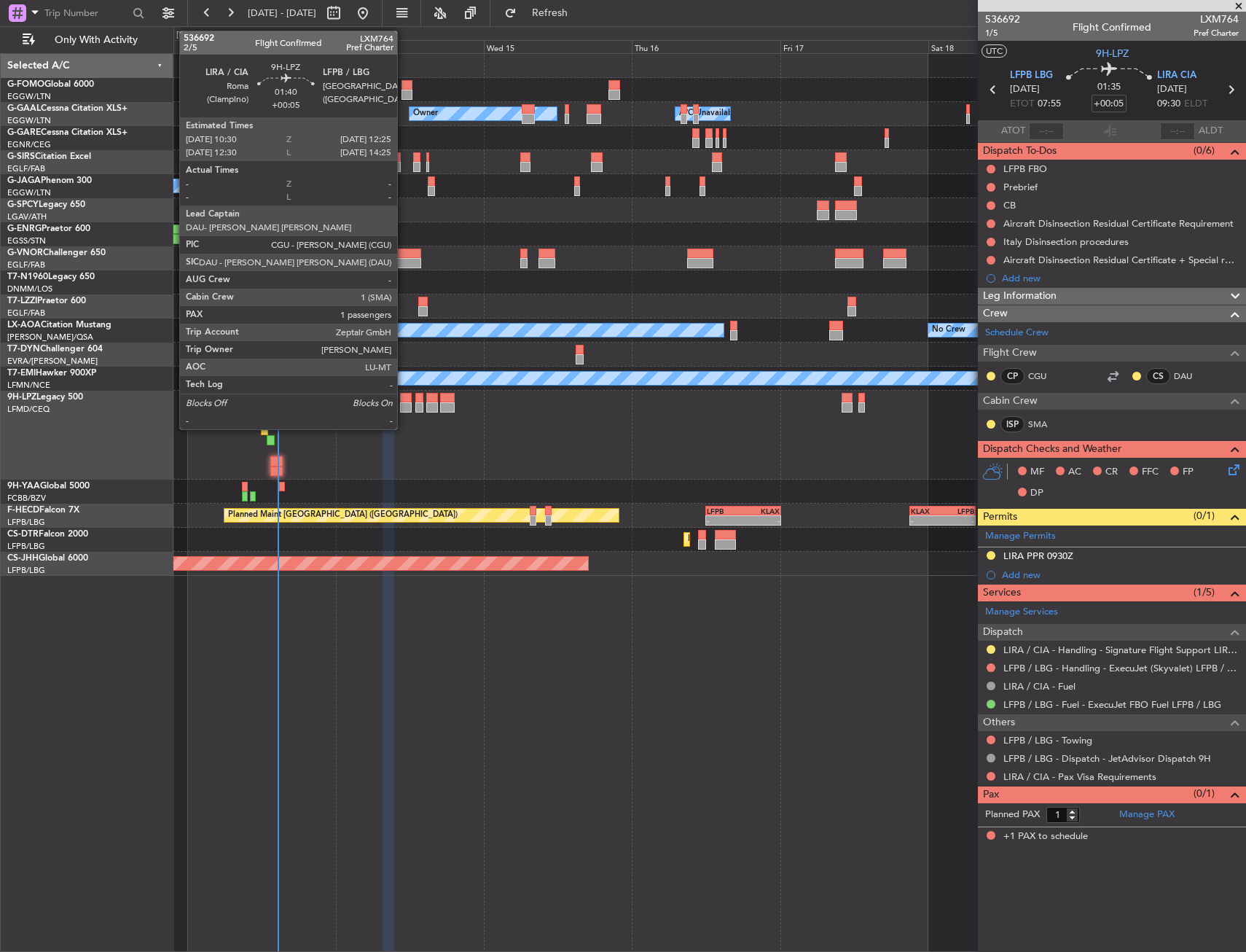
click at [404, 397] on div at bounding box center [407, 398] width 13 height 10
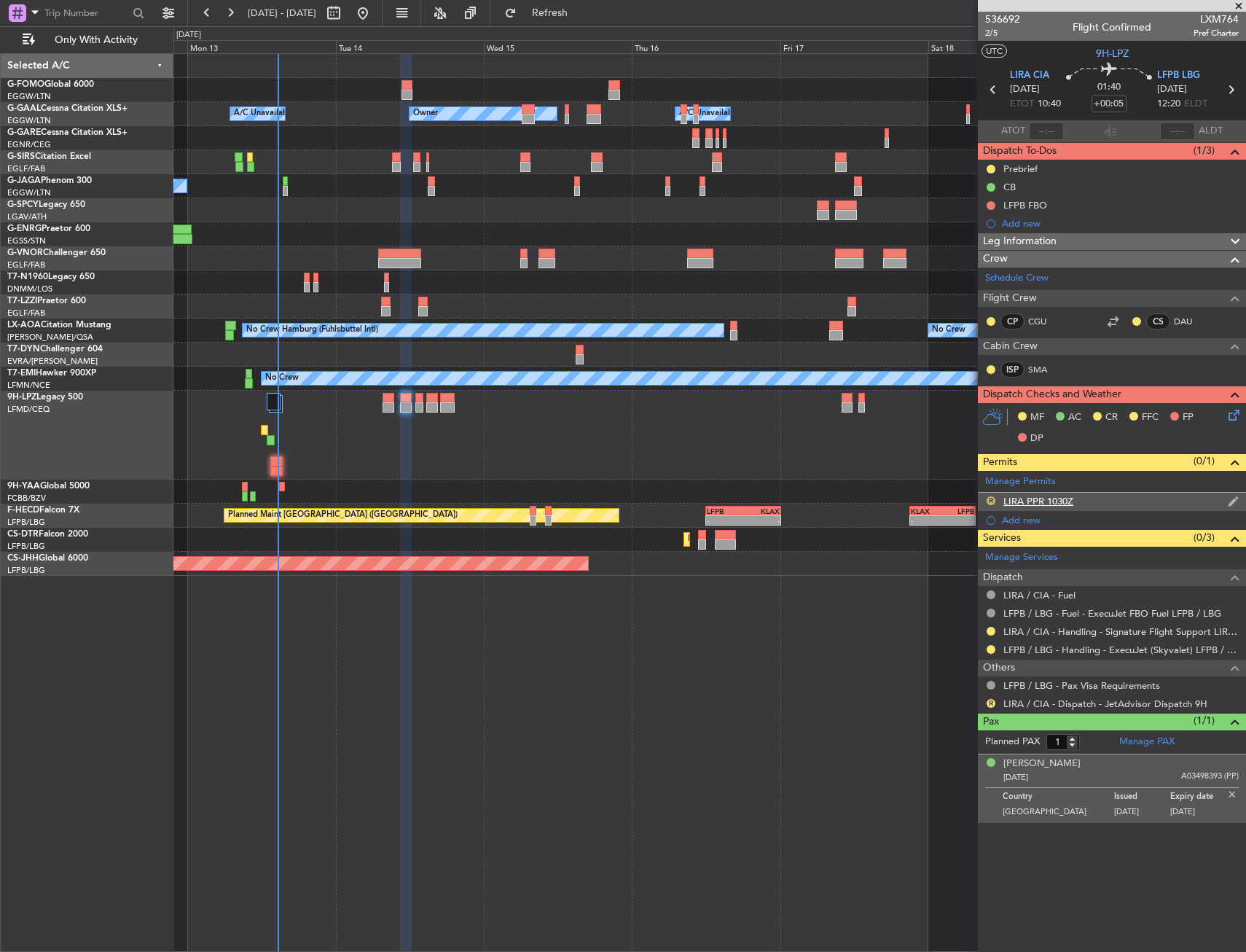
click at [989, 498] on button "R" at bounding box center [991, 501] width 9 height 9
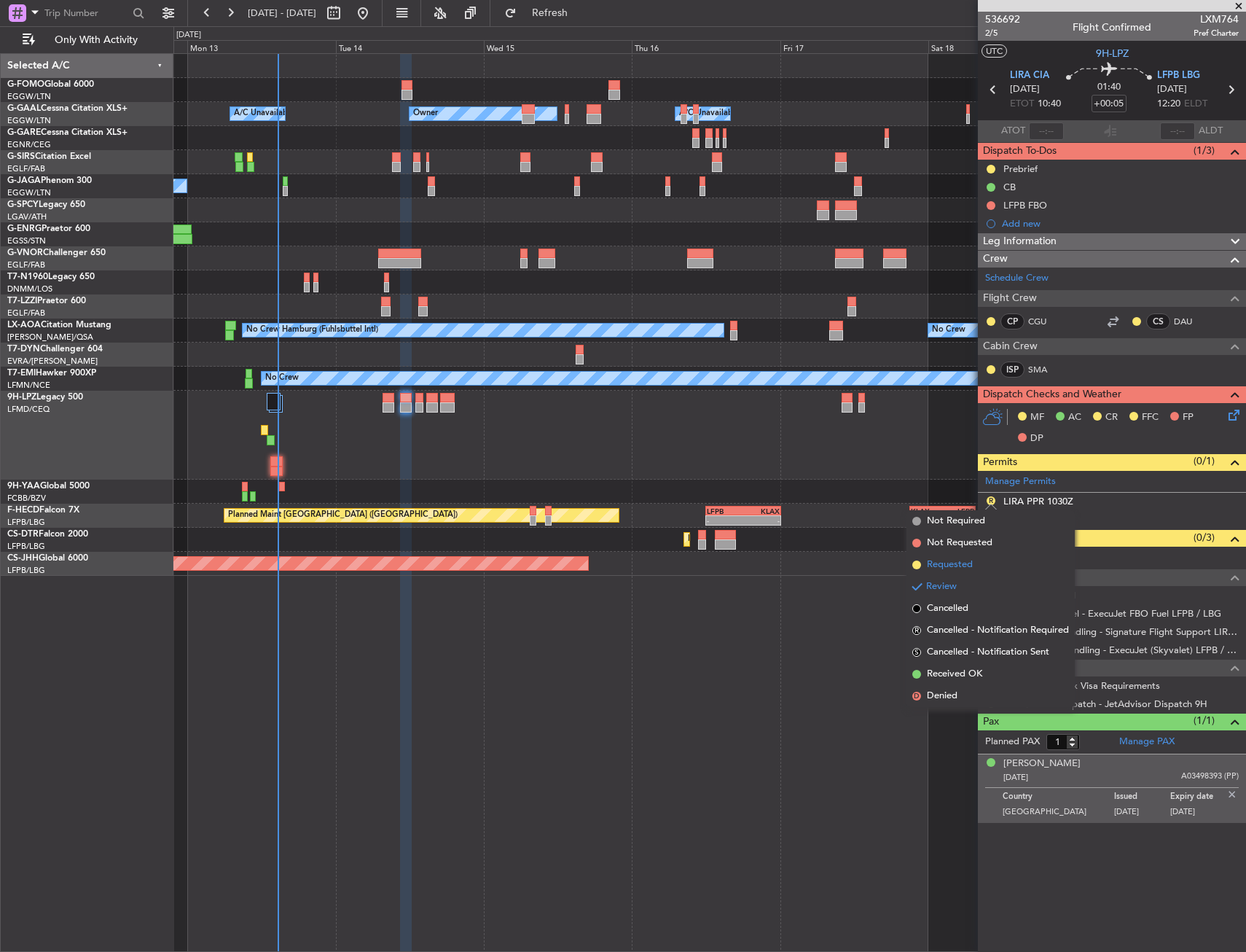
click at [974, 565] on li "Requested" at bounding box center [990, 564] width 169 height 22
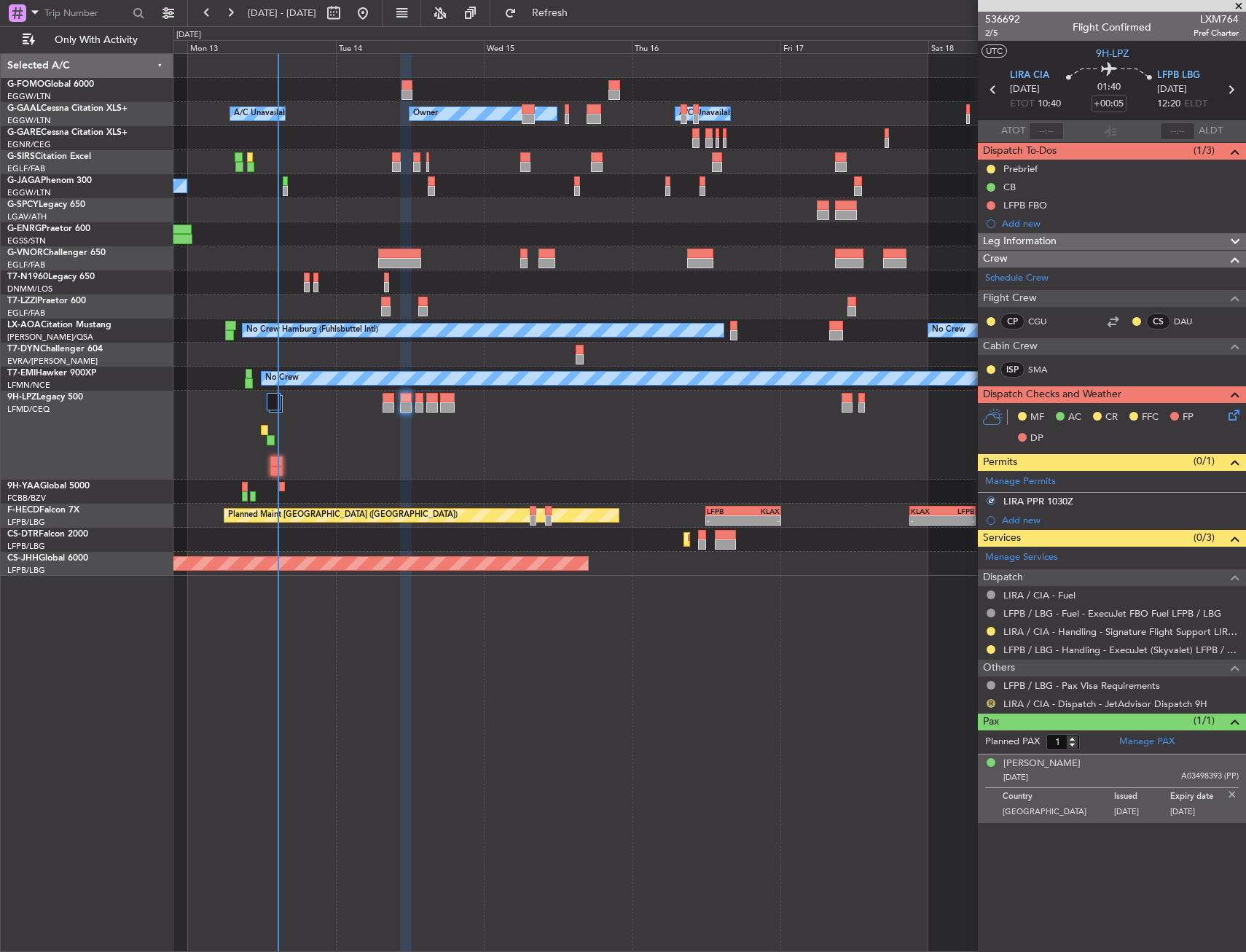
click at [991, 705] on button "R" at bounding box center [991, 704] width 9 height 9
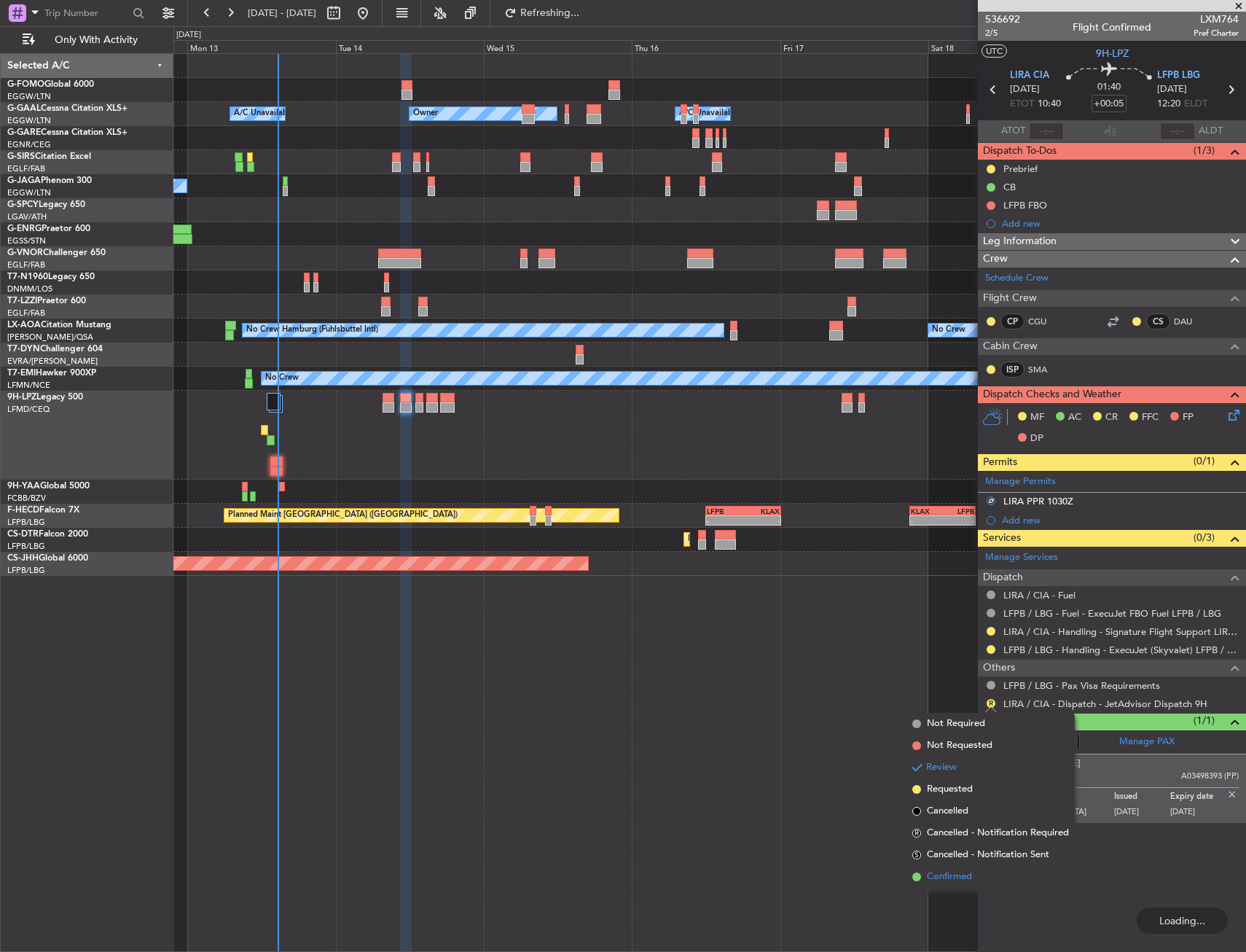
click at [935, 878] on span "Confirmed" at bounding box center [949, 877] width 45 height 15
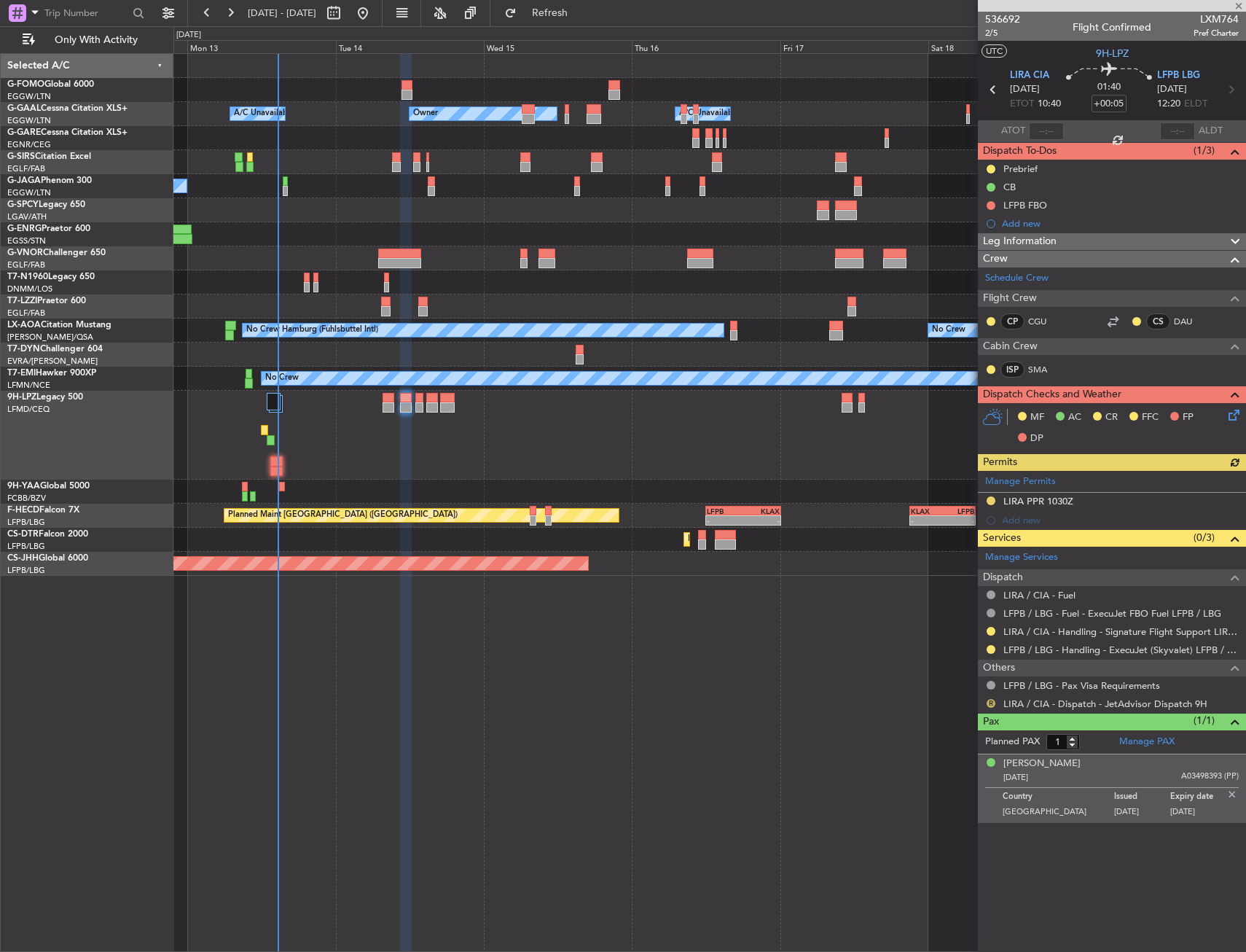
click at [989, 700] on button "R" at bounding box center [991, 704] width 9 height 9
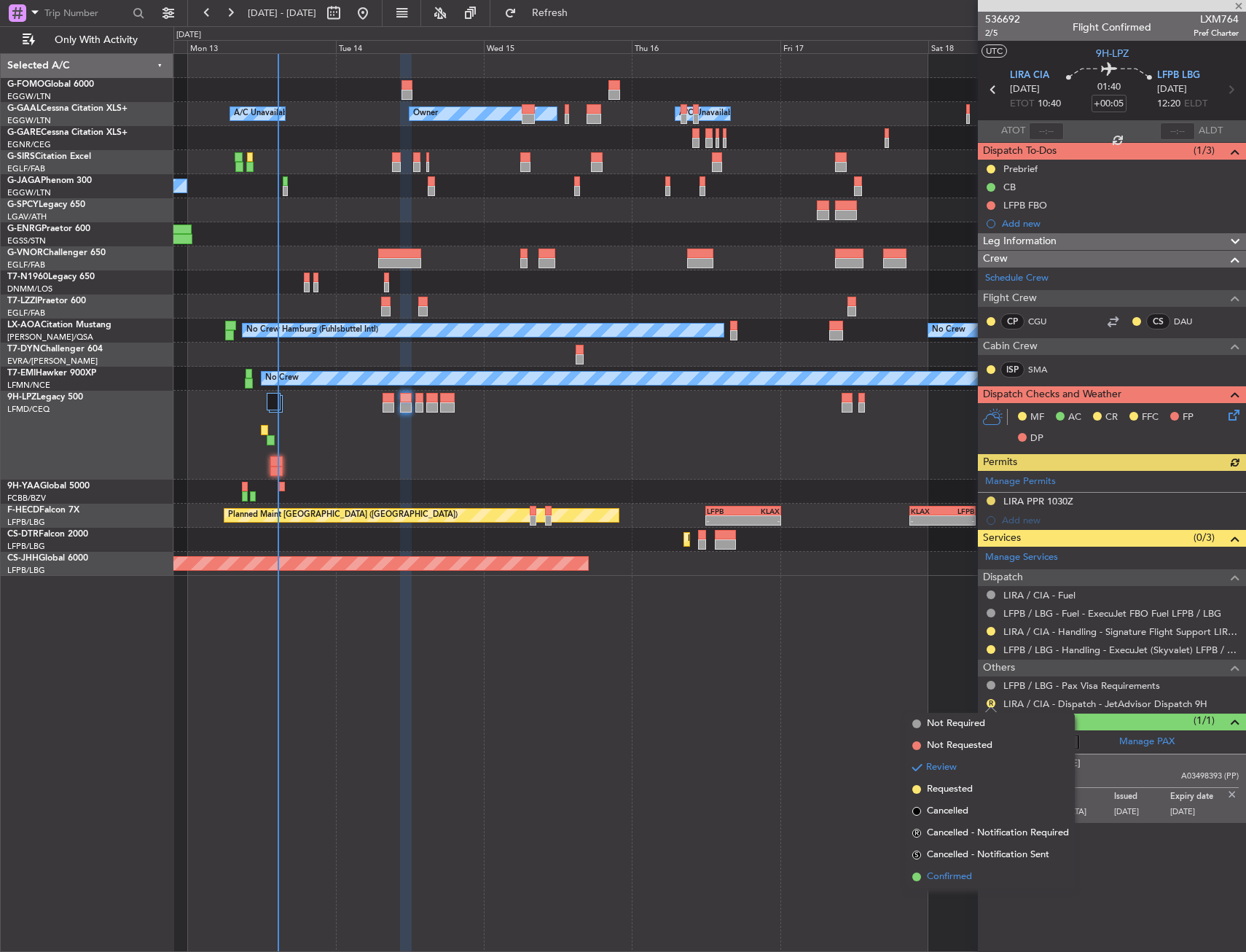
click at [948, 878] on span "Confirmed" at bounding box center [949, 877] width 45 height 15
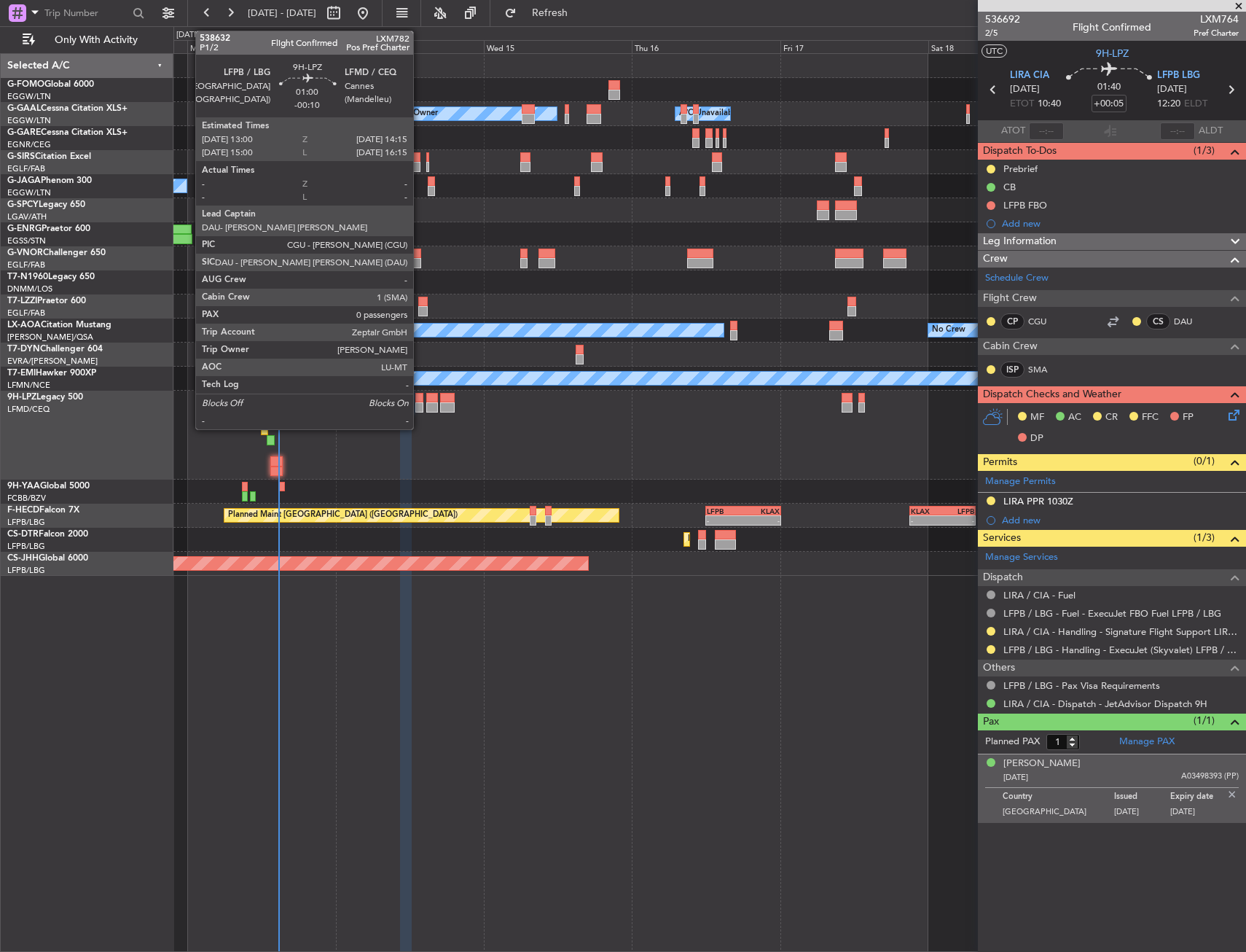
click at [420, 404] on div at bounding box center [419, 407] width 8 height 10
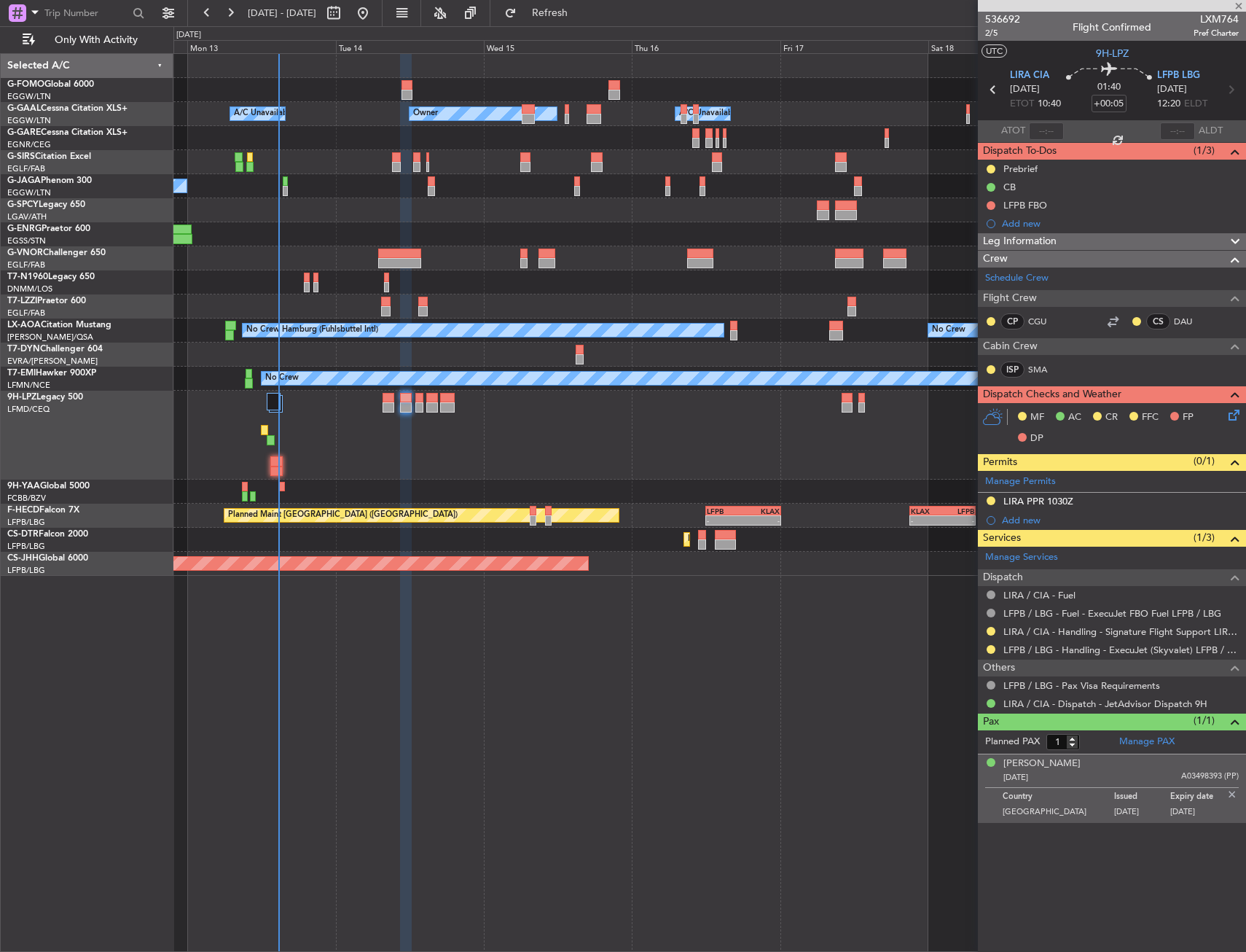
type input "-00:10"
type input "0"
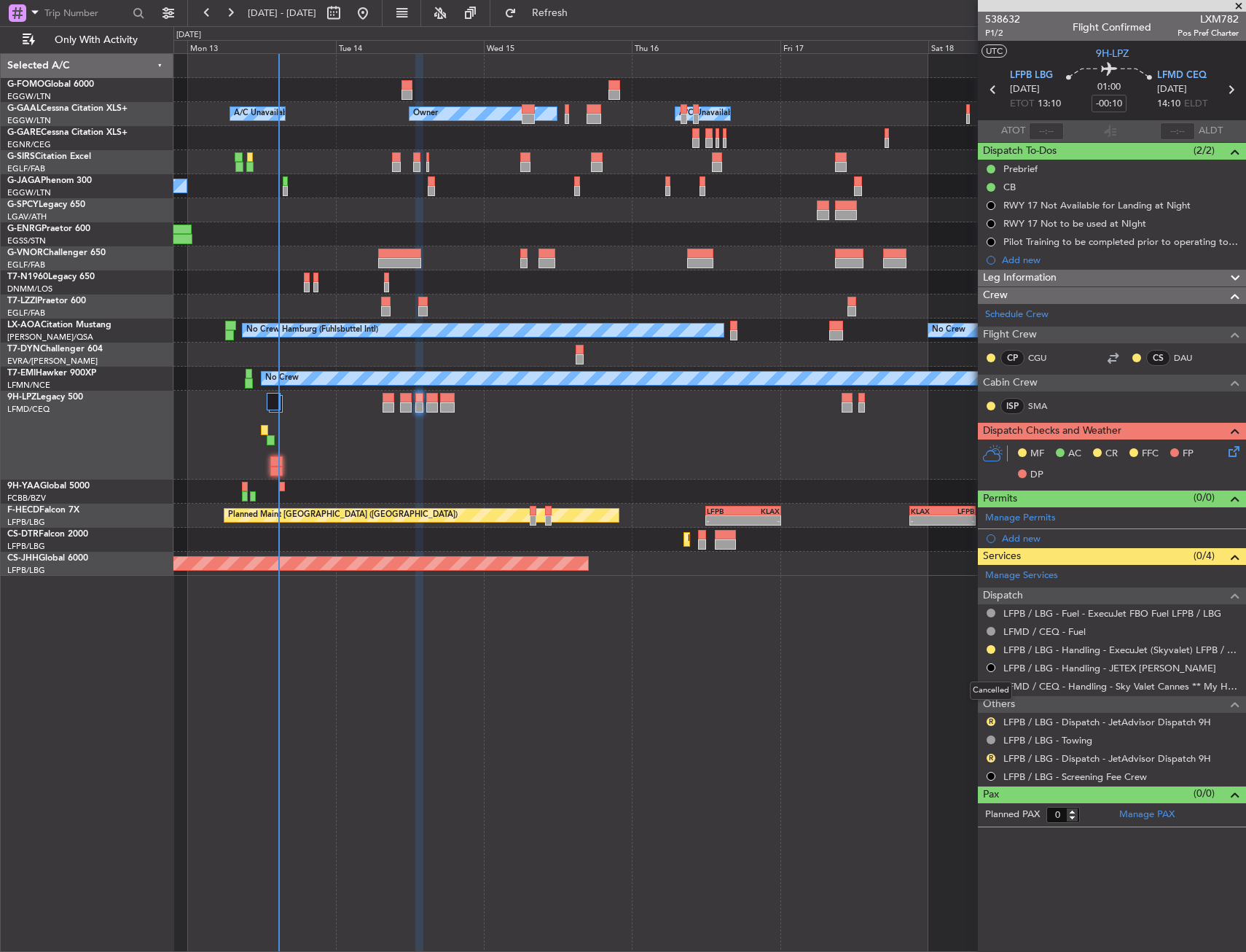
click at [993, 689] on div "Cancelled" at bounding box center [991, 691] width 42 height 18
click at [990, 686] on button at bounding box center [991, 686] width 9 height 9
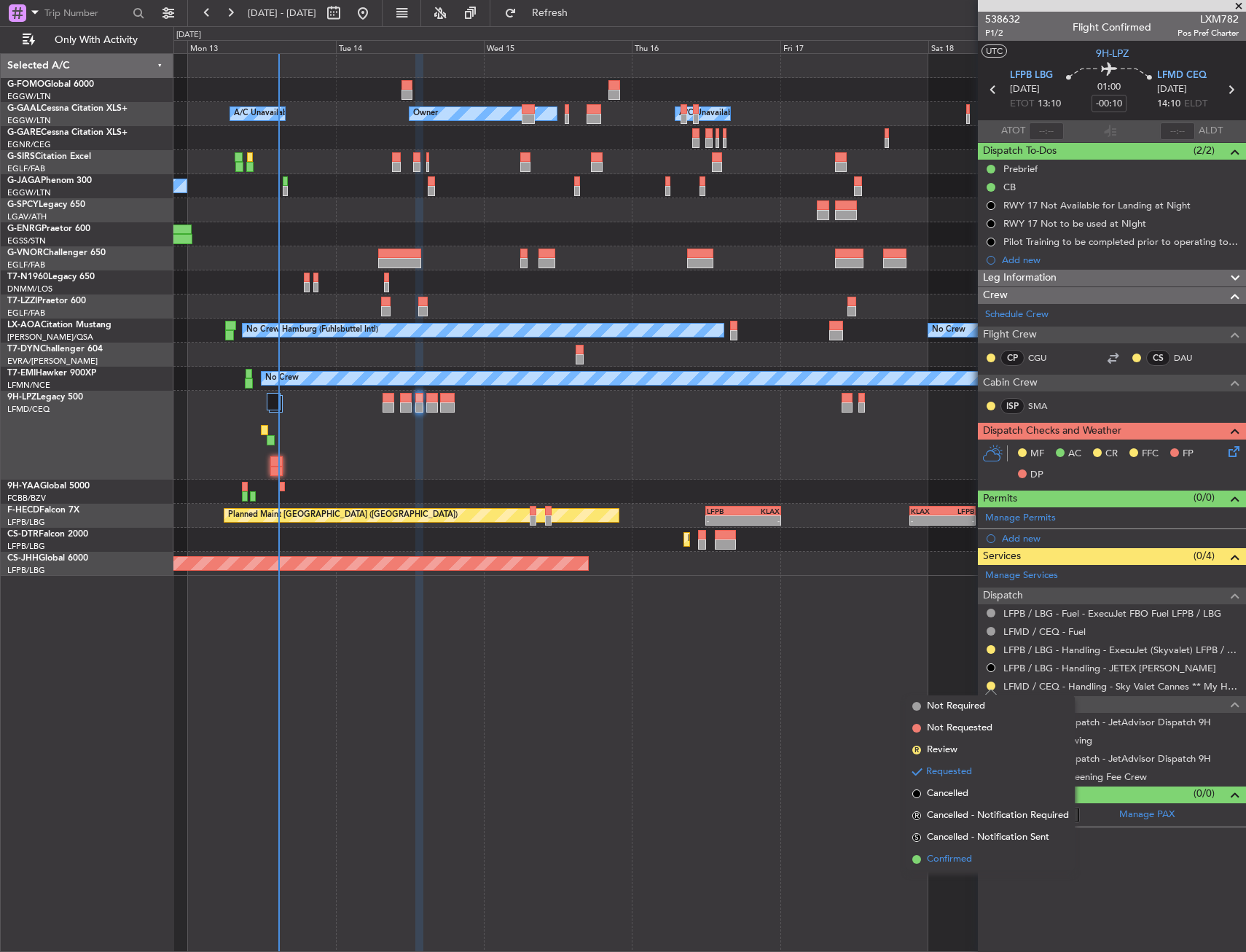
click at [948, 859] on span "Confirmed" at bounding box center [949, 859] width 45 height 15
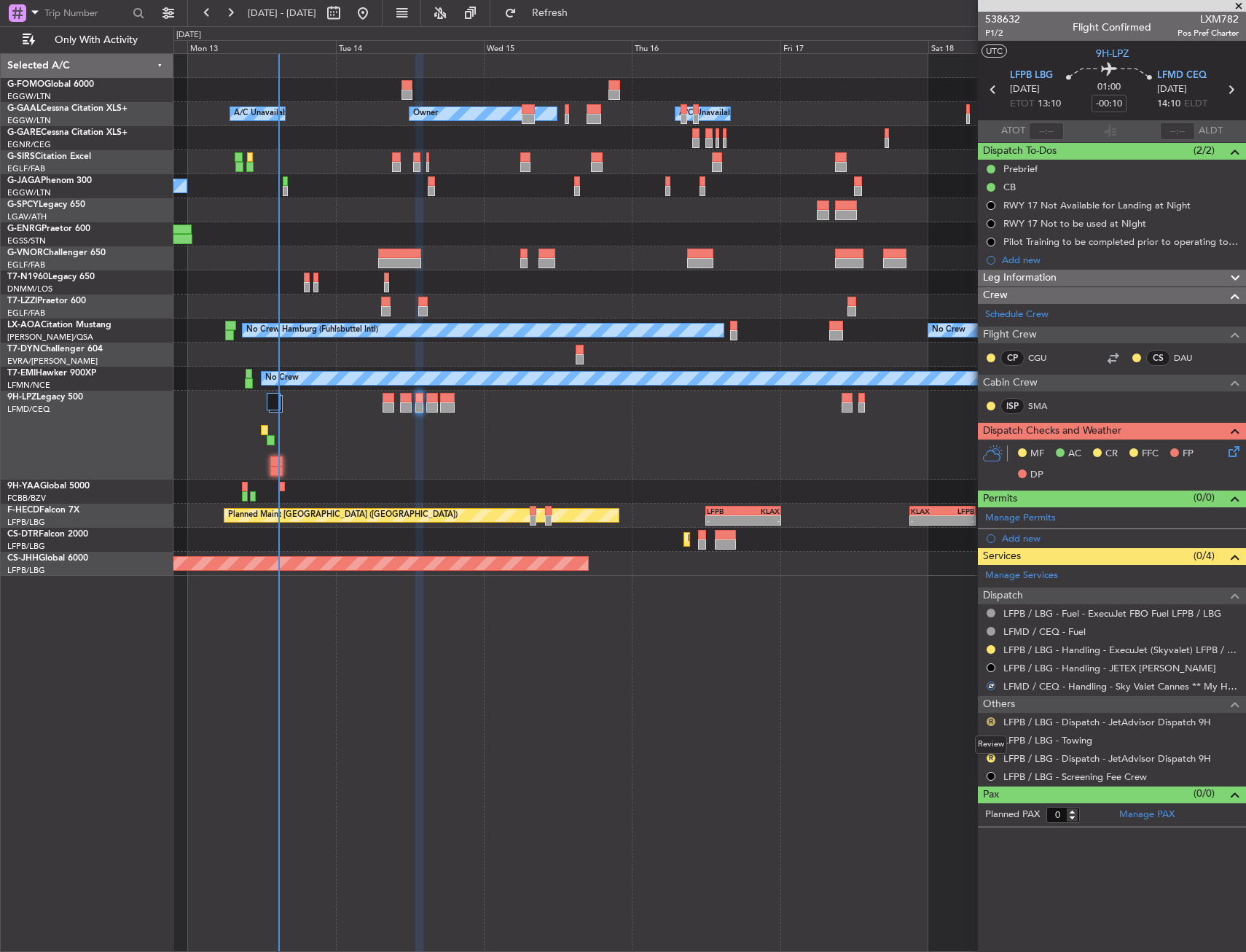
click at [990, 719] on button "R" at bounding box center [991, 722] width 9 height 9
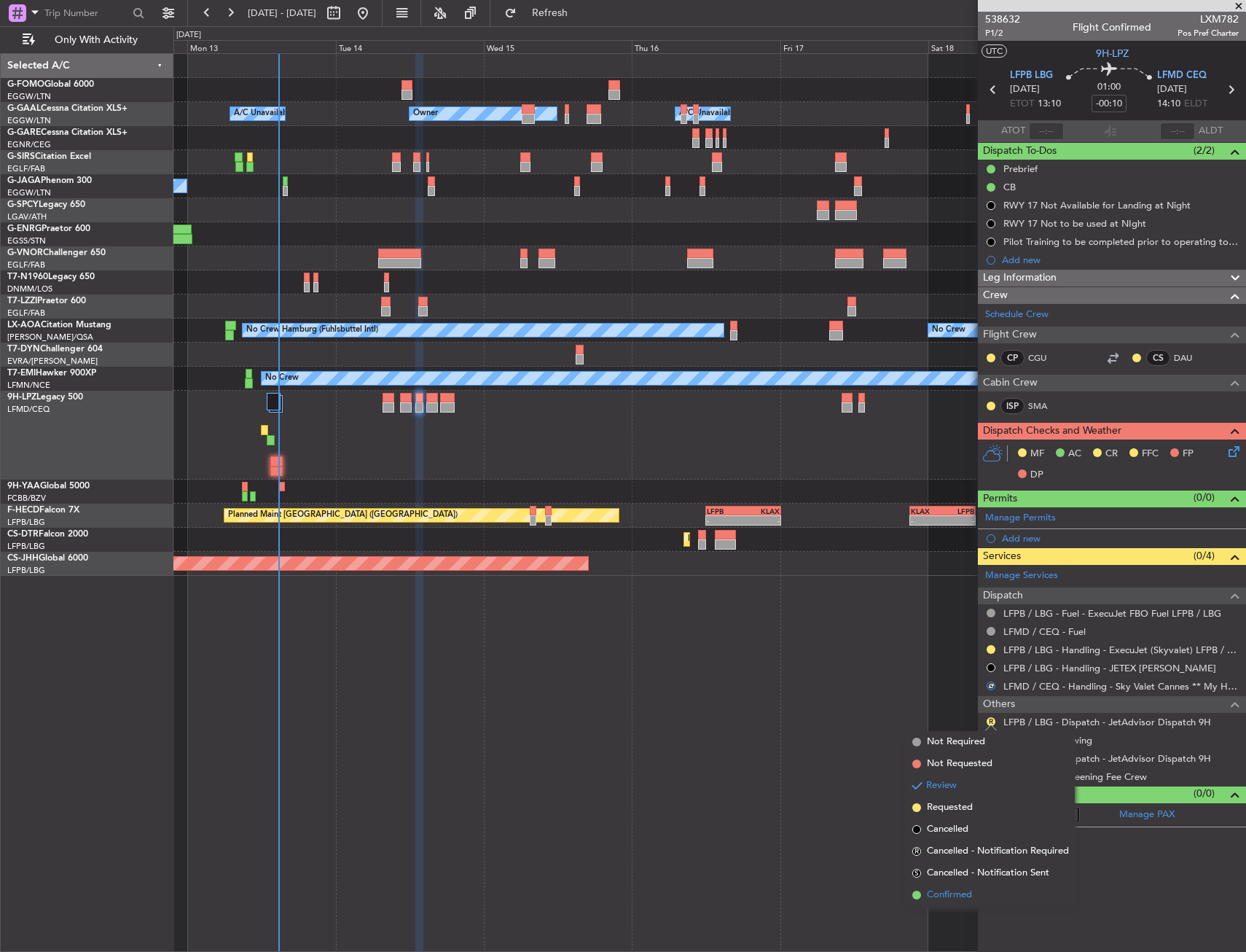
click at [945, 894] on span "Confirmed" at bounding box center [949, 895] width 45 height 15
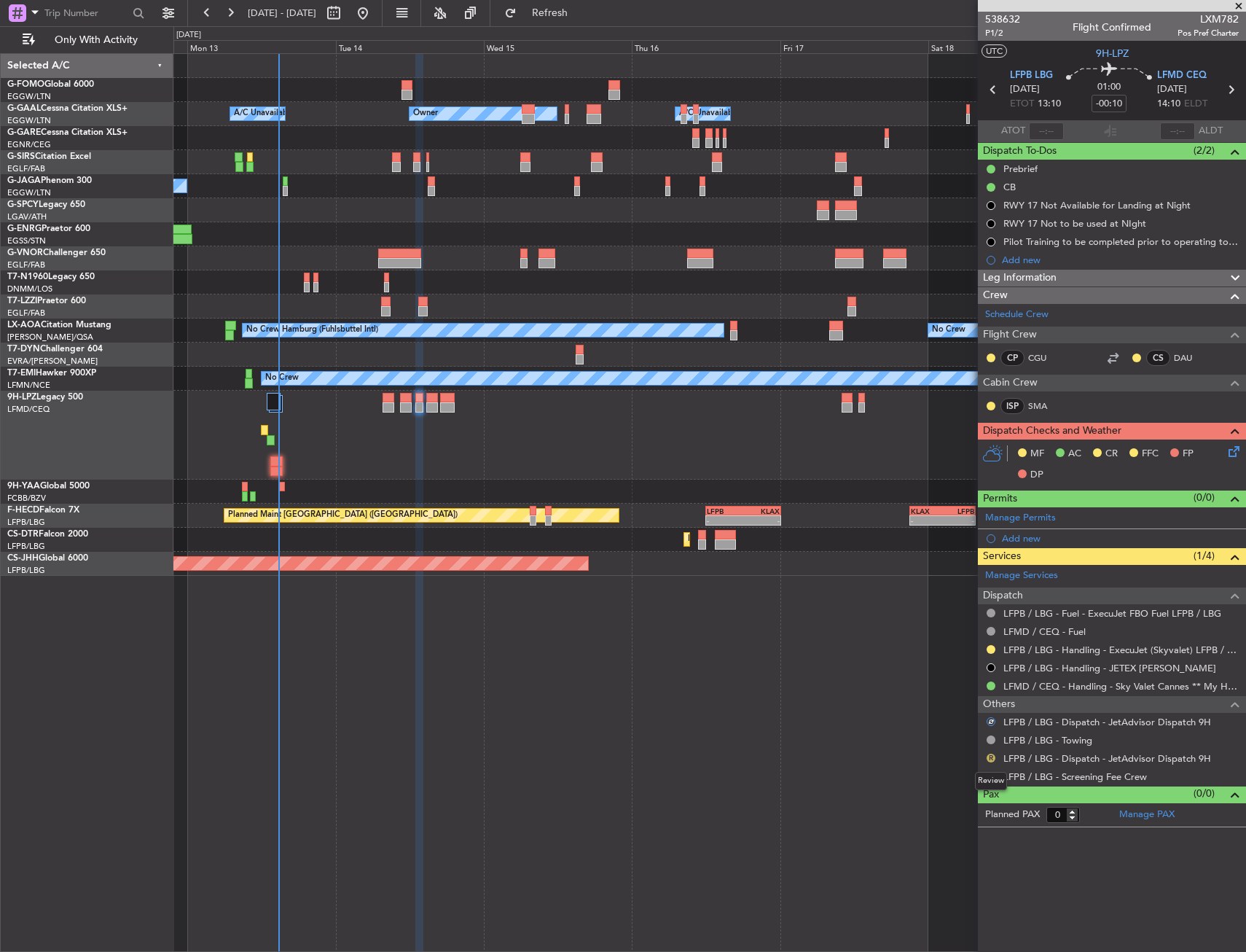
click at [988, 758] on button "R" at bounding box center [991, 758] width 9 height 9
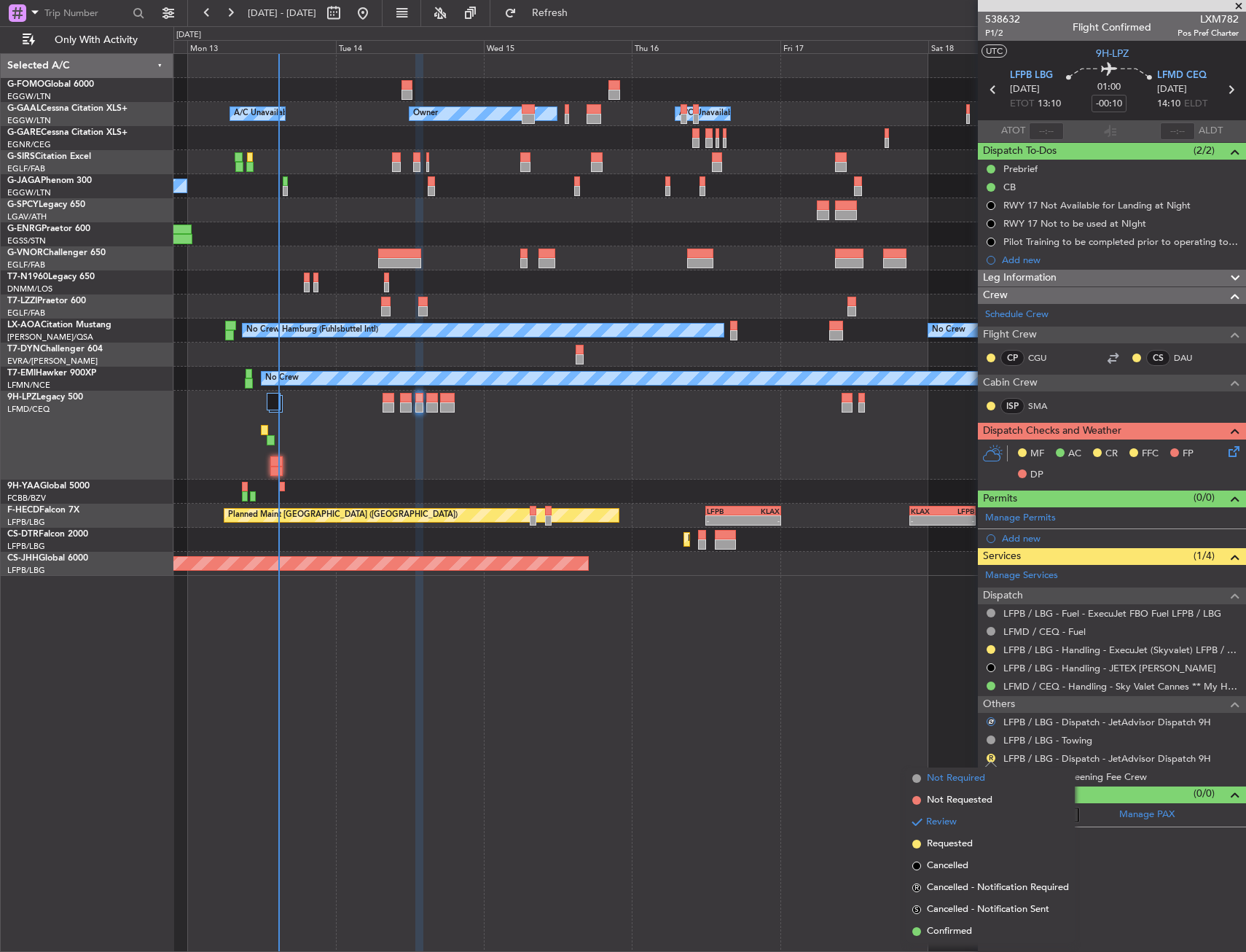
click at [953, 774] on span "Not Required" at bounding box center [956, 778] width 59 height 15
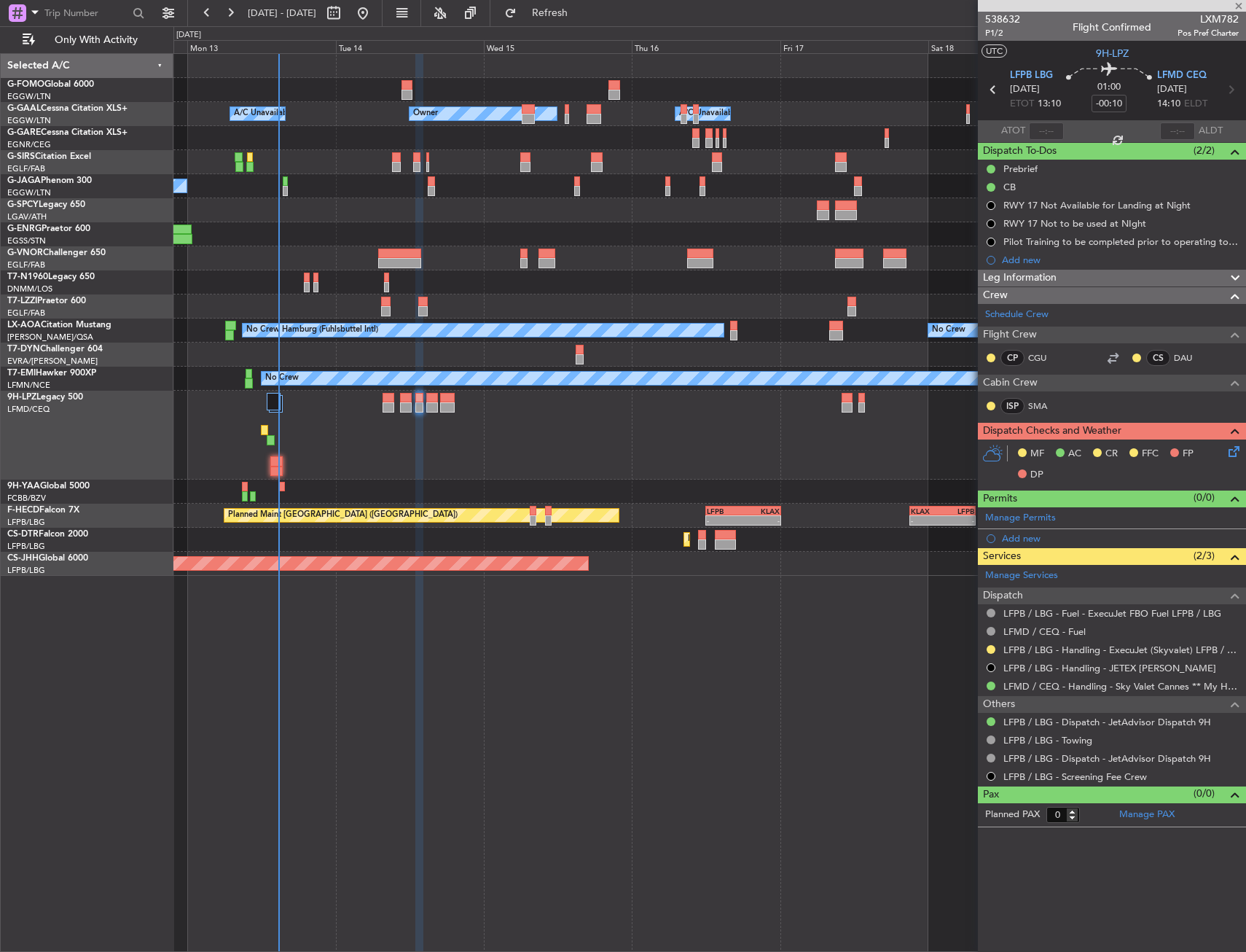
type input "+00:15"
type input "1"
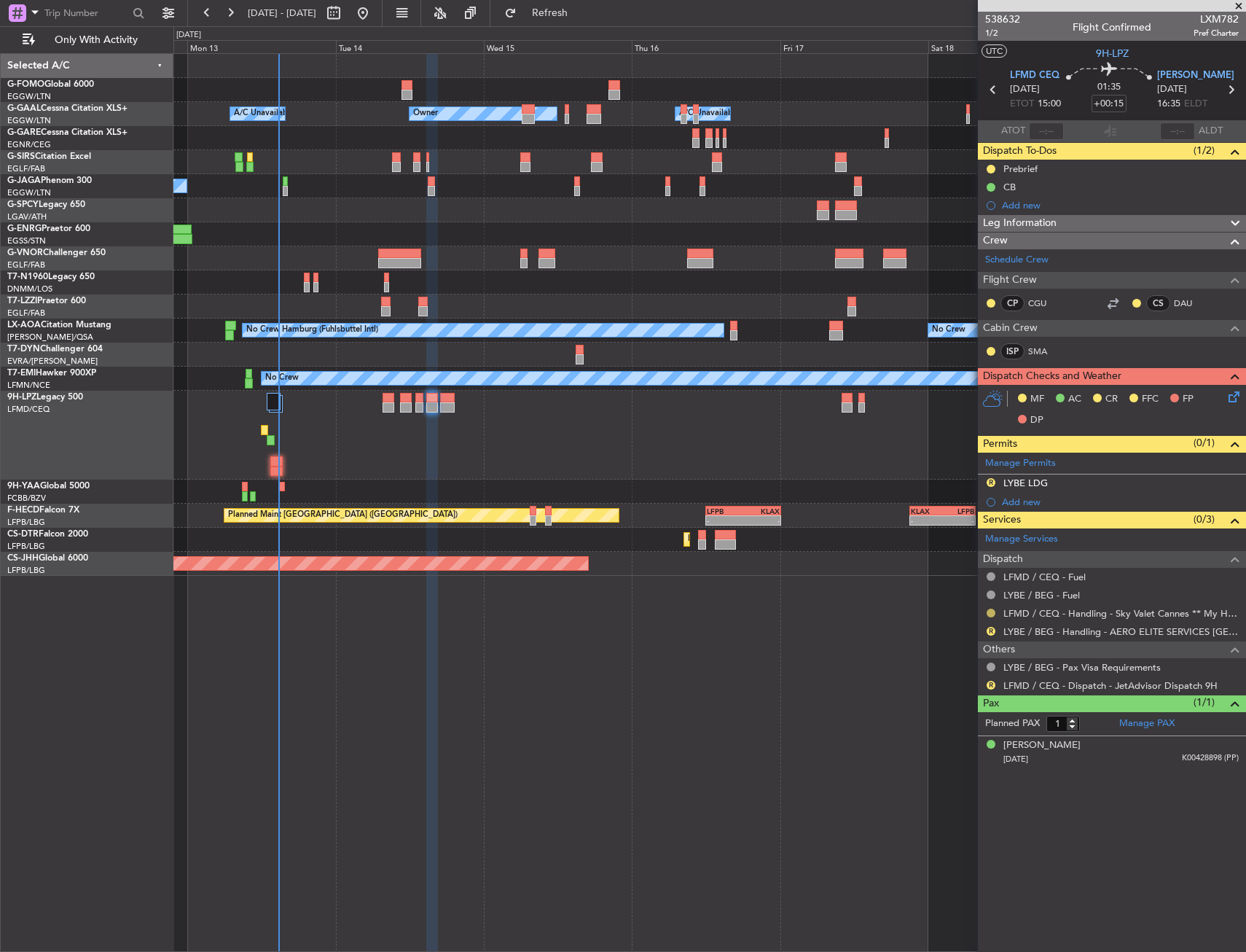
click at [991, 613] on button at bounding box center [991, 613] width 9 height 9
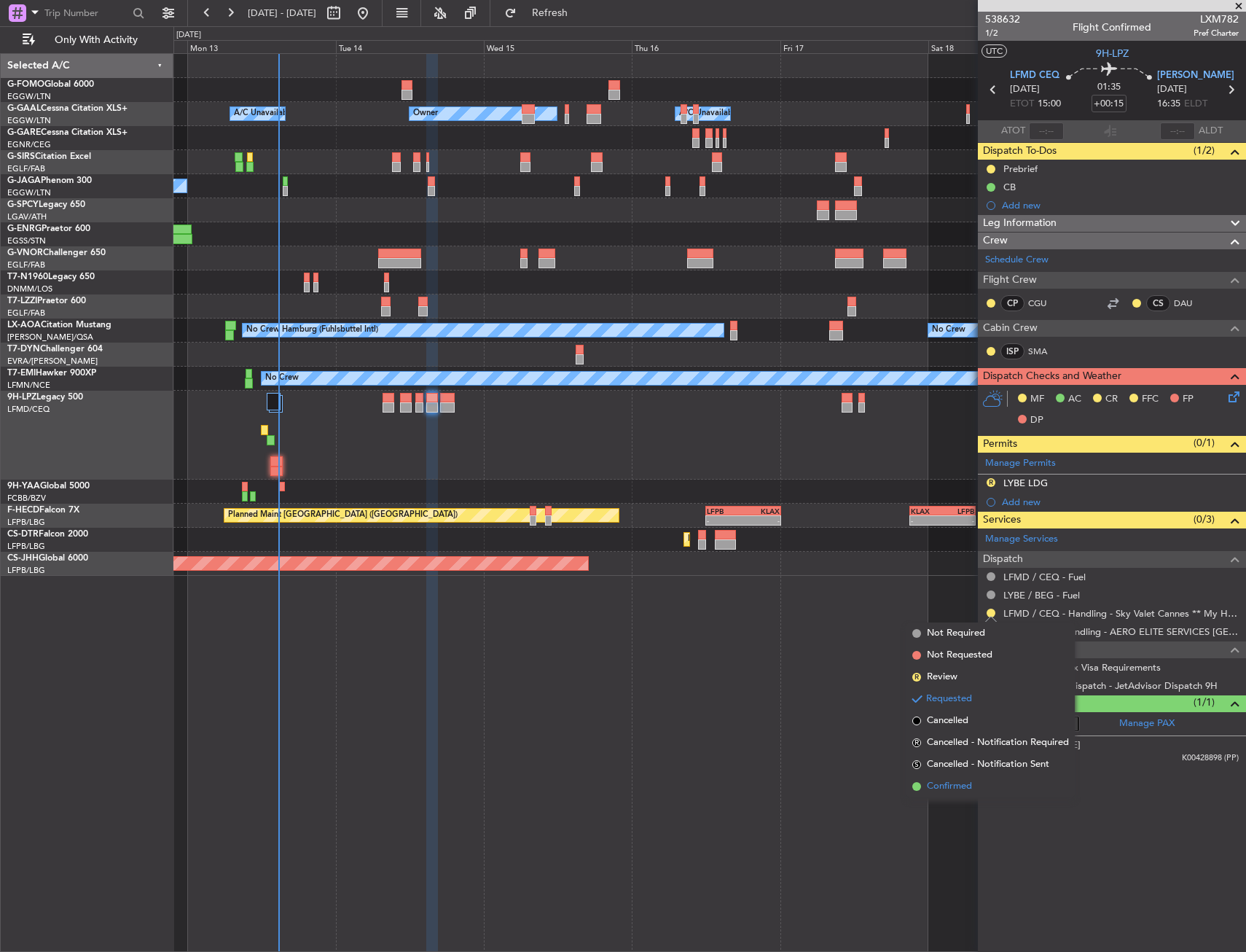
click at [928, 789] on span "Confirmed" at bounding box center [949, 786] width 45 height 15
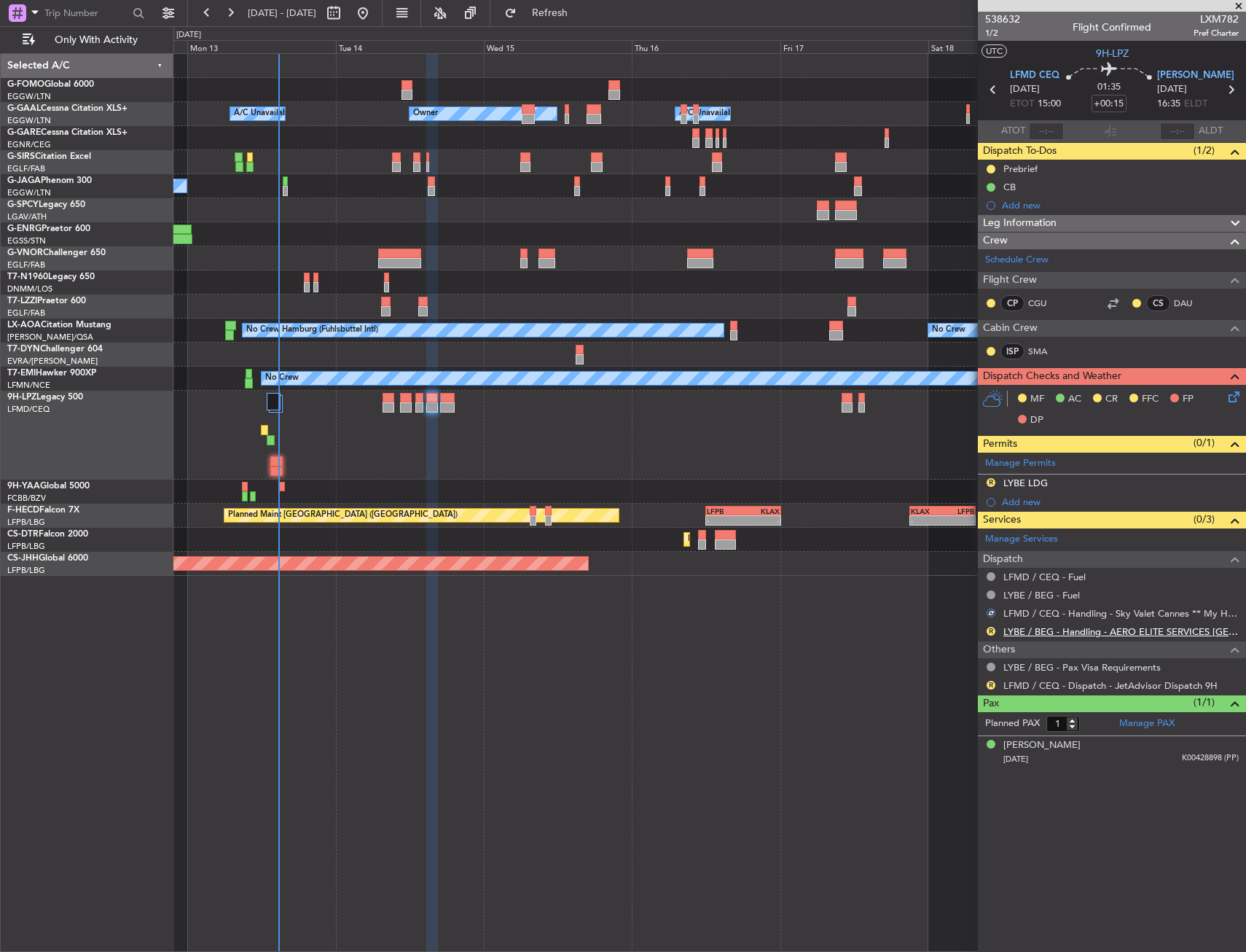
click at [1033, 627] on link "LYBE / BEG - Handling - AERO ELITE SERVICES [GEOGRAPHIC_DATA]" at bounding box center [1120, 631] width 235 height 13
drag, startPoint x: 991, startPoint y: 482, endPoint x: 992, endPoint y: 499, distance: 17.0
click at [991, 482] on button "R" at bounding box center [991, 483] width 9 height 9
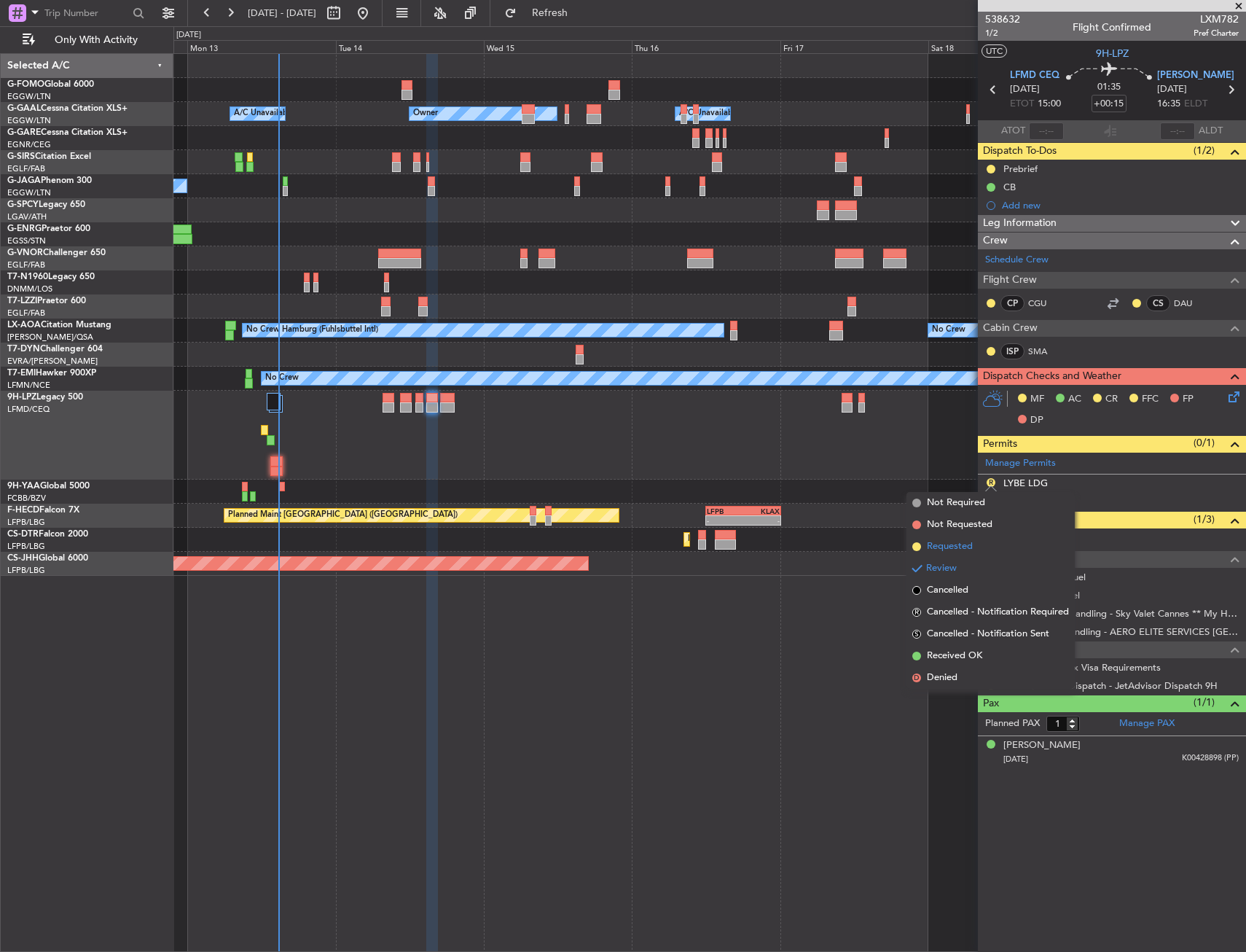
click at [956, 549] on span "Requested" at bounding box center [950, 547] width 46 height 15
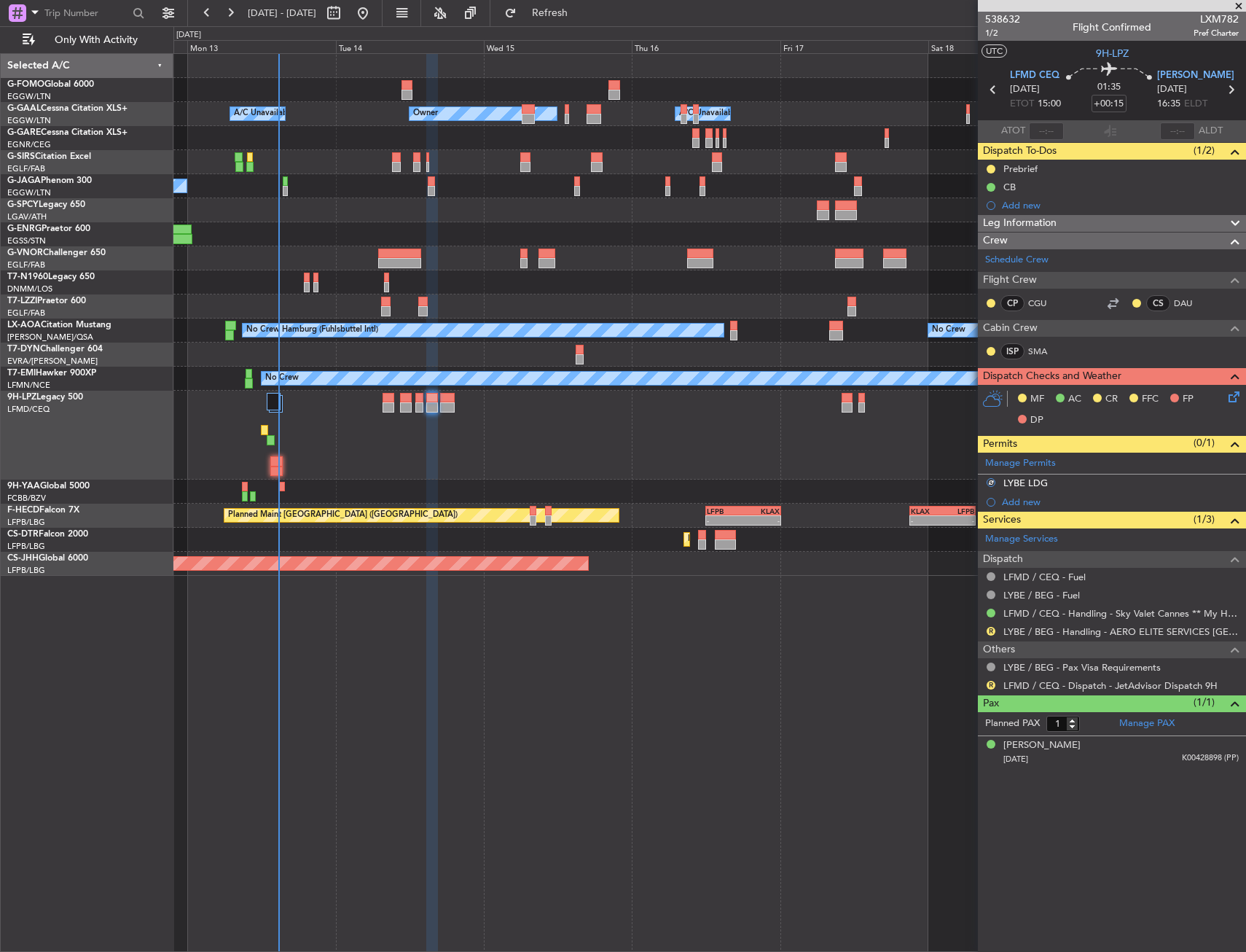
drag, startPoint x: 987, startPoint y: 682, endPoint x: 977, endPoint y: 699, distance: 19.7
click at [987, 682] on button "R" at bounding box center [991, 685] width 9 height 9
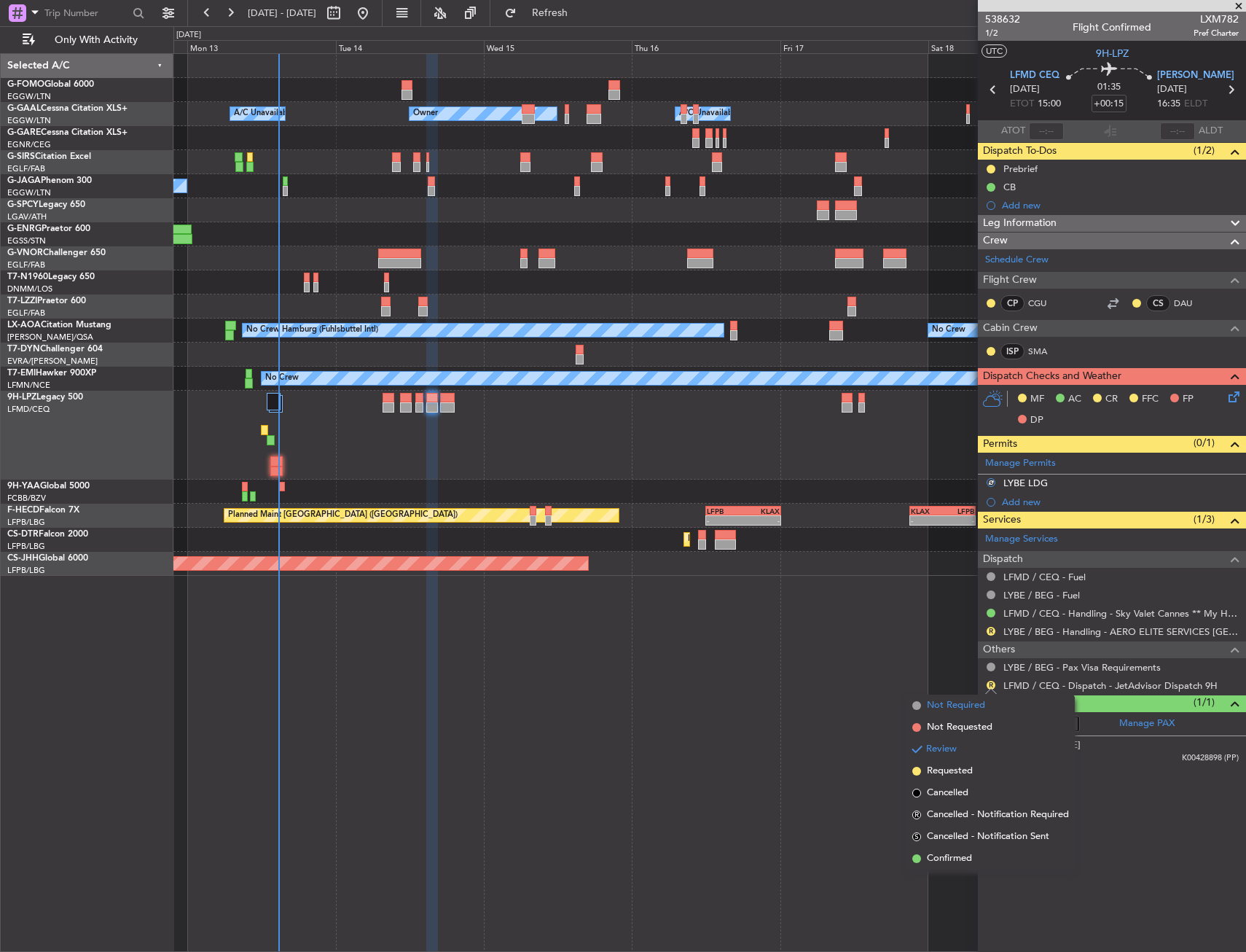
click at [960, 706] on span "Not Required" at bounding box center [956, 706] width 59 height 15
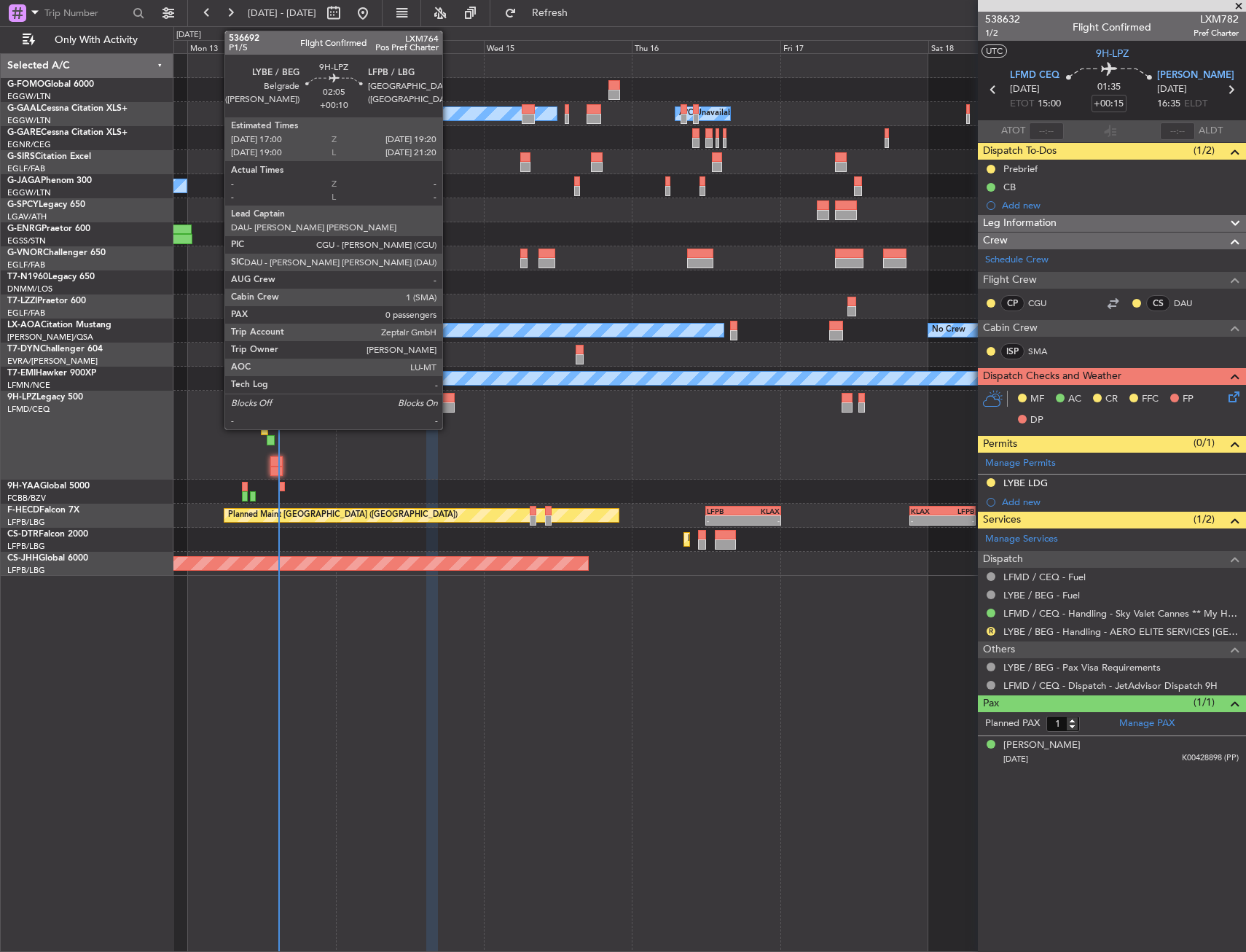
click at [449, 403] on div at bounding box center [447, 407] width 15 height 10
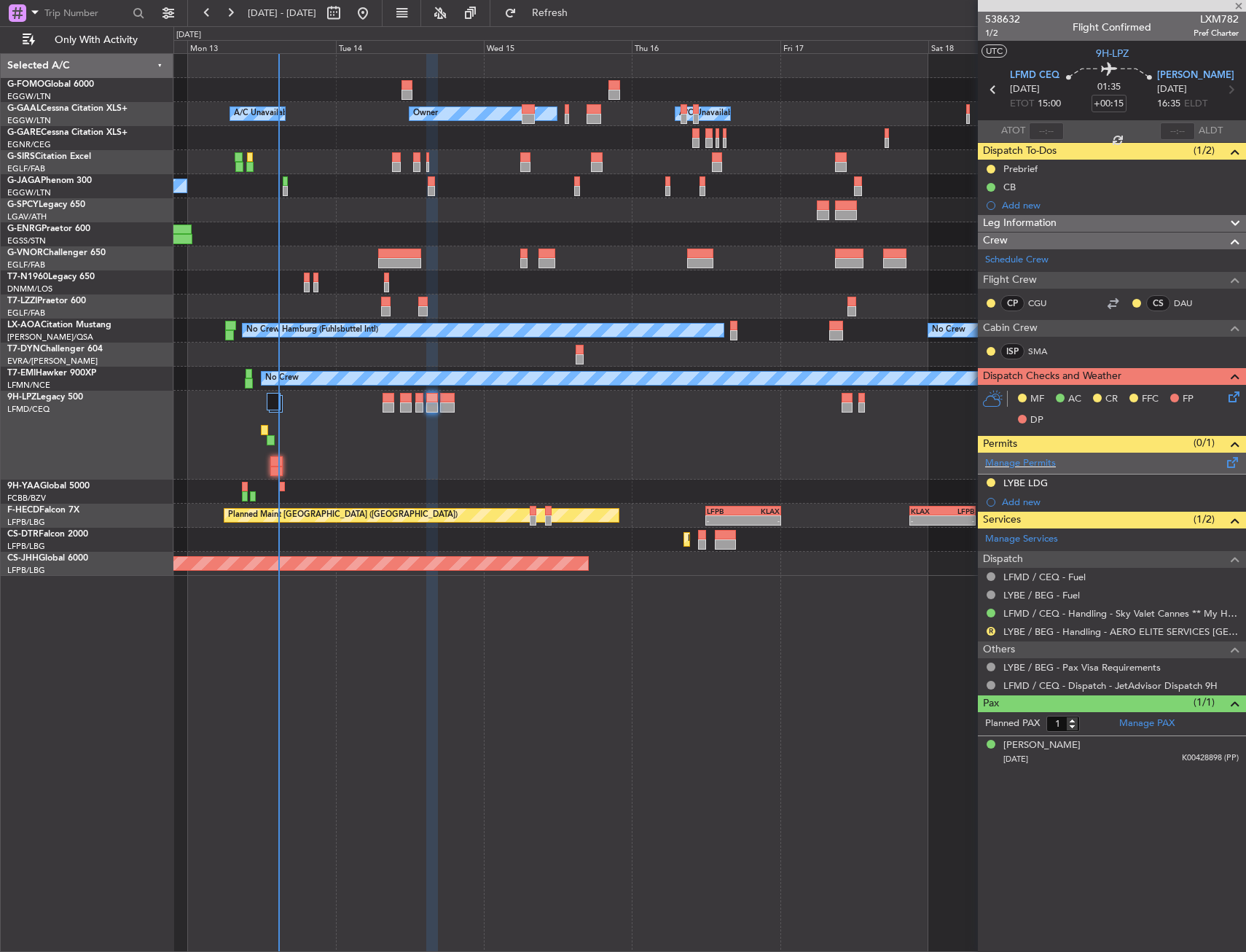
type input "+00:10"
type input "0"
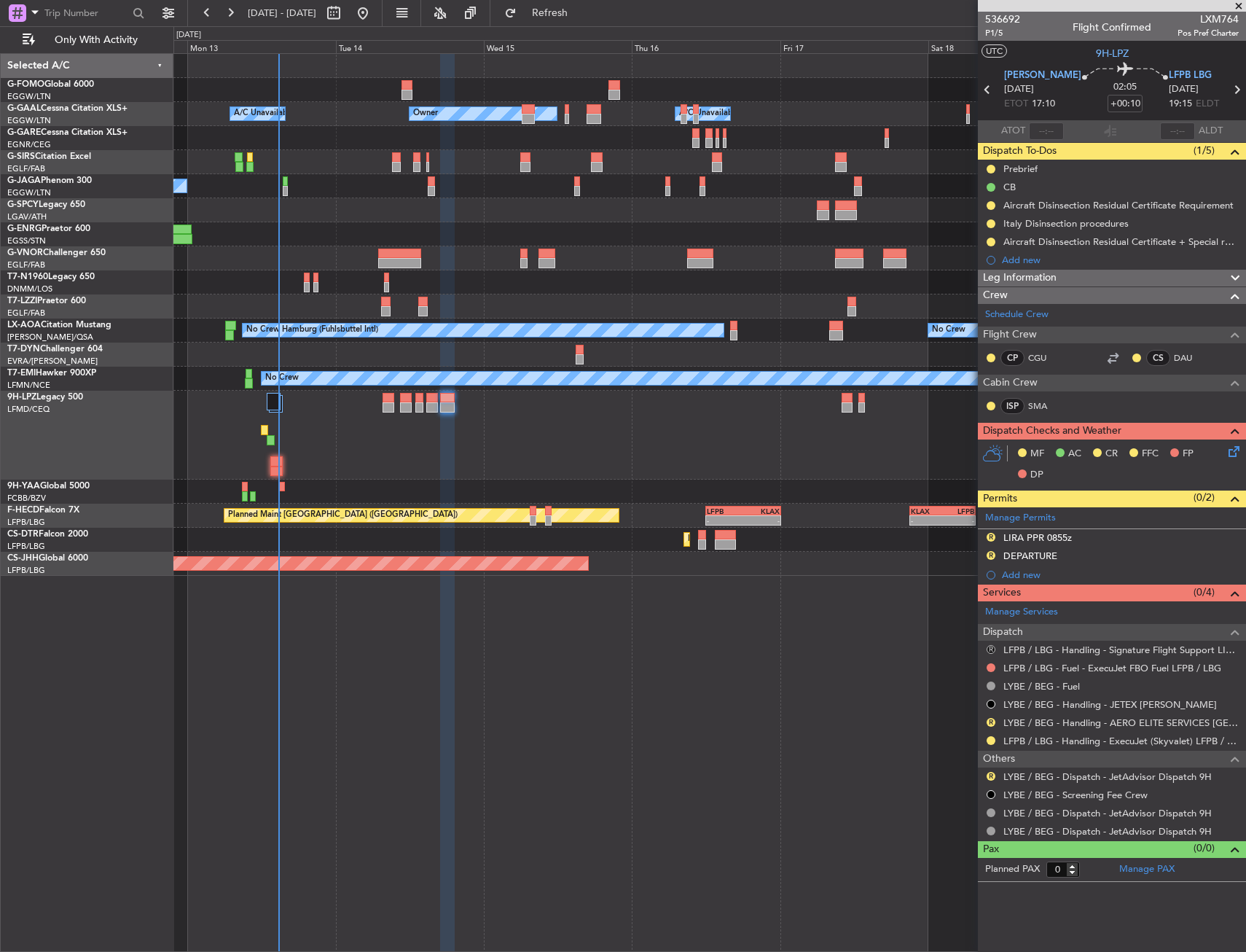
click at [991, 647] on button "R" at bounding box center [991, 650] width 9 height 9
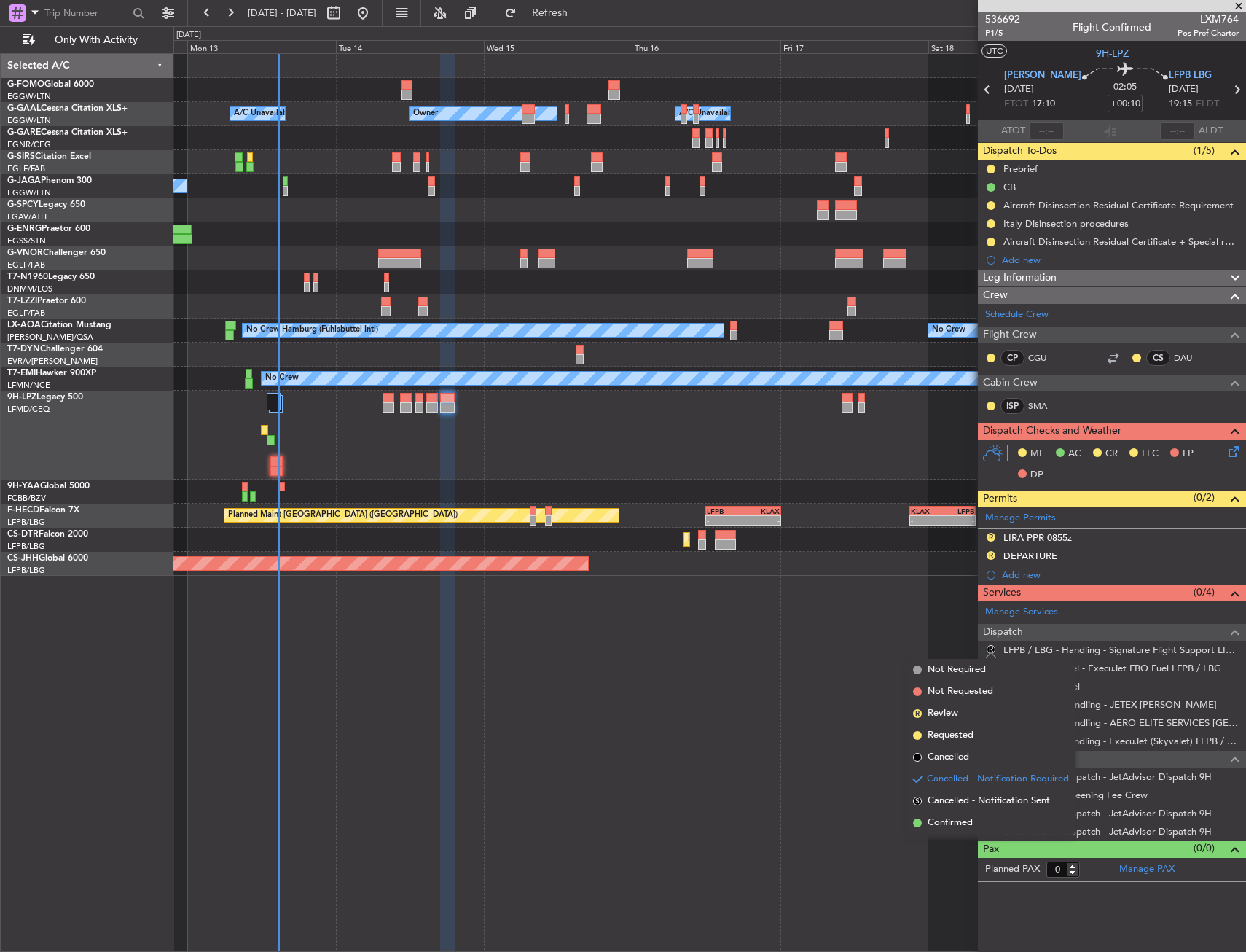
drag, startPoint x: 953, startPoint y: 756, endPoint x: 945, endPoint y: 757, distance: 8.1
click at [953, 755] on span "Cancelled" at bounding box center [947, 757] width 41 height 15
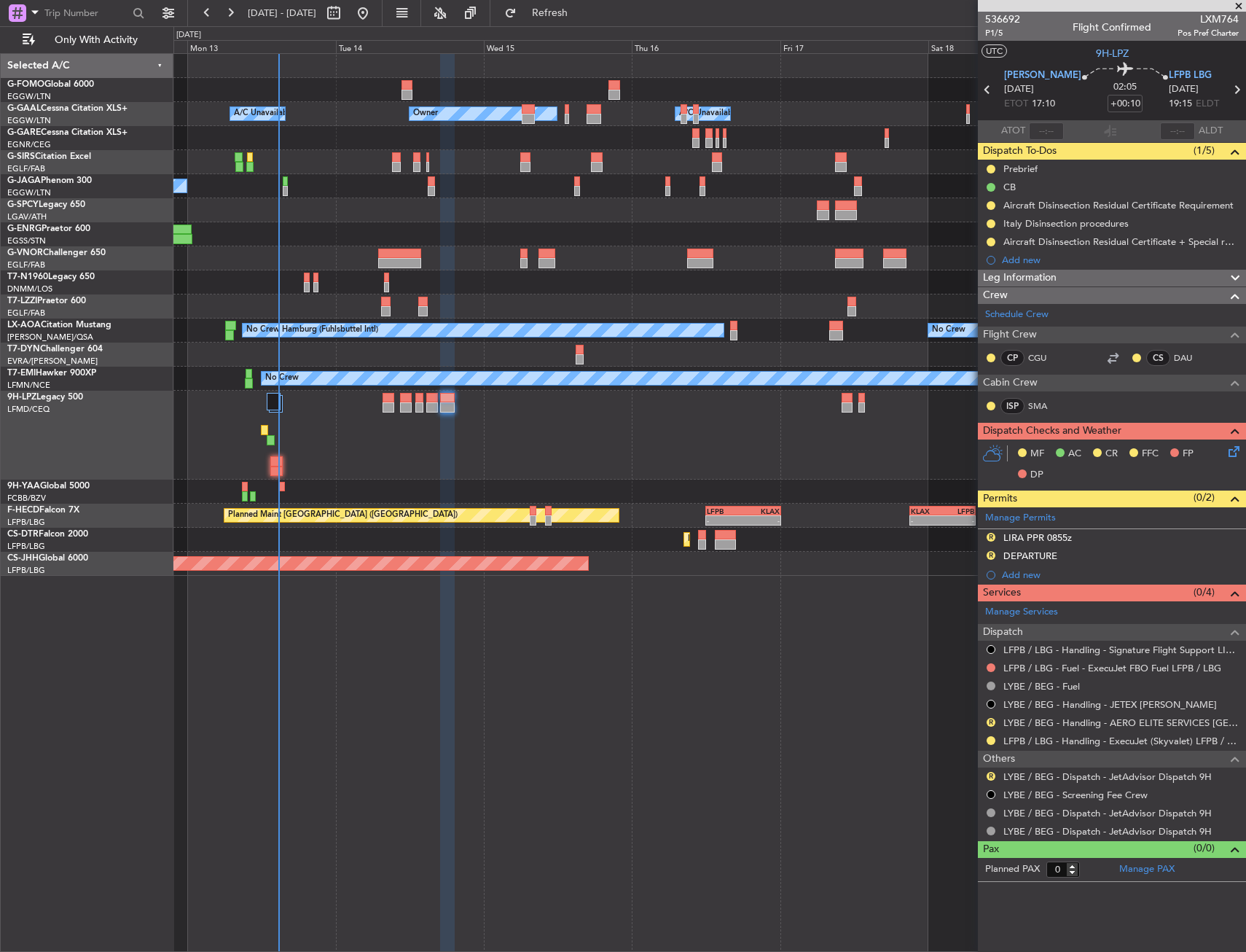
drag, startPoint x: 993, startPoint y: 775, endPoint x: 972, endPoint y: 791, distance: 26.4
click at [993, 775] on button "R" at bounding box center [991, 776] width 9 height 9
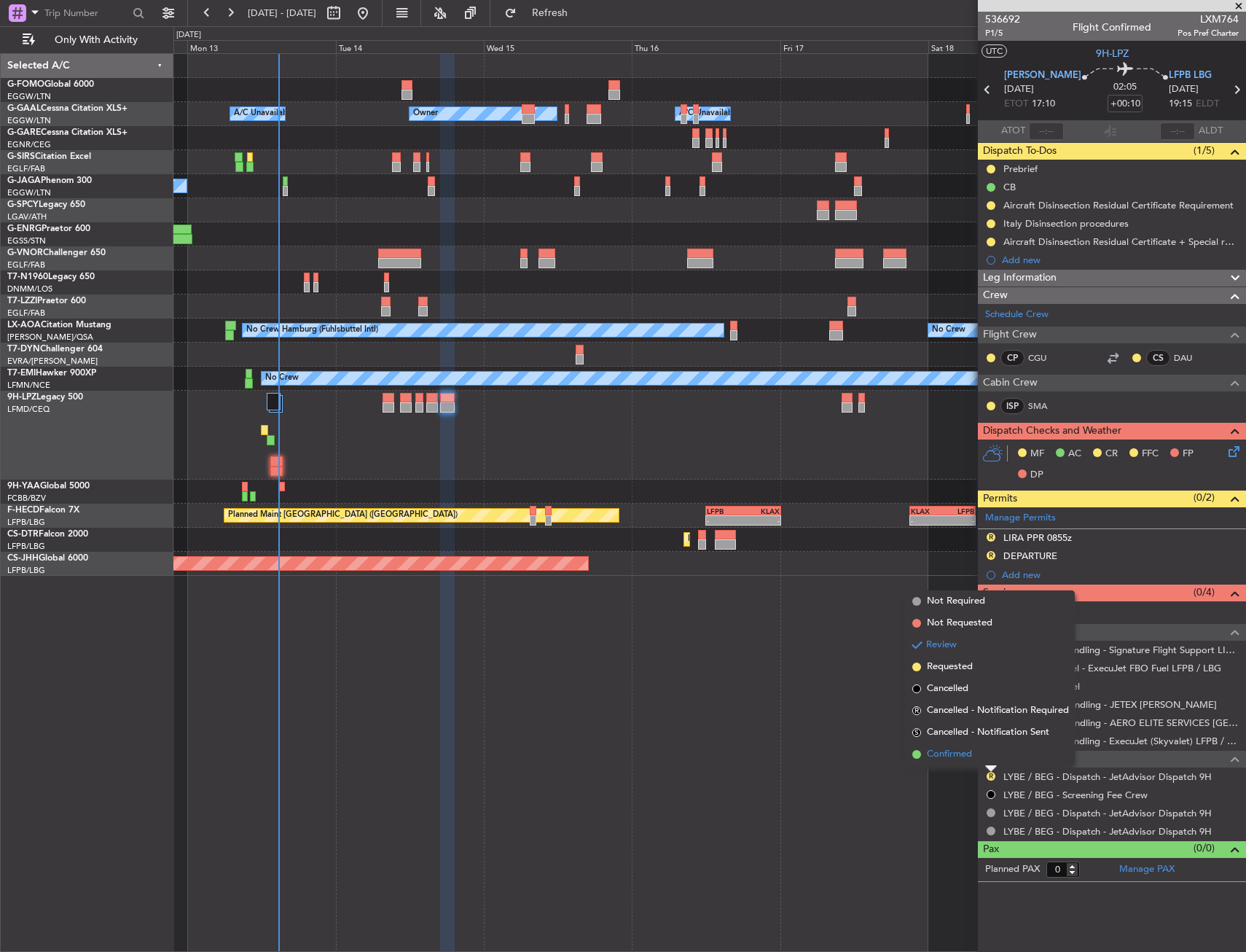
click at [945, 755] on span "Confirmed" at bounding box center [949, 754] width 45 height 15
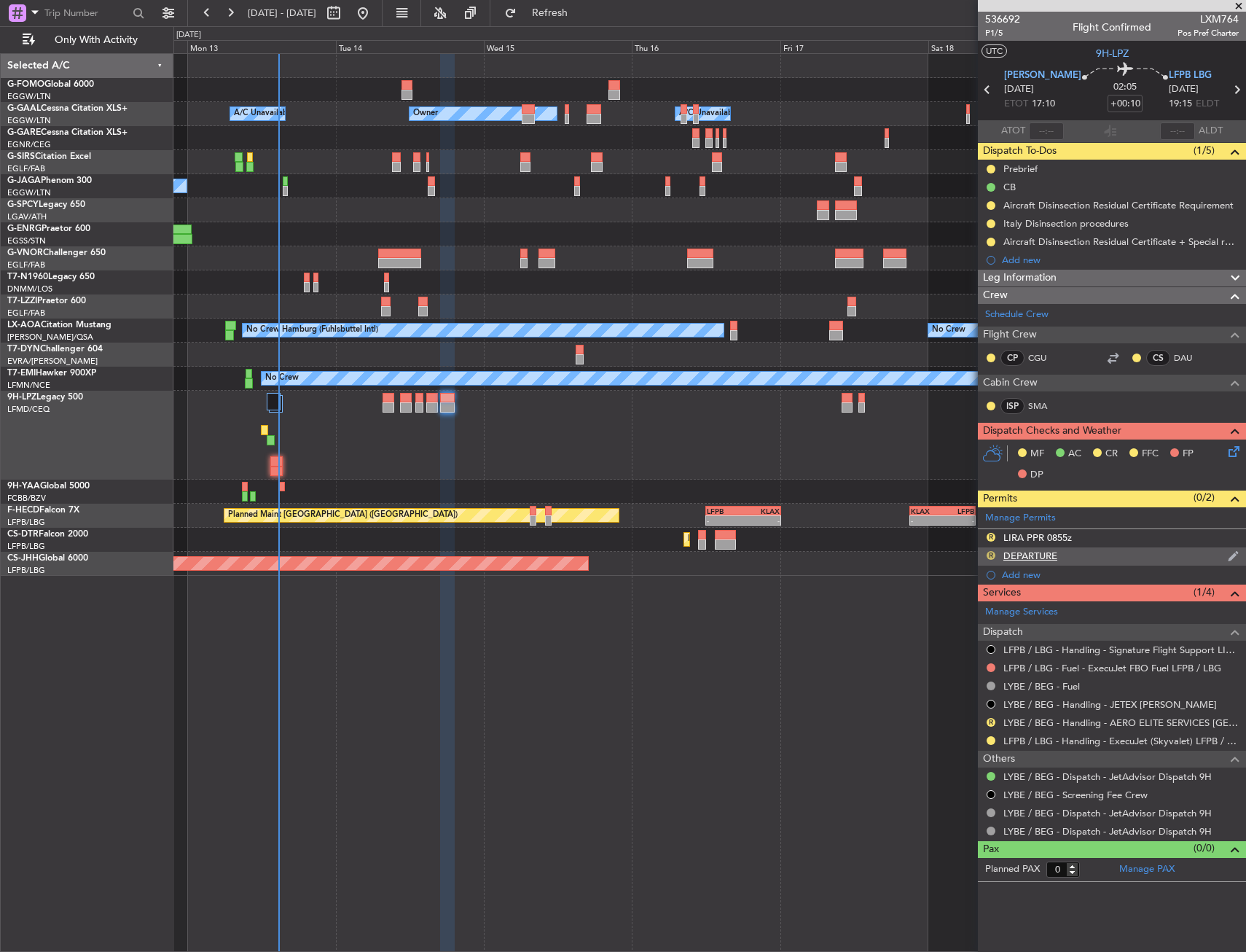
click at [991, 557] on button "R" at bounding box center [991, 555] width 9 height 9
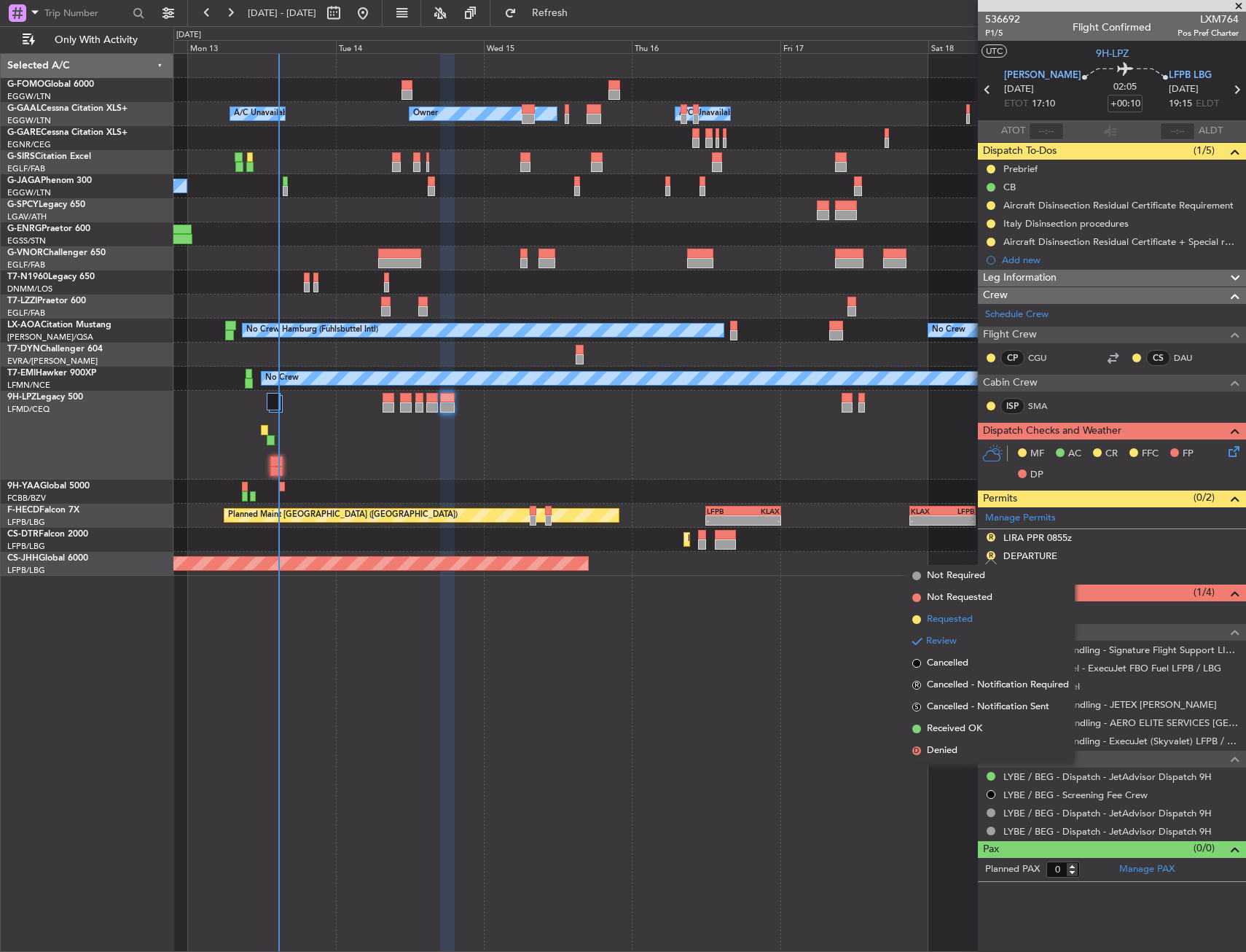
click at [958, 614] on span "Requested" at bounding box center [950, 619] width 46 height 15
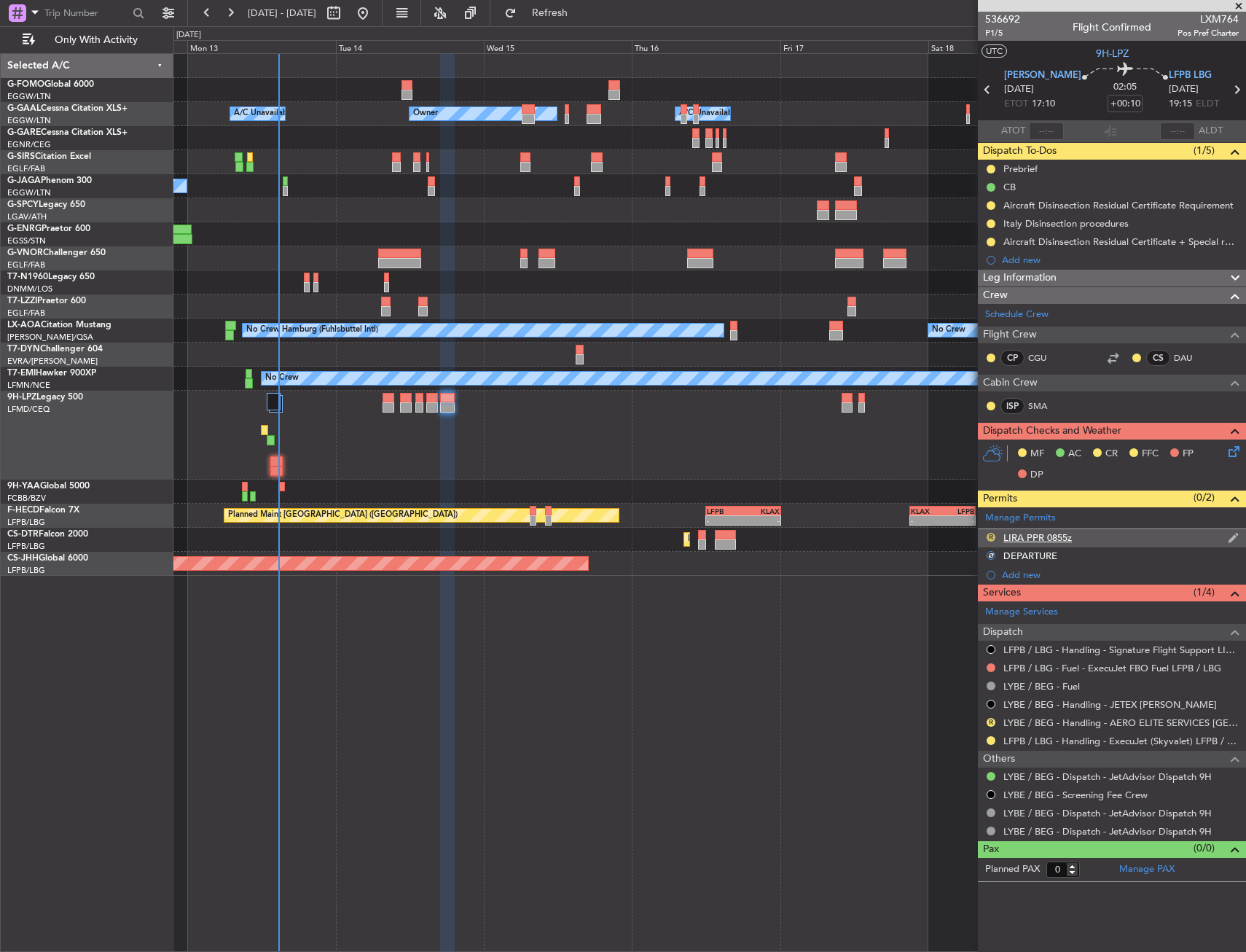
click at [990, 536] on button "R" at bounding box center [991, 537] width 9 height 9
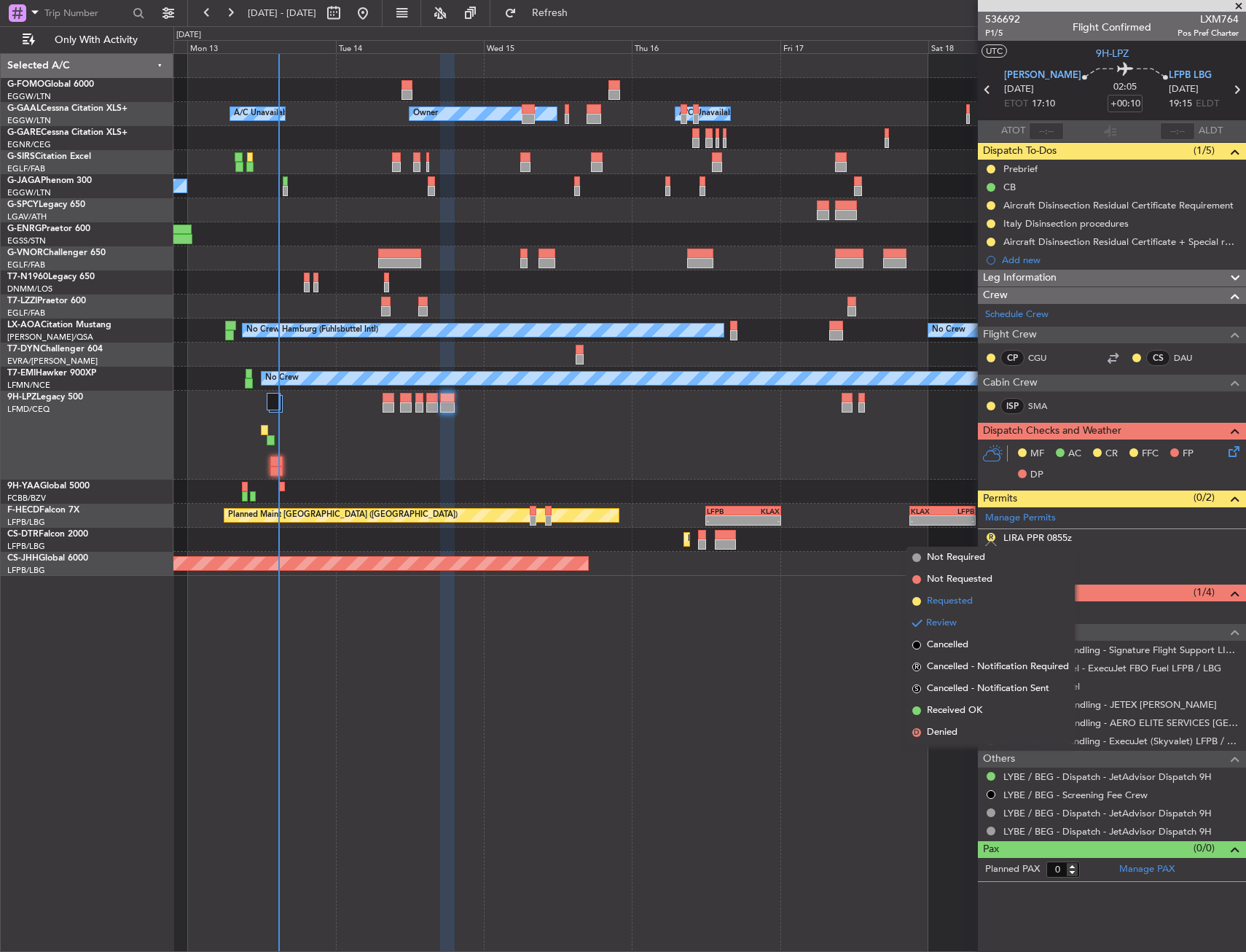
click at [970, 598] on span "Requested" at bounding box center [950, 601] width 46 height 15
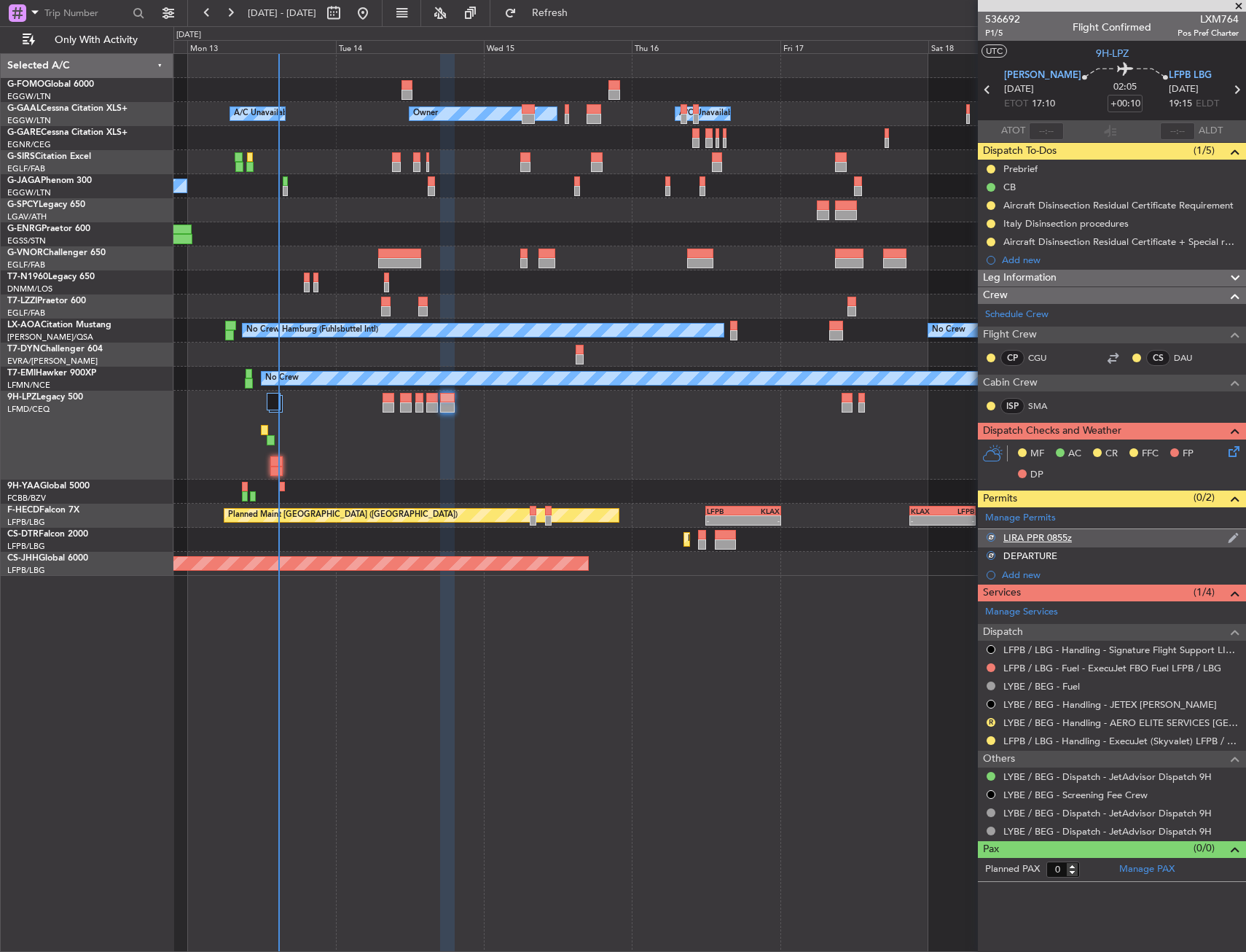
click at [1097, 542] on div "LIRA PPR 0855z" at bounding box center [1111, 538] width 268 height 18
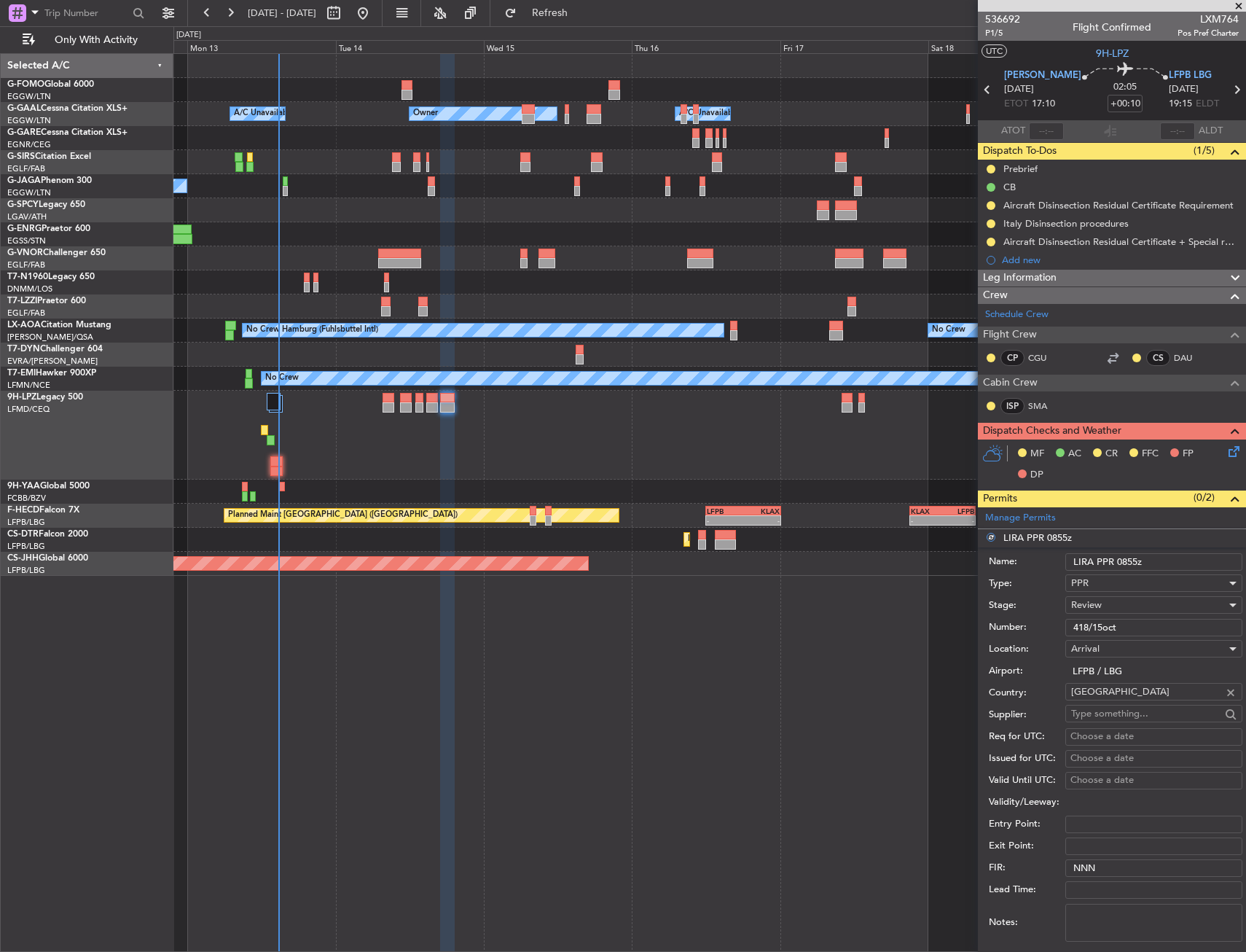
click at [1138, 564] on input "LIRA PPR 0855z" at bounding box center [1153, 562] width 177 height 17
type input "LIRA PPR 1"
click at [1184, 561] on input "LIRA PPR 1" at bounding box center [1153, 562] width 177 height 17
type input "LIRA PPR 1915Z"
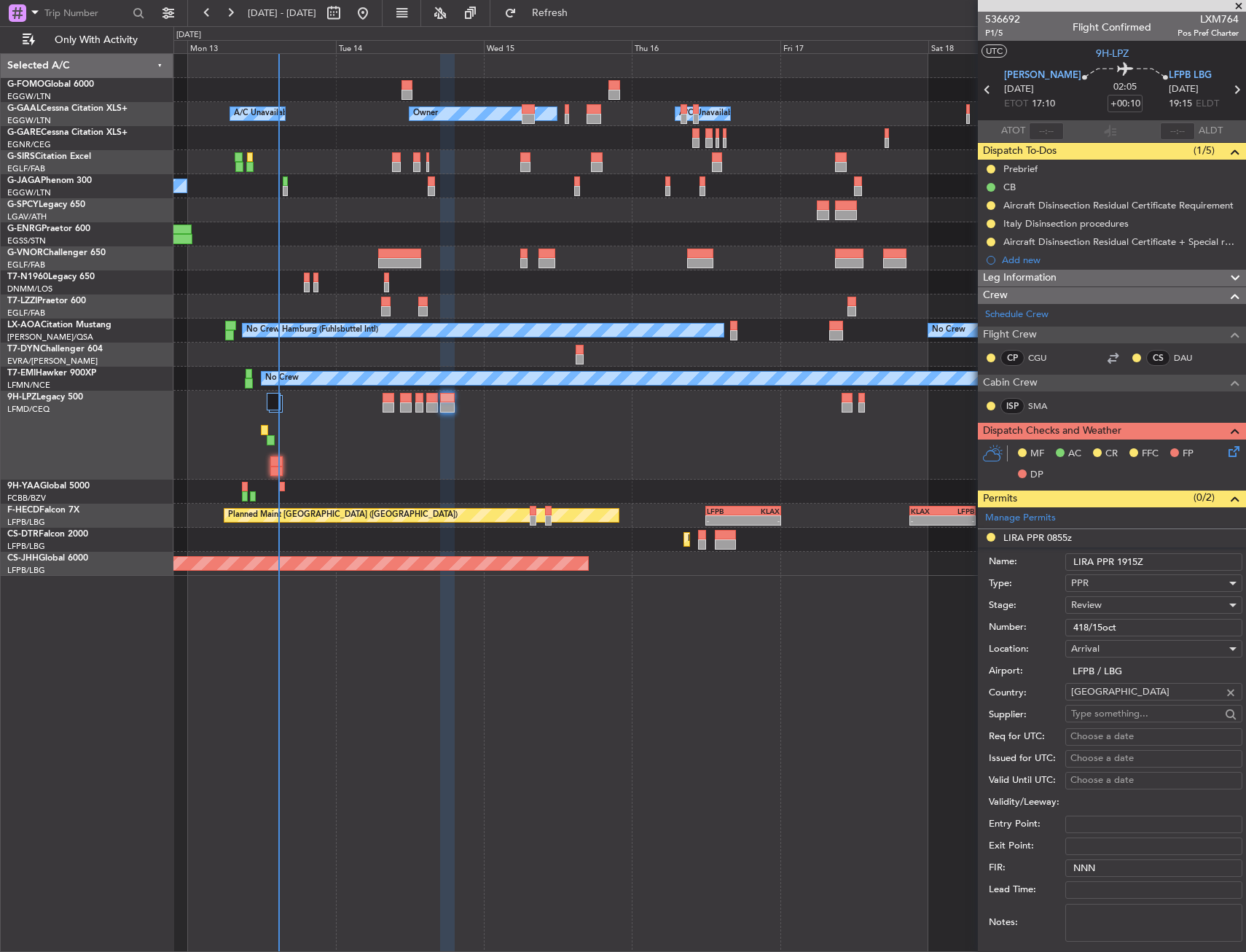
click at [1124, 607] on div "Review" at bounding box center [1148, 605] width 155 height 22
click at [1123, 694] on span "Requested" at bounding box center [1148, 700] width 153 height 22
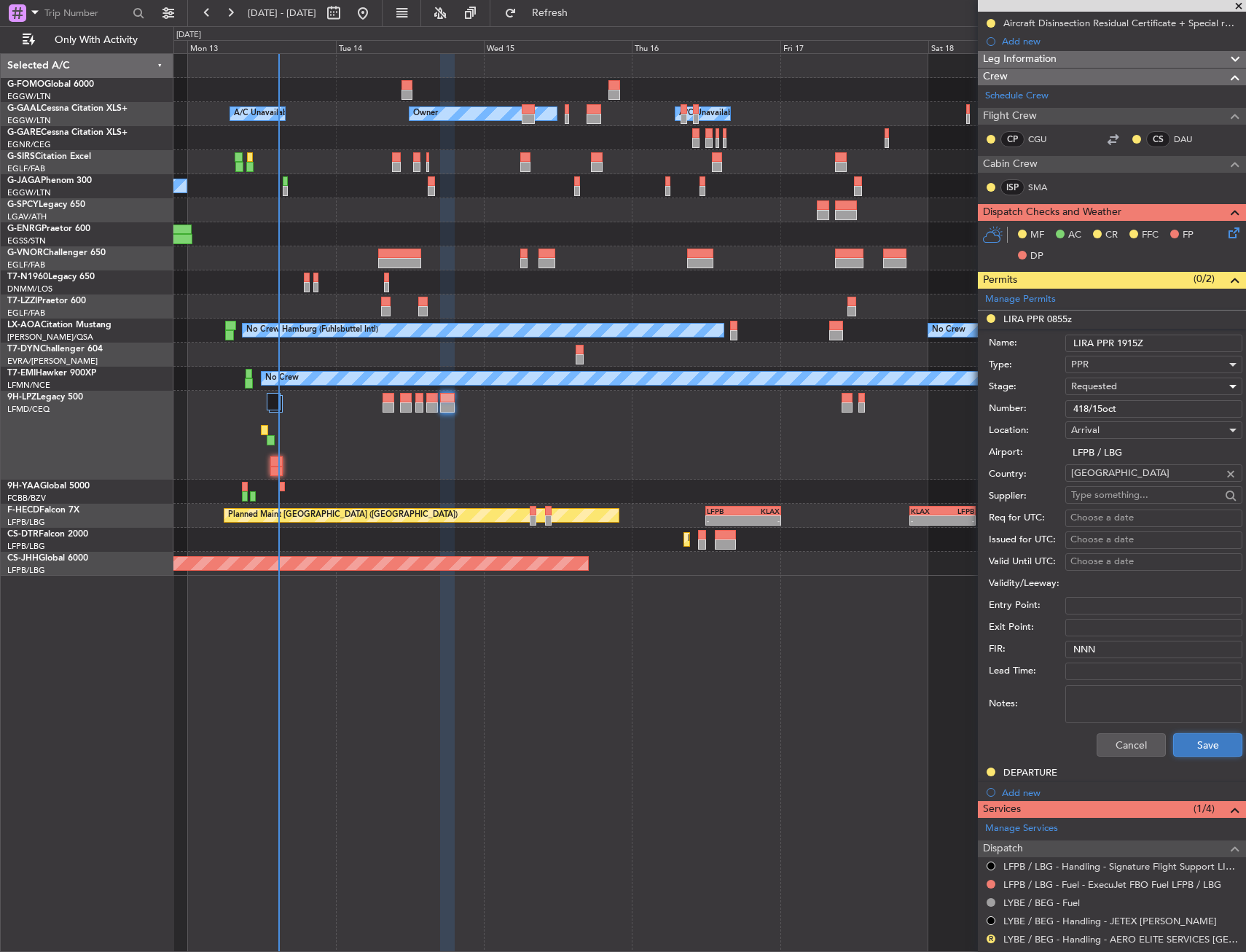
click at [1203, 750] on button "Save" at bounding box center [1208, 744] width 70 height 23
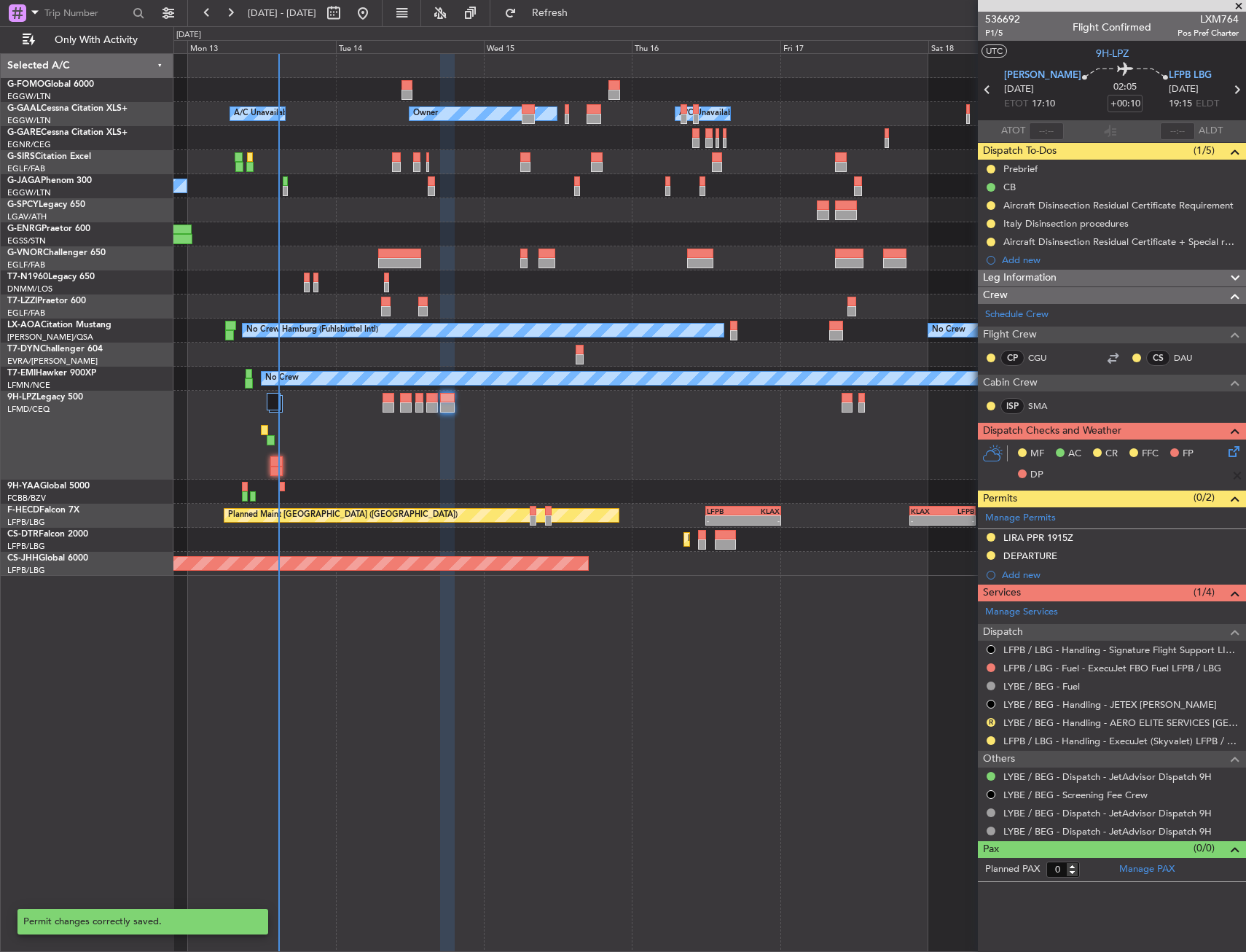
scroll to position [0, 0]
drag, startPoint x: 577, startPoint y: 16, endPoint x: 576, endPoint y: 34, distance: 18.0
click at [577, 16] on span "Refresh" at bounding box center [550, 13] width 61 height 10
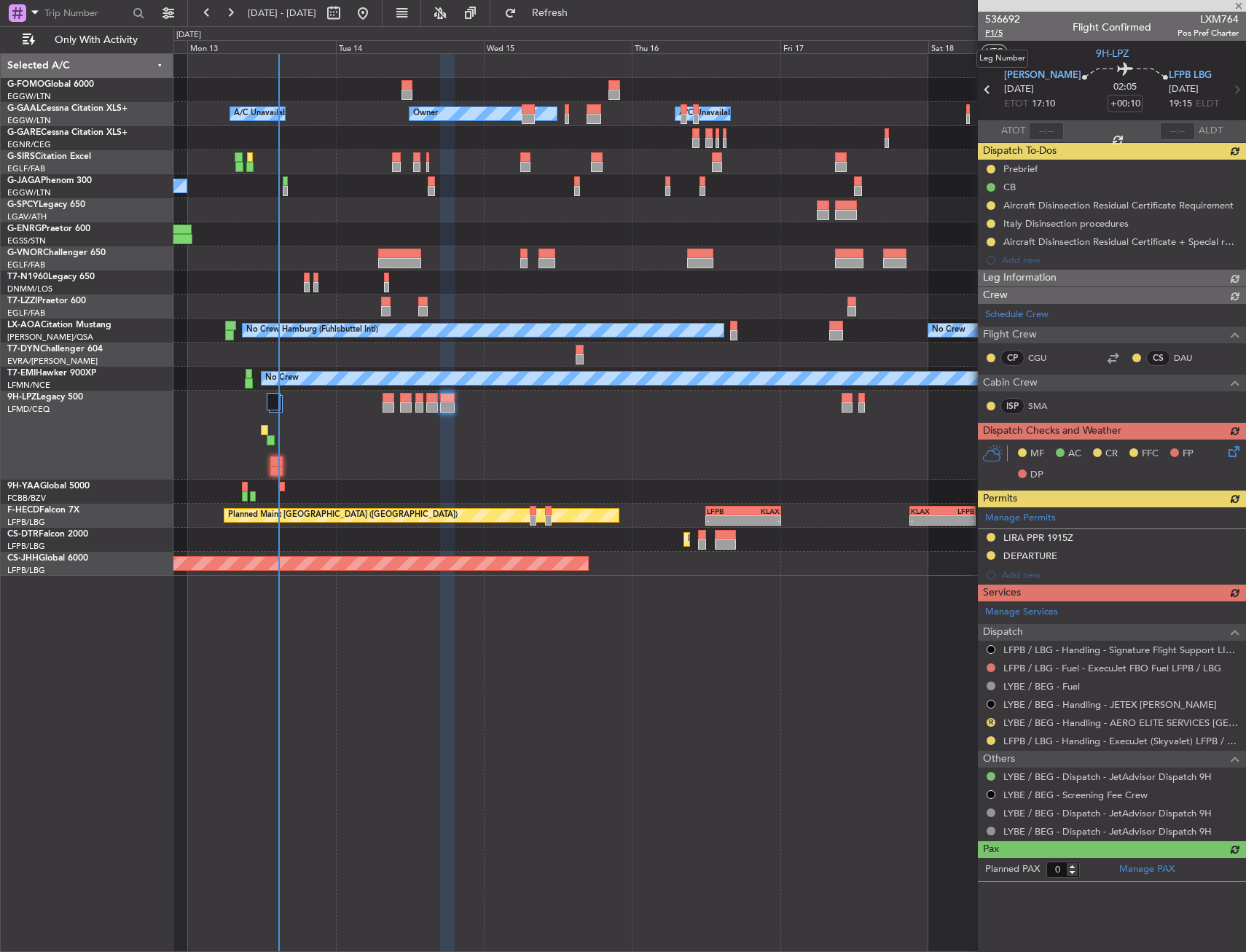
click at [996, 36] on span "P1/5" at bounding box center [1002, 33] width 35 height 13
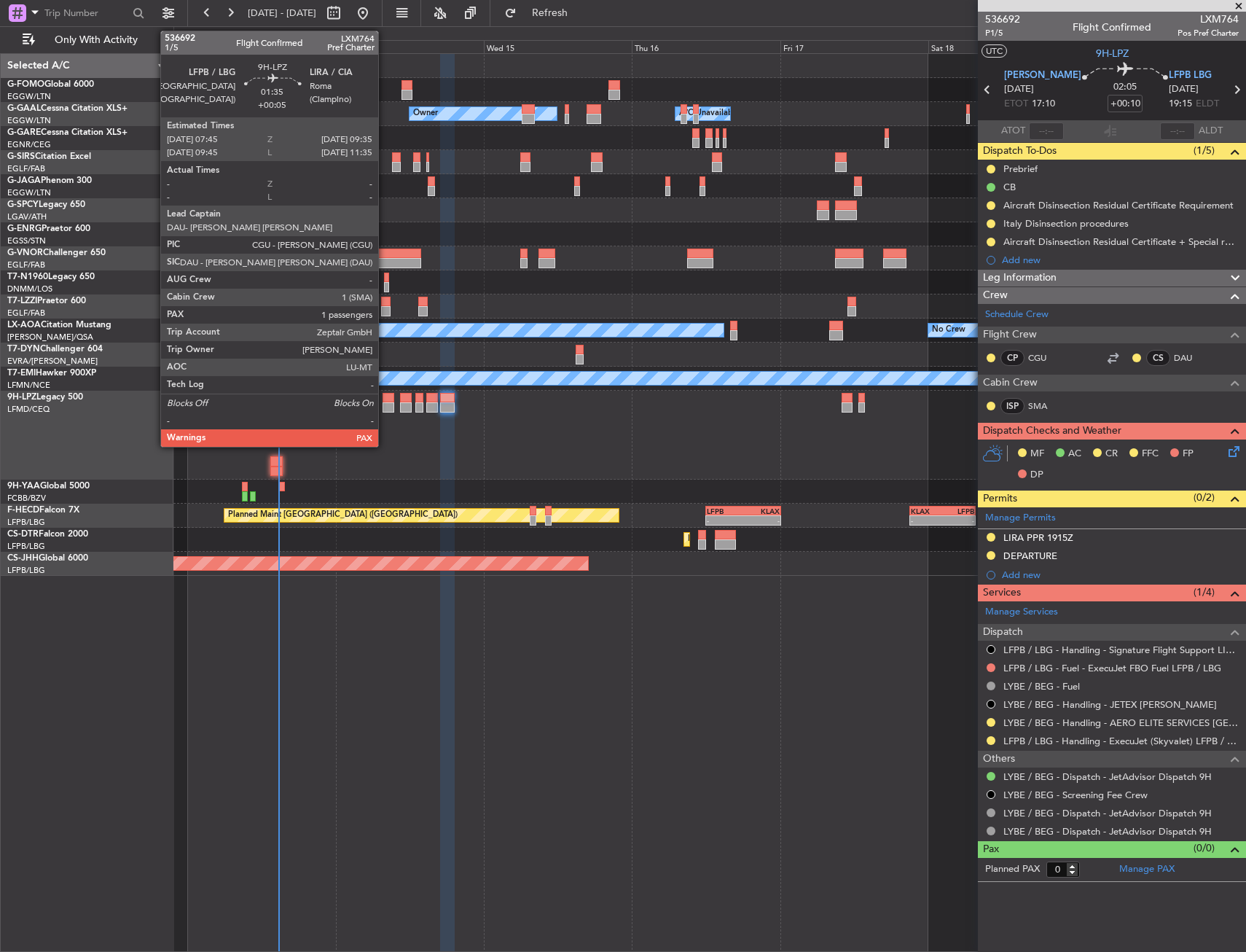
click at [385, 402] on div at bounding box center [388, 407] width 12 height 10
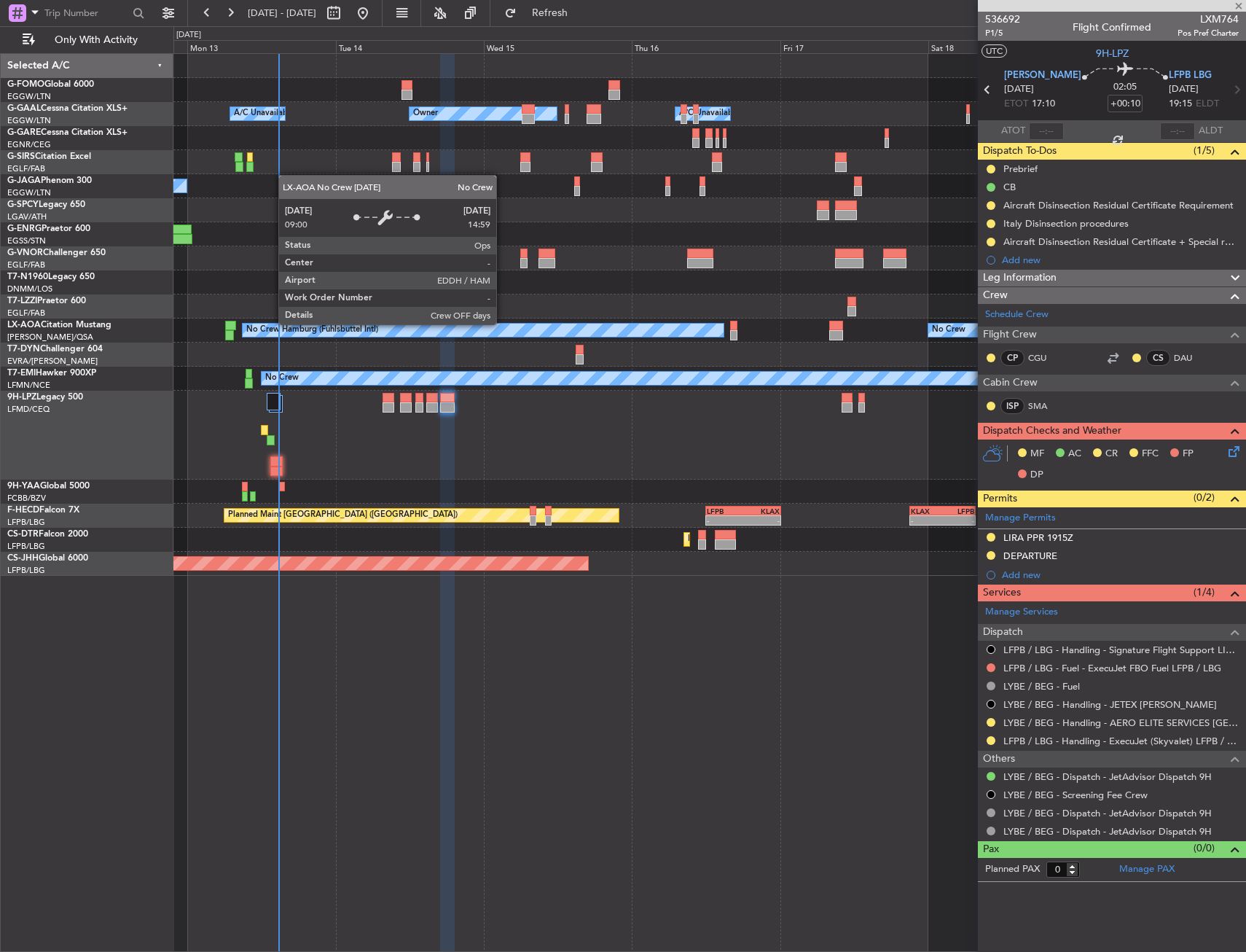
type input "+00:05"
type input "1"
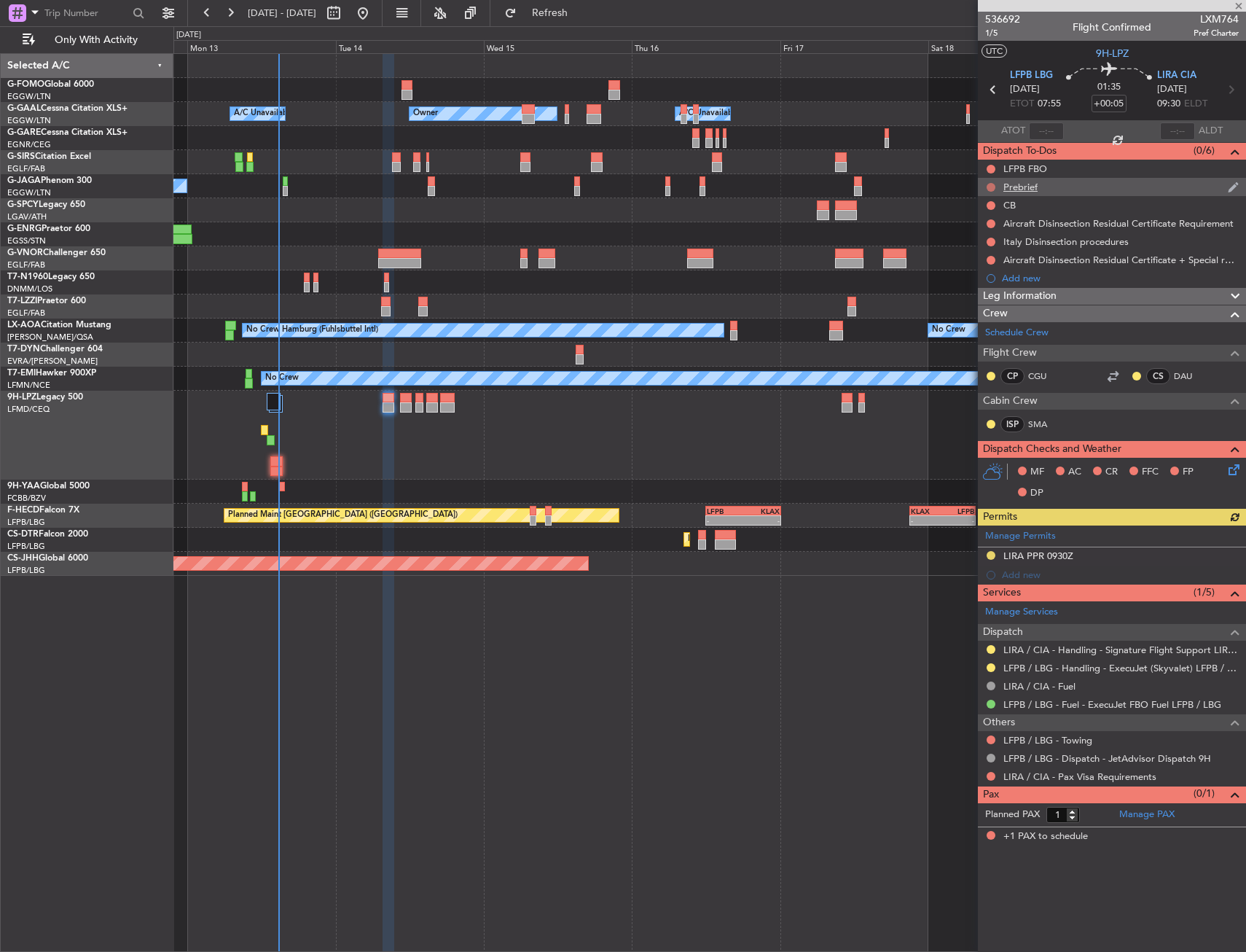
click at [993, 183] on button at bounding box center [991, 188] width 9 height 9
click at [977, 231] on span "In Progress" at bounding box center [999, 230] width 49 height 15
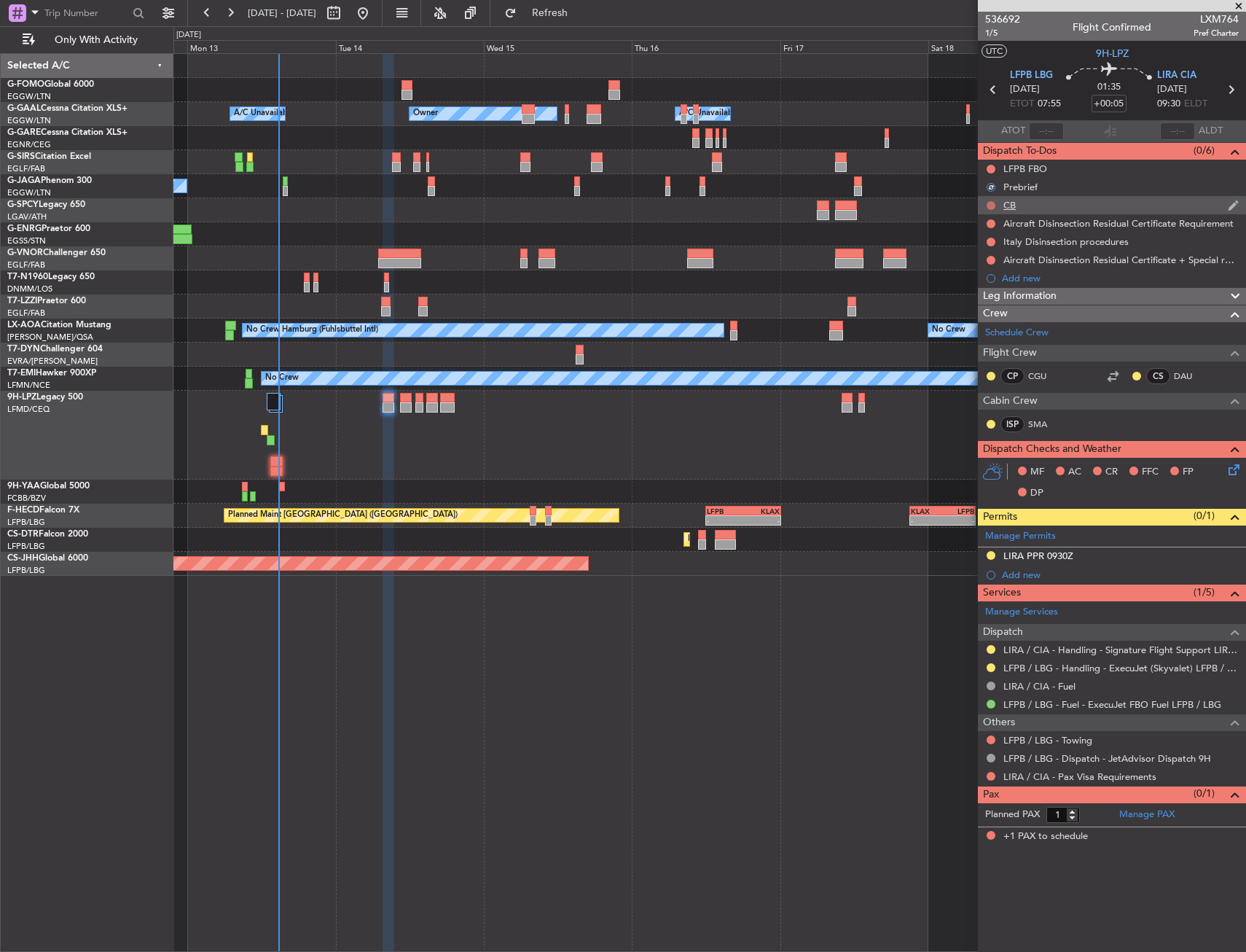
click at [988, 204] on button at bounding box center [991, 205] width 9 height 9
click at [978, 265] on span "Completed" at bounding box center [998, 269] width 48 height 15
click at [1237, 468] on icon at bounding box center [1231, 466] width 12 height 12
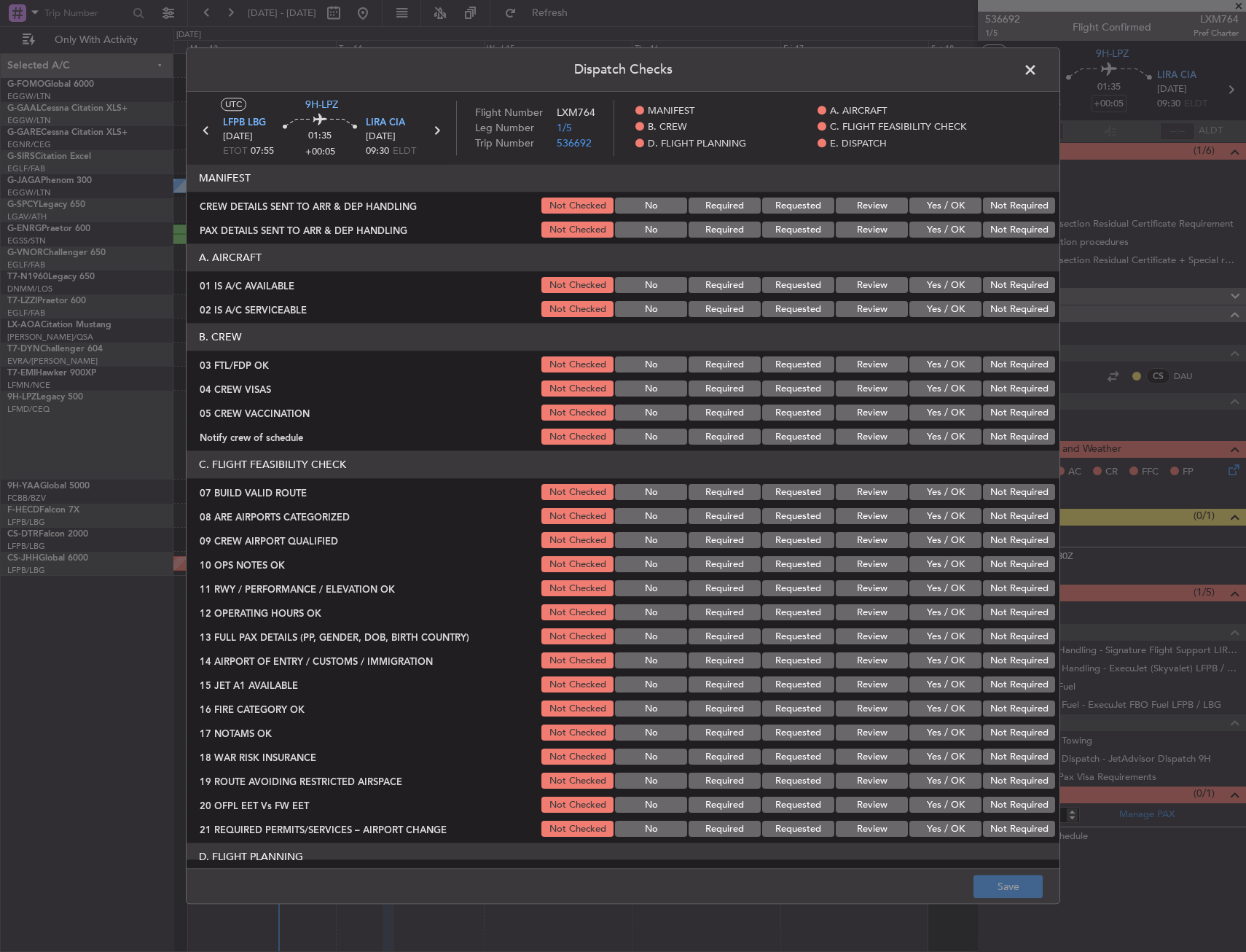
click at [928, 298] on section "A. AIRCRAFT 01 IS A/C AVAILABLE Not Checked No Required Requested Review Yes / …" at bounding box center [623, 281] width 873 height 76
click at [927, 299] on section "A. AIRCRAFT 01 IS A/C AVAILABLE Not Checked No Required Requested Review Yes / …" at bounding box center [623, 281] width 873 height 76
click at [924, 315] on button "Yes / OK" at bounding box center [945, 309] width 72 height 16
click at [927, 296] on section "A. AIRCRAFT 01 IS A/C AVAILABLE Not Checked No Required Requested Review Yes / …" at bounding box center [623, 281] width 873 height 76
drag, startPoint x: 935, startPoint y: 289, endPoint x: 934, endPoint y: 357, distance: 68.0
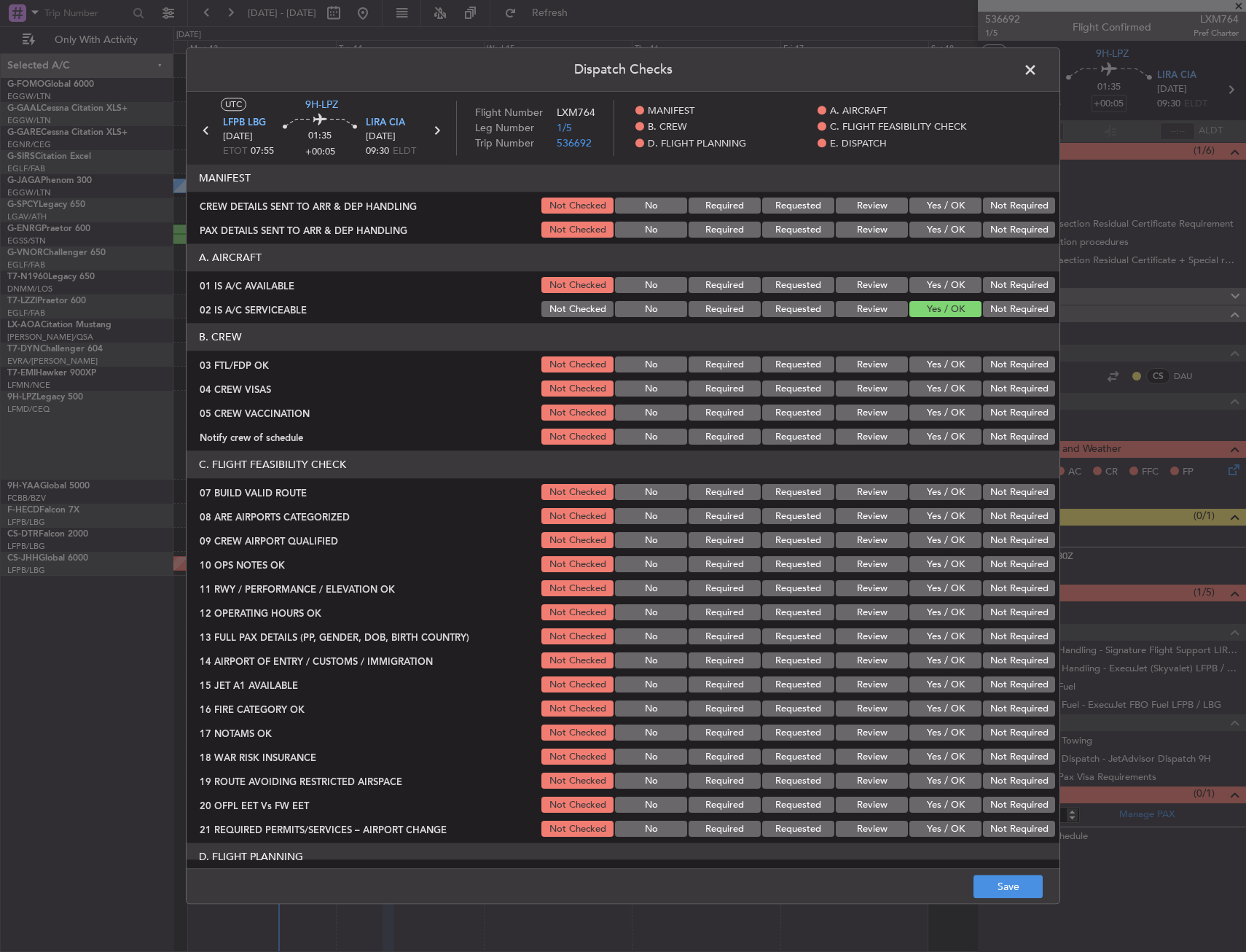
click at [935, 290] on button "Yes / OK" at bounding box center [945, 285] width 72 height 16
click at [937, 368] on button "Yes / OK" at bounding box center [945, 365] width 72 height 16
drag, startPoint x: 1004, startPoint y: 391, endPoint x: 997, endPoint y: 404, distance: 14.8
click at [1004, 393] on button "Not Required" at bounding box center [1019, 388] width 72 height 16
drag, startPoint x: 997, startPoint y: 404, endPoint x: 977, endPoint y: 411, distance: 21.2
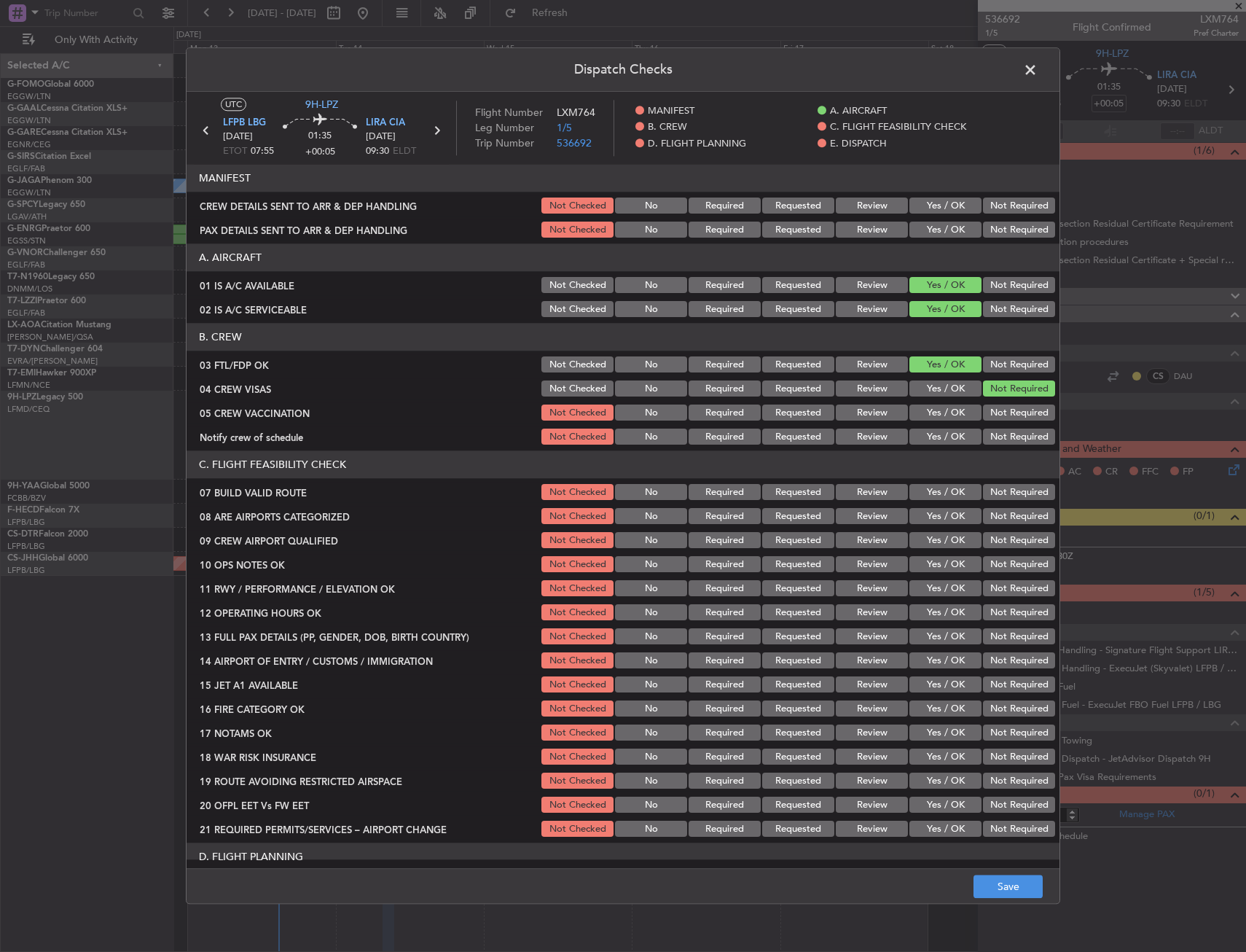
click at [990, 408] on button "Not Required" at bounding box center [1019, 412] width 72 height 16
drag, startPoint x: 946, startPoint y: 413, endPoint x: 937, endPoint y: 436, distance: 24.7
click at [945, 414] on button "Yes / OK" at bounding box center [945, 412] width 72 height 16
click at [937, 437] on button "Yes / OK" at bounding box center [945, 436] width 72 height 16
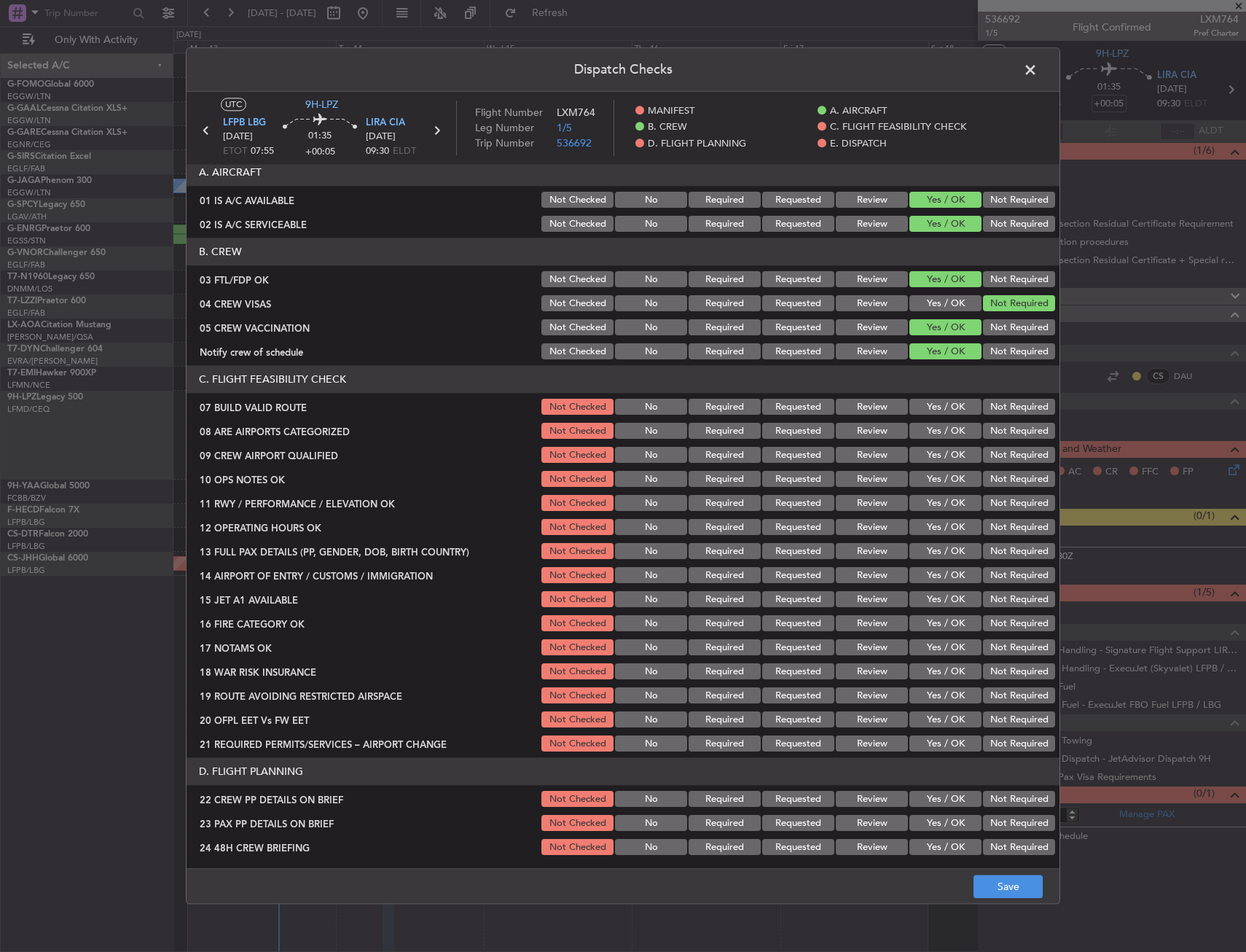
scroll to position [146, 0]
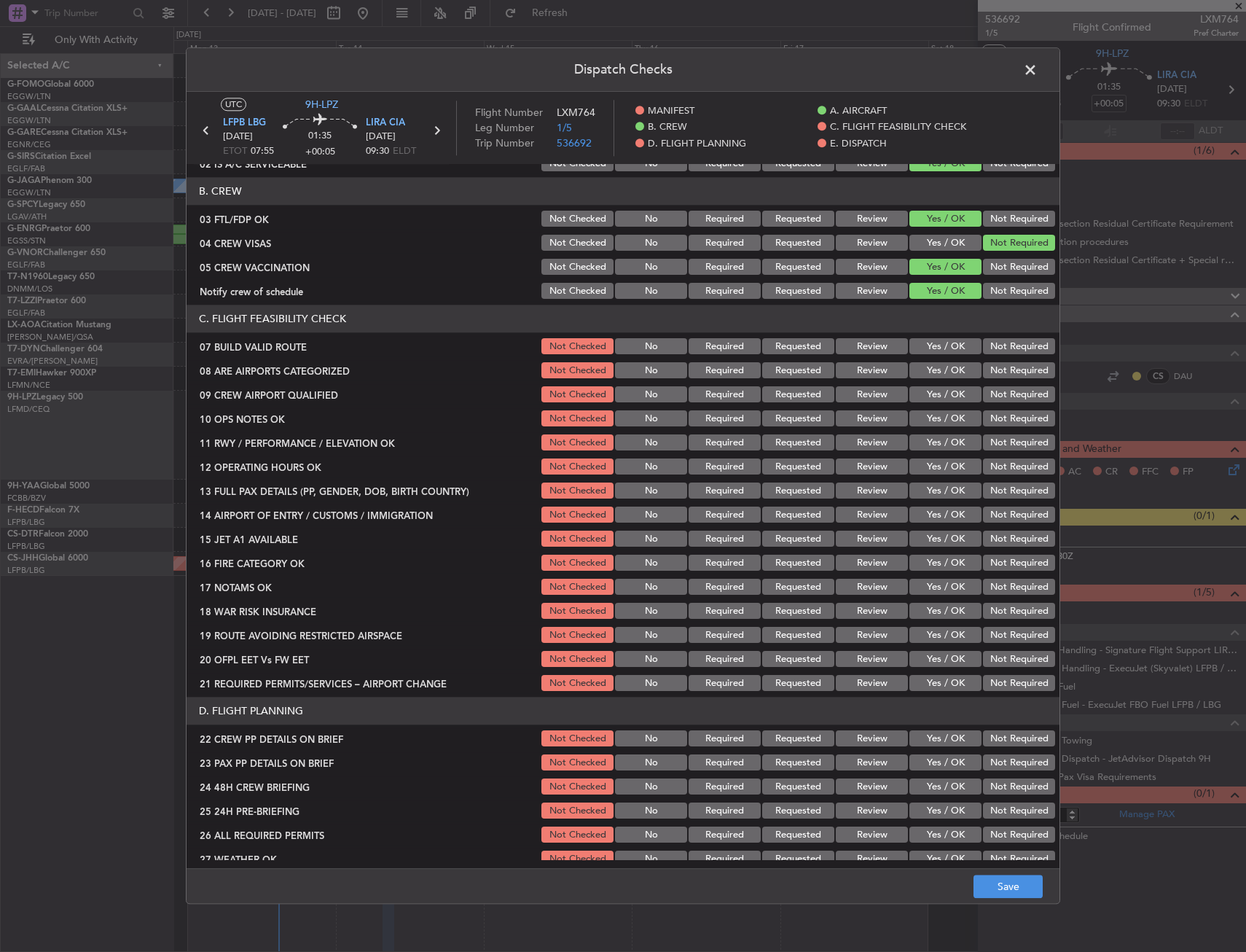
click at [931, 353] on button "Yes / OK" at bounding box center [945, 346] width 72 height 16
drag, startPoint x: 925, startPoint y: 374, endPoint x: 925, endPoint y: 386, distance: 12.0
click at [925, 375] on button "Yes / OK" at bounding box center [945, 370] width 72 height 16
click at [925, 388] on div "Yes / OK" at bounding box center [944, 395] width 73 height 20
click at [926, 404] on div "Yes / OK" at bounding box center [944, 395] width 73 height 20
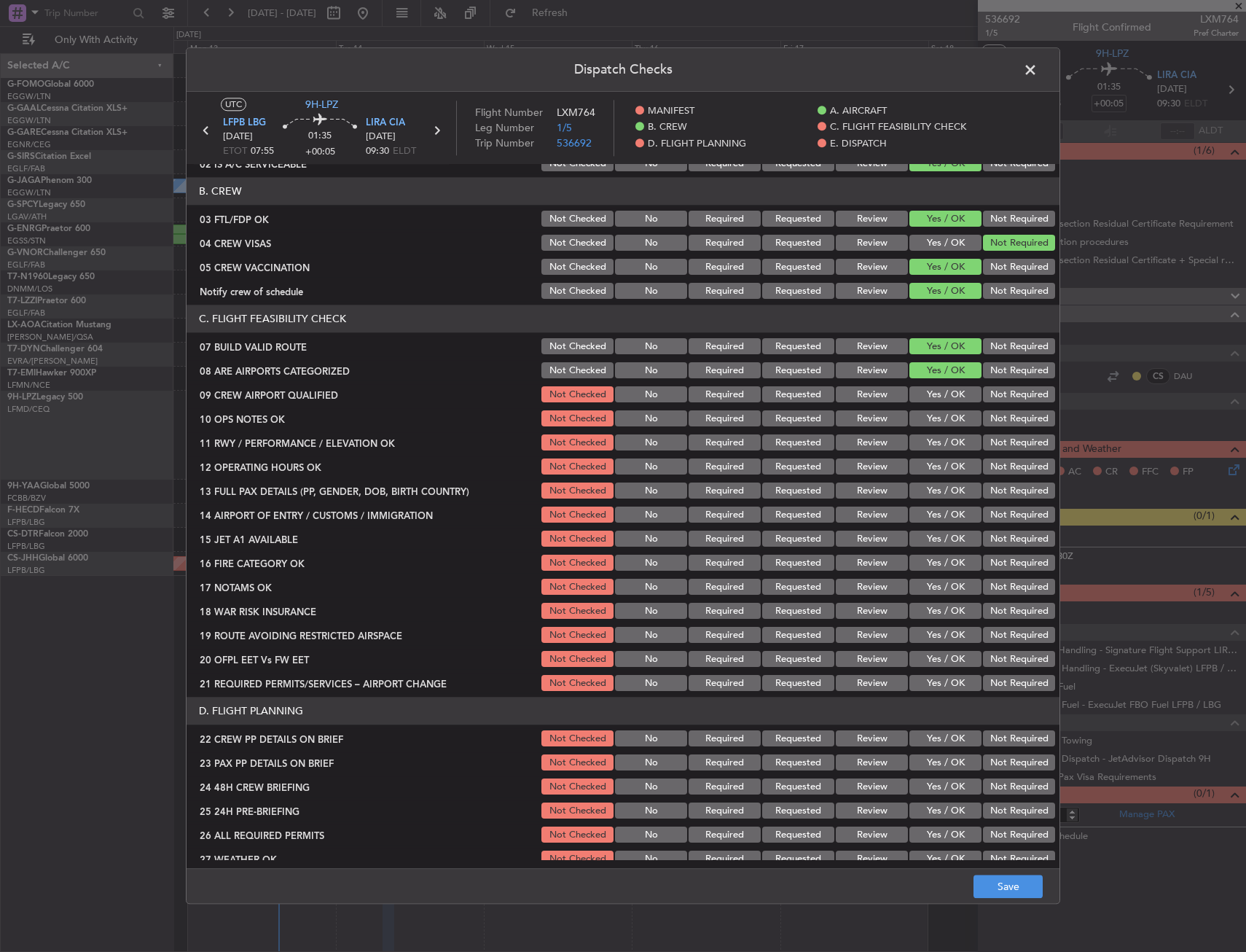
click at [926, 412] on button "Yes / OK" at bounding box center [945, 419] width 72 height 16
drag, startPoint x: 924, startPoint y: 421, endPoint x: 924, endPoint y: 399, distance: 22.0
click at [924, 421] on button "Yes / OK" at bounding box center [945, 419] width 72 height 16
click at [925, 393] on button "Yes / OK" at bounding box center [945, 394] width 72 height 16
click at [921, 429] on section "C. FLIGHT FEASIBILITY CHECK 07 BUILD VALID ROUTE Not Checked No Required Reques…" at bounding box center [623, 499] width 873 height 388
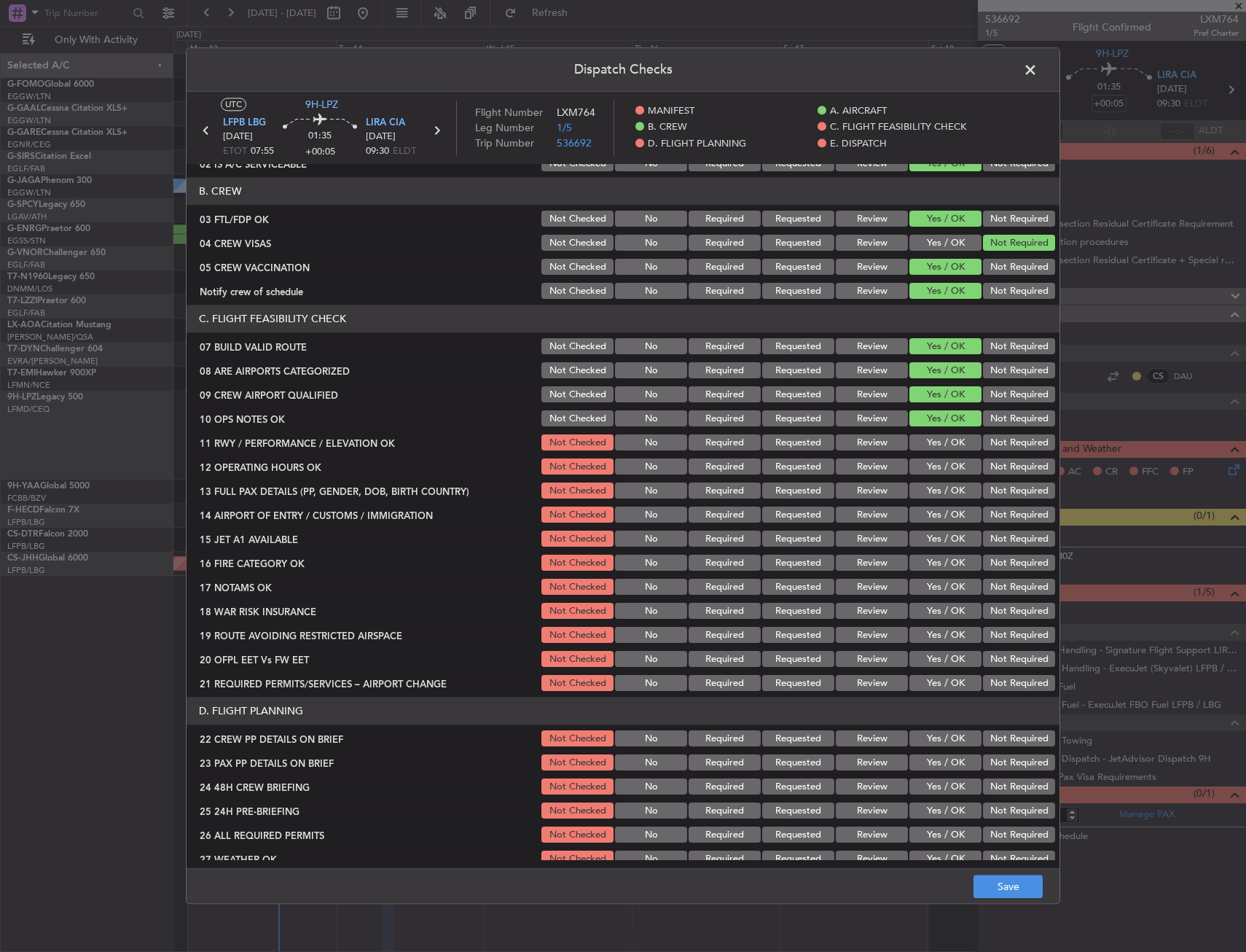
click at [921, 446] on button "Yes / OK" at bounding box center [945, 443] width 72 height 16
click at [921, 470] on button "Yes / OK" at bounding box center [945, 466] width 72 height 16
click at [921, 493] on button "Yes / OK" at bounding box center [945, 490] width 72 height 16
click at [920, 510] on button "Yes / OK" at bounding box center [945, 515] width 72 height 16
click at [918, 532] on button "Yes / OK" at bounding box center [945, 539] width 72 height 16
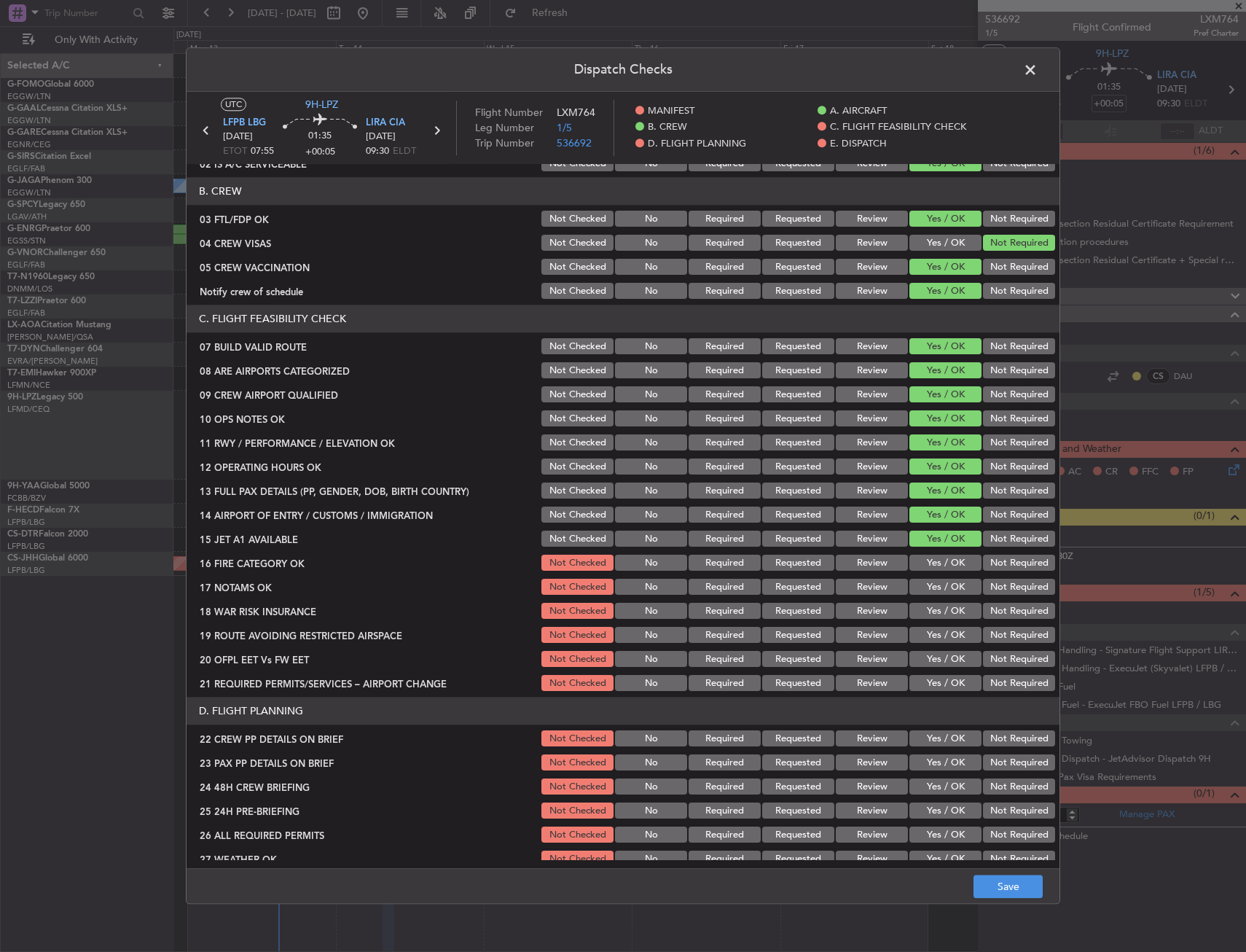
click at [920, 562] on button "Yes / OK" at bounding box center [945, 563] width 72 height 16
click at [938, 589] on button "Yes / OK" at bounding box center [945, 586] width 72 height 16
click at [983, 604] on button "Not Required" at bounding box center [1019, 610] width 72 height 16
drag, startPoint x: 944, startPoint y: 641, endPoint x: 938, endPoint y: 660, distance: 19.9
click at [943, 641] on button "Yes / OK" at bounding box center [945, 635] width 72 height 16
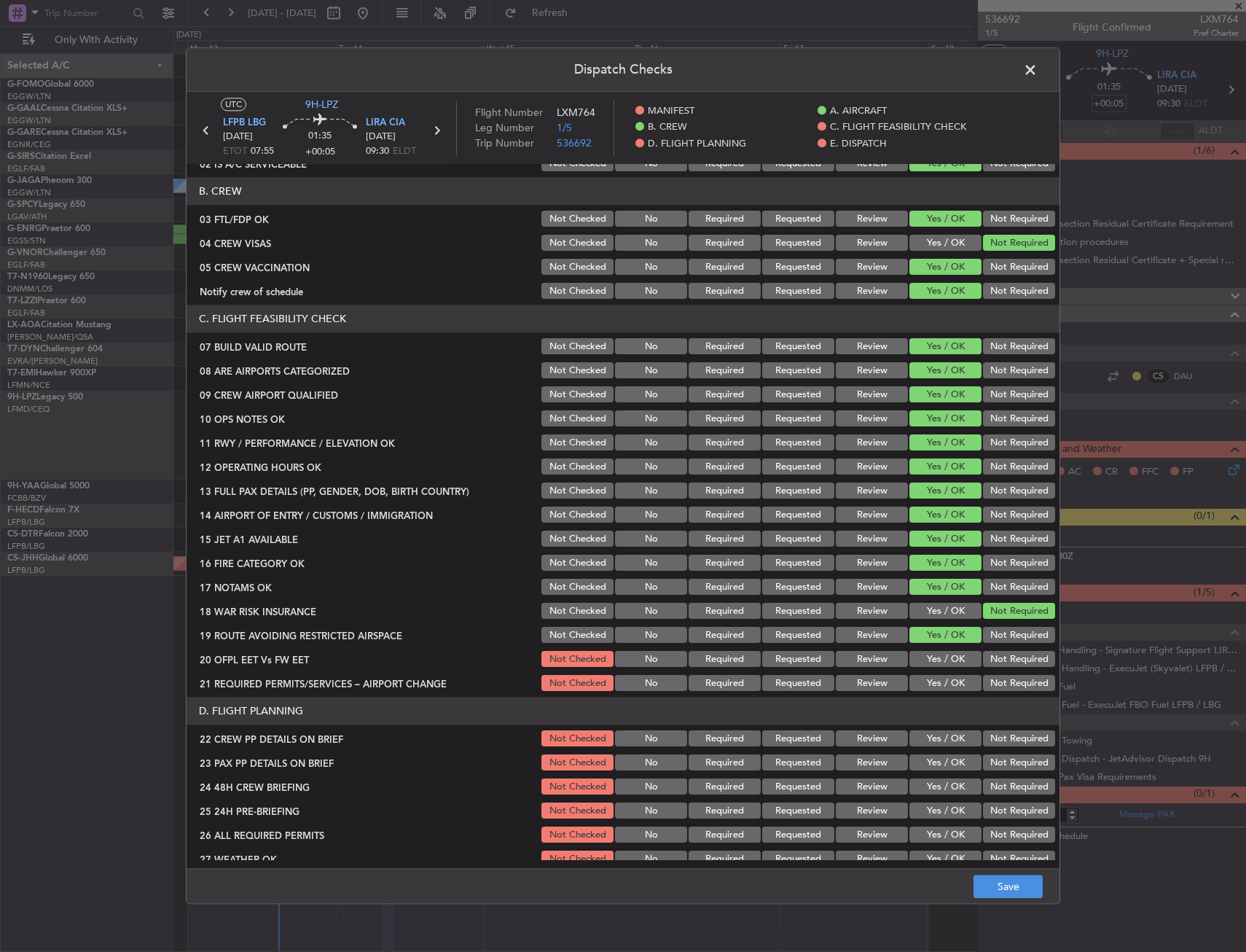
click at [937, 661] on button "Yes / OK" at bounding box center [945, 659] width 72 height 16
click at [934, 678] on button "Yes / OK" at bounding box center [945, 683] width 72 height 16
drag, startPoint x: 930, startPoint y: 728, endPoint x: 924, endPoint y: 741, distance: 14.3
click at [929, 728] on div "Yes / OK" at bounding box center [944, 739] width 73 height 20
click at [924, 742] on button "Yes / OK" at bounding box center [945, 739] width 72 height 16
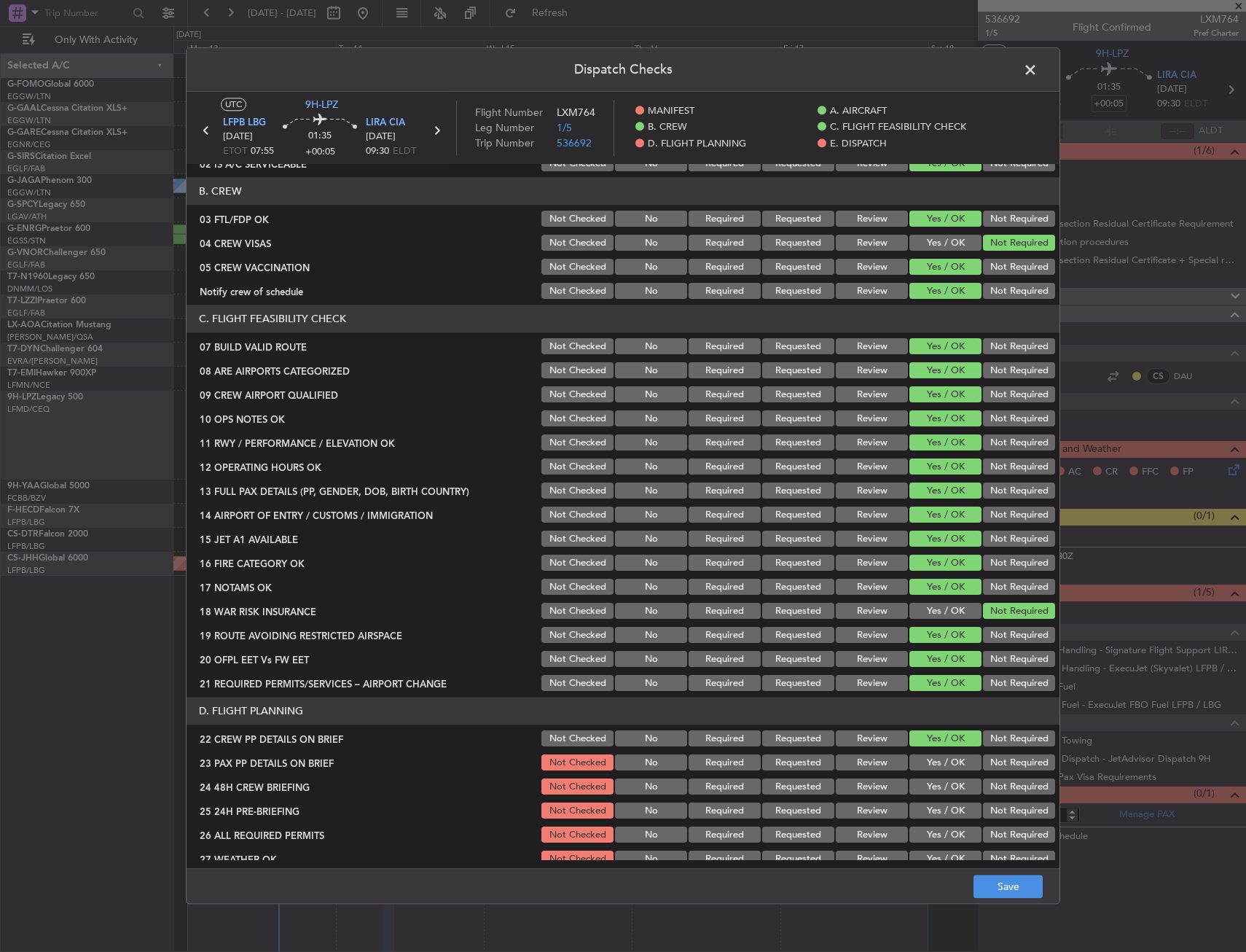
click at [923, 757] on button "Yes / OK" at bounding box center [945, 762] width 72 height 16
click at [918, 780] on div "Yes / OK" at bounding box center [944, 787] width 73 height 20
click at [918, 783] on button "Yes / OK" at bounding box center [945, 786] width 72 height 16
drag, startPoint x: 989, startPoint y: 806, endPoint x: 991, endPoint y: 815, distance: 9.2
click at [990, 813] on button "Not Required" at bounding box center [1019, 810] width 72 height 16
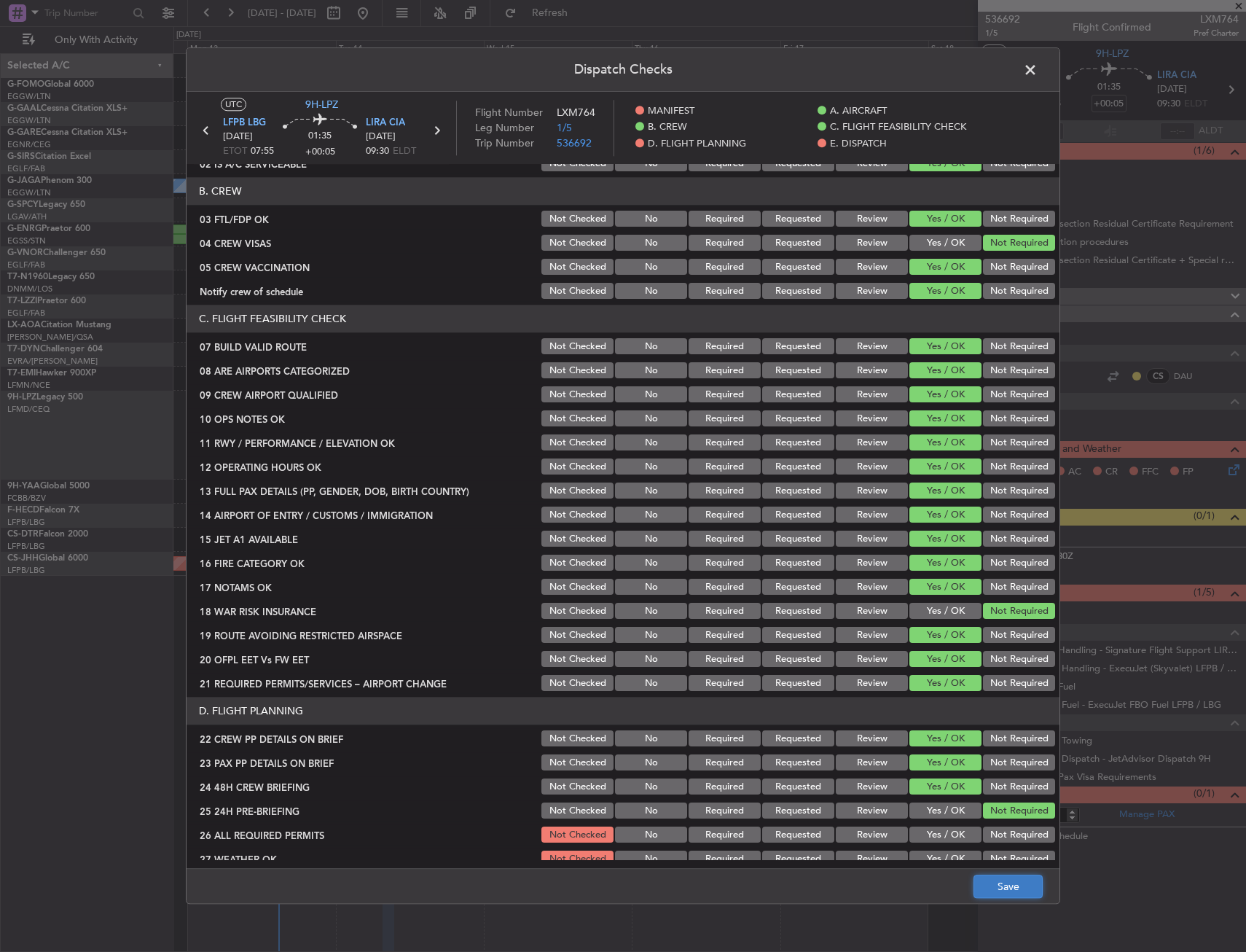
click at [1009, 887] on button "Save" at bounding box center [1009, 886] width 70 height 23
click at [1037, 74] on span at bounding box center [1037, 73] width 0 height 29
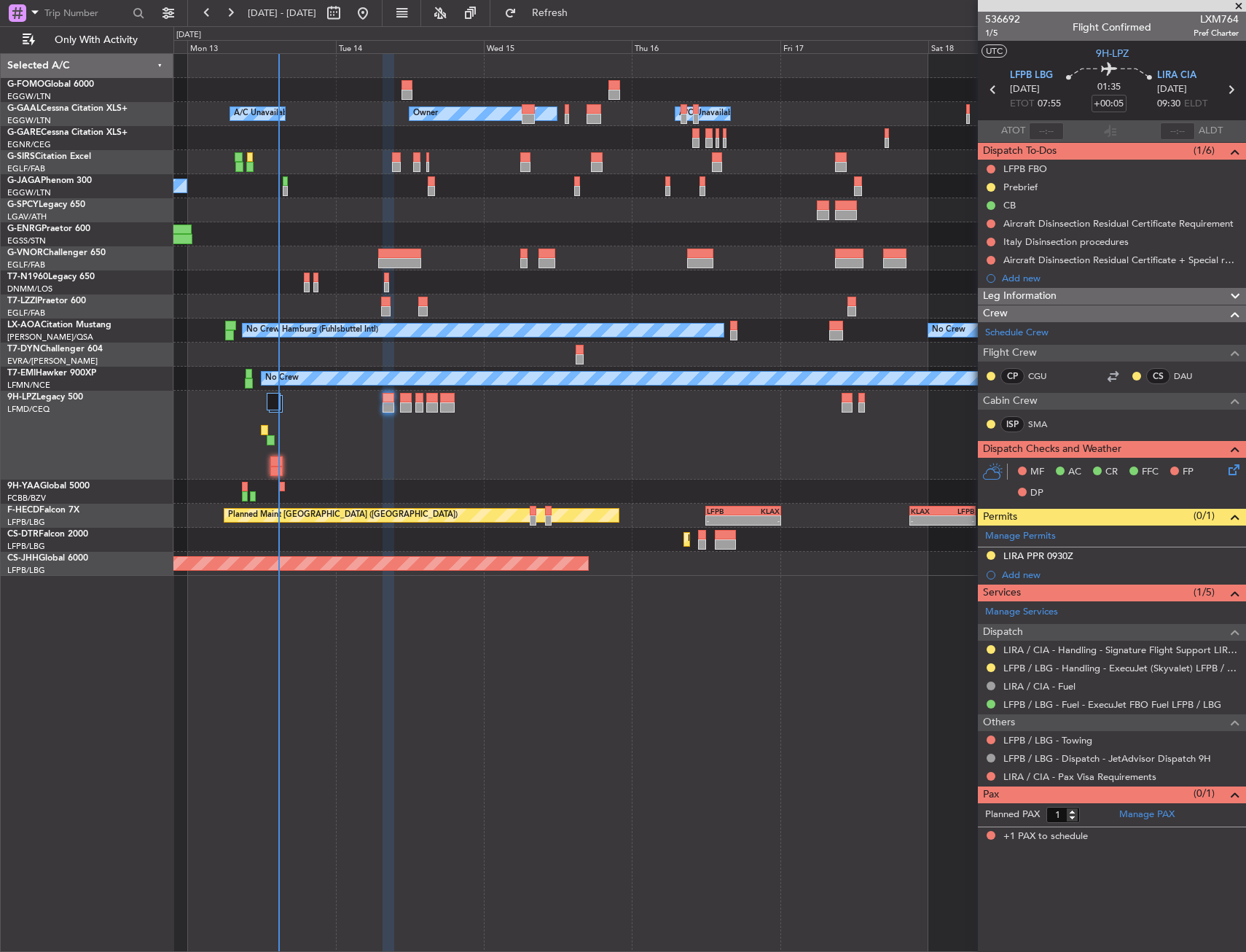
click at [400, 397] on div at bounding box center [407, 398] width 13 height 10
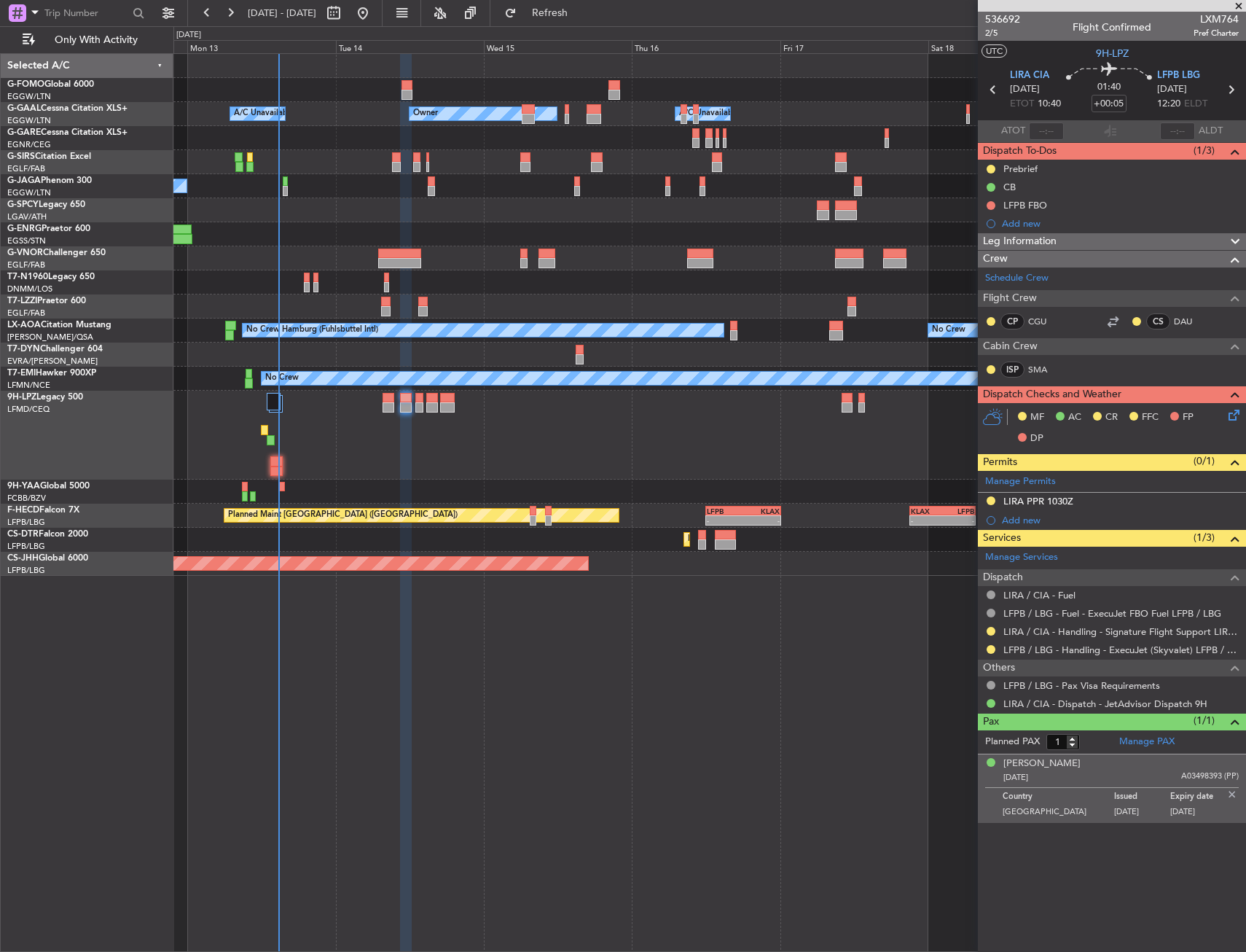
click at [1236, 411] on icon at bounding box center [1231, 412] width 12 height 12
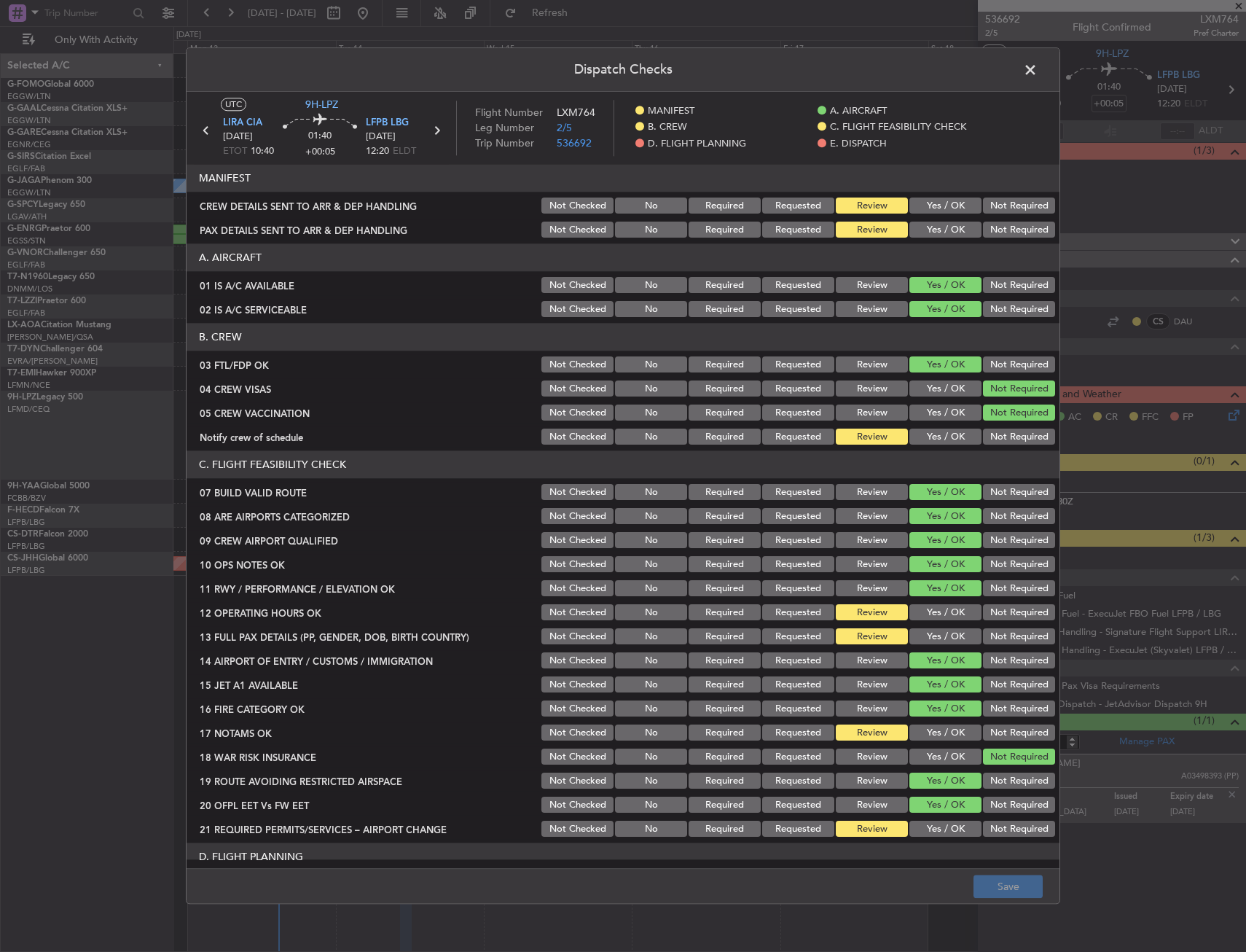
drag, startPoint x: 925, startPoint y: 432, endPoint x: 925, endPoint y: 446, distance: 14.0
click at [925, 433] on button "Yes / OK" at bounding box center [945, 436] width 72 height 16
click at [933, 591] on button "Yes / OK" at bounding box center [945, 588] width 72 height 16
click at [934, 617] on button "Yes / OK" at bounding box center [945, 612] width 72 height 16
click at [931, 628] on div "Yes / OK" at bounding box center [944, 637] width 73 height 20
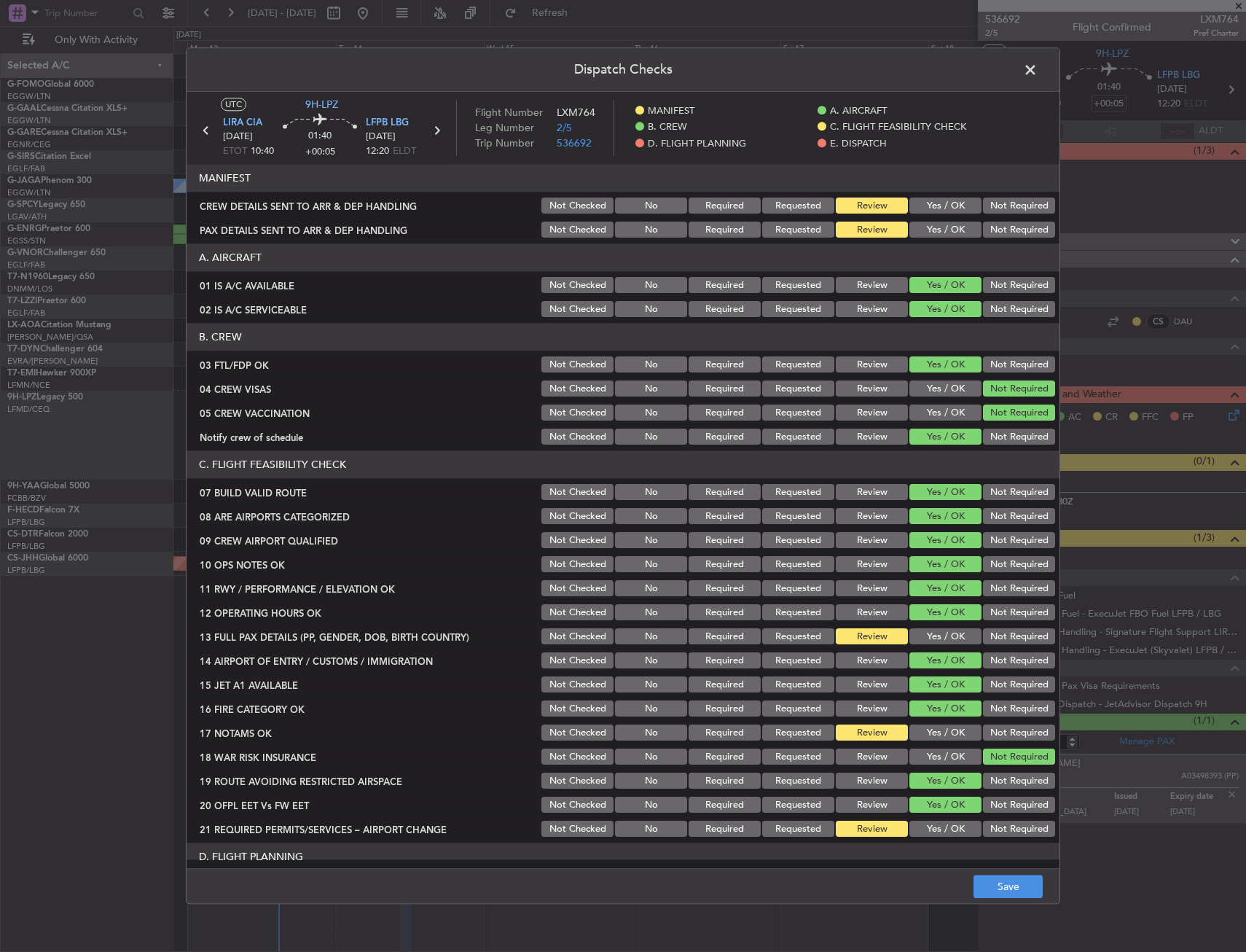
click at [928, 640] on button "Yes / OK" at bounding box center [945, 636] width 72 height 16
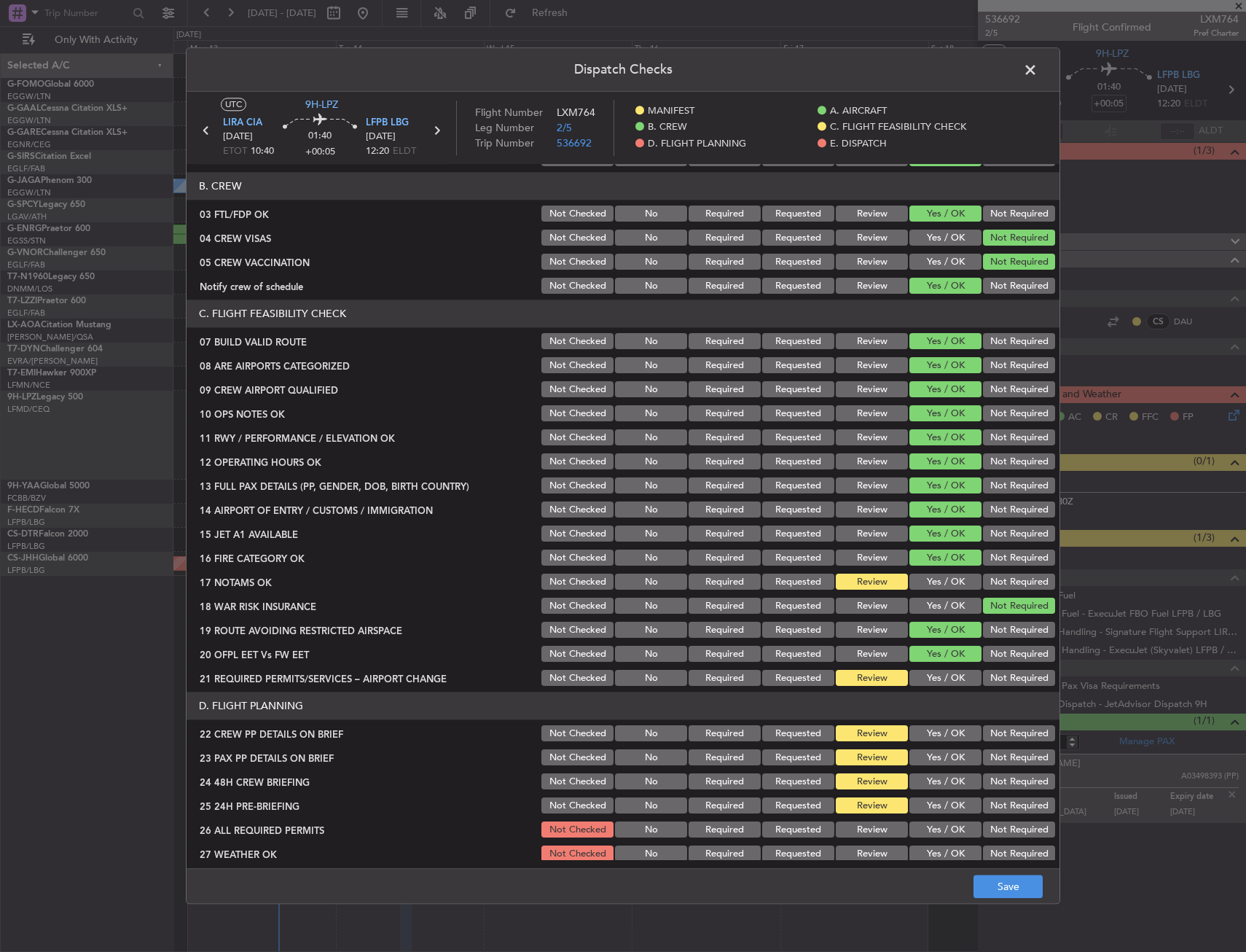
scroll to position [219, 0]
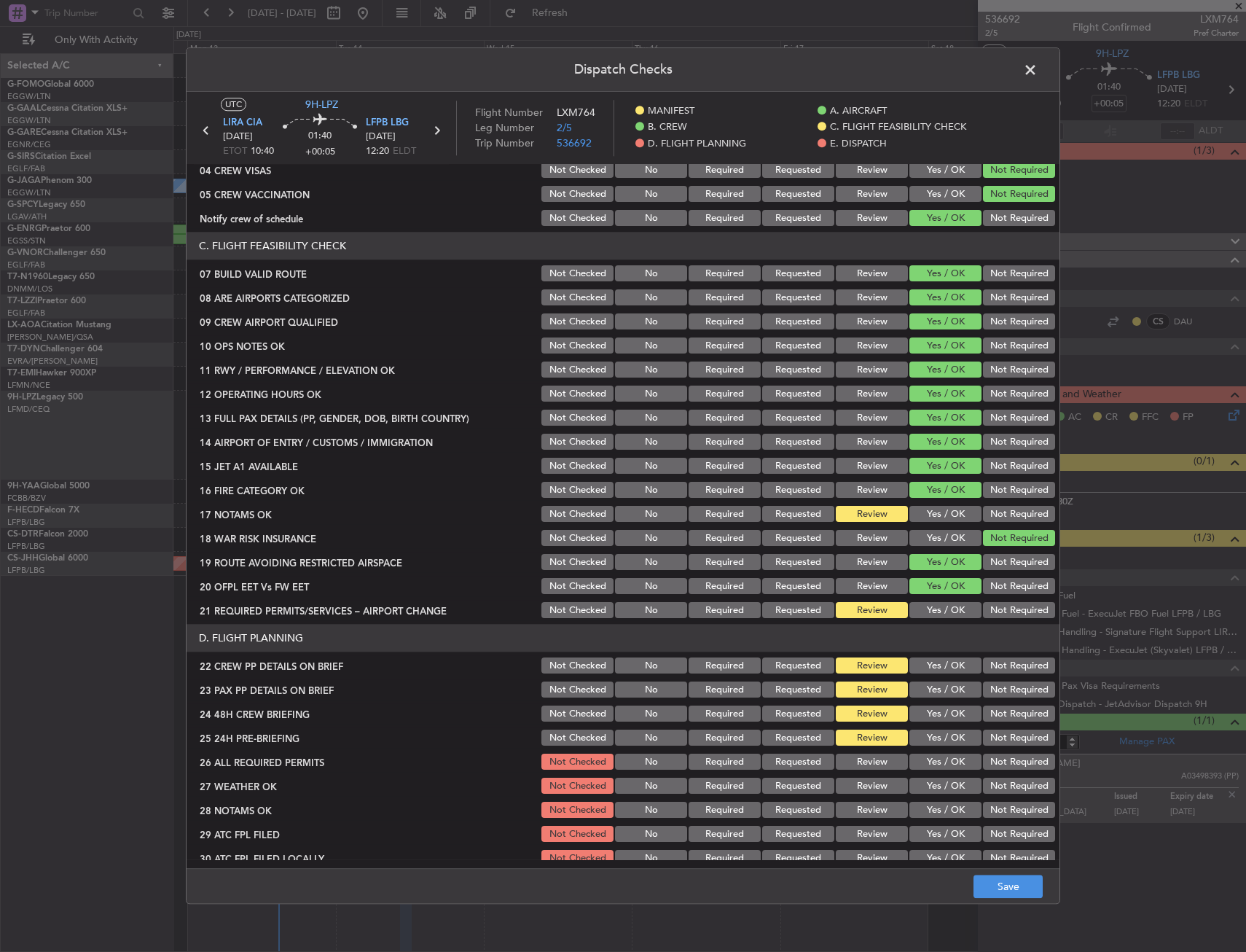
click at [916, 510] on button "Yes / OK" at bounding box center [945, 514] width 72 height 16
click at [941, 618] on div "Yes / OK" at bounding box center [944, 610] width 73 height 20
click at [940, 612] on button "Yes / OK" at bounding box center [945, 610] width 72 height 16
click at [934, 667] on button "Yes / OK" at bounding box center [945, 665] width 72 height 16
click at [935, 698] on div "Yes / OK" at bounding box center [944, 690] width 73 height 20
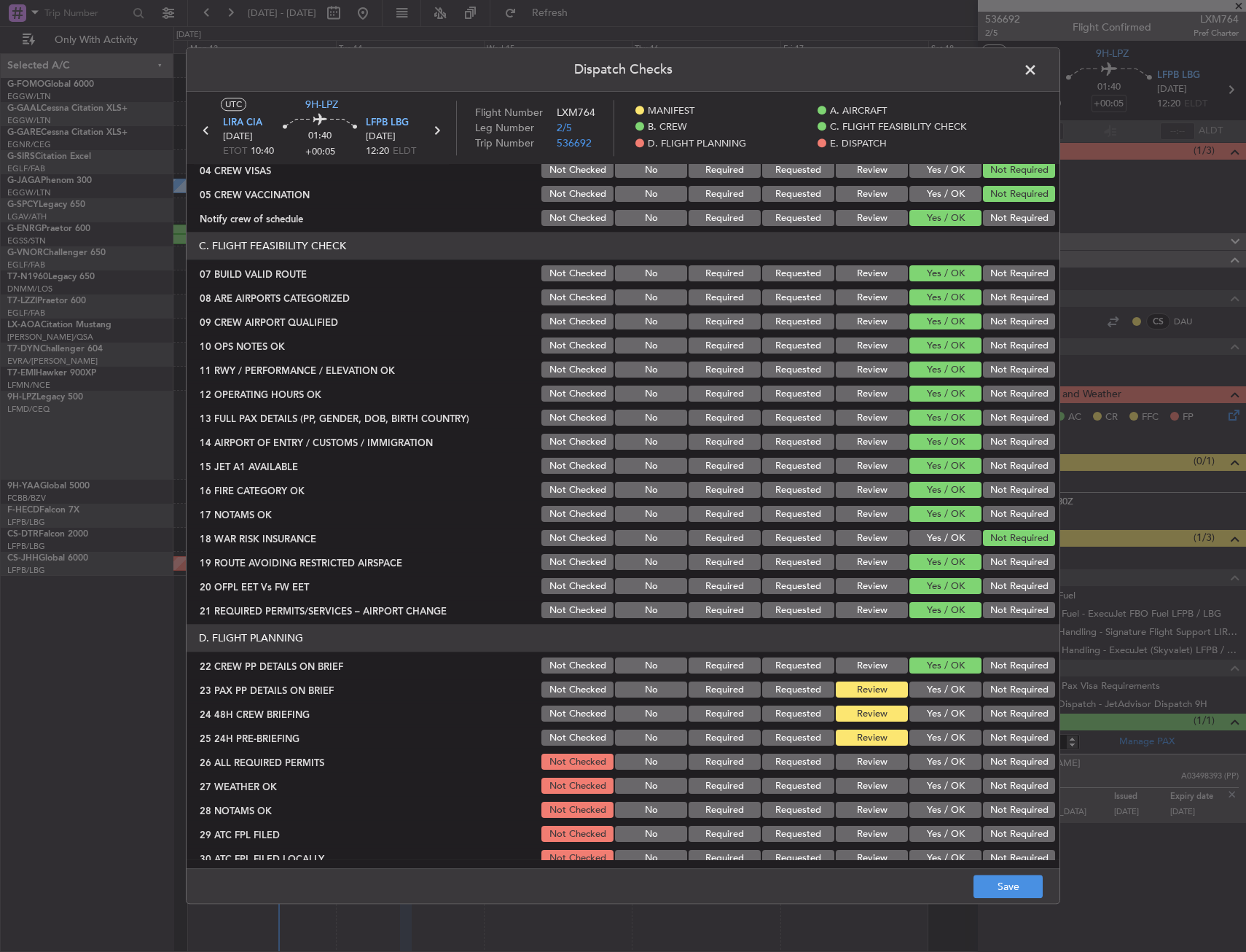
click at [950, 716] on button "Yes / OK" at bounding box center [945, 714] width 72 height 16
click at [929, 684] on button "Yes / OK" at bounding box center [945, 689] width 72 height 16
click at [1003, 742] on button "Not Required" at bounding box center [1019, 738] width 72 height 16
click at [1009, 905] on div "Dispatch Checks UTC 9H-LPZ LIRA CIA 14/10/2025 ETOT 10:40 01:40 +00:05 LFPB LBG…" at bounding box center [623, 476] width 1246 height 952
click at [1009, 891] on button "Save" at bounding box center [1009, 886] width 70 height 23
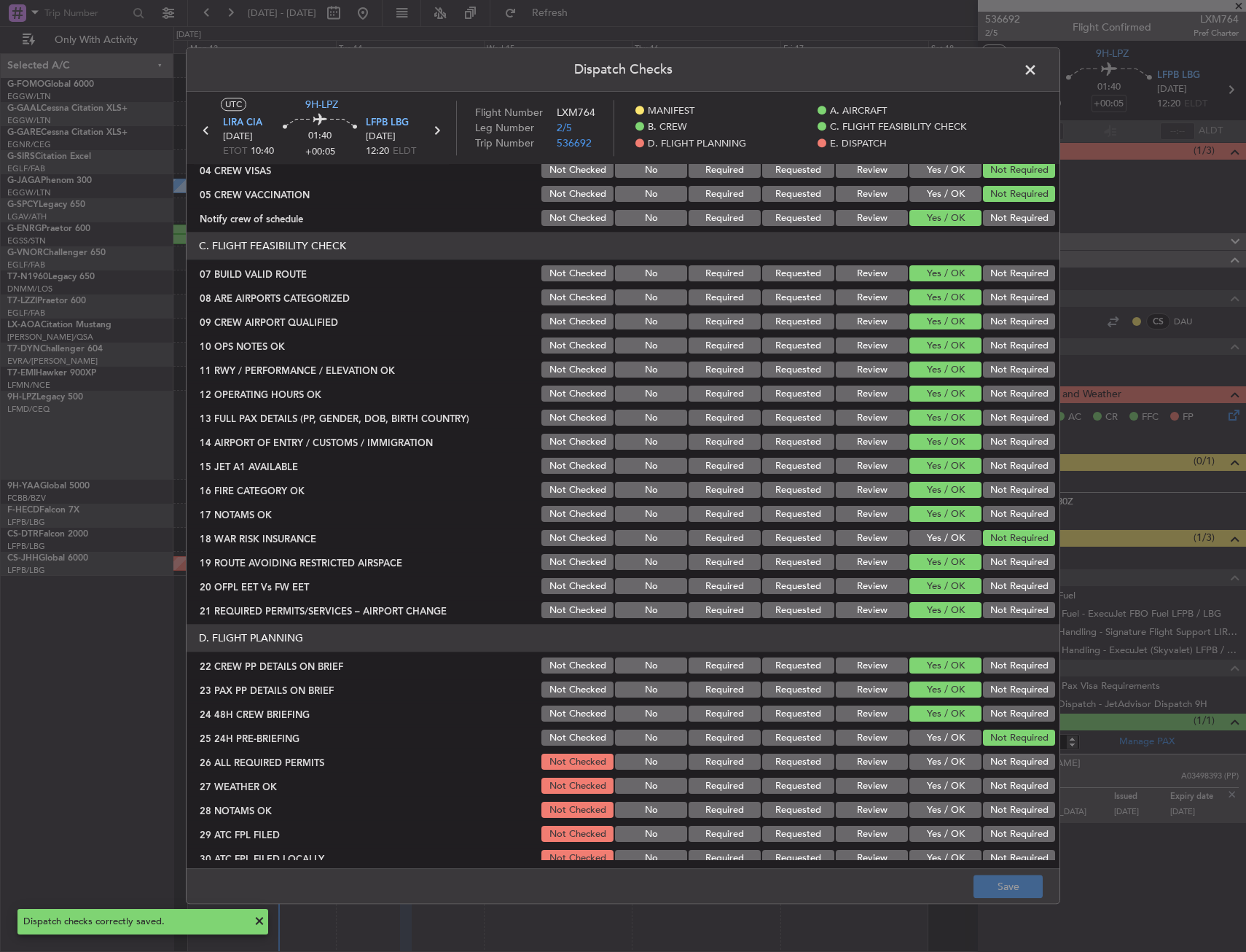
click at [1037, 69] on span at bounding box center [1037, 73] width 0 height 29
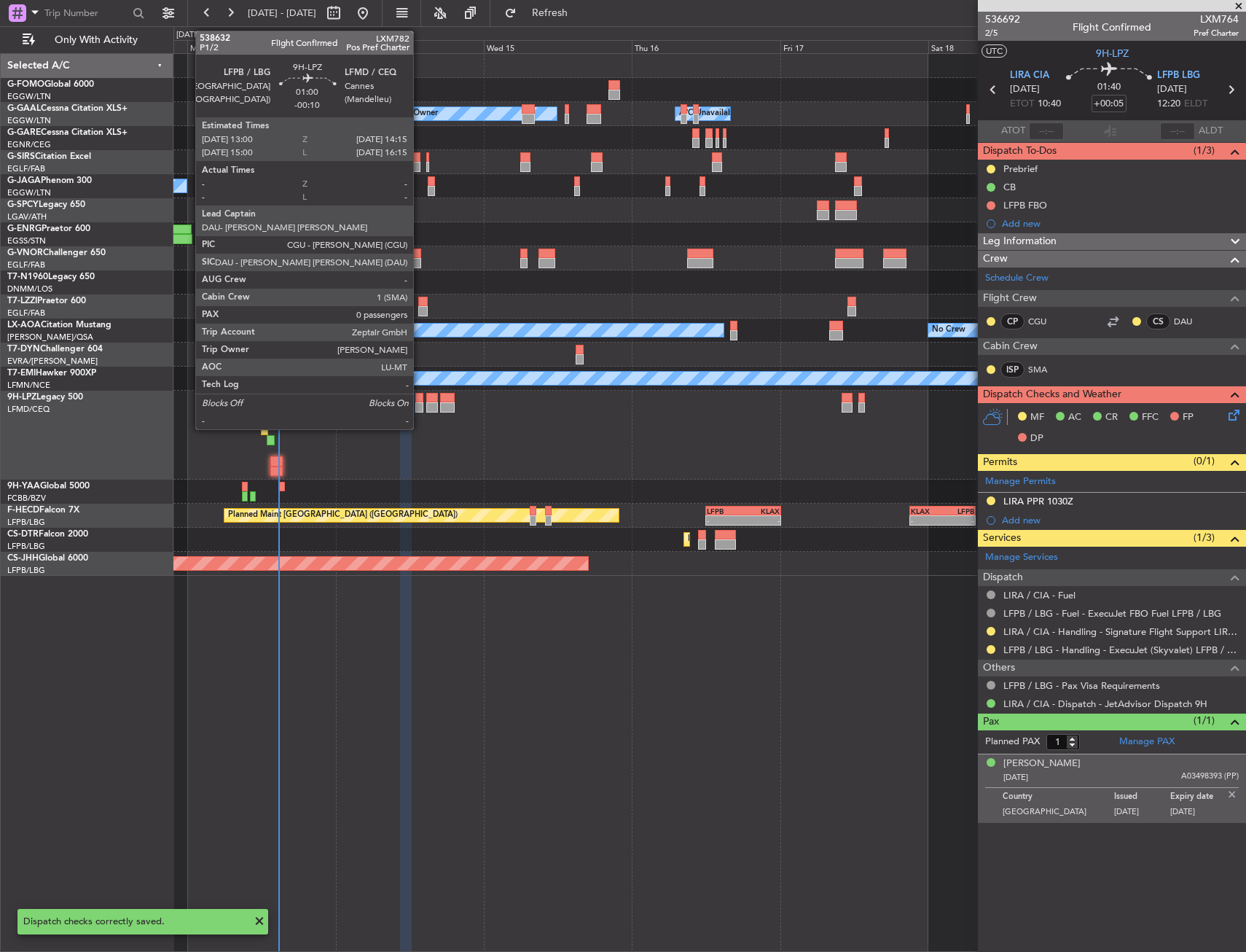
click at [420, 406] on div at bounding box center [419, 407] width 8 height 10
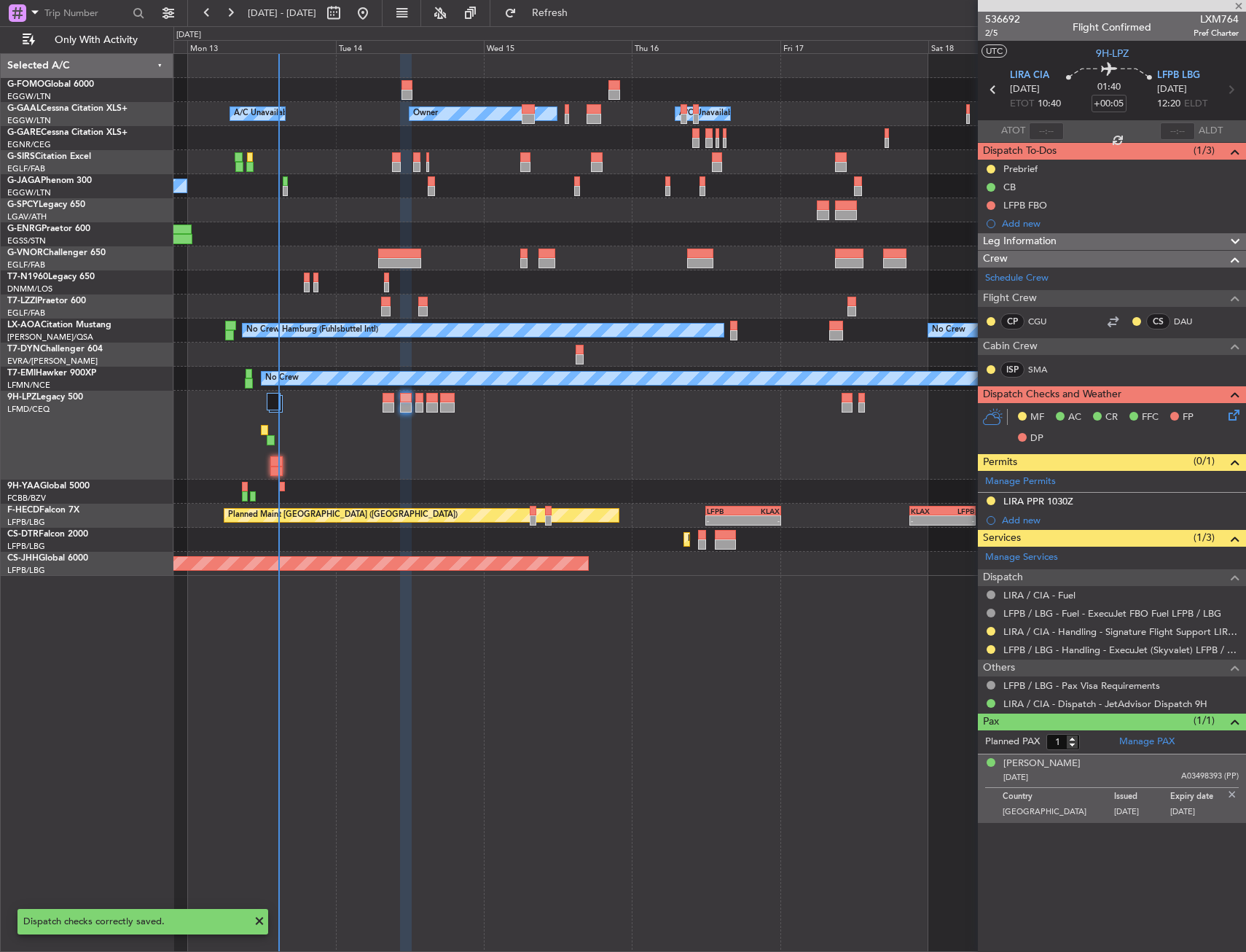
type input "-00:10"
type input "0"
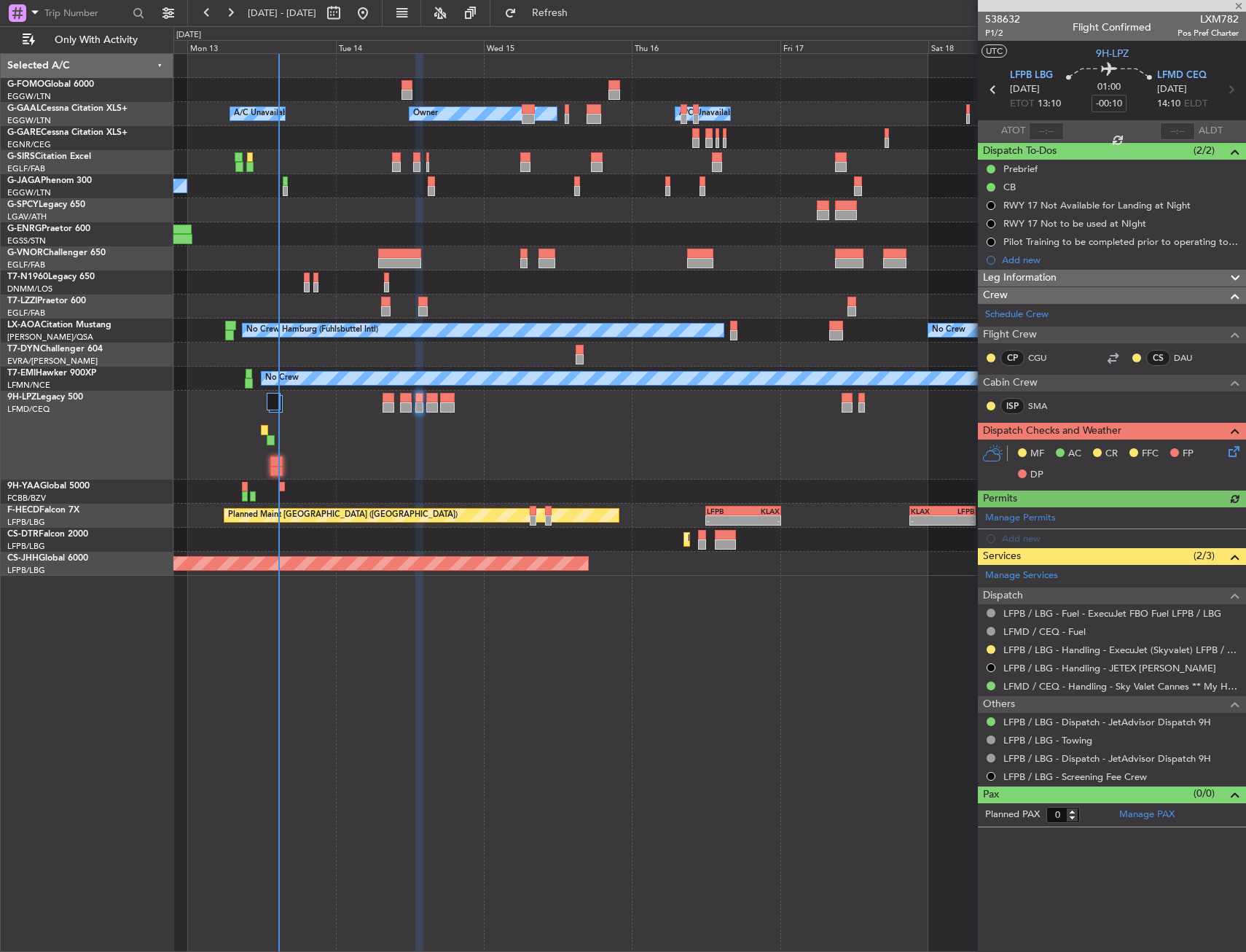
click at [1226, 449] on icon at bounding box center [1231, 449] width 12 height 12
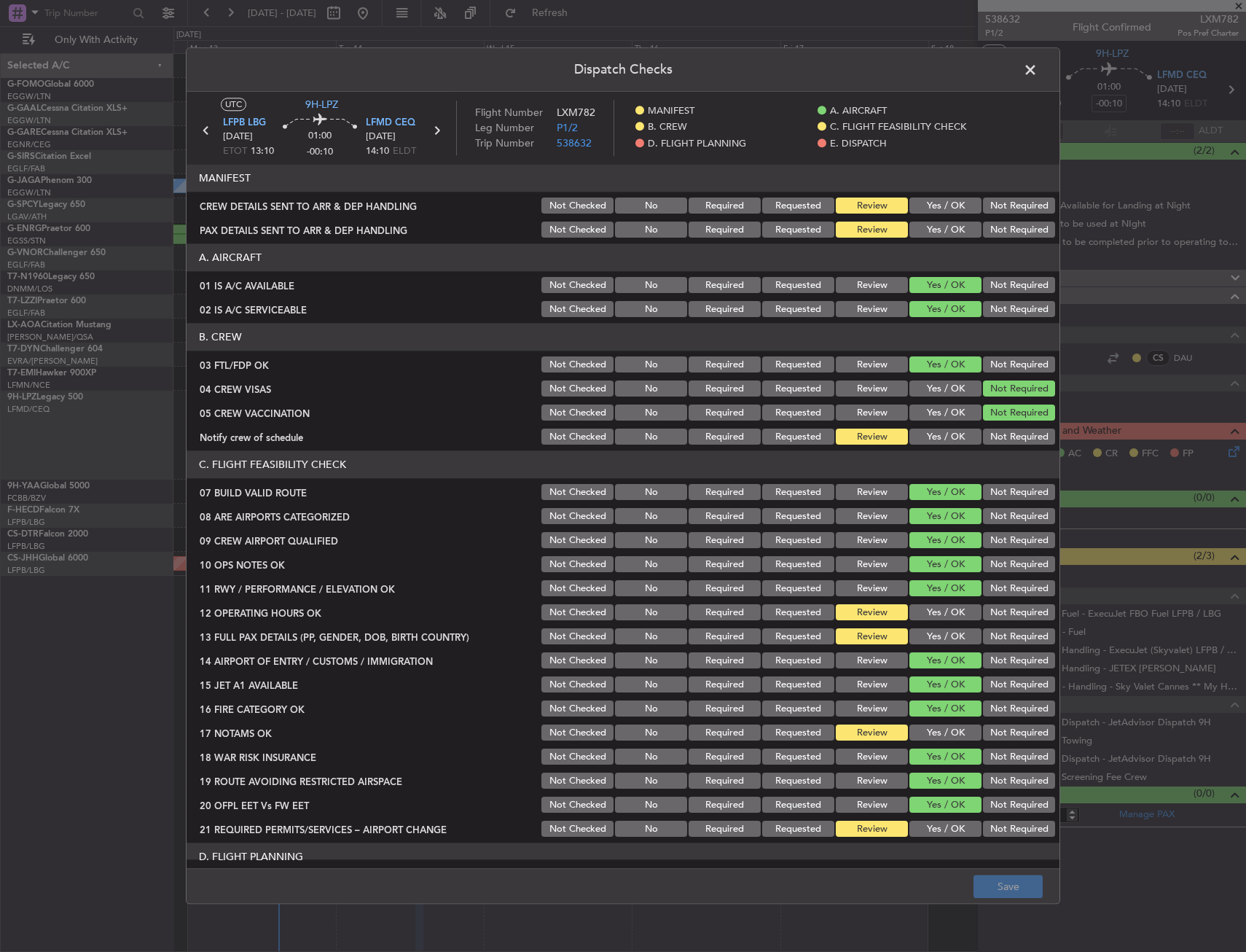
click at [934, 440] on button "Yes / OK" at bounding box center [945, 436] width 72 height 16
click at [917, 627] on div "Yes / OK" at bounding box center [944, 637] width 73 height 20
drag, startPoint x: 922, startPoint y: 639, endPoint x: 923, endPoint y: 629, distance: 10.0
click at [922, 639] on button "Yes / OK" at bounding box center [945, 636] width 72 height 16
click at [926, 609] on button "Yes / OK" at bounding box center [945, 612] width 72 height 16
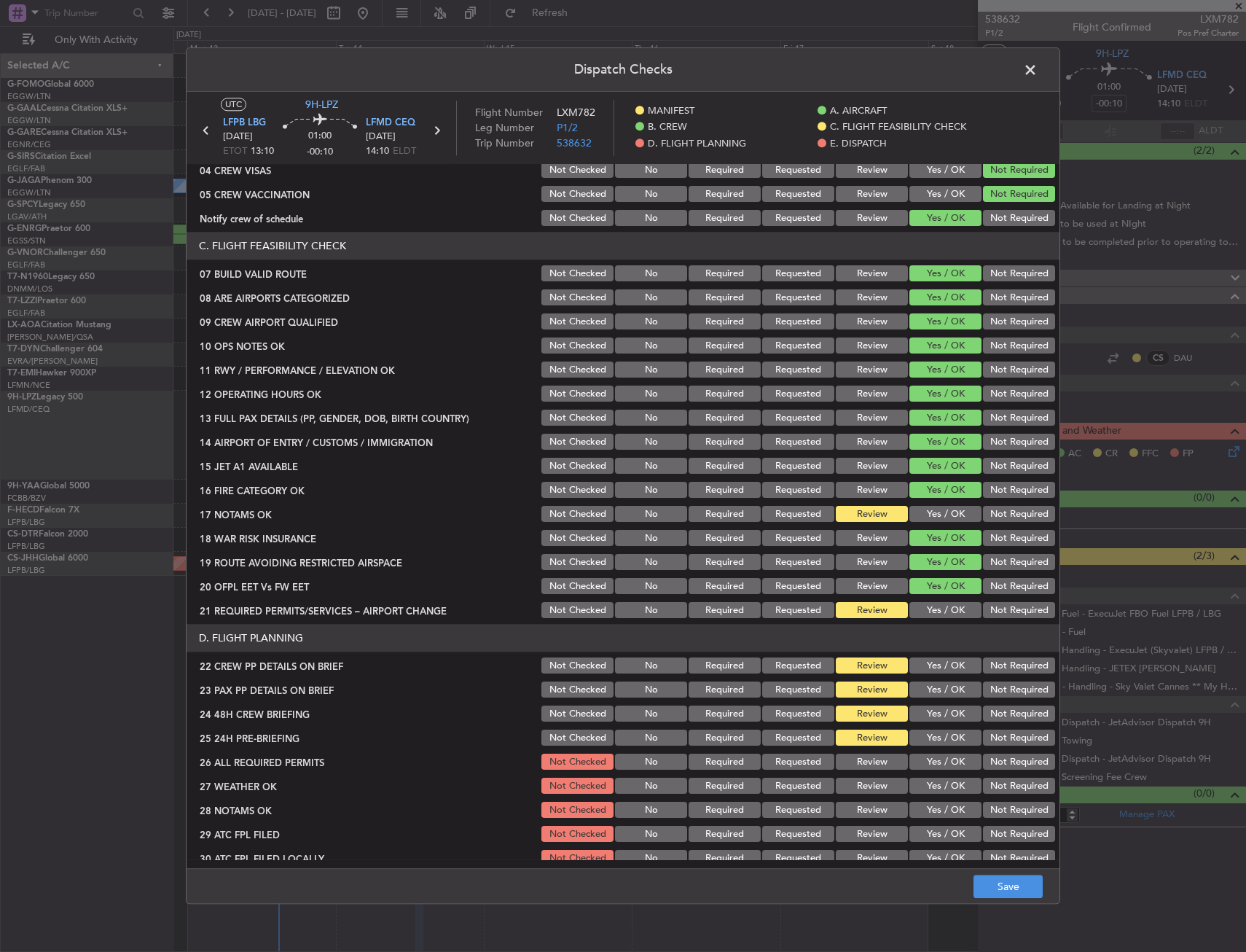
click at [924, 509] on button "Yes / OK" at bounding box center [945, 514] width 72 height 16
click at [931, 607] on button "Yes / OK" at bounding box center [945, 610] width 72 height 16
drag, startPoint x: 936, startPoint y: 673, endPoint x: 933, endPoint y: 703, distance: 30.1
click at [935, 673] on button "Yes / OK" at bounding box center [945, 665] width 72 height 16
click at [933, 704] on div "Yes / OK" at bounding box center [944, 714] width 73 height 20
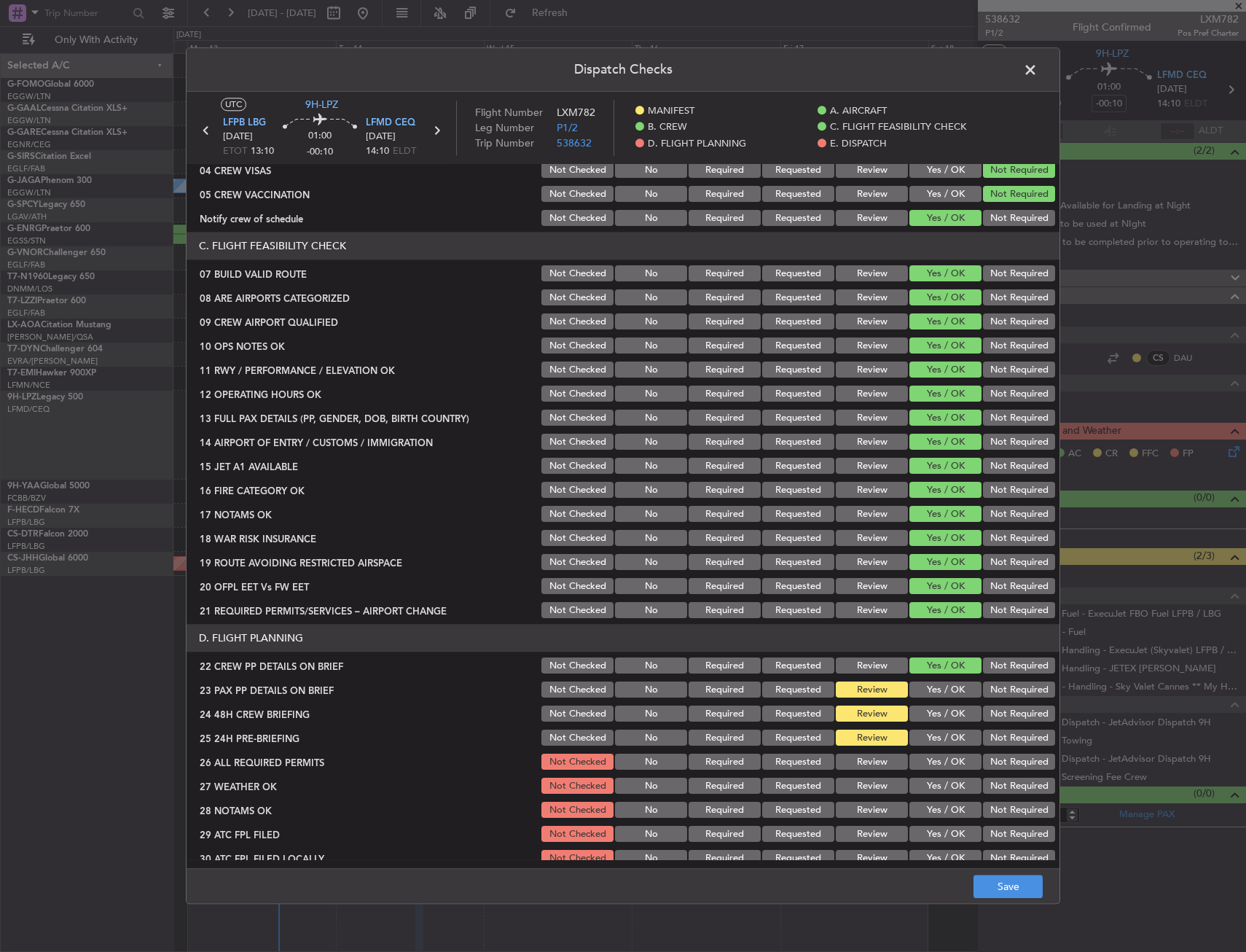
drag, startPoint x: 933, startPoint y: 717, endPoint x: 934, endPoint y: 684, distance: 33.0
click at [932, 717] on button "Yes / OK" at bounding box center [945, 714] width 72 height 16
drag, startPoint x: 934, startPoint y: 678, endPoint x: 952, endPoint y: 713, distance: 39.4
click at [934, 680] on section "D. FLIGHT PLANNING 22 CREW PP DETAILS ON BRIEF Not Checked No Required Requeste…" at bounding box center [623, 771] width 873 height 292
drag, startPoint x: 990, startPoint y: 742, endPoint x: 946, endPoint y: 706, distance: 56.9
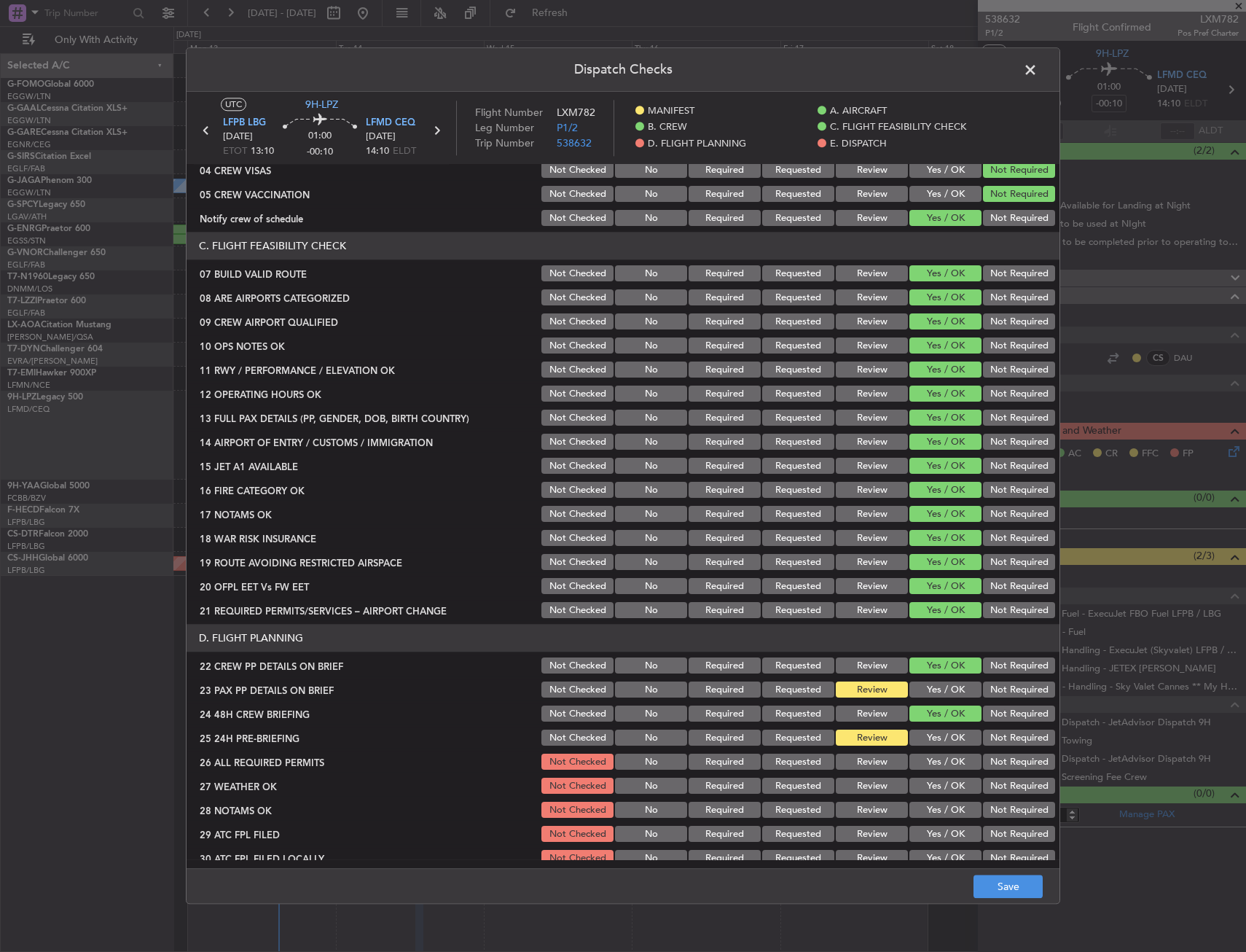
click at [988, 740] on button "Not Required" at bounding box center [1019, 738] width 72 height 16
click at [931, 687] on button "Yes / OK" at bounding box center [945, 689] width 72 height 16
click at [1012, 881] on button "Save" at bounding box center [1009, 886] width 70 height 23
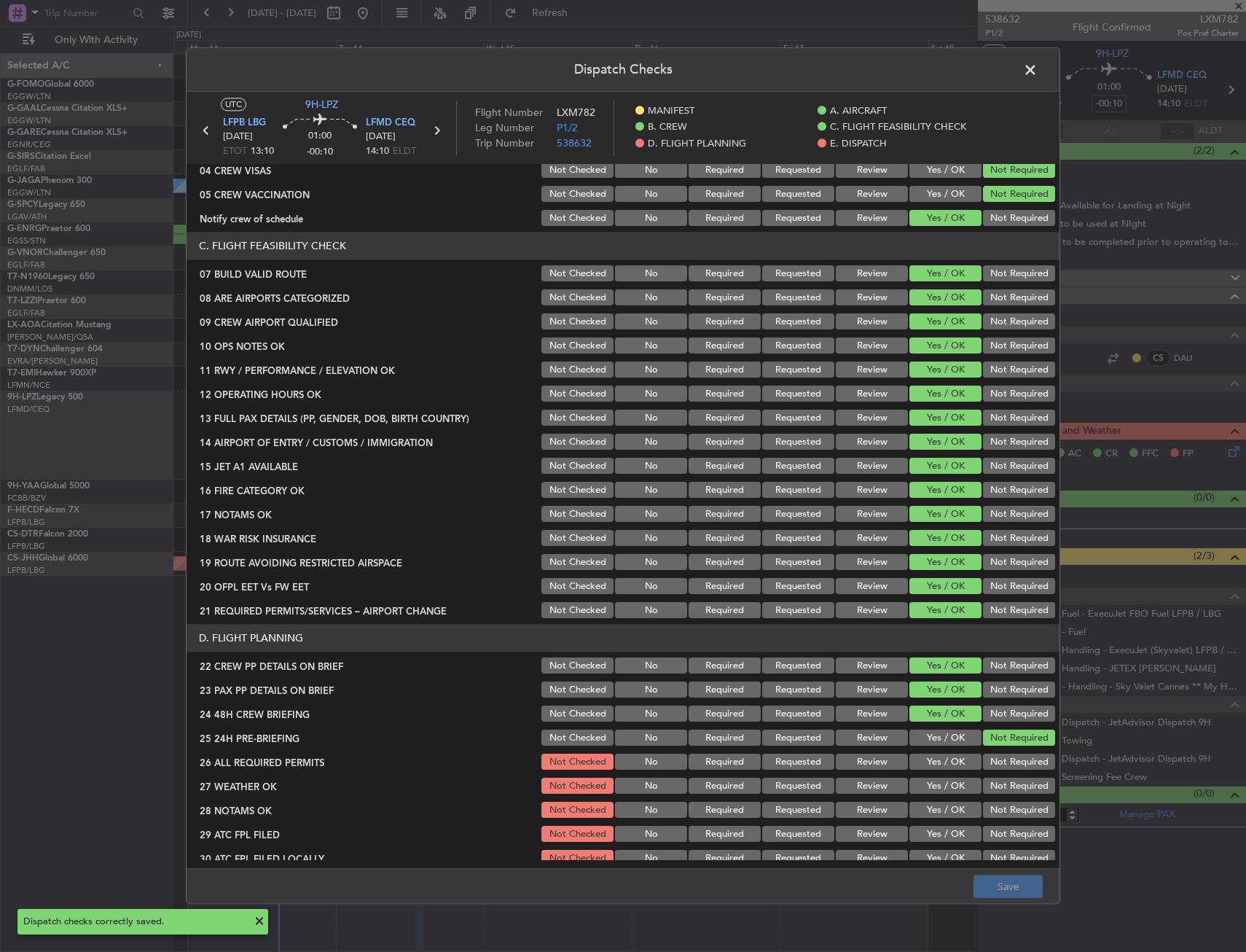
click at [1037, 67] on span at bounding box center [1037, 73] width 0 height 29
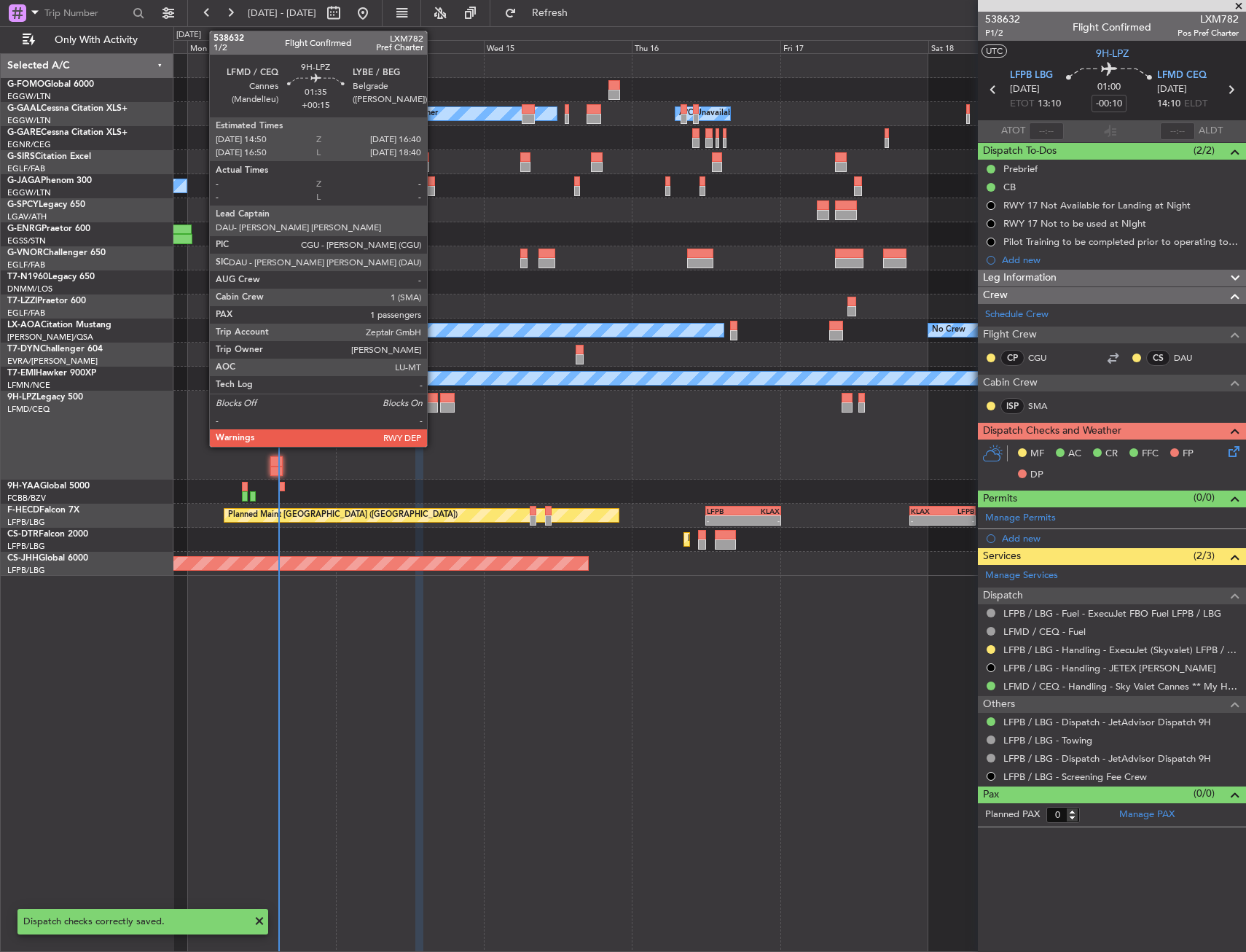
click at [433, 400] on div at bounding box center [432, 398] width 12 height 10
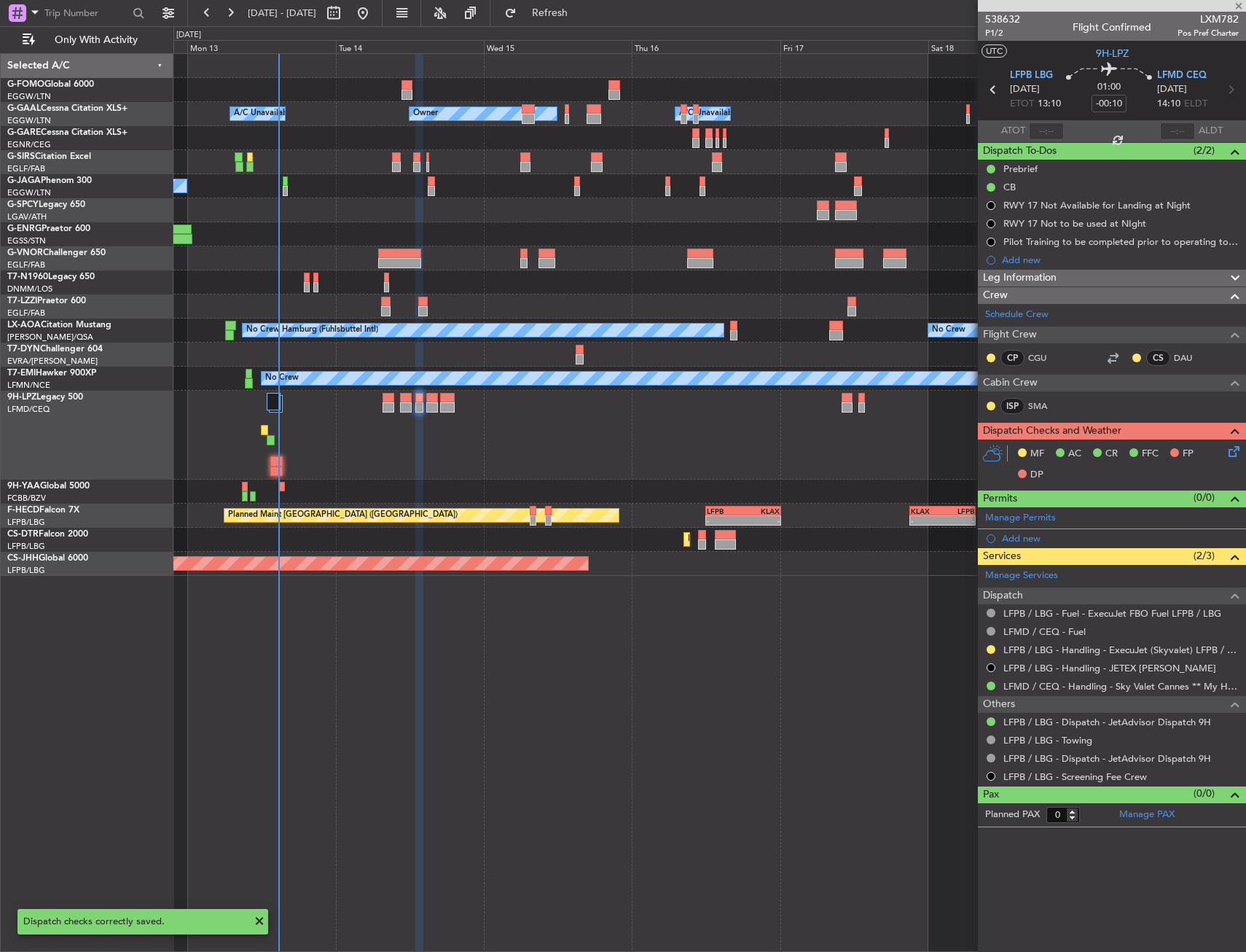
type input "+00:15"
type input "1"
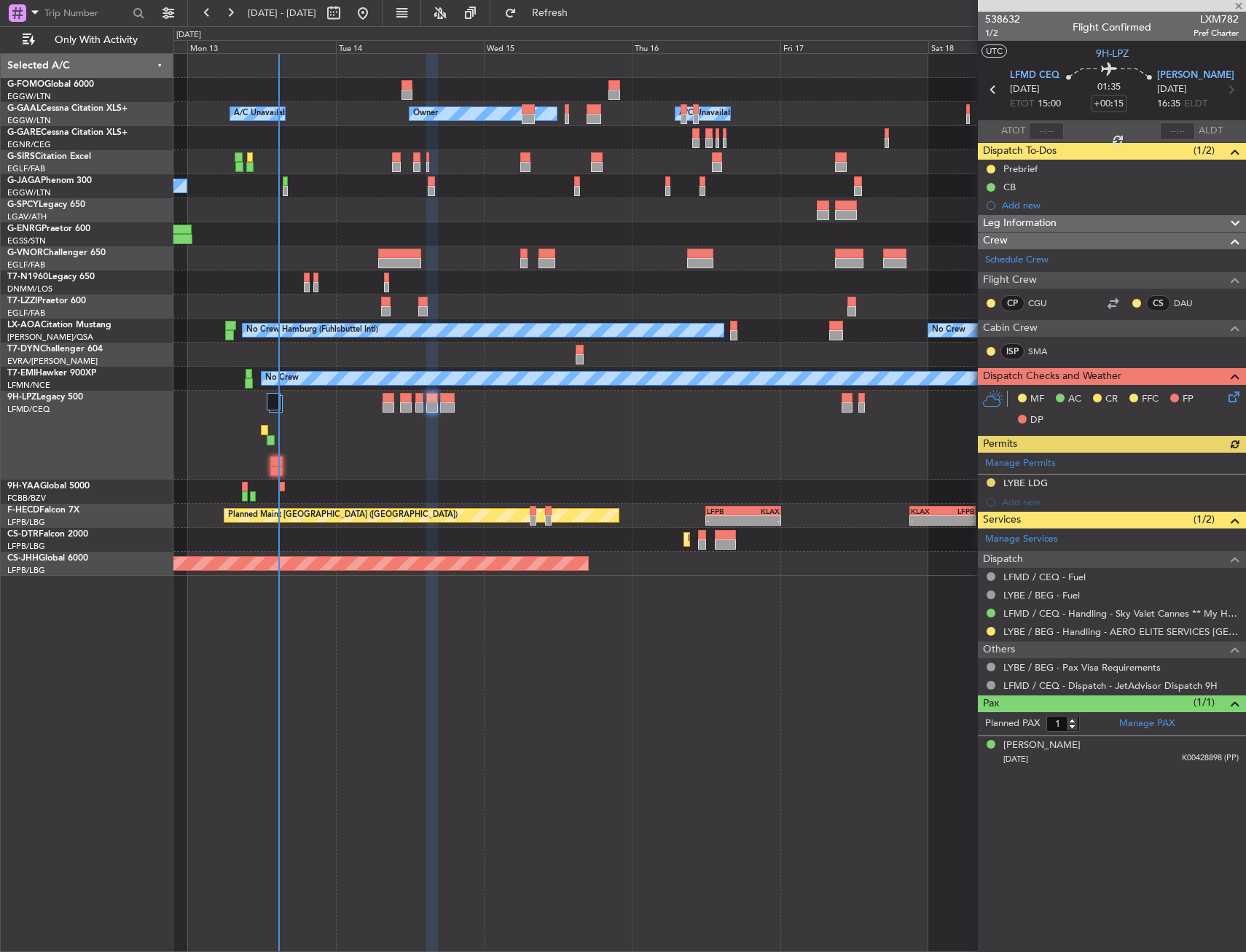
click at [1233, 395] on icon at bounding box center [1231, 394] width 12 height 12
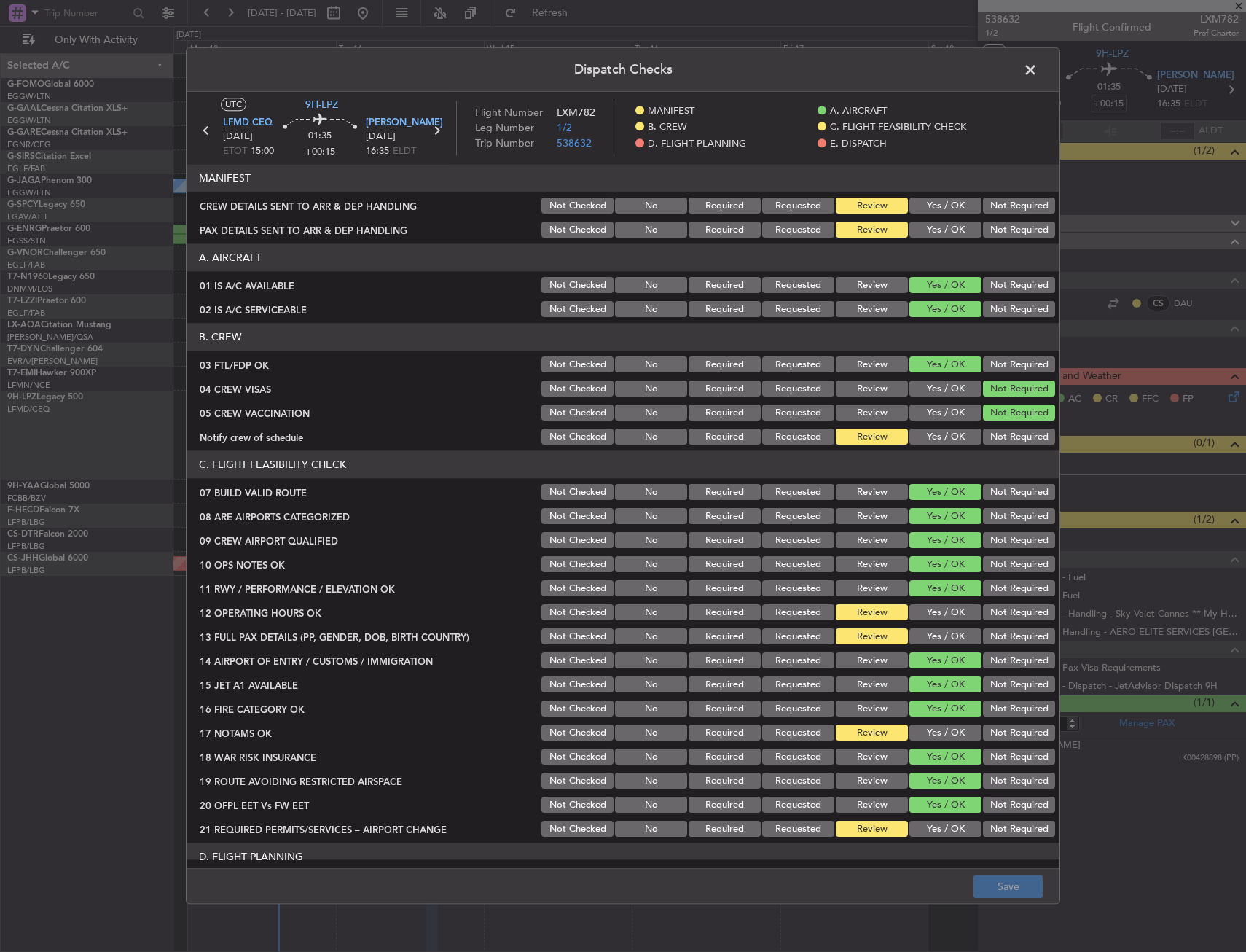
click at [928, 439] on button "Yes / OK" at bounding box center [945, 436] width 72 height 16
click at [931, 607] on button "Yes / OK" at bounding box center [945, 612] width 72 height 16
click at [924, 636] on button "Yes / OK" at bounding box center [945, 636] width 72 height 16
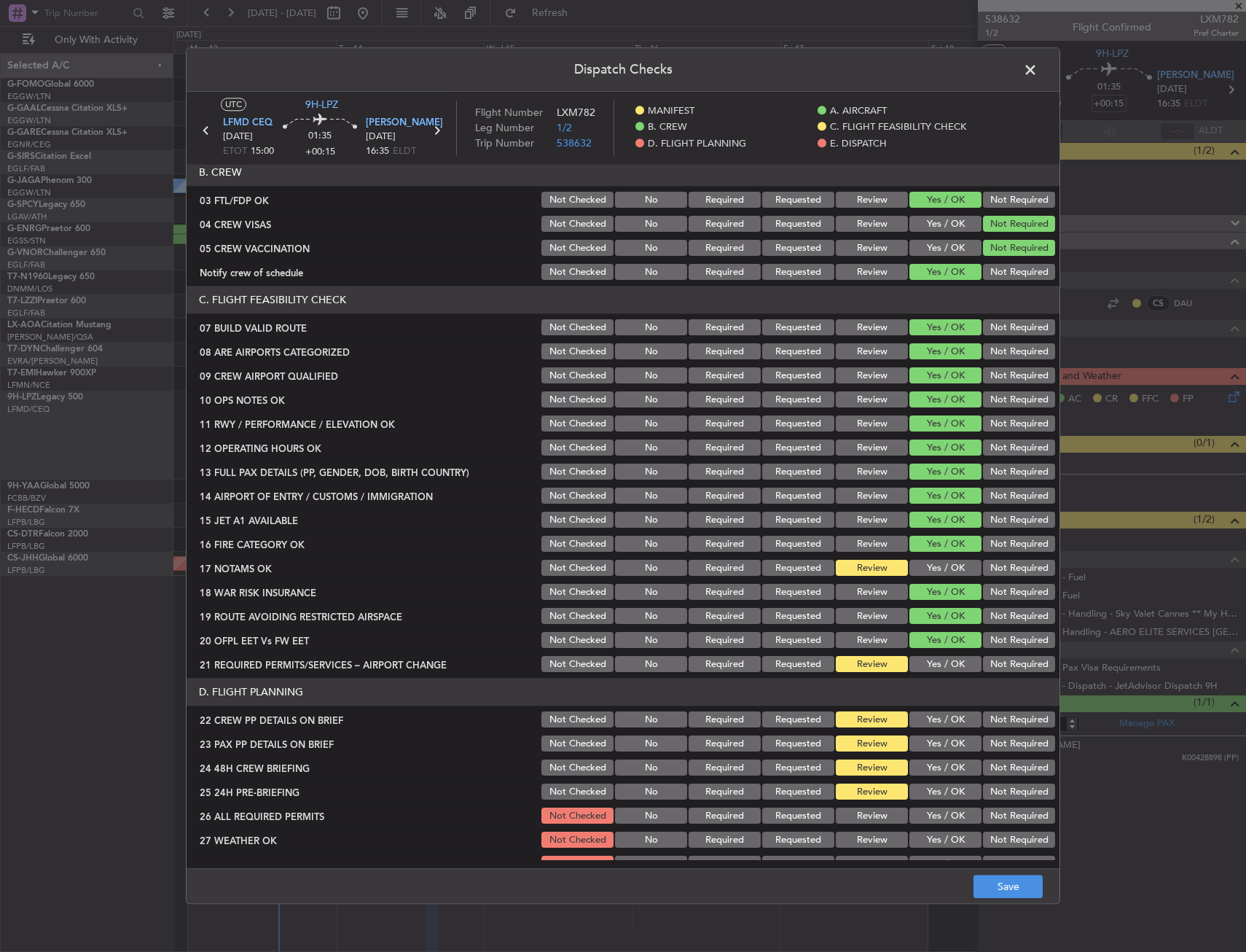
scroll to position [291, 0]
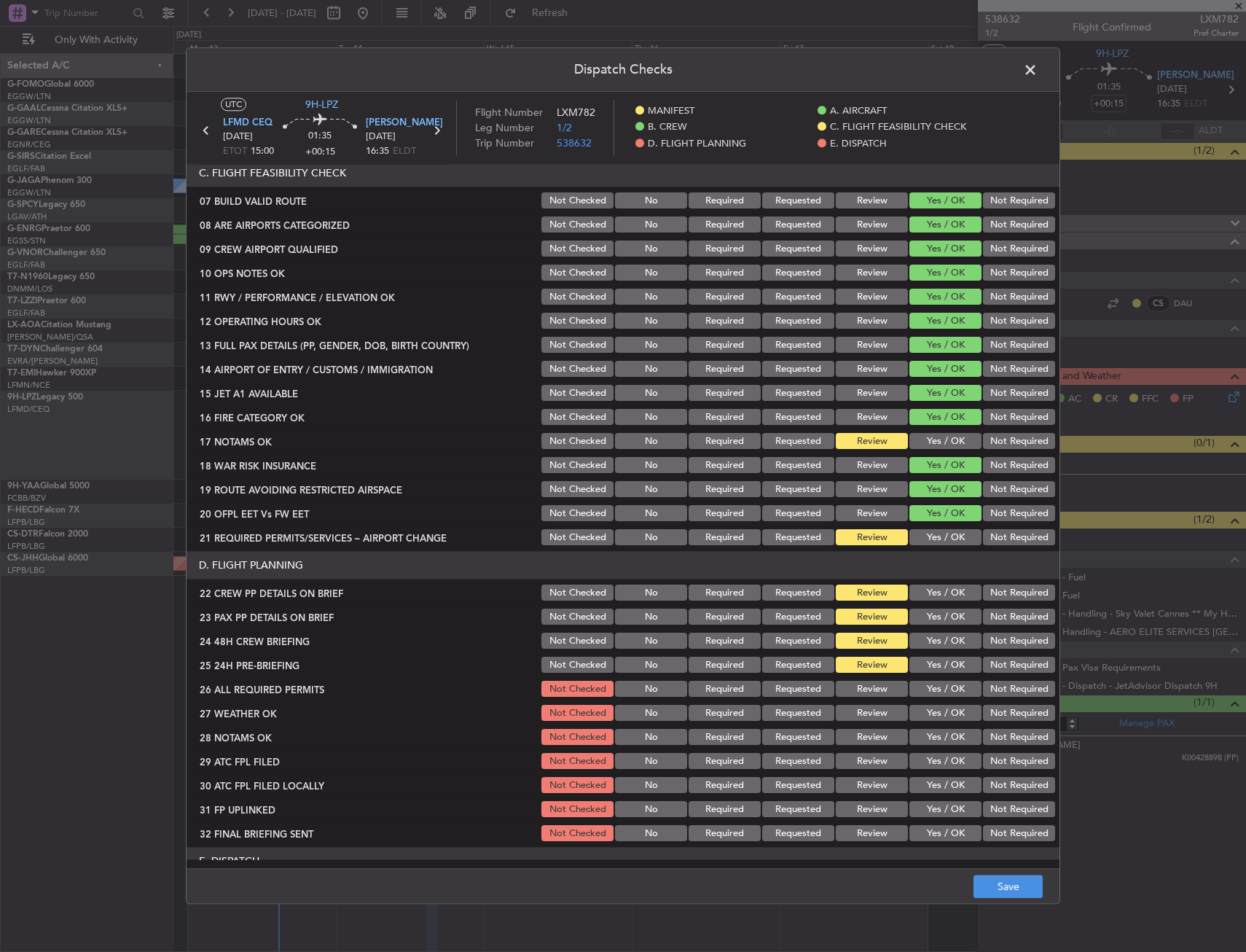
click at [924, 446] on button "Yes / OK" at bounding box center [945, 441] width 72 height 16
click at [930, 527] on section "C. FLIGHT FEASIBILITY CHECK 07 BUILD VALID ROUTE Not Checked No Required Reques…" at bounding box center [623, 354] width 873 height 388
click at [928, 540] on button "Yes / OK" at bounding box center [945, 537] width 72 height 16
click at [935, 595] on button "Yes / OK" at bounding box center [945, 593] width 72 height 16
click at [930, 629] on section "D. FLIGHT PLANNING 22 CREW PP DETAILS ON BRIEF Not Checked No Required Requeste…" at bounding box center [623, 697] width 873 height 292
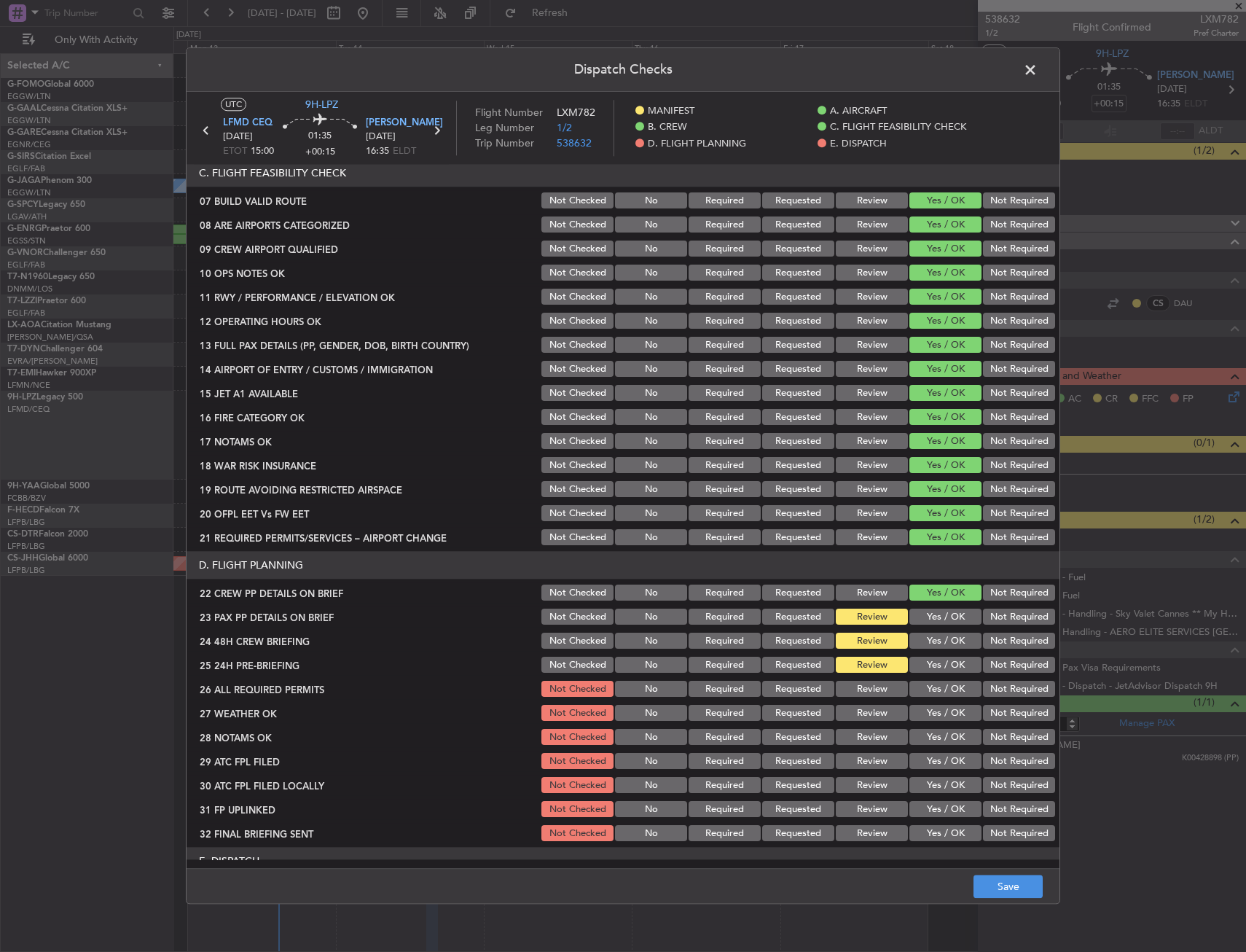
drag, startPoint x: 926, startPoint y: 645, endPoint x: 924, endPoint y: 604, distance: 41.0
click at [925, 643] on button "Yes / OK" at bounding box center [945, 640] width 72 height 16
drag, startPoint x: 924, startPoint y: 604, endPoint x: 980, endPoint y: 657, distance: 77.1
click at [924, 607] on section "D. FLIGHT PLANNING 22 CREW PP DETAILS ON BRIEF Not Checked No Required Requeste…" at bounding box center [623, 697] width 873 height 292
click at [941, 610] on button "Yes / OK" at bounding box center [945, 617] width 72 height 16
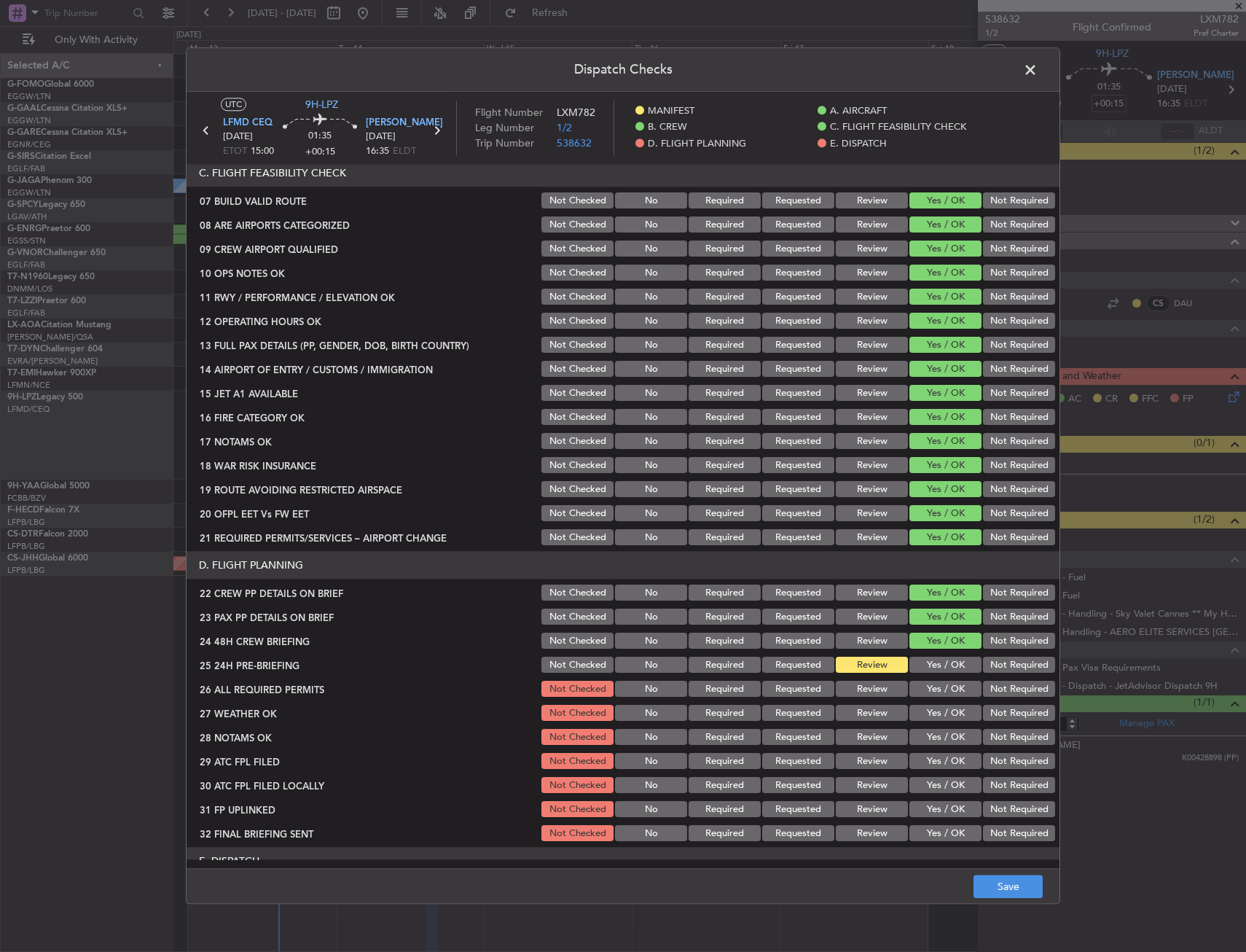
click at [999, 675] on section "D. FLIGHT PLANNING 22 CREW PP DETAILS ON BRIEF Not Checked No Required Requeste…" at bounding box center [623, 697] width 873 height 292
click at [996, 661] on button "Not Required" at bounding box center [1019, 664] width 72 height 16
click at [1022, 890] on button "Save" at bounding box center [1009, 886] width 70 height 23
click at [1037, 69] on span at bounding box center [1037, 73] width 0 height 29
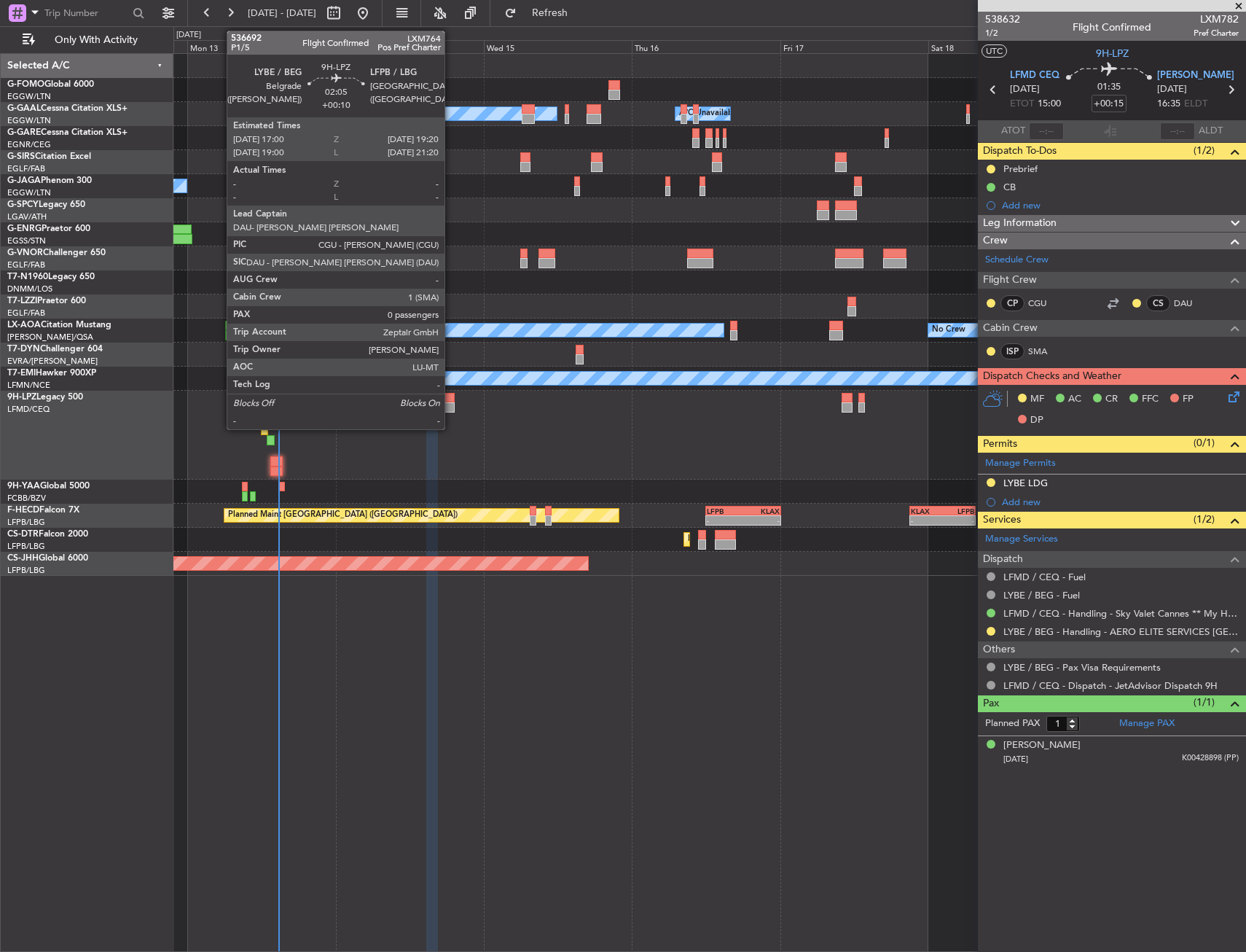
click at [451, 401] on div at bounding box center [447, 398] width 15 height 10
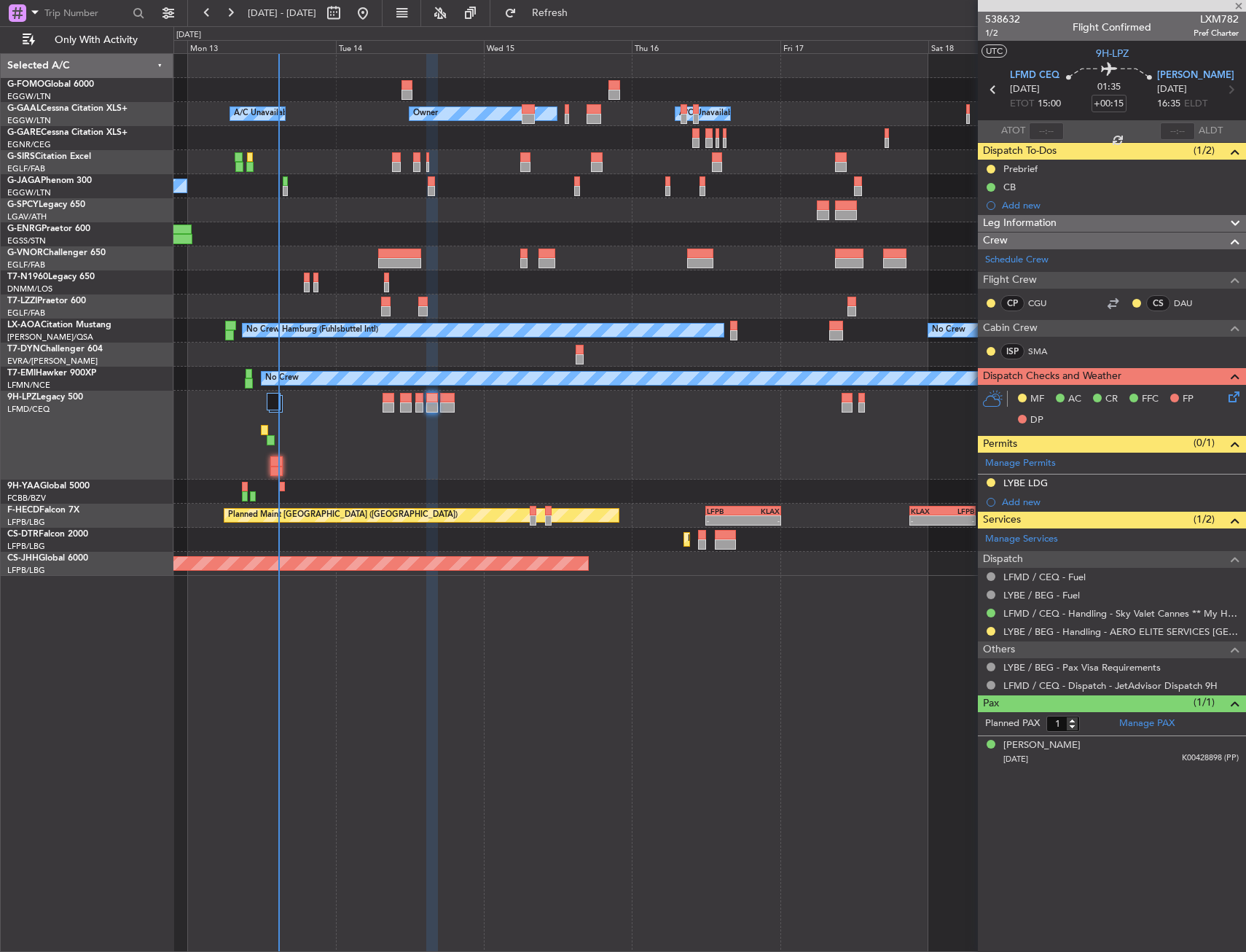
type input "+00:10"
type input "0"
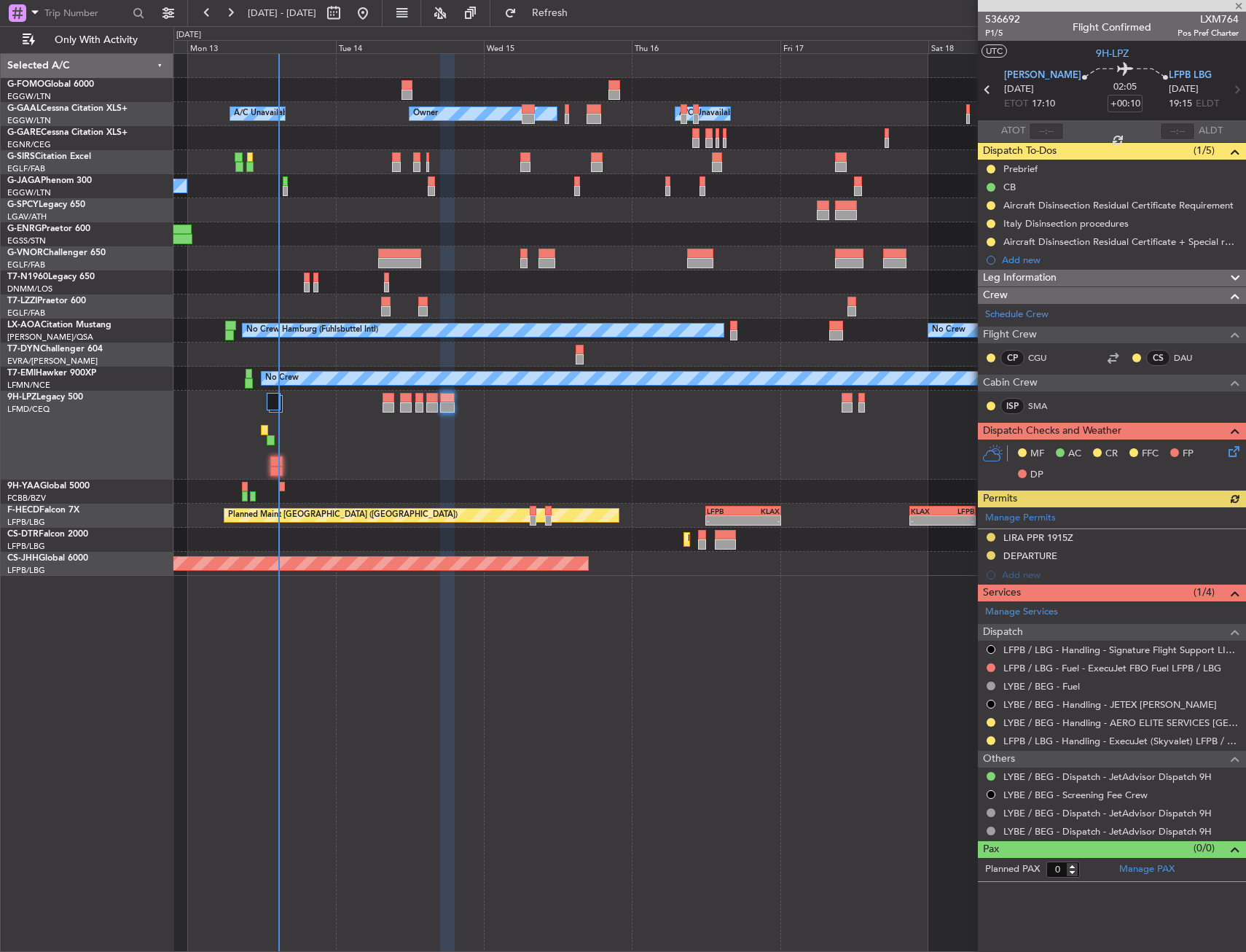
click at [1230, 446] on icon at bounding box center [1231, 449] width 12 height 12
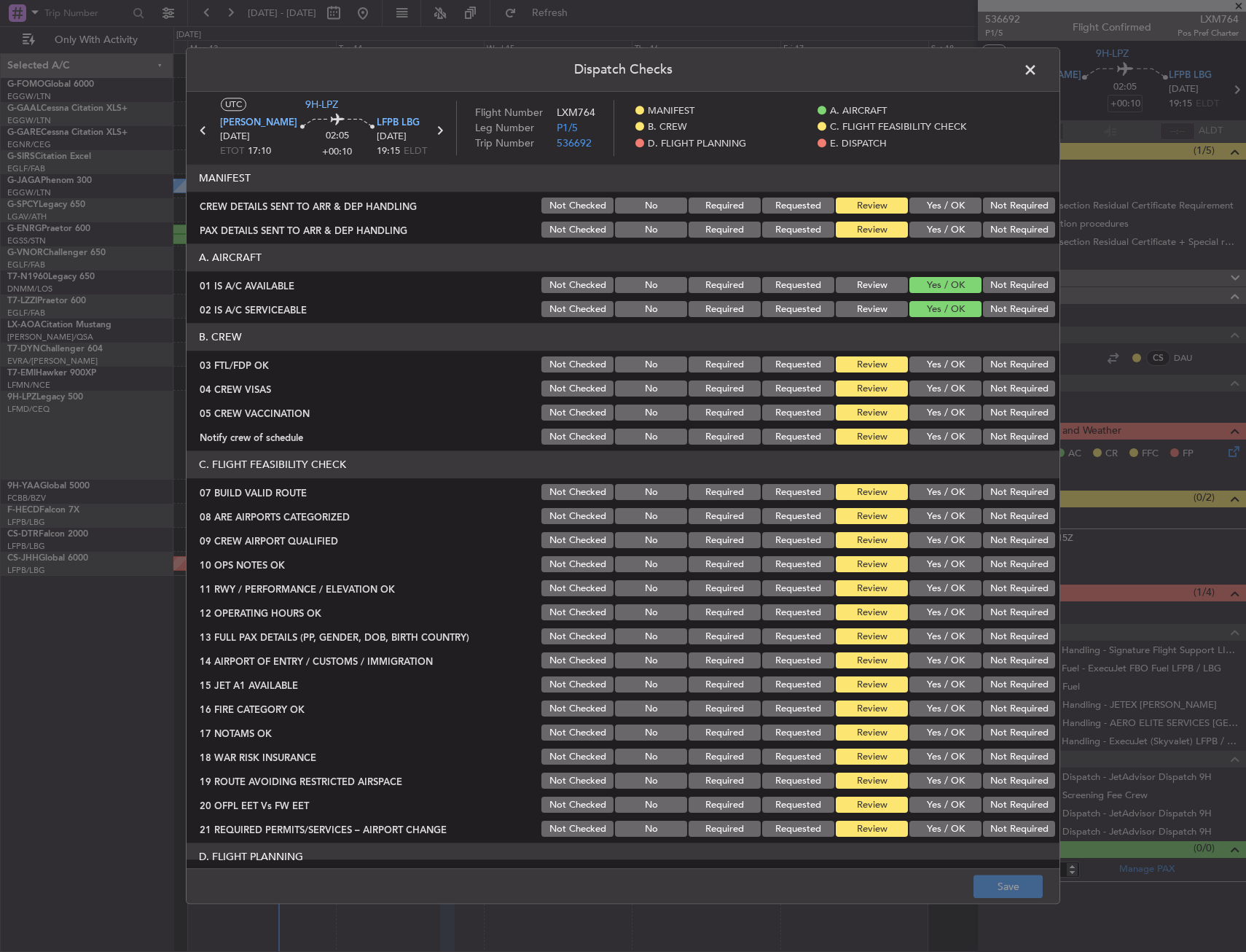
drag, startPoint x: 950, startPoint y: 361, endPoint x: 945, endPoint y: 384, distance: 23.5
click at [950, 362] on button "Yes / OK" at bounding box center [945, 365] width 72 height 16
drag, startPoint x: 998, startPoint y: 394, endPoint x: 979, endPoint y: 410, distance: 24.8
click at [998, 395] on button "Not Required" at bounding box center [1019, 388] width 72 height 16
click at [1009, 406] on button "Not Required" at bounding box center [1019, 412] width 72 height 16
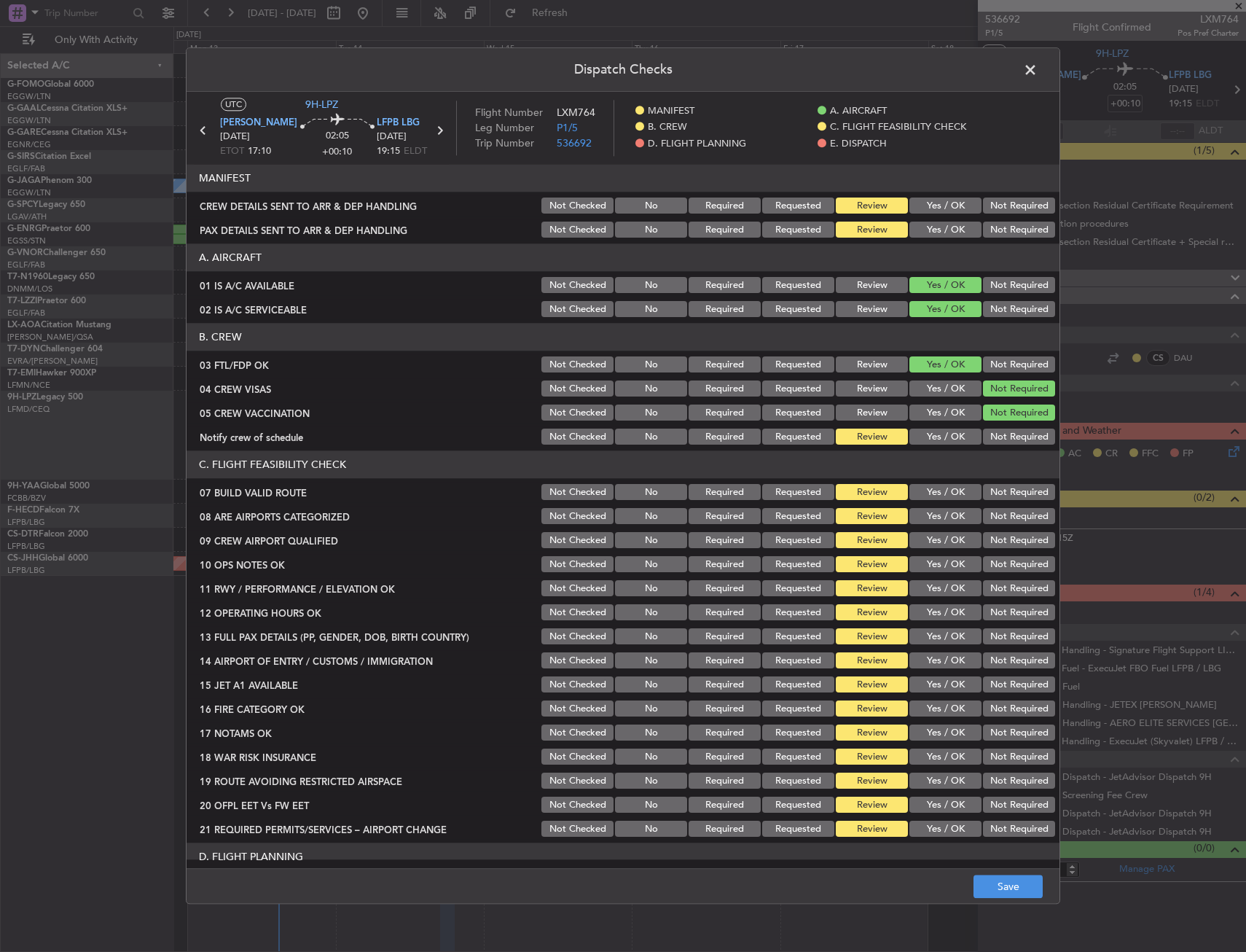
click at [927, 438] on button "Yes / OK" at bounding box center [945, 436] width 72 height 16
click at [934, 415] on button "Yes / OK" at bounding box center [945, 412] width 72 height 16
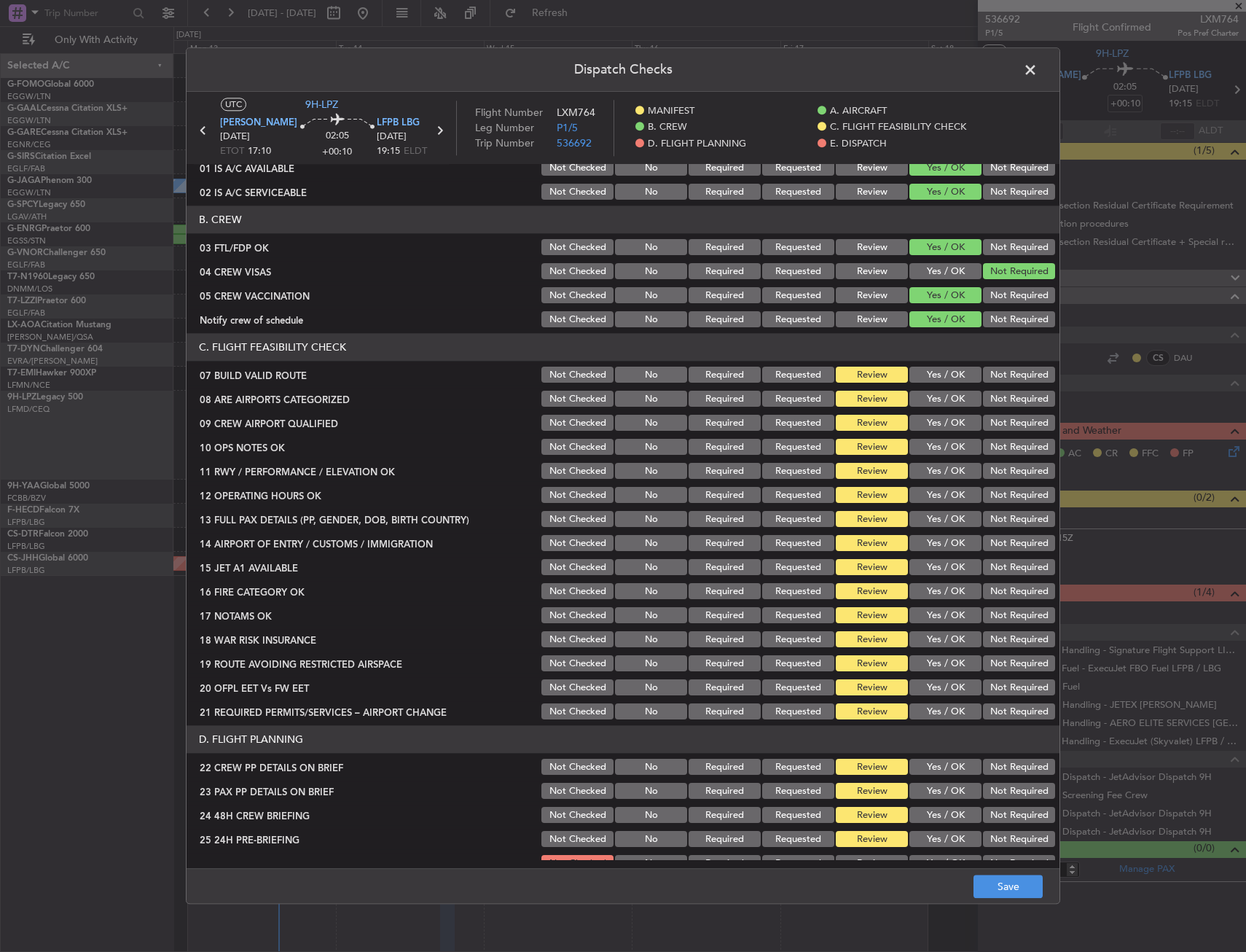
scroll to position [146, 0]
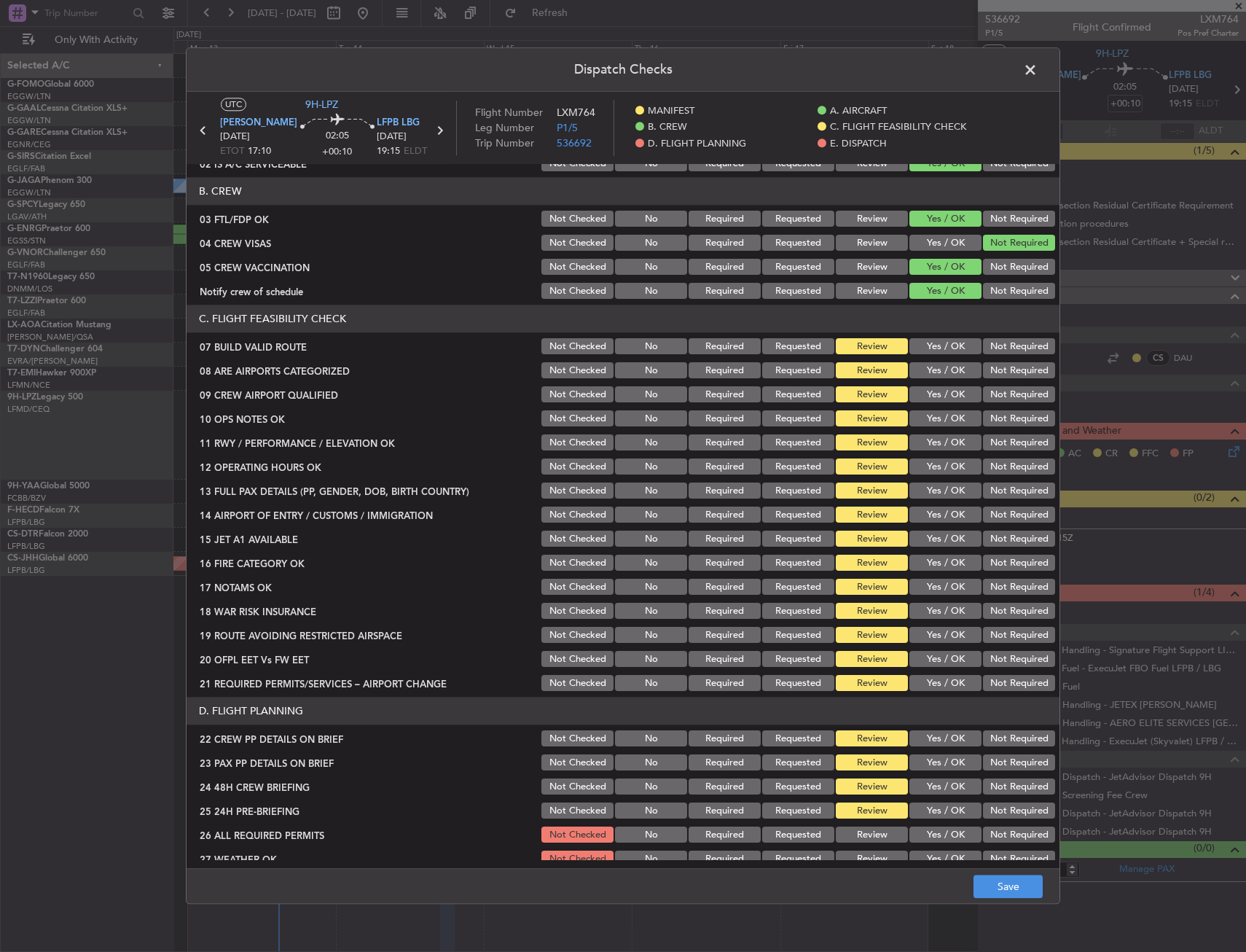
click at [1009, 264] on button "Not Required" at bounding box center [1019, 267] width 72 height 16
click at [910, 374] on button "Yes / OK" at bounding box center [945, 370] width 72 height 16
click at [935, 355] on div "Yes / OK" at bounding box center [944, 346] width 73 height 20
click at [931, 346] on button "Yes / OK" at bounding box center [945, 346] width 72 height 16
click at [921, 389] on button "Yes / OK" at bounding box center [945, 394] width 72 height 16
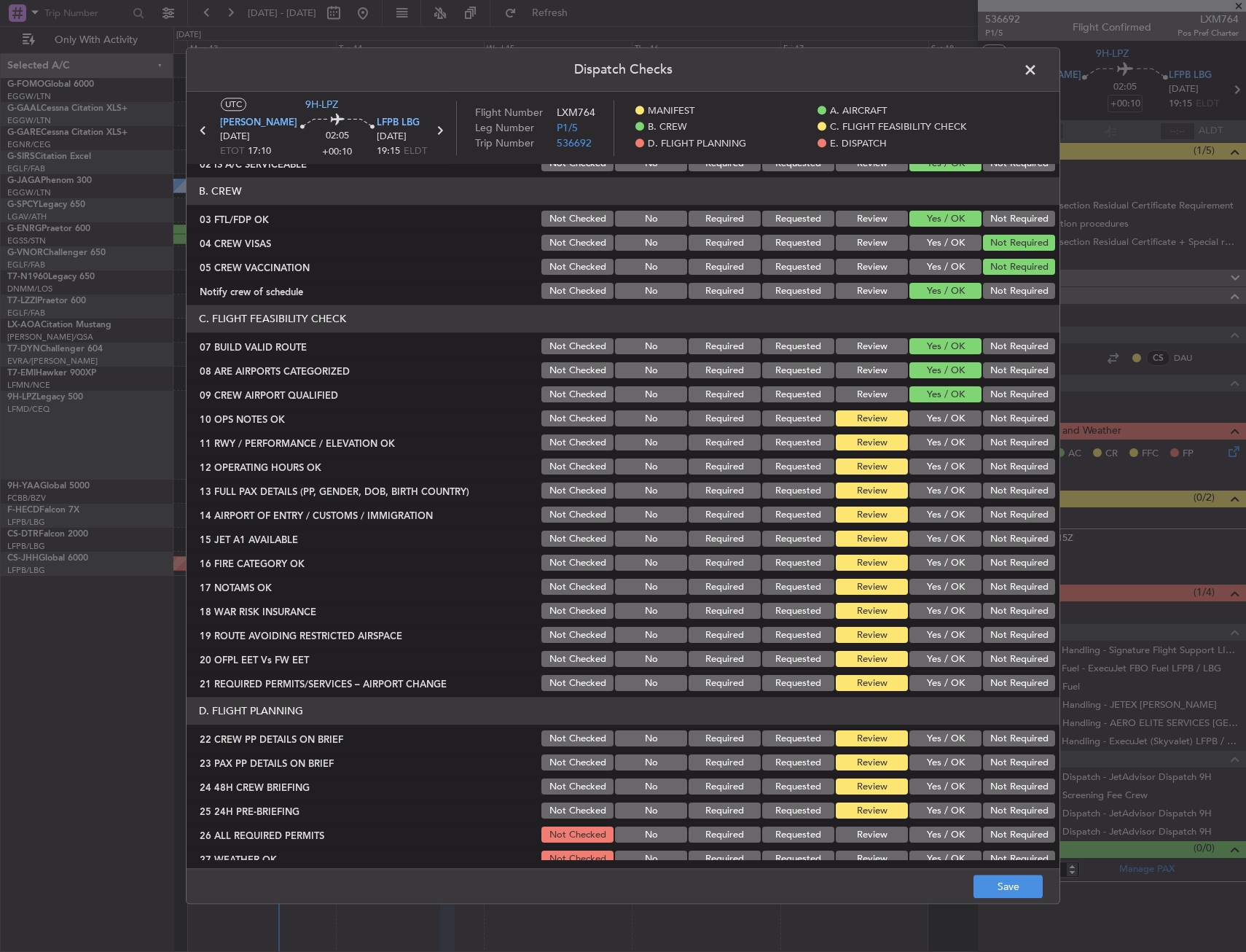
click at [923, 418] on button "Yes / OK" at bounding box center [945, 419] width 72 height 16
click at [924, 446] on button "Yes / OK" at bounding box center [945, 443] width 72 height 16
drag, startPoint x: 931, startPoint y: 475, endPoint x: 929, endPoint y: 497, distance: 22.1
click at [931, 476] on div "Yes / OK" at bounding box center [944, 467] width 73 height 20
click at [929, 499] on div "Yes / OK" at bounding box center [944, 491] width 73 height 20
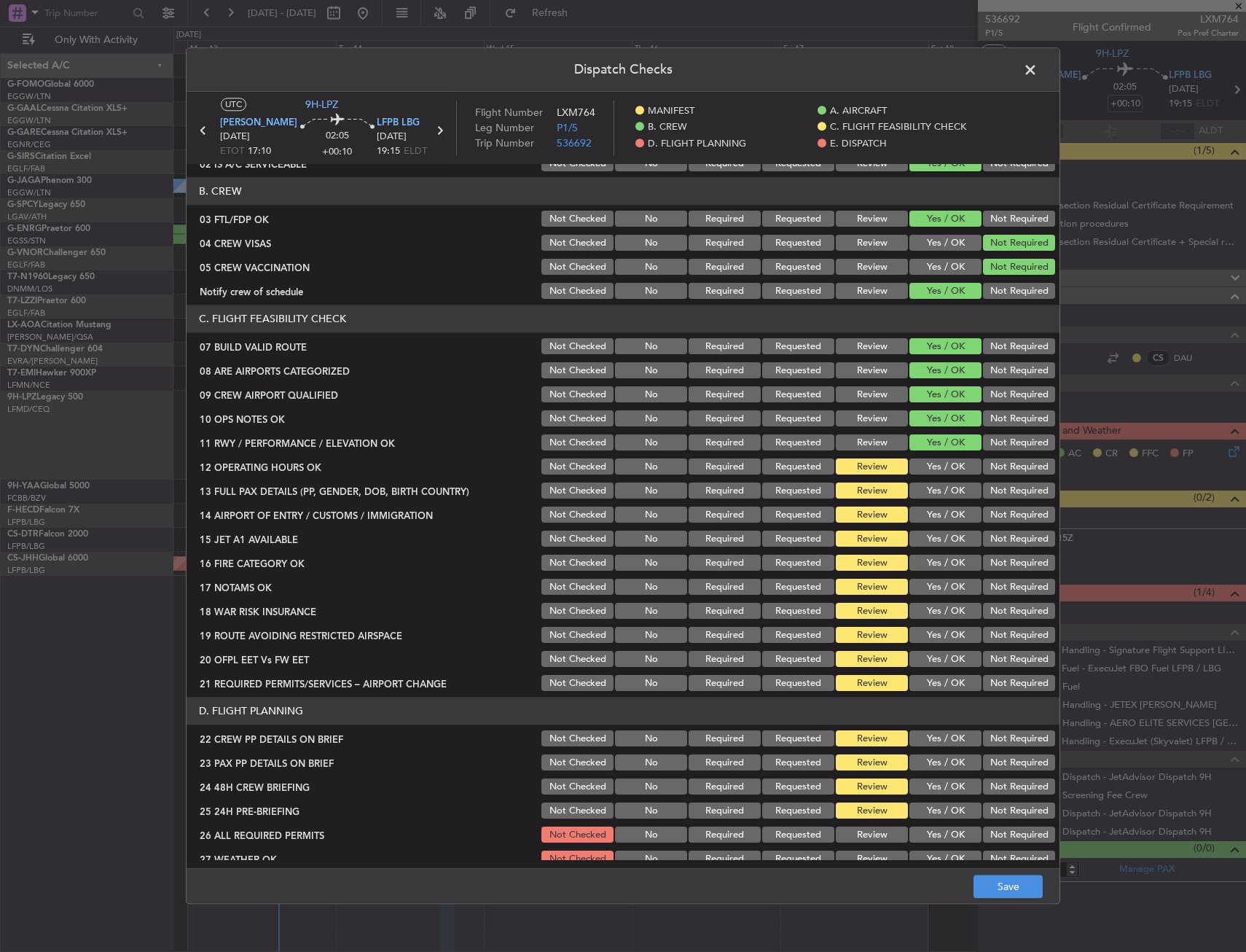
click at [928, 508] on button "Yes / OK" at bounding box center [945, 515] width 72 height 16
click at [929, 478] on section "C. FLIGHT FEASIBILITY CHECK 07 BUILD VALID ROUTE Not Checked No Required Reques…" at bounding box center [623, 499] width 873 height 388
click at [930, 470] on button "Yes / OK" at bounding box center [945, 466] width 72 height 16
click at [917, 505] on div "Yes / OK" at bounding box center [944, 515] width 73 height 20
drag, startPoint x: 922, startPoint y: 488, endPoint x: 917, endPoint y: 502, distance: 14.9
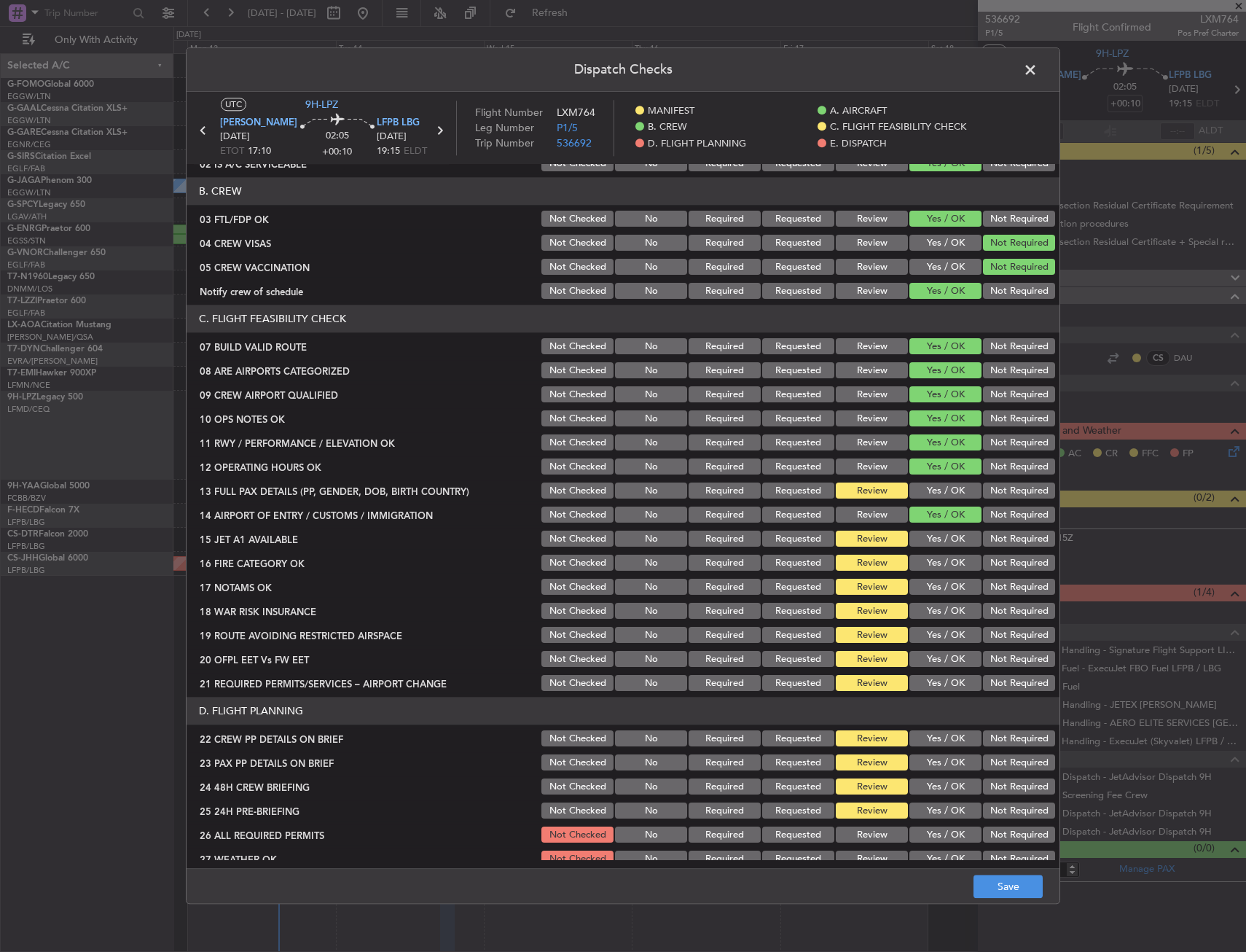
click at [922, 490] on button "Yes / OK" at bounding box center [945, 490] width 72 height 16
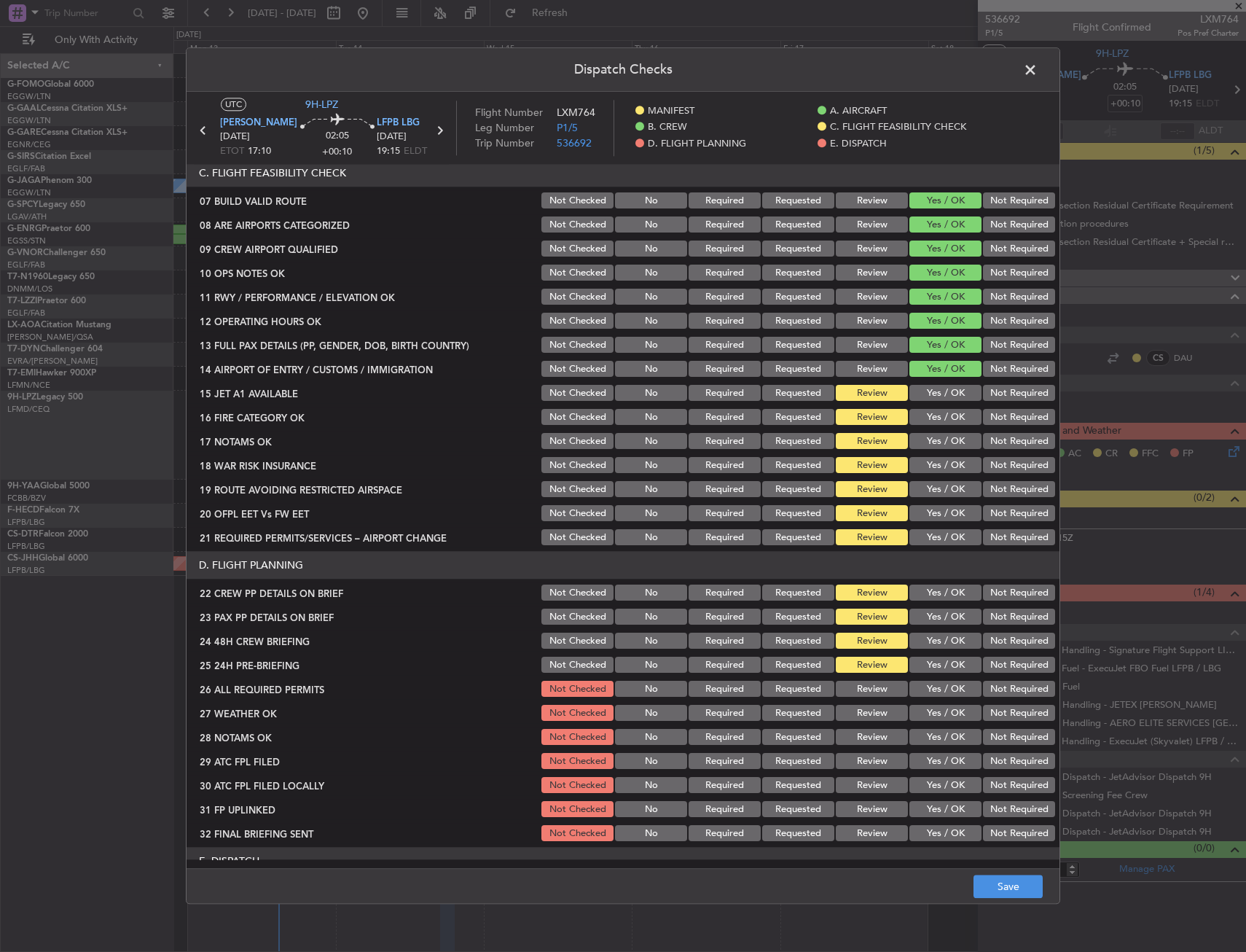
click at [926, 448] on button "Yes / OK" at bounding box center [945, 441] width 72 height 16
click at [930, 423] on button "Yes / OK" at bounding box center [945, 417] width 72 height 16
click at [931, 402] on section "C. FLIGHT FEASIBILITY CHECK 07 BUILD VALID ROUTE Not Checked No Required Reques…" at bounding box center [623, 354] width 873 height 388
drag, startPoint x: 931, startPoint y: 402, endPoint x: 934, endPoint y: 393, distance: 9.5
click at [934, 393] on button "Yes / OK" at bounding box center [945, 393] width 72 height 16
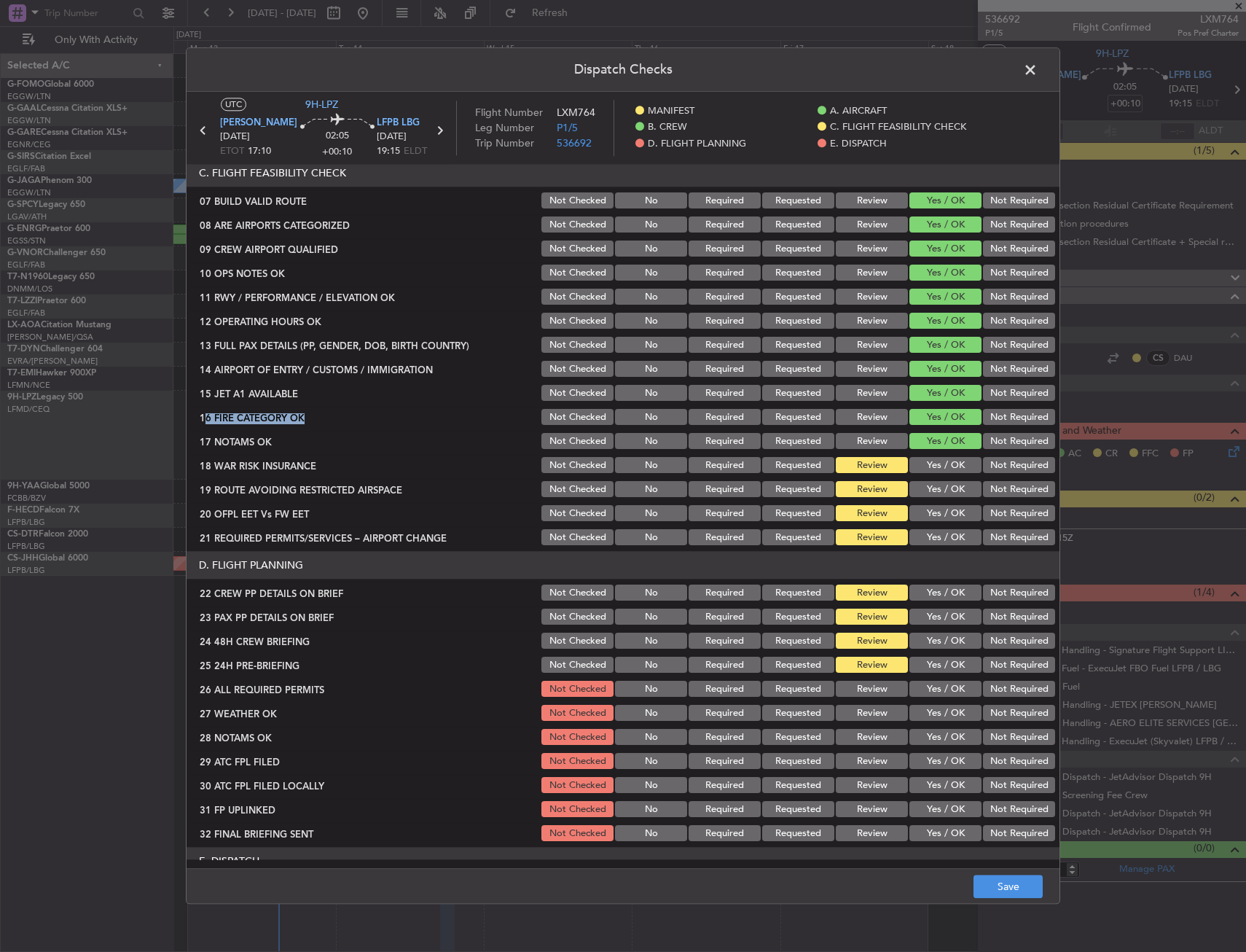
click at [1004, 472] on button "Not Required" at bounding box center [1019, 465] width 72 height 16
click at [939, 487] on button "Yes / OK" at bounding box center [945, 489] width 72 height 16
drag, startPoint x: 934, startPoint y: 509, endPoint x: 931, endPoint y: 523, distance: 14.3
click at [934, 510] on button "Yes / OK" at bounding box center [945, 513] width 72 height 16
drag, startPoint x: 931, startPoint y: 524, endPoint x: 927, endPoint y: 537, distance: 13.6
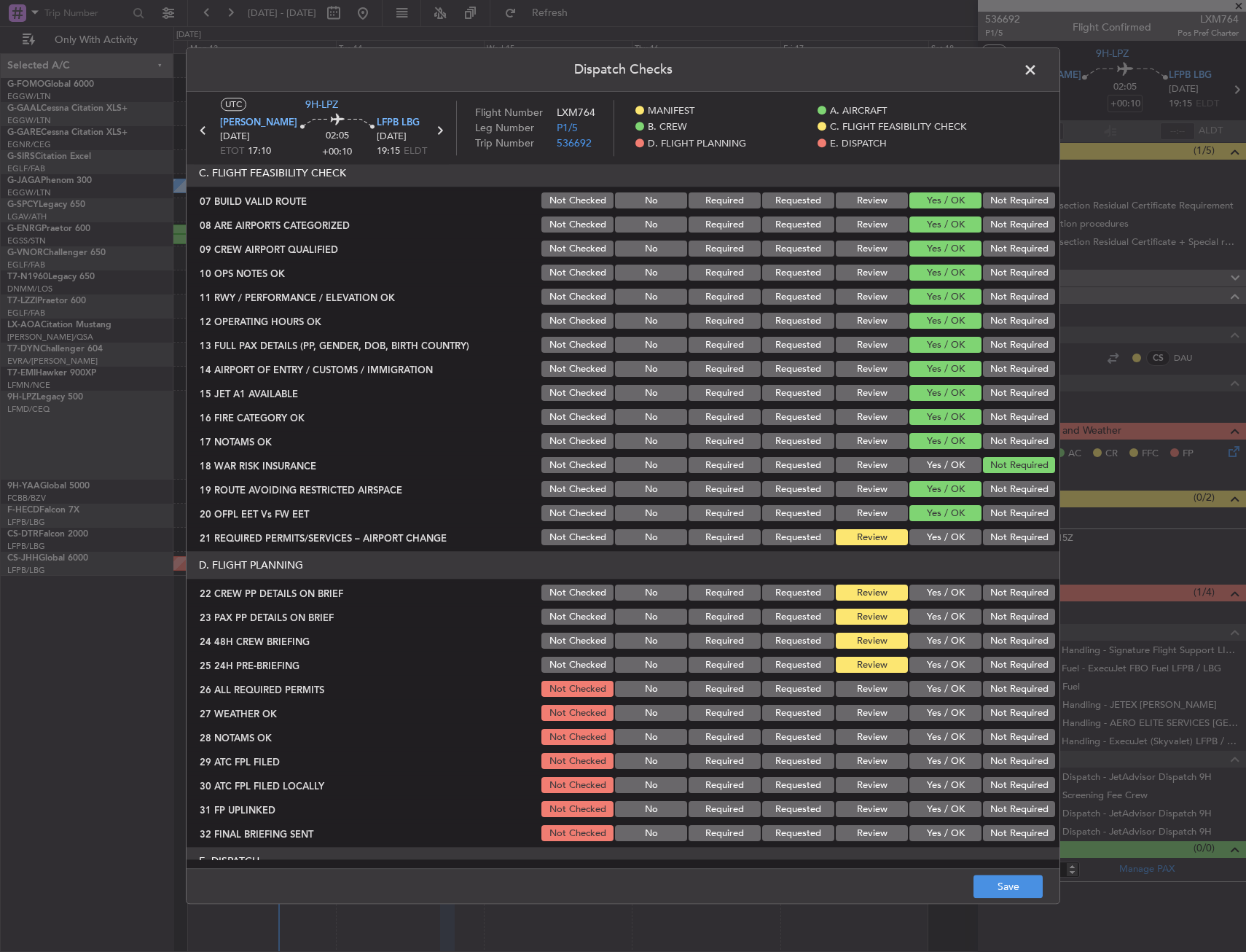
click at [931, 526] on section "C. FLIGHT FEASIBILITY CHECK 07 BUILD VALID ROUTE Not Checked No Required Reques…" at bounding box center [623, 354] width 873 height 388
click at [927, 537] on button "Yes / OK" at bounding box center [945, 537] width 72 height 16
drag, startPoint x: 927, startPoint y: 591, endPoint x: 927, endPoint y: 603, distance: 12.0
click at [927, 593] on button "Yes / OK" at bounding box center [945, 593] width 72 height 16
click at [926, 621] on button "Yes / OK" at bounding box center [945, 617] width 72 height 16
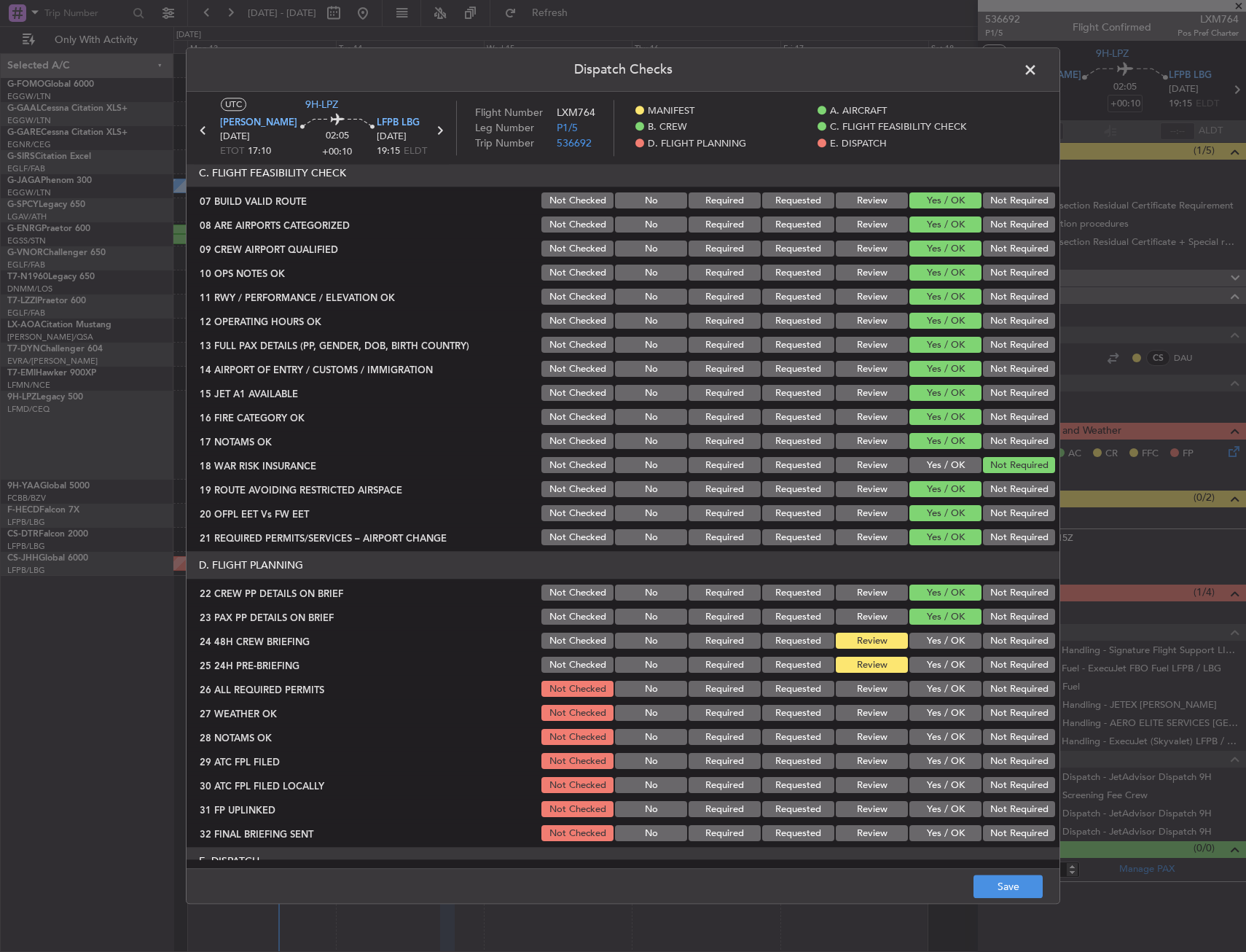
click at [927, 637] on button "Yes / OK" at bounding box center [945, 640] width 72 height 16
click at [1002, 666] on button "Not Required" at bounding box center [1019, 664] width 72 height 16
click at [1005, 898] on button "Save" at bounding box center [1009, 886] width 70 height 23
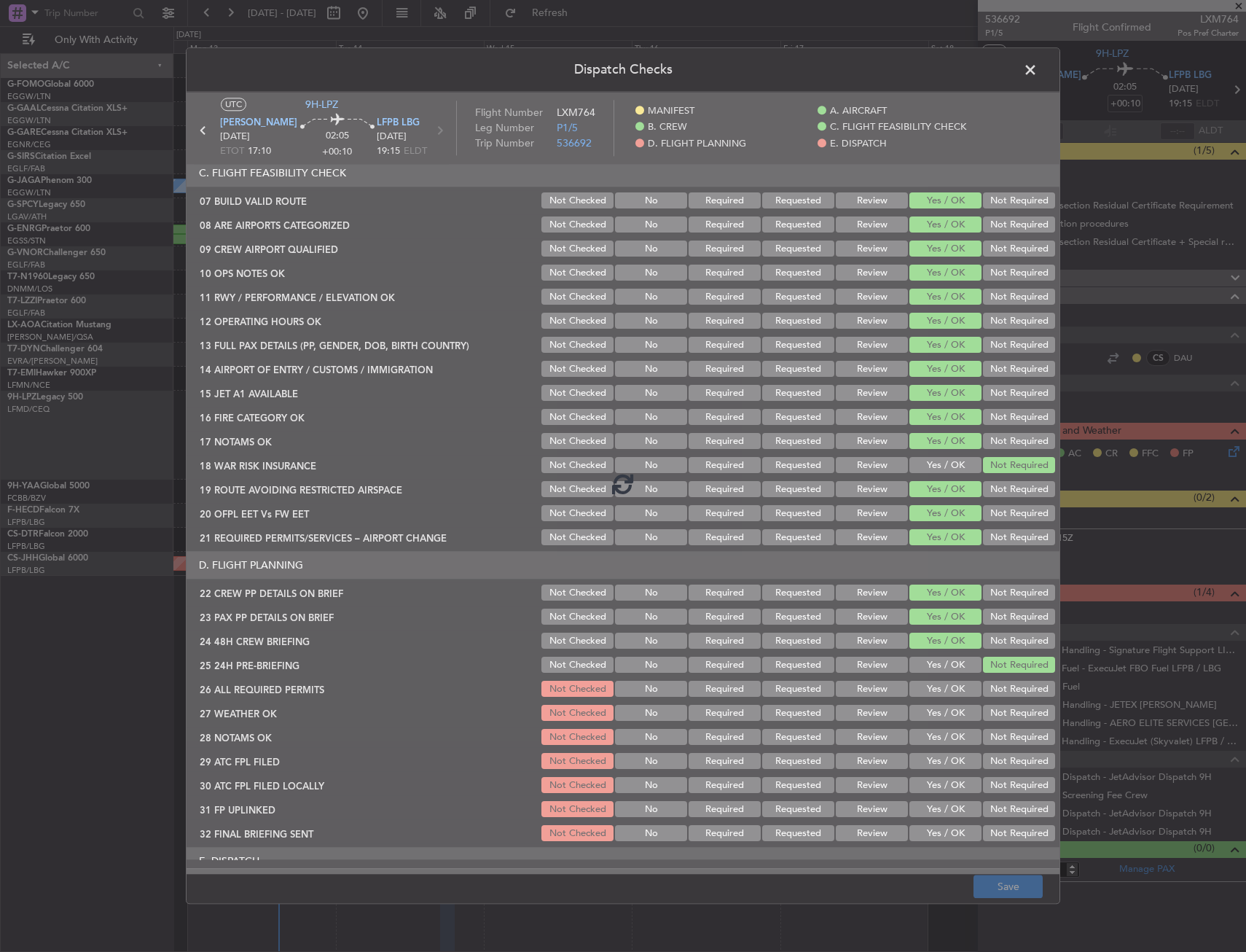
click at [1005, 878] on footer "Save" at bounding box center [623, 886] width 873 height 35
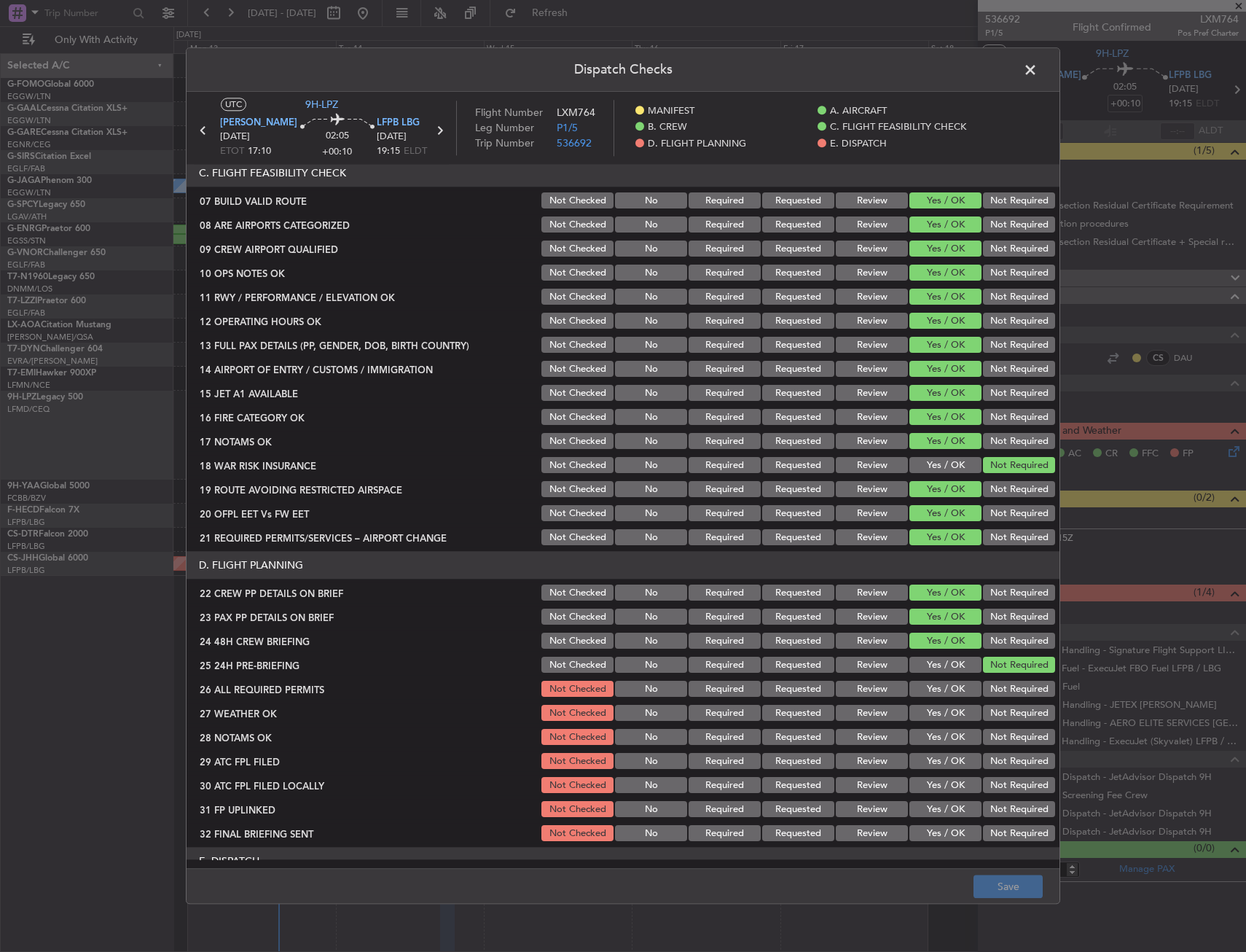
click at [1037, 71] on span at bounding box center [1037, 73] width 0 height 29
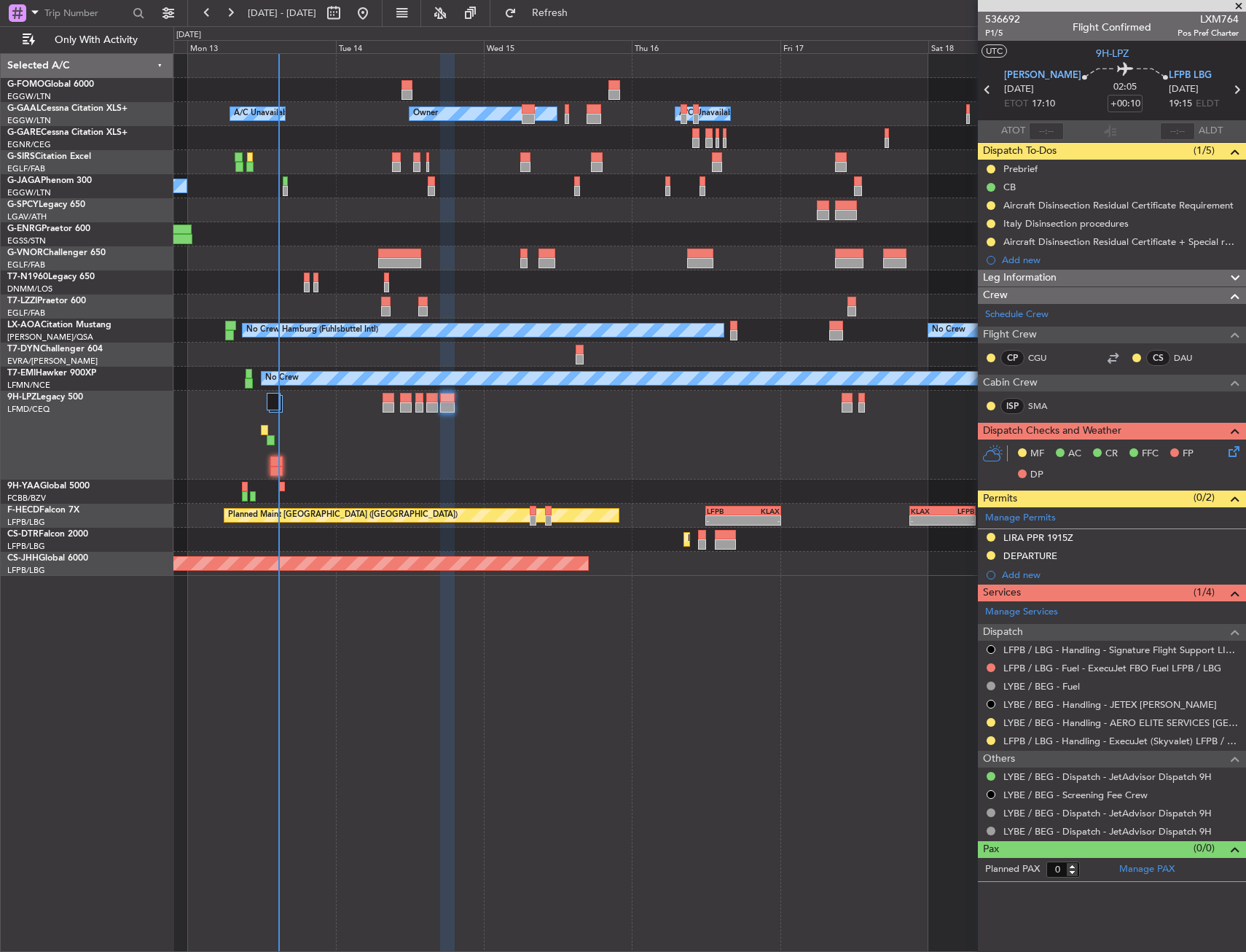
click at [651, 451] on div "No Crew" at bounding box center [709, 434] width 1072 height 89
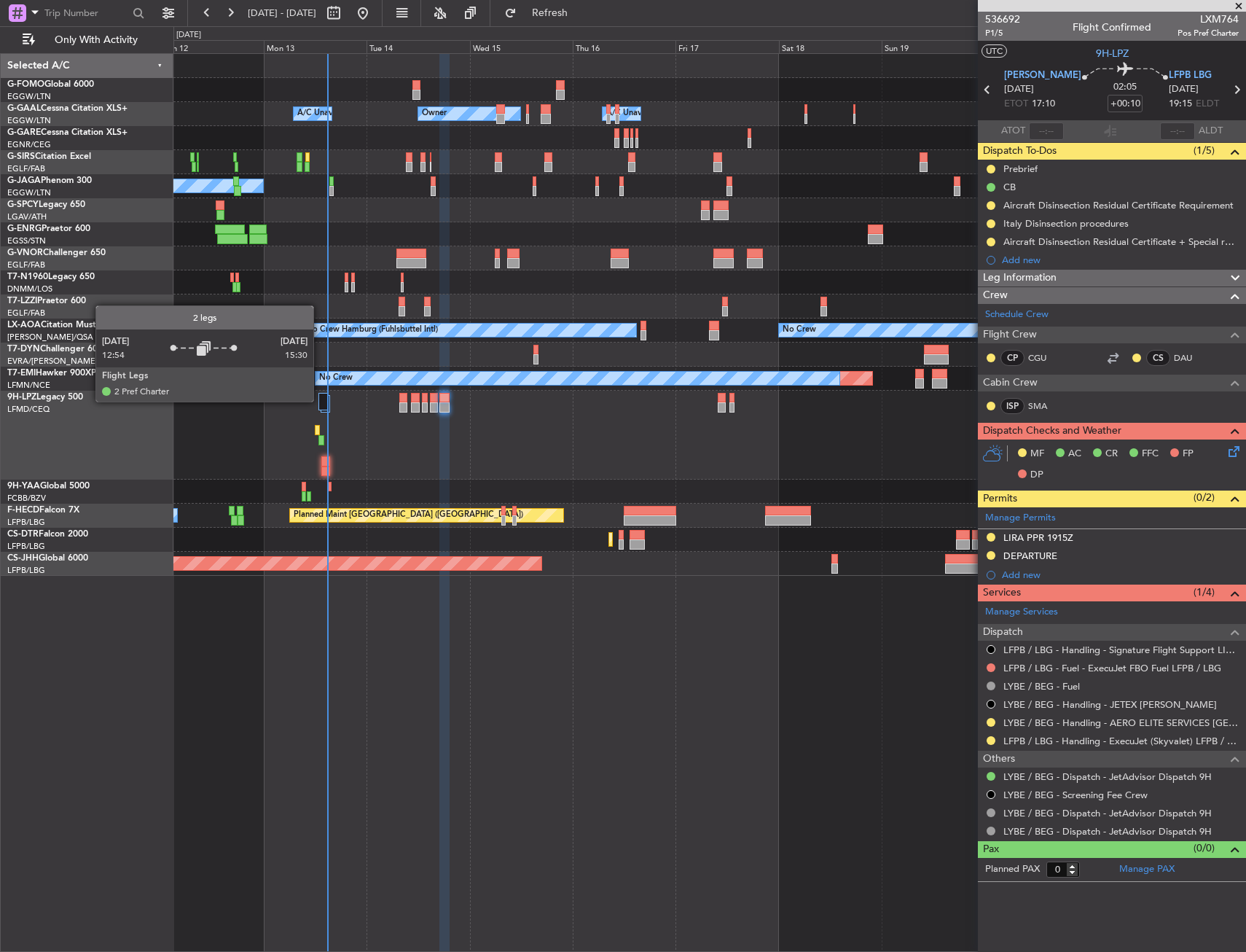
click at [320, 400] on div at bounding box center [323, 401] width 9 height 17
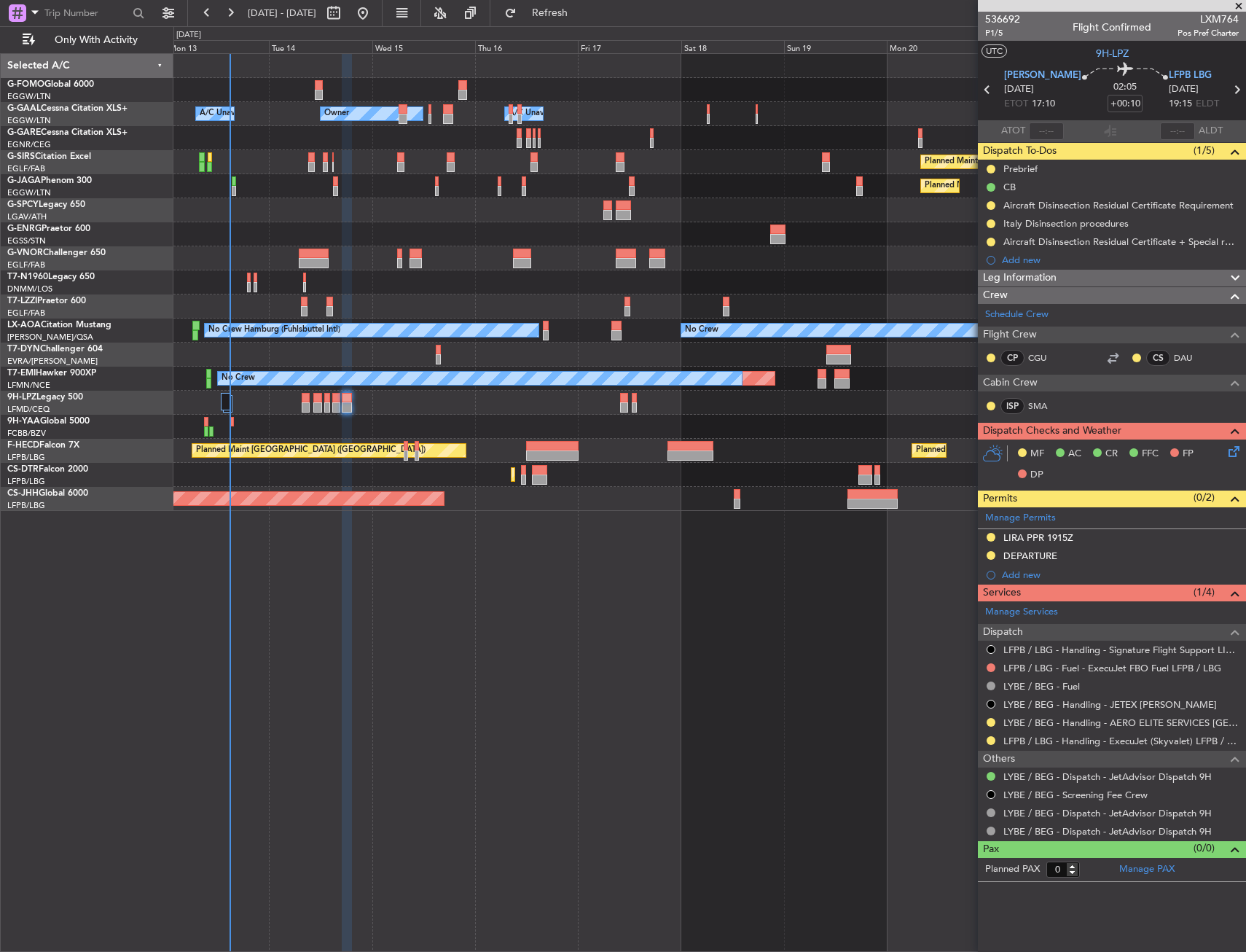
click at [534, 426] on div "Owner A/C Unavailable Owner A/C Unavailable Owner Planned Maint Oxford (Kidling…" at bounding box center [709, 282] width 1072 height 457
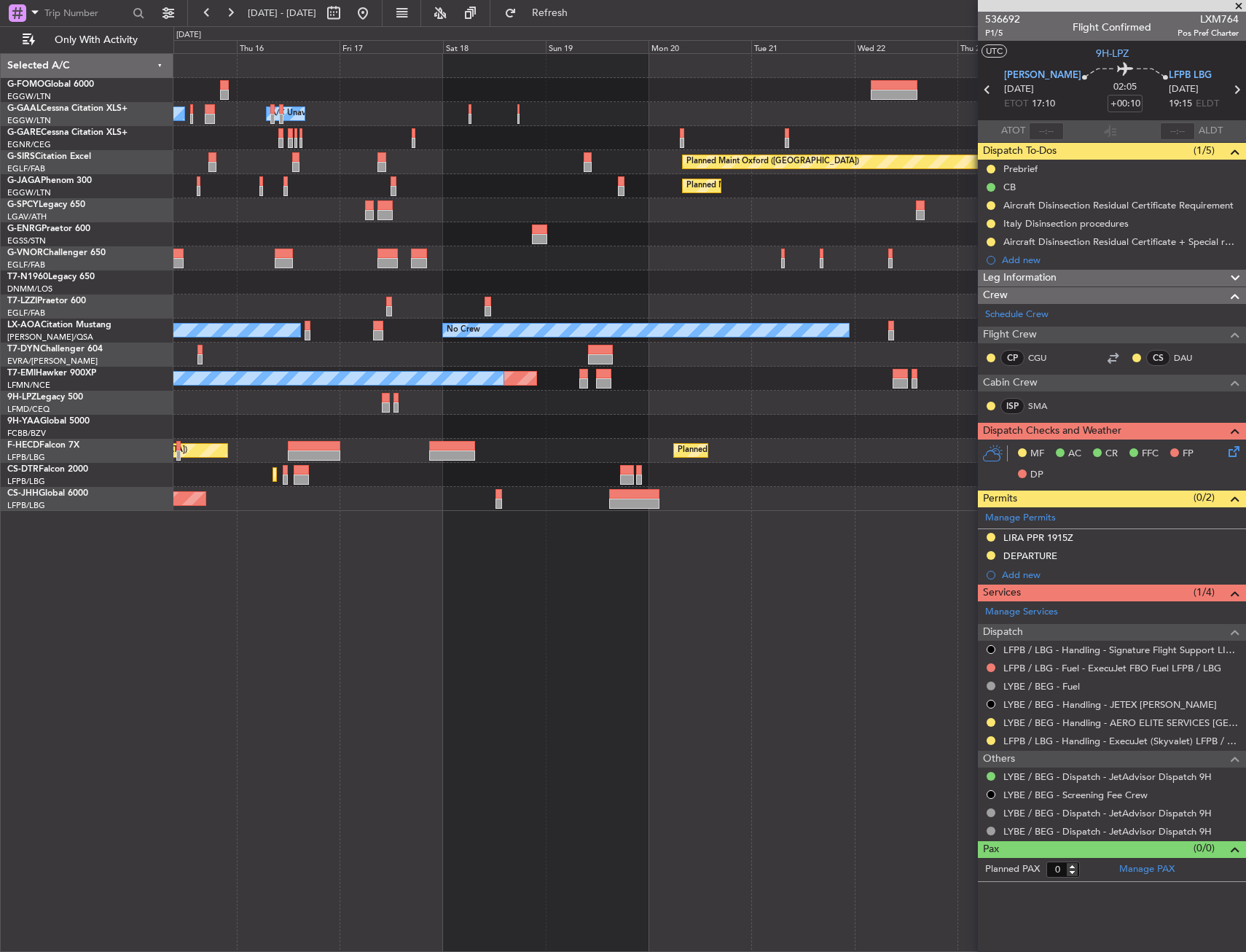
click at [389, 300] on div "Owner Owner A/C Unavailable Owner A/C Unavailable Planned Maint Oxford (Kidling…" at bounding box center [709, 282] width 1072 height 457
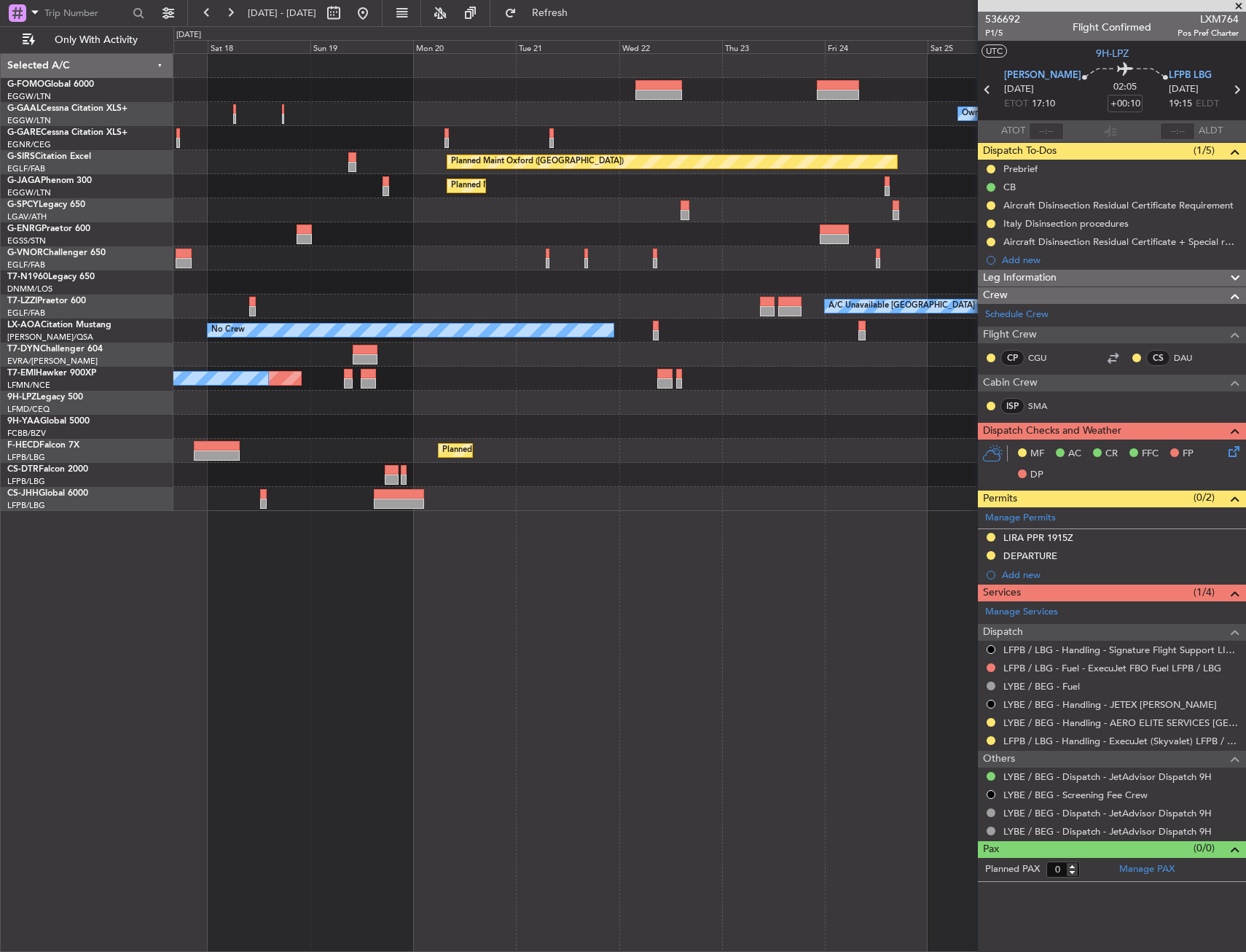
click at [554, 283] on div at bounding box center [709, 282] width 1072 height 24
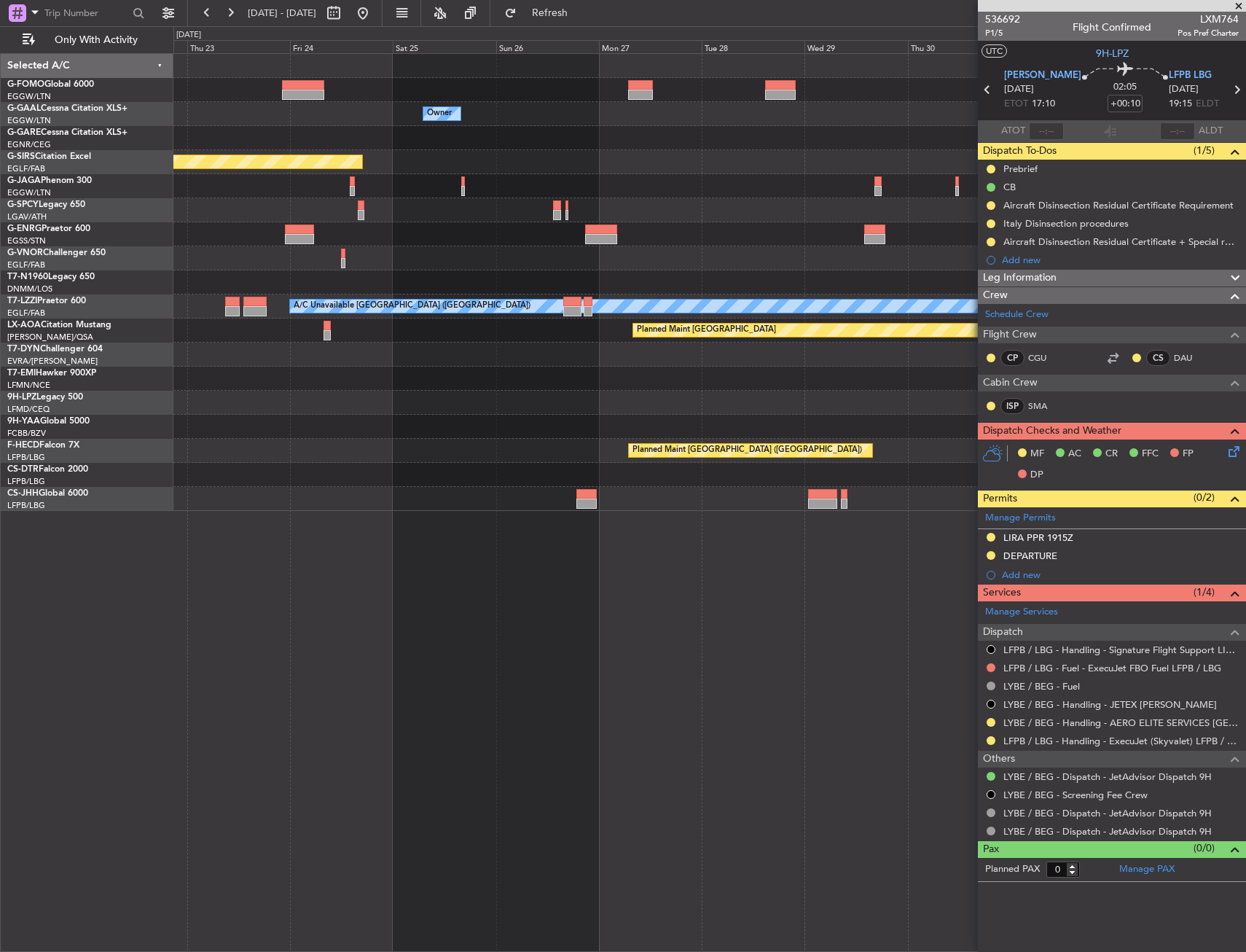
click at [457, 275] on div "Owner Owner Planned Maint Oxford (Kidlington) Planned Maint Bournemouth Planned…" at bounding box center [709, 282] width 1072 height 457
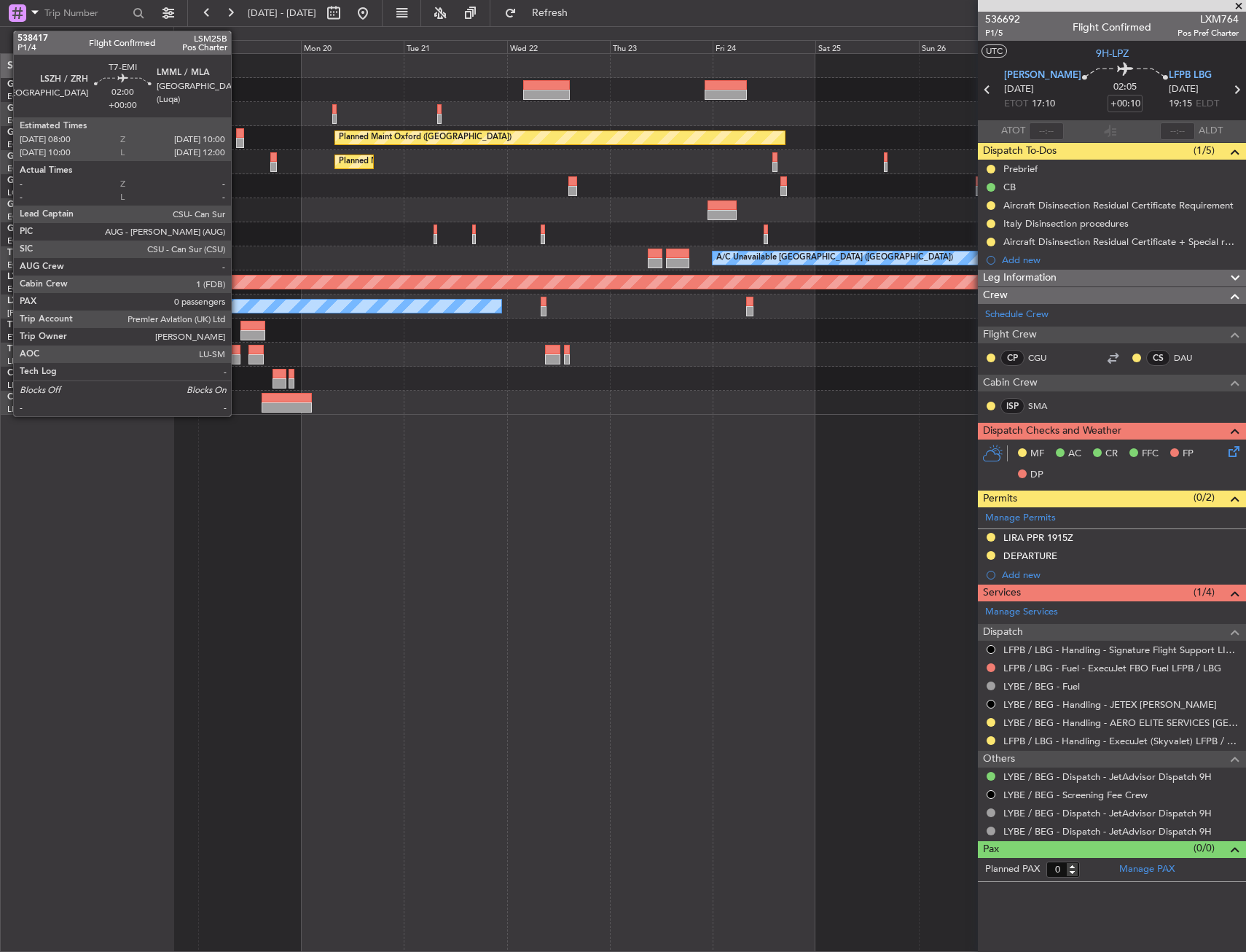
click at [237, 356] on div at bounding box center [236, 359] width 9 height 10
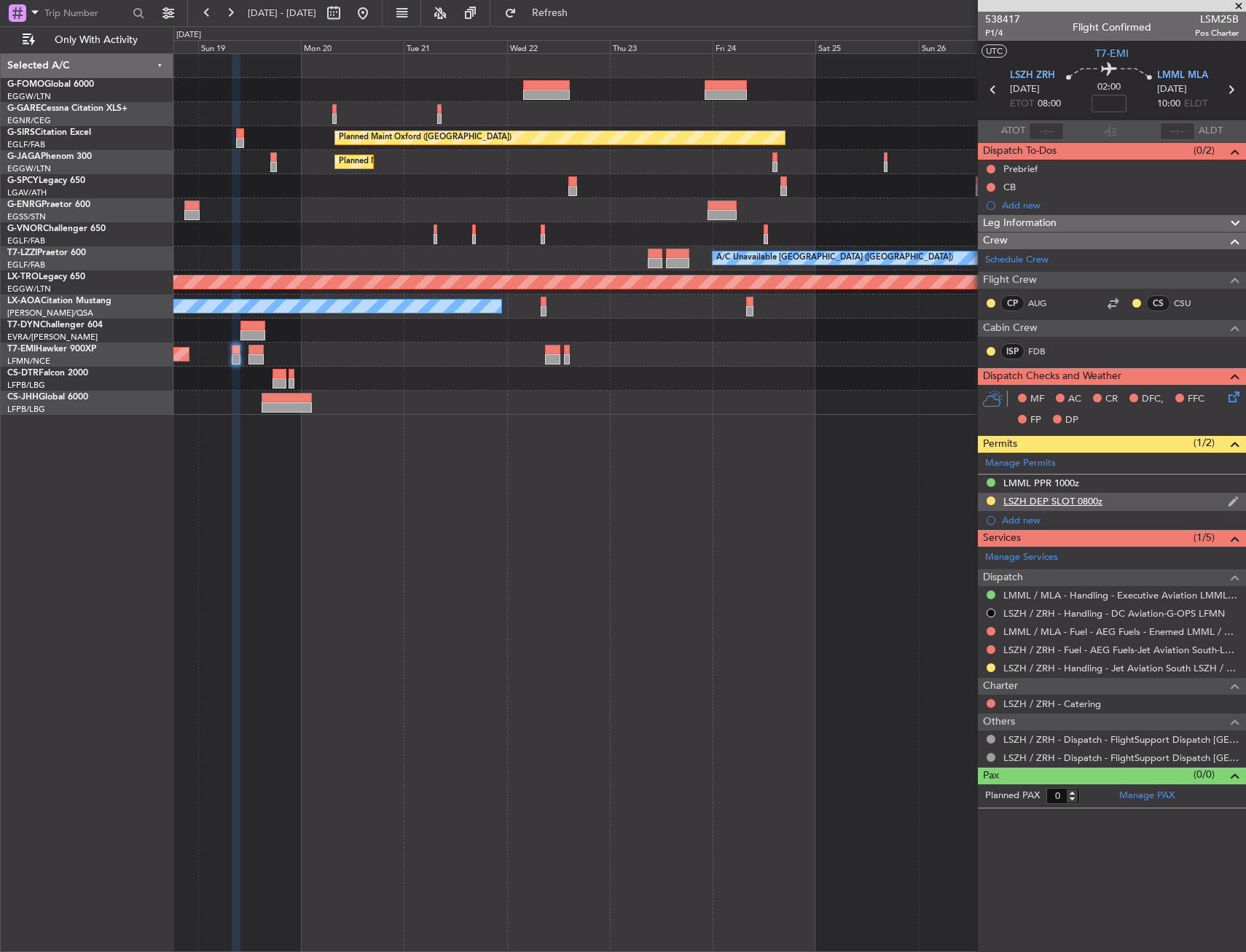
click at [1090, 502] on div "LSZH DEP SLOT 0800z" at bounding box center [1053, 501] width 99 height 13
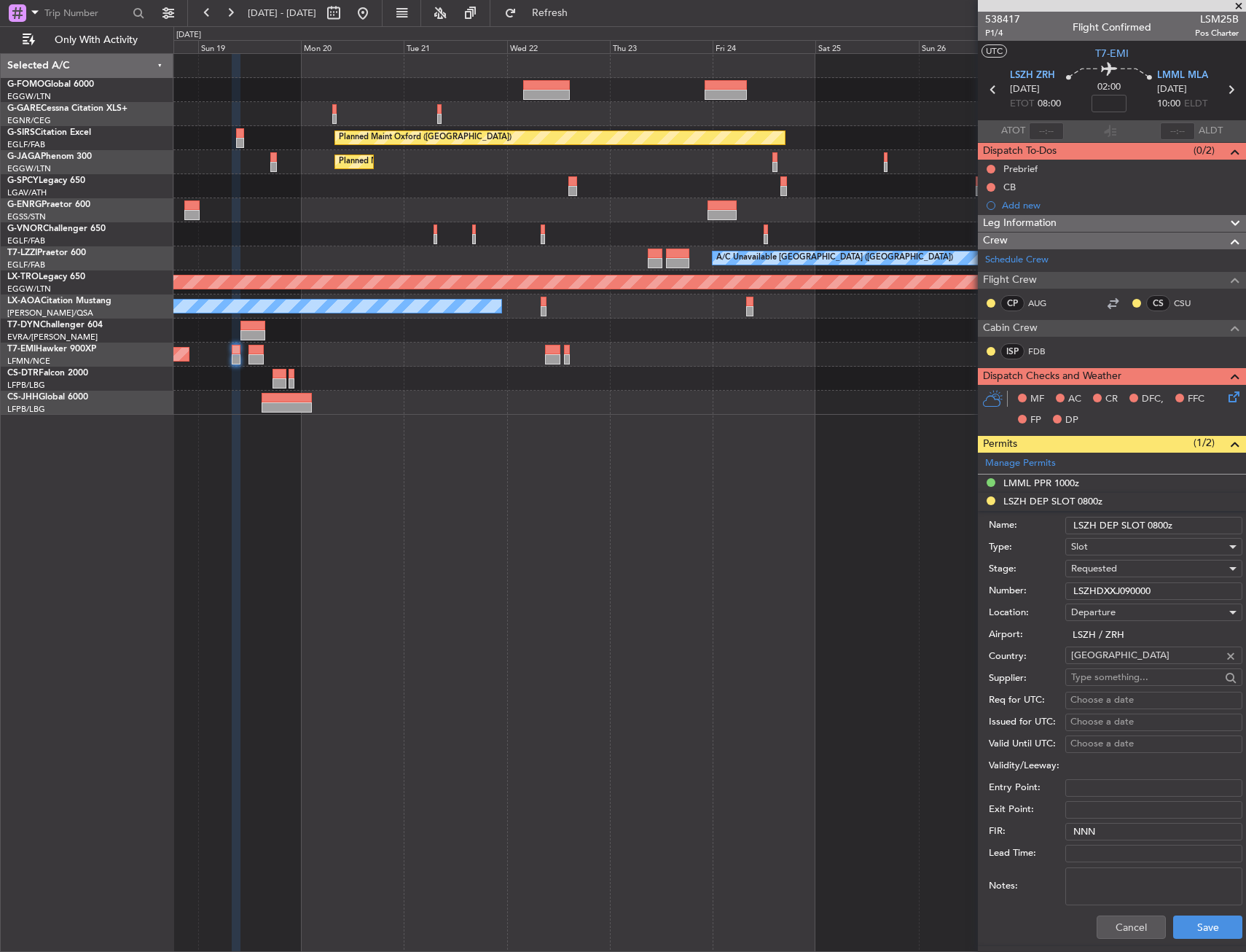
click at [1158, 525] on input "LSZH DEP SLOT 0800z" at bounding box center [1153, 525] width 177 height 17
type input "LSZH DEP SLOT 0755Z"
drag, startPoint x: 1173, startPoint y: 595, endPoint x: 1012, endPoint y: 610, distance: 161.7
click at [1012, 610] on form "Name: LSZH DEP SLOT 0755Z Type: Slot Stage: Requested Number: LSZHDXXJ090000 Lo…" at bounding box center [1111, 728] width 268 height 435
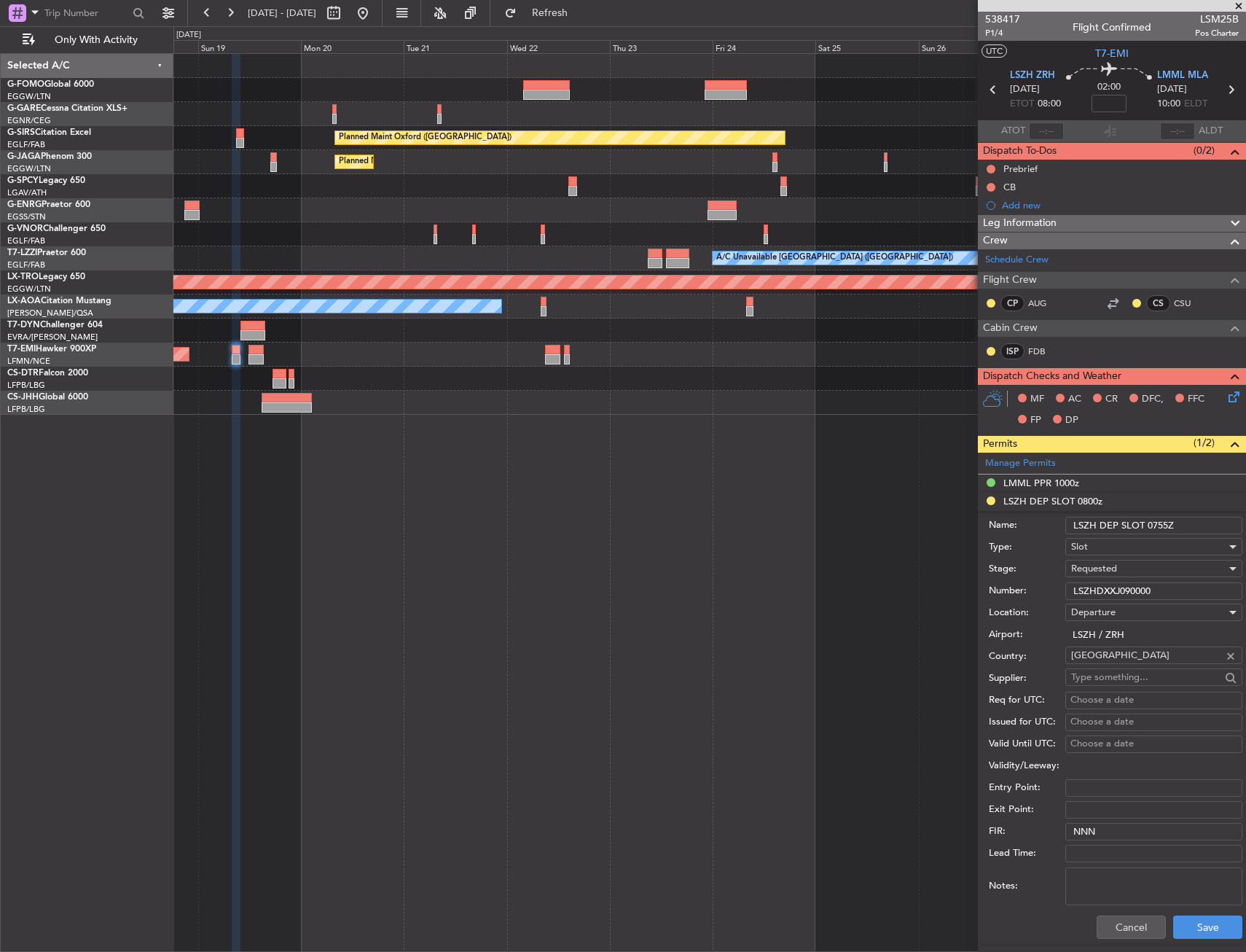
click at [1096, 562] on span "Requested" at bounding box center [1094, 568] width 46 height 13
click at [1123, 661] on span "Requested" at bounding box center [1148, 657] width 153 height 22
click at [1122, 570] on div "Requested" at bounding box center [1148, 568] width 155 height 22
click at [1116, 682] on span "Received OK" at bounding box center [1148, 679] width 153 height 22
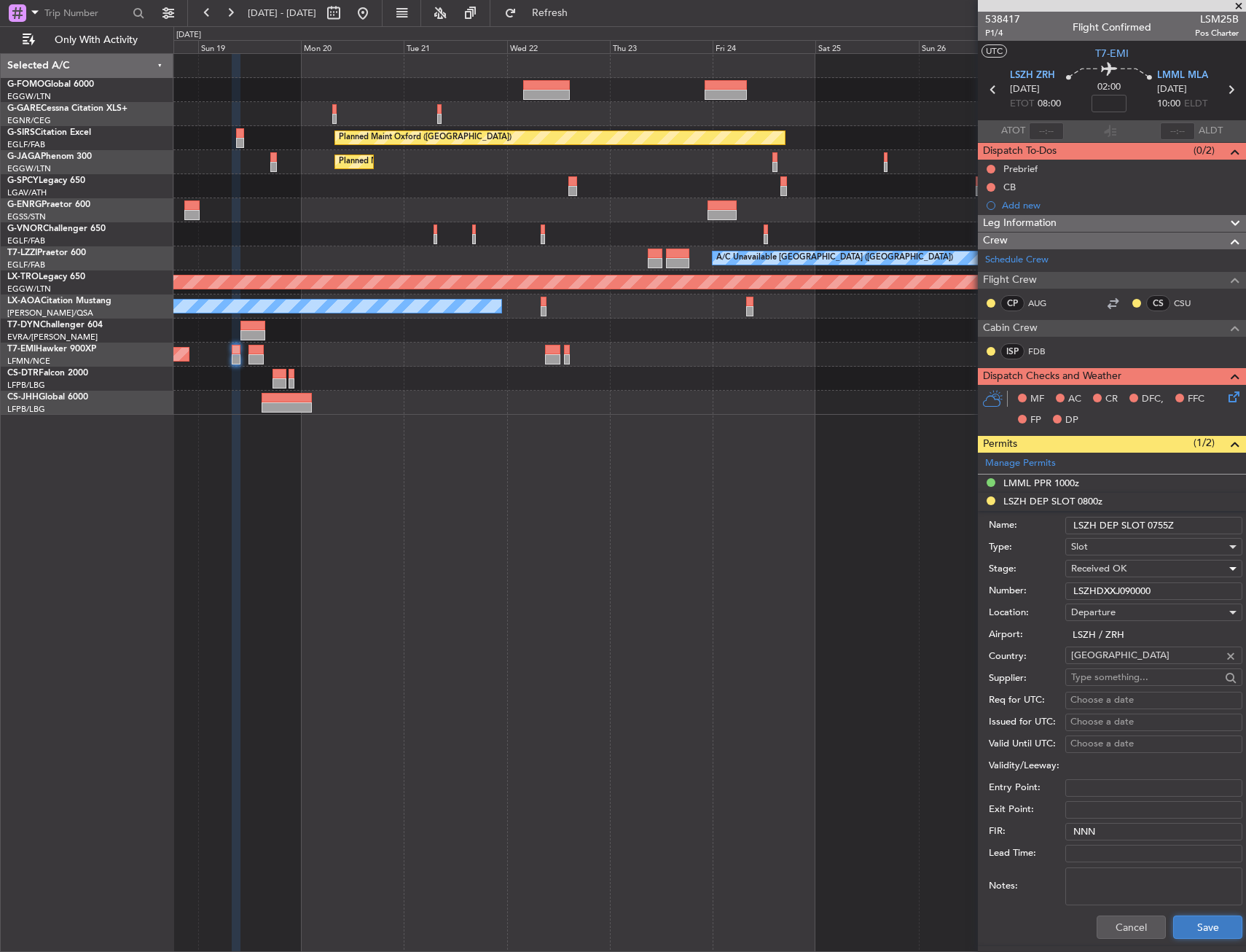
click at [1218, 936] on button "Save" at bounding box center [1208, 926] width 70 height 23
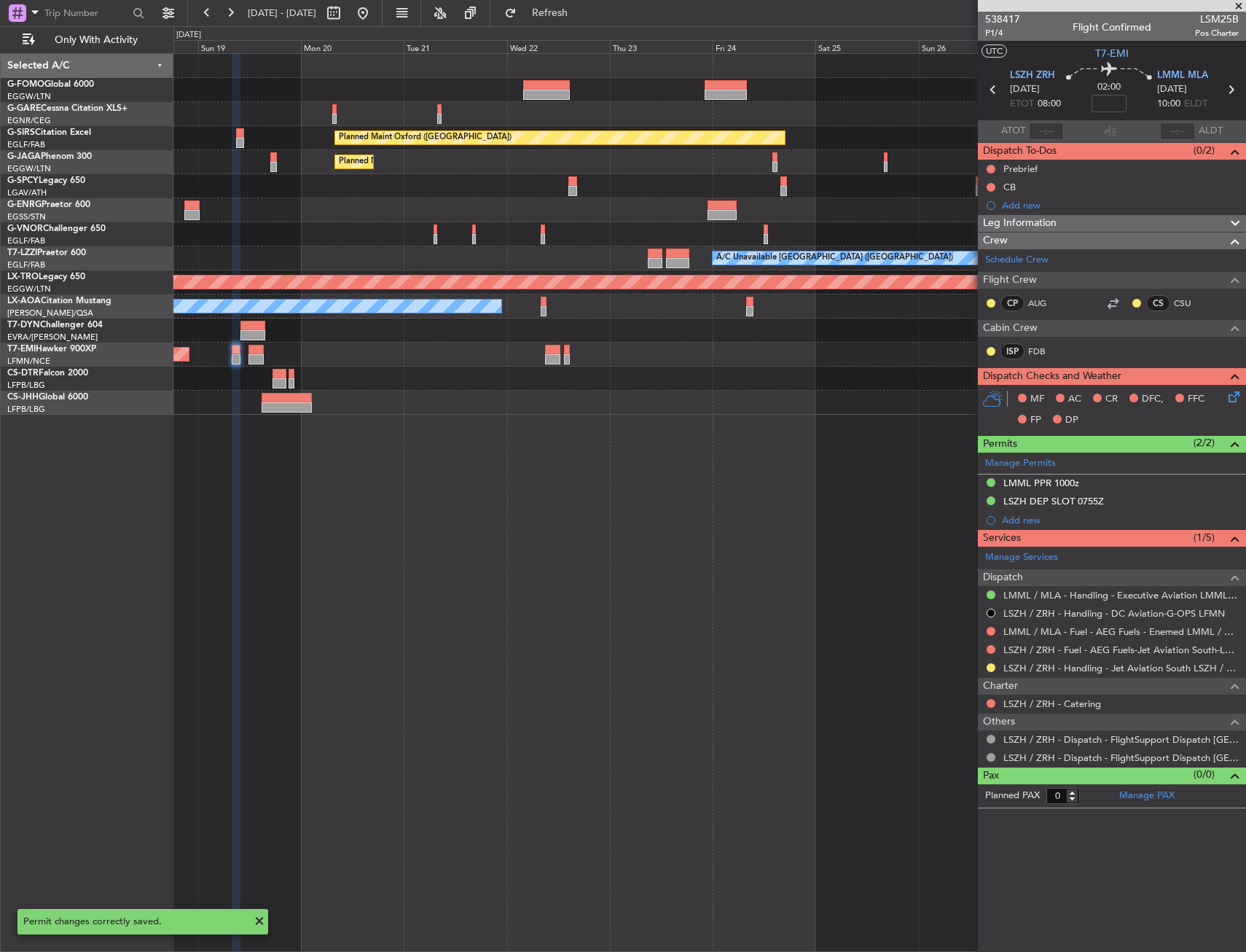
drag, startPoint x: 988, startPoint y: 667, endPoint x: 984, endPoint y: 703, distance: 36.2
click at [988, 667] on button at bounding box center [991, 668] width 9 height 9
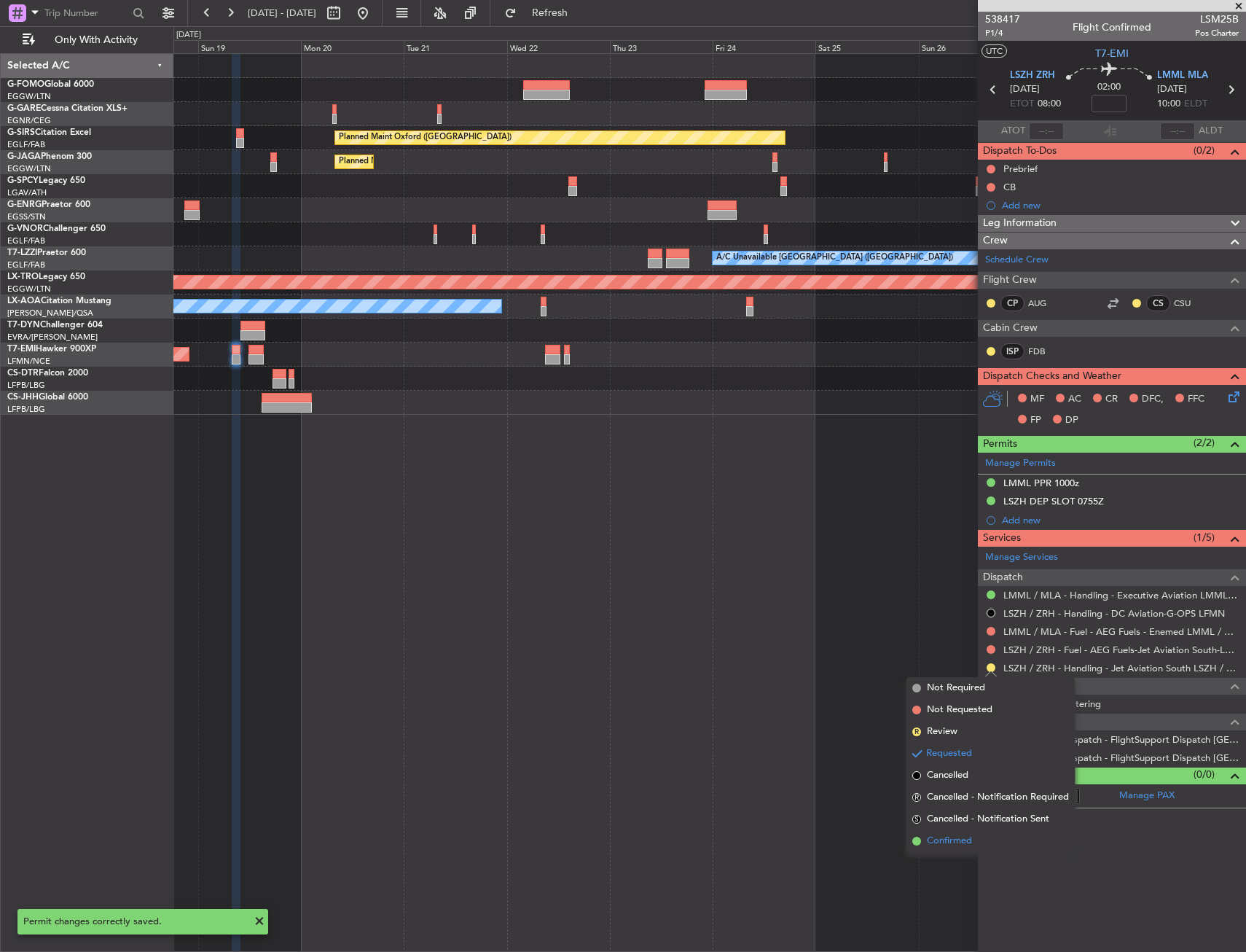
click at [939, 837] on span "Confirmed" at bounding box center [949, 841] width 45 height 15
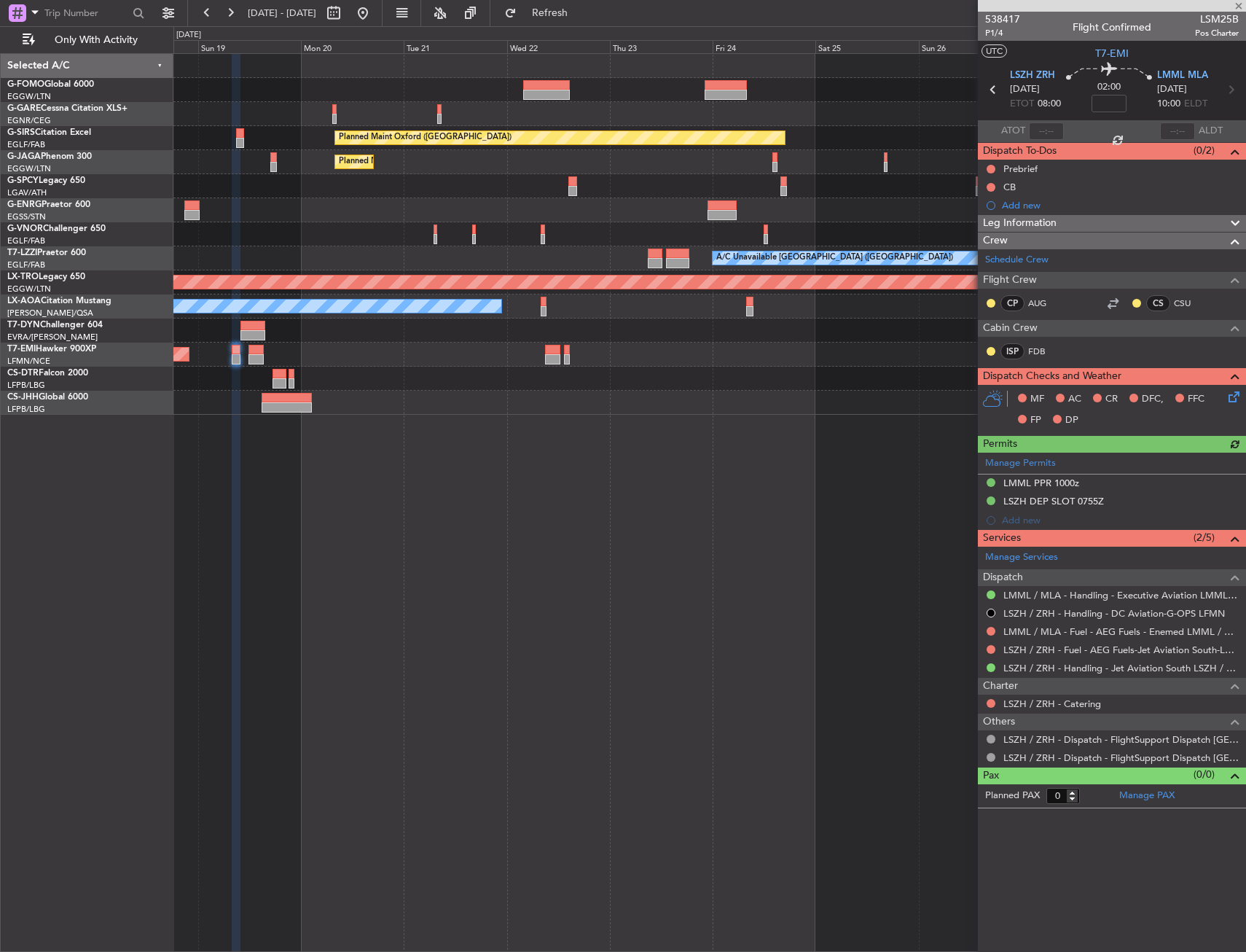
click at [945, 521] on div "Planned Maint Oxford (Kidlington) Planned Maint Paris (Le Bourget) A/C Unavaila…" at bounding box center [709, 502] width 1073 height 899
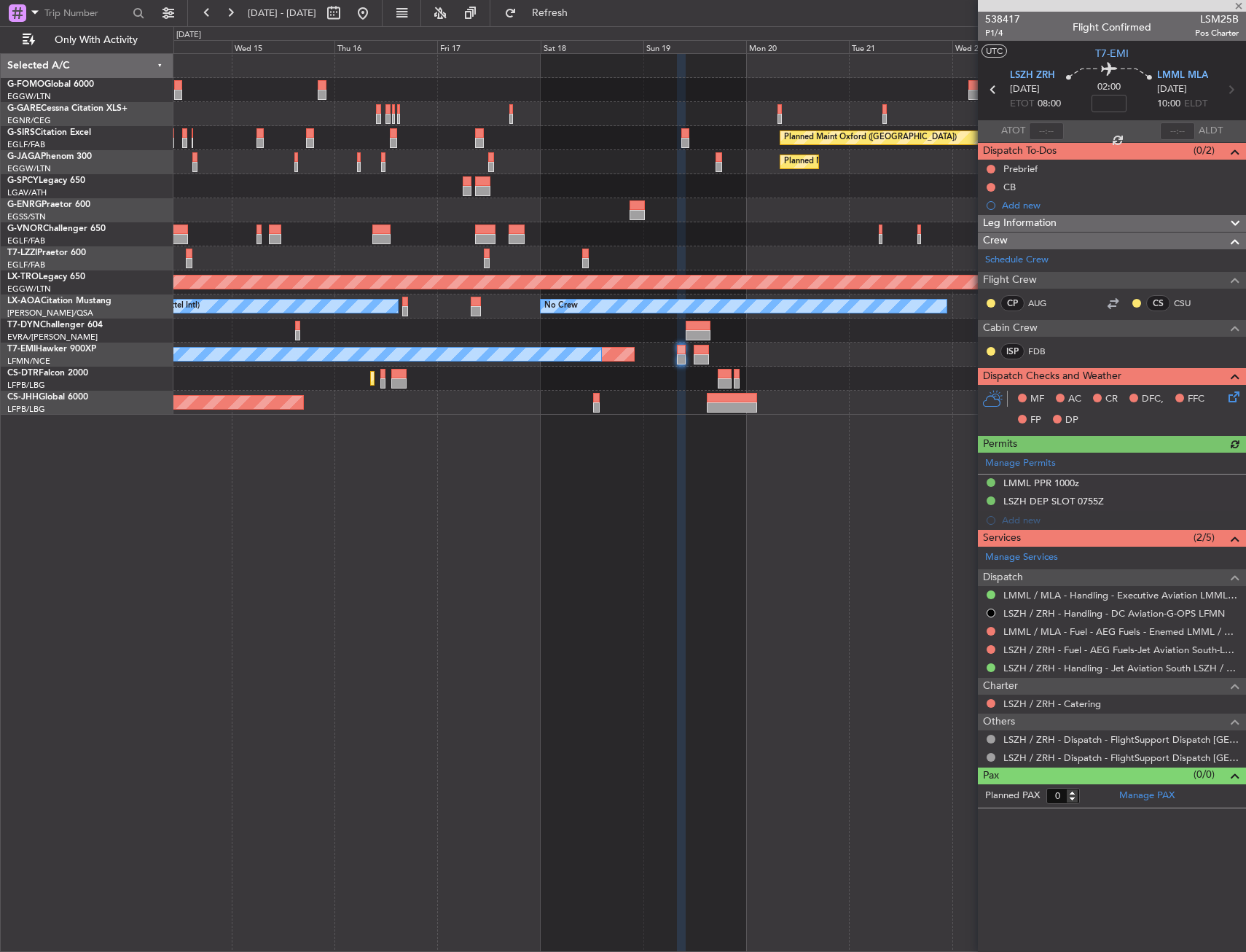
click at [945, 573] on div "Planned Maint Oxford (Kidlington) Planned Maint Paris (Le Bourget) No Crew A/C …" at bounding box center [709, 502] width 1073 height 899
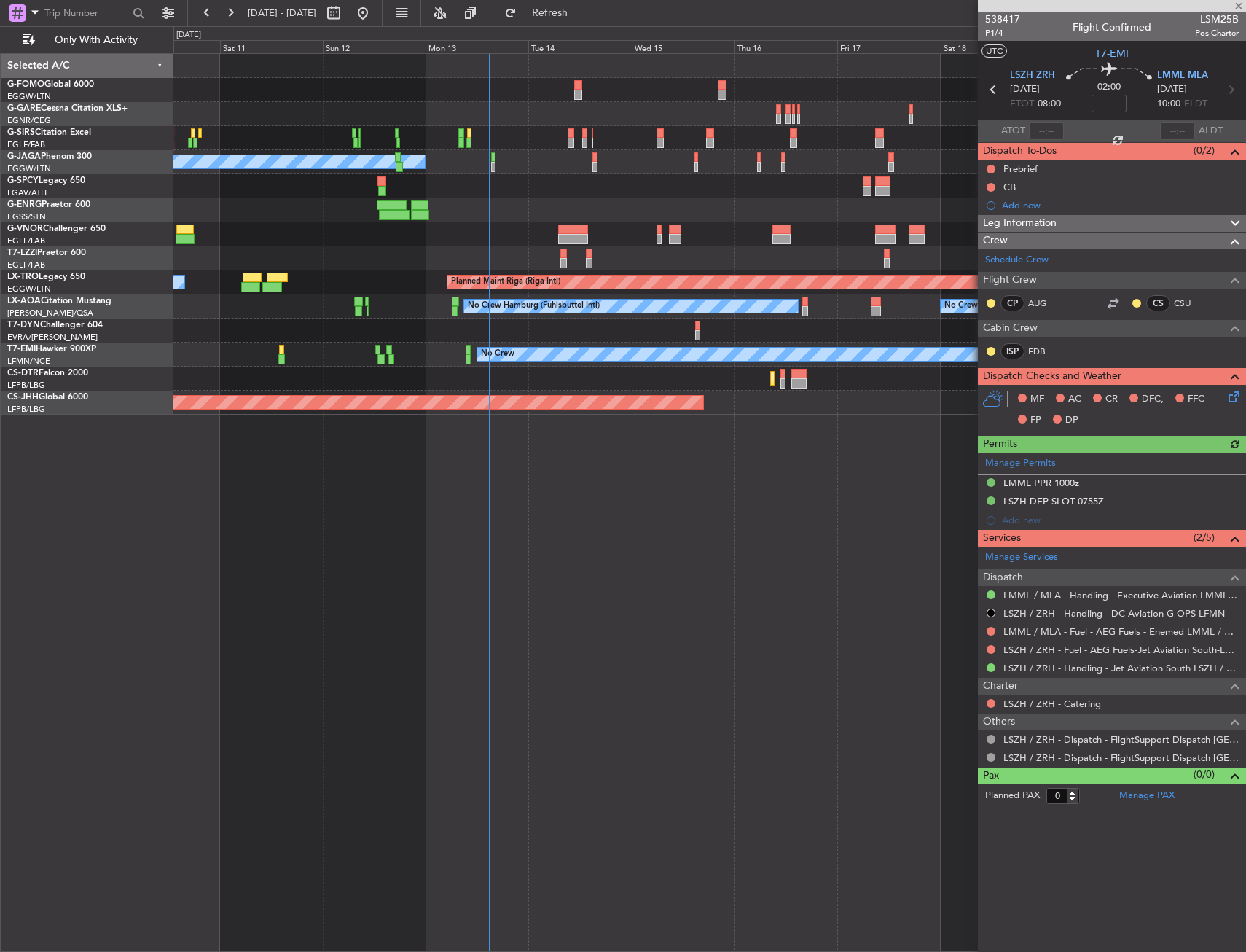
click at [366, 580] on div "Planned Maint Oxford (Kidlington) Planned Maint Paris (Le Bourget) No Crew Plan…" at bounding box center [709, 502] width 1073 height 899
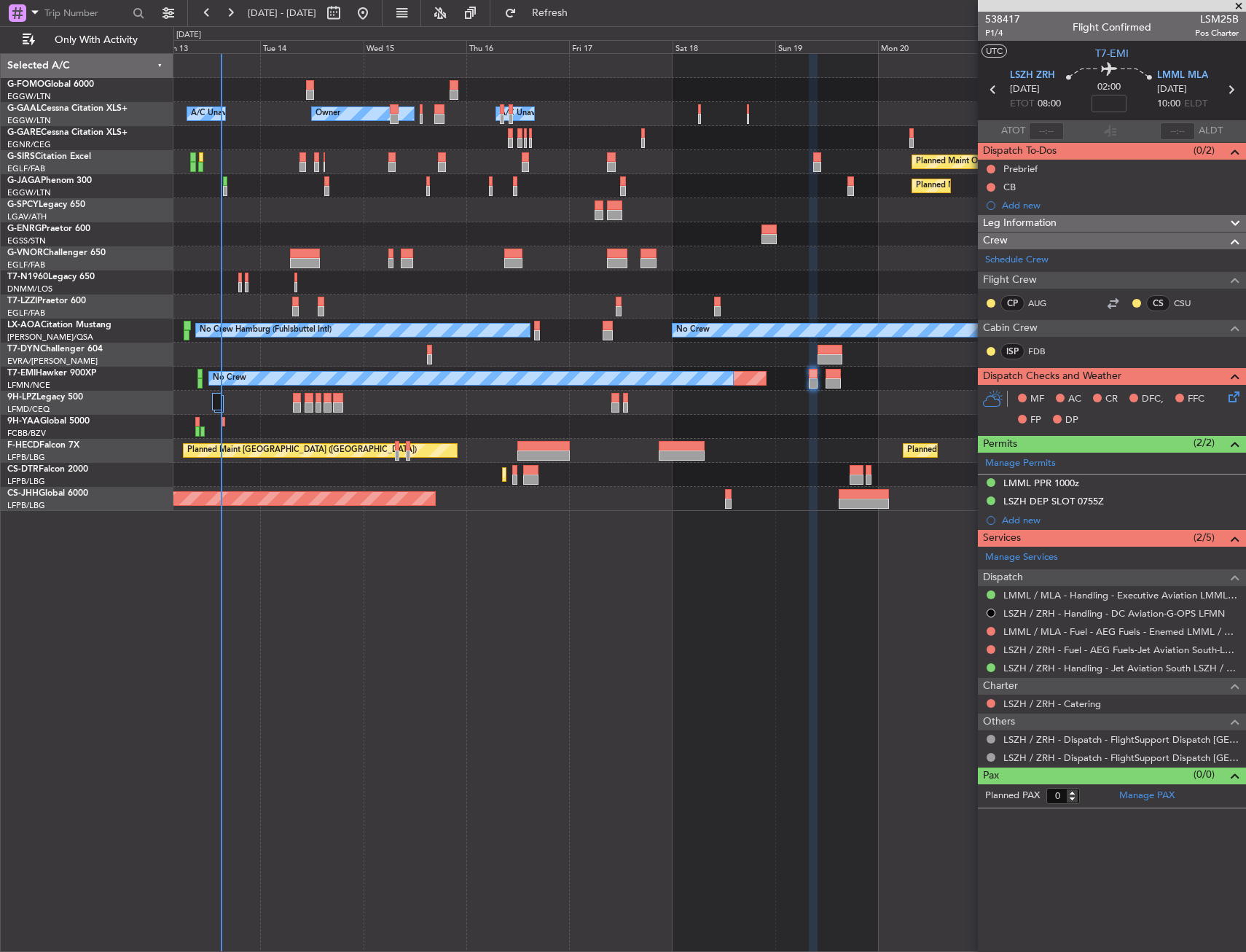
click at [397, 517] on div "Owner Owner A/C Unavailable A/C Unavailable Owner Planned Maint Oxford (Kidling…" at bounding box center [709, 502] width 1073 height 899
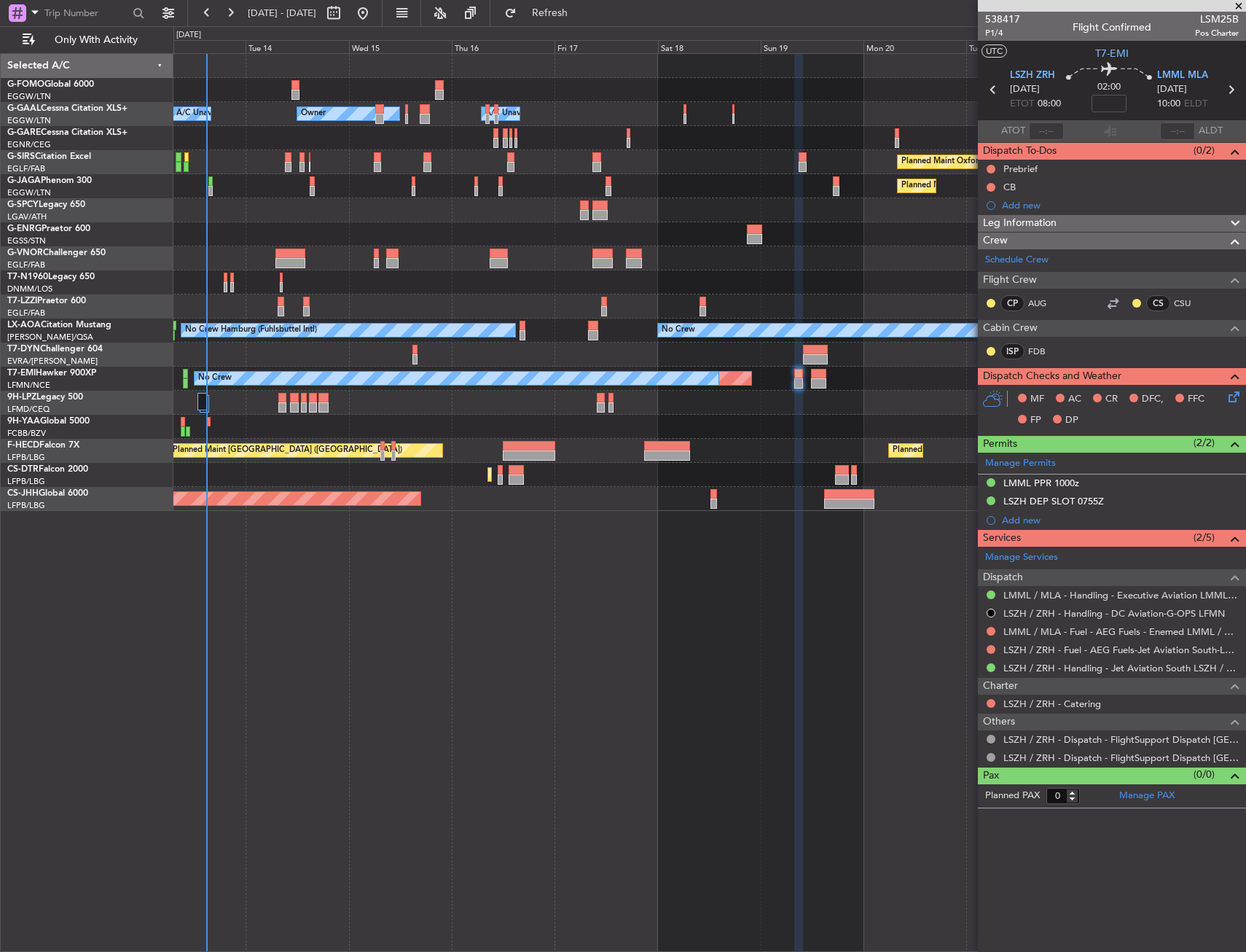
click at [314, 357] on div at bounding box center [709, 355] width 1072 height 24
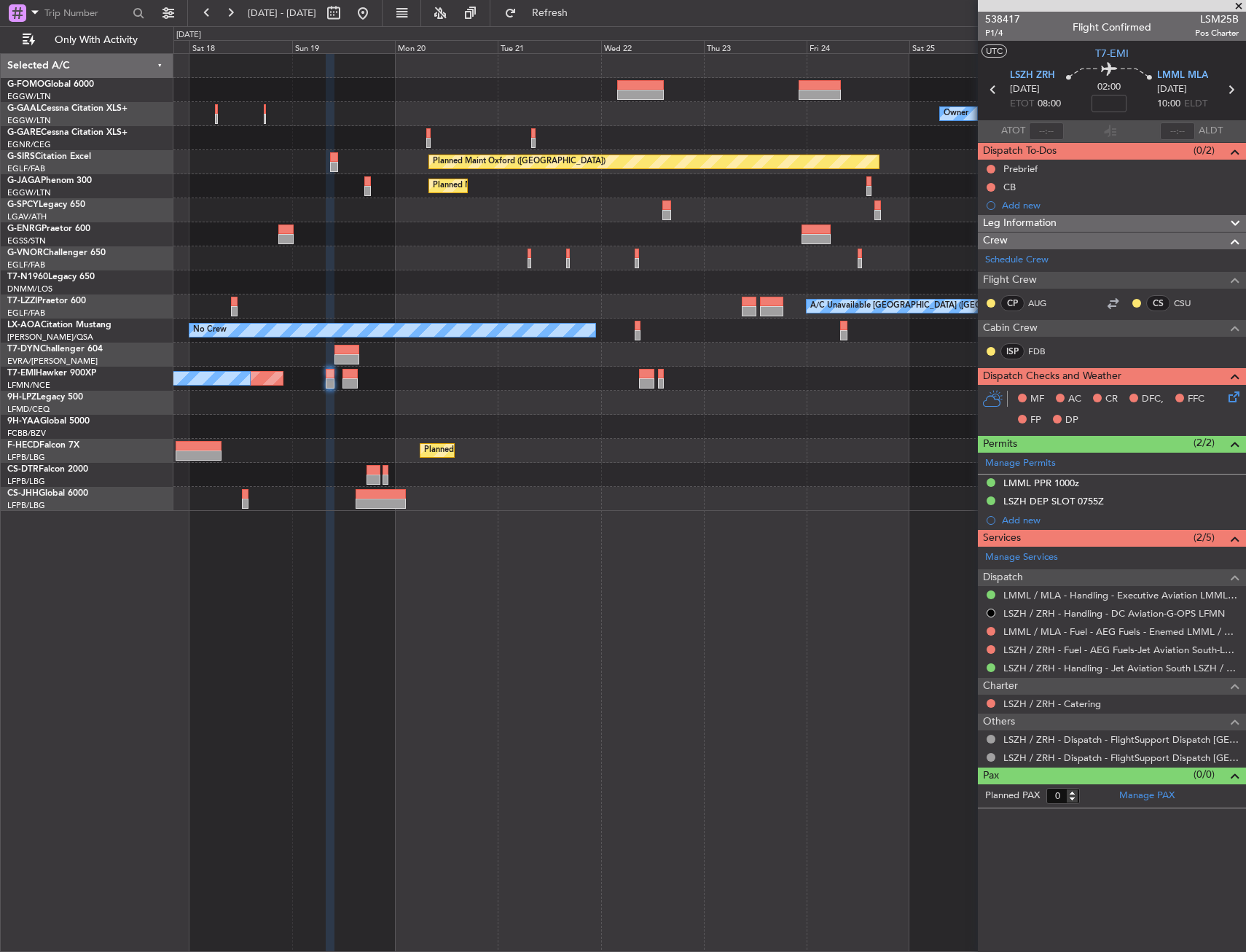
click at [479, 212] on div at bounding box center [709, 210] width 1072 height 24
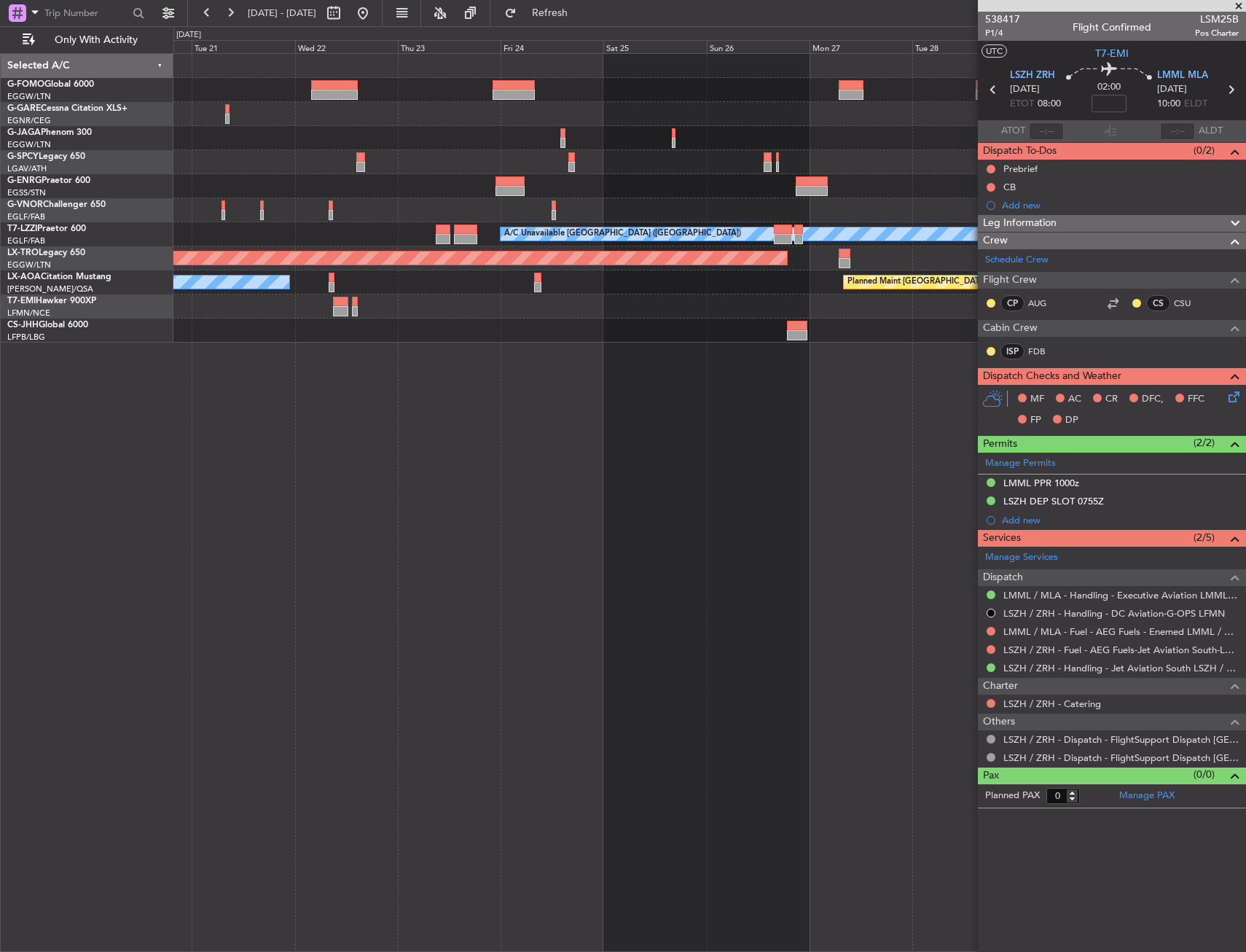
click at [347, 122] on div at bounding box center [709, 114] width 1072 height 24
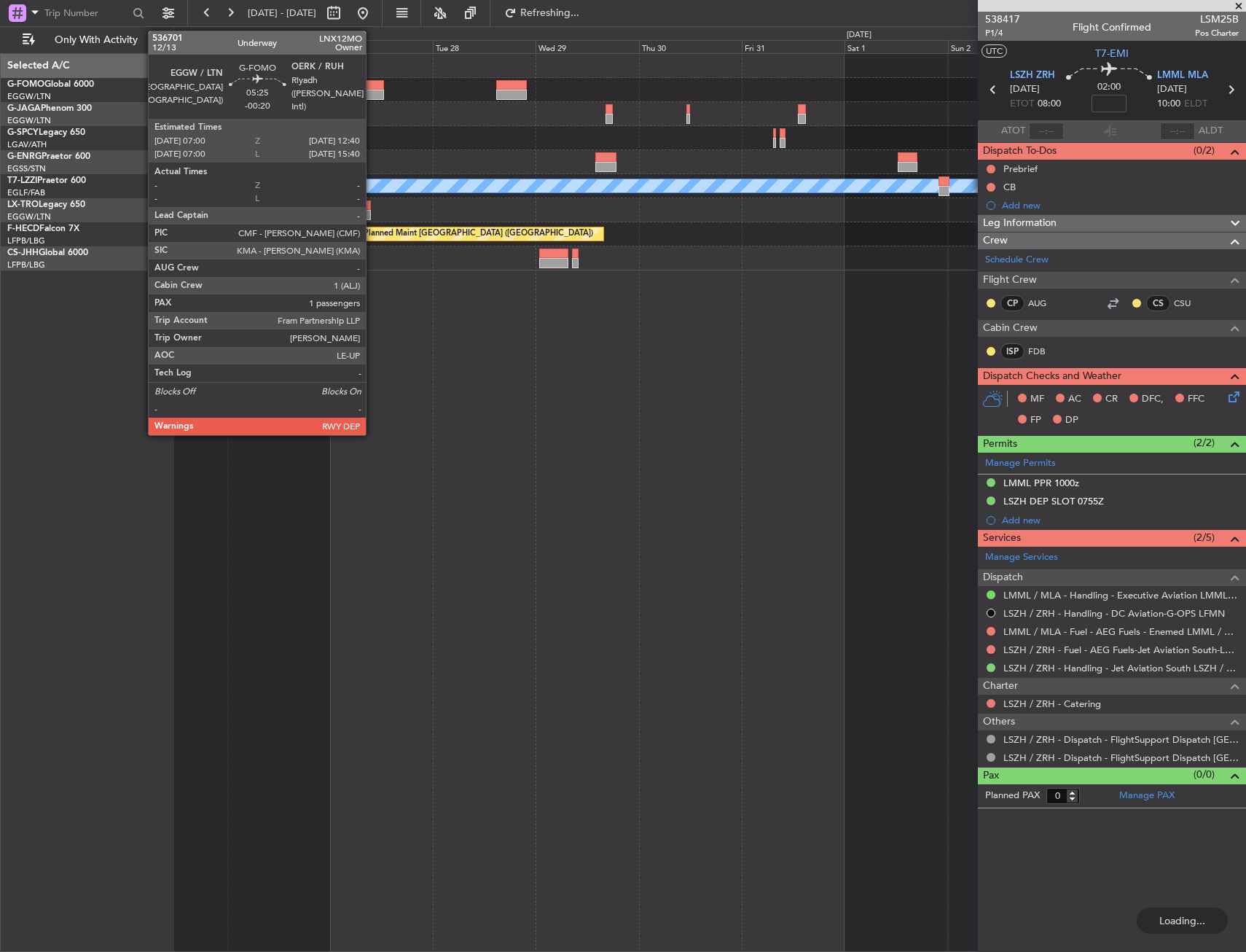
click at [372, 83] on div at bounding box center [371, 84] width 25 height 10
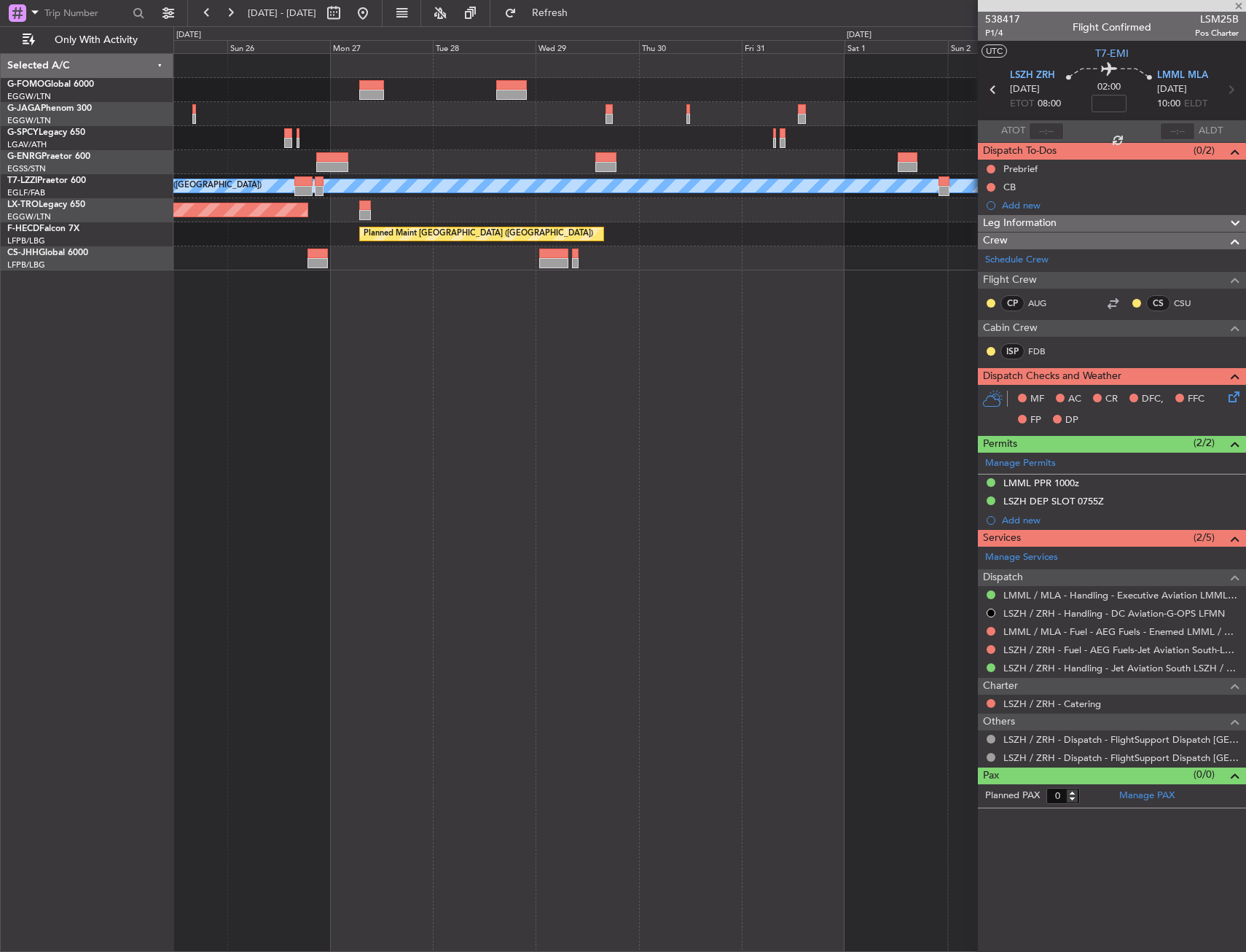
type input "-00:20"
type input "1"
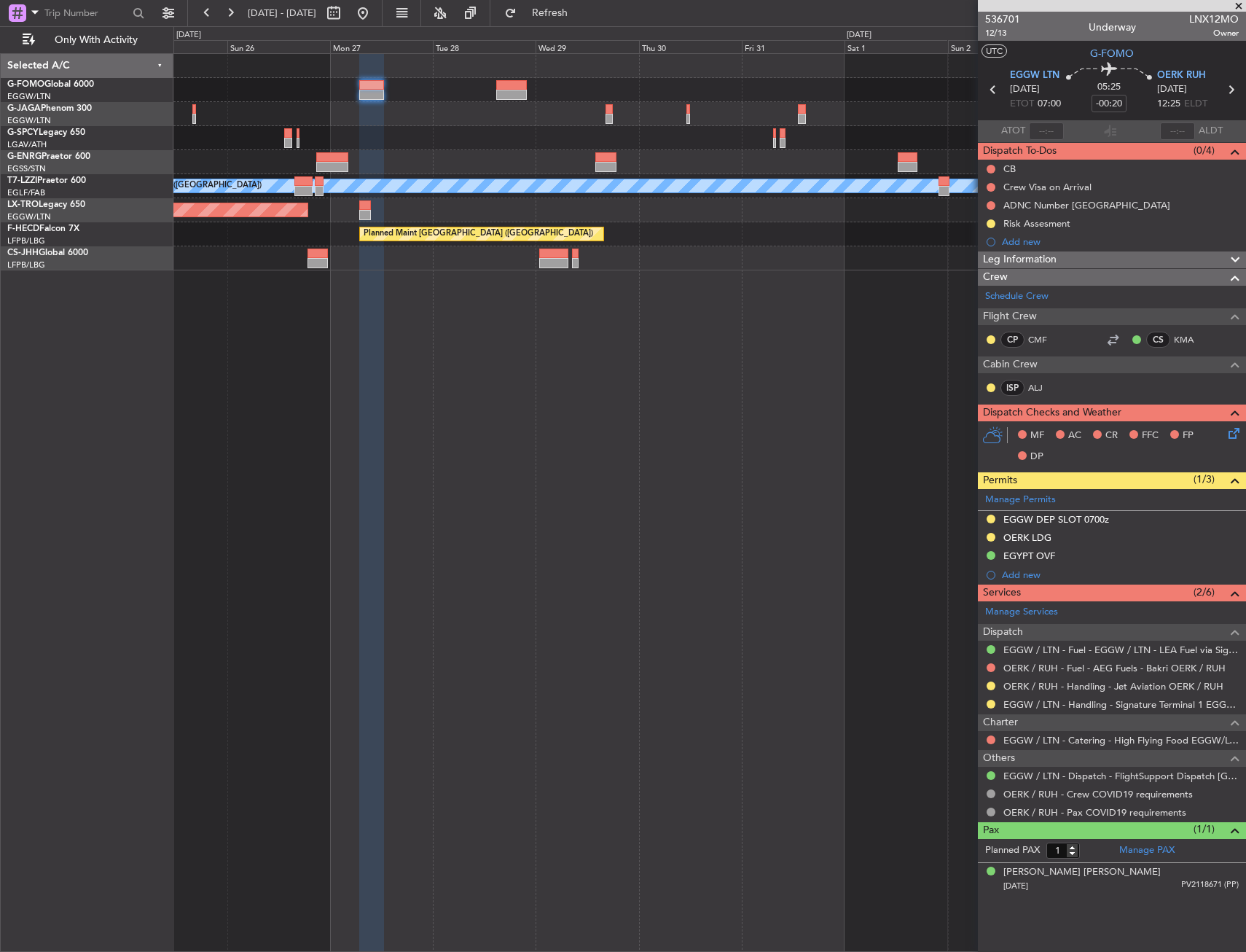
drag, startPoint x: 989, startPoint y: 684, endPoint x: 992, endPoint y: 692, distance: 8.5
click at [989, 684] on button at bounding box center [991, 686] width 9 height 9
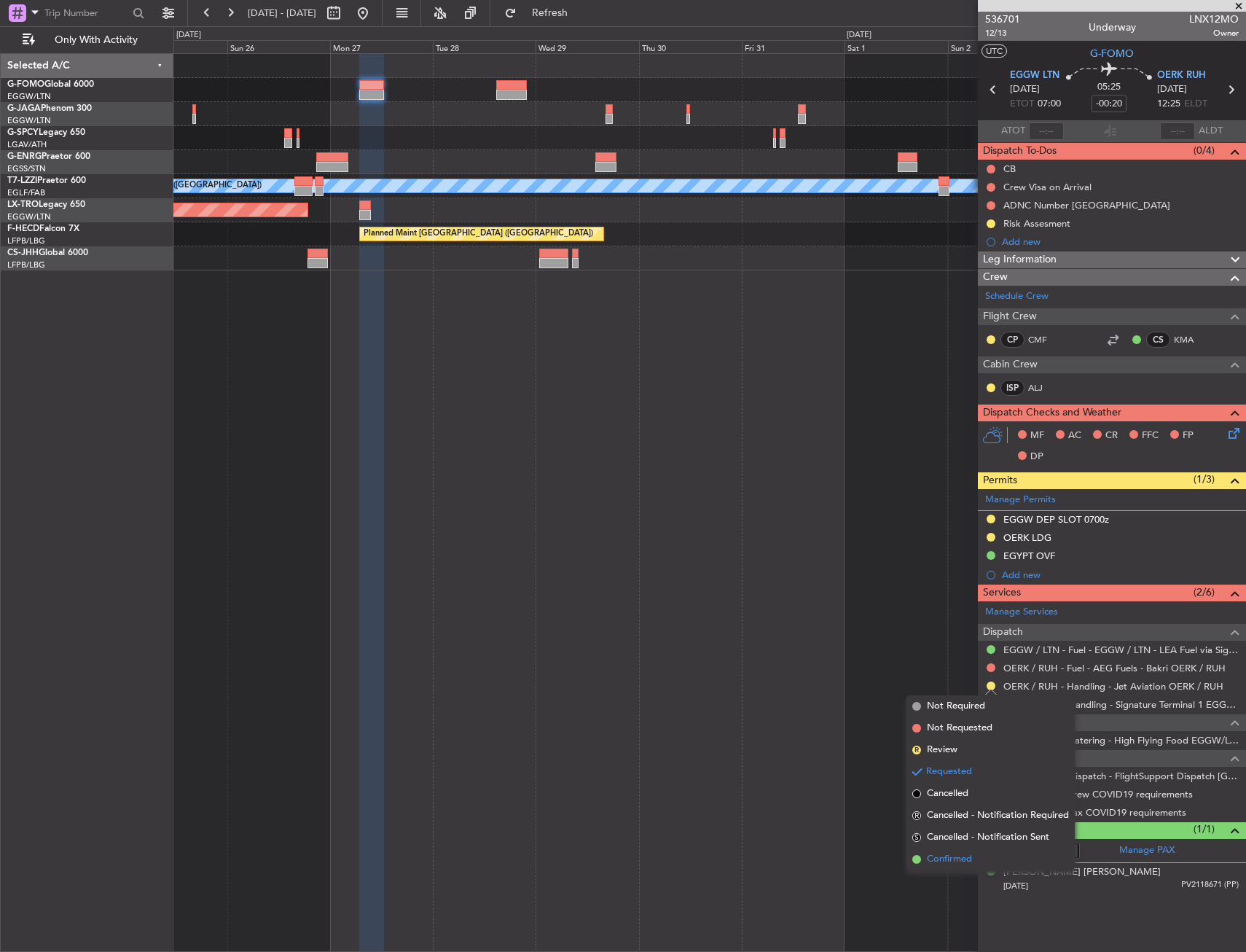
click at [956, 863] on span "Confirmed" at bounding box center [949, 859] width 45 height 15
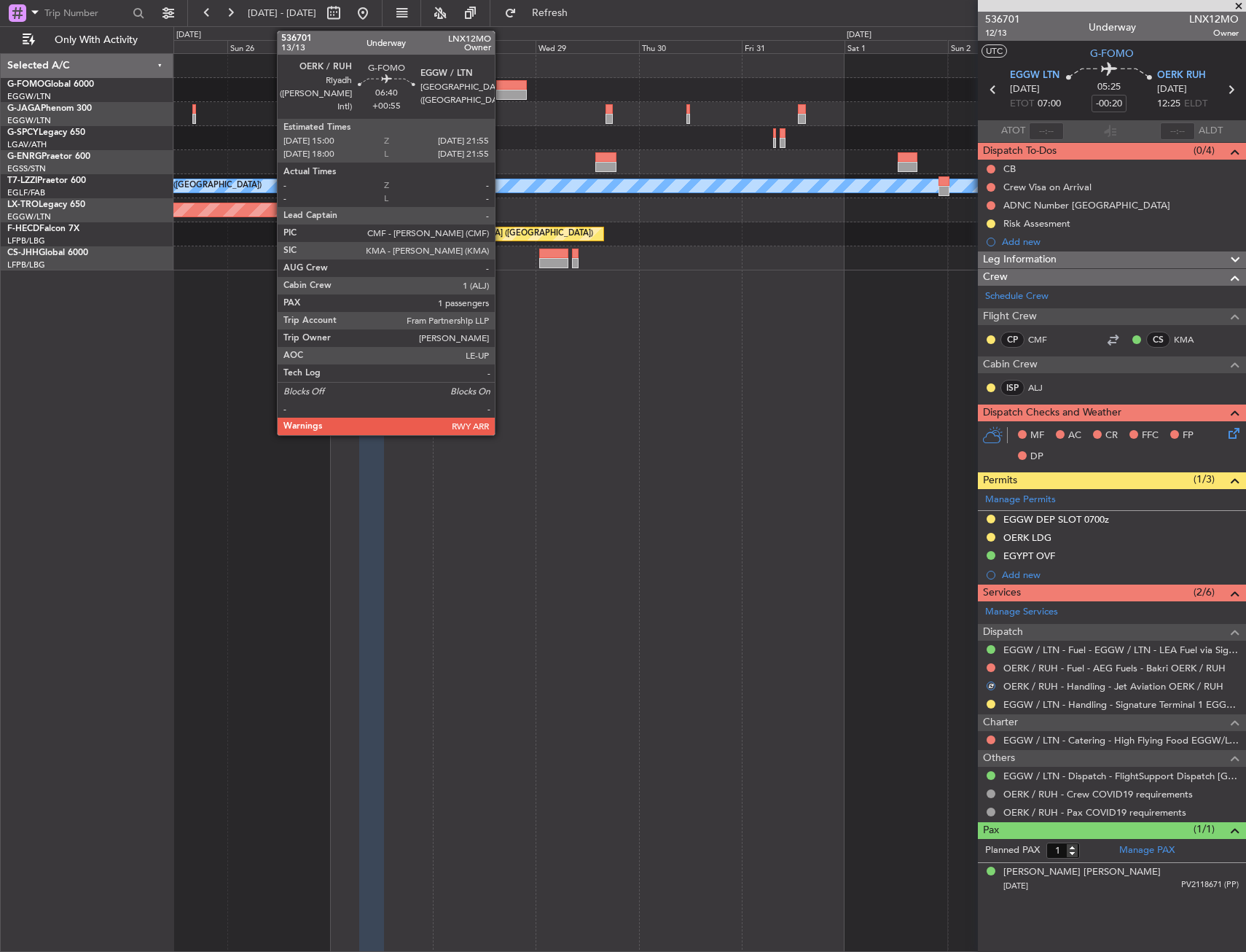
click at [501, 87] on div at bounding box center [511, 84] width 30 height 10
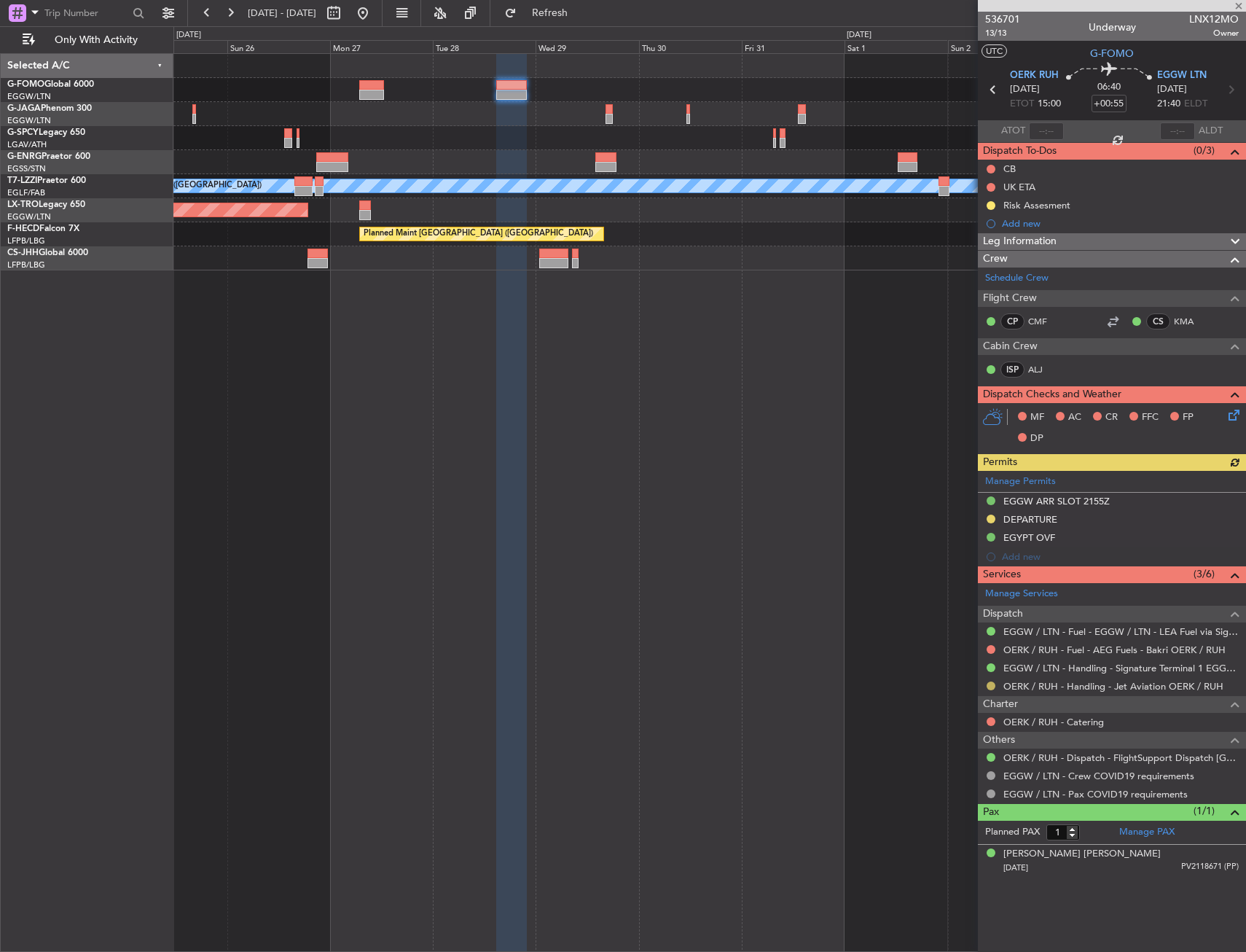
click at [990, 684] on button at bounding box center [991, 686] width 9 height 9
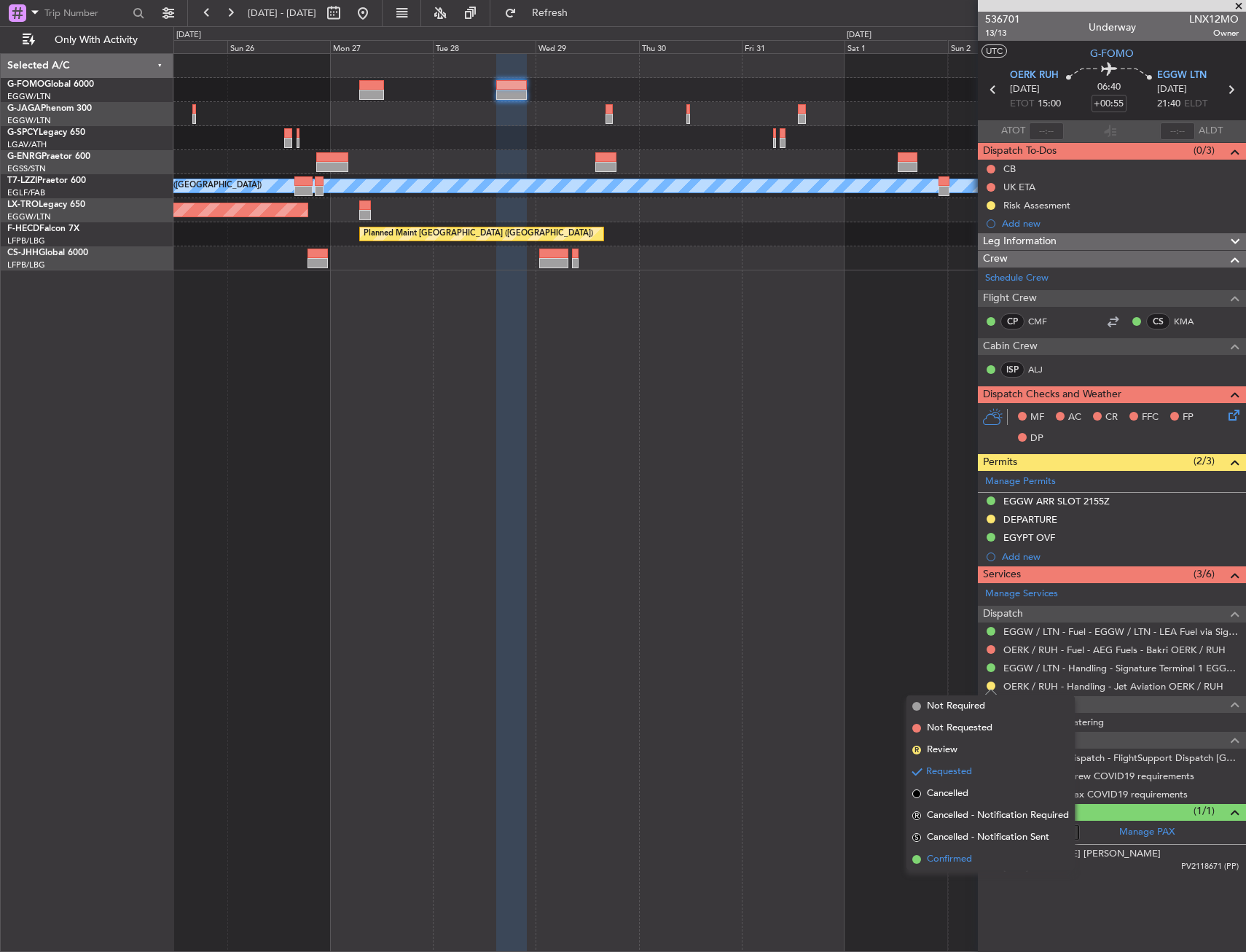
click at [942, 858] on span "Confirmed" at bounding box center [949, 859] width 45 height 15
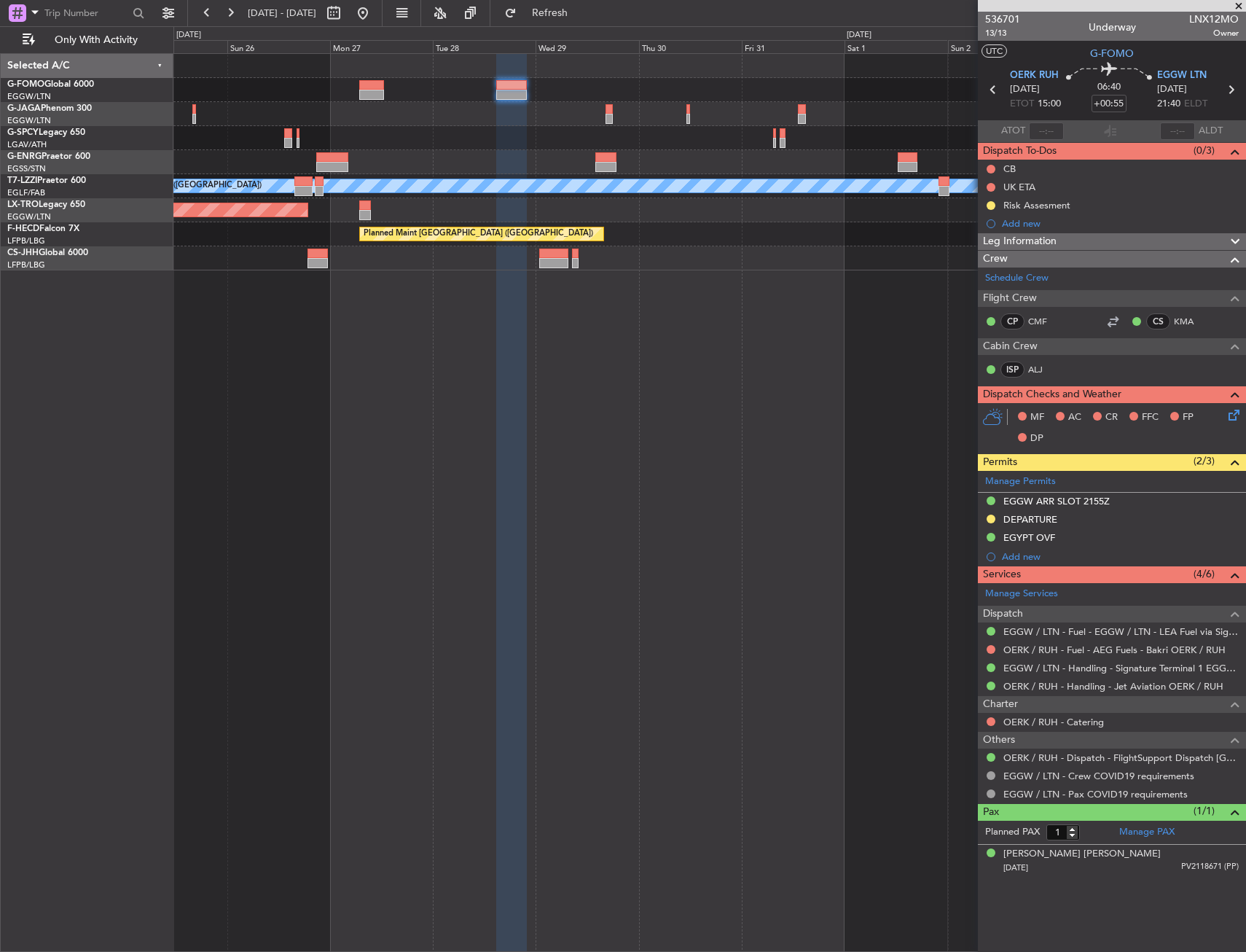
click at [1027, 330] on body "25 Oct 2025 - 04 Nov 2025 Refresh Quick Links Only With Activity A/C Unavailabl…" at bounding box center [623, 476] width 1246 height 952
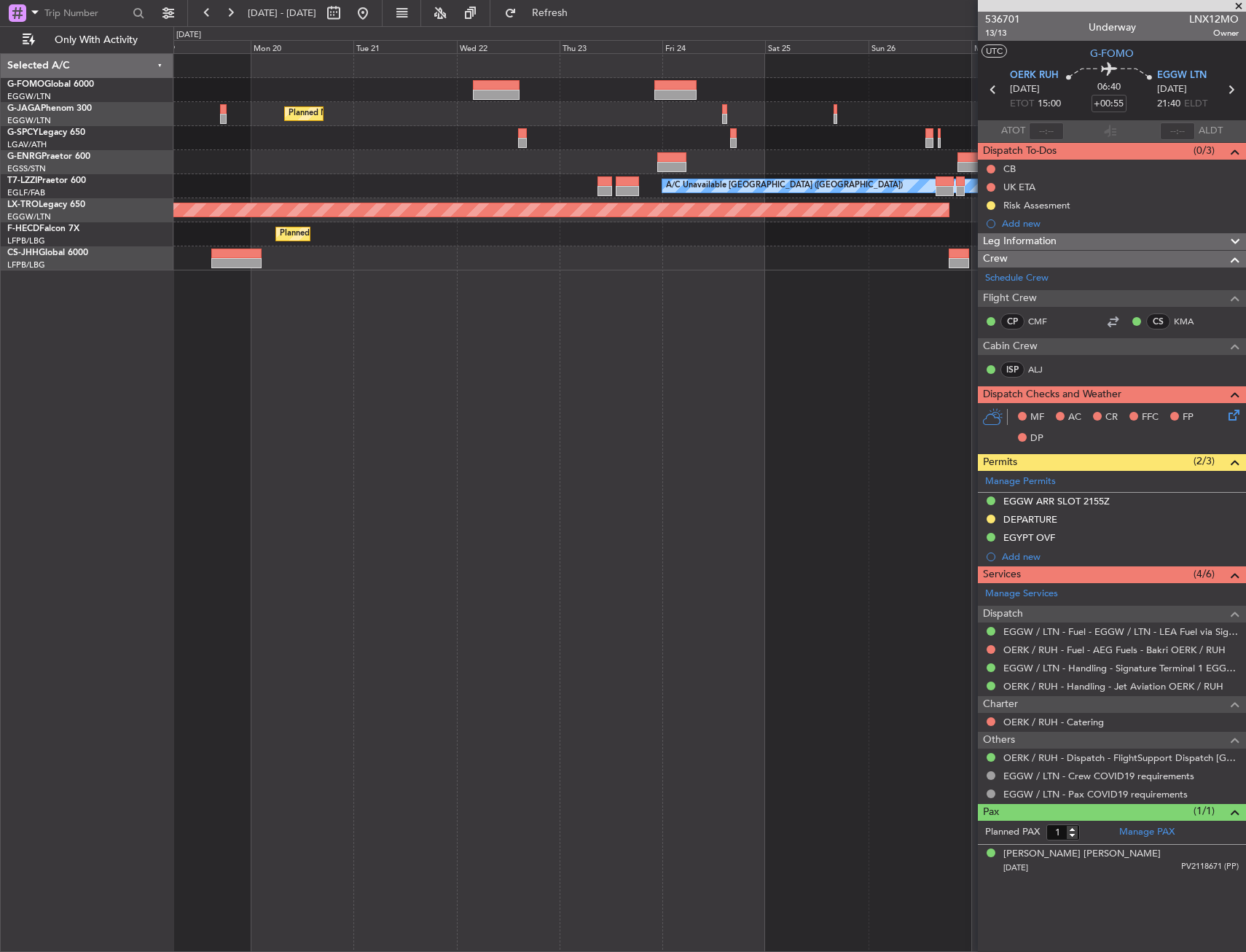
click at [1026, 338] on fb-app "25 Oct 2025 - 04 Nov 2025 Refresh Quick Links Only With Activity Planned Maint …" at bounding box center [623, 481] width 1246 height 941
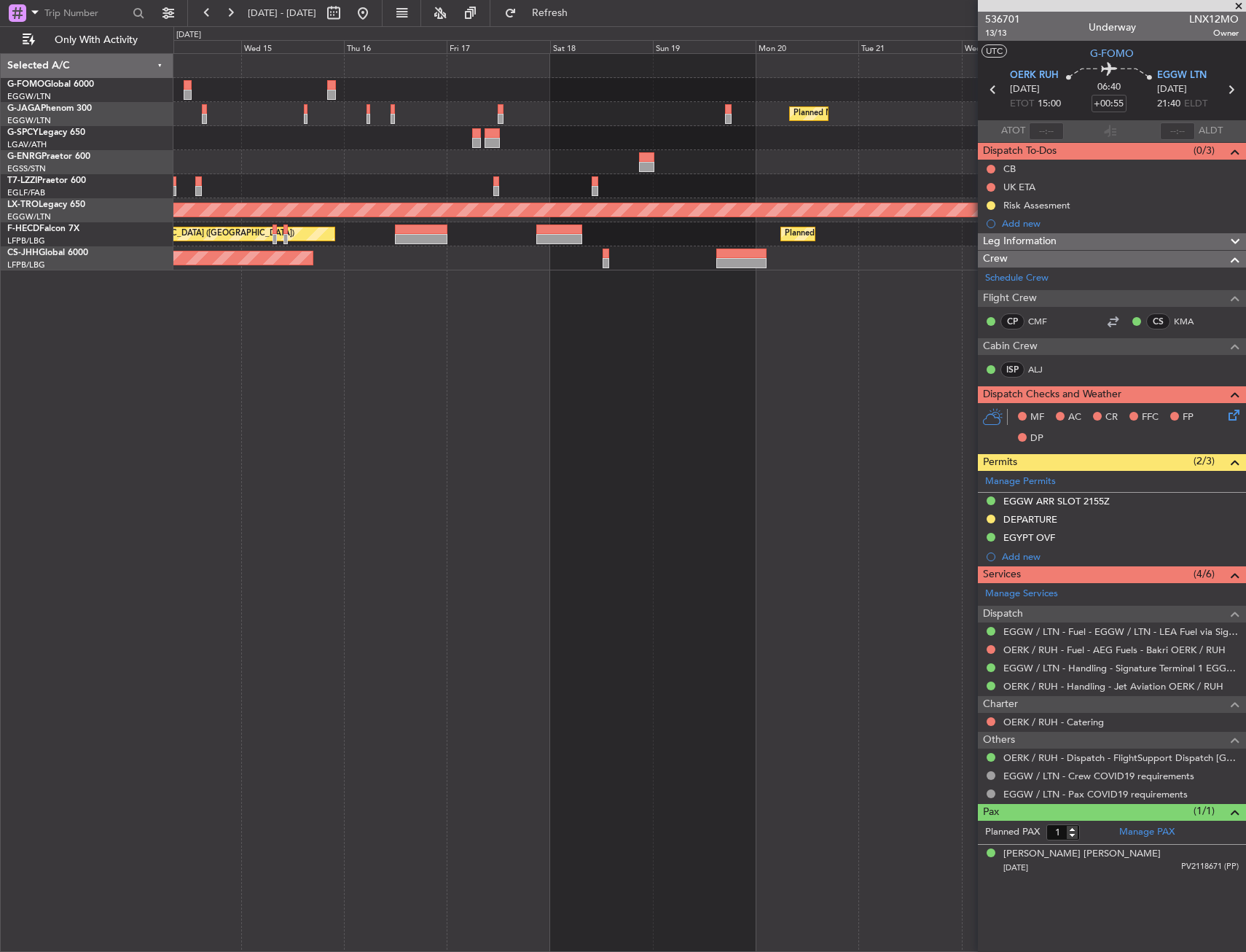
click at [1070, 360] on fb-app "25 Oct 2025 - 04 Nov 2025 Refresh Quick Links Only With Activity Planned Maint …" at bounding box center [623, 481] width 1246 height 941
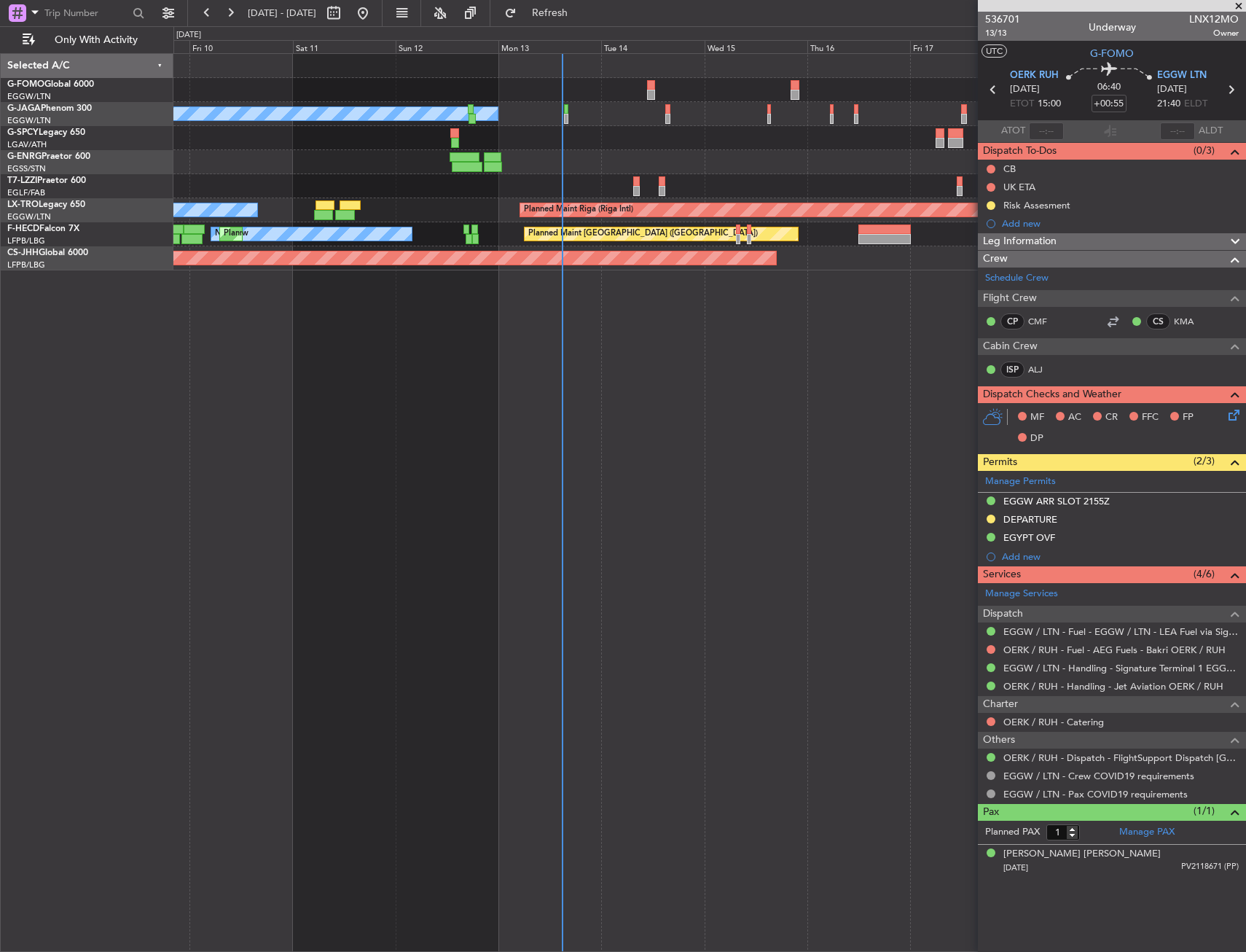
click at [618, 339] on div "No Crew Planned Maint London (Luton) Planned Maint Paris (Le Bourget) Unplanned…" at bounding box center [709, 502] width 1073 height 899
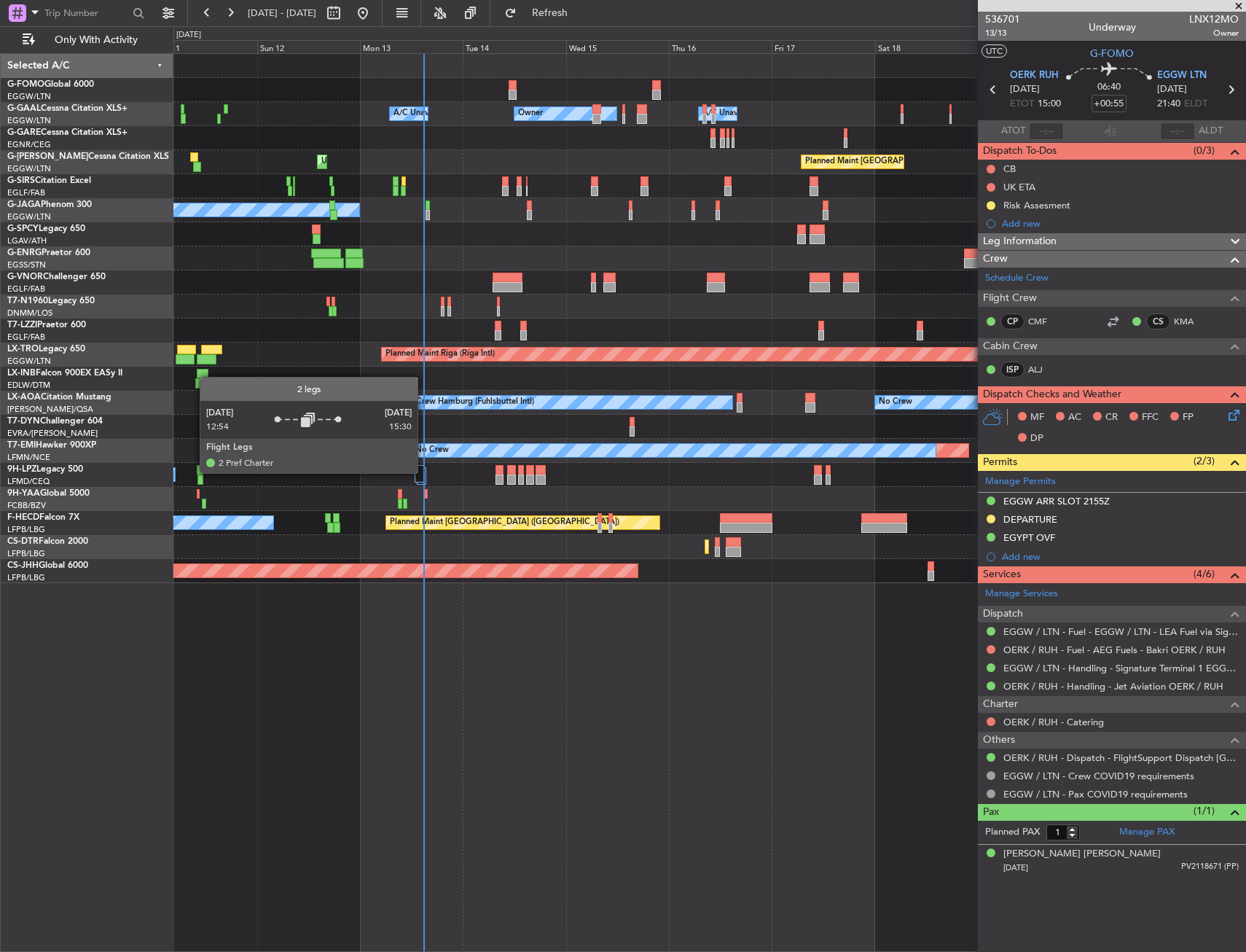
click at [423, 465] on div at bounding box center [421, 465] width 12 height 0
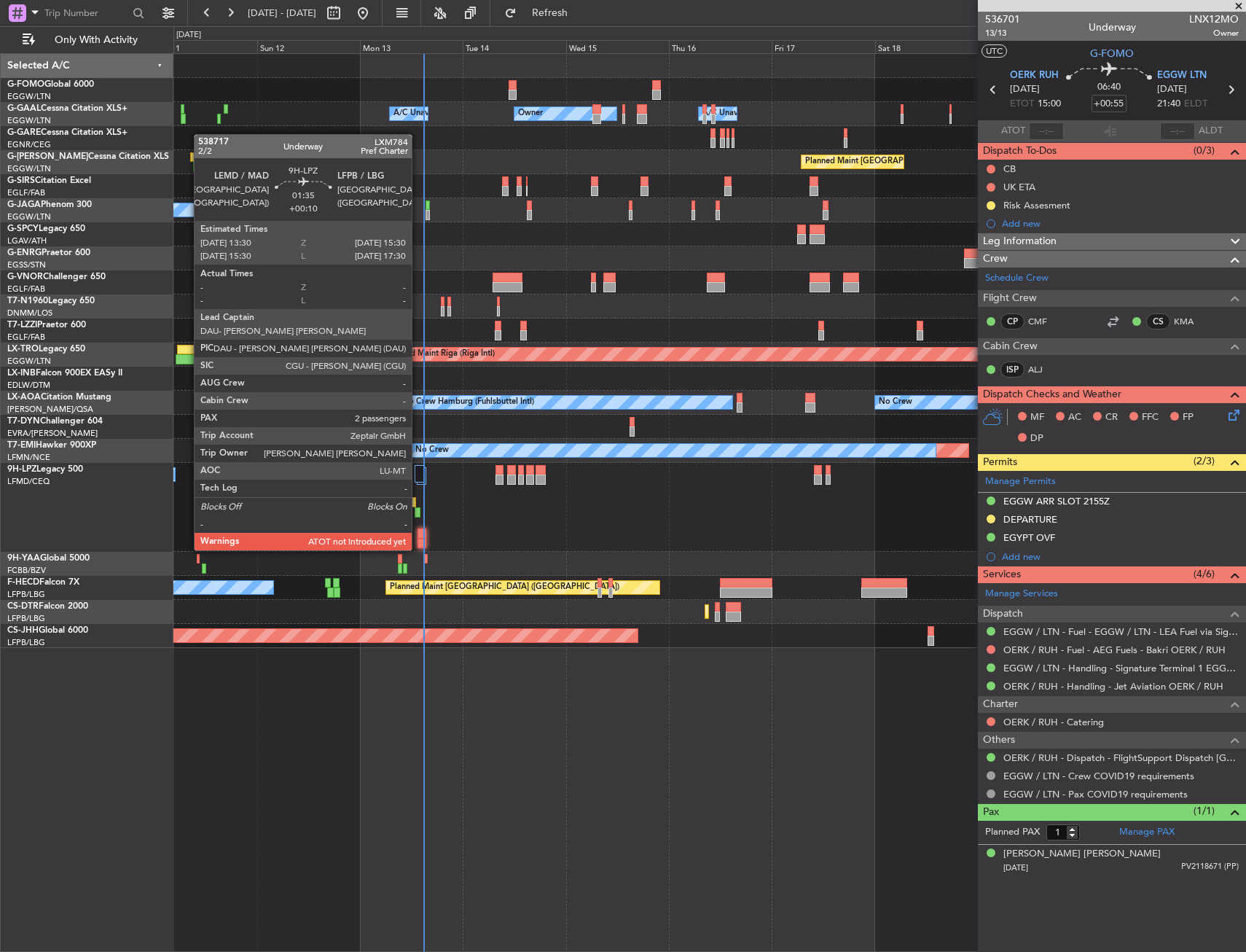
click at [420, 535] on div at bounding box center [422, 533] width 9 height 10
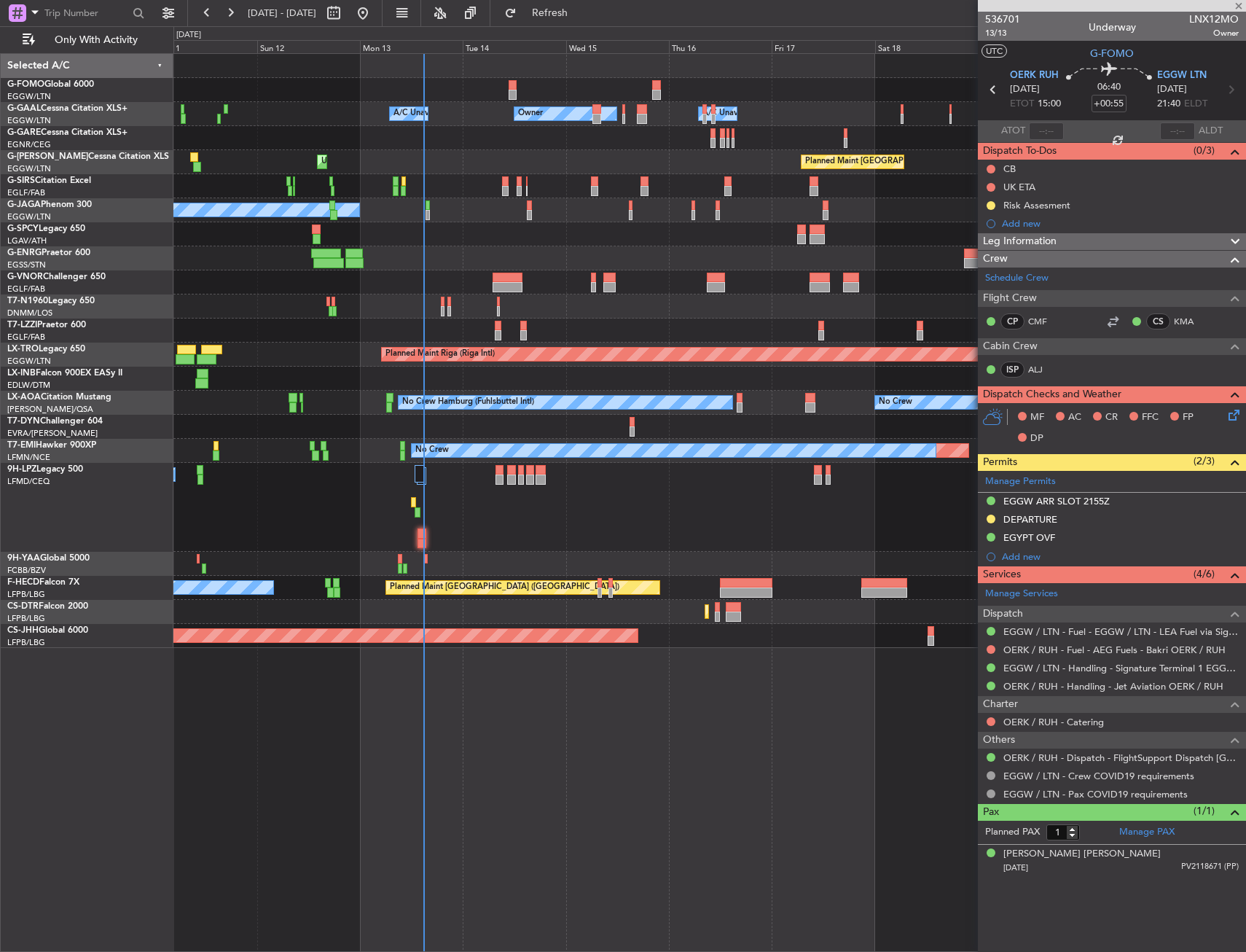
type input "+00:10"
type input "2"
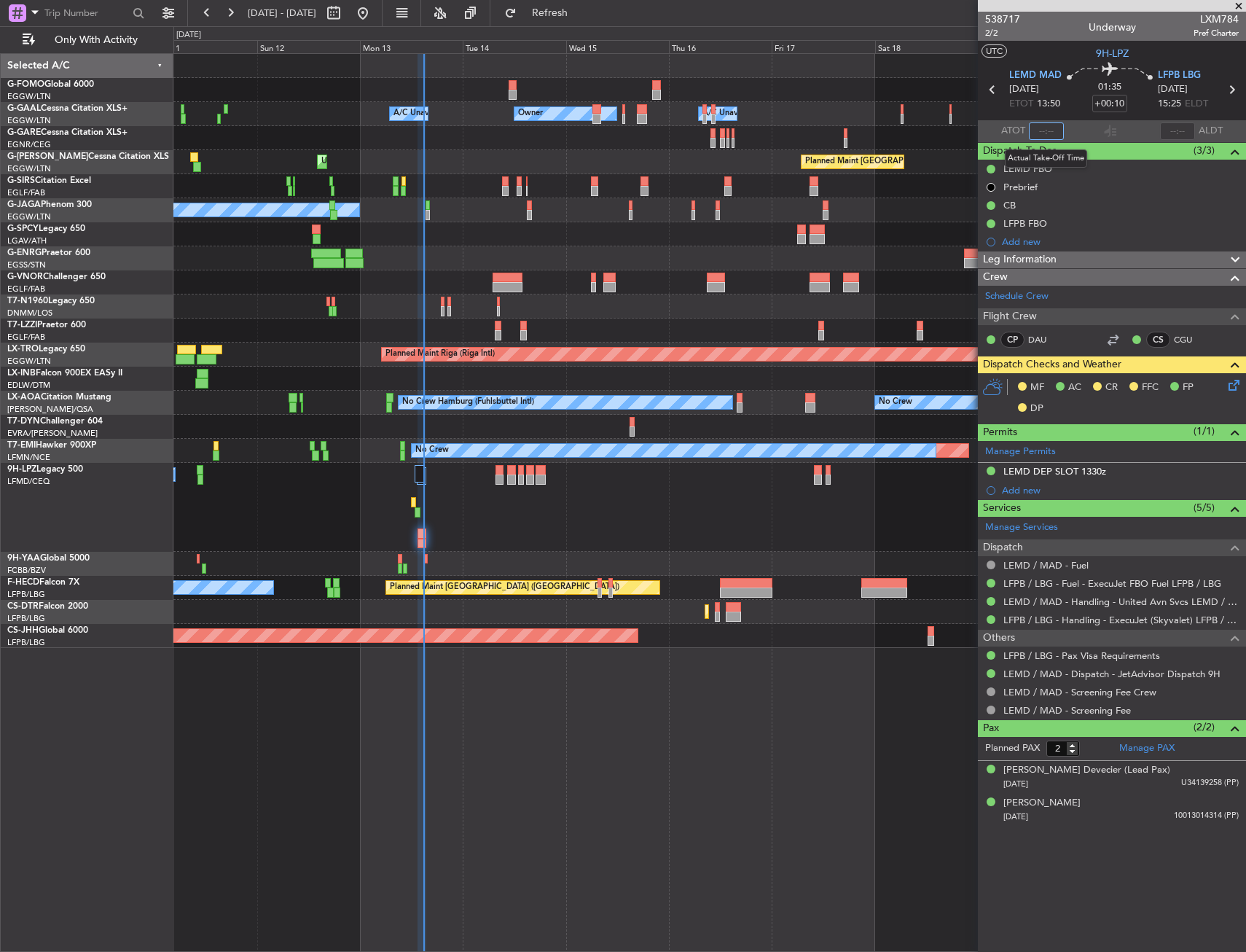
click at [1044, 130] on input "text" at bounding box center [1046, 131] width 35 height 17
click at [1073, 122] on section "ATOT 1452 ALDT" at bounding box center [1111, 131] width 268 height 22
type input "14:52"
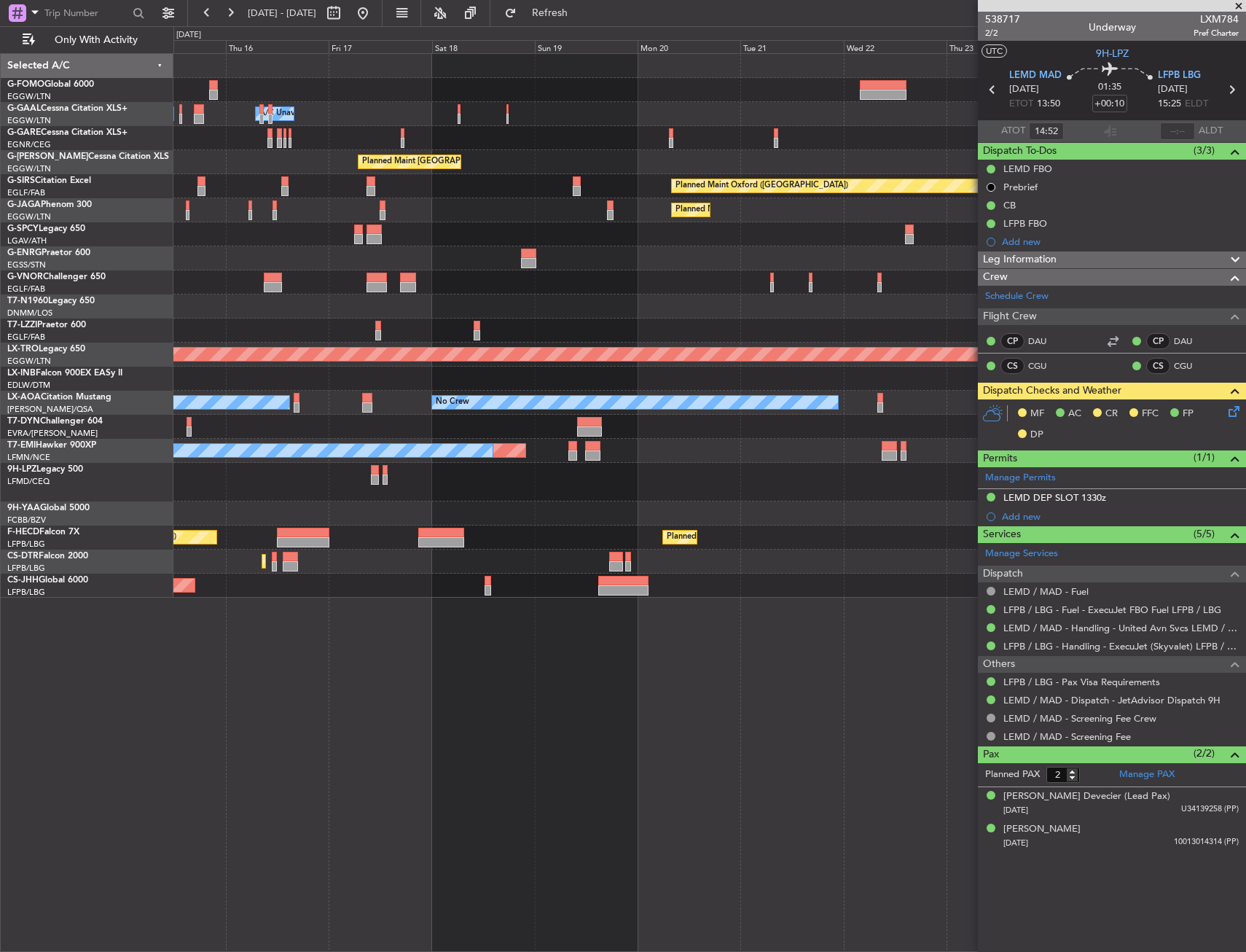
click at [361, 210] on div "Planned Maint Paris (Le Bourget) No Crew" at bounding box center [709, 210] width 1072 height 24
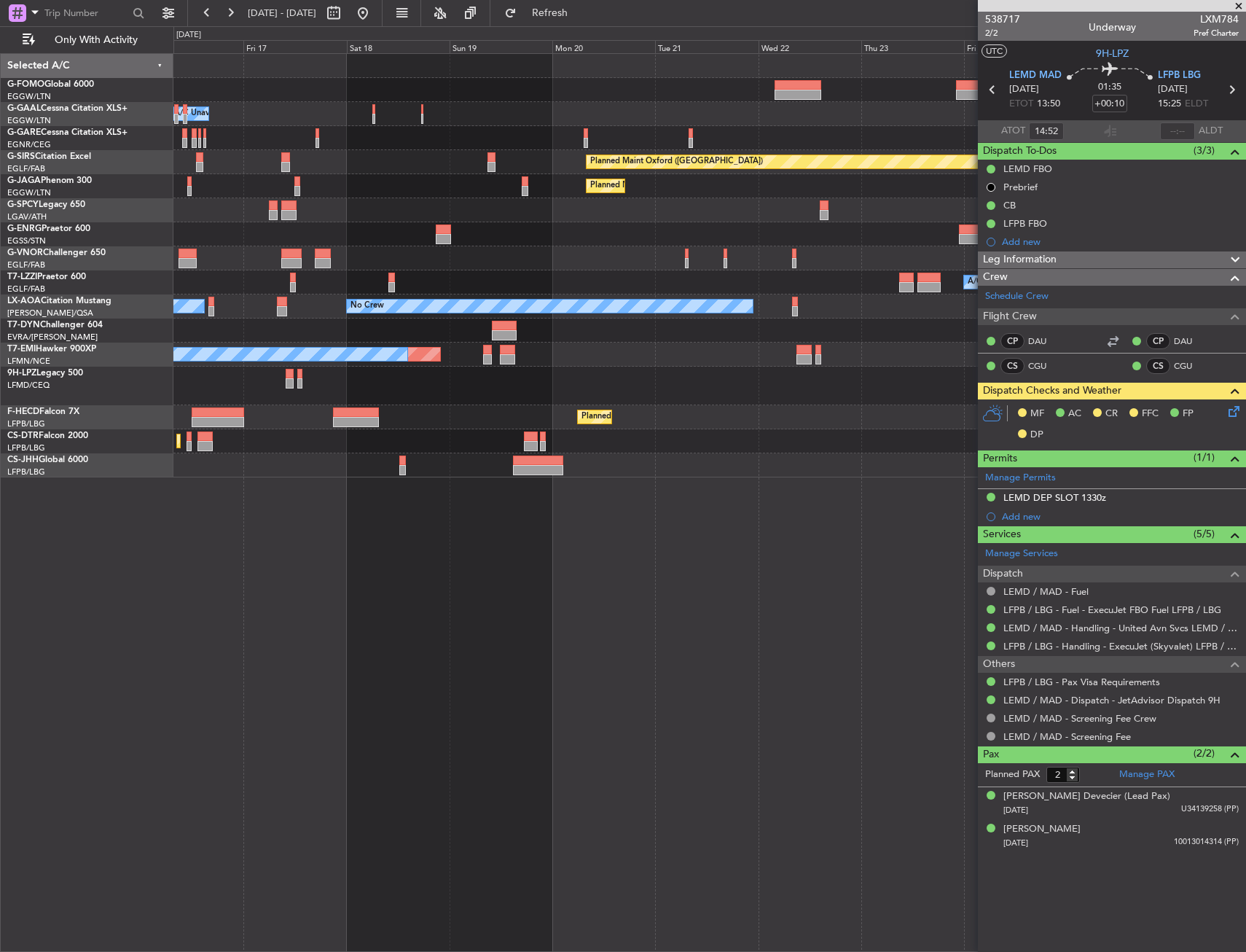
click at [325, 187] on div "Planned Maint [GEOGRAPHIC_DATA] ([GEOGRAPHIC_DATA])" at bounding box center [709, 186] width 1072 height 24
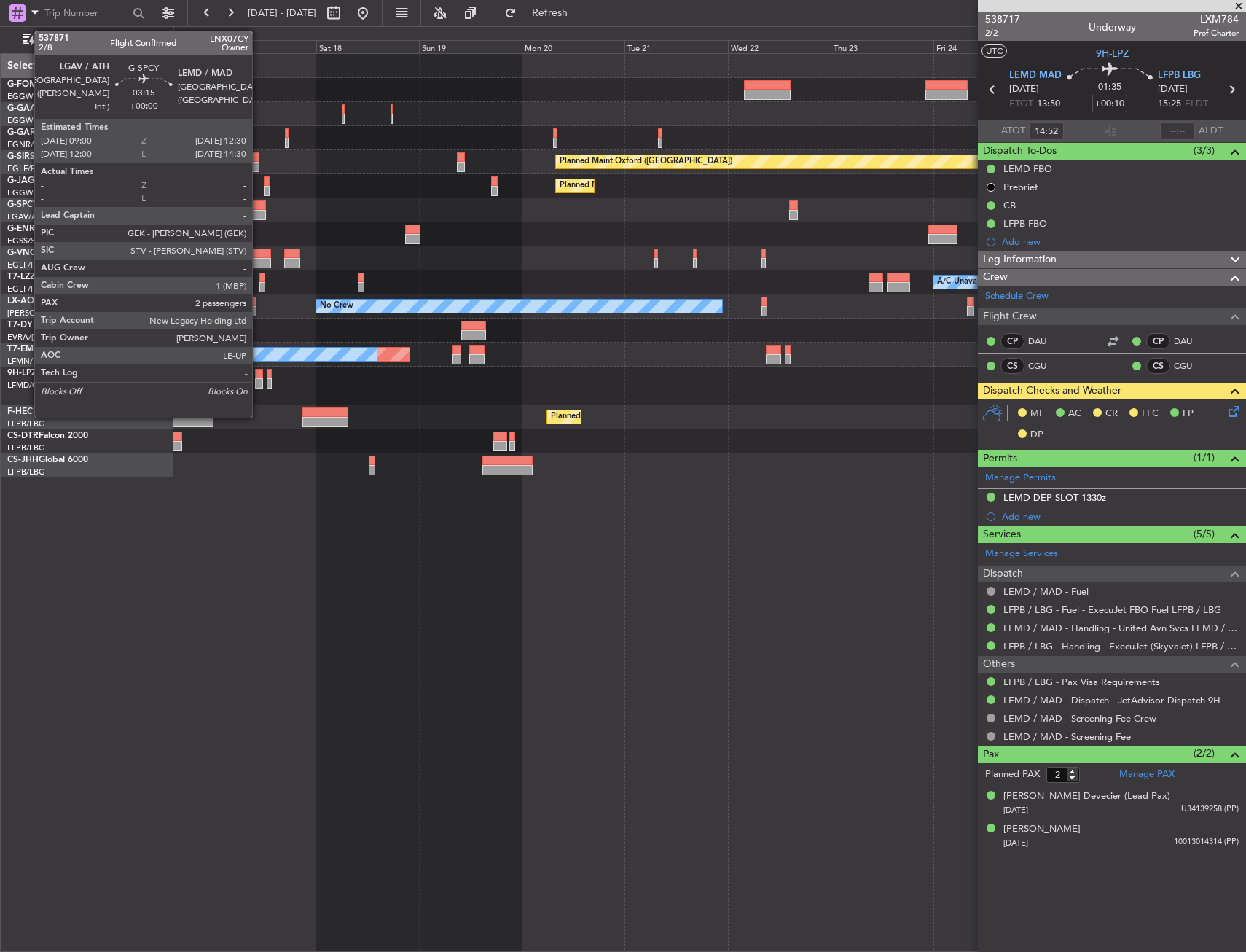
click at [258, 212] on div at bounding box center [258, 214] width 16 height 10
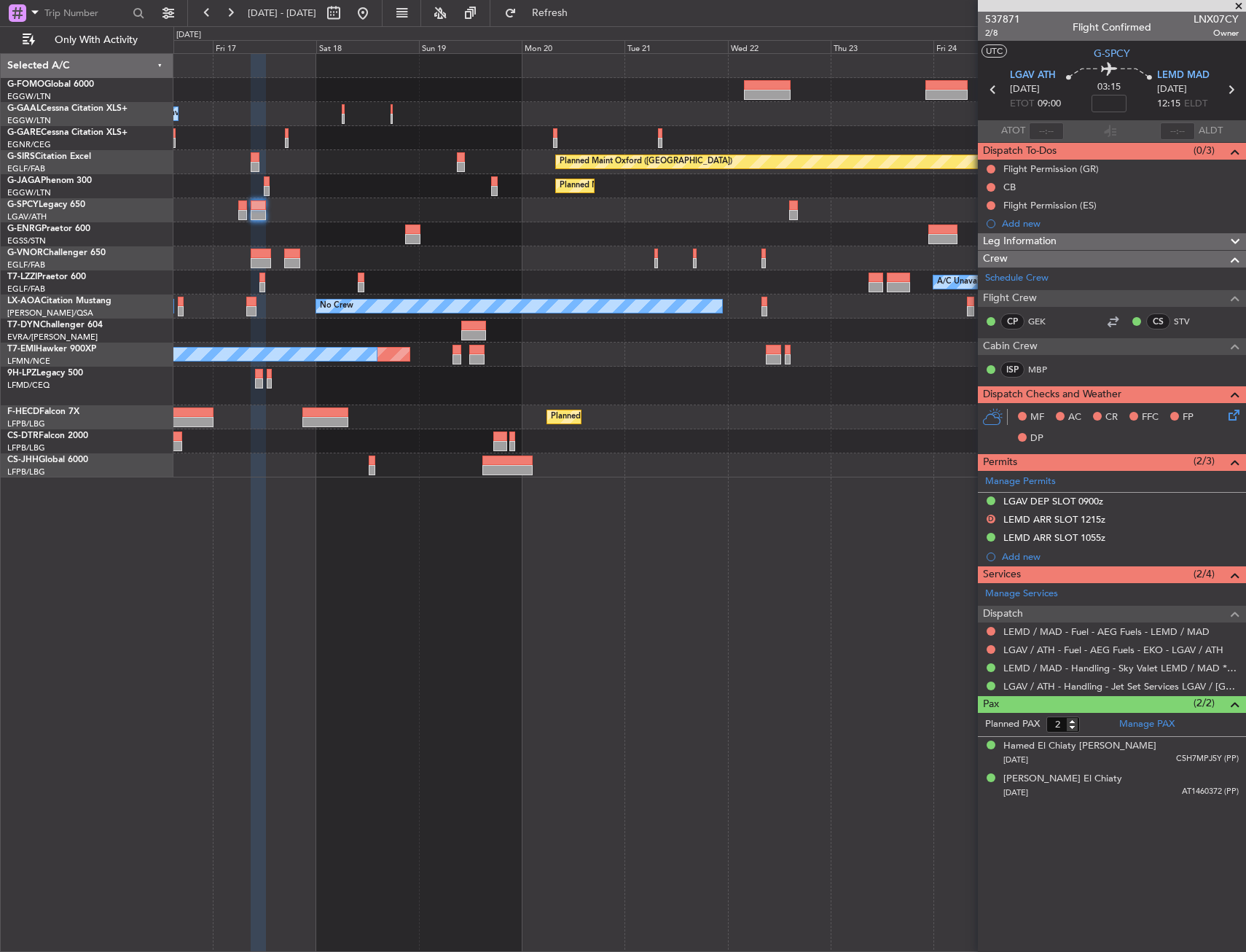
click at [948, 476] on div "Planned Maint [GEOGRAPHIC_DATA] ([GEOGRAPHIC_DATA])" at bounding box center [709, 465] width 1072 height 24
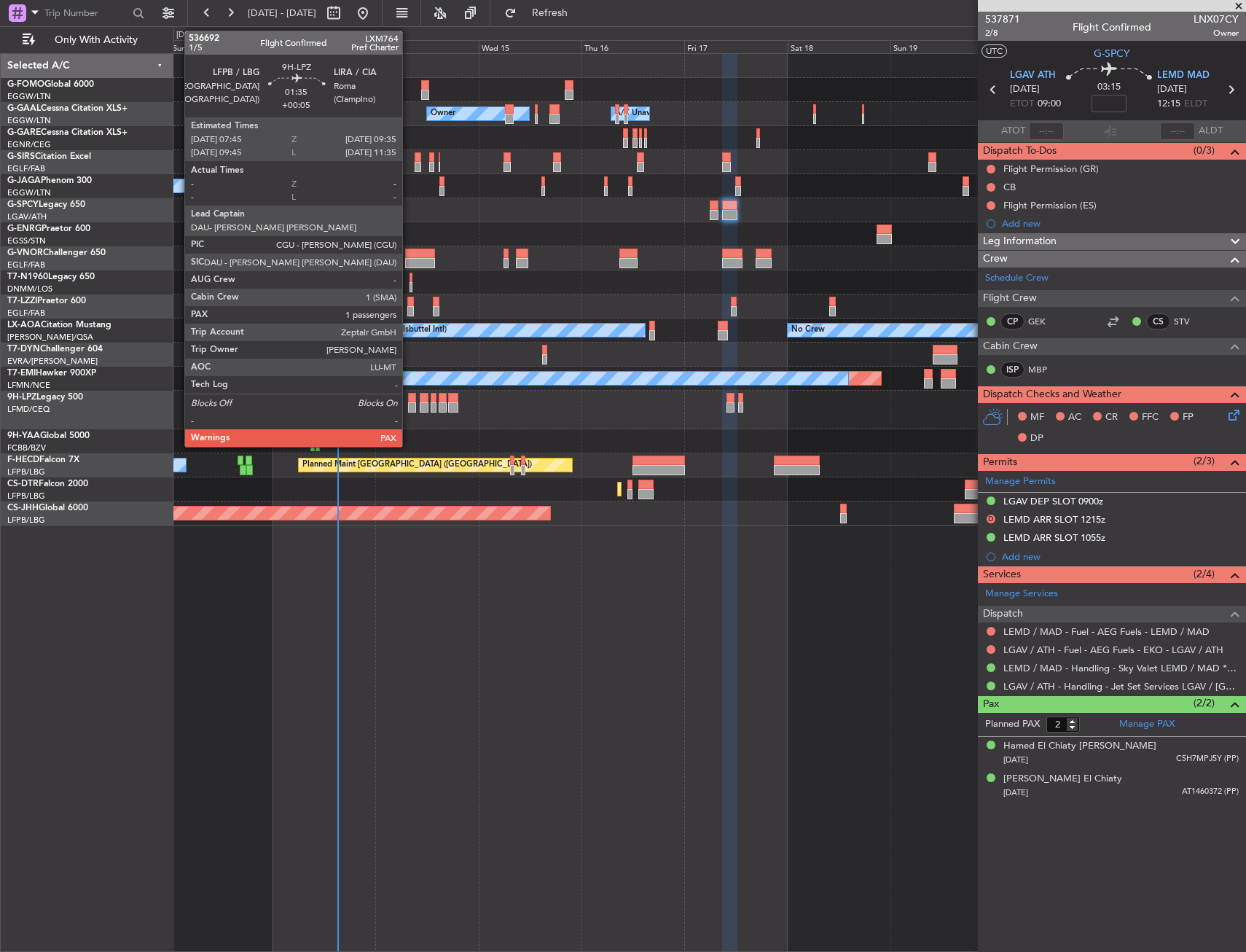
click at [409, 399] on div at bounding box center [411, 398] width 8 height 10
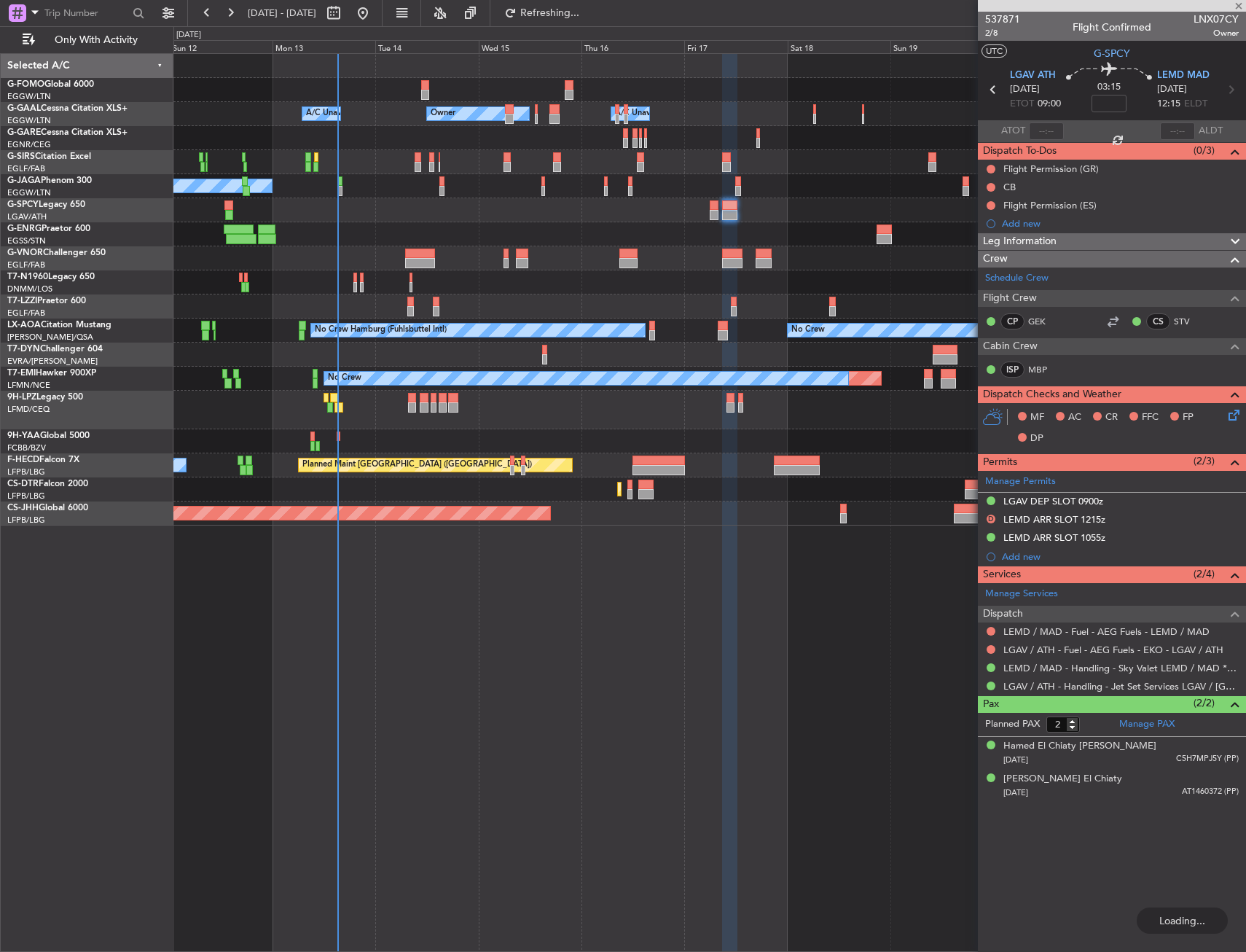
type input "+00:05"
type input "1"
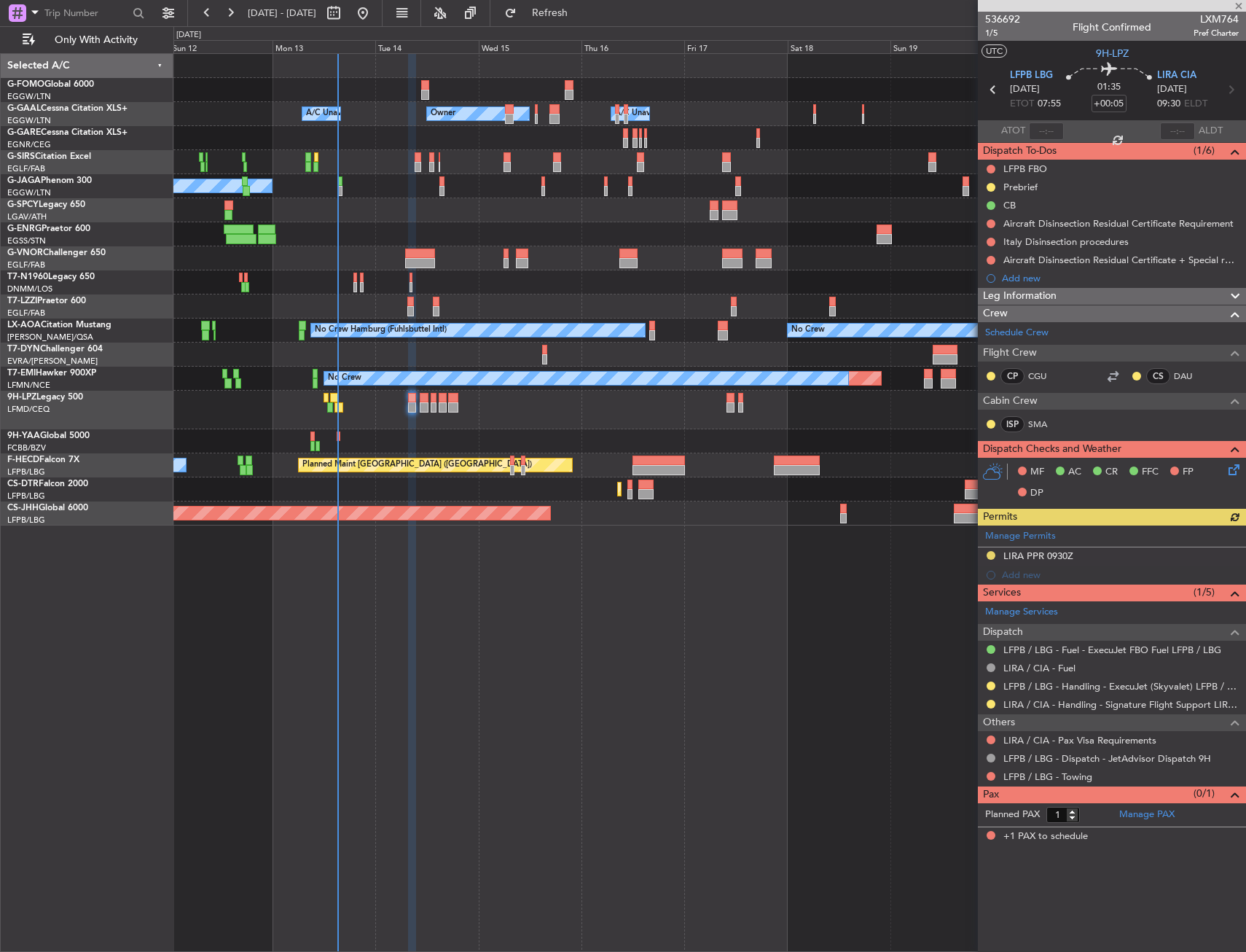
type input "2"
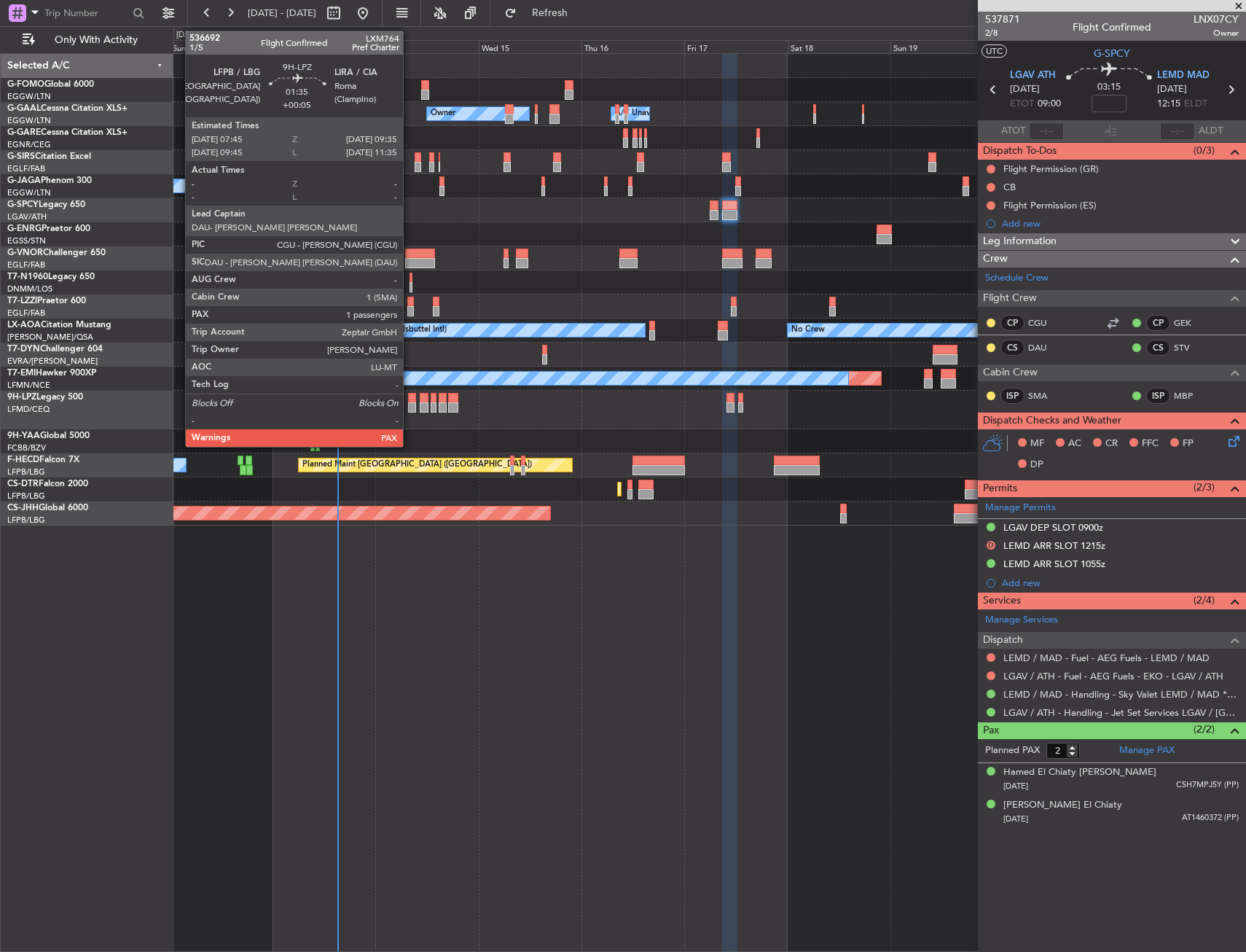
click at [410, 402] on div at bounding box center [411, 407] width 8 height 10
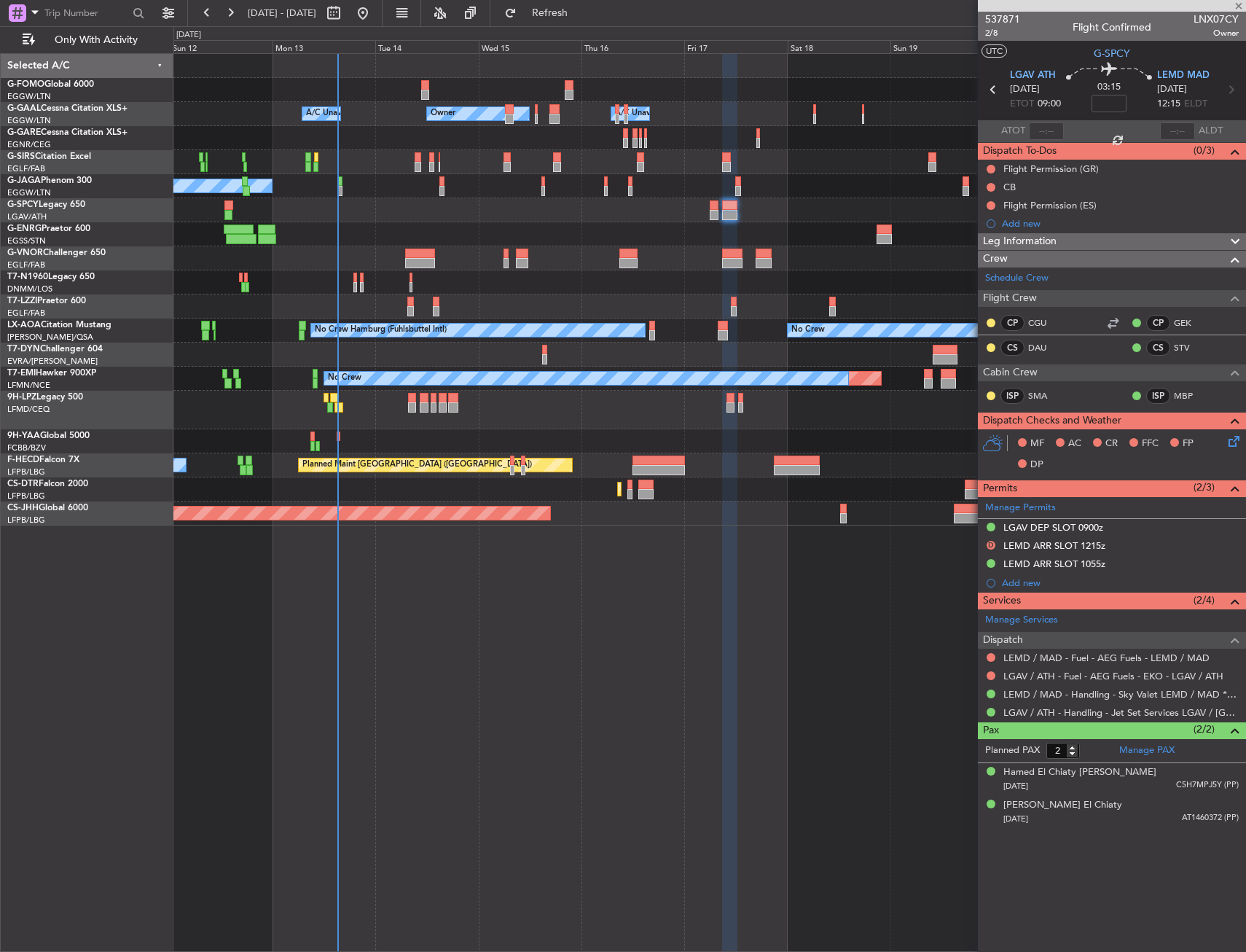
type input "+00:05"
type input "1"
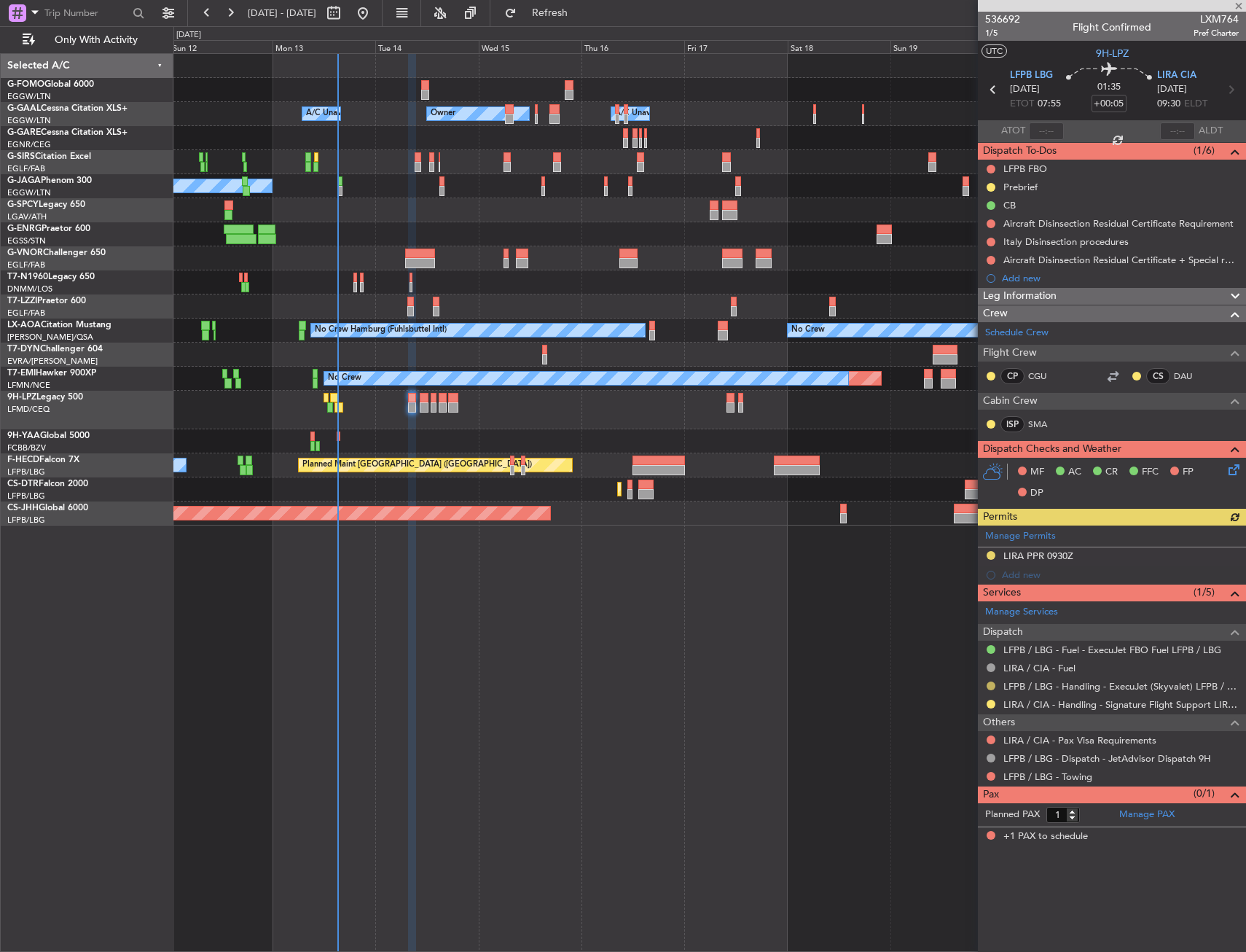
click at [991, 688] on button at bounding box center [991, 686] width 9 height 9
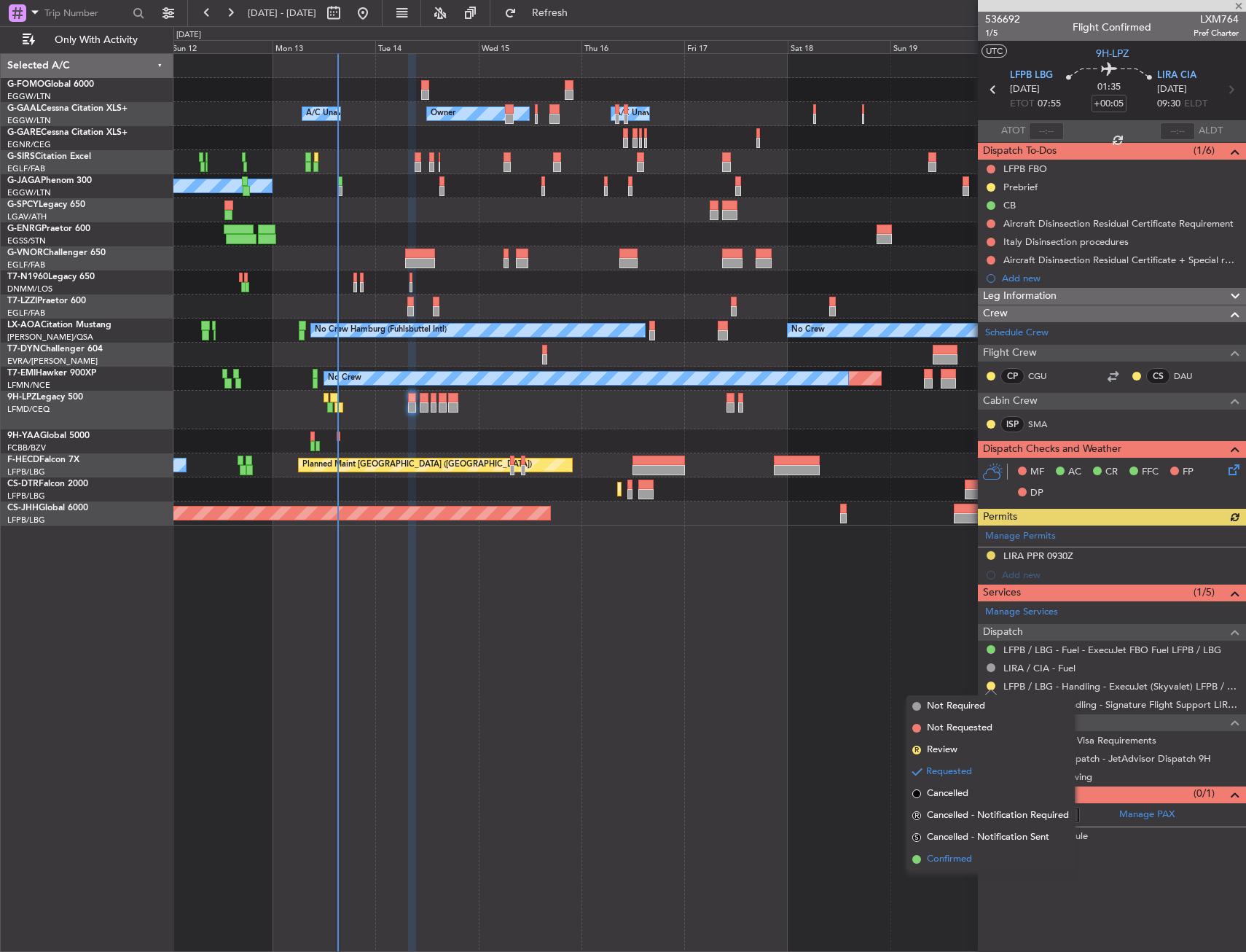
click at [946, 859] on span "Confirmed" at bounding box center [949, 859] width 45 height 15
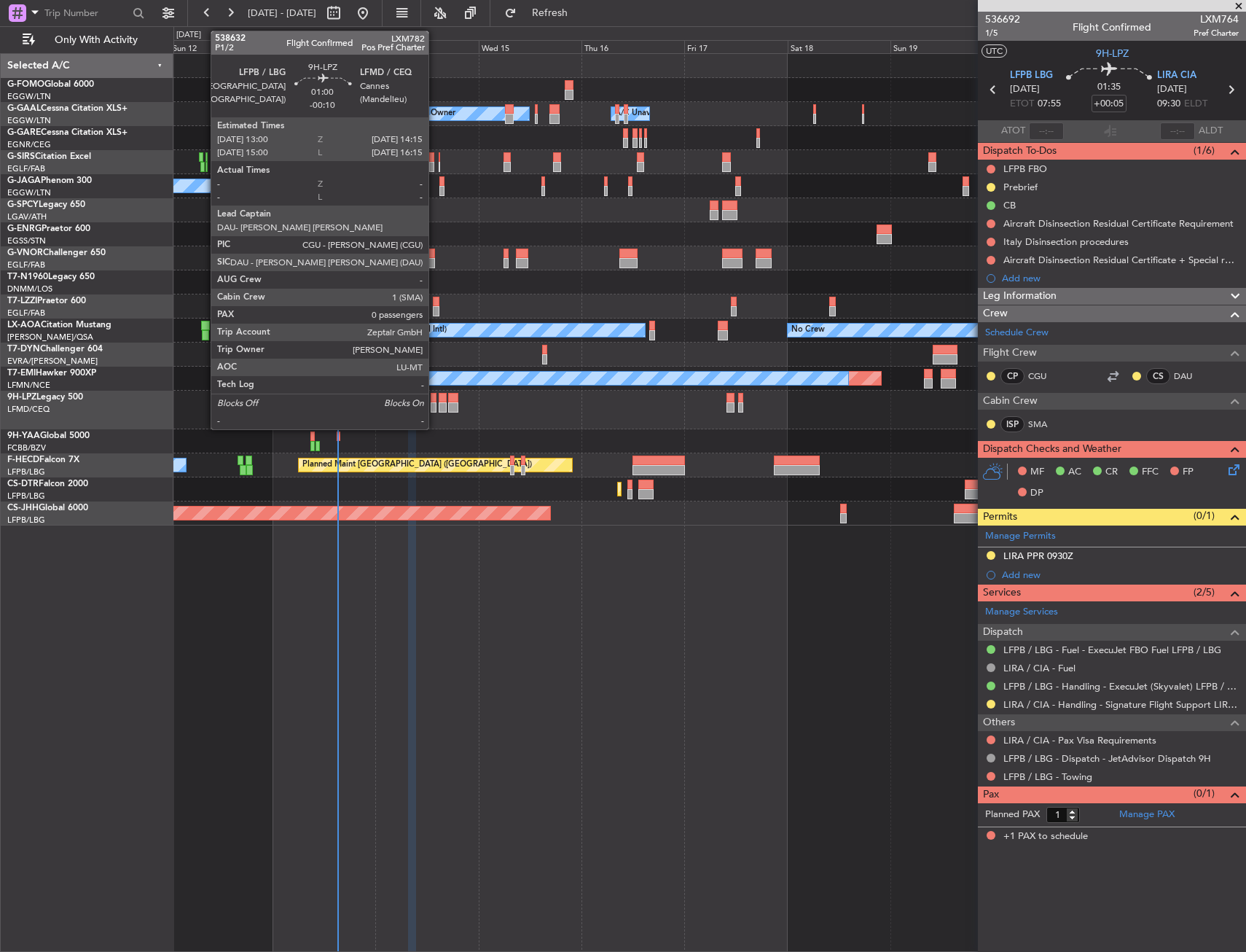
click at [435, 401] on div at bounding box center [433, 398] width 5 height 10
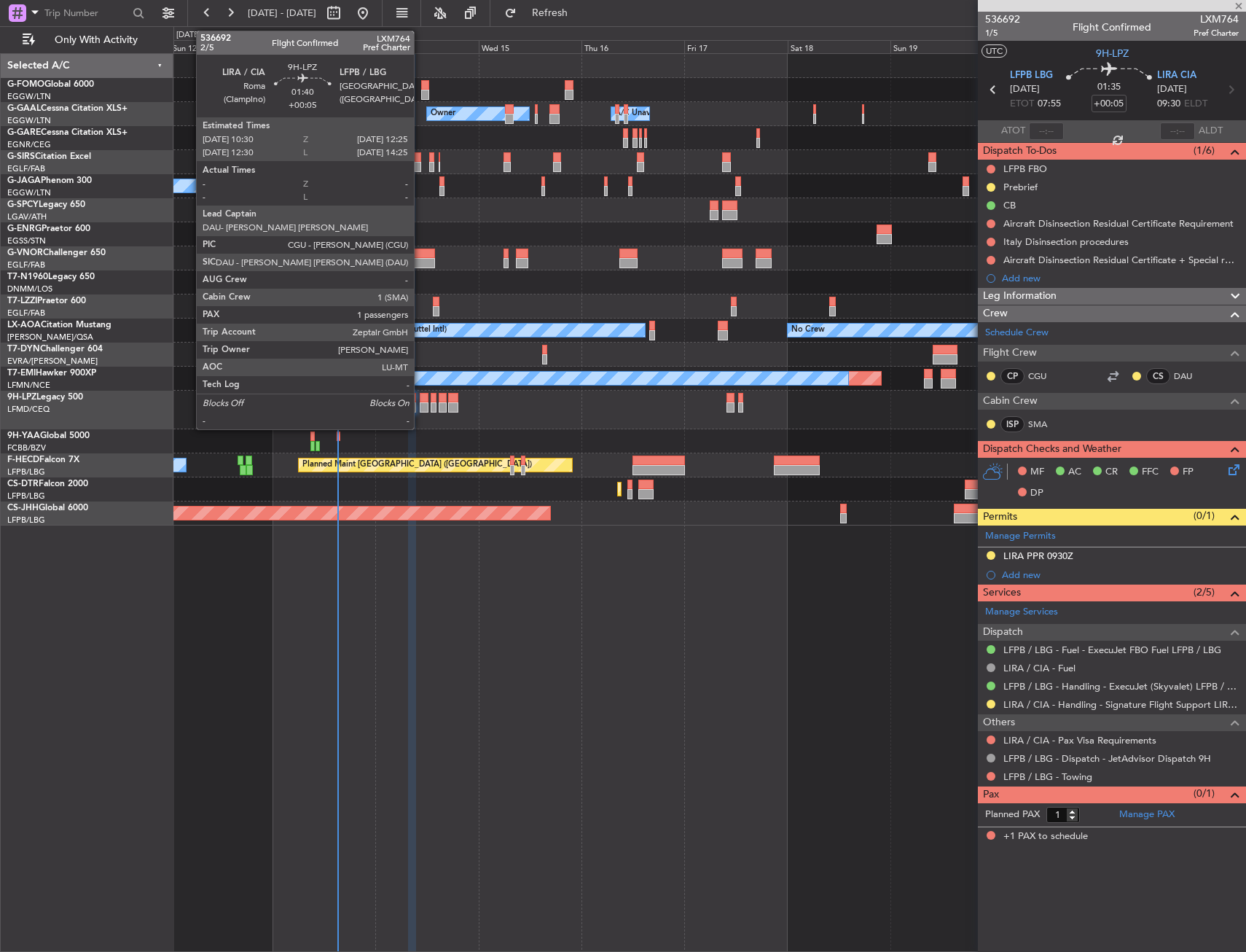
click at [421, 404] on div at bounding box center [424, 407] width 9 height 10
type input "-00:10"
type input "0"
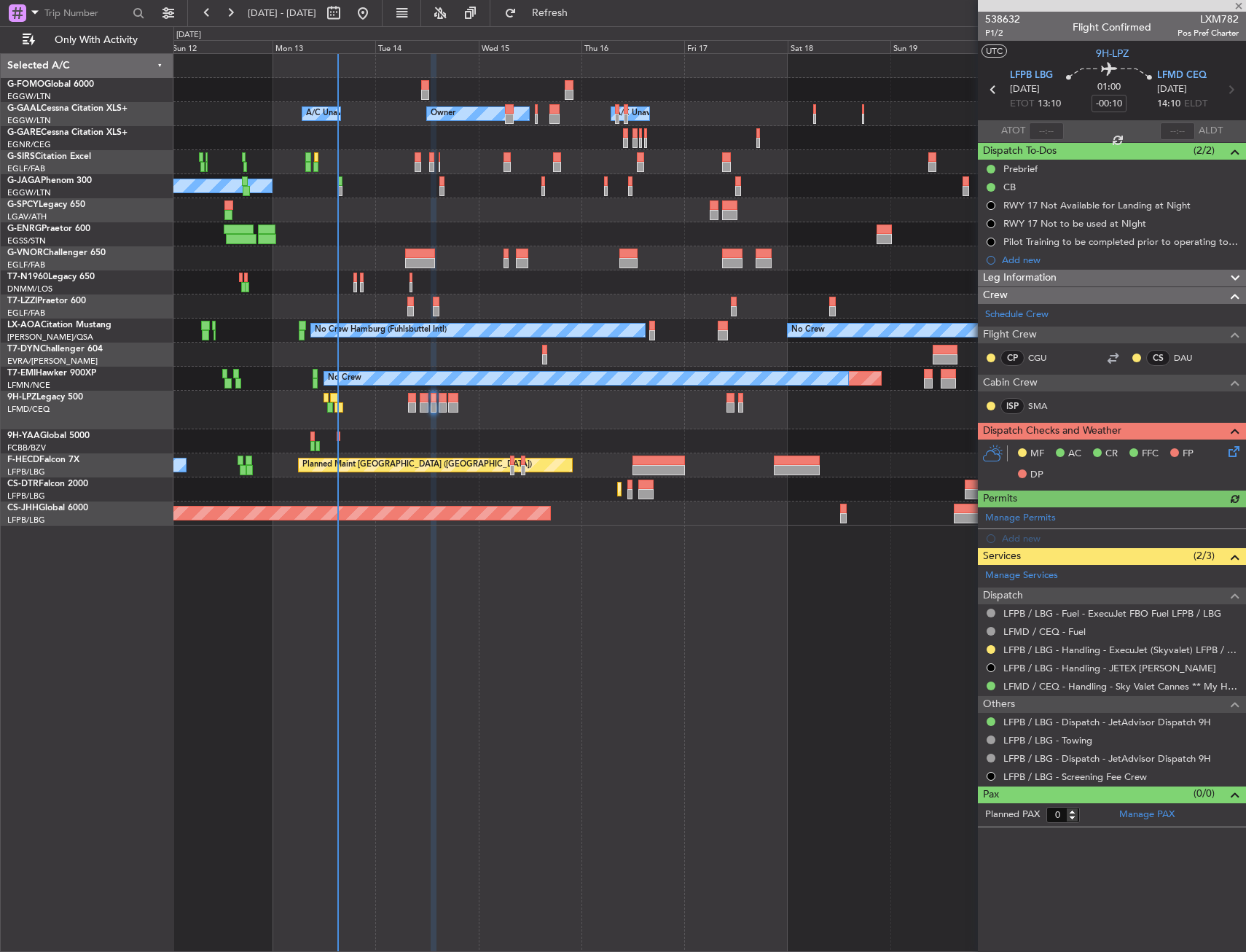
type input "+00:05"
type input "1"
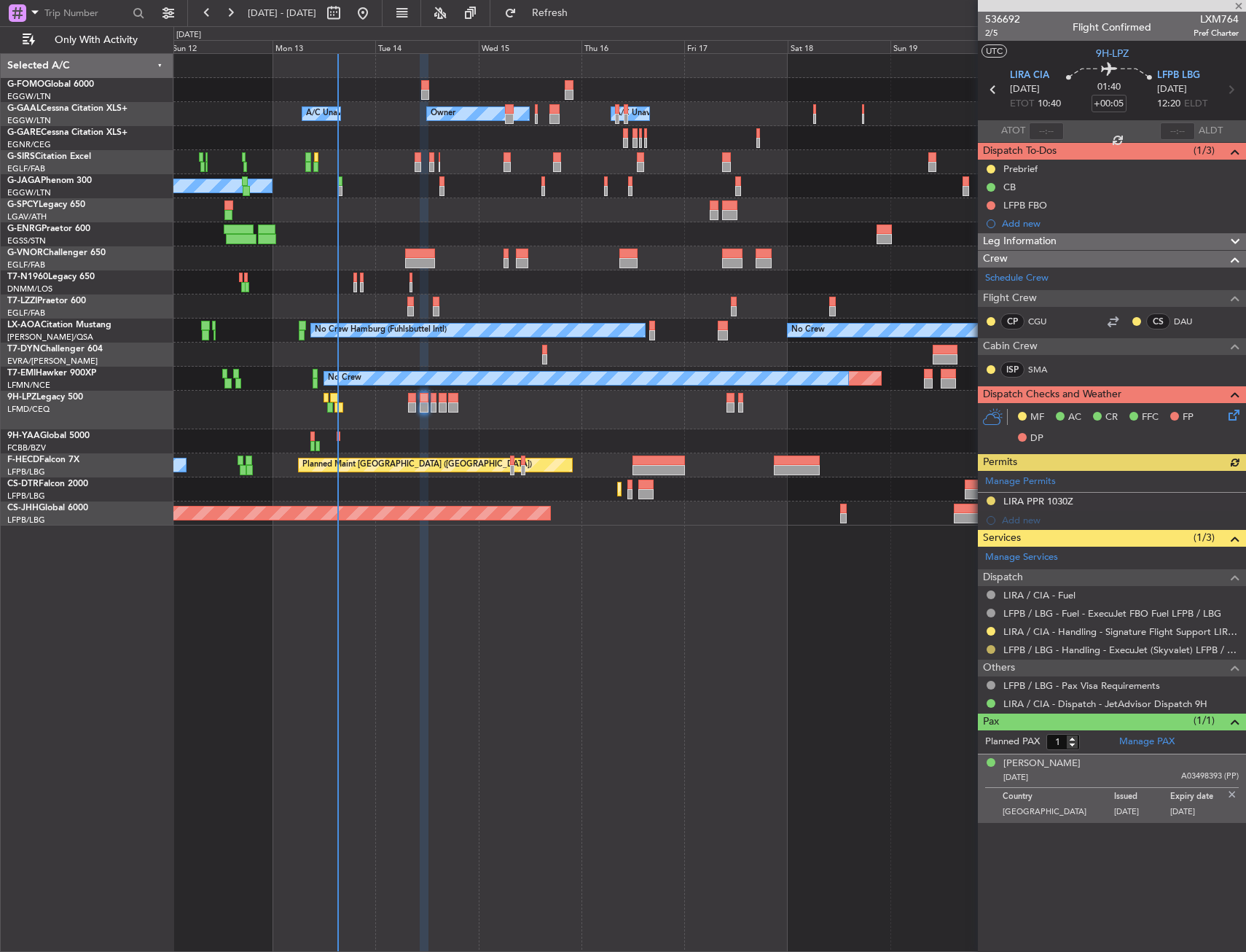
click at [992, 647] on button at bounding box center [991, 650] width 9 height 9
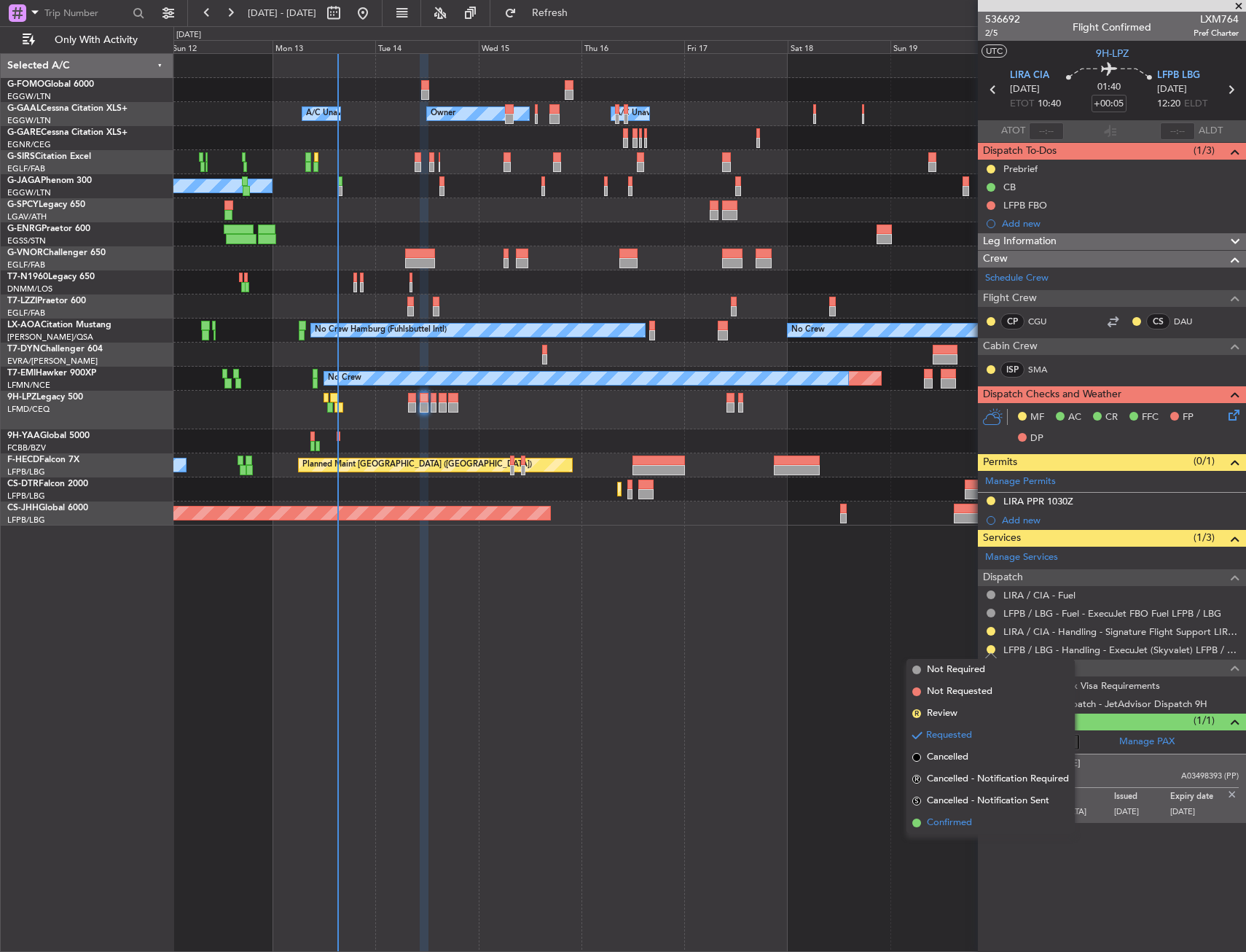
click at [934, 824] on span "Confirmed" at bounding box center [949, 823] width 45 height 15
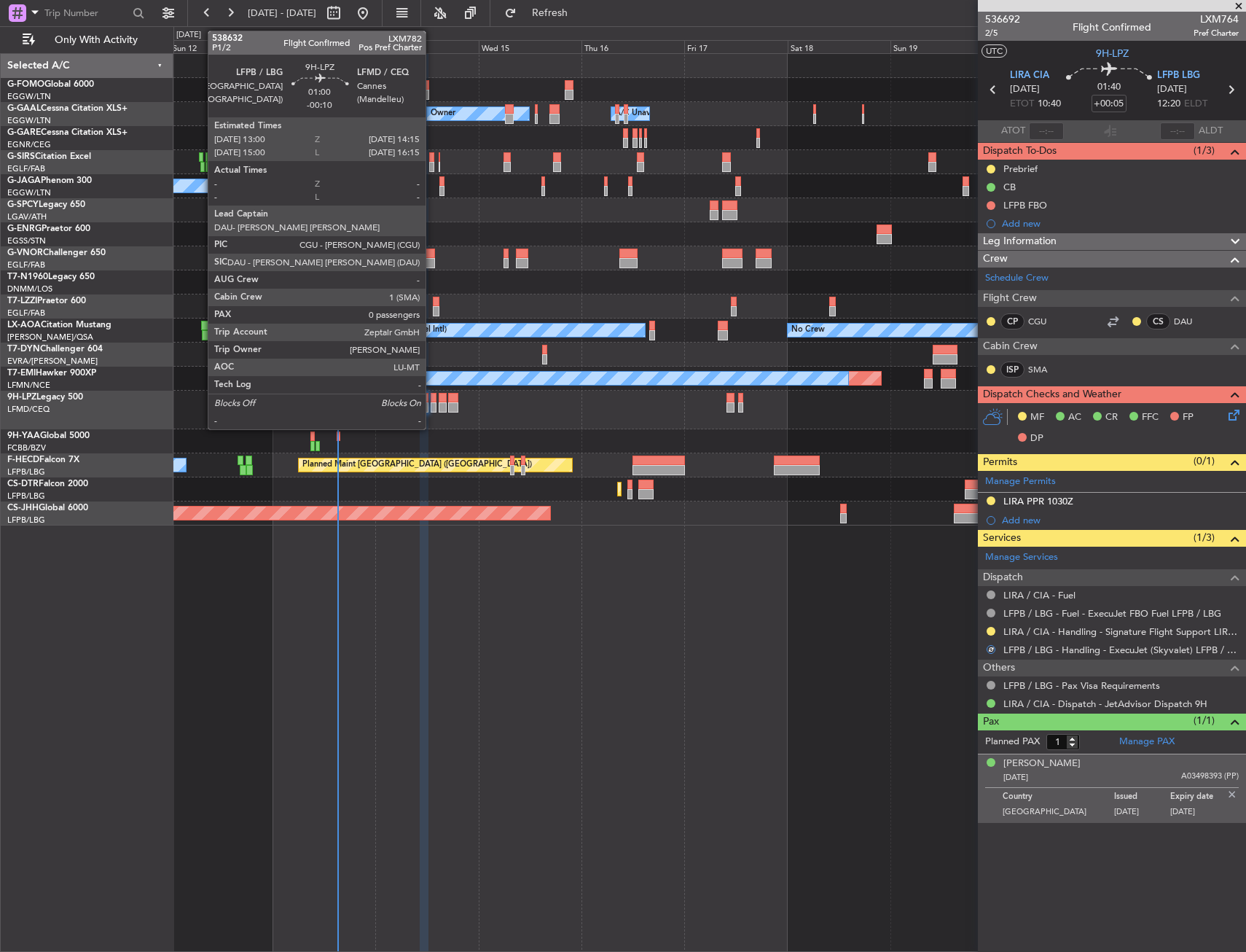
click at [432, 405] on div at bounding box center [433, 407] width 5 height 10
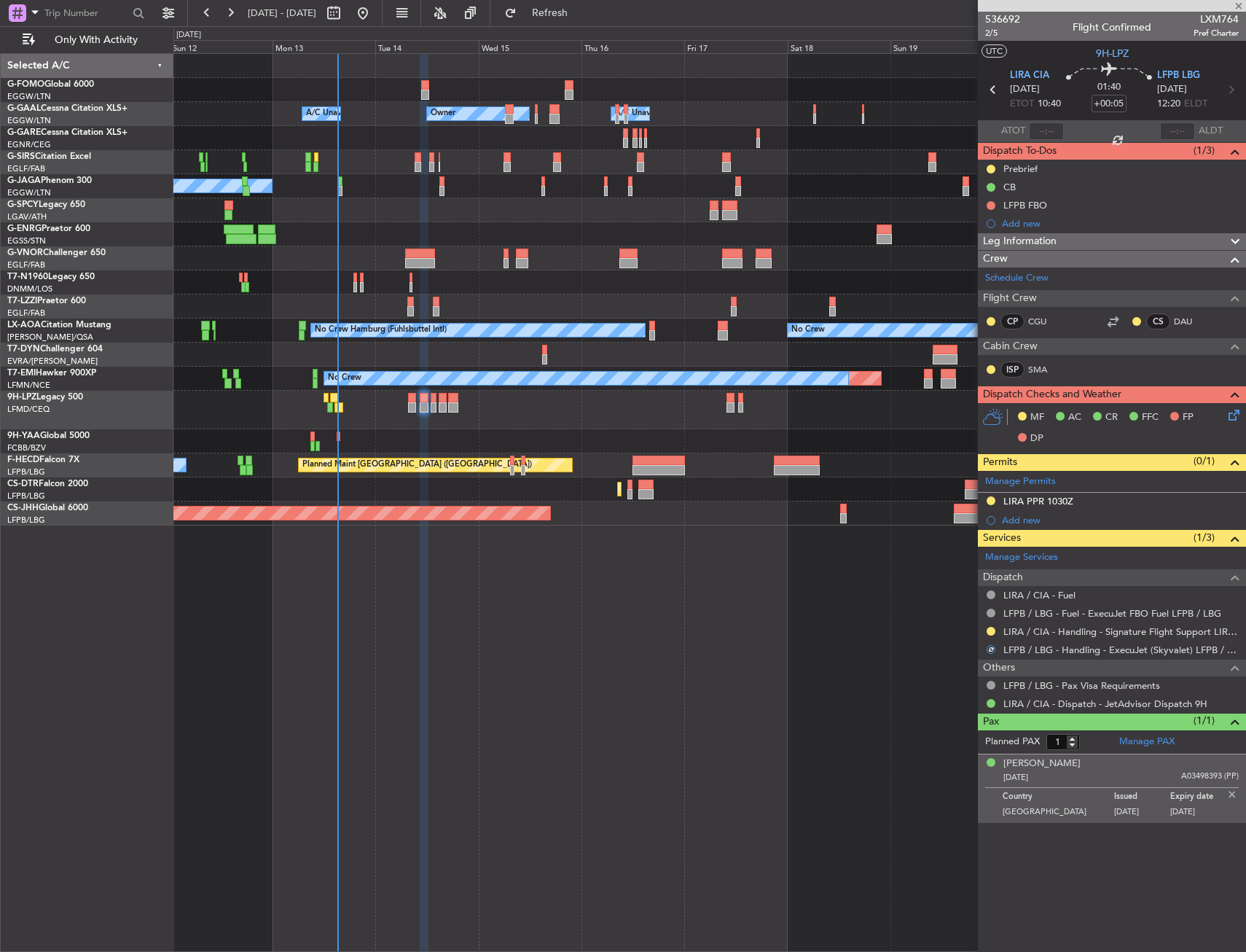
type input "-00:10"
type input "0"
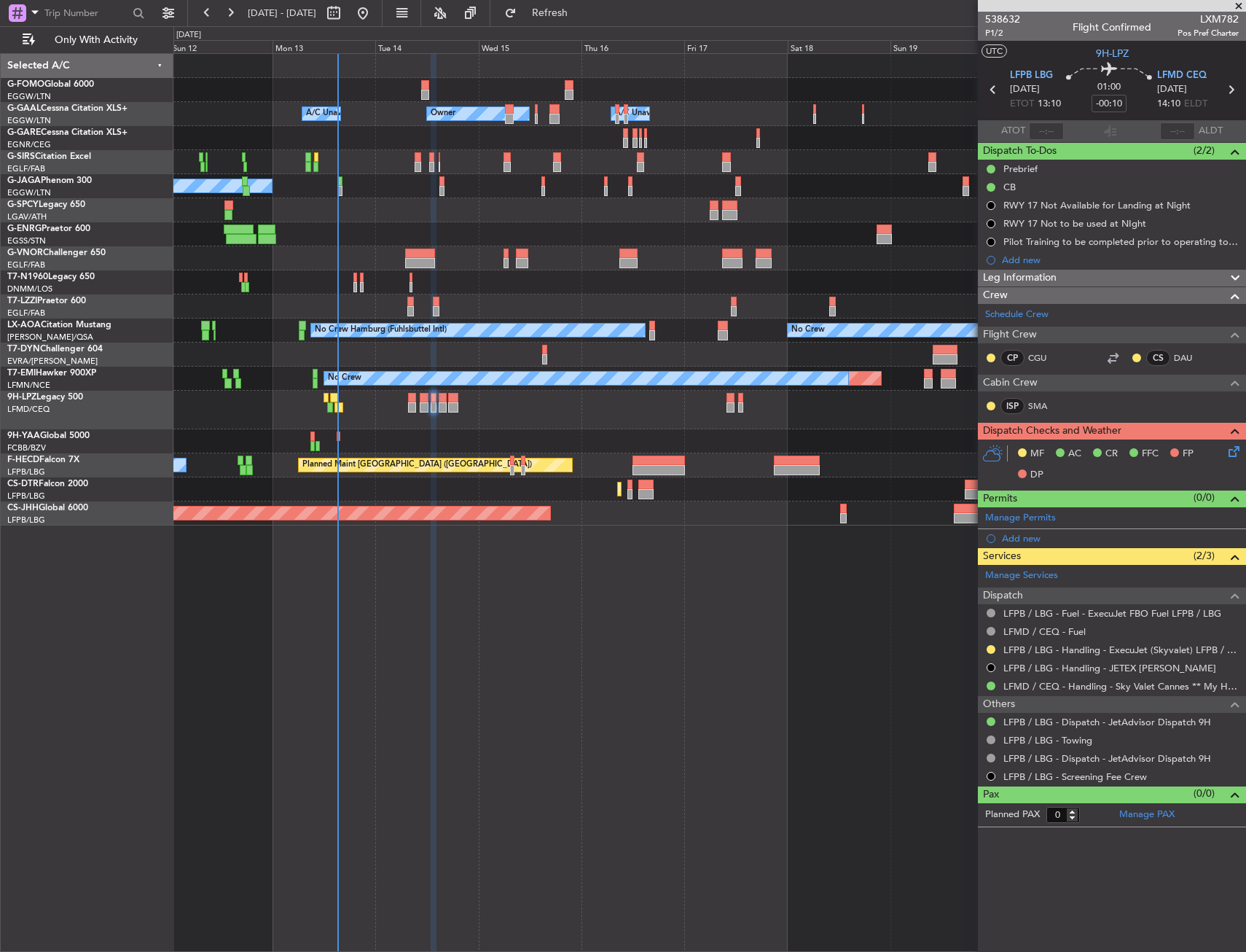
drag, startPoint x: 988, startPoint y: 646, endPoint x: 988, endPoint y: 654, distance: 8.0
click at [988, 646] on button at bounding box center [991, 650] width 9 height 9
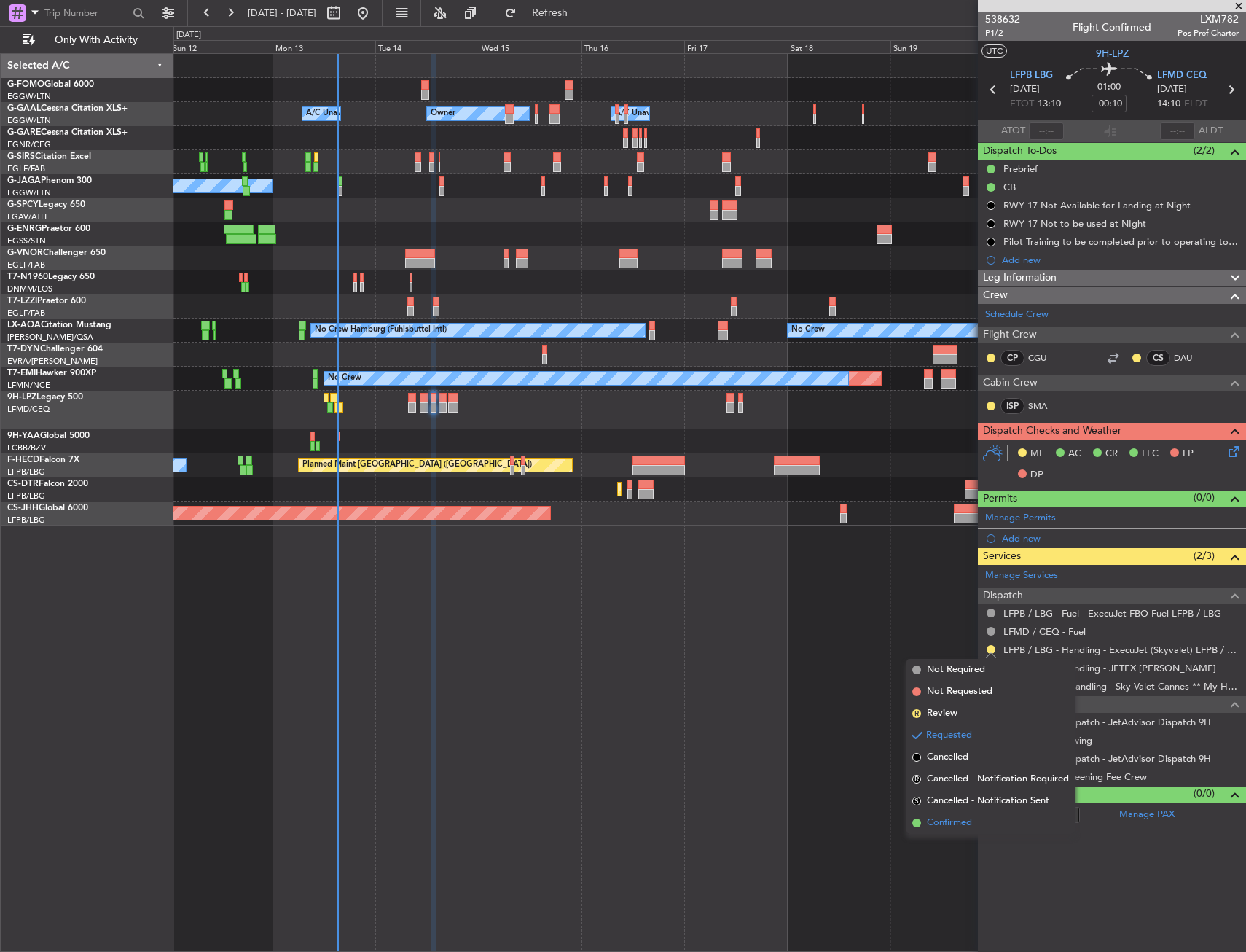
click at [932, 822] on span "Confirmed" at bounding box center [949, 823] width 45 height 15
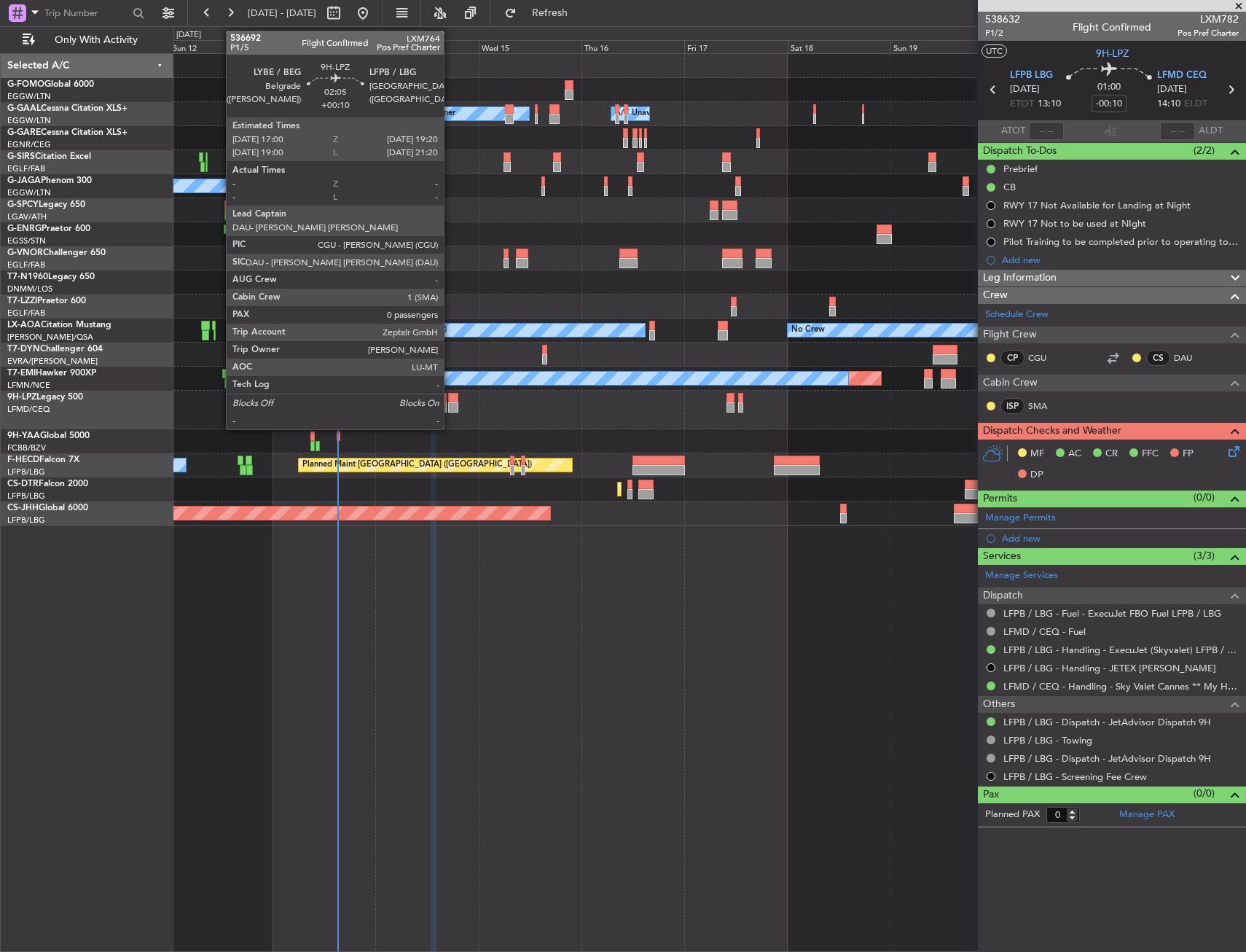
click at [450, 404] on div at bounding box center [453, 407] width 10 height 10
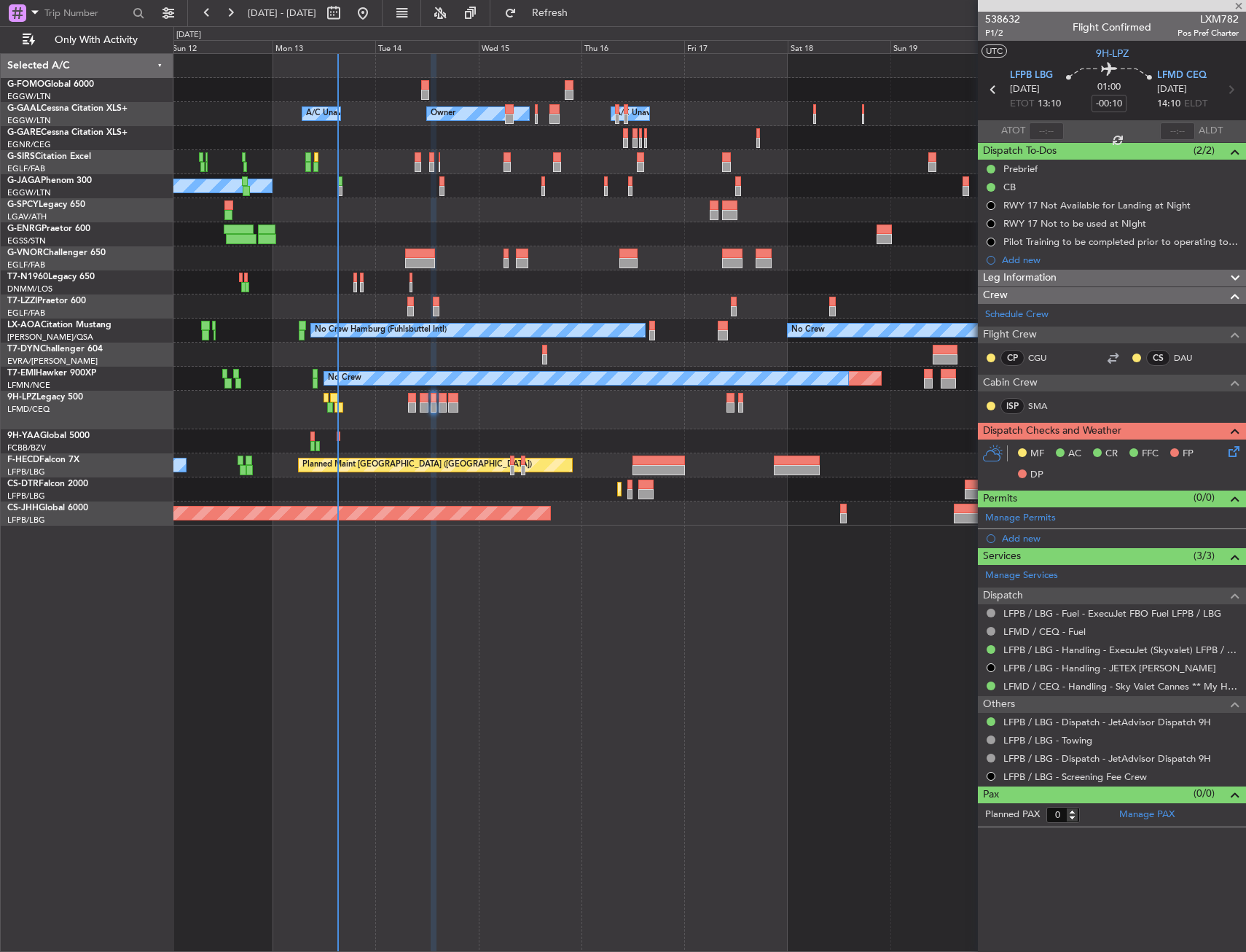
type input "+00:10"
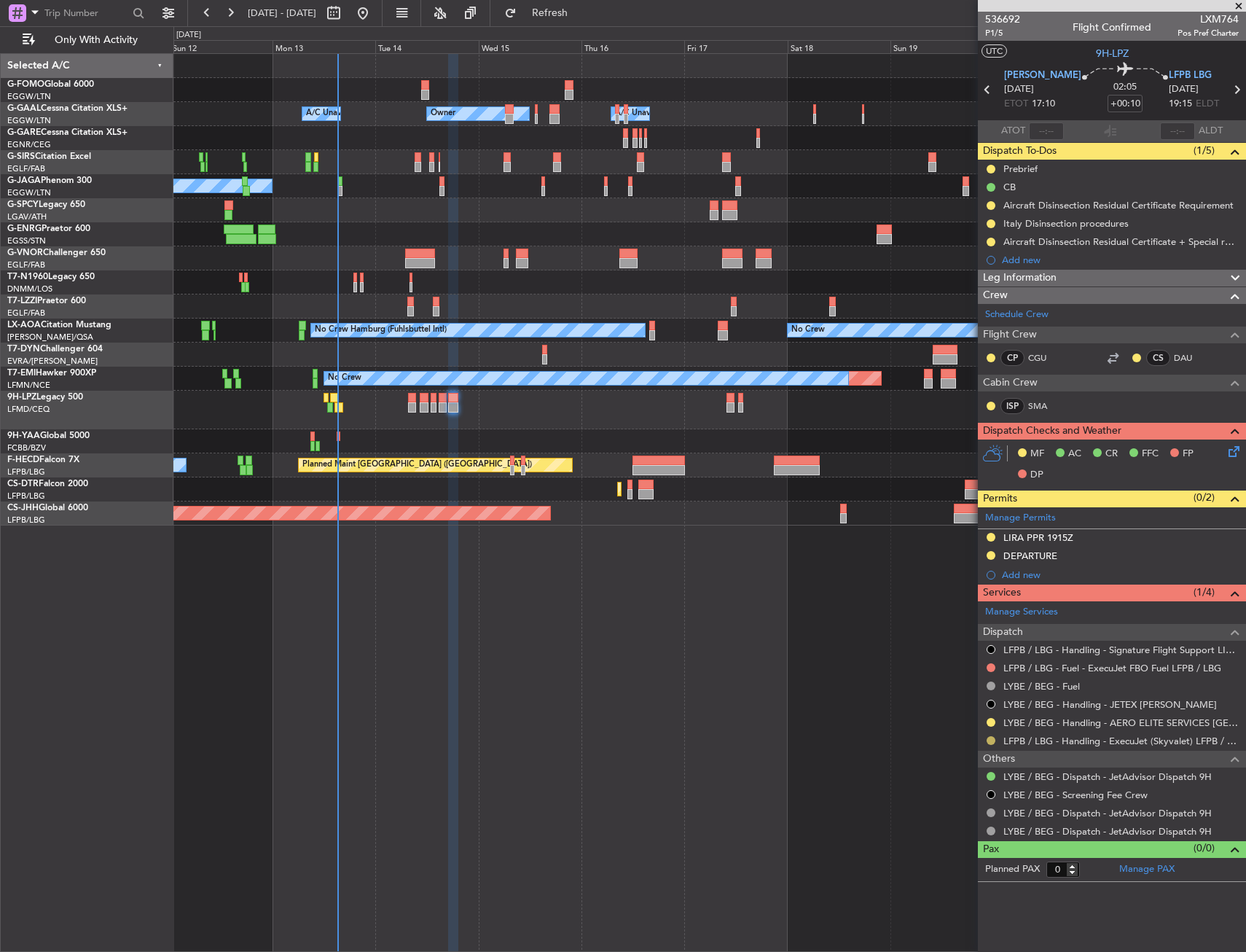
click at [991, 739] on button at bounding box center [991, 740] width 9 height 9
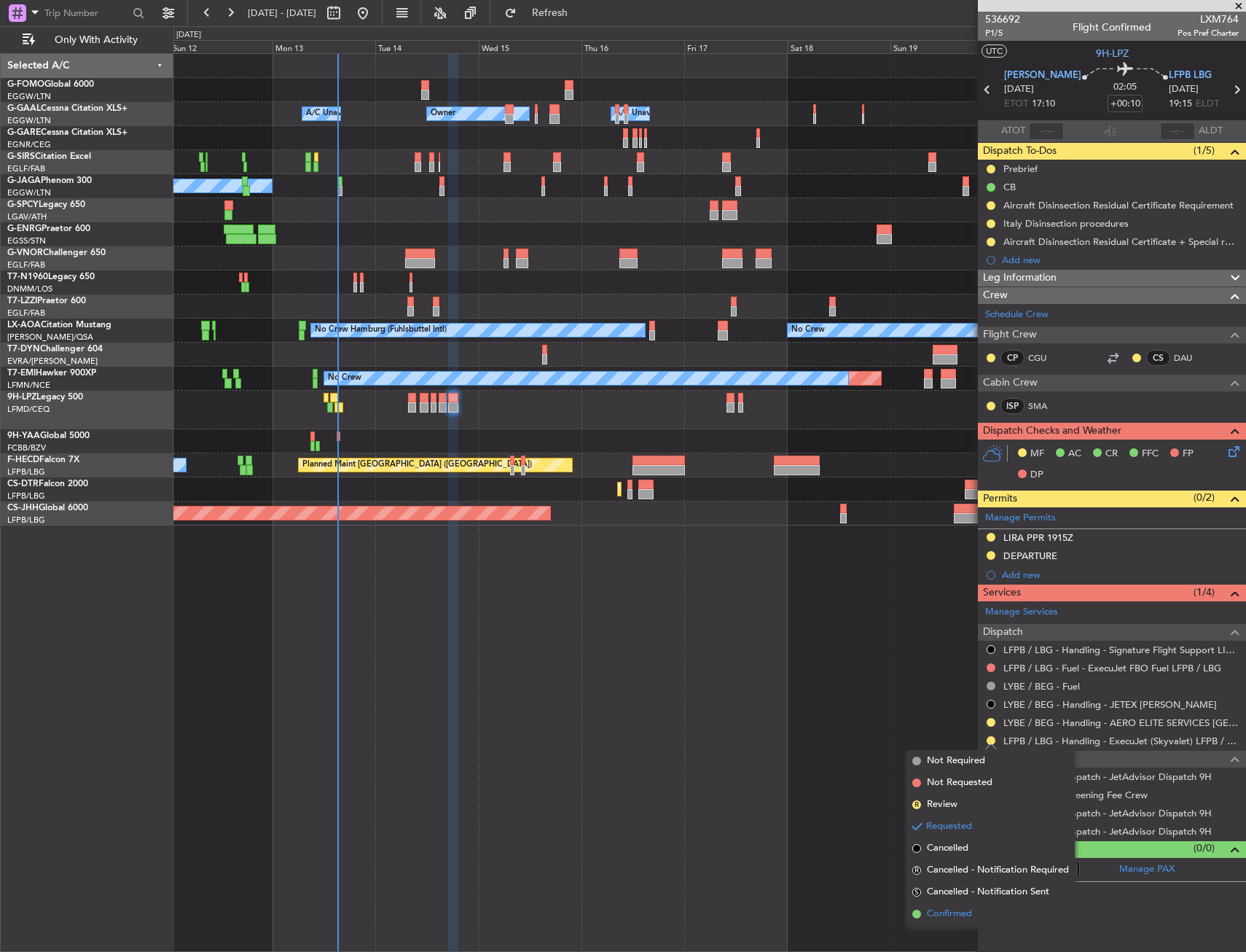
click at [927, 913] on span "Confirmed" at bounding box center [949, 914] width 45 height 15
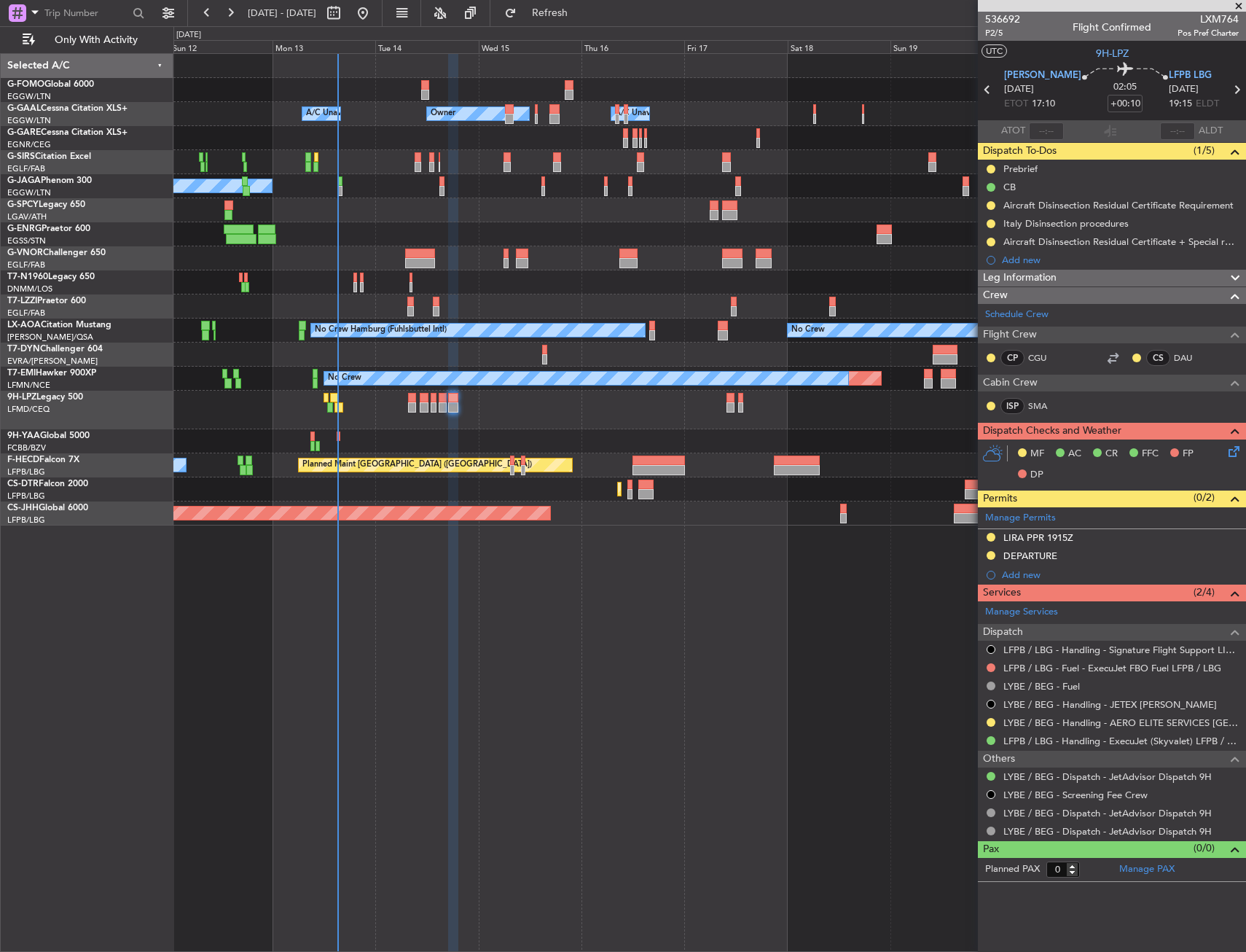
click at [603, 27] on div "0 0 Sun 12 Mon 13 Tue 14 Wed 15 Thu 16 Fri 17 Sat 18 Oct 2025 Sun 19 Mon 20 Tue…" at bounding box center [709, 39] width 1071 height 27
